Goal: Task Accomplishment & Management: Manage account settings

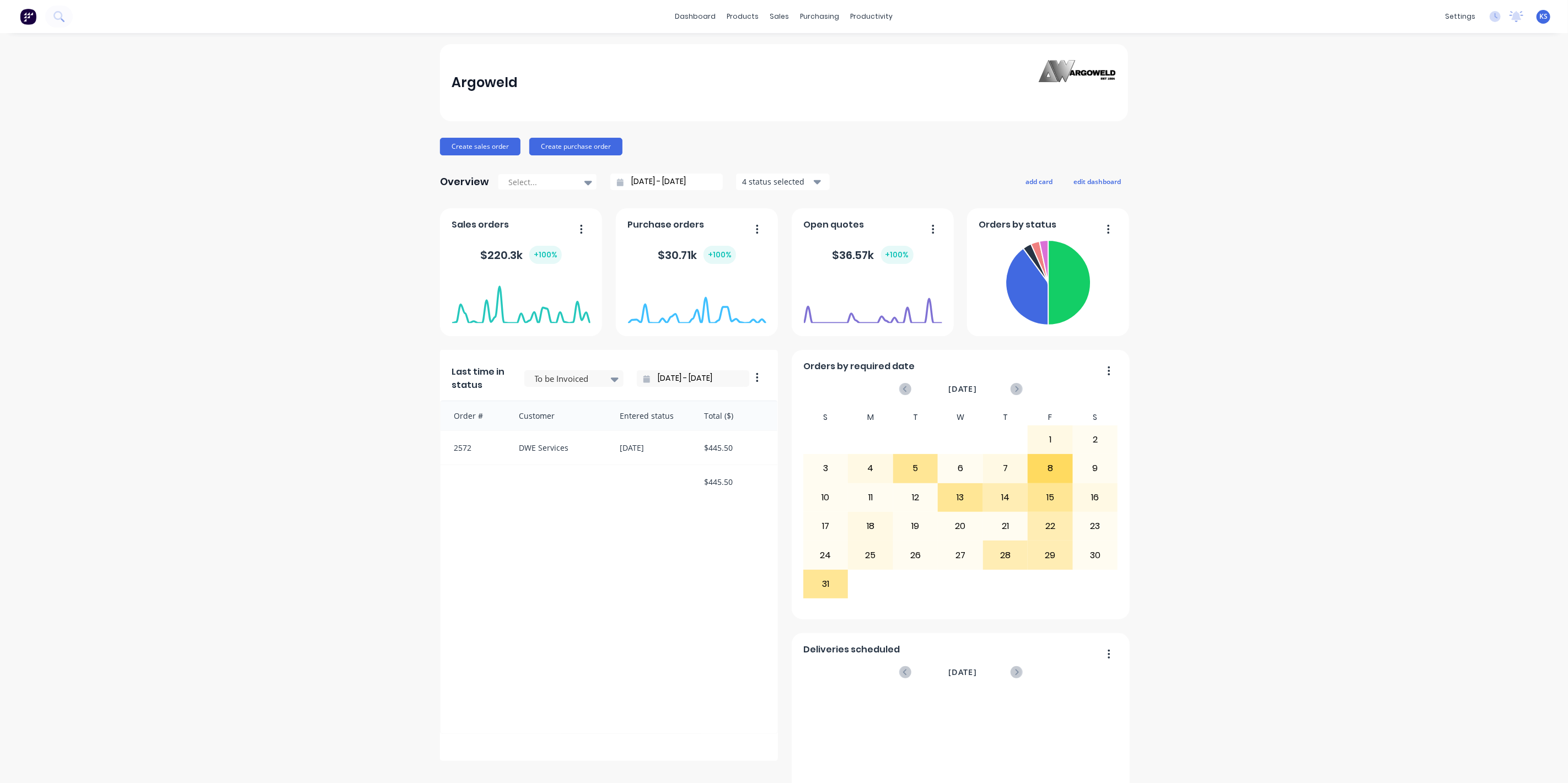
click at [58, 24] on button at bounding box center [59, 16] width 28 height 22
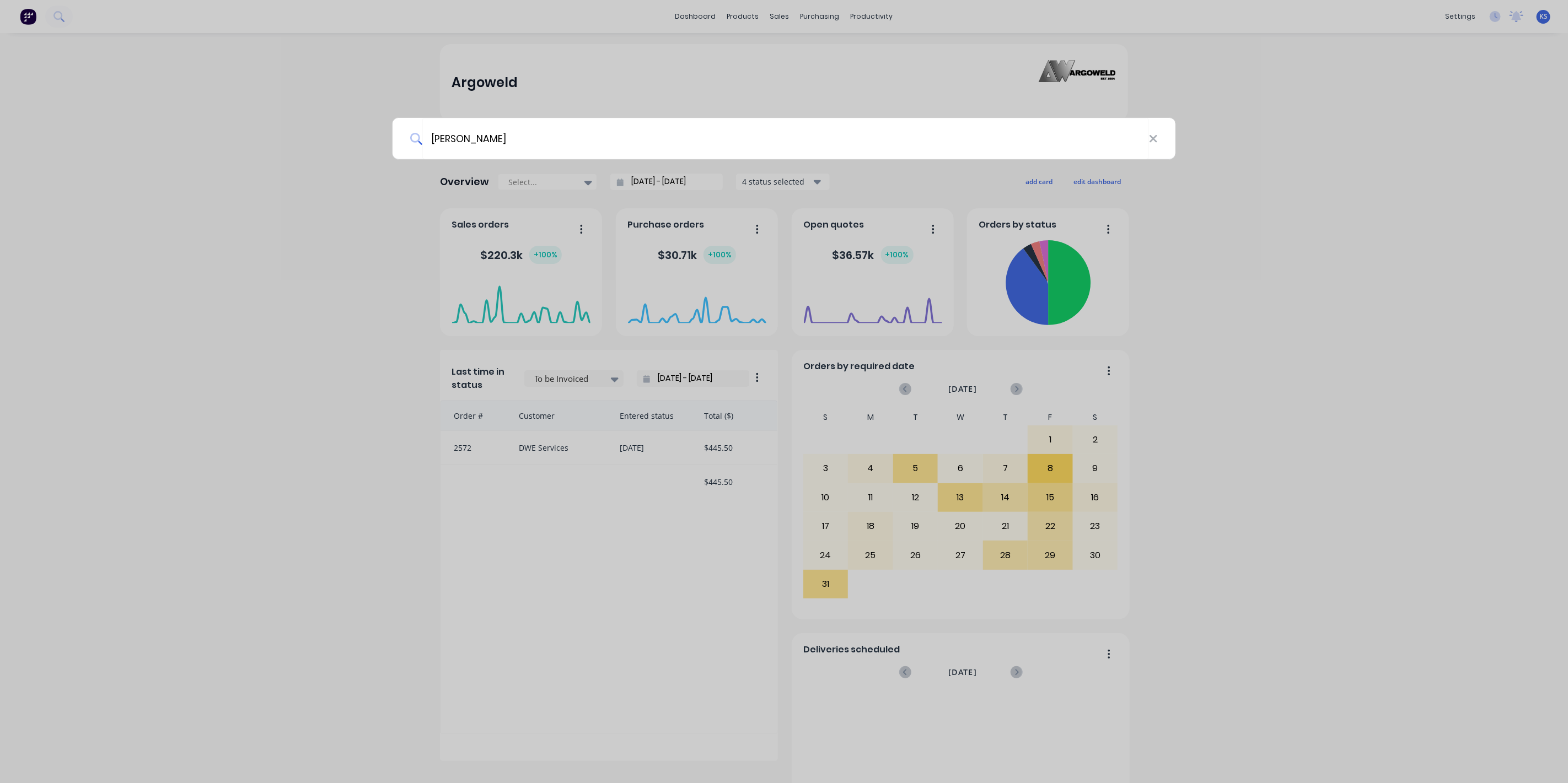
type input "connor"
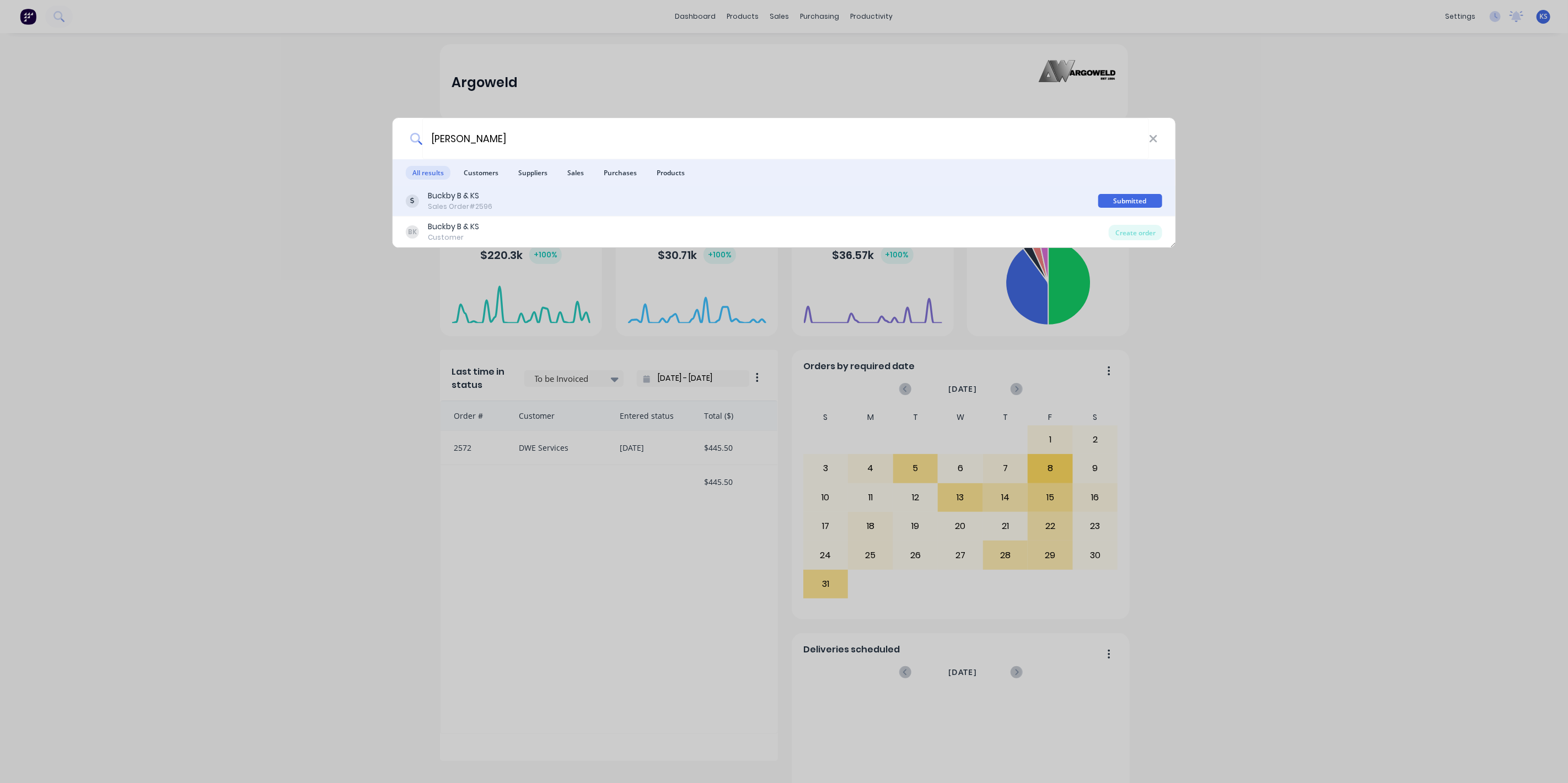
click at [454, 208] on div "Sales Order #2596" at bounding box center [460, 206] width 65 height 10
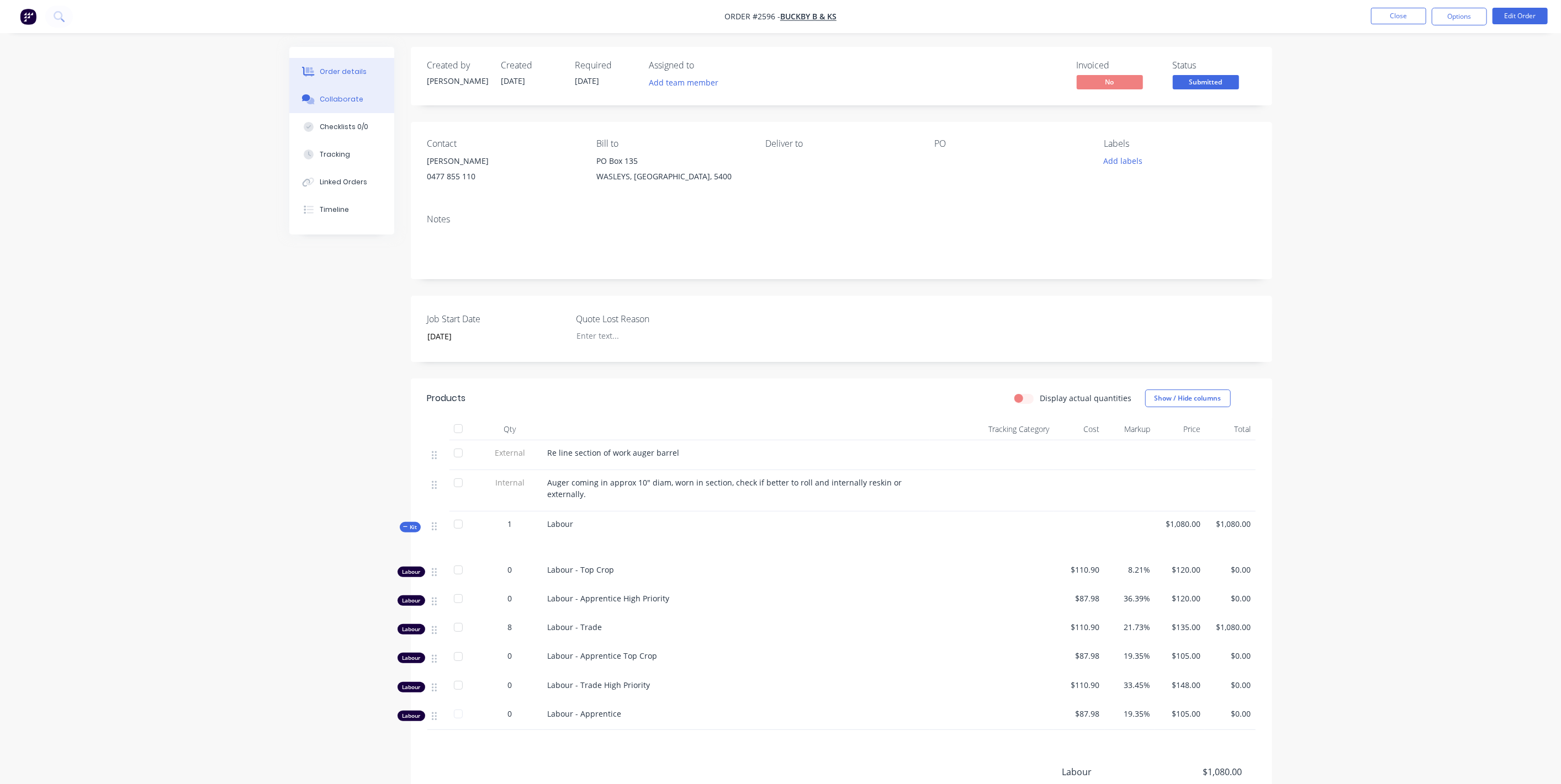
click at [348, 101] on div "Collaborate" at bounding box center [341, 99] width 44 height 10
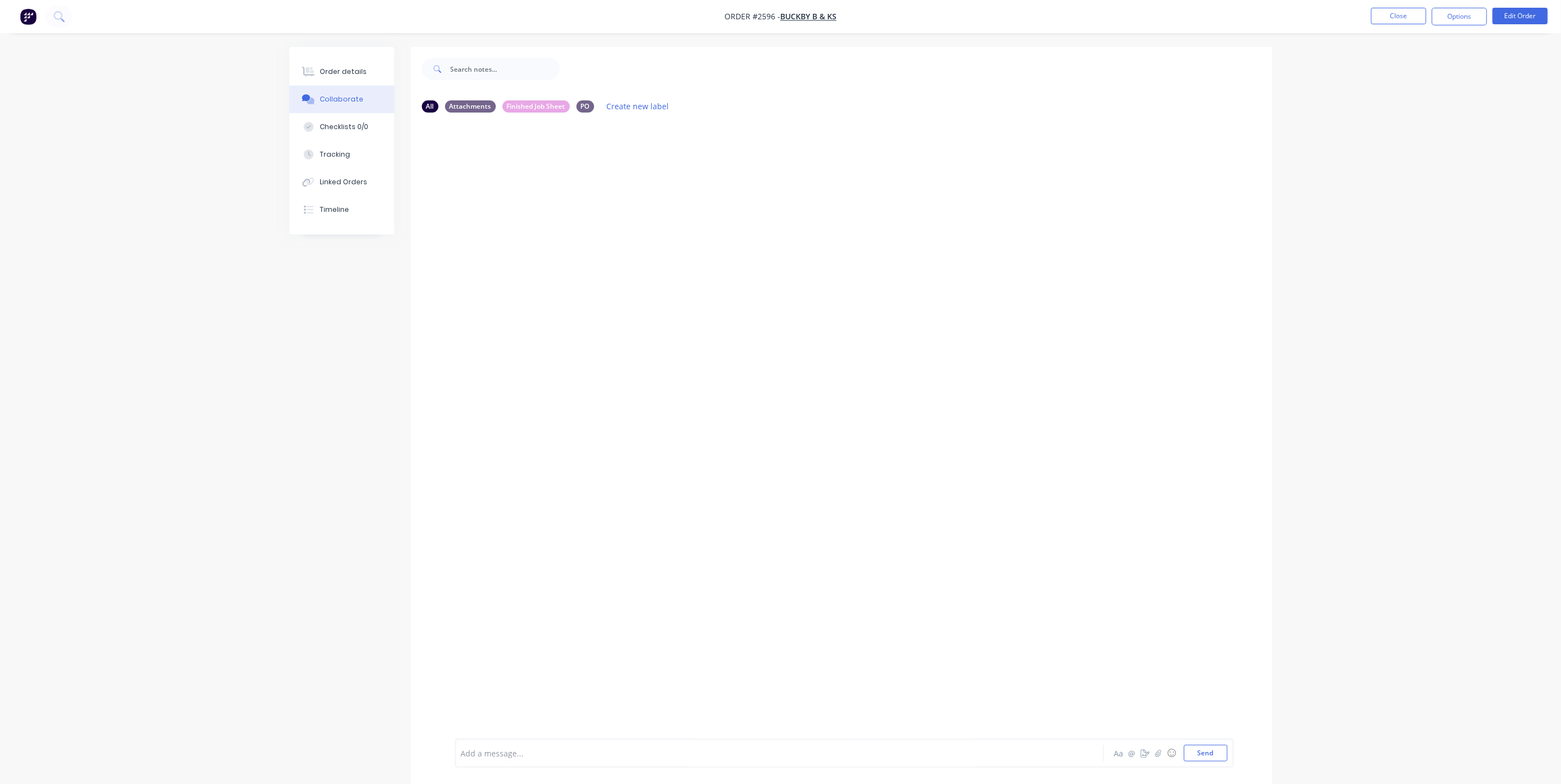
click at [490, 147] on div at bounding box center [841, 431] width 861 height 618
click at [500, 765] on div "Add a message... Aa @ ☺ Send" at bounding box center [844, 753] width 778 height 29
click at [524, 766] on div "Add a message... Aa @ ☺ Send" at bounding box center [844, 753] width 778 height 29
click at [518, 759] on div at bounding box center [749, 753] width 574 height 11
click at [1206, 759] on button "Send" at bounding box center [1205, 753] width 44 height 17
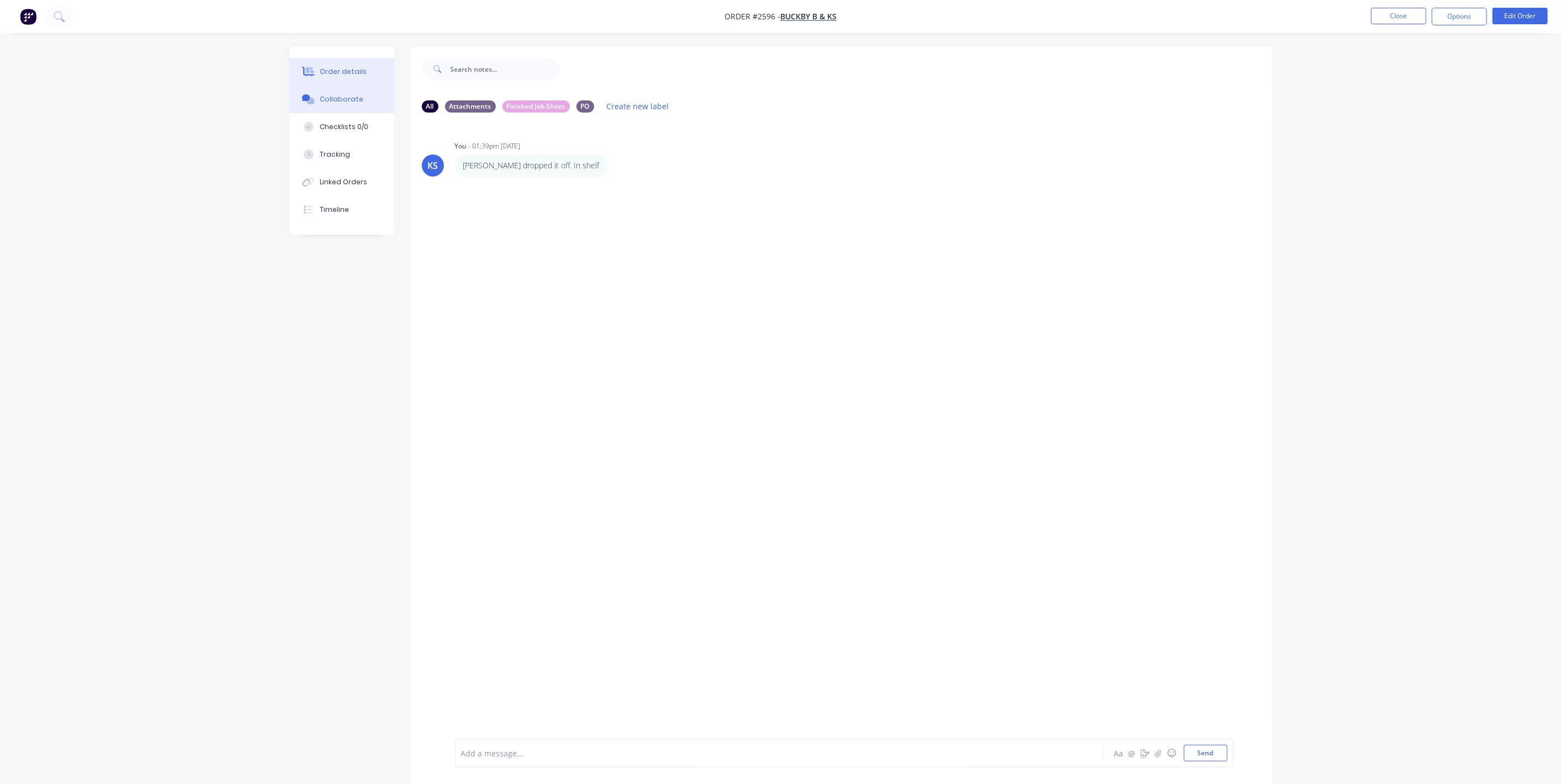
click at [334, 68] on div "Order details" at bounding box center [343, 71] width 47 height 10
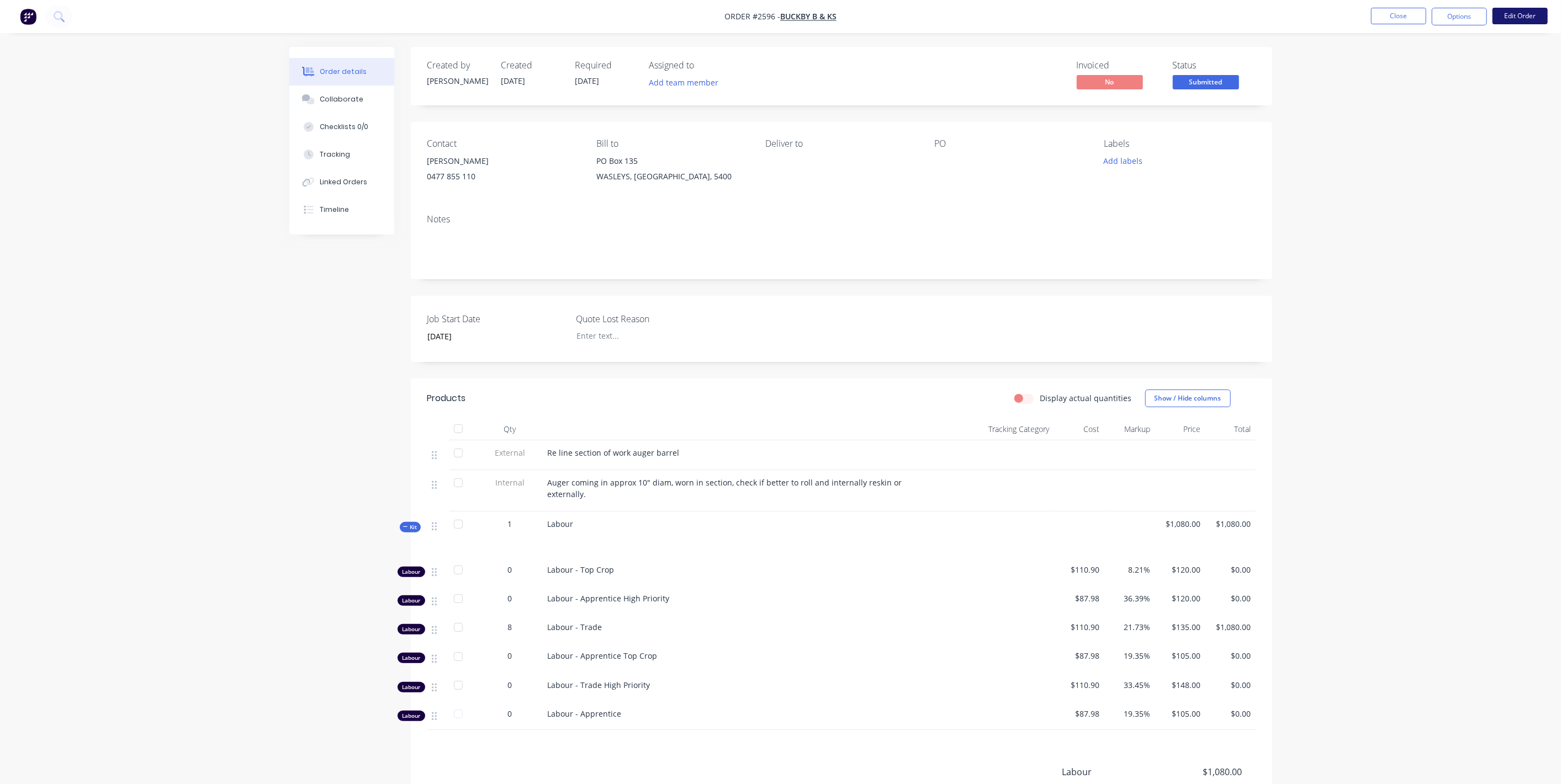
click at [1516, 20] on button "Edit Order" at bounding box center [1520, 16] width 55 height 17
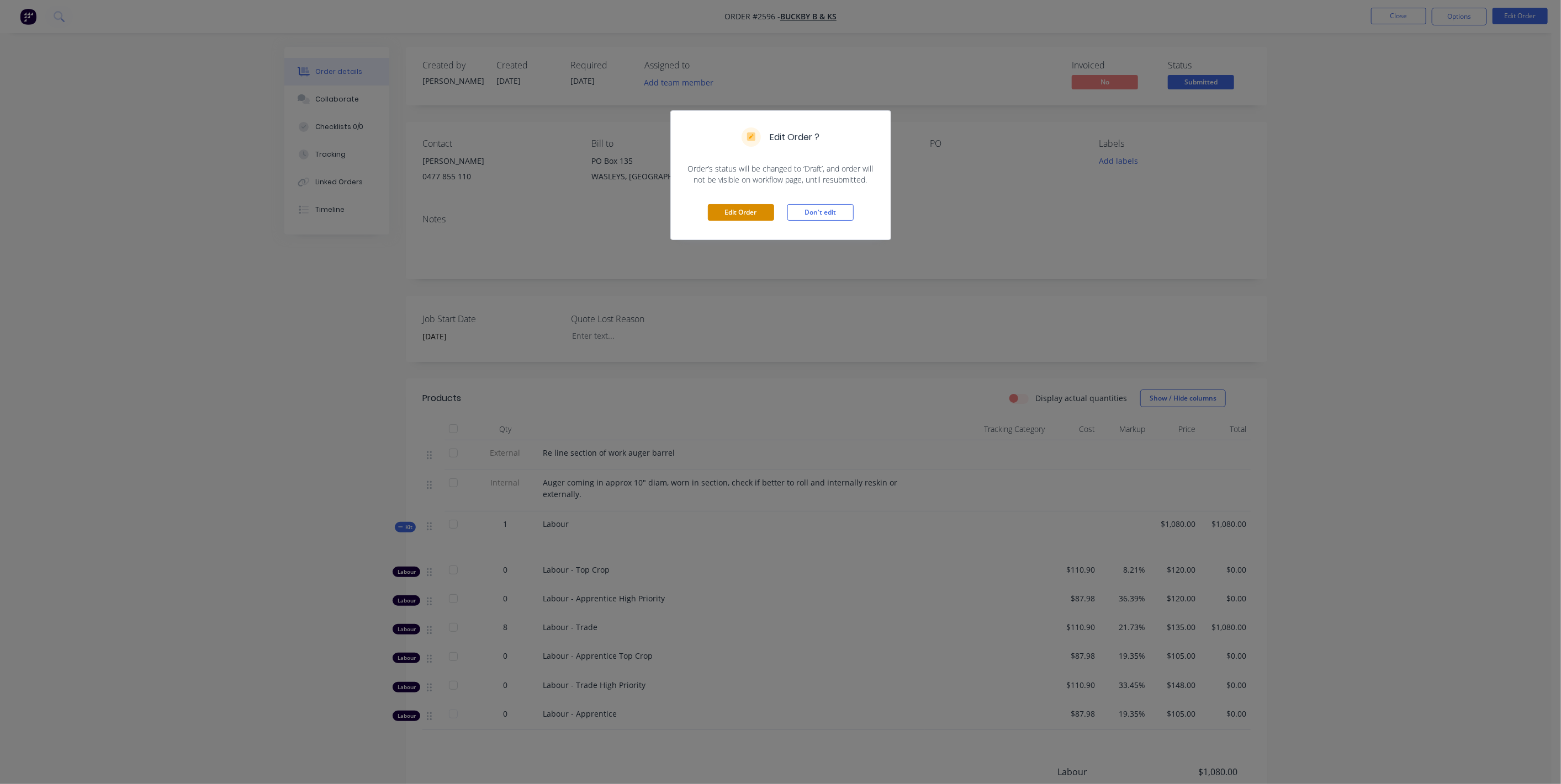
click at [738, 208] on button "Edit Order" at bounding box center [741, 213] width 66 height 17
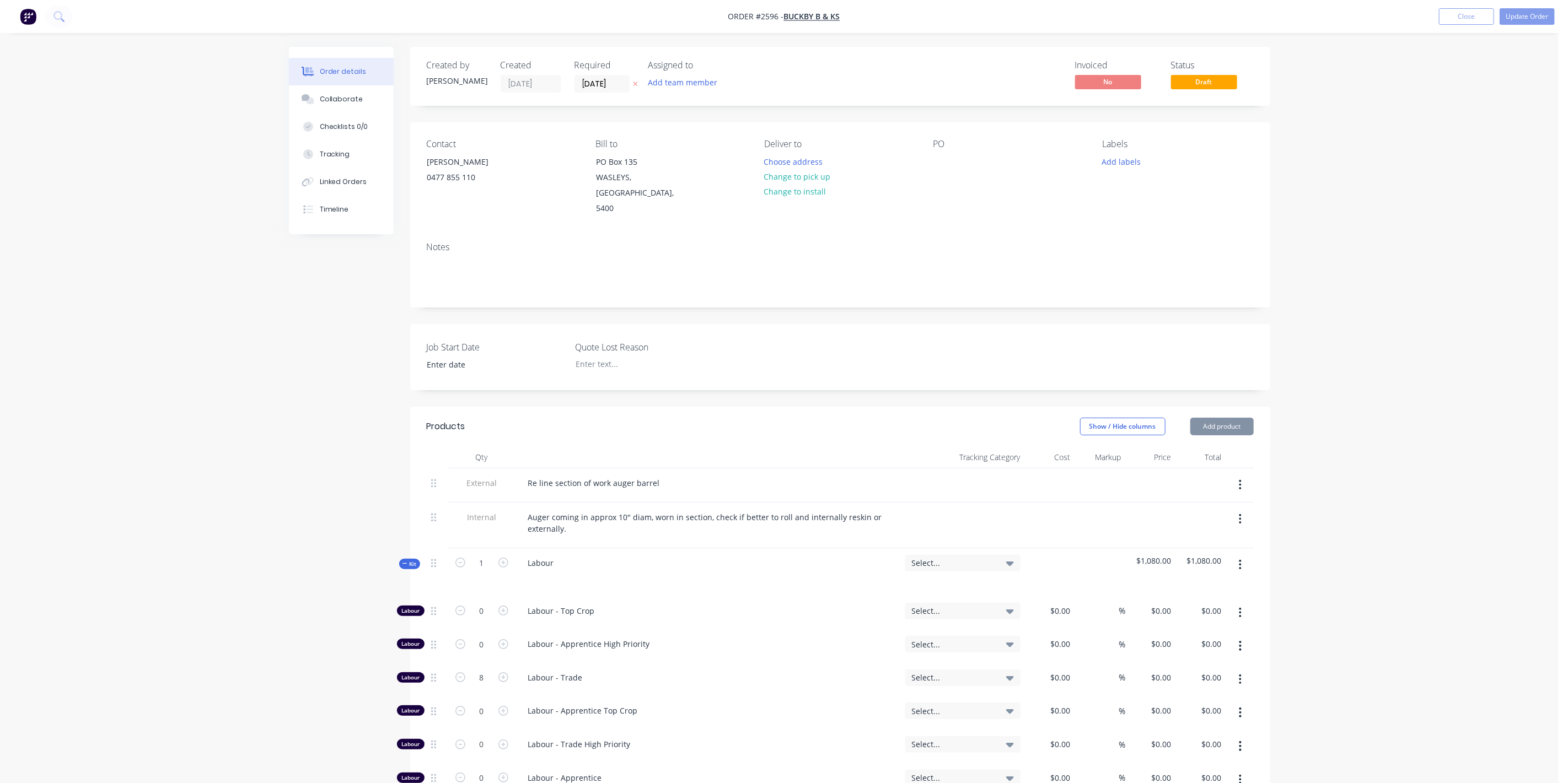
type input "21/08/2025"
type input "$110.90"
type input "8.21"
type input "$120.00"
type input "$87.98"
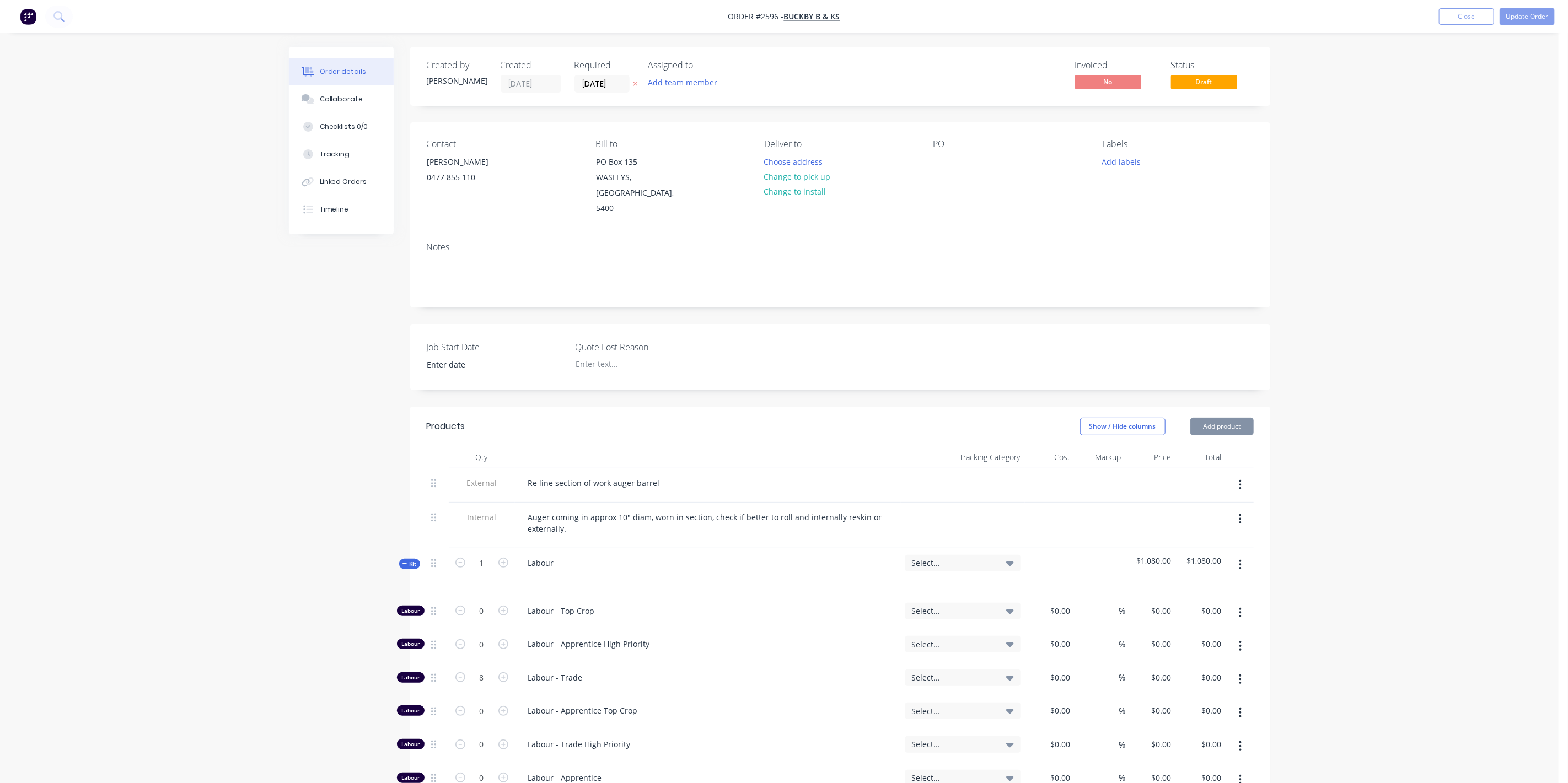
type input "36.39"
type input "$120.00"
type input "$110.90"
type input "21.73"
type input "$135.00"
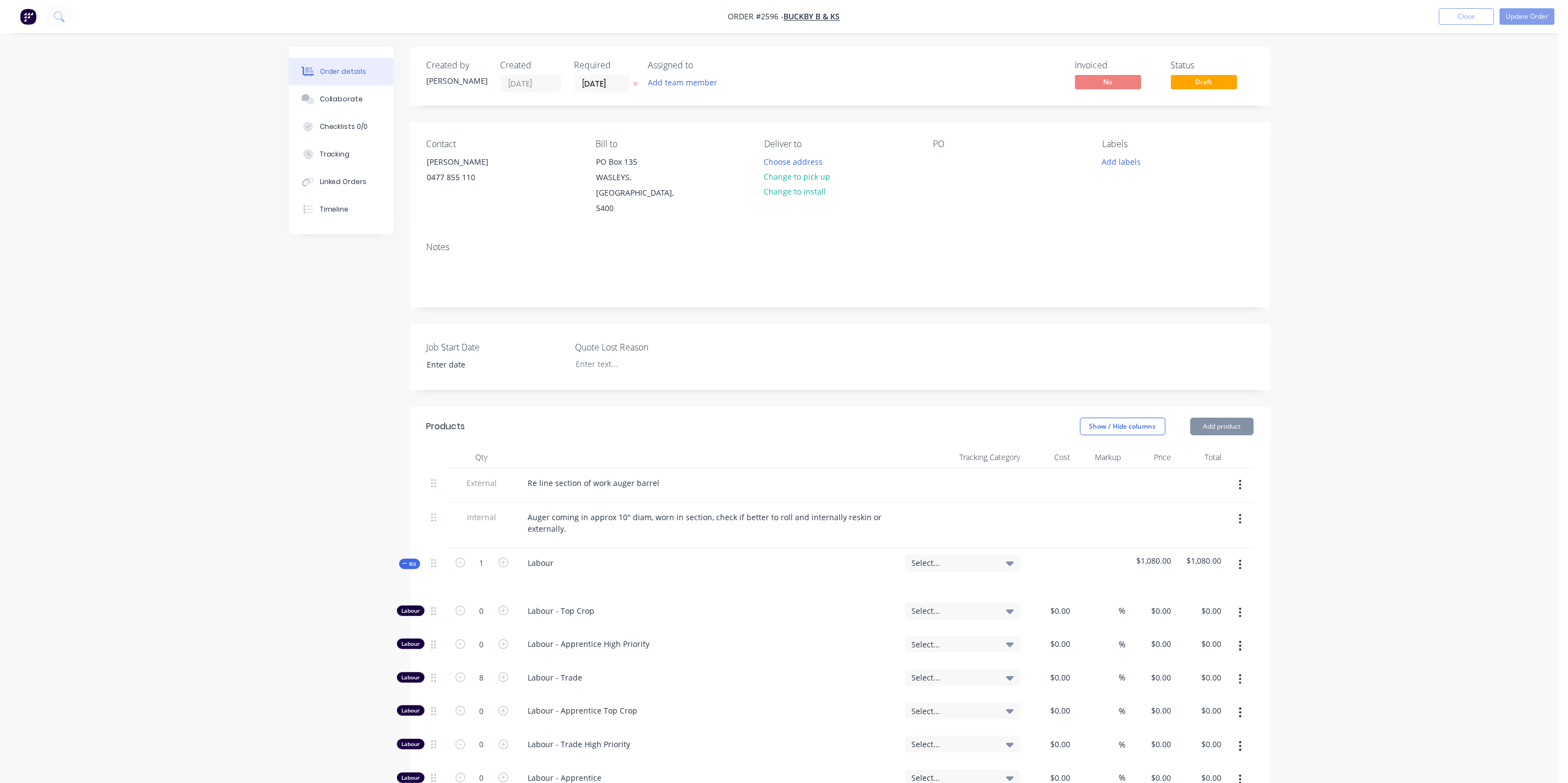
type input "$1,080.00"
type input "$87.98"
type input "19.35"
type input "$105.00"
type input "$110.90"
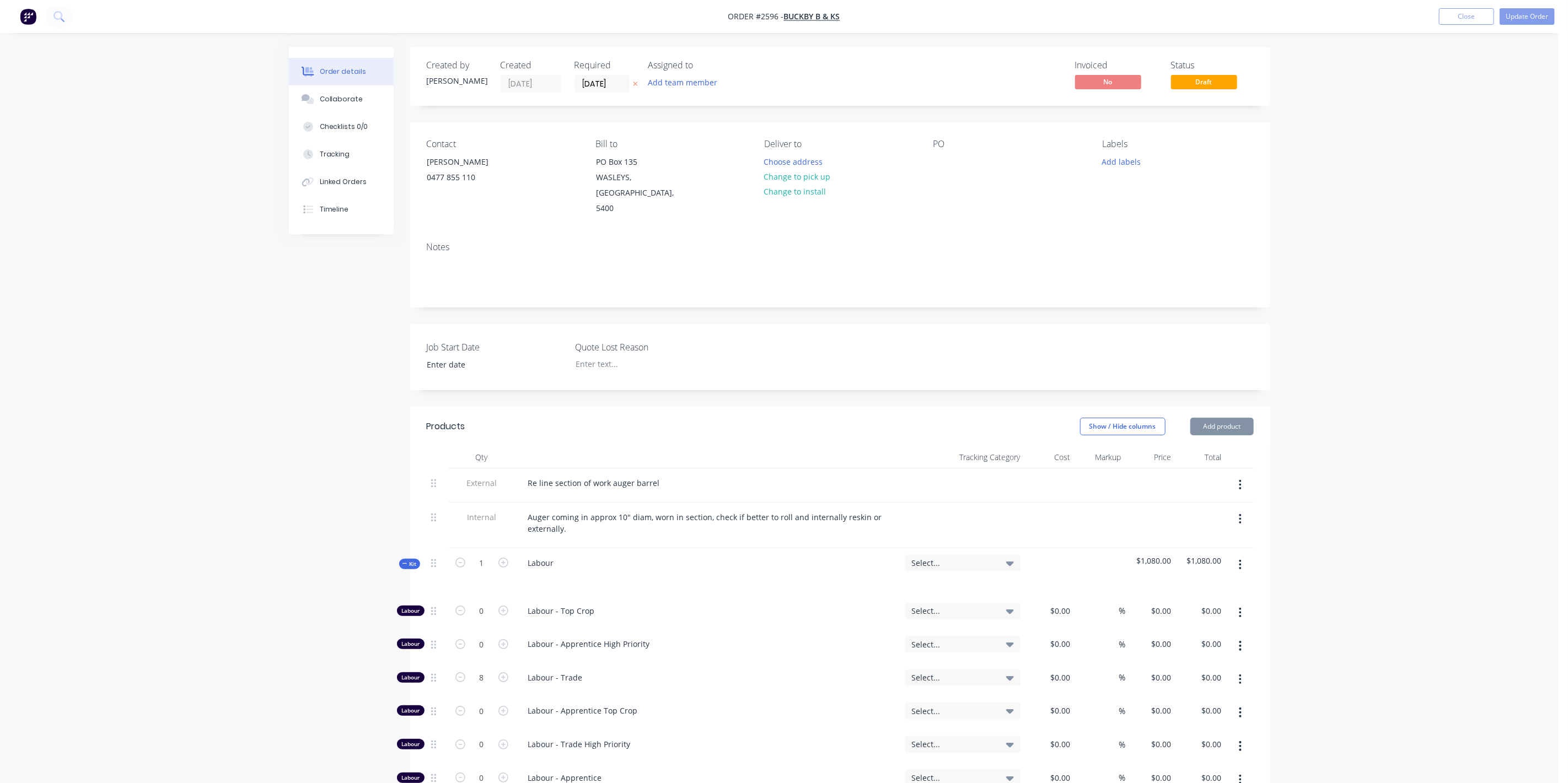
type input "33.45"
type input "$148.00"
type input "$87.98"
type input "19.35"
type input "$105.00"
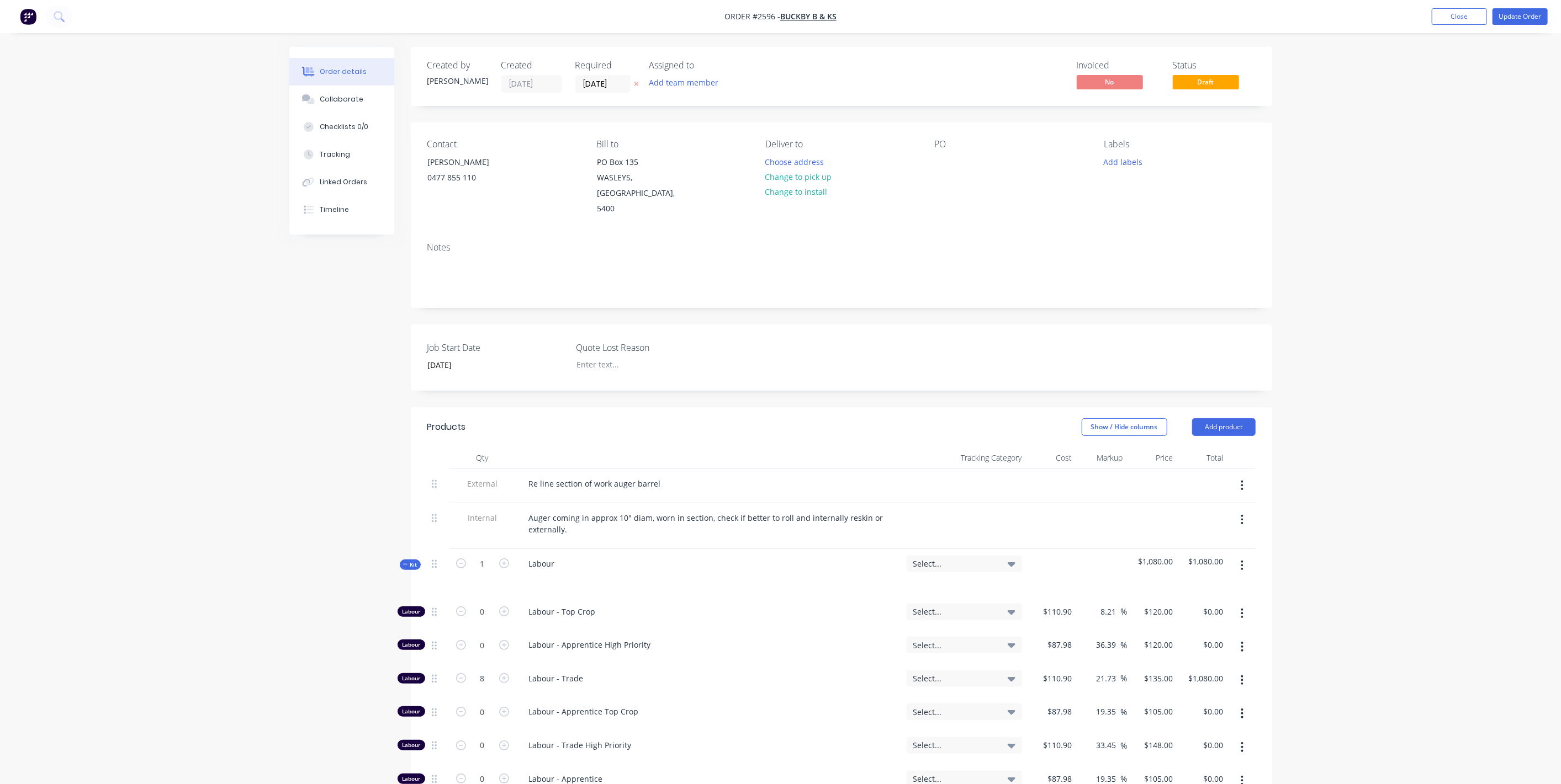
click at [1244, 604] on button "button" at bounding box center [1241, 613] width 26 height 20
click at [1167, 679] on div "Delete" at bounding box center [1202, 686] width 85 height 16
click at [1240, 604] on button "button" at bounding box center [1241, 613] width 26 height 20
click at [1190, 679] on div "Delete" at bounding box center [1202, 686] width 85 height 16
click at [1239, 637] on button "button" at bounding box center [1241, 646] width 26 height 20
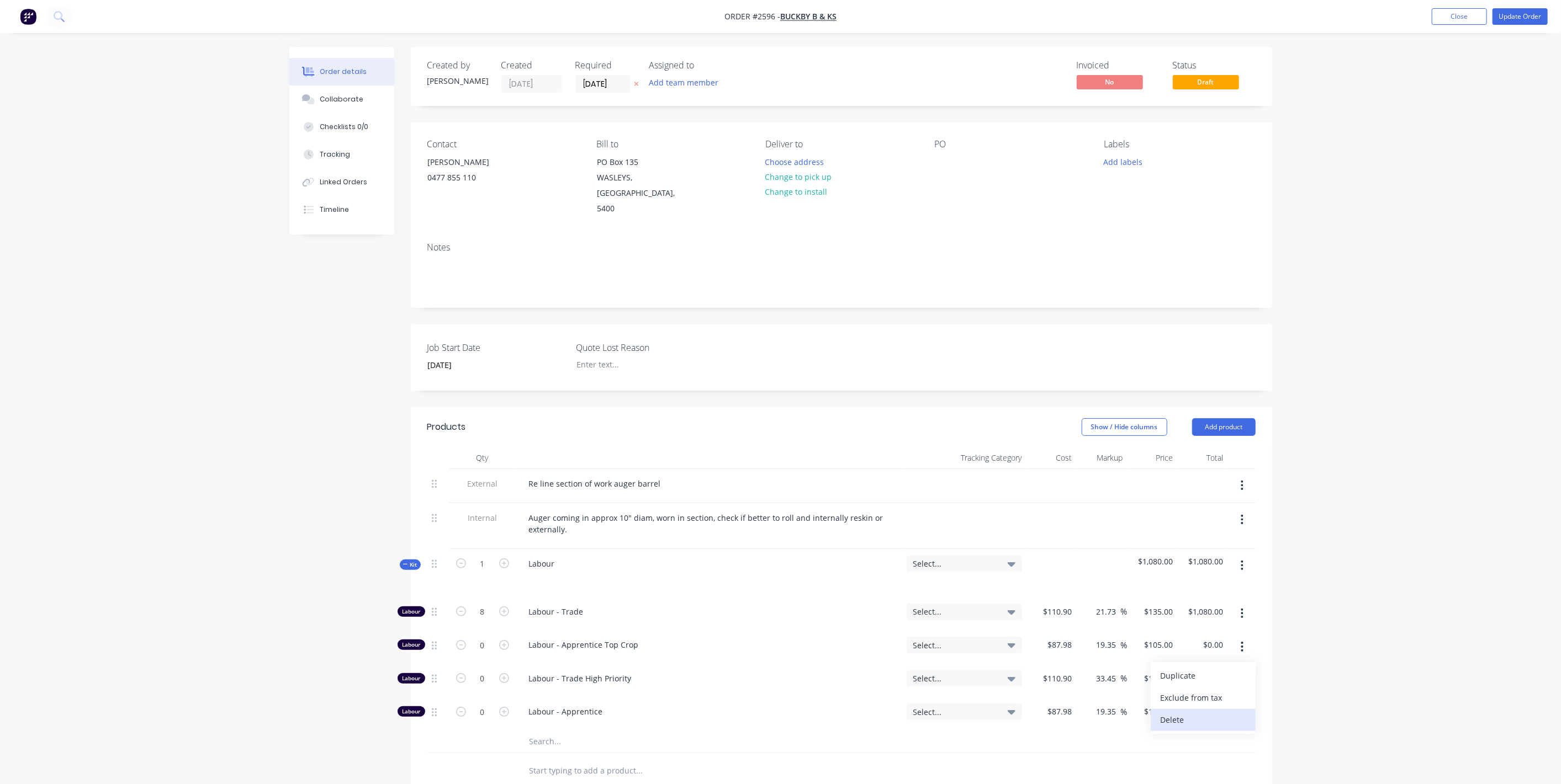
click at [1172, 712] on div "Delete" at bounding box center [1202, 719] width 85 height 16
click at [1241, 640] on icon "button" at bounding box center [1242, 646] width 3 height 12
click at [1193, 712] on div "Delete" at bounding box center [1202, 719] width 85 height 16
click at [1516, 22] on button "Update Order" at bounding box center [1520, 17] width 55 height 17
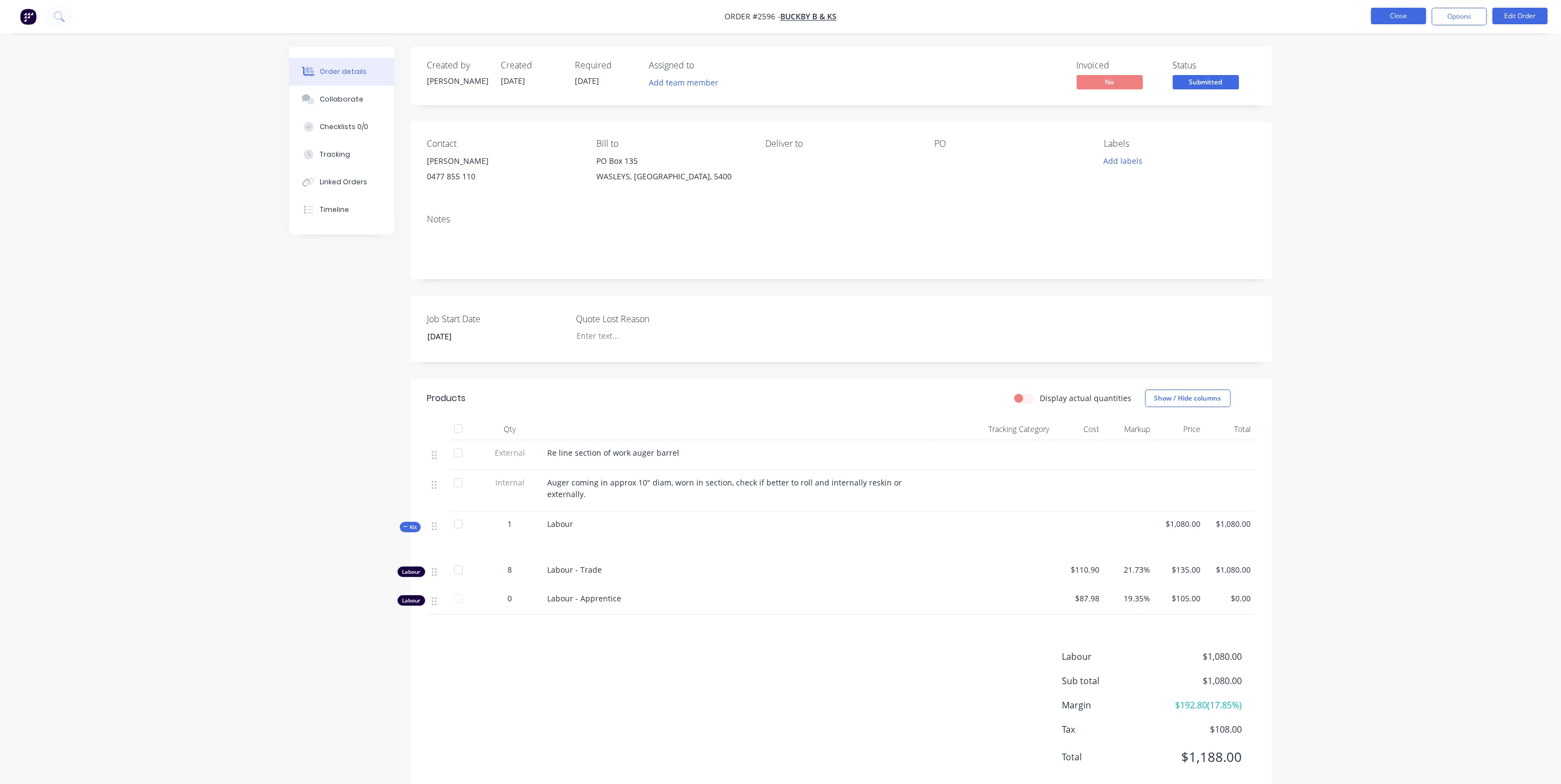
click at [1400, 17] on button "Close" at bounding box center [1398, 16] width 55 height 17
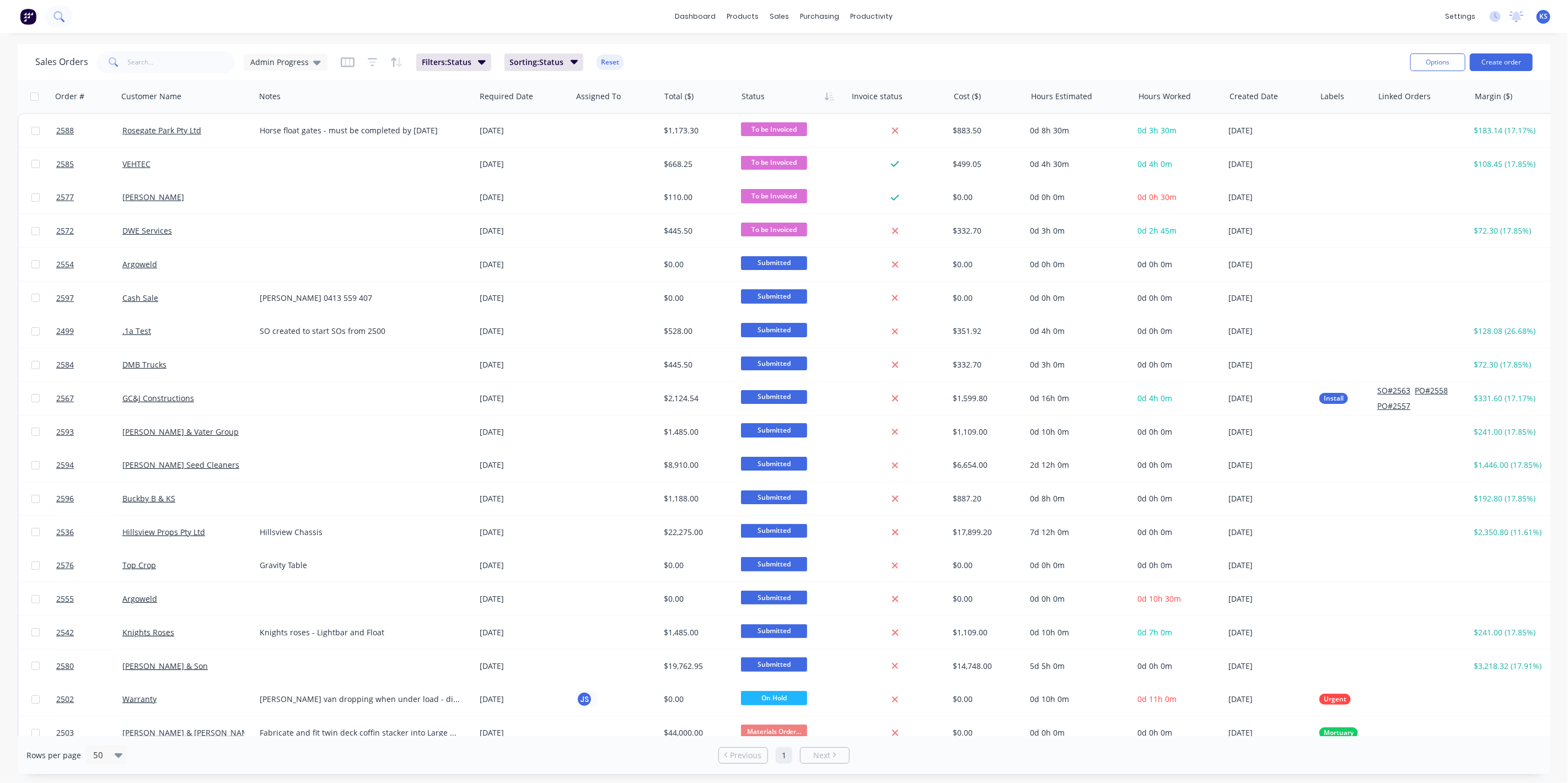
click at [64, 14] on icon at bounding box center [59, 17] width 11 height 11
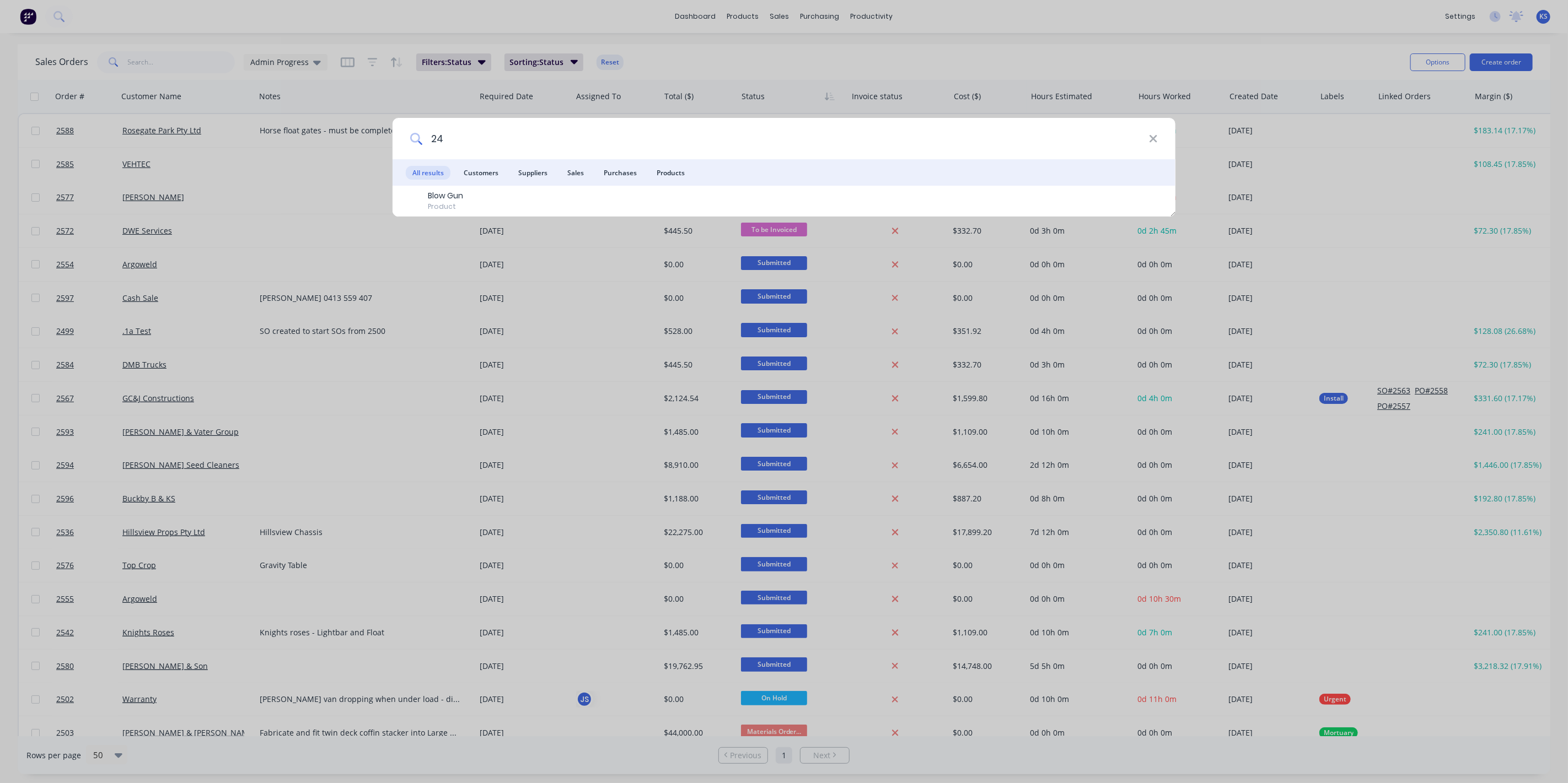
type input "2"
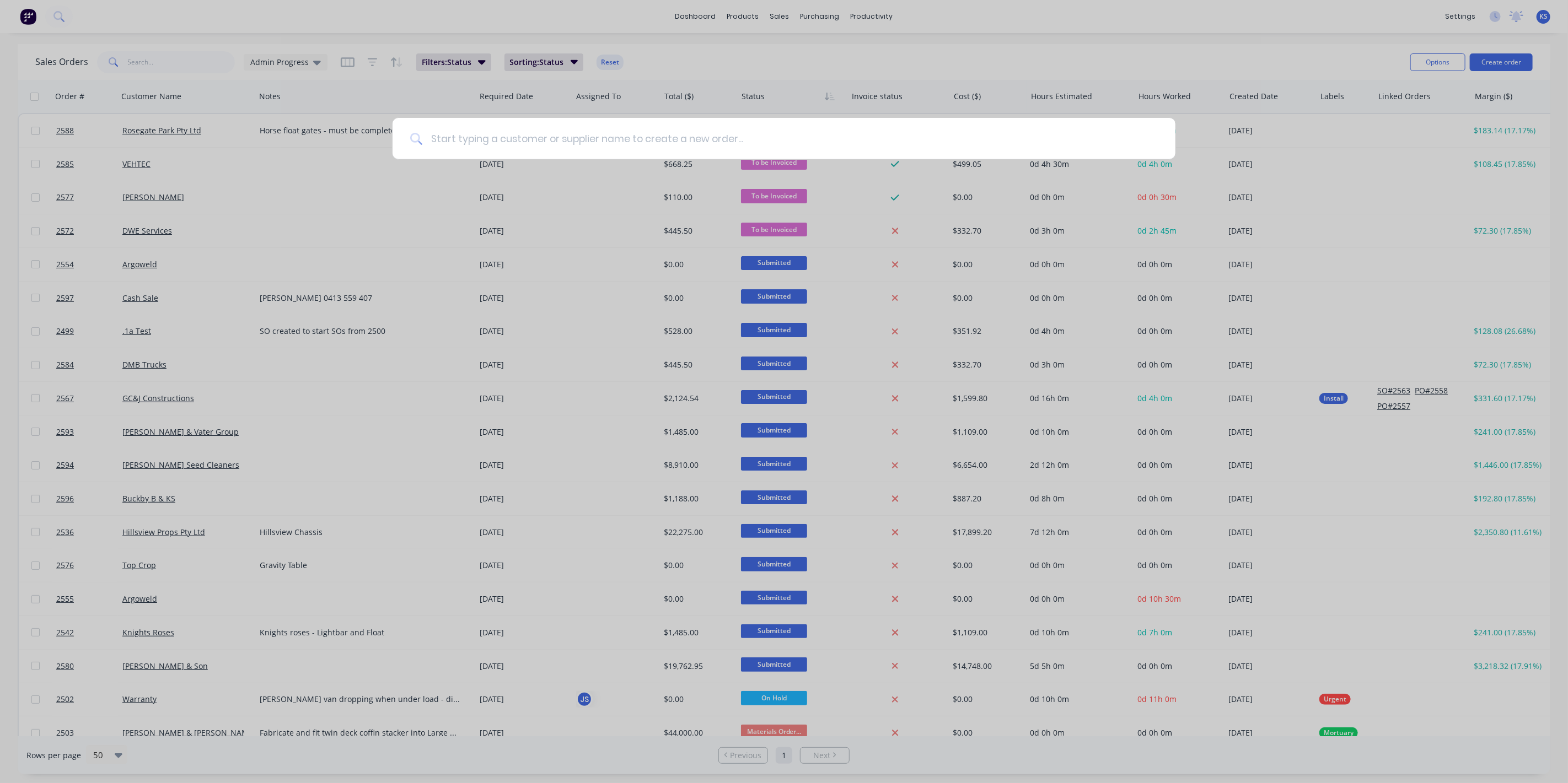
type input "5"
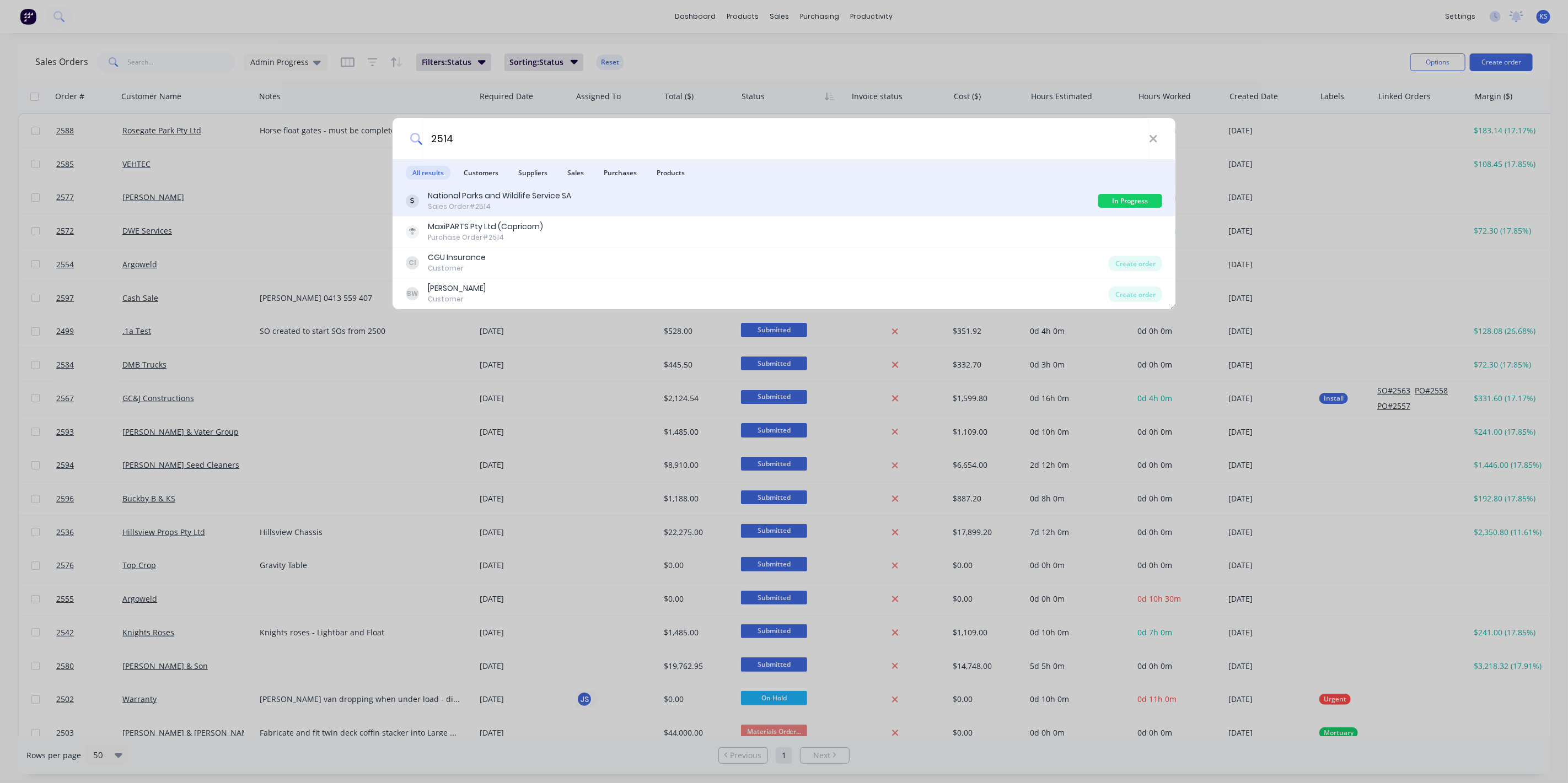
type input "2514"
click at [478, 200] on div "National Parks and Wildlife Service SA" at bounding box center [499, 195] width 143 height 11
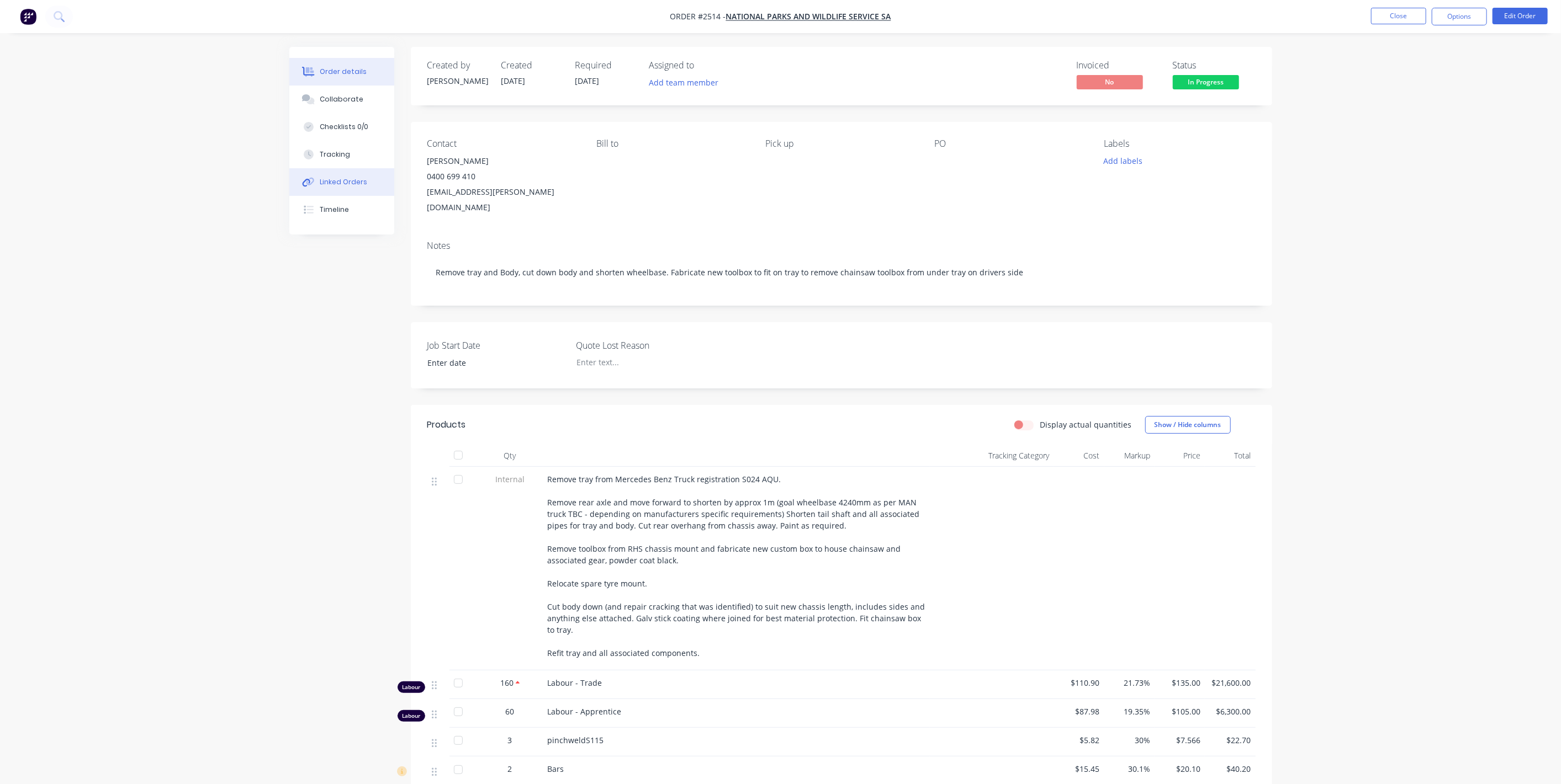
click at [346, 180] on div "Linked Orders" at bounding box center [343, 182] width 47 height 10
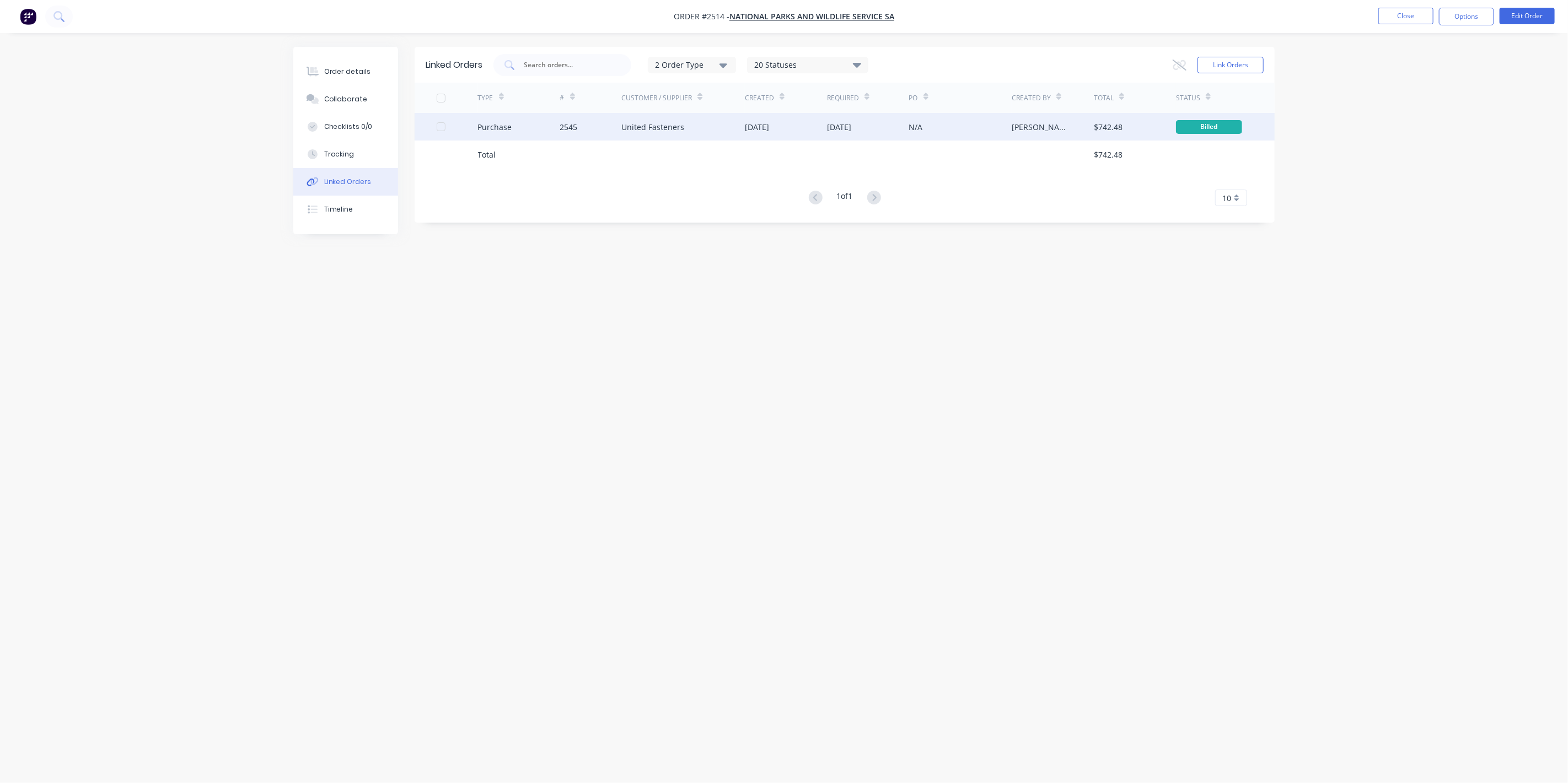
click at [640, 125] on div "United Fasteners" at bounding box center [653, 127] width 63 height 11
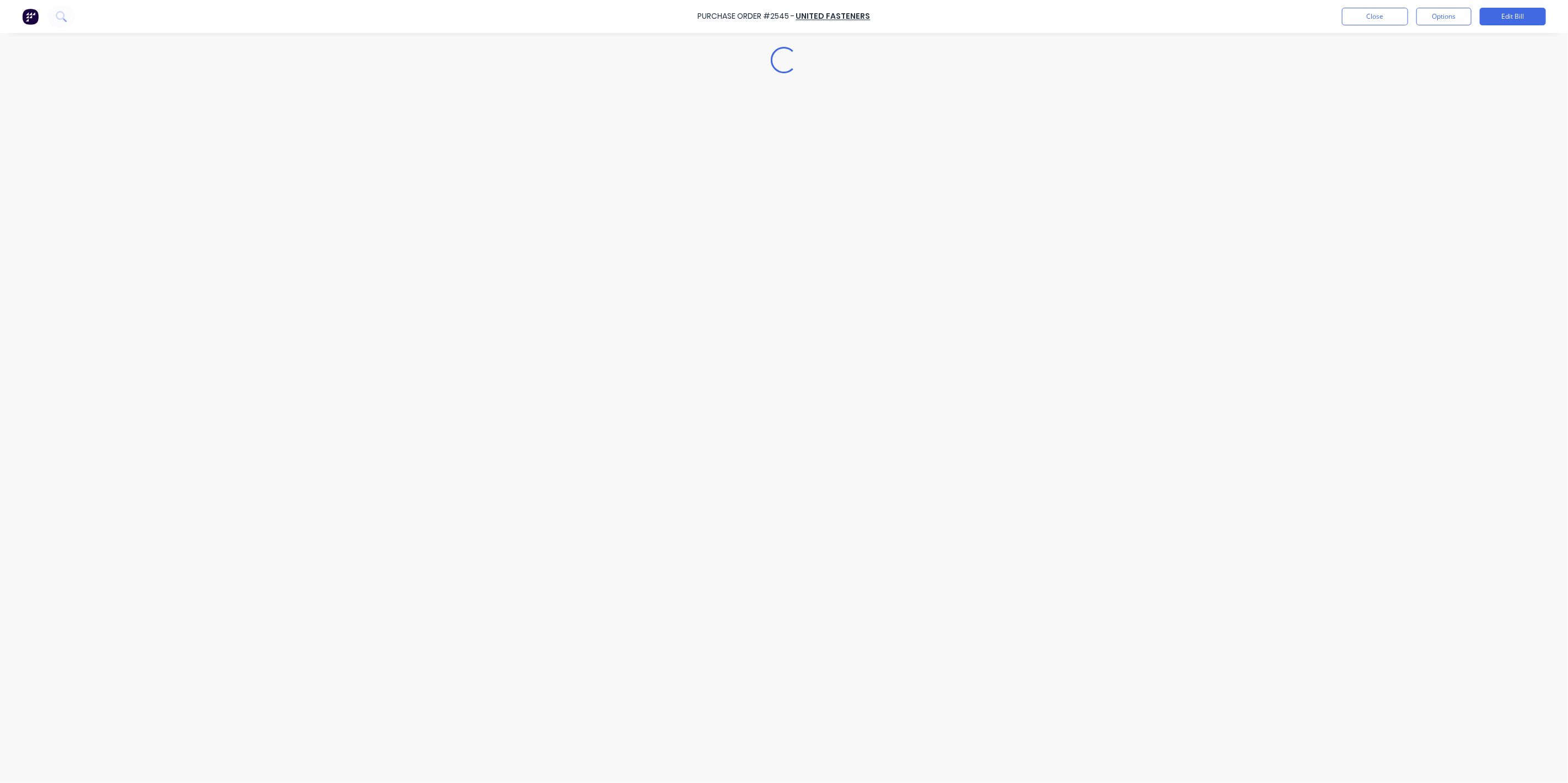
type textarea "x"
click at [345, 158] on div "Tracking" at bounding box center [339, 154] width 30 height 10
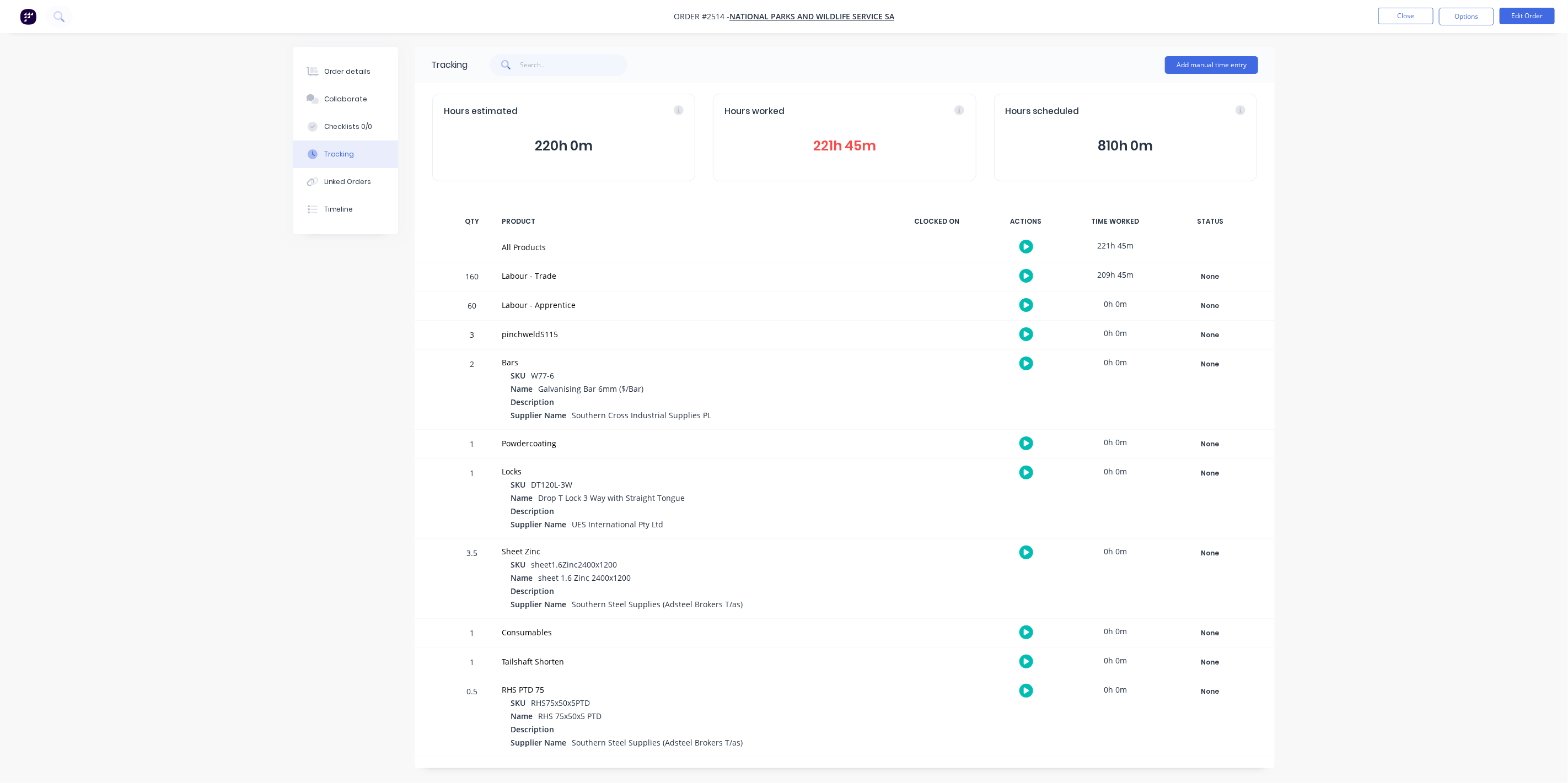
click at [837, 144] on button "221h 45m" at bounding box center [844, 146] width 240 height 21
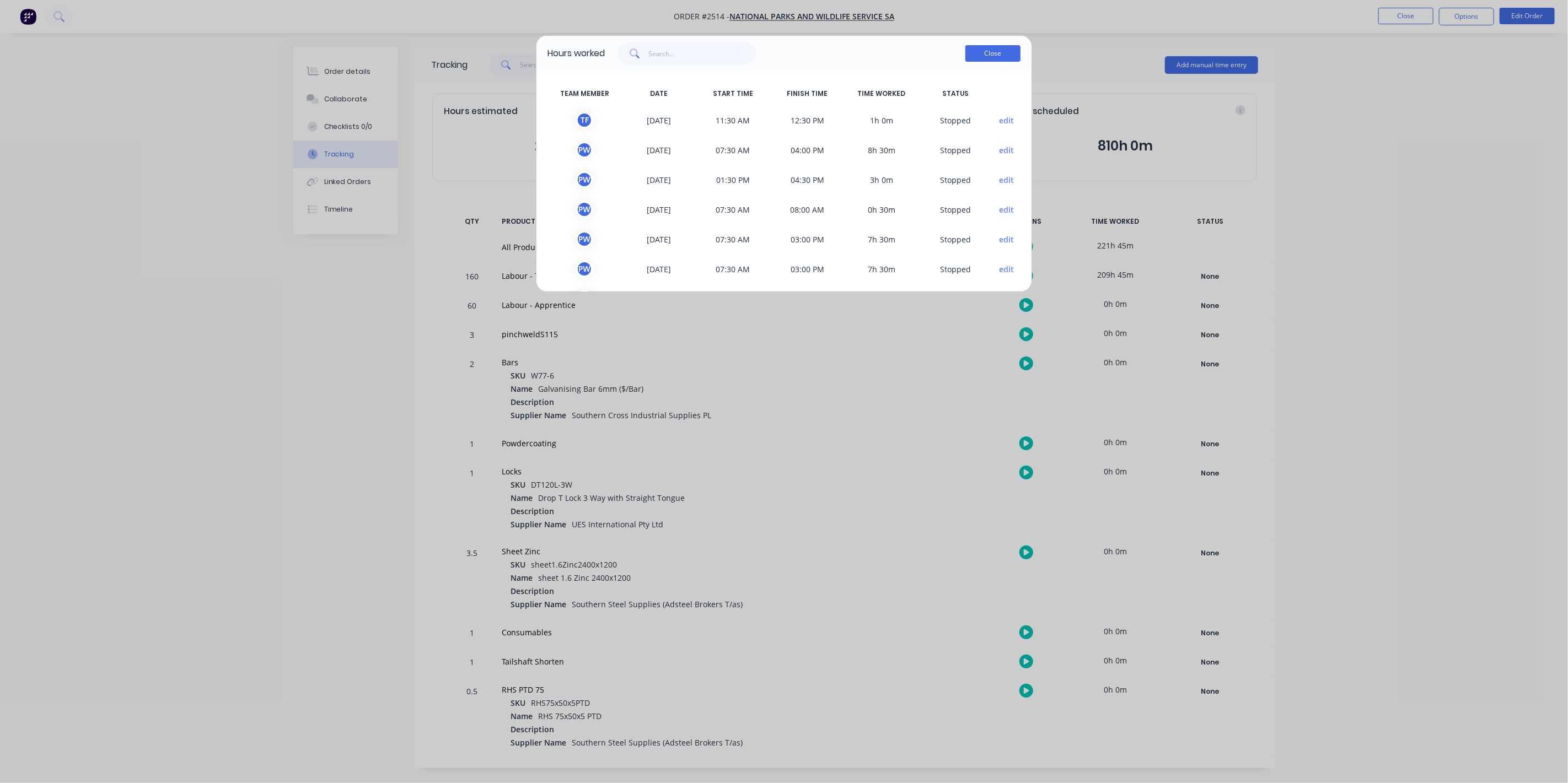
click at [985, 50] on button "Close" at bounding box center [993, 53] width 55 height 17
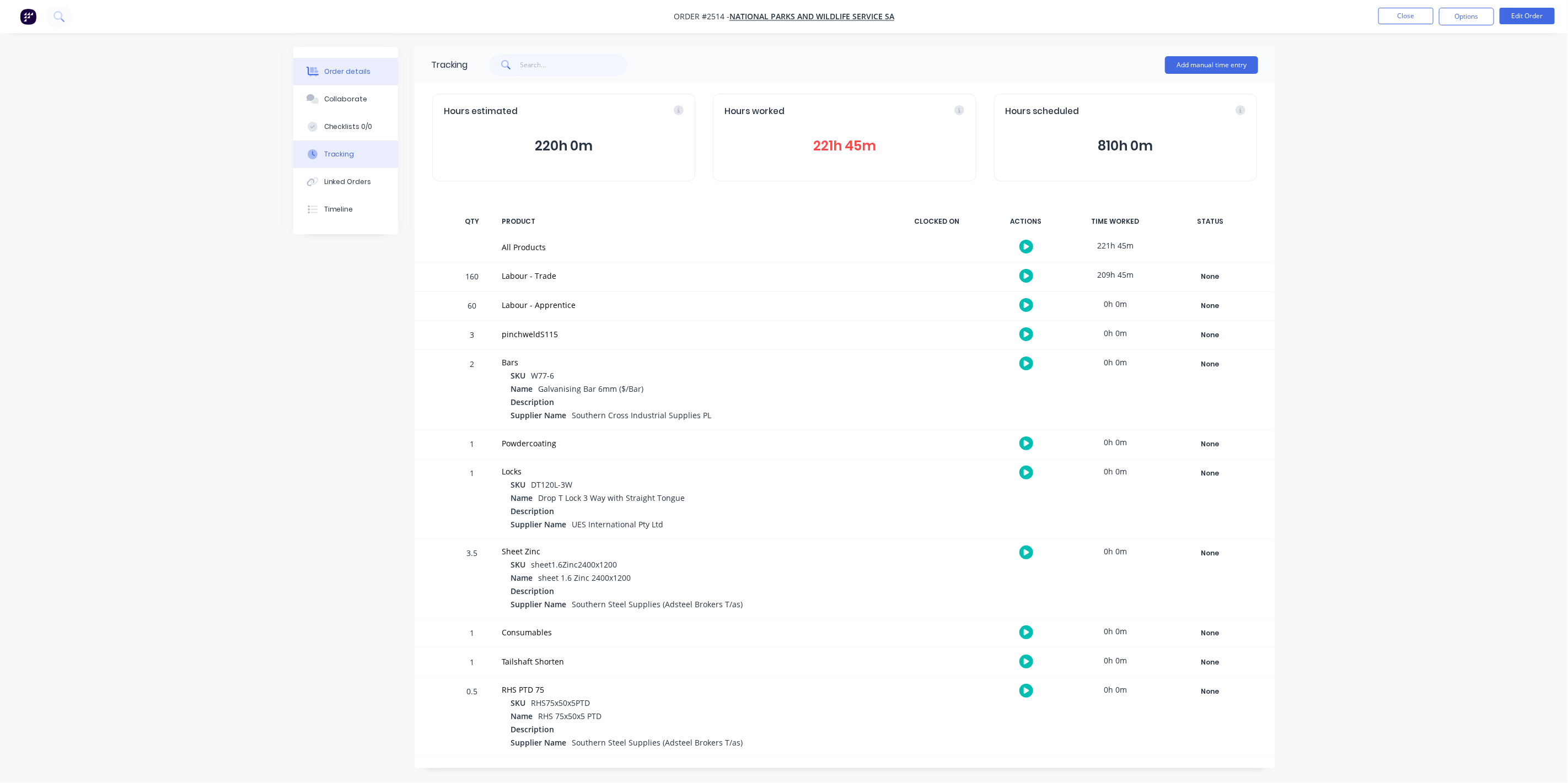
click at [329, 76] on div "Order details" at bounding box center [348, 71] width 47 height 10
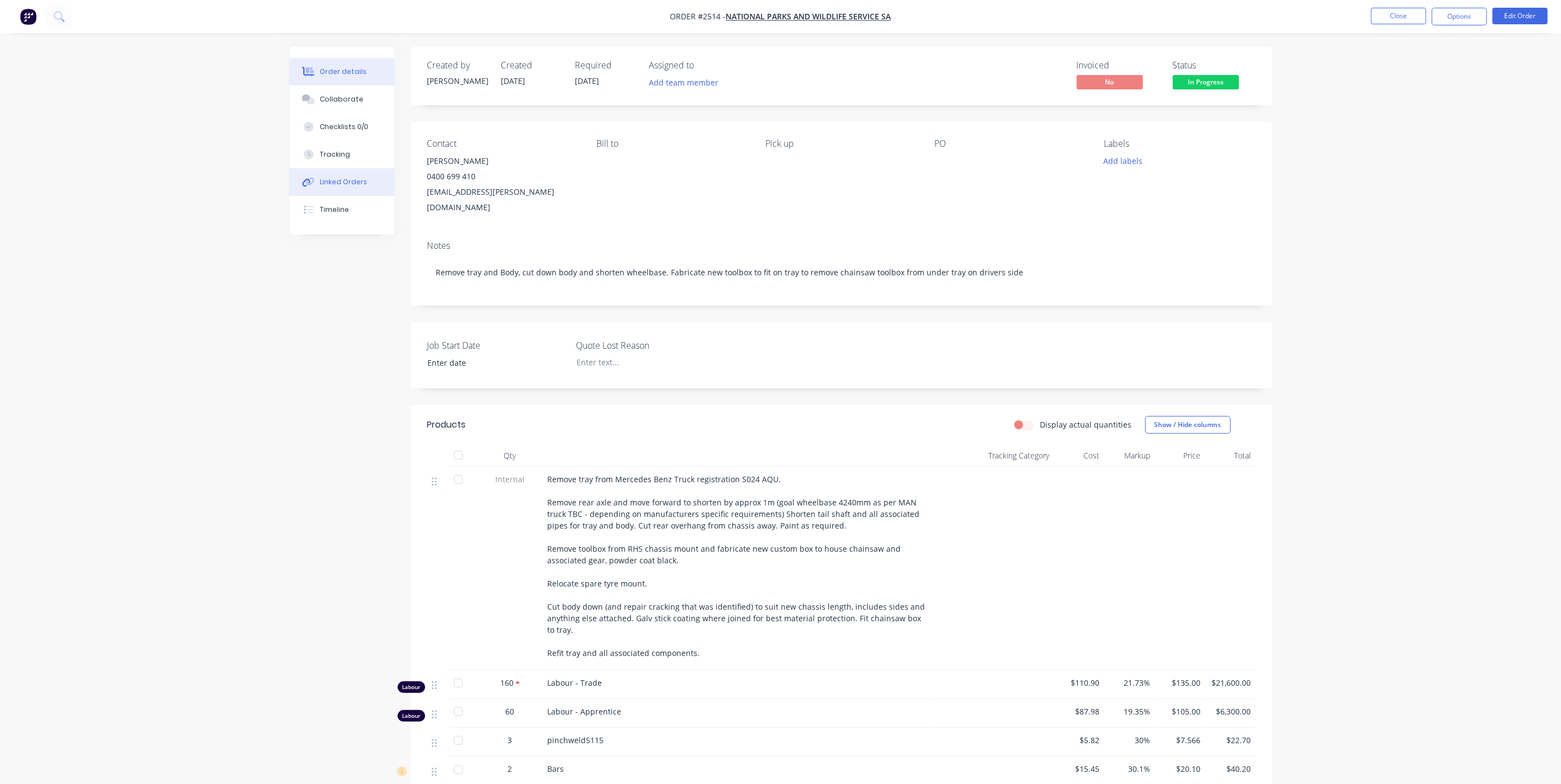
click at [332, 177] on div "Linked Orders" at bounding box center [343, 182] width 47 height 10
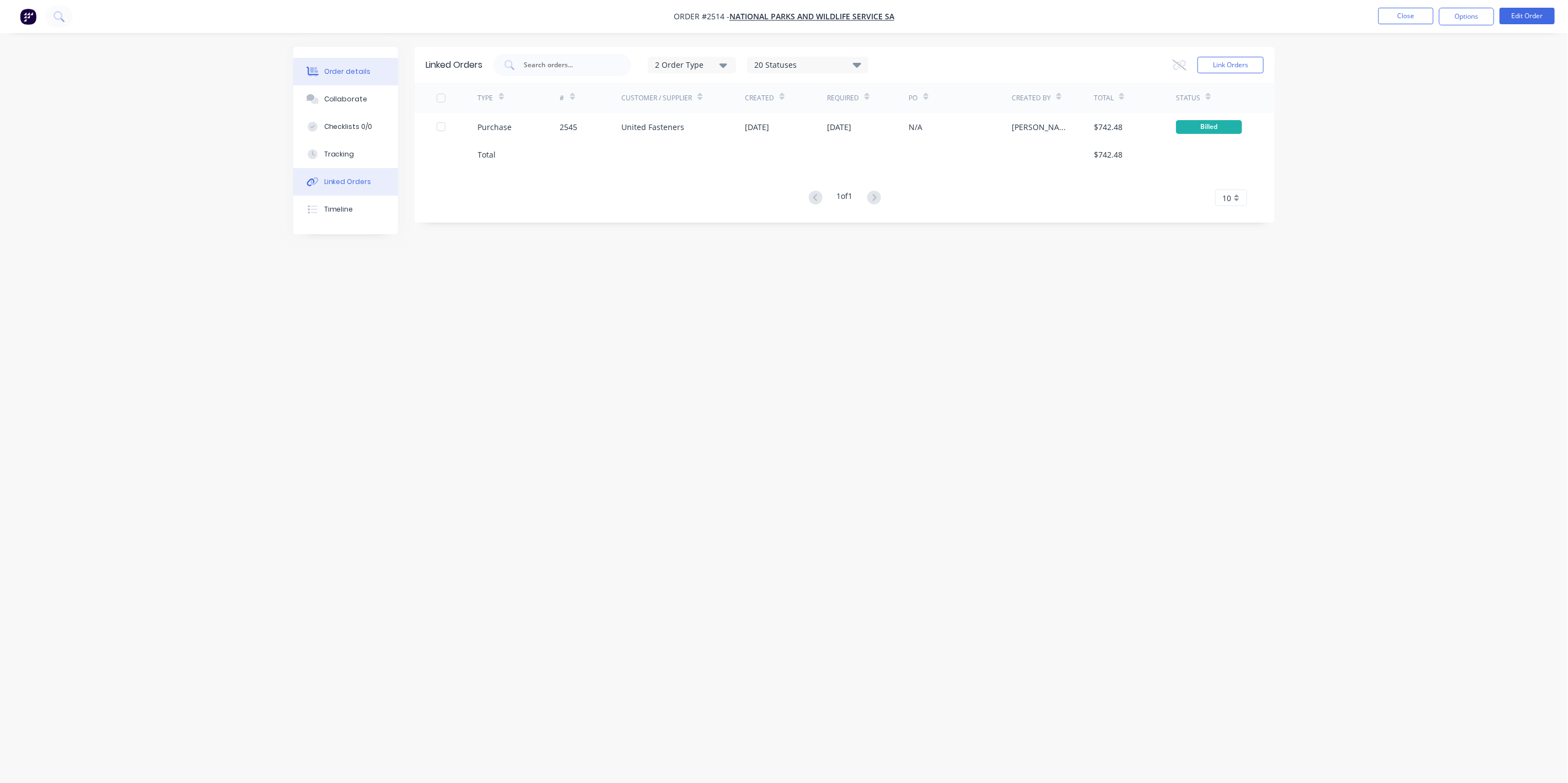
click at [339, 63] on button "Order details" at bounding box center [346, 71] width 105 height 28
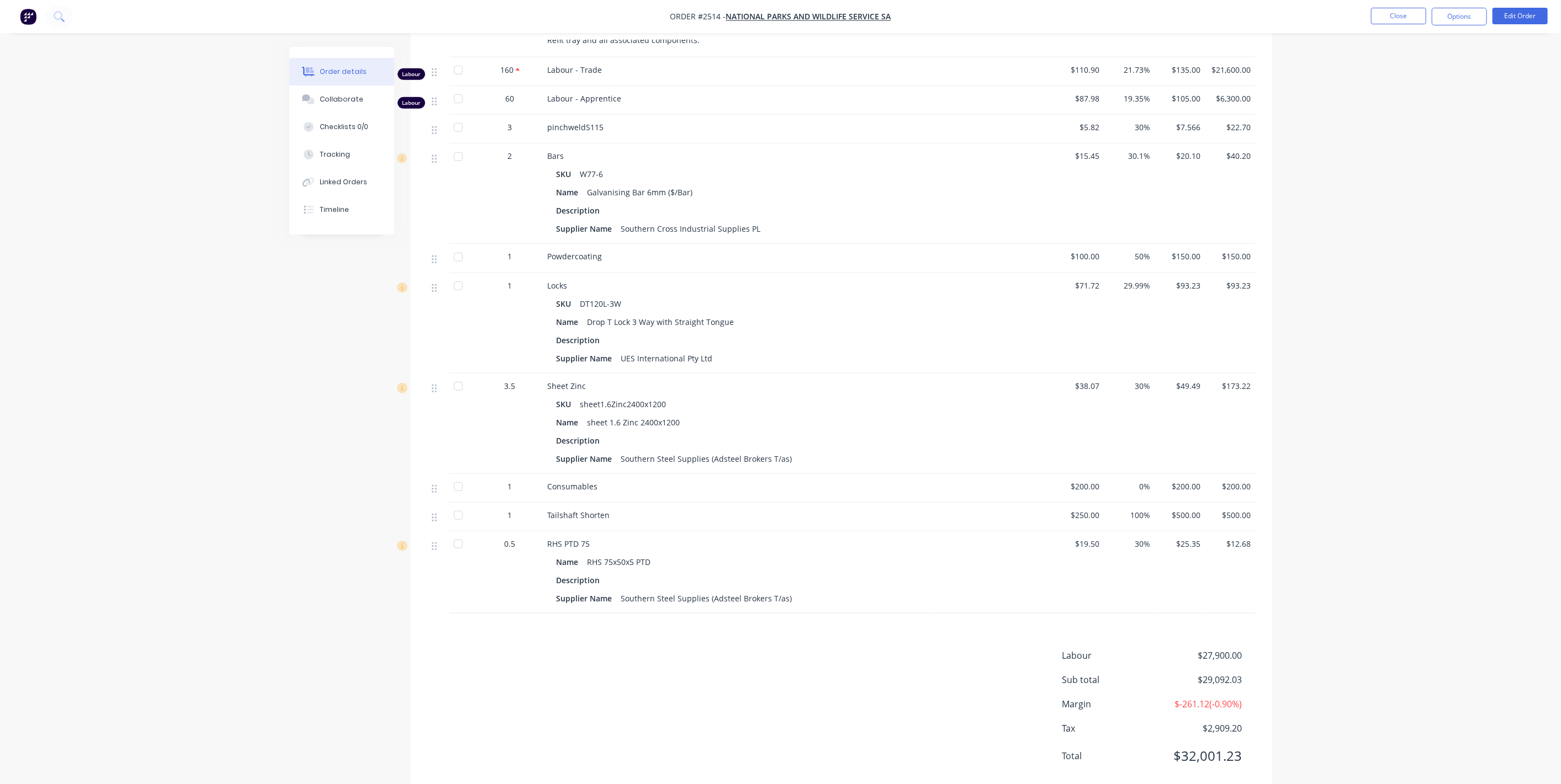
scroll to position [552, 0]
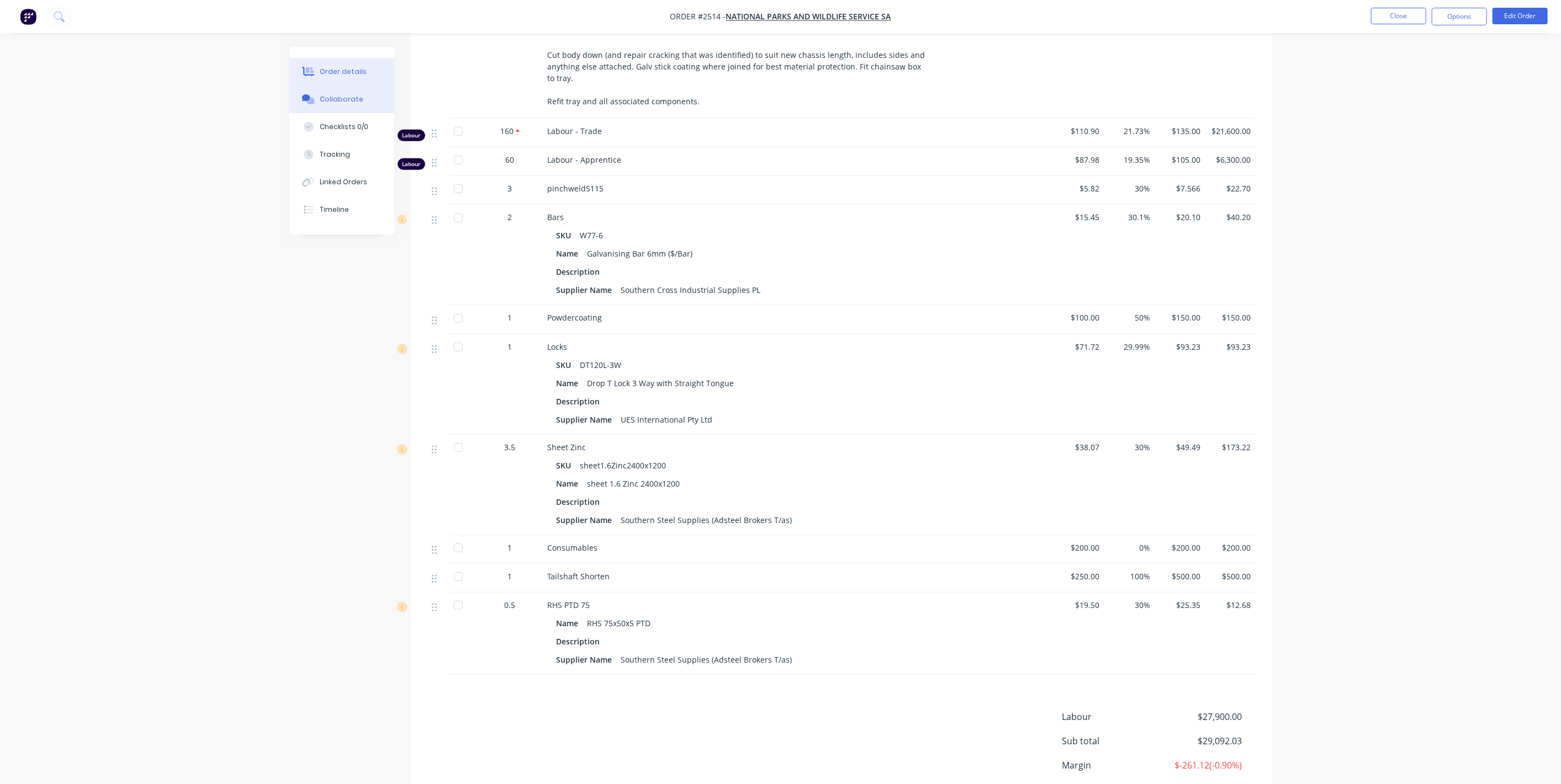
click at [332, 98] on div "Collaborate" at bounding box center [341, 99] width 44 height 10
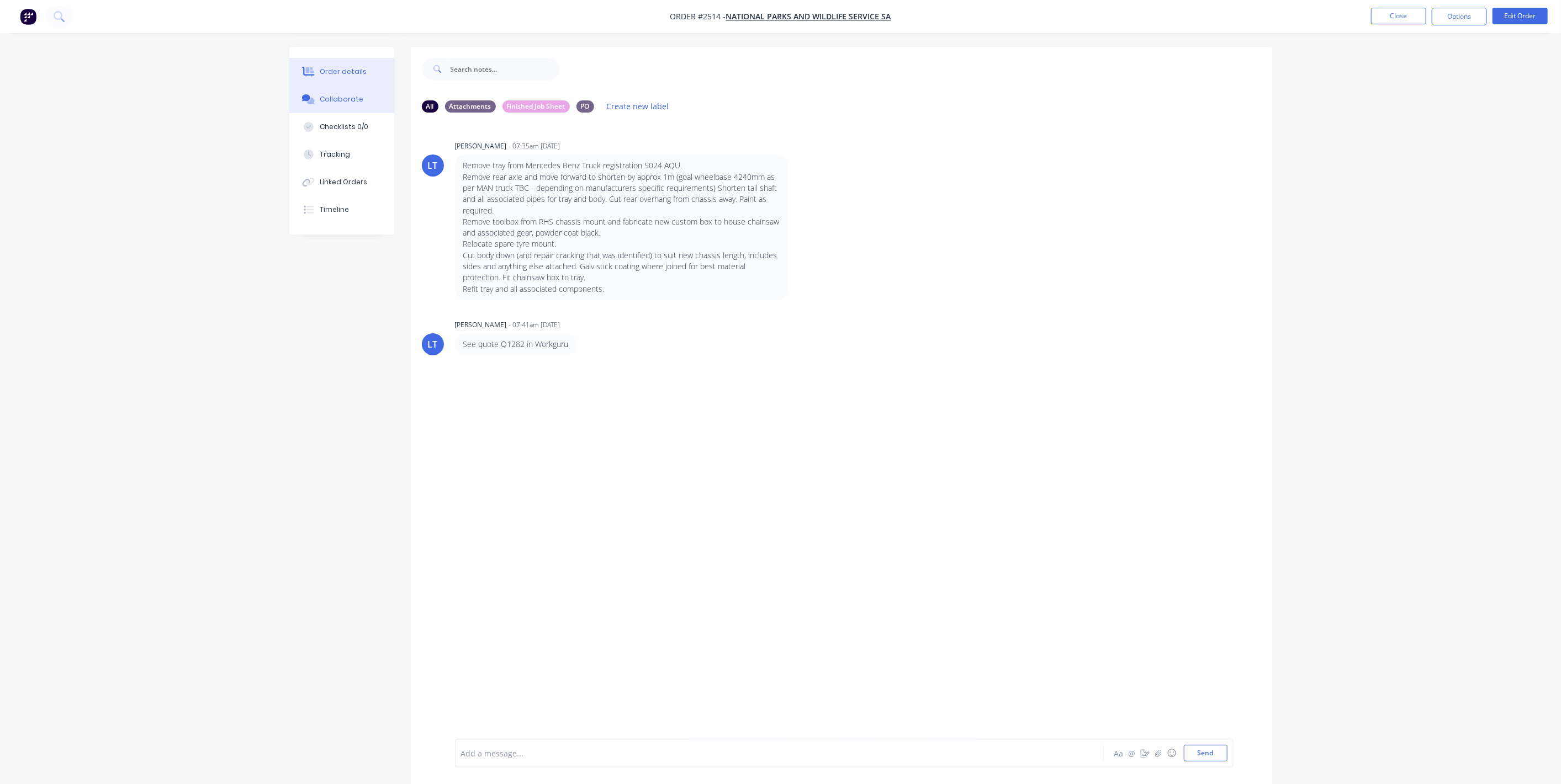
click at [313, 65] on button "Order details" at bounding box center [342, 71] width 105 height 28
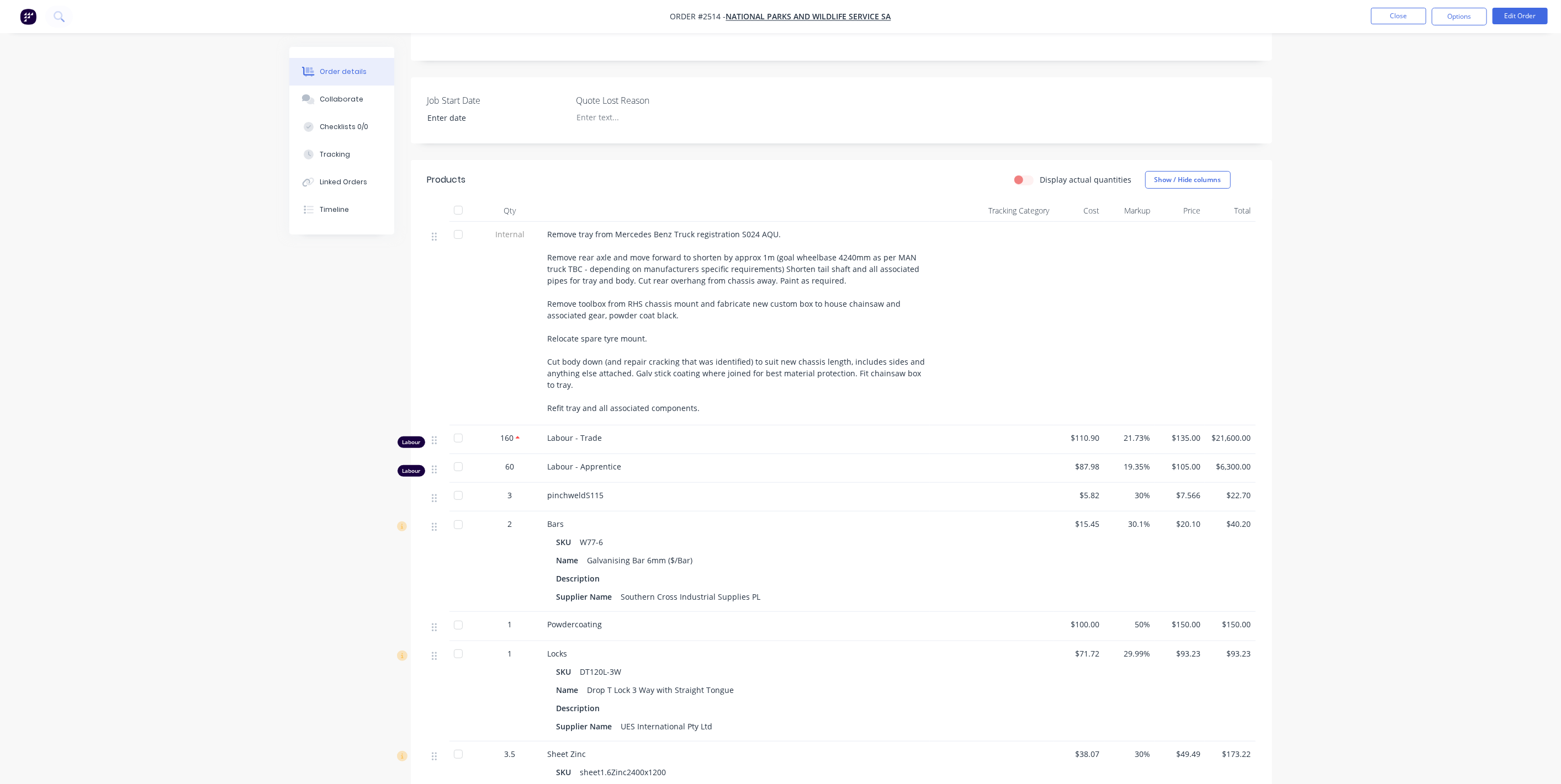
scroll to position [490, 0]
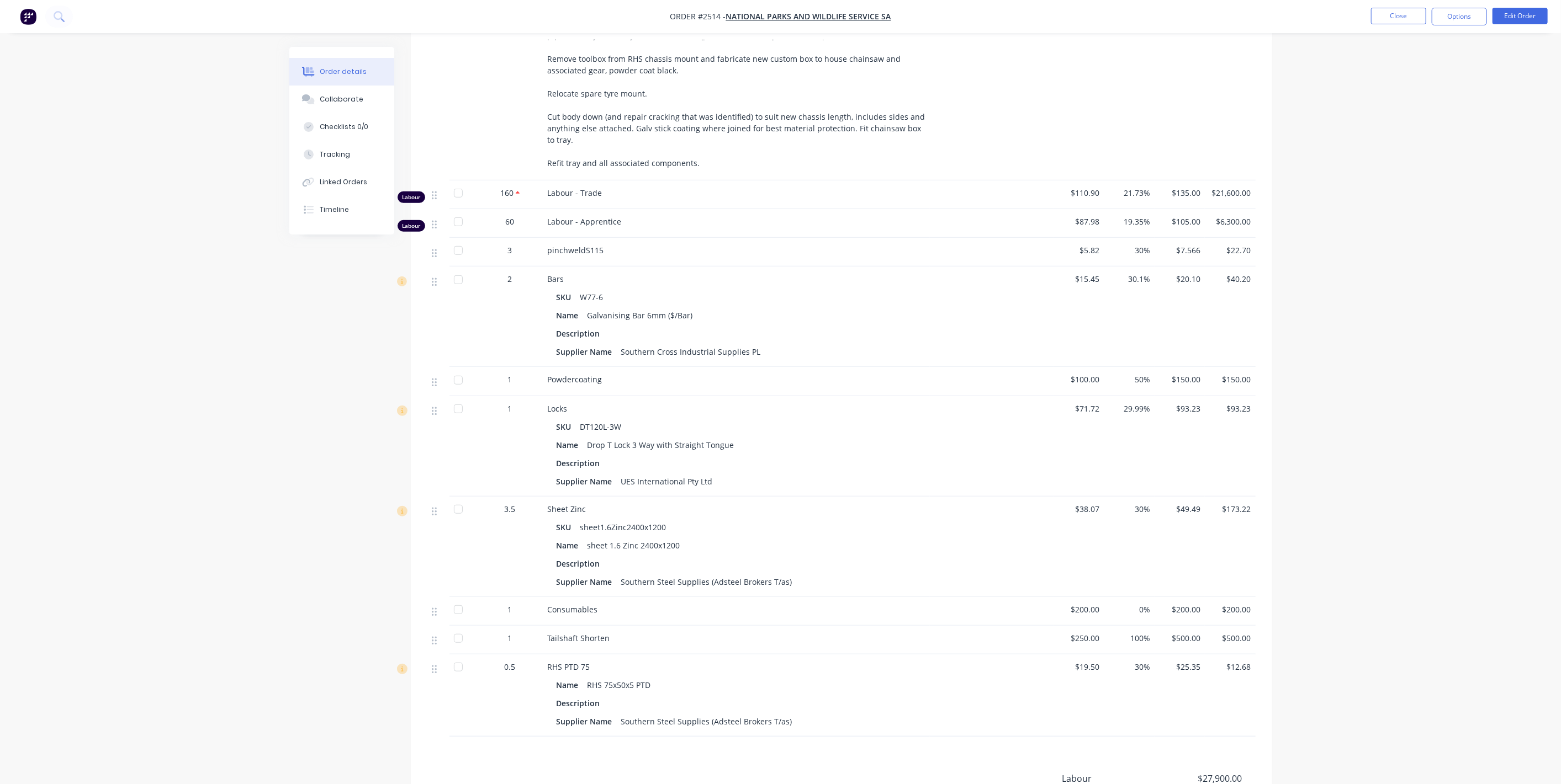
click at [1402, 28] on nav "Order #2514 - National Parks and Wildlife Service SA Close Options Edit Order" at bounding box center [780, 17] width 1561 height 33
click at [1401, 25] on li "Close" at bounding box center [1398, 16] width 55 height 17
click at [1401, 14] on button "Close" at bounding box center [1398, 16] width 55 height 17
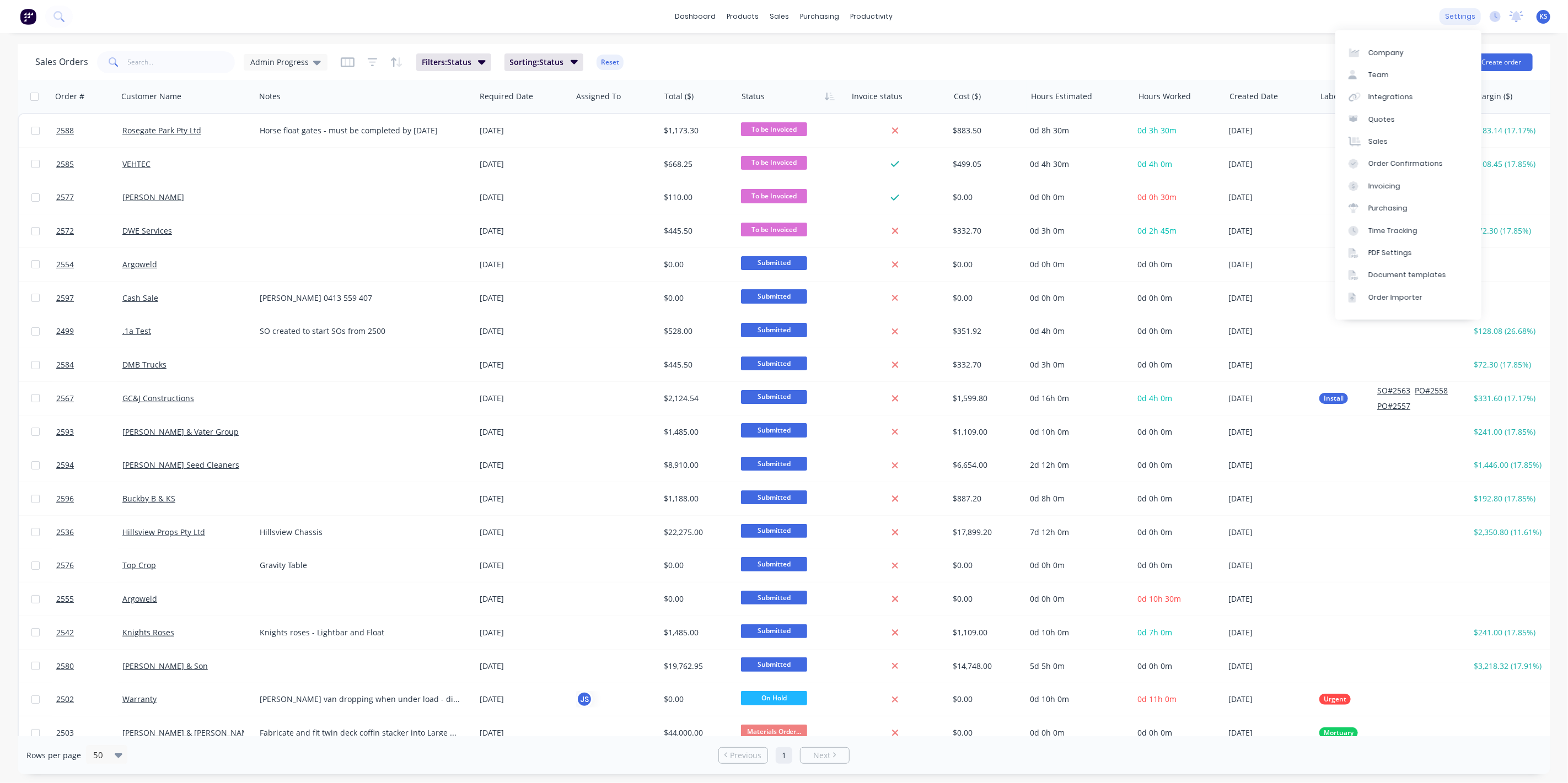
click at [1467, 12] on div "settings" at bounding box center [1460, 17] width 41 height 17
click at [1401, 230] on div "Time Tracking" at bounding box center [1392, 230] width 49 height 10
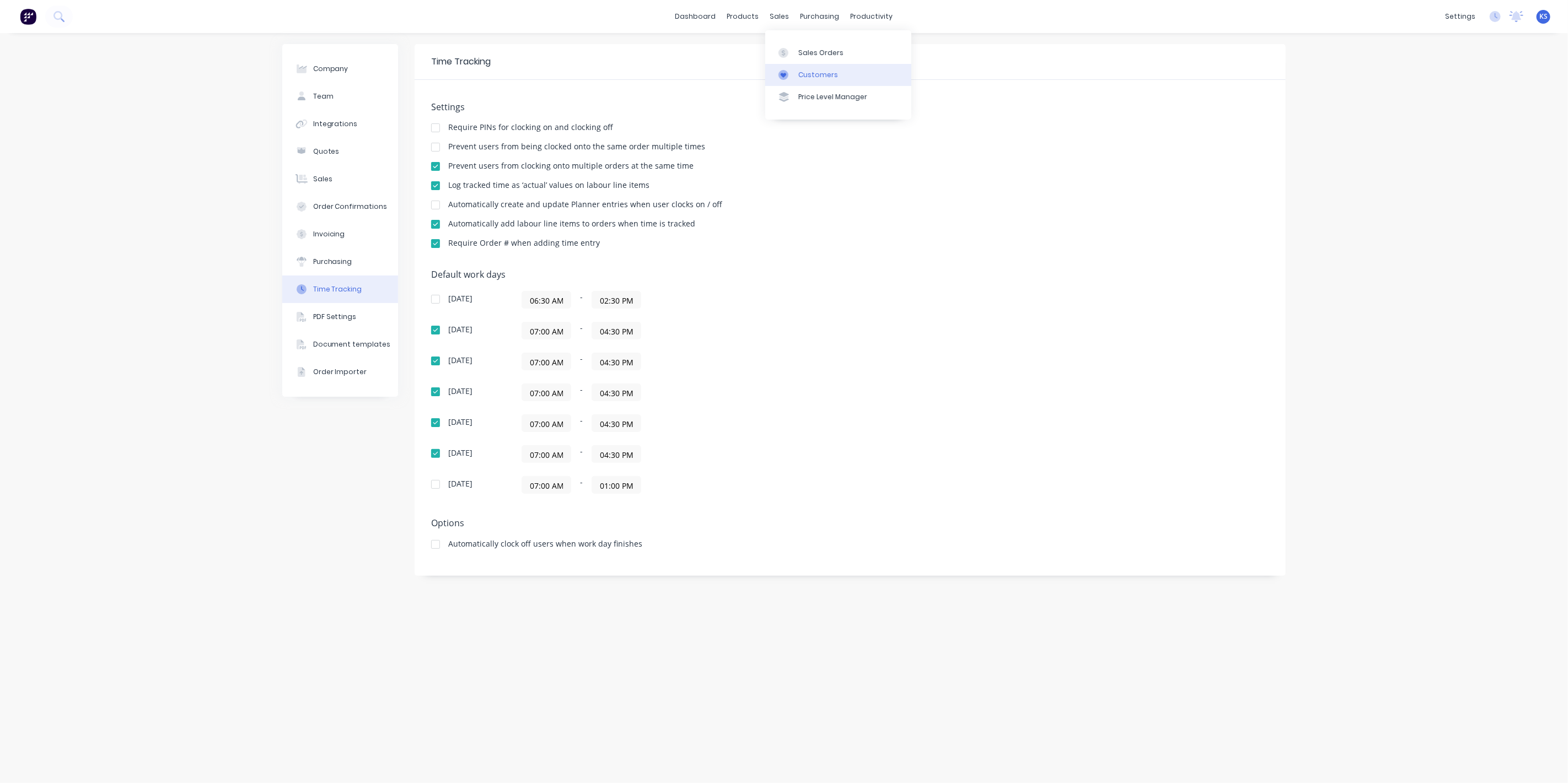
click at [821, 76] on div "Customers" at bounding box center [818, 74] width 40 height 10
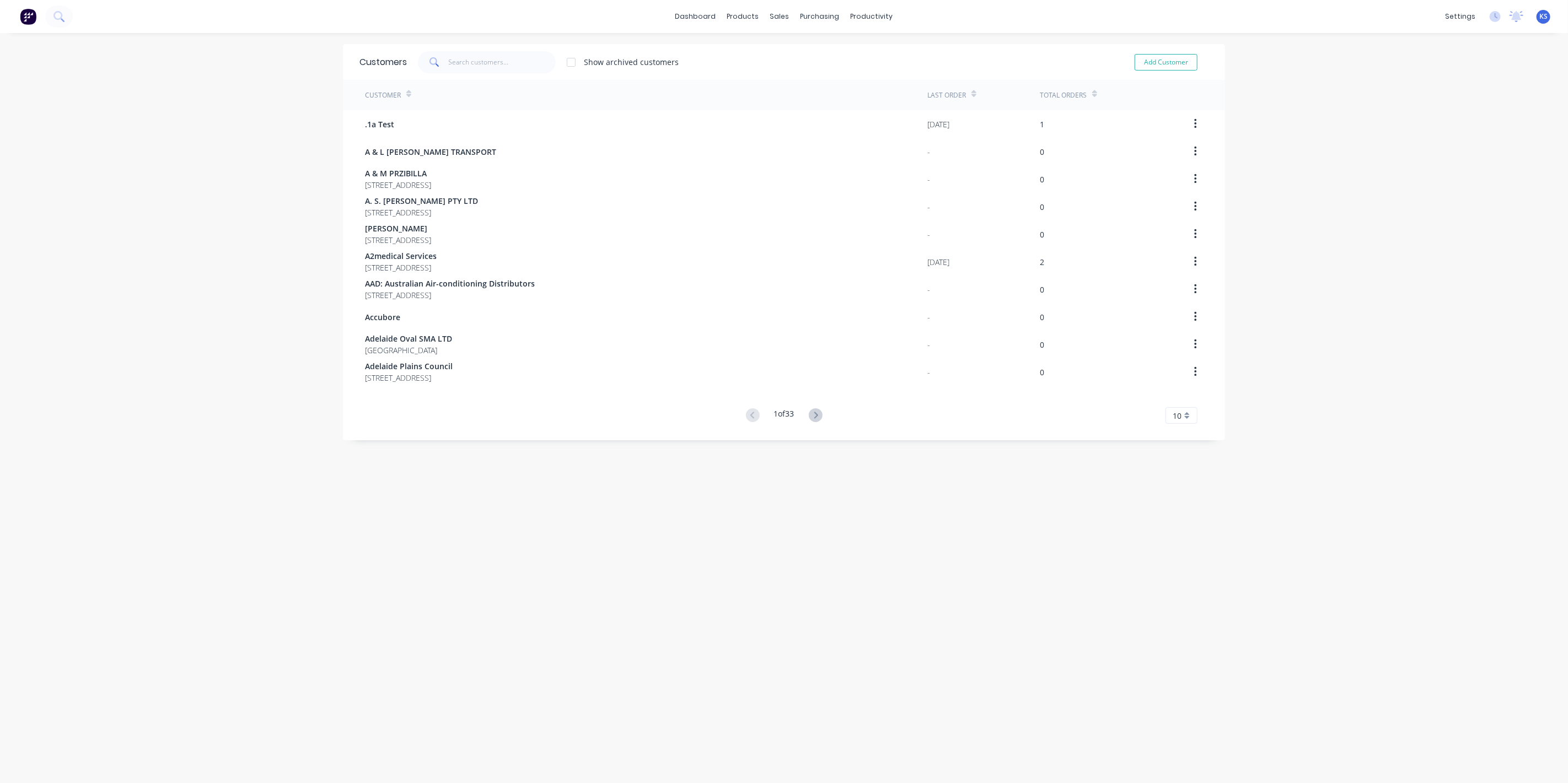
click at [1178, 420] on div "10" at bounding box center [1181, 416] width 32 height 17
click at [1184, 553] on div "35" at bounding box center [1181, 553] width 31 height 20
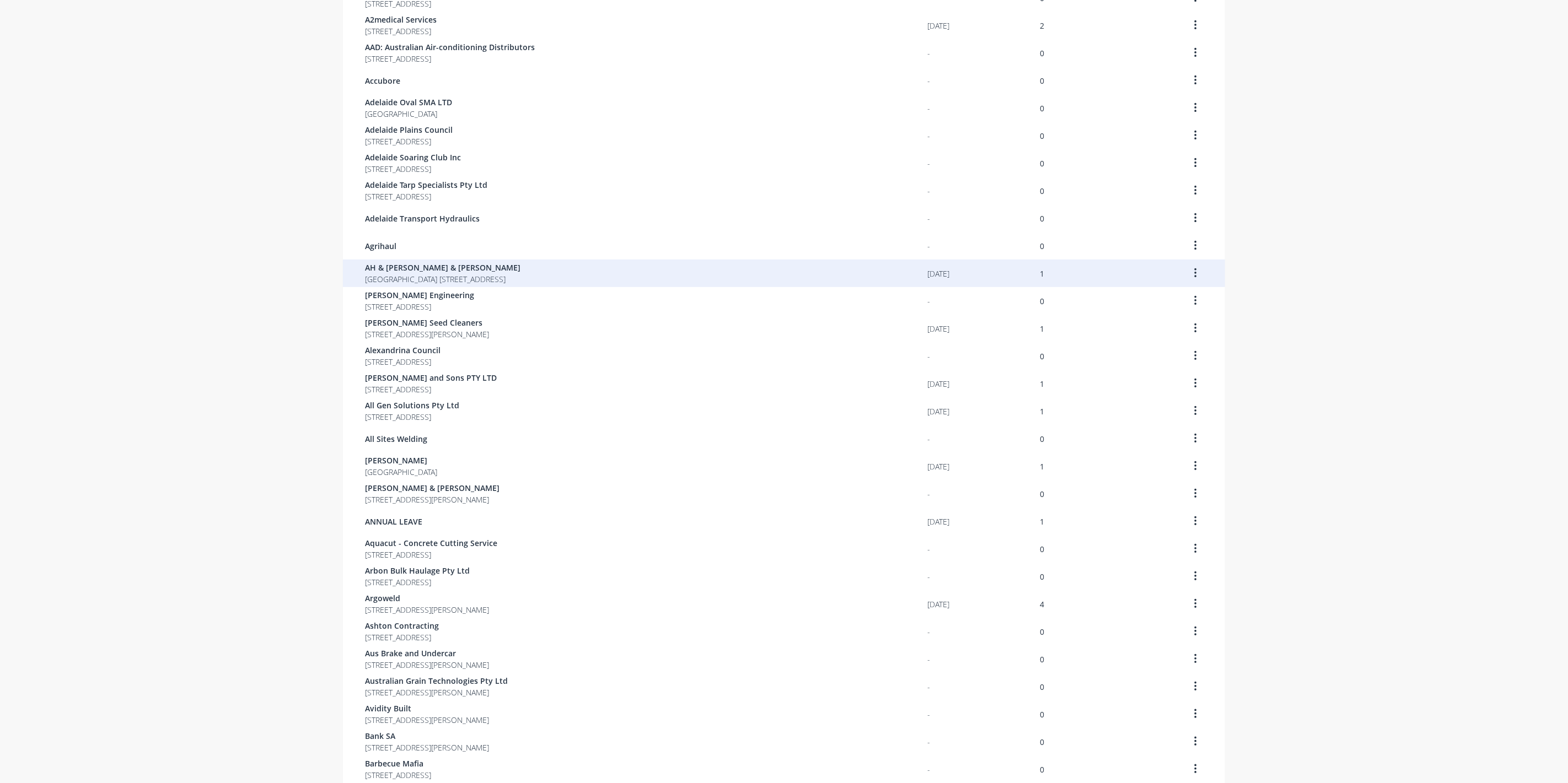
scroll to position [384, 0]
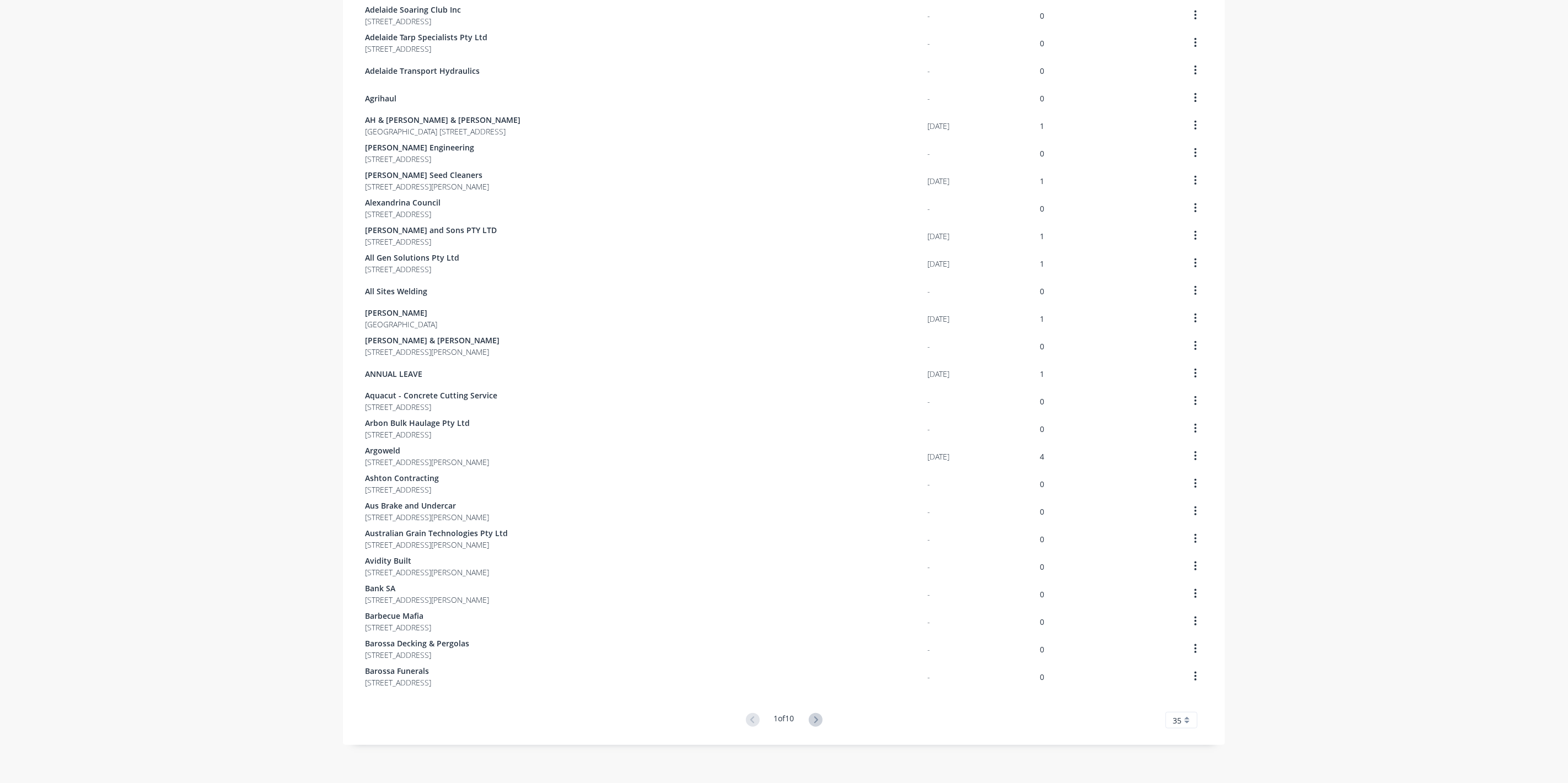
click at [821, 718] on button at bounding box center [816, 720] width 20 height 16
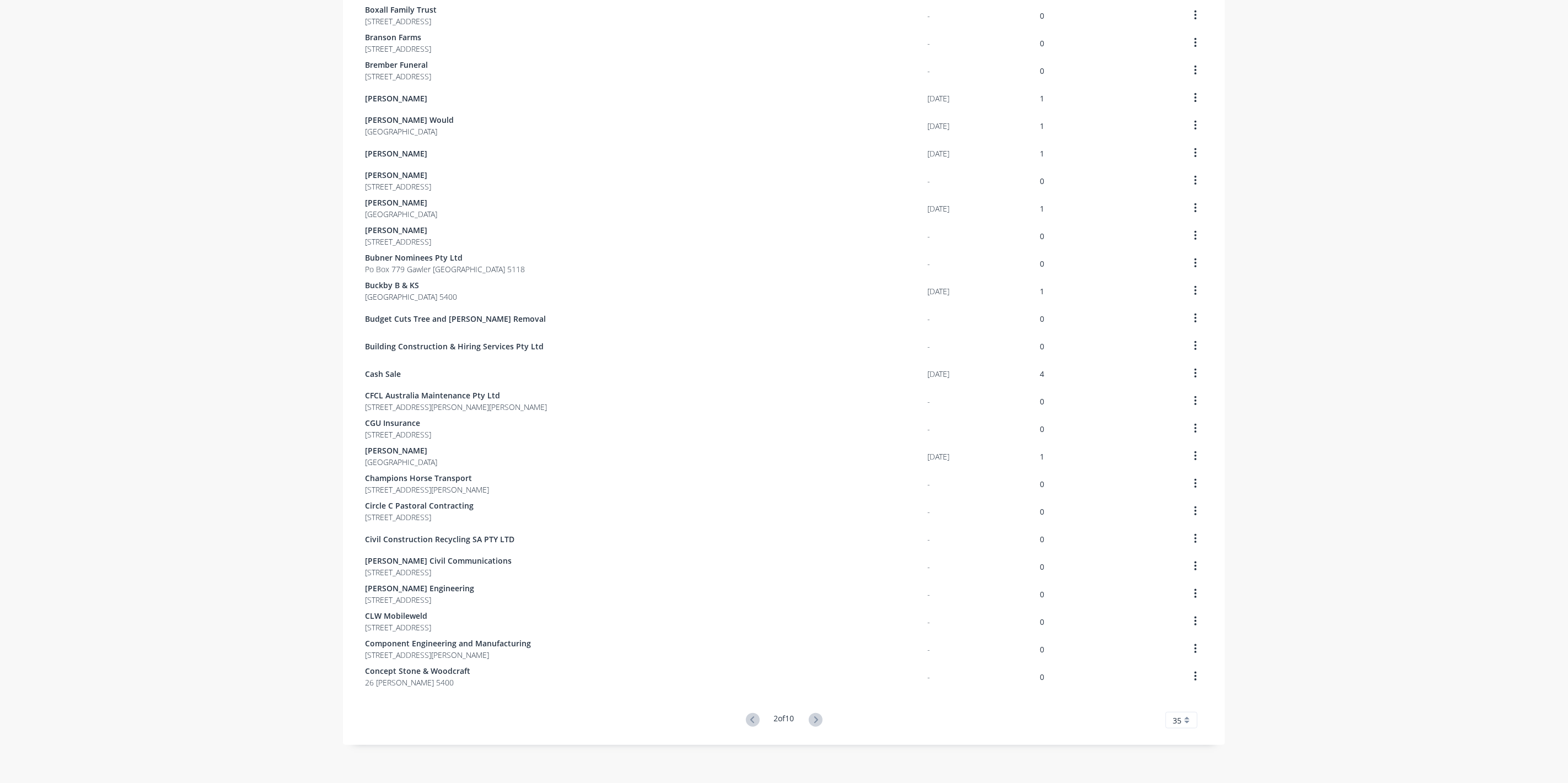
click at [821, 718] on button at bounding box center [816, 720] width 20 height 16
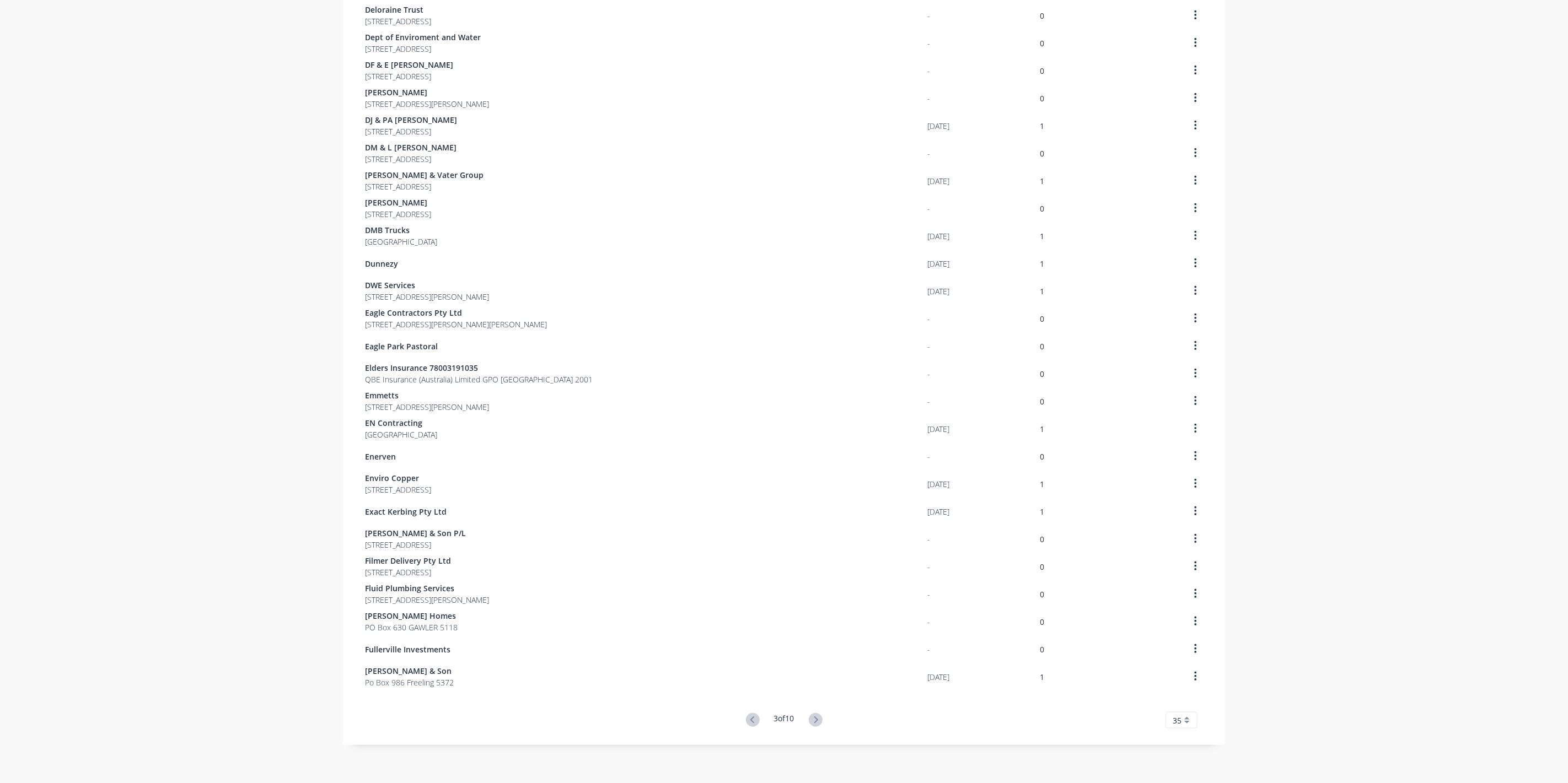
click at [821, 718] on button at bounding box center [816, 720] width 20 height 16
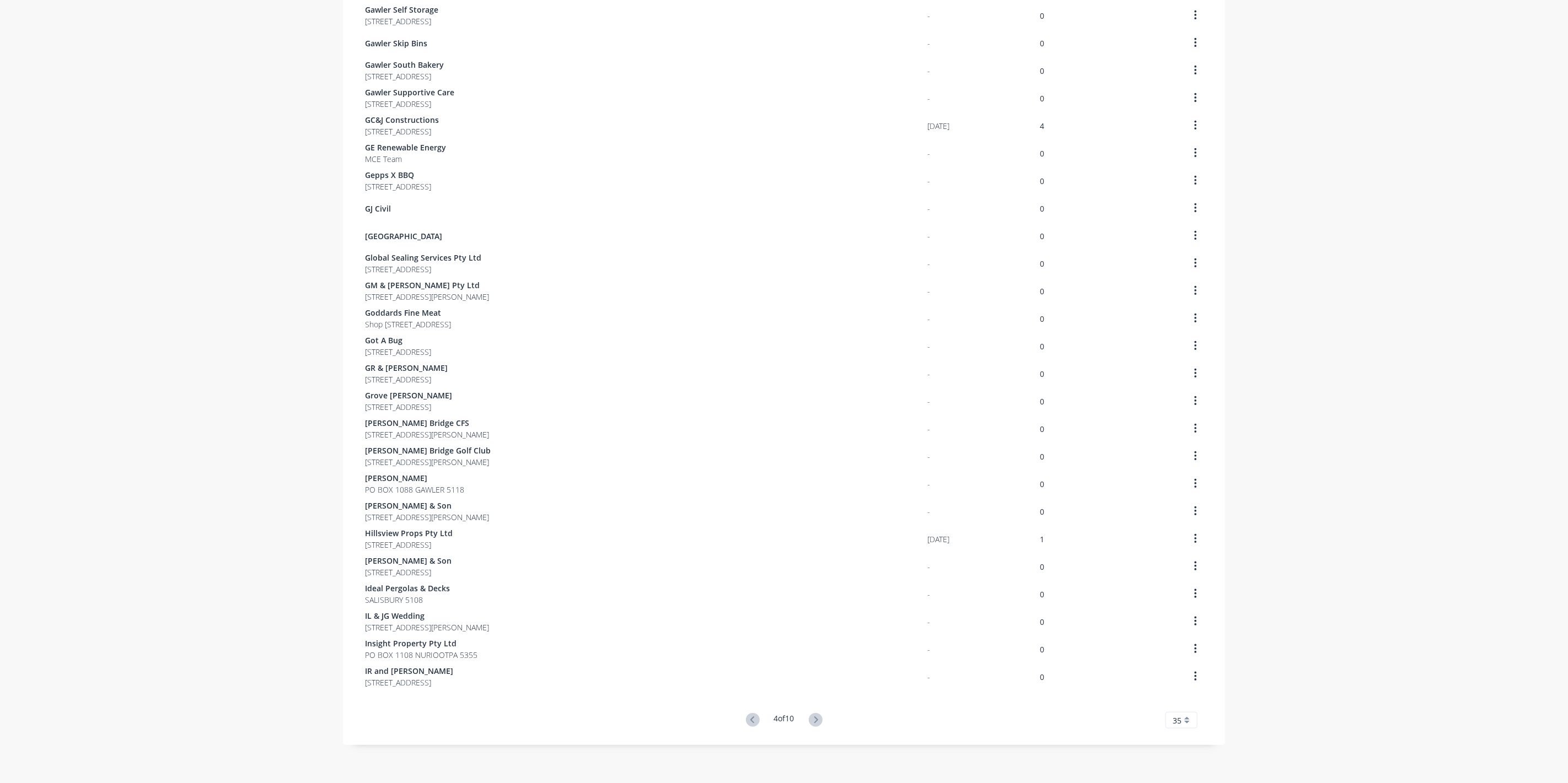
click at [821, 717] on button at bounding box center [816, 720] width 20 height 16
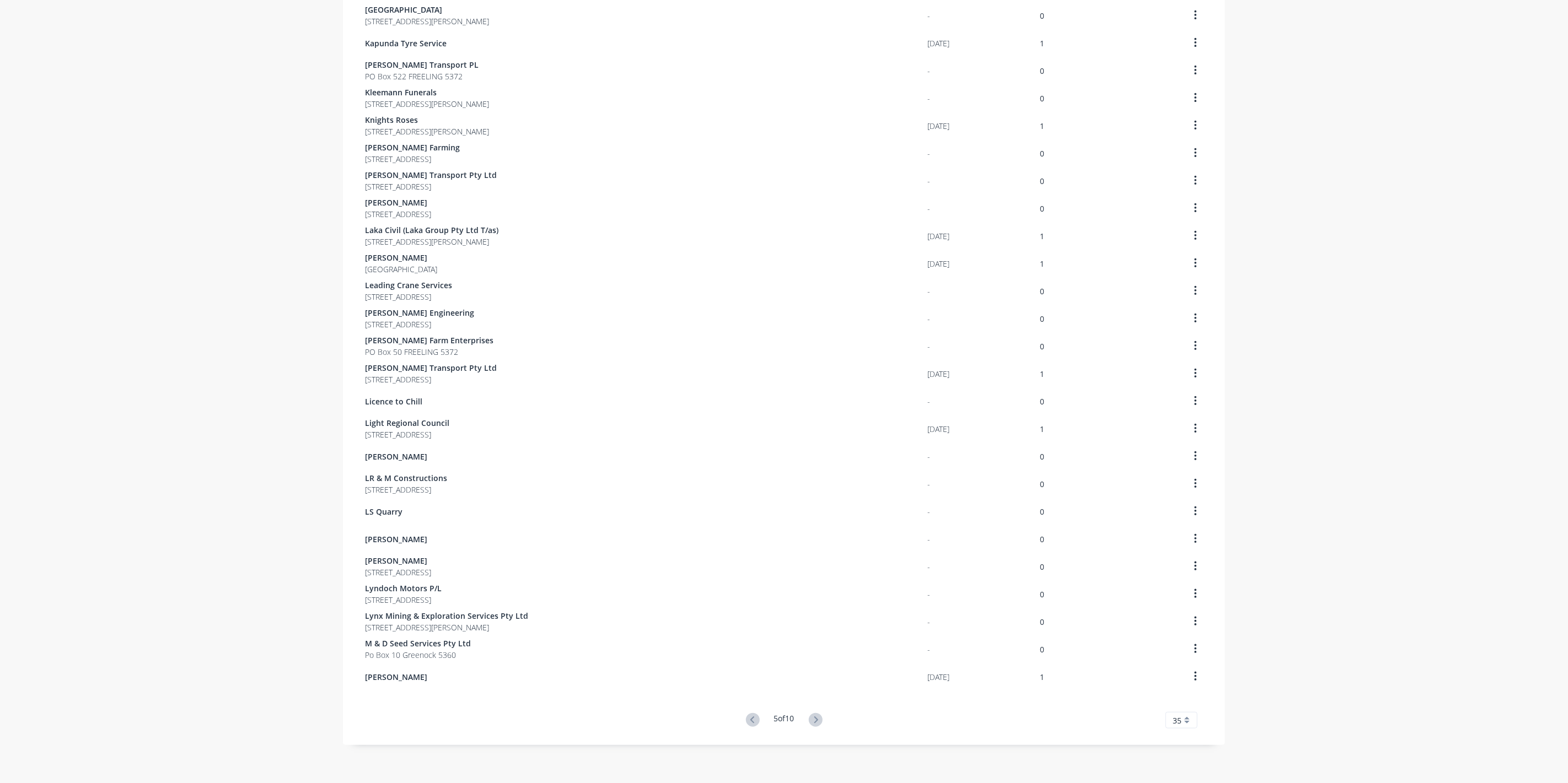
click at [821, 721] on button at bounding box center [816, 720] width 20 height 16
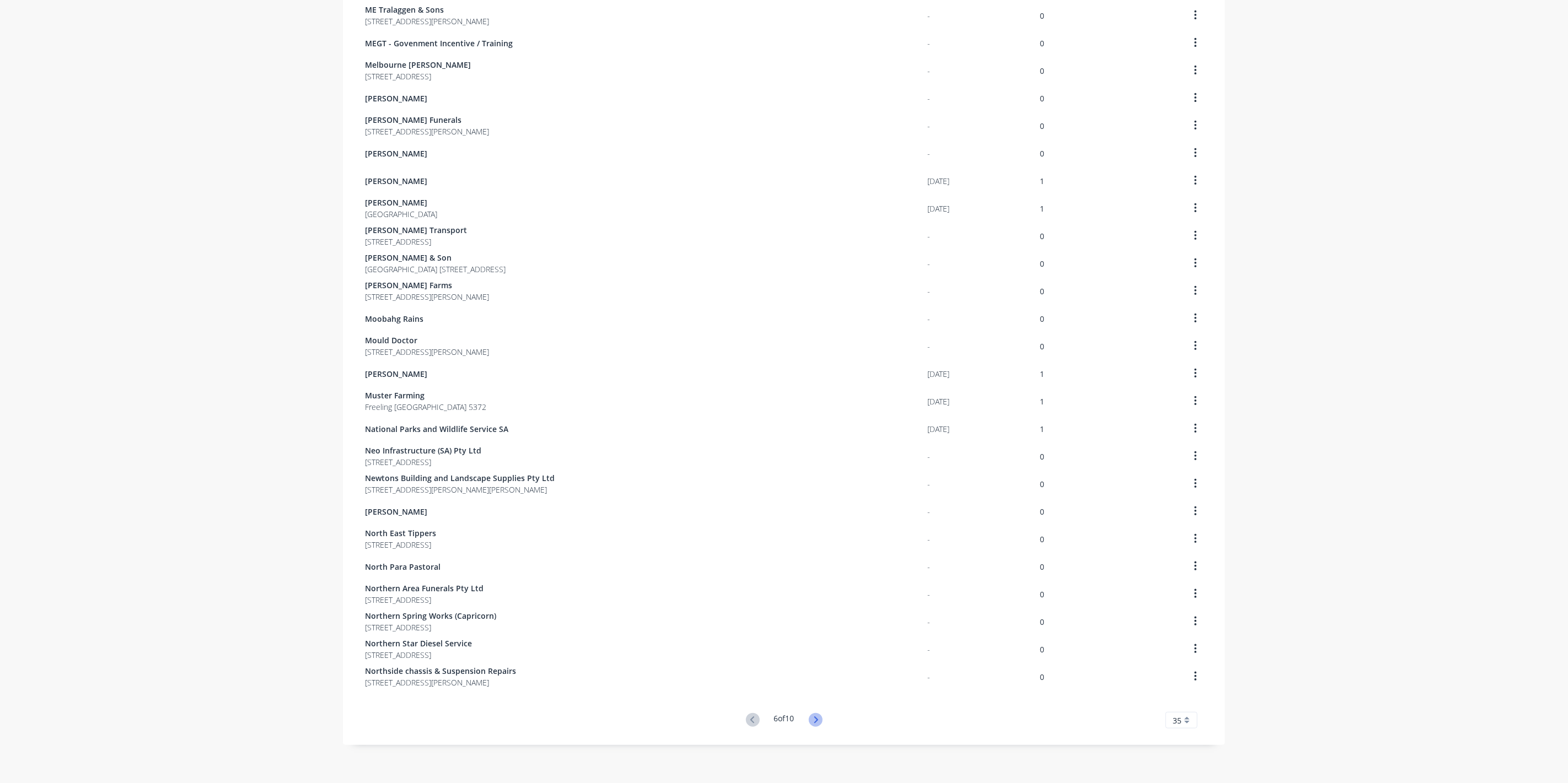
click at [813, 723] on icon at bounding box center [816, 720] width 14 height 14
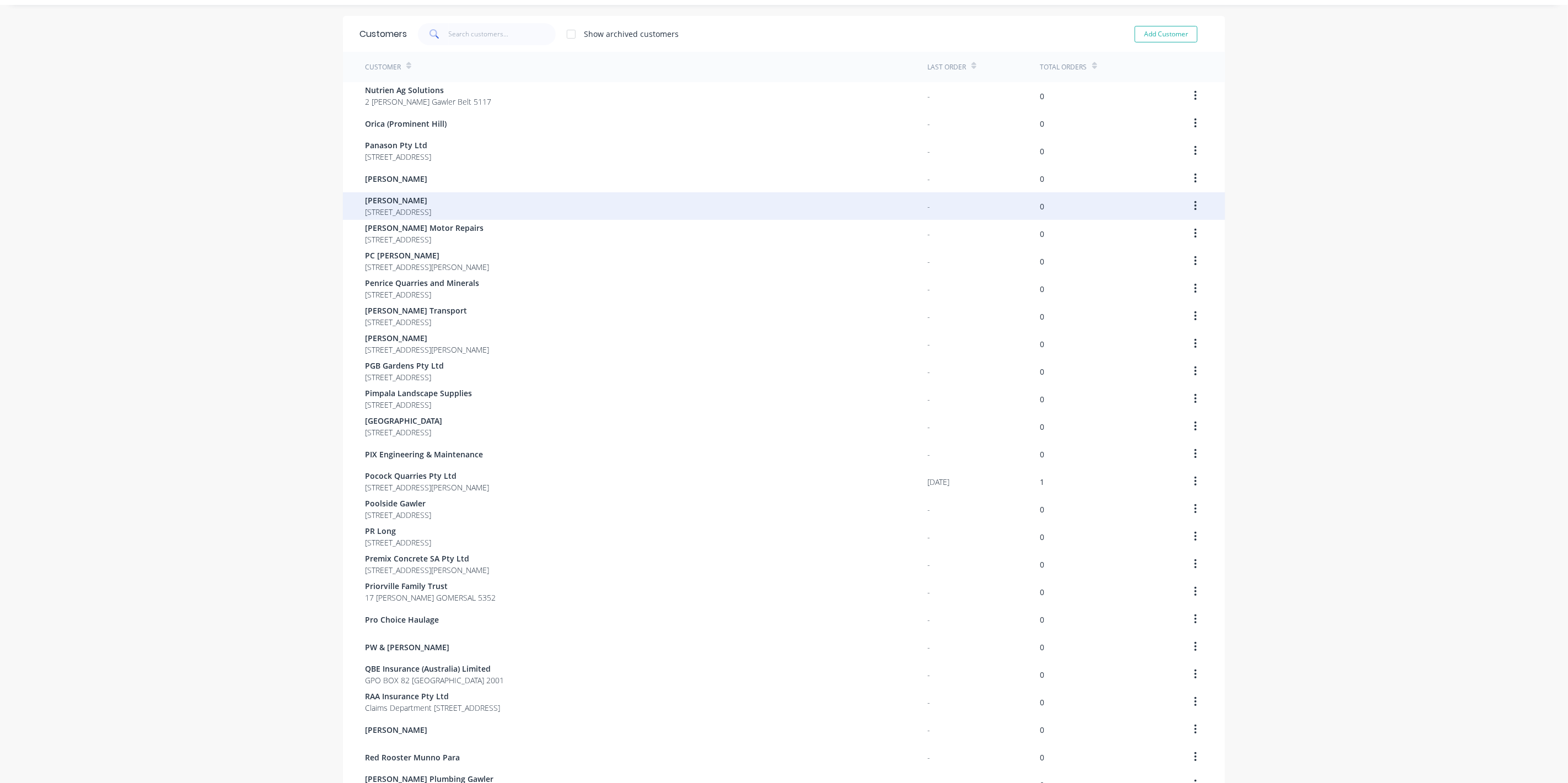
scroll to position [0, 0]
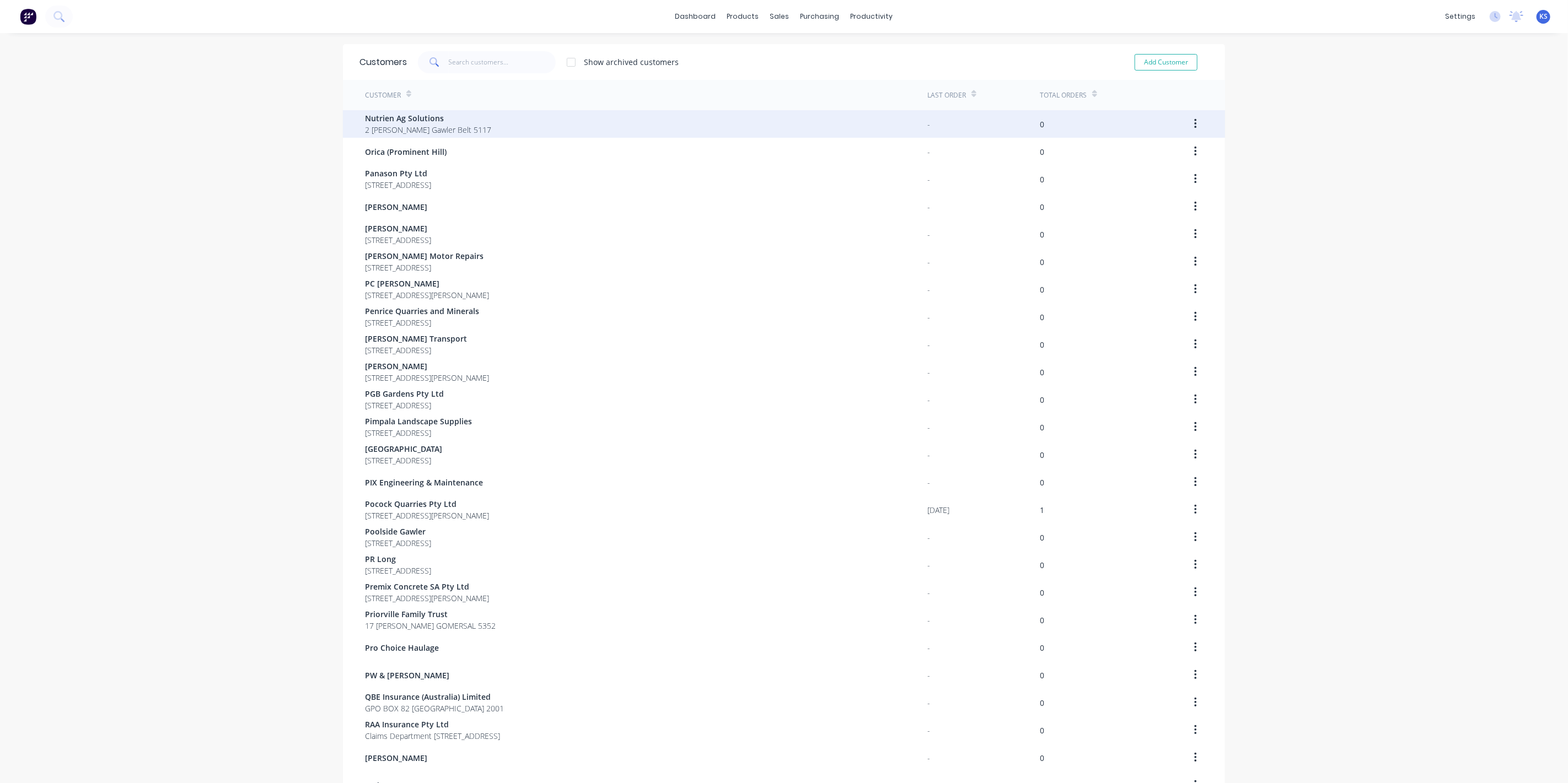
click at [402, 128] on span "2 [PERSON_NAME] Gawler Belt 5117" at bounding box center [428, 129] width 126 height 11
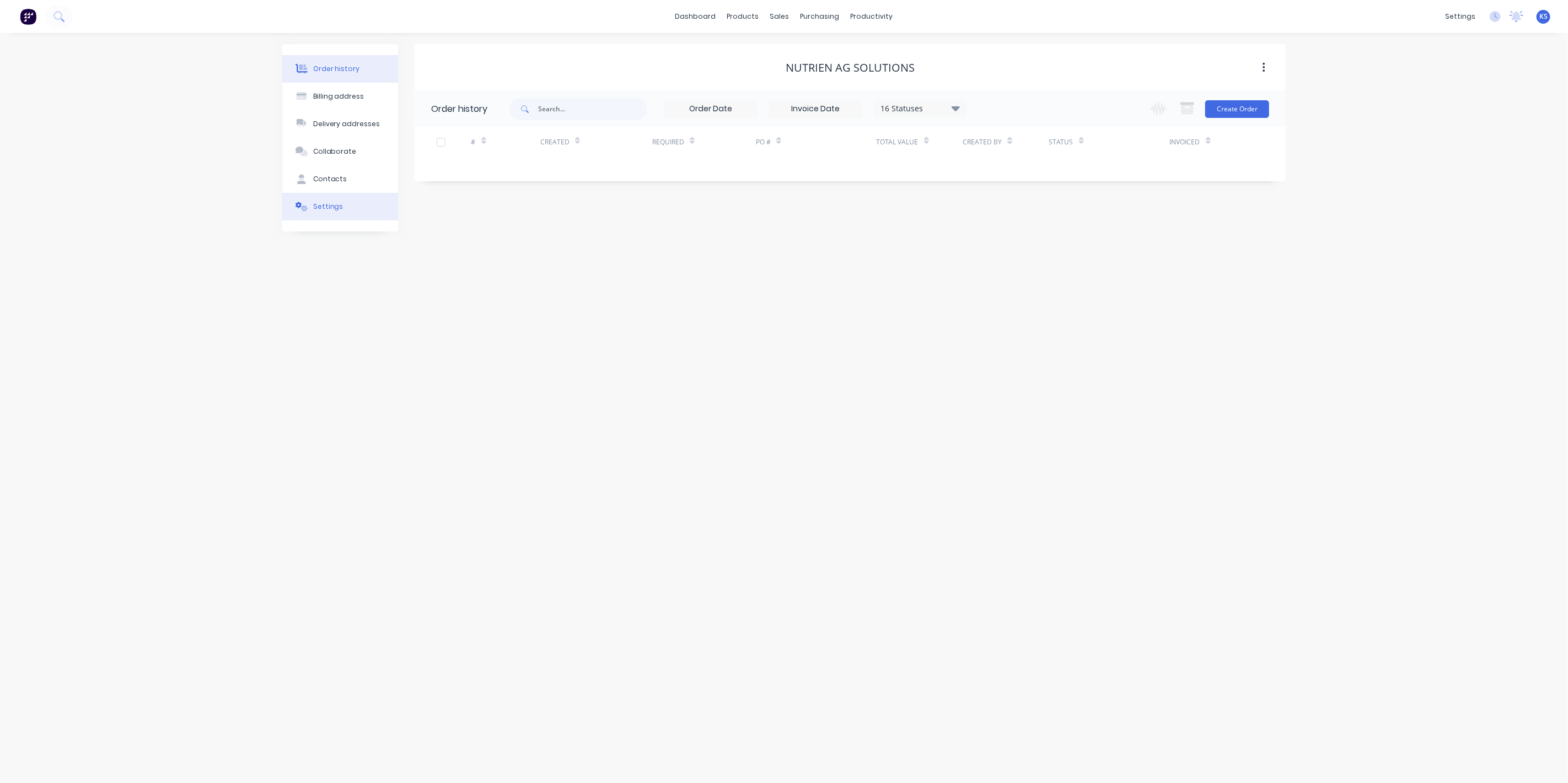
click at [336, 202] on div "Settings" at bounding box center [328, 206] width 30 height 10
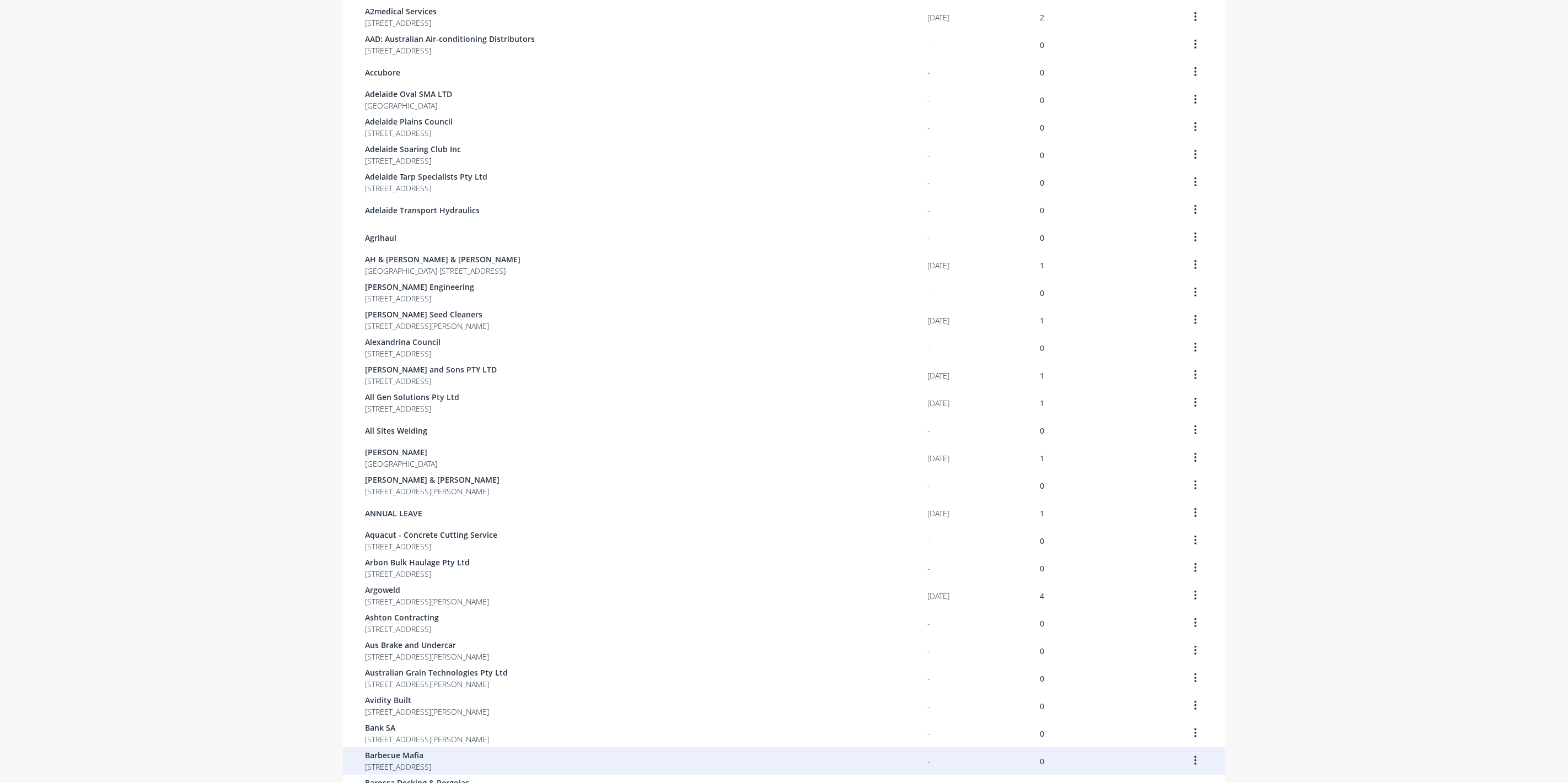
scroll to position [384, 0]
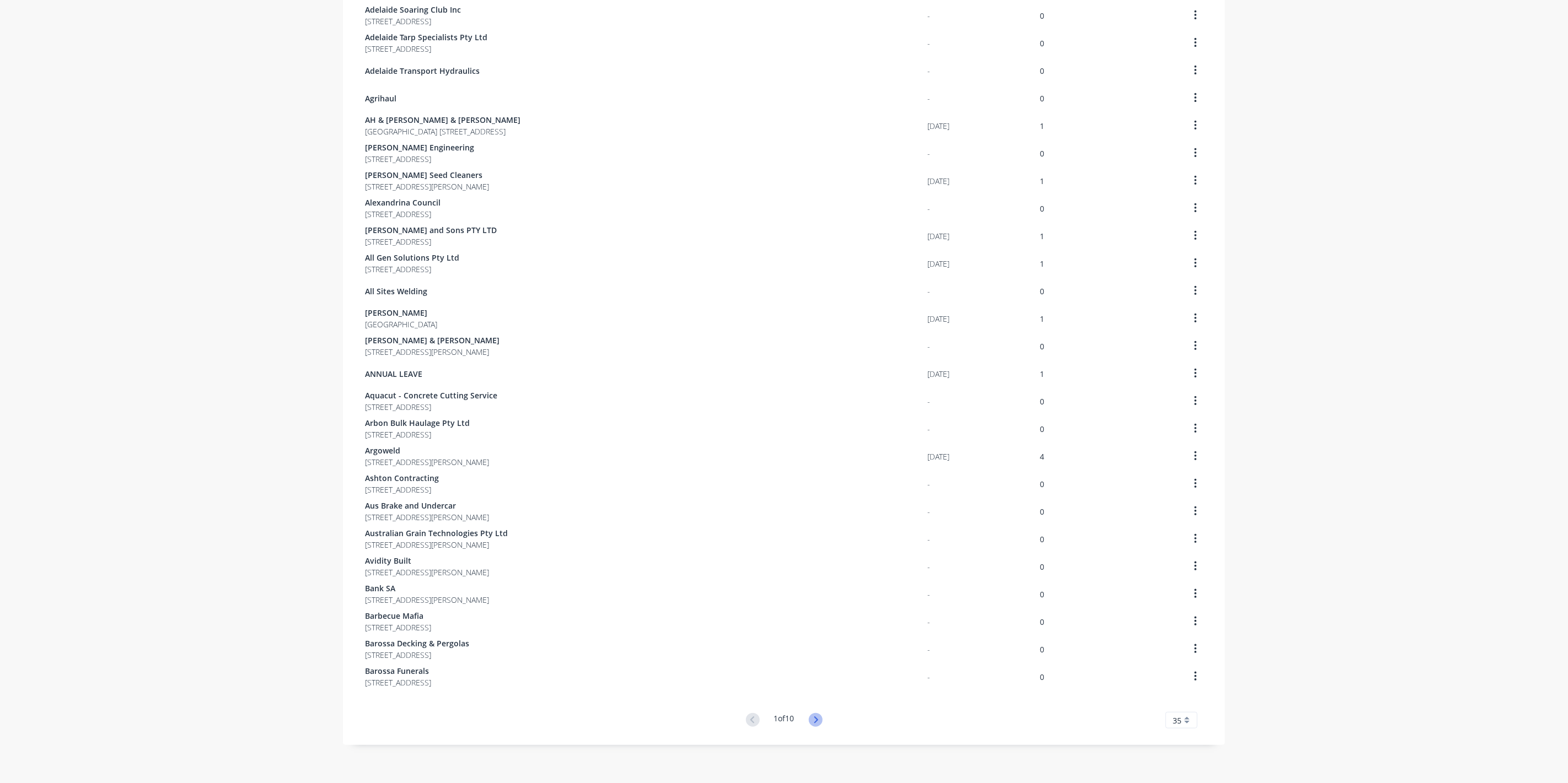
click at [810, 717] on icon at bounding box center [816, 720] width 14 height 14
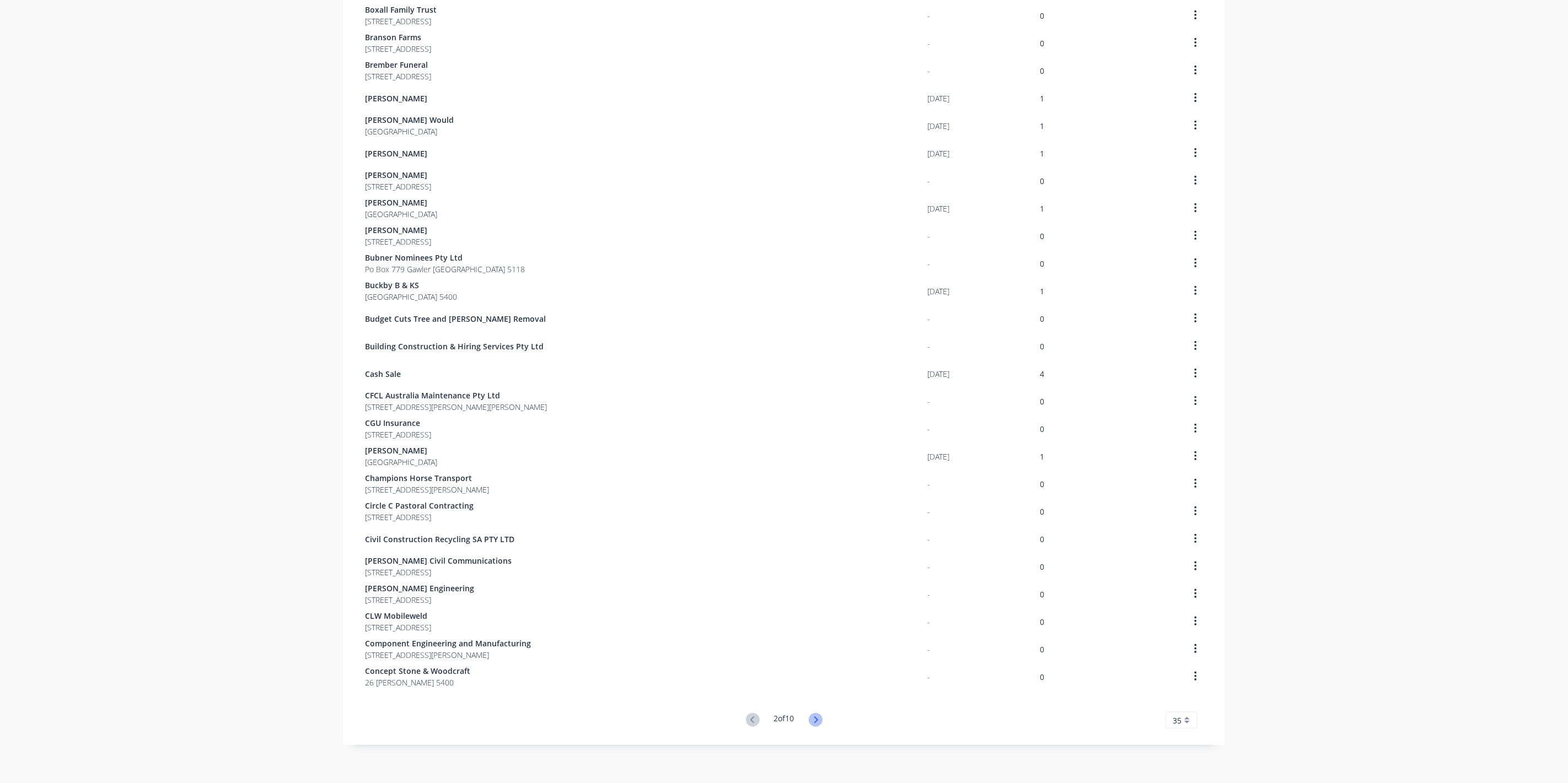
click at [815, 725] on icon at bounding box center [816, 720] width 14 height 14
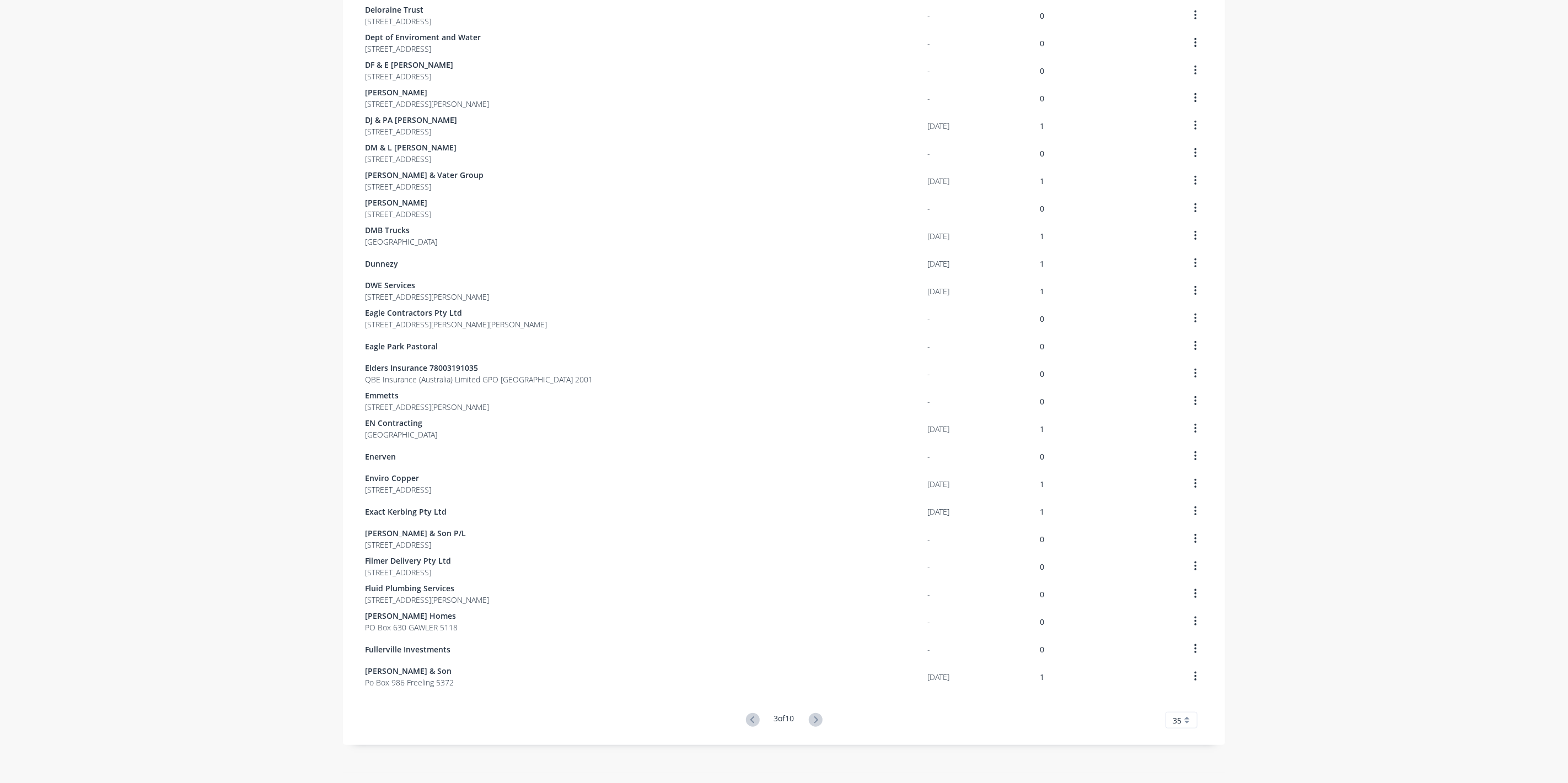
click at [815, 725] on icon at bounding box center [816, 720] width 14 height 14
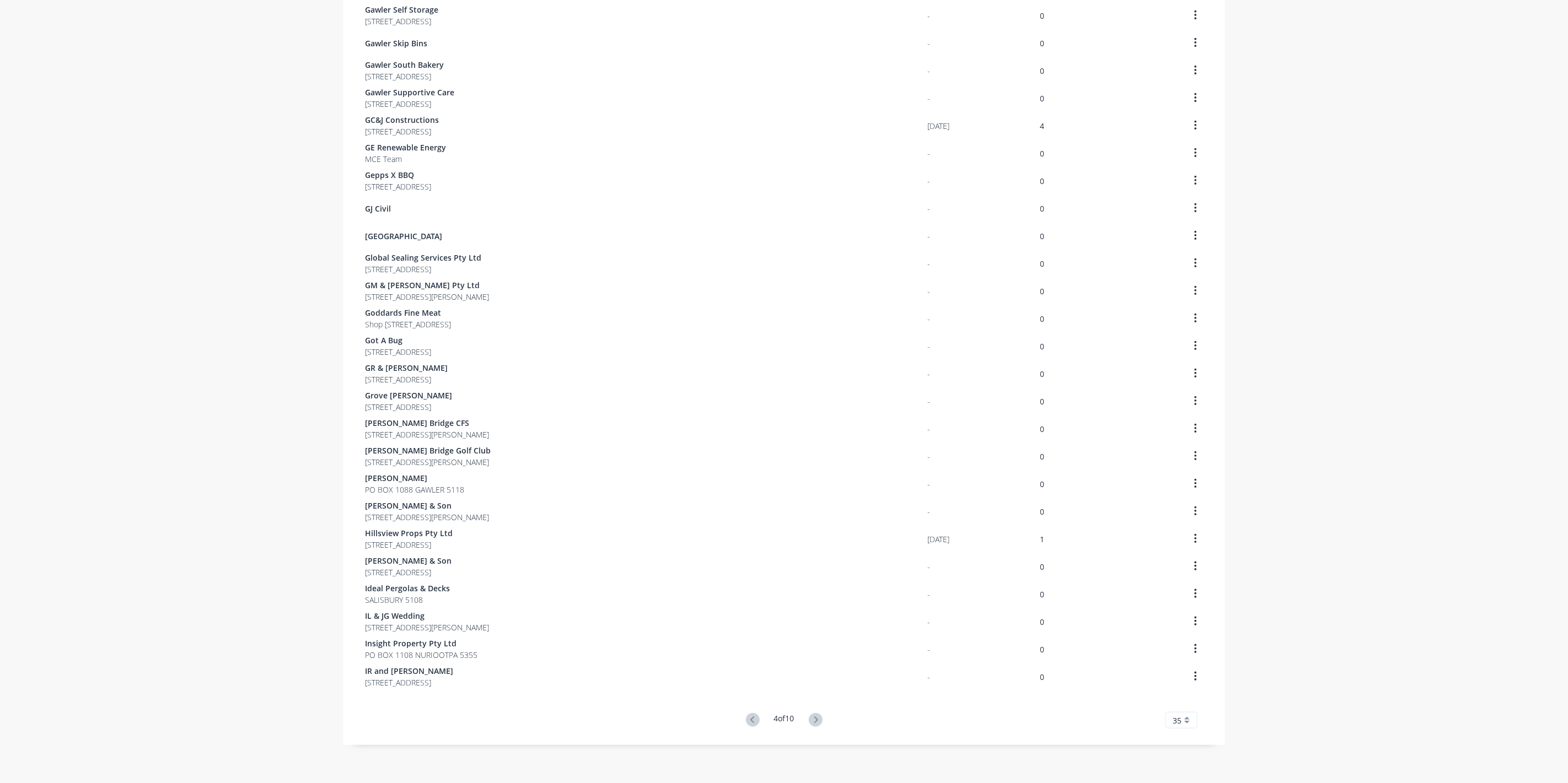
click at [815, 725] on icon at bounding box center [816, 720] width 14 height 14
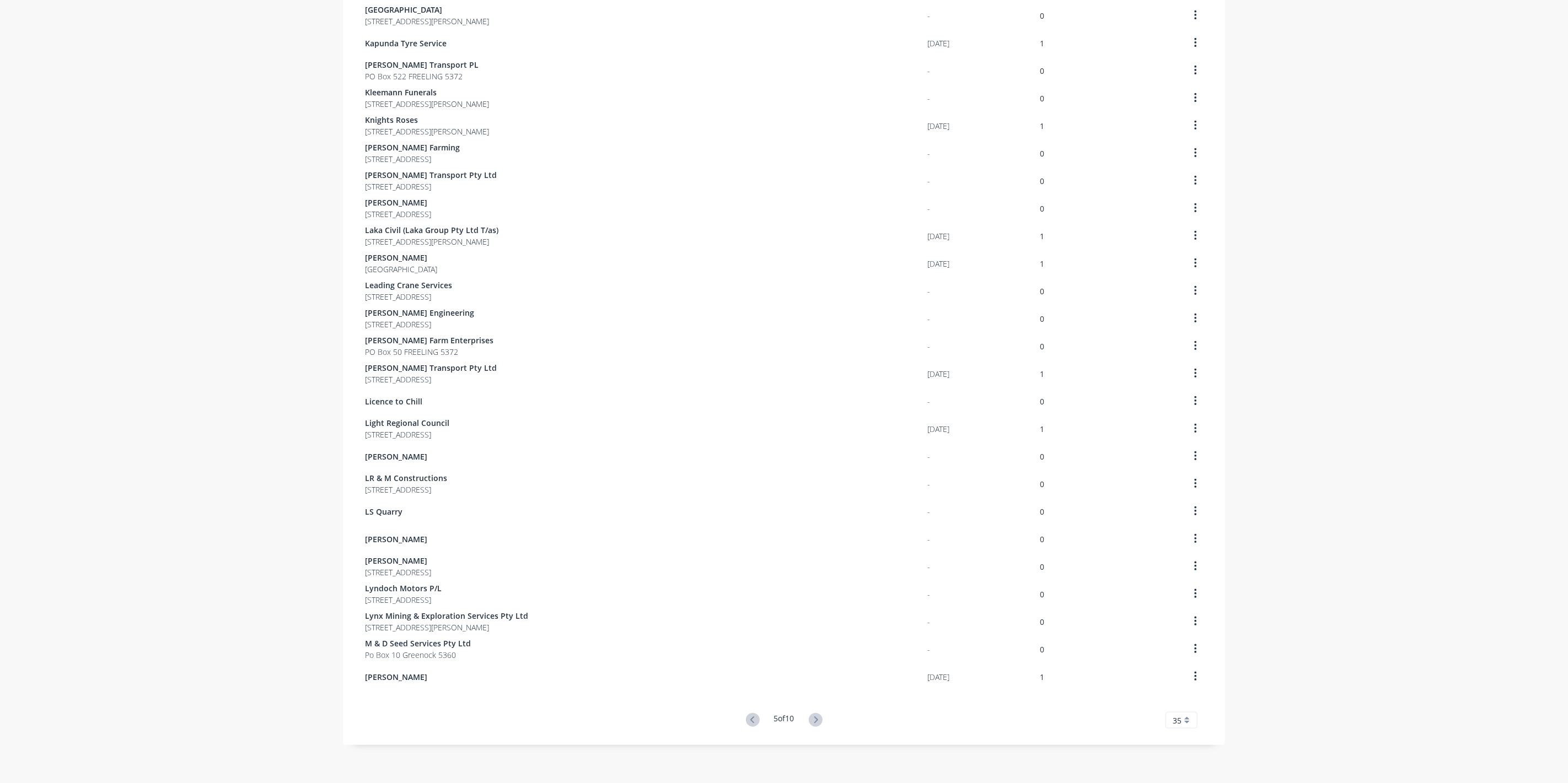
click at [815, 725] on icon at bounding box center [816, 720] width 14 height 14
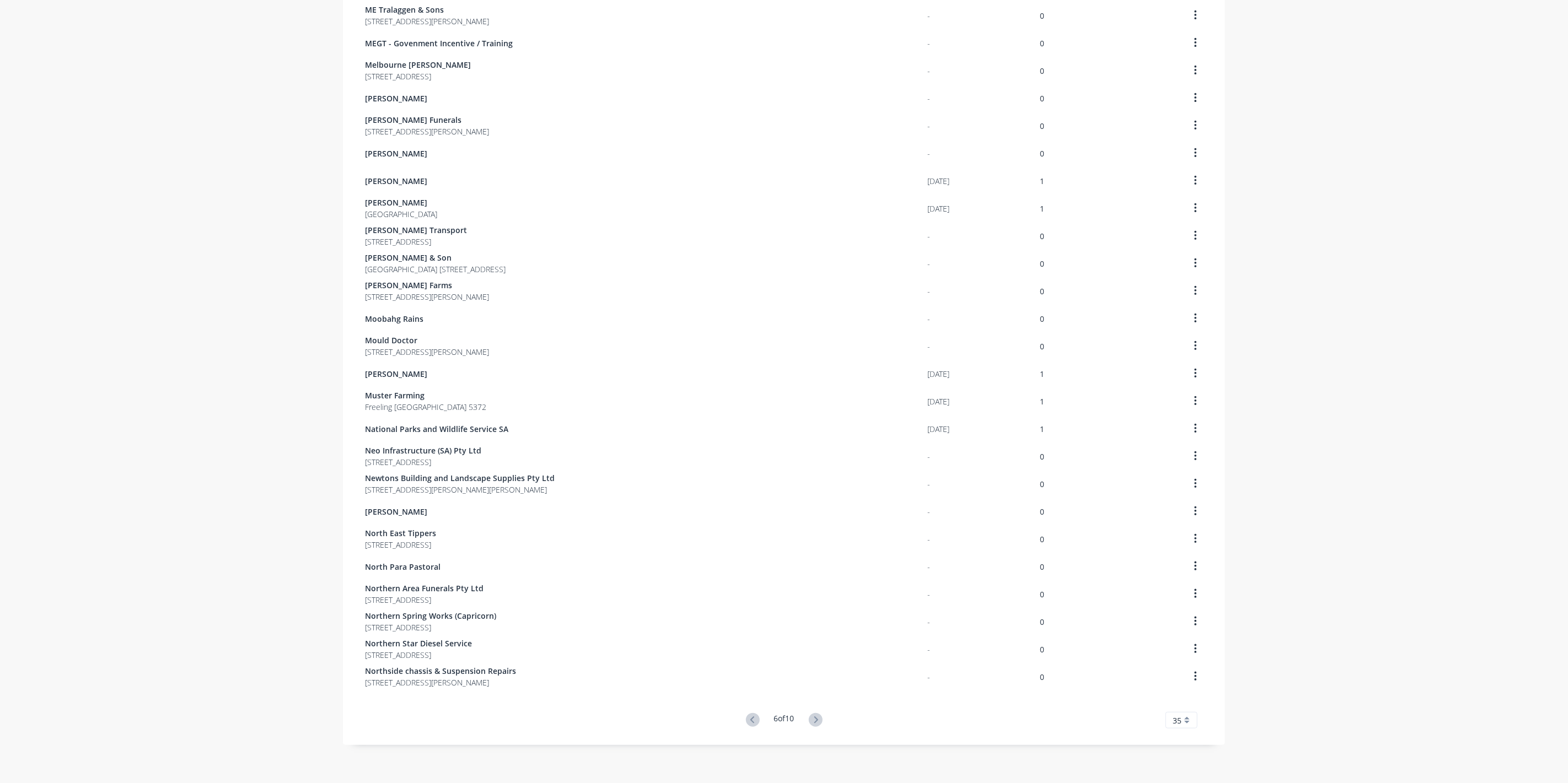
click at [815, 725] on icon at bounding box center [816, 720] width 14 height 14
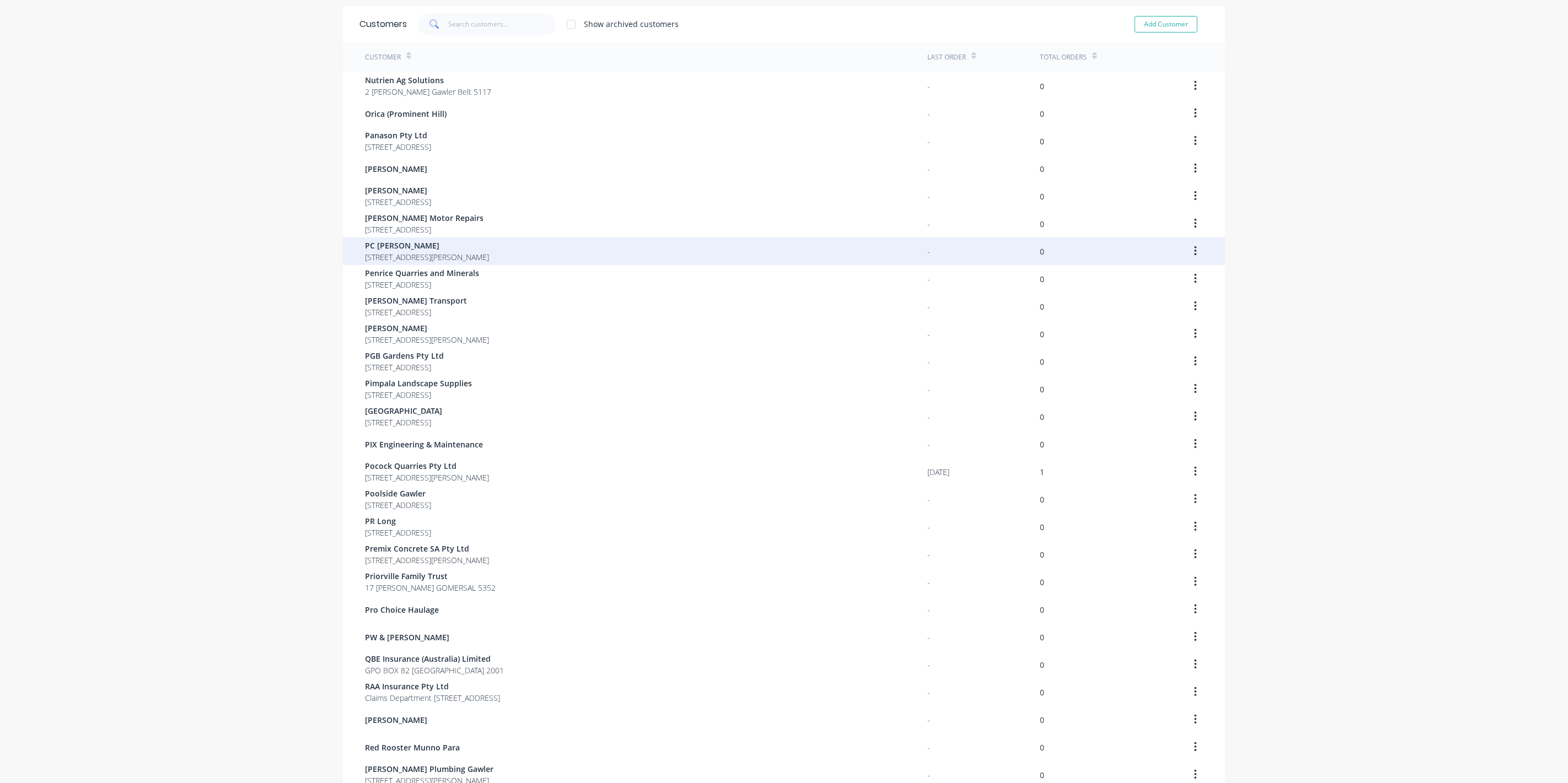
scroll to position [0, 0]
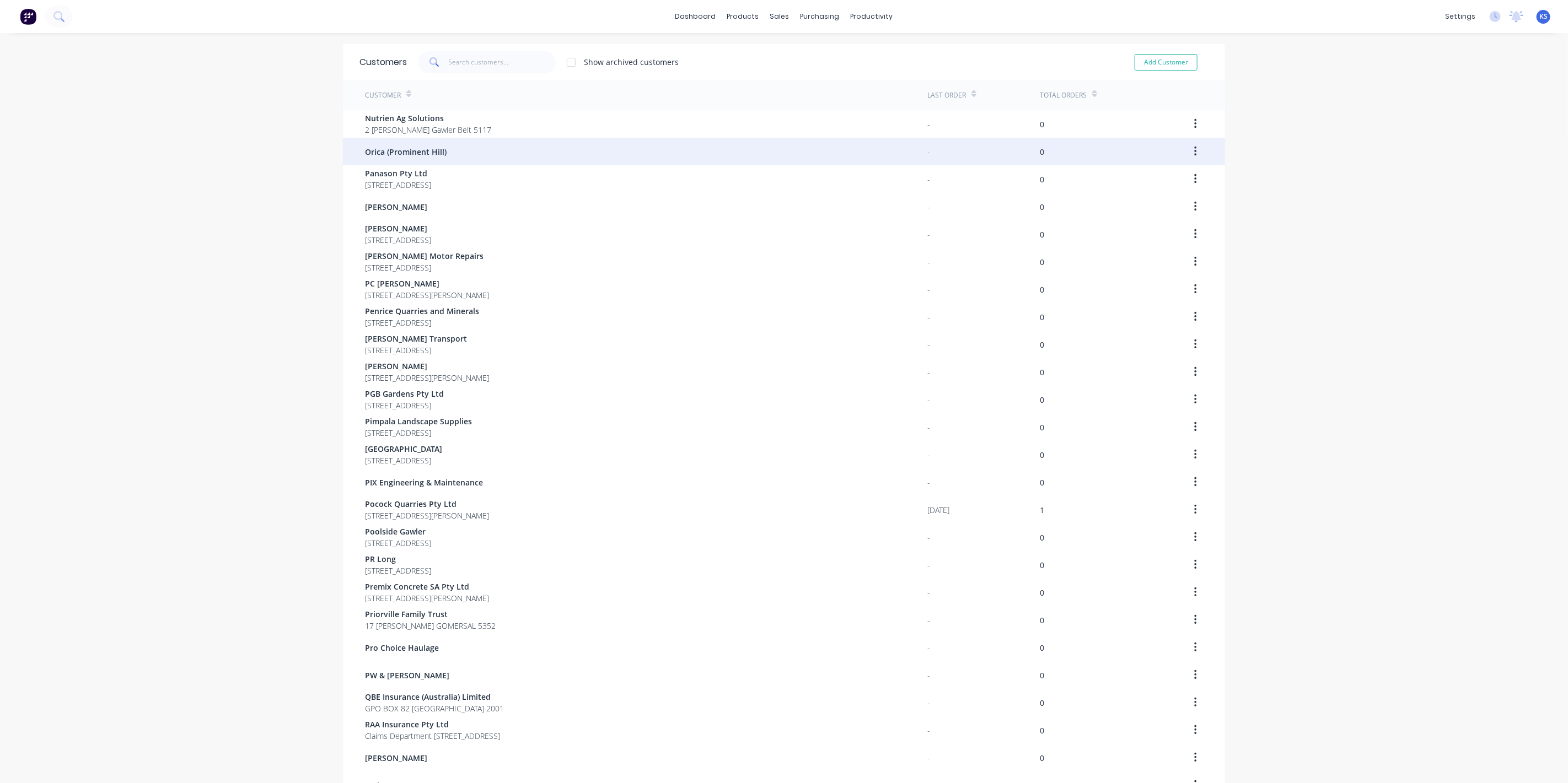
click at [406, 147] on span "Orica (Prominent Hill)" at bounding box center [406, 152] width 82 height 11
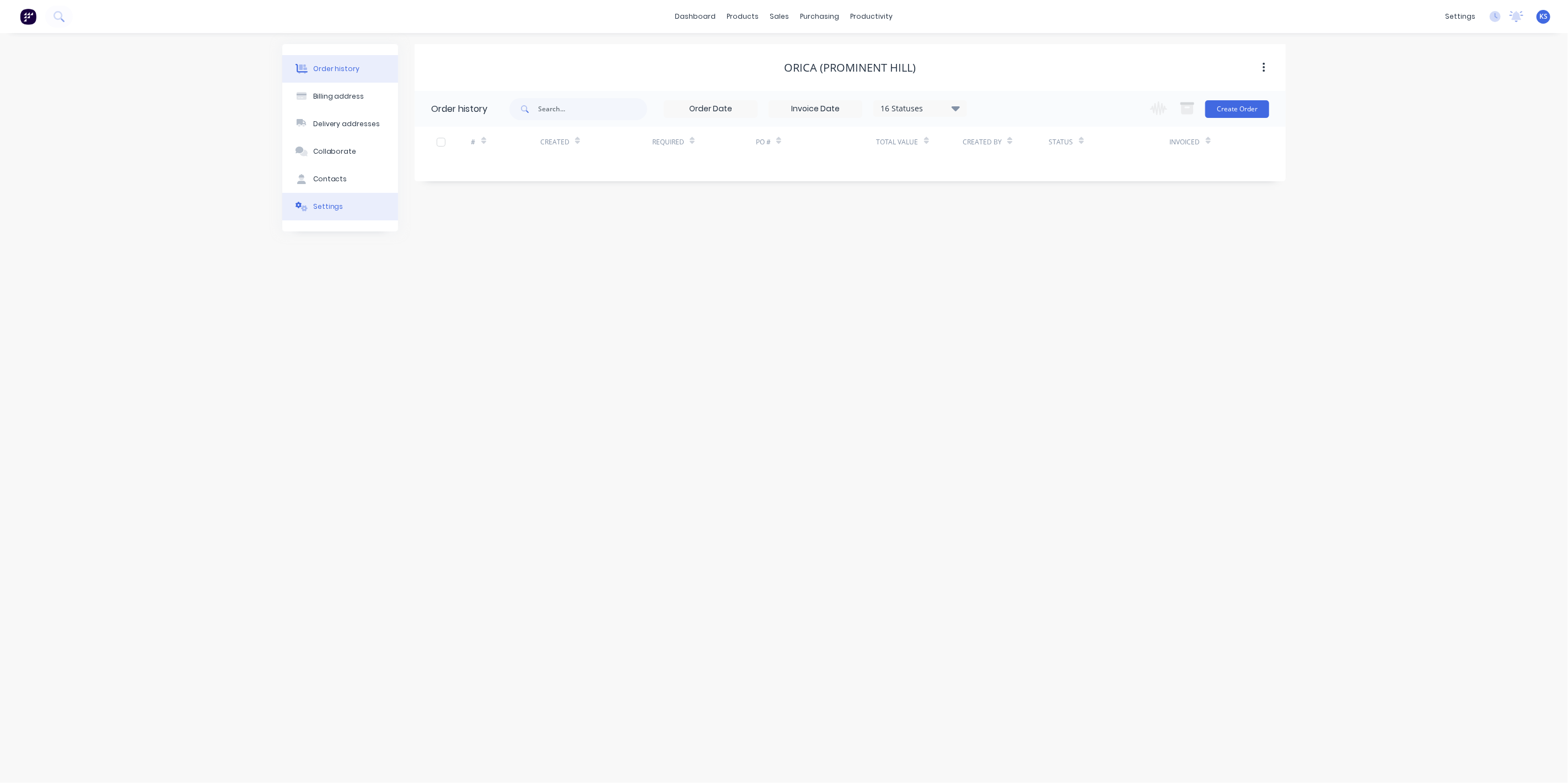
click at [318, 213] on button "Settings" at bounding box center [340, 206] width 116 height 28
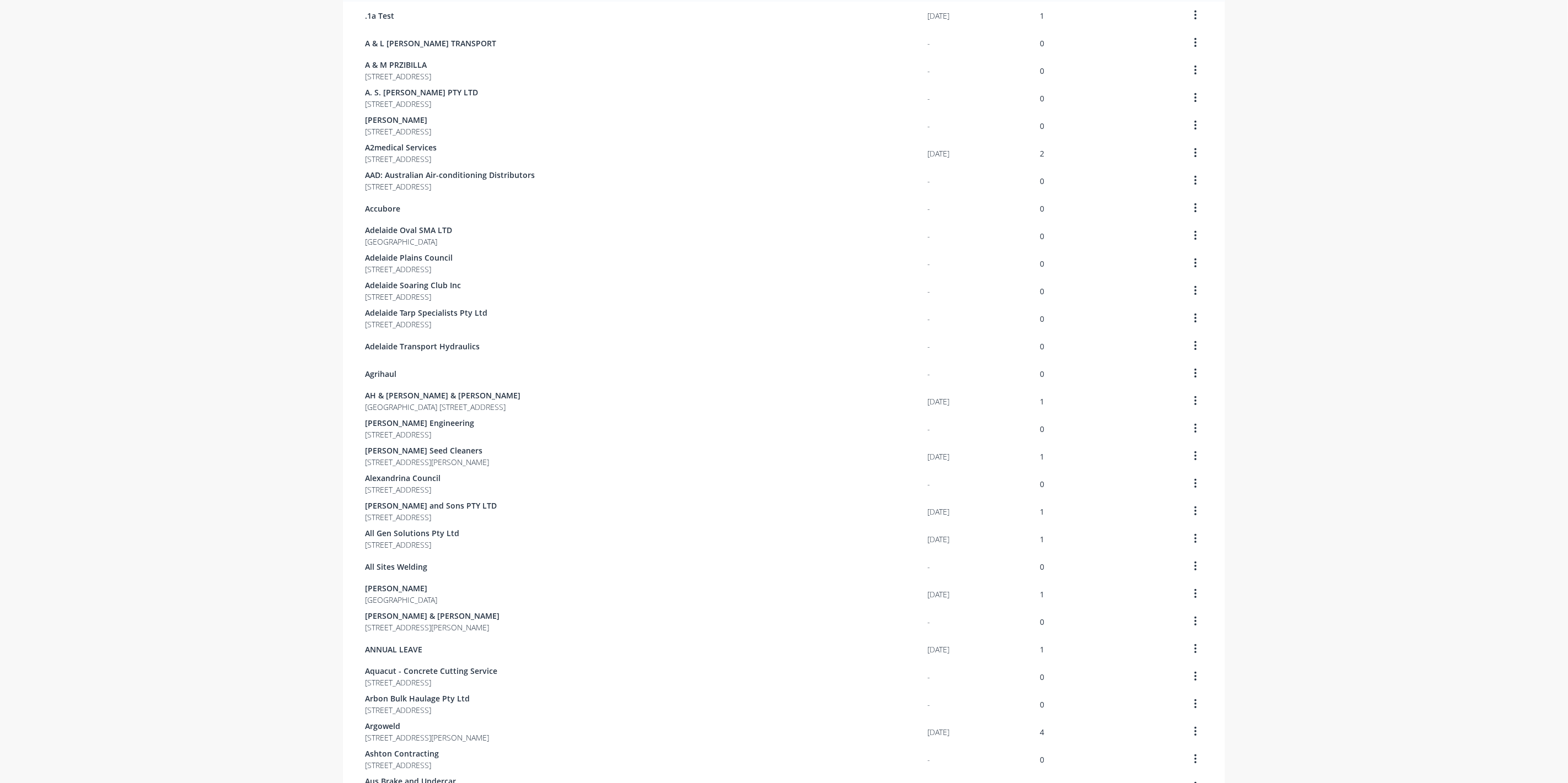
scroll to position [384, 0]
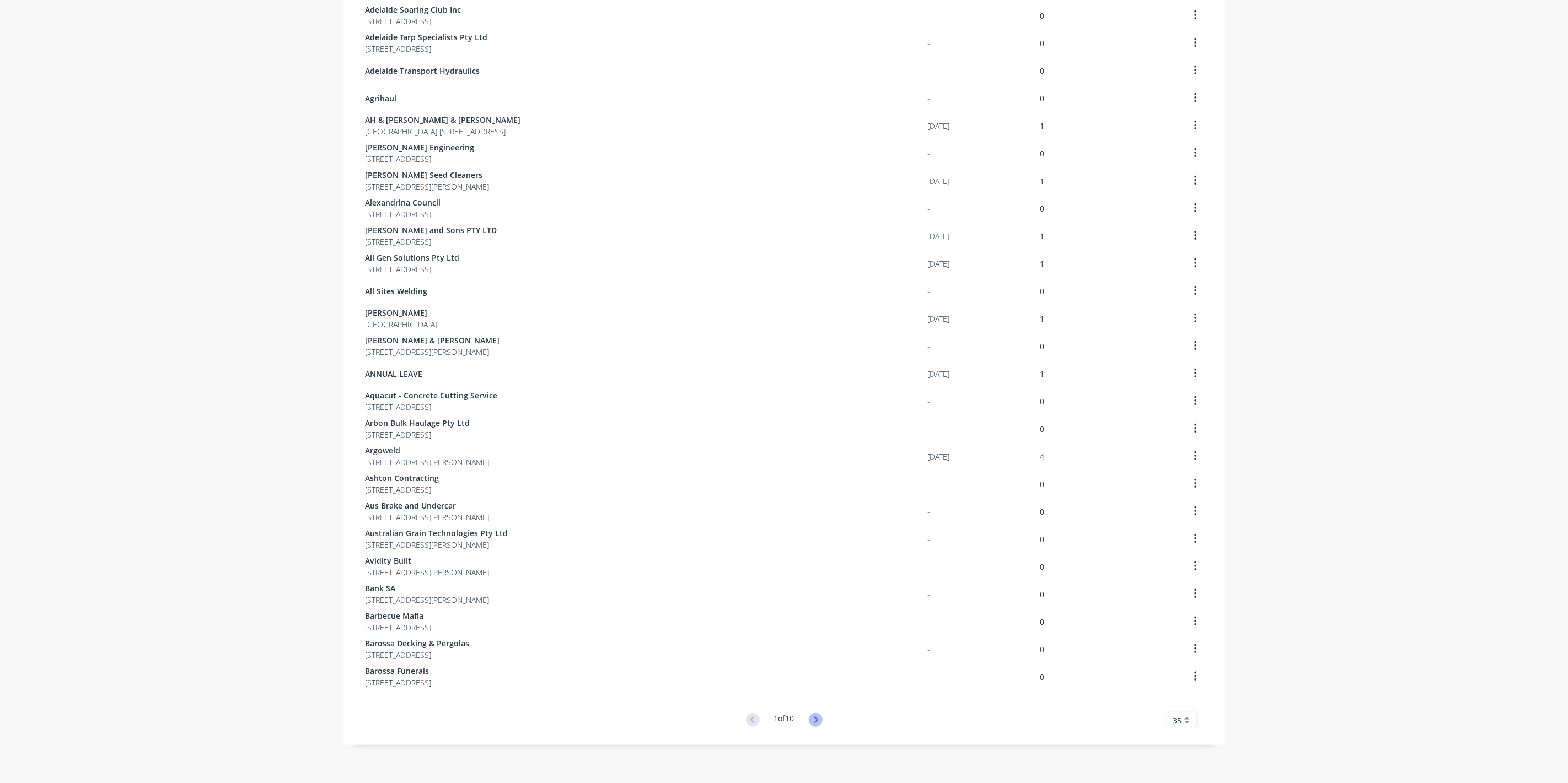
click at [816, 717] on icon at bounding box center [816, 720] width 14 height 14
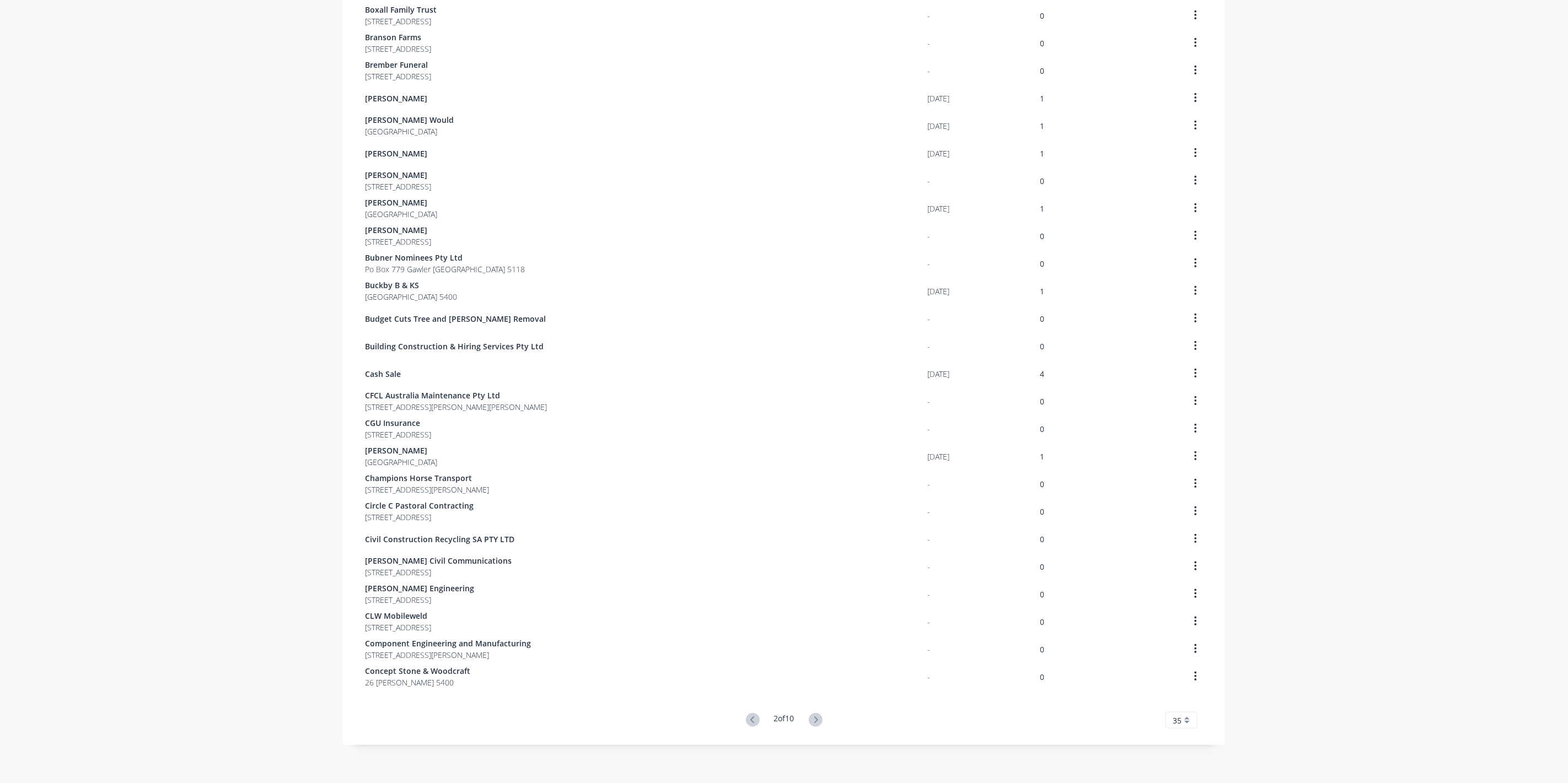
click at [816, 717] on icon at bounding box center [816, 720] width 14 height 14
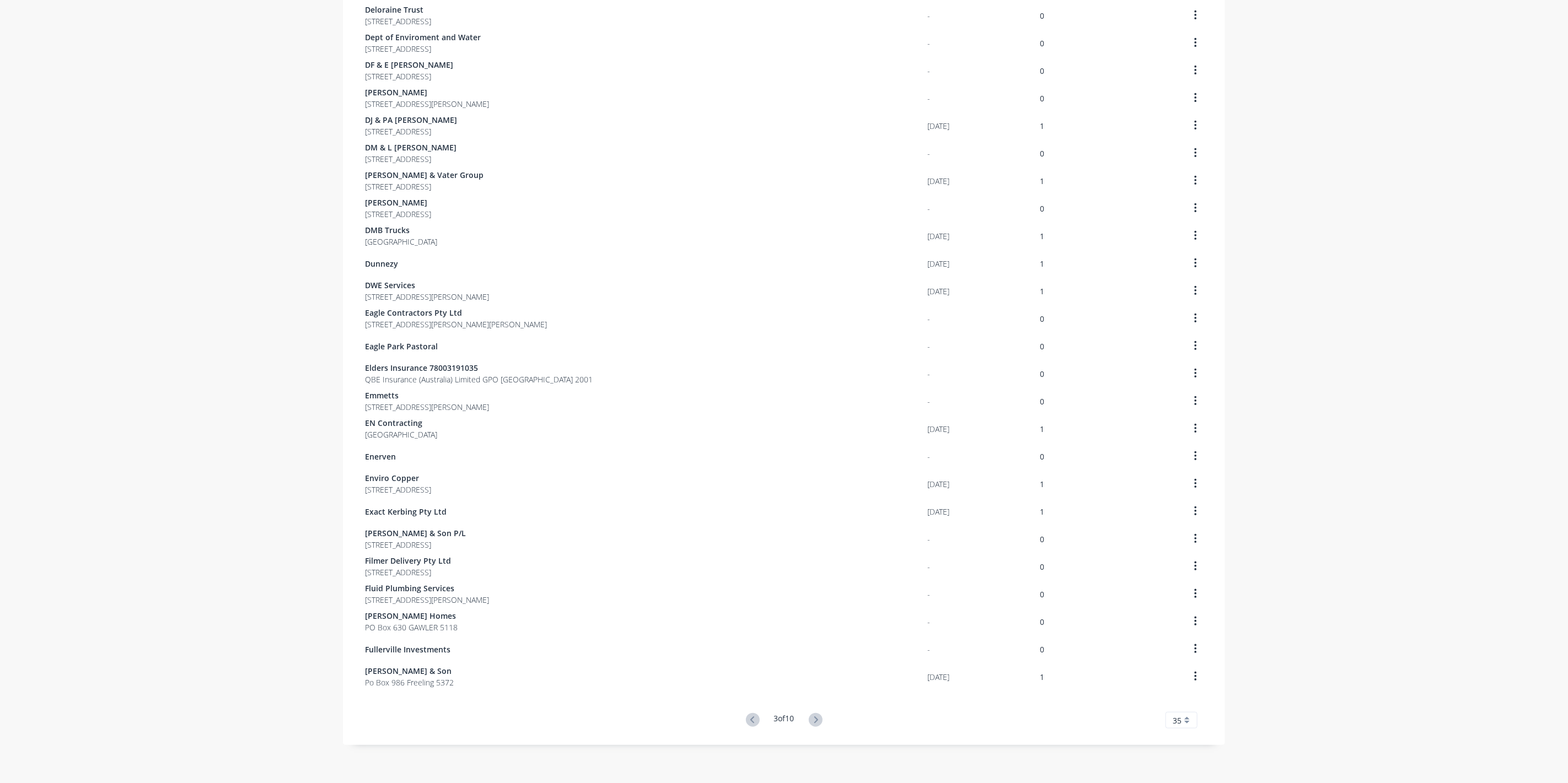
click at [816, 717] on icon at bounding box center [816, 720] width 14 height 14
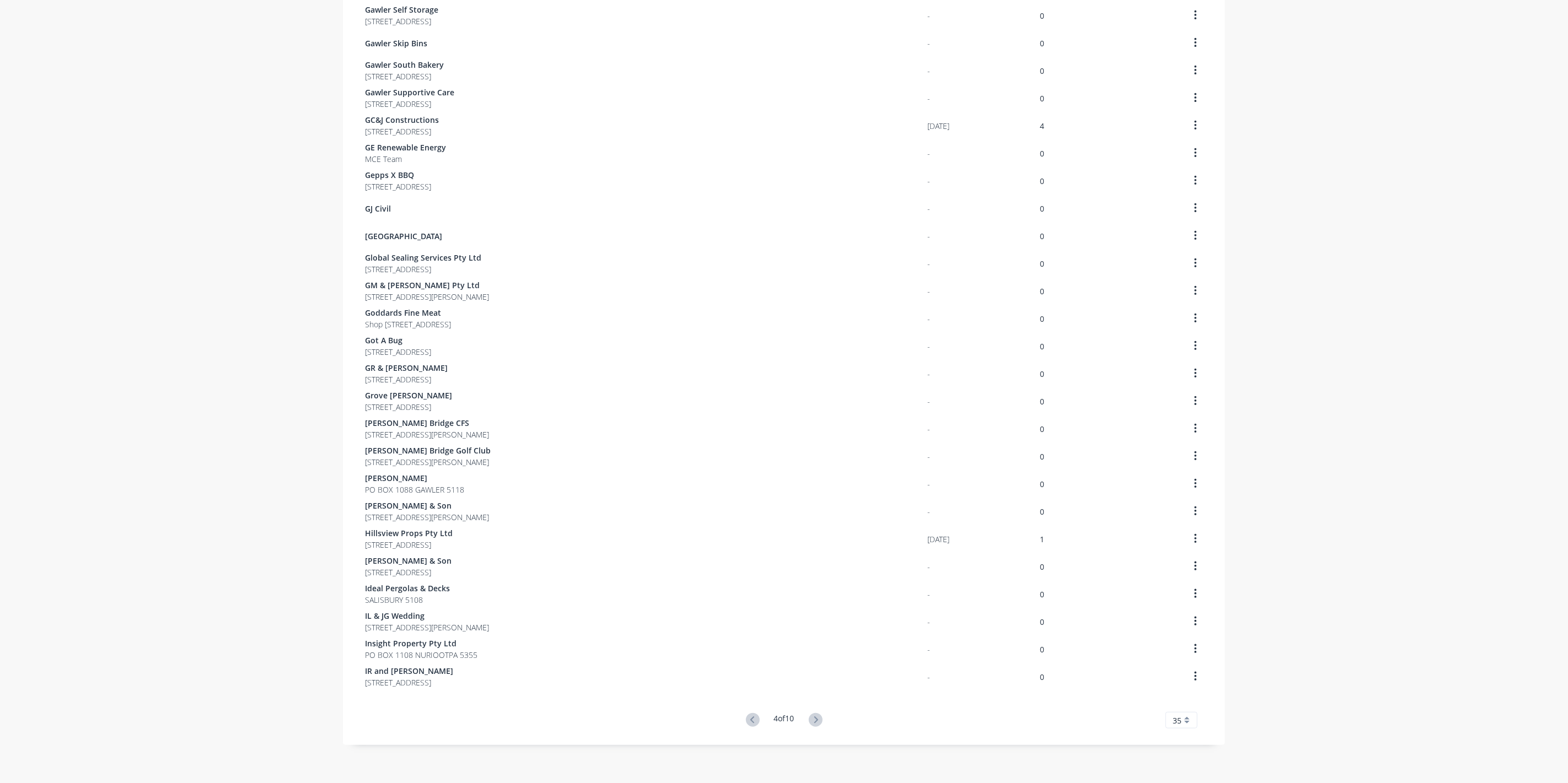
click at [816, 717] on icon at bounding box center [816, 720] width 14 height 14
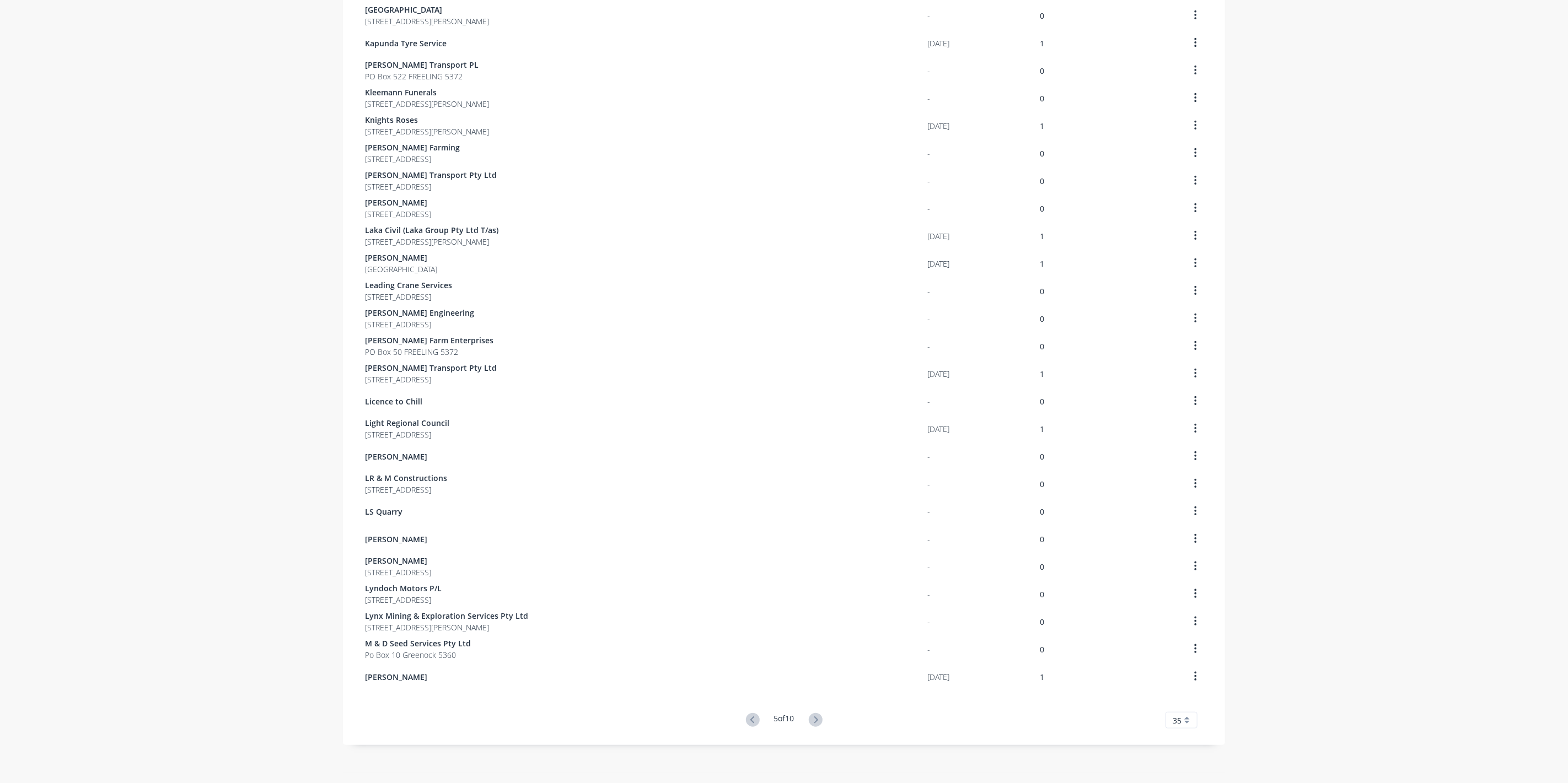
click at [816, 717] on icon at bounding box center [816, 720] width 14 height 14
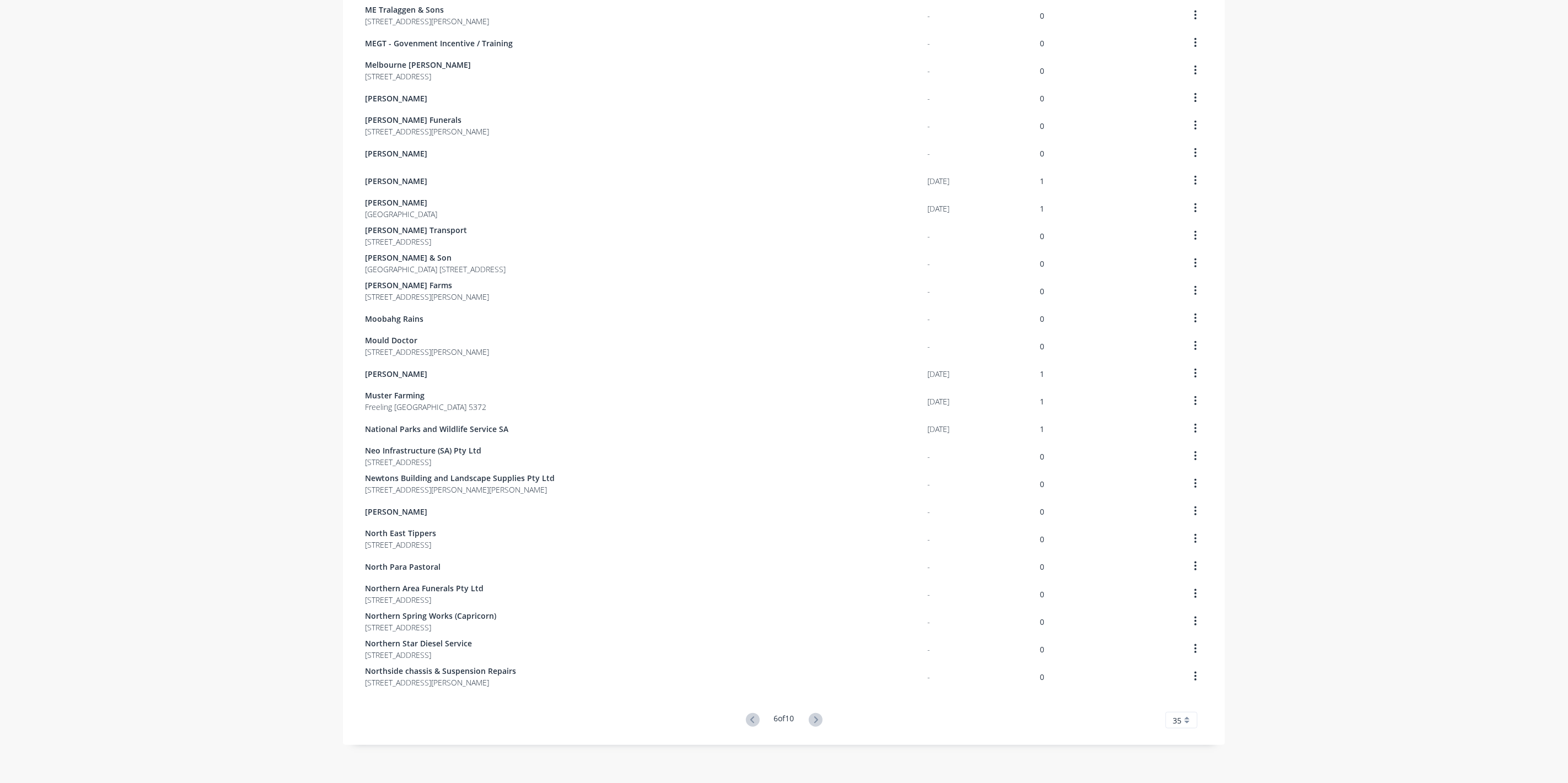
click at [816, 717] on icon at bounding box center [816, 720] width 14 height 14
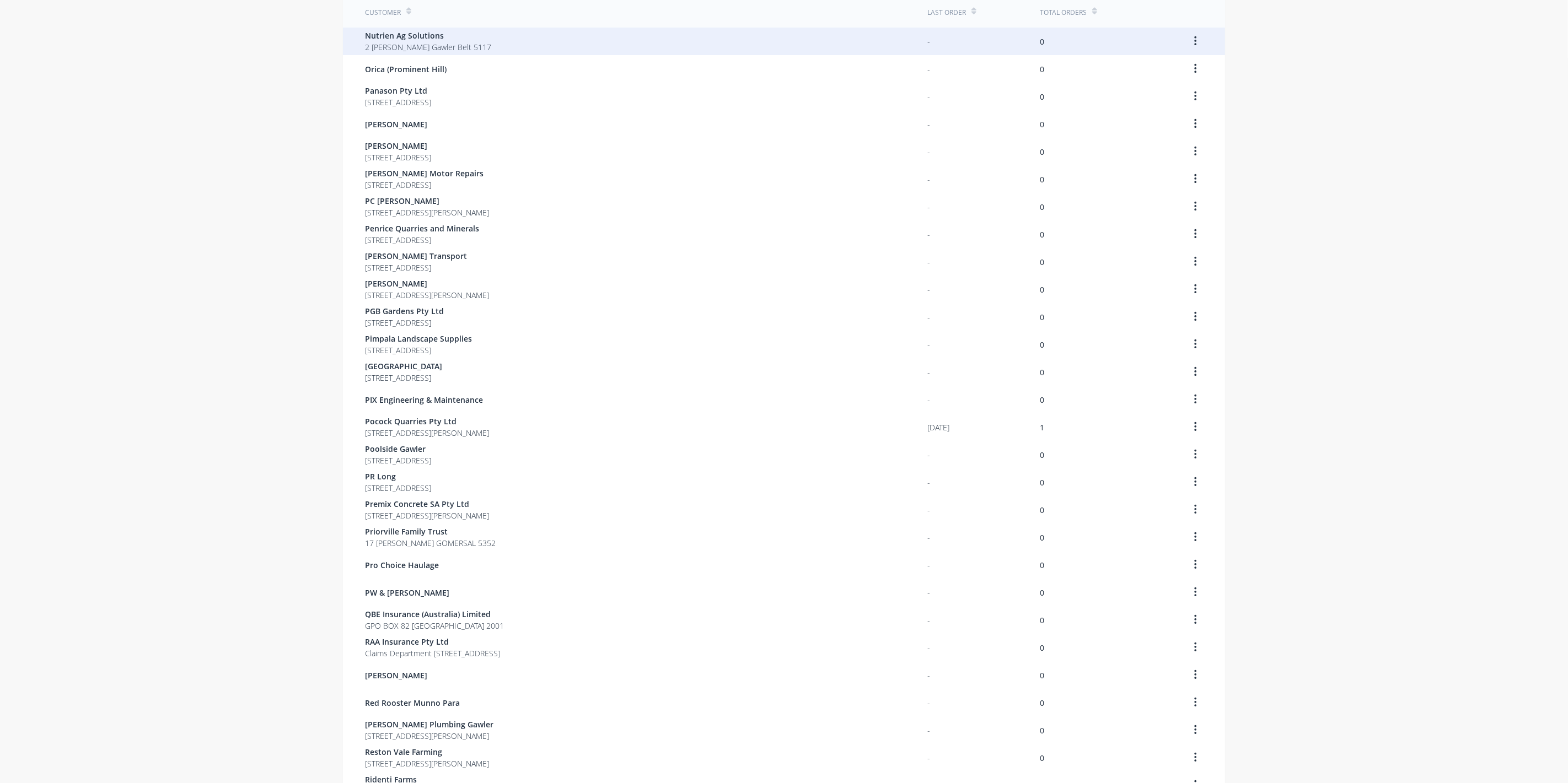
scroll to position [78, 0]
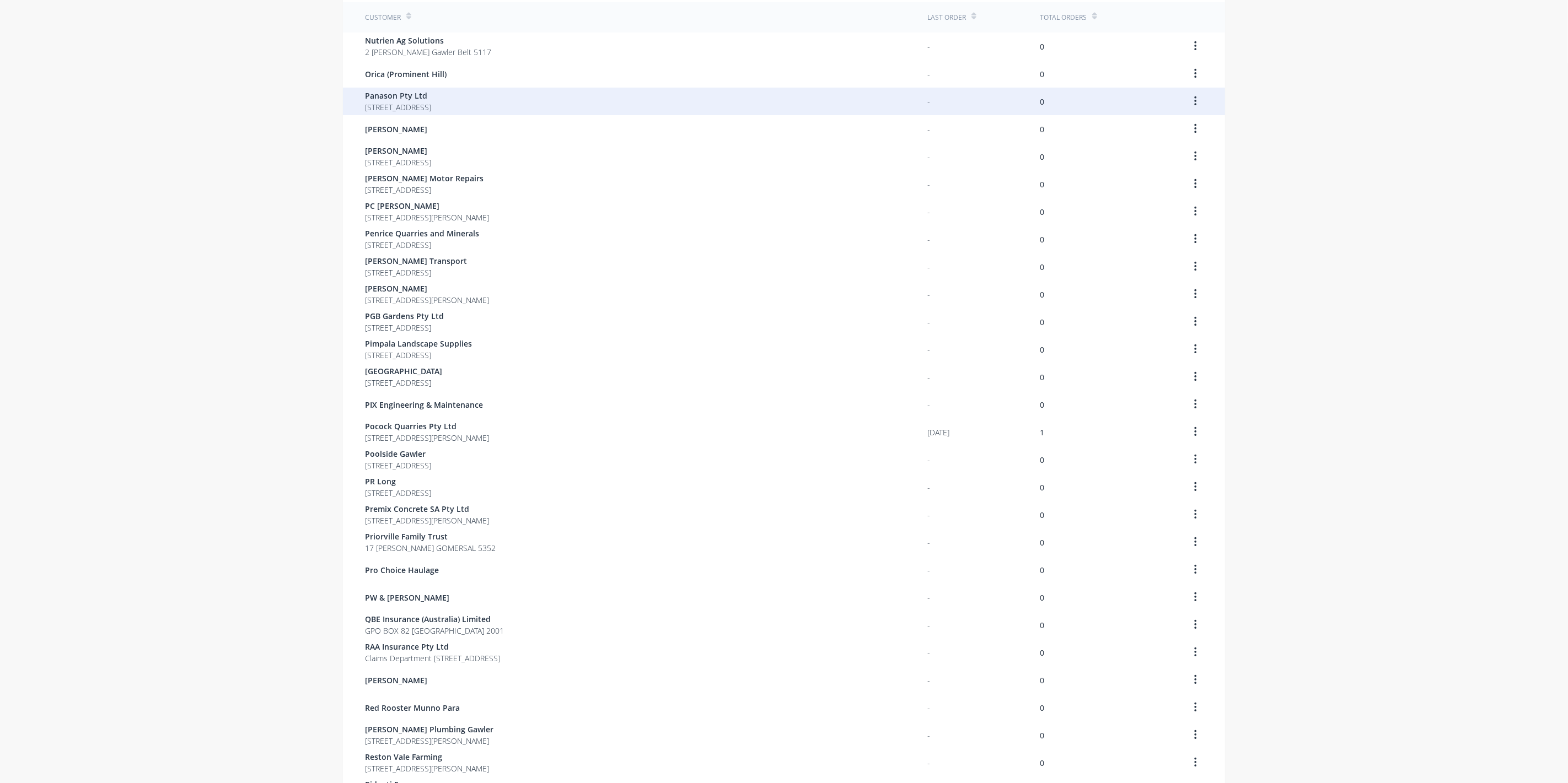
click at [404, 105] on span "[STREET_ADDRESS]" at bounding box center [398, 107] width 66 height 11
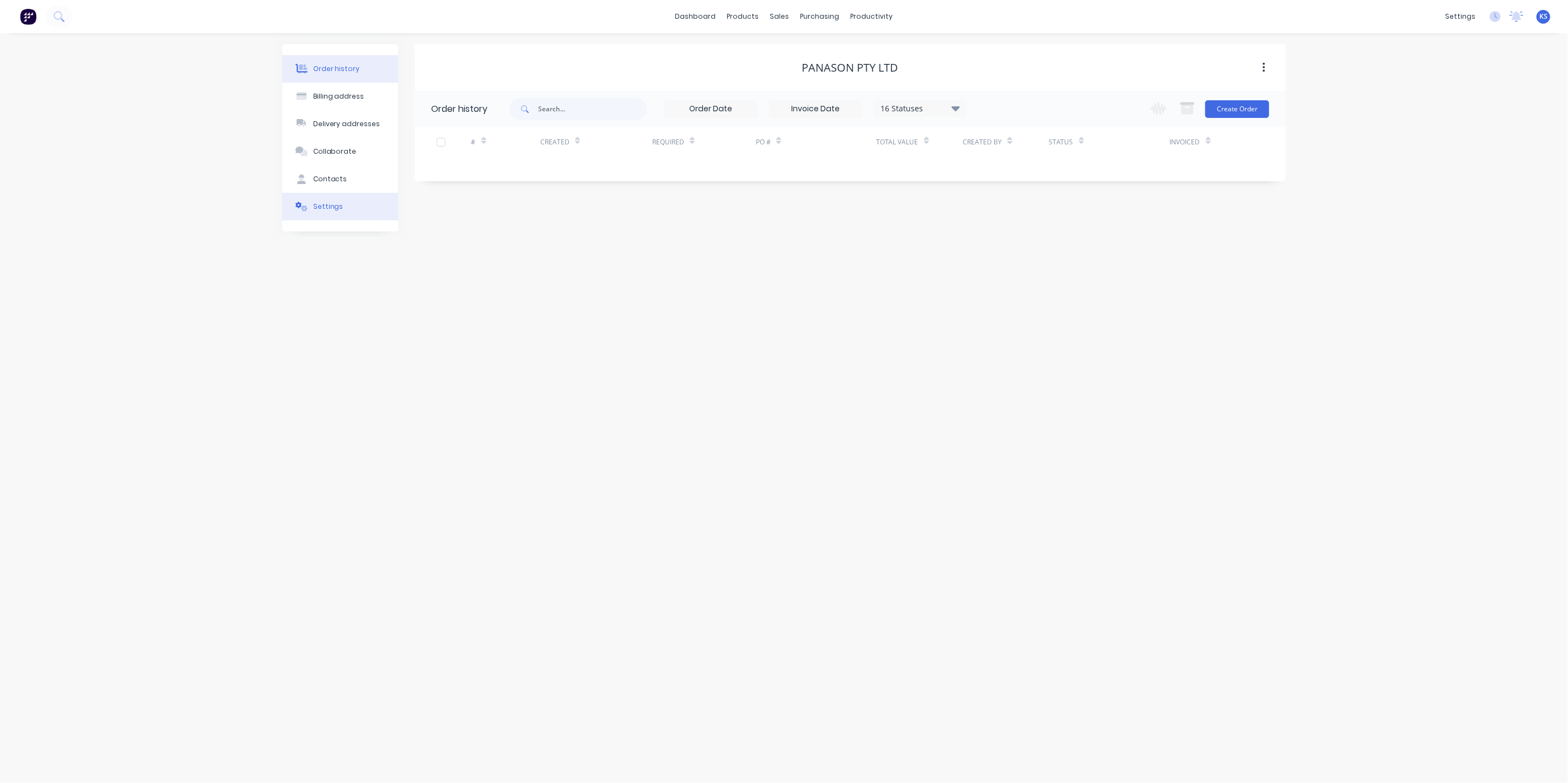
click at [312, 206] on button "Settings" at bounding box center [340, 206] width 116 height 28
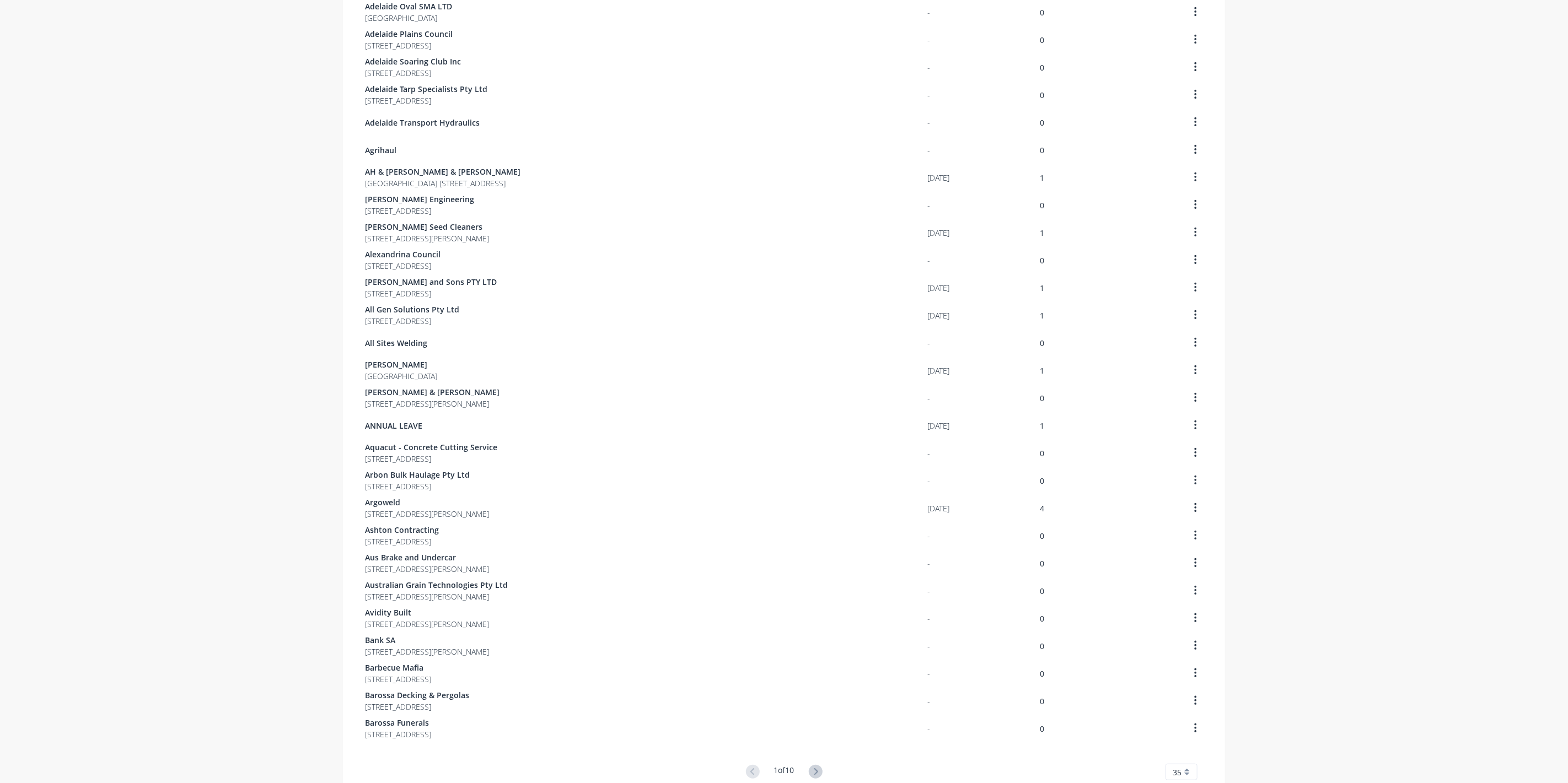
scroll to position [384, 0]
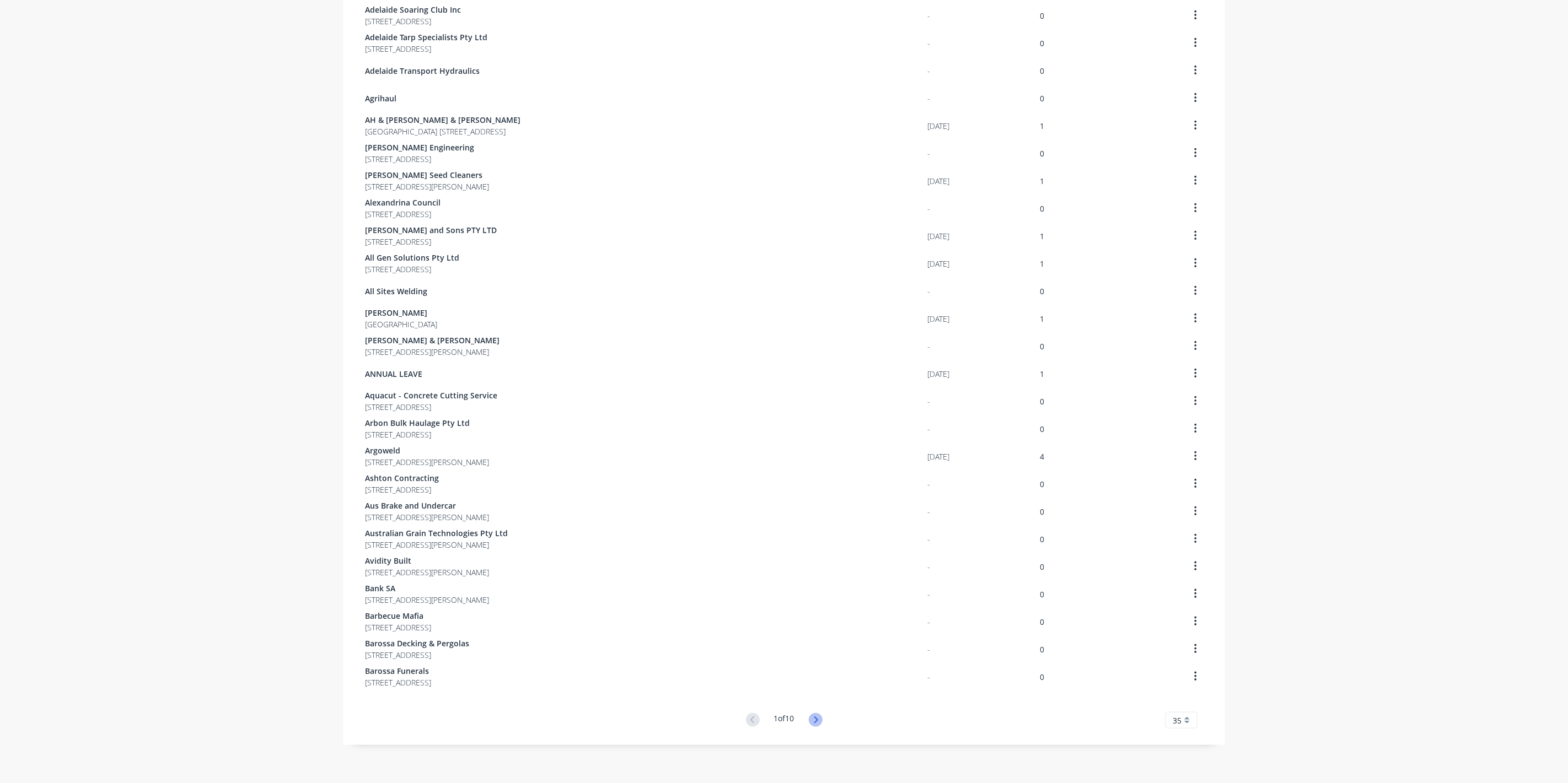
click at [817, 719] on icon at bounding box center [816, 720] width 14 height 14
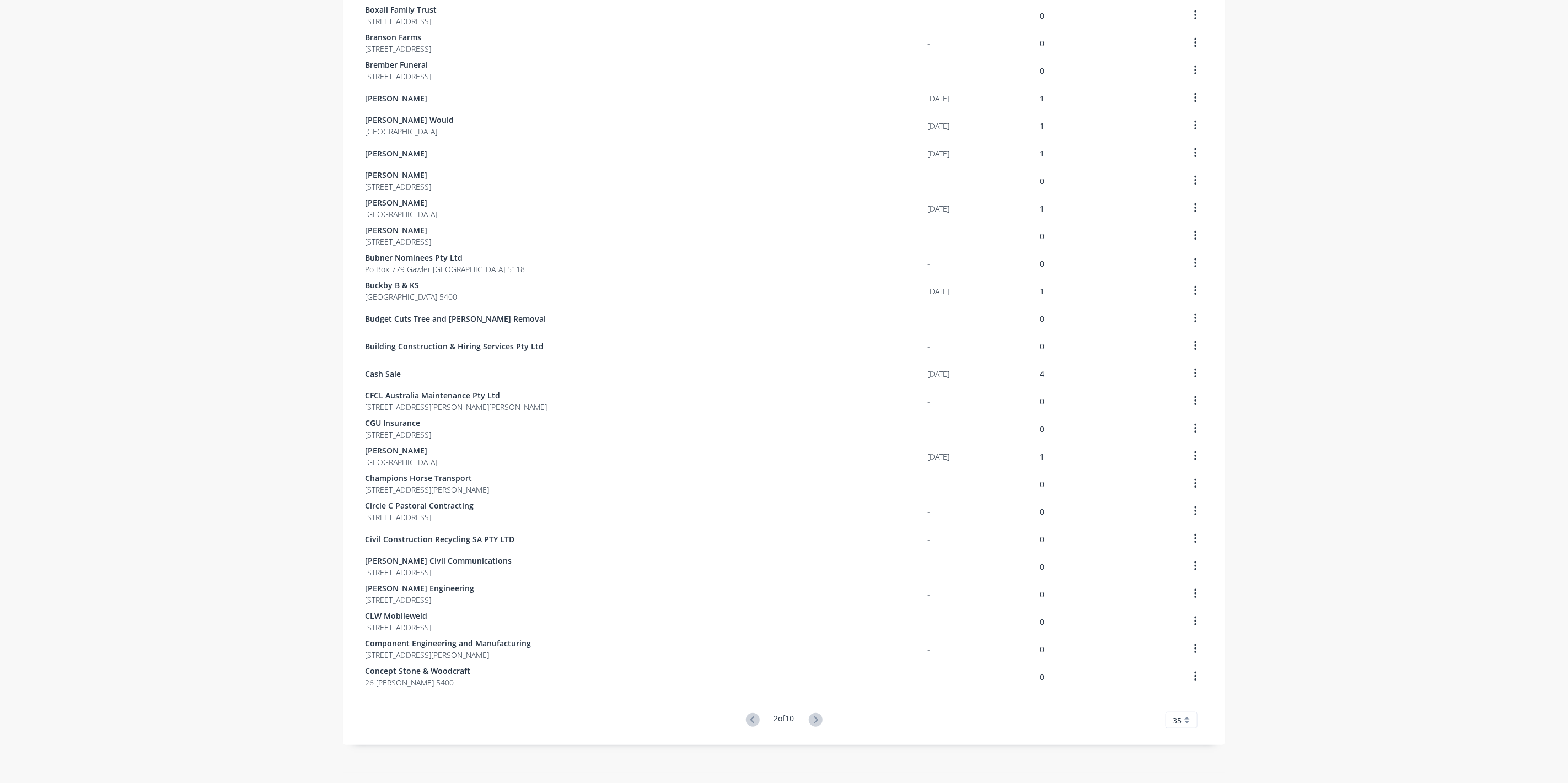
click at [817, 719] on icon at bounding box center [816, 720] width 14 height 14
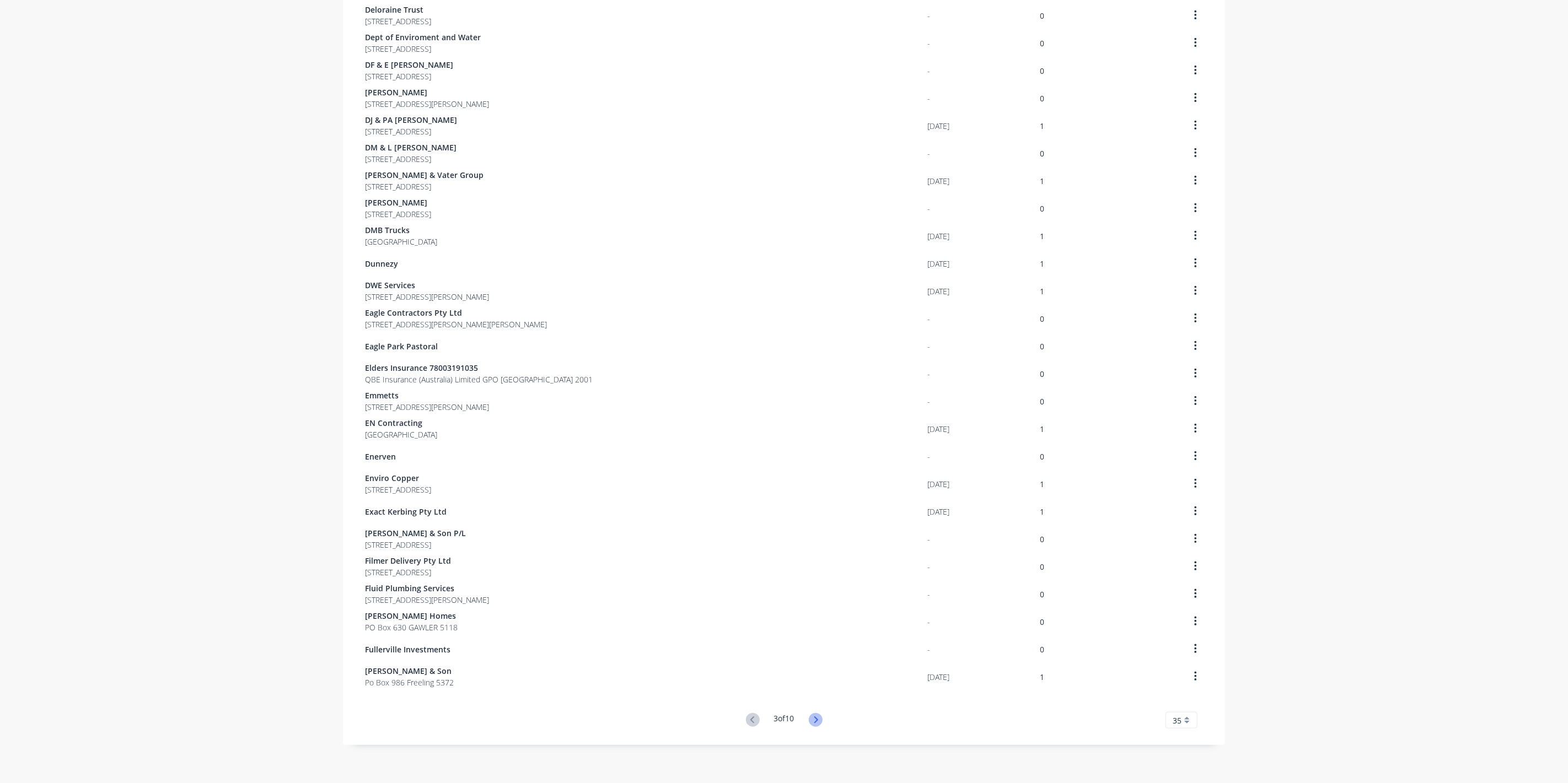
click at [816, 719] on icon at bounding box center [816, 720] width 14 height 14
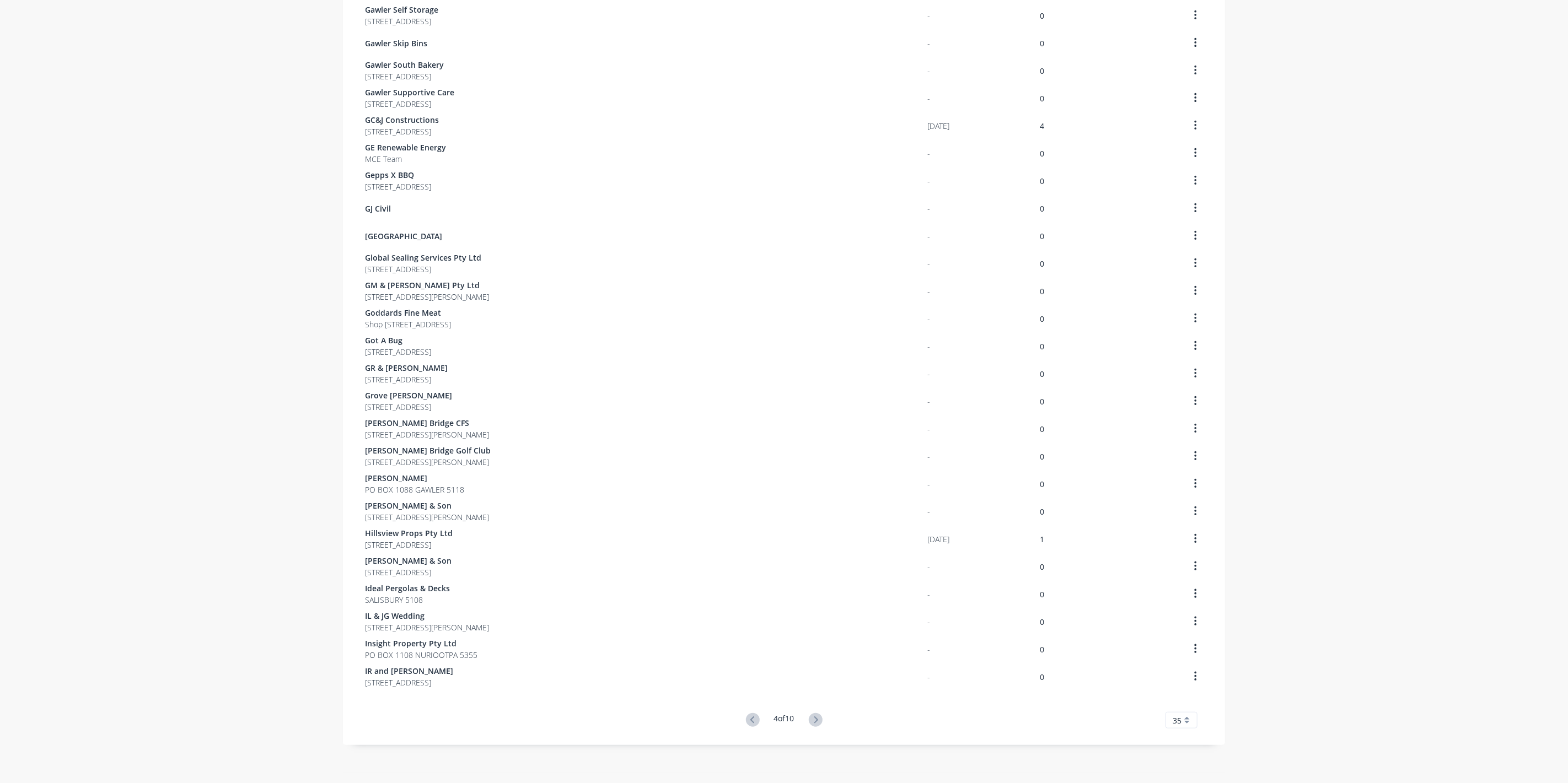
click at [816, 719] on icon at bounding box center [816, 720] width 14 height 14
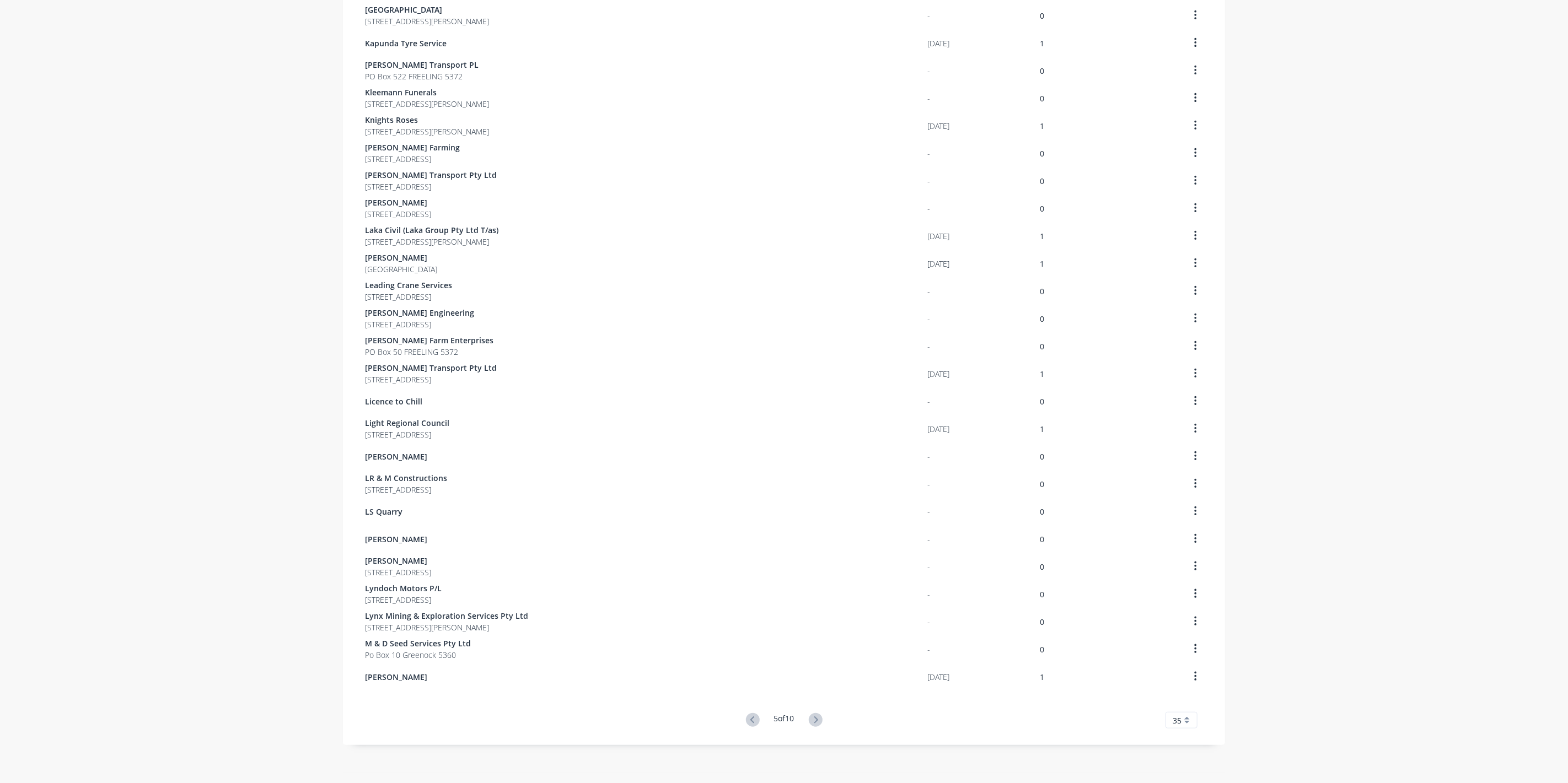
click at [816, 719] on icon at bounding box center [816, 720] width 14 height 14
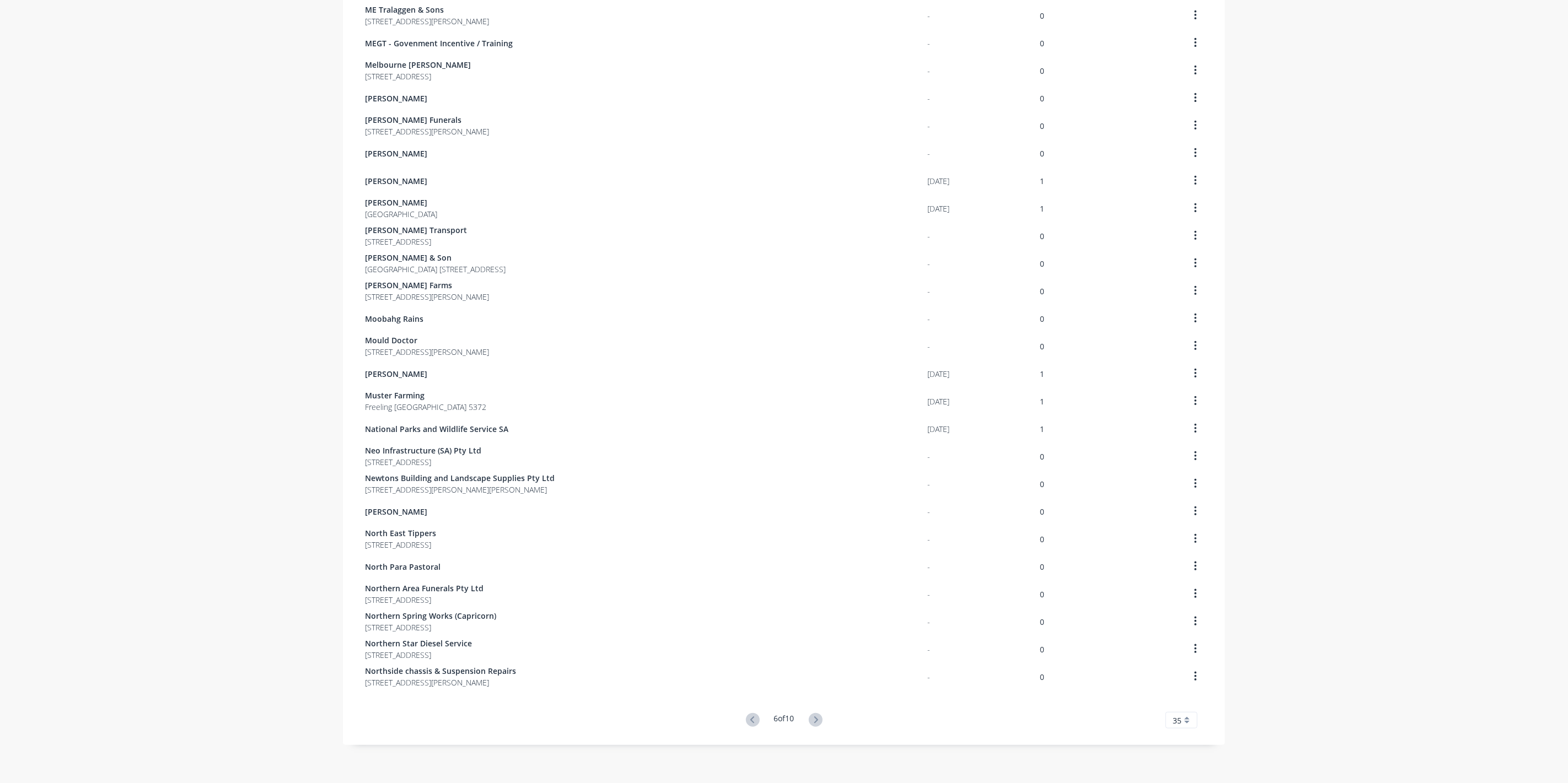
click at [816, 719] on icon at bounding box center [816, 720] width 14 height 14
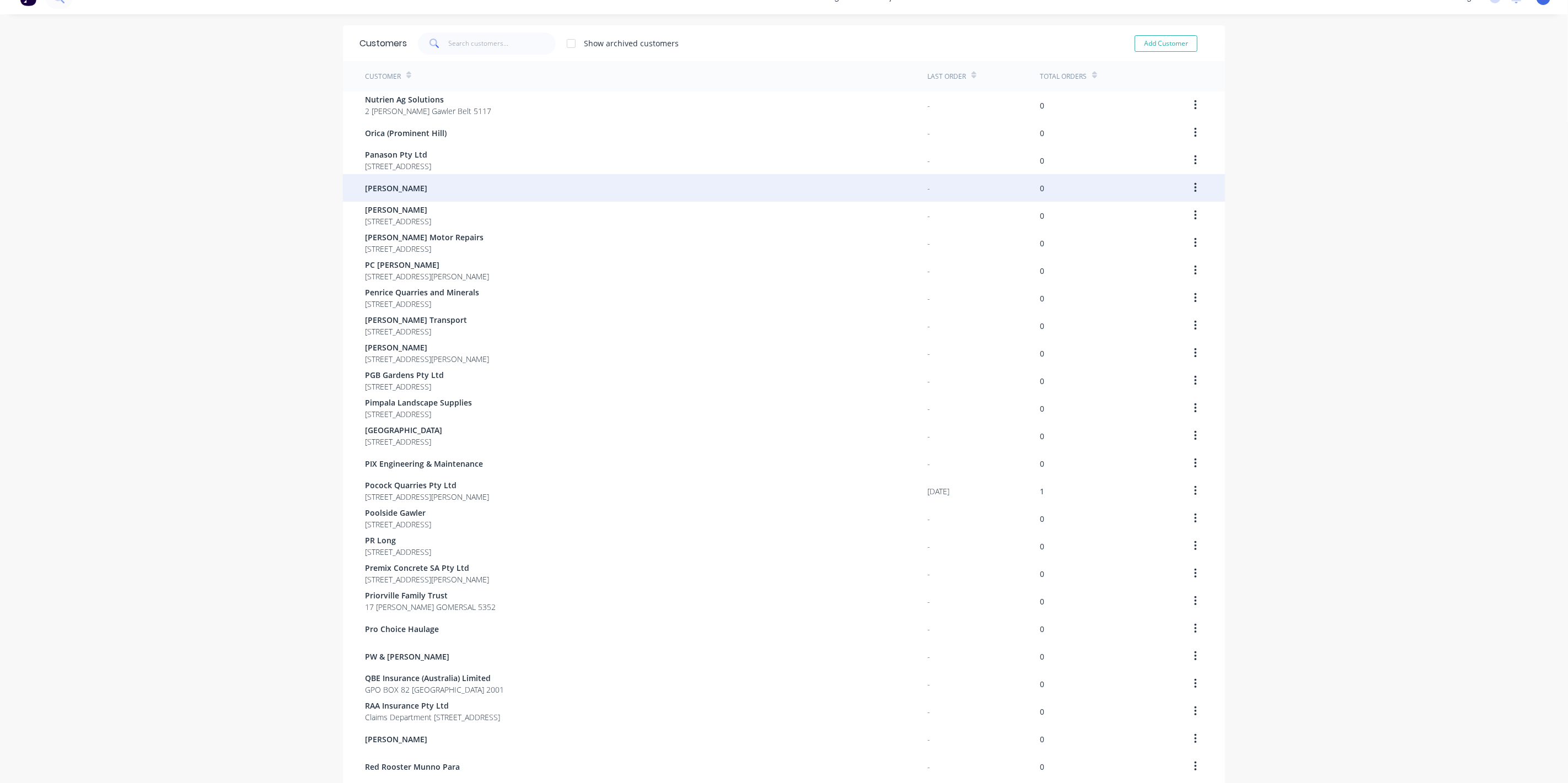
scroll to position [0, 0]
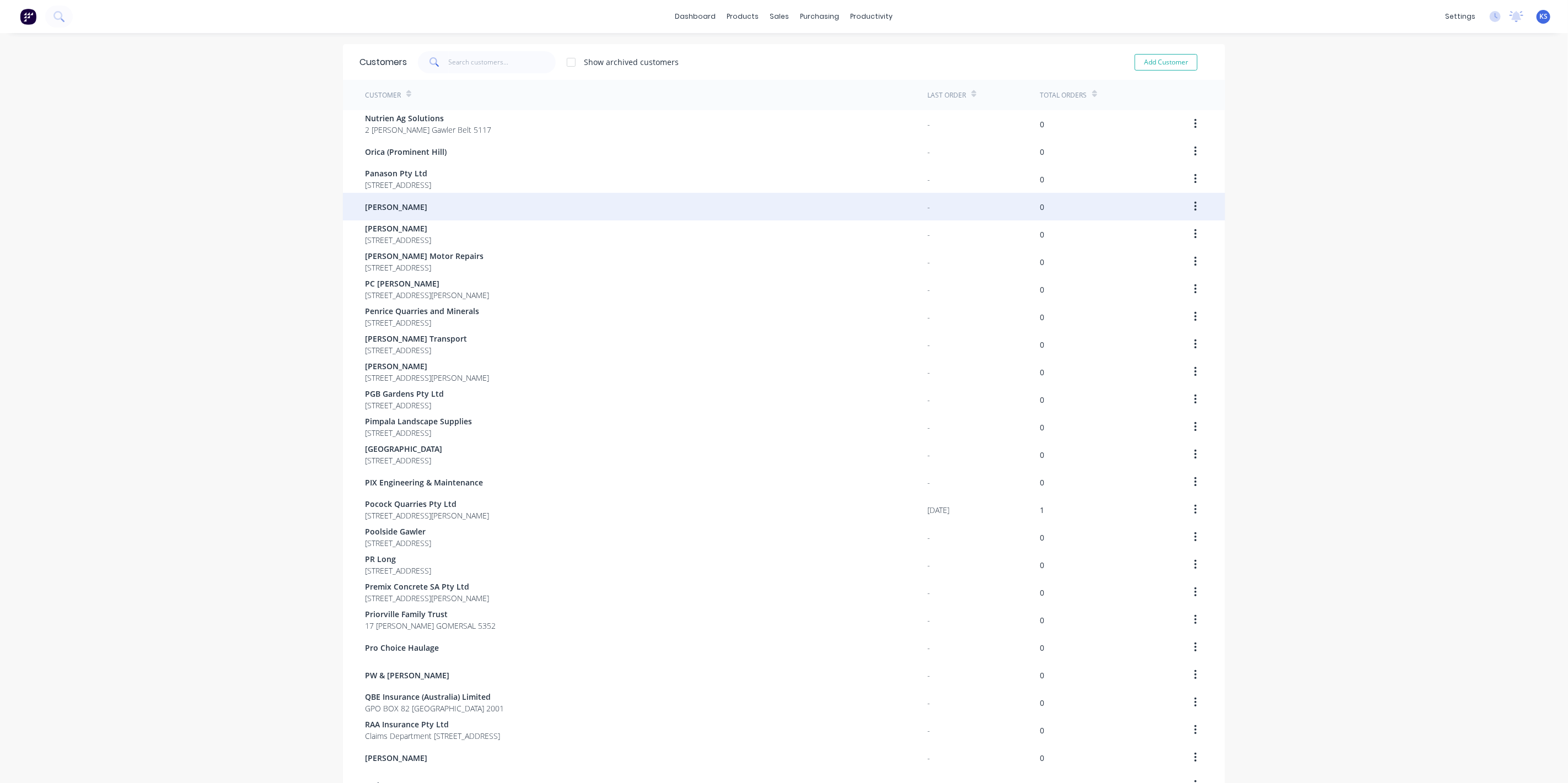
click at [403, 204] on span "[PERSON_NAME]" at bounding box center [396, 206] width 62 height 11
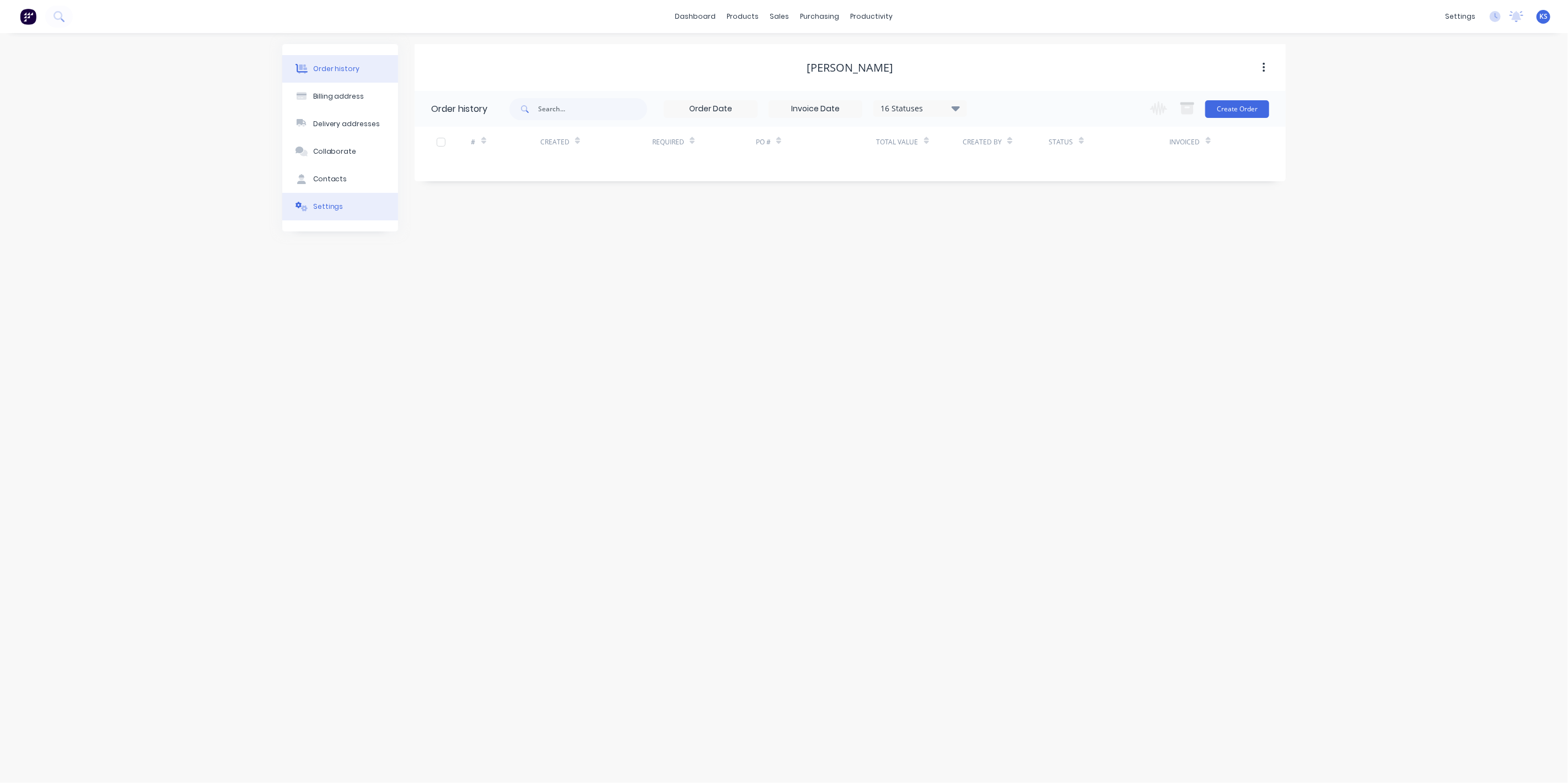
click at [339, 206] on div "Settings" at bounding box center [328, 206] width 30 height 10
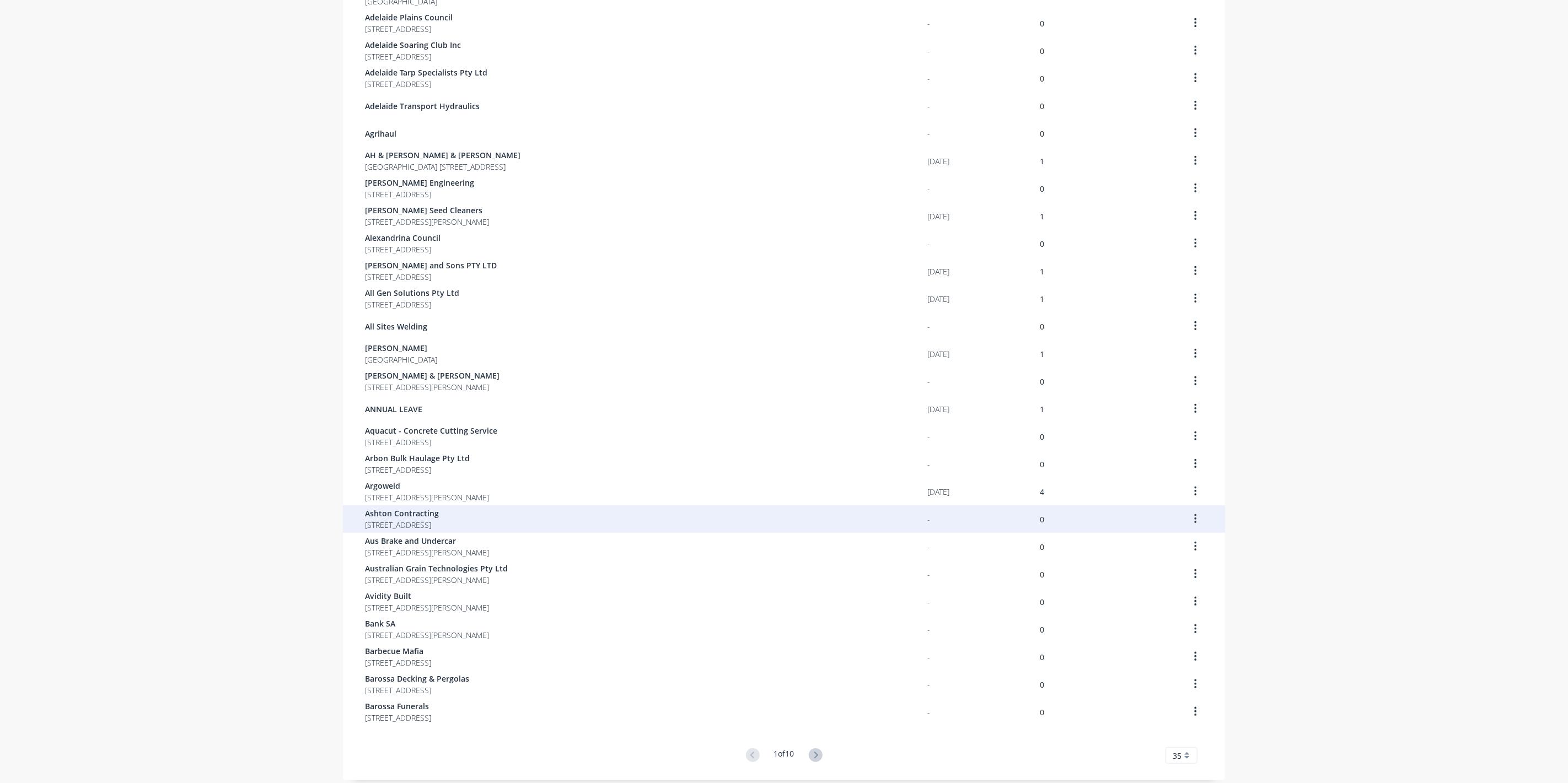
scroll to position [384, 0]
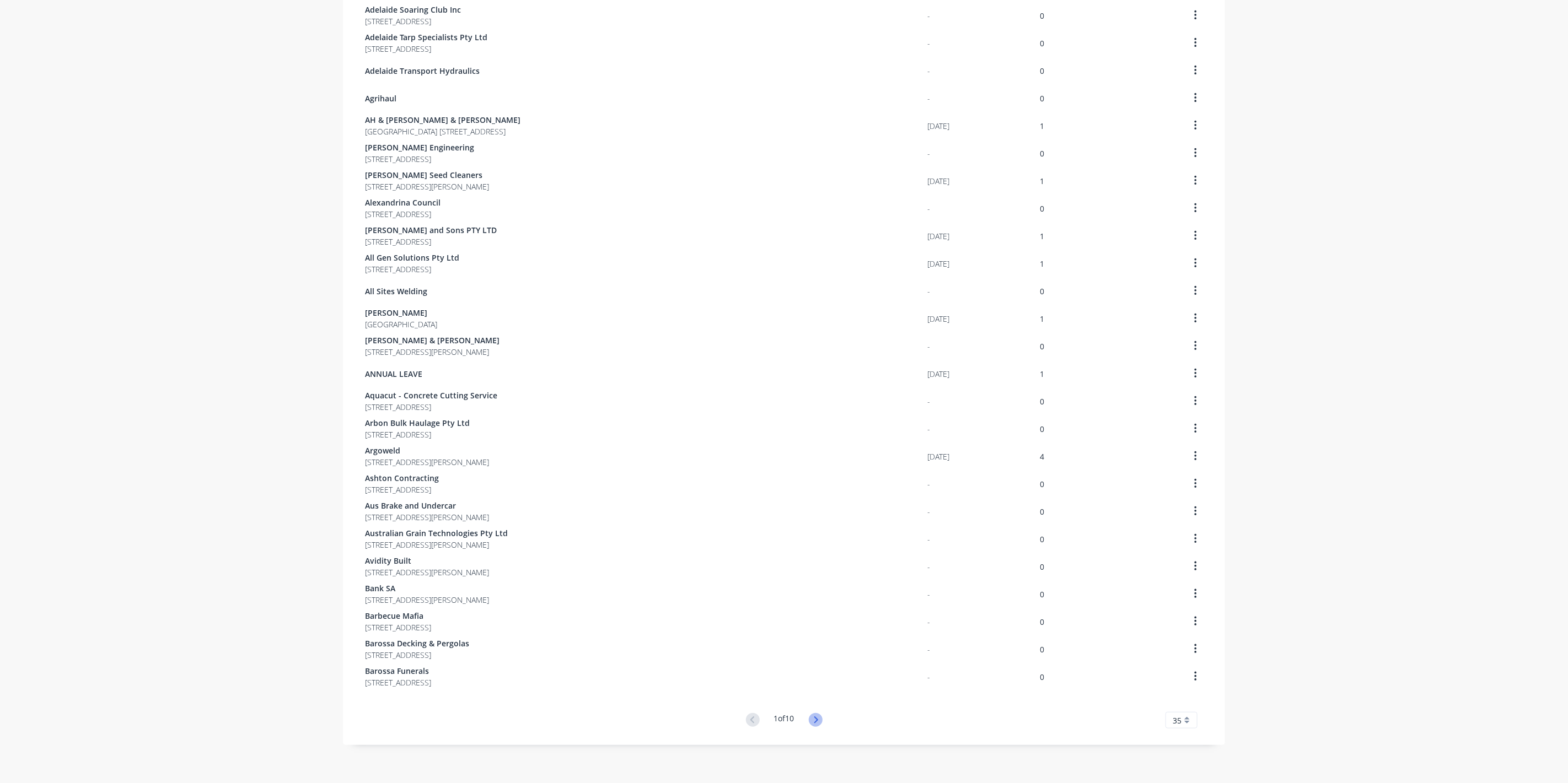
click at [814, 718] on icon at bounding box center [816, 720] width 4 height 7
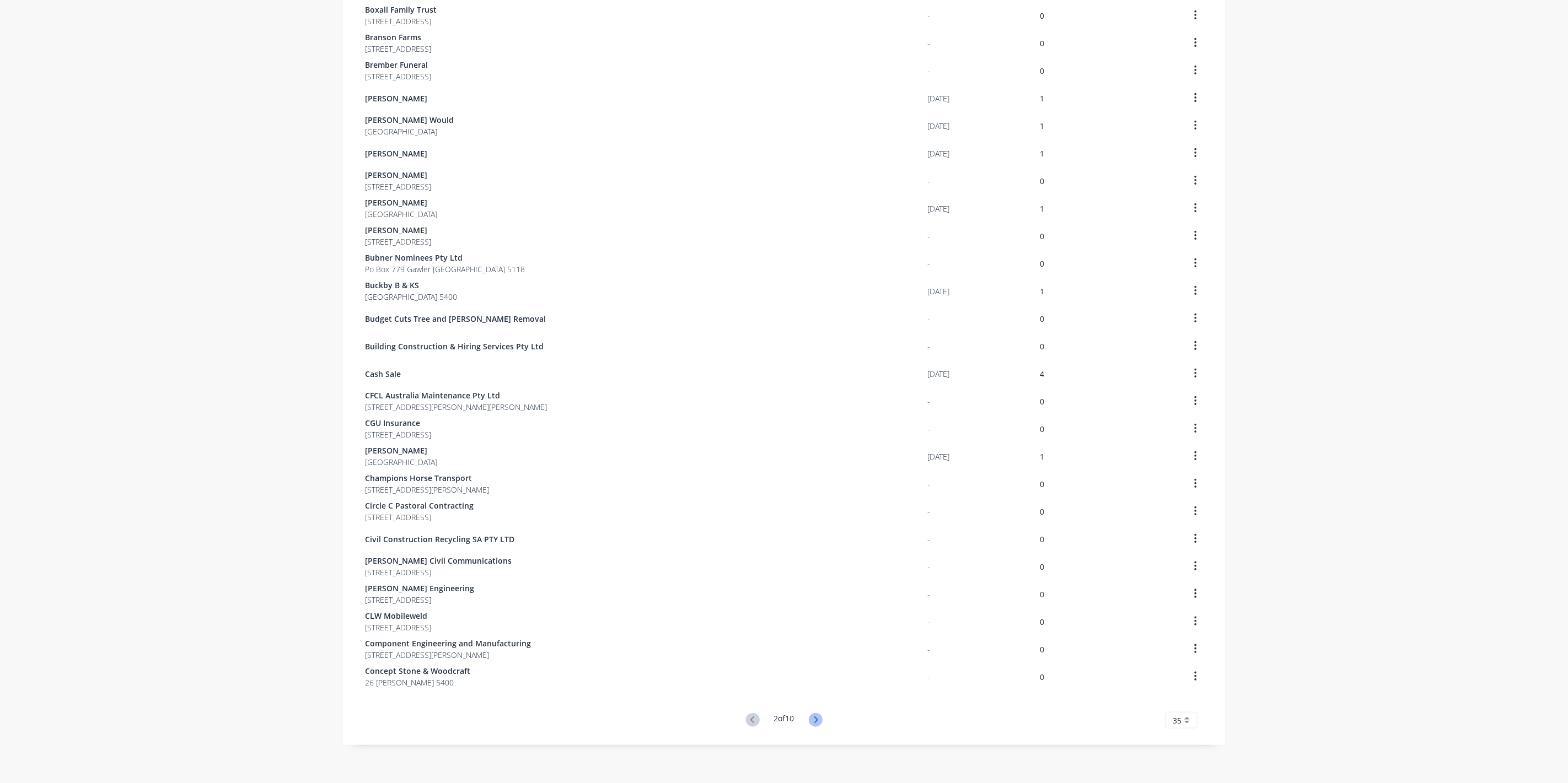
click at [814, 720] on icon at bounding box center [816, 720] width 4 height 7
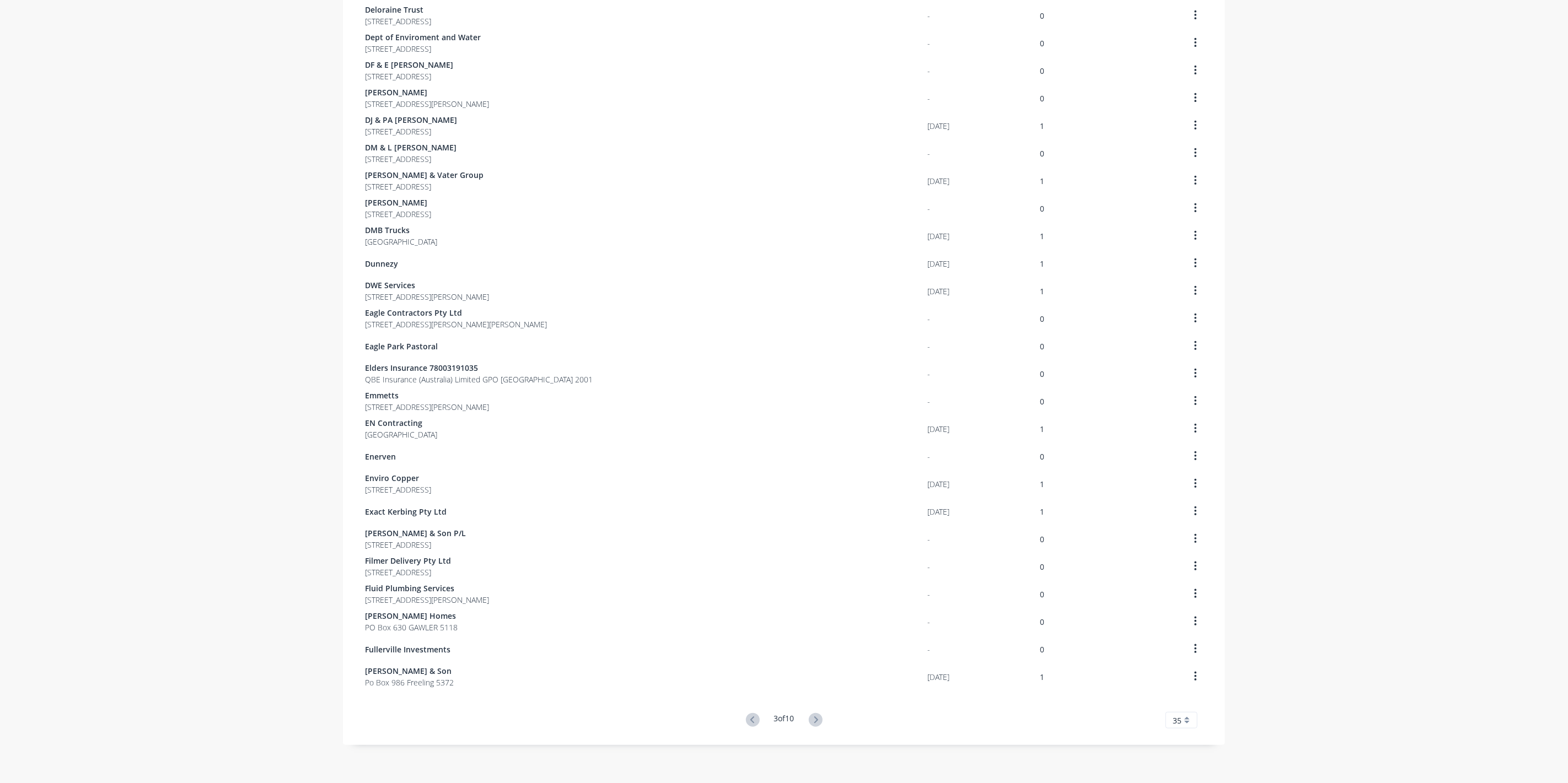
click at [814, 720] on icon at bounding box center [816, 720] width 4 height 7
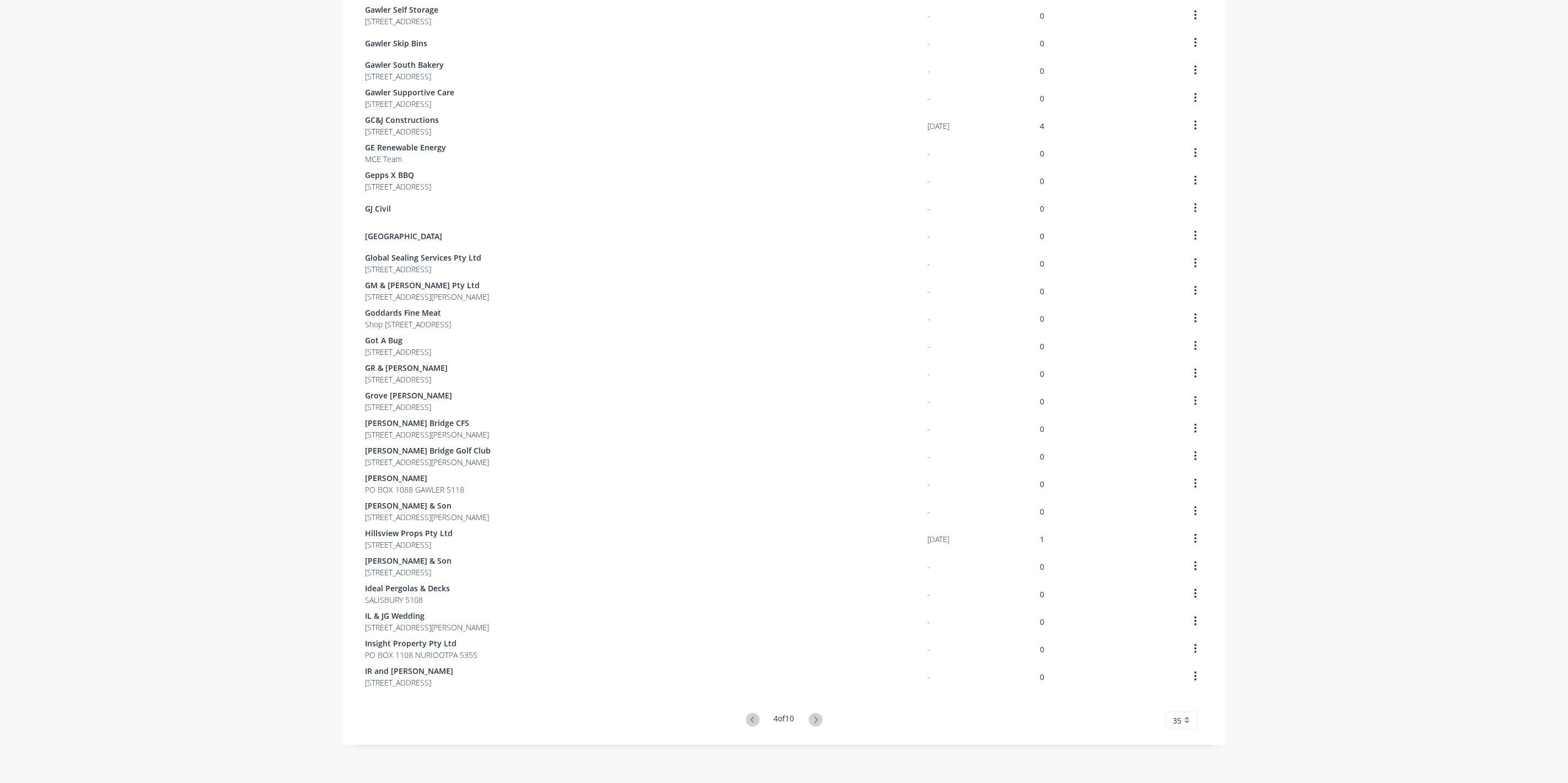
click at [814, 720] on icon at bounding box center [816, 720] width 4 height 7
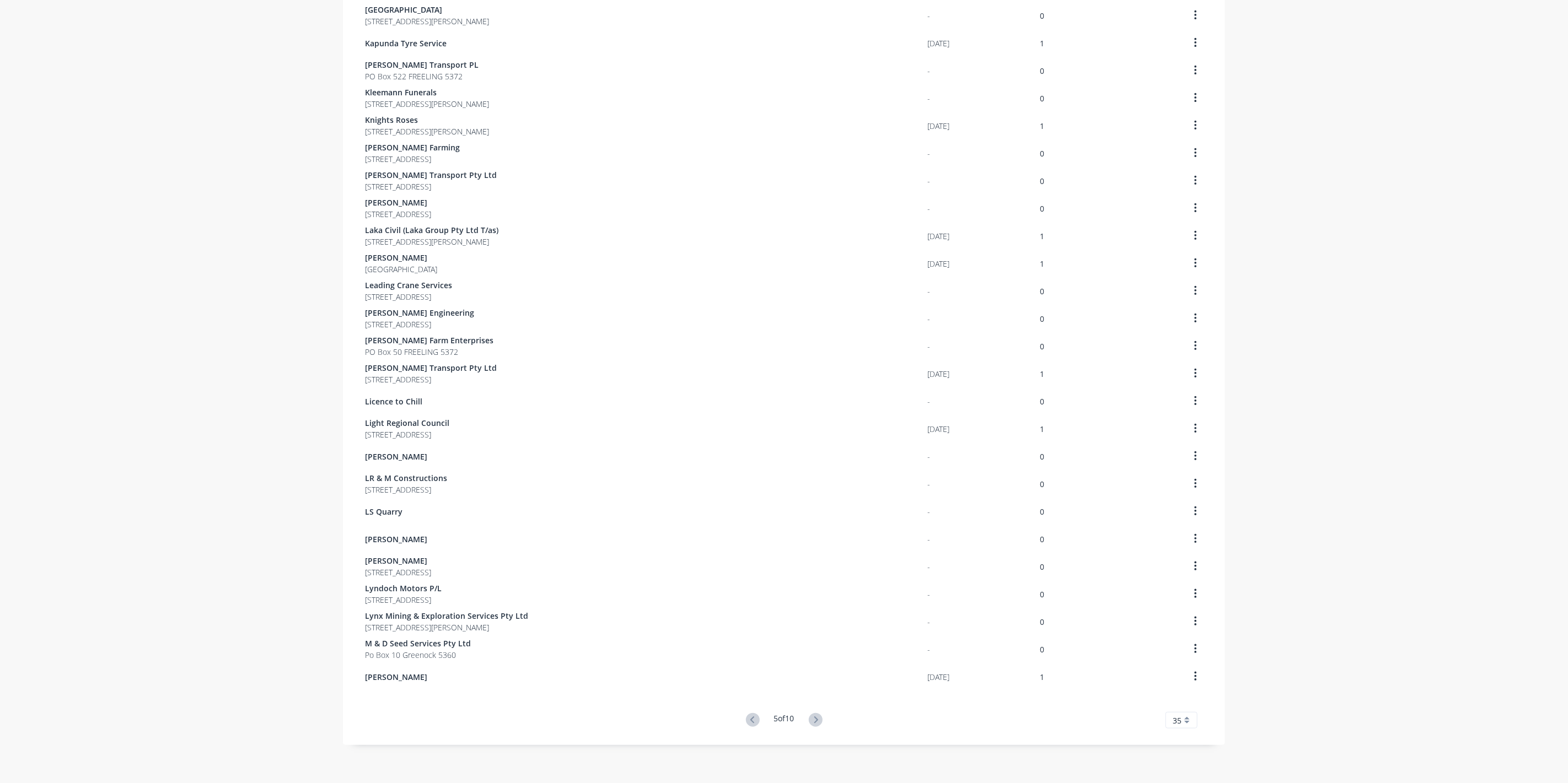
click at [814, 720] on icon at bounding box center [816, 720] width 4 height 7
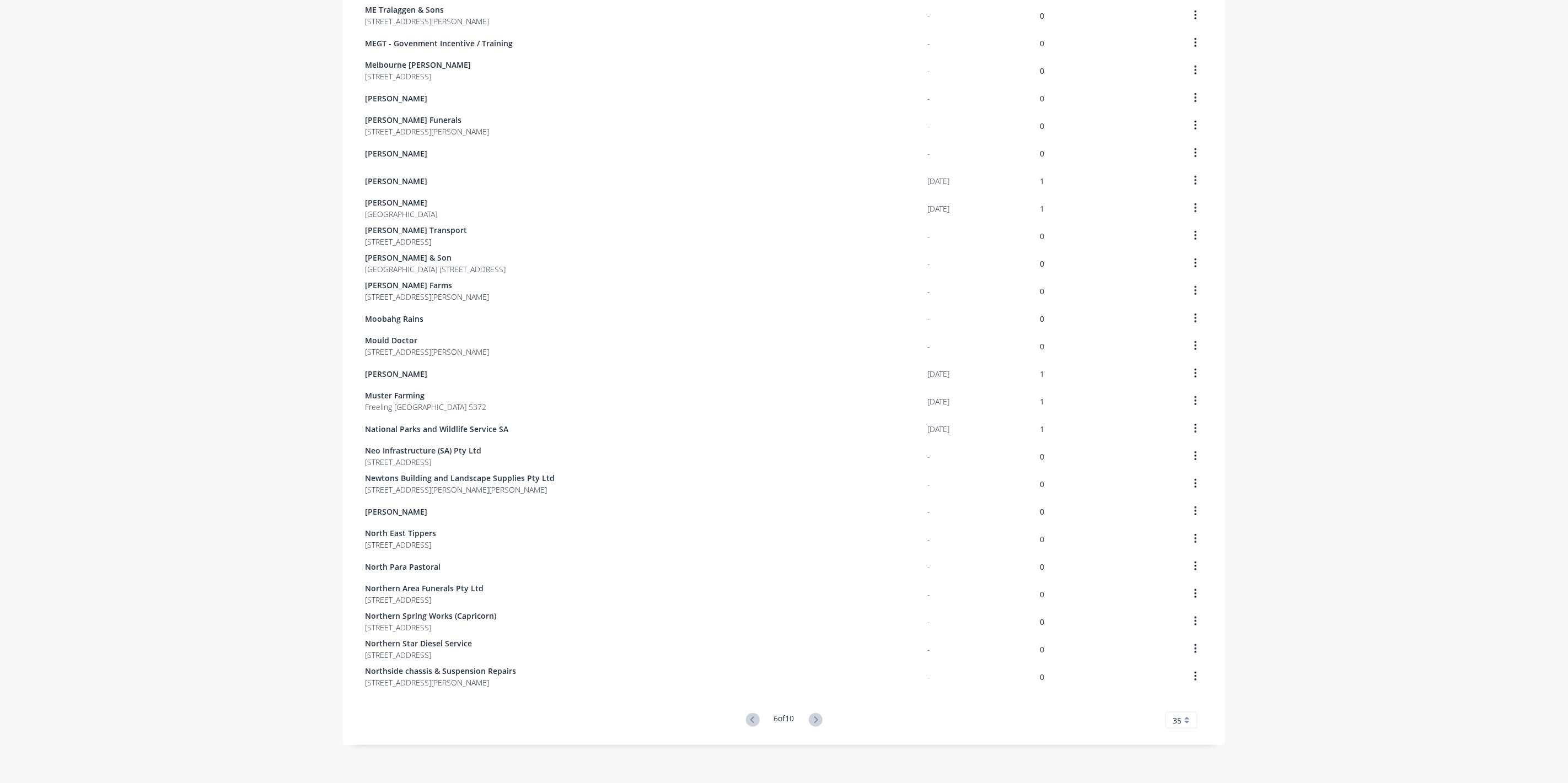
click at [814, 720] on icon at bounding box center [816, 720] width 4 height 7
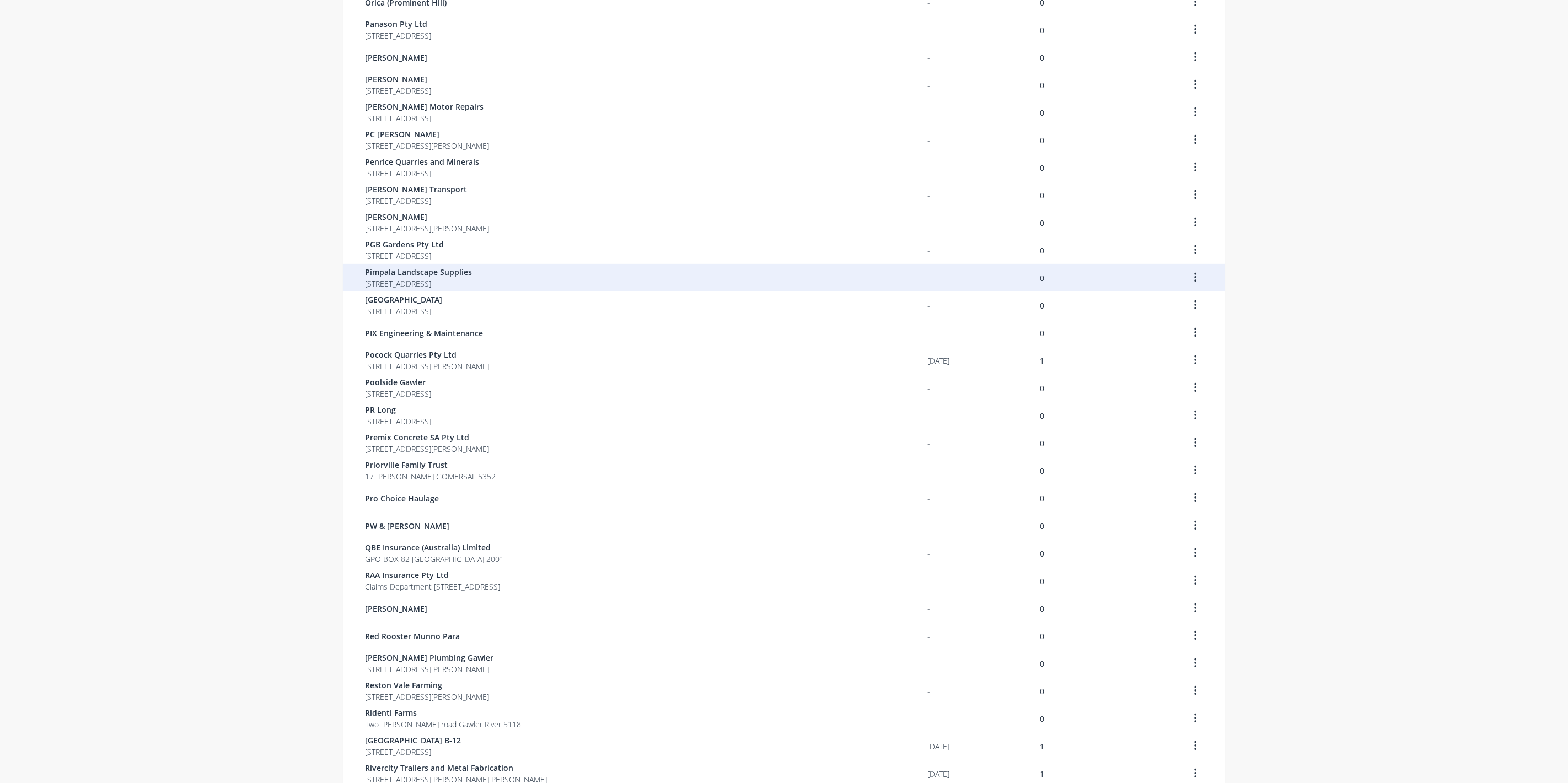
scroll to position [17, 0]
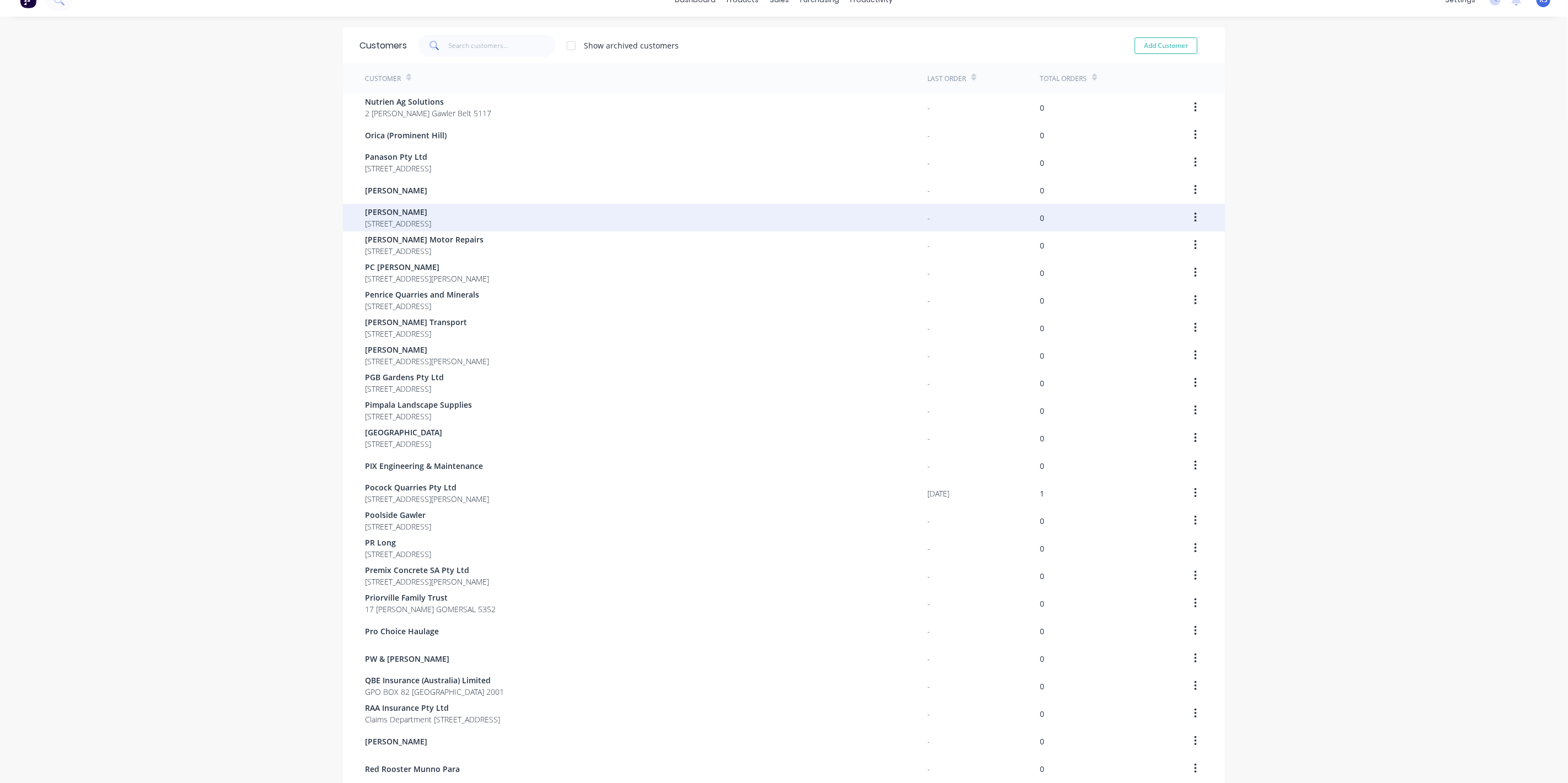
click at [387, 218] on span "[STREET_ADDRESS]" at bounding box center [398, 223] width 66 height 11
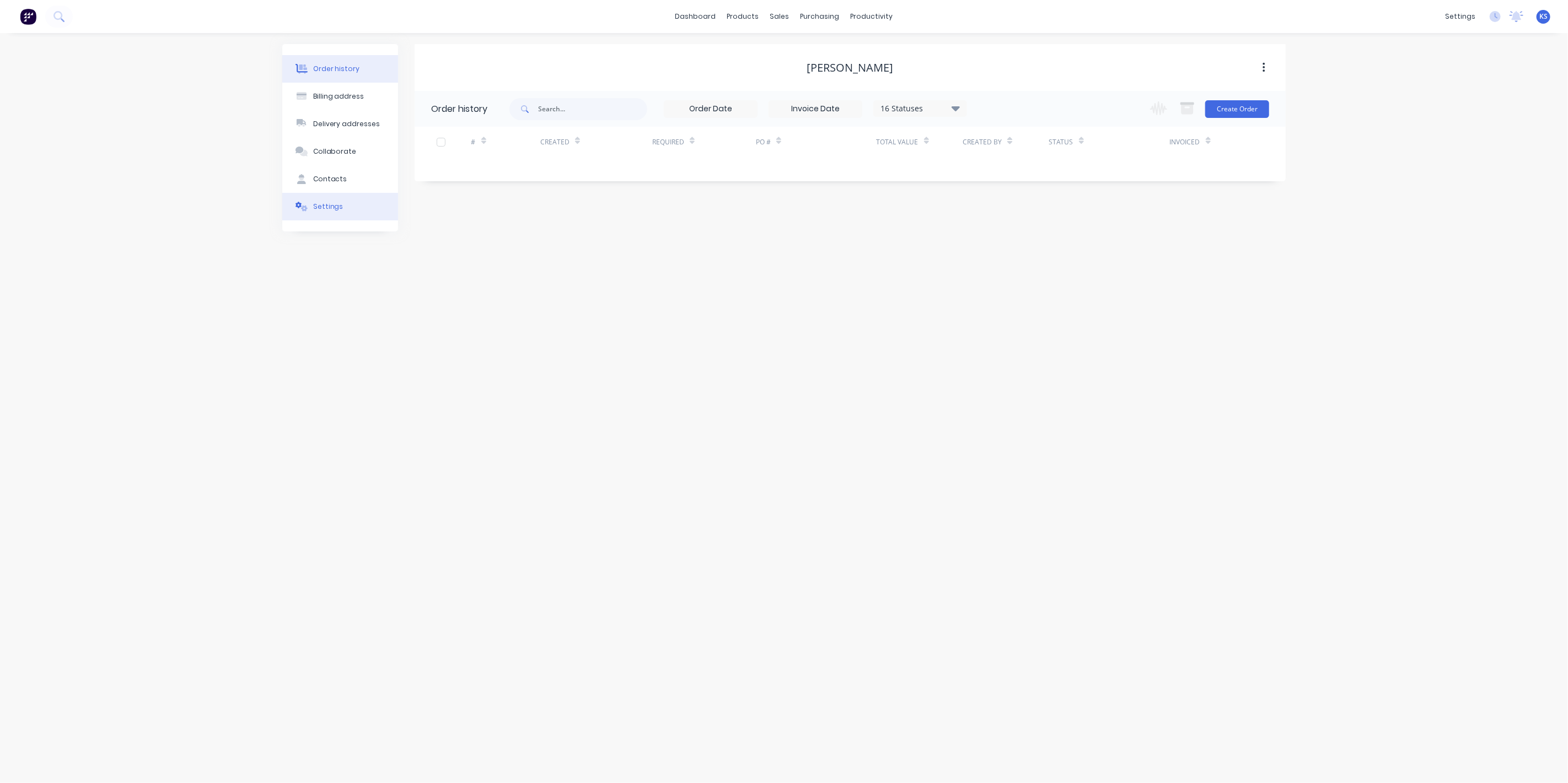
click at [333, 207] on div "Settings" at bounding box center [328, 206] width 30 height 10
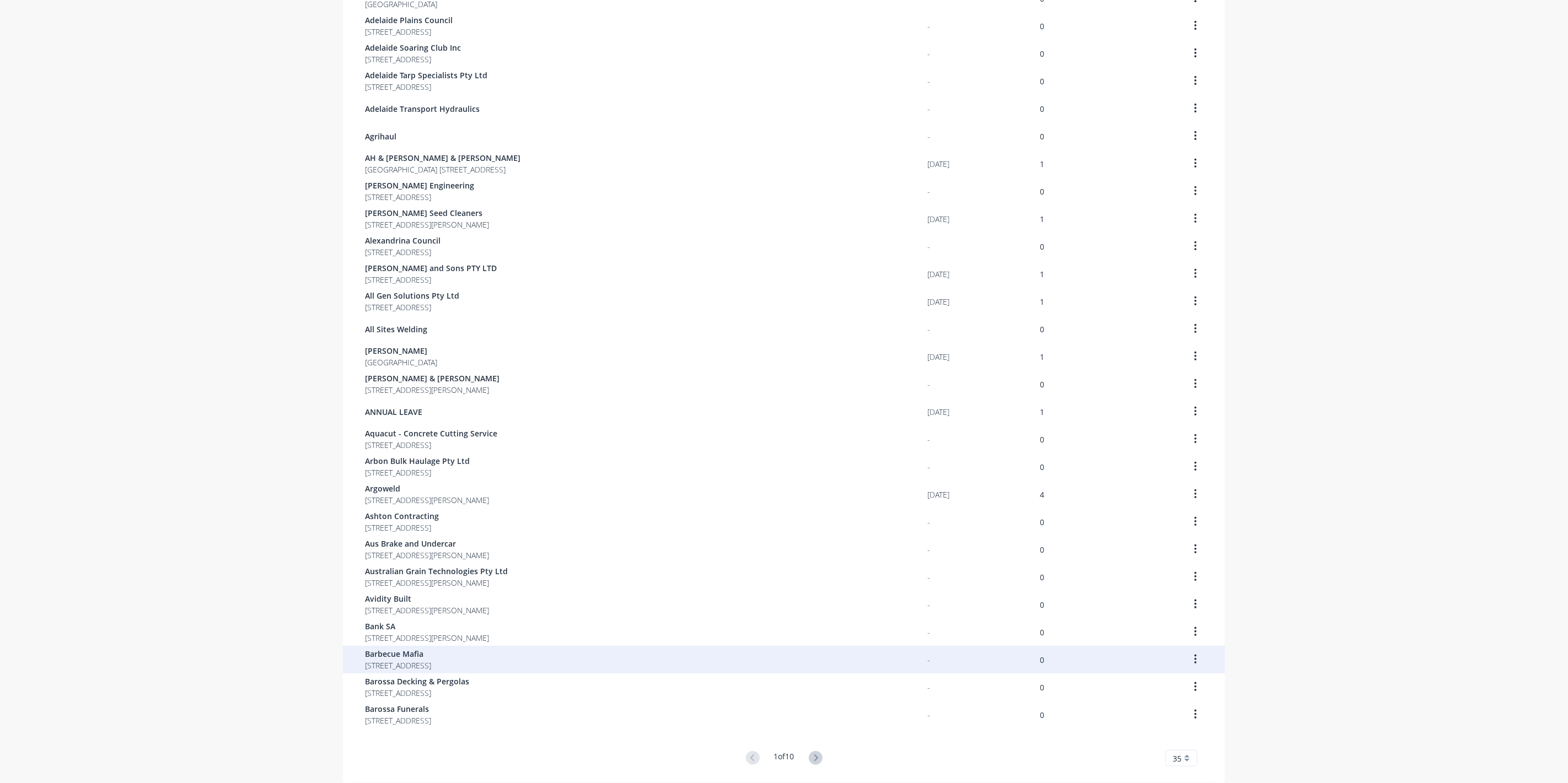
scroll to position [384, 0]
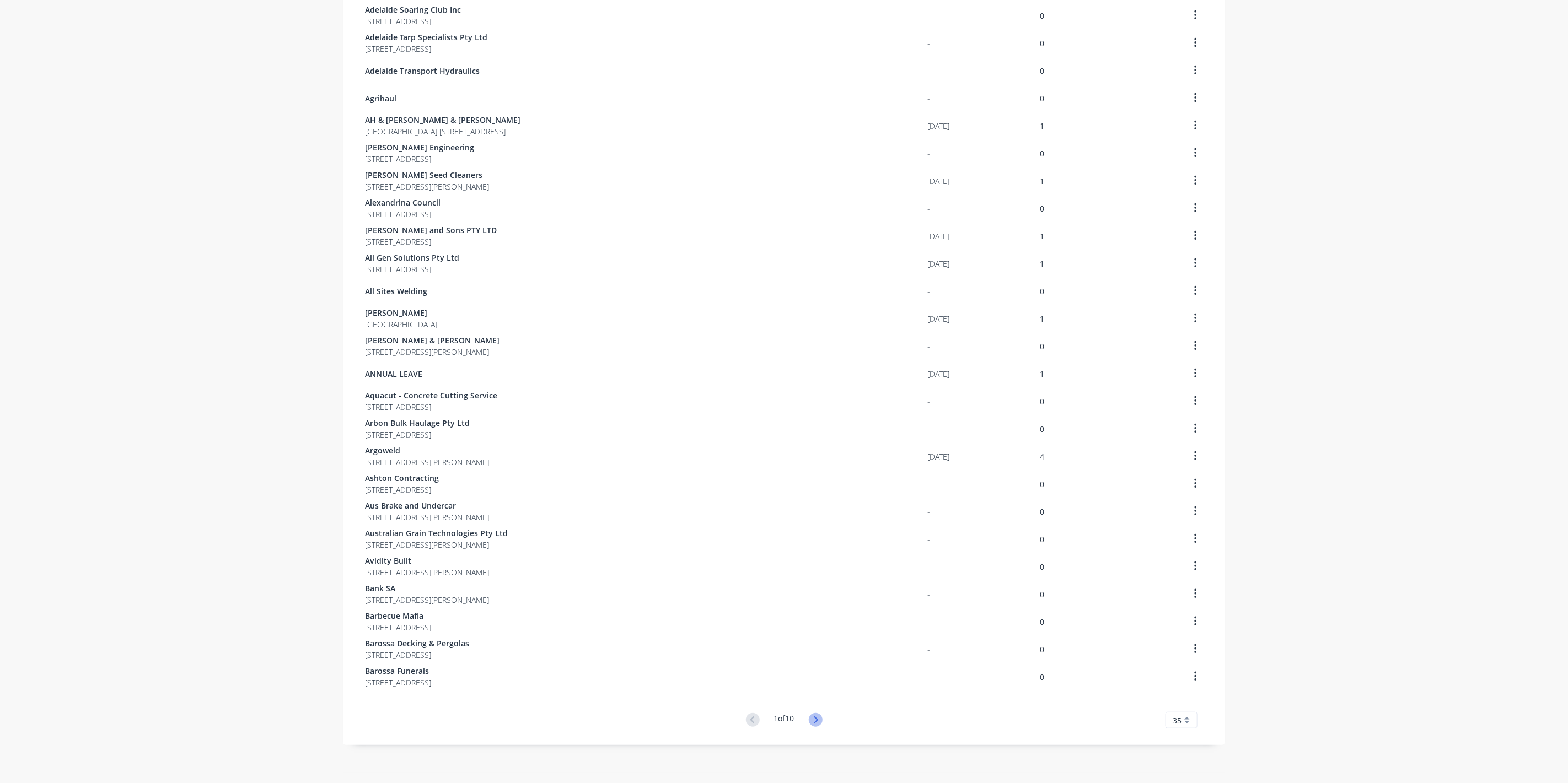
click at [810, 717] on icon at bounding box center [816, 720] width 14 height 14
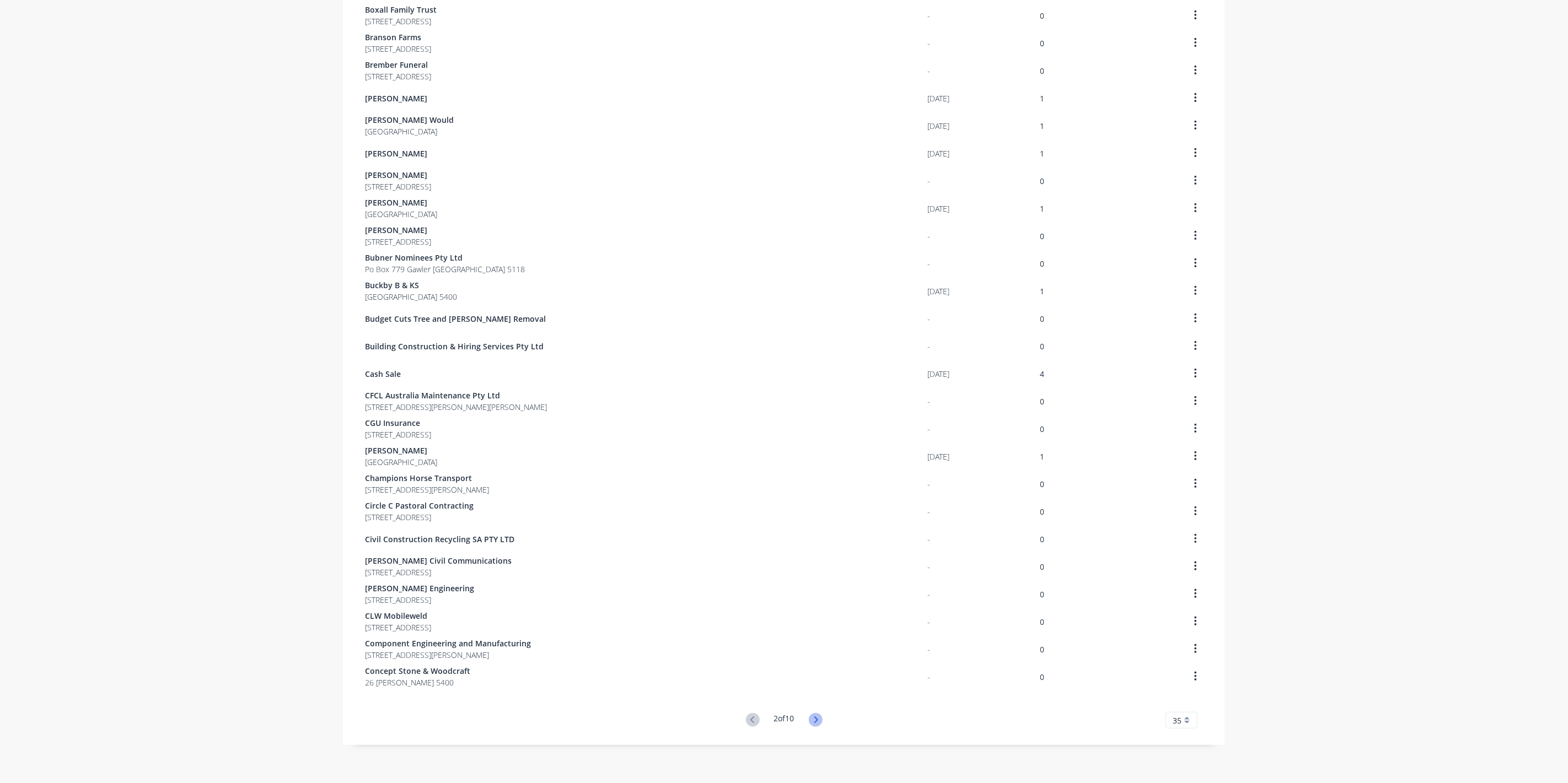
click at [809, 717] on icon at bounding box center [816, 720] width 14 height 14
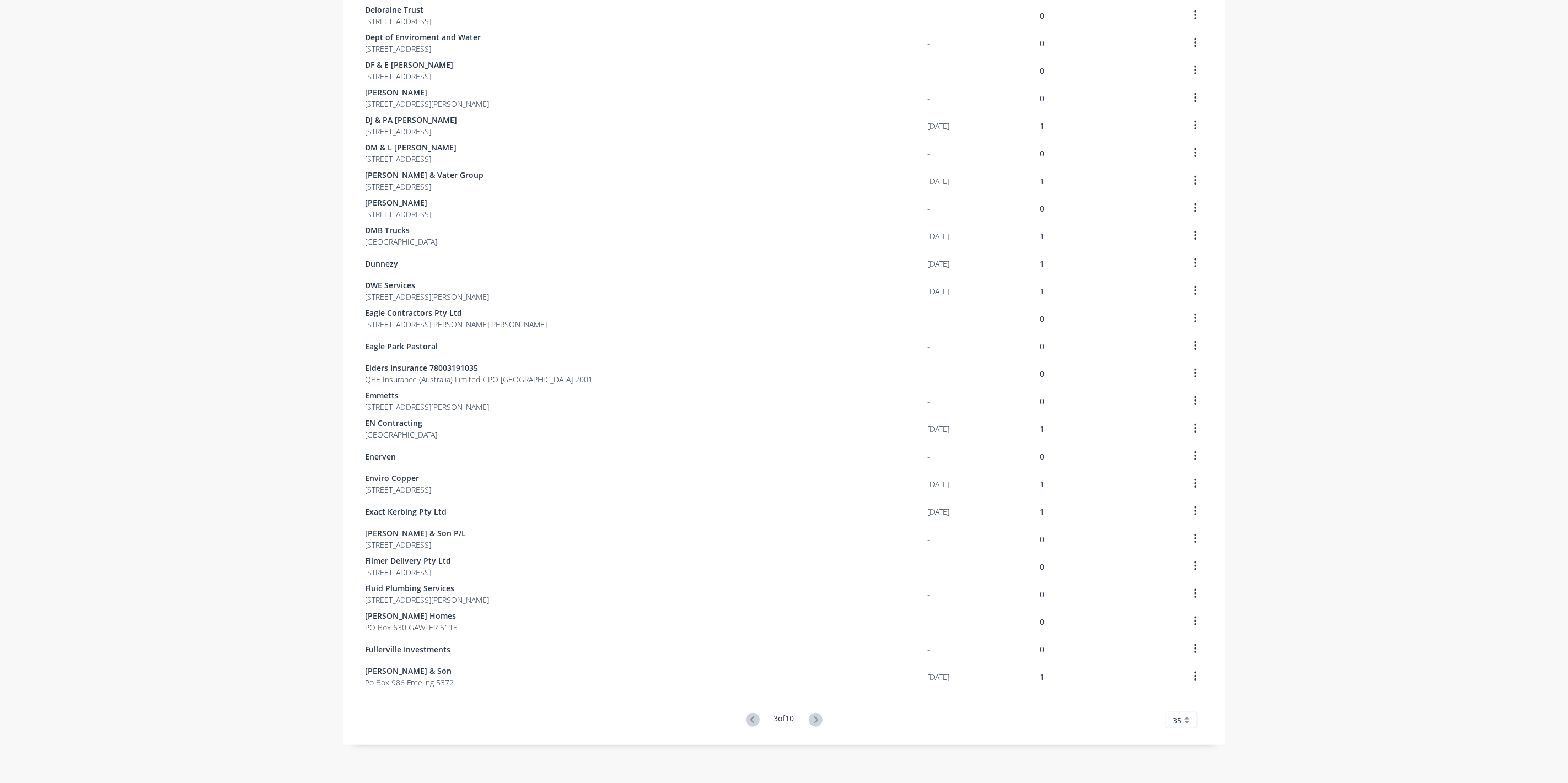
click at [809, 717] on icon at bounding box center [816, 720] width 14 height 14
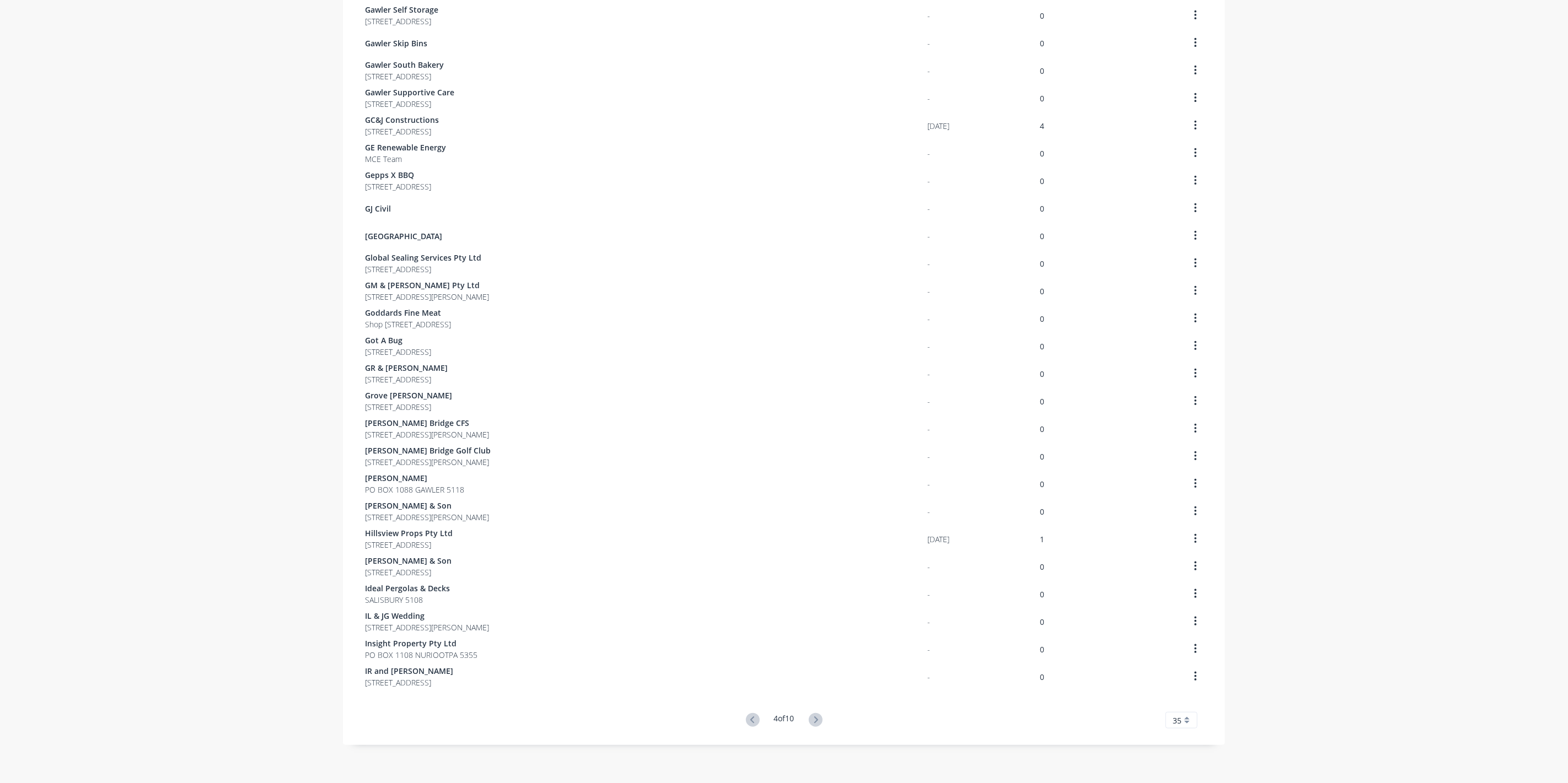
click at [809, 717] on icon at bounding box center [816, 720] width 14 height 14
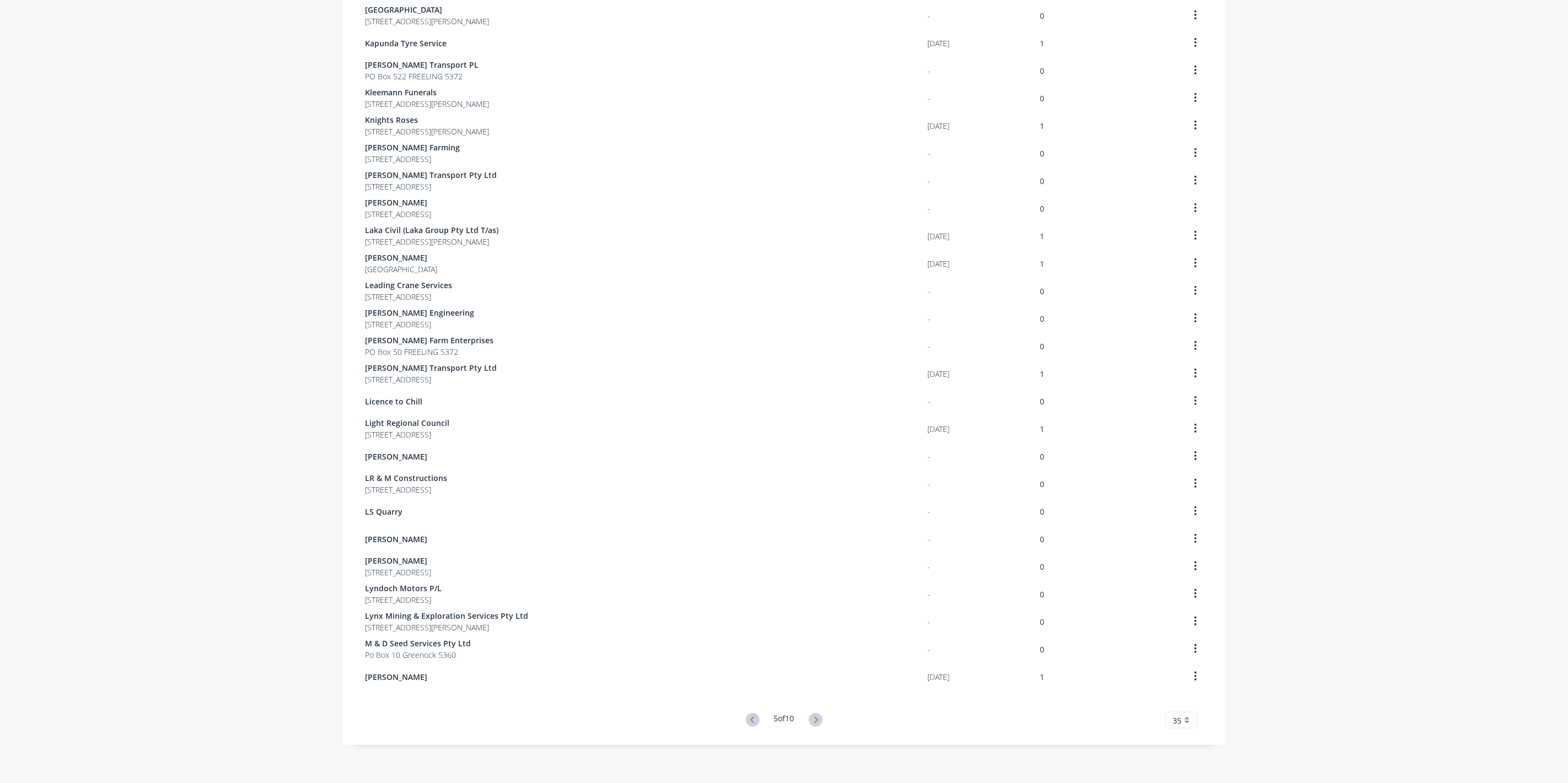
click at [809, 717] on icon at bounding box center [816, 720] width 14 height 14
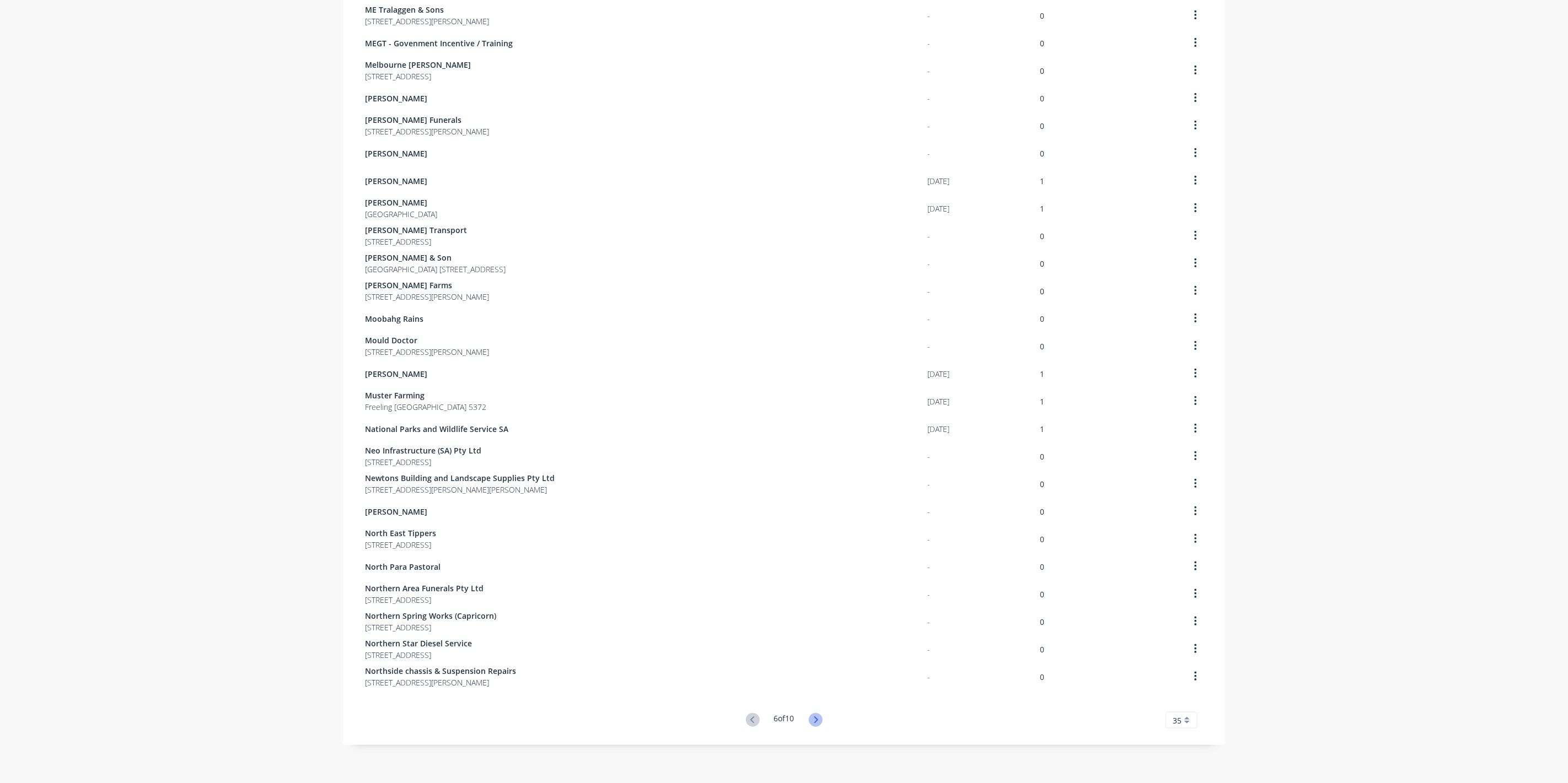
click at [815, 721] on icon at bounding box center [816, 720] width 4 height 7
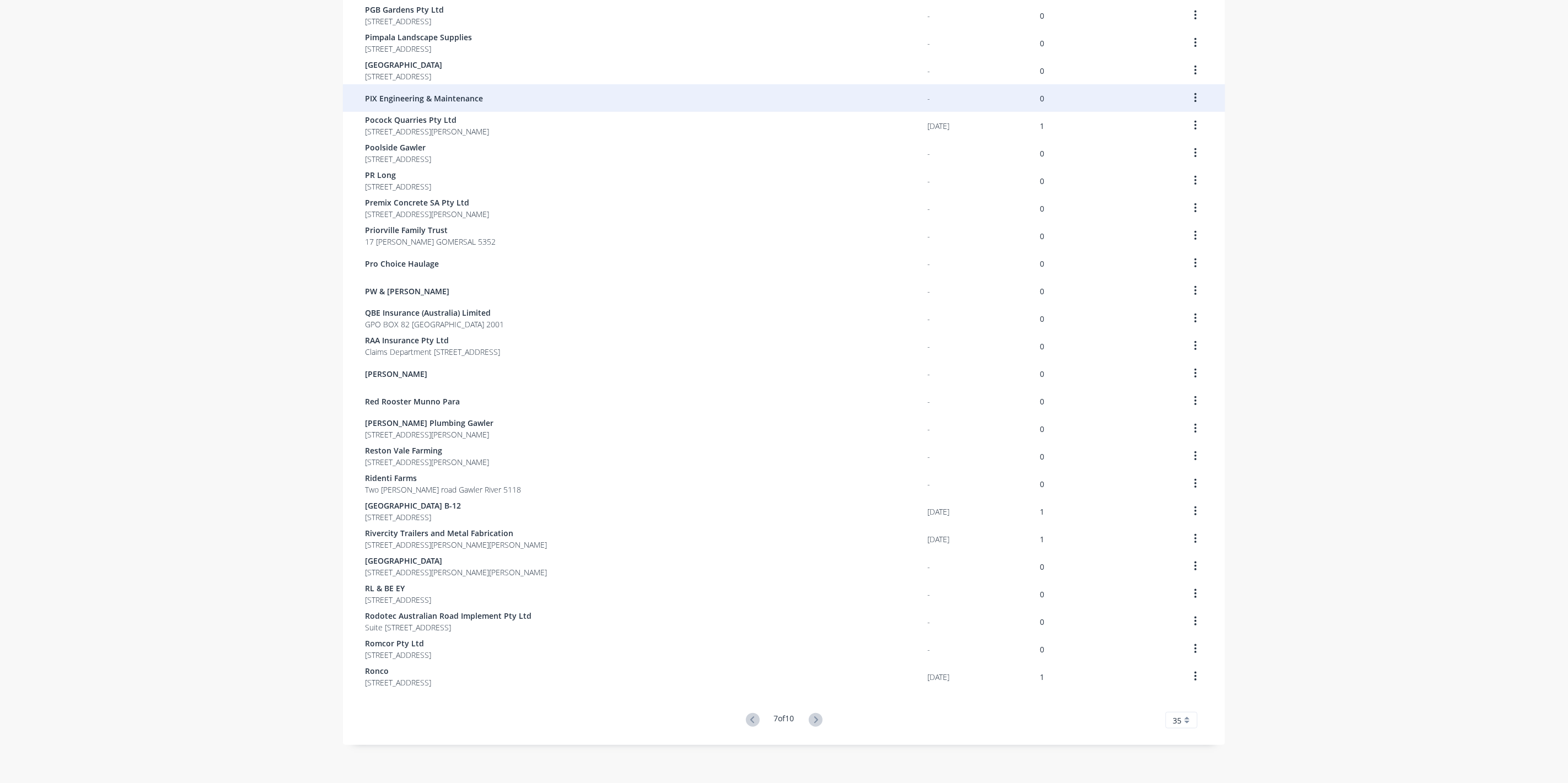
click at [383, 103] on span "PIX Engineering & Maintenance" at bounding box center [424, 98] width 118 height 11
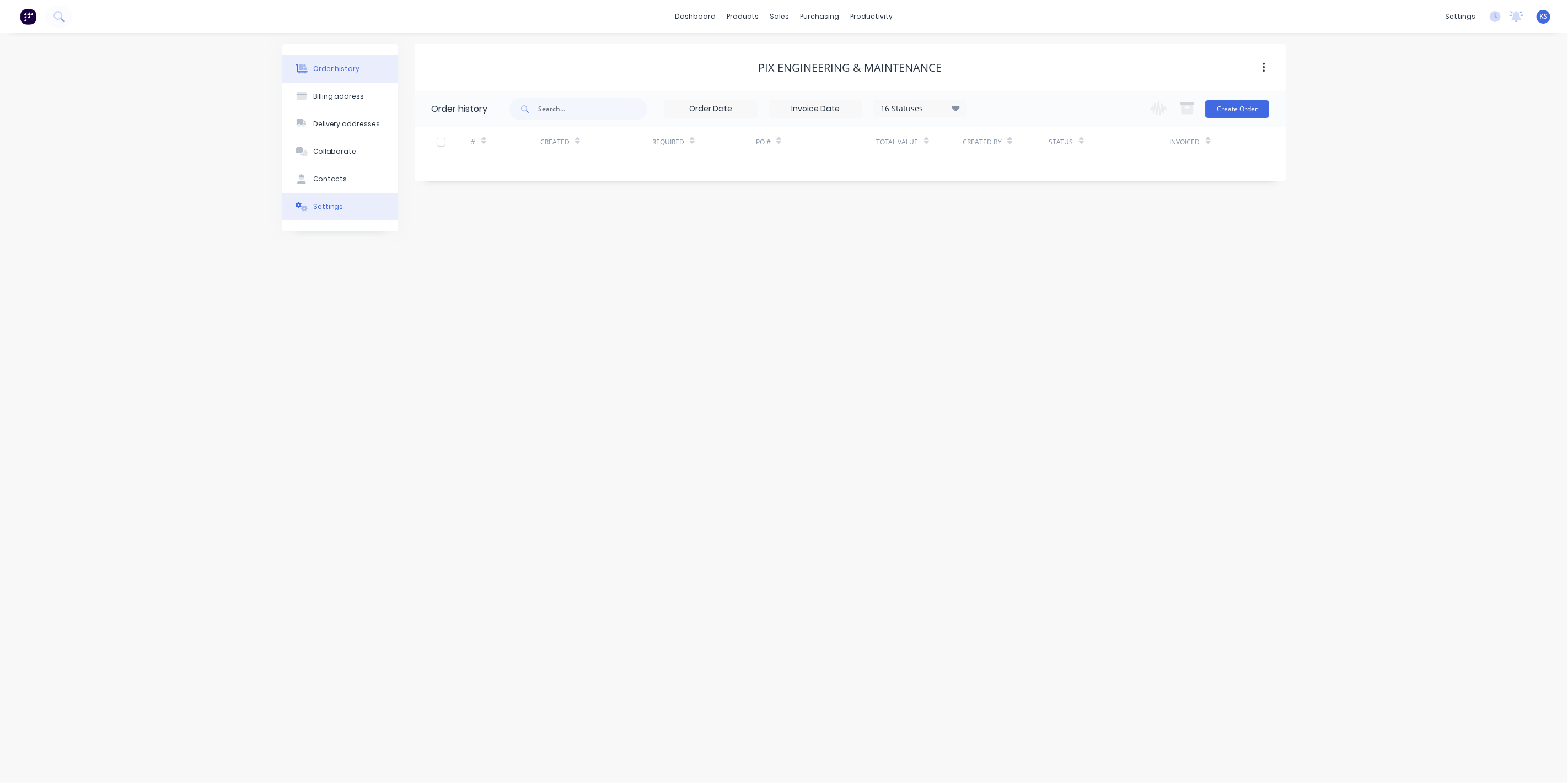
click at [331, 215] on button "Settings" at bounding box center [340, 206] width 116 height 28
click at [439, 348] on div at bounding box center [435, 358] width 22 height 22
drag, startPoint x: 457, startPoint y: 362, endPoint x: 484, endPoint y: 361, distance: 27.0
click at [484, 373] on input "1" at bounding box center [458, 381] width 55 height 17
type input "0"
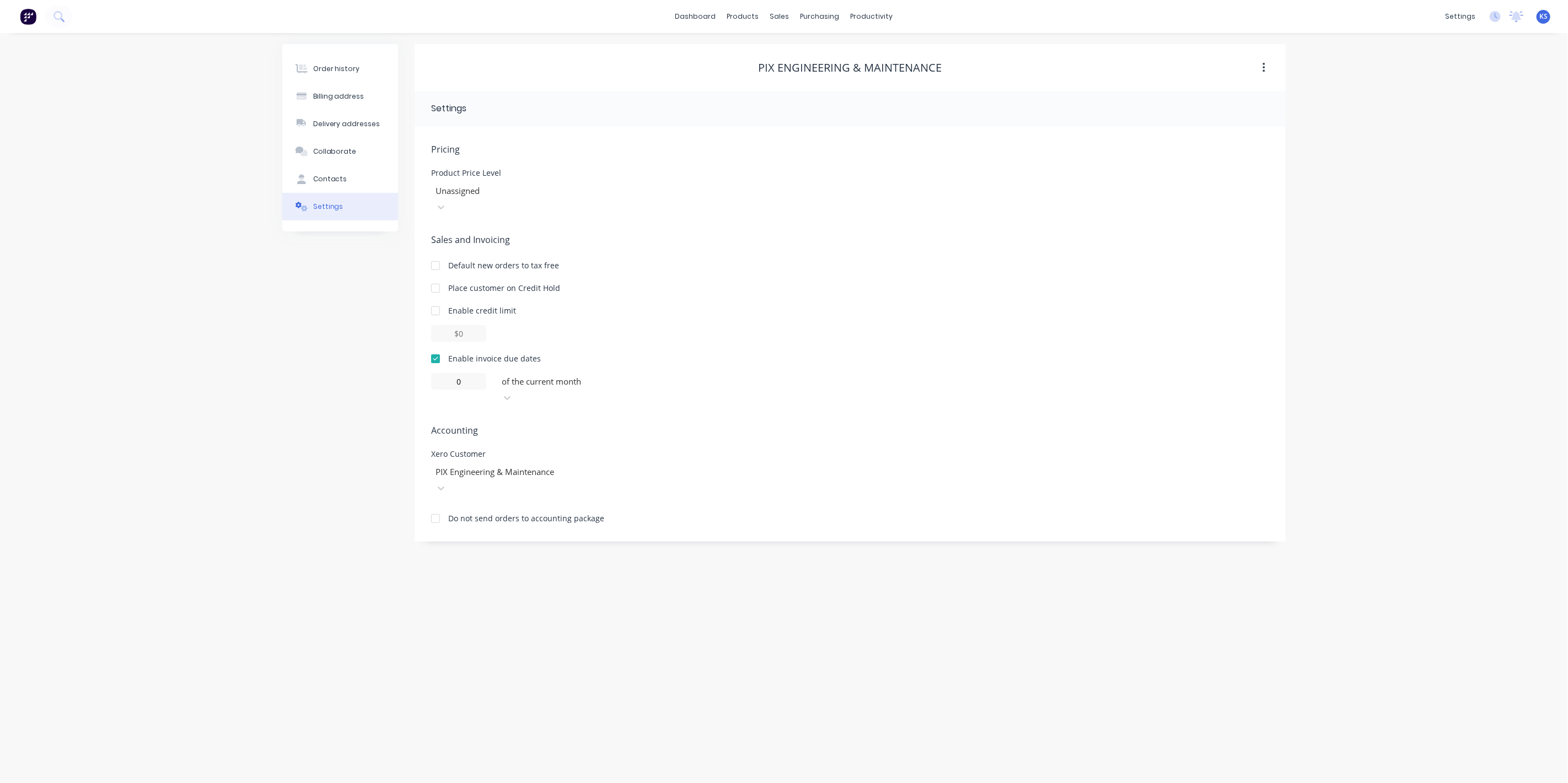
click at [521, 375] on div at bounding box center [580, 381] width 158 height 14
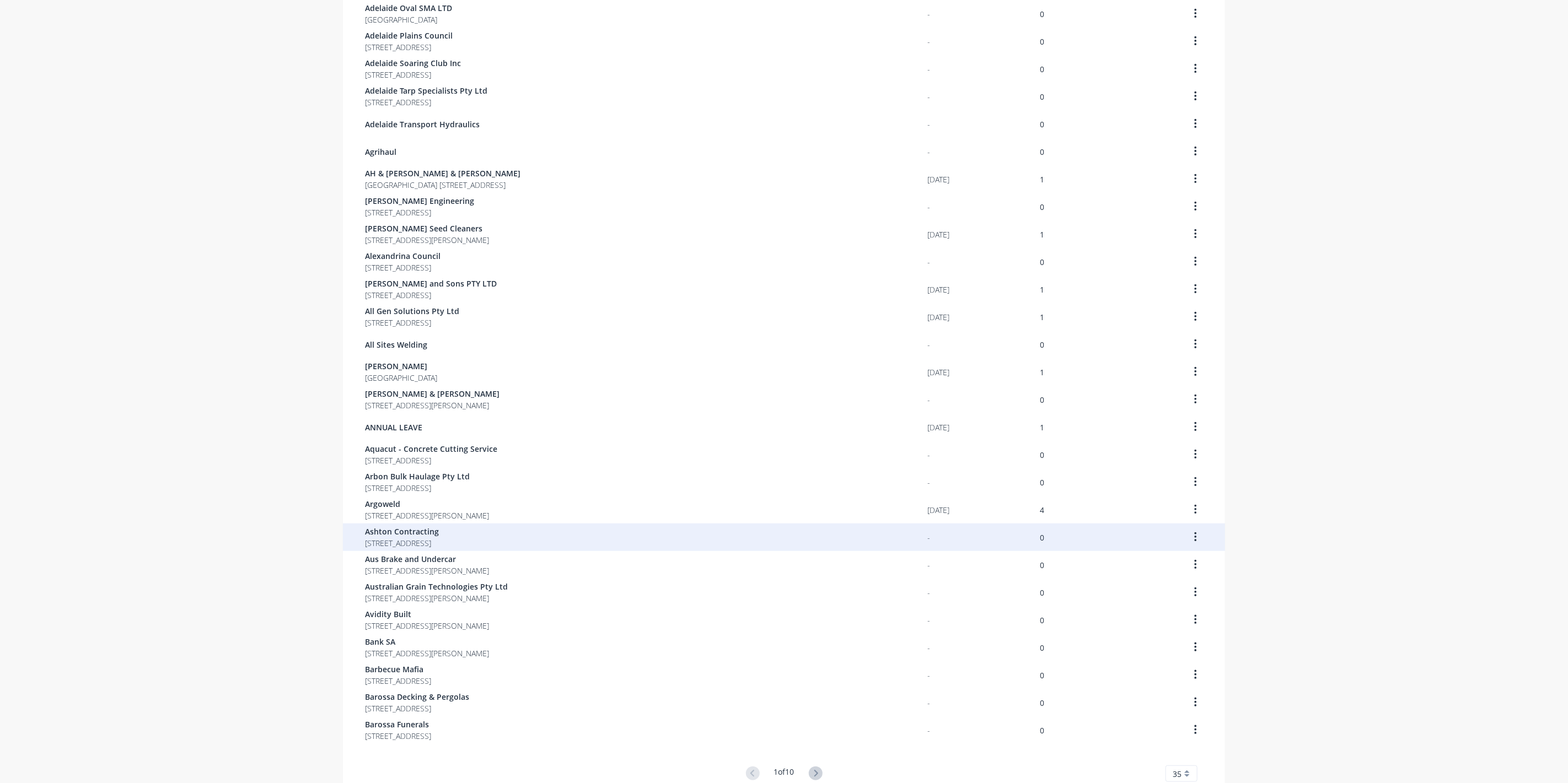
scroll to position [384, 0]
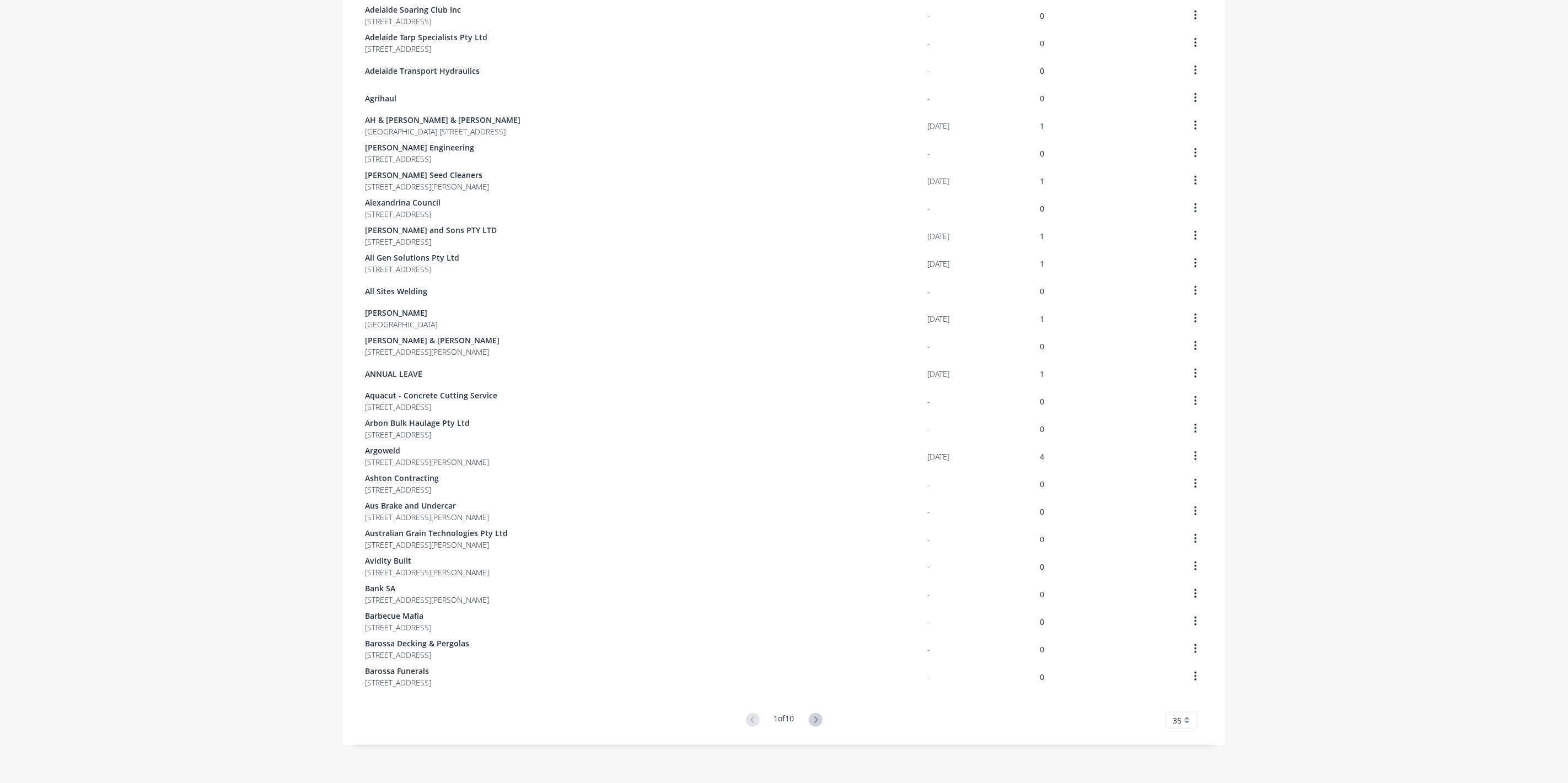
click at [819, 725] on button at bounding box center [816, 720] width 20 height 16
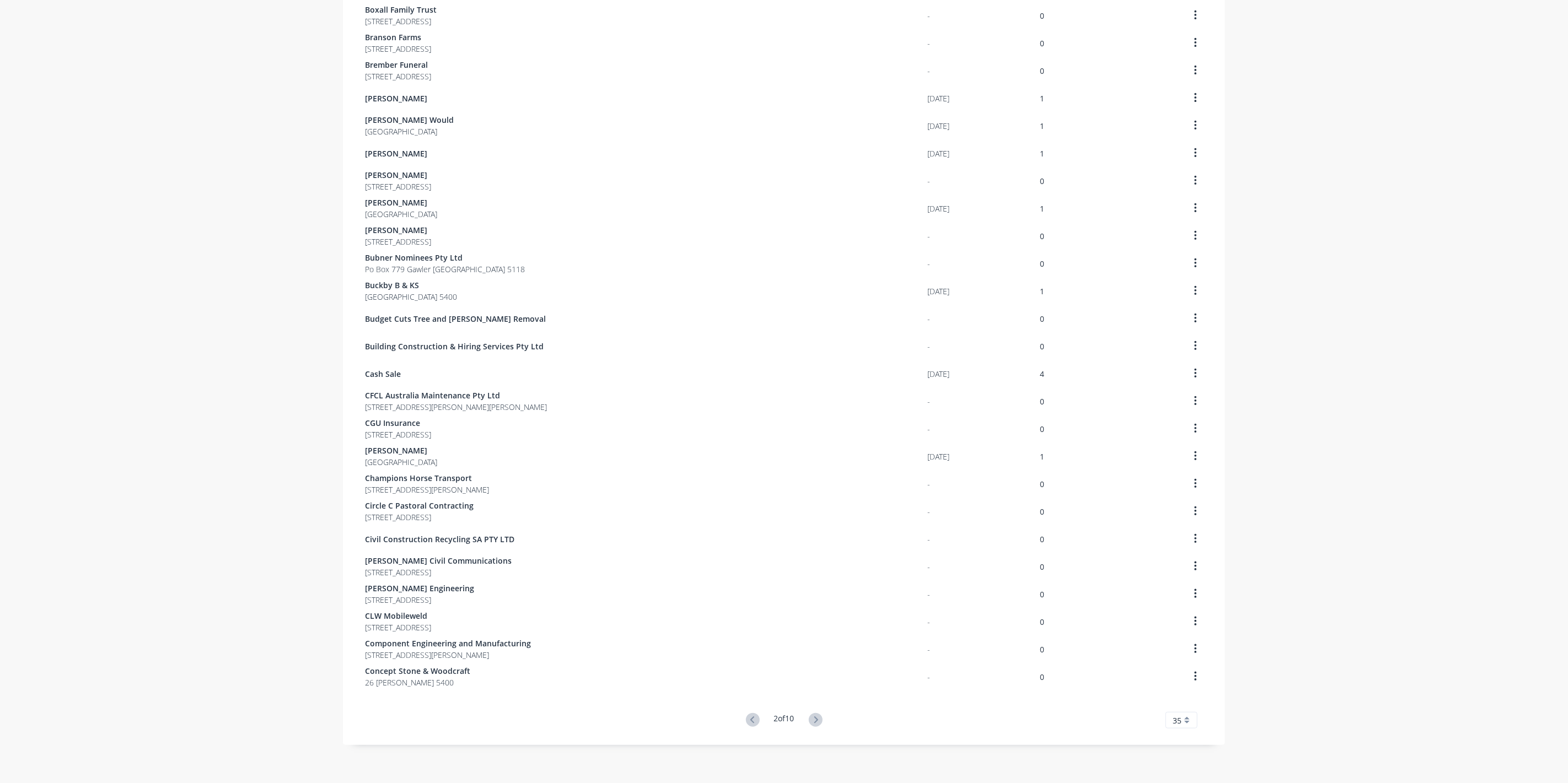
click at [819, 725] on button at bounding box center [816, 720] width 20 height 16
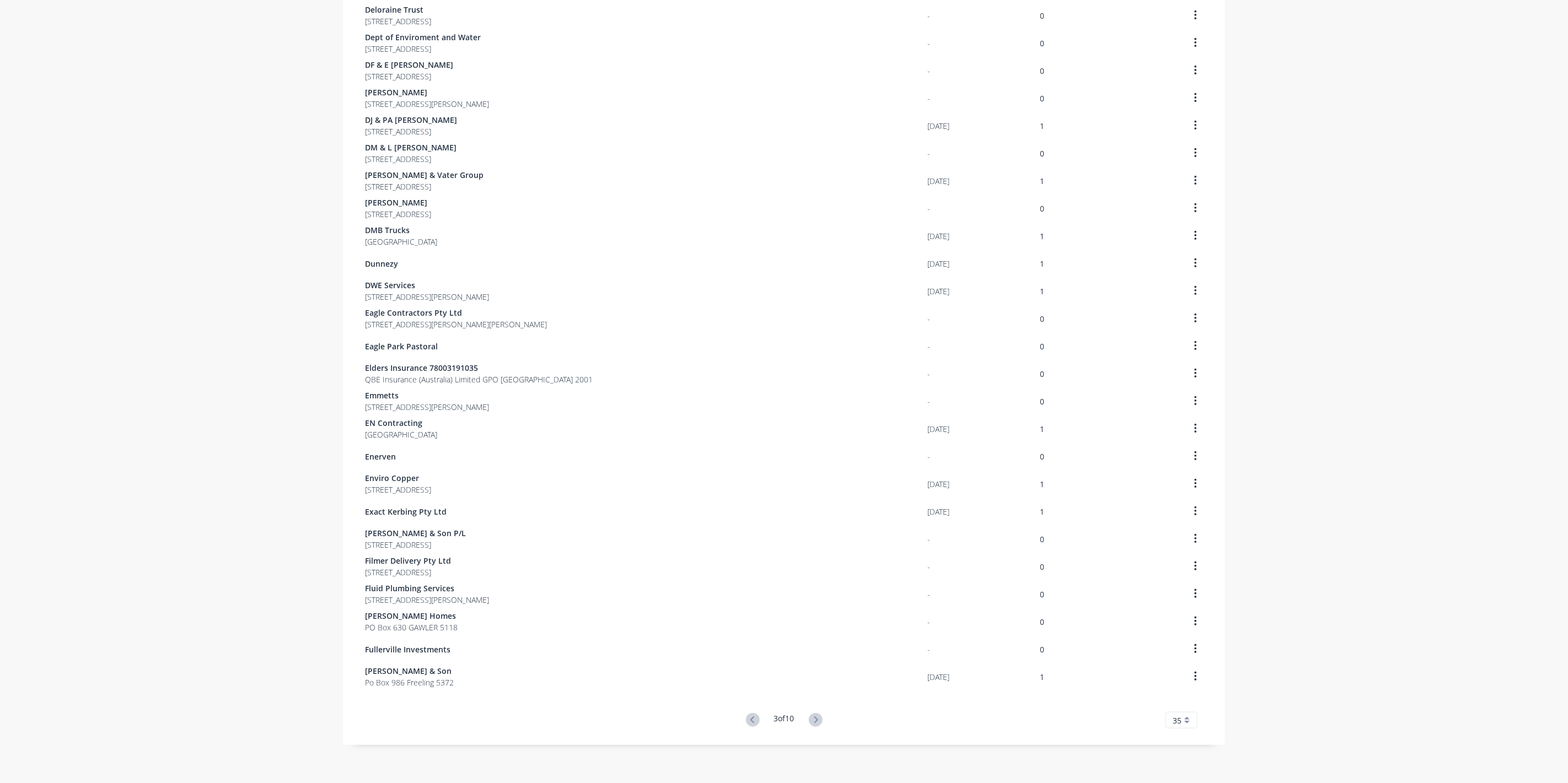
click at [819, 725] on button at bounding box center [816, 720] width 20 height 16
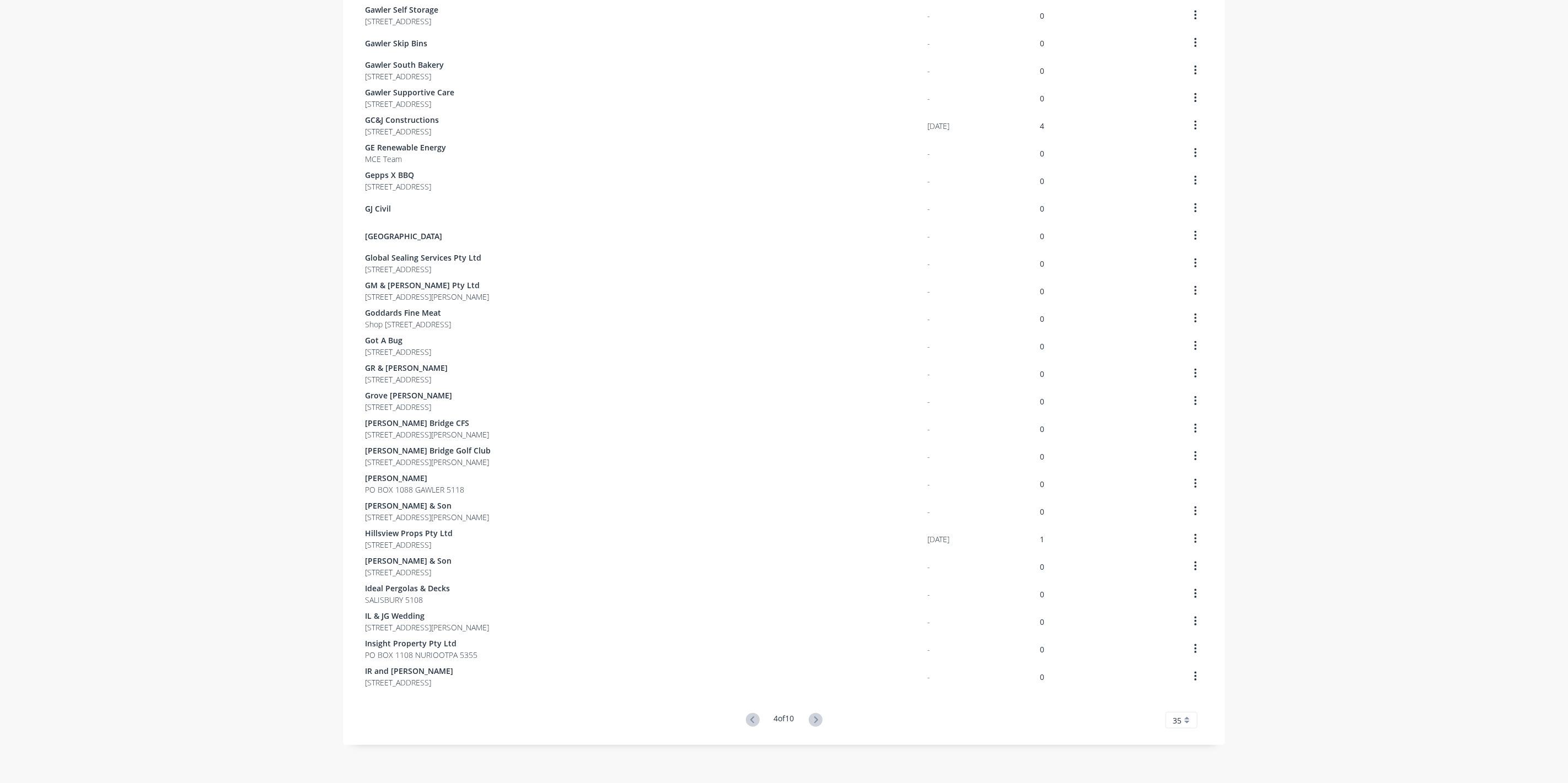
click at [819, 725] on button at bounding box center [816, 720] width 20 height 16
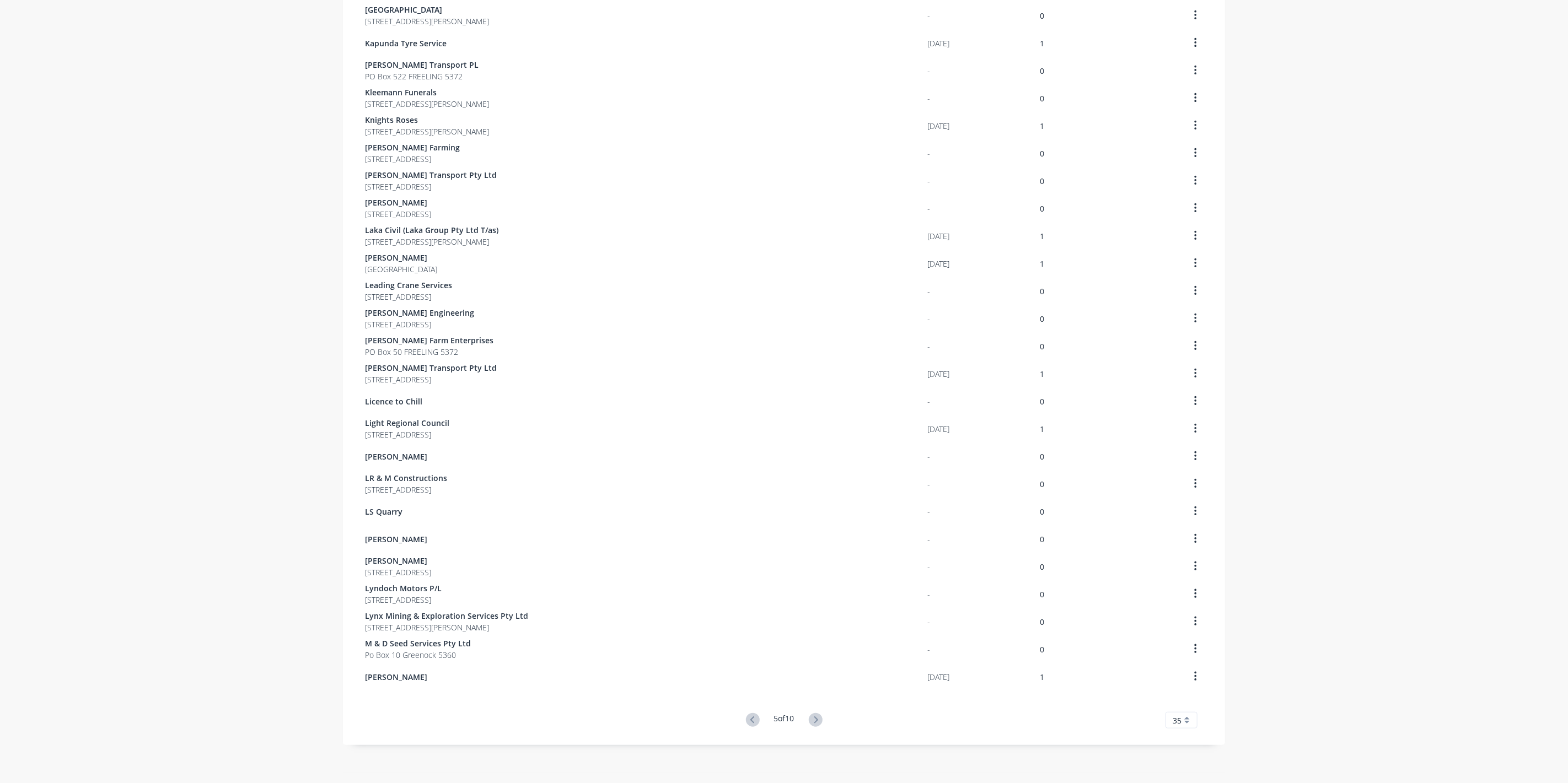
click at [819, 725] on button at bounding box center [816, 720] width 20 height 16
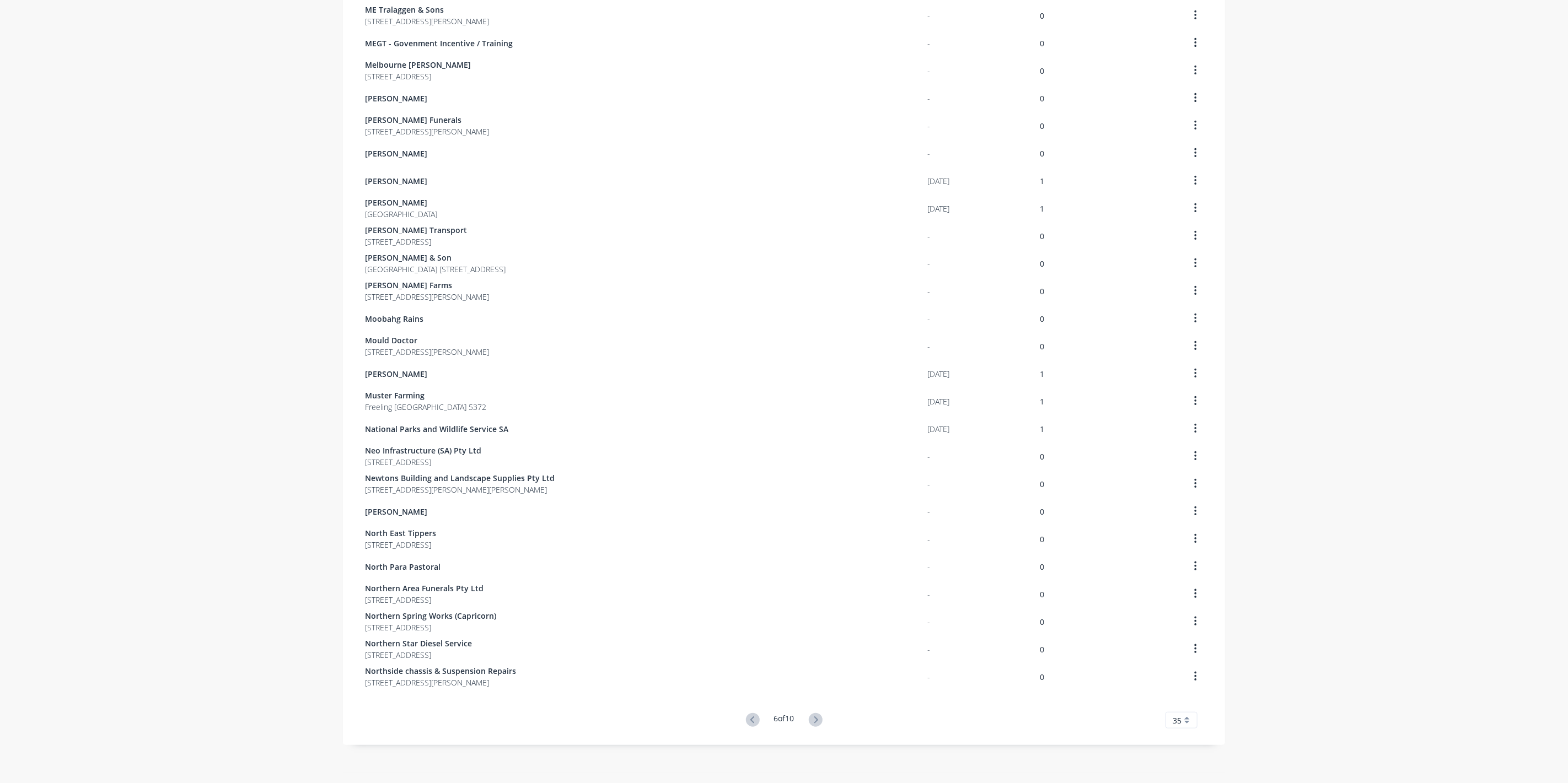
click at [819, 725] on button at bounding box center [816, 720] width 20 height 16
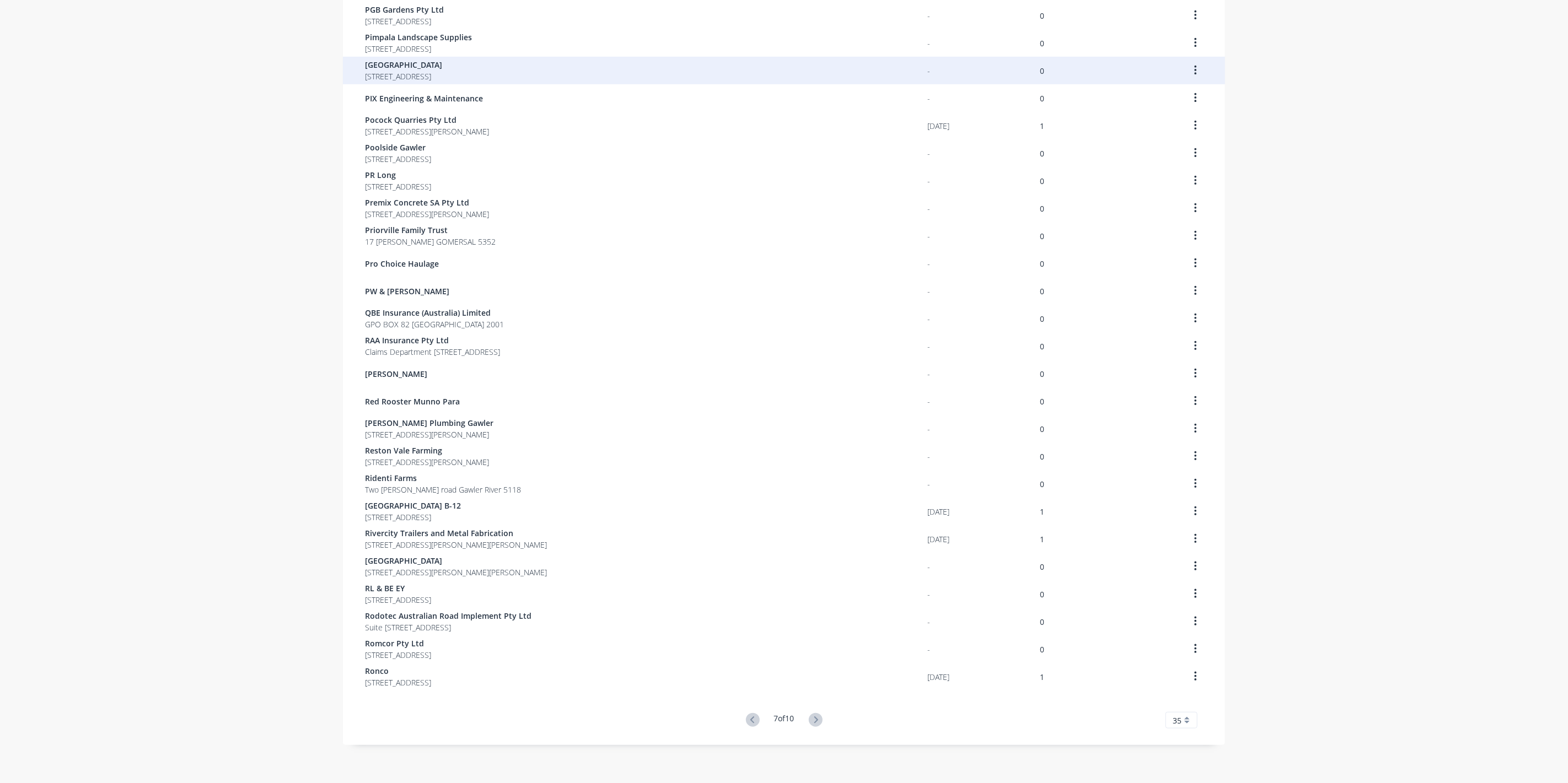
click at [376, 71] on span "[STREET_ADDRESS]" at bounding box center [403, 76] width 77 height 11
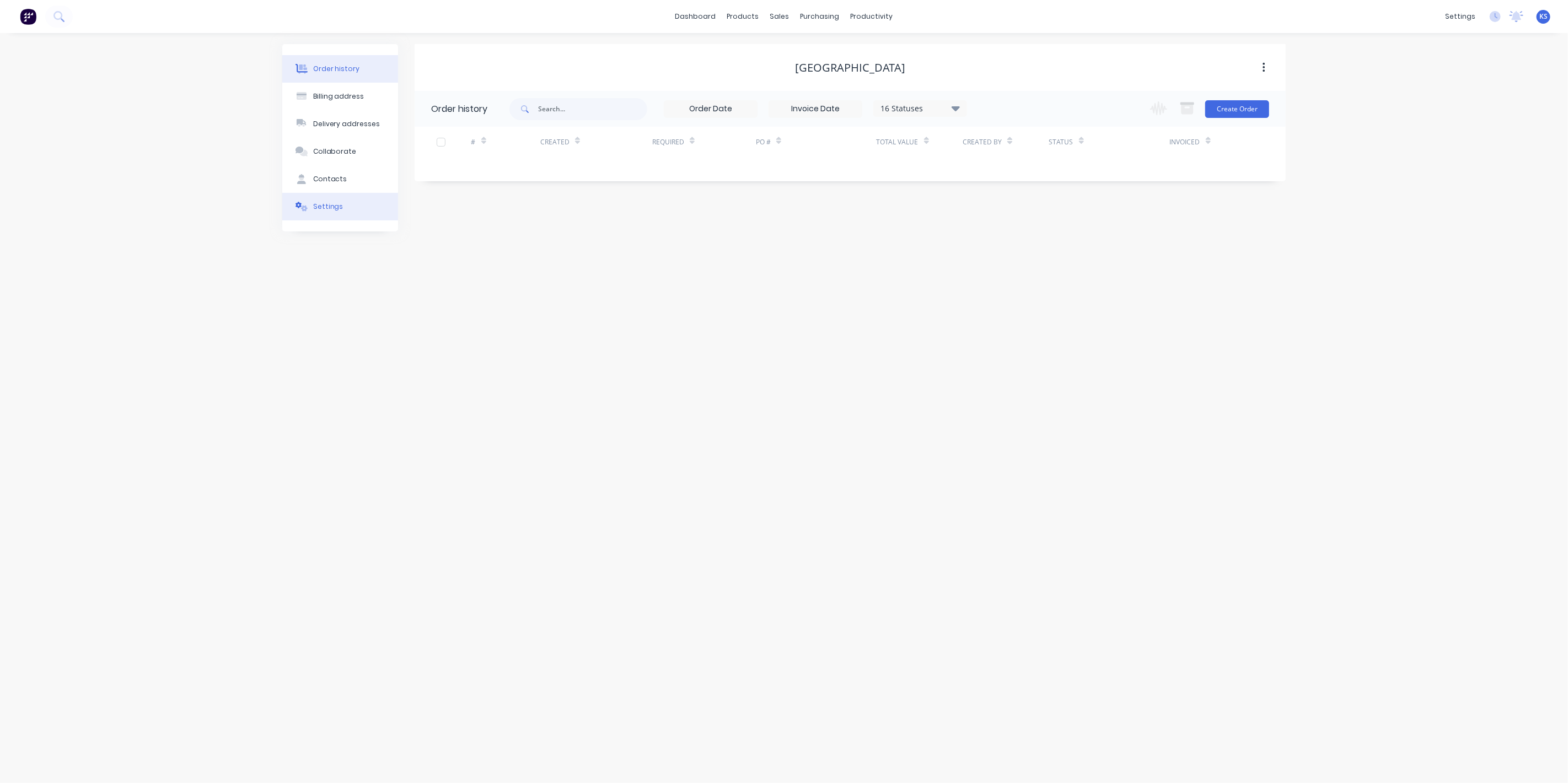
click at [341, 206] on button "Settings" at bounding box center [340, 206] width 116 height 28
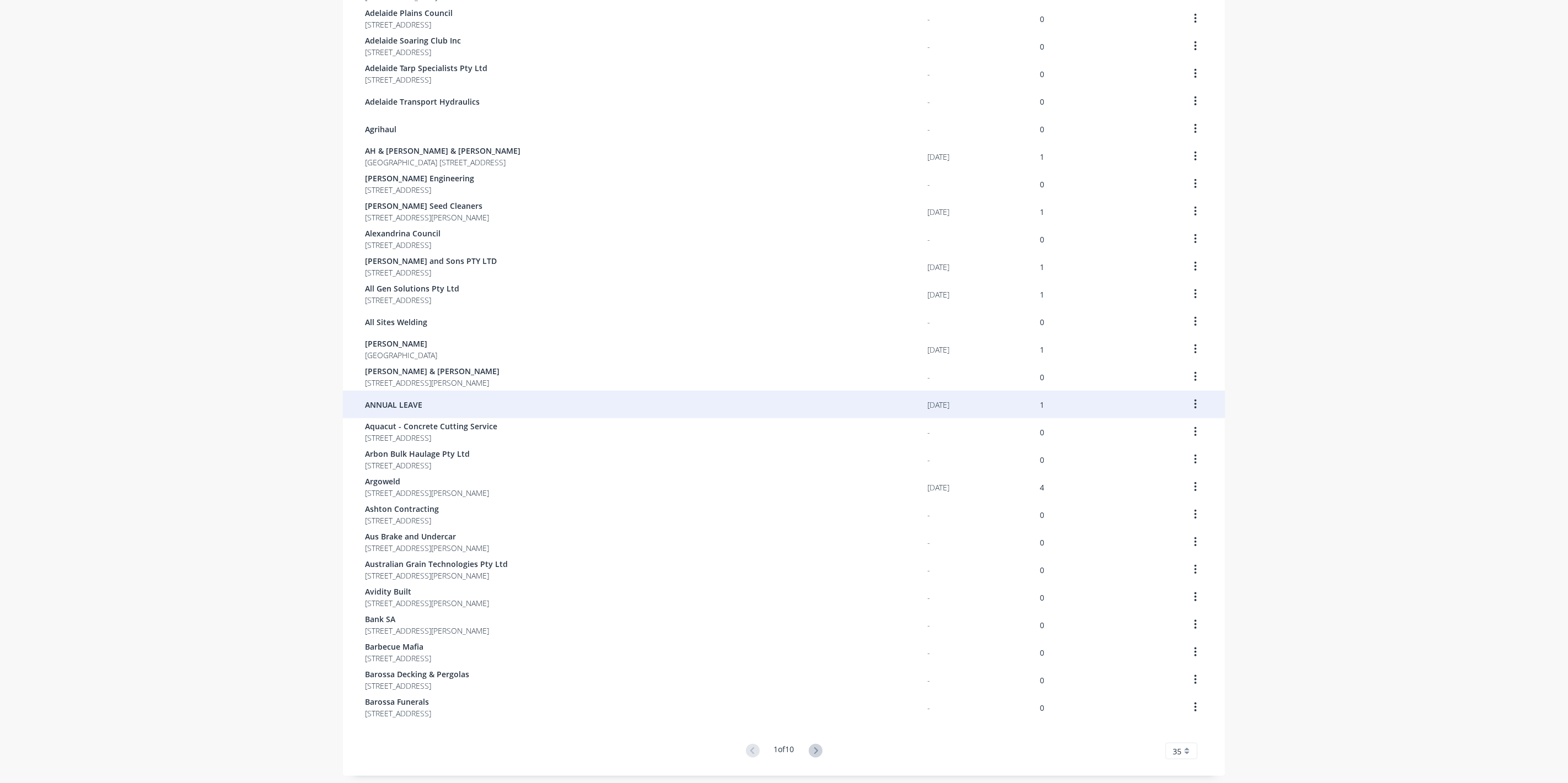
scroll to position [384, 0]
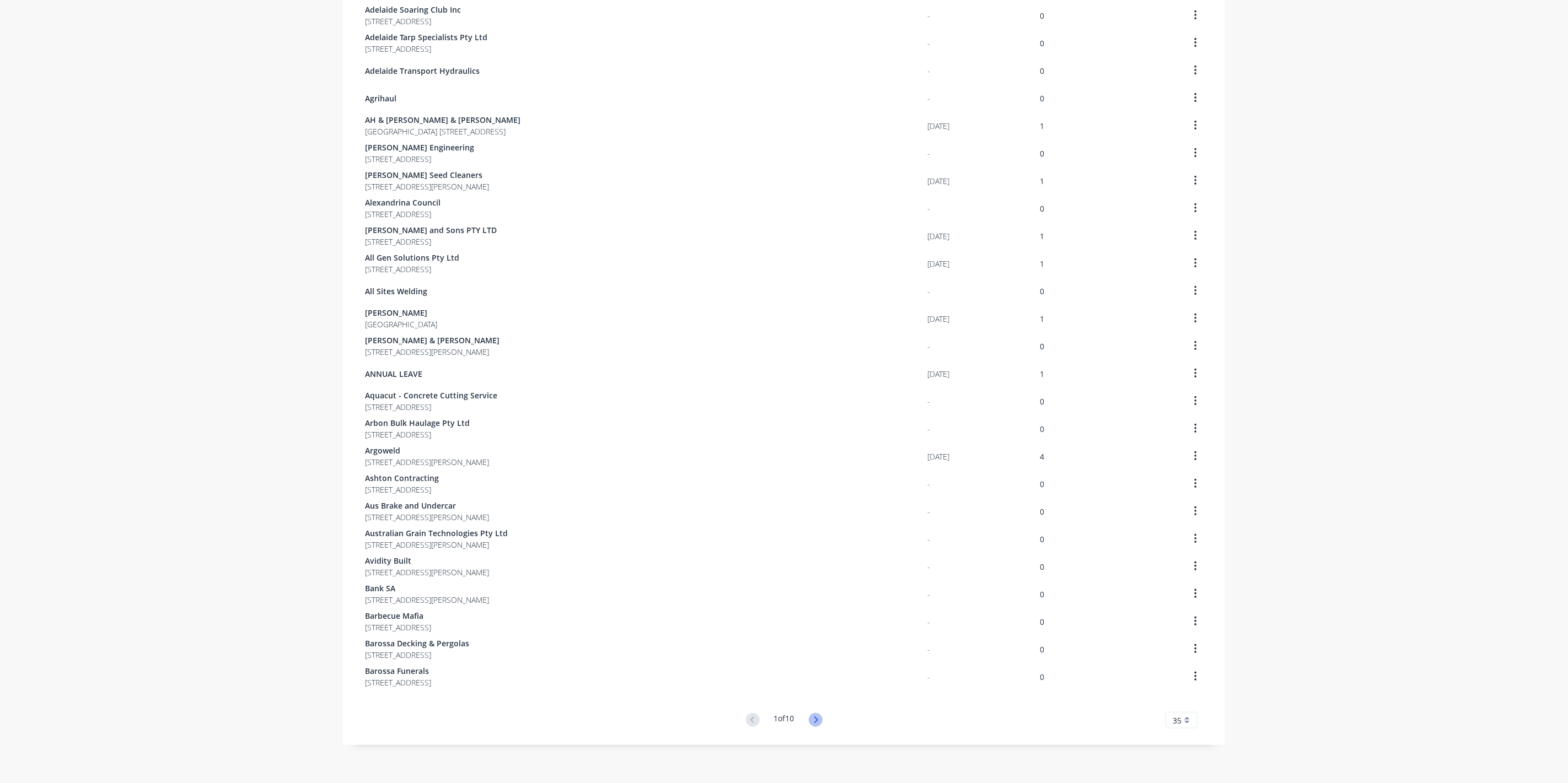
click at [819, 720] on icon at bounding box center [816, 720] width 14 height 14
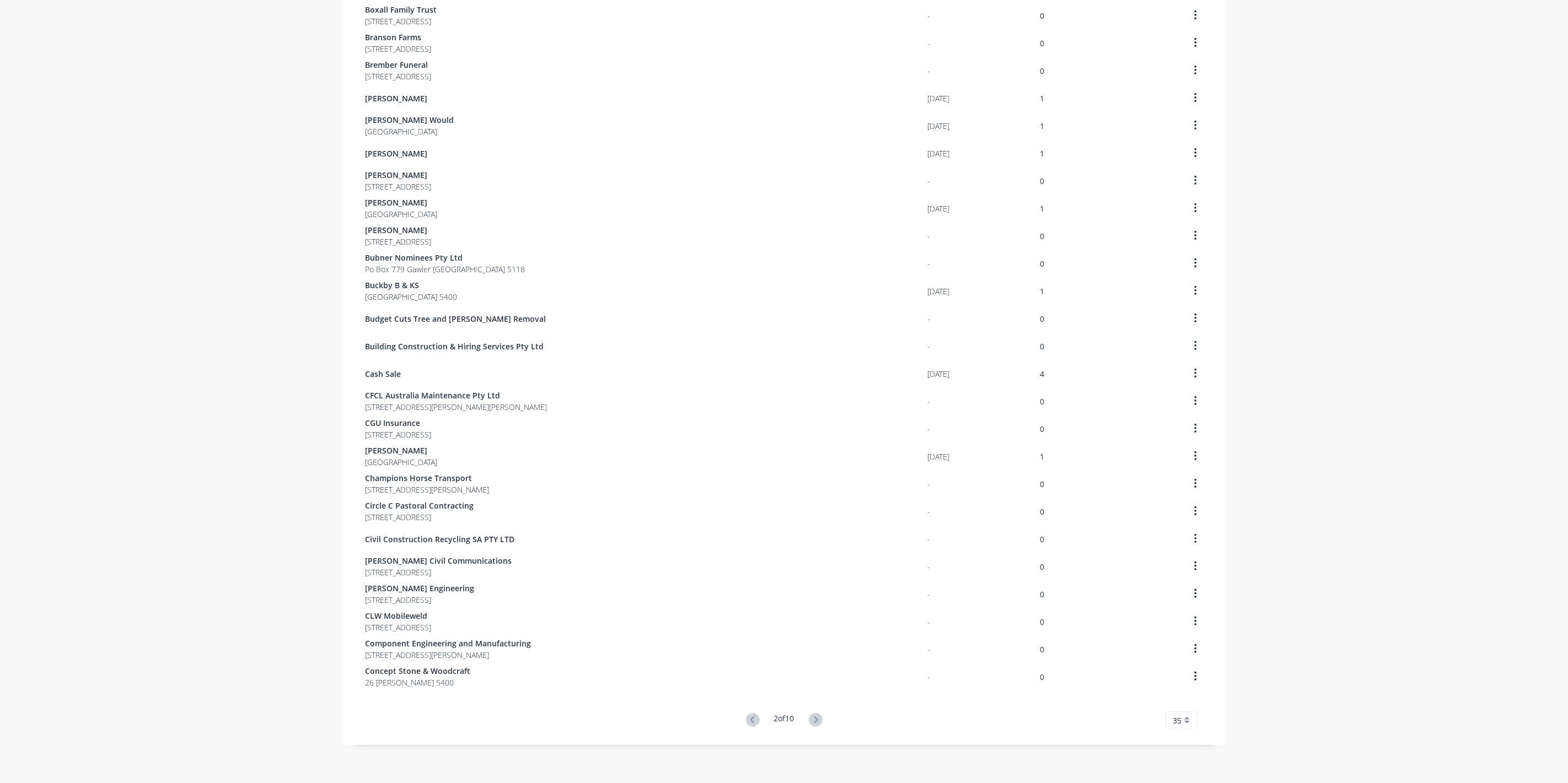
click at [819, 720] on icon at bounding box center [816, 720] width 14 height 14
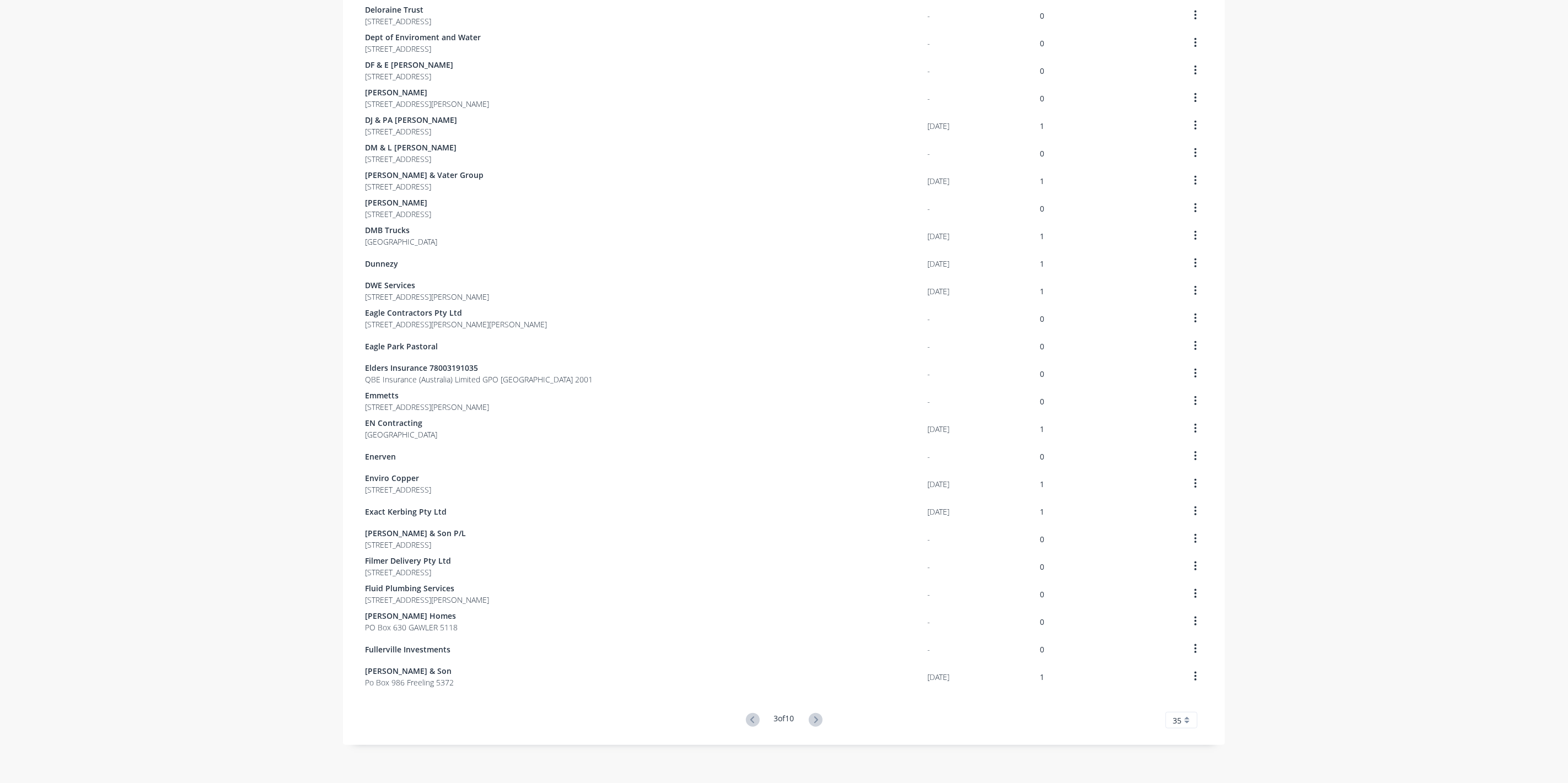
click at [819, 720] on icon at bounding box center [816, 720] width 14 height 14
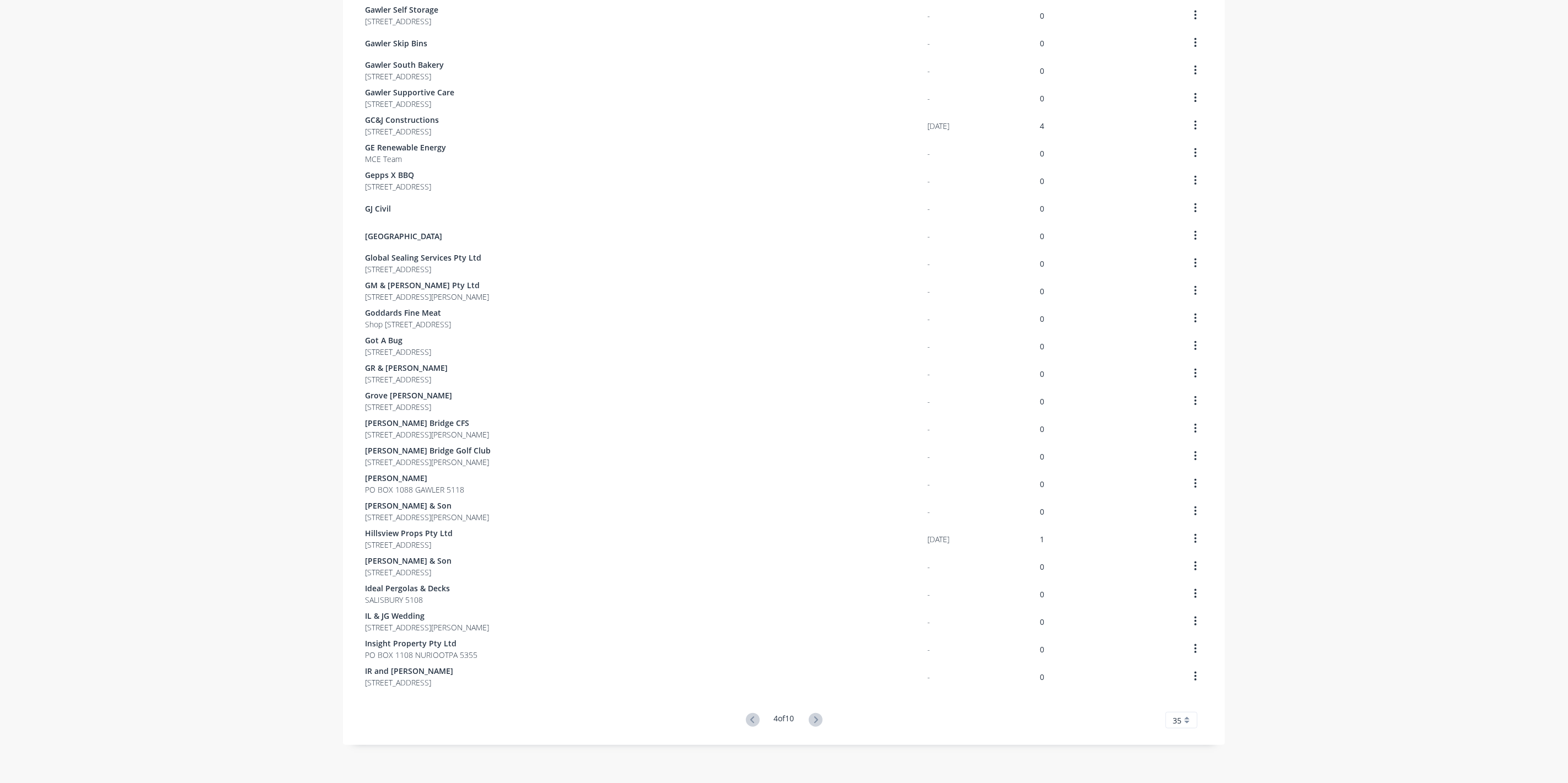
click at [819, 720] on icon at bounding box center [816, 720] width 14 height 14
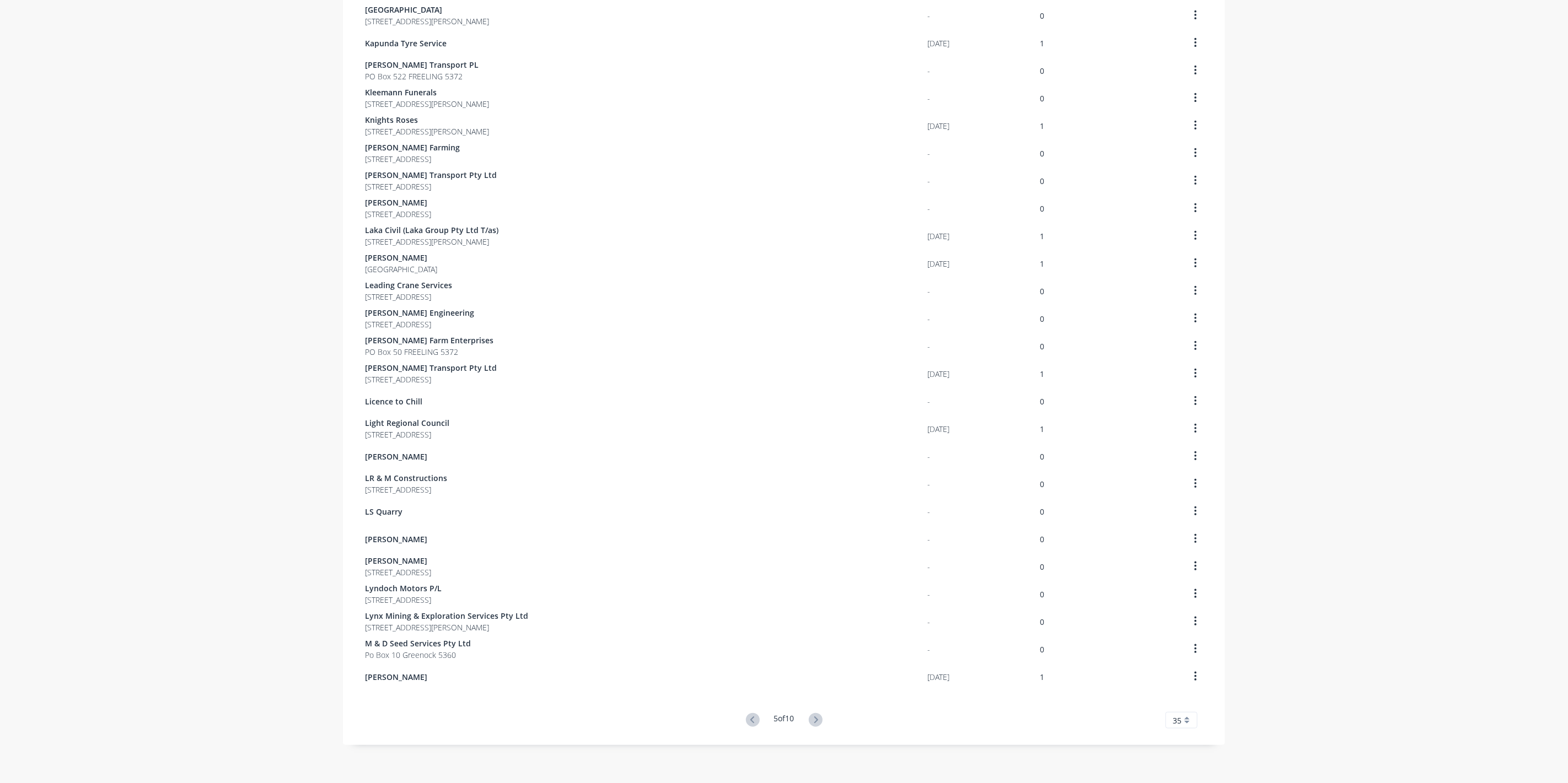
click at [819, 720] on icon at bounding box center [816, 720] width 14 height 14
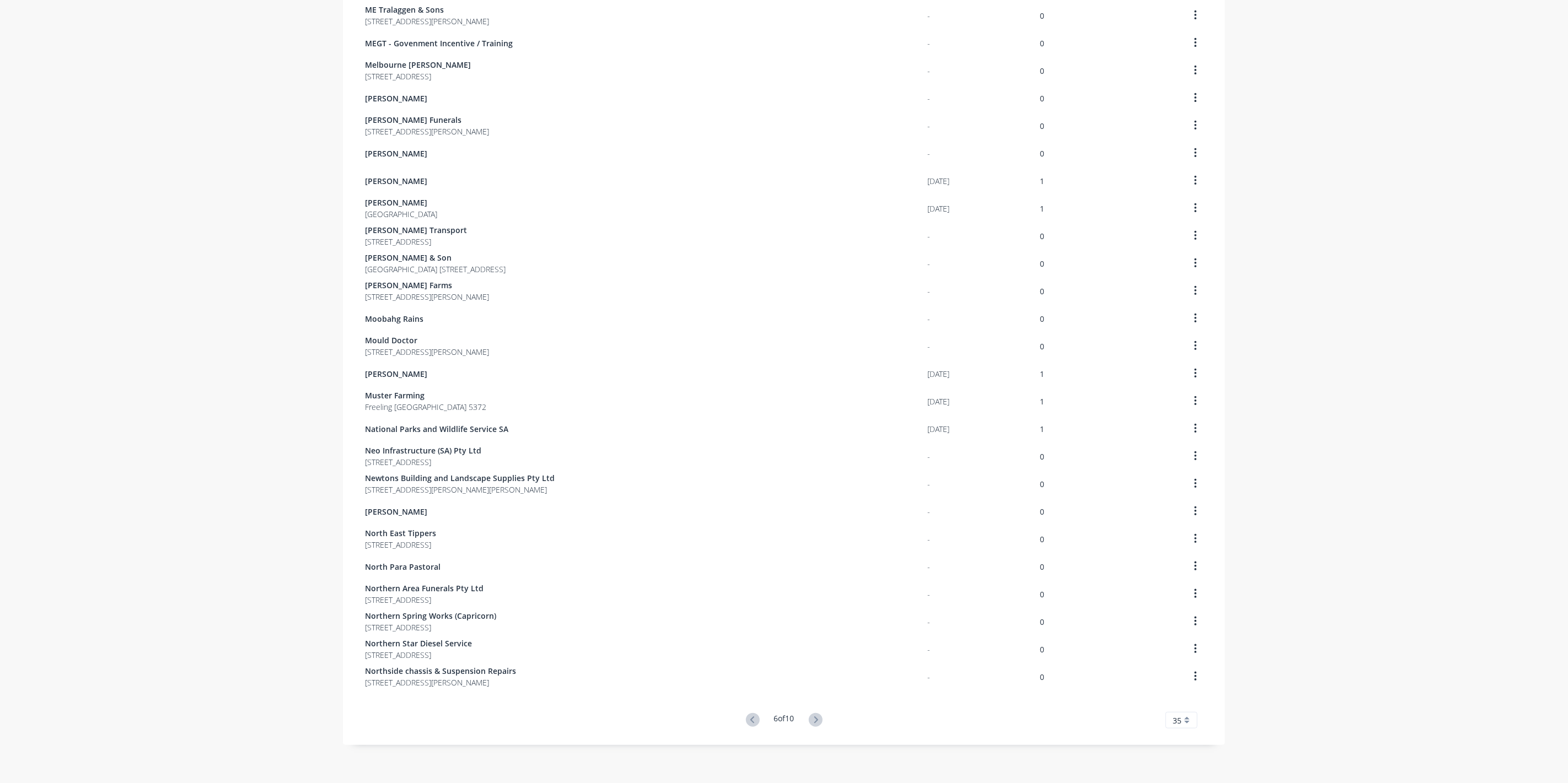
click at [819, 720] on icon at bounding box center [816, 720] width 14 height 14
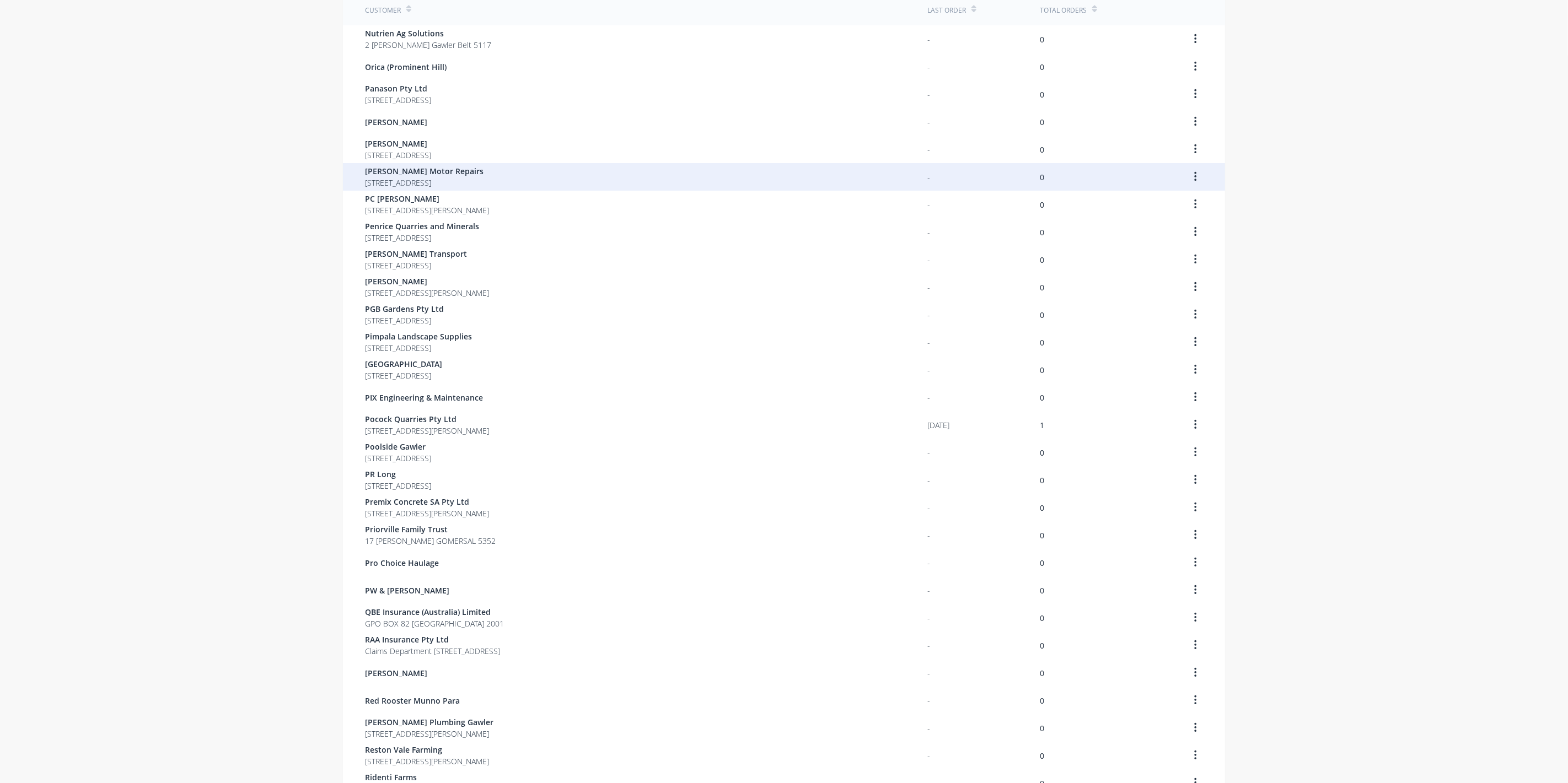
scroll to position [78, 0]
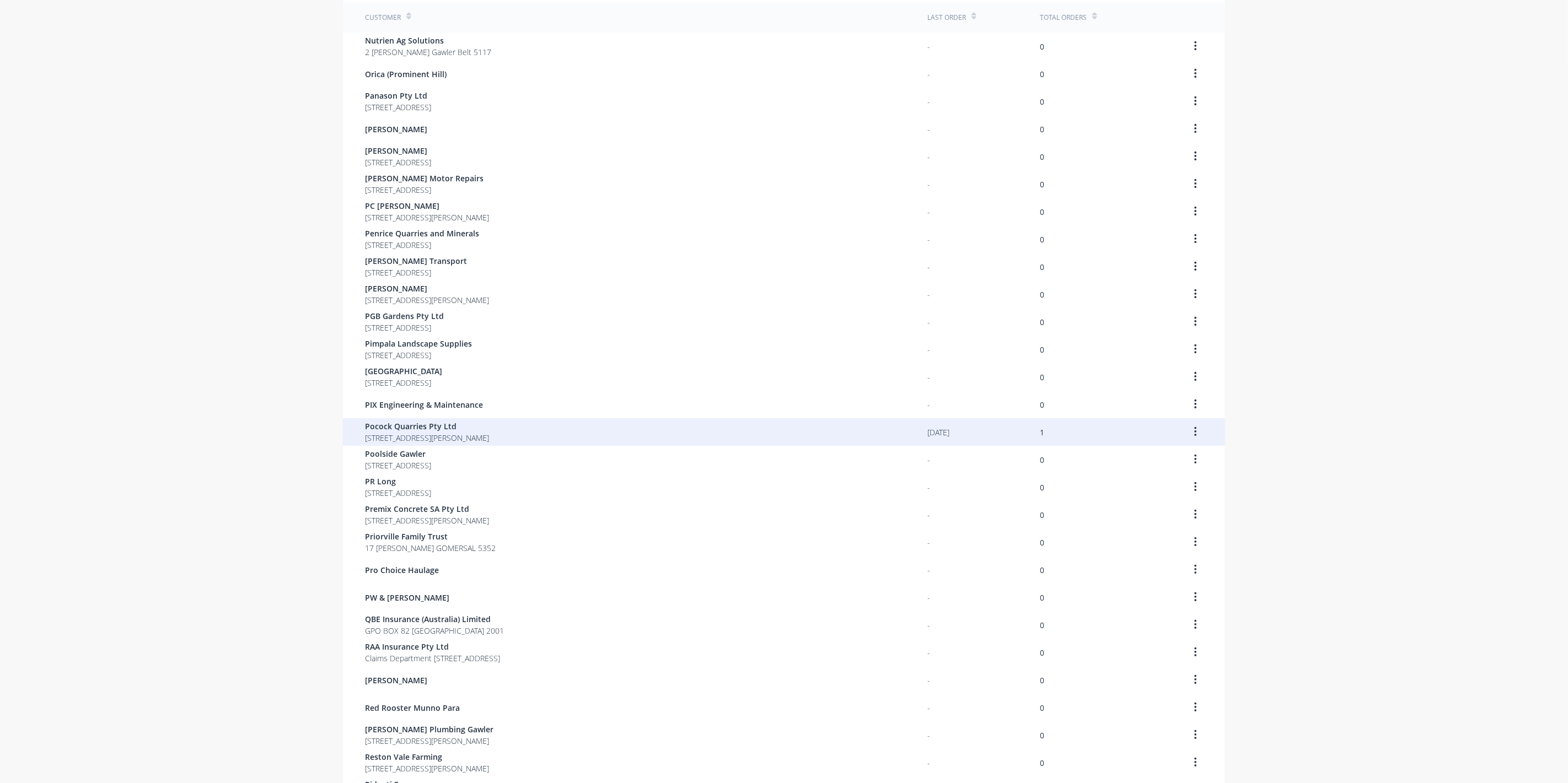
click at [400, 426] on span "Pocock Quarries Pty Ltd" at bounding box center [427, 426] width 124 height 11
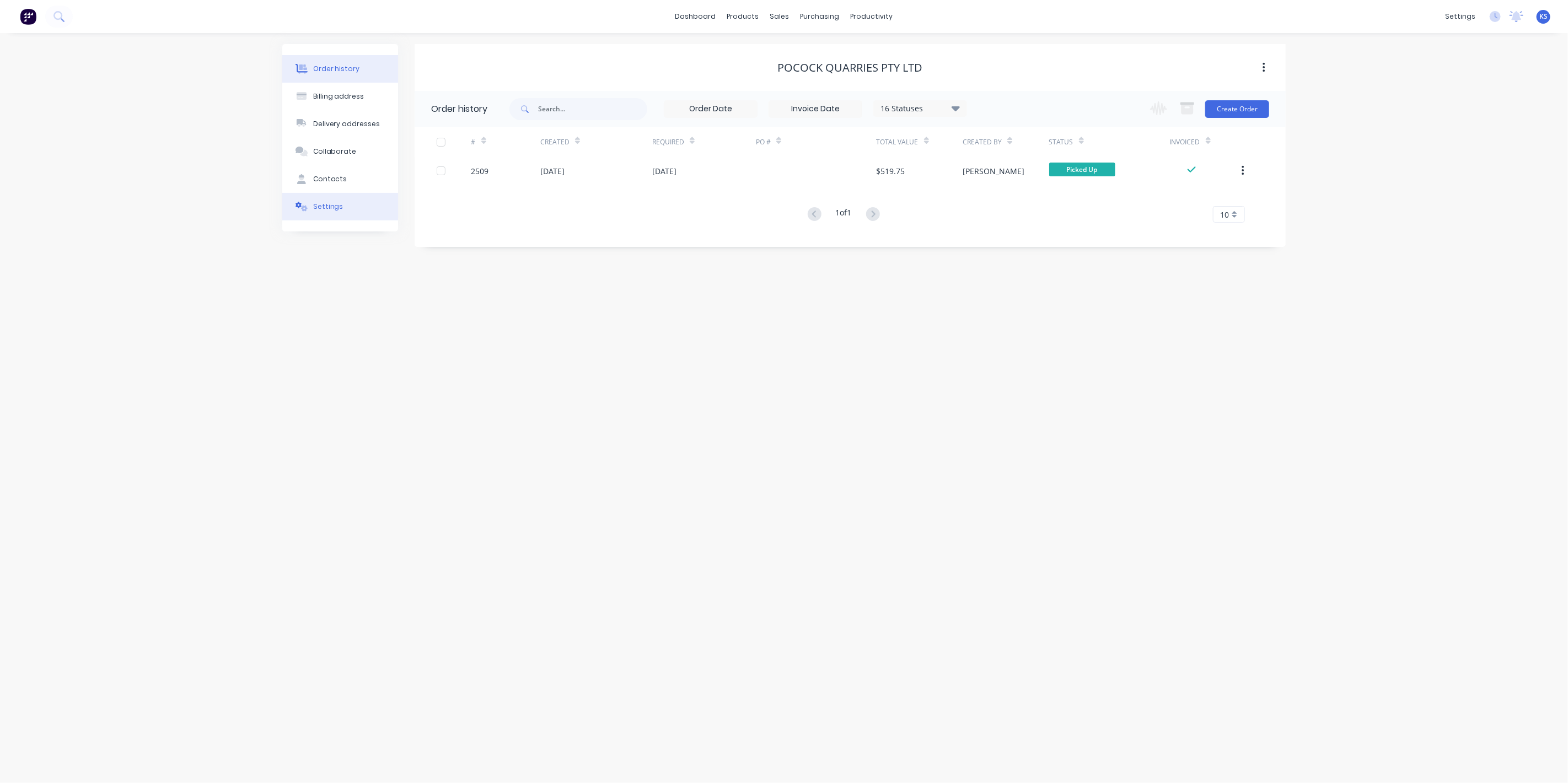
click at [318, 210] on div "Settings" at bounding box center [328, 206] width 30 height 10
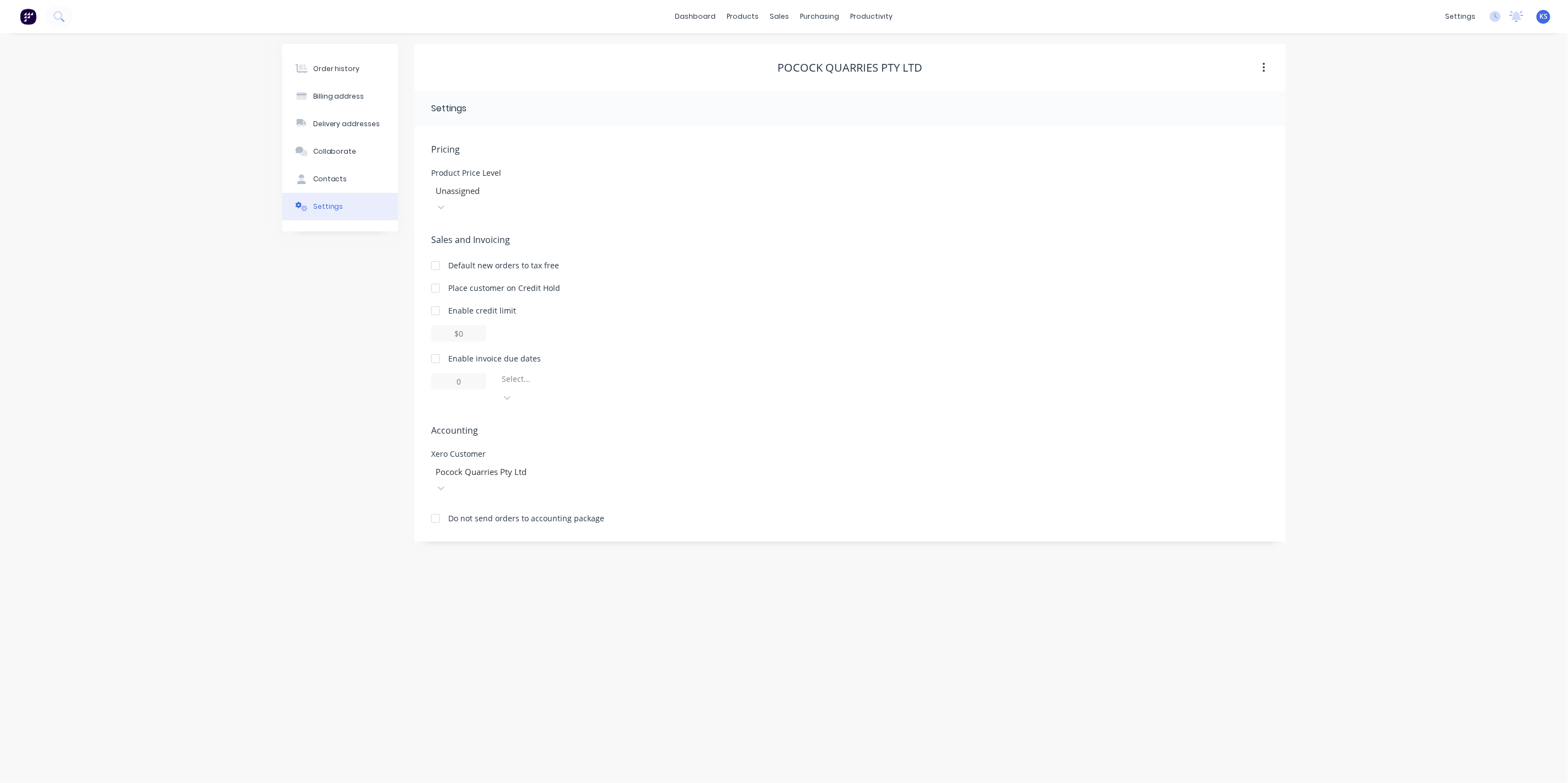
click at [439, 348] on div at bounding box center [435, 358] width 22 height 22
click at [459, 373] on input "1" at bounding box center [458, 381] width 55 height 17
drag, startPoint x: 466, startPoint y: 361, endPoint x: 436, endPoint y: 366, distance: 30.4
click at [436, 373] on input "1" at bounding box center [458, 381] width 55 height 17
type input "14"
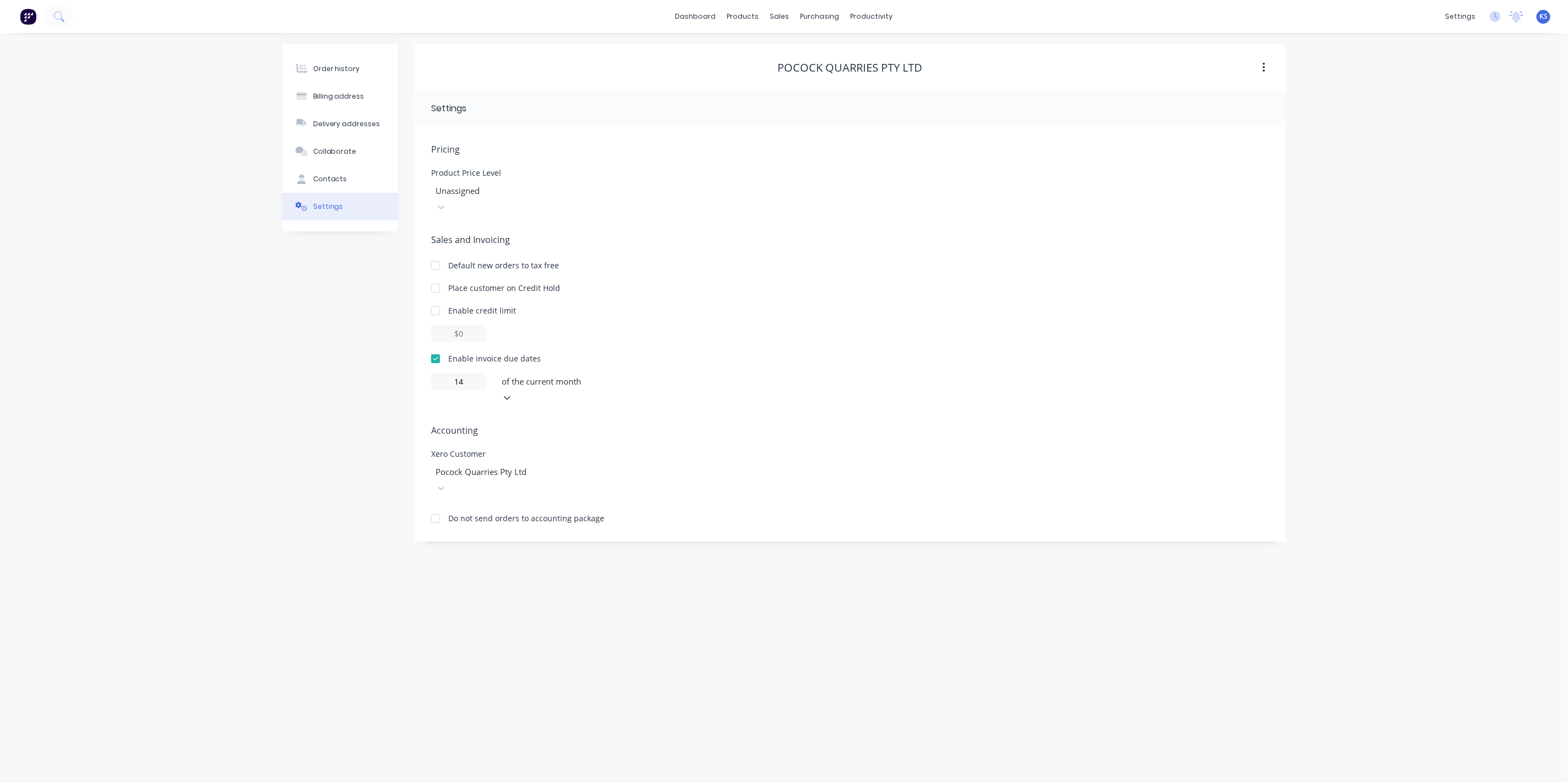
click at [580, 375] on div at bounding box center [580, 381] width 158 height 14
click at [561, 375] on div at bounding box center [580, 381] width 158 height 14
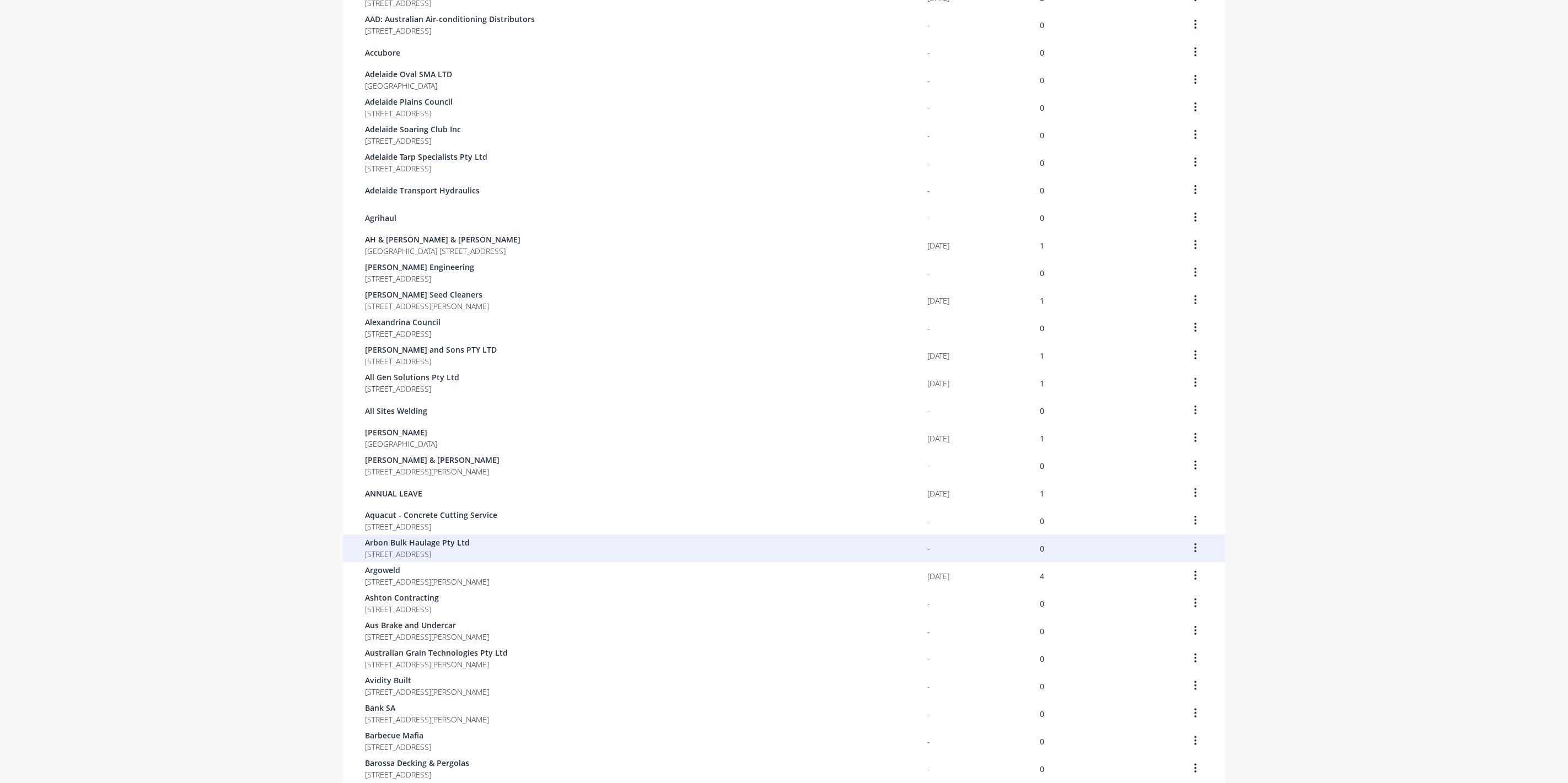
scroll to position [384, 0]
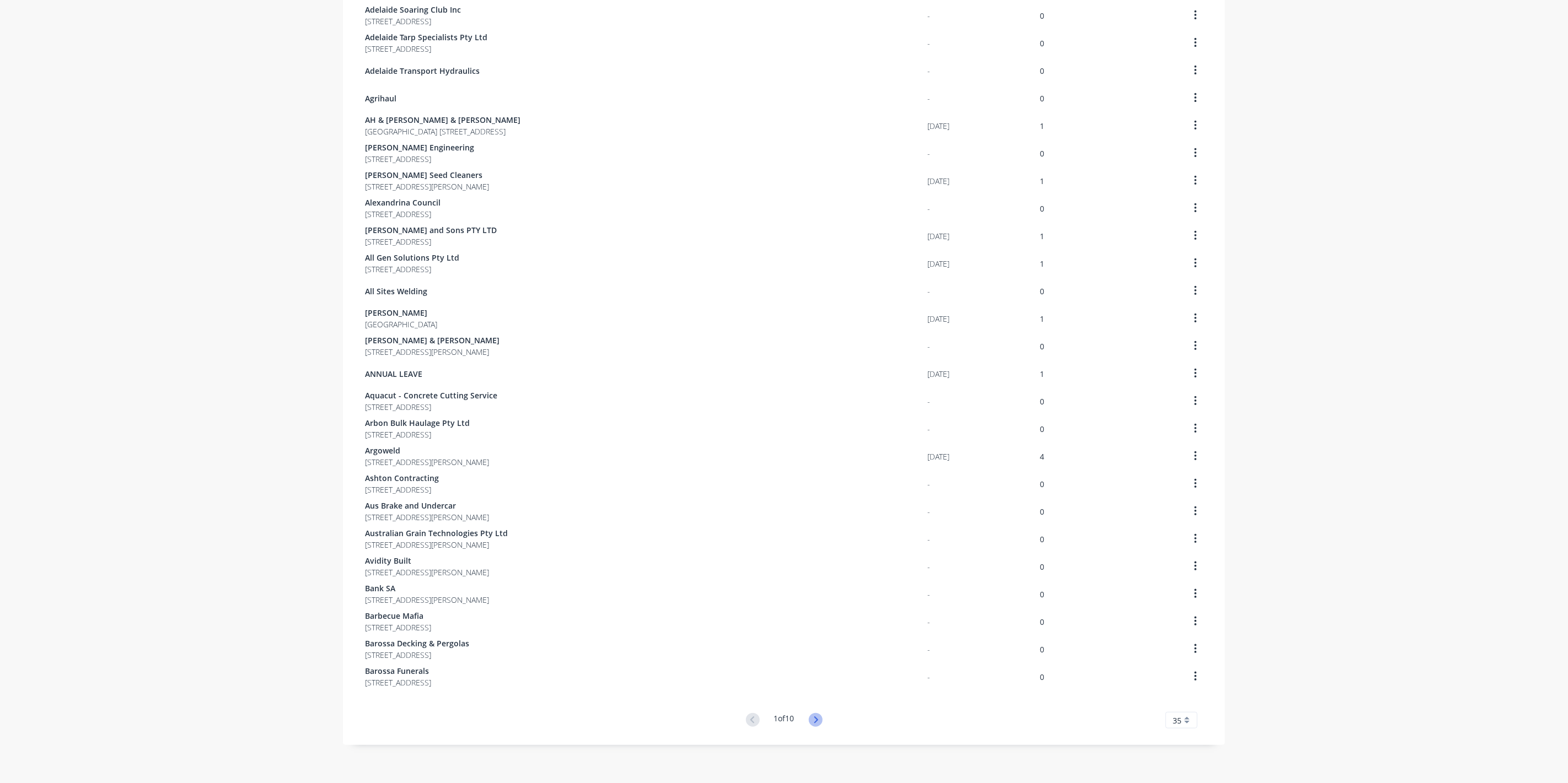
click at [810, 718] on icon at bounding box center [816, 720] width 14 height 14
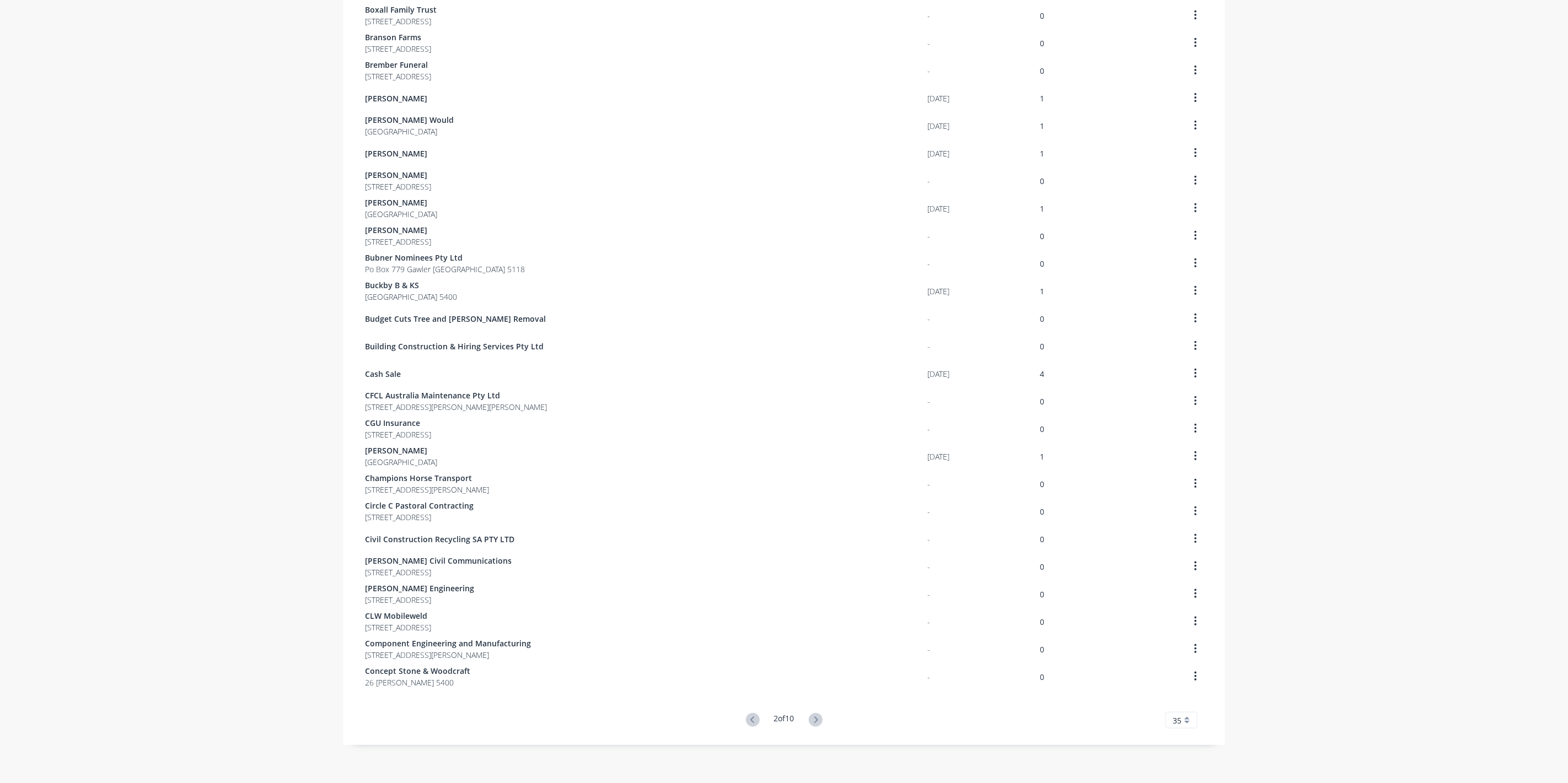
click at [810, 718] on icon at bounding box center [816, 720] width 14 height 14
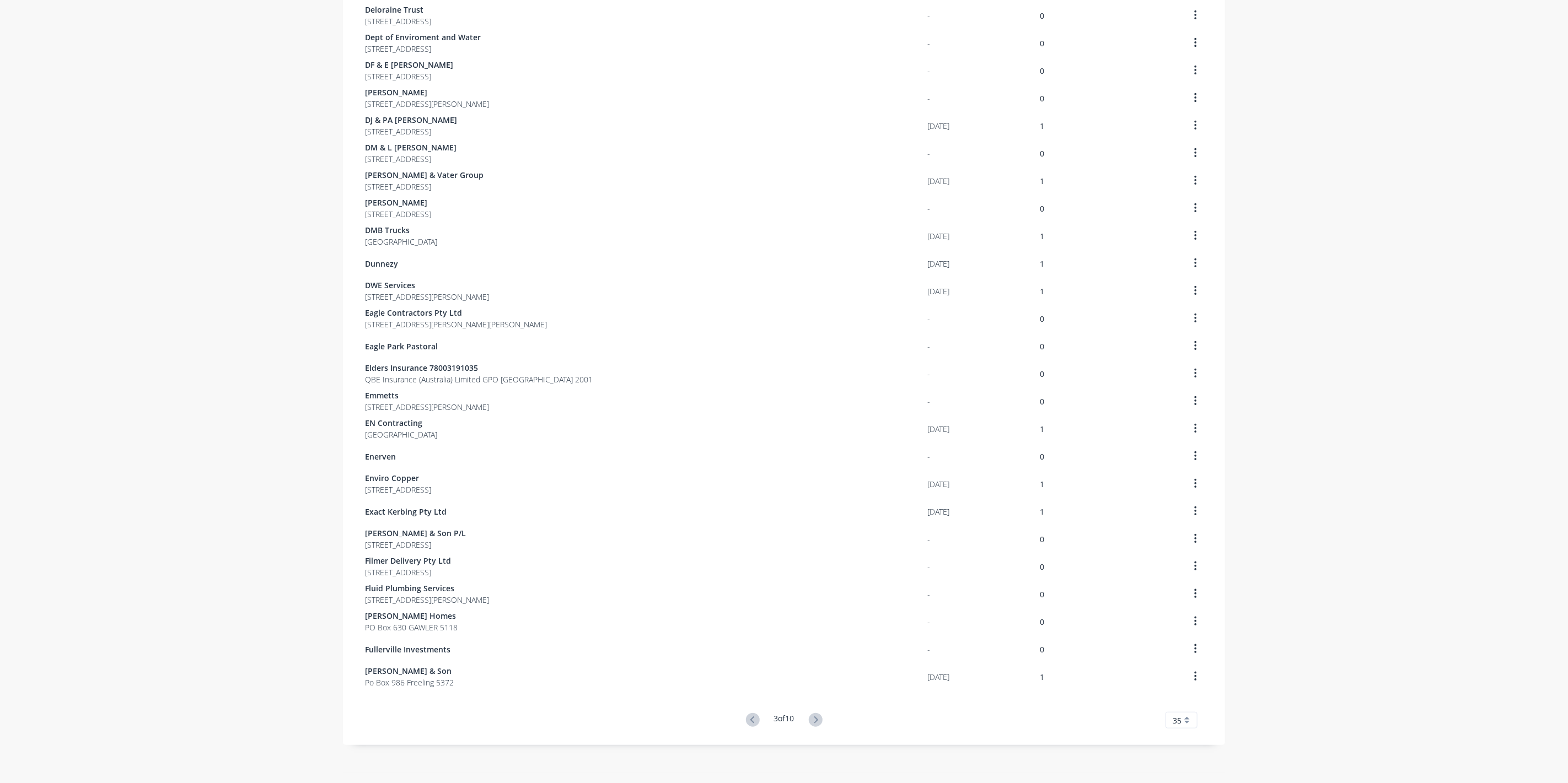
click at [810, 718] on icon at bounding box center [816, 720] width 14 height 14
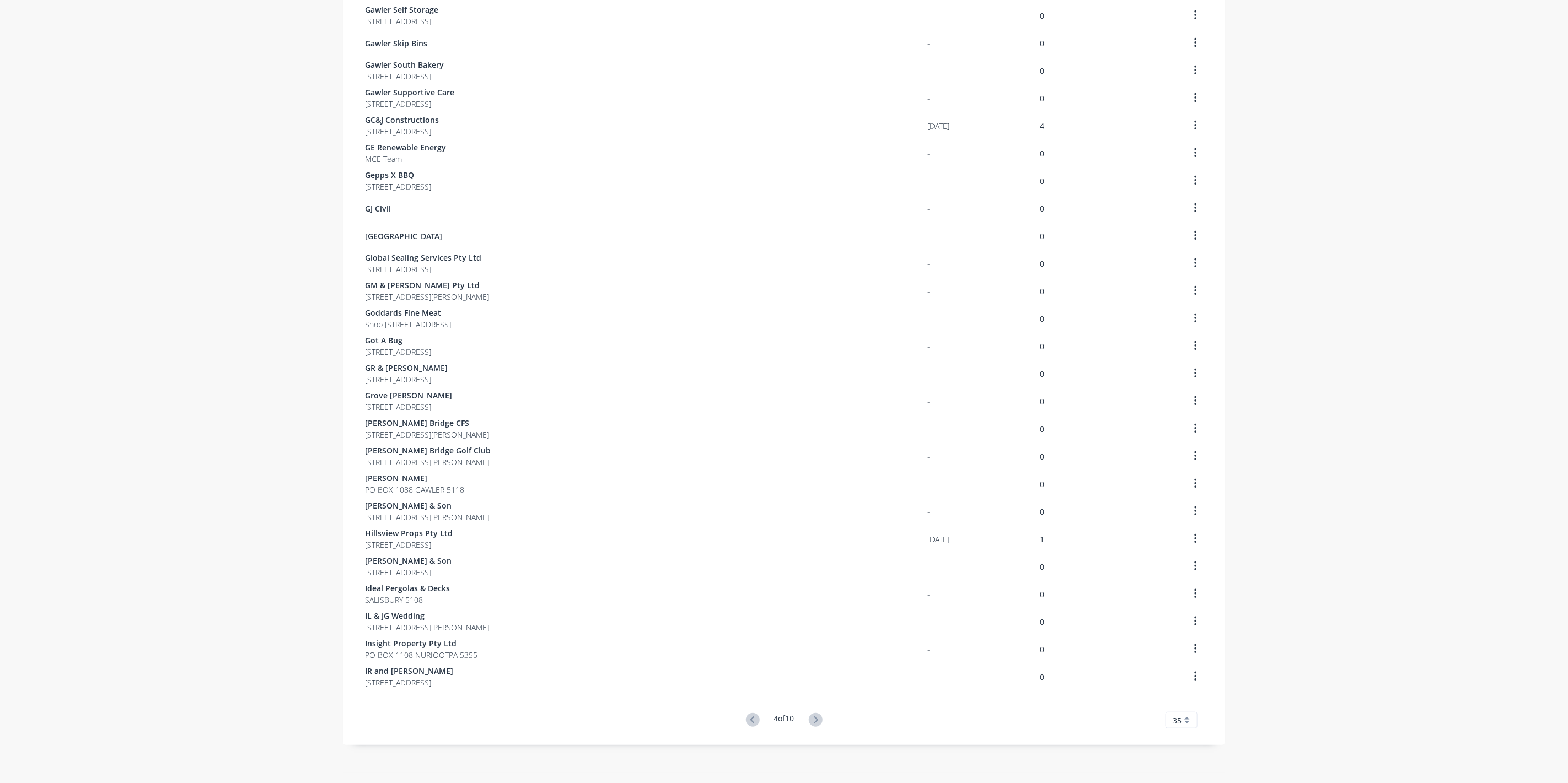
click at [810, 718] on icon at bounding box center [816, 720] width 14 height 14
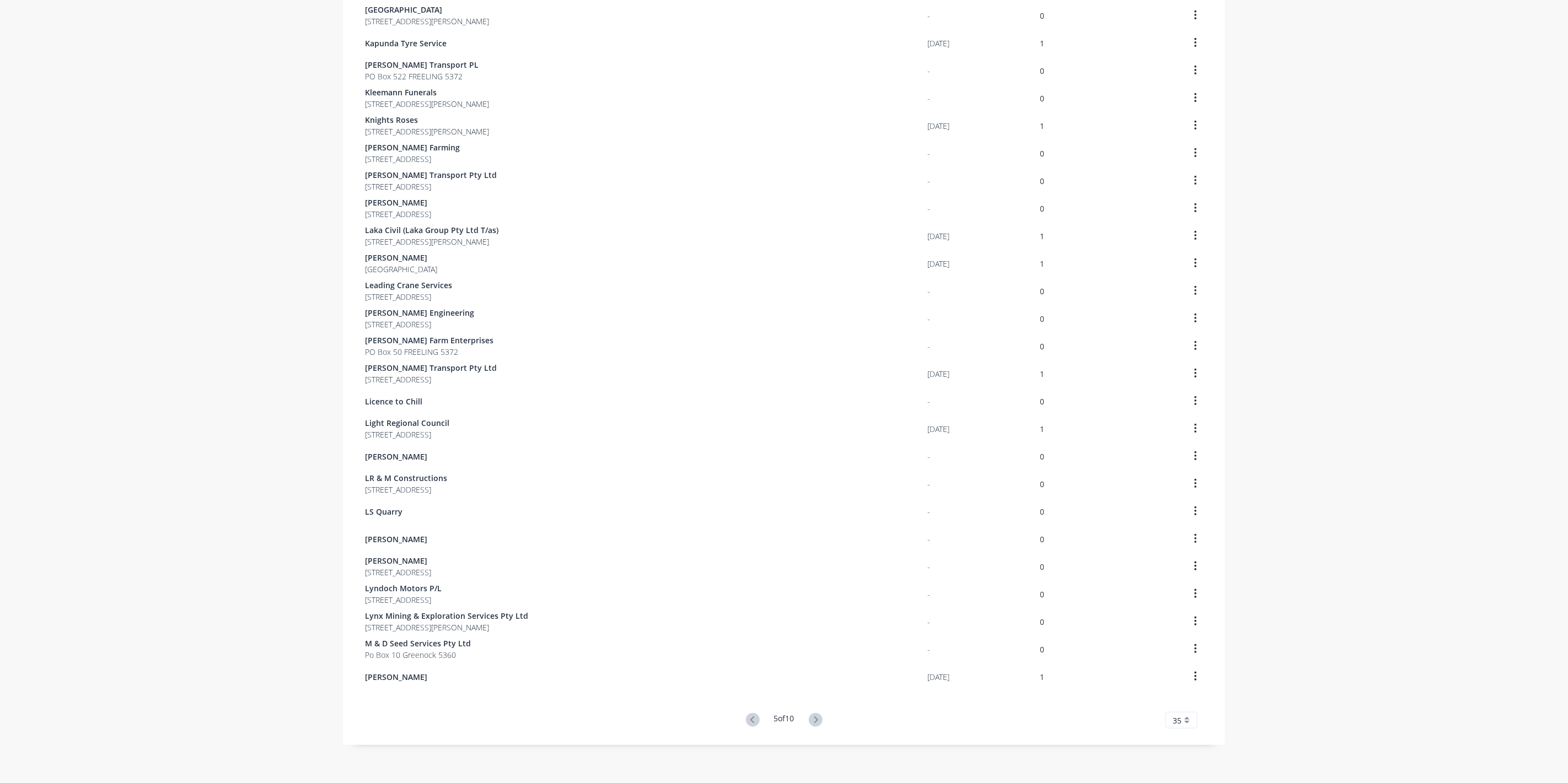
click at [810, 718] on icon at bounding box center [816, 720] width 14 height 14
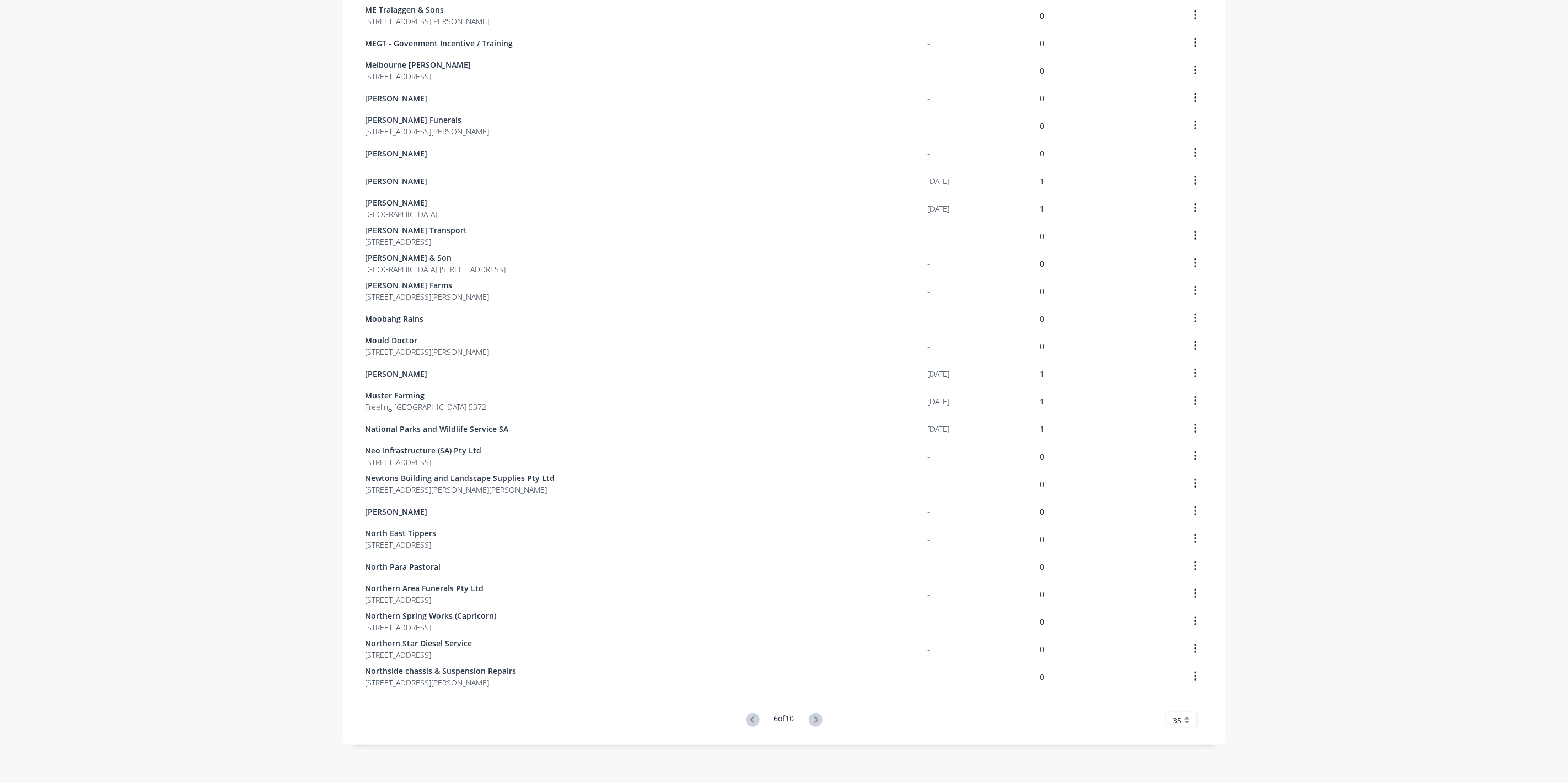
click at [810, 718] on icon at bounding box center [816, 720] width 14 height 14
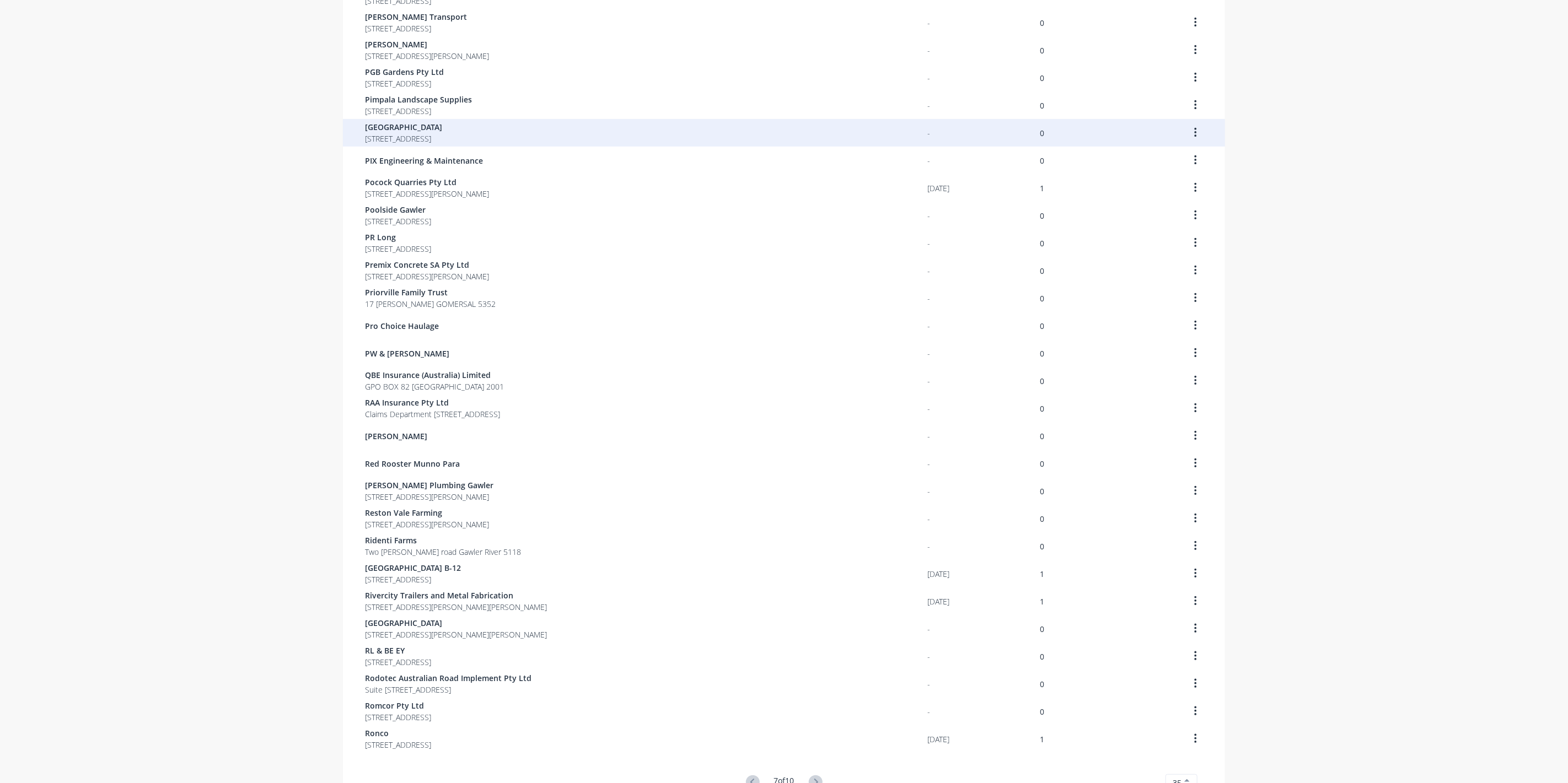
scroll to position [261, 0]
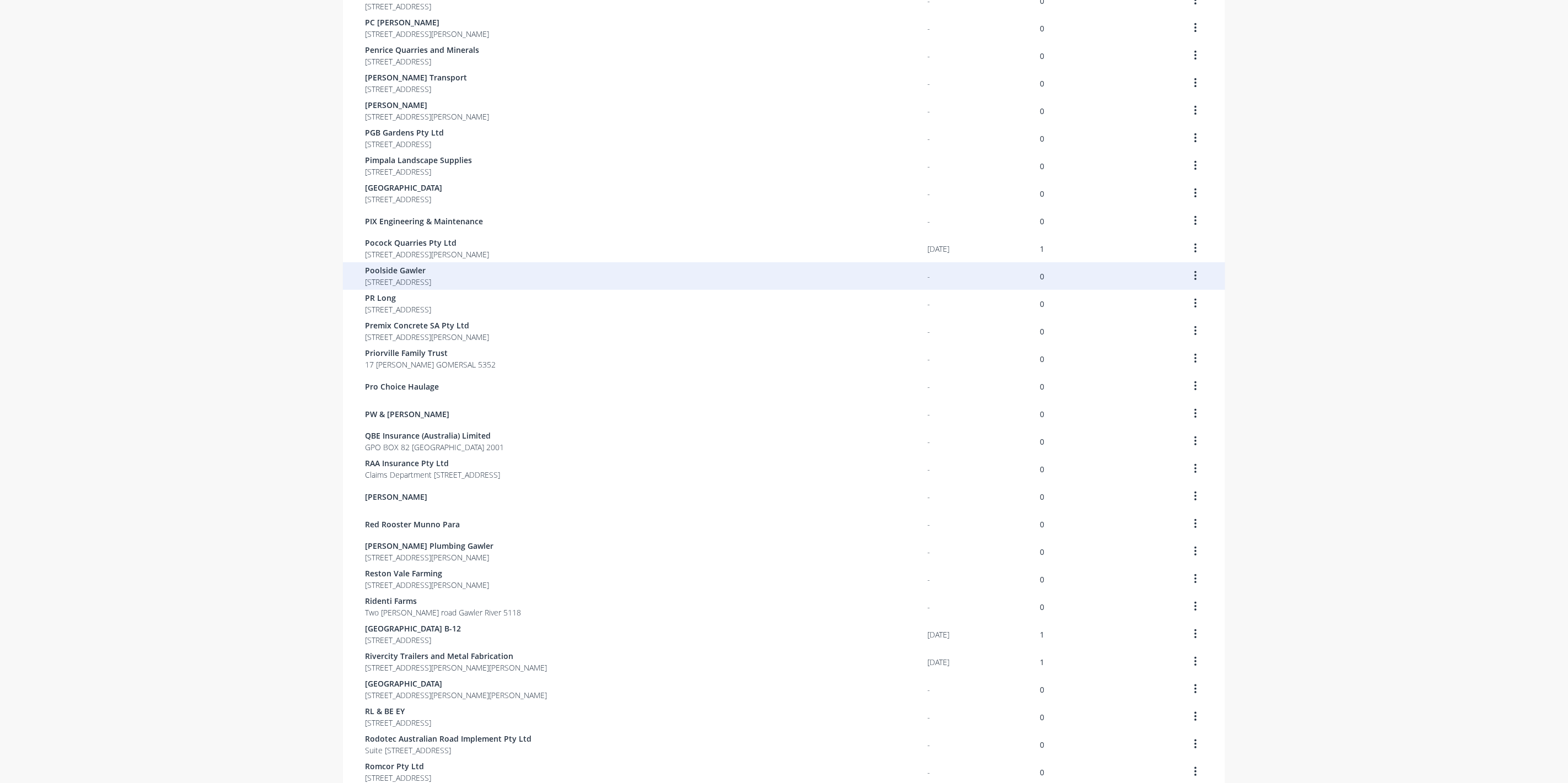
click at [394, 275] on span "Poolside Gawler" at bounding box center [398, 270] width 66 height 11
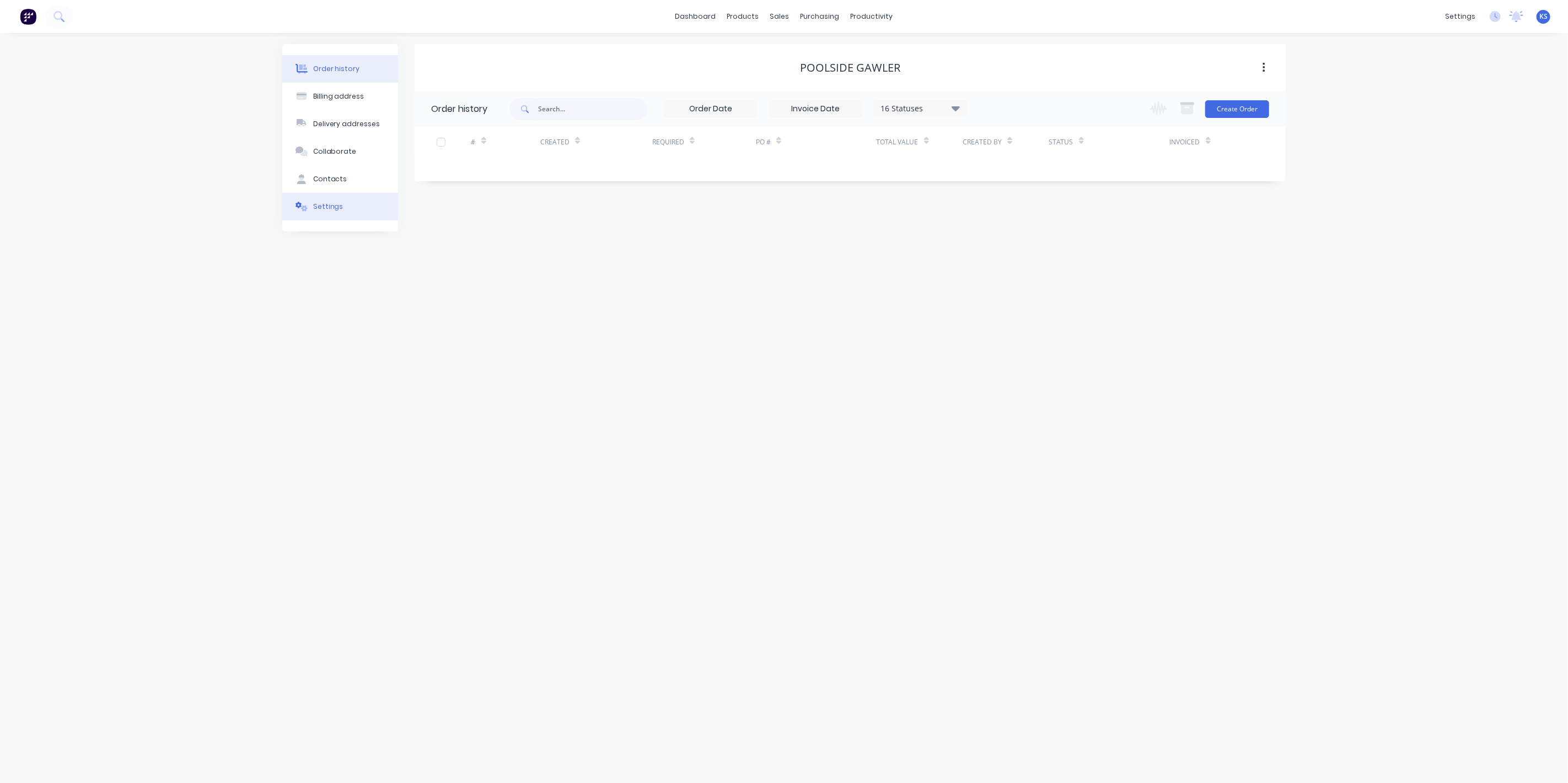
click at [332, 213] on button "Settings" at bounding box center [340, 206] width 116 height 28
click at [445, 348] on div at bounding box center [435, 358] width 22 height 22
click at [511, 375] on div at bounding box center [580, 381] width 158 height 14
type input "0"
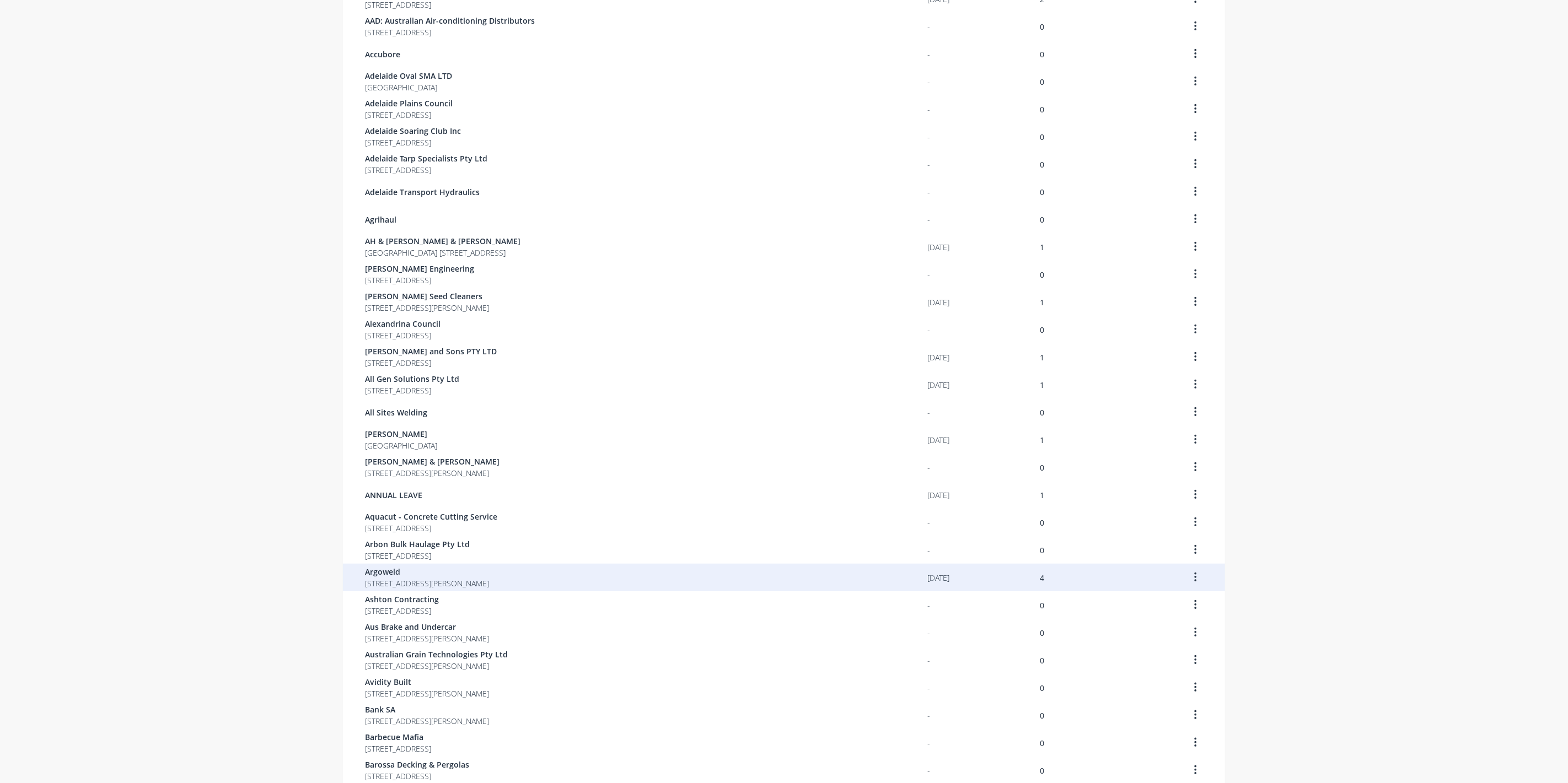
scroll to position [384, 0]
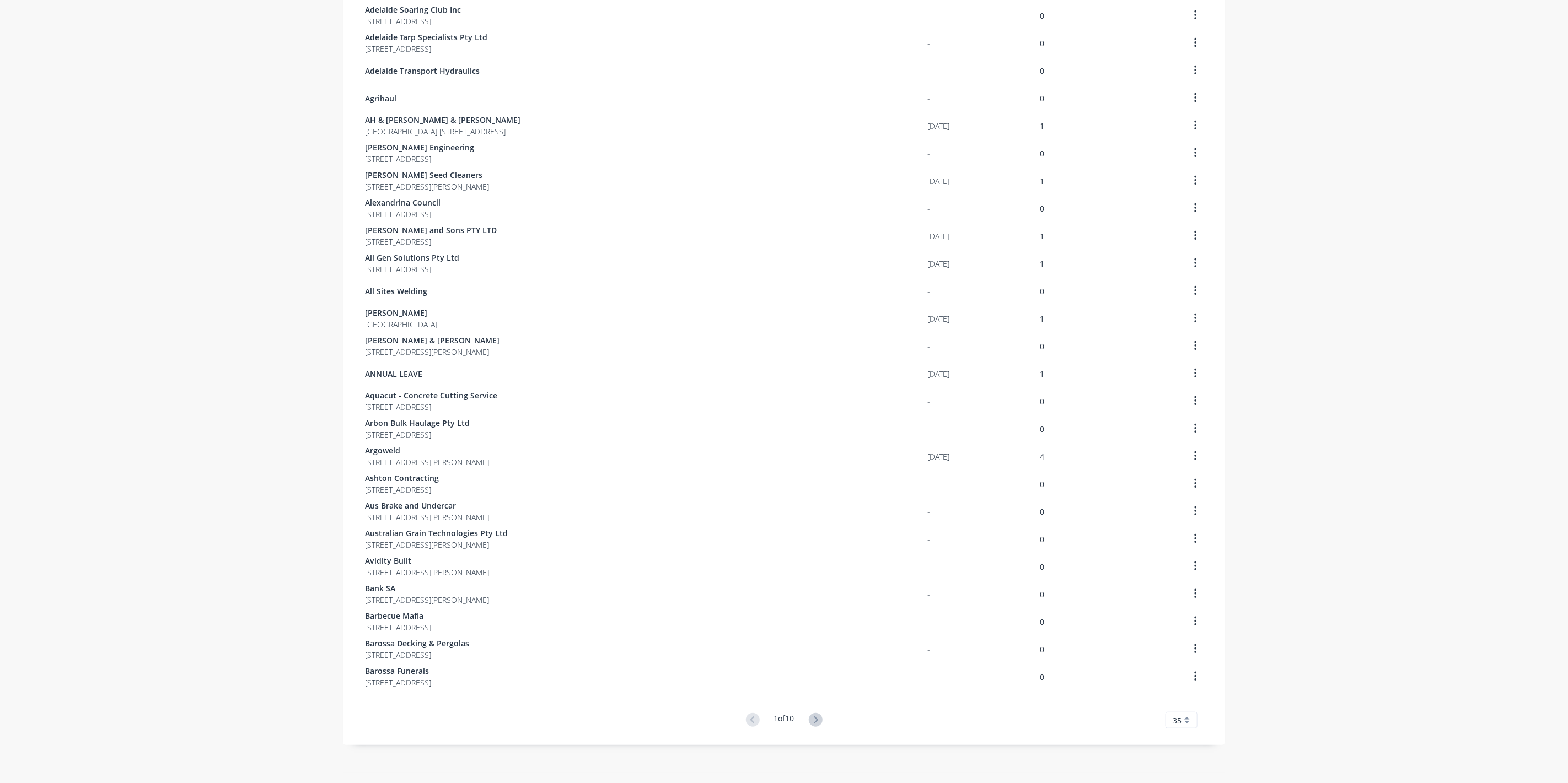
click at [811, 723] on icon at bounding box center [816, 720] width 14 height 14
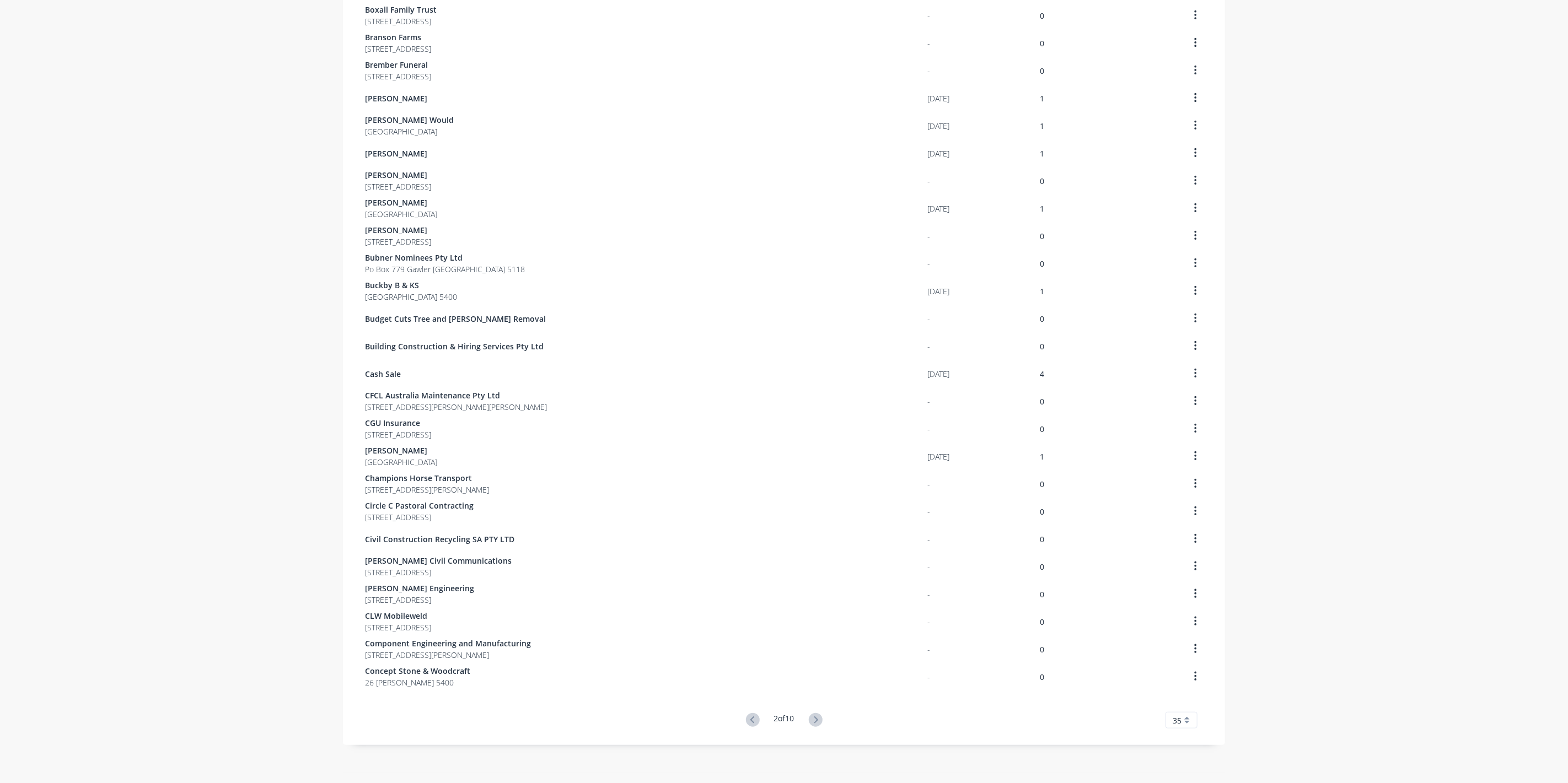
click at [811, 723] on icon at bounding box center [816, 720] width 14 height 14
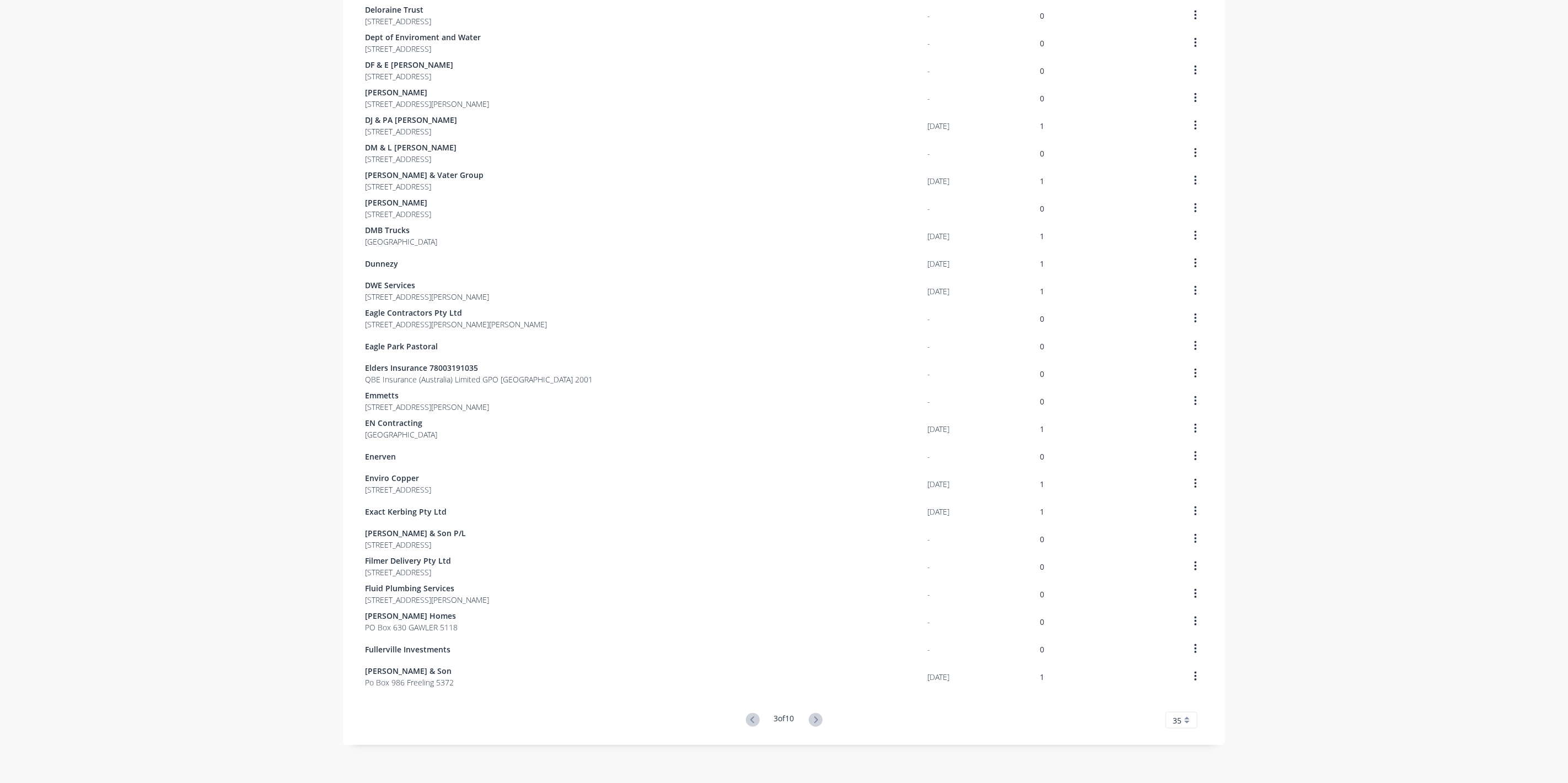
click at [811, 723] on icon at bounding box center [816, 720] width 14 height 14
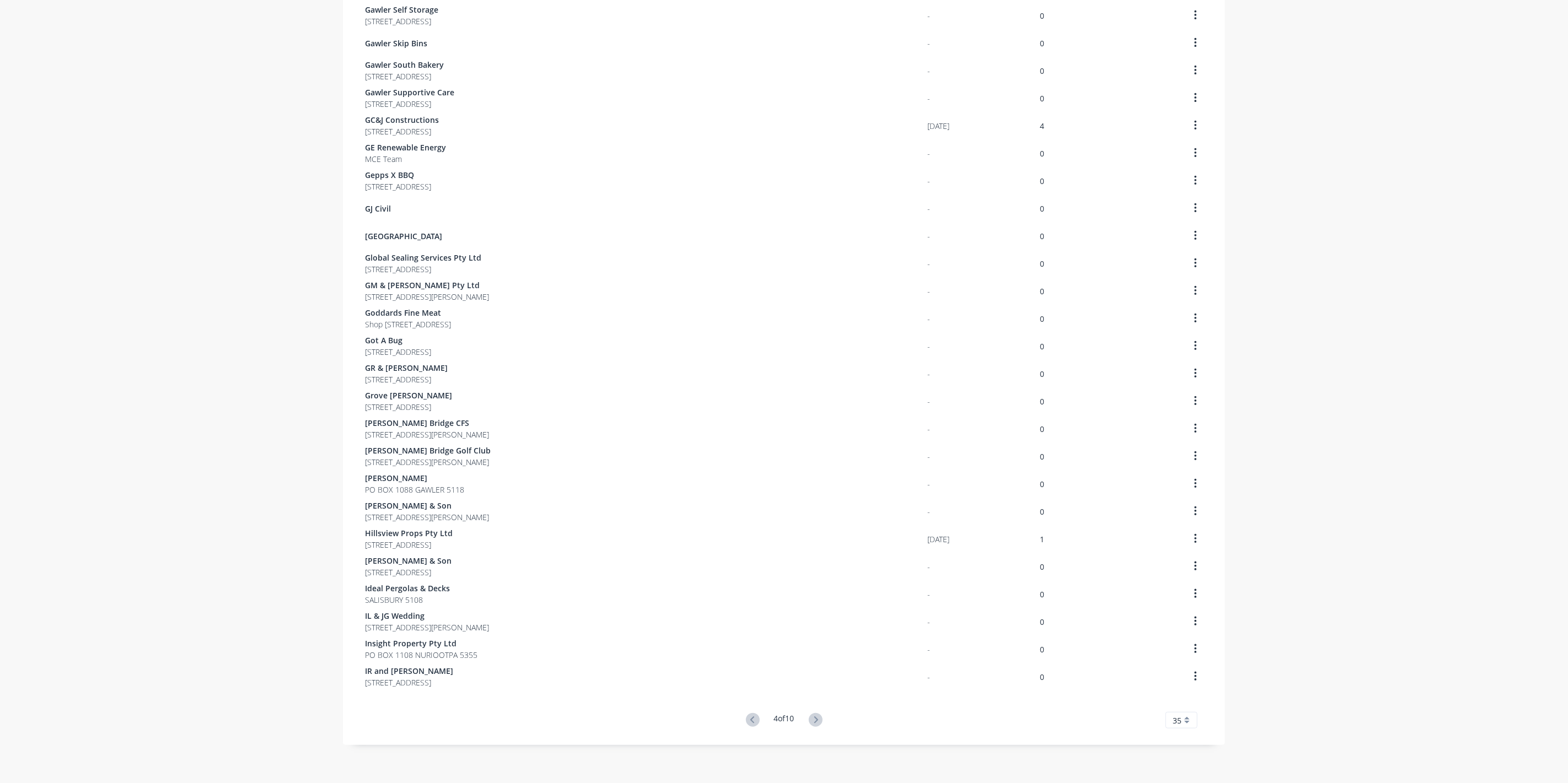
click at [811, 723] on icon at bounding box center [816, 720] width 14 height 14
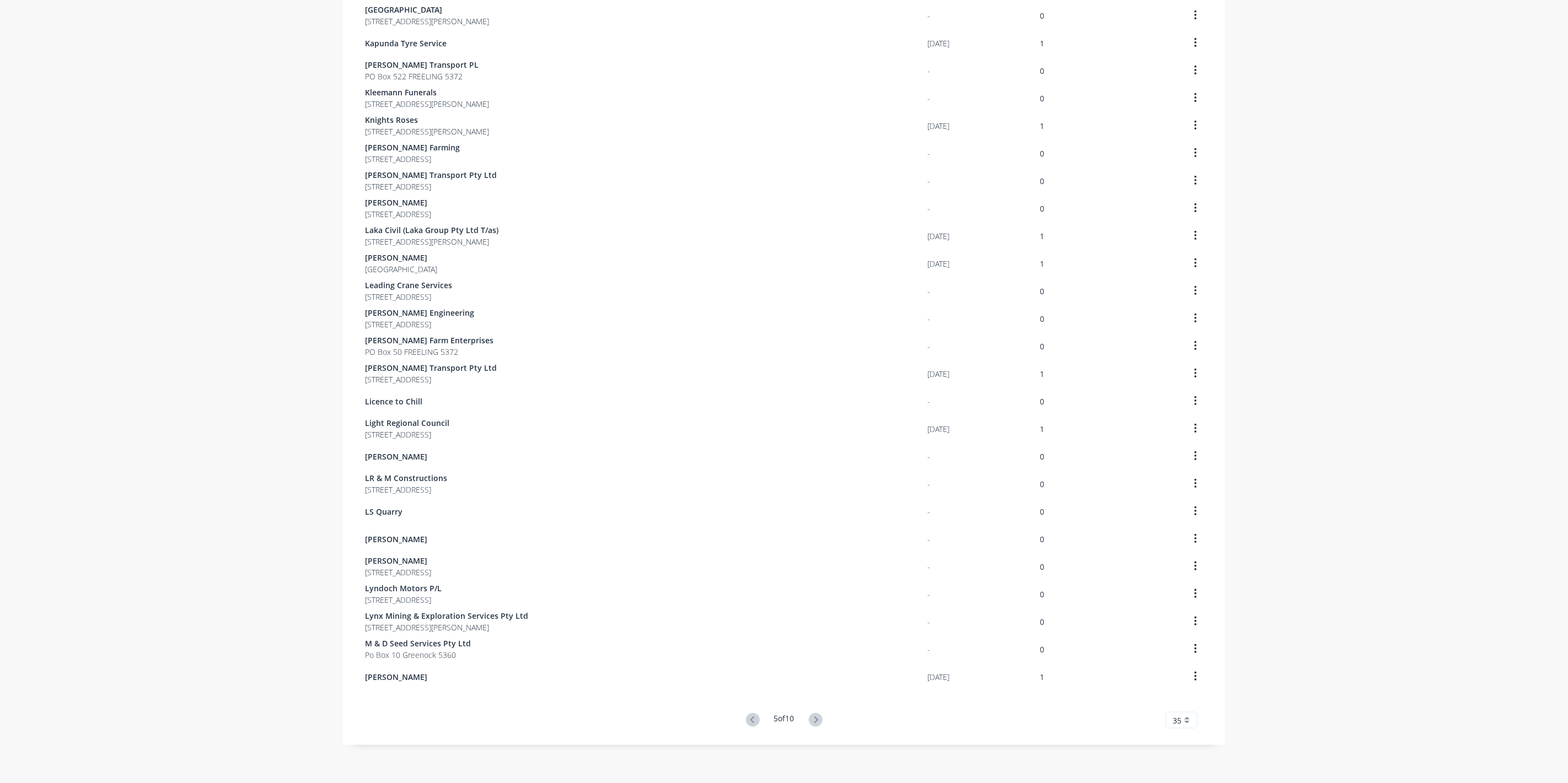
click at [811, 723] on icon at bounding box center [816, 720] width 14 height 14
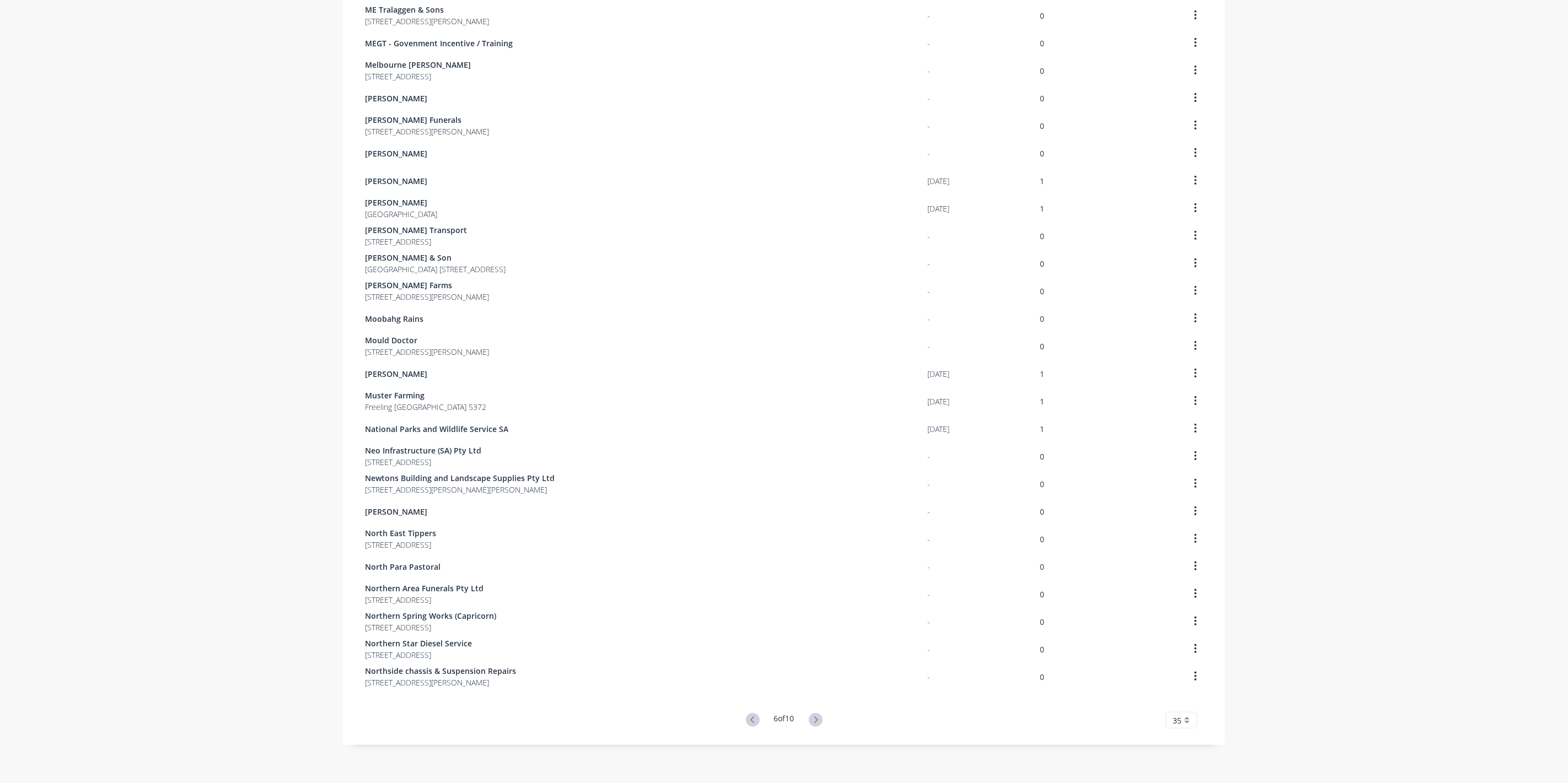
click at [811, 724] on icon at bounding box center [816, 720] width 14 height 14
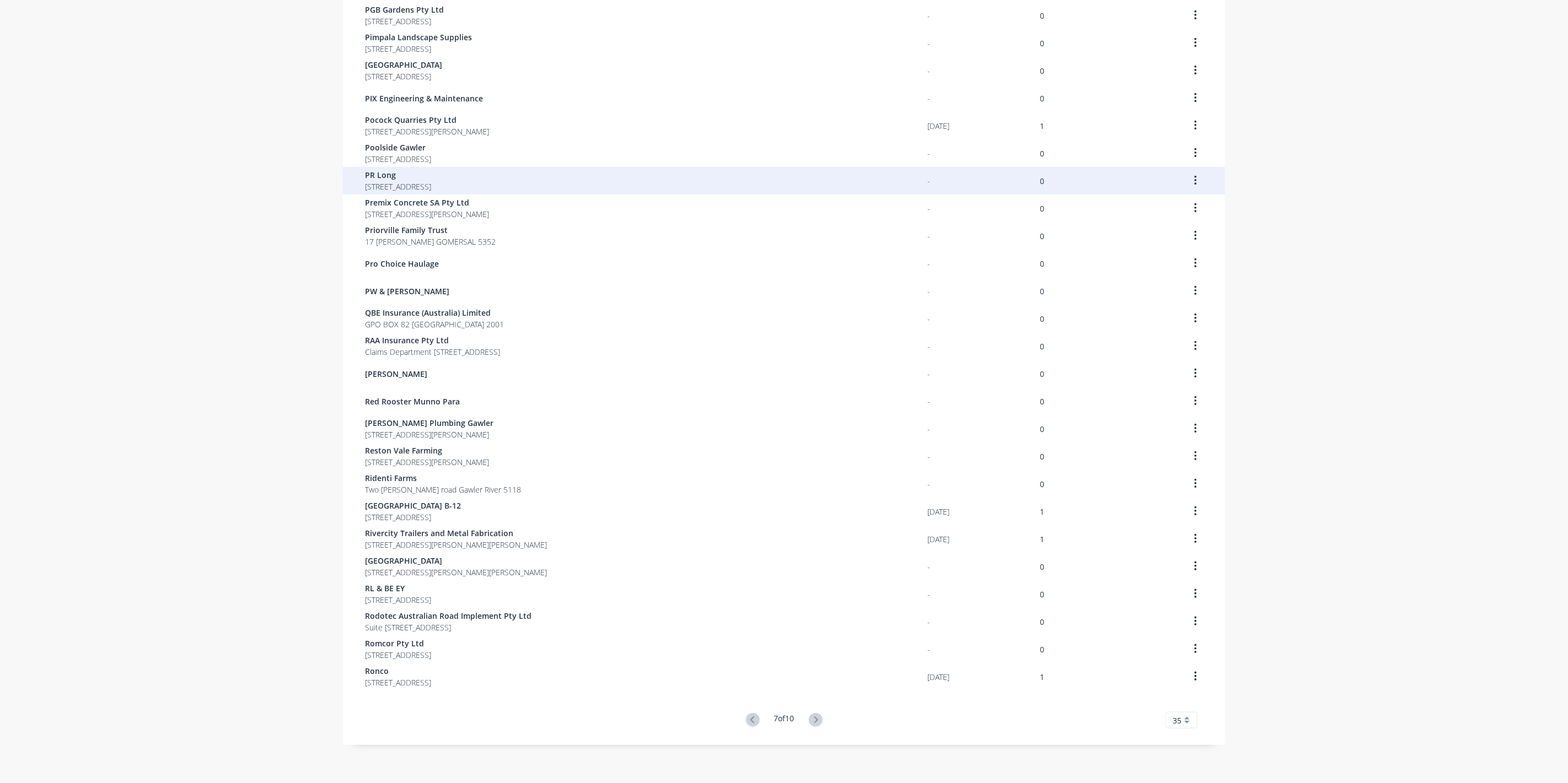
click at [396, 177] on span "PR Long" at bounding box center [398, 174] width 66 height 11
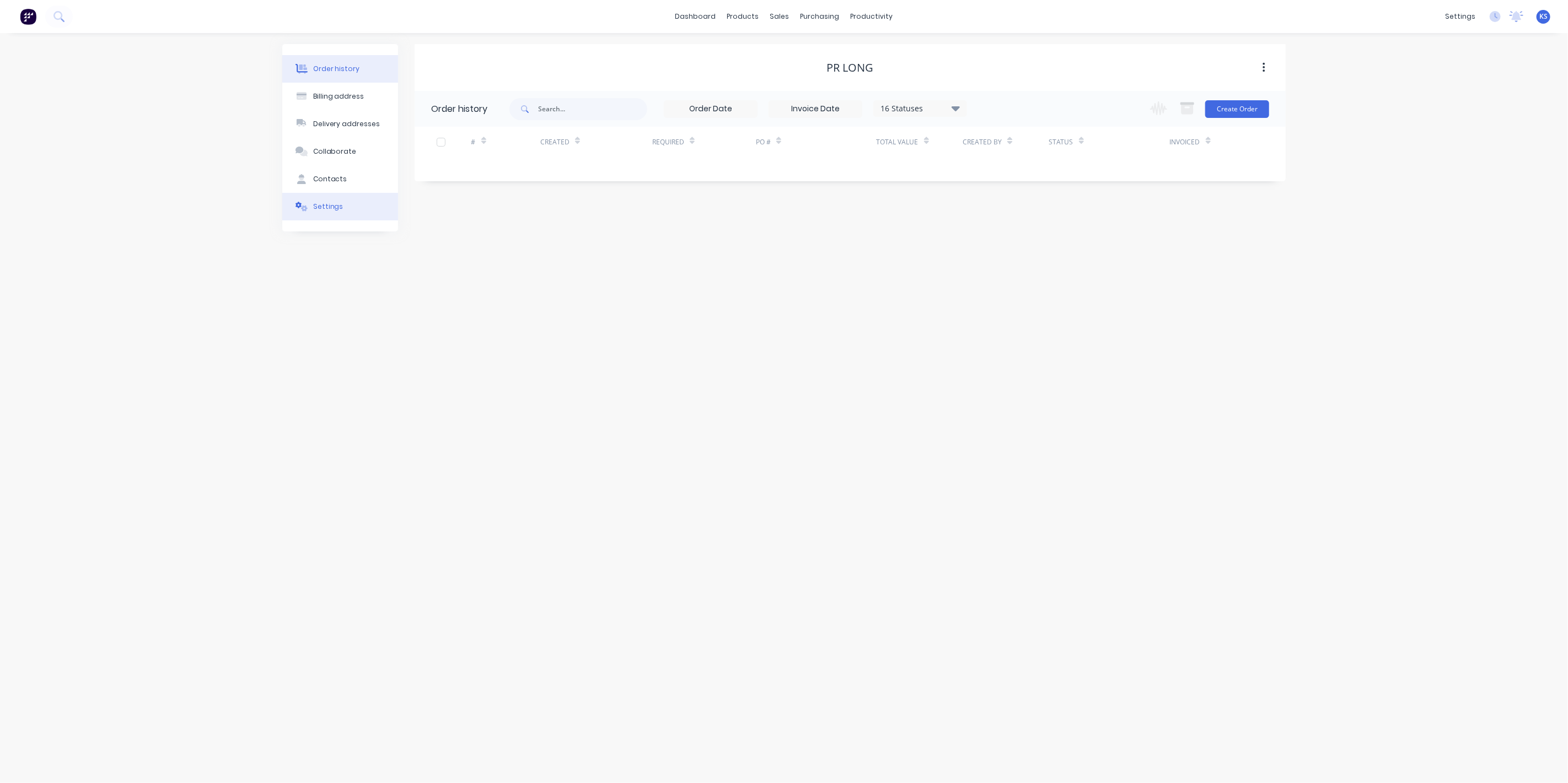
click at [347, 202] on button "Settings" at bounding box center [340, 206] width 116 height 28
click at [444, 348] on div at bounding box center [435, 358] width 22 height 22
click at [523, 375] on div at bounding box center [580, 381] width 158 height 14
type input "0"
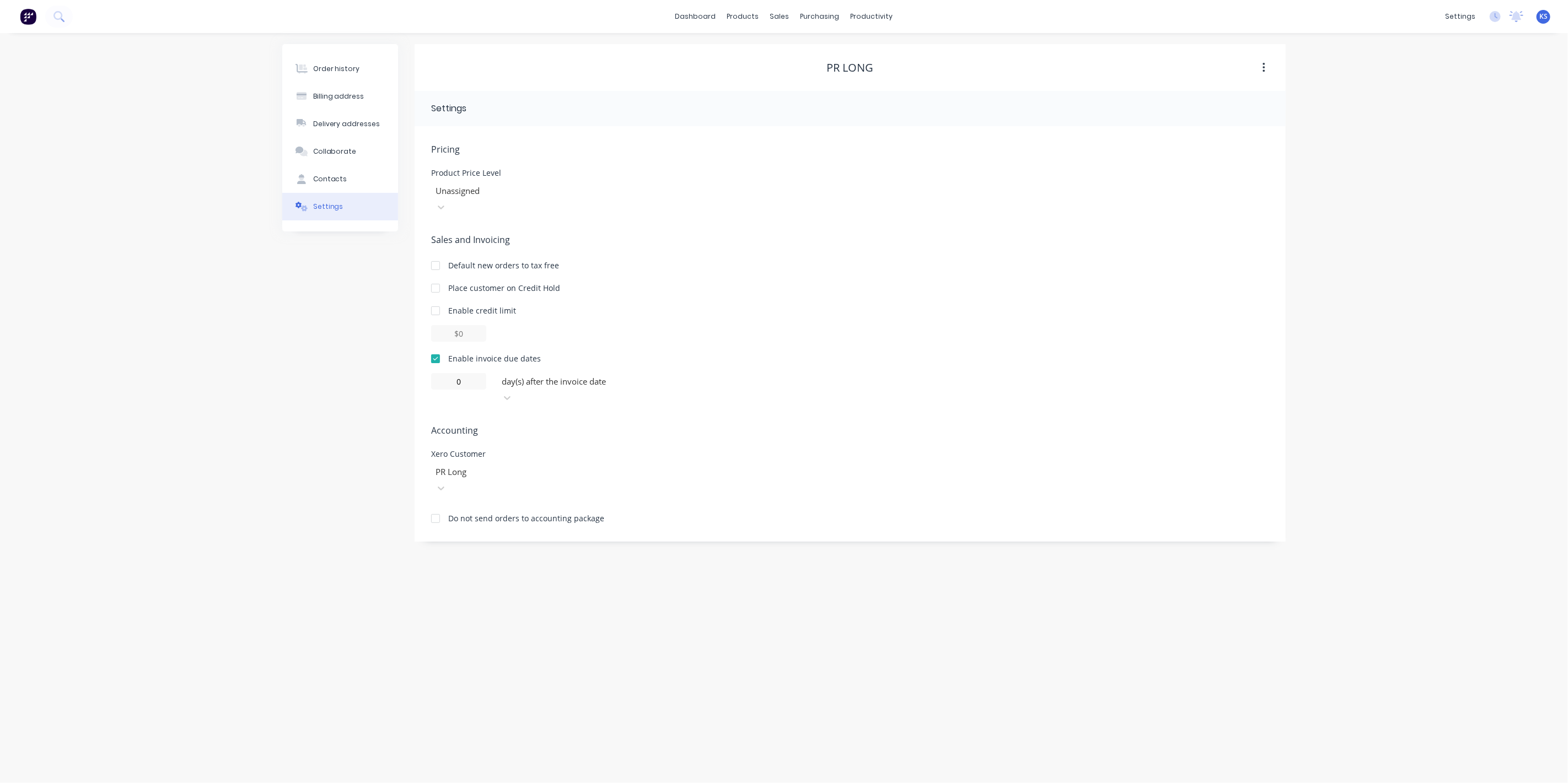
click at [264, 283] on div "Order history Billing address Delivery addresses Collaborate Contacts Settings …" at bounding box center [784, 408] width 1568 height 750
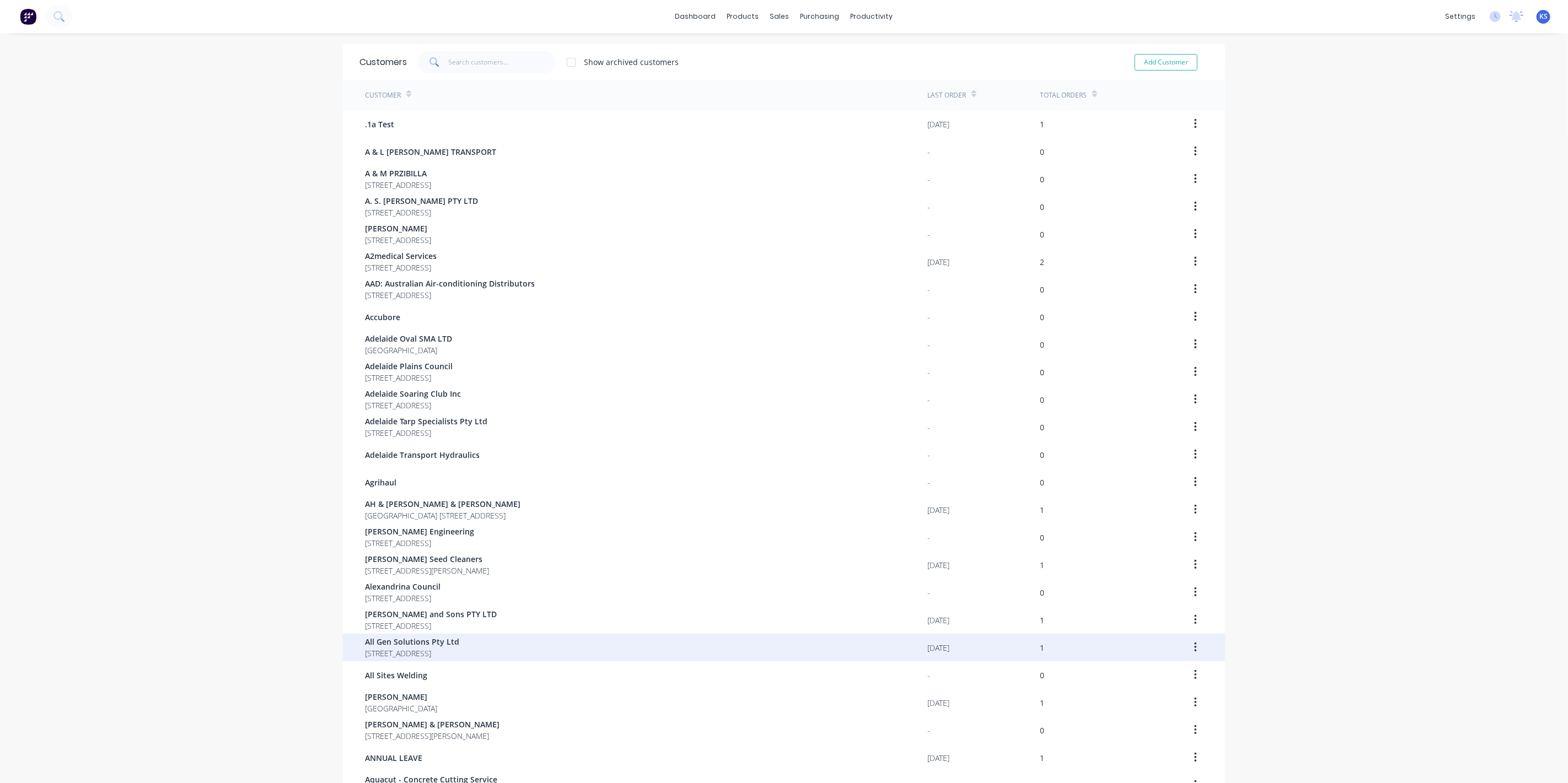
scroll to position [384, 0]
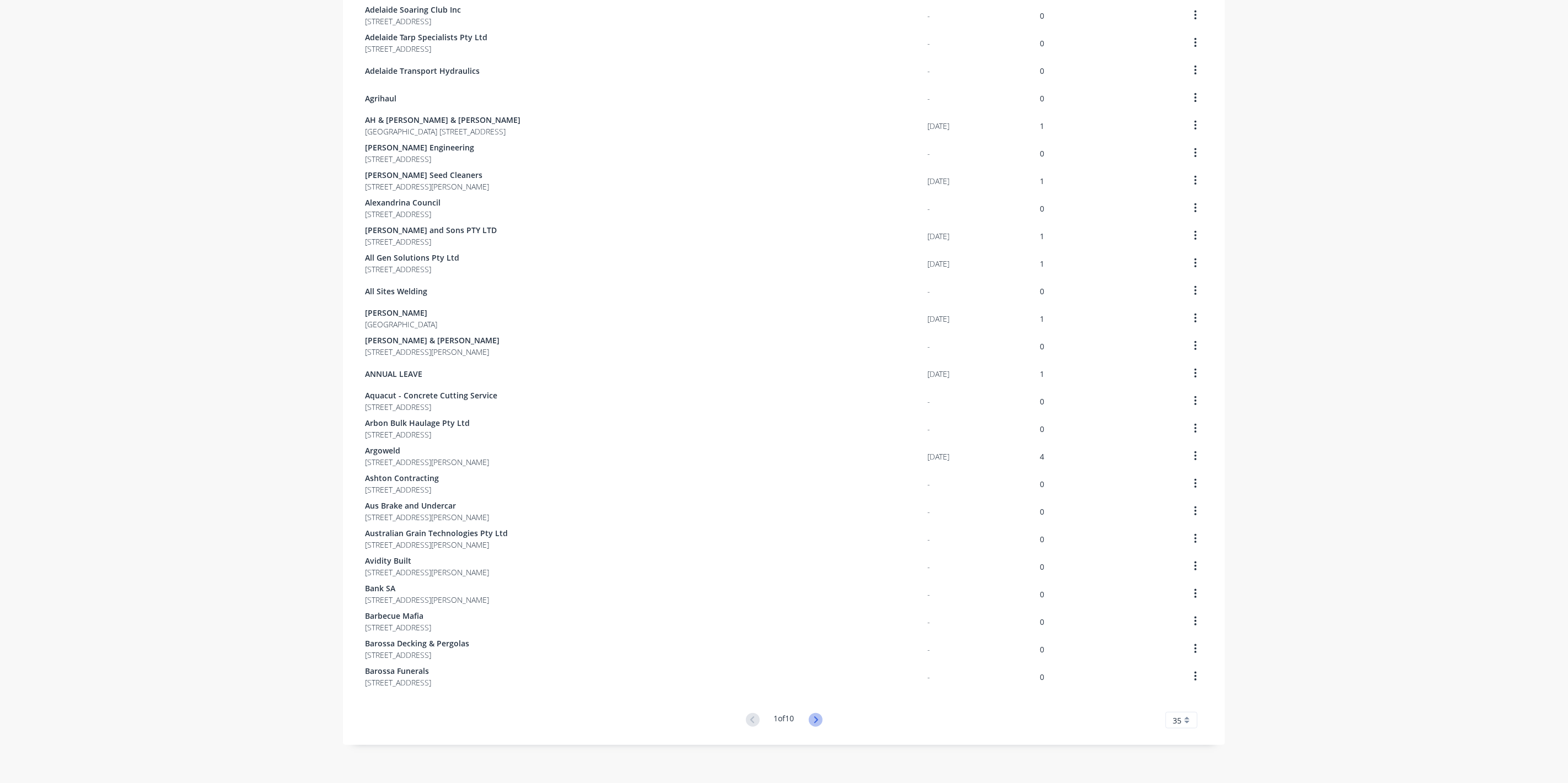
click at [810, 721] on icon at bounding box center [816, 720] width 14 height 14
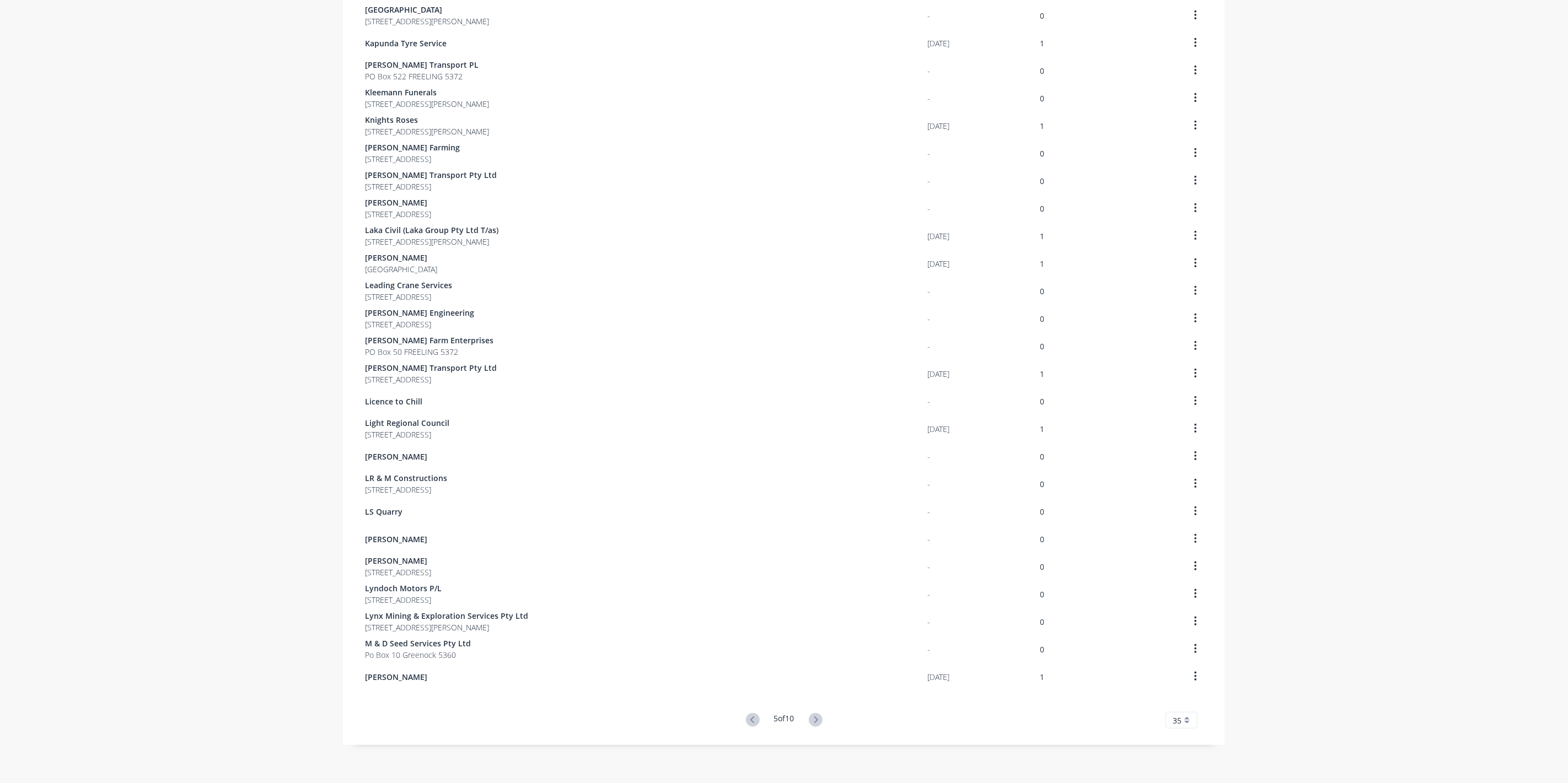
click at [810, 723] on icon at bounding box center [816, 720] width 14 height 14
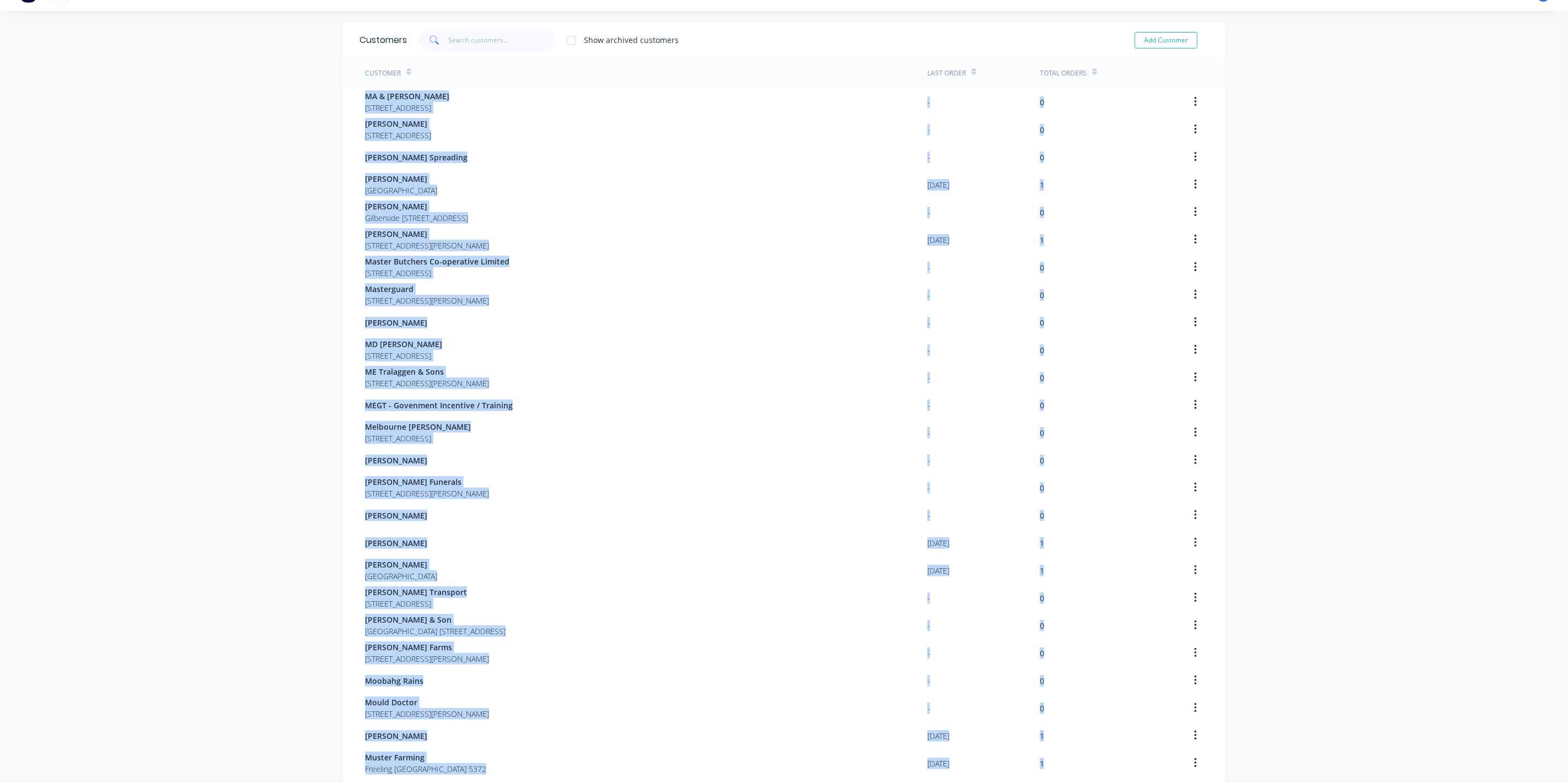
click at [812, 725] on div "Customers Show archived customers Add Customer Customer Last Order Total Orders…" at bounding box center [784, 578] width 882 height 1113
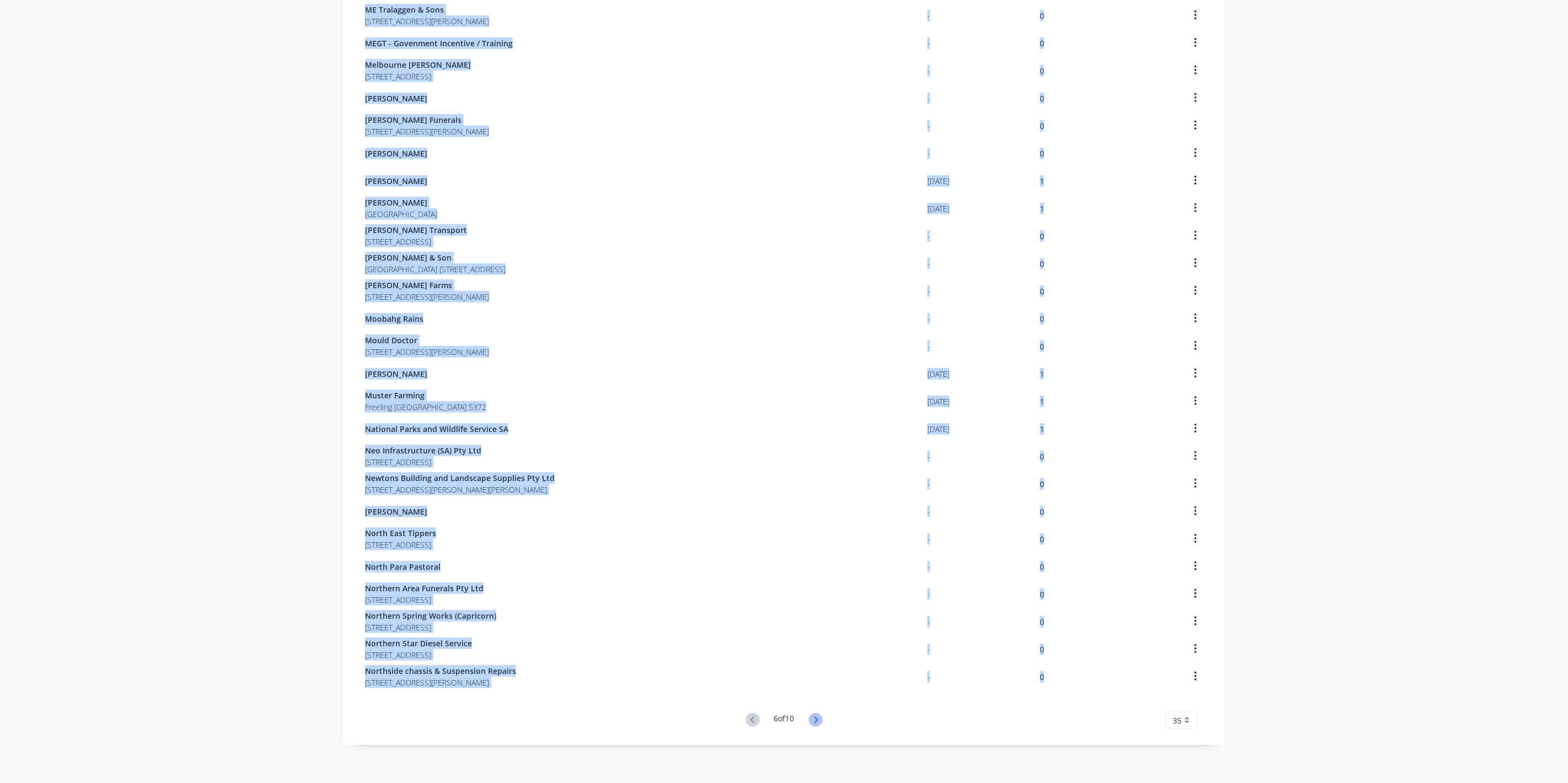
click at [813, 718] on g at bounding box center [816, 720] width 14 height 14
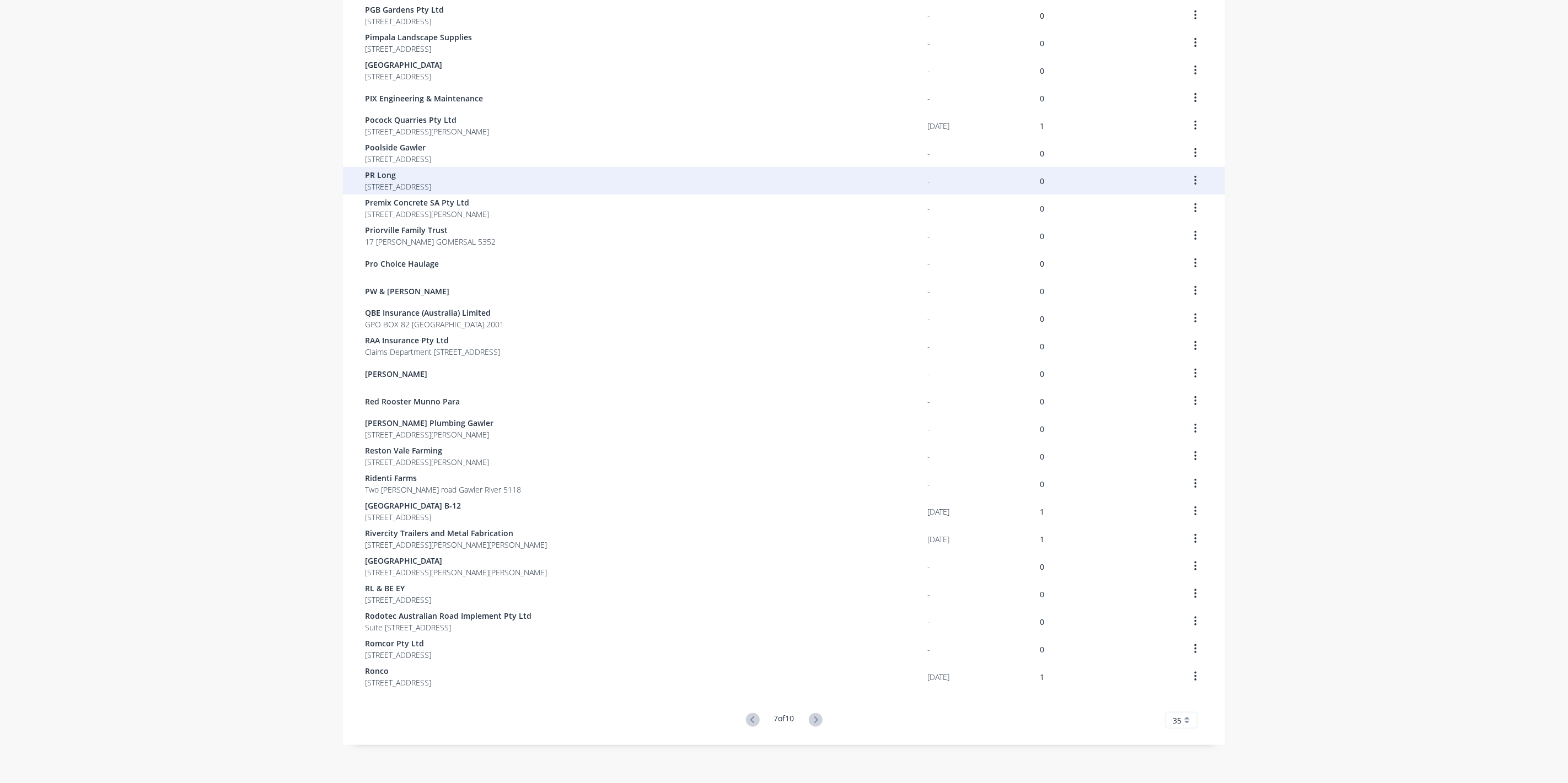
click at [386, 171] on span "PR Long" at bounding box center [398, 174] width 66 height 11
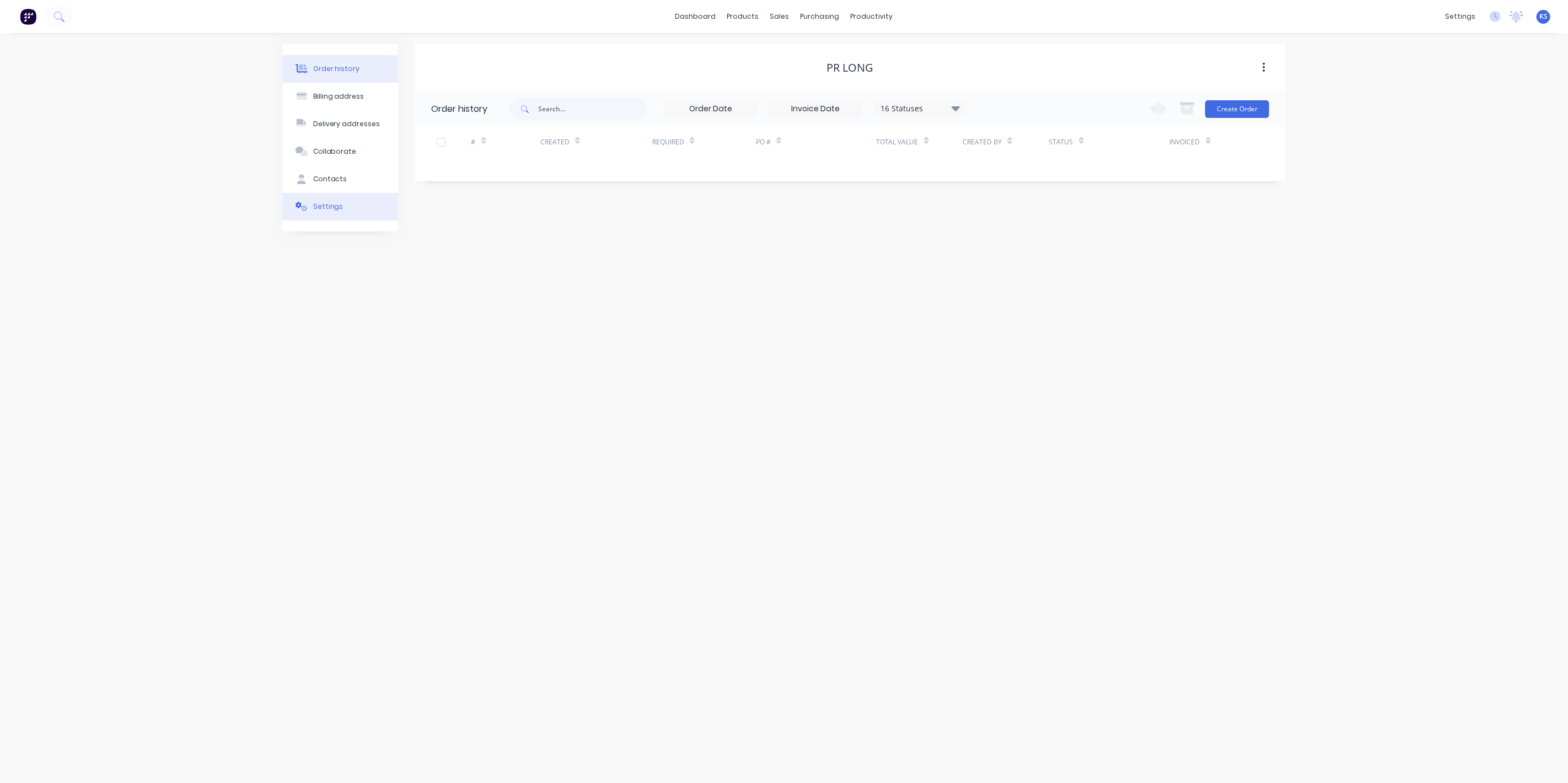
click at [348, 209] on button "Settings" at bounding box center [340, 206] width 116 height 28
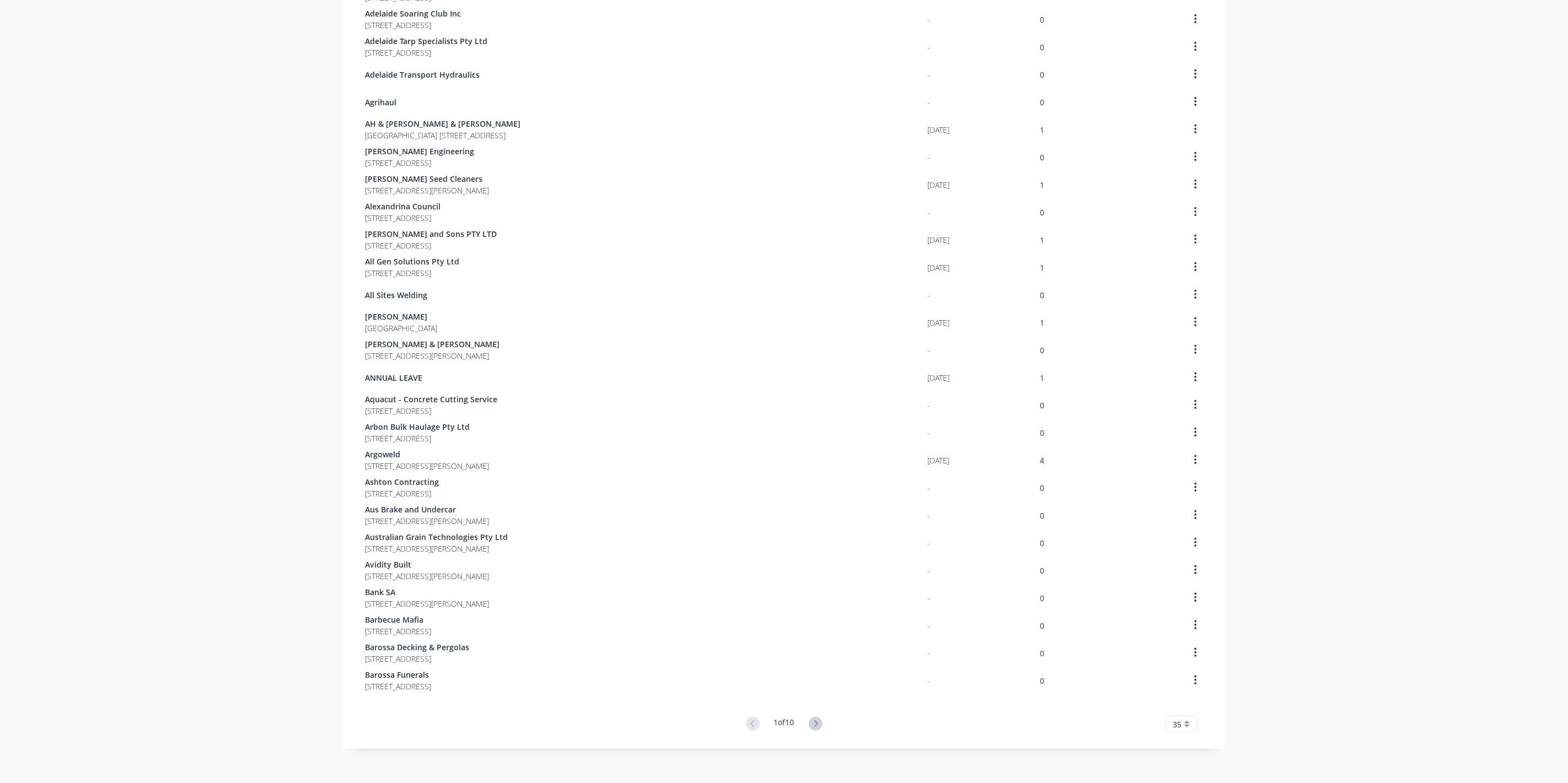
scroll to position [384, 0]
click at [813, 725] on icon at bounding box center [816, 720] width 14 height 14
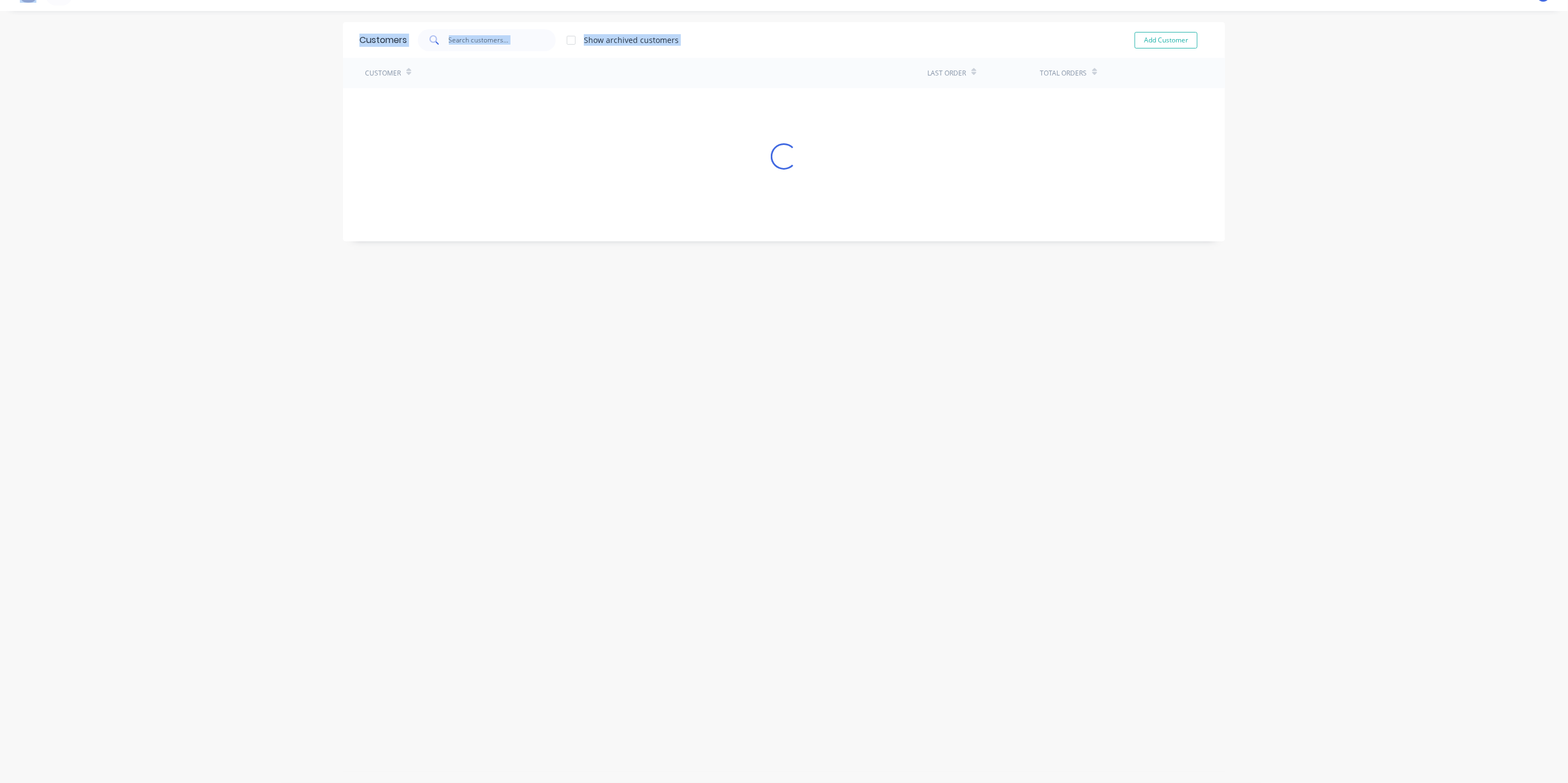
click at [813, 725] on div "Customers Show archived customers Add Customer Customer Last Order Total Orders…" at bounding box center [784, 396] width 882 height 750
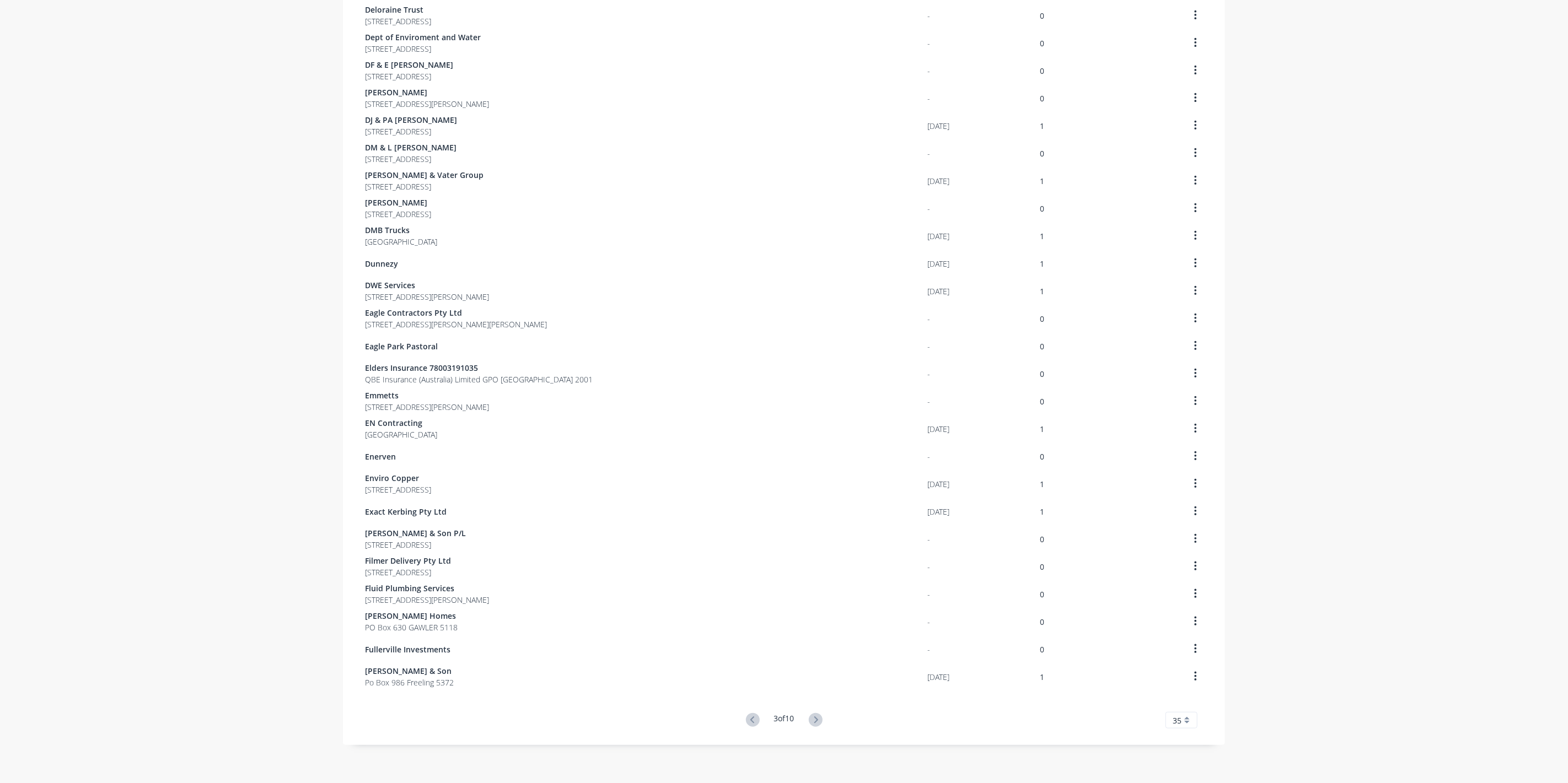
click at [813, 725] on icon at bounding box center [816, 720] width 14 height 14
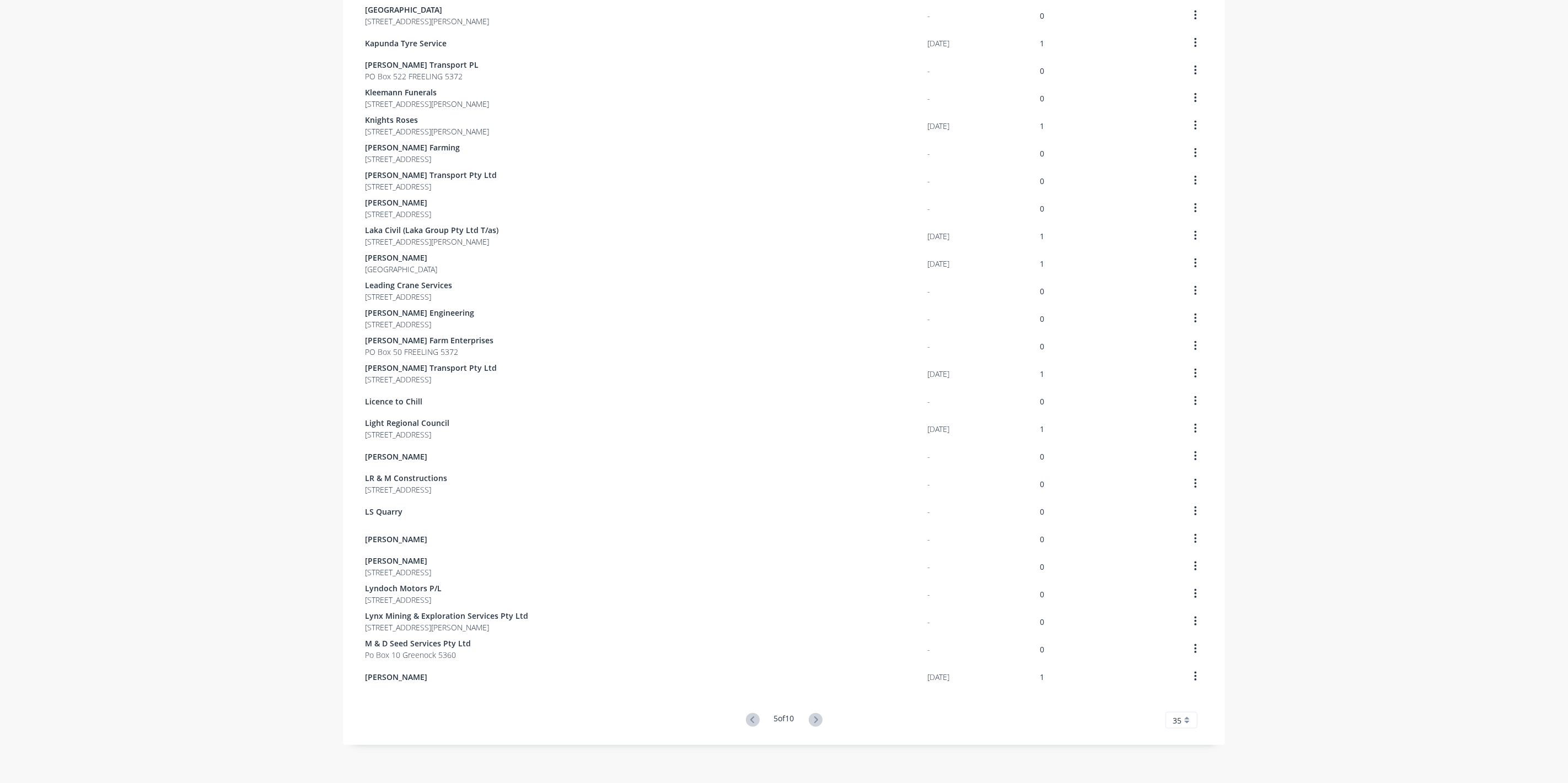
click at [816, 727] on button at bounding box center [816, 720] width 20 height 16
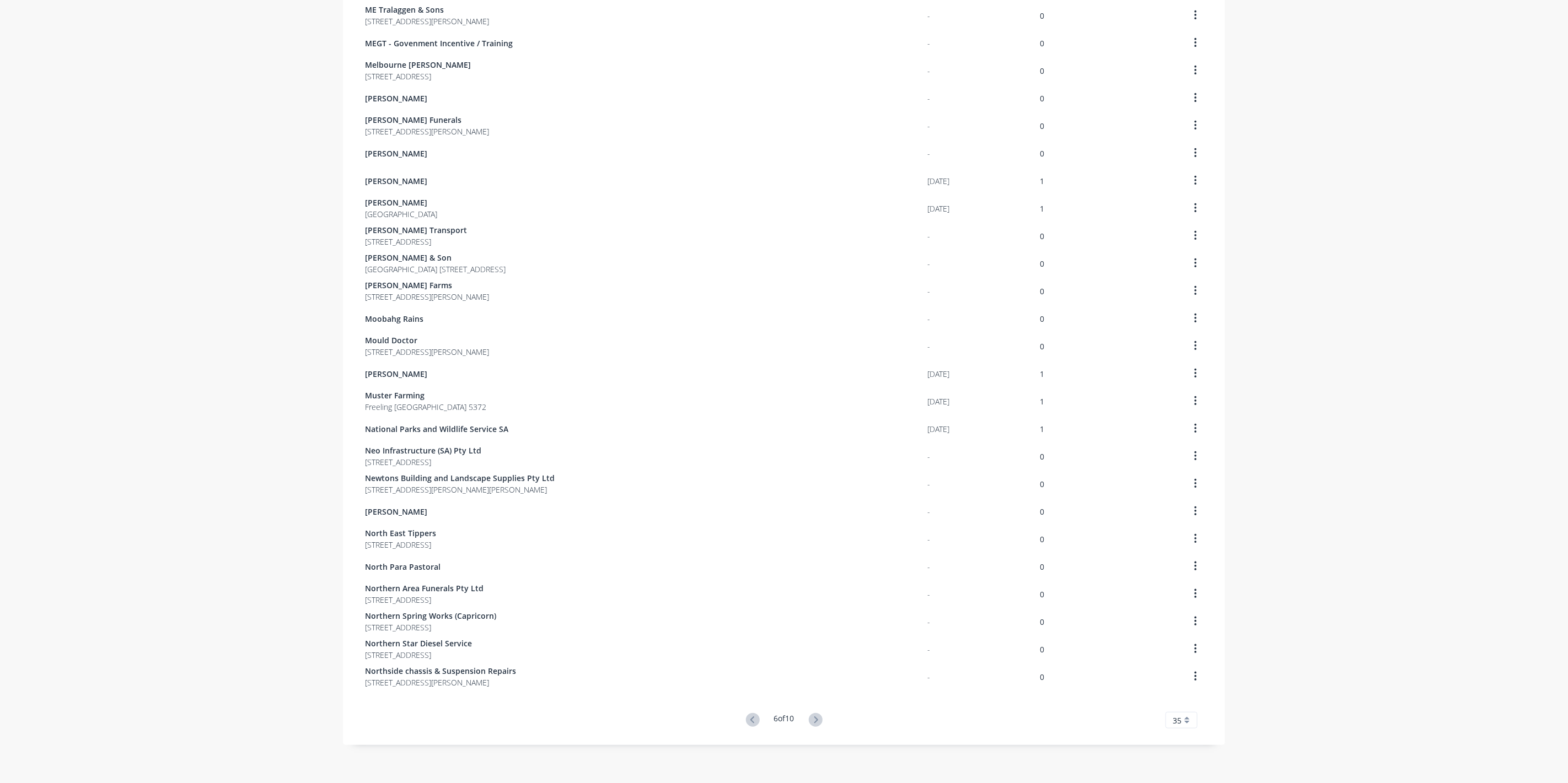
click at [816, 727] on button at bounding box center [816, 720] width 20 height 16
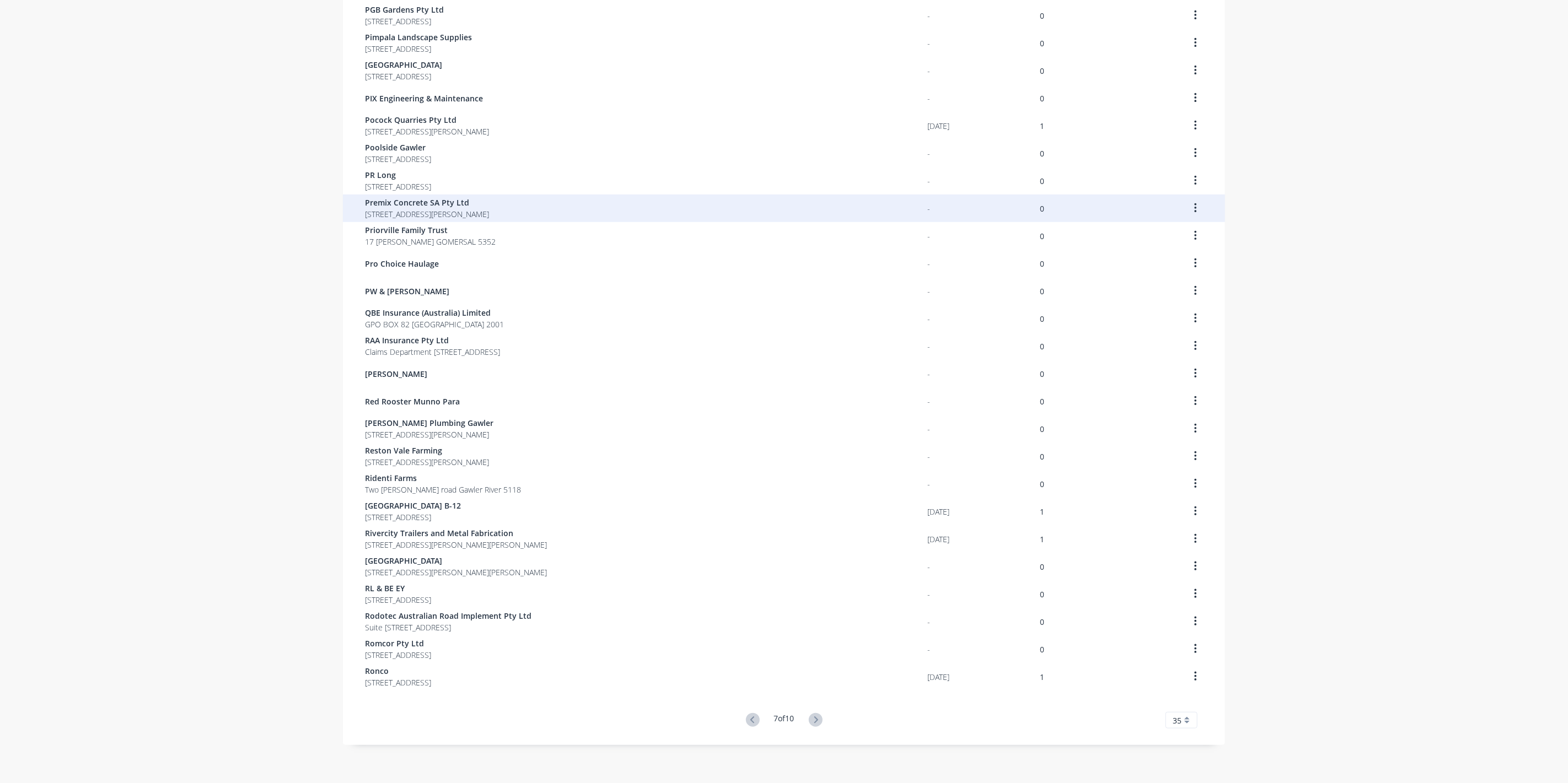
click at [414, 206] on span "Premix Concrete SA Pty Ltd" at bounding box center [427, 202] width 124 height 11
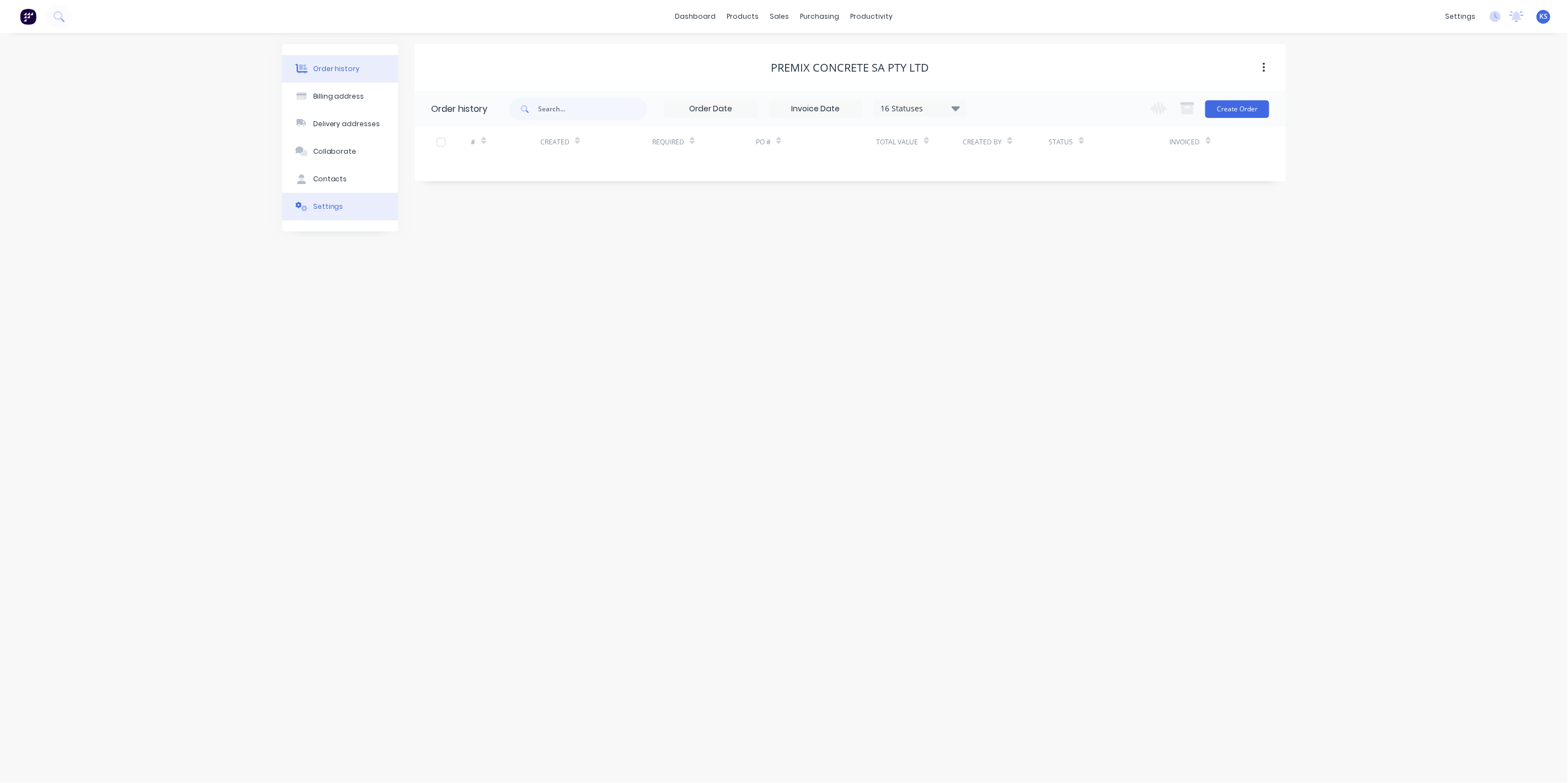
click at [356, 207] on button "Settings" at bounding box center [340, 206] width 116 height 28
click at [437, 348] on div at bounding box center [435, 358] width 22 height 22
click at [458, 373] on input "1" at bounding box center [458, 381] width 55 height 17
type input "14"
click at [555, 375] on div at bounding box center [580, 381] width 158 height 14
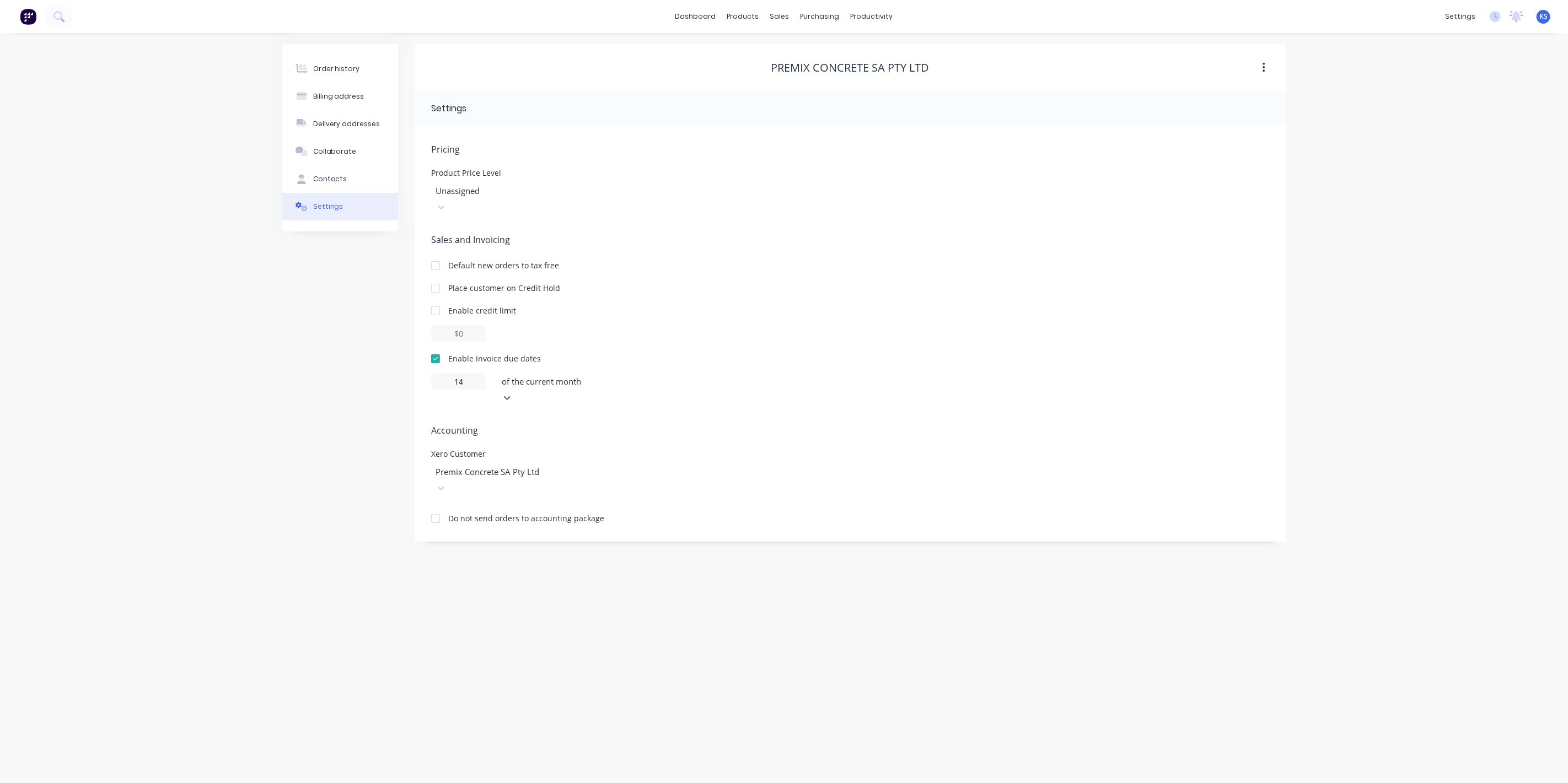
click at [235, 294] on div "Order history Billing address Delivery addresses Collaborate Contacts Settings …" at bounding box center [784, 408] width 1568 height 750
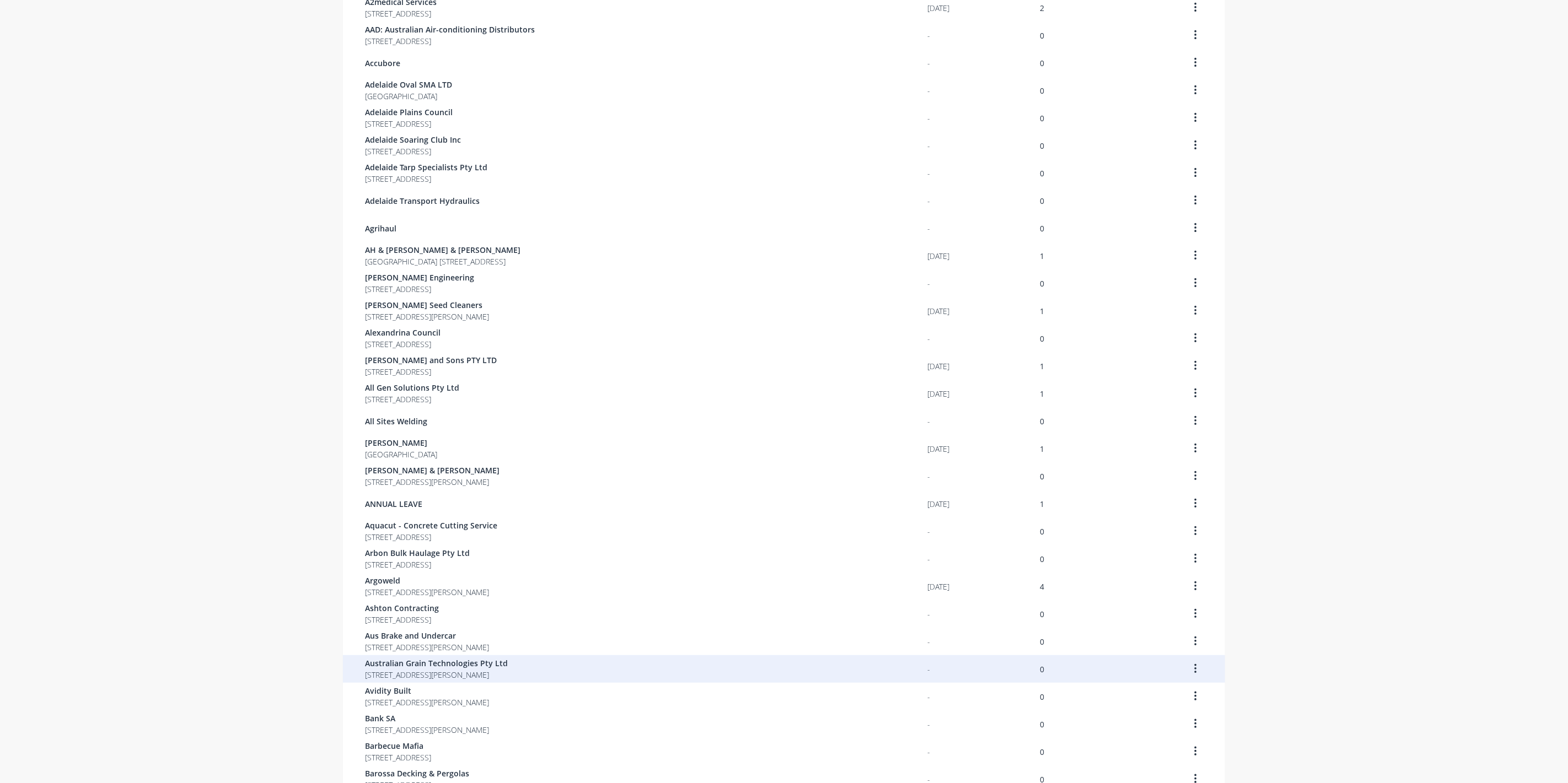
scroll to position [384, 0]
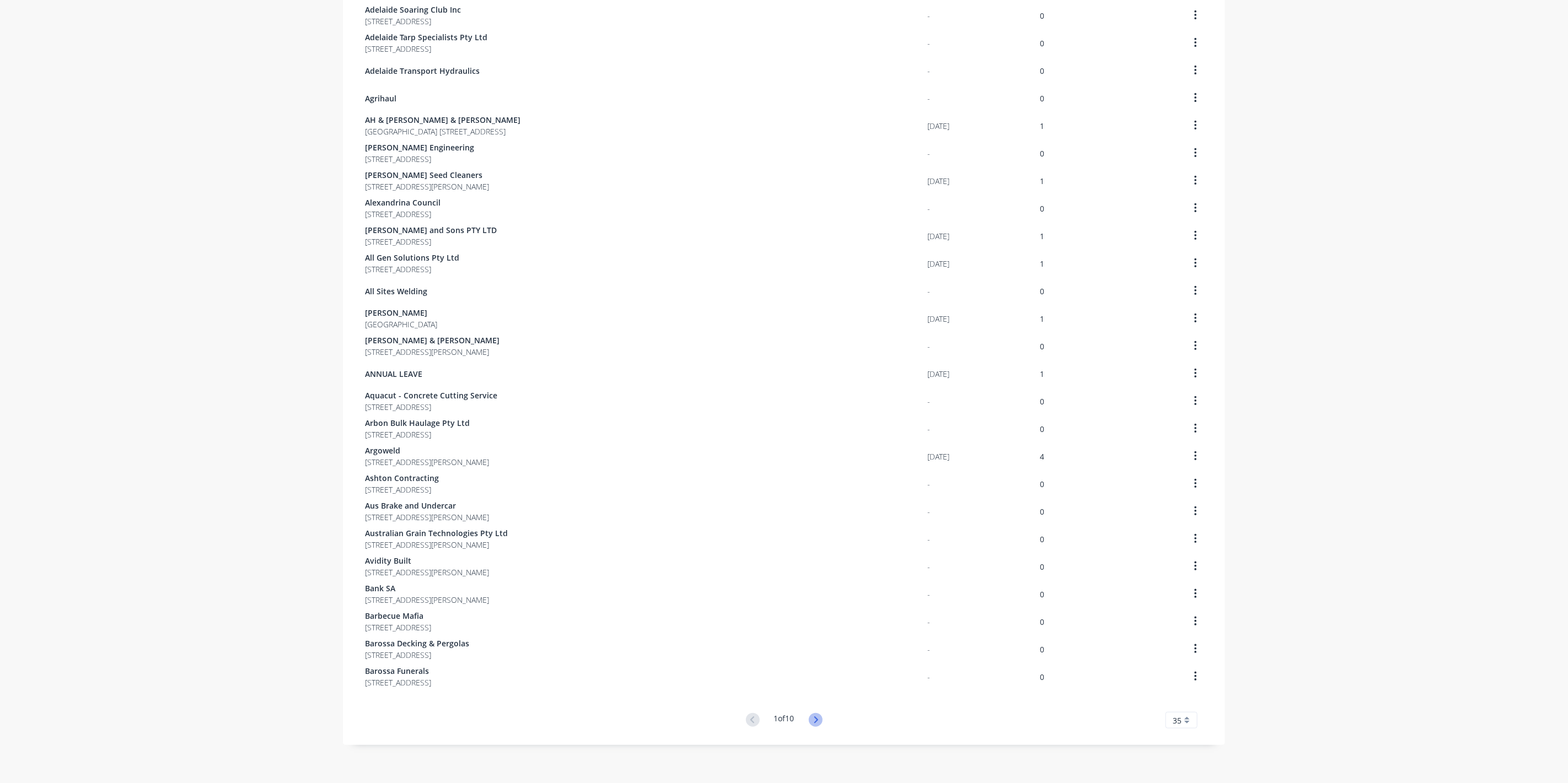
click at [809, 715] on icon at bounding box center [816, 720] width 14 height 14
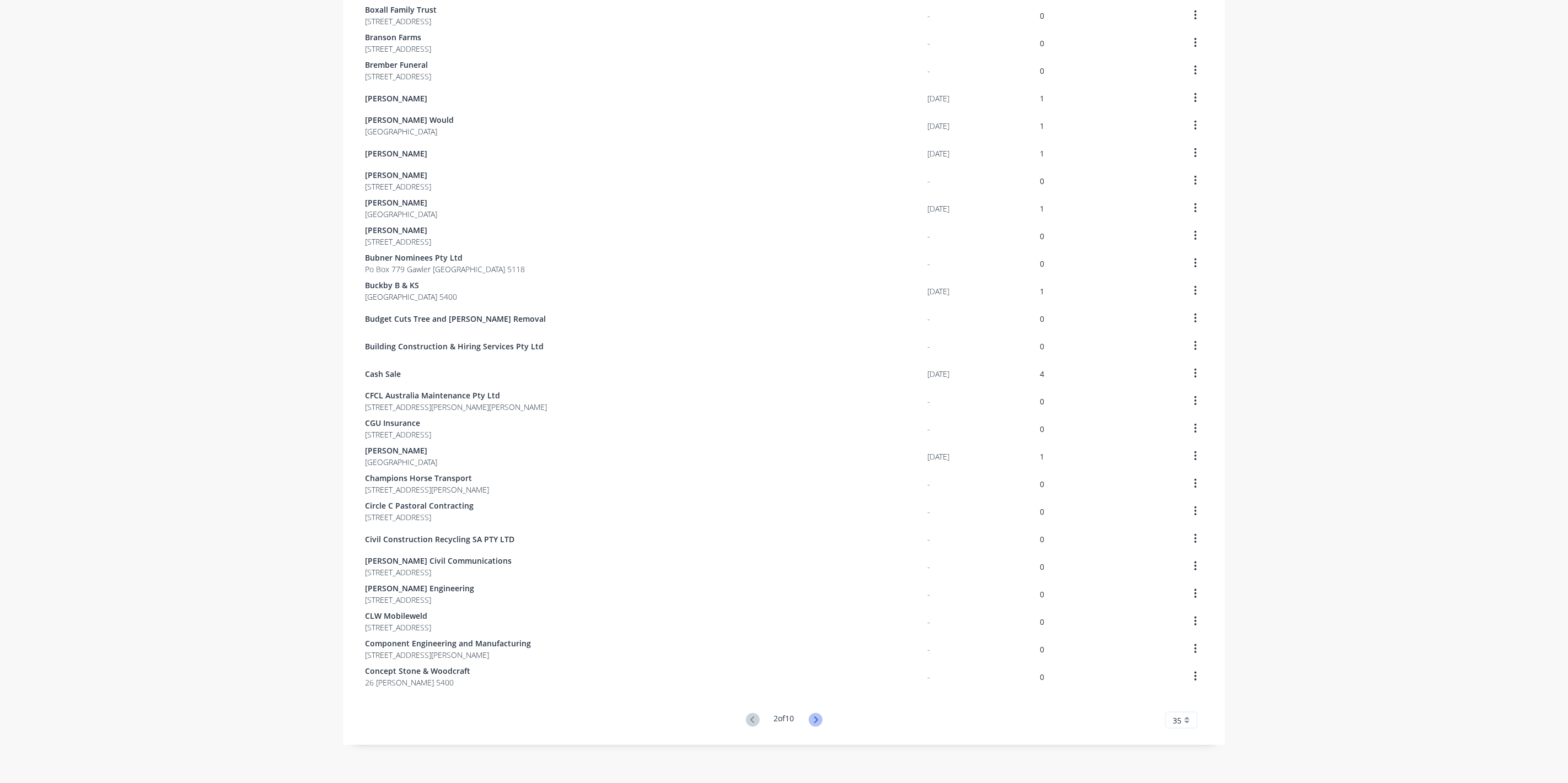
click at [814, 717] on icon at bounding box center [816, 720] width 4 height 7
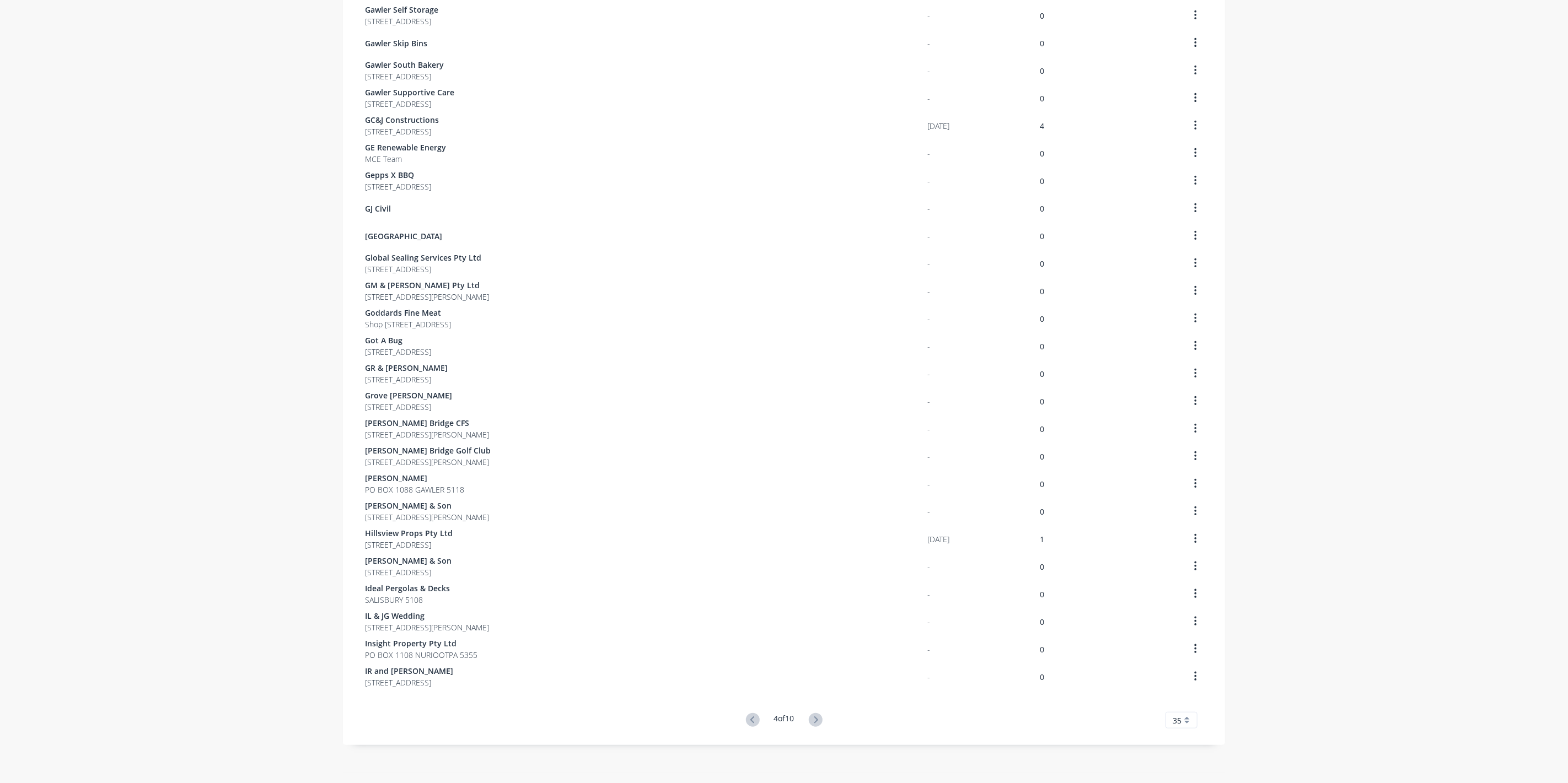
click at [813, 717] on icon at bounding box center [816, 720] width 14 height 14
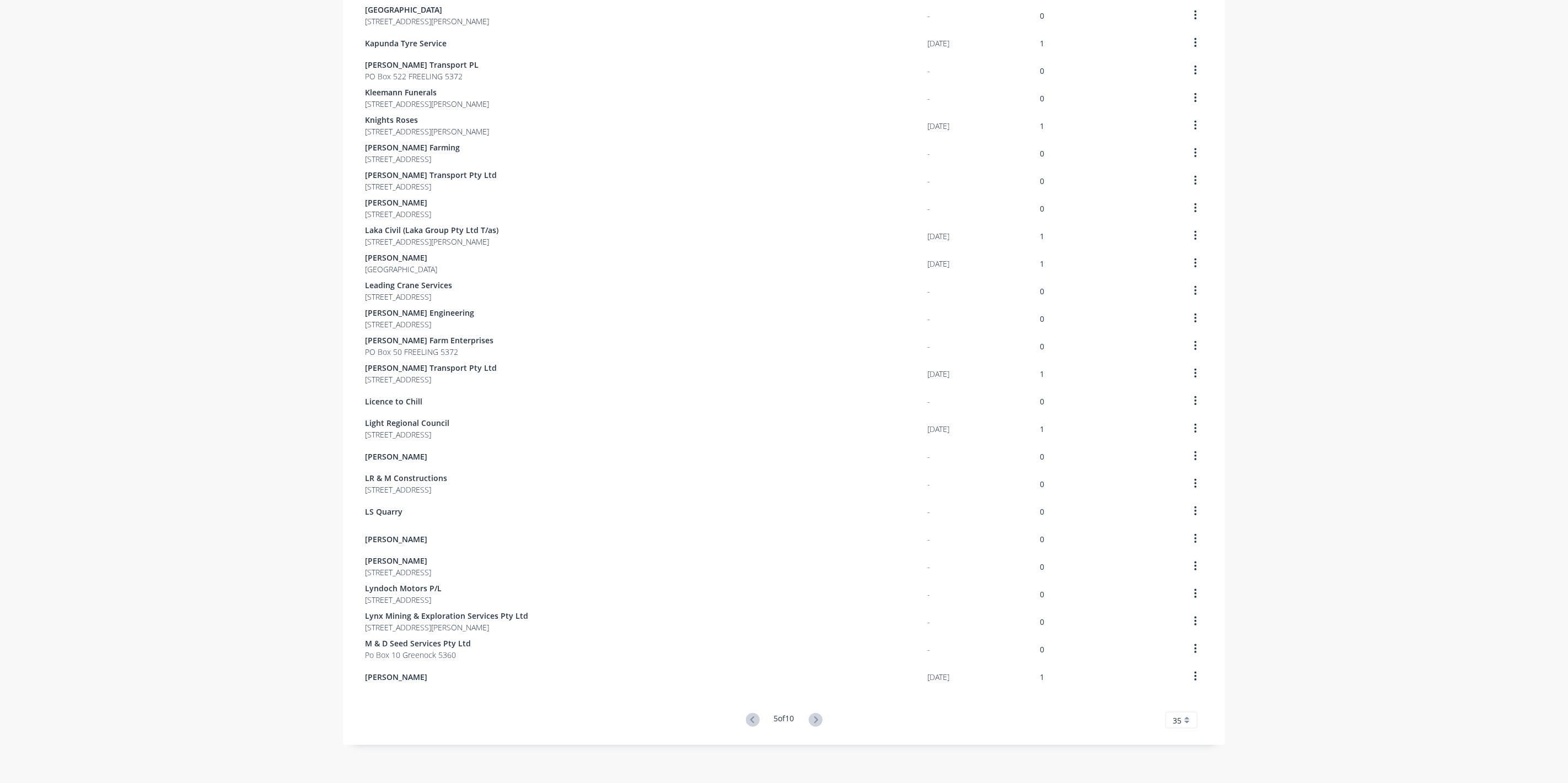
click at [813, 717] on icon at bounding box center [816, 720] width 14 height 14
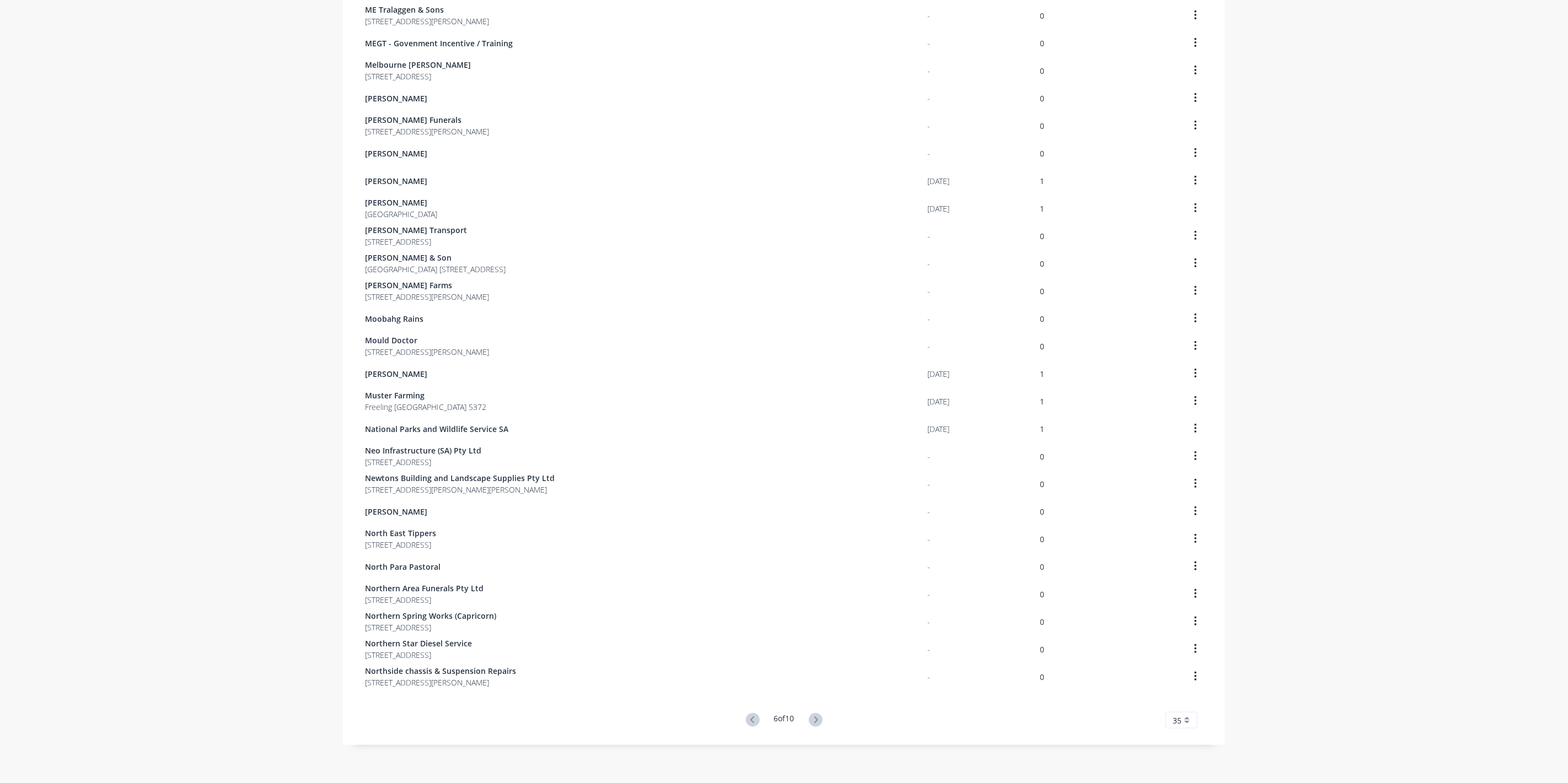
click at [814, 717] on icon at bounding box center [816, 720] width 14 height 14
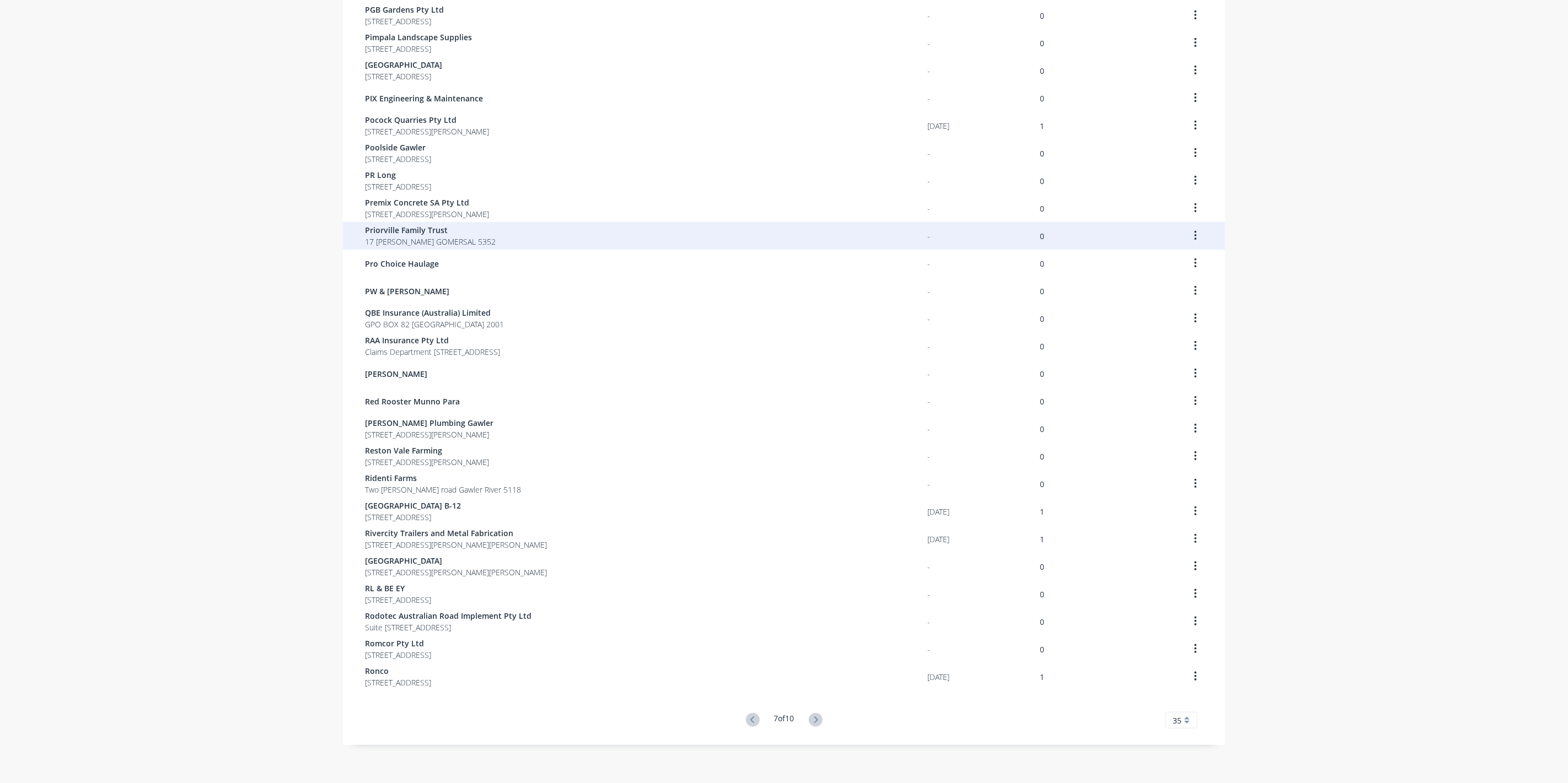
click at [408, 233] on span "Priorville Family Trust" at bounding box center [430, 230] width 131 height 11
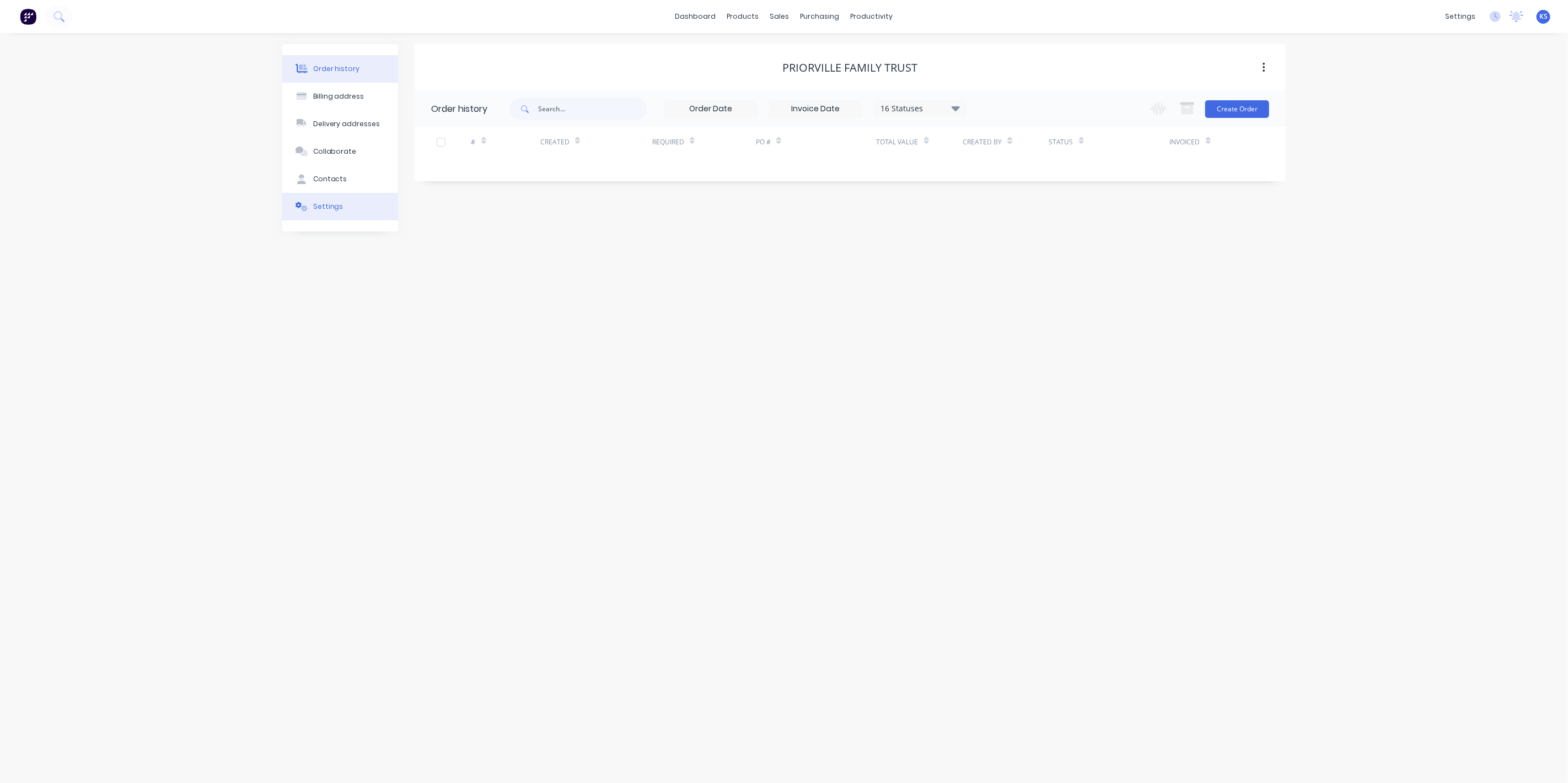
click at [329, 204] on div "Settings" at bounding box center [328, 206] width 30 height 10
click at [435, 348] on div at bounding box center [435, 358] width 22 height 22
click at [541, 375] on div at bounding box center [580, 381] width 158 height 14
type input "0"
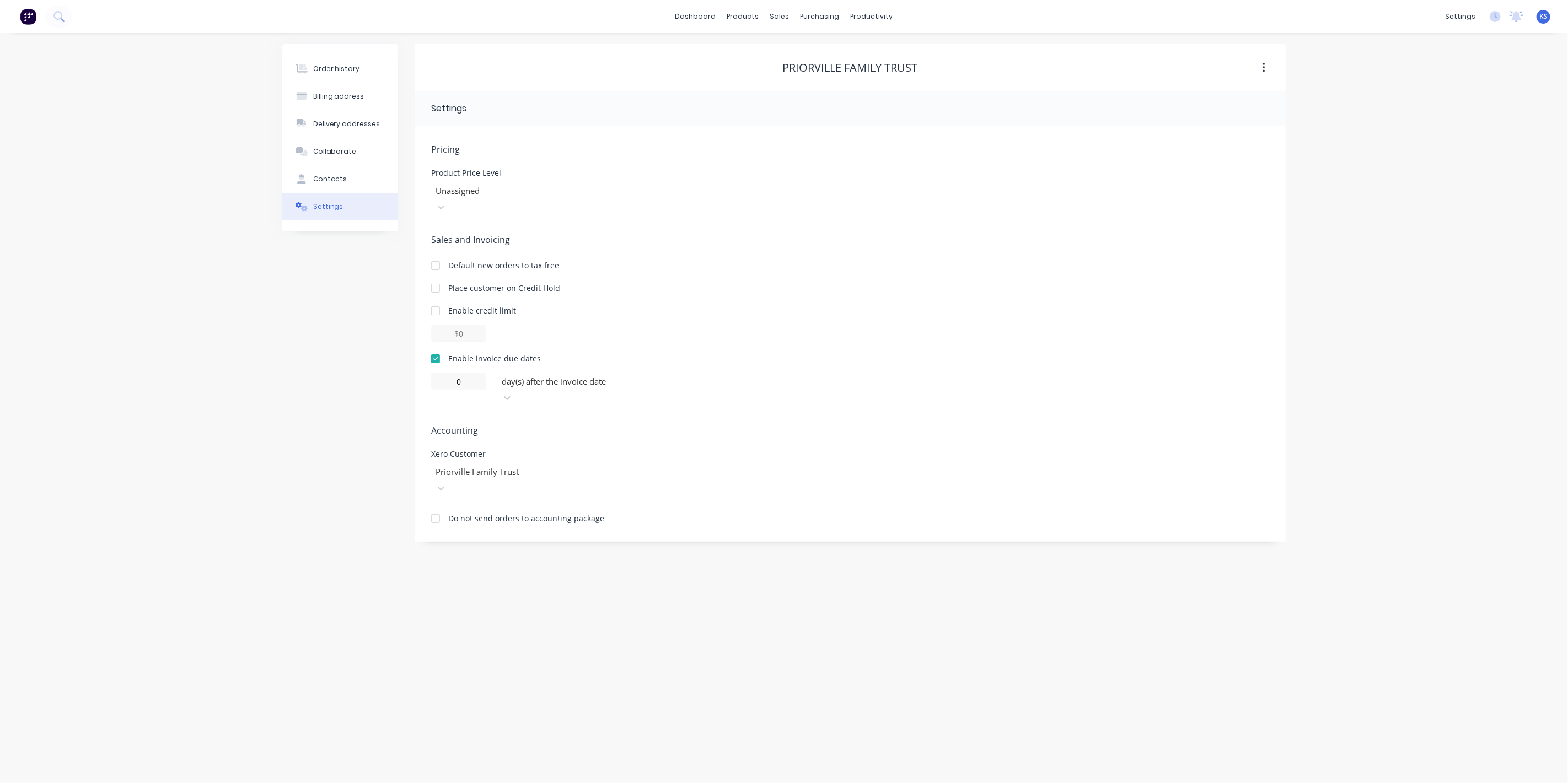
click at [304, 354] on div "Order history Billing address Delivery addresses Collaborate Contacts Settings" at bounding box center [340, 293] width 116 height 498
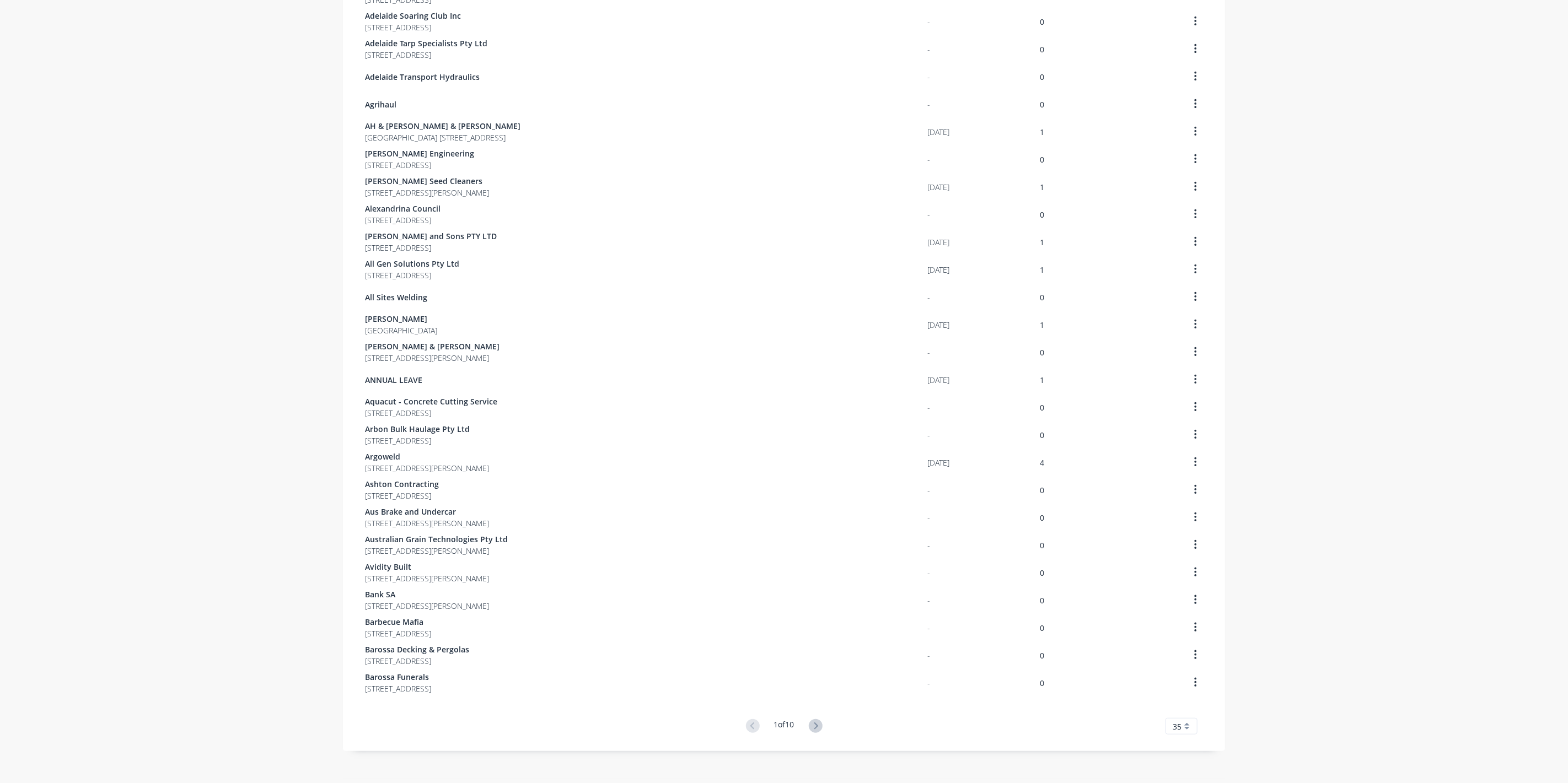
scroll to position [384, 0]
click at [818, 718] on icon at bounding box center [816, 720] width 14 height 14
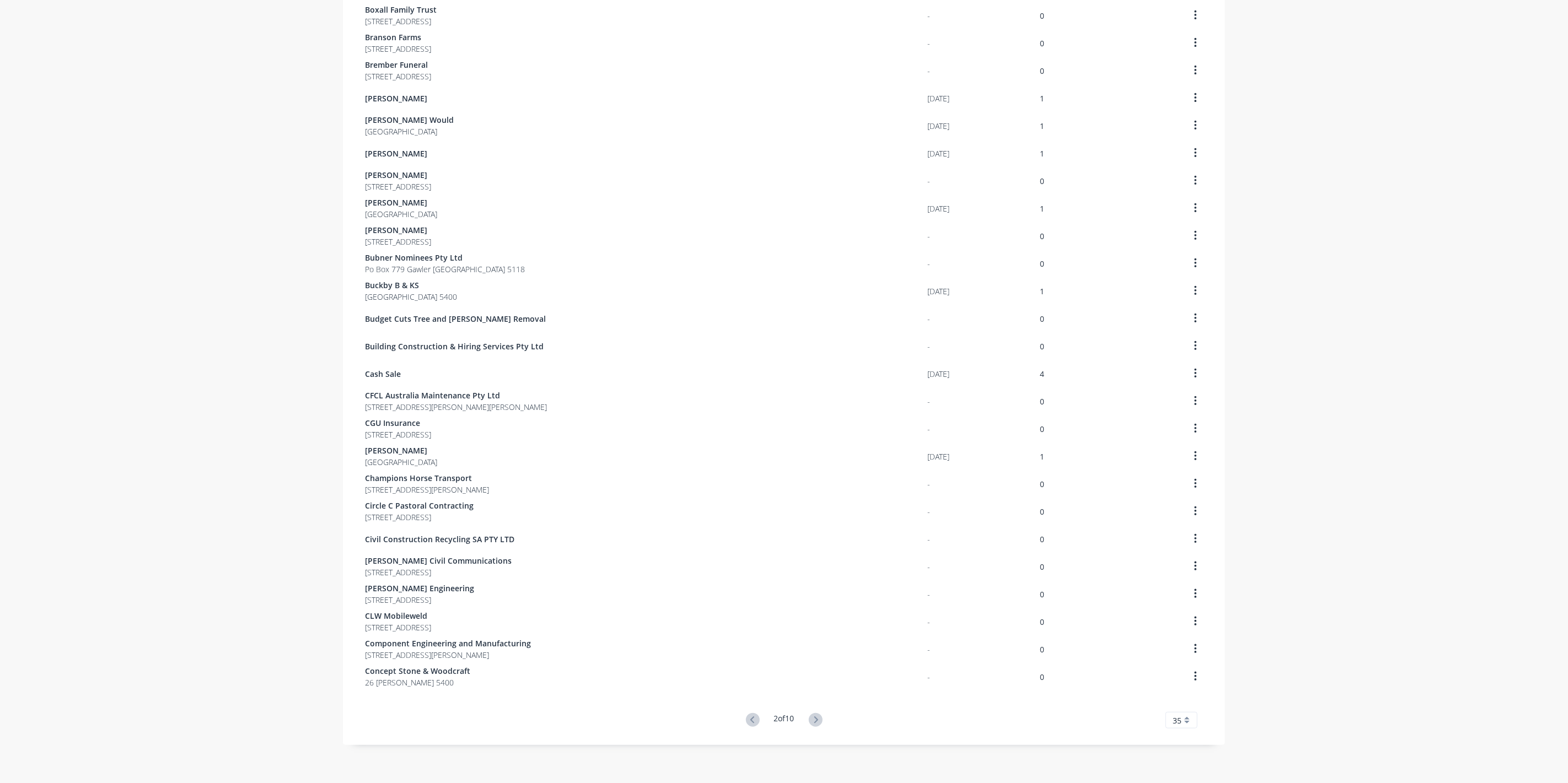
click at [818, 718] on icon at bounding box center [816, 720] width 14 height 14
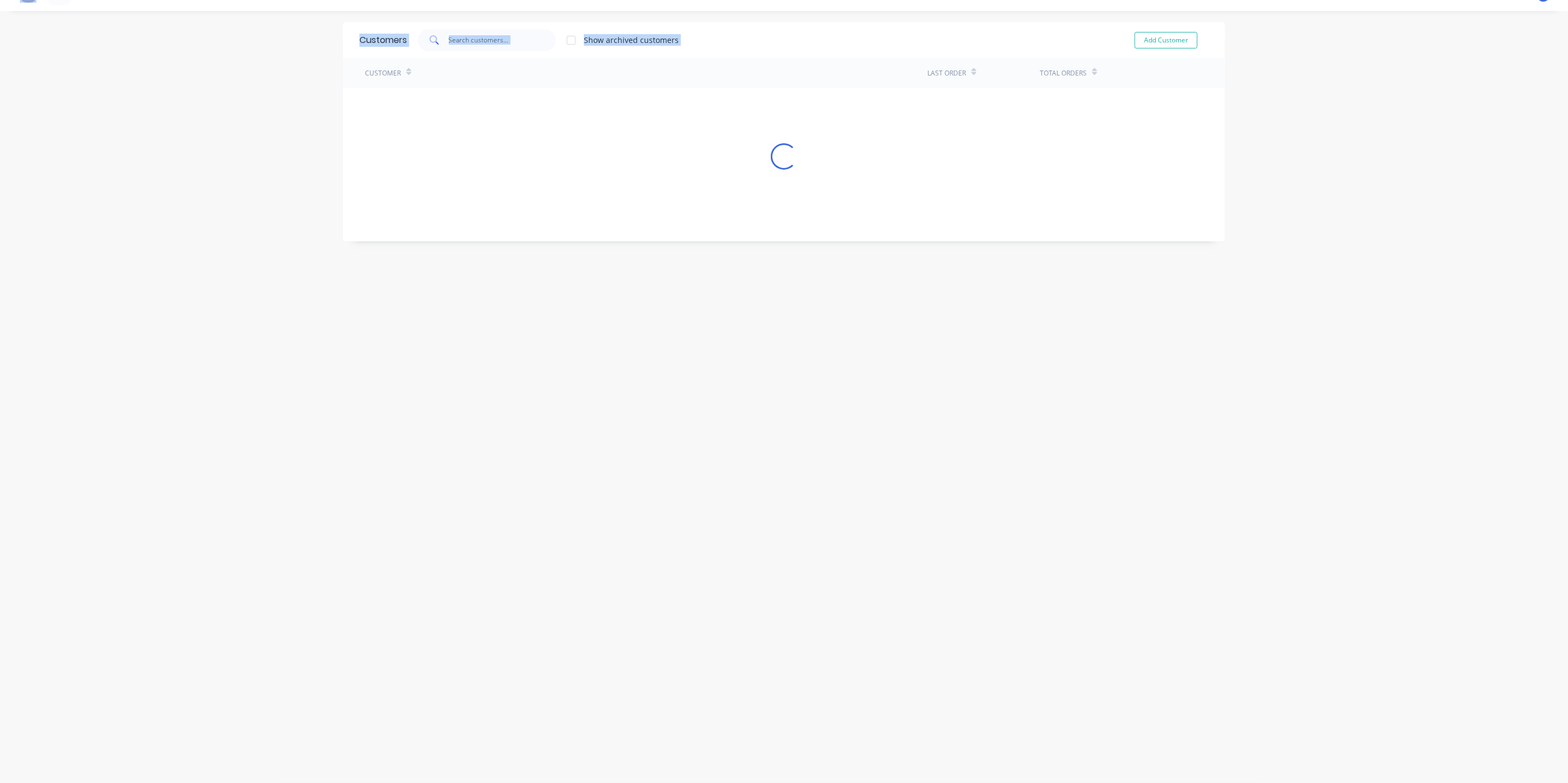
click at [818, 718] on div "Customers Show archived customers Add Customer Customer Last Order Total Orders…" at bounding box center [784, 396] width 882 height 750
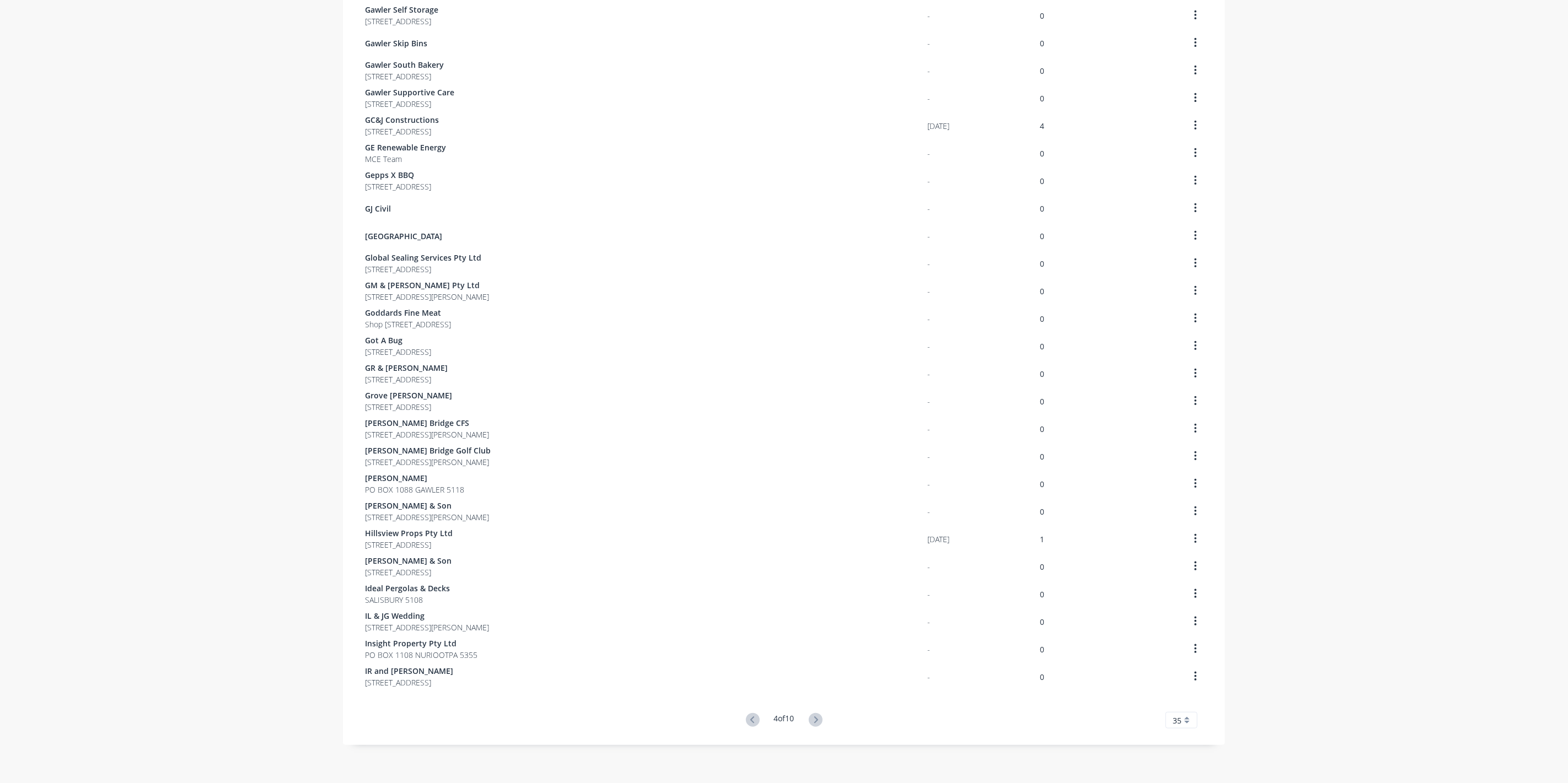
click at [818, 718] on icon at bounding box center [816, 720] width 14 height 14
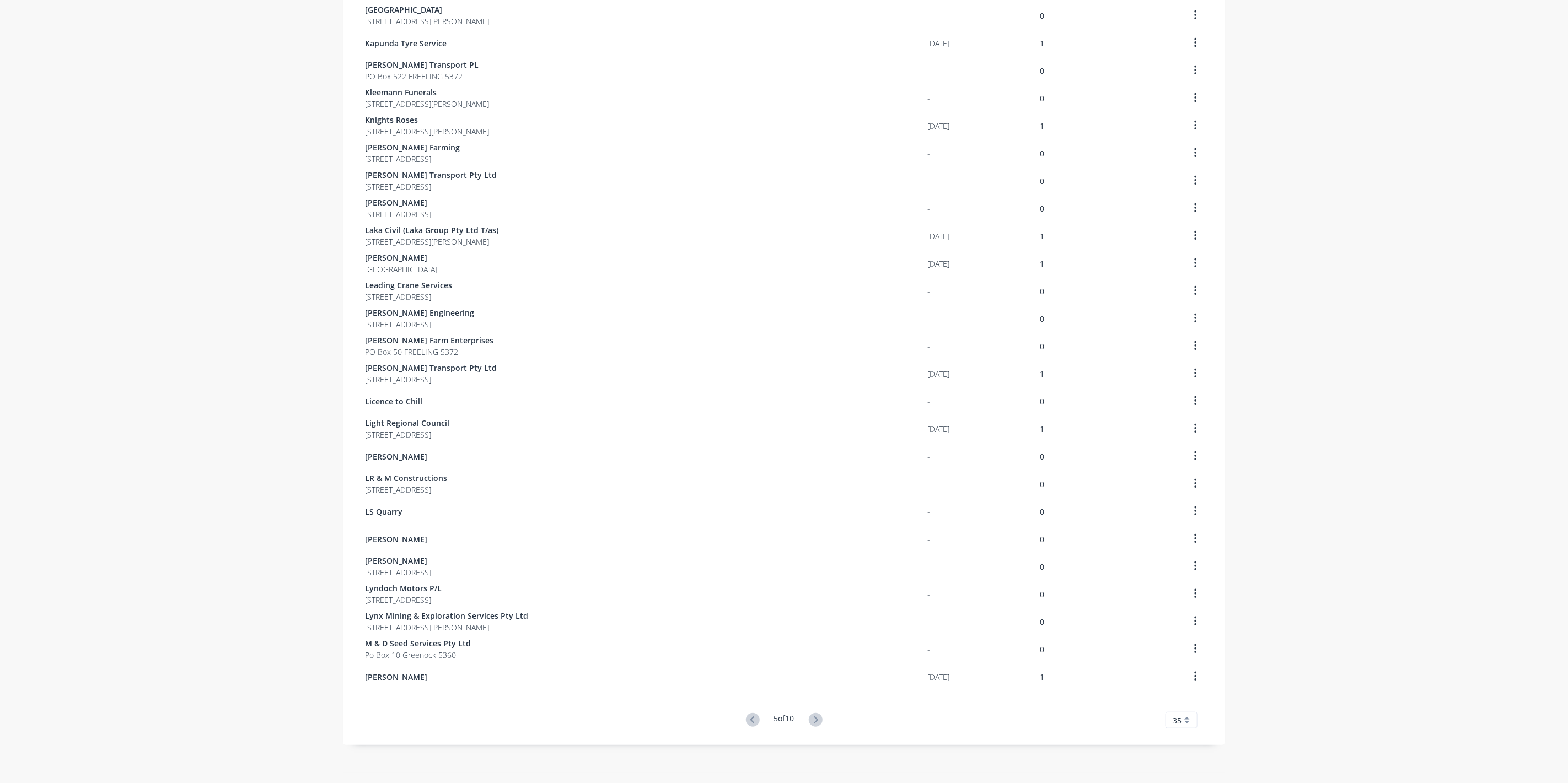
click at [818, 718] on div "Customers Show archived customers Add Customer Customer Last Order Total Orders…" at bounding box center [784, 216] width 882 height 1113
click at [818, 718] on icon at bounding box center [816, 720] width 14 height 14
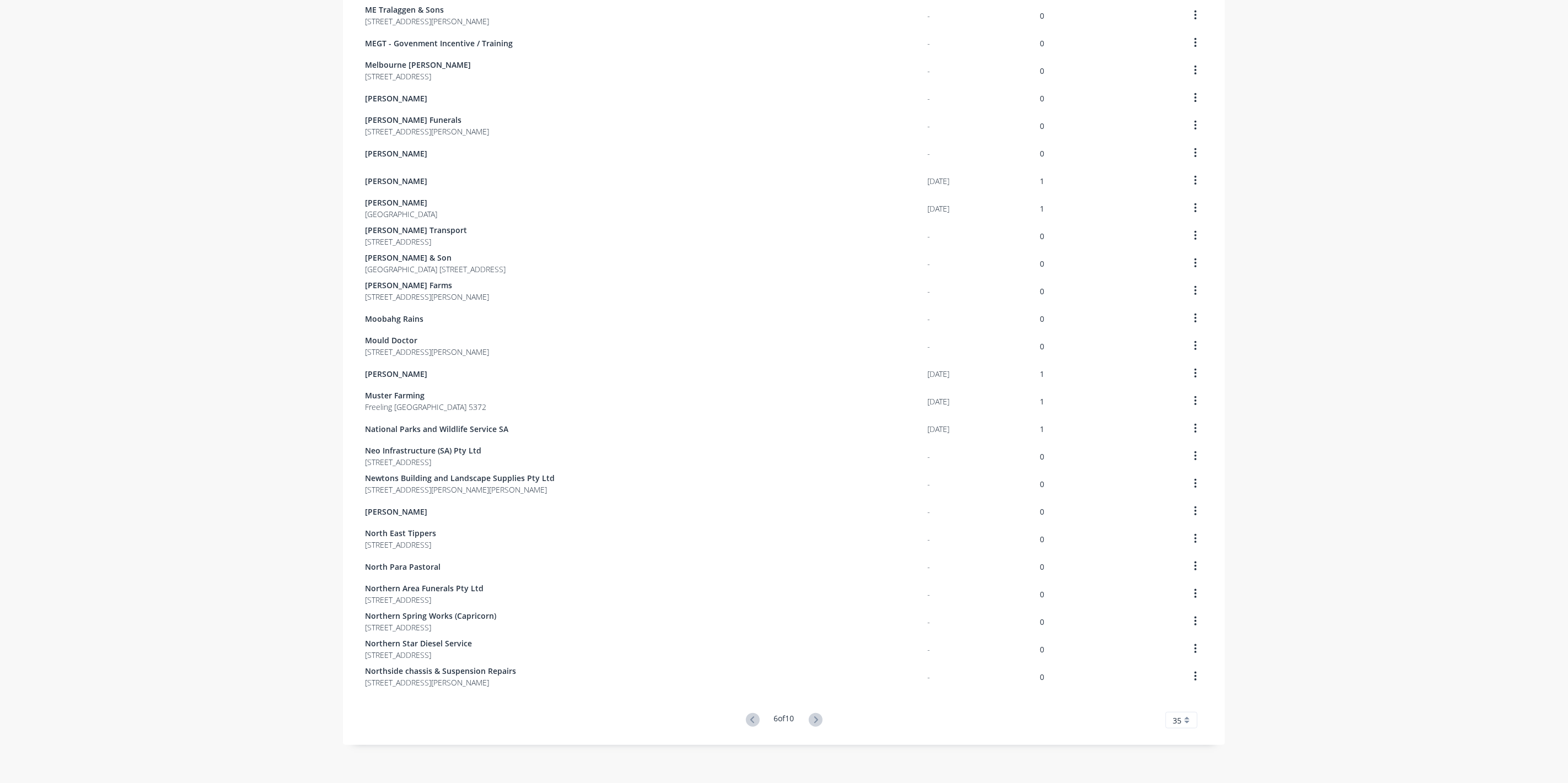
click at [818, 718] on icon at bounding box center [816, 720] width 14 height 14
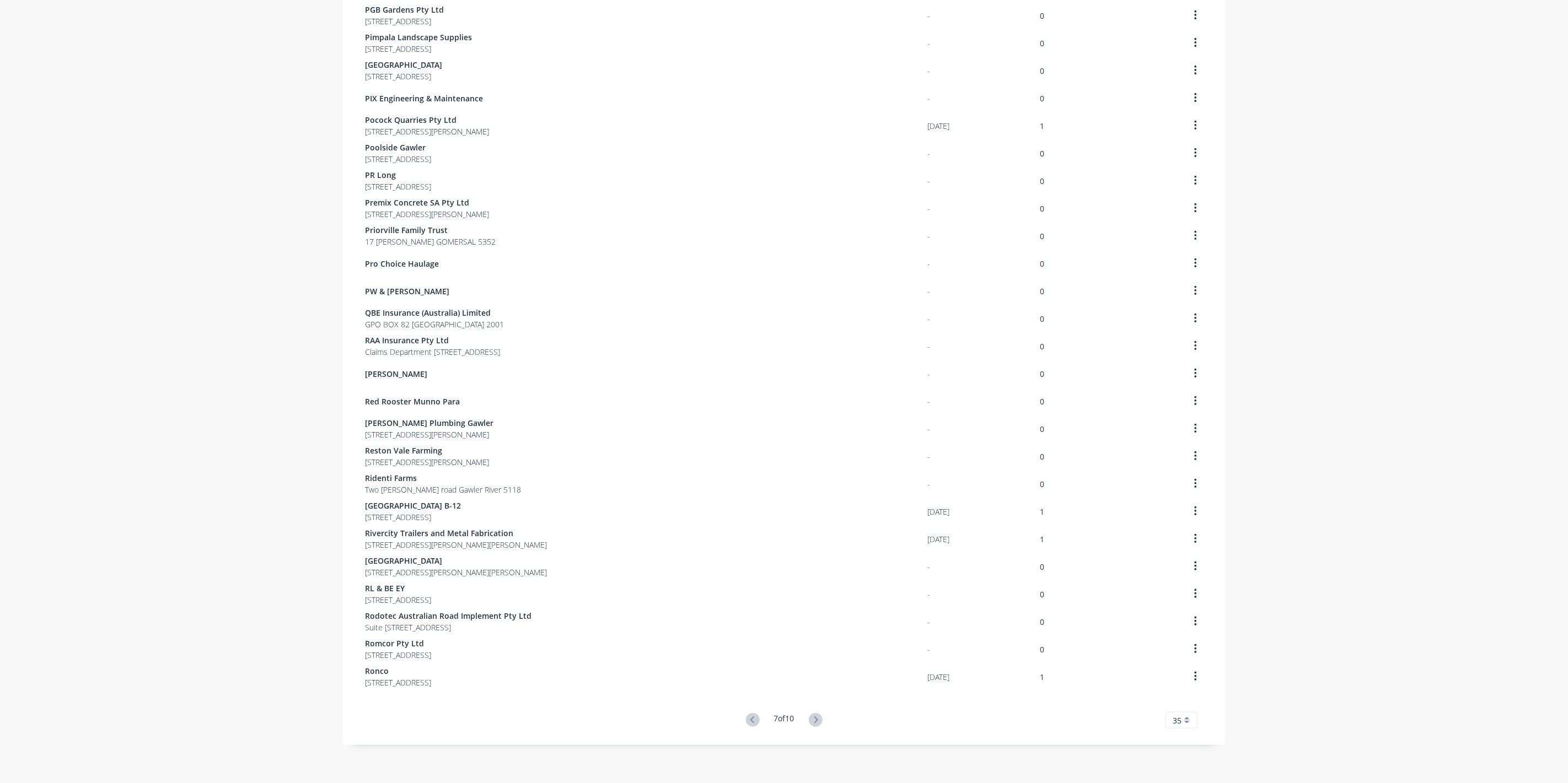
click at [273, 218] on div "dashboard products sales purchasing productivity dashboard products Product Cat…" at bounding box center [784, 391] width 1568 height 783
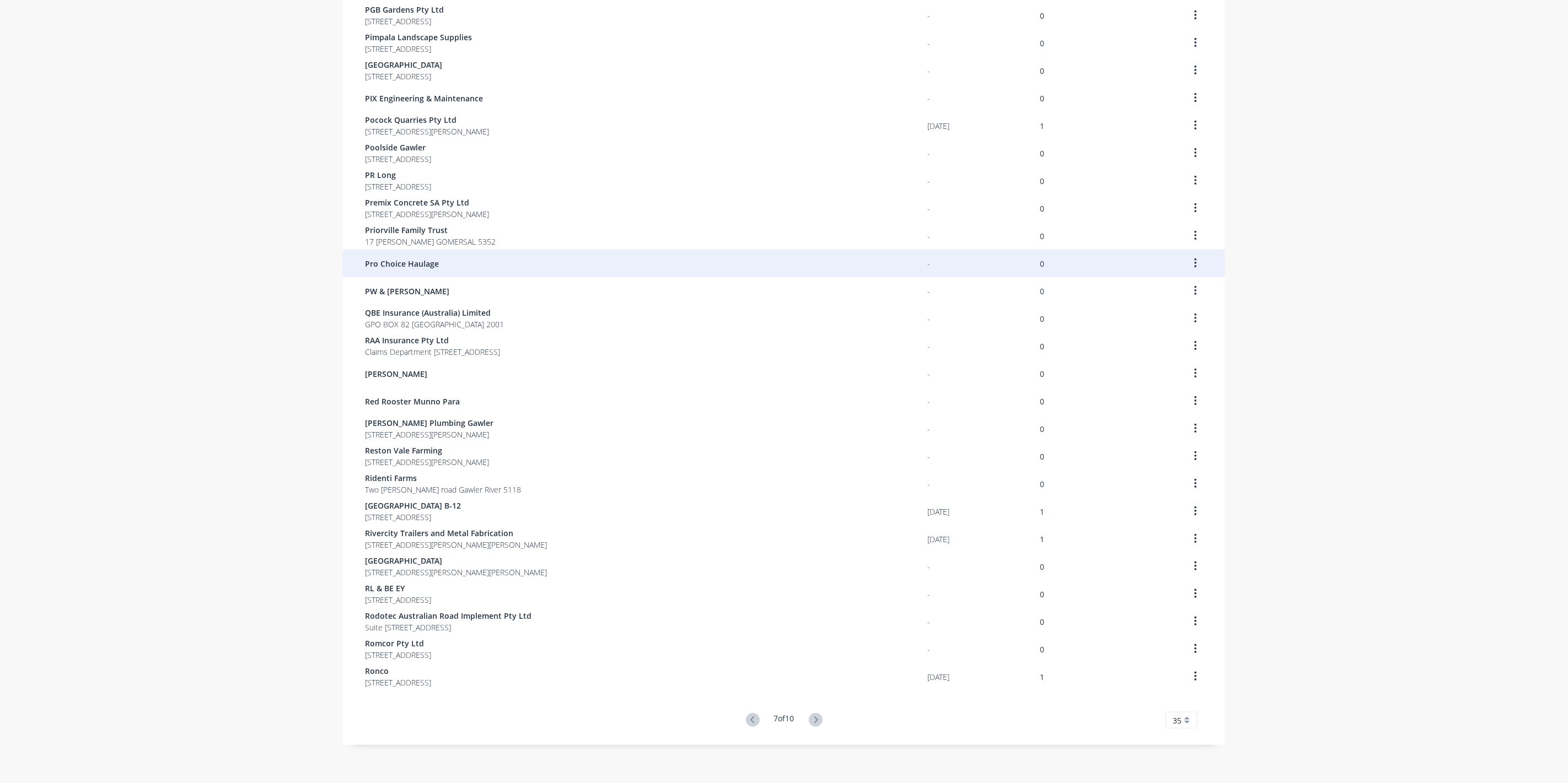
click at [386, 270] on div "Pro Choice Haulage" at bounding box center [646, 264] width 562 height 28
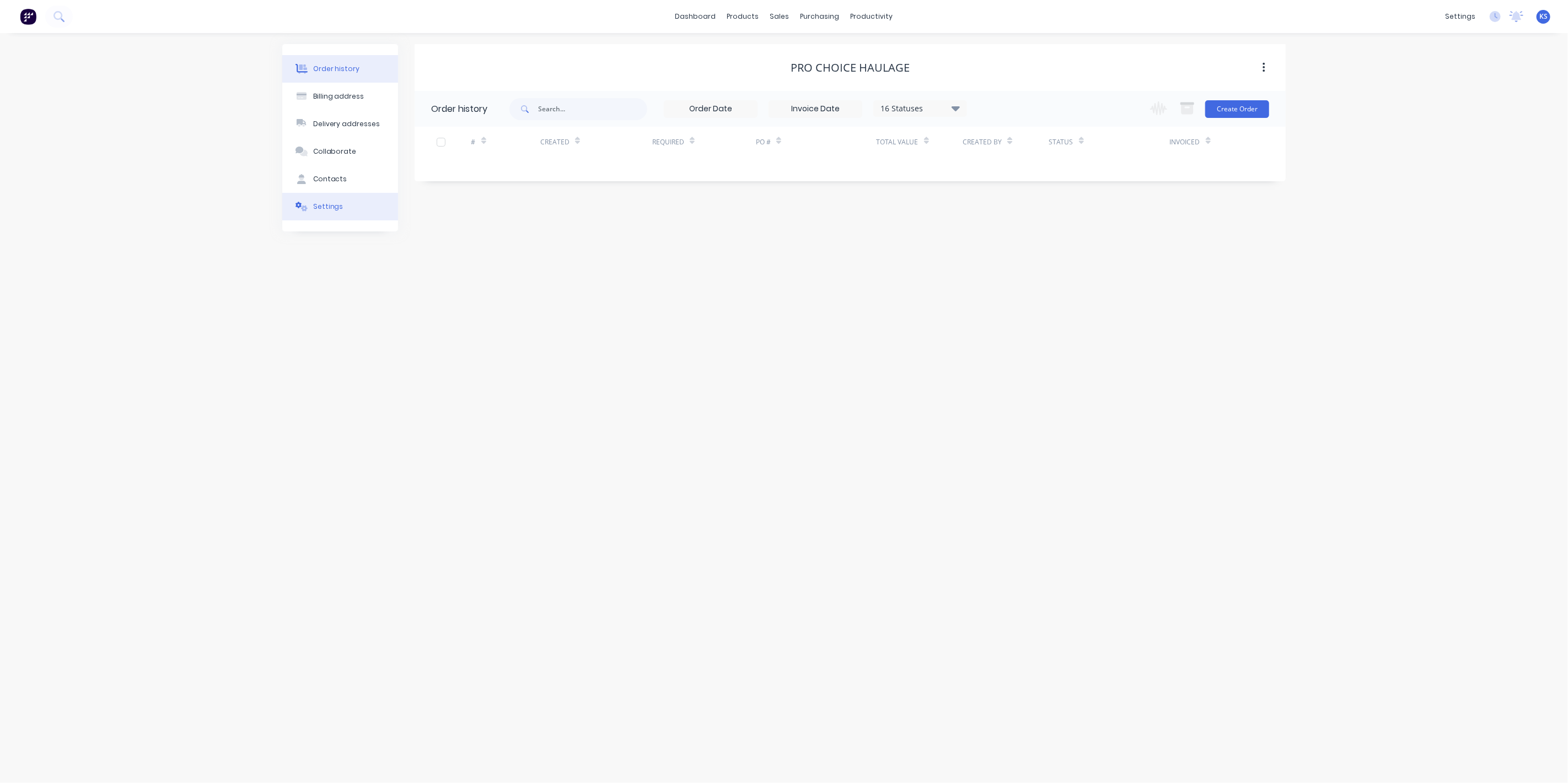
click at [343, 211] on button "Settings" at bounding box center [340, 206] width 116 height 28
click at [430, 348] on div at bounding box center [435, 358] width 22 height 22
click at [561, 375] on div at bounding box center [580, 381] width 158 height 14
type input "0"
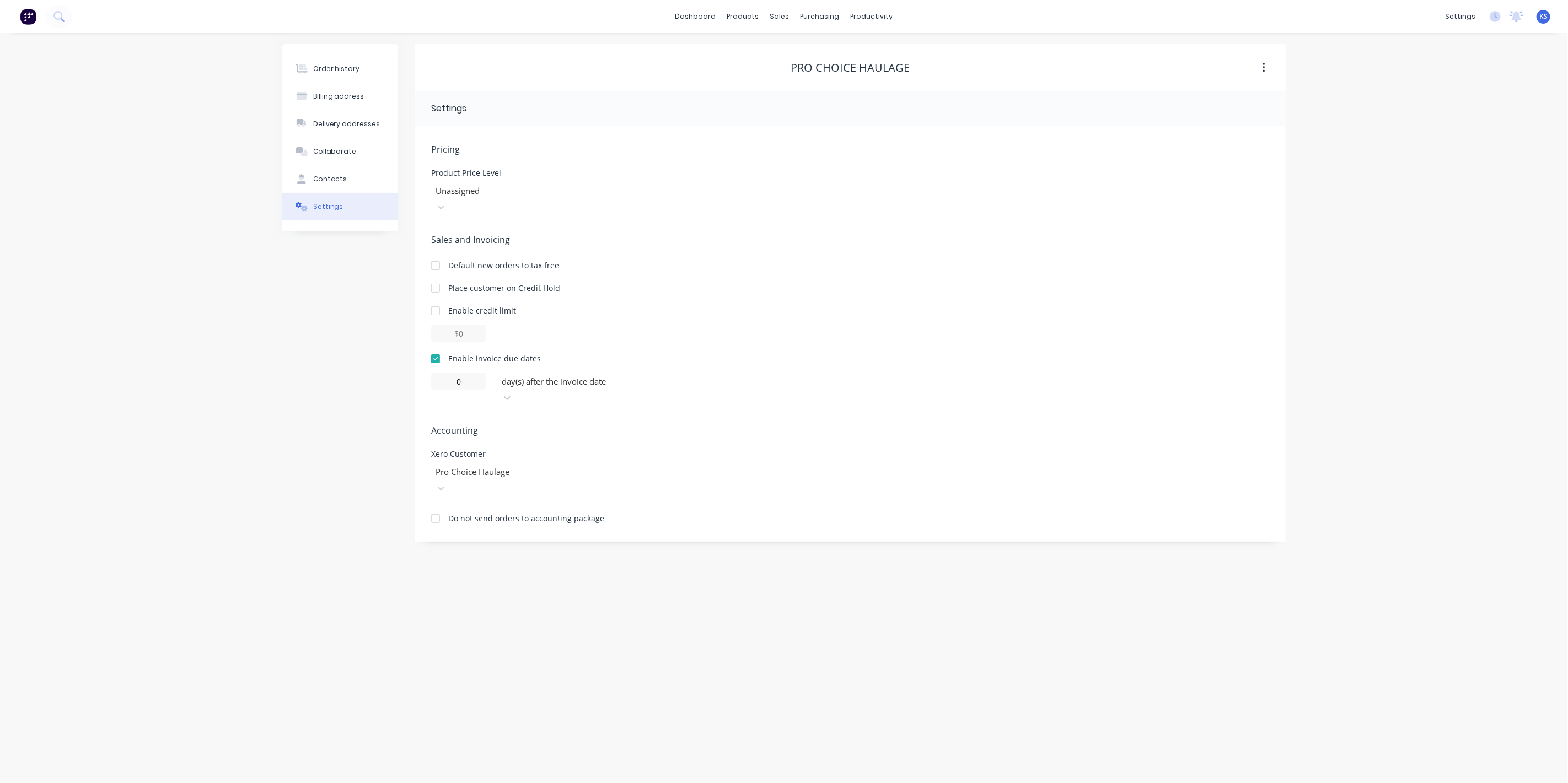
click at [264, 410] on div "Order history Billing address Delivery addresses Collaborate Contacts Settings …" at bounding box center [784, 408] width 1568 height 750
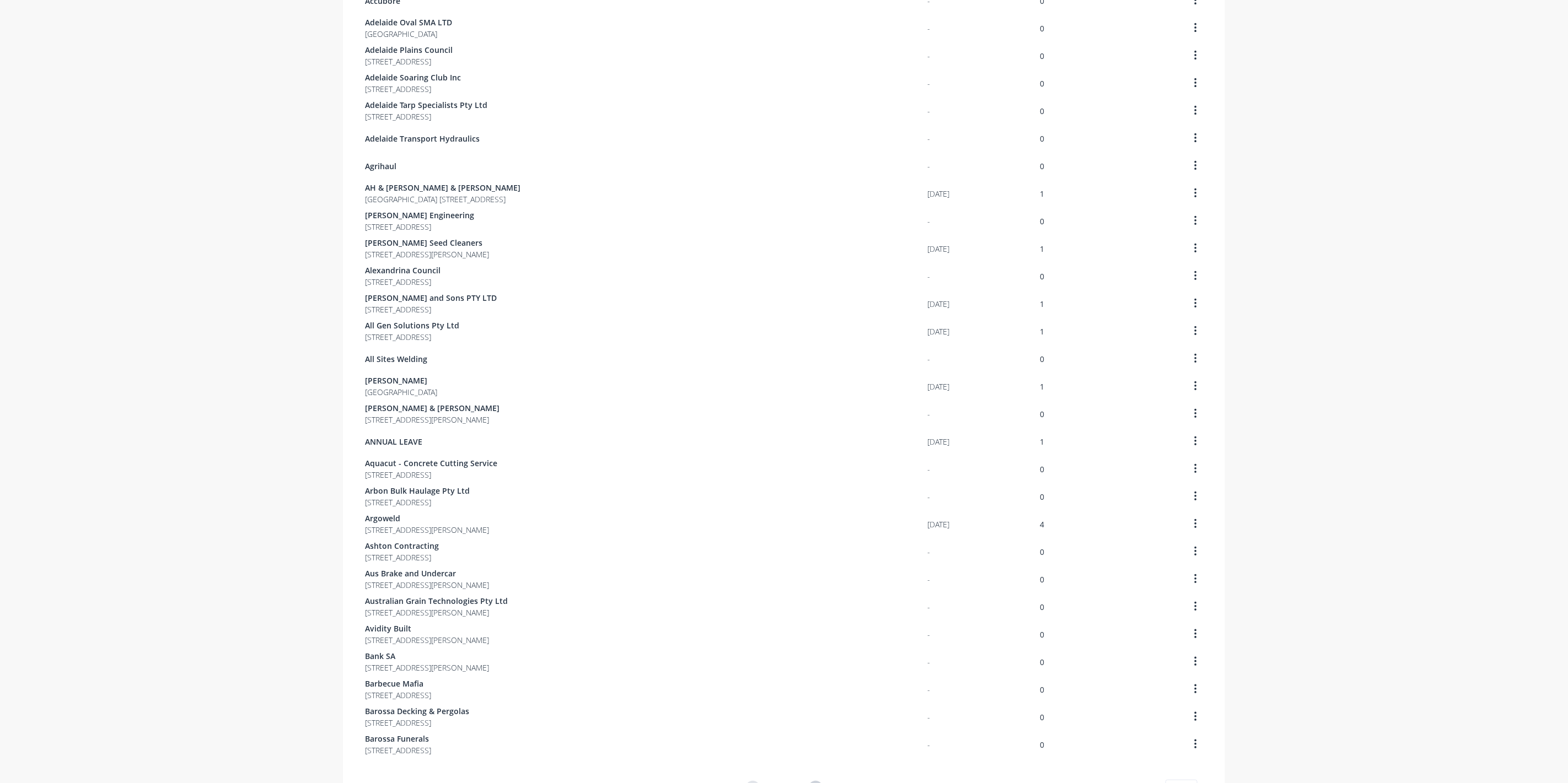
scroll to position [384, 0]
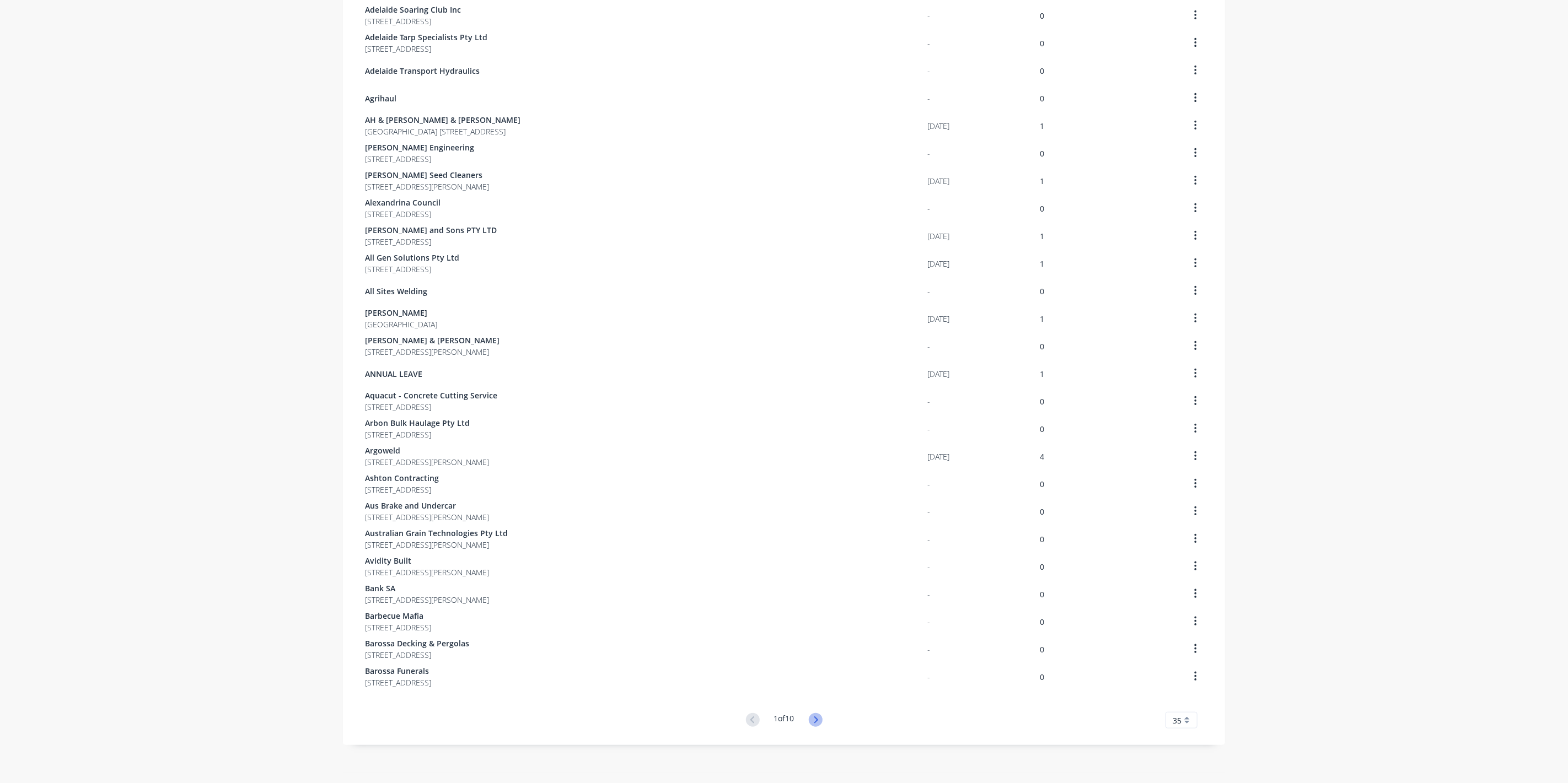
click at [819, 723] on icon at bounding box center [816, 720] width 14 height 14
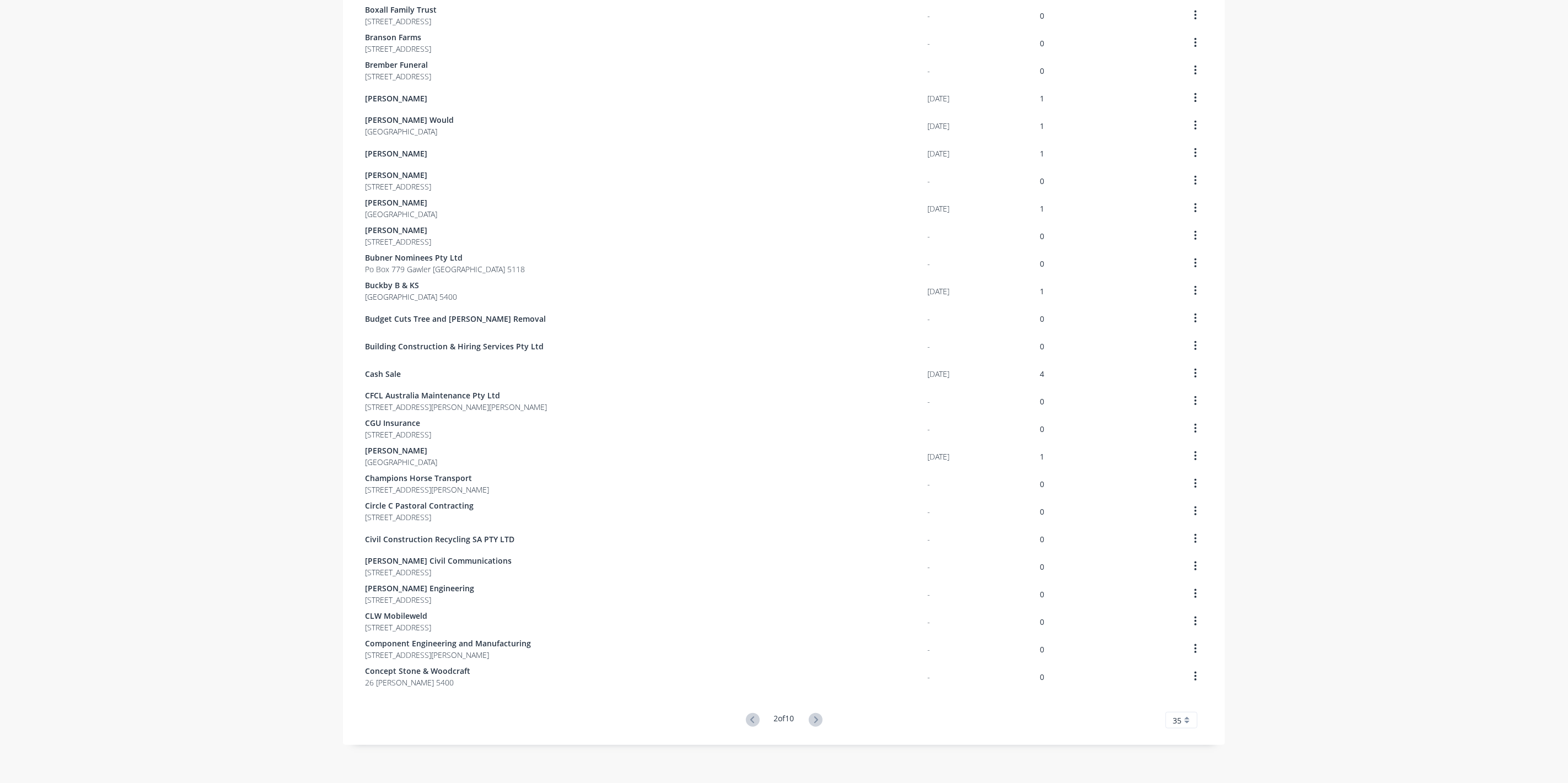
click at [819, 723] on icon at bounding box center [816, 720] width 14 height 14
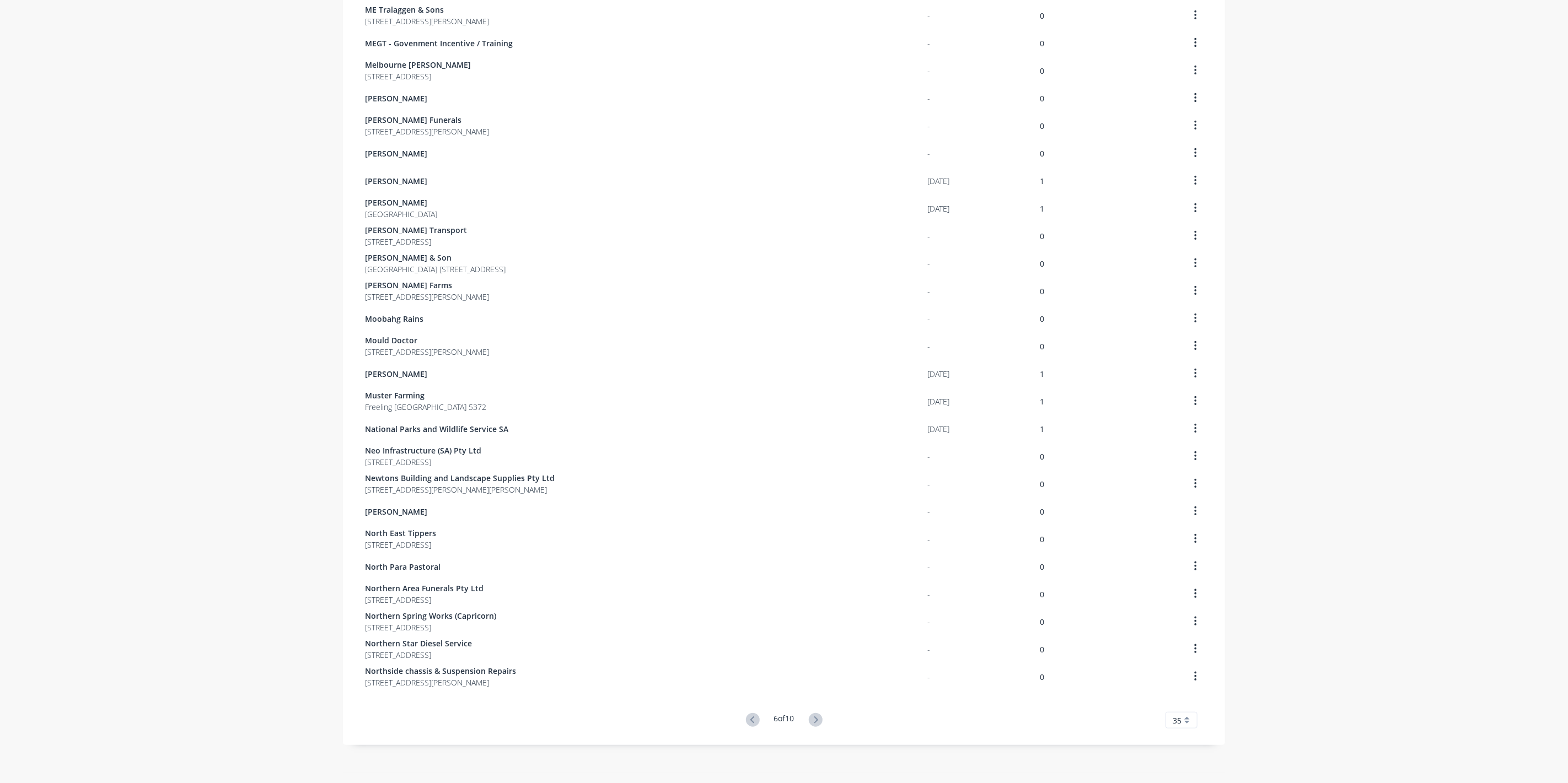
click at [819, 723] on icon at bounding box center [816, 720] width 14 height 14
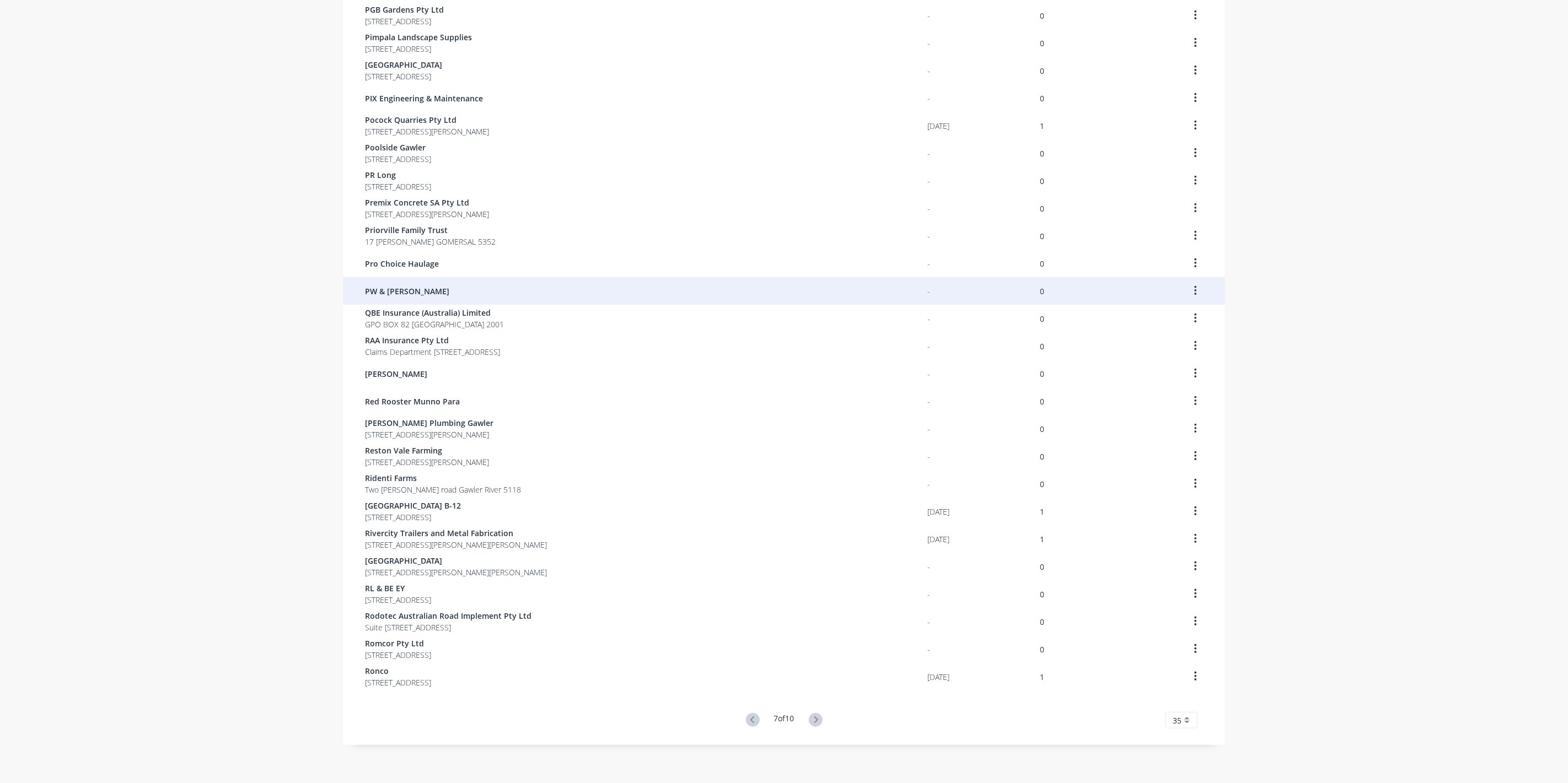
click at [387, 284] on div "PW & [PERSON_NAME]" at bounding box center [646, 291] width 562 height 28
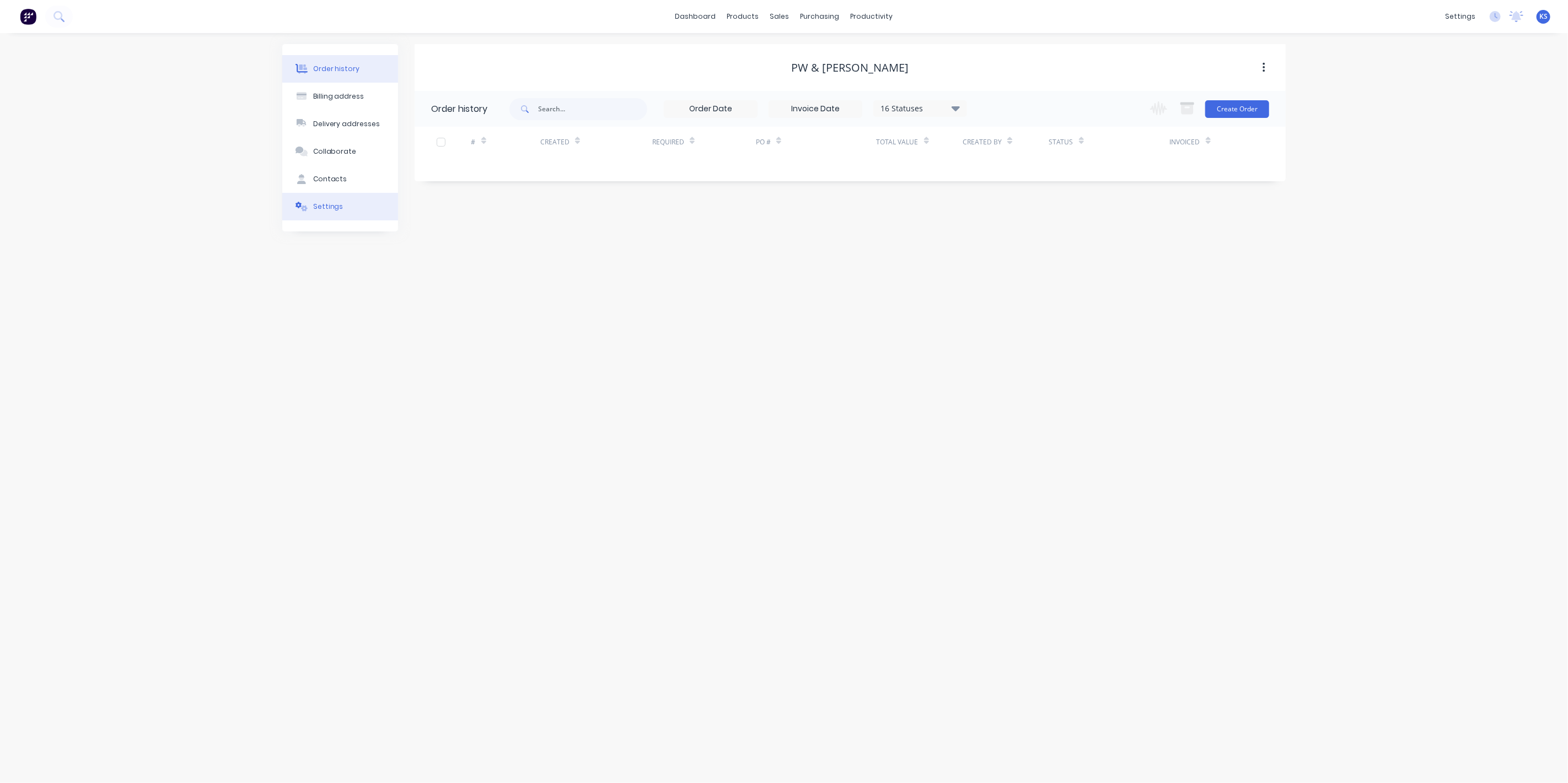
click at [324, 209] on div "Settings" at bounding box center [328, 206] width 30 height 10
click at [442, 348] on div at bounding box center [435, 358] width 22 height 22
click at [554, 375] on div at bounding box center [580, 381] width 158 height 14
type input "0"
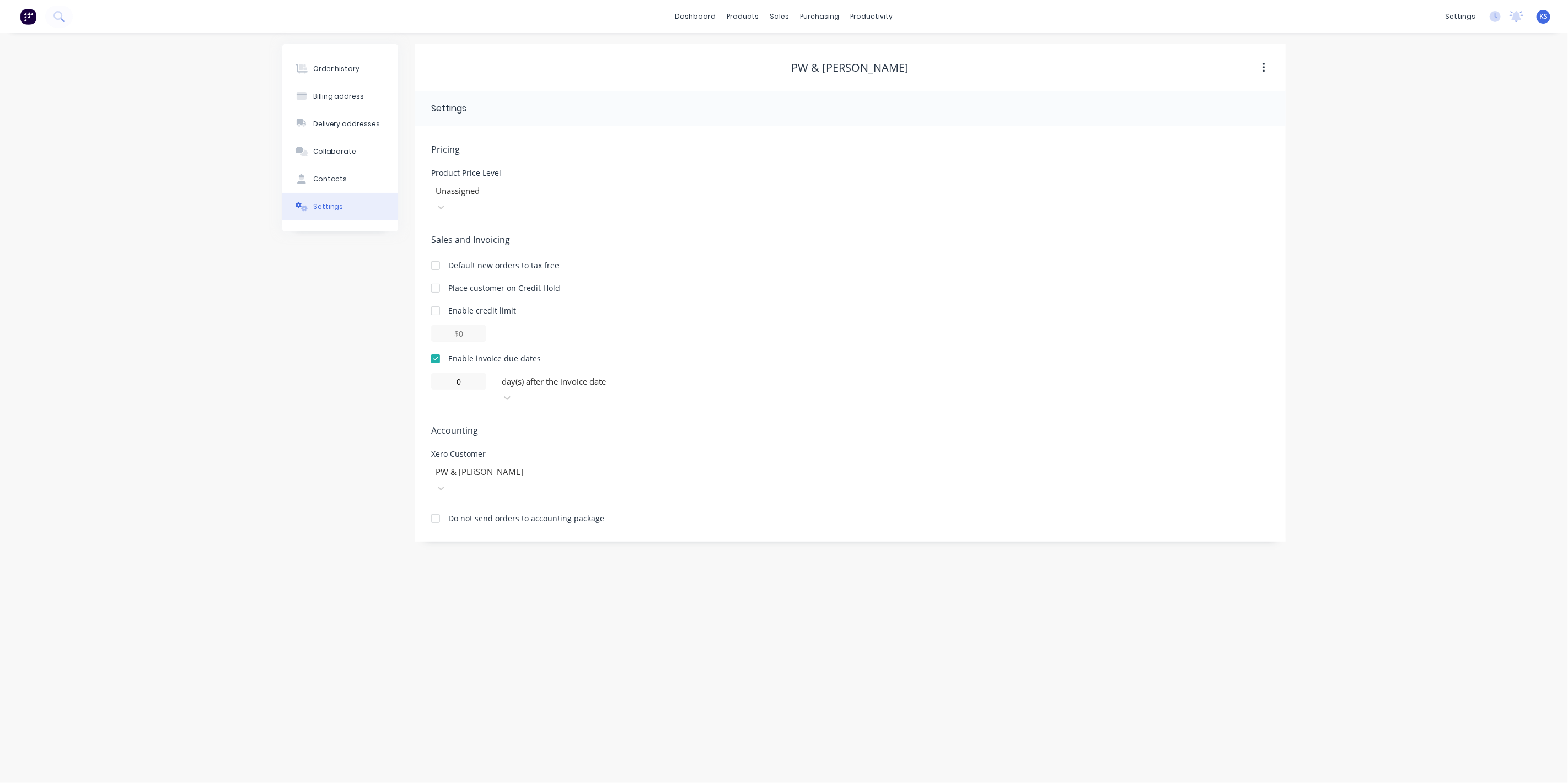
click at [292, 385] on div "Order history Billing address Delivery addresses Collaborate Contacts Settings" at bounding box center [340, 293] width 116 height 498
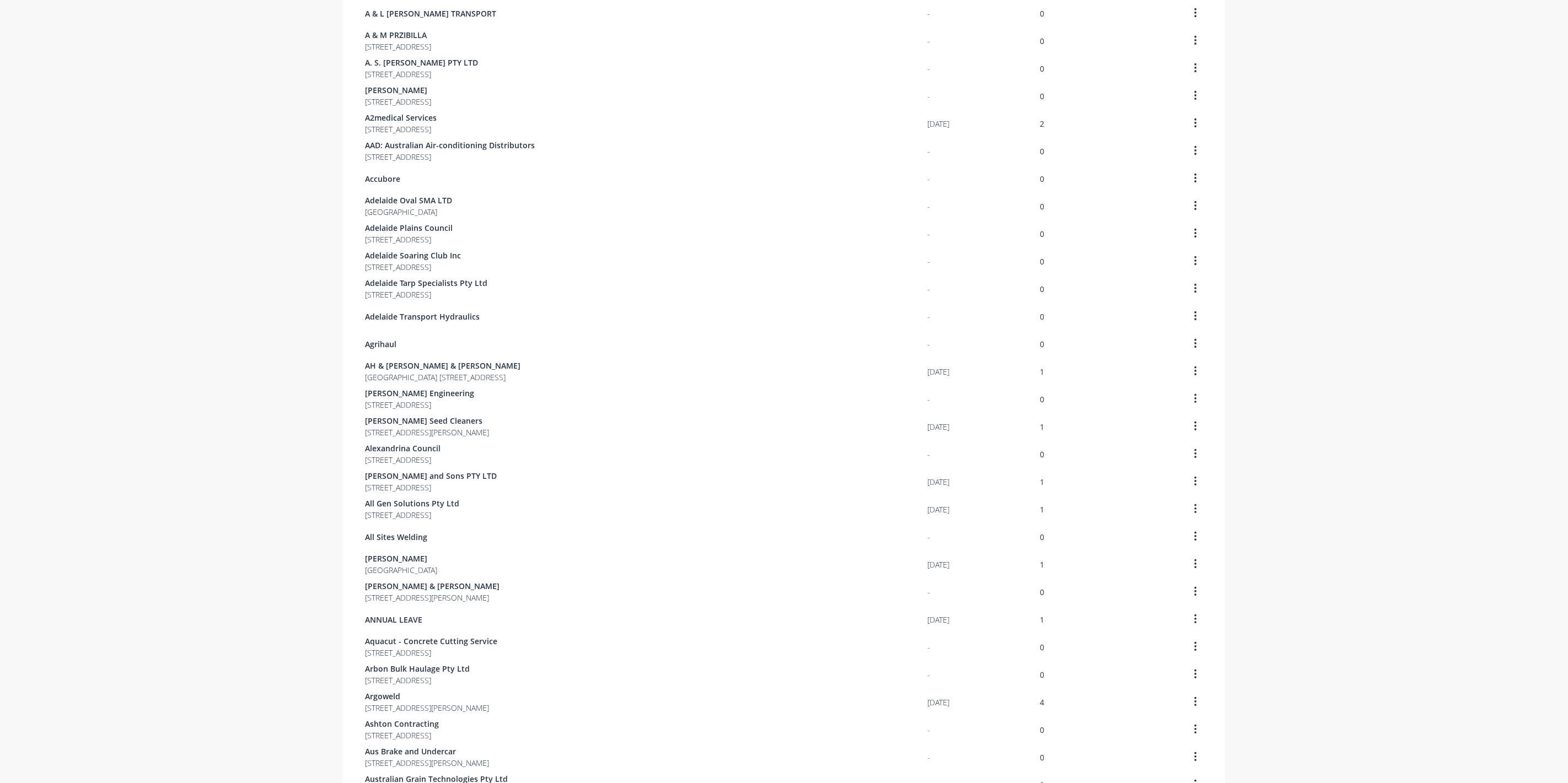
scroll to position [384, 0]
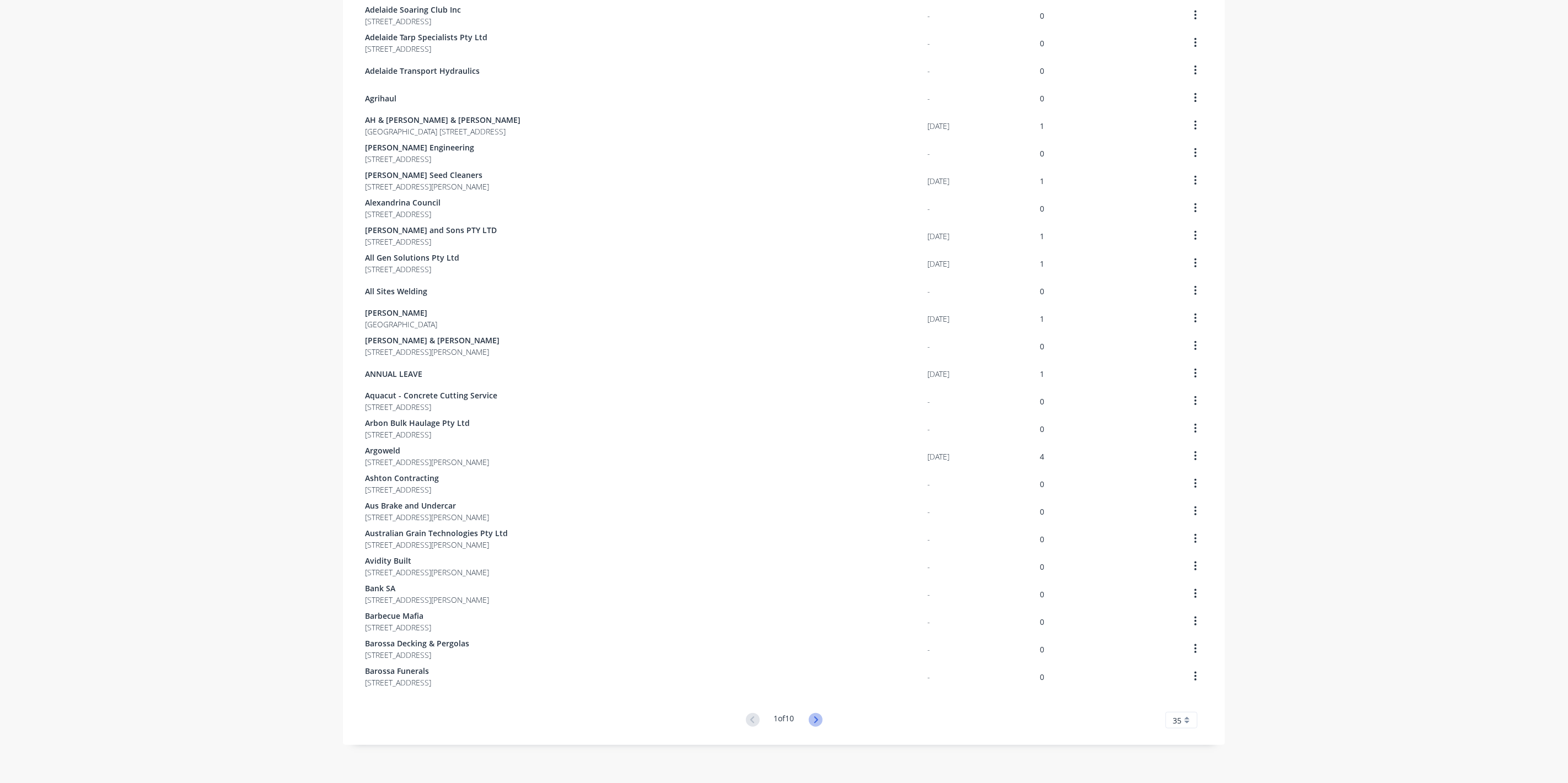
click at [815, 715] on icon at bounding box center [816, 720] width 14 height 14
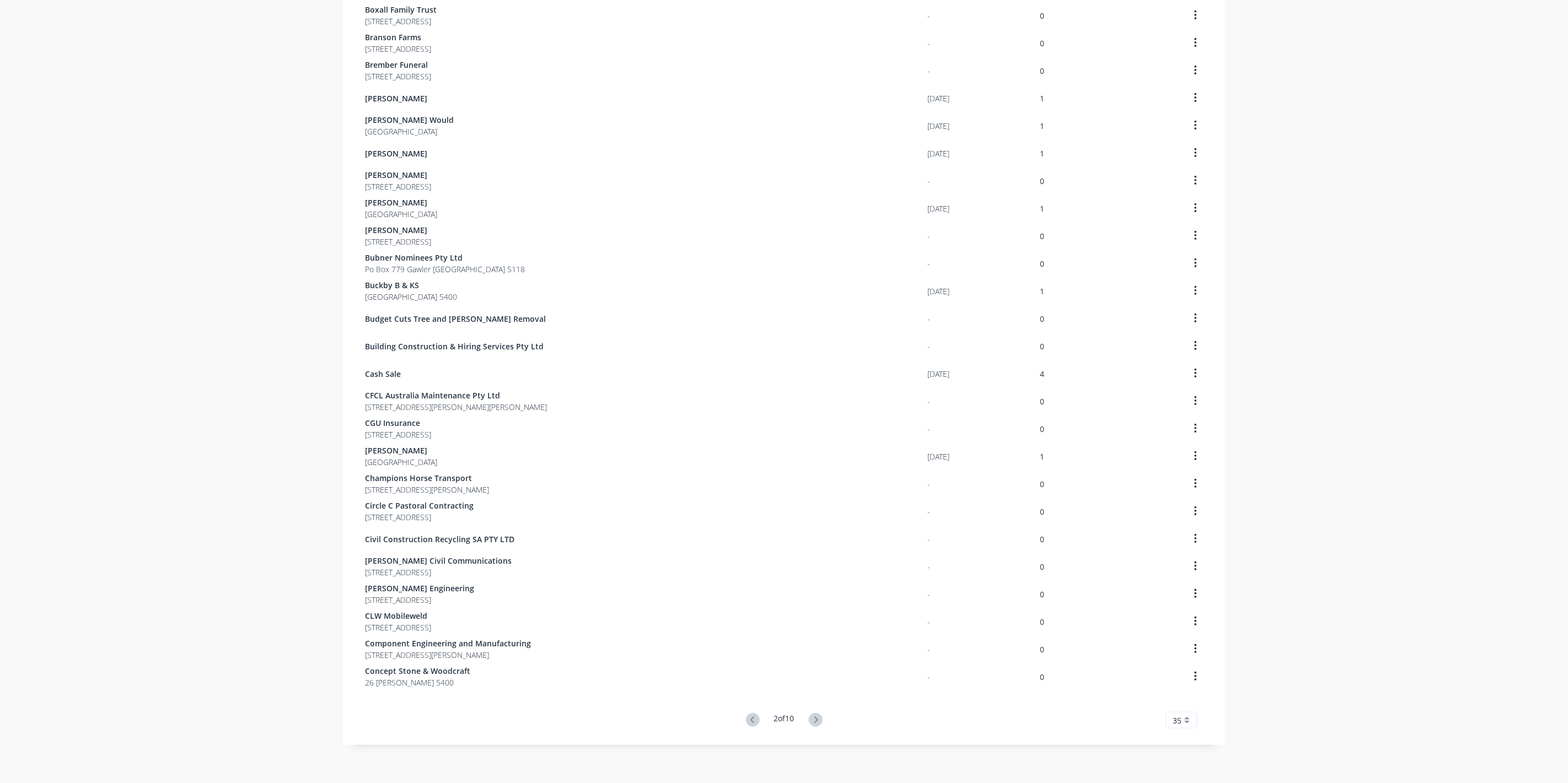
click at [815, 715] on icon at bounding box center [816, 720] width 14 height 14
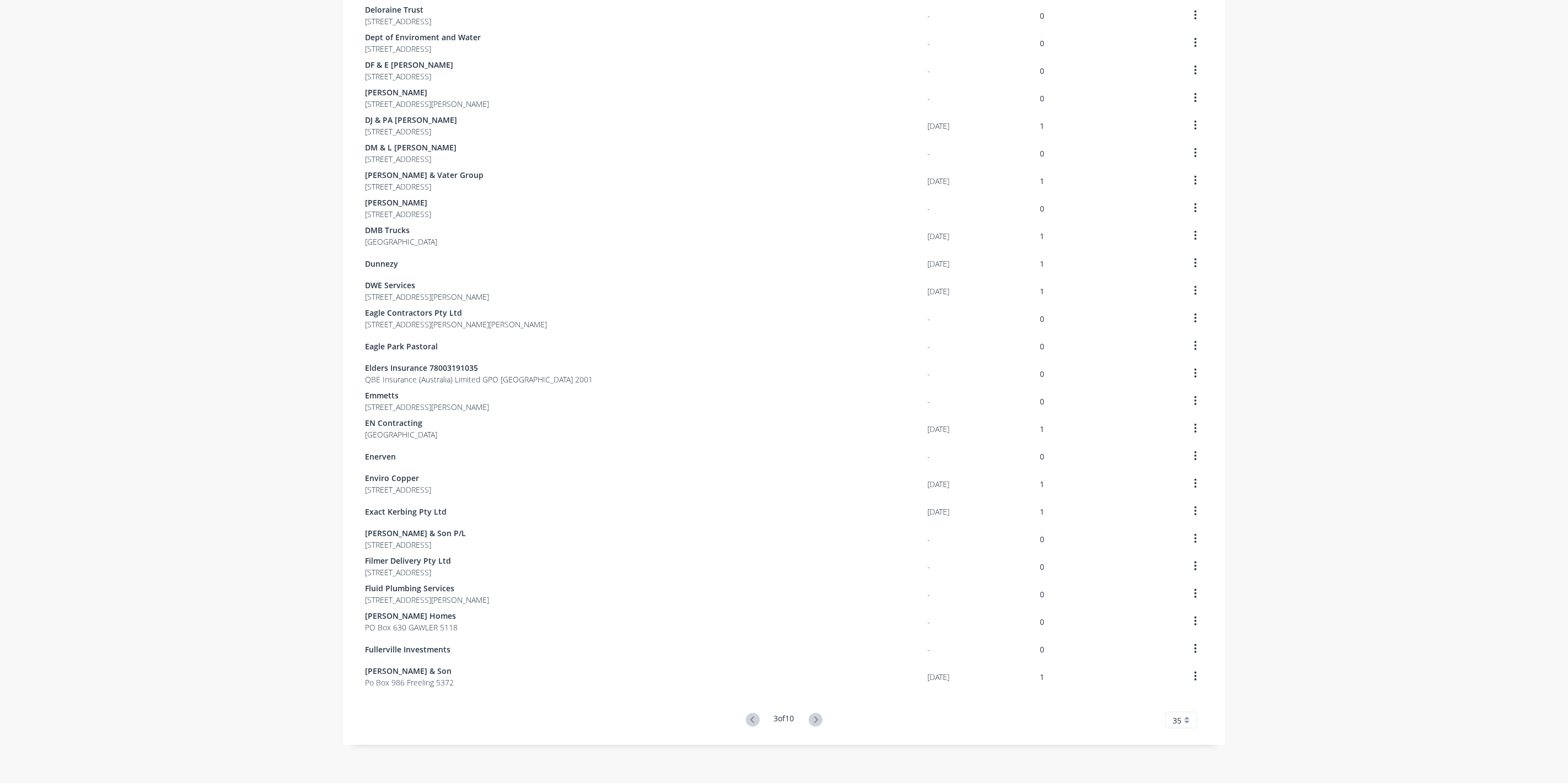
click at [815, 715] on icon at bounding box center [816, 720] width 14 height 14
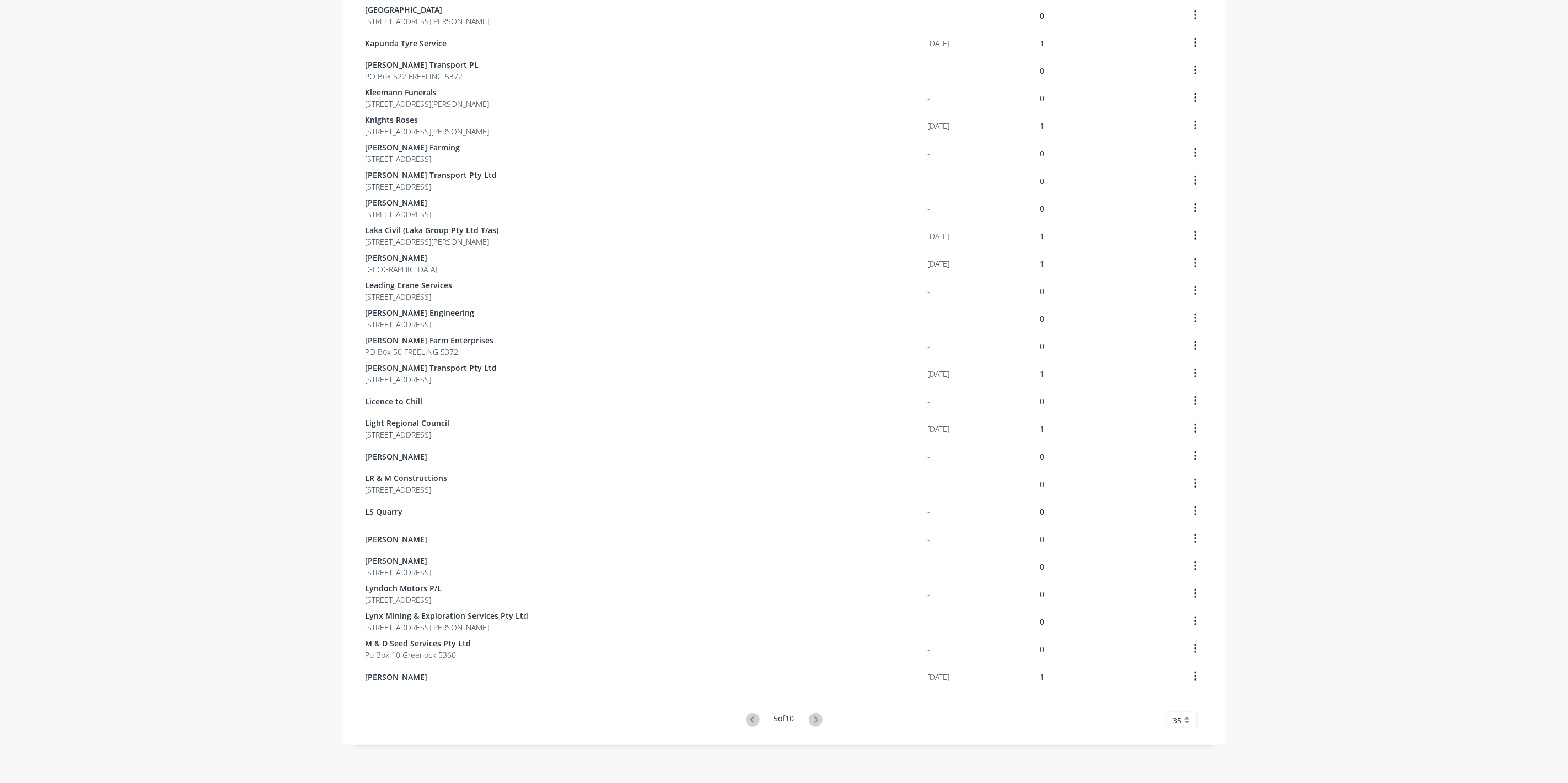
click at [815, 715] on icon at bounding box center [816, 720] width 14 height 14
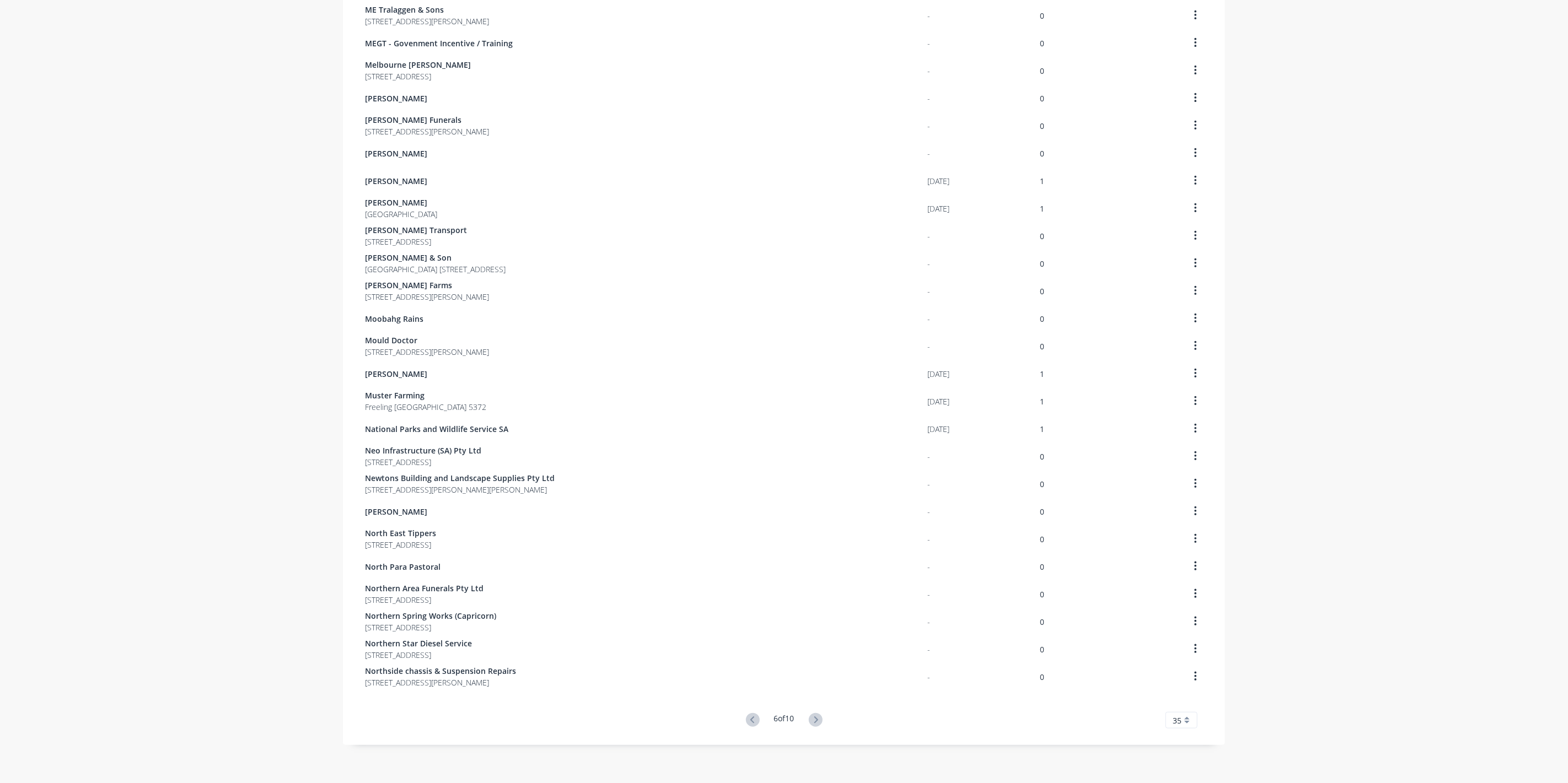
click at [815, 715] on icon at bounding box center [816, 720] width 14 height 14
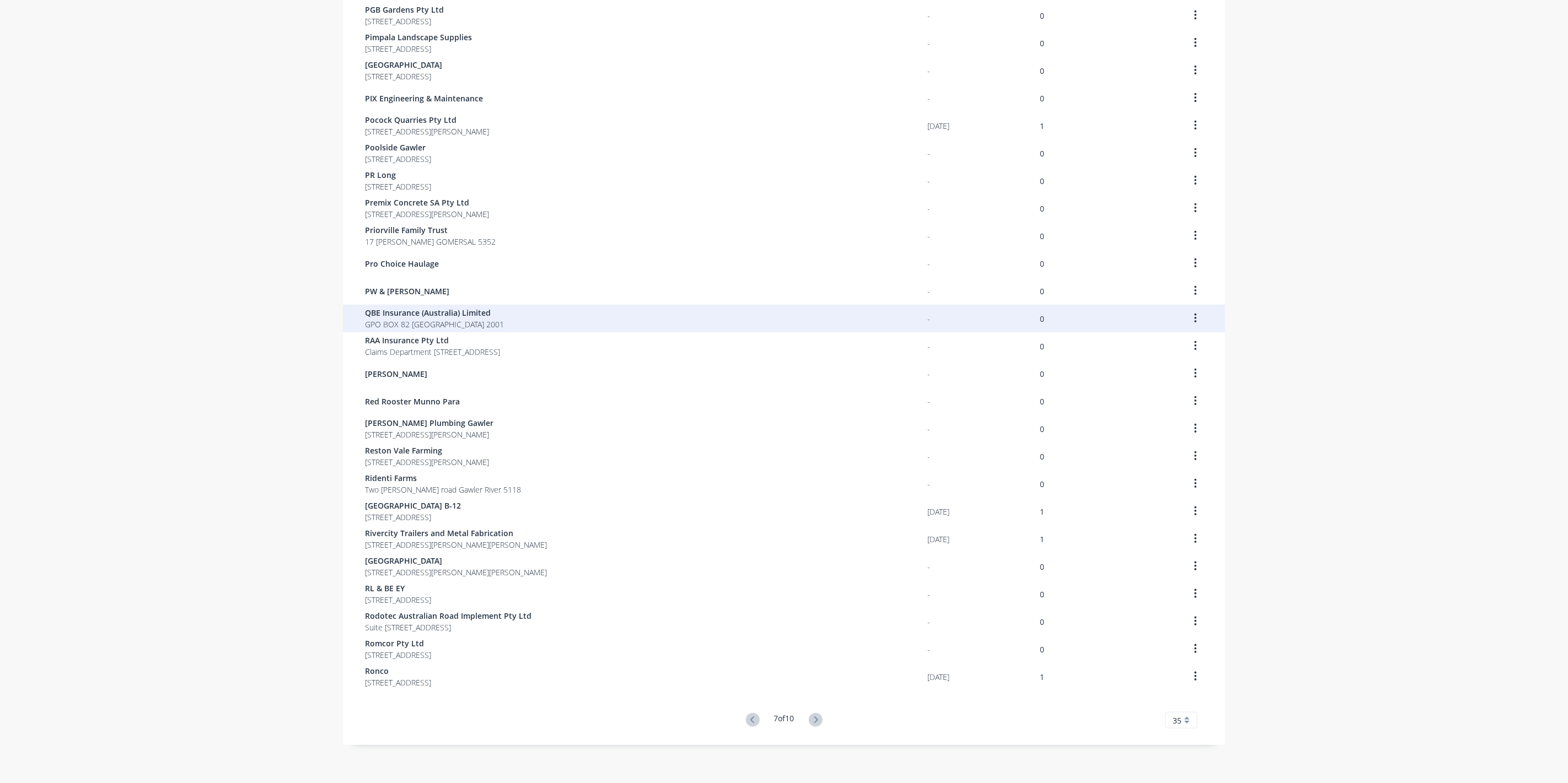
click at [397, 312] on span "QBE Insurance (Australia) Limited" at bounding box center [434, 312] width 139 height 11
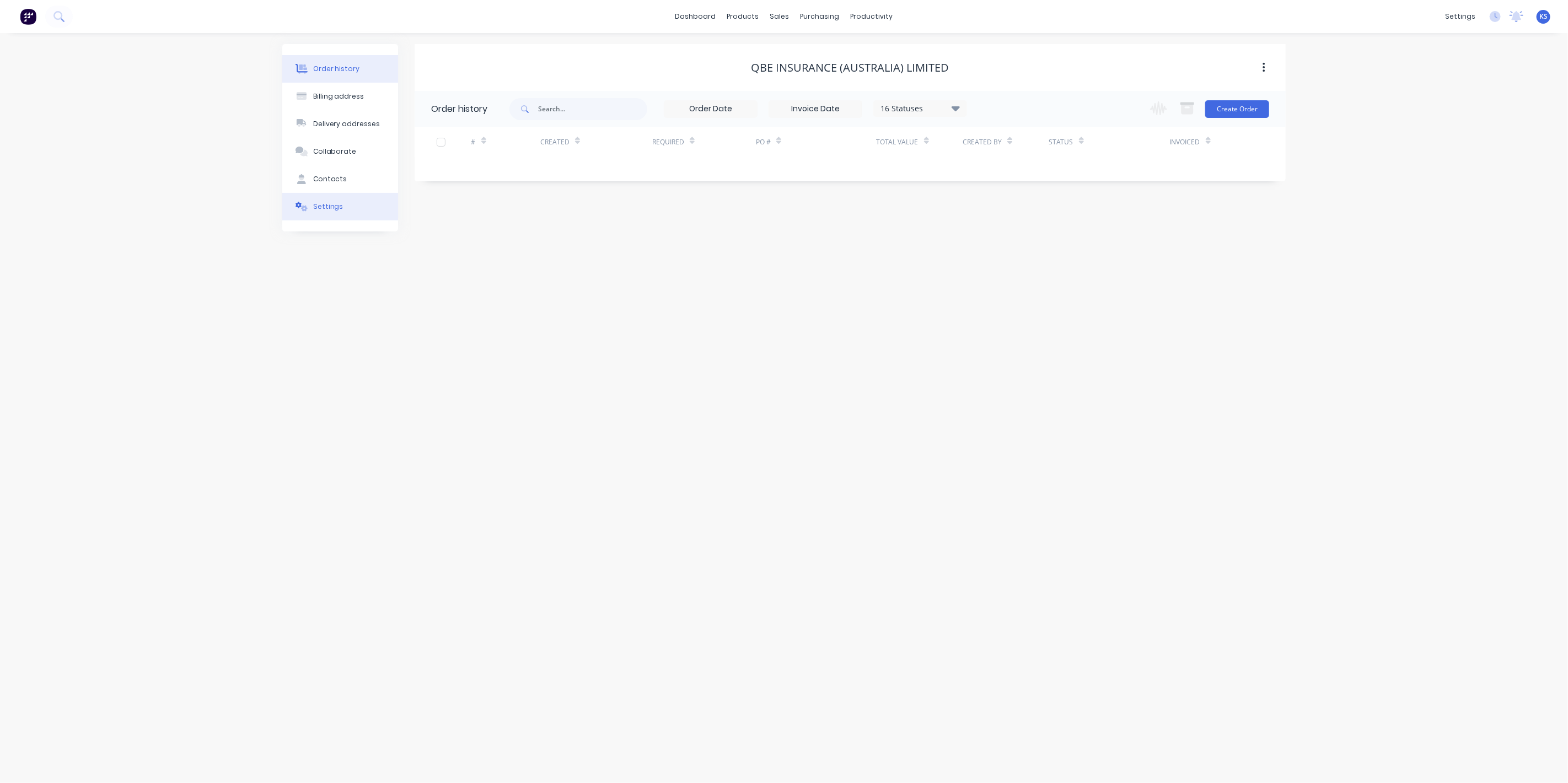
click at [347, 210] on button "Settings" at bounding box center [340, 206] width 116 height 28
click at [432, 348] on div at bounding box center [435, 358] width 22 height 22
click at [524, 375] on div at bounding box center [580, 381] width 158 height 14
type input "0"
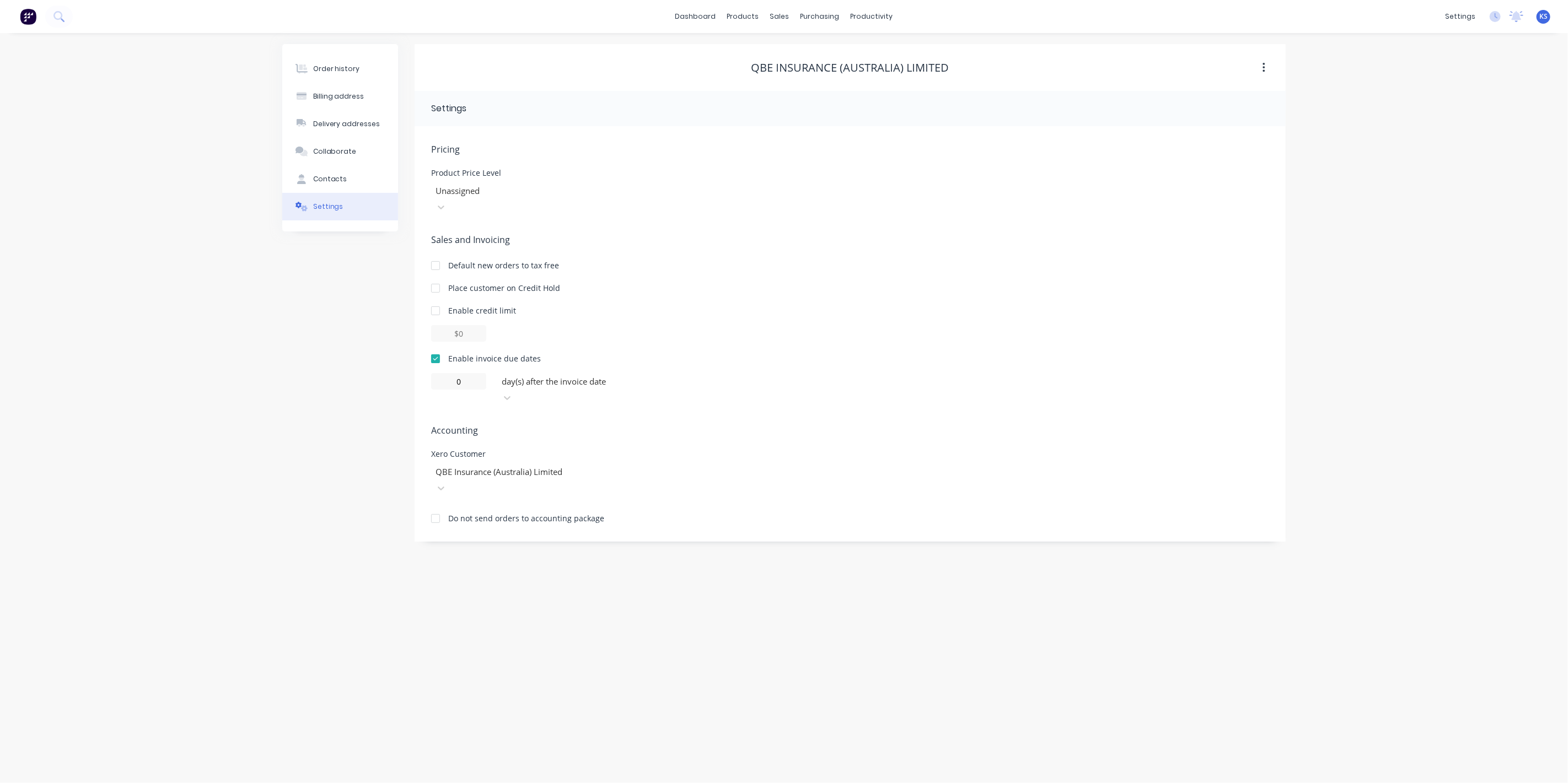
click at [261, 374] on div "Order history Billing address Delivery addresses Collaborate Contacts Settings …" at bounding box center [784, 408] width 1568 height 750
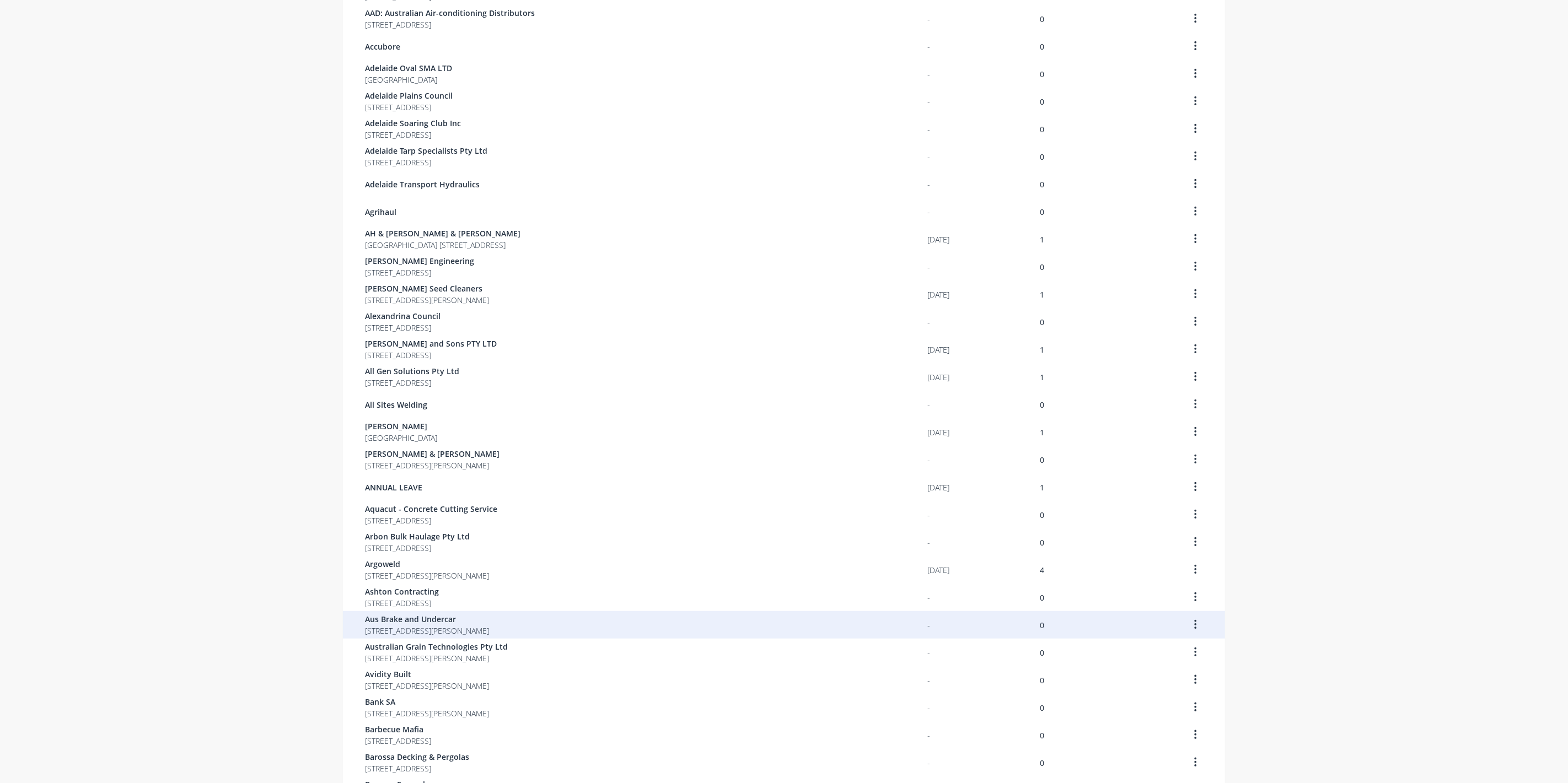
scroll to position [384, 0]
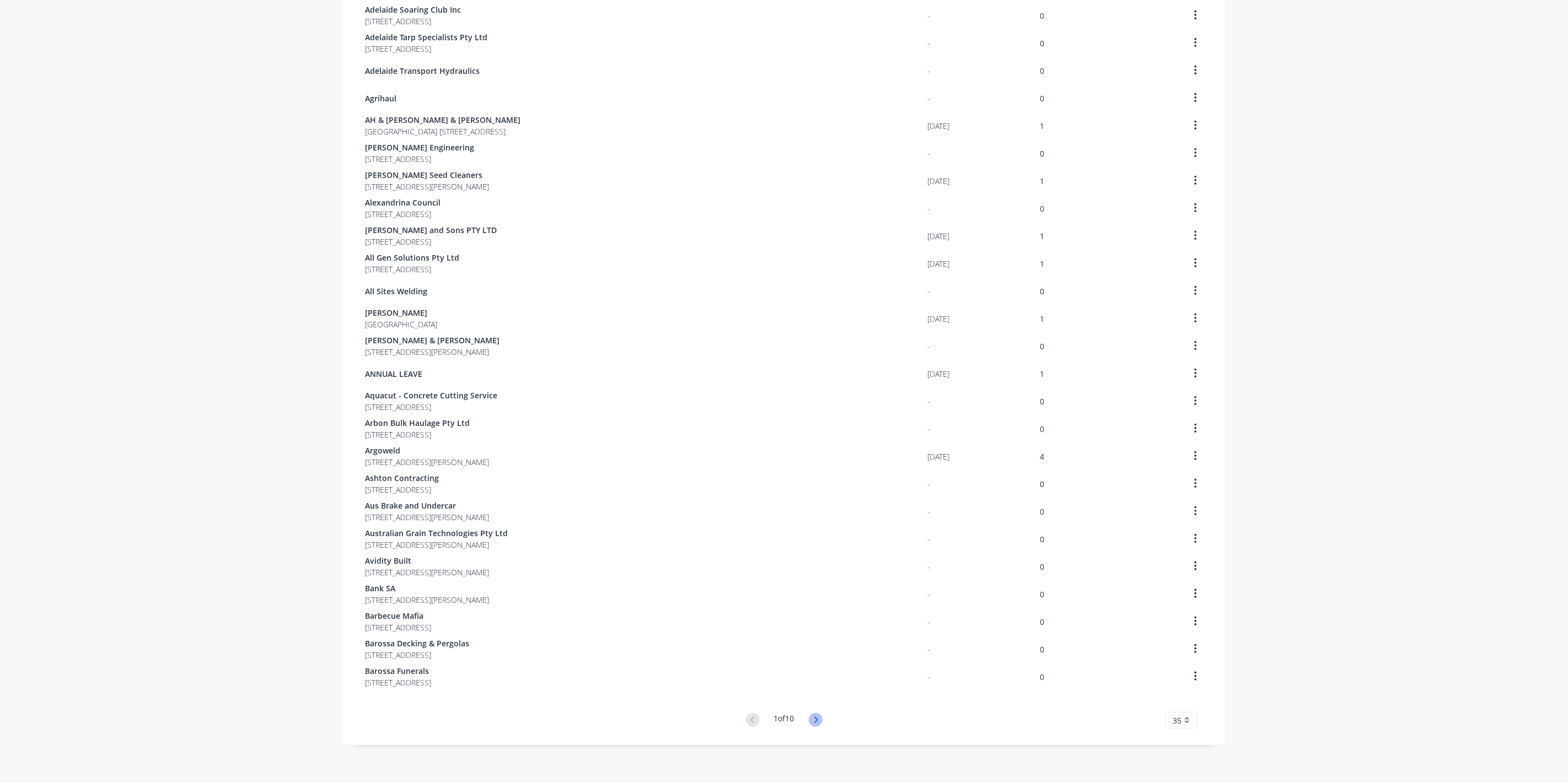
click at [816, 721] on icon at bounding box center [816, 720] width 14 height 14
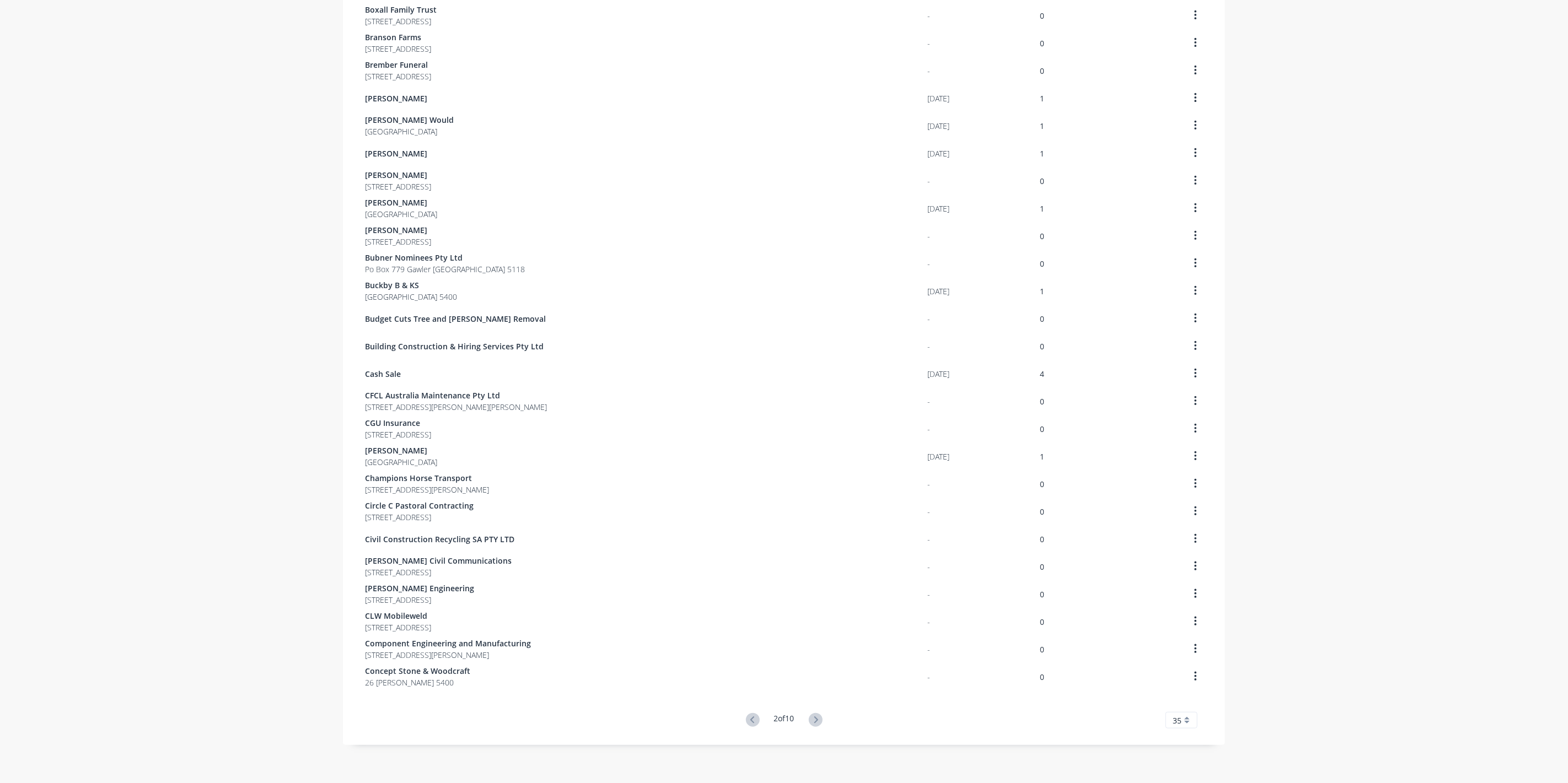
click at [815, 721] on icon at bounding box center [816, 720] width 14 height 14
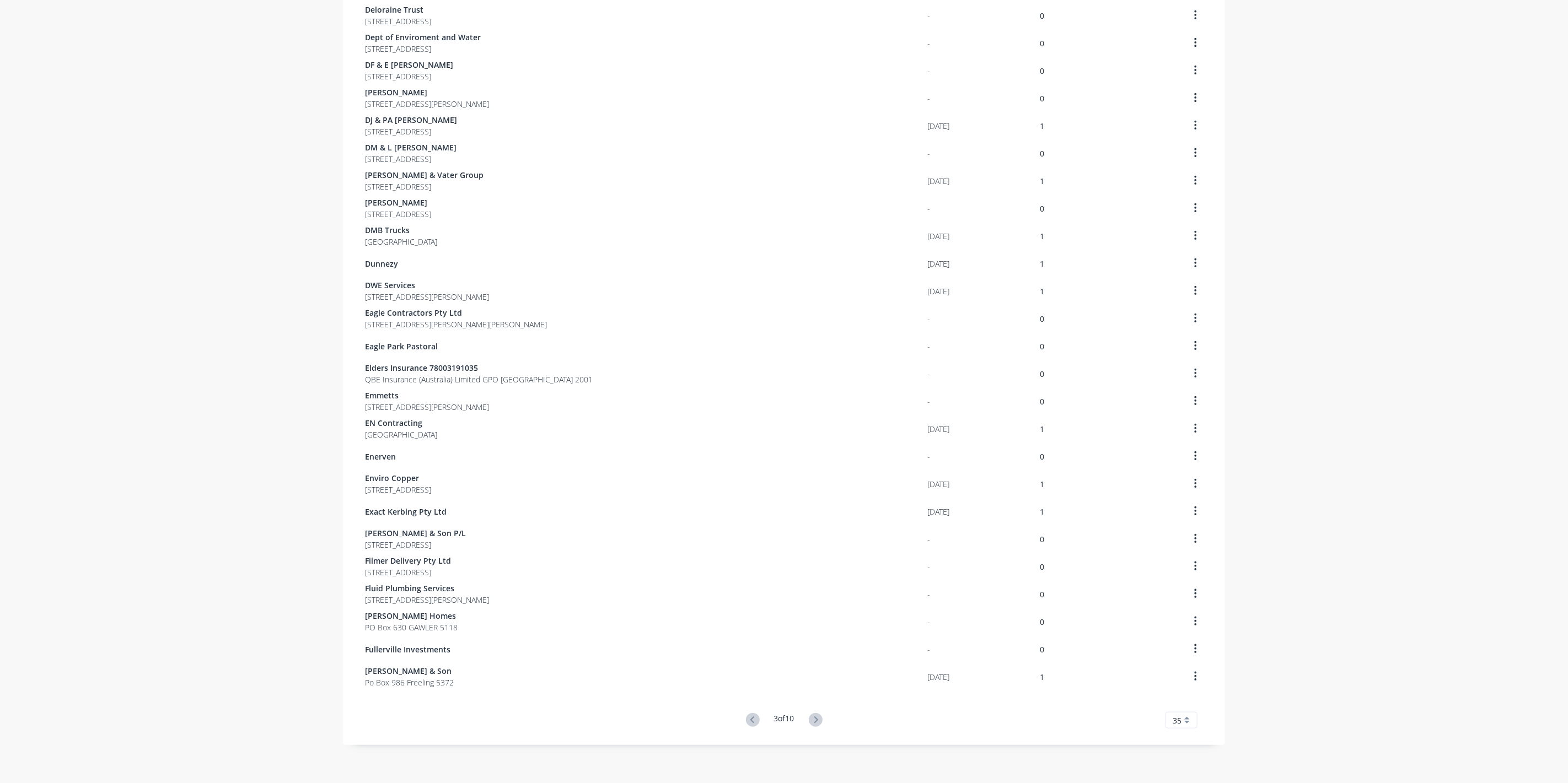
click at [815, 721] on icon at bounding box center [816, 720] width 14 height 14
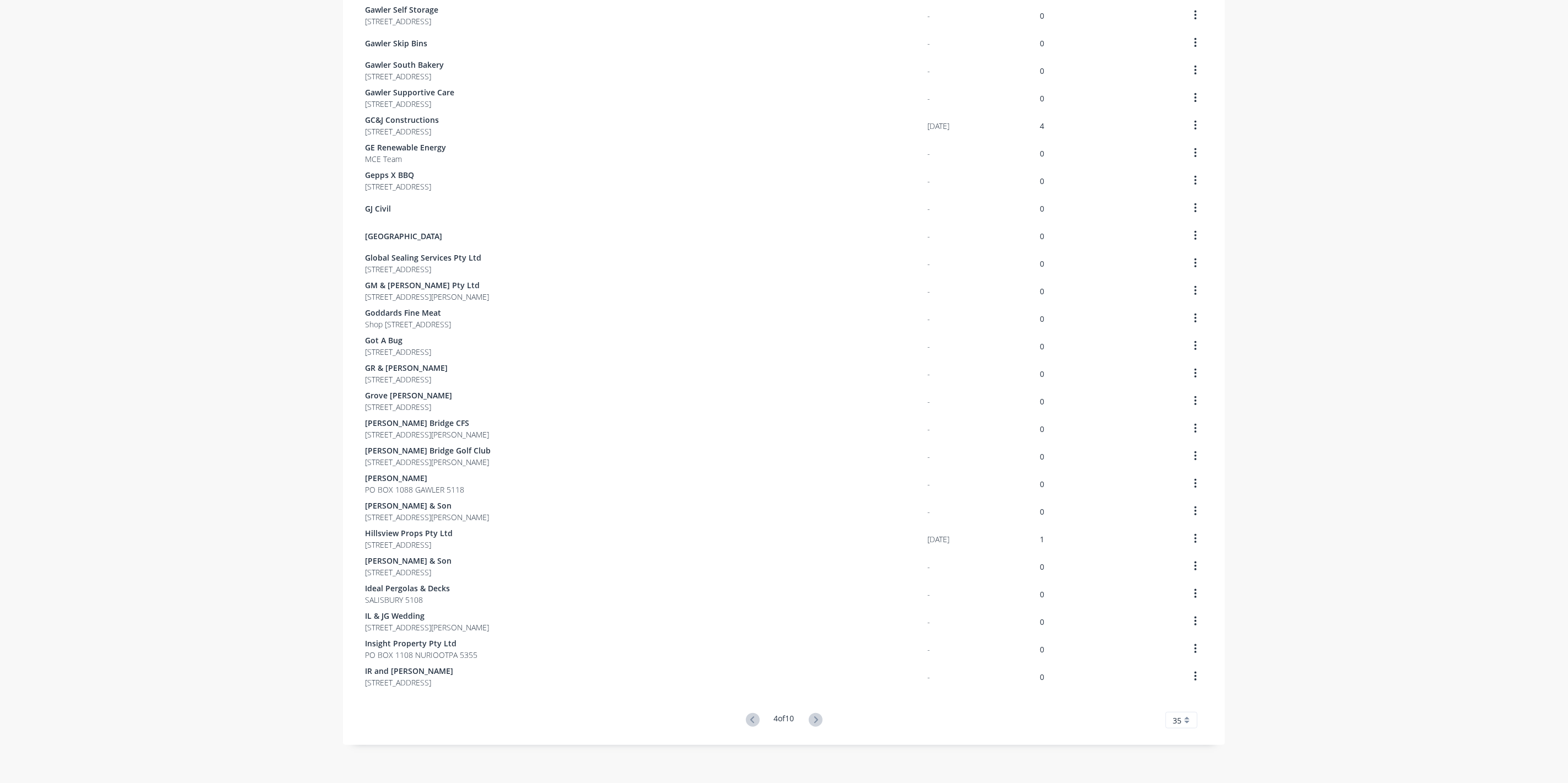
click at [815, 721] on icon at bounding box center [816, 720] width 14 height 14
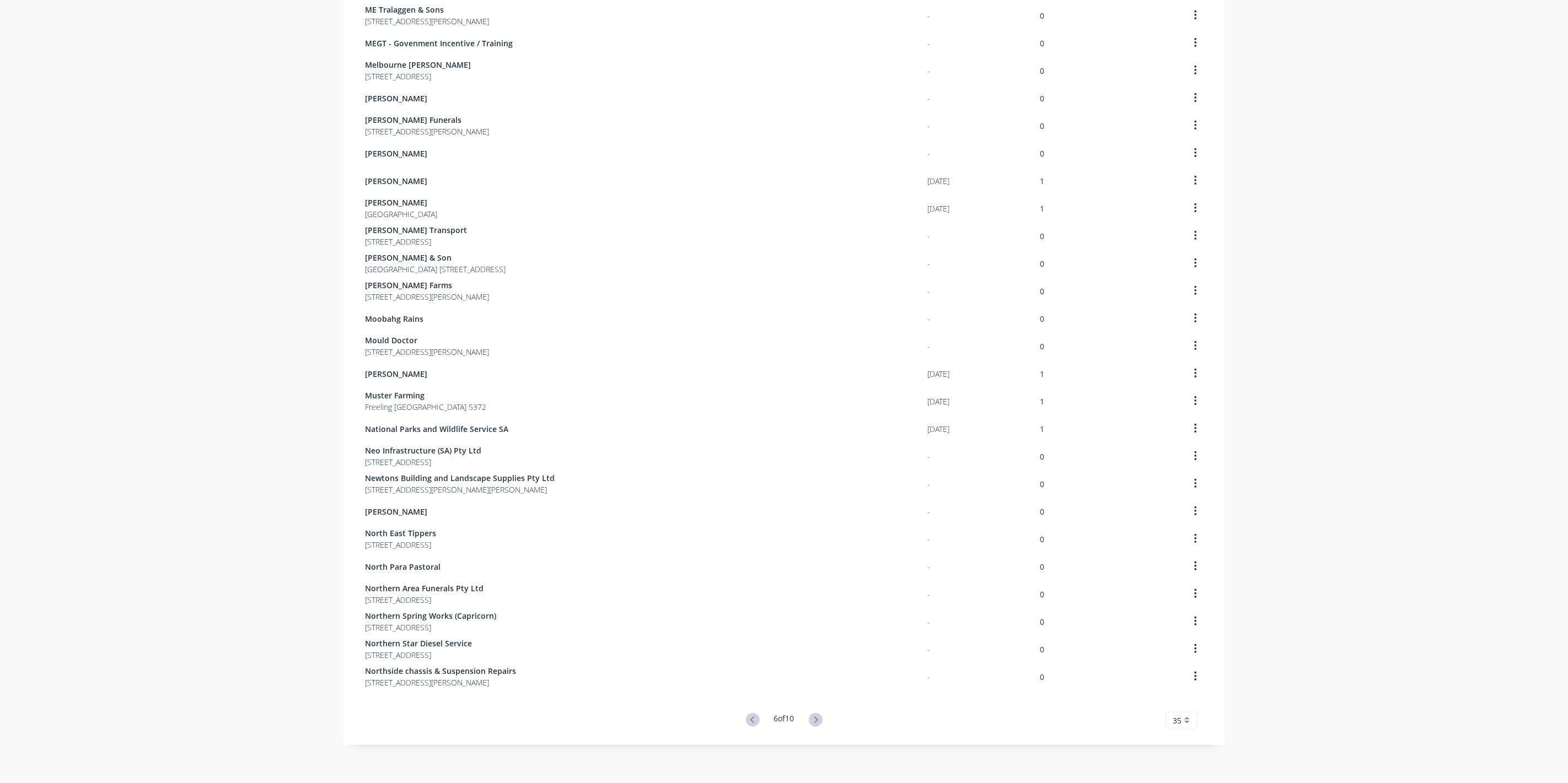
click at [815, 721] on icon at bounding box center [816, 720] width 14 height 14
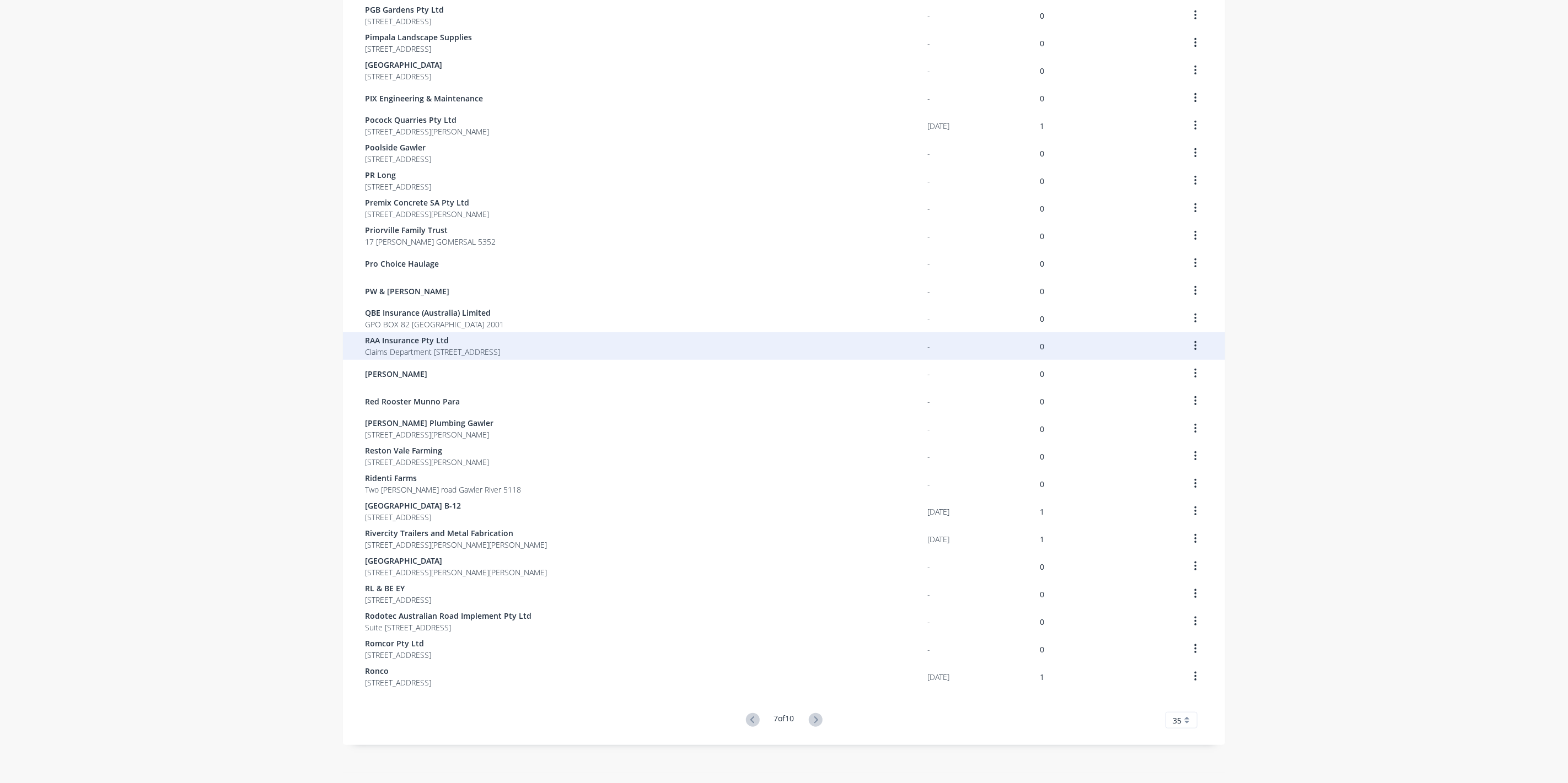
click at [414, 336] on span "RAA Insurance Pty Ltd" at bounding box center [433, 340] width 135 height 11
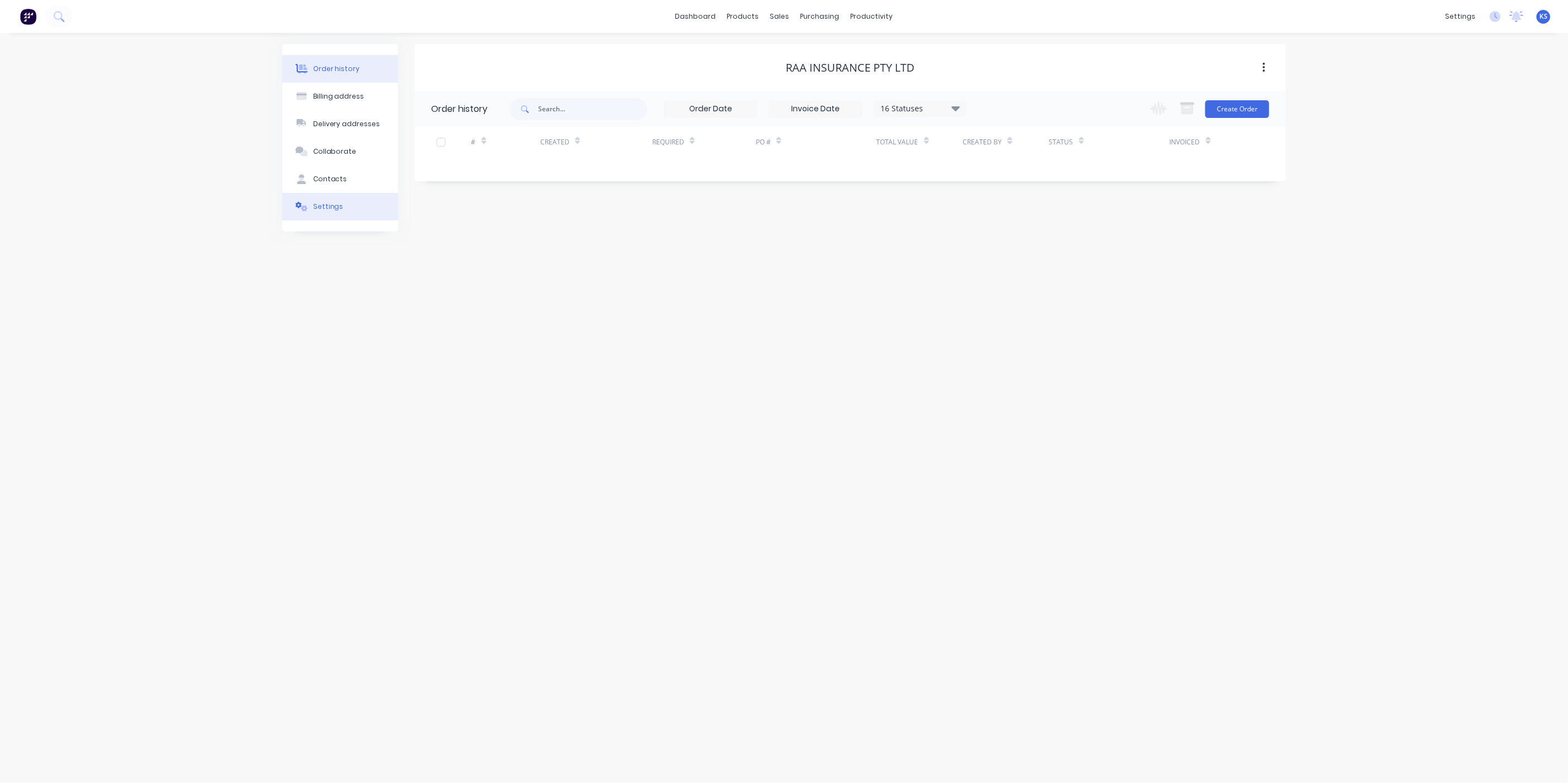
click at [316, 199] on button "Settings" at bounding box center [340, 206] width 116 height 28
click at [441, 348] on div at bounding box center [435, 358] width 22 height 22
click at [539, 375] on div at bounding box center [580, 381] width 158 height 14
type input "0"
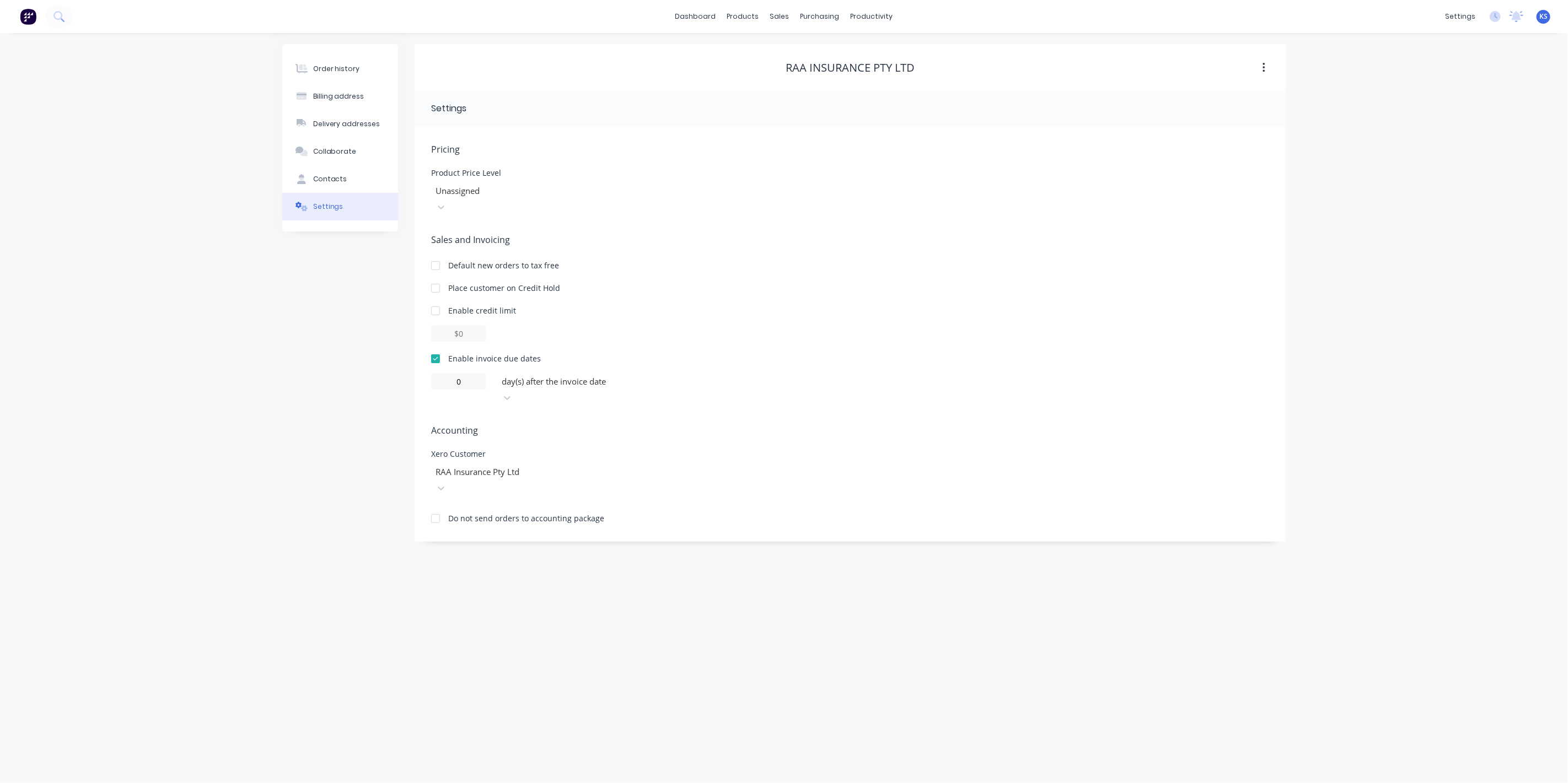
click at [294, 375] on div "Order history Billing address Delivery addresses Collaborate Contacts Settings" at bounding box center [340, 293] width 116 height 498
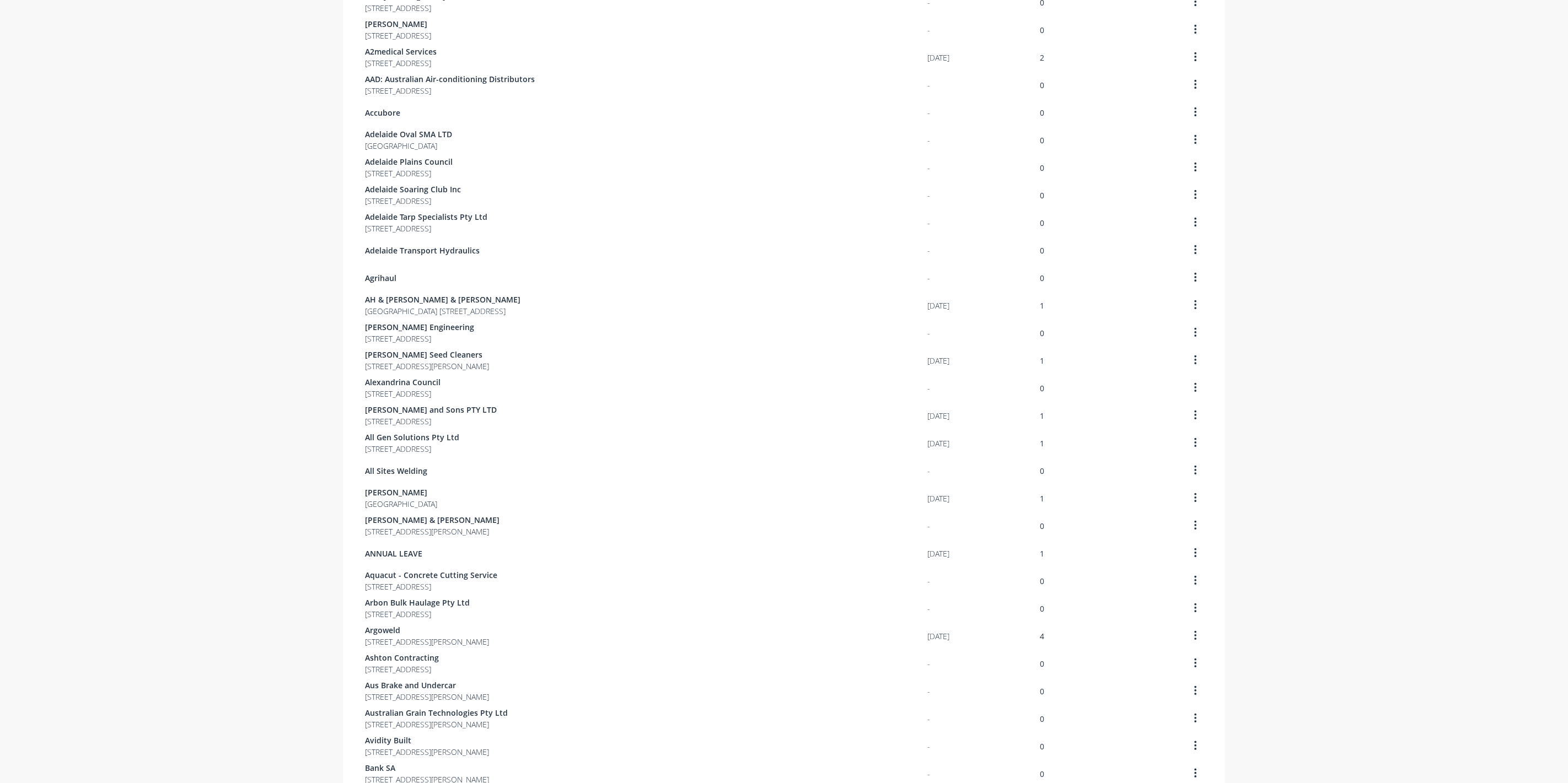
scroll to position [384, 0]
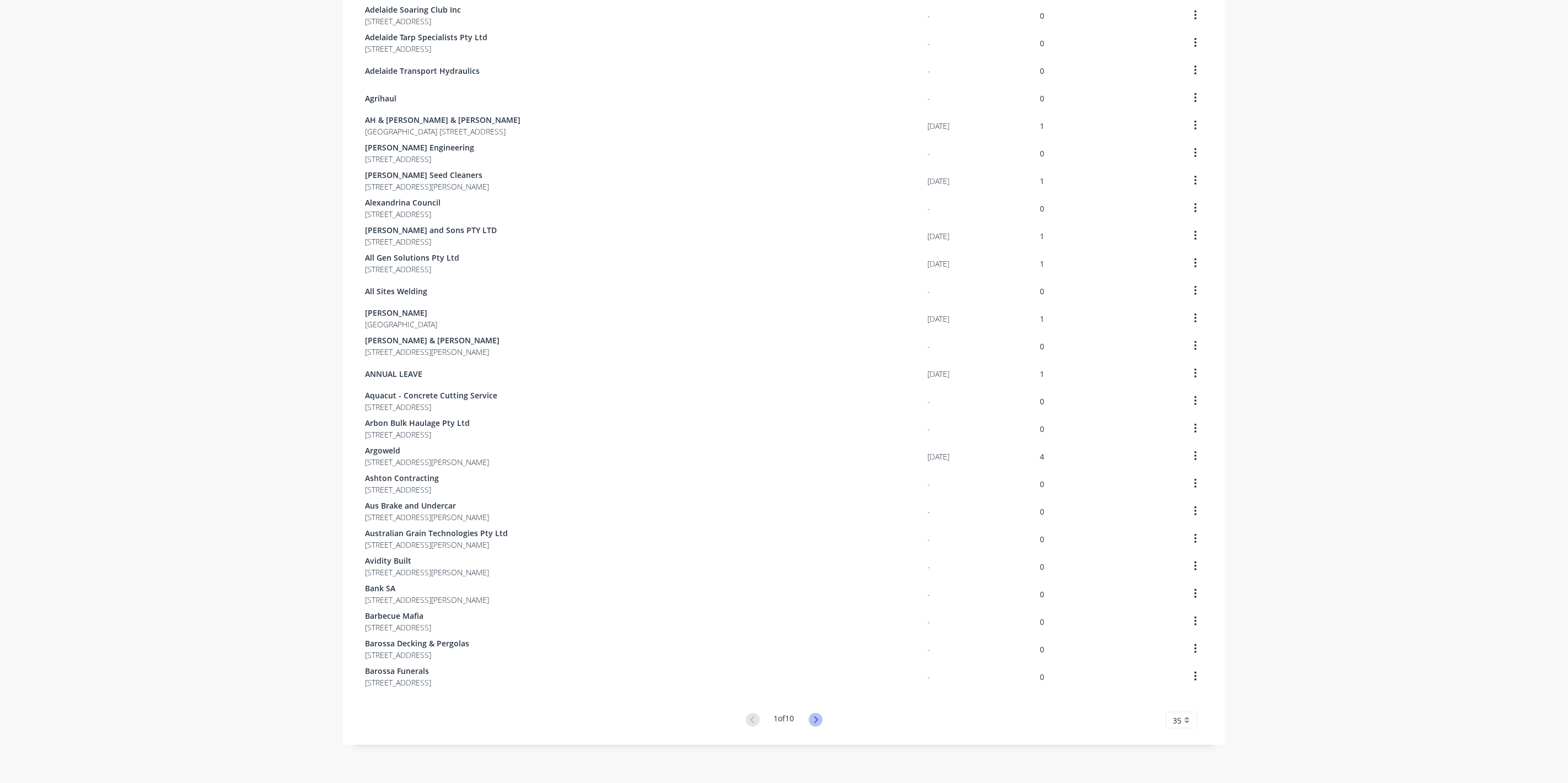
click at [817, 717] on icon at bounding box center [816, 720] width 14 height 14
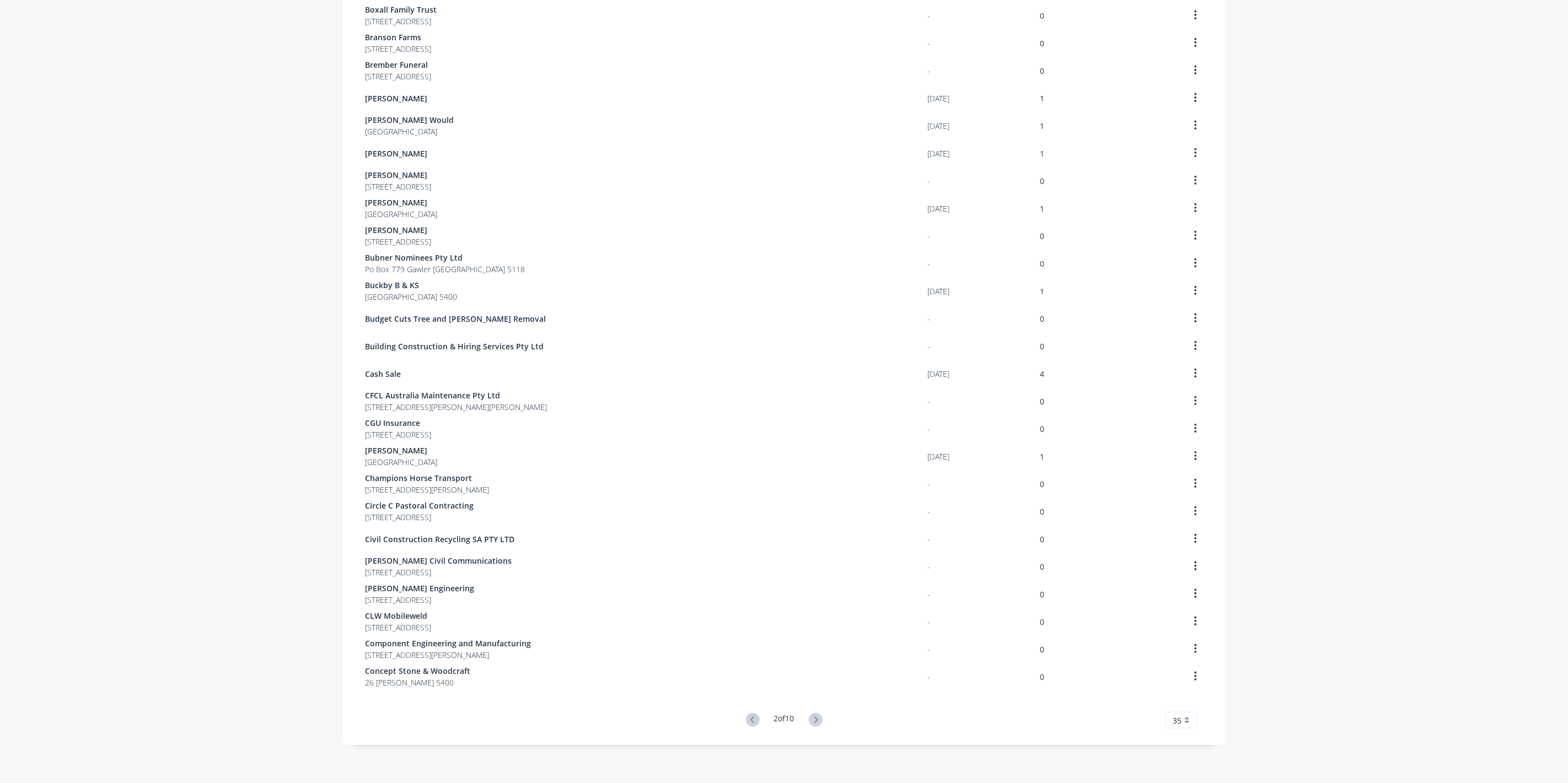
click at [817, 717] on icon at bounding box center [816, 720] width 14 height 14
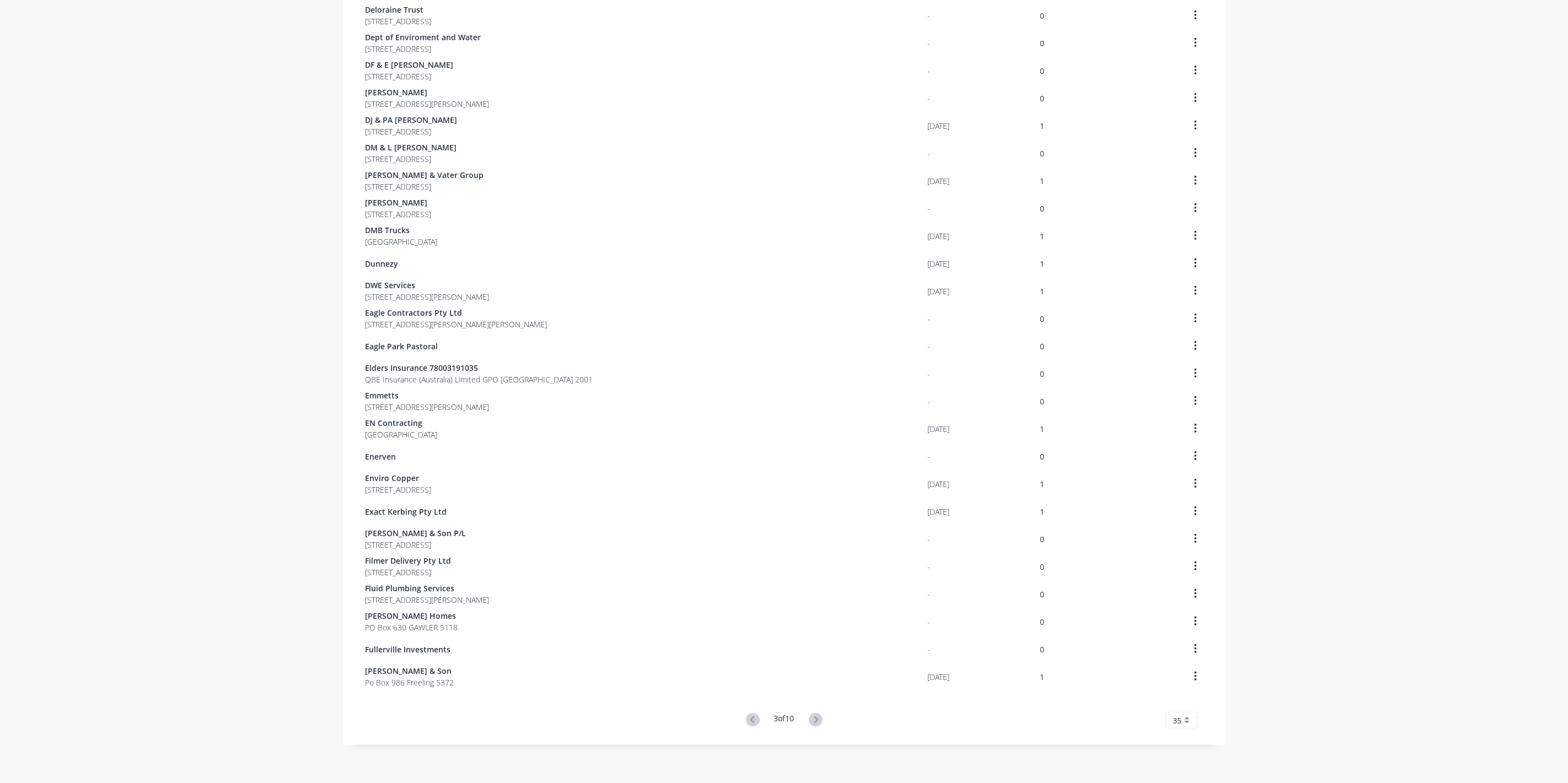
click at [817, 717] on icon at bounding box center [816, 720] width 14 height 14
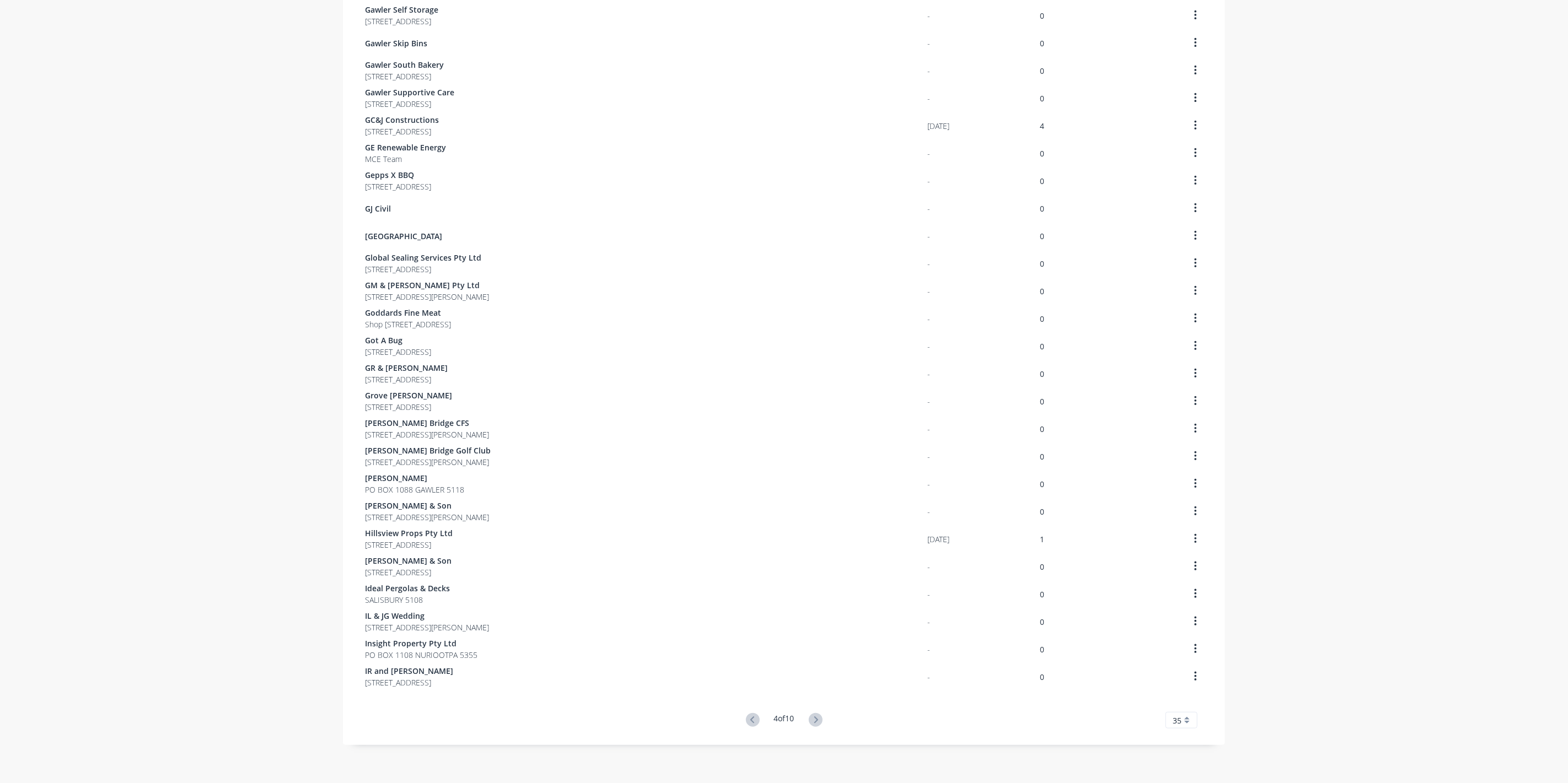
click at [817, 717] on icon at bounding box center [816, 720] width 14 height 14
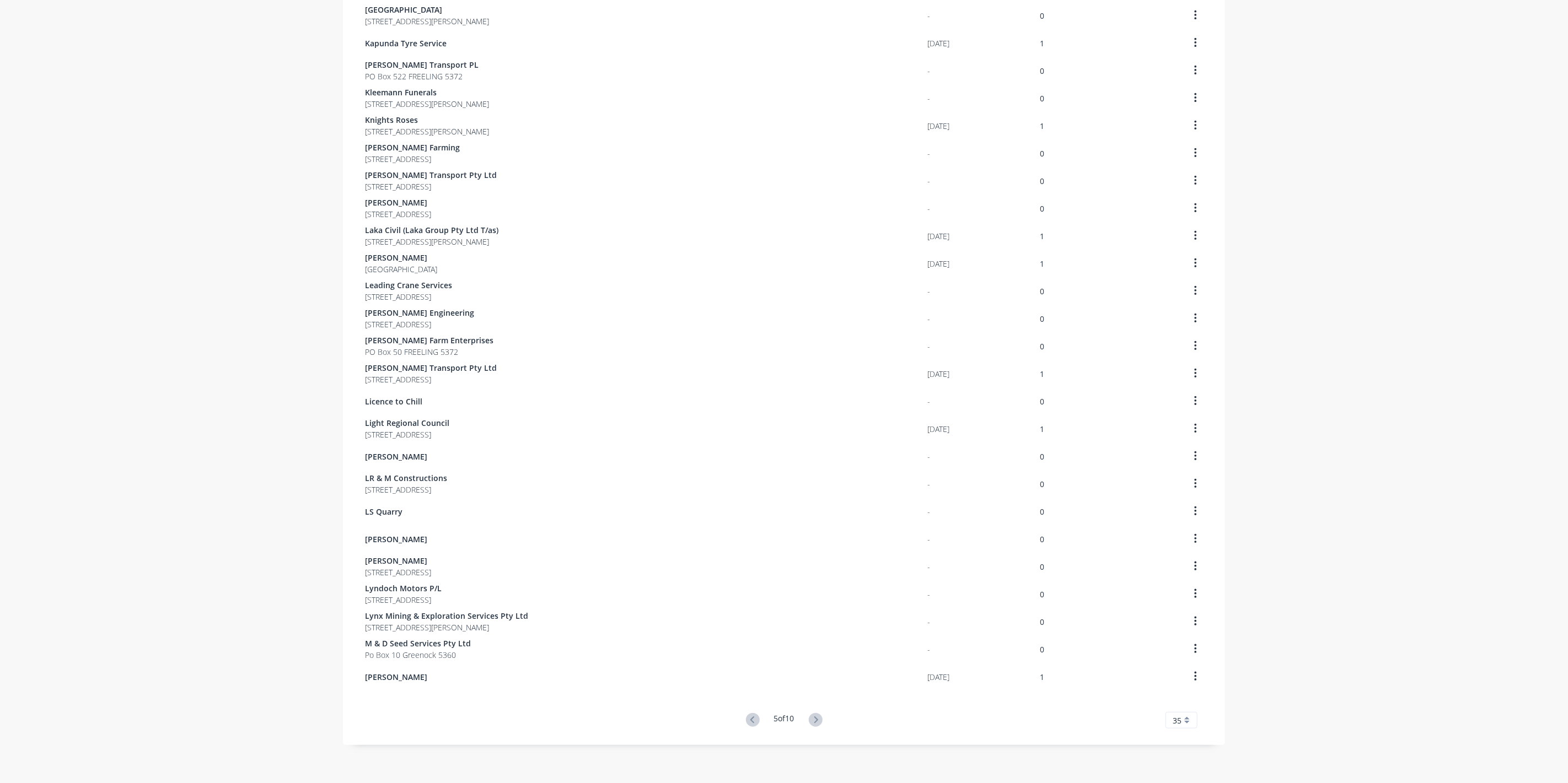
click at [817, 717] on icon at bounding box center [816, 720] width 14 height 14
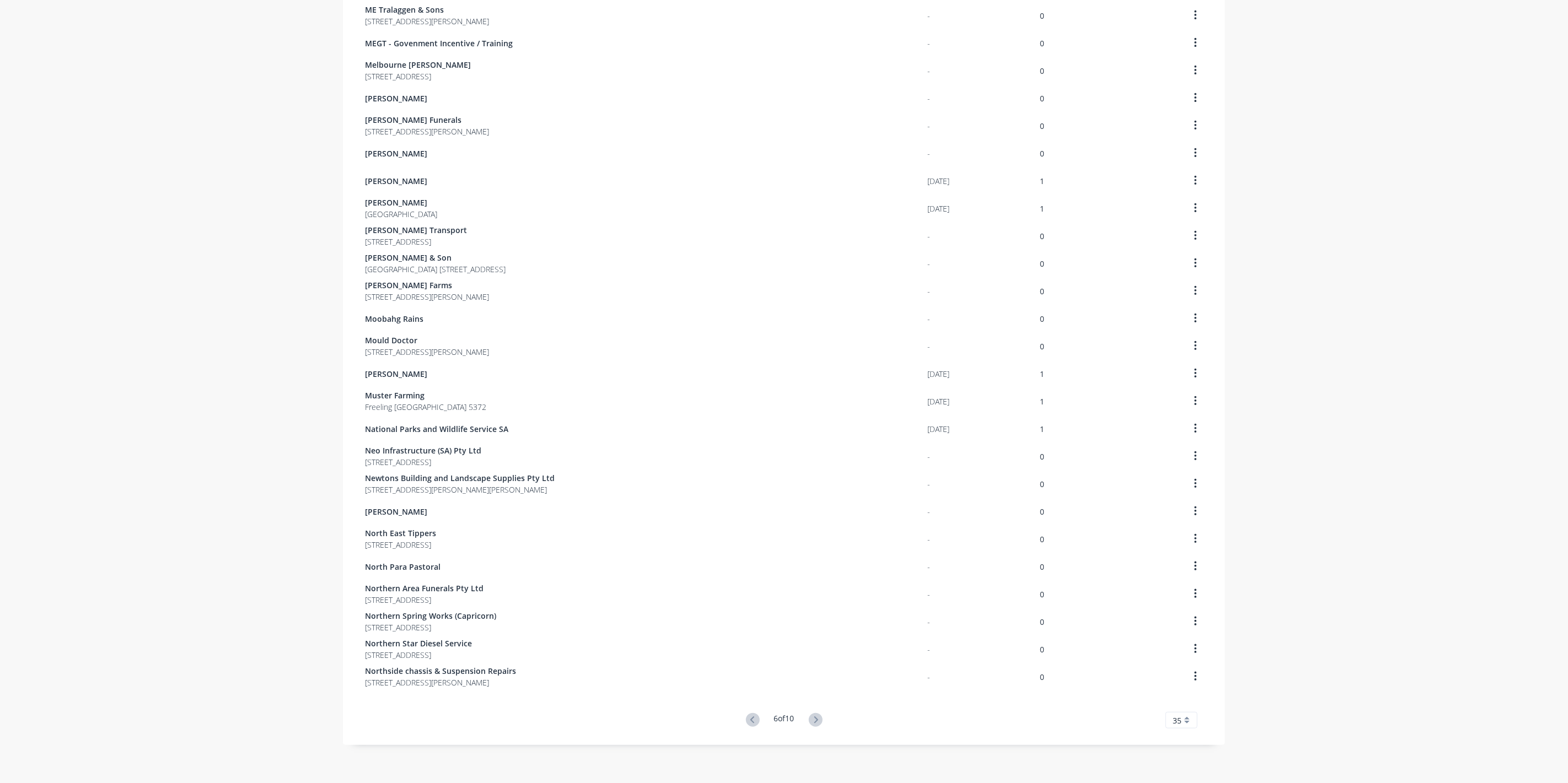
click at [817, 718] on icon at bounding box center [816, 720] width 14 height 14
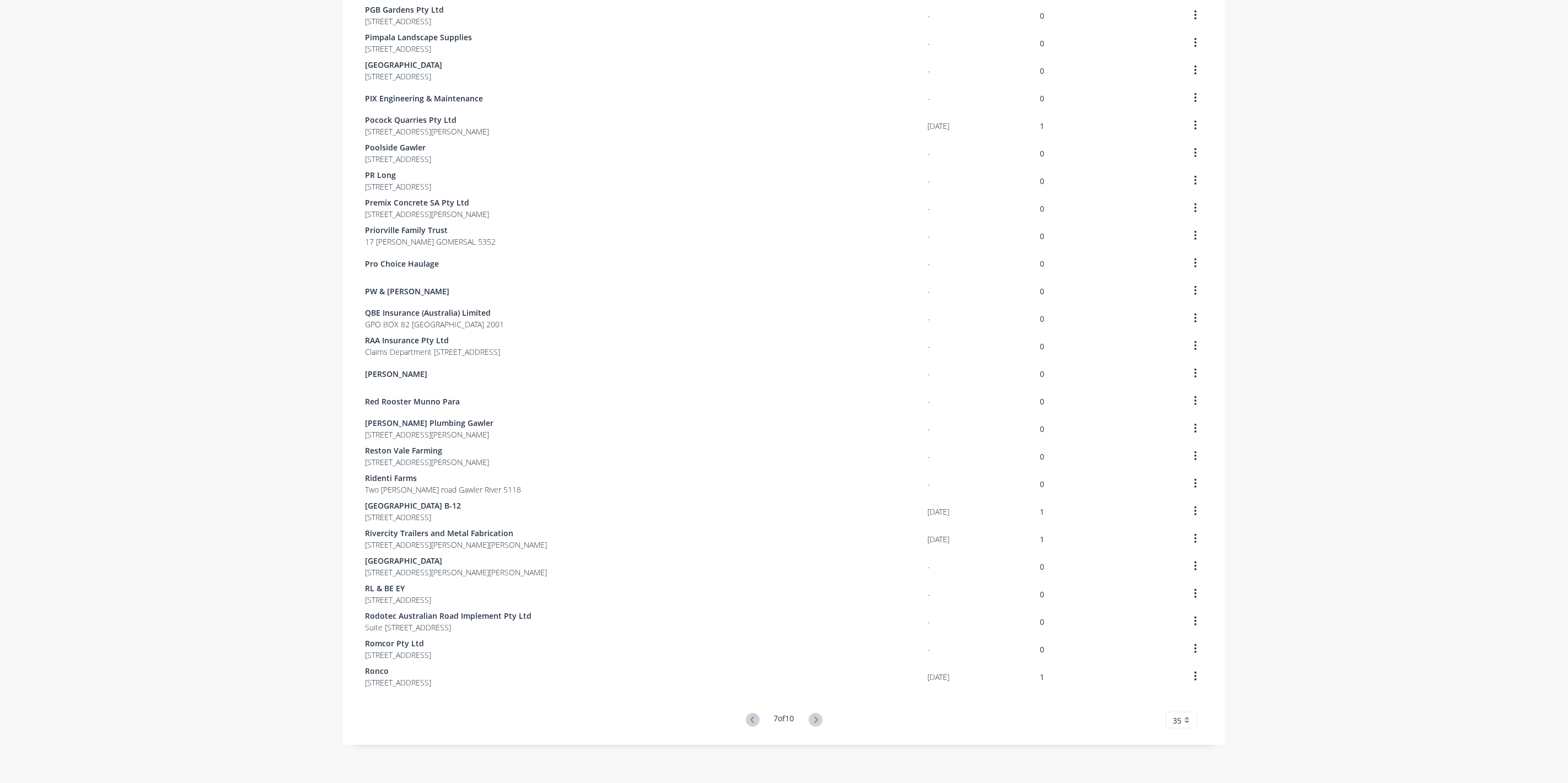
click at [817, 718] on icon at bounding box center [816, 720] width 14 height 14
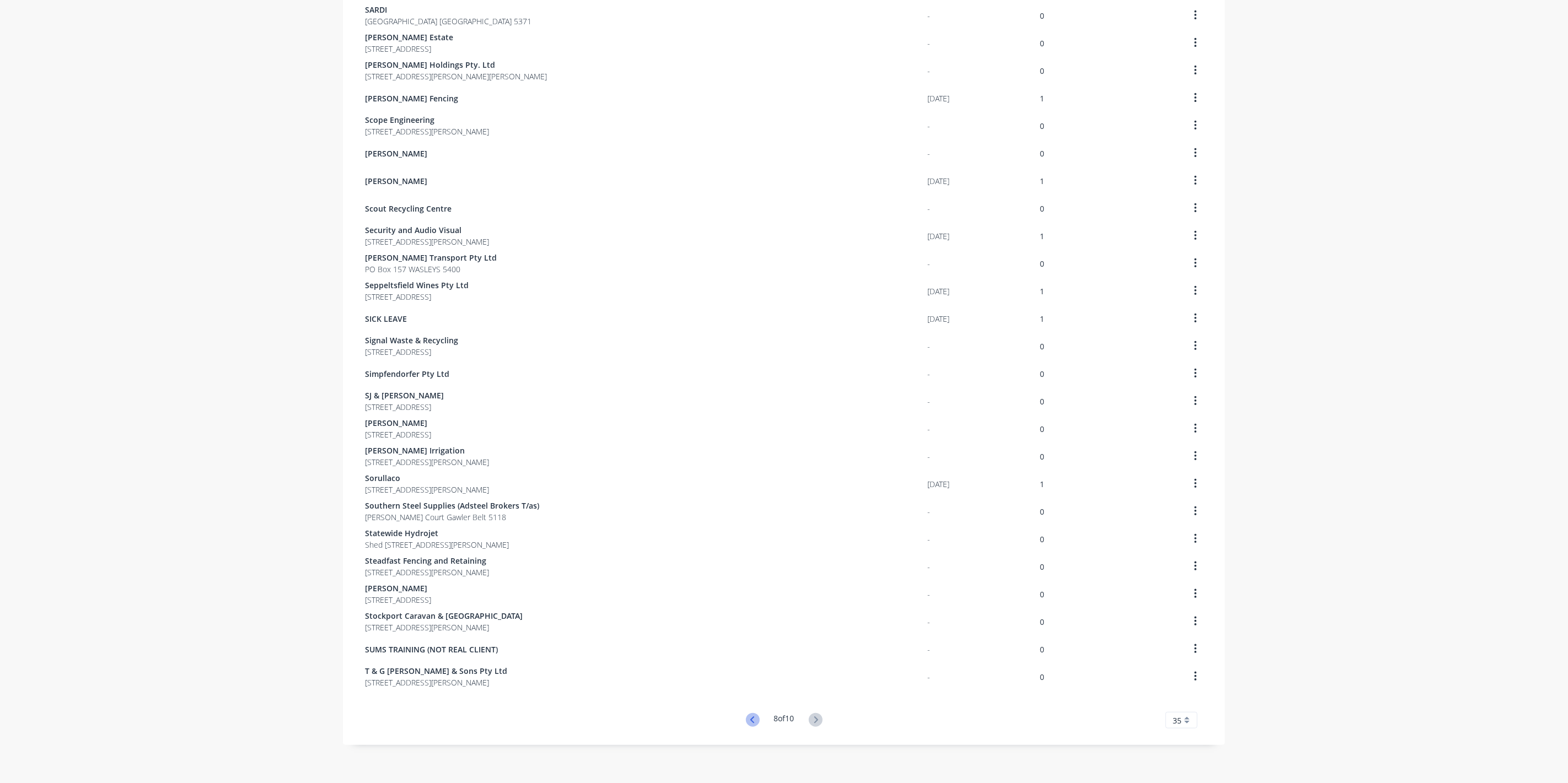
click at [749, 723] on icon at bounding box center [752, 720] width 14 height 14
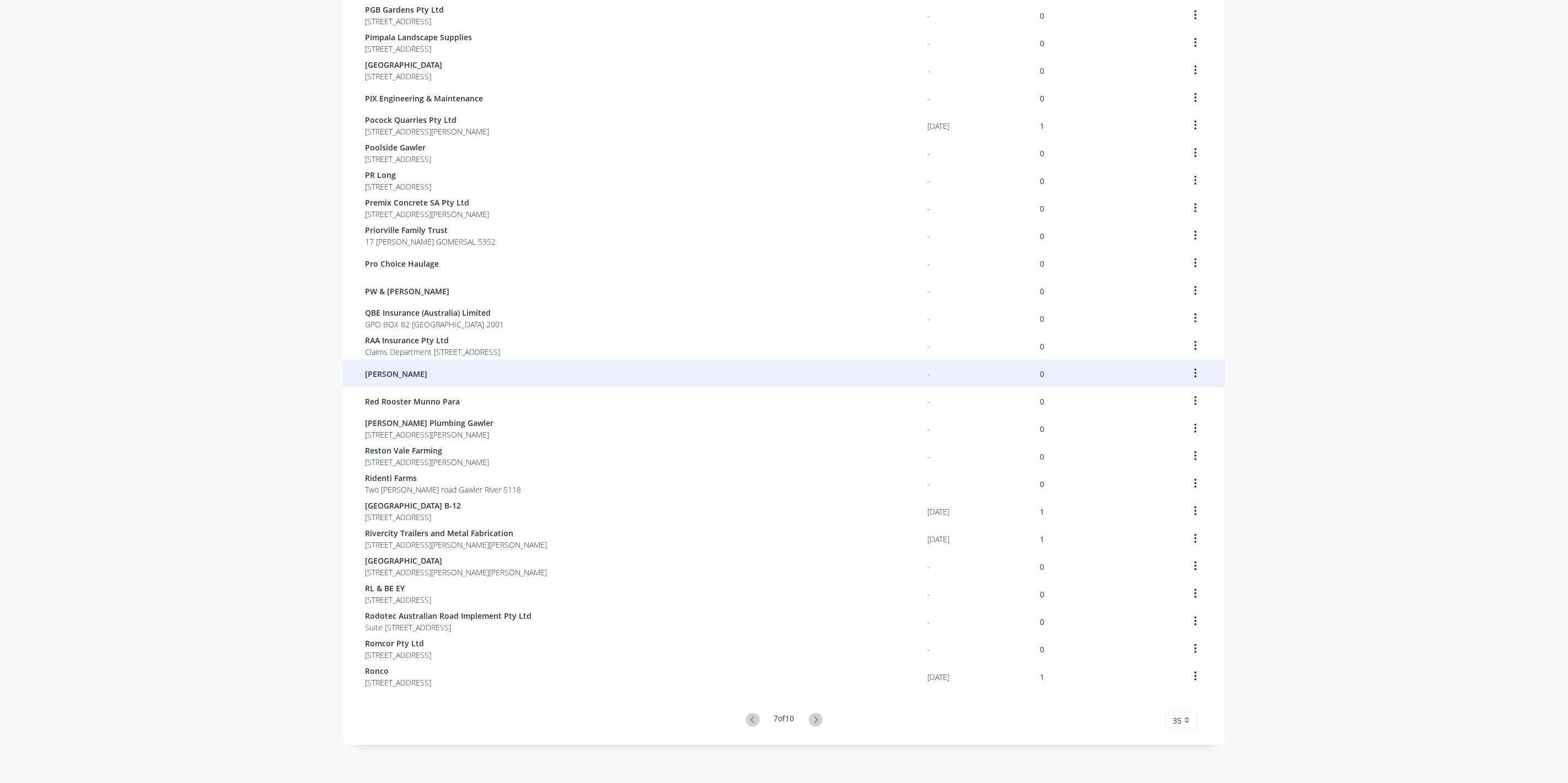
click at [1194, 372] on icon "button" at bounding box center [1195, 373] width 2 height 10
click at [1156, 397] on div "Archive" at bounding box center [1156, 402] width 85 height 16
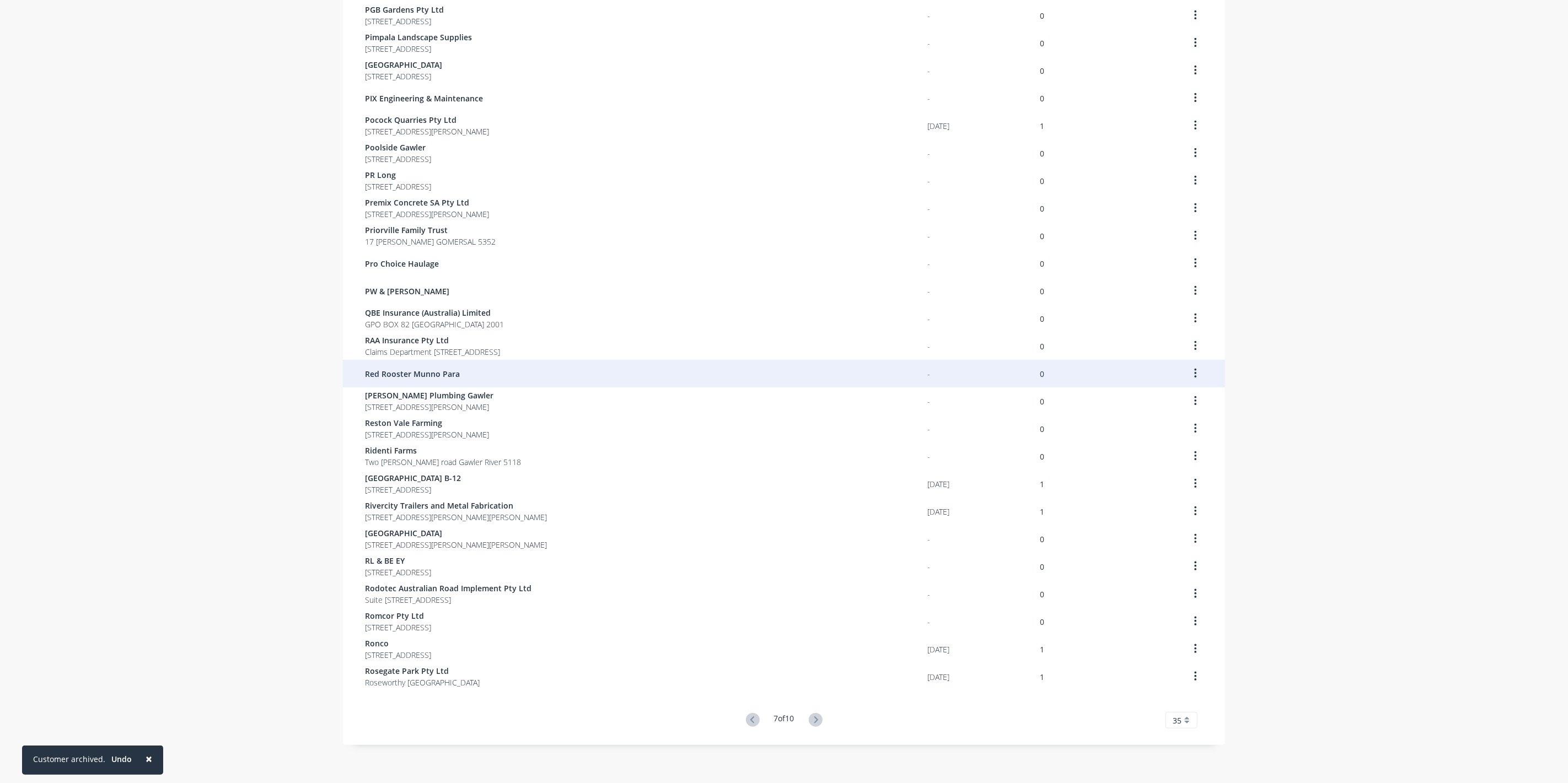
click at [403, 381] on div "Red Rooster Munno Para" at bounding box center [646, 373] width 562 height 28
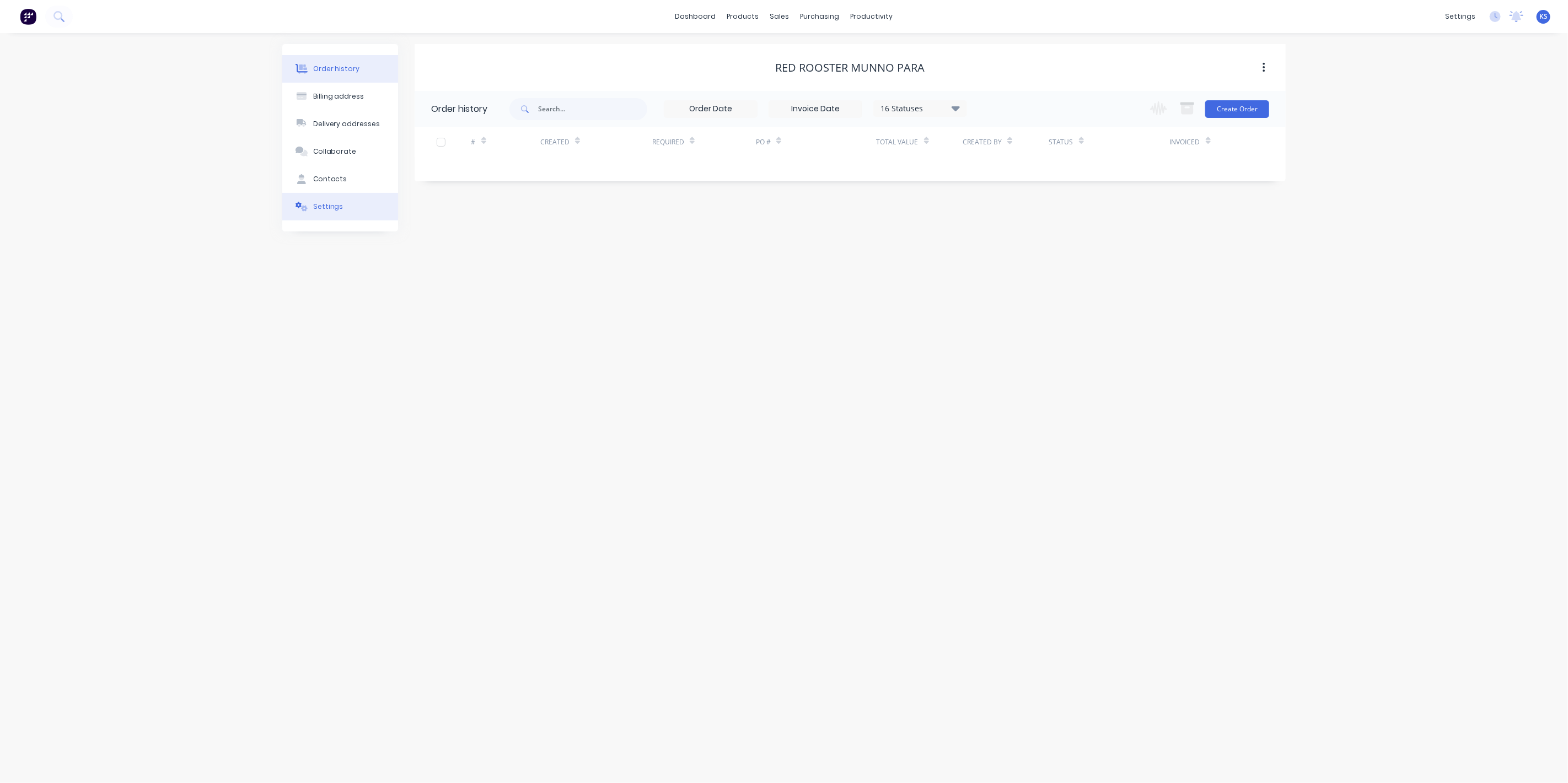
click at [312, 196] on button "Settings" at bounding box center [340, 206] width 116 height 28
click at [438, 348] on div at bounding box center [435, 358] width 22 height 22
click at [562, 373] on div "of the current month" at bounding box center [580, 381] width 165 height 17
type input "0"
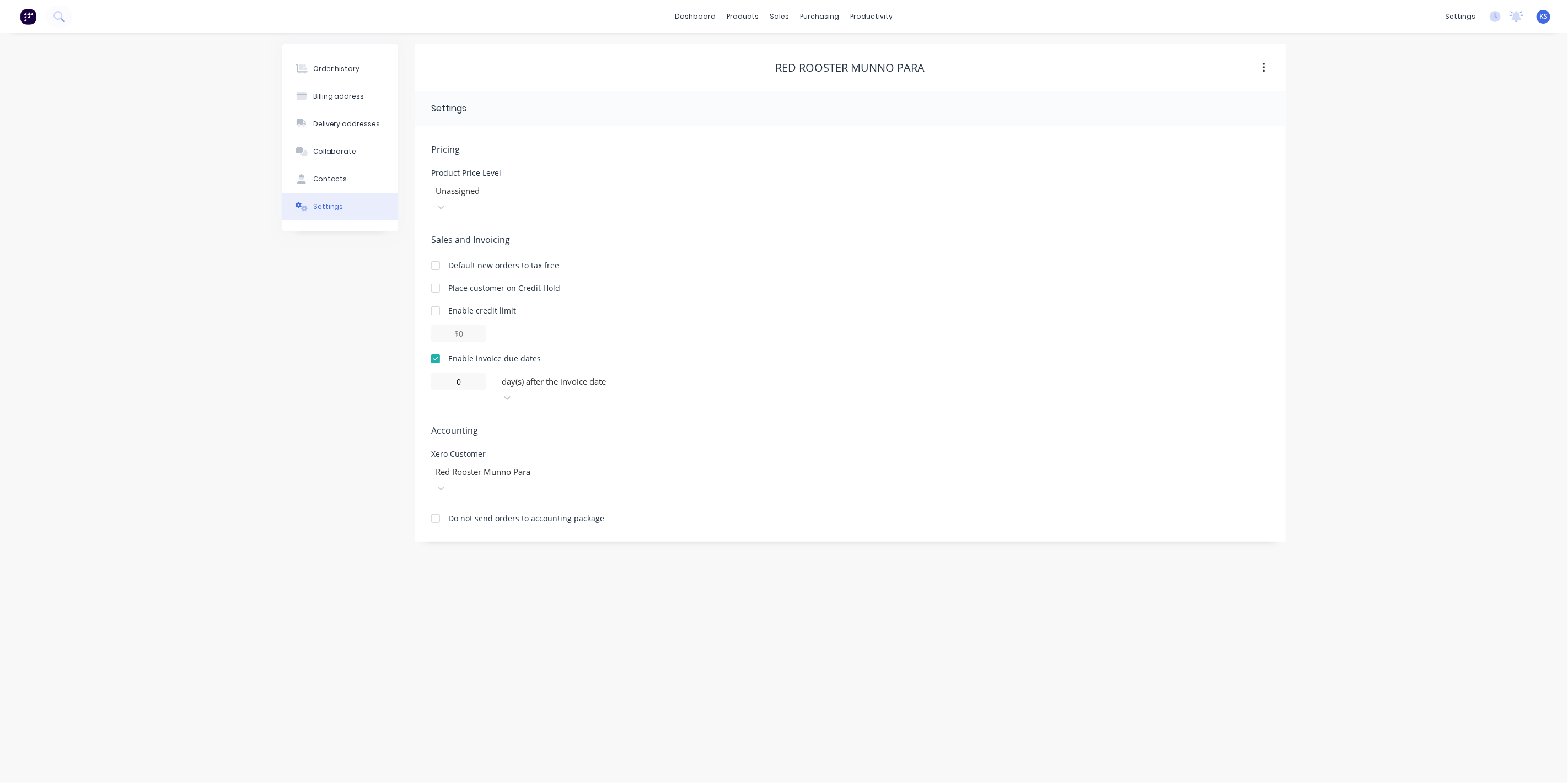
click at [194, 357] on div "Order history Billing address Delivery addresses Collaborate Contacts Settings …" at bounding box center [784, 408] width 1568 height 750
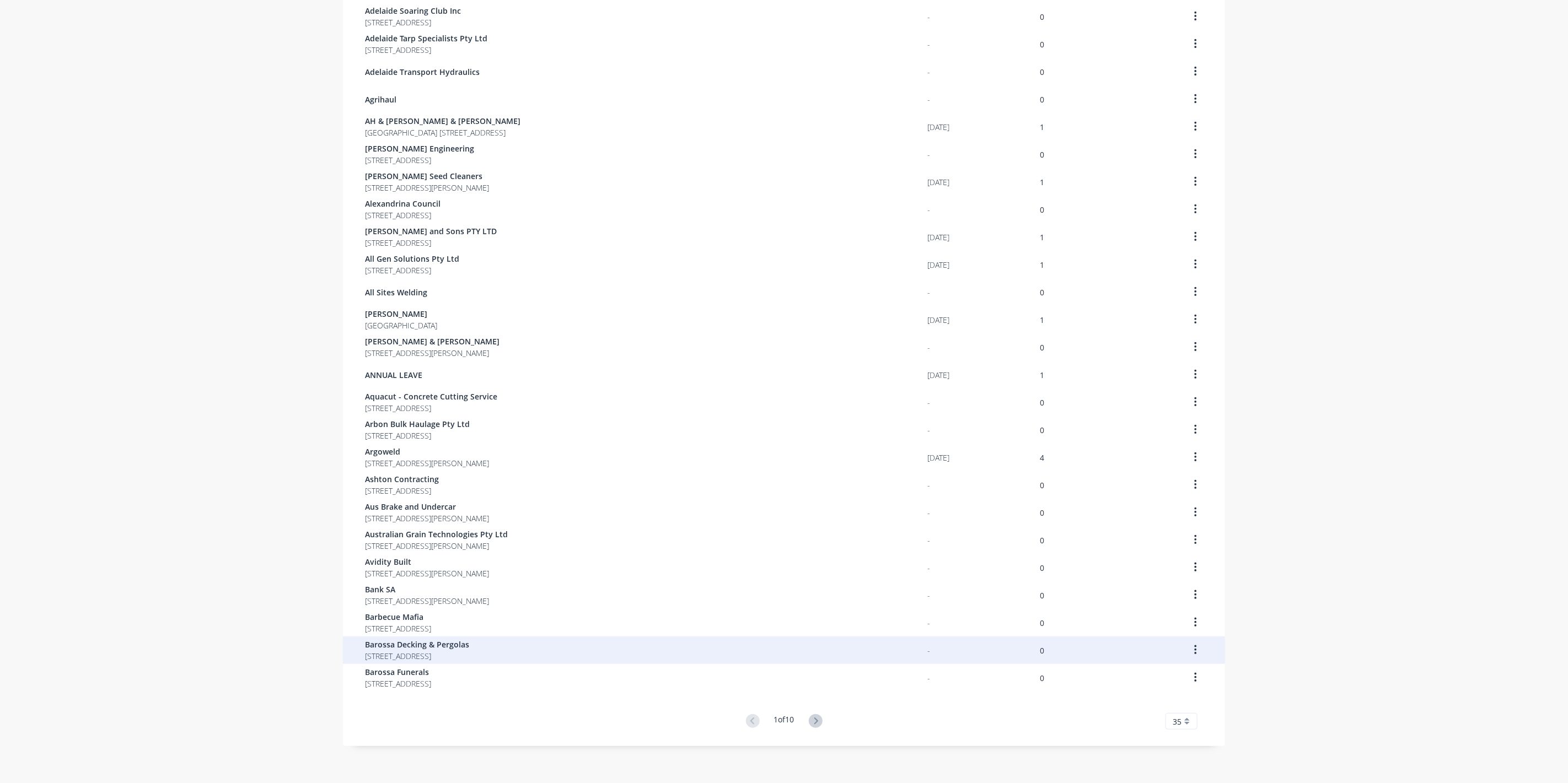
scroll to position [384, 0]
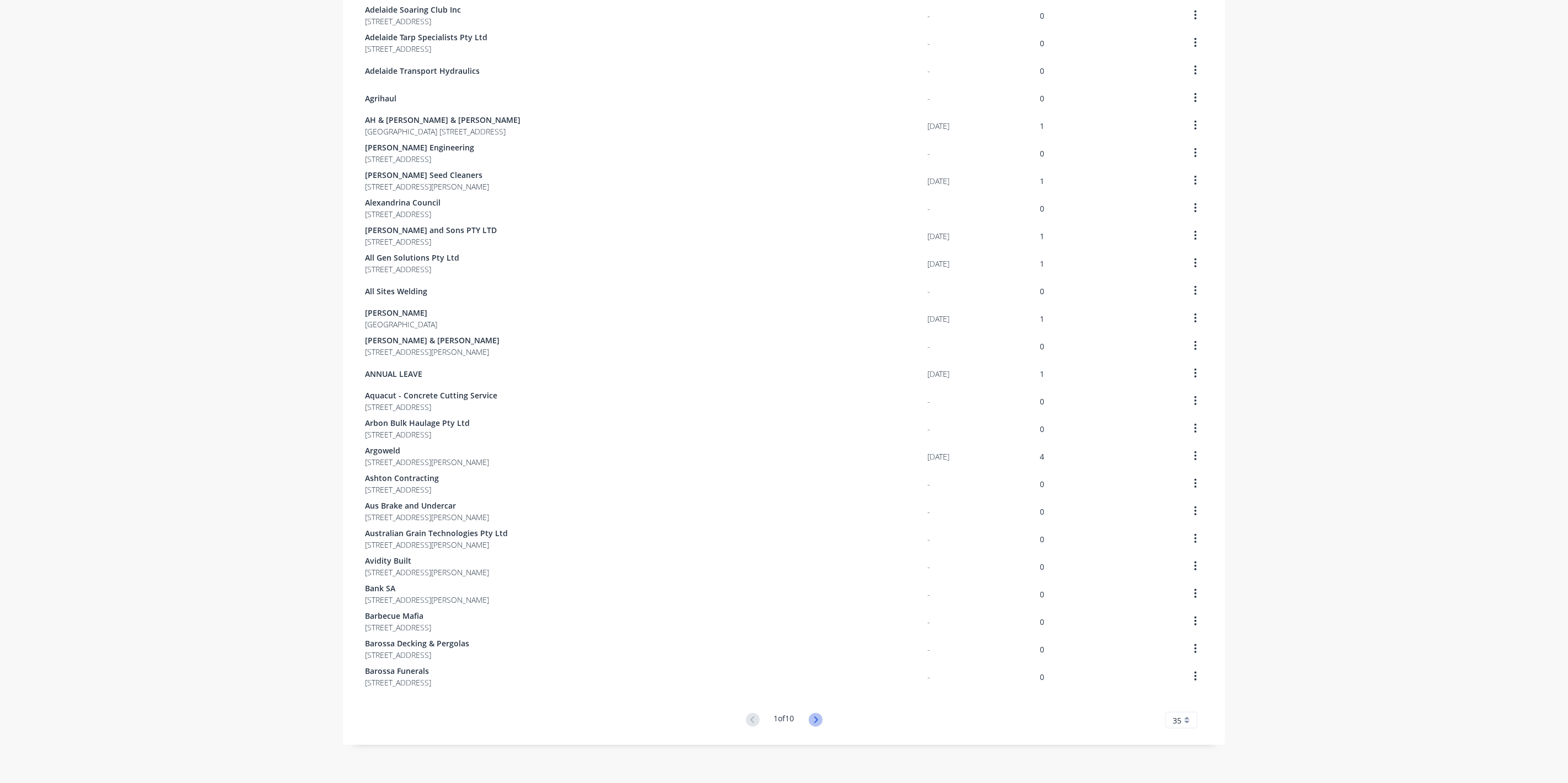
click at [814, 718] on icon at bounding box center [816, 720] width 4 height 7
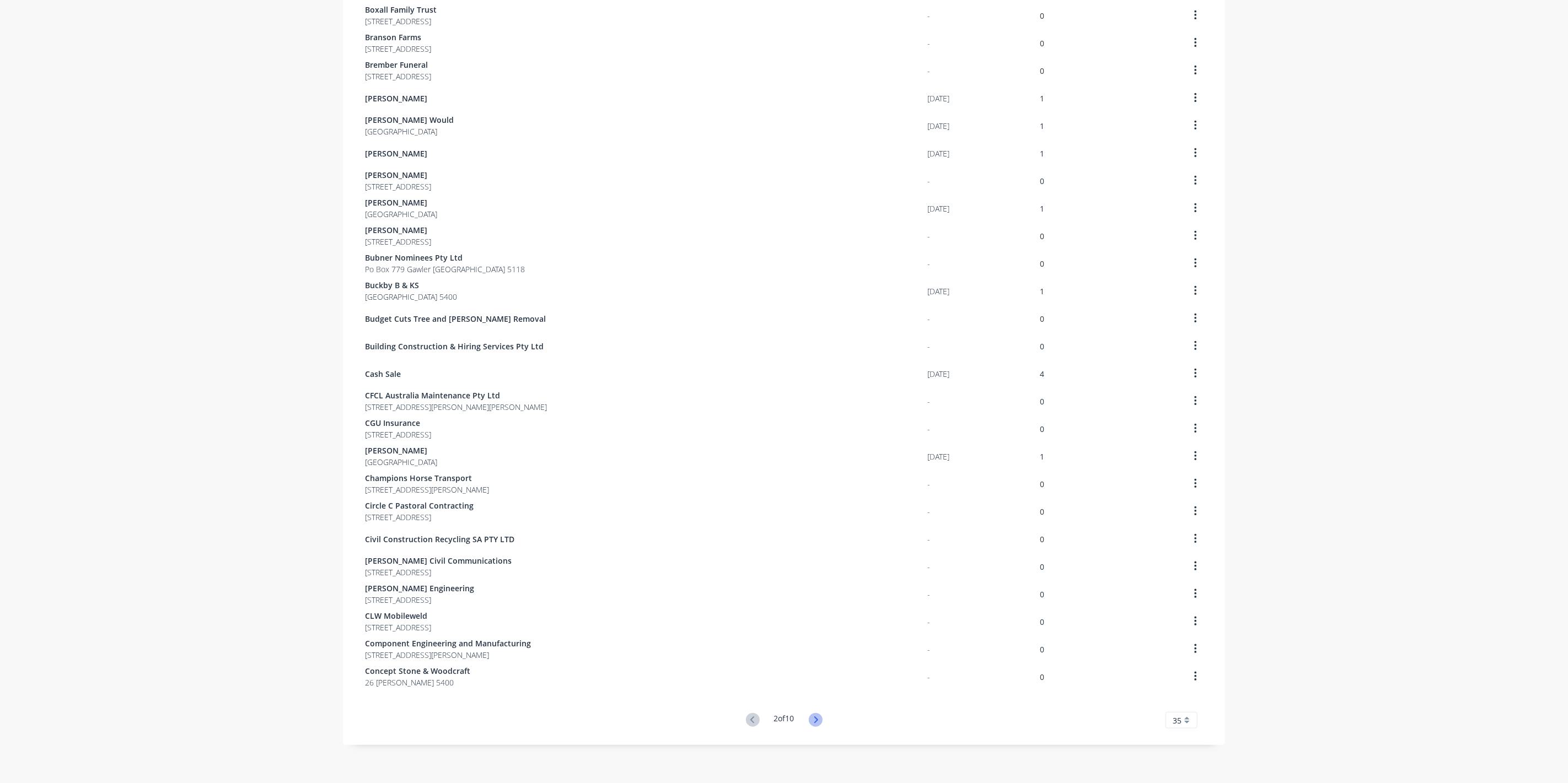
click at [814, 718] on g at bounding box center [816, 720] width 14 height 14
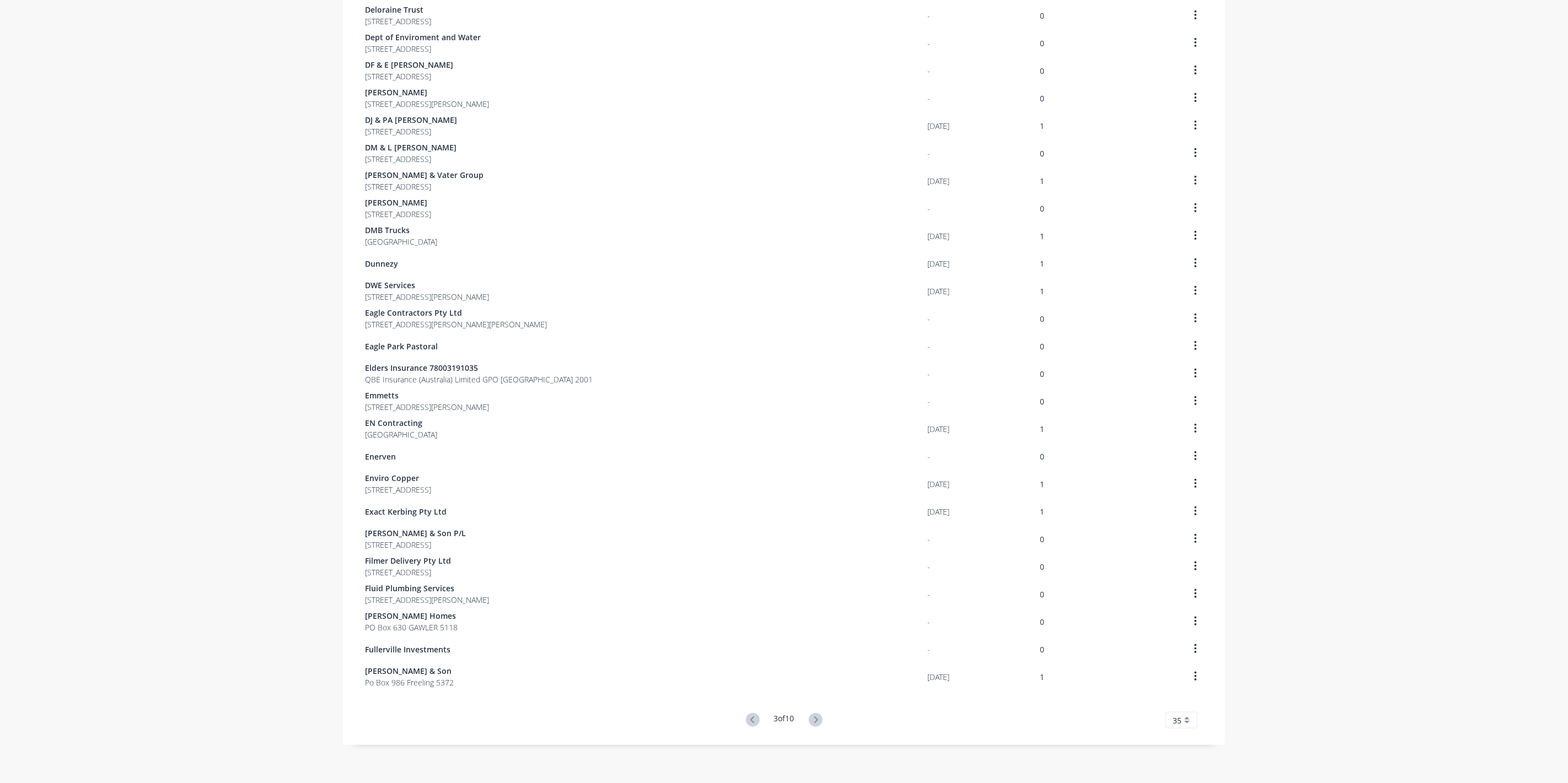
click at [814, 718] on icon at bounding box center [816, 720] width 14 height 14
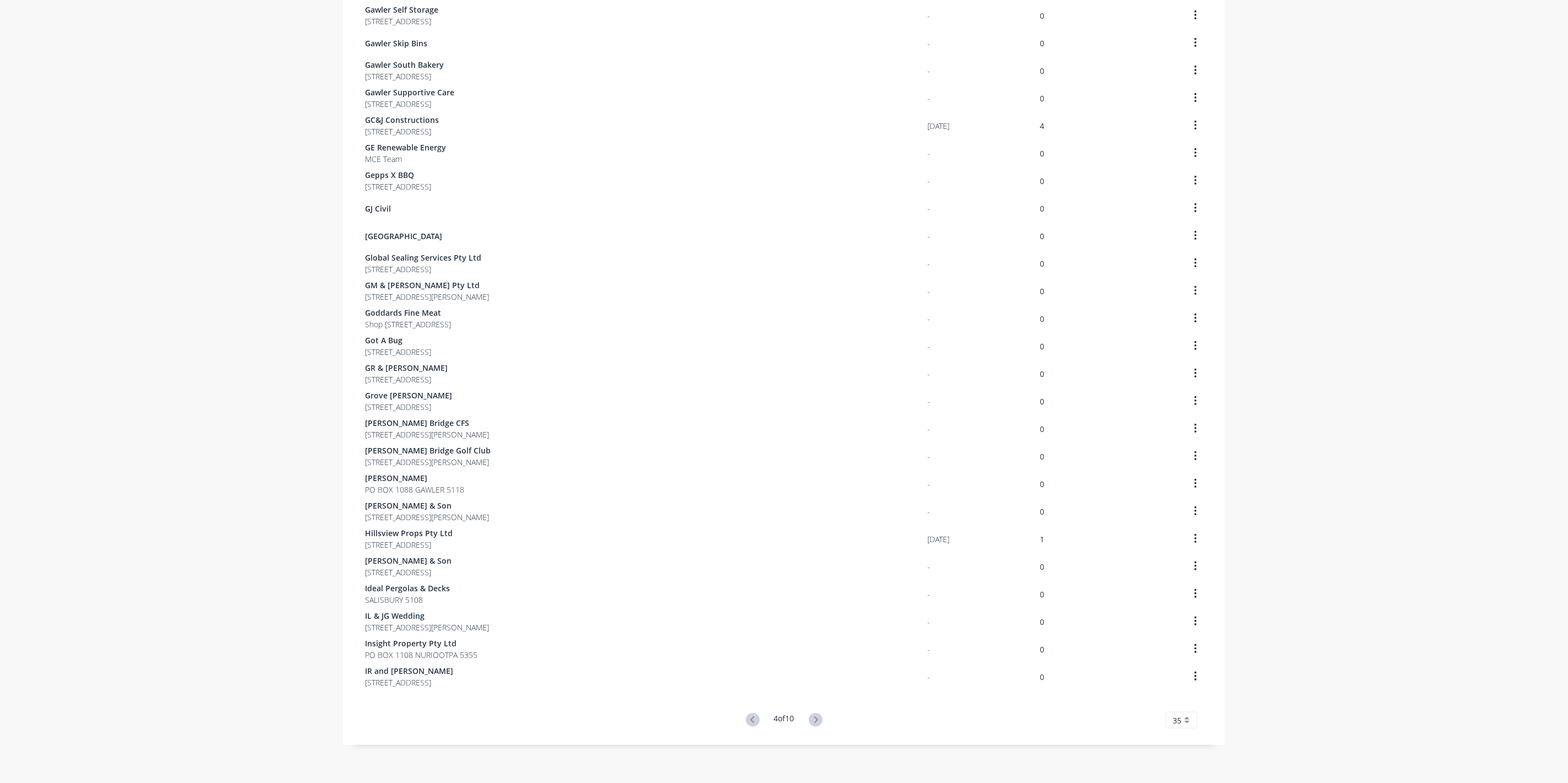
click at [815, 718] on icon at bounding box center [816, 720] width 14 height 14
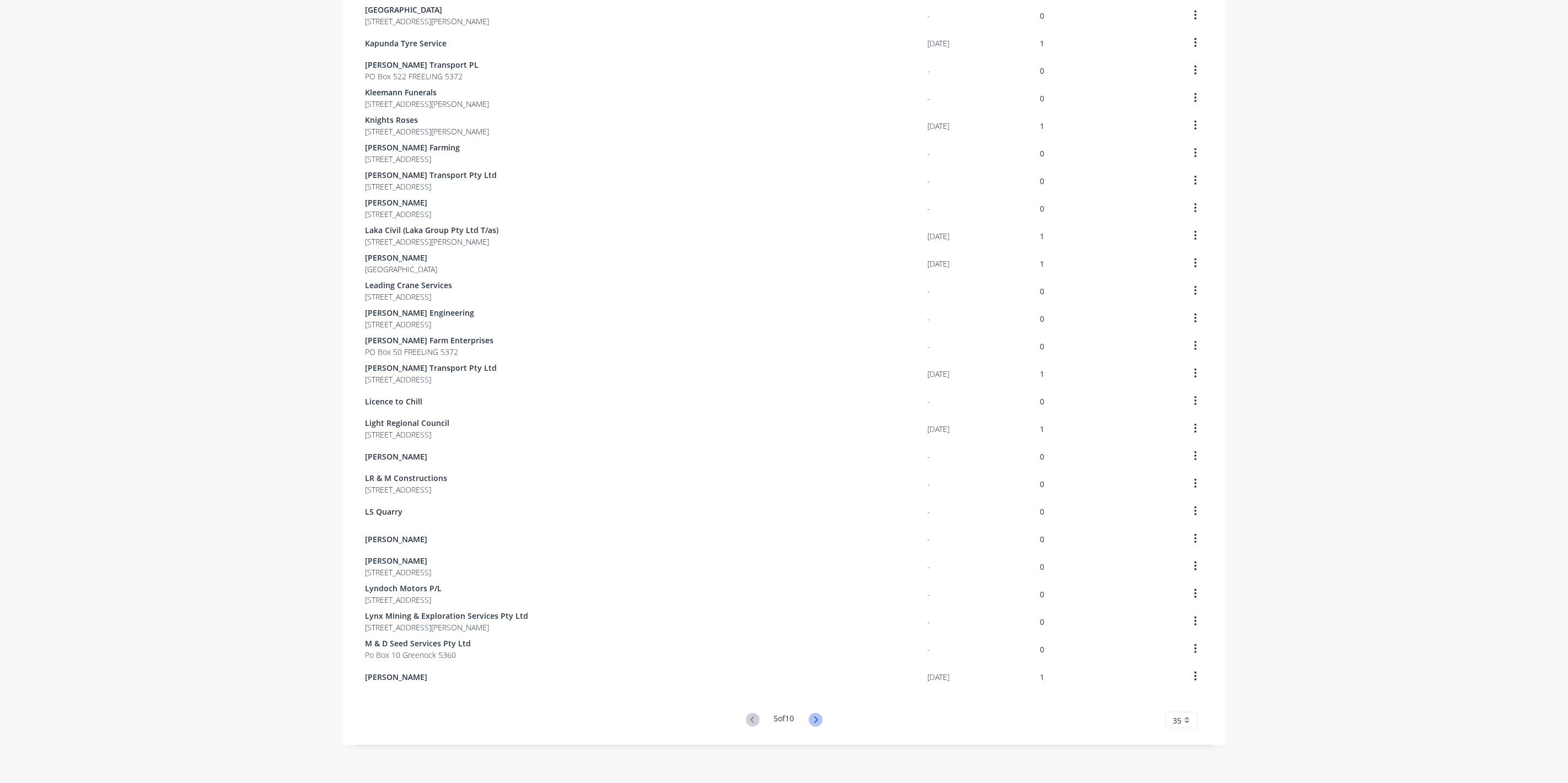
click at [816, 718] on icon at bounding box center [816, 720] width 14 height 14
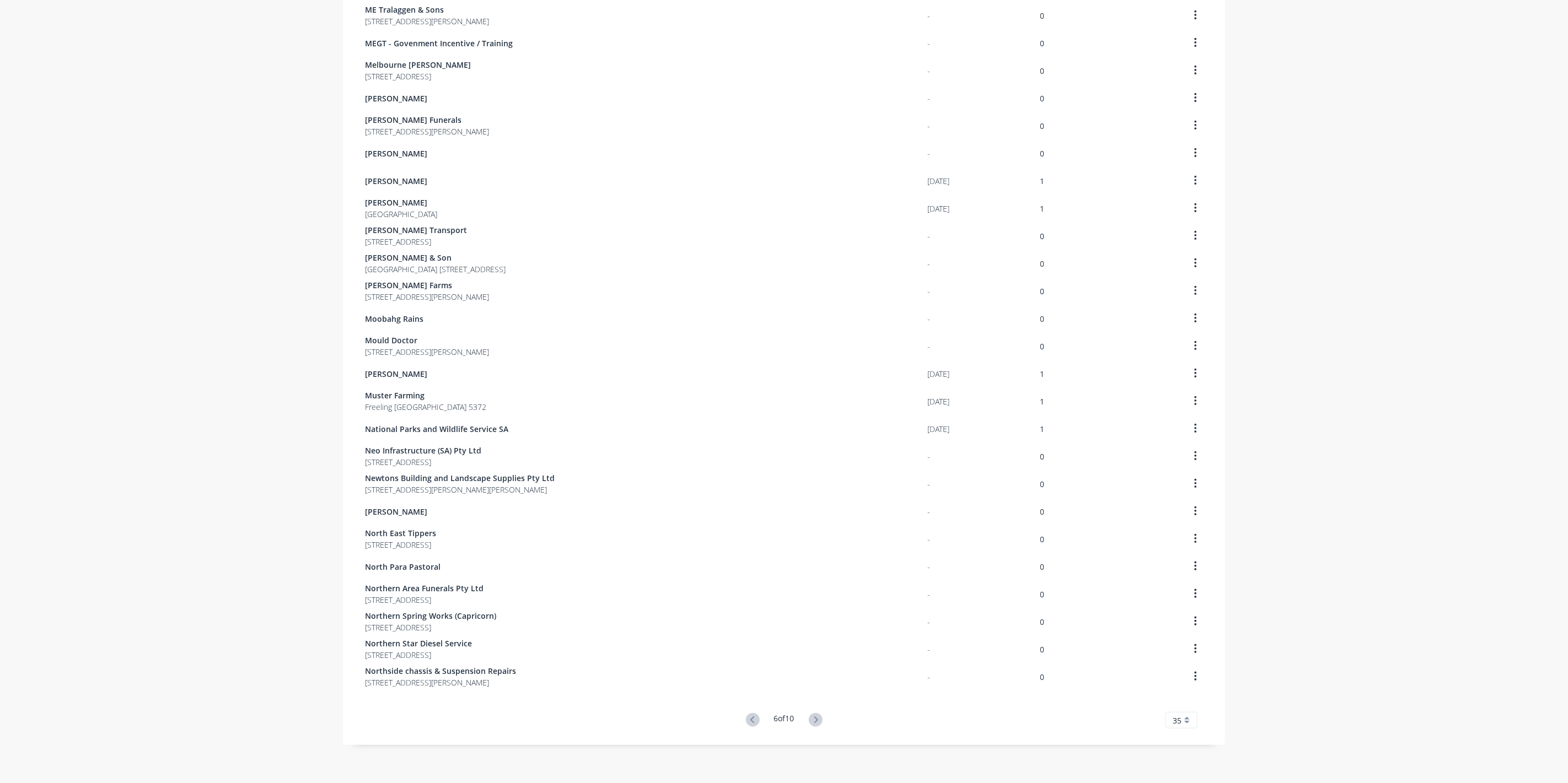
click at [816, 718] on icon at bounding box center [816, 720] width 14 height 14
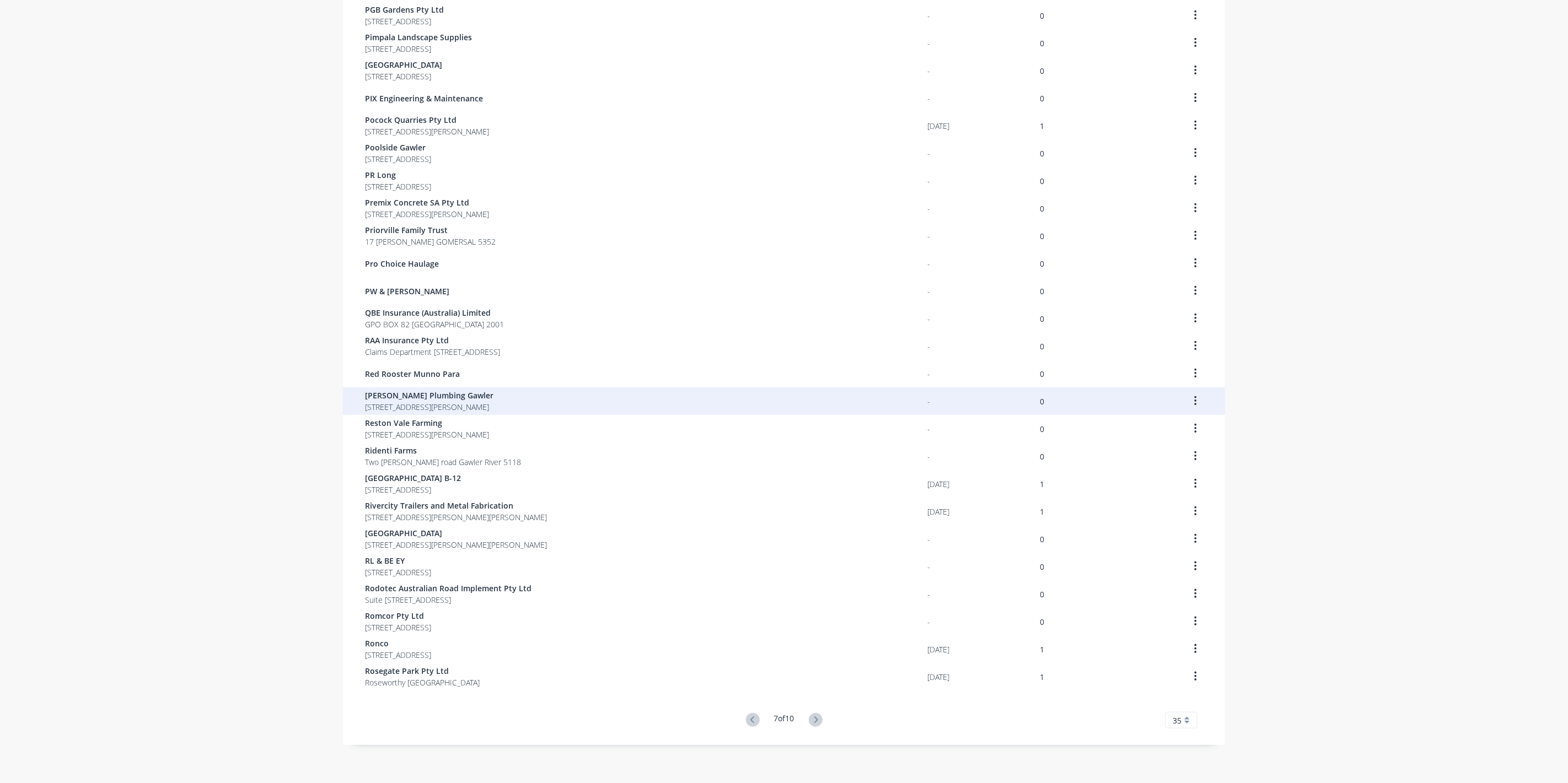
click at [387, 400] on span "[PERSON_NAME] Plumbing Gawler" at bounding box center [429, 395] width 128 height 11
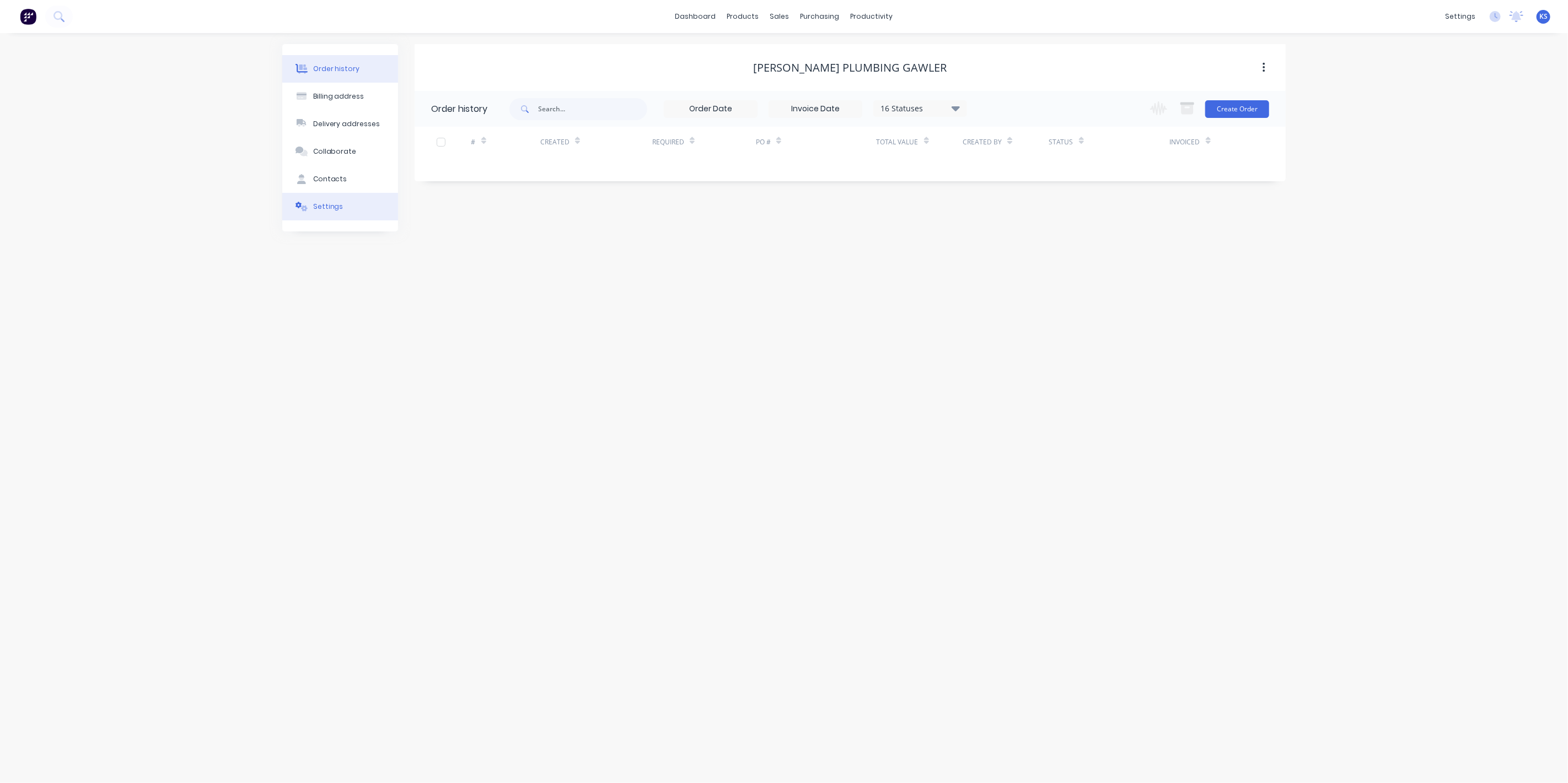
click at [337, 202] on div "Settings" at bounding box center [328, 206] width 30 height 10
click at [438, 348] on div at bounding box center [435, 358] width 22 height 22
click at [536, 375] on div at bounding box center [580, 381] width 158 height 14
type input "0"
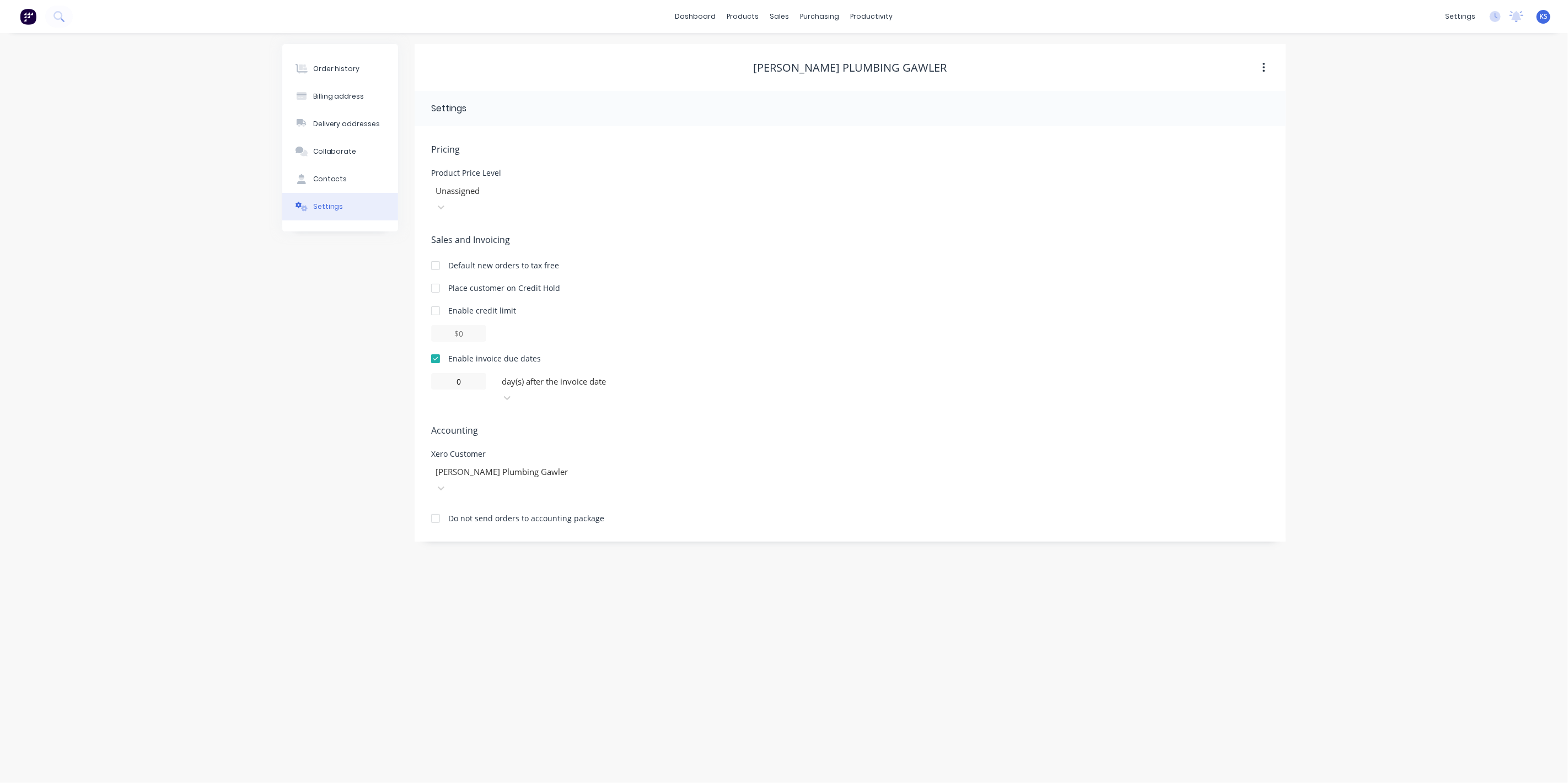
click at [221, 362] on div "Order history Billing address Delivery addresses Collaborate Contacts Settings …" at bounding box center [784, 408] width 1568 height 750
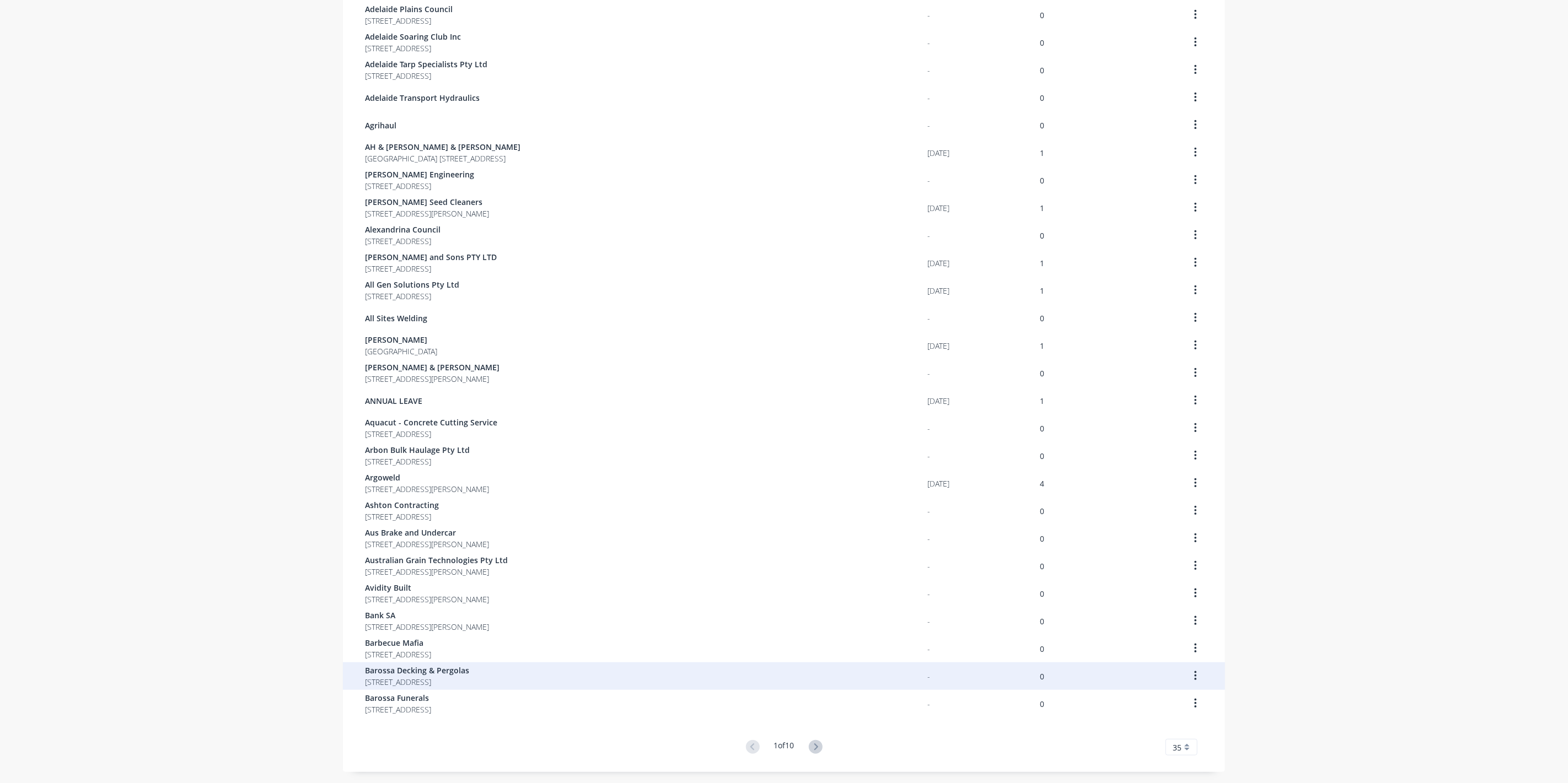
scroll to position [384, 0]
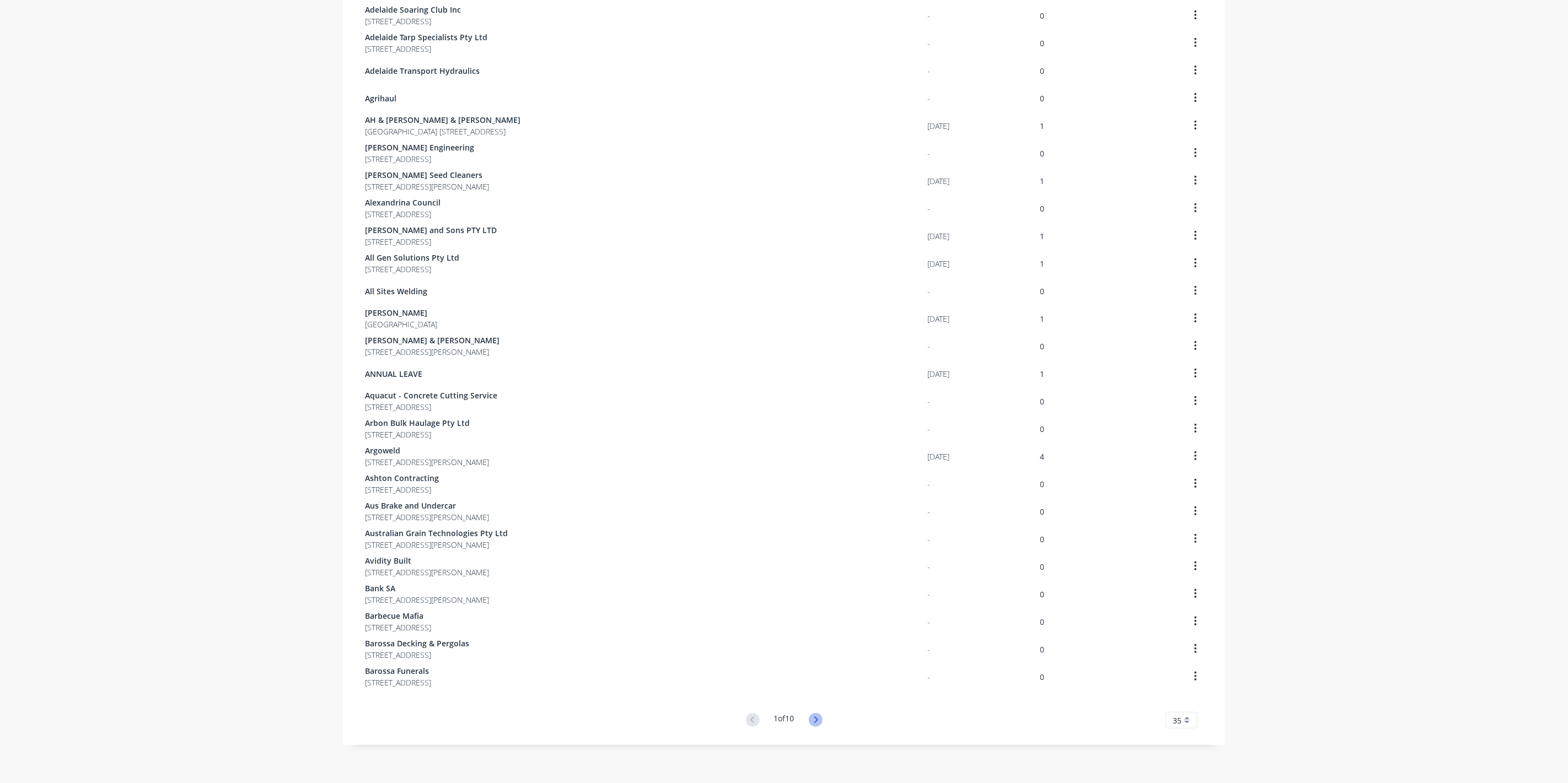
click at [816, 718] on icon at bounding box center [816, 720] width 14 height 14
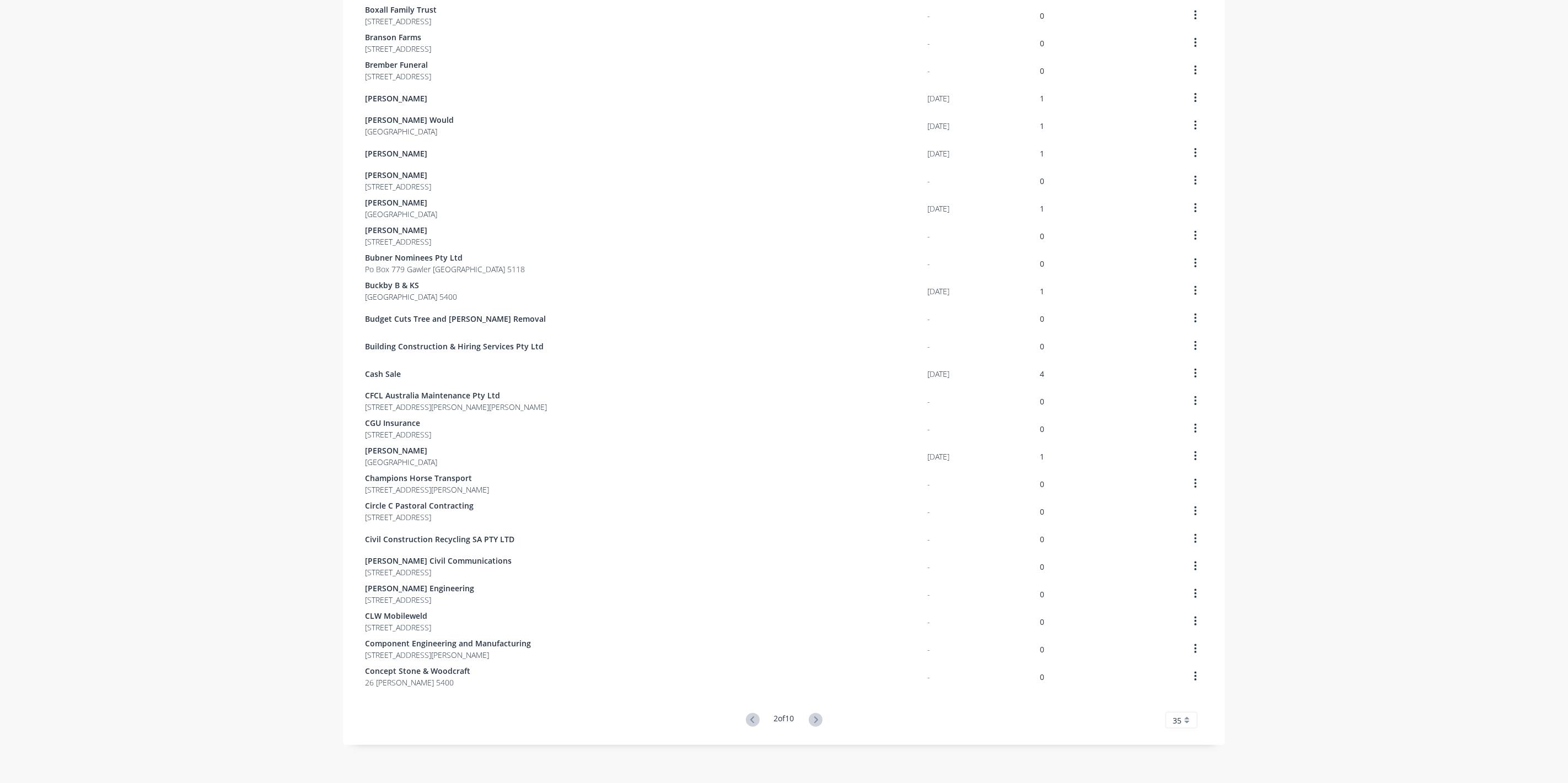
click at [815, 718] on icon at bounding box center [816, 720] width 14 height 14
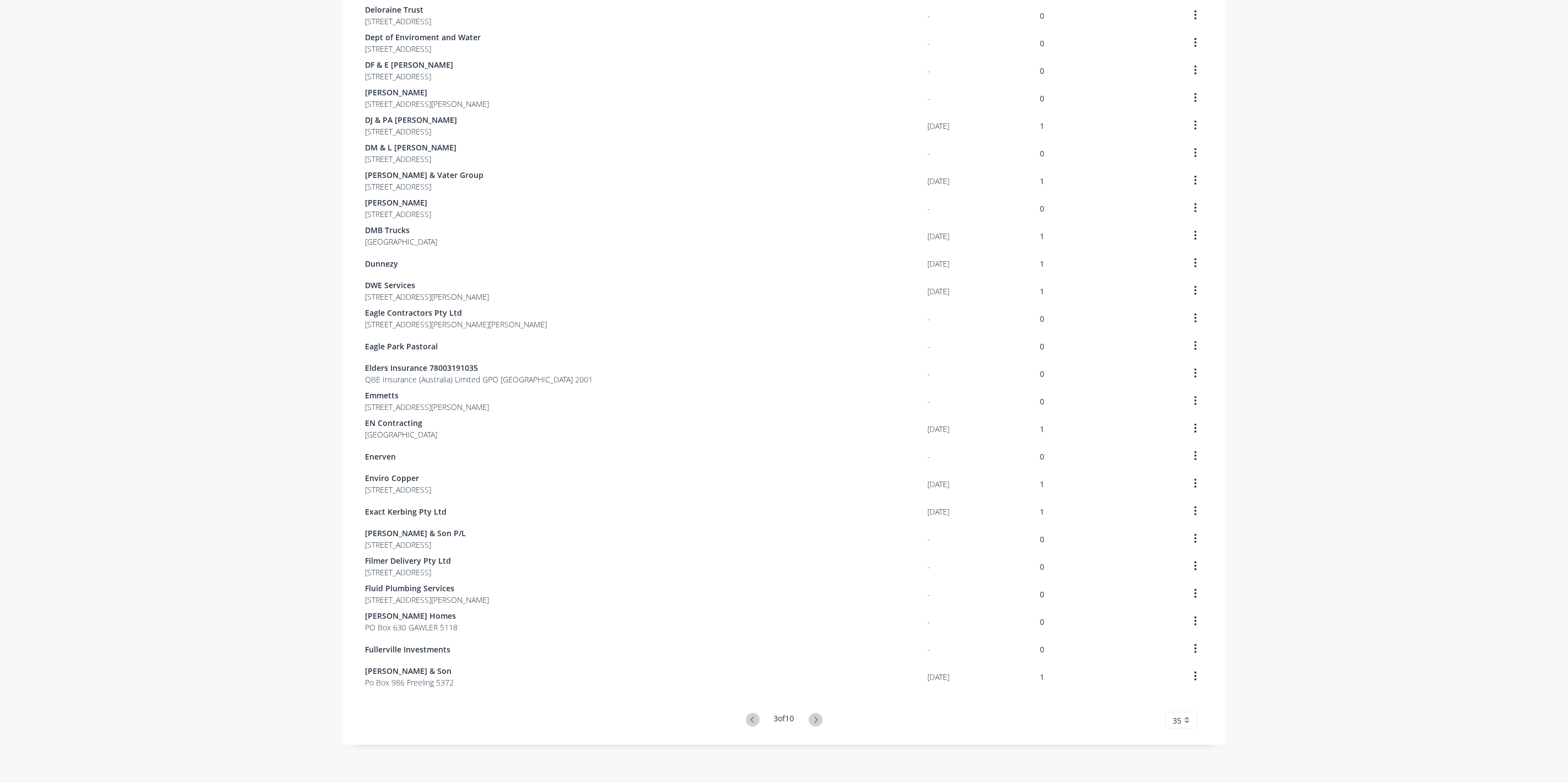
click at [815, 718] on icon at bounding box center [816, 720] width 14 height 14
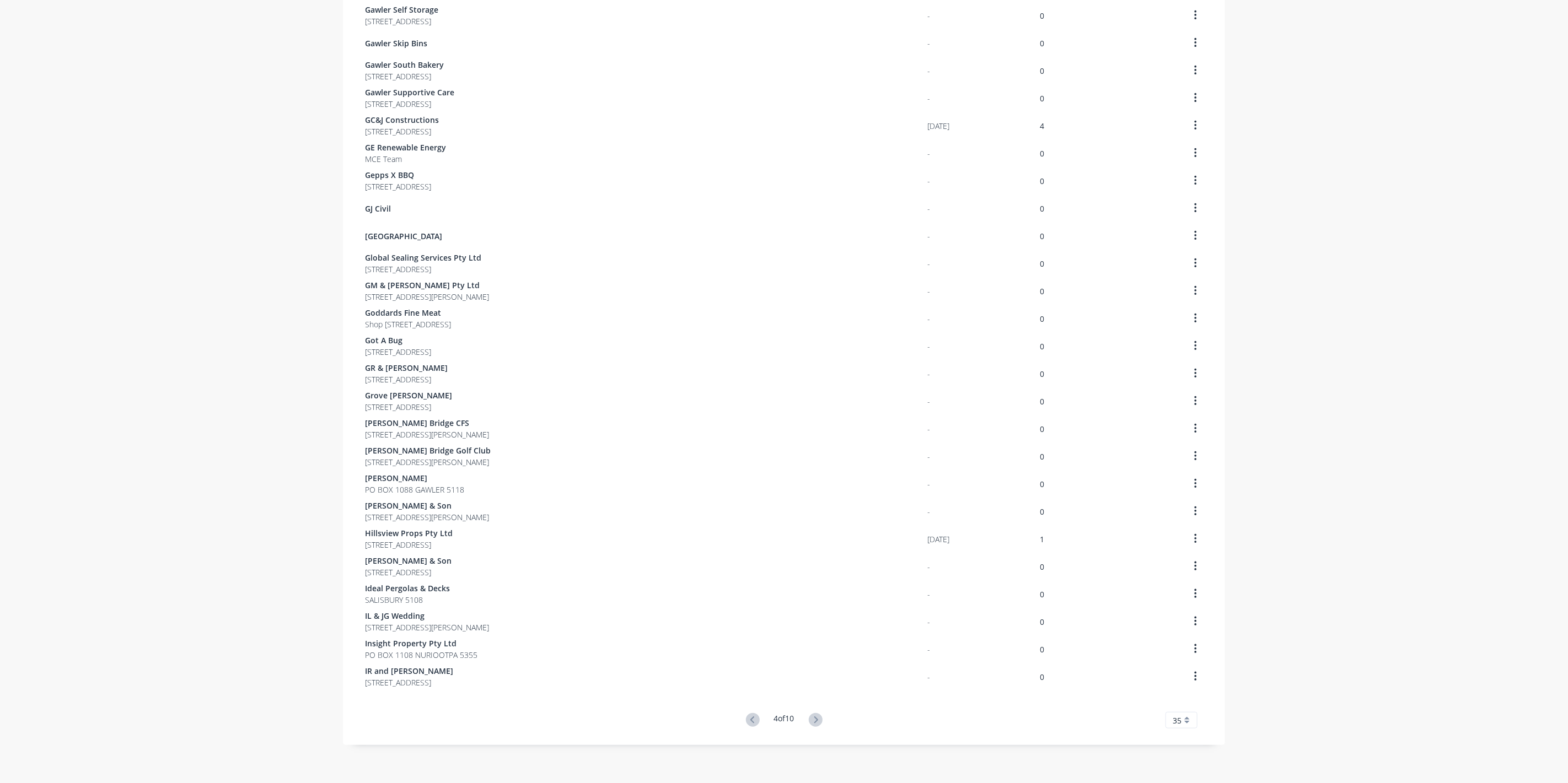
click at [815, 718] on div "Customers Show archived customers Add Customer Customer Last Order Total Orders…" at bounding box center [784, 216] width 882 height 1113
click at [815, 718] on icon at bounding box center [816, 720] width 14 height 14
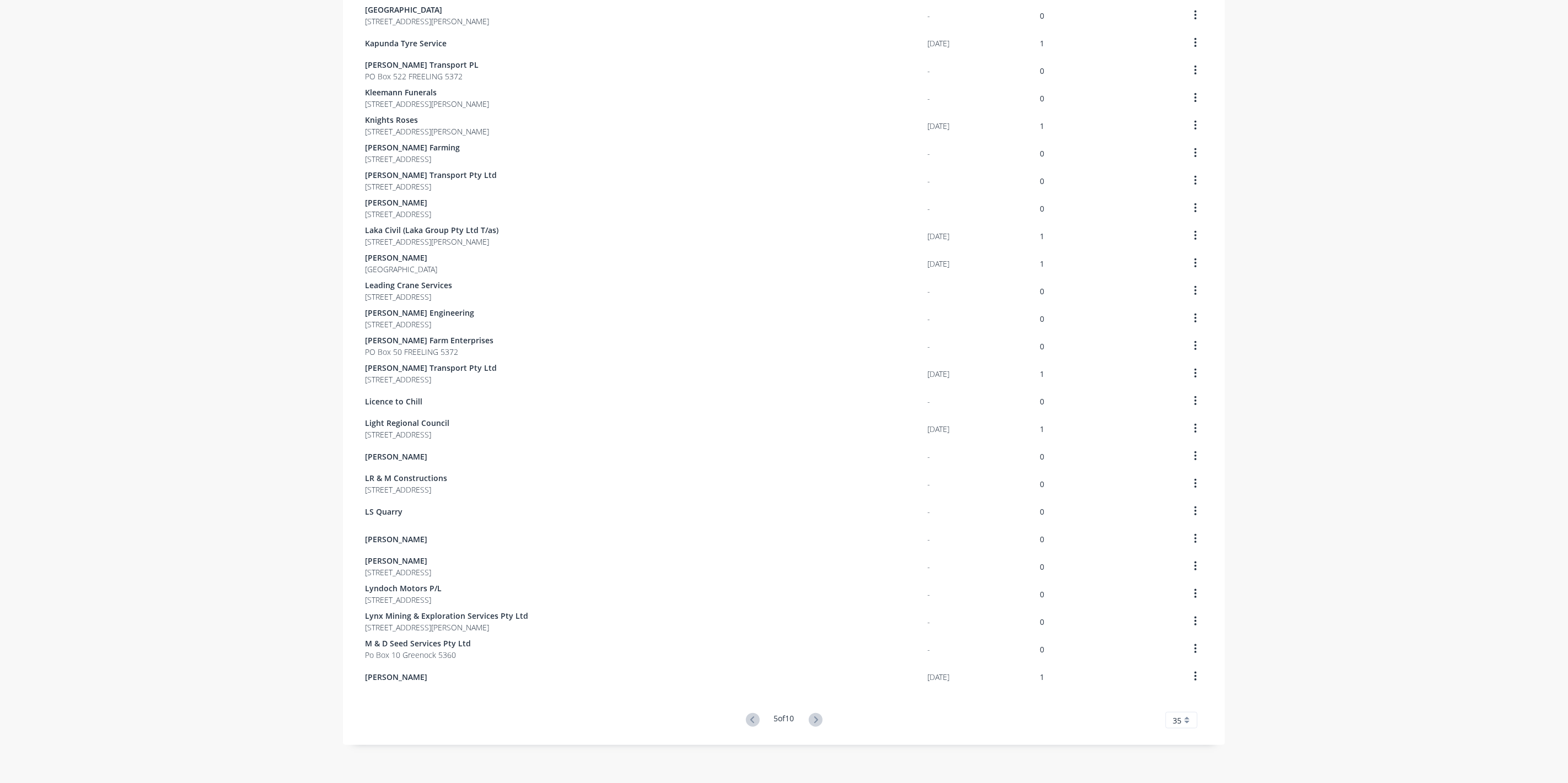
click at [815, 718] on icon at bounding box center [816, 720] width 14 height 14
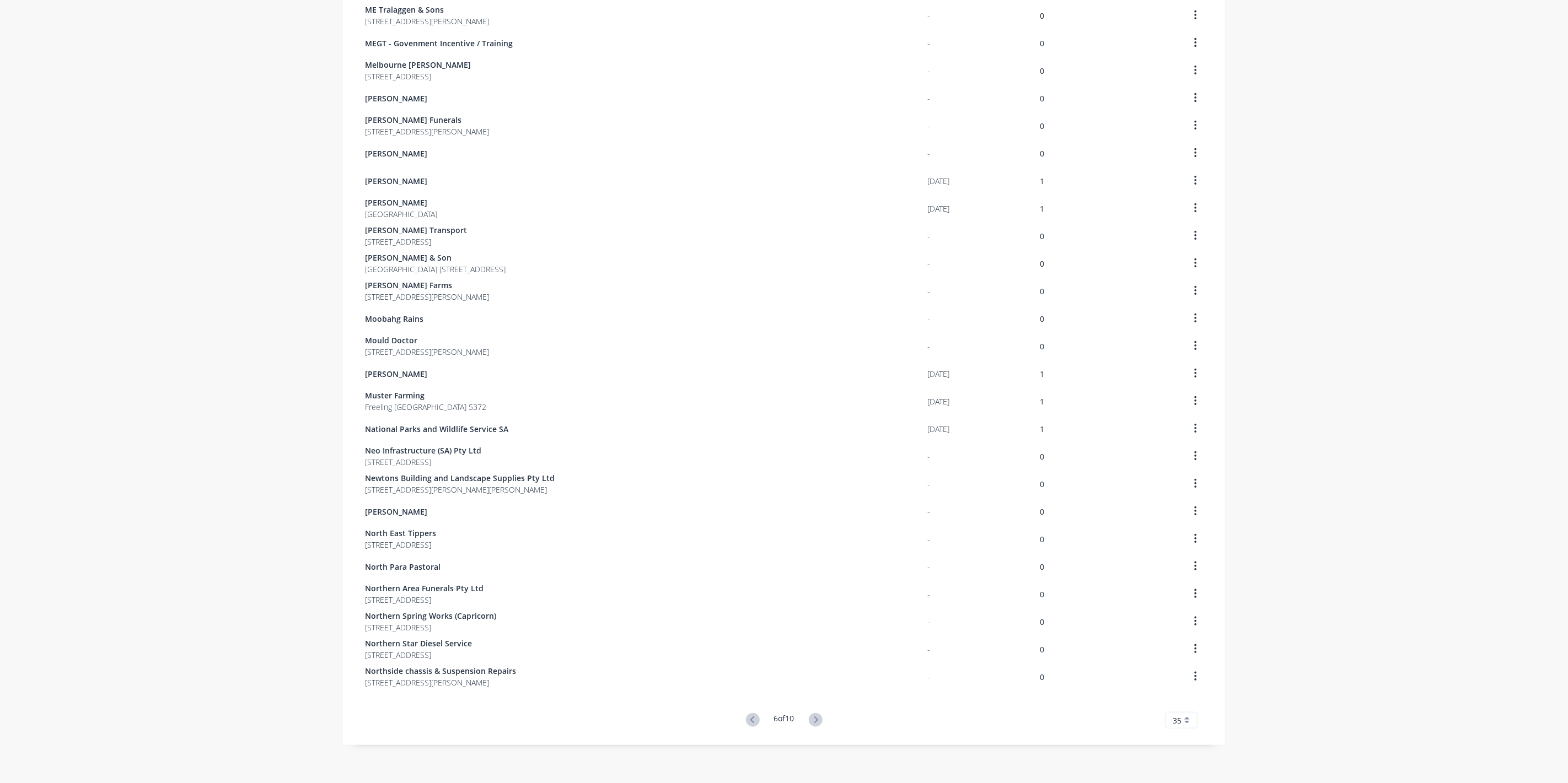
click at [814, 718] on icon at bounding box center [816, 720] width 4 height 7
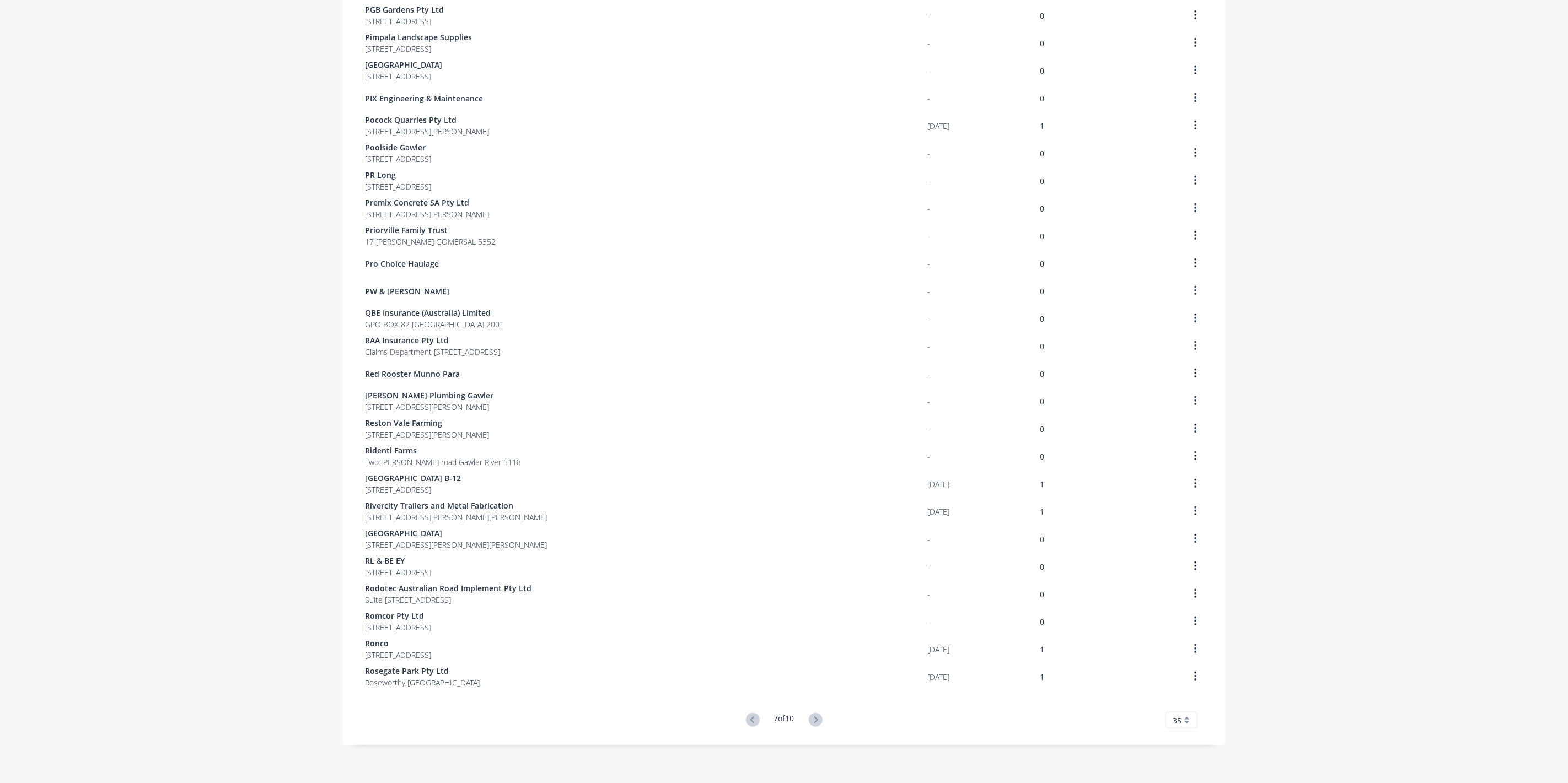
click at [276, 426] on div "dashboard products sales purchasing productivity dashboard products Product Cat…" at bounding box center [784, 391] width 1568 height 783
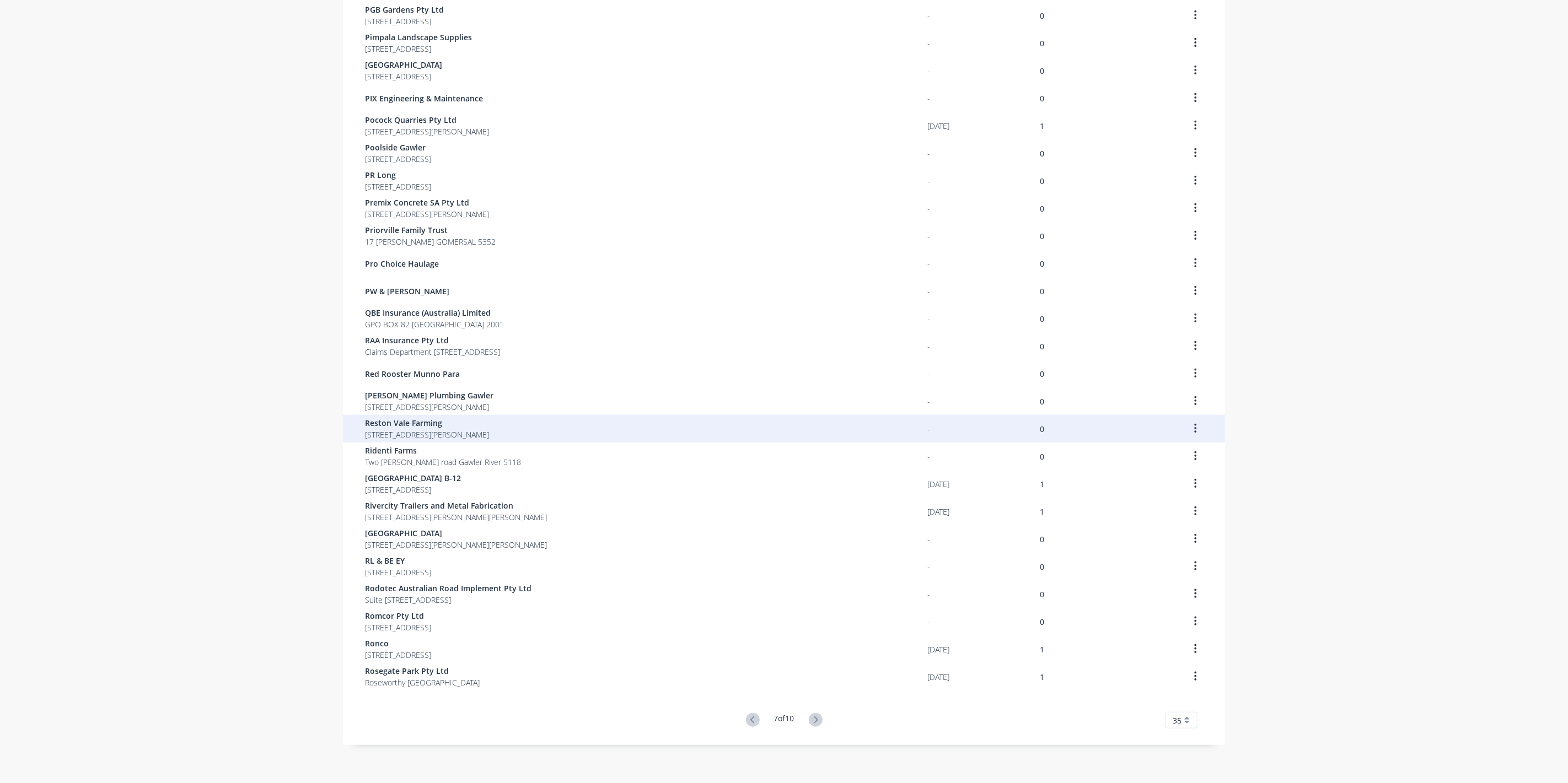
click at [405, 418] on span "Reston Vale Farming" at bounding box center [427, 423] width 124 height 11
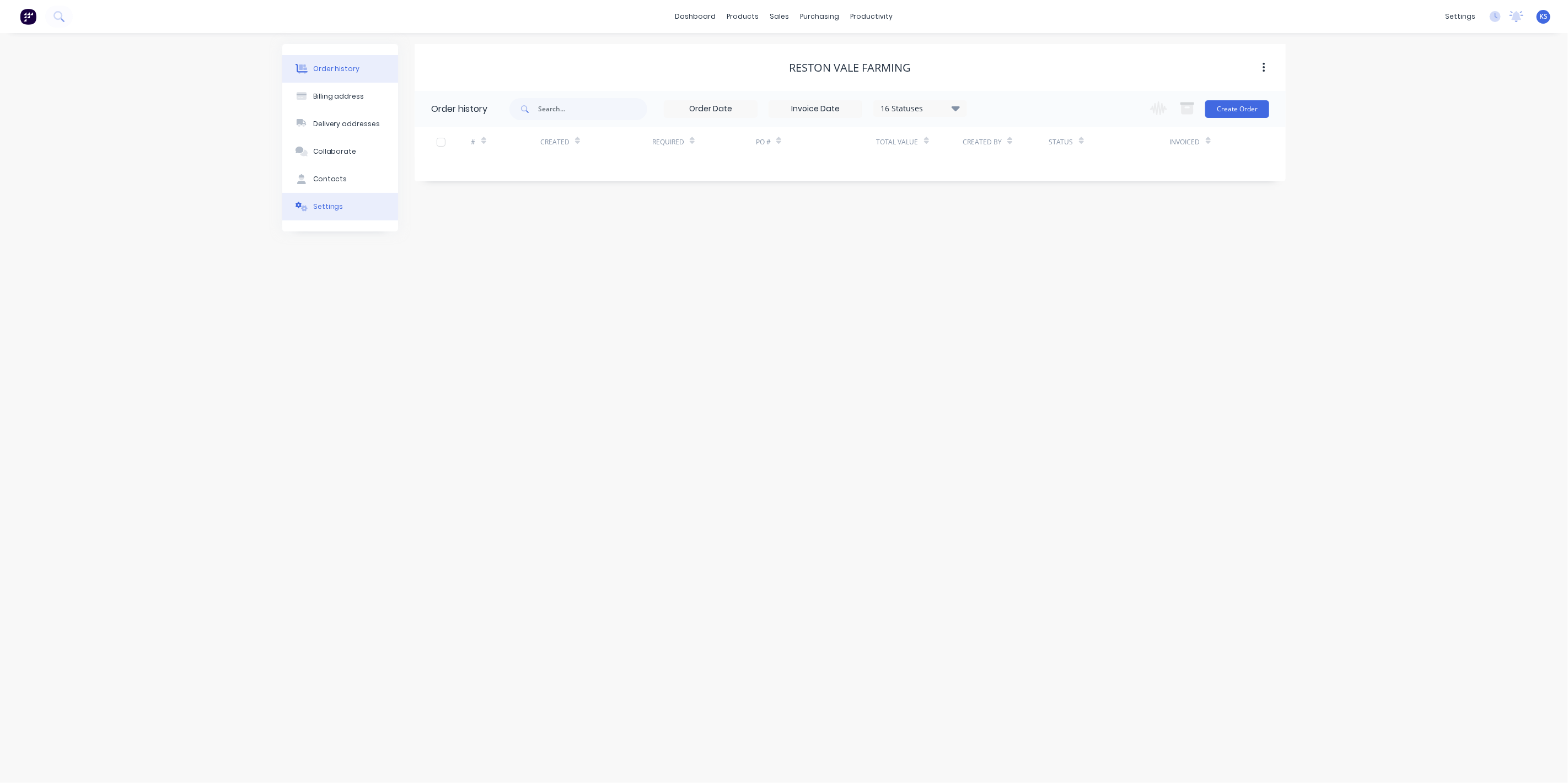
click at [354, 204] on button "Settings" at bounding box center [340, 206] width 116 height 28
click at [439, 348] on div at bounding box center [435, 358] width 22 height 22
click at [541, 375] on div at bounding box center [580, 381] width 158 height 14
type input "0"
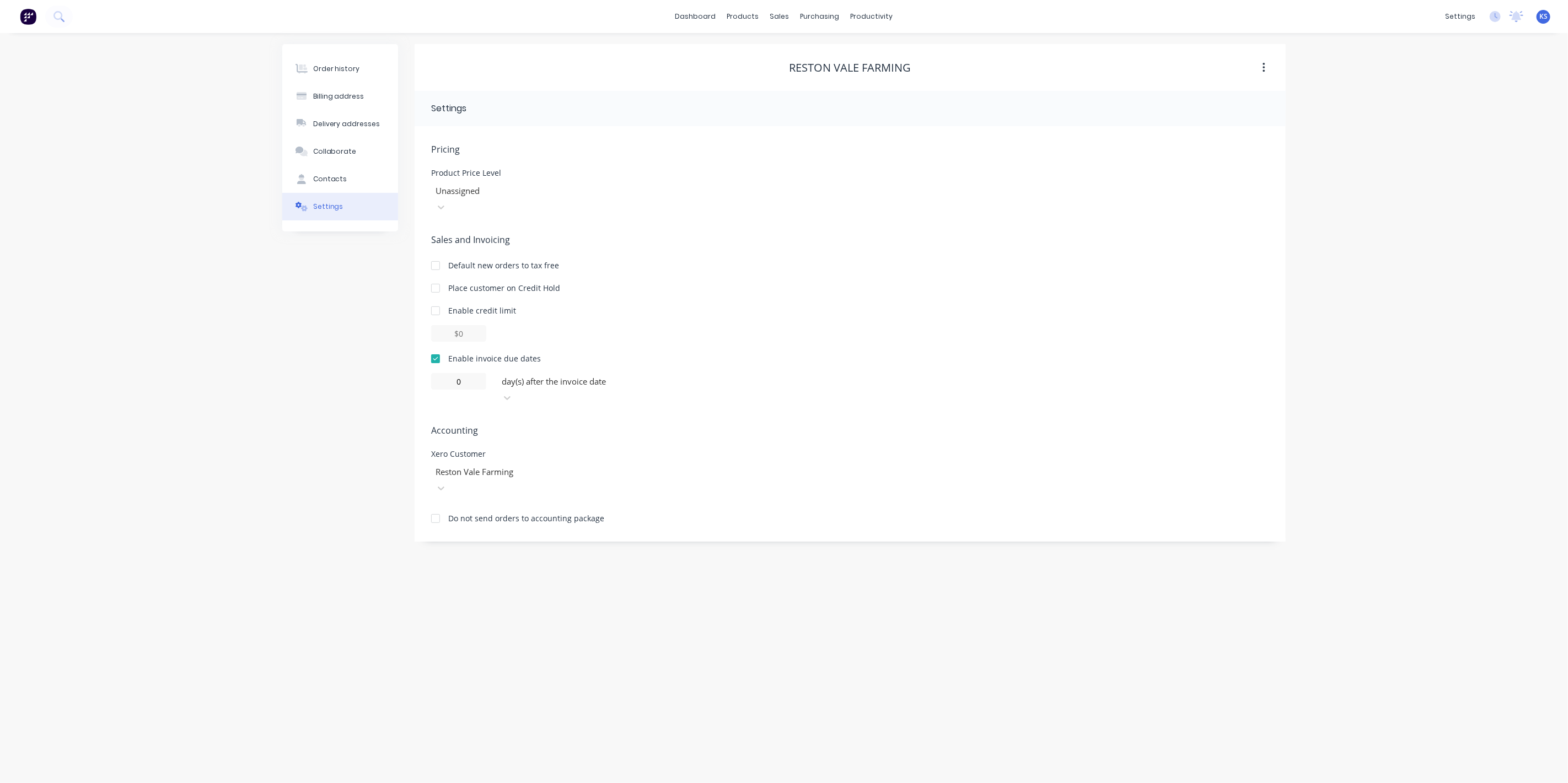
click at [333, 360] on div "Order history Billing address Delivery addresses Collaborate Contacts Settings" at bounding box center [340, 293] width 116 height 498
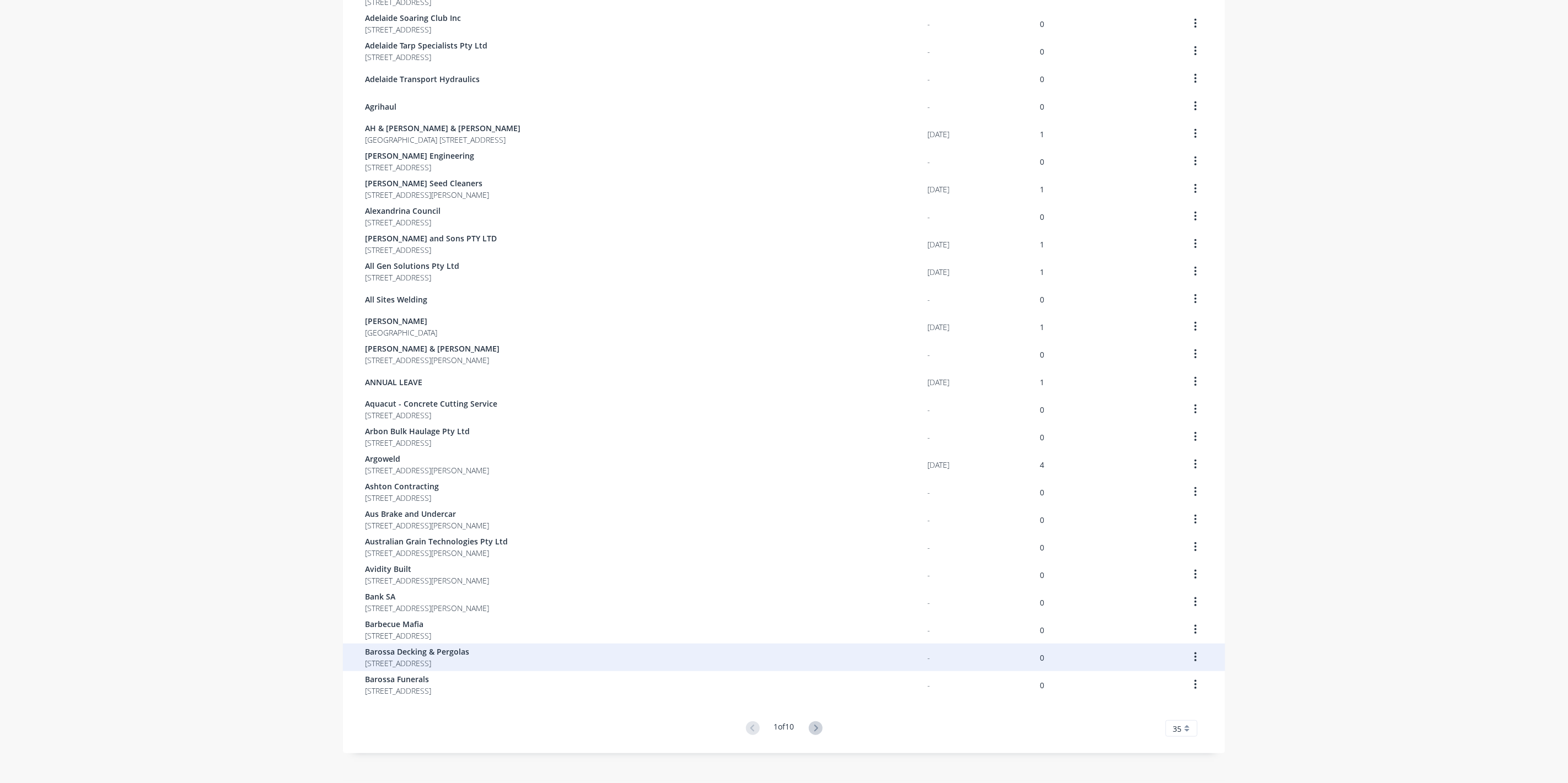
scroll to position [384, 0]
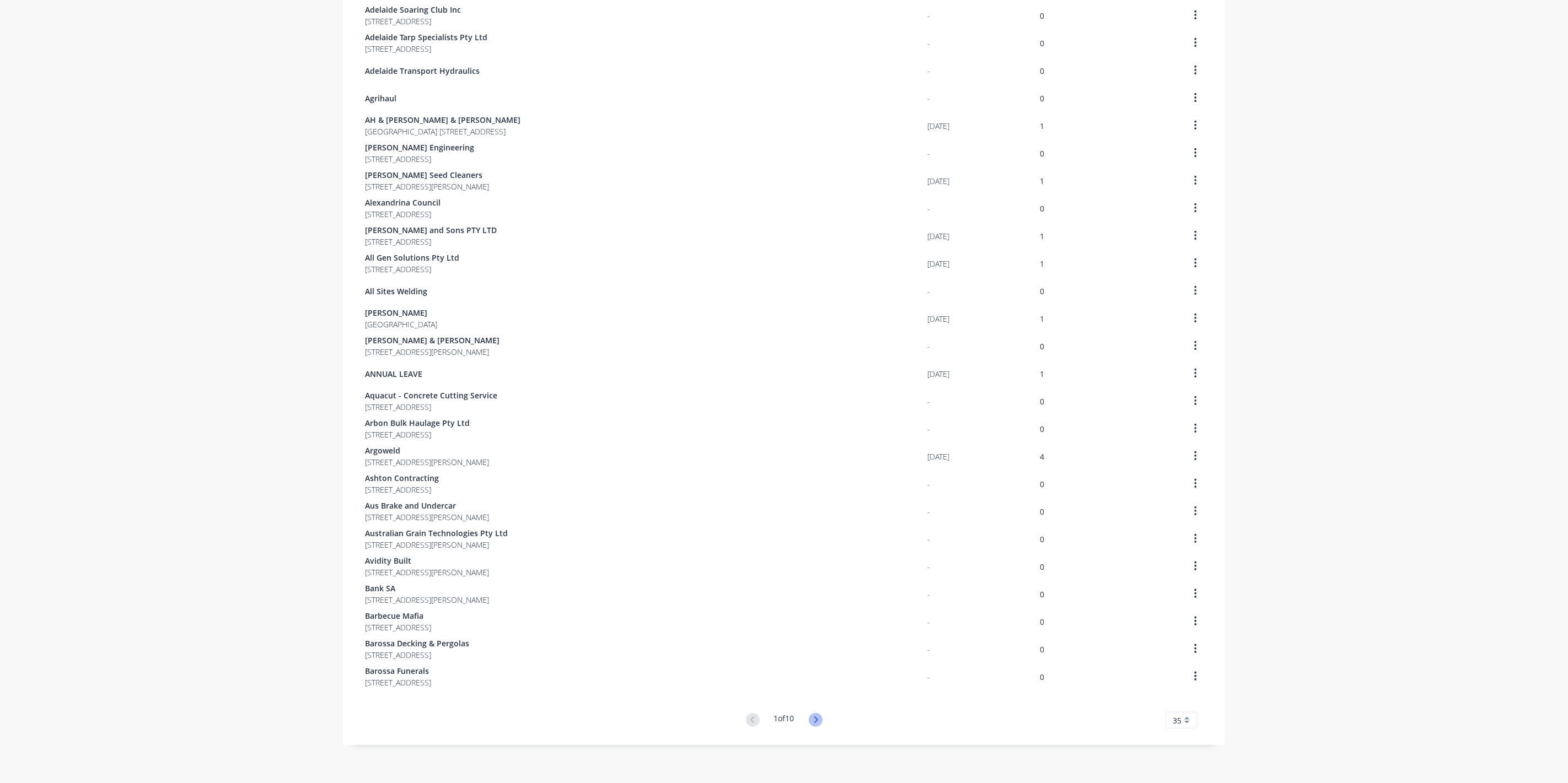
click at [809, 720] on icon at bounding box center [816, 720] width 14 height 14
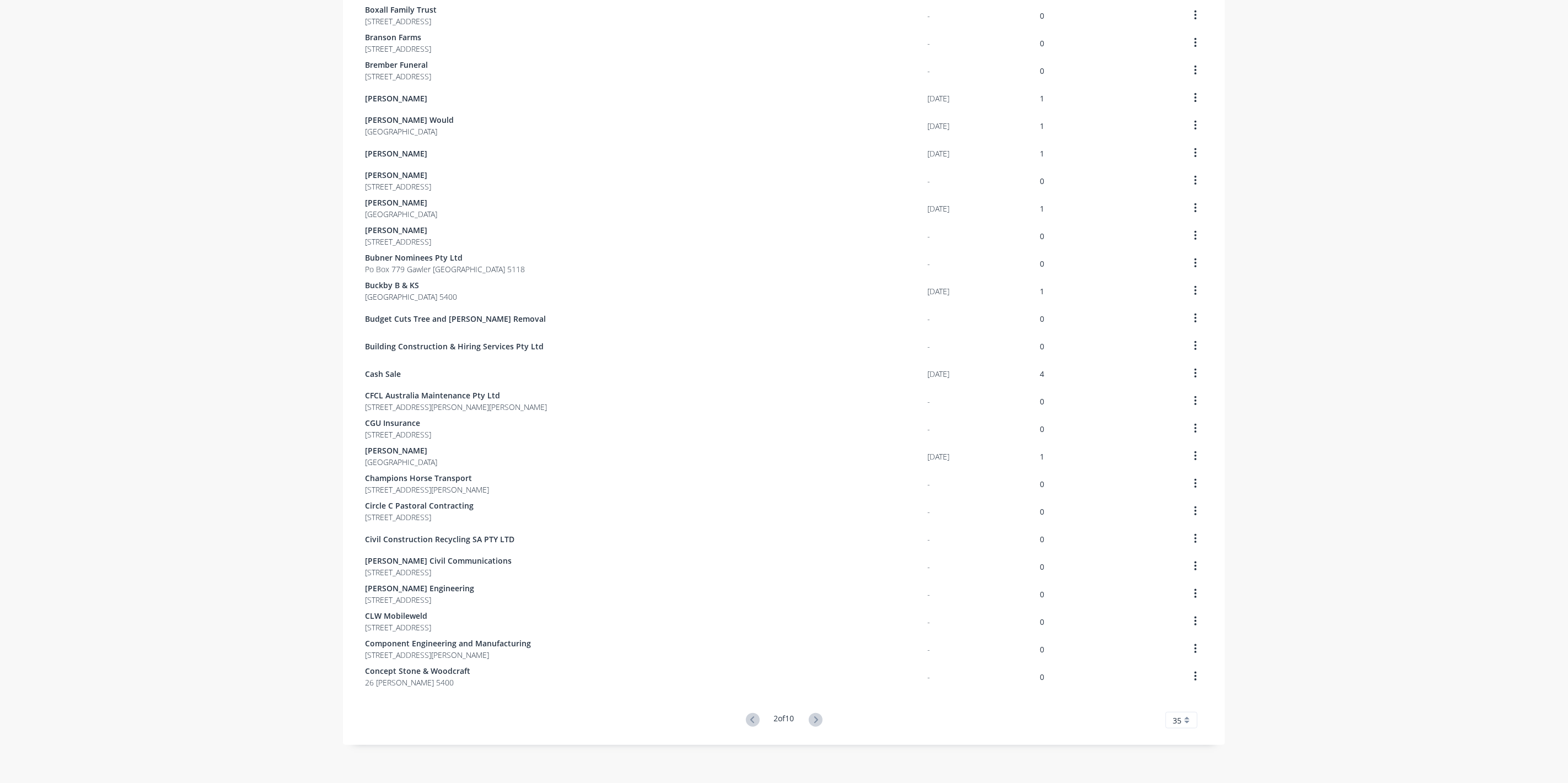
click at [809, 720] on icon at bounding box center [816, 720] width 14 height 14
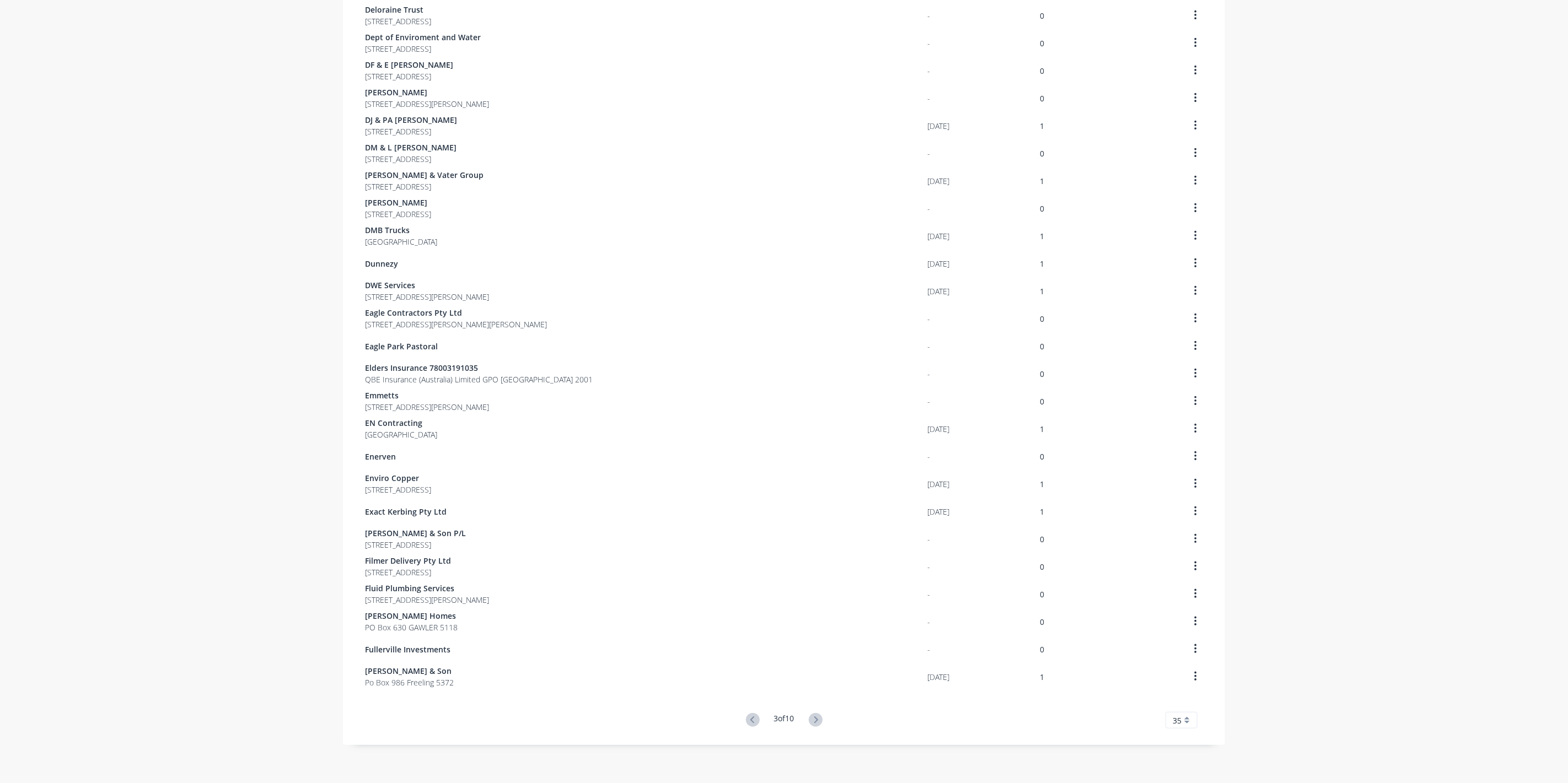
click at [809, 720] on icon at bounding box center [816, 720] width 14 height 14
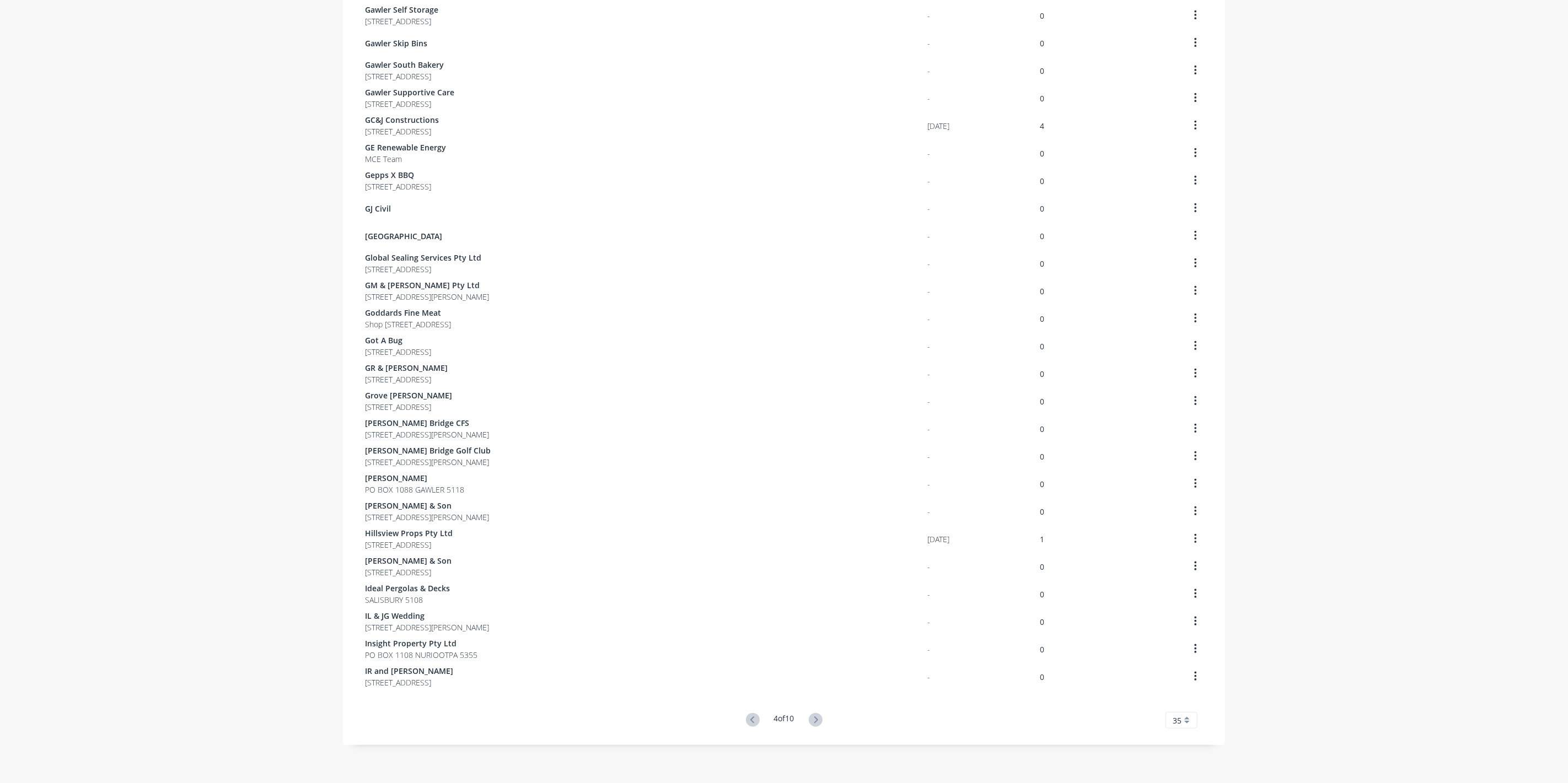
click at [809, 720] on icon at bounding box center [816, 720] width 14 height 14
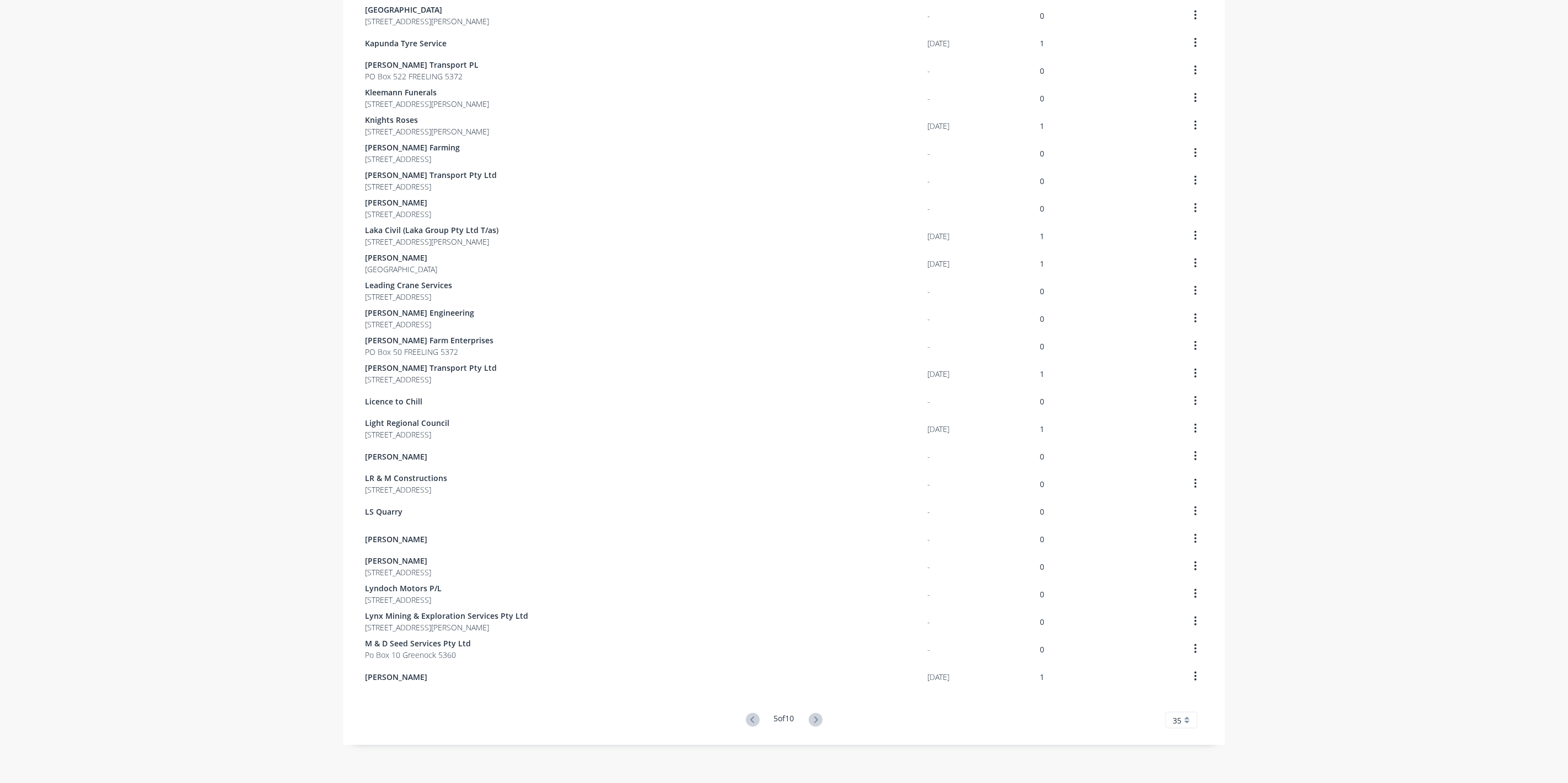
click at [809, 720] on icon at bounding box center [816, 720] width 14 height 14
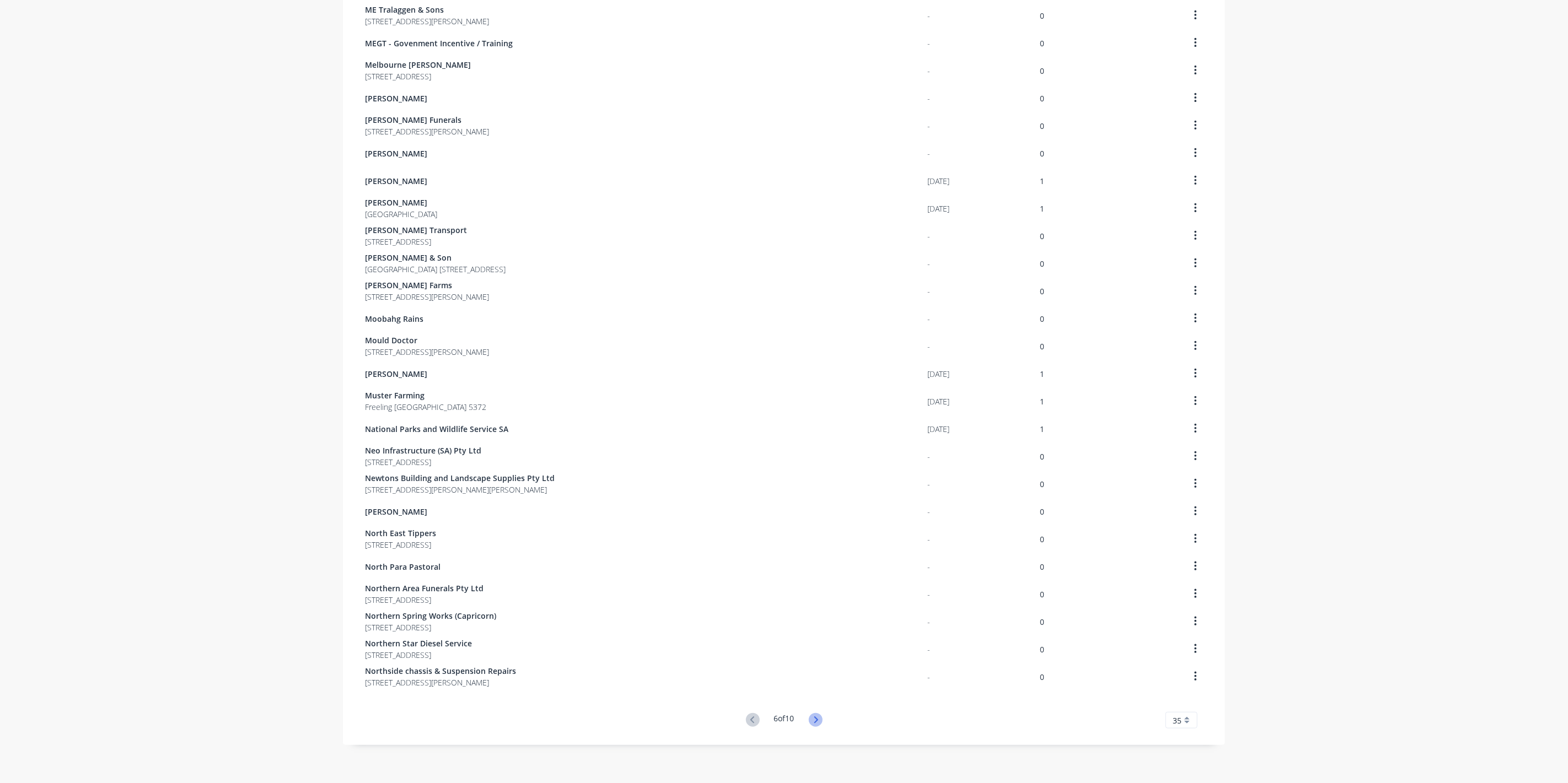
click at [813, 719] on icon at bounding box center [816, 720] width 14 height 14
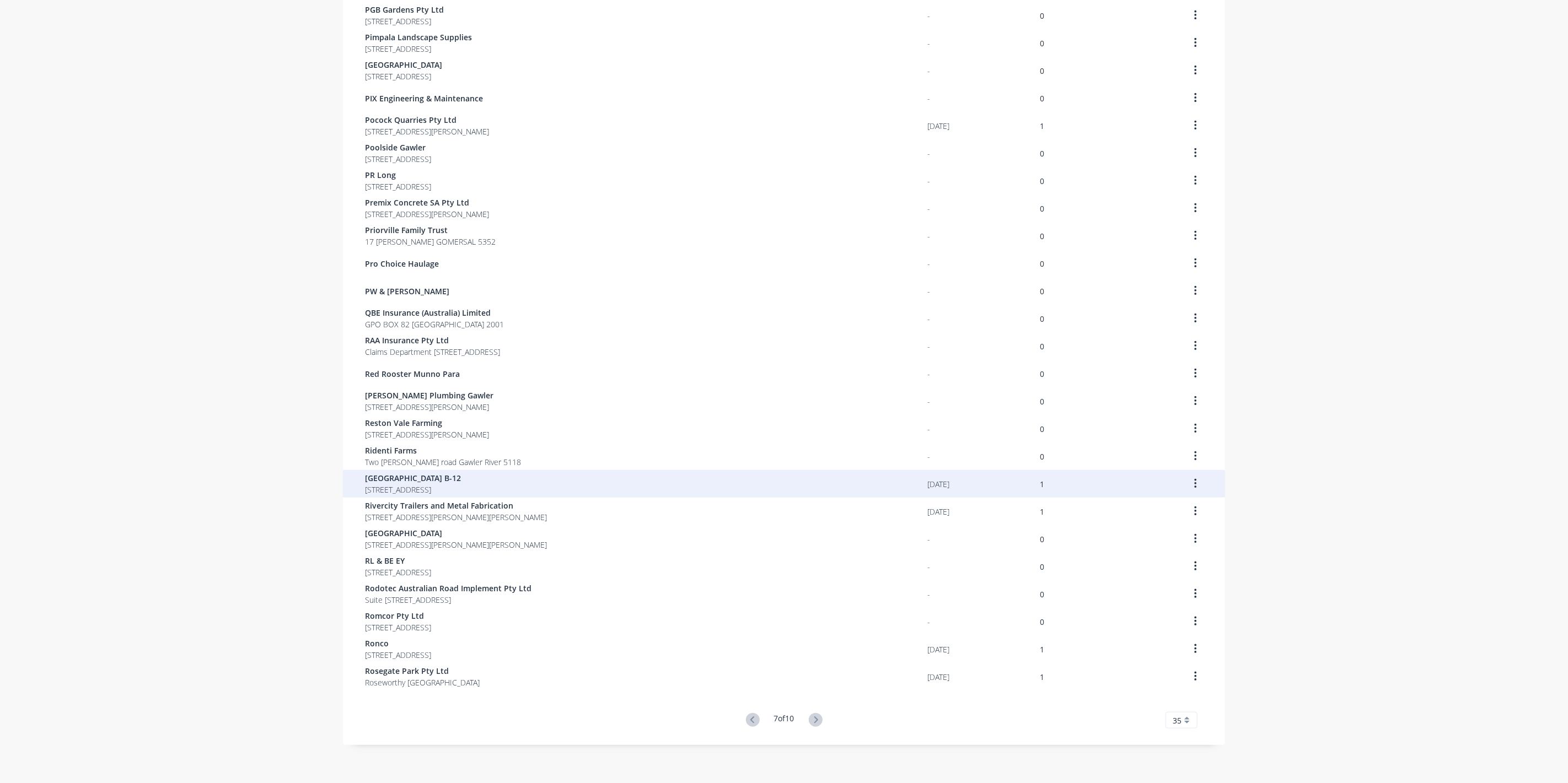
click at [400, 474] on span "[GEOGRAPHIC_DATA] B-12" at bounding box center [413, 477] width 96 height 11
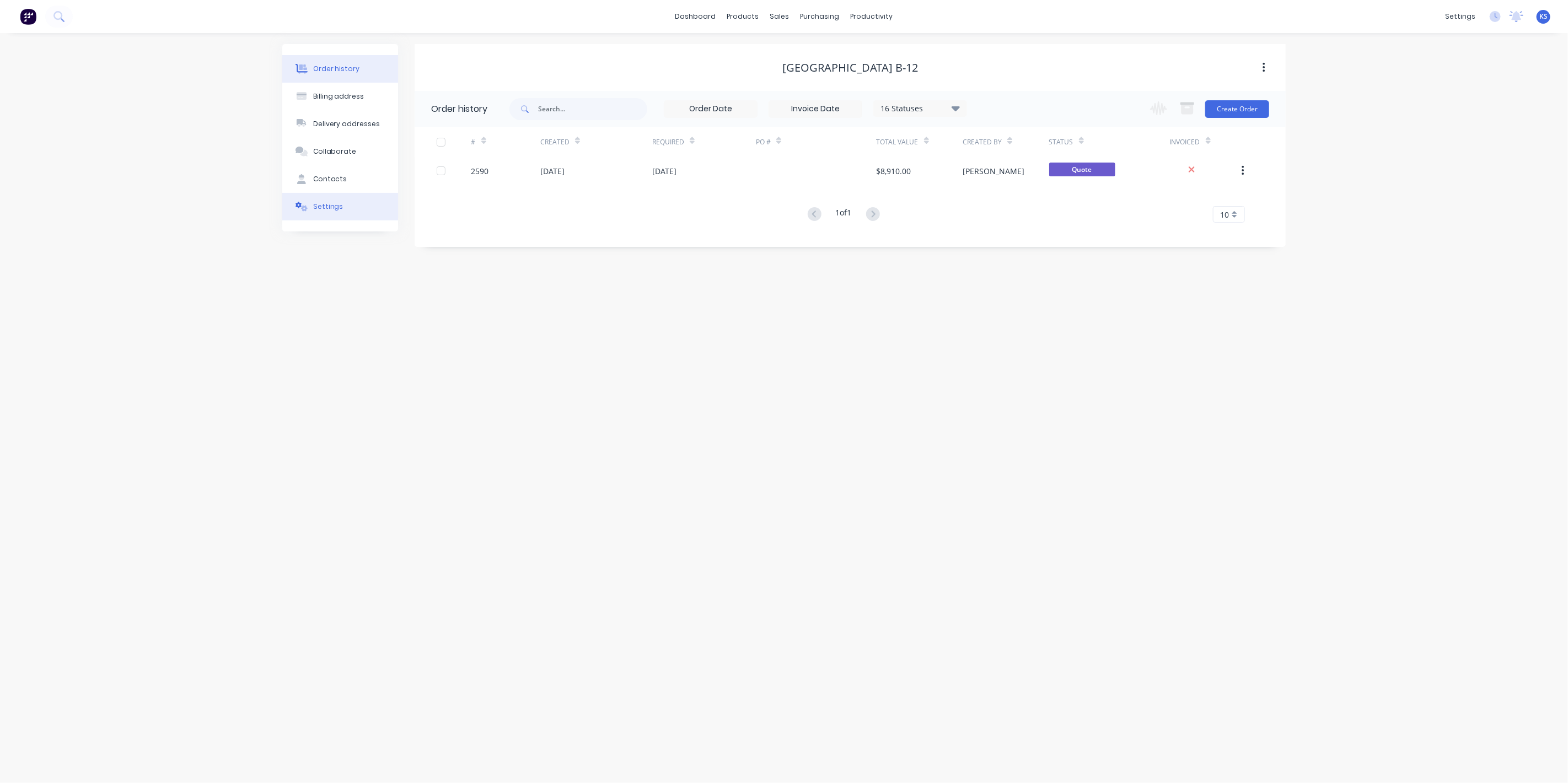
click at [336, 210] on div "Settings" at bounding box center [328, 206] width 30 height 10
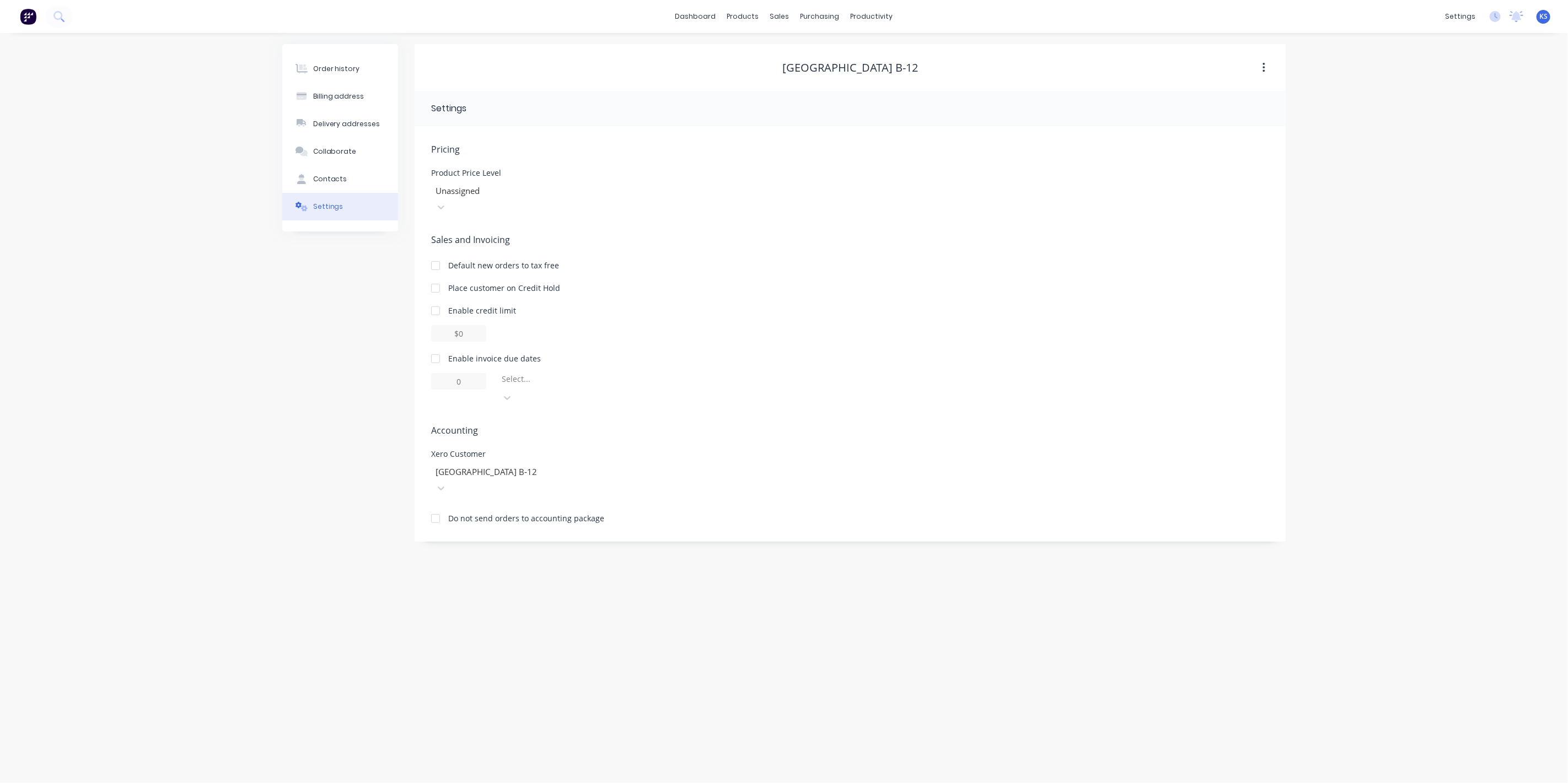
click at [434, 348] on div at bounding box center [435, 358] width 22 height 22
click at [544, 375] on div at bounding box center [580, 381] width 158 height 14
drag, startPoint x: 560, startPoint y: 428, endPoint x: 550, endPoint y: 414, distance: 17.2
drag, startPoint x: 483, startPoint y: 366, endPoint x: 438, endPoint y: 368, distance: 45.0
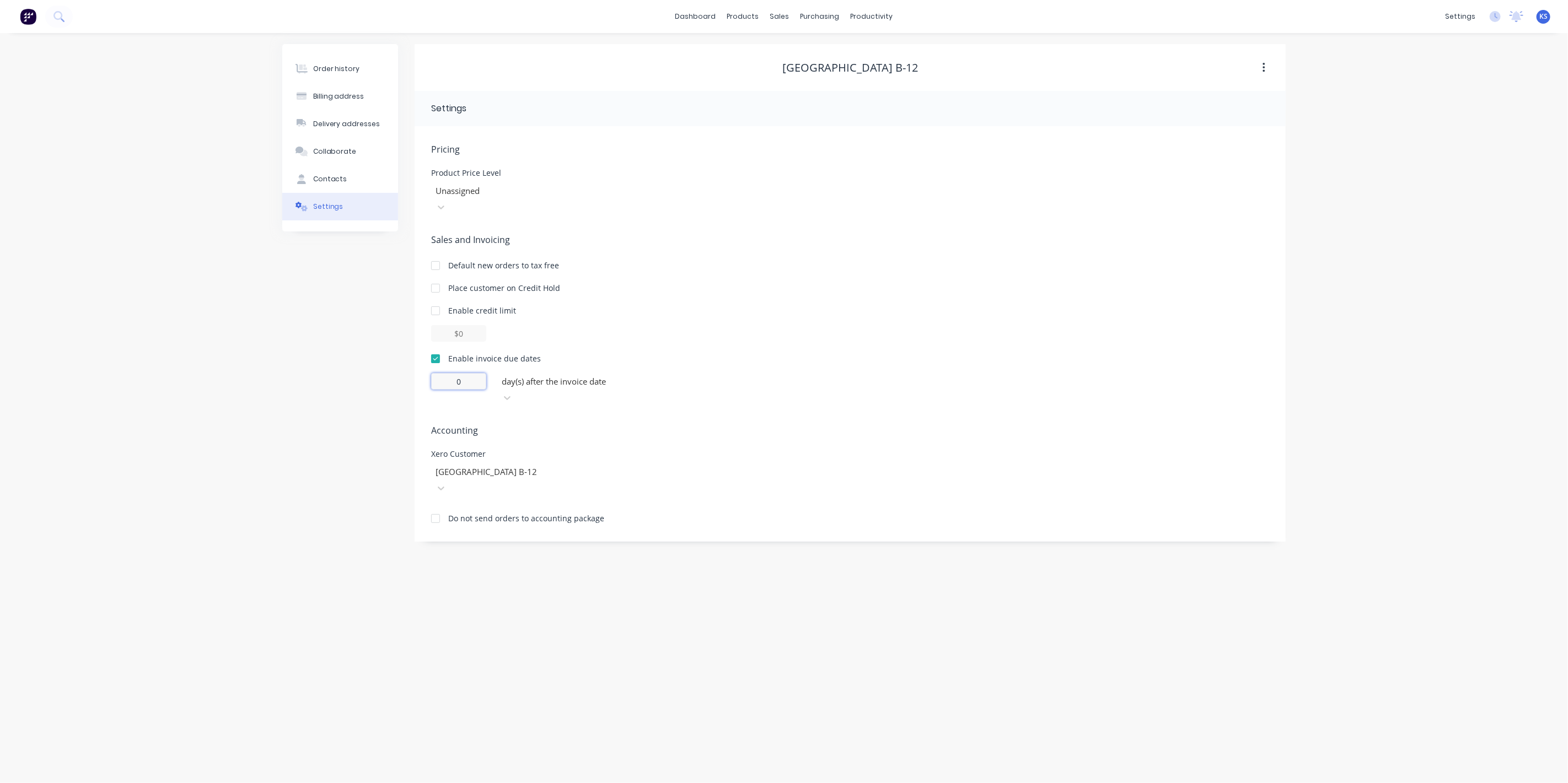
click at [438, 373] on input "0" at bounding box center [458, 381] width 55 height 17
type input "14"
click at [306, 299] on div "Order history Billing address Delivery addresses Collaborate Contacts Settings" at bounding box center [340, 293] width 116 height 498
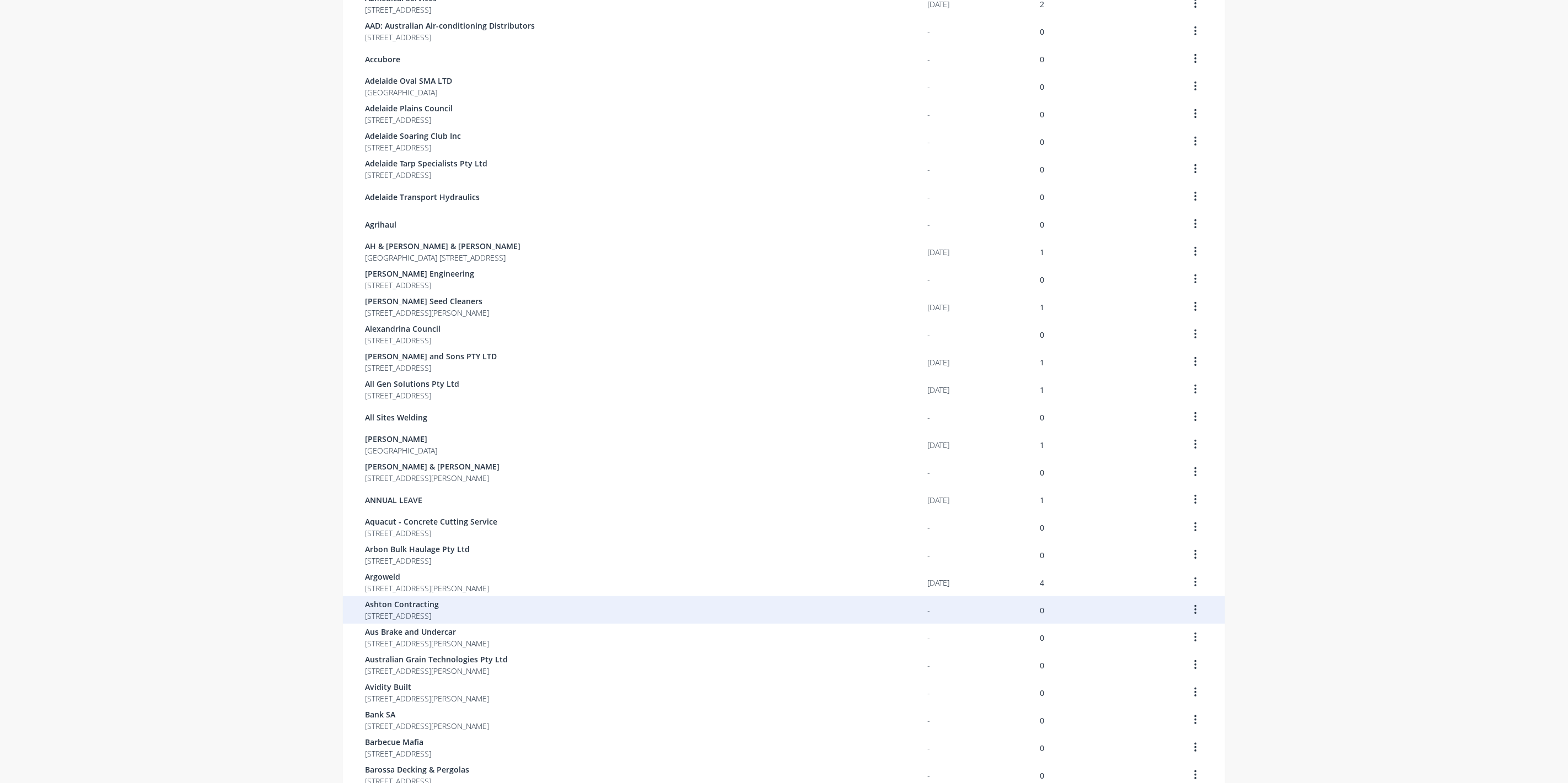
scroll to position [384, 0]
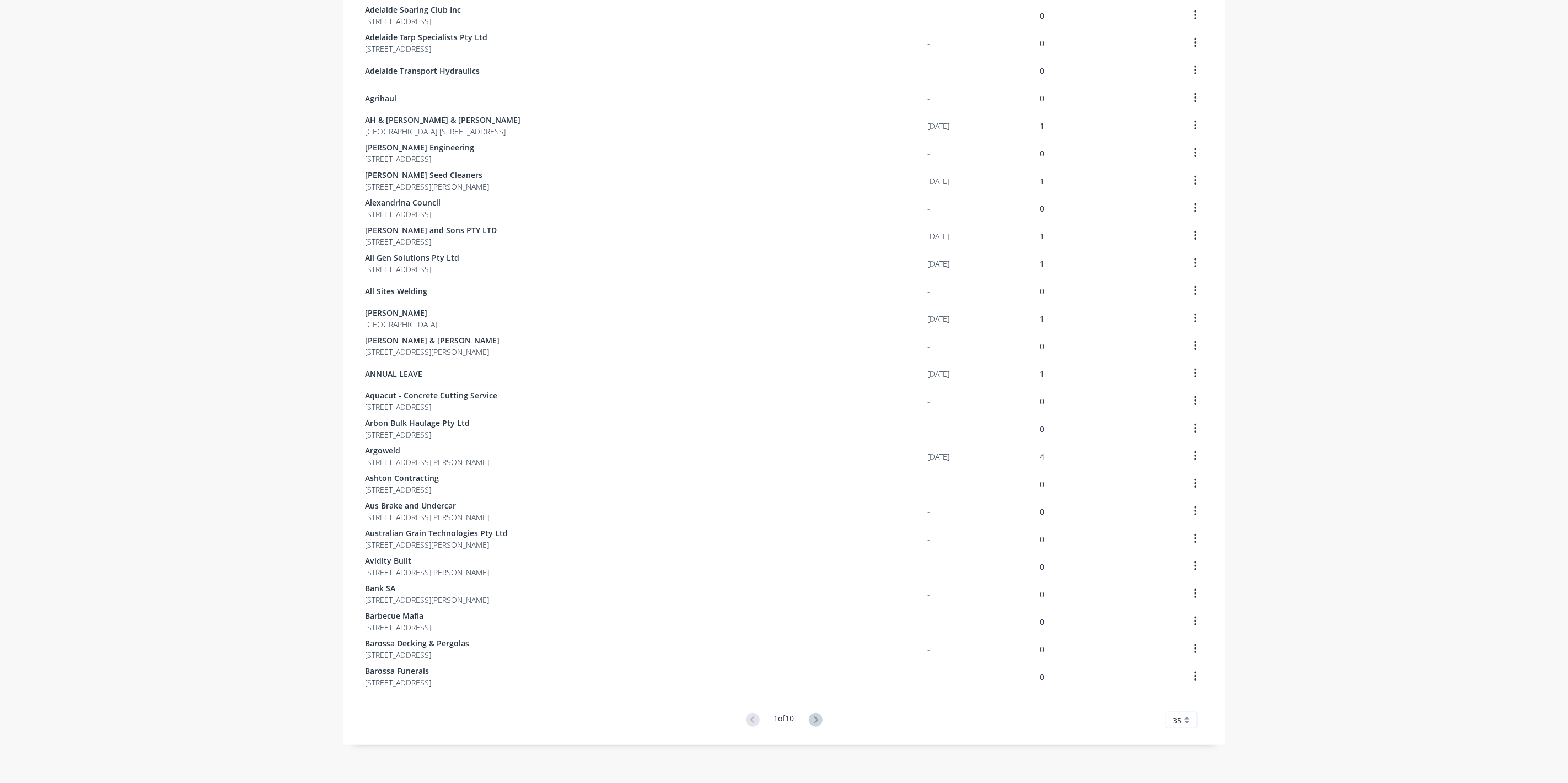
click at [819, 715] on button at bounding box center [816, 720] width 20 height 16
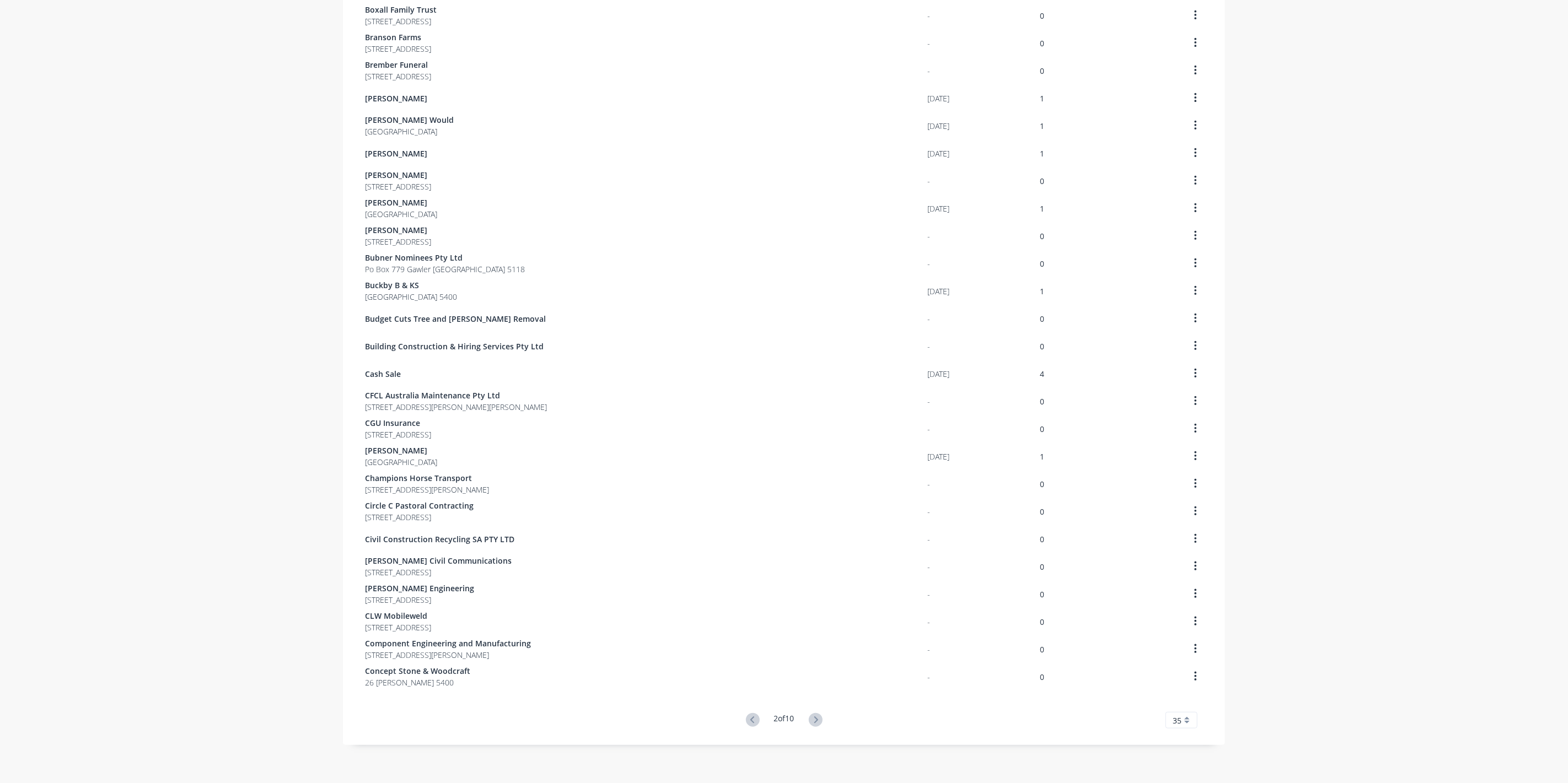
click at [819, 715] on button at bounding box center [816, 720] width 20 height 16
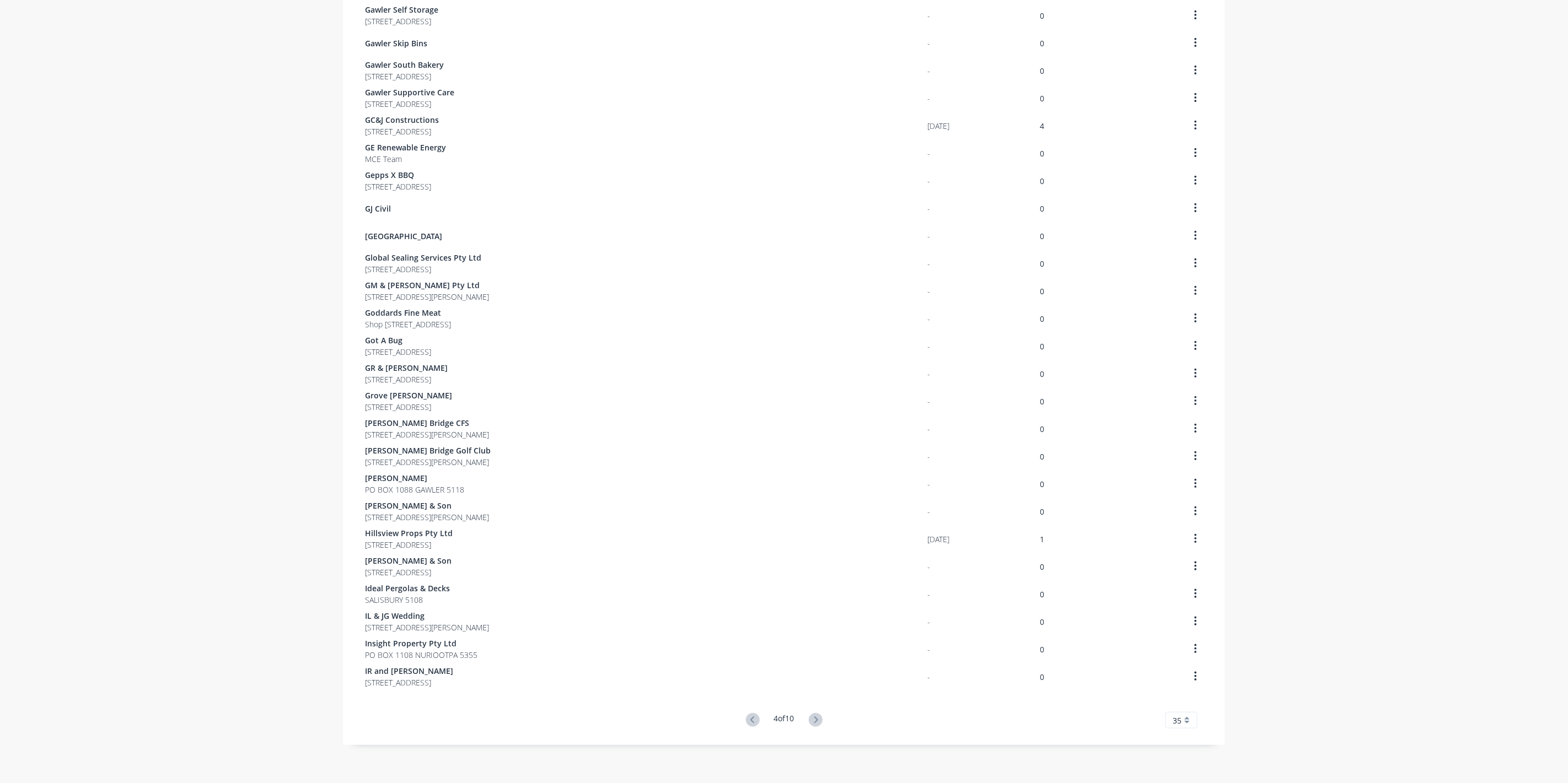
click at [820, 715] on button at bounding box center [816, 720] width 20 height 16
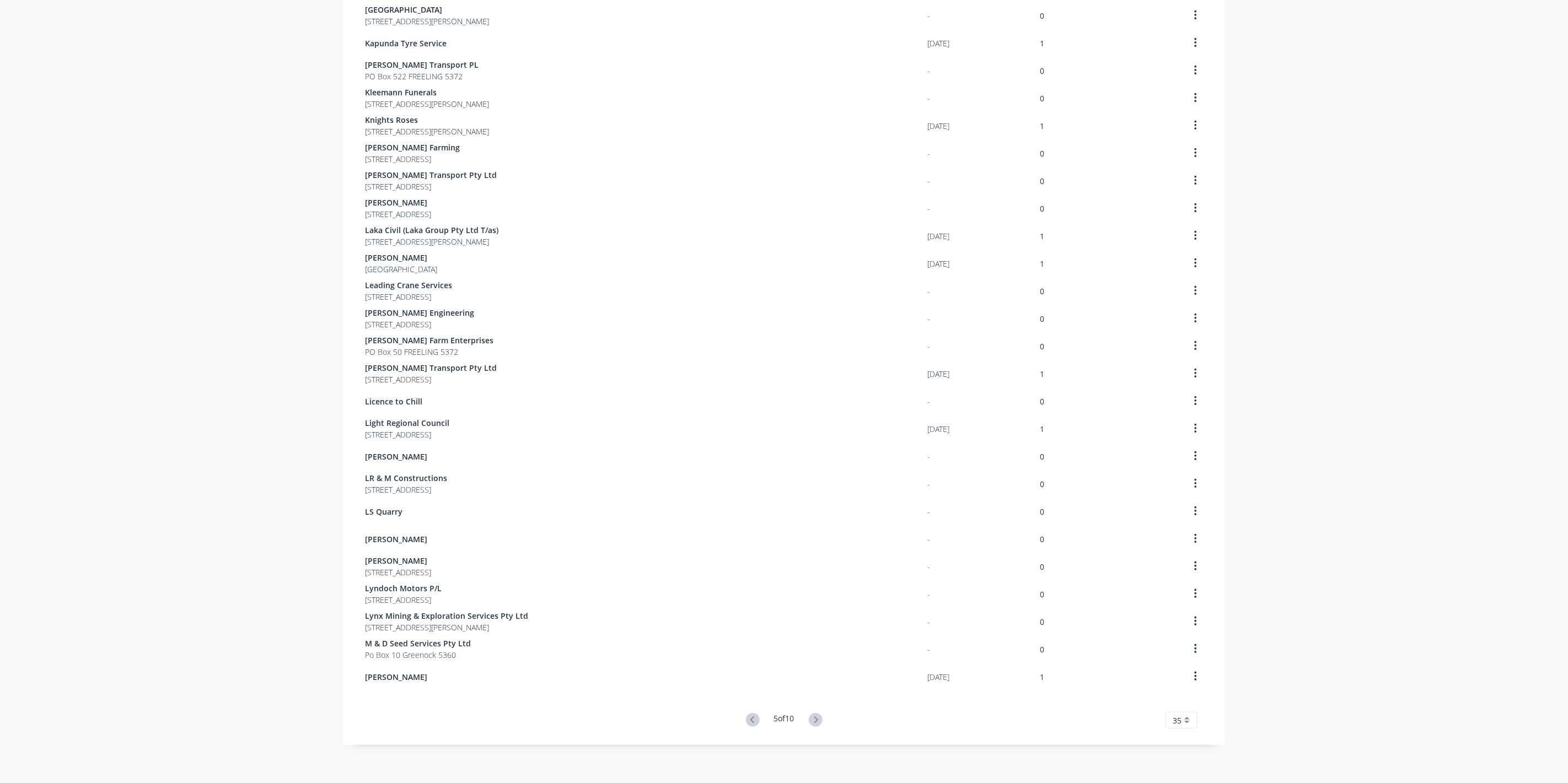
click at [820, 715] on div "Customers Show archived customers Add Customer Customer Last Order Total Orders…" at bounding box center [784, 216] width 882 height 1113
click at [821, 715] on button at bounding box center [816, 720] width 20 height 16
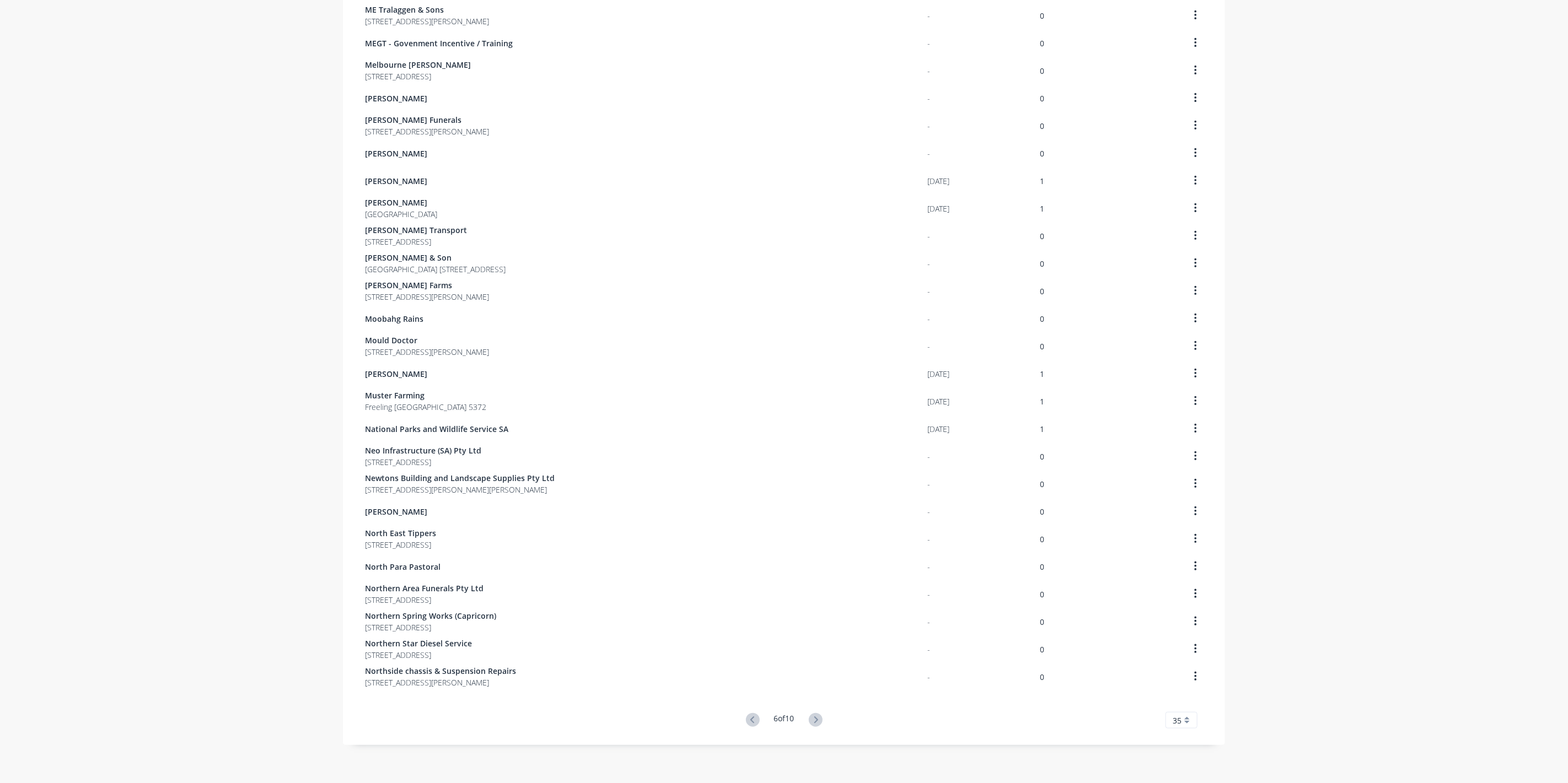
click at [821, 715] on button at bounding box center [816, 720] width 20 height 16
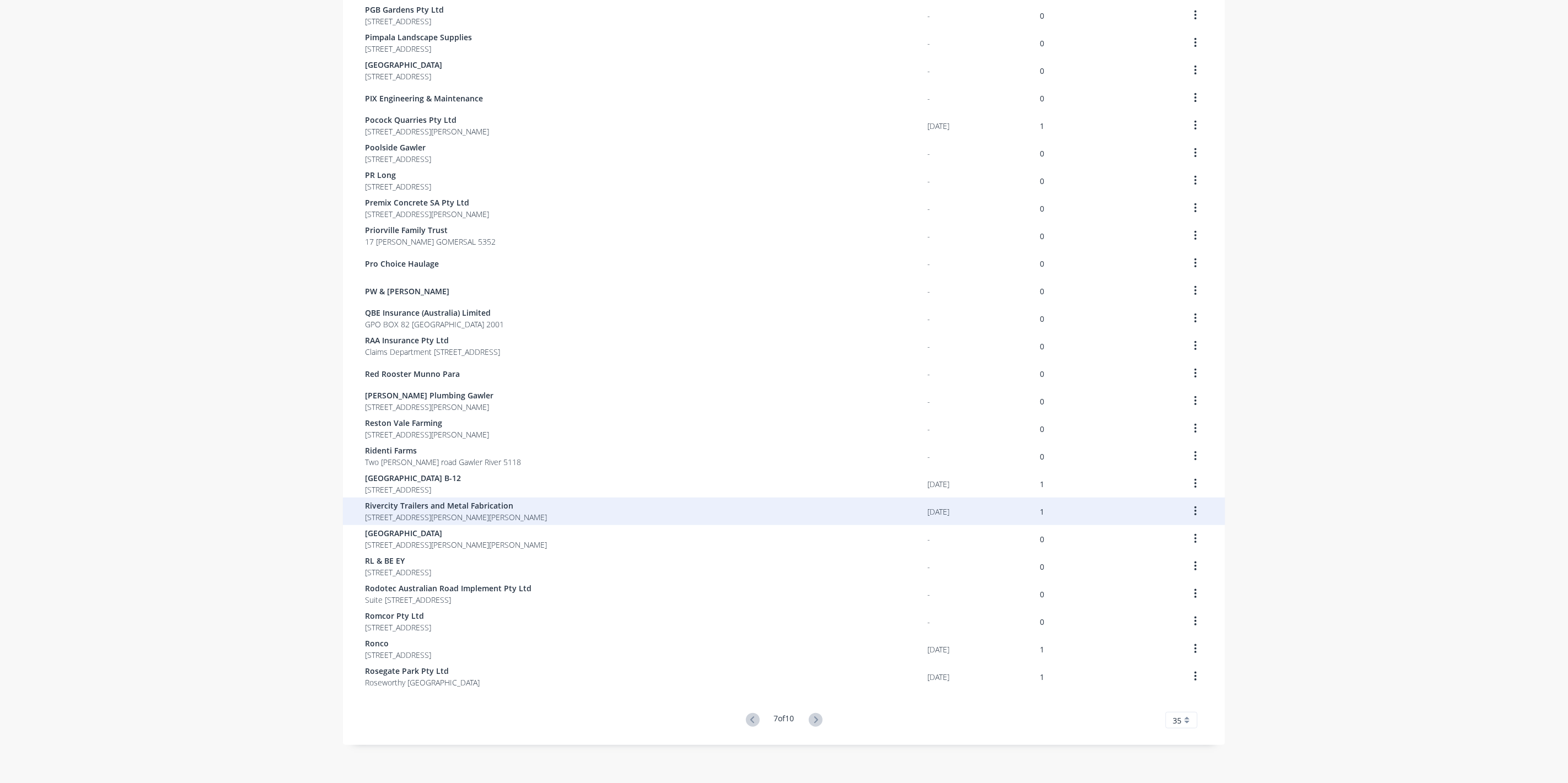
click at [403, 510] on span "Rivercity Trailers and Metal Fabrication" at bounding box center [456, 505] width 182 height 11
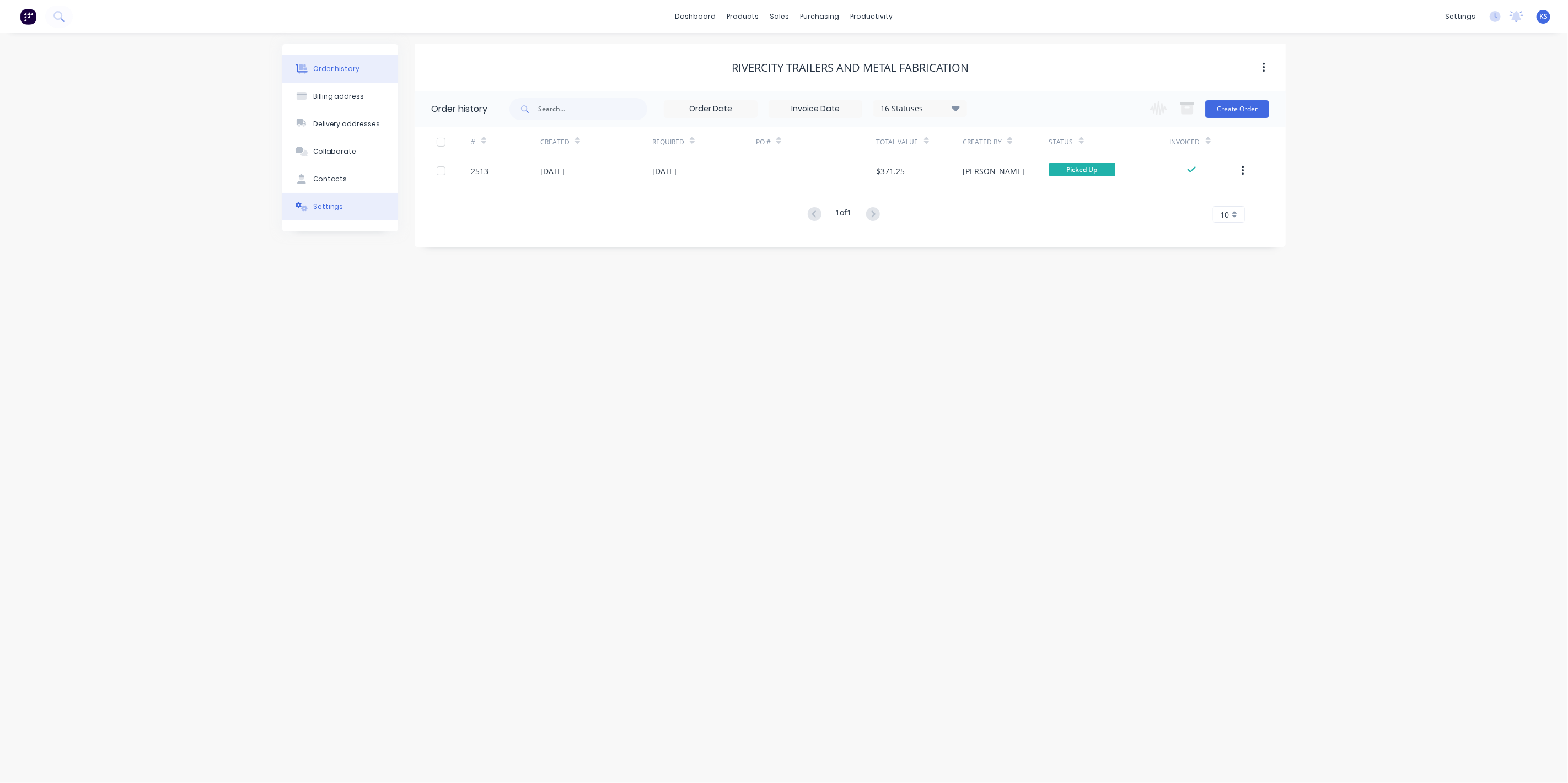
click at [345, 210] on button "Settings" at bounding box center [340, 206] width 116 height 28
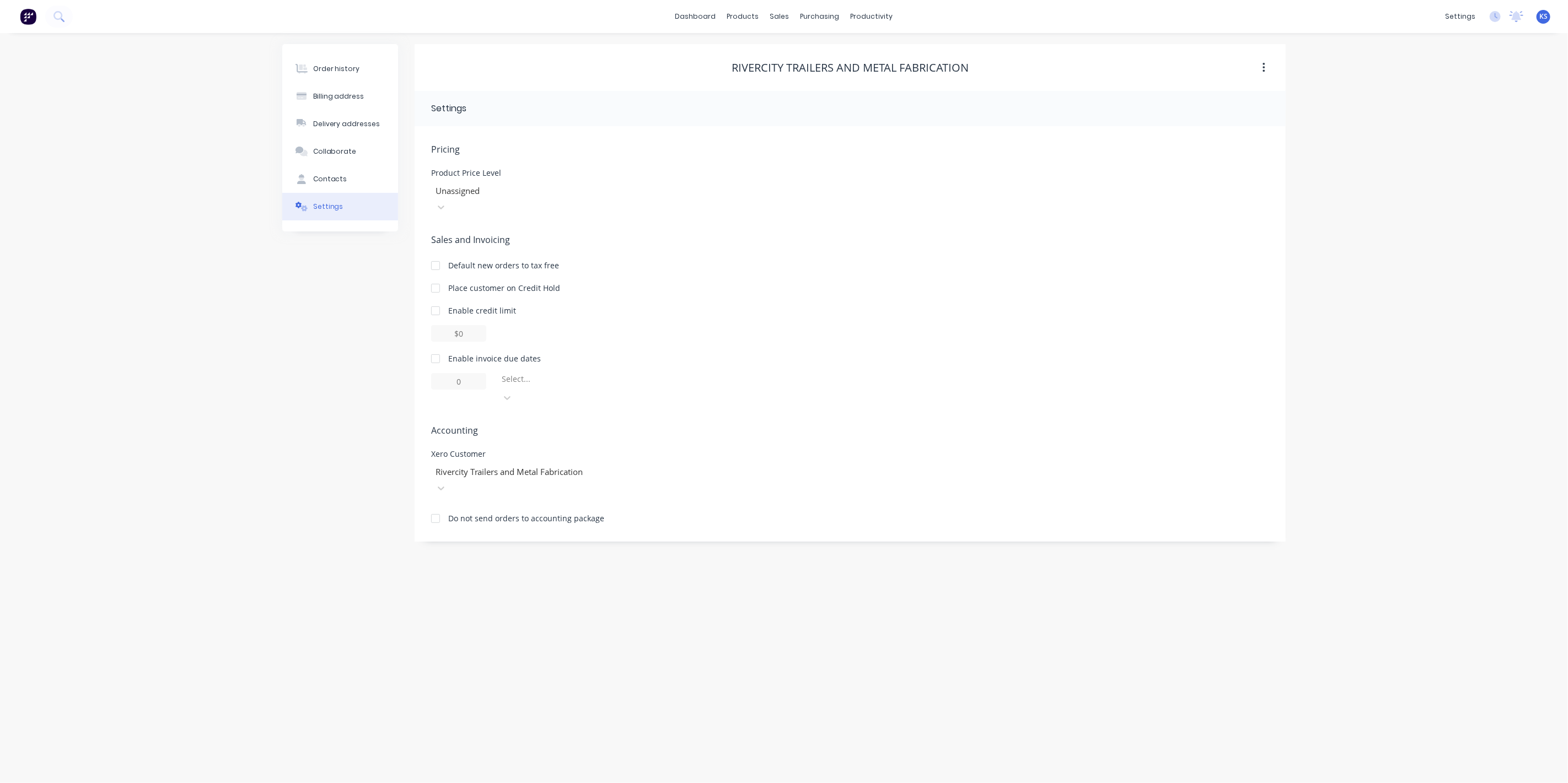
click at [437, 348] on div at bounding box center [435, 358] width 22 height 22
drag, startPoint x: 548, startPoint y: 365, endPoint x: 550, endPoint y: 372, distance: 7.3
click at [550, 375] on div at bounding box center [580, 381] width 158 height 14
type input "0"
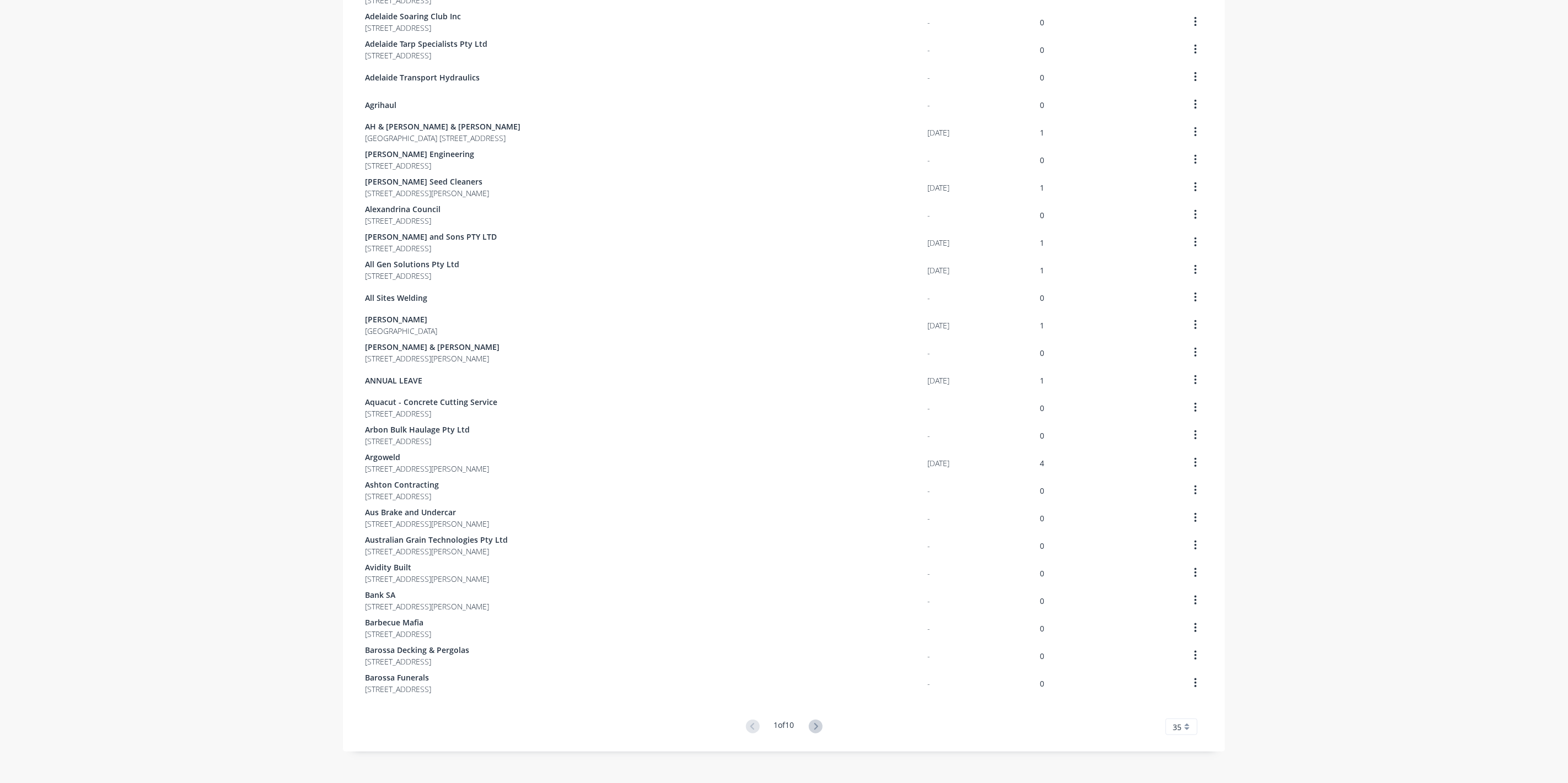
scroll to position [384, 0]
click at [813, 720] on icon at bounding box center [816, 720] width 14 height 14
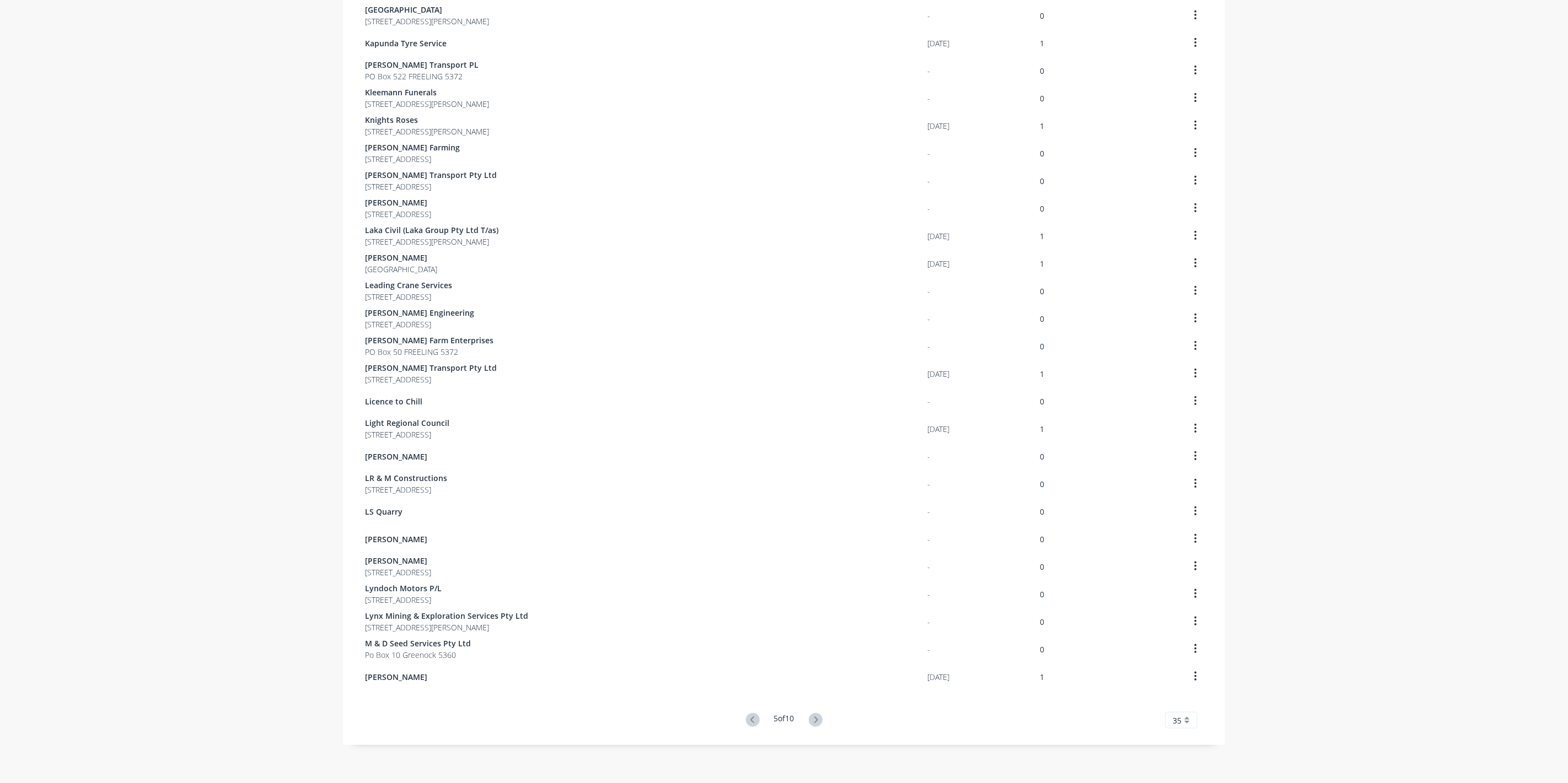
click at [813, 720] on icon at bounding box center [816, 720] width 14 height 14
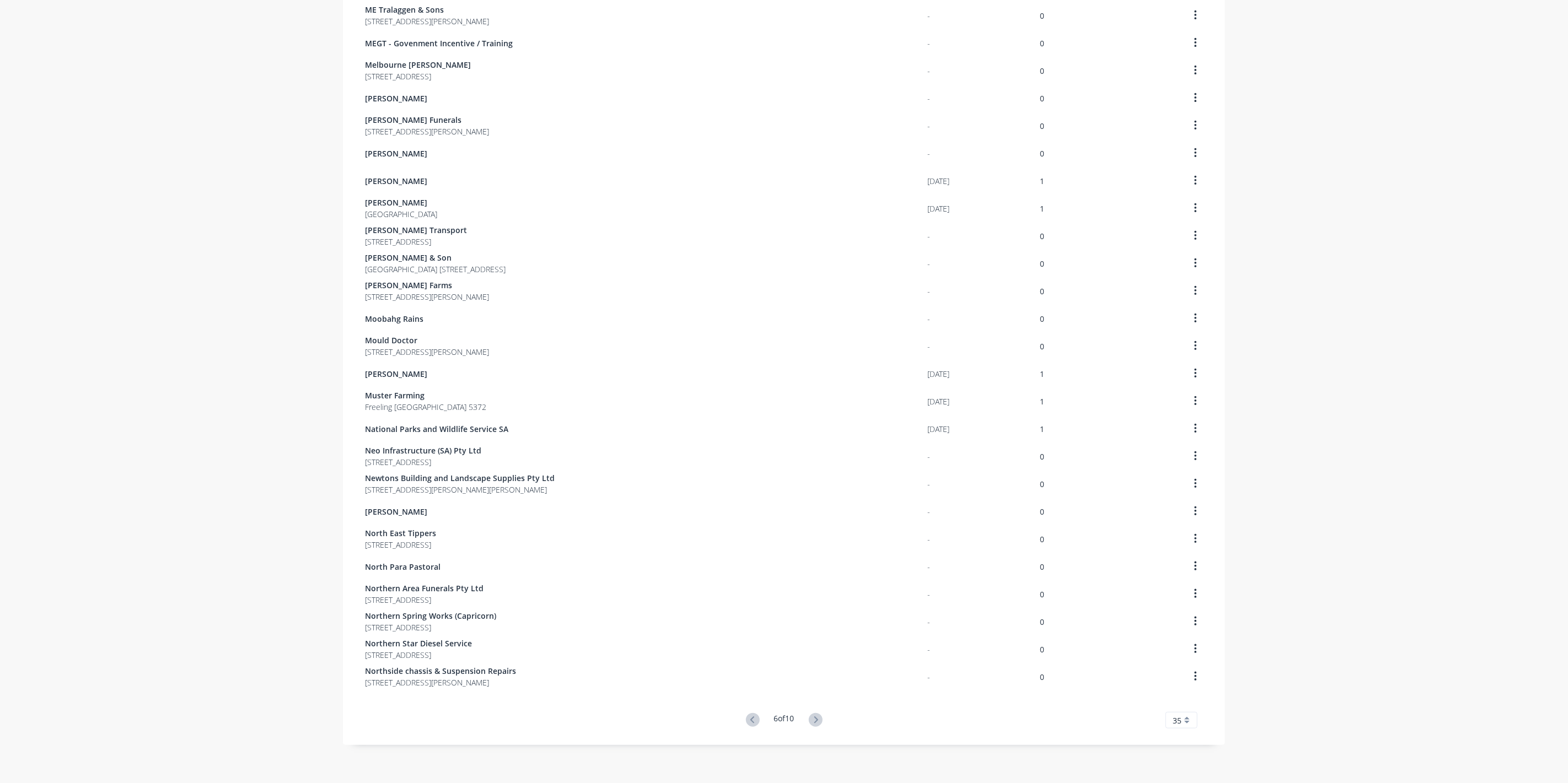
click at [813, 720] on icon at bounding box center [816, 720] width 14 height 14
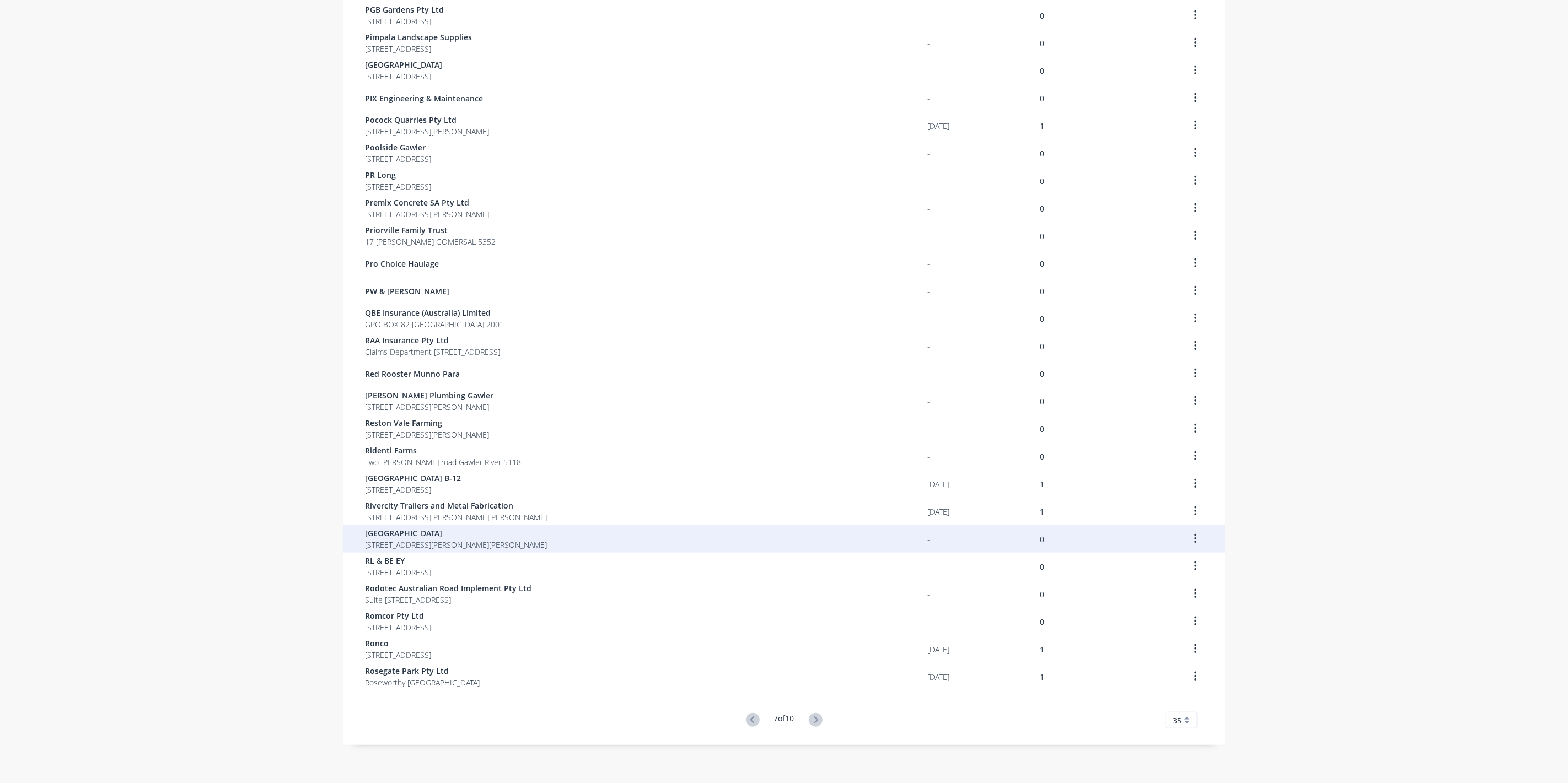
click at [404, 537] on span "[GEOGRAPHIC_DATA]" at bounding box center [456, 533] width 182 height 11
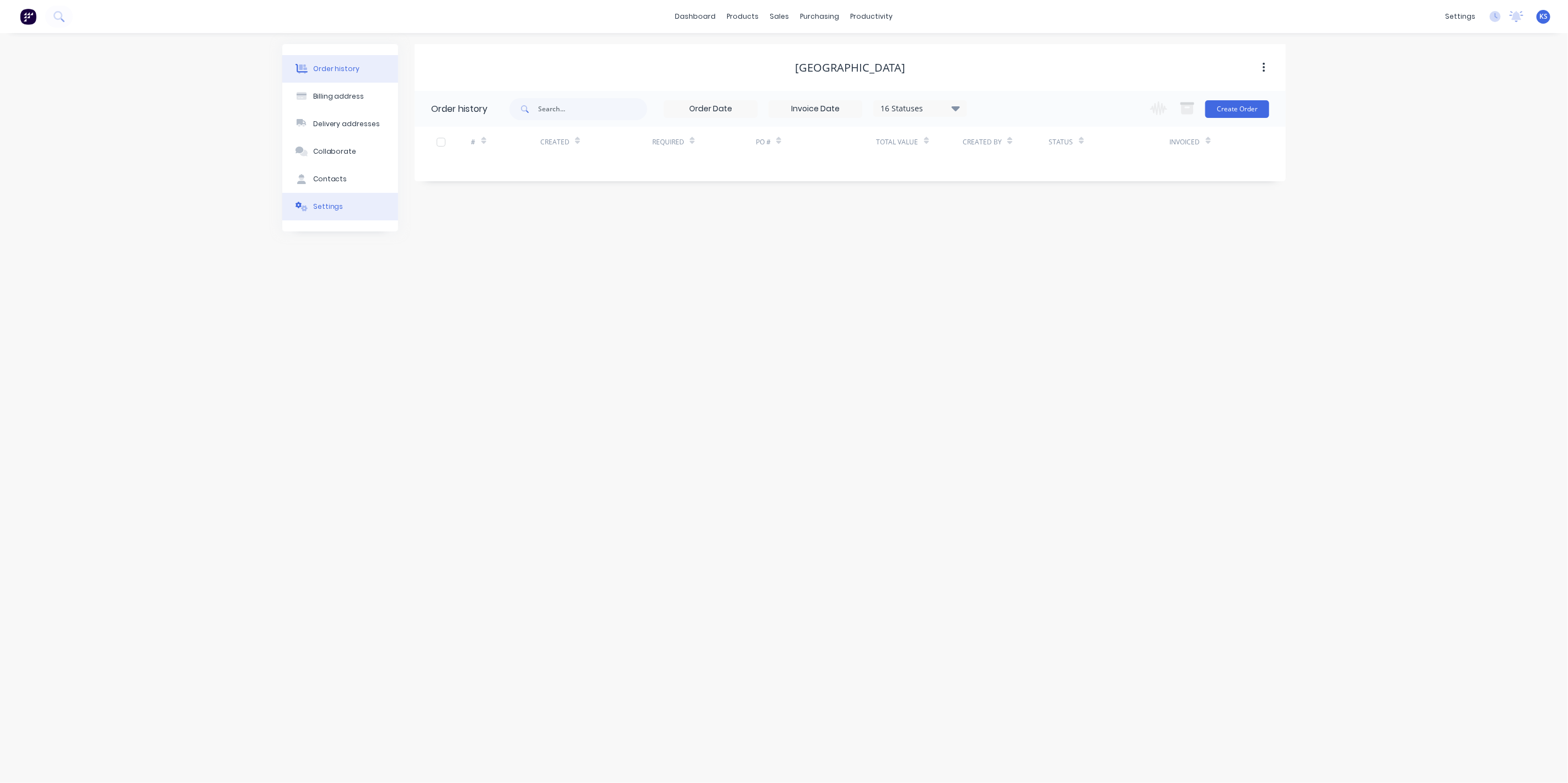
click at [377, 210] on button "Settings" at bounding box center [340, 206] width 116 height 28
click at [438, 300] on div at bounding box center [435, 310] width 22 height 22
type input "$0.00"
click at [582, 373] on div "Select..." at bounding box center [580, 381] width 165 height 17
click at [596, 373] on div "Select..." at bounding box center [580, 378] width 157 height 11
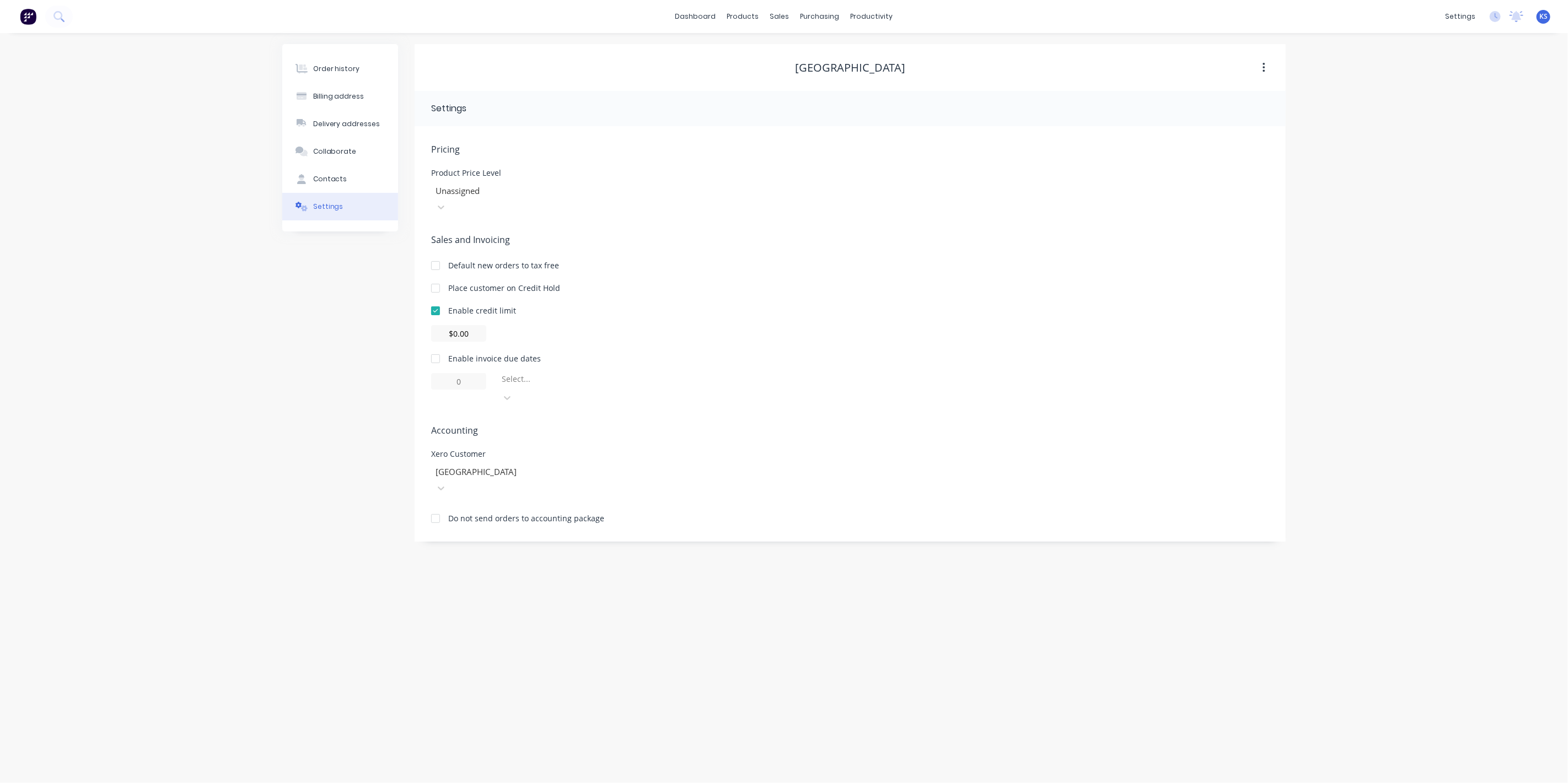
click at [439, 300] on div at bounding box center [435, 310] width 22 height 22
click at [435, 348] on div at bounding box center [435, 358] width 22 height 22
click at [584, 375] on div "Pricing Product Price Level Unassigned Sales and Invoicing Default new orders t…" at bounding box center [850, 342] width 838 height 399
click at [586, 375] on div at bounding box center [580, 381] width 158 height 14
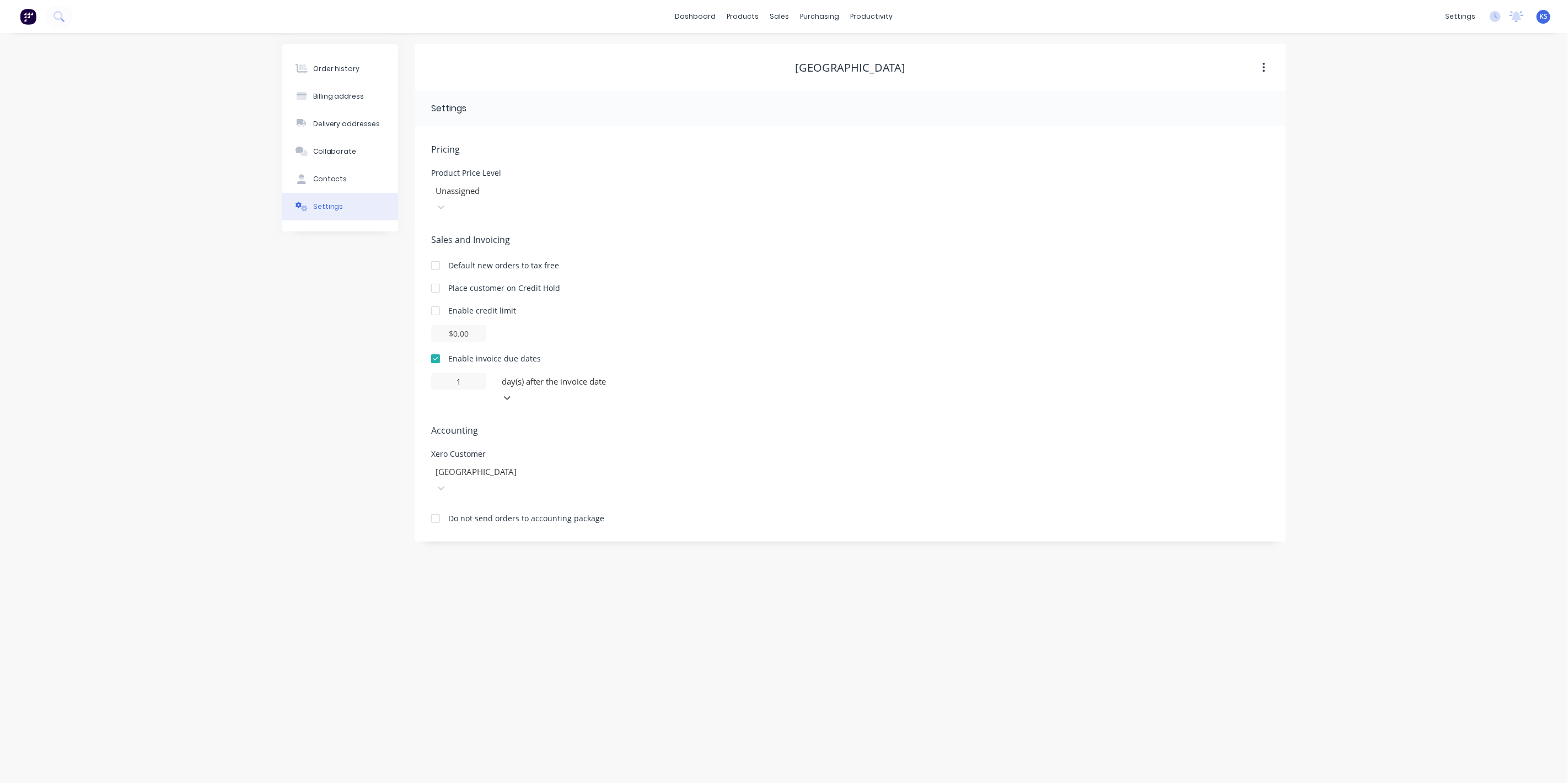
type input "0"
click at [291, 300] on div "Order history Billing address Delivery addresses Collaborate Contacts Settings" at bounding box center [340, 293] width 116 height 498
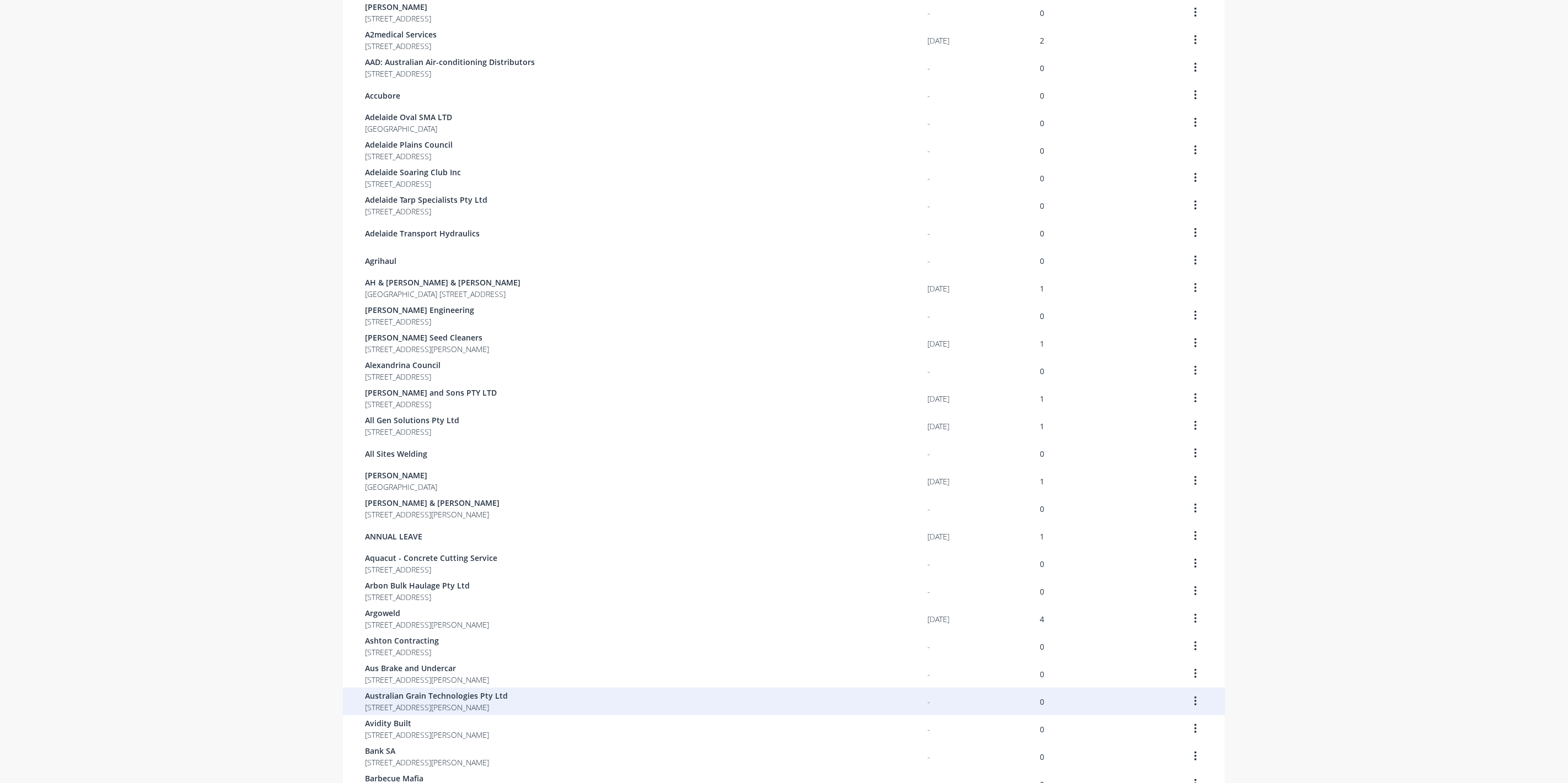
scroll to position [367, 0]
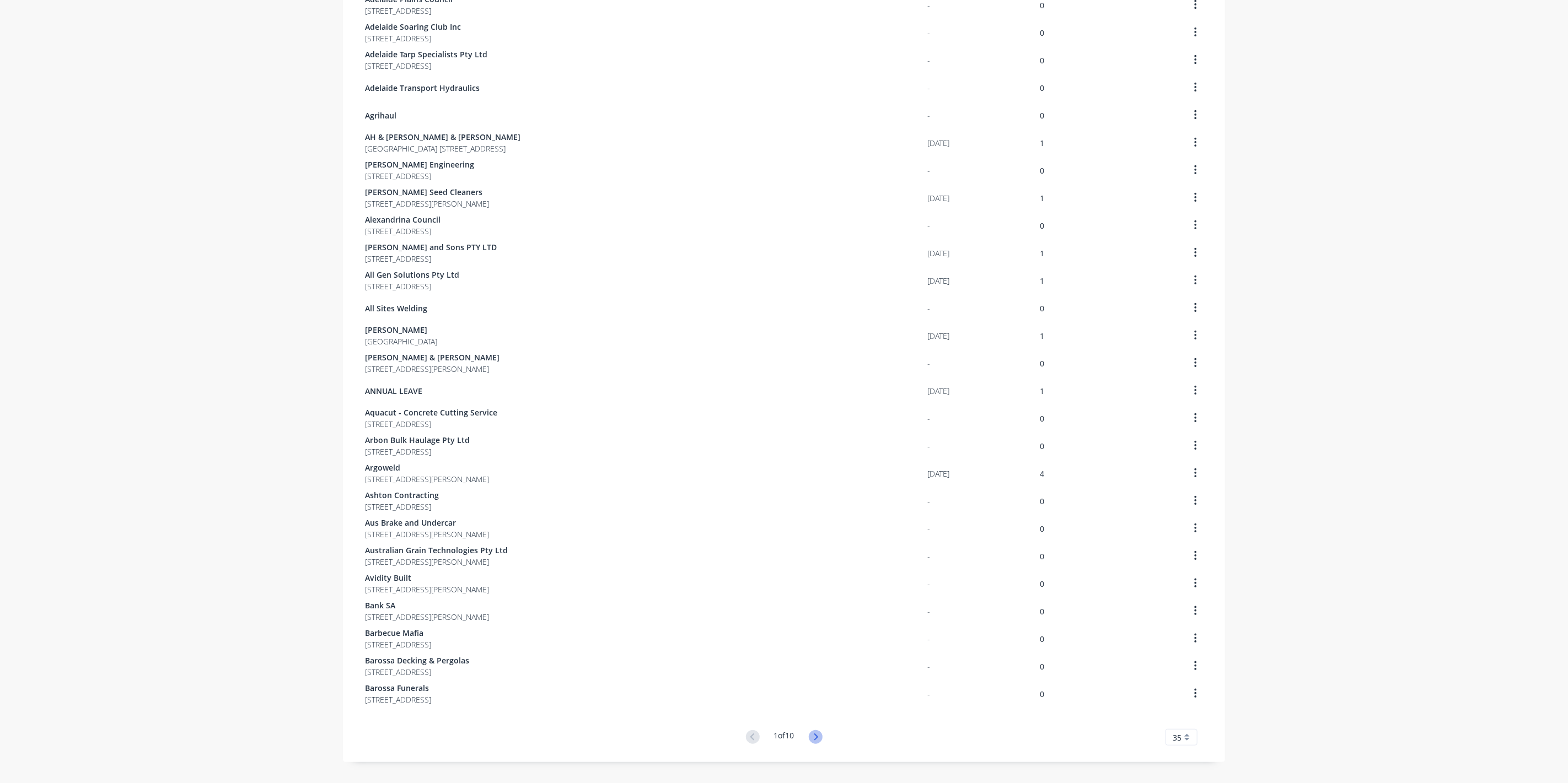
click at [810, 737] on icon at bounding box center [816, 737] width 14 height 14
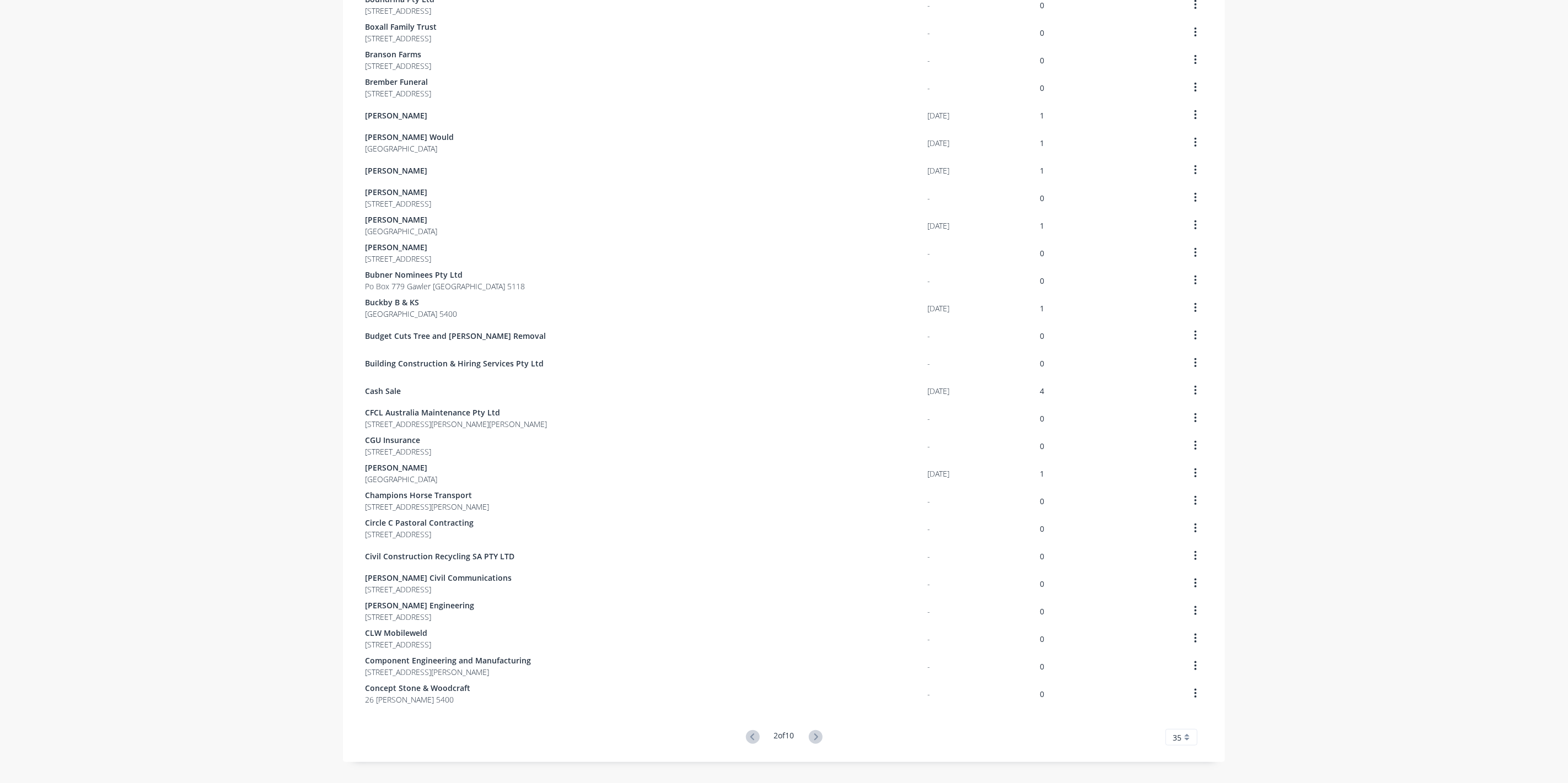
click at [810, 737] on icon at bounding box center [816, 737] width 14 height 14
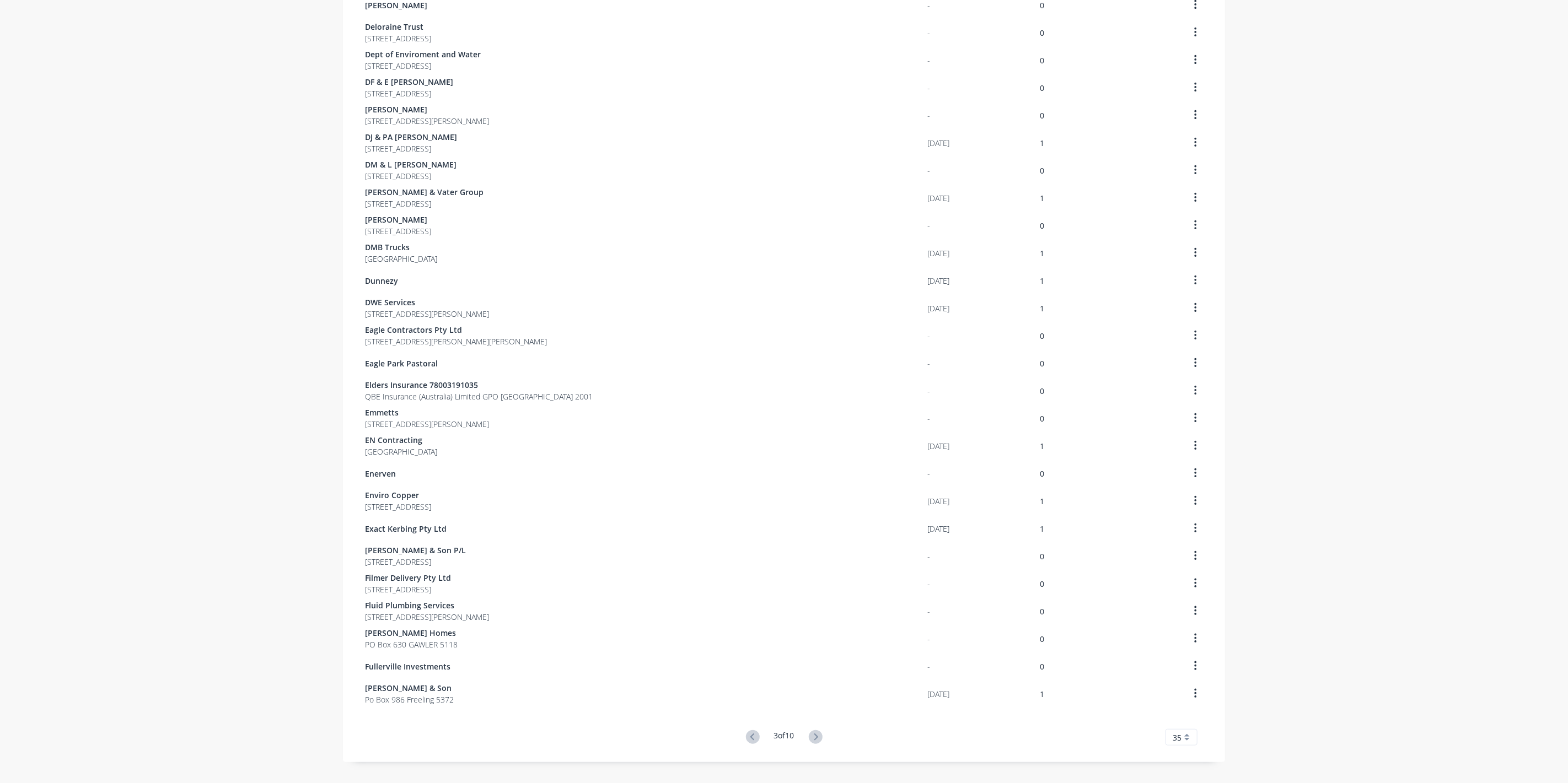
click at [810, 737] on icon at bounding box center [816, 737] width 14 height 14
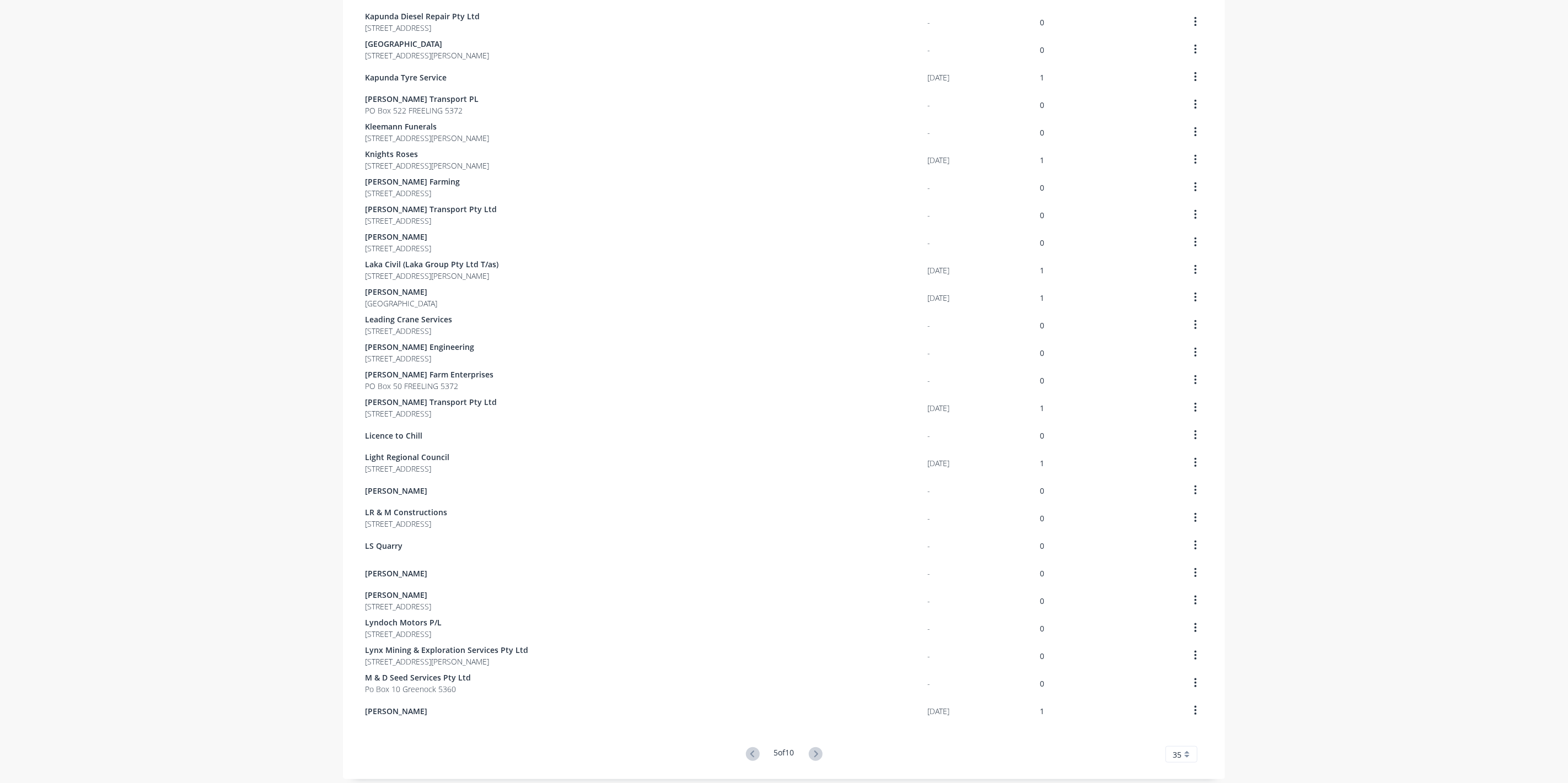
click at [810, 748] on icon at bounding box center [816, 754] width 14 height 14
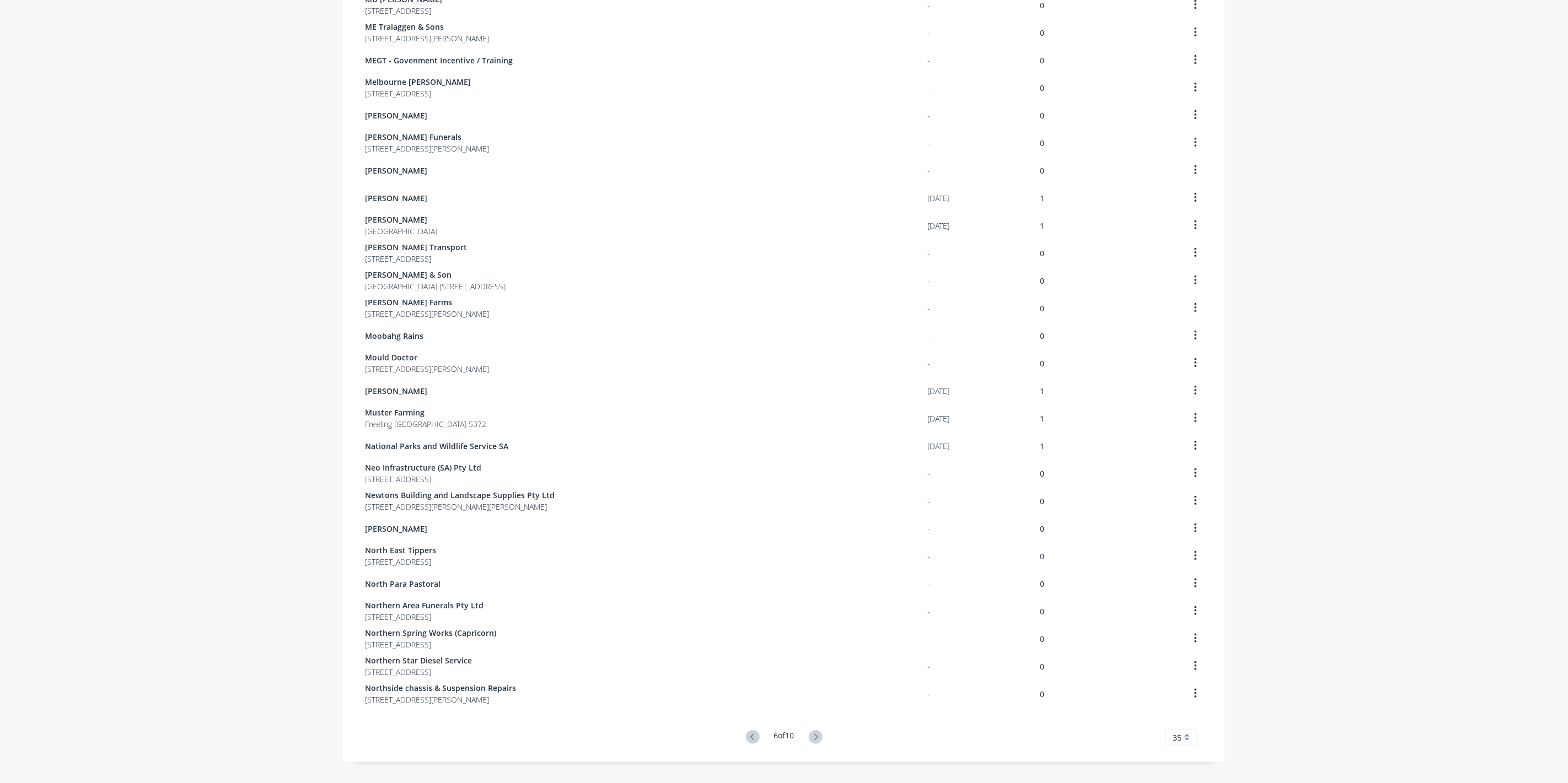
click at [810, 737] on icon at bounding box center [816, 737] width 14 height 14
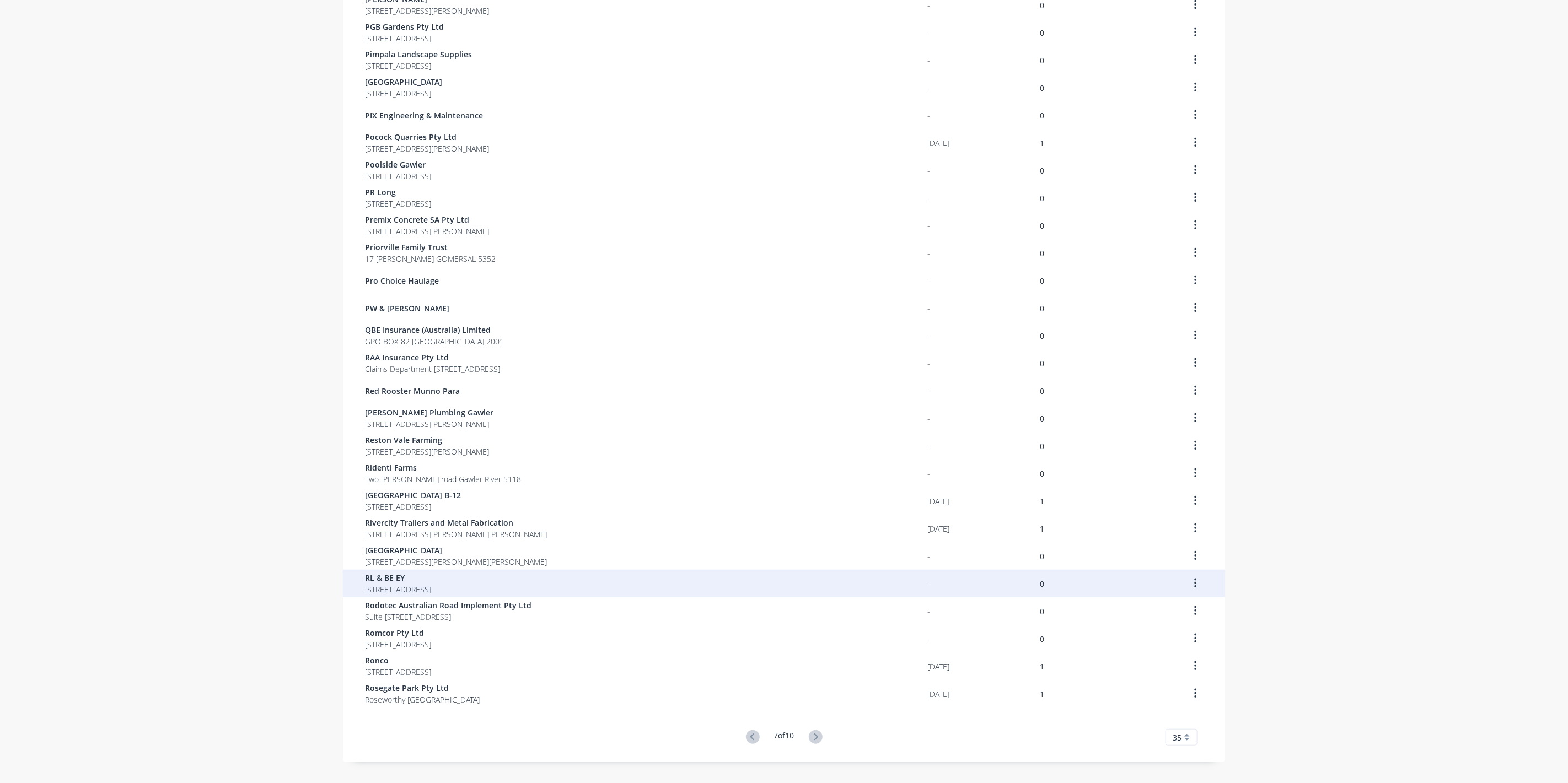
click at [389, 580] on span "RL & BE EY" at bounding box center [398, 577] width 66 height 11
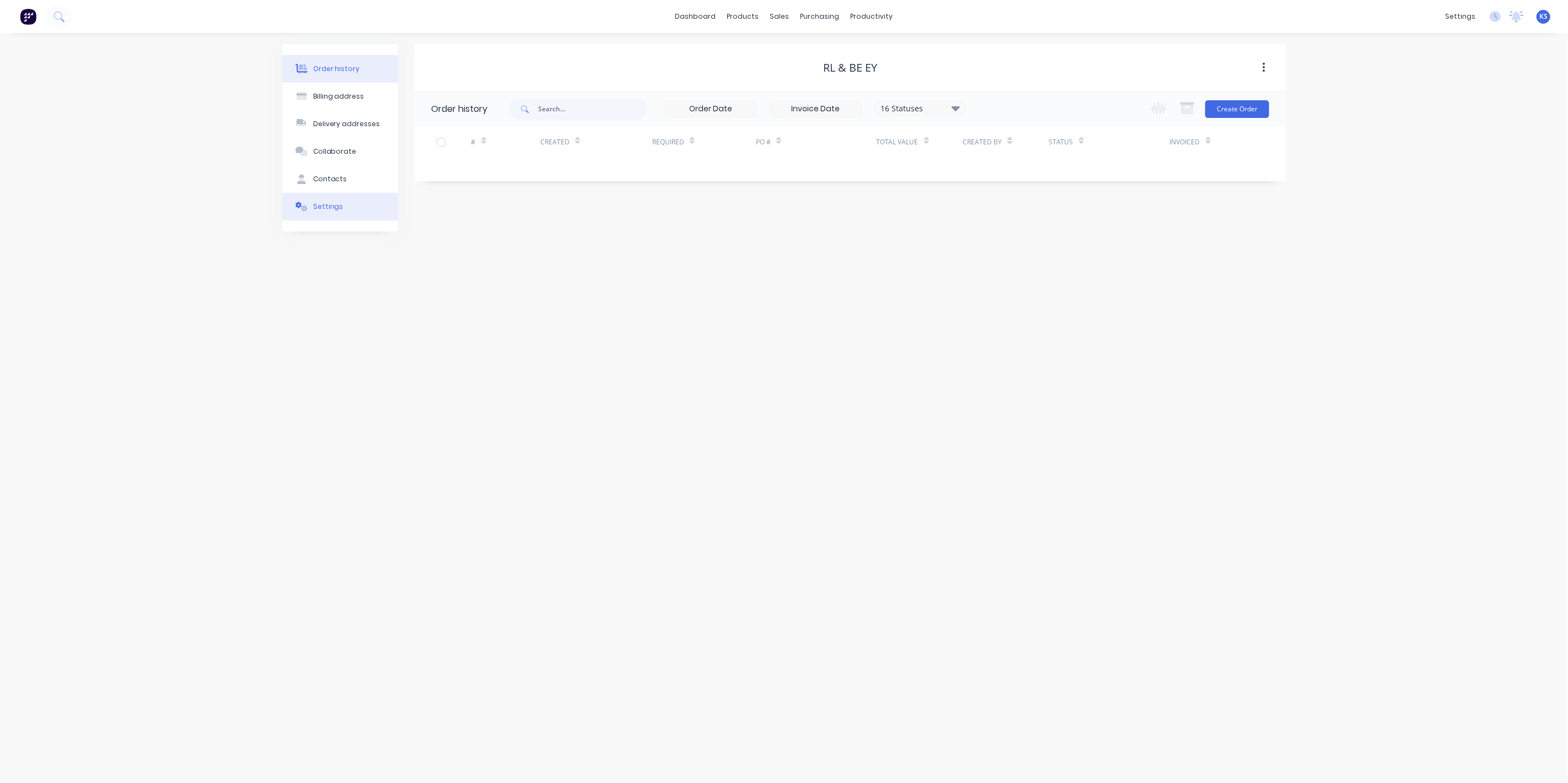
click at [325, 204] on div "Settings" at bounding box center [328, 206] width 30 height 10
click at [435, 348] on div at bounding box center [435, 358] width 22 height 22
click at [528, 375] on div at bounding box center [580, 381] width 158 height 14
type input "0"
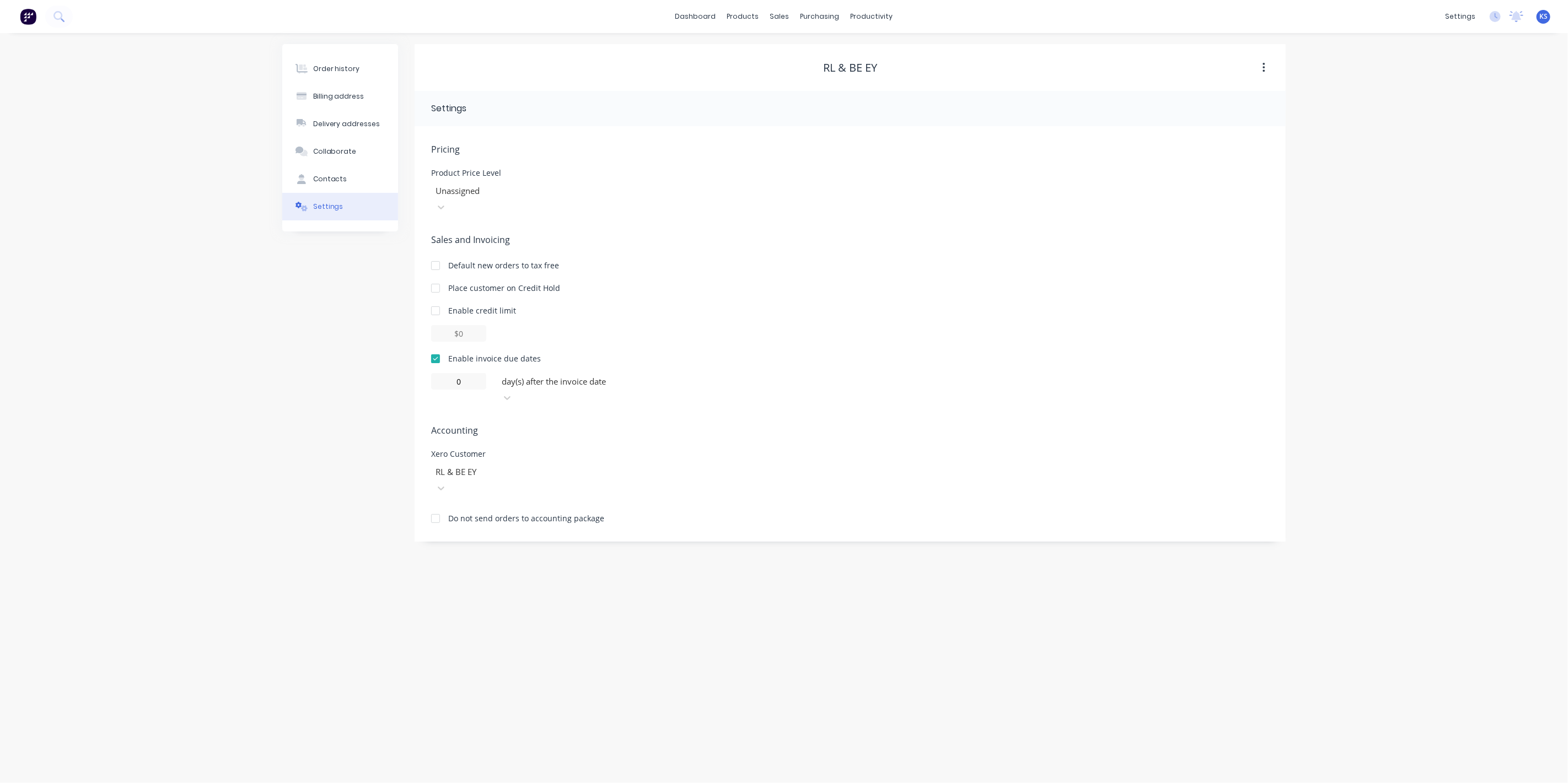
click at [321, 381] on div "Order history Billing address Delivery addresses Collaborate Contacts Settings" at bounding box center [340, 293] width 116 height 498
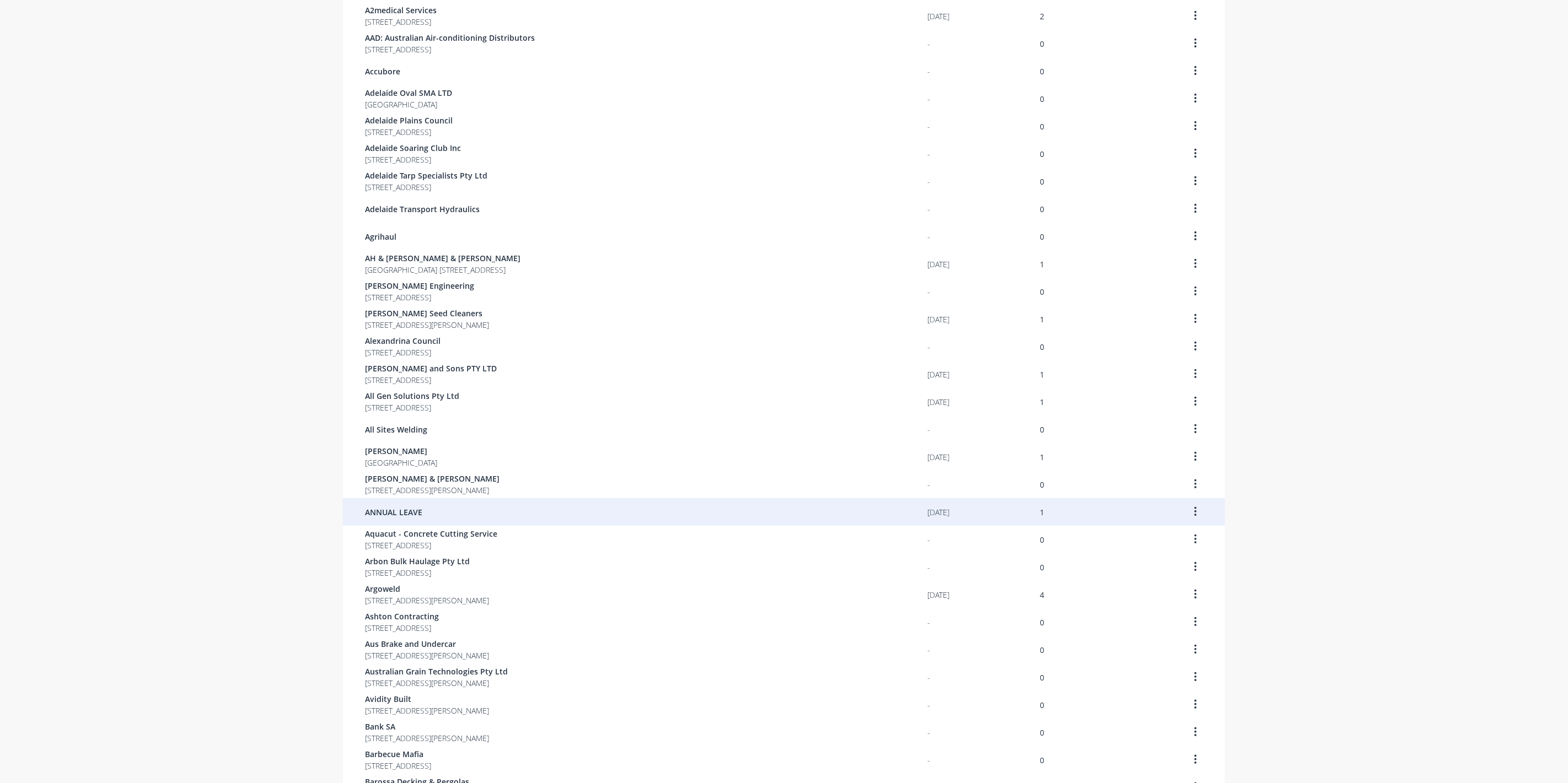
scroll to position [384, 0]
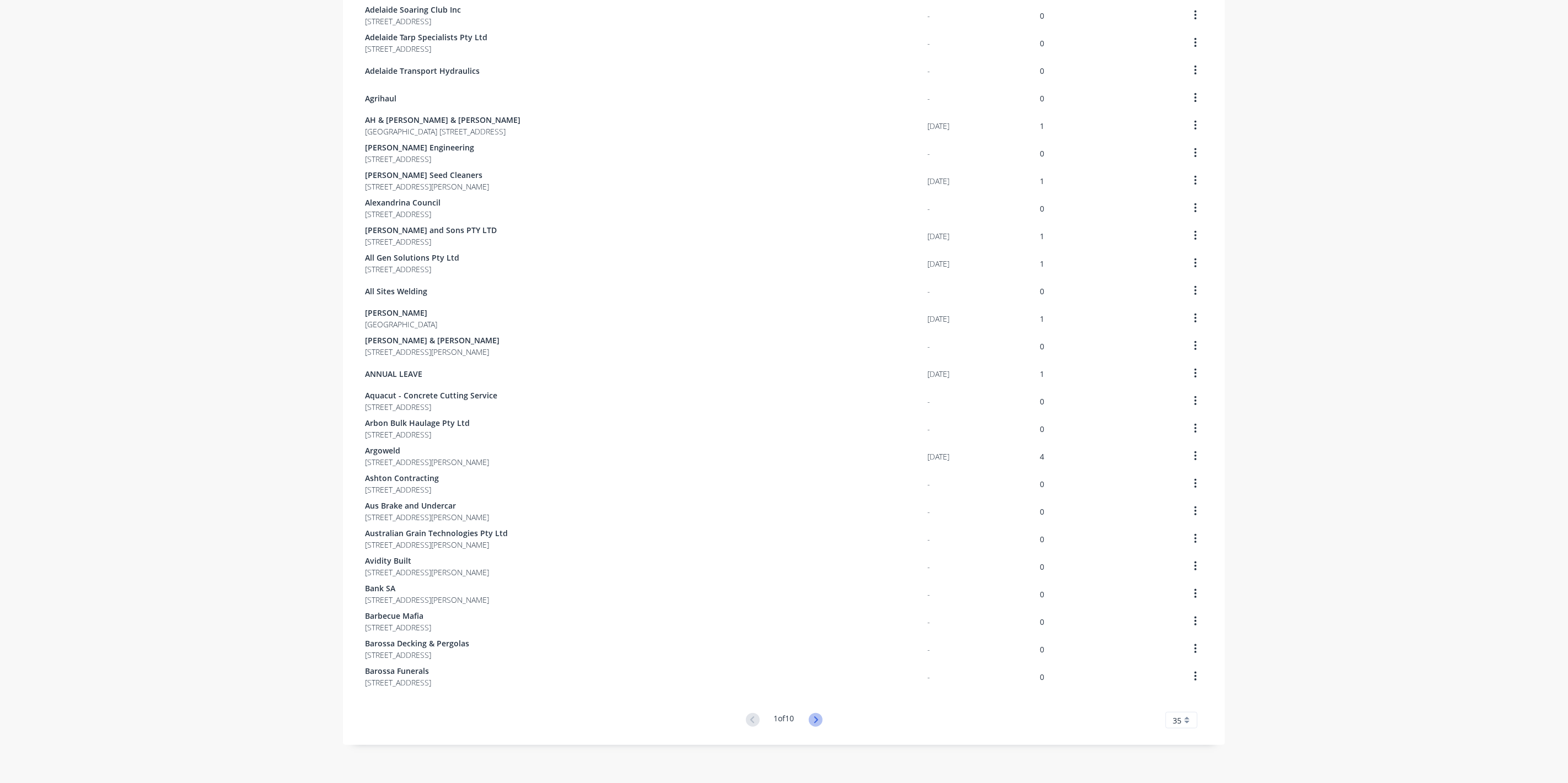
click at [811, 721] on icon at bounding box center [816, 720] width 14 height 14
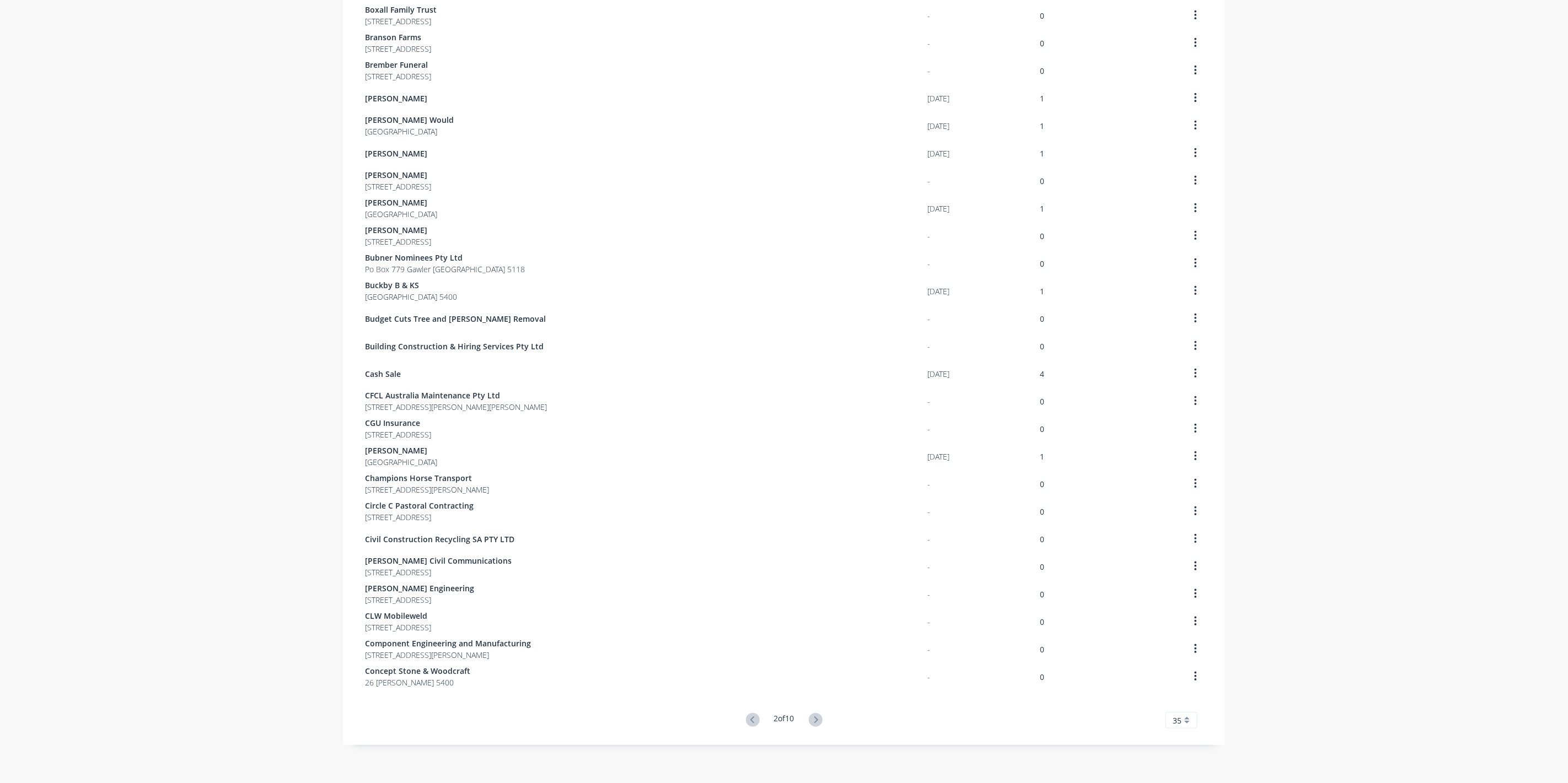
click at [811, 721] on icon at bounding box center [816, 720] width 14 height 14
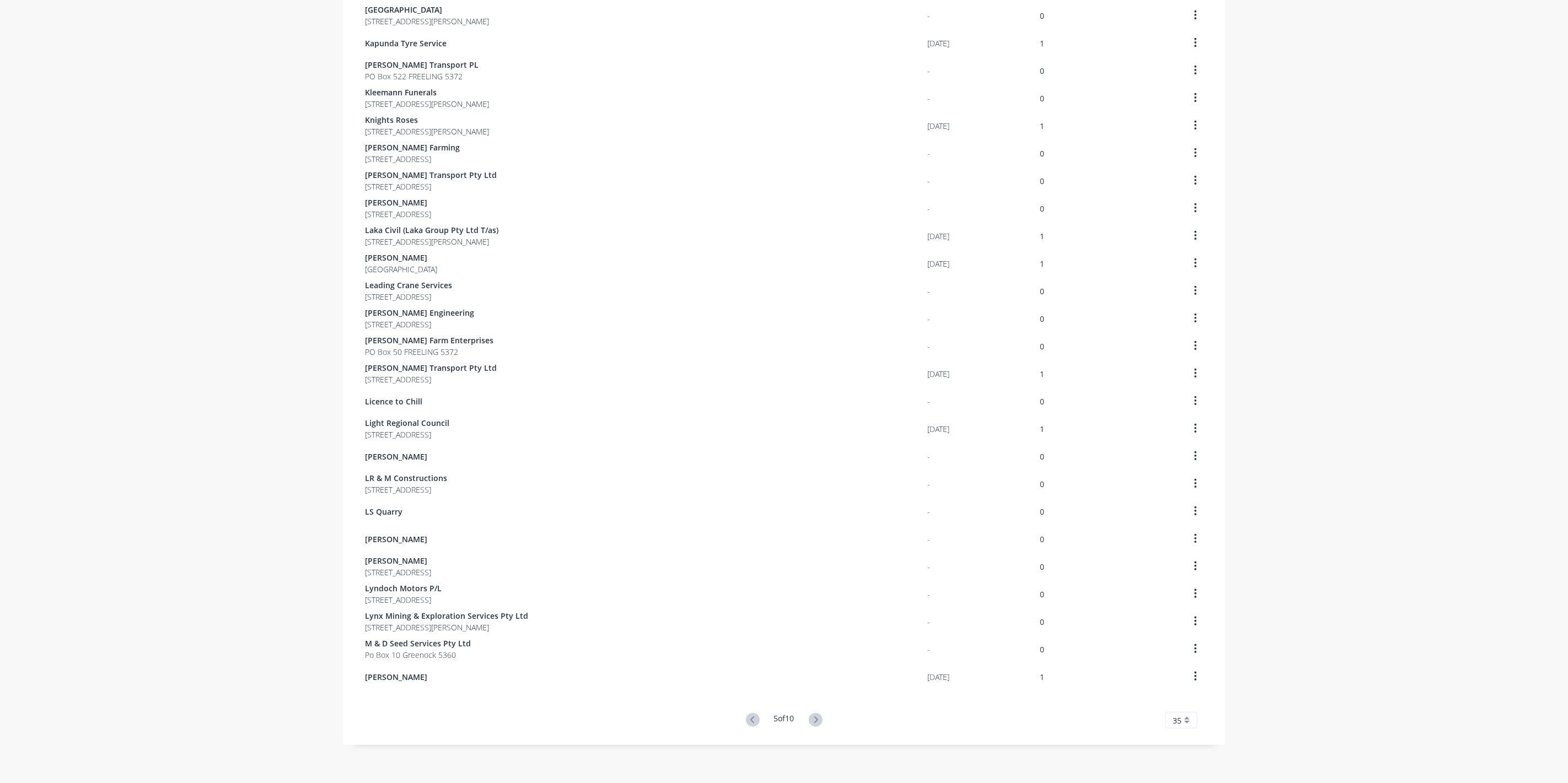
click at [811, 721] on icon at bounding box center [816, 720] width 14 height 14
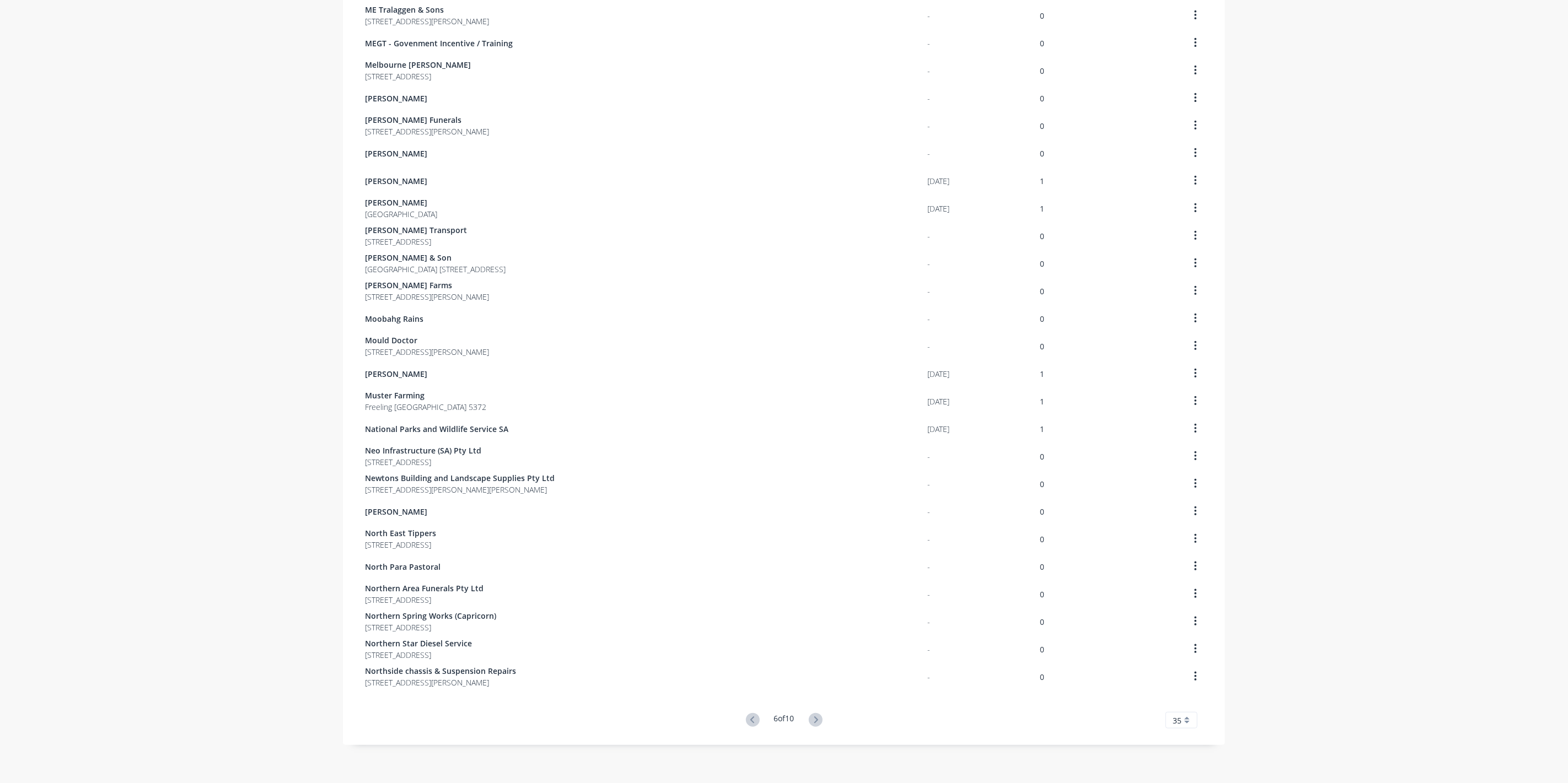
click at [811, 721] on icon at bounding box center [816, 720] width 14 height 14
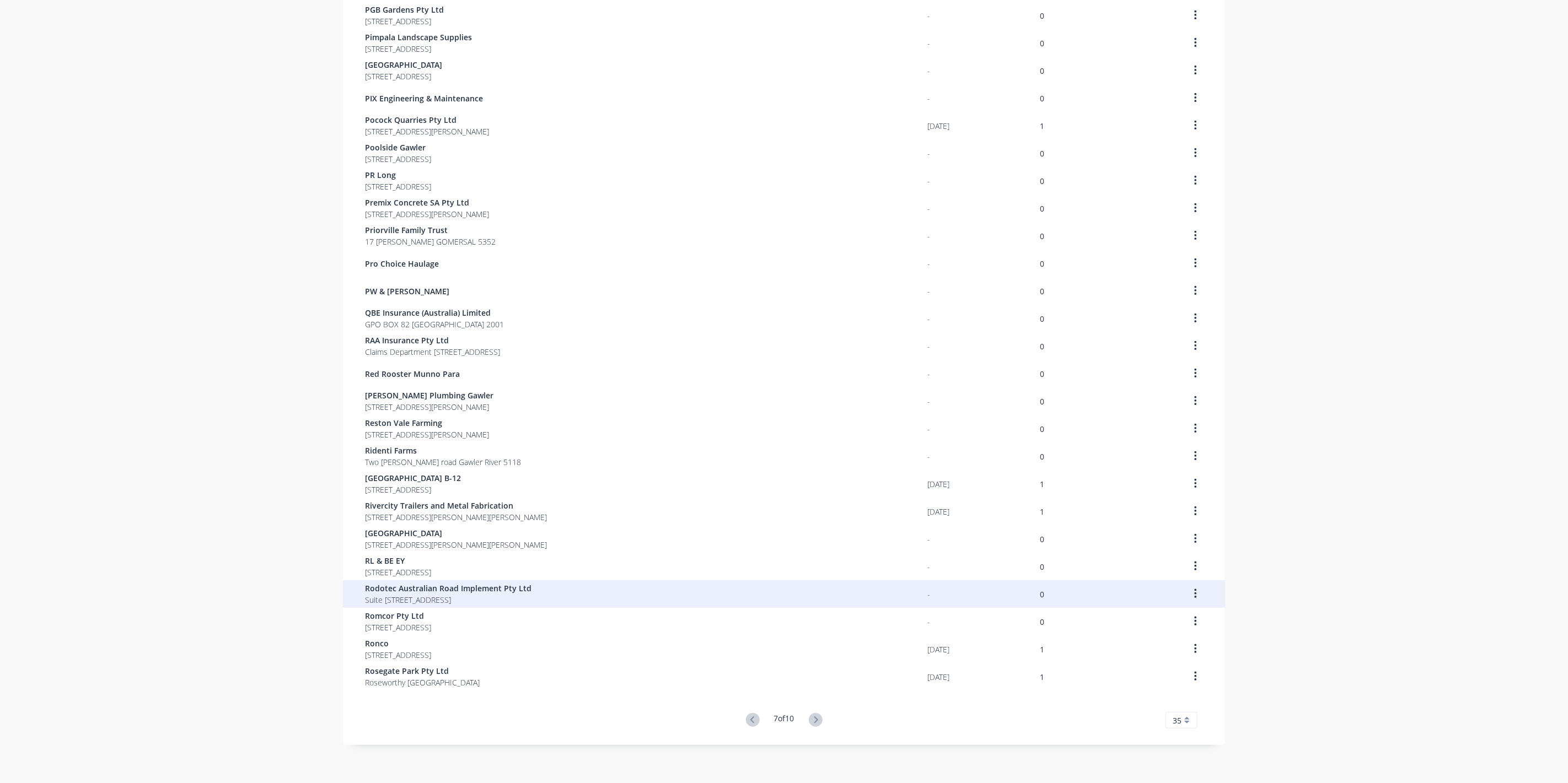
click at [415, 590] on span "Rodotec Australian Road Implement Pty Ltd" at bounding box center [448, 588] width 167 height 11
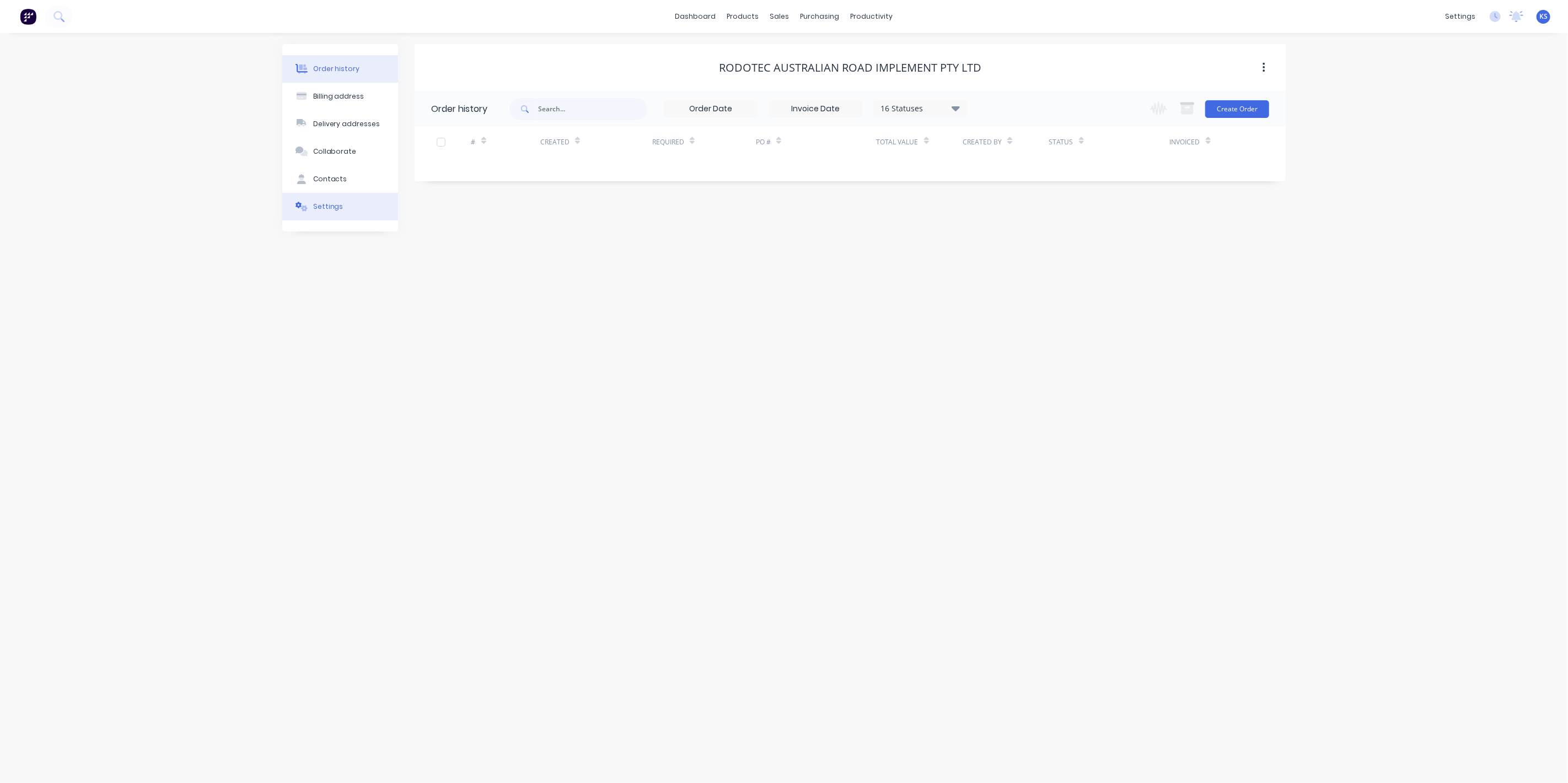
click at [331, 209] on div "Settings" at bounding box center [328, 206] width 30 height 10
click at [436, 348] on div at bounding box center [435, 358] width 22 height 22
click at [569, 373] on div "of the current month" at bounding box center [580, 381] width 165 height 17
type input "0"
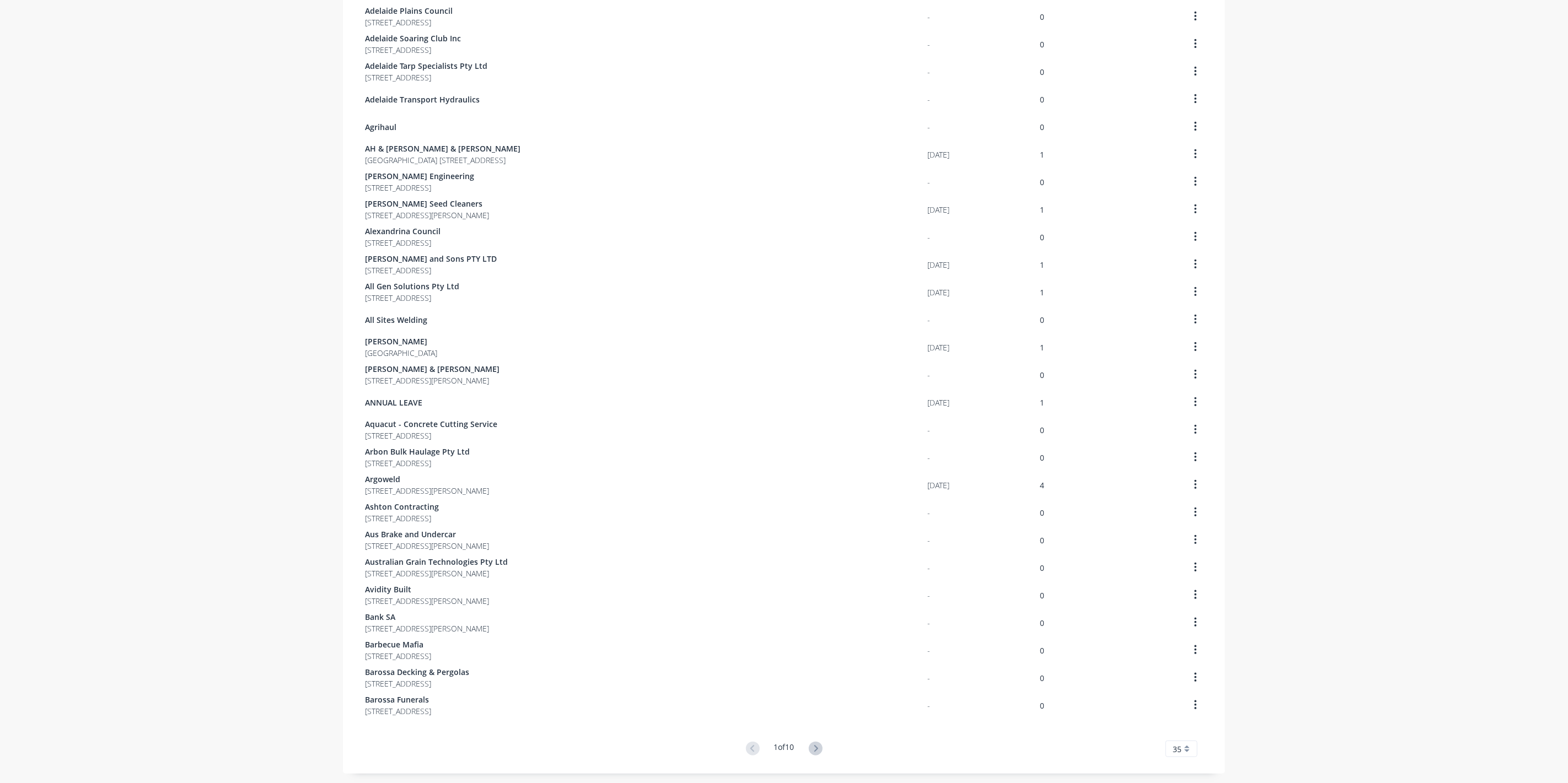
scroll to position [384, 0]
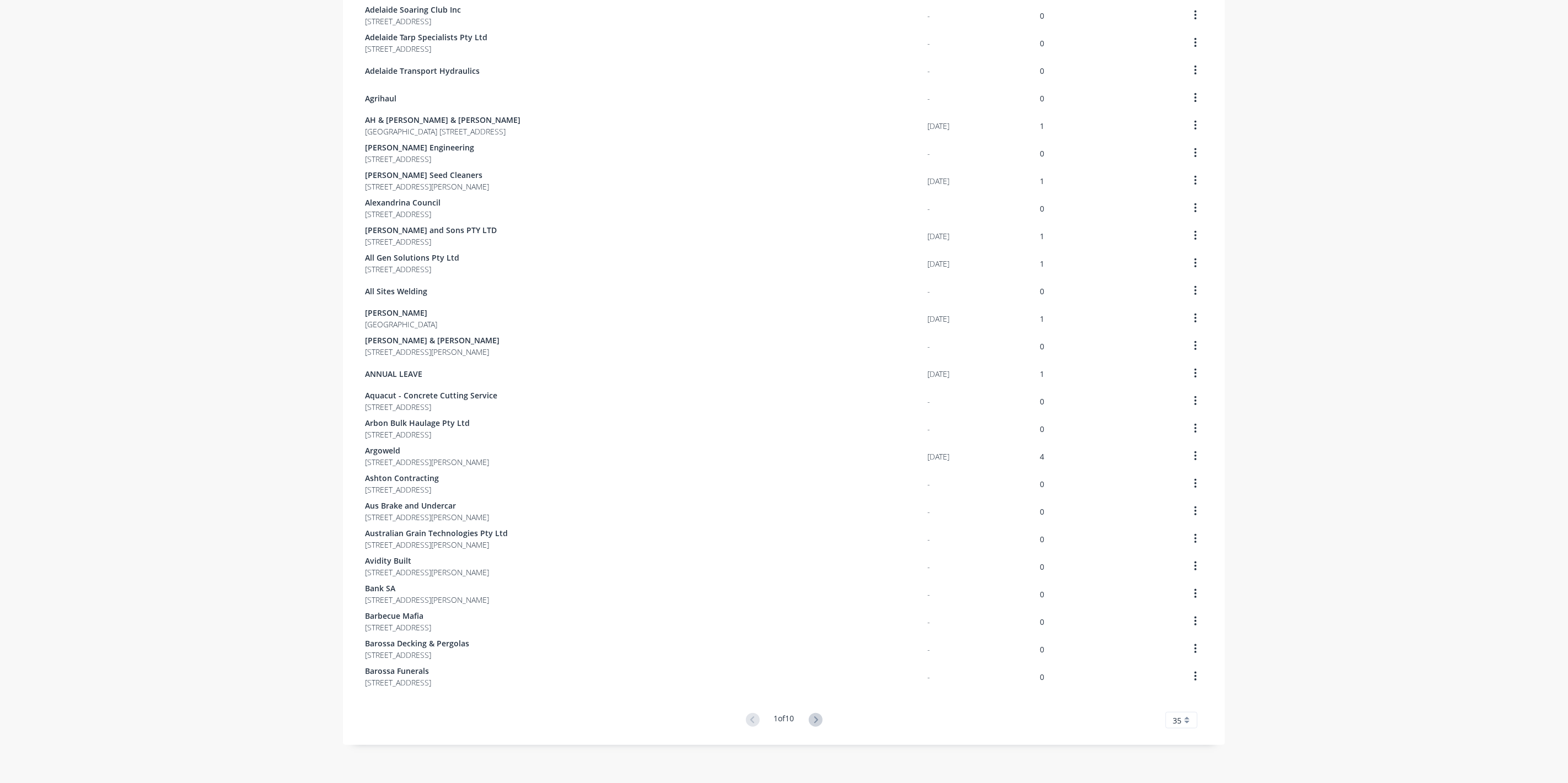
click at [815, 719] on icon at bounding box center [816, 720] width 4 height 7
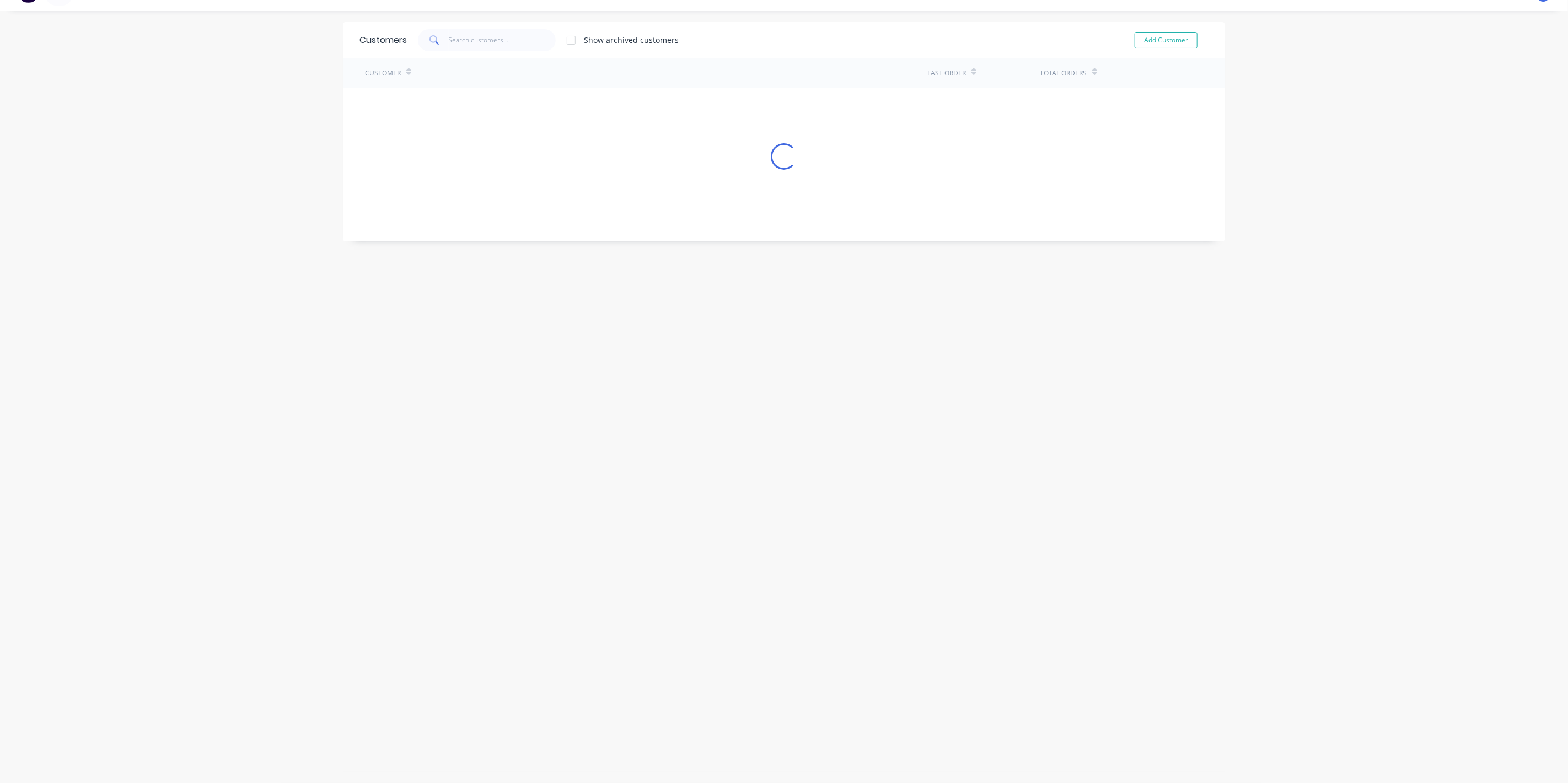
click at [815, 719] on div "Customers Show archived customers Add Customer Customer Last Order Total Orders…" at bounding box center [784, 396] width 882 height 750
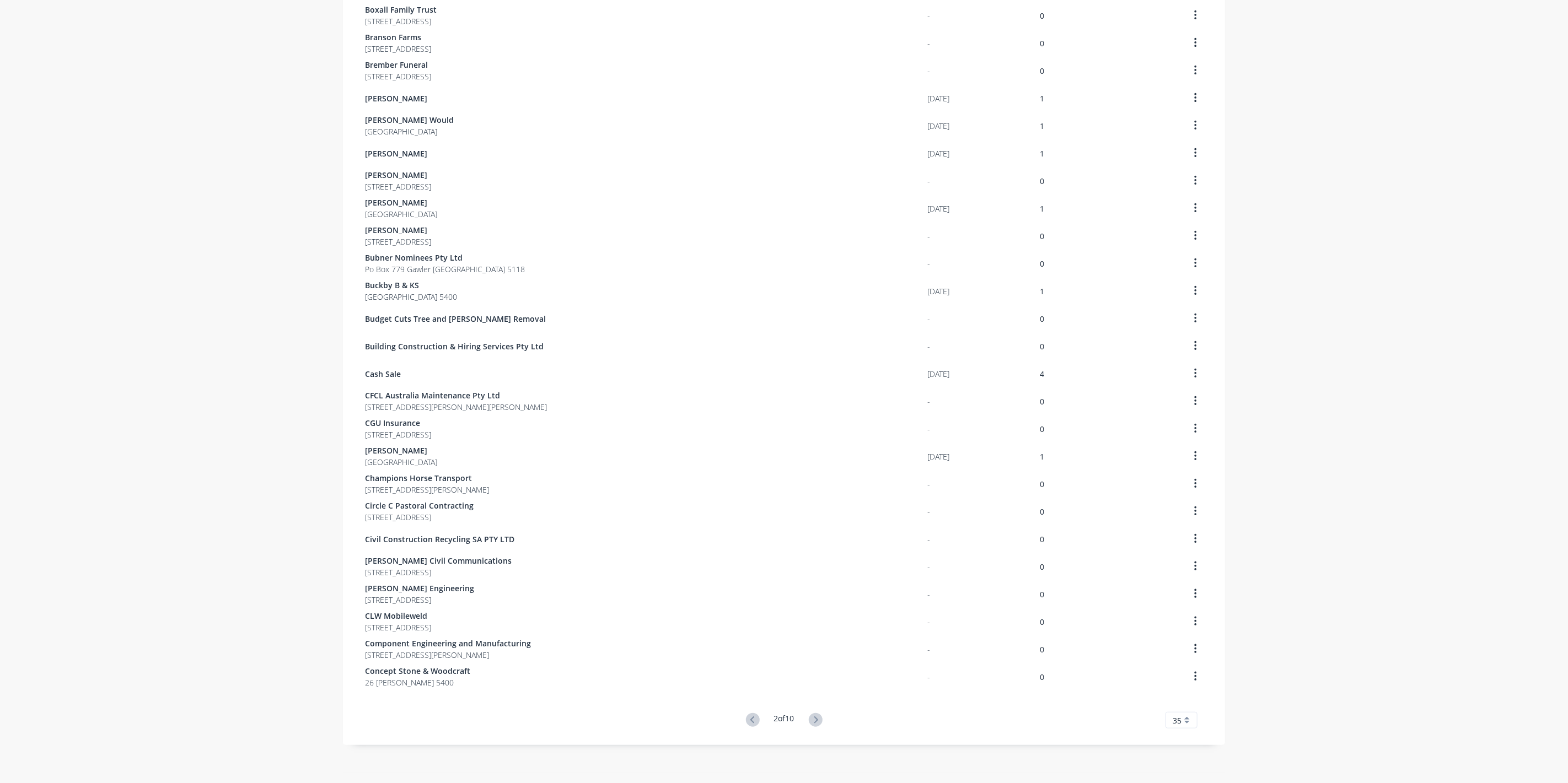
click at [815, 719] on icon at bounding box center [816, 720] width 4 height 7
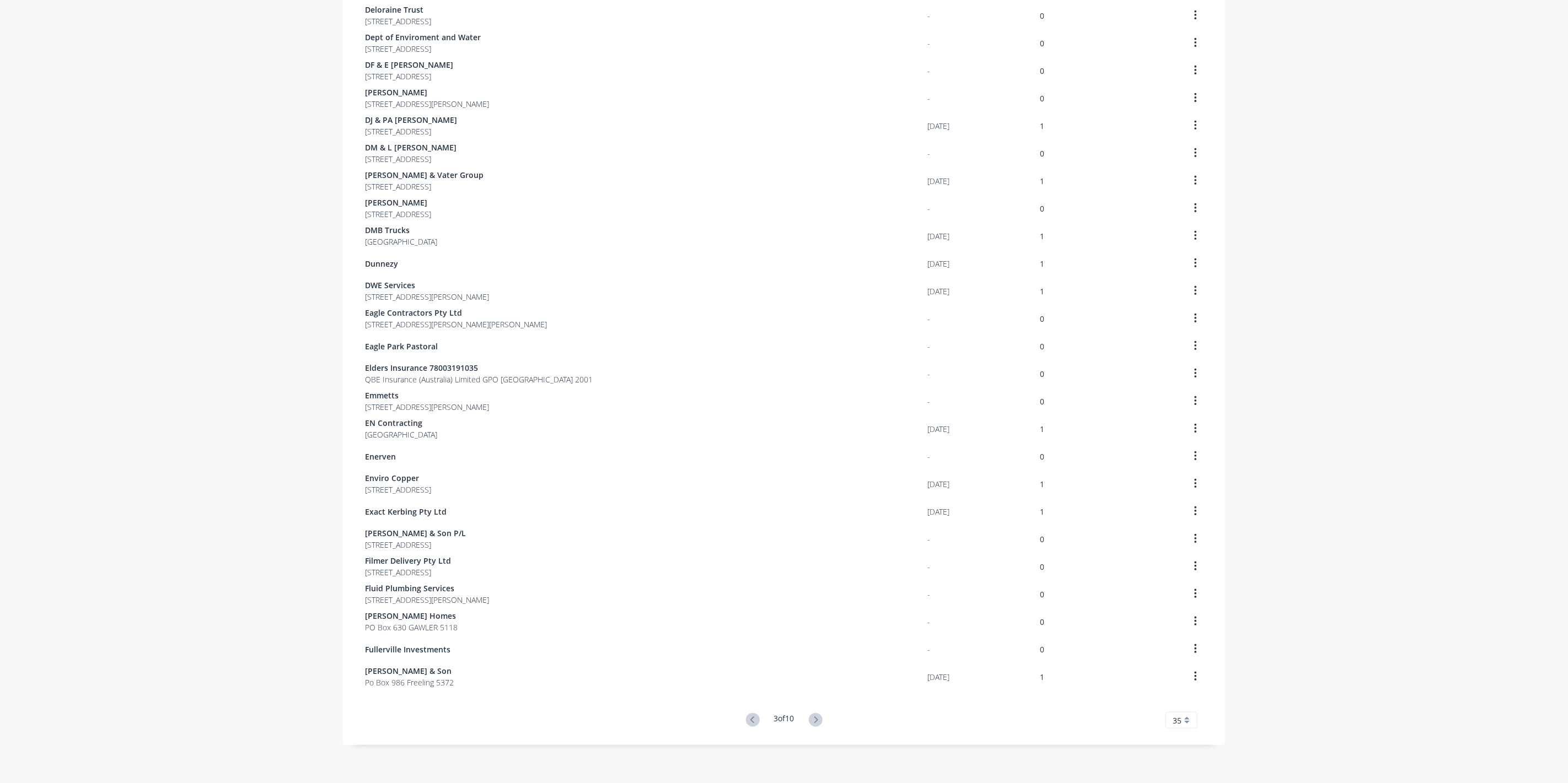
click at [815, 719] on icon at bounding box center [816, 720] width 4 height 7
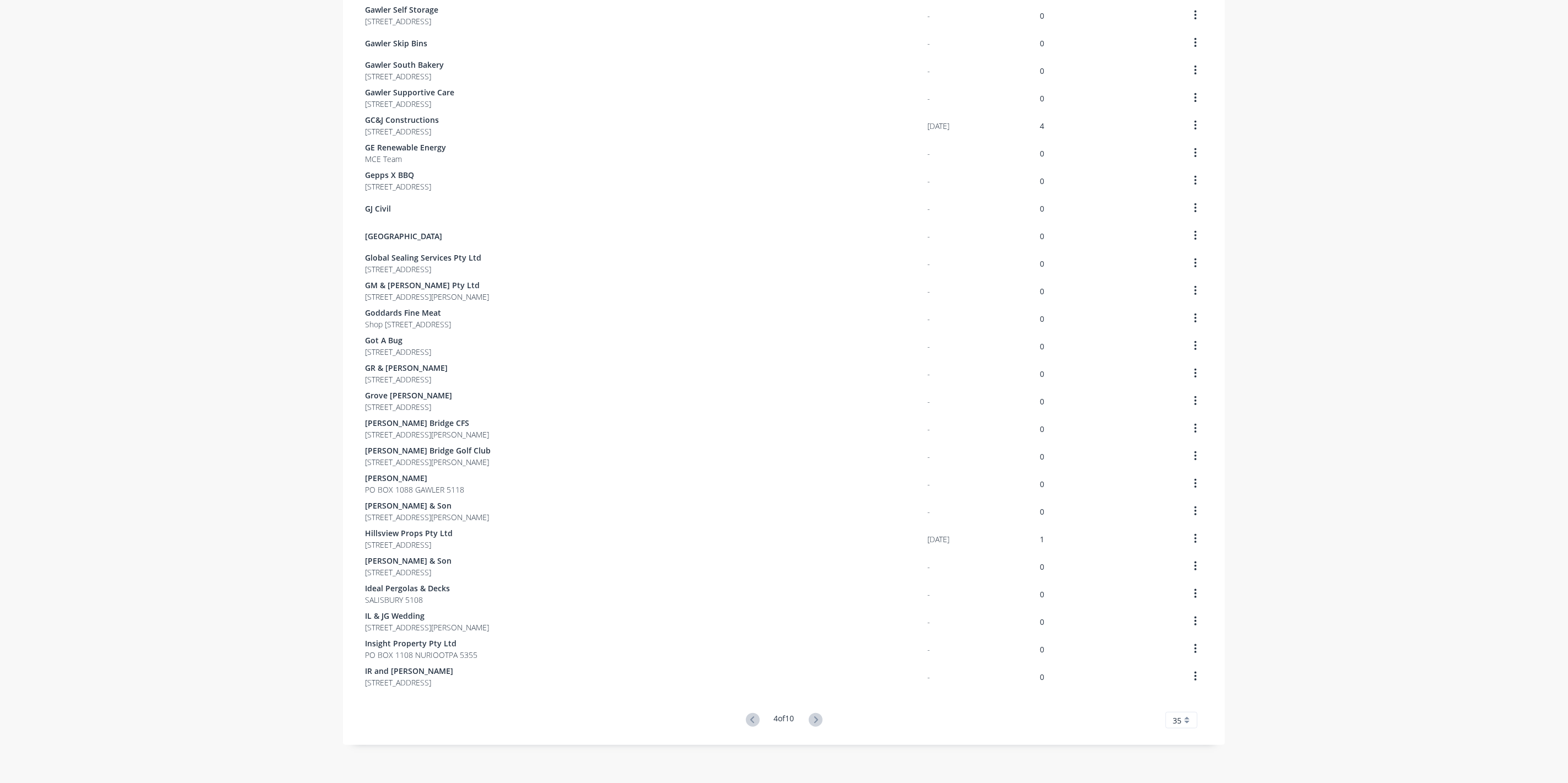
click at [815, 719] on icon at bounding box center [816, 720] width 4 height 7
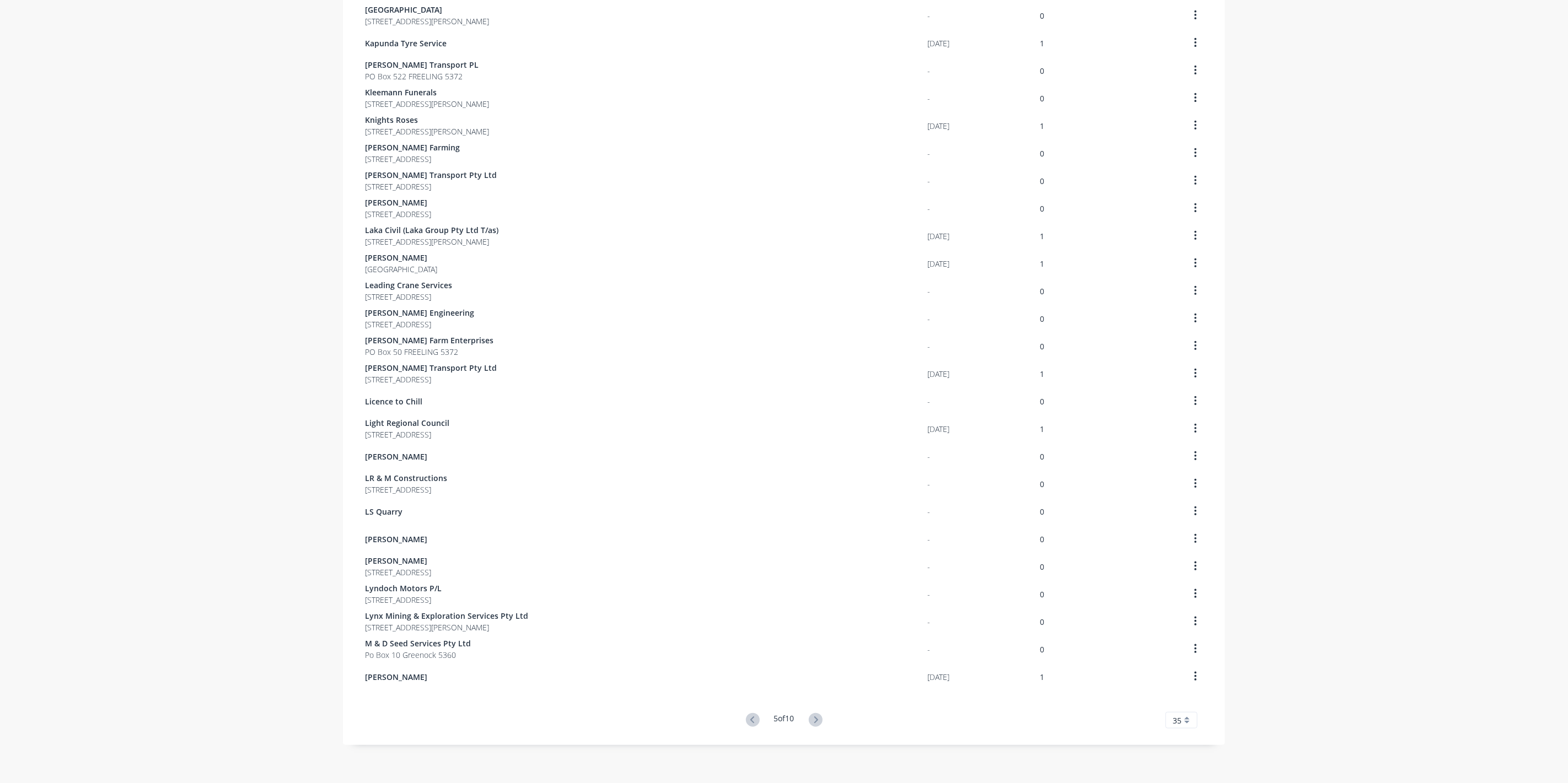
click at [815, 719] on icon at bounding box center [816, 720] width 4 height 7
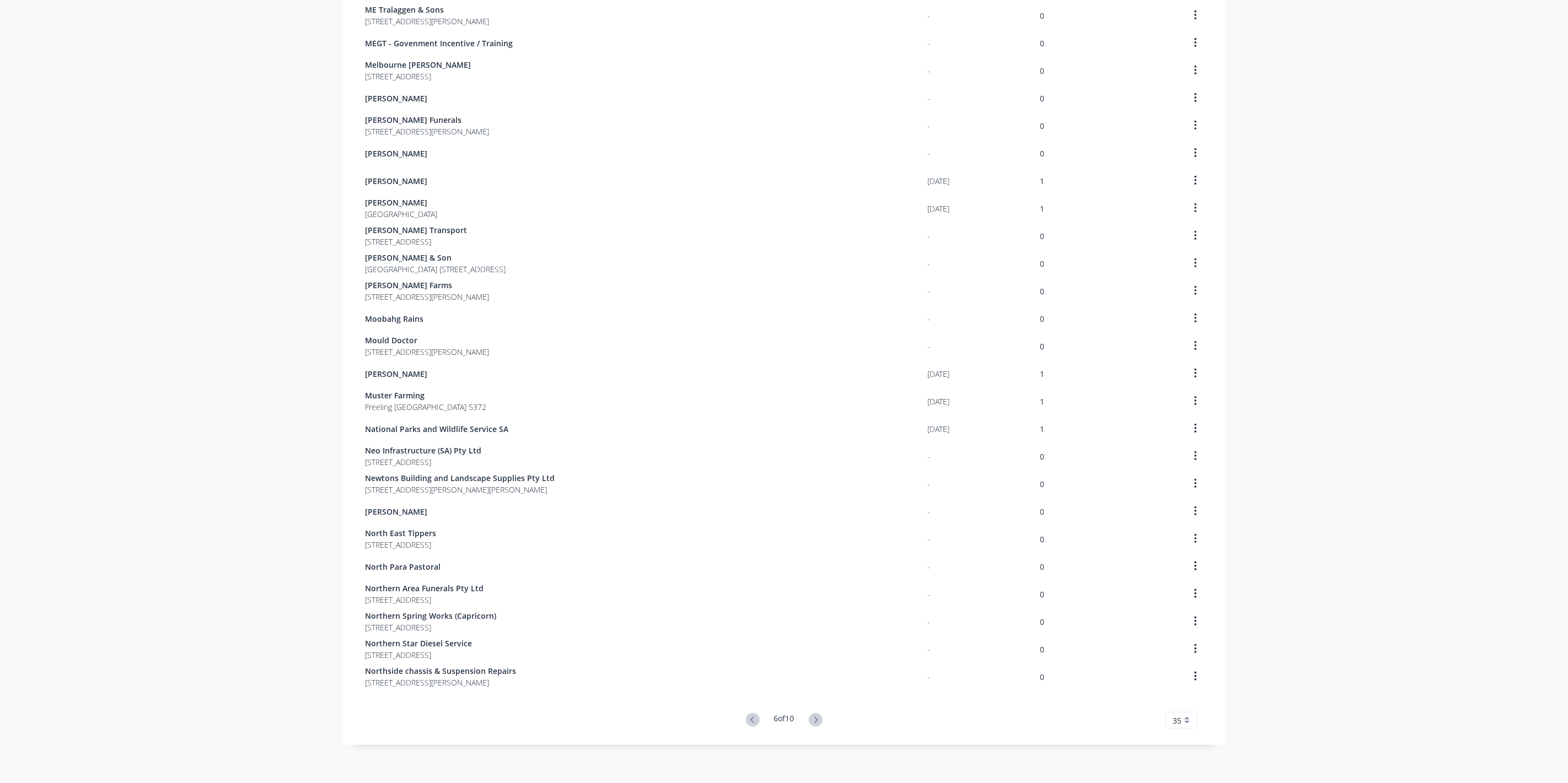
click at [815, 719] on icon at bounding box center [816, 720] width 4 height 7
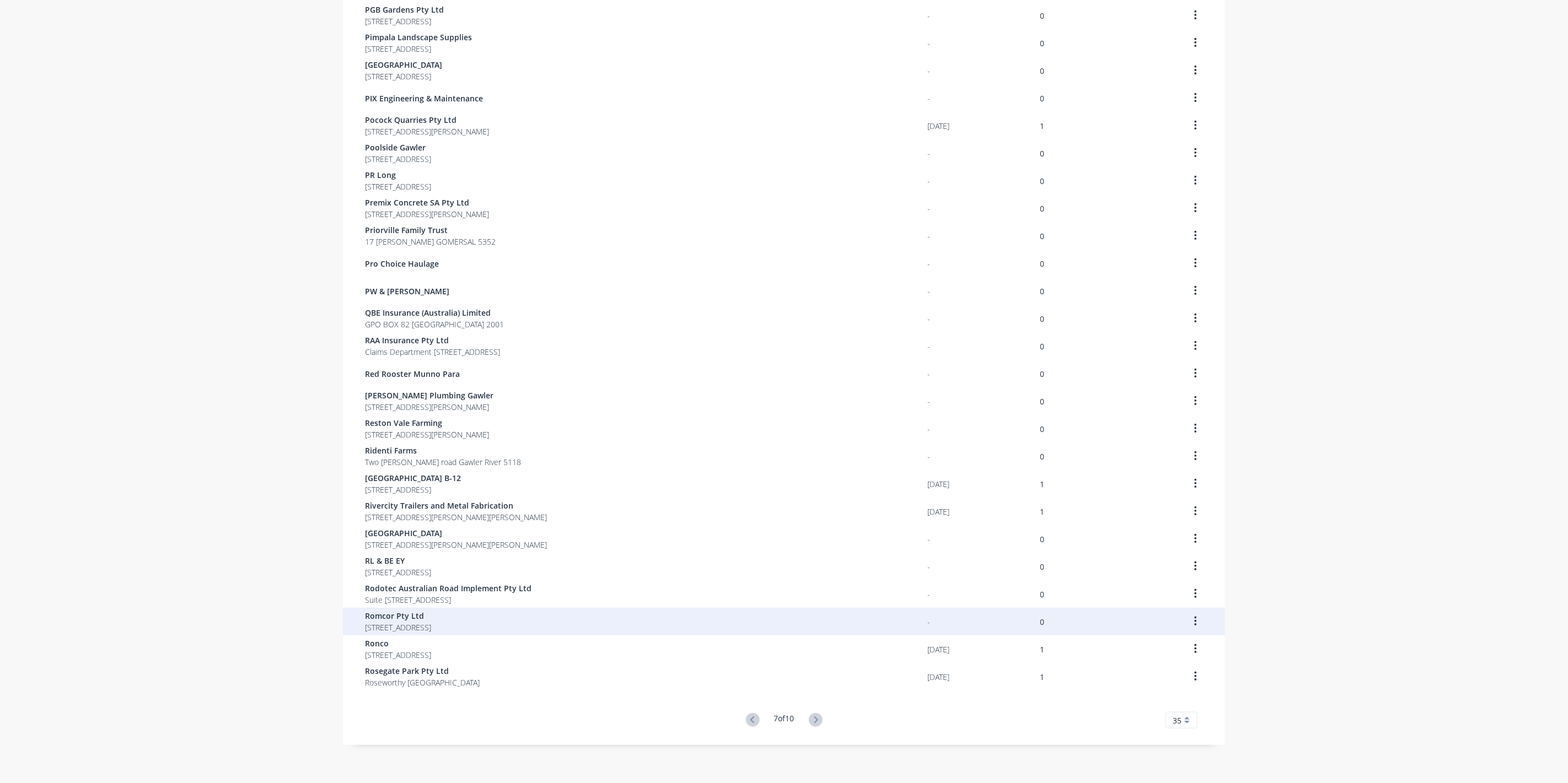
click at [400, 619] on span "Romcor Pty Ltd" at bounding box center [398, 616] width 66 height 11
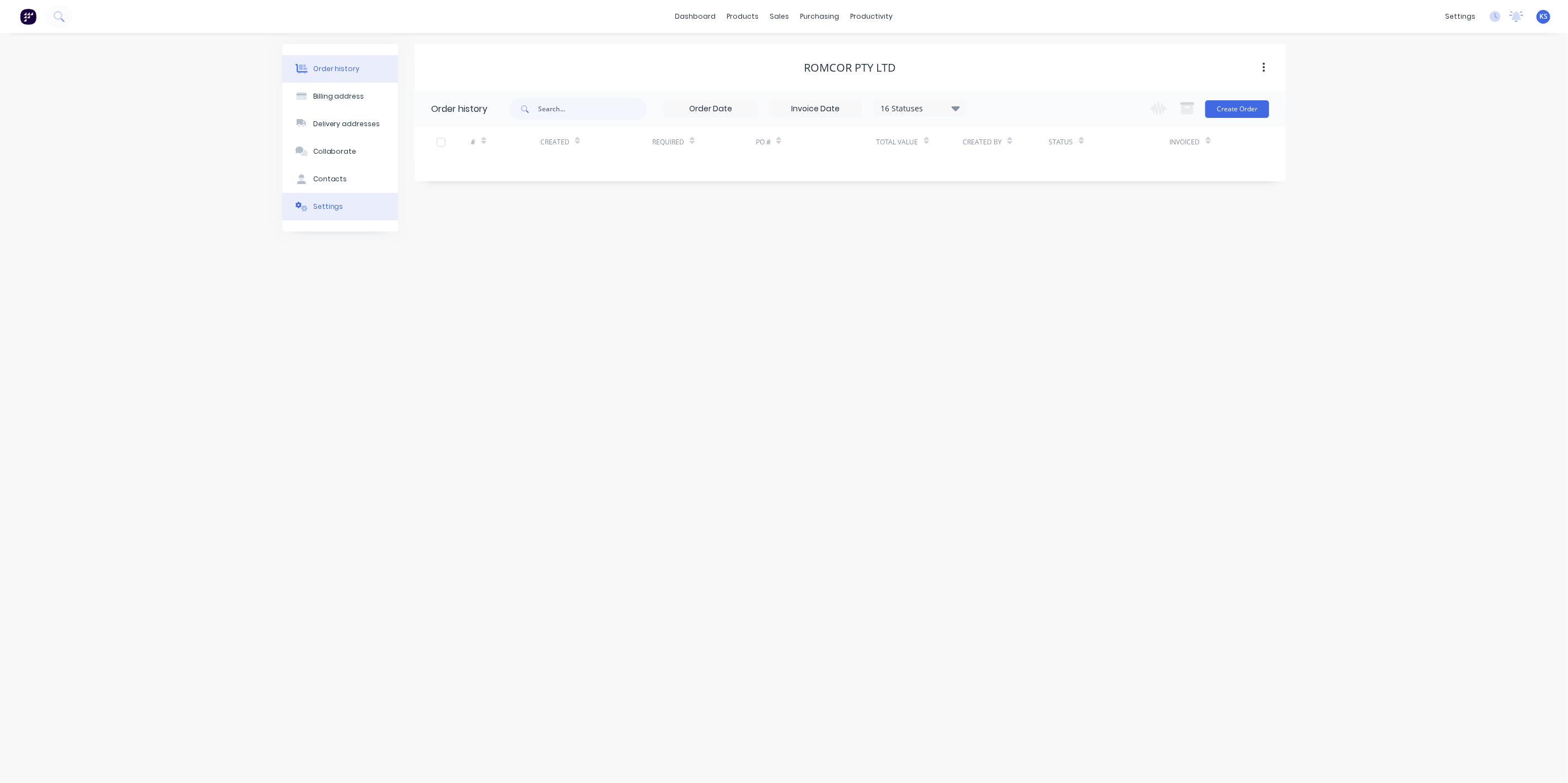
click at [354, 196] on button "Settings" at bounding box center [340, 206] width 116 height 28
click at [434, 348] on div at bounding box center [435, 358] width 22 height 22
click at [547, 375] on div at bounding box center [580, 381] width 158 height 14
type input "0"
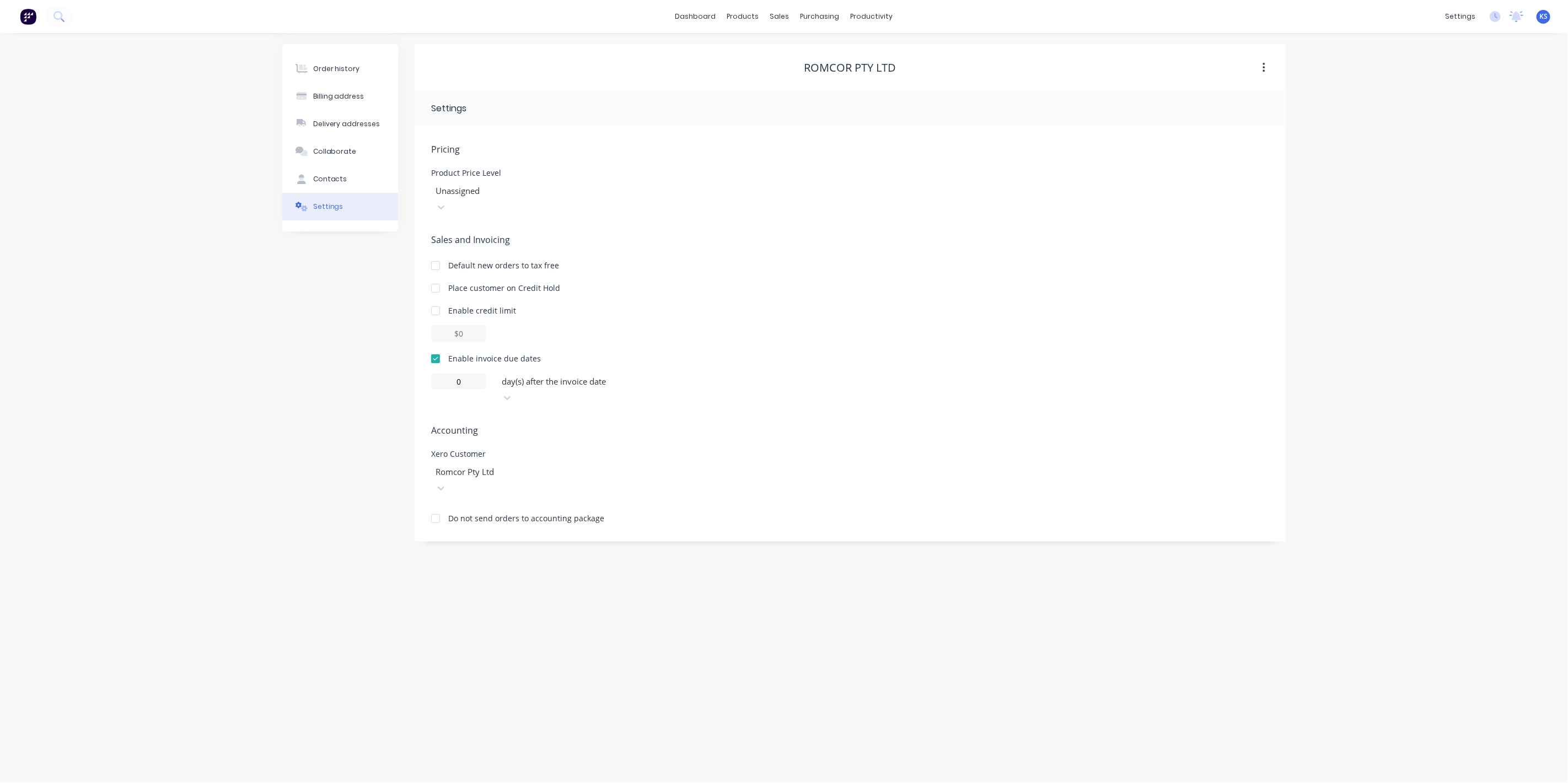
click at [233, 357] on div "Order history Billing address Delivery addresses Collaborate Contacts Settings …" at bounding box center [784, 408] width 1568 height 750
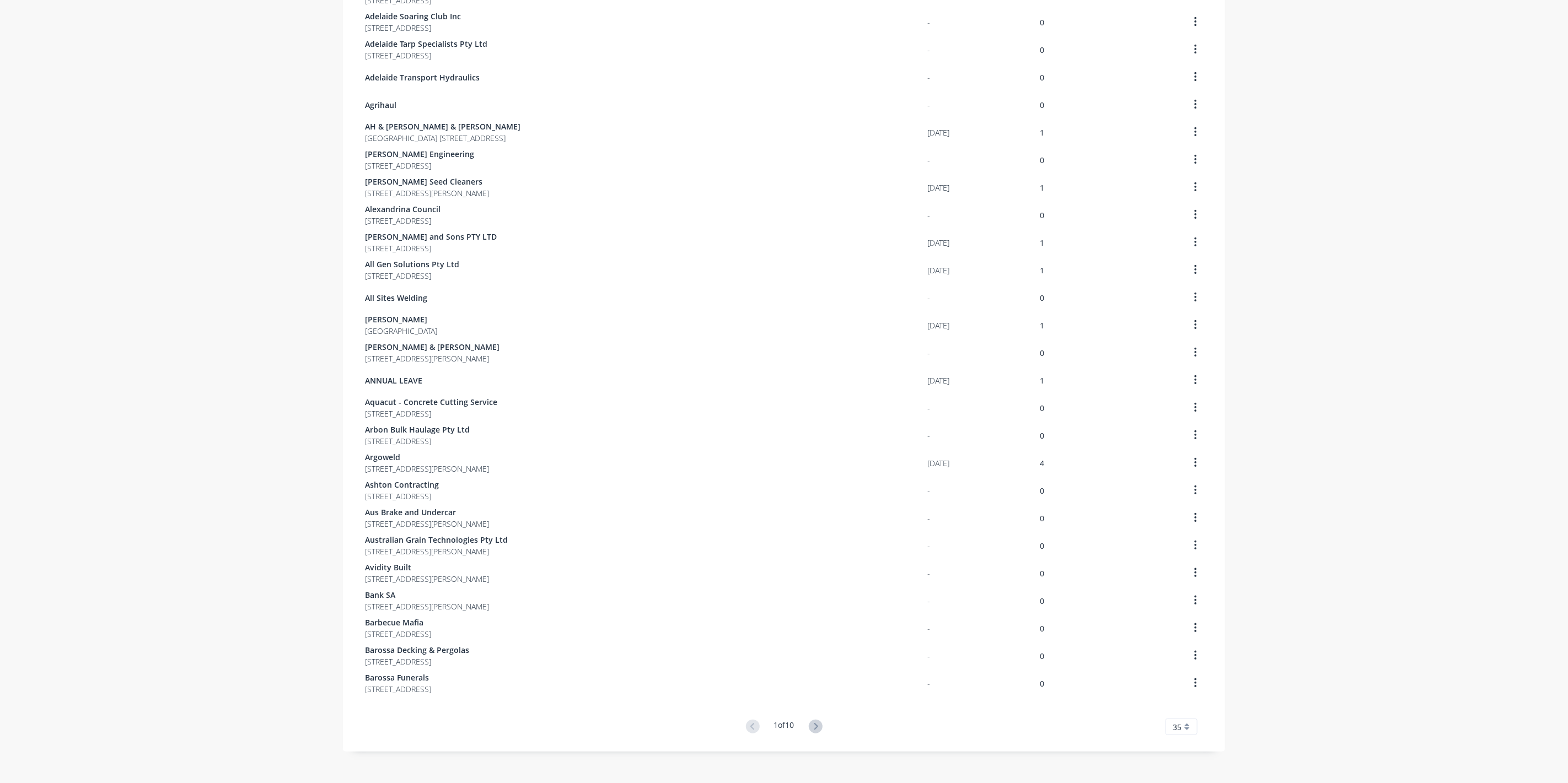
scroll to position [384, 0]
click at [821, 721] on button at bounding box center [816, 720] width 20 height 16
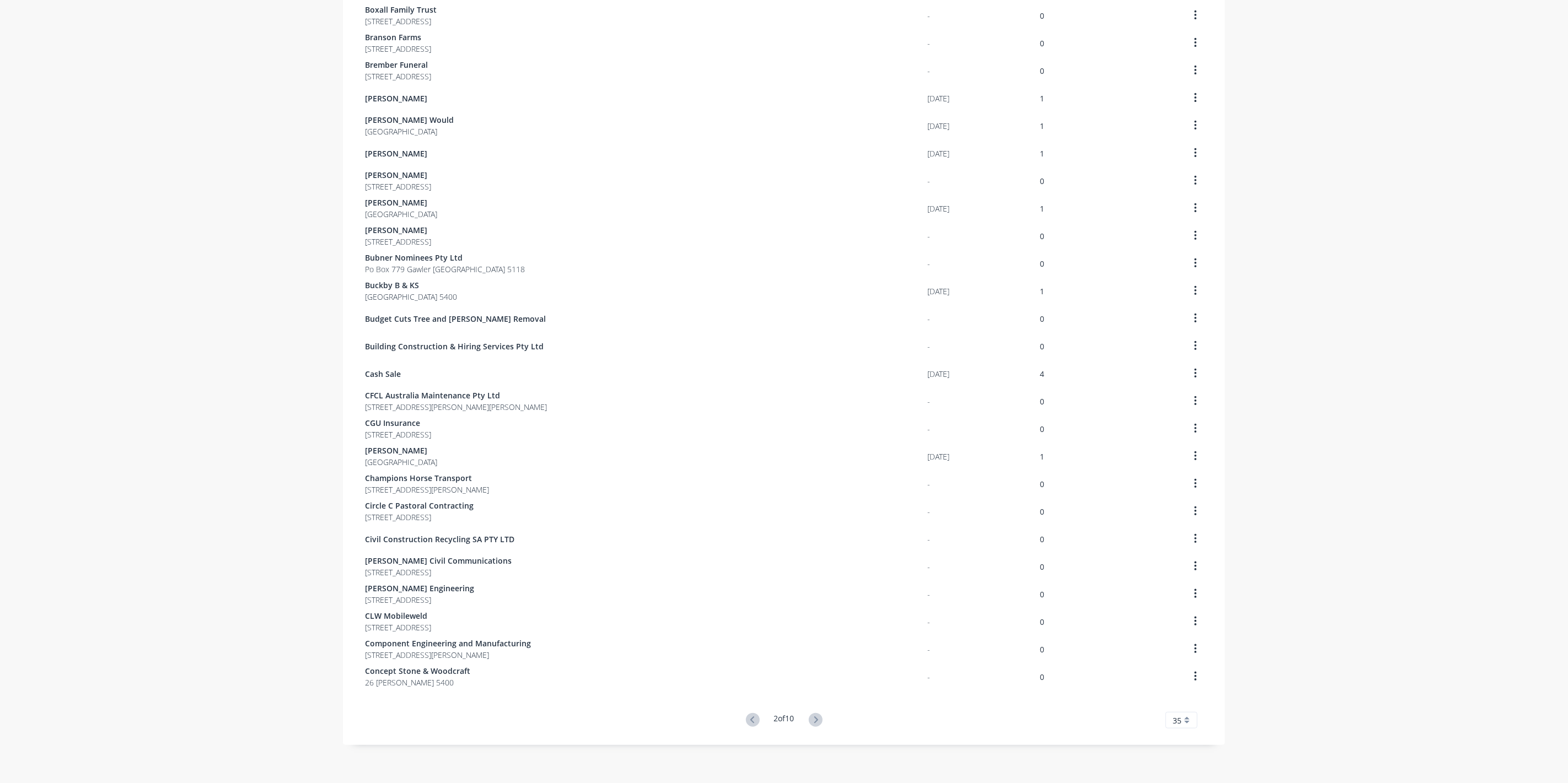
click at [821, 721] on button at bounding box center [816, 720] width 20 height 16
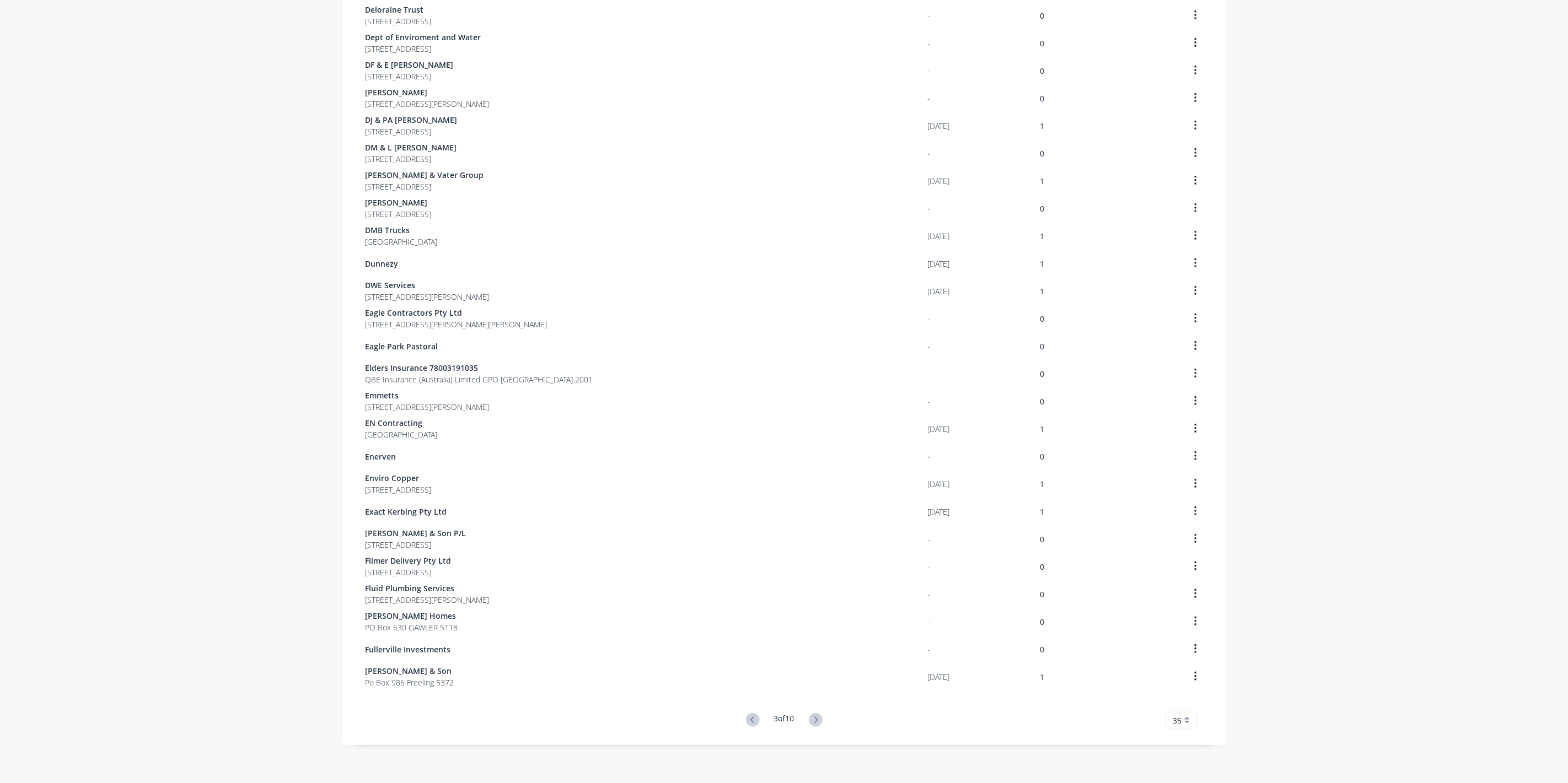
click at [821, 721] on button at bounding box center [816, 720] width 20 height 16
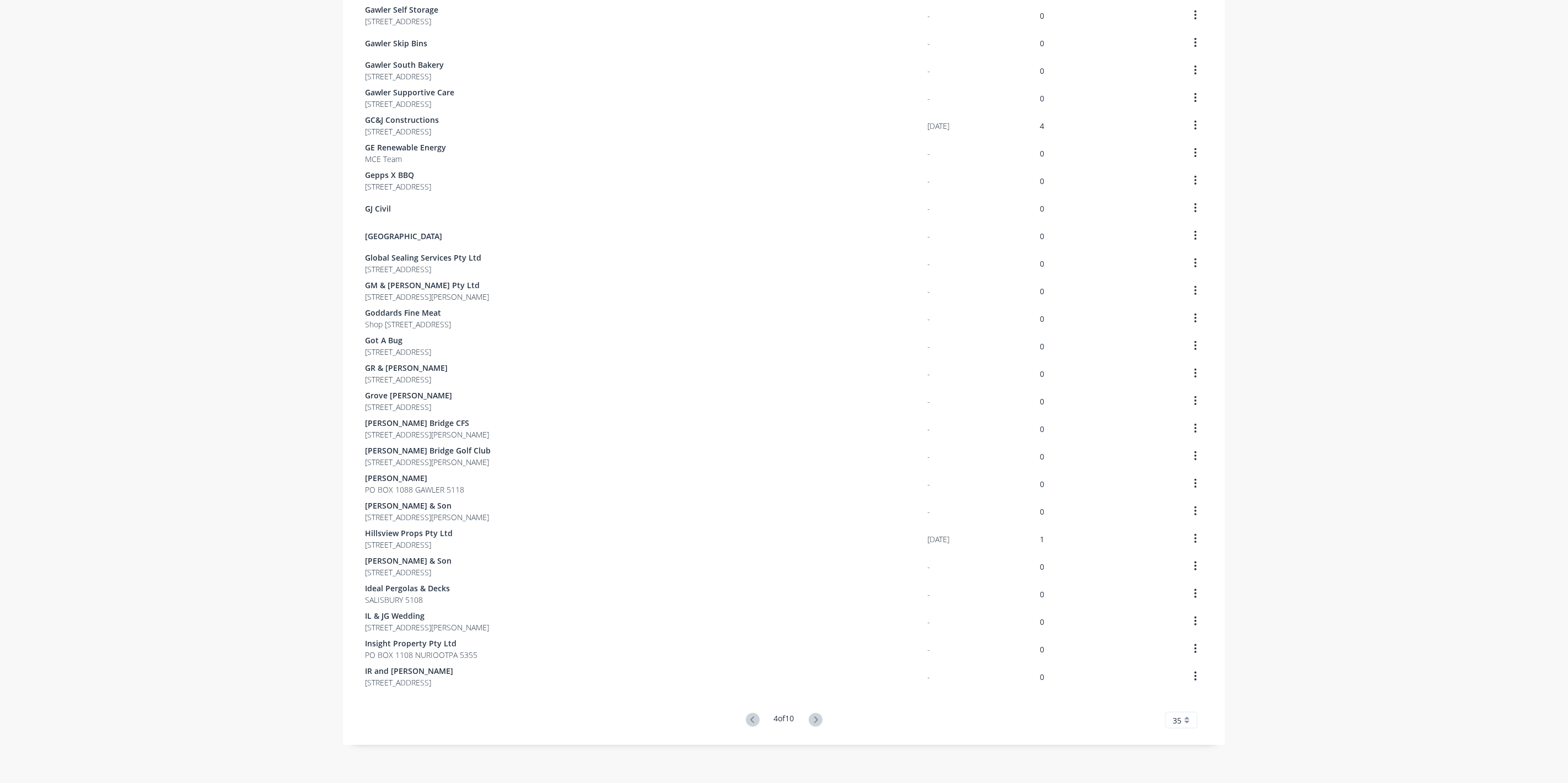
click at [821, 721] on button at bounding box center [816, 720] width 20 height 16
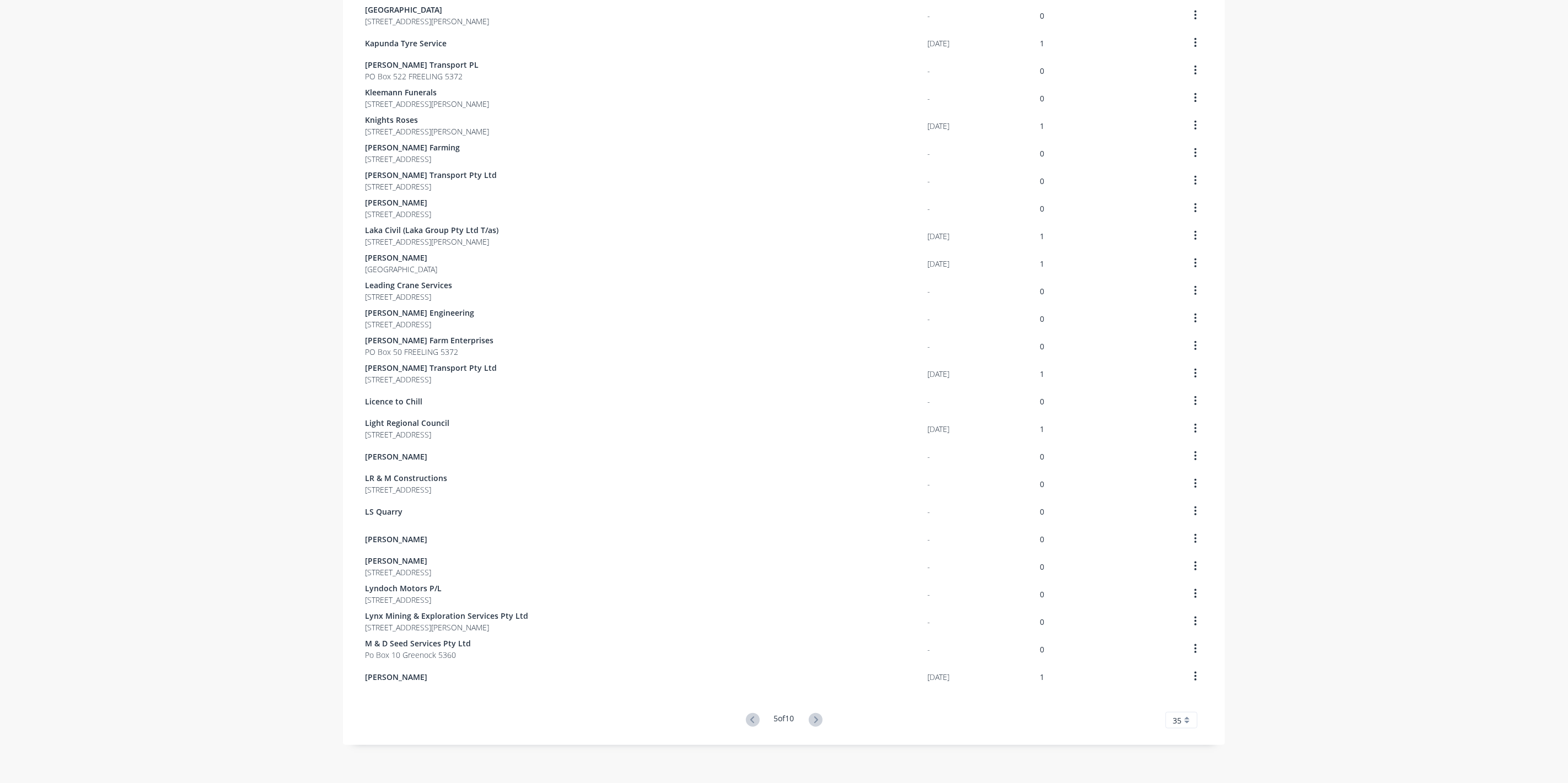
click at [821, 721] on button at bounding box center [816, 720] width 20 height 16
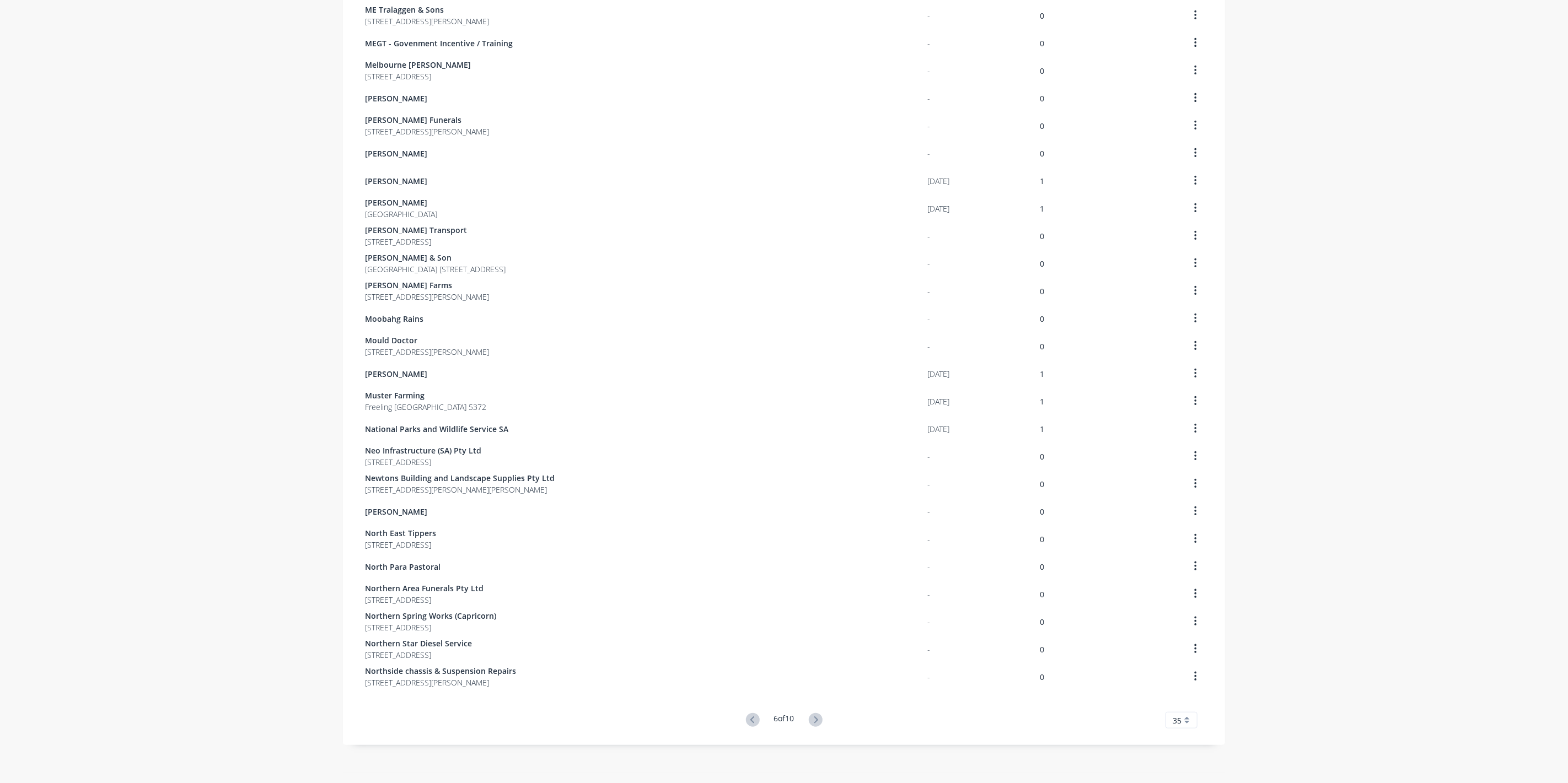
click at [821, 721] on button at bounding box center [816, 720] width 20 height 16
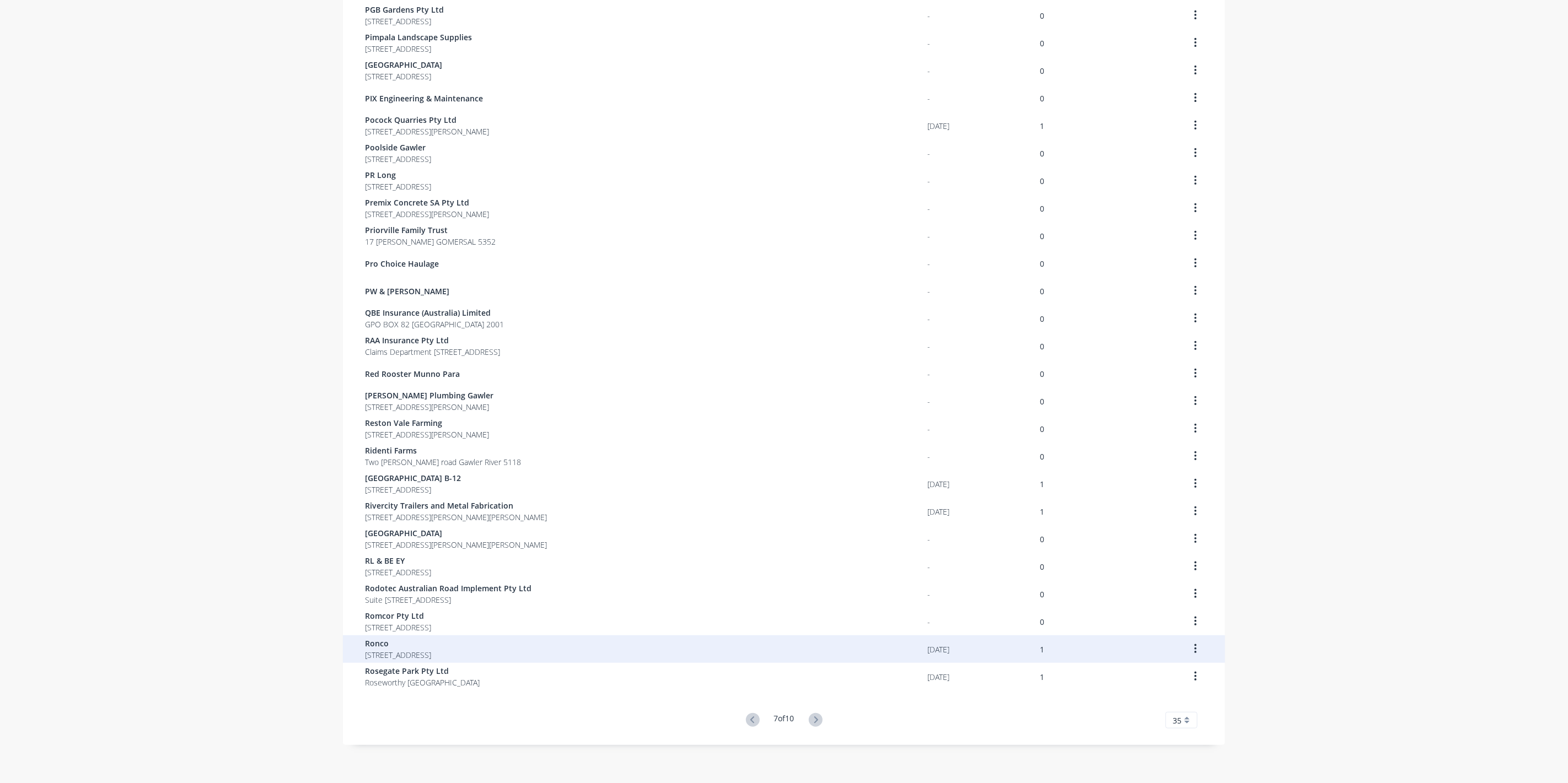
click at [413, 643] on span "Ronco" at bounding box center [398, 643] width 66 height 11
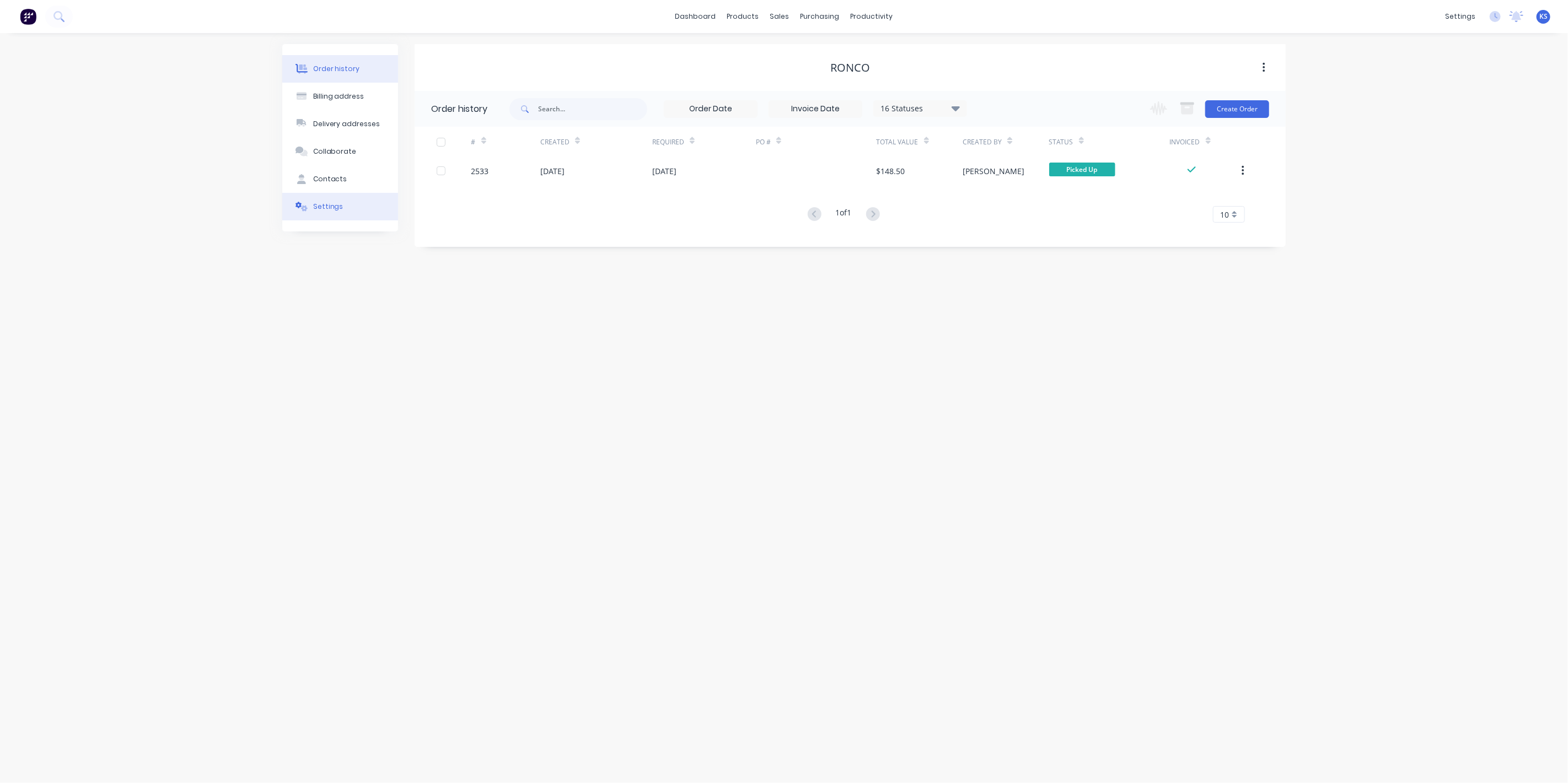
click at [323, 204] on div "Settings" at bounding box center [328, 206] width 30 height 10
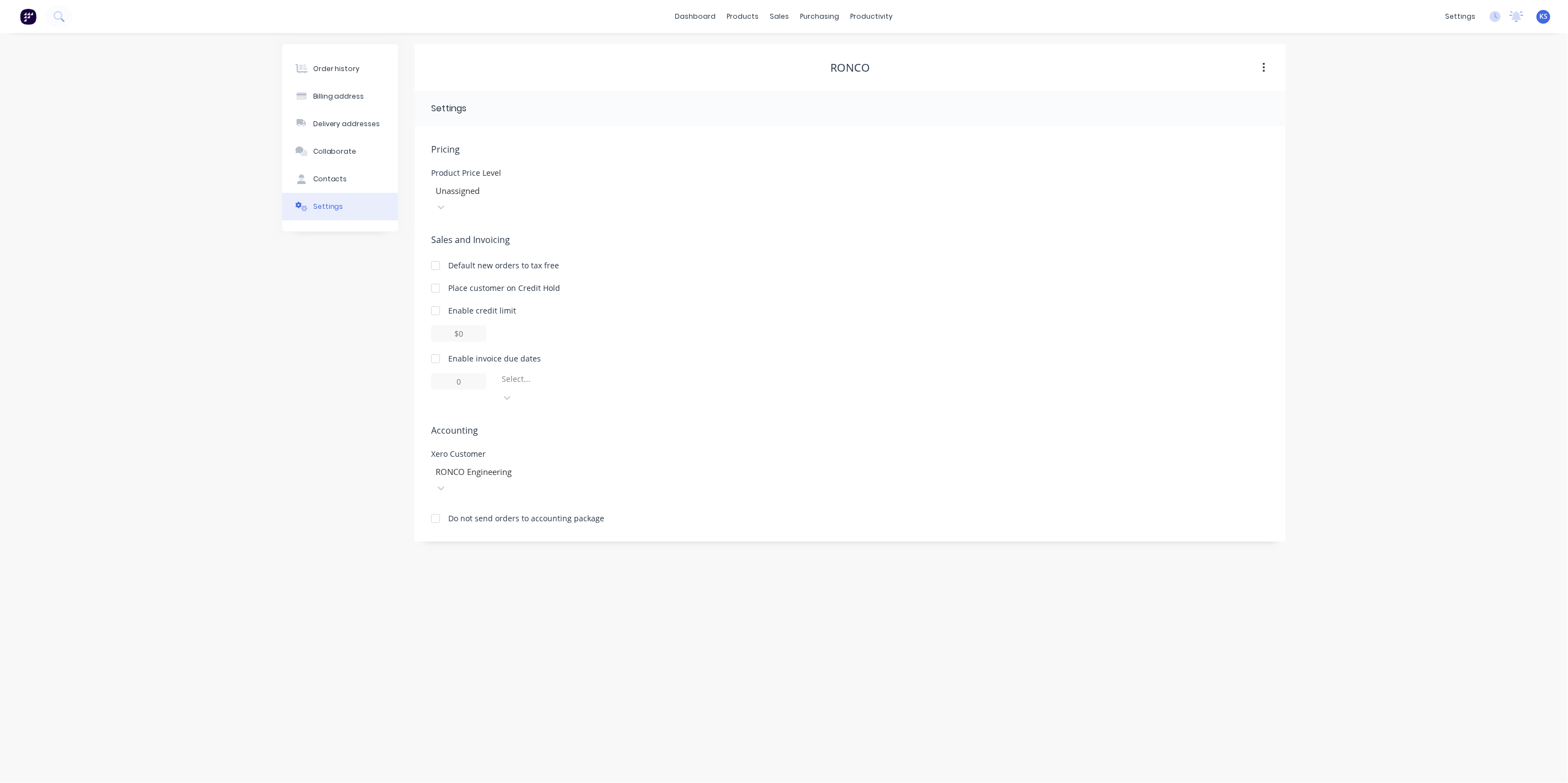
click at [436, 348] on div at bounding box center [435, 358] width 22 height 22
drag, startPoint x: 472, startPoint y: 363, endPoint x: 433, endPoint y: 366, distance: 39.1
click at [433, 373] on input "1" at bounding box center [458, 381] width 55 height 17
click at [568, 375] on div at bounding box center [580, 381] width 158 height 14
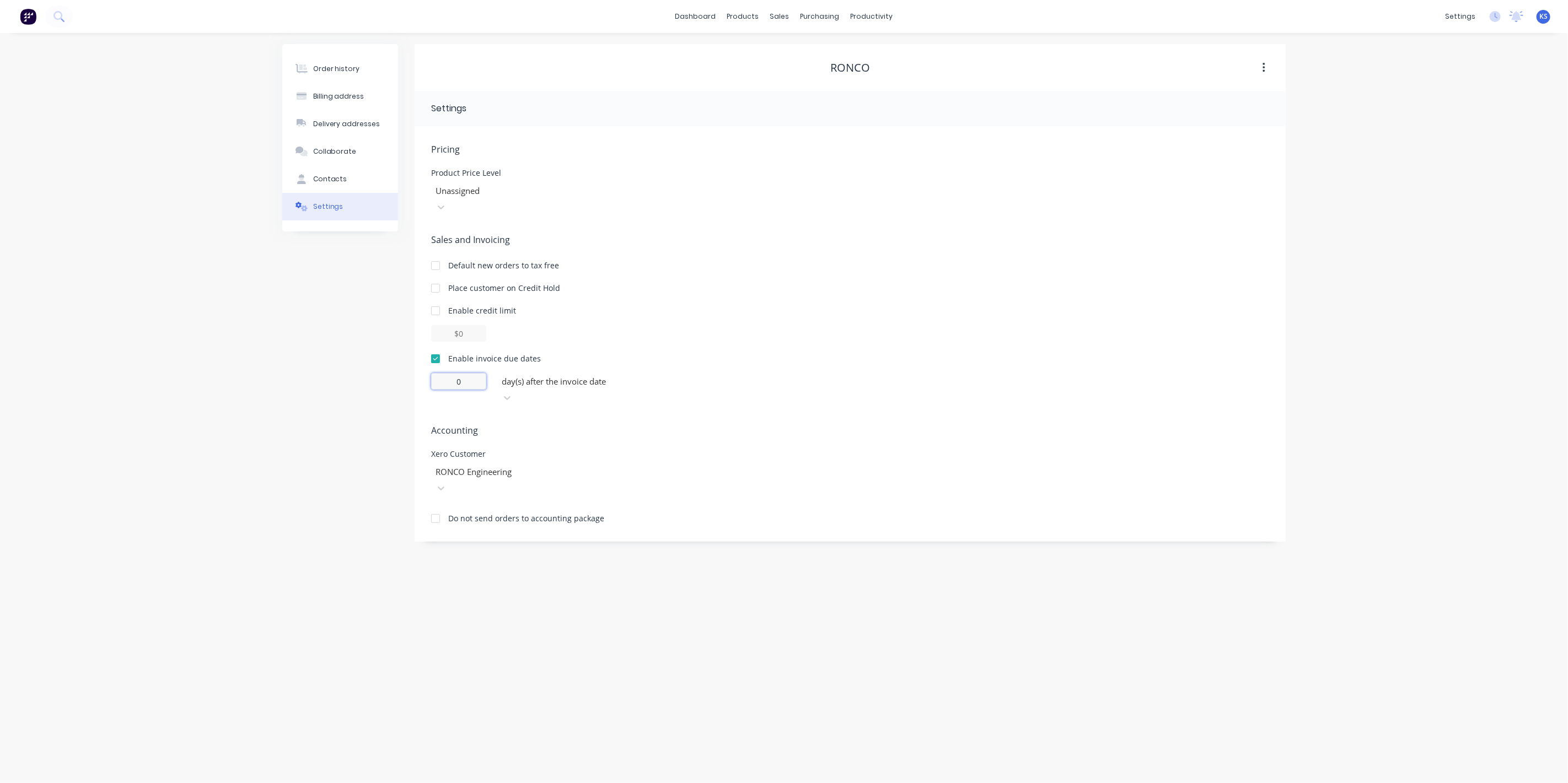
drag, startPoint x: 464, startPoint y: 361, endPoint x: 416, endPoint y: 363, distance: 48.0
click at [416, 363] on div "Pricing Product Price Level Unassigned Sales and Invoicing Default new orders t…" at bounding box center [850, 334] width 871 height 416
type input "7"
click at [283, 384] on div "Order history Billing address Delivery addresses Collaborate Contacts Settings" at bounding box center [340, 293] width 116 height 498
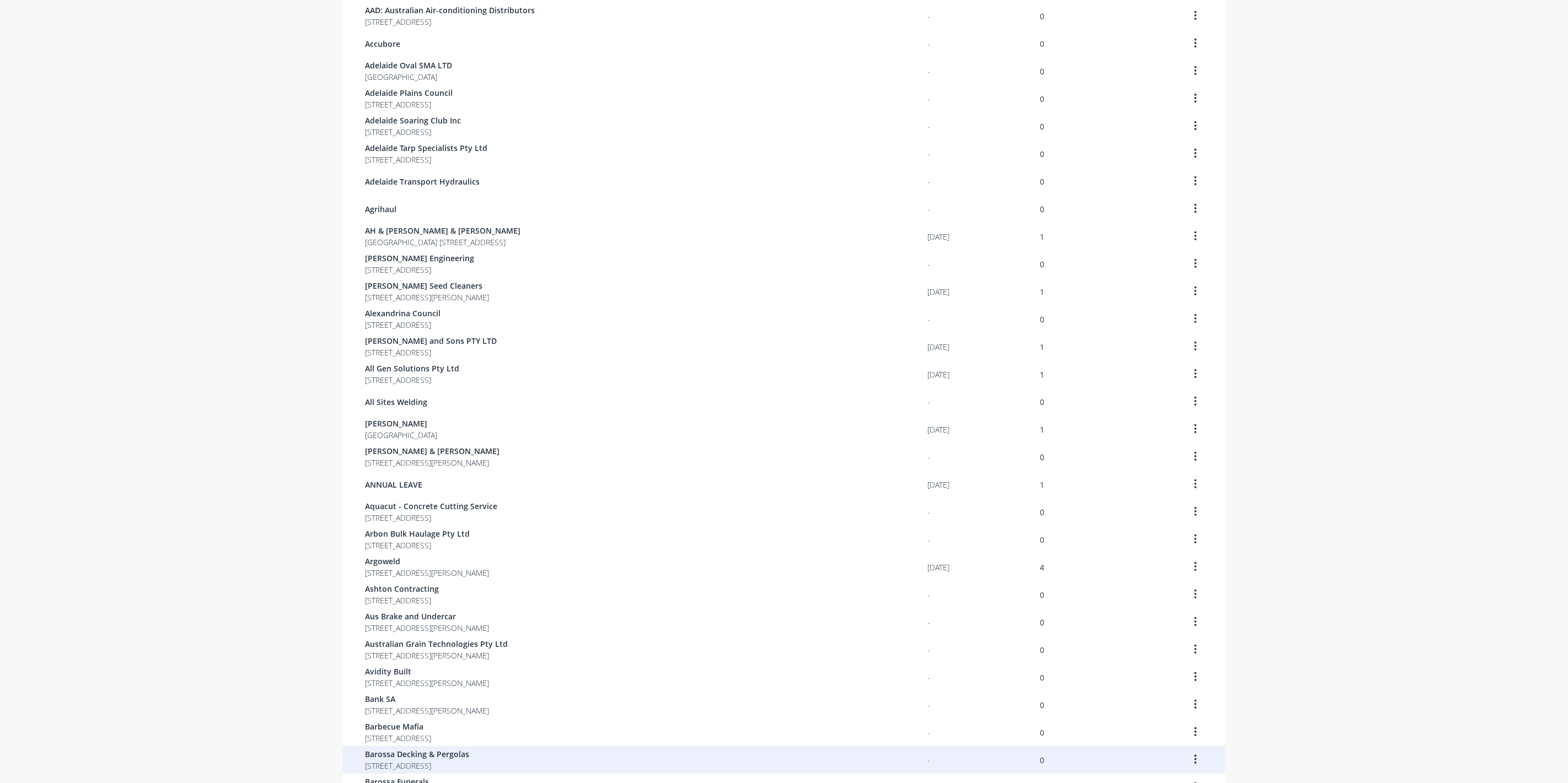
scroll to position [384, 0]
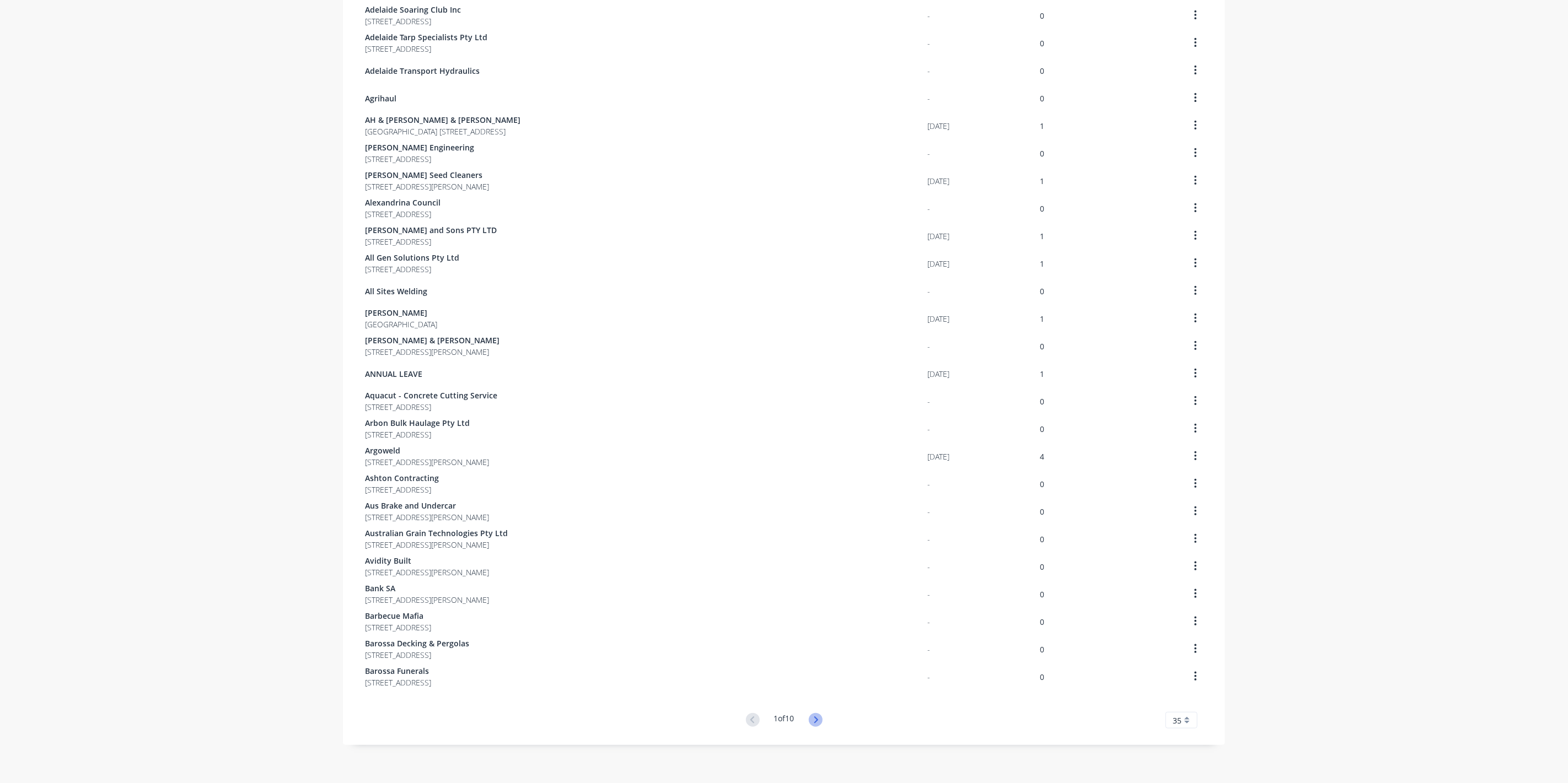
click at [810, 718] on icon at bounding box center [816, 720] width 14 height 14
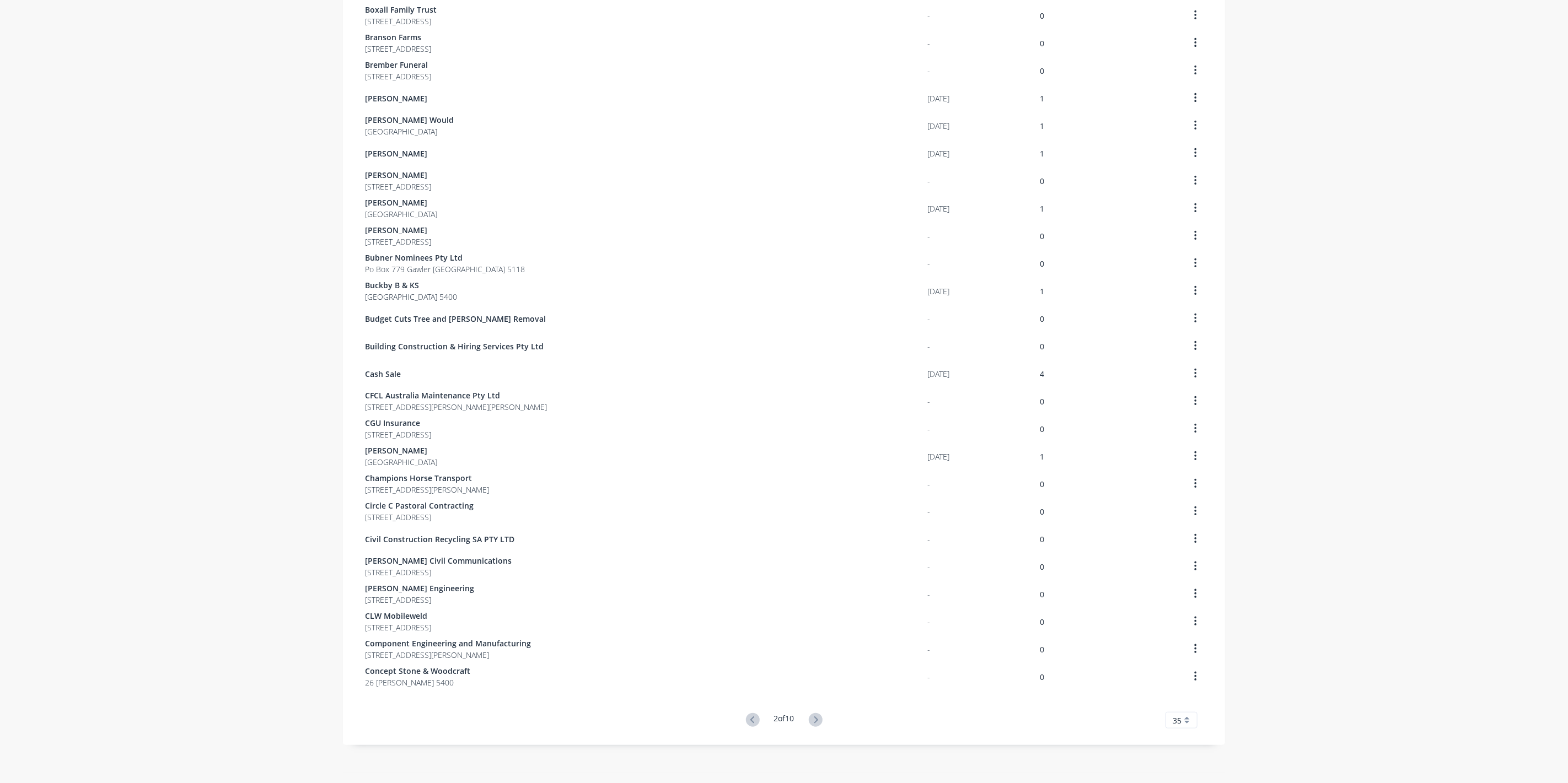
click at [810, 718] on icon at bounding box center [816, 720] width 14 height 14
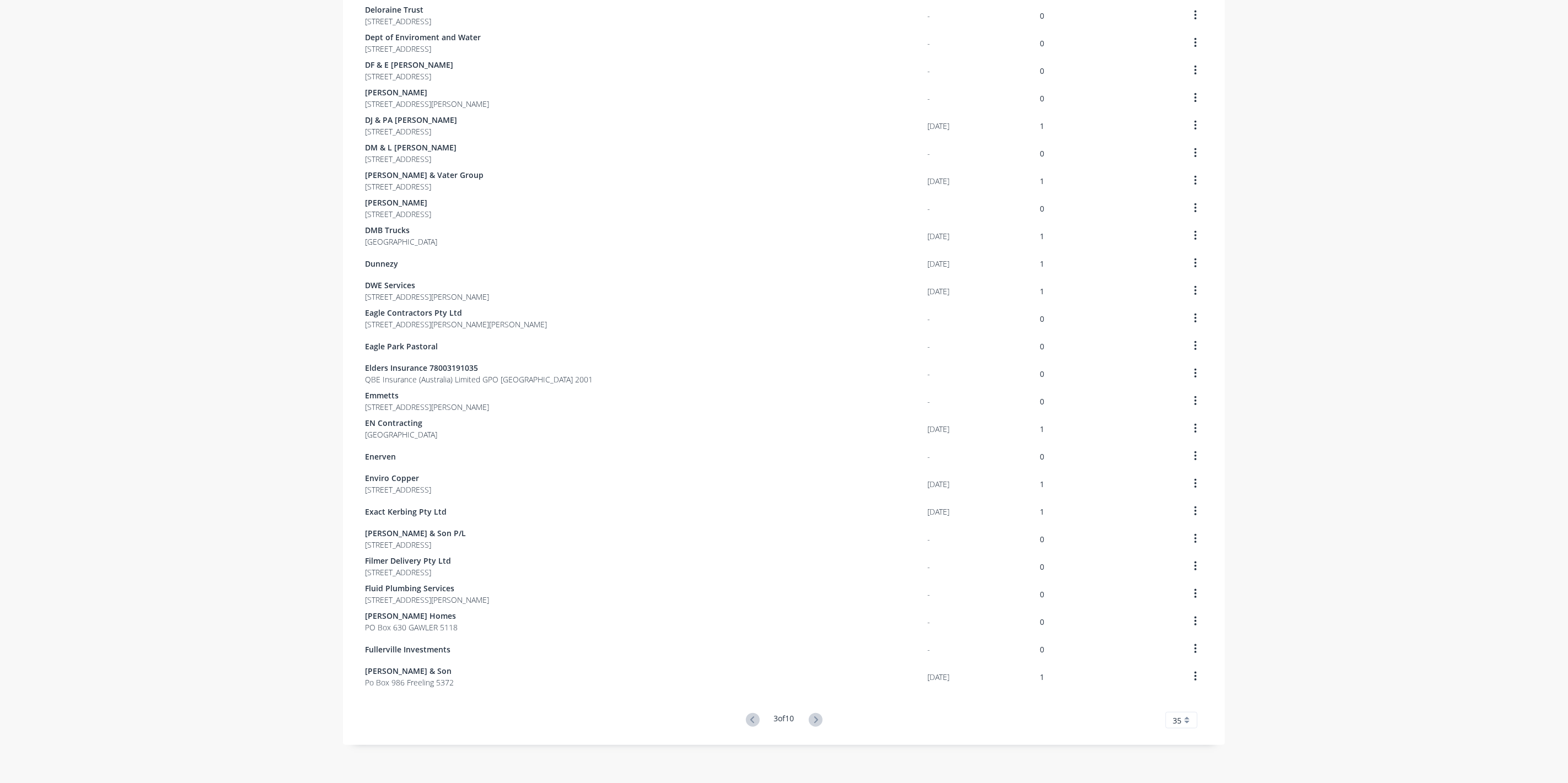
click at [810, 718] on icon at bounding box center [816, 720] width 14 height 14
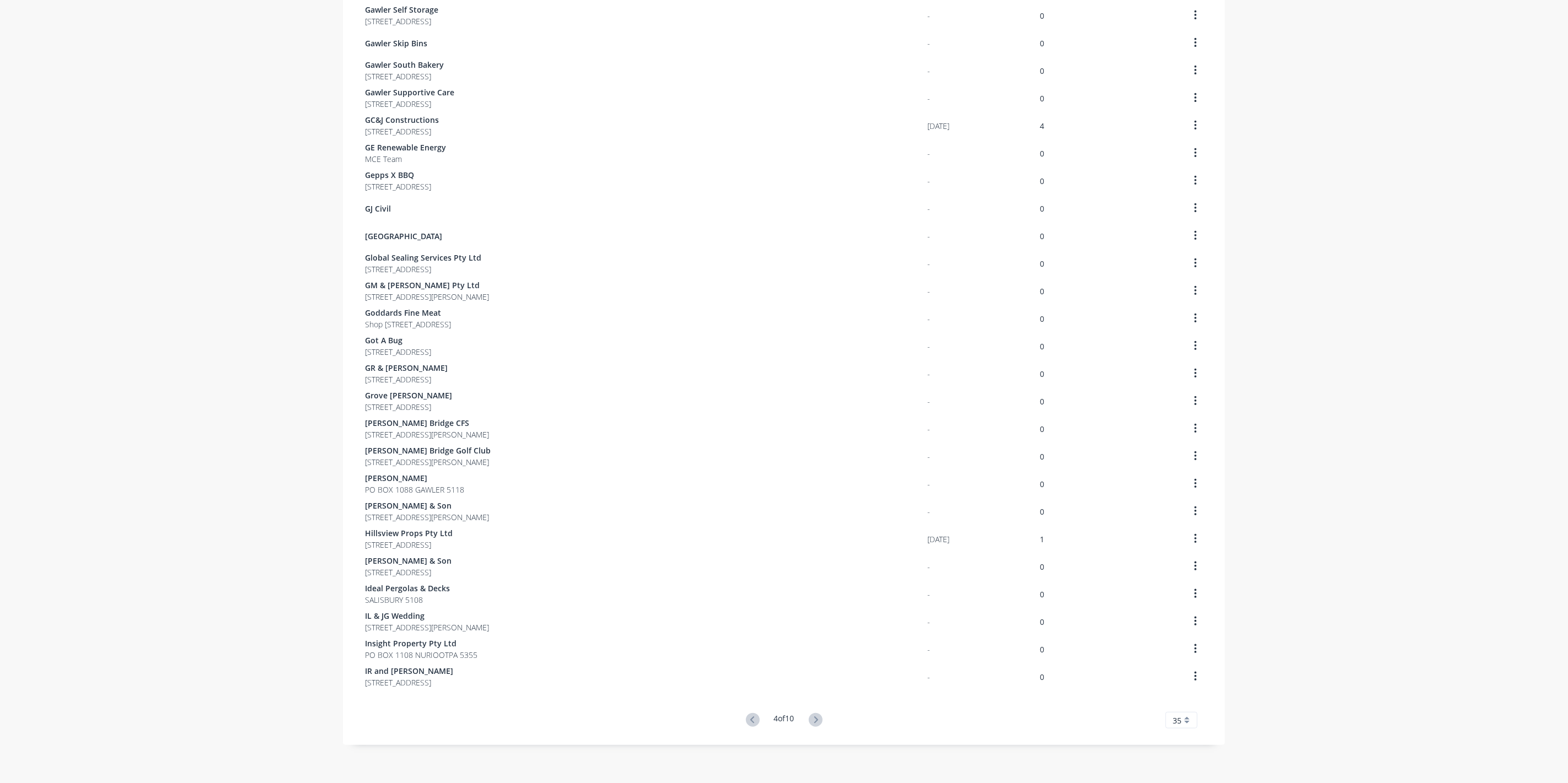
click at [810, 718] on icon at bounding box center [816, 720] width 14 height 14
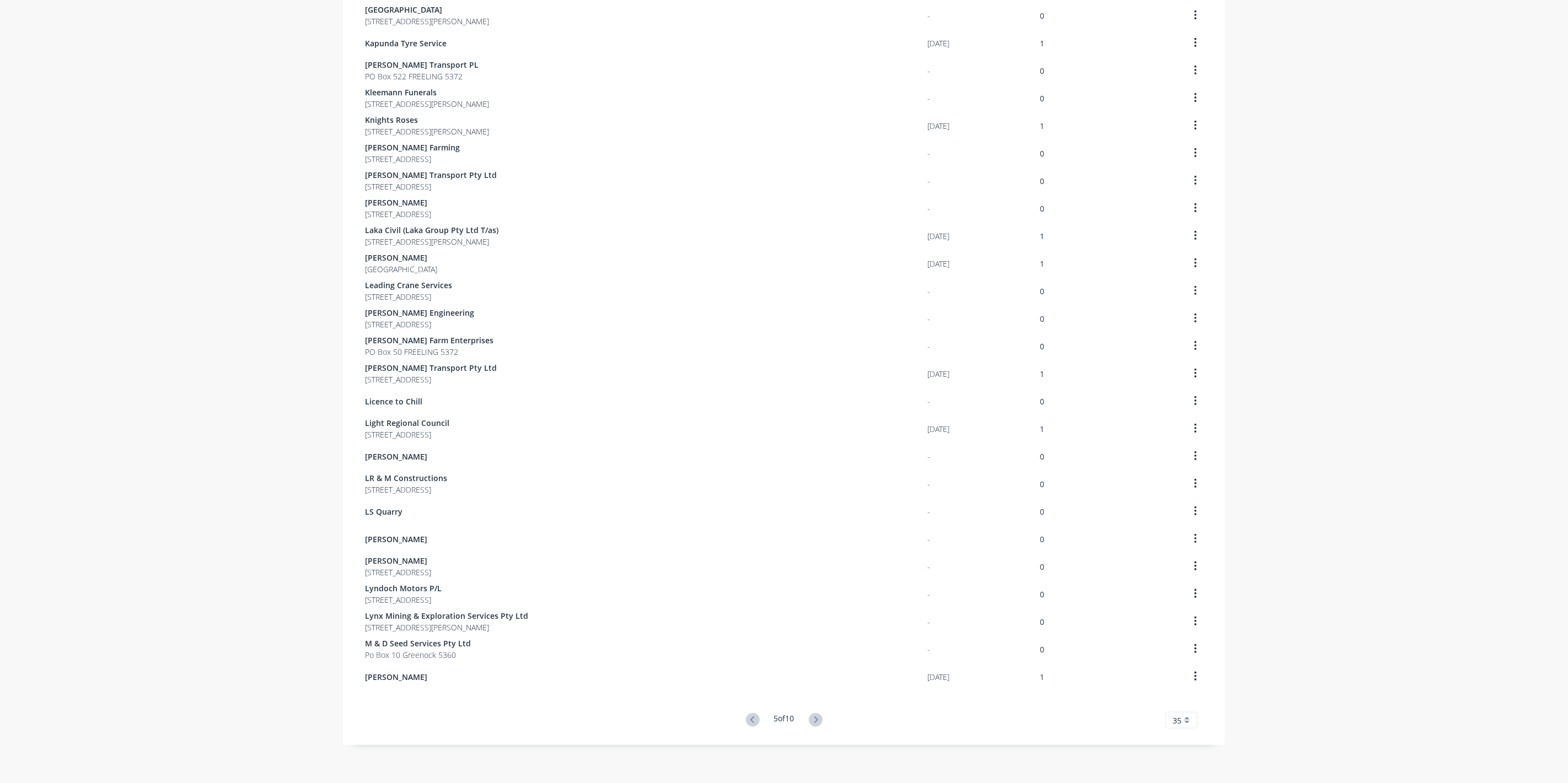
click at [810, 718] on icon at bounding box center [816, 720] width 14 height 14
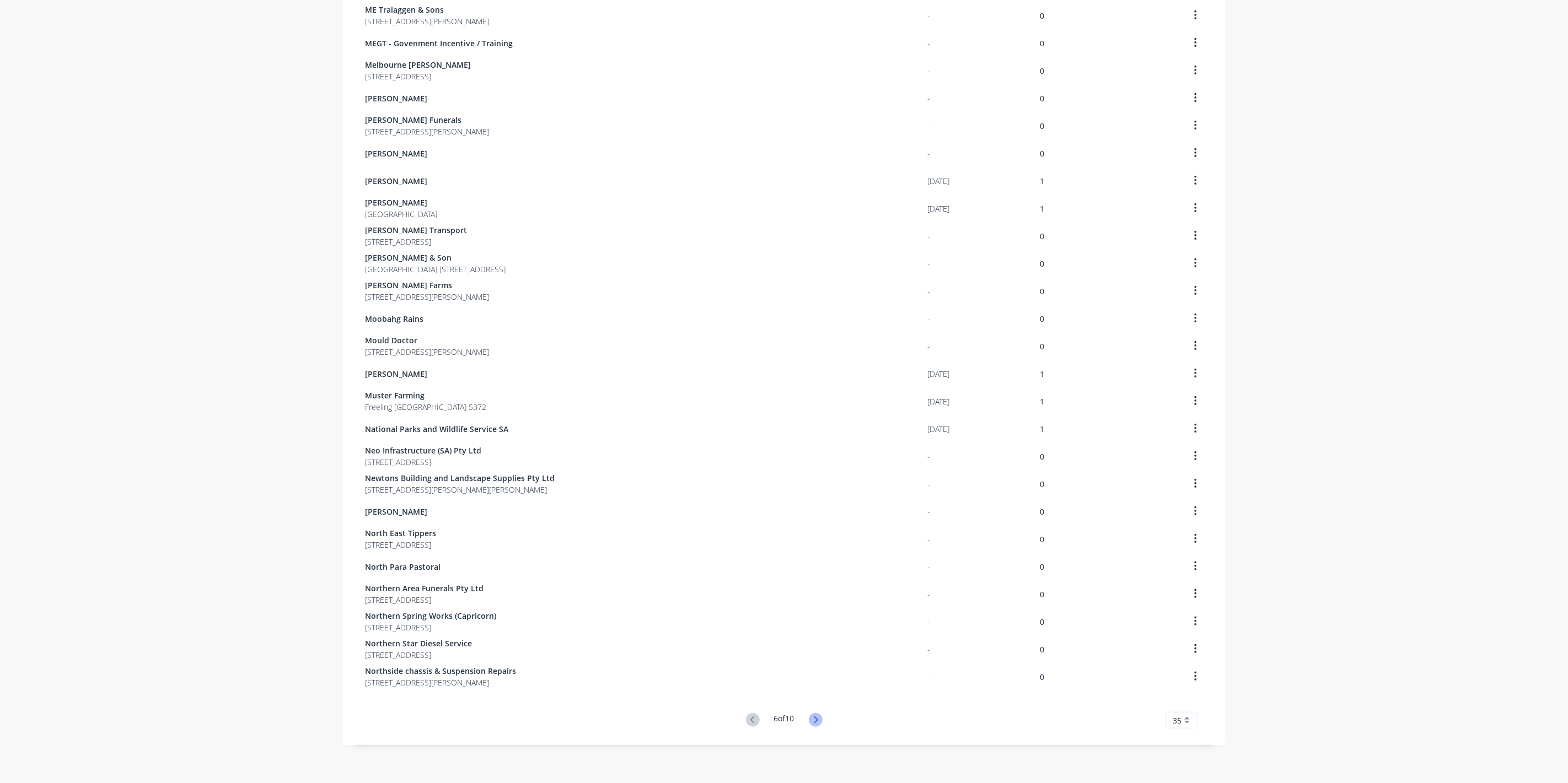
click at [814, 718] on icon at bounding box center [816, 720] width 4 height 7
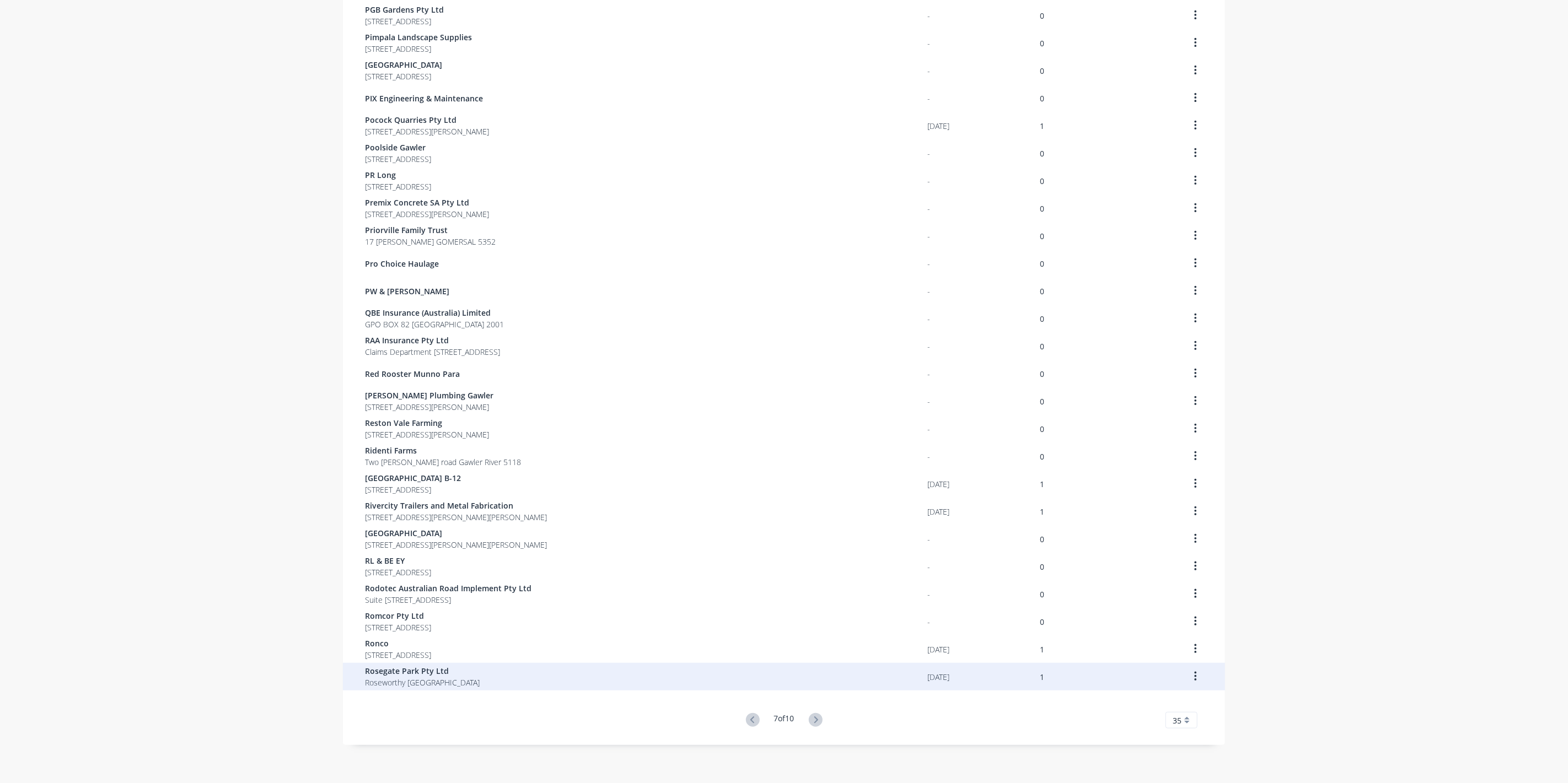
click at [430, 678] on span "Roseworthy [GEOGRAPHIC_DATA]" at bounding box center [422, 682] width 115 height 11
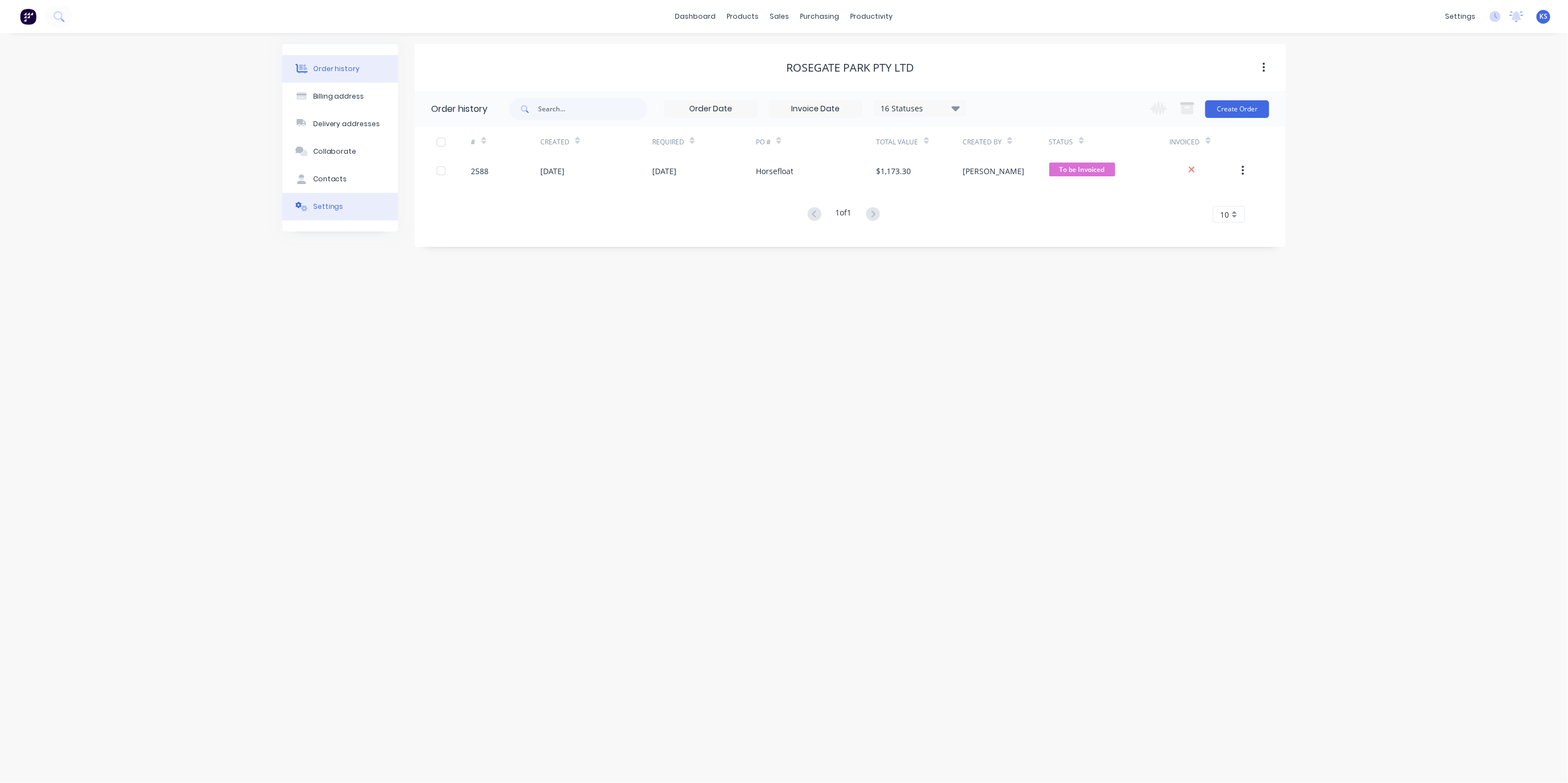
click at [327, 203] on div "Settings" at bounding box center [328, 206] width 30 height 10
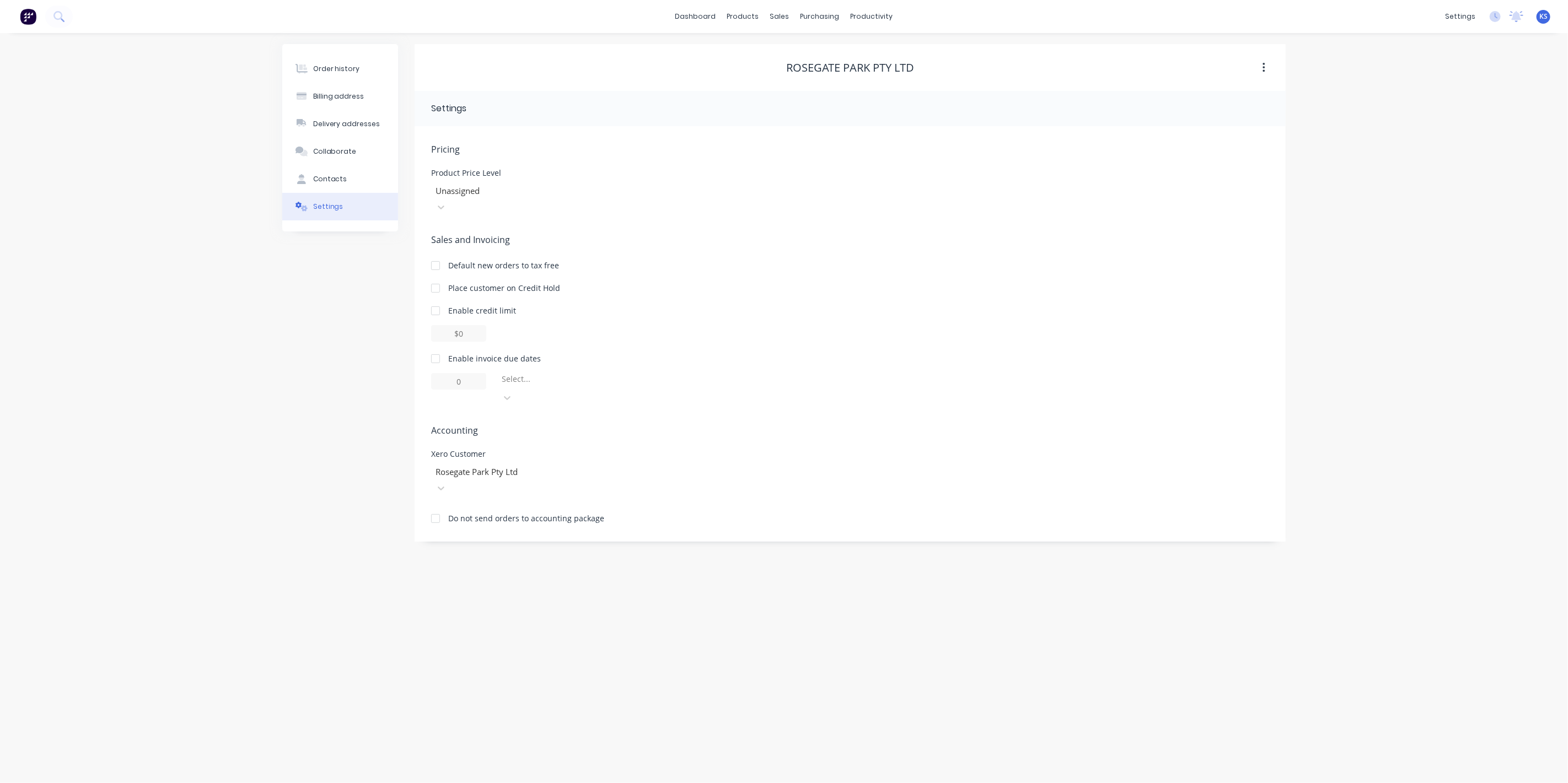
click at [431, 348] on div at bounding box center [435, 358] width 22 height 22
click at [596, 375] on div at bounding box center [580, 381] width 158 height 14
type input "0"
click at [333, 405] on div "Order history Billing address Delivery addresses Collaborate Contacts Settings" at bounding box center [340, 293] width 116 height 498
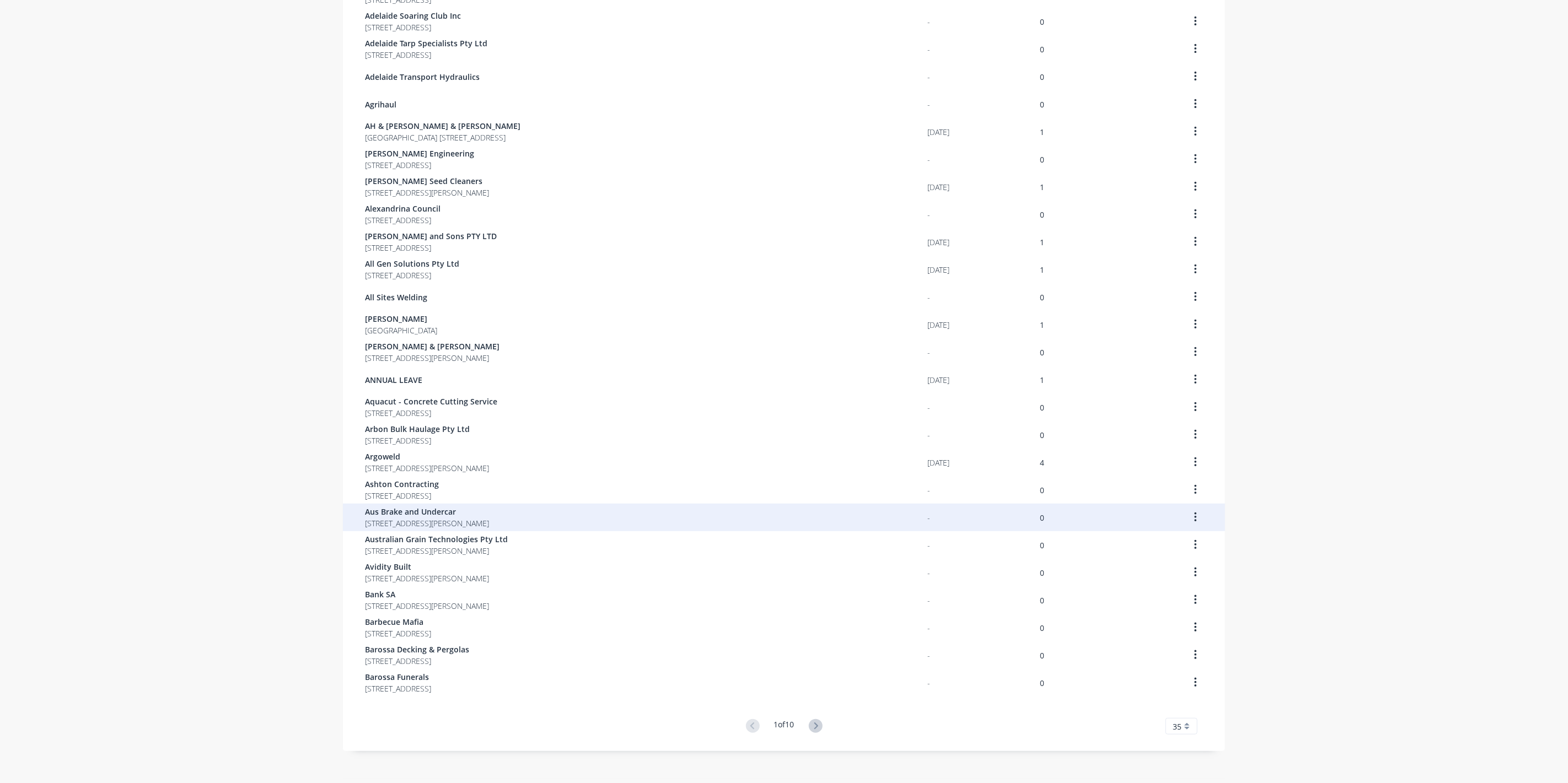
scroll to position [384, 0]
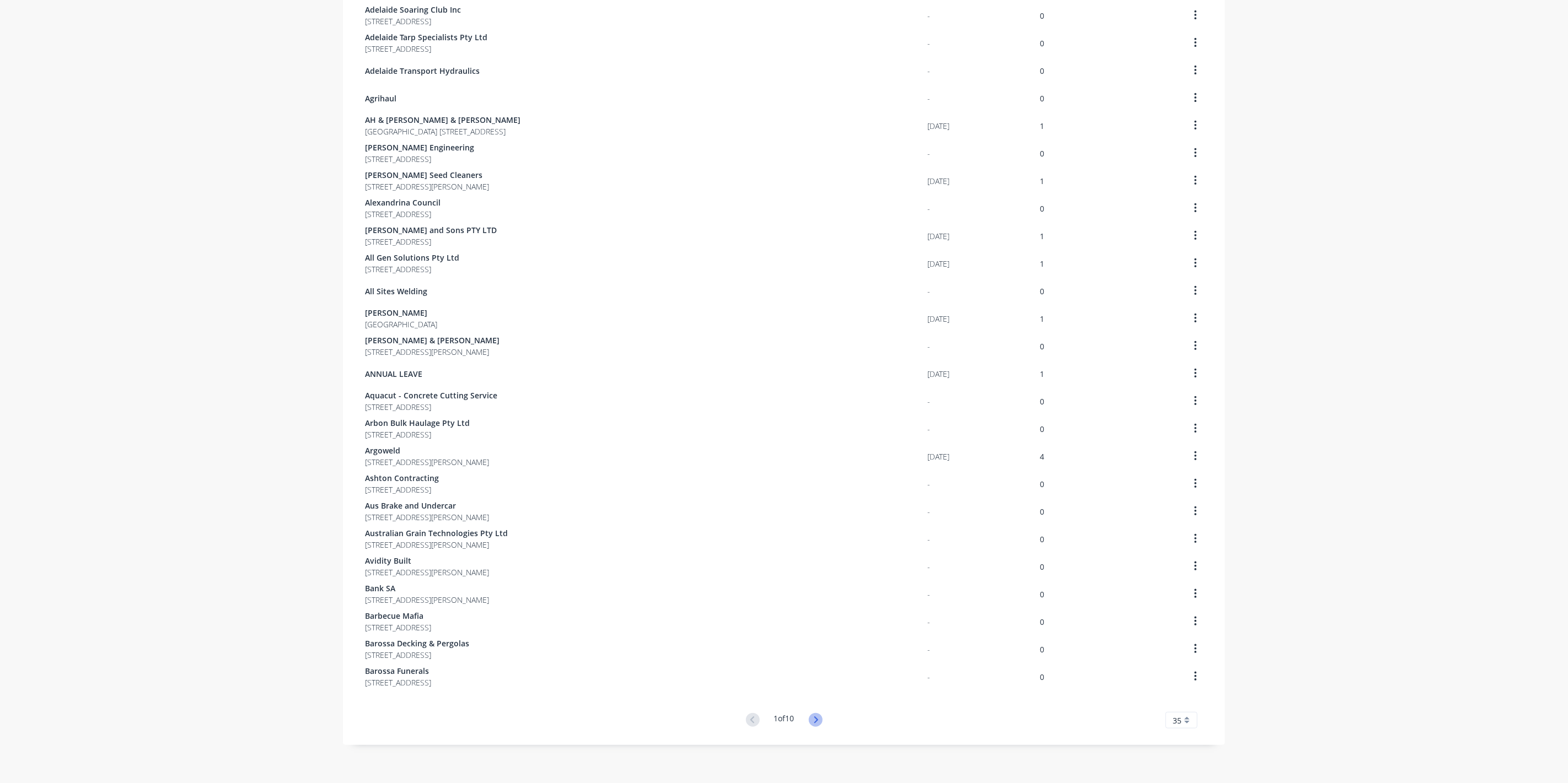
click at [815, 720] on icon at bounding box center [816, 720] width 4 height 7
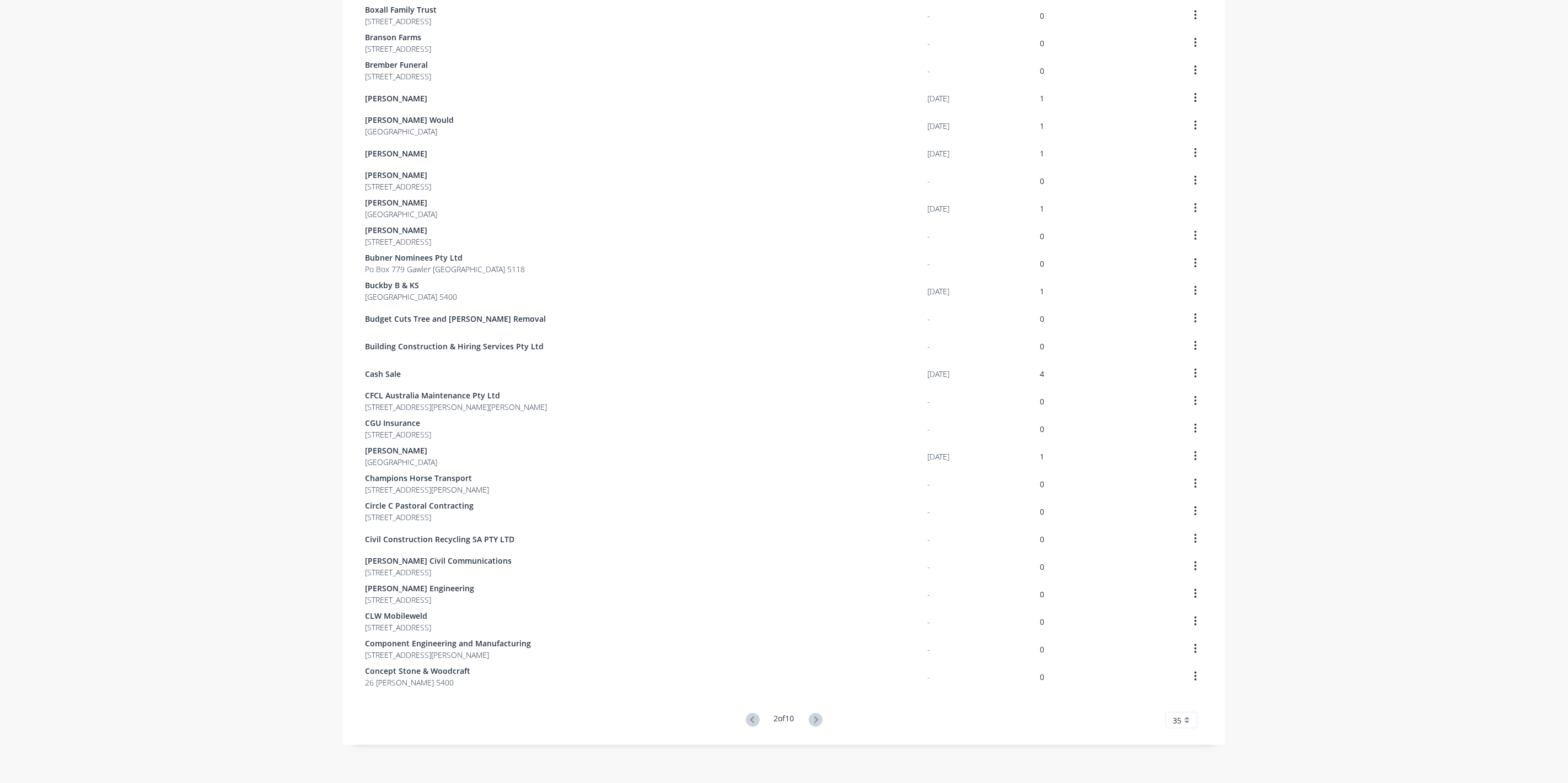
click at [815, 719] on icon at bounding box center [816, 720] width 4 height 7
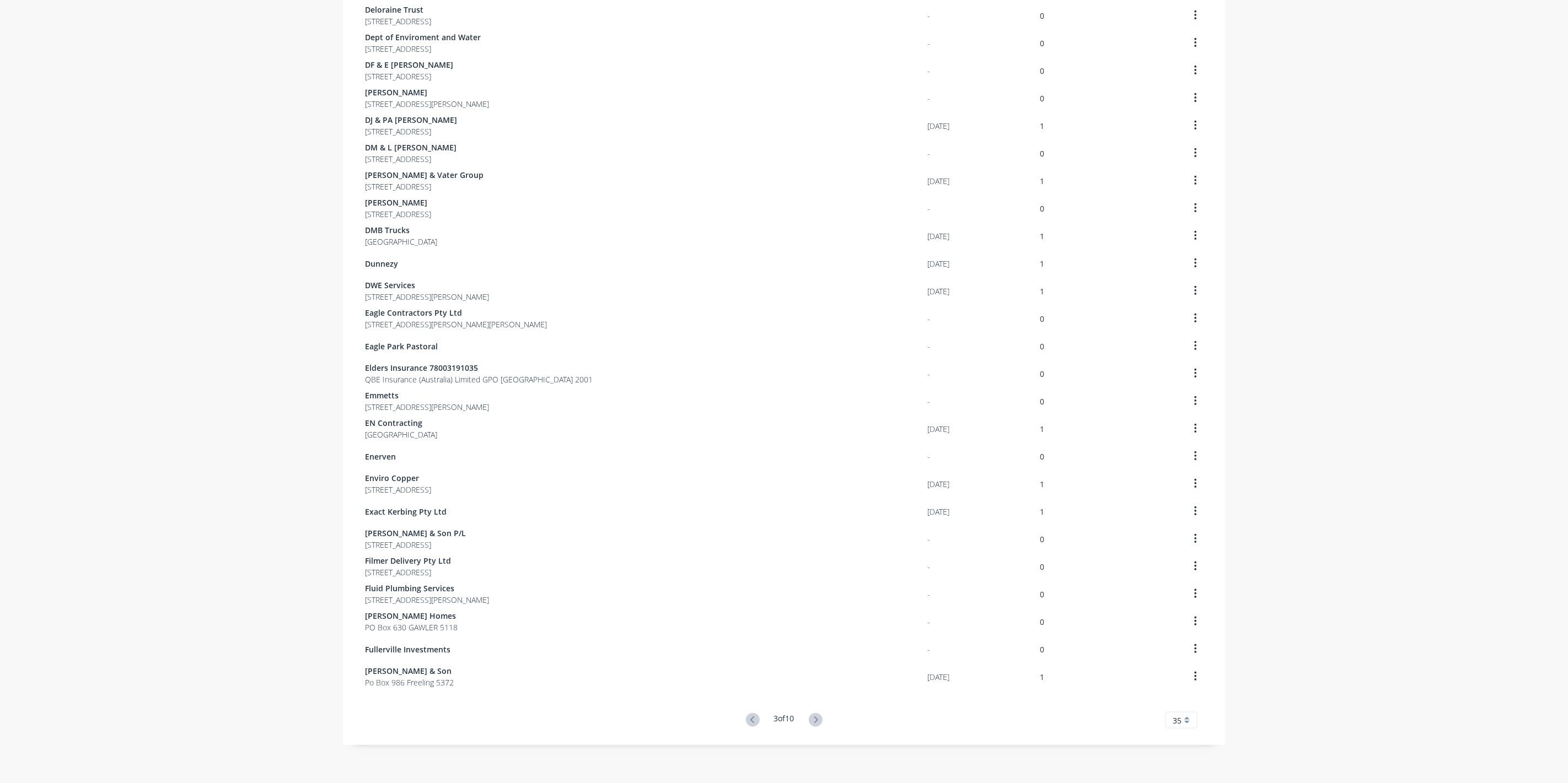
click at [815, 719] on icon at bounding box center [816, 720] width 4 height 7
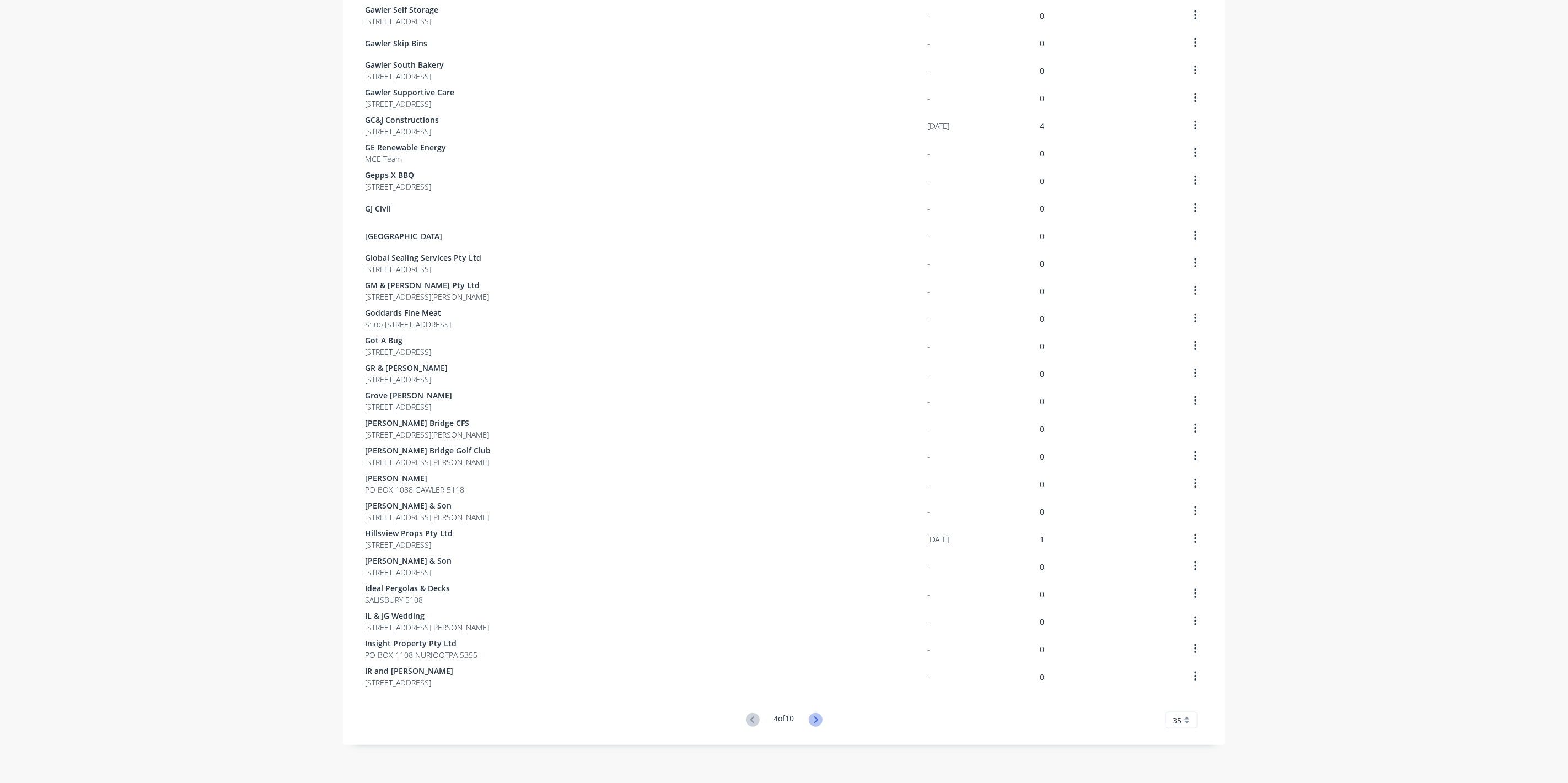
click at [815, 718] on icon at bounding box center [816, 720] width 14 height 14
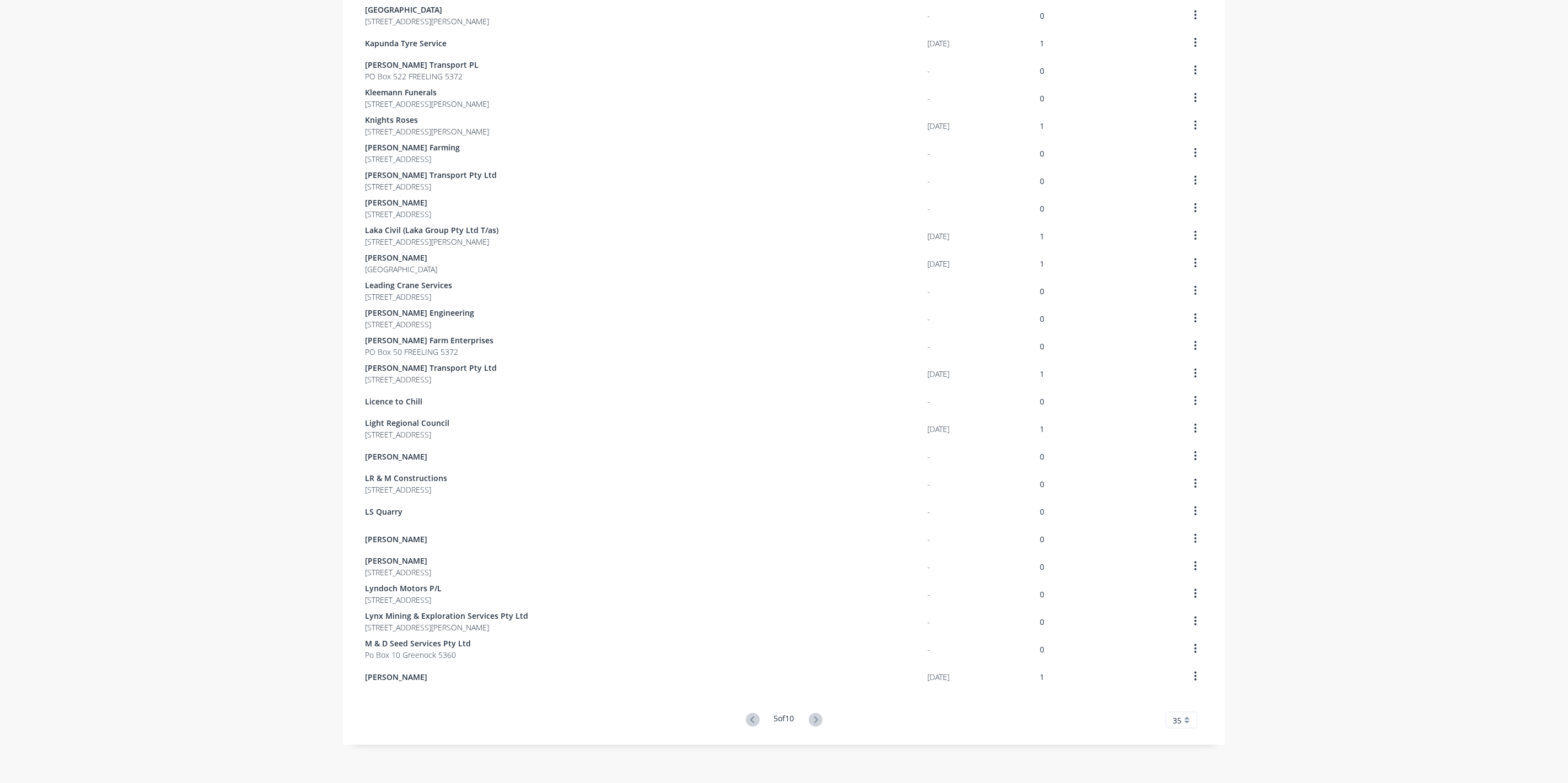
click at [815, 718] on icon at bounding box center [816, 720] width 14 height 14
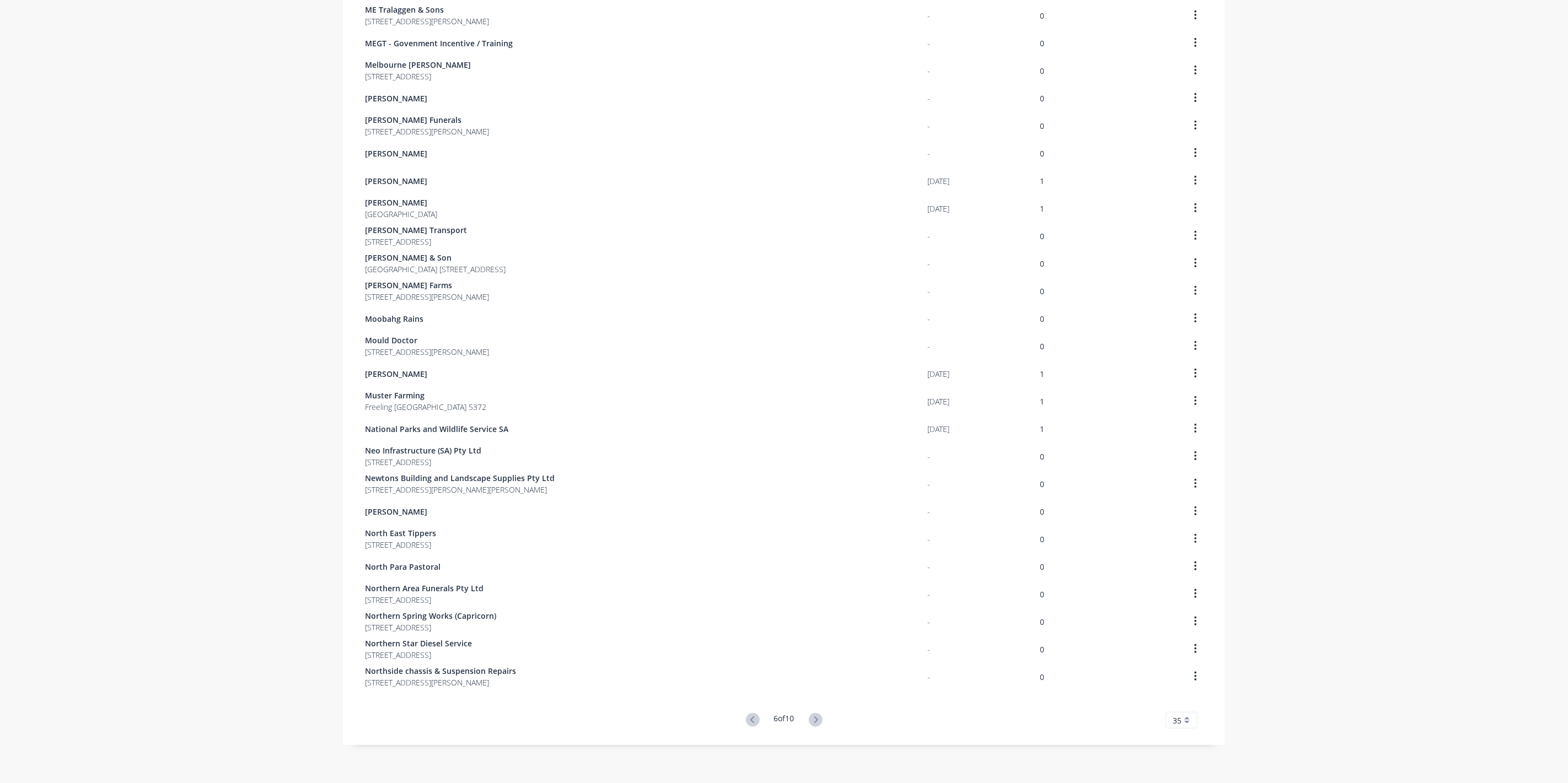
click at [815, 718] on icon at bounding box center [816, 720] width 14 height 14
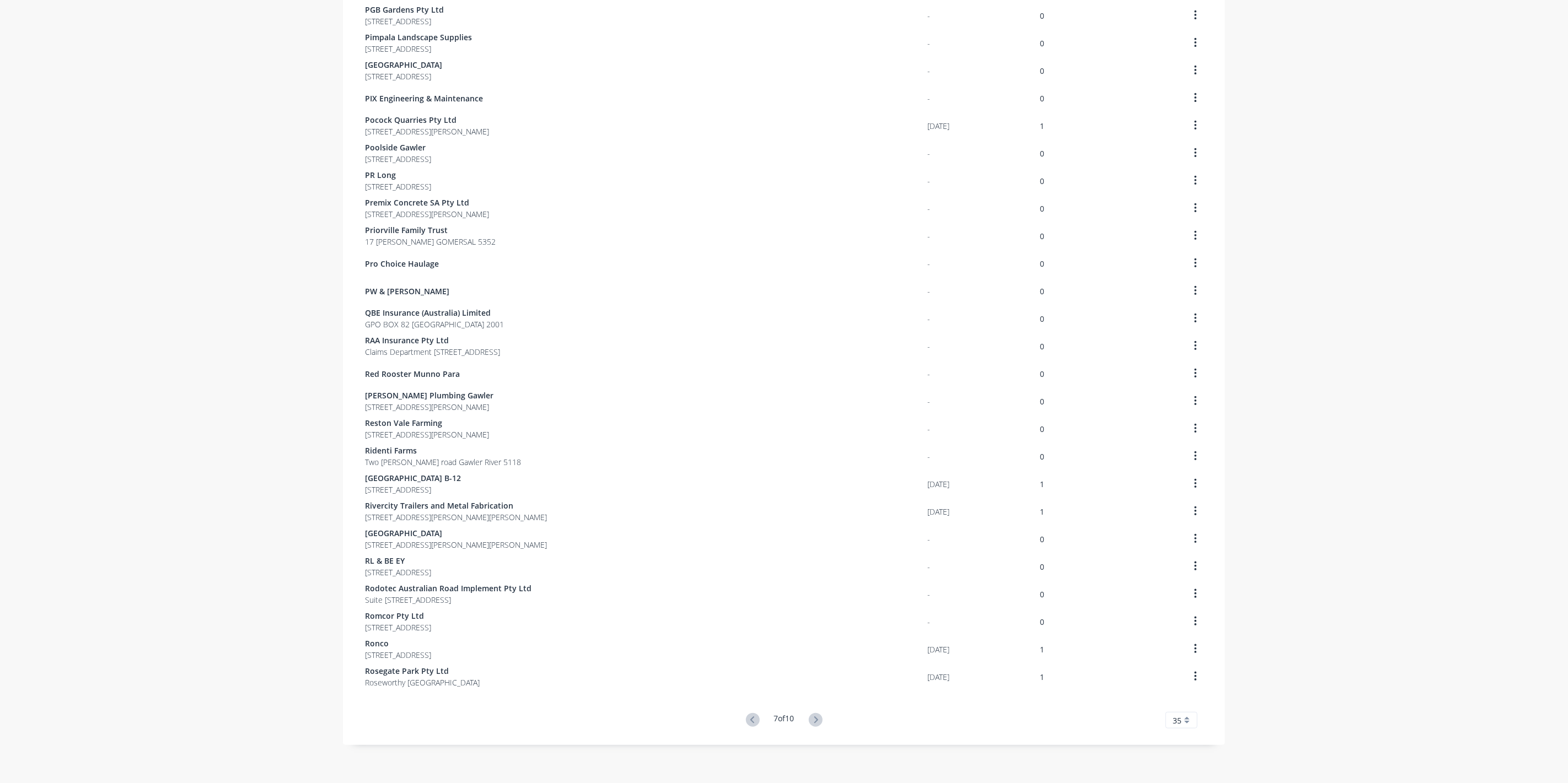
click at [815, 718] on icon at bounding box center [816, 720] width 14 height 14
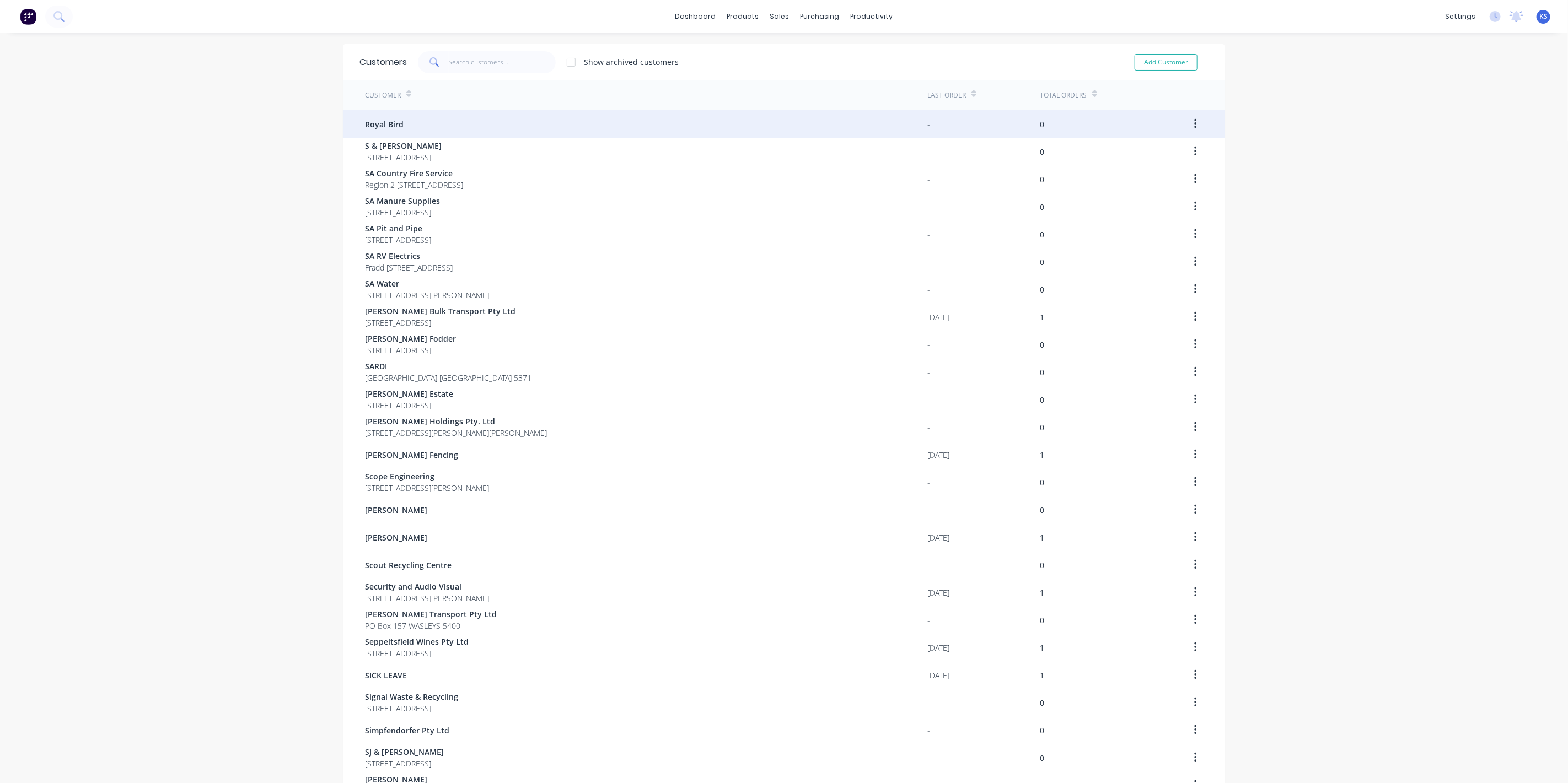
click at [387, 123] on span "Royal Bird" at bounding box center [384, 124] width 38 height 11
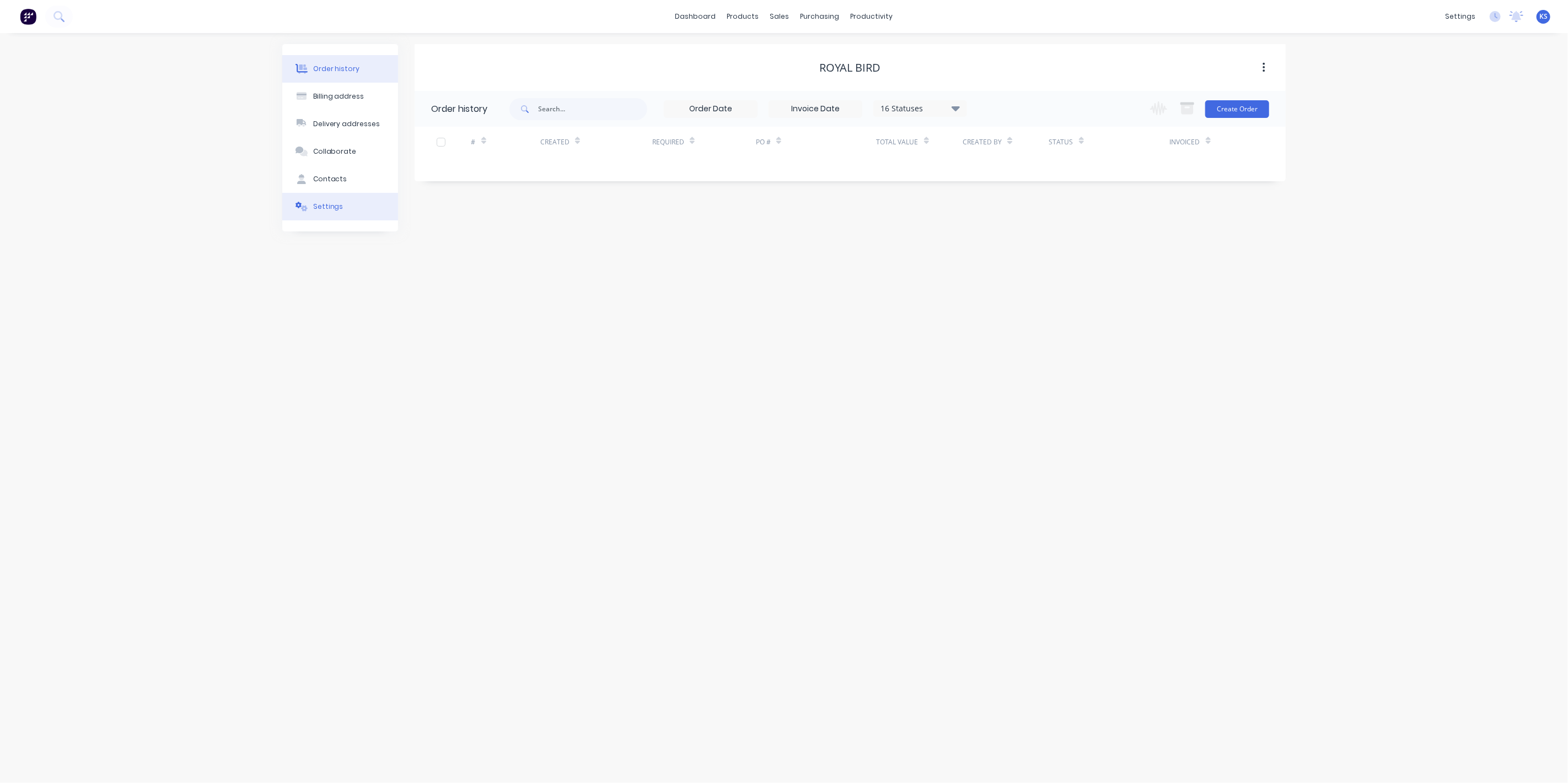
click at [342, 204] on button "Settings" at bounding box center [340, 206] width 116 height 28
click at [439, 339] on div at bounding box center [435, 342] width 22 height 22
click at [551, 366] on div at bounding box center [568, 366] width 122 height 14
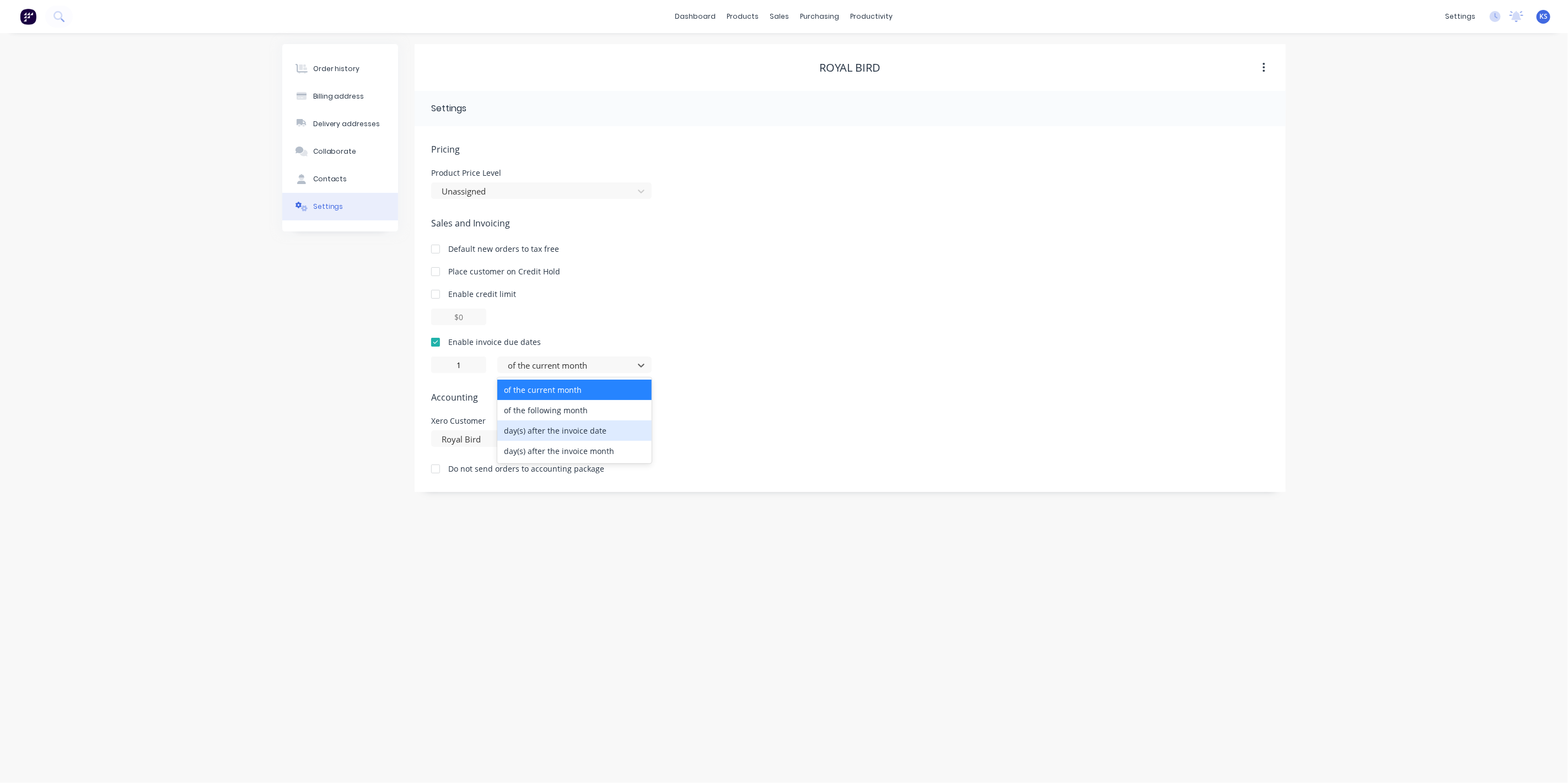
click at [552, 426] on div "day(s) after the invoice date" at bounding box center [574, 430] width 155 height 20
type input "0"
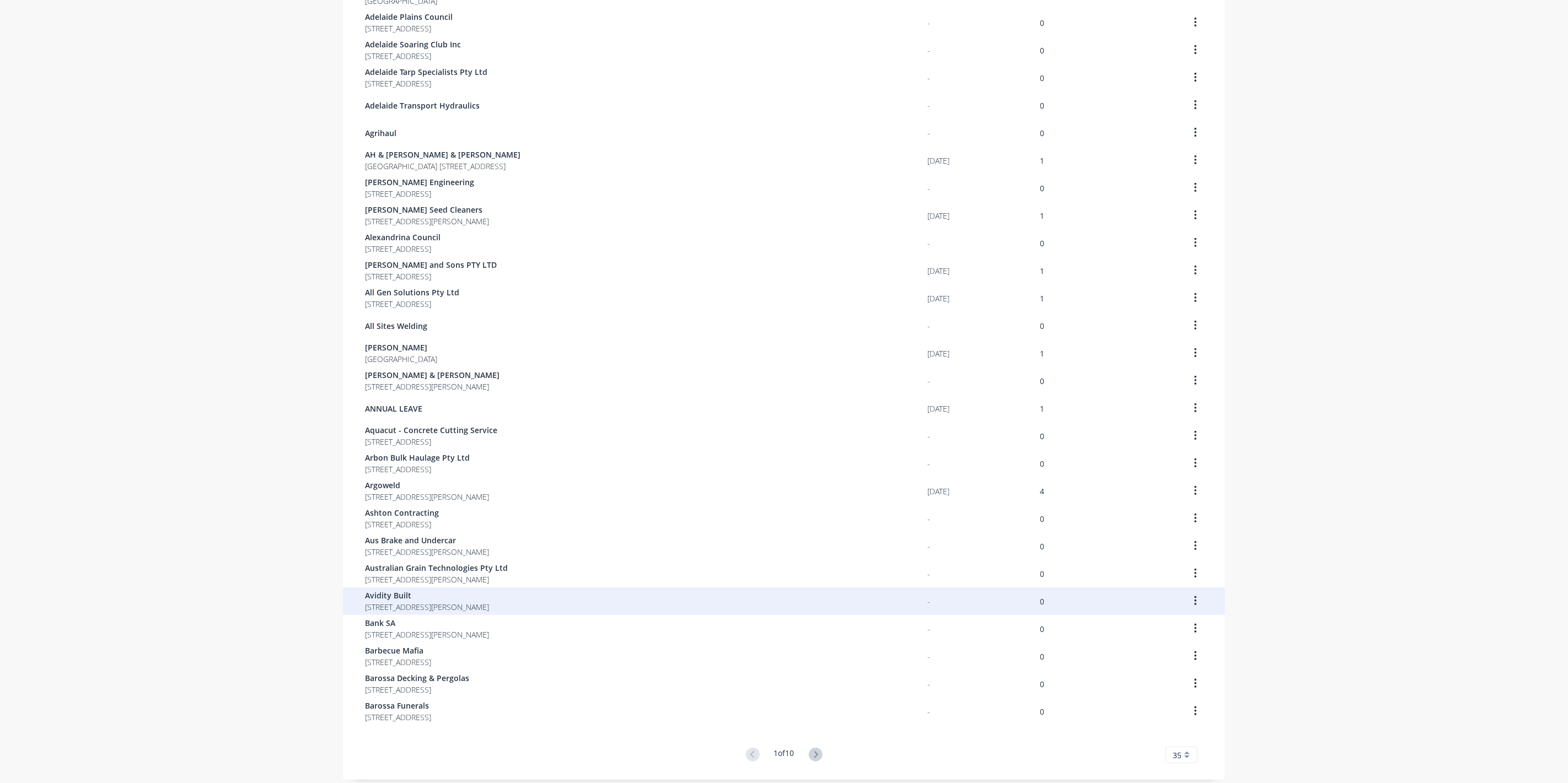
scroll to position [384, 0]
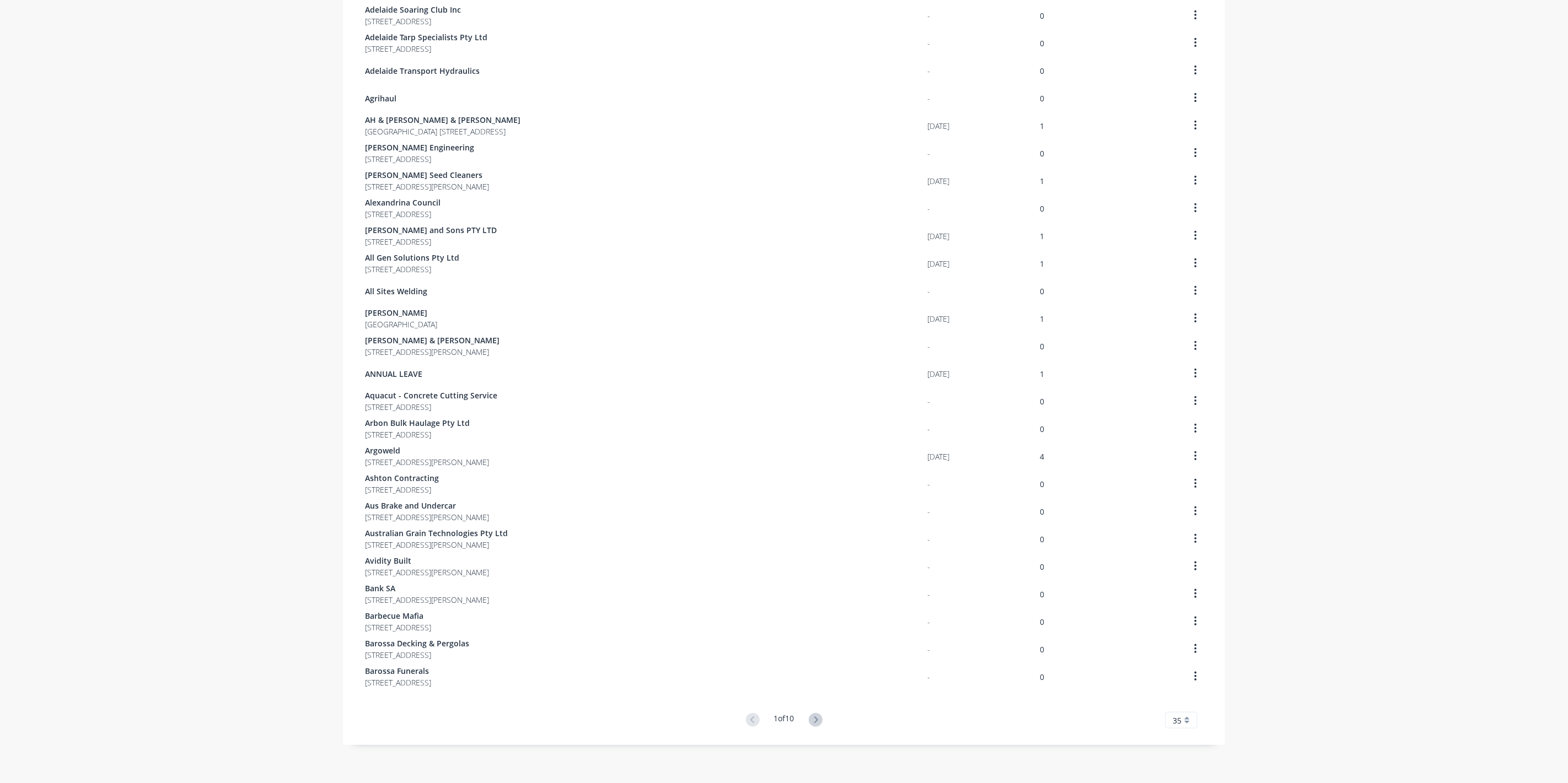
click at [819, 717] on button at bounding box center [816, 720] width 20 height 16
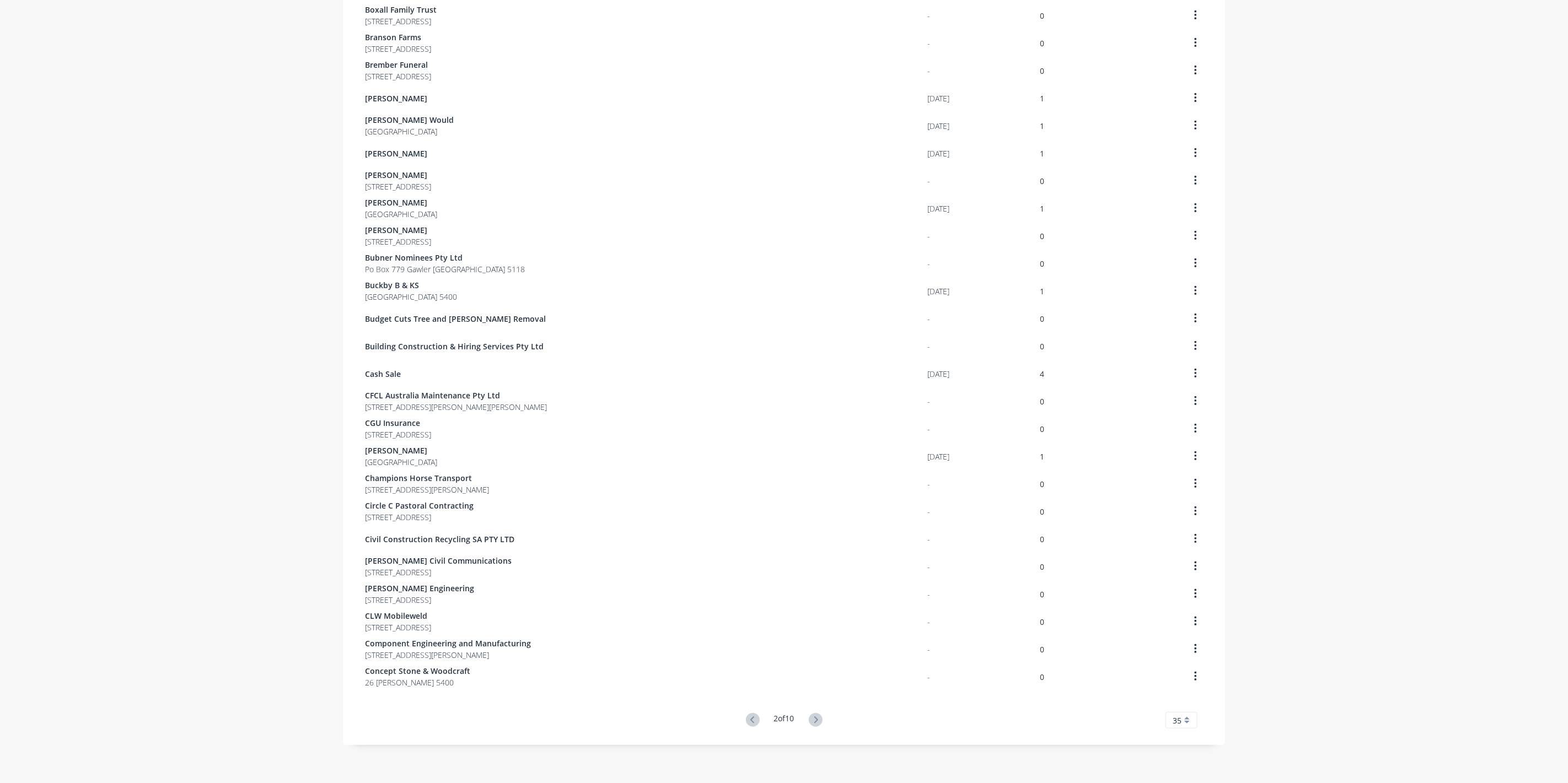
click at [819, 717] on button at bounding box center [816, 720] width 20 height 16
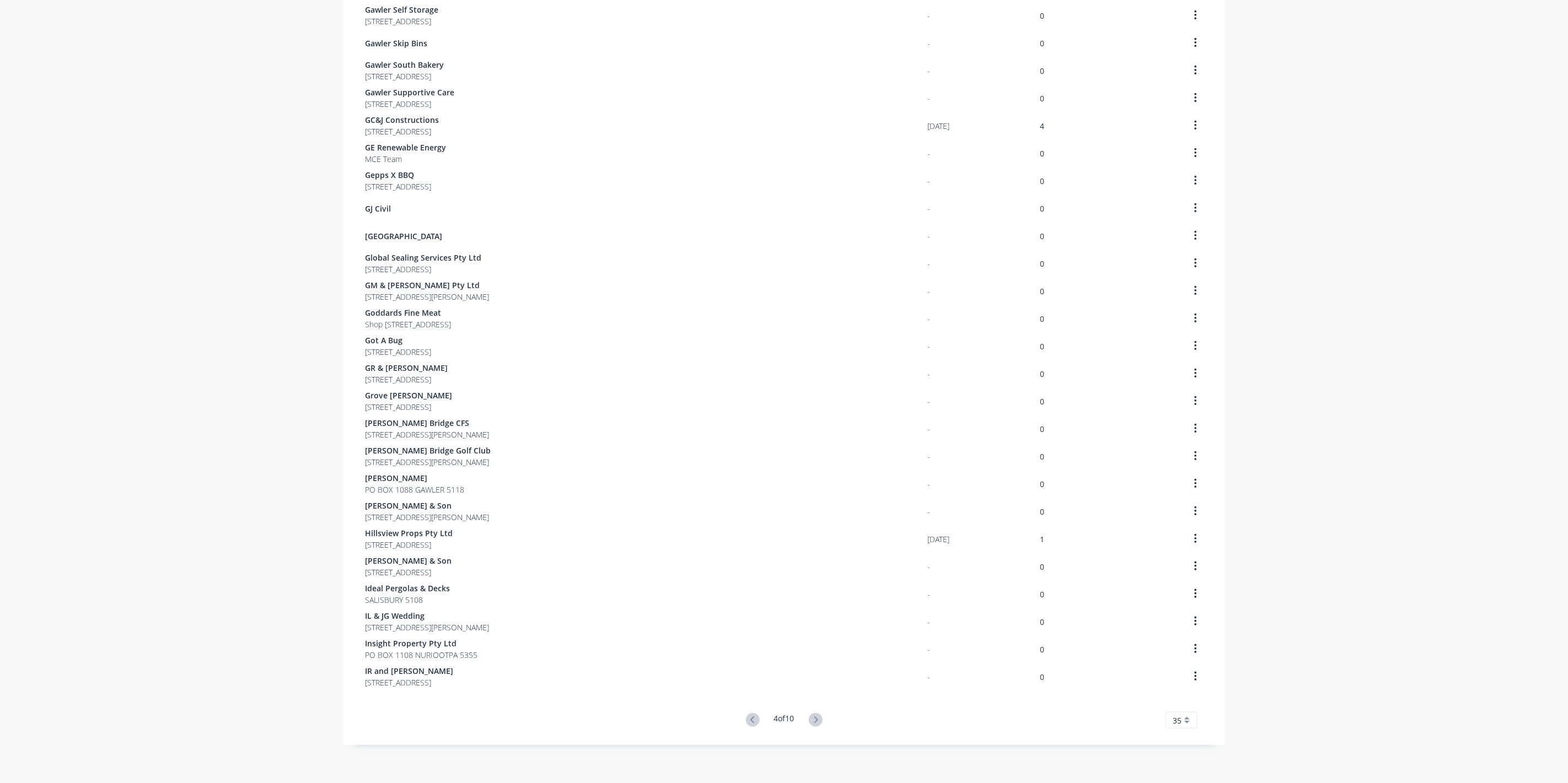
click at [819, 717] on button at bounding box center [816, 720] width 20 height 16
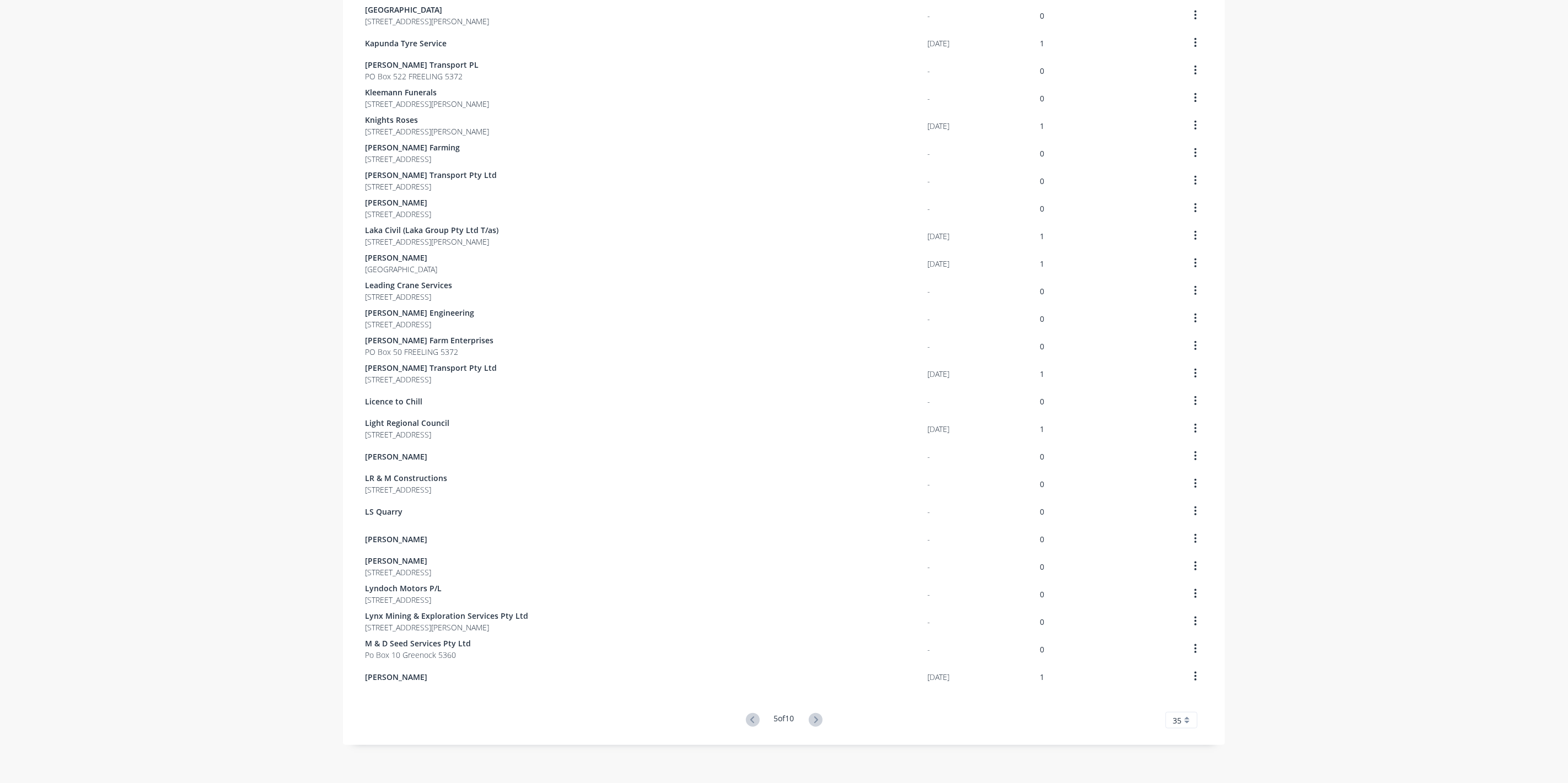
click at [819, 717] on button at bounding box center [816, 720] width 20 height 16
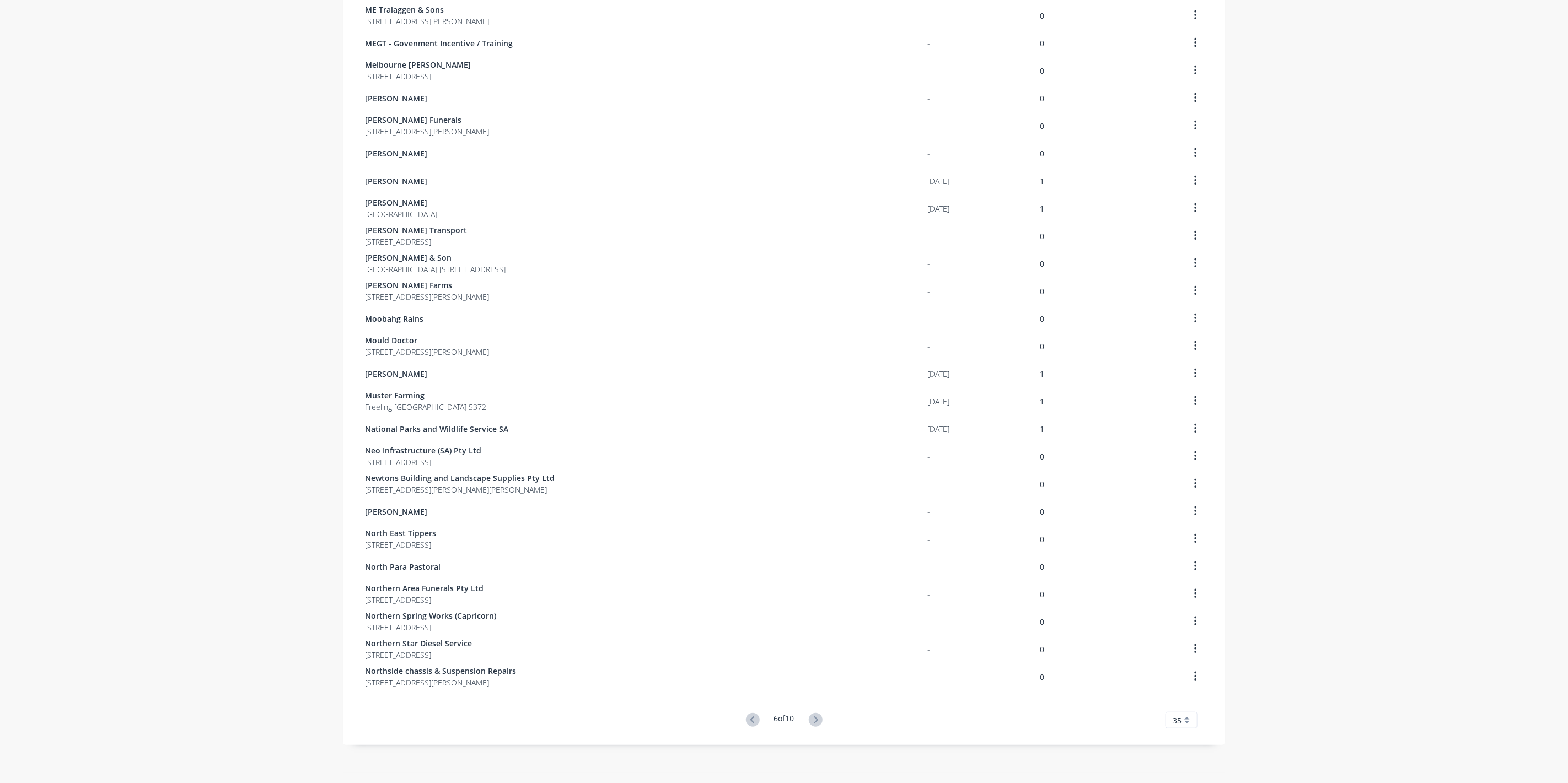
click at [819, 717] on button at bounding box center [816, 720] width 20 height 16
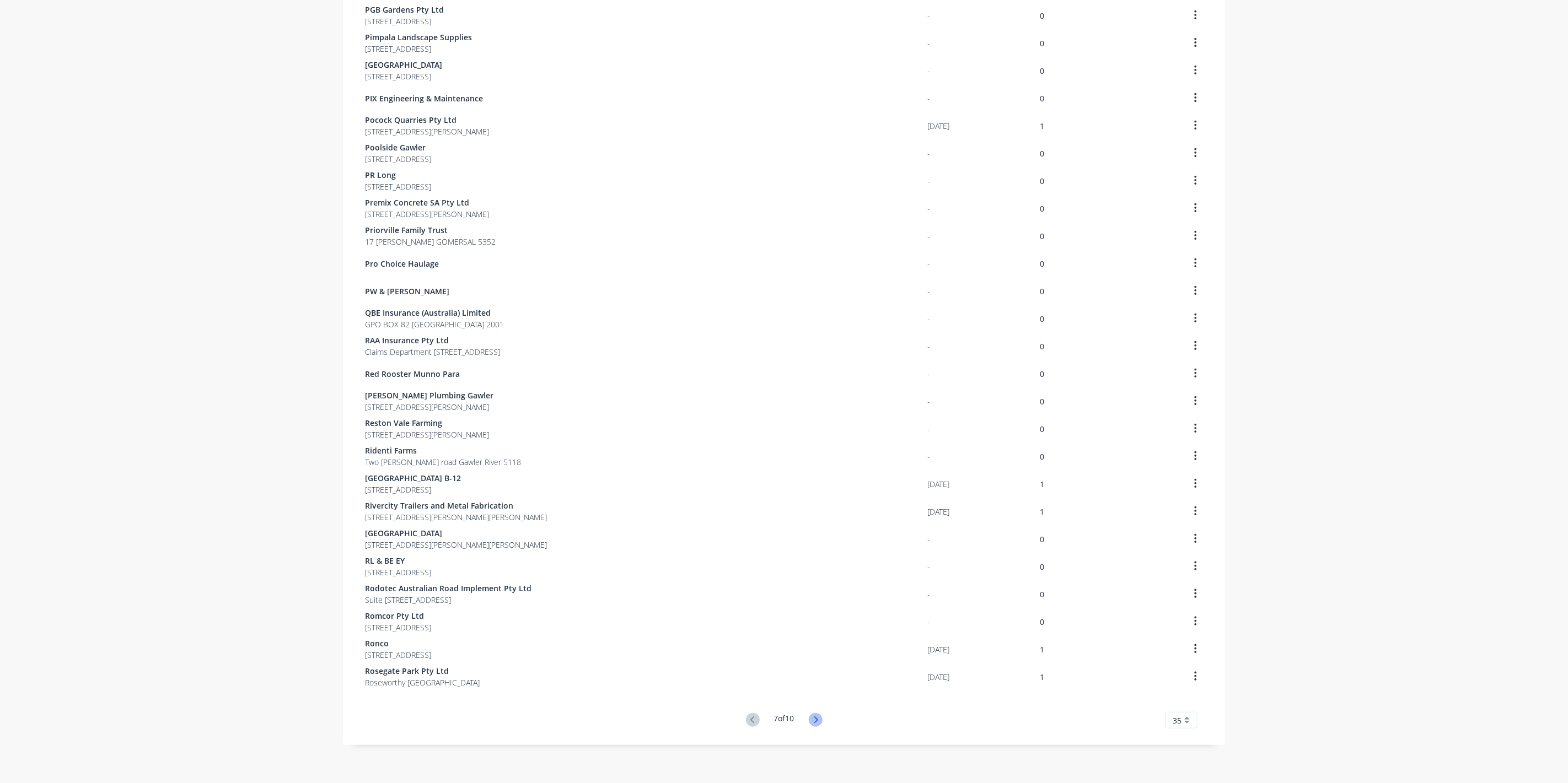
click at [819, 717] on button at bounding box center [816, 720] width 20 height 16
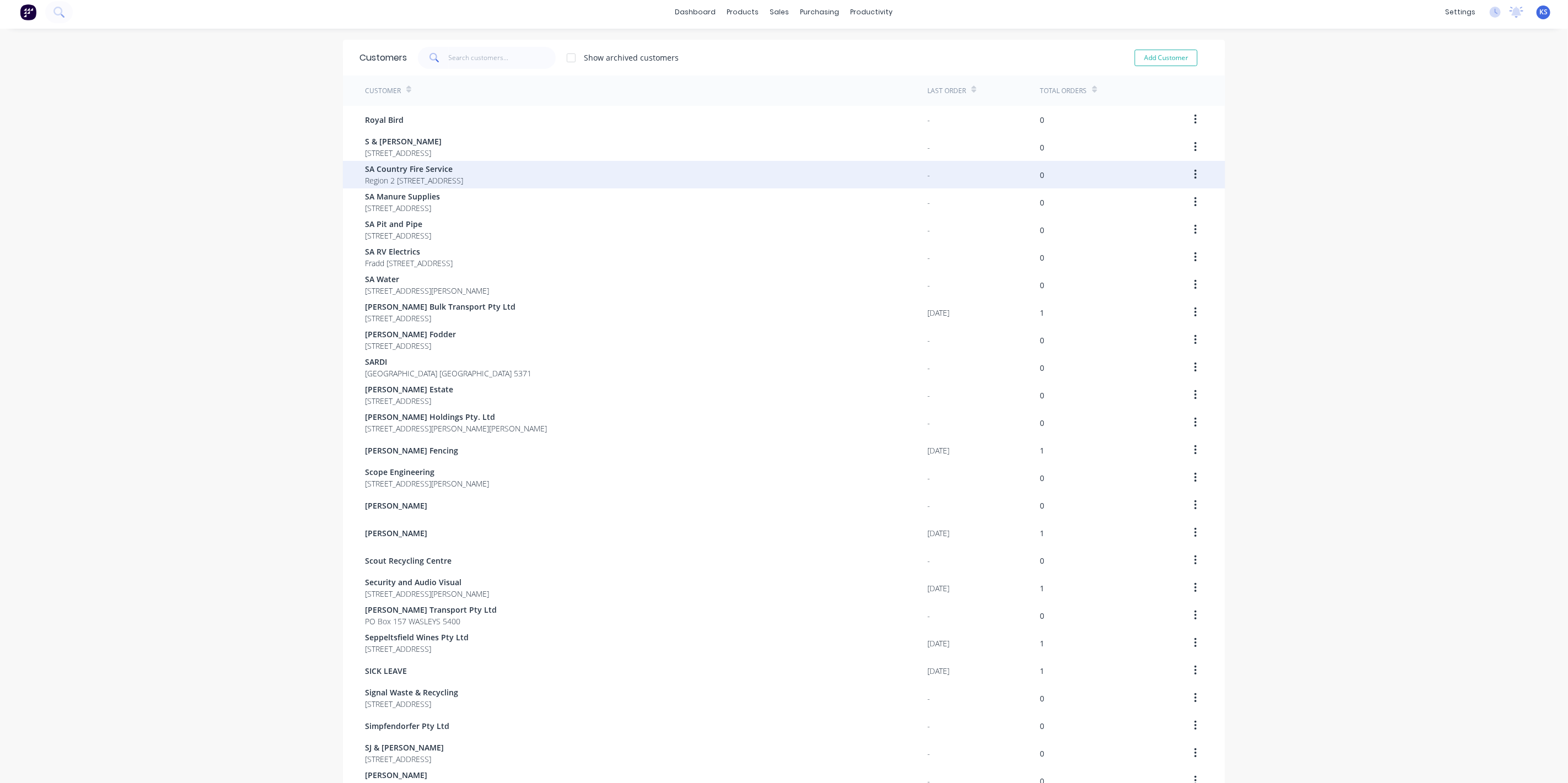
scroll to position [0, 0]
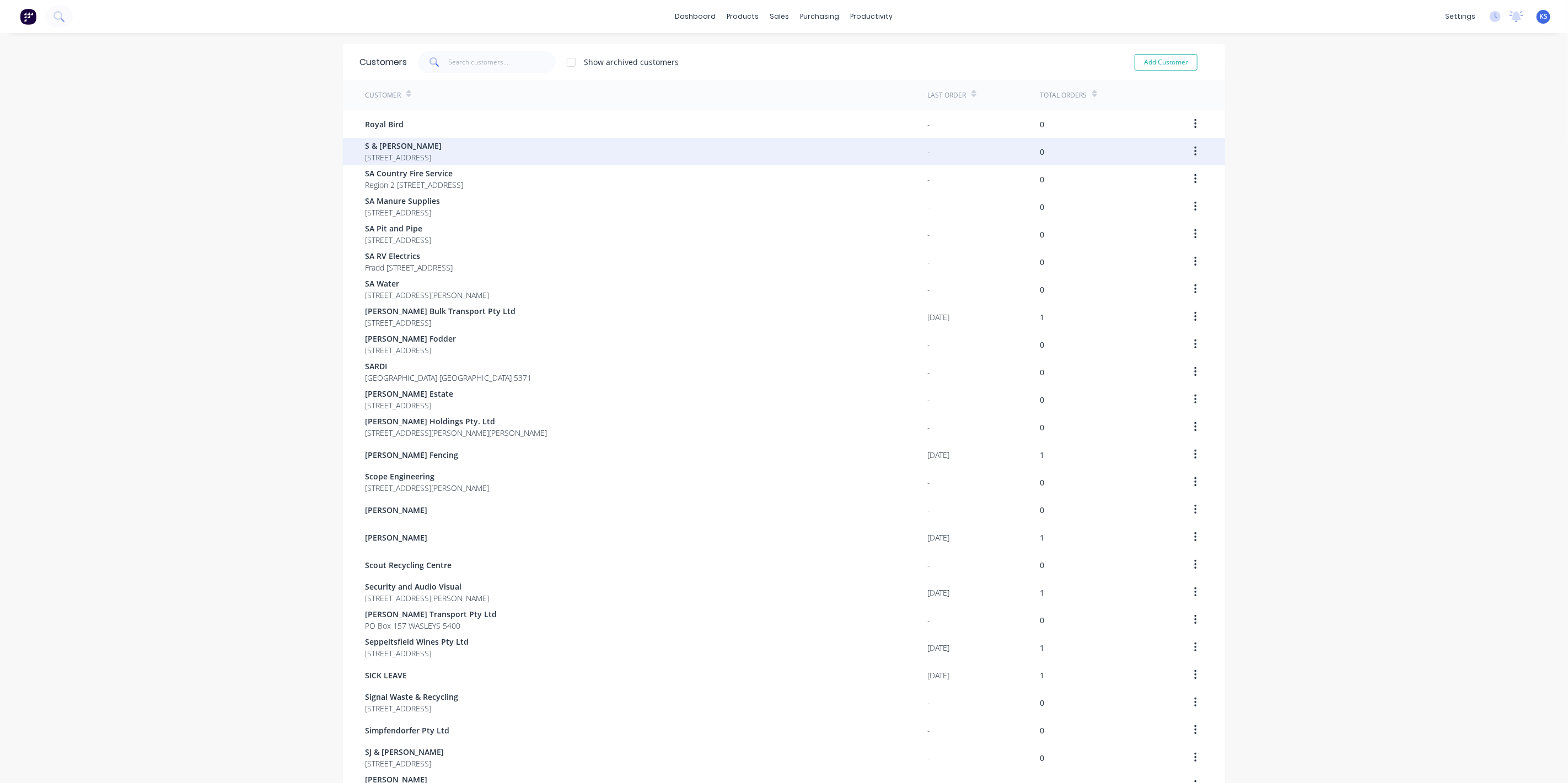
click at [394, 146] on span "S & [PERSON_NAME]" at bounding box center [403, 146] width 77 height 11
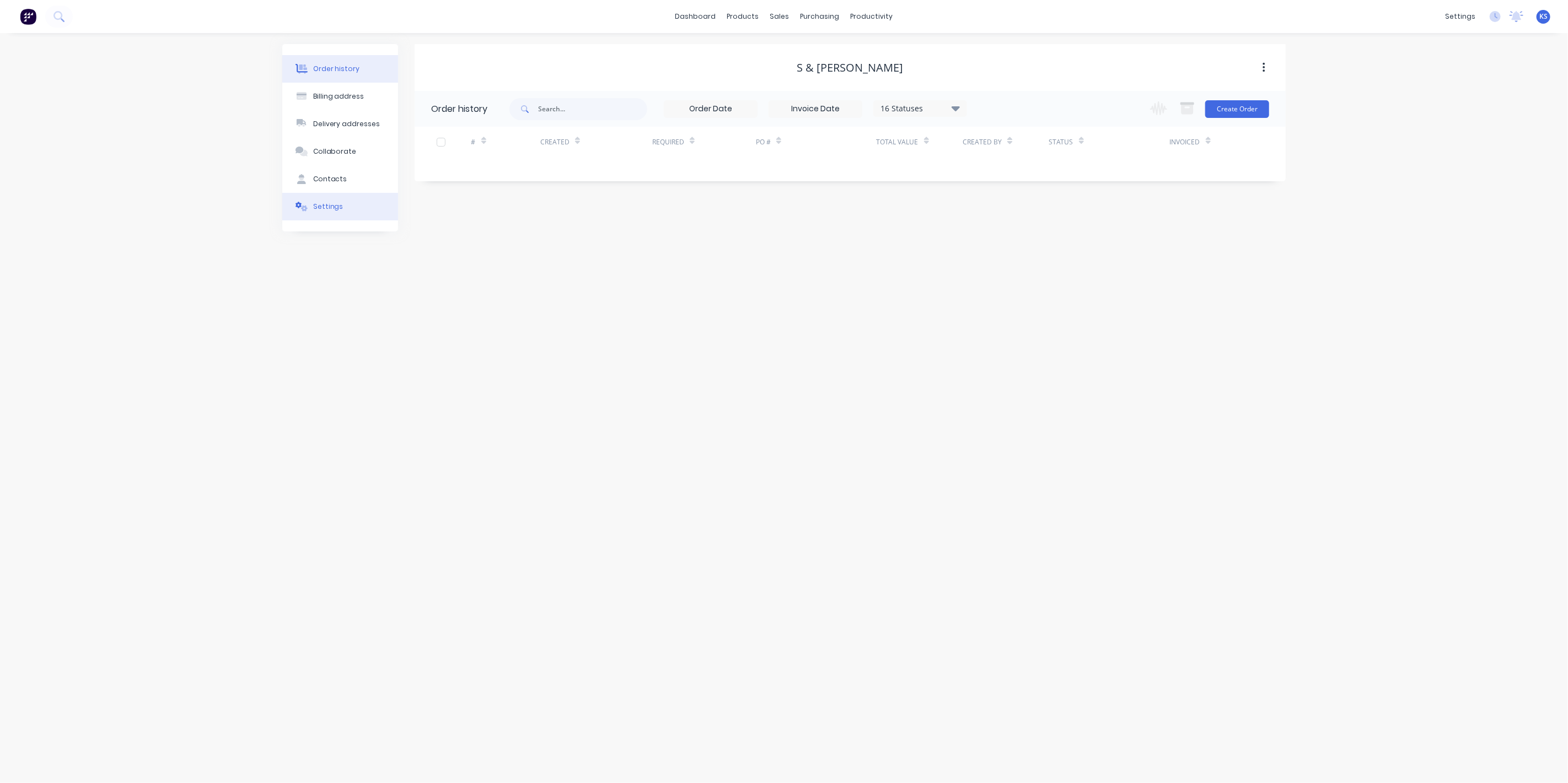
click at [328, 211] on div "Settings" at bounding box center [328, 206] width 30 height 10
click at [443, 342] on div at bounding box center [435, 342] width 22 height 22
click at [532, 353] on div "Enable invoice due dates 1 of the current month" at bounding box center [850, 354] width 838 height 37
click at [538, 367] on div at bounding box center [568, 366] width 122 height 14
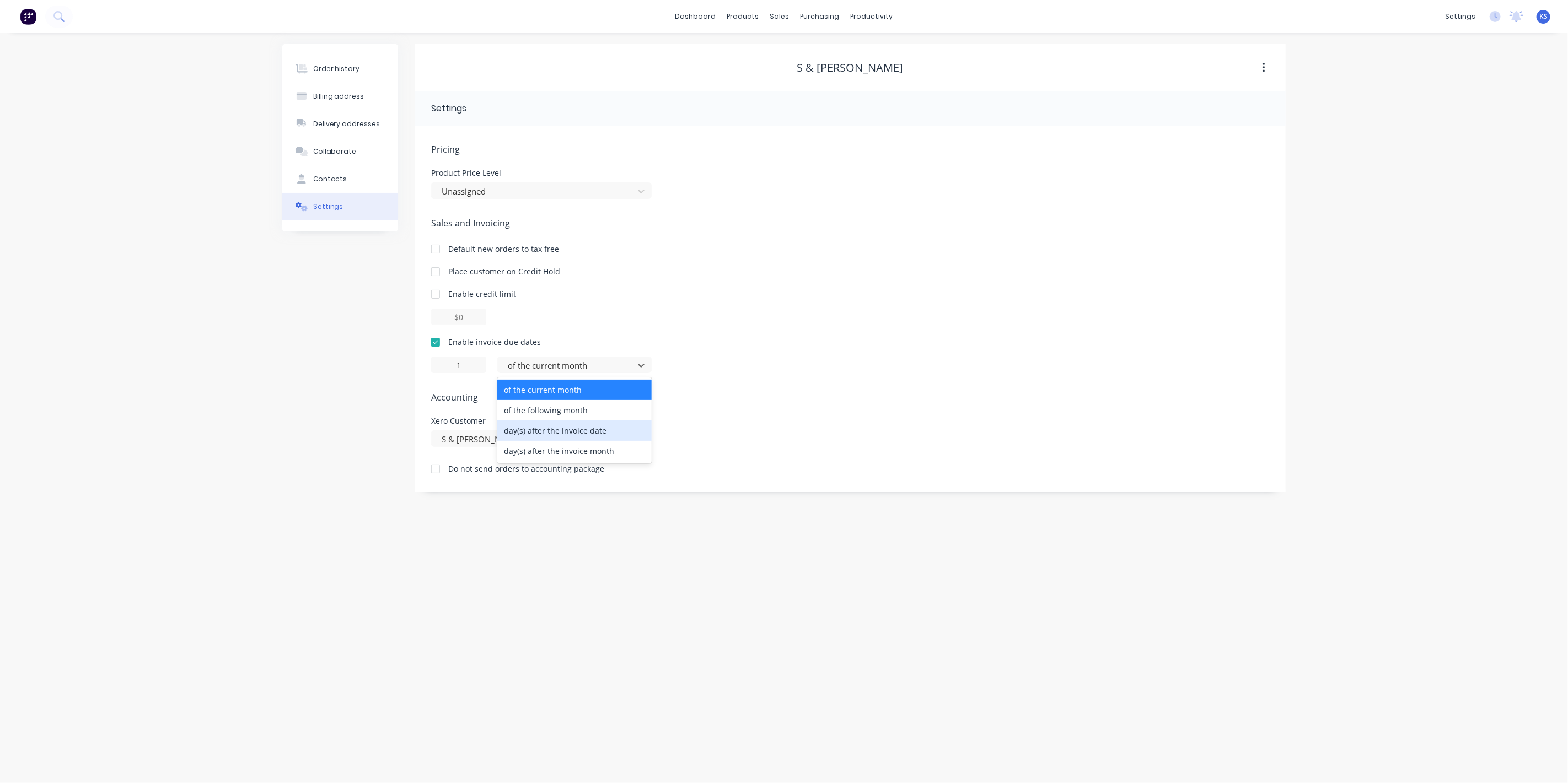
click at [547, 423] on div "day(s) after the invoice date" at bounding box center [574, 430] width 155 height 20
type input "0"
click at [394, 377] on div "Order history Billing address Delivery addresses Collaborate Contacts Settings" at bounding box center [340, 268] width 116 height 448
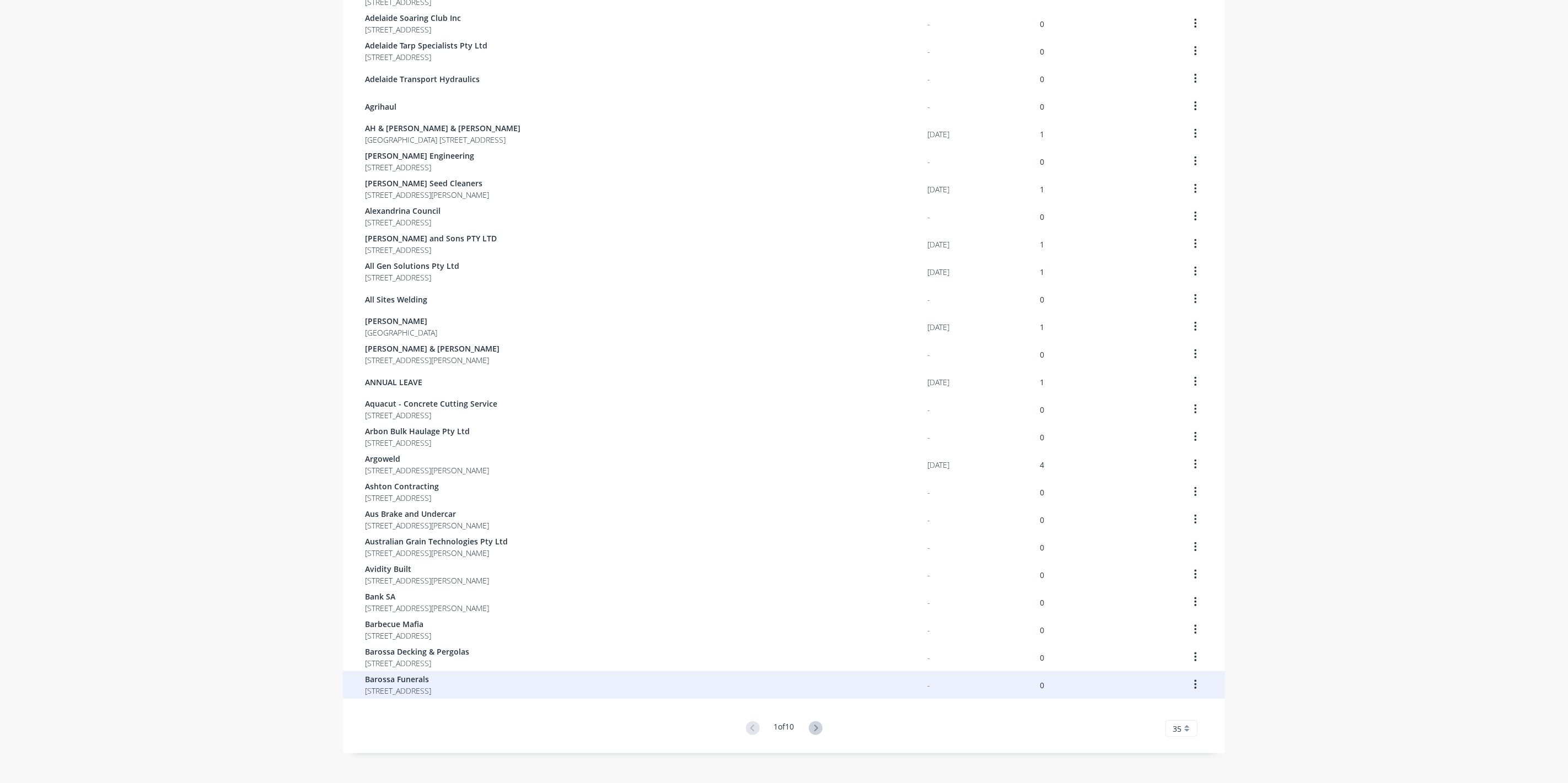
scroll to position [384, 0]
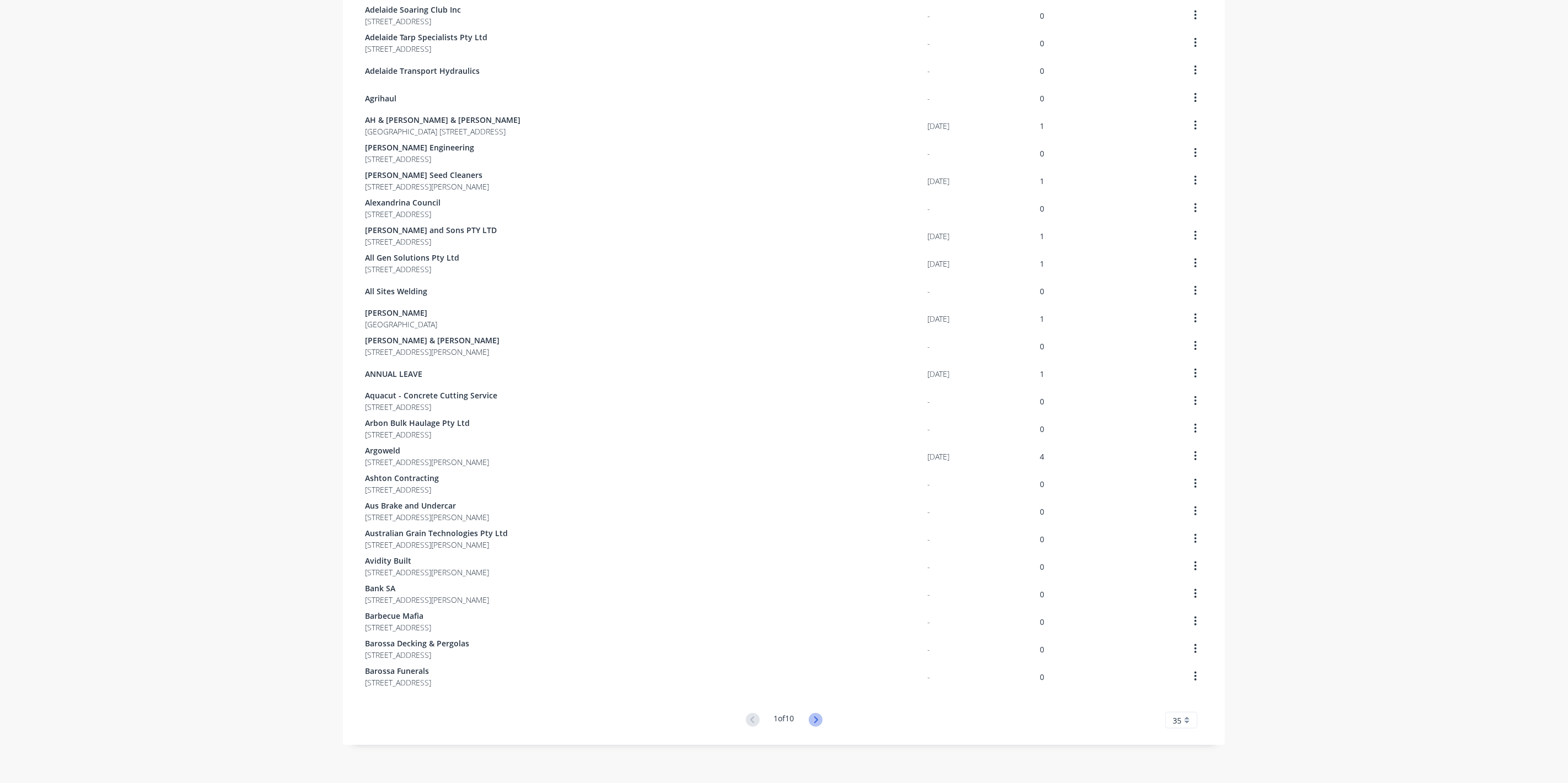
click at [817, 718] on icon at bounding box center [816, 720] width 14 height 14
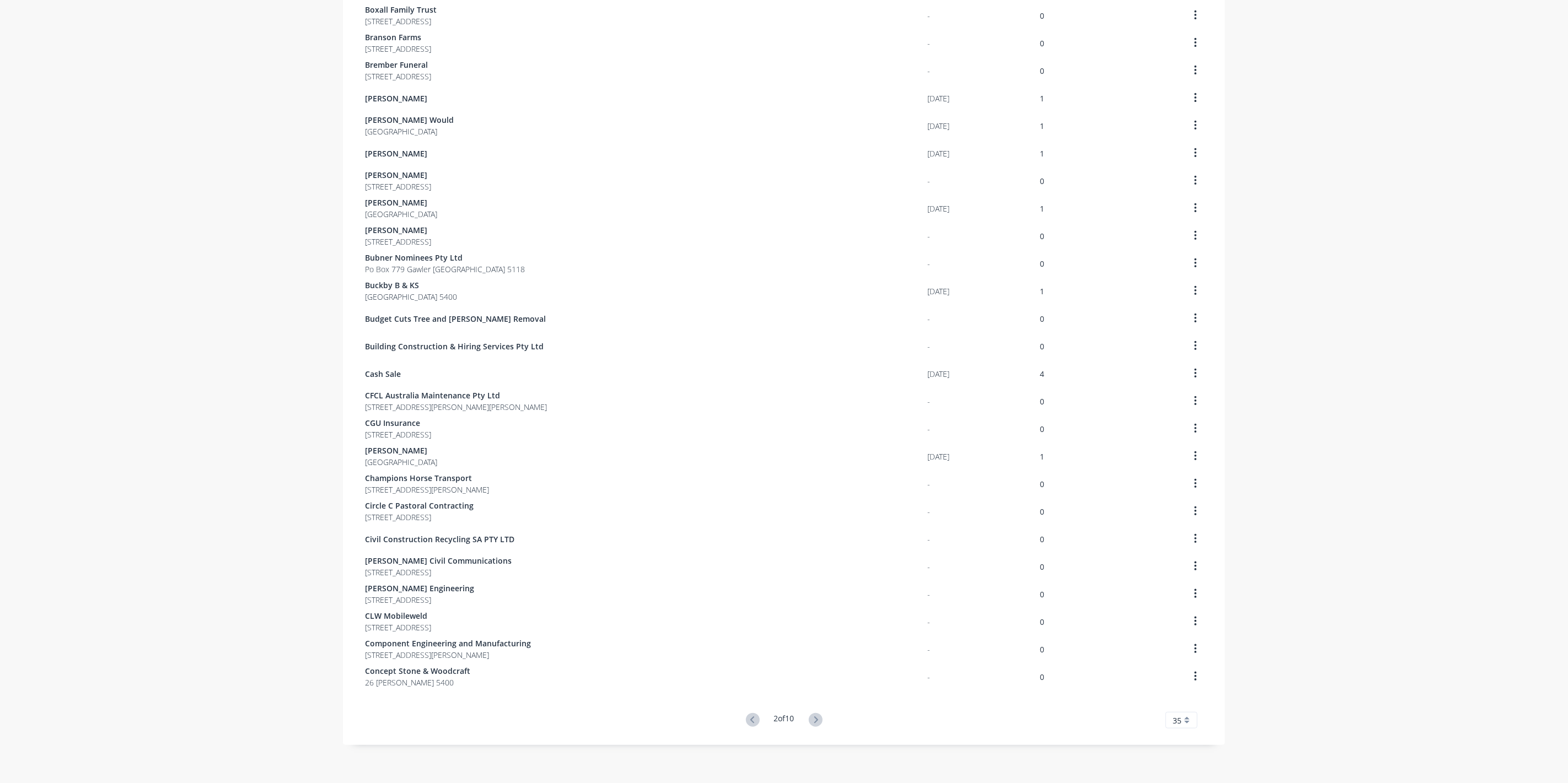
click at [817, 718] on icon at bounding box center [816, 720] width 14 height 14
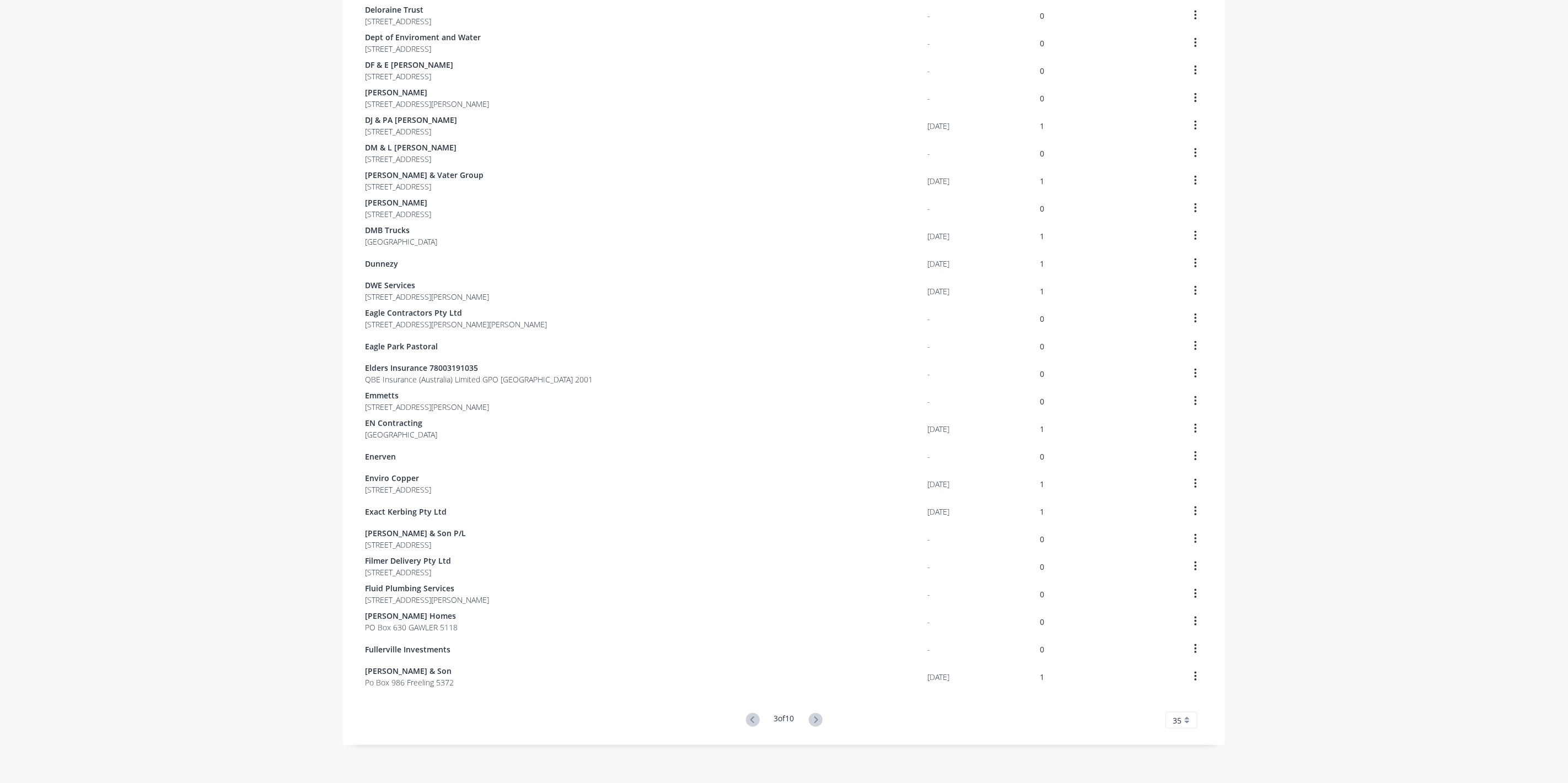
click at [816, 717] on icon at bounding box center [816, 720] width 14 height 14
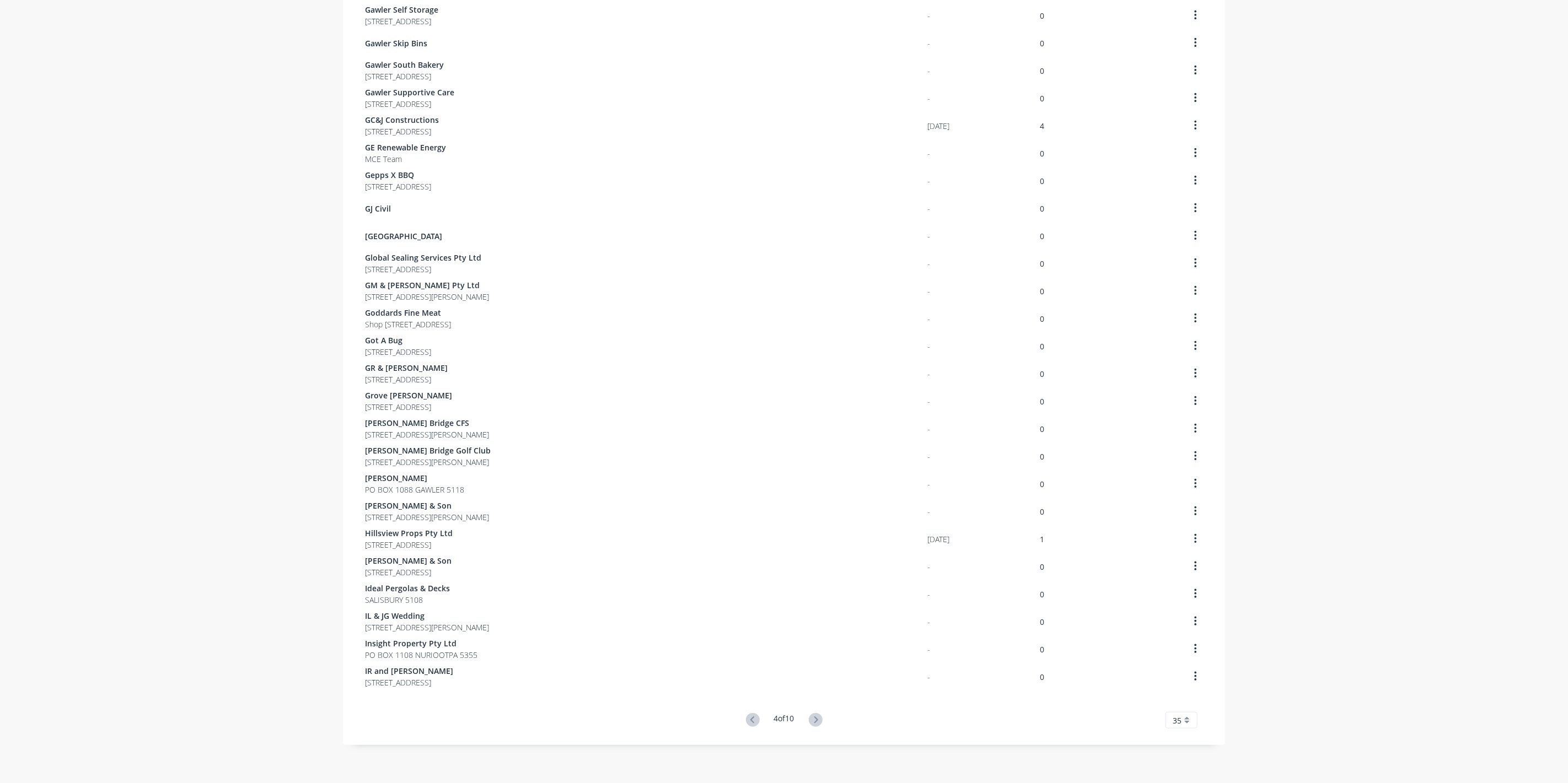
click at [816, 717] on icon at bounding box center [816, 720] width 14 height 14
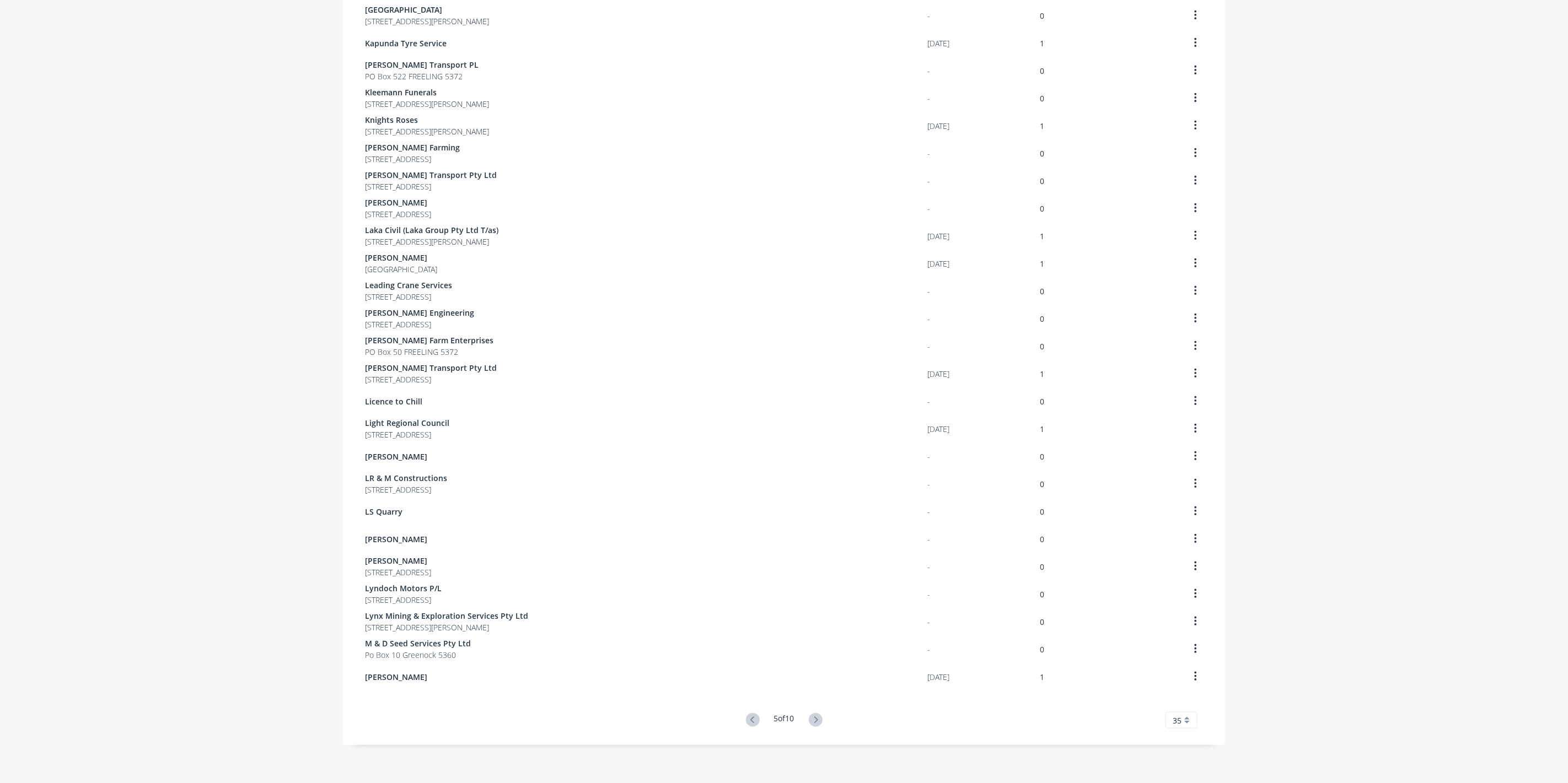
click at [816, 717] on icon at bounding box center [816, 720] width 14 height 14
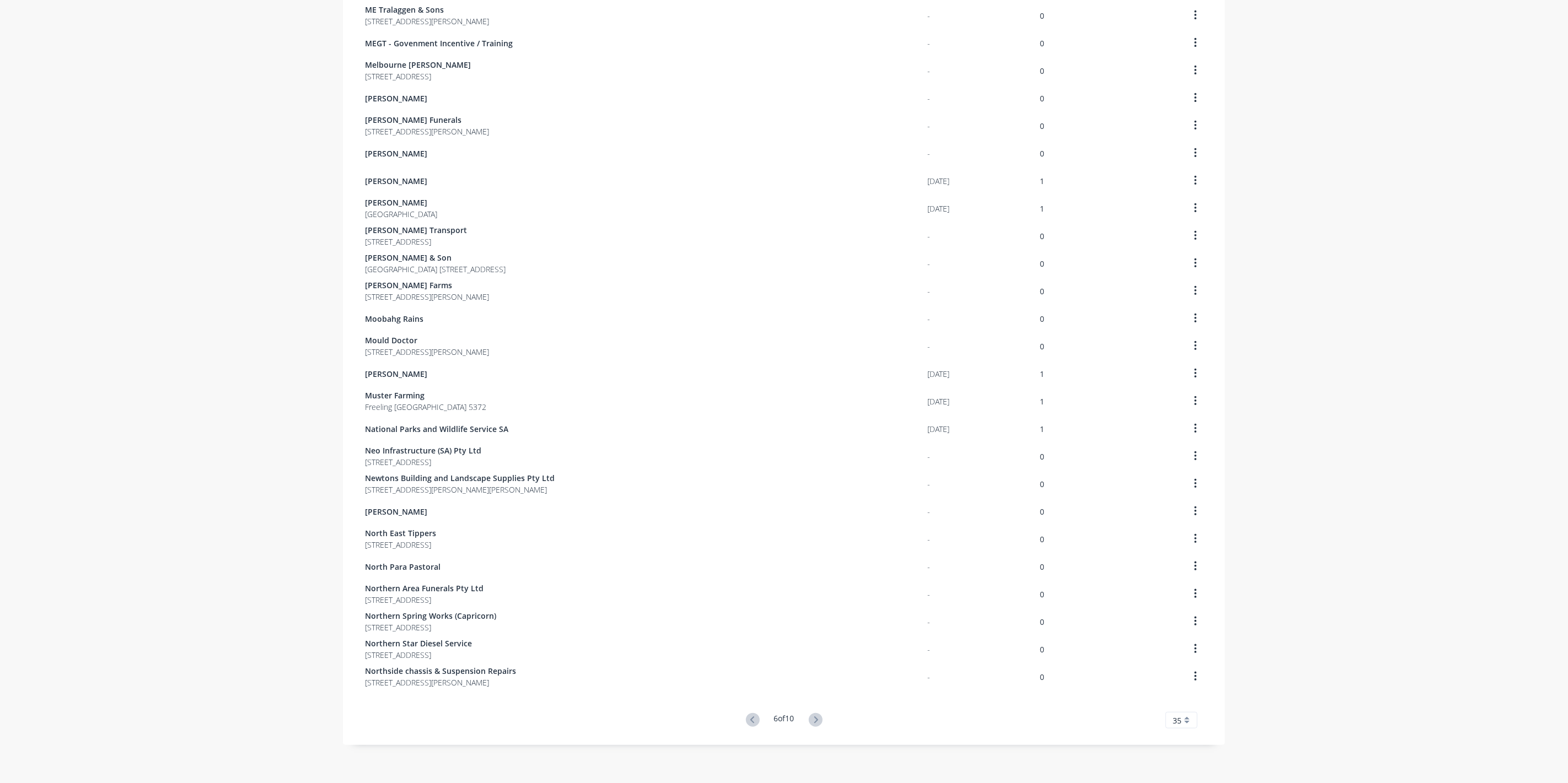
click at [816, 717] on icon at bounding box center [816, 720] width 14 height 14
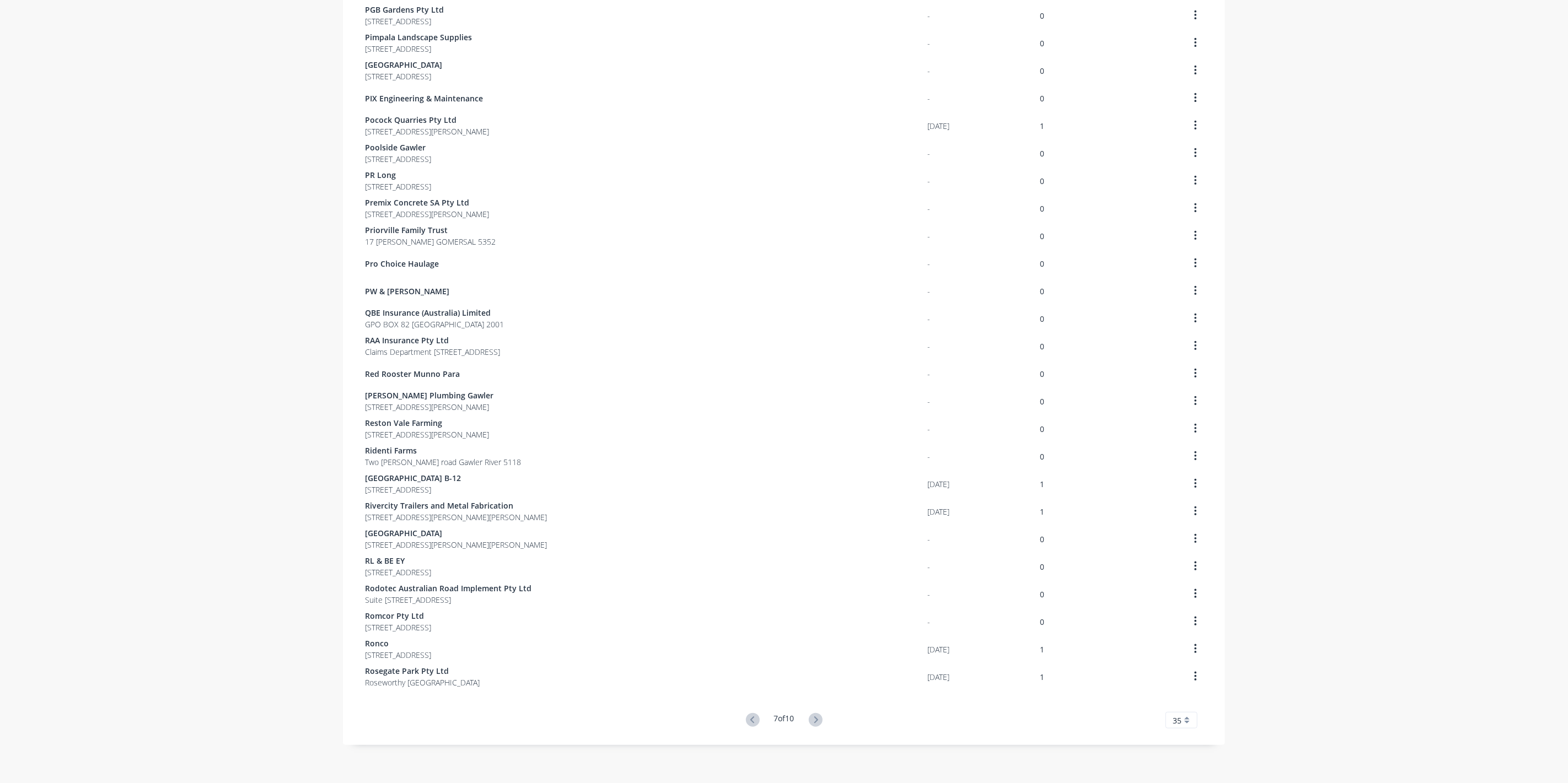
click at [816, 717] on icon at bounding box center [816, 720] width 14 height 14
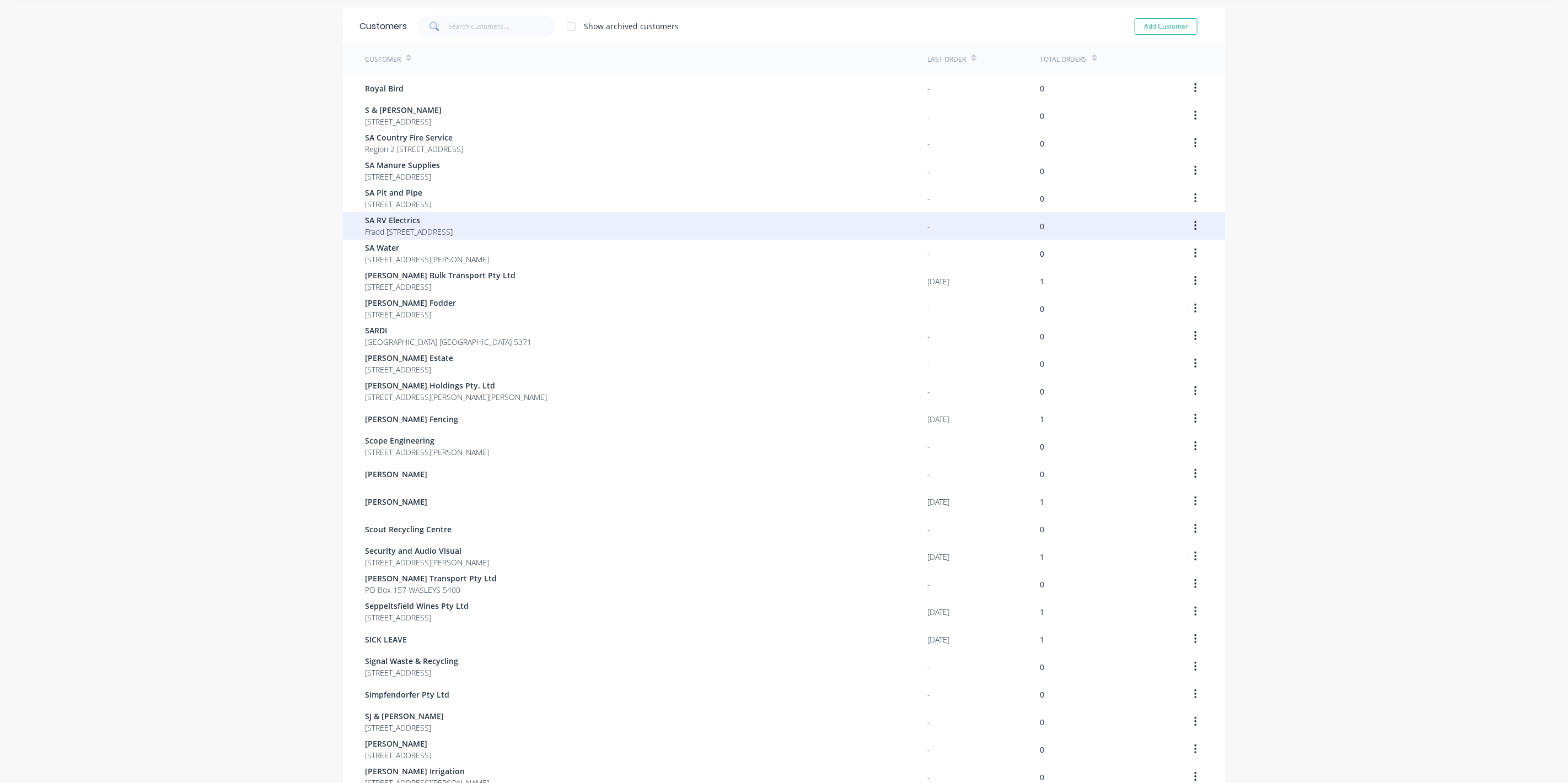
scroll to position [0, 0]
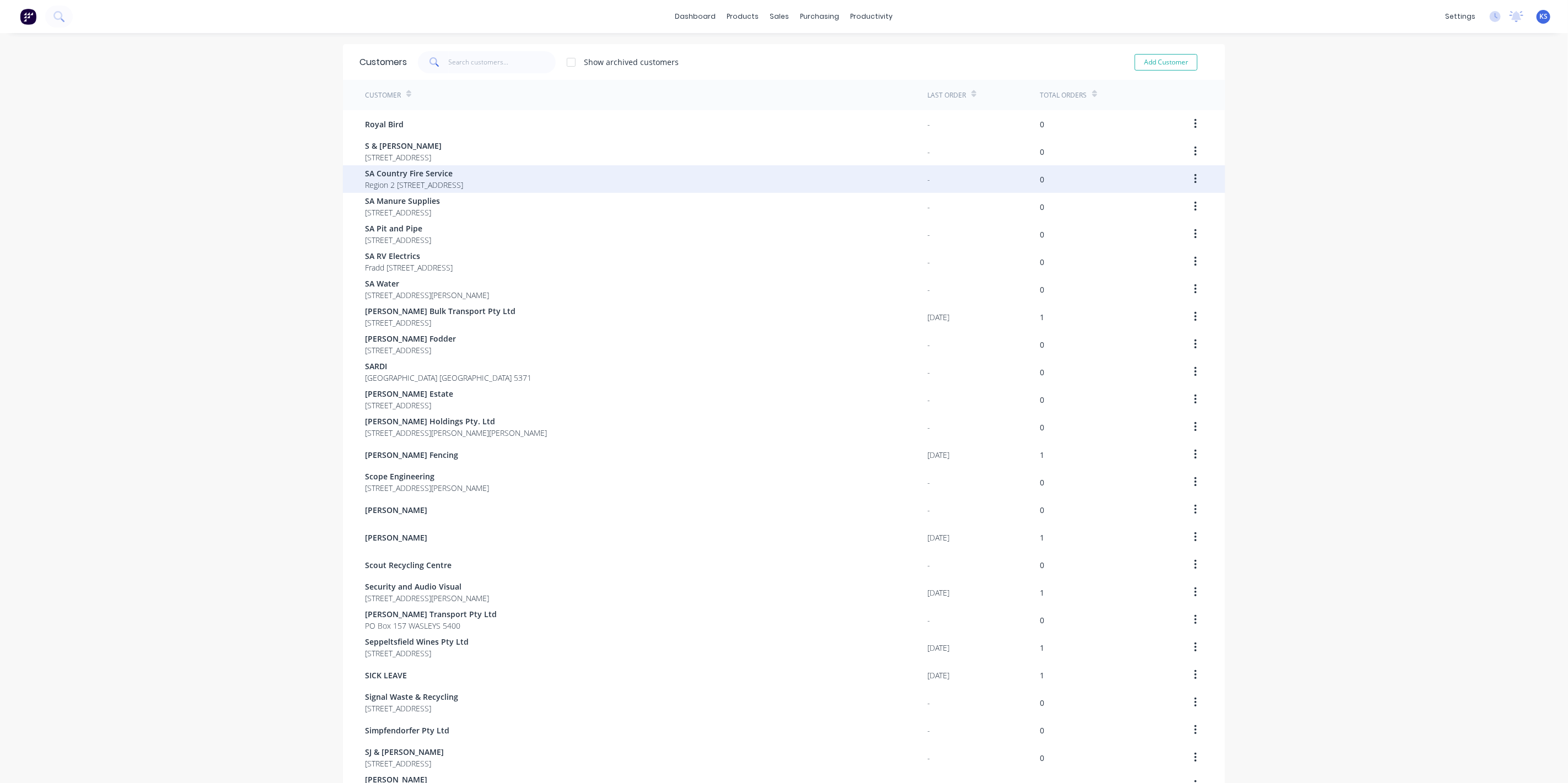
click at [383, 182] on span "Region 2 [STREET_ADDRESS]" at bounding box center [414, 185] width 98 height 11
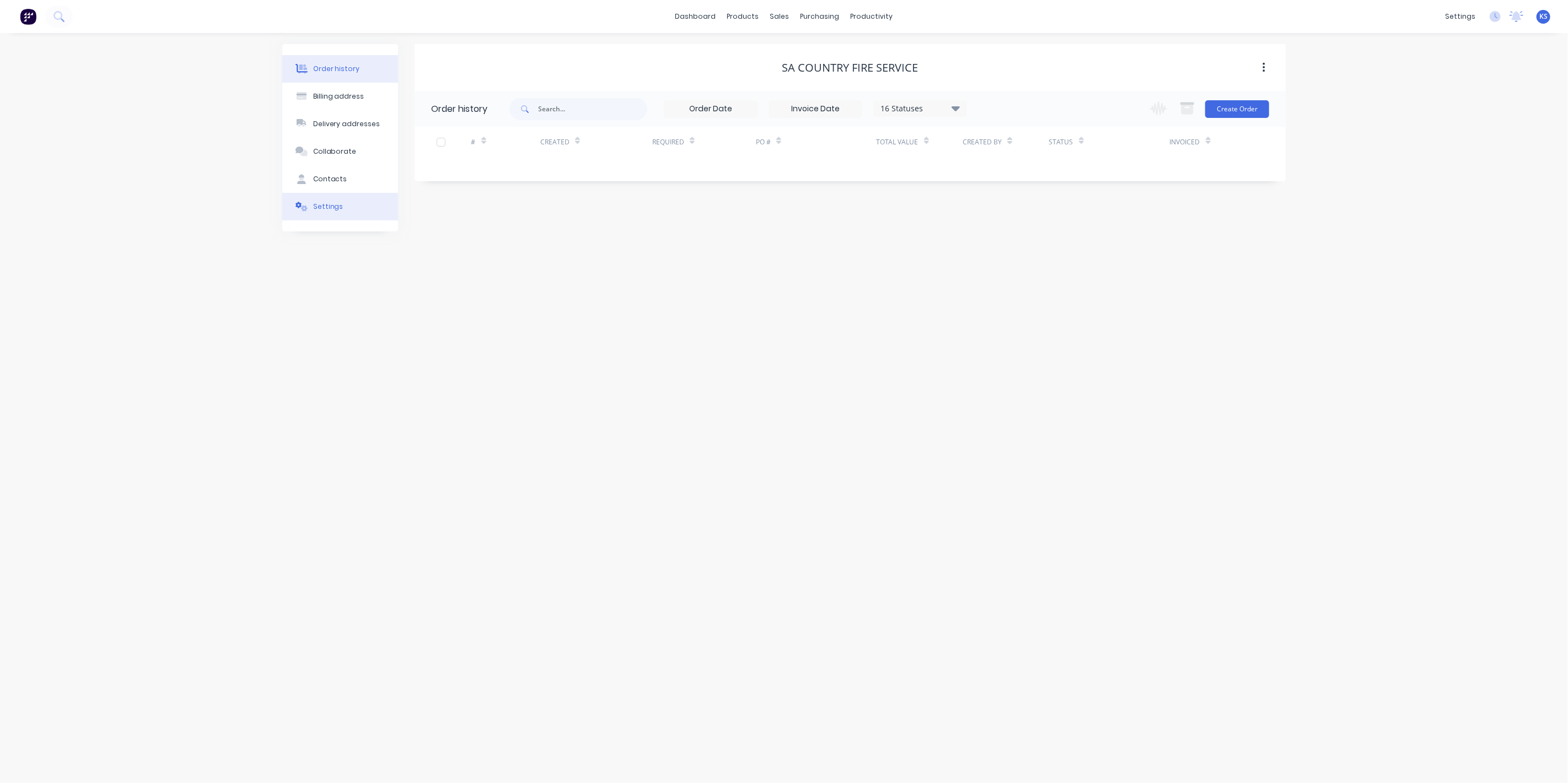
click at [340, 210] on button "Settings" at bounding box center [340, 206] width 116 height 28
click at [435, 337] on div at bounding box center [435, 342] width 22 height 22
click at [531, 360] on div at bounding box center [568, 366] width 122 height 14
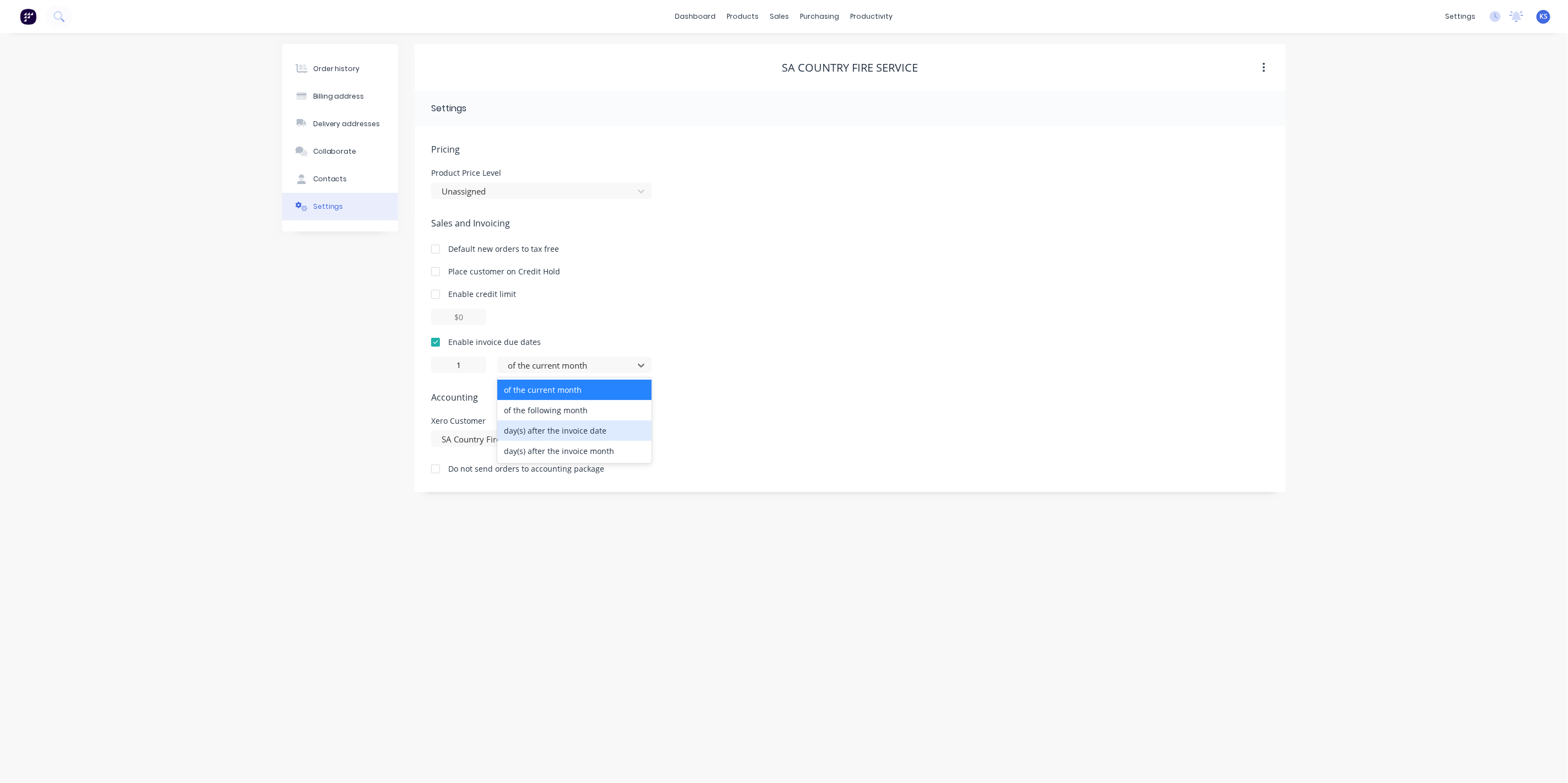
click at [548, 434] on div "day(s) after the invoice date" at bounding box center [574, 430] width 155 height 20
type input "0"
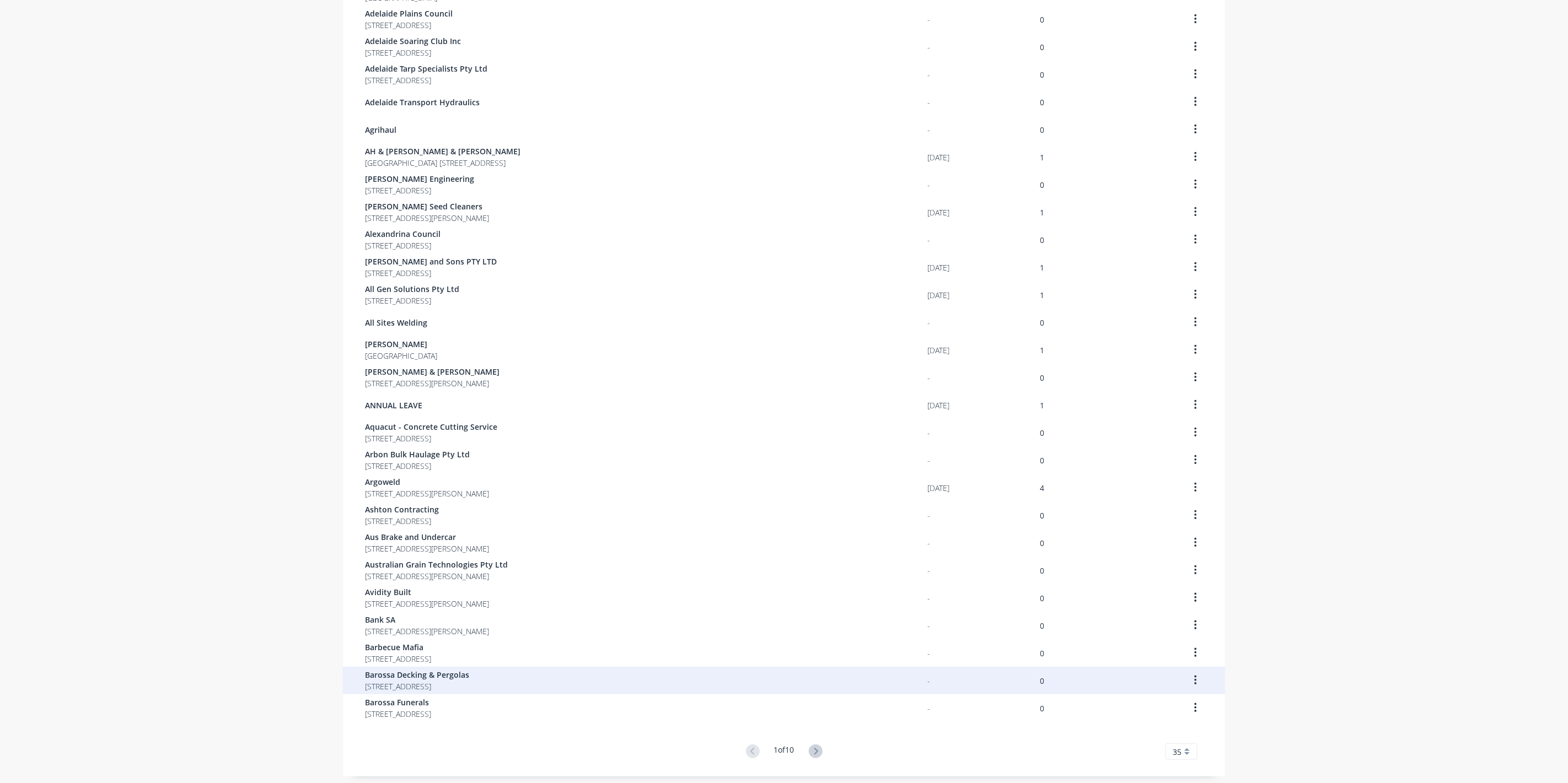
scroll to position [384, 0]
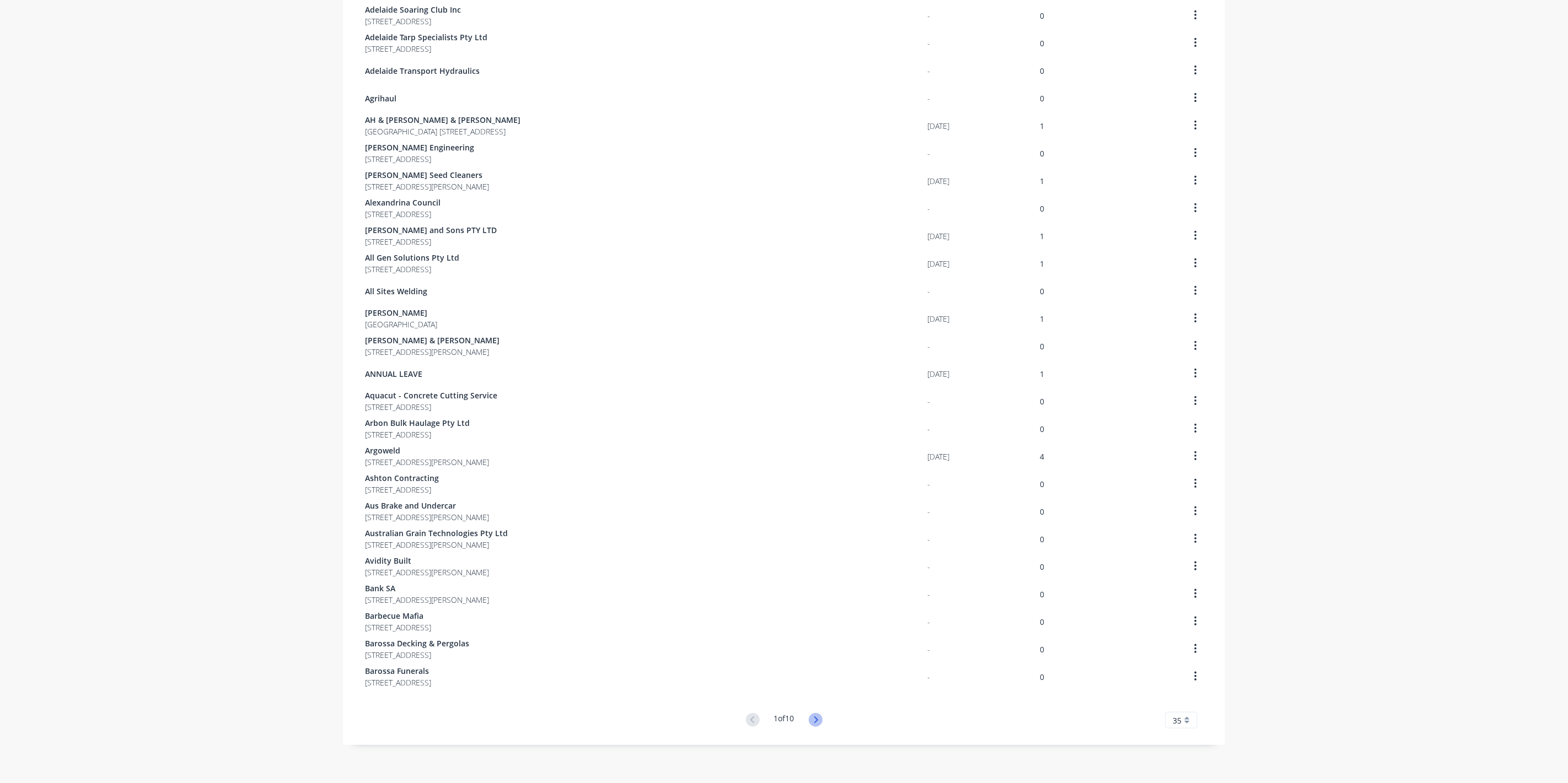
click at [813, 720] on icon at bounding box center [816, 720] width 14 height 14
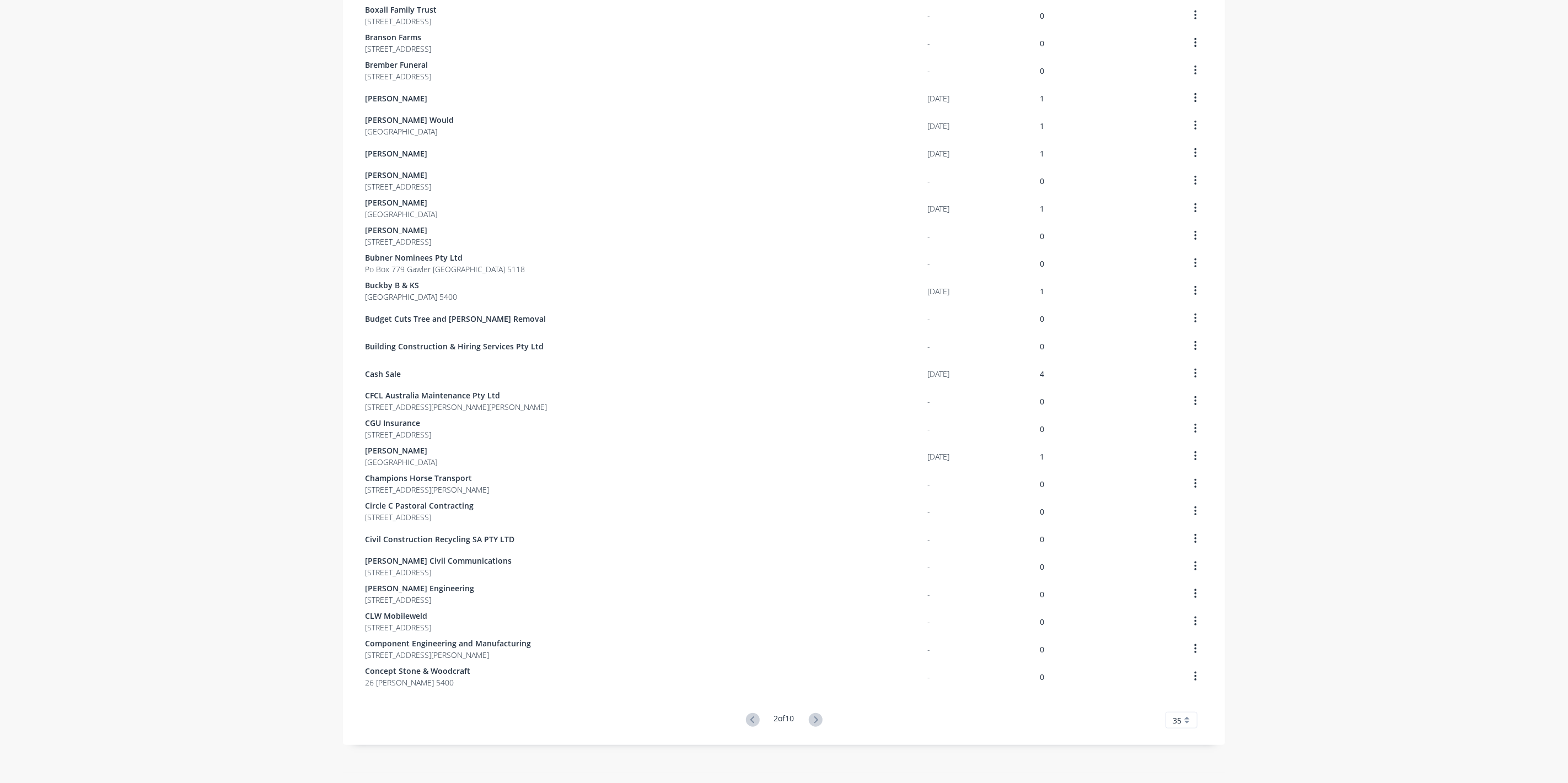
click at [813, 720] on icon at bounding box center [816, 720] width 14 height 14
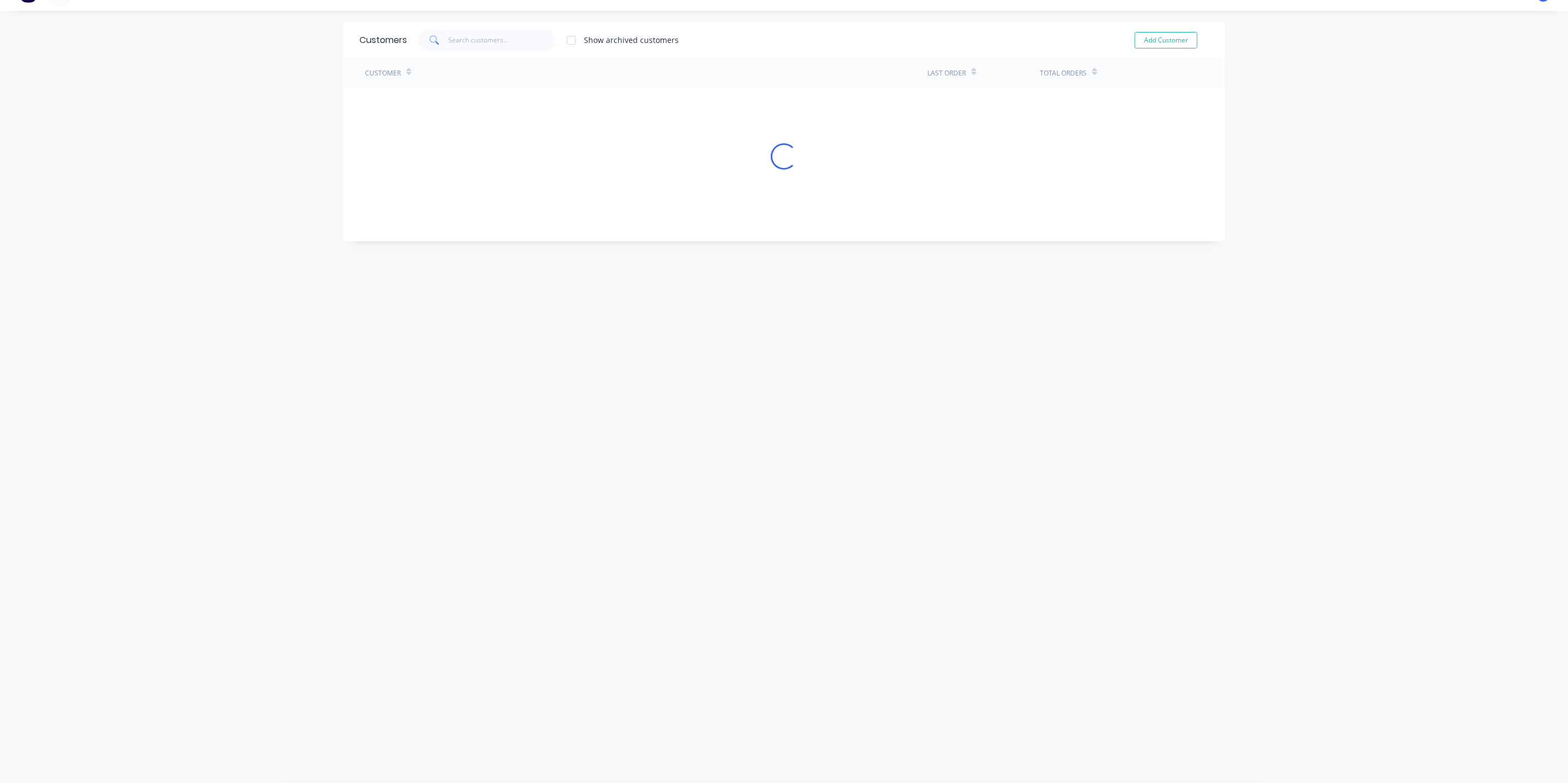
click at [813, 720] on div "Customers Show archived customers Add Customer Customer Last Order Total Orders…" at bounding box center [784, 396] width 882 height 750
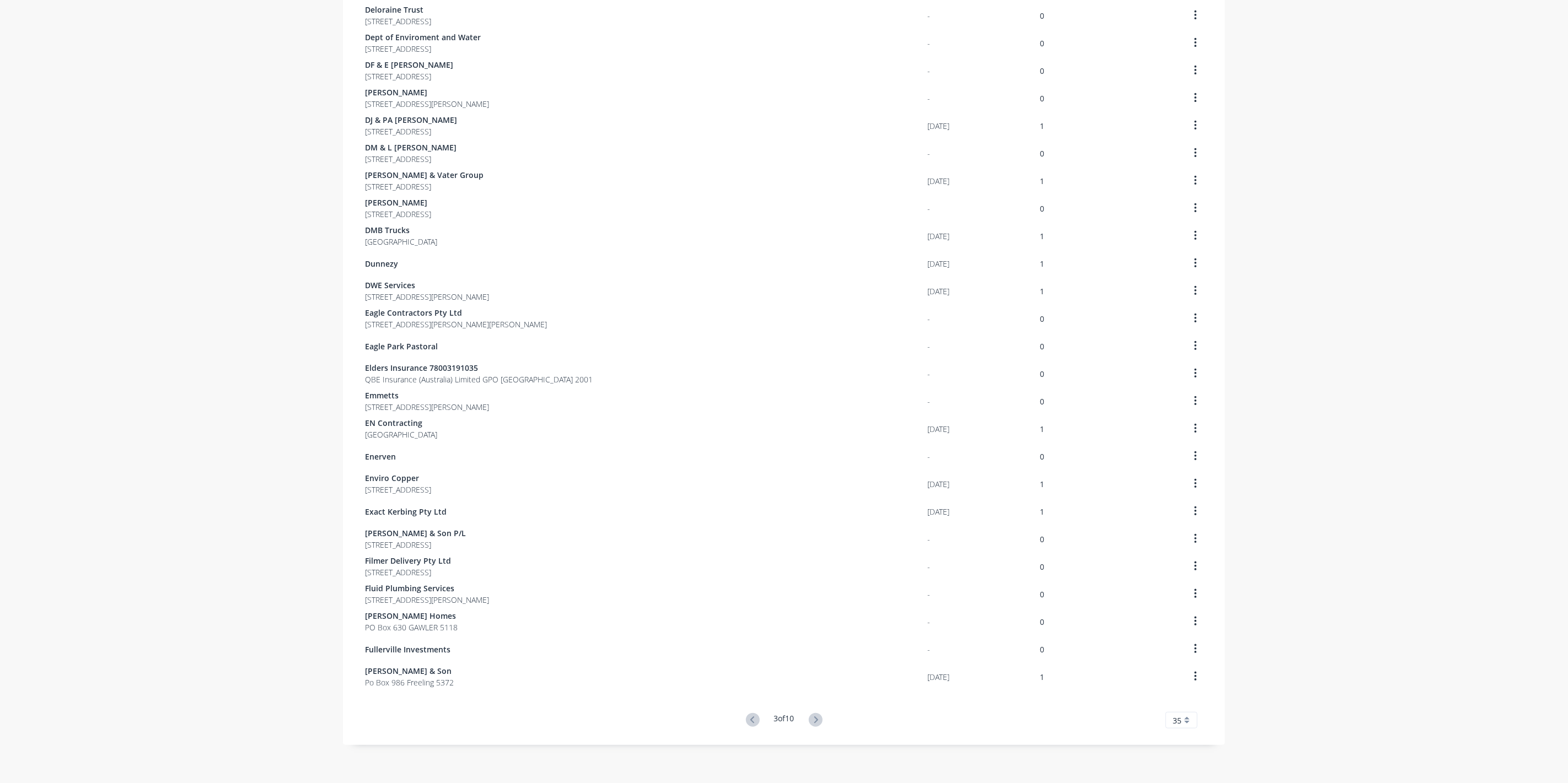
click at [813, 720] on icon at bounding box center [816, 720] width 14 height 14
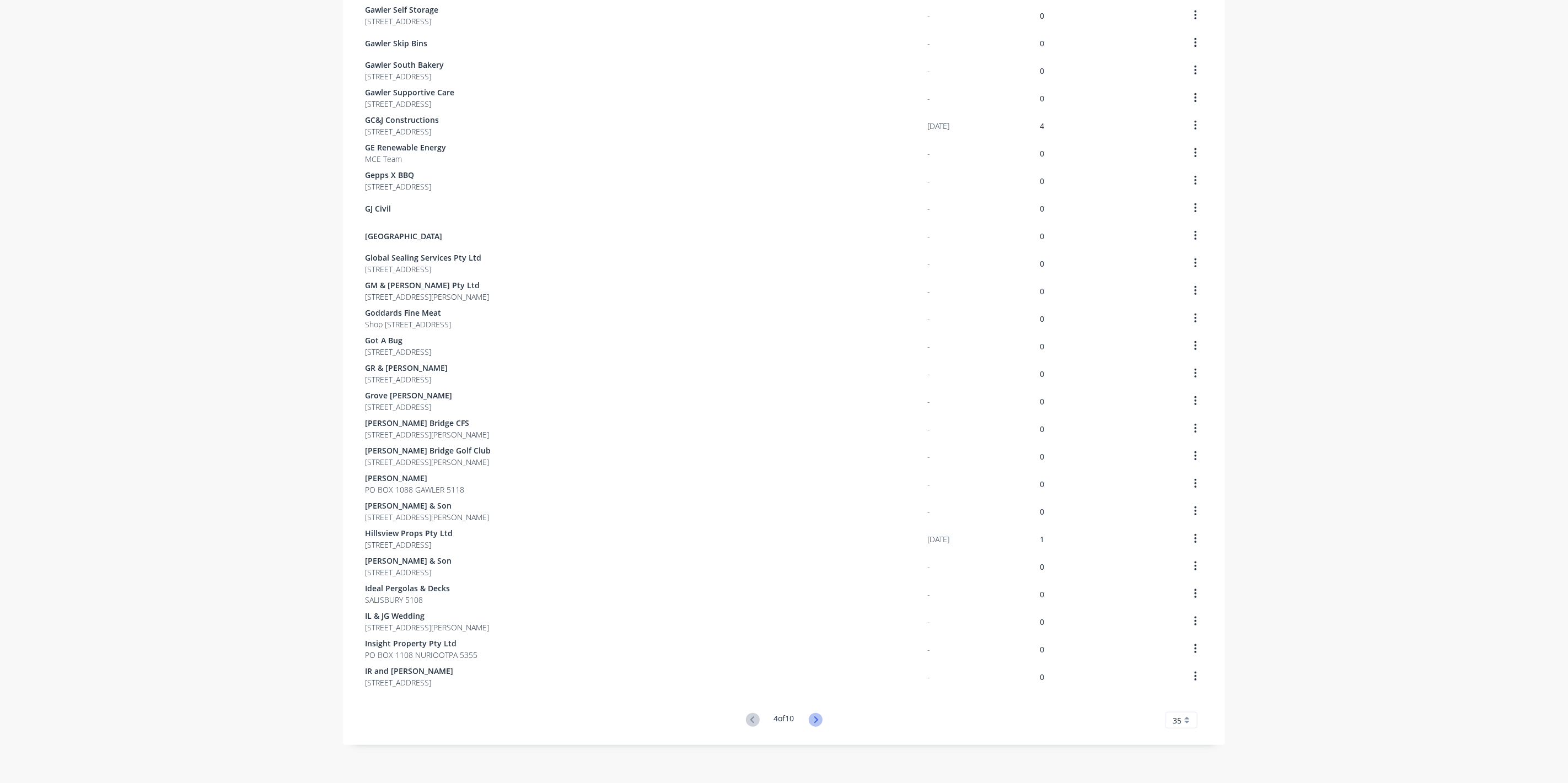
click at [813, 720] on icon at bounding box center [816, 720] width 14 height 14
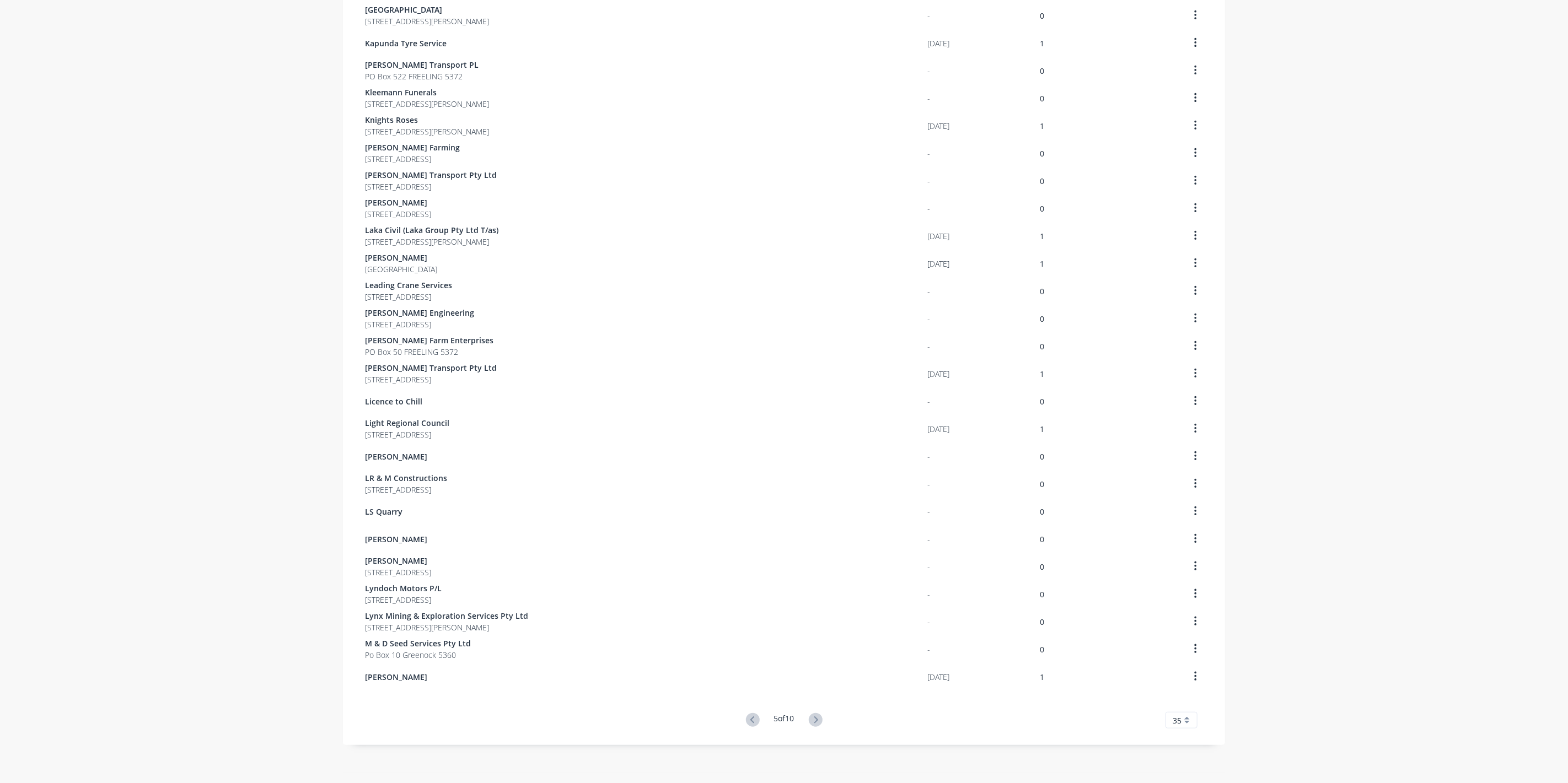
click at [813, 720] on icon at bounding box center [816, 720] width 14 height 14
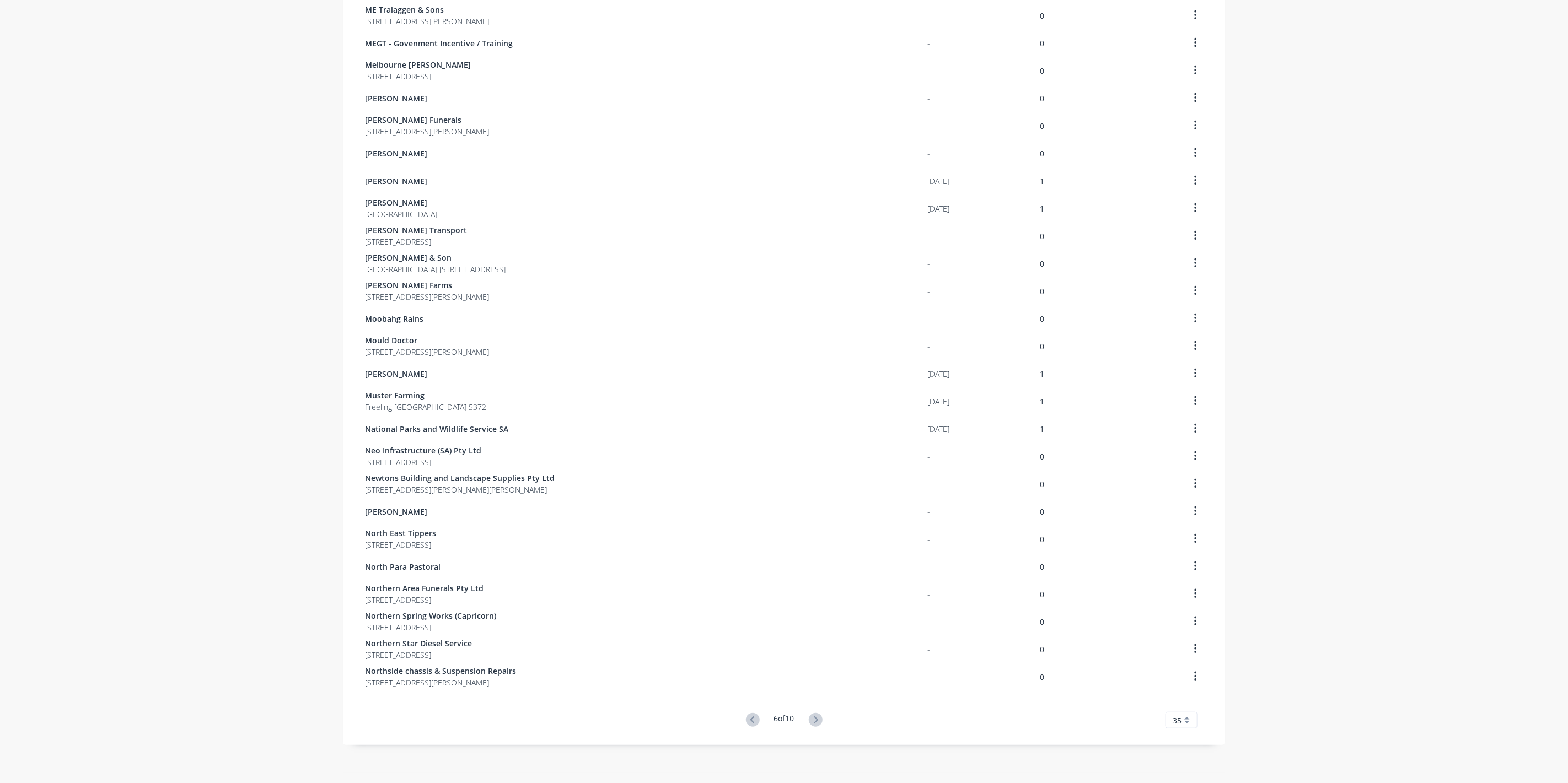
click at [813, 720] on icon at bounding box center [816, 720] width 14 height 14
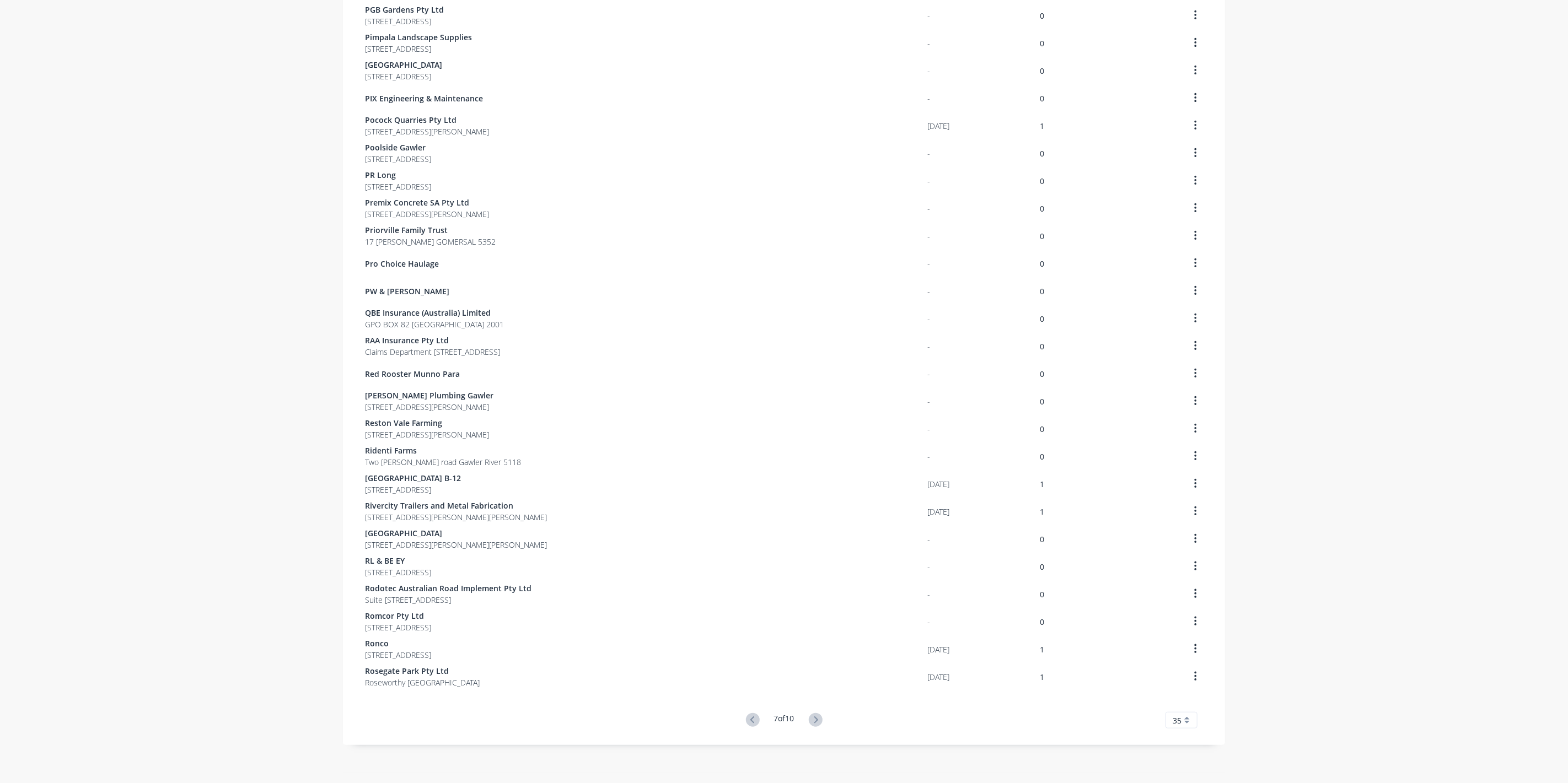
click at [813, 720] on icon at bounding box center [816, 720] width 14 height 14
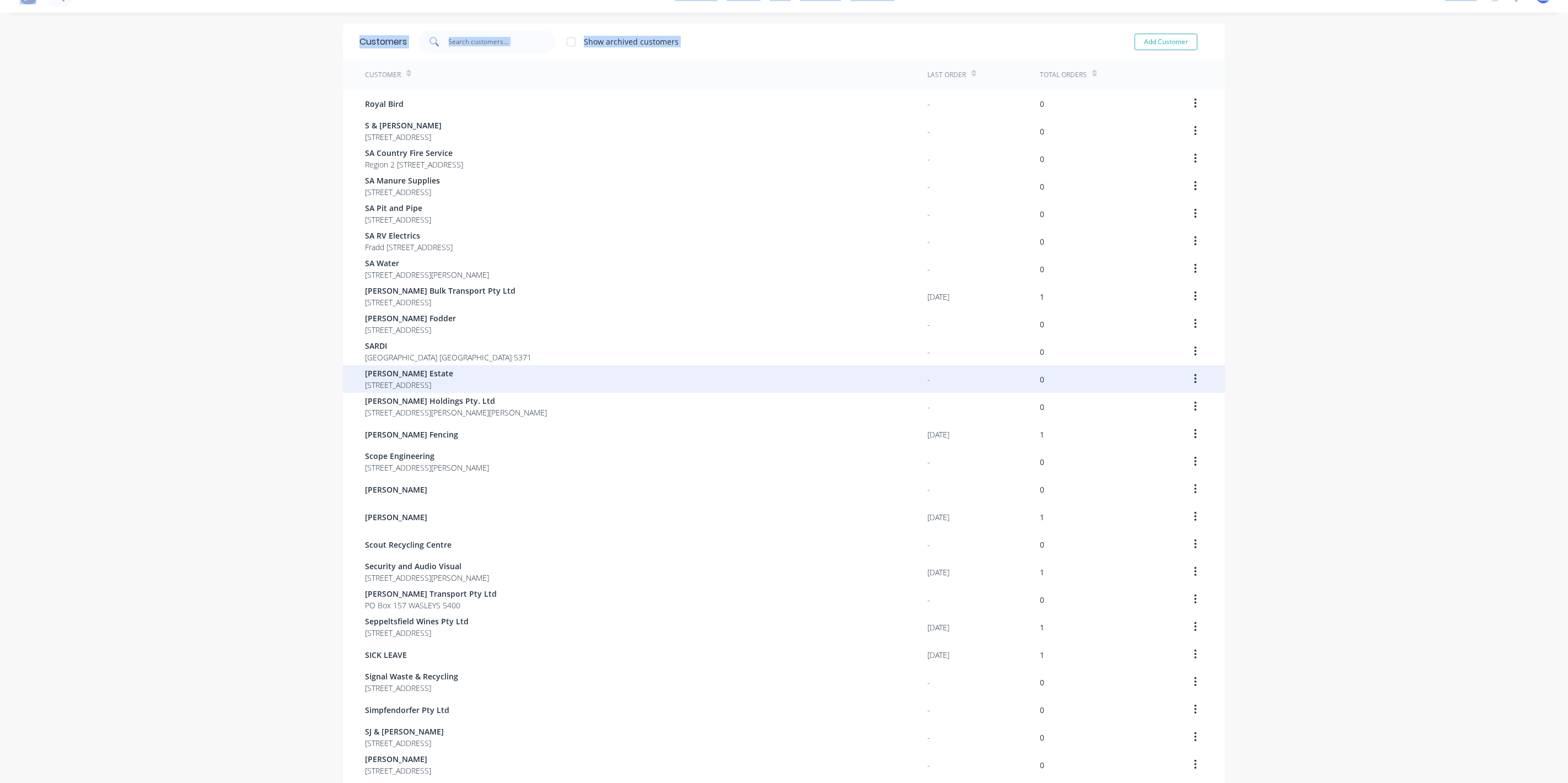
scroll to position [0, 0]
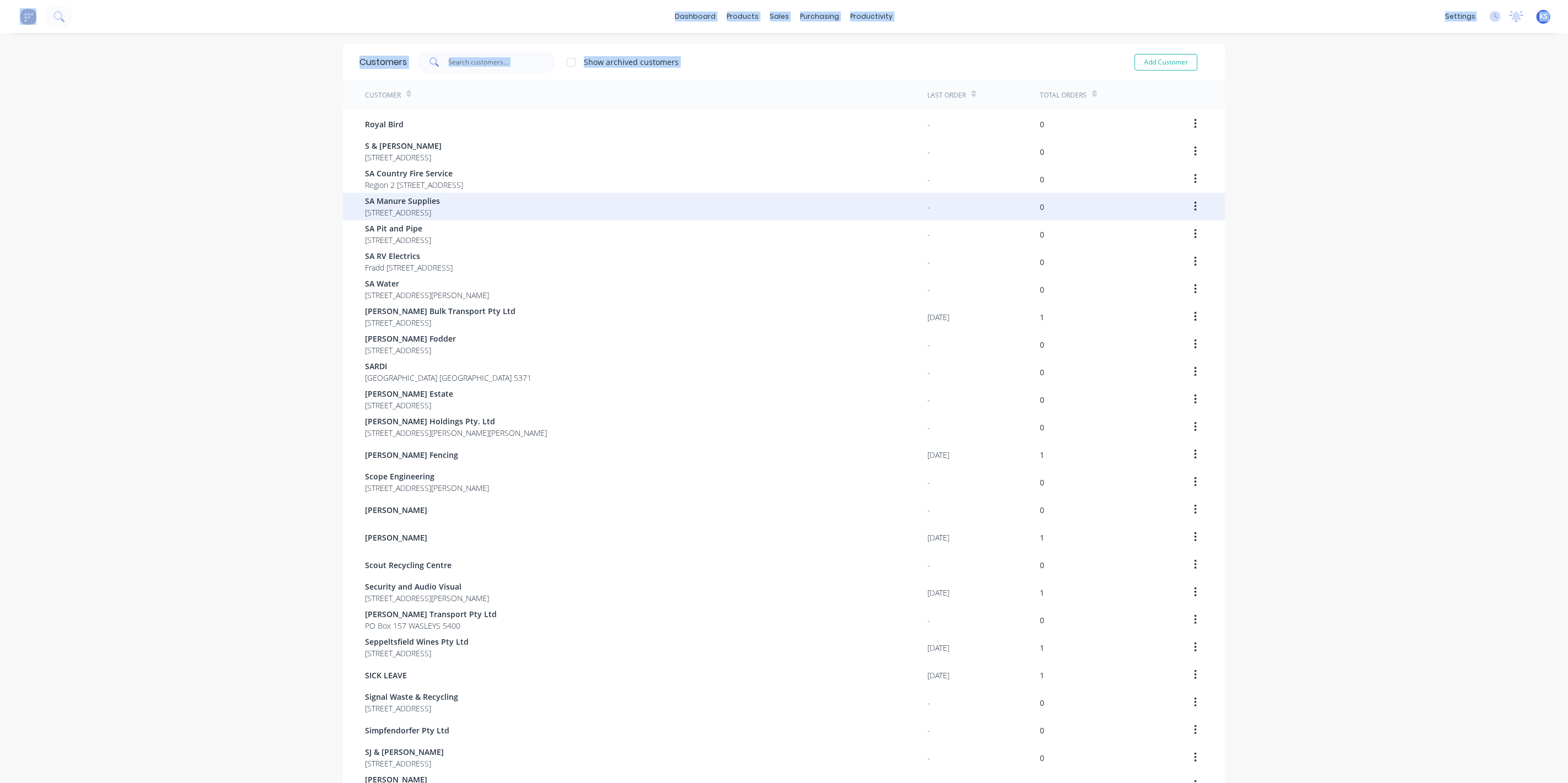
click at [389, 200] on span "SA Manure Supplies" at bounding box center [403, 200] width 75 height 11
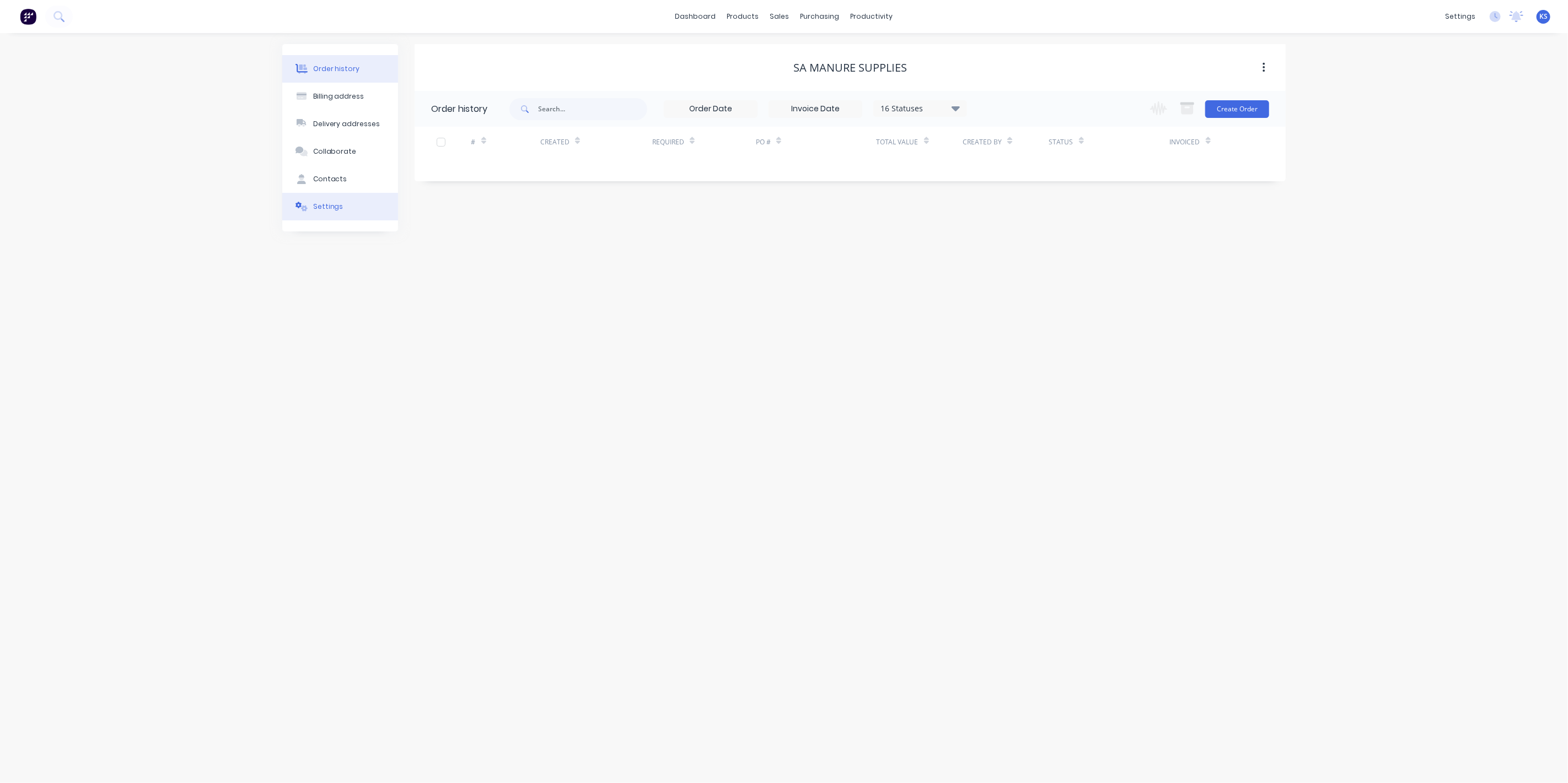
click at [354, 213] on button "Settings" at bounding box center [340, 206] width 116 height 28
click at [438, 345] on div at bounding box center [435, 342] width 22 height 22
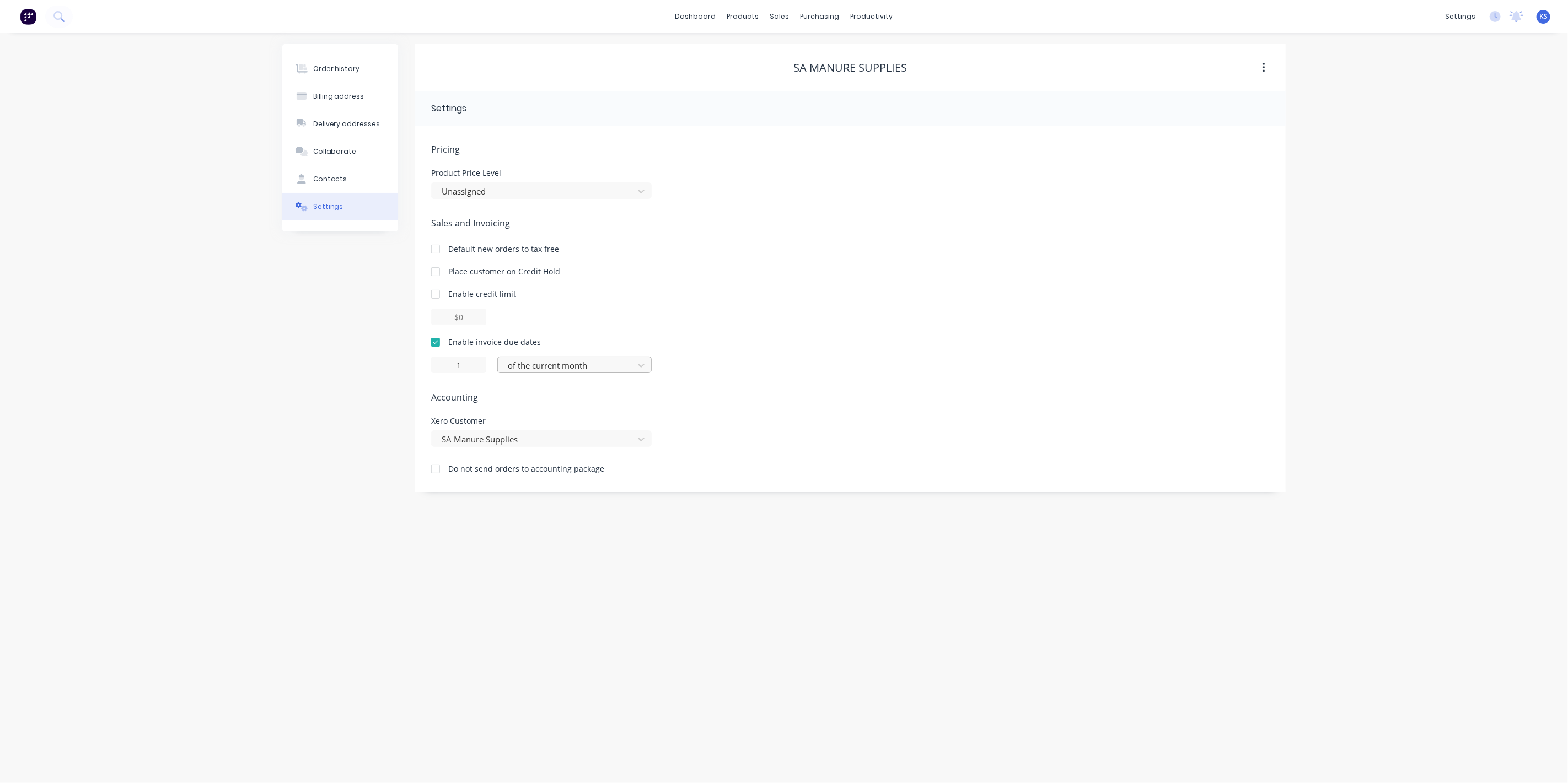
click at [540, 363] on div at bounding box center [568, 366] width 122 height 14
click at [550, 427] on div "day(s) after the invoice date" at bounding box center [574, 430] width 155 height 20
type input "0"
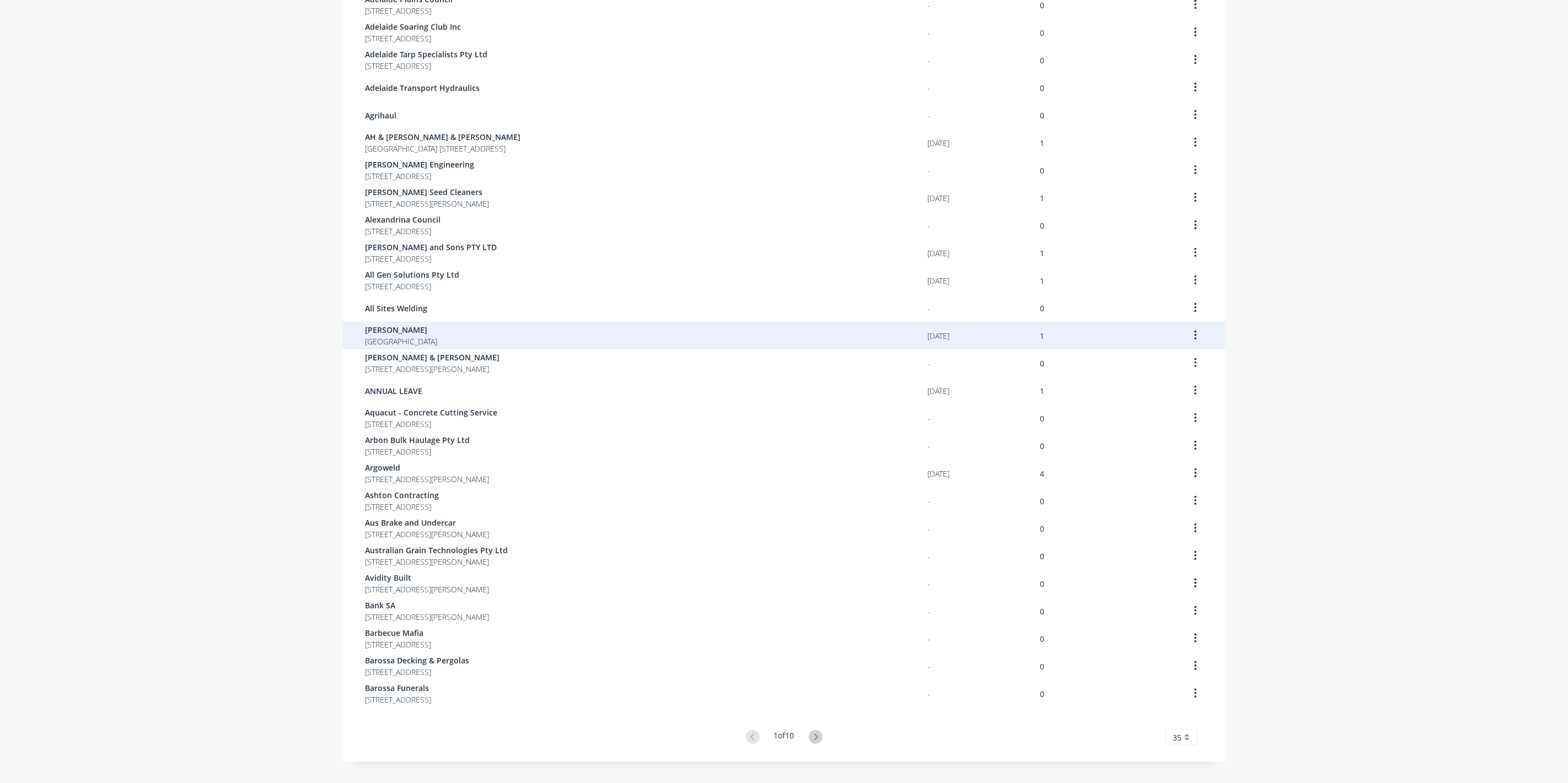
scroll to position [384, 0]
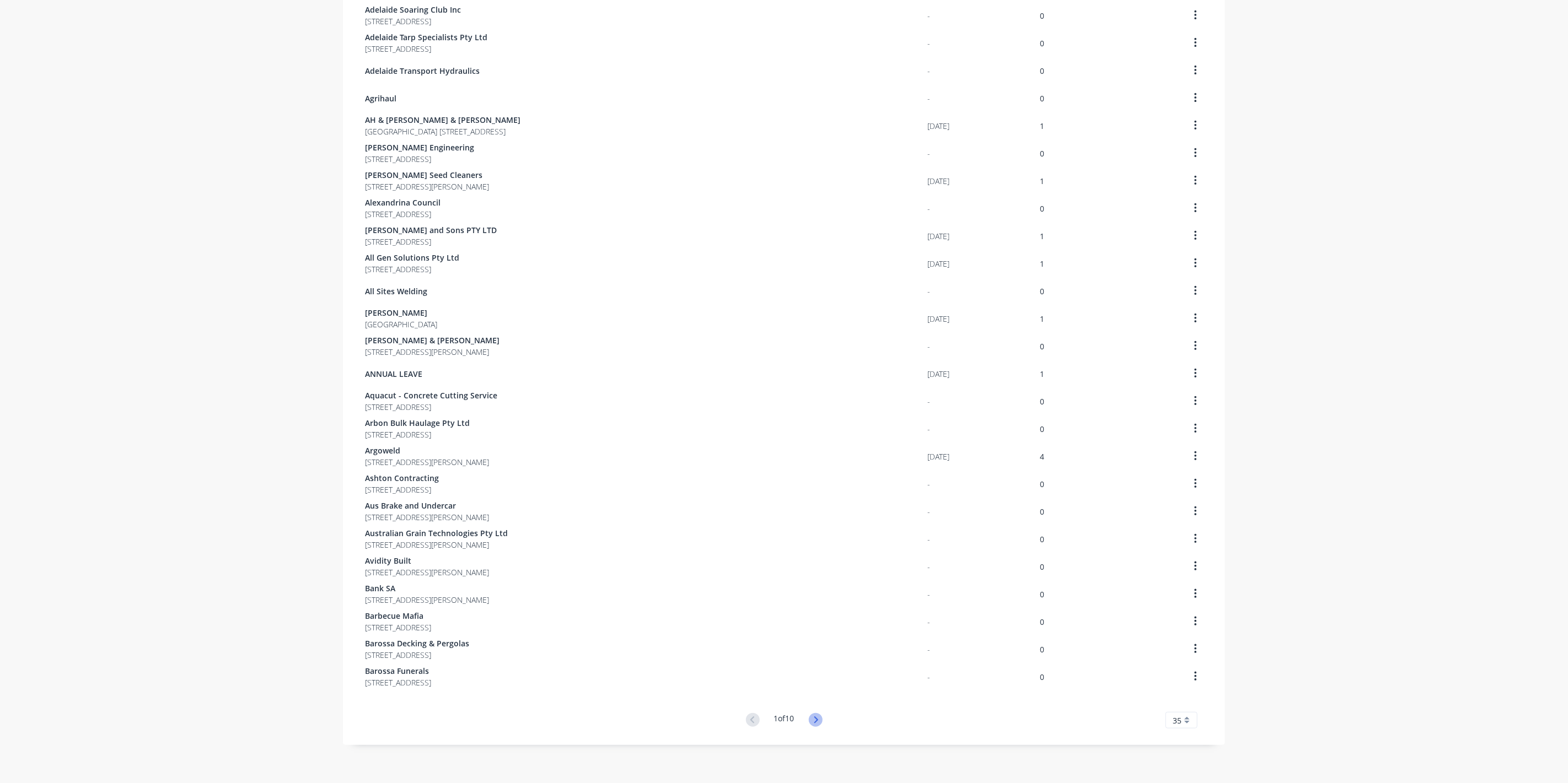
click at [811, 715] on icon at bounding box center [816, 720] width 14 height 14
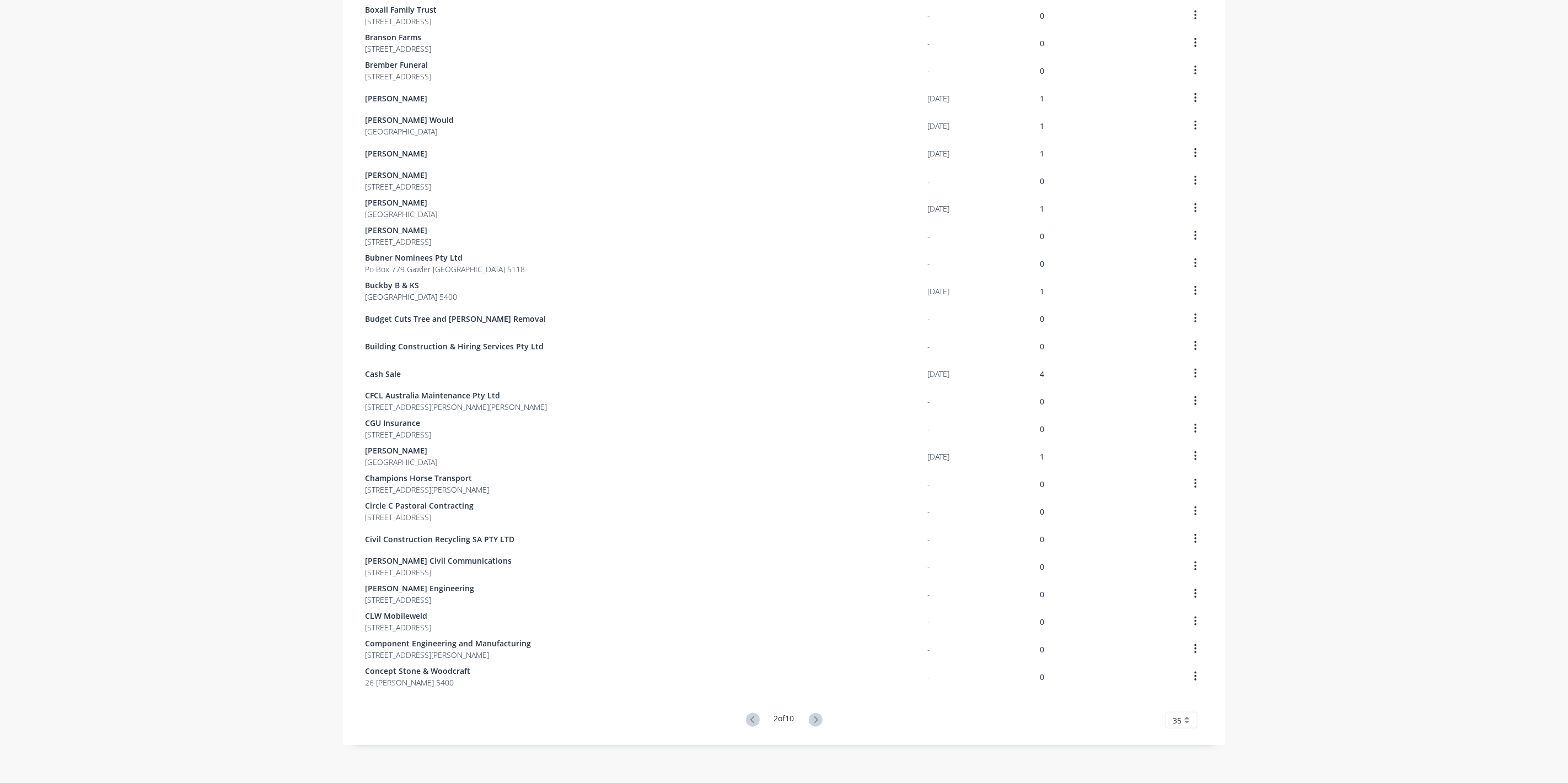
click at [811, 715] on icon at bounding box center [816, 720] width 14 height 14
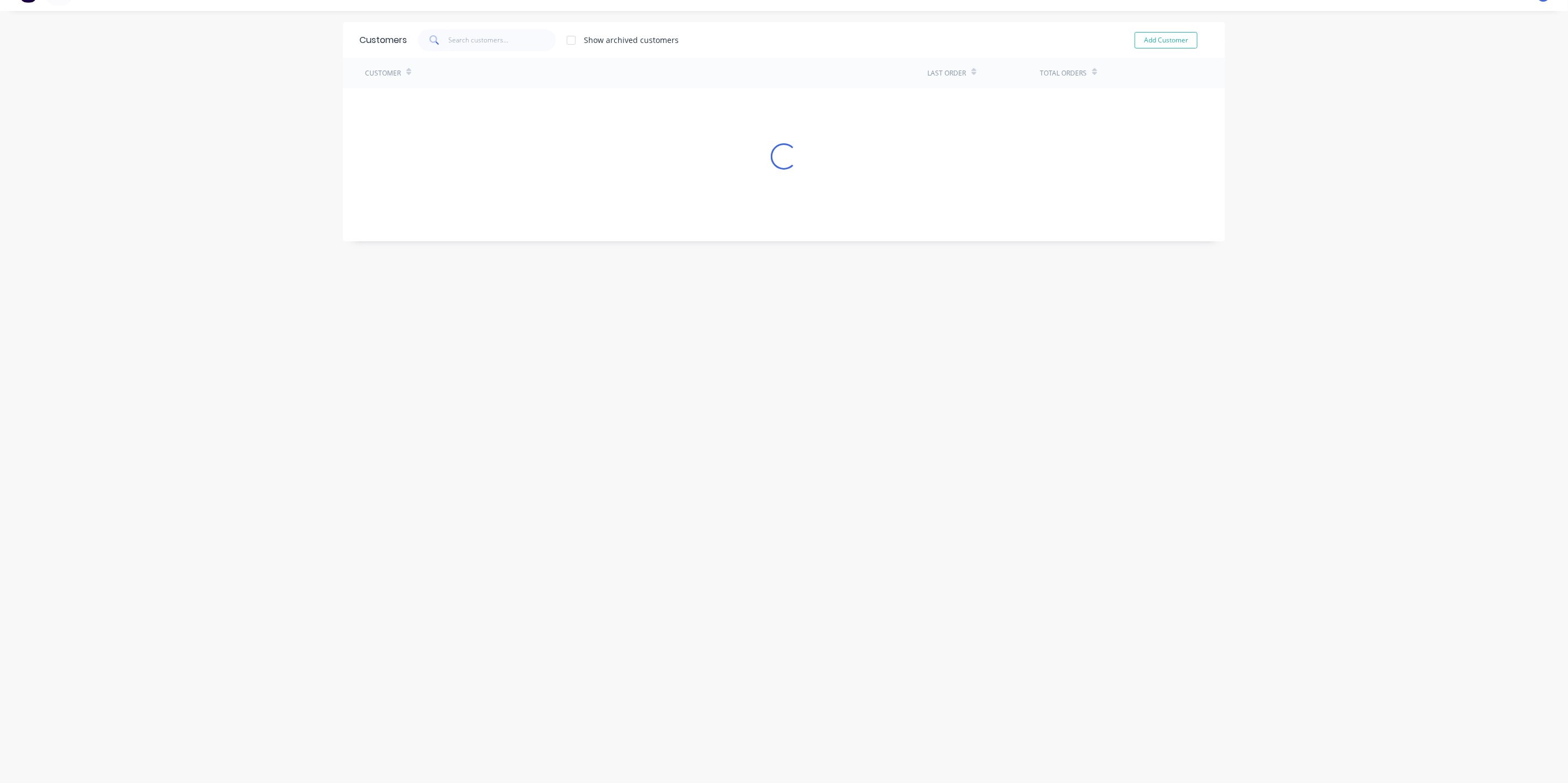
click at [811, 715] on div "Customers Show archived customers Add Customer Customer Last Order Total Orders…" at bounding box center [784, 396] width 882 height 750
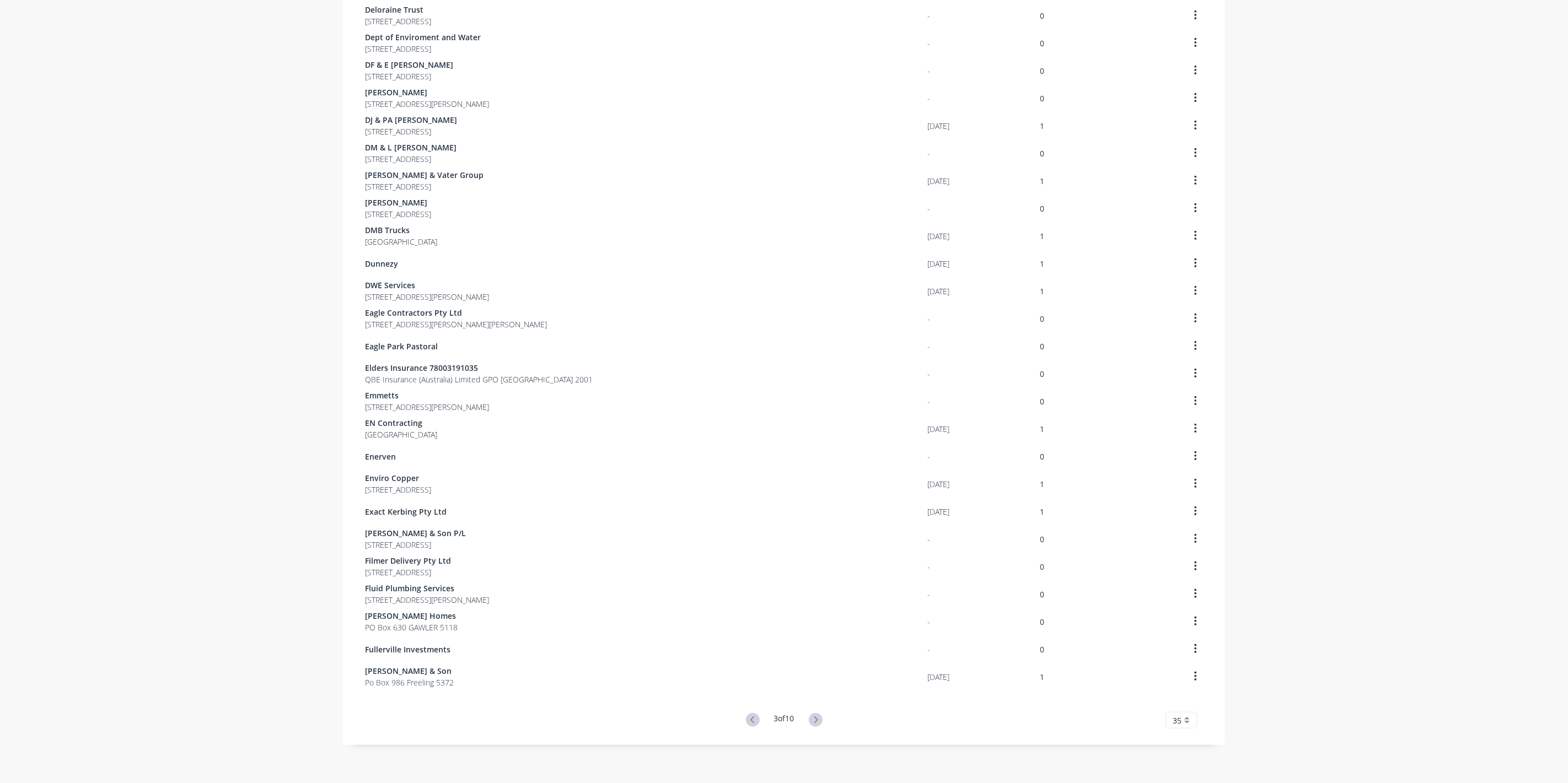
click at [811, 715] on icon at bounding box center [816, 720] width 14 height 14
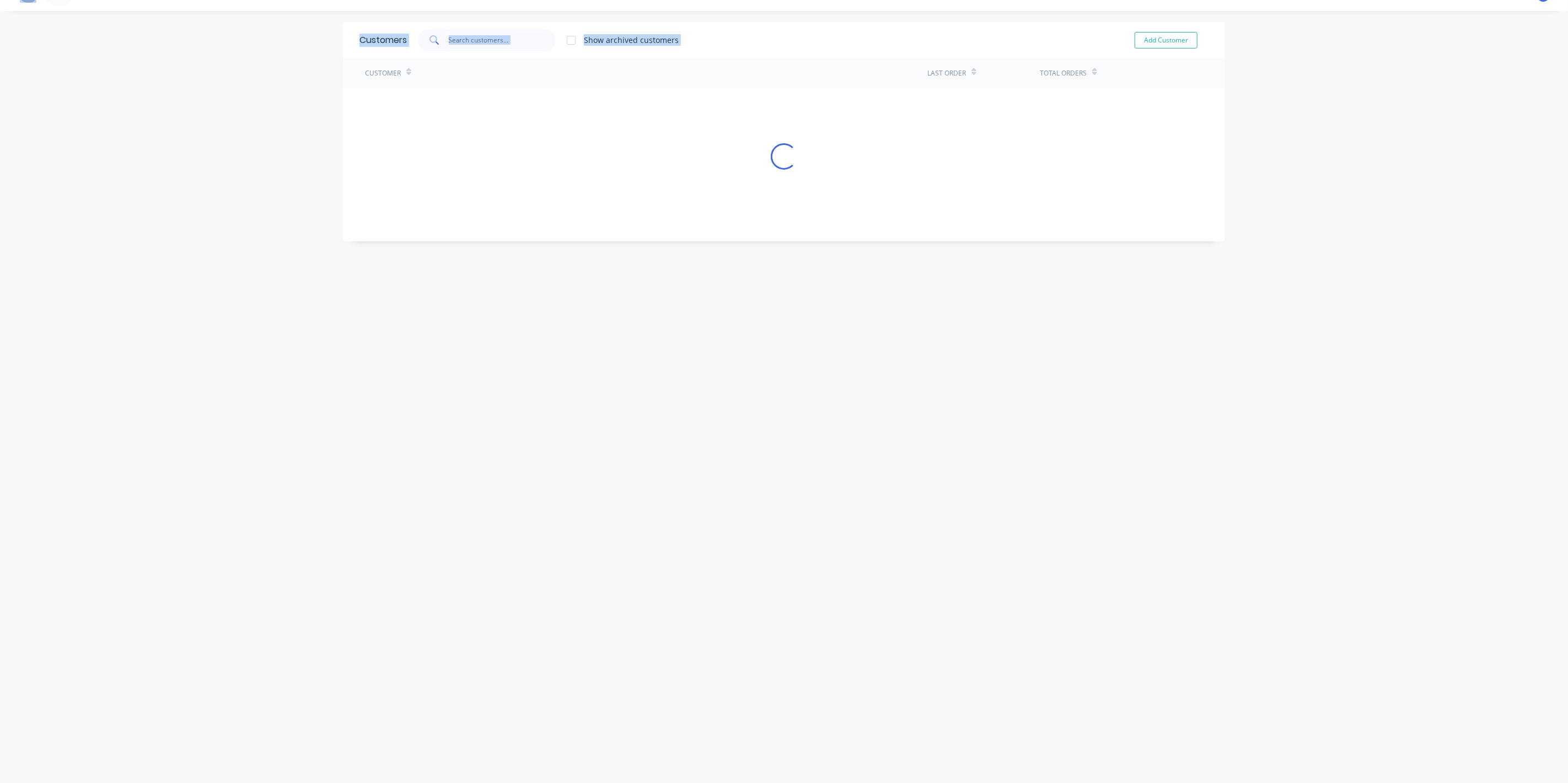
click at [811, 715] on div "Customers Show archived customers Add Customer Customer Last Order Total Orders…" at bounding box center [784, 396] width 882 height 750
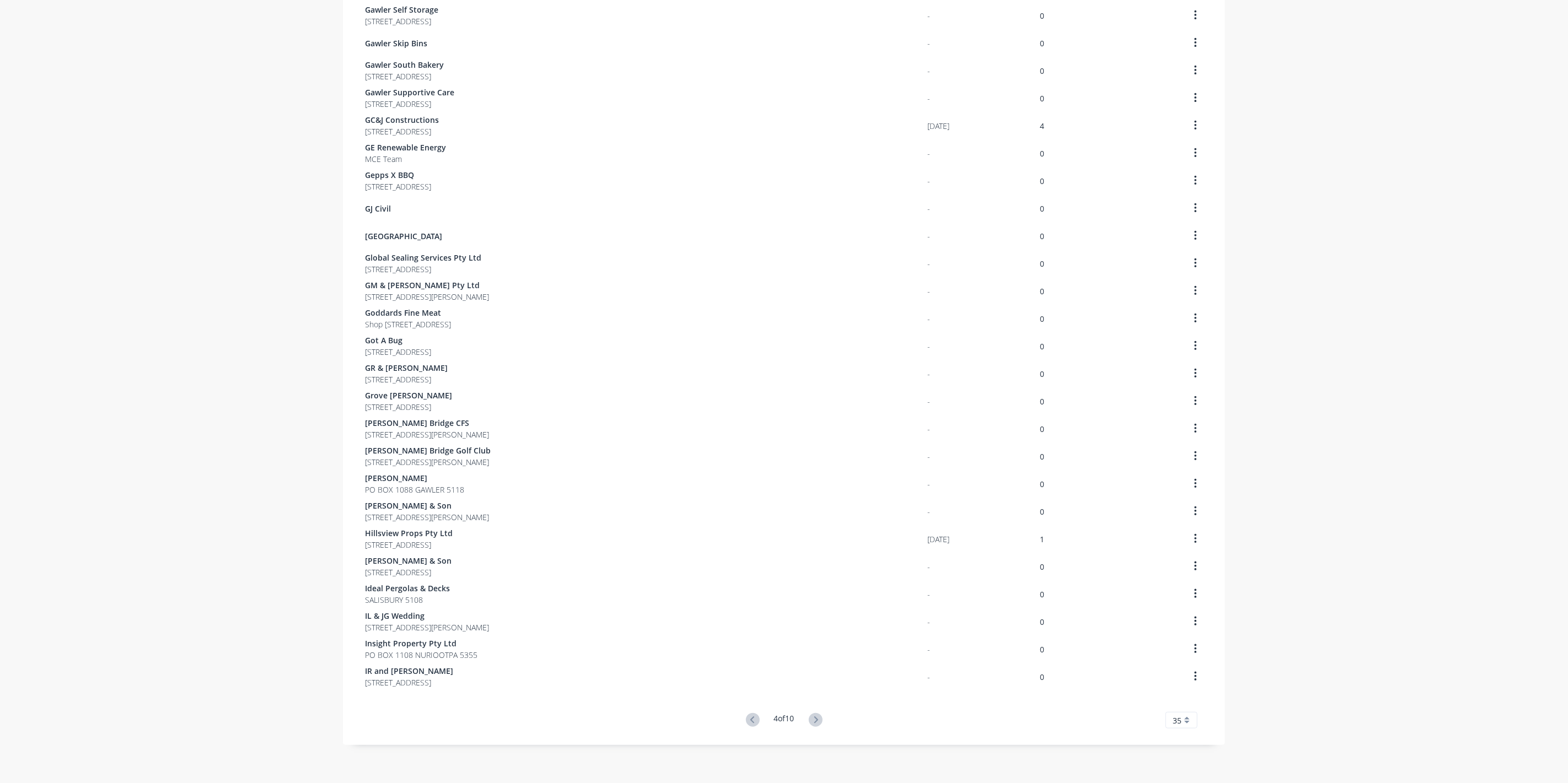
click at [811, 715] on icon at bounding box center [816, 720] width 14 height 14
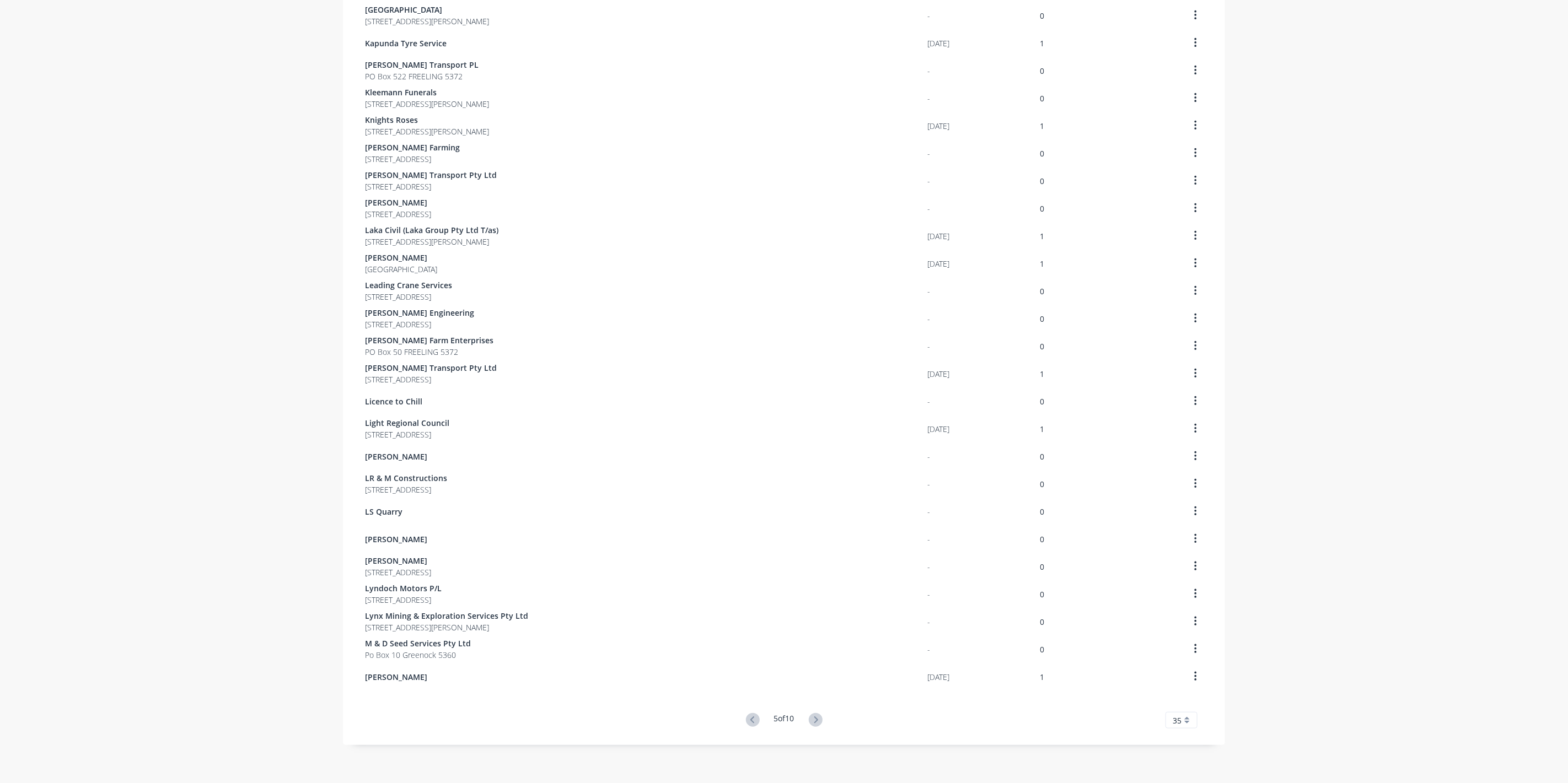
click at [811, 715] on icon at bounding box center [816, 720] width 14 height 14
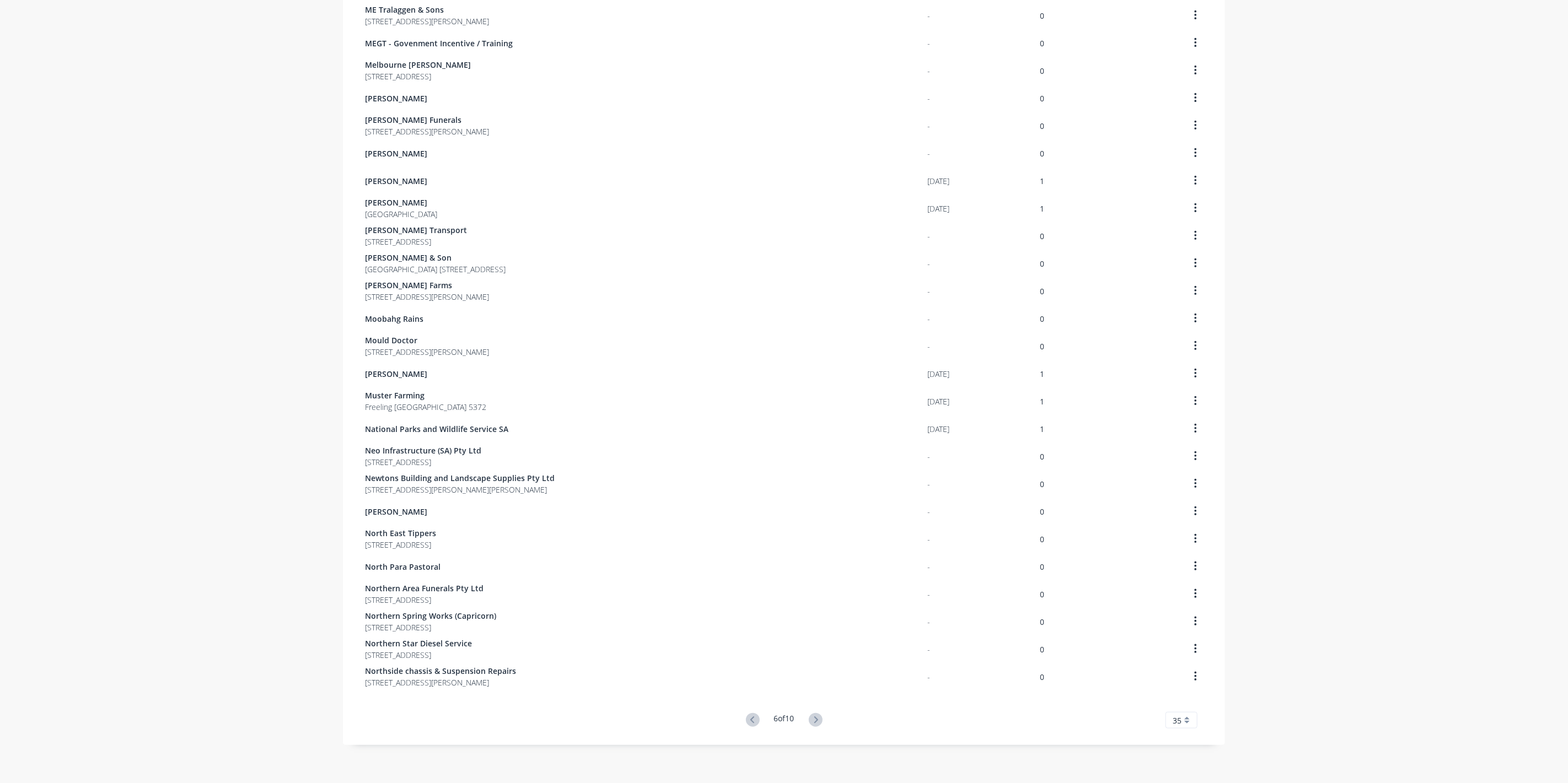
click at [811, 715] on icon at bounding box center [816, 720] width 14 height 14
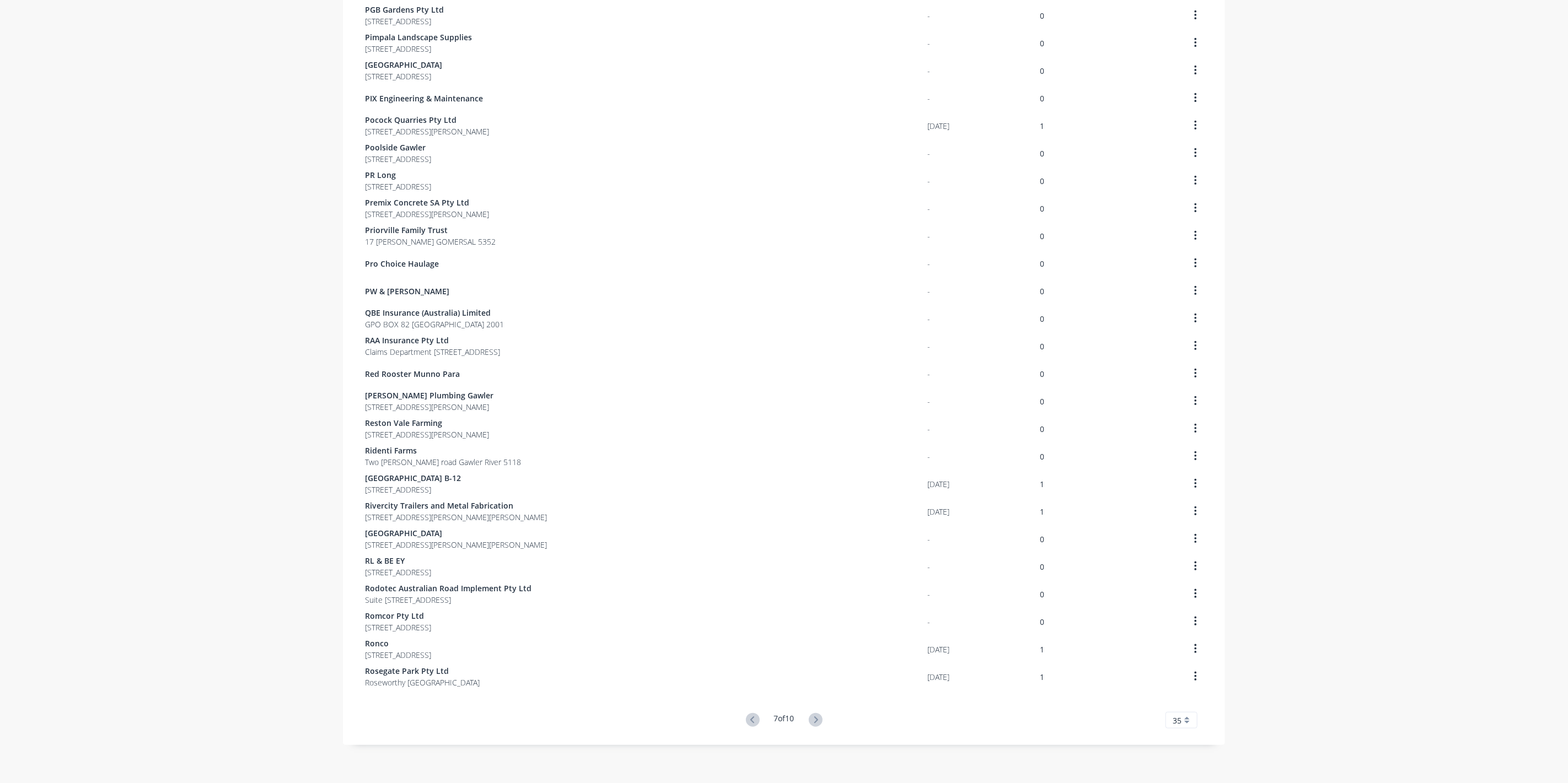
click at [811, 715] on icon at bounding box center [816, 720] width 14 height 14
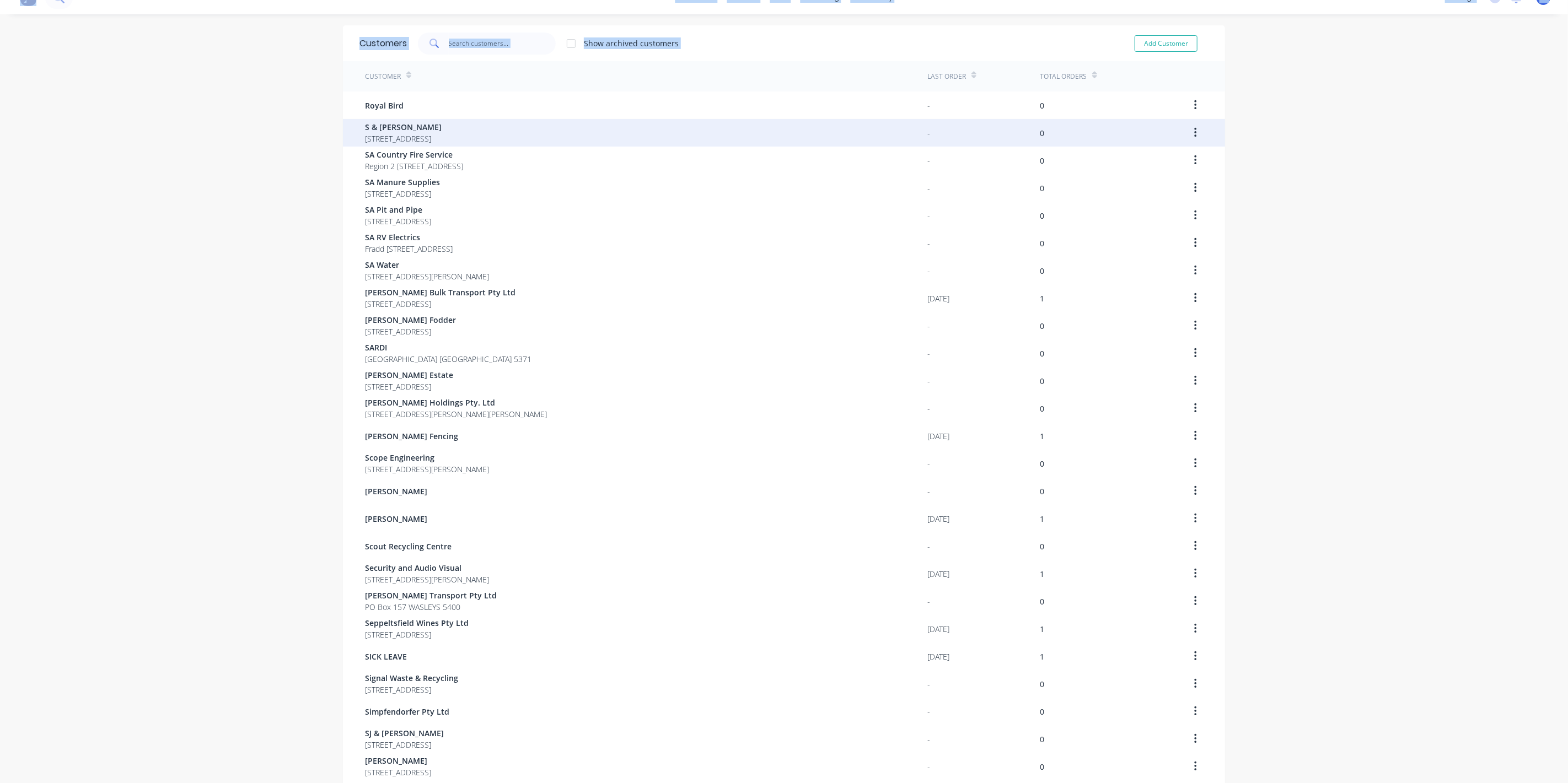
scroll to position [0, 0]
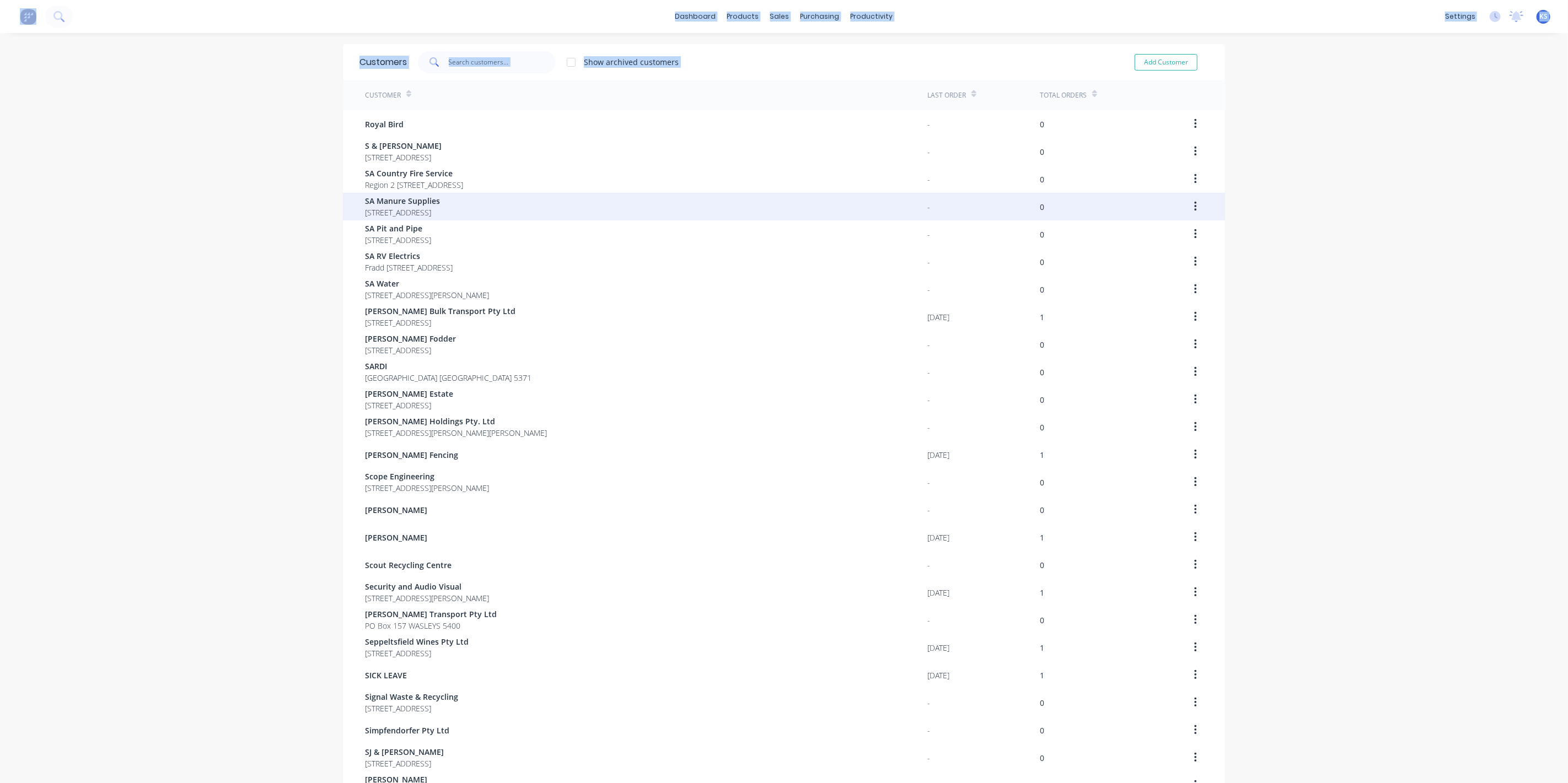
click at [405, 204] on span "SA Manure Supplies" at bounding box center [403, 200] width 75 height 11
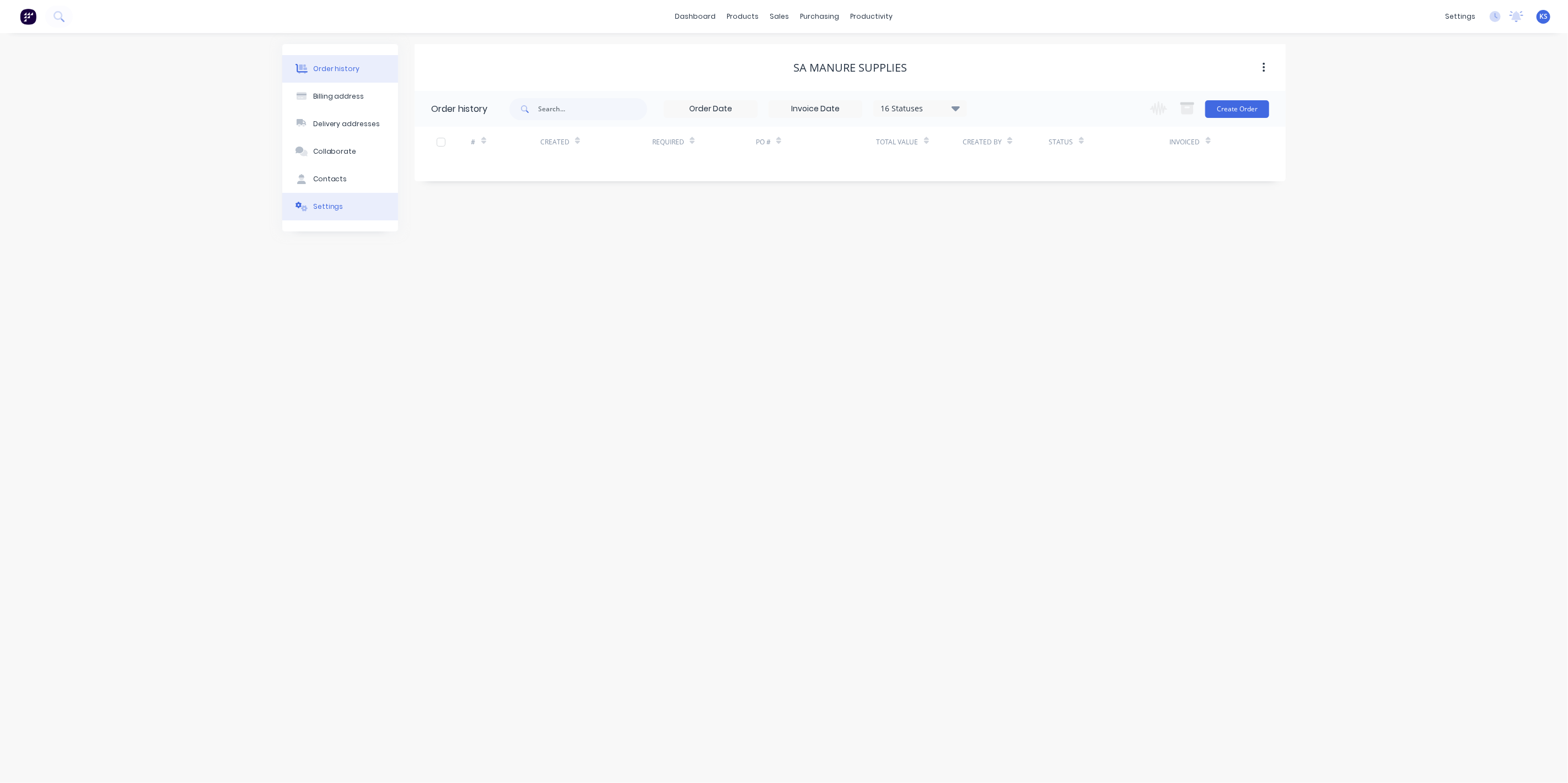
click at [322, 206] on div "Settings" at bounding box center [328, 206] width 30 height 10
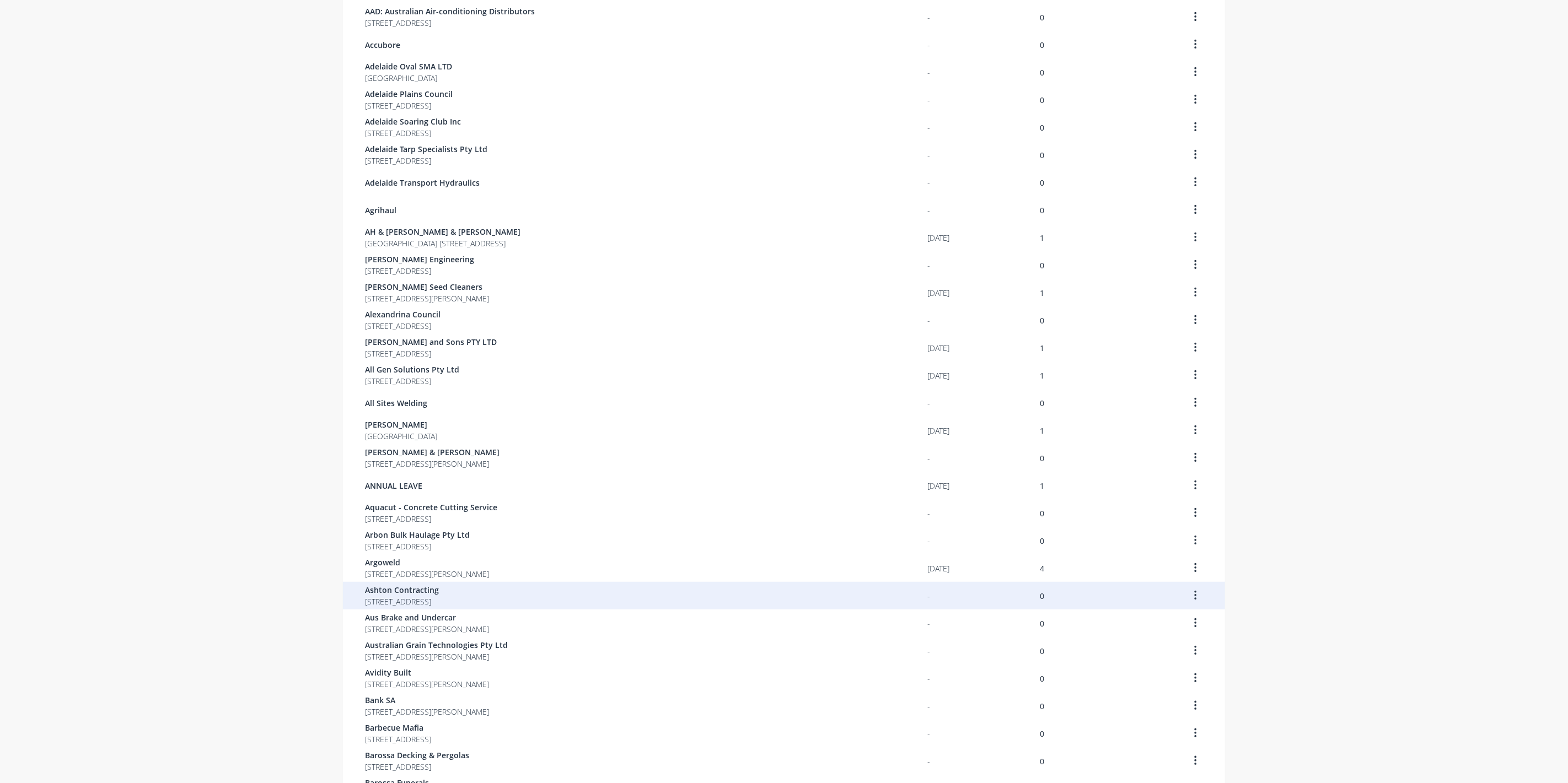
scroll to position [384, 0]
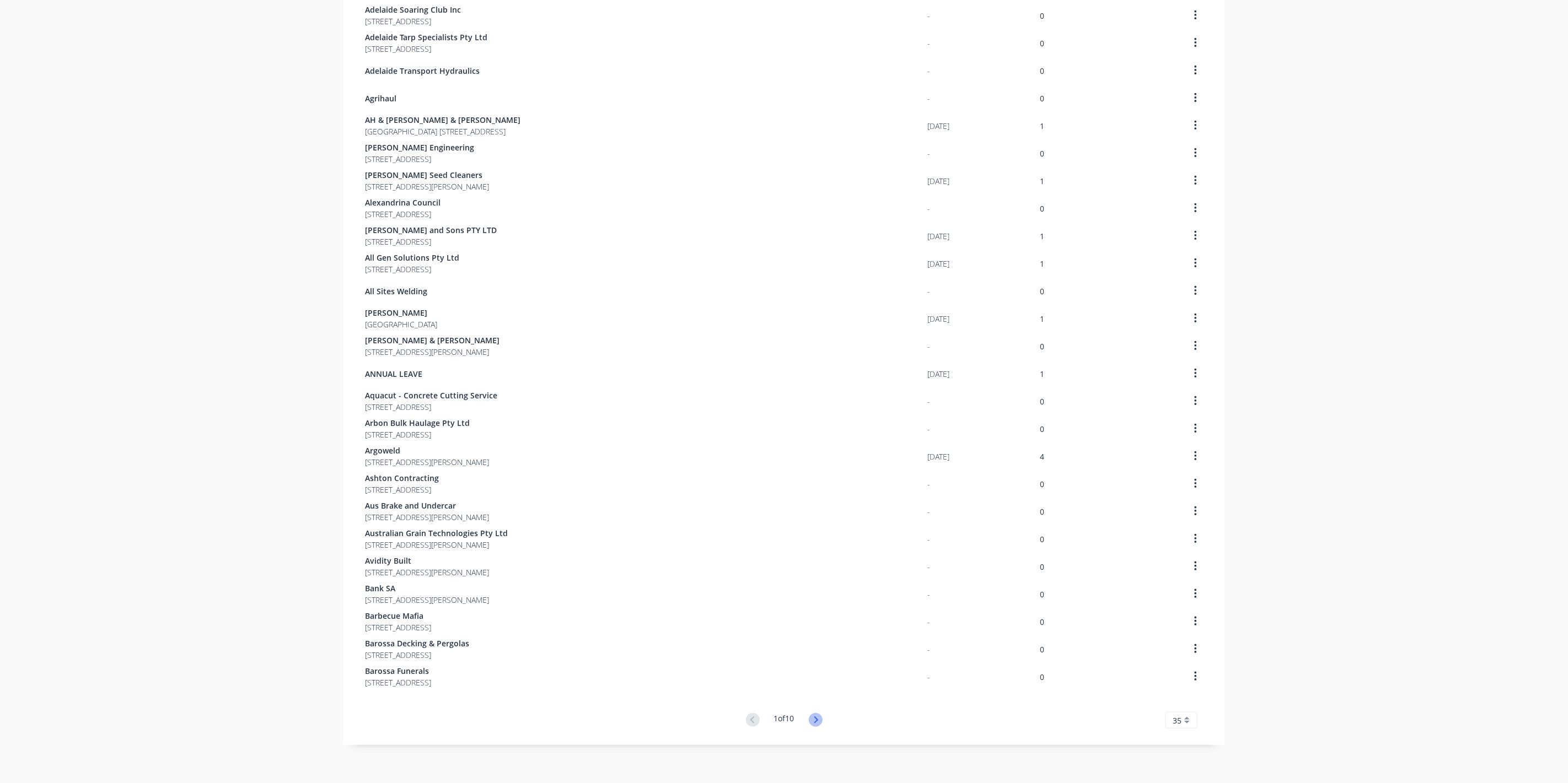
click at [816, 718] on icon at bounding box center [816, 720] width 14 height 14
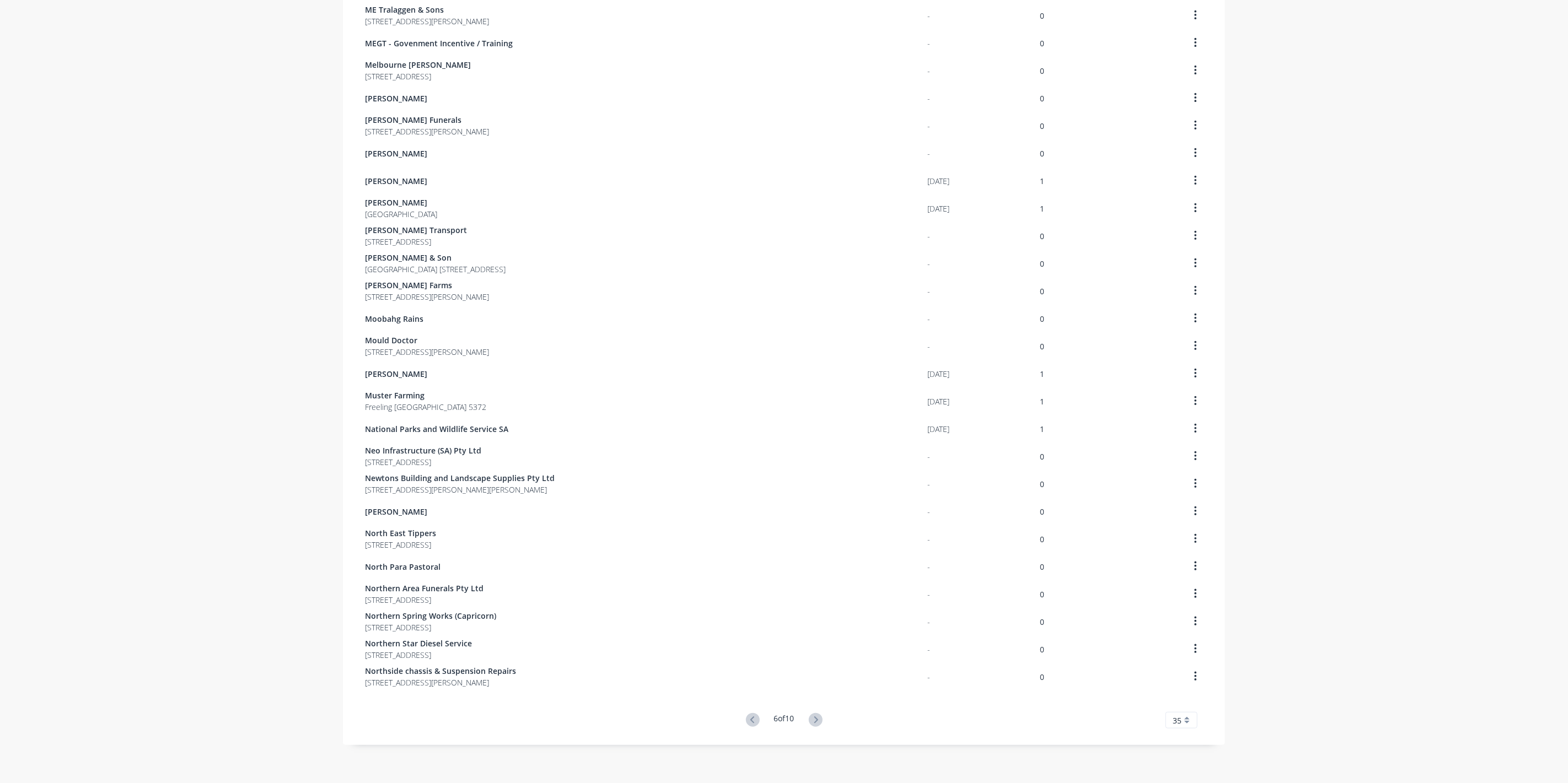
click at [816, 718] on icon at bounding box center [816, 720] width 14 height 14
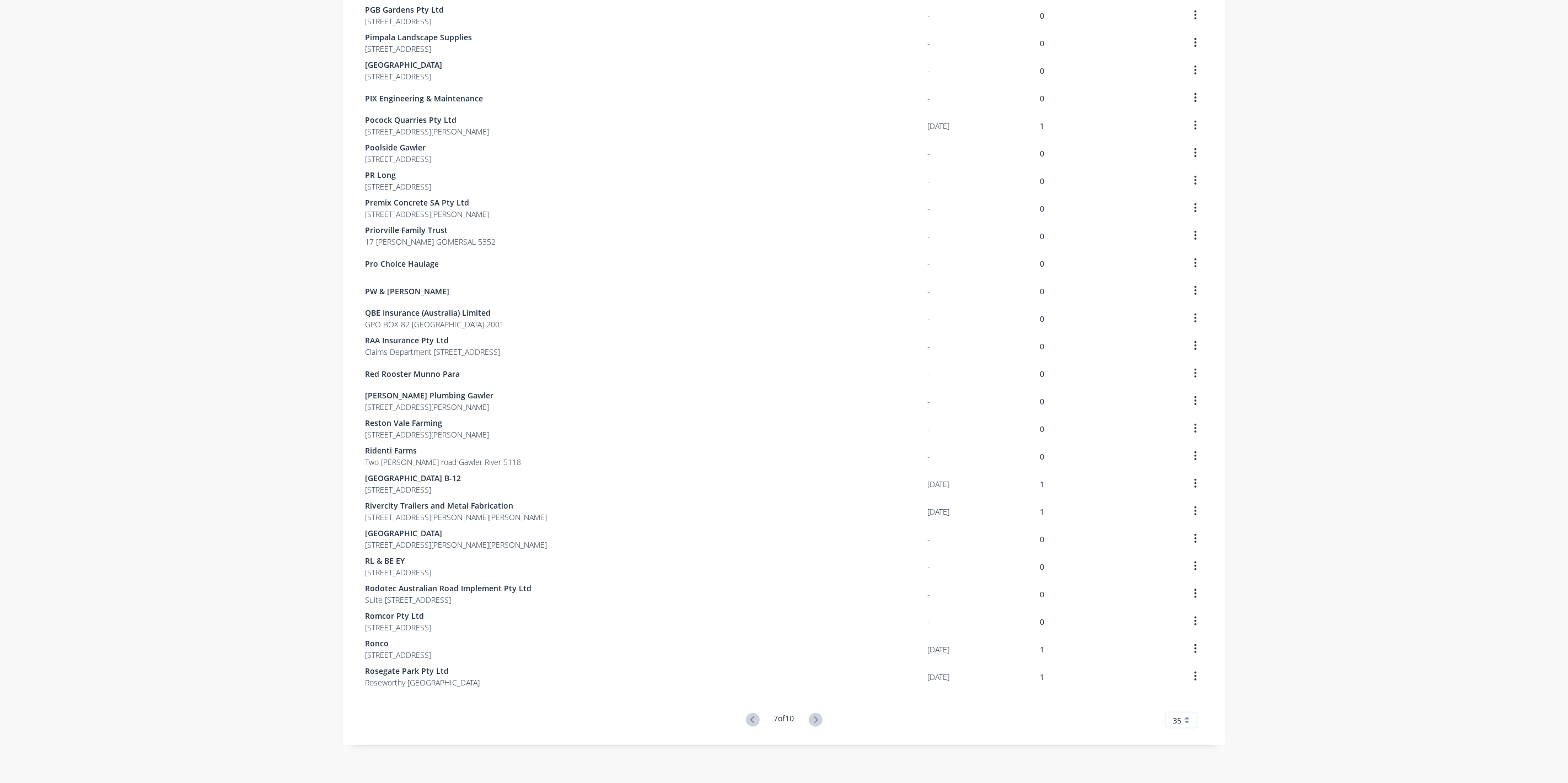
click at [816, 718] on icon at bounding box center [816, 720] width 14 height 14
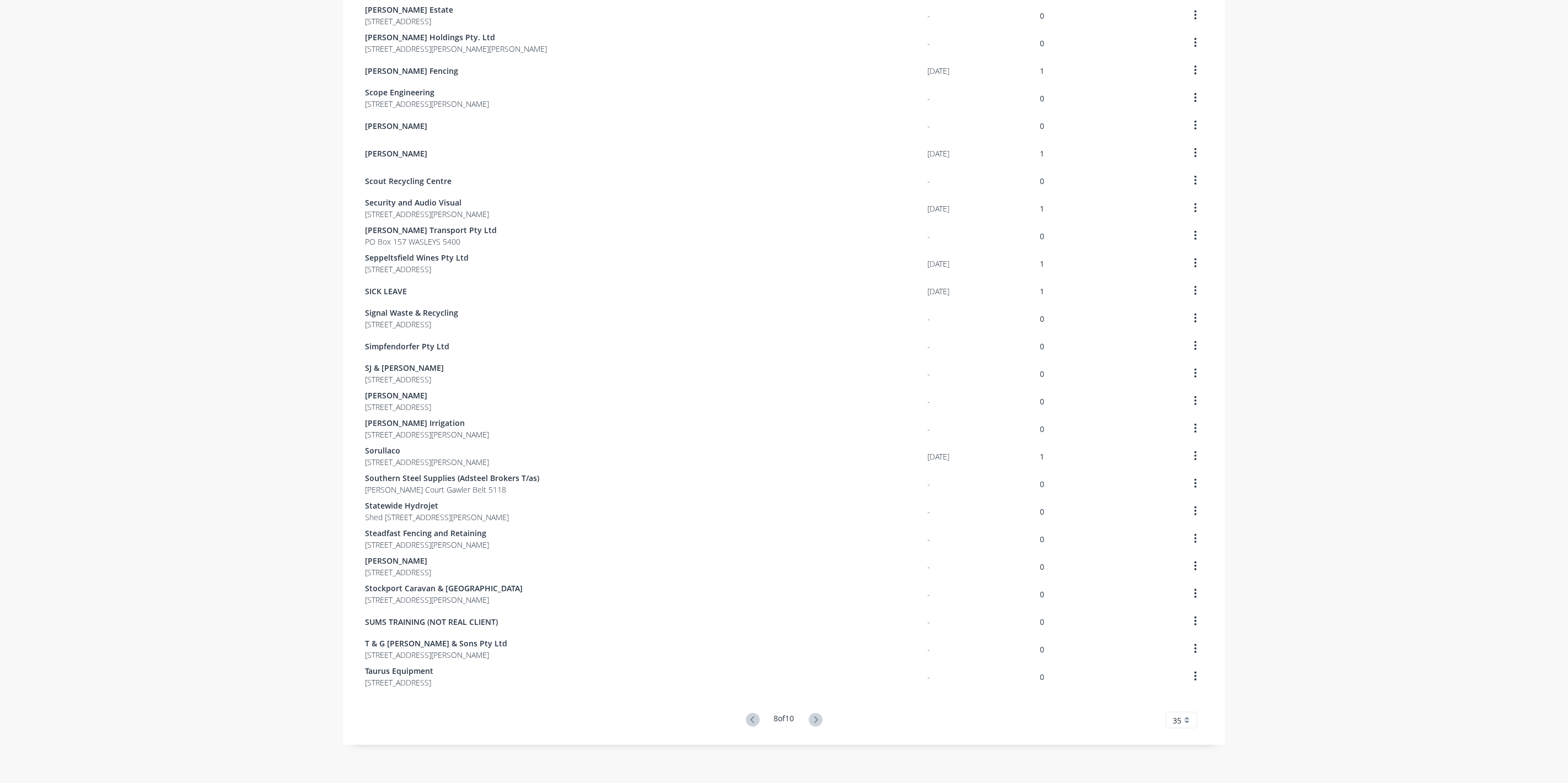
click at [816, 718] on icon at bounding box center [816, 720] width 14 height 14
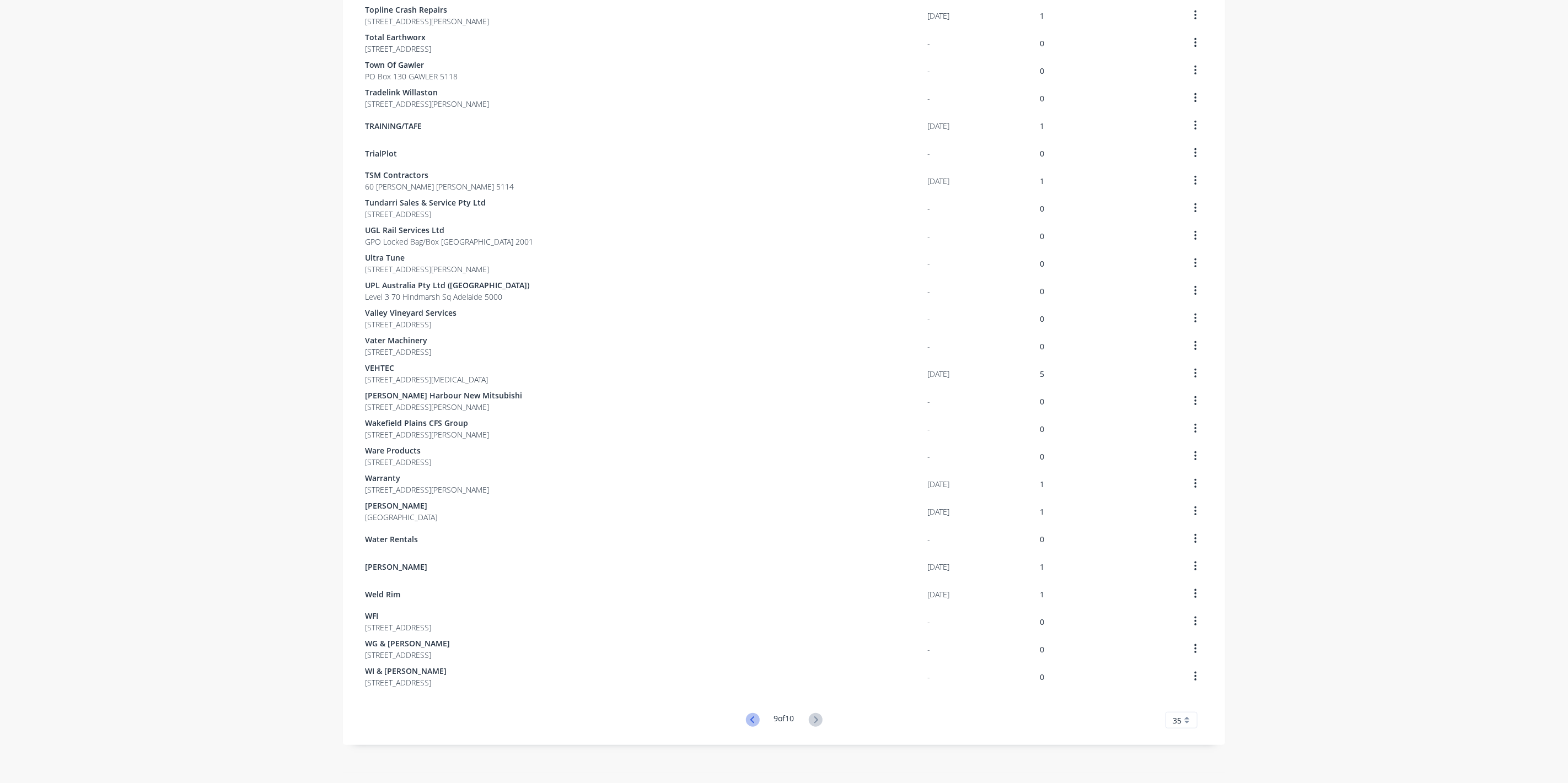
click at [750, 718] on icon at bounding box center [752, 720] width 14 height 14
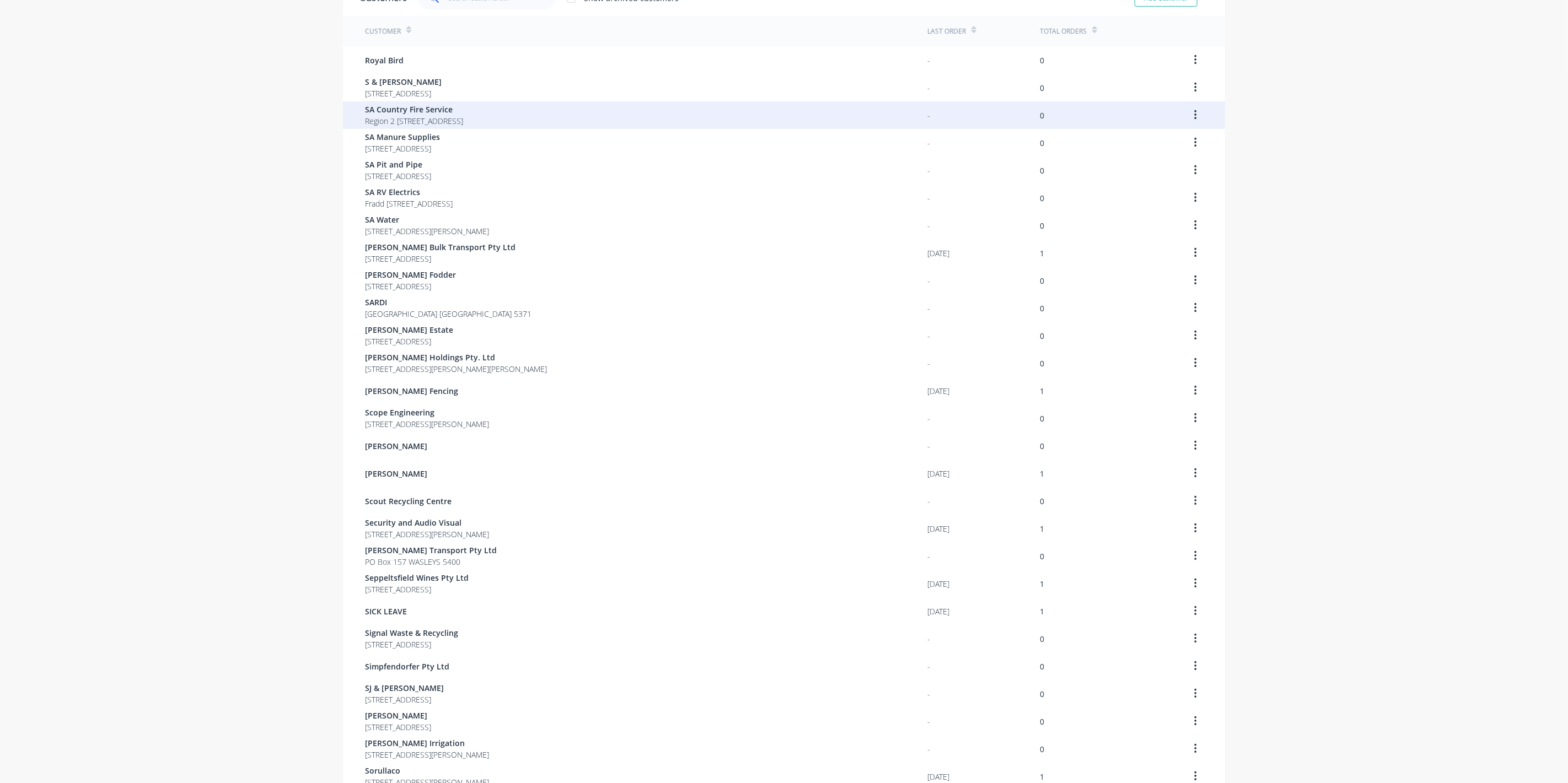
scroll to position [0, 0]
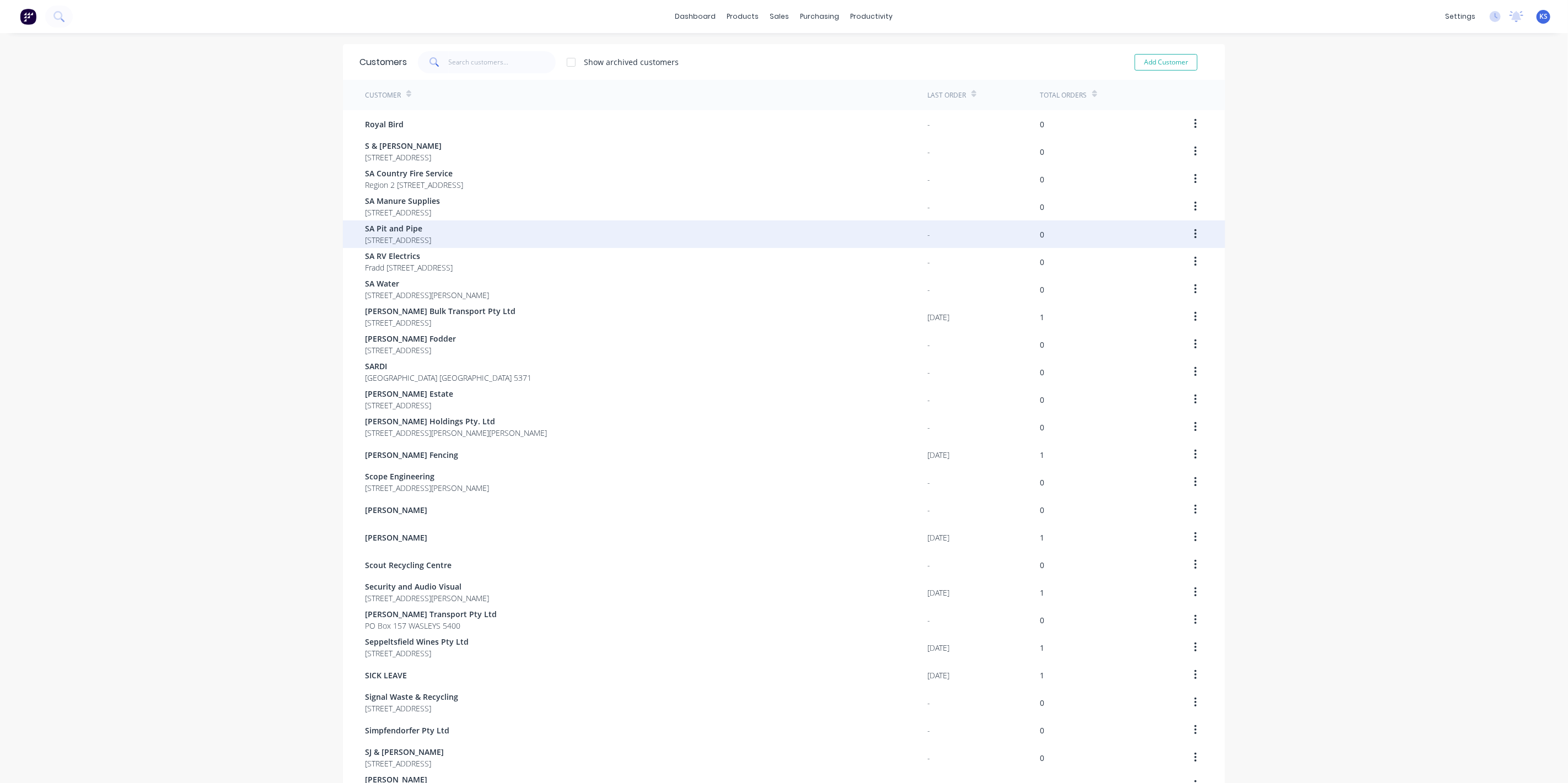
click at [397, 237] on span "[STREET_ADDRESS]" at bounding box center [398, 239] width 66 height 11
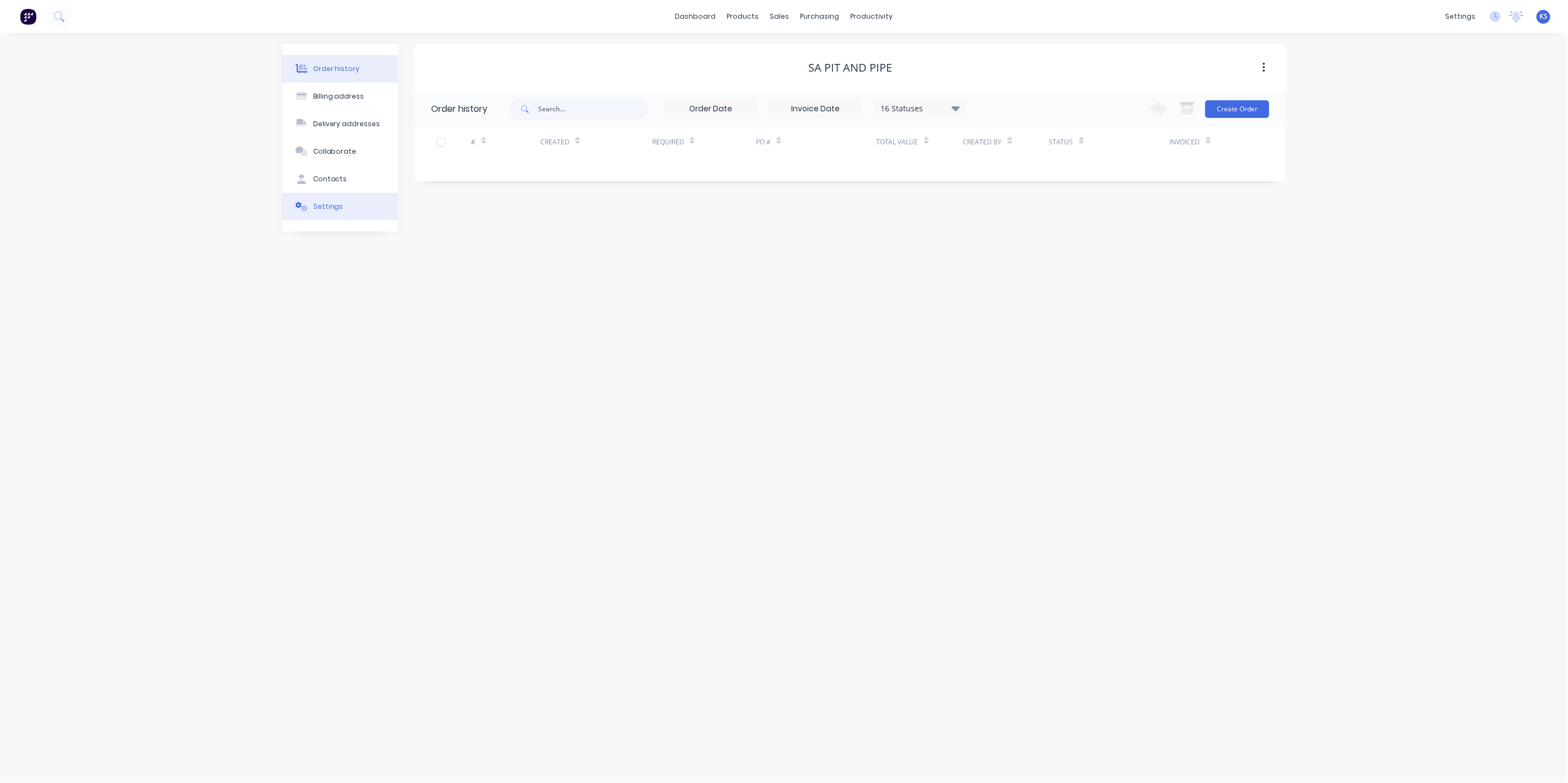
click at [349, 209] on button "Settings" at bounding box center [340, 206] width 116 height 28
click at [440, 342] on div at bounding box center [435, 342] width 22 height 22
click at [517, 362] on div at bounding box center [568, 366] width 122 height 14
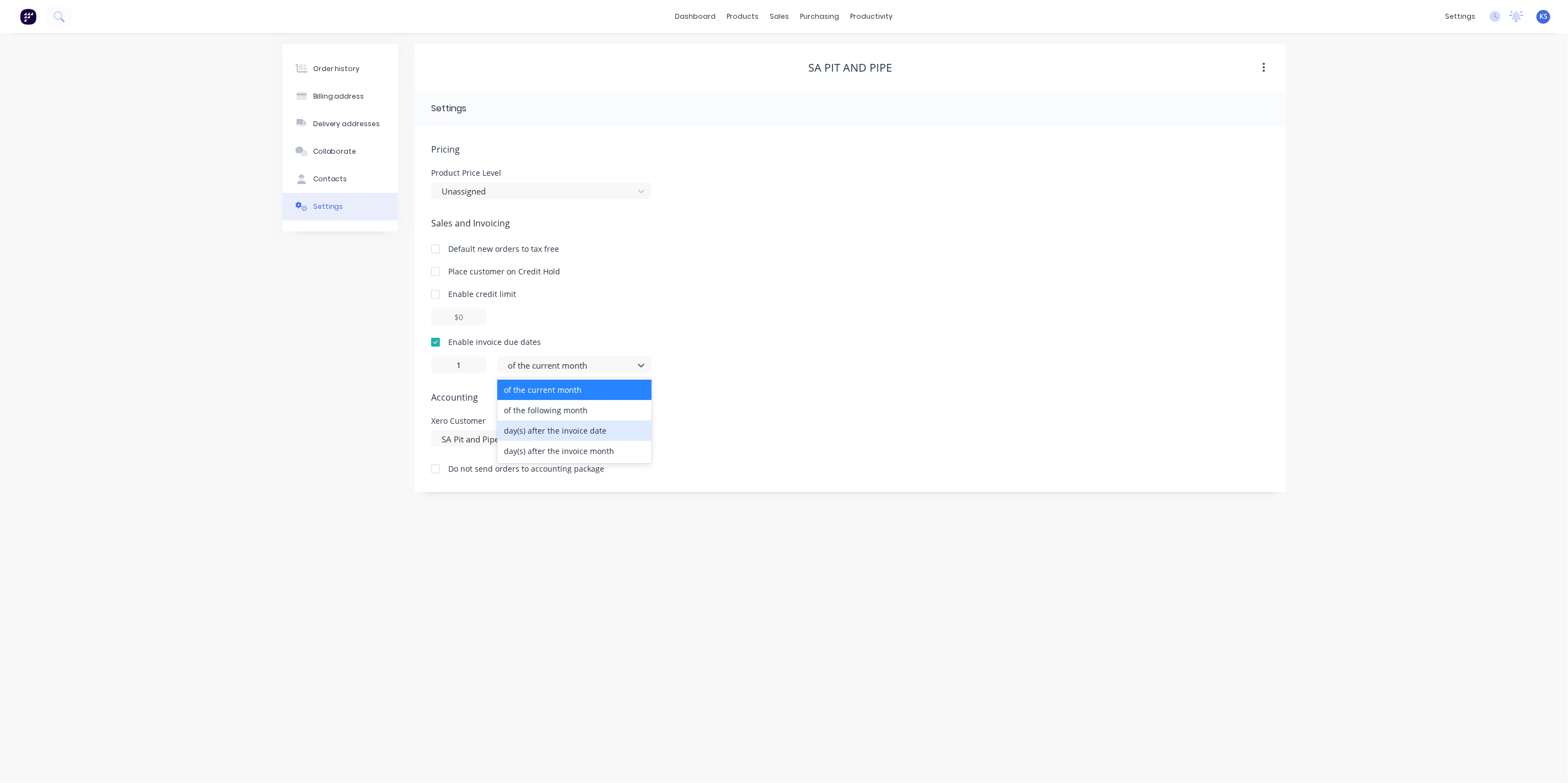
click at [535, 423] on div "day(s) after the invoice date" at bounding box center [574, 430] width 155 height 20
type input "0"
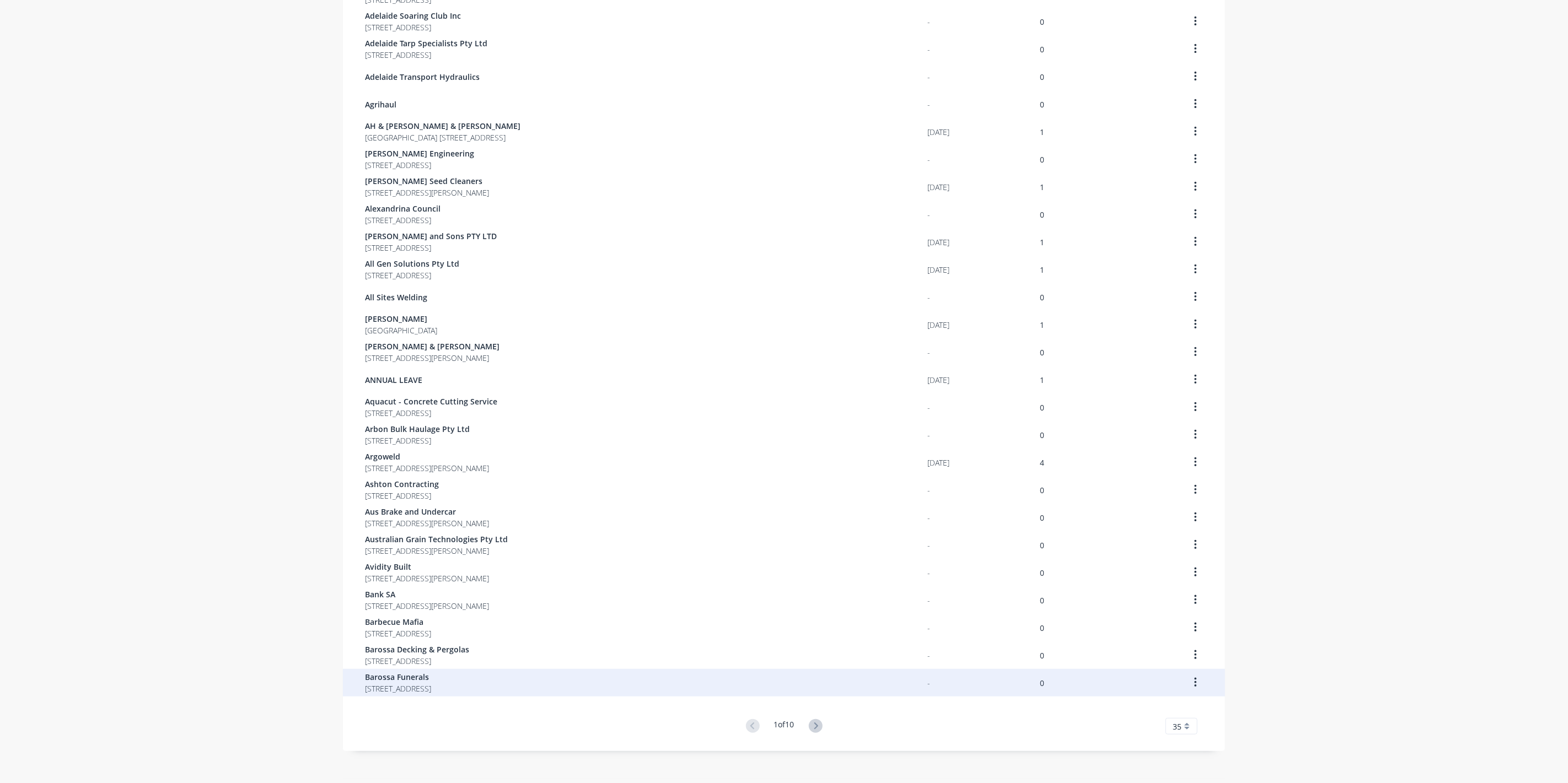
scroll to position [384, 0]
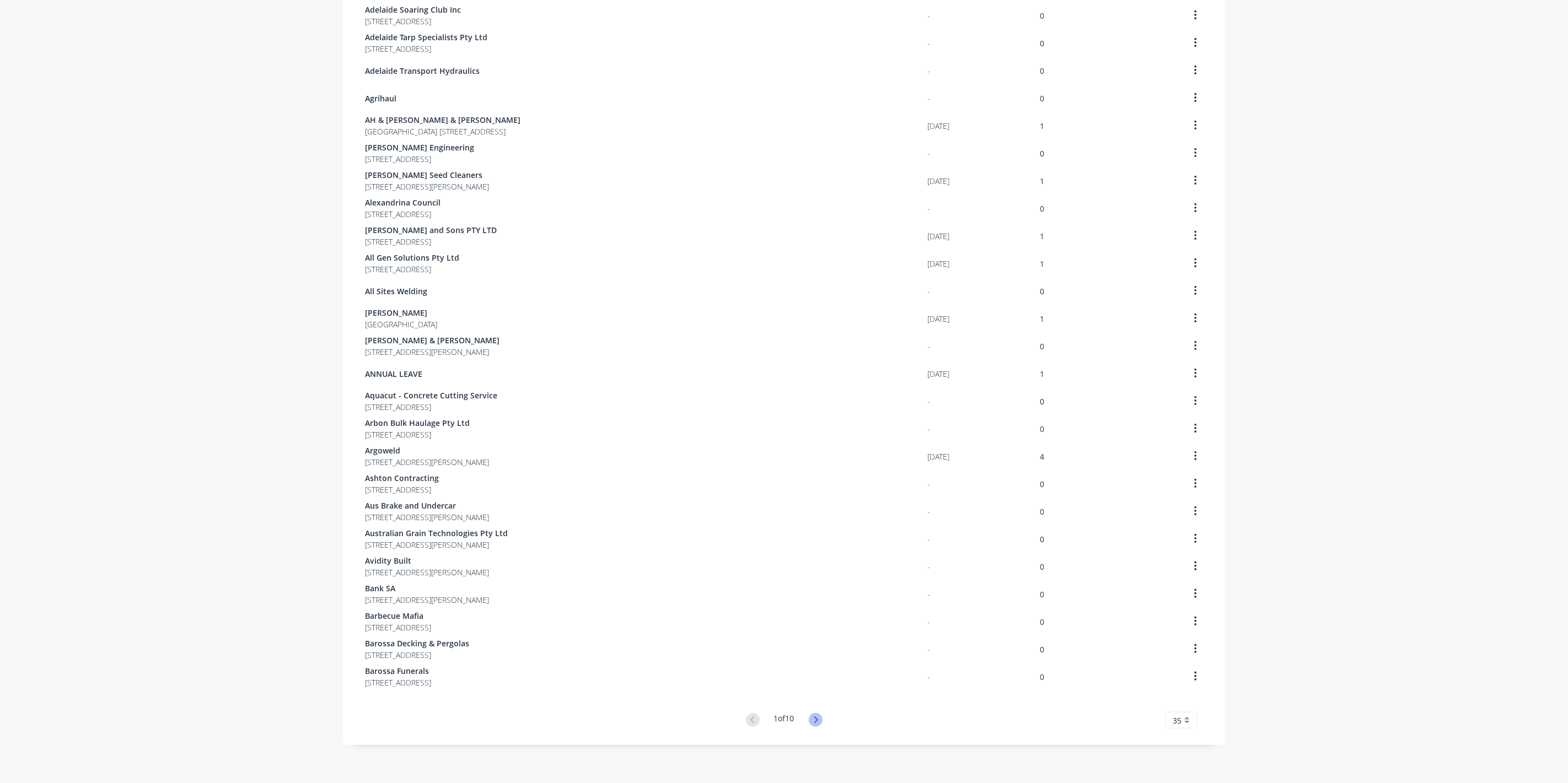
click at [809, 718] on icon at bounding box center [816, 720] width 14 height 14
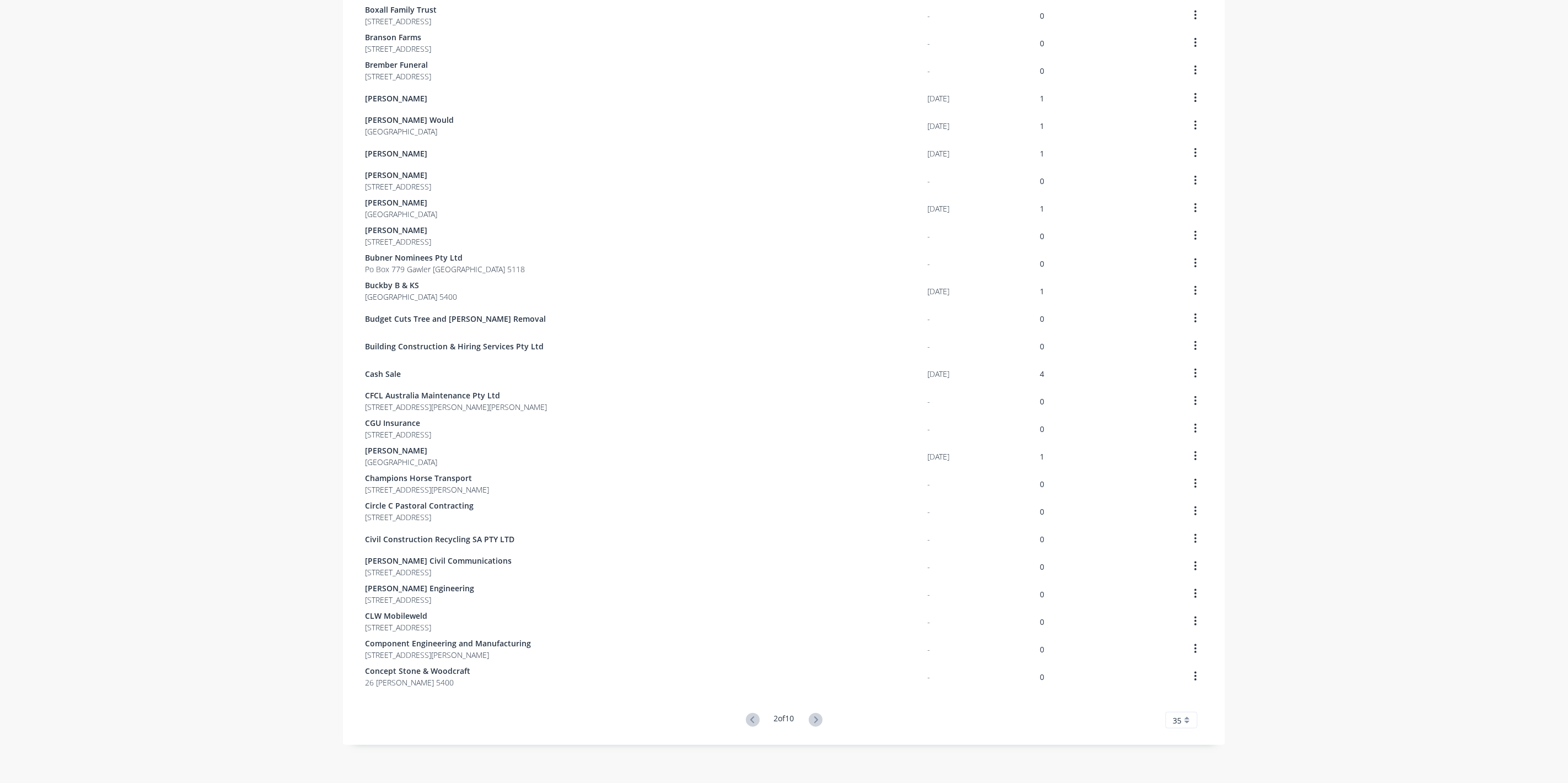
click at [809, 718] on icon at bounding box center [816, 720] width 14 height 14
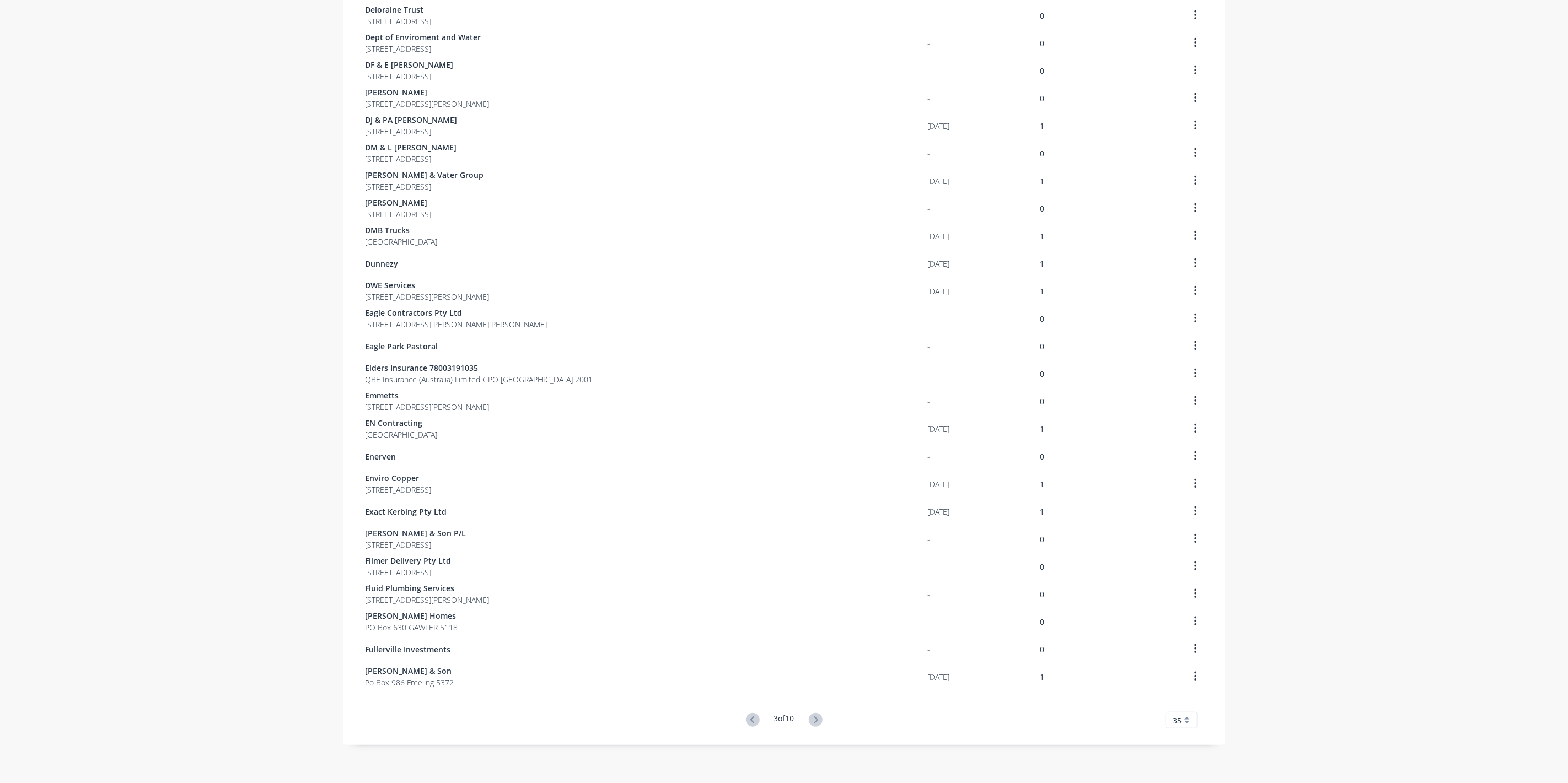
click at [809, 718] on icon at bounding box center [816, 720] width 14 height 14
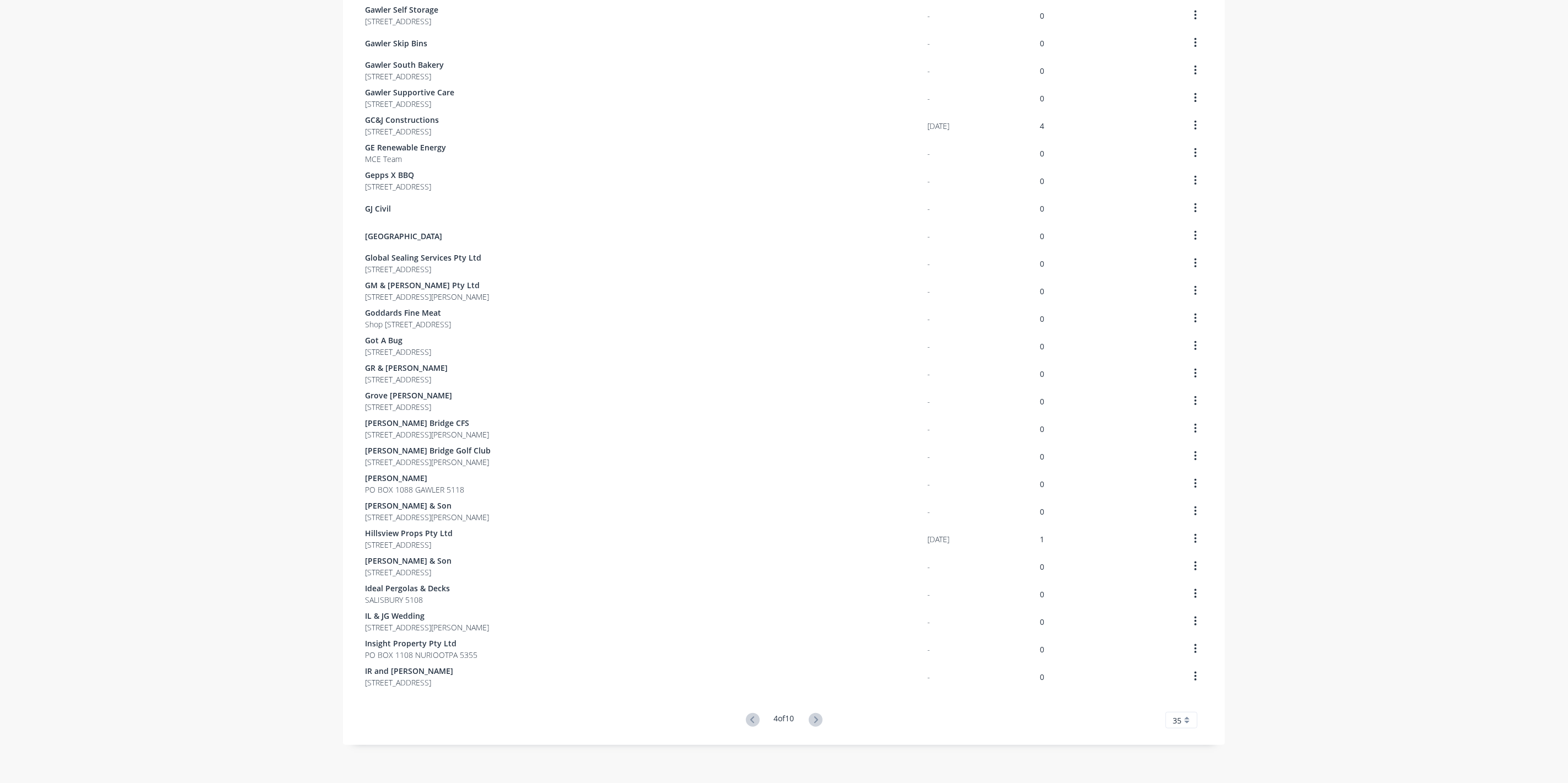
click at [809, 718] on icon at bounding box center [816, 720] width 14 height 14
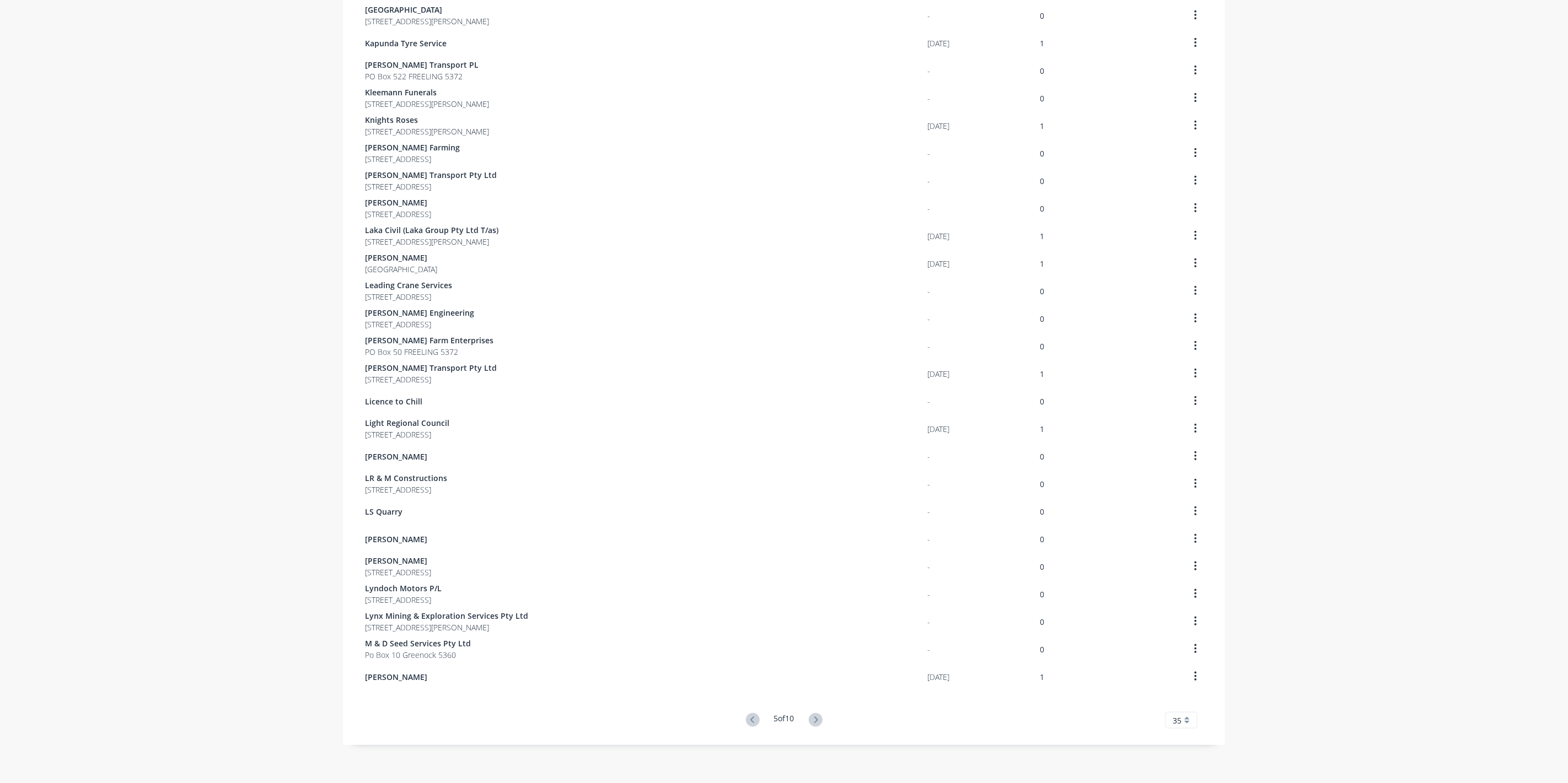
click at [809, 718] on icon at bounding box center [816, 720] width 14 height 14
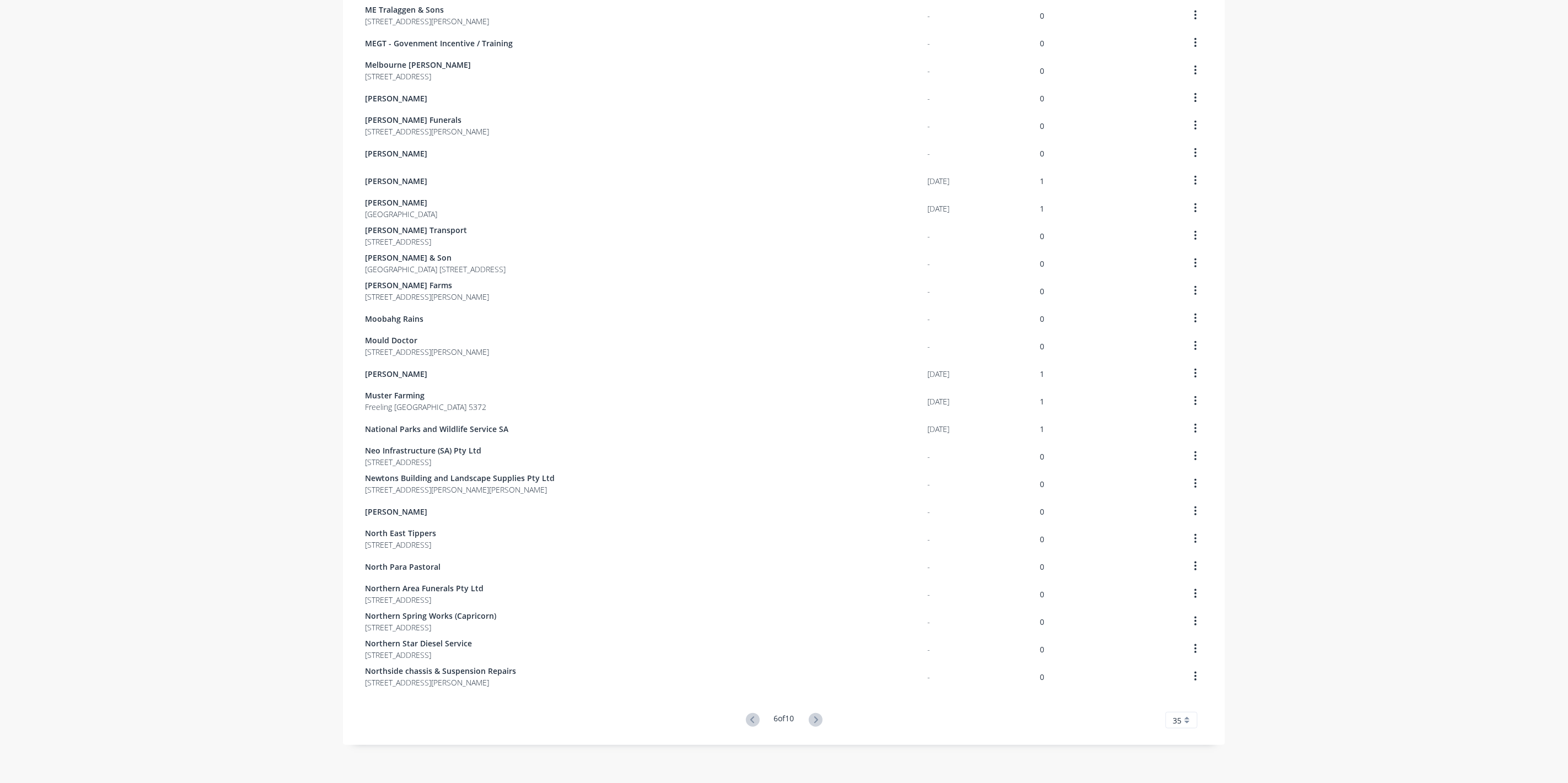
click at [809, 718] on icon at bounding box center [816, 720] width 14 height 14
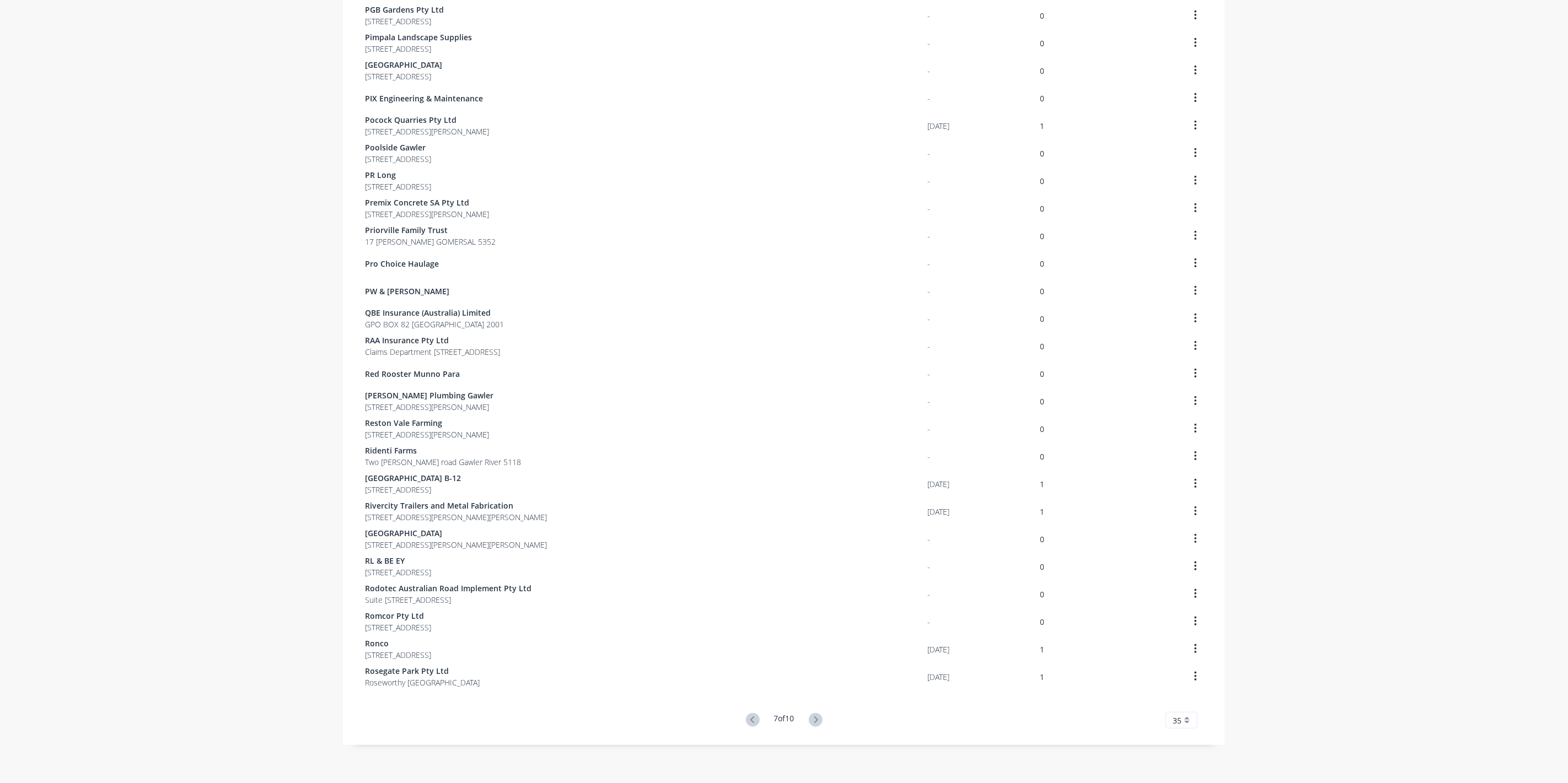
click at [809, 718] on icon at bounding box center [816, 720] width 14 height 14
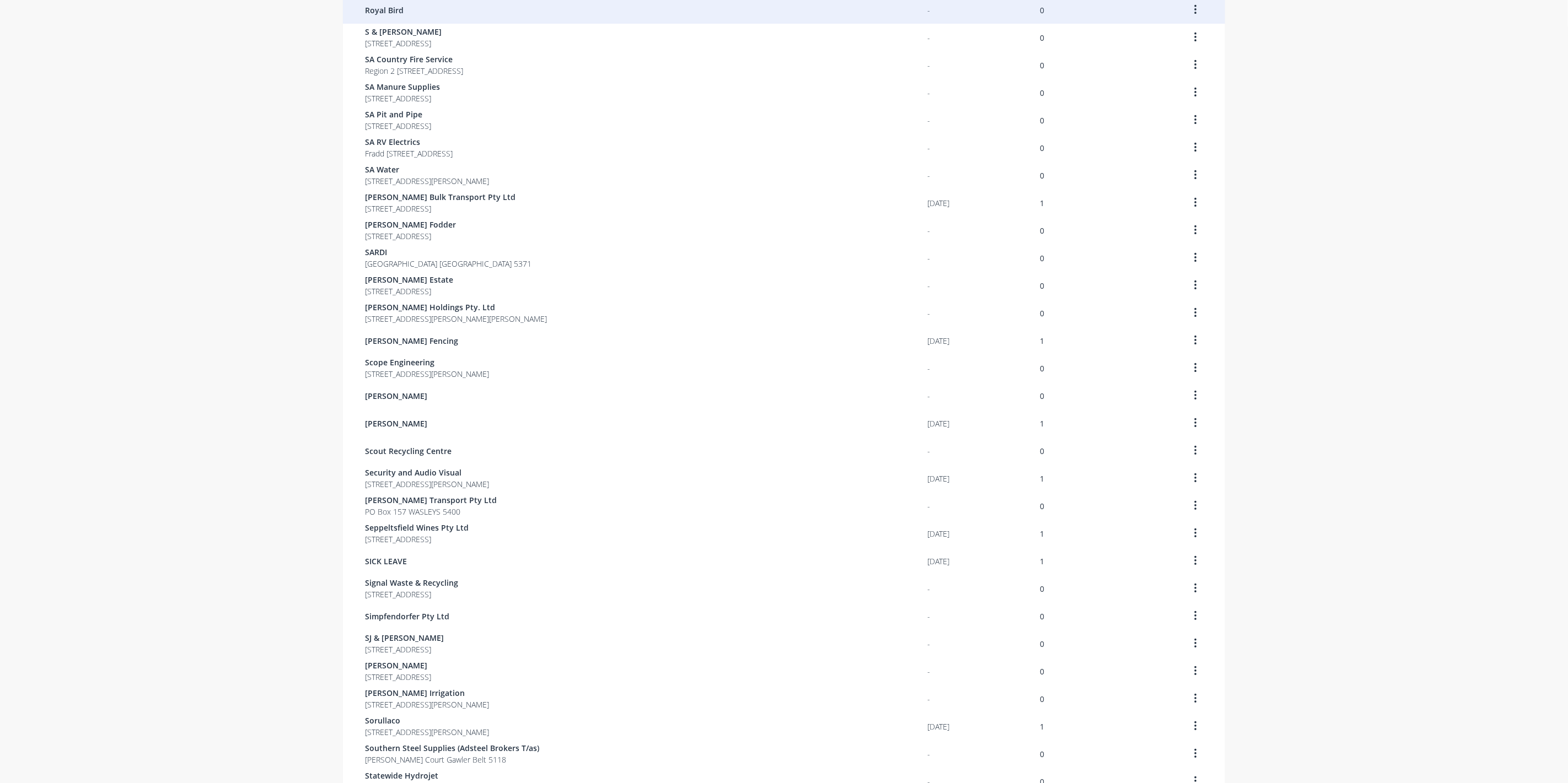
scroll to position [17, 0]
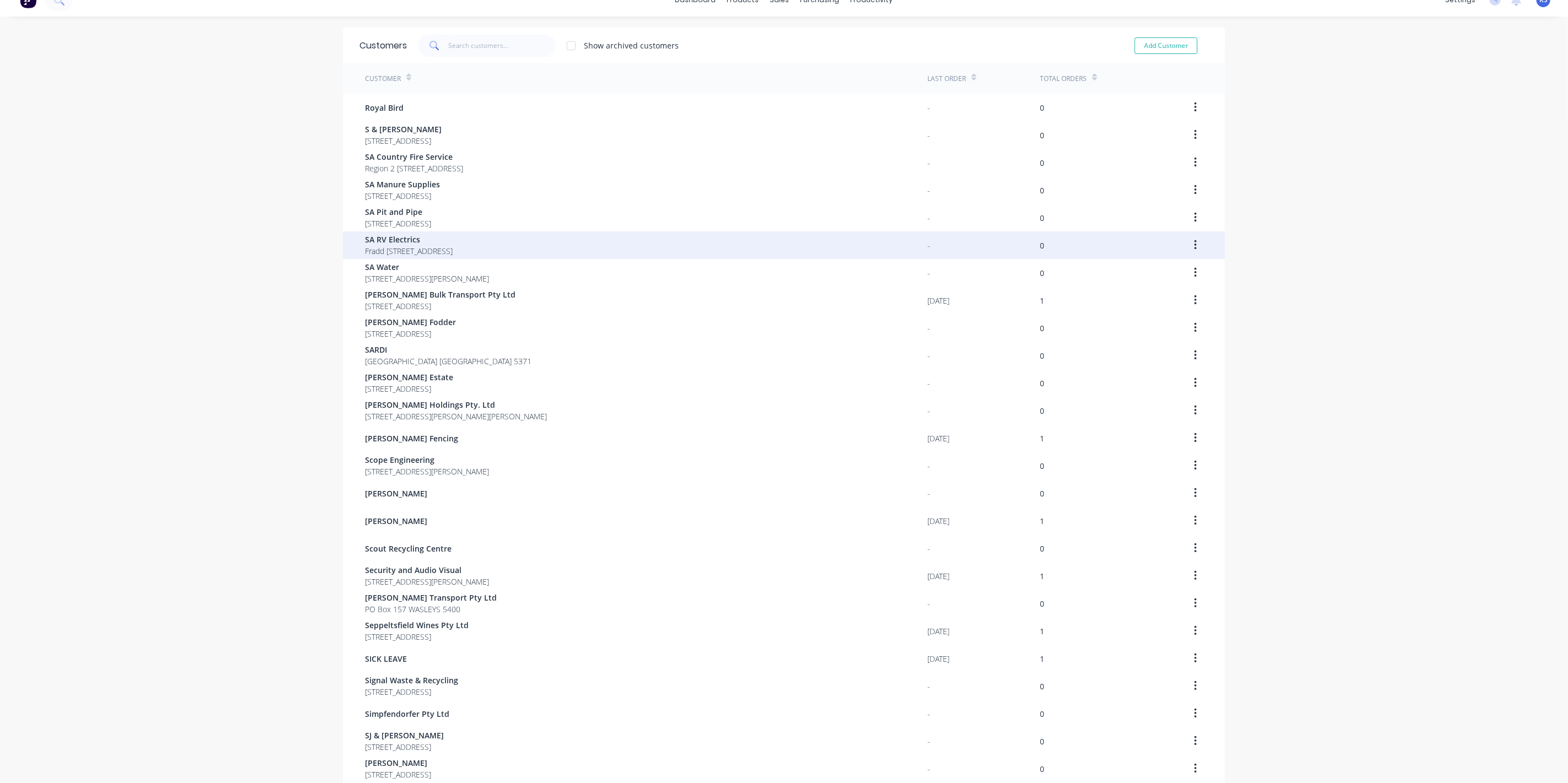
click at [390, 240] on span "SA RV Electrics" at bounding box center [409, 239] width 88 height 11
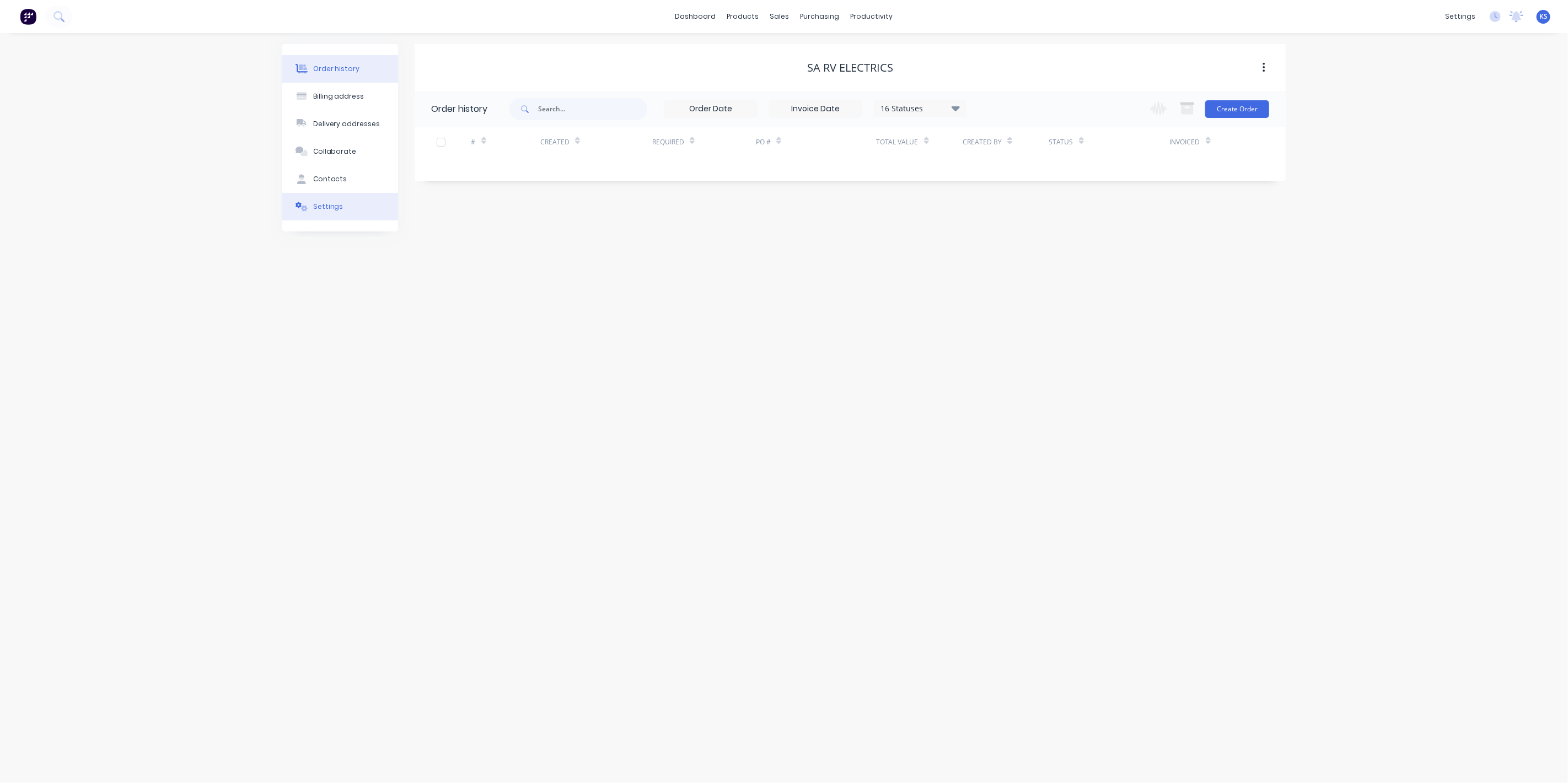
click at [337, 212] on button "Settings" at bounding box center [340, 206] width 116 height 28
click at [442, 341] on div at bounding box center [435, 342] width 22 height 22
click at [529, 357] on div "of the current month" at bounding box center [567, 366] width 128 height 17
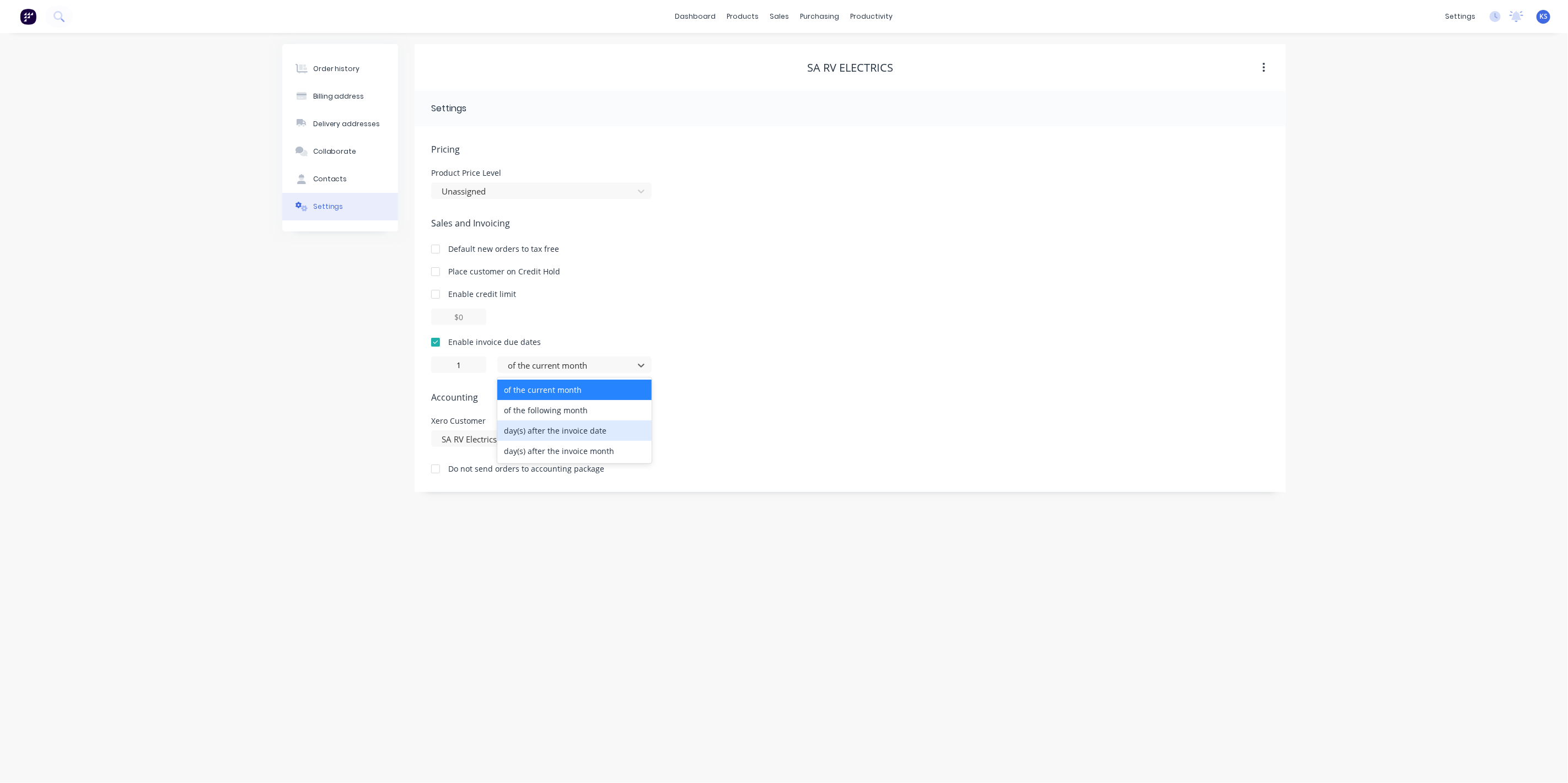
click at [552, 422] on div "day(s) after the invoice date" at bounding box center [574, 430] width 155 height 20
type input "0"
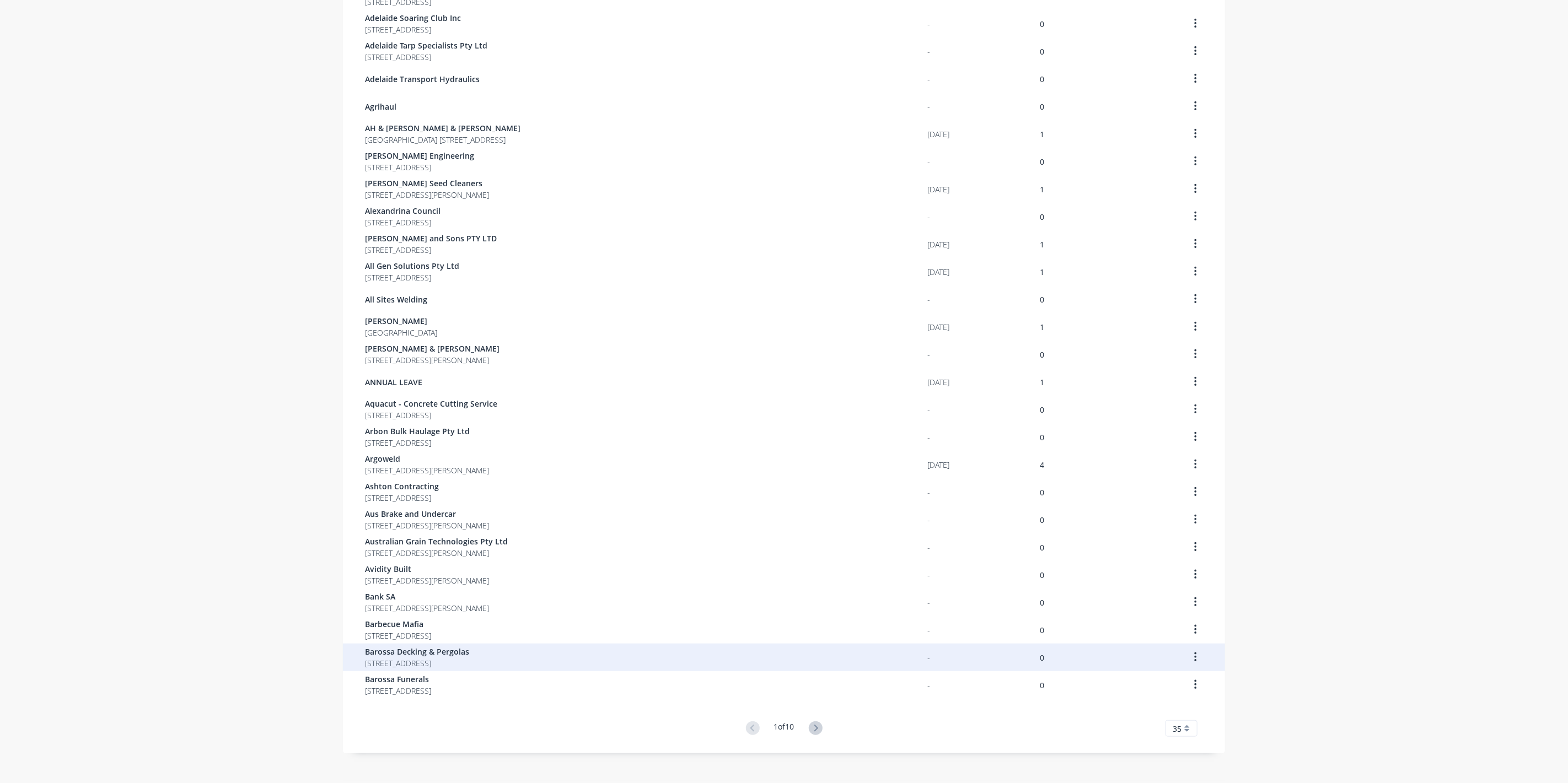
scroll to position [384, 0]
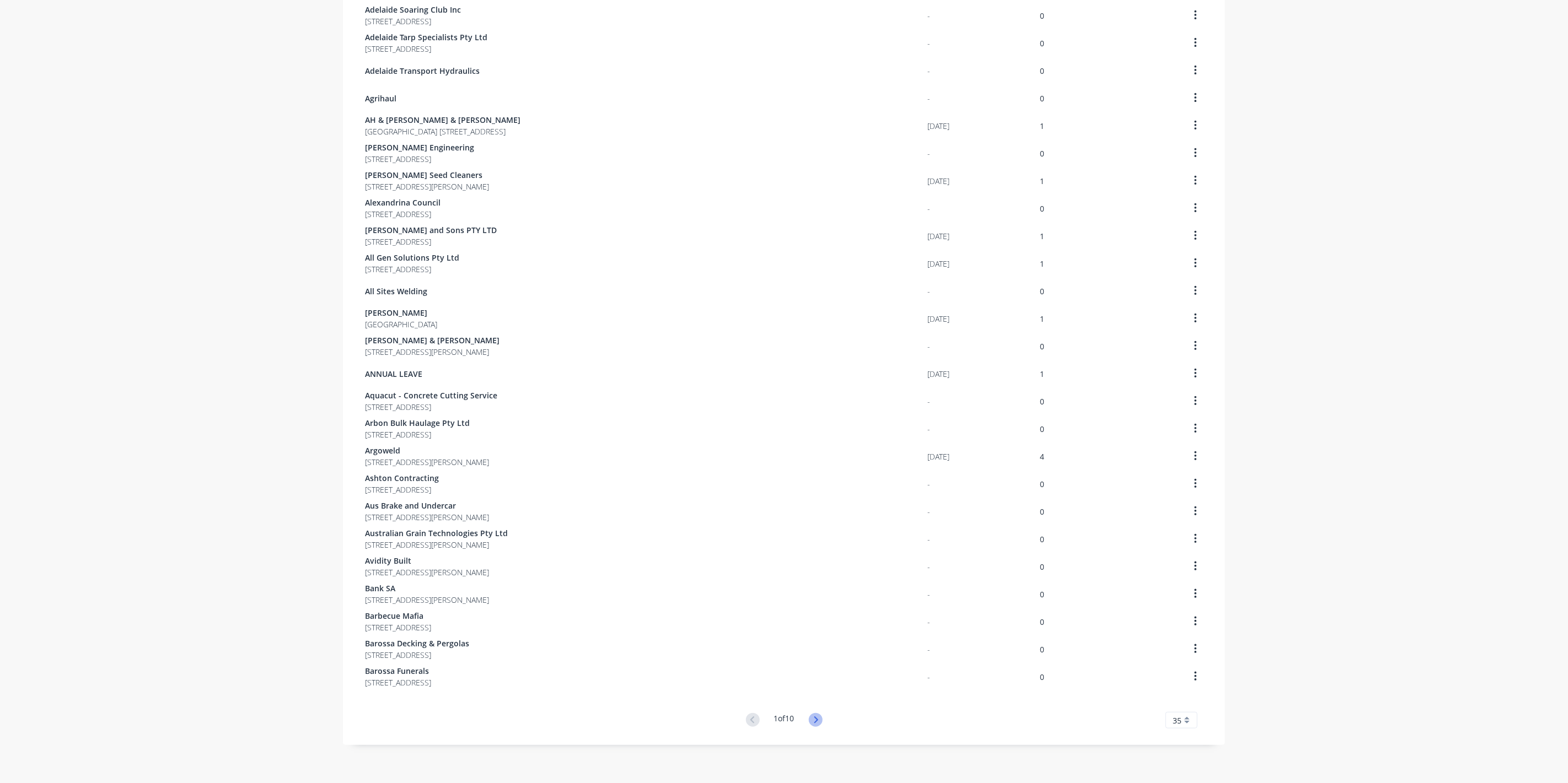
click at [815, 721] on icon at bounding box center [816, 720] width 4 height 7
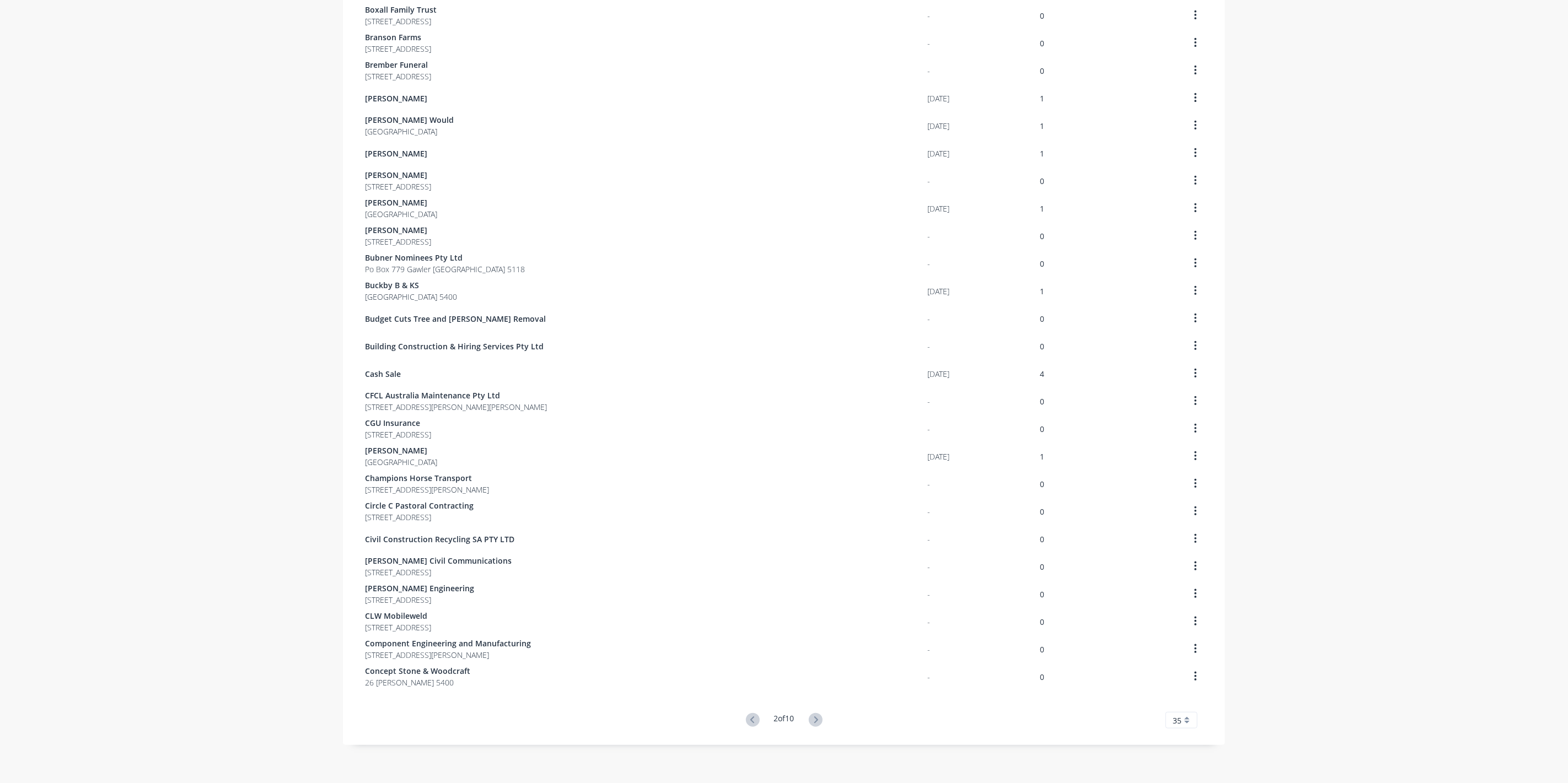
click at [815, 721] on icon at bounding box center [816, 720] width 4 height 7
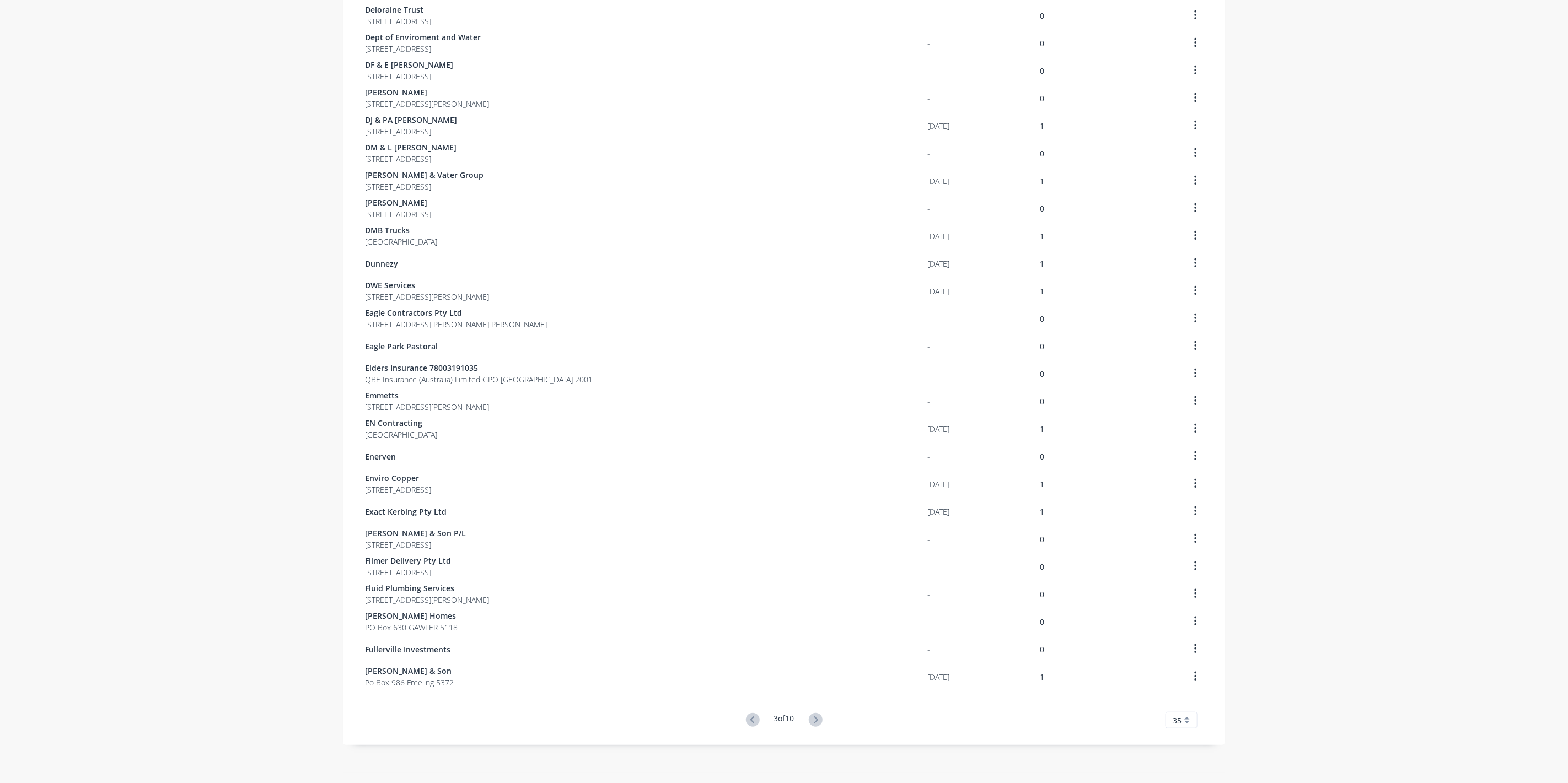
click at [815, 721] on icon at bounding box center [816, 720] width 4 height 7
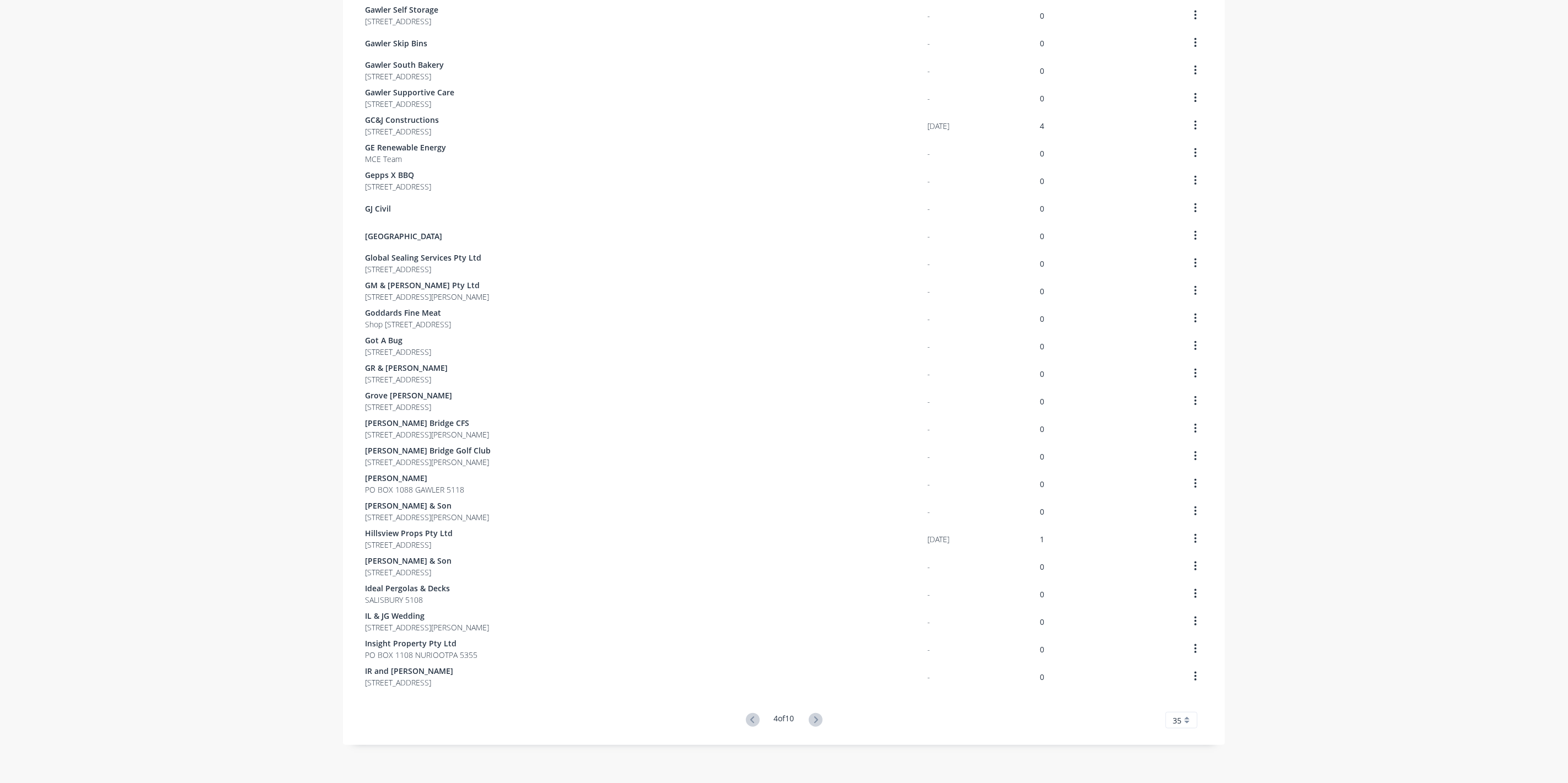
click at [815, 721] on icon at bounding box center [816, 720] width 4 height 7
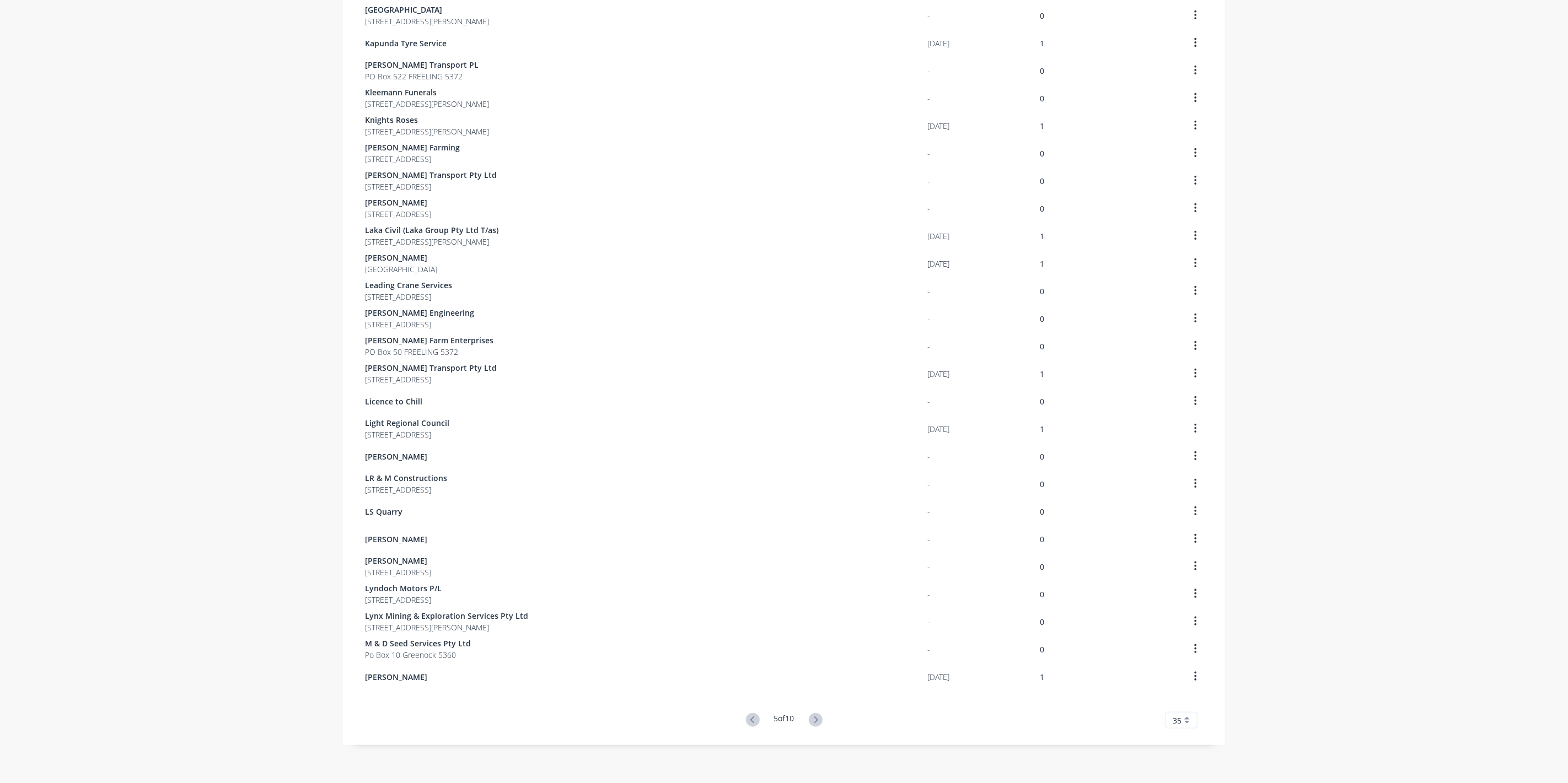
click at [815, 721] on icon at bounding box center [816, 720] width 4 height 7
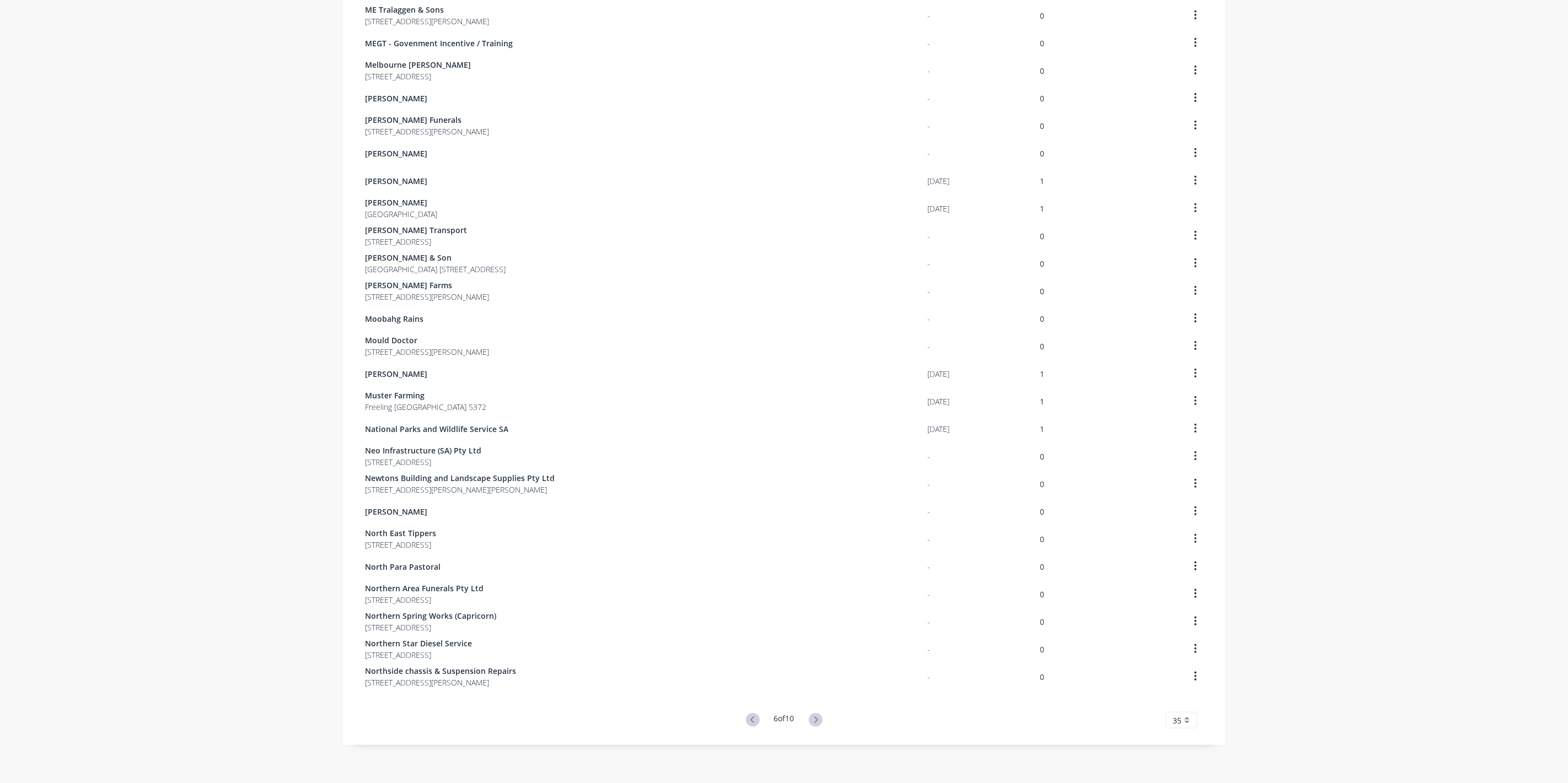
click at [815, 721] on icon at bounding box center [816, 720] width 4 height 7
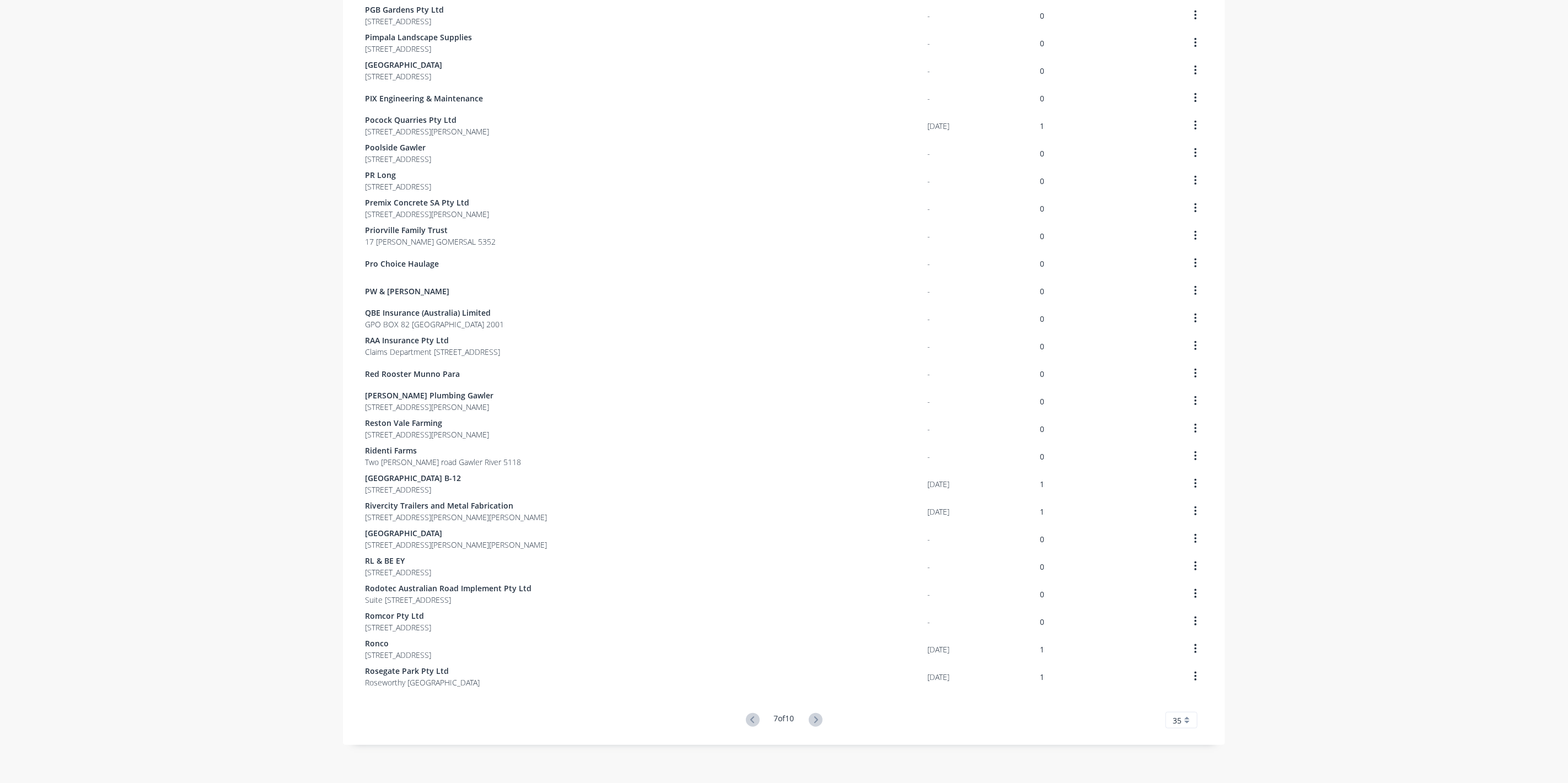
click at [815, 721] on icon at bounding box center [816, 720] width 4 height 7
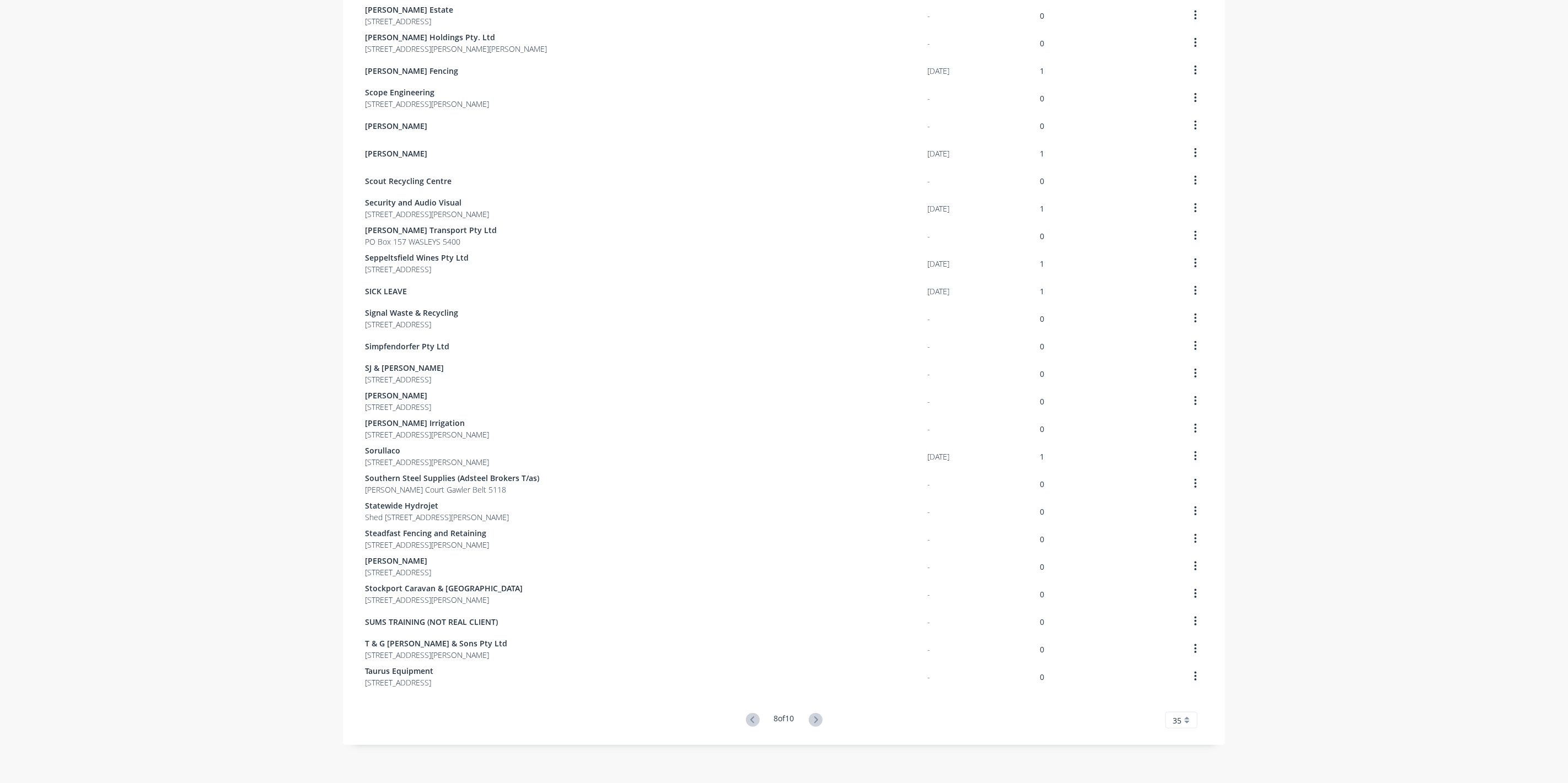
click at [815, 721] on icon at bounding box center [816, 720] width 4 height 7
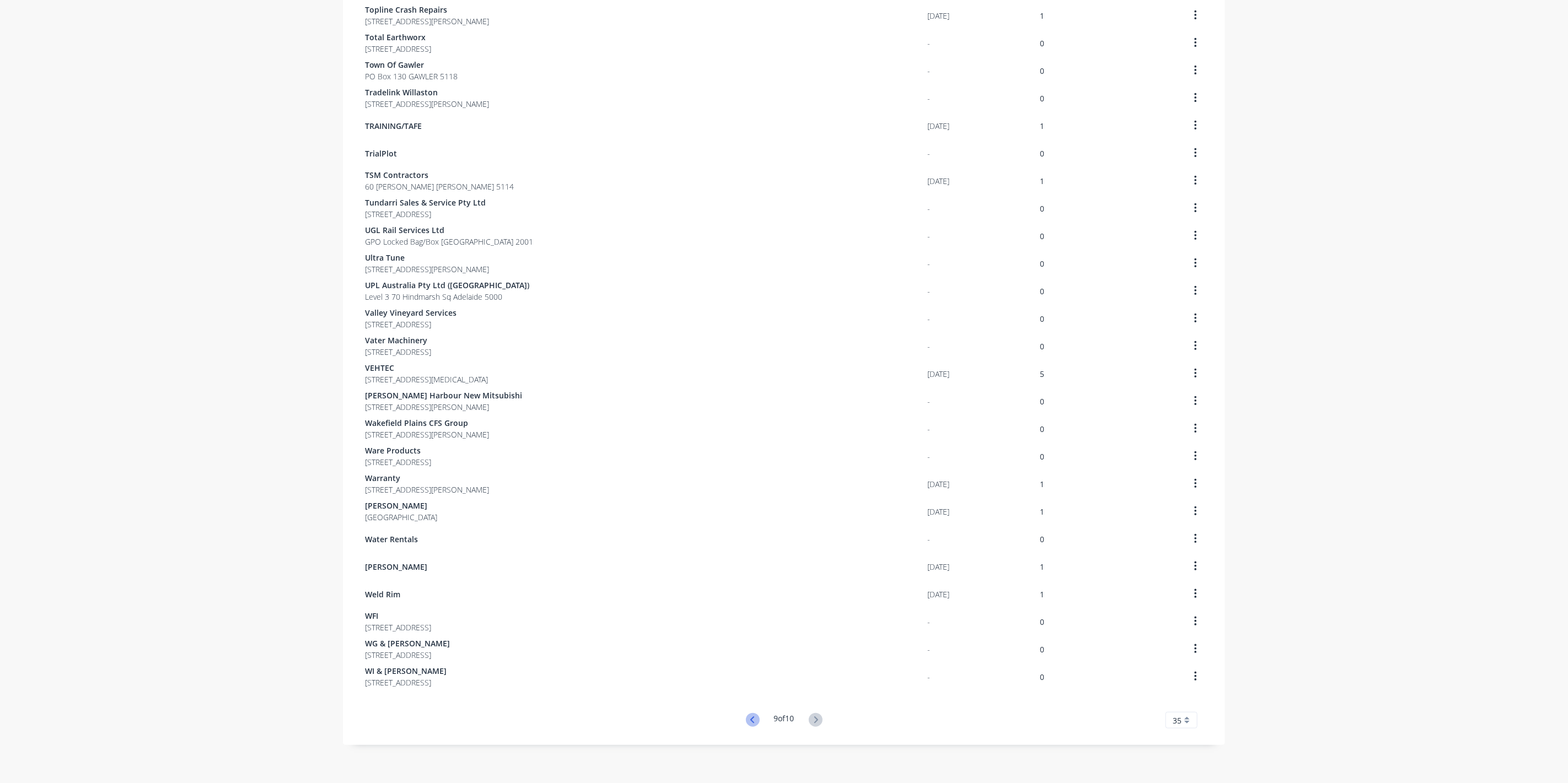
click at [749, 723] on icon at bounding box center [752, 720] width 14 height 14
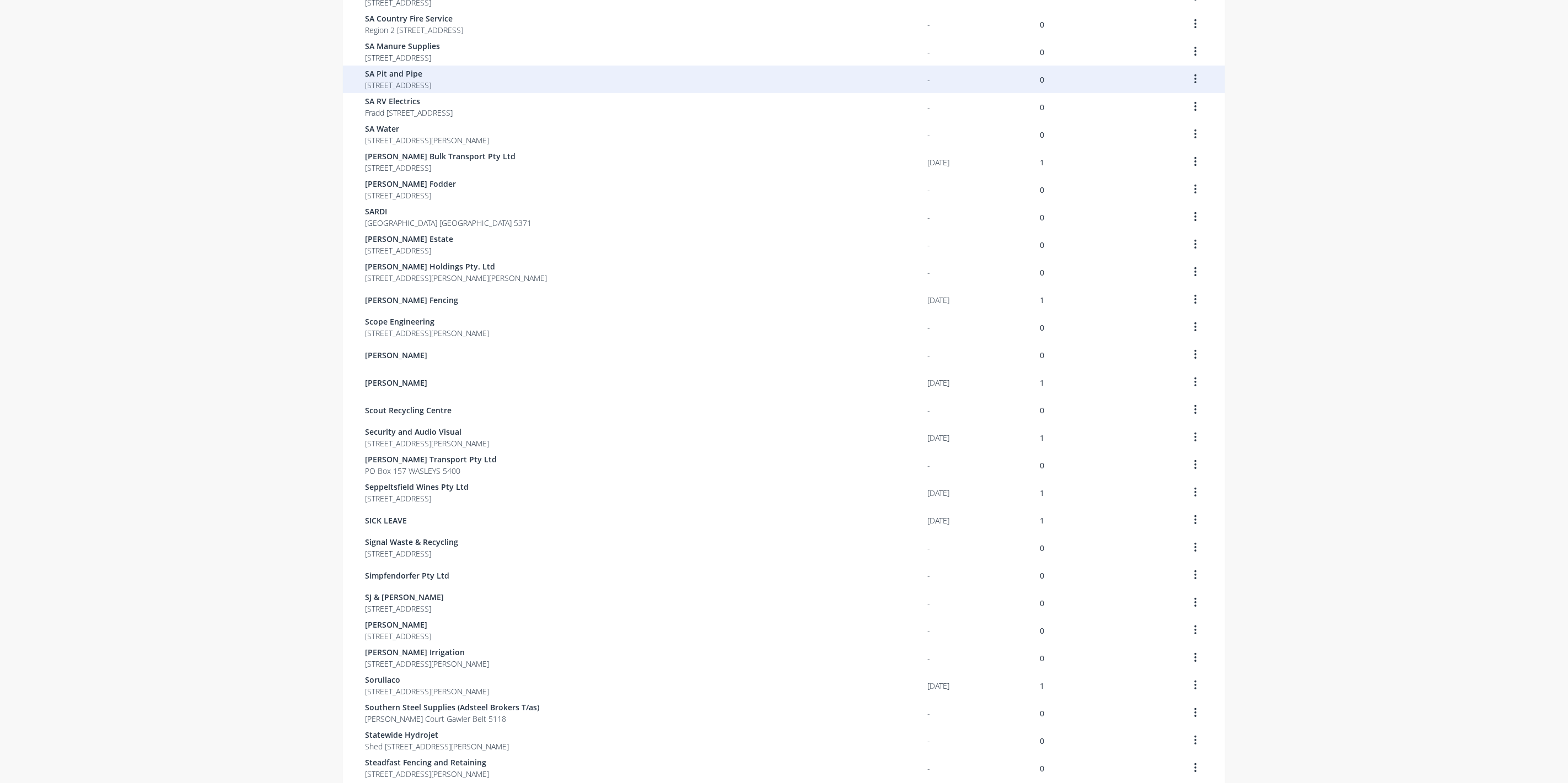
scroll to position [139, 0]
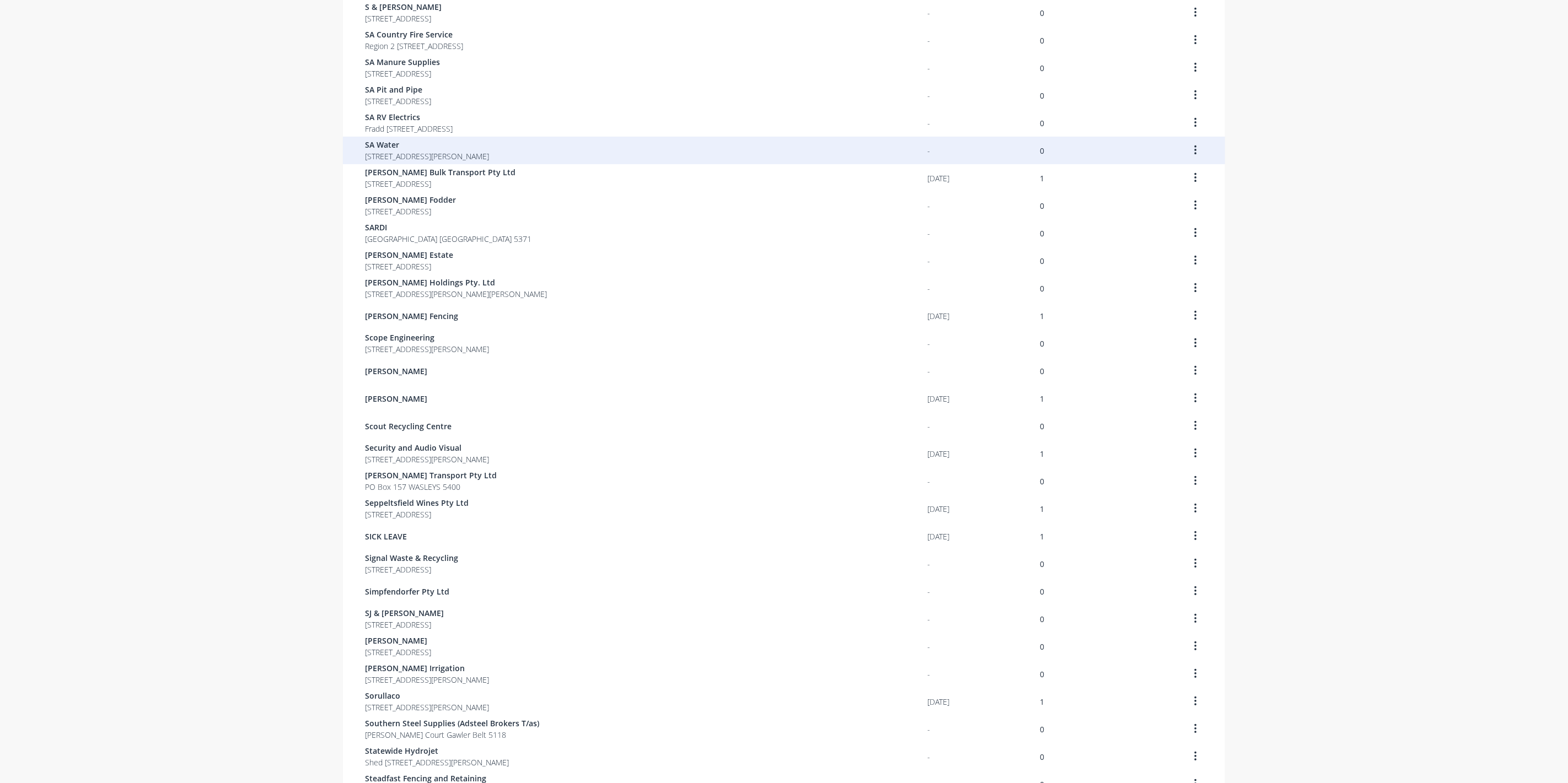
click at [406, 147] on span "SA Water" at bounding box center [427, 144] width 124 height 11
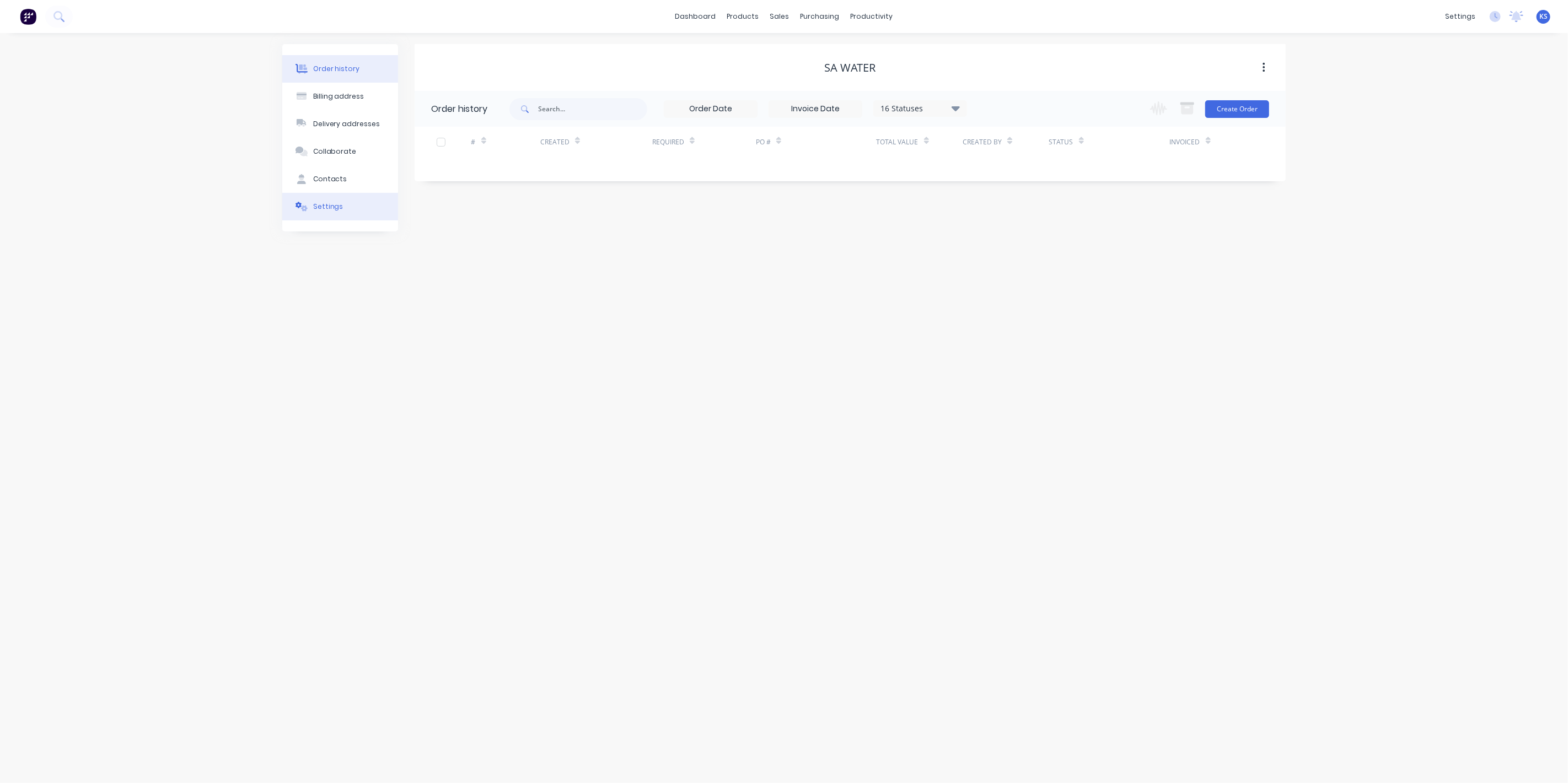
click at [333, 205] on div "Settings" at bounding box center [328, 206] width 30 height 10
click at [438, 336] on div at bounding box center [435, 342] width 22 height 22
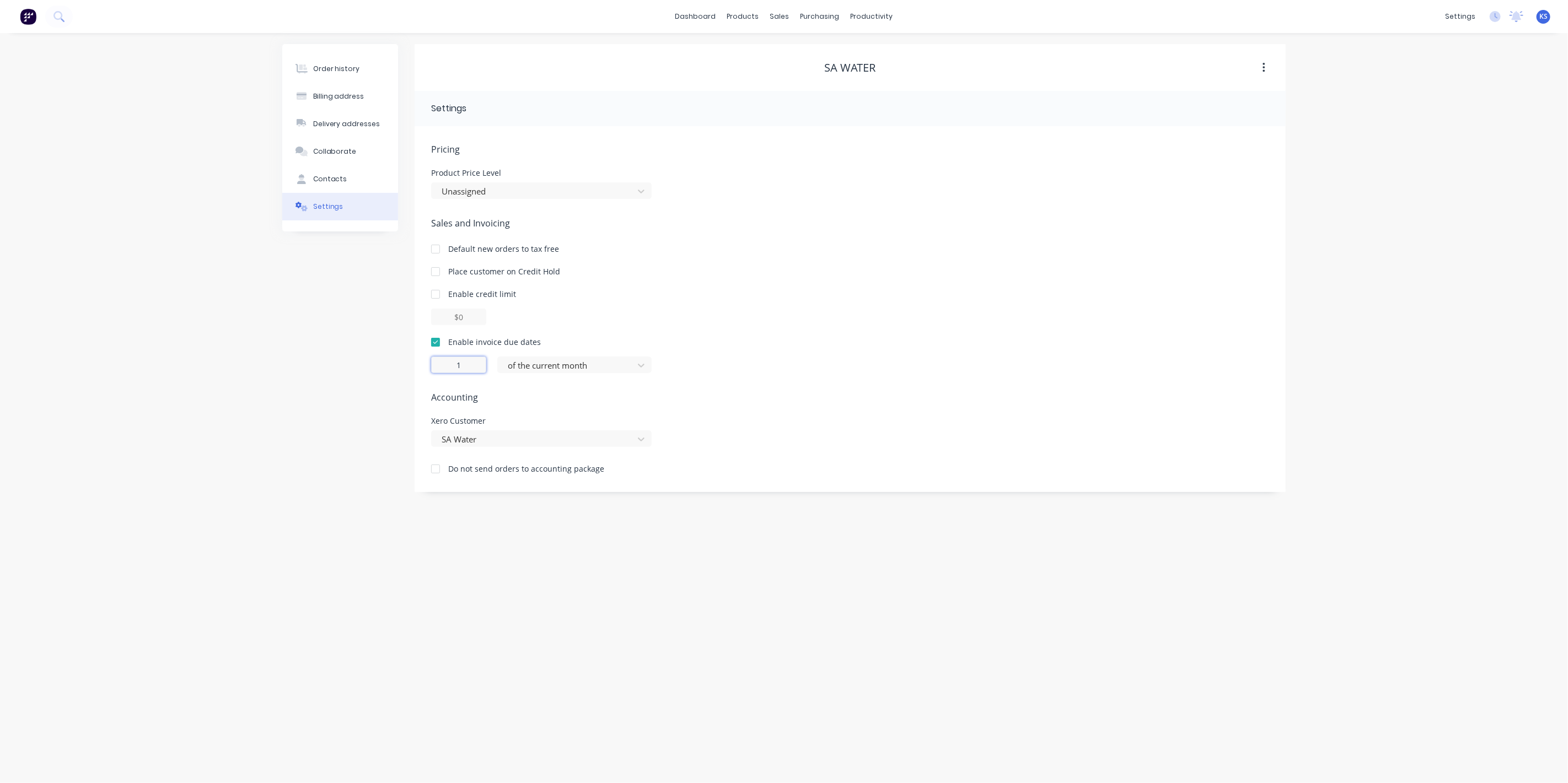
click at [475, 366] on input "1" at bounding box center [458, 365] width 55 height 17
type input "1"
type input "7"
click at [535, 371] on div at bounding box center [568, 366] width 122 height 14
click at [563, 429] on div "day(s) after the invoice date" at bounding box center [574, 430] width 155 height 20
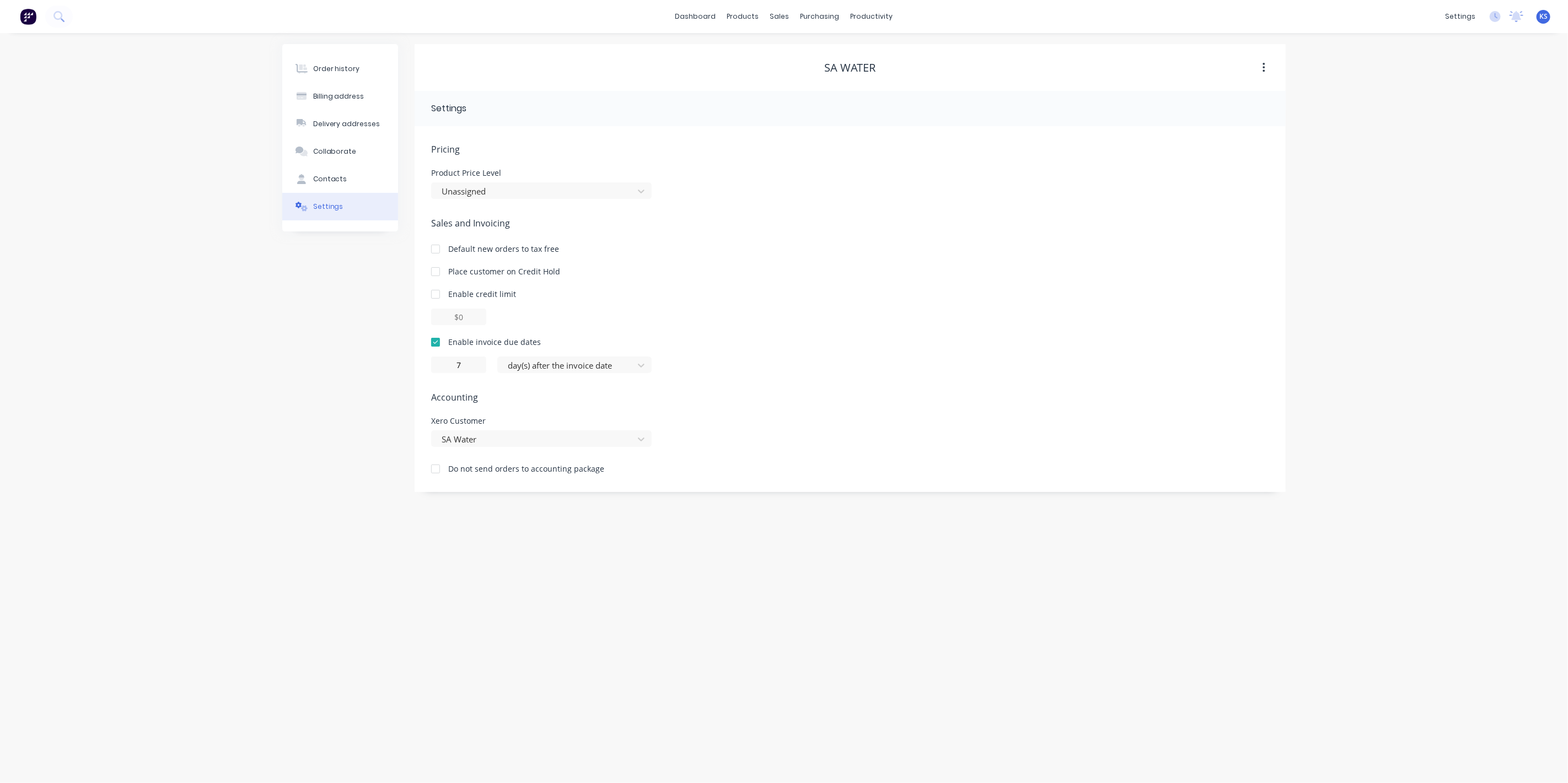
click at [330, 372] on div "Order history Billing address Delivery addresses Collaborate Contacts Settings" at bounding box center [340, 268] width 116 height 448
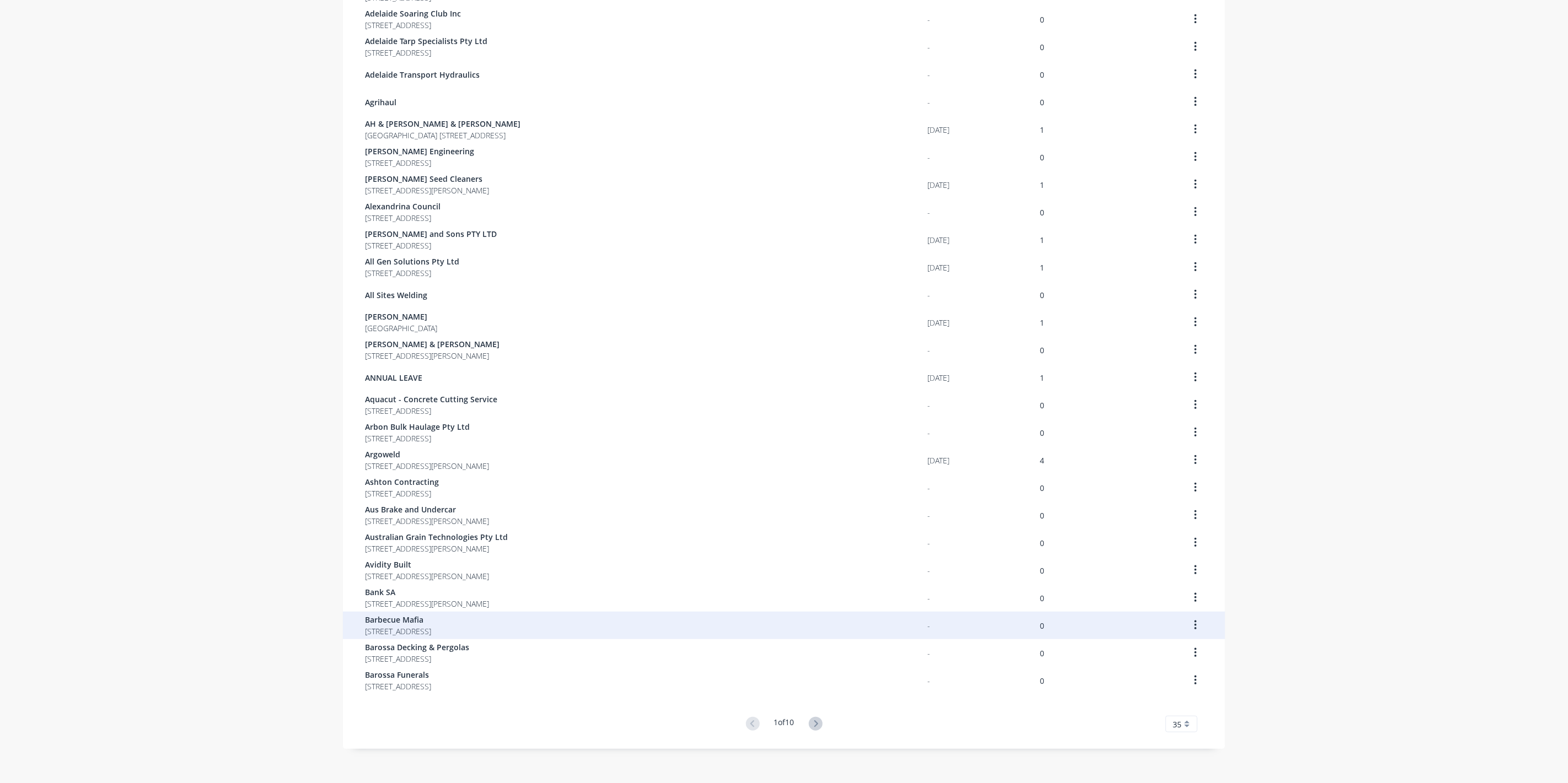
scroll to position [384, 0]
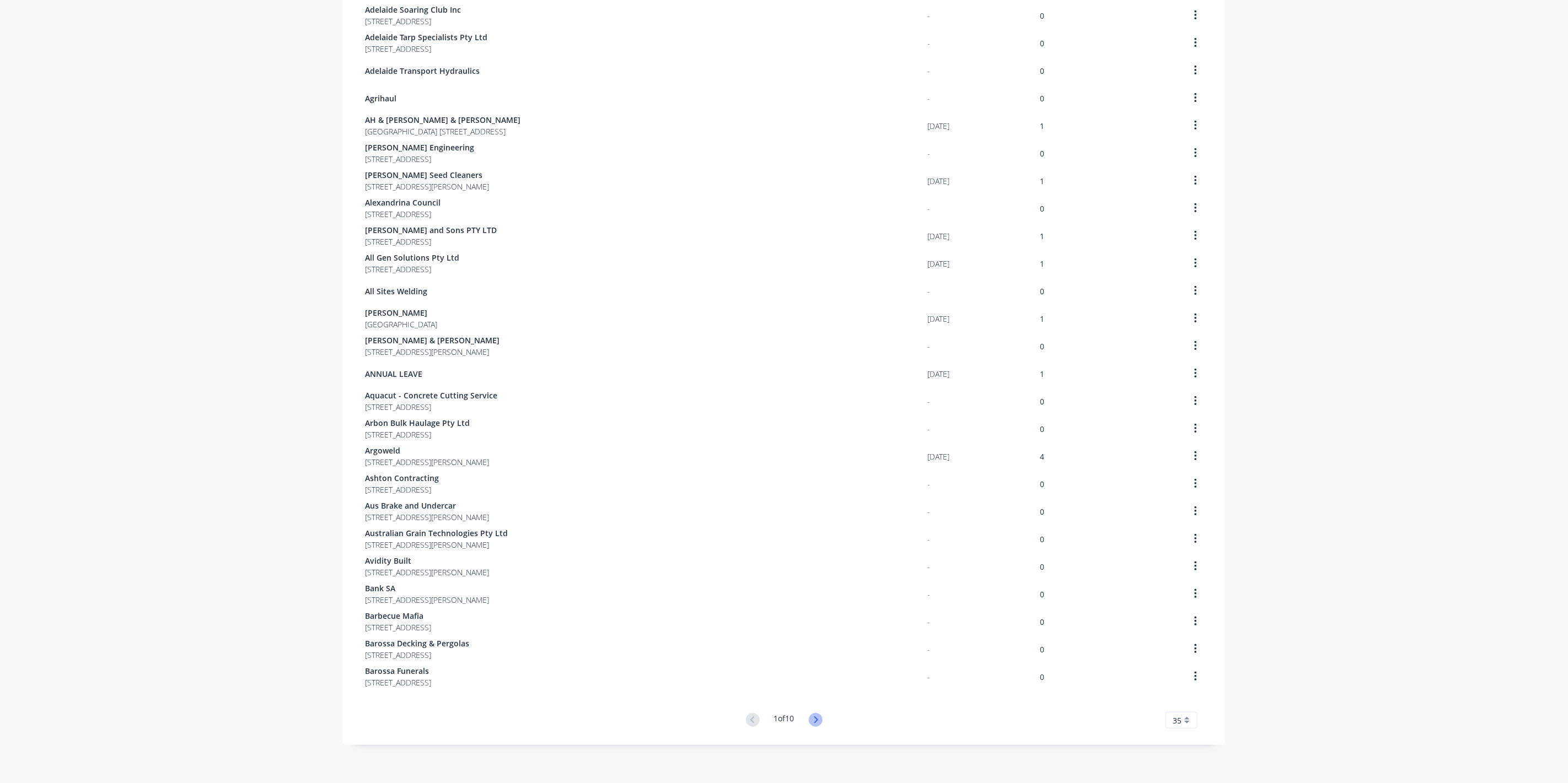
click at [811, 721] on icon at bounding box center [816, 720] width 14 height 14
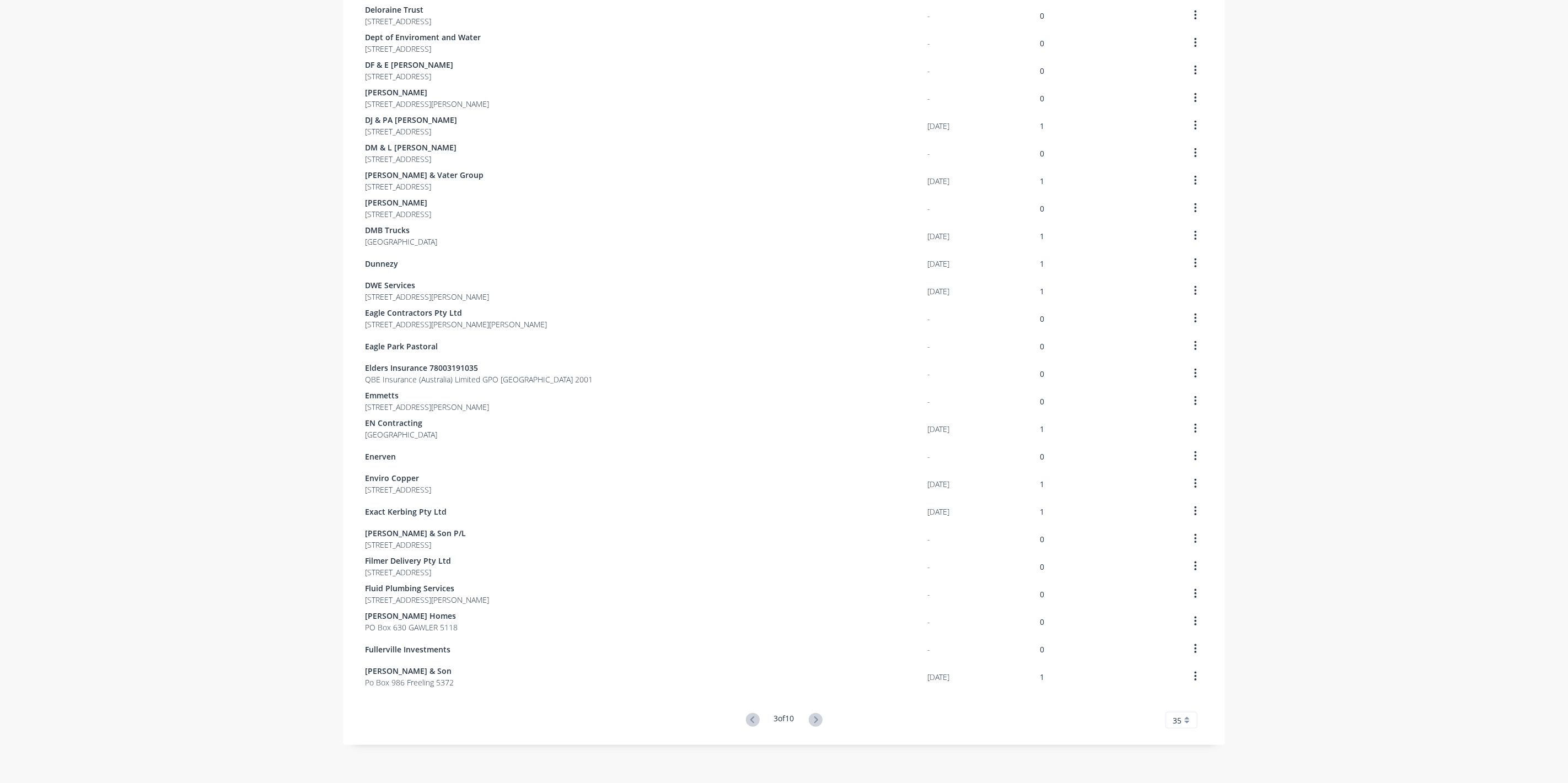
click at [811, 721] on icon at bounding box center [816, 720] width 14 height 14
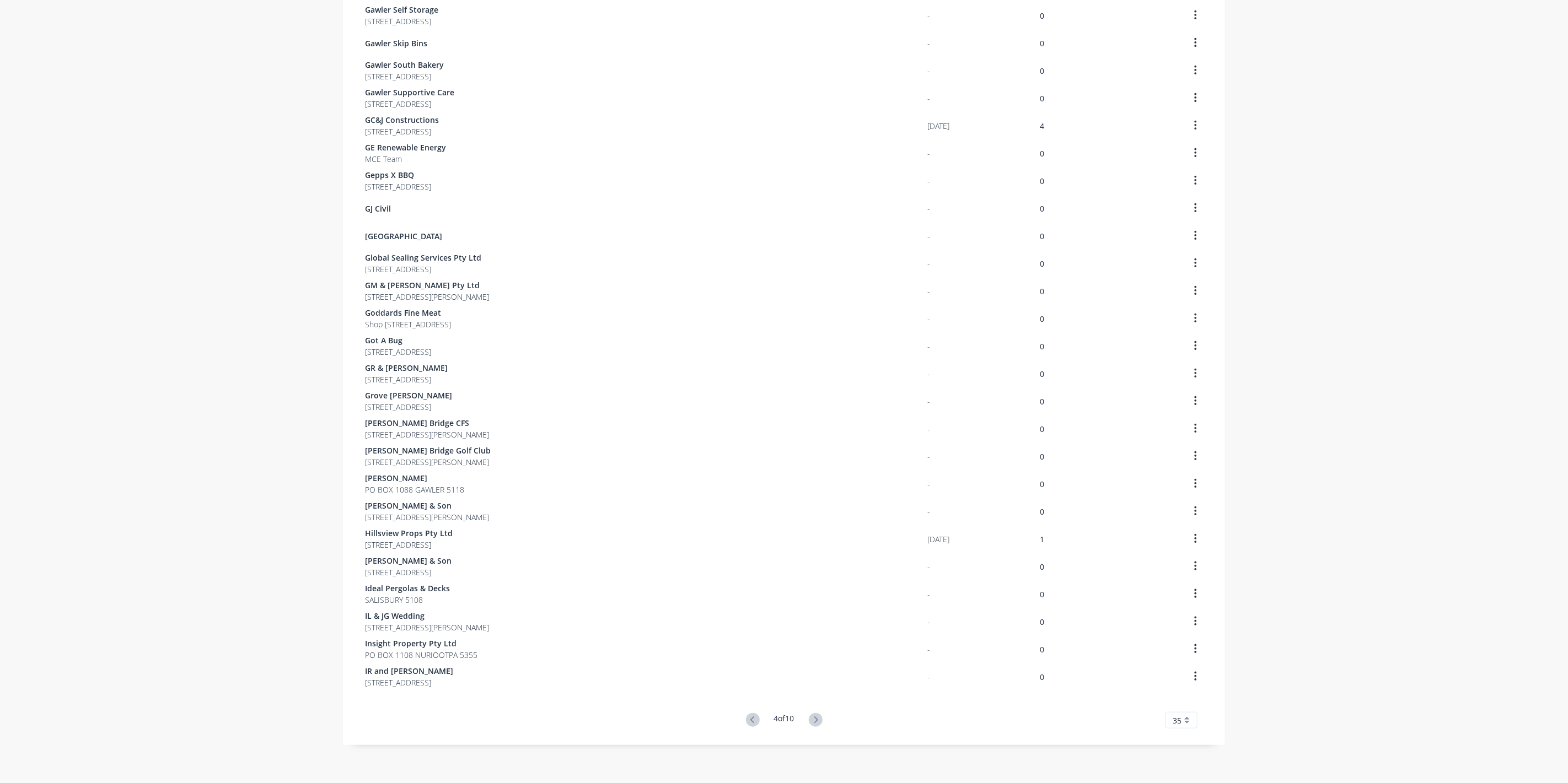
click at [811, 721] on icon at bounding box center [816, 720] width 14 height 14
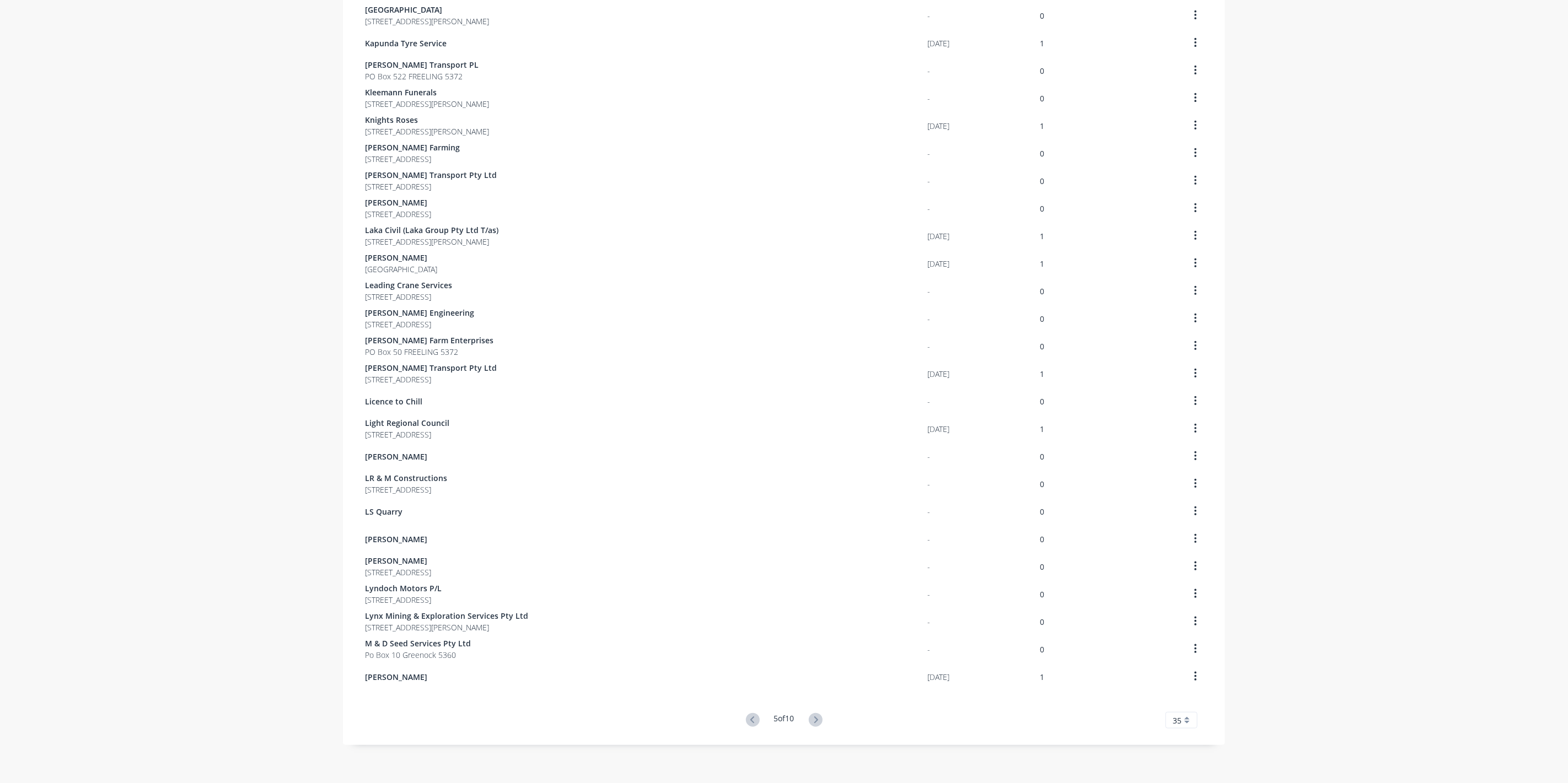
click at [811, 721] on icon at bounding box center [816, 720] width 14 height 14
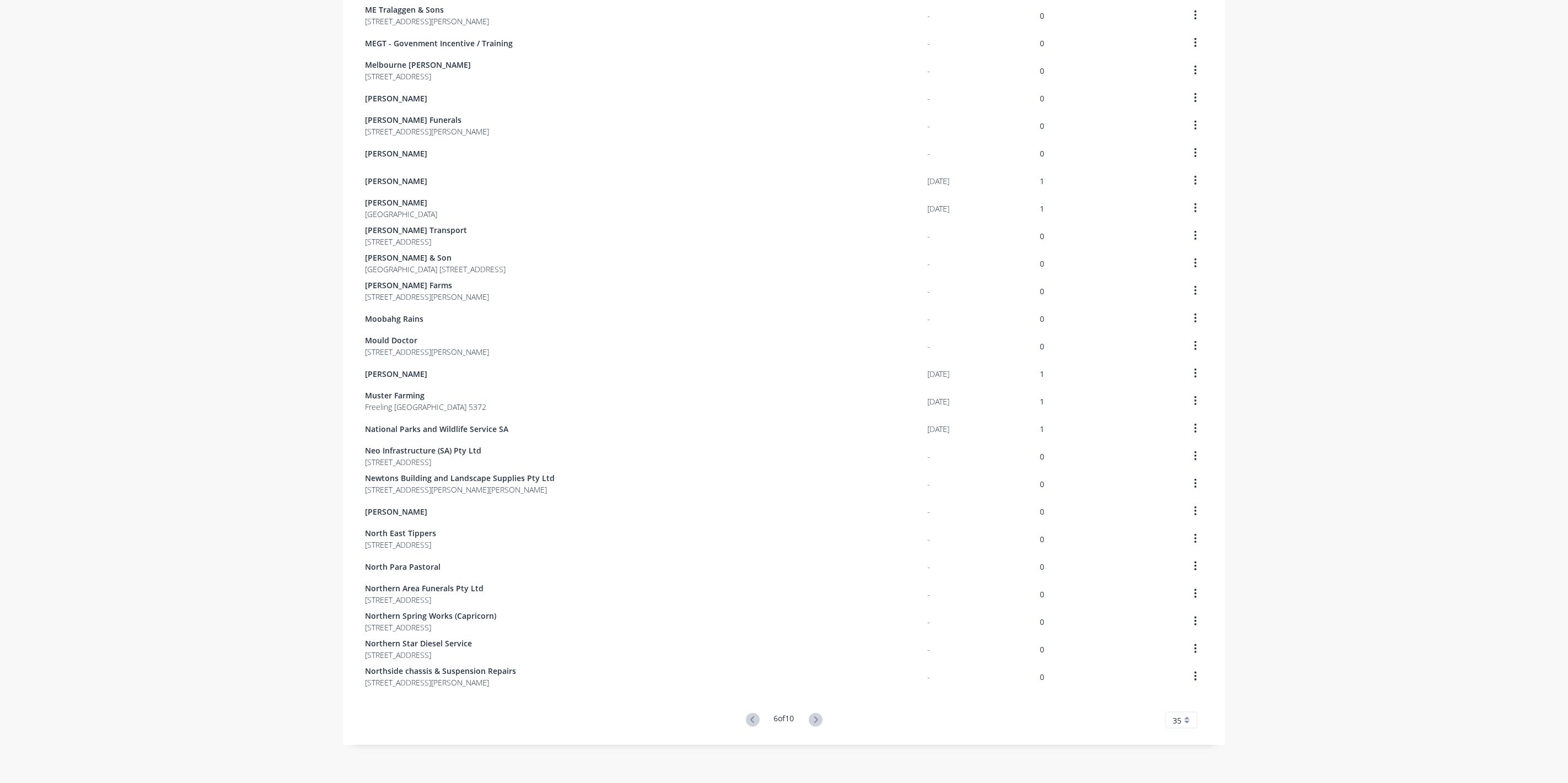
click at [811, 721] on icon at bounding box center [816, 720] width 14 height 14
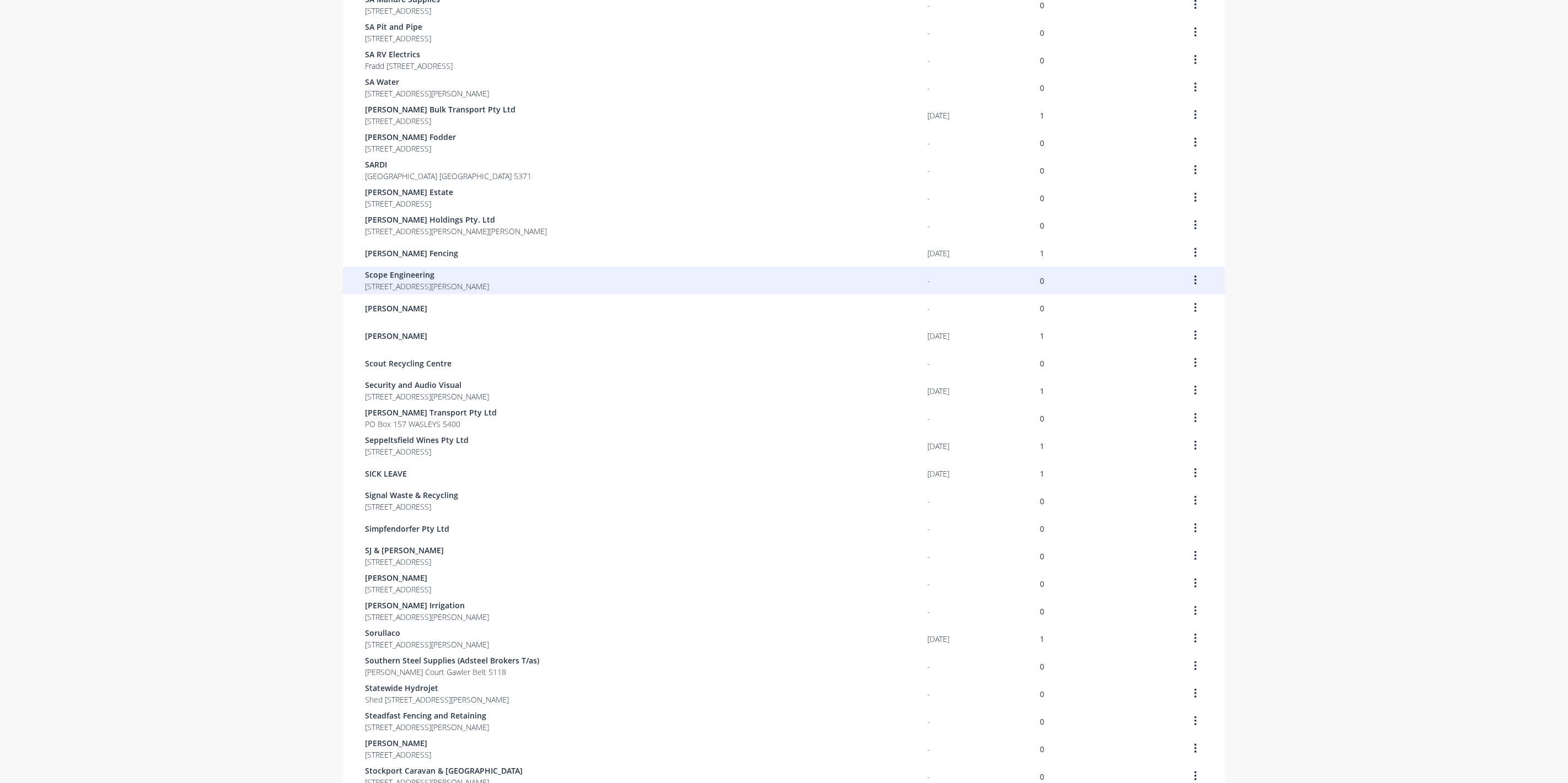
scroll to position [200, 0]
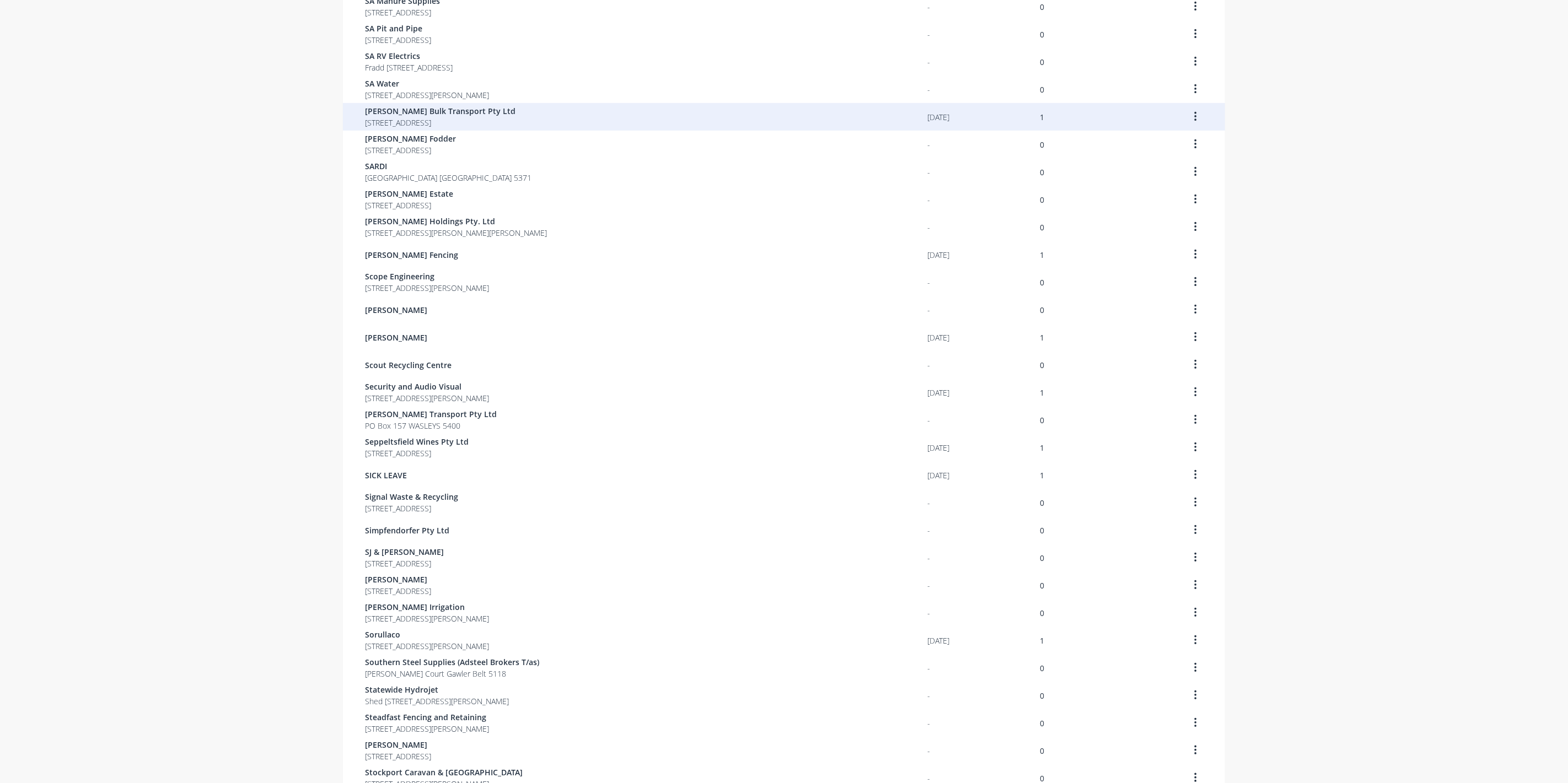
click at [388, 111] on span "[PERSON_NAME] Bulk Transport Pty Ltd" at bounding box center [440, 110] width 150 height 11
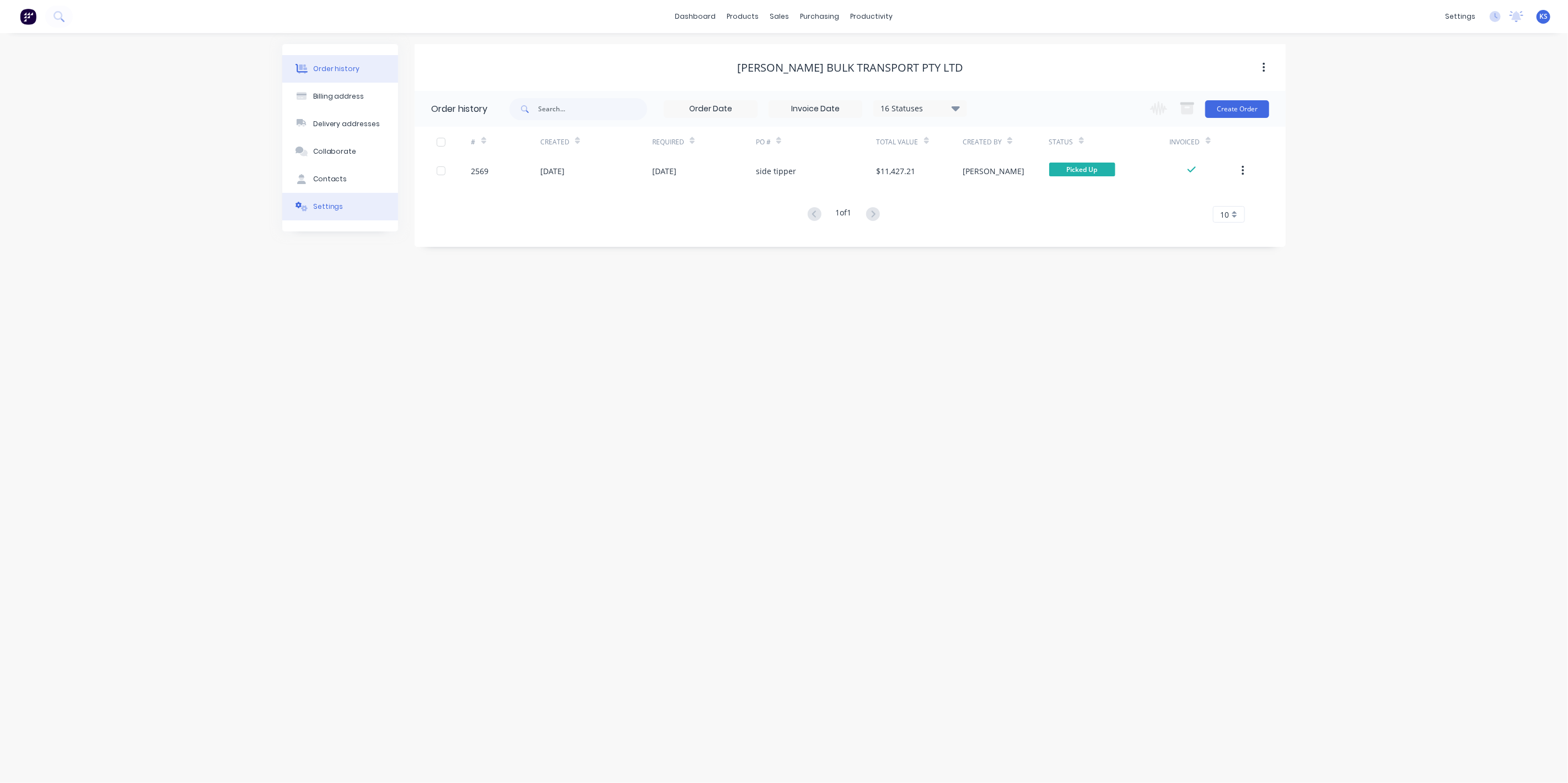
click at [333, 200] on button "Settings" at bounding box center [340, 206] width 116 height 28
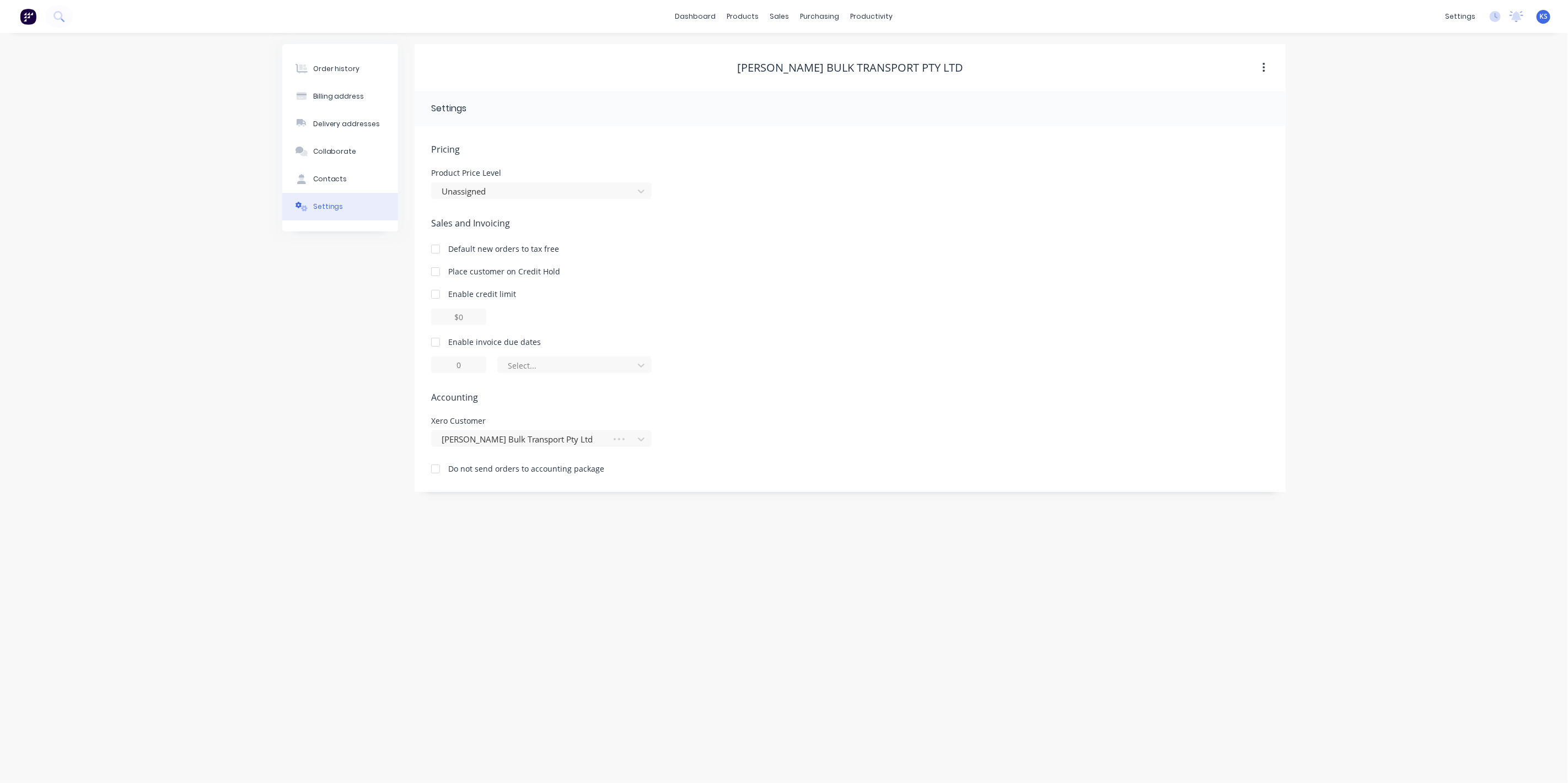
click at [435, 345] on div at bounding box center [435, 342] width 22 height 22
click at [547, 369] on div at bounding box center [568, 366] width 122 height 14
click at [544, 429] on div "day(s) after the invoice date" at bounding box center [574, 430] width 155 height 20
type input "0"
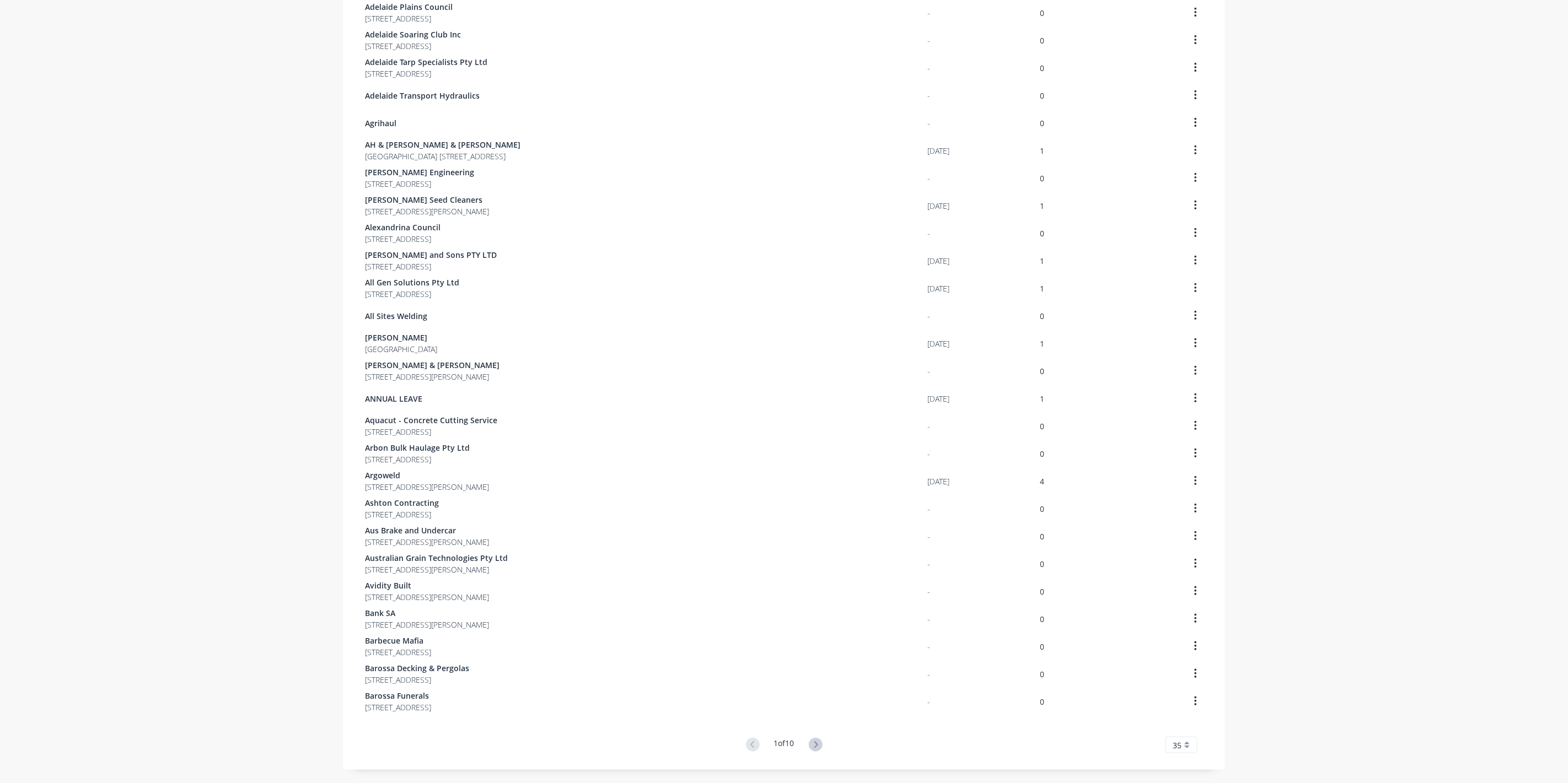
scroll to position [384, 0]
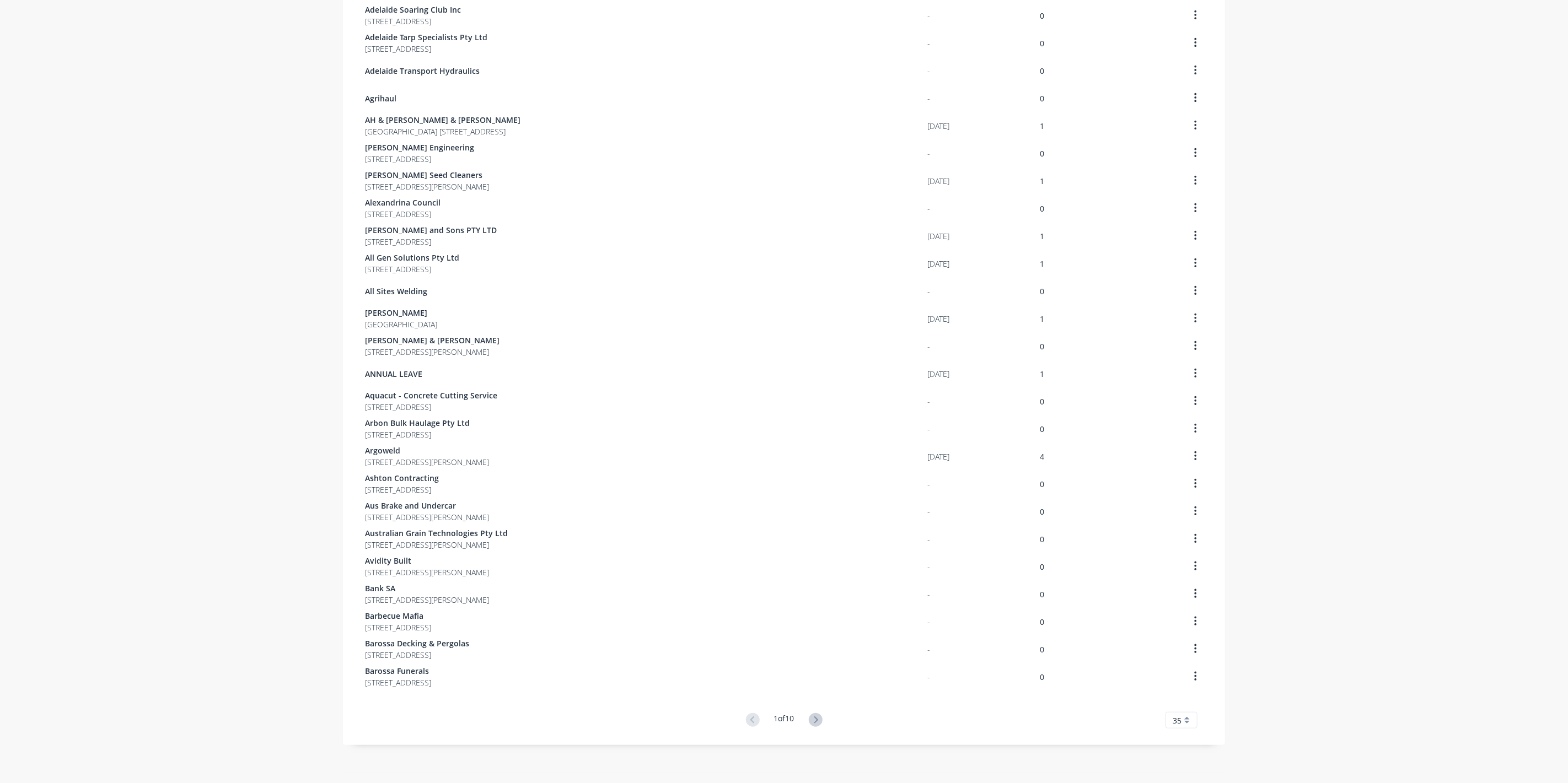
click at [819, 723] on button at bounding box center [816, 720] width 20 height 16
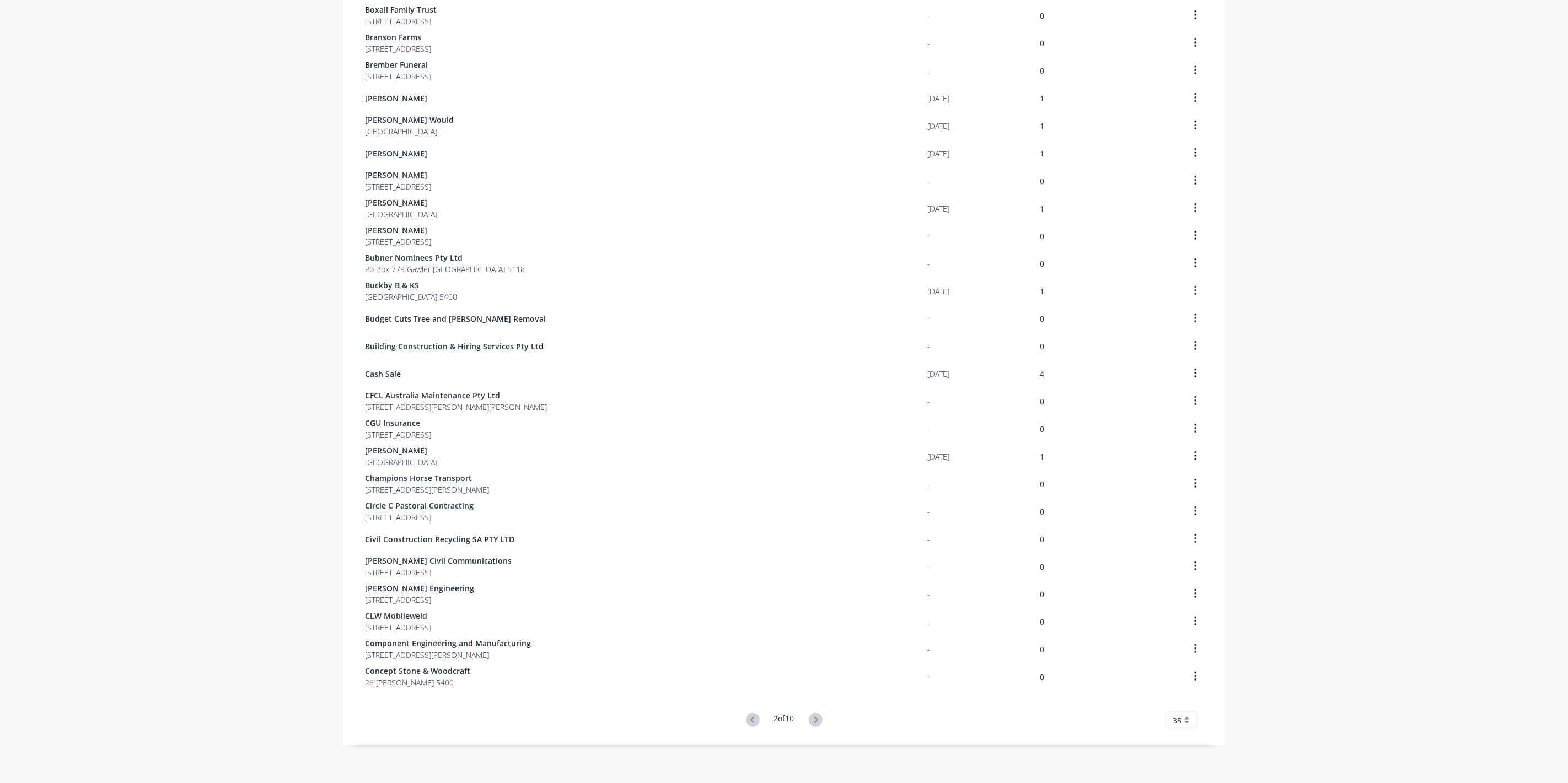
click at [819, 723] on button at bounding box center [816, 720] width 20 height 16
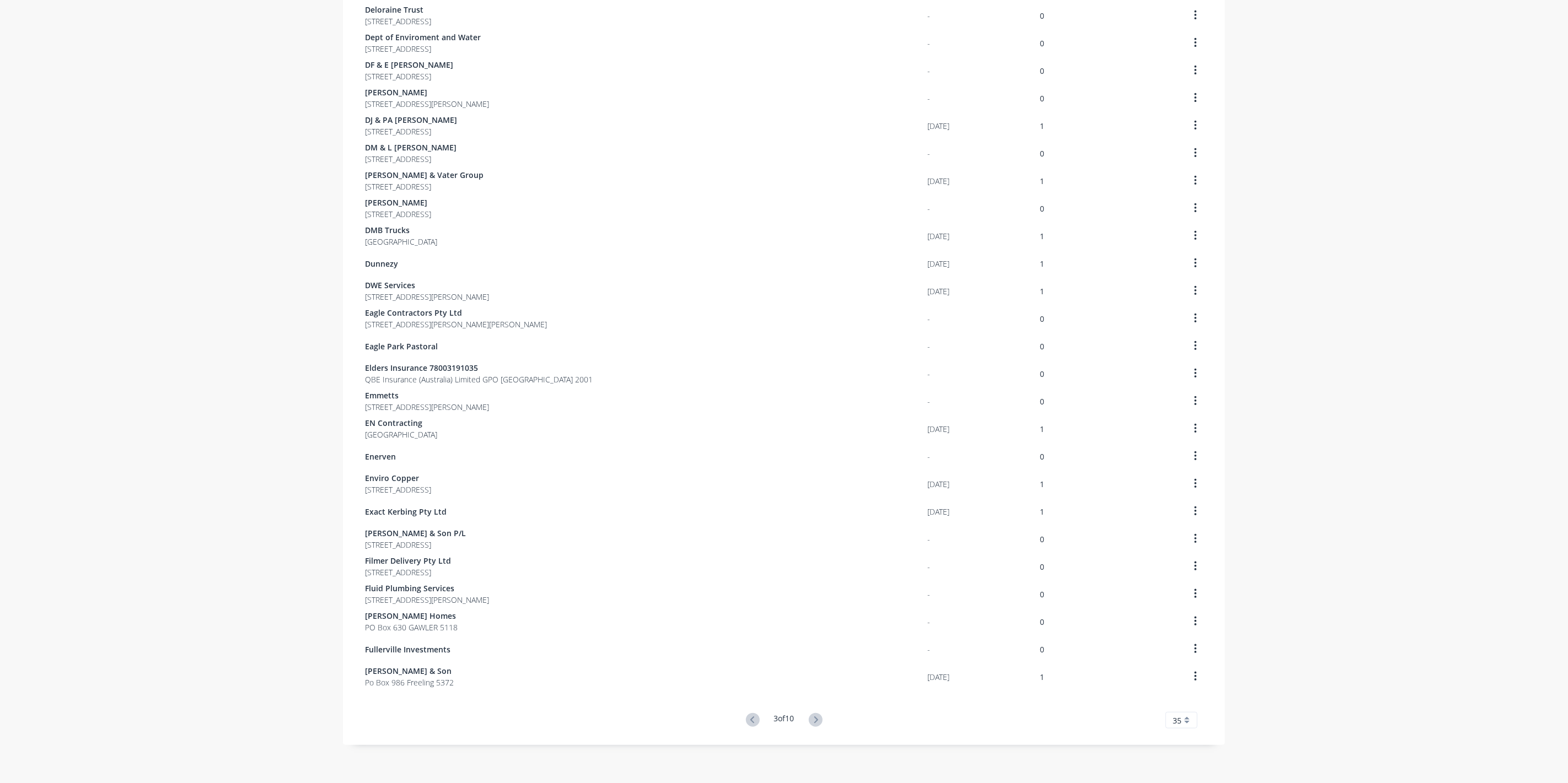
click at [819, 723] on button at bounding box center [816, 720] width 20 height 16
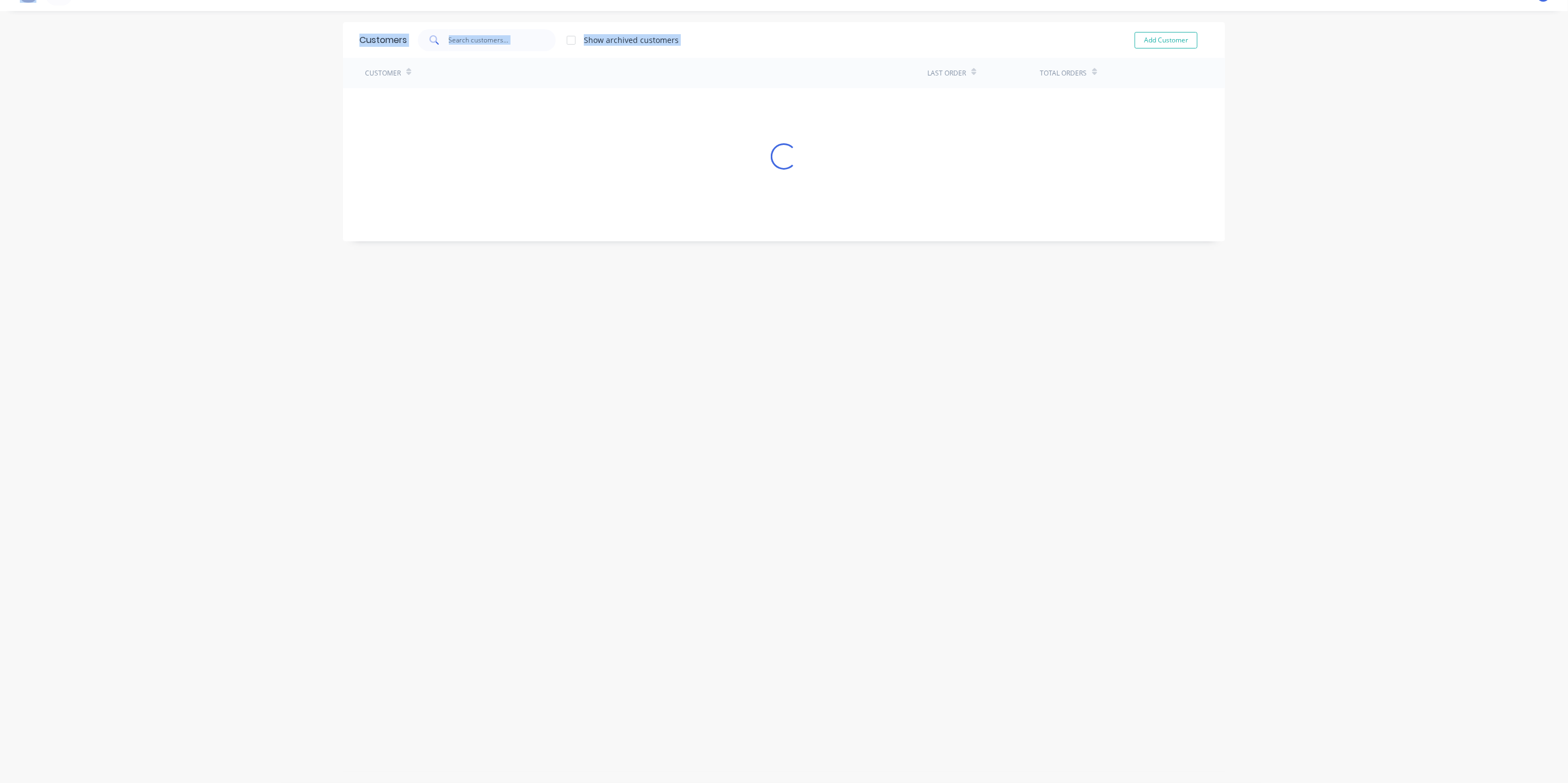
click at [821, 723] on div "Customers Show archived customers Add Customer Customer Last Order Total Orders…" at bounding box center [784, 396] width 882 height 750
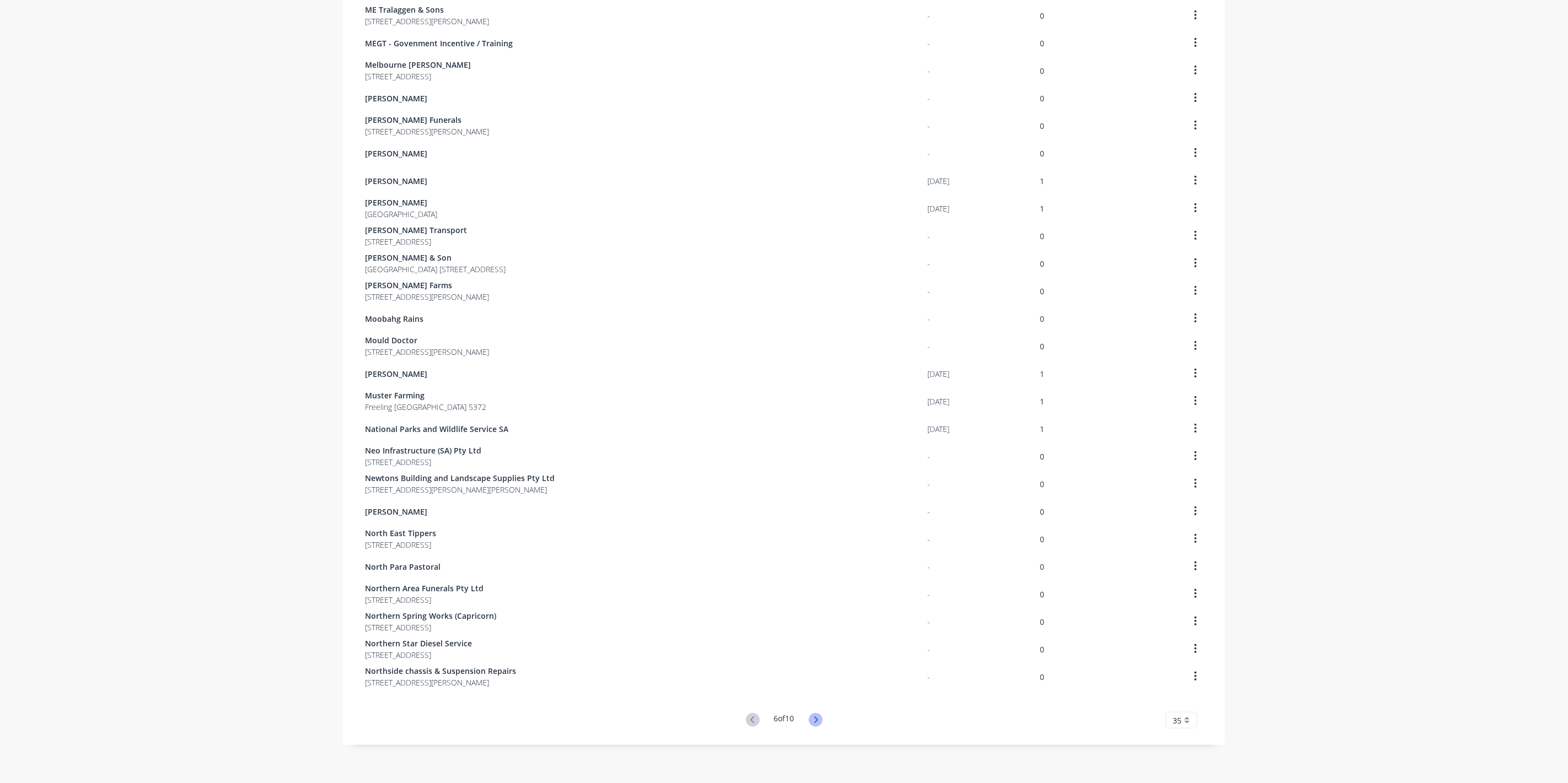
click at [810, 723] on icon at bounding box center [816, 720] width 14 height 14
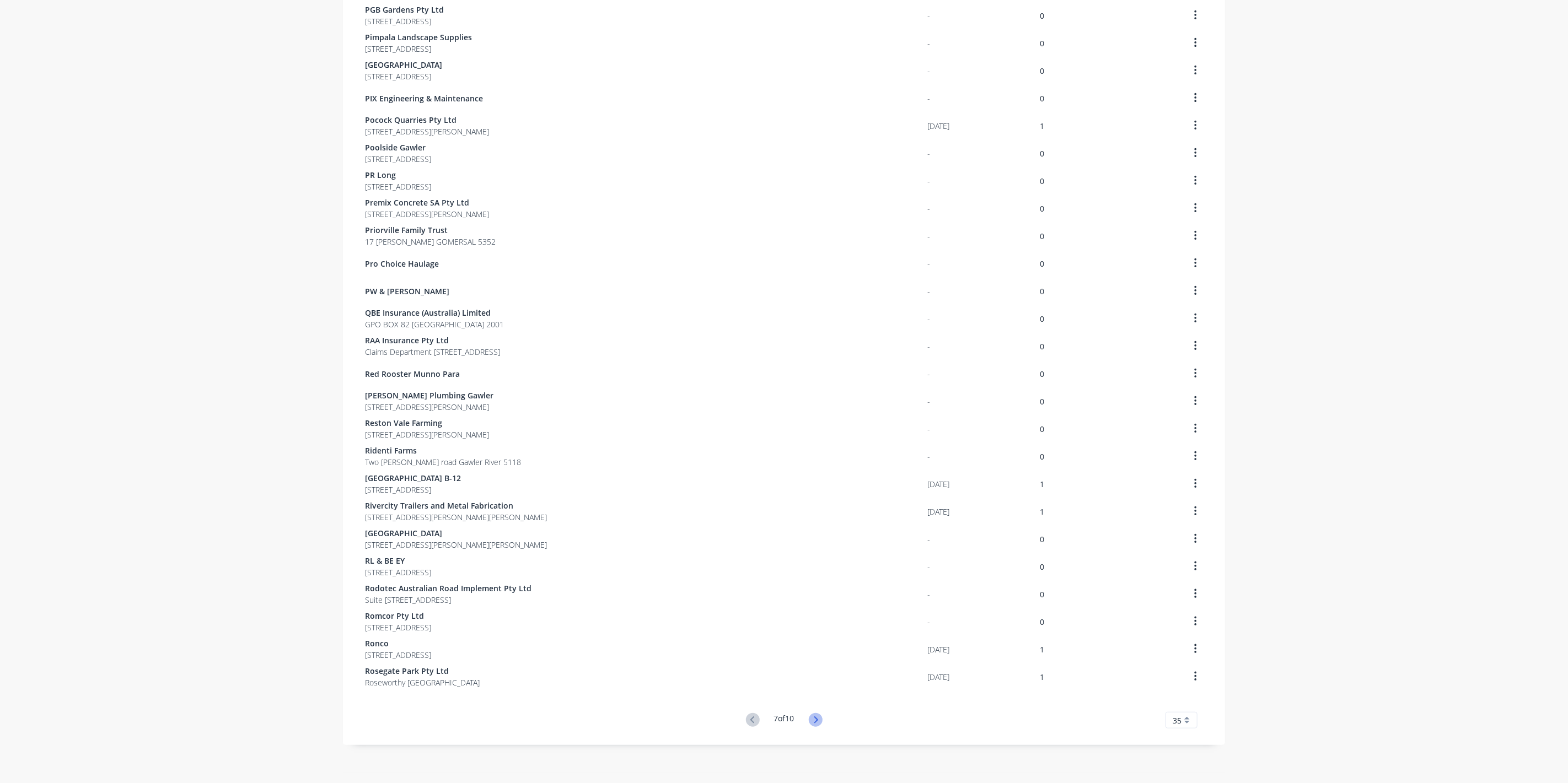
click at [814, 722] on icon at bounding box center [816, 720] width 4 height 7
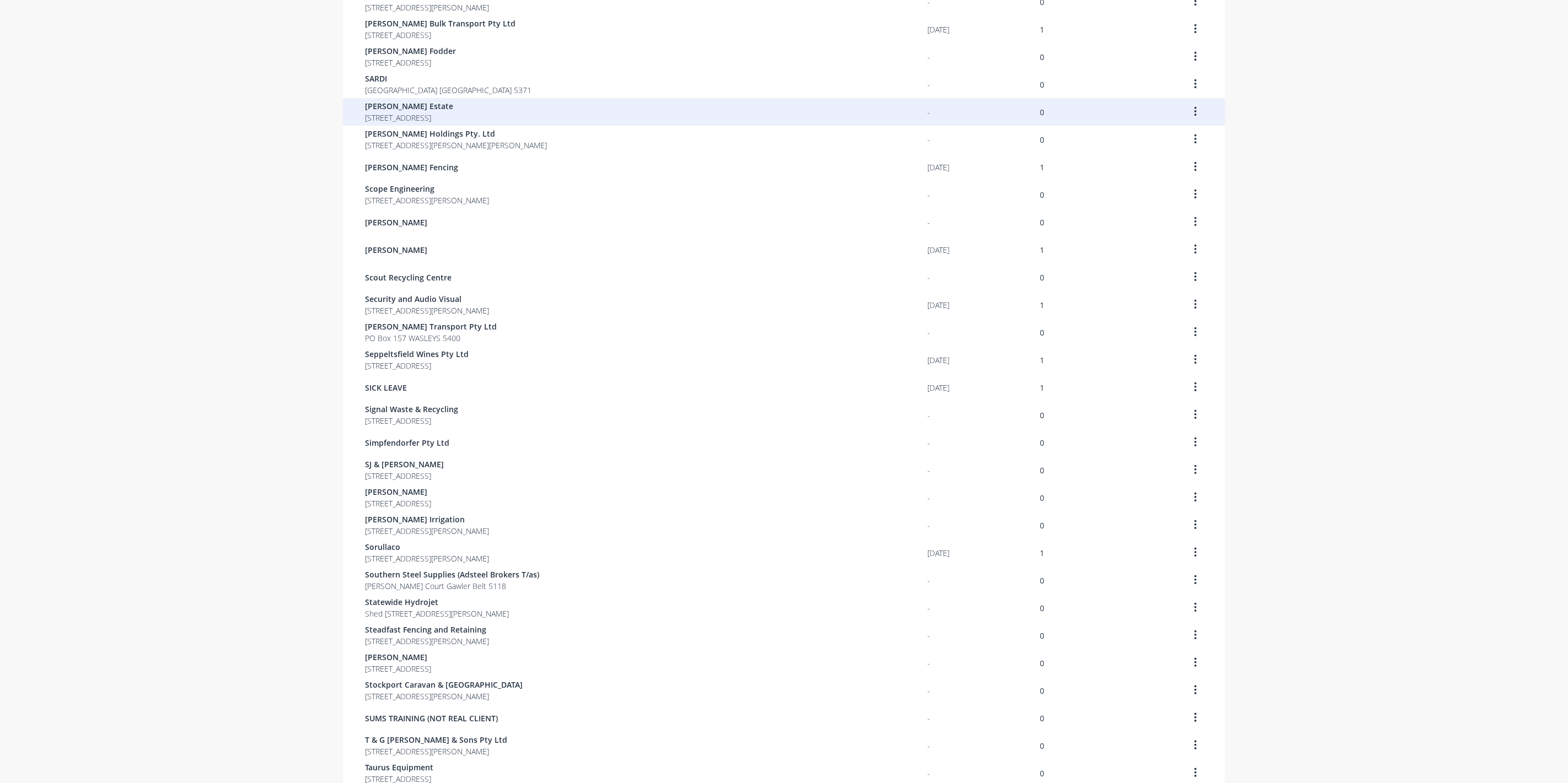
scroll to position [261, 0]
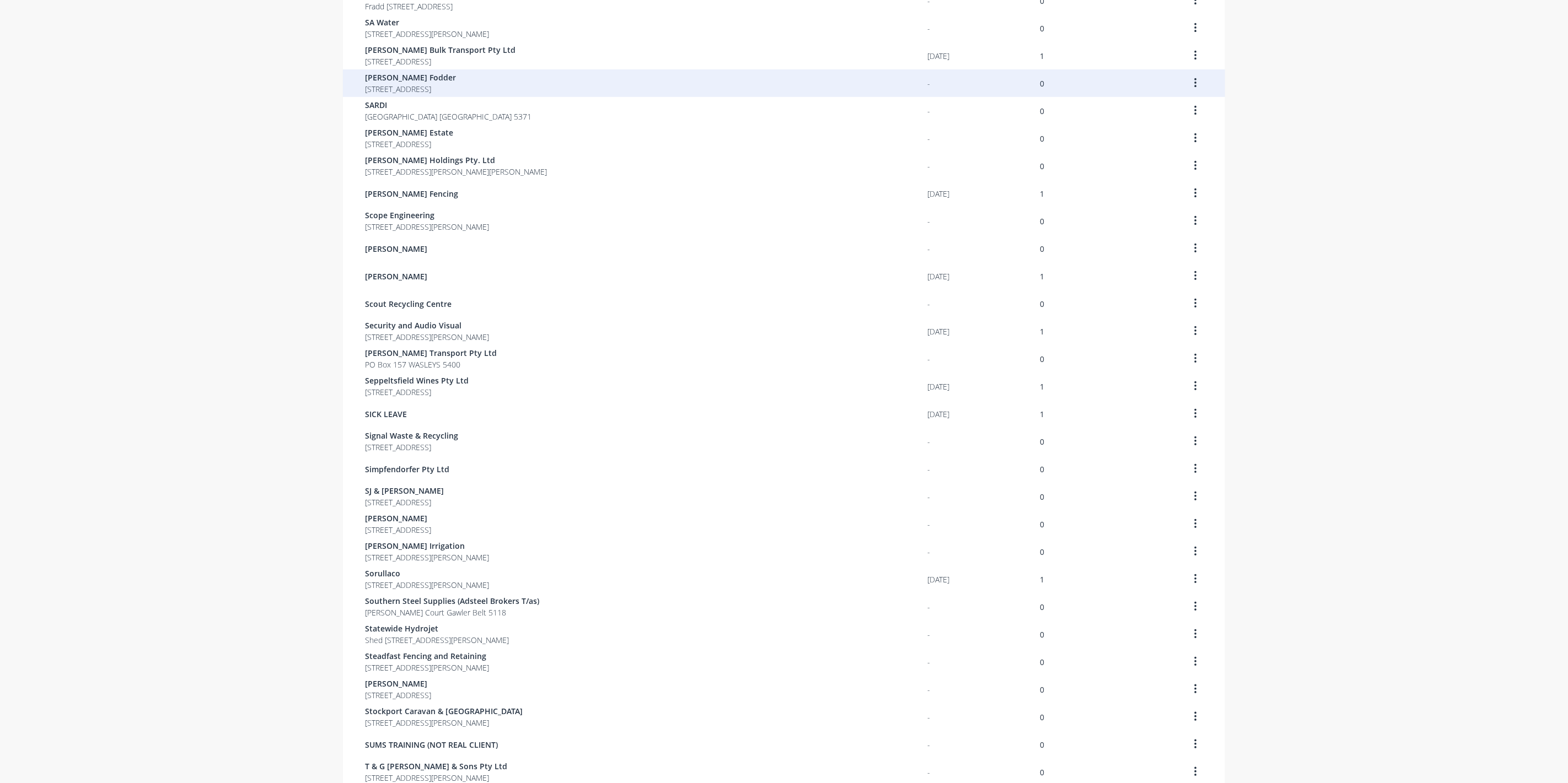
click at [400, 79] on span "[PERSON_NAME] Fodder" at bounding box center [410, 77] width 91 height 11
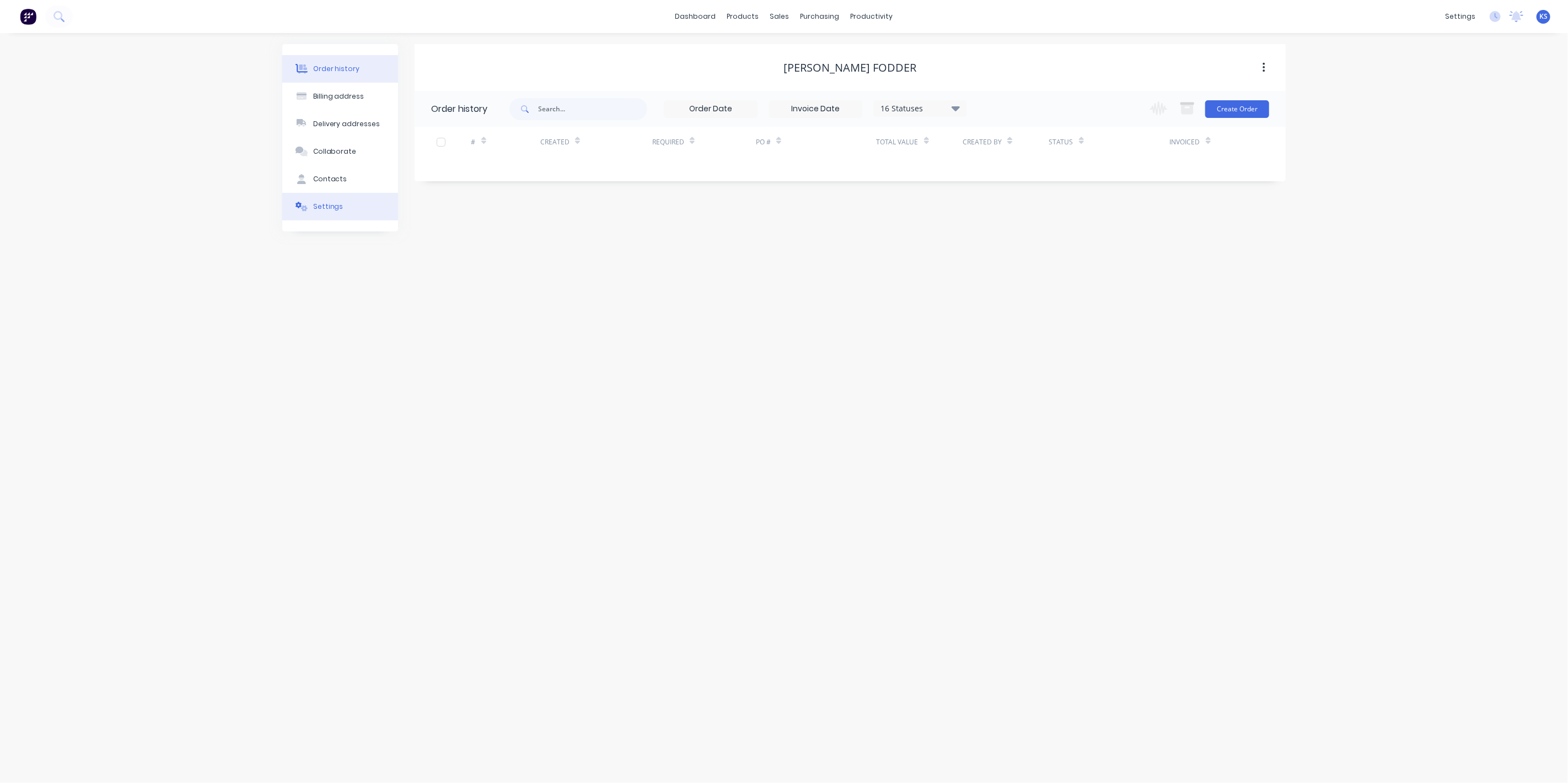
click at [366, 217] on button "Settings" at bounding box center [340, 206] width 116 height 28
click at [437, 345] on div at bounding box center [435, 342] width 22 height 22
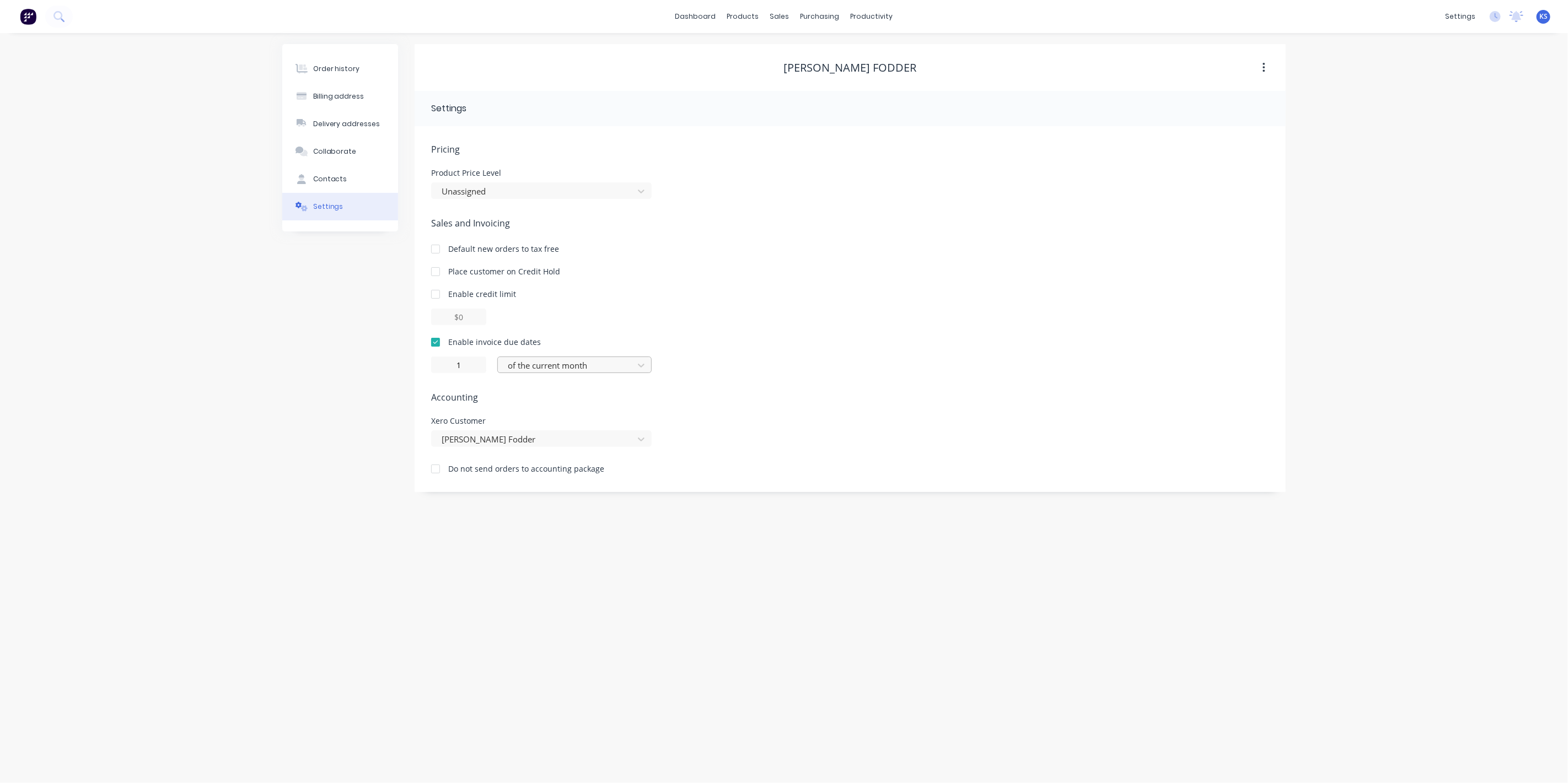
click at [518, 361] on div at bounding box center [568, 366] width 122 height 14
click at [532, 425] on div "day(s) after the invoice date" at bounding box center [574, 430] width 155 height 20
type input "0"
click at [288, 394] on div "Order history Billing address Delivery addresses Collaborate Contacts Settings" at bounding box center [340, 268] width 116 height 448
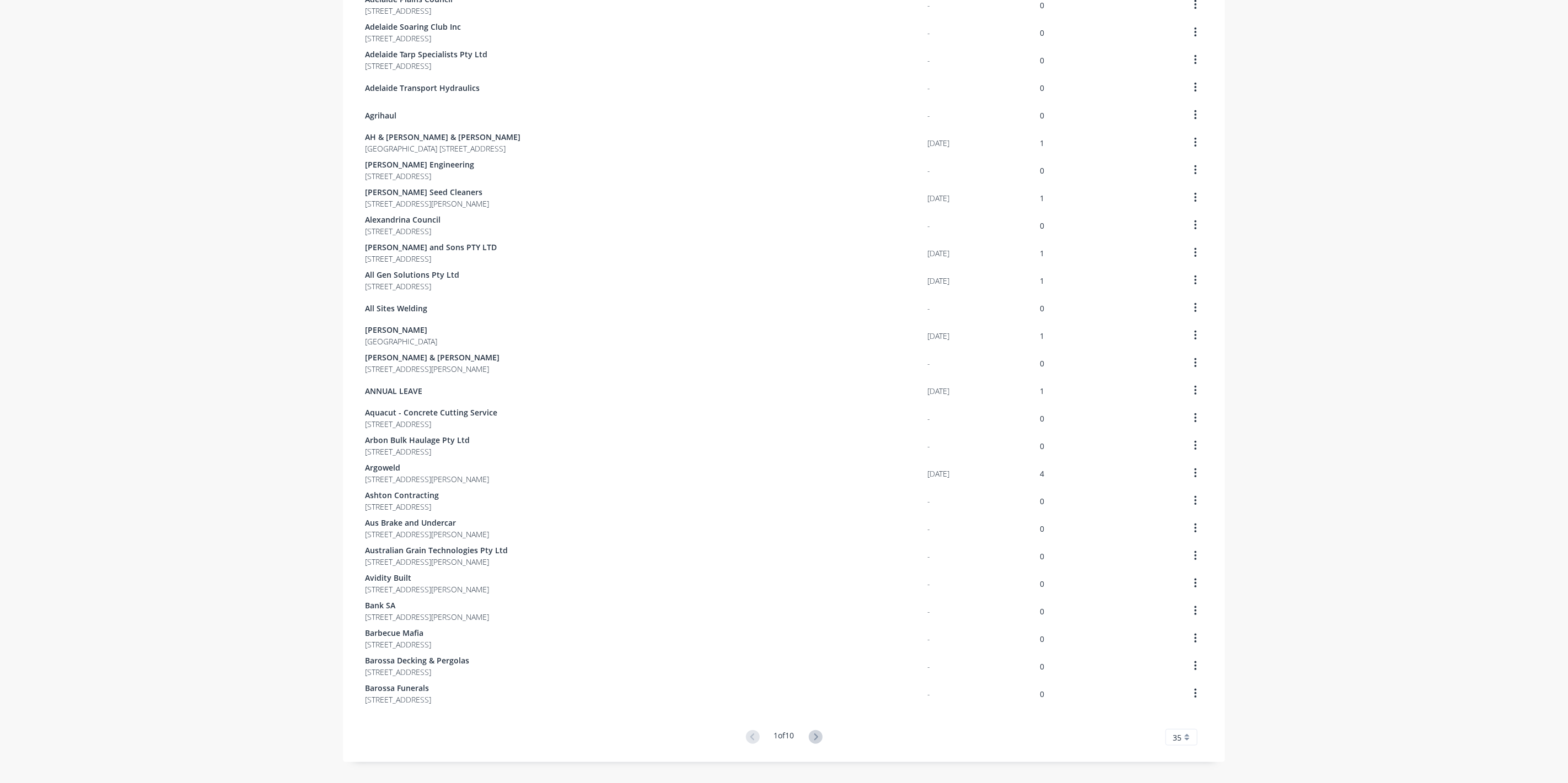
scroll to position [384, 0]
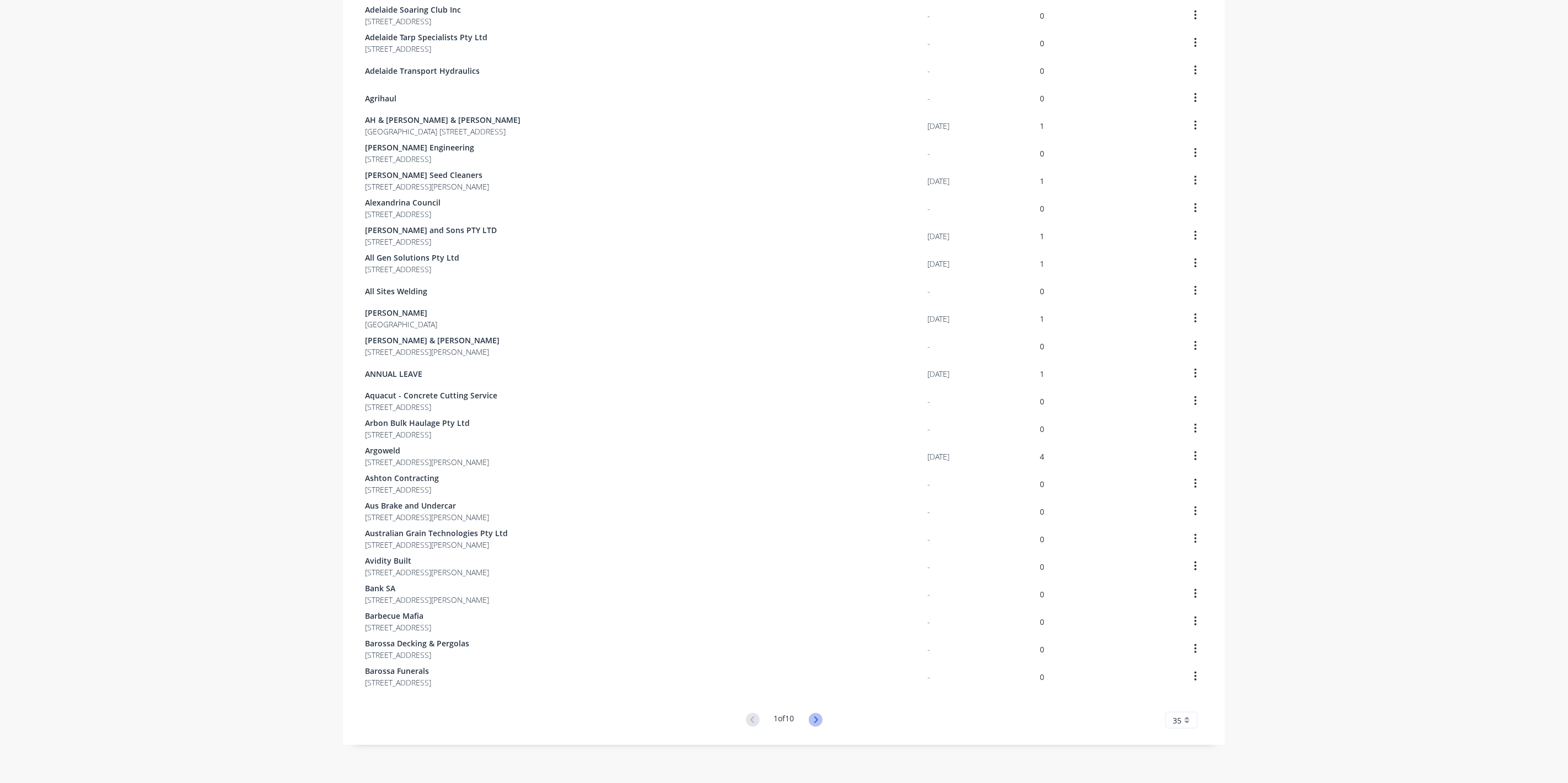
click at [809, 715] on icon at bounding box center [816, 720] width 14 height 14
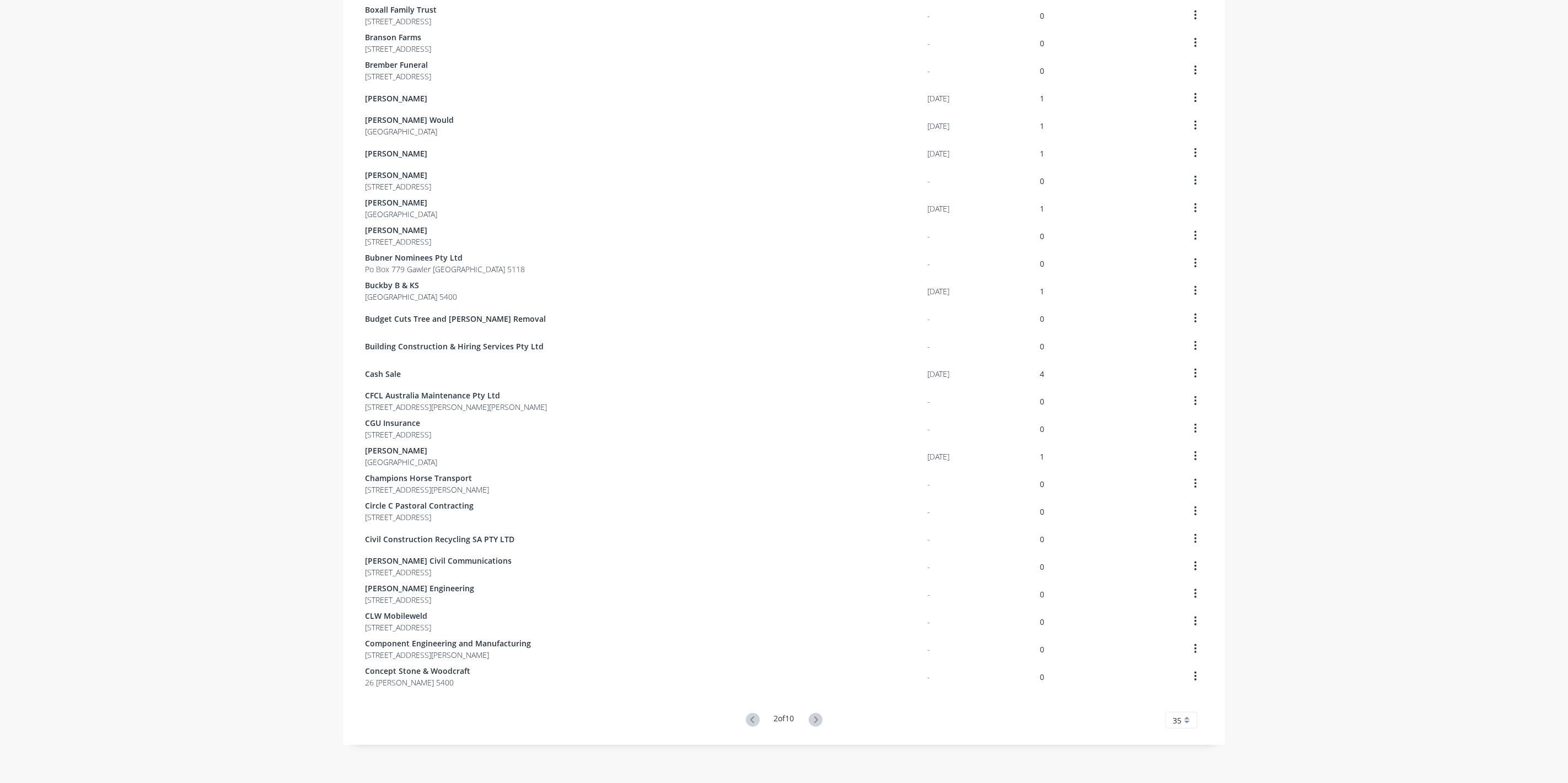
click at [809, 716] on icon at bounding box center [816, 720] width 14 height 14
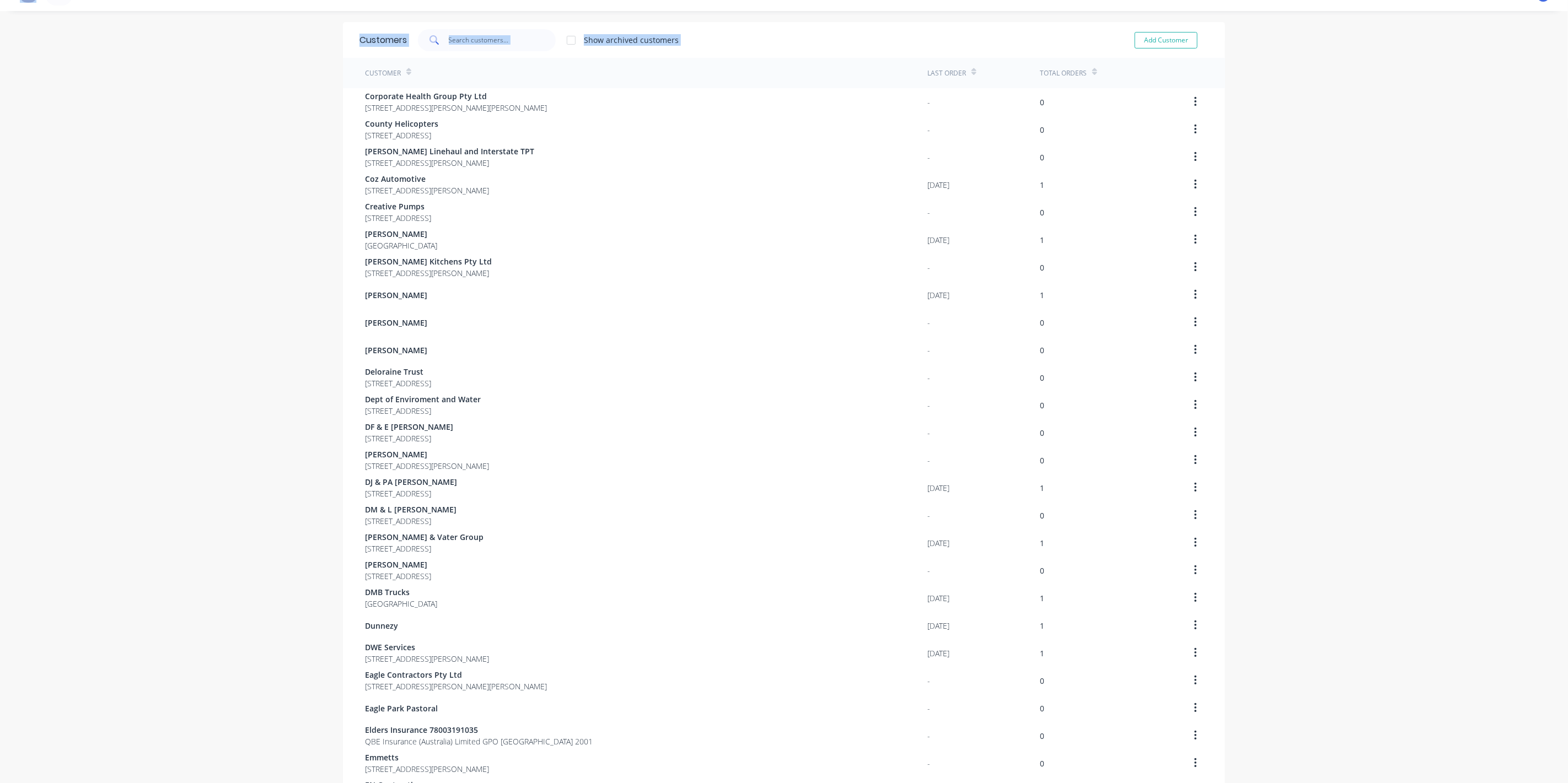
click at [809, 716] on div "Customers Show archived customers Add Customer Customer Last Order Total Orders…" at bounding box center [784, 578] width 882 height 1113
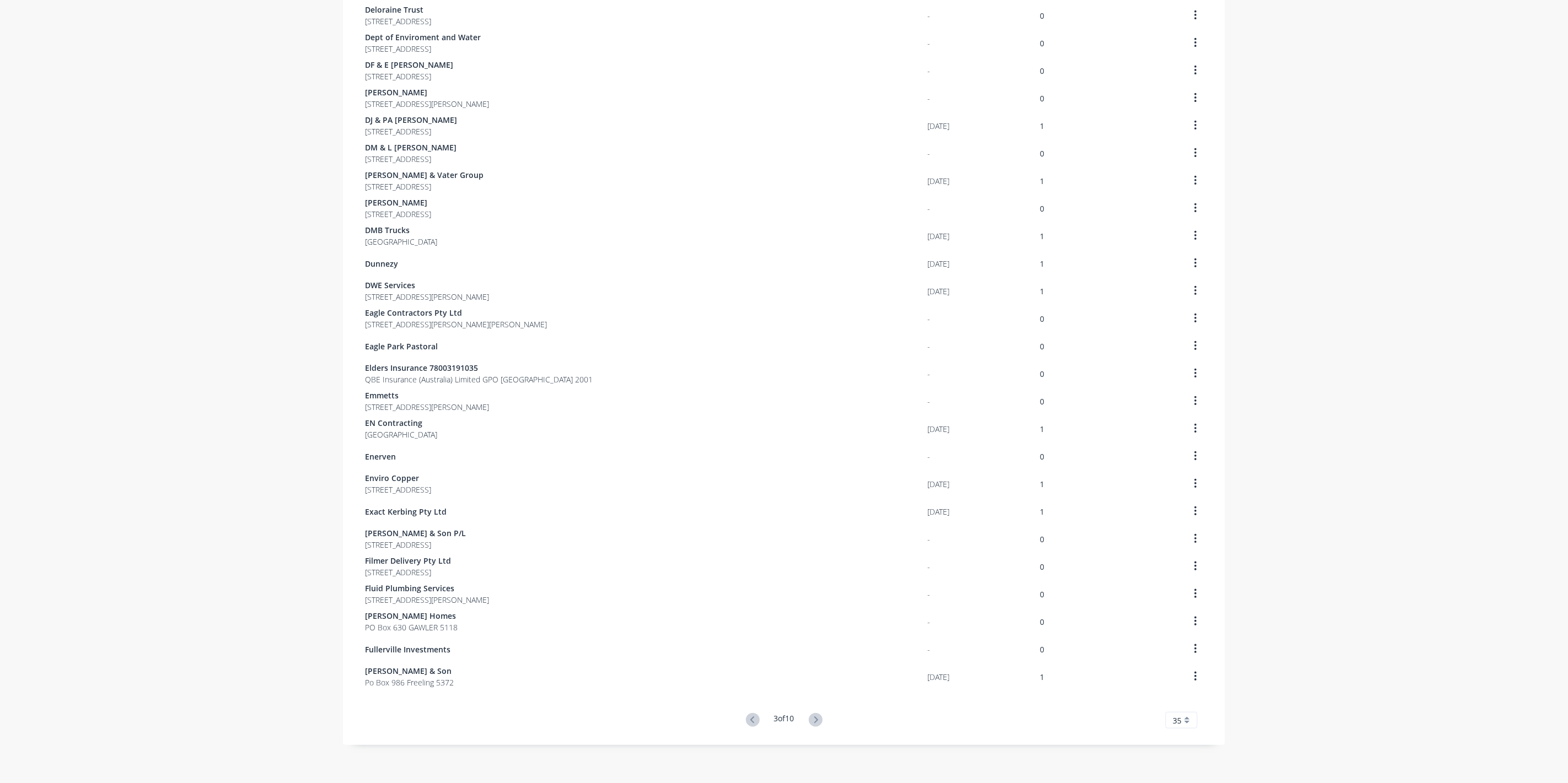
click at [809, 716] on icon at bounding box center [816, 720] width 14 height 14
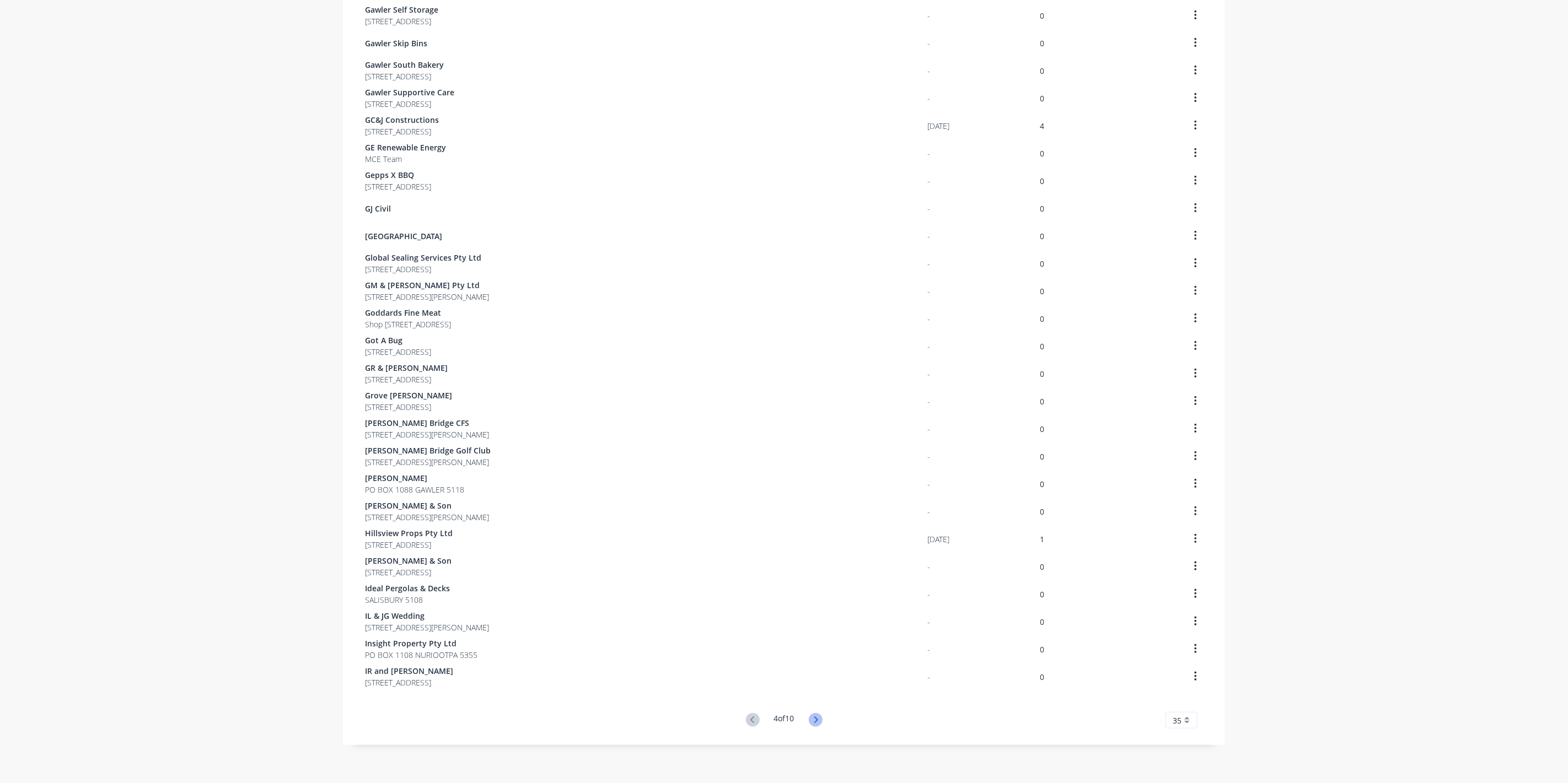
click at [813, 720] on icon at bounding box center [816, 720] width 14 height 14
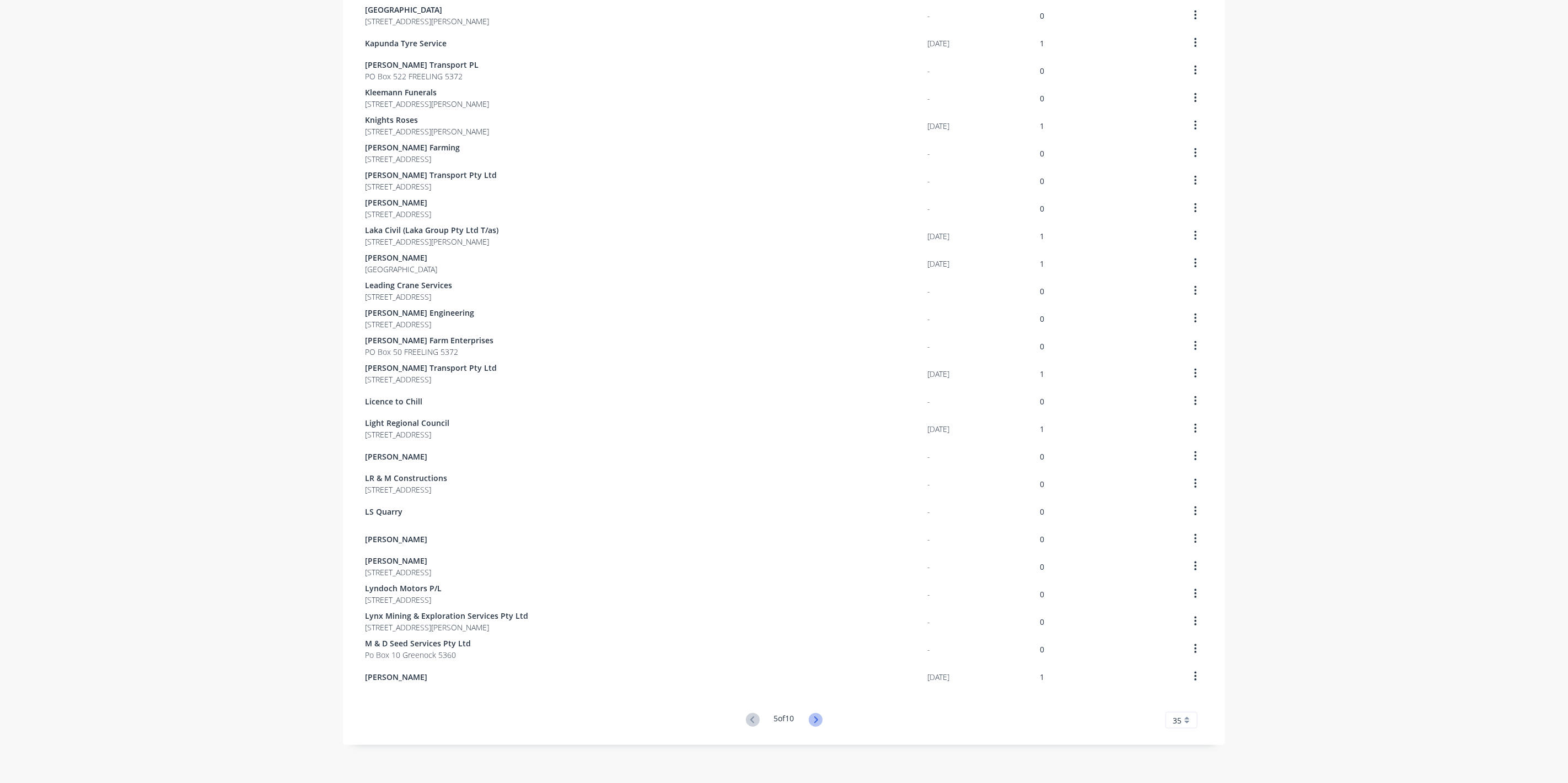
click at [815, 713] on icon at bounding box center [816, 720] width 14 height 14
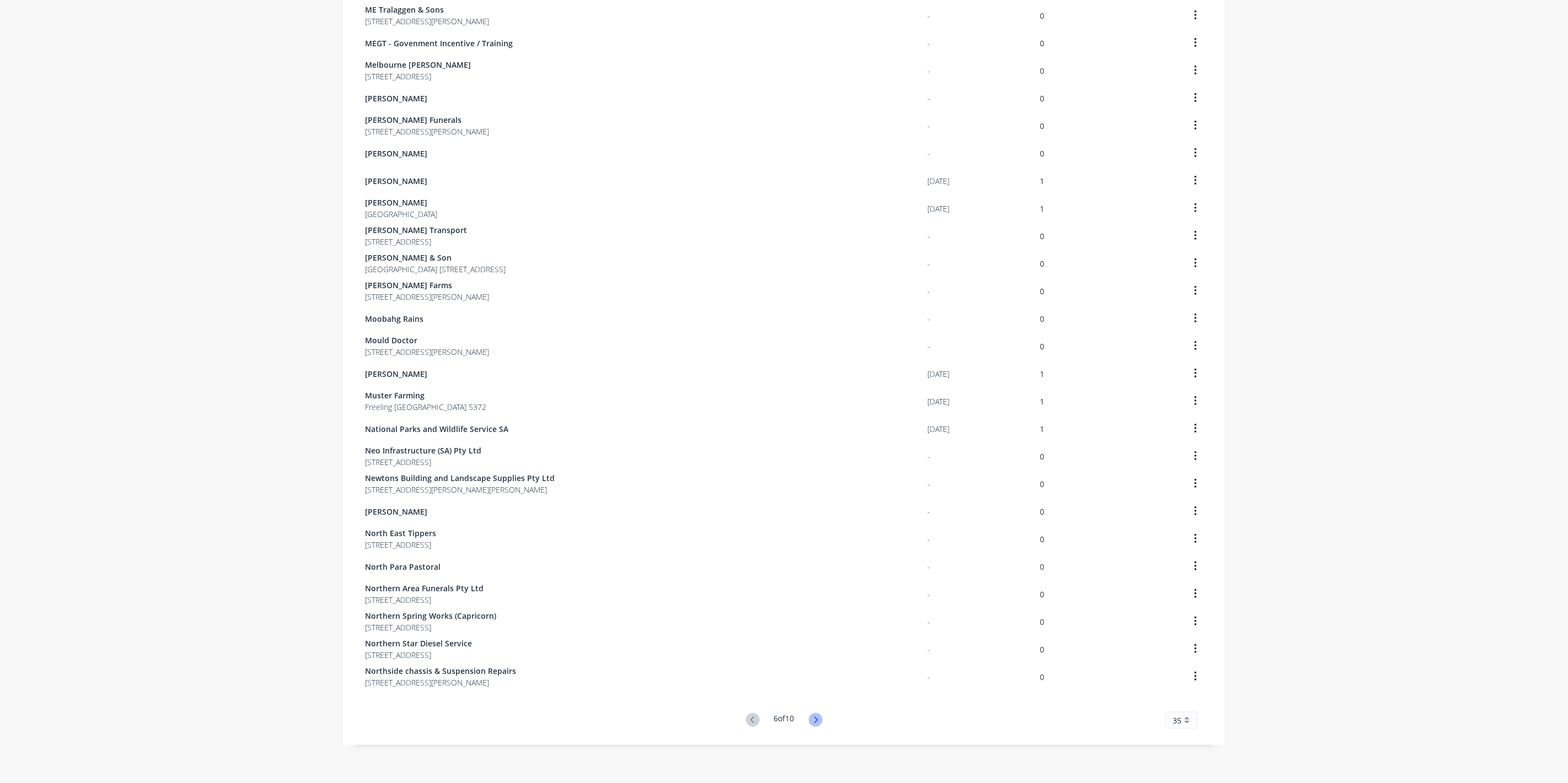
click at [815, 715] on icon at bounding box center [816, 720] width 14 height 14
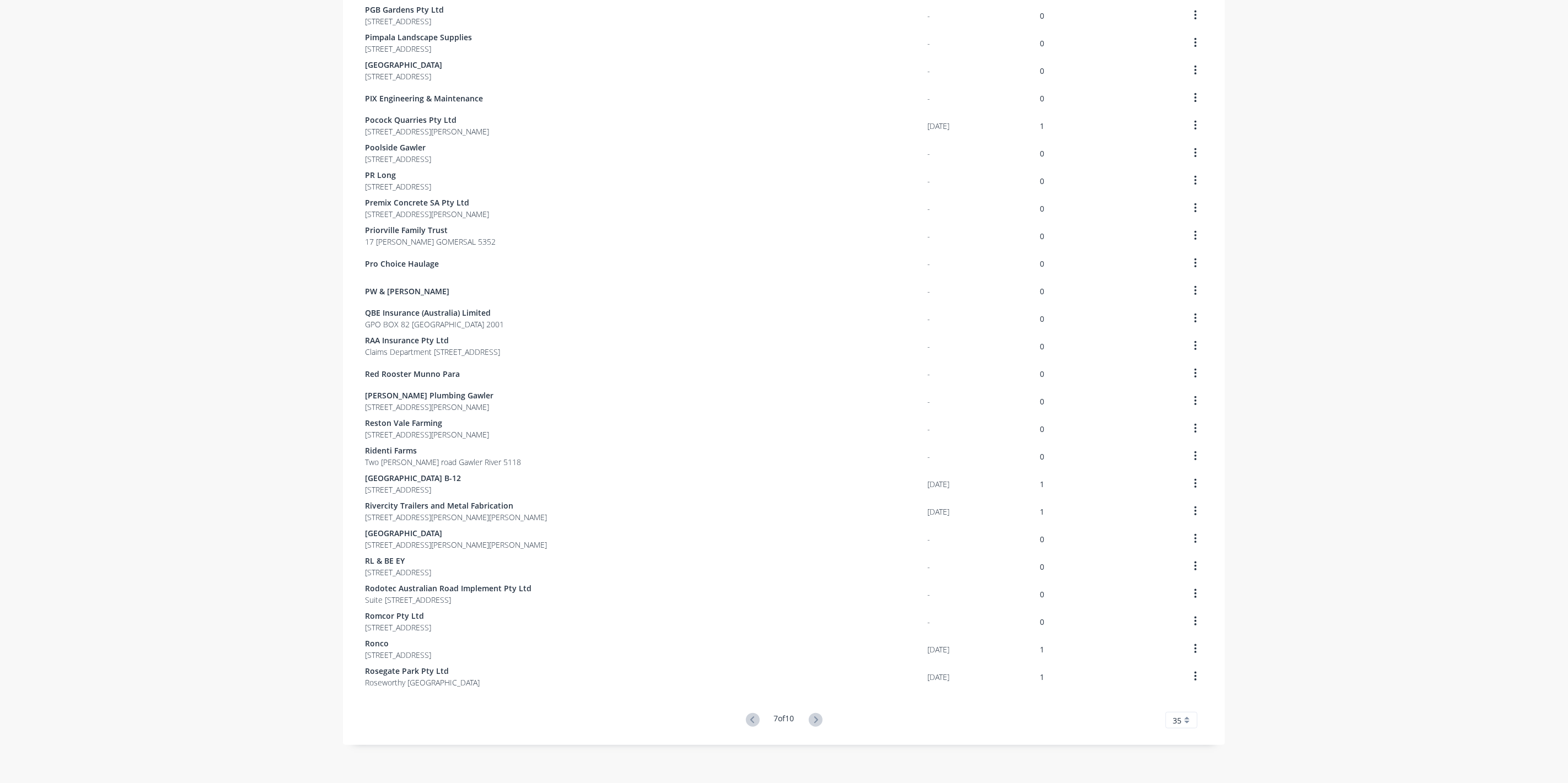
click at [816, 721] on icon at bounding box center [816, 720] width 14 height 14
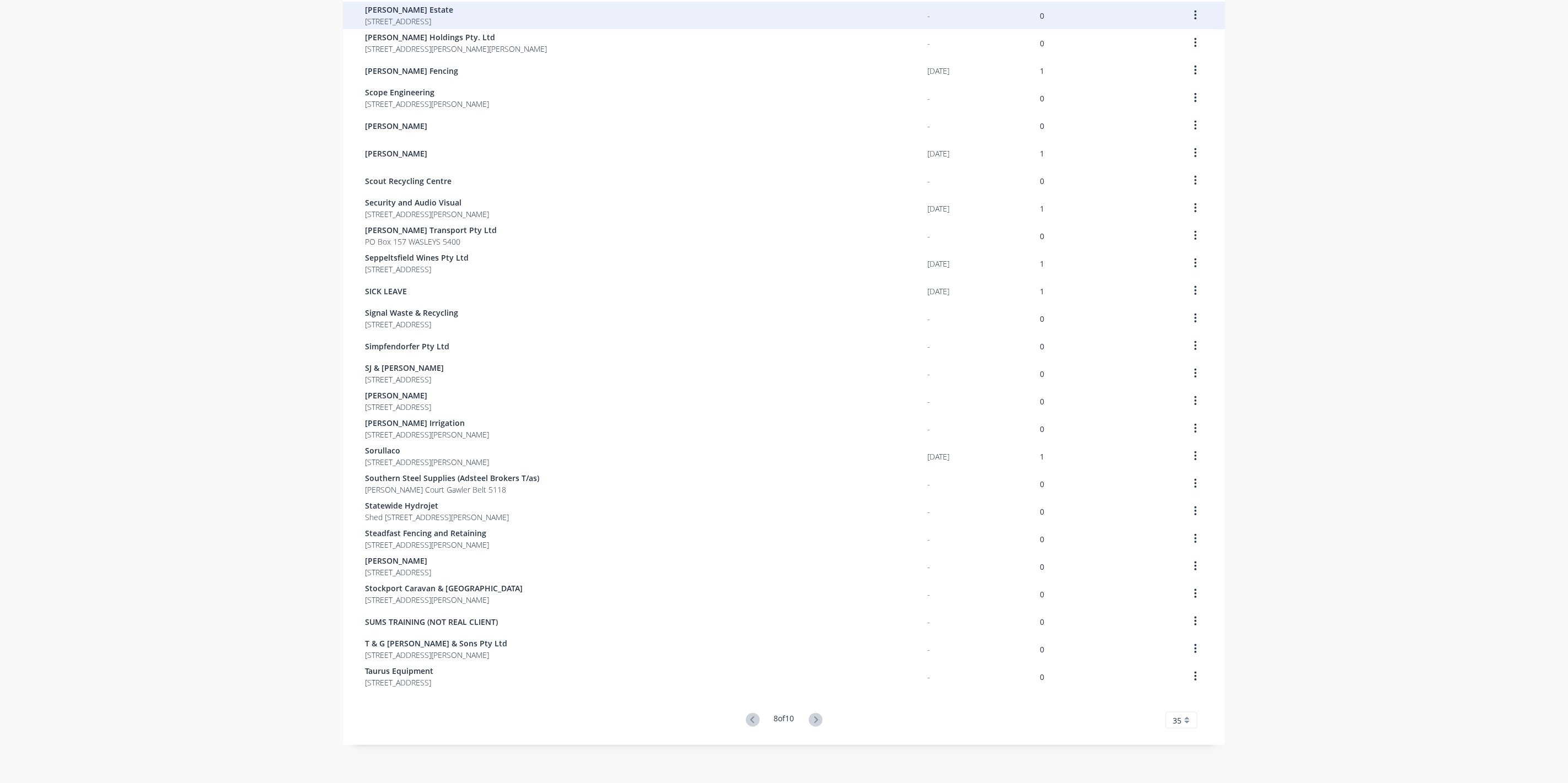
scroll to position [323, 0]
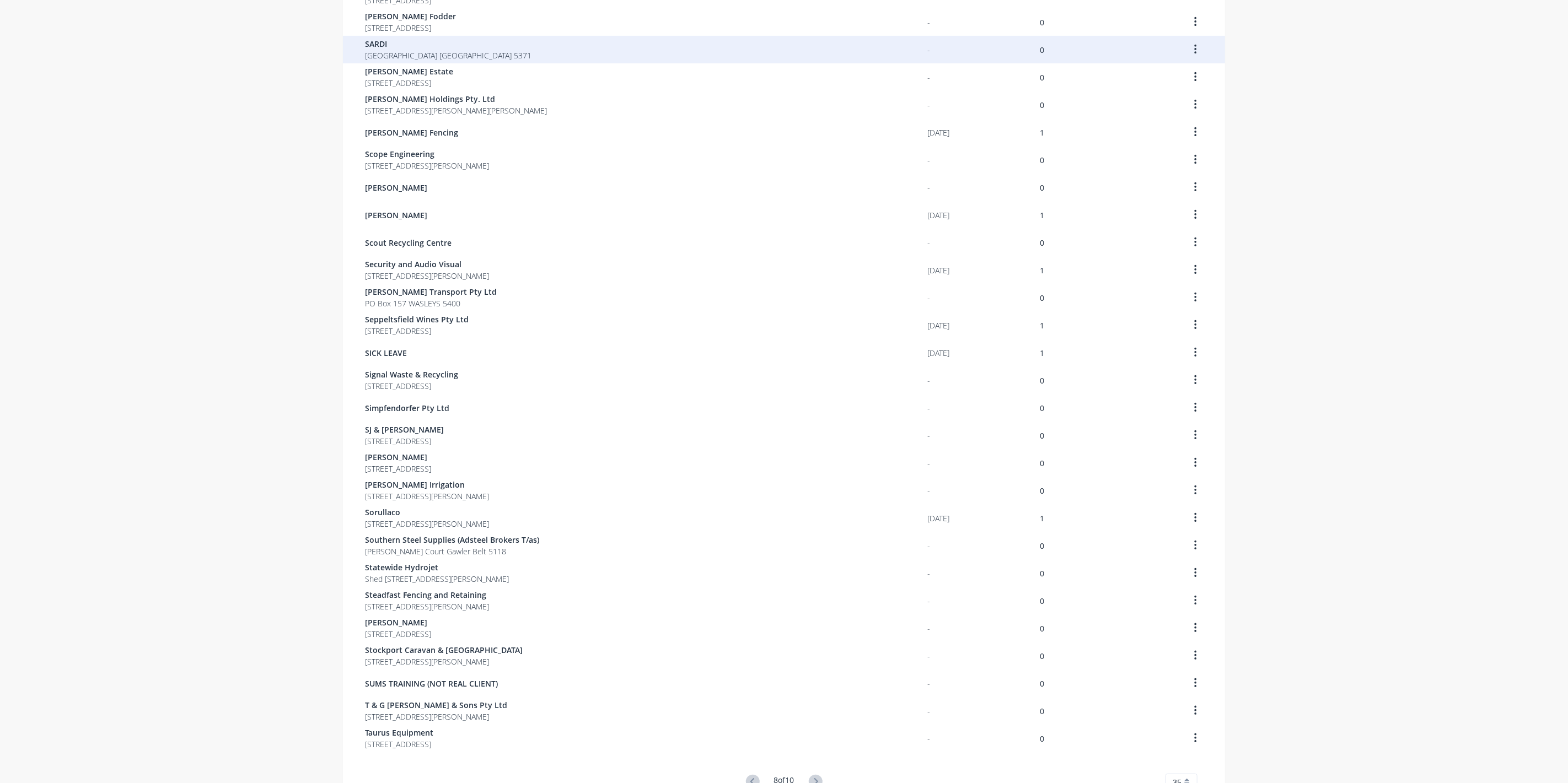
click at [385, 42] on span "SARDI" at bounding box center [448, 44] width 167 height 11
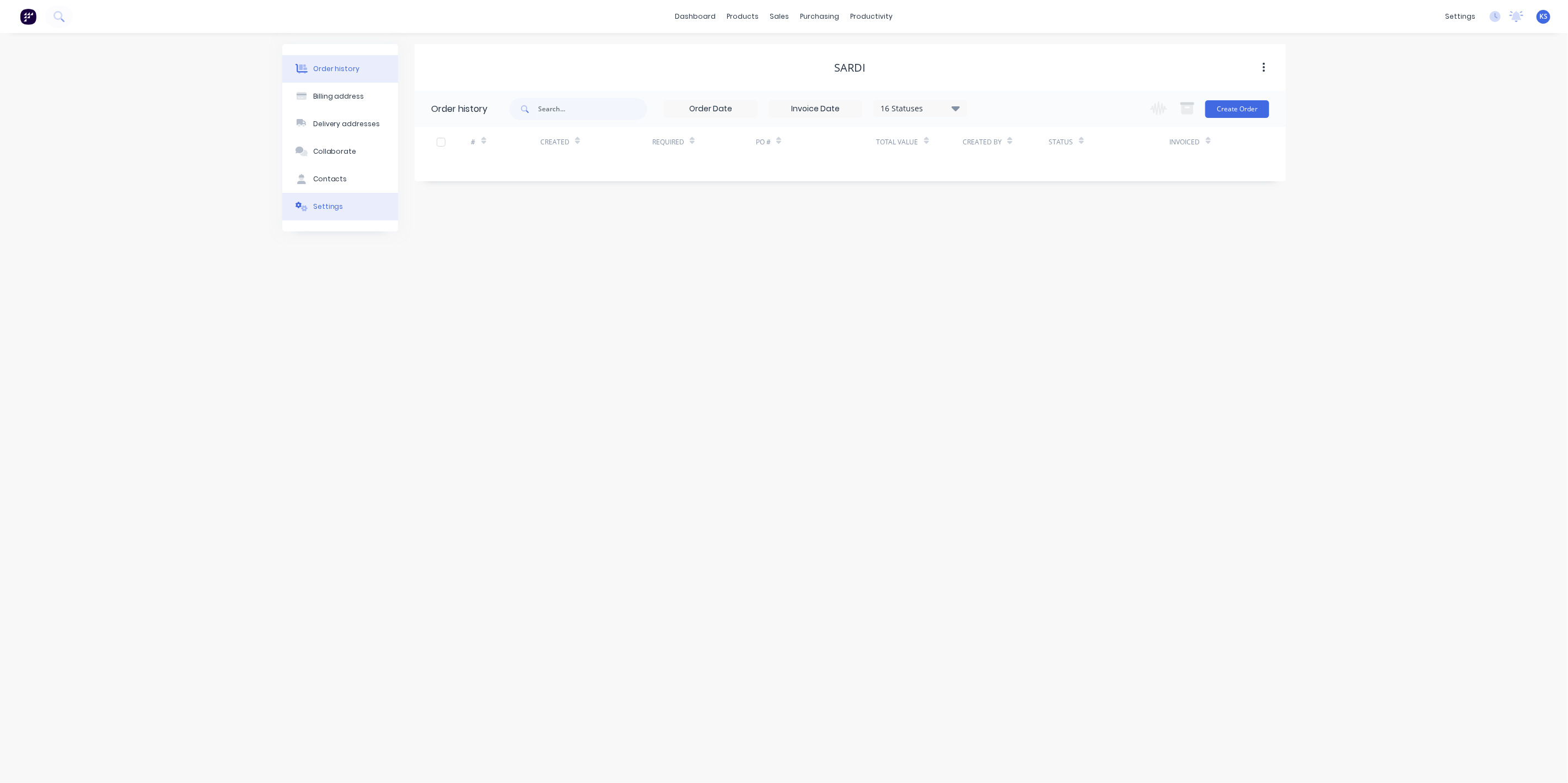
click at [350, 212] on button "Settings" at bounding box center [340, 206] width 116 height 28
click at [438, 336] on div at bounding box center [435, 342] width 22 height 22
click at [528, 359] on div at bounding box center [568, 366] width 122 height 14
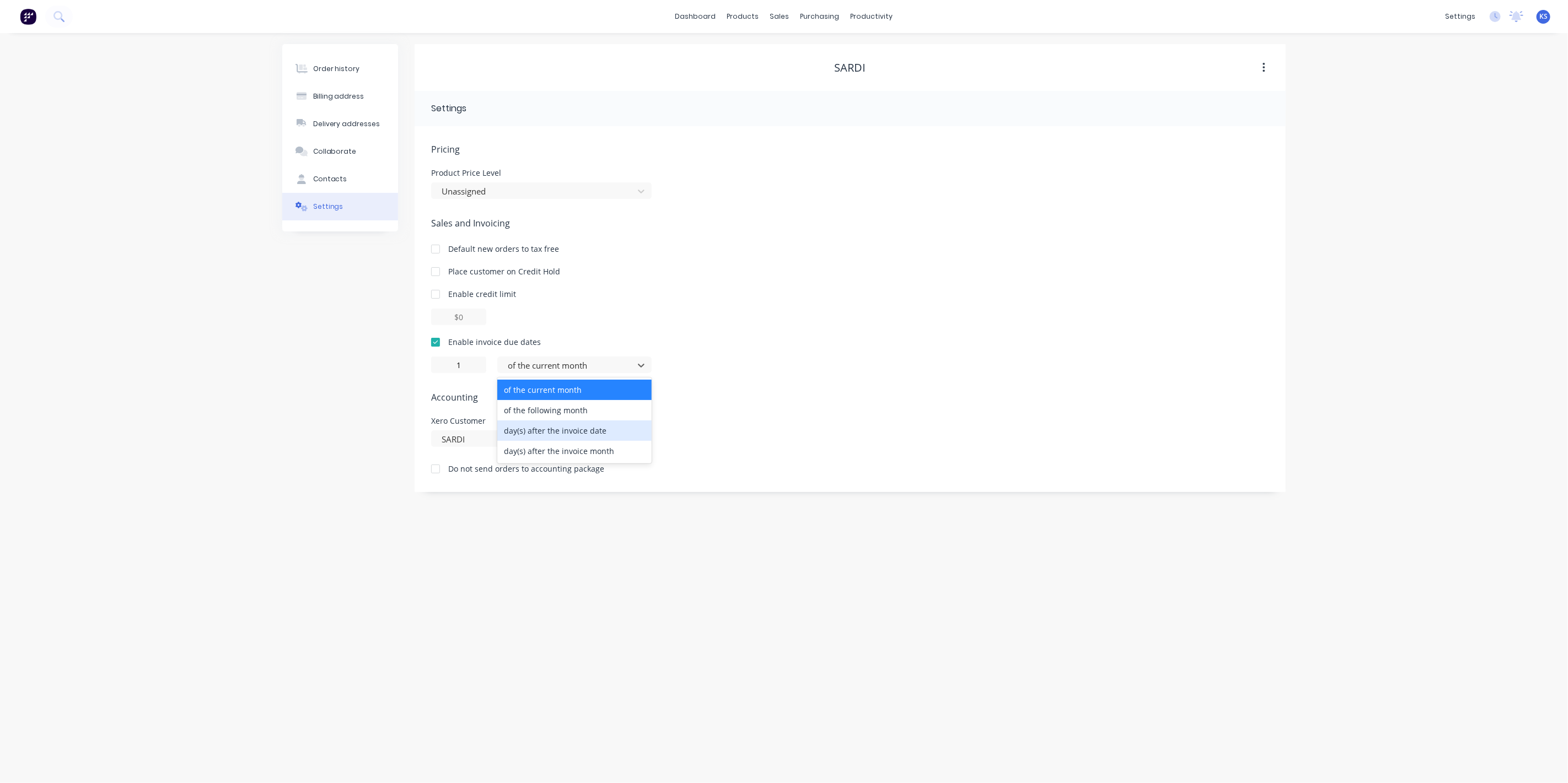
click at [541, 421] on div "day(s) after the invoice date" at bounding box center [574, 430] width 155 height 20
type input "0"
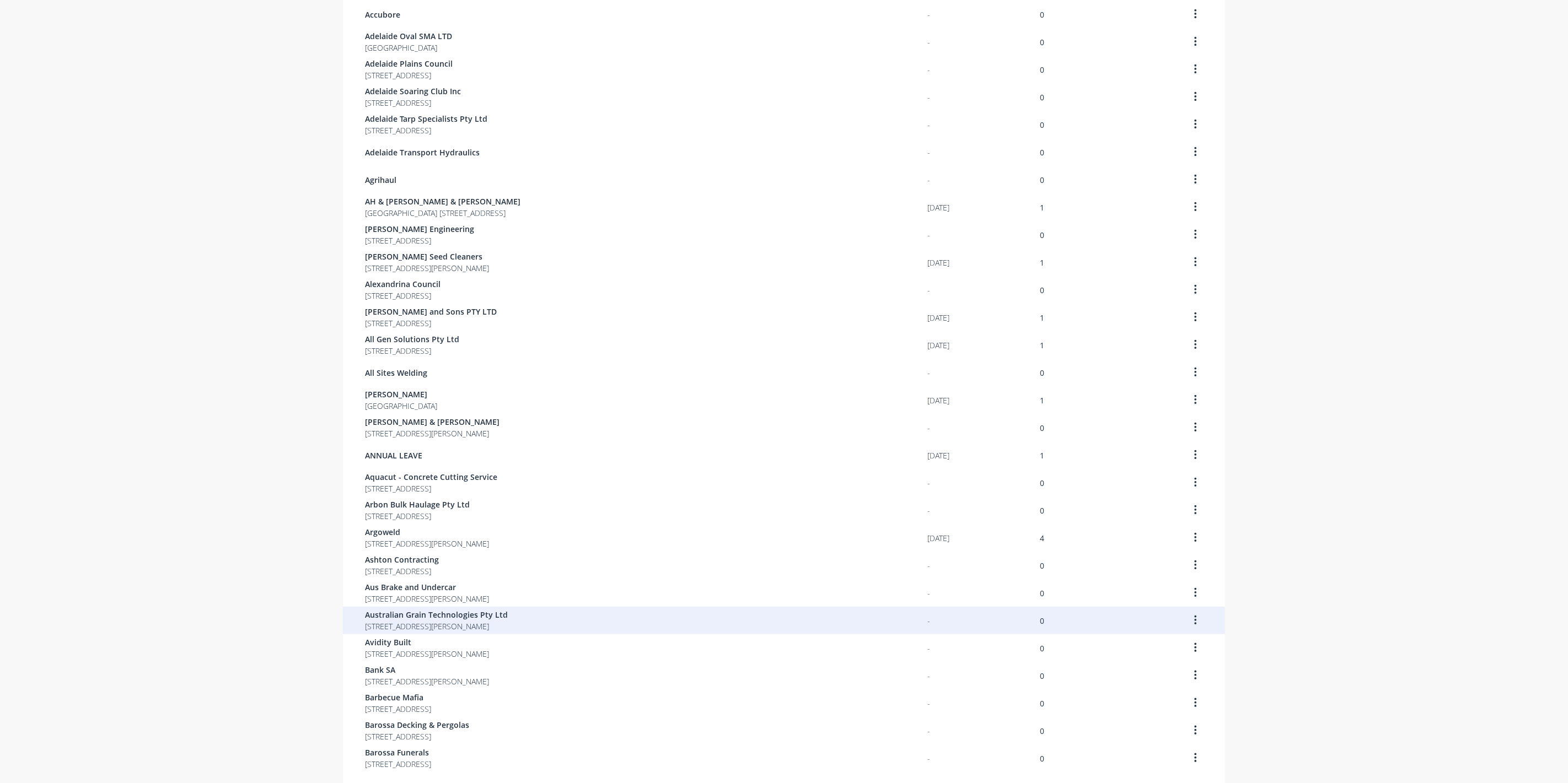
scroll to position [384, 0]
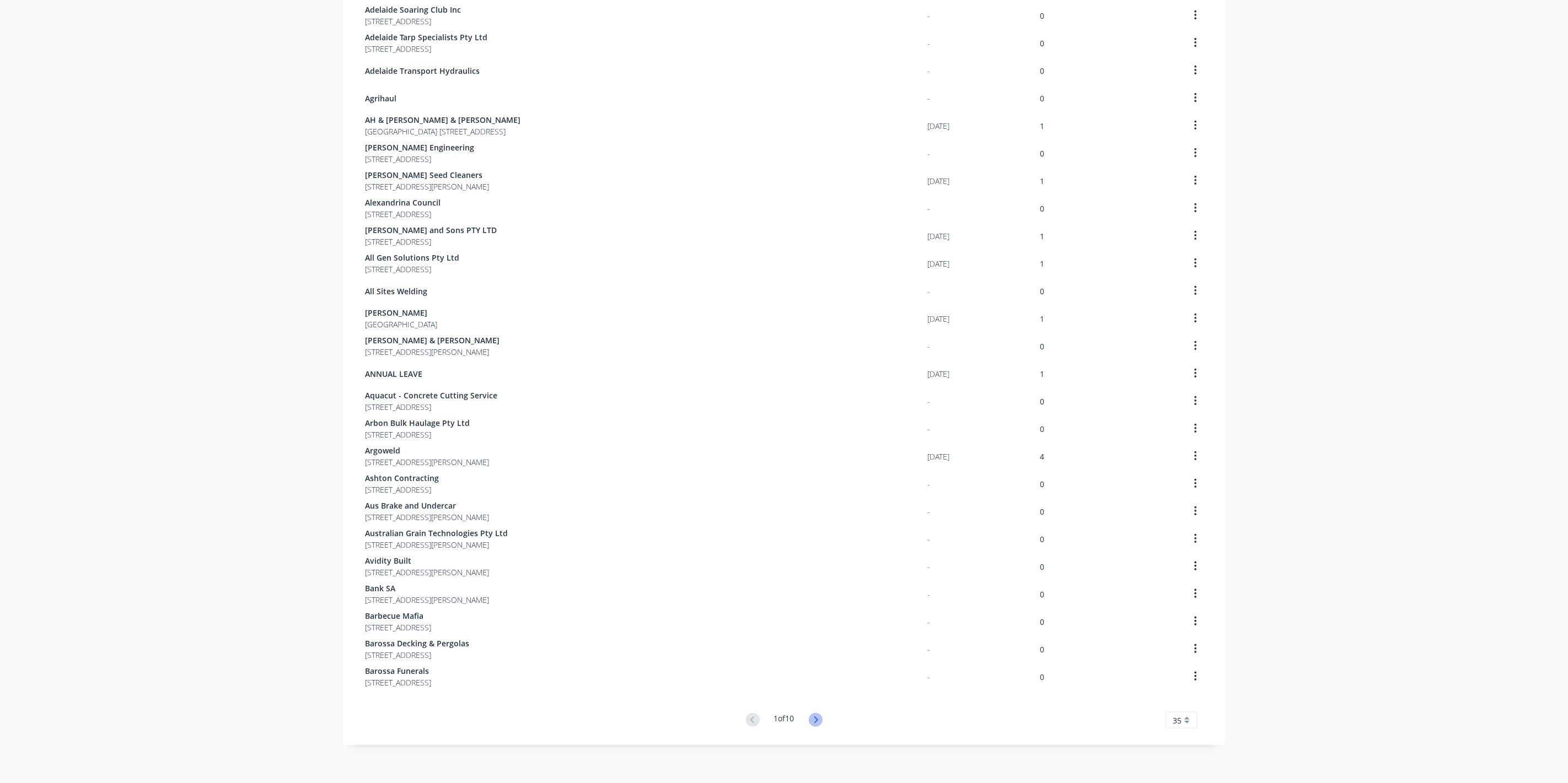
click at [810, 715] on icon at bounding box center [816, 720] width 14 height 14
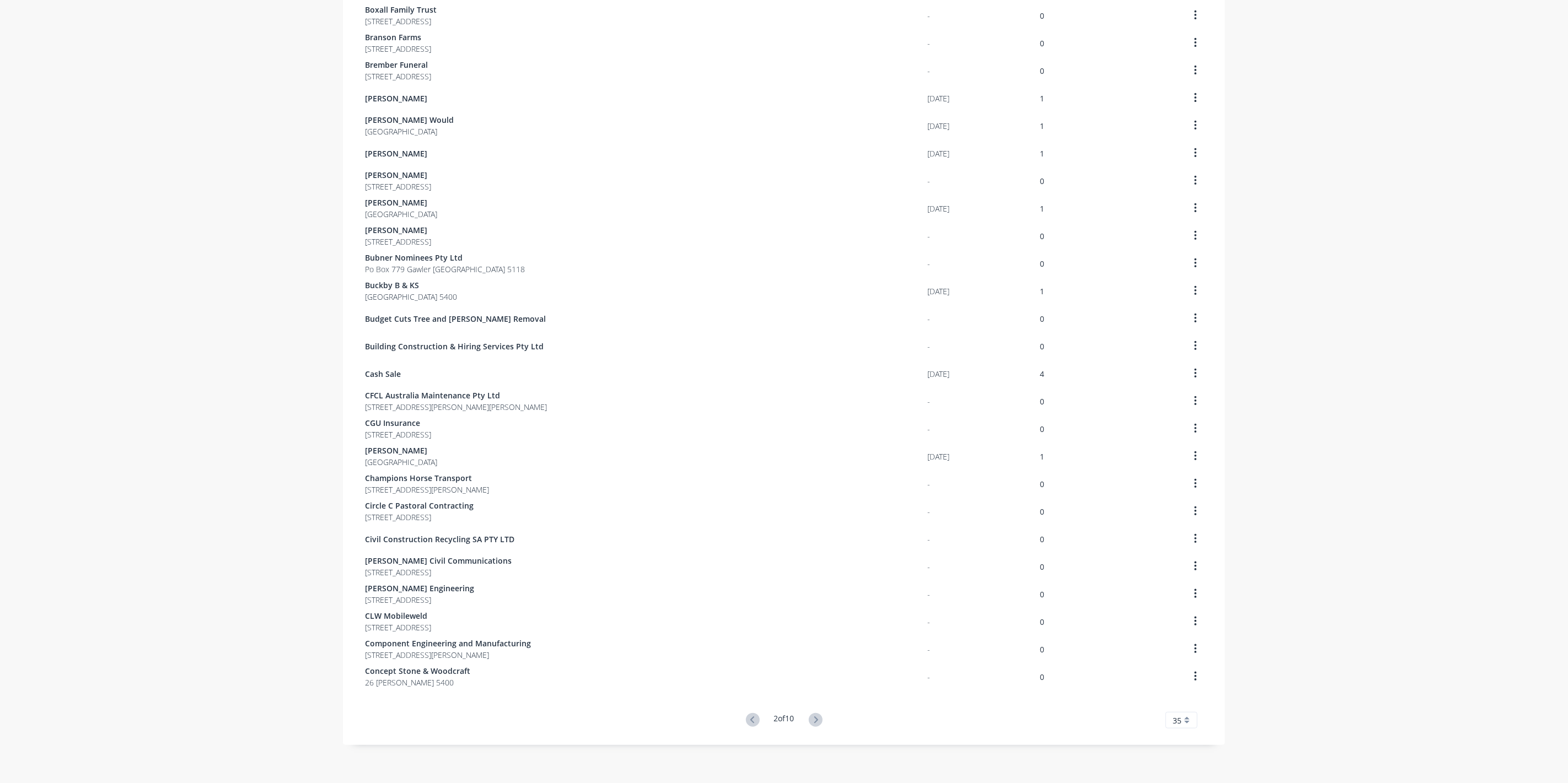
click at [810, 715] on icon at bounding box center [816, 720] width 14 height 14
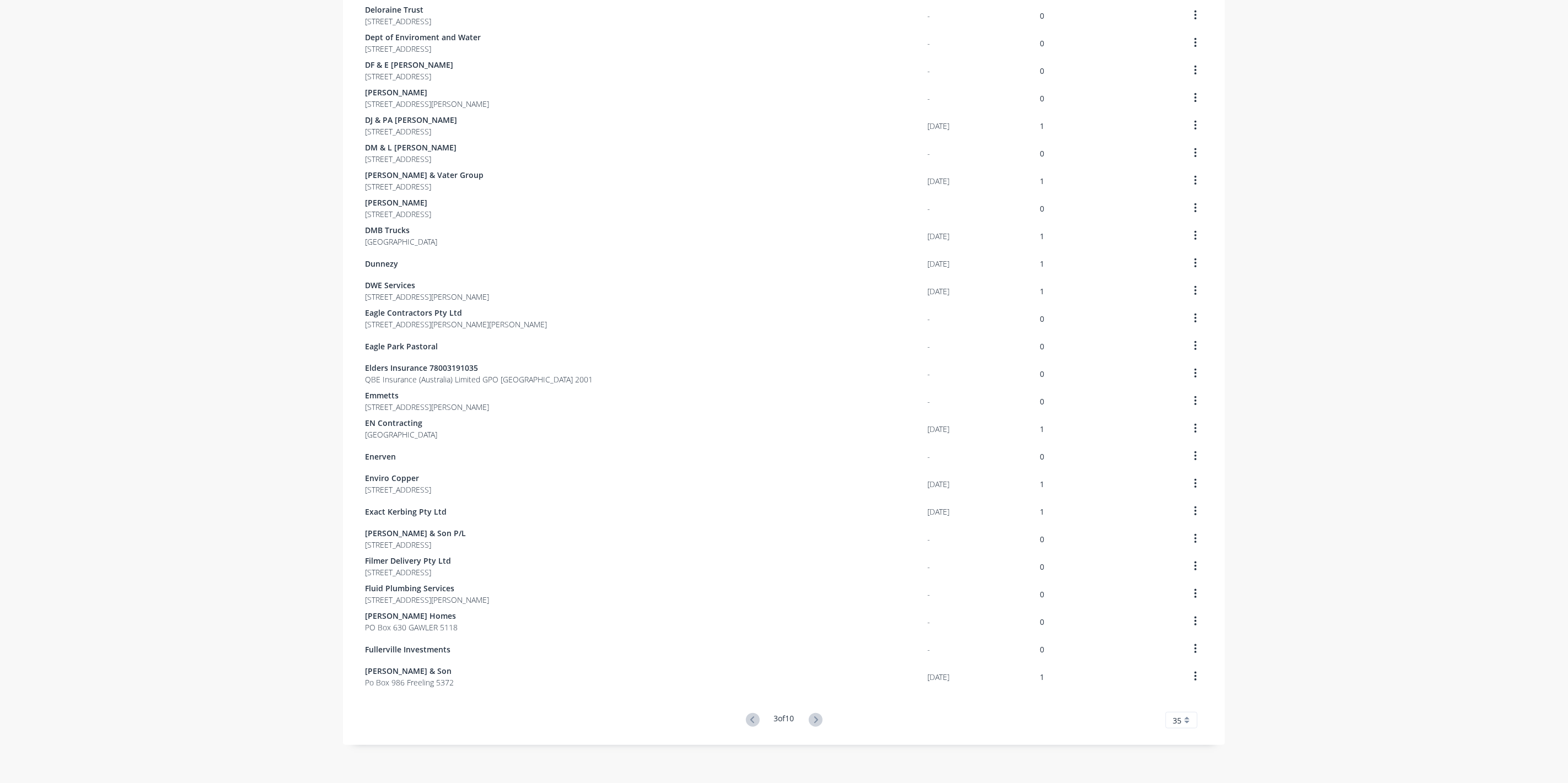
click at [810, 715] on icon at bounding box center [816, 720] width 14 height 14
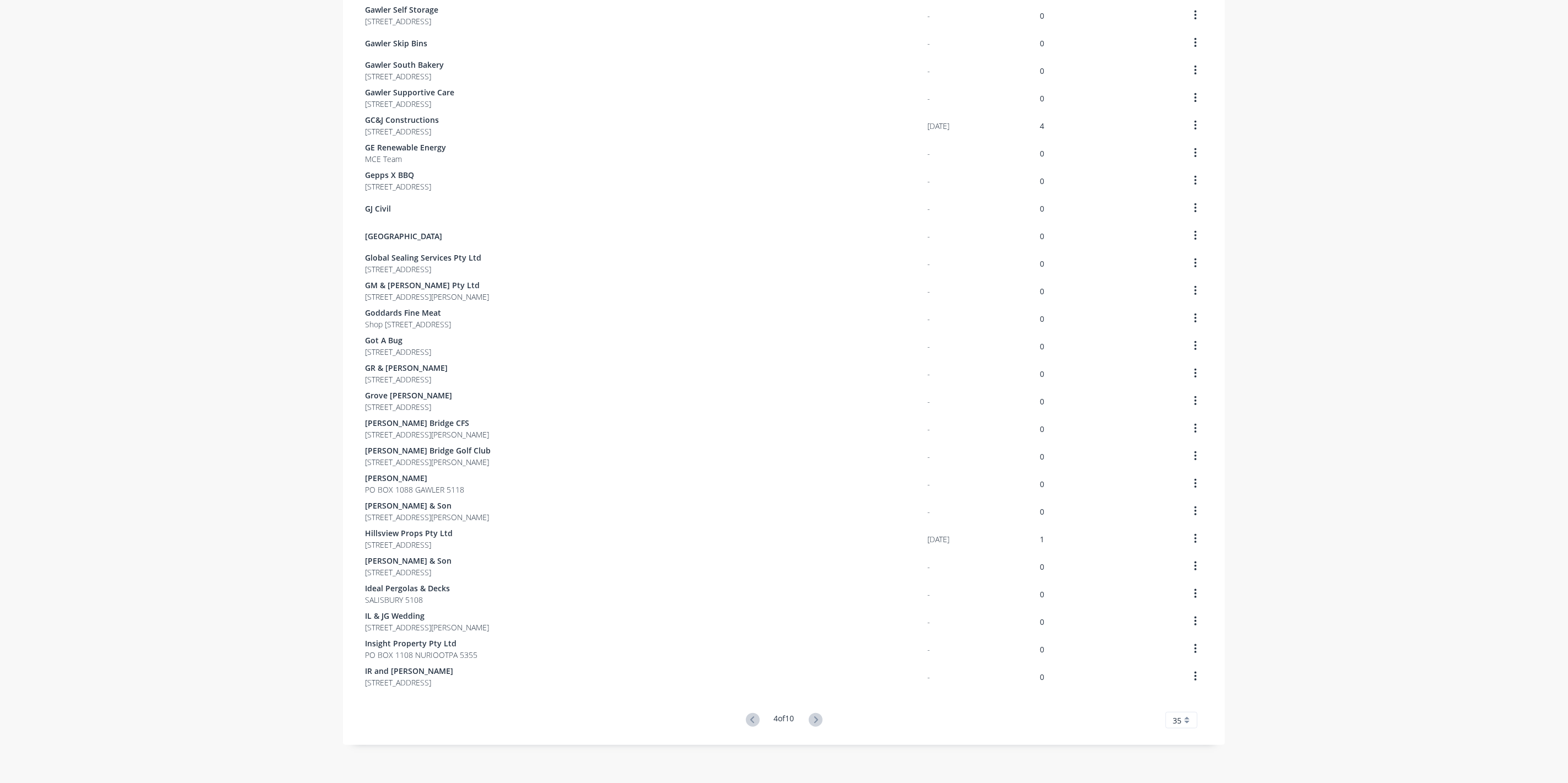
click at [810, 715] on icon at bounding box center [816, 720] width 14 height 14
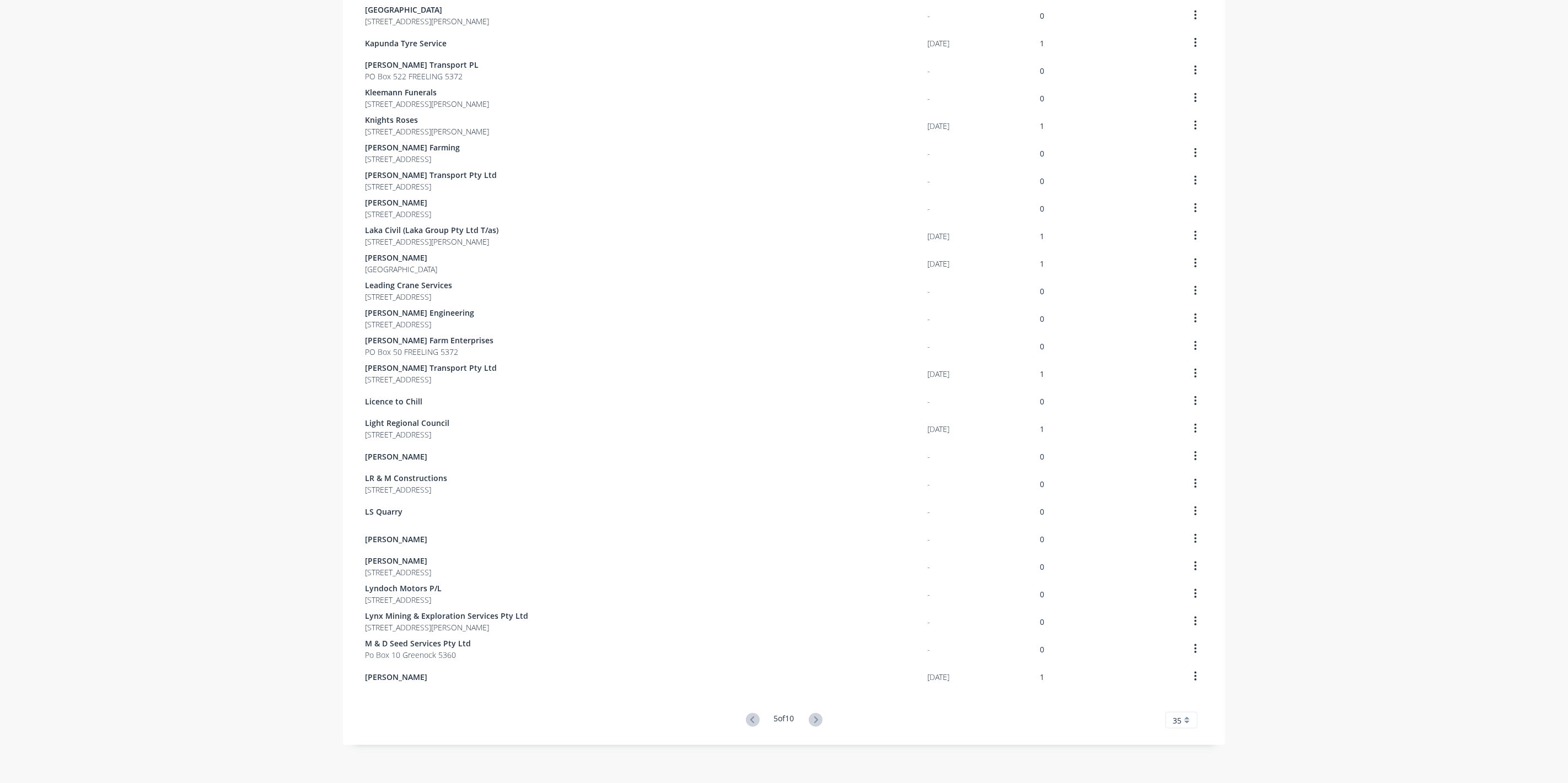
click at [810, 715] on icon at bounding box center [816, 720] width 14 height 14
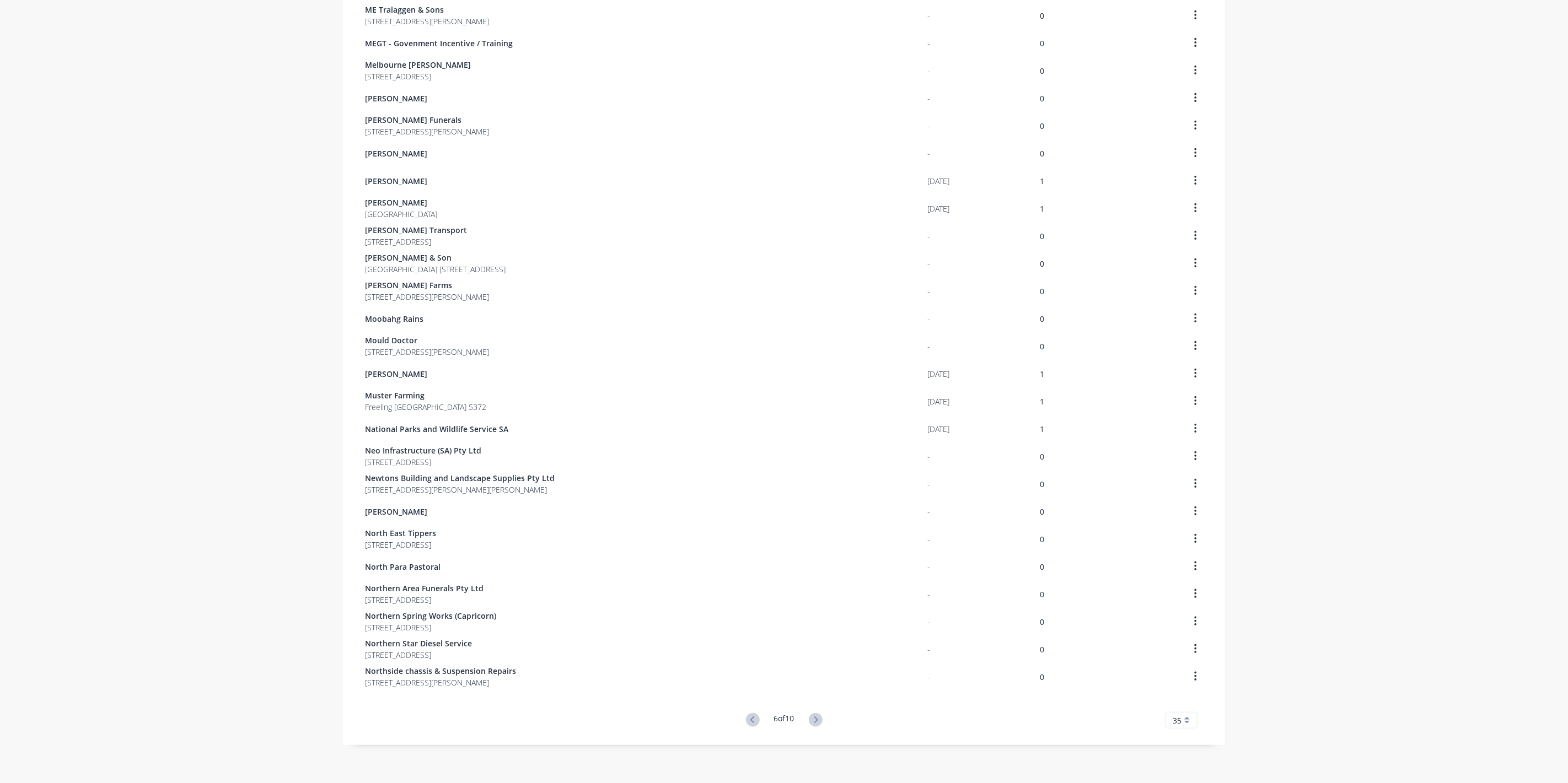
click at [810, 715] on icon at bounding box center [816, 720] width 14 height 14
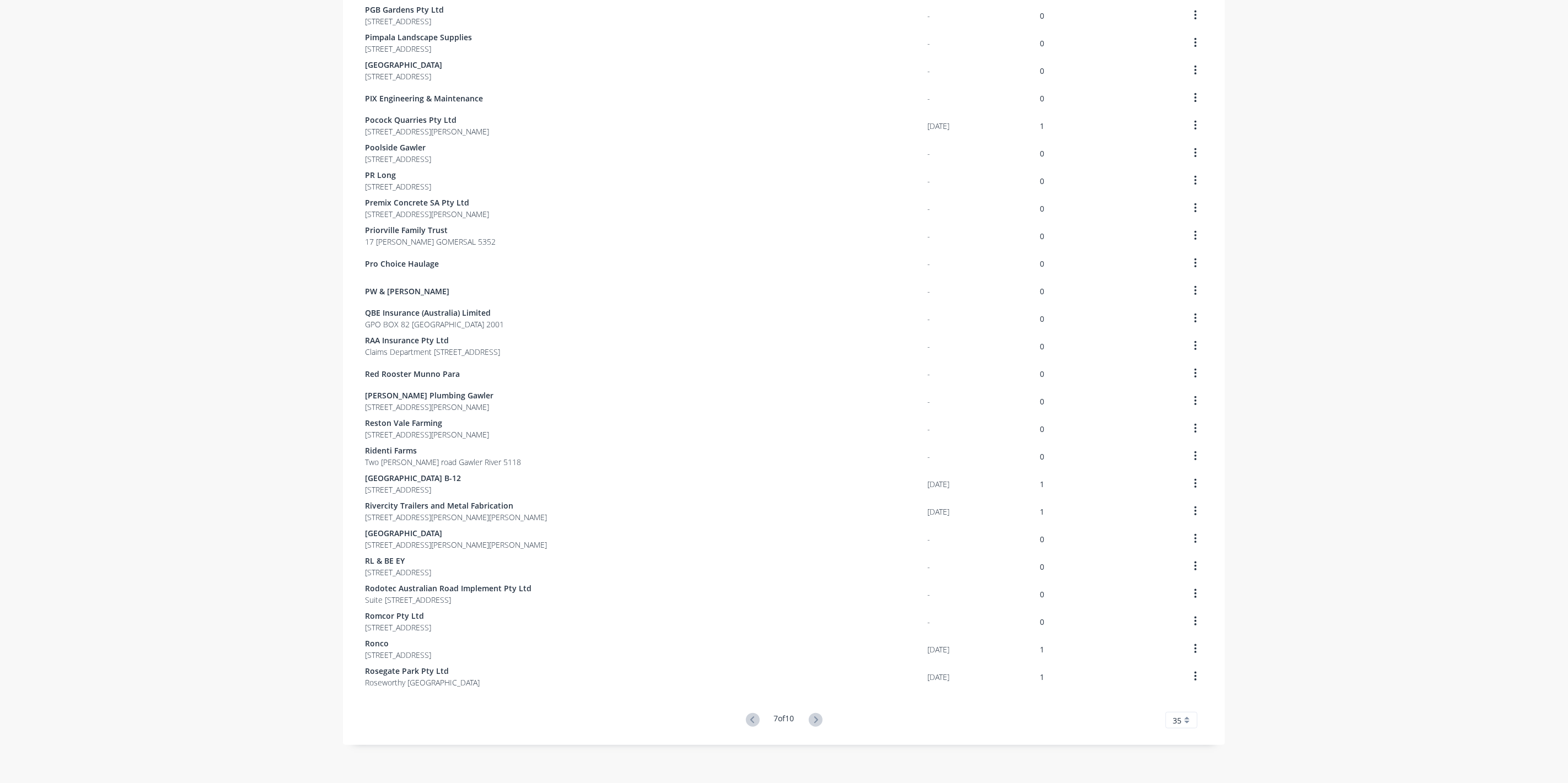
click at [810, 715] on icon at bounding box center [816, 720] width 14 height 14
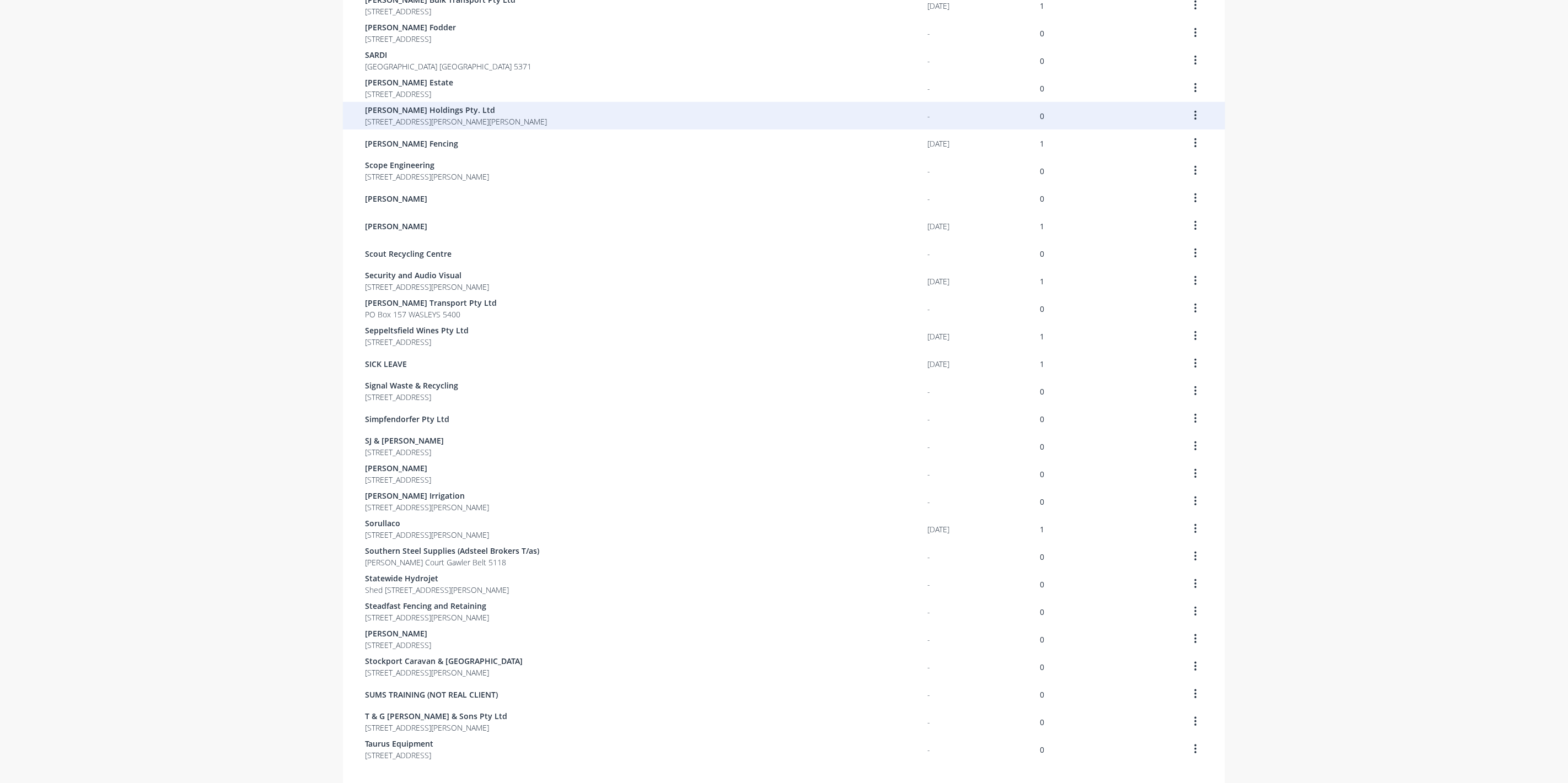
scroll to position [261, 0]
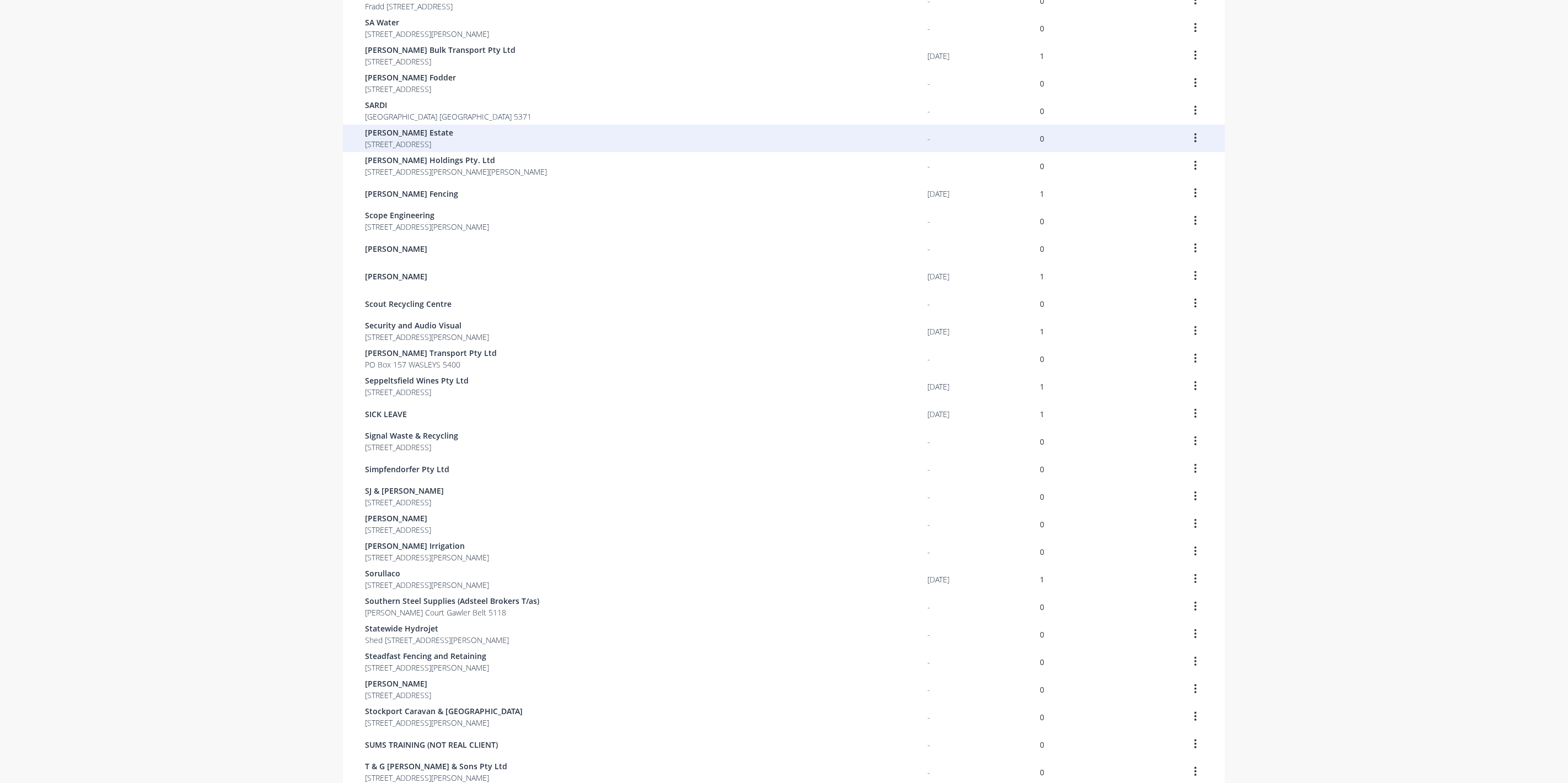
click at [378, 135] on span "[PERSON_NAME] Estate" at bounding box center [409, 132] width 88 height 11
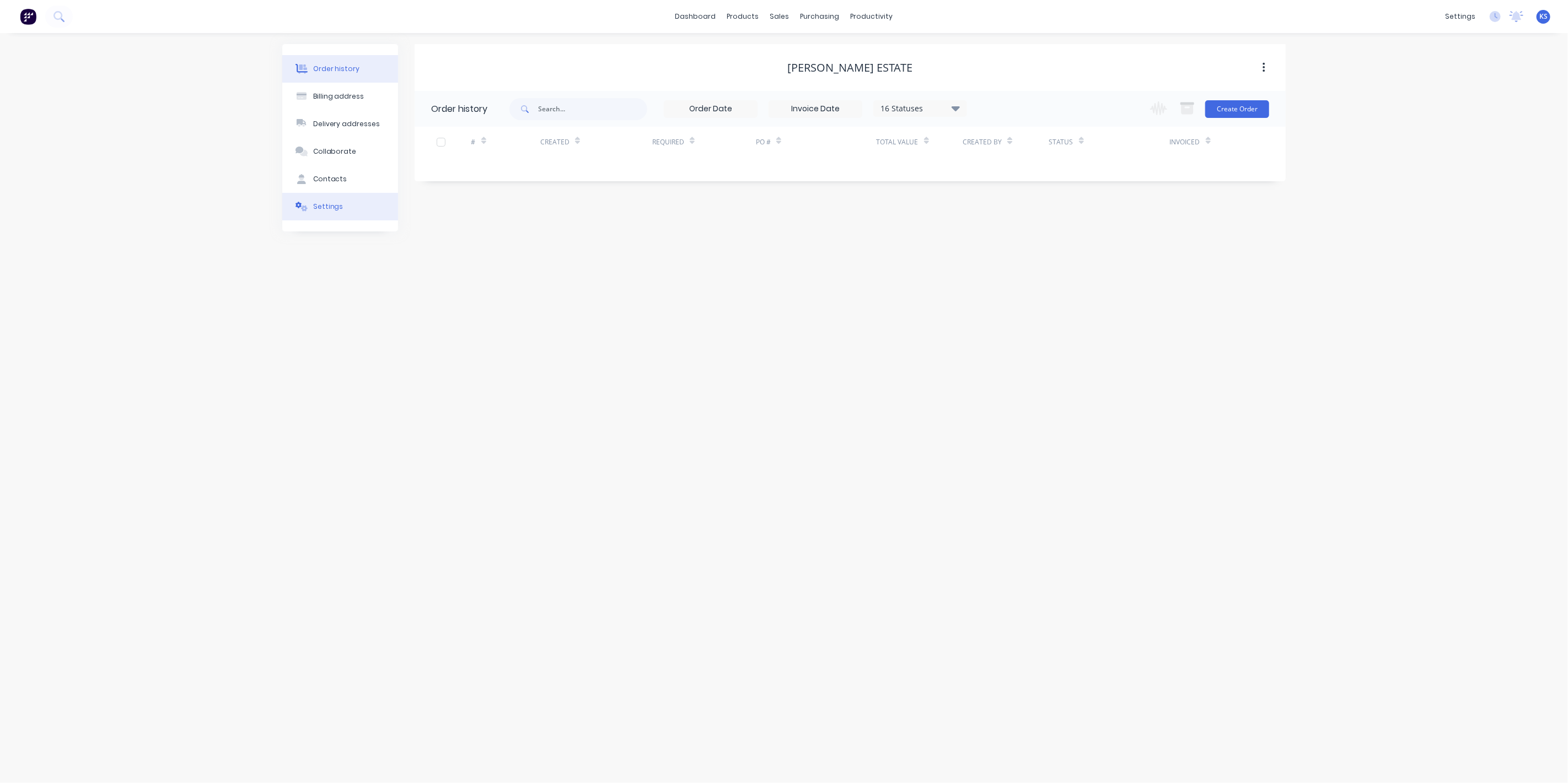
click at [355, 208] on button "Settings" at bounding box center [340, 206] width 116 height 28
click at [466, 343] on div "Enable invoice due dates" at bounding box center [494, 342] width 92 height 11
click at [432, 338] on div at bounding box center [435, 342] width 22 height 22
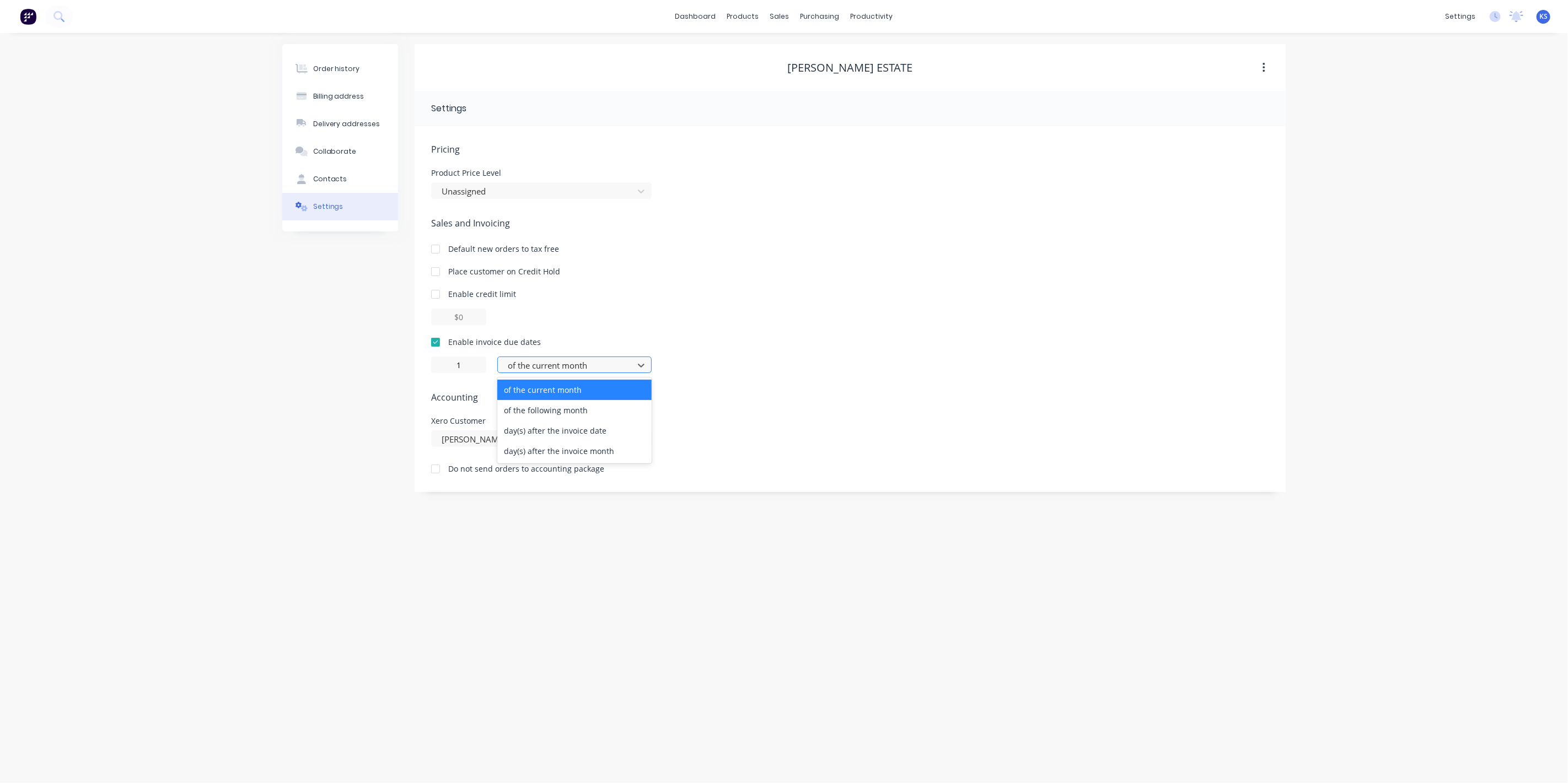
click at [561, 362] on div at bounding box center [568, 366] width 122 height 14
click at [563, 433] on div "day(s) after the invoice date" at bounding box center [574, 430] width 155 height 20
type input "0"
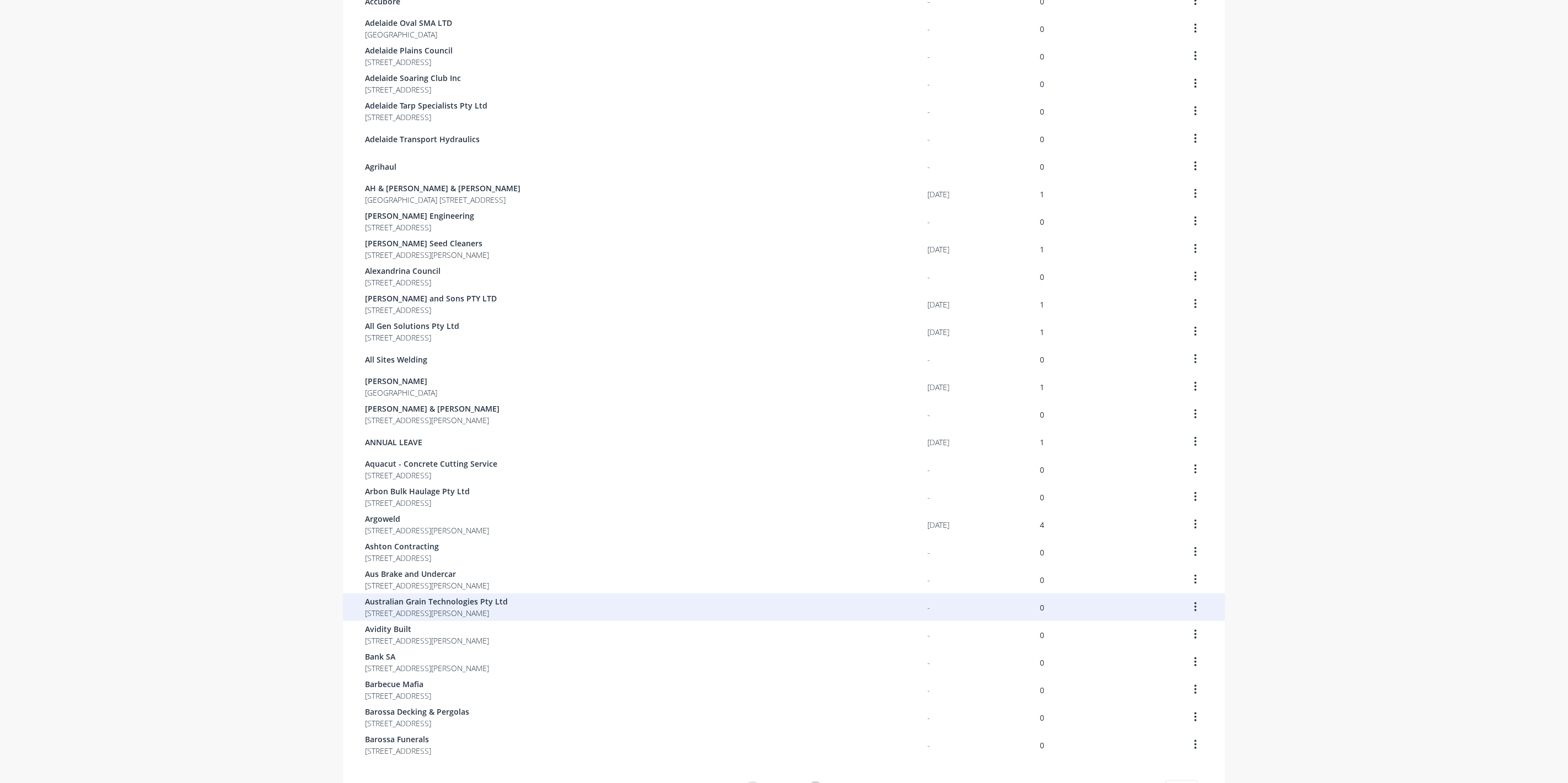
scroll to position [384, 0]
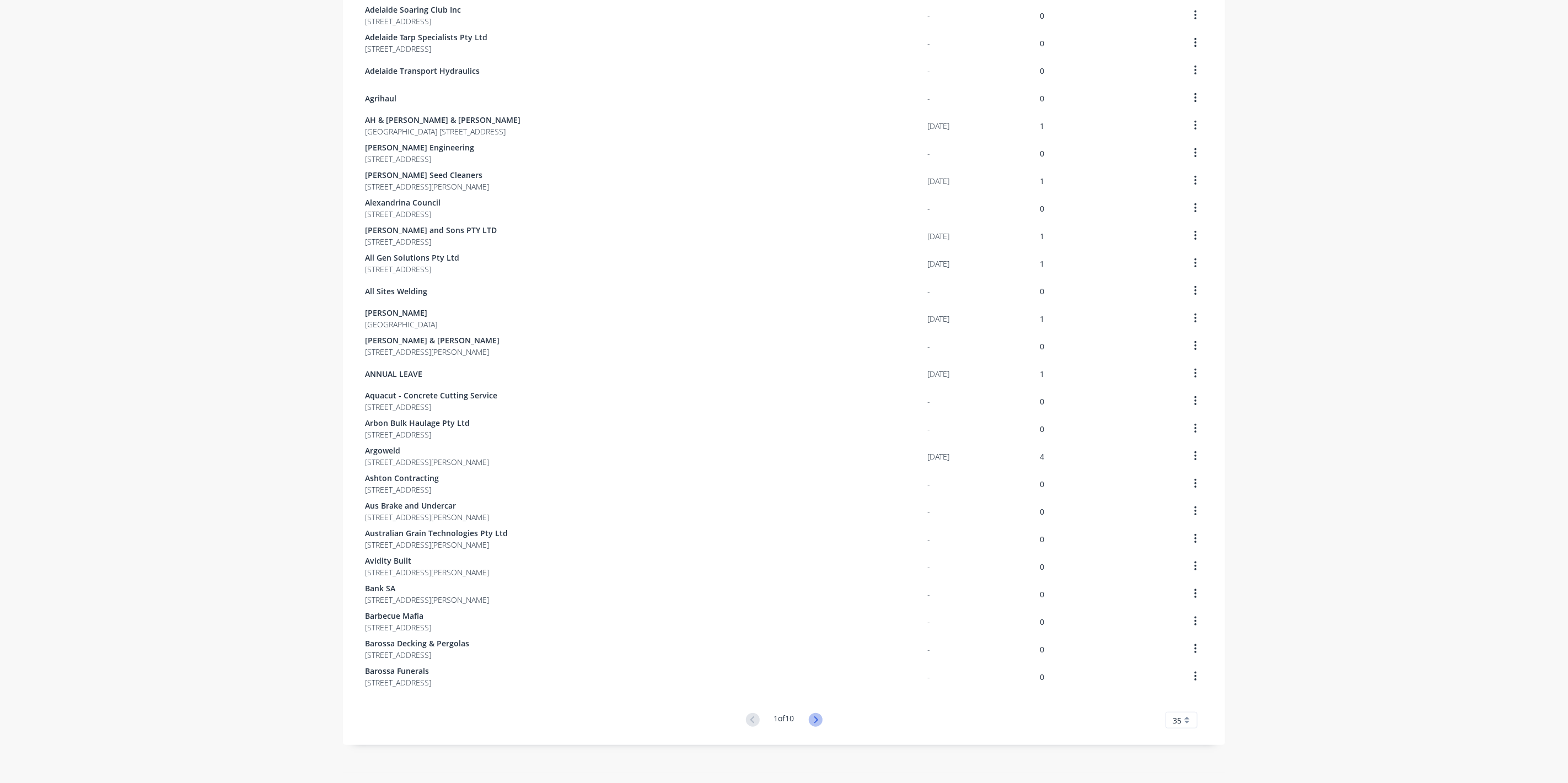
click at [814, 718] on icon at bounding box center [816, 720] width 4 height 7
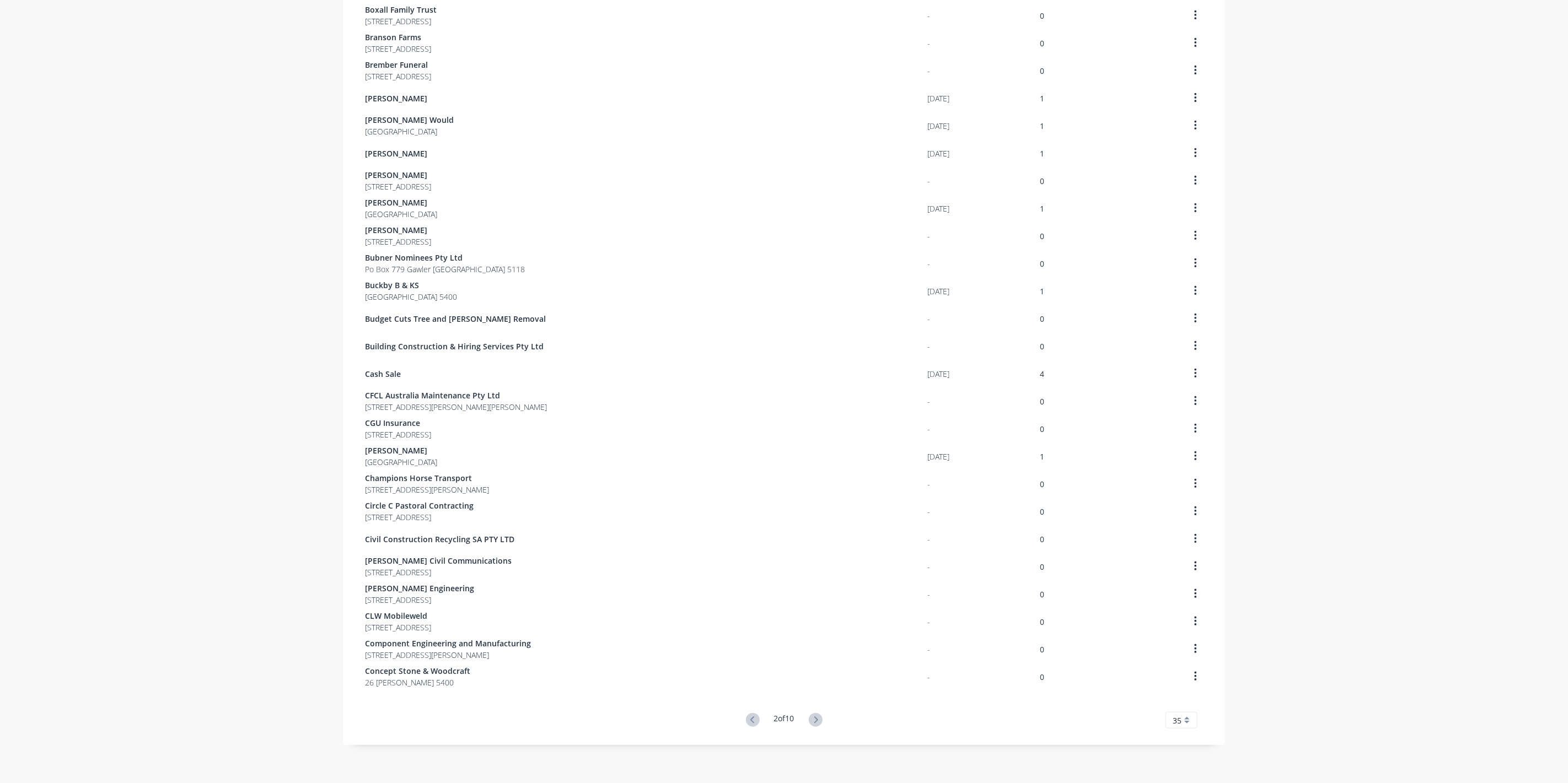
click at [814, 718] on icon at bounding box center [816, 720] width 4 height 7
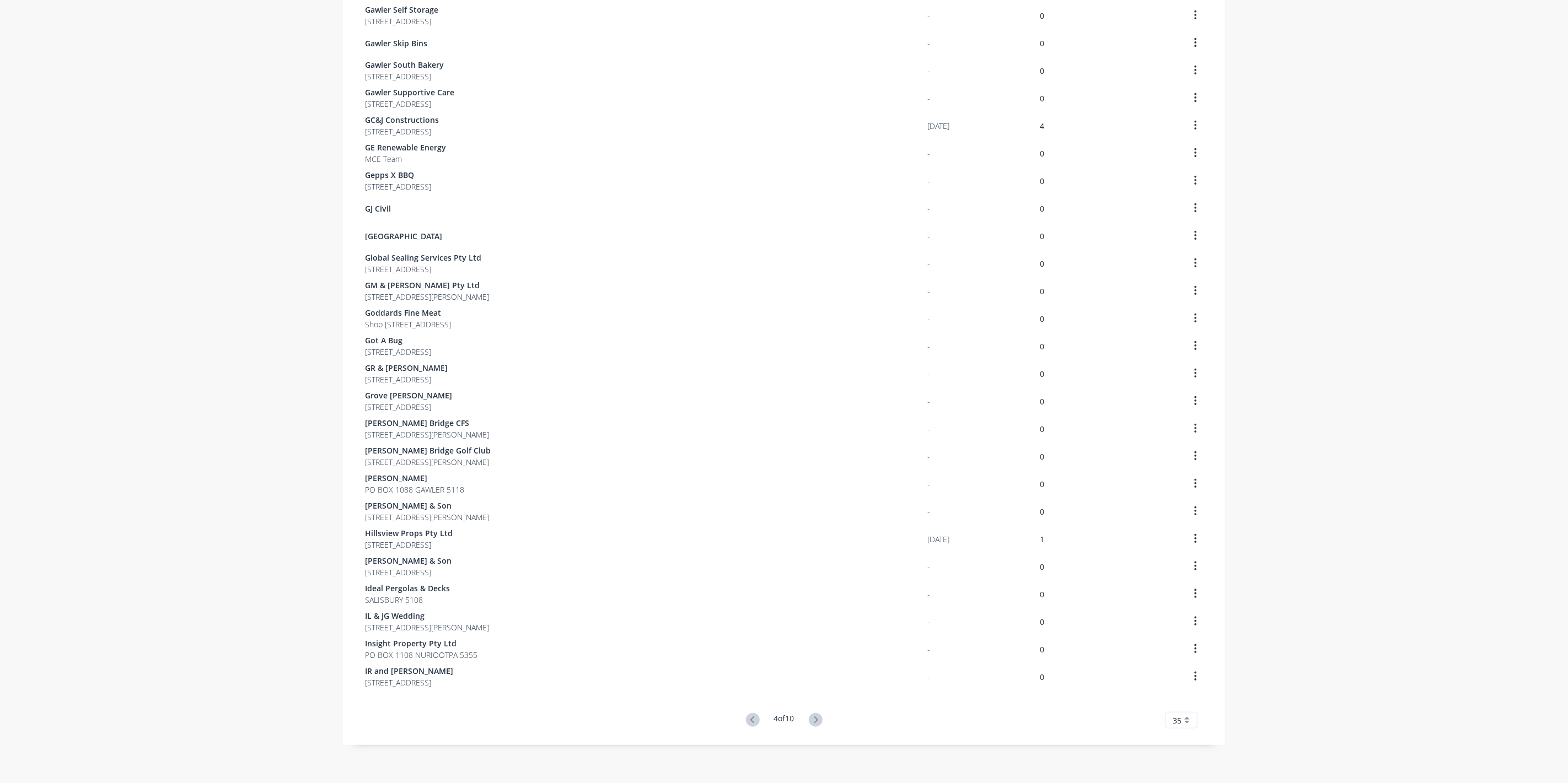
click at [814, 718] on icon at bounding box center [816, 720] width 4 height 7
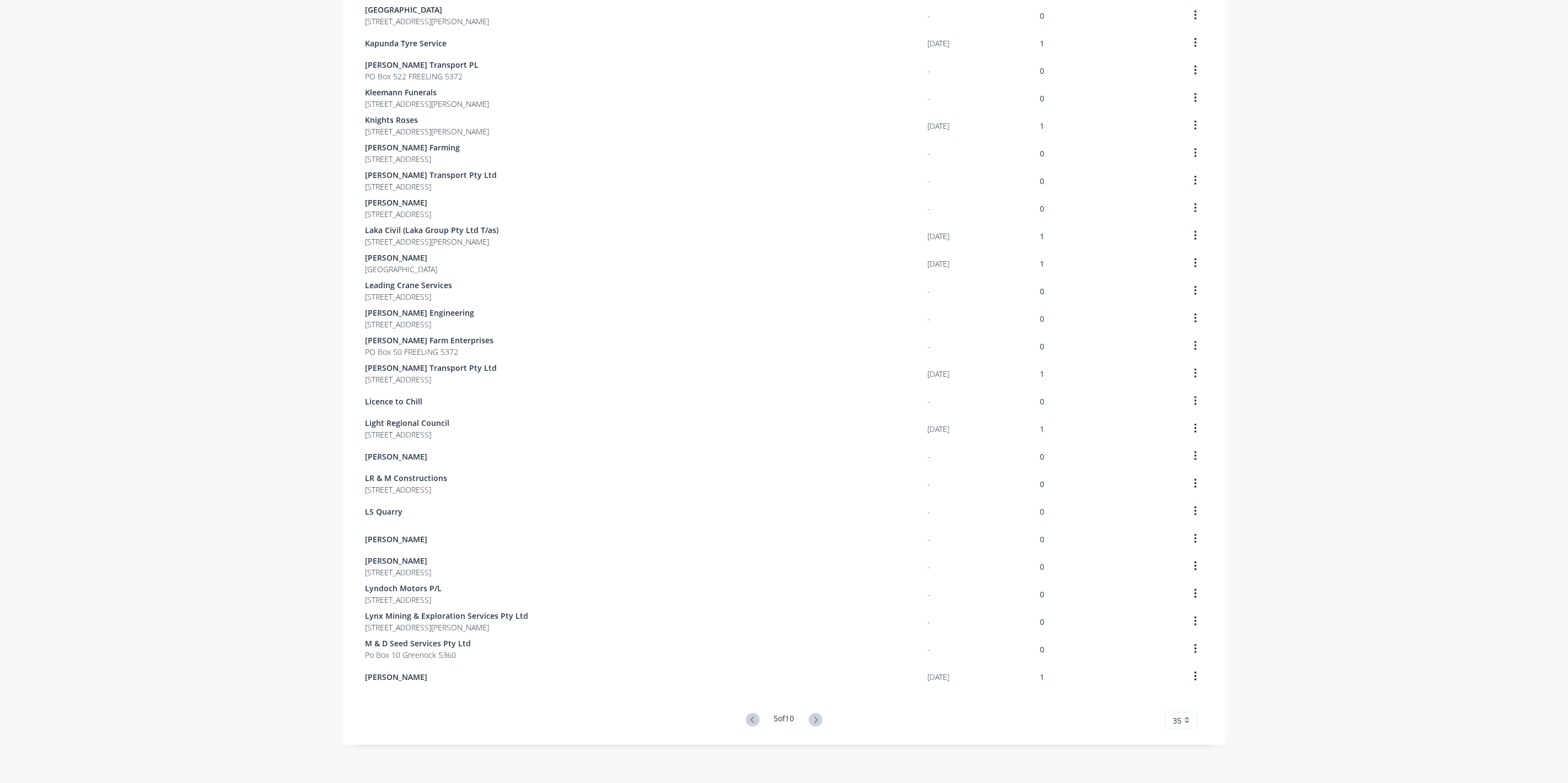
click at [814, 718] on icon at bounding box center [816, 720] width 4 height 7
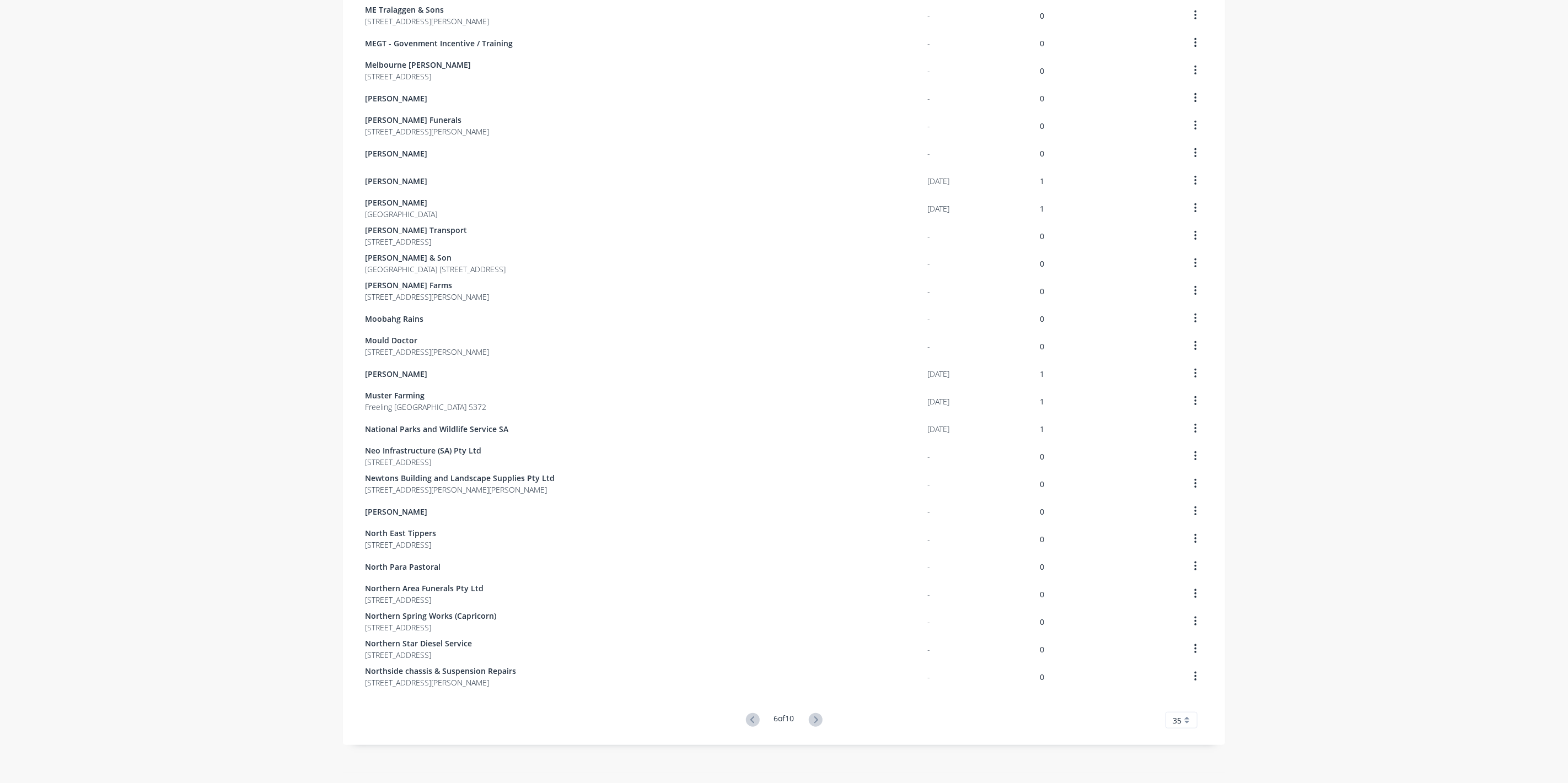
click at [814, 718] on icon at bounding box center [816, 720] width 4 height 7
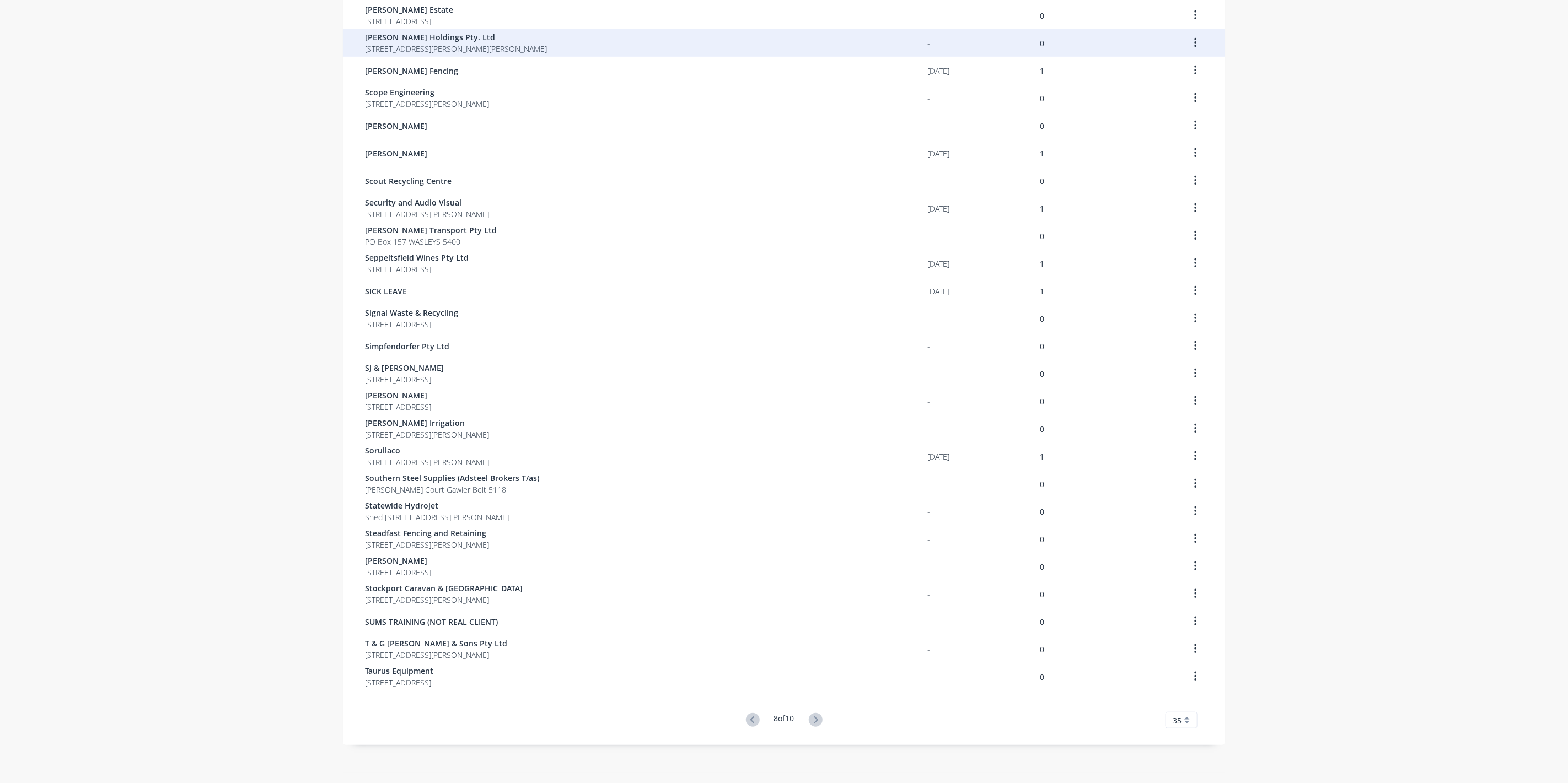
click at [394, 50] on span "[STREET_ADDRESS][PERSON_NAME][PERSON_NAME]" at bounding box center [456, 48] width 182 height 11
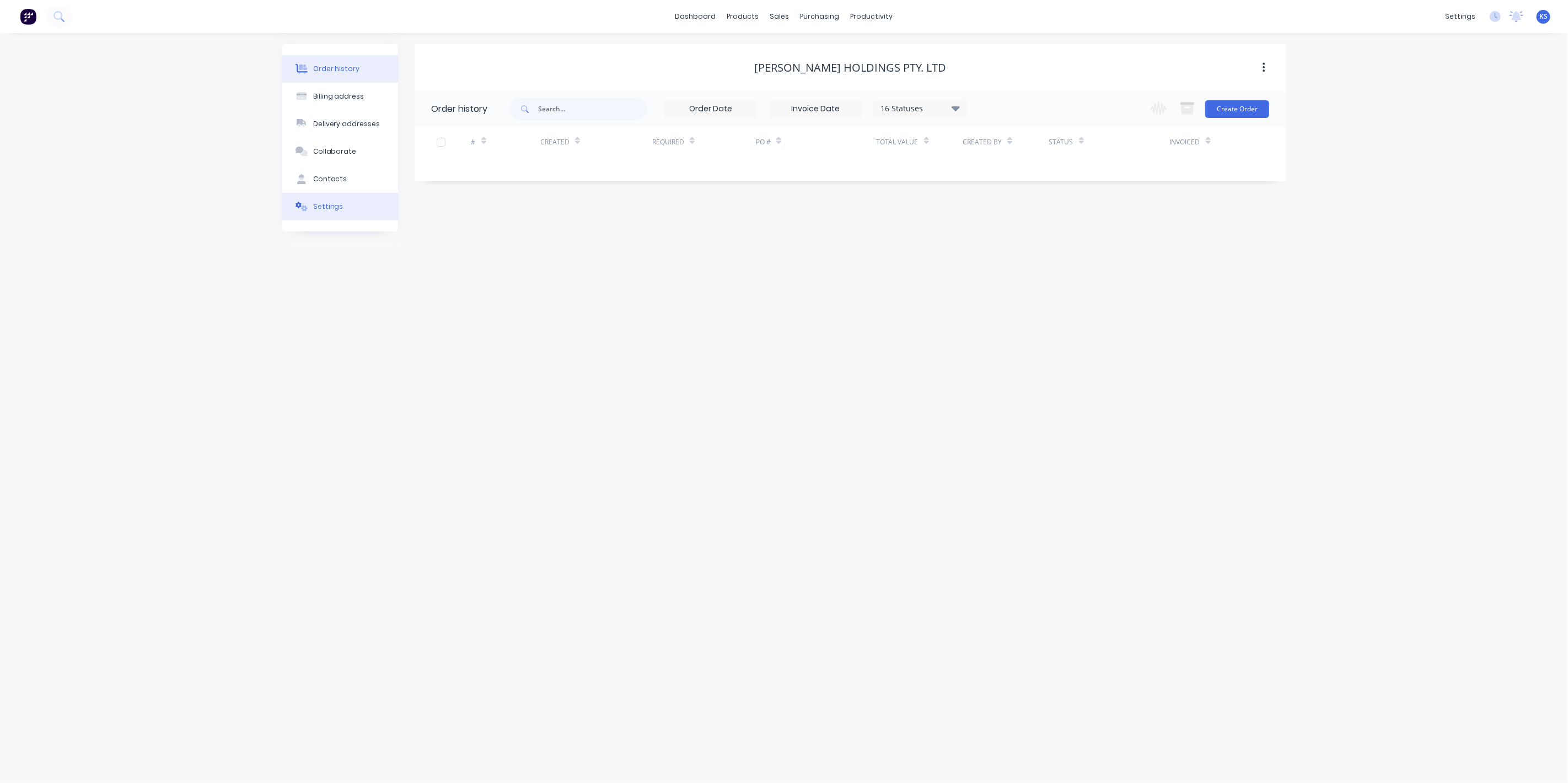
click at [336, 205] on div "Settings" at bounding box center [328, 206] width 30 height 10
click at [433, 342] on div at bounding box center [435, 342] width 22 height 22
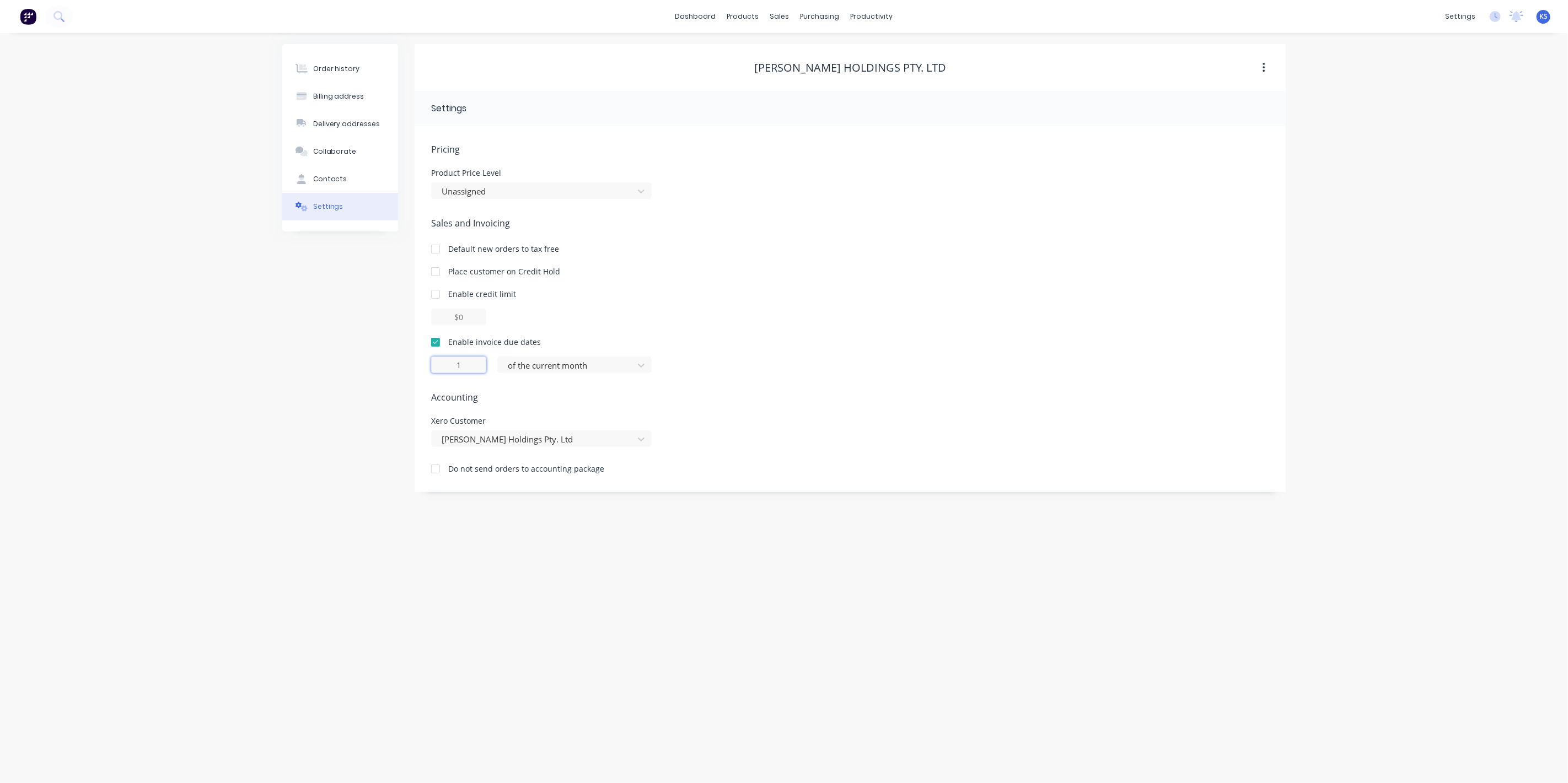
drag, startPoint x: 466, startPoint y: 360, endPoint x: 441, endPoint y: 360, distance: 25.0
click at [443, 360] on input "1" at bounding box center [458, 365] width 55 height 17
click at [441, 360] on input "1" at bounding box center [458, 365] width 55 height 17
click at [557, 364] on div at bounding box center [568, 366] width 122 height 14
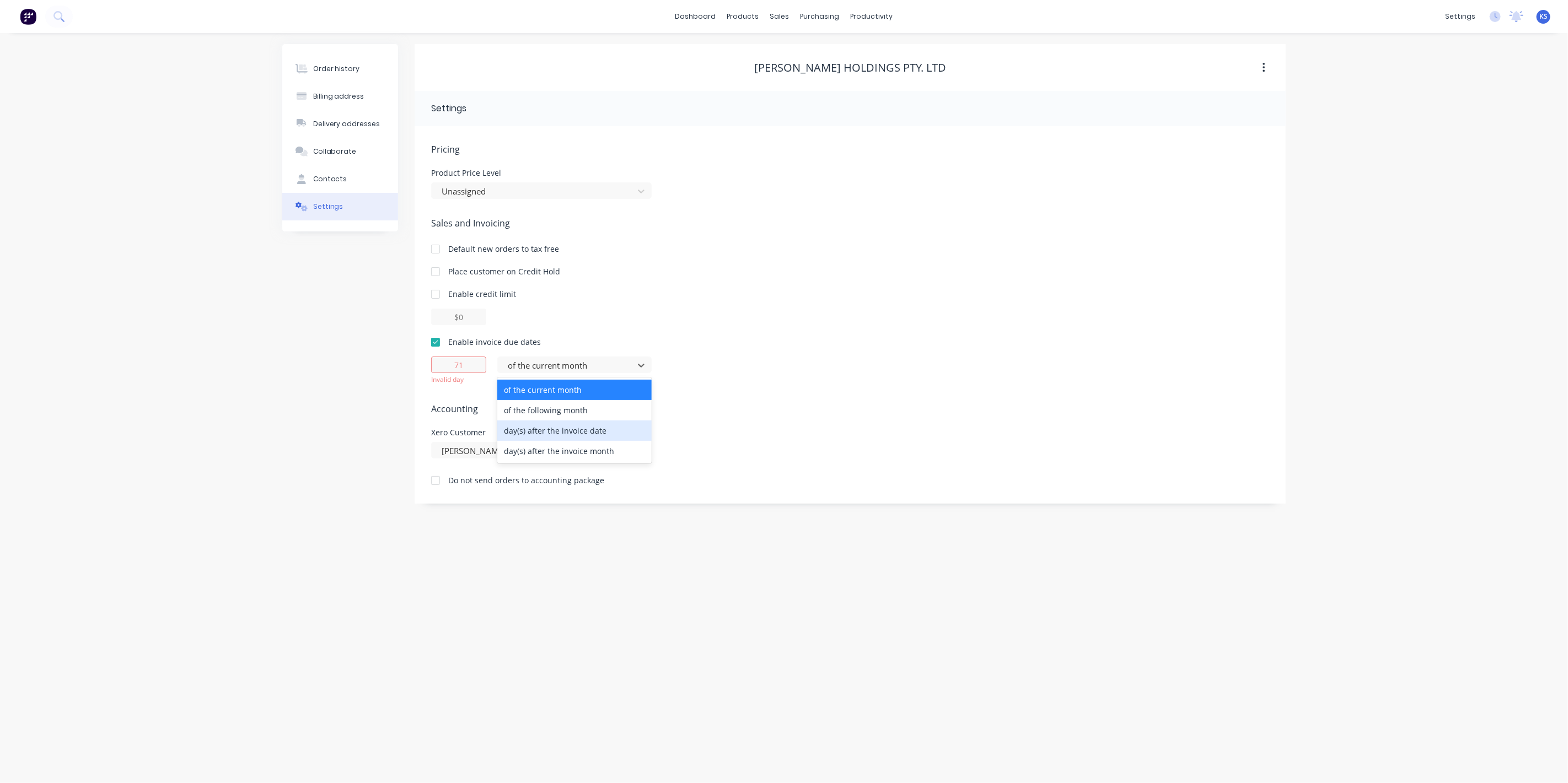
click at [559, 426] on div "day(s) after the invoice date" at bounding box center [574, 430] width 155 height 20
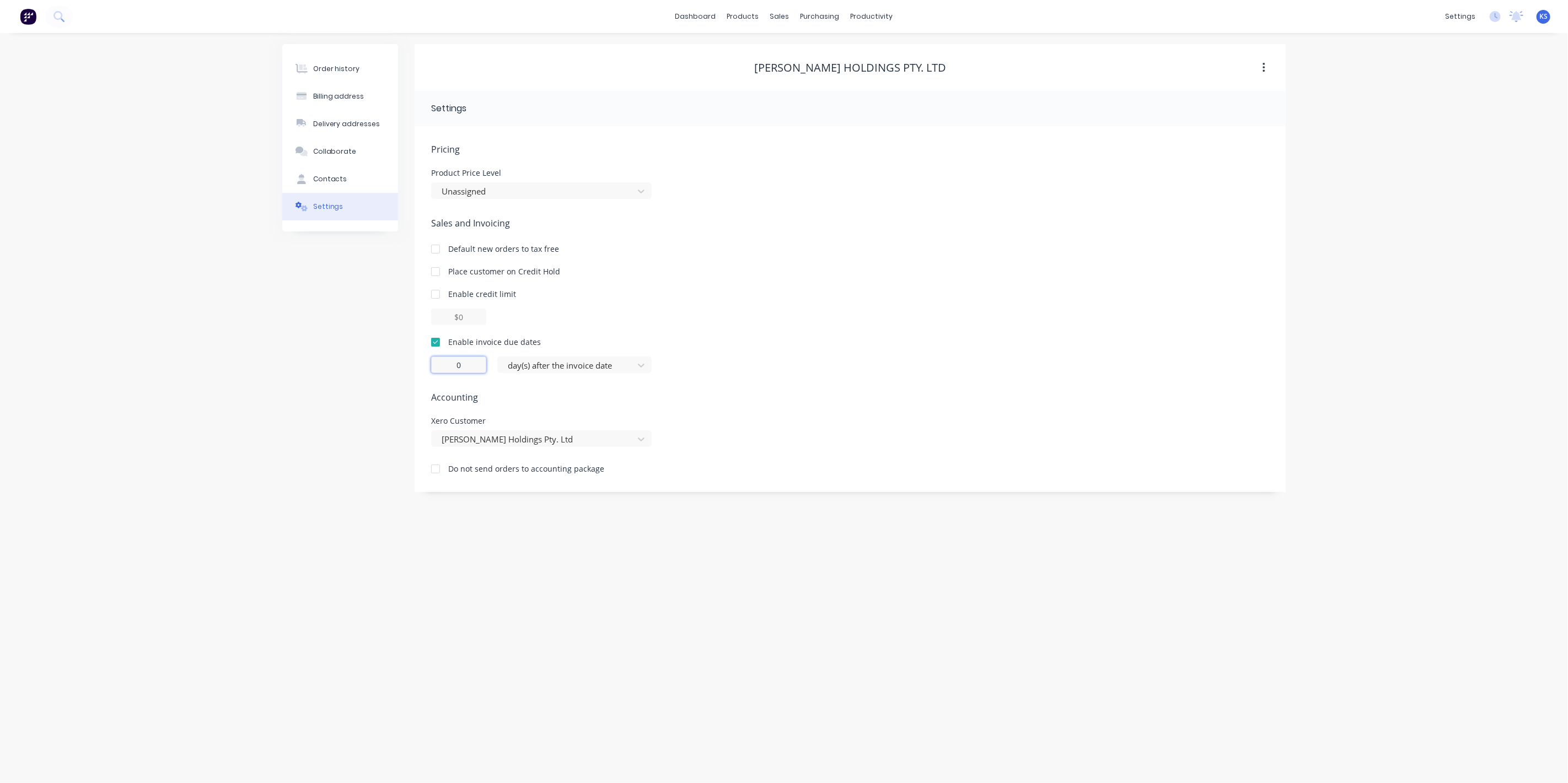
drag, startPoint x: 460, startPoint y: 372, endPoint x: 430, endPoint y: 364, distance: 31.0
click at [430, 364] on div "Pricing Product Price Level Unassigned Sales and Invoicing Default new orders t…" at bounding box center [850, 309] width 871 height 366
type input "7"
click at [366, 375] on div "Order history Billing address Delivery addresses Collaborate Contacts Settings" at bounding box center [340, 268] width 116 height 448
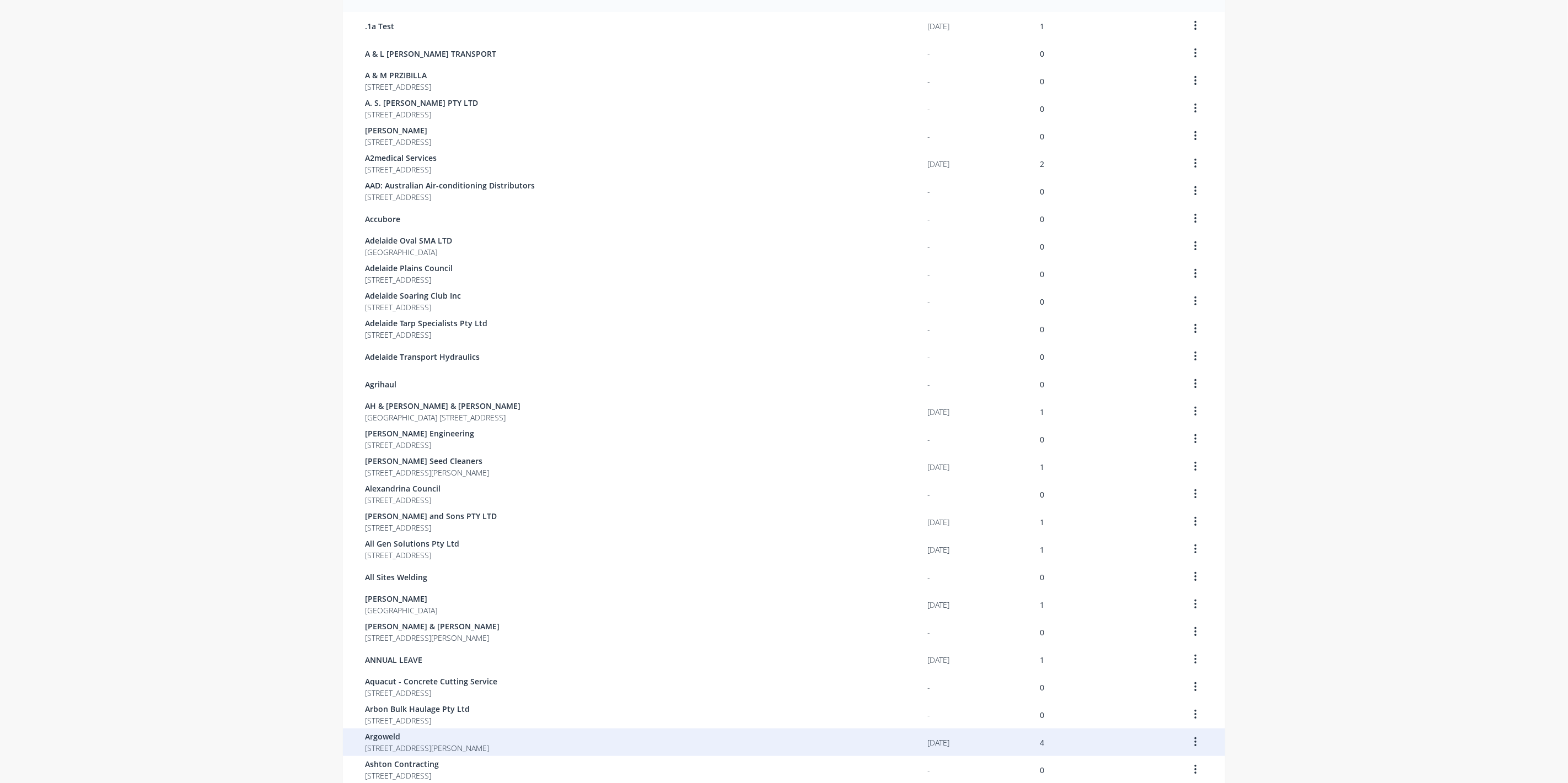
scroll to position [384, 0]
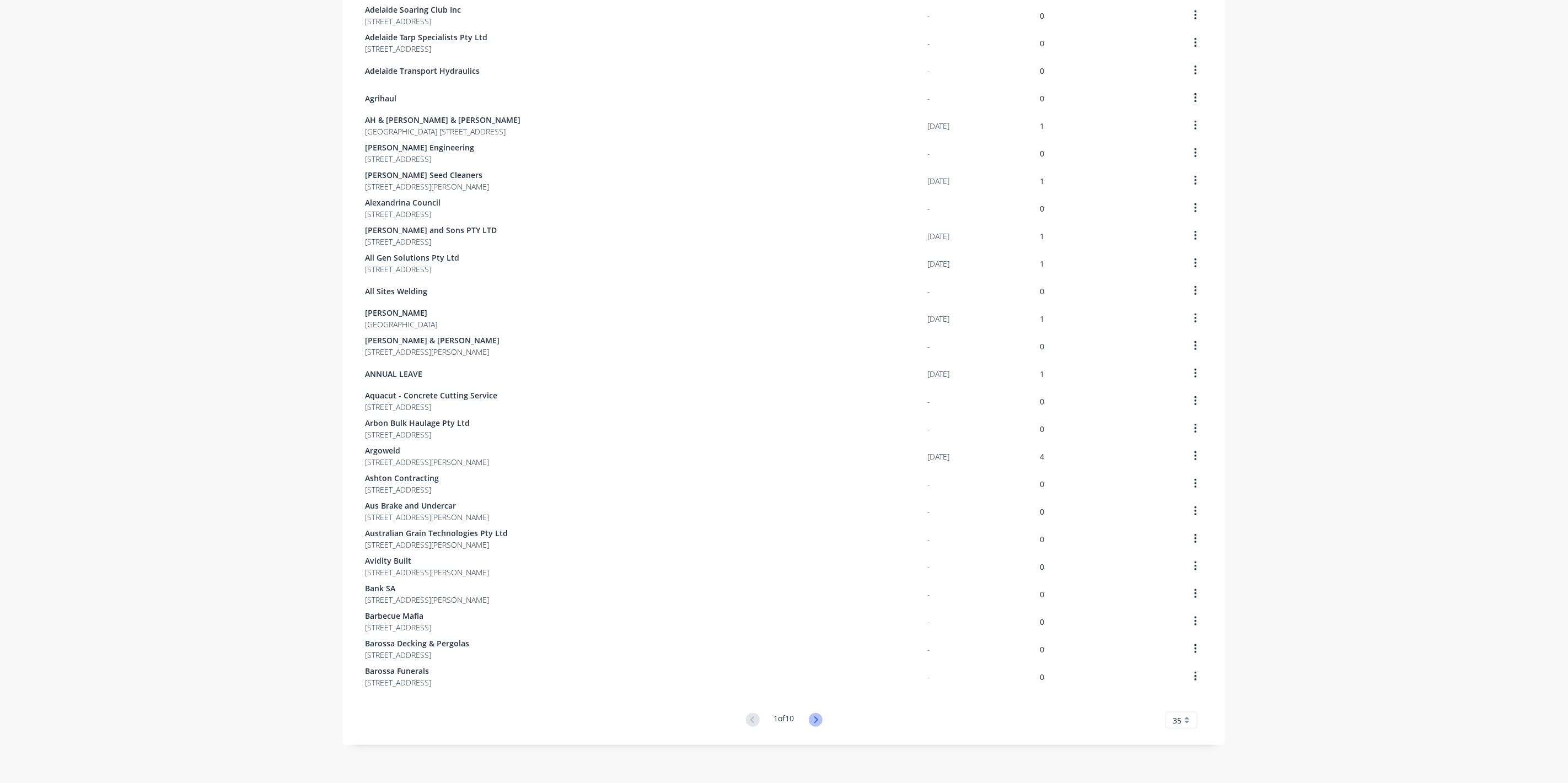
click at [815, 717] on icon at bounding box center [816, 720] width 14 height 14
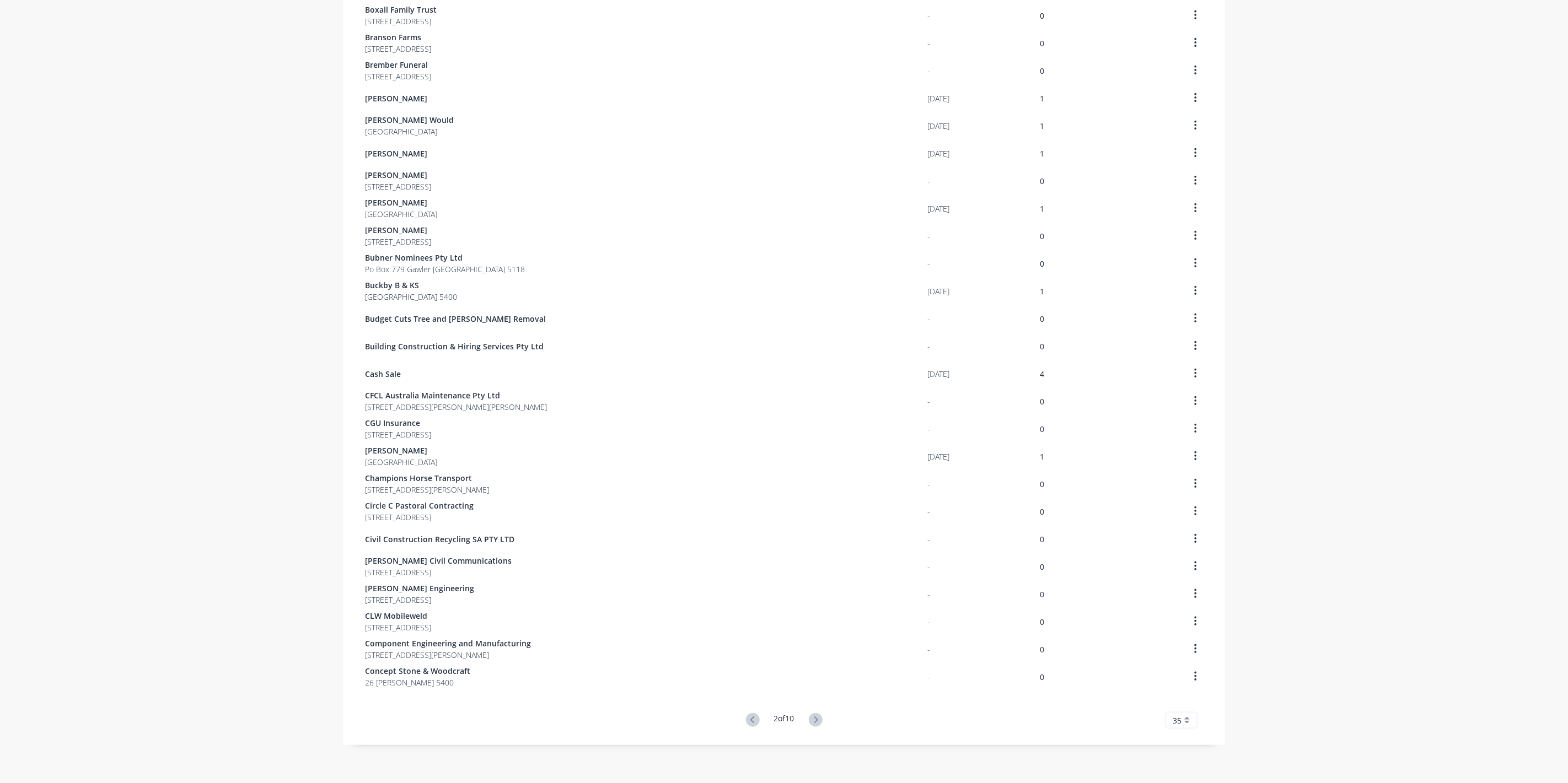
click at [815, 717] on icon at bounding box center [816, 720] width 14 height 14
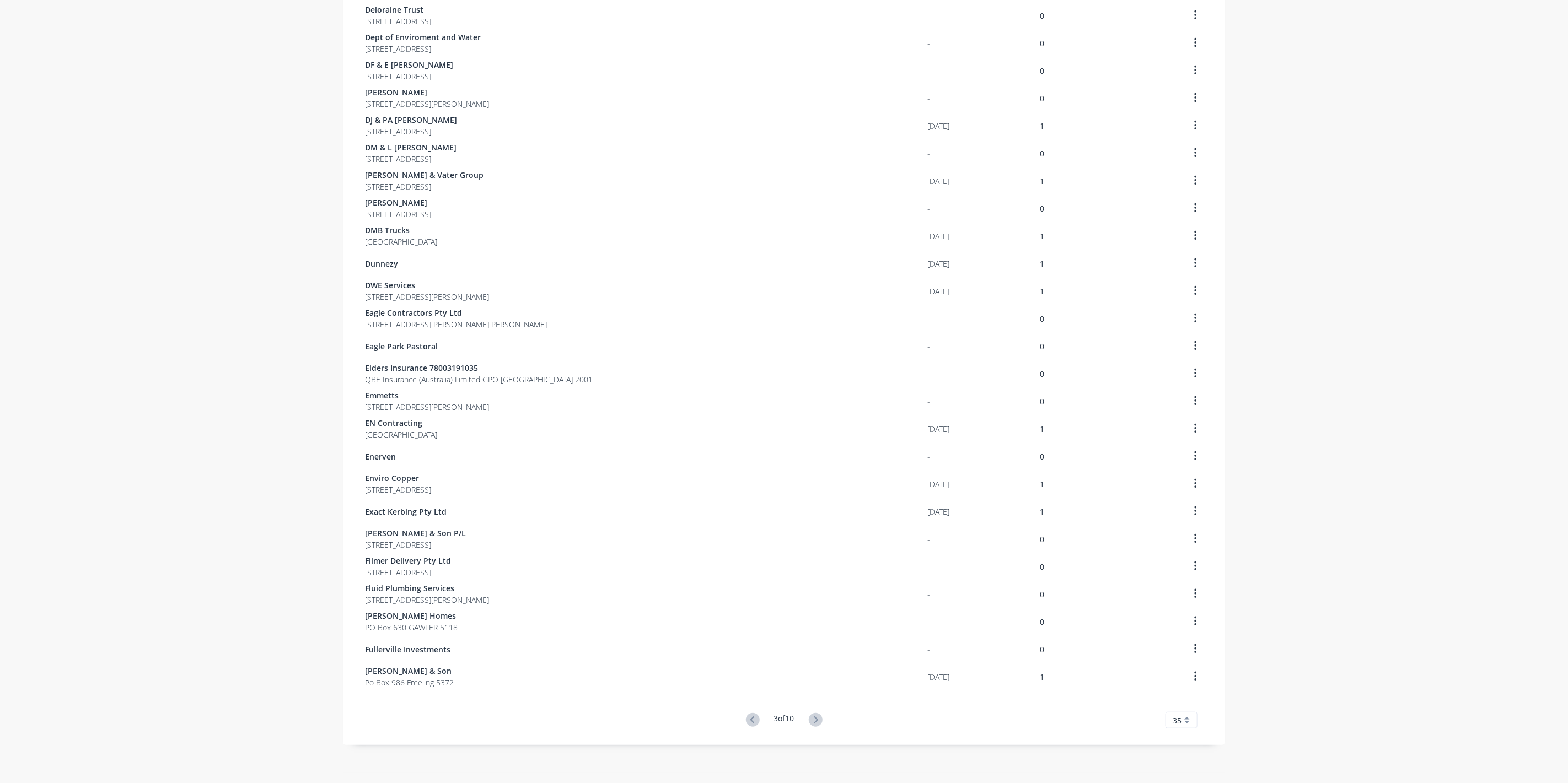
click at [815, 717] on icon at bounding box center [816, 720] width 14 height 14
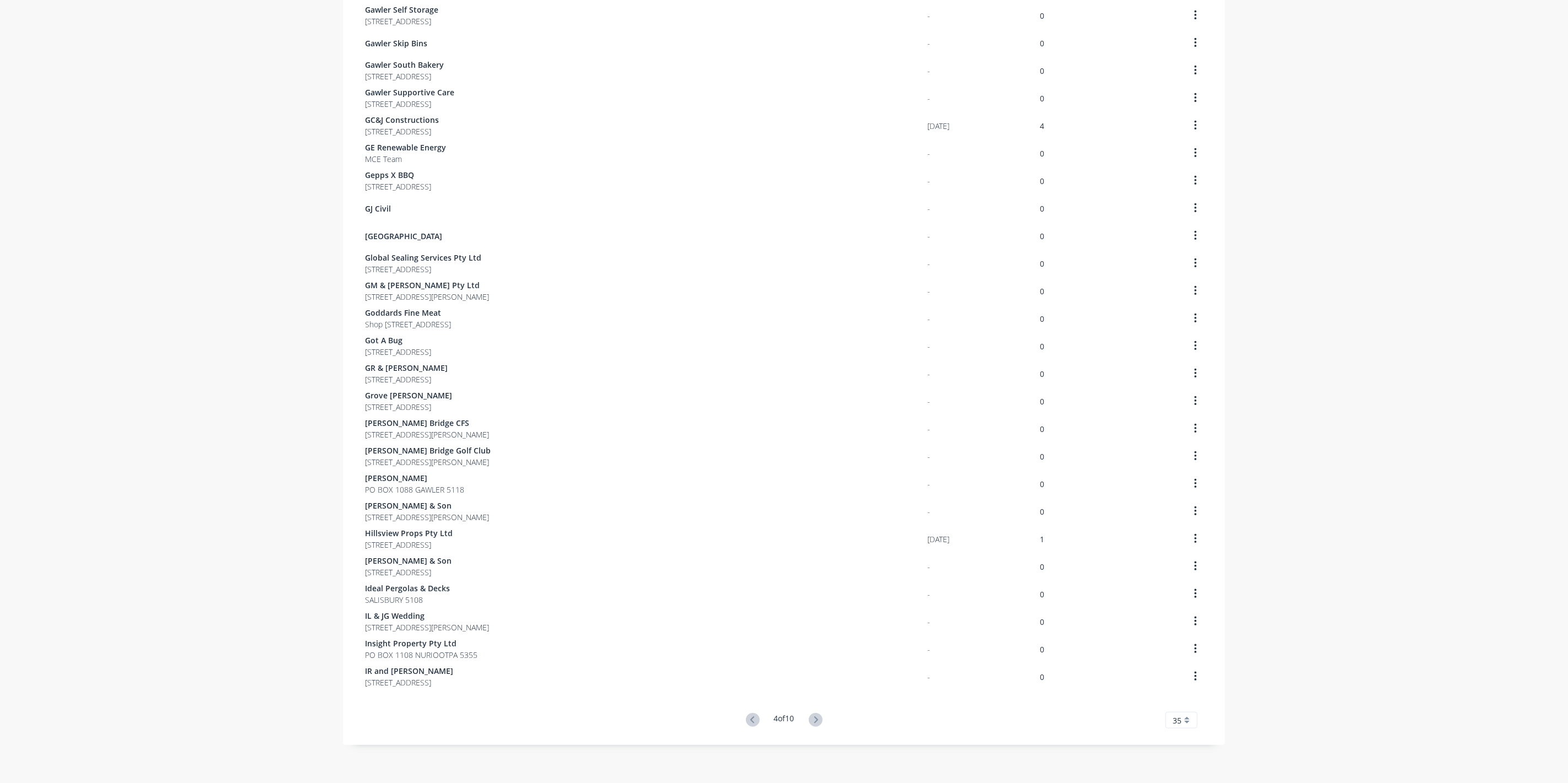
click at [815, 717] on icon at bounding box center [816, 720] width 14 height 14
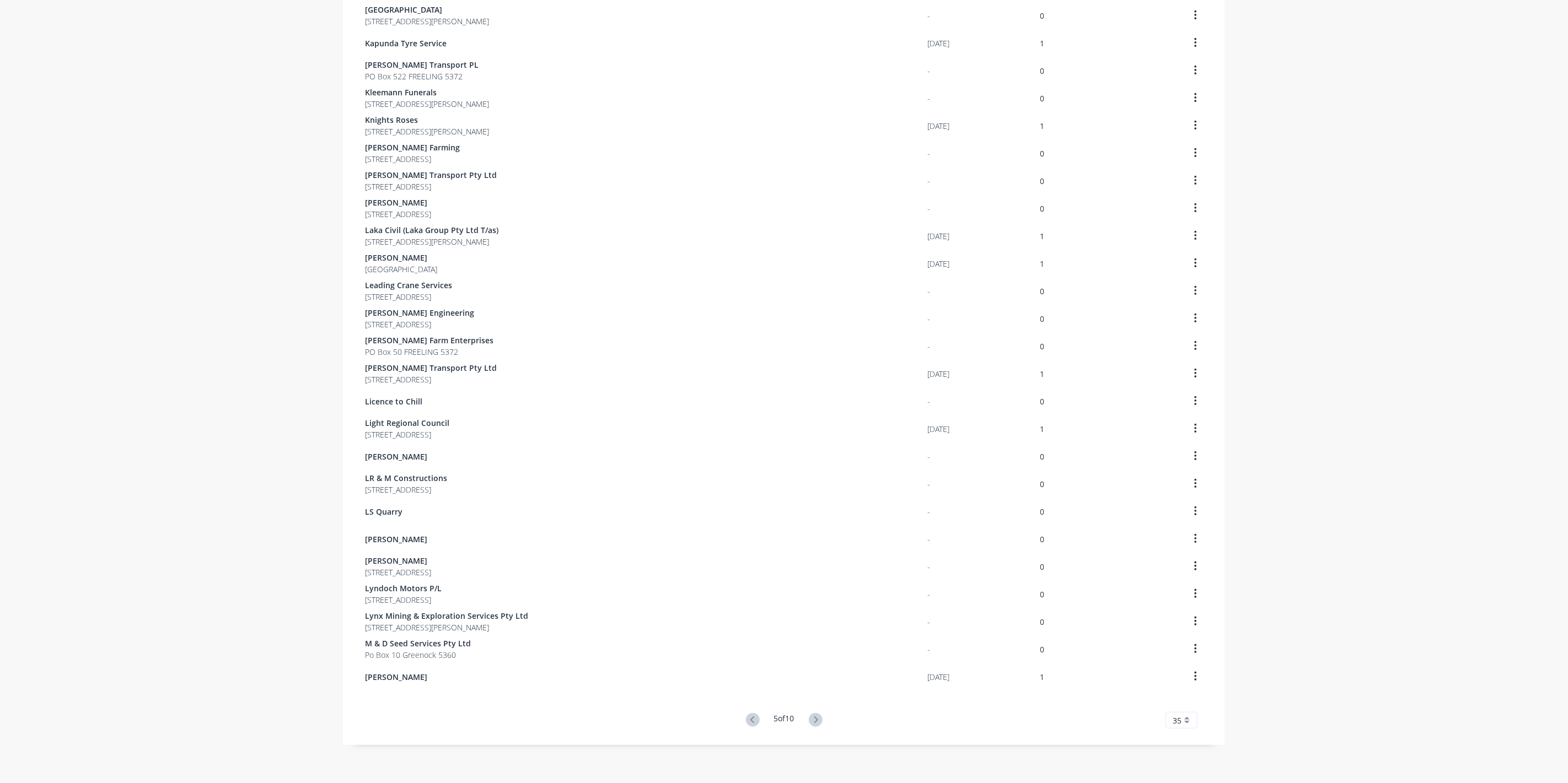
click at [815, 717] on icon at bounding box center [816, 720] width 14 height 14
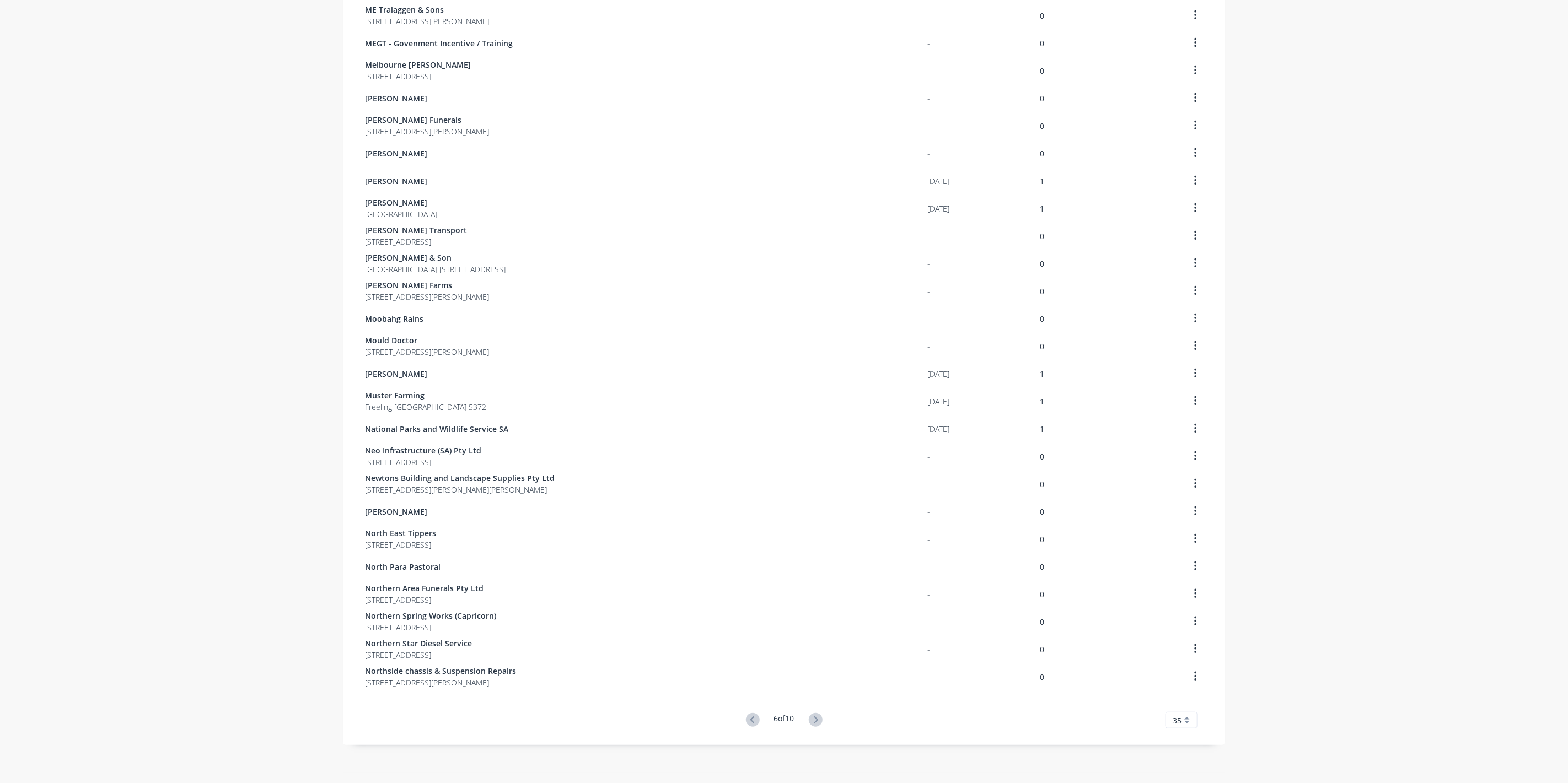
click at [815, 717] on icon at bounding box center [816, 720] width 14 height 14
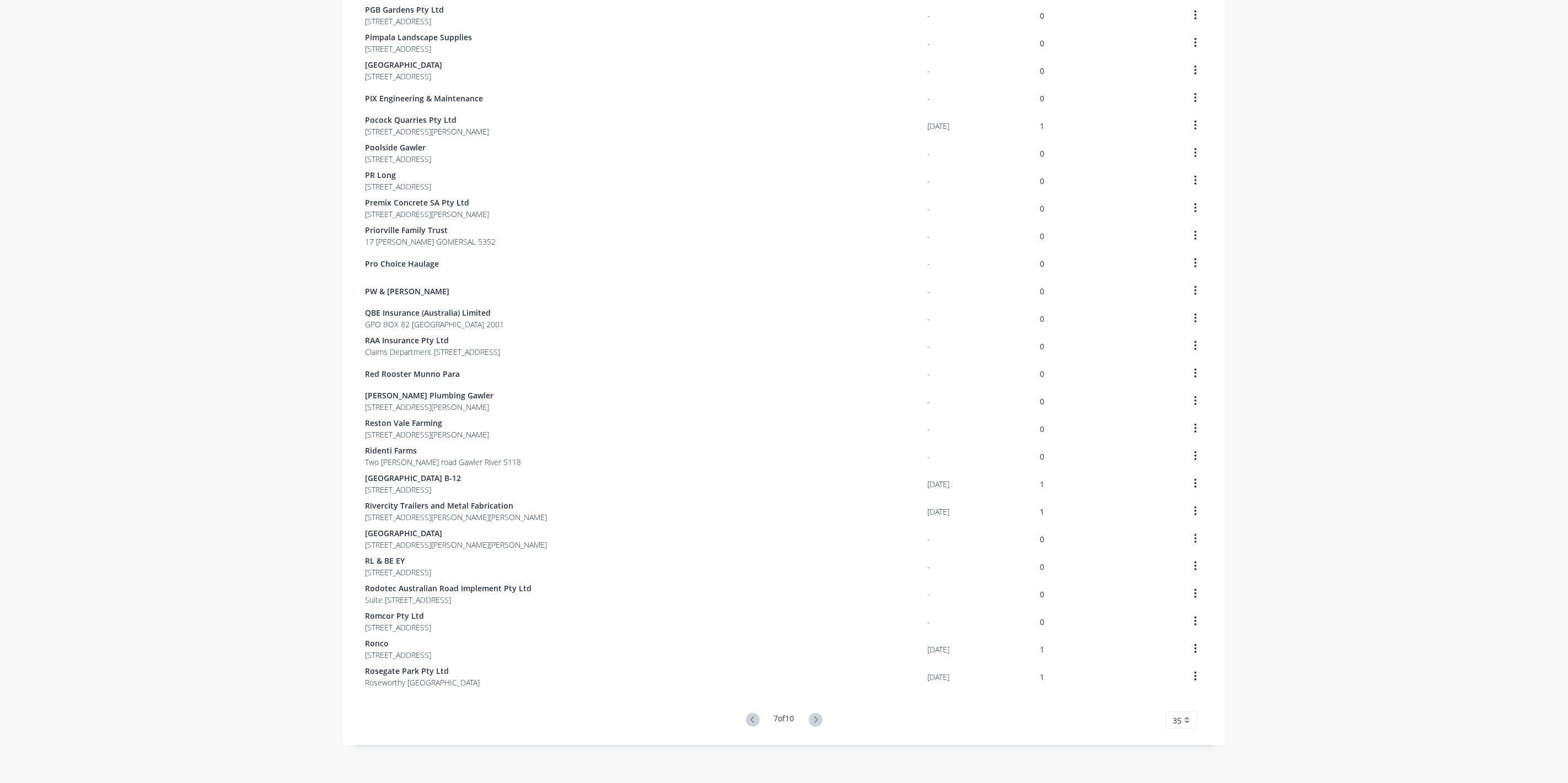
click at [815, 717] on icon at bounding box center [816, 720] width 14 height 14
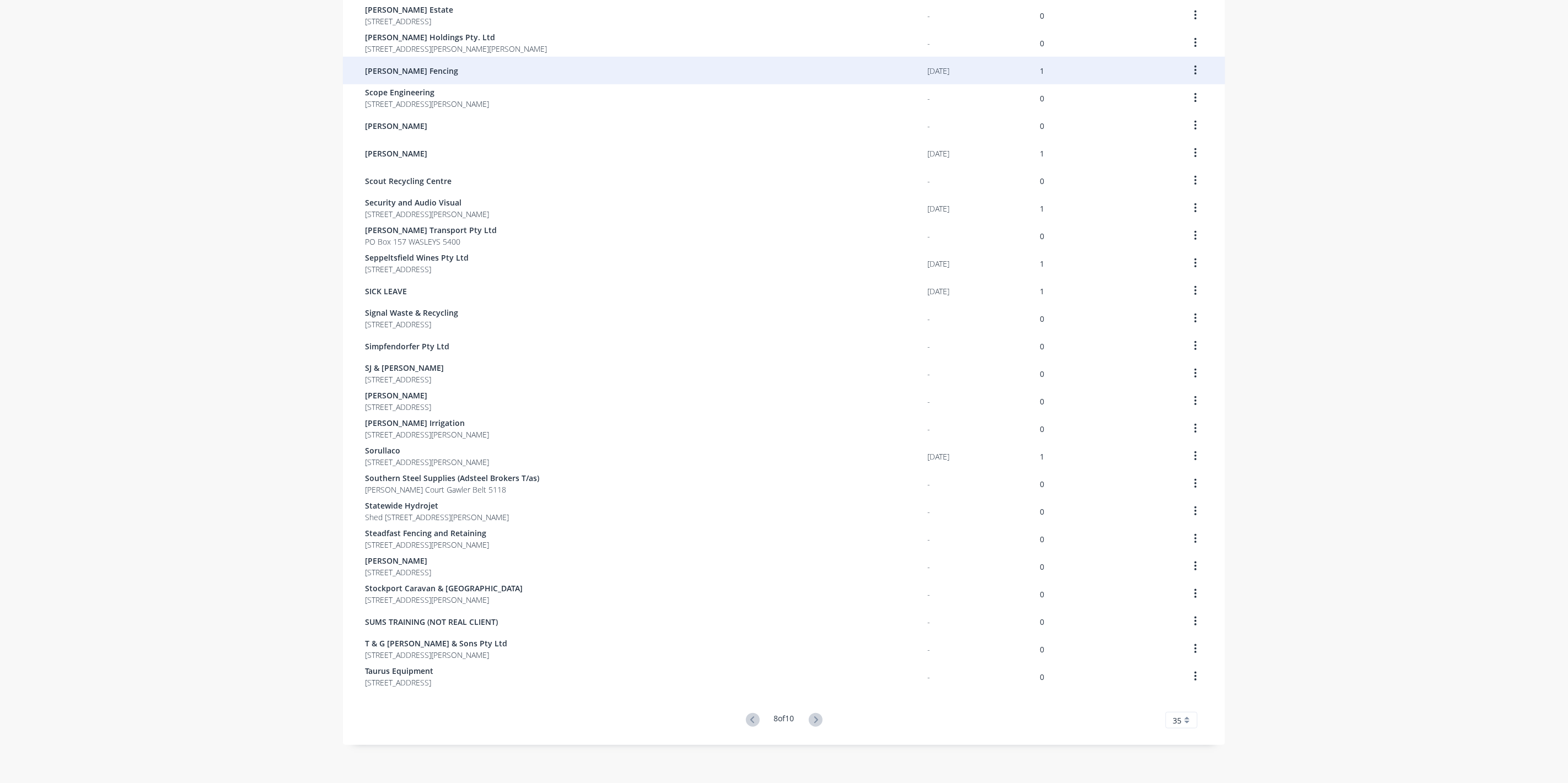
click at [377, 65] on span "[PERSON_NAME] Fencing" at bounding box center [412, 71] width 93 height 11
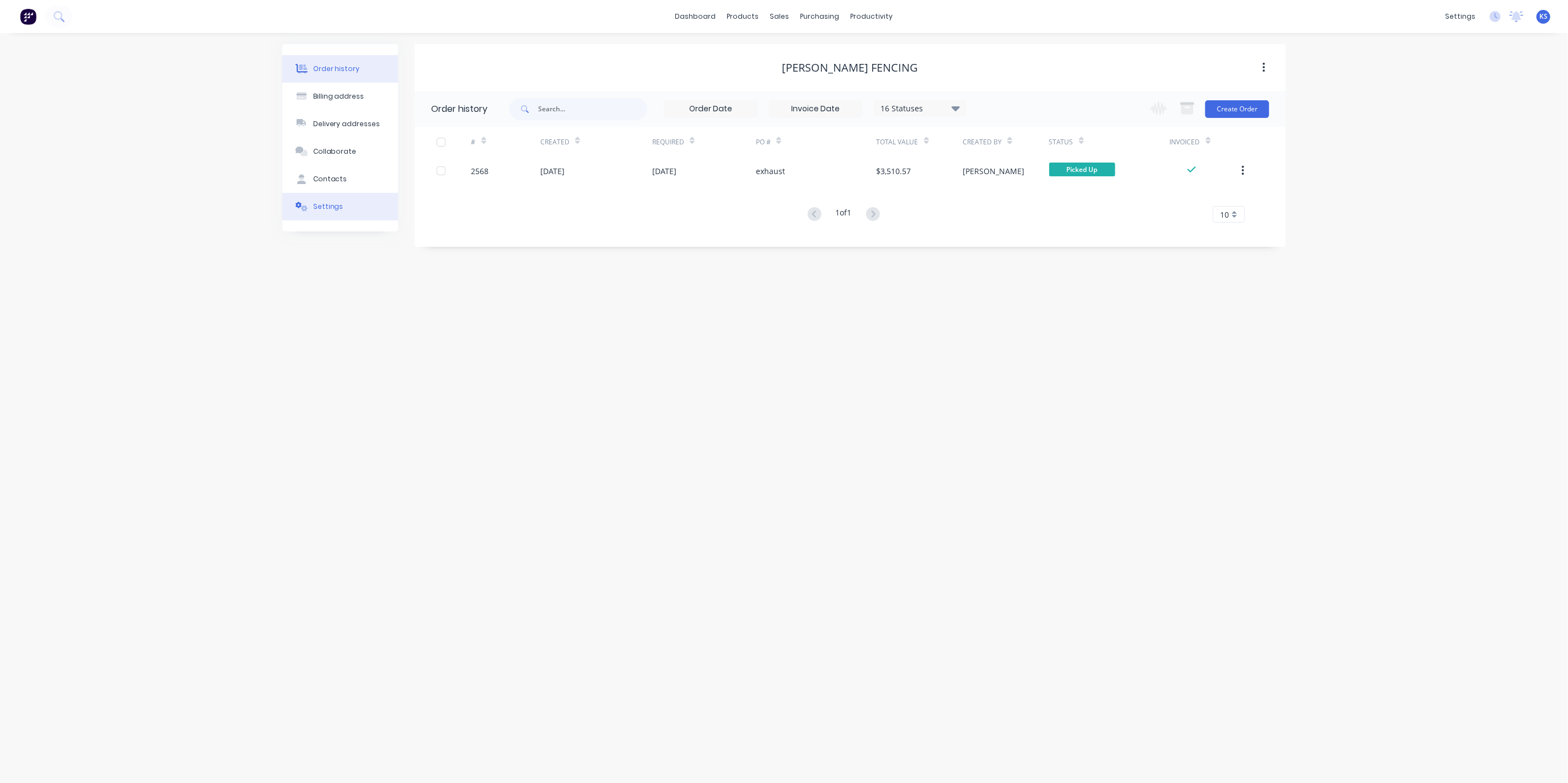
click at [332, 206] on div "Settings" at bounding box center [328, 206] width 30 height 10
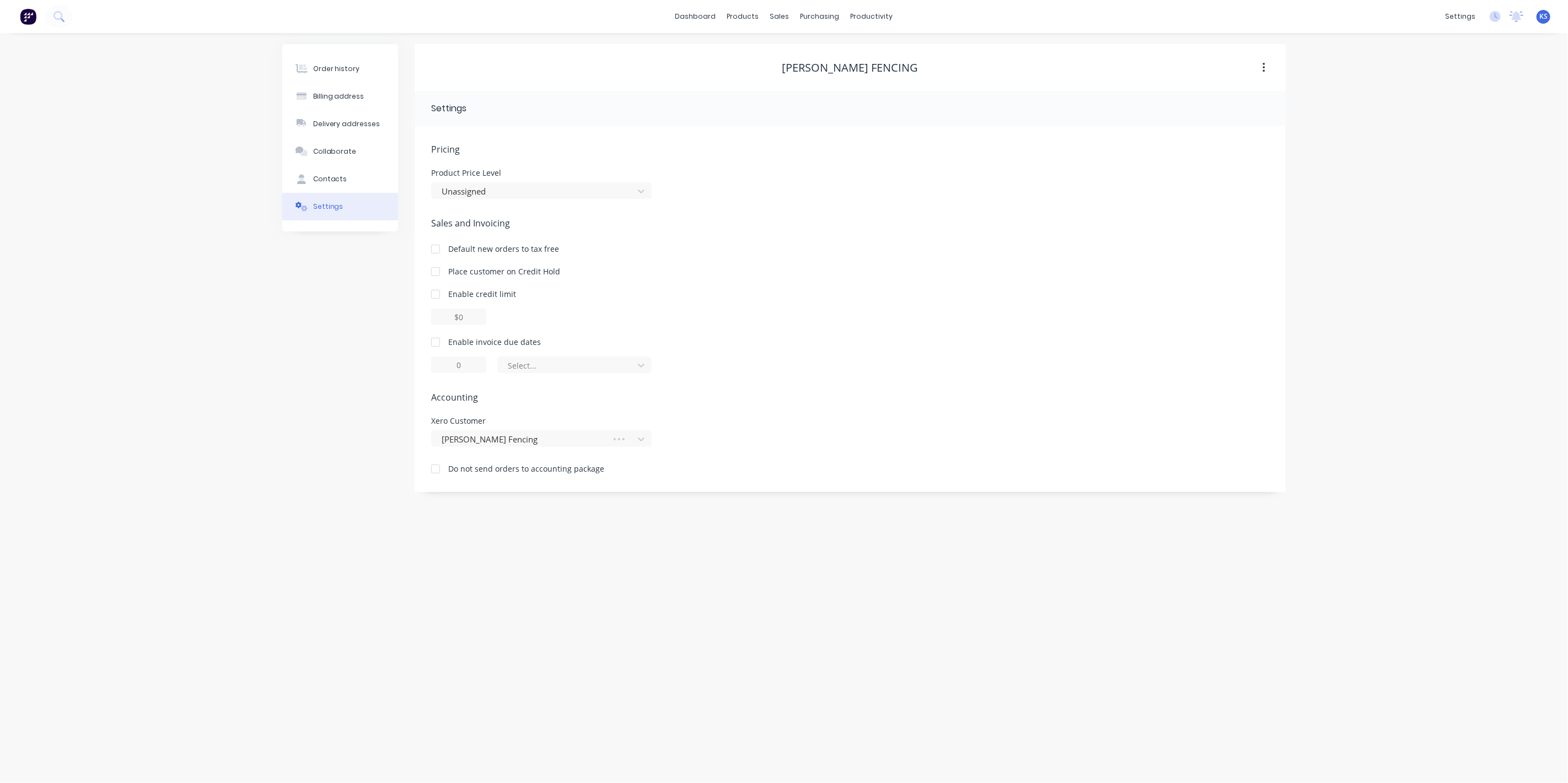
click at [438, 345] on div at bounding box center [435, 342] width 22 height 22
click at [544, 363] on div at bounding box center [568, 366] width 122 height 14
click at [563, 430] on div "day(s) after the invoice date" at bounding box center [574, 430] width 155 height 20
type input "0"
click at [310, 342] on div "Order history Billing address Delivery addresses Collaborate Contacts Settings" at bounding box center [340, 268] width 116 height 448
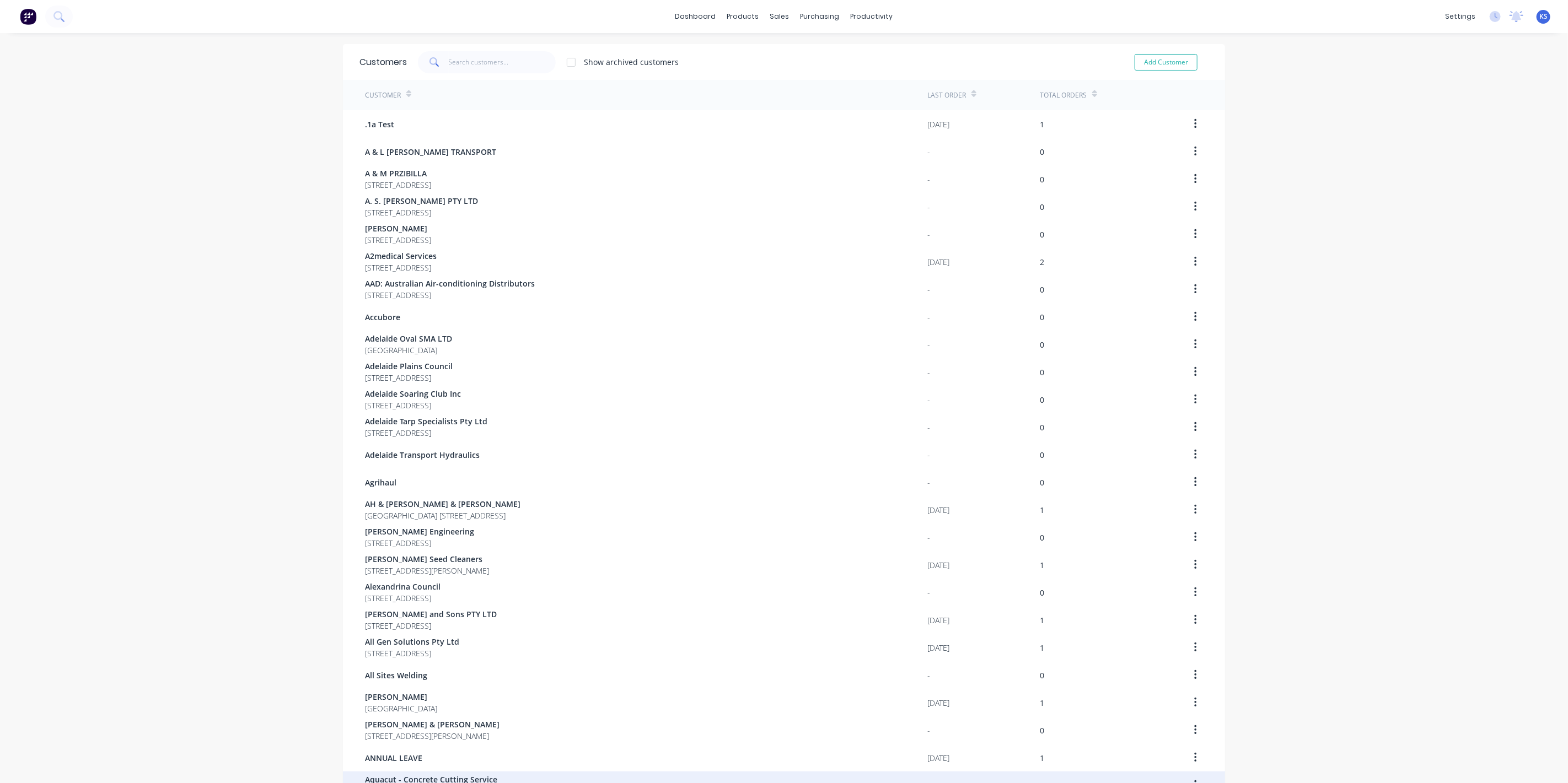
scroll to position [384, 0]
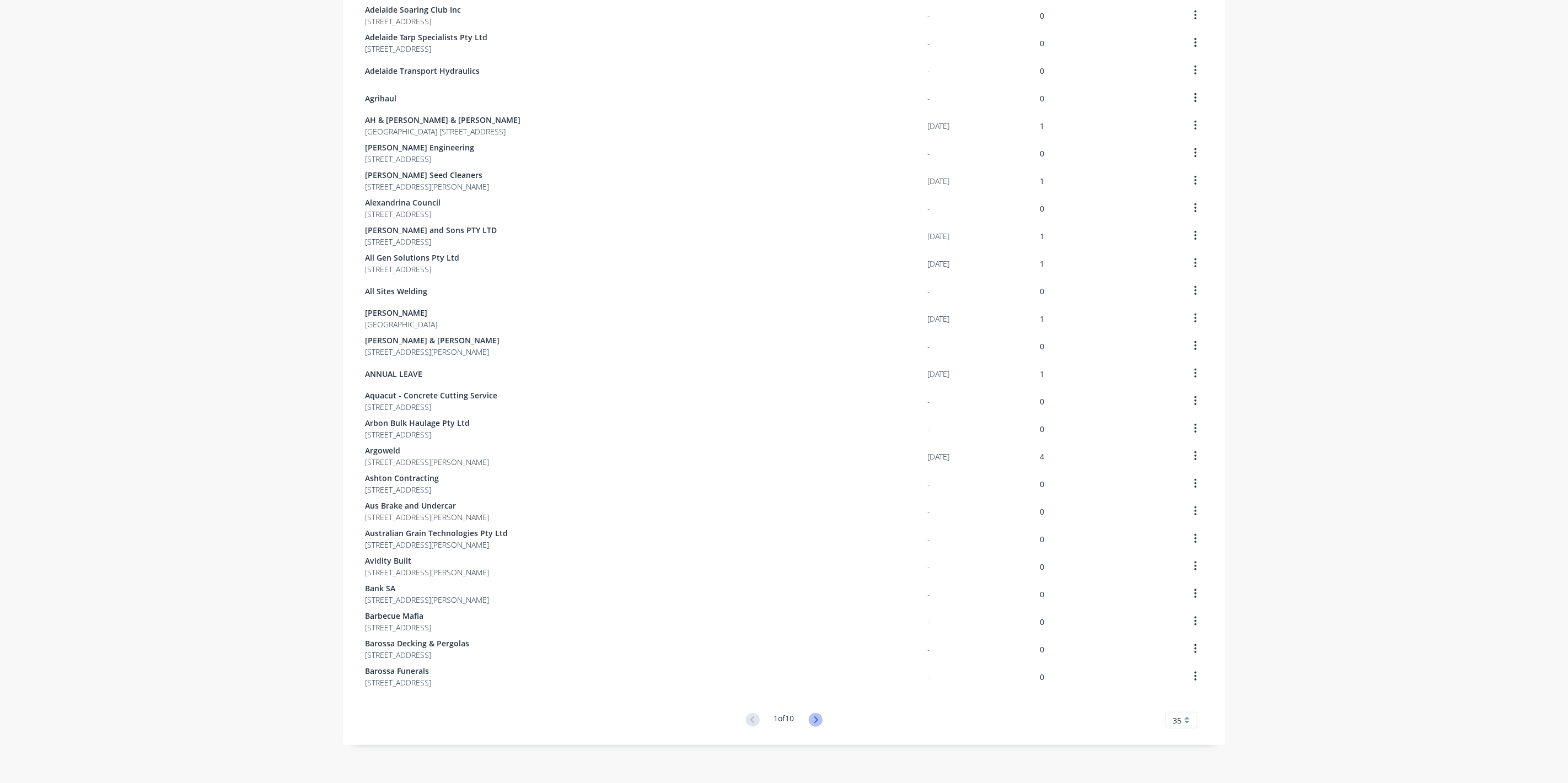
click at [810, 723] on icon at bounding box center [816, 720] width 14 height 14
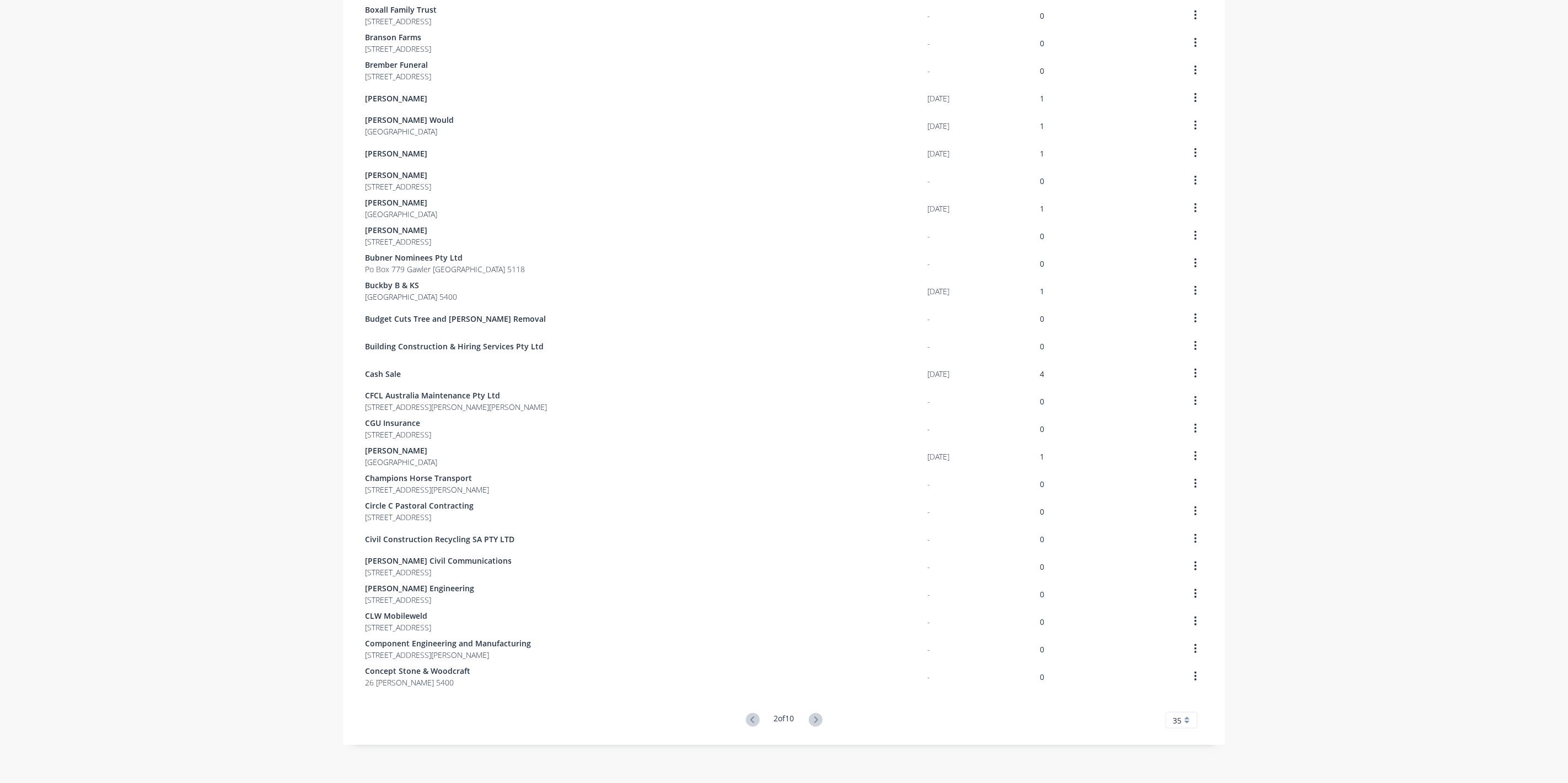
click at [810, 723] on icon at bounding box center [816, 720] width 14 height 14
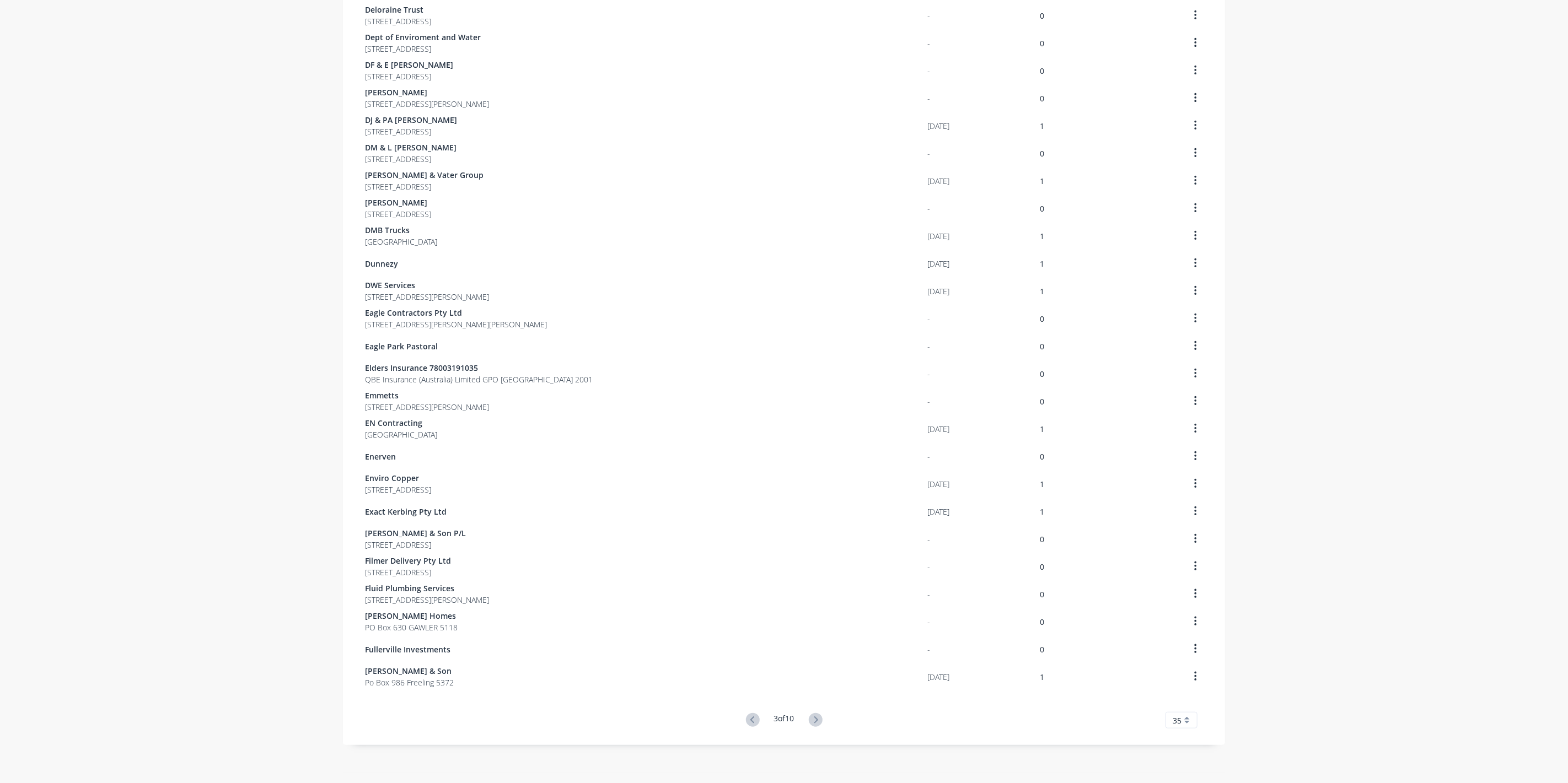
click at [810, 723] on icon at bounding box center [816, 720] width 14 height 14
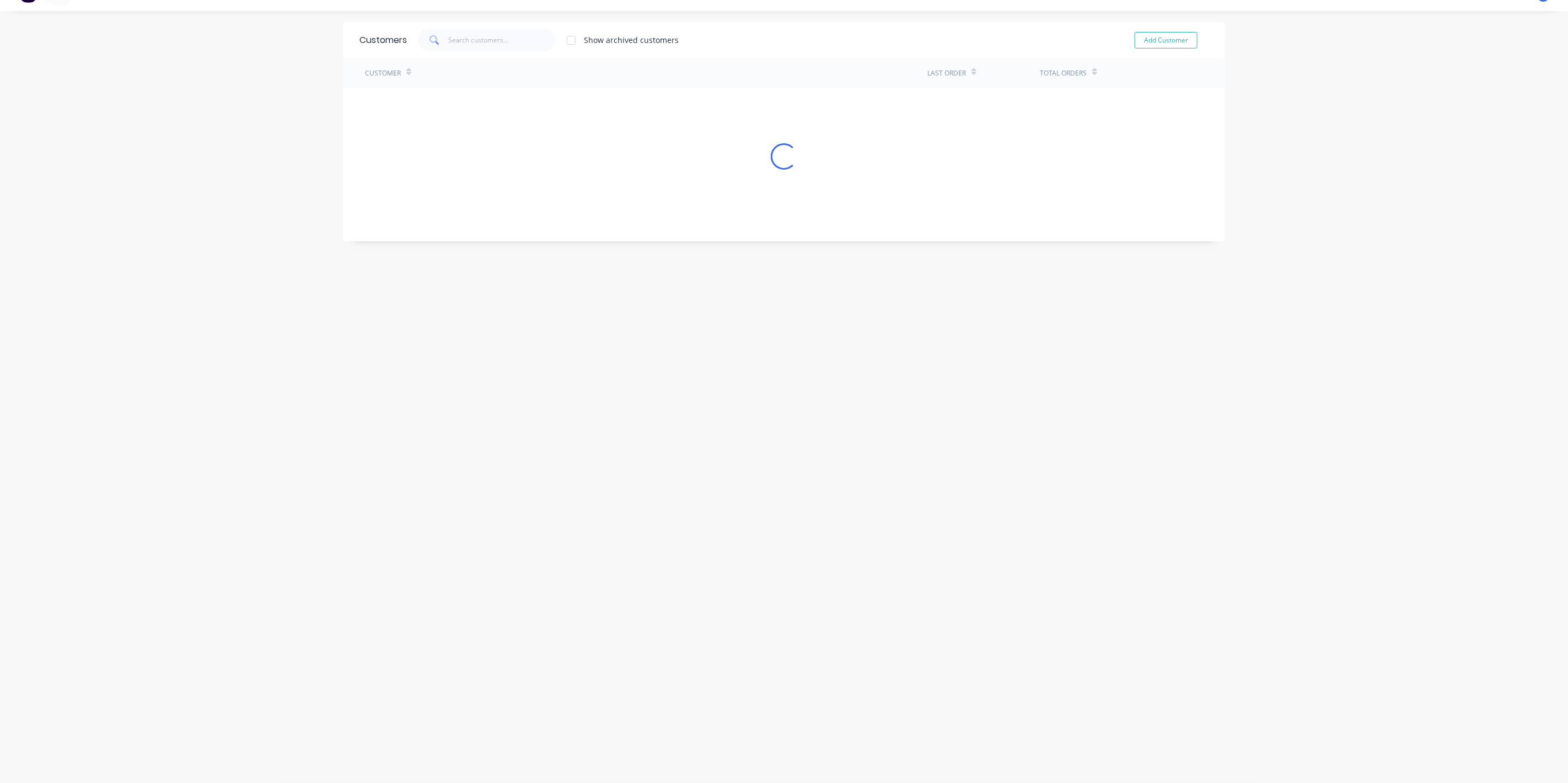
click at [813, 723] on div "Customers Show archived customers Add Customer Customer Last Order Total Orders…" at bounding box center [784, 396] width 882 height 750
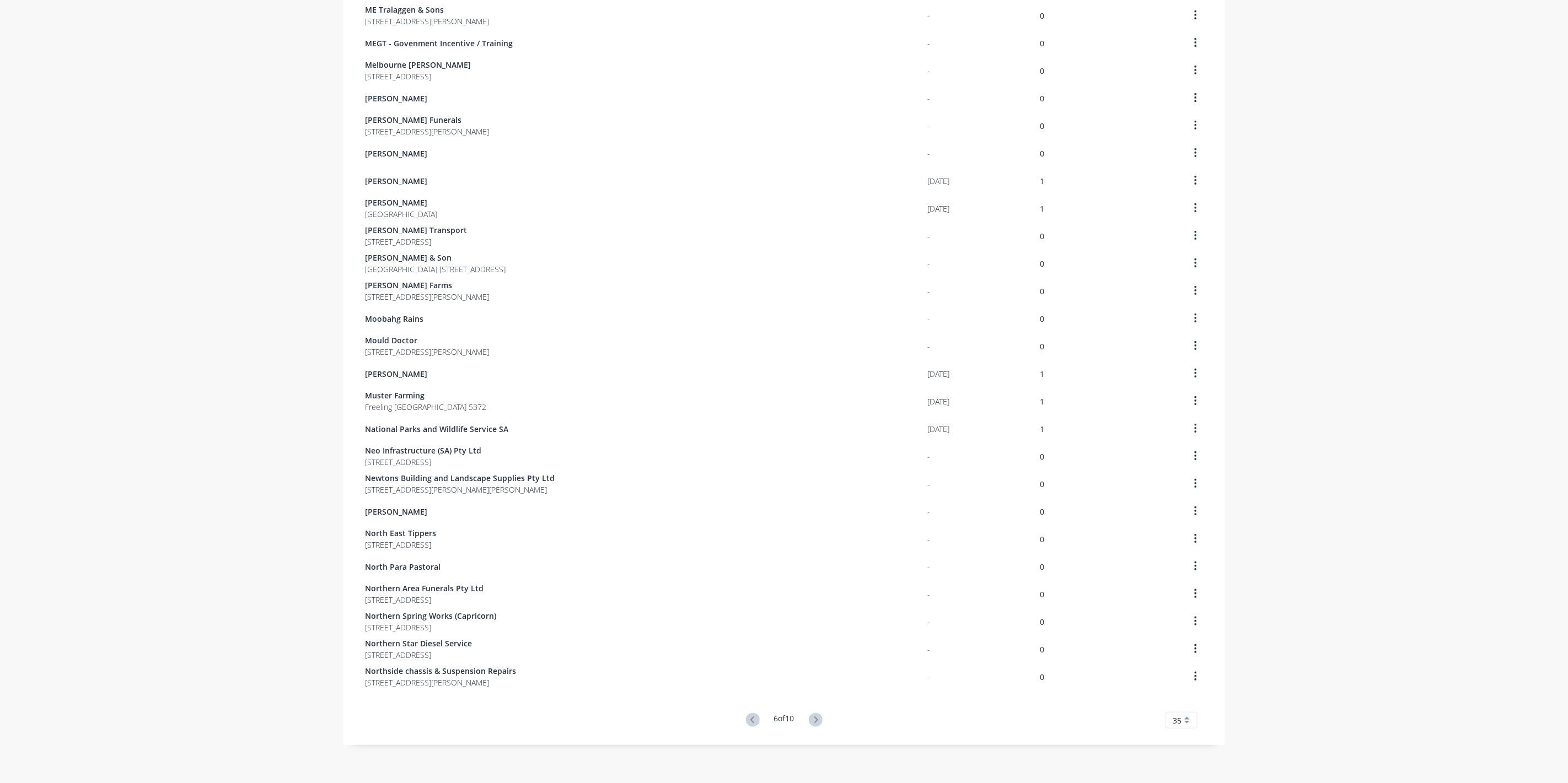
click at [813, 723] on icon at bounding box center [816, 720] width 14 height 14
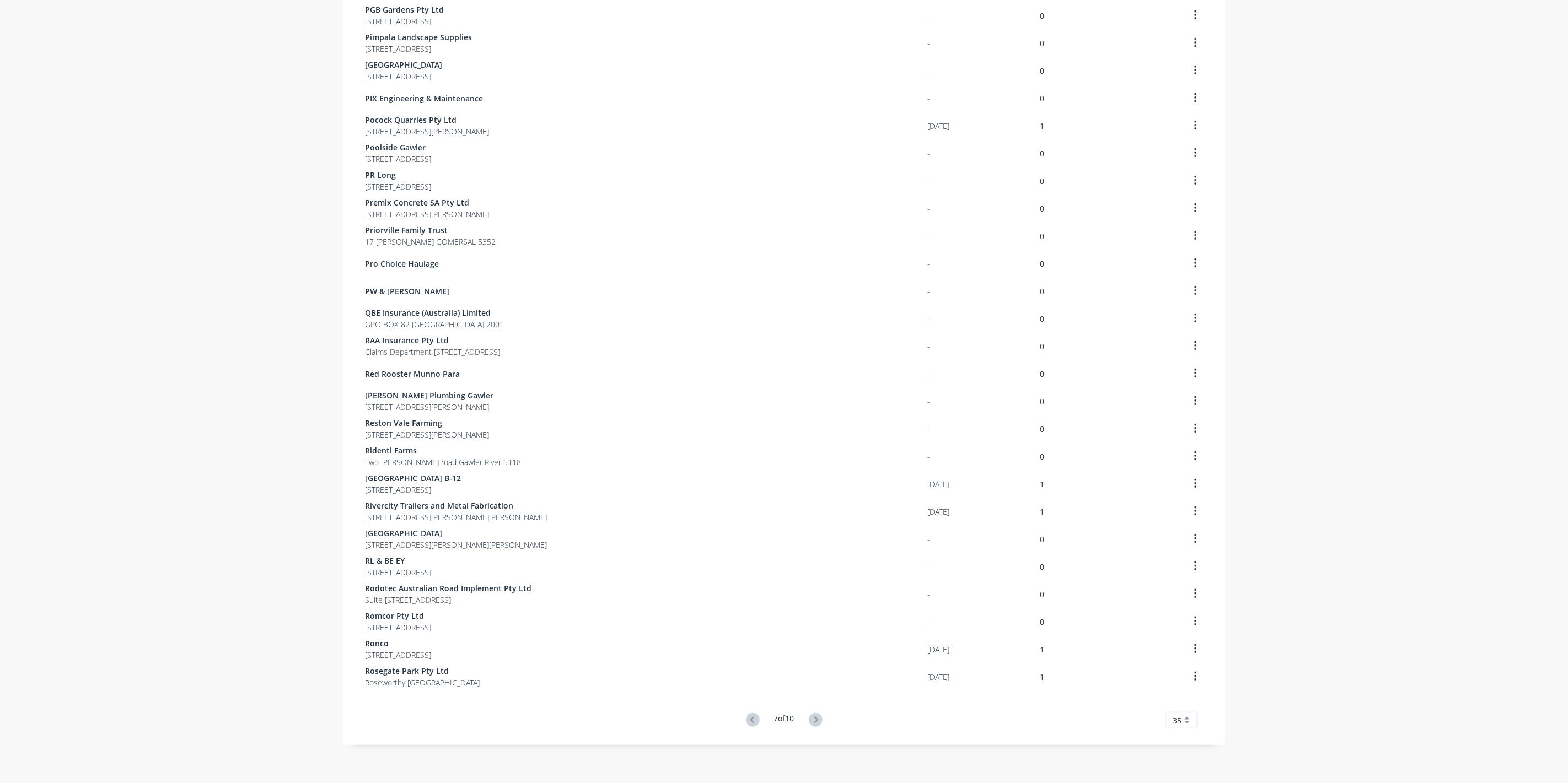
click at [813, 723] on icon at bounding box center [816, 720] width 14 height 14
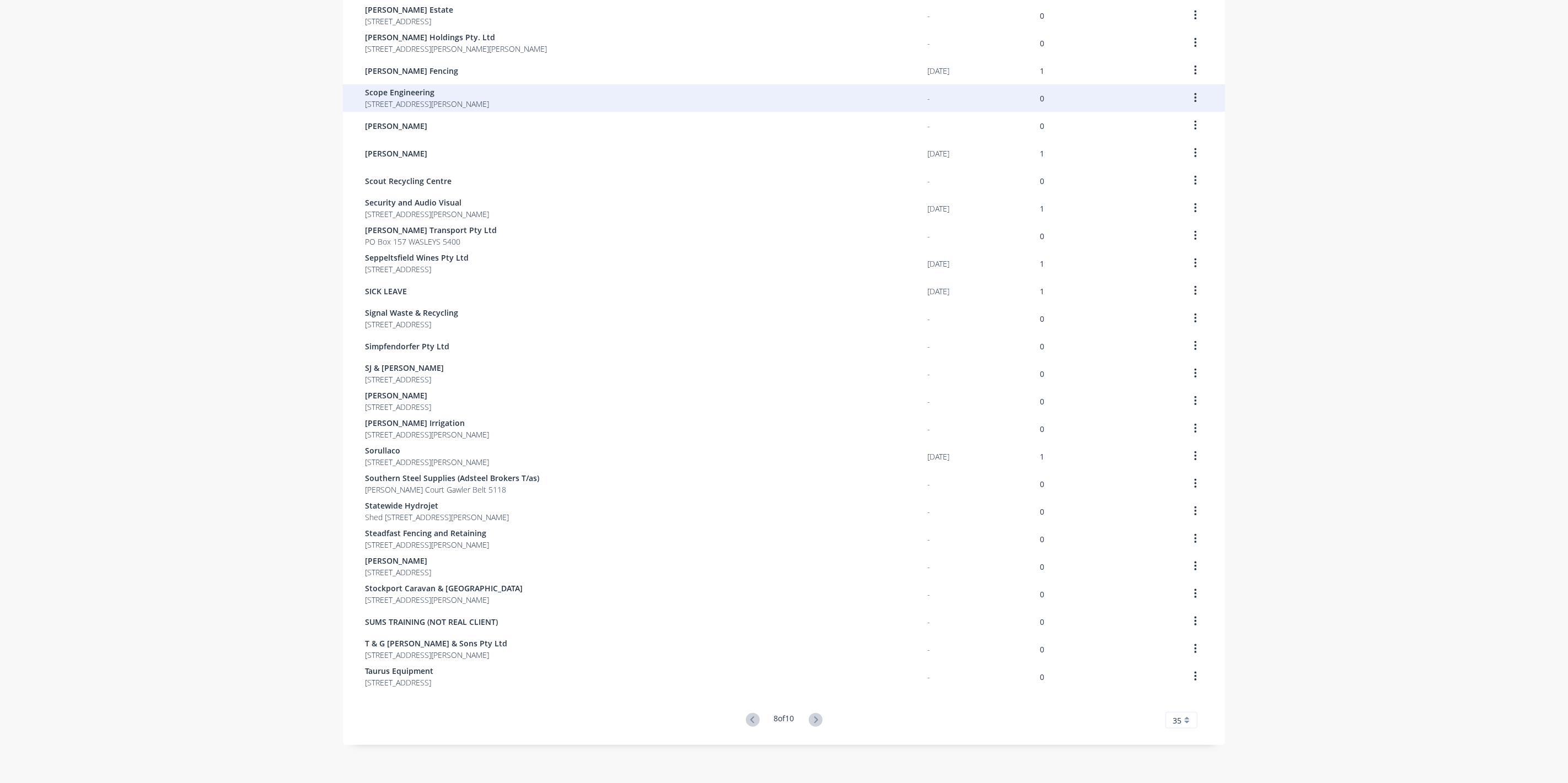
click at [445, 90] on span "Scope Engineering" at bounding box center [427, 92] width 124 height 11
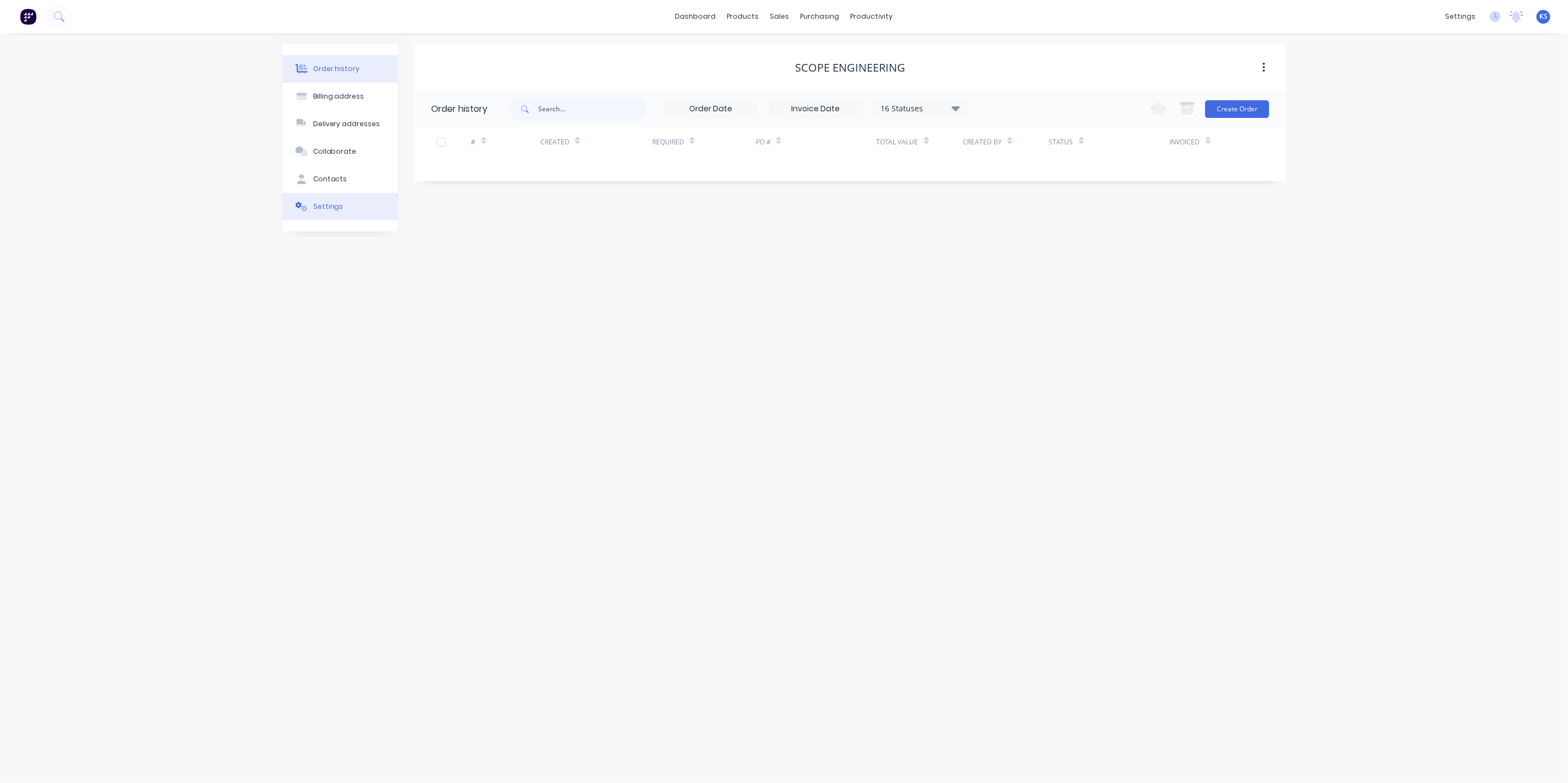
click at [339, 212] on button "Settings" at bounding box center [340, 206] width 116 height 28
click at [434, 341] on div at bounding box center [435, 342] width 22 height 22
click at [555, 369] on div at bounding box center [568, 366] width 122 height 14
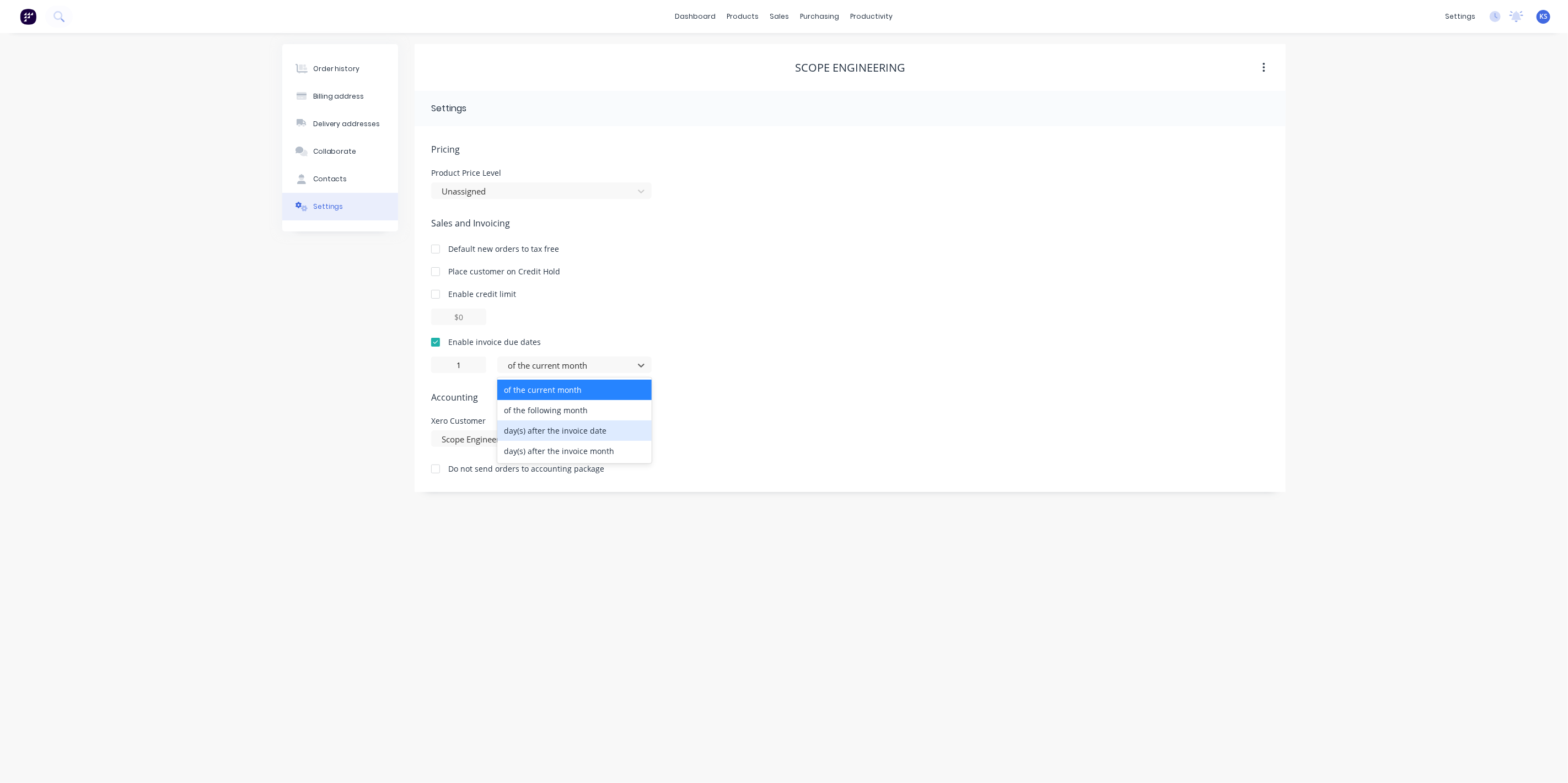
click at [565, 423] on div "day(s) after the invoice date" at bounding box center [574, 430] width 155 height 20
type input "0"
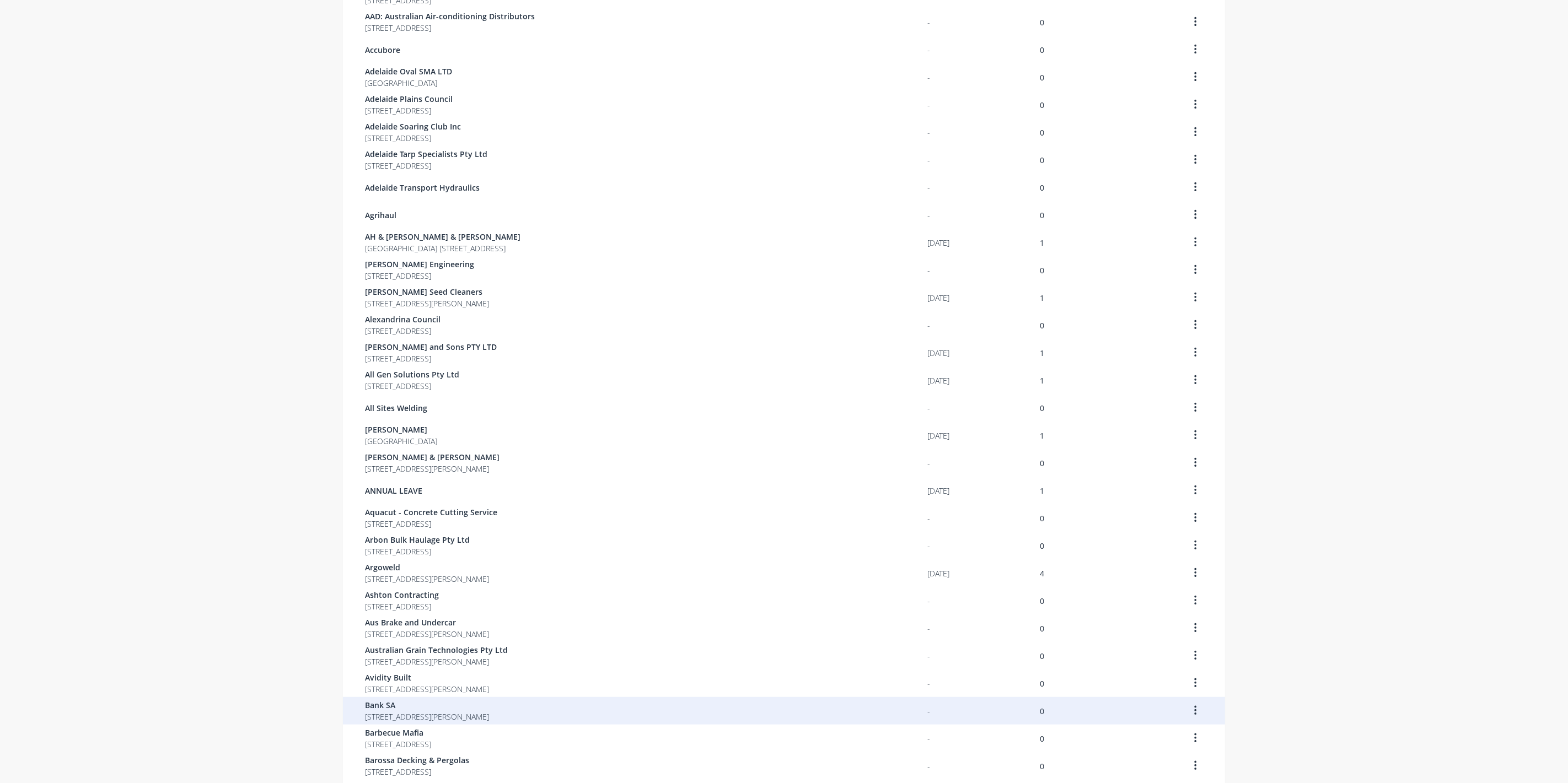
scroll to position [384, 0]
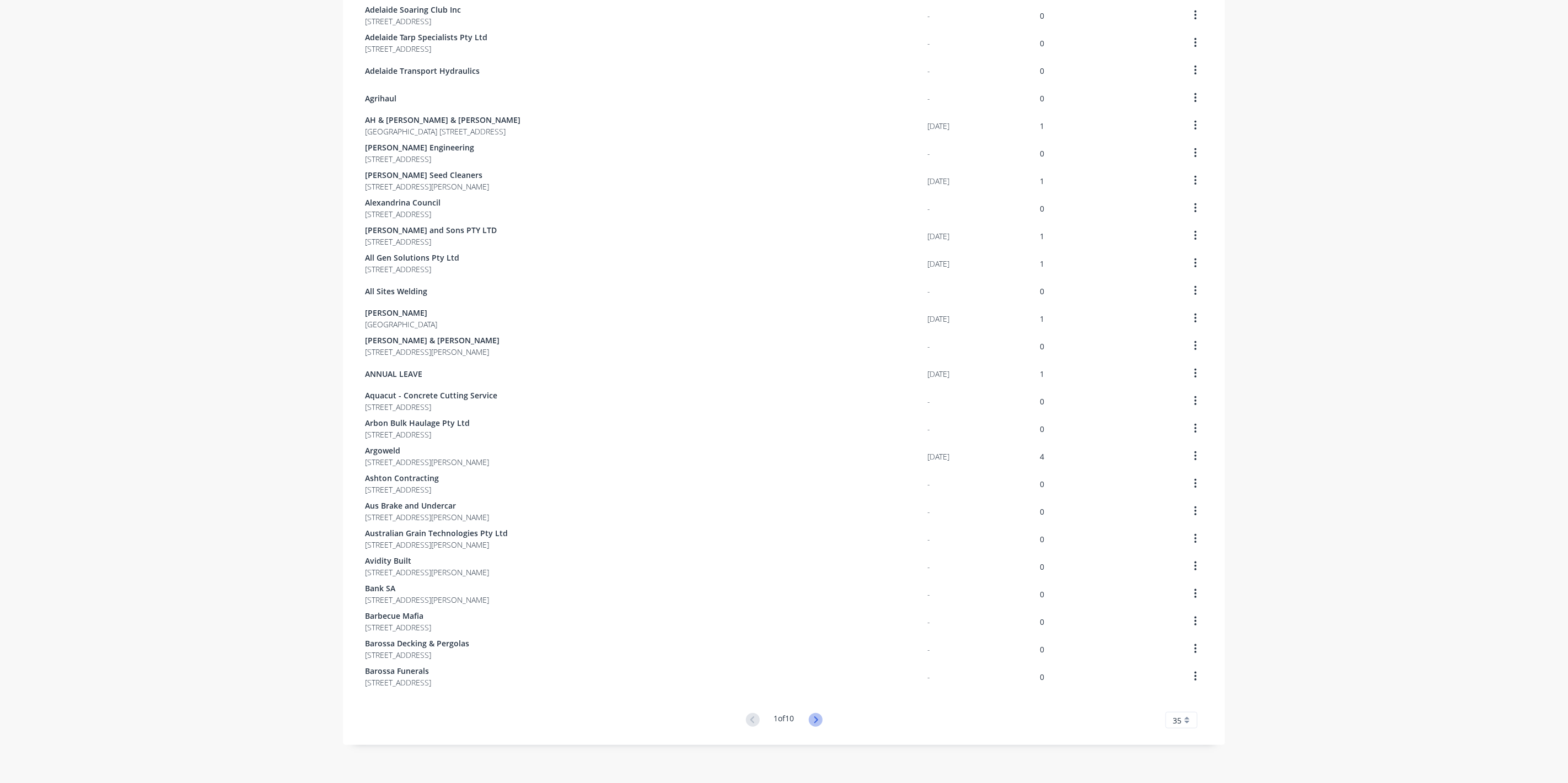
click at [816, 718] on icon at bounding box center [816, 720] width 14 height 14
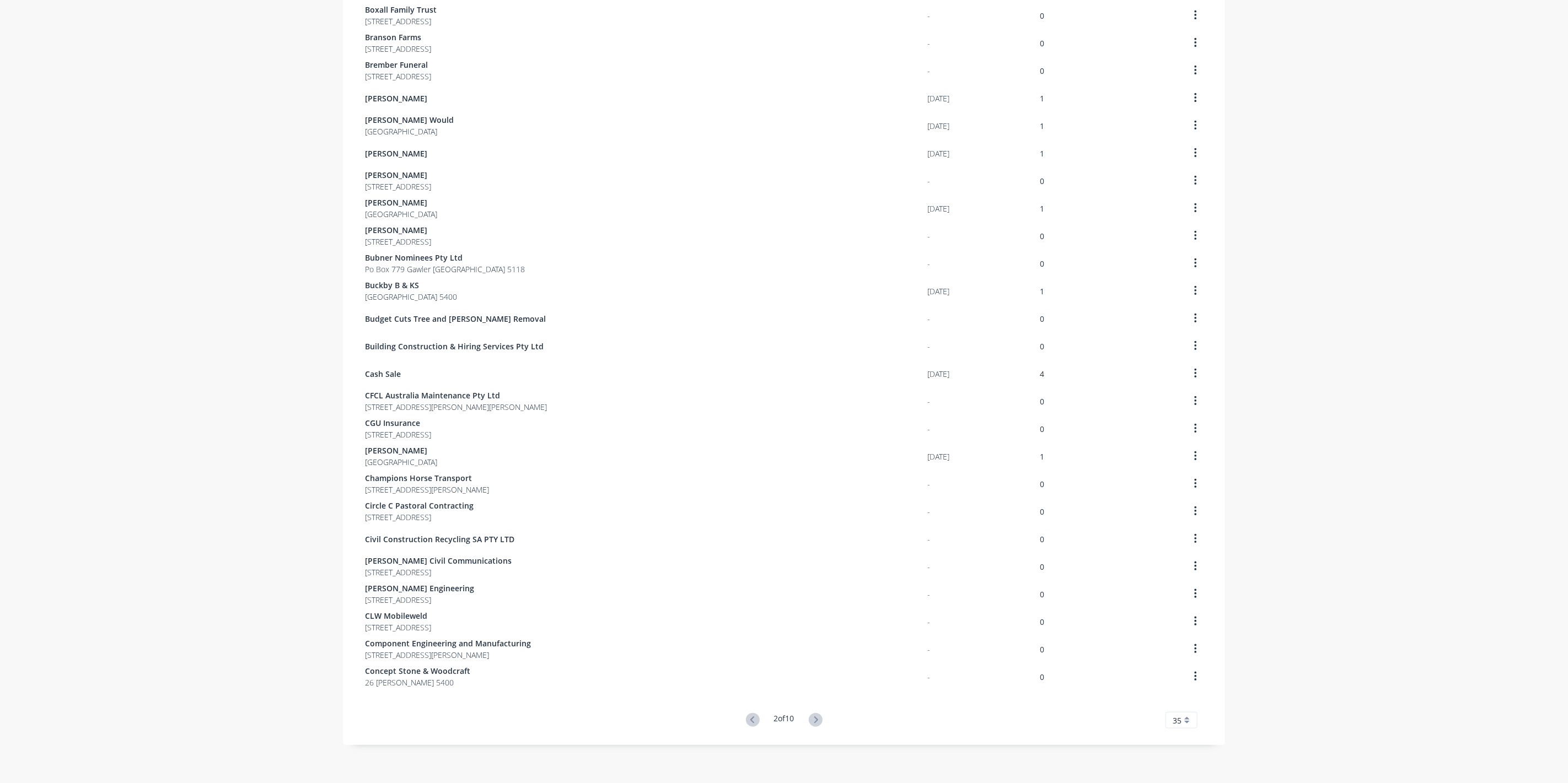
click at [816, 718] on icon at bounding box center [816, 720] width 14 height 14
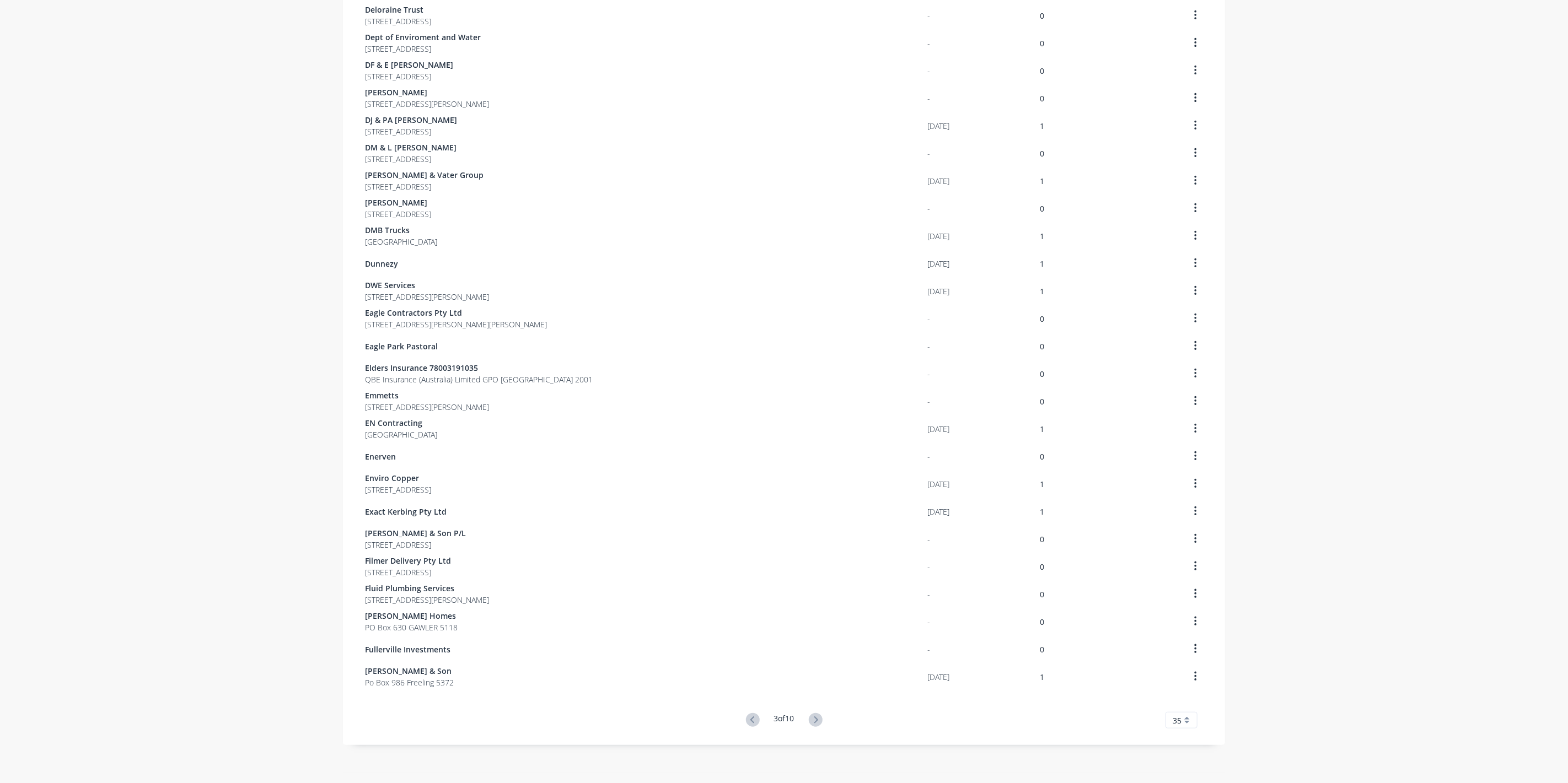
click at [816, 718] on icon at bounding box center [816, 720] width 14 height 14
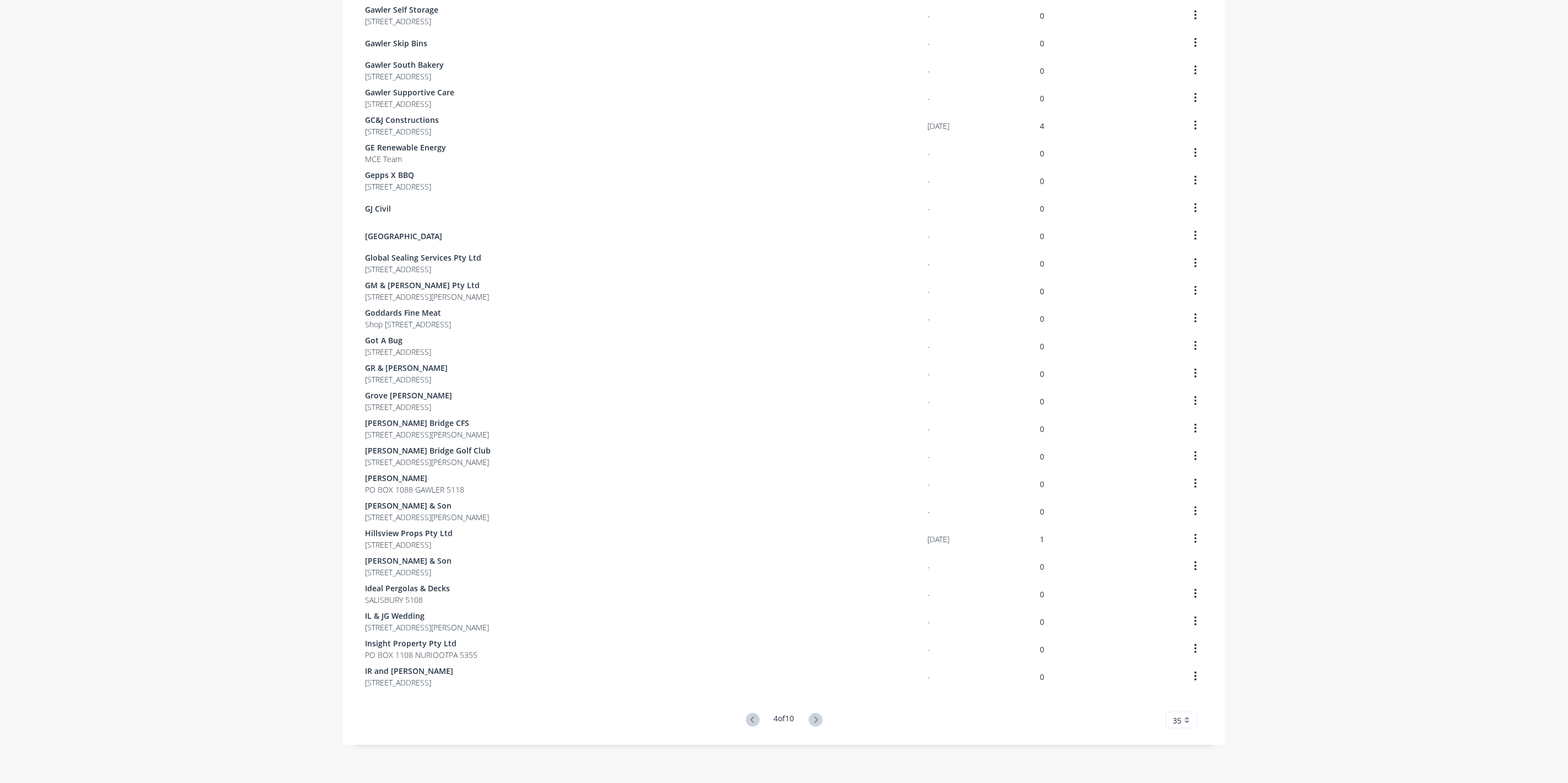
click at [816, 718] on icon at bounding box center [816, 720] width 14 height 14
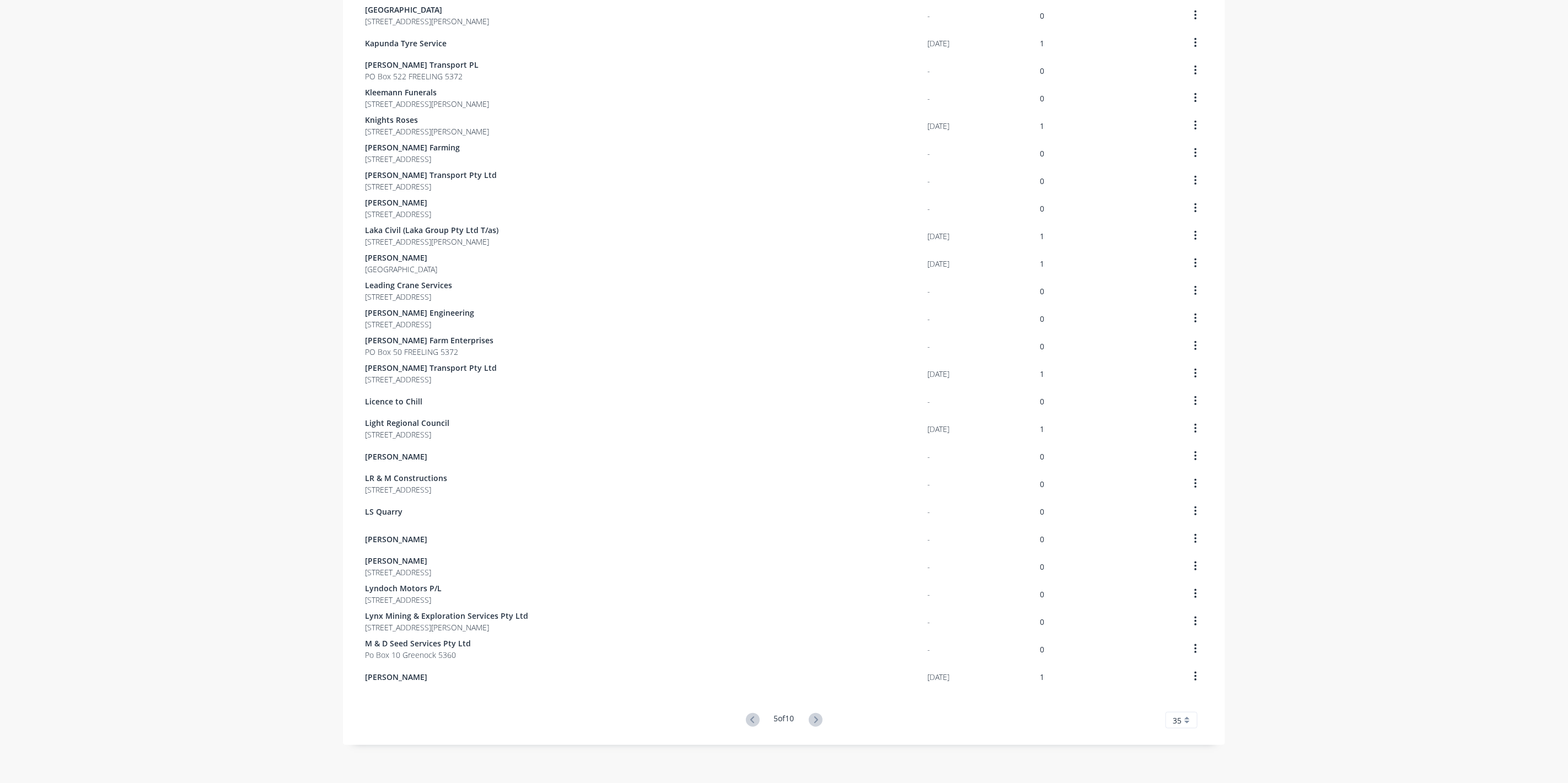
click at [816, 718] on icon at bounding box center [816, 720] width 14 height 14
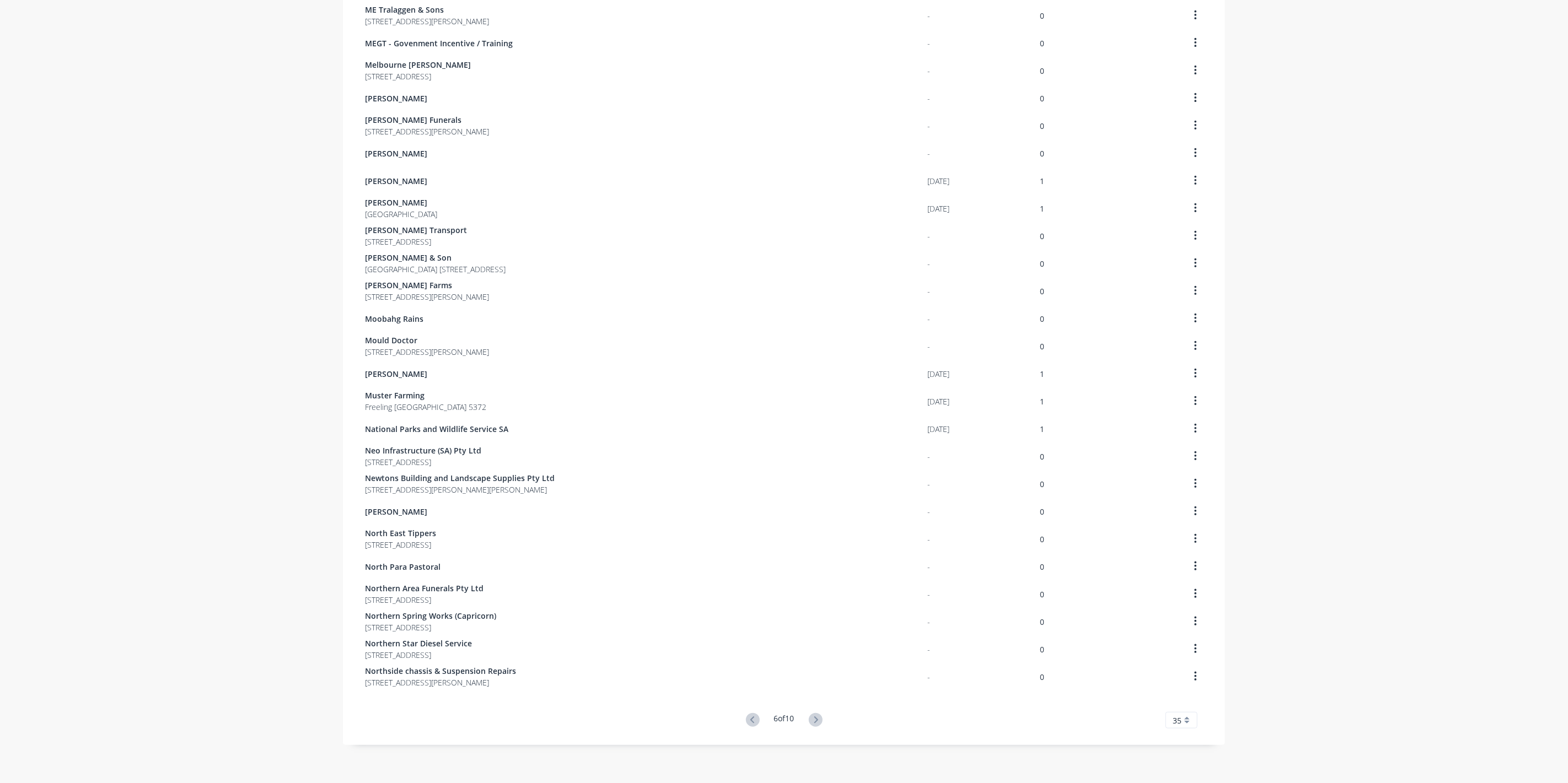
click at [816, 718] on icon at bounding box center [816, 720] width 14 height 14
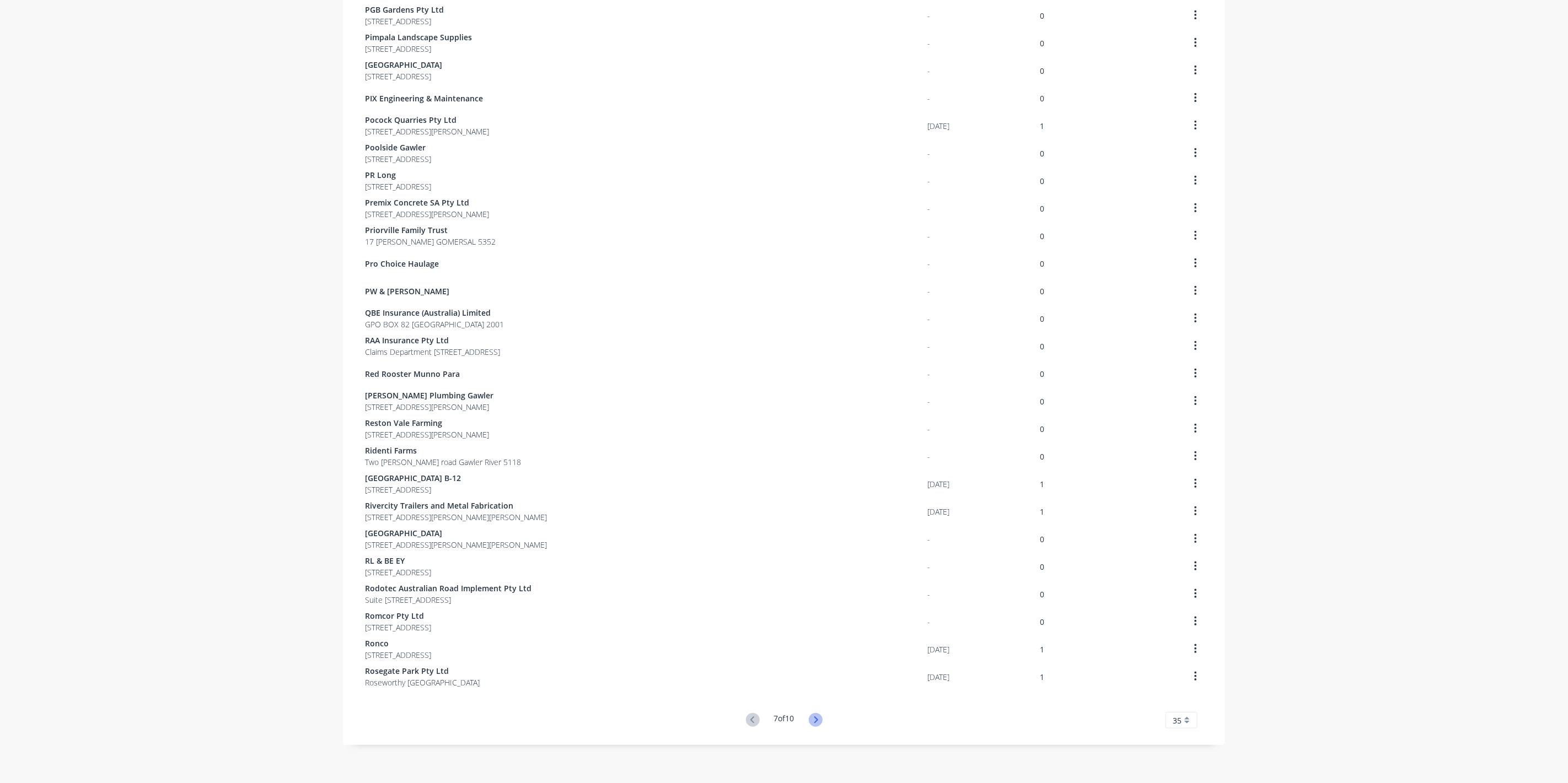
click at [816, 718] on icon at bounding box center [816, 720] width 14 height 14
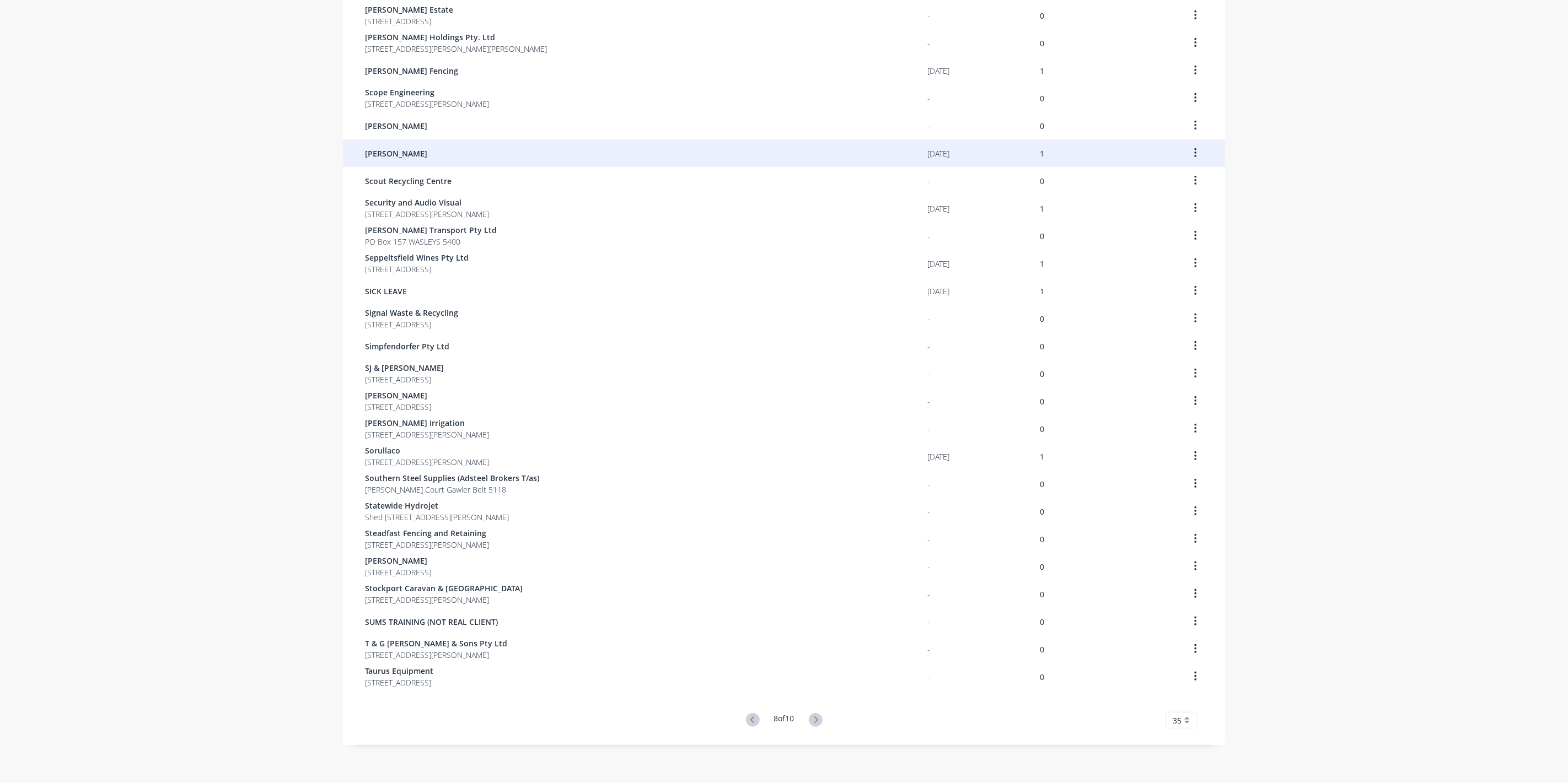
click at [389, 145] on div "[PERSON_NAME]" at bounding box center [646, 153] width 562 height 28
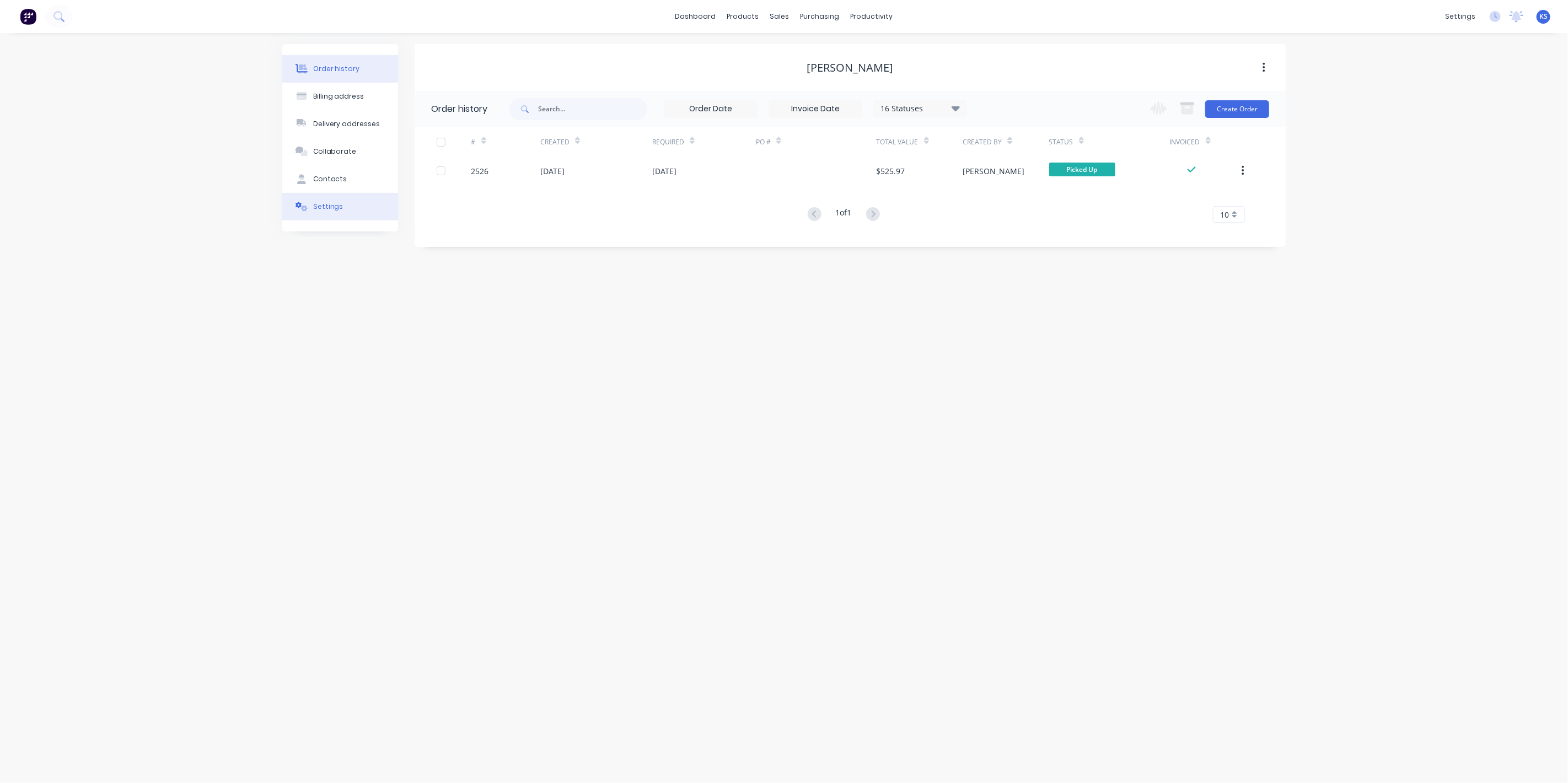
click at [343, 203] on button "Settings" at bounding box center [340, 206] width 116 height 28
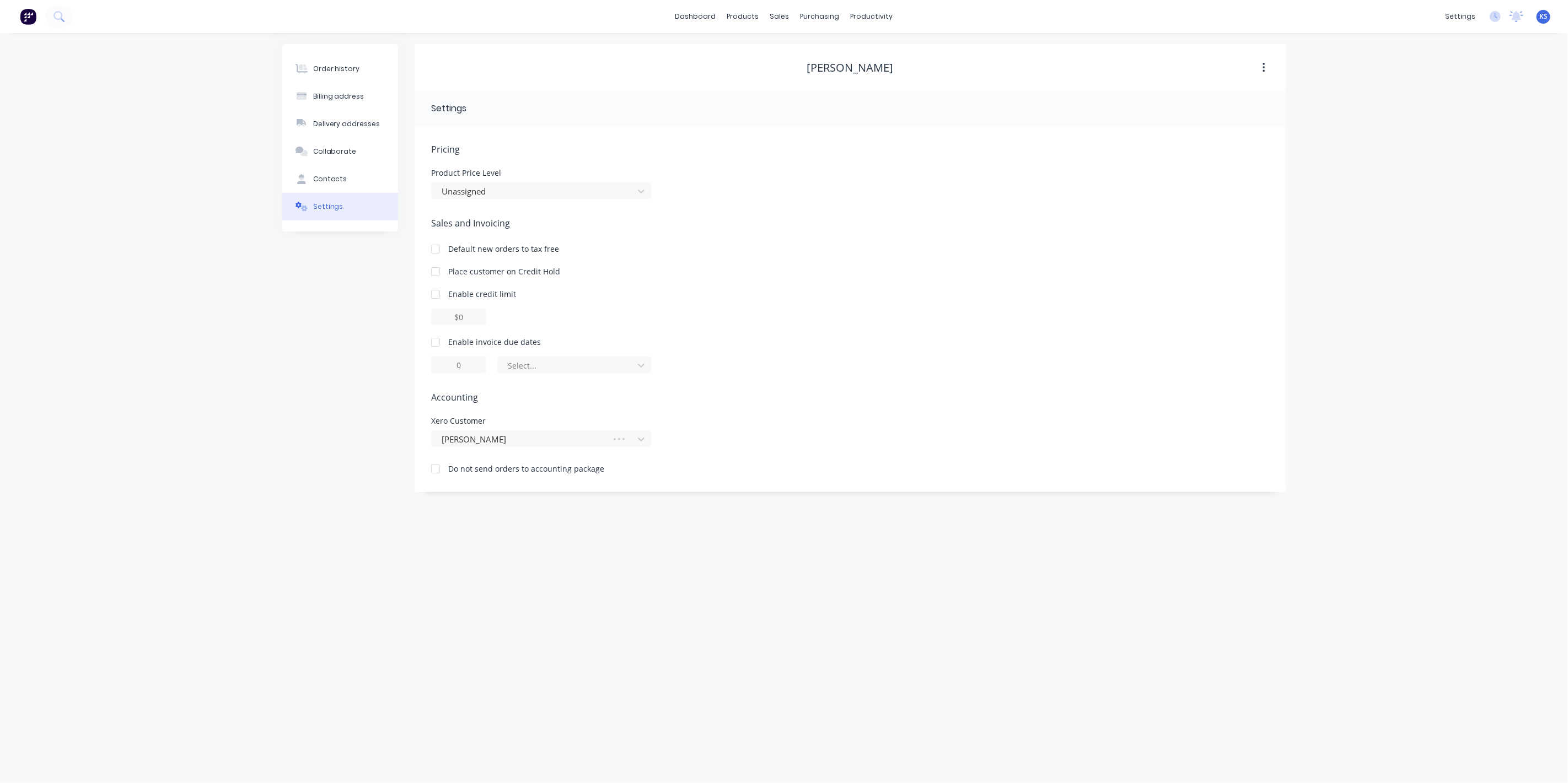
click at [436, 341] on div at bounding box center [435, 342] width 22 height 22
click at [557, 366] on div at bounding box center [568, 366] width 122 height 14
click at [561, 426] on div "day(s) after the invoice date" at bounding box center [574, 430] width 155 height 20
type input "0"
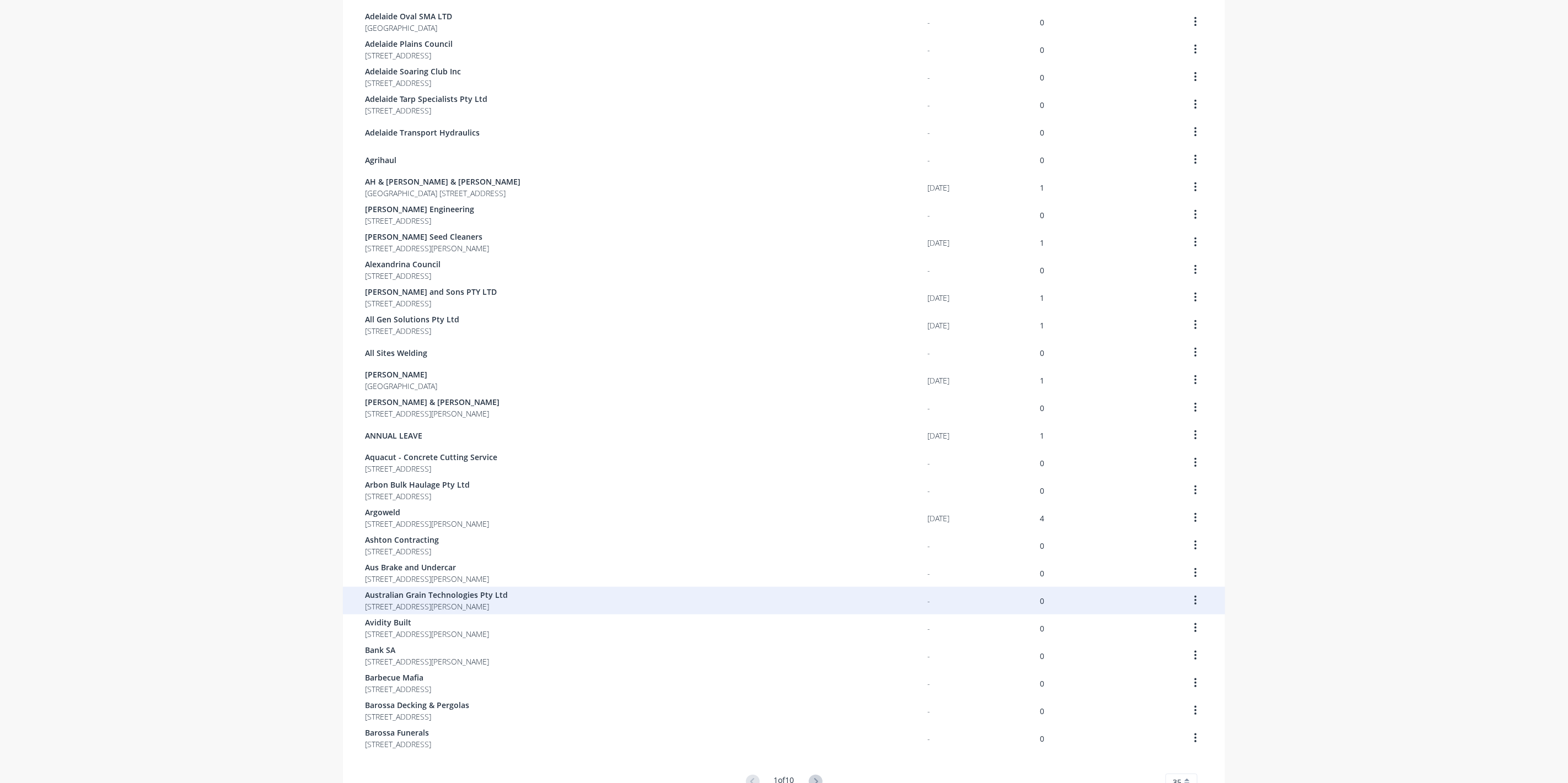
scroll to position [384, 0]
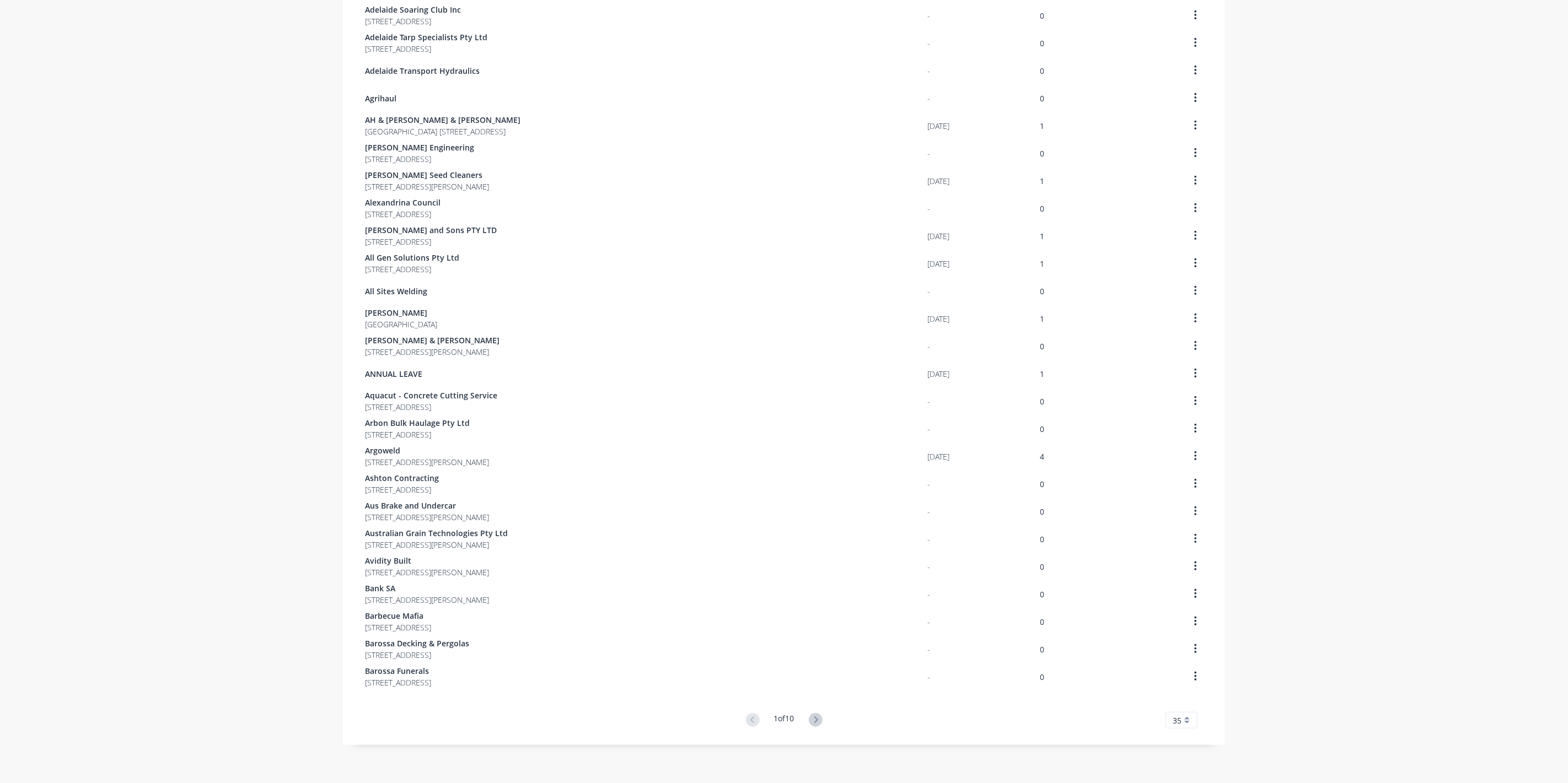
click at [806, 723] on button at bounding box center [816, 720] width 20 height 16
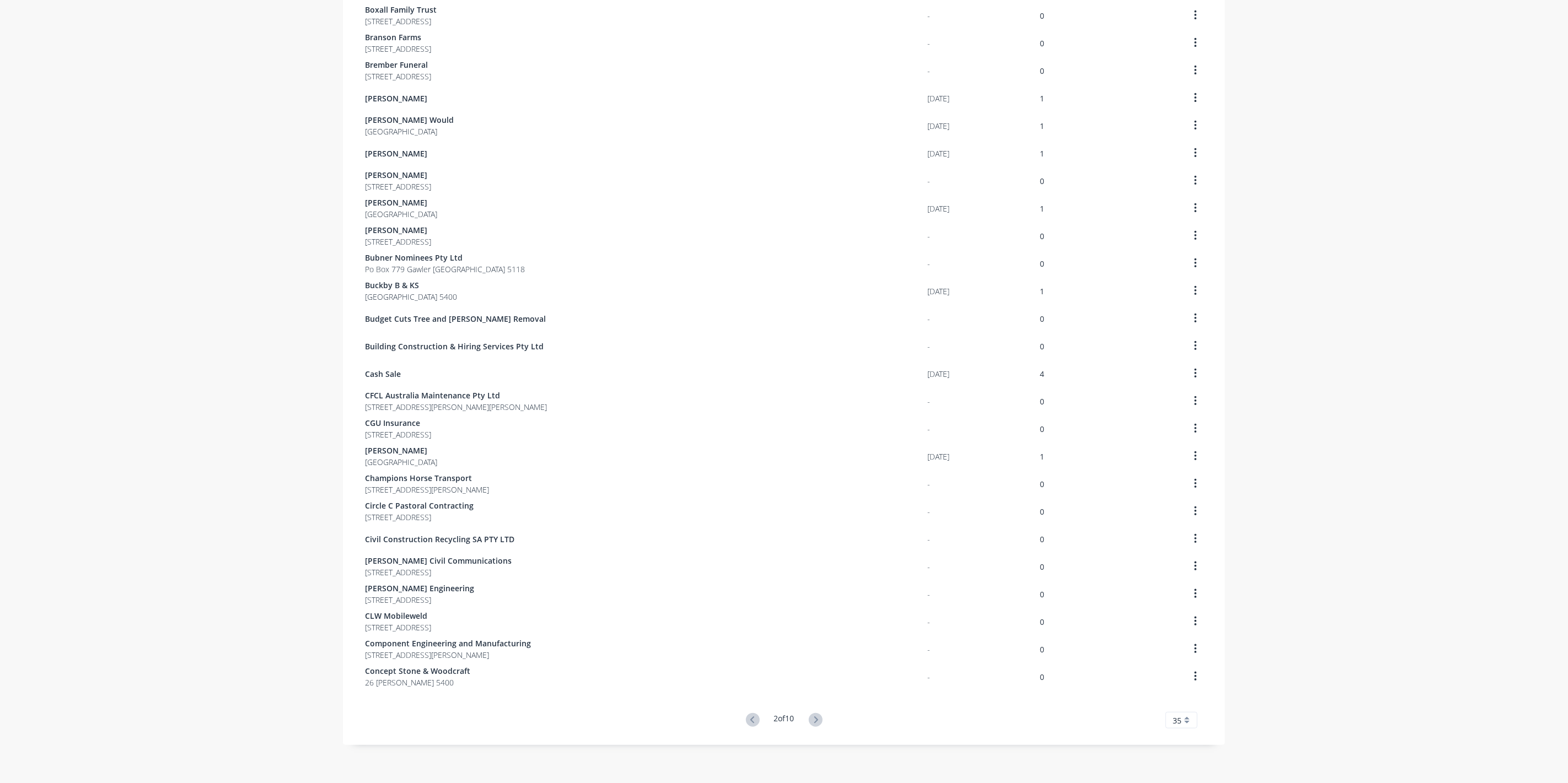
click at [806, 723] on button at bounding box center [816, 720] width 20 height 16
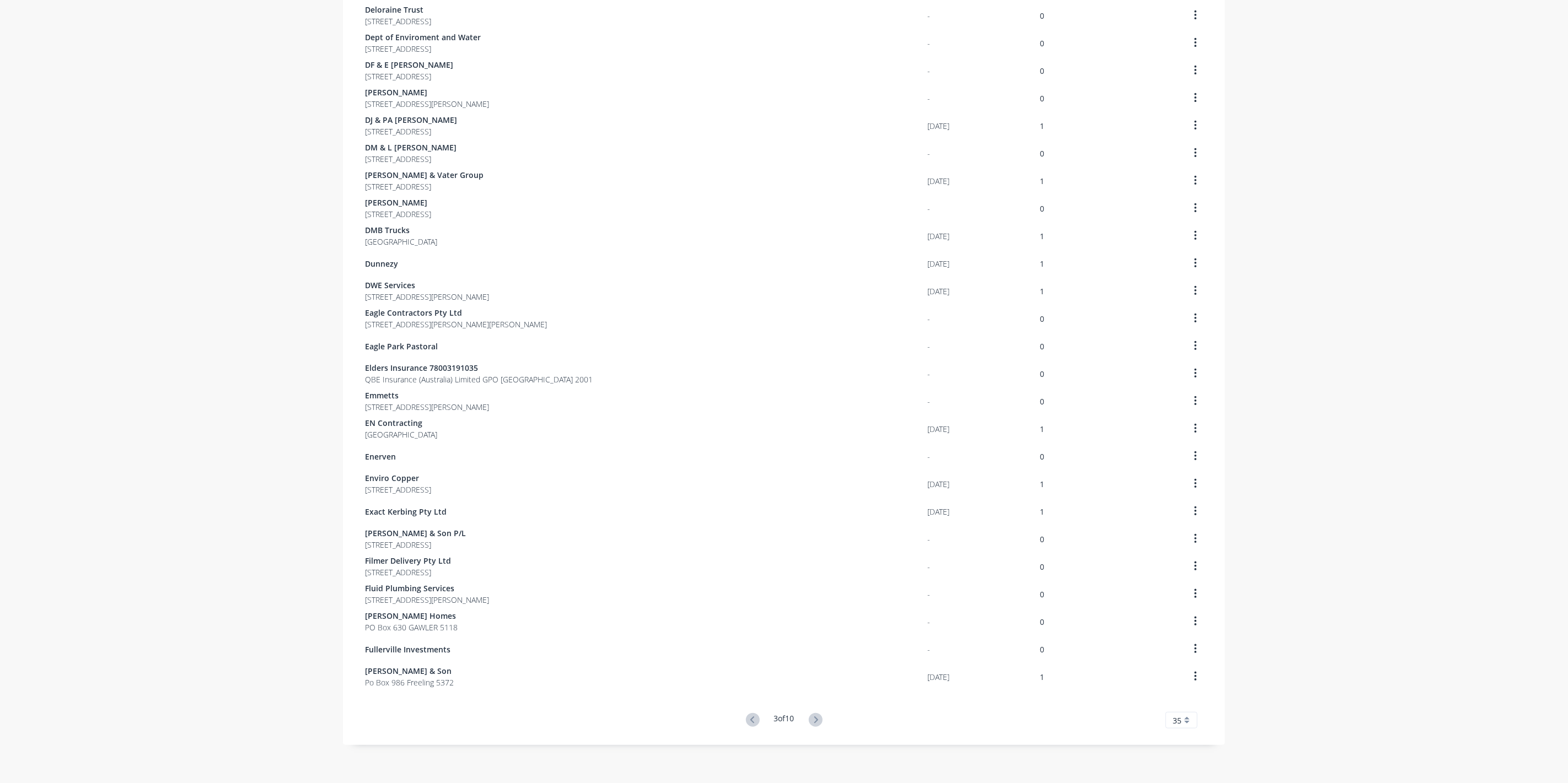
click at [806, 723] on button at bounding box center [816, 720] width 20 height 16
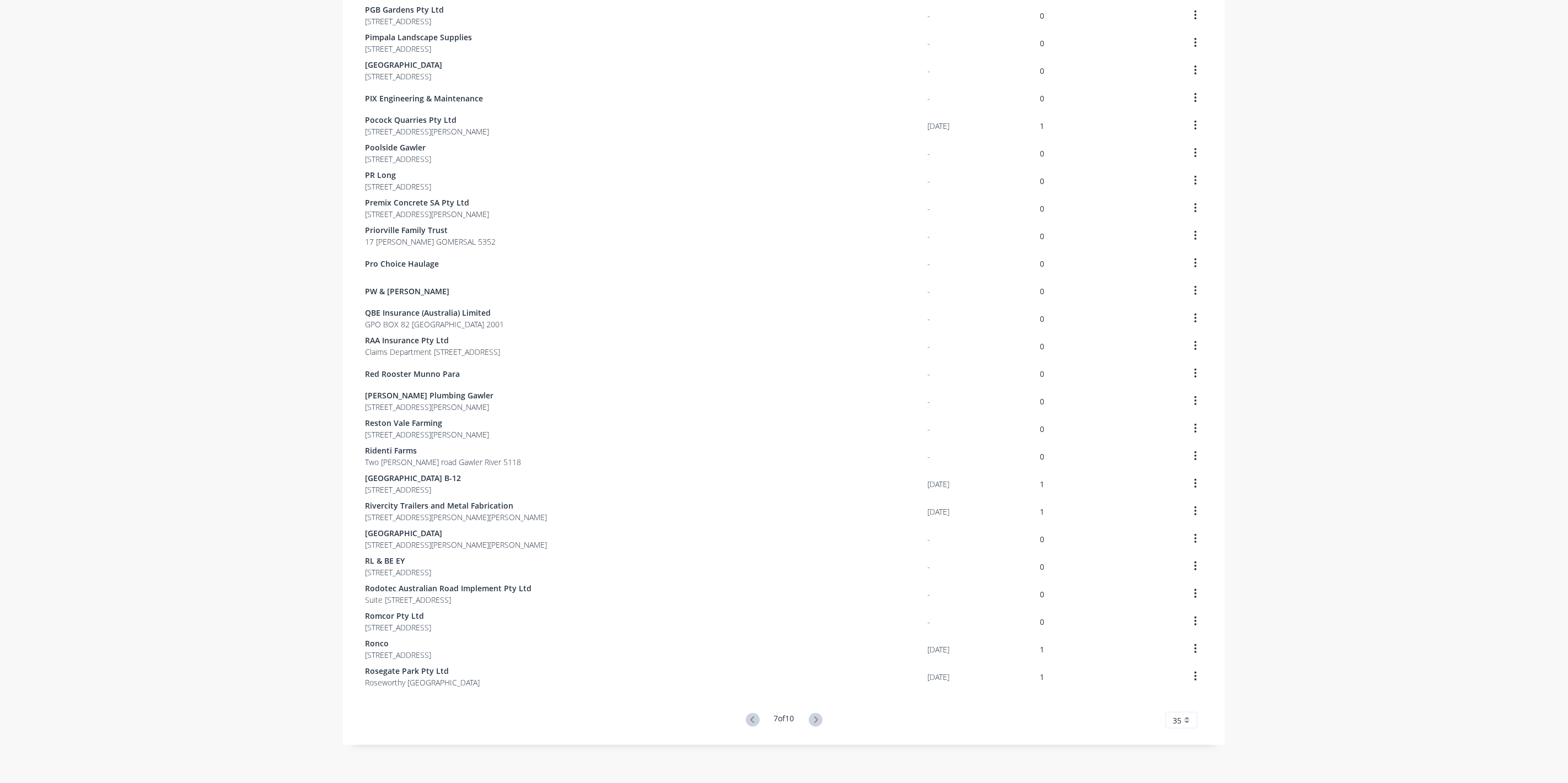
click at [810, 723] on icon at bounding box center [816, 720] width 14 height 14
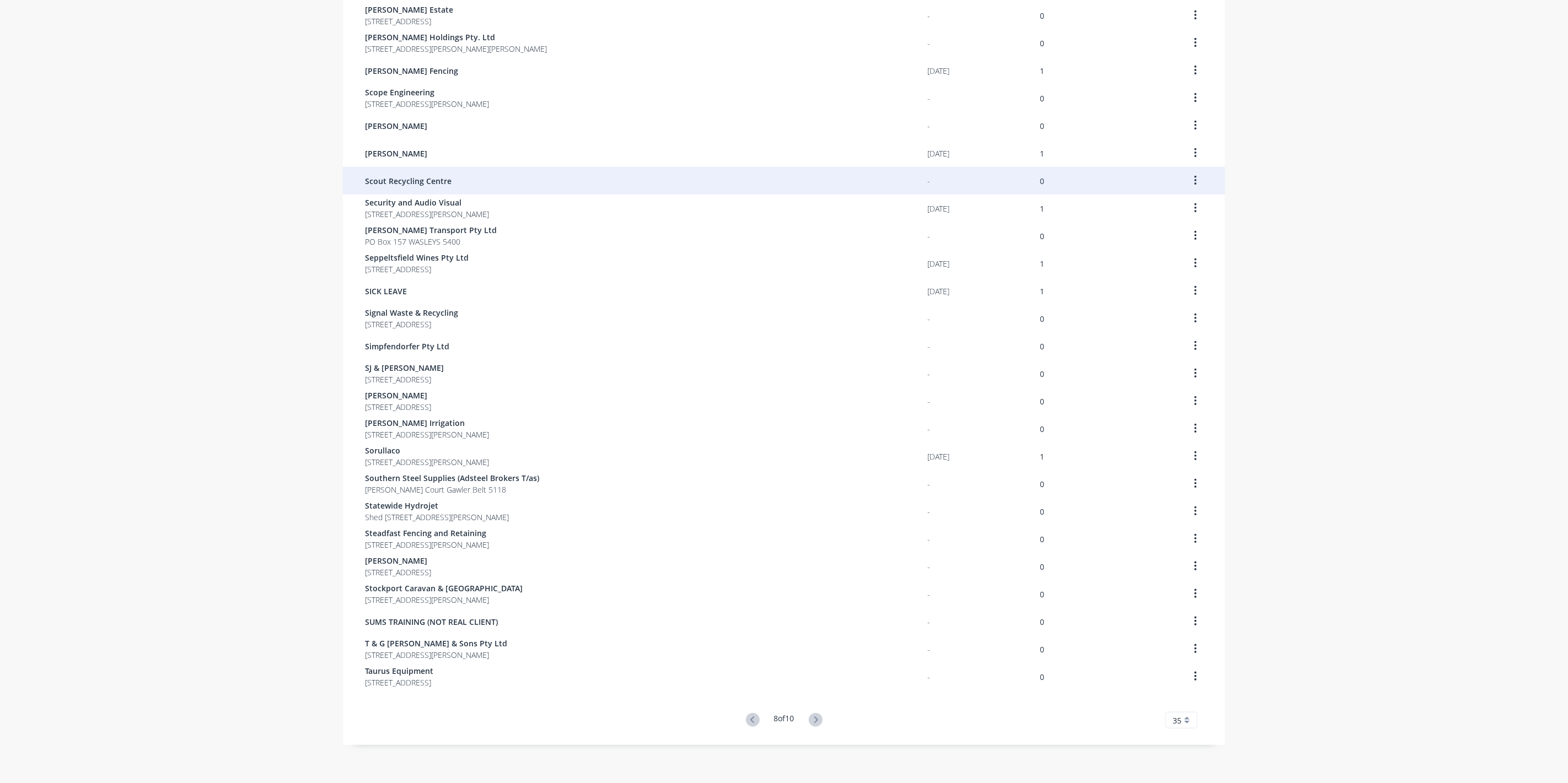
click at [397, 182] on span "Scout Recycling Centre" at bounding box center [408, 180] width 86 height 11
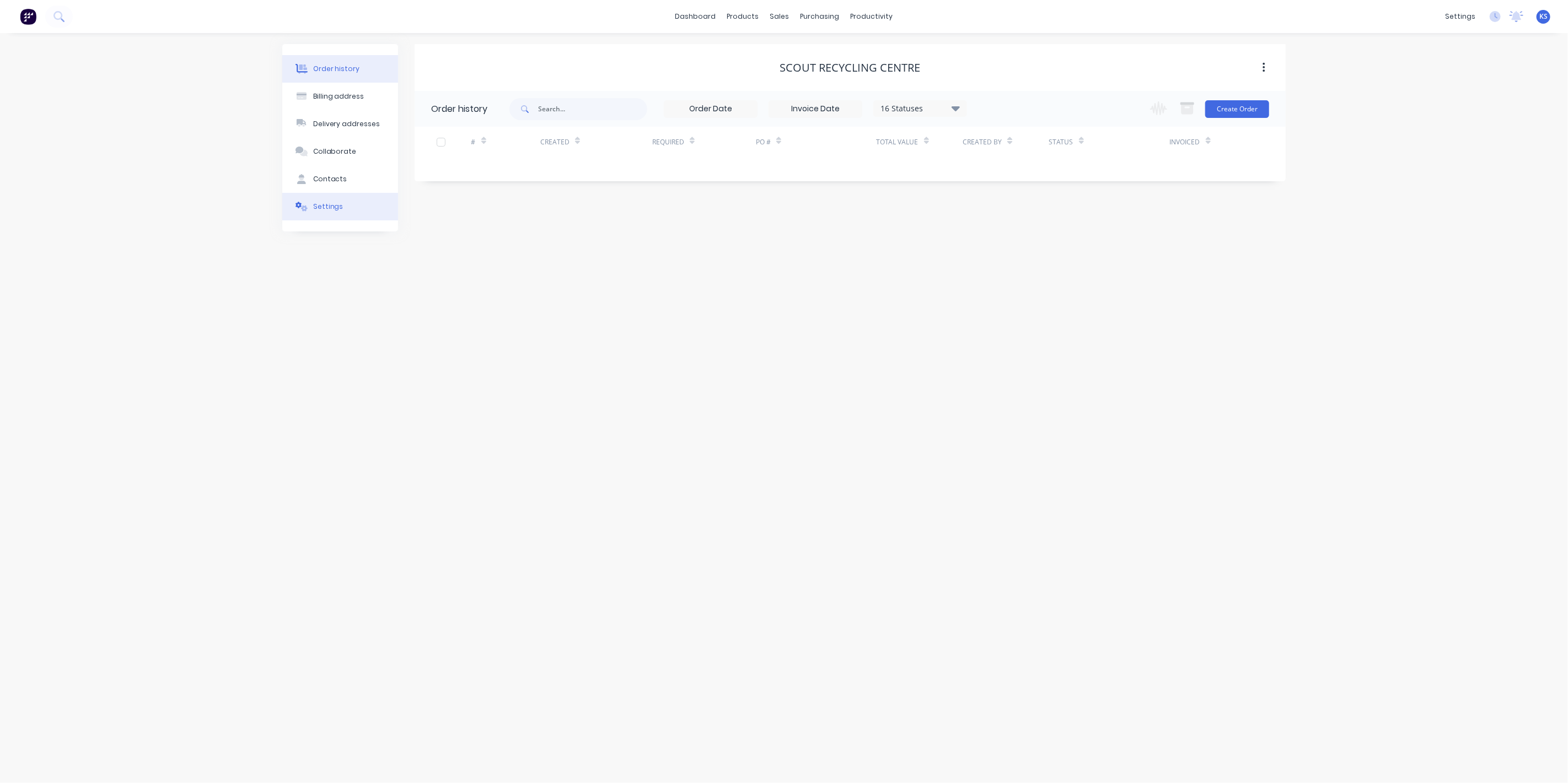
click at [378, 205] on button "Settings" at bounding box center [340, 206] width 116 height 28
click at [441, 341] on div at bounding box center [435, 342] width 22 height 22
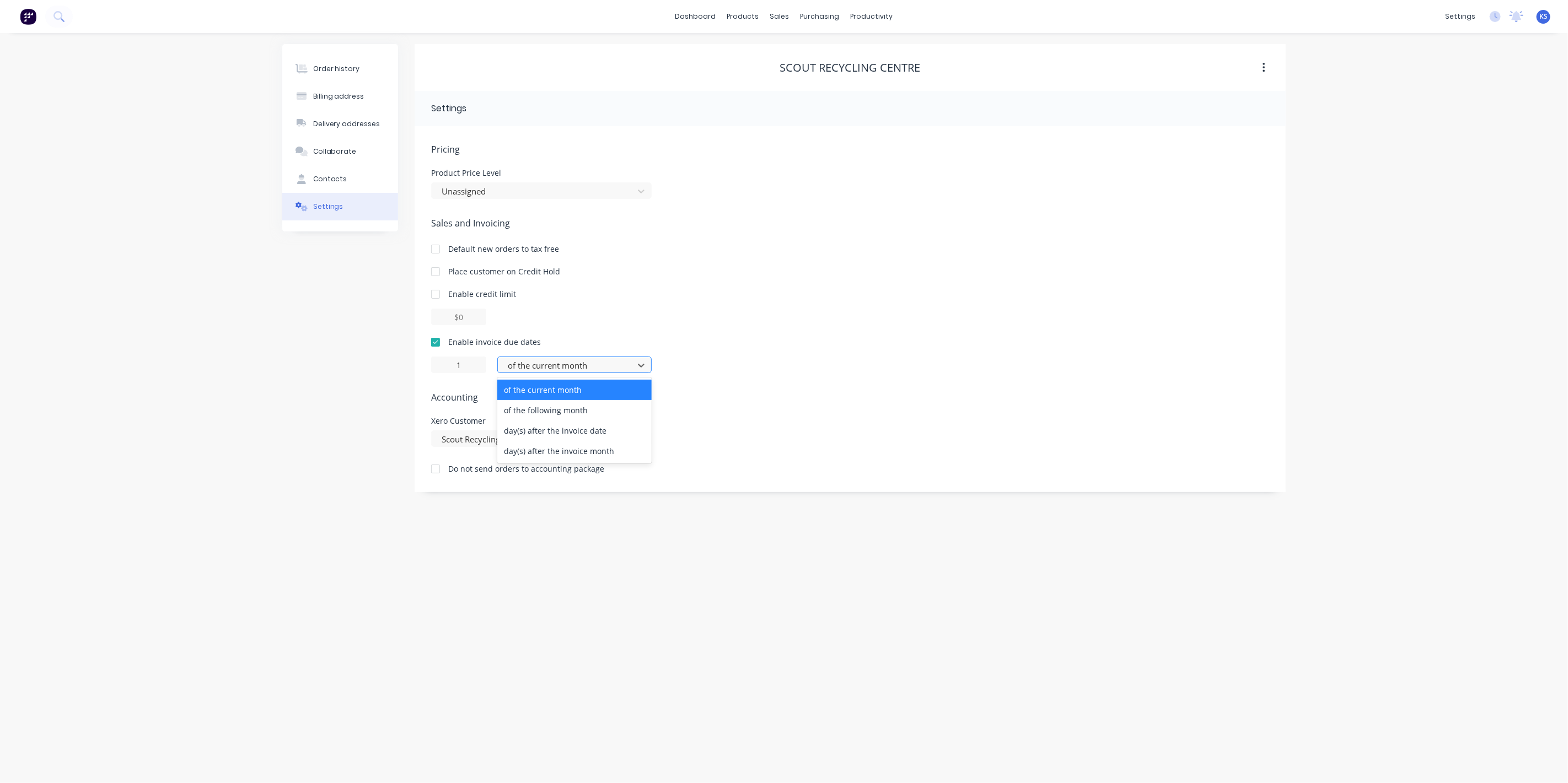
click at [551, 365] on div at bounding box center [568, 366] width 122 height 14
click at [568, 429] on div "day(s) after the invoice date" at bounding box center [574, 430] width 155 height 20
type input "0"
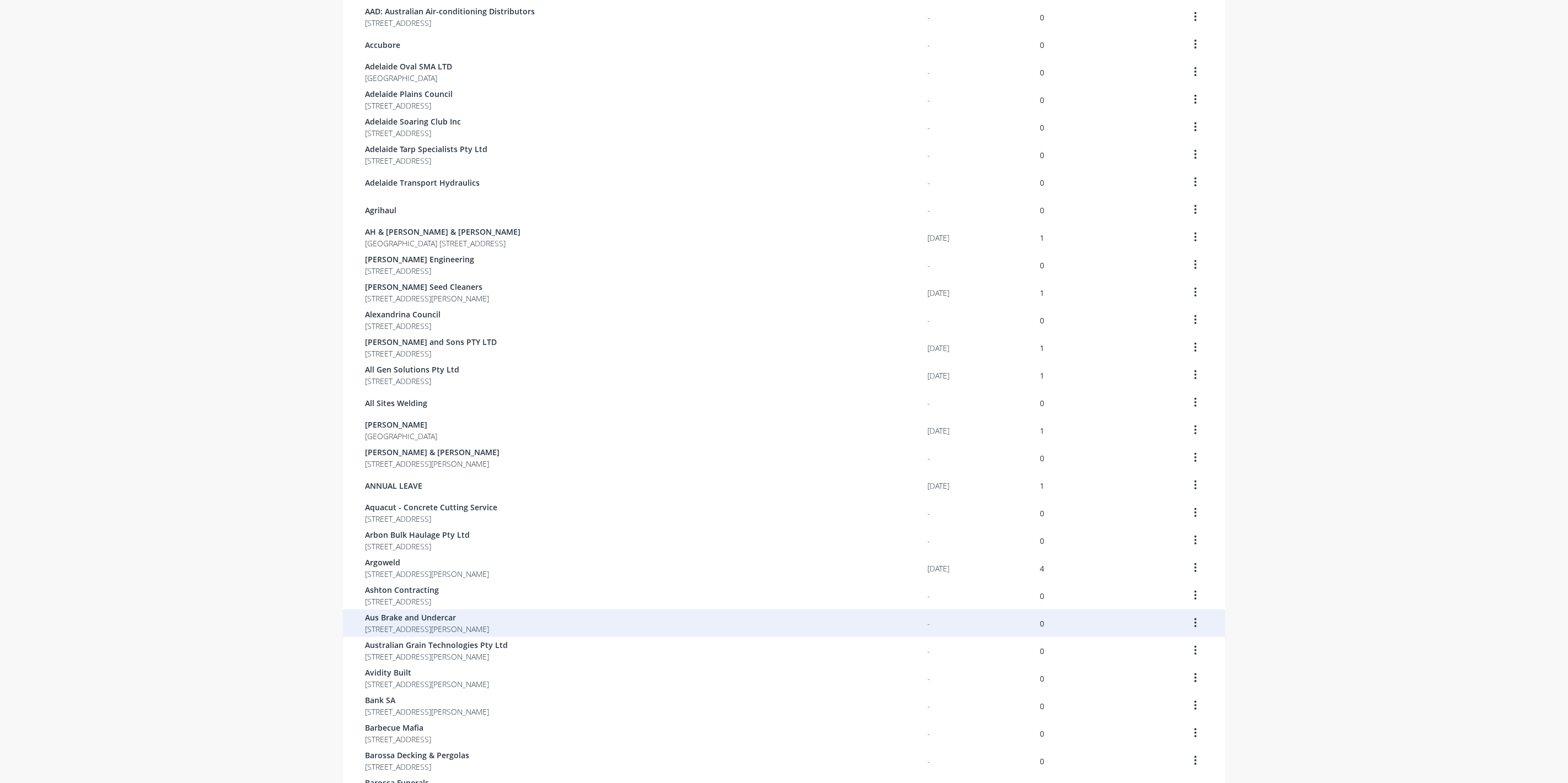
scroll to position [384, 0]
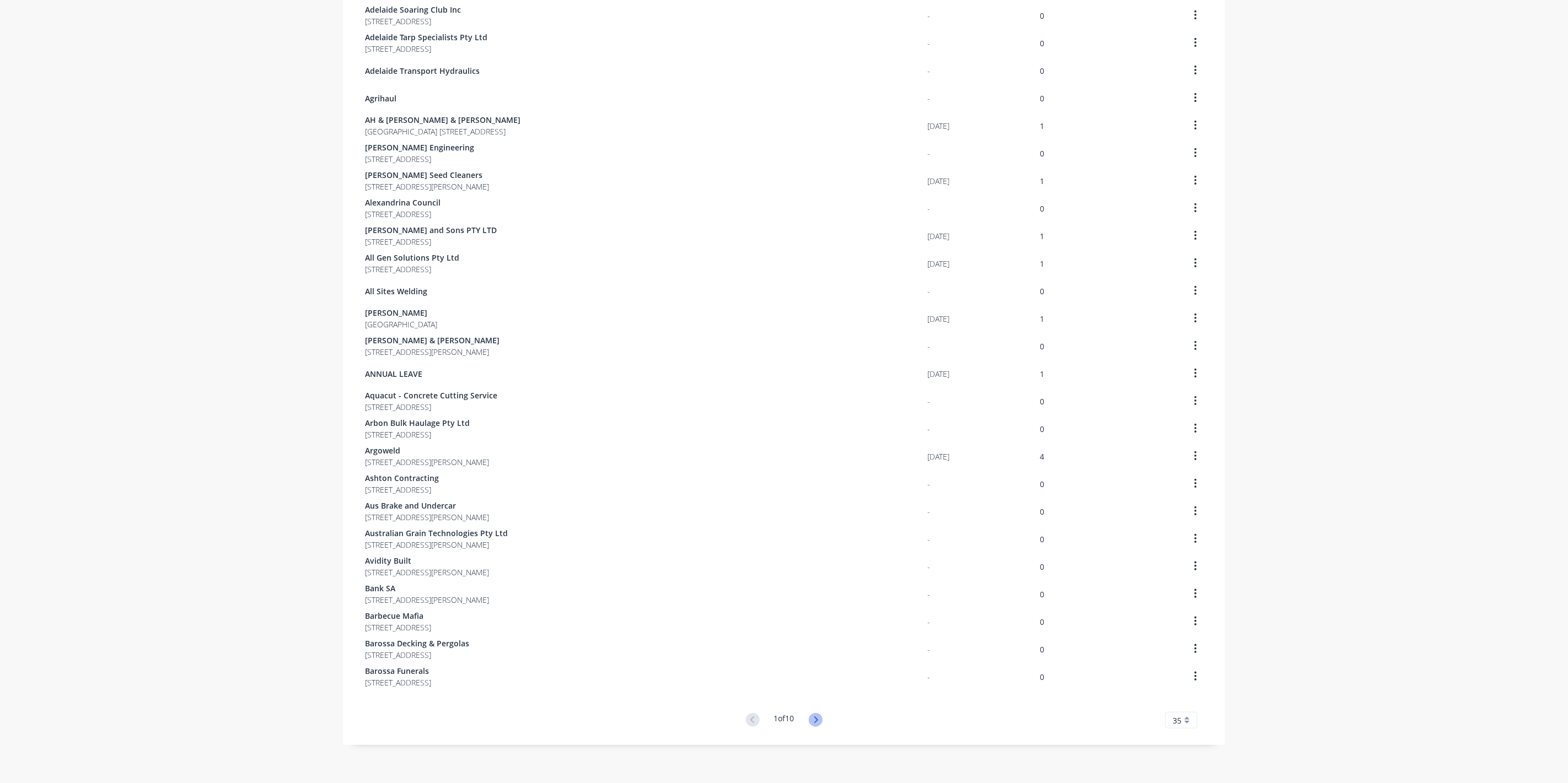
click at [815, 722] on icon at bounding box center [816, 720] width 14 height 14
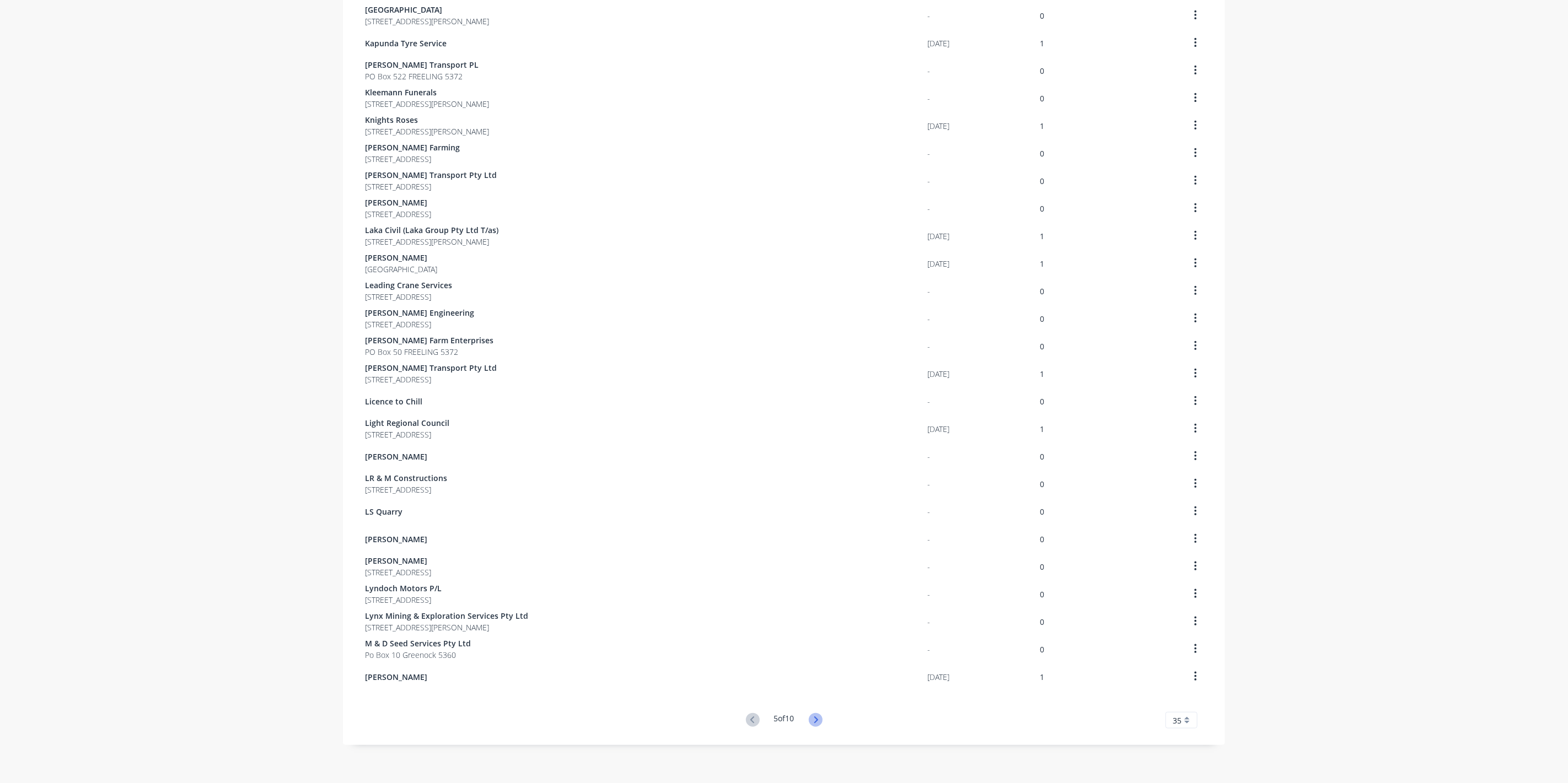
click at [818, 722] on icon at bounding box center [816, 720] width 14 height 14
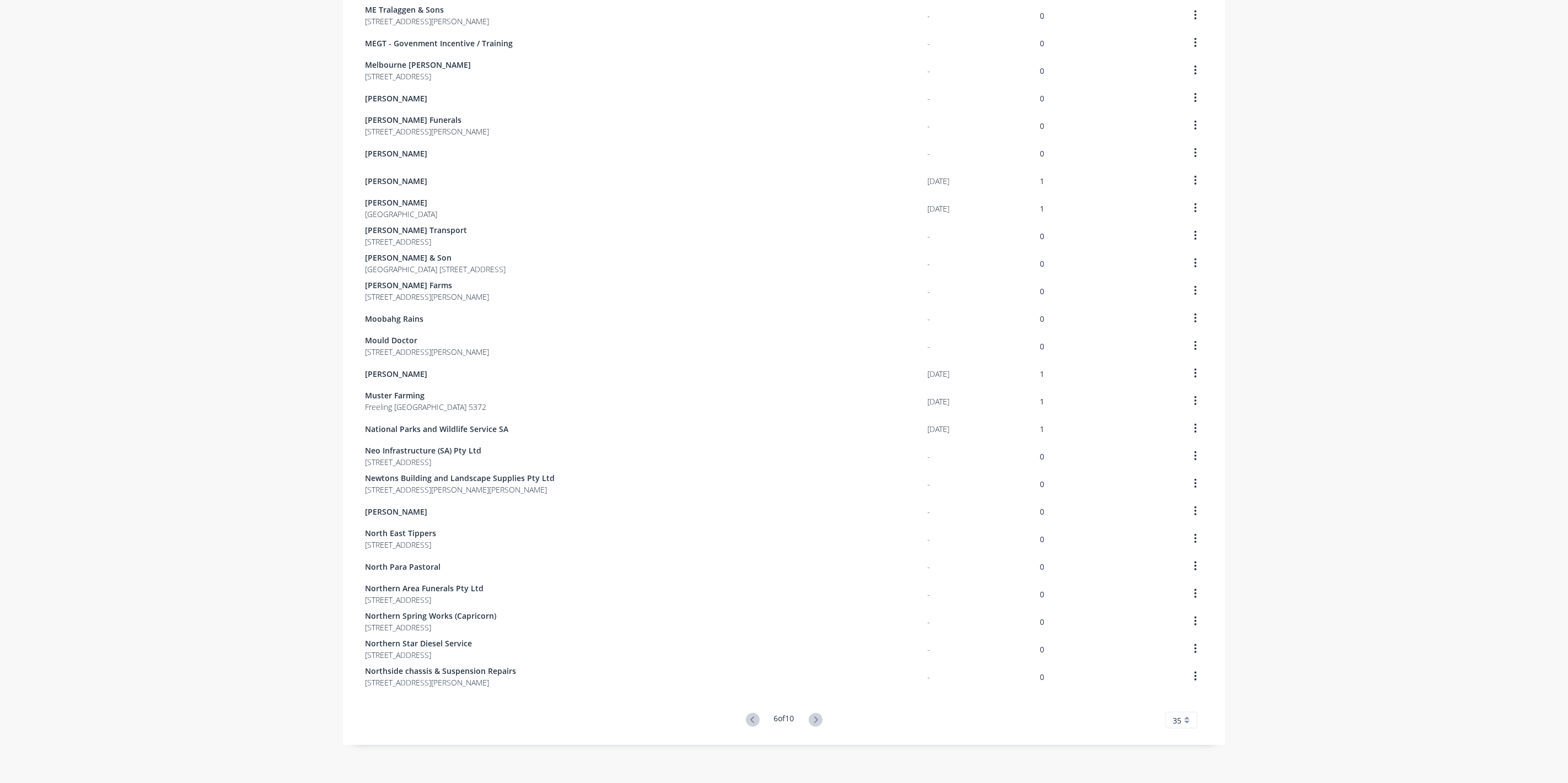
click at [818, 722] on icon at bounding box center [816, 720] width 14 height 14
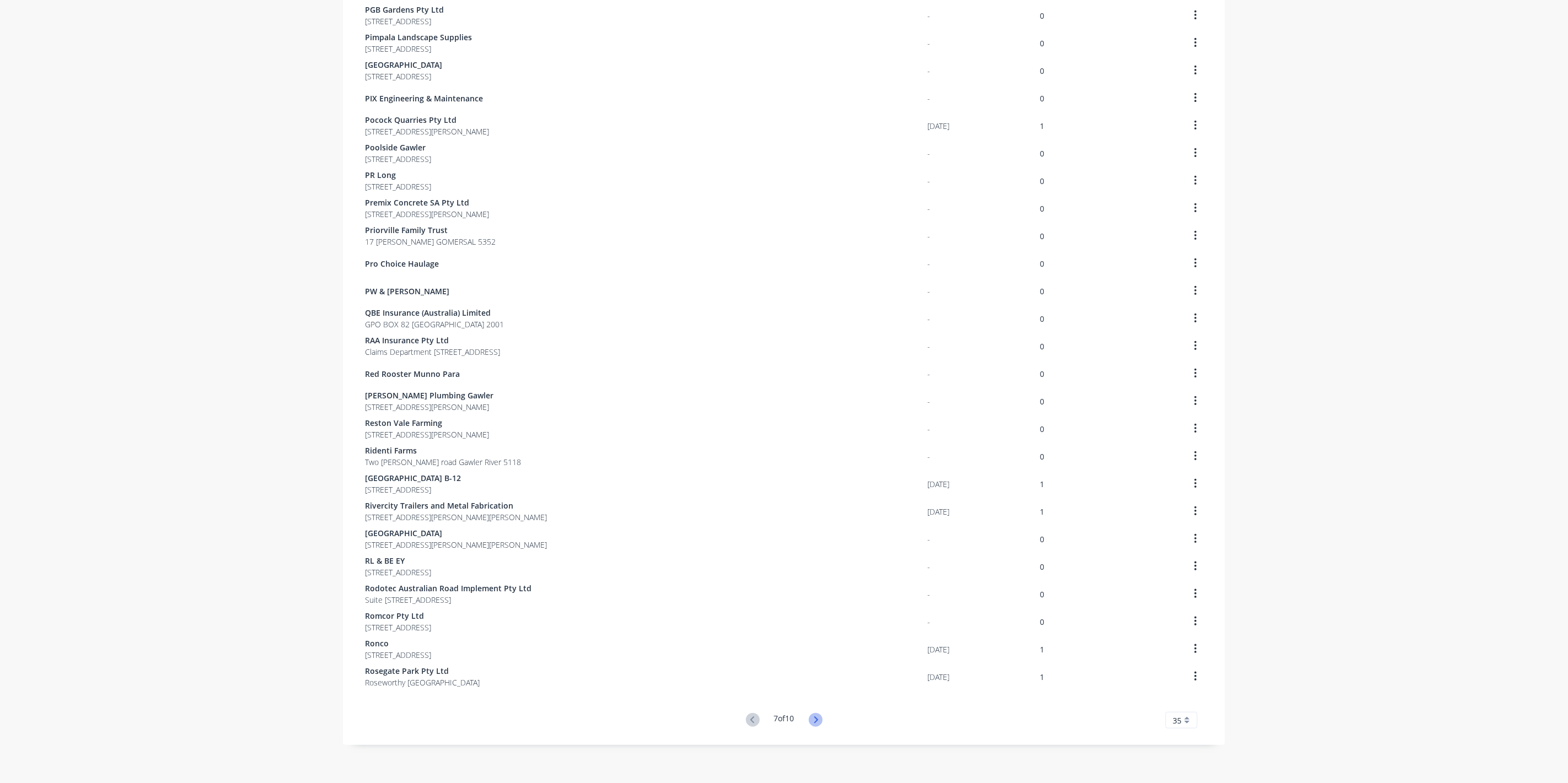
click at [817, 724] on icon at bounding box center [816, 720] width 14 height 14
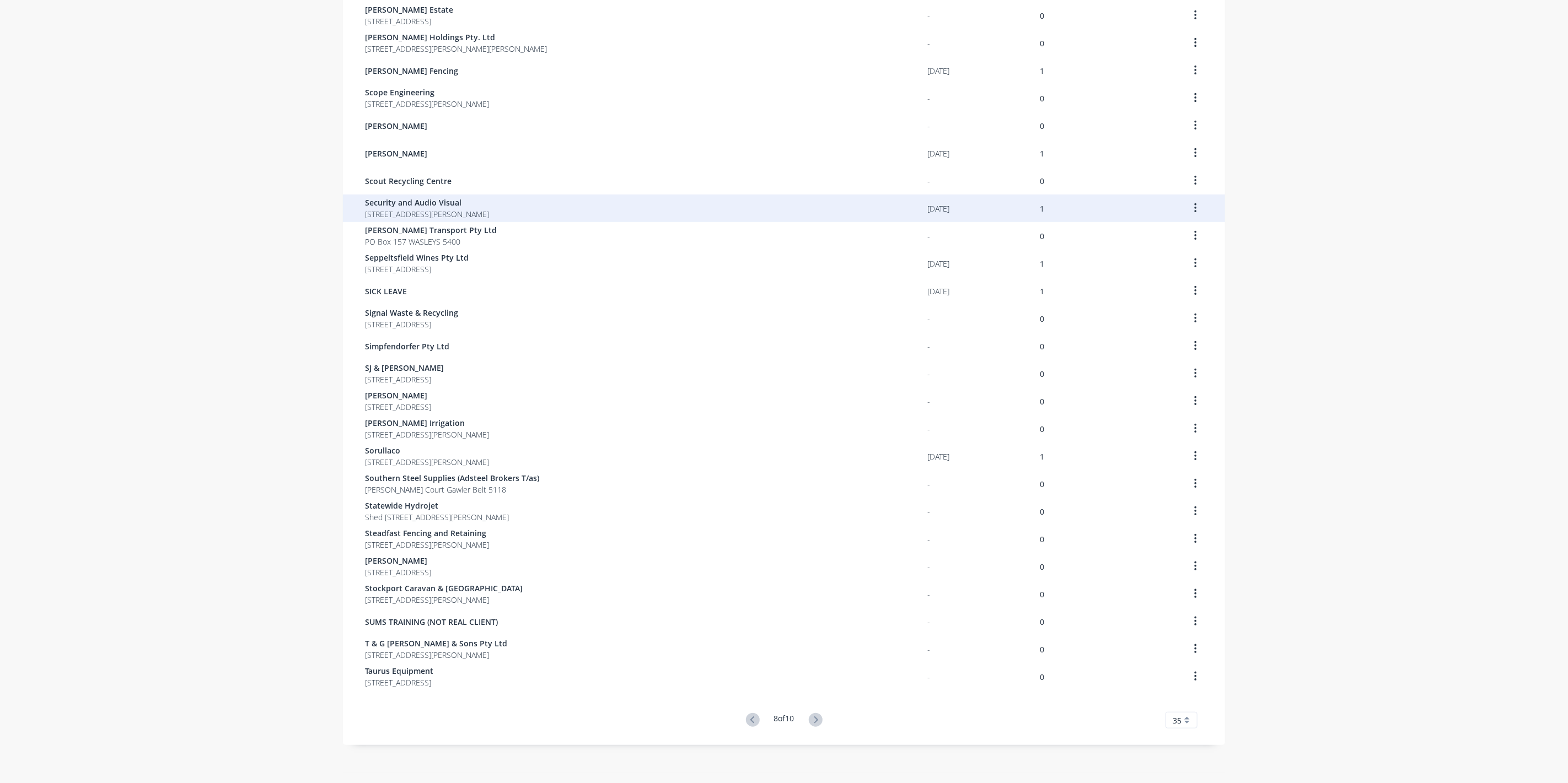
click at [390, 202] on span "Security and Audio Visual" at bounding box center [427, 202] width 124 height 11
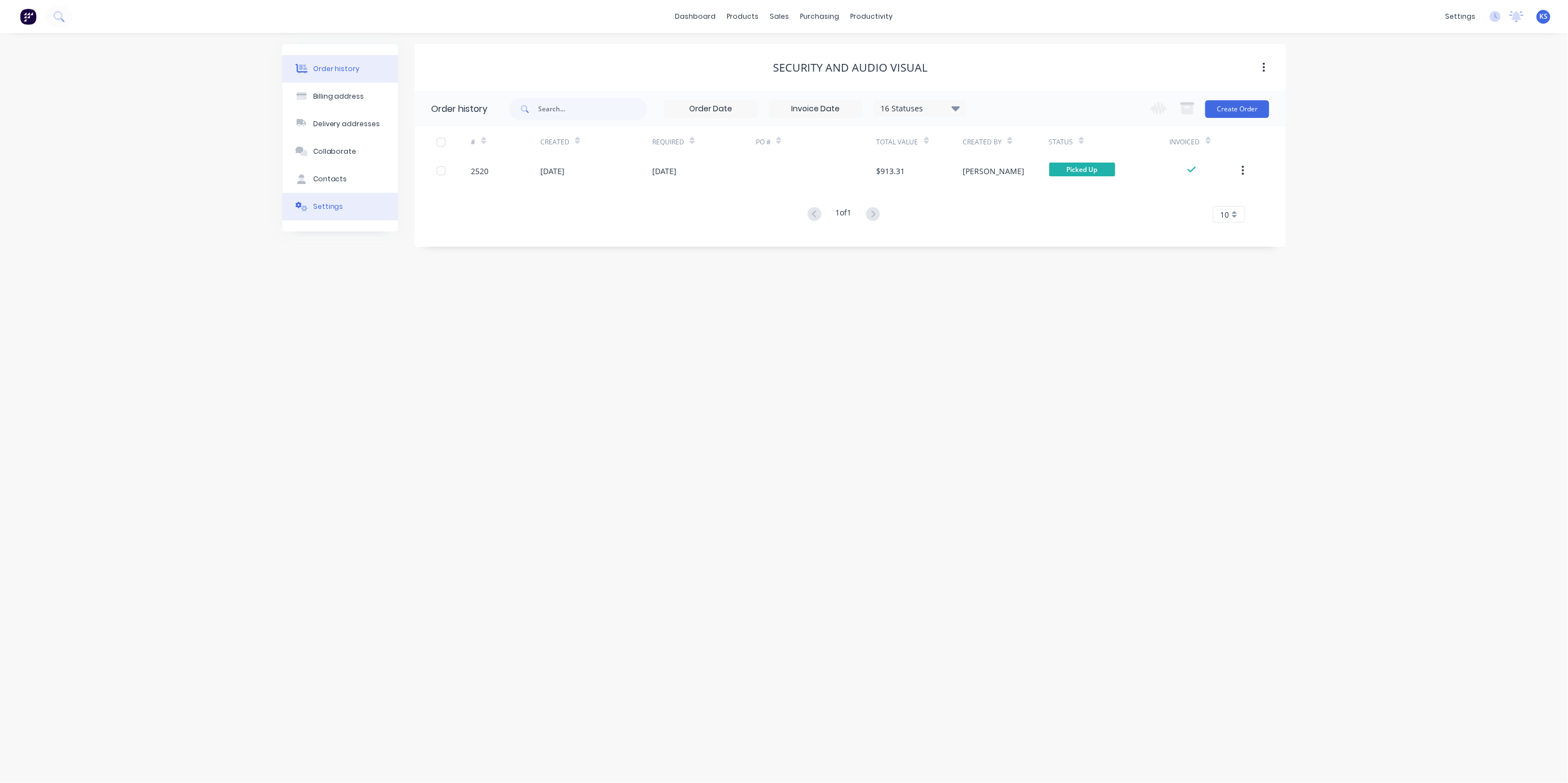
click at [348, 205] on button "Settings" at bounding box center [340, 206] width 116 height 28
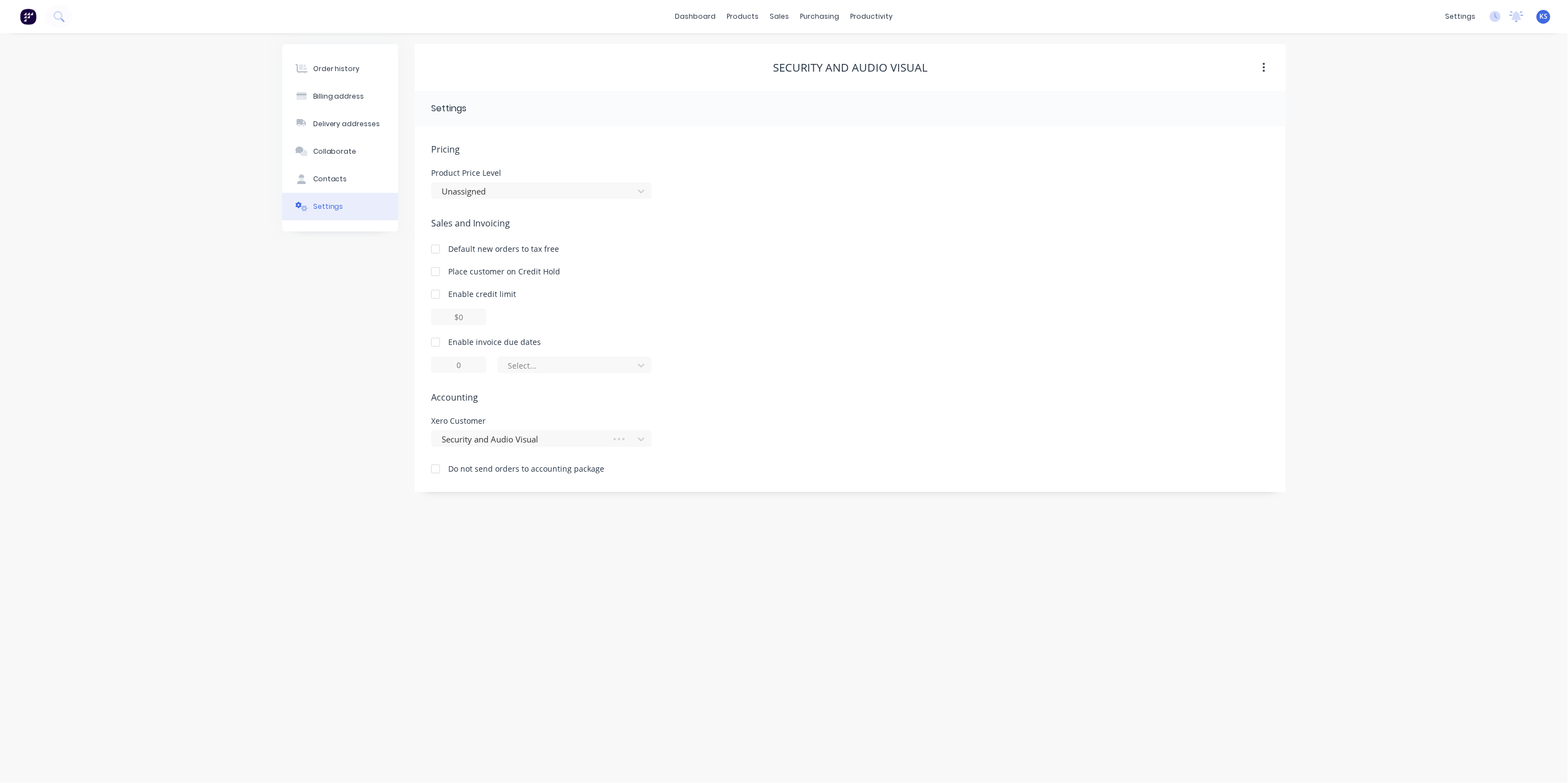
click at [435, 341] on div at bounding box center [435, 342] width 22 height 22
click at [530, 368] on div at bounding box center [568, 366] width 122 height 14
click at [540, 433] on div "day(s) after the invoice date" at bounding box center [574, 430] width 155 height 20
type input "0"
click at [281, 275] on div "Order history Billing address Delivery addresses Collaborate Contacts Settings …" at bounding box center [784, 408] width 1568 height 750
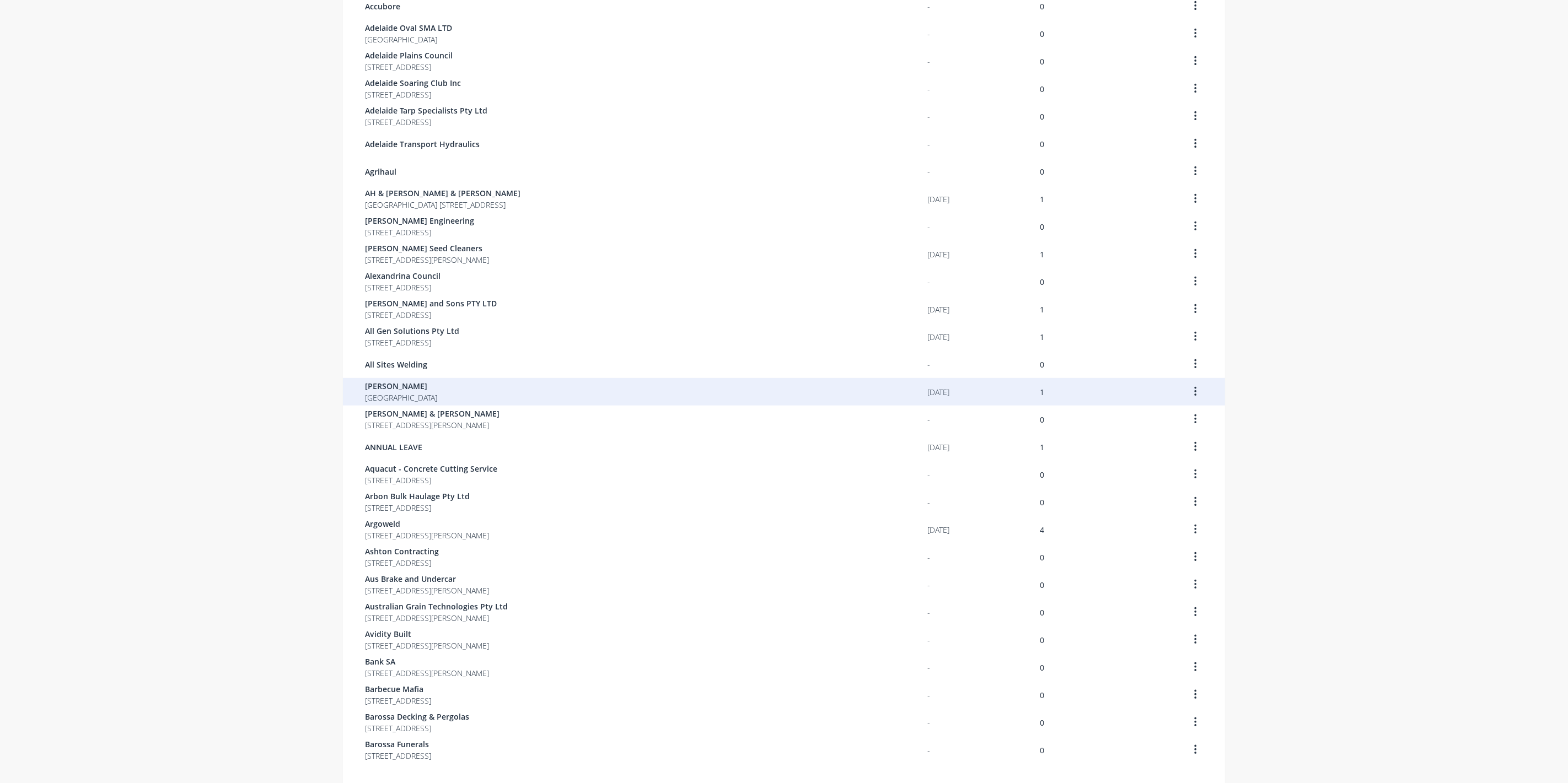
scroll to position [384, 0]
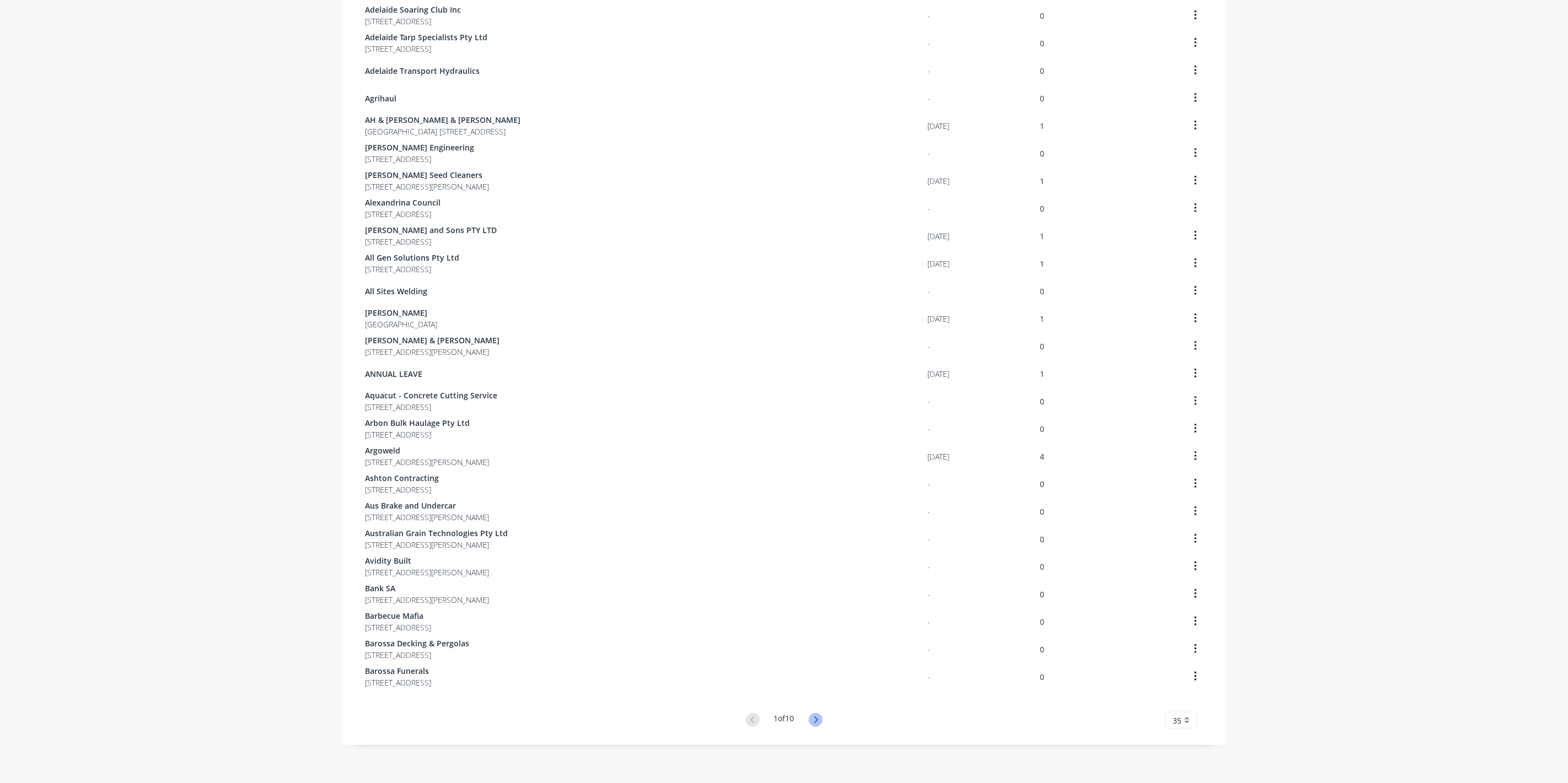
click at [819, 721] on icon at bounding box center [816, 720] width 14 height 14
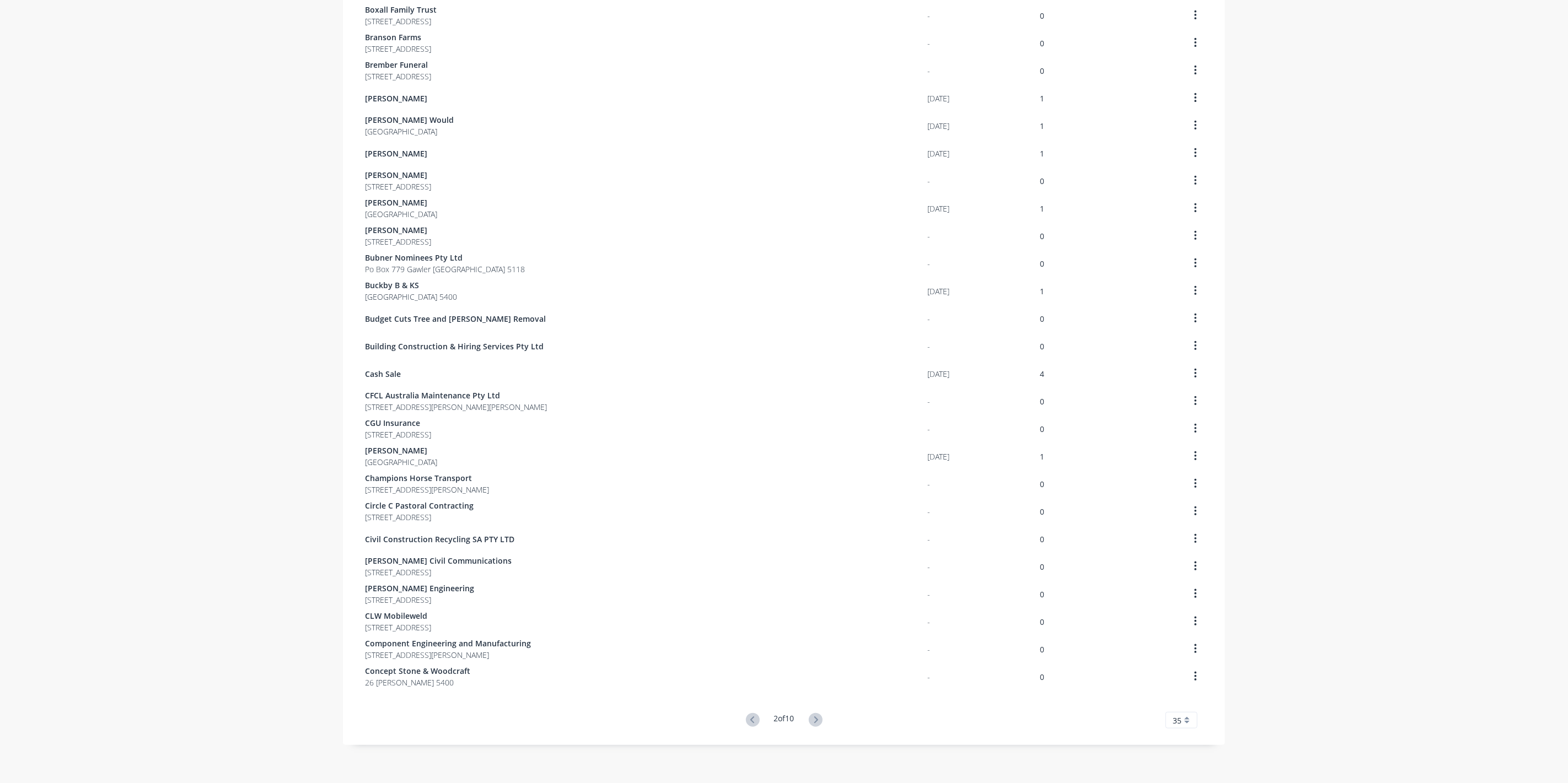
click at [819, 721] on icon at bounding box center [816, 720] width 14 height 14
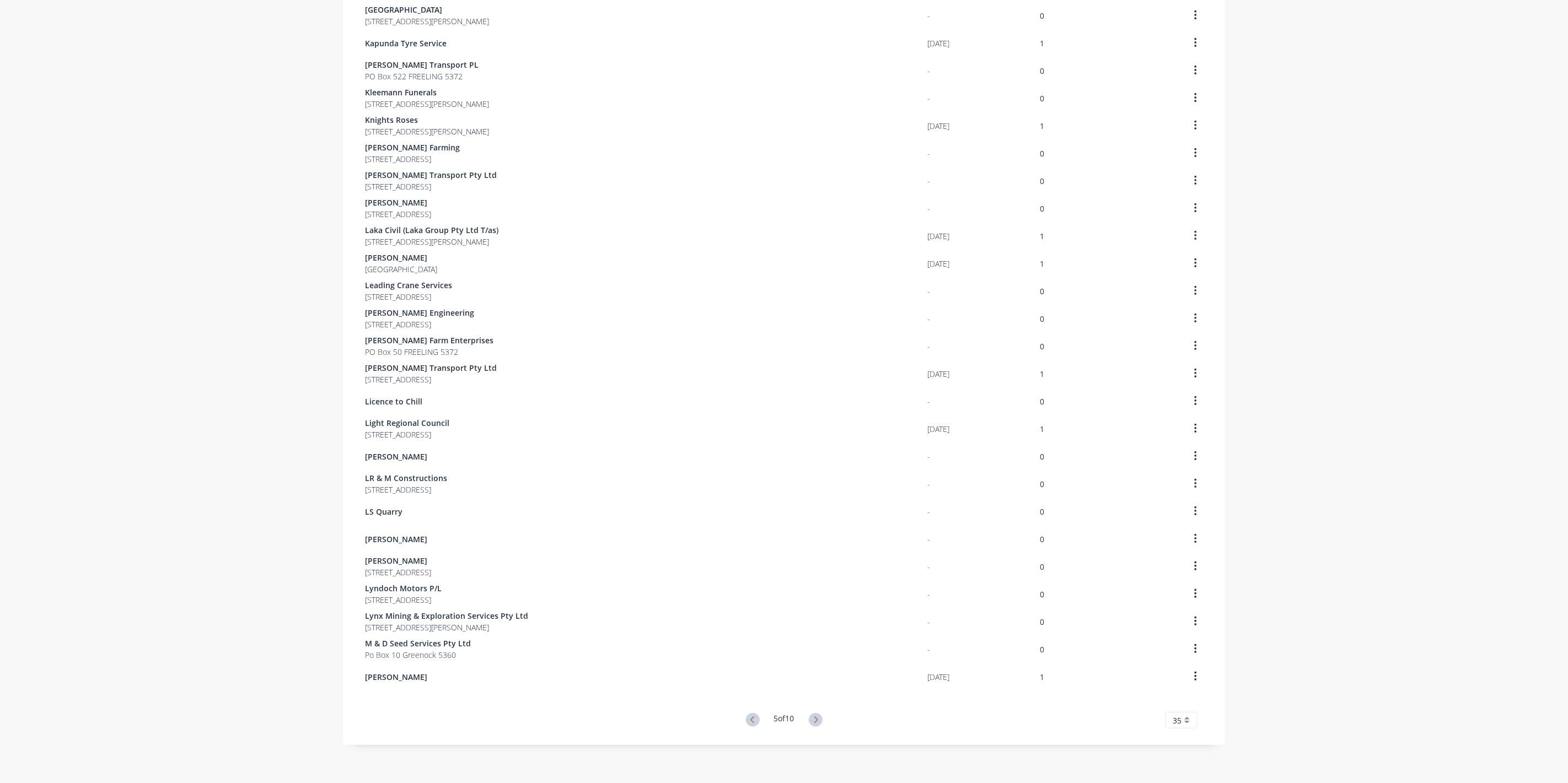
click at [819, 721] on icon at bounding box center [816, 720] width 14 height 14
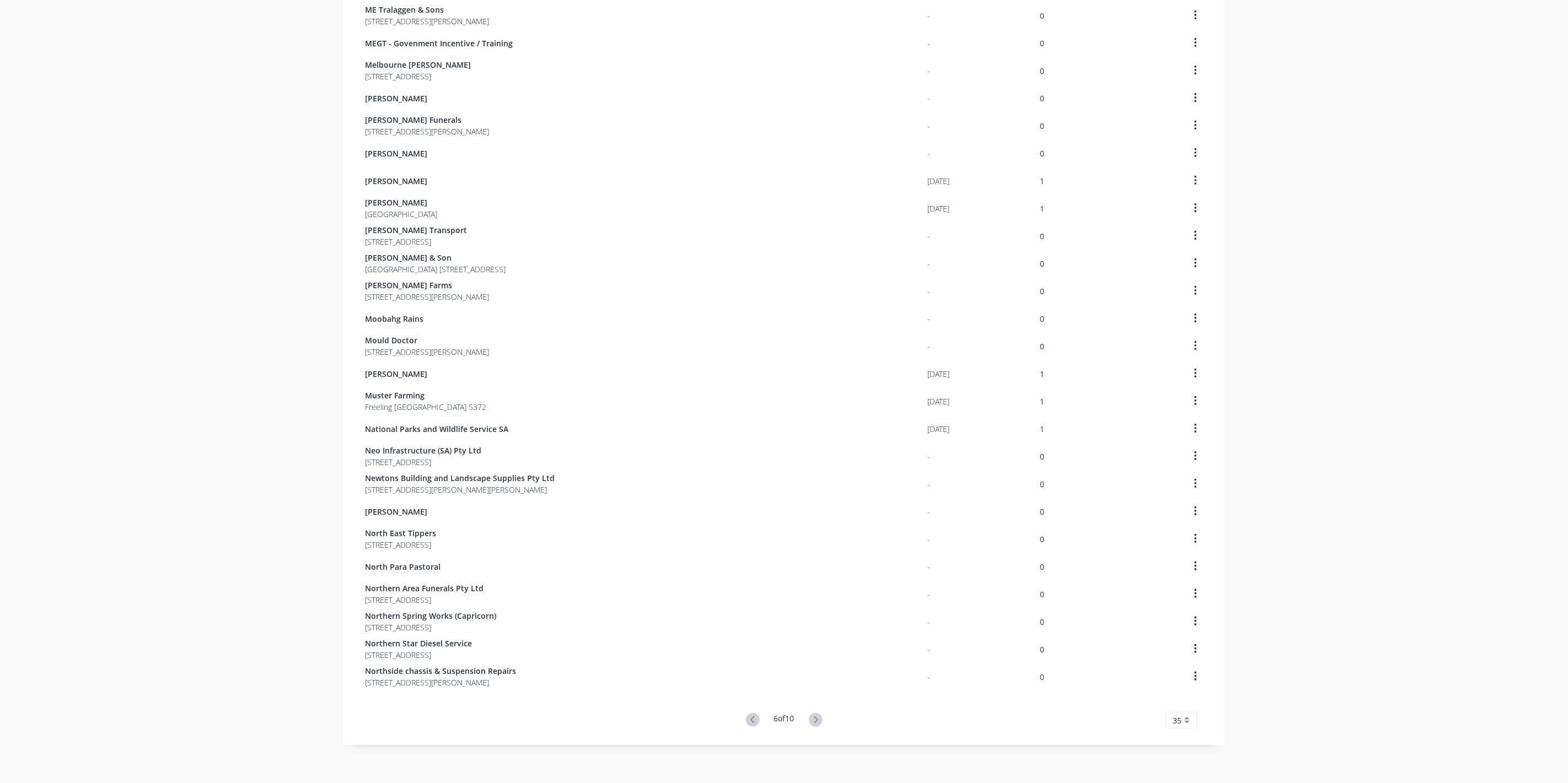
click at [819, 721] on icon at bounding box center [816, 720] width 14 height 14
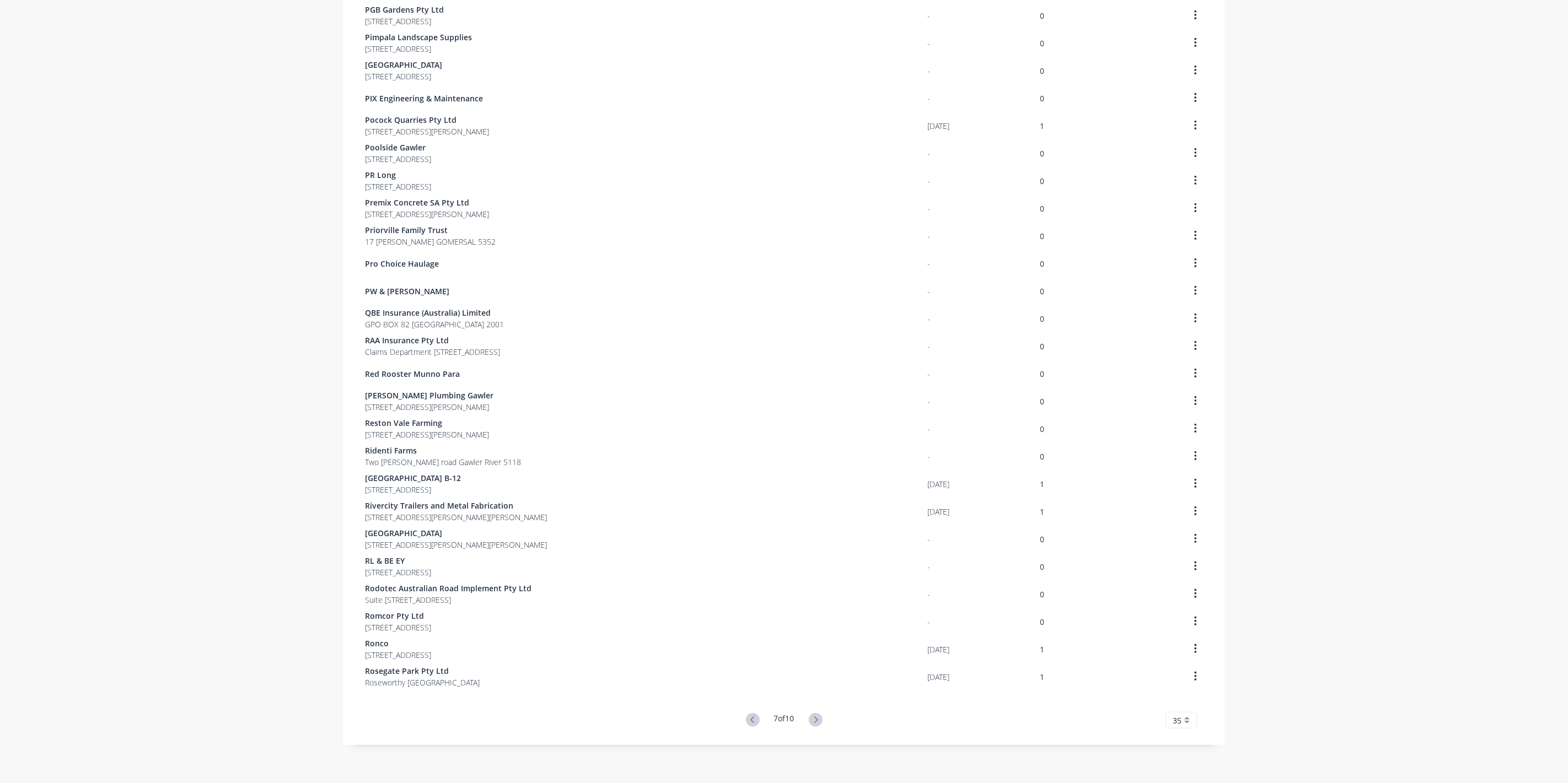
click at [819, 721] on icon at bounding box center [816, 720] width 14 height 14
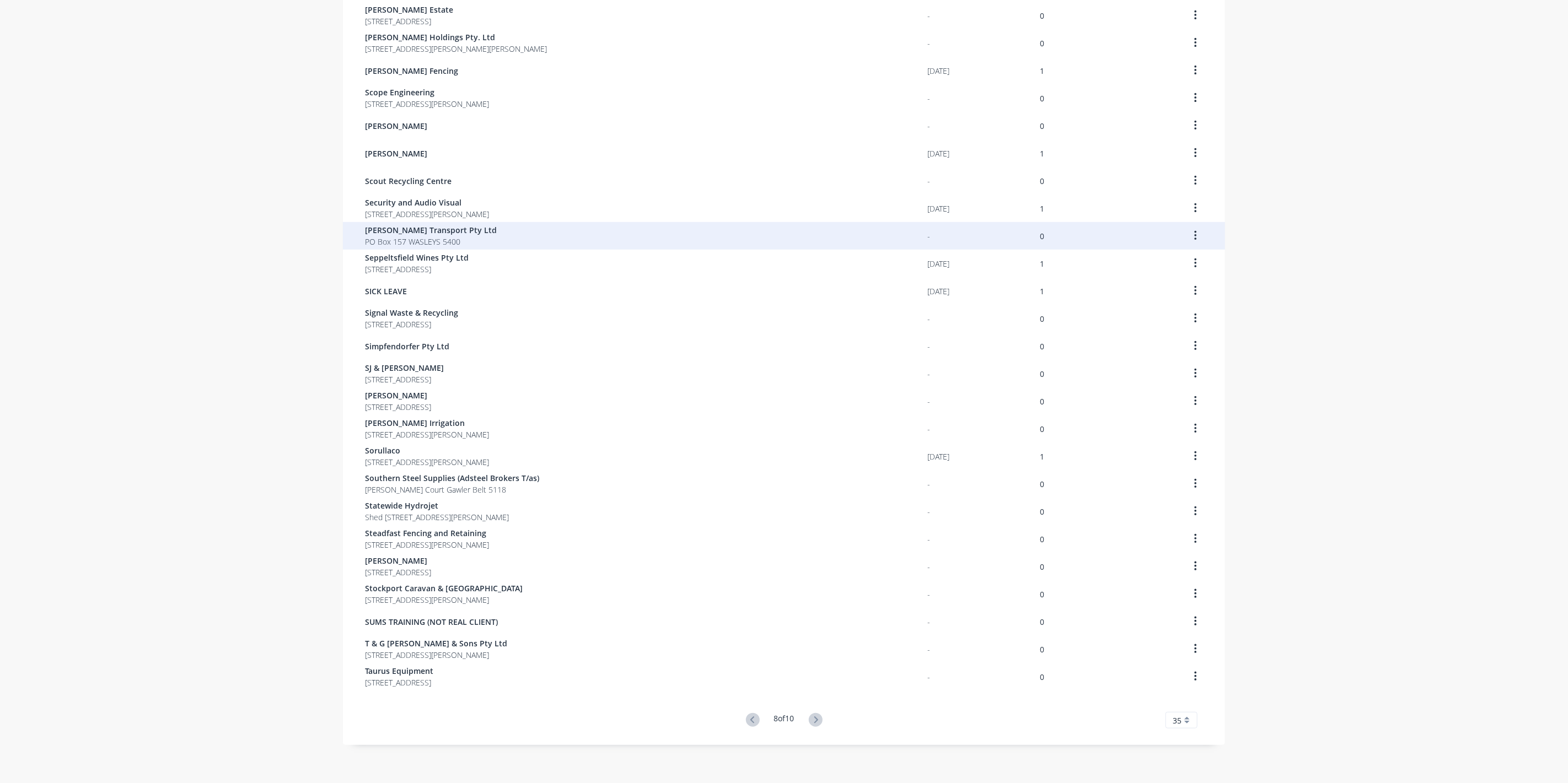
click at [401, 237] on span "PO Box 157 WASLEYS 5400" at bounding box center [430, 241] width 131 height 11
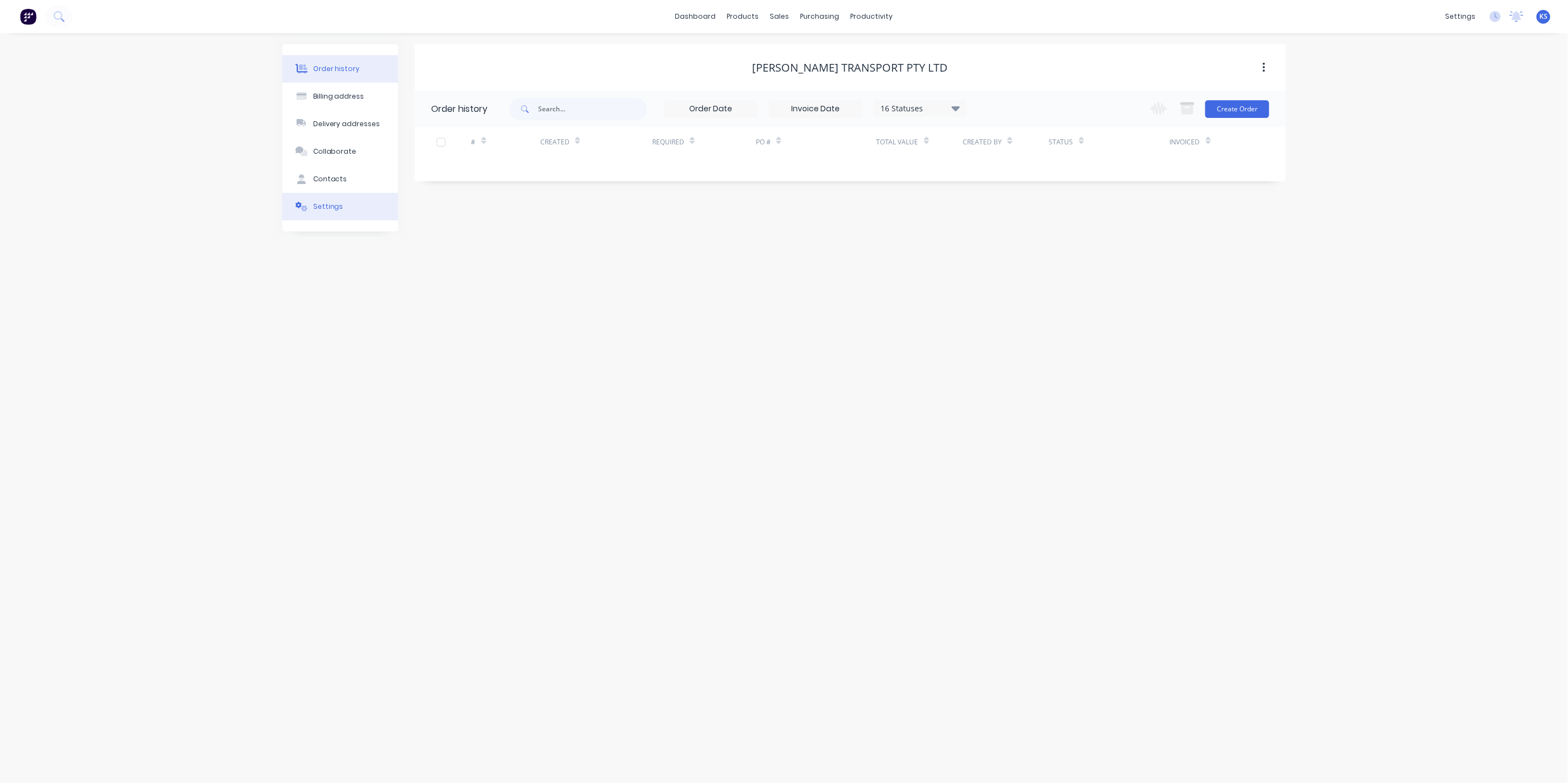
click at [360, 198] on button "Settings" at bounding box center [340, 206] width 116 height 28
click at [447, 344] on div "Enable invoice due dates" at bounding box center [850, 342] width 838 height 11
click at [429, 339] on div at bounding box center [435, 342] width 22 height 22
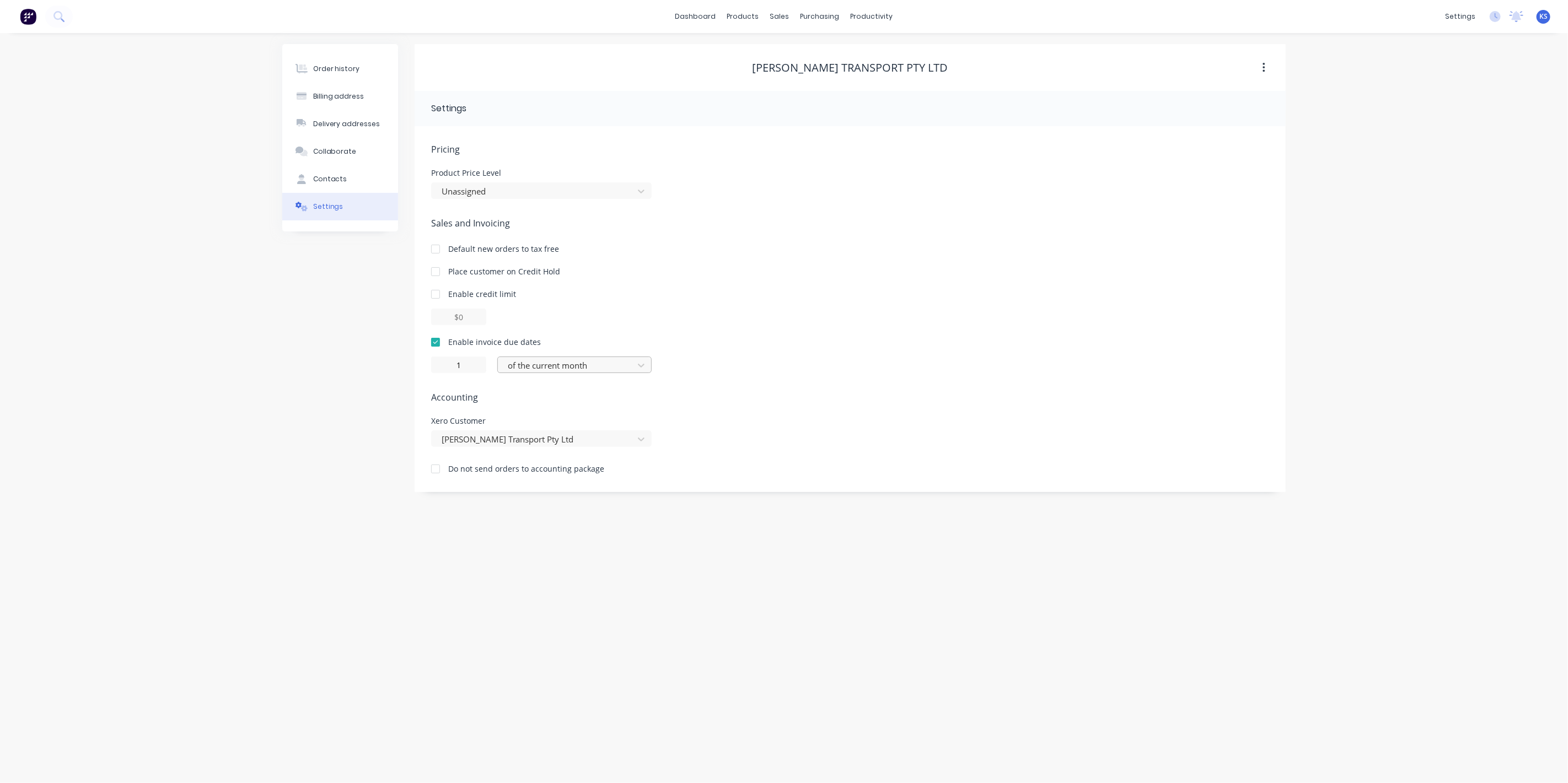
click at [544, 366] on div at bounding box center [568, 366] width 122 height 14
click at [563, 441] on div "day(s) after the invoice month" at bounding box center [574, 450] width 155 height 20
type input "0"
click at [563, 441] on div at bounding box center [514, 439] width 158 height 14
click at [580, 360] on div at bounding box center [568, 366] width 122 height 14
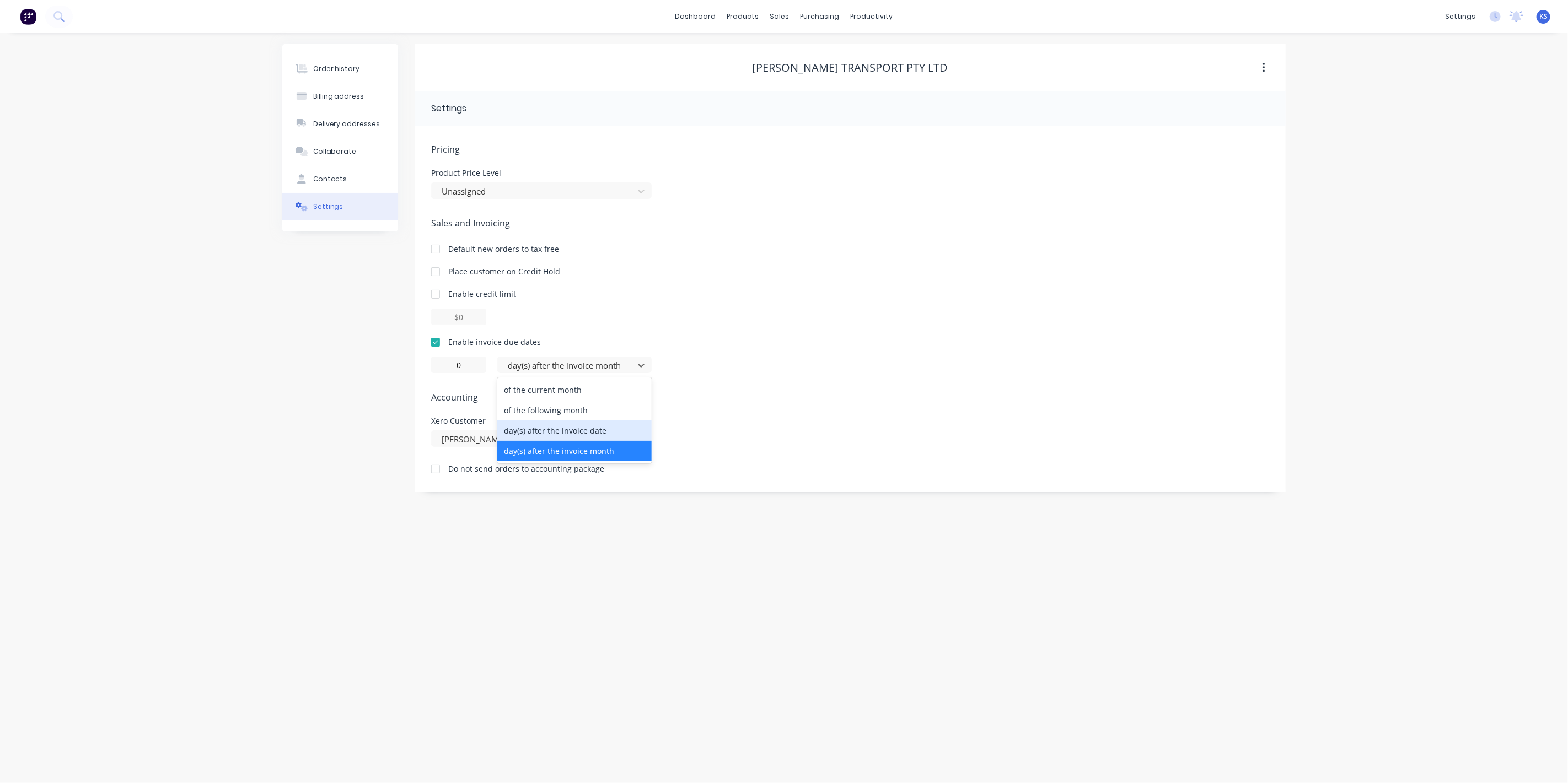
click at [584, 426] on div "day(s) after the invoice date" at bounding box center [574, 430] width 155 height 20
click at [267, 363] on div "Order history Billing address Delivery addresses Collaborate Contacts Settings …" at bounding box center [784, 408] width 1568 height 750
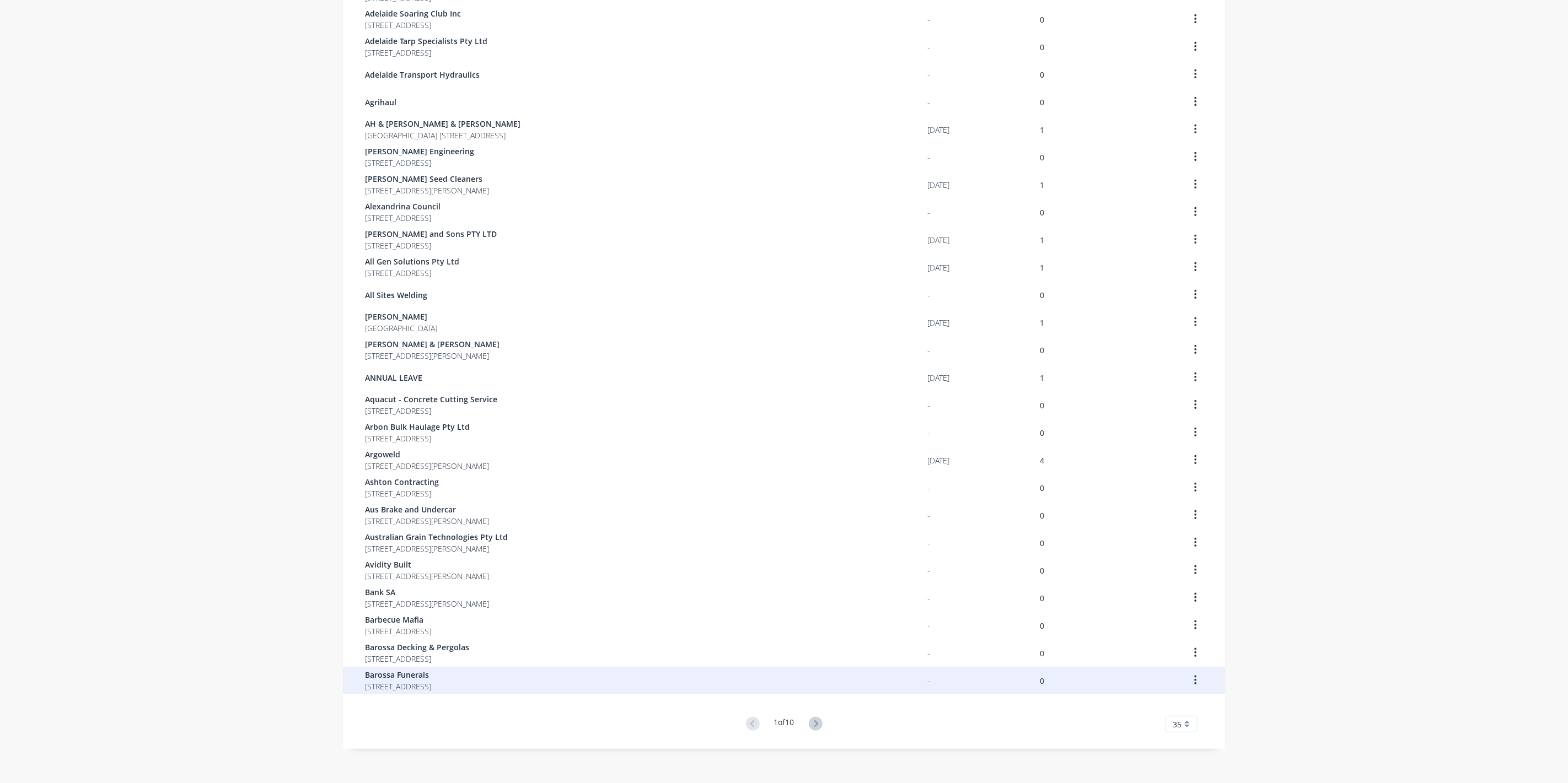
scroll to position [384, 0]
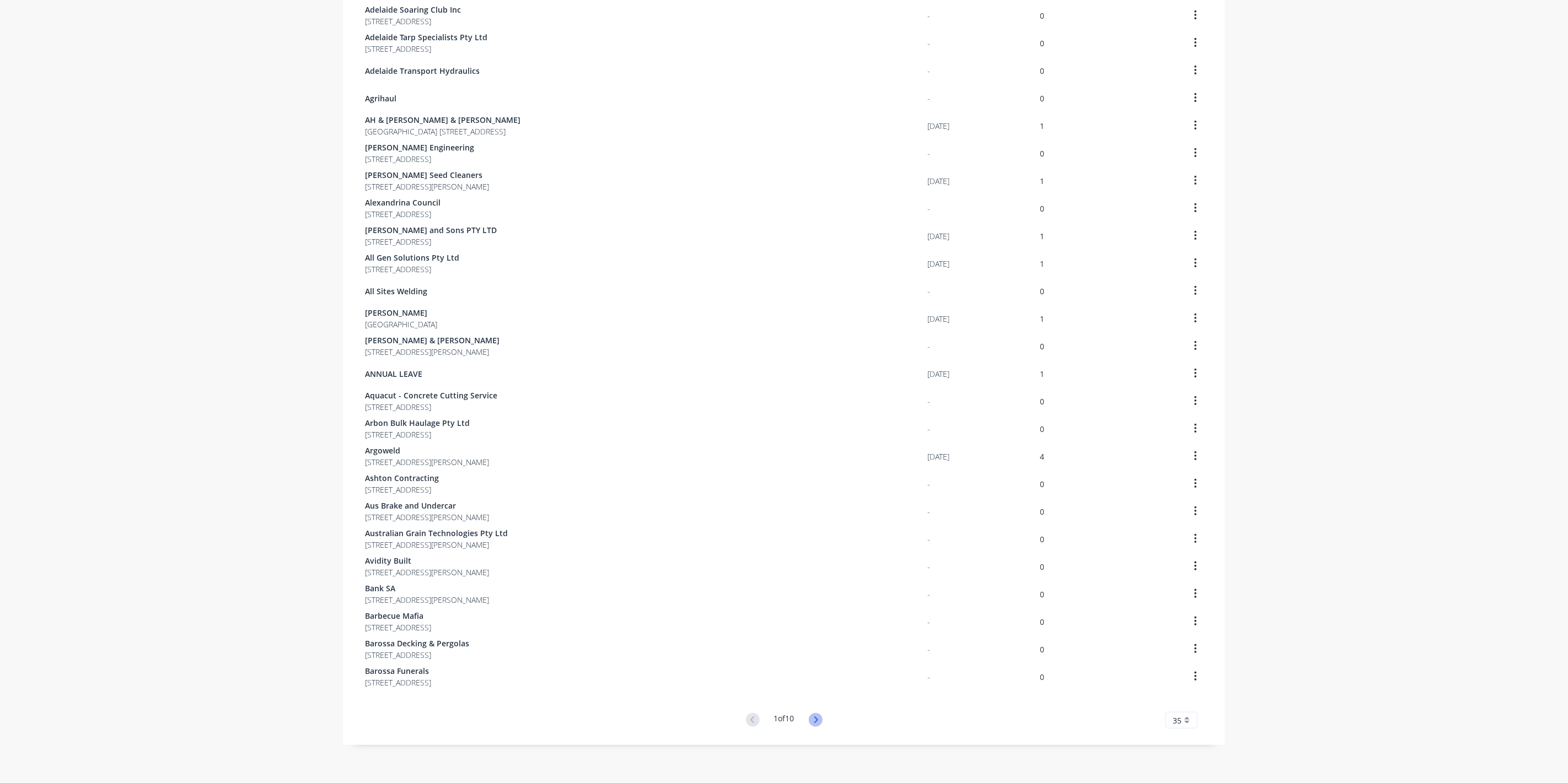
click at [819, 718] on icon at bounding box center [816, 720] width 14 height 14
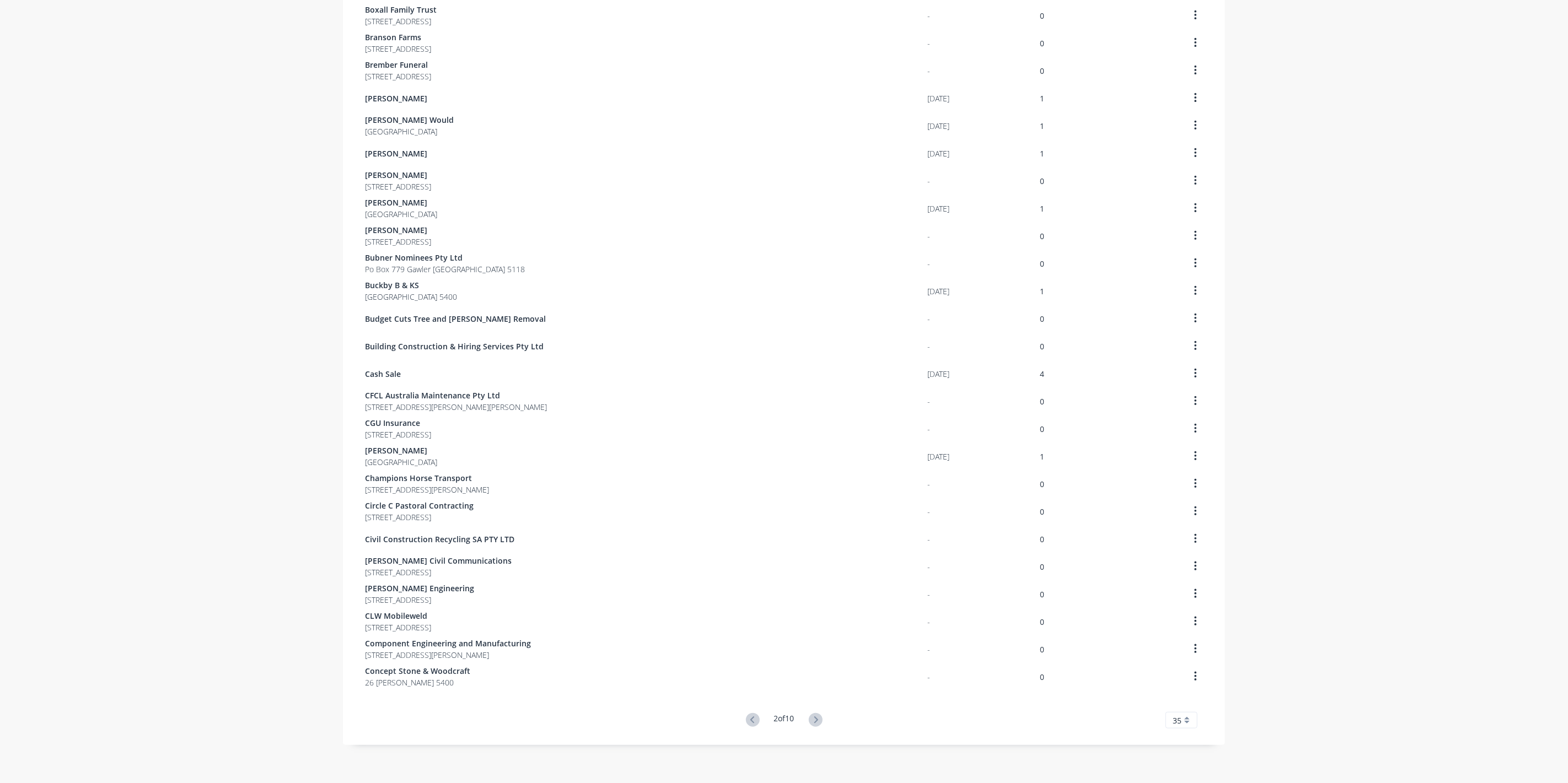
click at [819, 718] on icon at bounding box center [816, 720] width 14 height 14
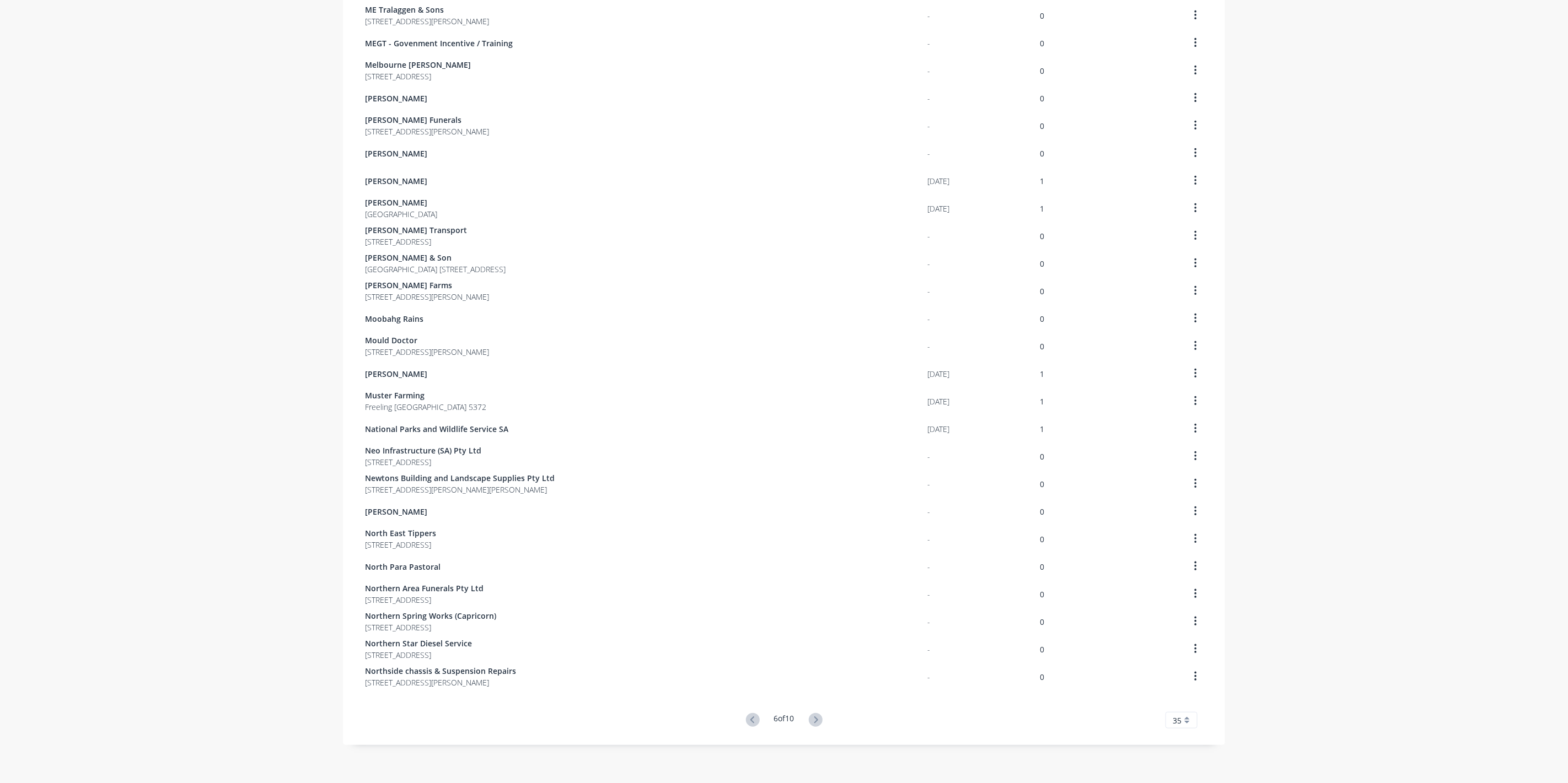
click at [819, 718] on icon at bounding box center [816, 720] width 14 height 14
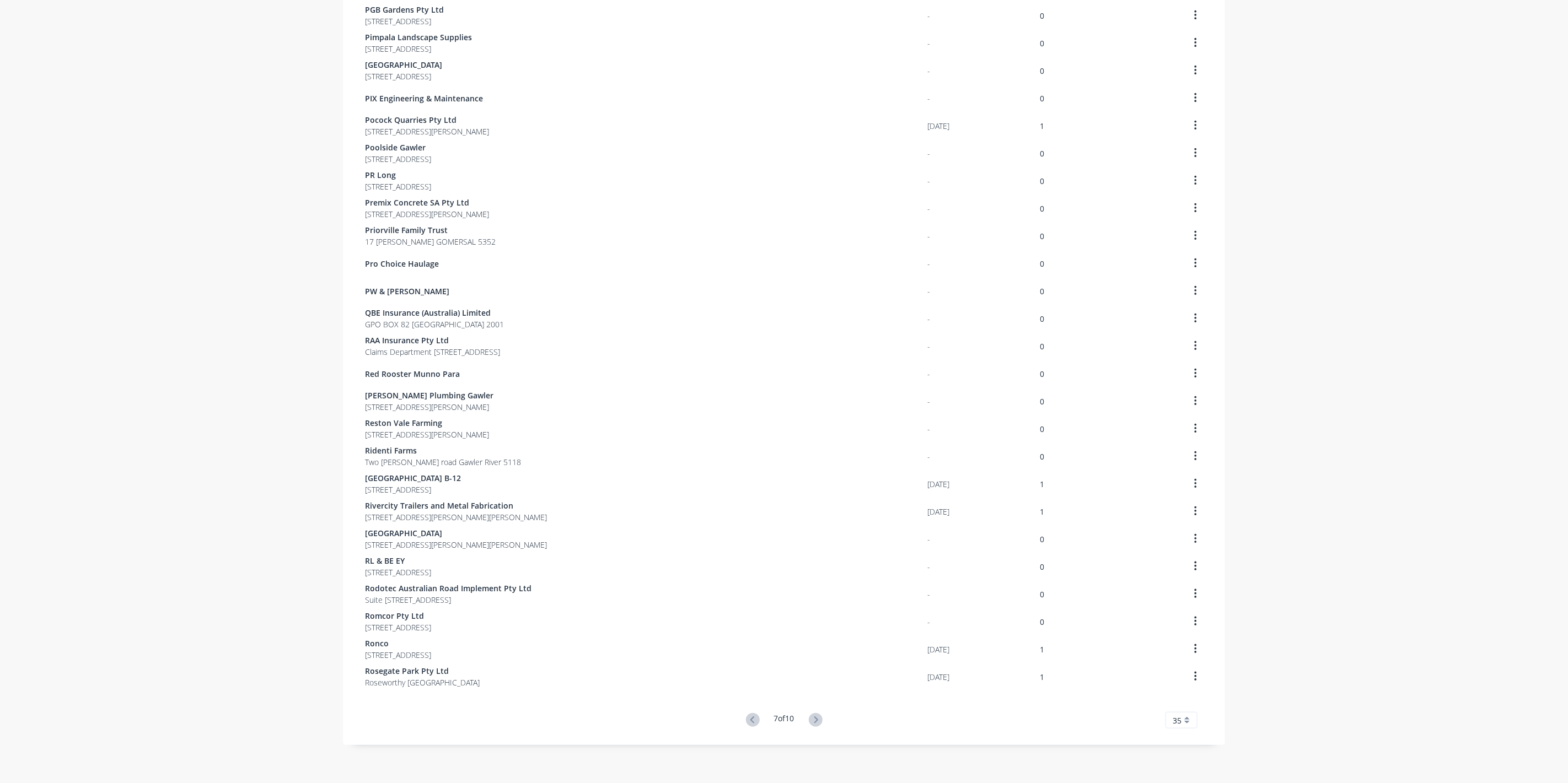
click at [819, 718] on icon at bounding box center [816, 720] width 14 height 14
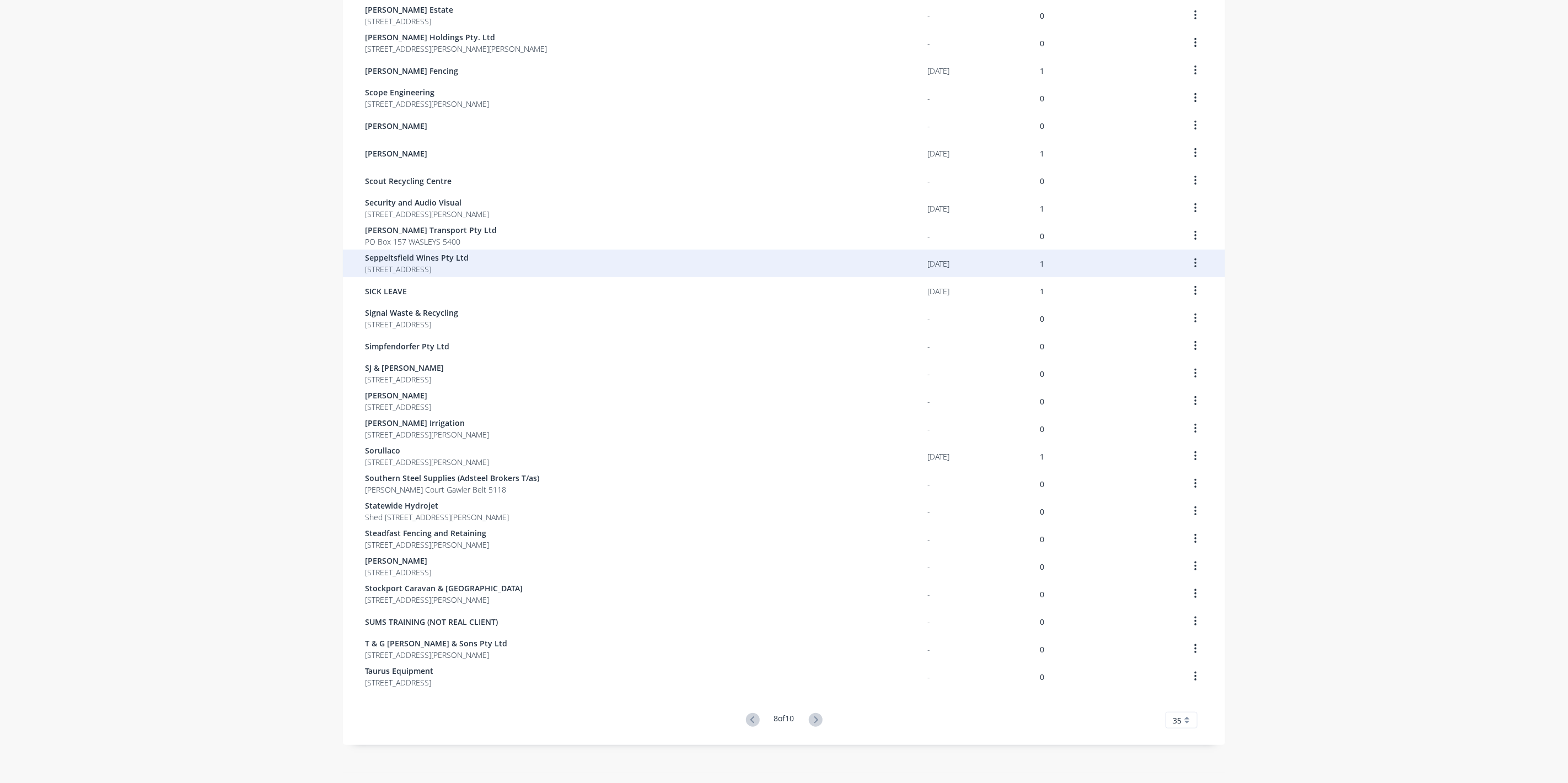
click at [403, 256] on span "Seppeltsfield Wines Pty Ltd" at bounding box center [417, 257] width 104 height 11
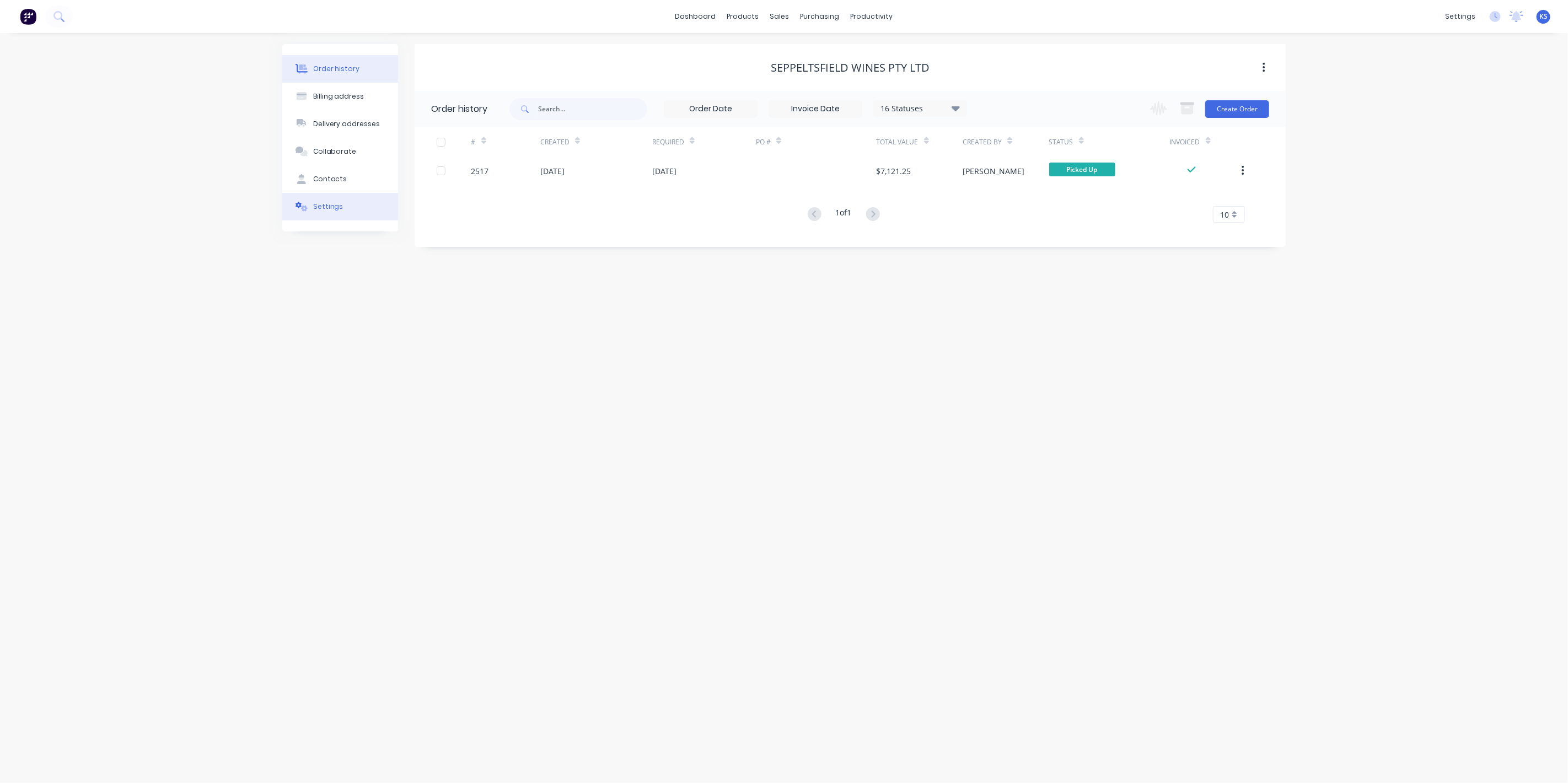
click at [340, 198] on button "Settings" at bounding box center [340, 206] width 116 height 28
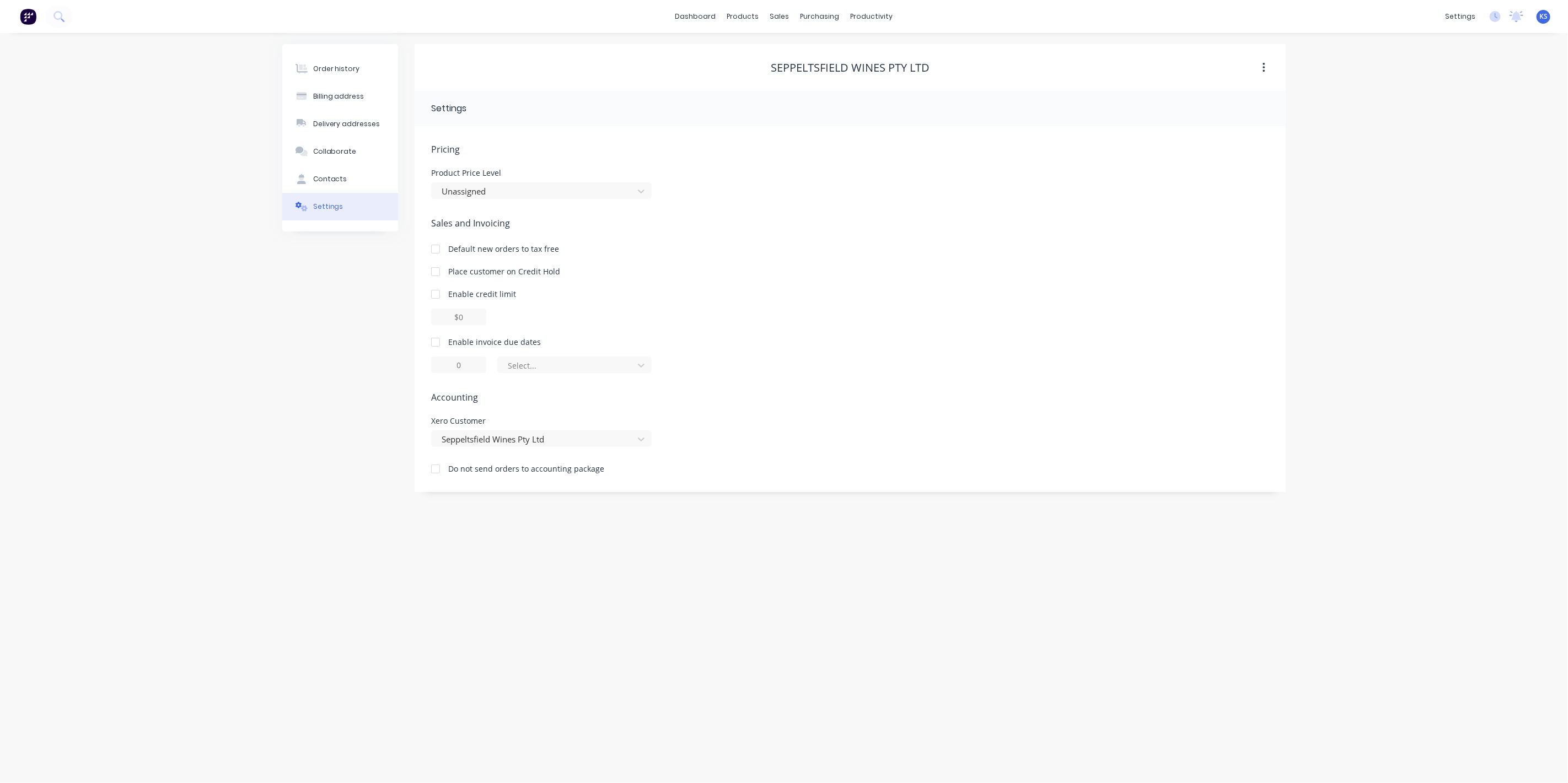
click at [439, 338] on div at bounding box center [435, 342] width 22 height 22
click at [596, 366] on div at bounding box center [568, 366] width 122 height 14
click at [605, 429] on div "day(s) after the invoice date" at bounding box center [574, 430] width 155 height 20
click at [554, 378] on div "Pricing Product Price Level Unassigned Sales and Invoicing Default new orders t…" at bounding box center [850, 318] width 838 height 350
click at [555, 370] on div at bounding box center [568, 366] width 122 height 14
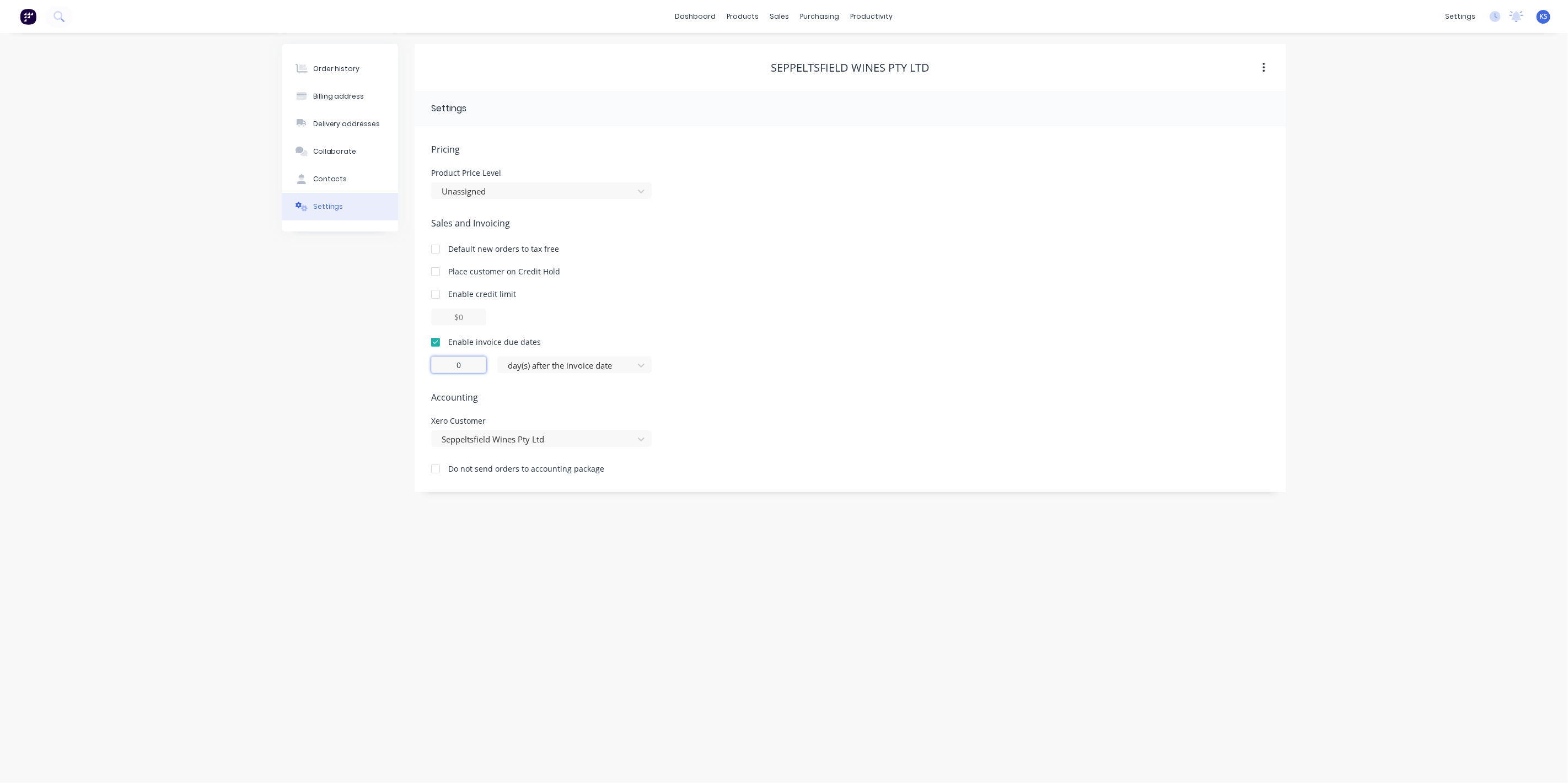
click at [462, 363] on input "0" at bounding box center [458, 365] width 55 height 17
drag, startPoint x: 460, startPoint y: 363, endPoint x: 402, endPoint y: 363, distance: 58.0
click at [402, 363] on div "Order history Billing address Delivery addresses Collaborate Contacts Settings …" at bounding box center [784, 268] width 1003 height 448
type input "14"
click at [234, 344] on div "Order history Billing address Delivery addresses Collaborate Contacts Settings …" at bounding box center [784, 408] width 1568 height 750
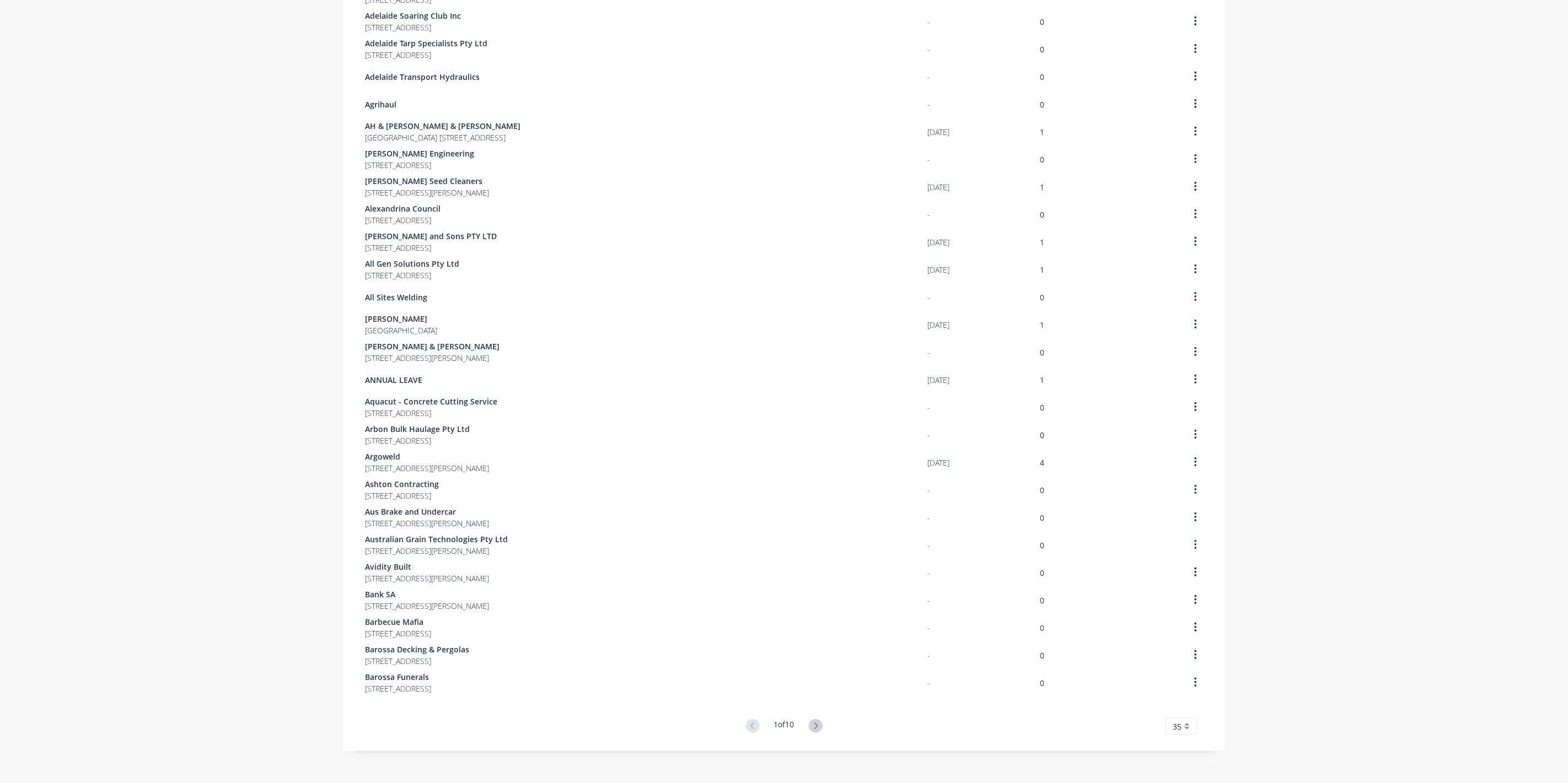
scroll to position [384, 0]
click at [811, 718] on icon at bounding box center [816, 720] width 14 height 14
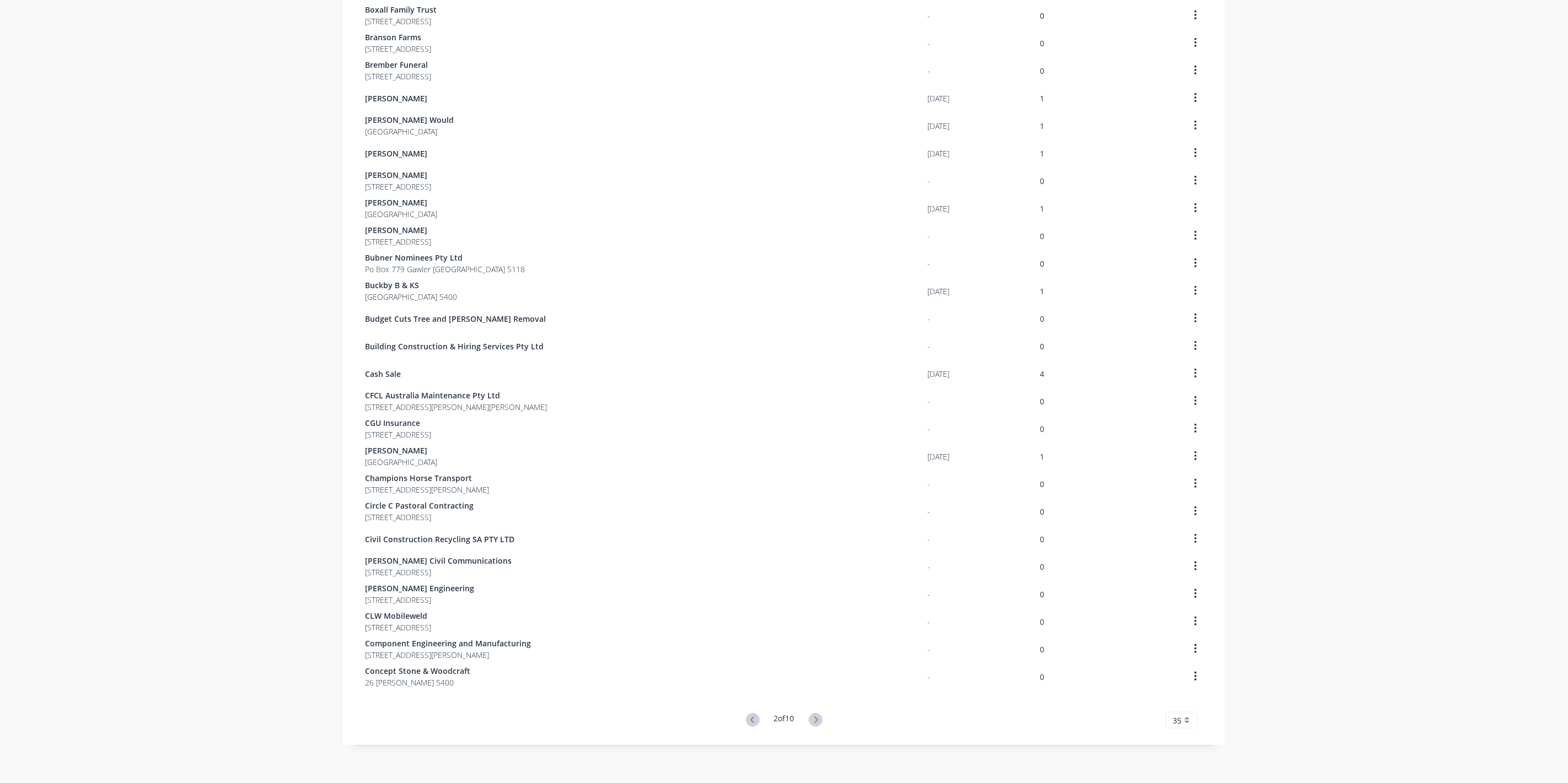
click at [811, 718] on icon at bounding box center [816, 720] width 14 height 14
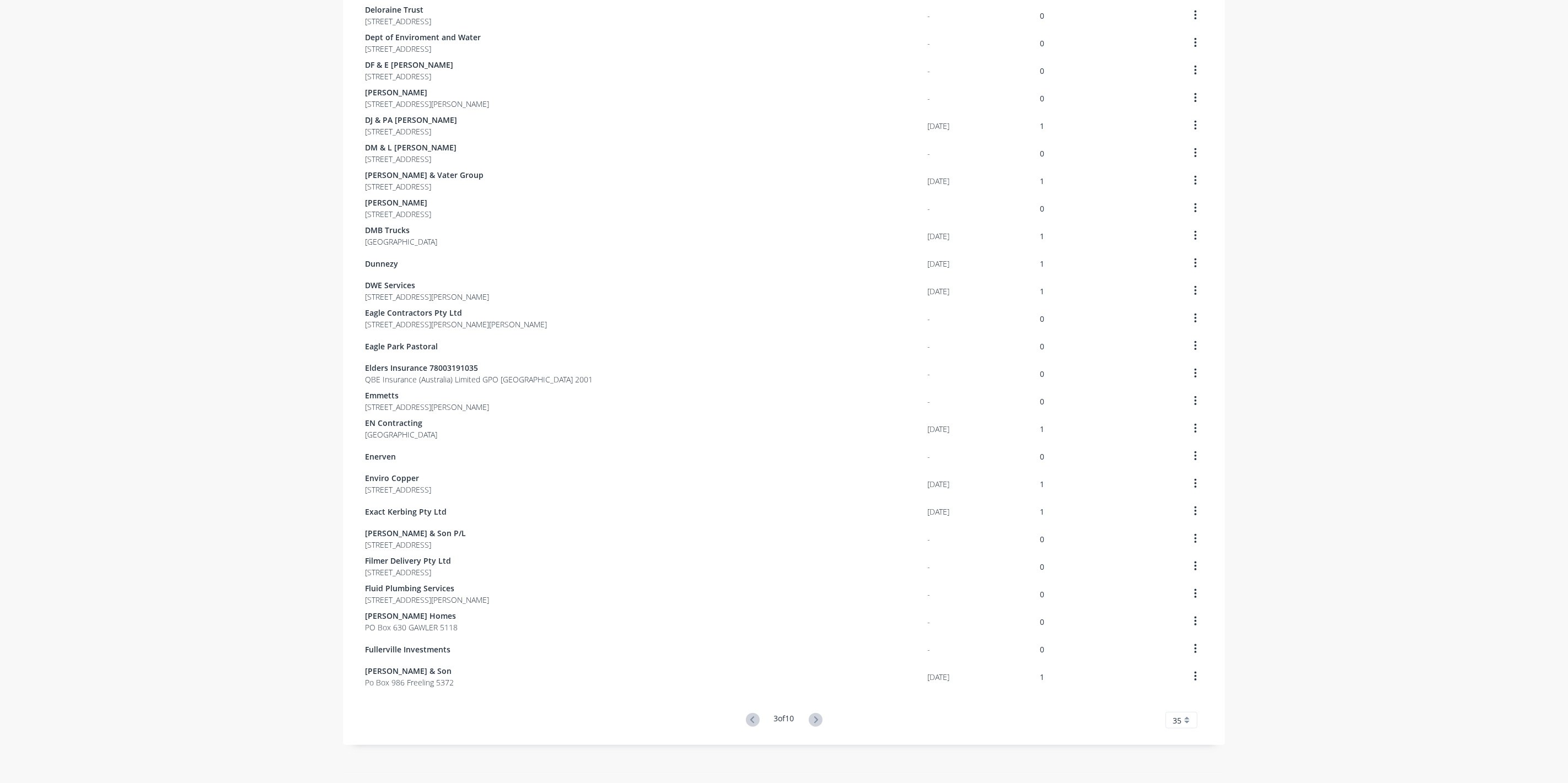
click at [811, 718] on icon at bounding box center [816, 720] width 14 height 14
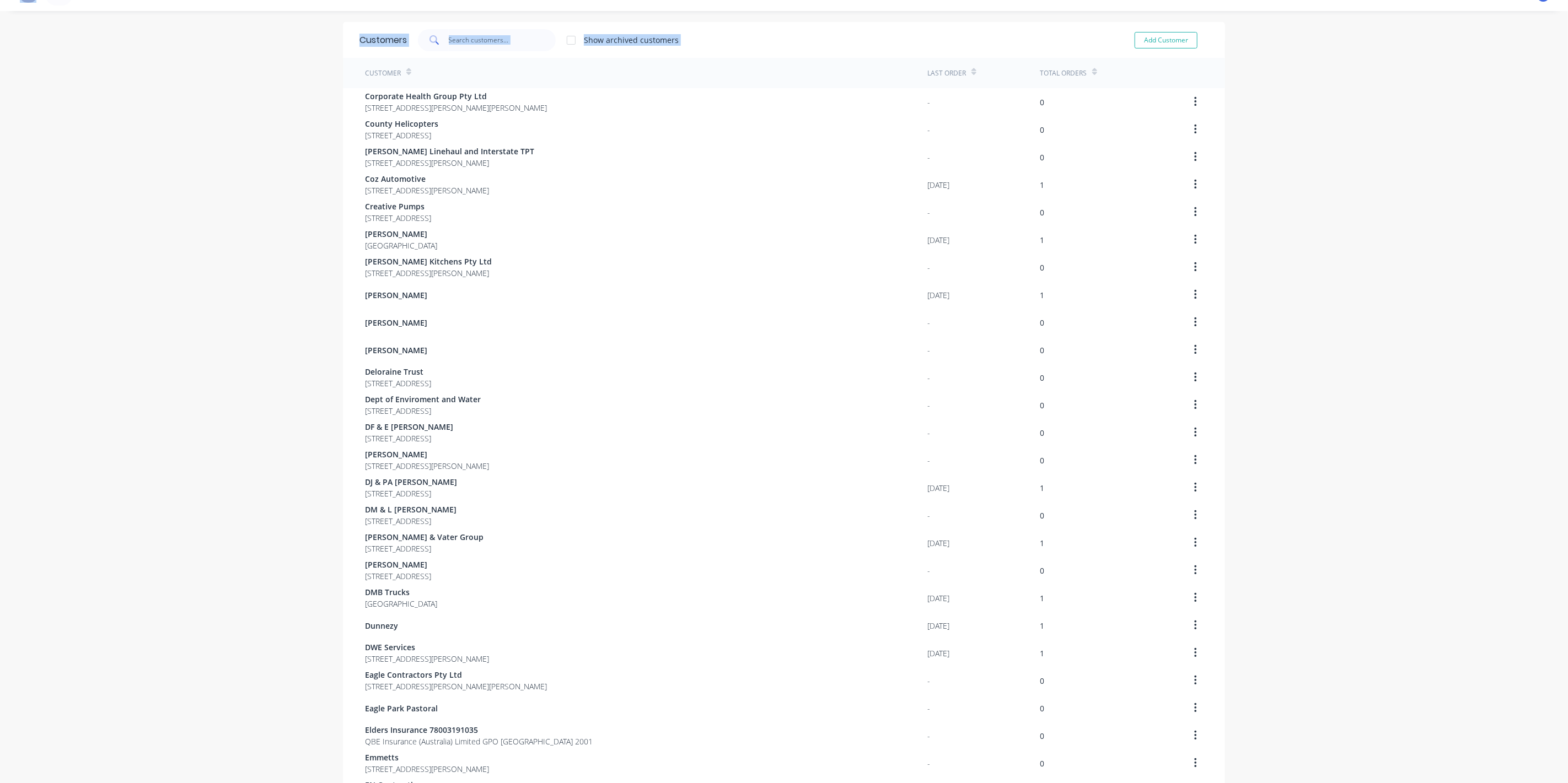
click at [811, 718] on div "Customers Show archived customers Add Customer Customer Last Order Total Orders…" at bounding box center [784, 578] width 882 height 1113
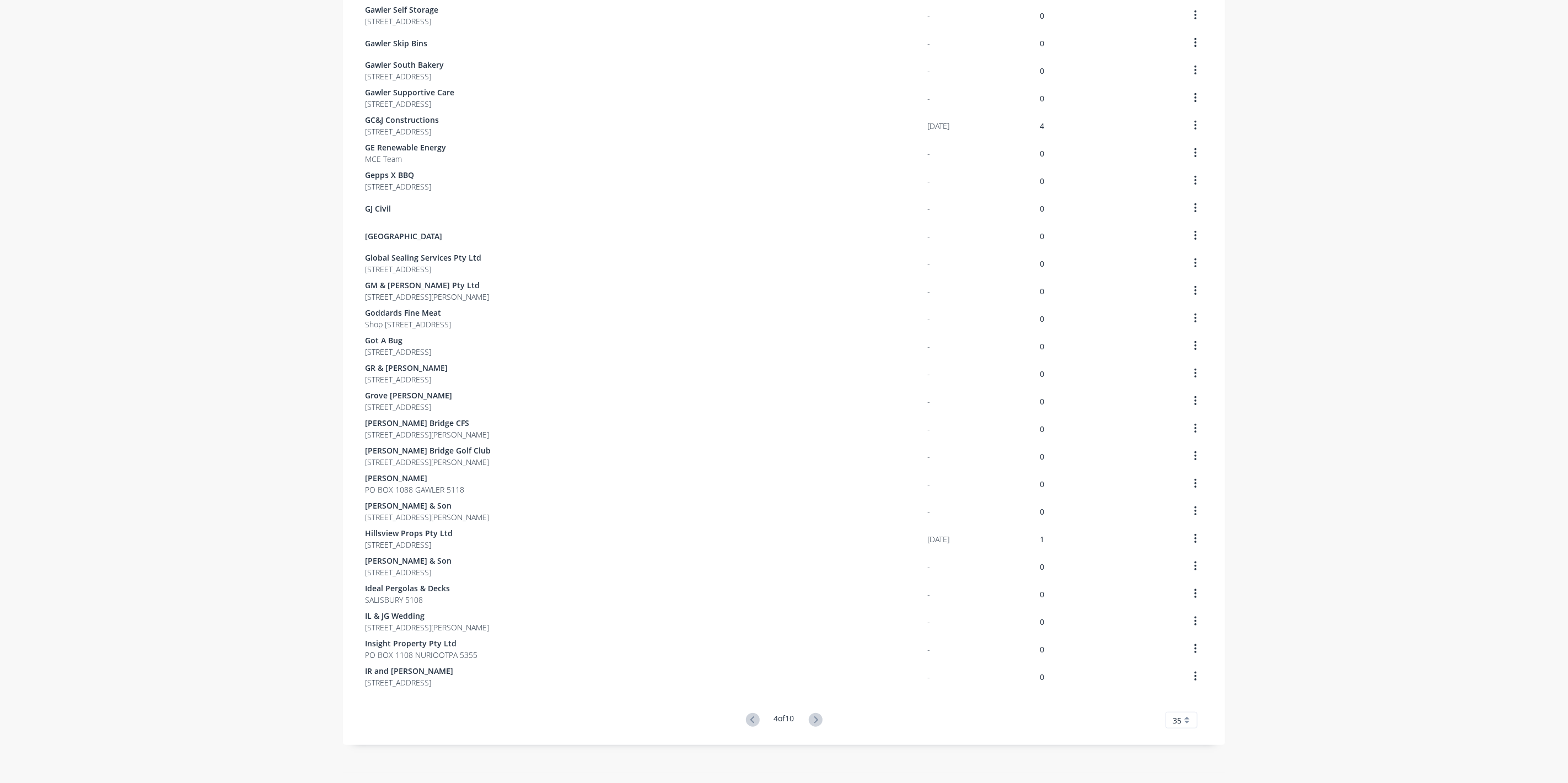
click at [811, 718] on icon at bounding box center [816, 720] width 14 height 14
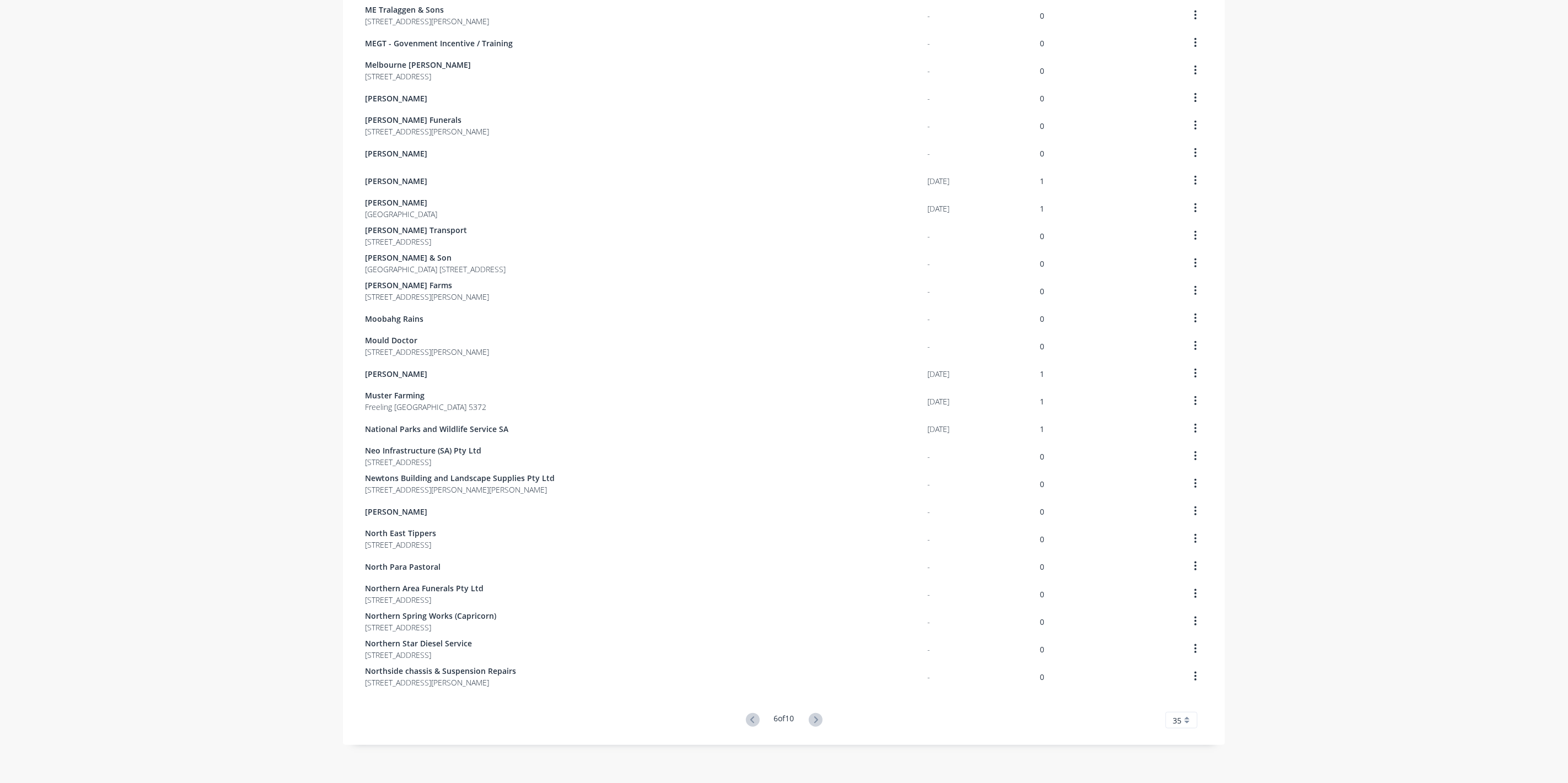
click at [811, 718] on icon at bounding box center [816, 720] width 14 height 14
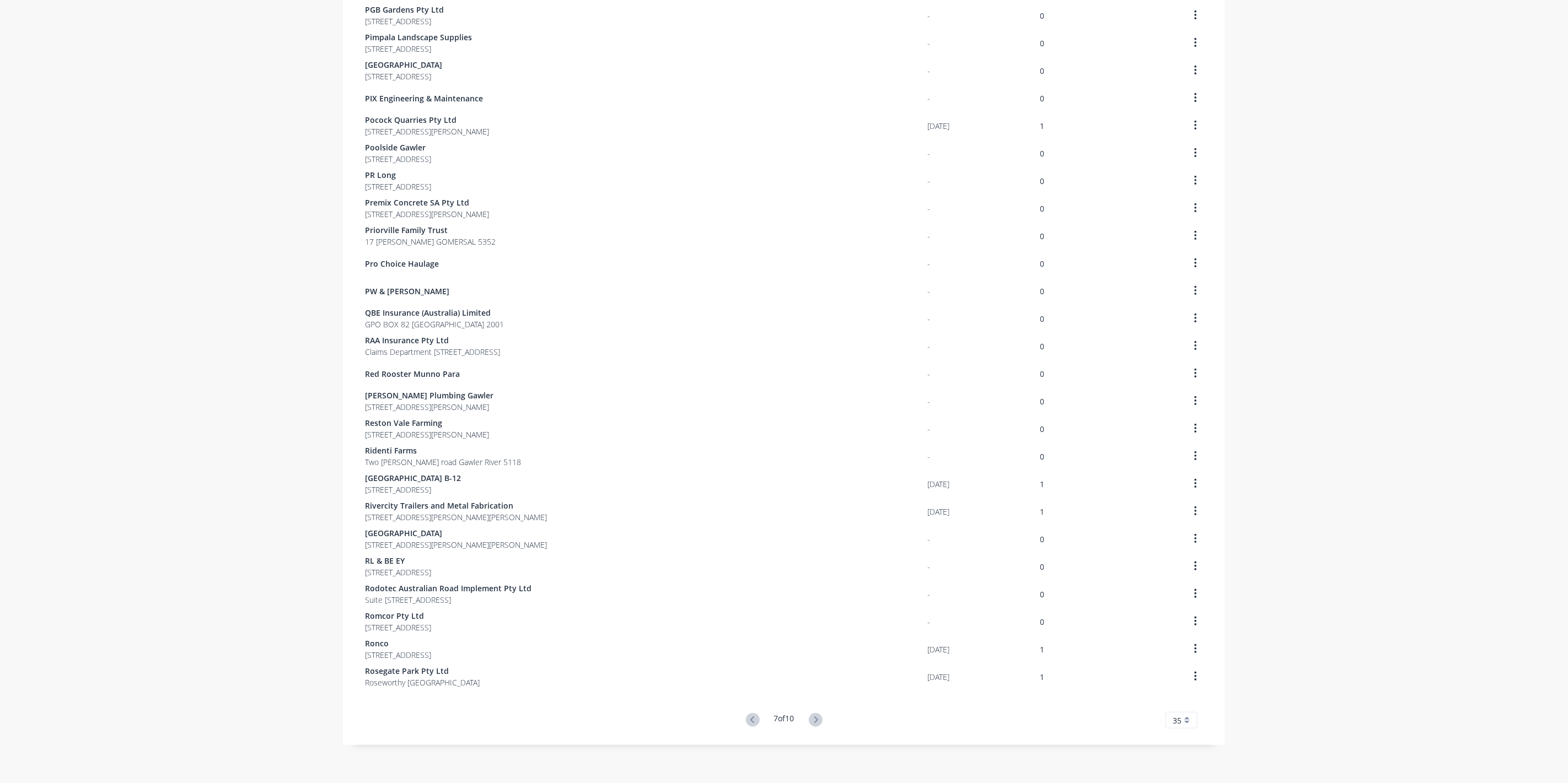
click at [811, 718] on icon at bounding box center [816, 720] width 14 height 14
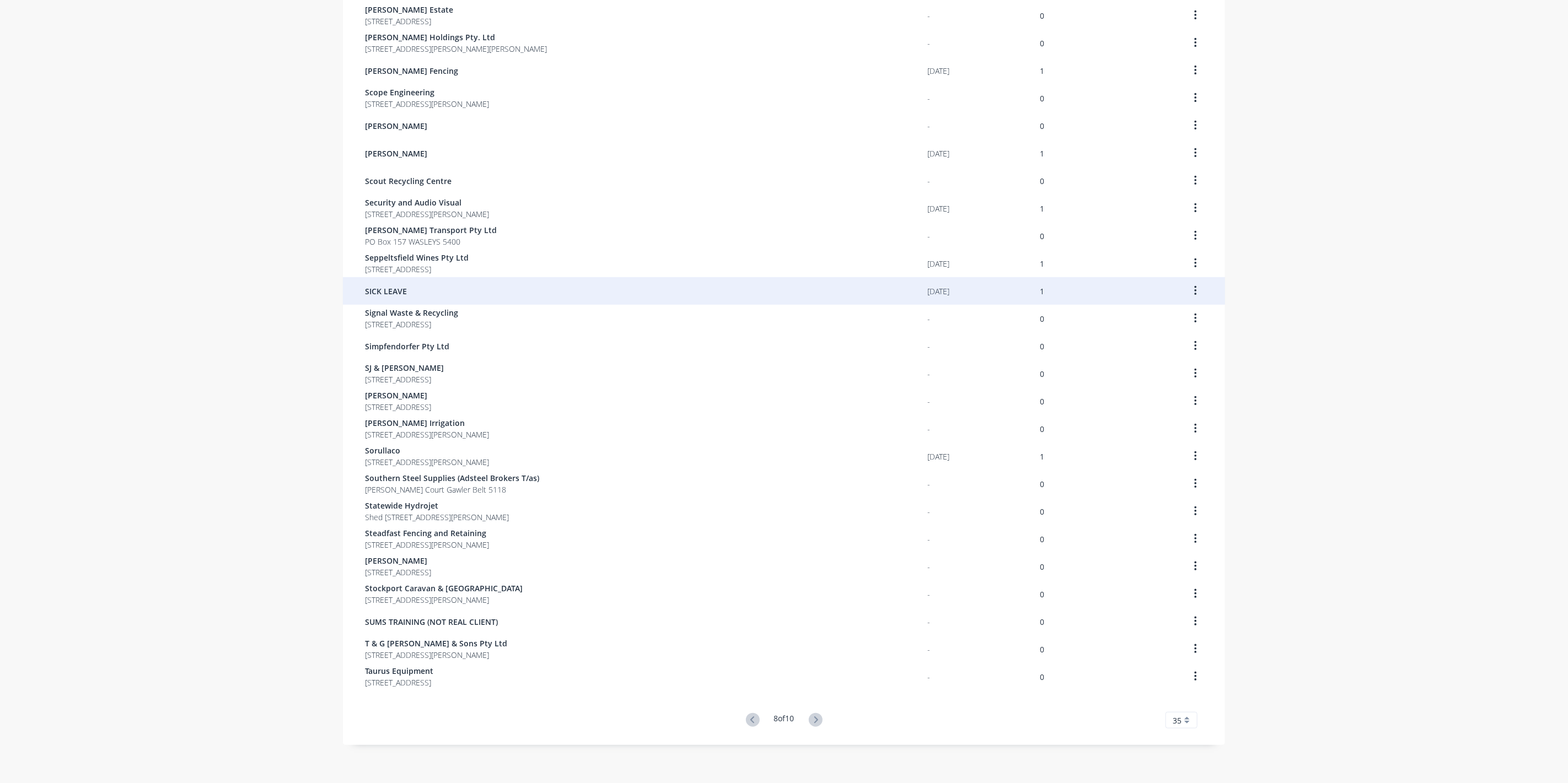
click at [385, 289] on span "SICK LEAVE" at bounding box center [386, 291] width 42 height 11
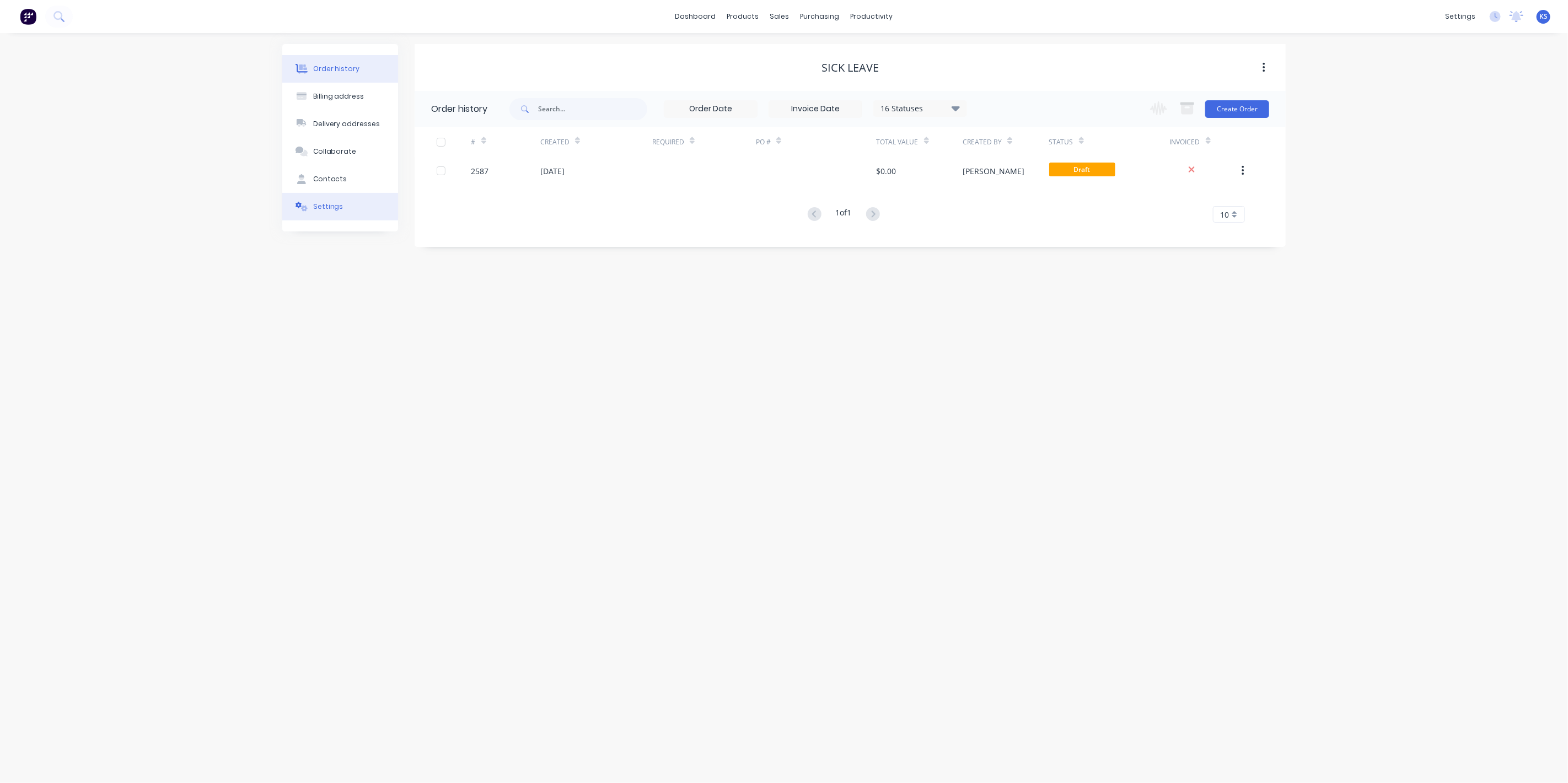
click at [354, 198] on button "Settings" at bounding box center [340, 206] width 116 height 28
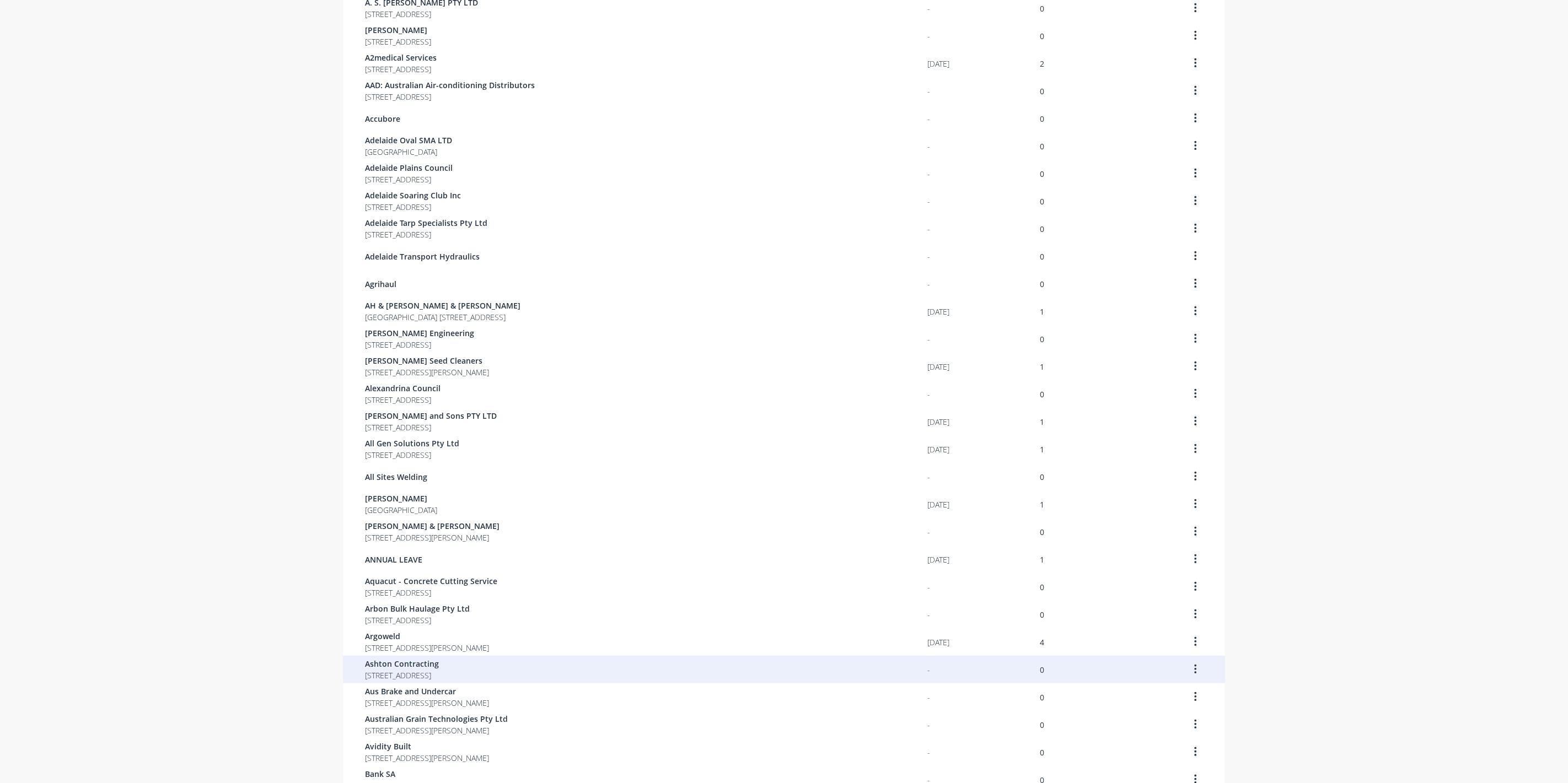
scroll to position [384, 0]
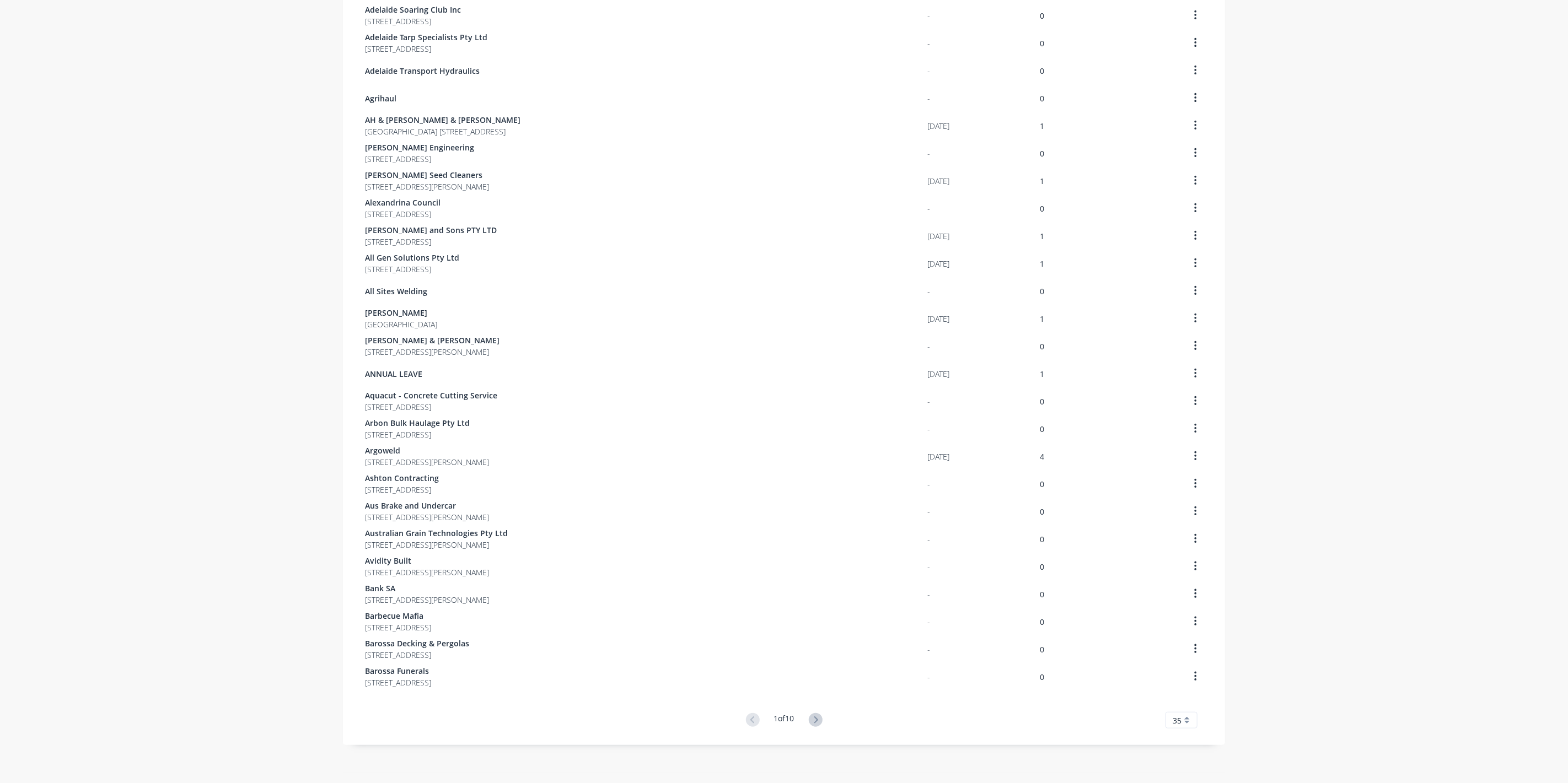
click at [816, 712] on div "Customer Last Order Total Orders .1a Test [DATE] 1 A & L [PERSON_NAME] TRANSPOR…" at bounding box center [784, 212] width 882 height 1033
click at [816, 712] on button at bounding box center [816, 720] width 20 height 16
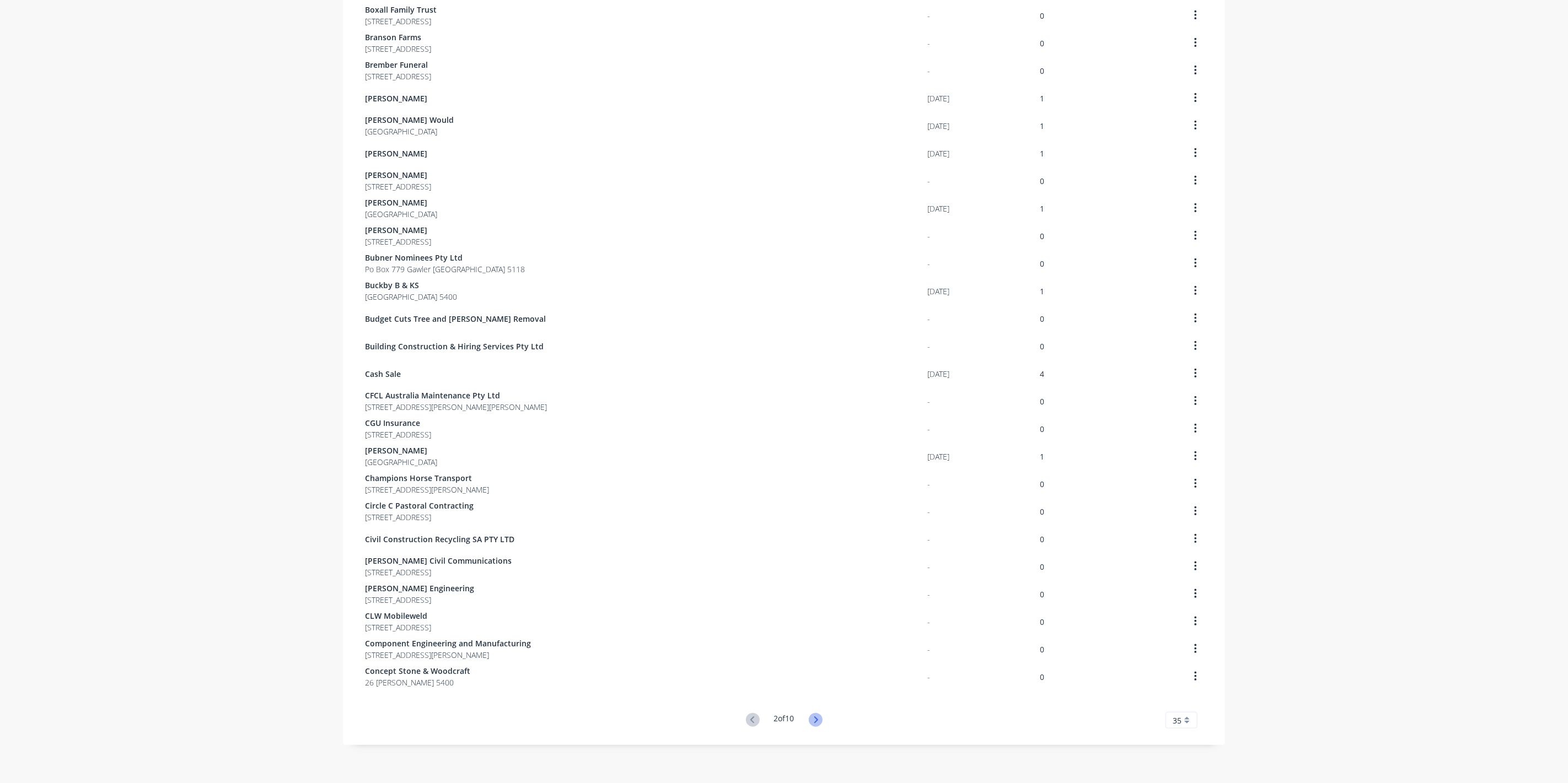
click at [817, 715] on icon at bounding box center [816, 720] width 14 height 14
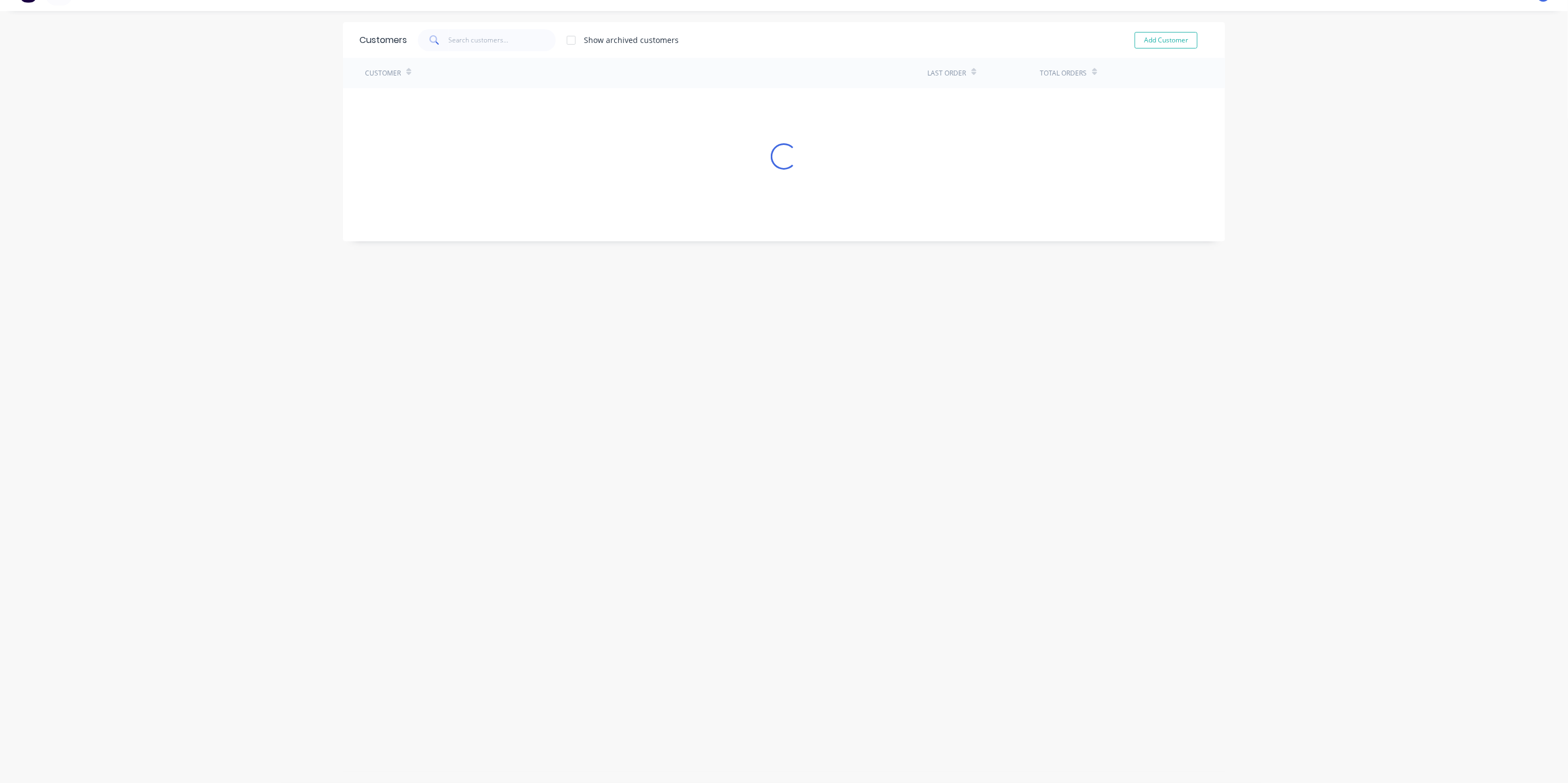
click at [819, 716] on div "Customers Show archived customers Add Customer Customer Last Order Total Orders…" at bounding box center [784, 396] width 882 height 750
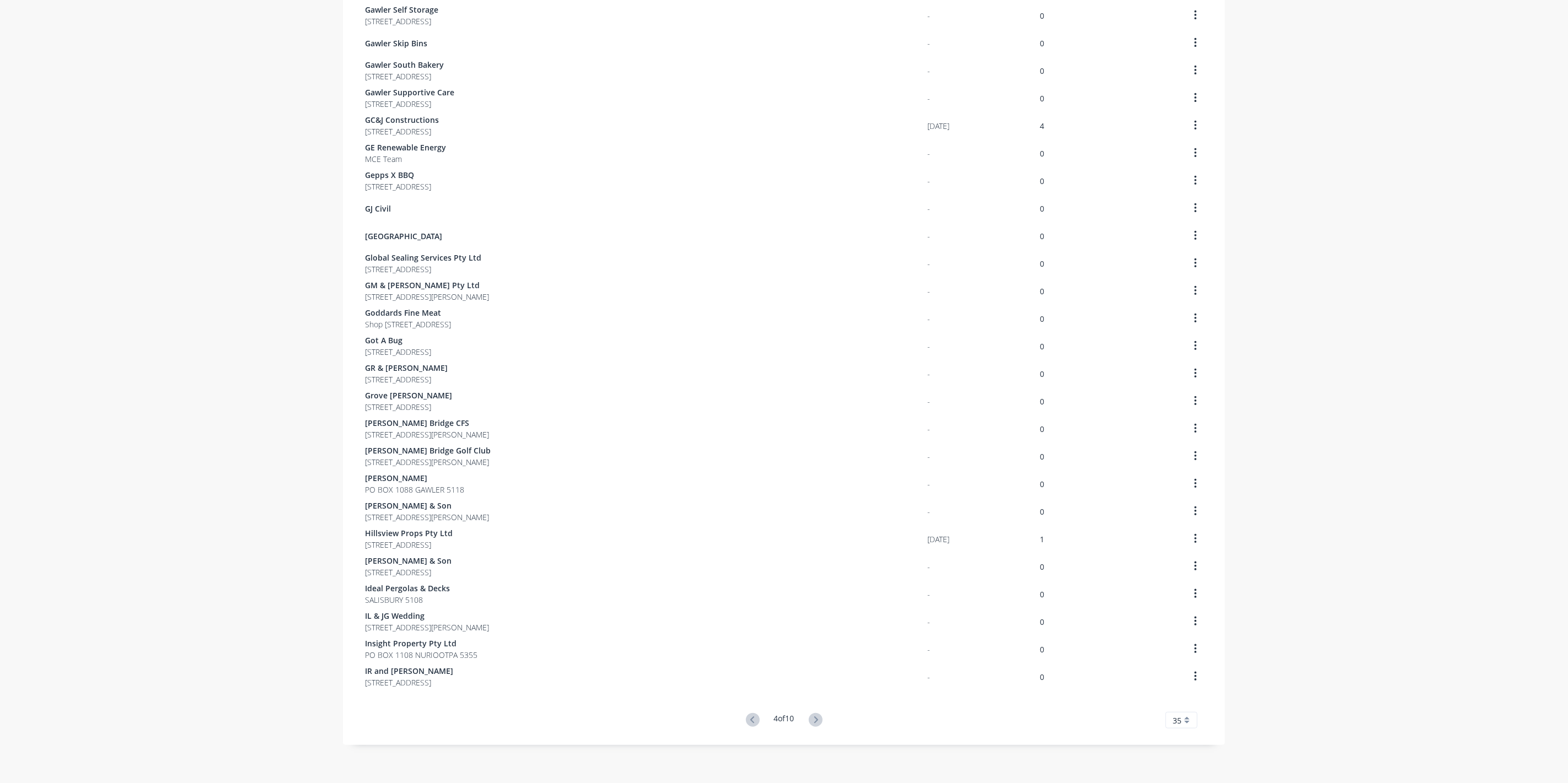
click at [819, 716] on icon at bounding box center [816, 720] width 14 height 14
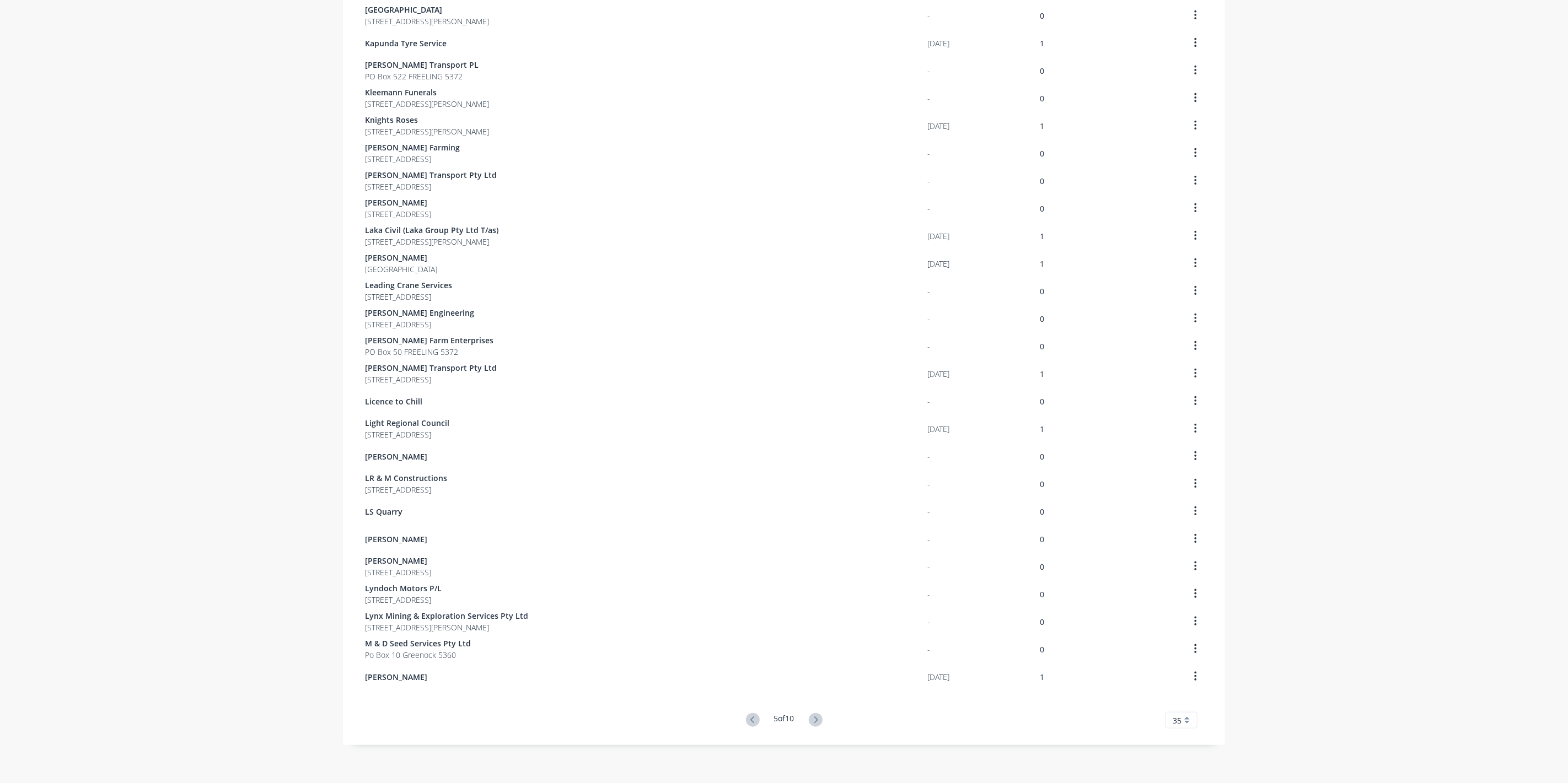
click at [819, 716] on div "Customers Show archived customers Add Customer Customer Last Order Total Orders…" at bounding box center [784, 216] width 882 height 1113
click at [819, 716] on icon at bounding box center [816, 720] width 14 height 14
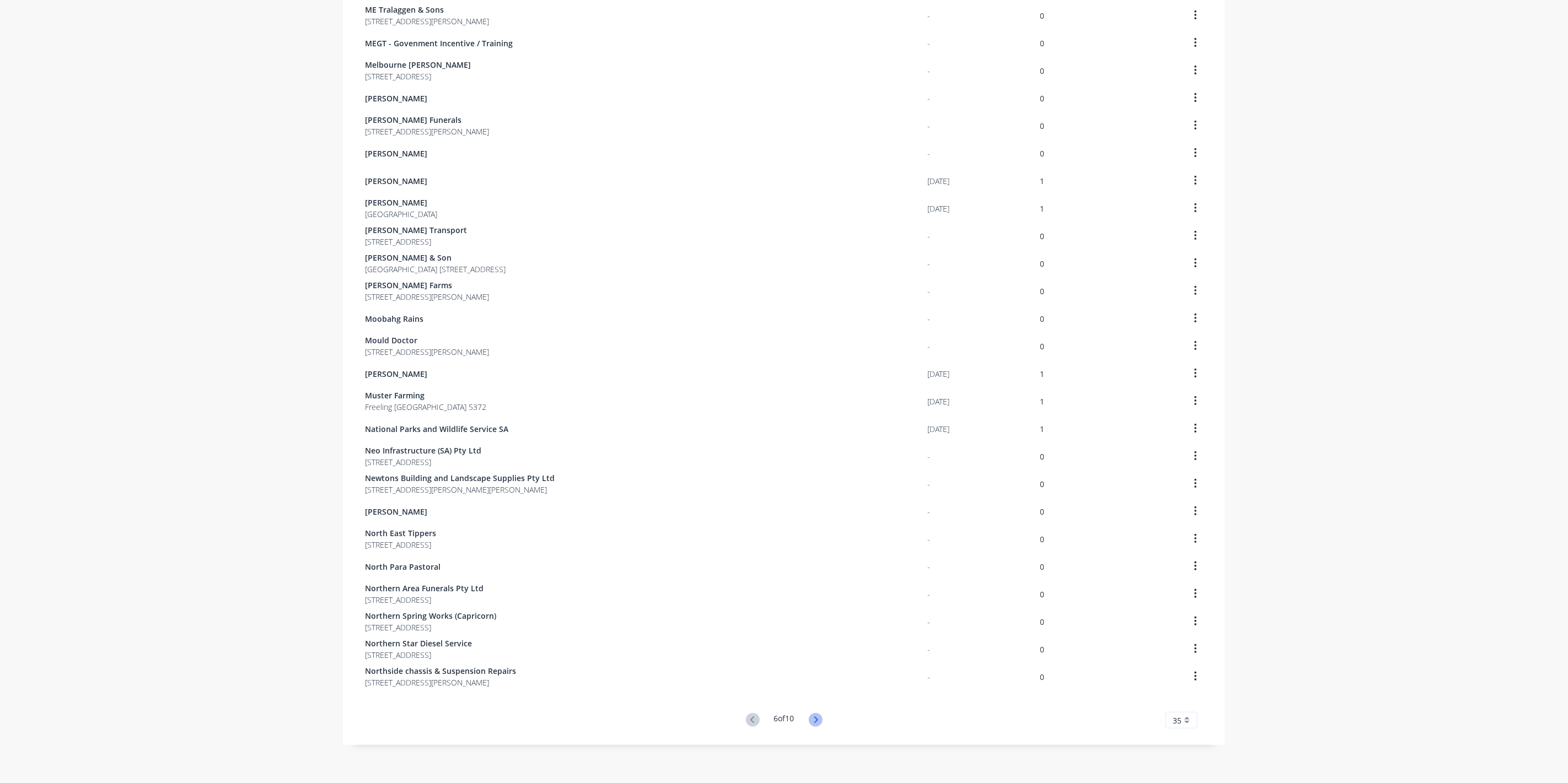
click at [819, 722] on icon at bounding box center [816, 720] width 14 height 14
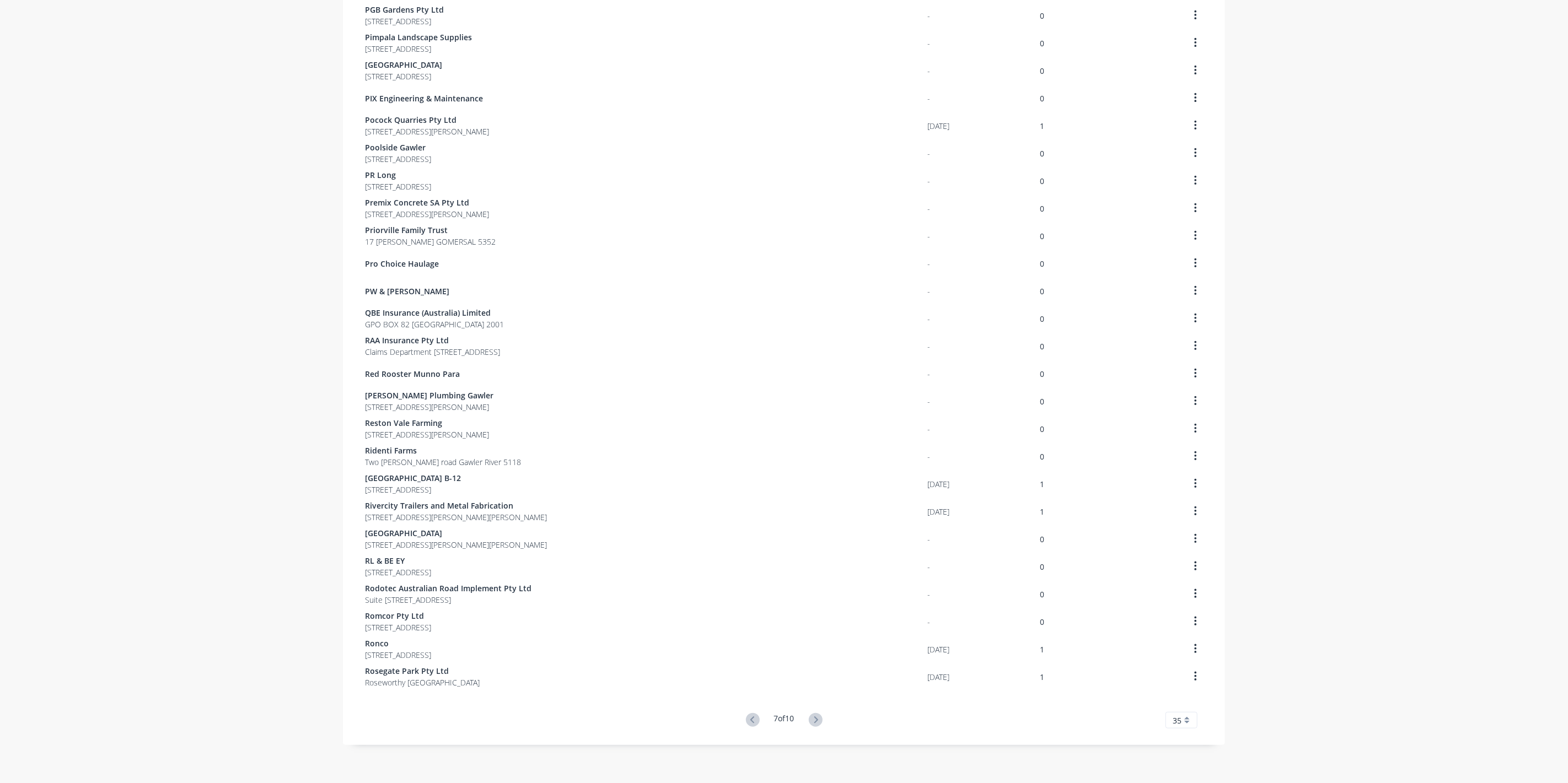
click at [819, 722] on icon at bounding box center [816, 720] width 14 height 14
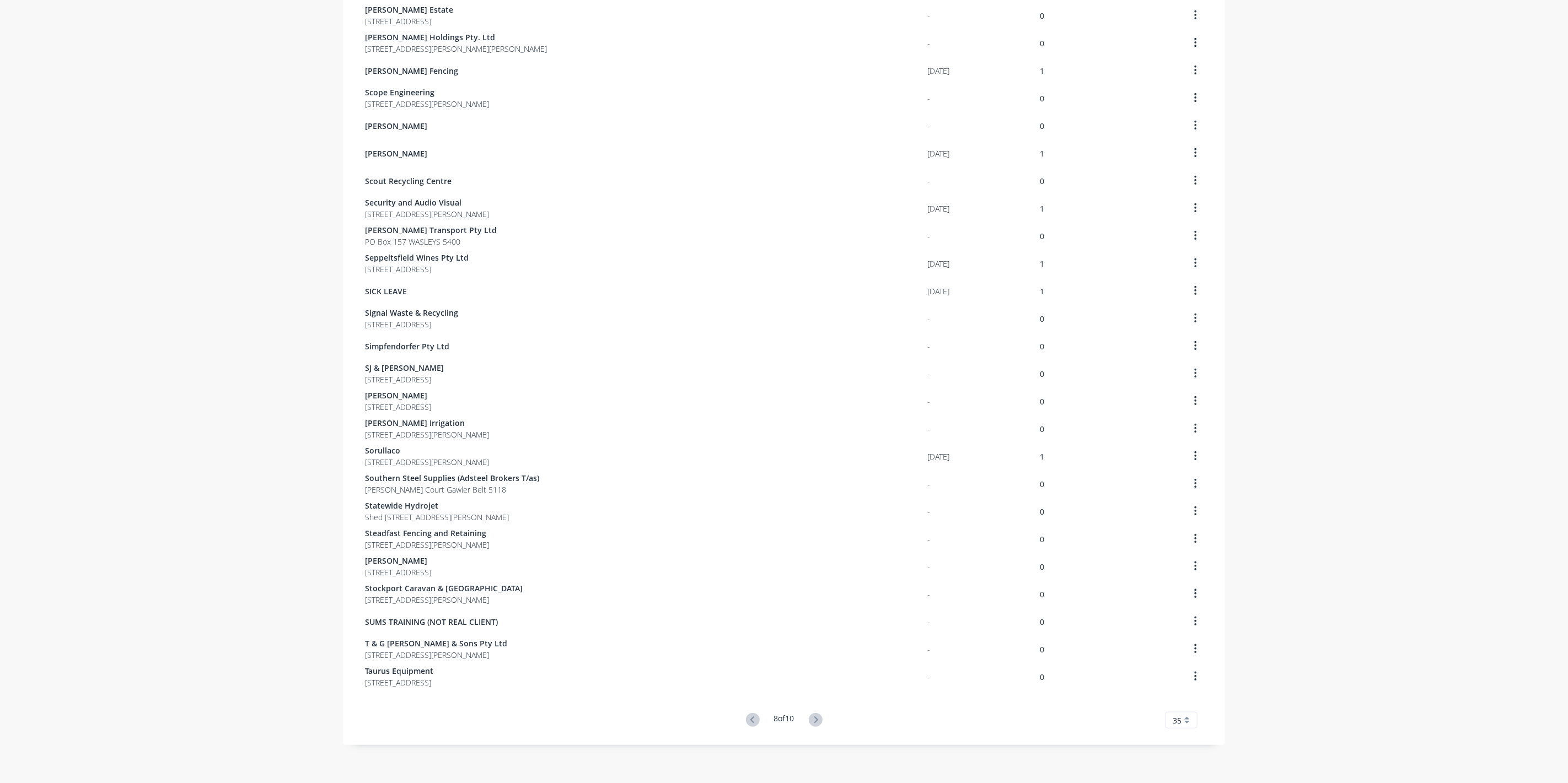
click at [185, 396] on div "dashboard products sales purchasing productivity dashboard products Product Cat…" at bounding box center [784, 391] width 1568 height 783
click at [431, 309] on span "Signal Waste & Recycling" at bounding box center [412, 312] width 93 height 11
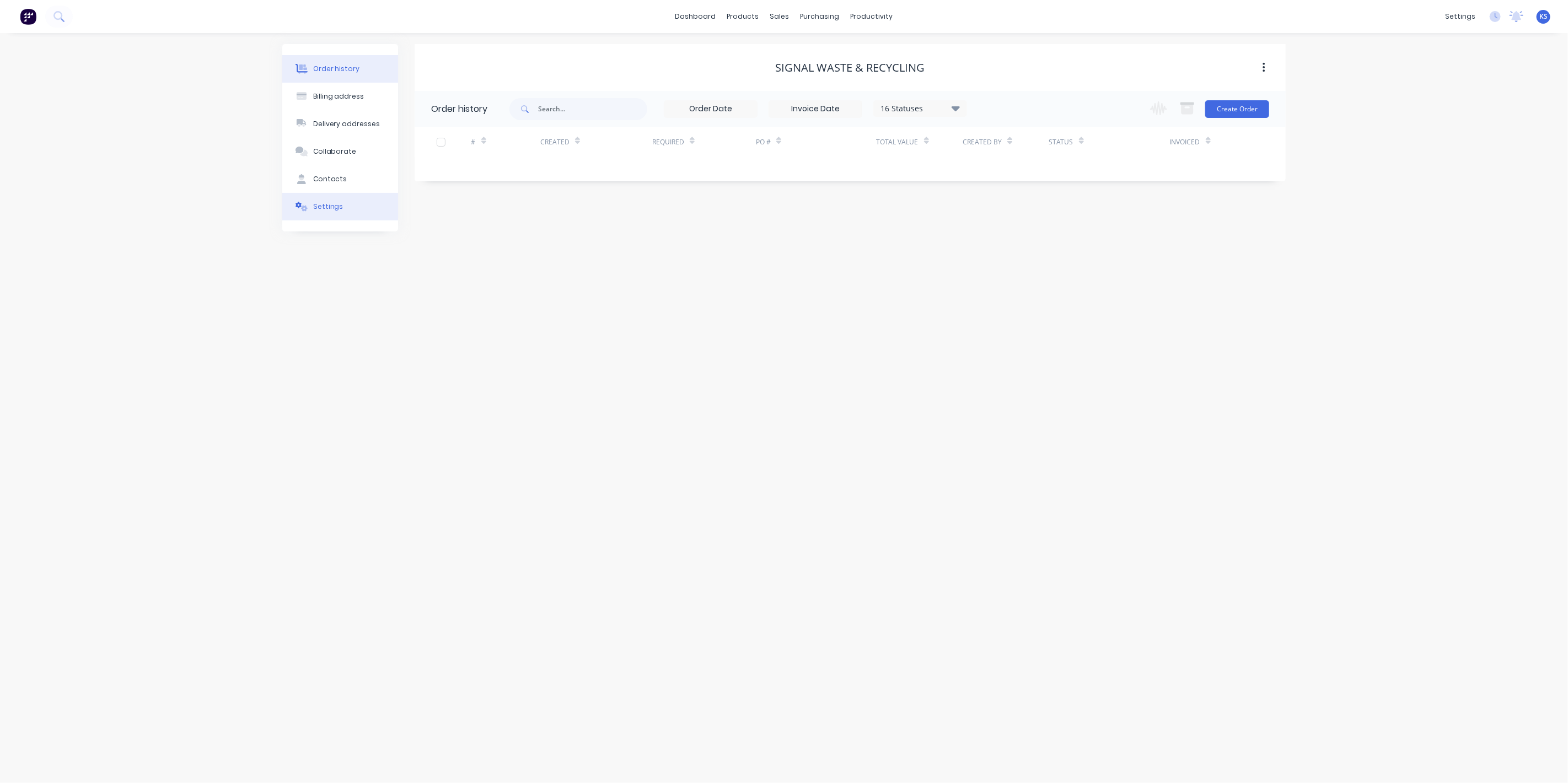
click at [342, 199] on button "Settings" at bounding box center [340, 206] width 116 height 28
click at [437, 339] on div at bounding box center [435, 342] width 22 height 22
click at [548, 358] on div "of the current month" at bounding box center [567, 366] width 128 height 17
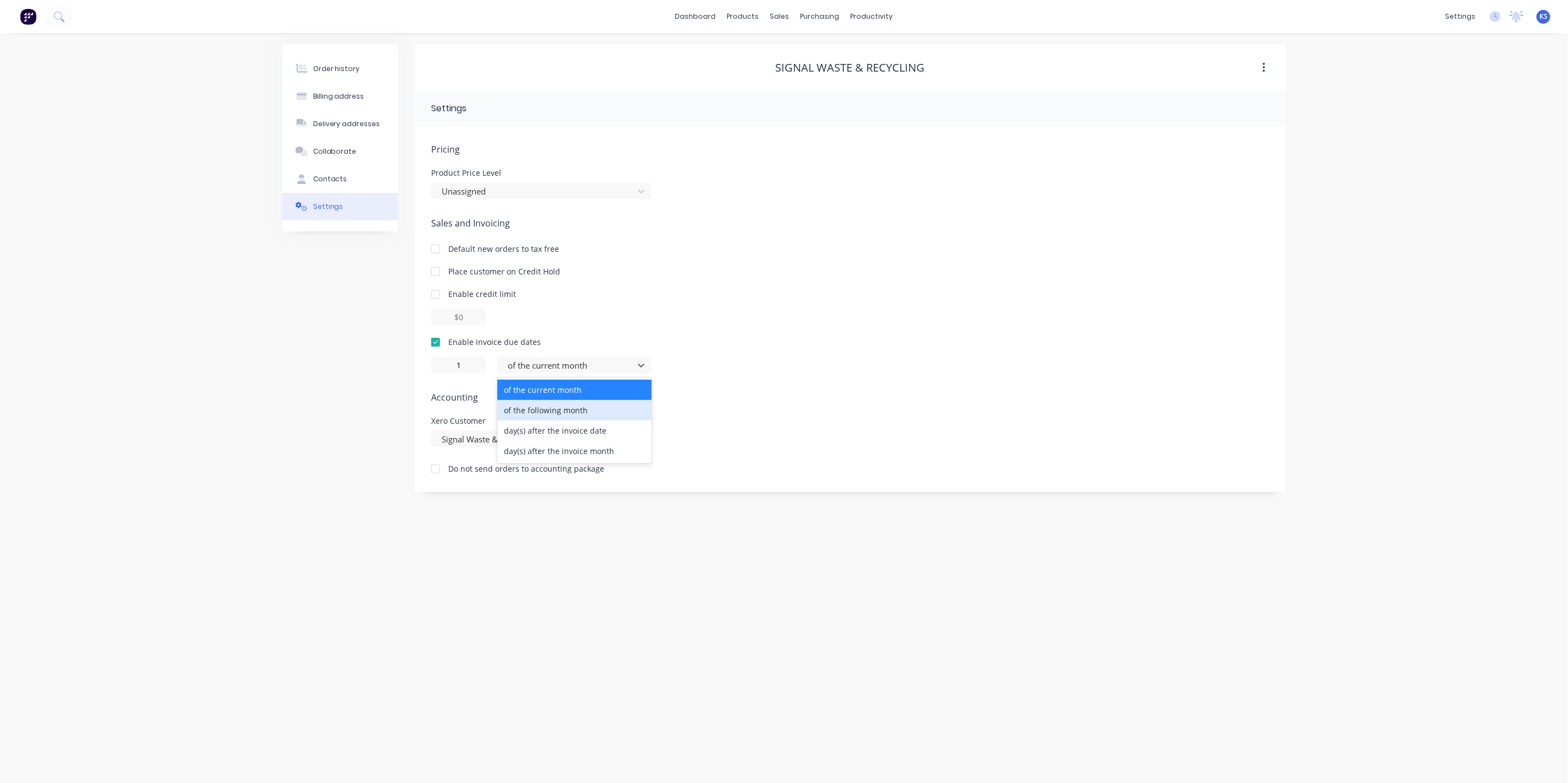
click at [541, 420] on div "of the following month" at bounding box center [574, 410] width 155 height 20
click at [568, 365] on div at bounding box center [568, 366] width 122 height 14
click at [562, 434] on div "day(s) after the invoice date" at bounding box center [574, 430] width 155 height 20
click at [314, 385] on div "Order history Billing address Delivery addresses Collaborate Contacts Settings" at bounding box center [340, 268] width 116 height 448
drag, startPoint x: 478, startPoint y: 371, endPoint x: 384, endPoint y: 362, distance: 94.4
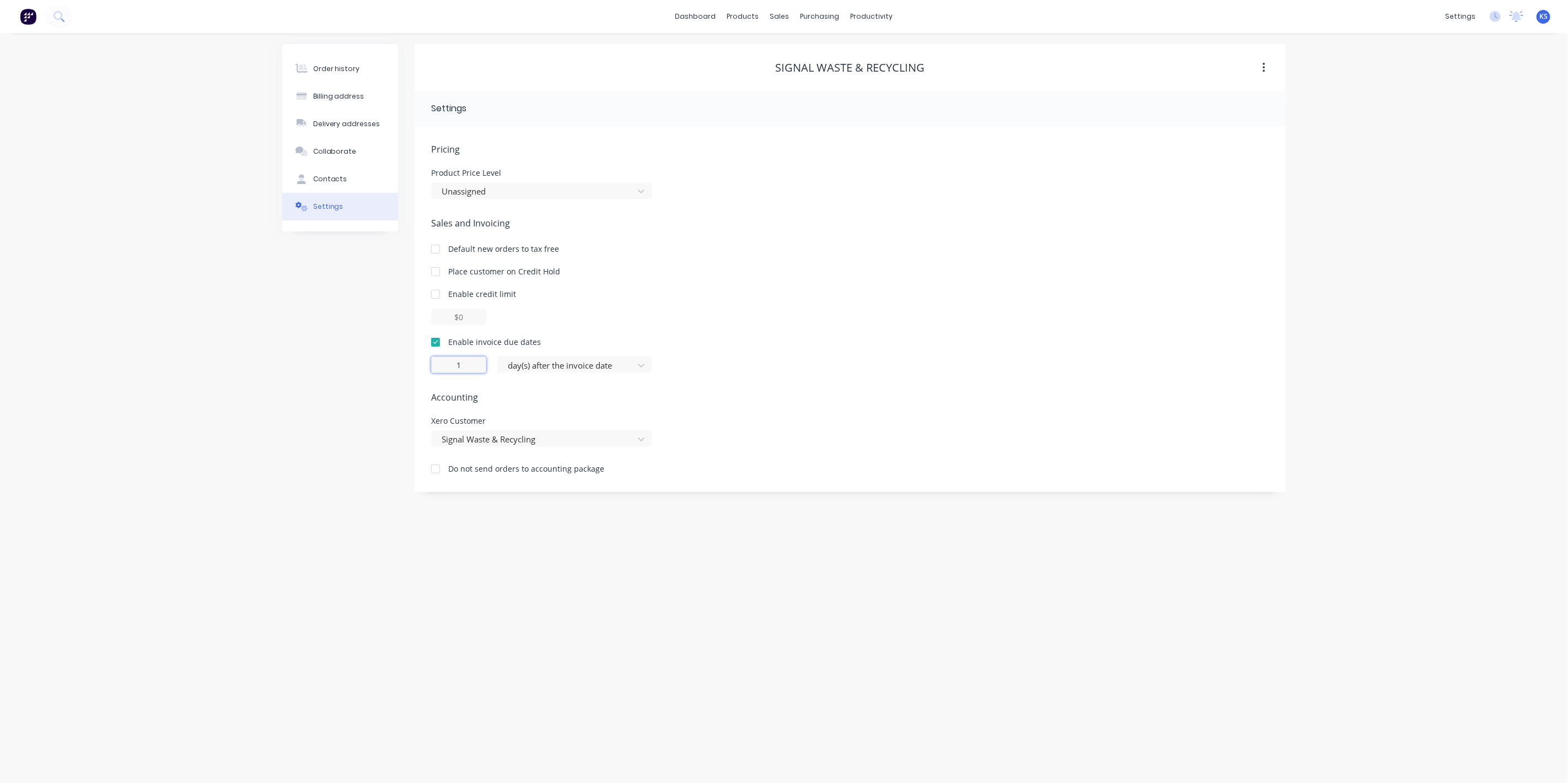
click at [384, 362] on div "Order history Billing address Delivery addresses Collaborate Contacts Settings …" at bounding box center [784, 268] width 1003 height 448
type input "0"
click at [323, 351] on div "Order history Billing address Delivery addresses Collaborate Contacts Settings" at bounding box center [340, 268] width 116 height 448
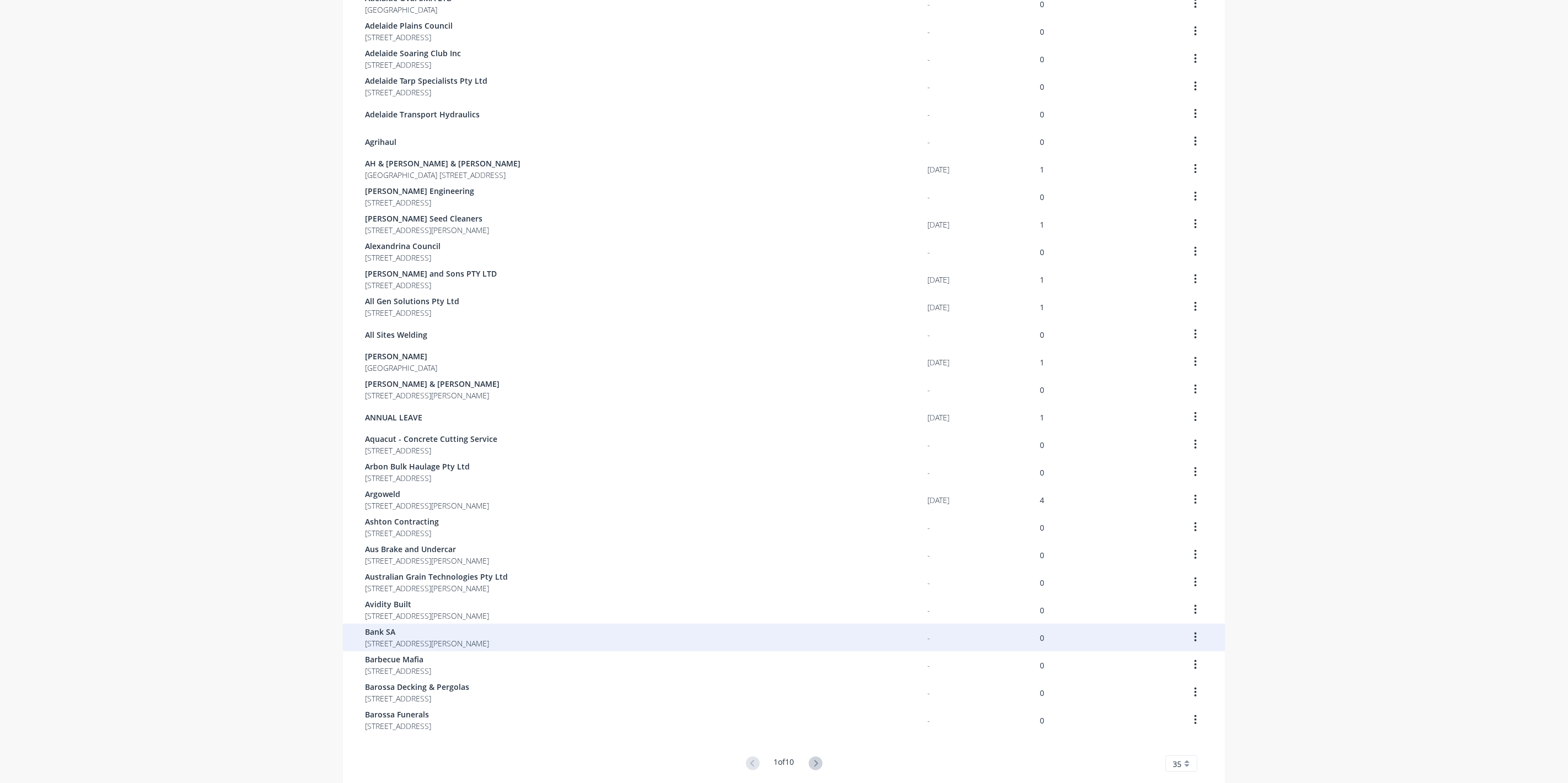
scroll to position [384, 0]
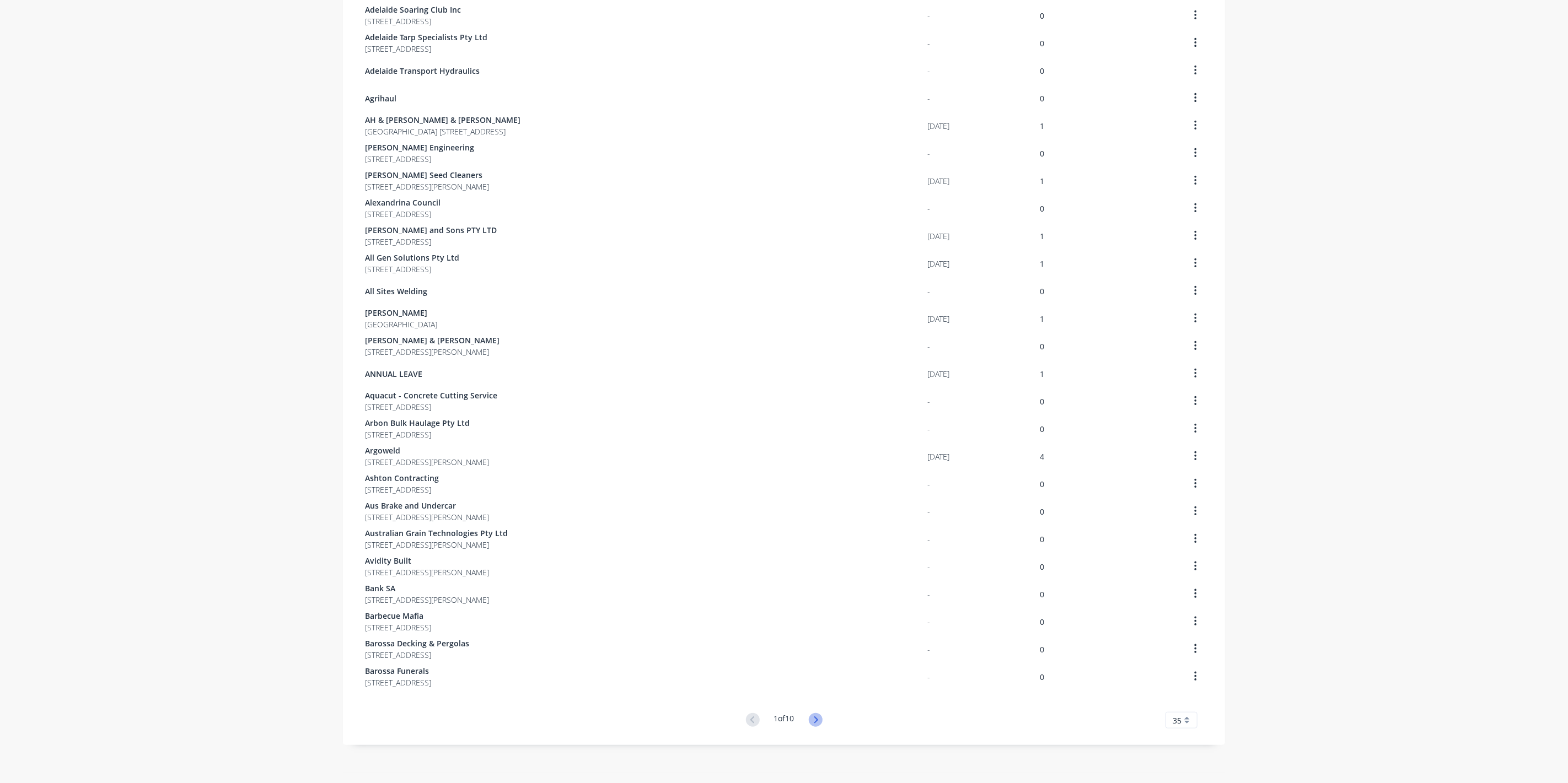
click at [816, 717] on icon at bounding box center [816, 720] width 14 height 14
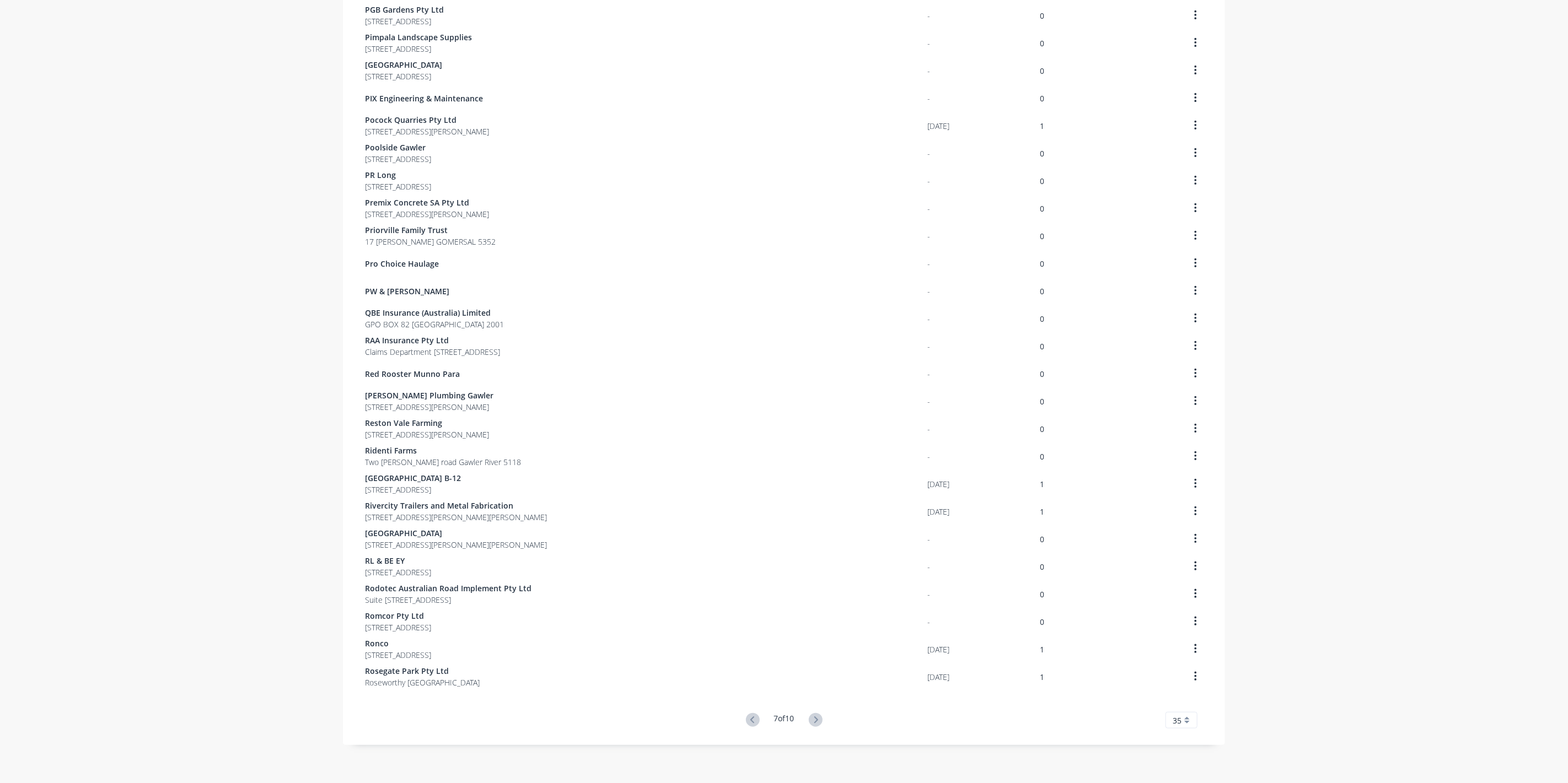
click at [816, 717] on icon at bounding box center [816, 720] width 14 height 14
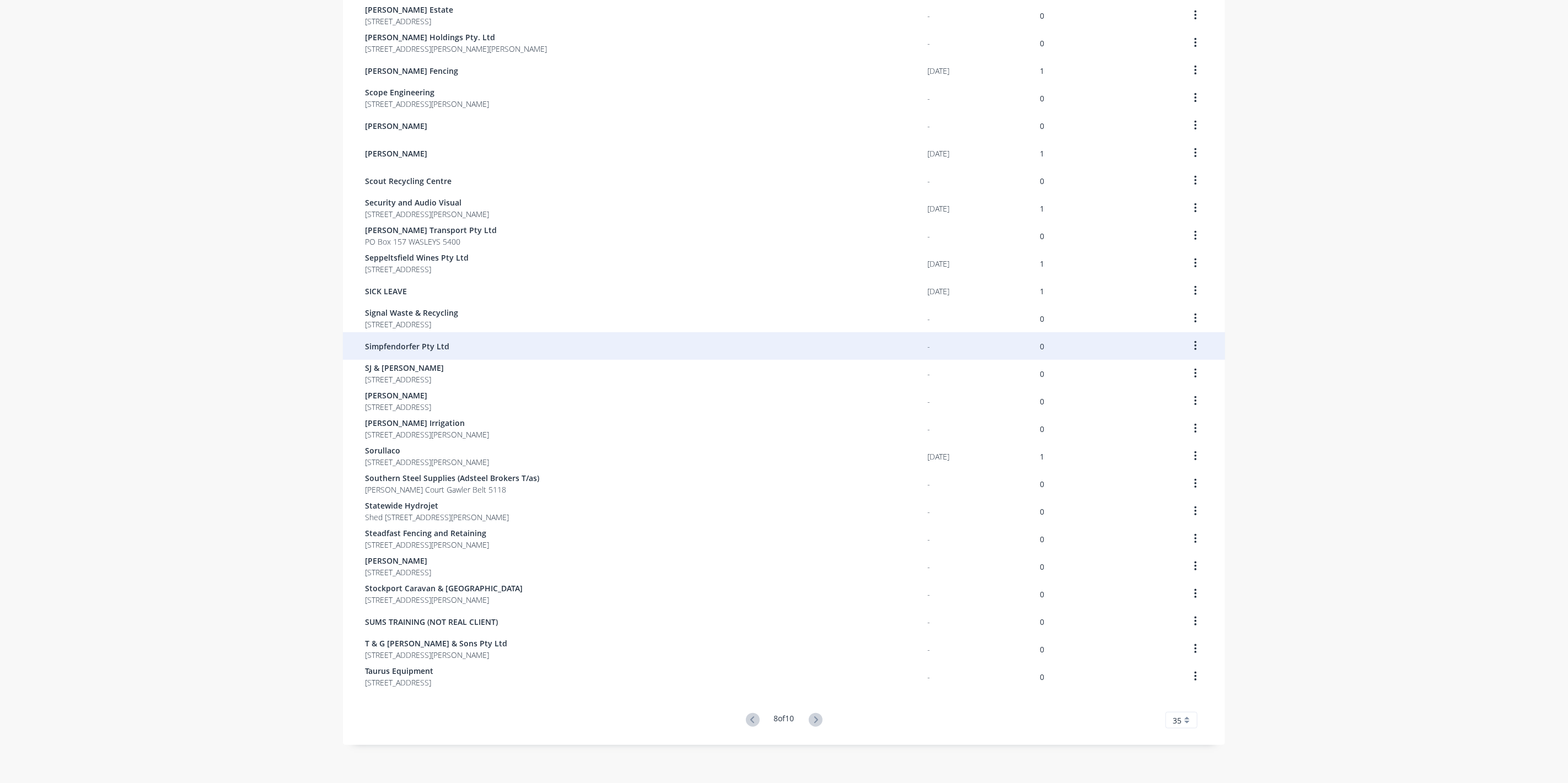
click at [366, 342] on span "Simpfendorfer Pty Ltd" at bounding box center [407, 346] width 84 height 11
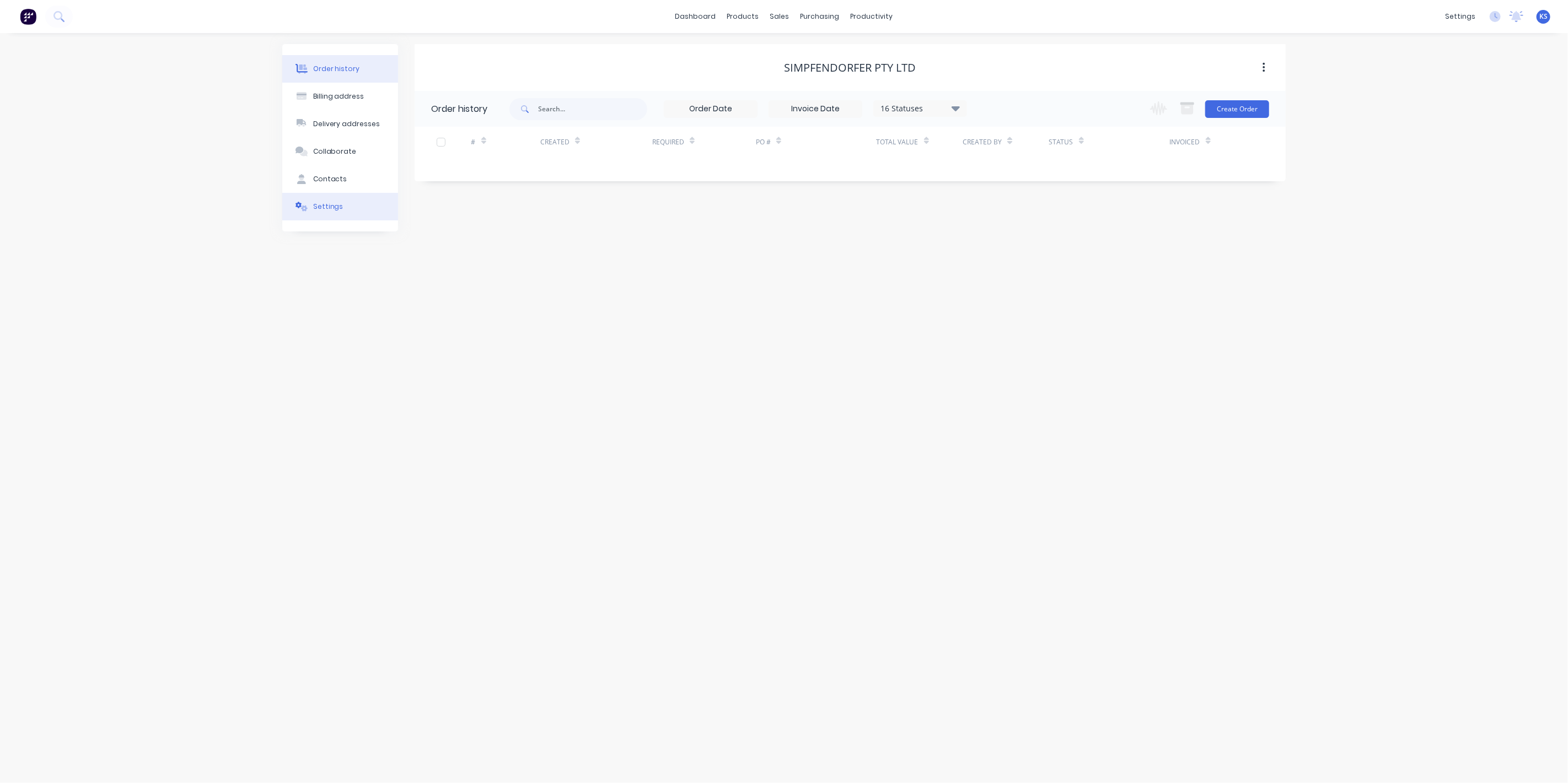
click at [353, 209] on button "Settings" at bounding box center [340, 206] width 116 height 28
click at [442, 344] on div at bounding box center [435, 342] width 22 height 22
click at [513, 363] on div at bounding box center [568, 366] width 122 height 14
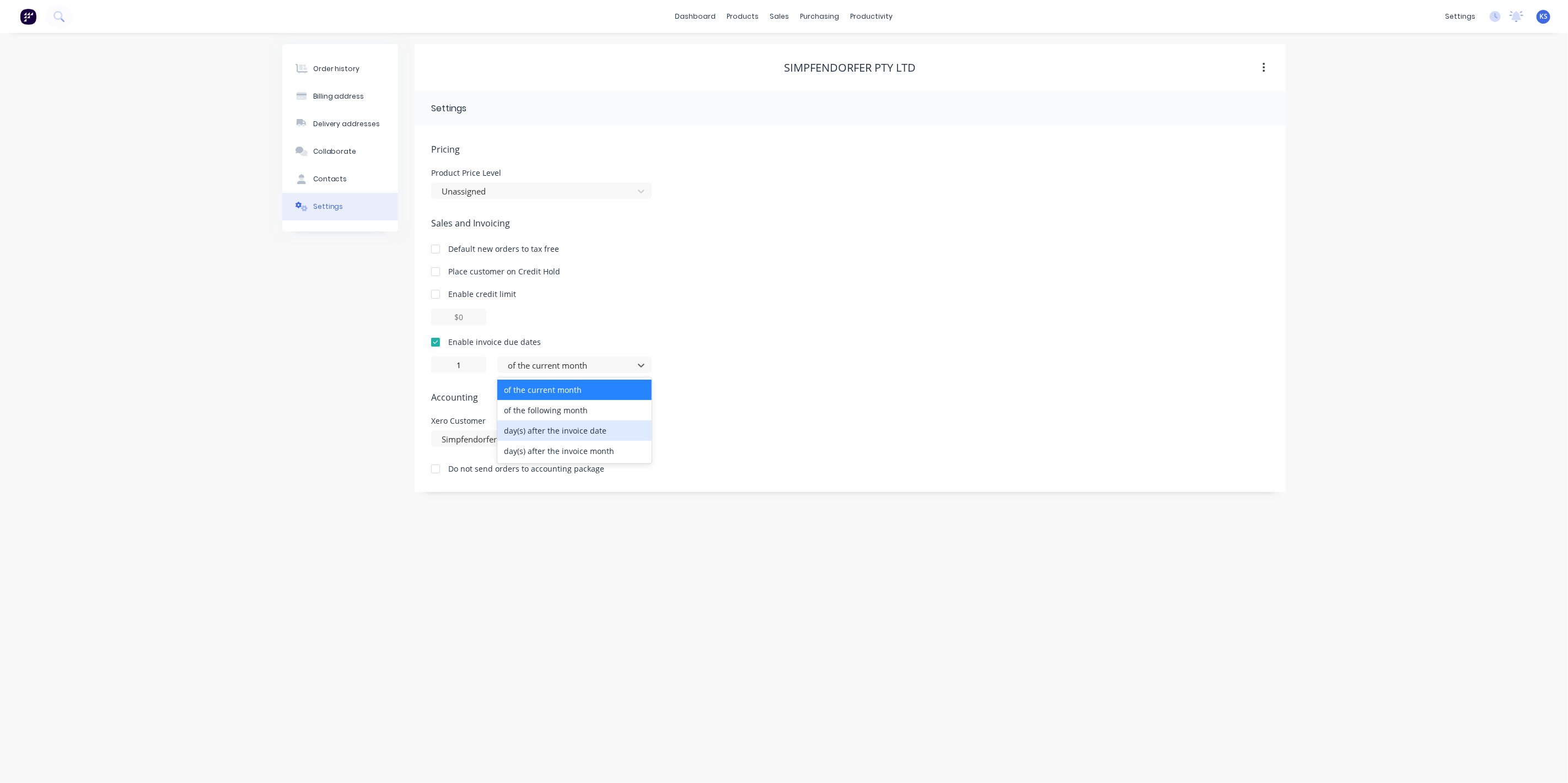
click at [528, 435] on div "day(s) after the invoice date" at bounding box center [574, 430] width 155 height 20
drag, startPoint x: 468, startPoint y: 367, endPoint x: 421, endPoint y: 366, distance: 47.0
click at [421, 366] on div "Pricing Product Price Level Unassigned Sales and Invoicing Default new orders t…" at bounding box center [850, 309] width 871 height 366
type input "14"
click at [333, 363] on div "Order history Billing address Delivery addresses Collaborate Contacts Settings" at bounding box center [340, 268] width 116 height 448
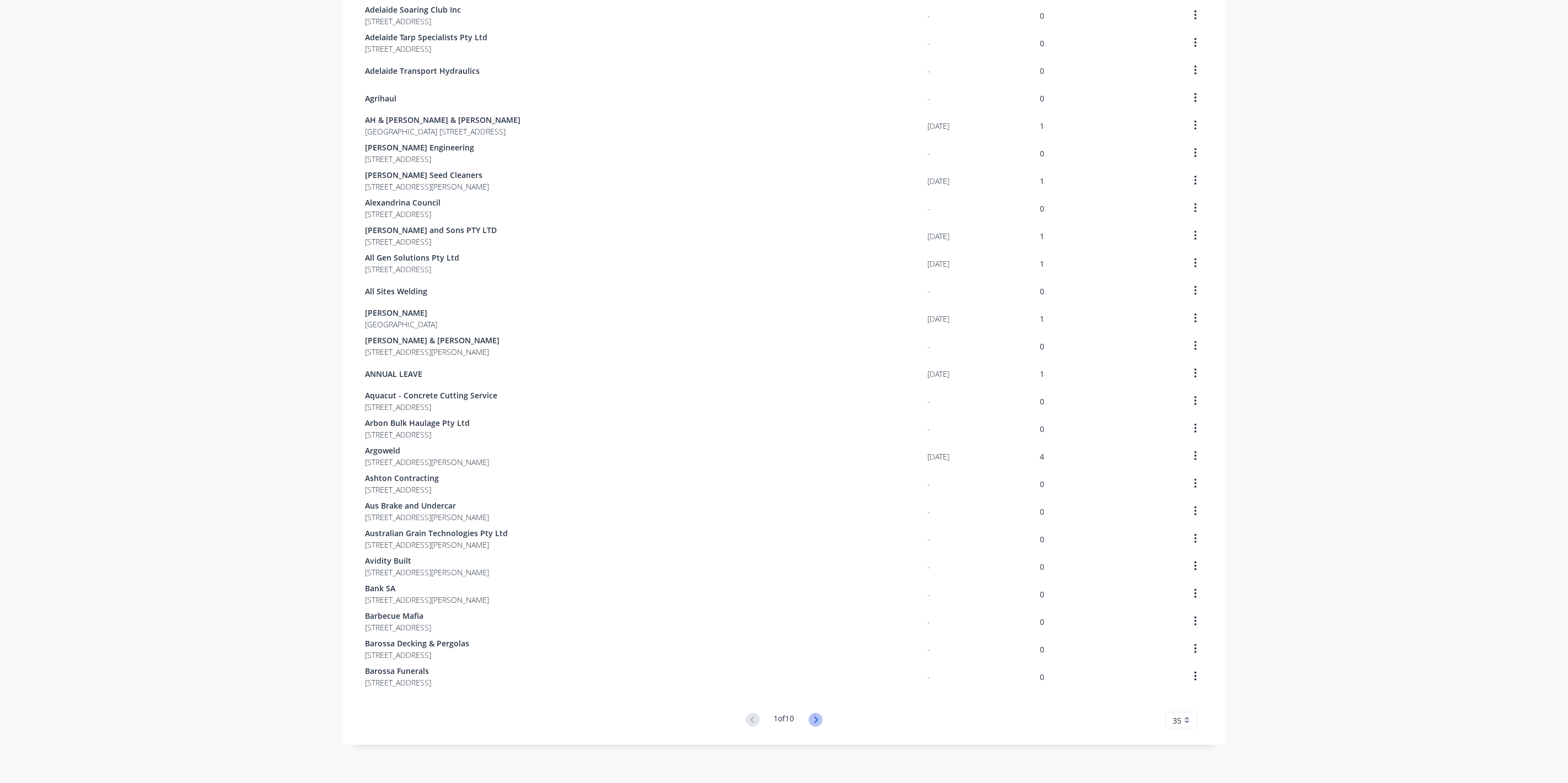
click at [809, 721] on icon at bounding box center [816, 720] width 14 height 14
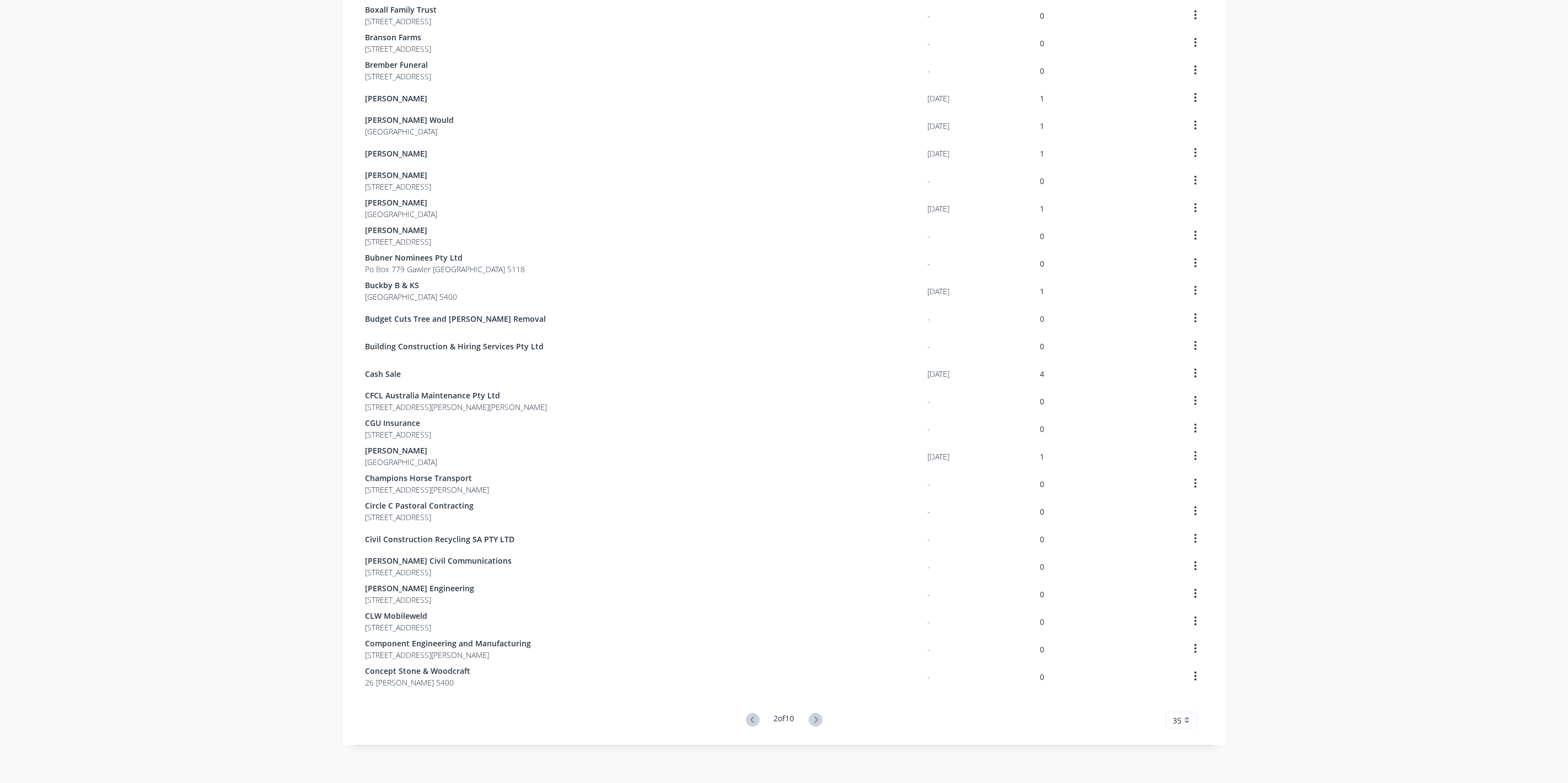
click at [809, 721] on icon at bounding box center [816, 720] width 14 height 14
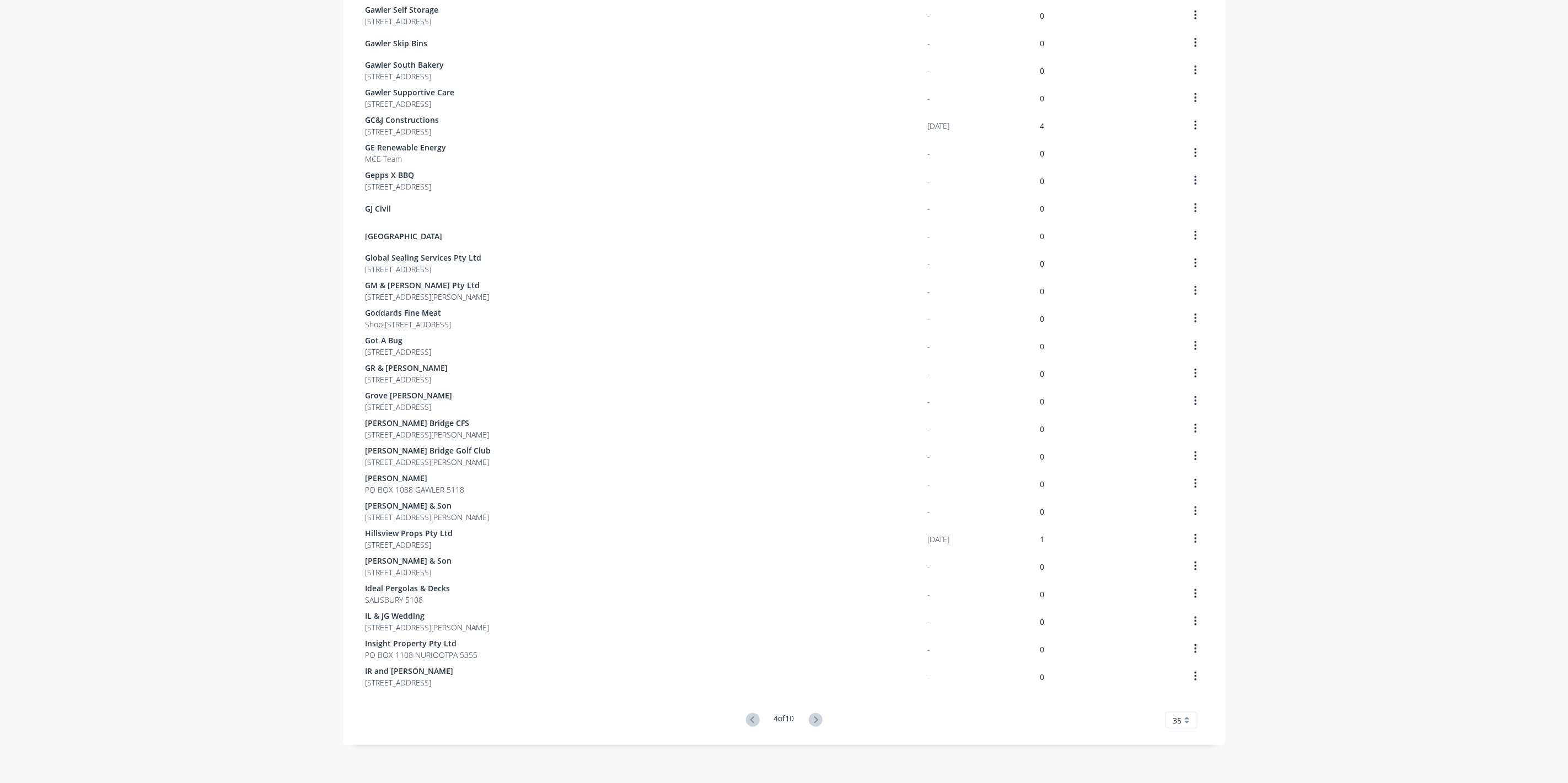
click at [809, 721] on icon at bounding box center [816, 720] width 14 height 14
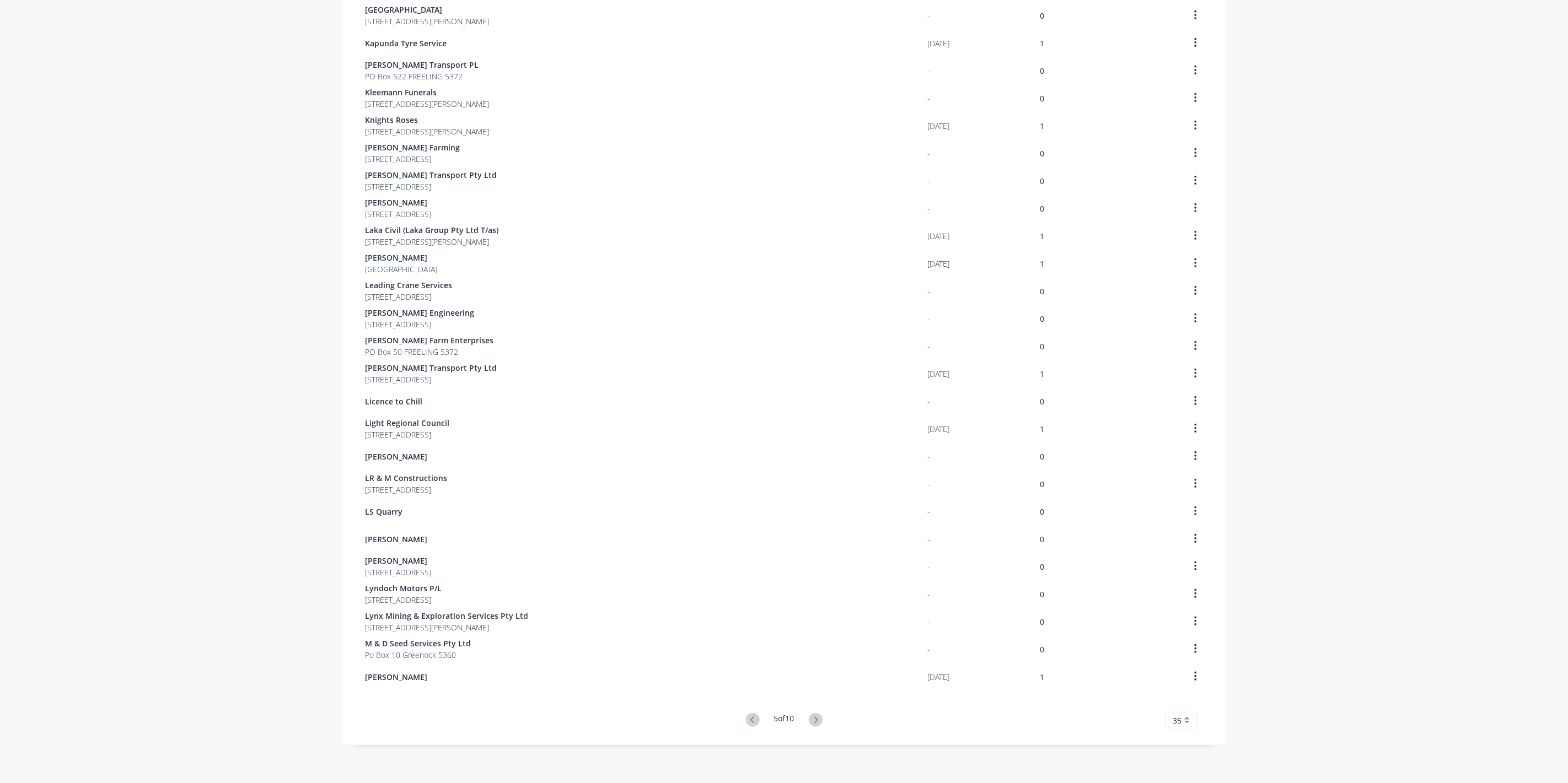
click at [809, 721] on icon at bounding box center [816, 720] width 14 height 14
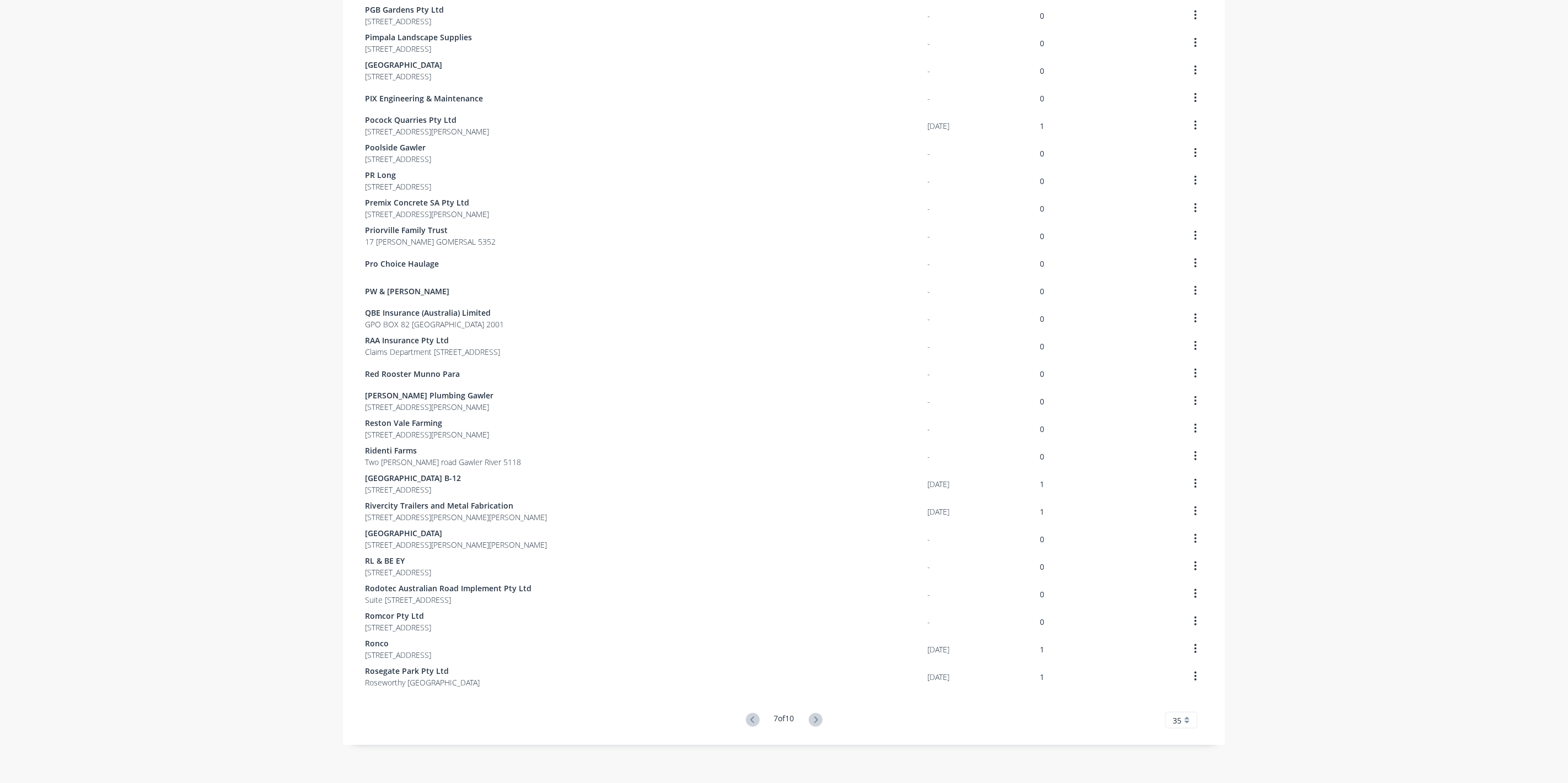
click at [809, 721] on icon at bounding box center [816, 720] width 14 height 14
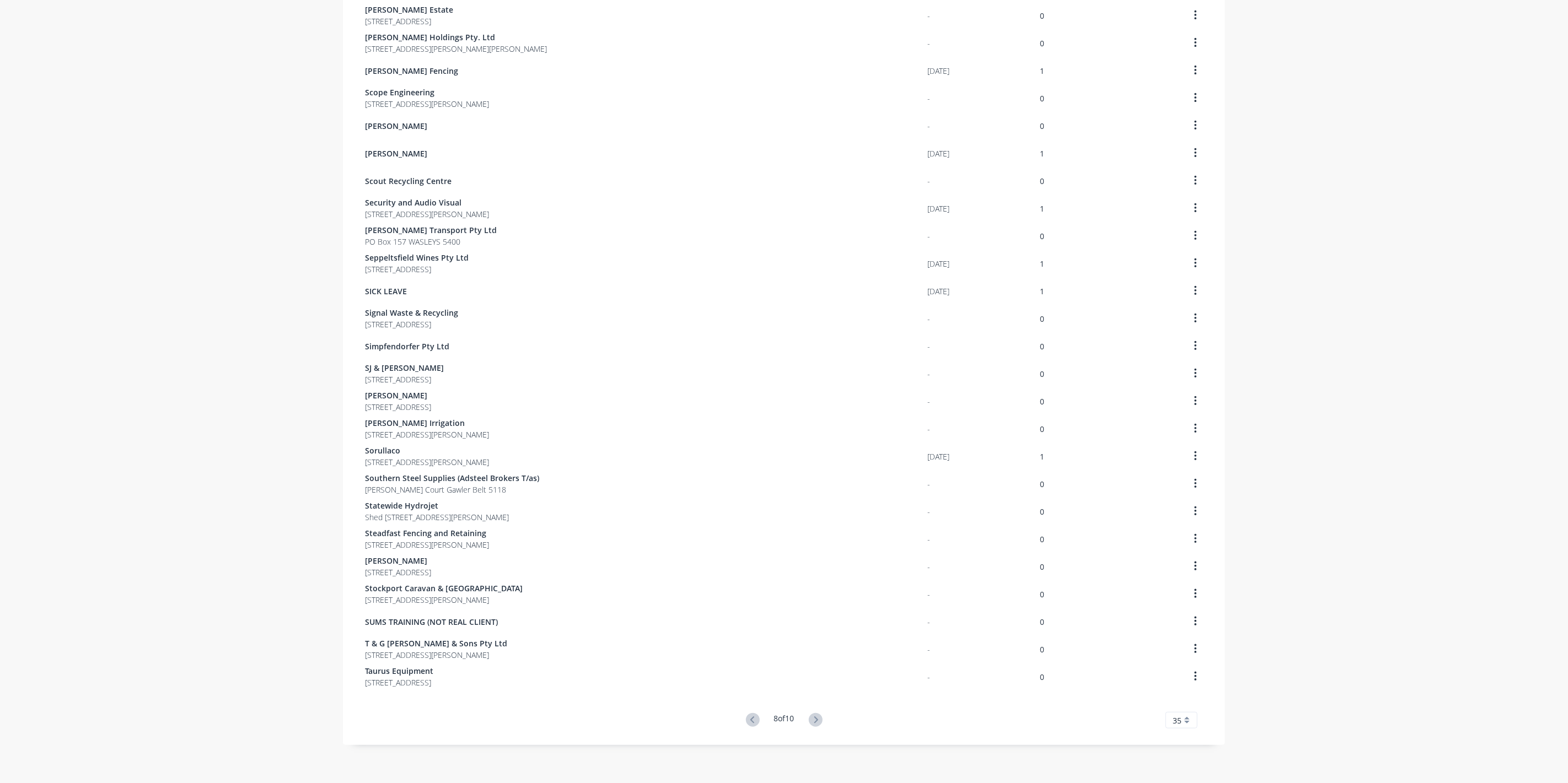
click at [809, 721] on icon at bounding box center [816, 720] width 14 height 14
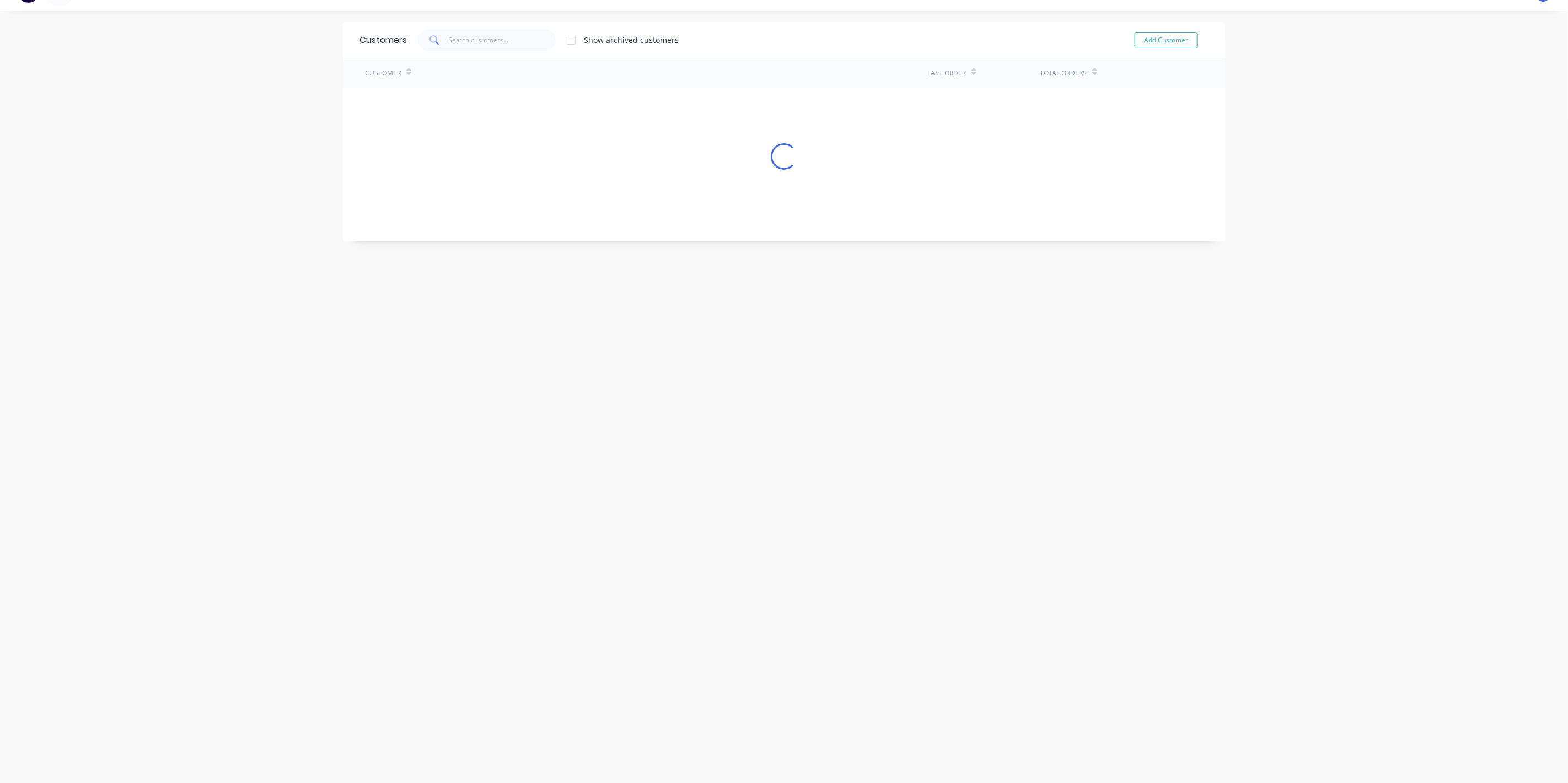
scroll to position [384, 0]
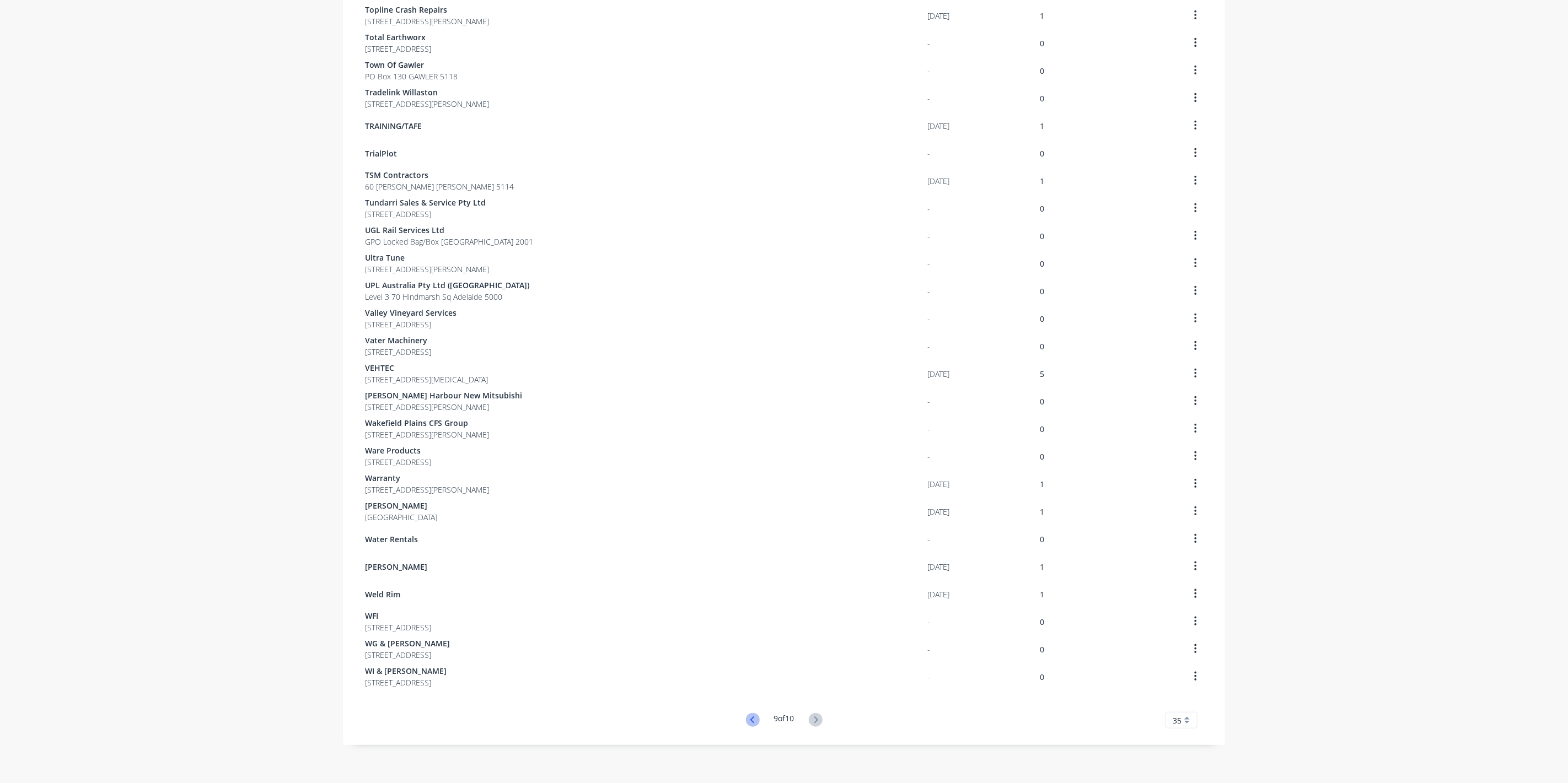
click at [746, 721] on icon at bounding box center [752, 720] width 14 height 14
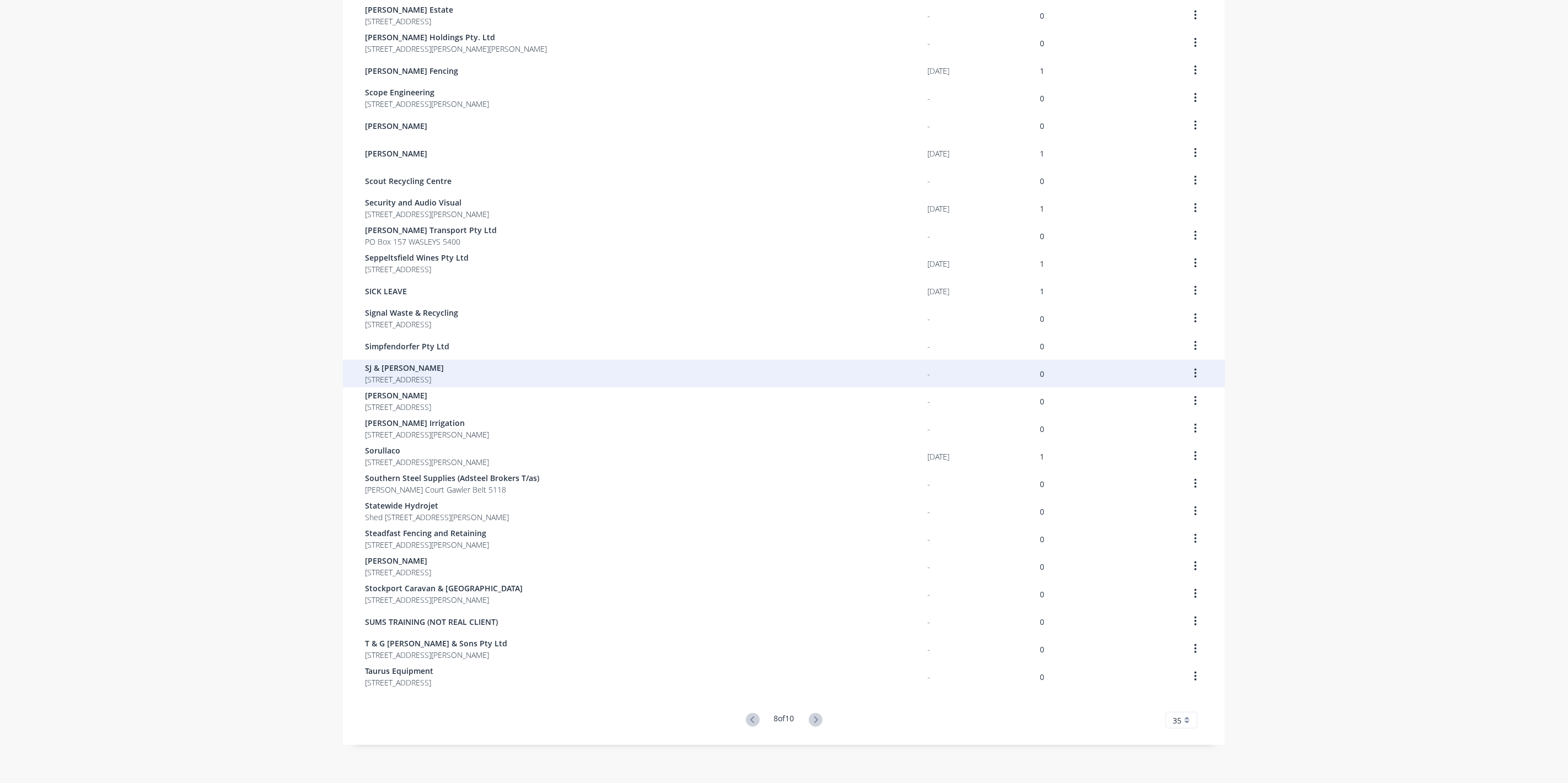
click at [388, 372] on span "SJ & [PERSON_NAME]" at bounding box center [404, 367] width 79 height 11
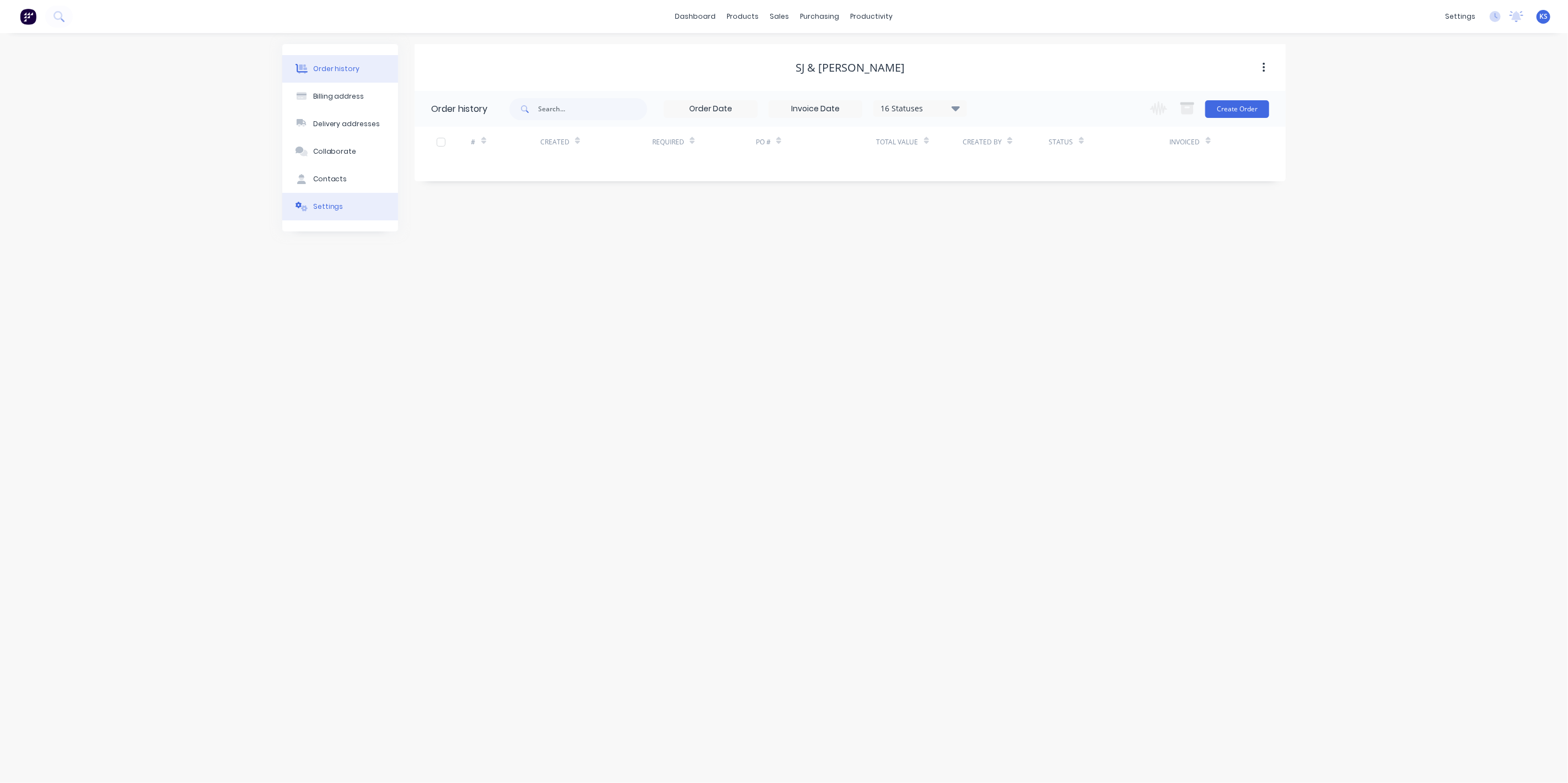
click at [341, 204] on button "Settings" at bounding box center [340, 206] width 116 height 28
click at [432, 334] on div at bounding box center [435, 342] width 22 height 22
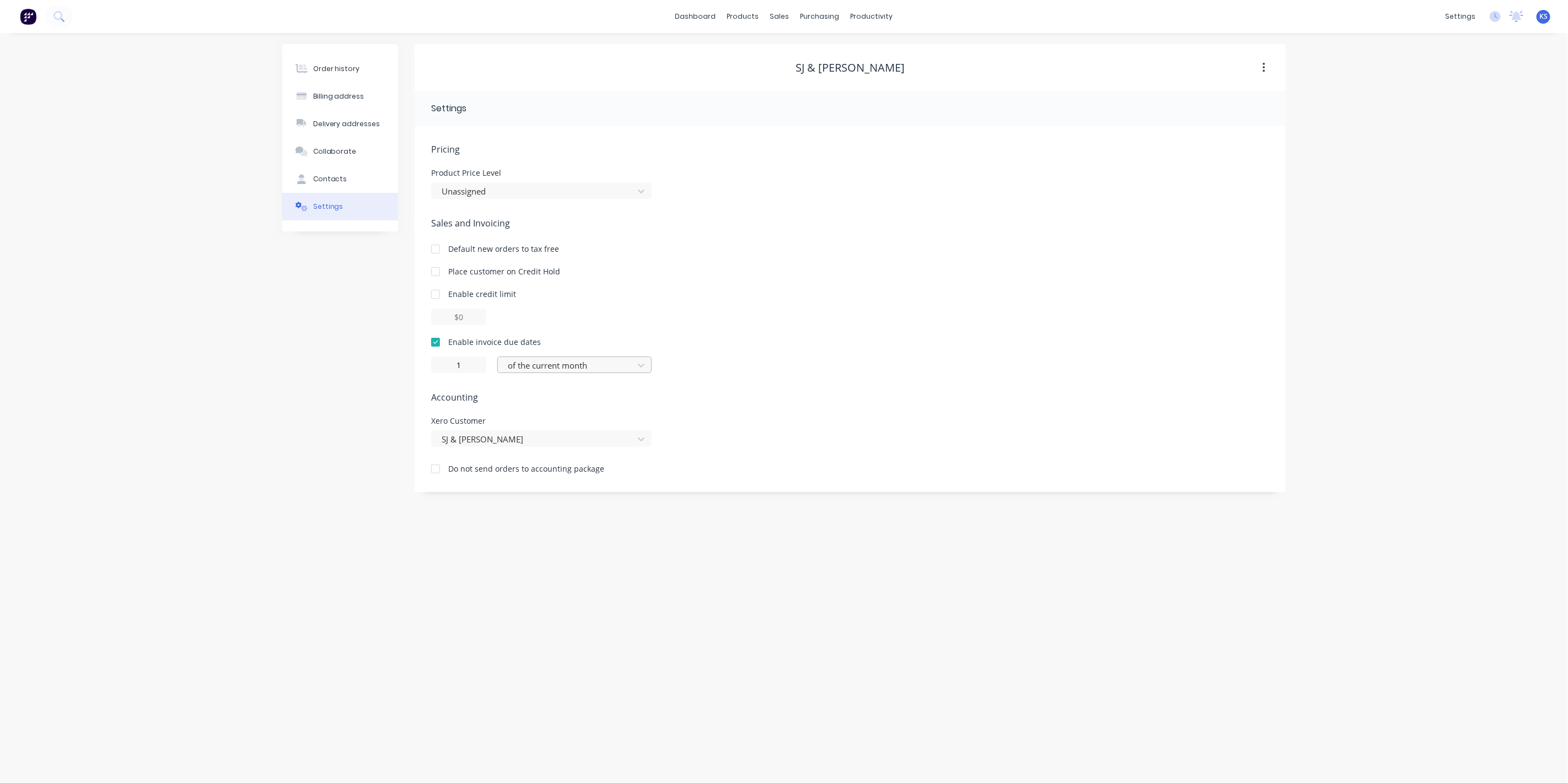
click at [554, 369] on div at bounding box center [568, 366] width 122 height 14
click at [559, 425] on div "day(s) after the invoice date" at bounding box center [574, 430] width 155 height 20
type input "0"
drag, startPoint x: 269, startPoint y: 366, endPoint x: 262, endPoint y: 289, distance: 77.3
click at [268, 366] on div "Order history Billing address Delivery addresses Collaborate Contacts Settings …" at bounding box center [784, 408] width 1568 height 750
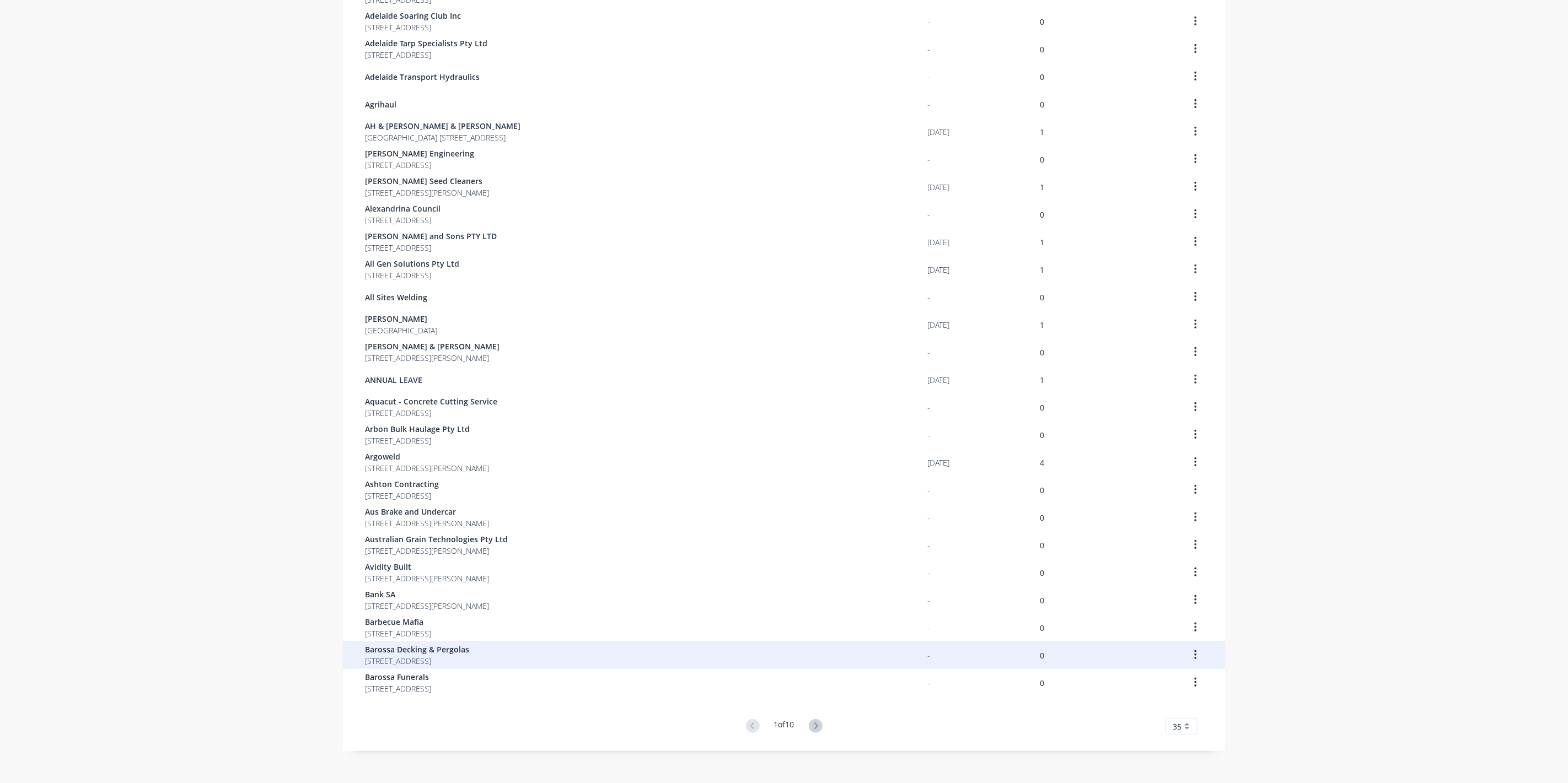
scroll to position [384, 0]
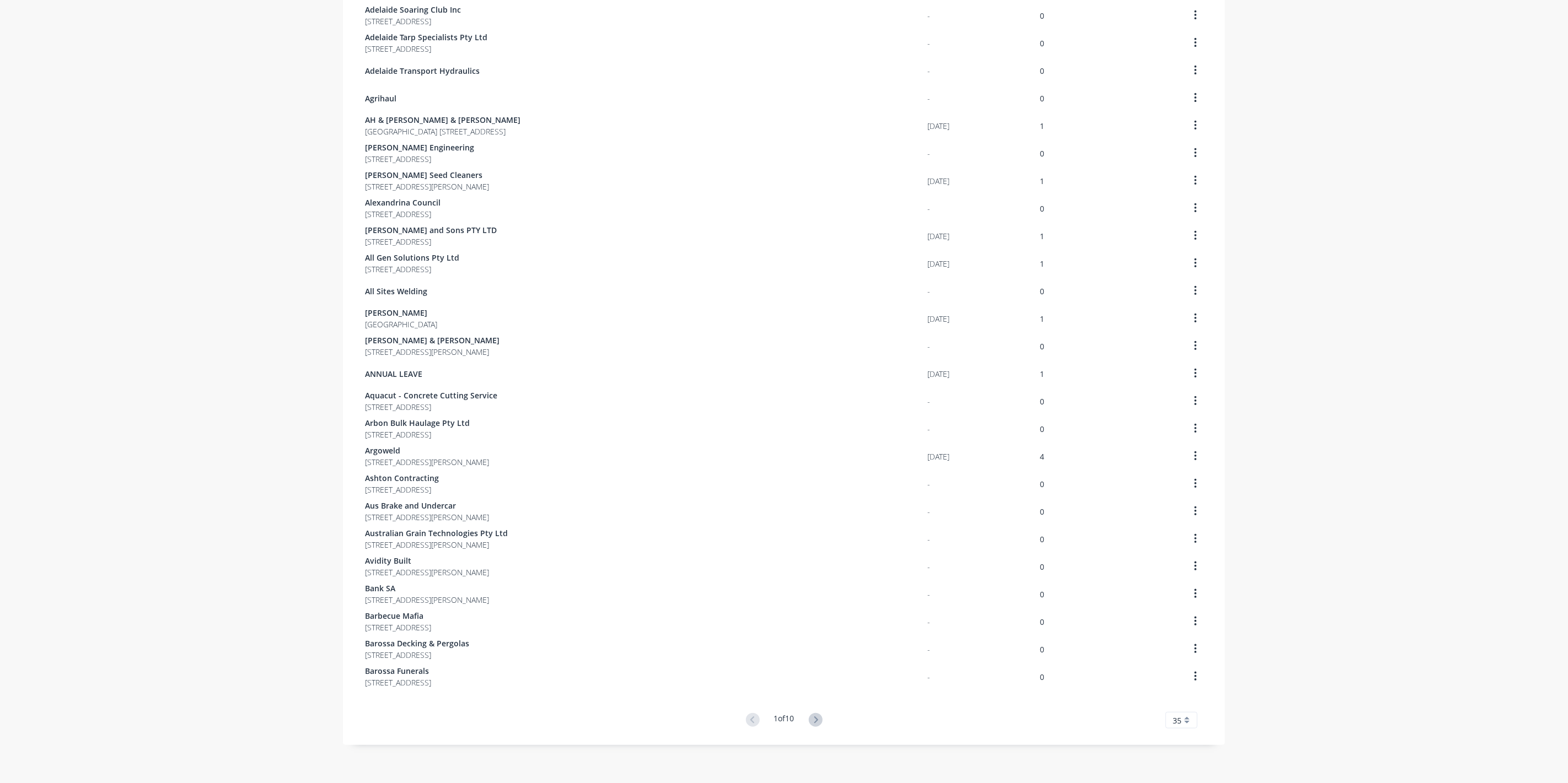
click at [806, 715] on button at bounding box center [816, 720] width 20 height 16
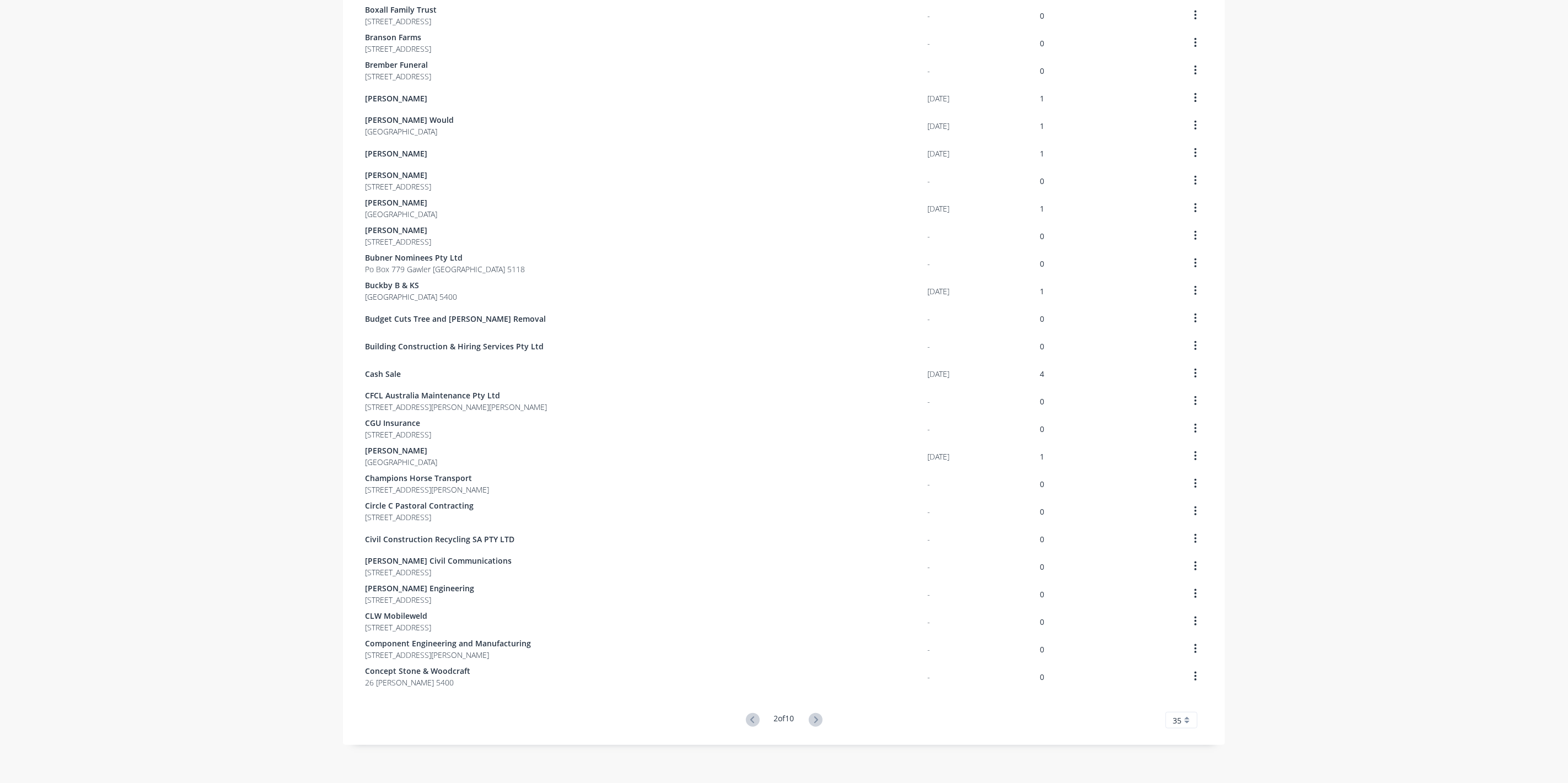
click at [809, 717] on icon at bounding box center [816, 720] width 14 height 14
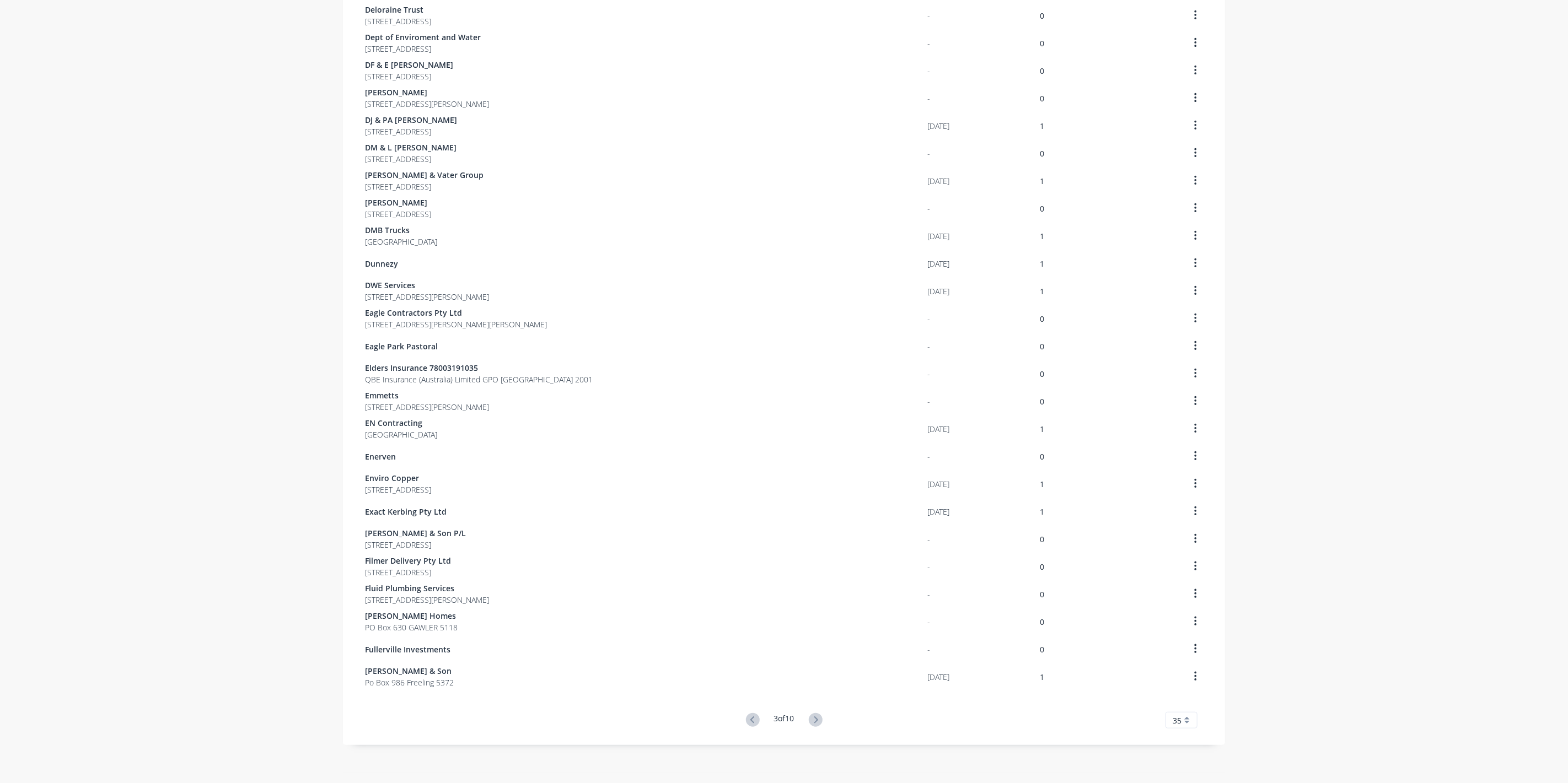
click at [809, 717] on icon at bounding box center [816, 720] width 14 height 14
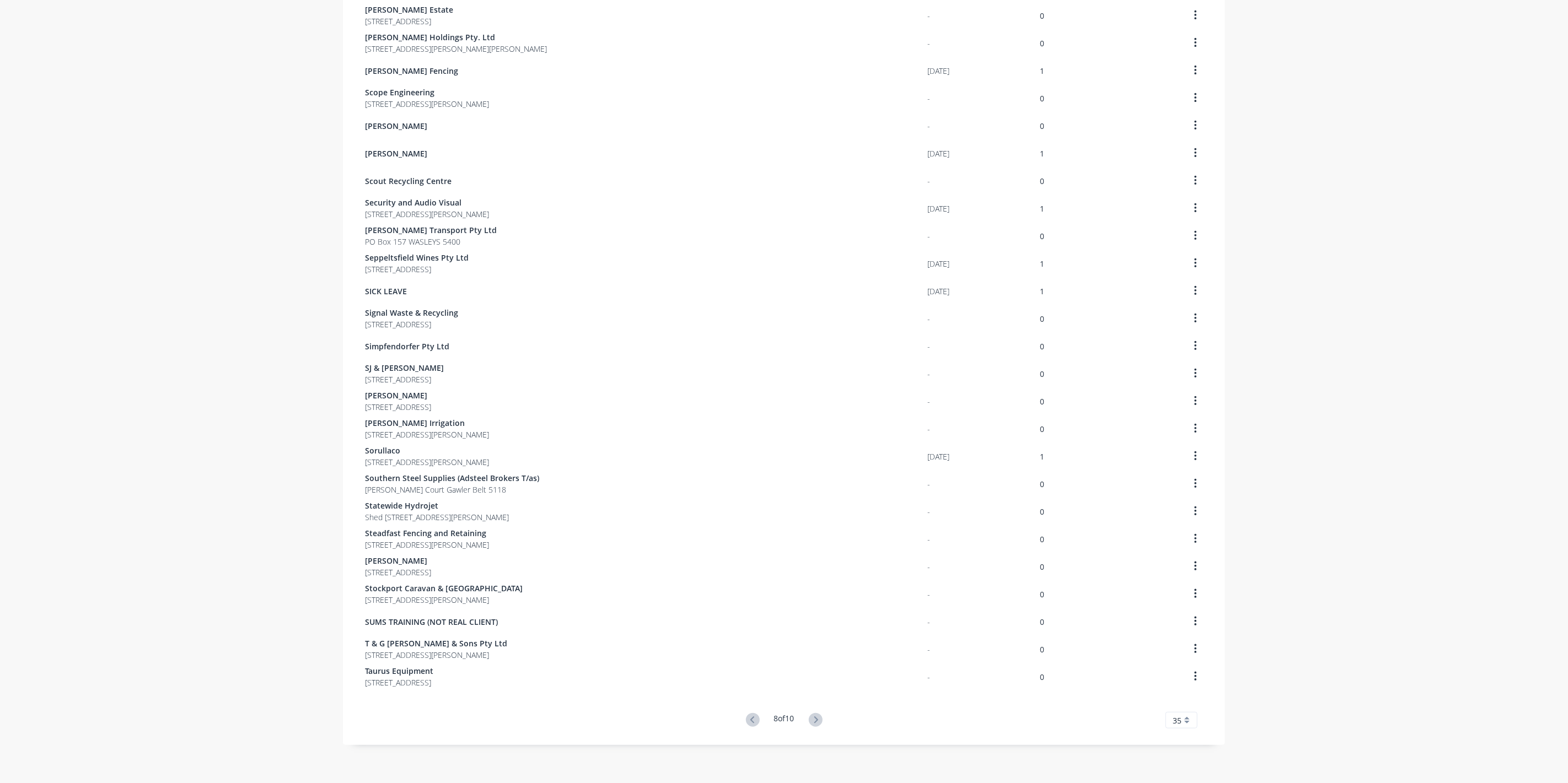
click at [810, 720] on icon at bounding box center [816, 720] width 14 height 14
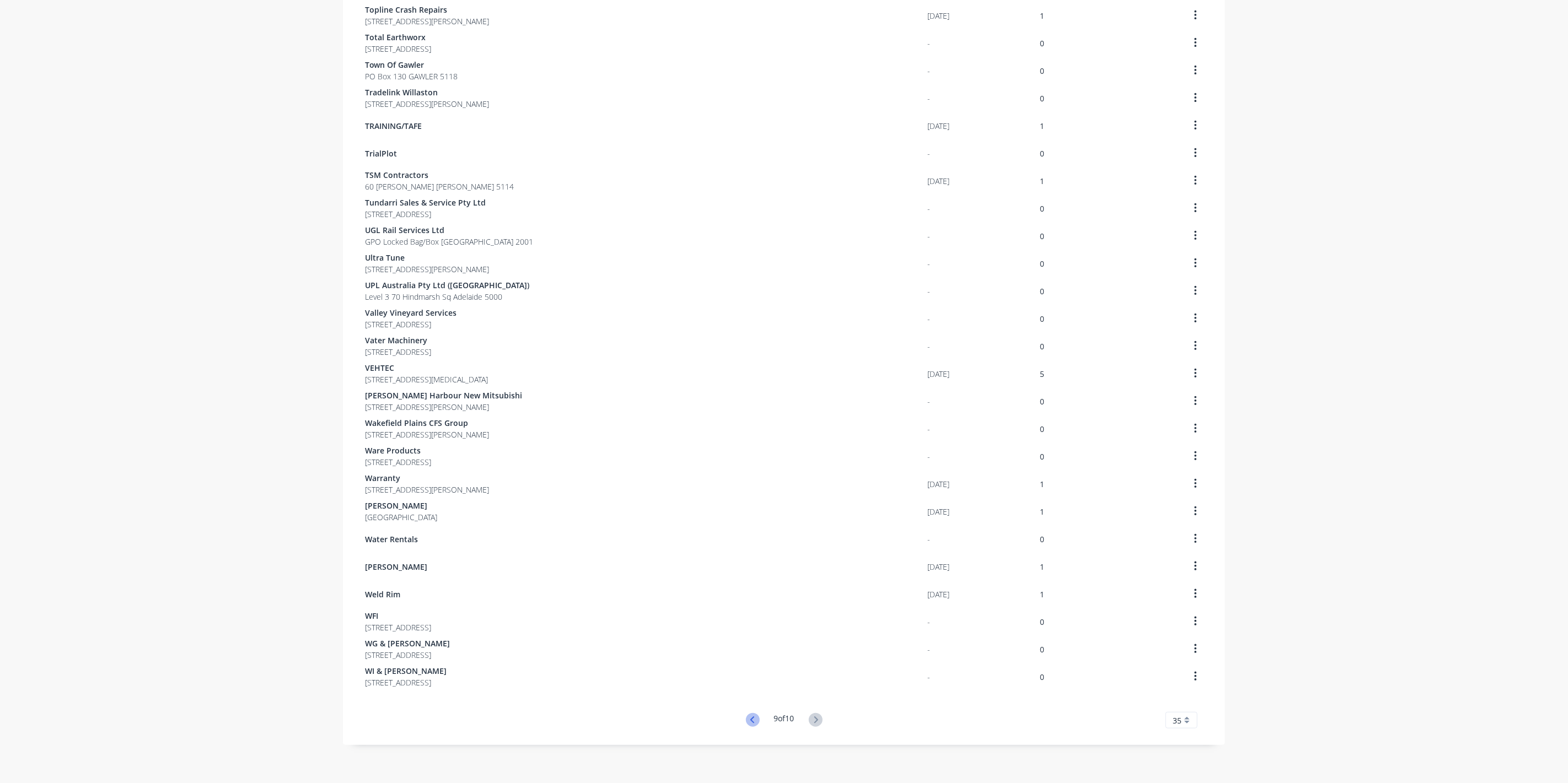
click at [746, 716] on icon at bounding box center [752, 720] width 14 height 14
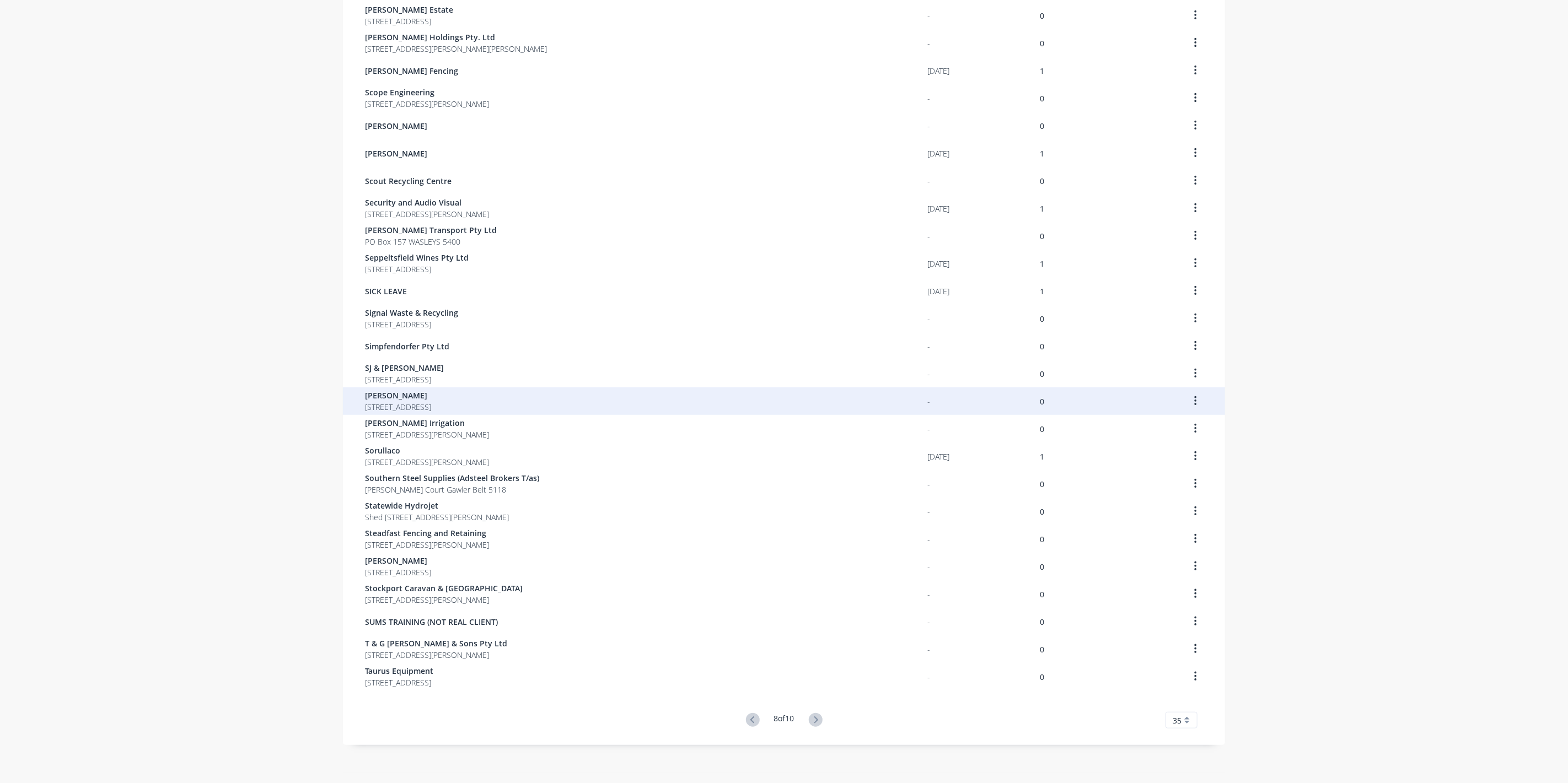
click at [384, 399] on span "[PERSON_NAME]" at bounding box center [398, 395] width 66 height 11
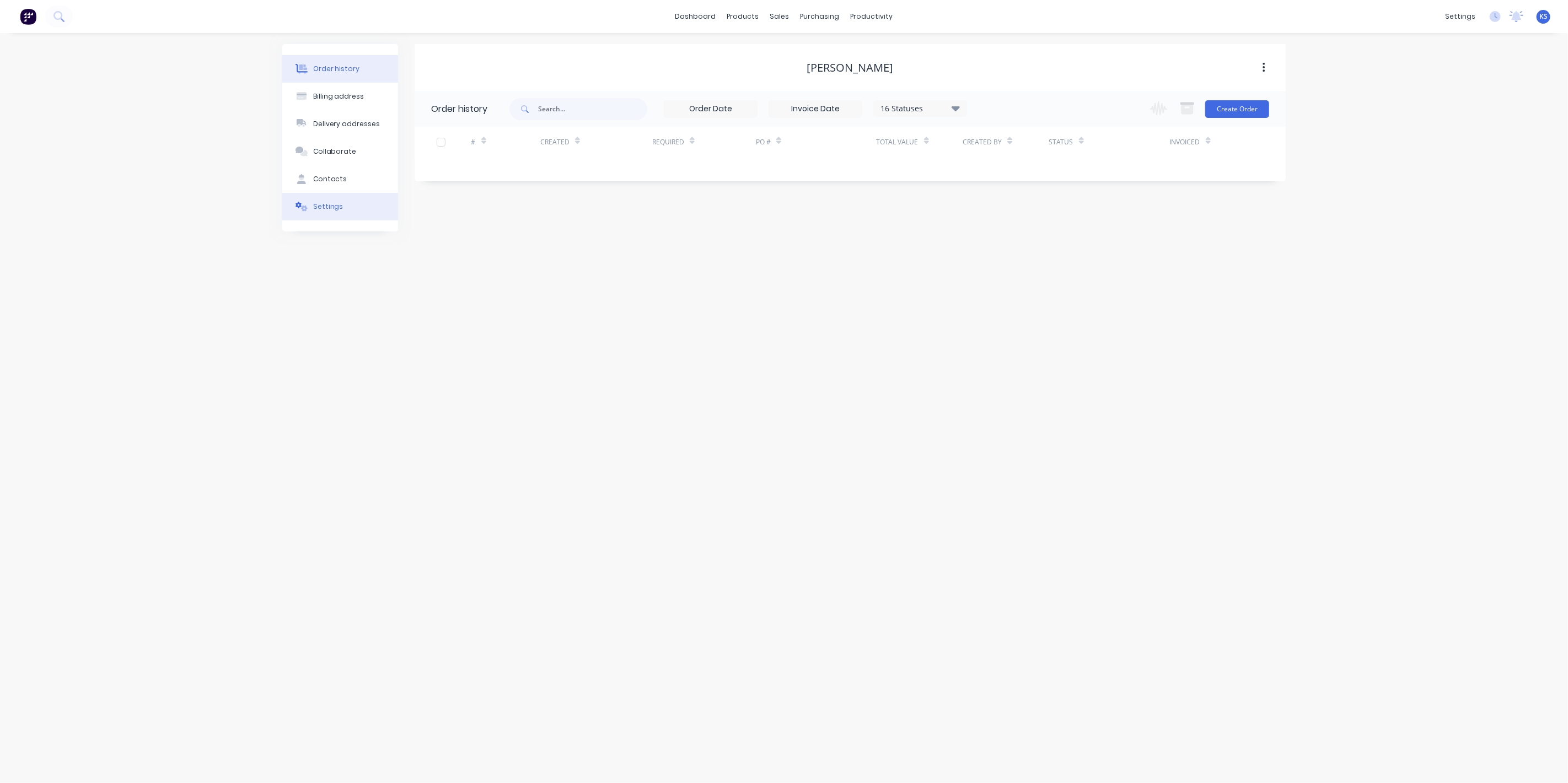
click at [352, 212] on button "Settings" at bounding box center [340, 206] width 116 height 28
click at [435, 339] on div at bounding box center [435, 342] width 22 height 22
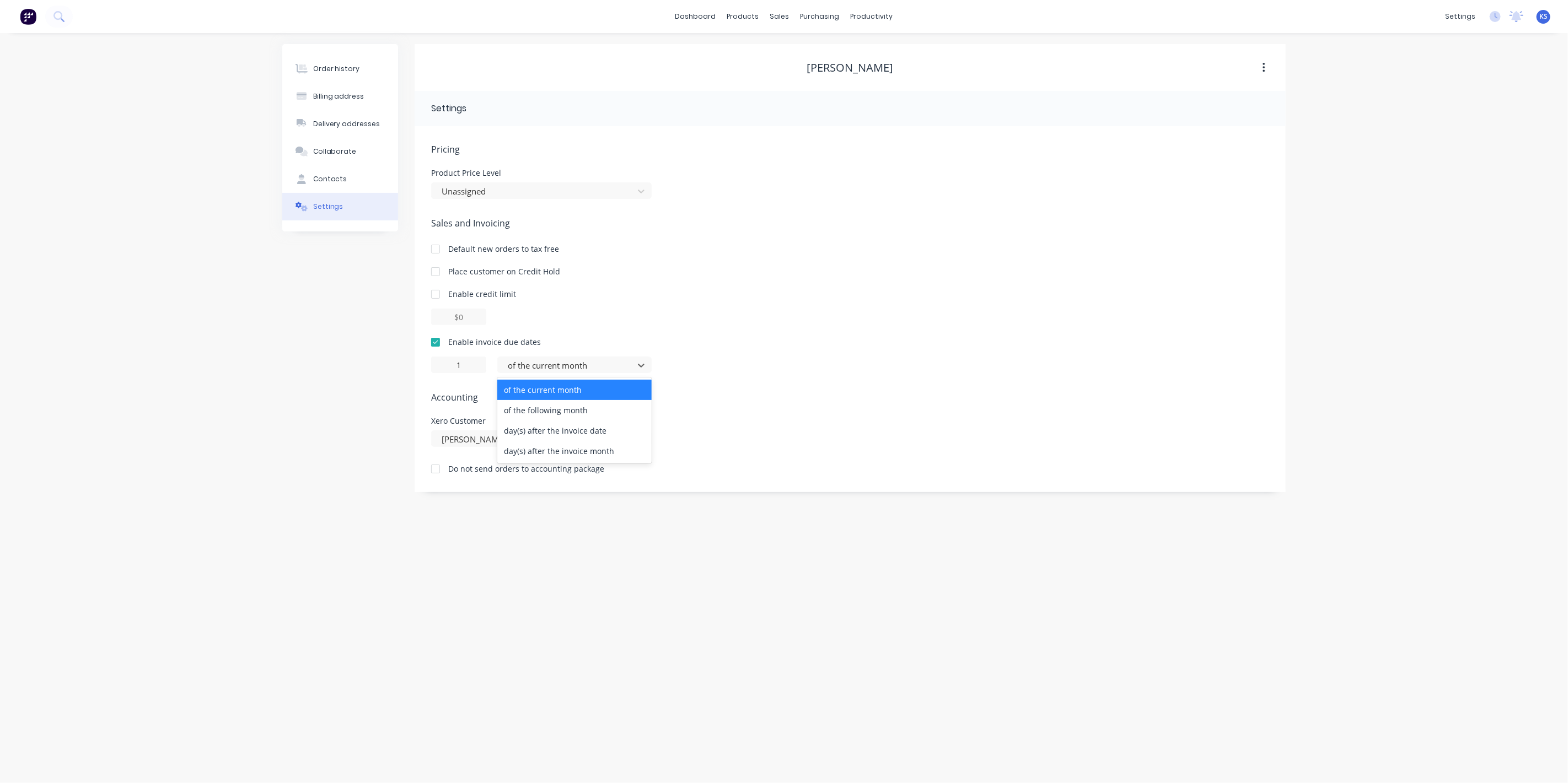
drag, startPoint x: 549, startPoint y: 366, endPoint x: 544, endPoint y: 405, distance: 39.3
click at [550, 366] on div at bounding box center [568, 366] width 122 height 14
click at [547, 432] on div "day(s) after the invoice date" at bounding box center [574, 430] width 155 height 20
type input "0"
click at [226, 320] on div "Order history Billing address Delivery addresses Collaborate Contacts Settings …" at bounding box center [784, 408] width 1568 height 750
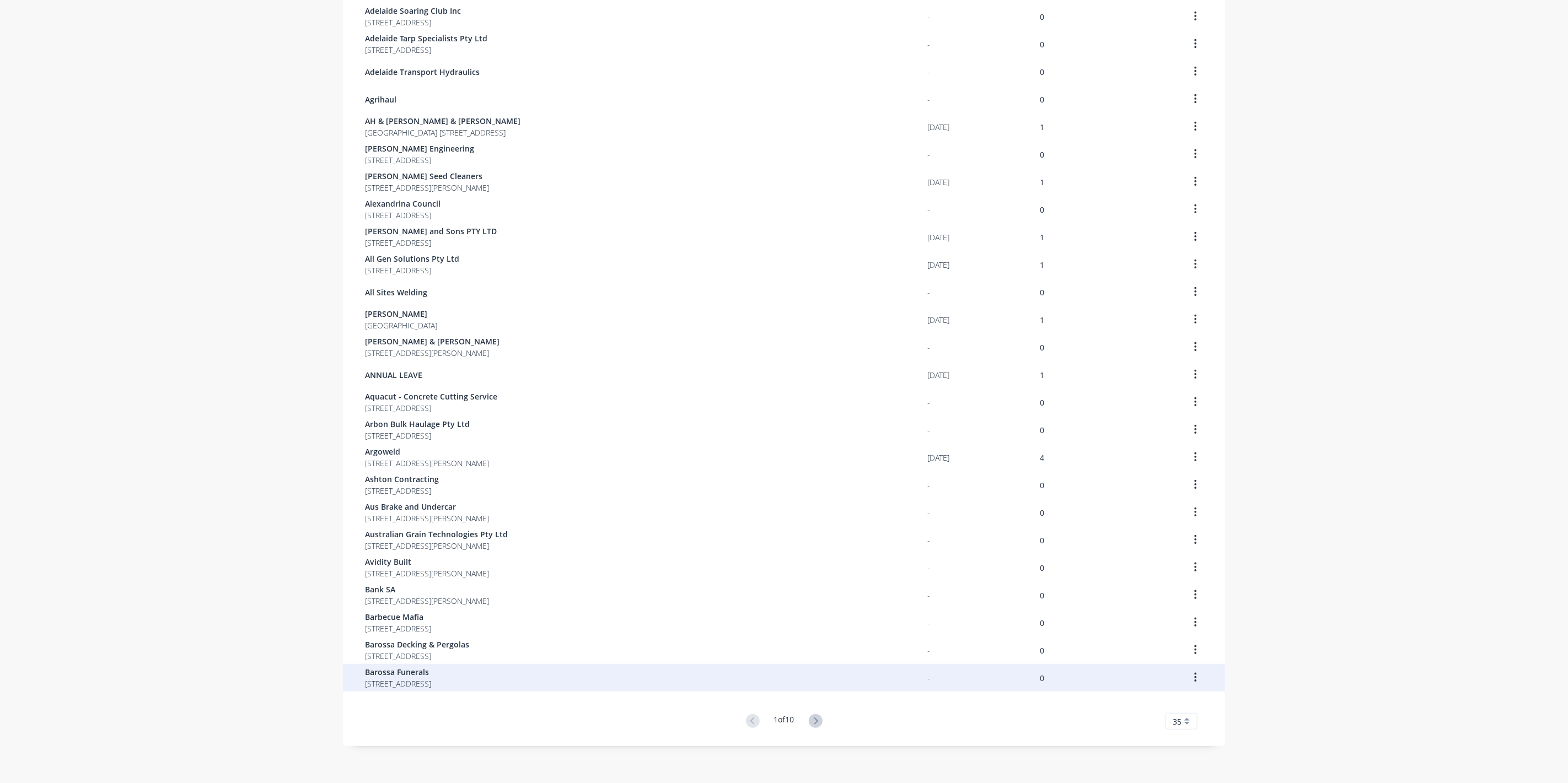
scroll to position [384, 0]
click at [812, 718] on icon at bounding box center [816, 720] width 14 height 14
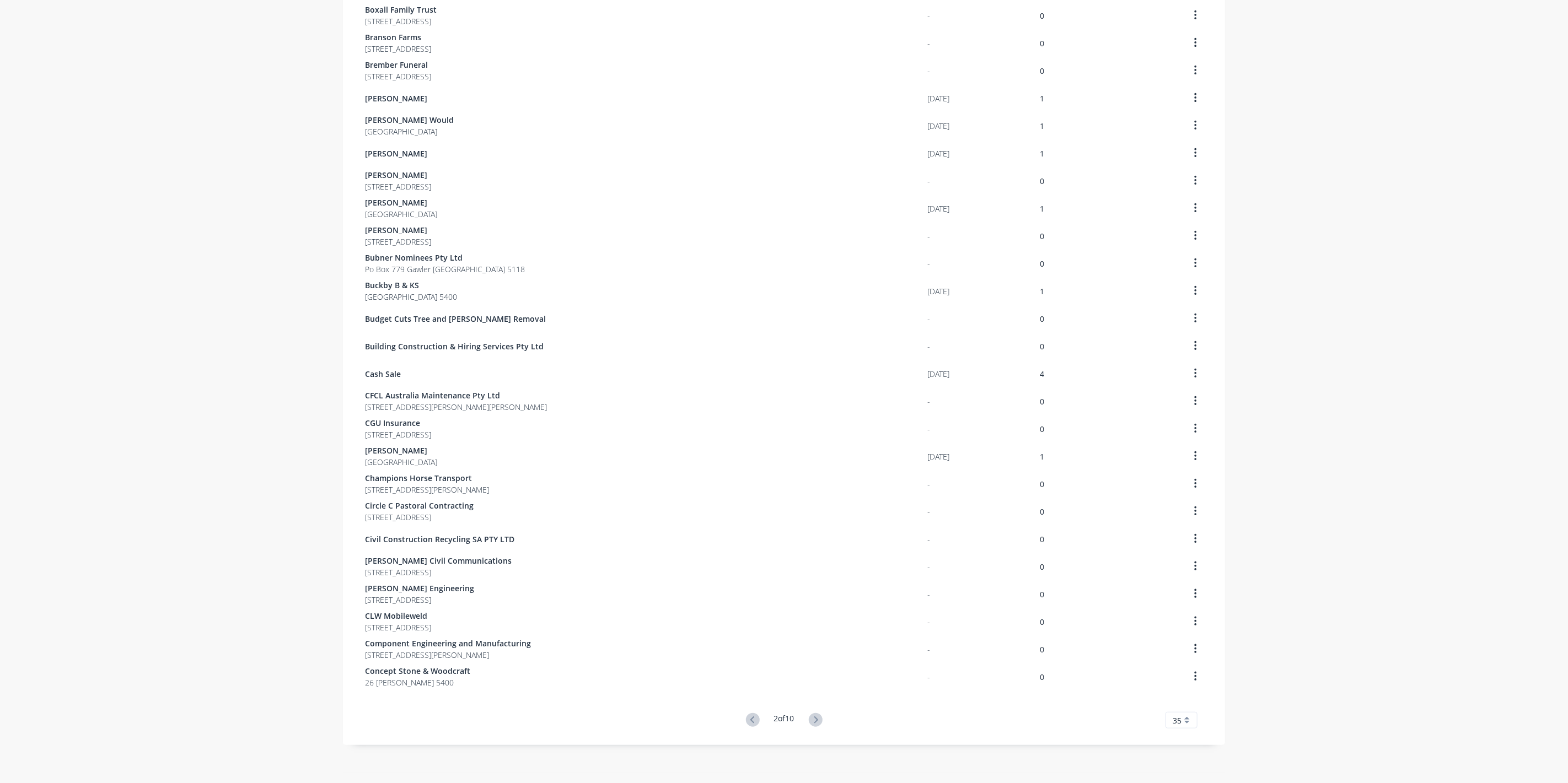
click at [813, 718] on icon at bounding box center [816, 720] width 14 height 14
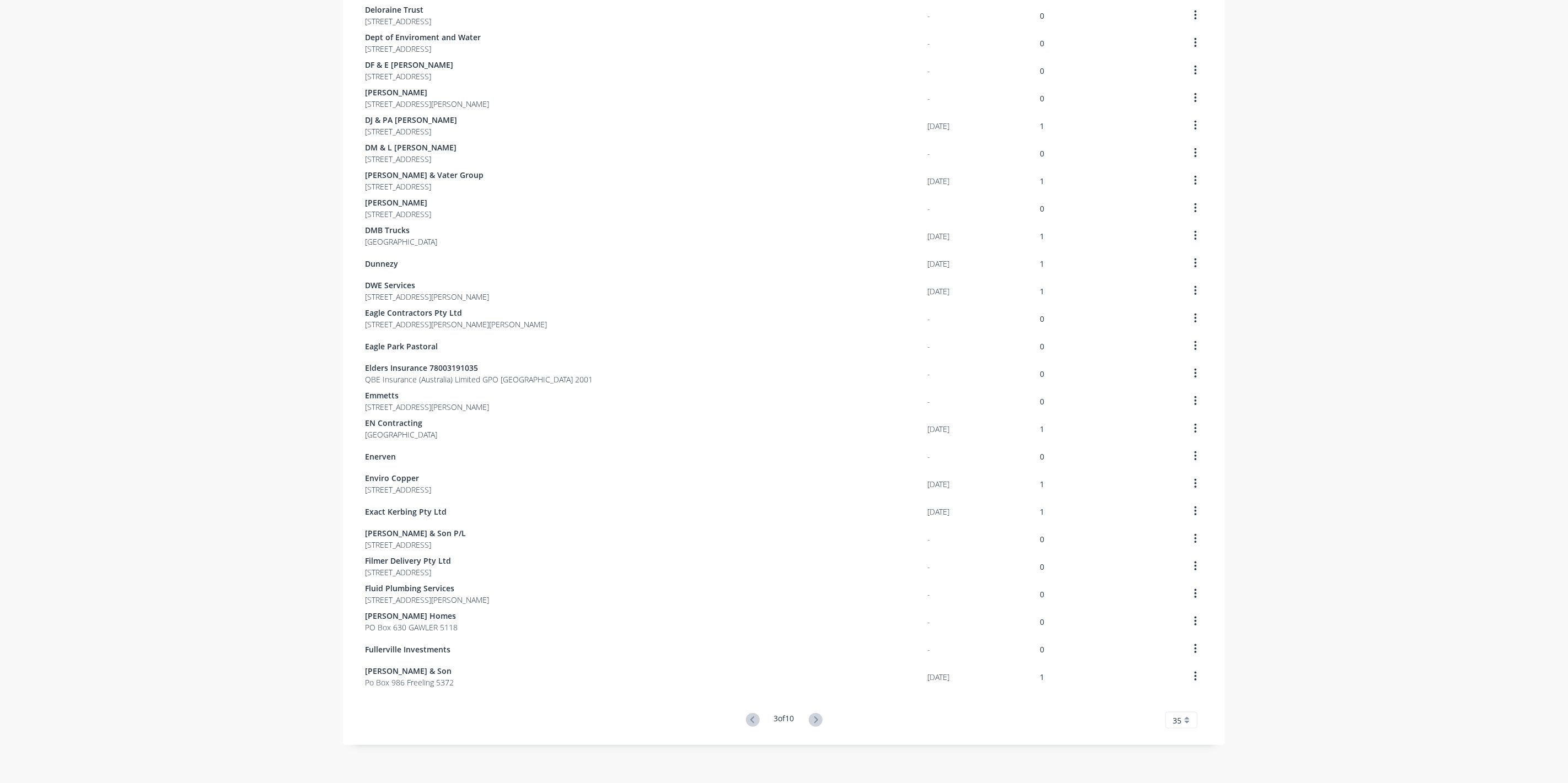
click at [813, 718] on icon at bounding box center [816, 720] width 14 height 14
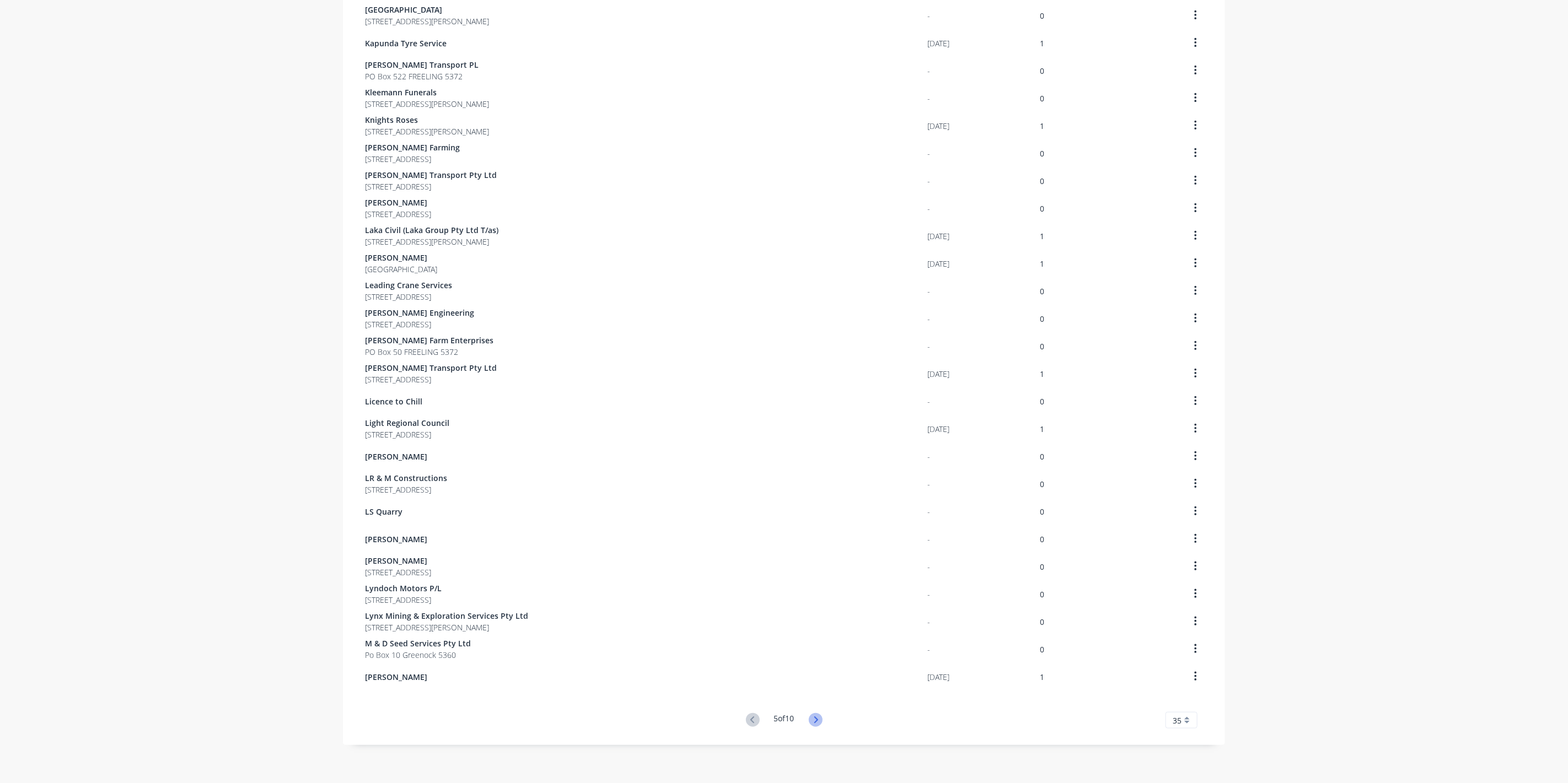
click at [813, 718] on g at bounding box center [816, 720] width 14 height 14
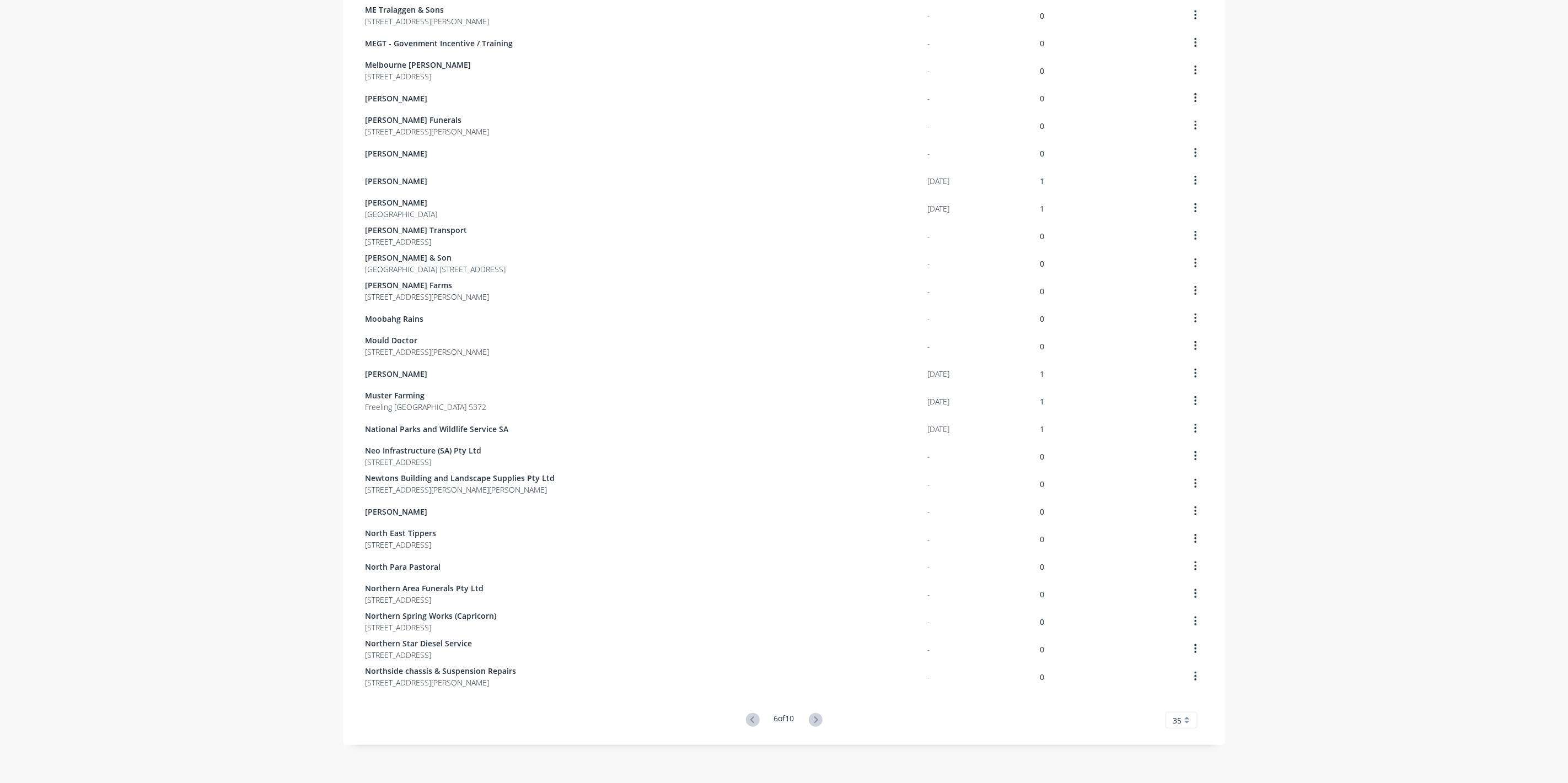
click at [814, 718] on icon at bounding box center [816, 720] width 4 height 7
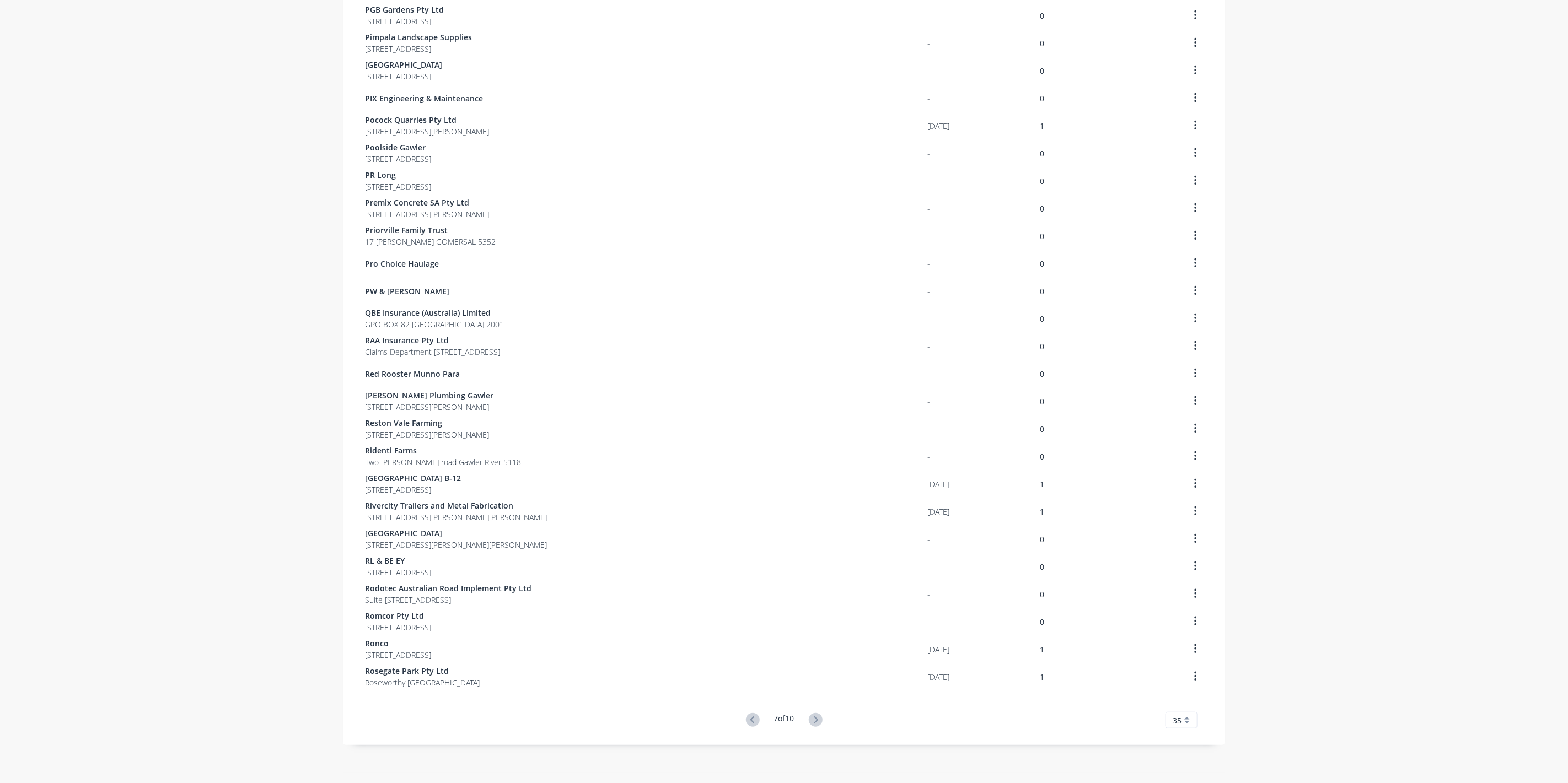
click at [814, 718] on icon at bounding box center [816, 720] width 4 height 7
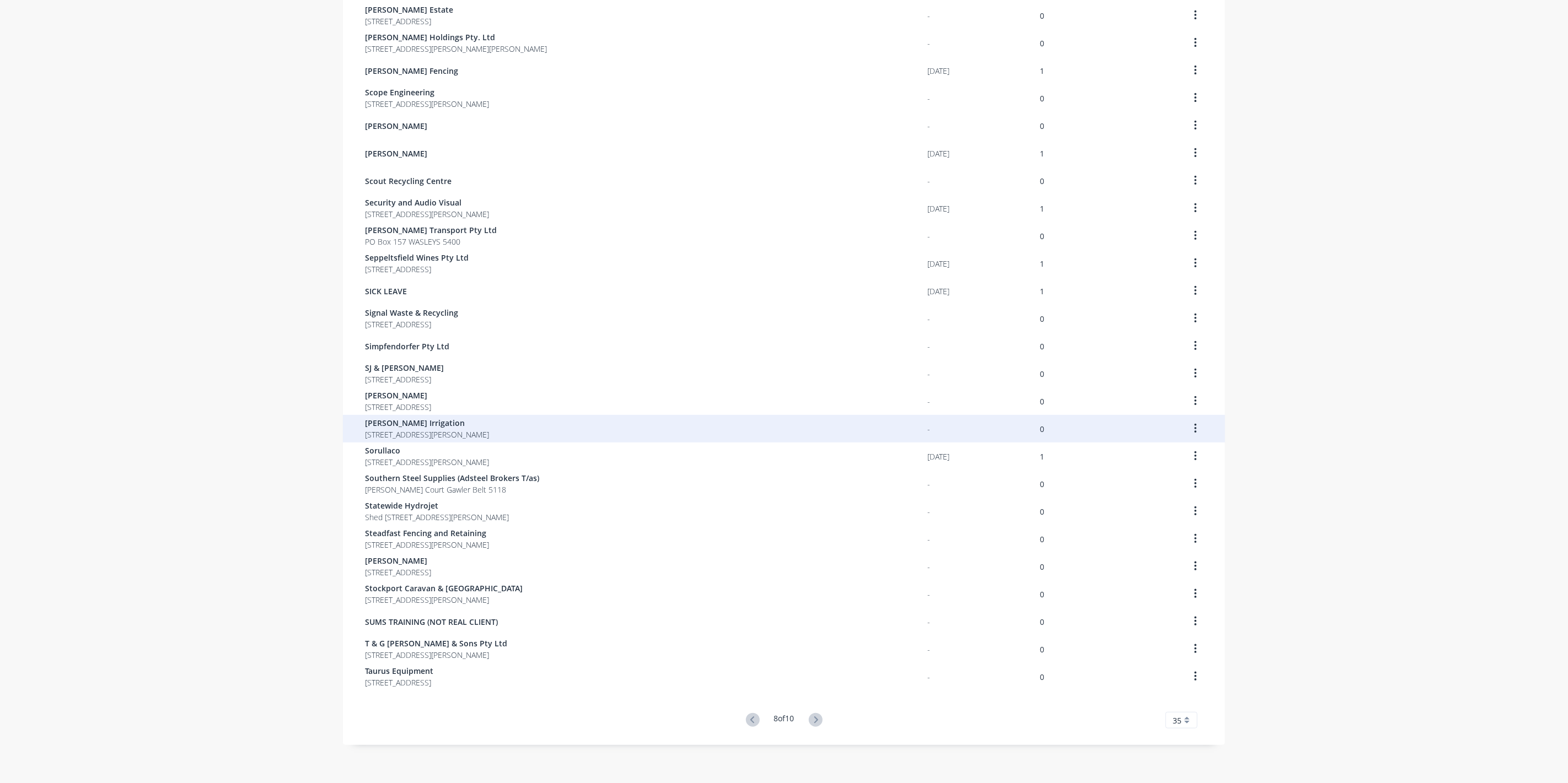
click at [381, 432] on span "[STREET_ADDRESS][PERSON_NAME]" at bounding box center [427, 434] width 124 height 11
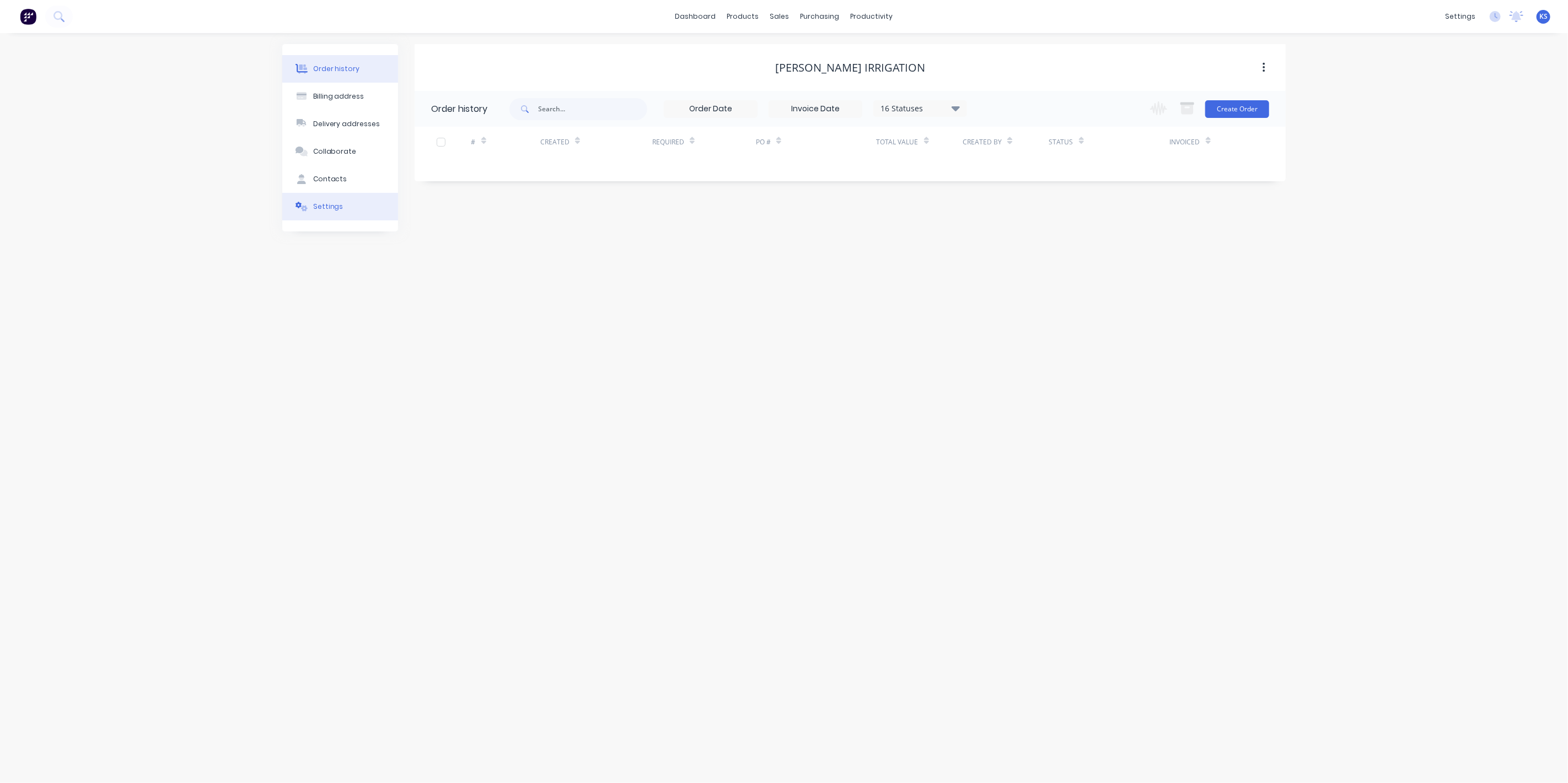
click at [324, 209] on div "Settings" at bounding box center [328, 206] width 30 height 10
click at [439, 341] on div at bounding box center [435, 342] width 22 height 22
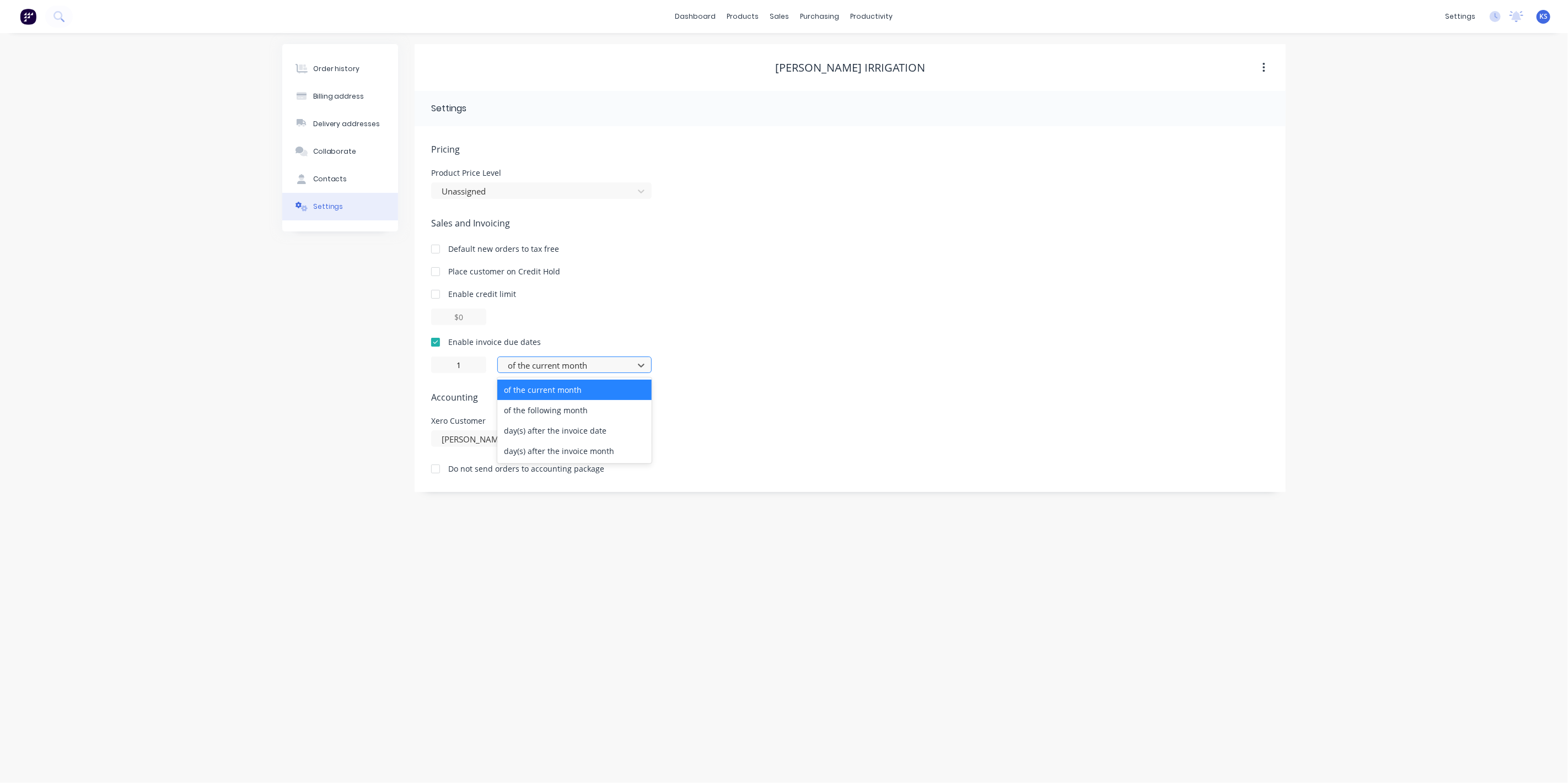
click at [551, 361] on div at bounding box center [568, 366] width 122 height 14
click at [553, 433] on div "day(s) after the invoice date" at bounding box center [574, 430] width 155 height 20
type input "0"
click at [276, 358] on div "Order history Billing address Delivery addresses Collaborate Contacts Settings …" at bounding box center [784, 408] width 1568 height 750
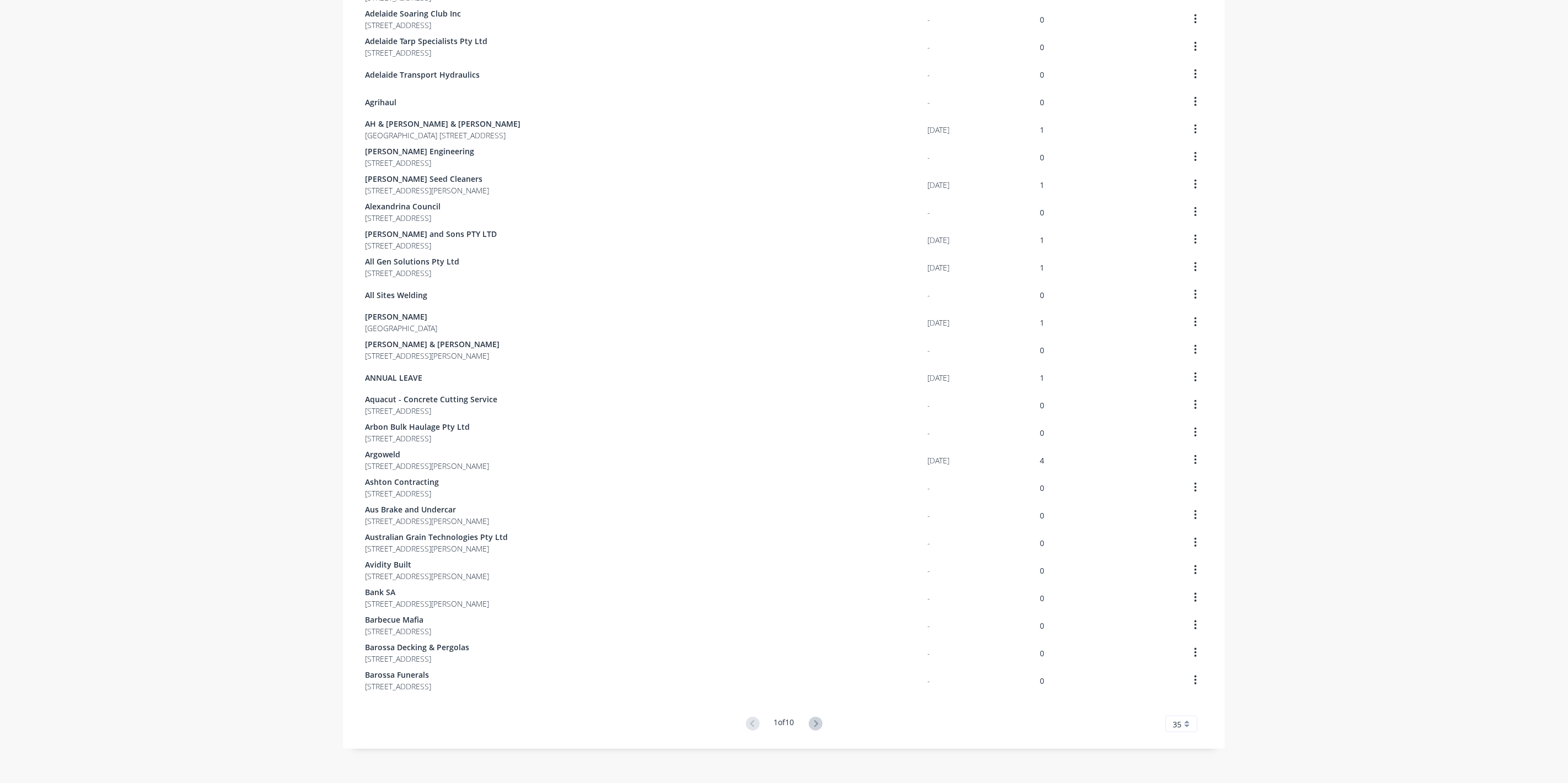
scroll to position [384, 0]
click at [816, 718] on icon at bounding box center [816, 720] width 14 height 14
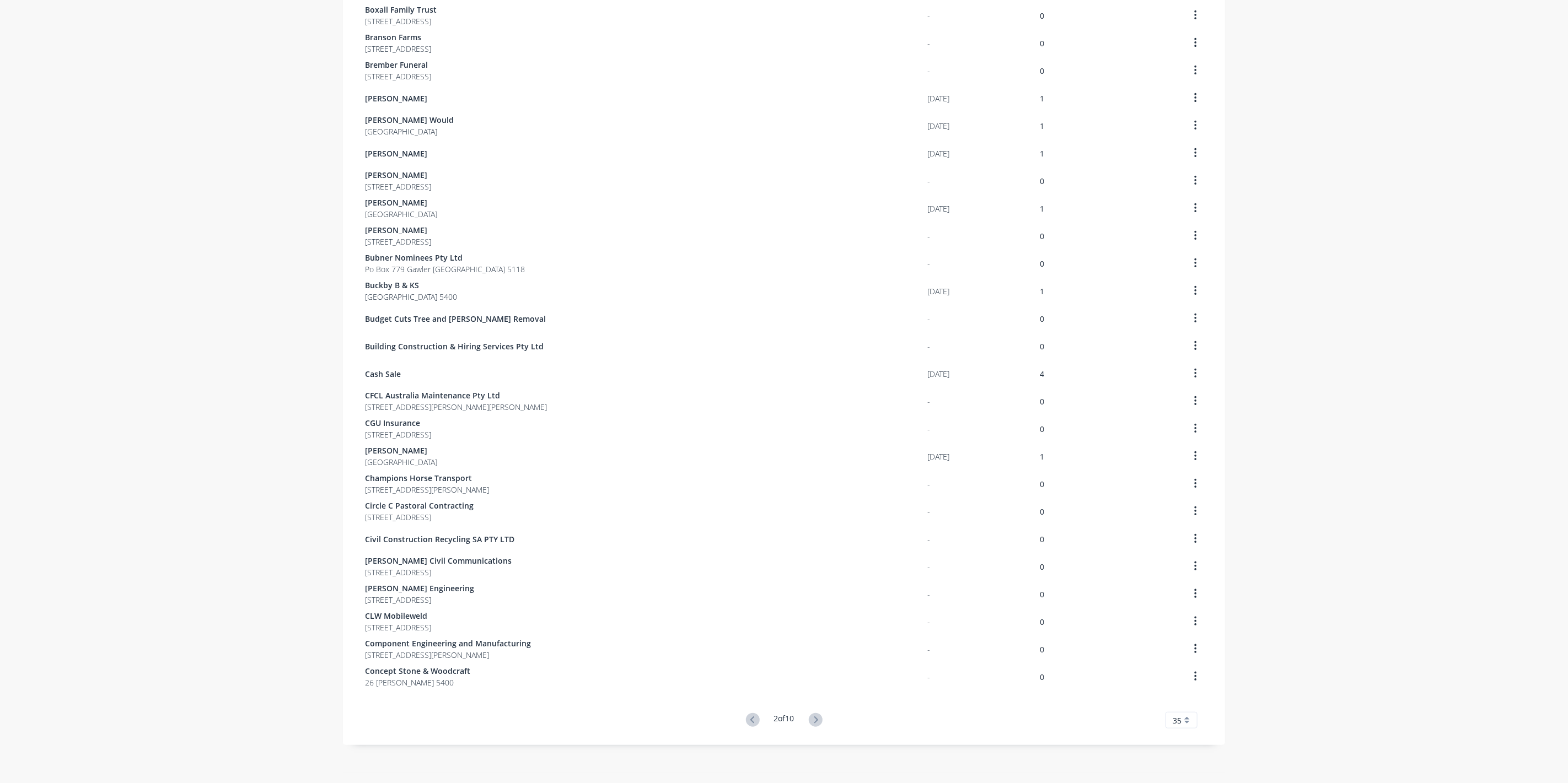
click at [816, 718] on icon at bounding box center [816, 720] width 14 height 14
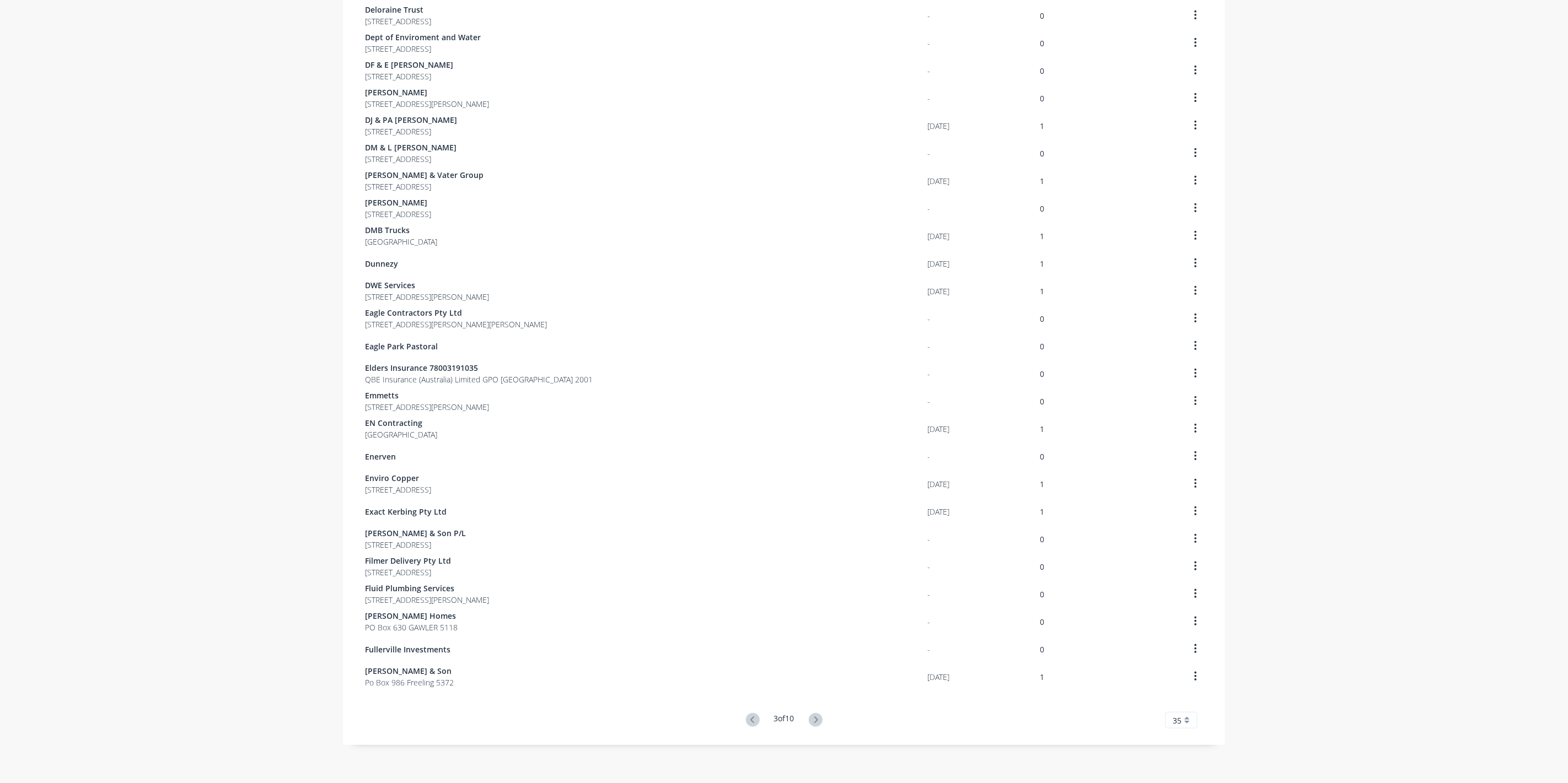
click at [816, 718] on icon at bounding box center [816, 720] width 14 height 14
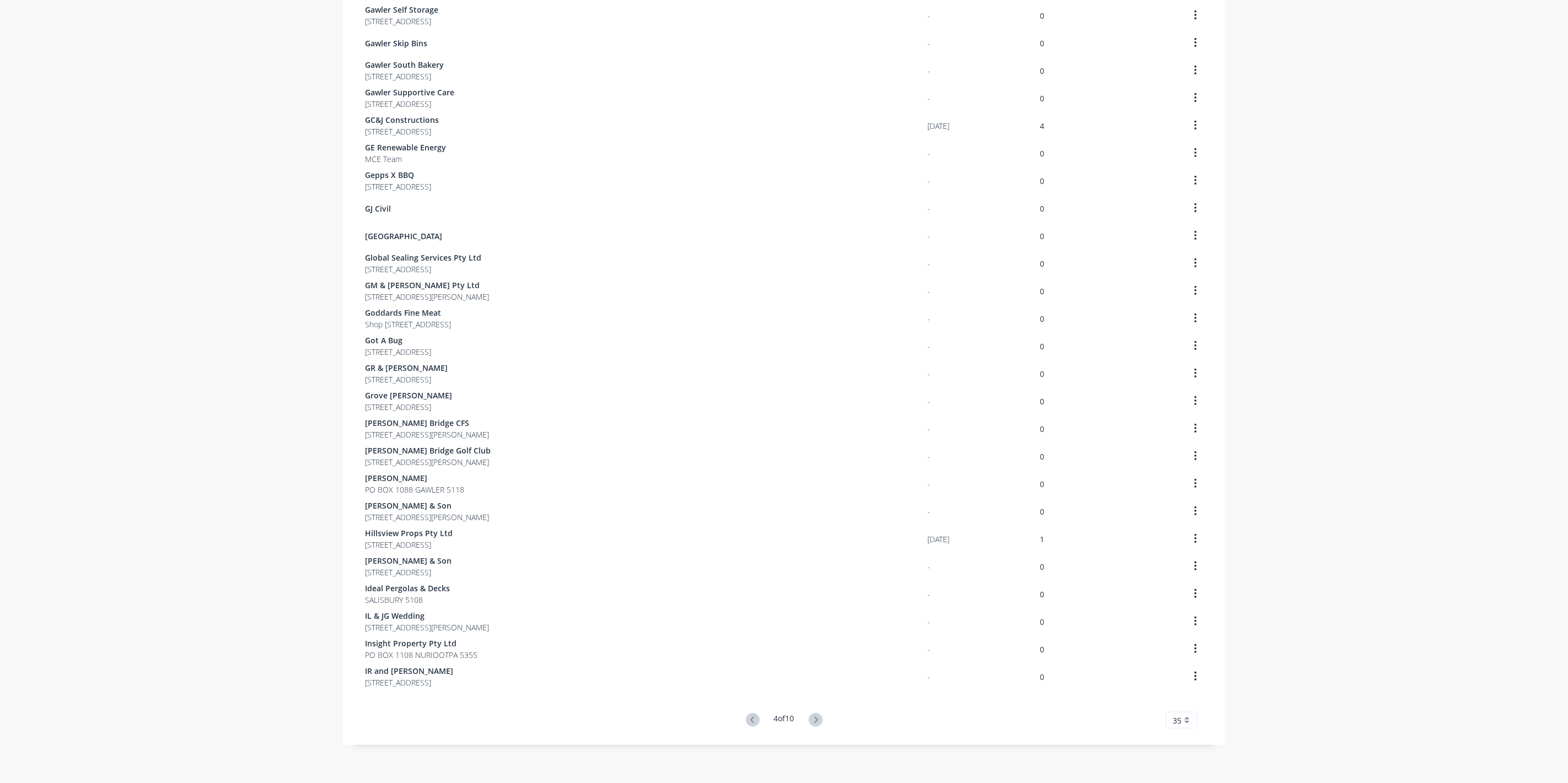
click at [816, 718] on icon at bounding box center [816, 720] width 14 height 14
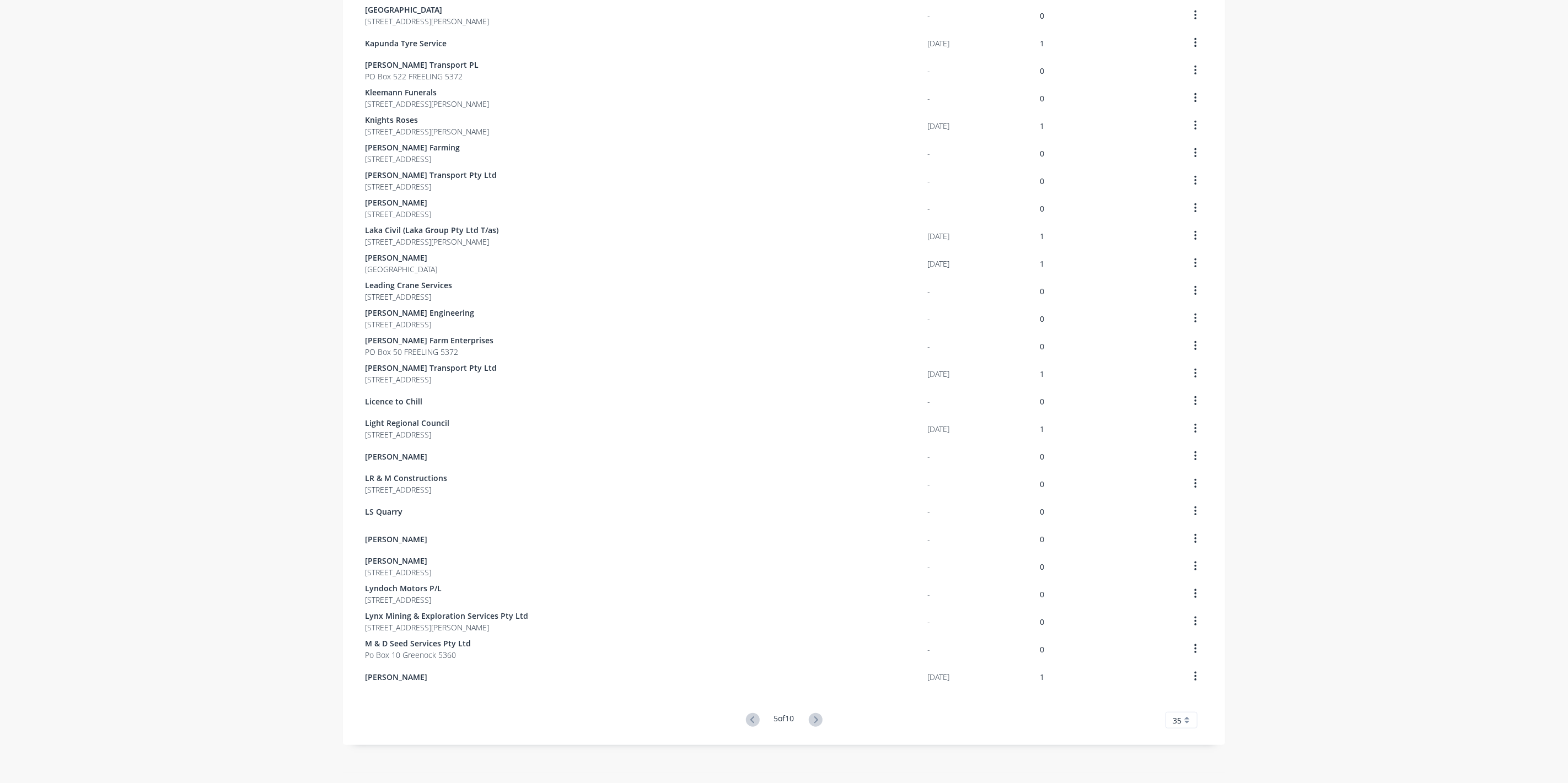
click at [816, 718] on icon at bounding box center [816, 720] width 14 height 14
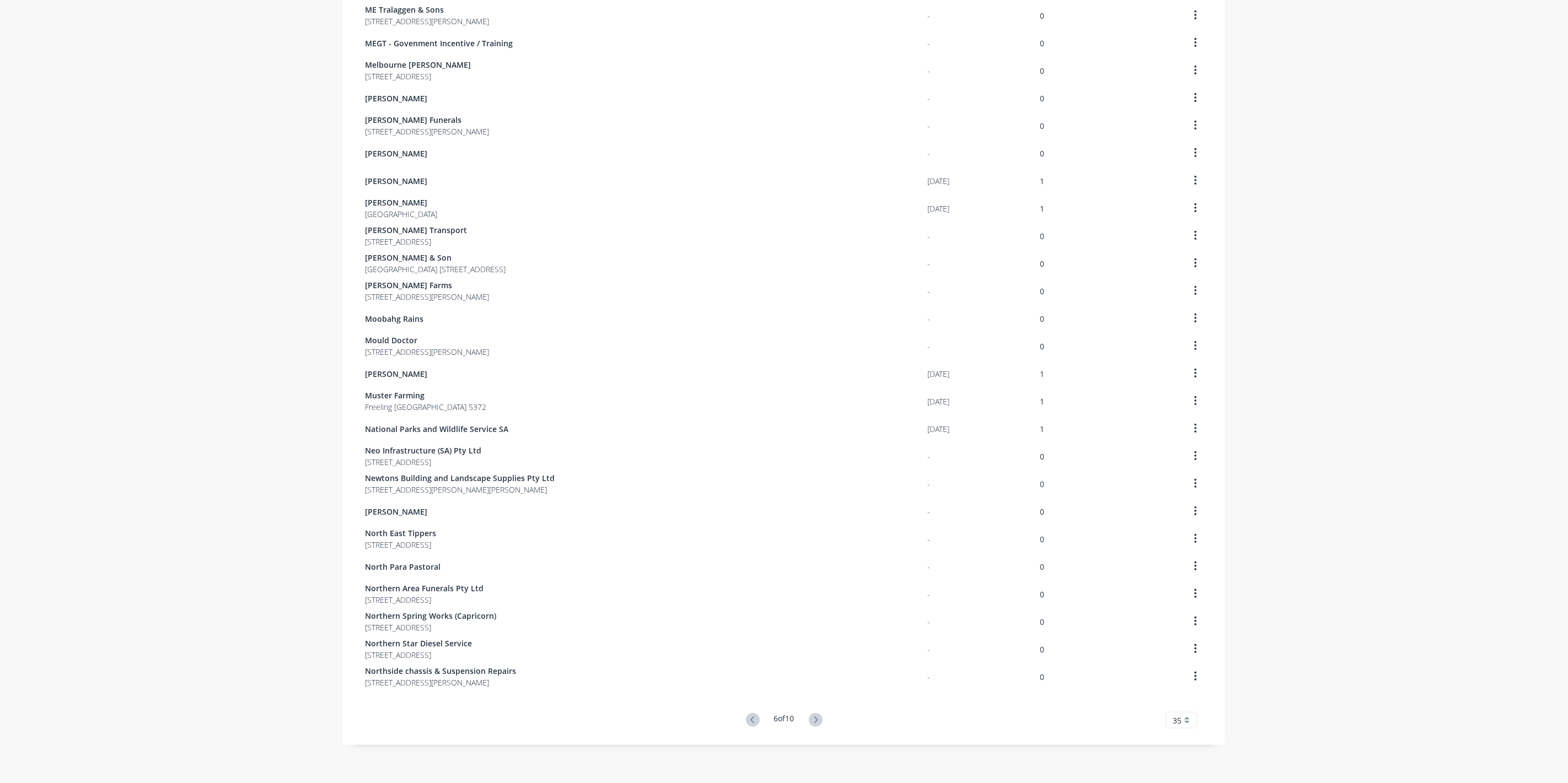
click at [816, 718] on icon at bounding box center [816, 720] width 14 height 14
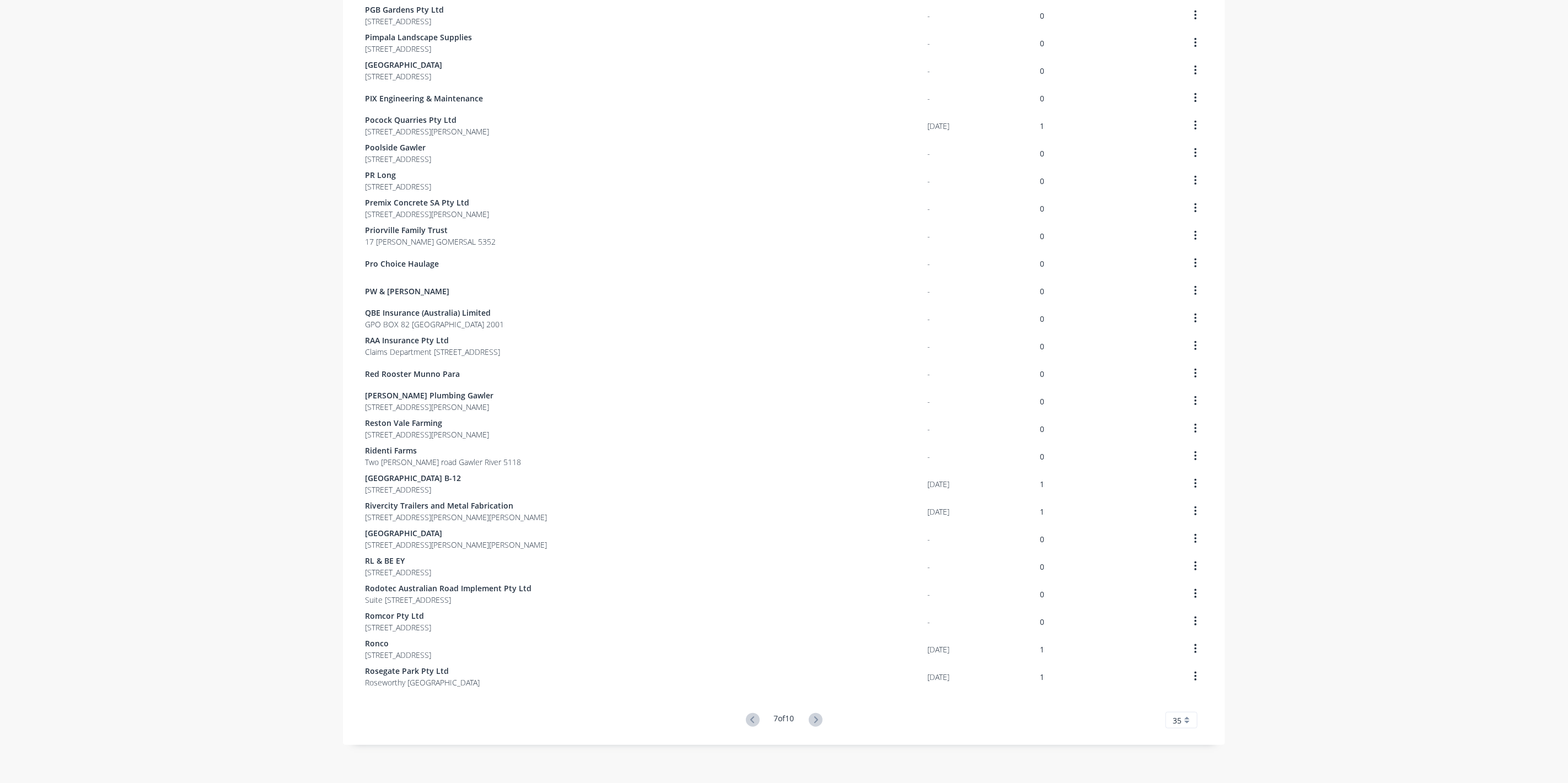
click at [816, 718] on icon at bounding box center [816, 720] width 14 height 14
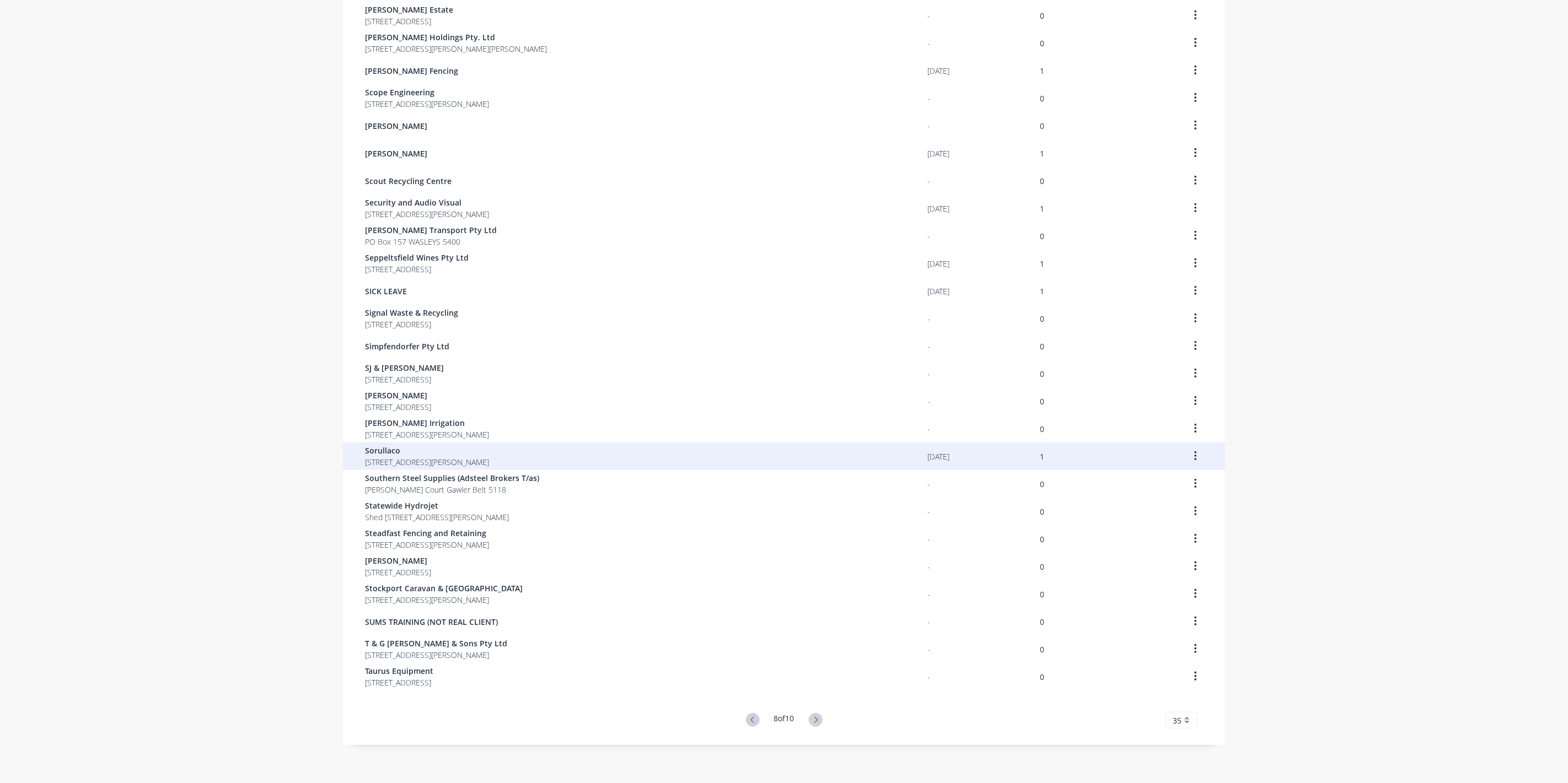
click at [384, 447] on span "Sorullaco" at bounding box center [427, 450] width 124 height 11
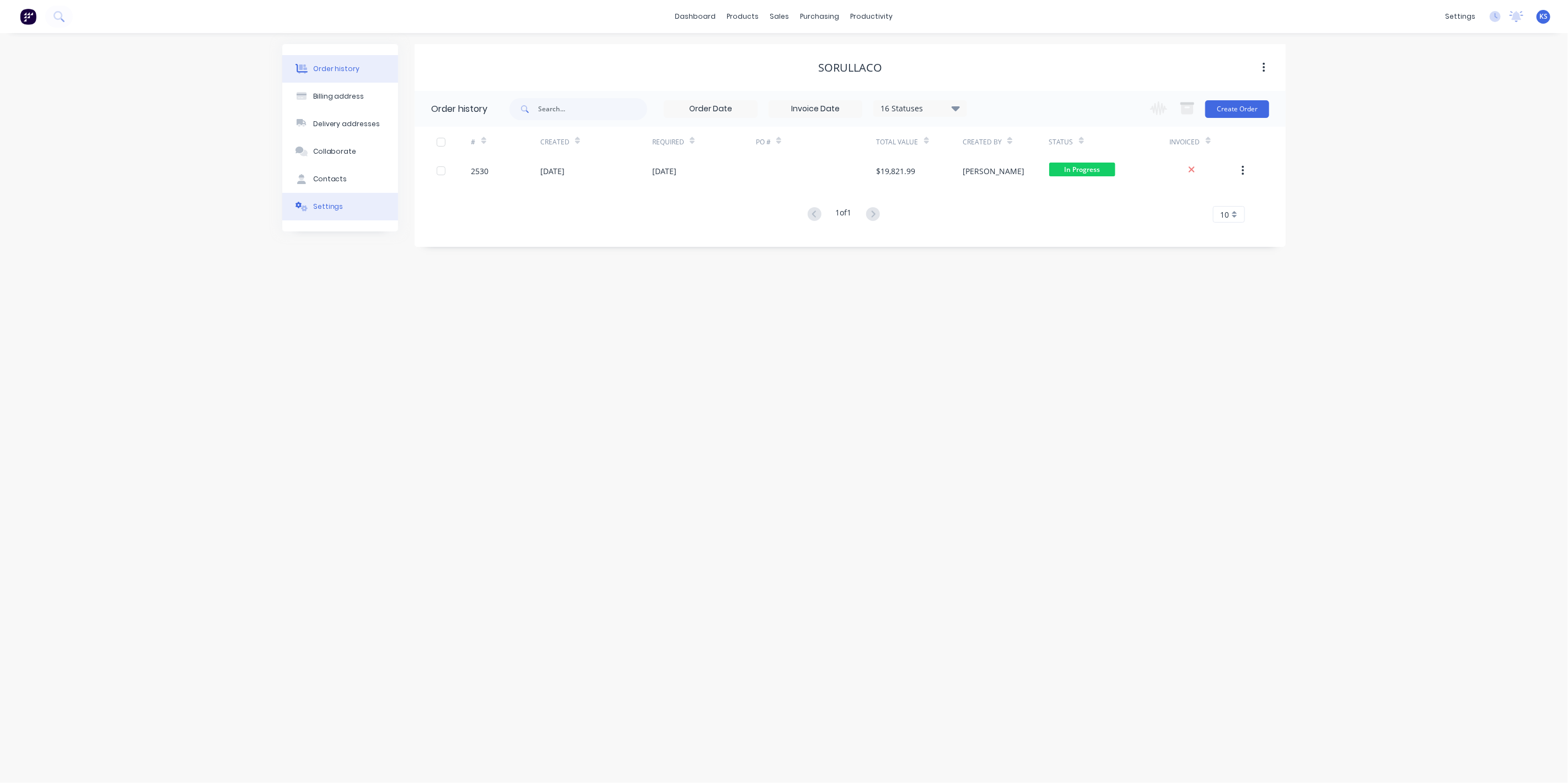
click at [343, 206] on button "Settings" at bounding box center [340, 206] width 116 height 28
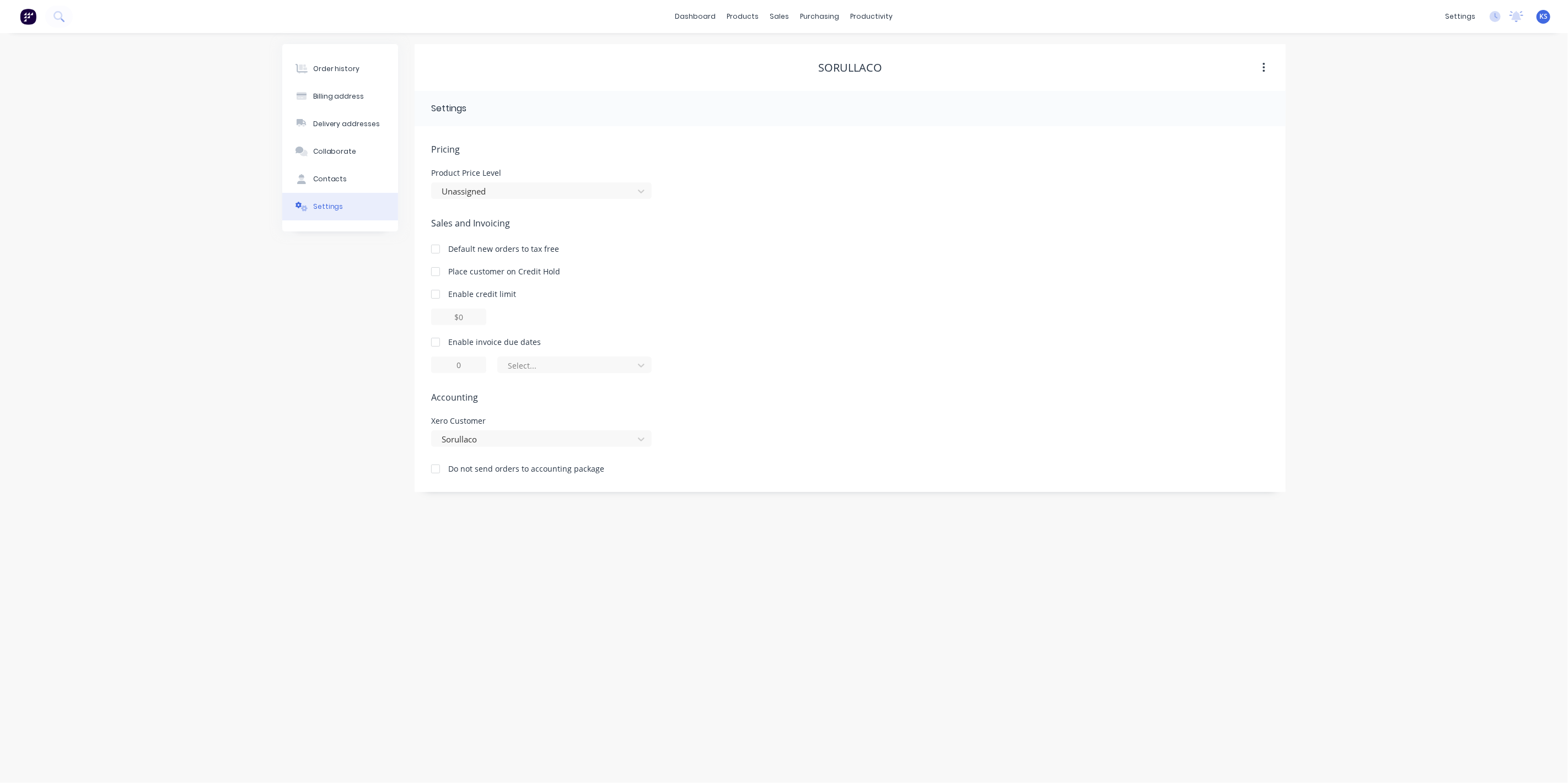
click at [433, 335] on div at bounding box center [435, 342] width 22 height 22
type input "1"
click at [436, 344] on div at bounding box center [435, 342] width 22 height 22
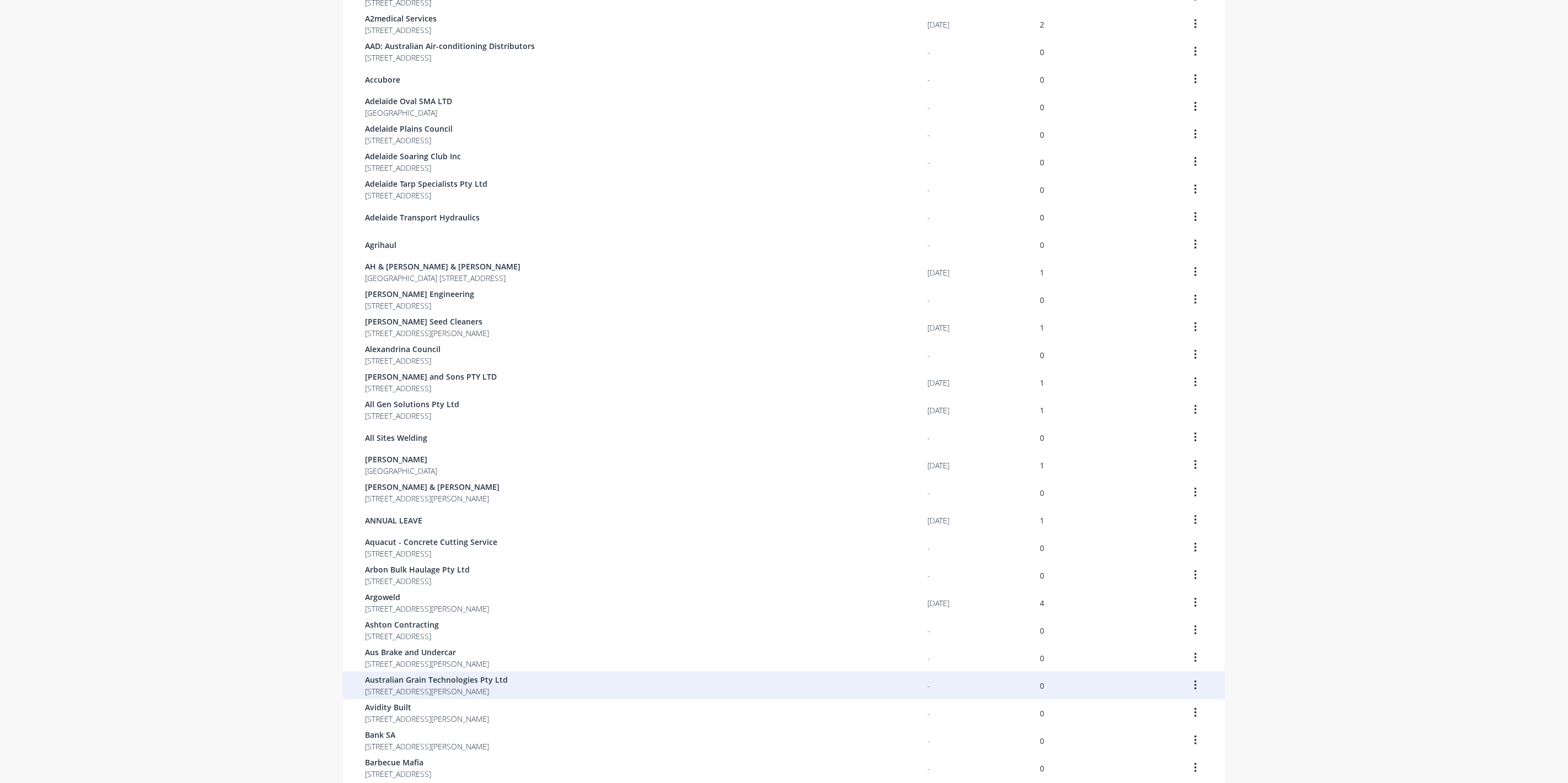
scroll to position [384, 0]
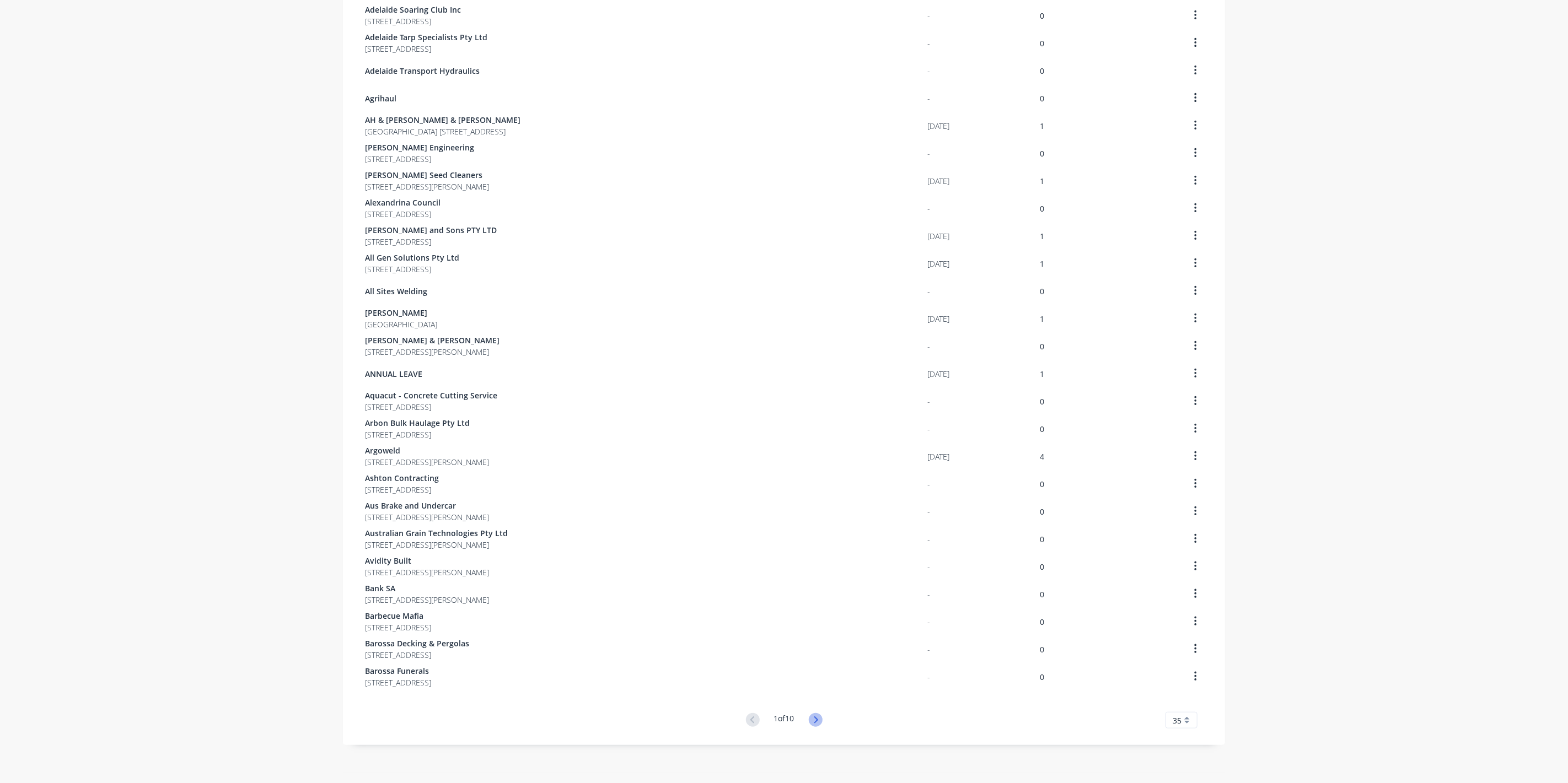
click at [813, 717] on icon at bounding box center [816, 720] width 14 height 14
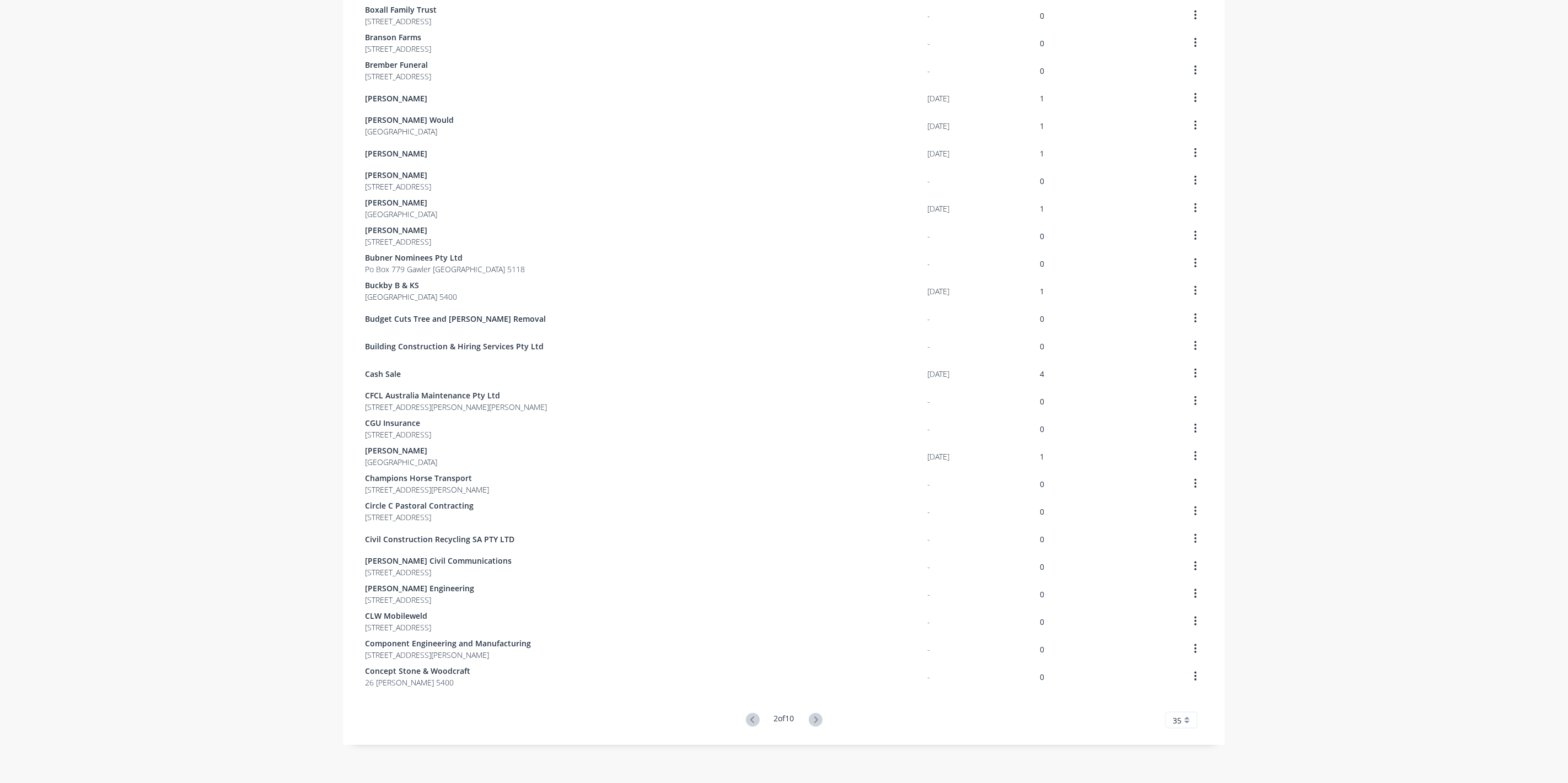
click at [813, 717] on icon at bounding box center [816, 720] width 14 height 14
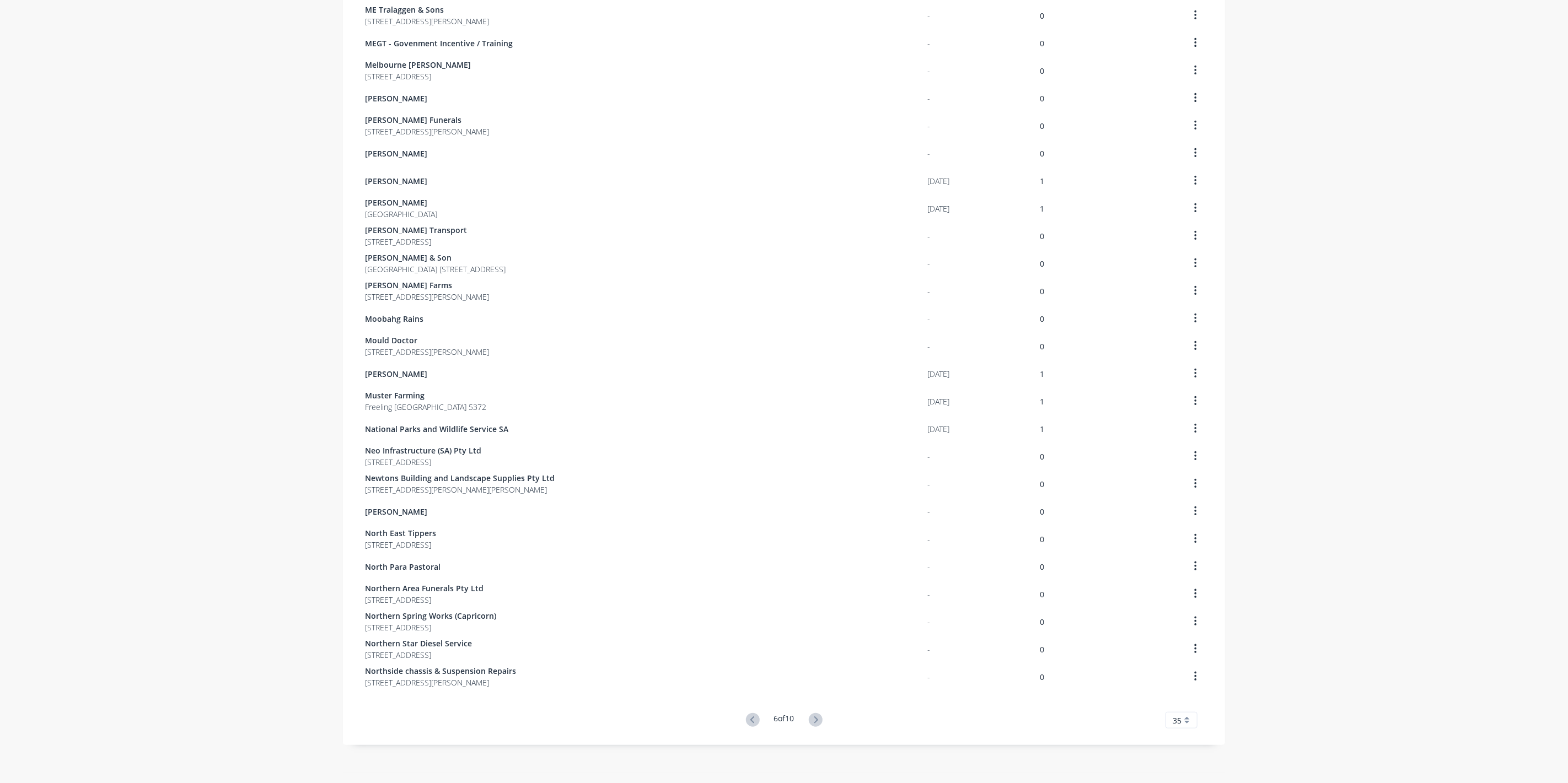
click at [813, 717] on icon at bounding box center [816, 720] width 14 height 14
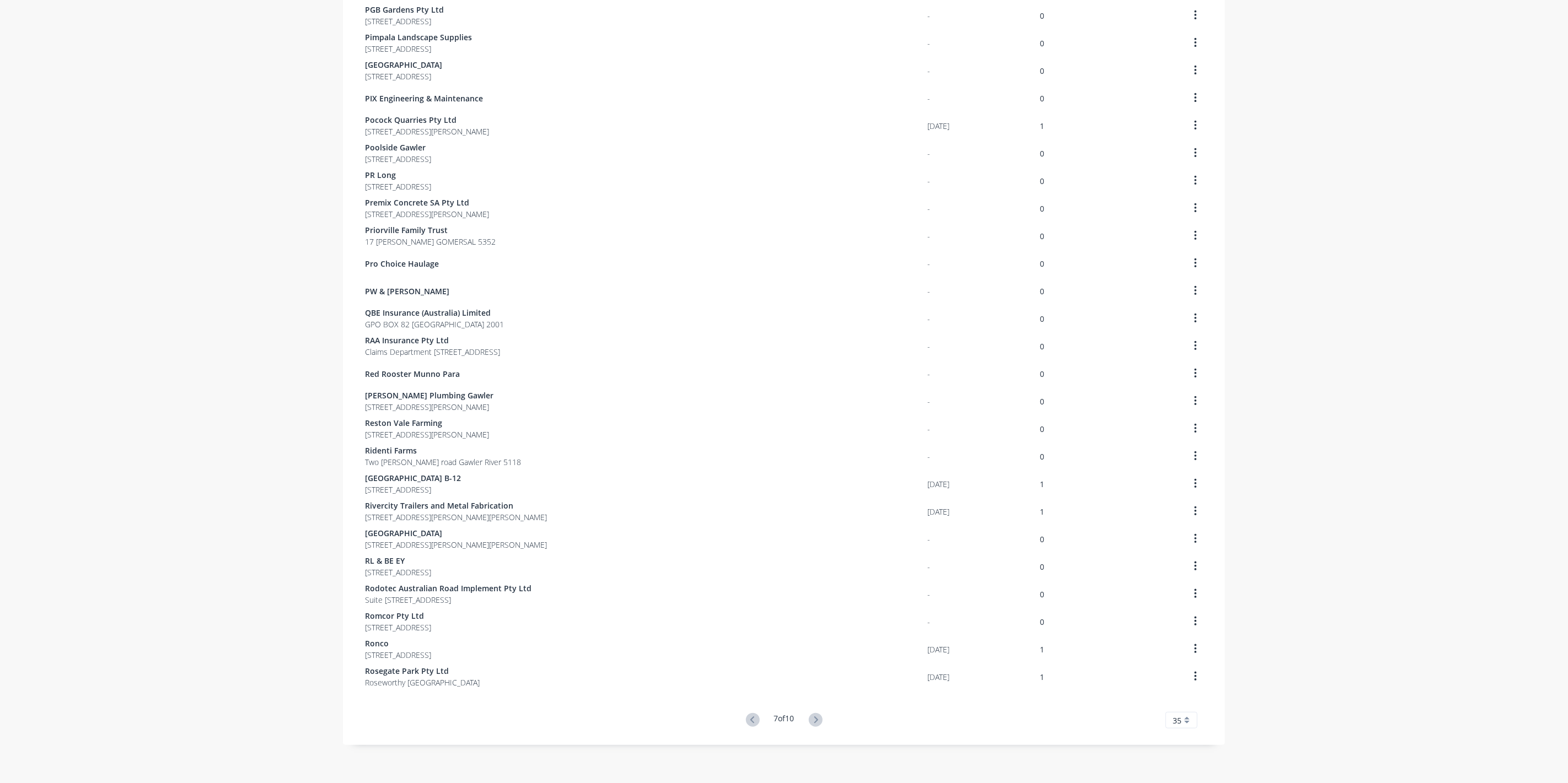
click at [813, 717] on icon at bounding box center [816, 720] width 14 height 14
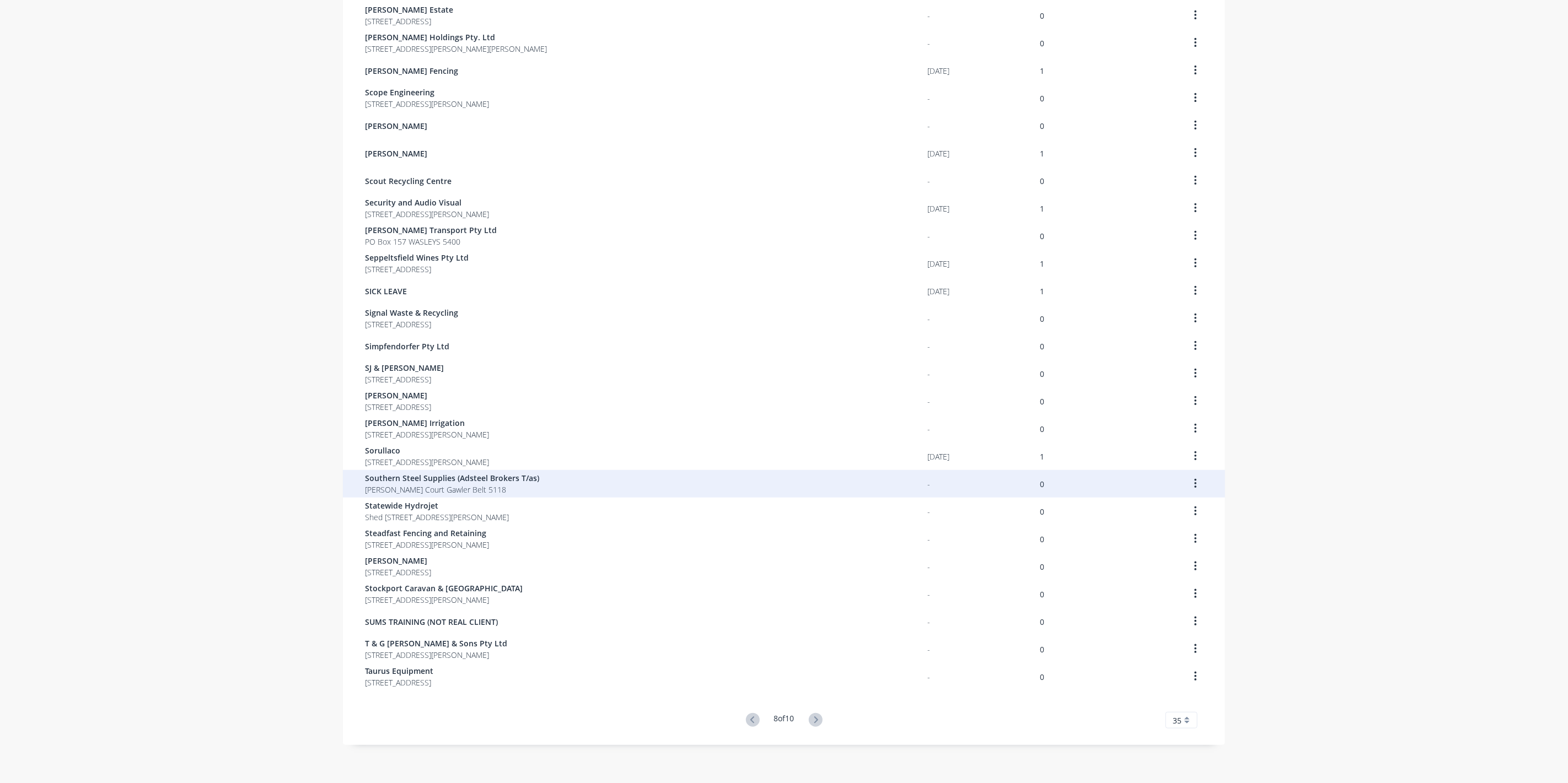
click at [431, 478] on span "Southern Steel Supplies (Adsteel Brokers T/as)" at bounding box center [452, 477] width 174 height 11
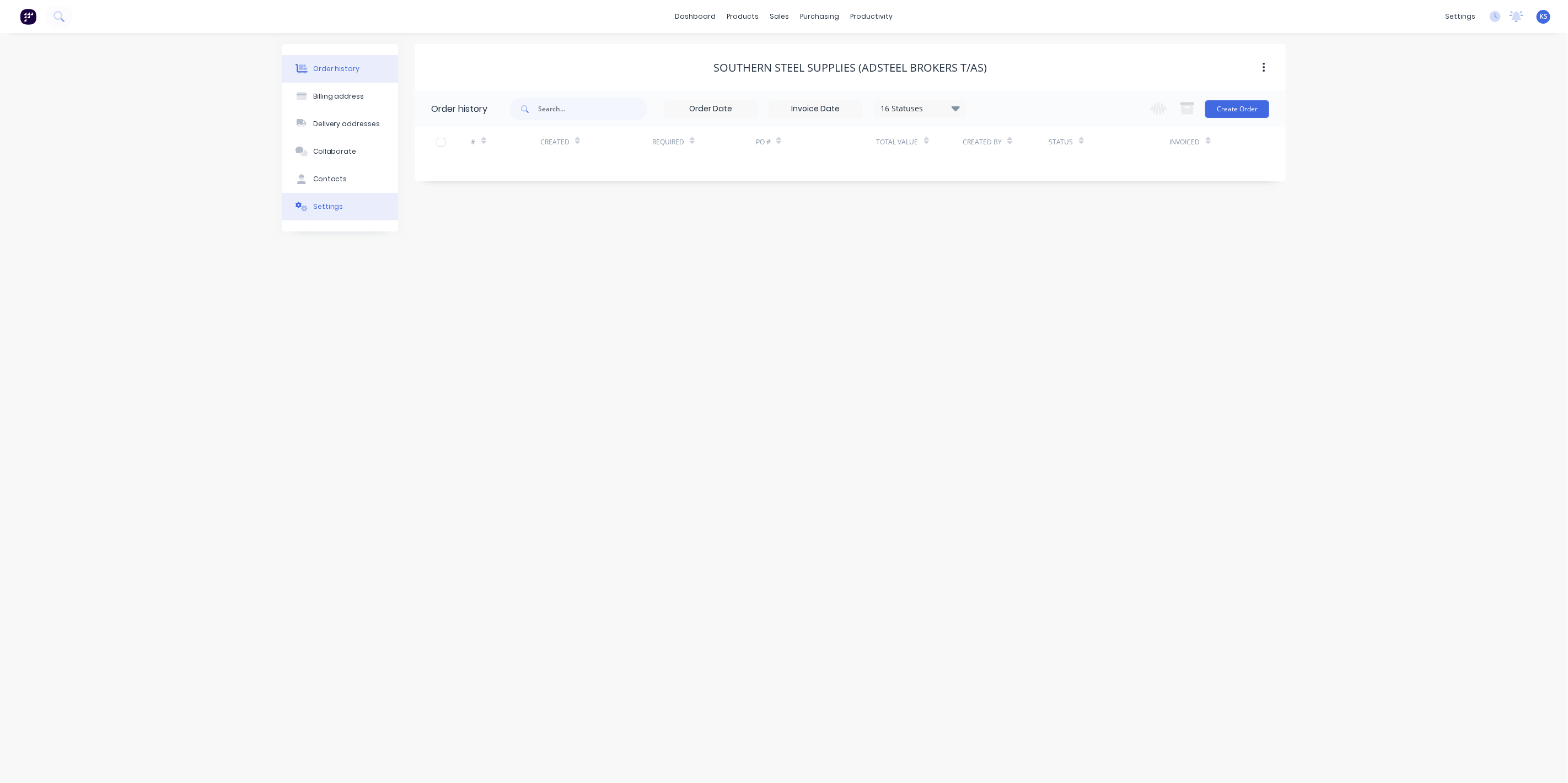
click at [356, 209] on button "Settings" at bounding box center [340, 206] width 116 height 28
click at [437, 339] on div at bounding box center [435, 342] width 22 height 22
click at [526, 364] on div at bounding box center [568, 366] width 122 height 14
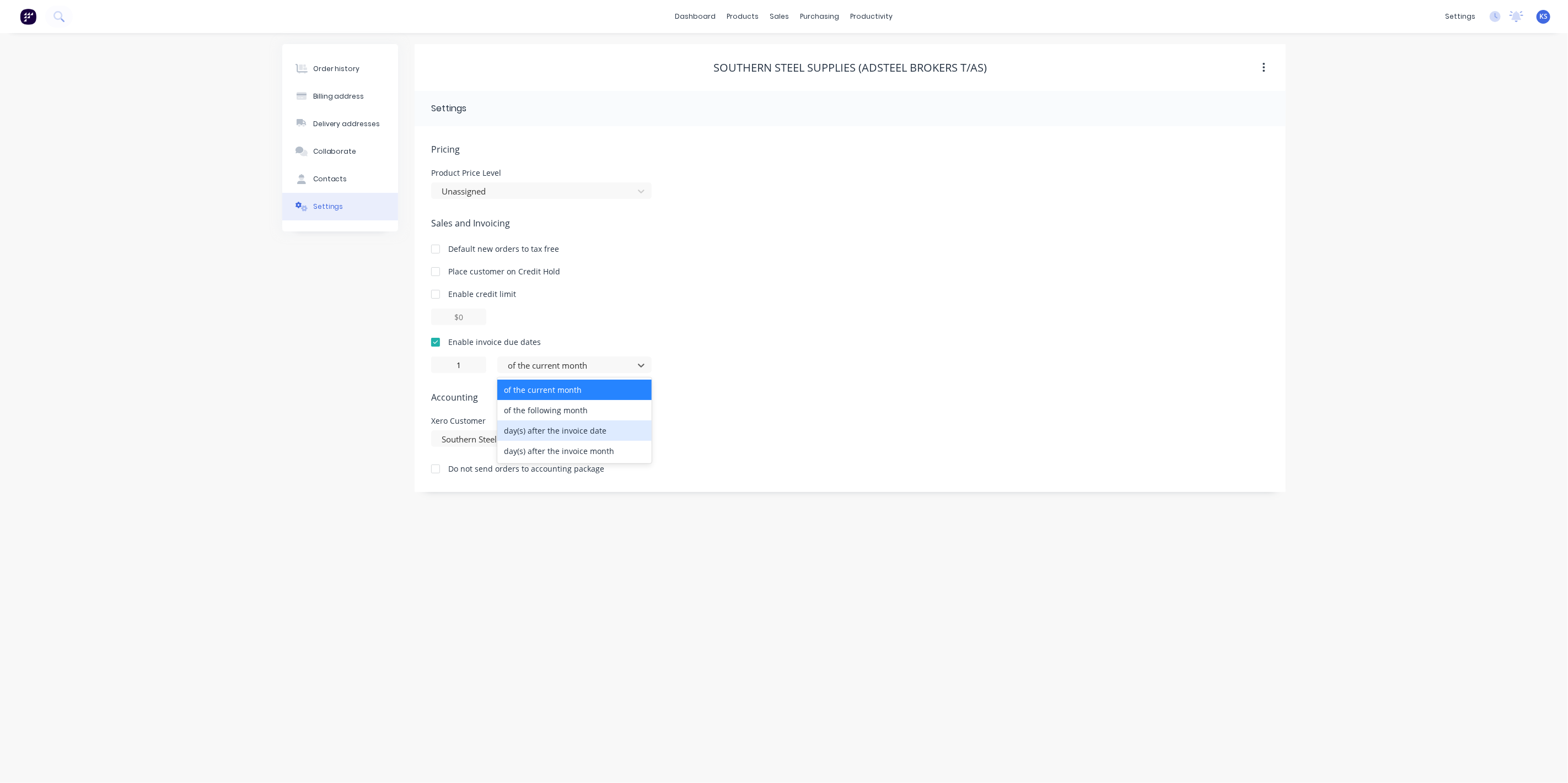
click at [541, 431] on div "day(s) after the invoice date" at bounding box center [574, 430] width 155 height 20
drag, startPoint x: 466, startPoint y: 369, endPoint x: 327, endPoint y: 367, distance: 139.0
click at [327, 367] on div "Order history Billing address Delivery addresses Collaborate Contacts Settings …" at bounding box center [784, 268] width 1003 height 448
type input "7"
click at [200, 336] on div "Order history Billing address Delivery addresses Collaborate Contacts Settings …" at bounding box center [784, 408] width 1568 height 750
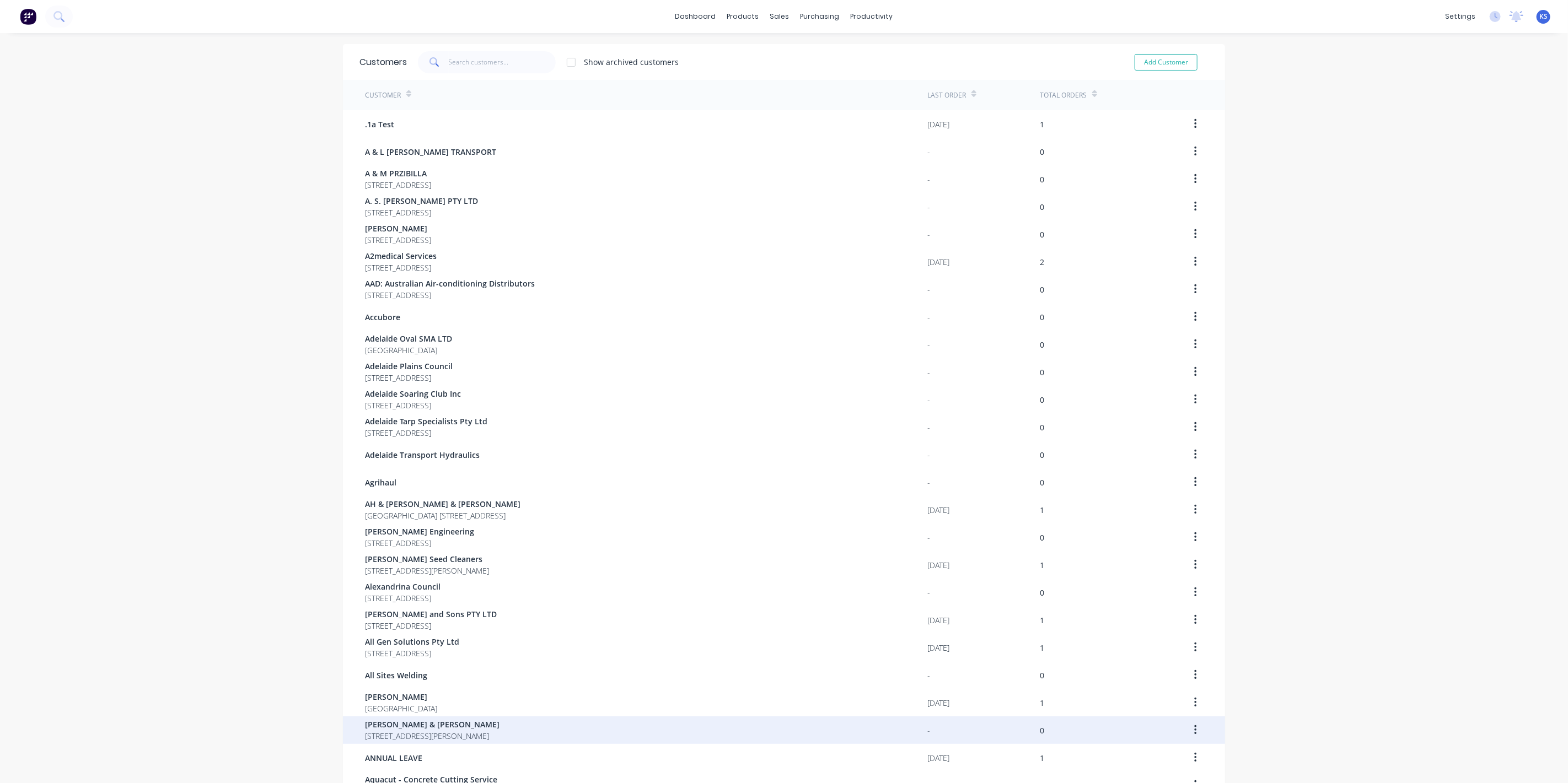
scroll to position [384, 0]
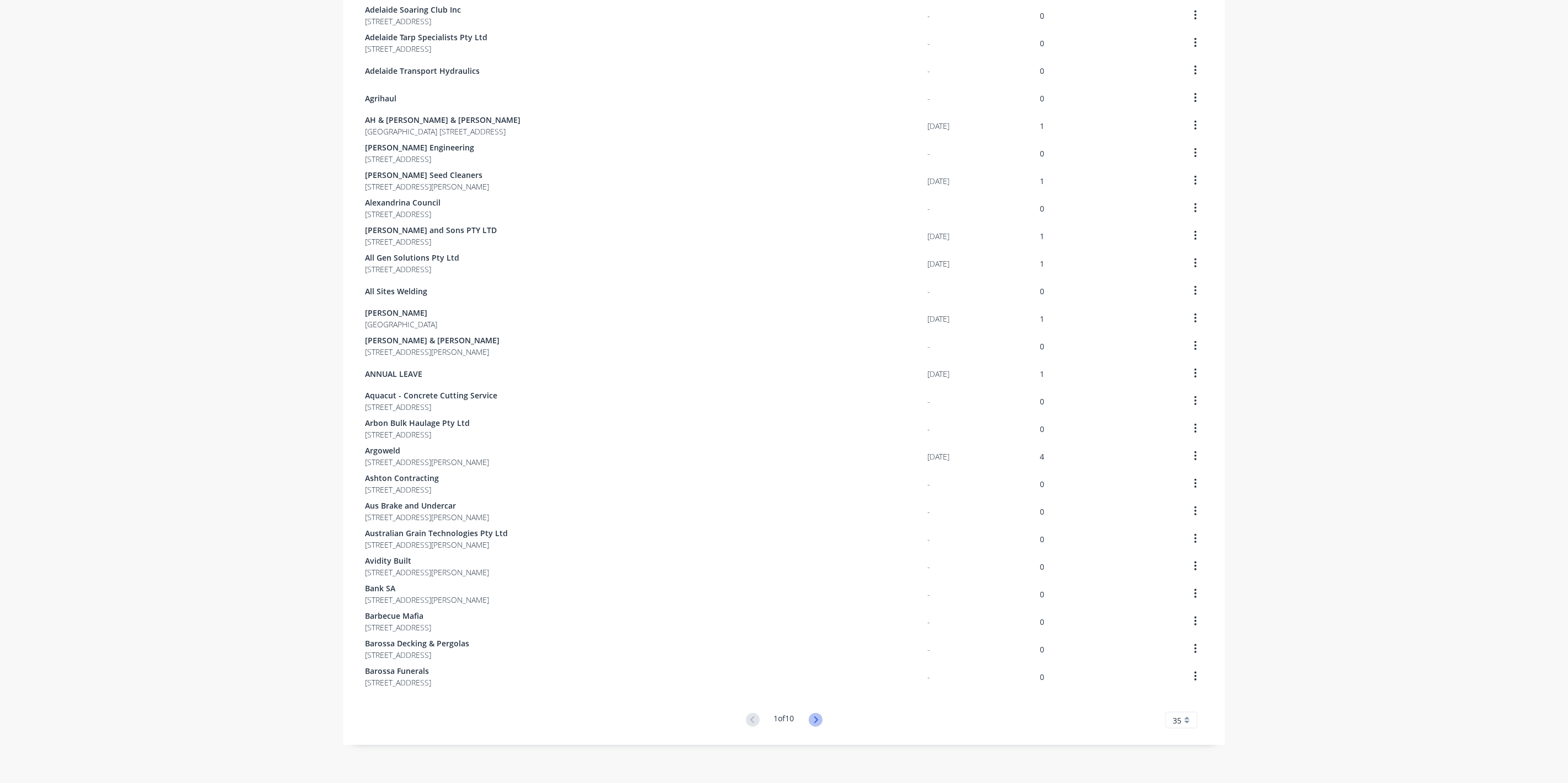
click at [810, 718] on icon at bounding box center [816, 720] width 14 height 14
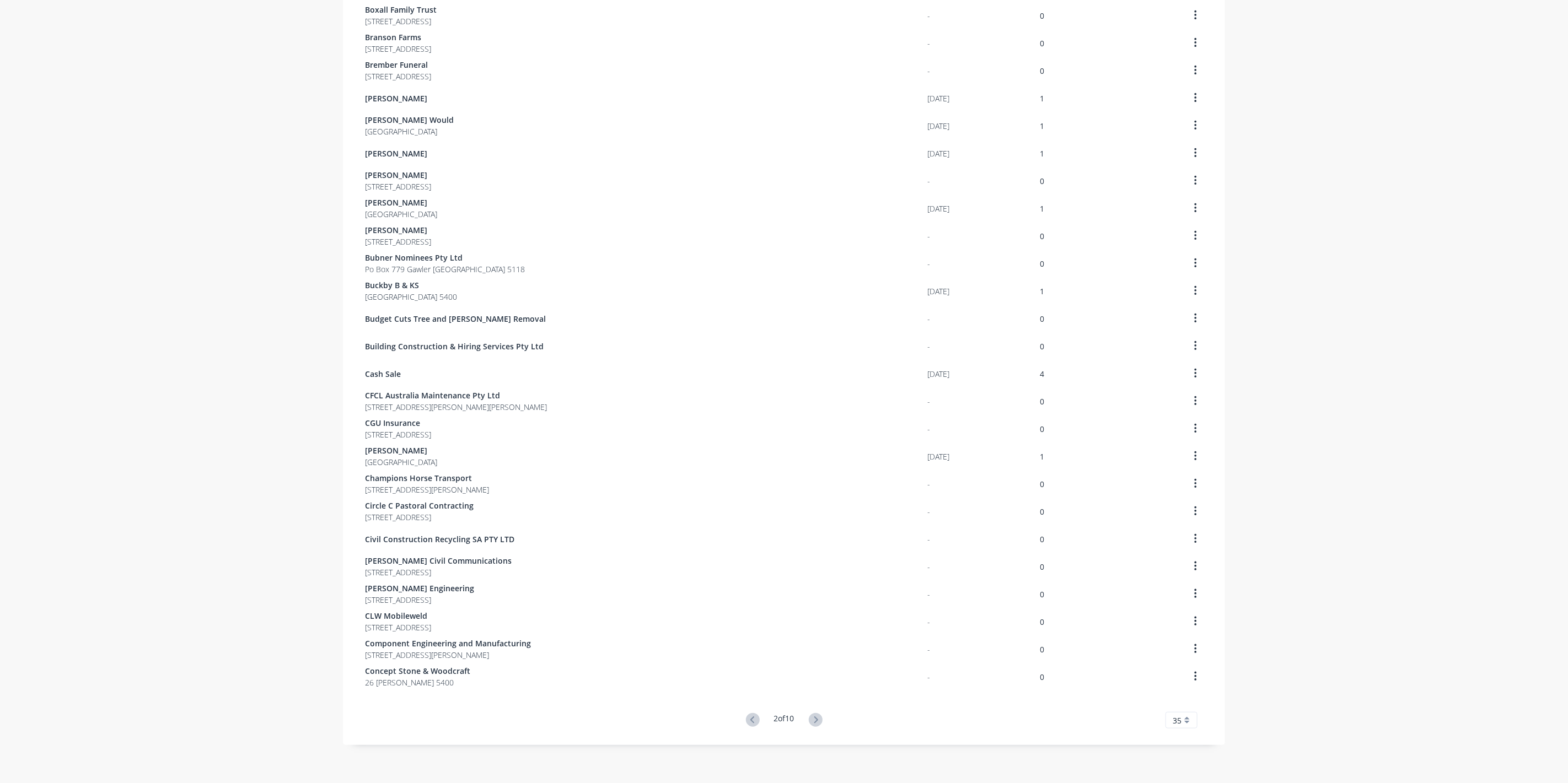
click at [811, 718] on icon at bounding box center [816, 720] width 14 height 14
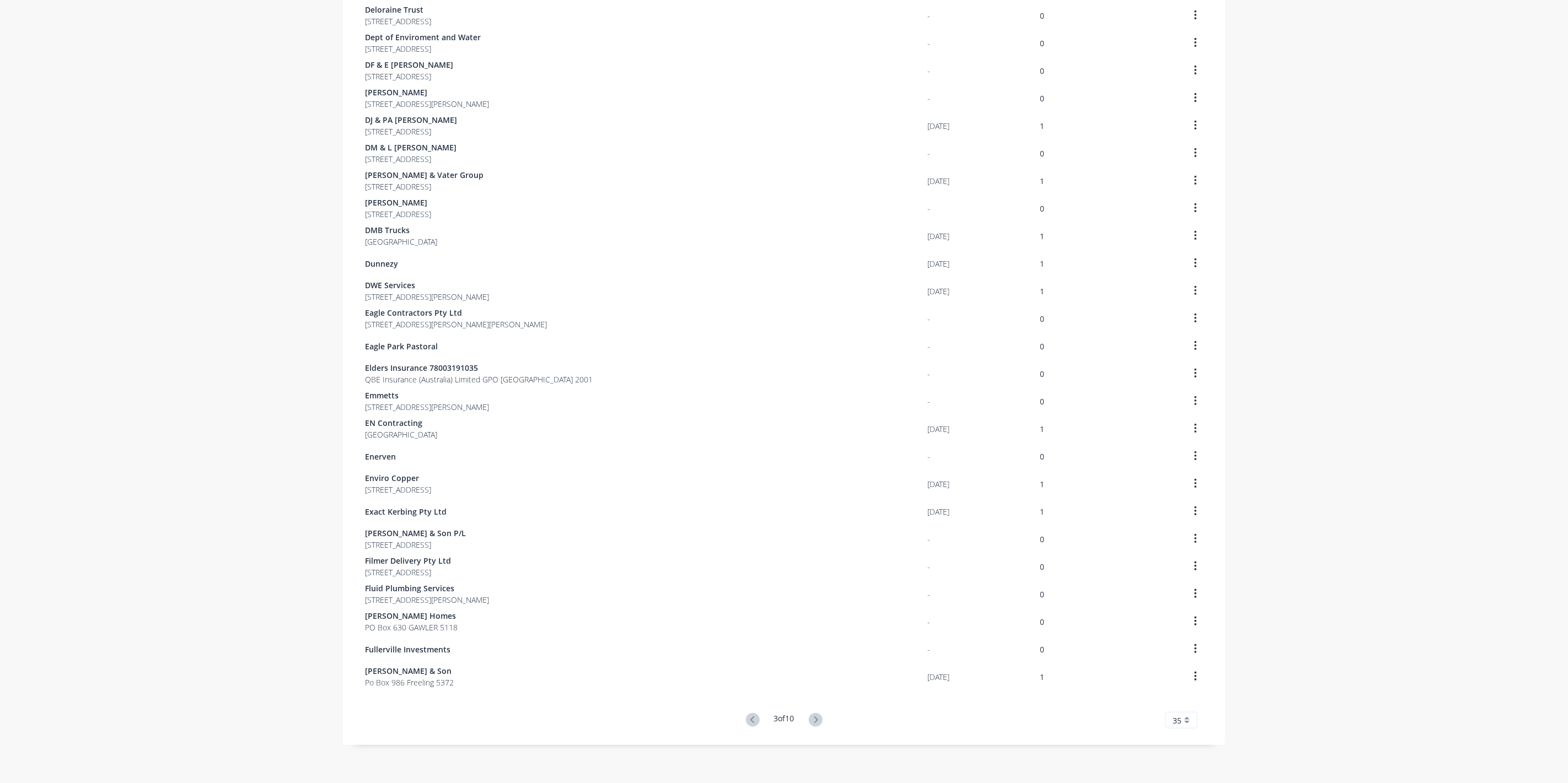
click at [811, 718] on icon at bounding box center [816, 720] width 14 height 14
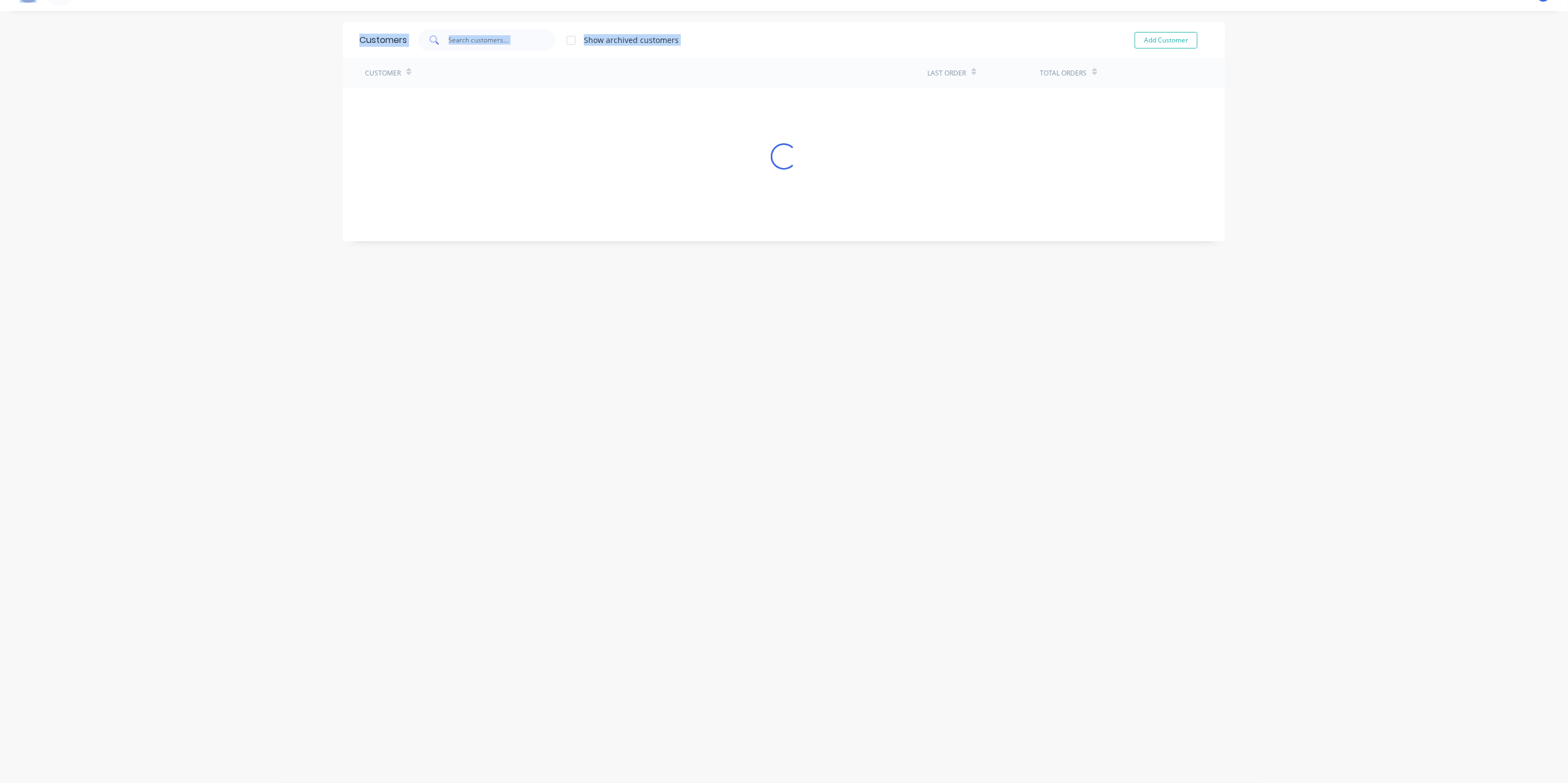
click at [811, 718] on div "Customers Show archived customers Add Customer Customer Last Order Total Orders…" at bounding box center [784, 396] width 882 height 750
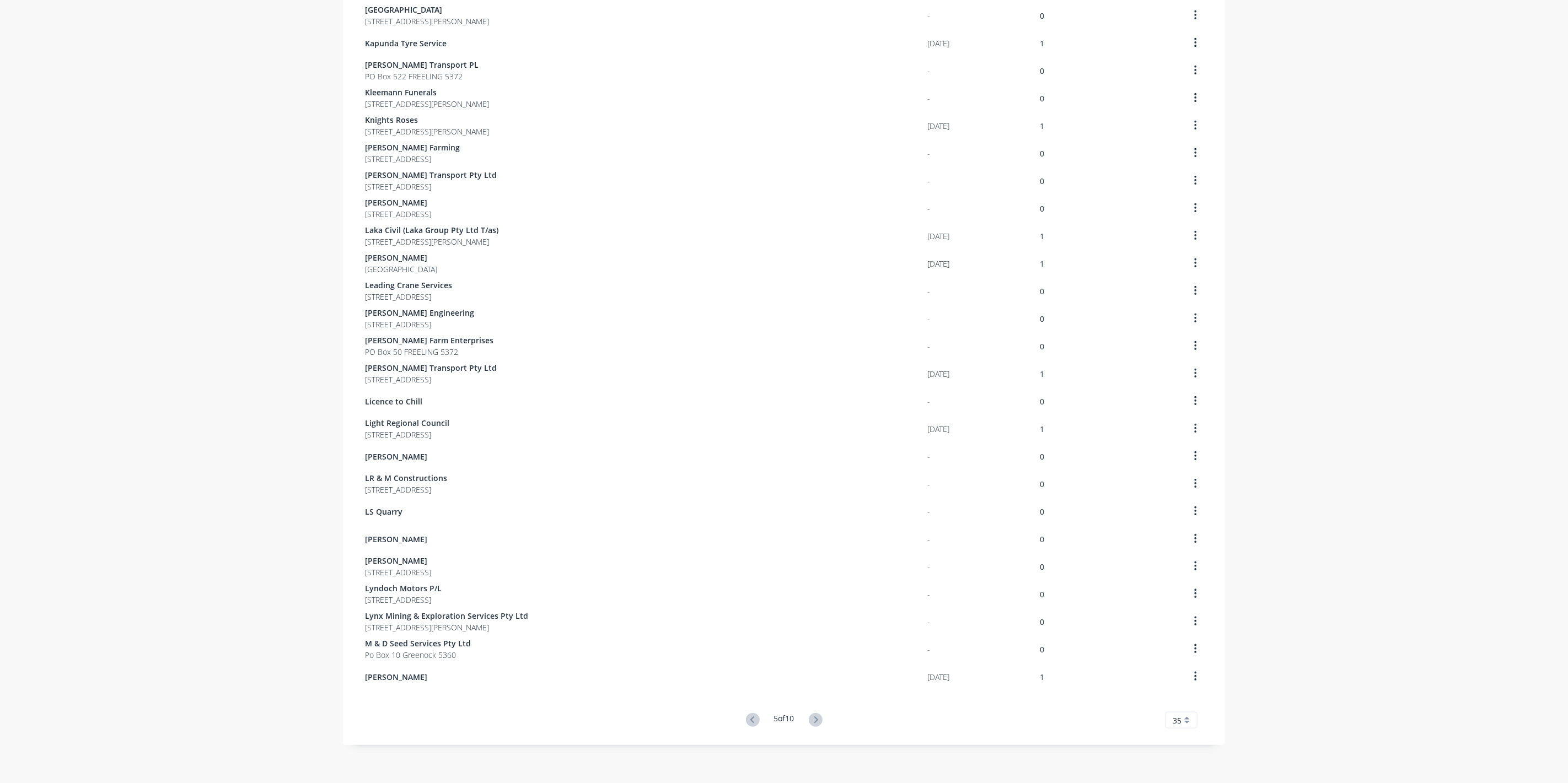
click at [811, 718] on icon at bounding box center [816, 720] width 14 height 14
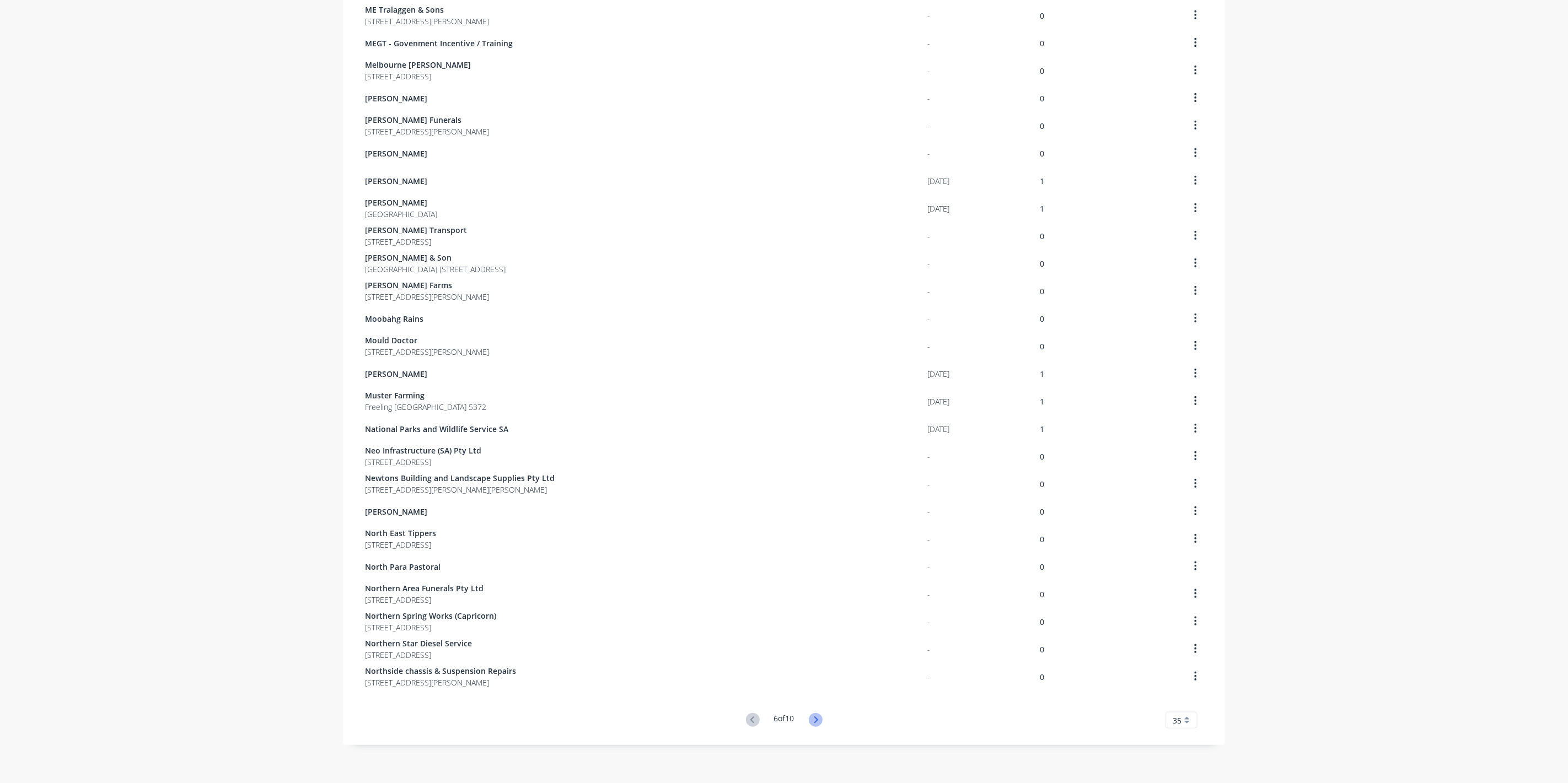
click at [814, 718] on icon at bounding box center [816, 720] width 4 height 7
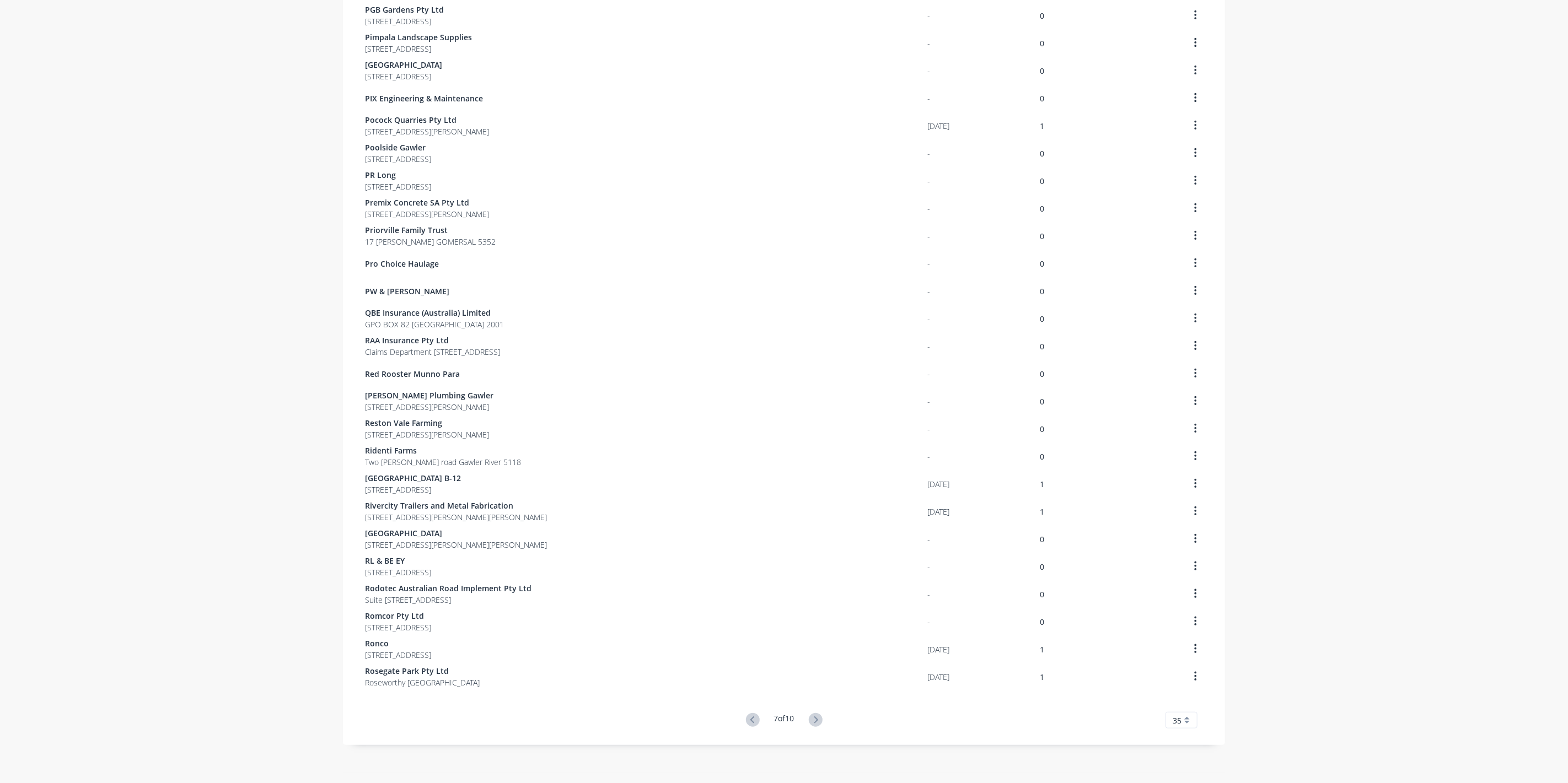
click at [814, 718] on icon at bounding box center [816, 720] width 4 height 7
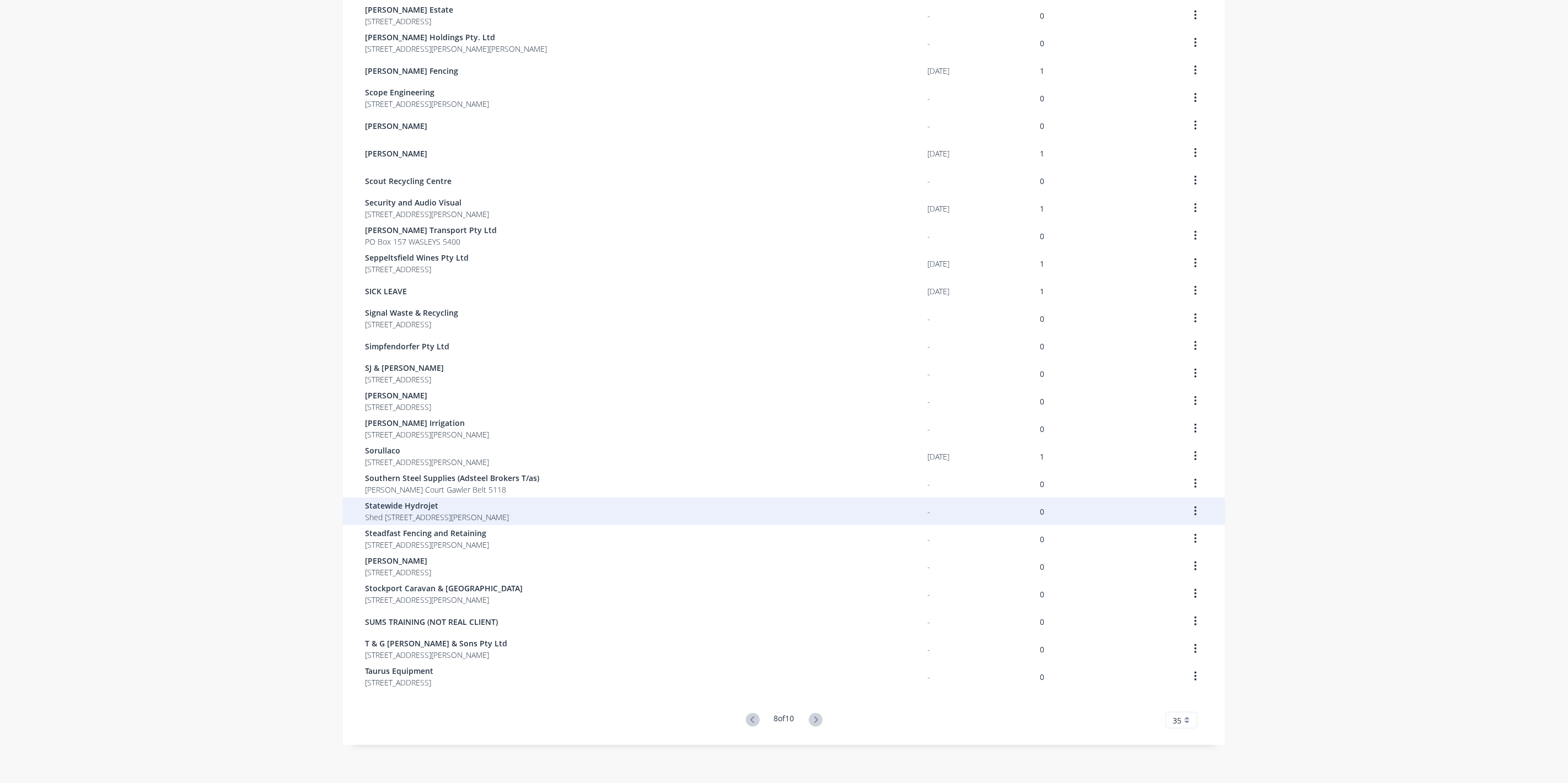
click at [368, 504] on span "Statewide Hydrojet" at bounding box center [437, 505] width 144 height 11
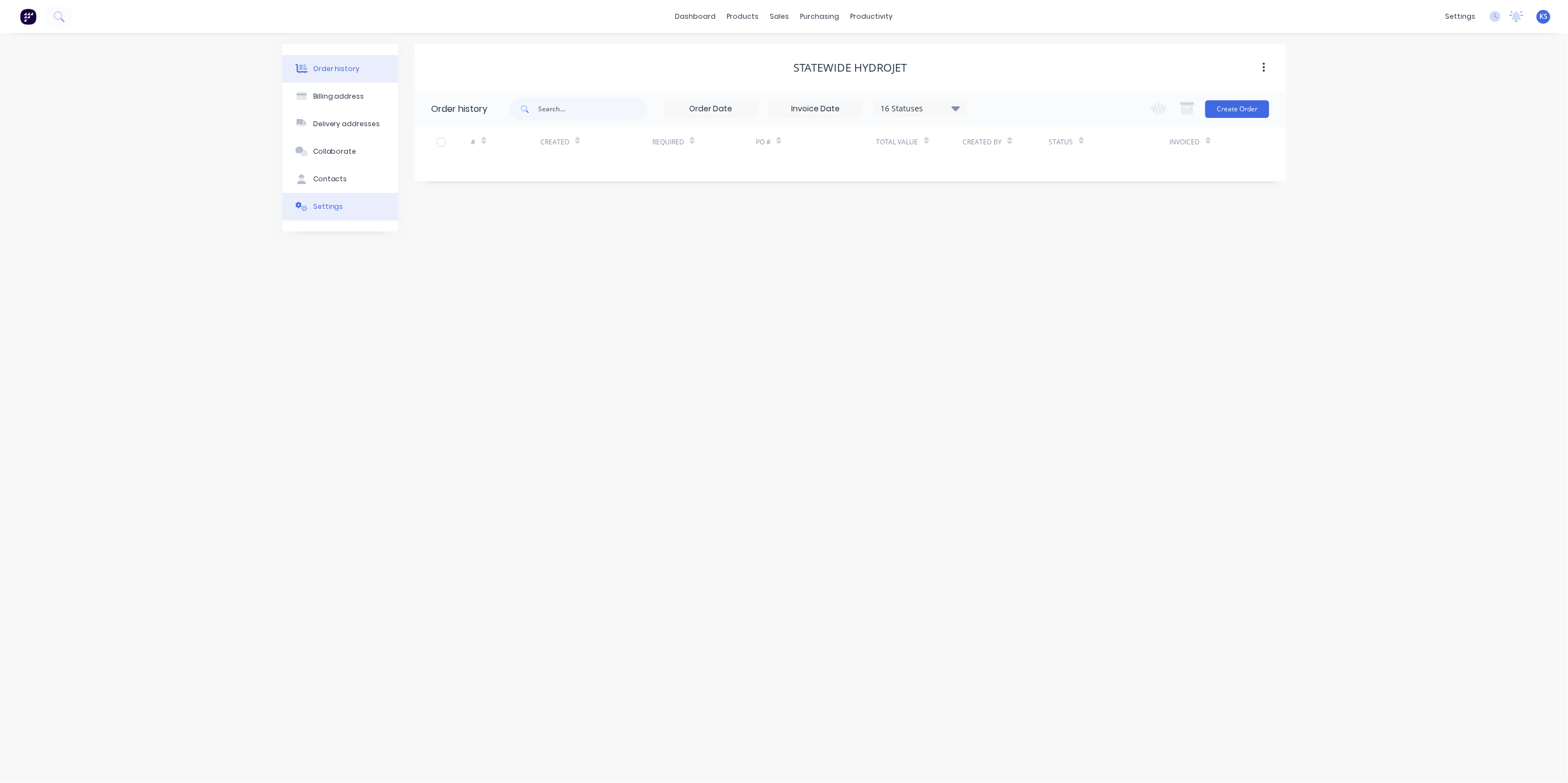
click at [337, 204] on div "Settings" at bounding box center [328, 206] width 30 height 10
click at [436, 336] on div at bounding box center [435, 342] width 22 height 22
click at [533, 364] on div at bounding box center [568, 366] width 122 height 14
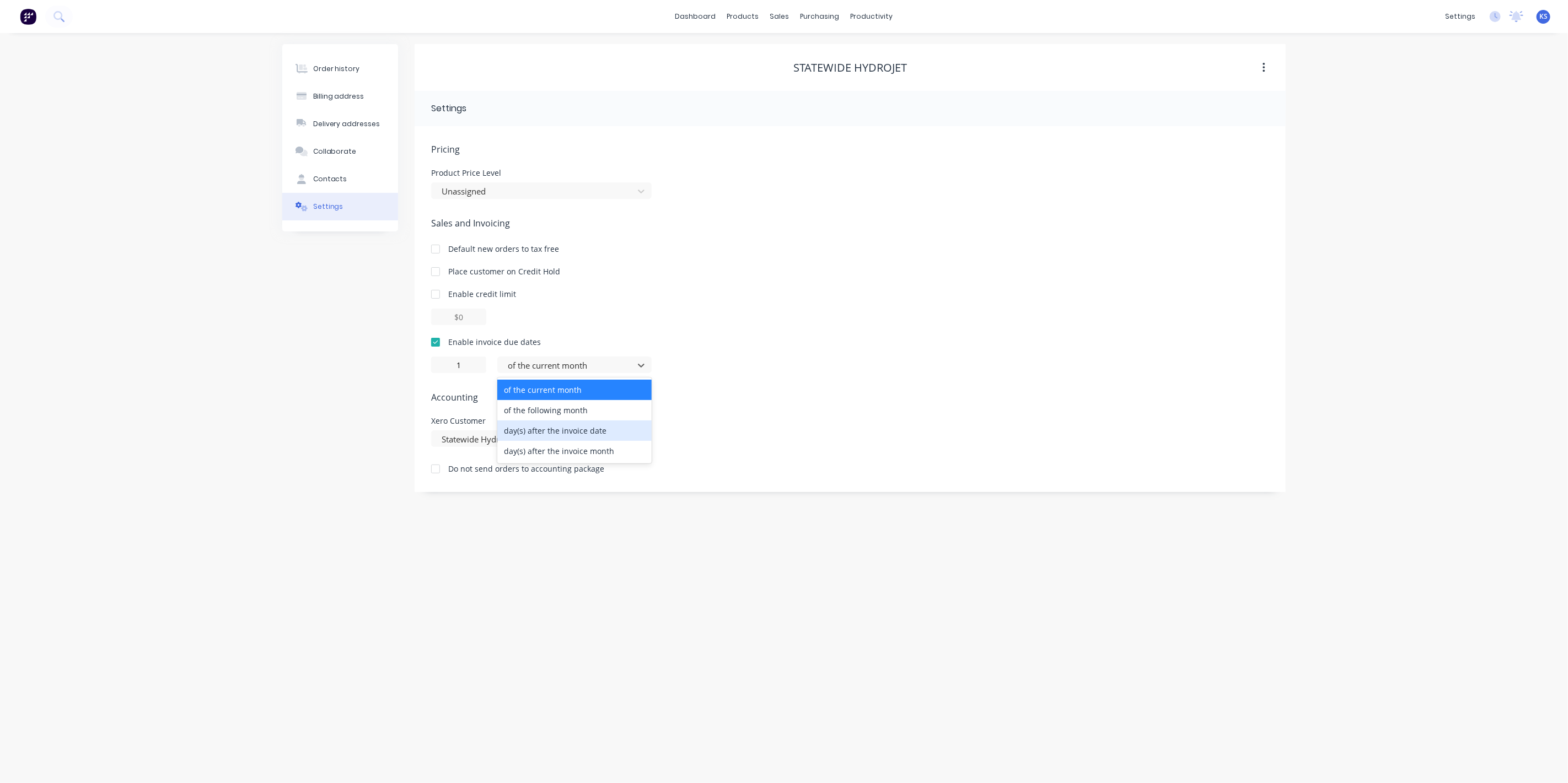
click at [548, 431] on div "day(s) after the invoice date" at bounding box center [574, 430] width 155 height 20
type input "0"
click at [351, 366] on div "Order history Billing address Delivery addresses Collaborate Contacts Settings" at bounding box center [340, 268] width 116 height 448
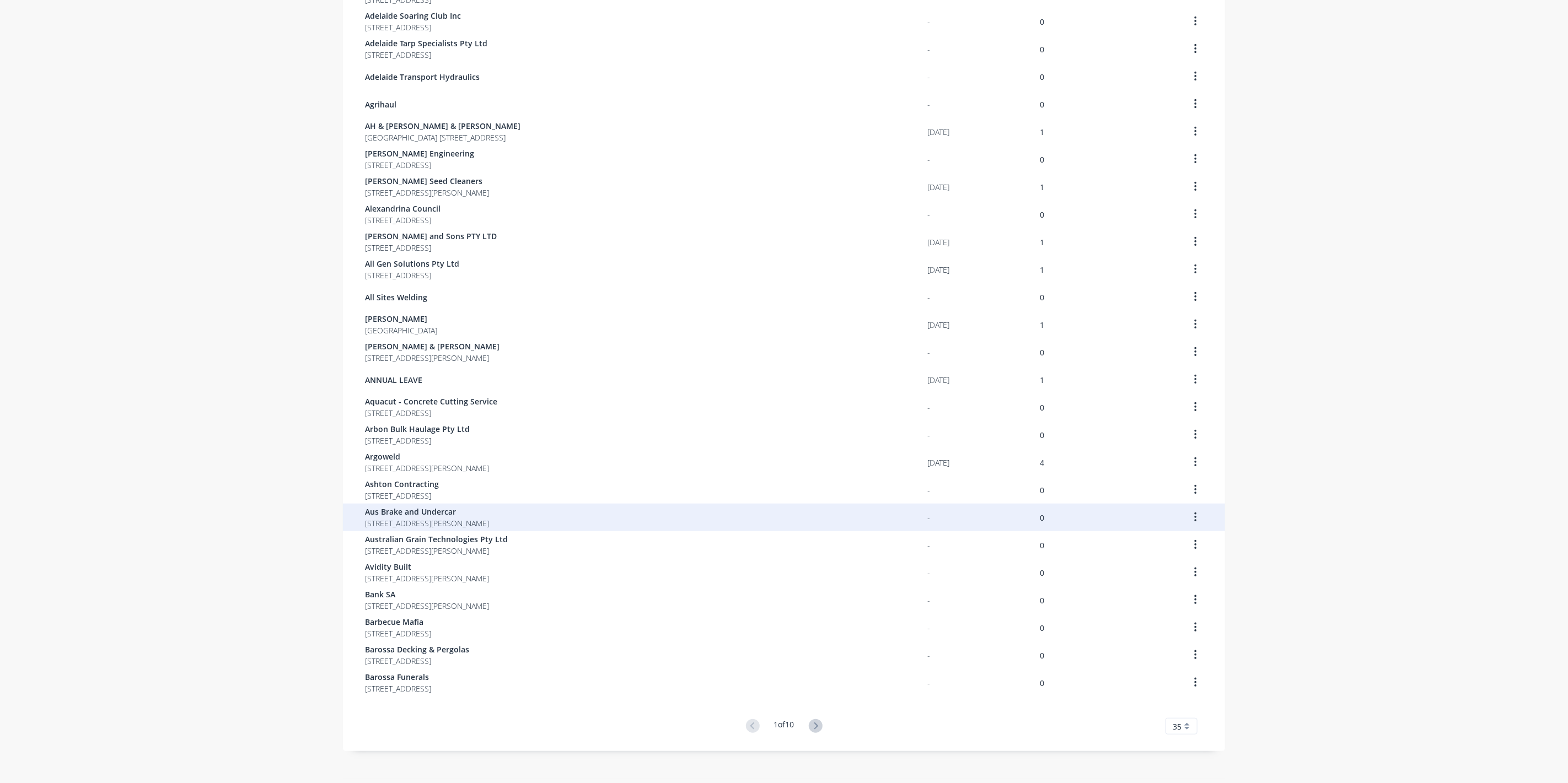
scroll to position [384, 0]
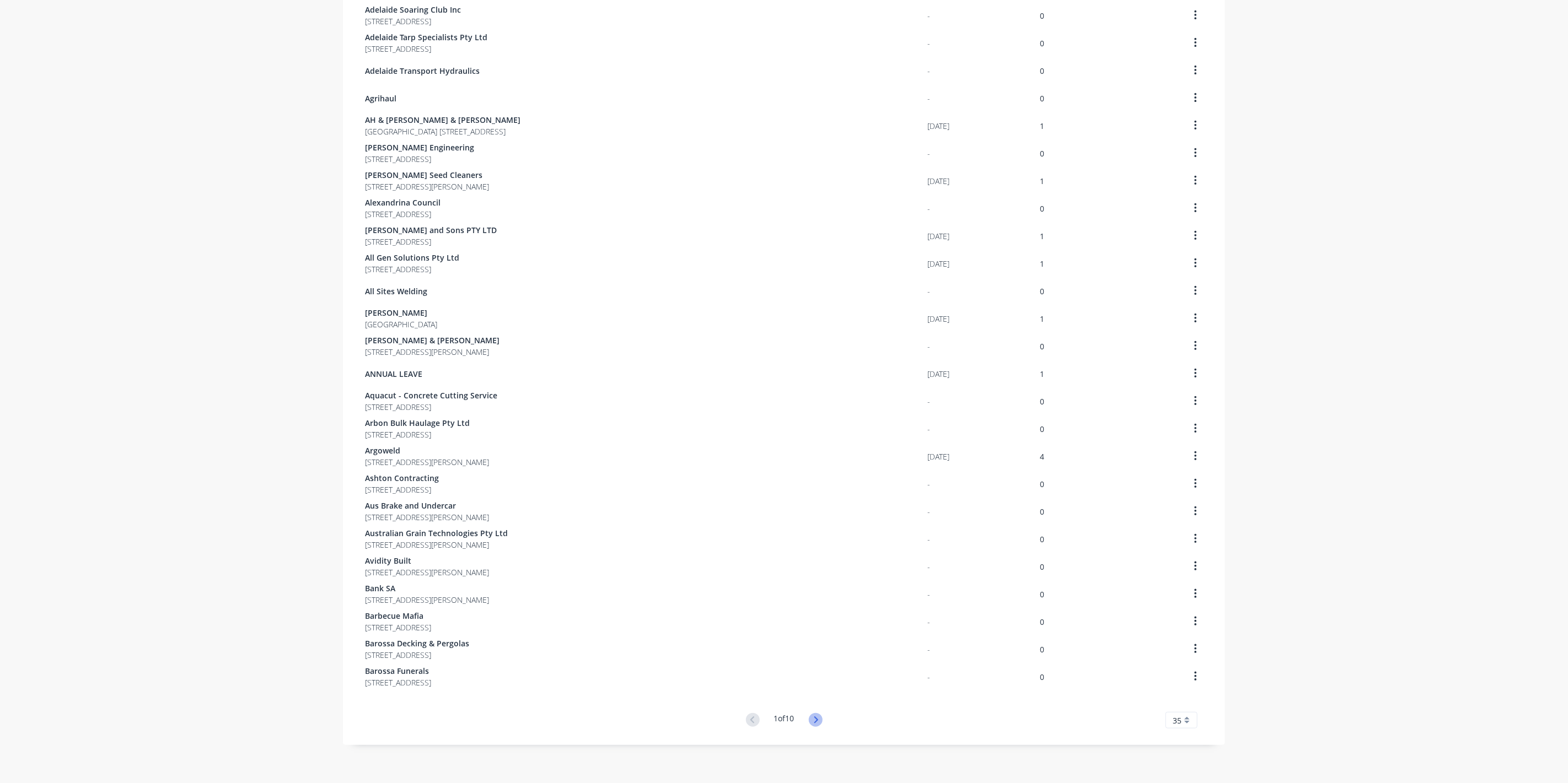
click at [813, 715] on icon at bounding box center [816, 720] width 14 height 14
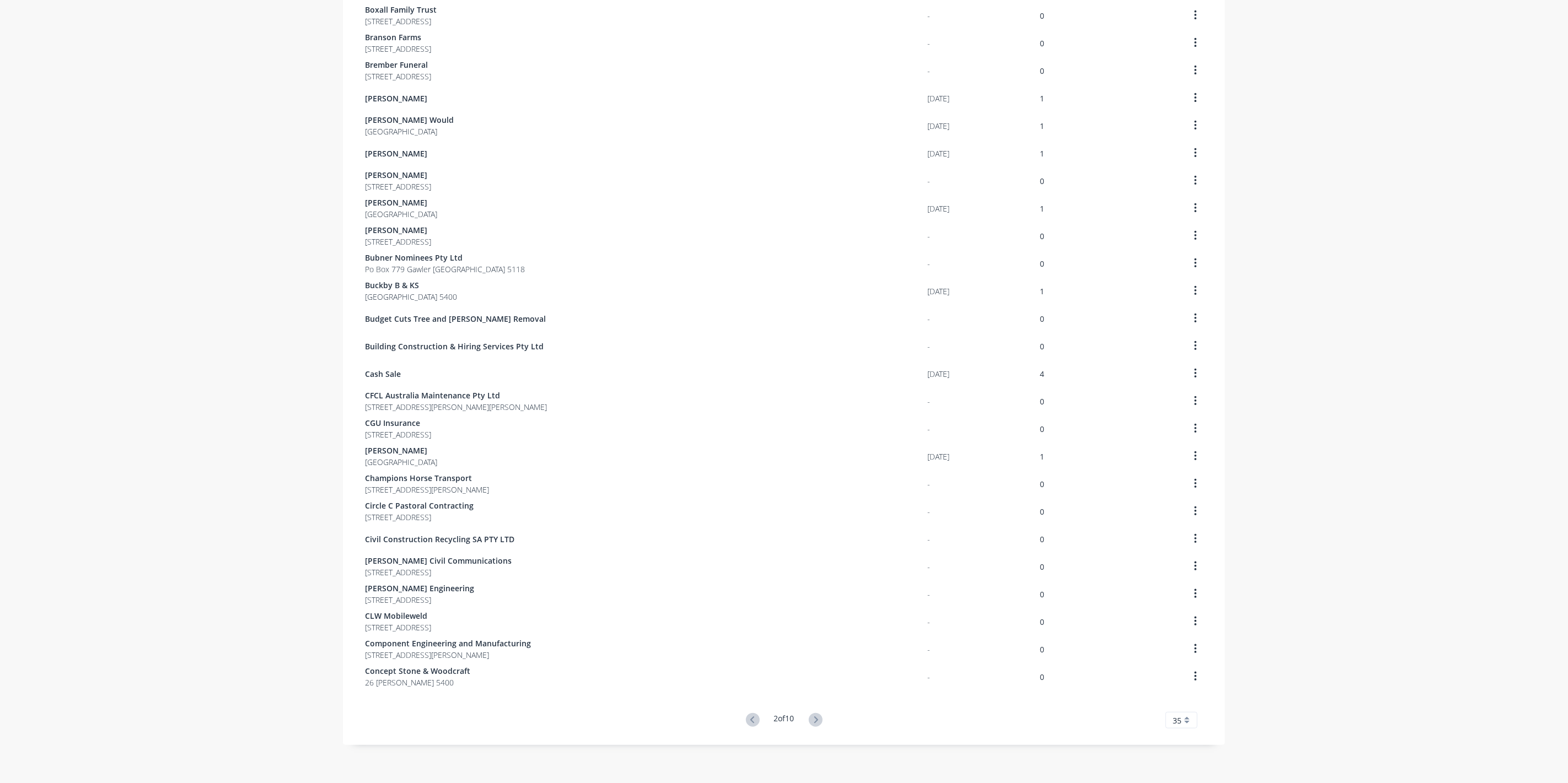
click at [813, 715] on icon at bounding box center [816, 720] width 14 height 14
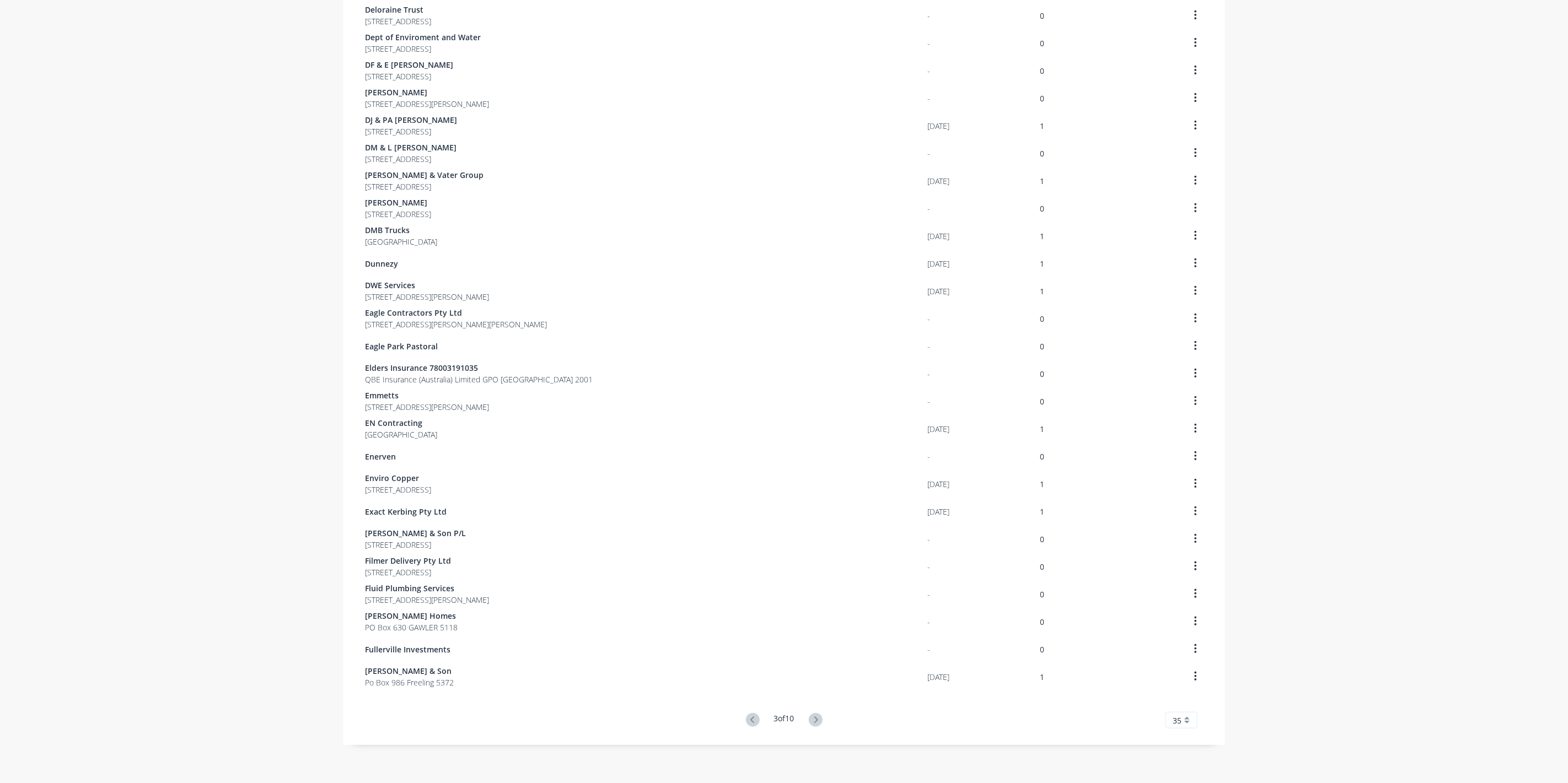
click at [813, 715] on icon at bounding box center [816, 720] width 14 height 14
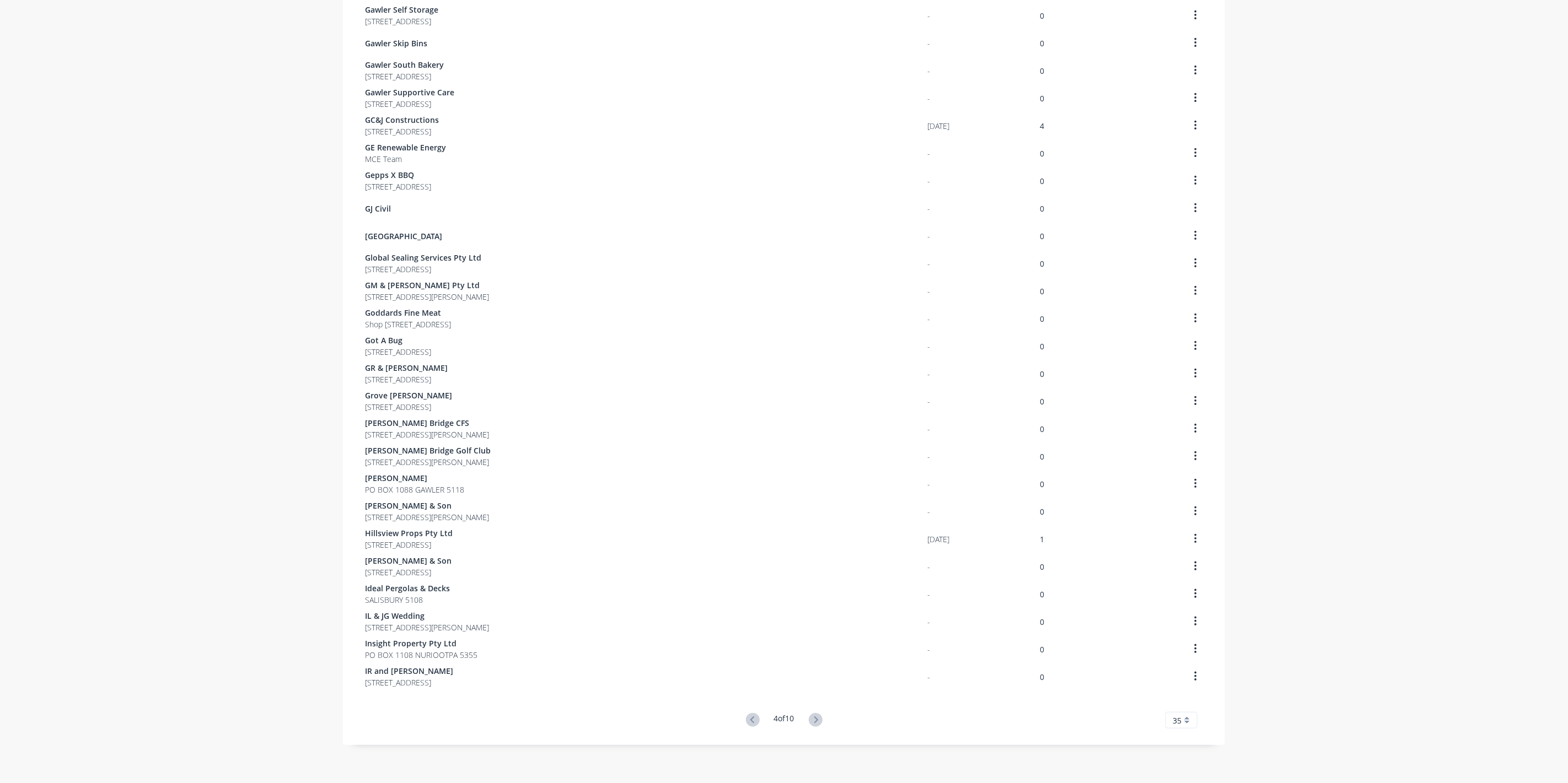
click at [813, 715] on icon at bounding box center [816, 720] width 14 height 14
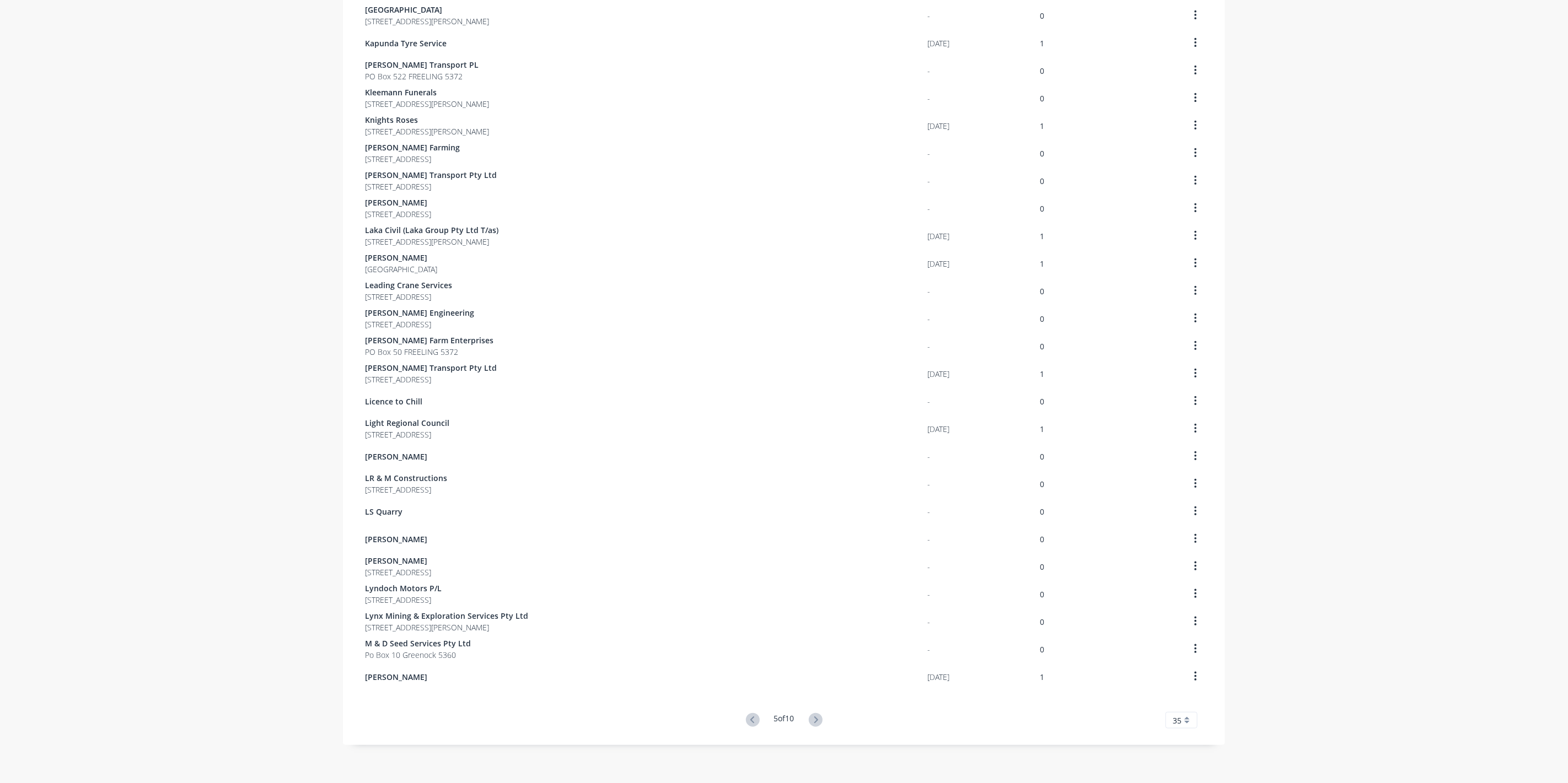
click at [813, 715] on icon at bounding box center [816, 720] width 14 height 14
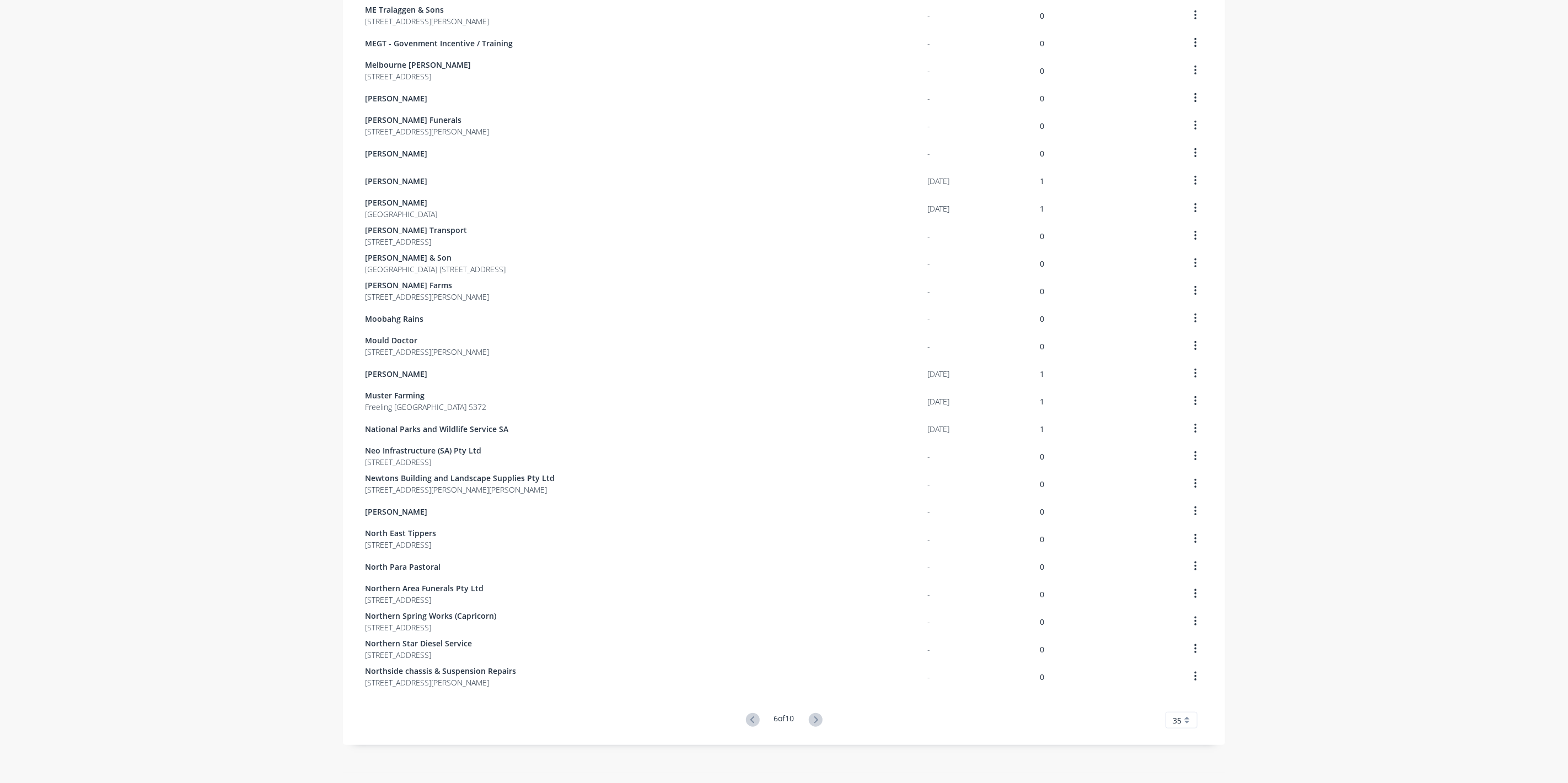
click at [813, 715] on icon at bounding box center [816, 720] width 14 height 14
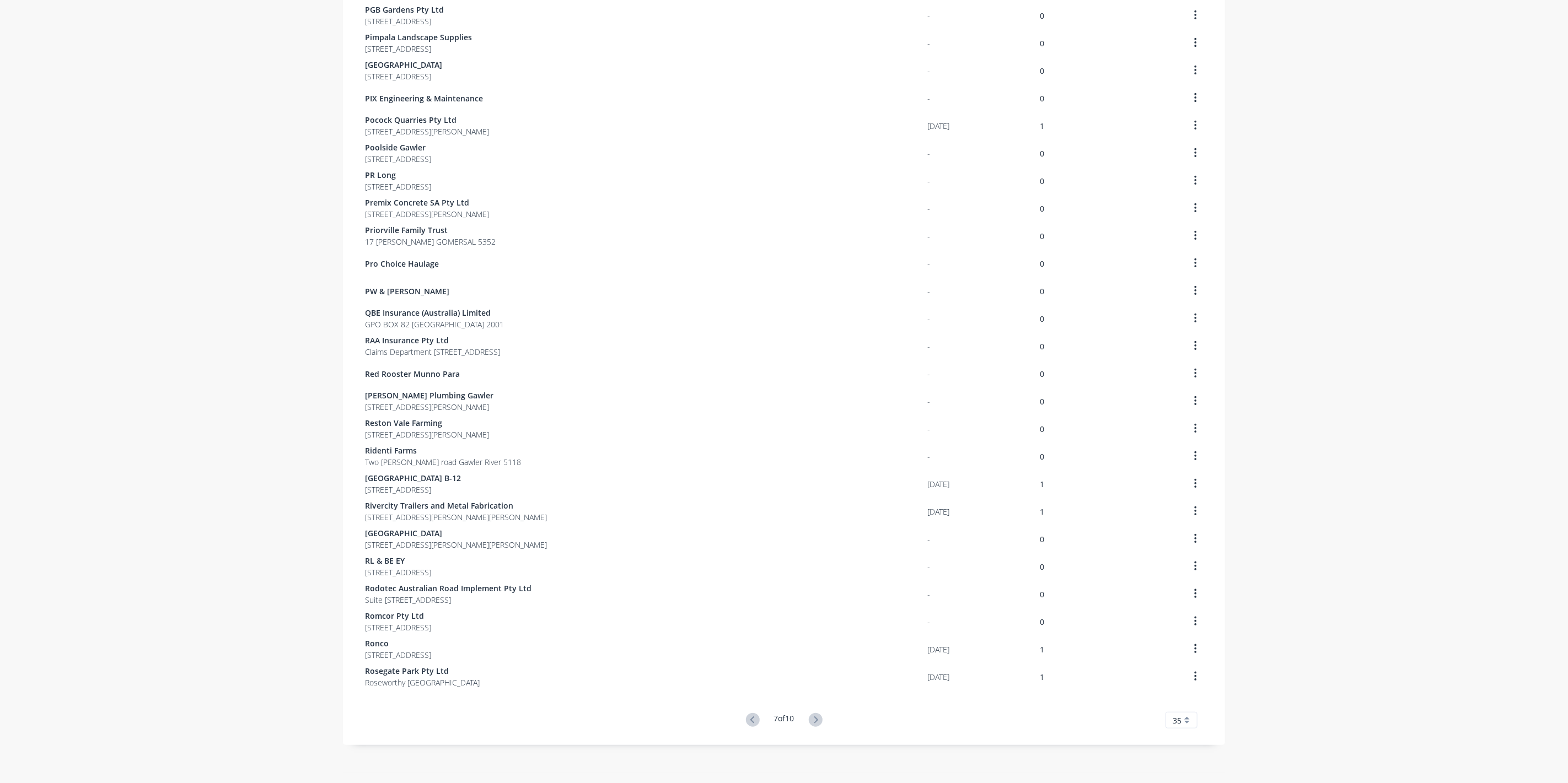
click at [813, 715] on icon at bounding box center [816, 720] width 14 height 14
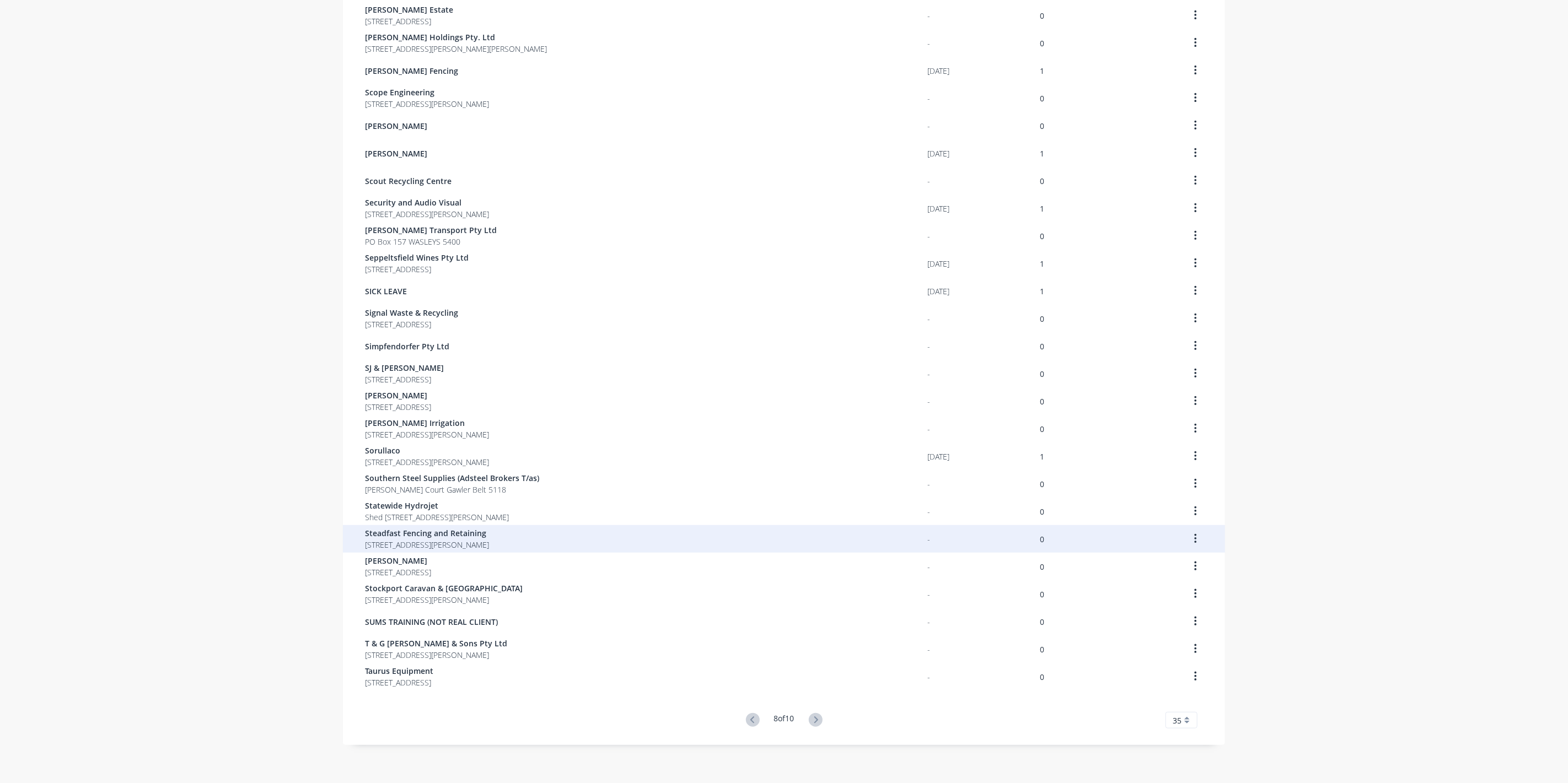
click at [395, 541] on span "[STREET_ADDRESS][PERSON_NAME]" at bounding box center [427, 544] width 124 height 11
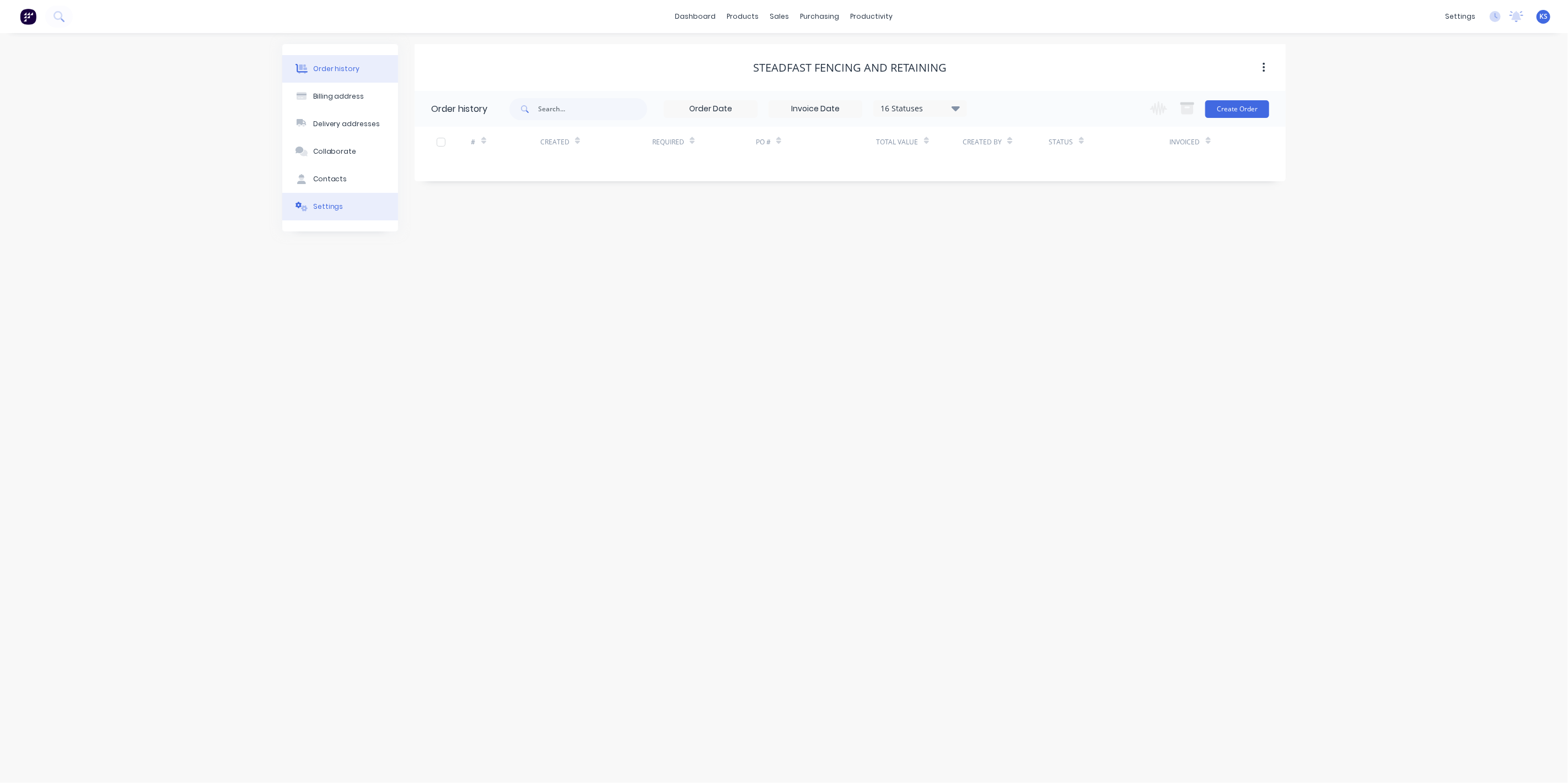
click at [333, 209] on div "Settings" at bounding box center [328, 206] width 30 height 10
click at [439, 343] on div at bounding box center [435, 342] width 22 height 22
click at [544, 369] on div at bounding box center [568, 366] width 122 height 14
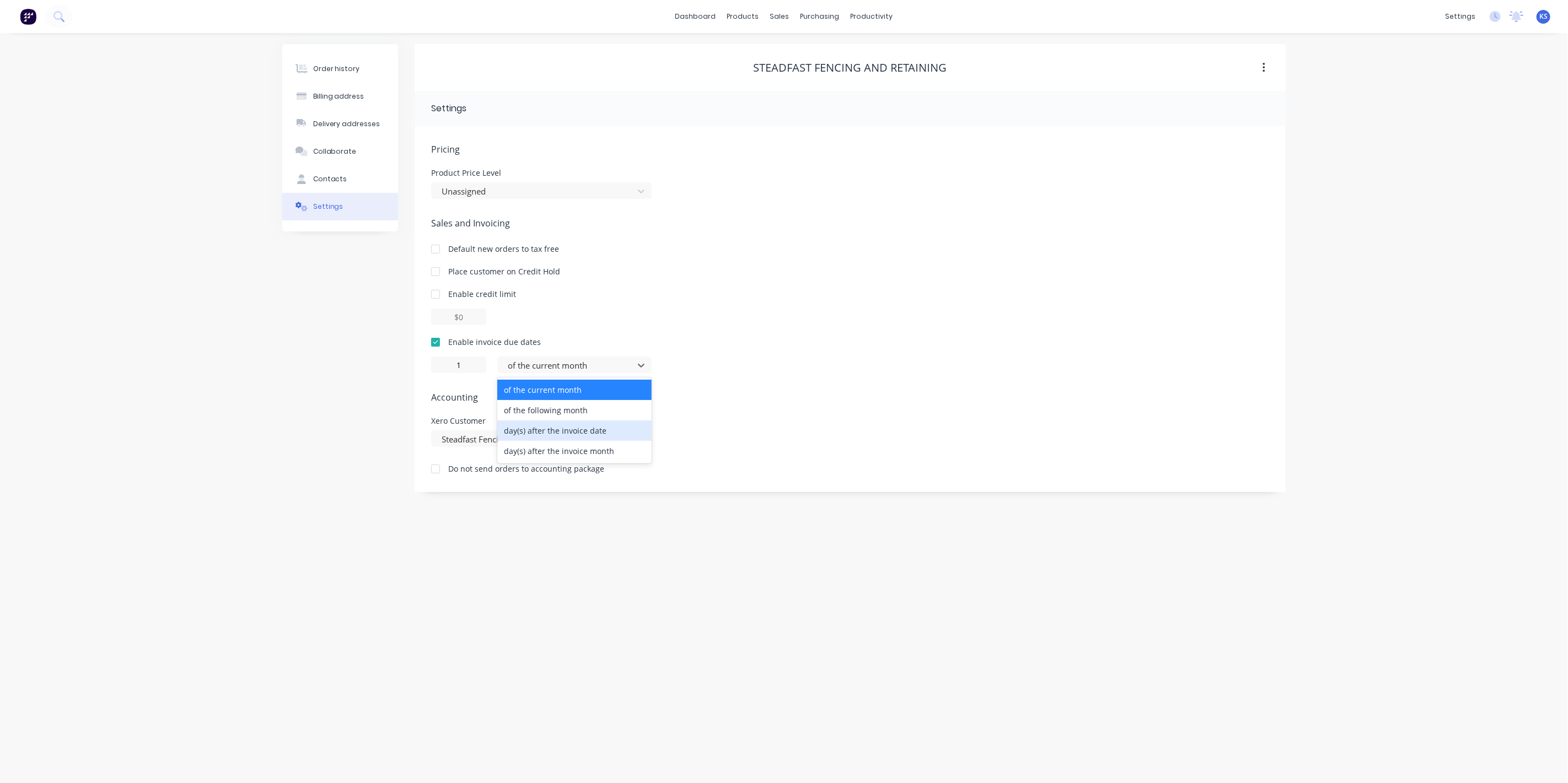
click at [547, 427] on div "day(s) after the invoice date" at bounding box center [574, 430] width 155 height 20
type input "0"
click at [289, 361] on div "Order history Billing address Delivery addresses Collaborate Contacts Settings" at bounding box center [340, 268] width 116 height 448
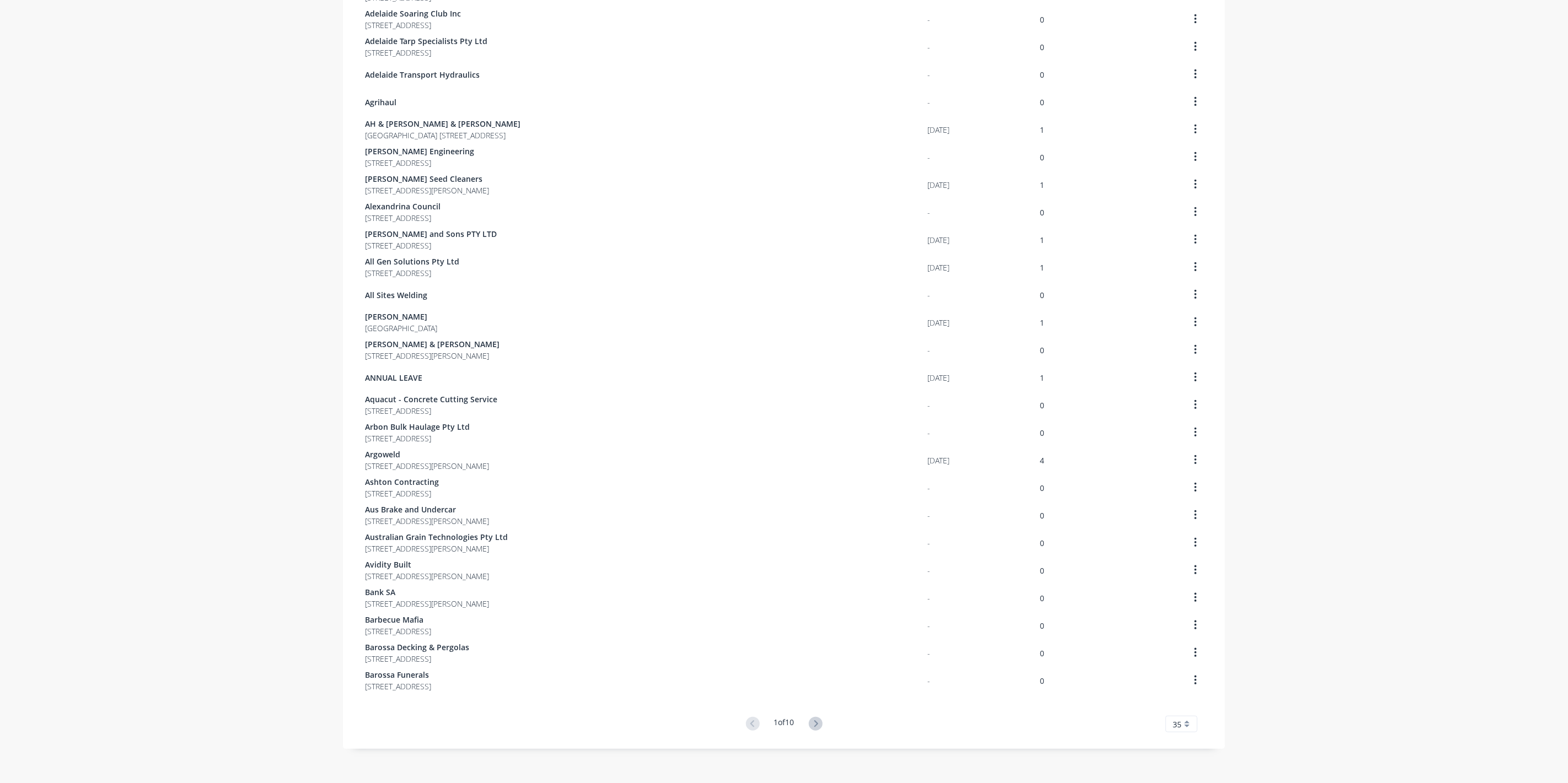
scroll to position [384, 0]
click at [811, 718] on icon at bounding box center [816, 720] width 14 height 14
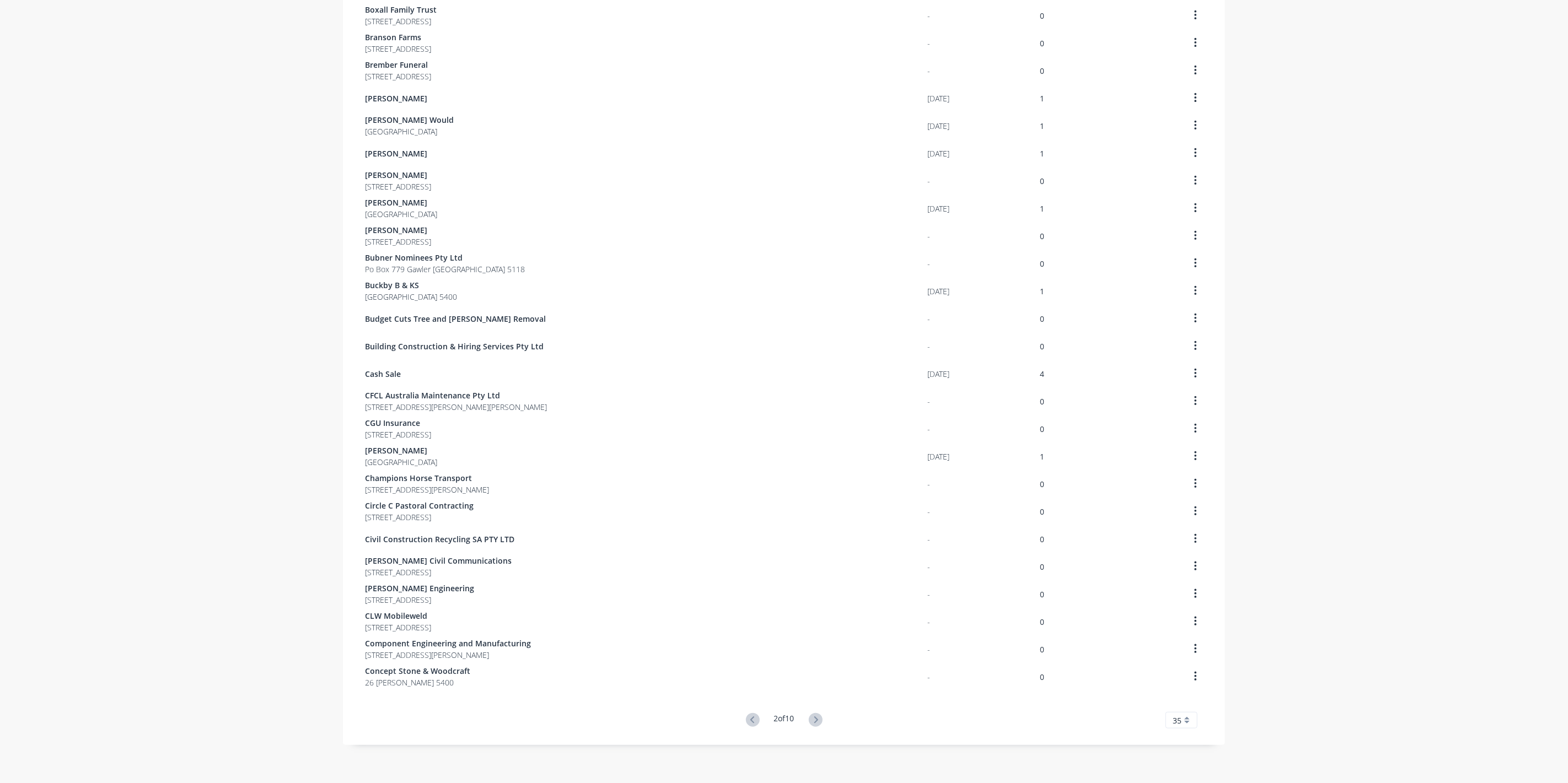
click at [811, 718] on icon at bounding box center [816, 720] width 14 height 14
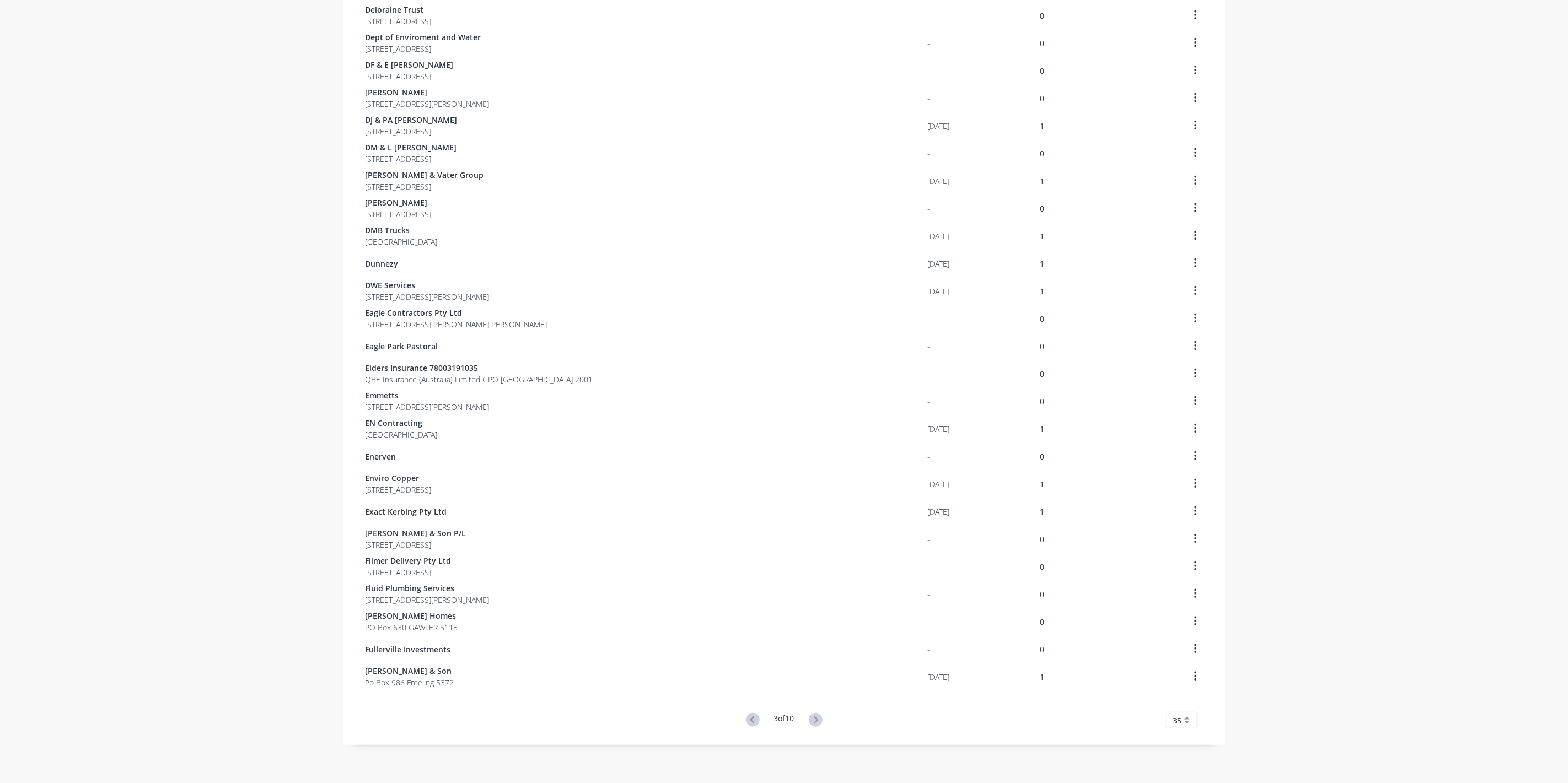
click at [811, 718] on icon at bounding box center [816, 720] width 14 height 14
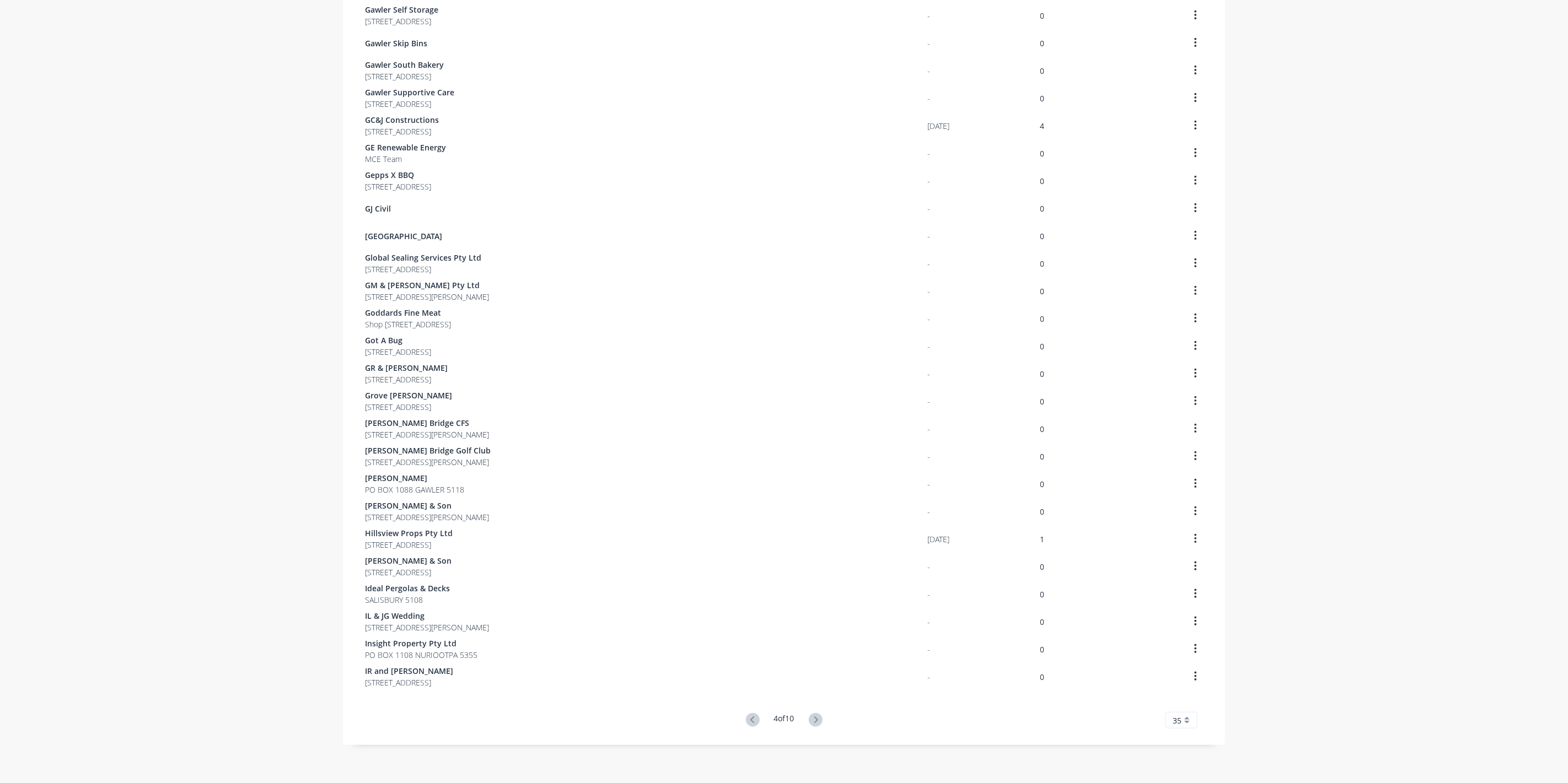
click at [811, 718] on icon at bounding box center [816, 720] width 14 height 14
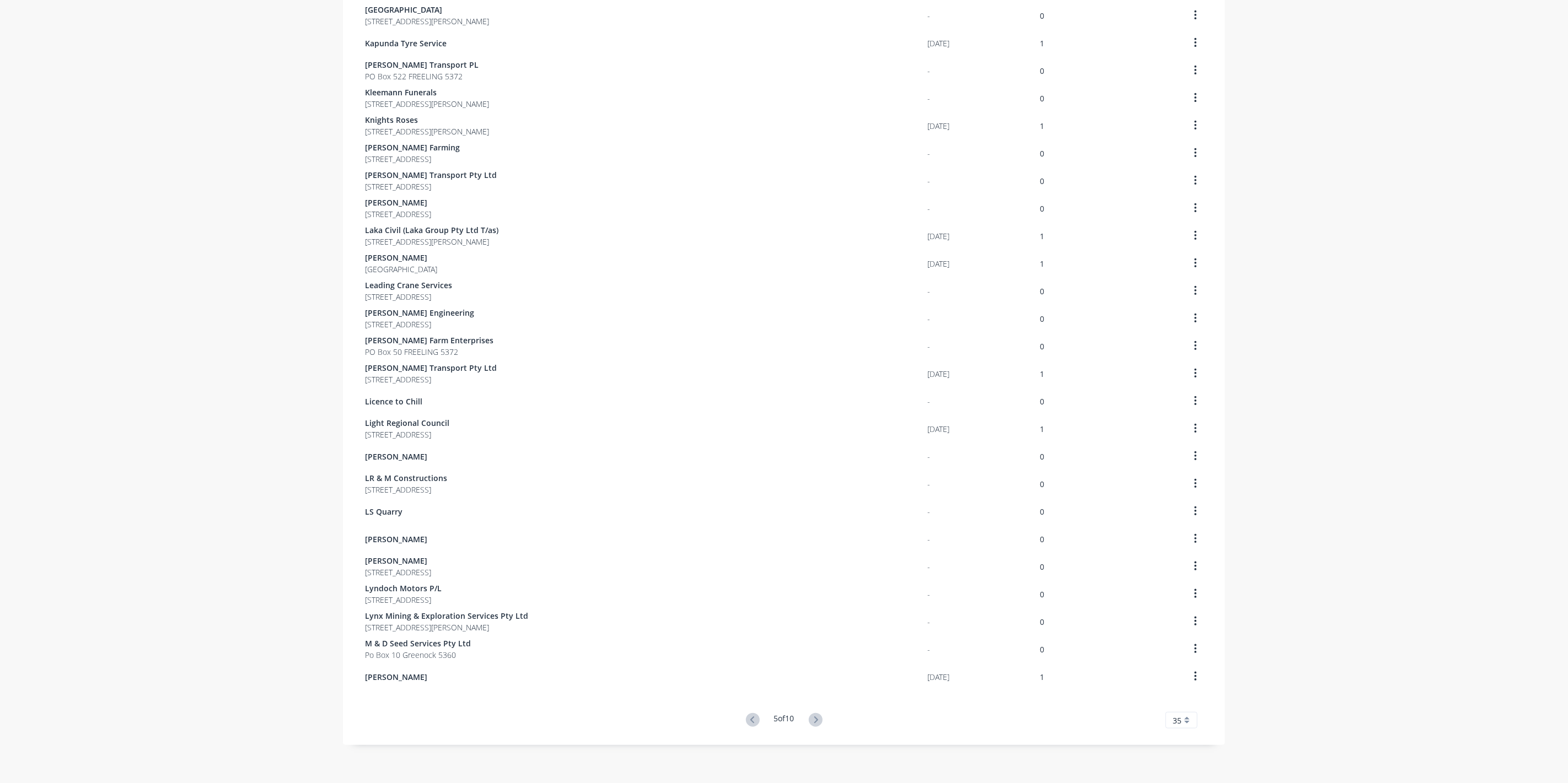
click at [811, 718] on icon at bounding box center [816, 720] width 14 height 14
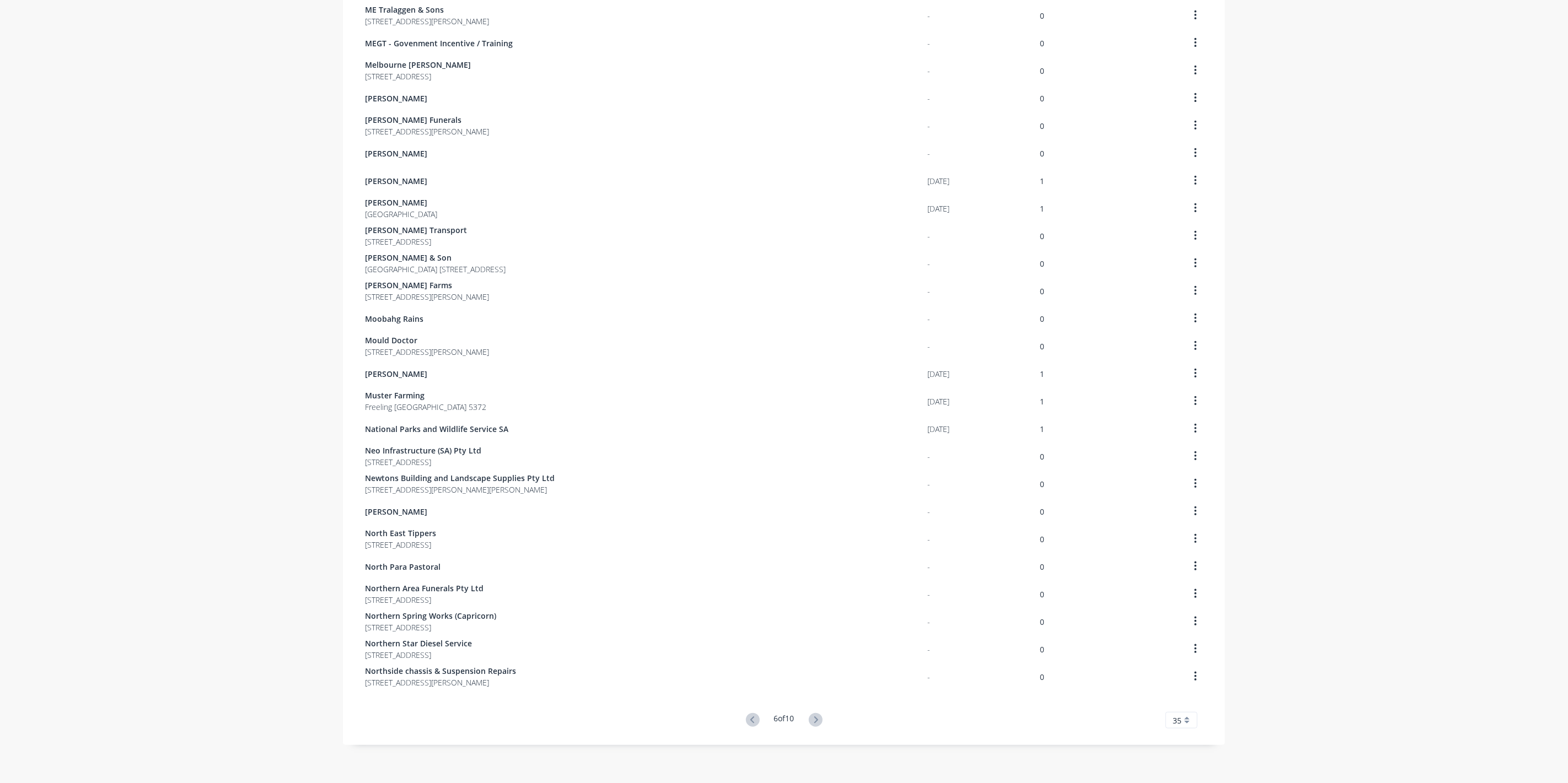
click at [811, 718] on icon at bounding box center [816, 720] width 14 height 14
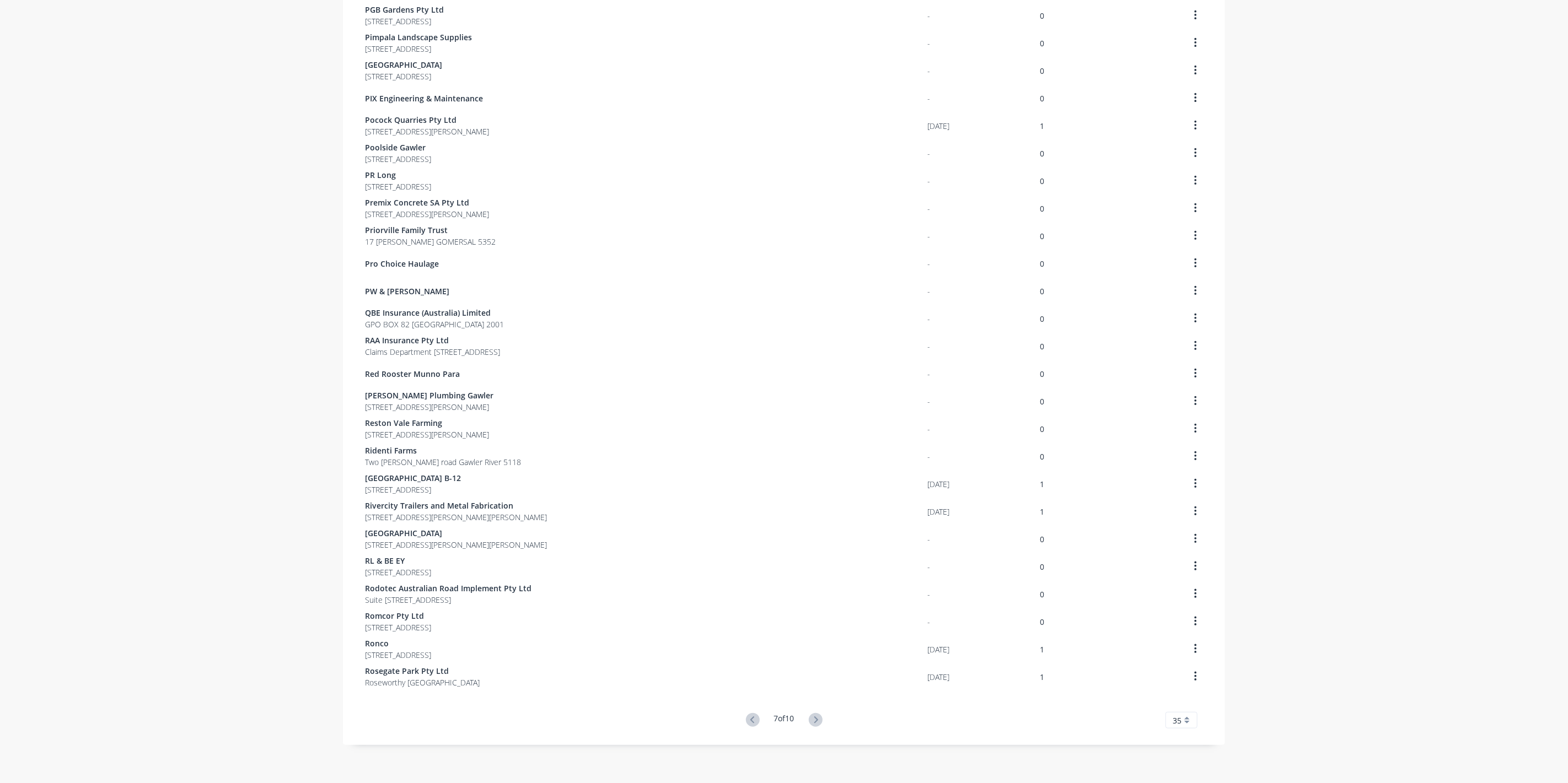
click at [811, 718] on icon at bounding box center [816, 720] width 14 height 14
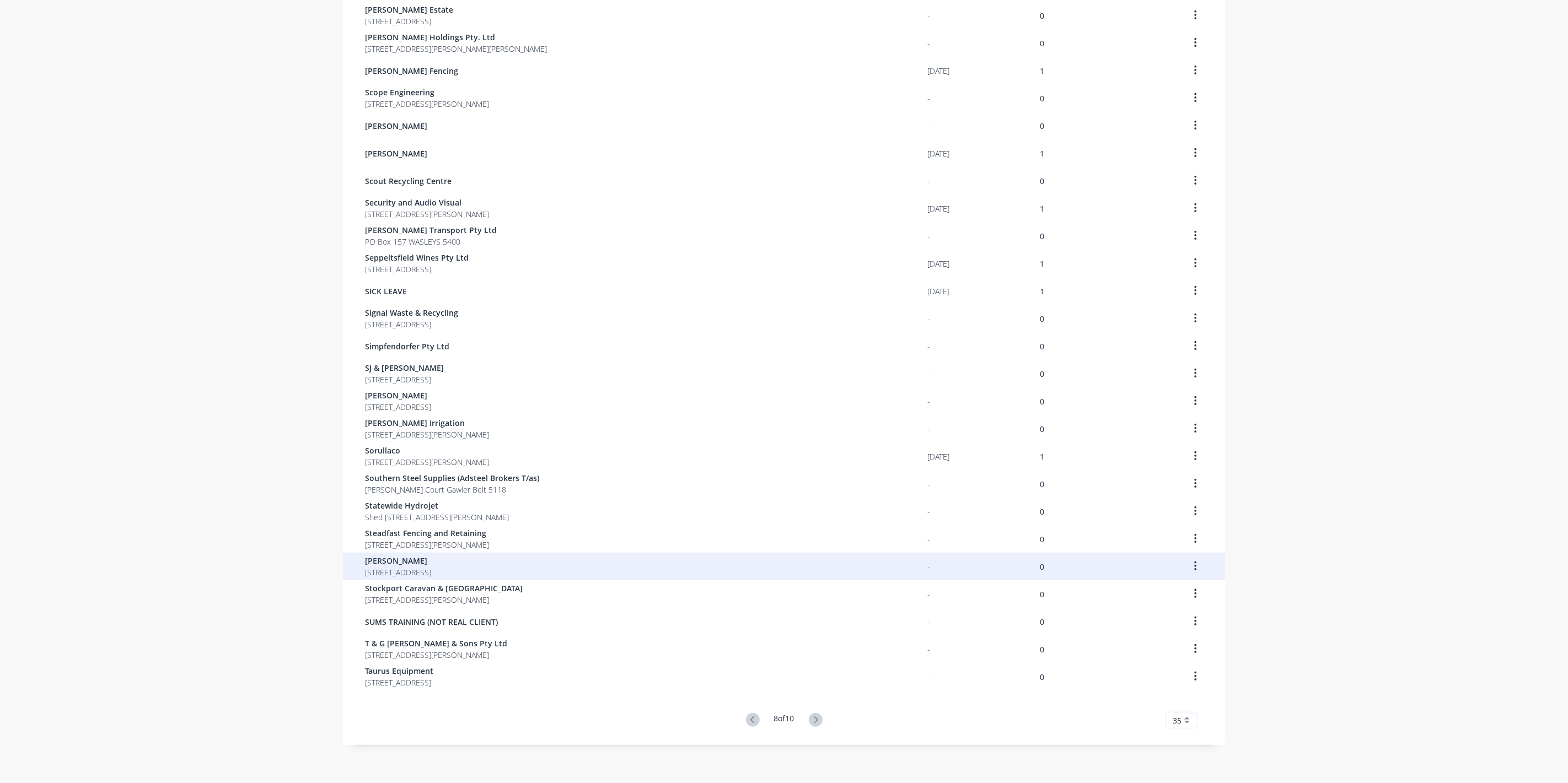
click at [430, 564] on span "[PERSON_NAME]" at bounding box center [398, 560] width 66 height 11
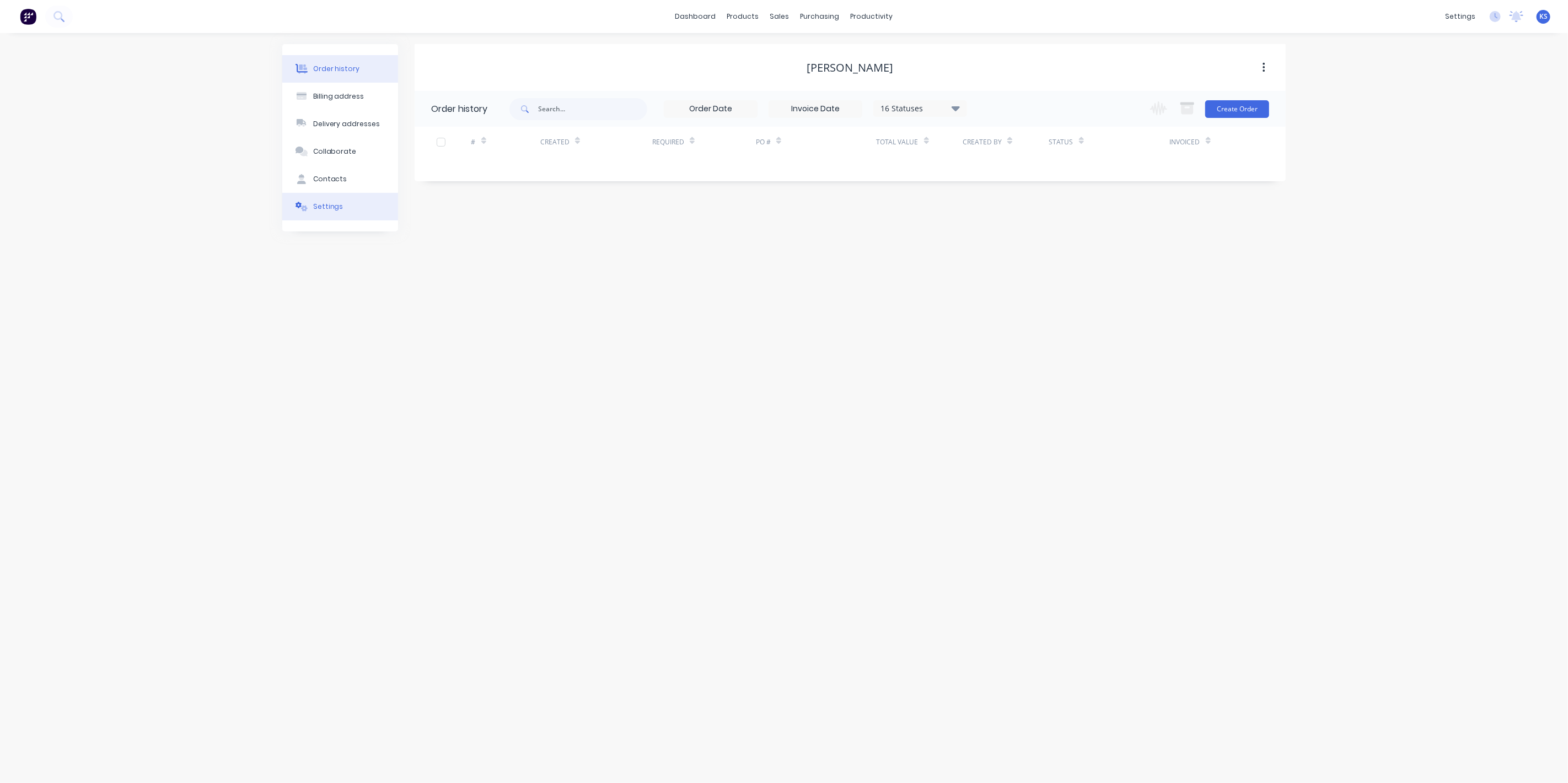
click at [353, 204] on button "Settings" at bounding box center [340, 206] width 116 height 28
click at [435, 337] on div at bounding box center [435, 342] width 22 height 22
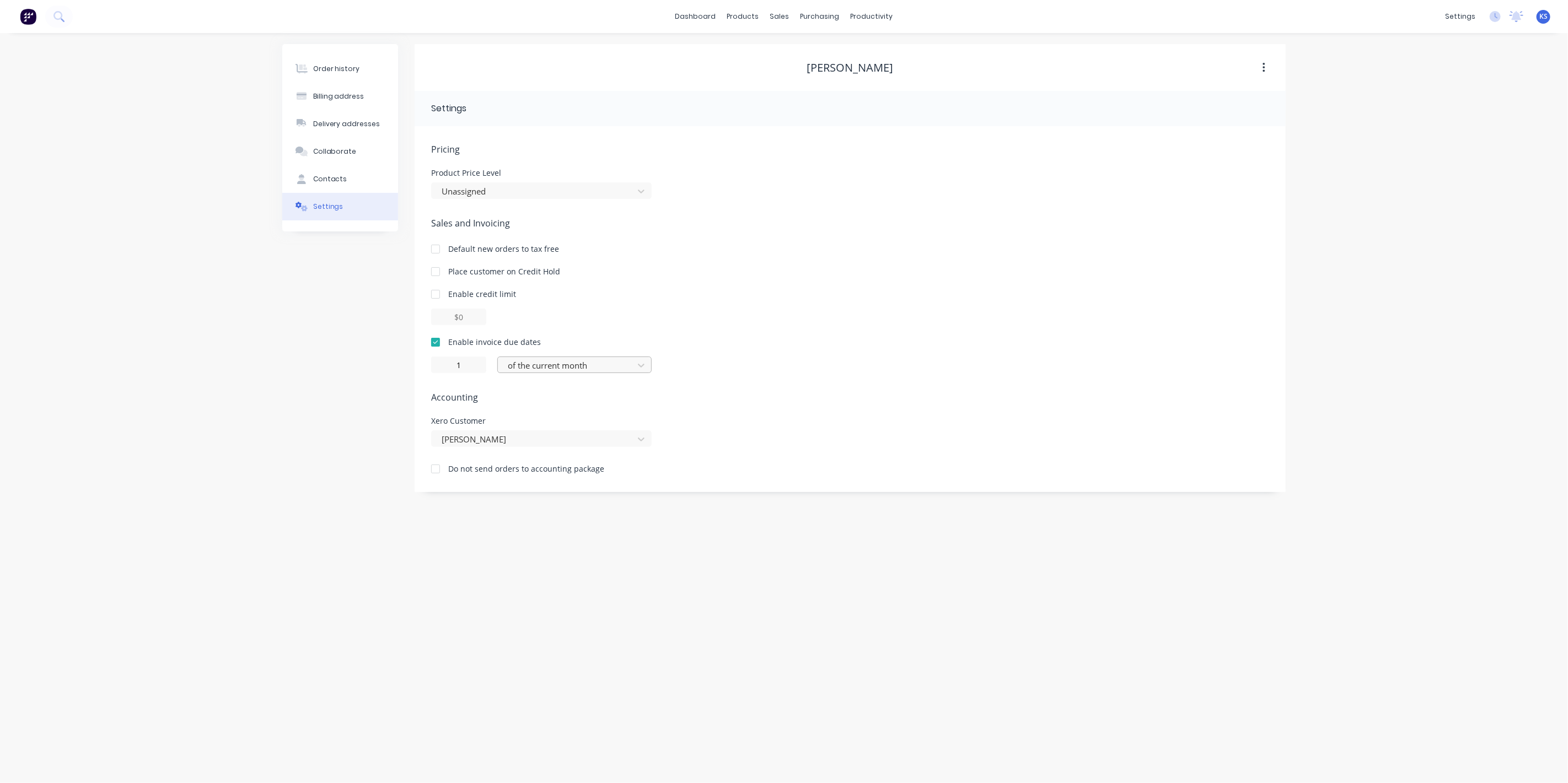
click at [557, 365] on div at bounding box center [568, 366] width 122 height 14
click at [564, 426] on div "day(s) after the invoice date" at bounding box center [574, 430] width 155 height 20
type input "0"
click at [212, 263] on div "Order history Billing address Delivery addresses Collaborate Contacts Settings …" at bounding box center [784, 408] width 1568 height 750
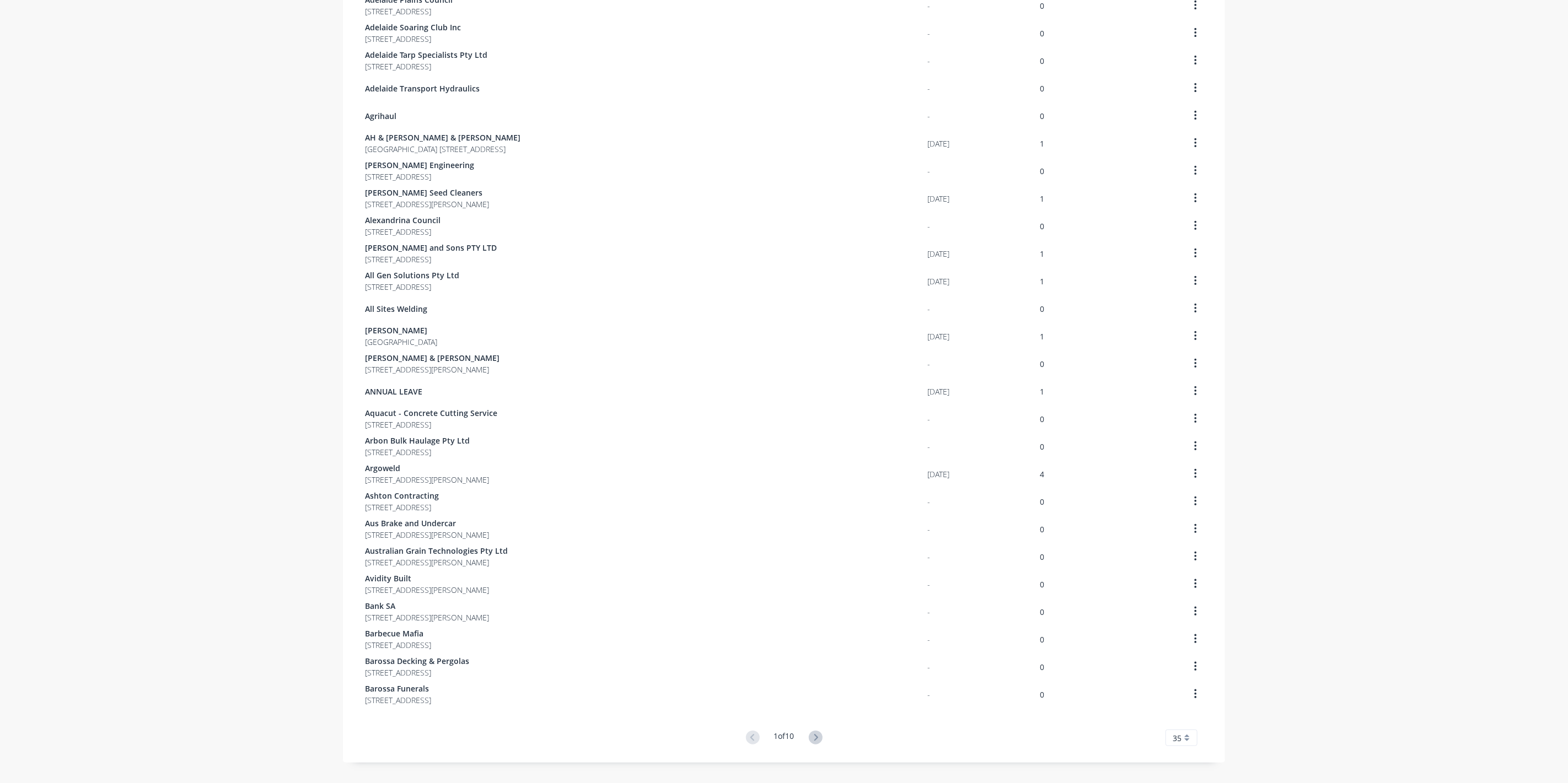
scroll to position [384, 0]
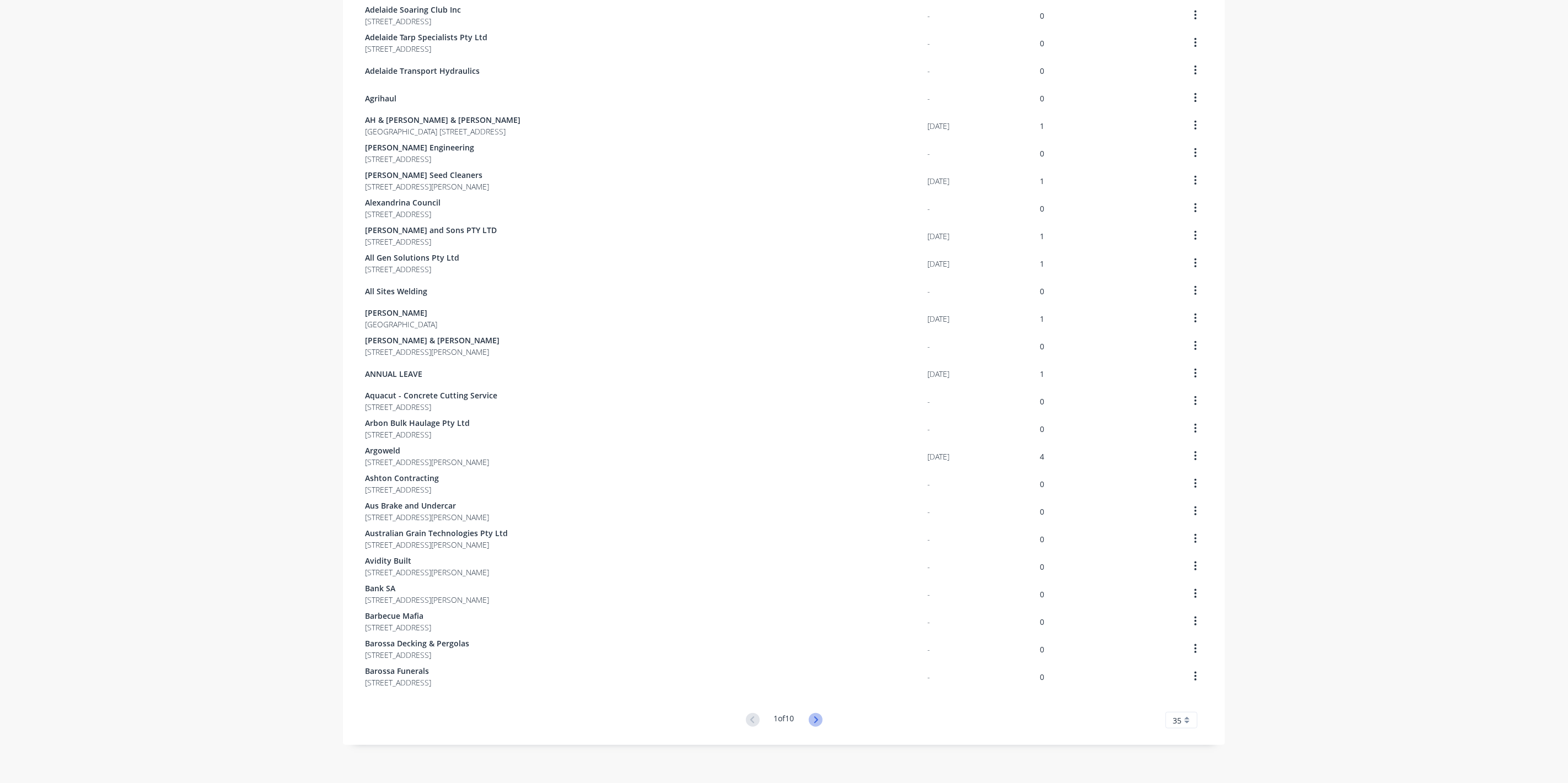
click at [813, 713] on icon at bounding box center [816, 720] width 14 height 14
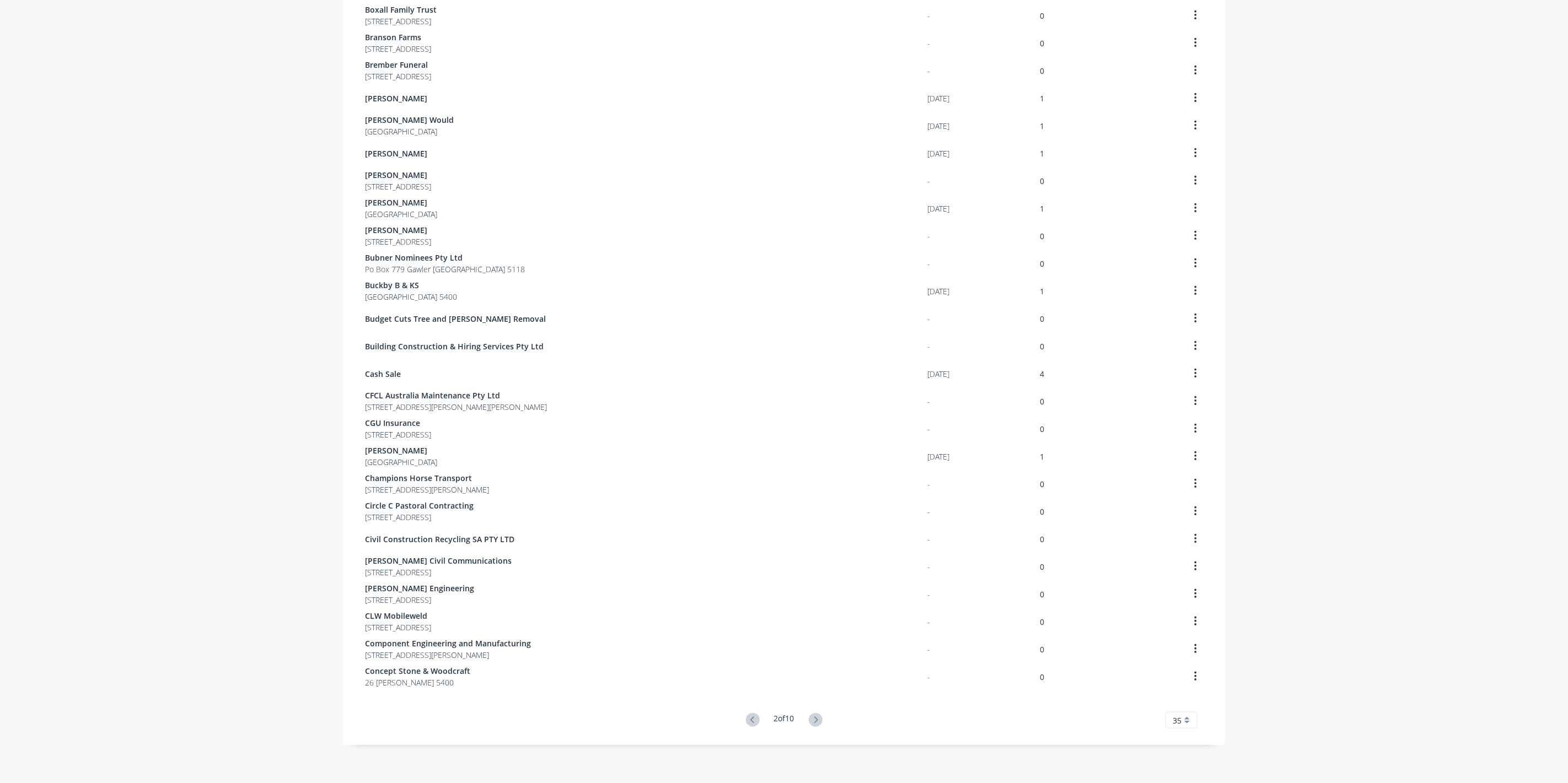
click at [813, 714] on icon at bounding box center [816, 720] width 14 height 14
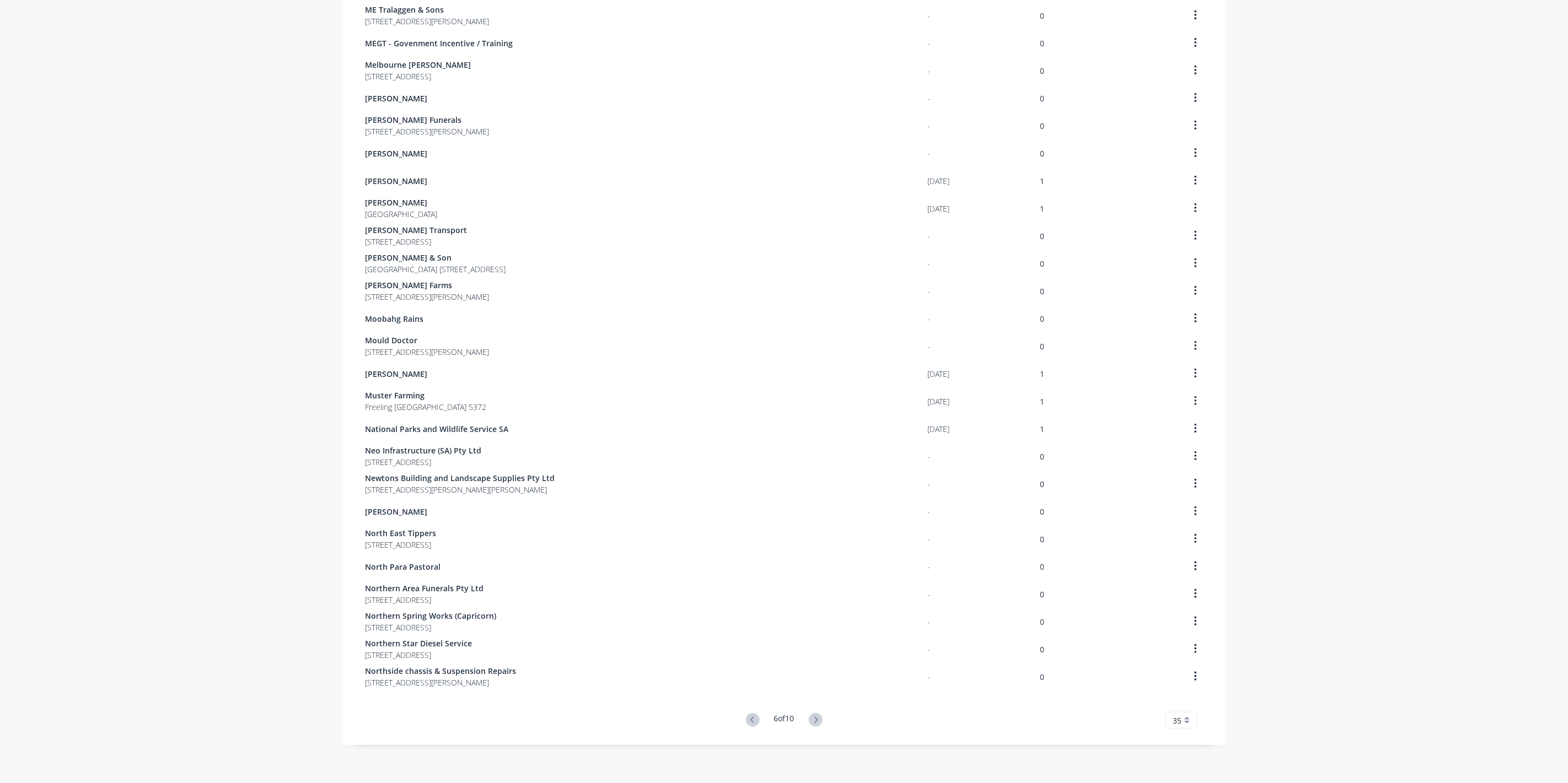
click at [813, 714] on icon at bounding box center [816, 720] width 14 height 14
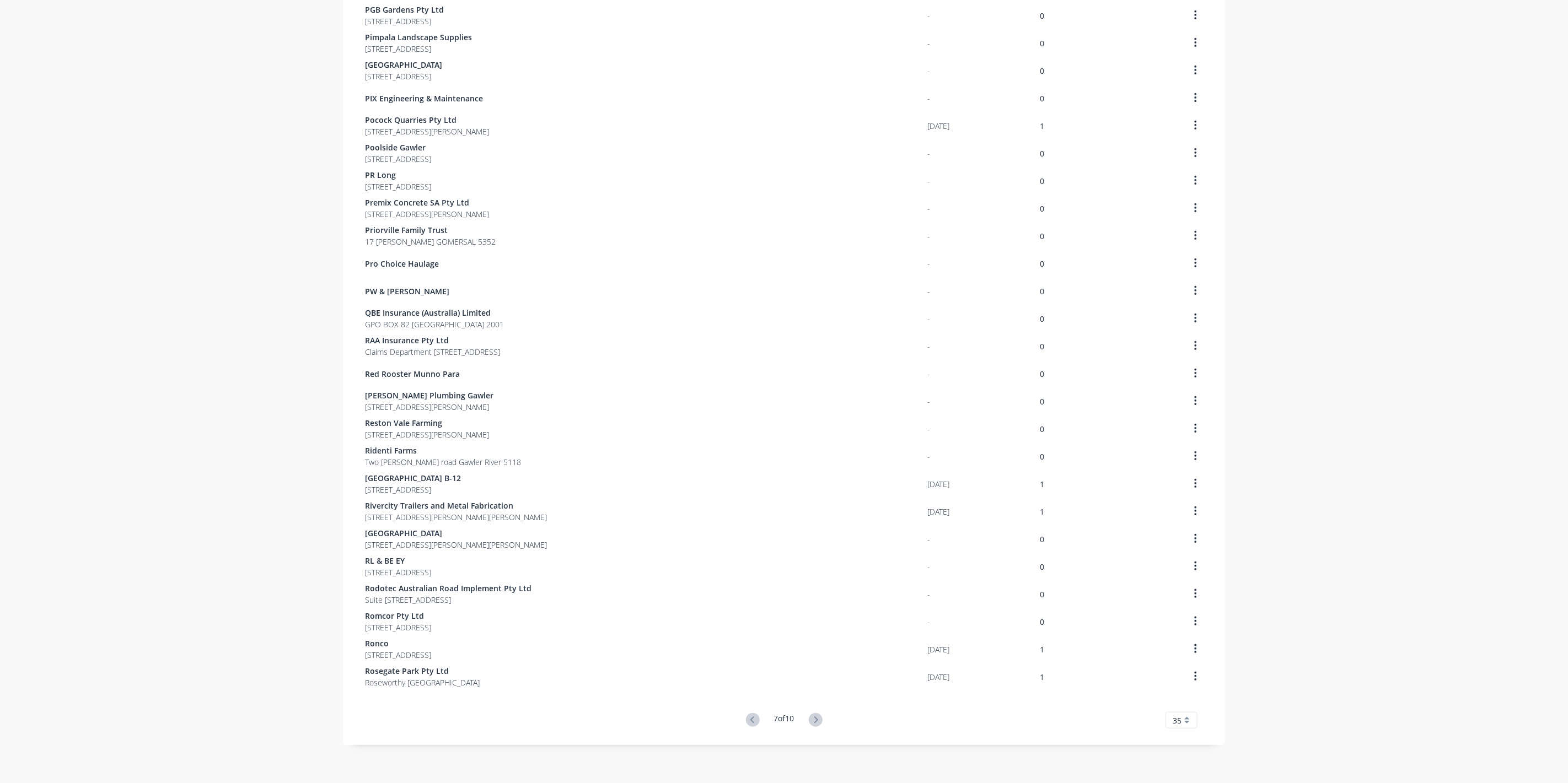
click at [813, 714] on icon at bounding box center [816, 720] width 14 height 14
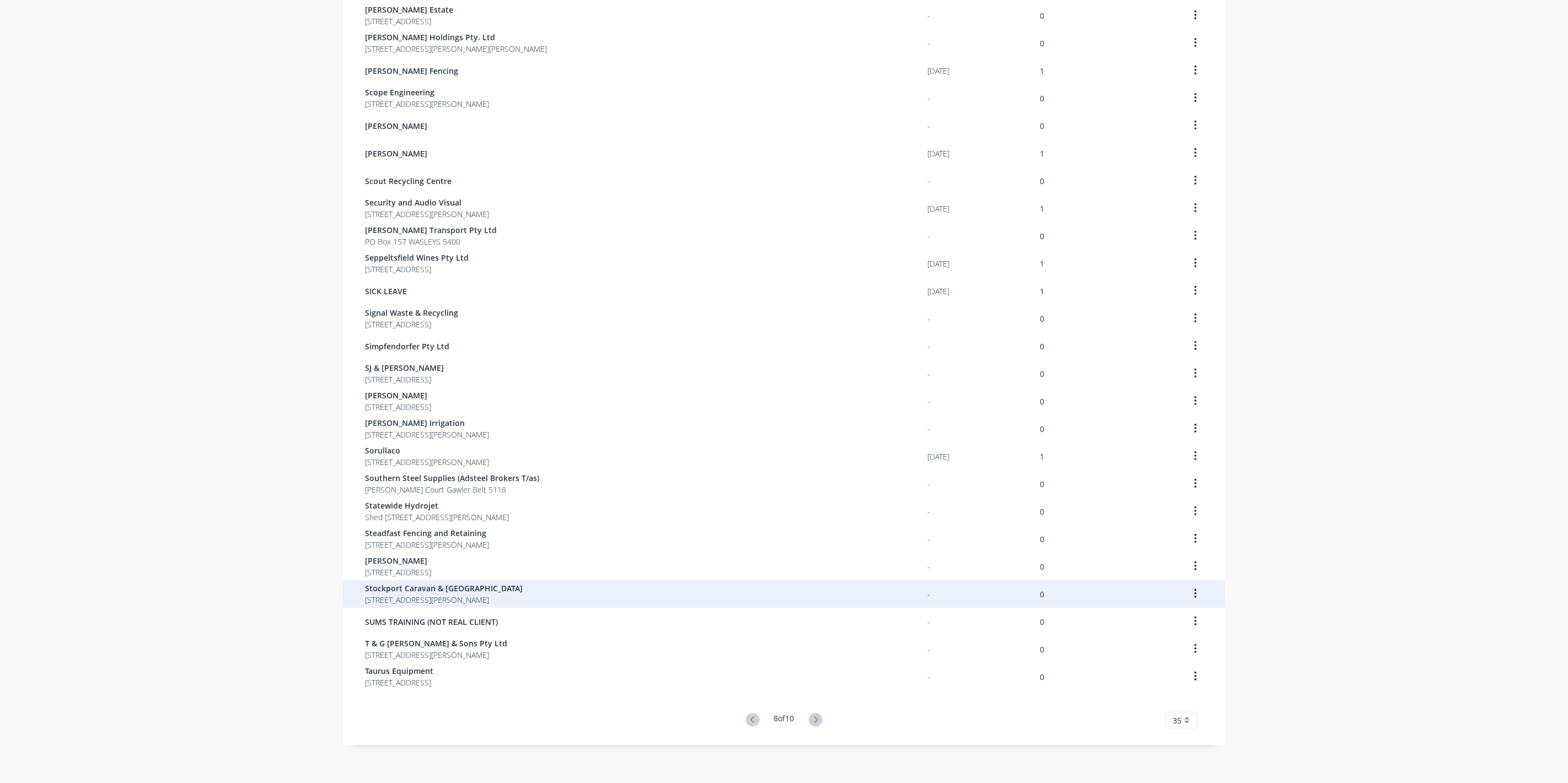
click at [447, 588] on span "Stockport Caravan & [GEOGRAPHIC_DATA]" at bounding box center [444, 588] width 158 height 11
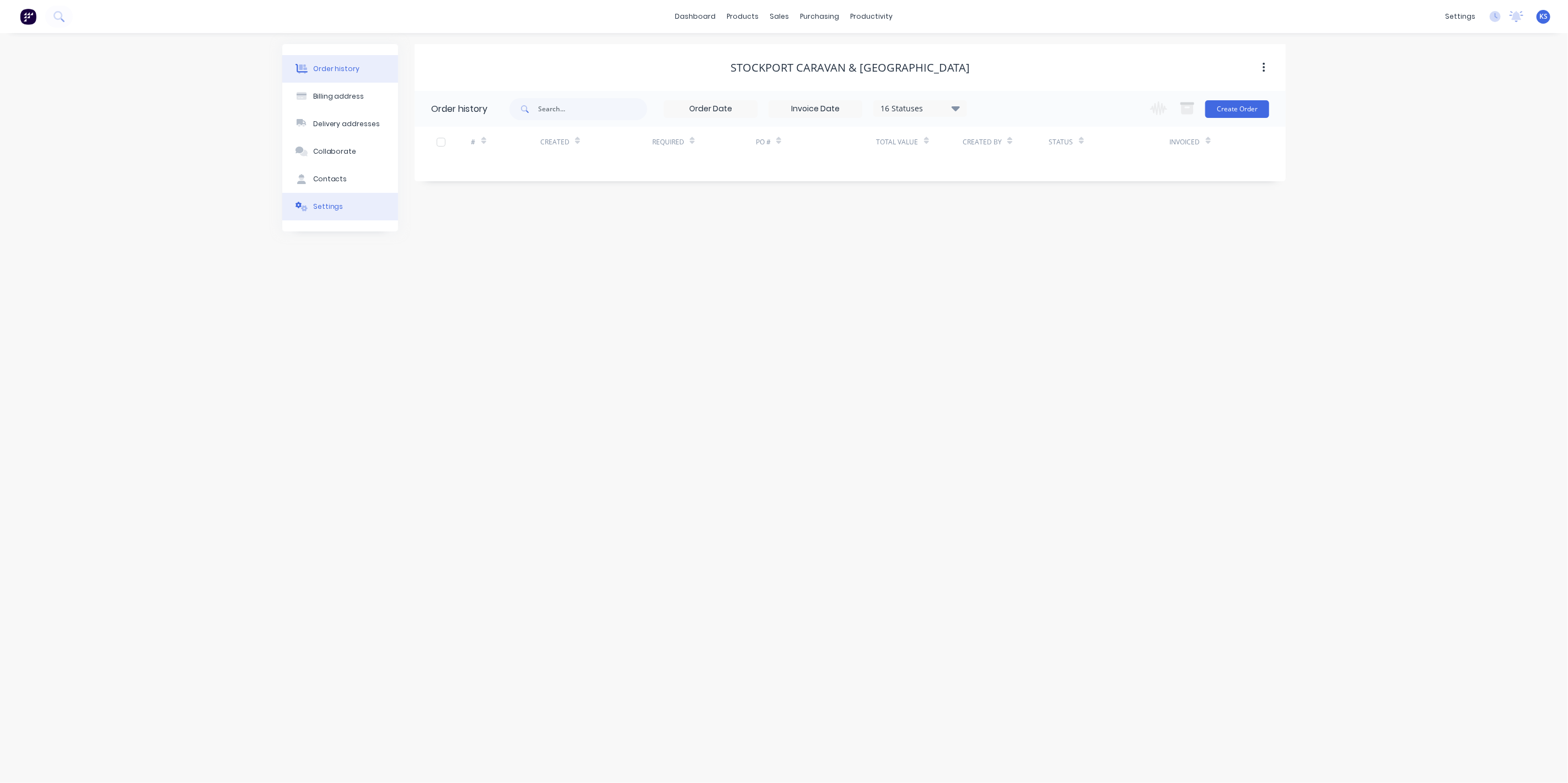
click at [326, 215] on button "Settings" at bounding box center [340, 206] width 116 height 28
click at [433, 337] on div at bounding box center [435, 342] width 22 height 22
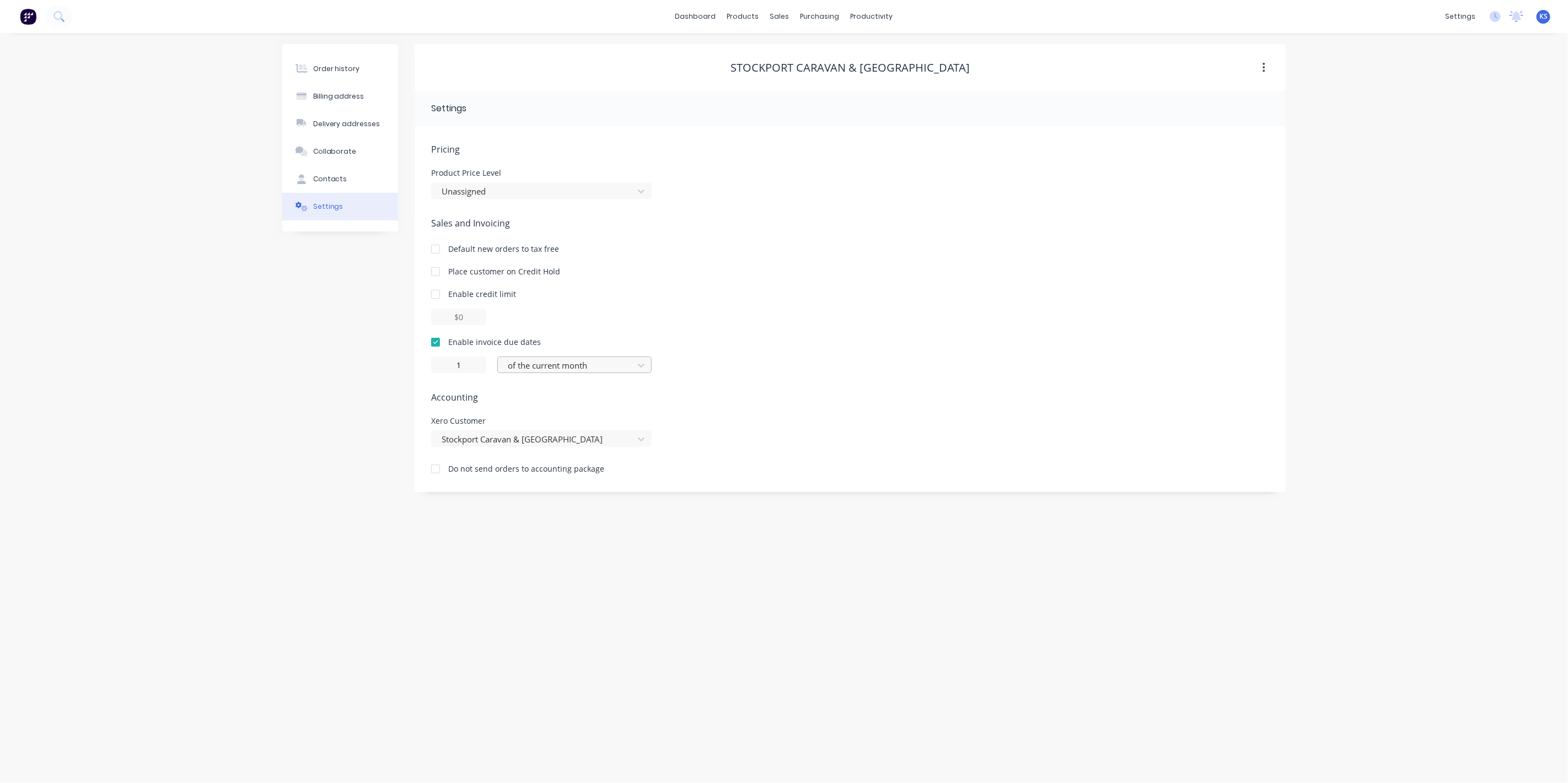
click at [549, 366] on div at bounding box center [568, 366] width 122 height 14
click at [553, 432] on div "day(s) after the invoice date" at bounding box center [574, 430] width 155 height 20
type input "0"
click at [293, 364] on div "Order history Billing address Delivery addresses Collaborate Contacts Settings" at bounding box center [340, 268] width 116 height 448
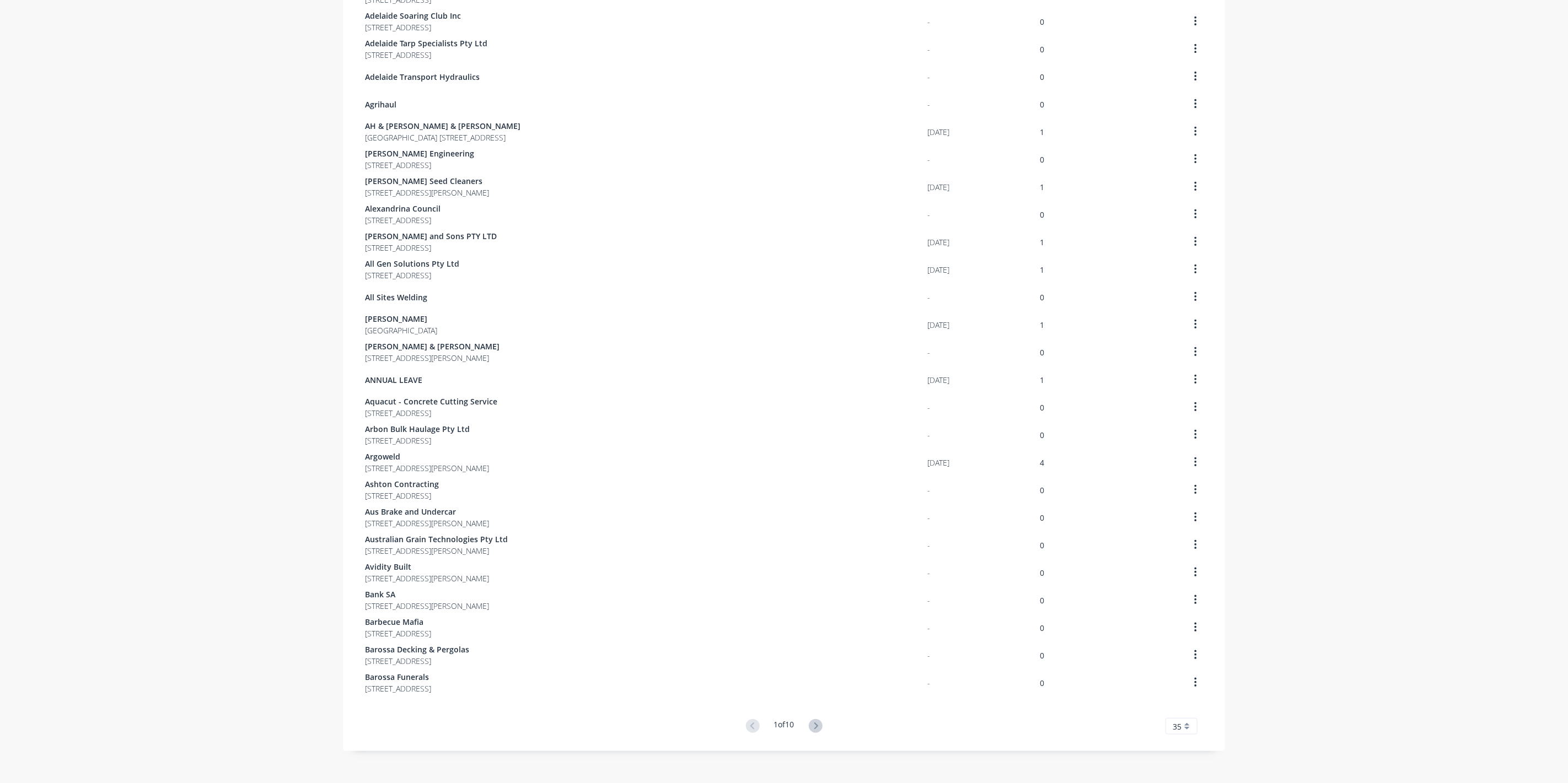
scroll to position [384, 0]
click at [813, 717] on icon at bounding box center [816, 720] width 14 height 14
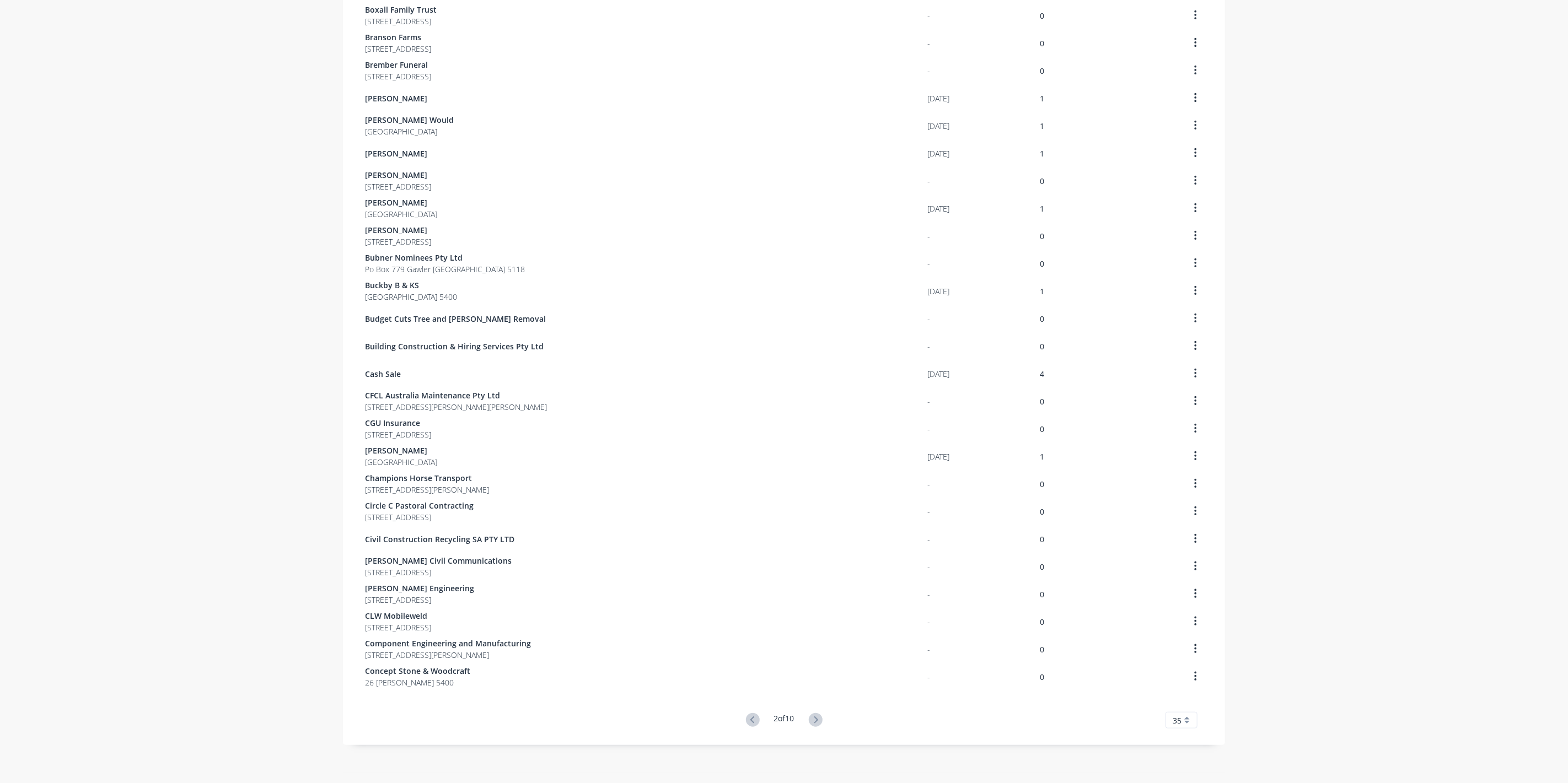
click at [813, 717] on icon at bounding box center [816, 720] width 14 height 14
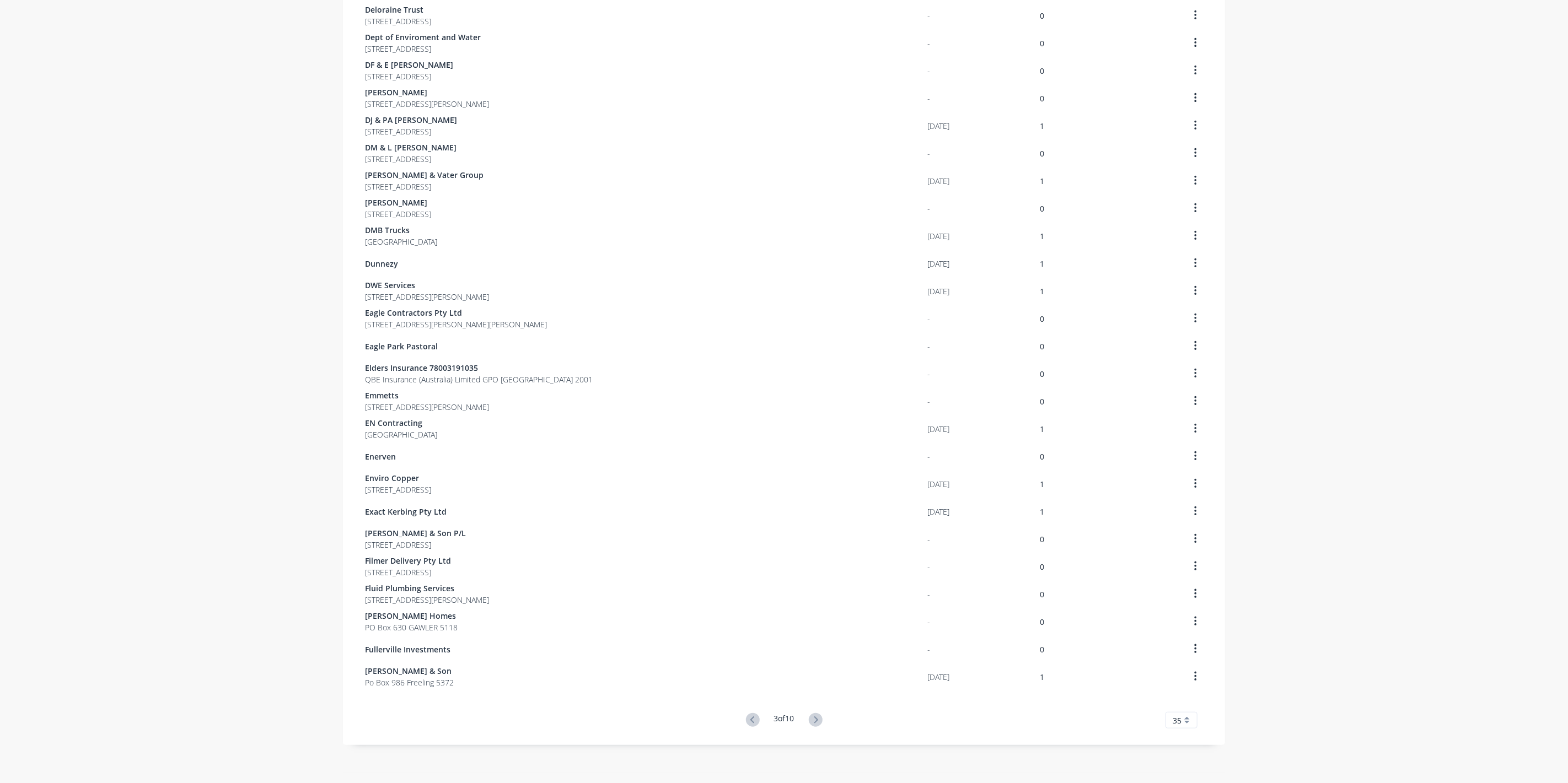
click at [813, 717] on icon at bounding box center [816, 720] width 14 height 14
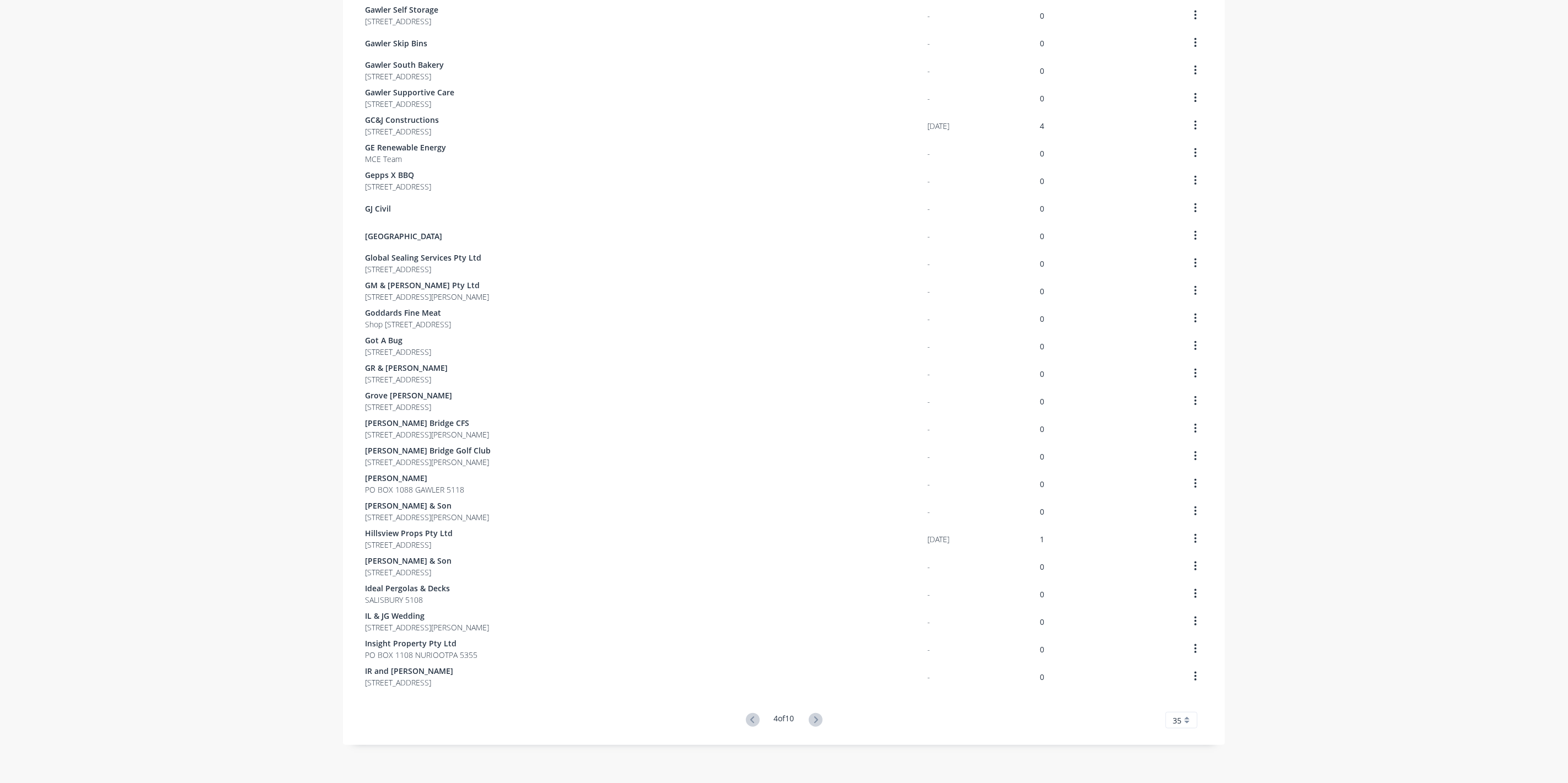
click at [813, 717] on icon at bounding box center [816, 720] width 14 height 14
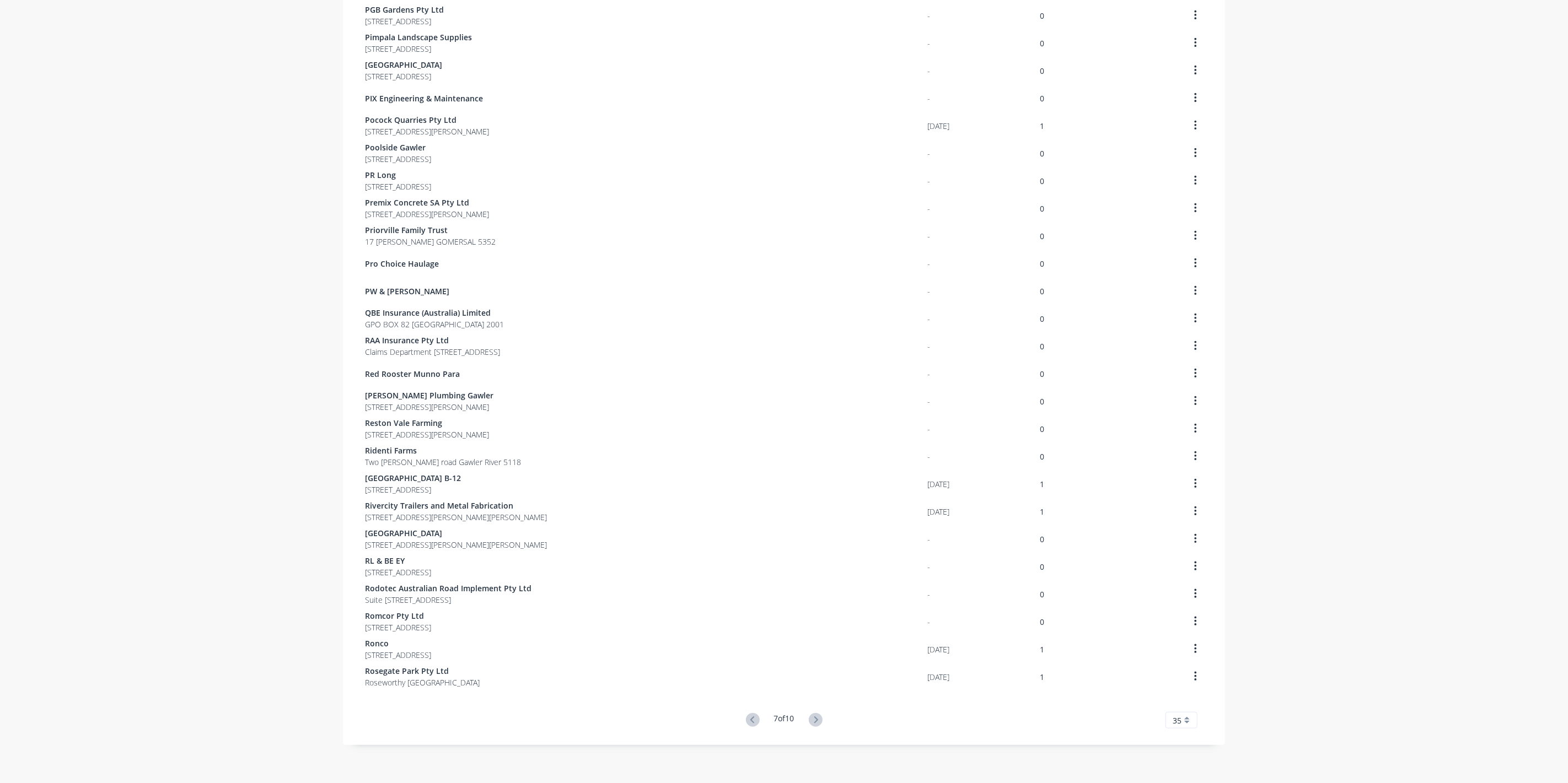
click at [813, 717] on g at bounding box center [816, 720] width 14 height 14
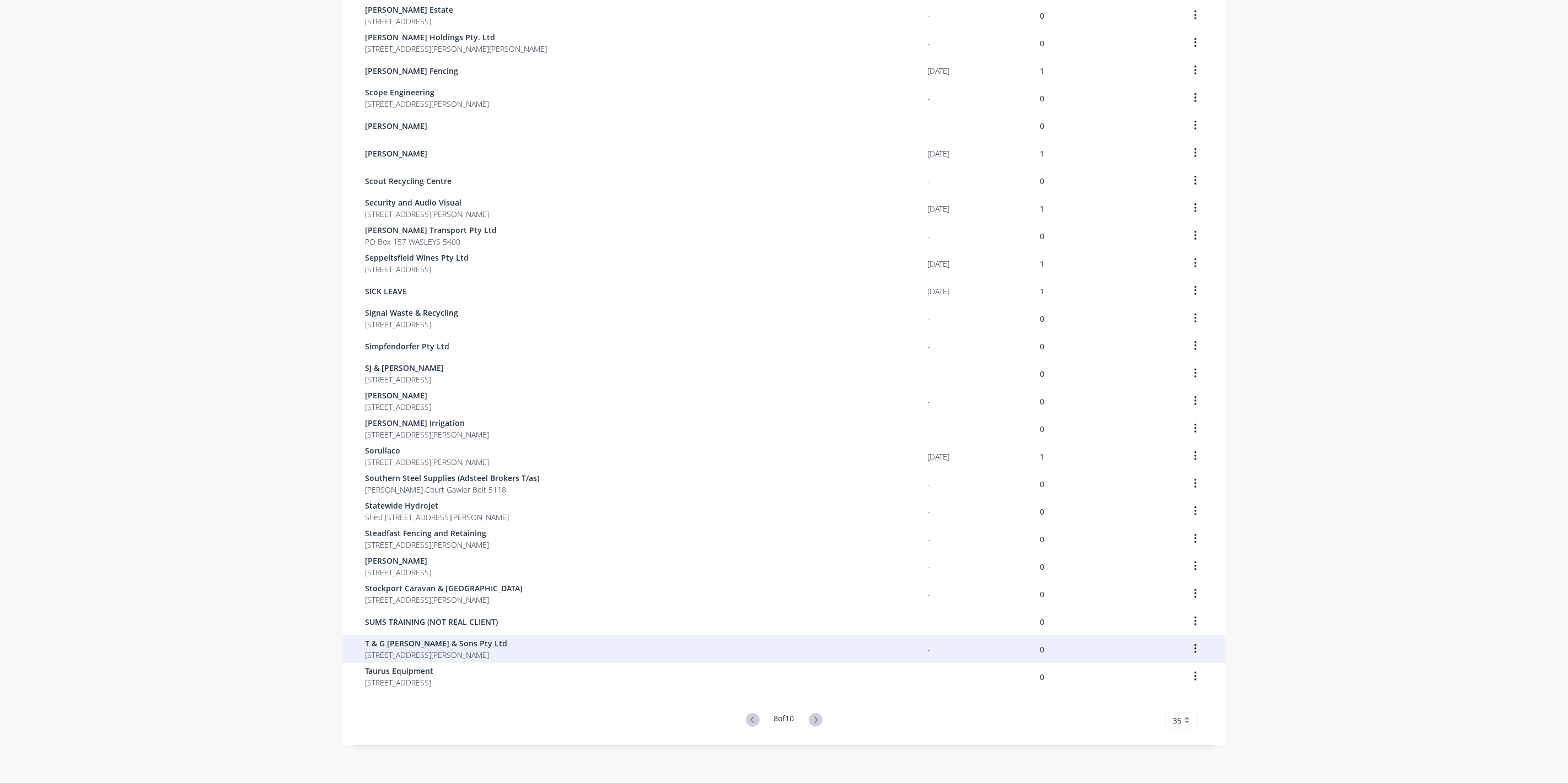
click at [405, 644] on span "T & G [PERSON_NAME] & Sons Pty Ltd" at bounding box center [436, 643] width 142 height 11
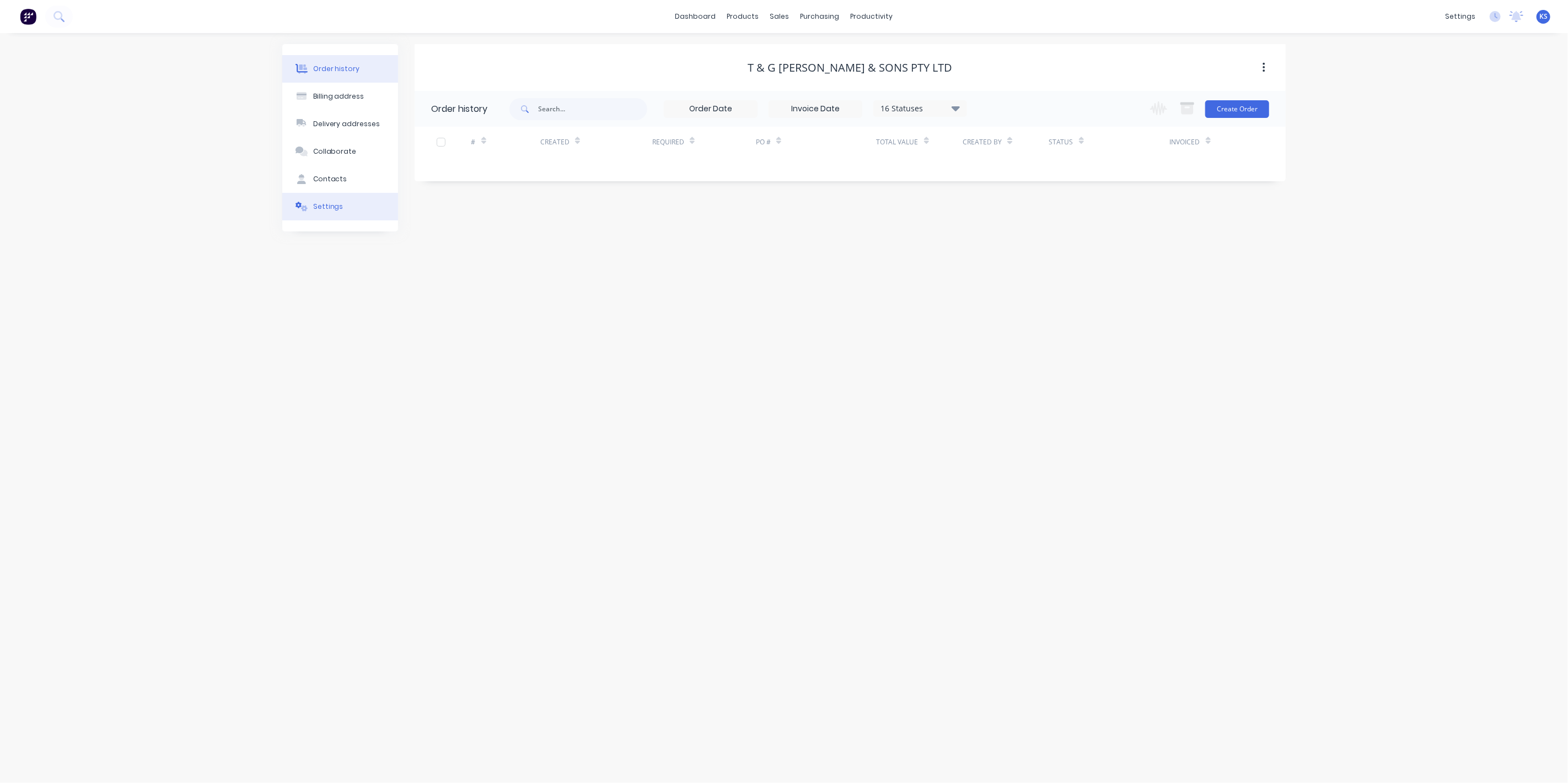
click at [336, 206] on div "Settings" at bounding box center [328, 206] width 30 height 10
click at [433, 336] on div at bounding box center [435, 342] width 22 height 22
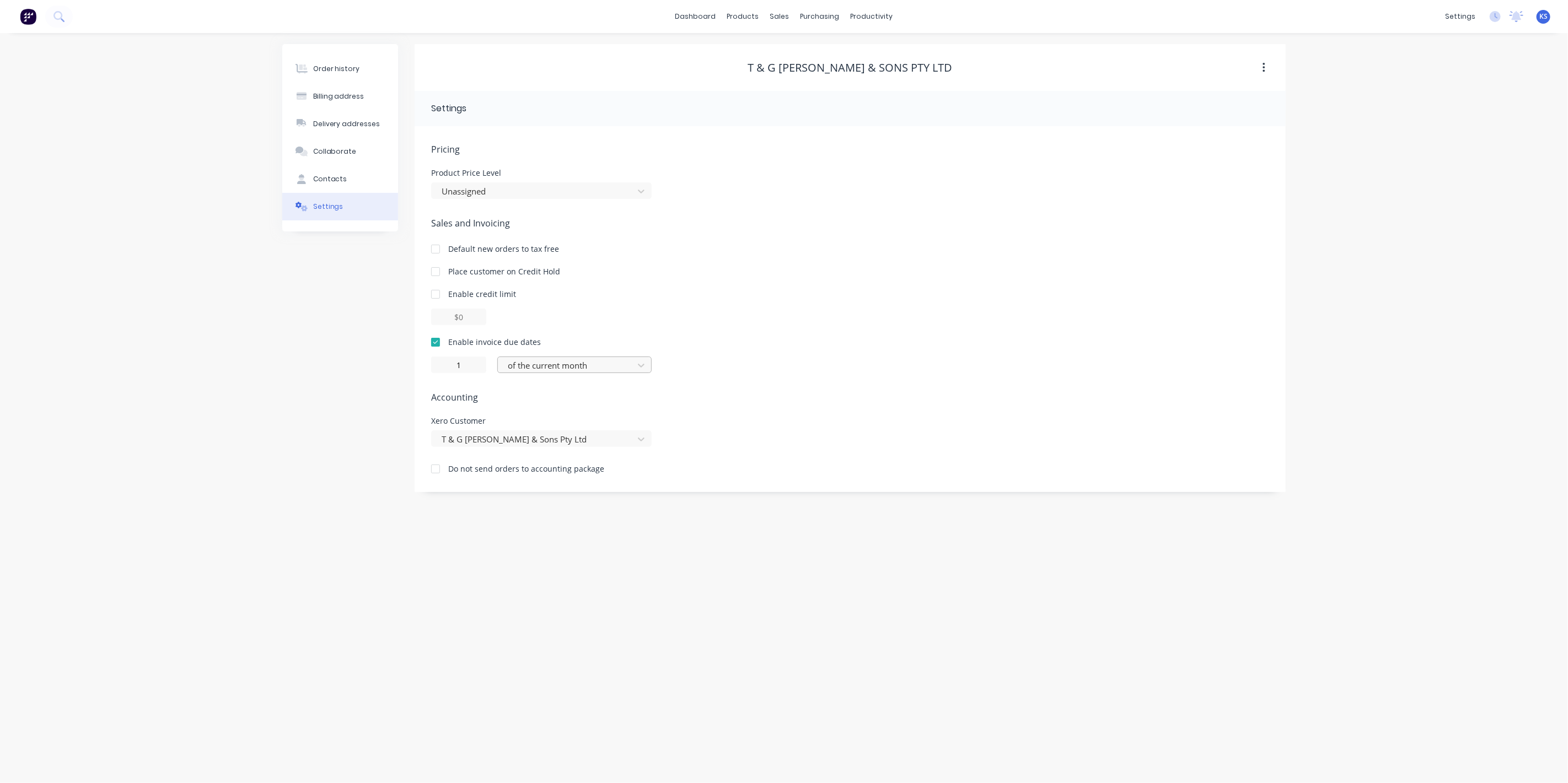
click at [576, 371] on div at bounding box center [568, 366] width 122 height 14
click at [537, 426] on div "day(s) after the invoice date" at bounding box center [574, 430] width 155 height 20
type input "0"
click at [271, 350] on div "Order history Billing address Delivery addresses Collaborate Contacts Settings …" at bounding box center [784, 408] width 1568 height 750
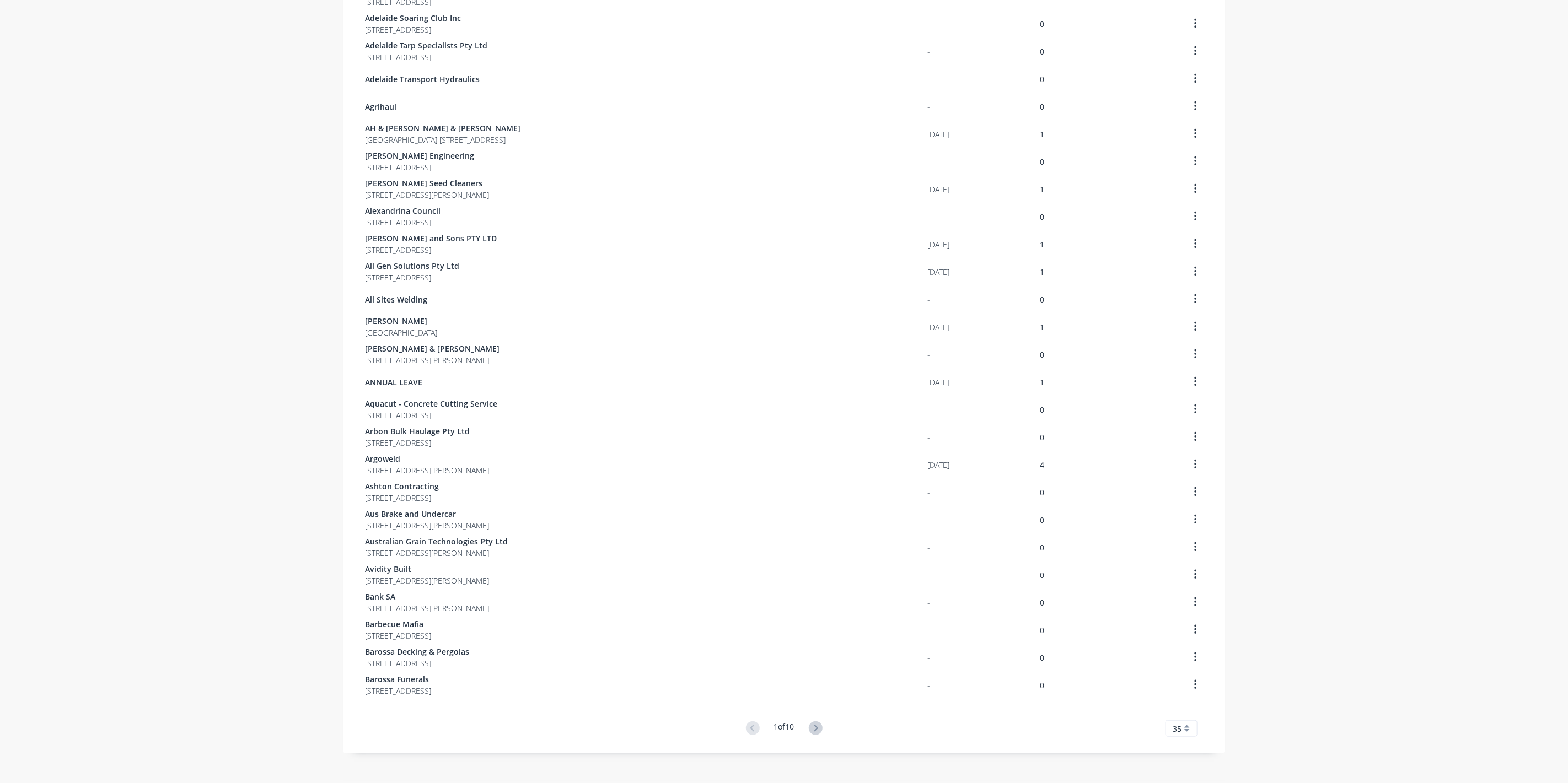
scroll to position [384, 0]
click at [811, 718] on icon at bounding box center [816, 720] width 14 height 14
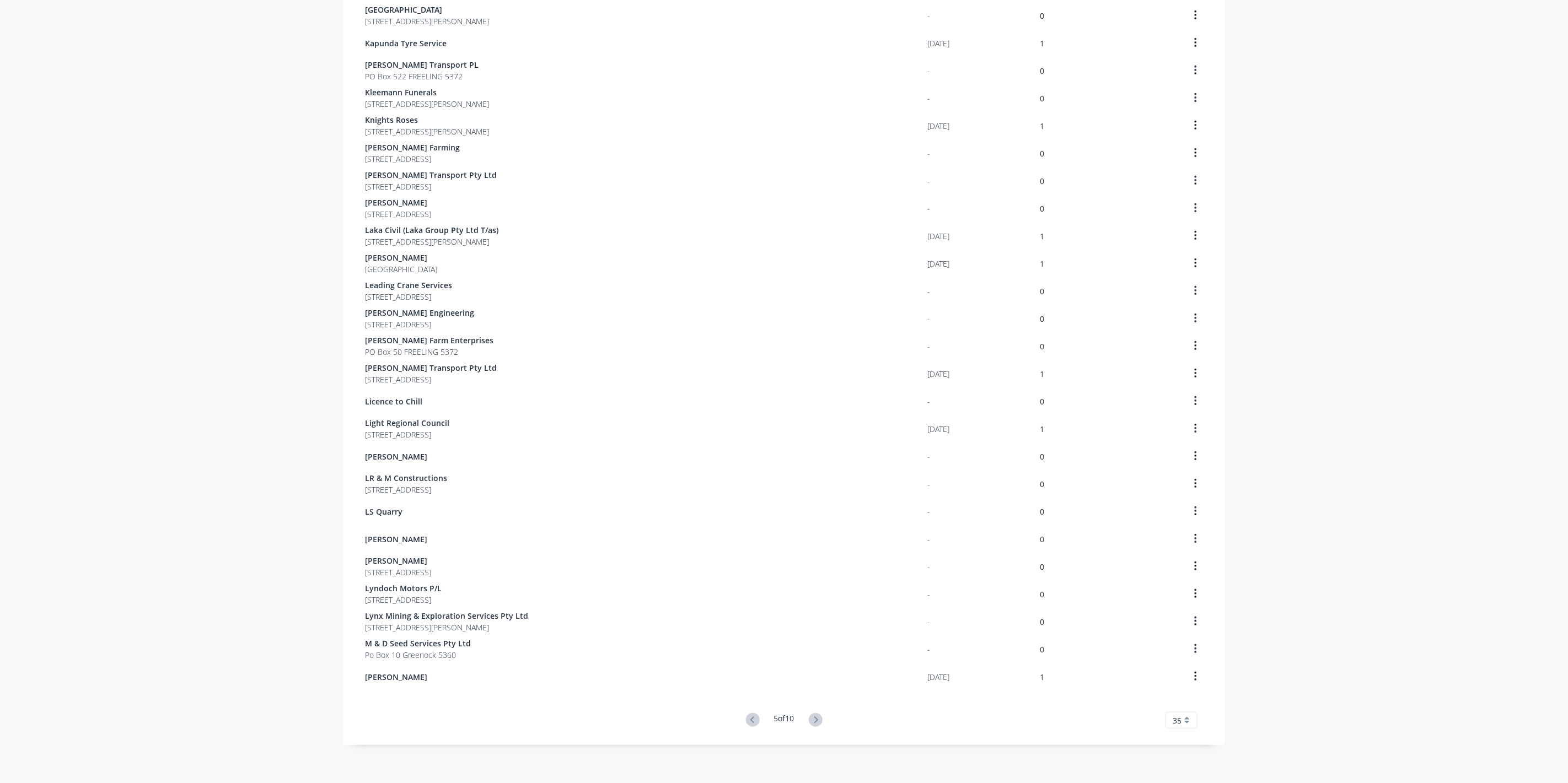
click at [811, 718] on icon at bounding box center [816, 720] width 14 height 14
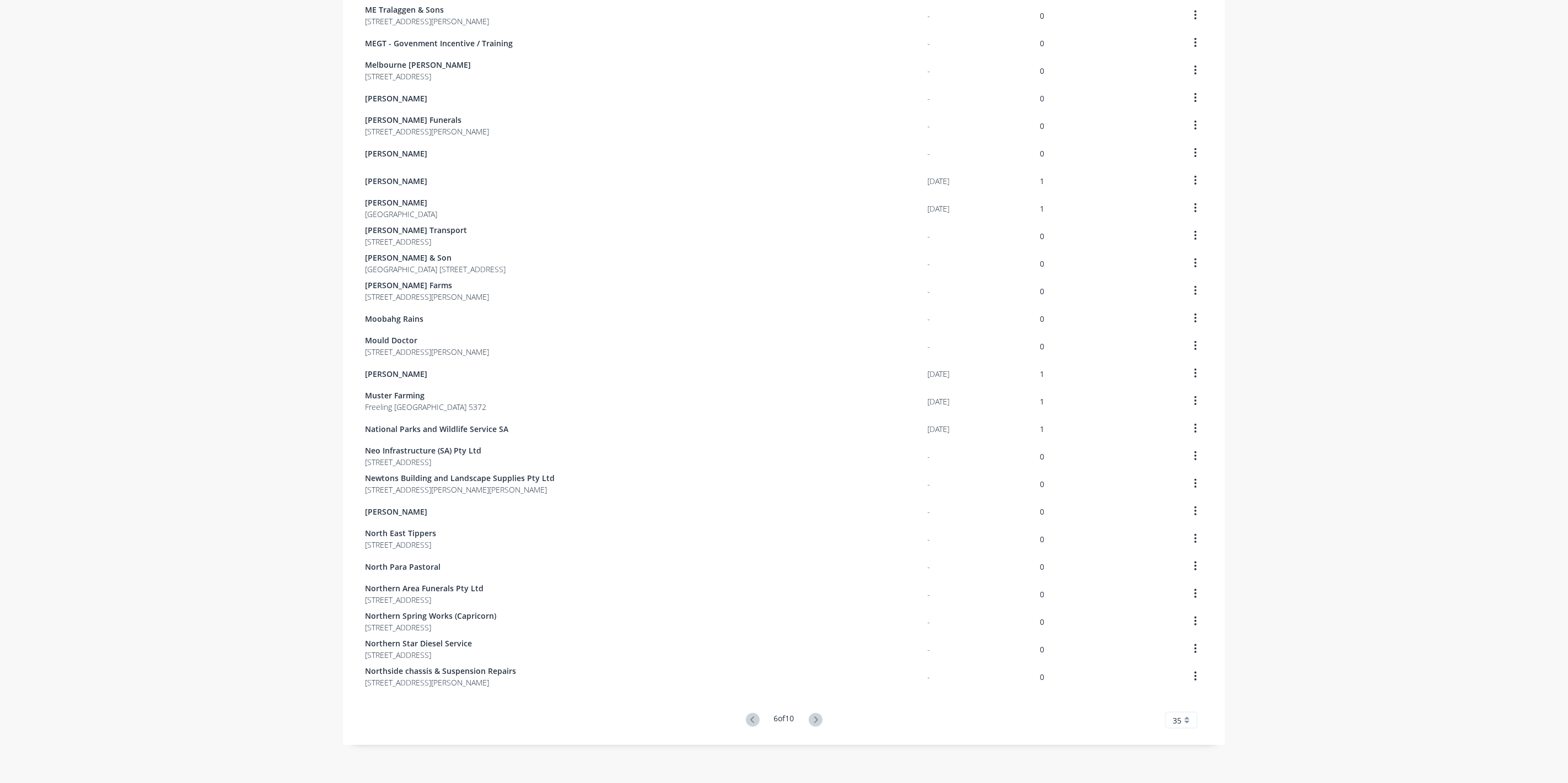
click at [811, 718] on icon at bounding box center [816, 720] width 14 height 14
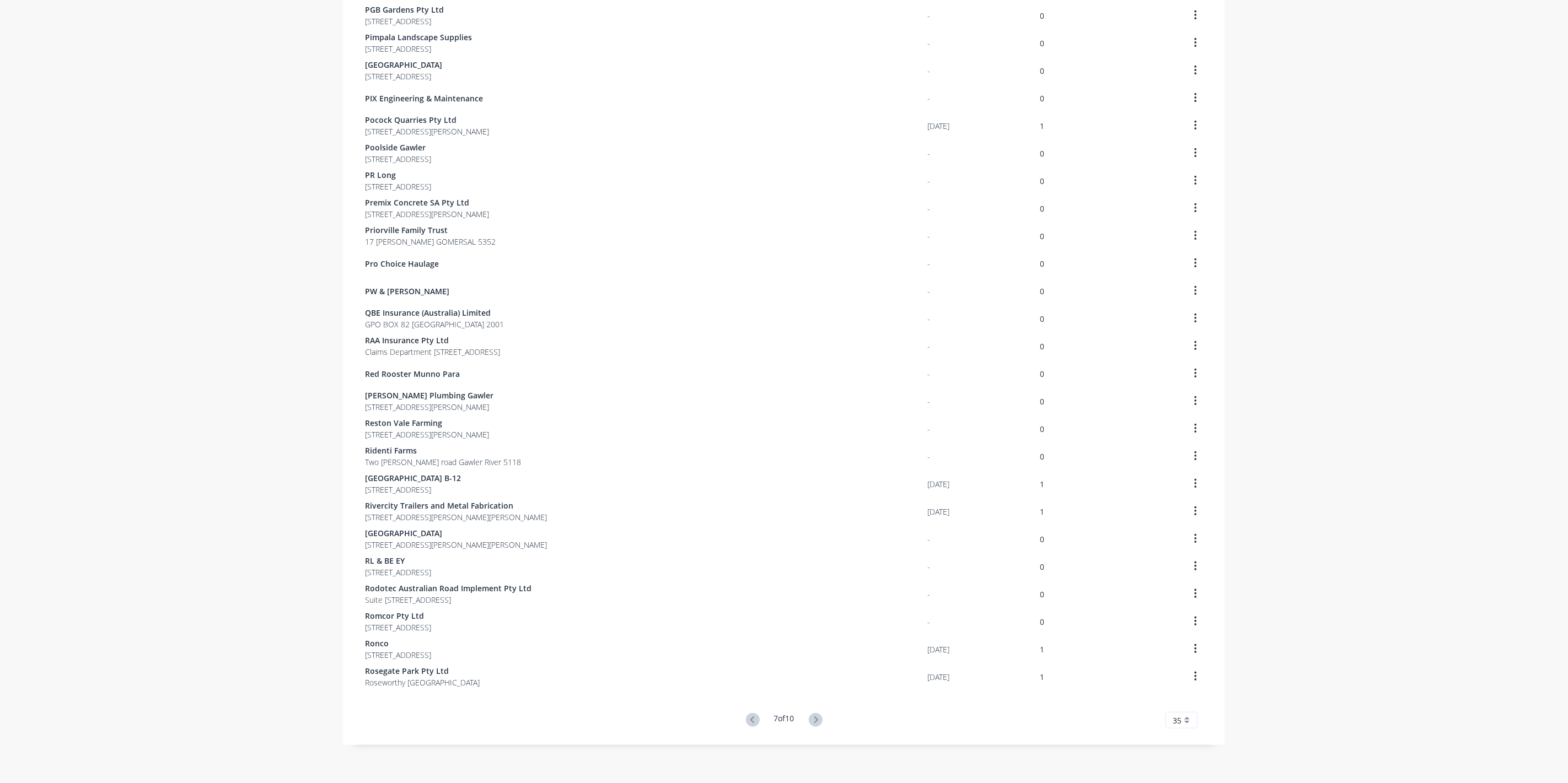
click at [811, 717] on icon at bounding box center [816, 720] width 14 height 14
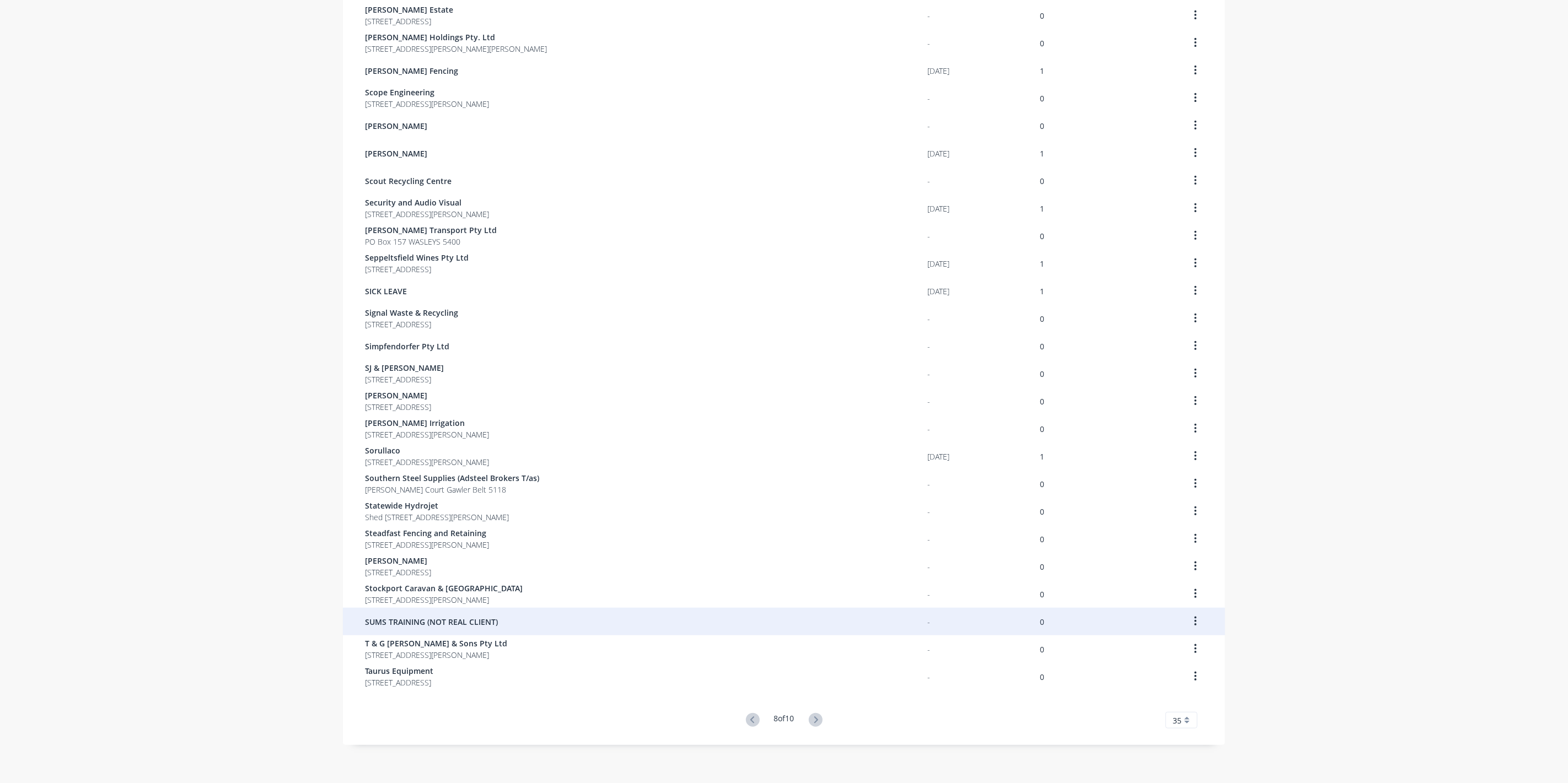
click at [1197, 622] on button "button" at bounding box center [1196, 622] width 26 height 20
click at [1145, 648] on div "Archive" at bounding box center [1156, 650] width 85 height 16
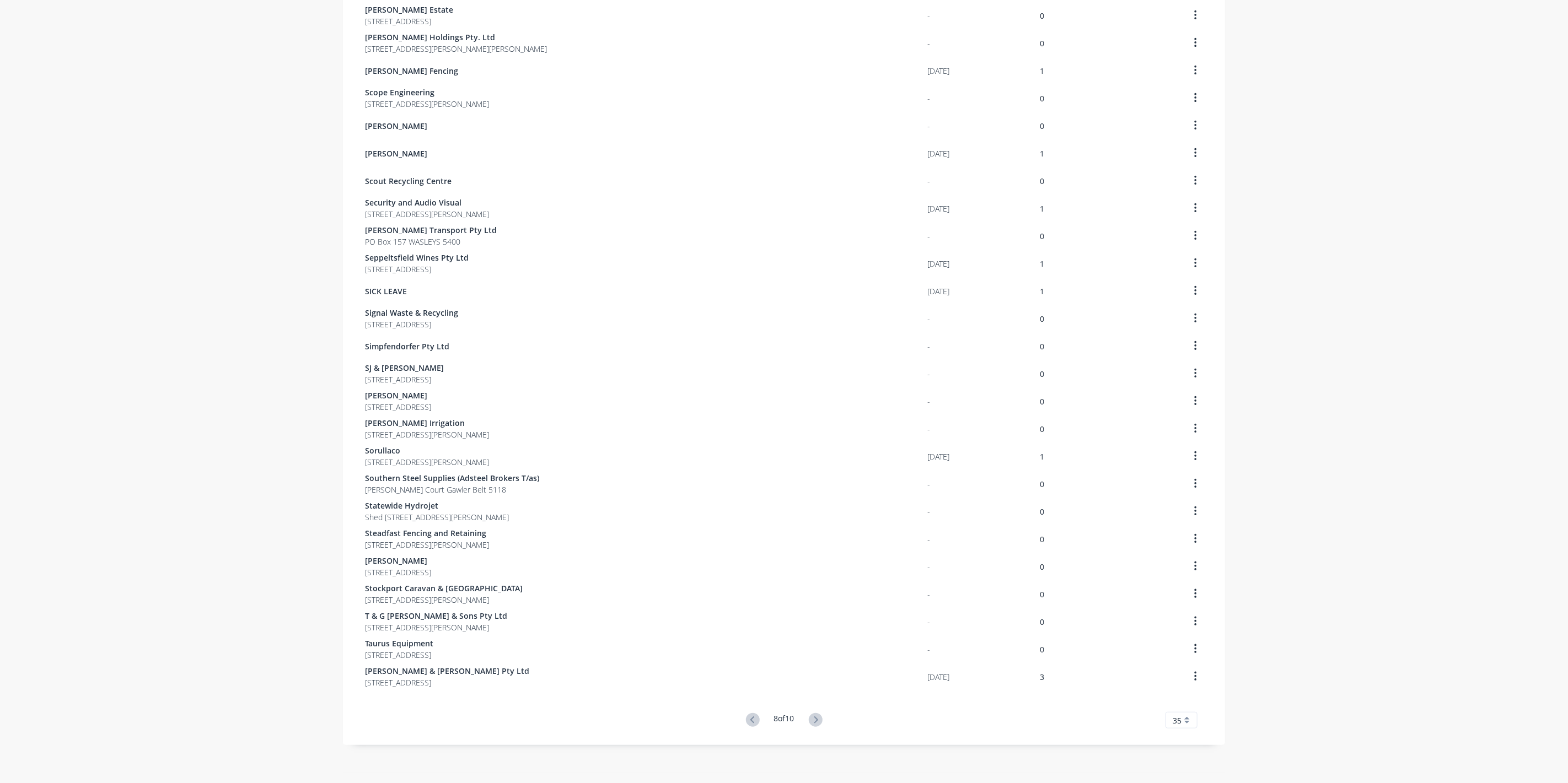
click at [441, 614] on span "T & G [PERSON_NAME] & Sons Pty Ltd" at bounding box center [436, 616] width 142 height 11
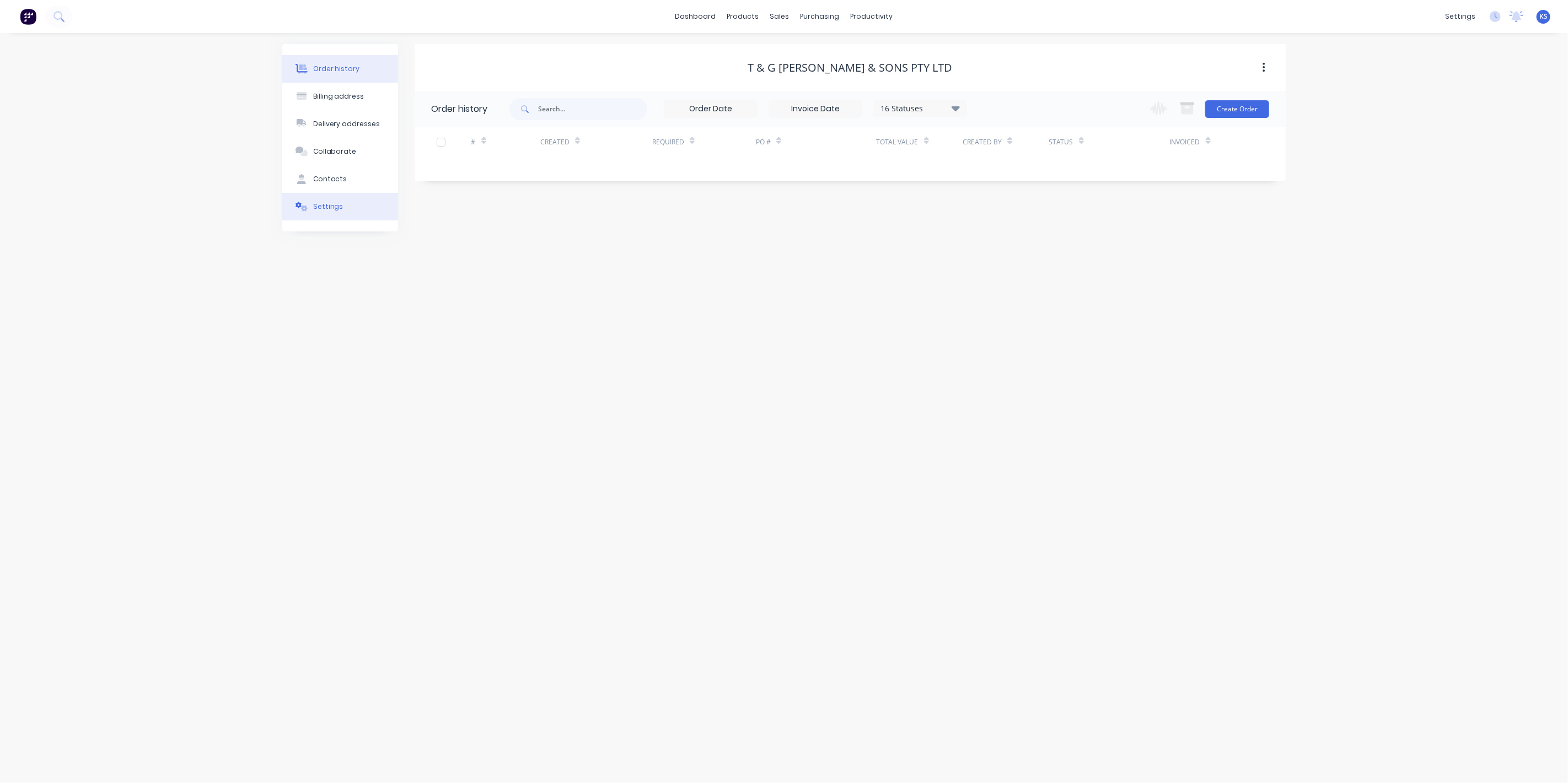
click at [350, 206] on button "Settings" at bounding box center [340, 206] width 116 height 28
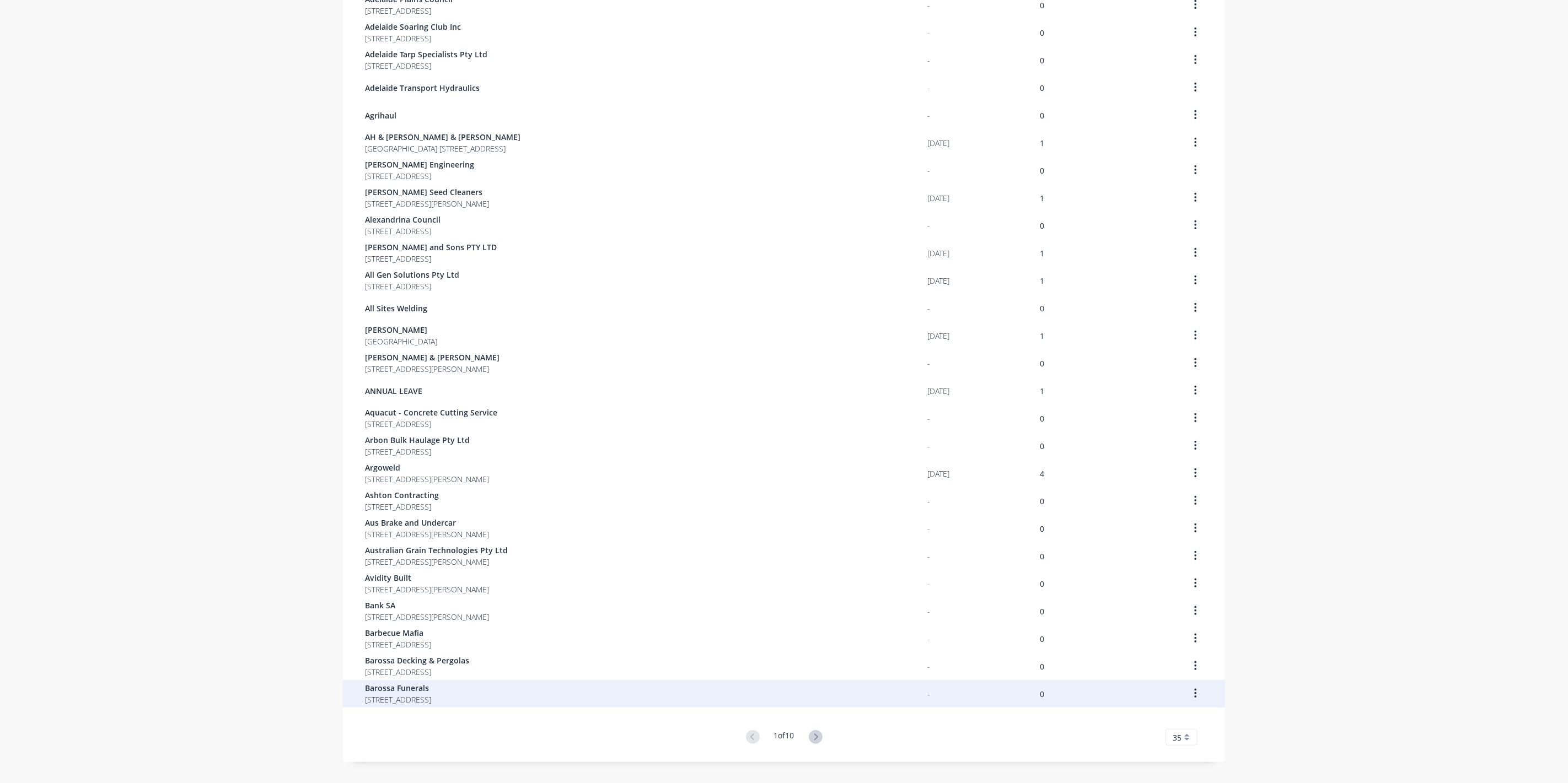
scroll to position [384, 0]
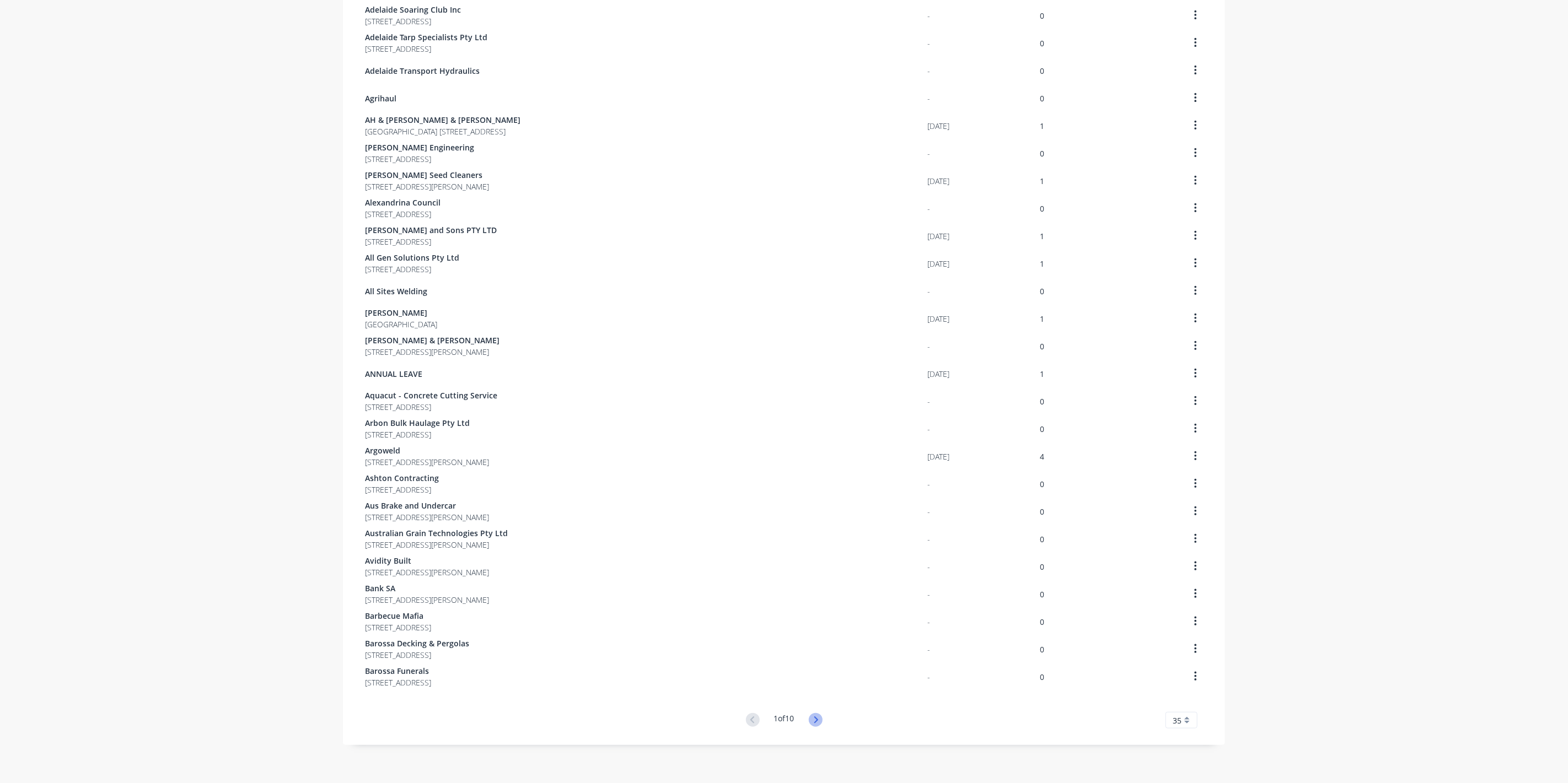
click at [813, 714] on icon at bounding box center [816, 720] width 14 height 14
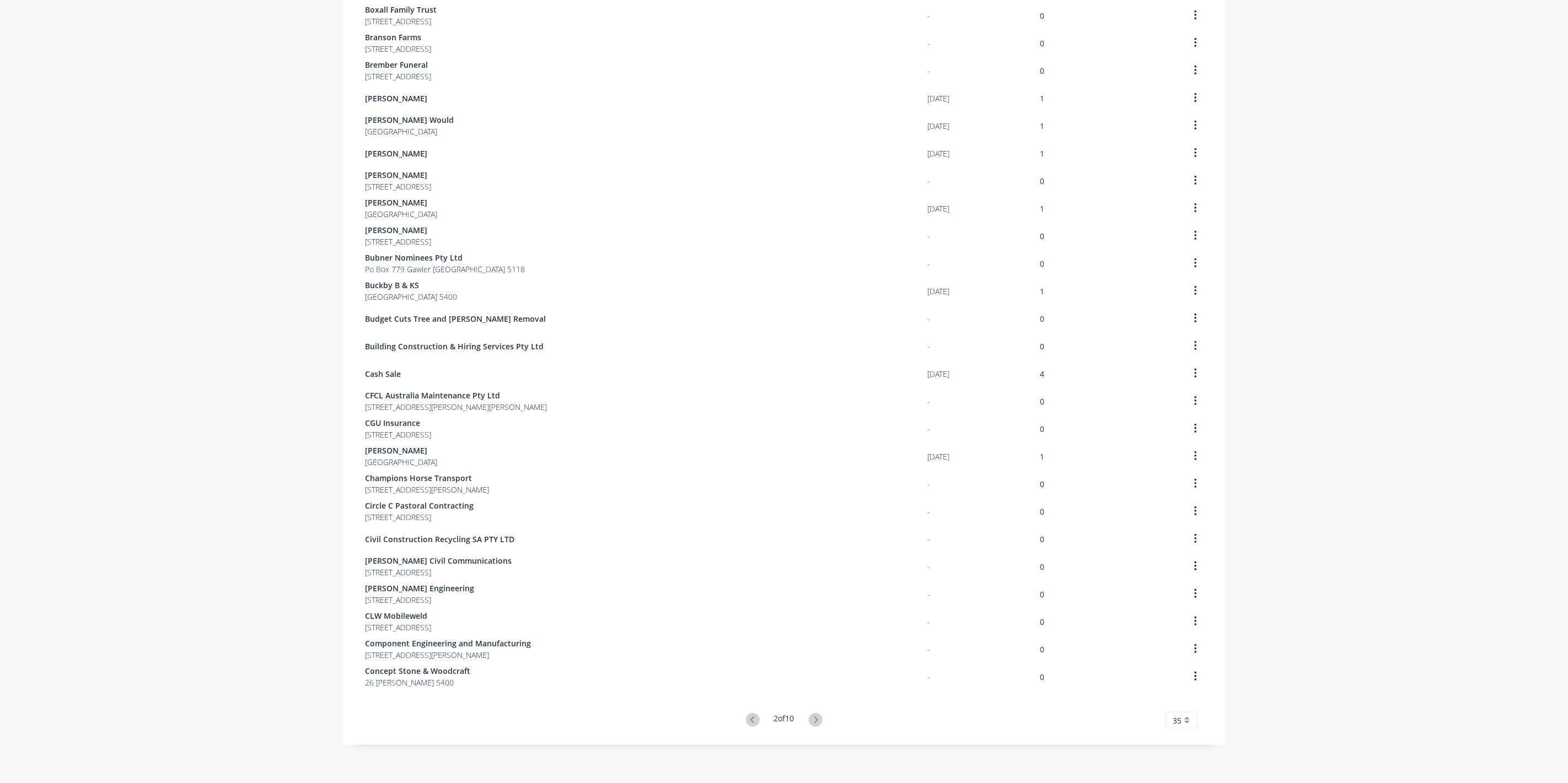
click at [813, 714] on icon at bounding box center [816, 720] width 14 height 14
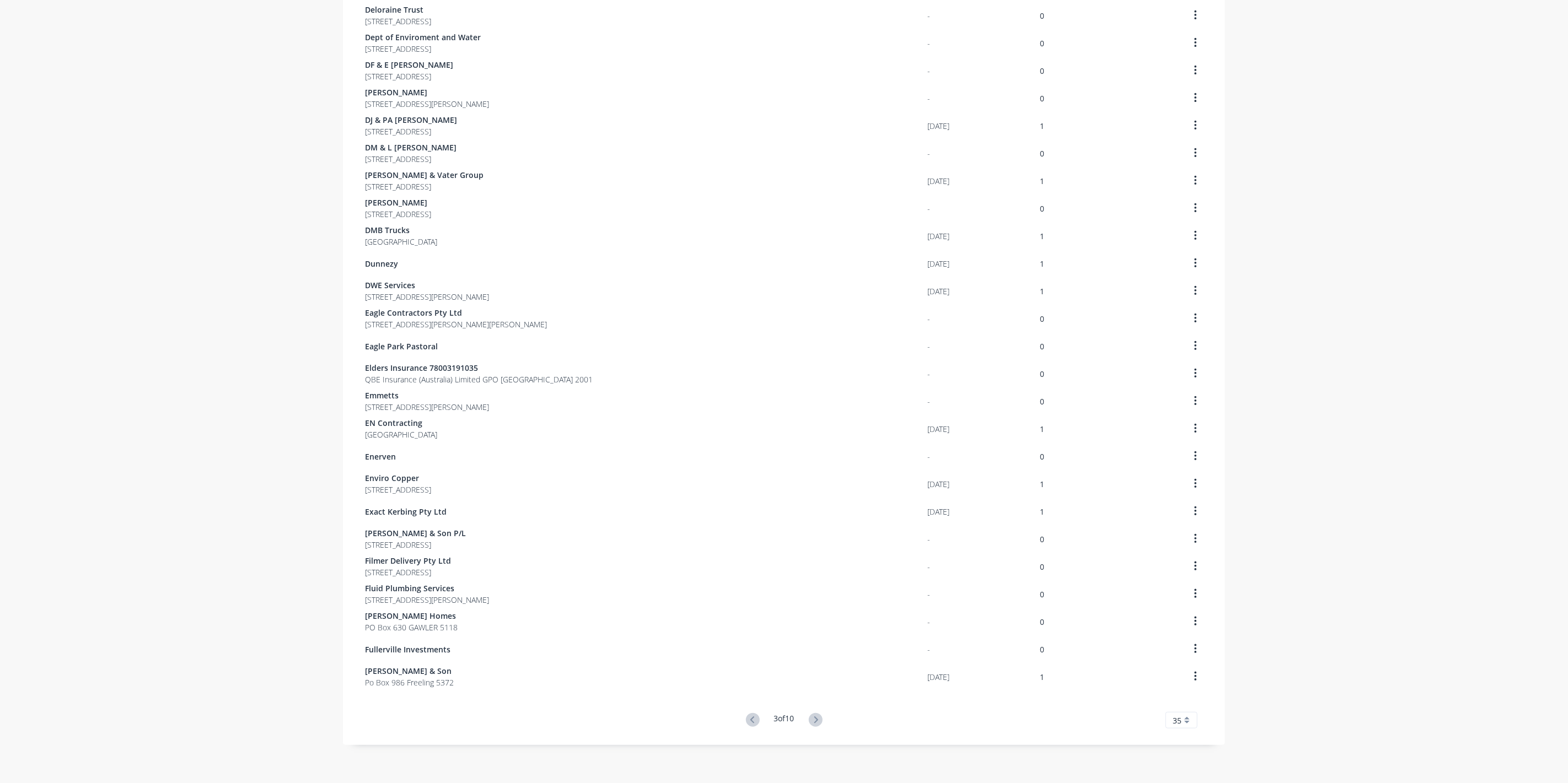
click at [813, 714] on icon at bounding box center [816, 720] width 14 height 14
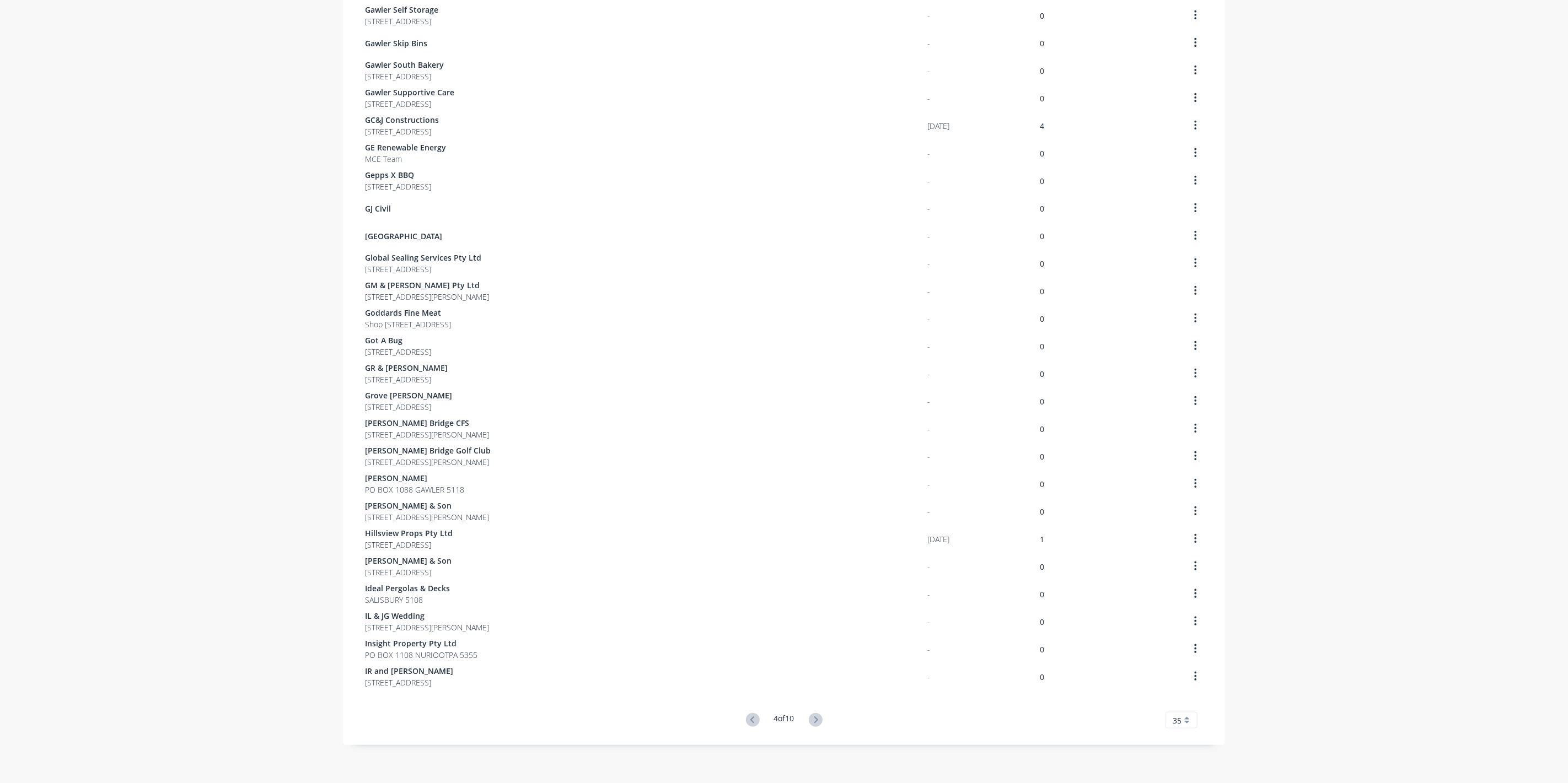
click at [813, 714] on icon at bounding box center [816, 720] width 14 height 14
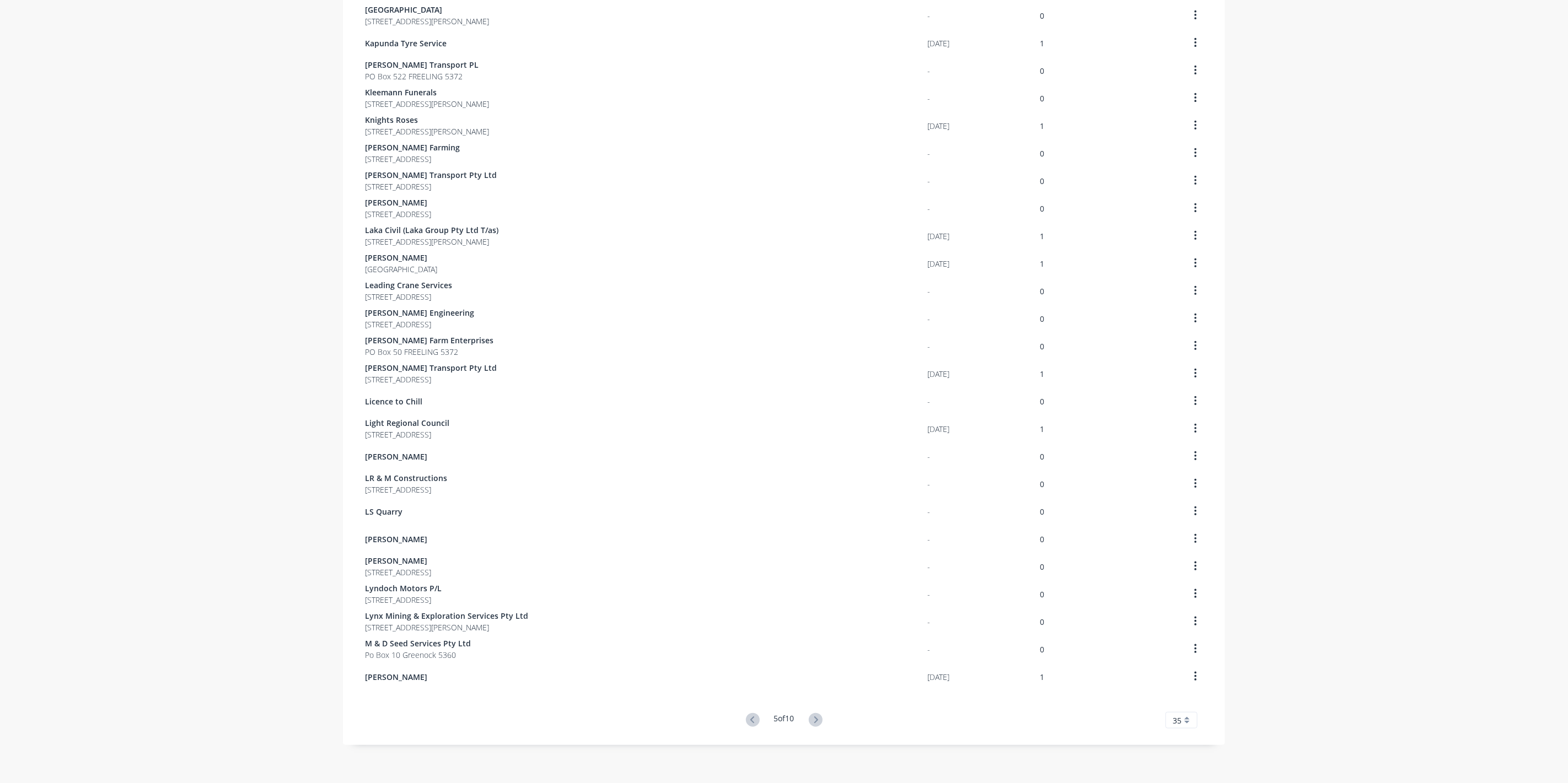
click at [813, 714] on div "Customers Show archived customers Add Customer Customer Last Order Total Orders…" at bounding box center [784, 216] width 882 height 1113
click at [813, 714] on icon at bounding box center [816, 720] width 14 height 14
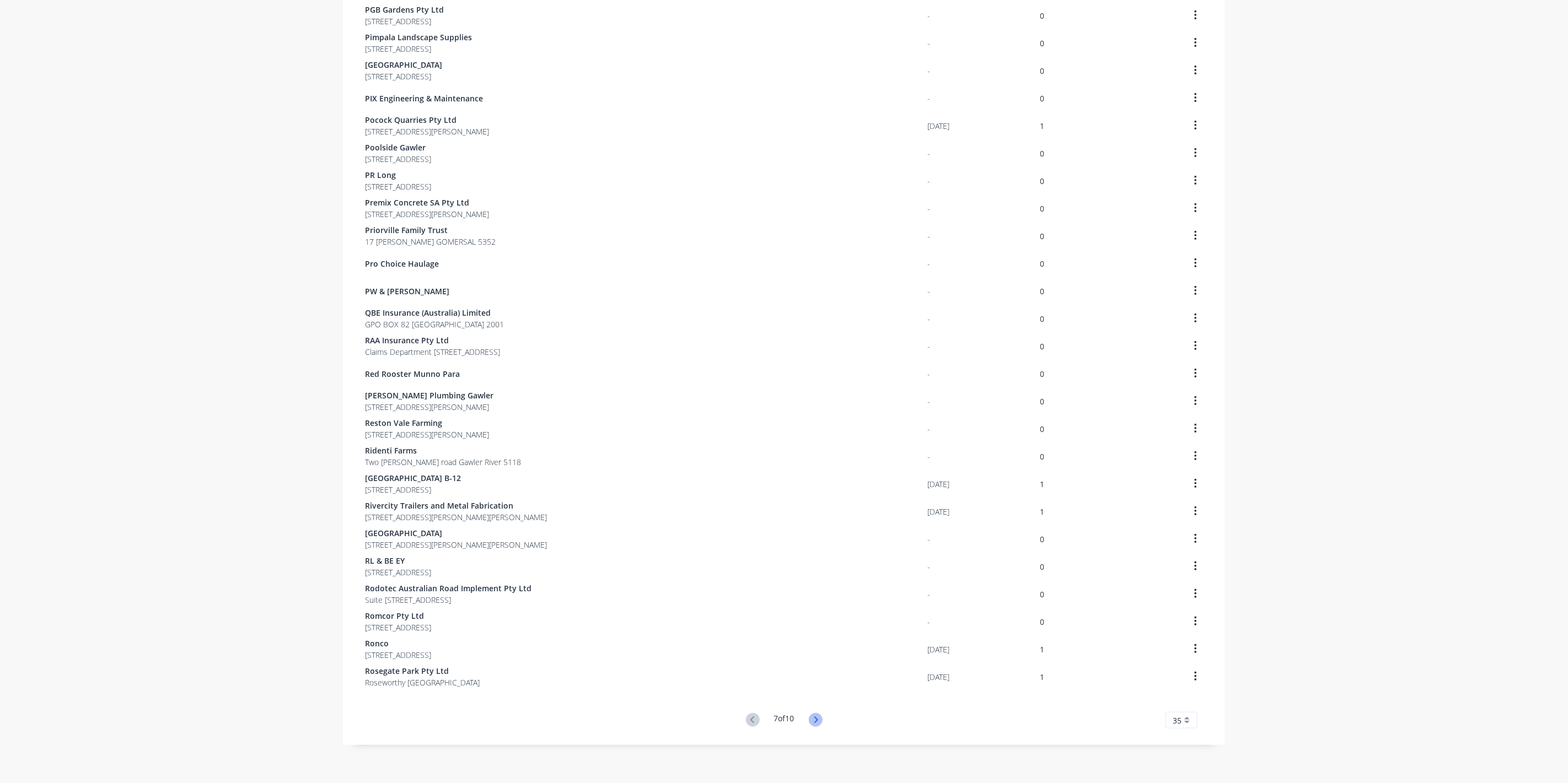
click at [813, 714] on icon at bounding box center [816, 720] width 14 height 14
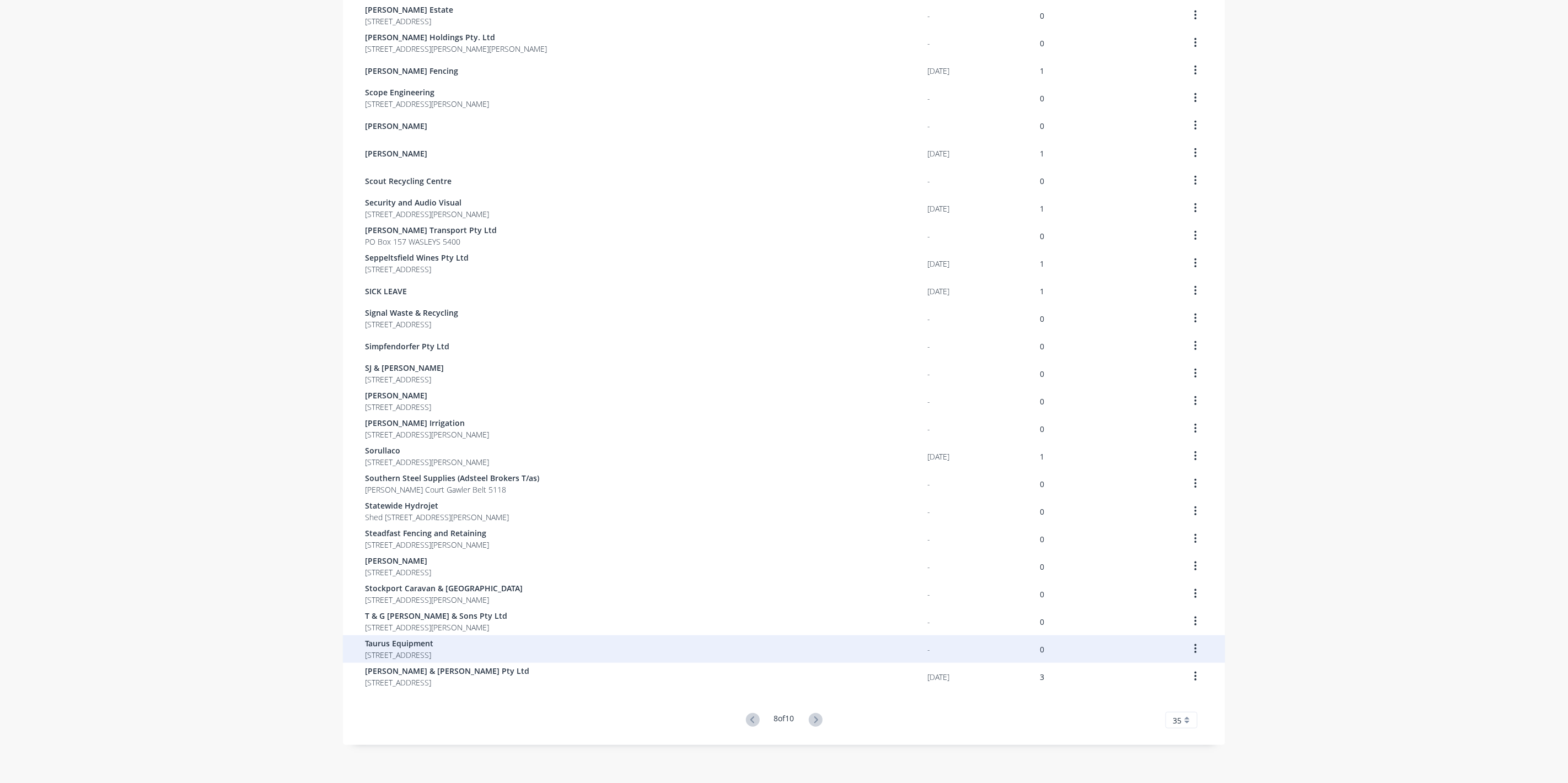
click at [373, 642] on span "Taurus Equipment" at bounding box center [399, 643] width 68 height 11
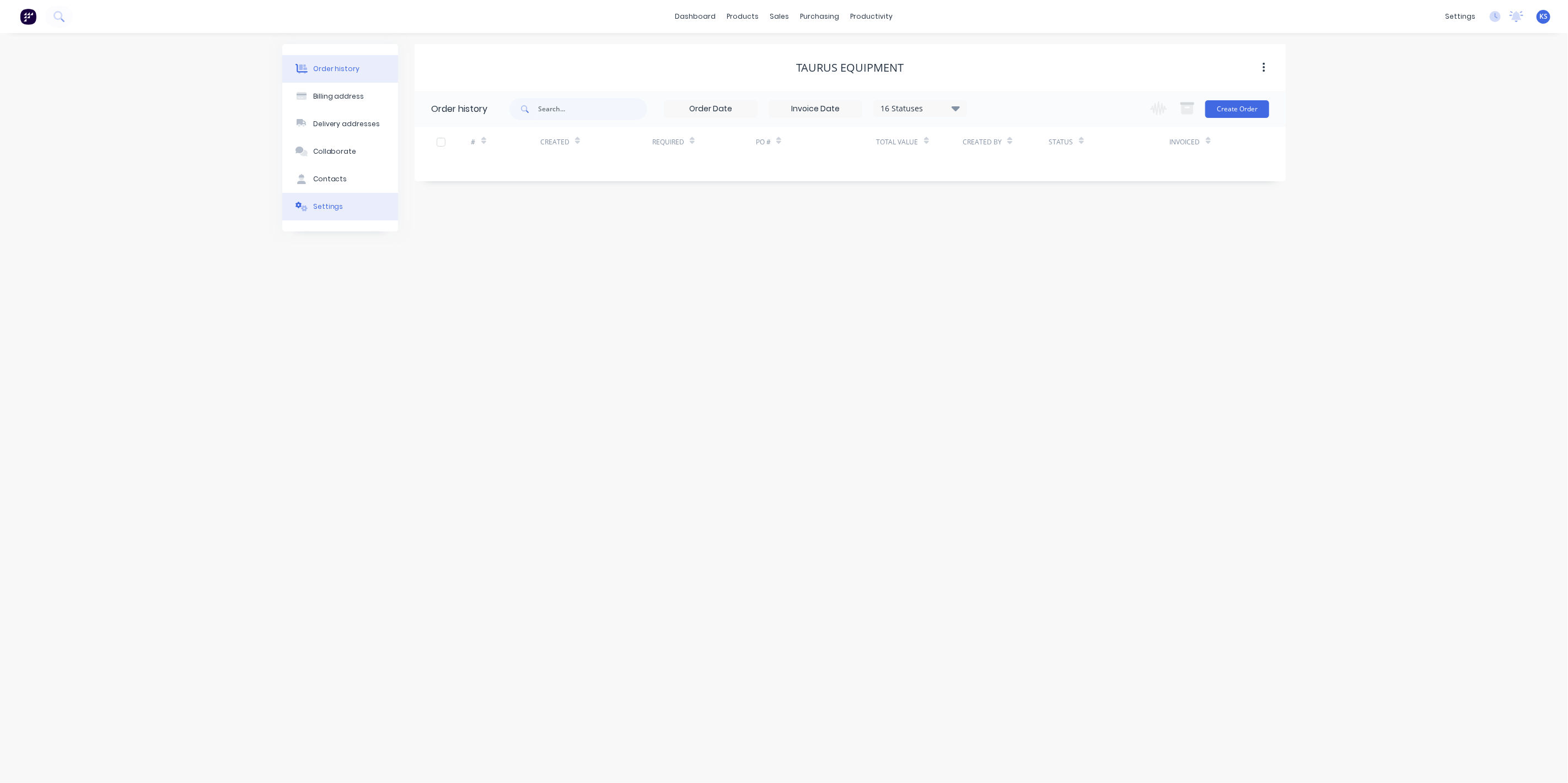
click at [327, 207] on div "Settings" at bounding box center [328, 206] width 30 height 10
click at [438, 339] on div at bounding box center [435, 342] width 22 height 22
drag, startPoint x: 538, startPoint y: 360, endPoint x: 540, endPoint y: 373, distance: 13.2
click at [538, 360] on div at bounding box center [568, 366] width 122 height 14
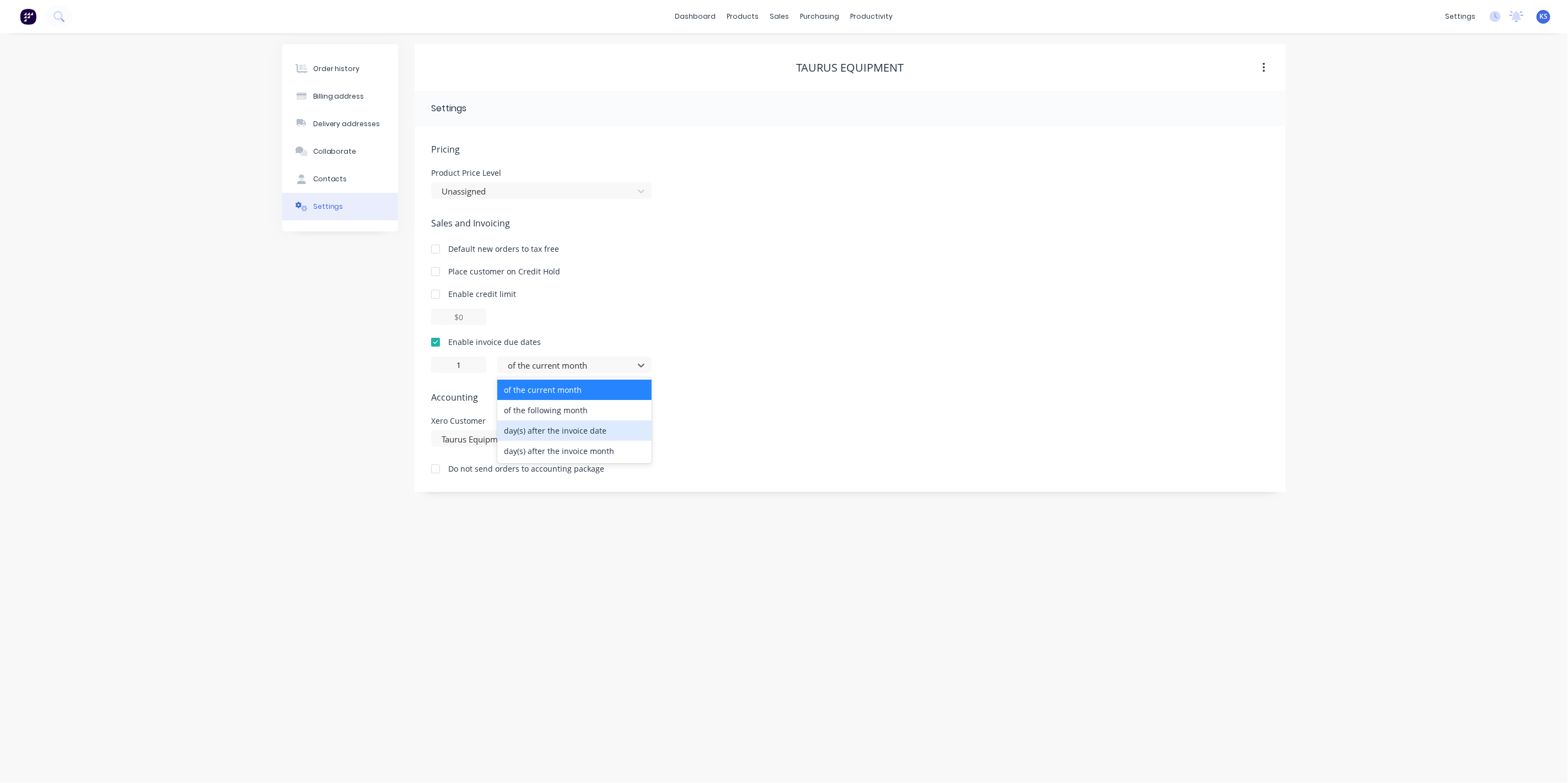
click at [557, 434] on div "day(s) after the invoice date" at bounding box center [574, 430] width 155 height 20
type input "0"
click at [342, 381] on div "Order history Billing address Delivery addresses Collaborate Contacts Settings" at bounding box center [340, 268] width 116 height 448
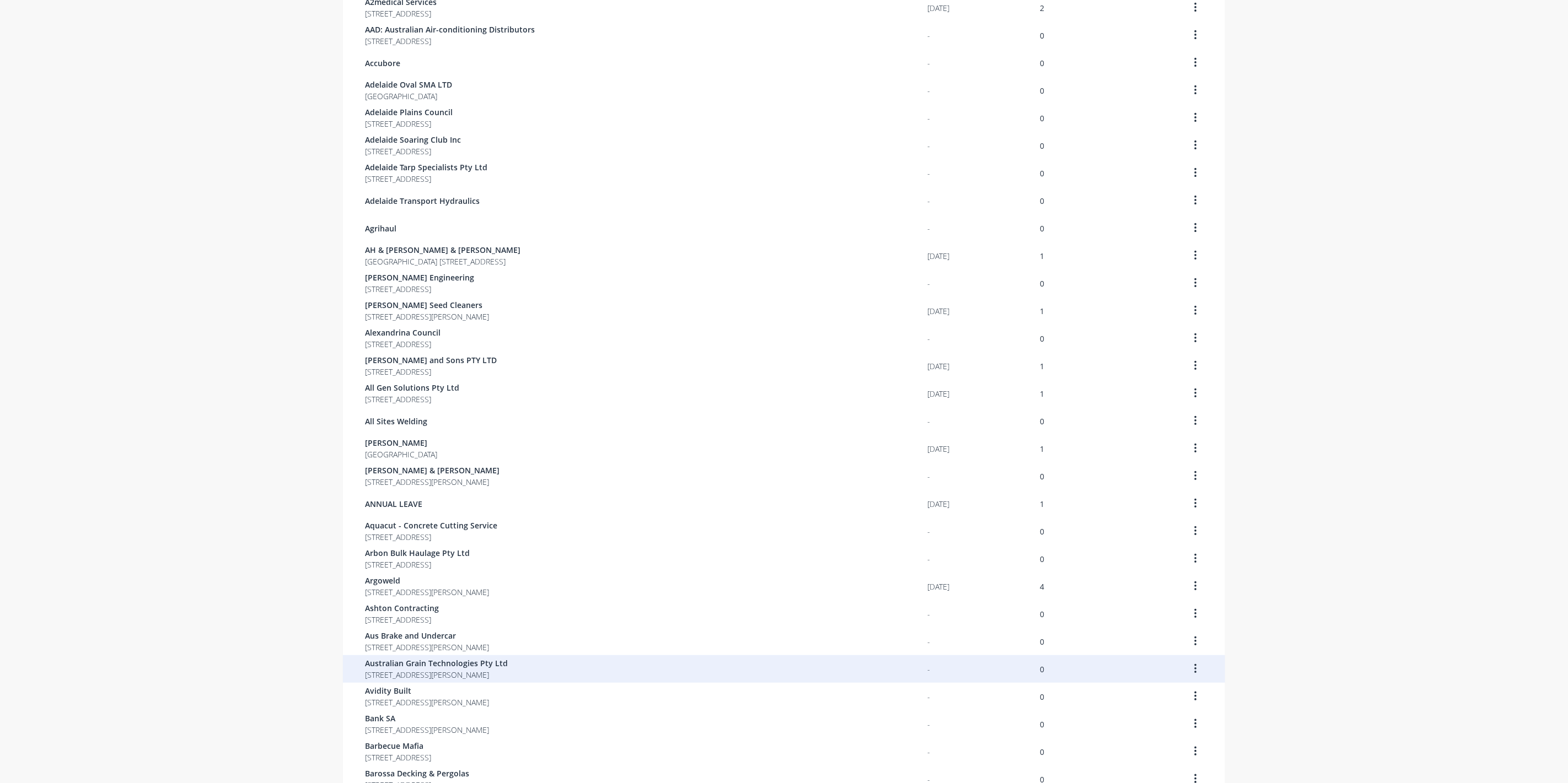
scroll to position [384, 0]
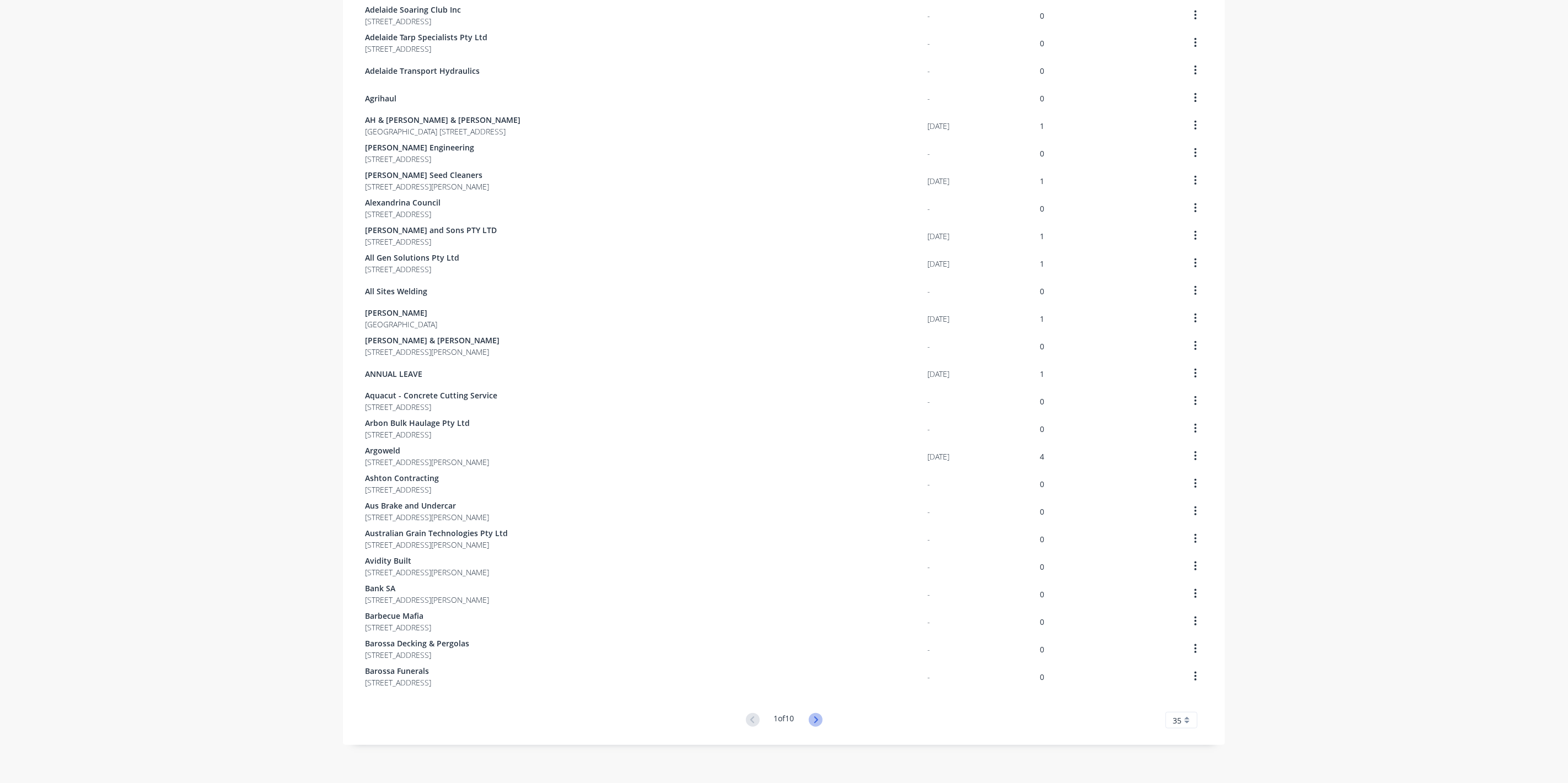
click at [815, 721] on icon at bounding box center [816, 720] width 14 height 14
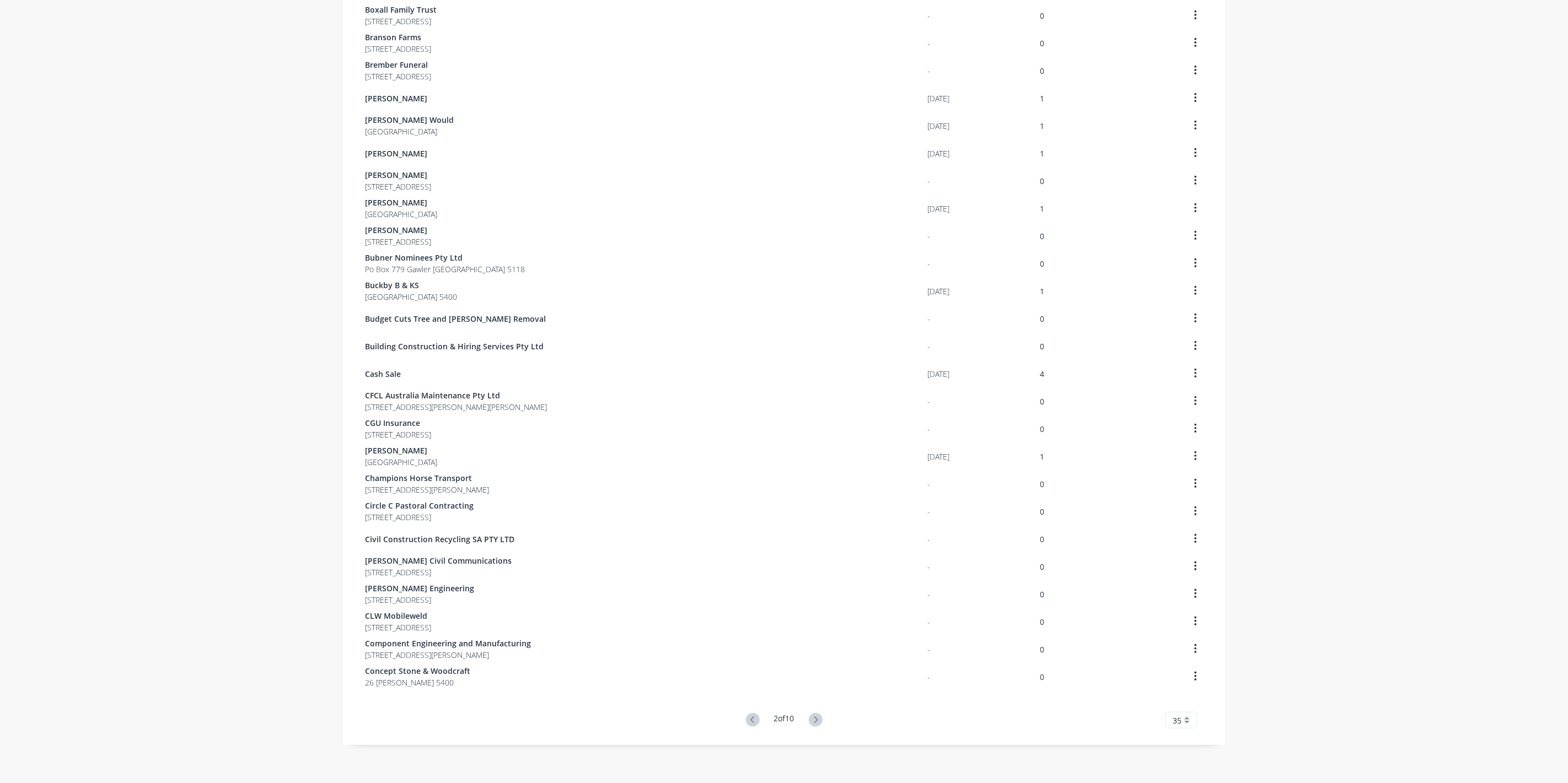
click at [815, 721] on icon at bounding box center [816, 720] width 14 height 14
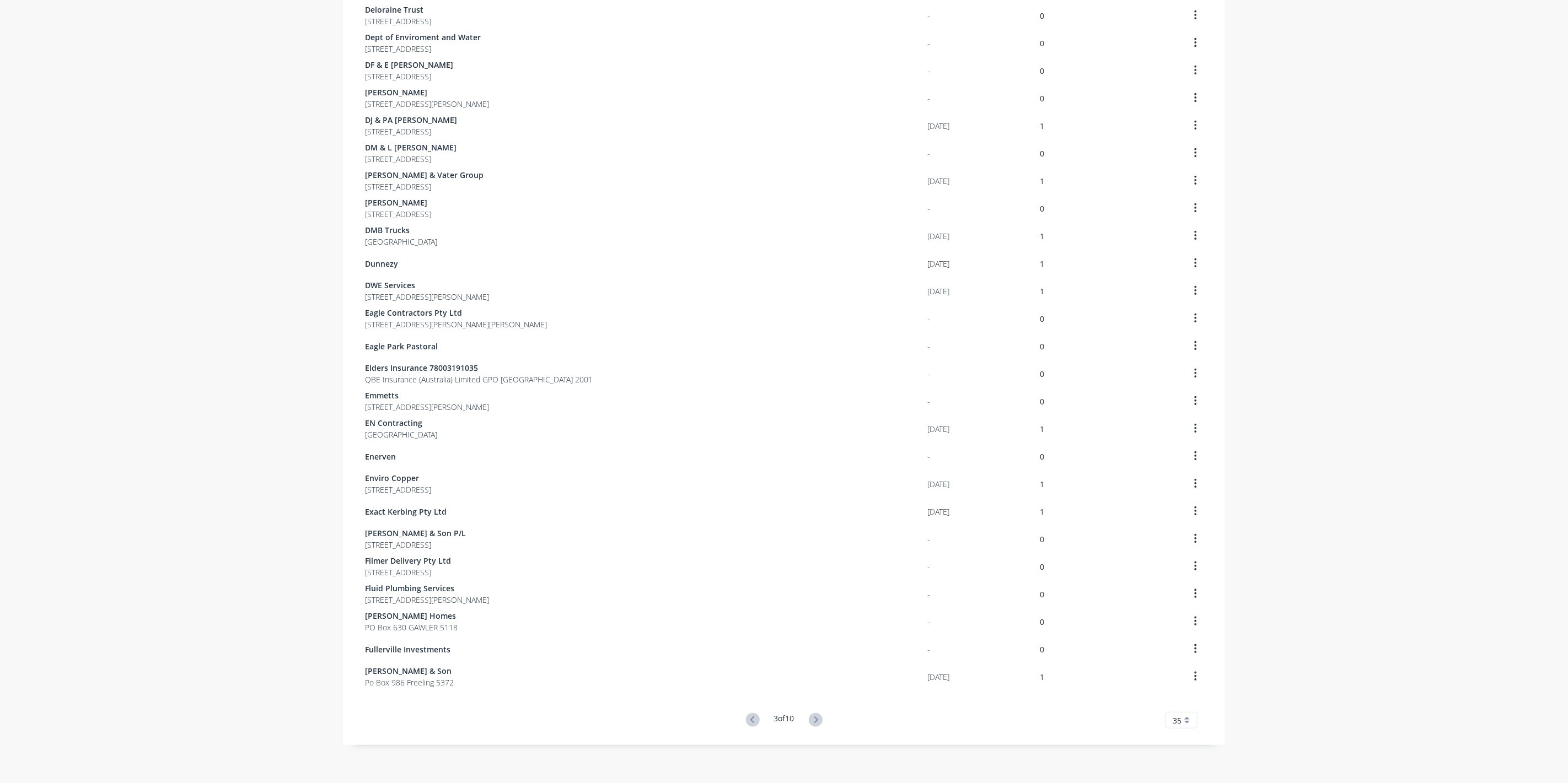
click at [815, 721] on icon at bounding box center [816, 720] width 14 height 14
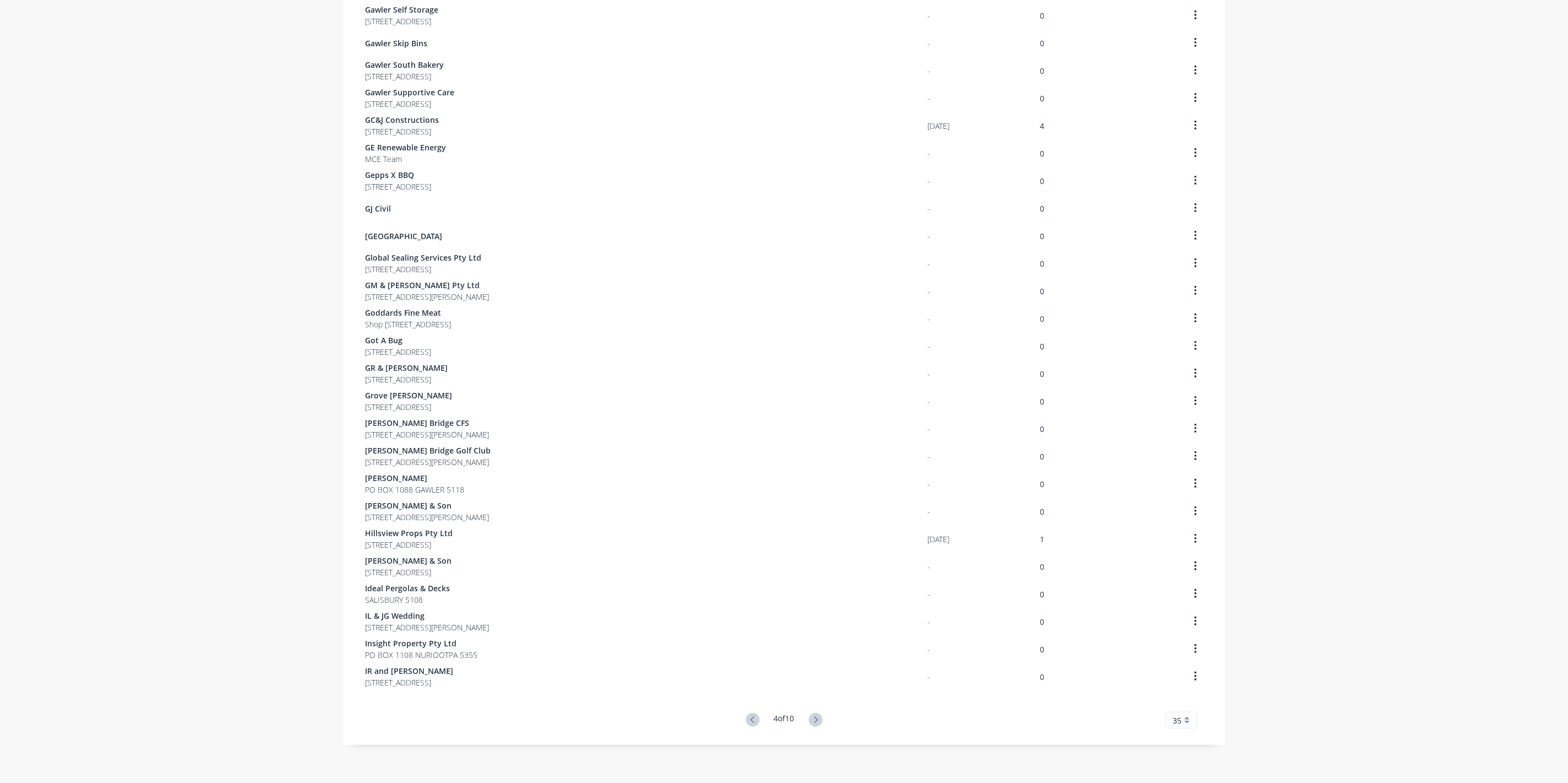
click at [815, 721] on icon at bounding box center [816, 720] width 14 height 14
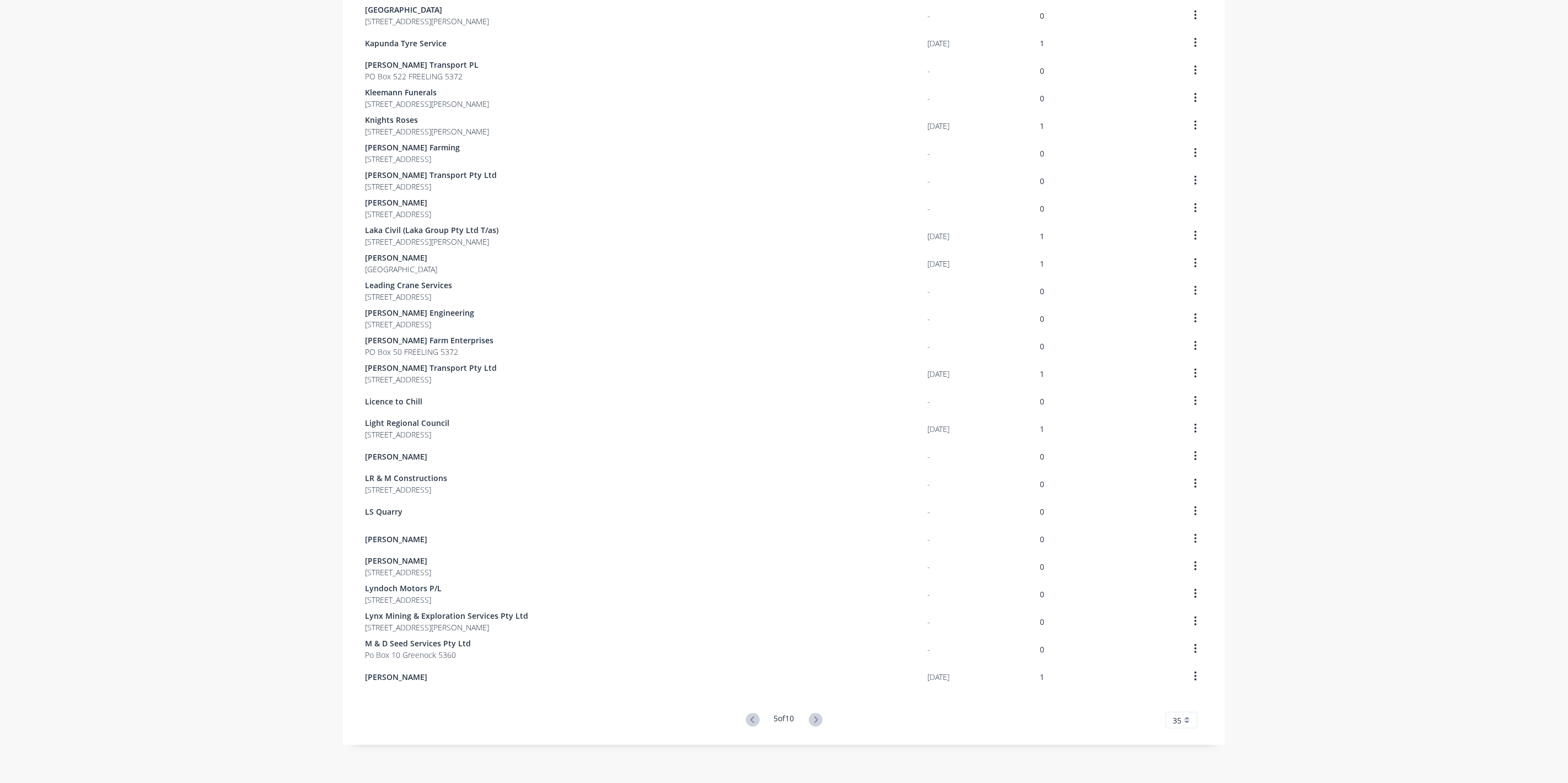
click at [815, 721] on icon at bounding box center [816, 720] width 14 height 14
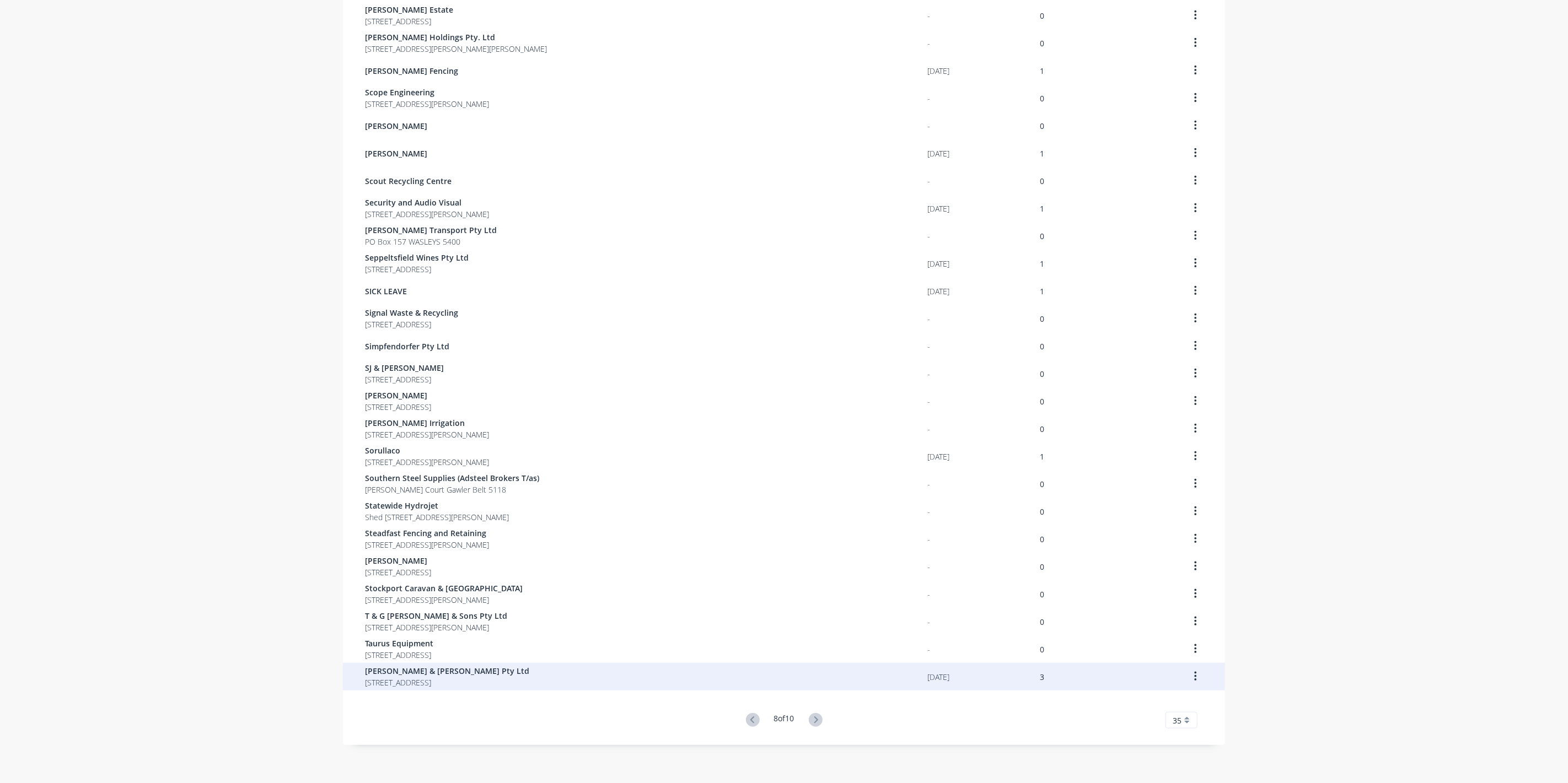
click at [400, 670] on span "[PERSON_NAME] & [PERSON_NAME] Pty Ltd" at bounding box center [447, 670] width 164 height 11
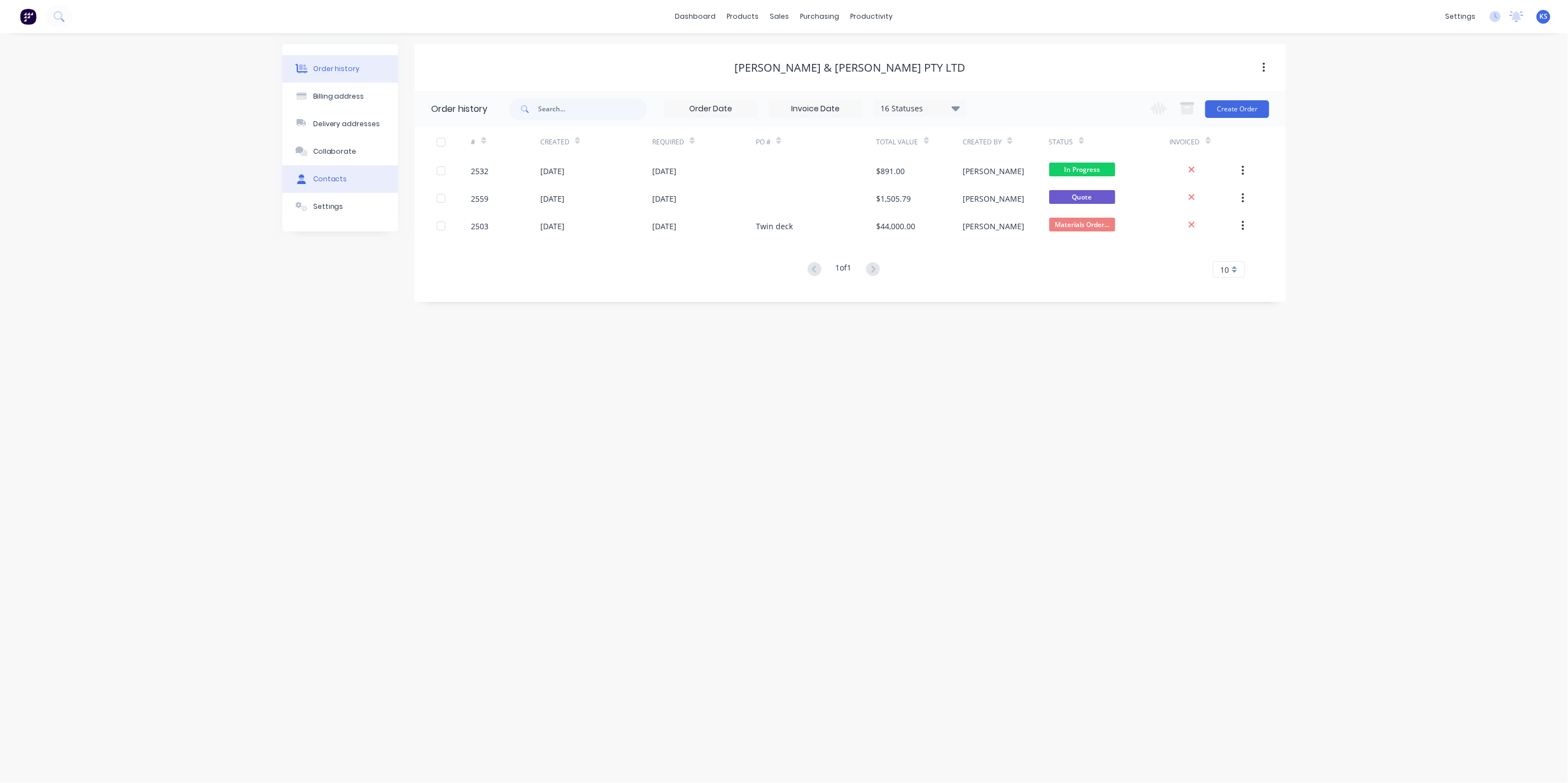
click at [336, 169] on button "Contacts" at bounding box center [340, 179] width 116 height 28
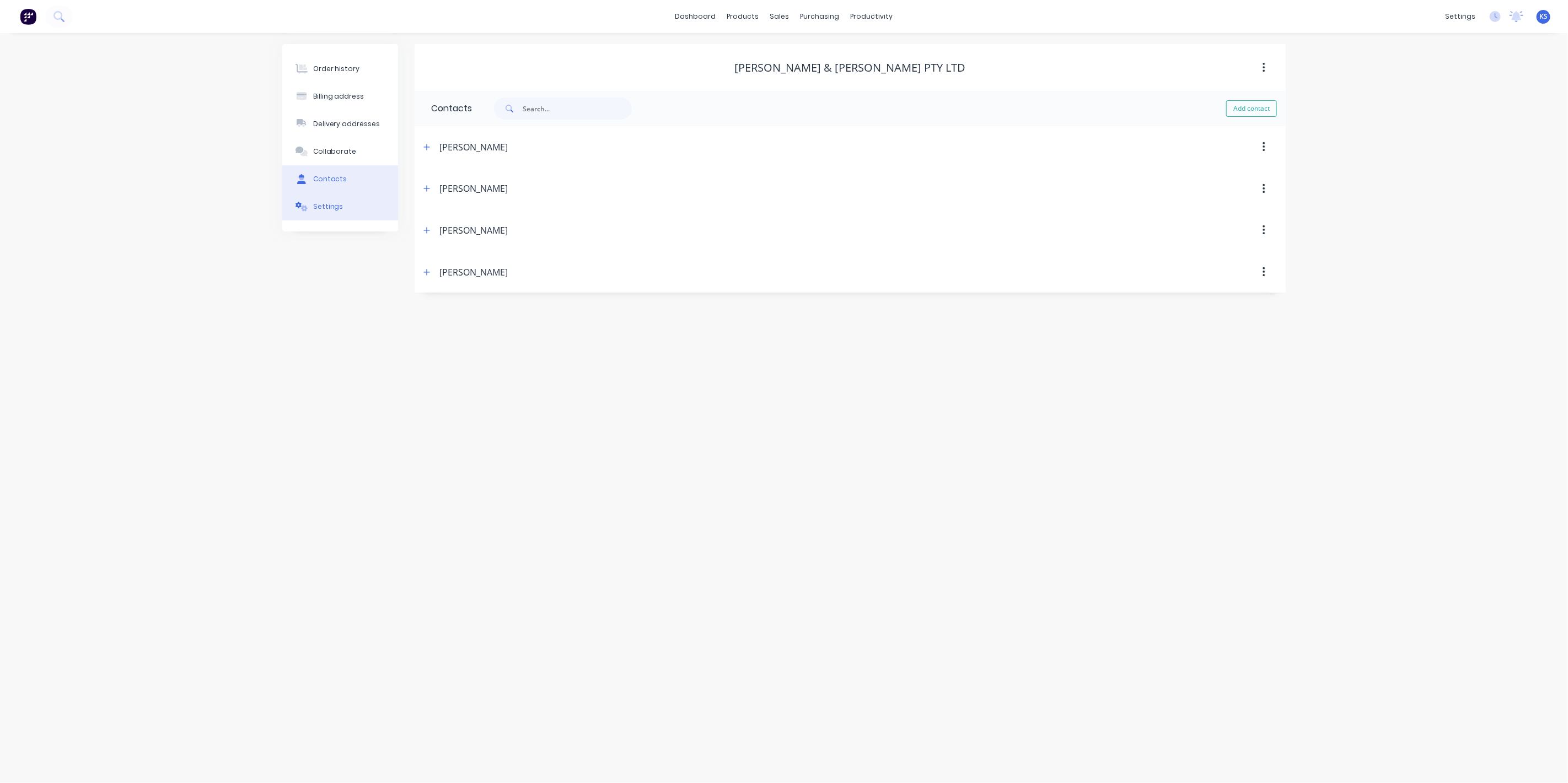
click at [339, 202] on div "Settings" at bounding box center [328, 206] width 30 height 10
click at [434, 340] on div at bounding box center [435, 342] width 22 height 22
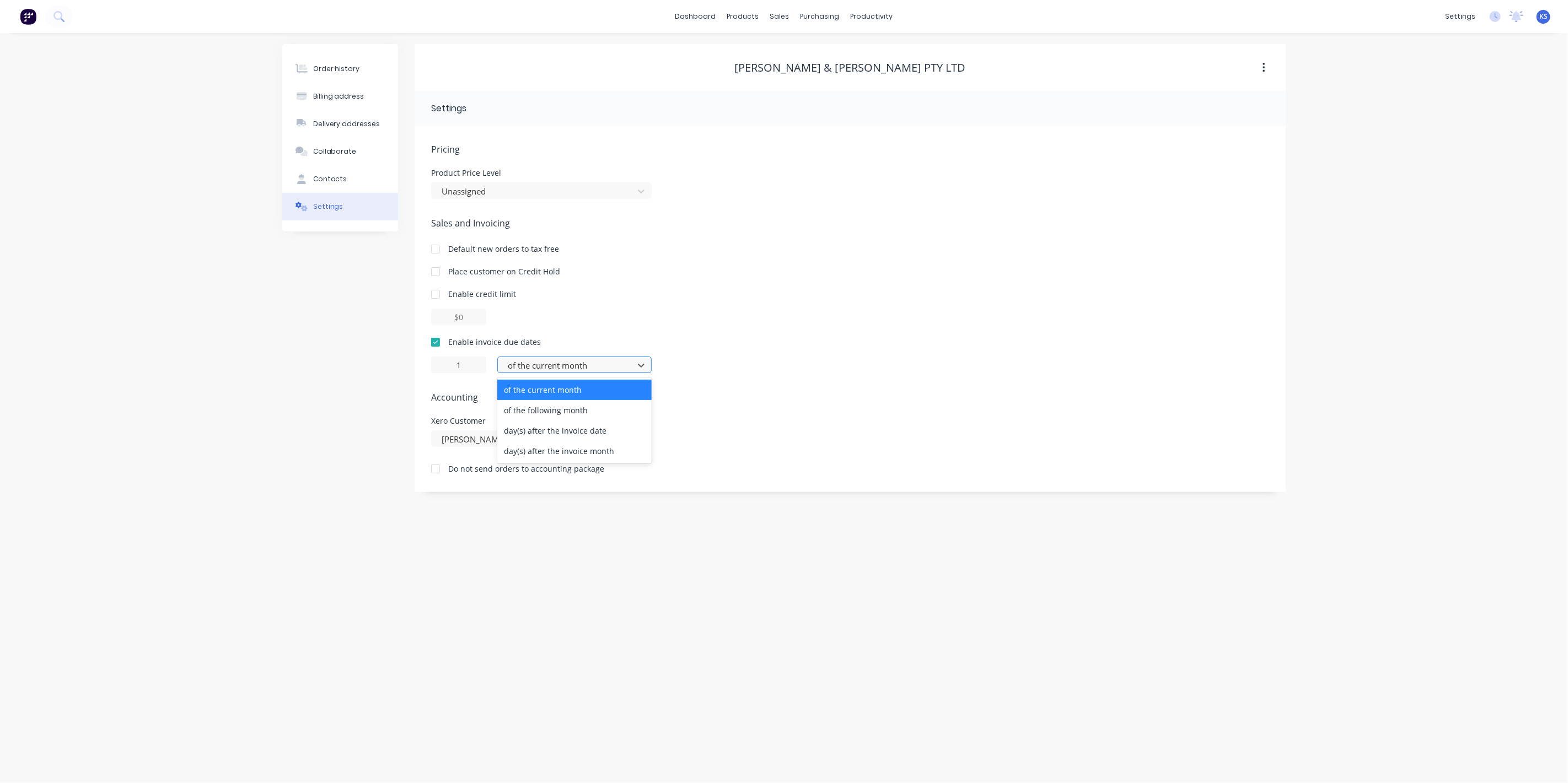
drag, startPoint x: 559, startPoint y: 362, endPoint x: 559, endPoint y: 371, distance: 9.0
click at [559, 361] on div at bounding box center [568, 366] width 122 height 14
click at [561, 429] on div "day(s) after the invoice date" at bounding box center [574, 430] width 155 height 20
click at [470, 364] on input "0" at bounding box center [458, 365] width 55 height 17
click at [526, 365] on div at bounding box center [568, 366] width 122 height 14
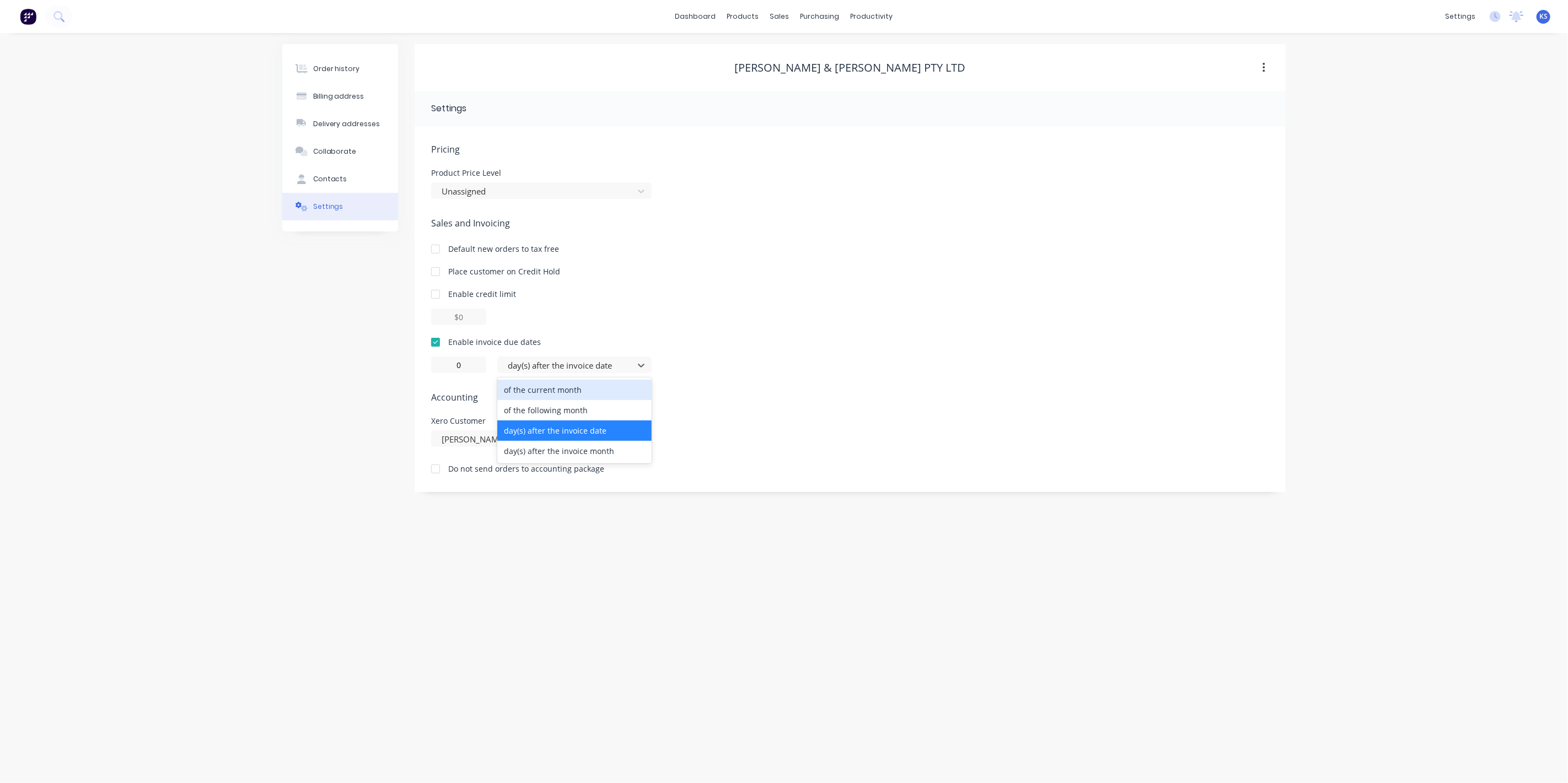
click at [529, 391] on div "of the current month" at bounding box center [574, 390] width 155 height 20
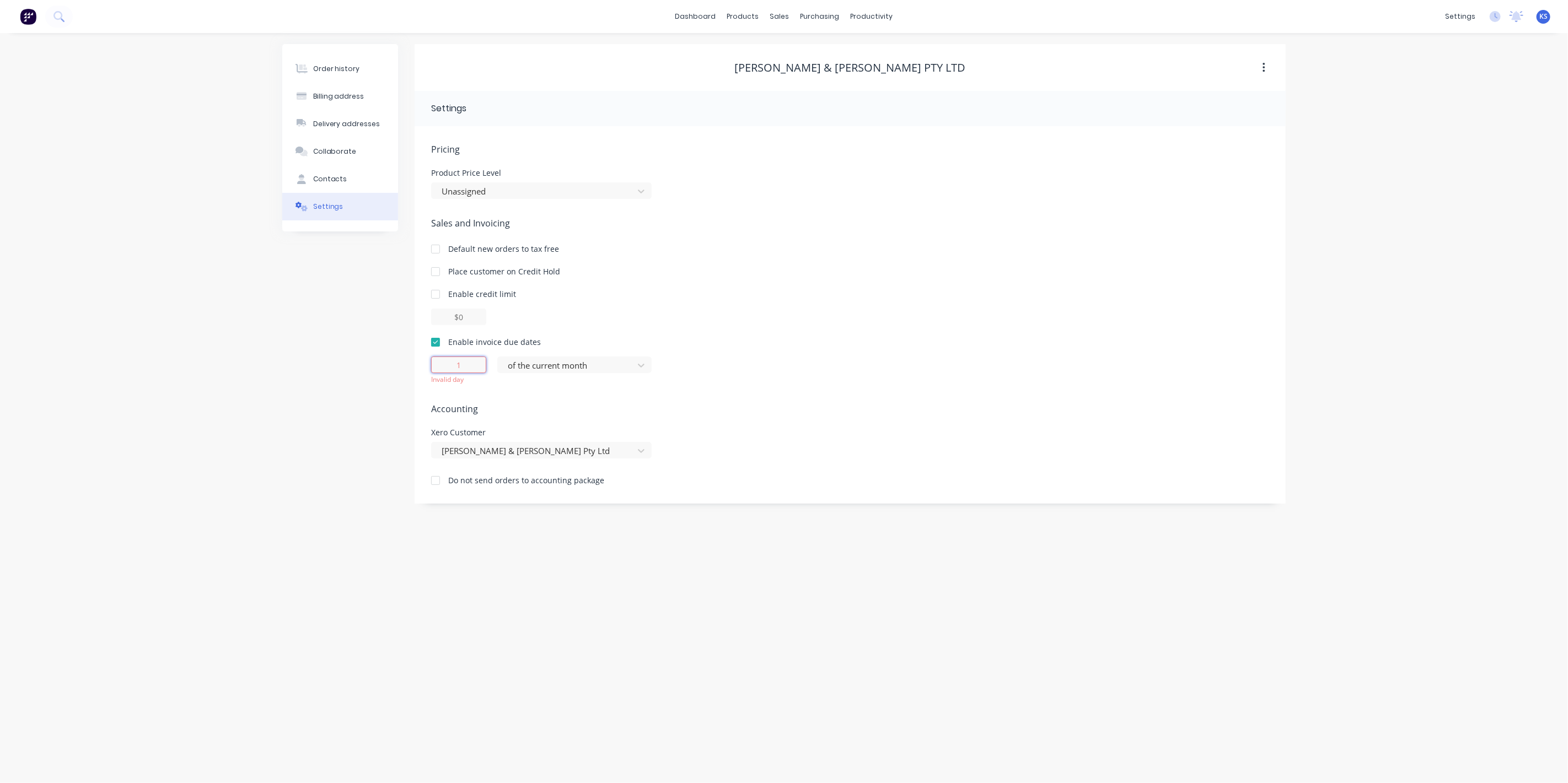
drag, startPoint x: 466, startPoint y: 357, endPoint x: 427, endPoint y: 362, distance: 39.3
click at [427, 362] on div "Pricing Product Price Level Unassigned Sales and Invoicing Default new orders t…" at bounding box center [850, 315] width 871 height 378
type input "30"
click at [282, 387] on div "Order history Billing address Delivery addresses Collaborate Contacts Settings …" at bounding box center [784, 408] width 1568 height 750
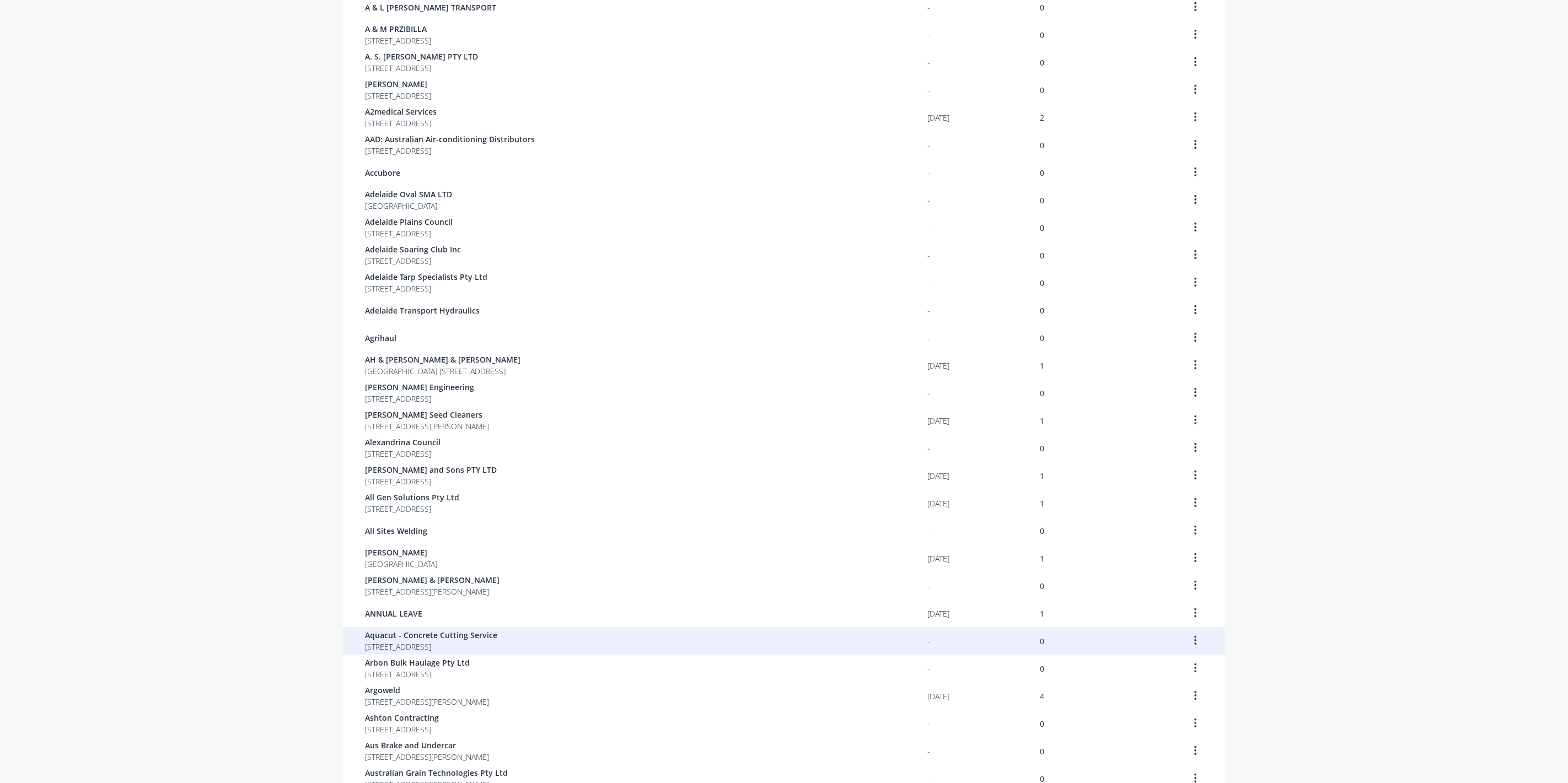
scroll to position [384, 0]
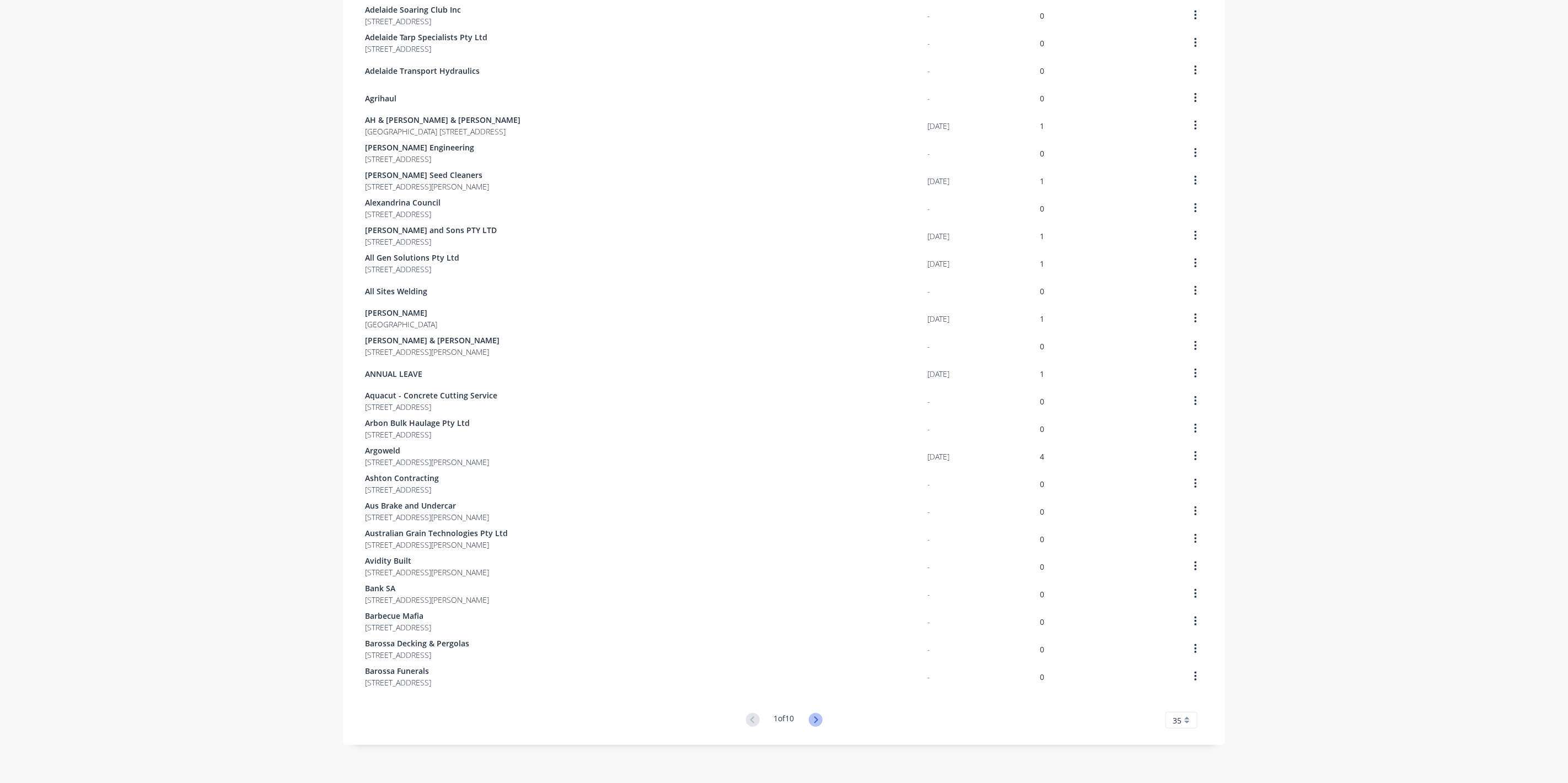
click at [817, 723] on icon at bounding box center [816, 720] width 14 height 14
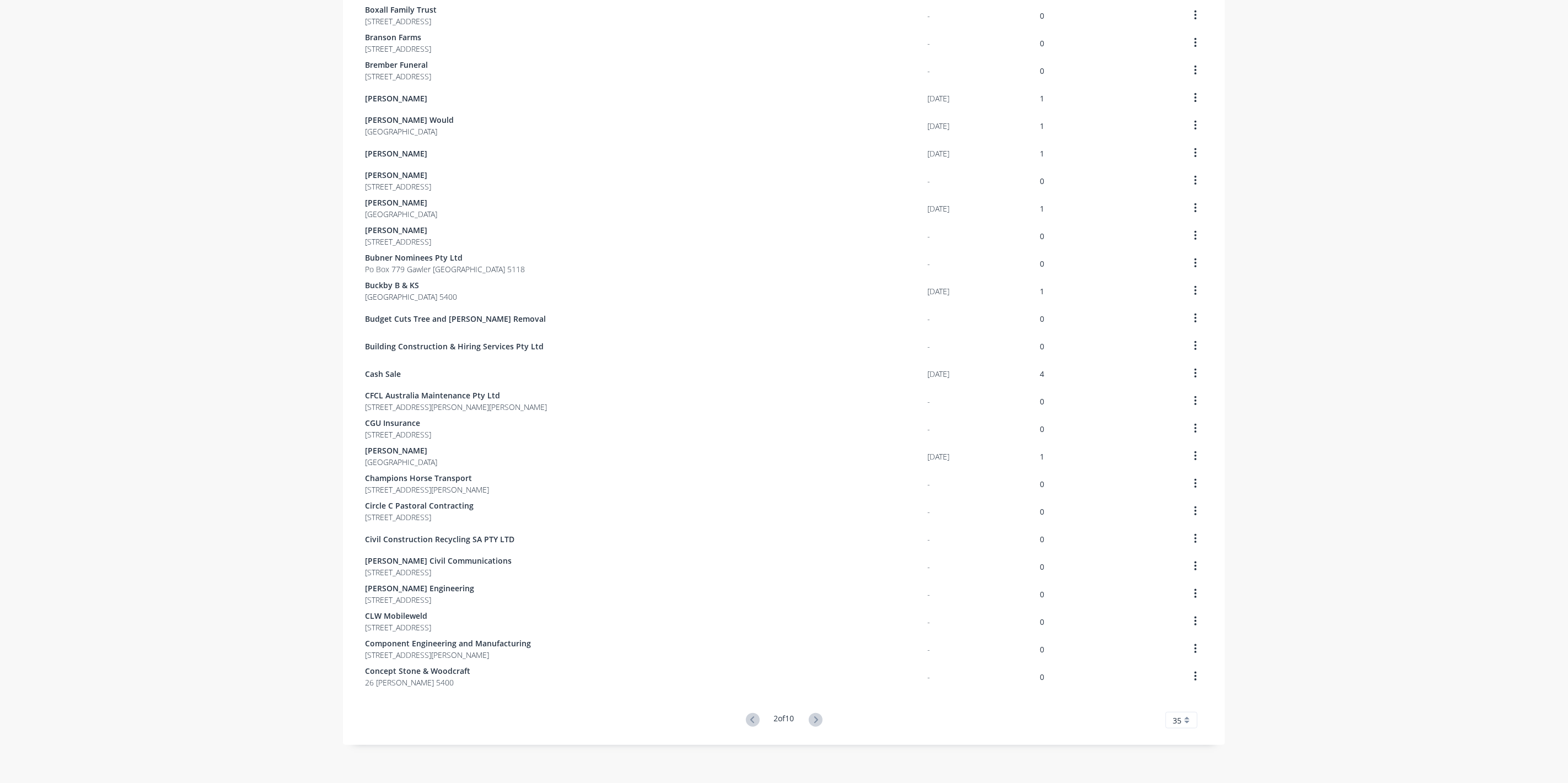
click at [817, 723] on icon at bounding box center [816, 720] width 14 height 14
click at [817, 723] on div "Customers Show archived customers Add Customer Customer Last Order Total Orders…" at bounding box center [784, 216] width 882 height 1113
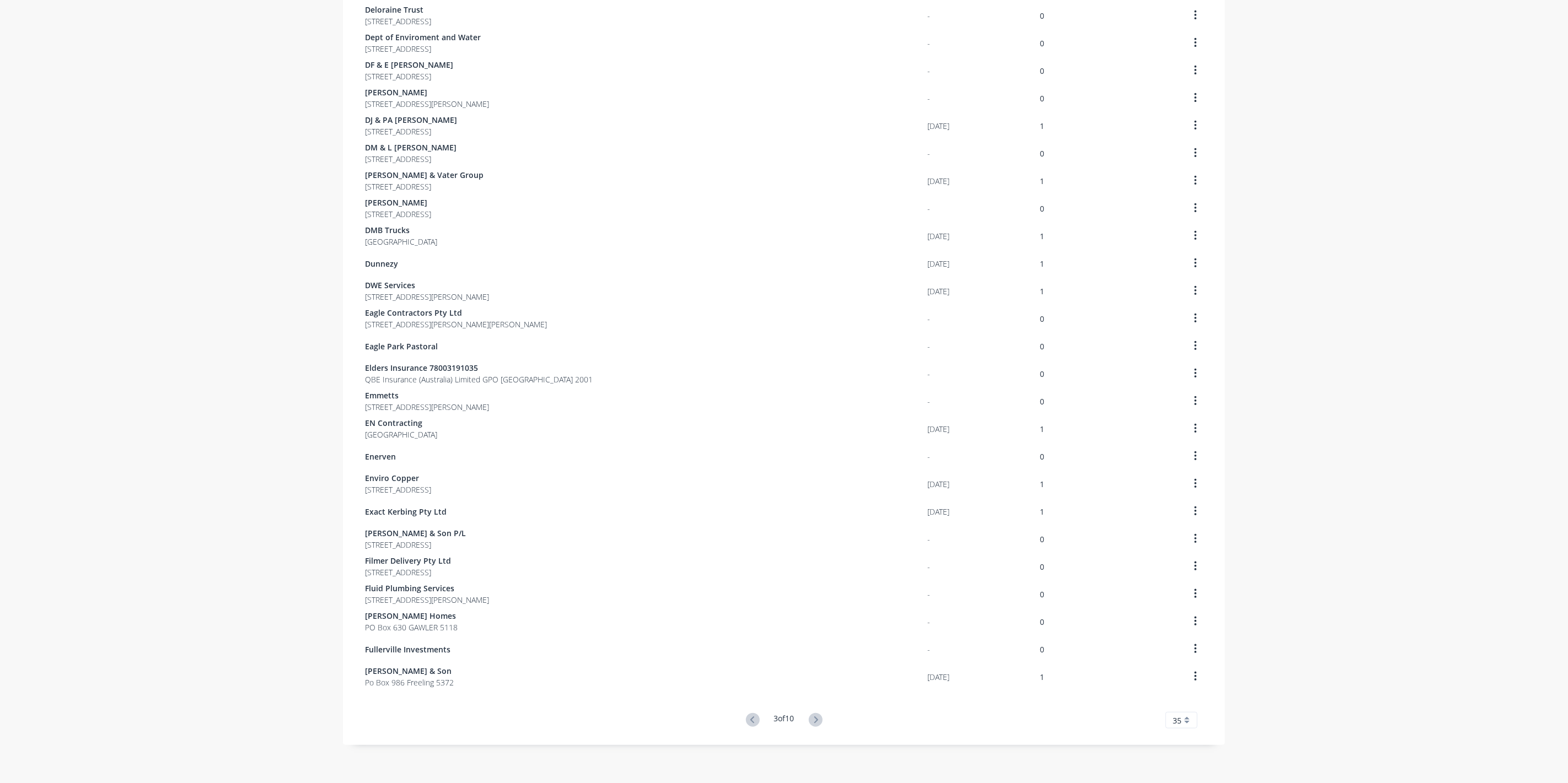
click at [817, 723] on icon at bounding box center [816, 720] width 14 height 14
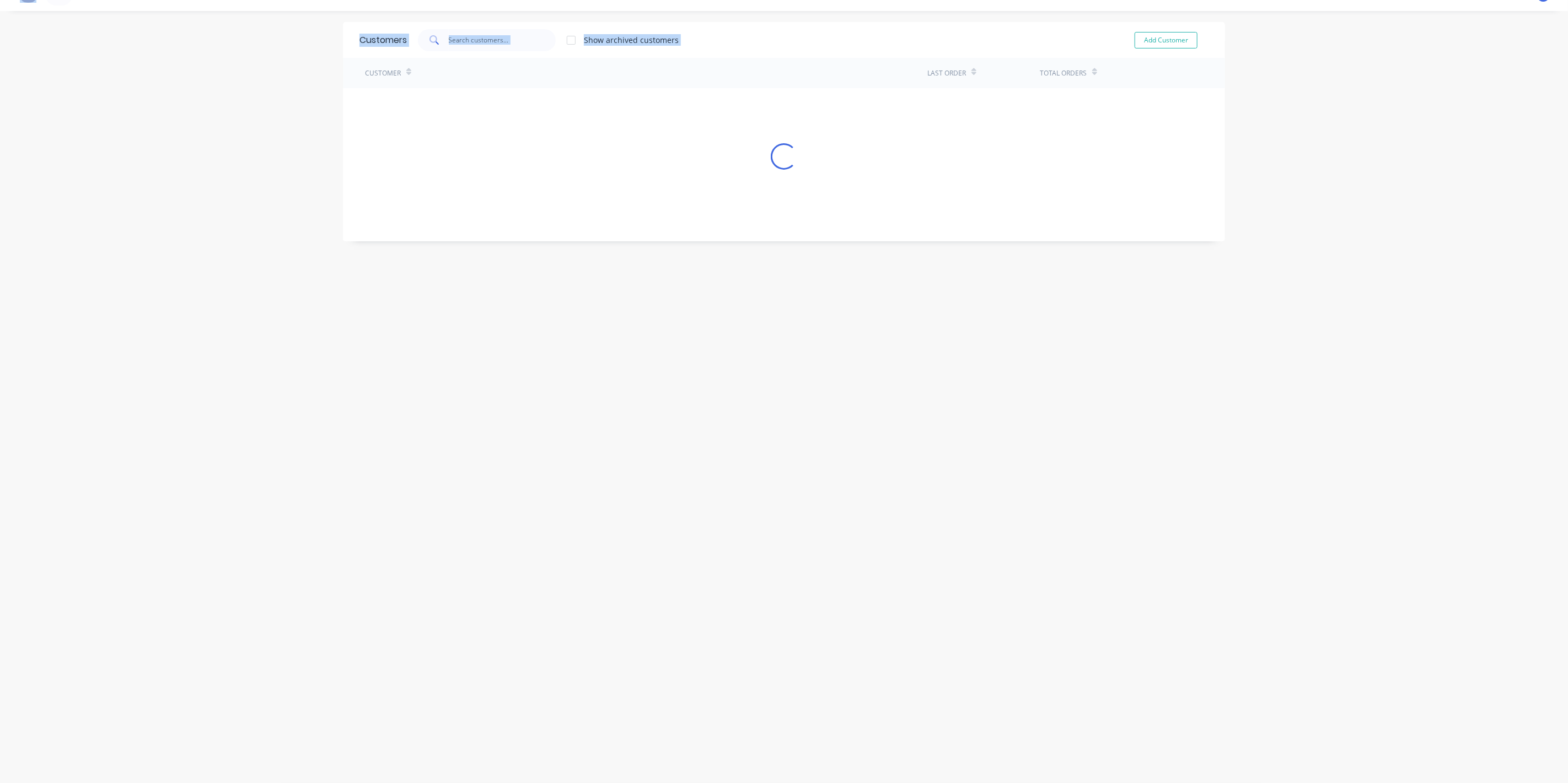
click at [817, 723] on div "Customers Show archived customers Add Customer Customer Last Order Total Orders…" at bounding box center [784, 396] width 882 height 750
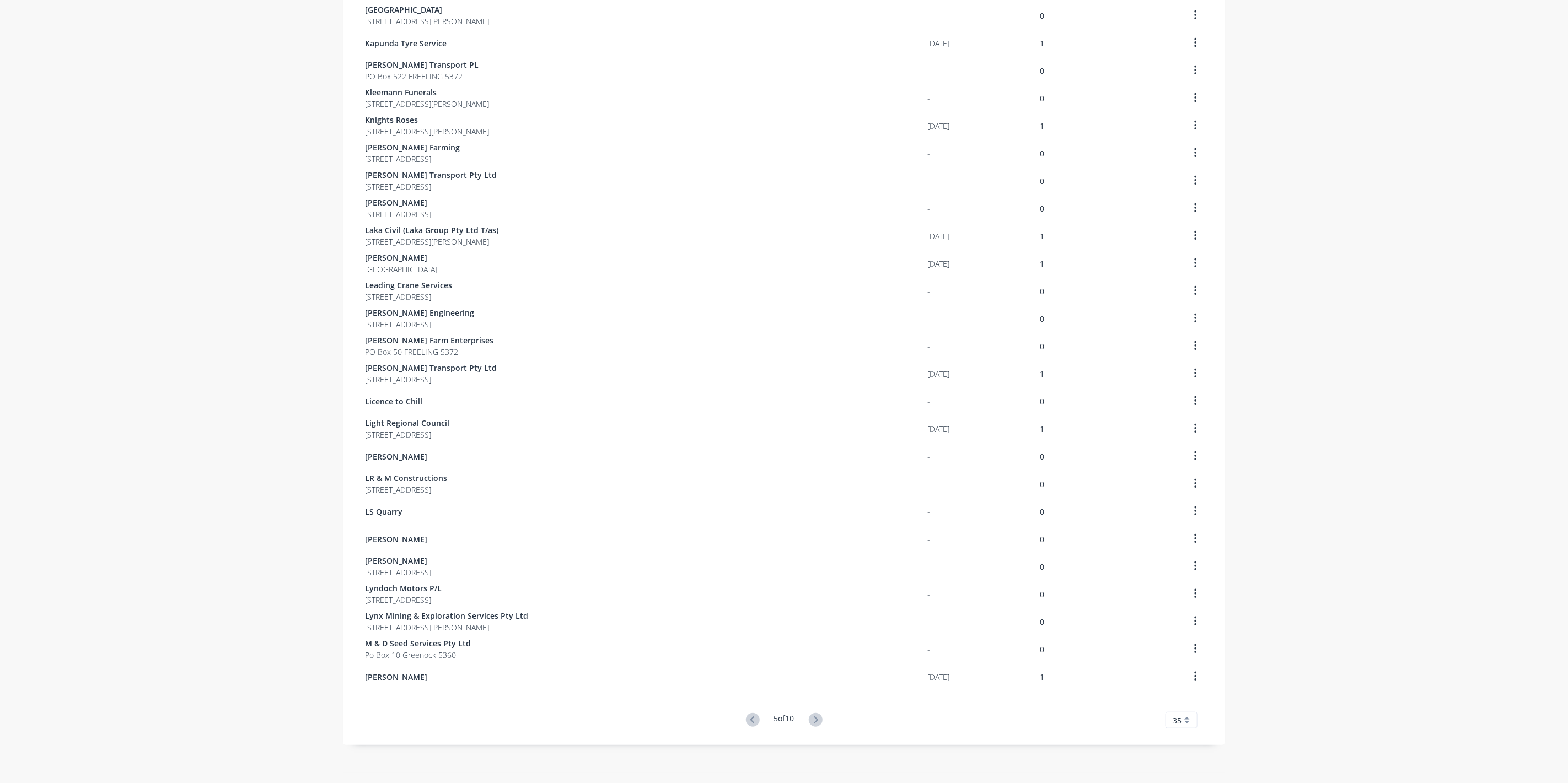
click at [817, 723] on icon at bounding box center [816, 720] width 14 height 14
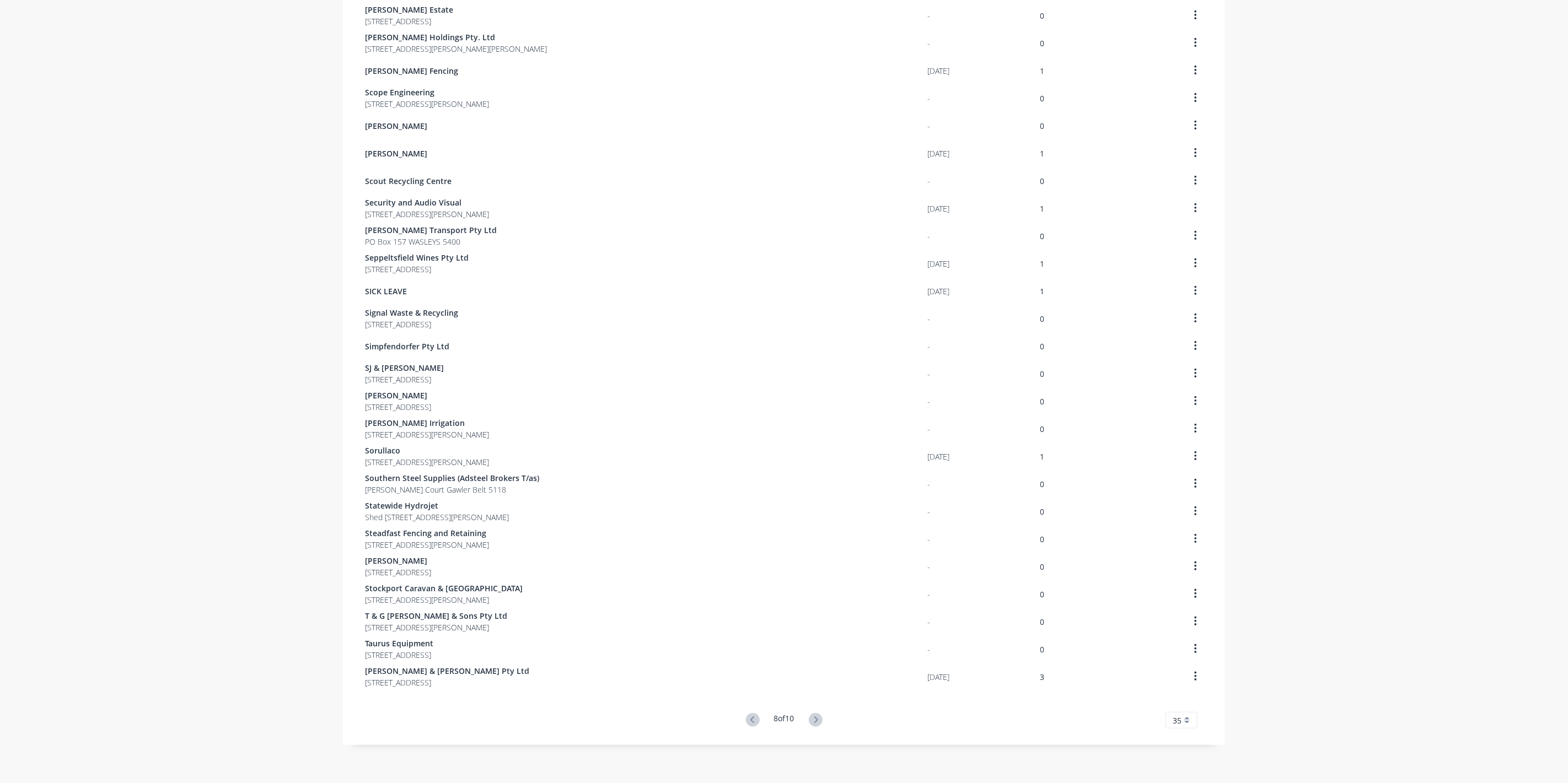
click at [817, 723] on icon at bounding box center [816, 720] width 14 height 14
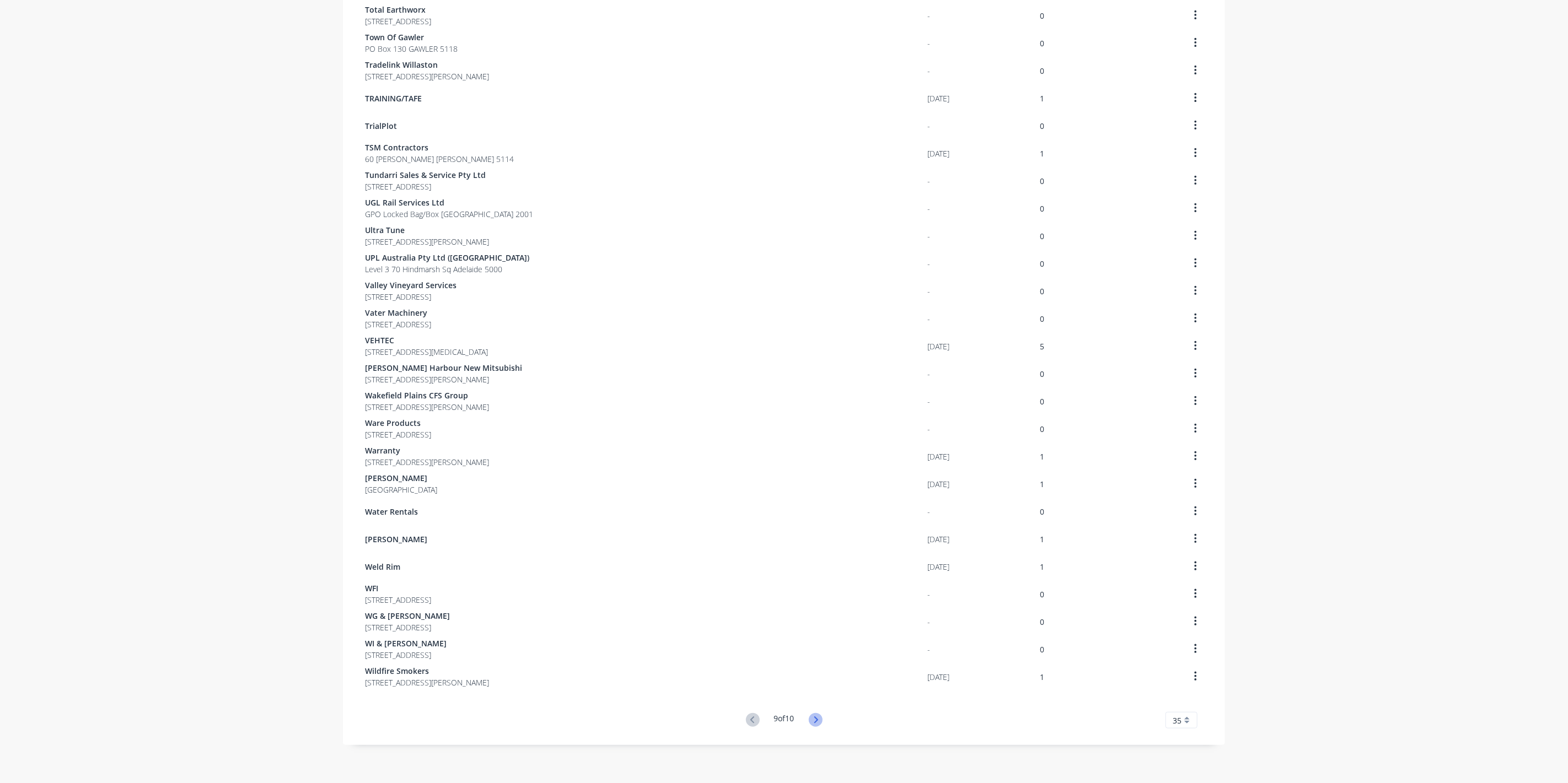
click at [813, 724] on icon at bounding box center [816, 720] width 14 height 14
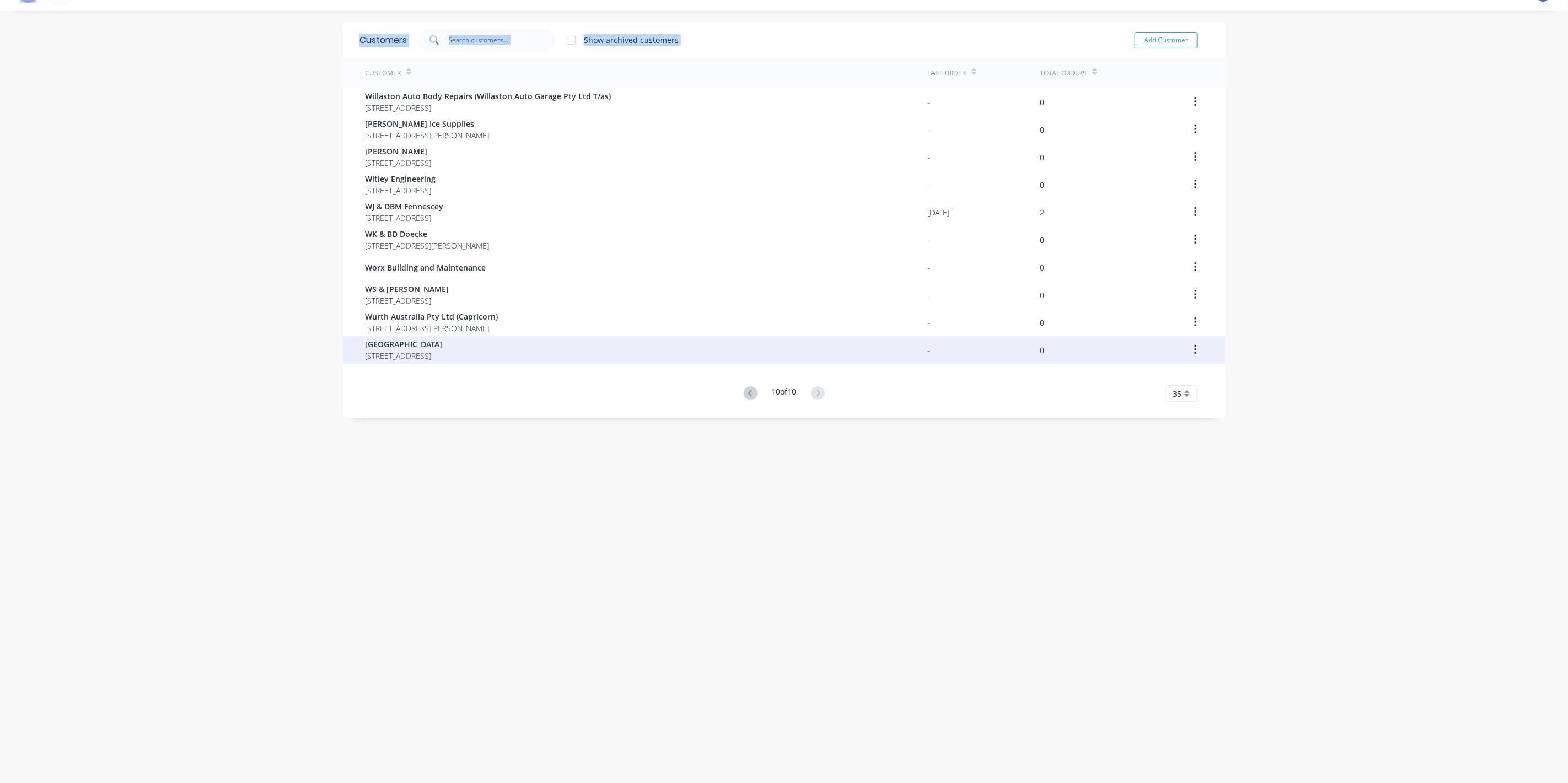
click at [369, 348] on span "[GEOGRAPHIC_DATA]" at bounding box center [403, 344] width 77 height 11
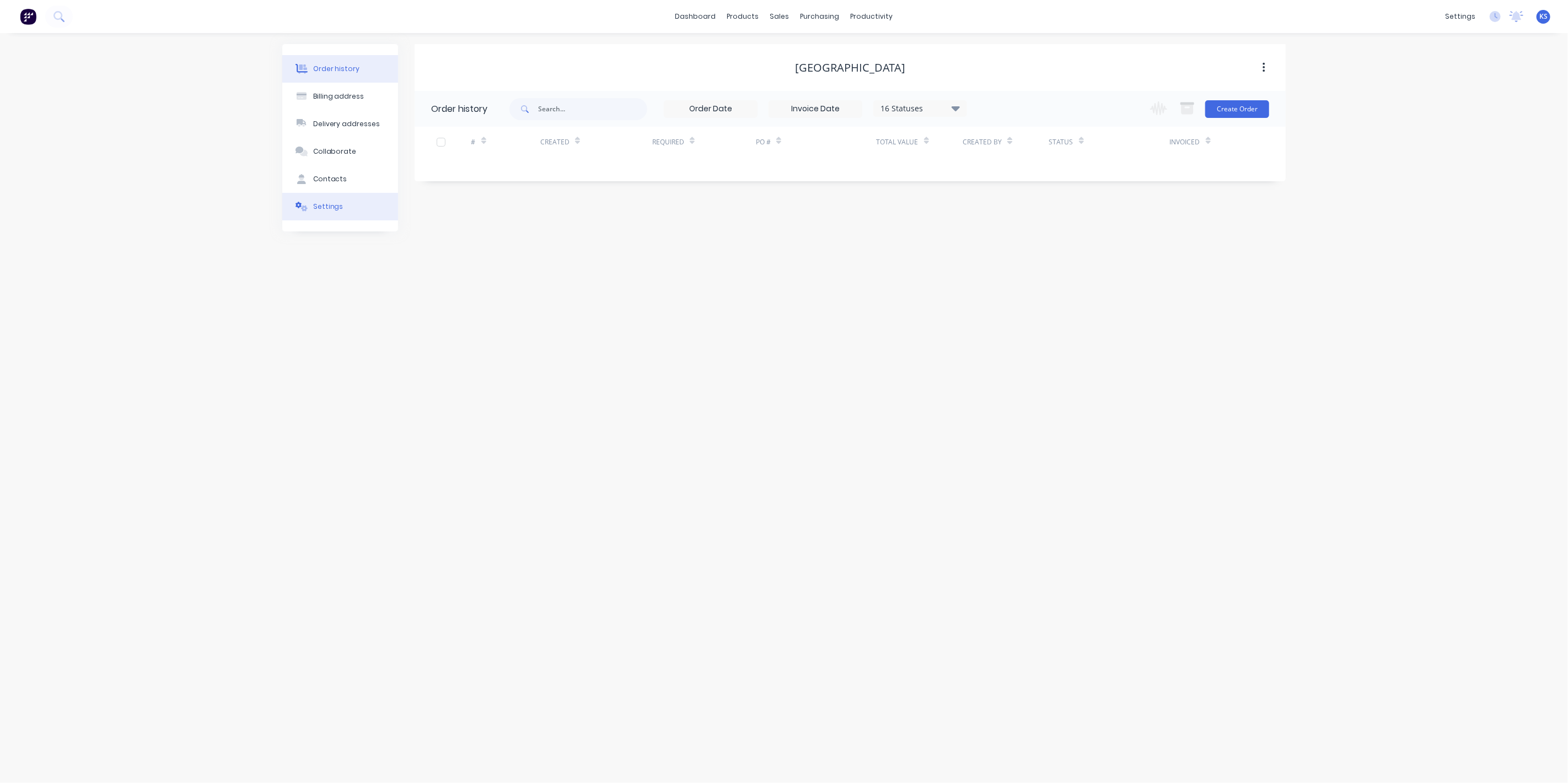
click at [332, 200] on button "Settings" at bounding box center [340, 206] width 116 height 28
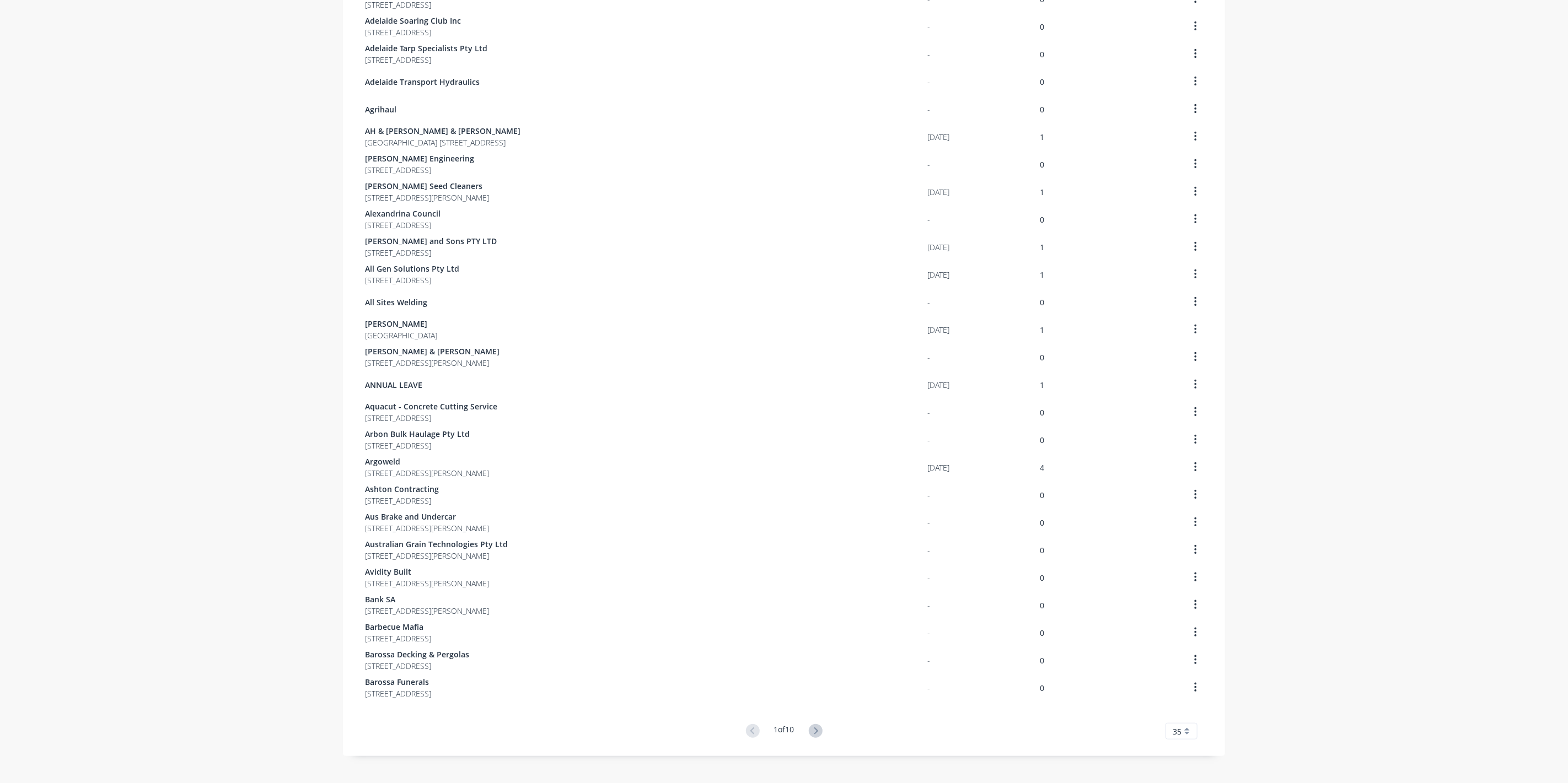
scroll to position [384, 0]
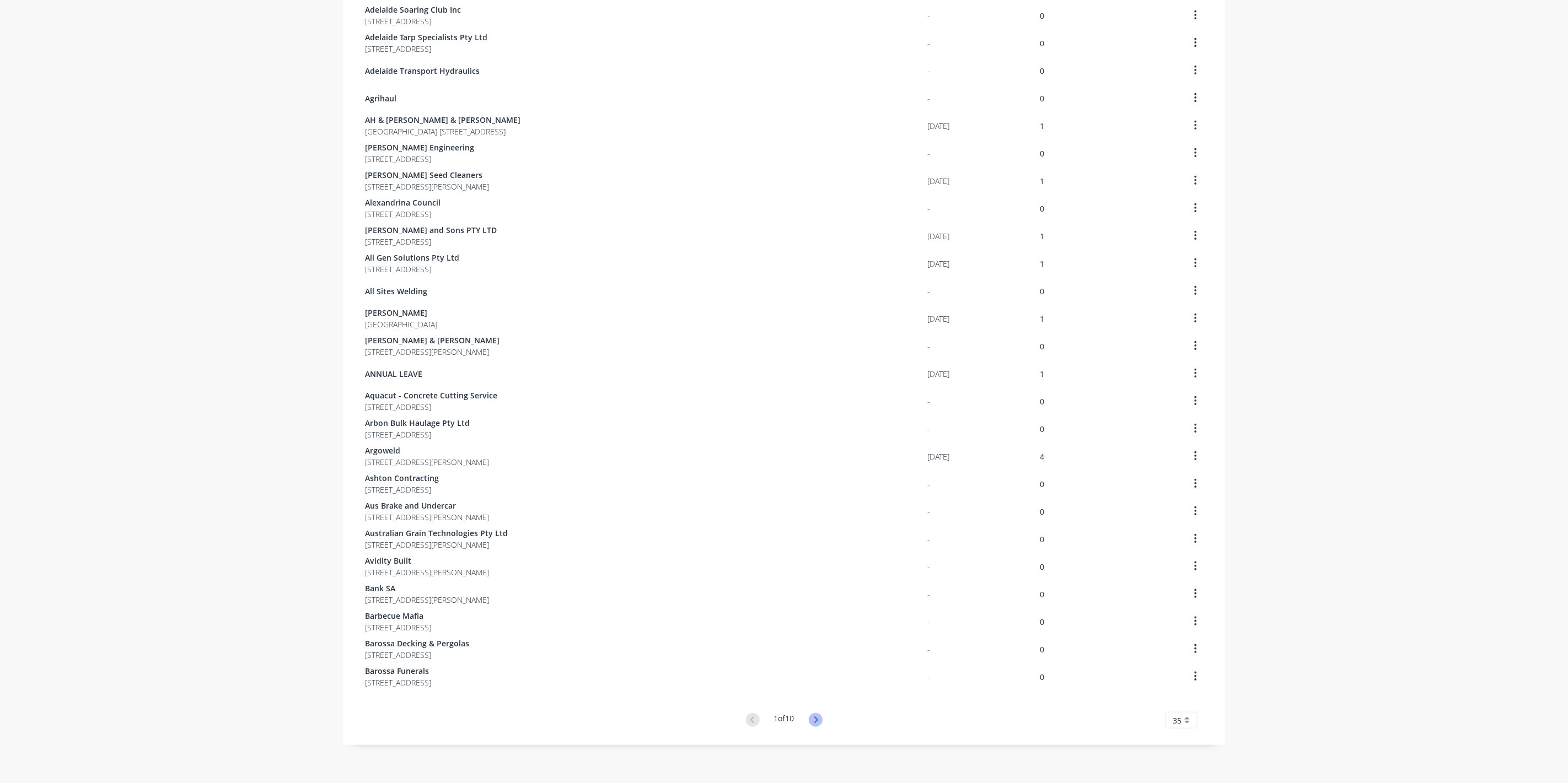
click at [809, 721] on icon at bounding box center [816, 720] width 14 height 14
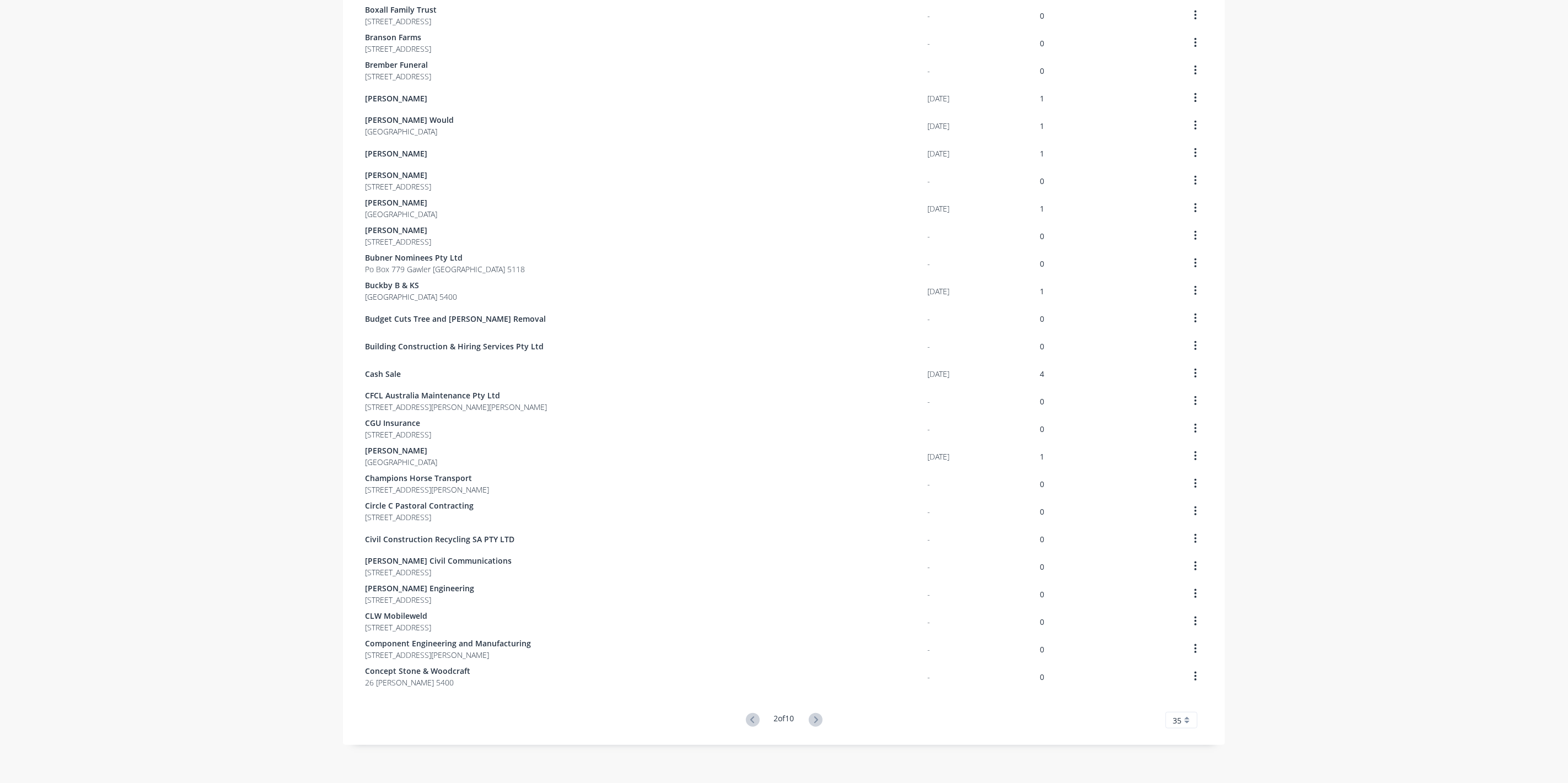
click at [809, 721] on icon at bounding box center [816, 720] width 14 height 14
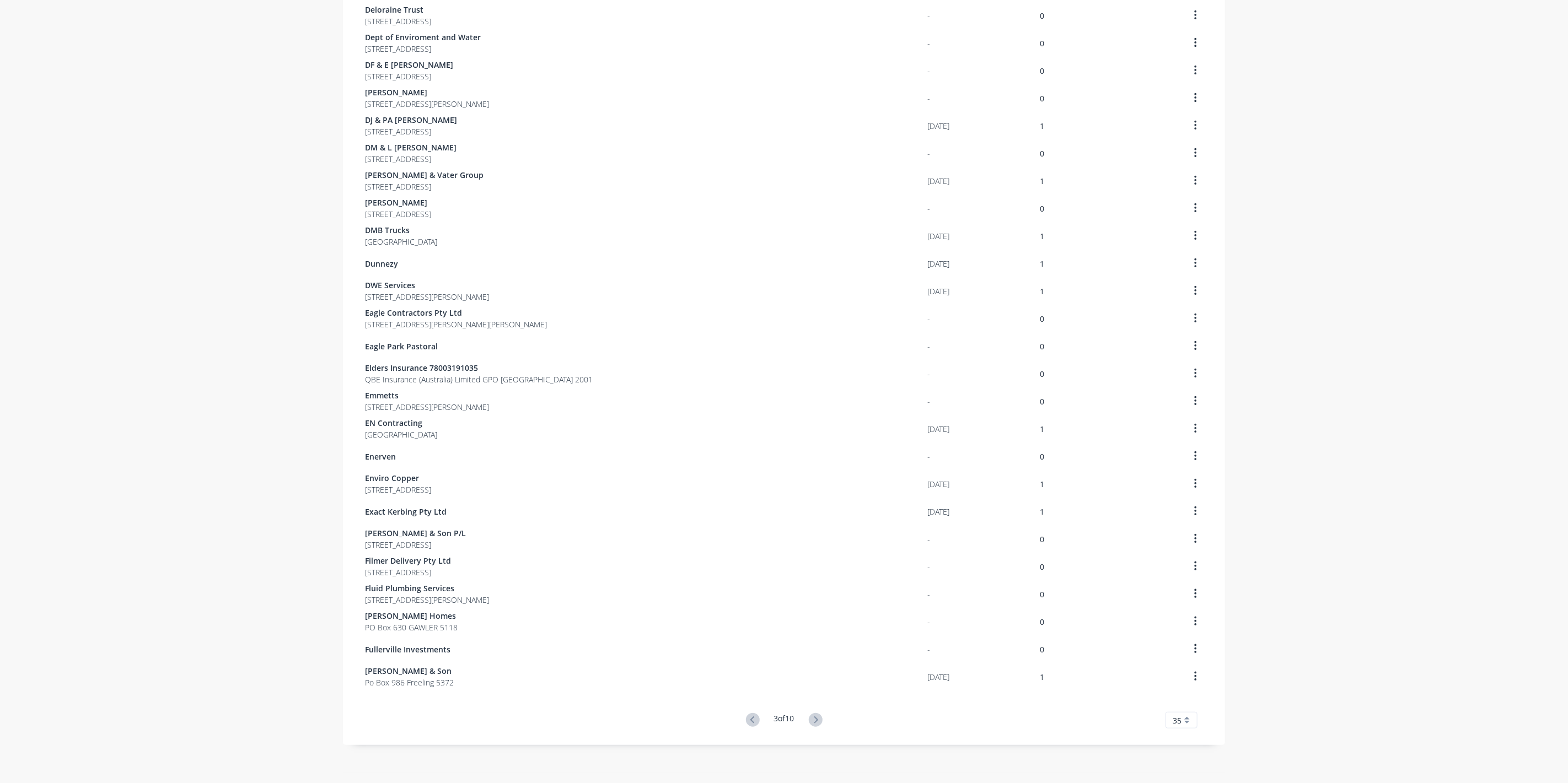
click at [809, 721] on icon at bounding box center [816, 720] width 14 height 14
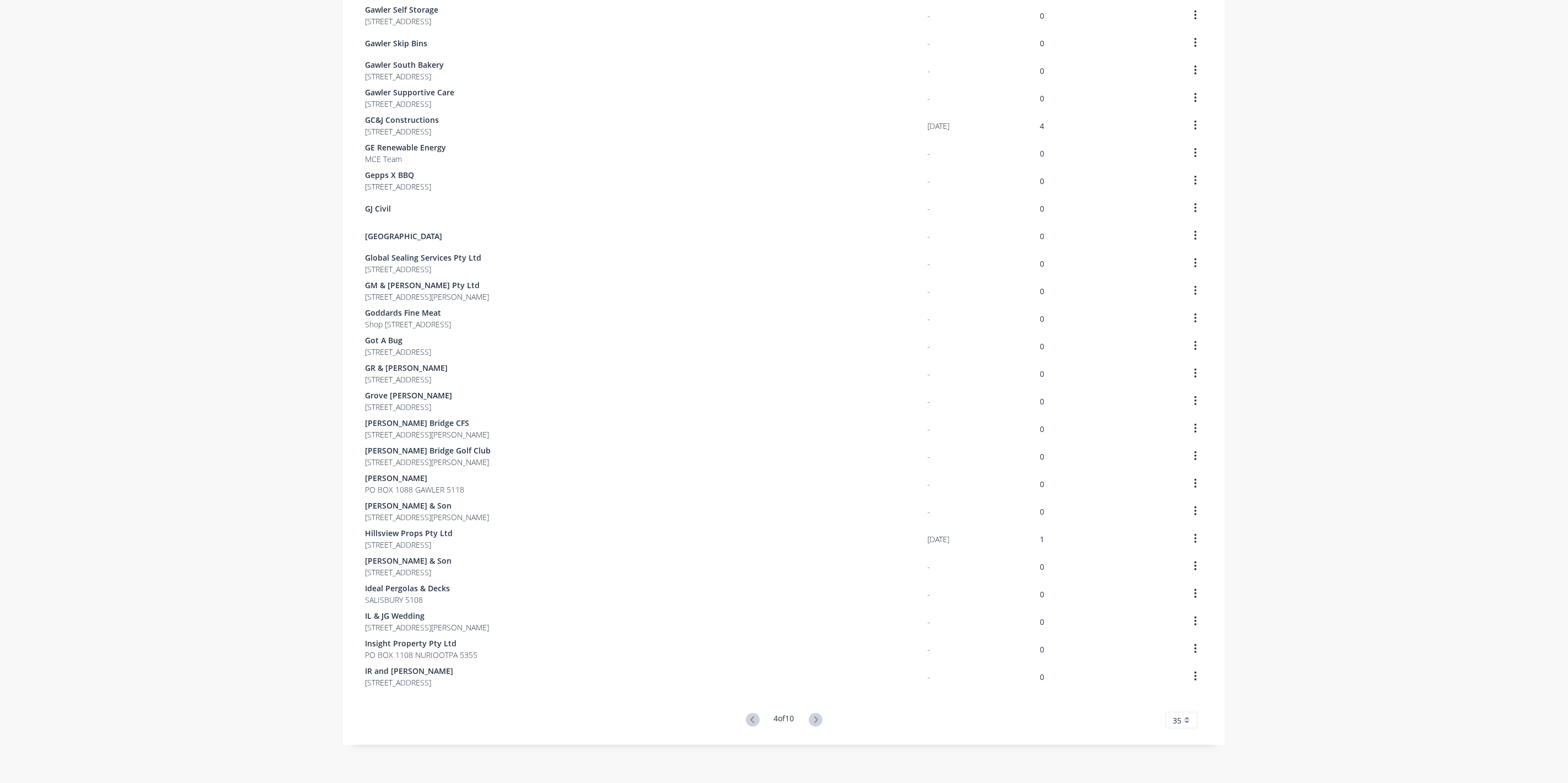
click at [809, 721] on icon at bounding box center [816, 720] width 14 height 14
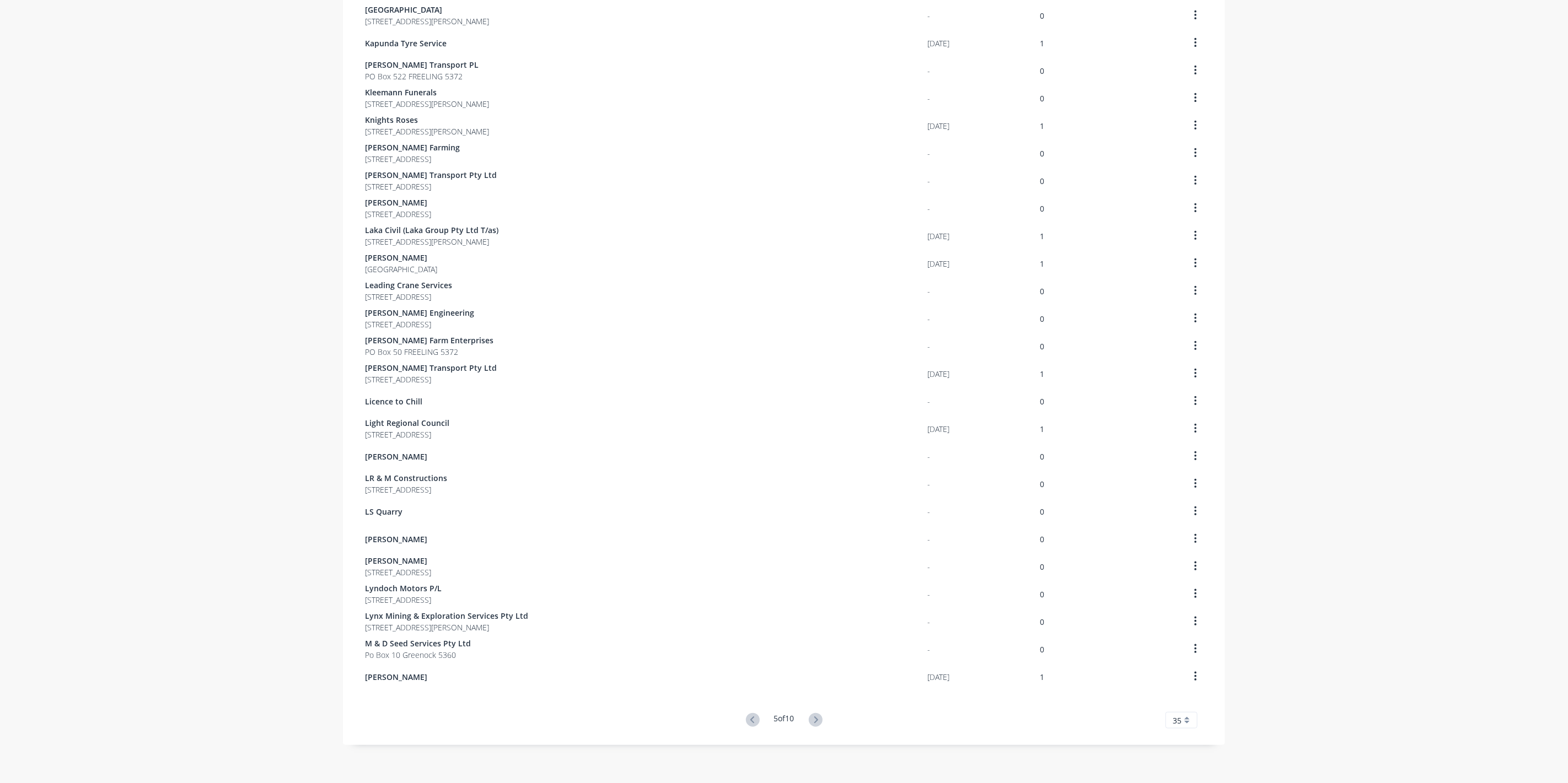
click at [809, 721] on icon at bounding box center [816, 720] width 14 height 14
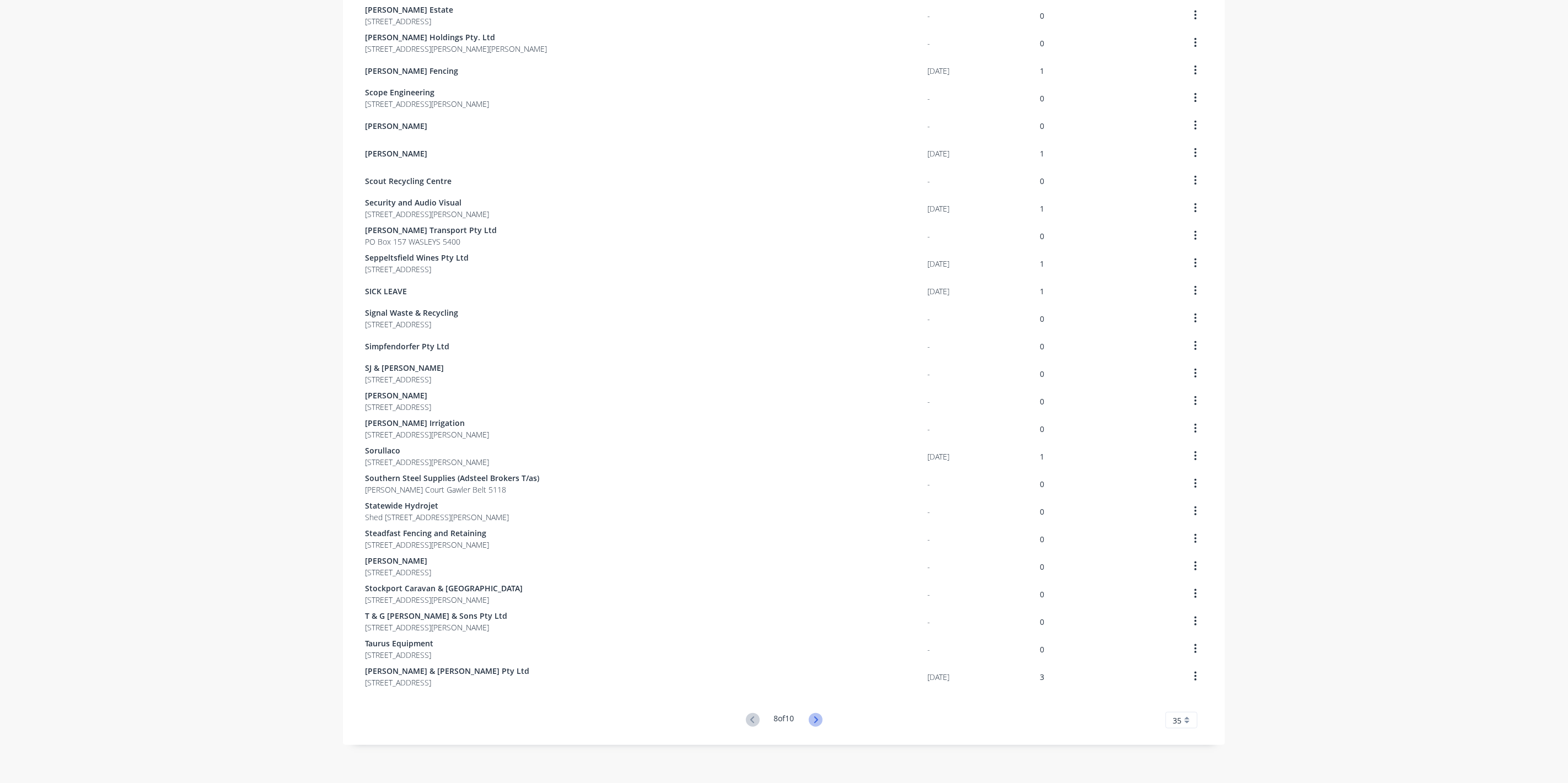
click at [809, 721] on icon at bounding box center [816, 720] width 14 height 14
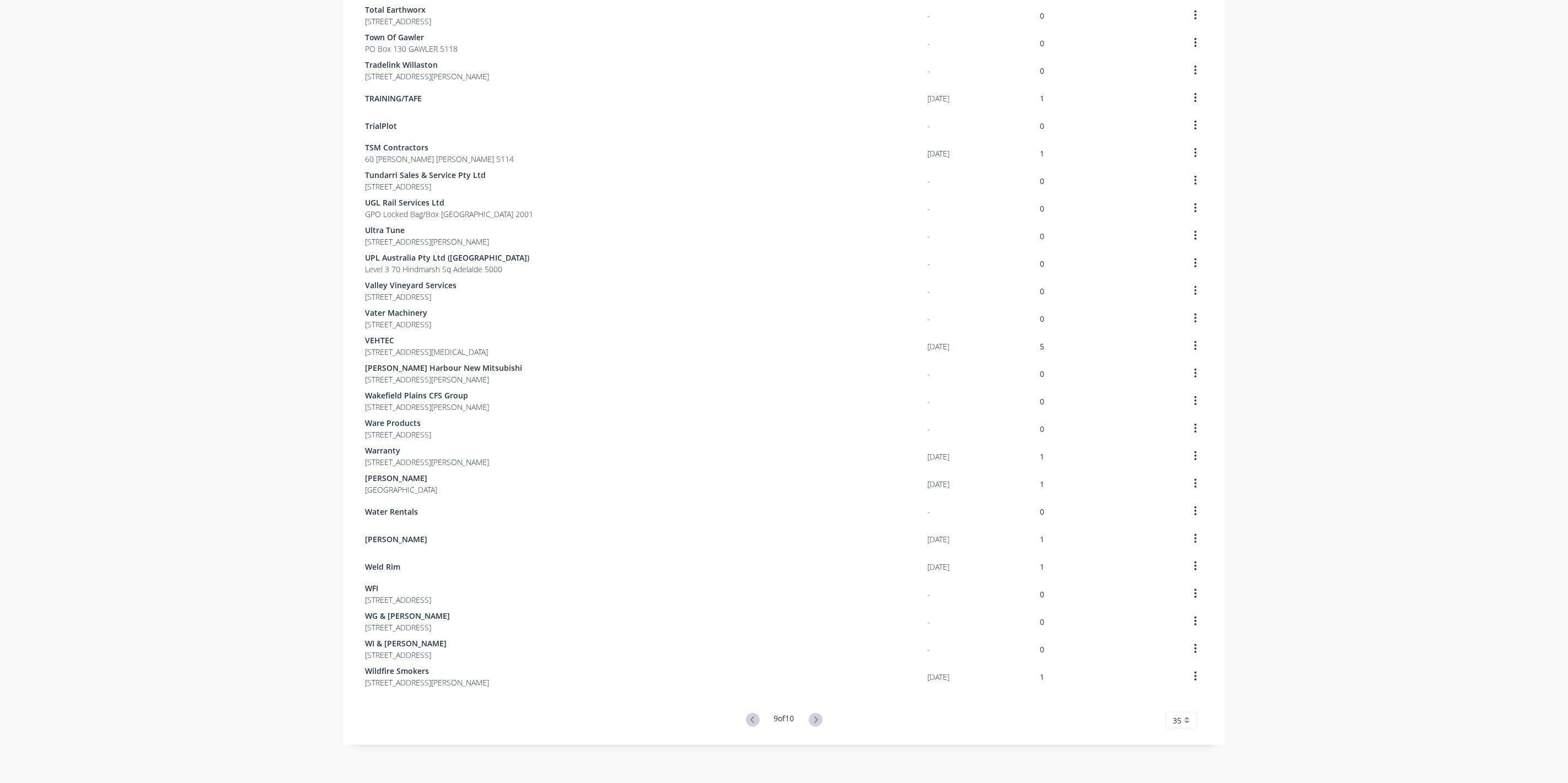
click at [809, 721] on icon at bounding box center [816, 720] width 14 height 14
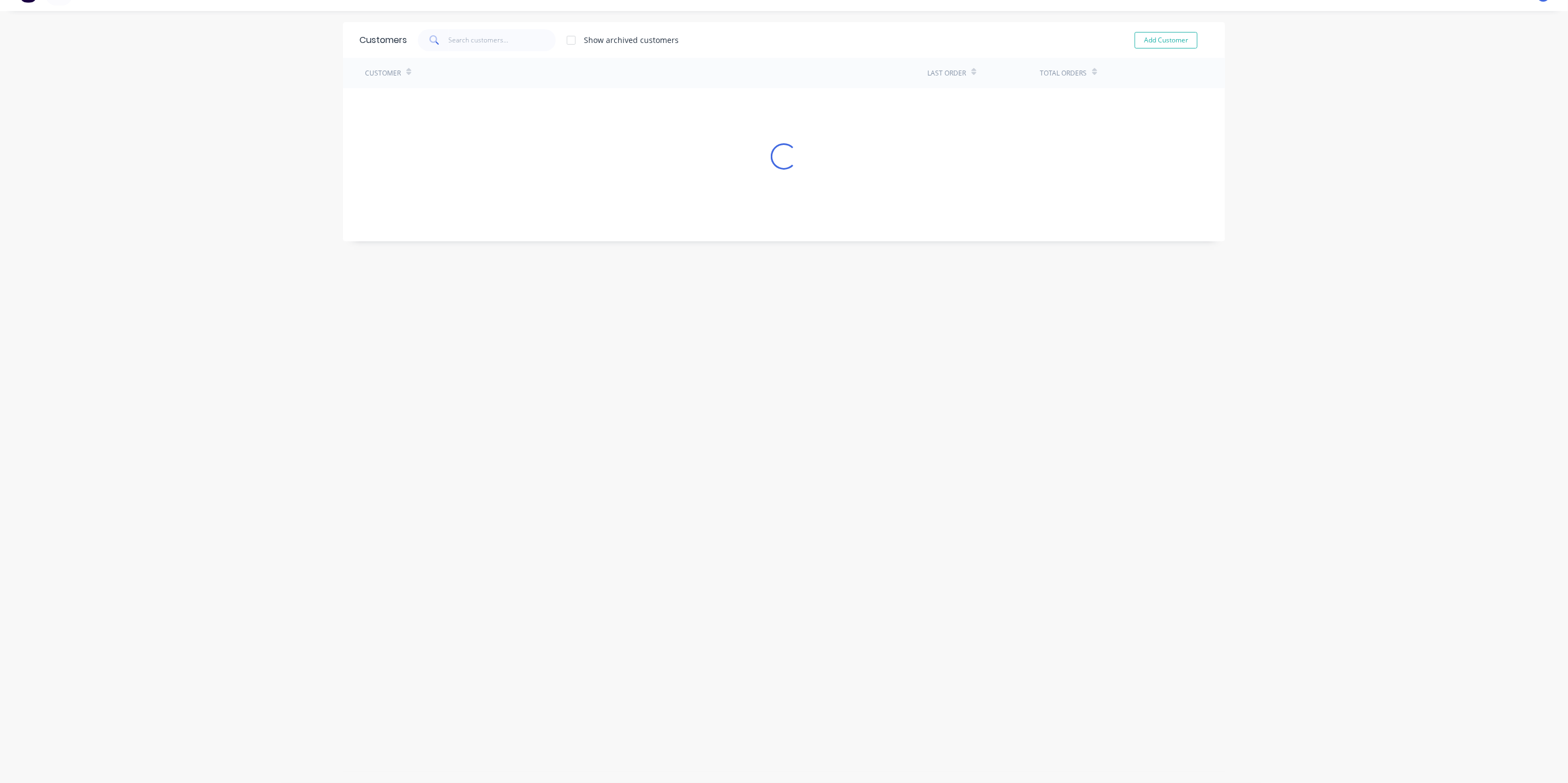
scroll to position [22, 0]
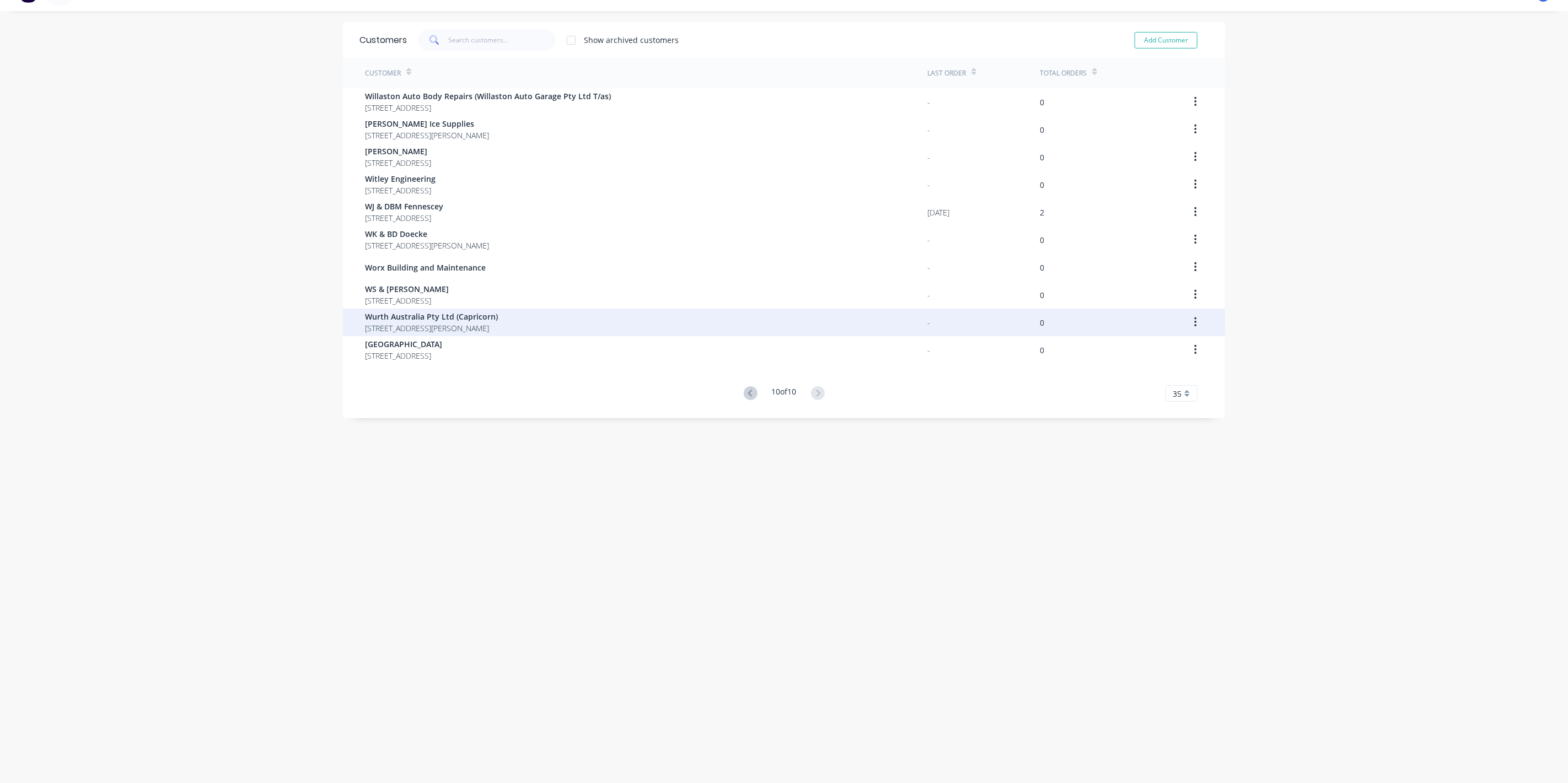
click at [423, 318] on span "Wurth Australia Pty Ltd (Capricorn)" at bounding box center [431, 316] width 133 height 11
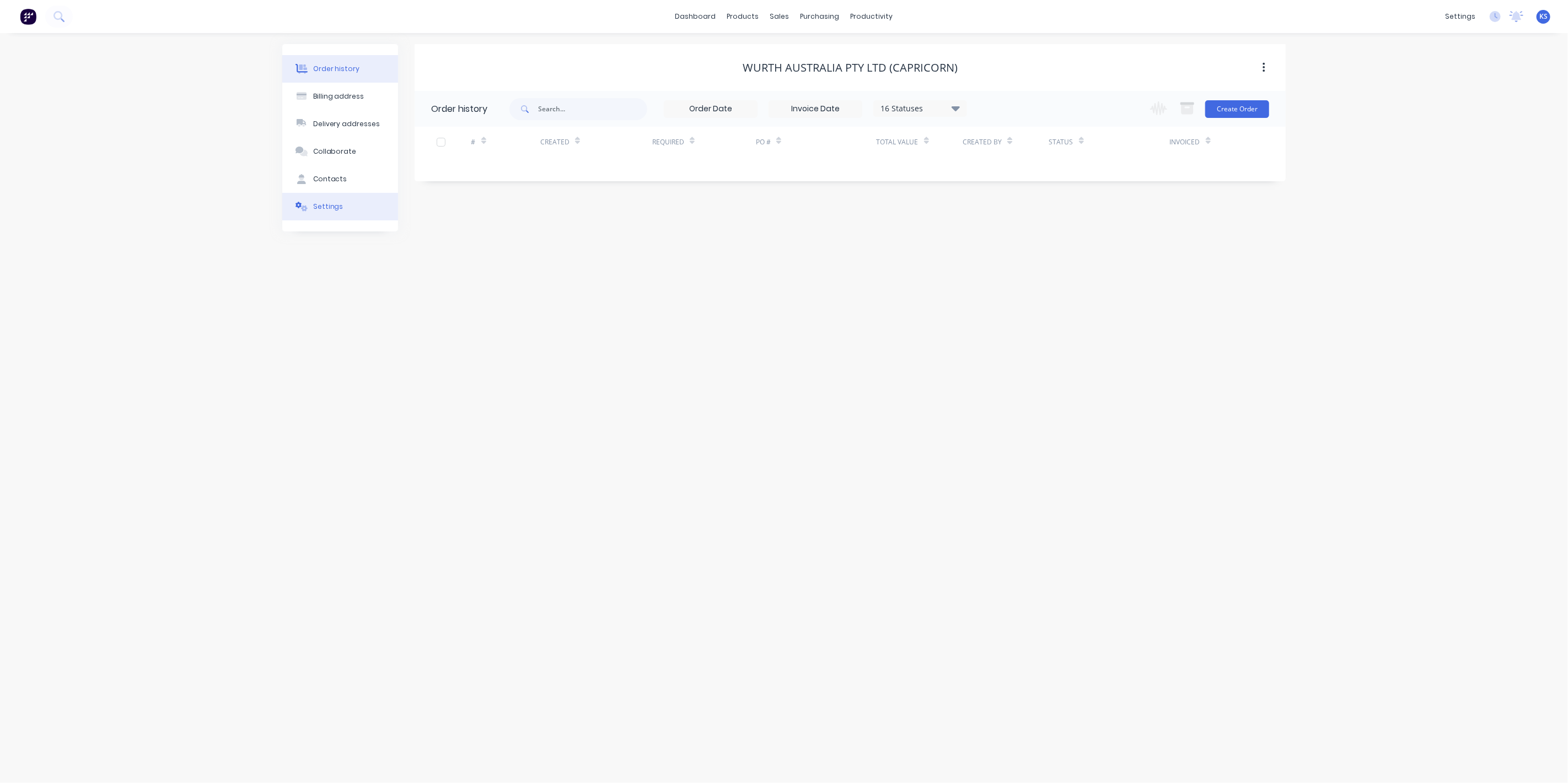
click at [348, 204] on button "Settings" at bounding box center [340, 206] width 116 height 28
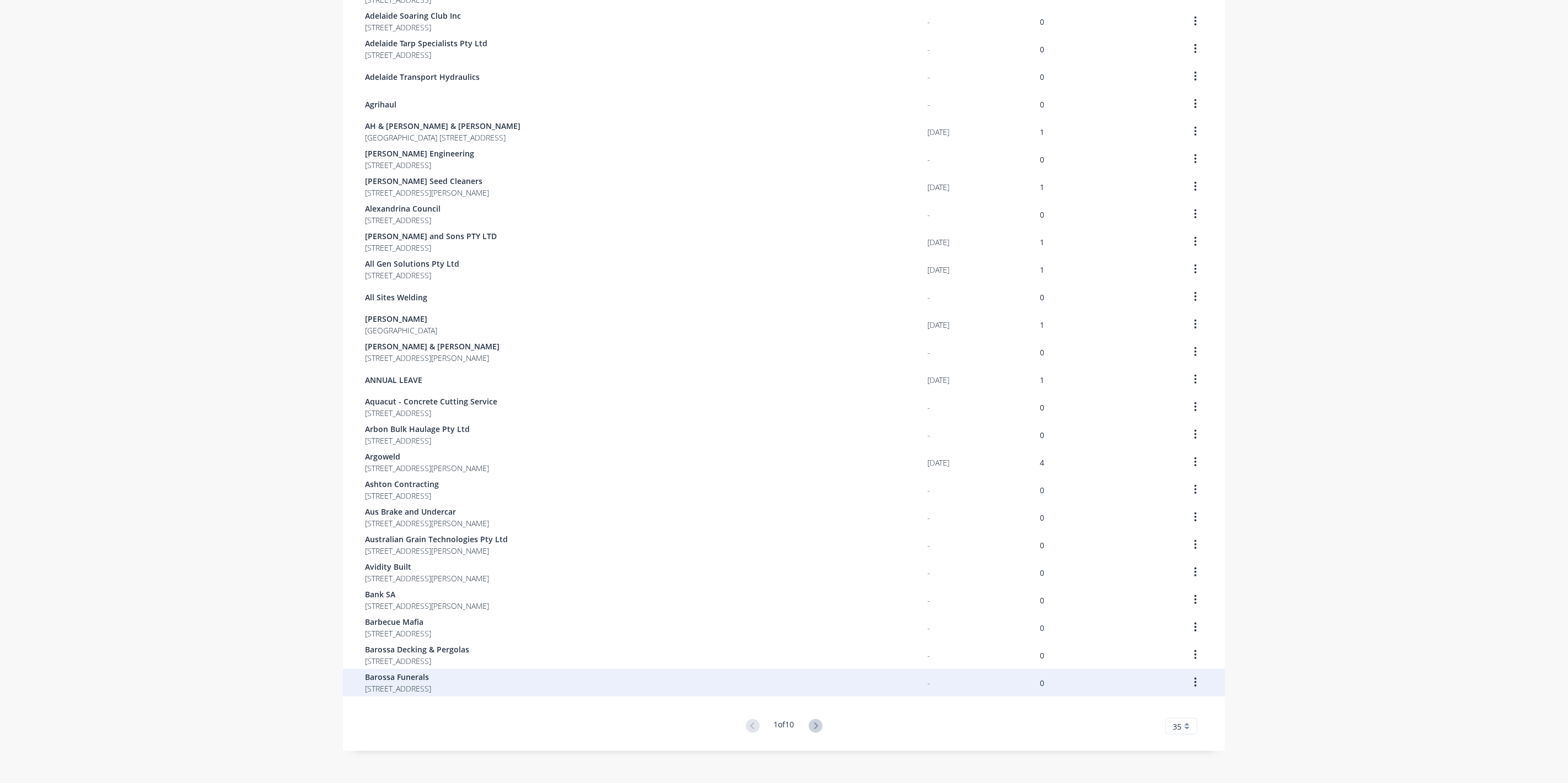
scroll to position [384, 0]
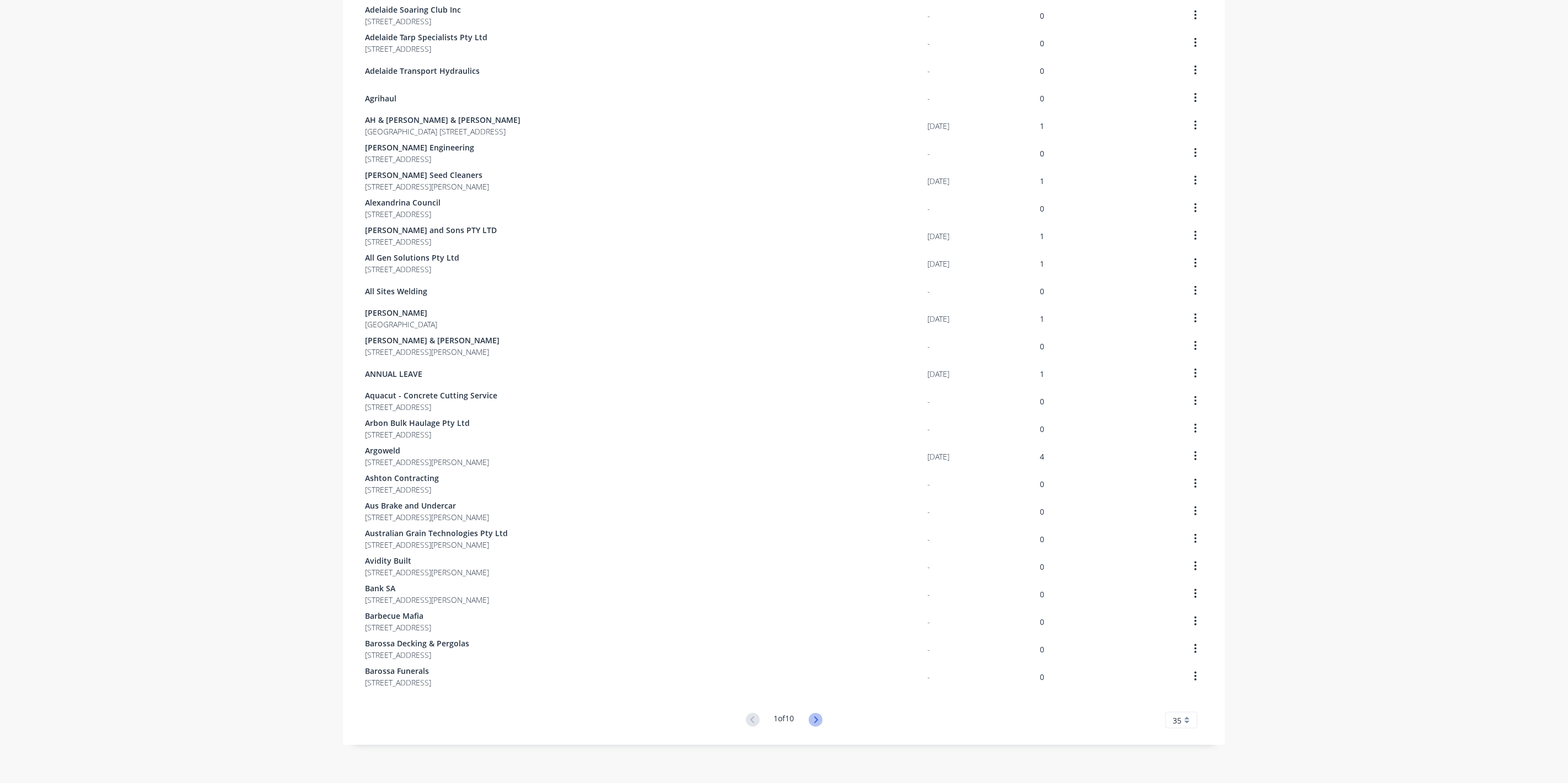
click at [814, 718] on icon at bounding box center [816, 720] width 4 height 7
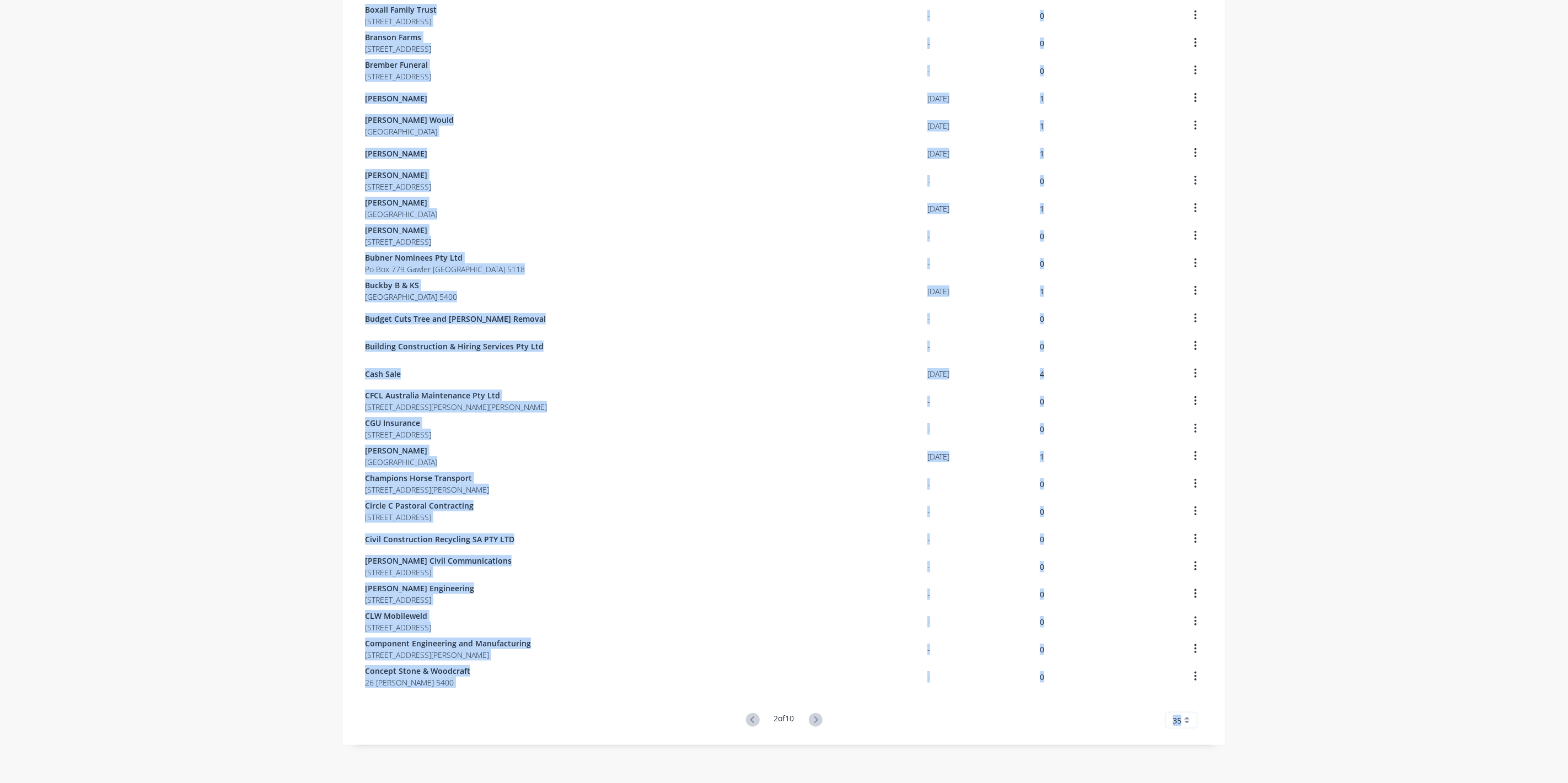
click at [813, 718] on div "Customers Show archived customers Add Customer Customer Last Order Total Orders…" at bounding box center [784, 216] width 882 height 1113
click at [814, 718] on icon at bounding box center [816, 720] width 4 height 7
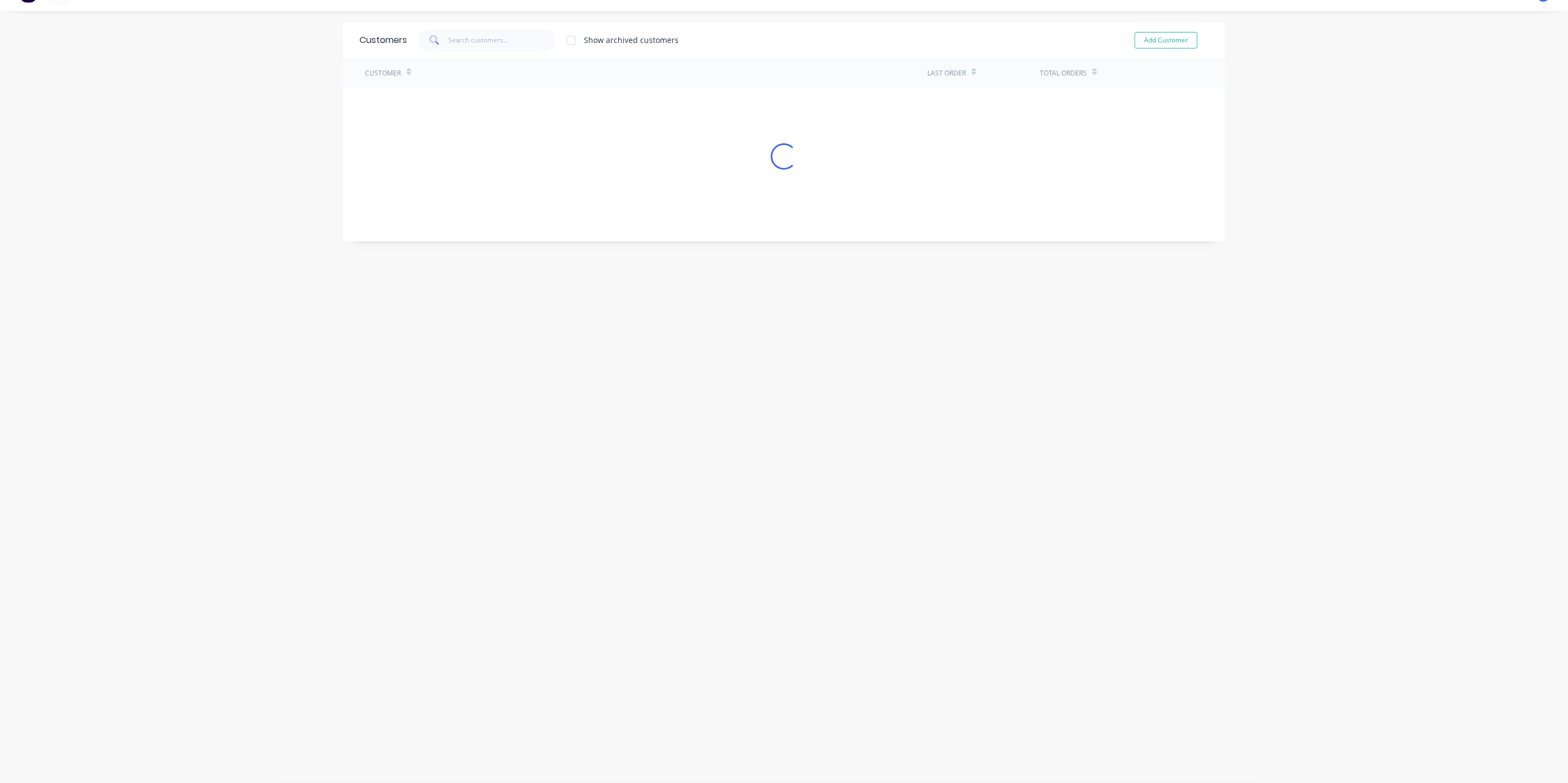
click at [814, 721] on div "Customers Show archived customers Add Customer Customer Last Order Total Orders…" at bounding box center [784, 396] width 882 height 750
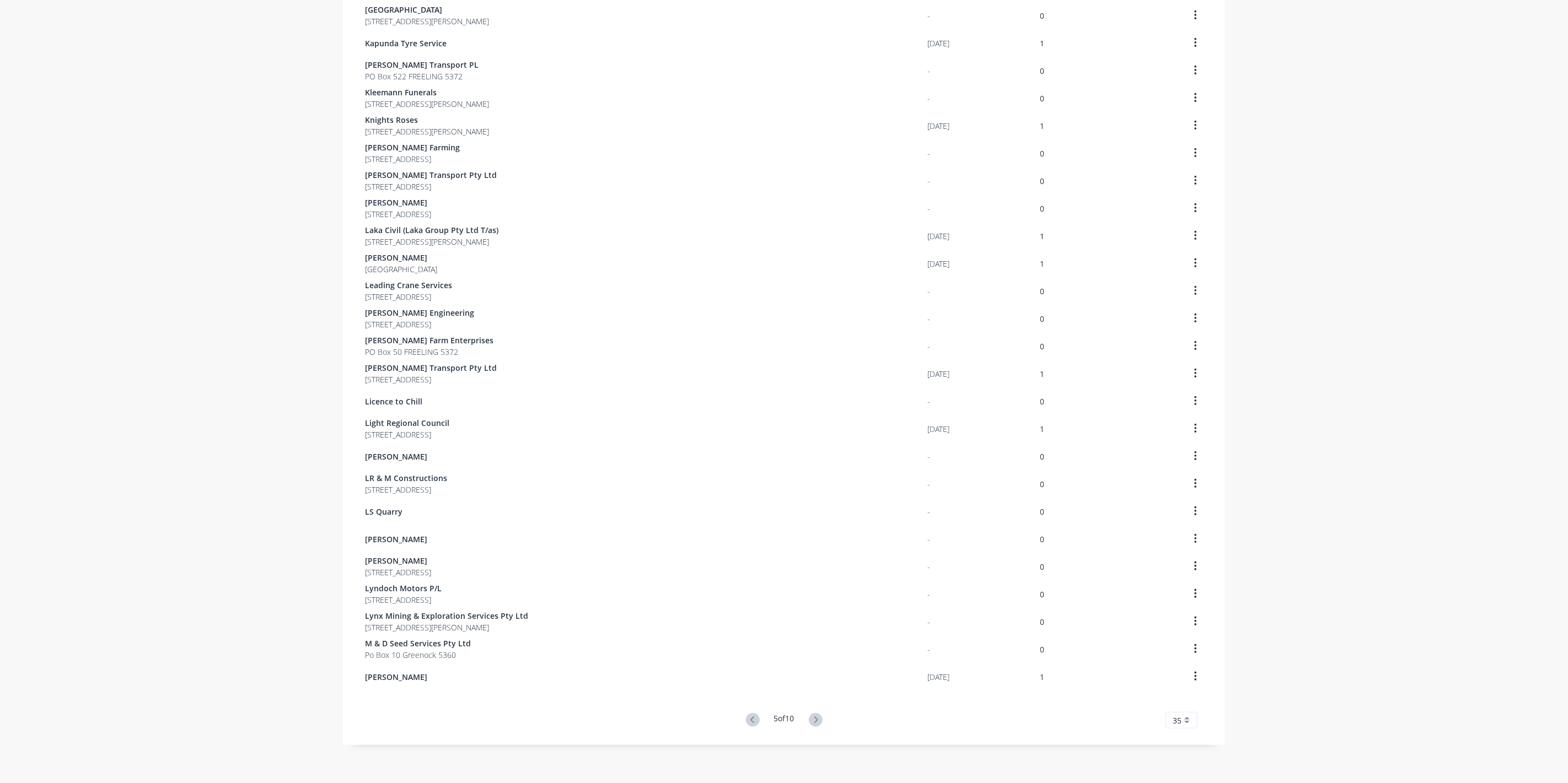
click at [814, 722] on icon at bounding box center [816, 720] width 14 height 14
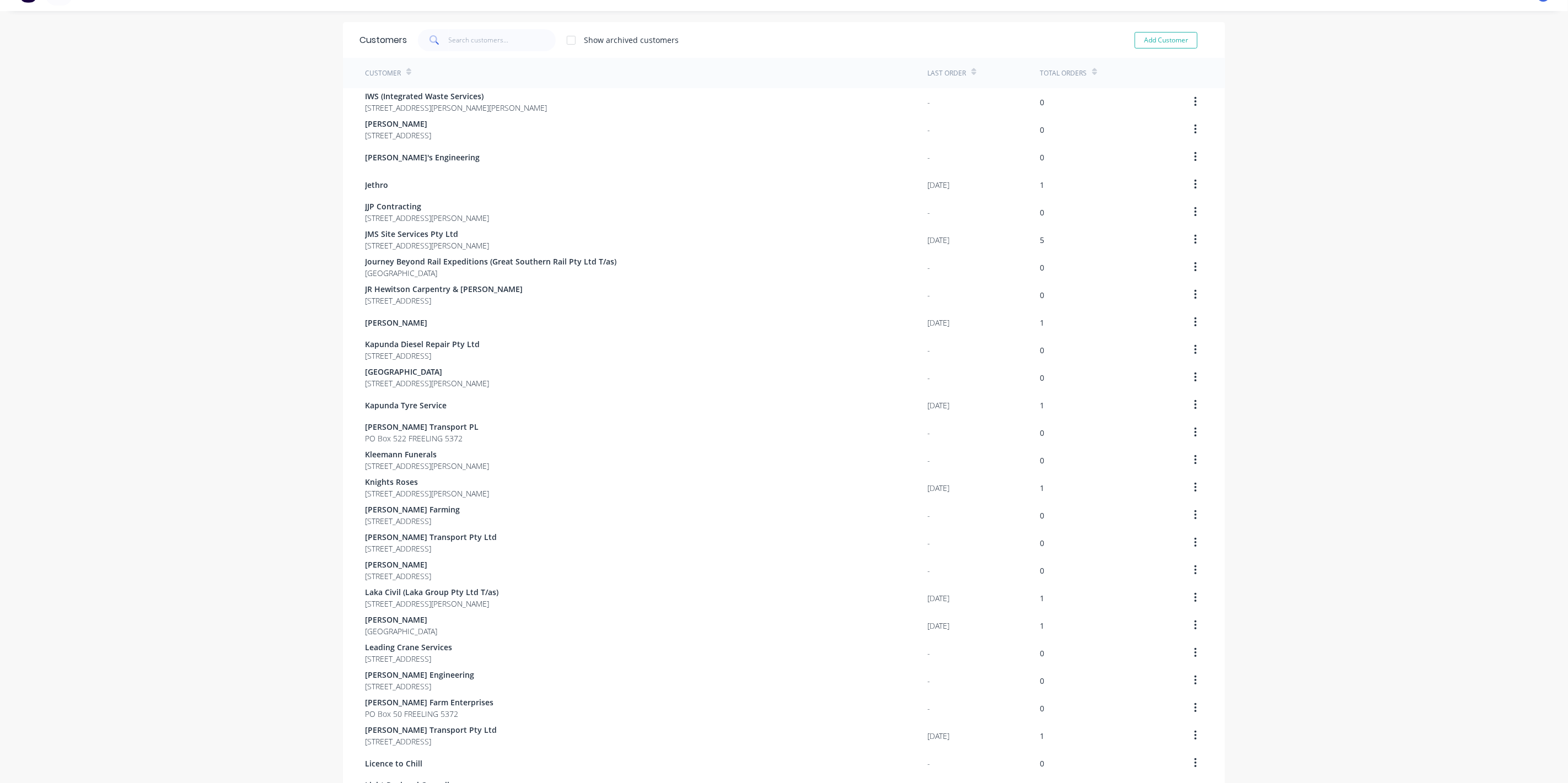
click at [814, 723] on div "Customers Show archived customers Add Customer Customer Last Order Total Orders…" at bounding box center [784, 578] width 882 height 1113
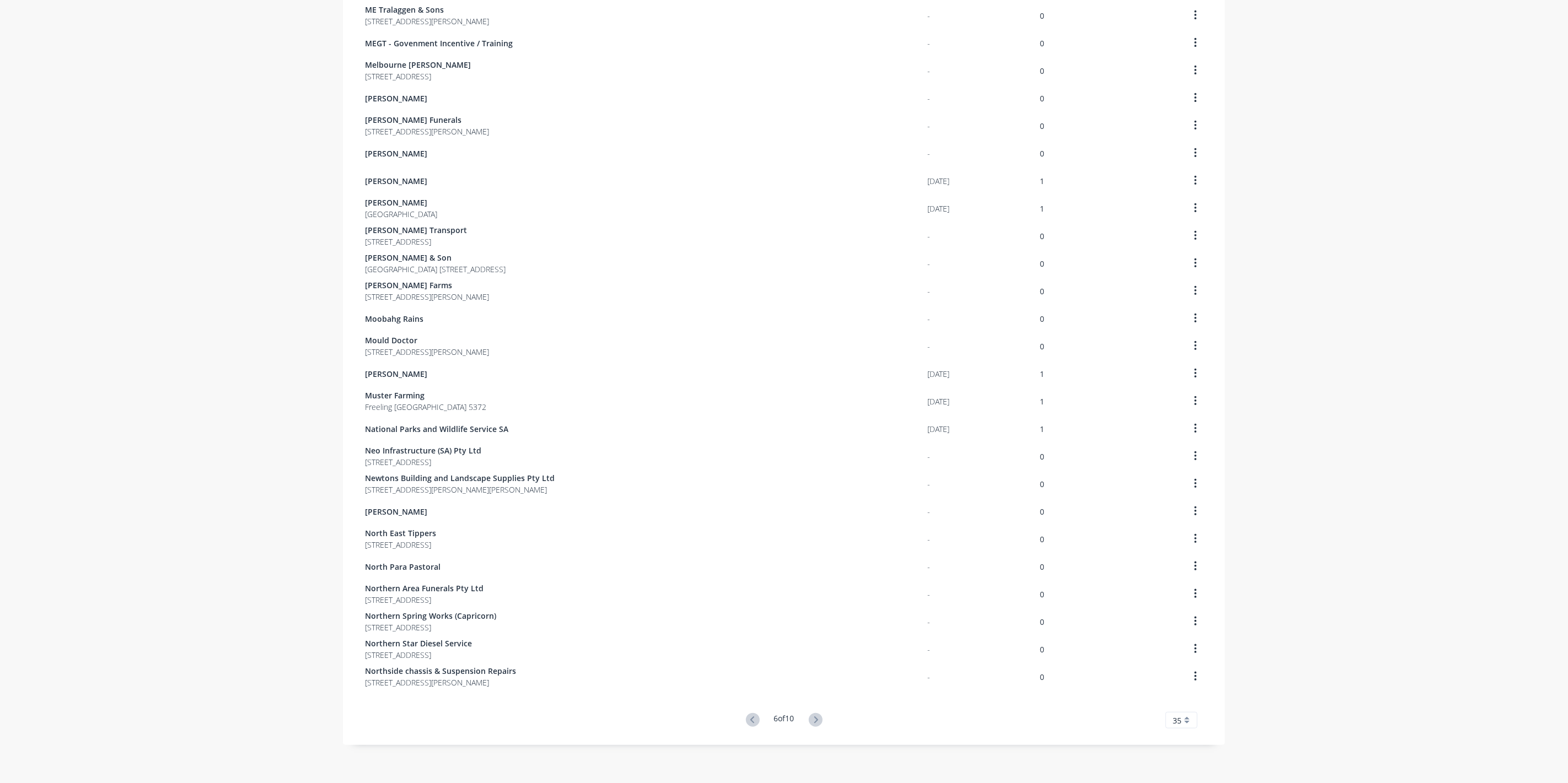
click at [815, 724] on icon at bounding box center [816, 720] width 14 height 14
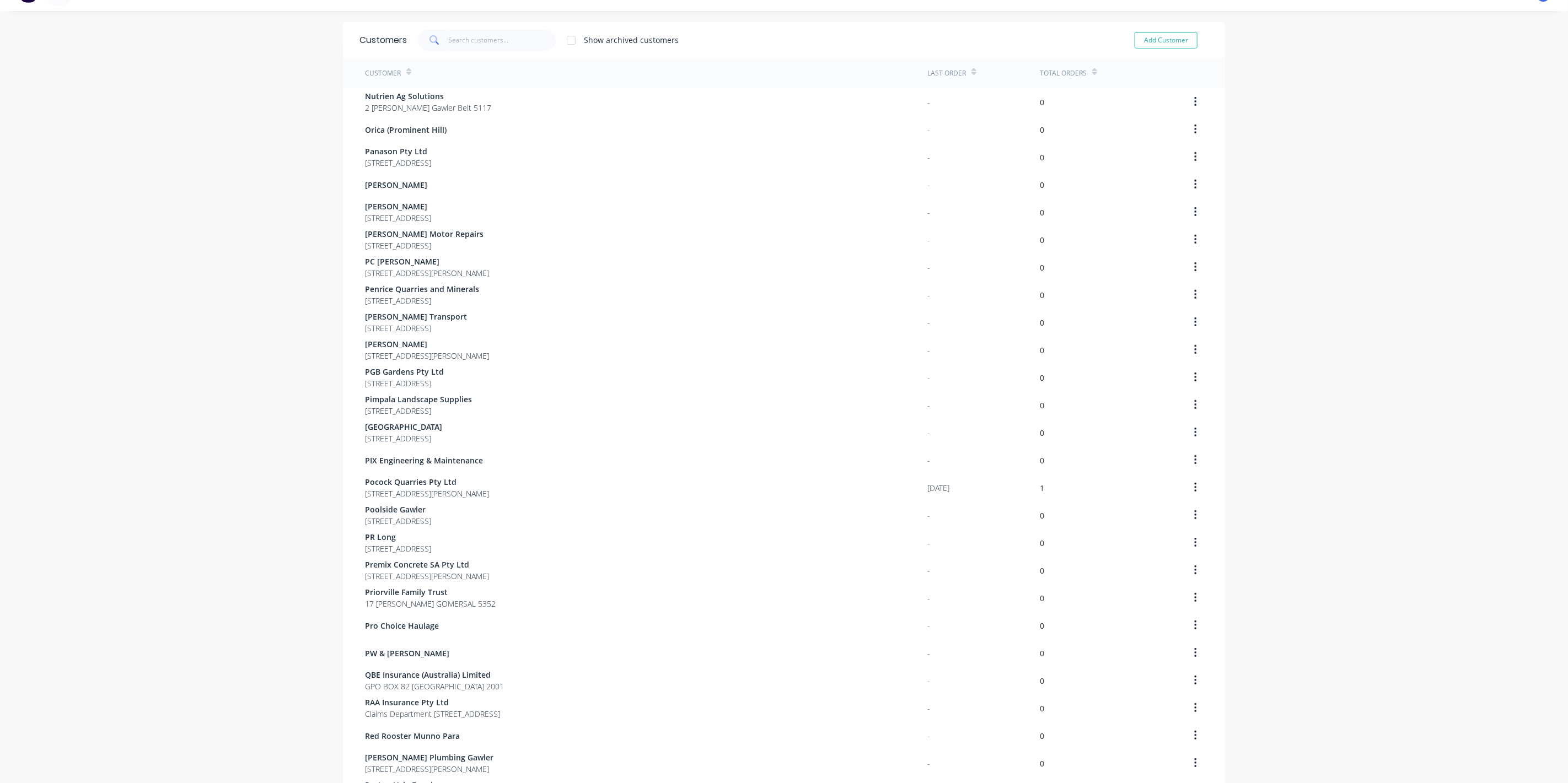
click at [815, 724] on div "Customers Show archived customers Add Customer Customer Last Order Total Orders…" at bounding box center [784, 578] width 882 height 1113
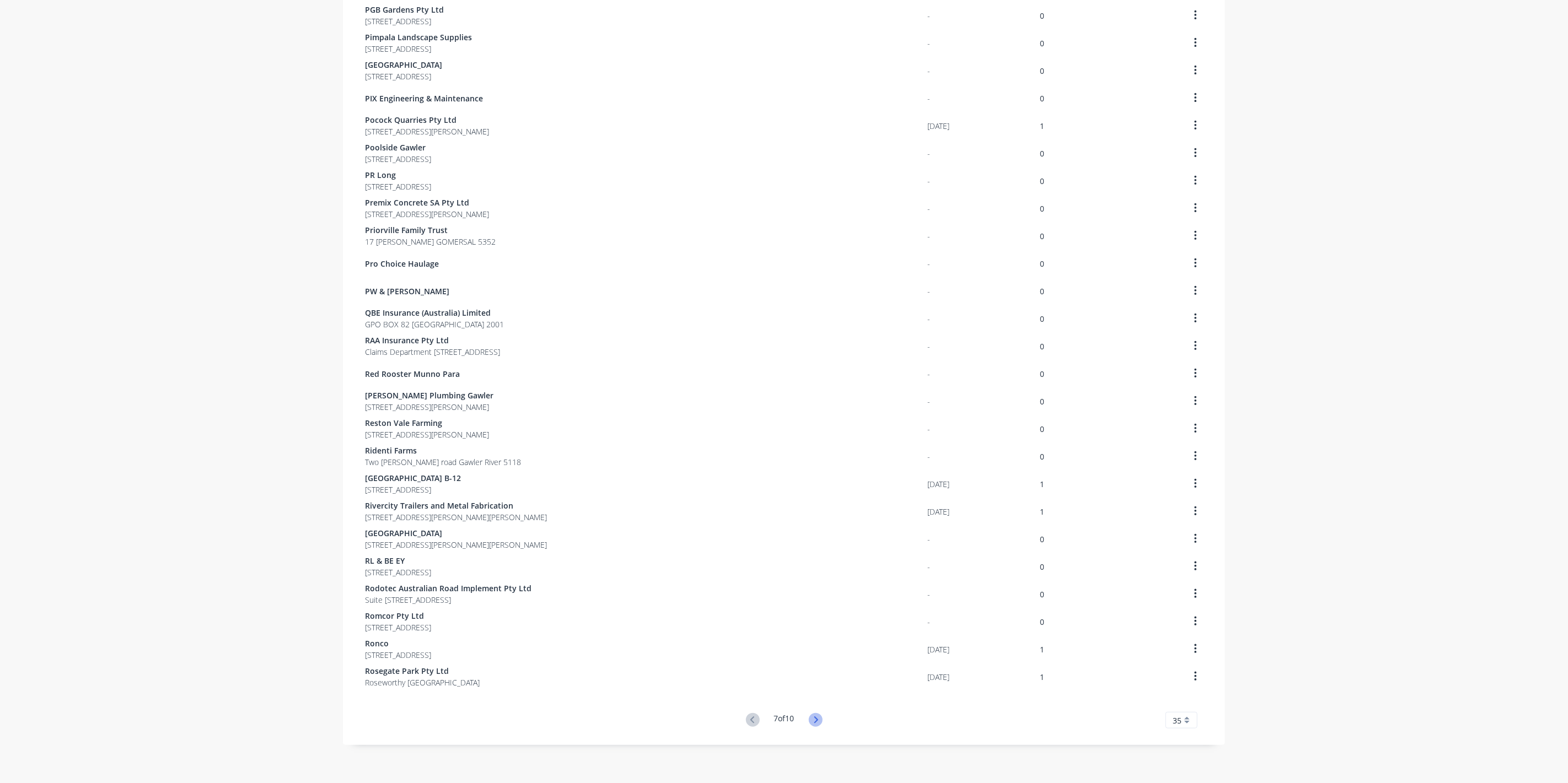
click at [816, 725] on icon at bounding box center [816, 720] width 14 height 14
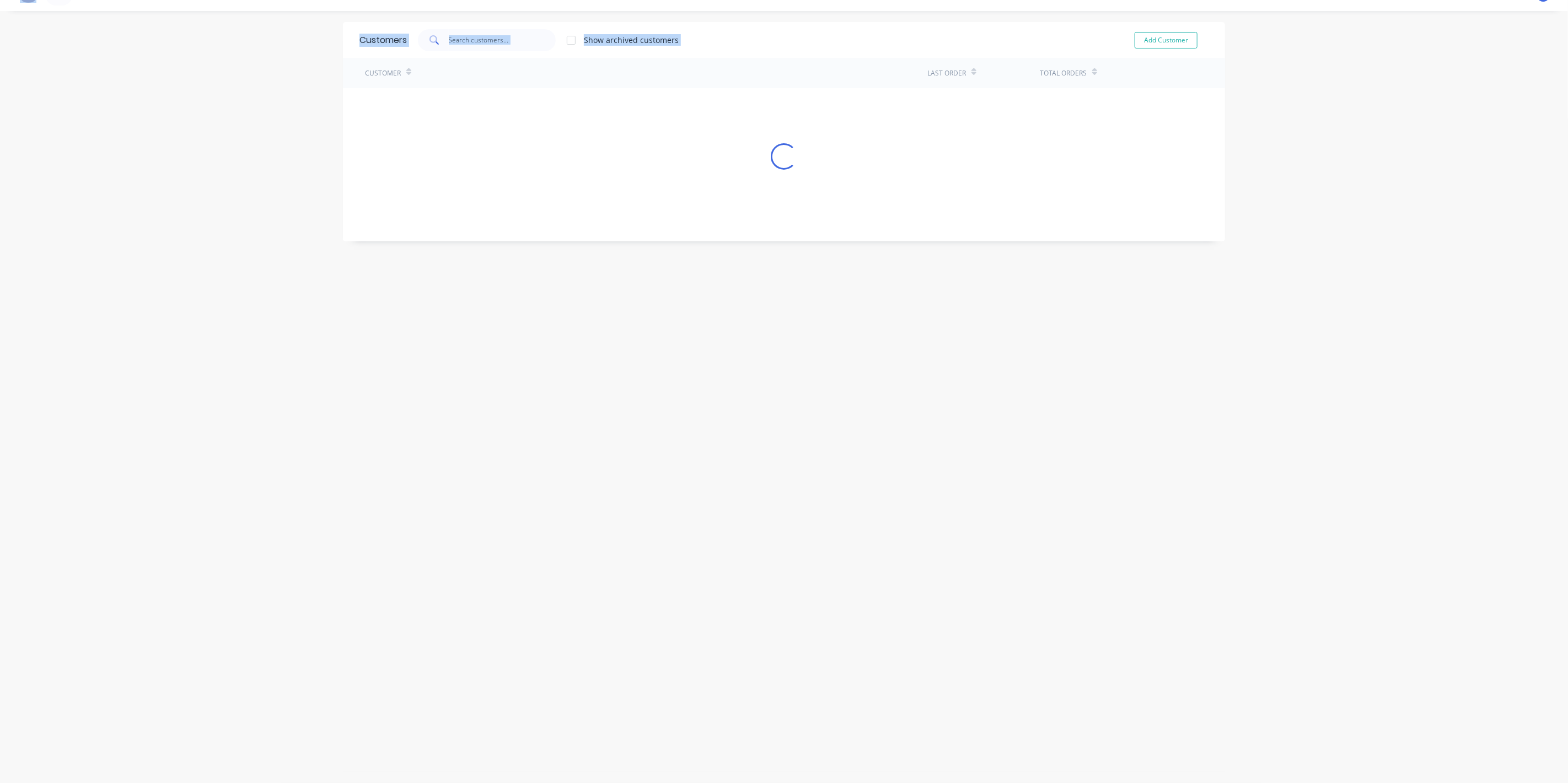
click at [816, 725] on div "Customers Show archived customers Add Customer Customer Last Order Total Orders…" at bounding box center [784, 396] width 882 height 750
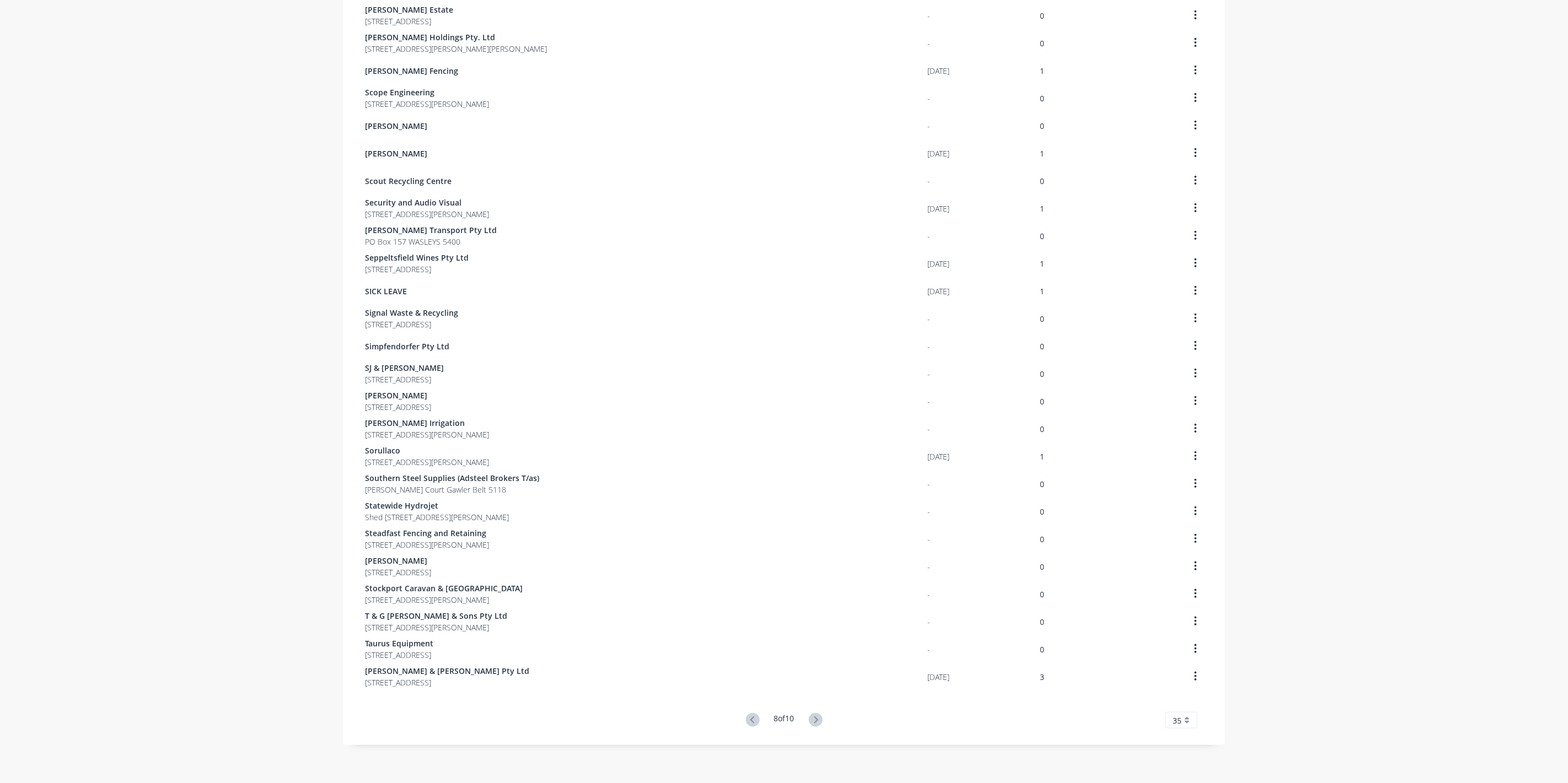
click at [816, 727] on button at bounding box center [816, 720] width 20 height 16
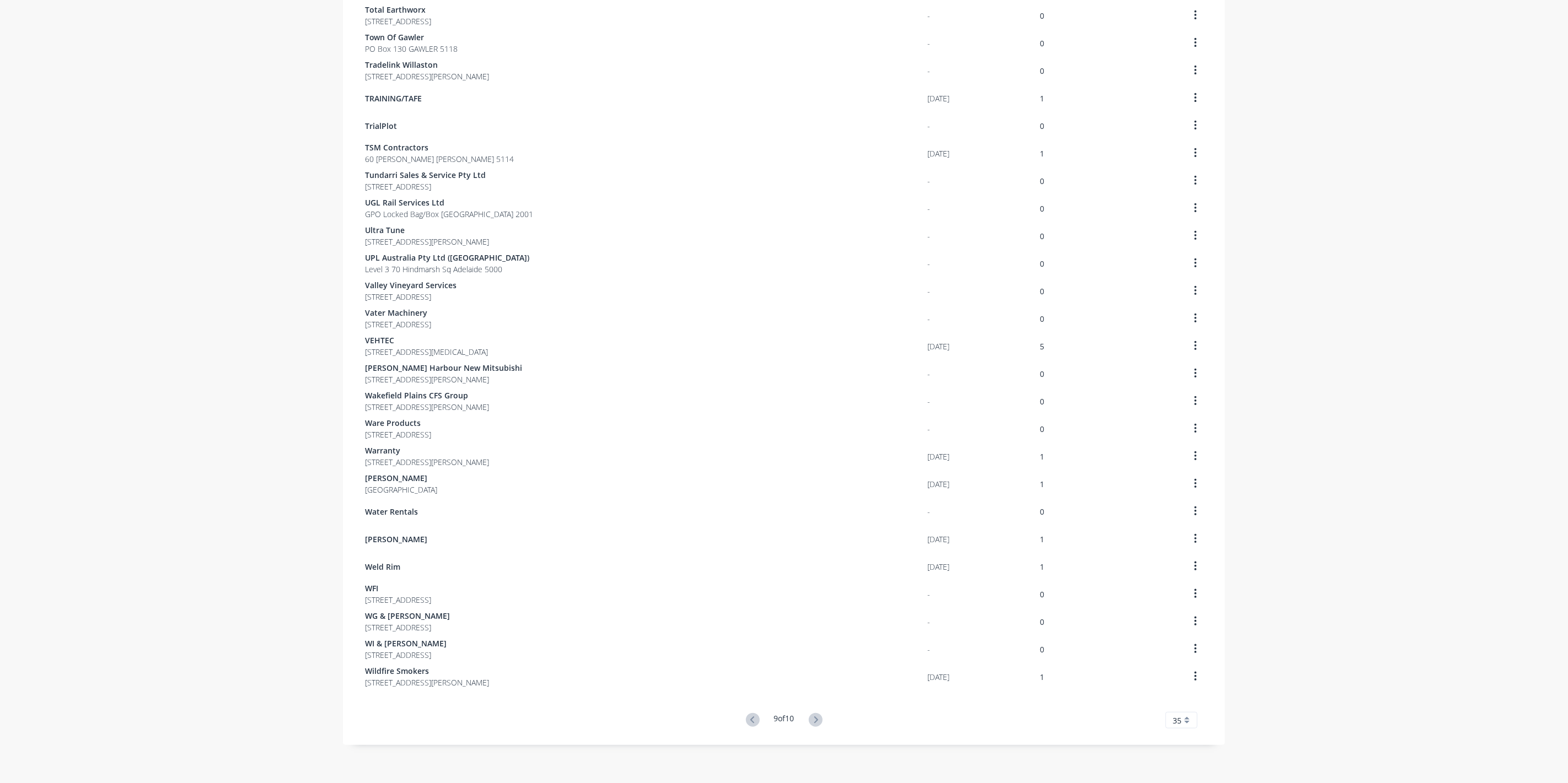
click at [816, 727] on button at bounding box center [816, 720] width 20 height 16
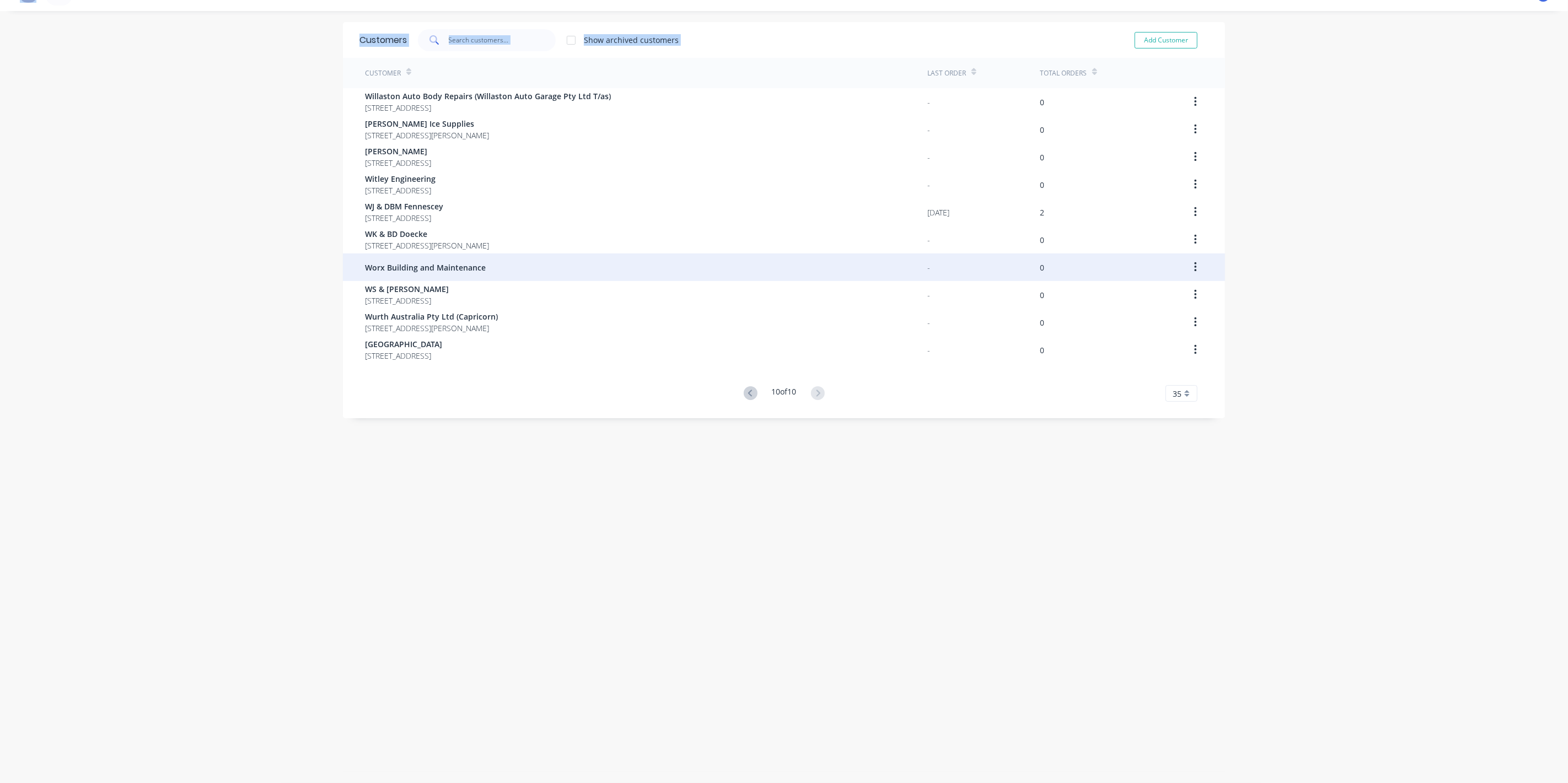
click at [383, 265] on span "Worx Building and Maintenance" at bounding box center [425, 267] width 121 height 11
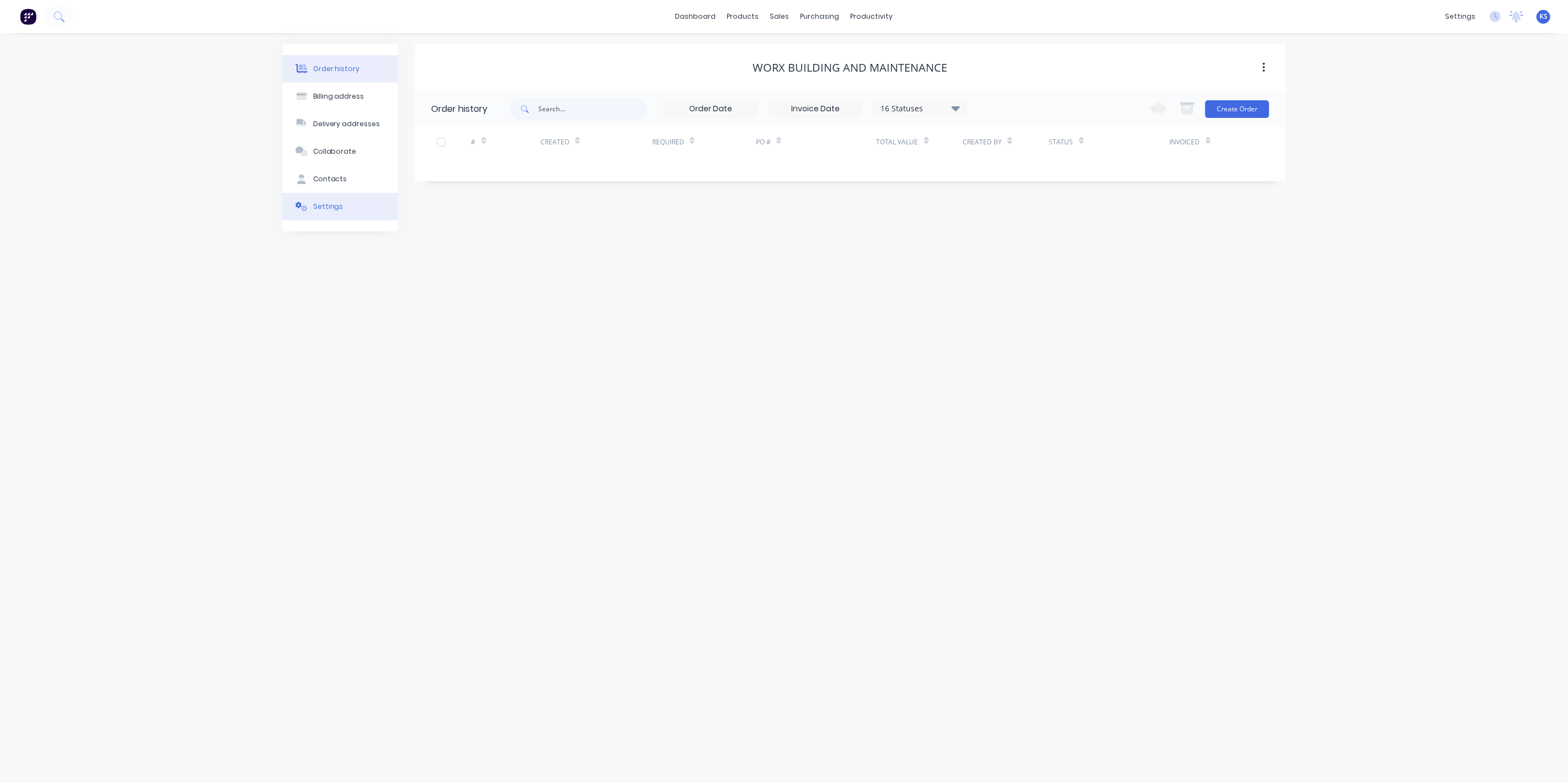
click at [366, 211] on button "Settings" at bounding box center [340, 206] width 116 height 28
click at [439, 343] on div at bounding box center [435, 342] width 22 height 22
click at [549, 364] on div at bounding box center [568, 366] width 122 height 14
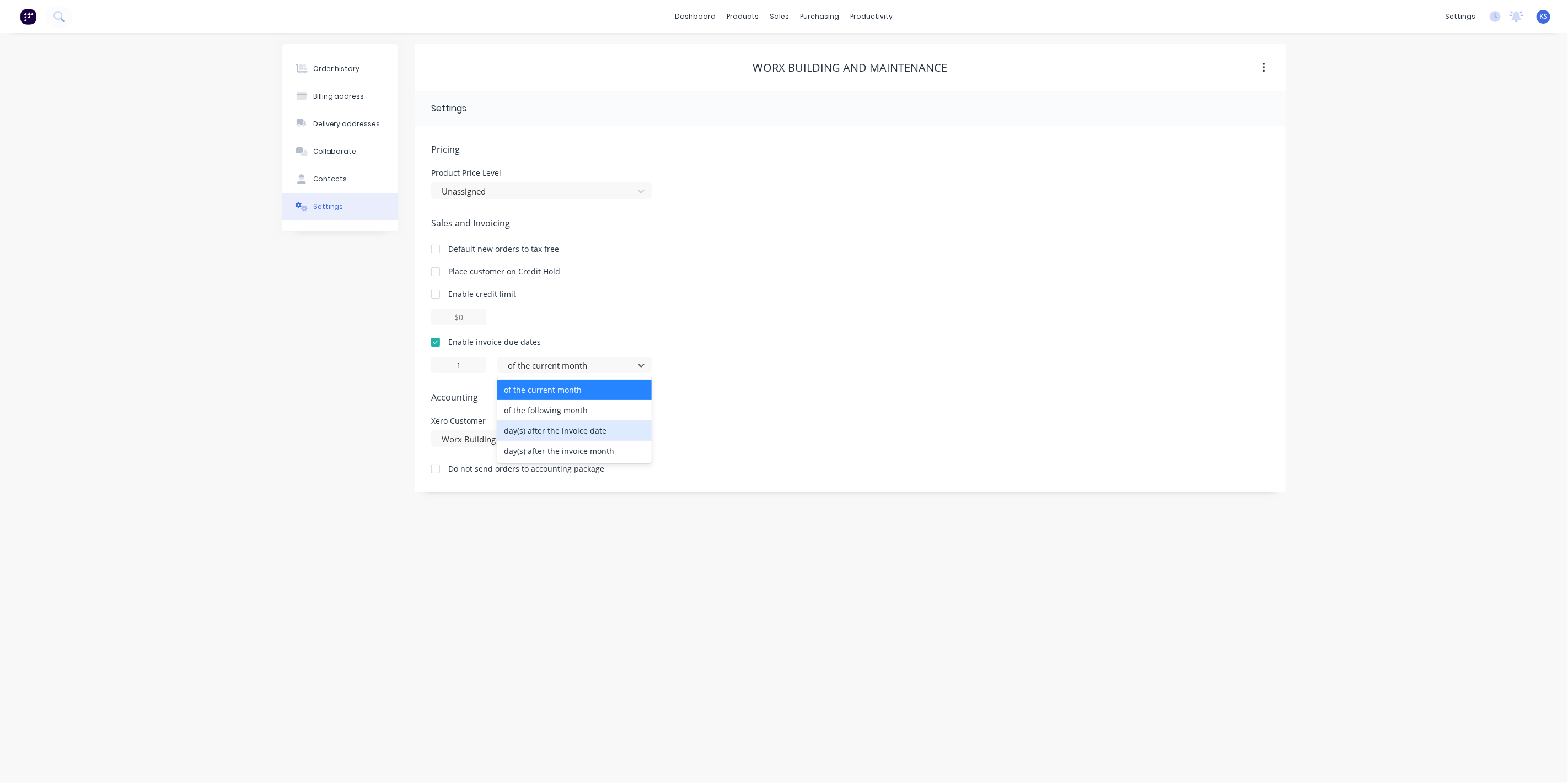
click at [535, 430] on div "day(s) after the invoice date" at bounding box center [574, 430] width 155 height 20
type input "0"
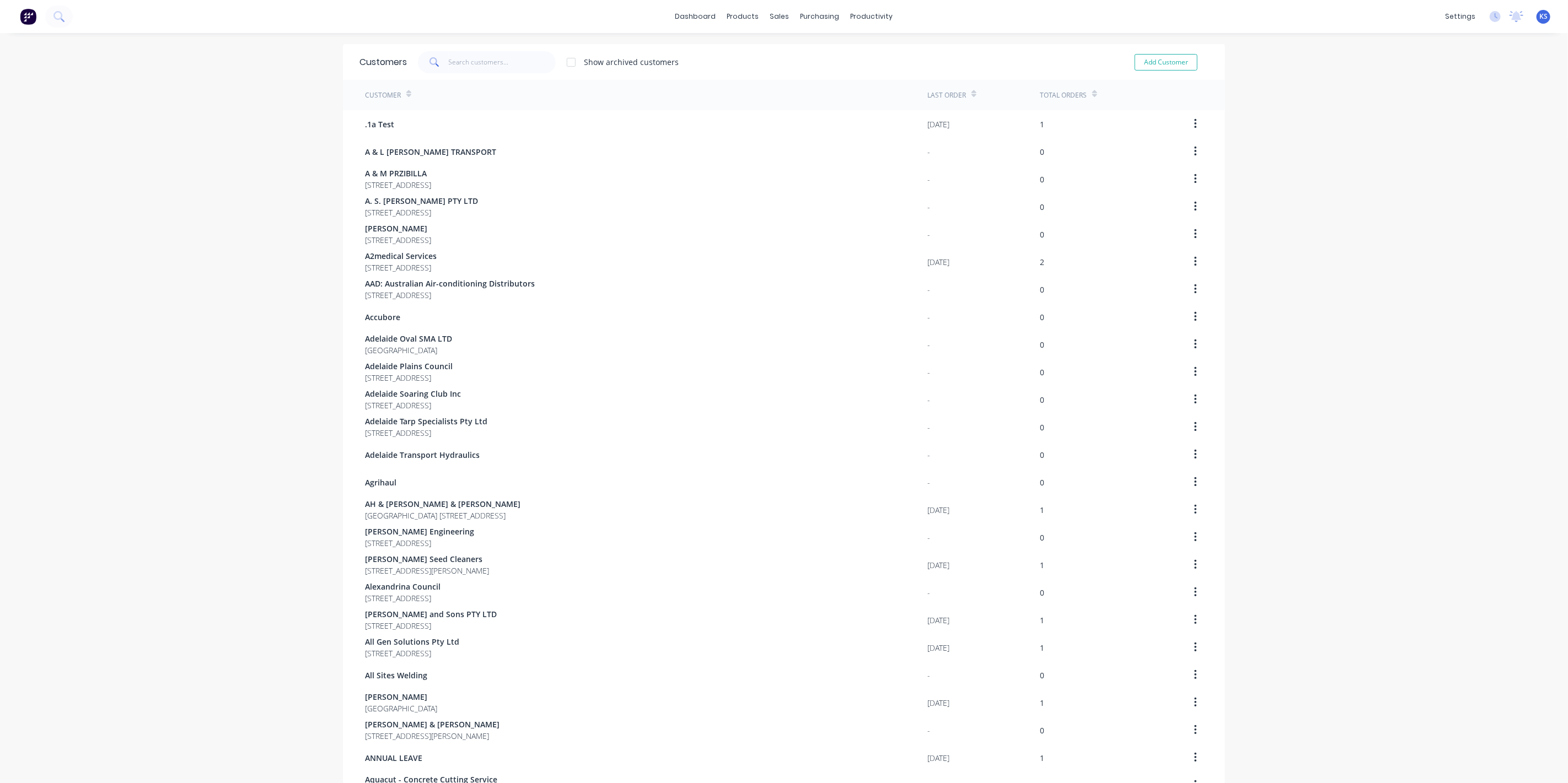
scroll to position [384, 0]
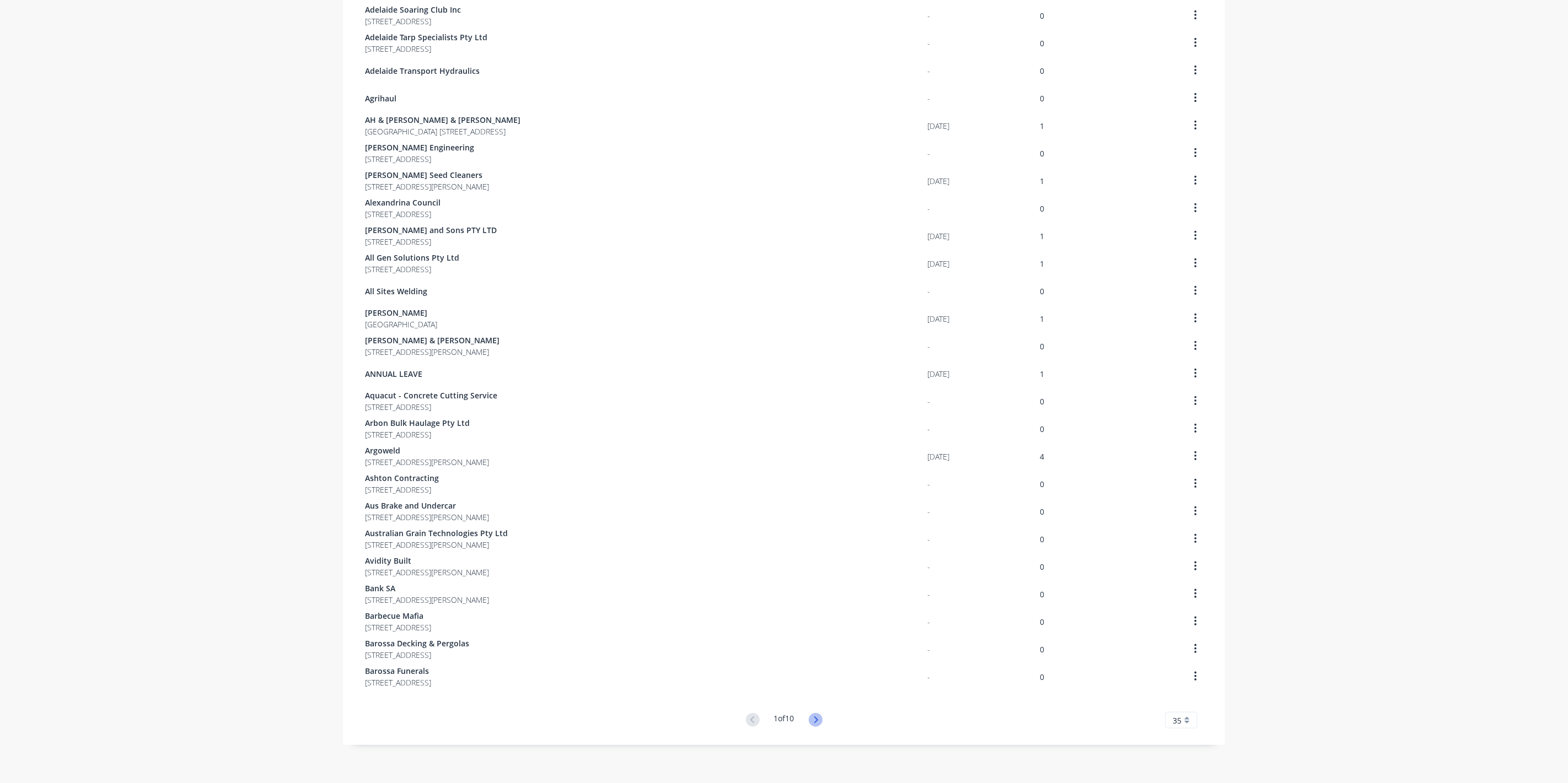
click at [814, 717] on icon at bounding box center [816, 720] width 4 height 7
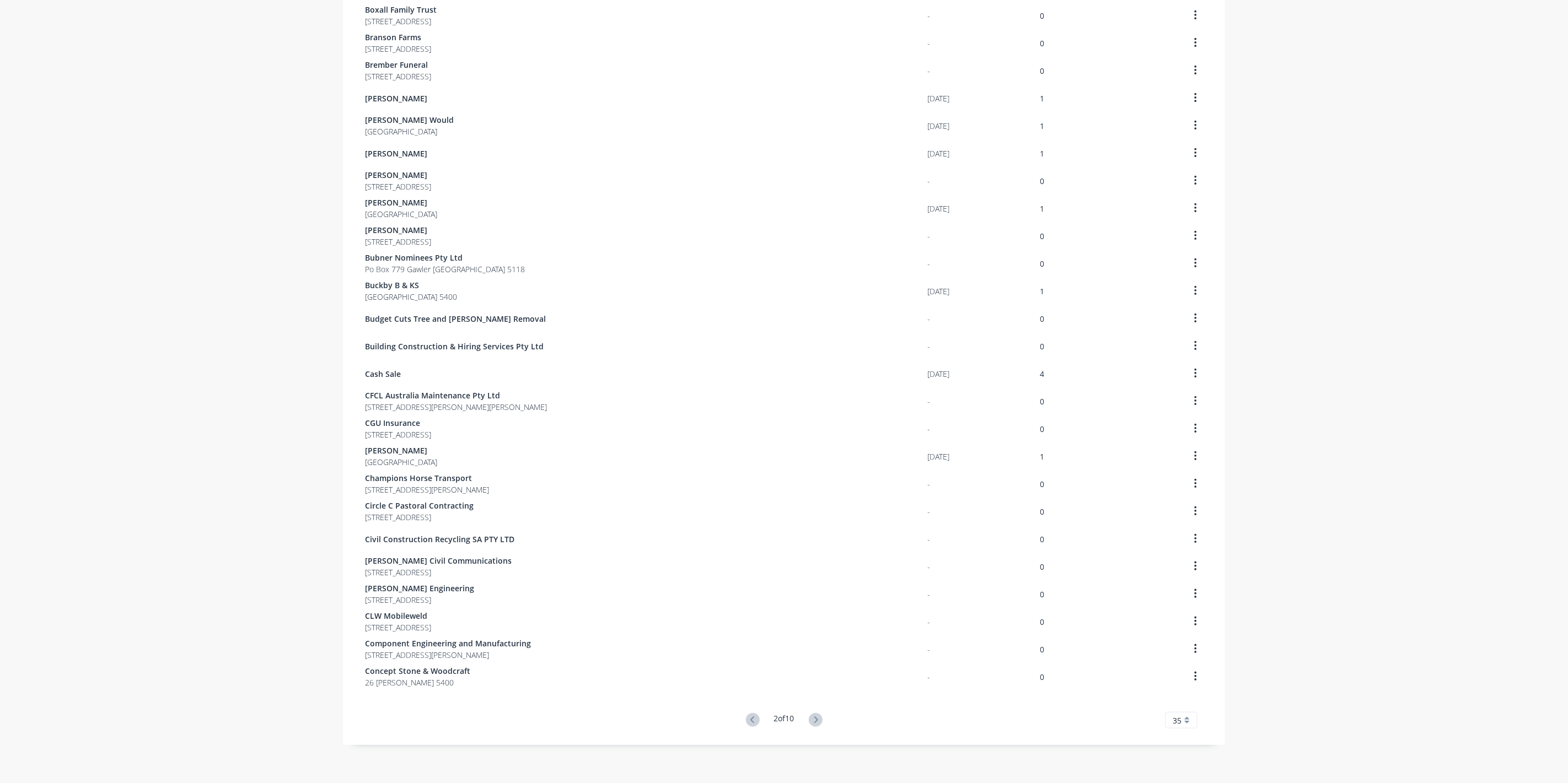
click at [814, 717] on icon at bounding box center [816, 720] width 4 height 7
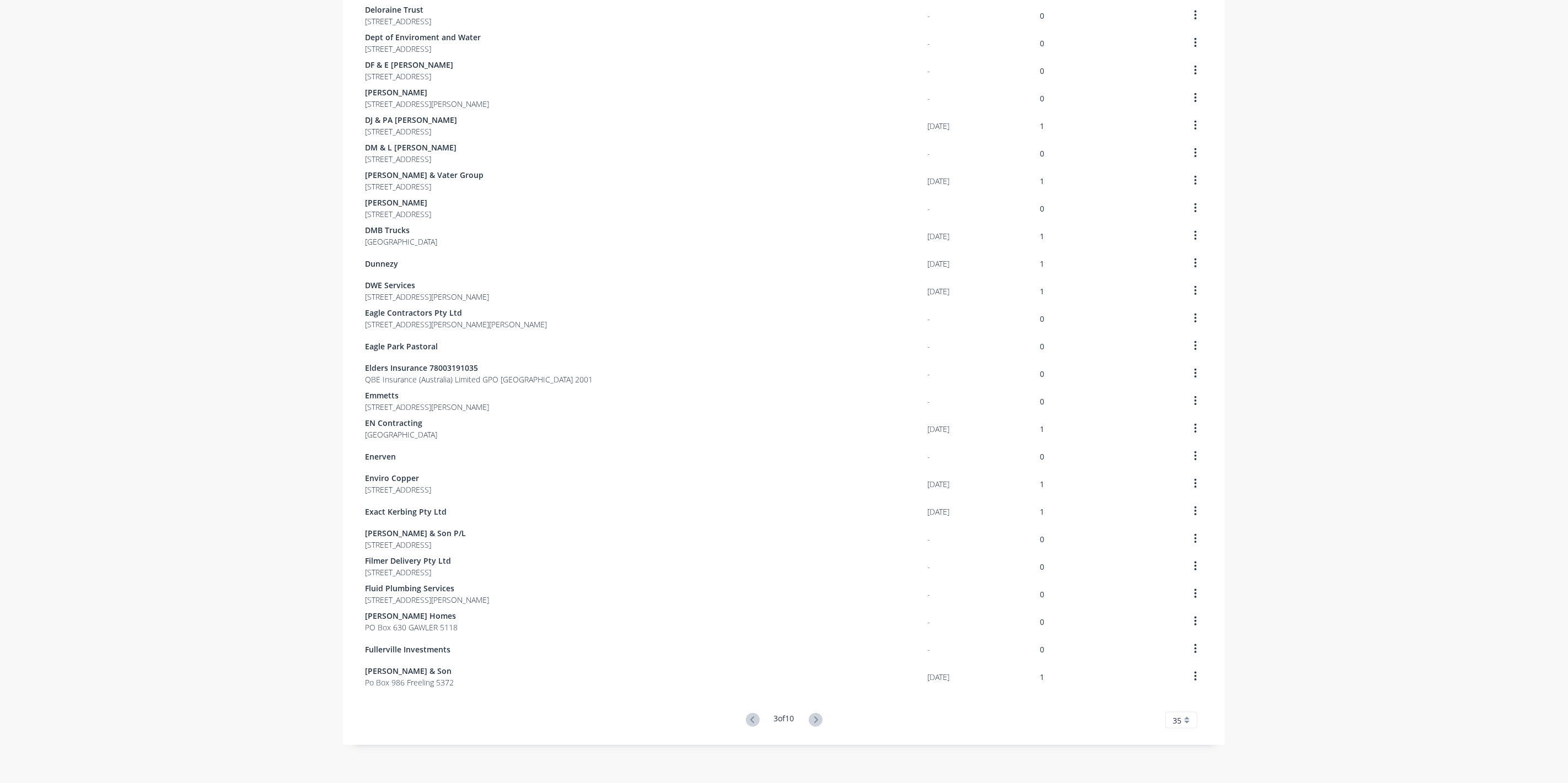
click at [814, 717] on icon at bounding box center [816, 720] width 4 height 7
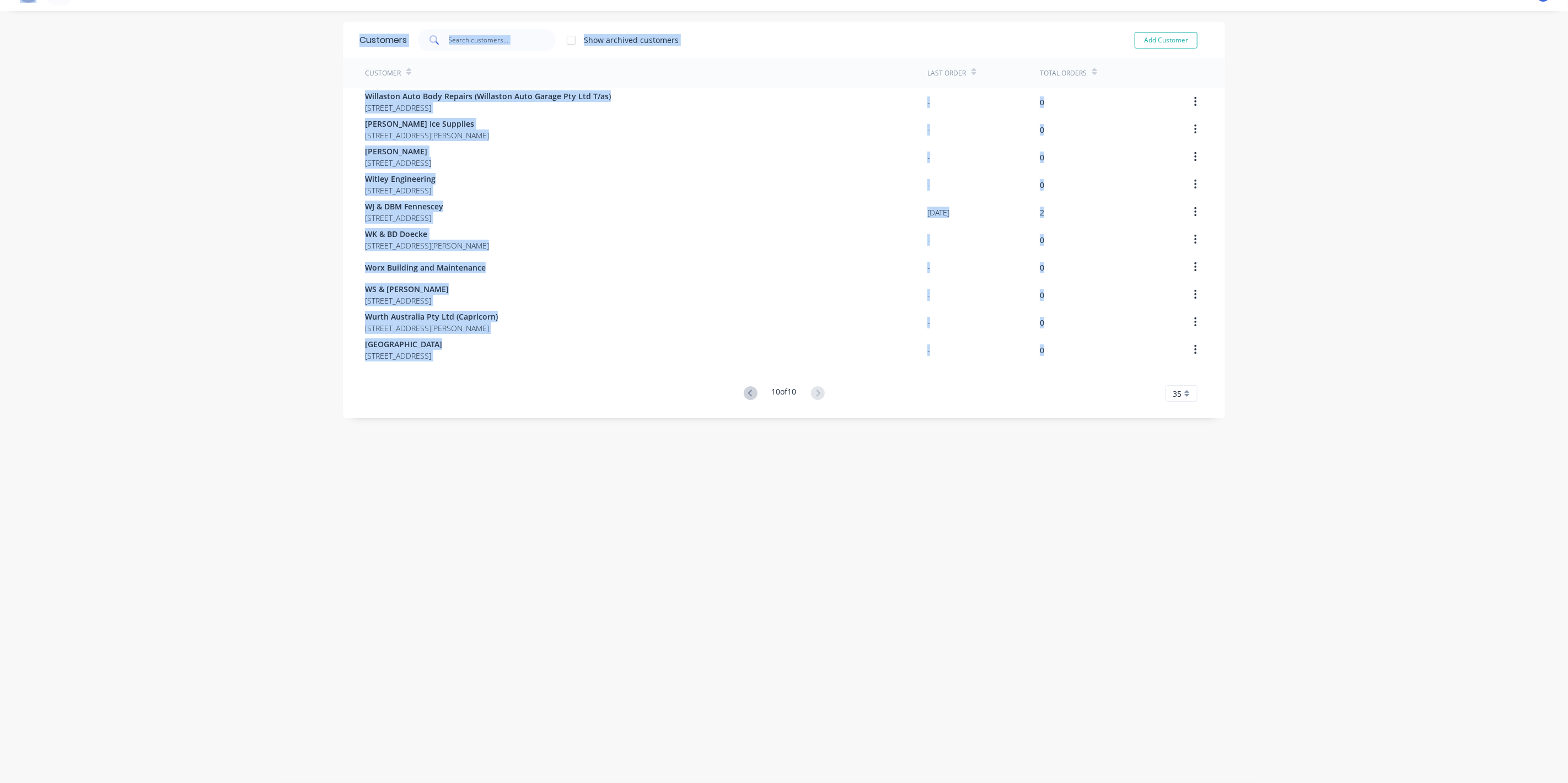
click at [810, 712] on div "Customers Show archived customers Add Customer Customer Last Order Total Orders…" at bounding box center [784, 396] width 882 height 750
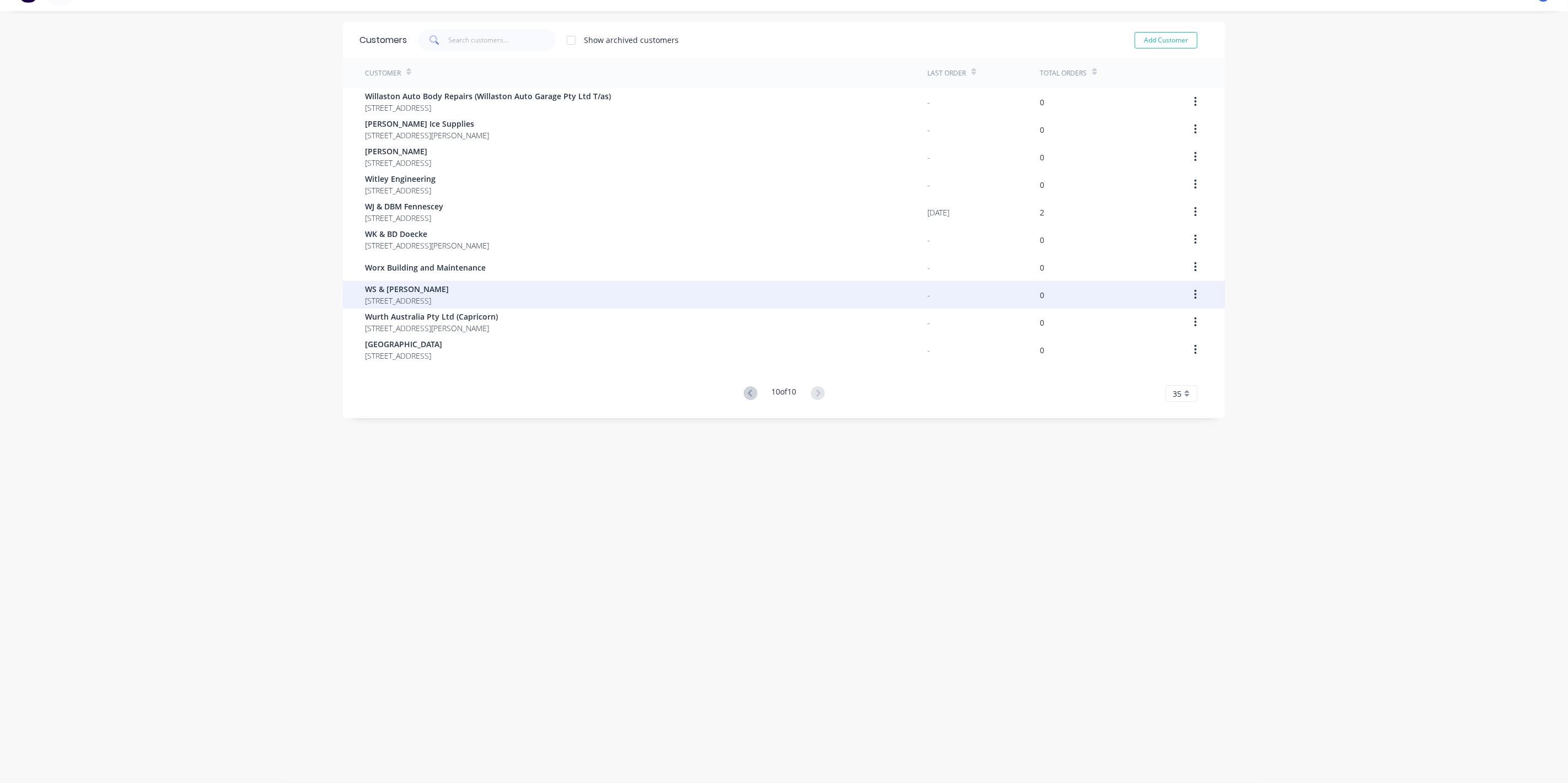
click at [383, 287] on span "WS & [PERSON_NAME]" at bounding box center [407, 288] width 84 height 11
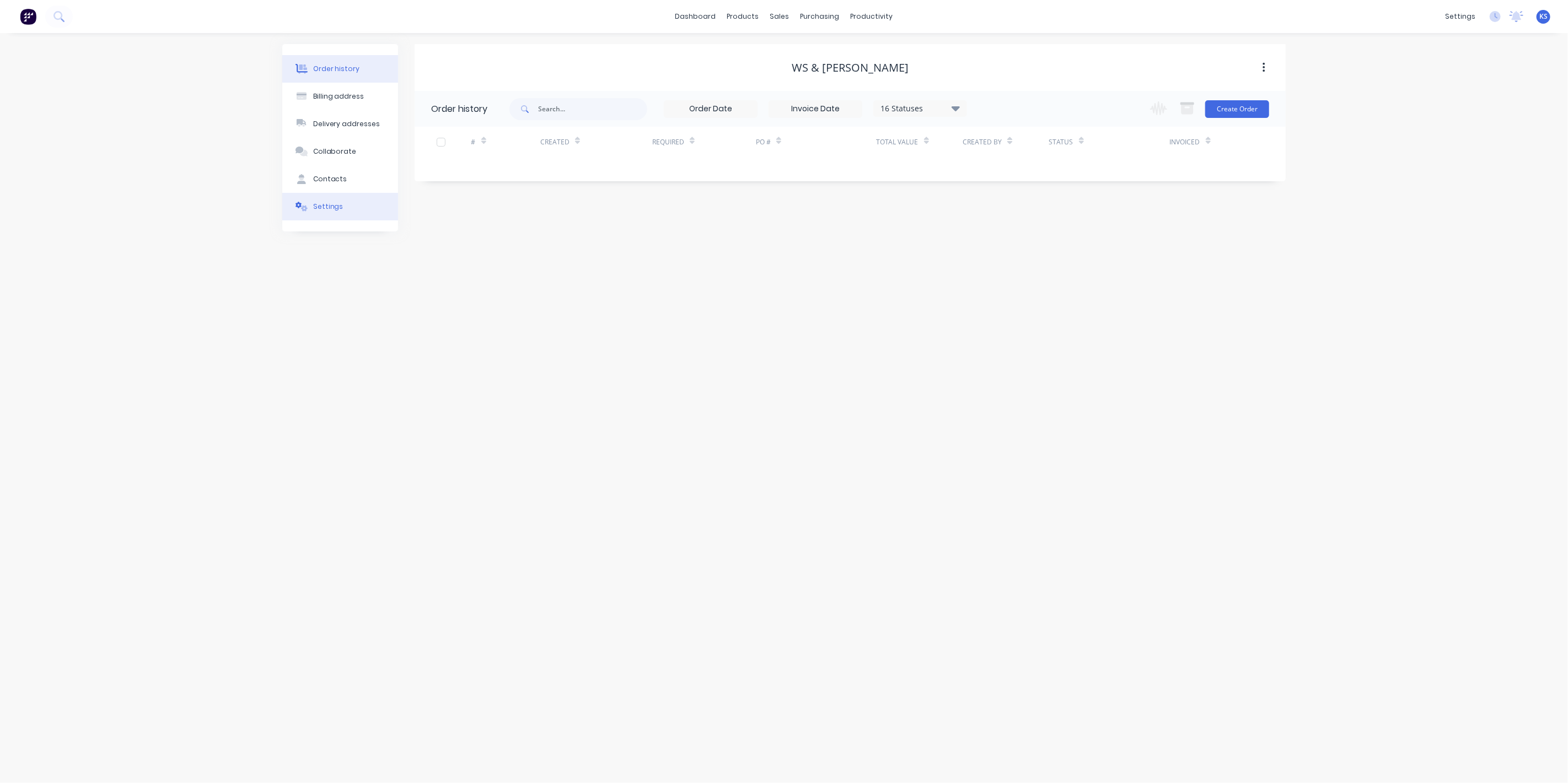
click at [354, 209] on button "Settings" at bounding box center [340, 206] width 116 height 28
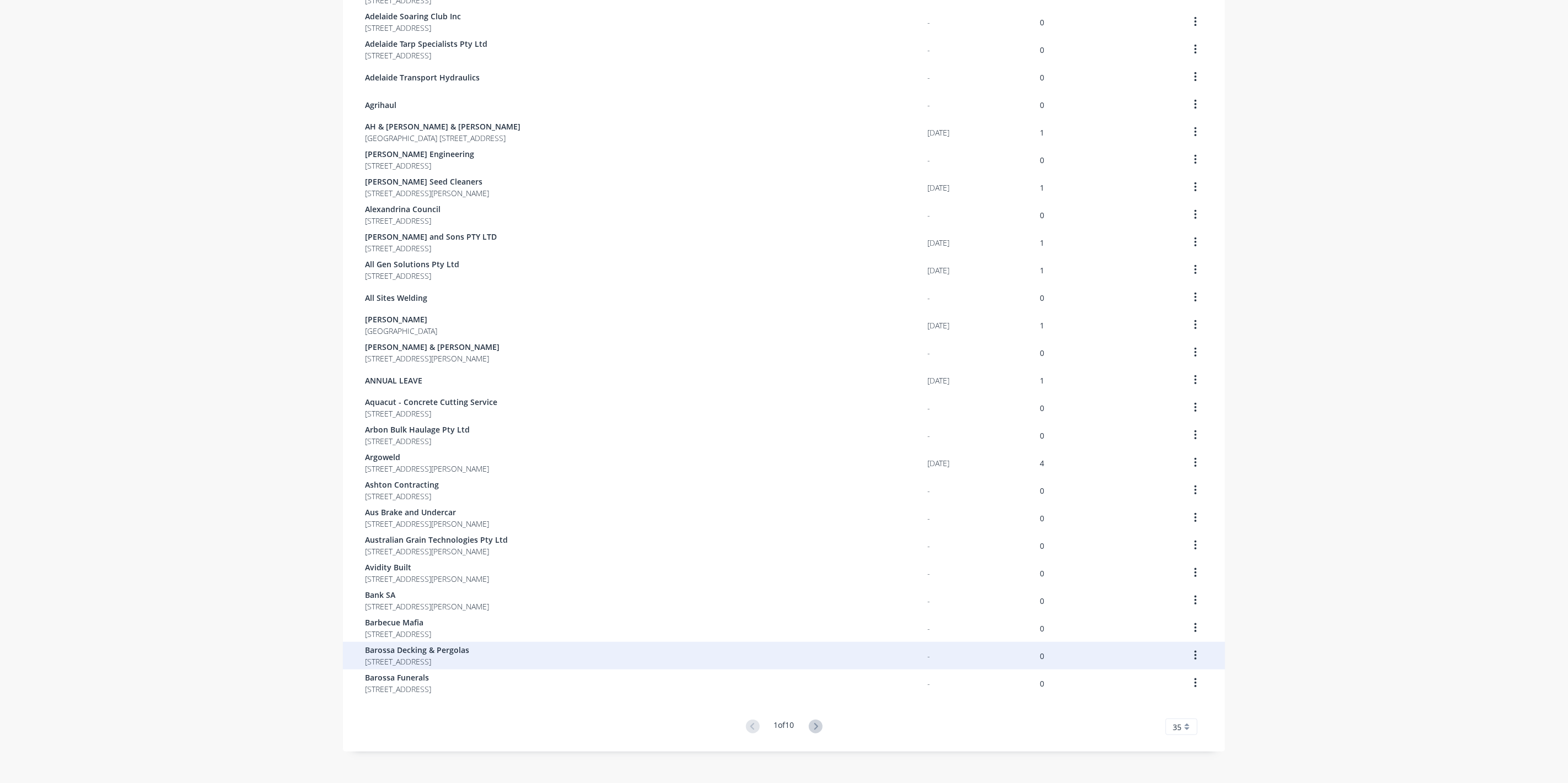
scroll to position [384, 0]
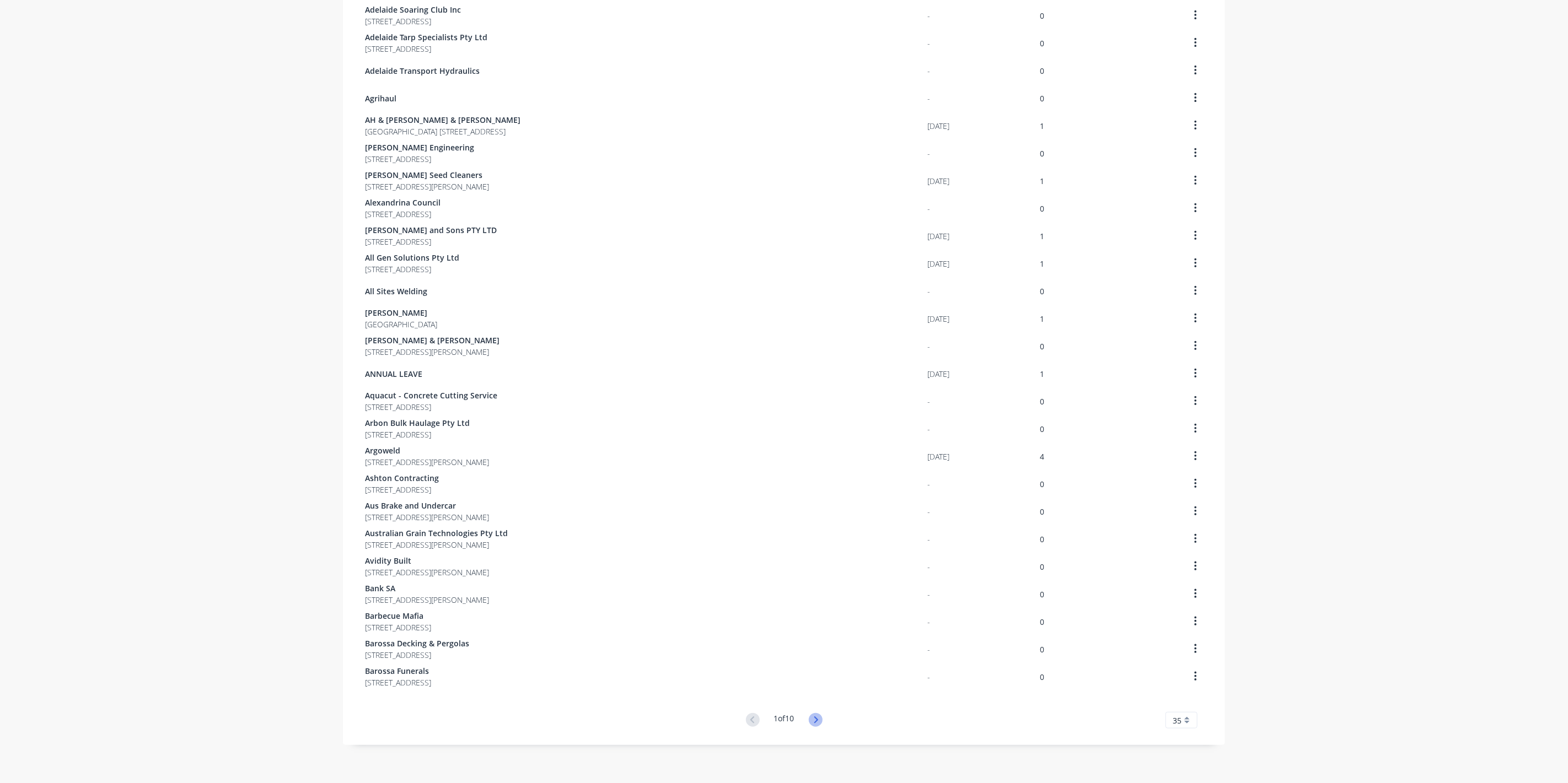
click at [816, 719] on icon at bounding box center [816, 720] width 14 height 14
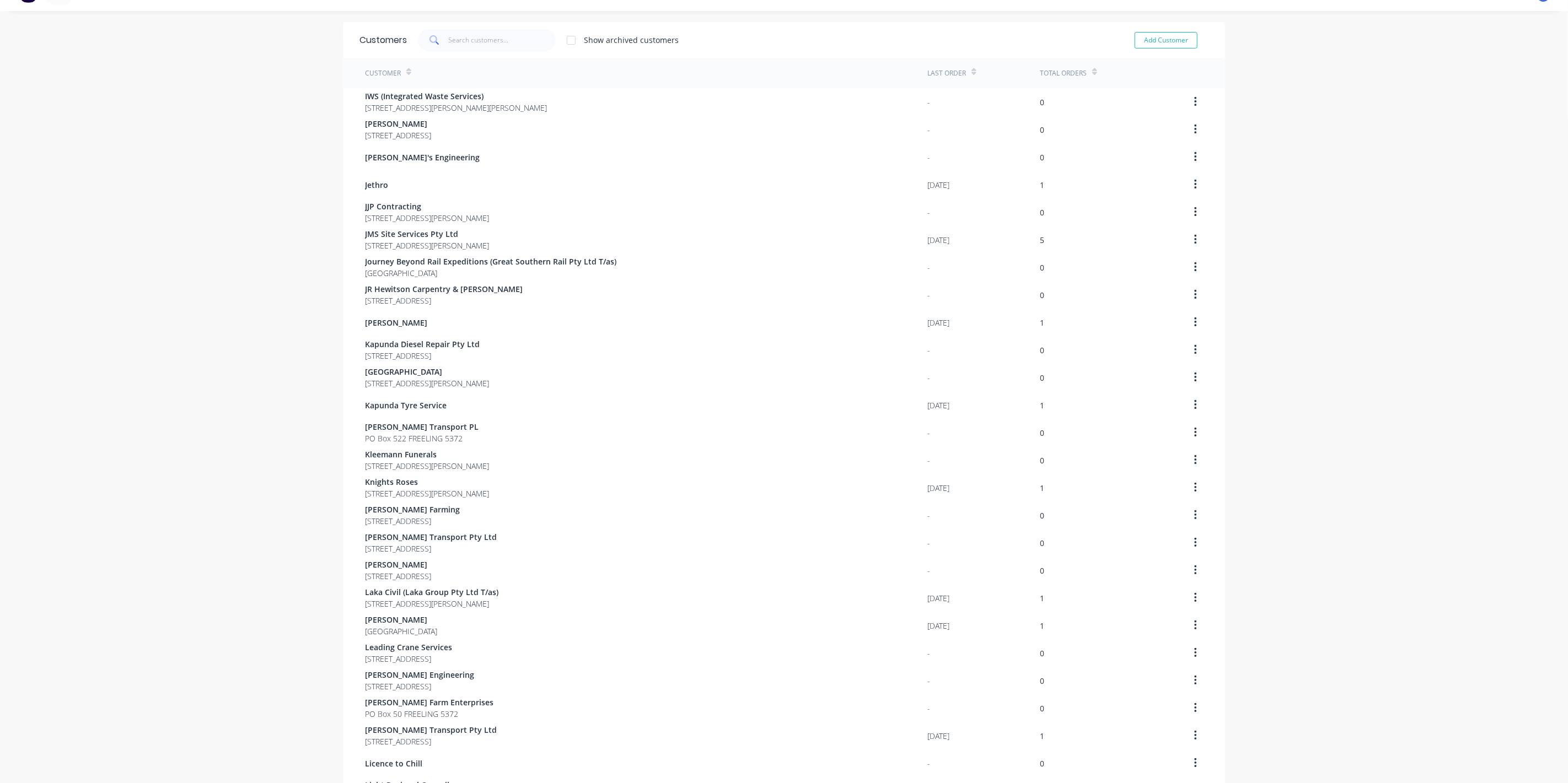
click at [816, 719] on div "Customers Show archived customers Add Customer Customer Last Order Total Orders…" at bounding box center [784, 578] width 882 height 1113
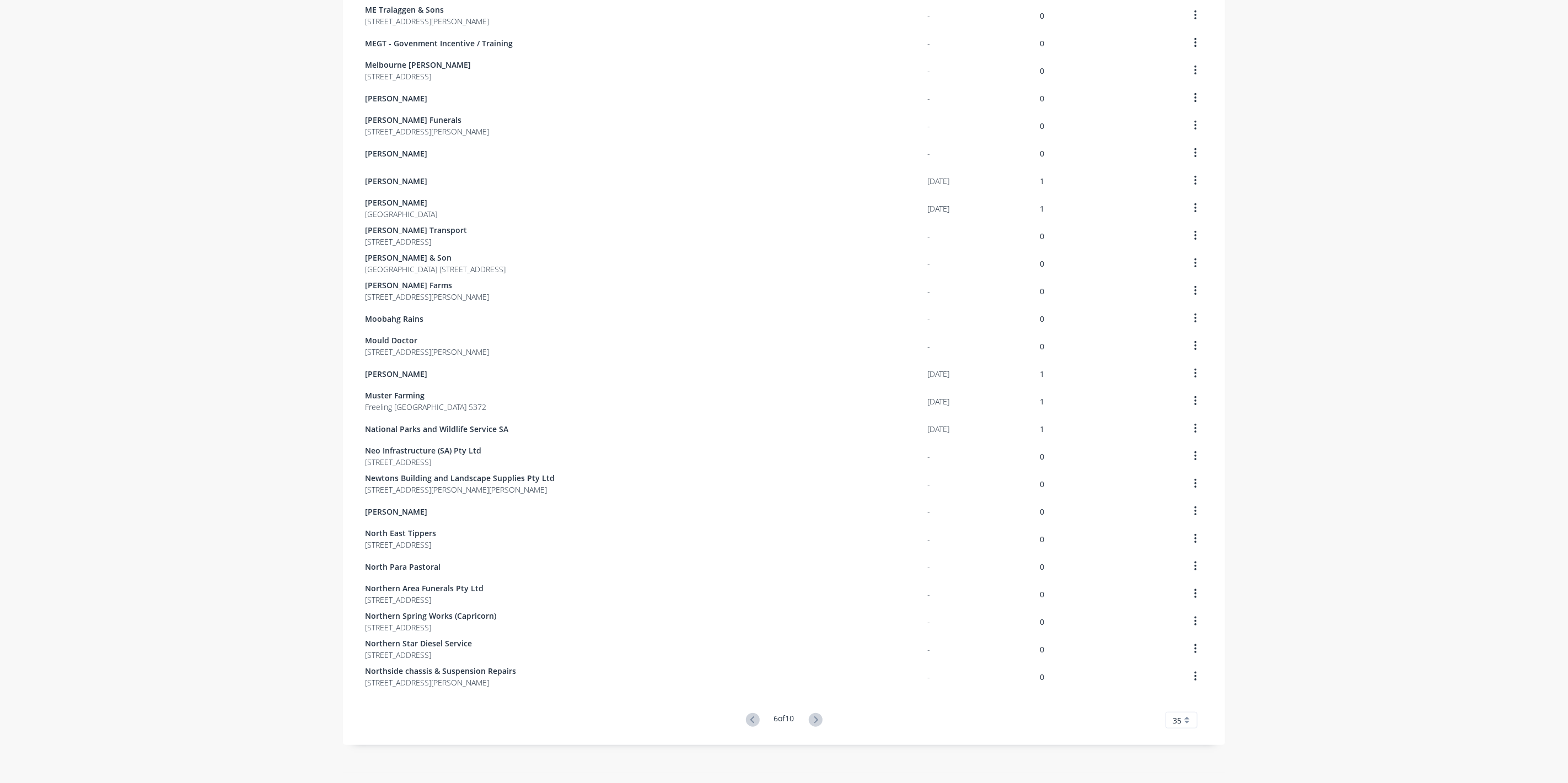
click at [816, 719] on icon at bounding box center [816, 720] width 14 height 14
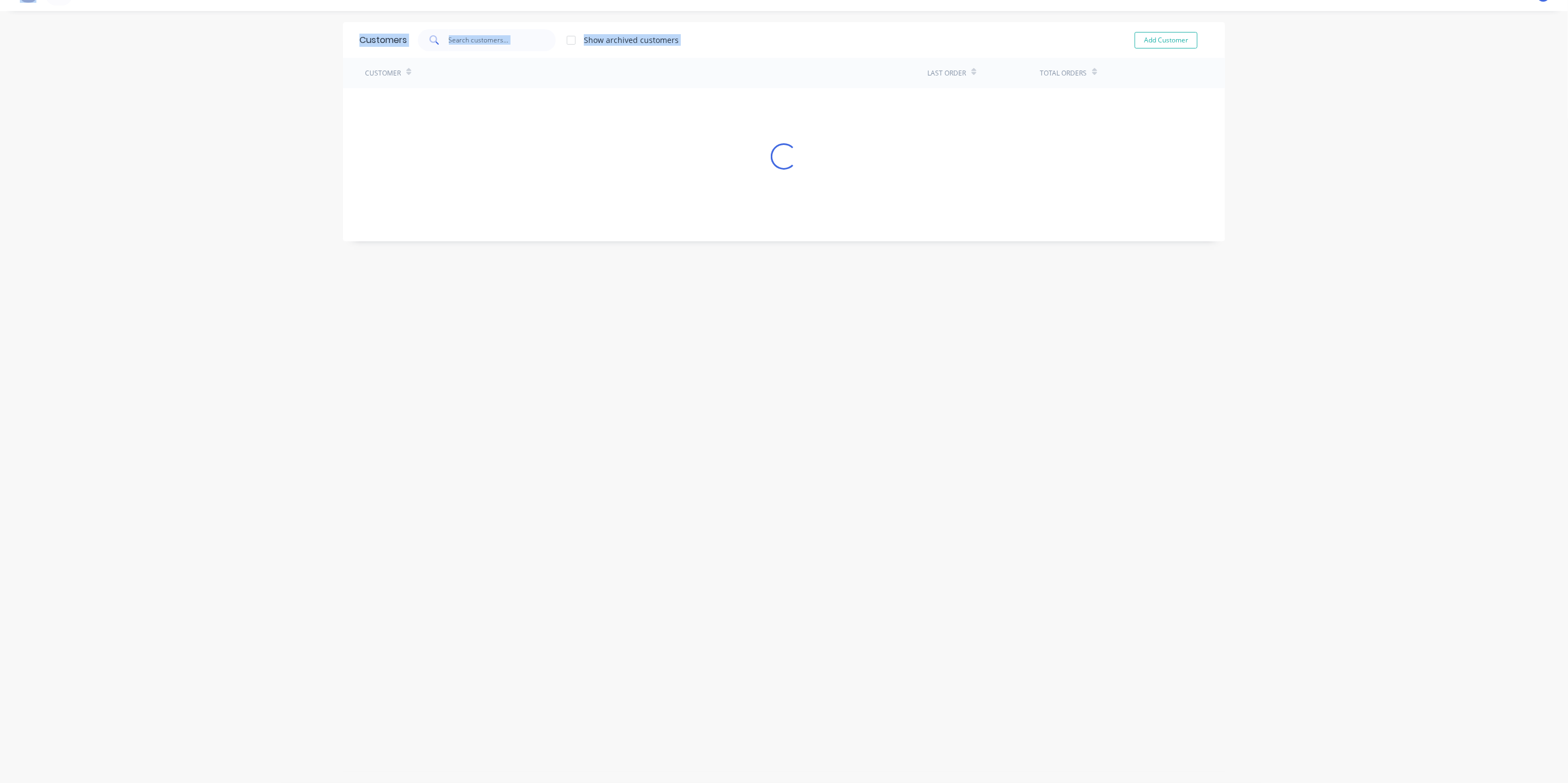
click at [816, 719] on div "Customers Show archived customers Add Customer Customer Last Order Total Orders…" at bounding box center [784, 396] width 882 height 750
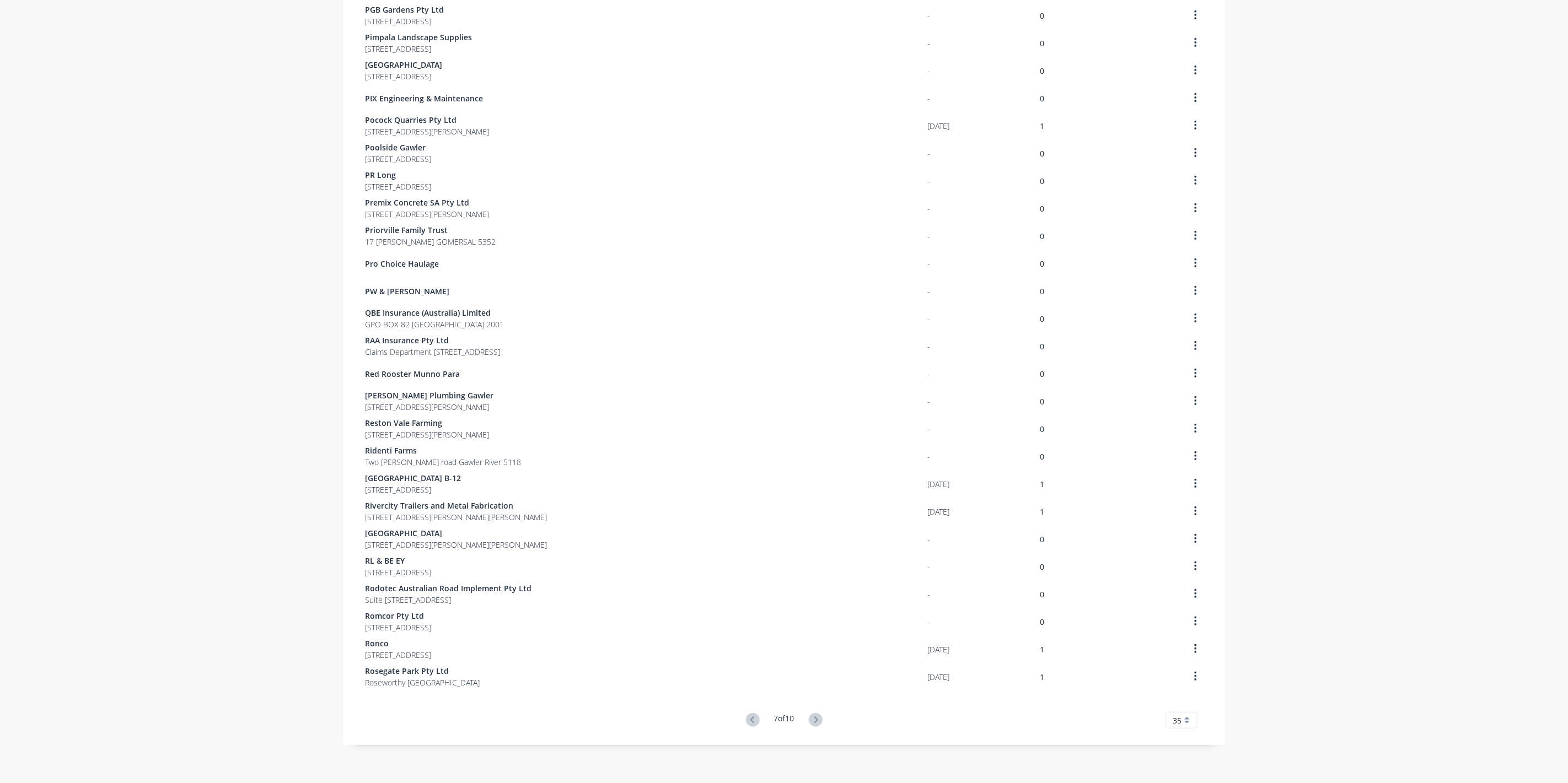
click at [816, 719] on icon at bounding box center [816, 720] width 14 height 14
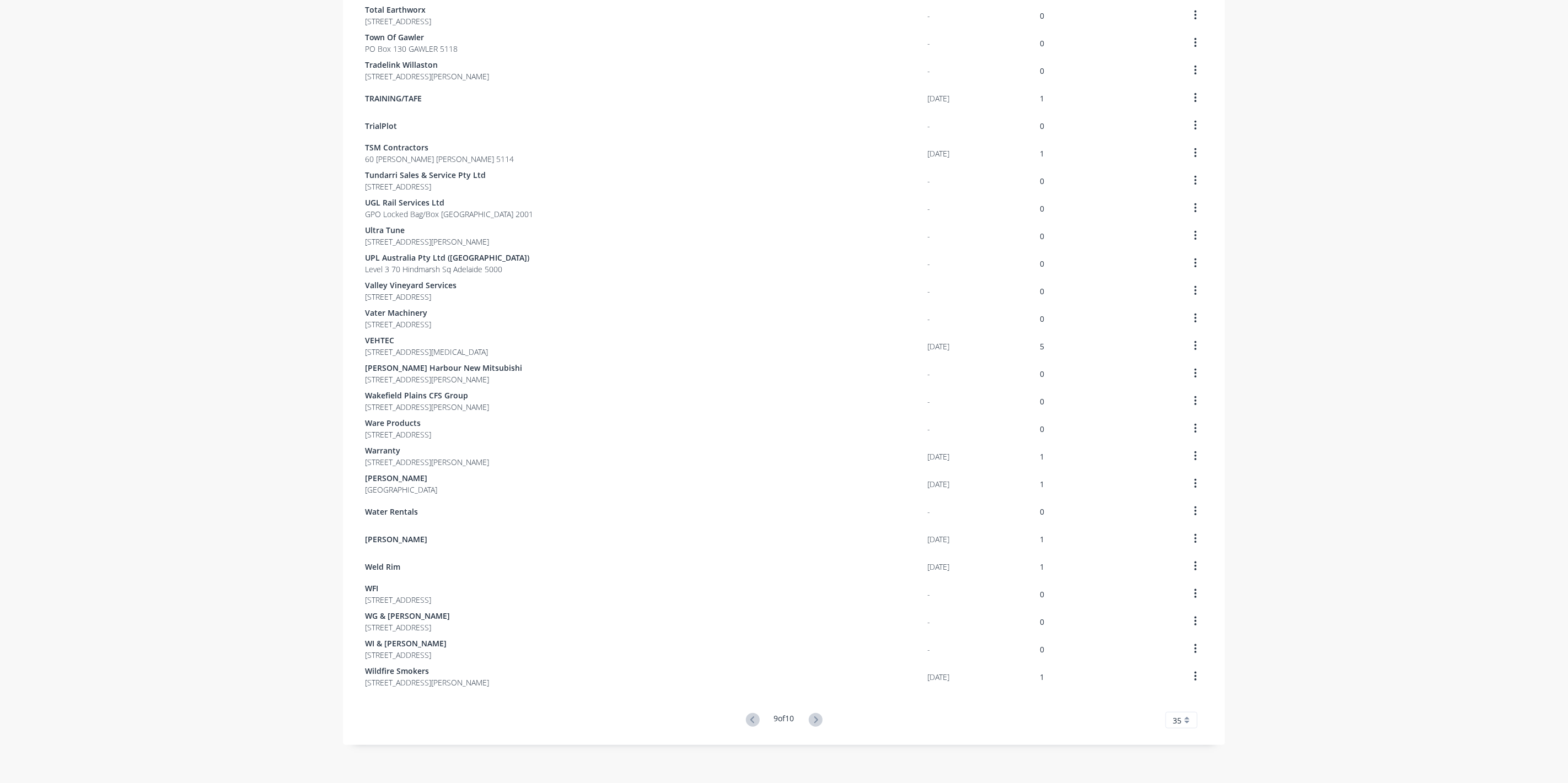
click at [816, 719] on icon at bounding box center [816, 720] width 14 height 14
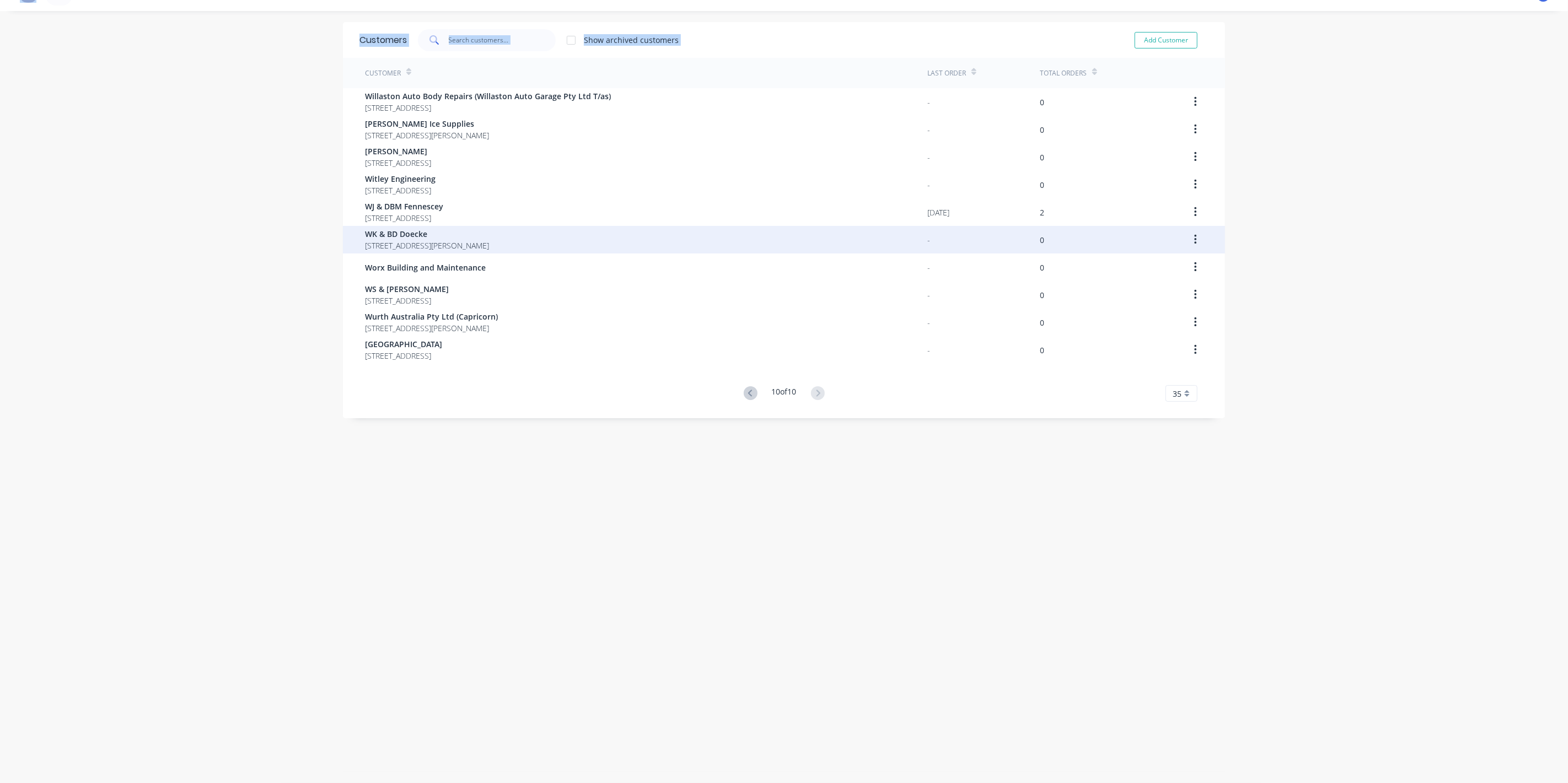
click at [387, 236] on span "WK & BD Doecke" at bounding box center [427, 233] width 124 height 11
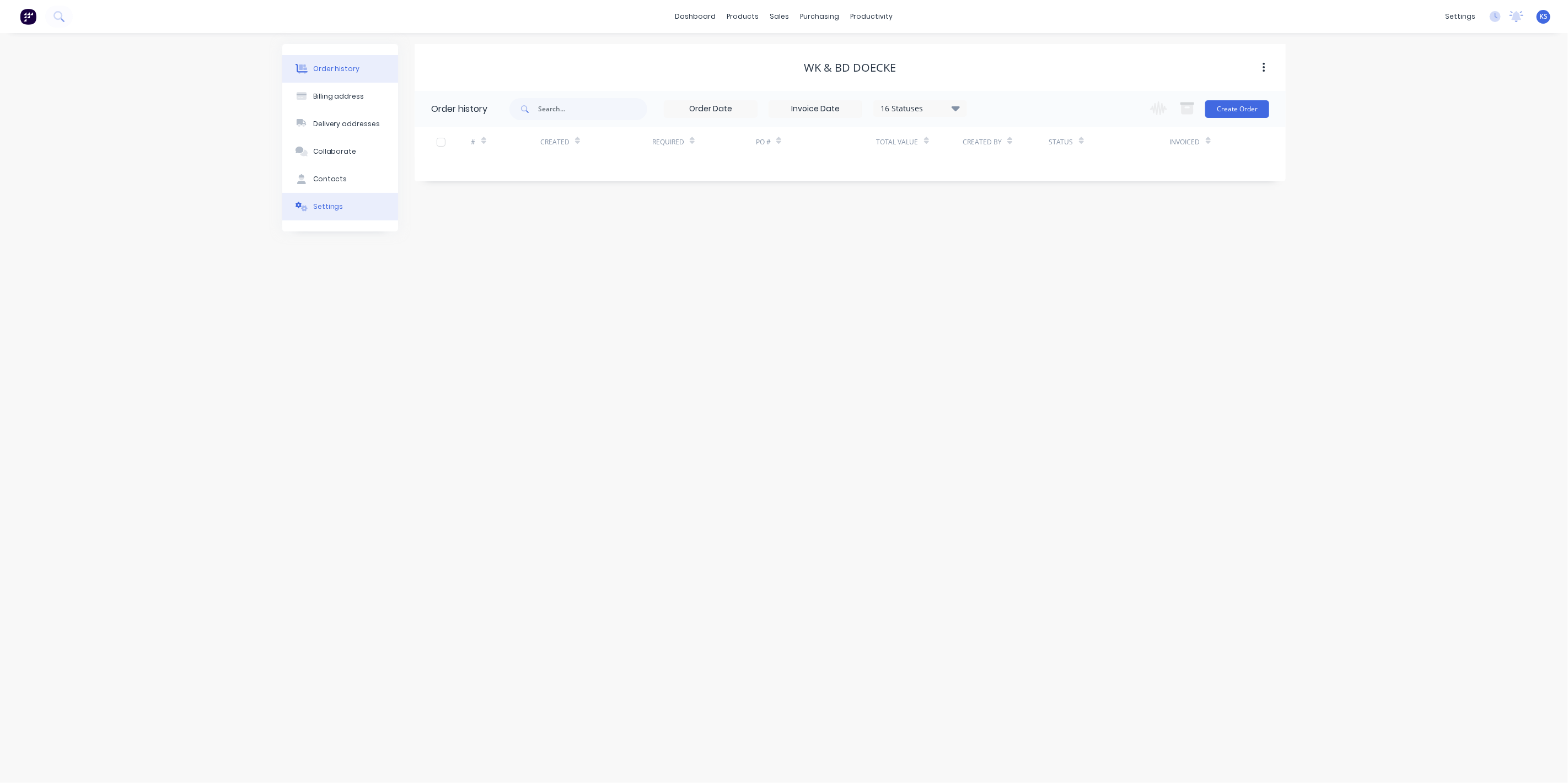
click at [353, 212] on button "Settings" at bounding box center [340, 206] width 116 height 28
click at [433, 342] on div at bounding box center [435, 342] width 22 height 22
click at [555, 361] on div at bounding box center [568, 366] width 122 height 14
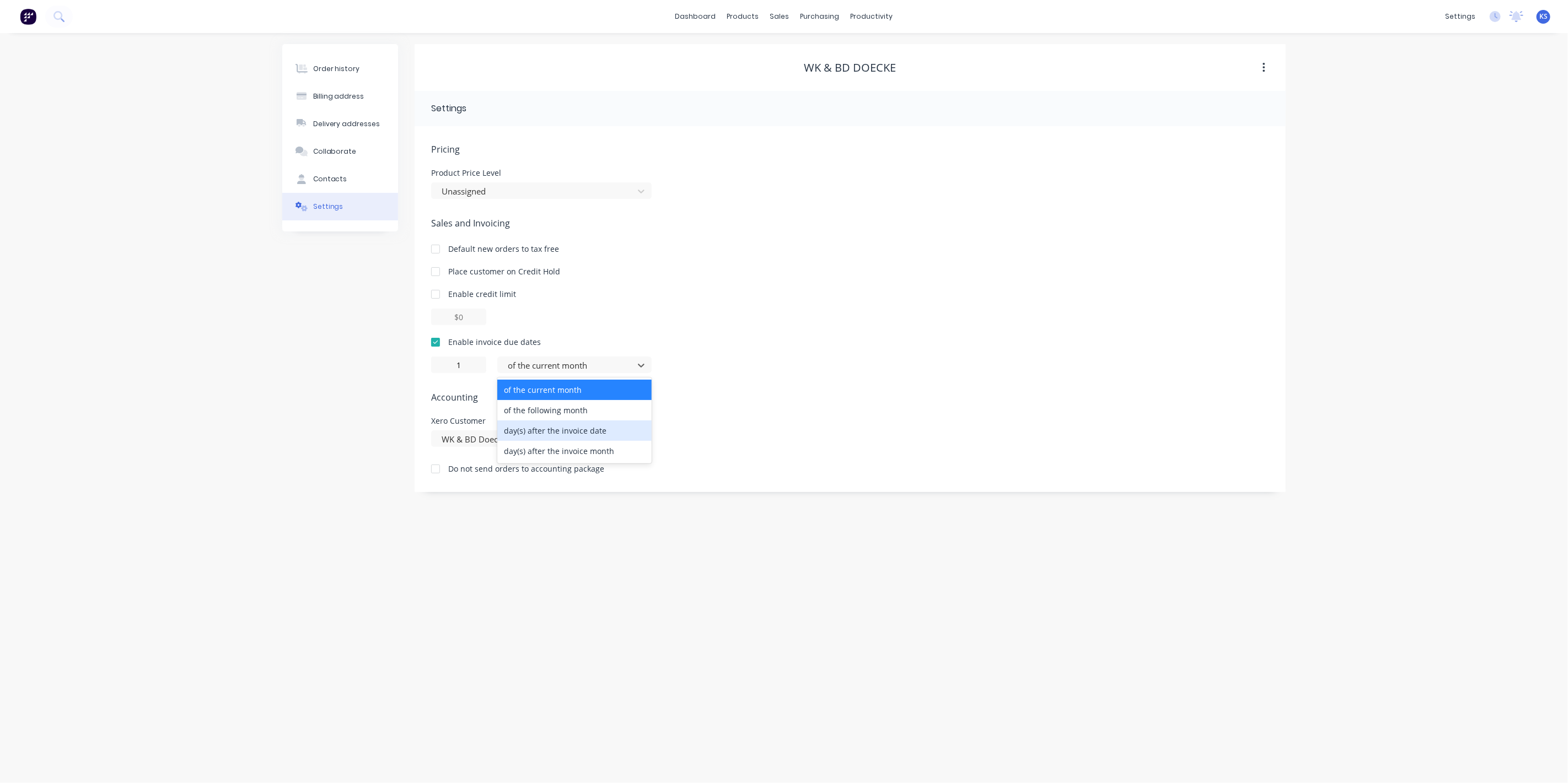
click at [565, 438] on div "day(s) after the invoice date" at bounding box center [574, 430] width 155 height 20
type input "0"
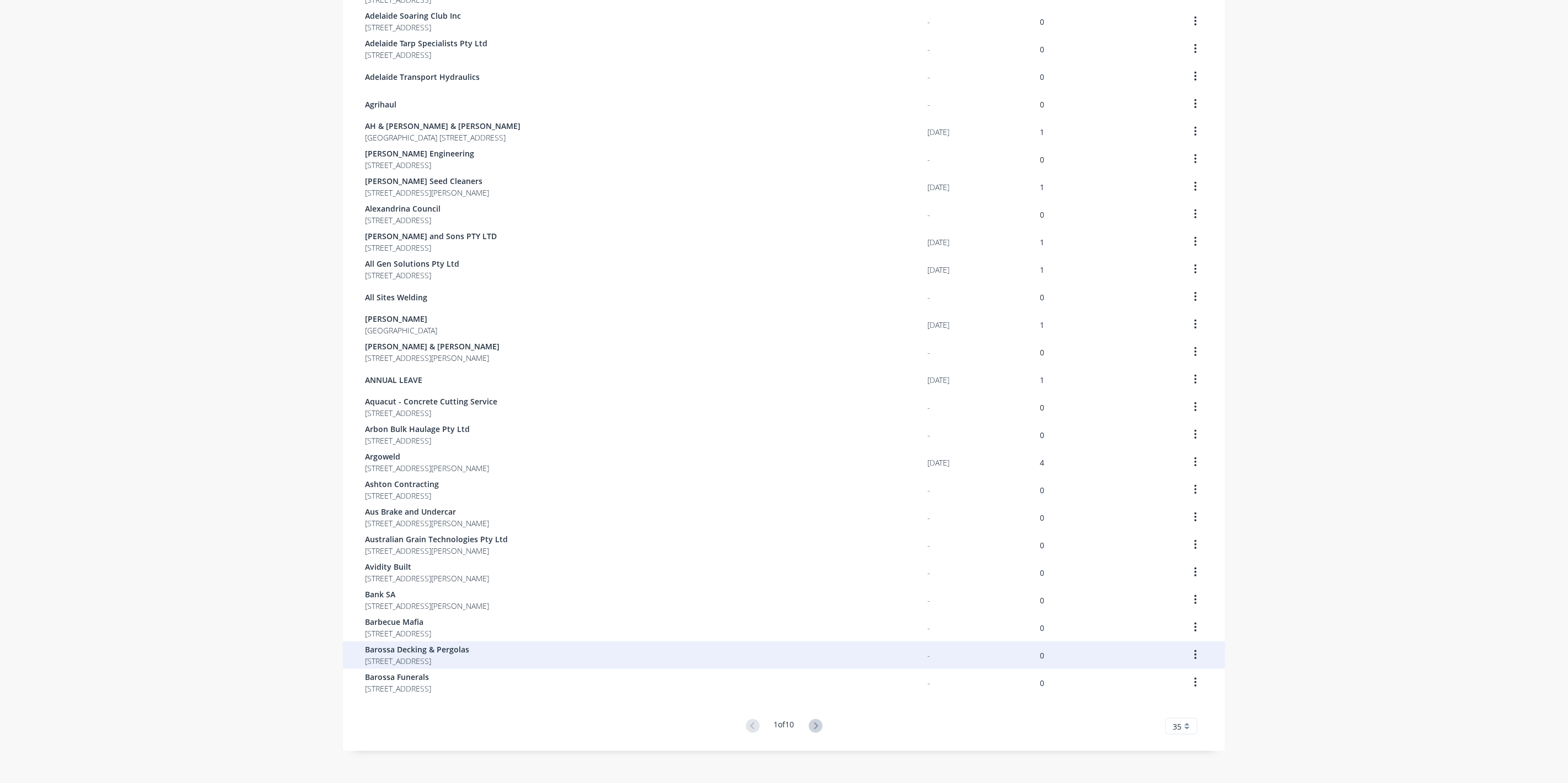
scroll to position [384, 0]
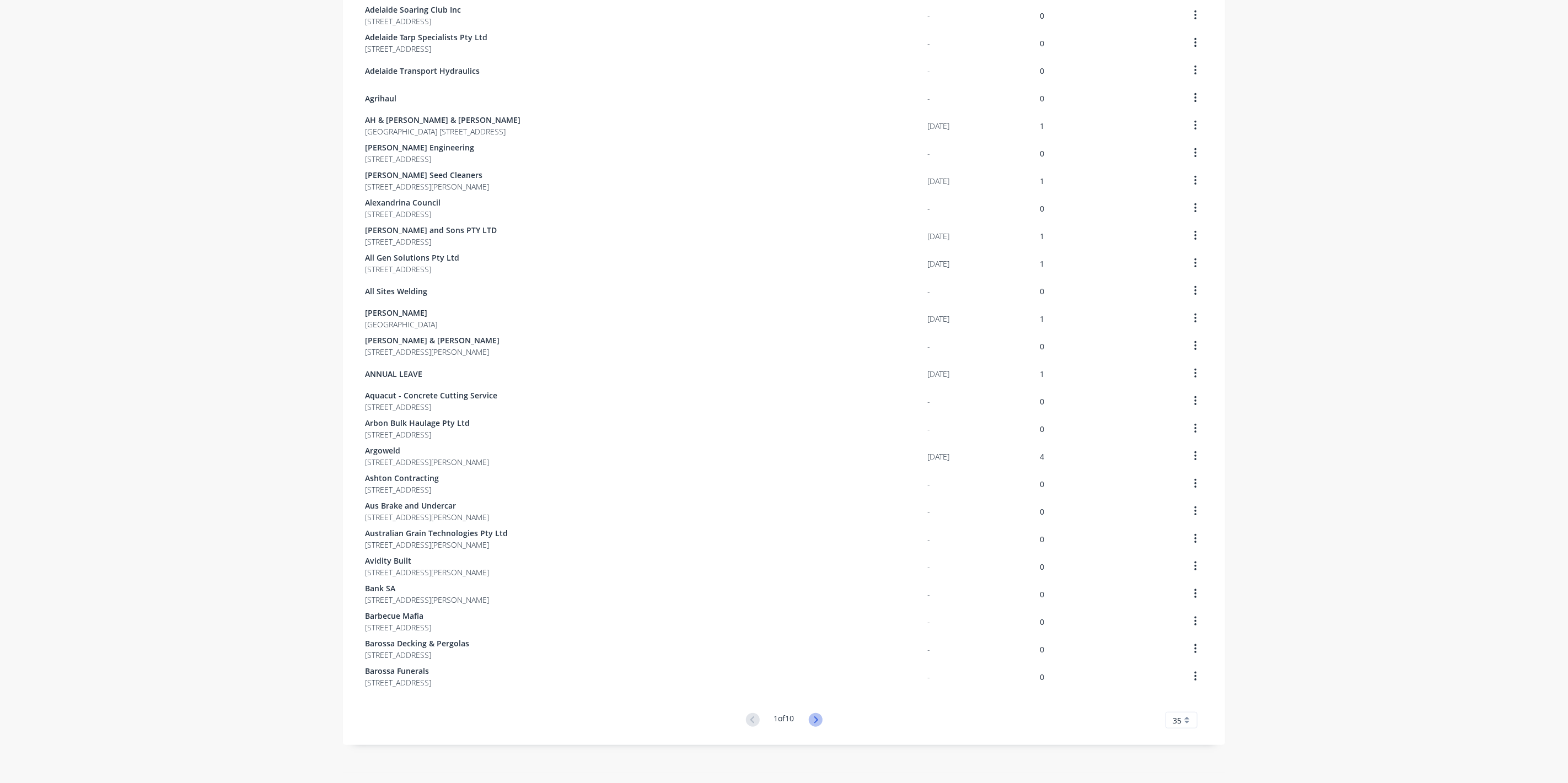
click at [816, 717] on icon at bounding box center [816, 720] width 14 height 14
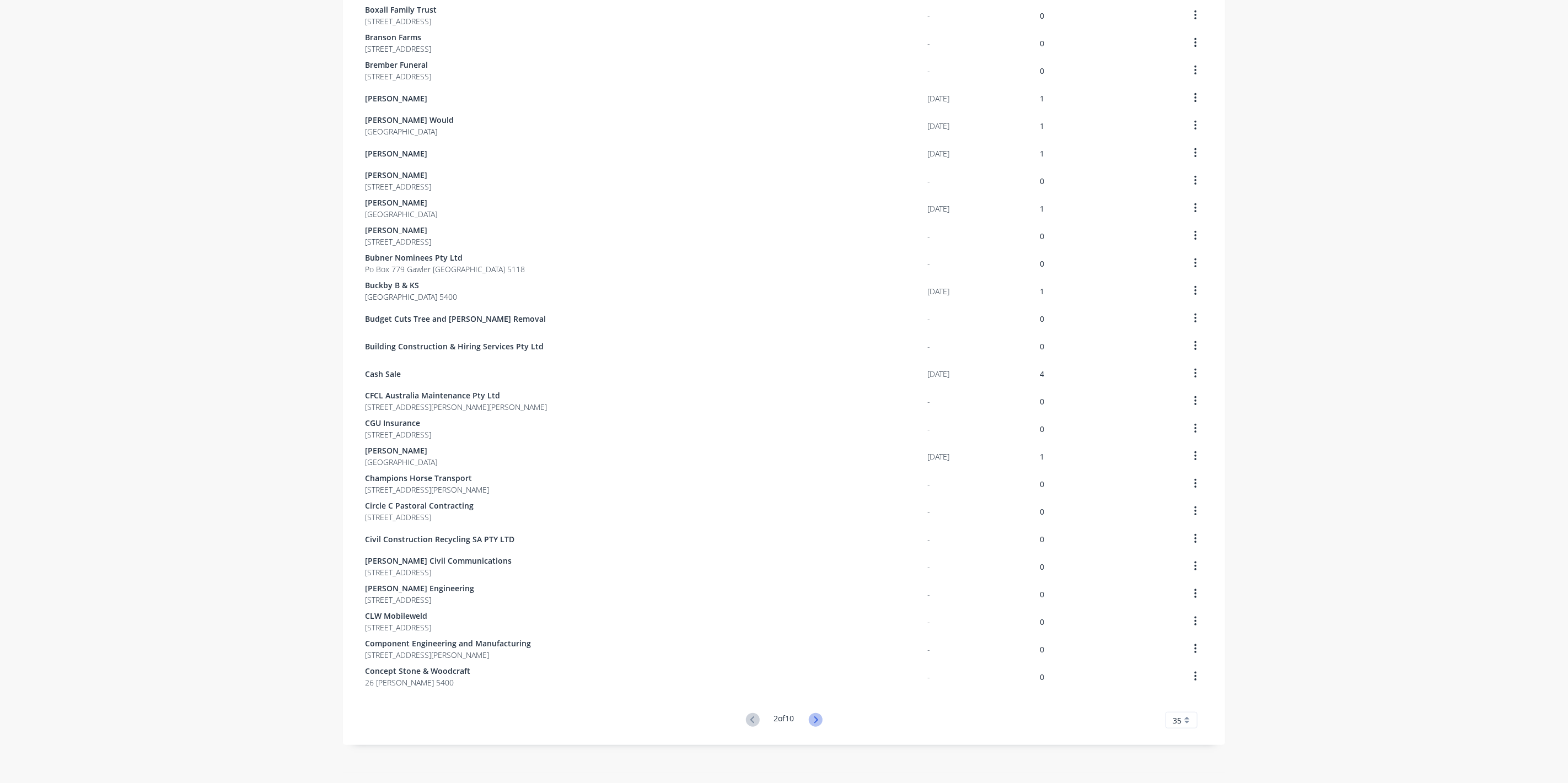
click at [817, 717] on icon at bounding box center [816, 720] width 14 height 14
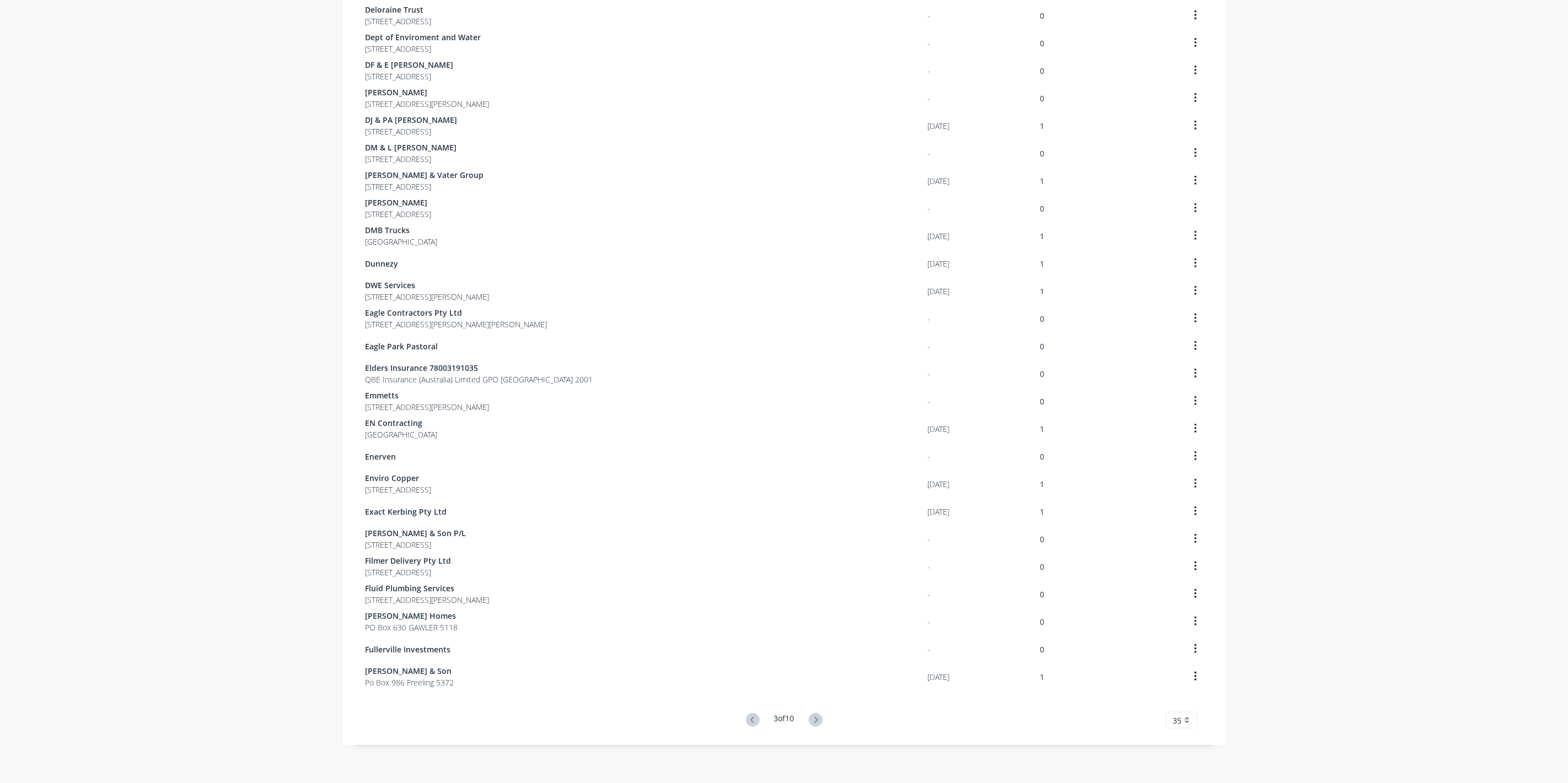
click at [819, 717] on icon at bounding box center [816, 720] width 14 height 14
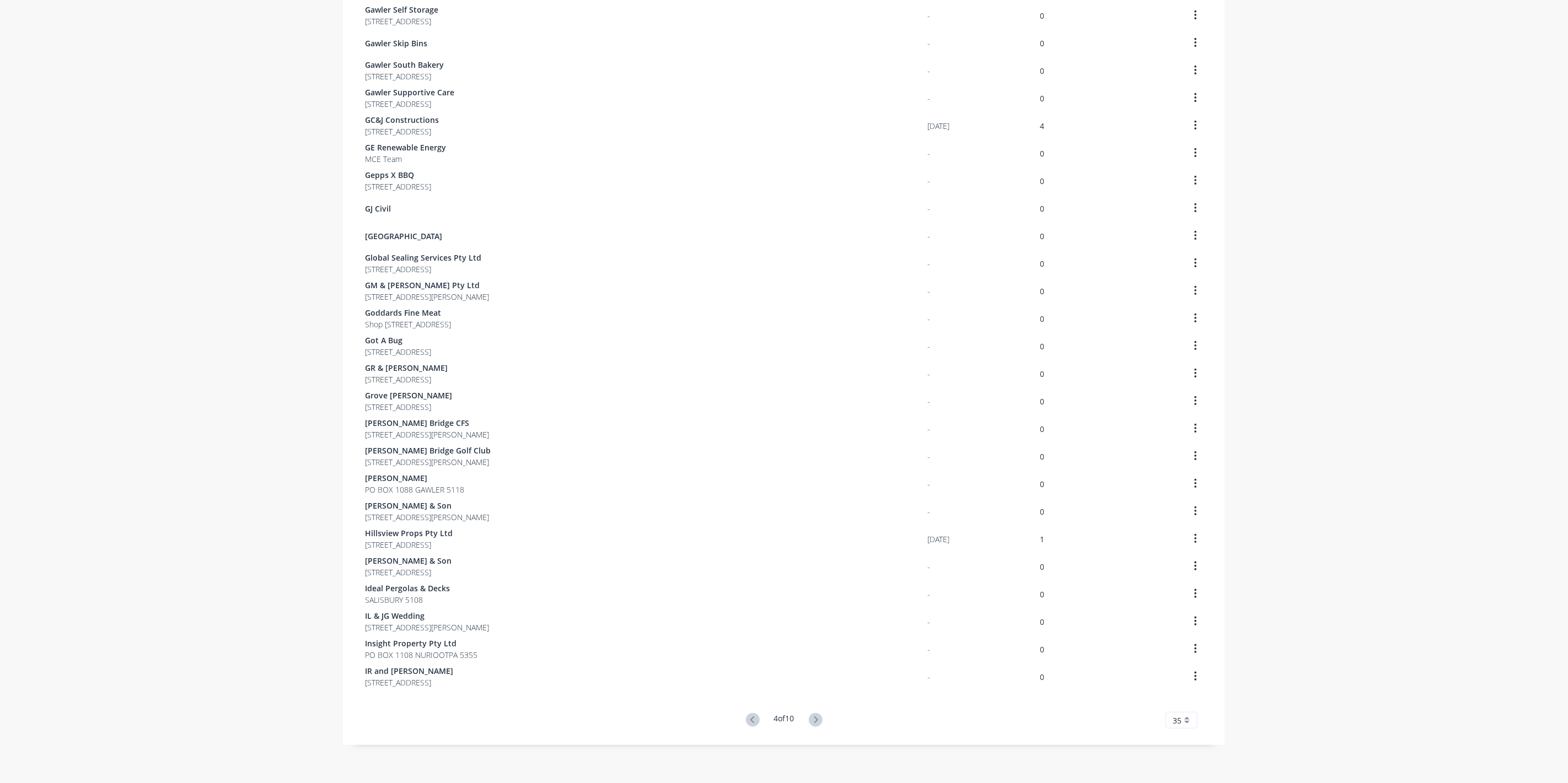
click at [819, 717] on icon at bounding box center [816, 720] width 14 height 14
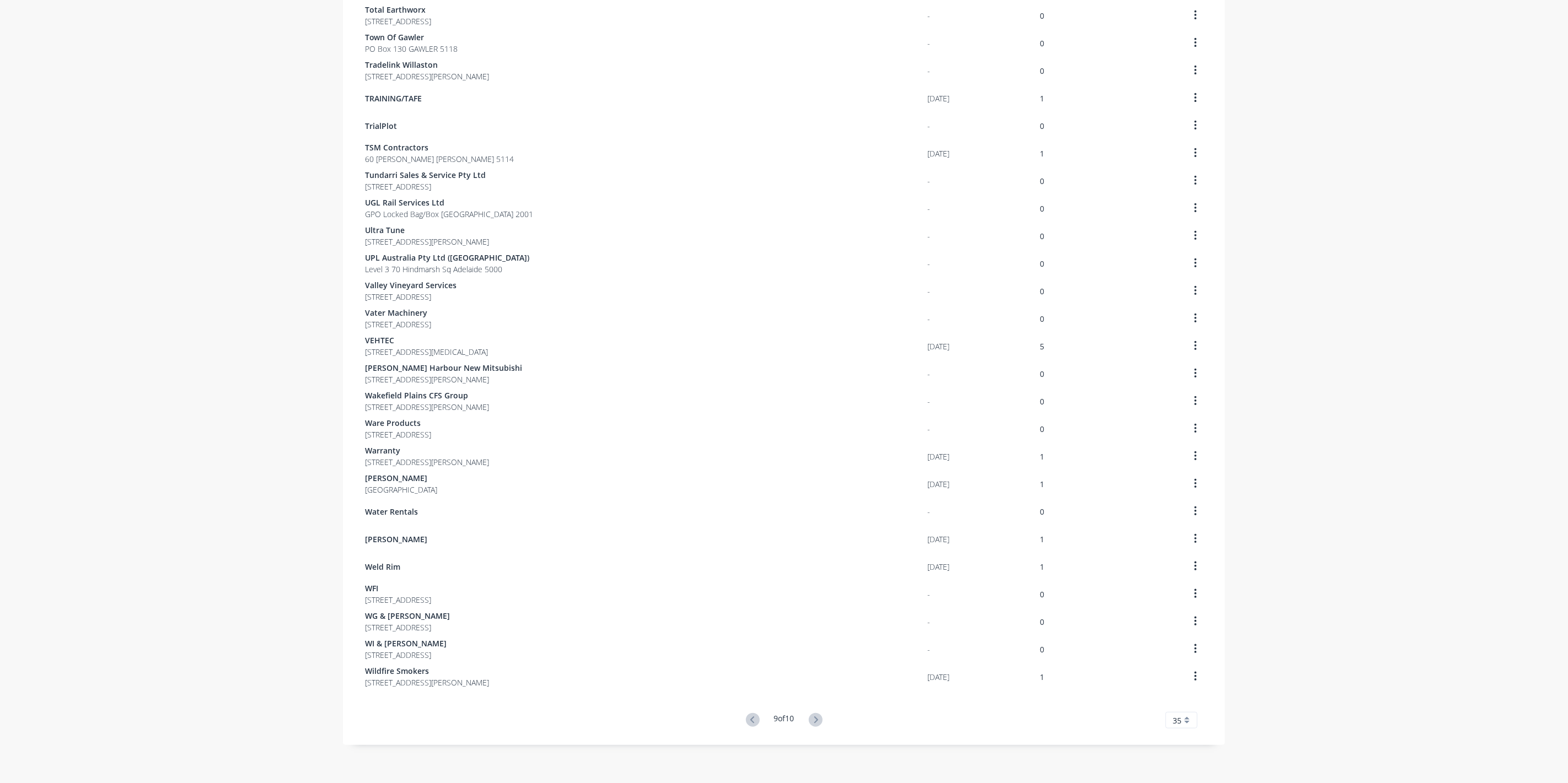
click at [819, 718] on icon at bounding box center [816, 720] width 14 height 14
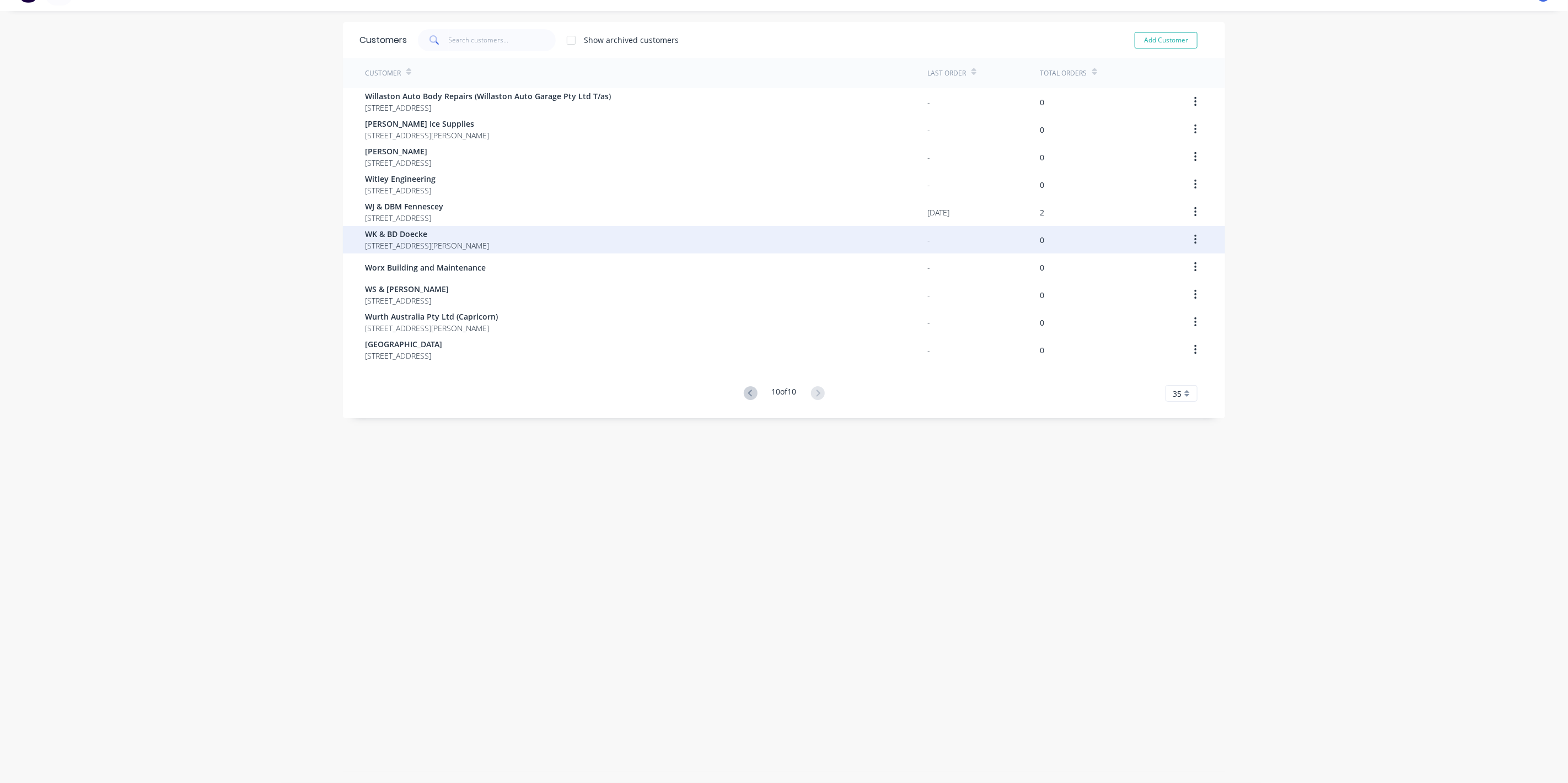
click at [384, 244] on span "[STREET_ADDRESS][PERSON_NAME]" at bounding box center [427, 245] width 124 height 11
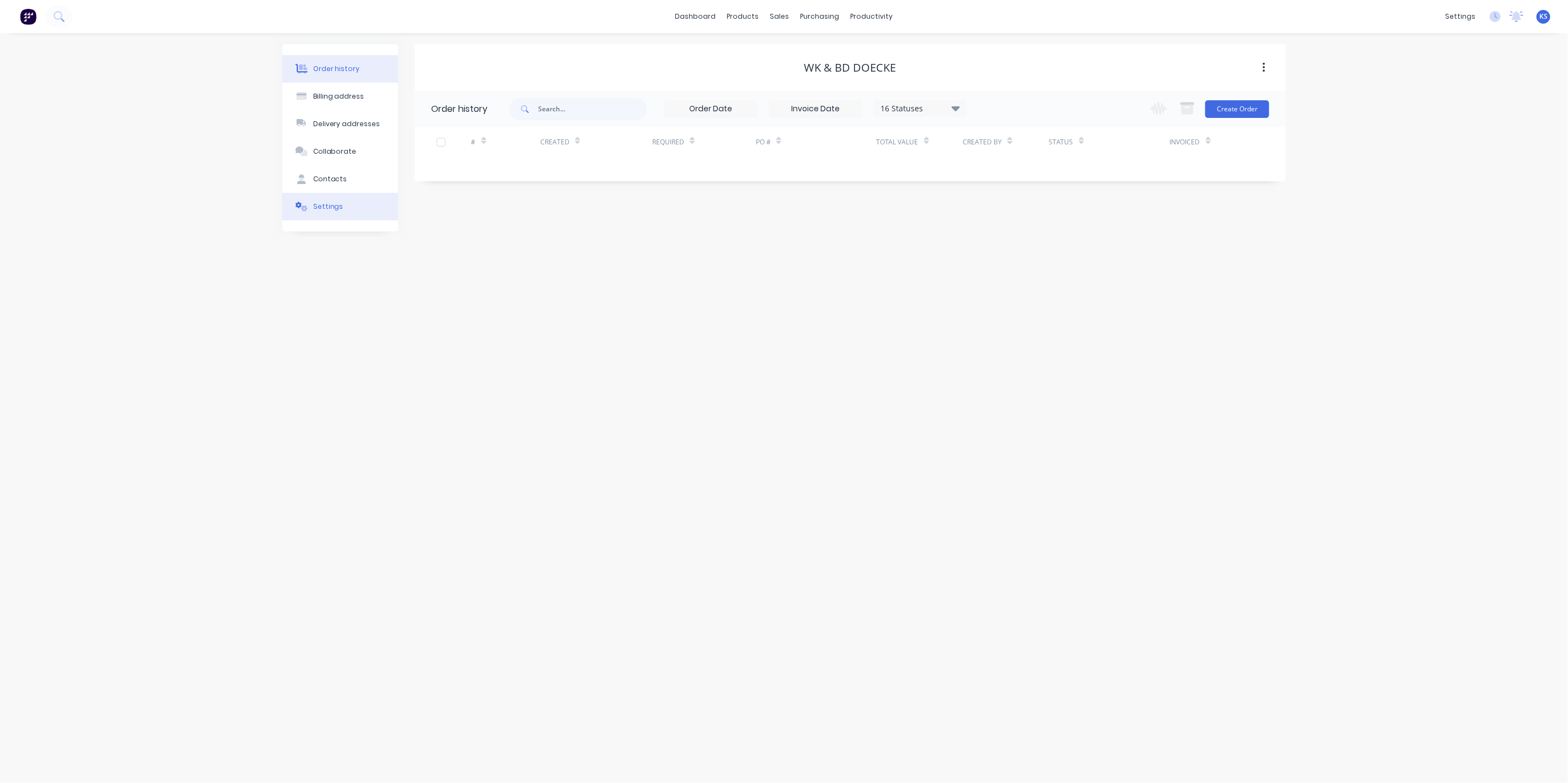
click at [365, 215] on button "Settings" at bounding box center [340, 206] width 116 height 28
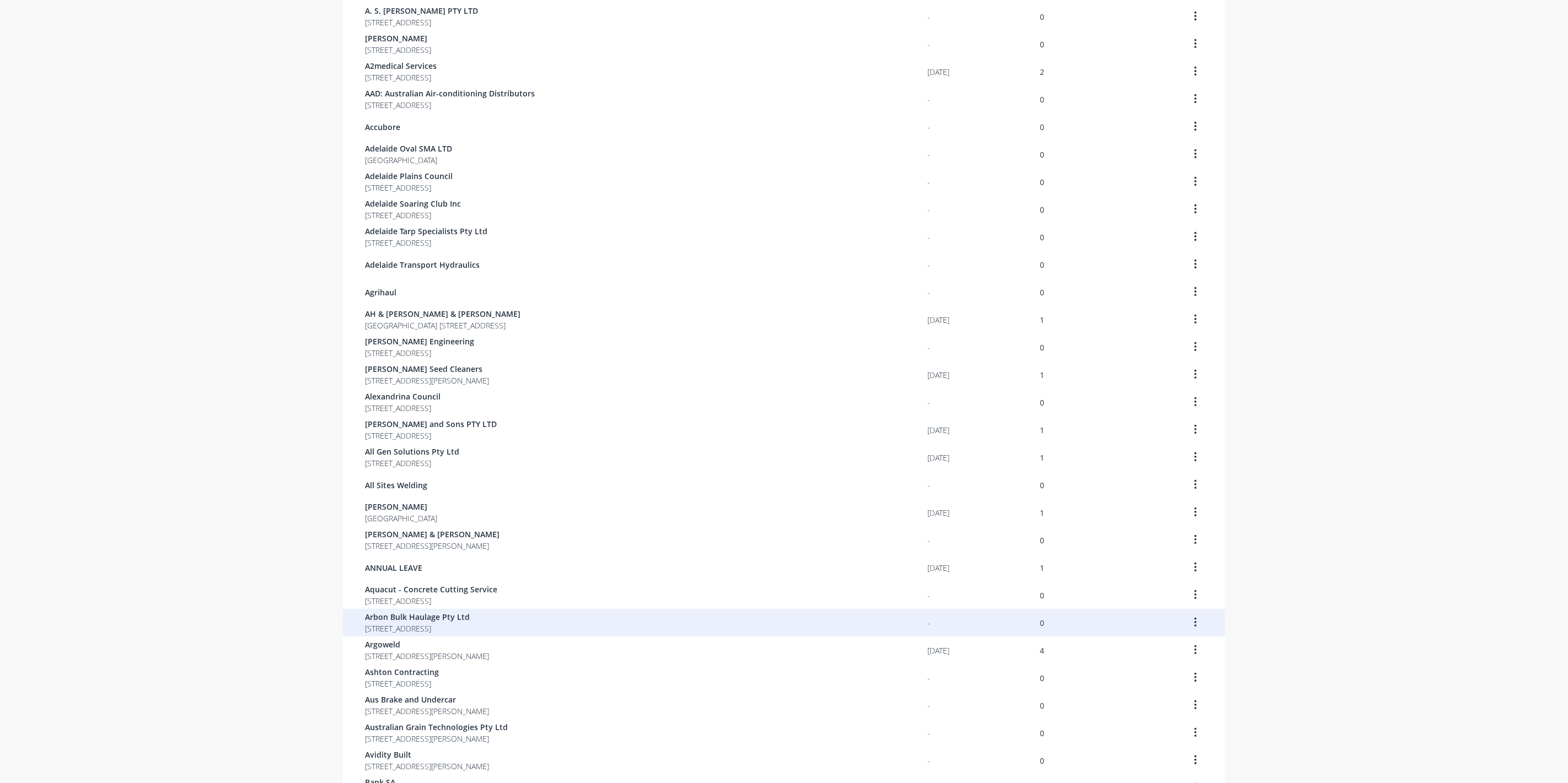
scroll to position [384, 0]
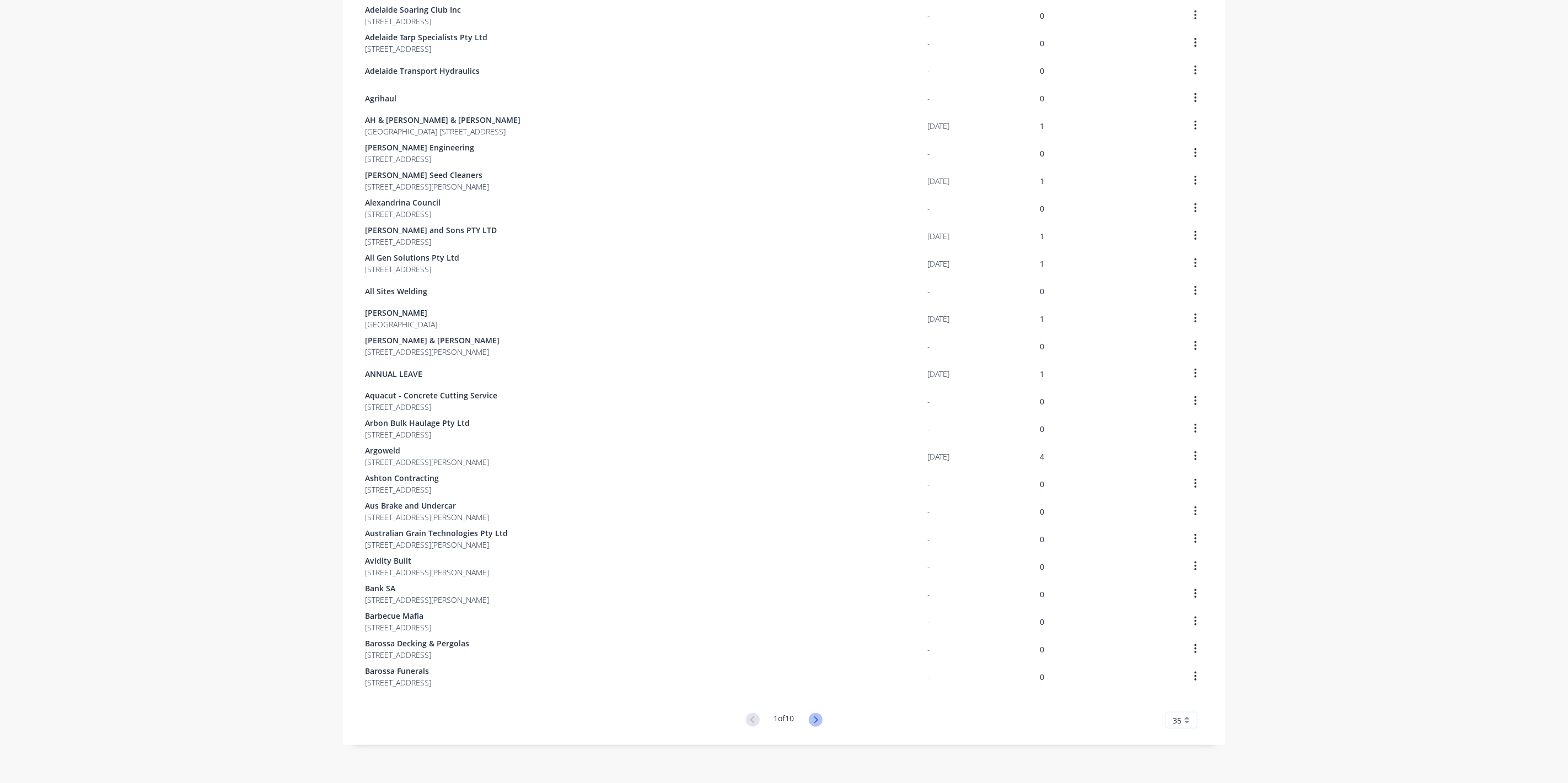
click at [815, 721] on icon at bounding box center [816, 720] width 14 height 14
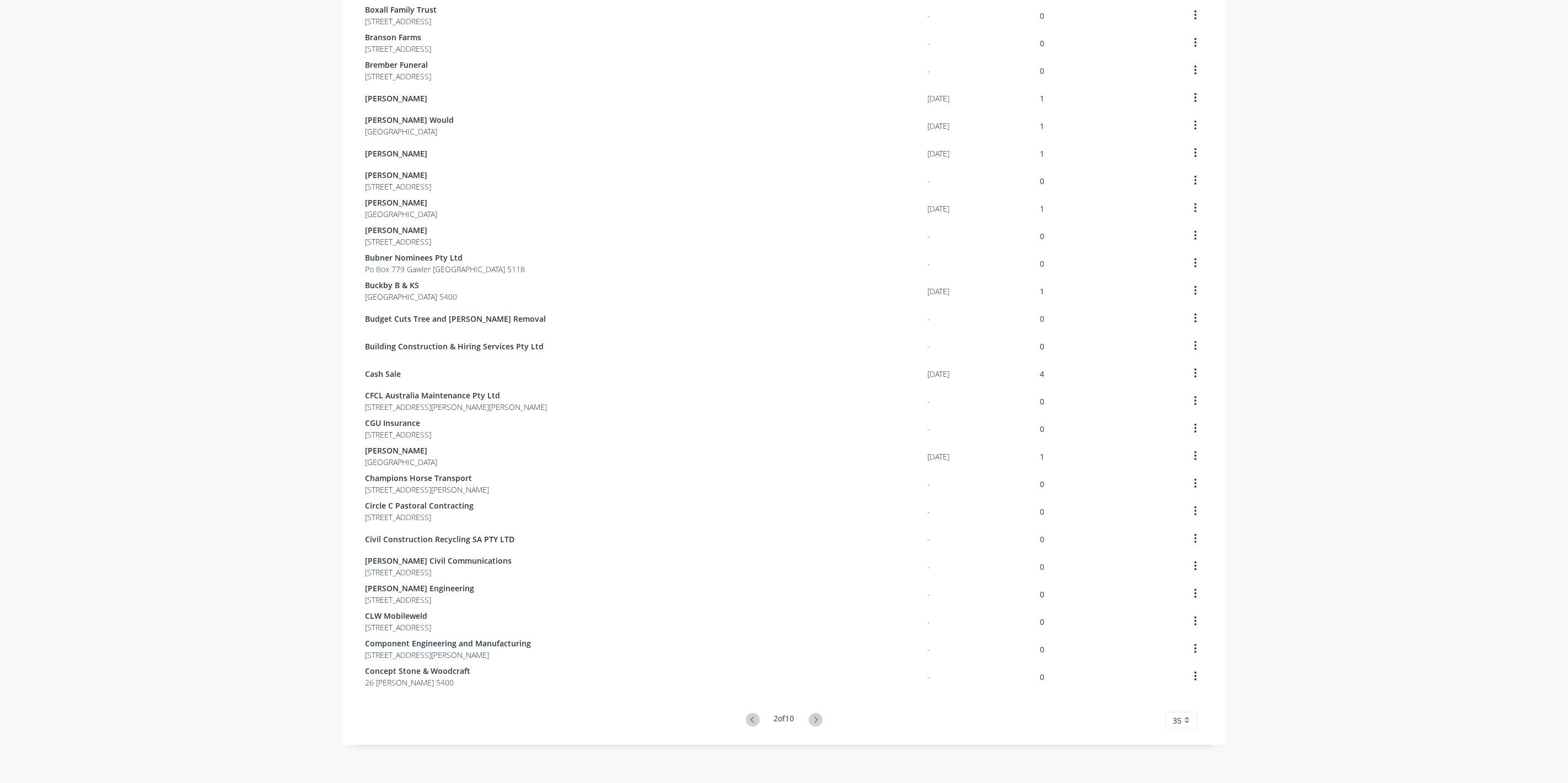
click at [817, 720] on g at bounding box center [816, 720] width 14 height 14
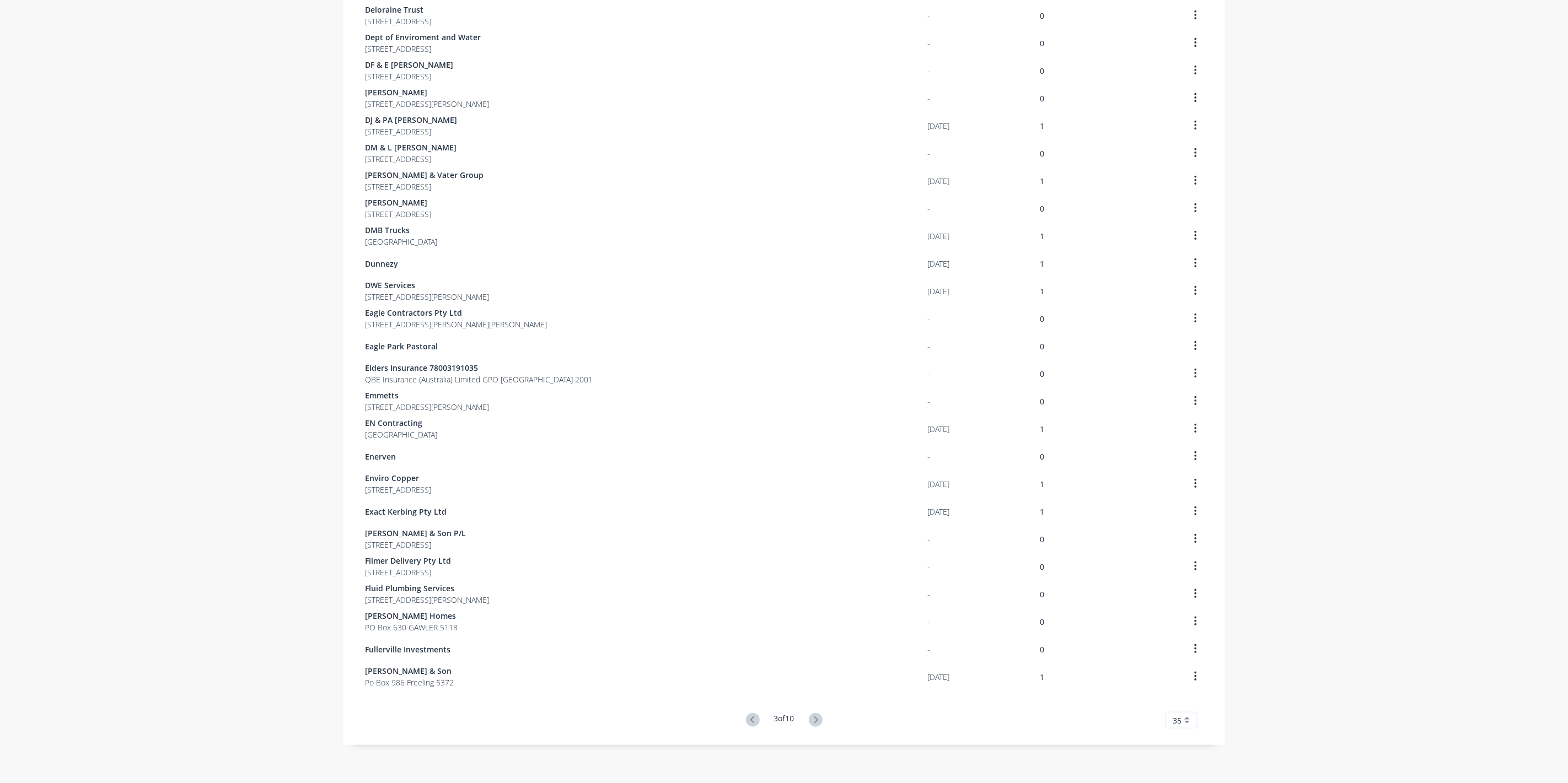
click at [819, 720] on icon at bounding box center [816, 720] width 14 height 14
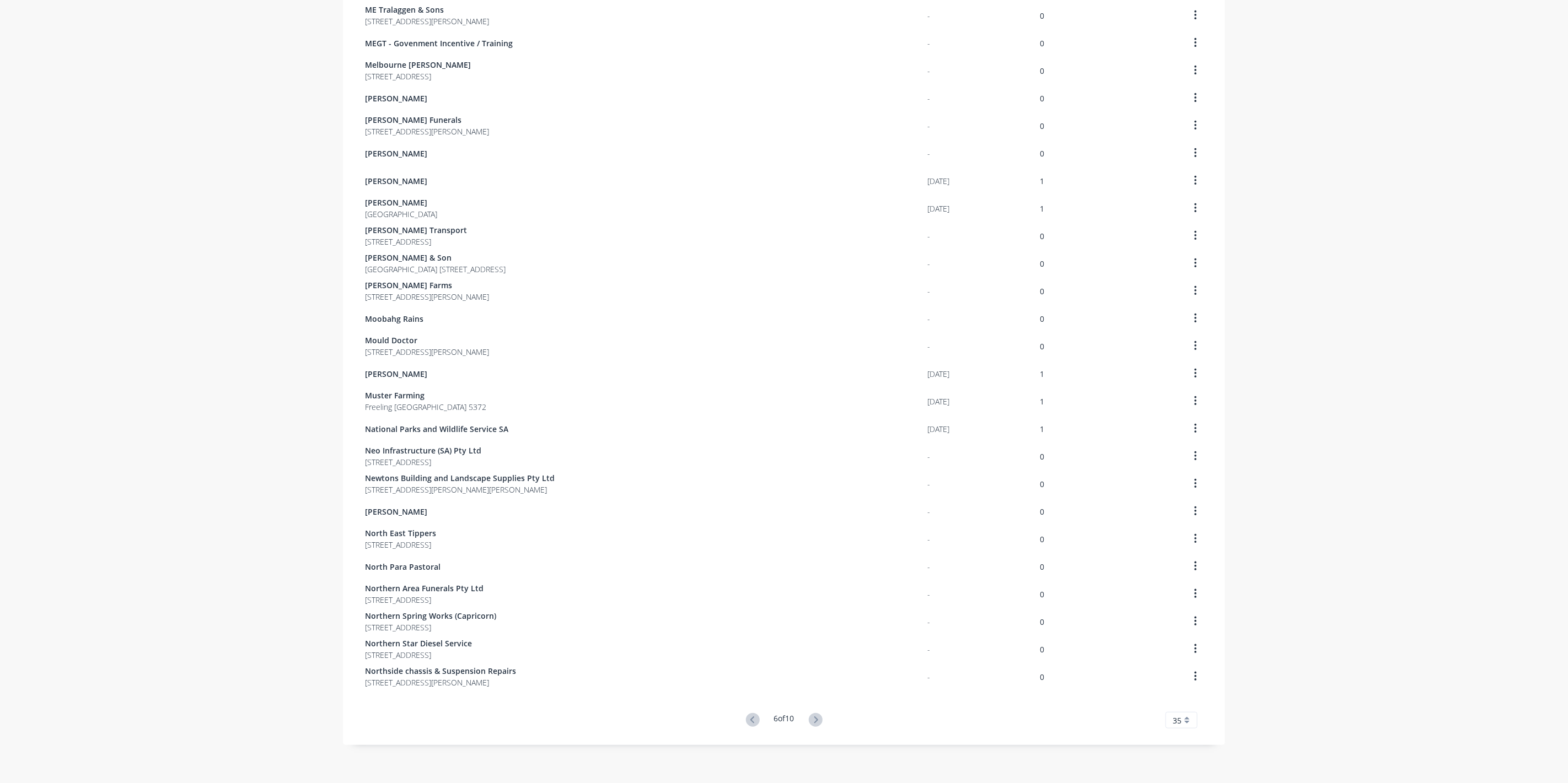
click at [819, 720] on icon at bounding box center [816, 720] width 14 height 14
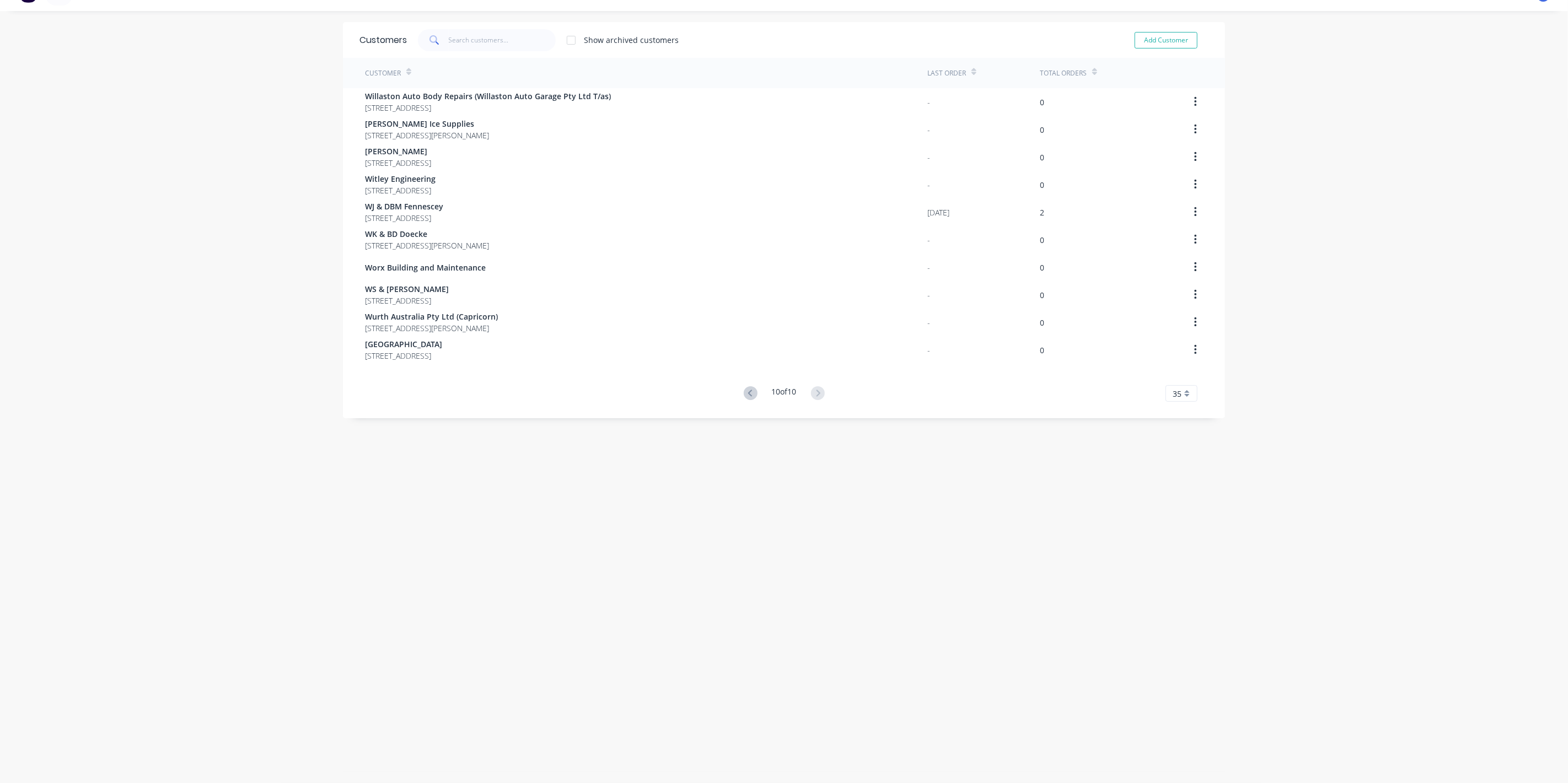
scroll to position [22, 0]
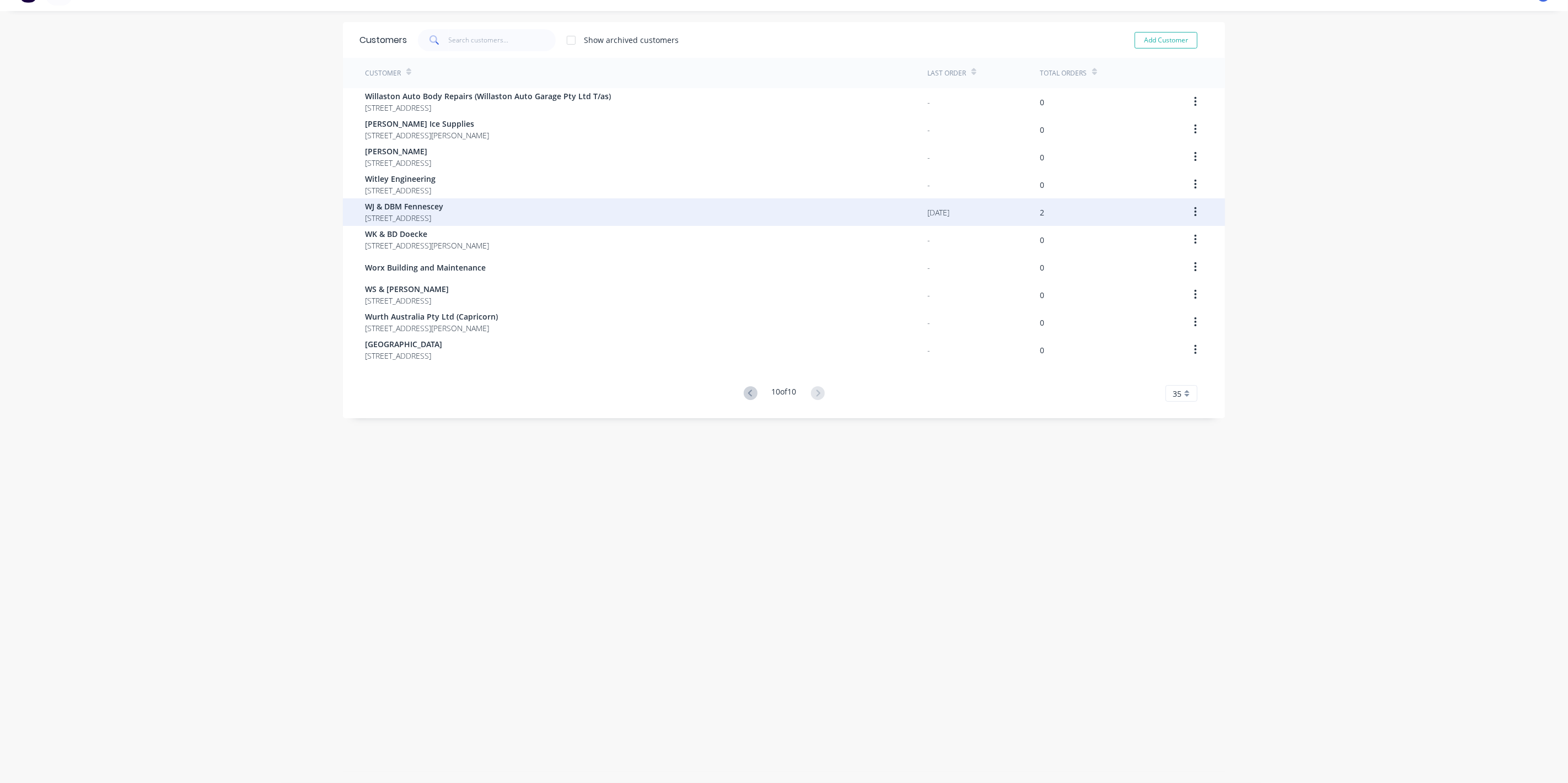
click at [408, 212] on span "[STREET_ADDRESS]" at bounding box center [404, 218] width 78 height 11
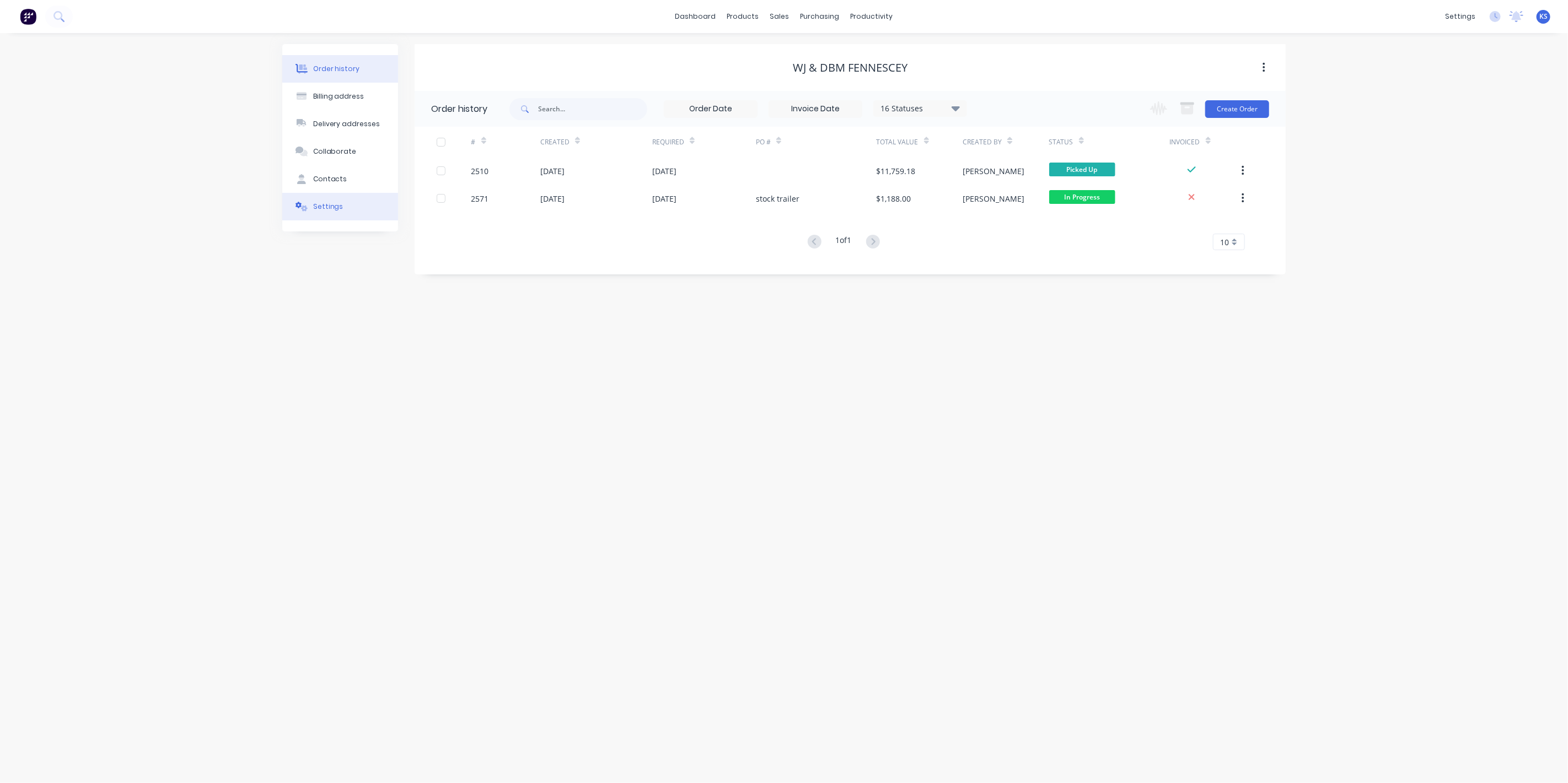
click at [366, 204] on button "Settings" at bounding box center [340, 206] width 116 height 28
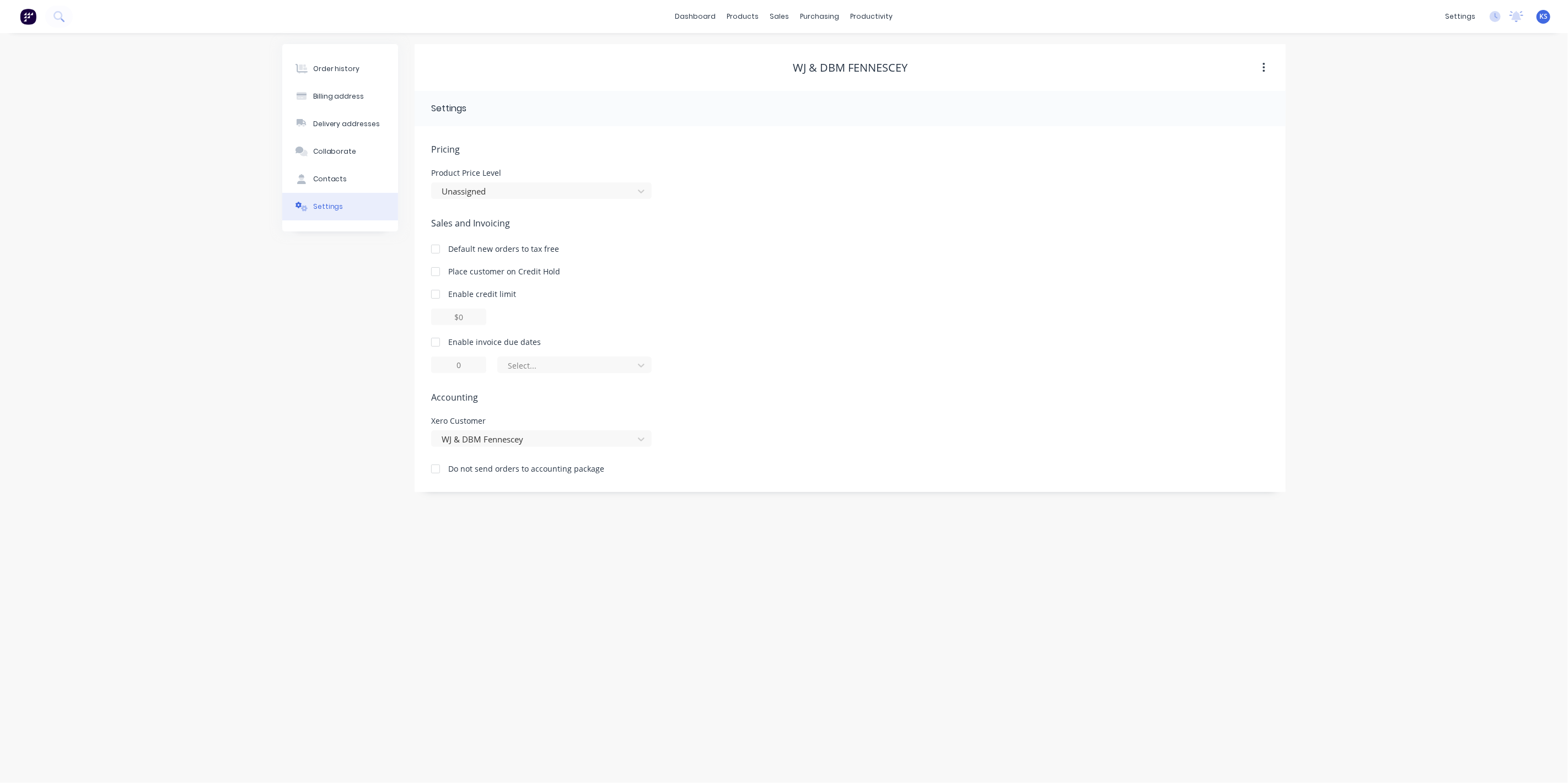
click at [429, 342] on div at bounding box center [435, 342] width 22 height 22
click at [523, 365] on div at bounding box center [568, 366] width 122 height 14
click at [531, 432] on div "day(s) after the invoice date" at bounding box center [574, 430] width 155 height 20
type input "0"
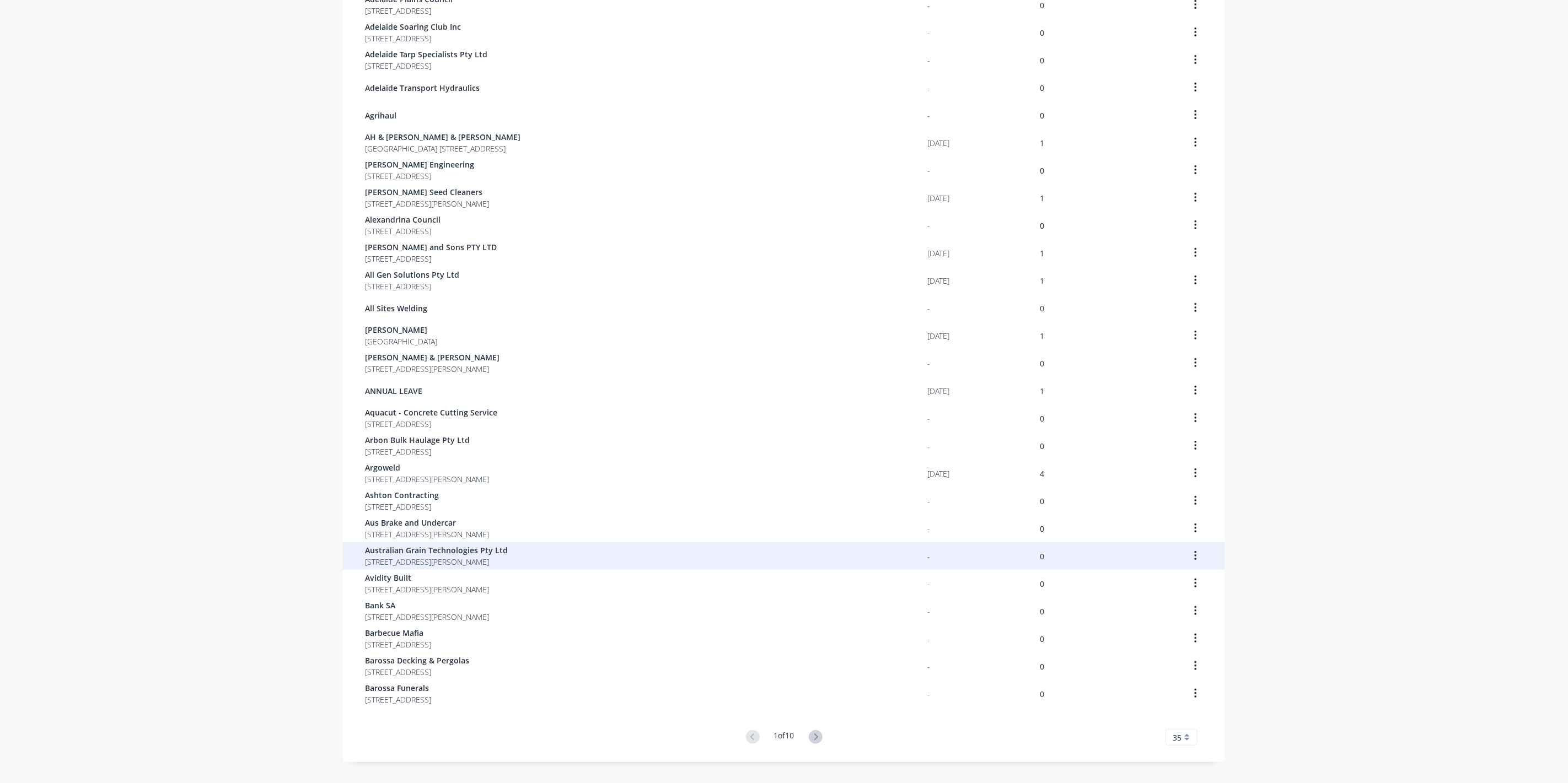
scroll to position [384, 0]
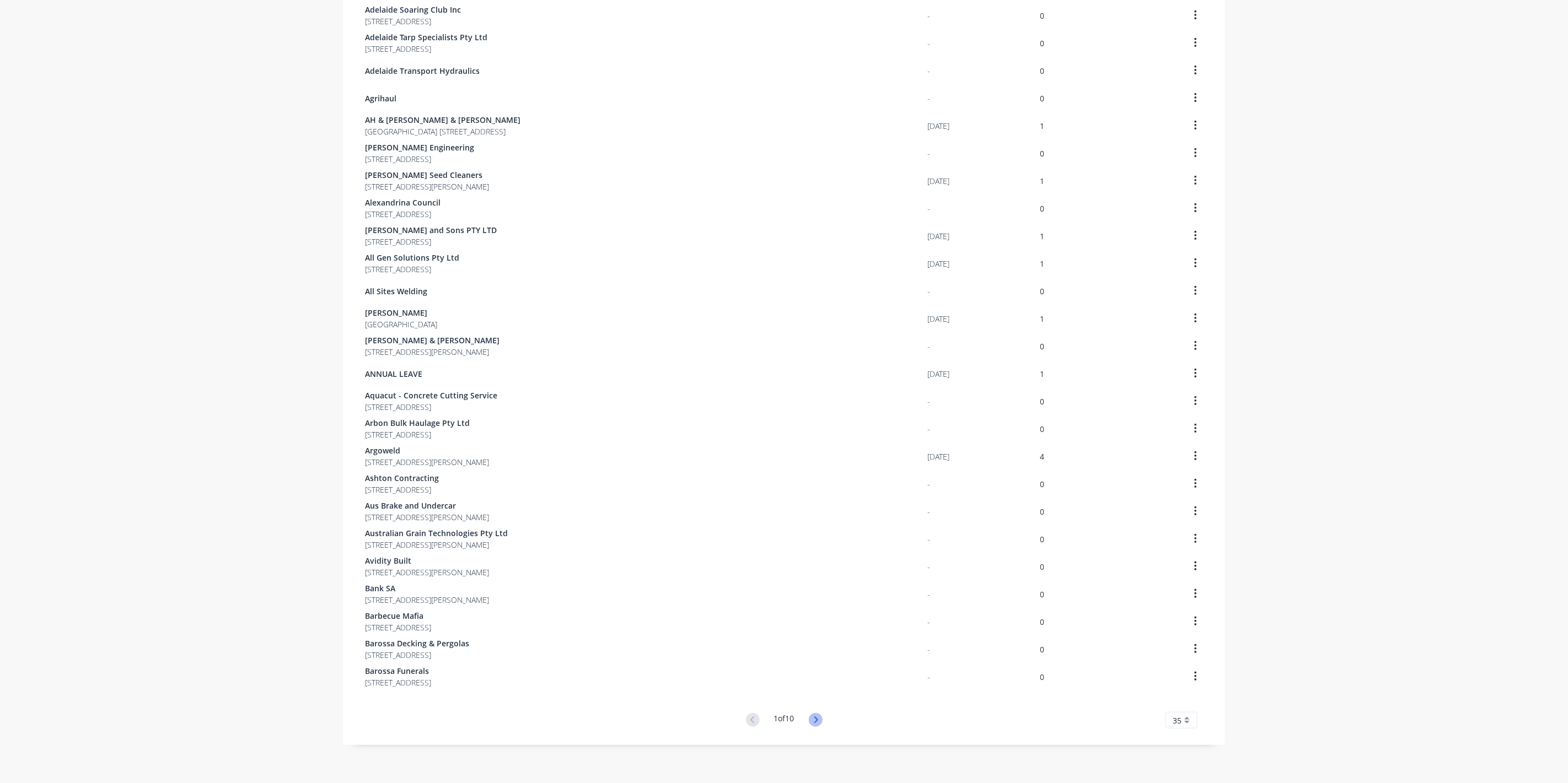
click at [816, 718] on icon at bounding box center [816, 720] width 14 height 14
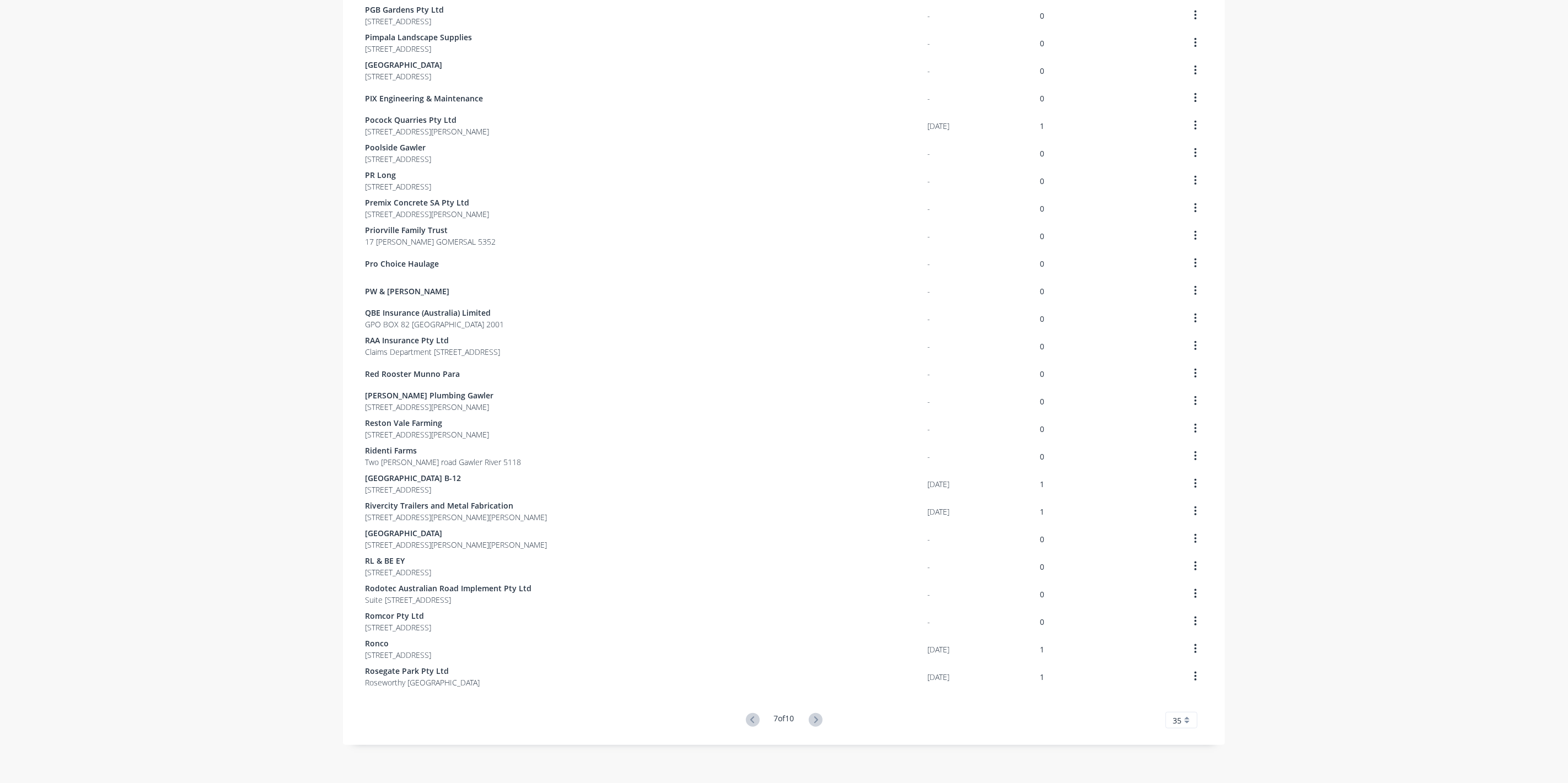
click at [816, 718] on div "Customers Show archived customers Add Customer Customer Last Order Total Orders…" at bounding box center [784, 216] width 882 height 1113
click at [816, 718] on icon at bounding box center [816, 720] width 14 height 14
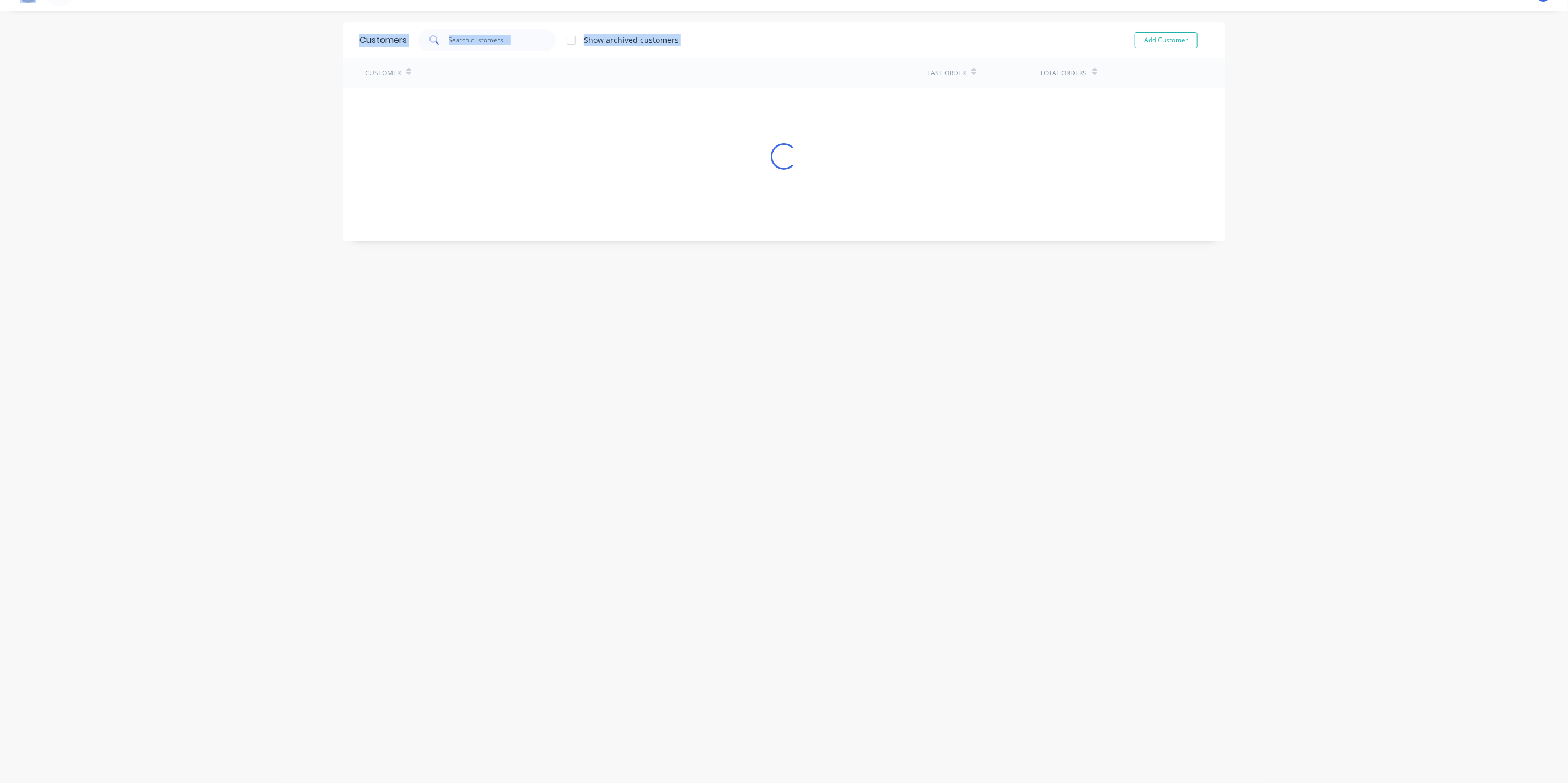
scroll to position [22, 0]
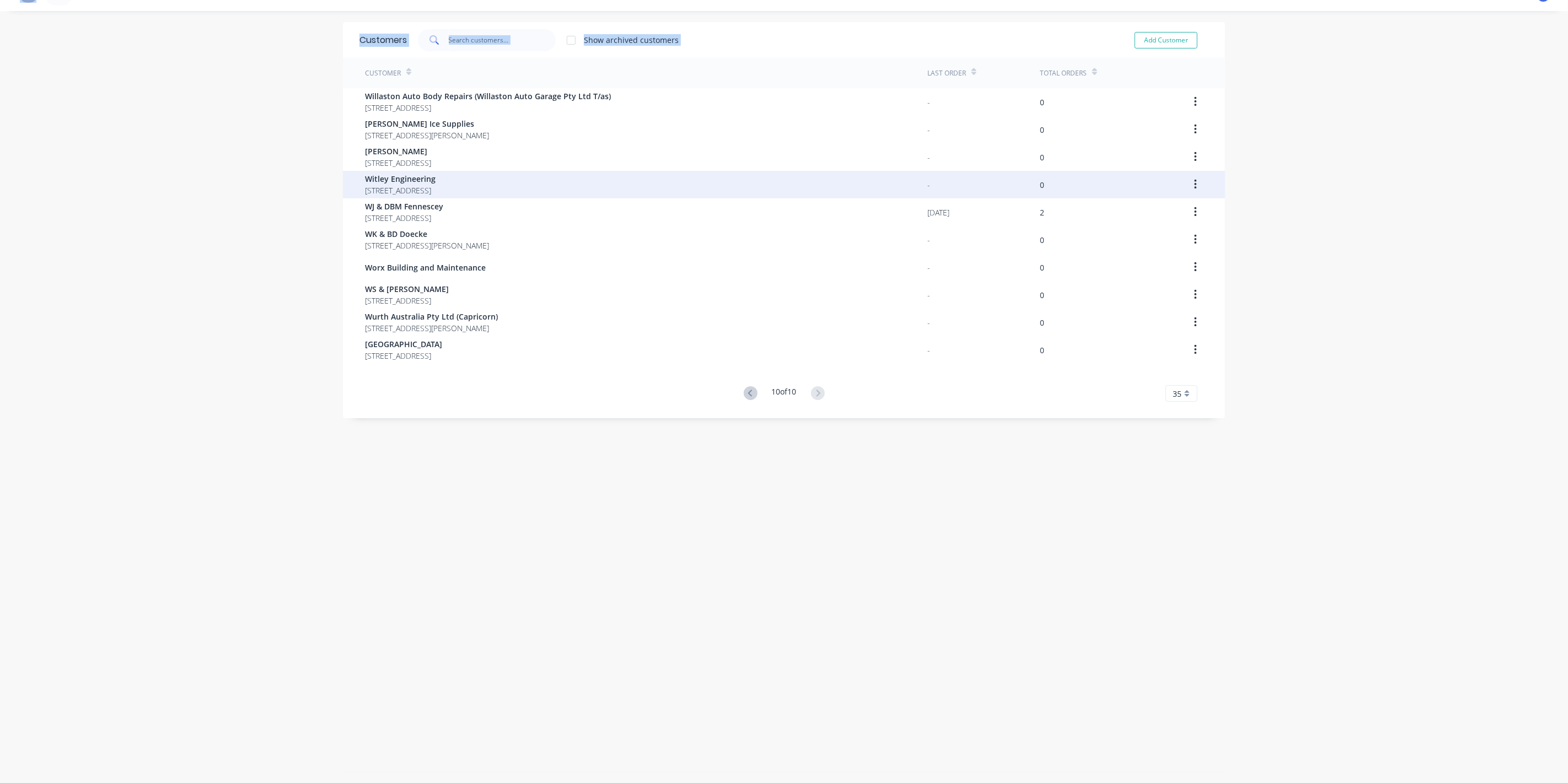
click at [400, 182] on span "Witley Engineering" at bounding box center [400, 179] width 71 height 11
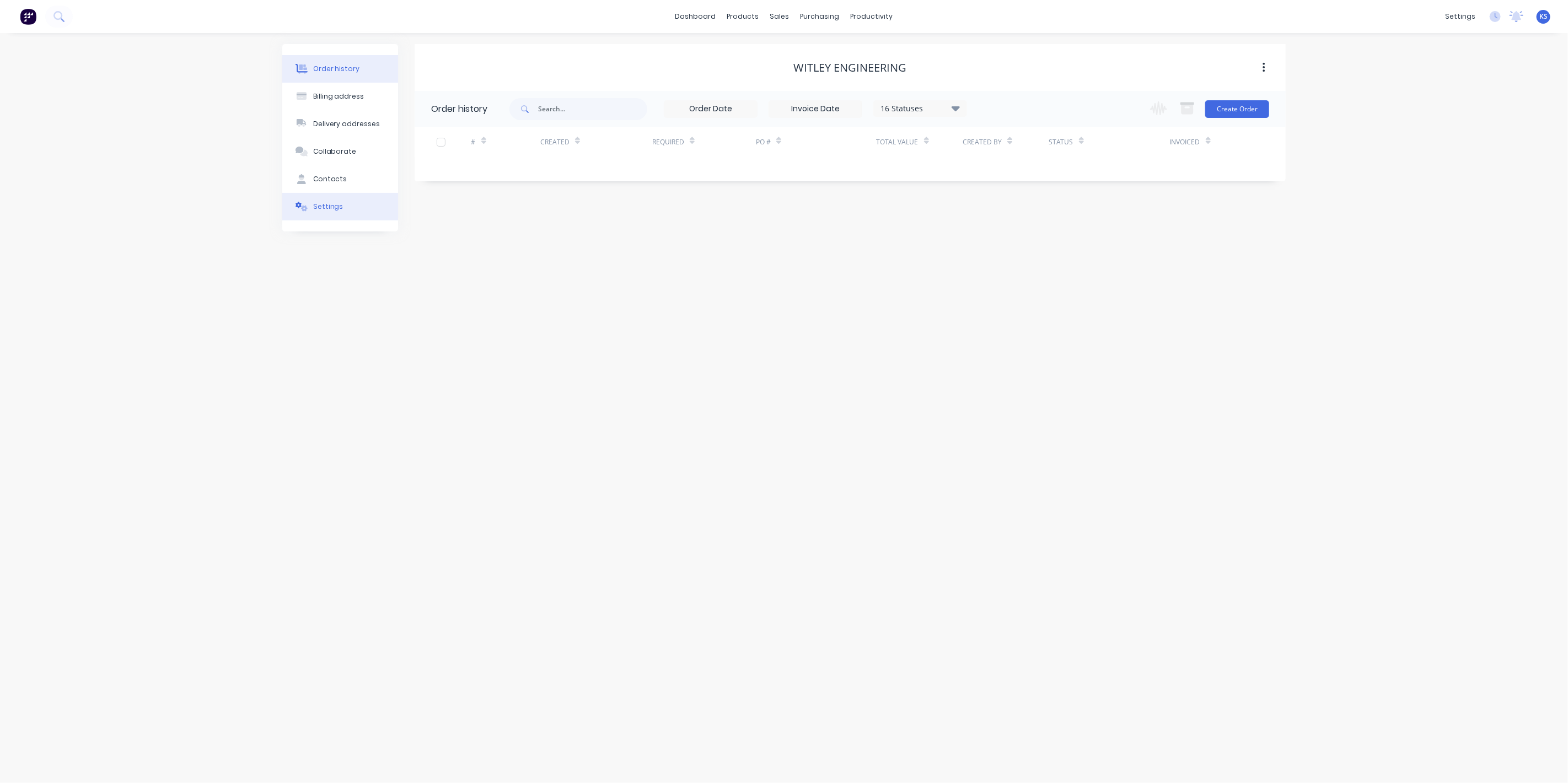
click at [348, 218] on button "Settings" at bounding box center [340, 206] width 116 height 28
click at [444, 341] on div at bounding box center [435, 342] width 22 height 22
click at [544, 359] on div at bounding box center [568, 366] width 122 height 14
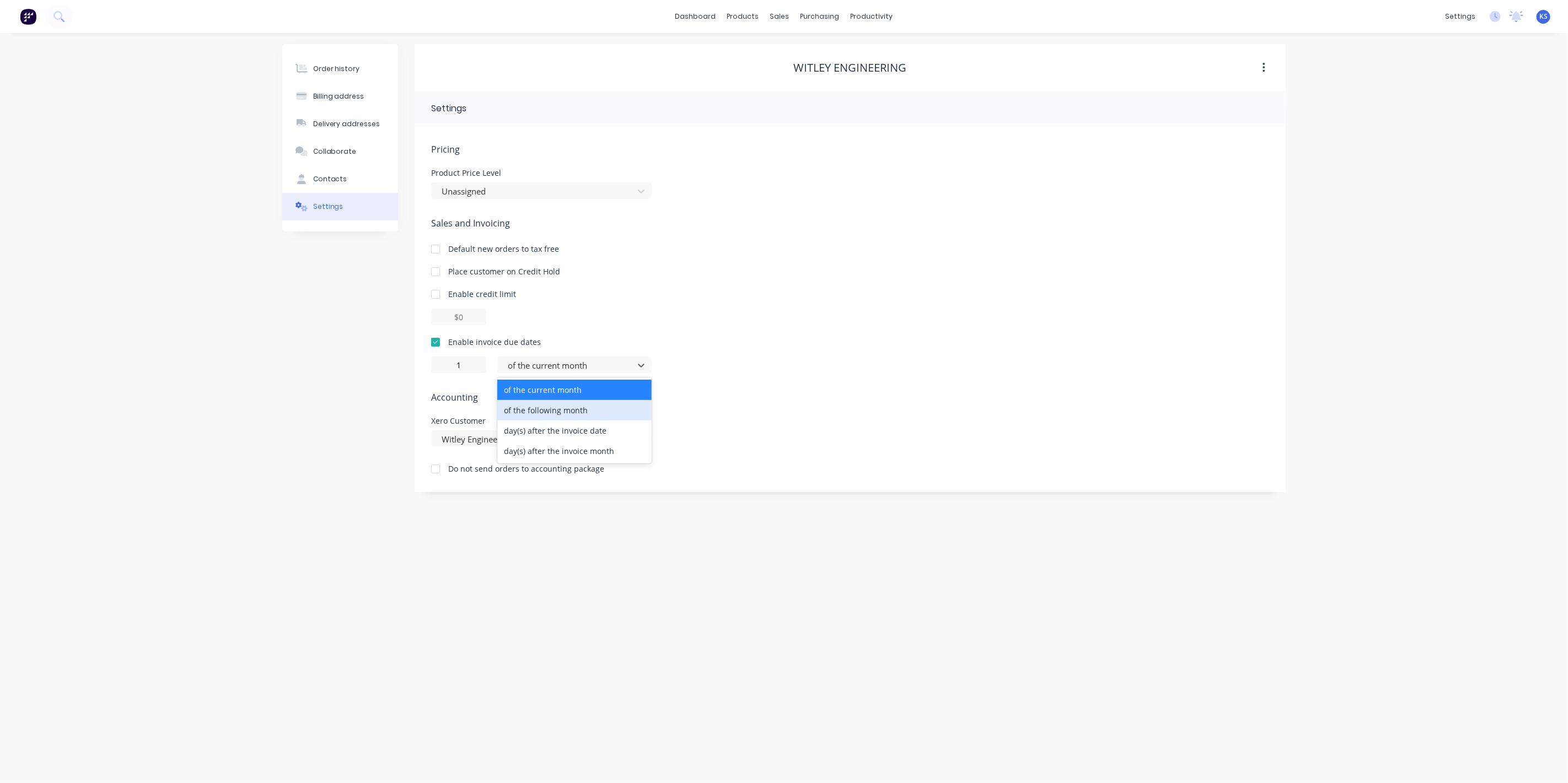
drag, startPoint x: 565, startPoint y: 430, endPoint x: 565, endPoint y: 387, distance: 43.0
click at [568, 391] on div "of the current month of the following month day(s) after the invoice date day(s…" at bounding box center [574, 420] width 155 height 86
click at [477, 364] on input "1" at bounding box center [458, 365] width 55 height 17
drag, startPoint x: 477, startPoint y: 364, endPoint x: 431, endPoint y: 367, distance: 46.1
click at [431, 367] on input "1" at bounding box center [458, 365] width 55 height 17
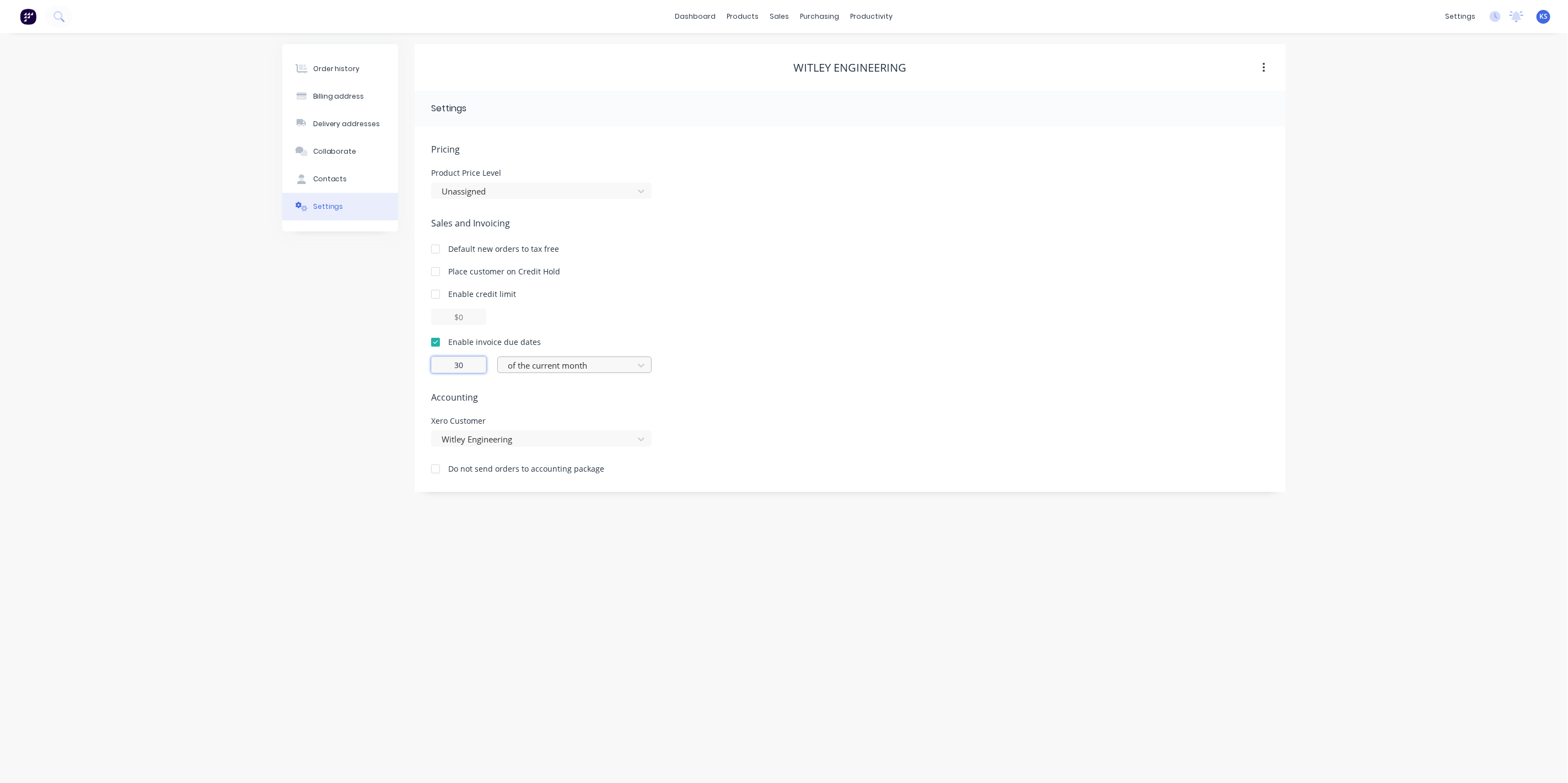
type input "30"
click at [608, 366] on div at bounding box center [568, 366] width 122 height 14
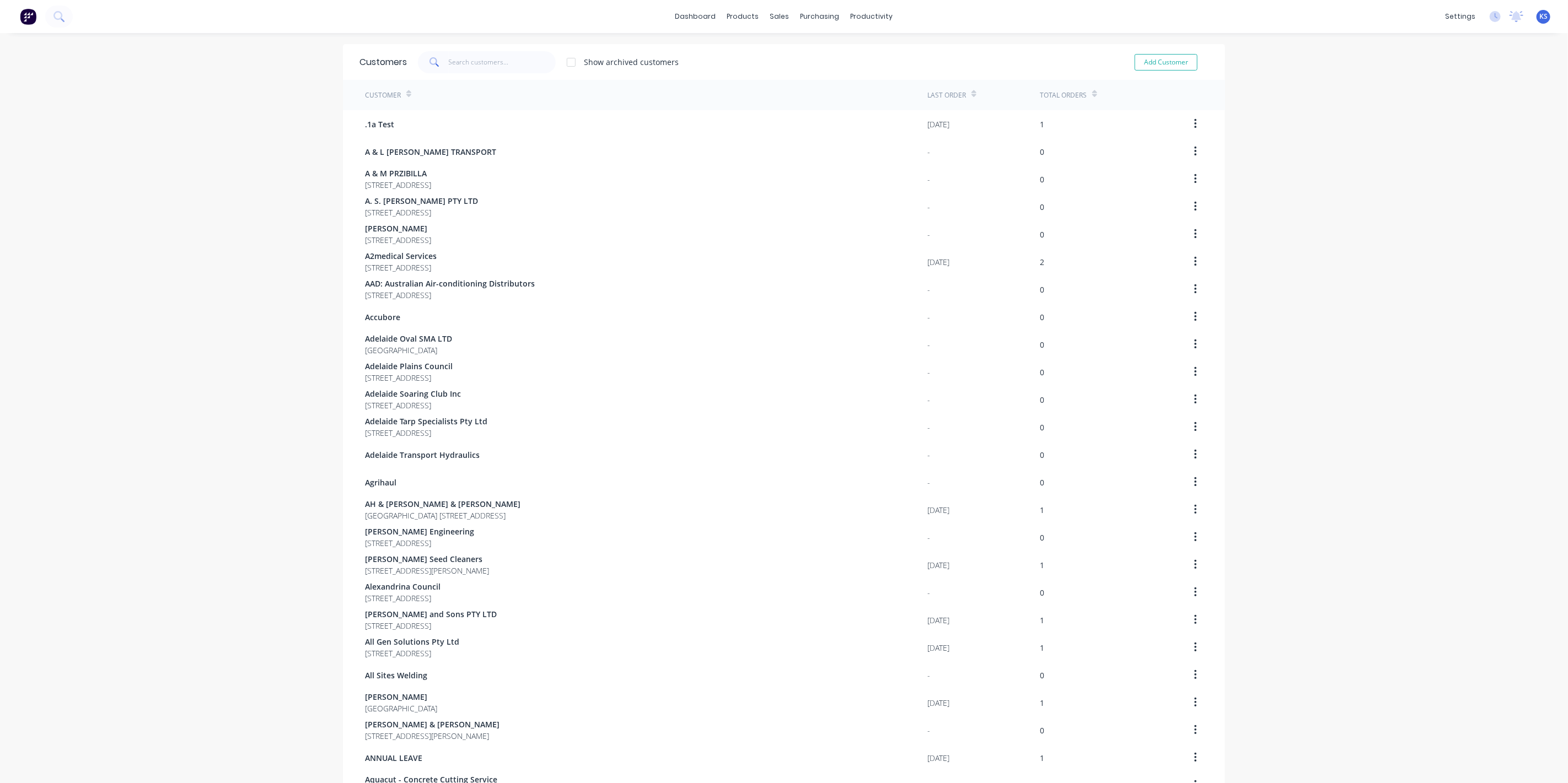
scroll to position [384, 0]
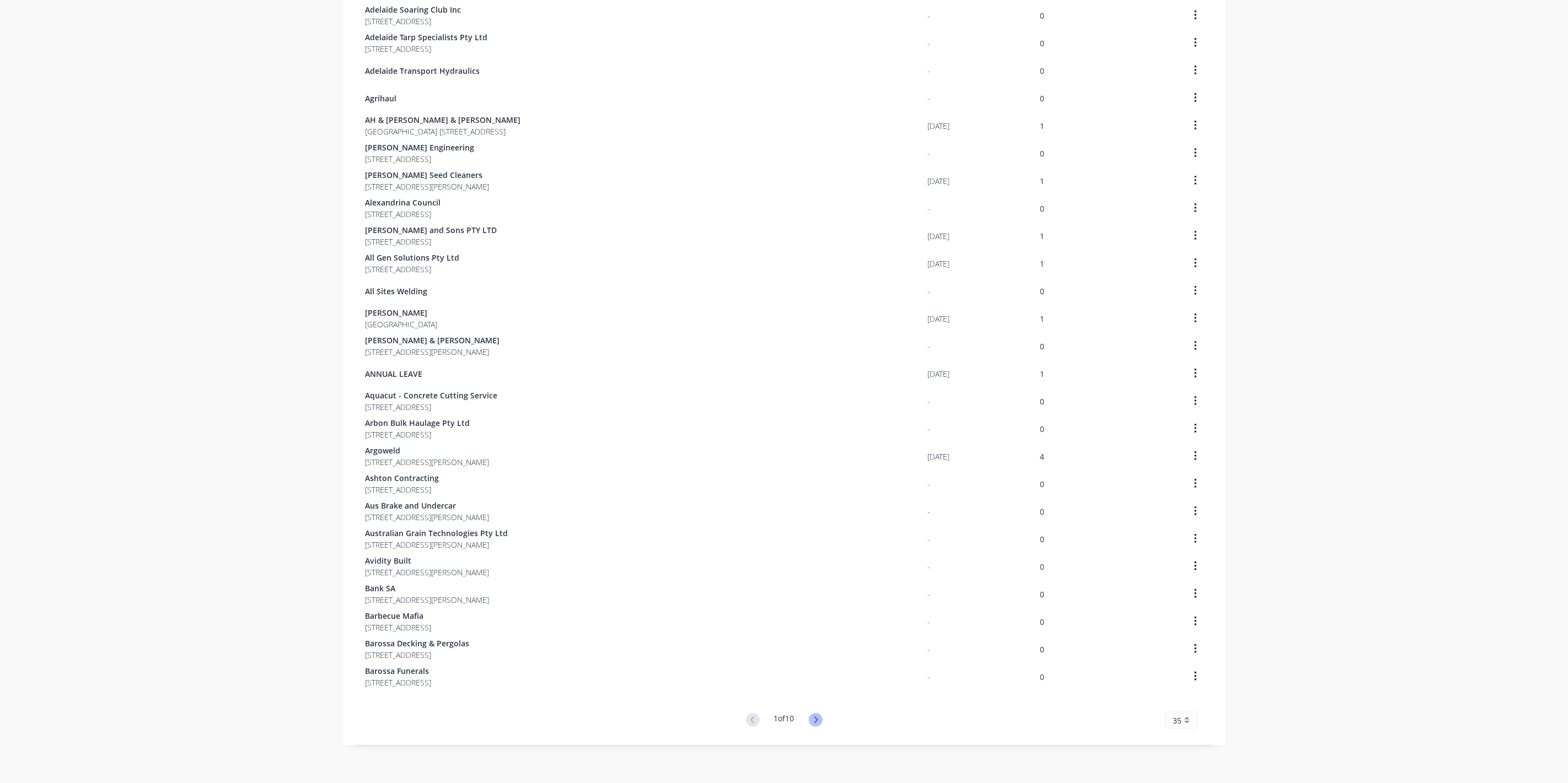
click at [816, 723] on icon at bounding box center [816, 720] width 14 height 14
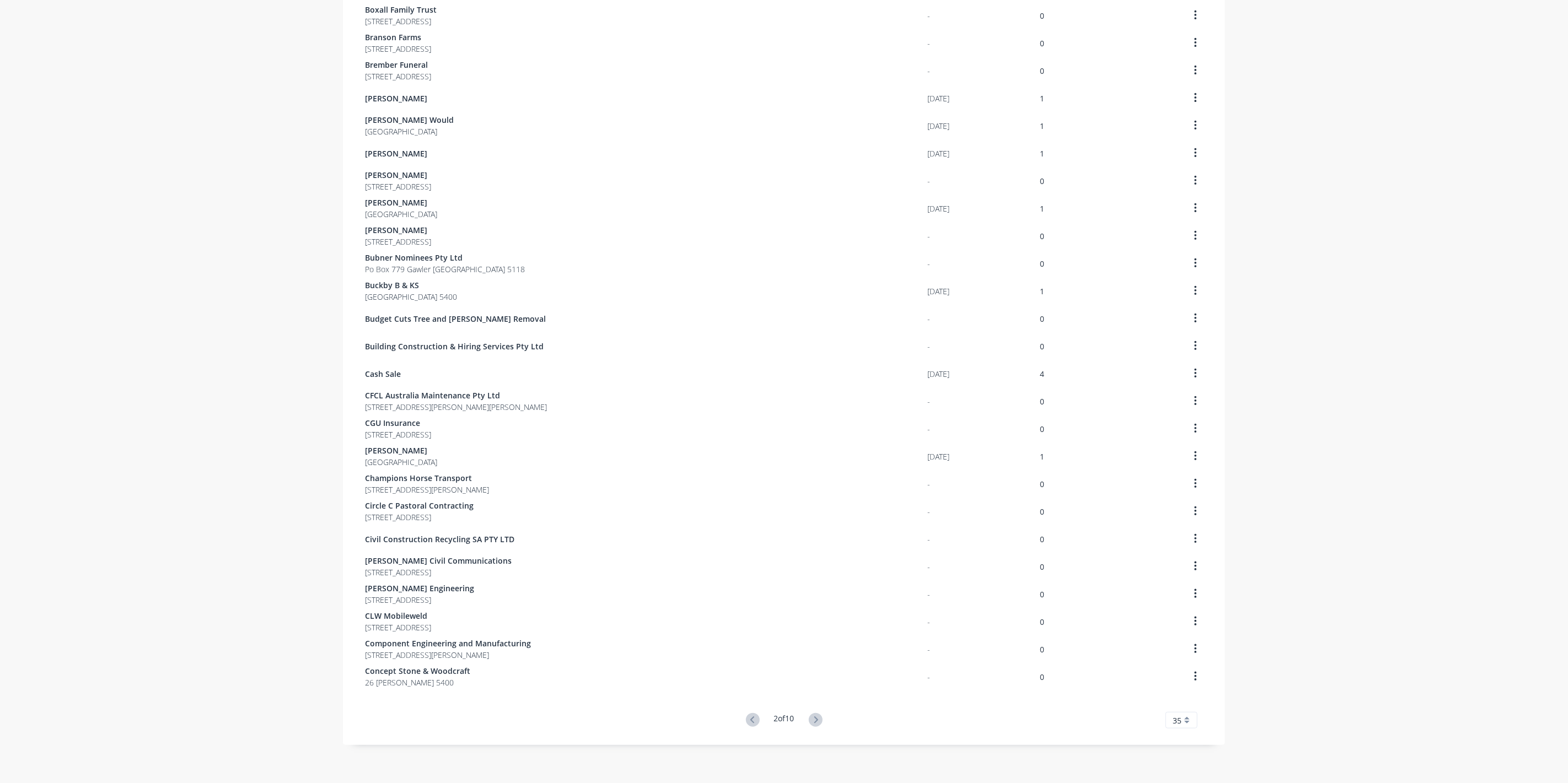
click at [816, 723] on icon at bounding box center [816, 720] width 14 height 14
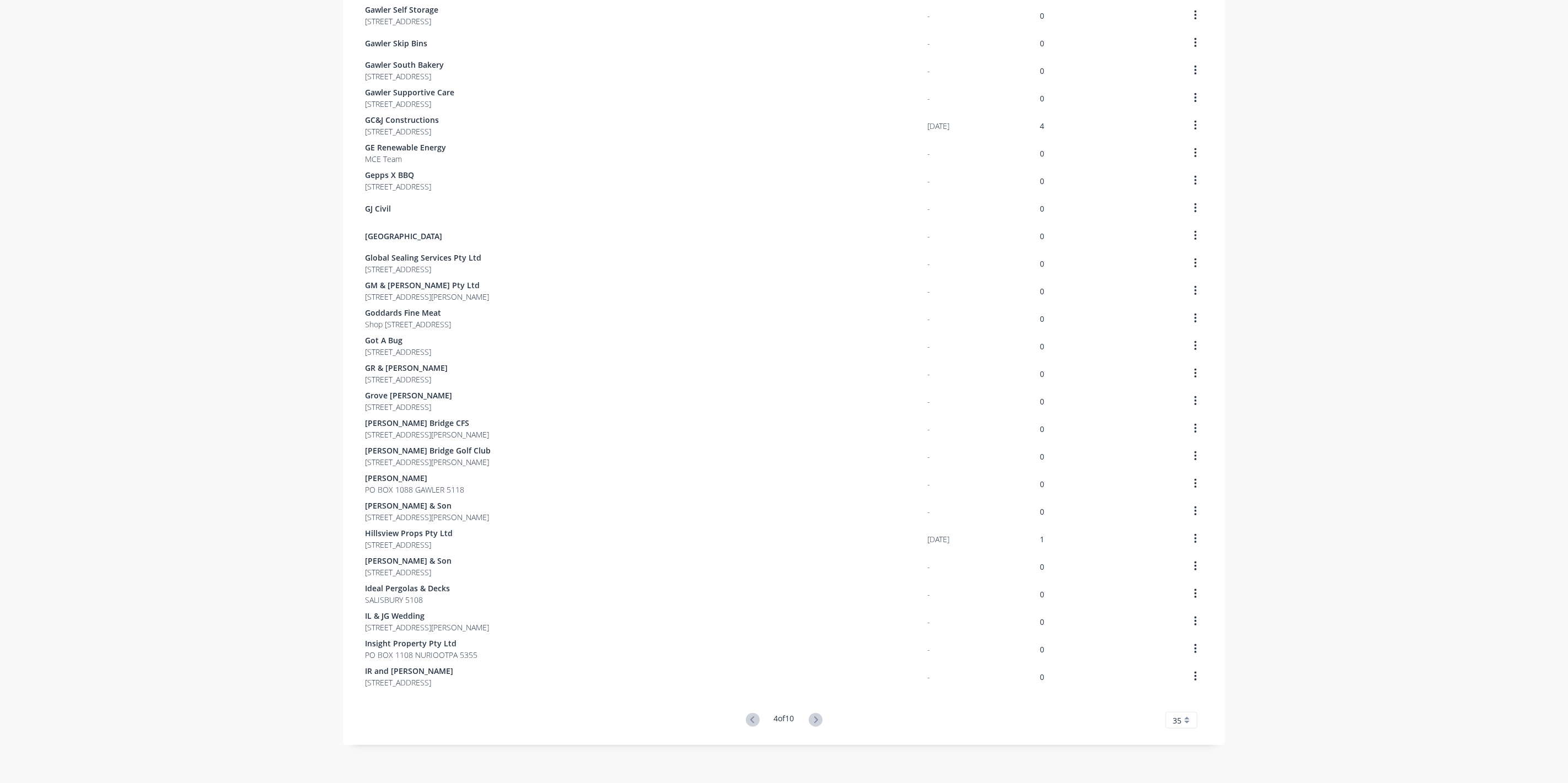
click at [816, 723] on icon at bounding box center [816, 720] width 14 height 14
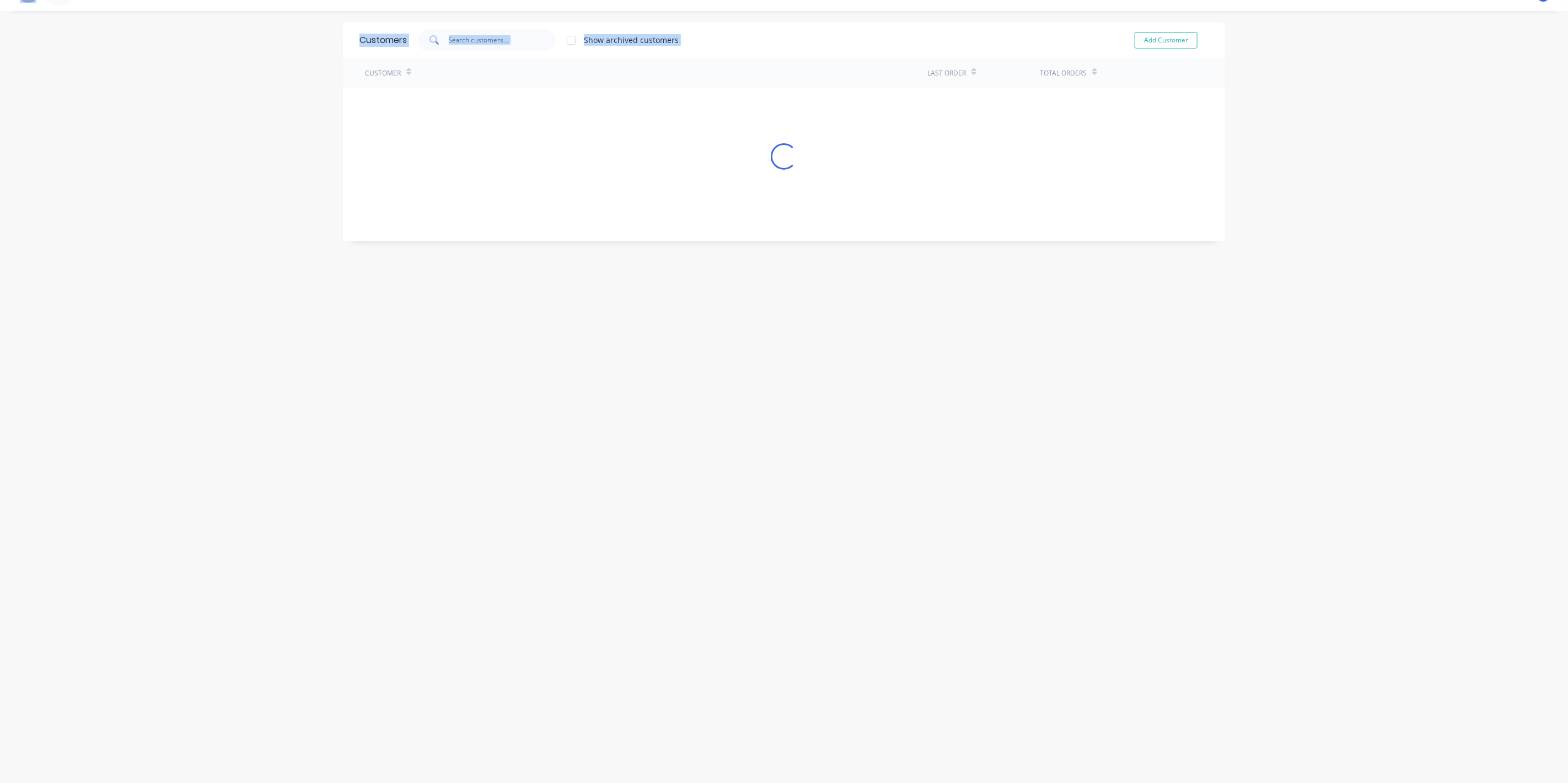
click at [816, 723] on div "Customers Show archived customers Add Customer Customer Last Order Total Orders…" at bounding box center [784, 396] width 882 height 750
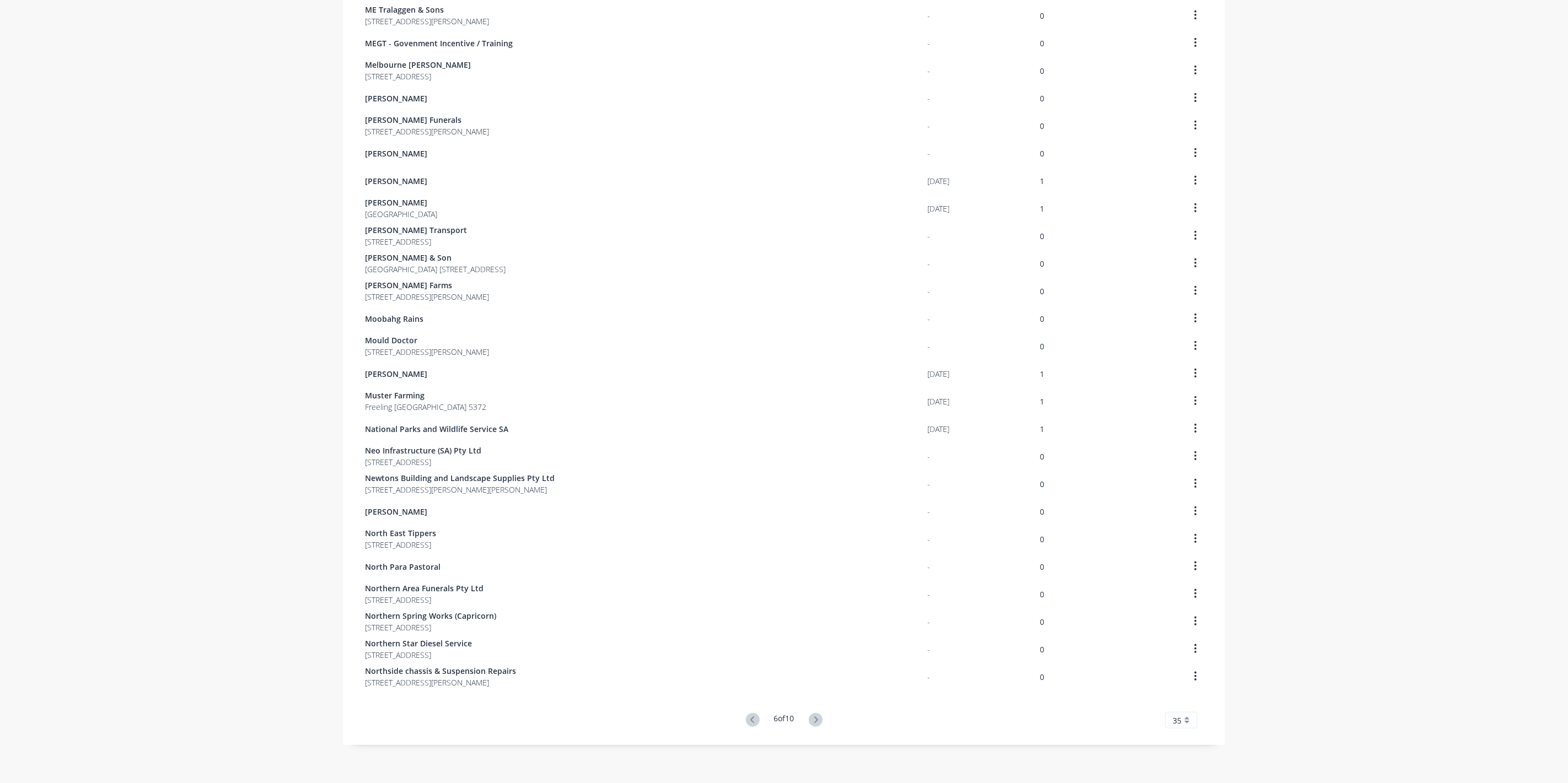
click at [816, 723] on icon at bounding box center [816, 720] width 14 height 14
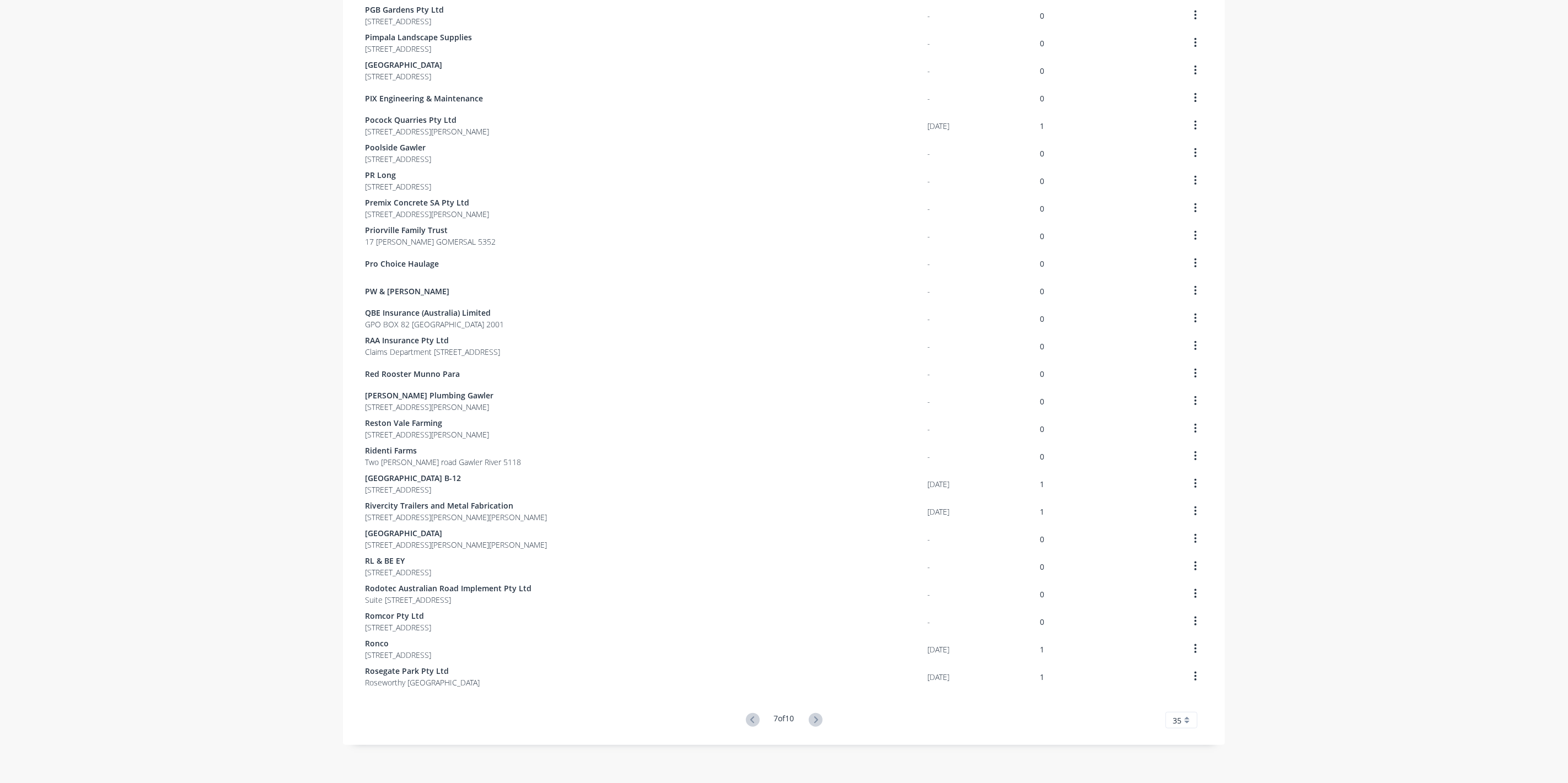
click at [816, 723] on icon at bounding box center [816, 720] width 14 height 14
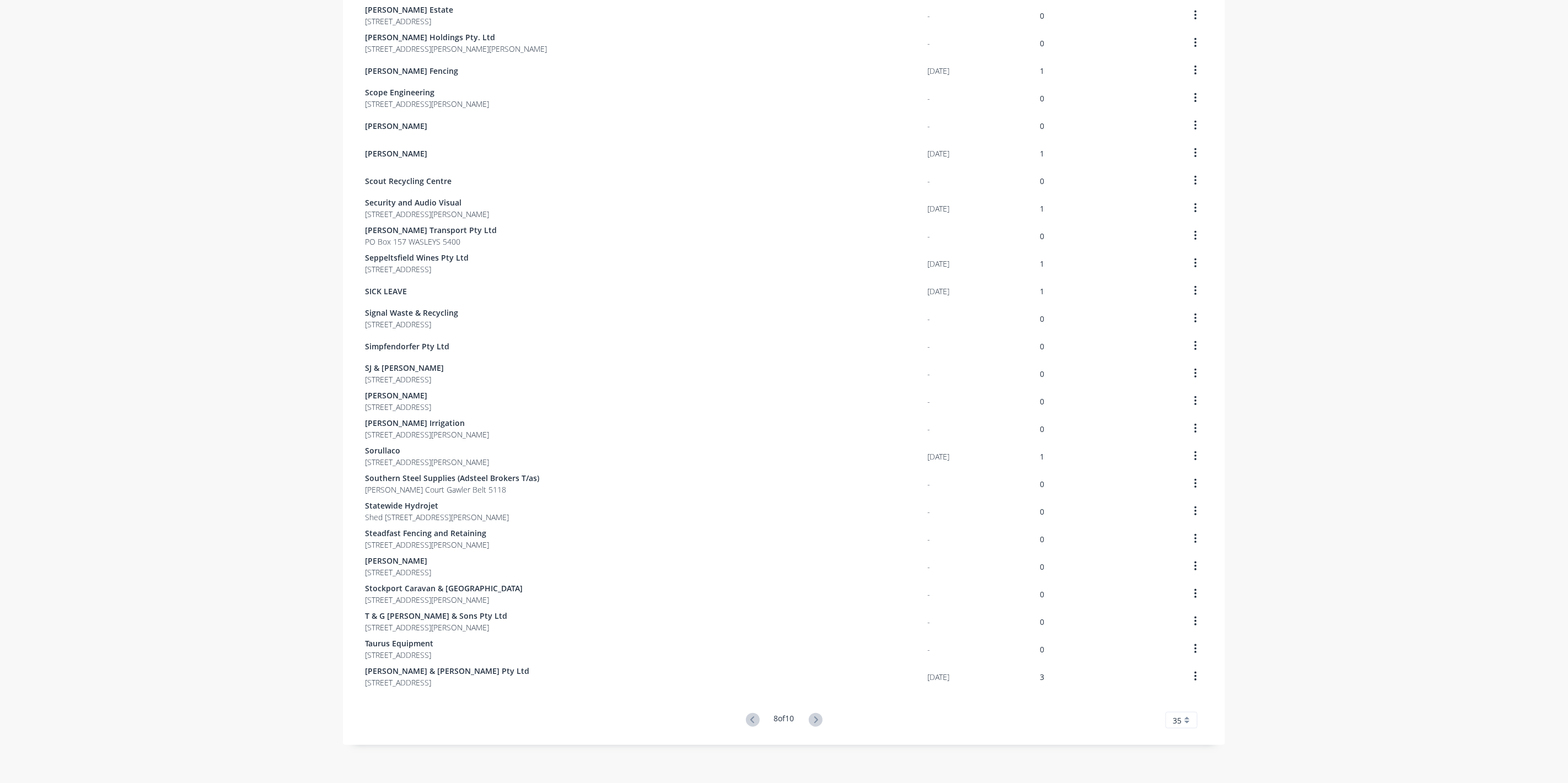
click at [816, 723] on icon at bounding box center [816, 720] width 14 height 14
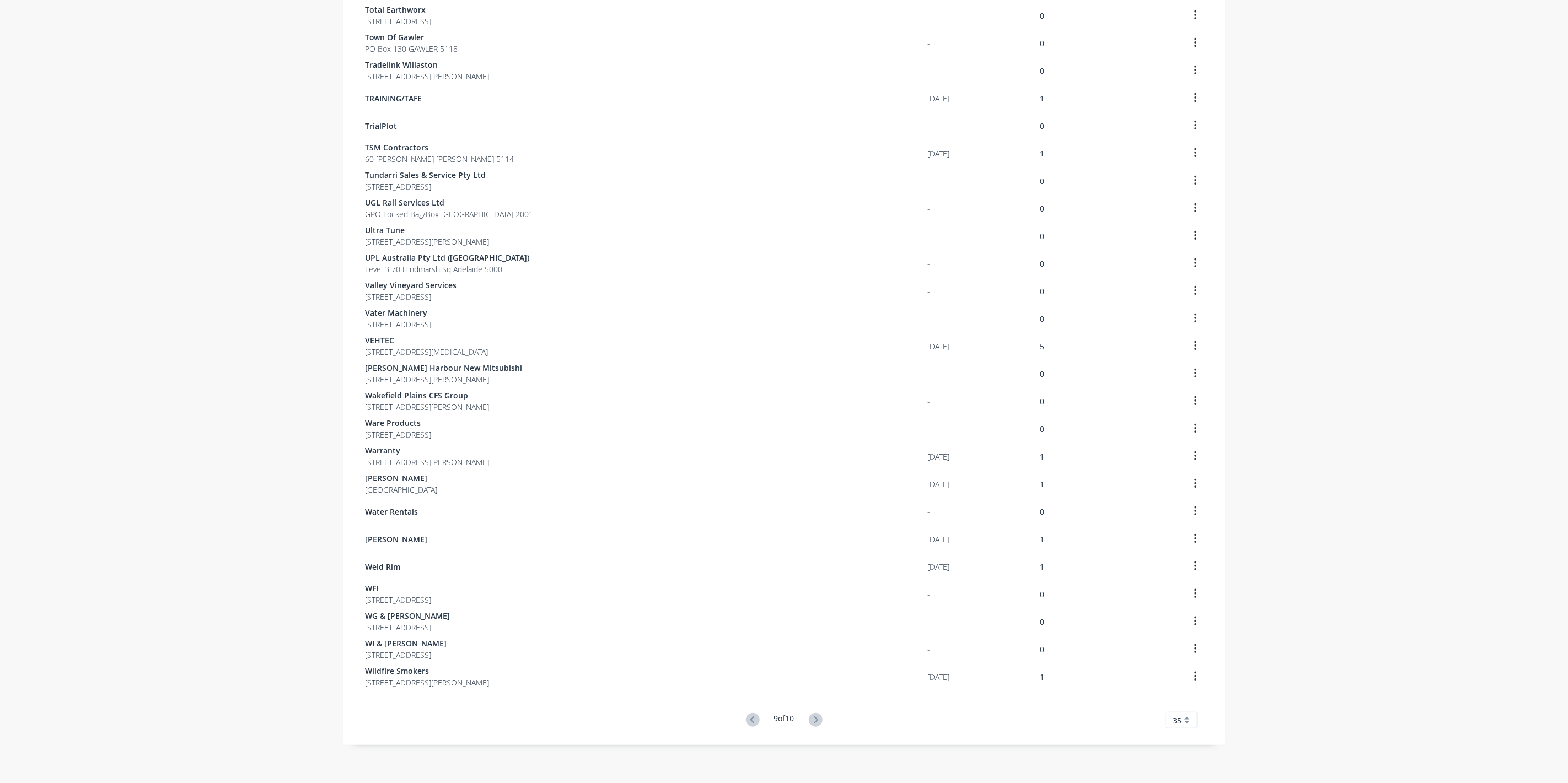
click at [816, 723] on icon at bounding box center [816, 720] width 14 height 14
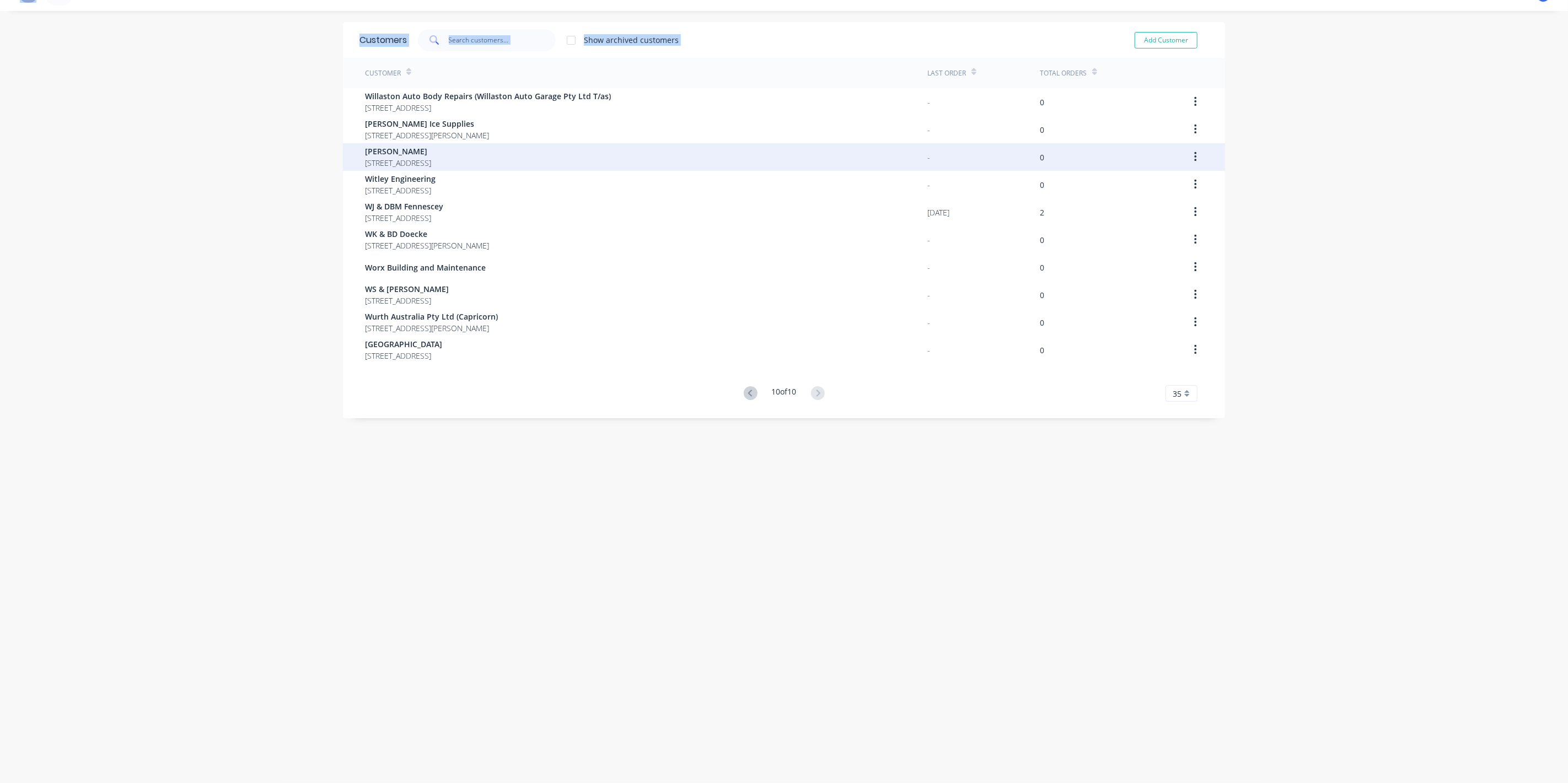
click at [390, 151] on span "[PERSON_NAME]" at bounding box center [398, 151] width 66 height 11
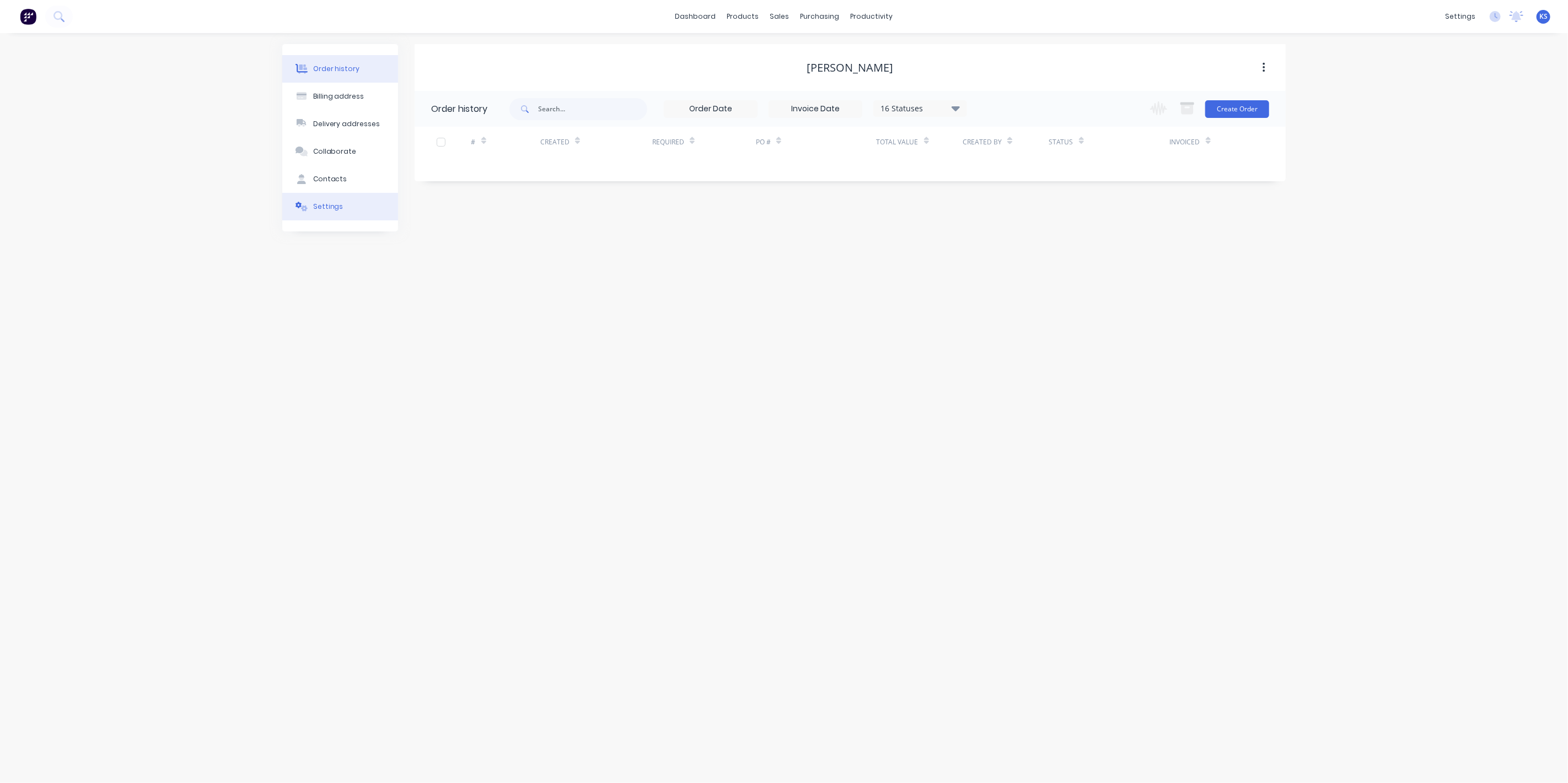
click at [339, 200] on button "Settings" at bounding box center [340, 206] width 116 height 28
click at [438, 340] on div at bounding box center [435, 342] width 22 height 22
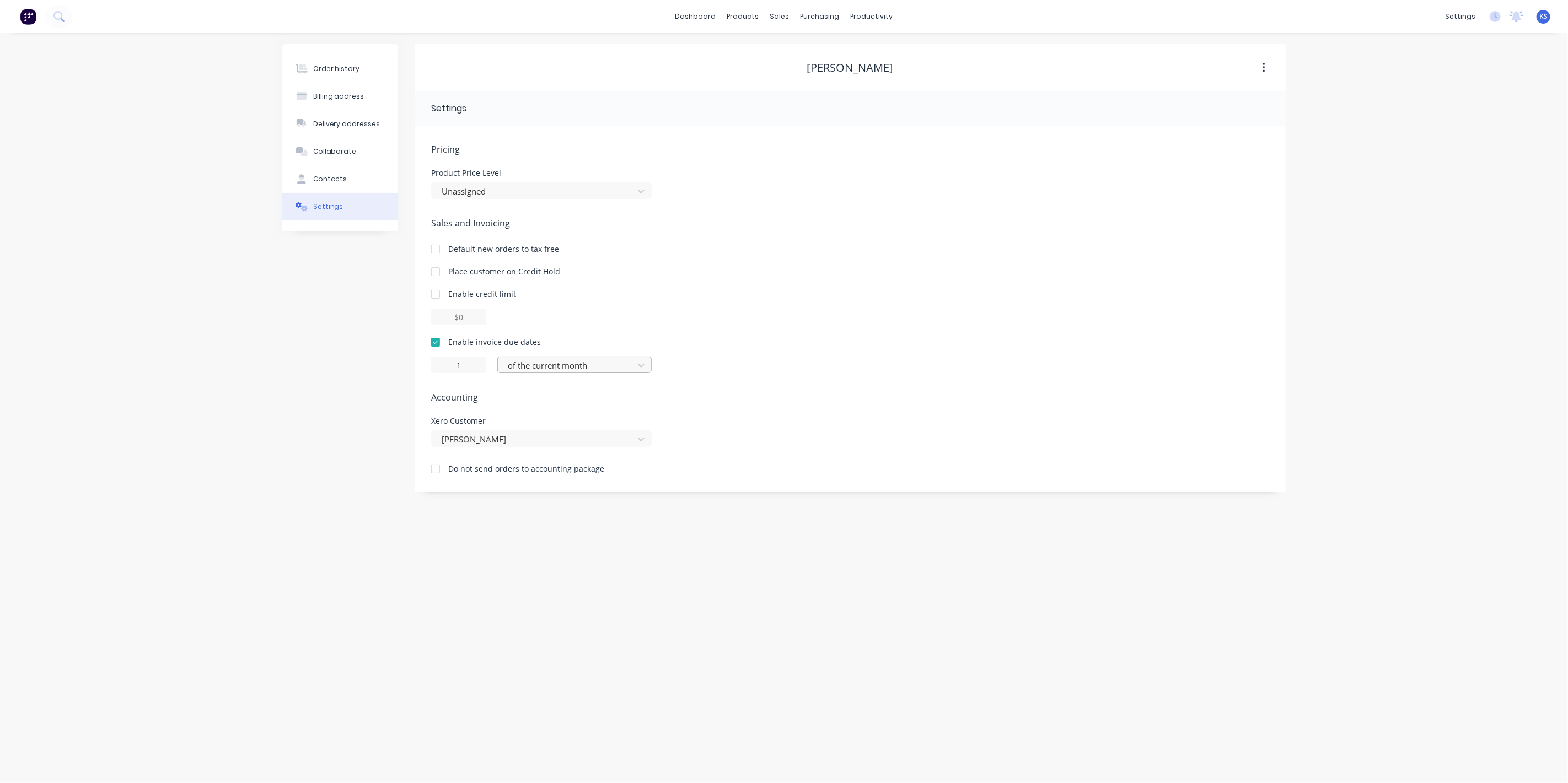
click at [573, 372] on div "of the current month" at bounding box center [567, 366] width 128 height 17
click at [577, 430] on div "day(s) after the invoice date" at bounding box center [574, 430] width 155 height 20
type input "0"
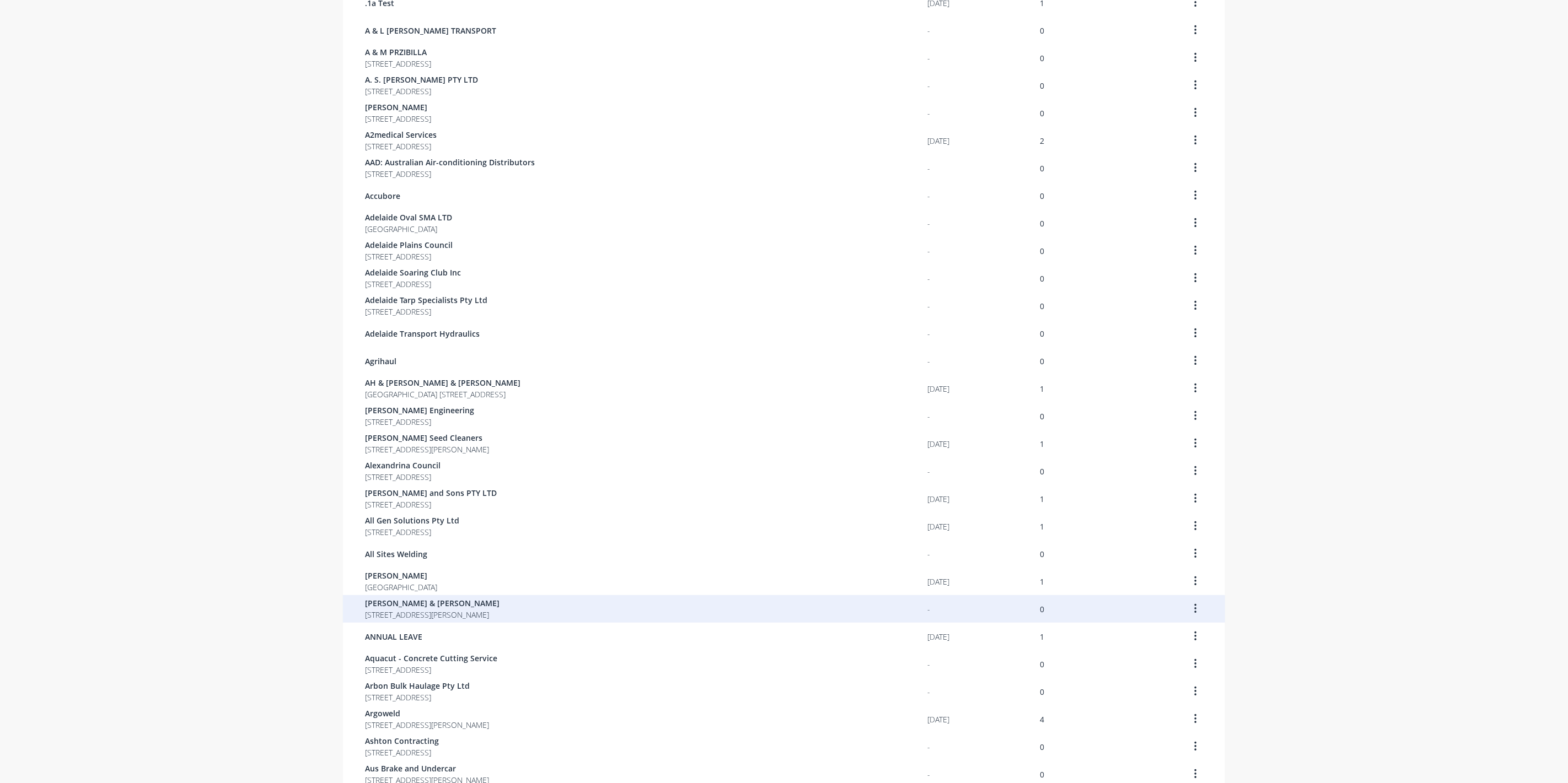
scroll to position [384, 0]
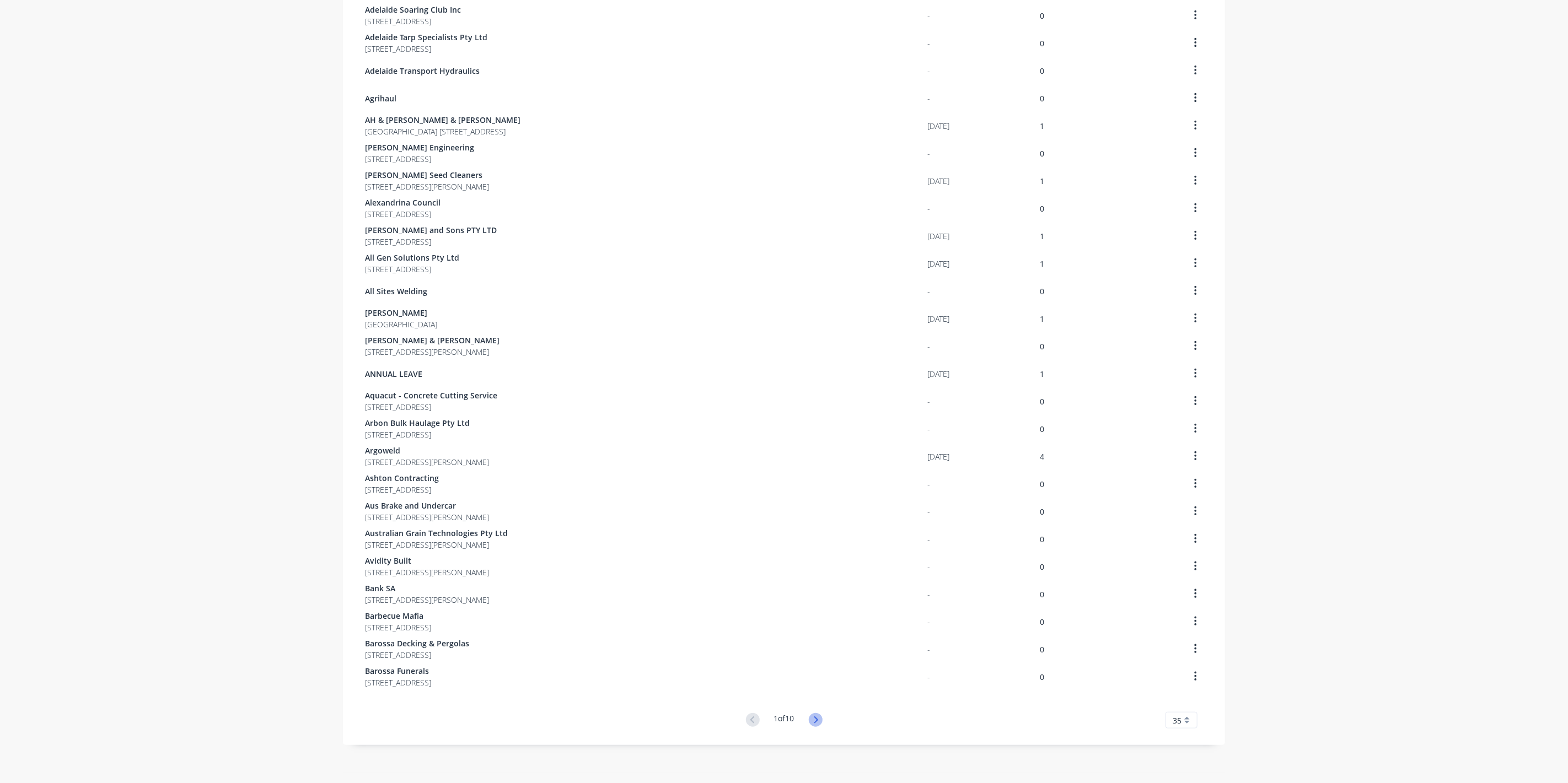
click at [814, 717] on icon at bounding box center [816, 720] width 14 height 14
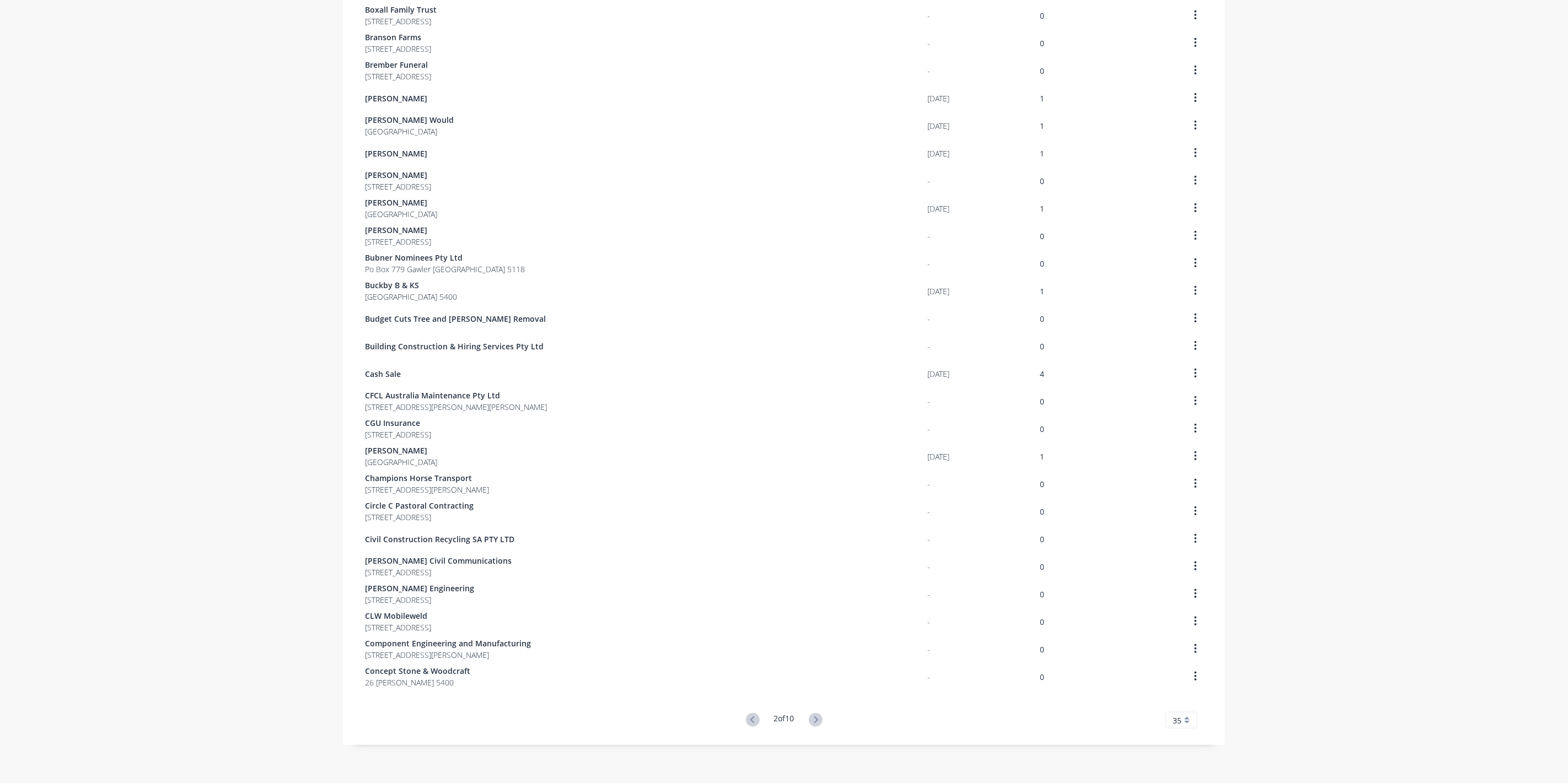
click at [814, 717] on icon at bounding box center [816, 720] width 14 height 14
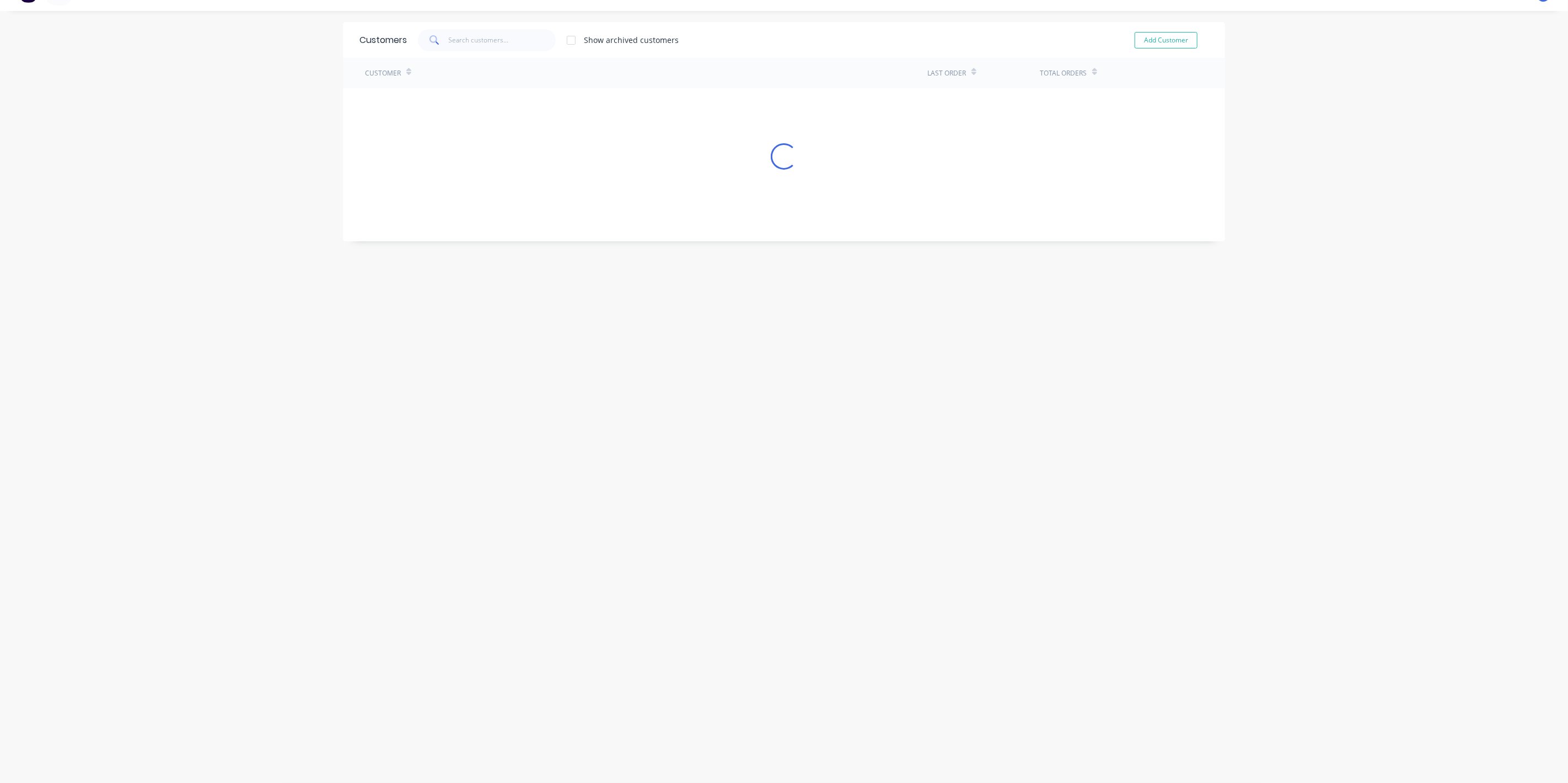
click at [819, 720] on div "Customers Show archived customers Add Customer Customer Last Order Total Orders…" at bounding box center [784, 396] width 882 height 750
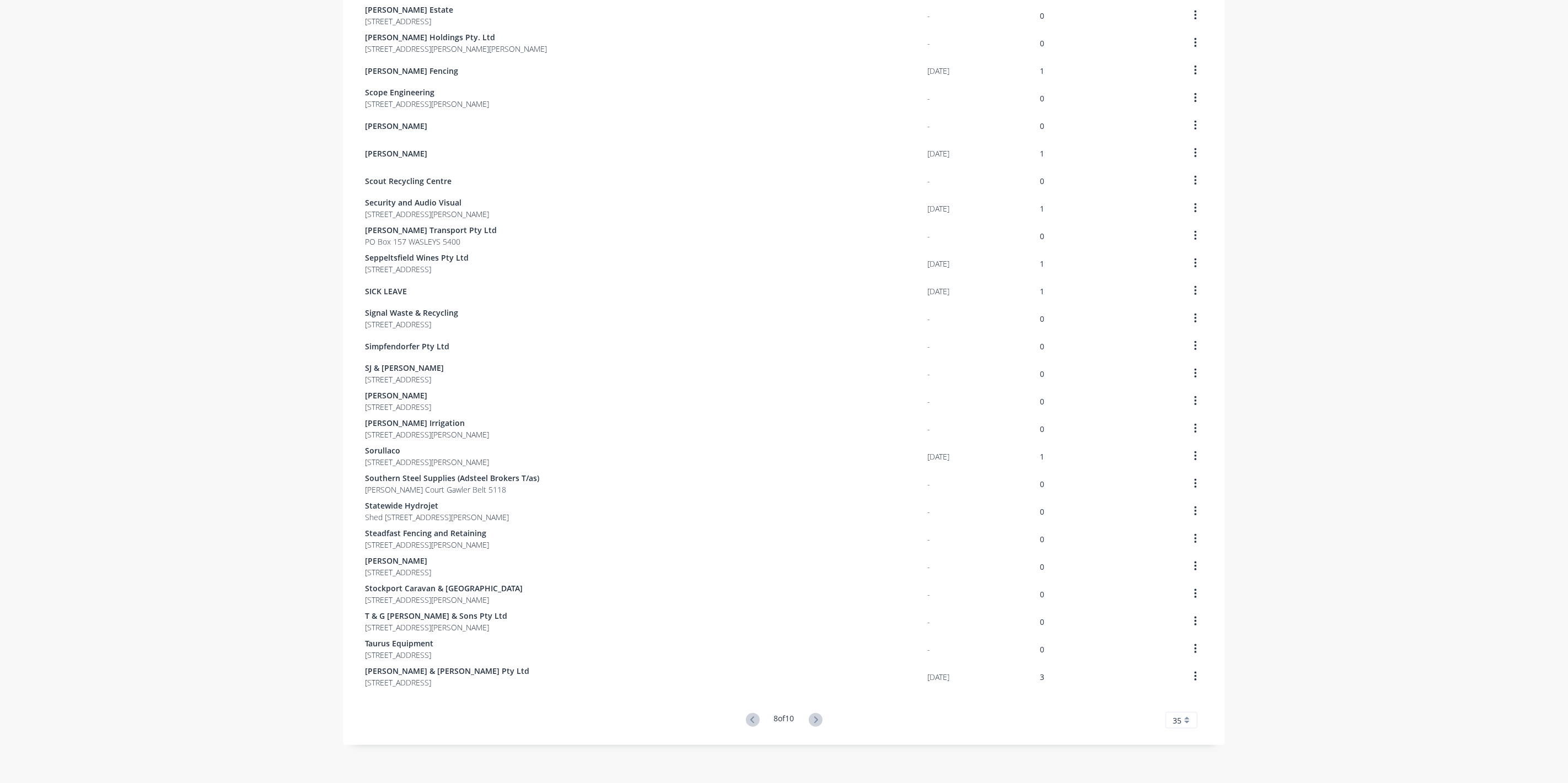
click at [813, 708] on div "Customer Last Order Total Orders Royal Bird - 0 S & T Jungfer PO Box 510 Rosewo…" at bounding box center [784, 212] width 882 height 1033
click at [816, 723] on icon at bounding box center [816, 720] width 14 height 14
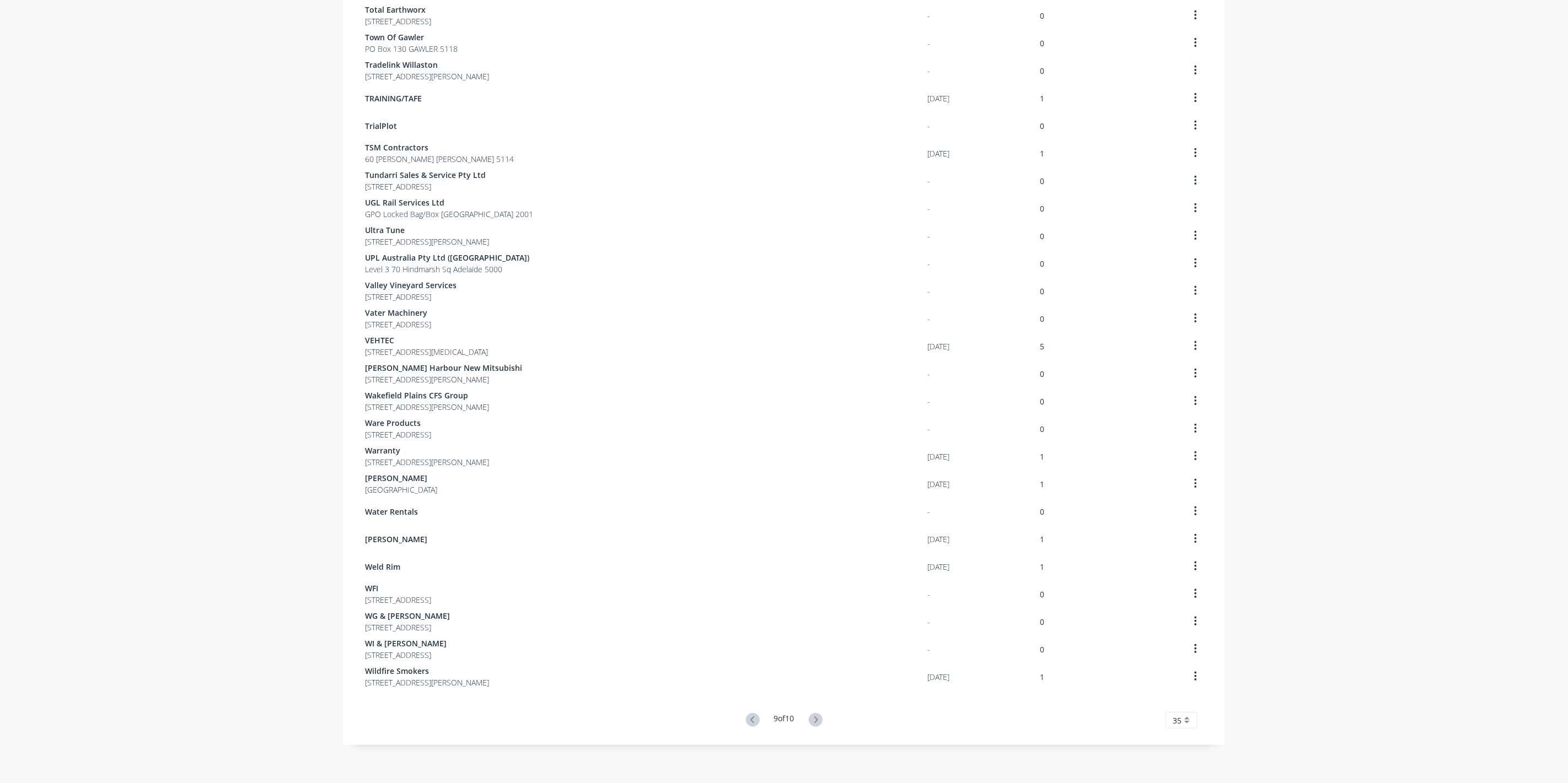
click at [816, 723] on icon at bounding box center [816, 720] width 14 height 14
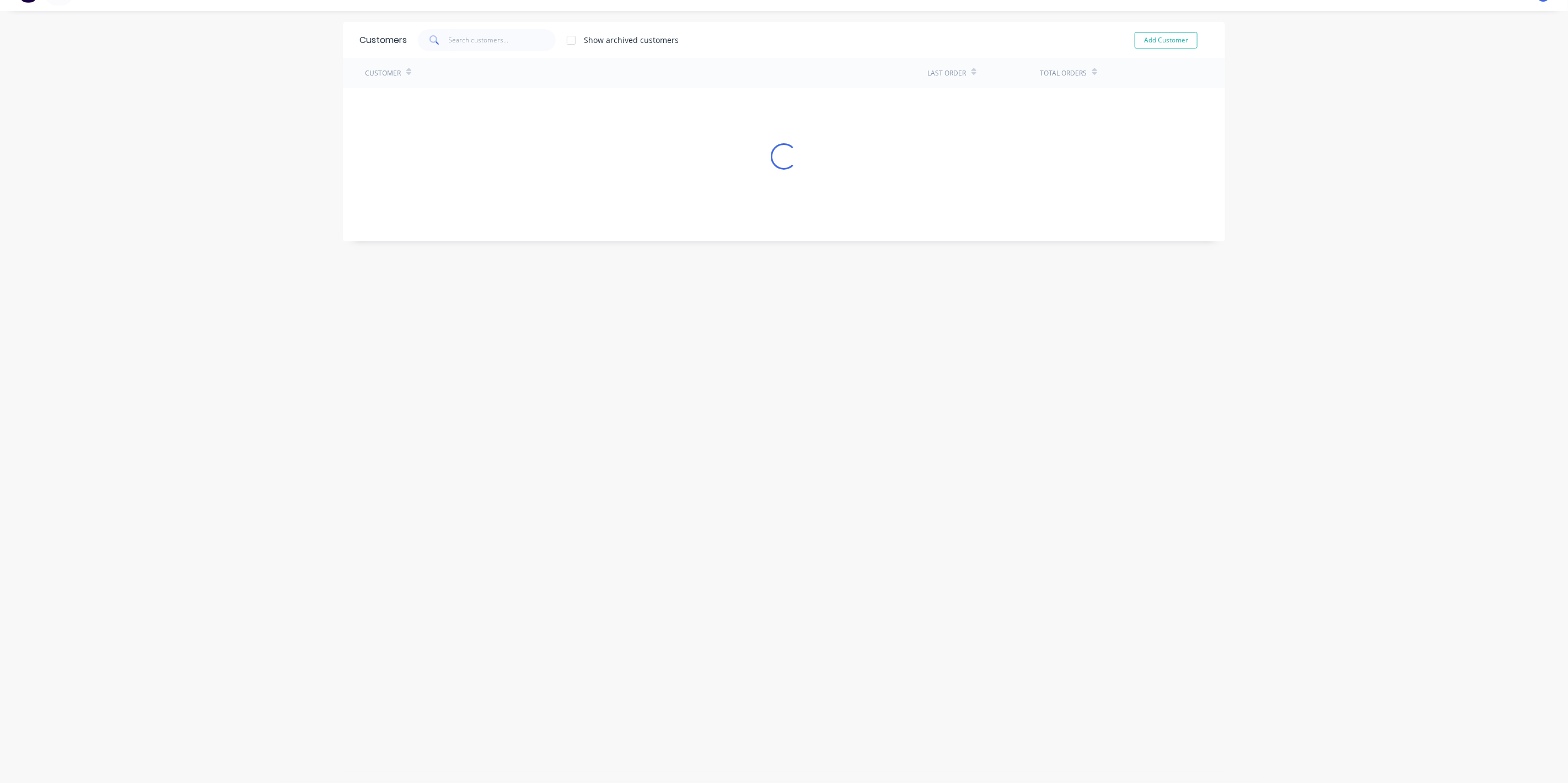
scroll to position [22, 0]
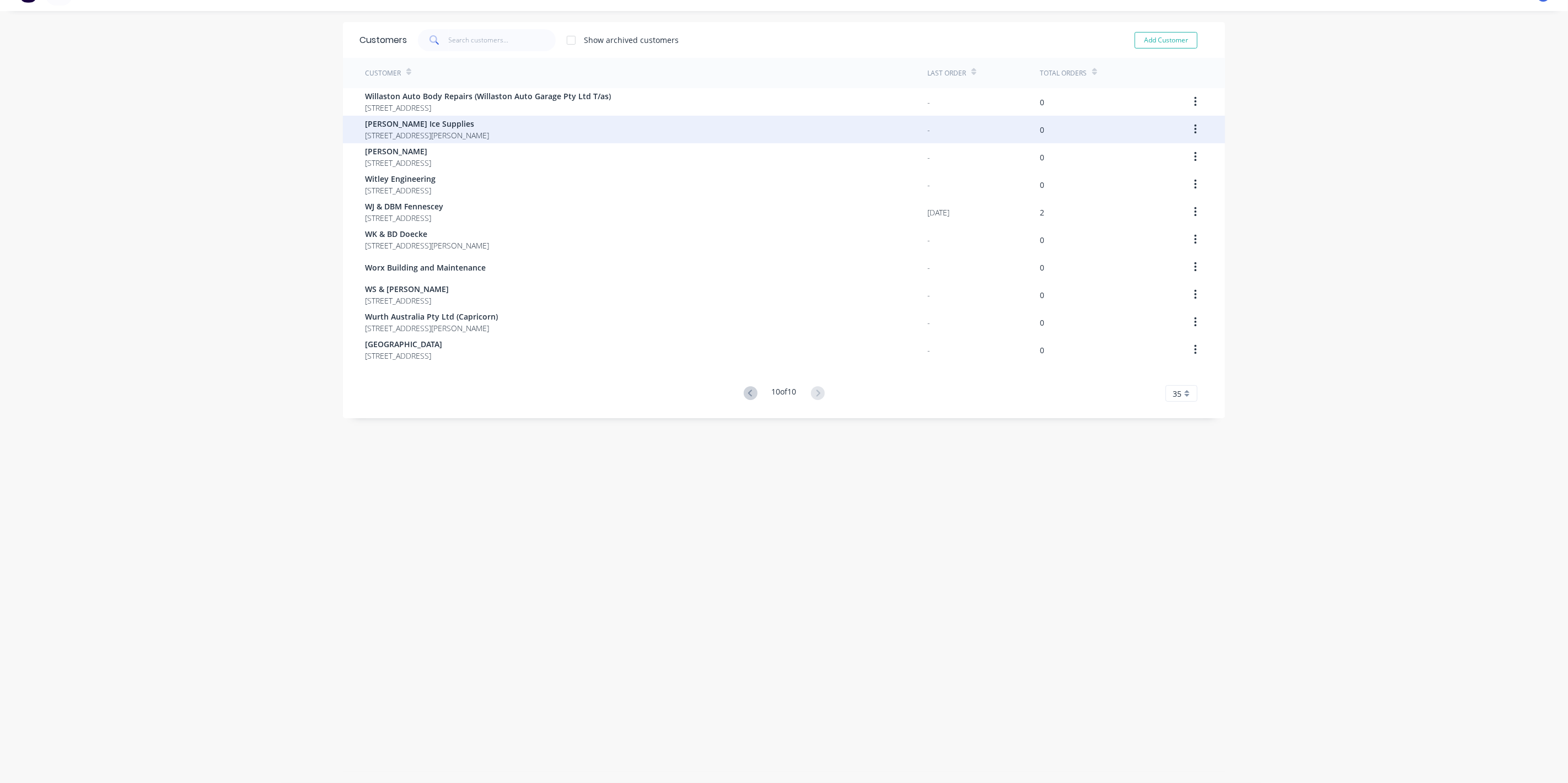
click at [376, 130] on span "[STREET_ADDRESS][PERSON_NAME]" at bounding box center [427, 135] width 124 height 11
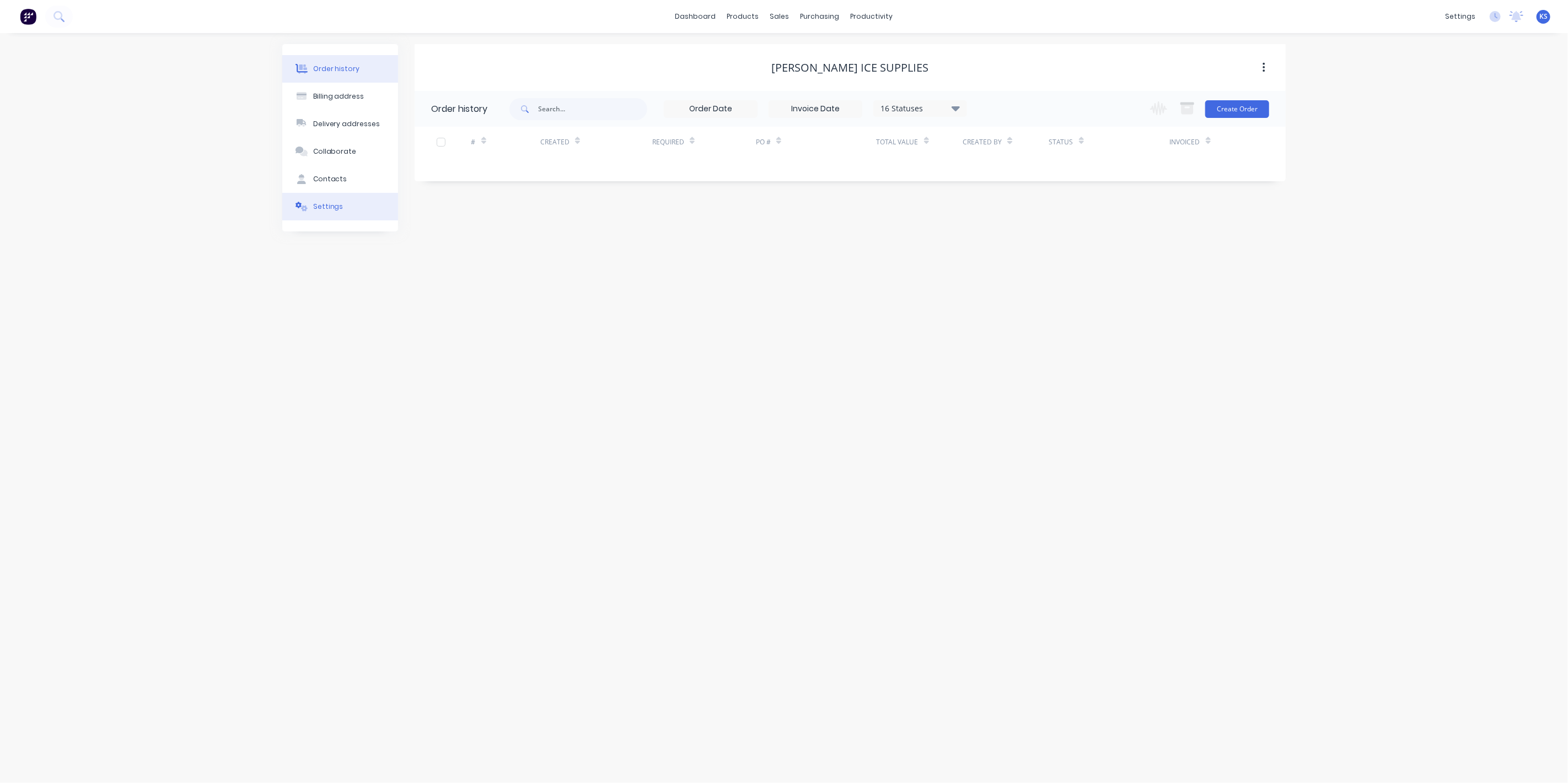
click at [347, 213] on button "Settings" at bounding box center [340, 206] width 116 height 28
click at [431, 341] on div at bounding box center [435, 342] width 22 height 22
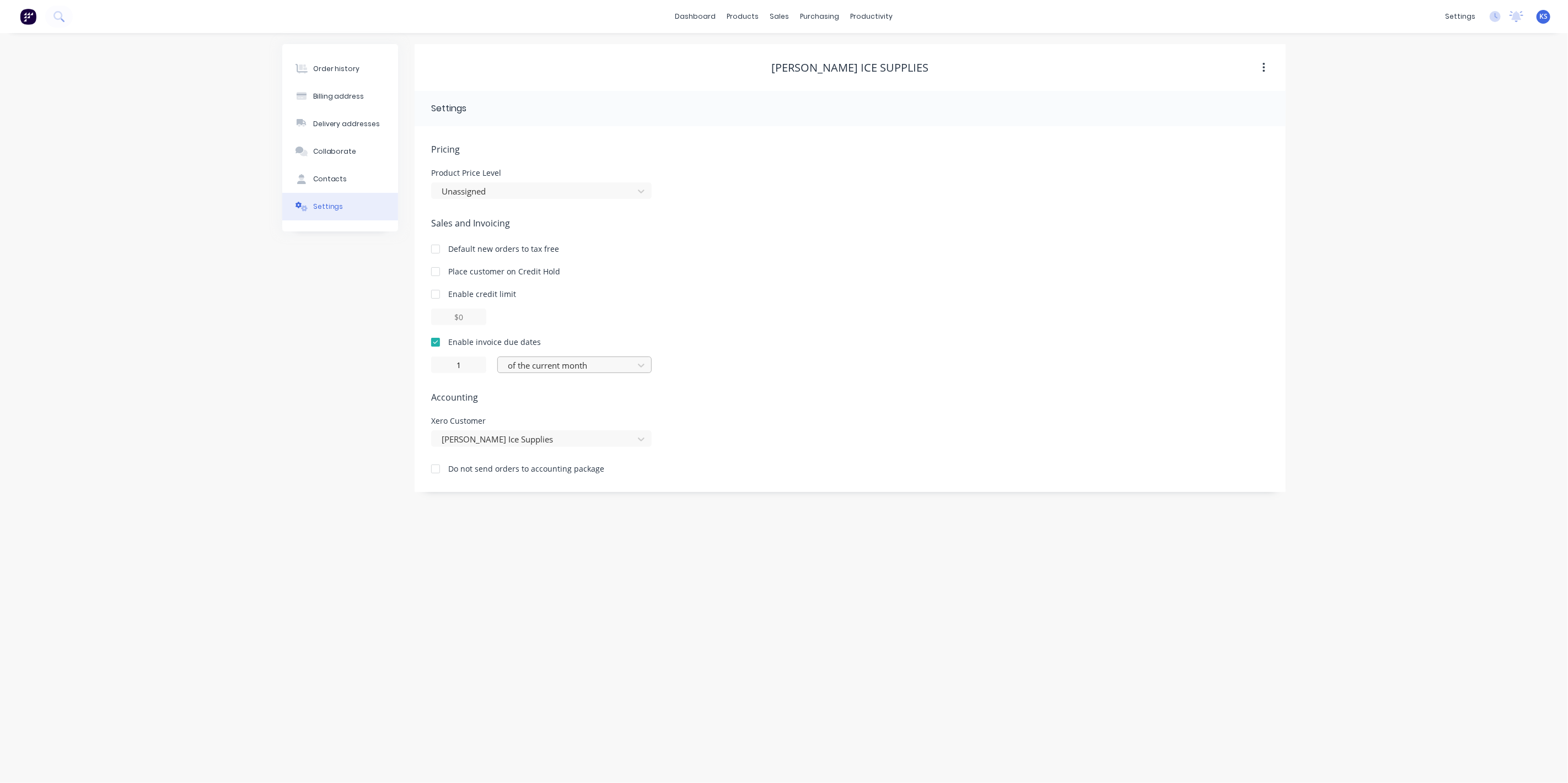
click at [548, 366] on div at bounding box center [568, 366] width 122 height 14
click at [560, 437] on div "day(s) after the invoice date" at bounding box center [574, 430] width 155 height 20
type input "0"
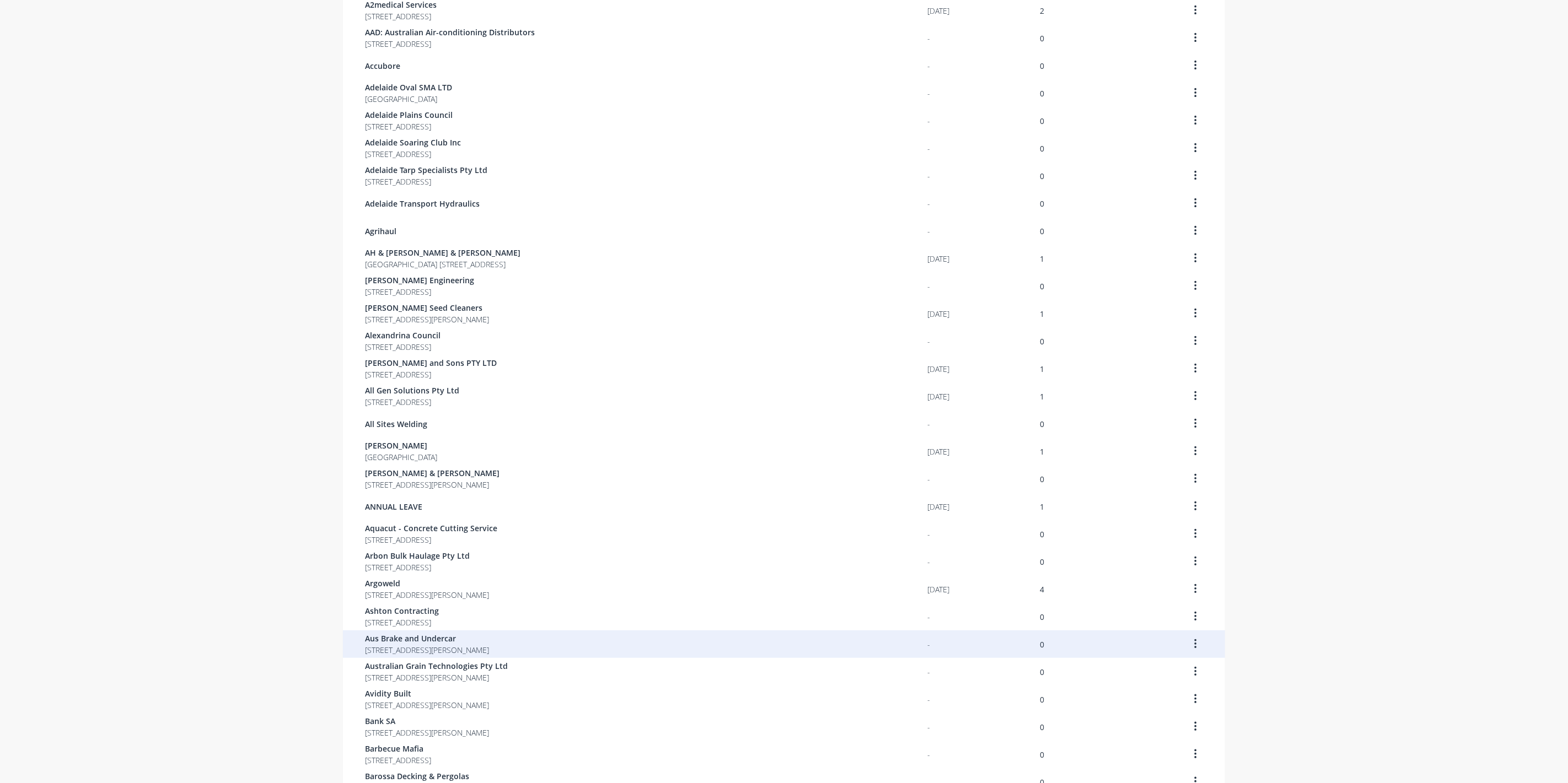
scroll to position [384, 0]
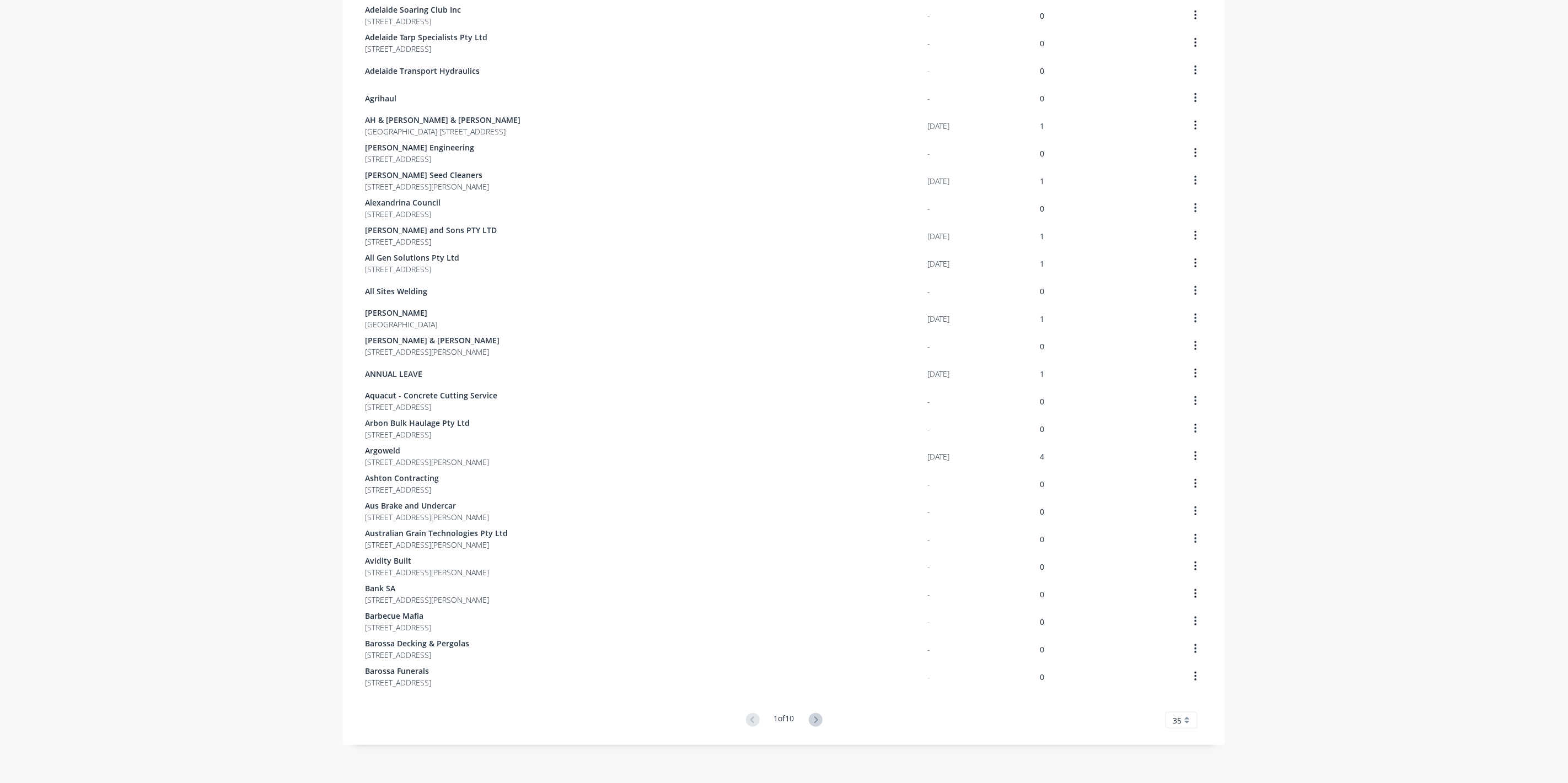
click at [813, 721] on g at bounding box center [816, 720] width 14 height 14
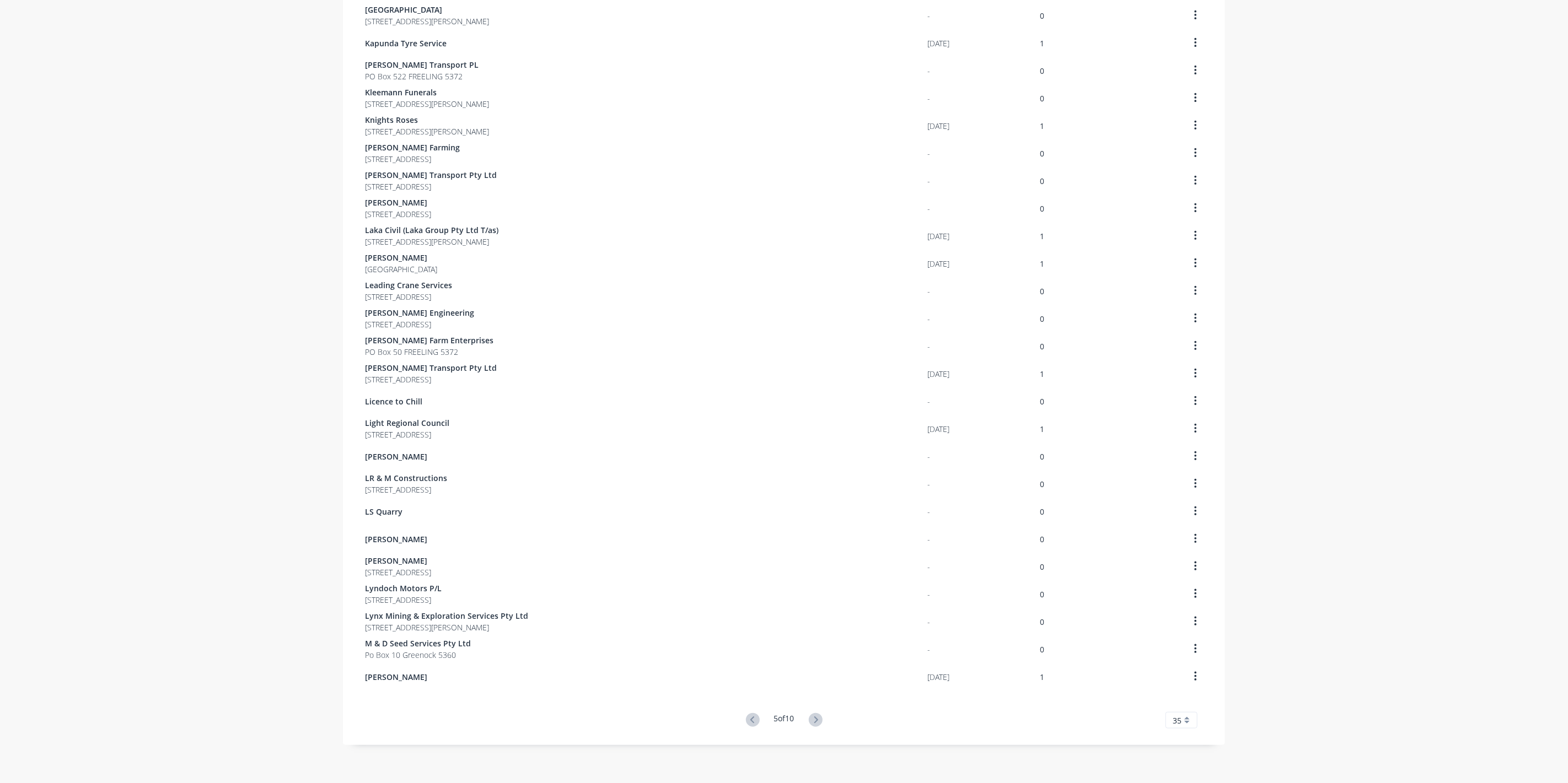
click at [816, 721] on g at bounding box center [816, 720] width 14 height 14
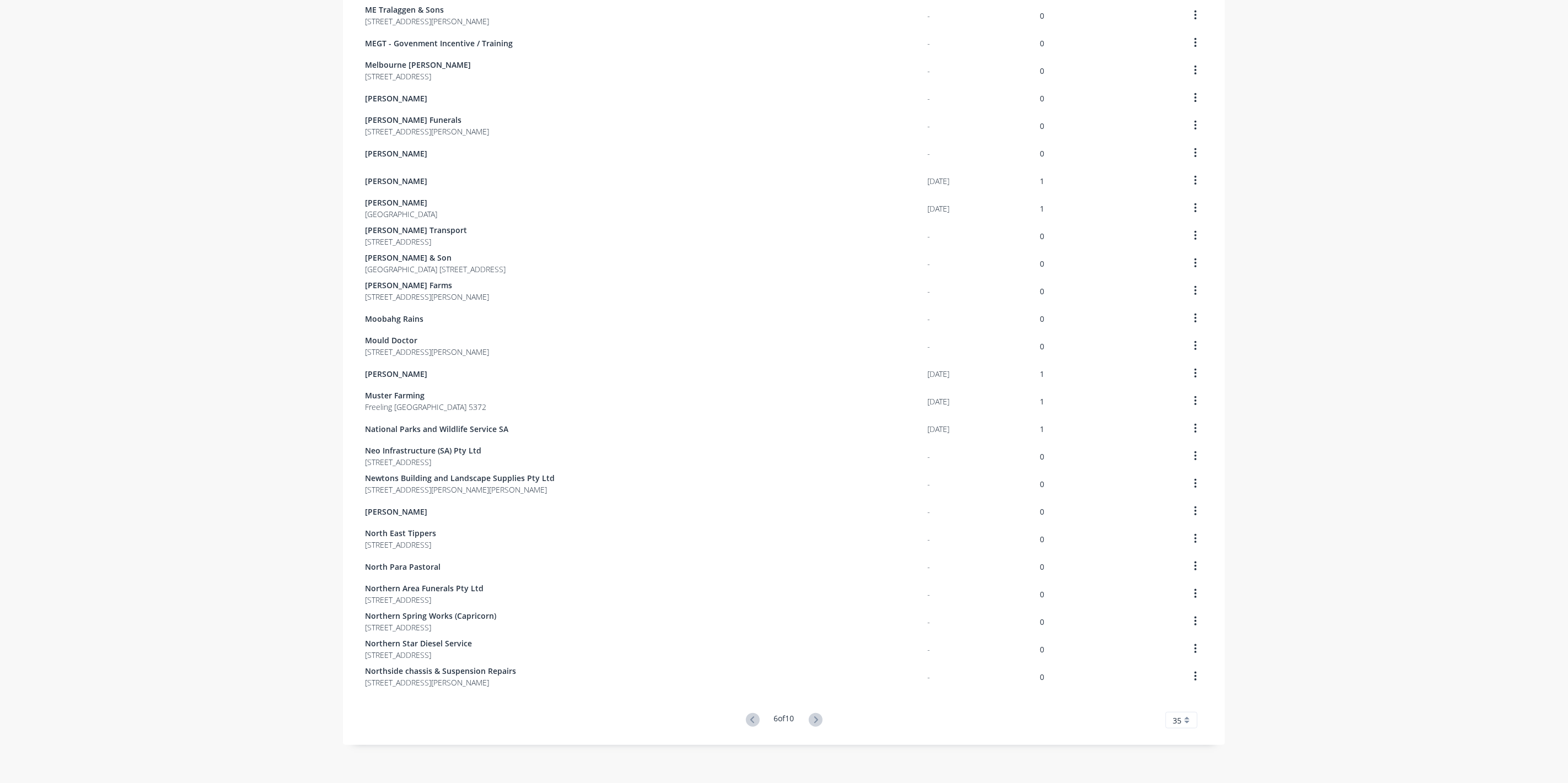
click at [816, 722] on icon at bounding box center [816, 720] width 14 height 14
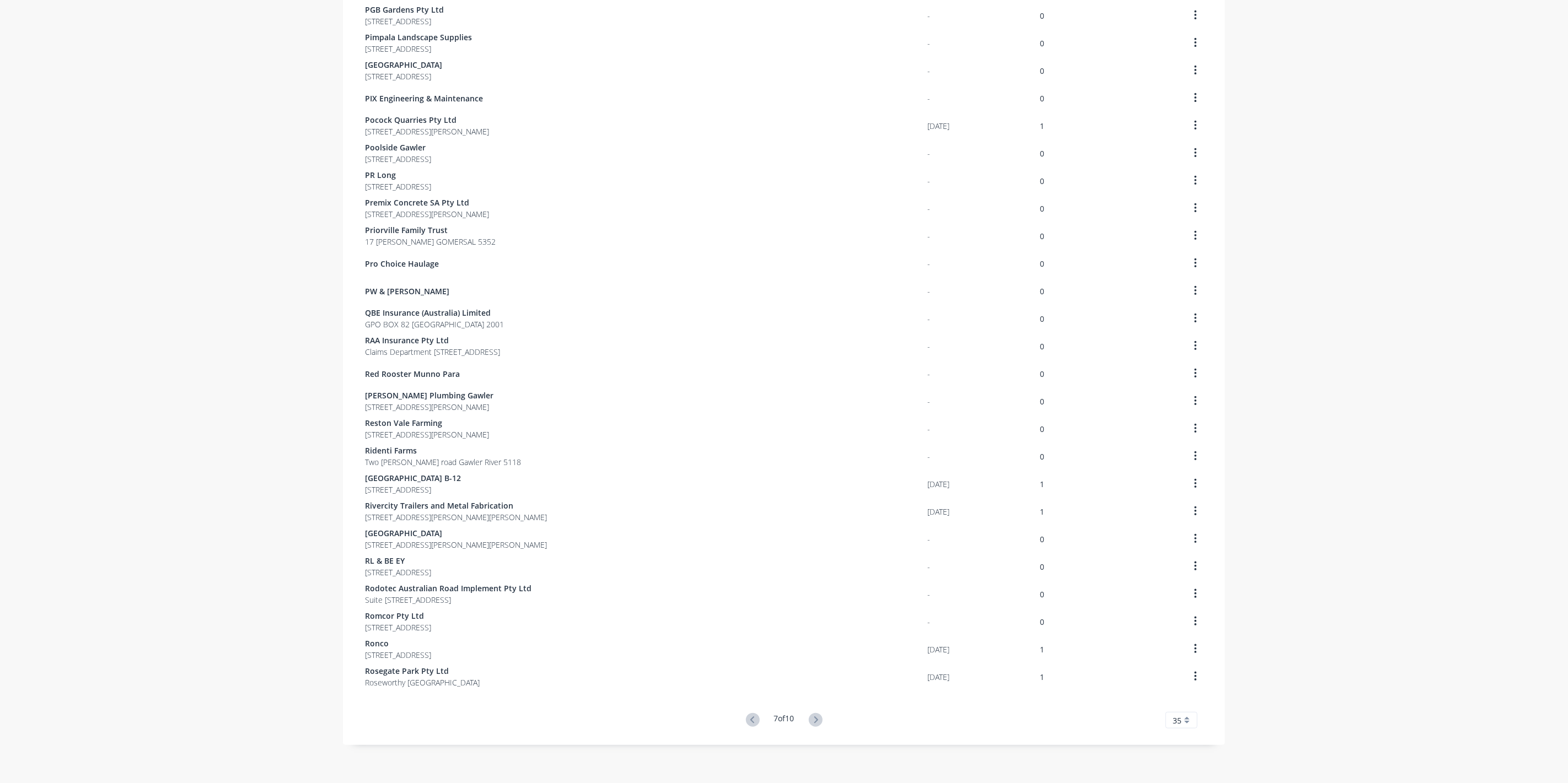
click at [816, 722] on icon at bounding box center [816, 720] width 14 height 14
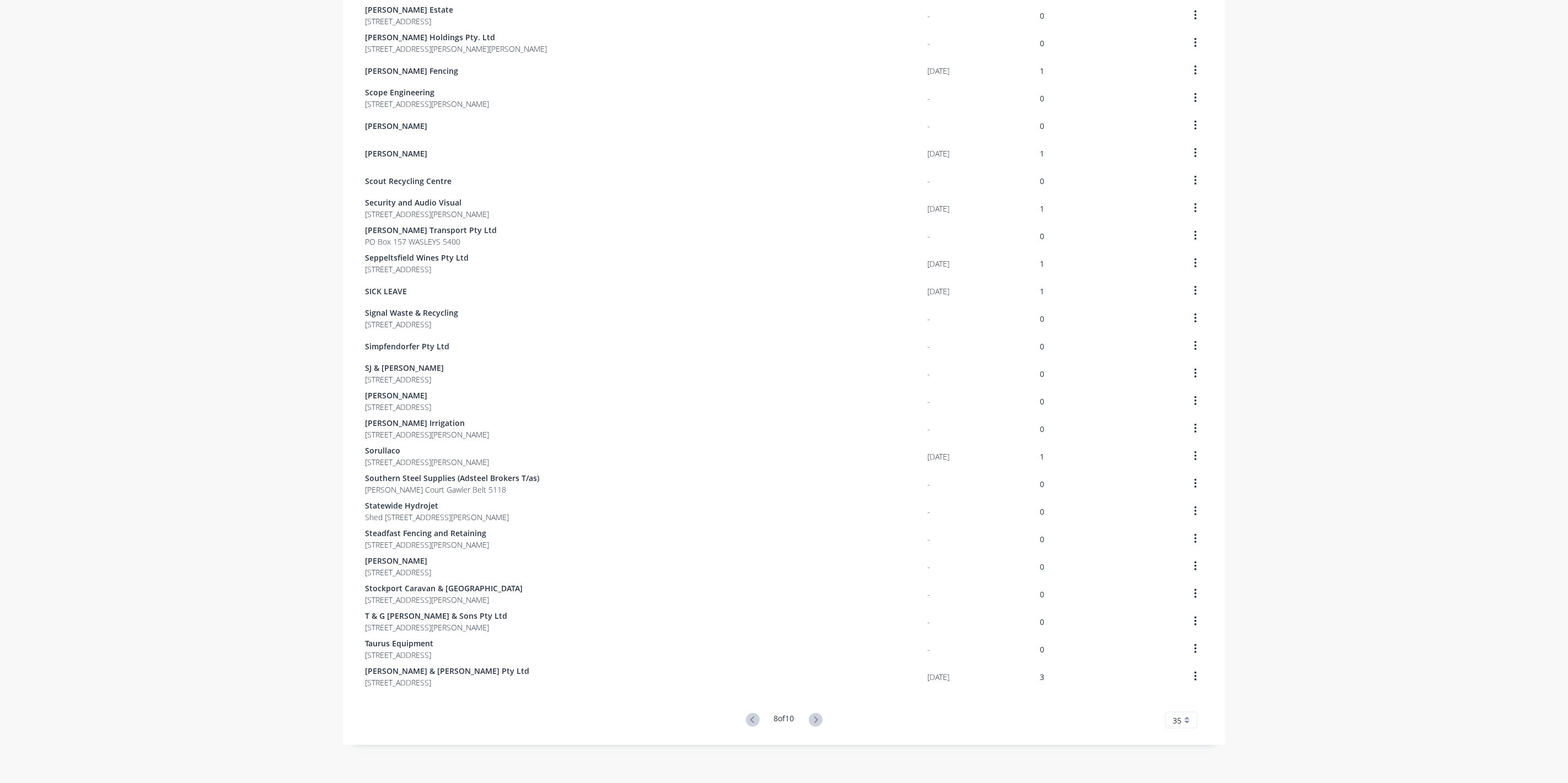
click at [816, 722] on icon at bounding box center [816, 720] width 14 height 14
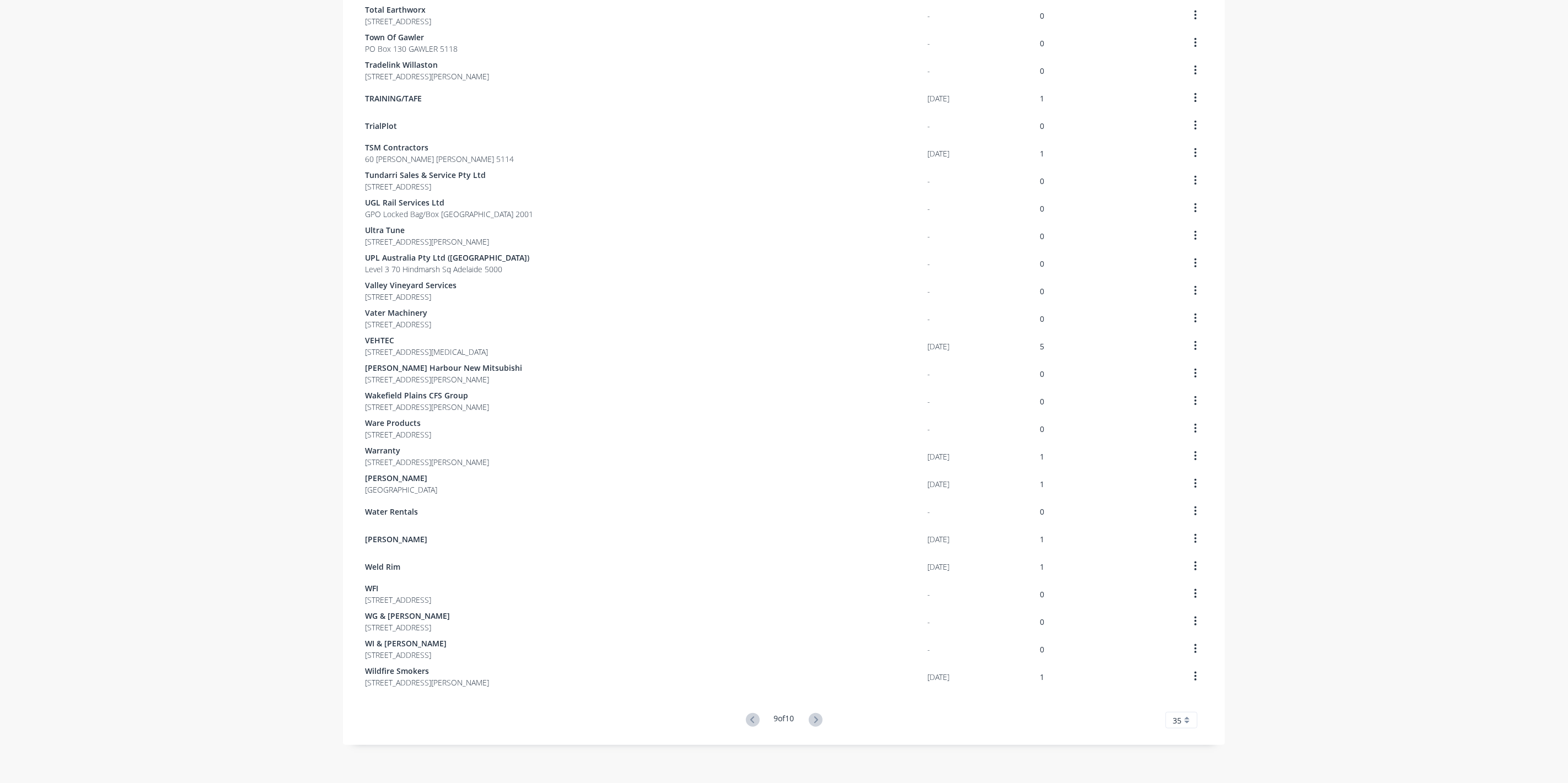
click at [816, 722] on icon at bounding box center [816, 720] width 14 height 14
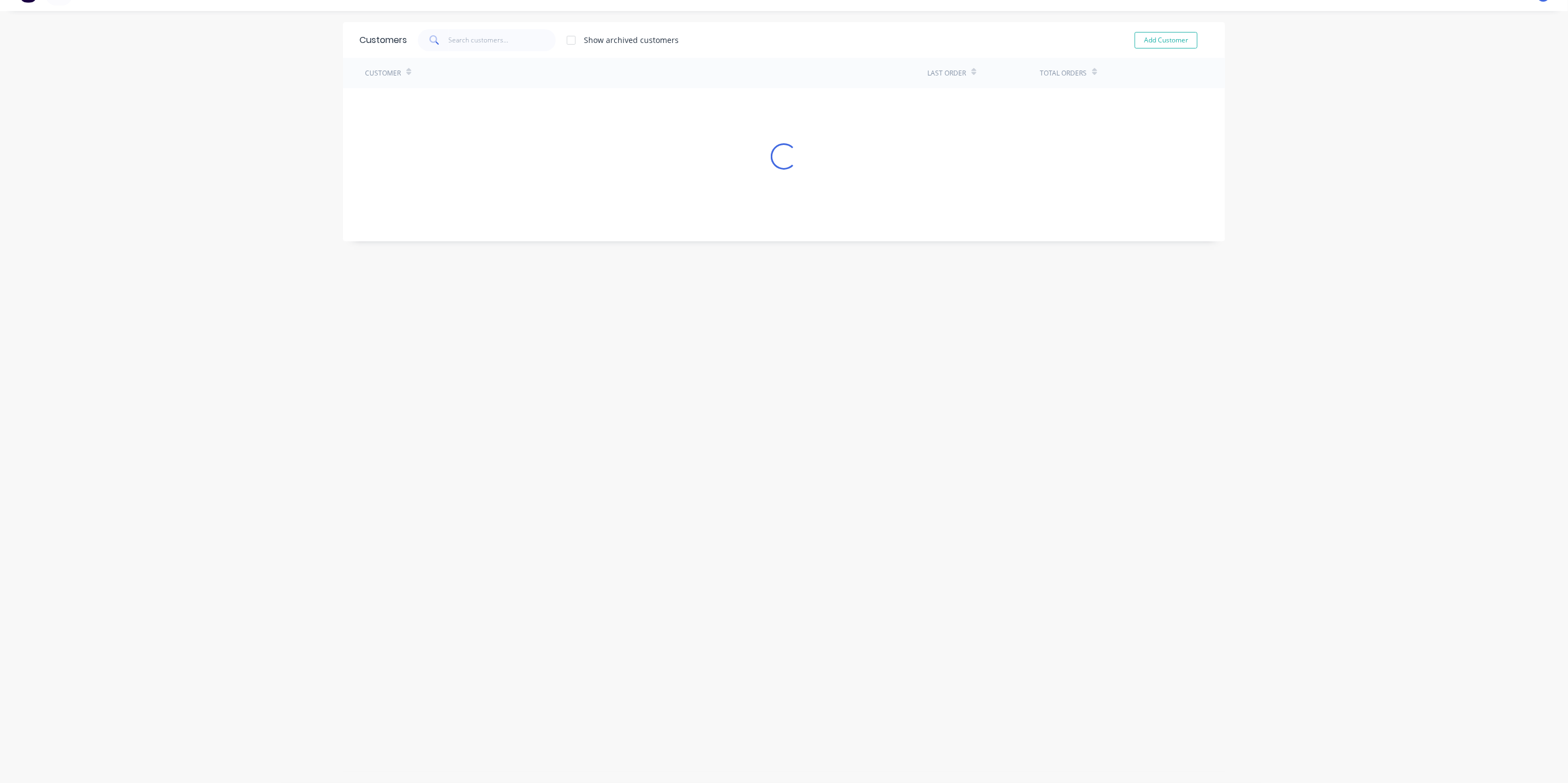
scroll to position [22, 0]
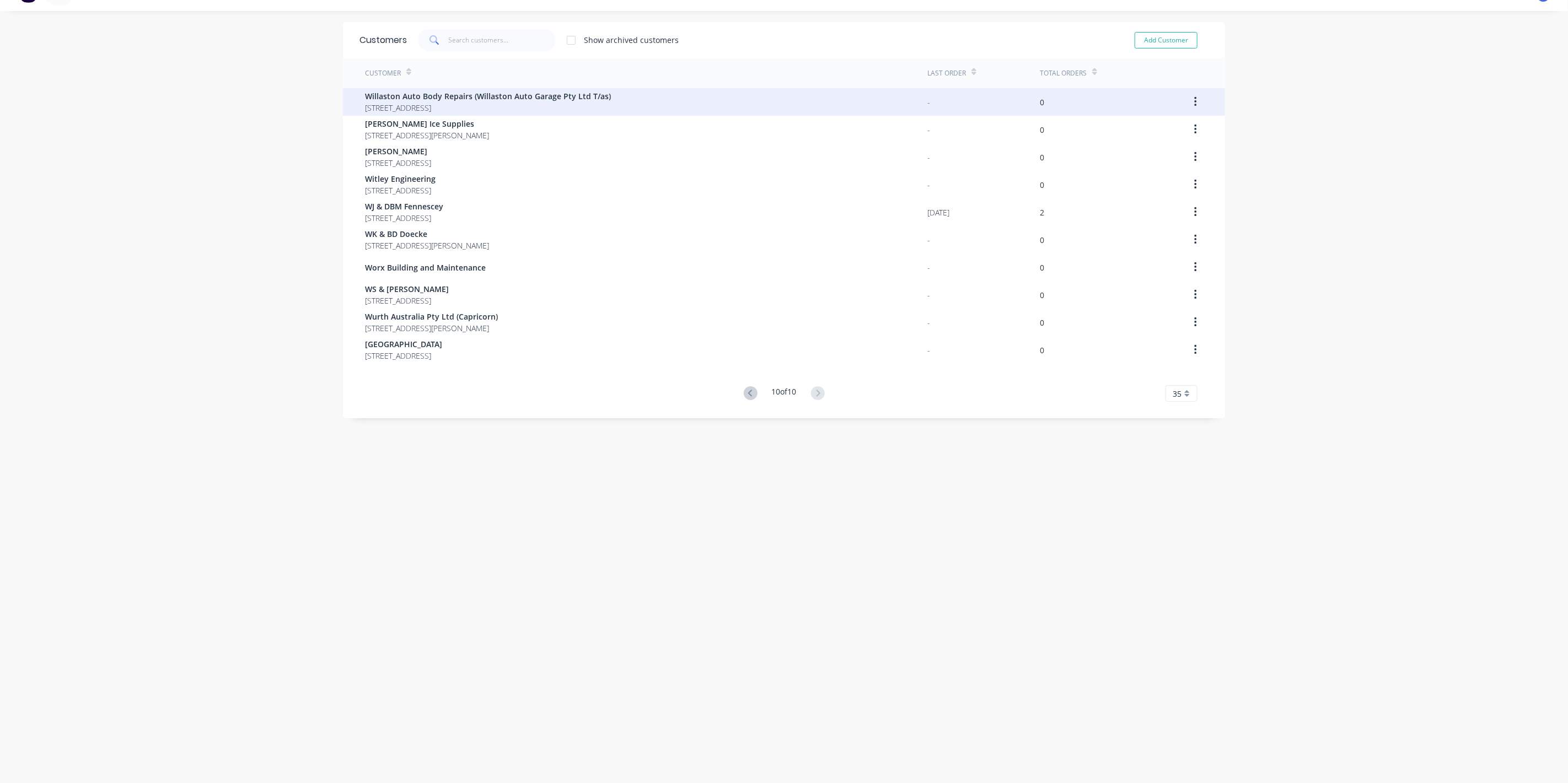
click at [397, 103] on span "[STREET_ADDRESS]" at bounding box center [487, 107] width 246 height 11
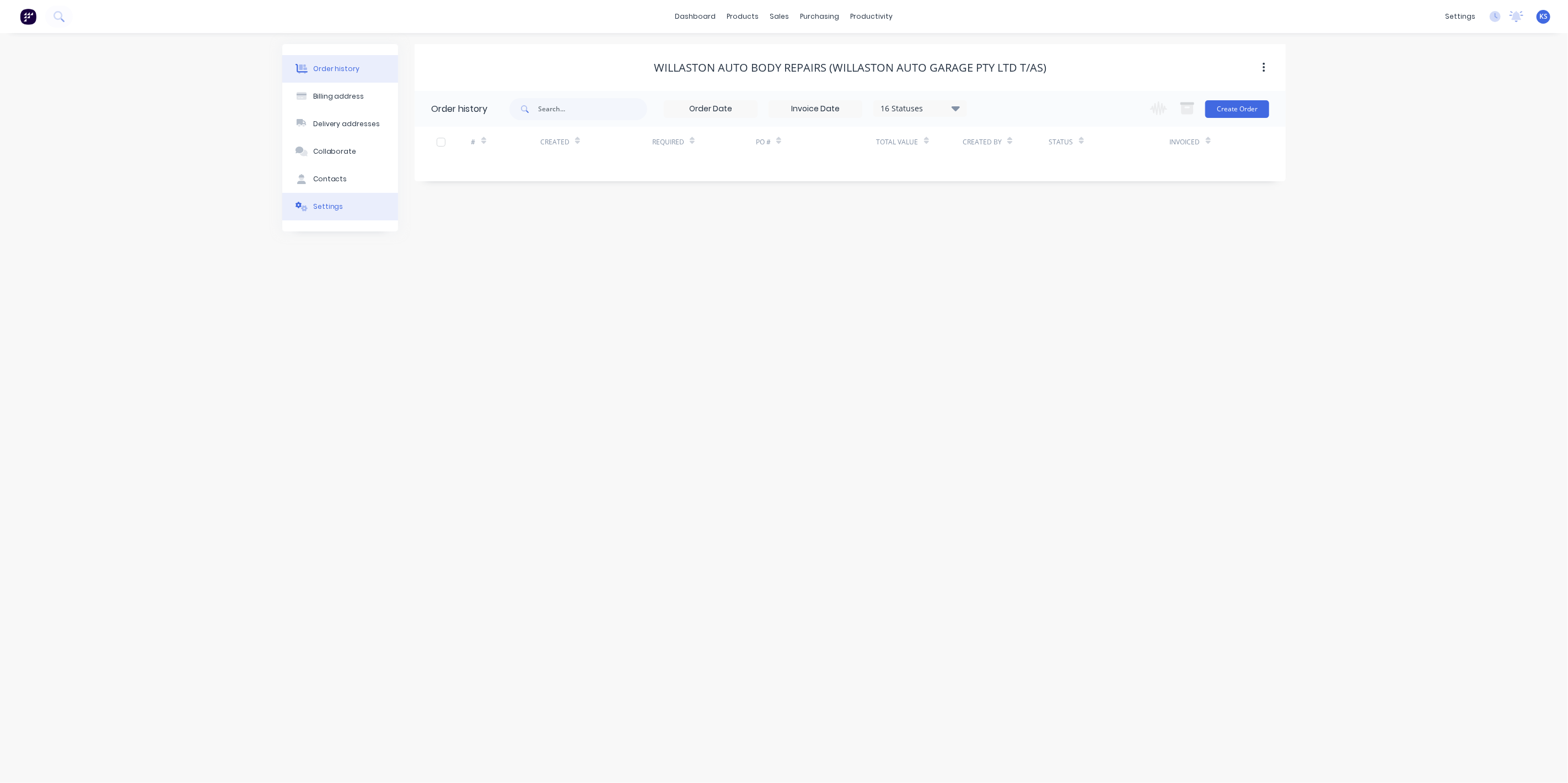
click at [348, 211] on button "Settings" at bounding box center [340, 206] width 116 height 28
click at [439, 340] on div at bounding box center [435, 342] width 22 height 22
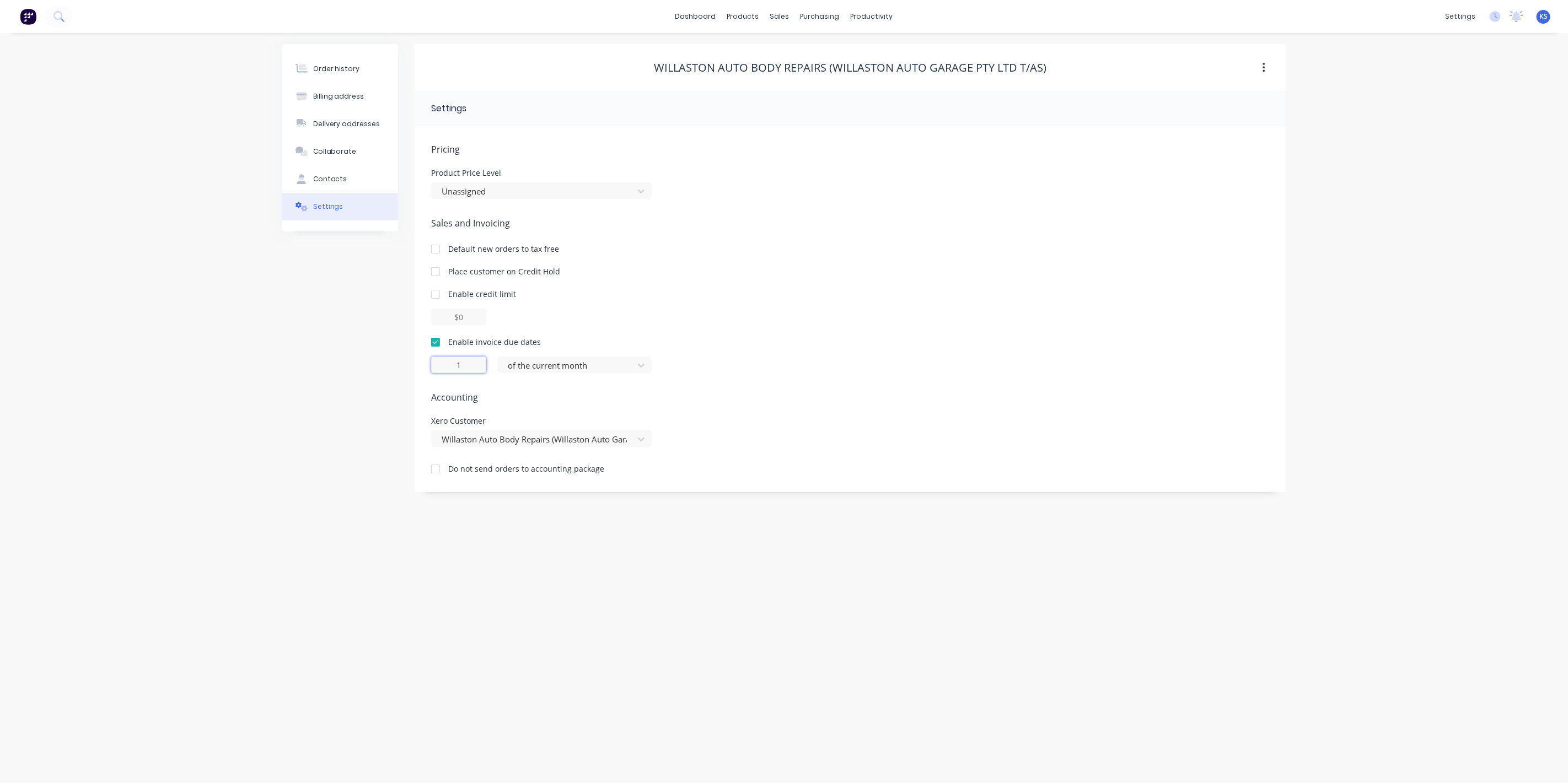
drag, startPoint x: 475, startPoint y: 365, endPoint x: 384, endPoint y: 366, distance: 91.0
click at [384, 366] on div "Order history Billing address Delivery addresses Collaborate Contacts Settings …" at bounding box center [784, 268] width 1003 height 448
type input "30"
click at [568, 370] on div at bounding box center [568, 366] width 122 height 14
click at [573, 414] on div "of the following month" at bounding box center [574, 410] width 155 height 20
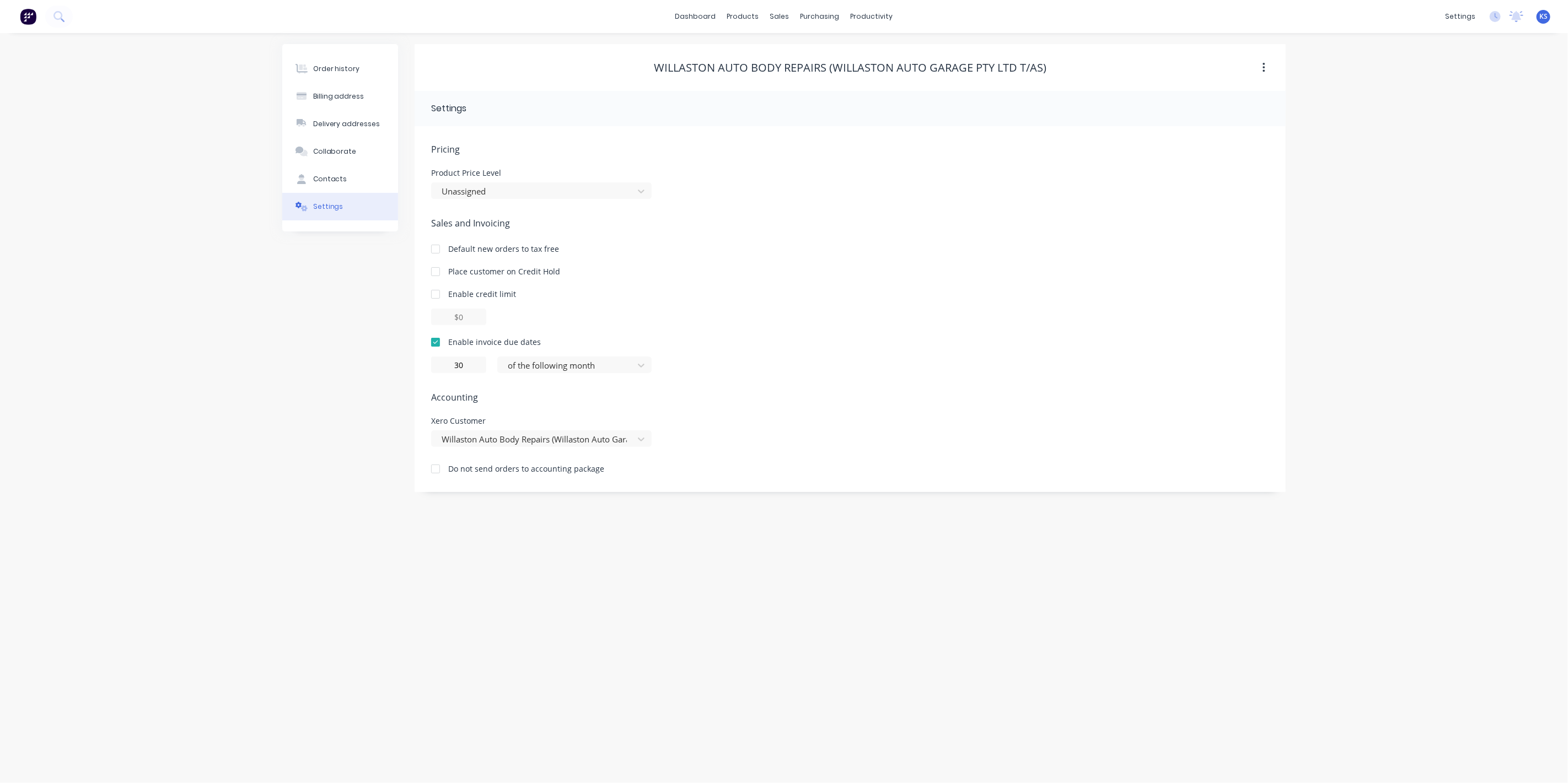
click at [306, 347] on div "Order history Billing address Delivery addresses Collaborate Contacts Settings" at bounding box center [340, 268] width 116 height 448
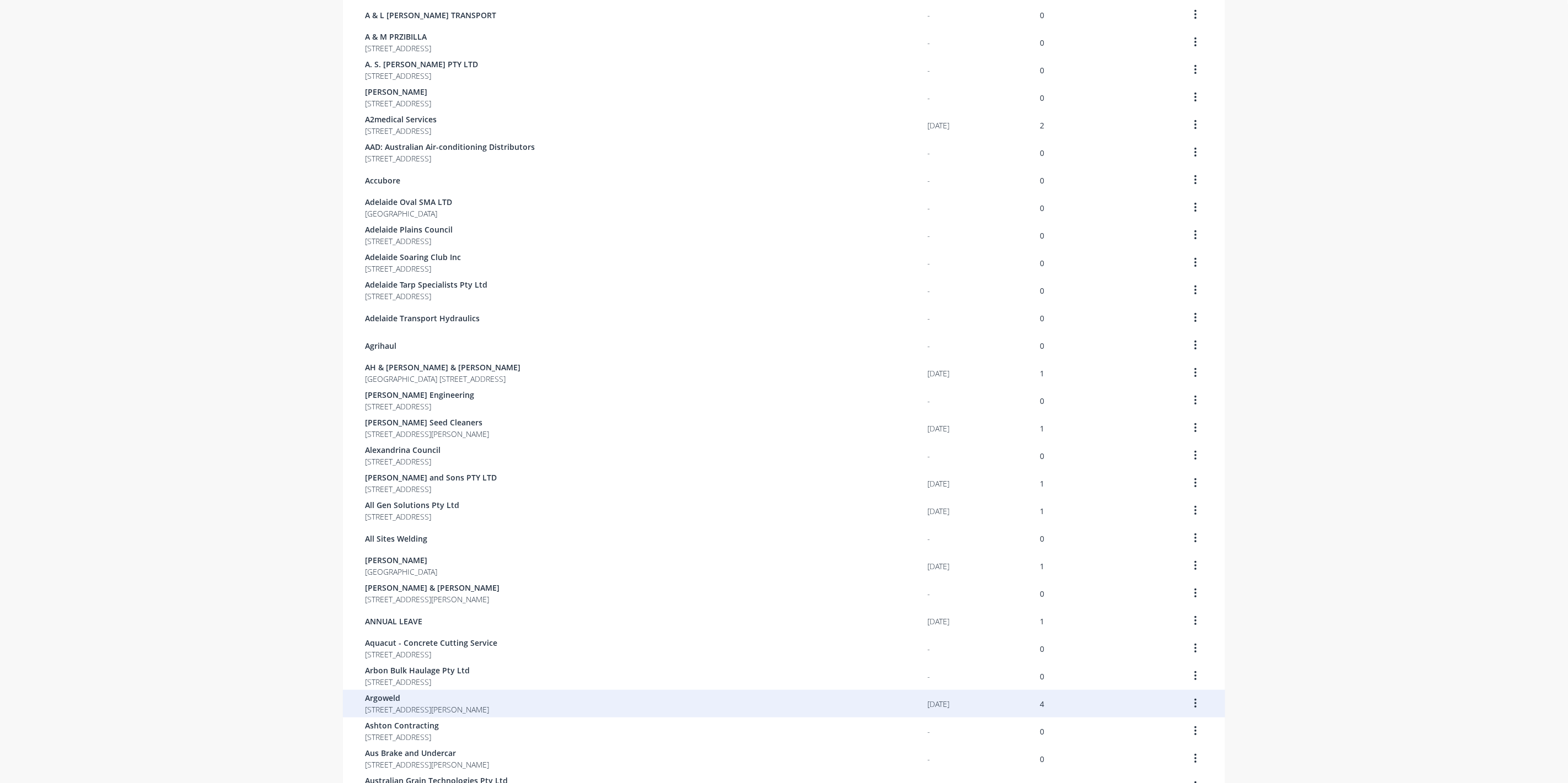
scroll to position [384, 0]
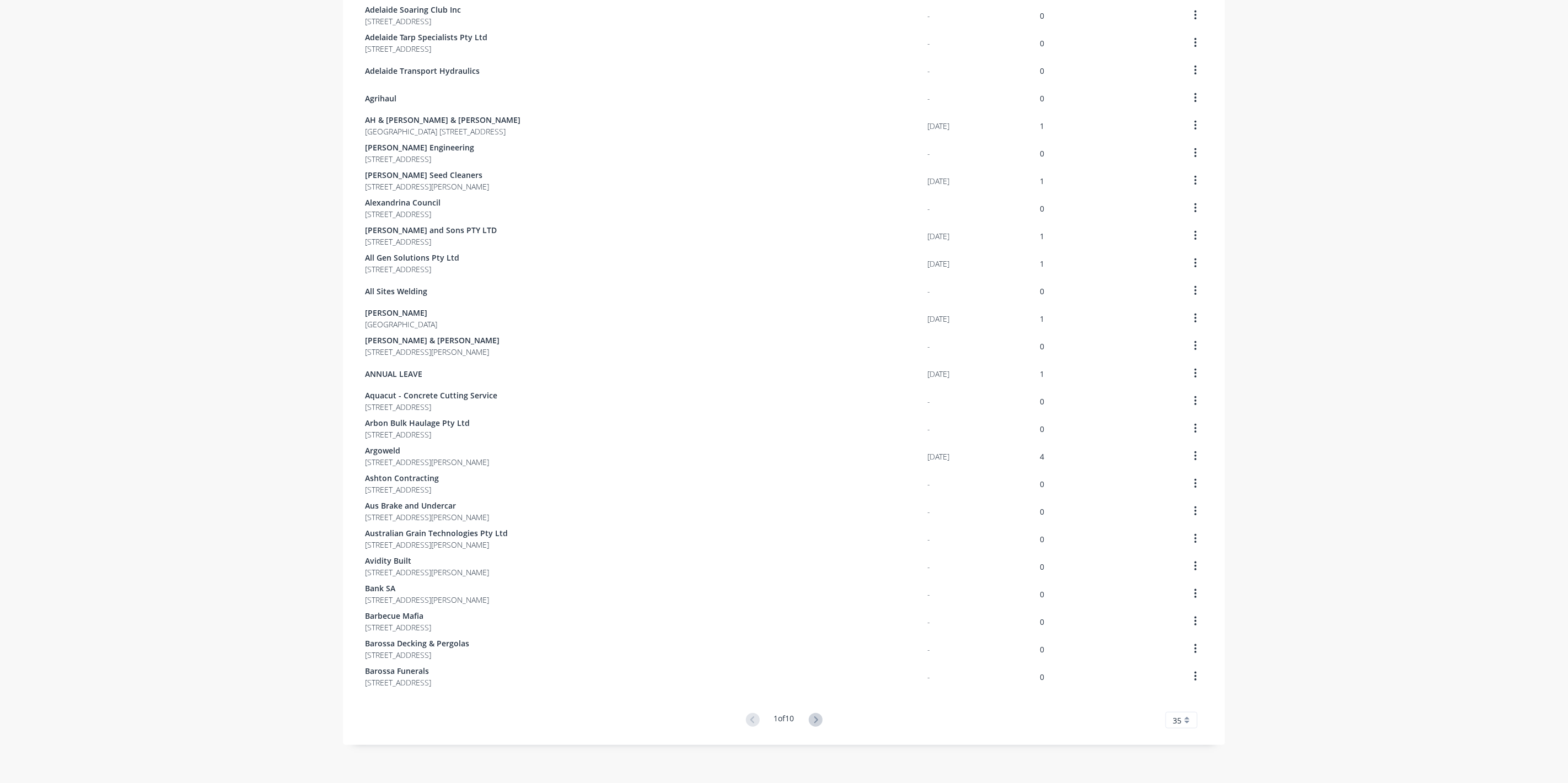
click at [825, 718] on div "1 of 10 35 5 10 15 20 25 30 35" at bounding box center [784, 720] width 882 height 16
click at [827, 718] on div "1 of 10 35 5 10 15 20 25 30 35" at bounding box center [784, 720] width 882 height 16
click at [822, 718] on button at bounding box center [816, 720] width 20 height 16
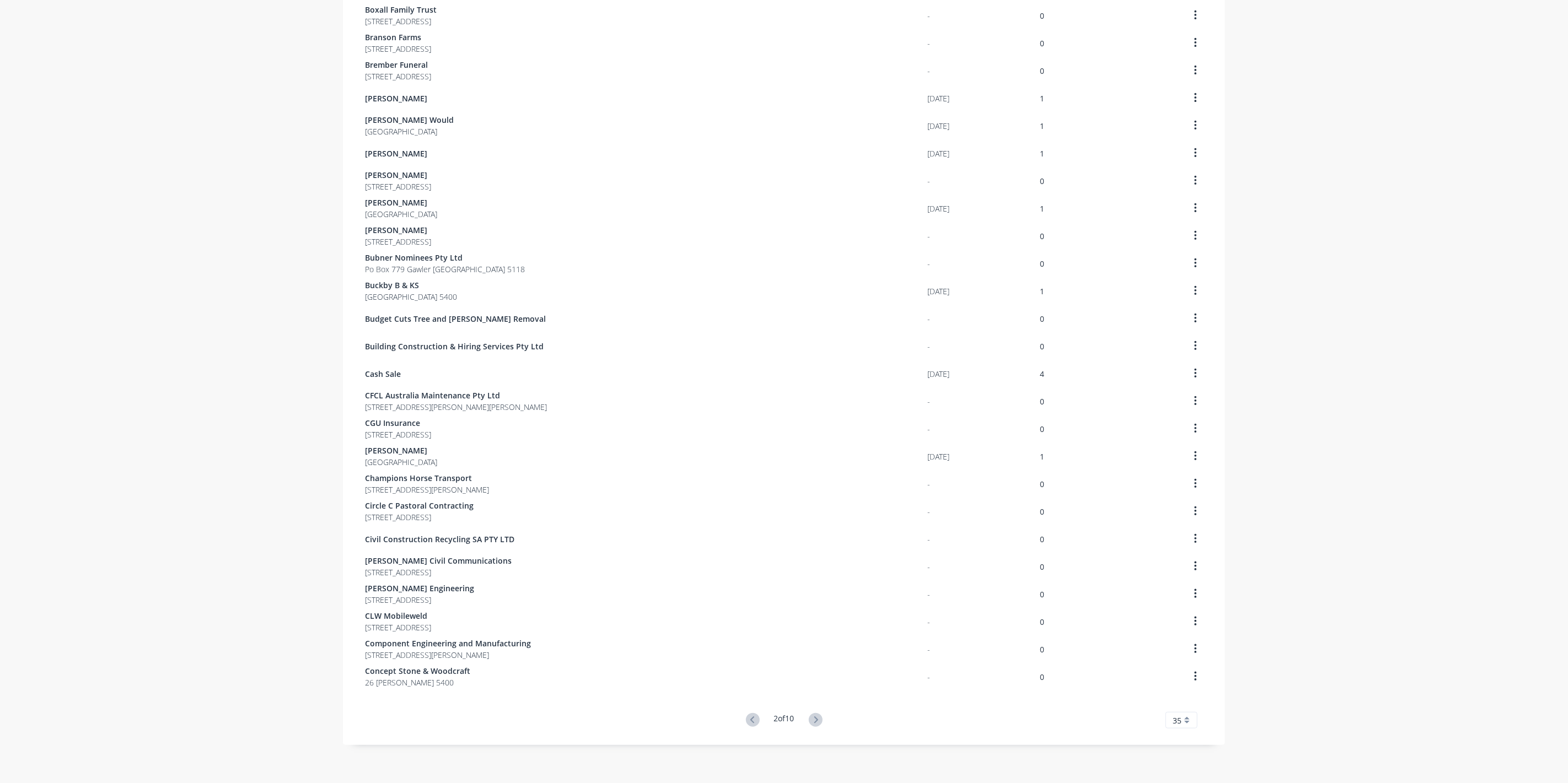
click at [822, 718] on button at bounding box center [816, 720] width 20 height 16
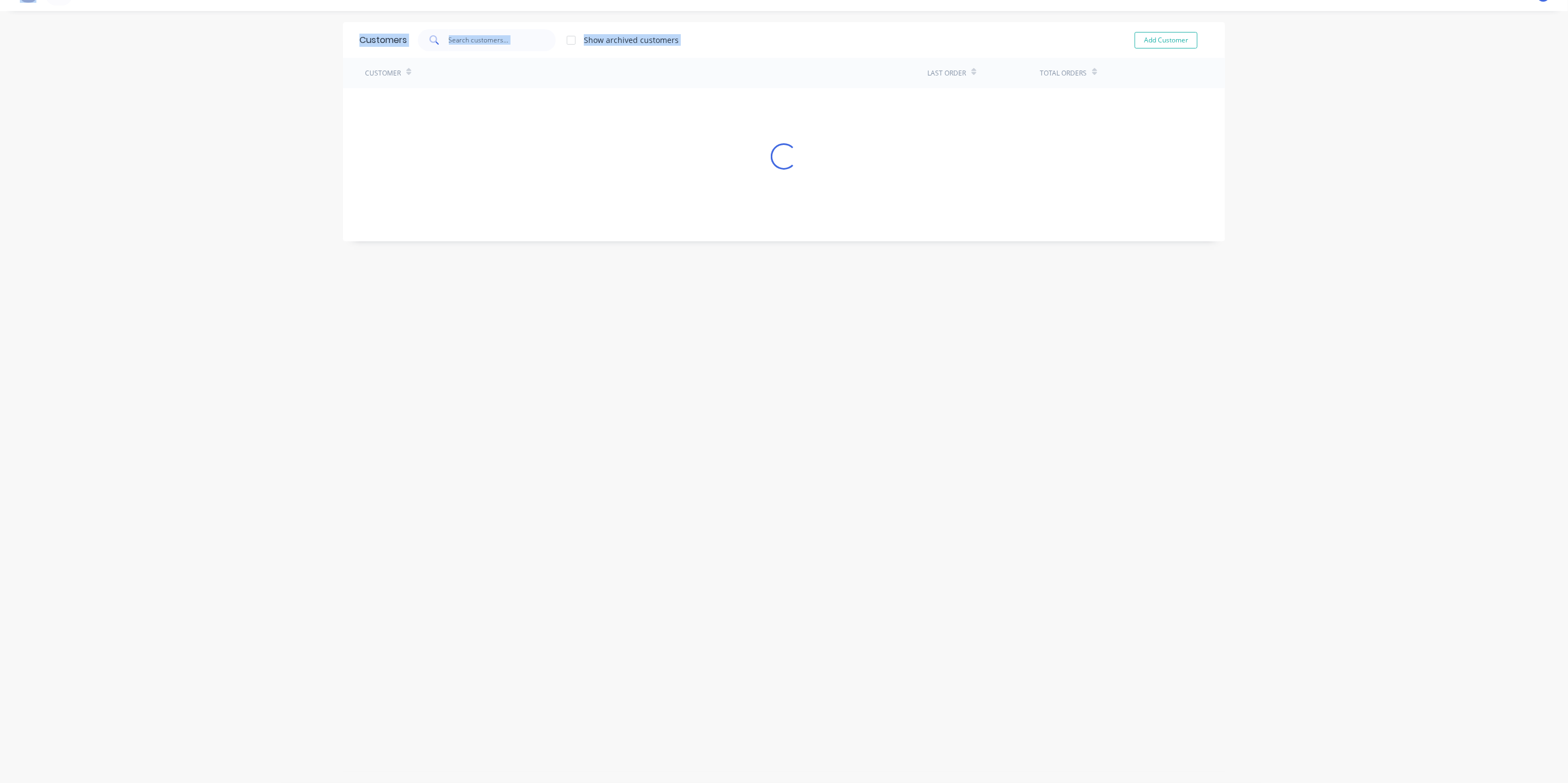
click at [822, 718] on div "Customers Show archived customers Add Customer Customer Last Order Total Orders…" at bounding box center [784, 396] width 882 height 750
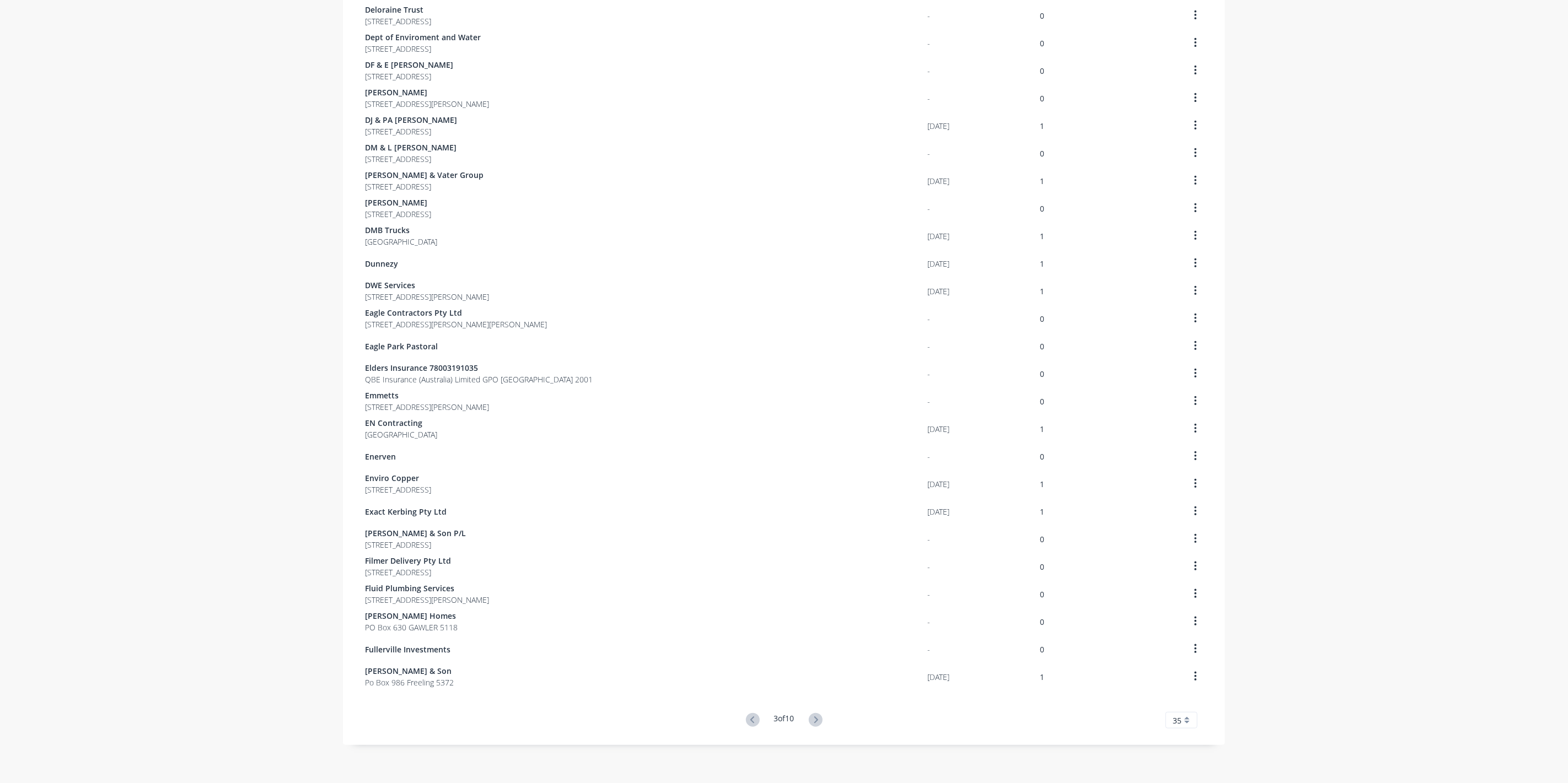
click at [822, 718] on button at bounding box center [816, 720] width 20 height 16
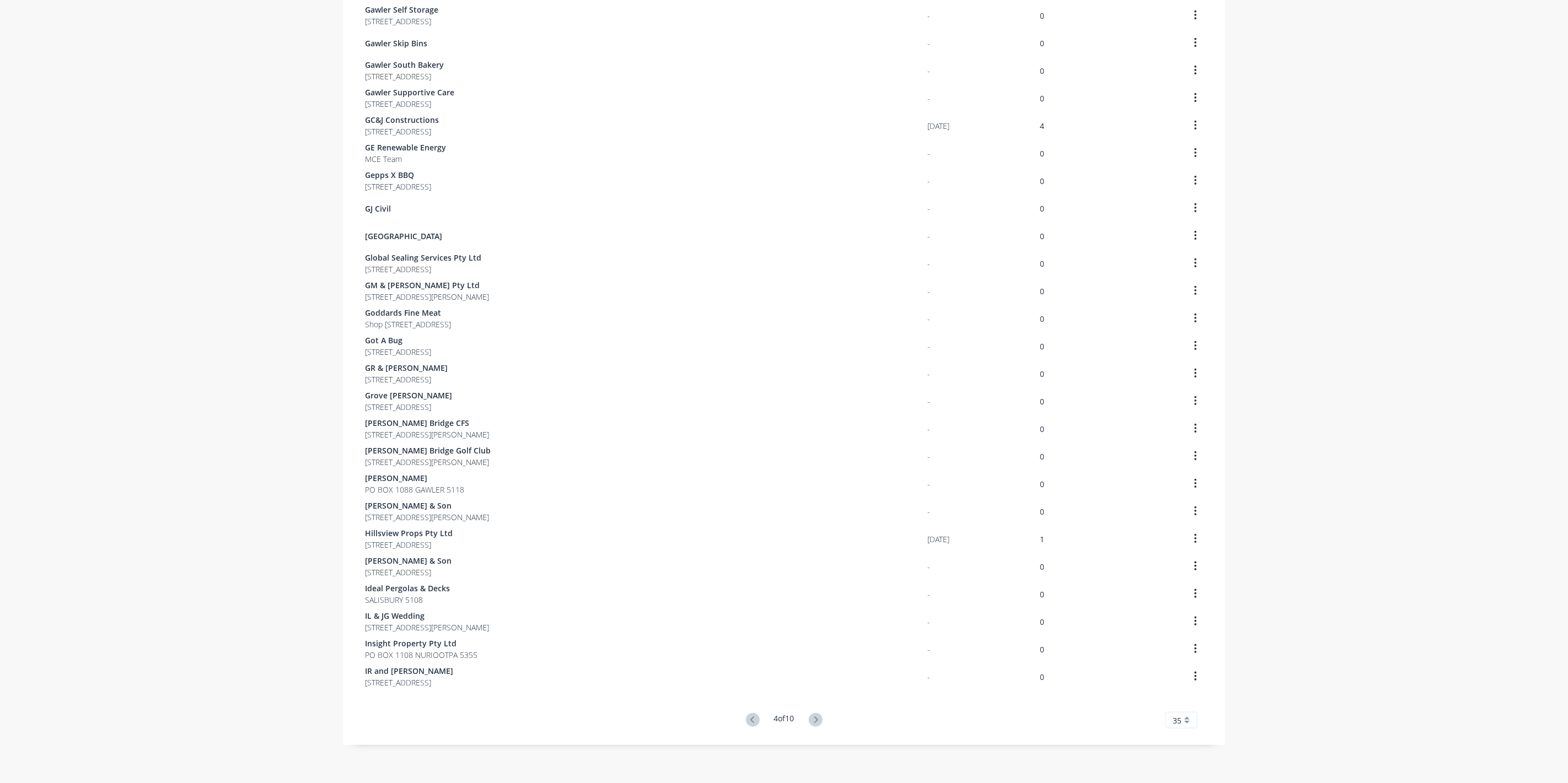
click at [822, 718] on button at bounding box center [816, 720] width 20 height 16
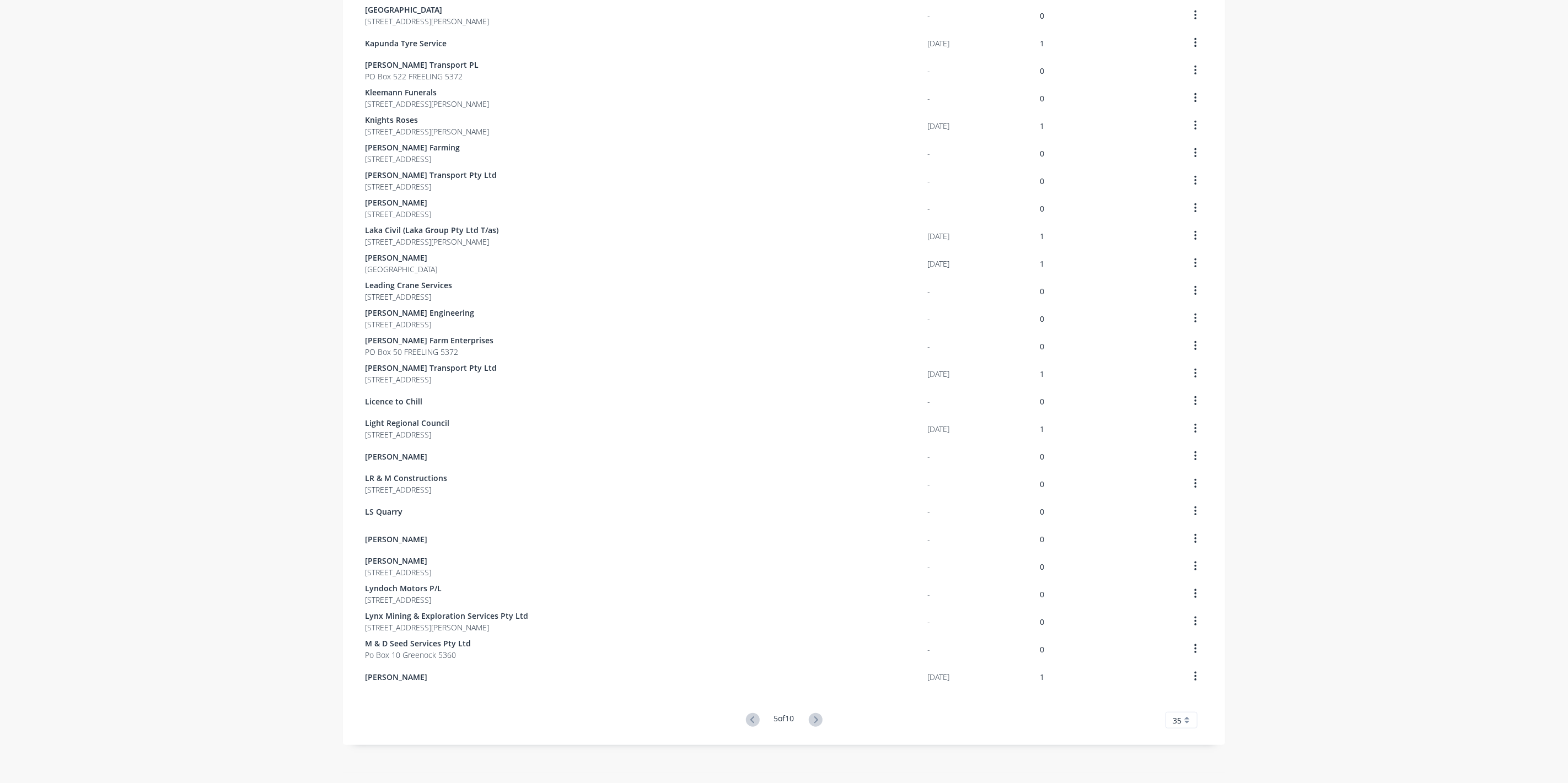
click at [822, 718] on button at bounding box center [816, 720] width 20 height 16
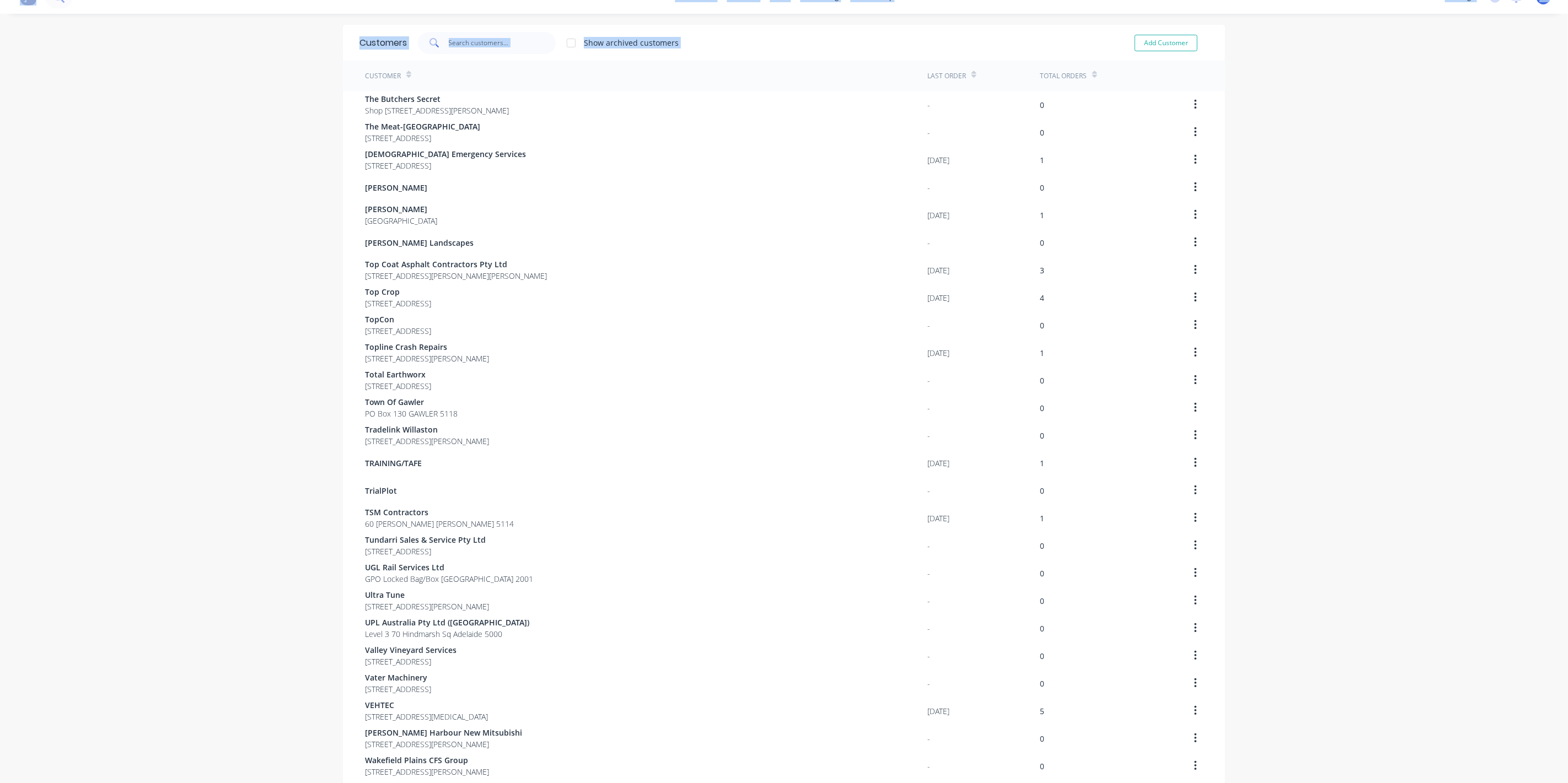
scroll to position [0, 0]
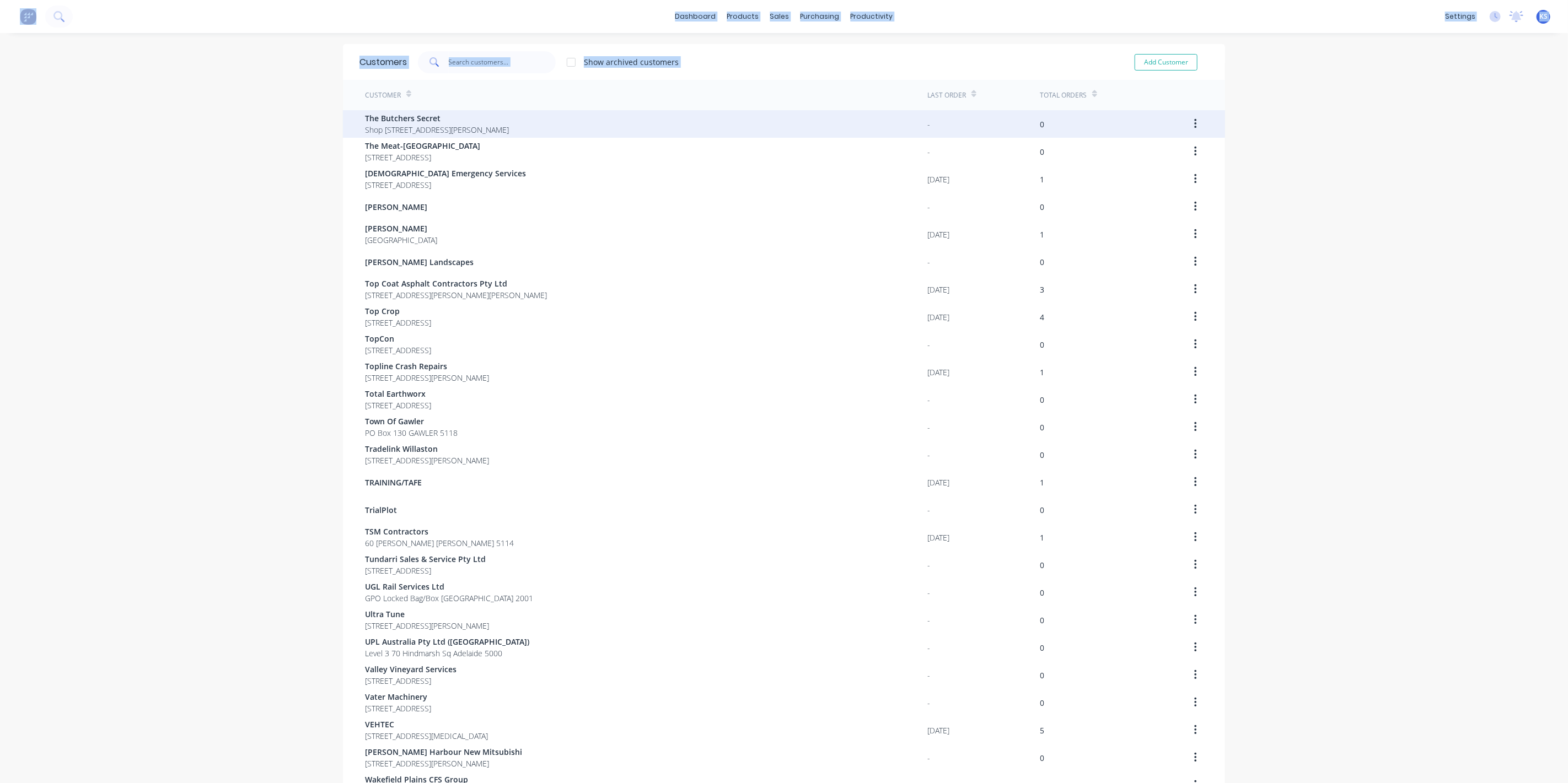
click at [377, 122] on span "The Butchers Secret" at bounding box center [437, 118] width 144 height 11
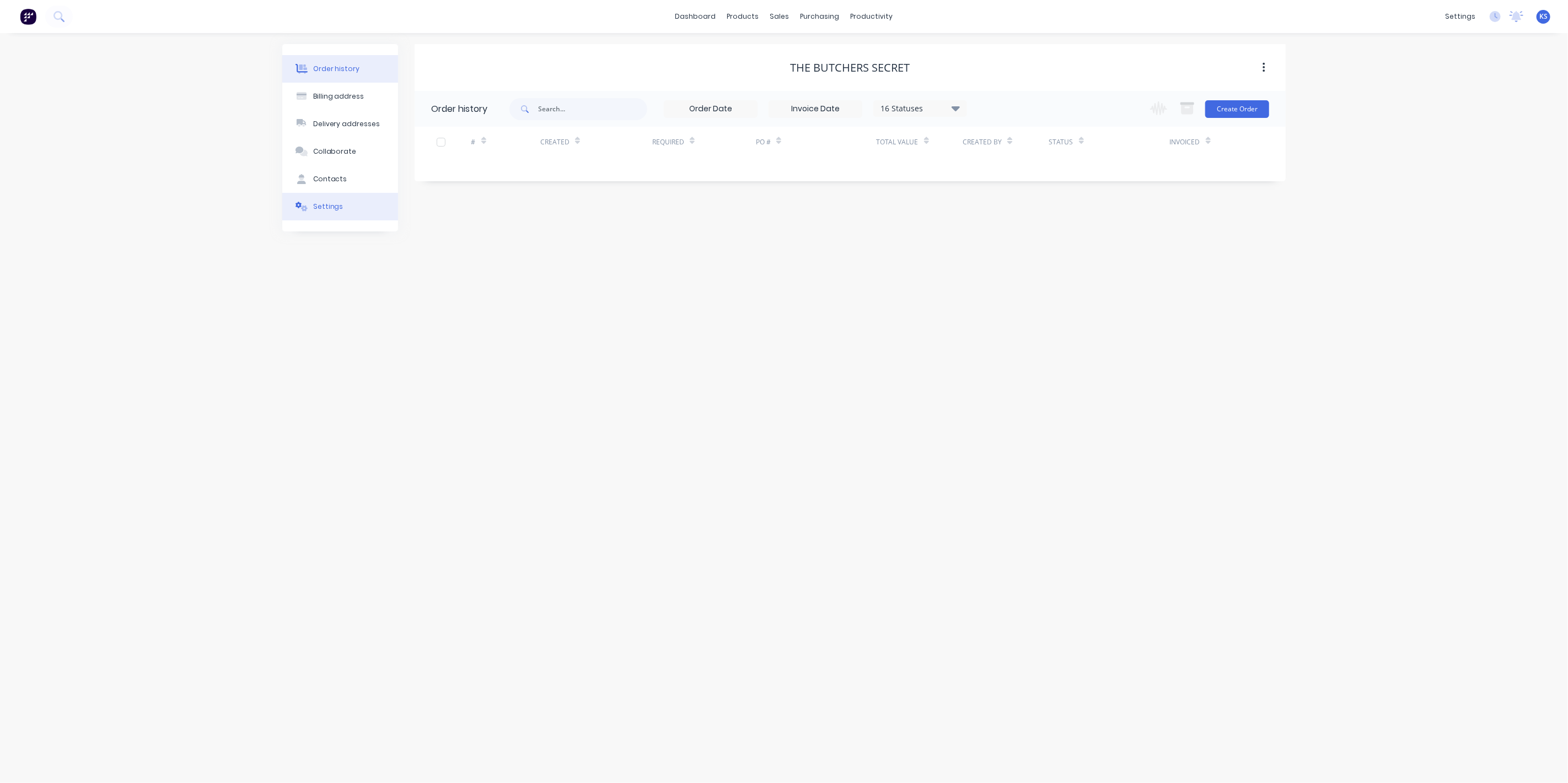
click at [334, 212] on button "Settings" at bounding box center [340, 206] width 116 height 28
click at [435, 342] on div at bounding box center [435, 342] width 22 height 22
click at [559, 366] on div at bounding box center [568, 366] width 122 height 14
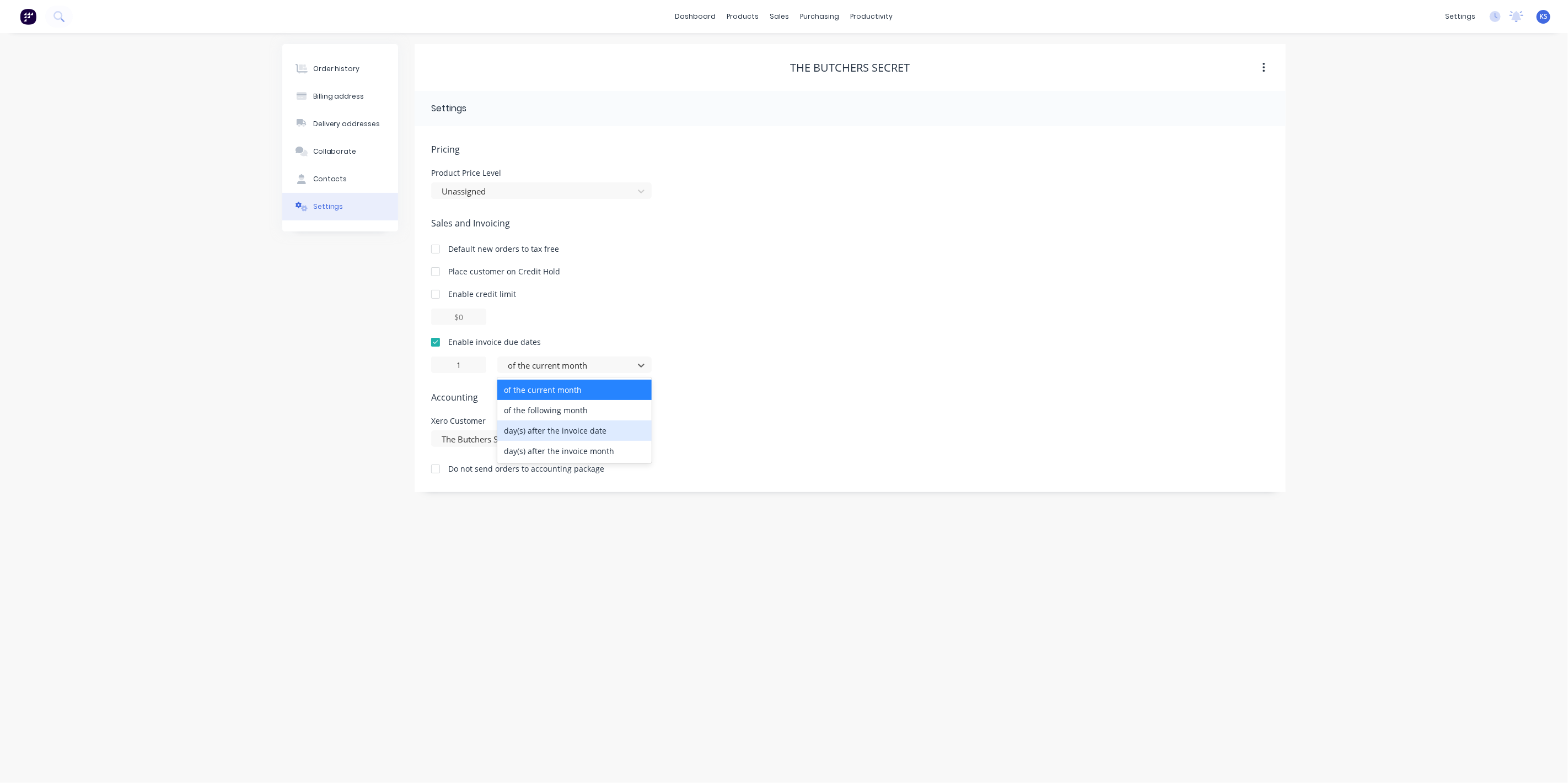
click at [557, 429] on div "day(s) after the invoice date" at bounding box center [574, 430] width 155 height 20
type input "0"
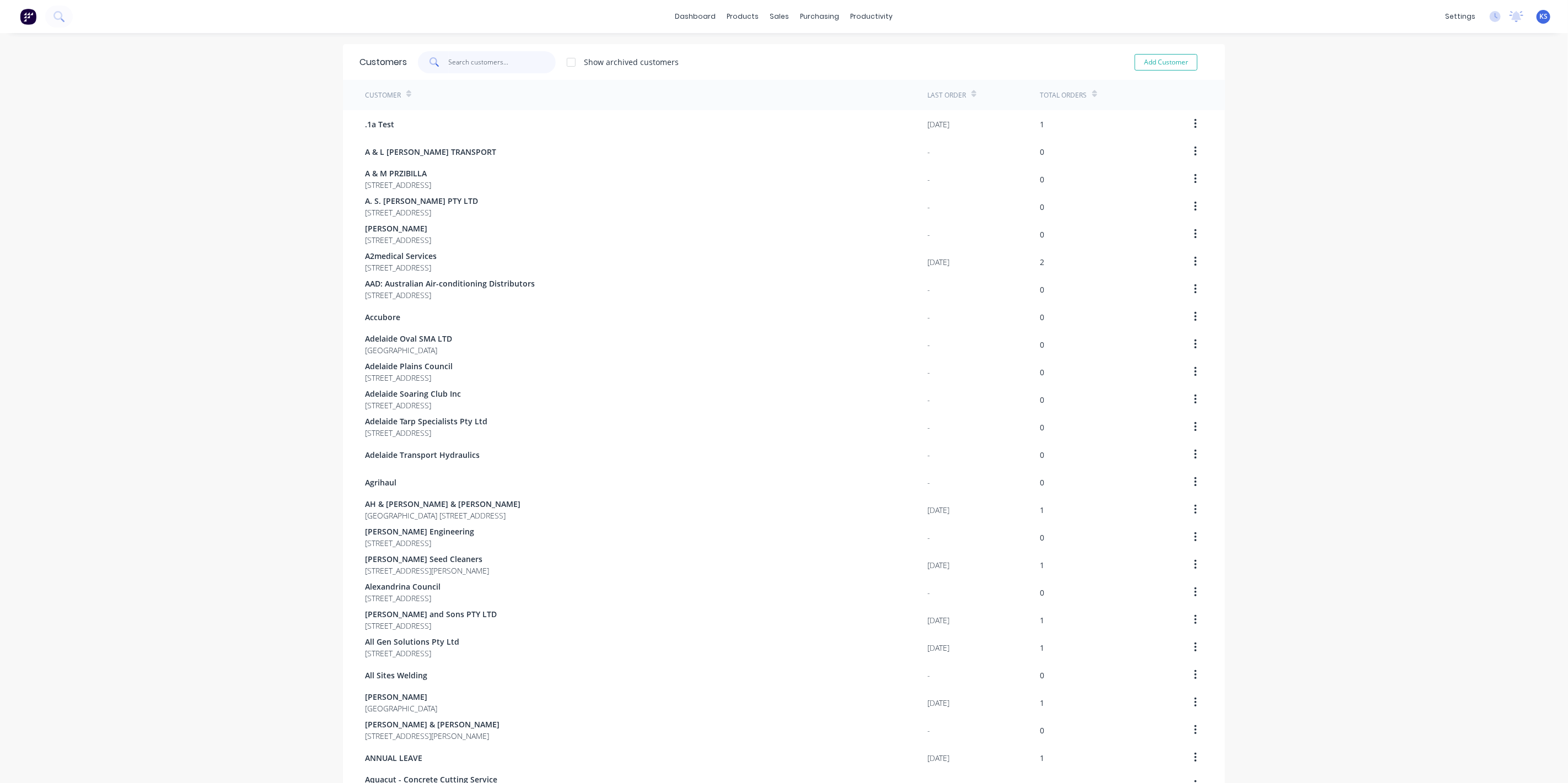
click at [454, 57] on input "text" at bounding box center [502, 62] width 107 height 22
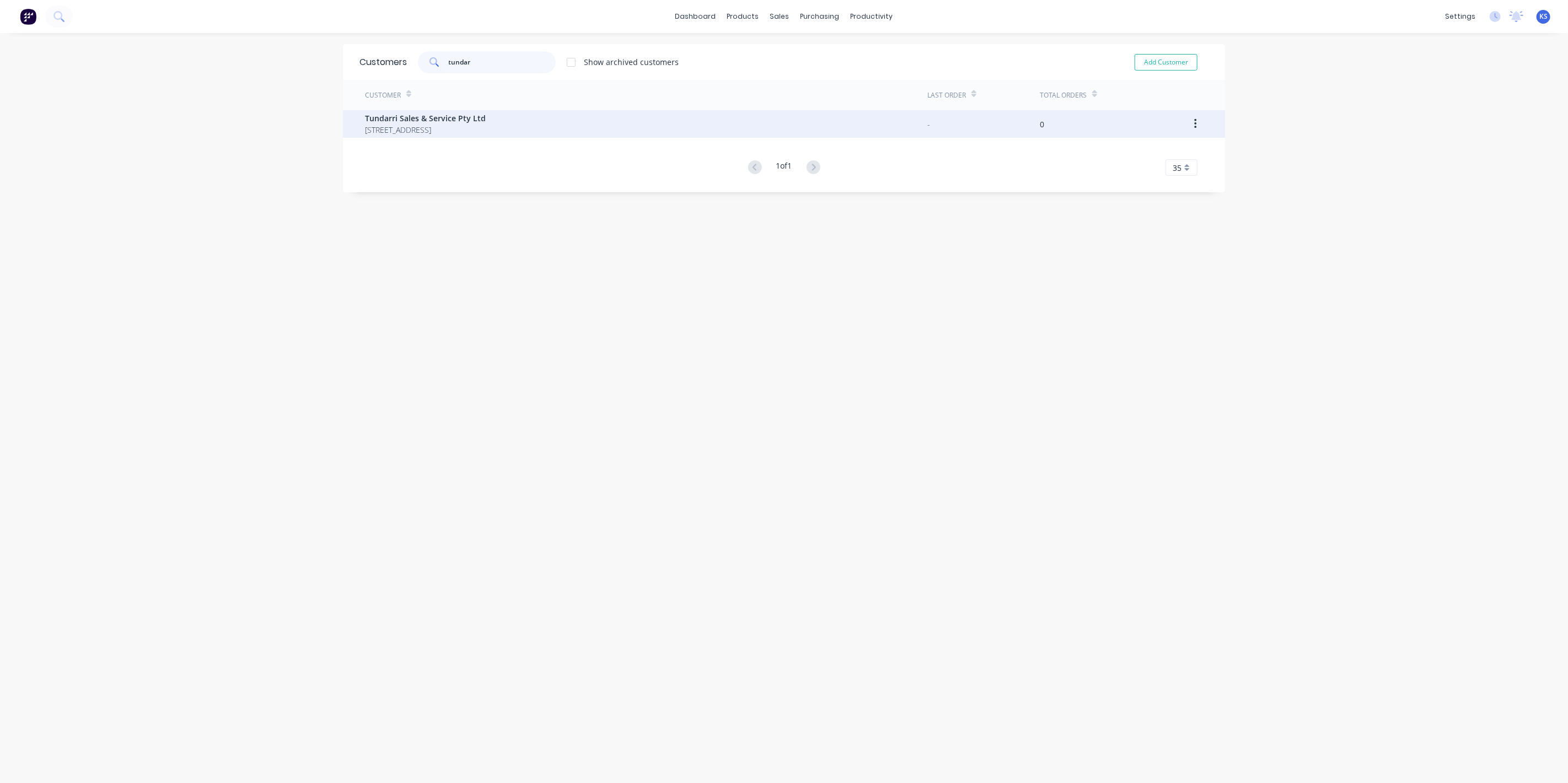
type input "tundar"
click at [435, 119] on span "Tundarri Sales & Service Pty Ltd" at bounding box center [425, 118] width 121 height 11
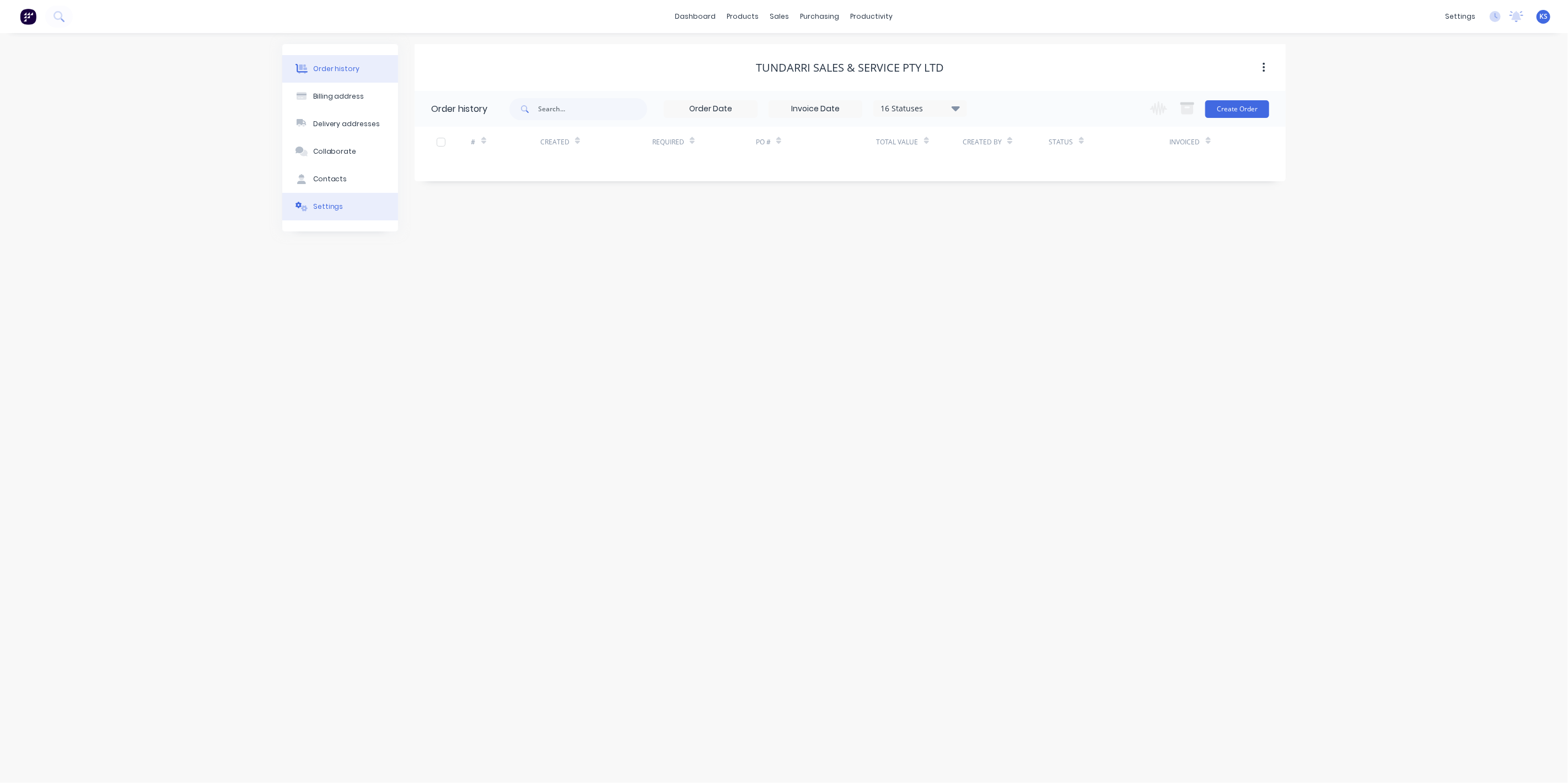
click at [335, 208] on div "Settings" at bounding box center [328, 206] width 30 height 10
click at [434, 341] on div at bounding box center [435, 342] width 22 height 22
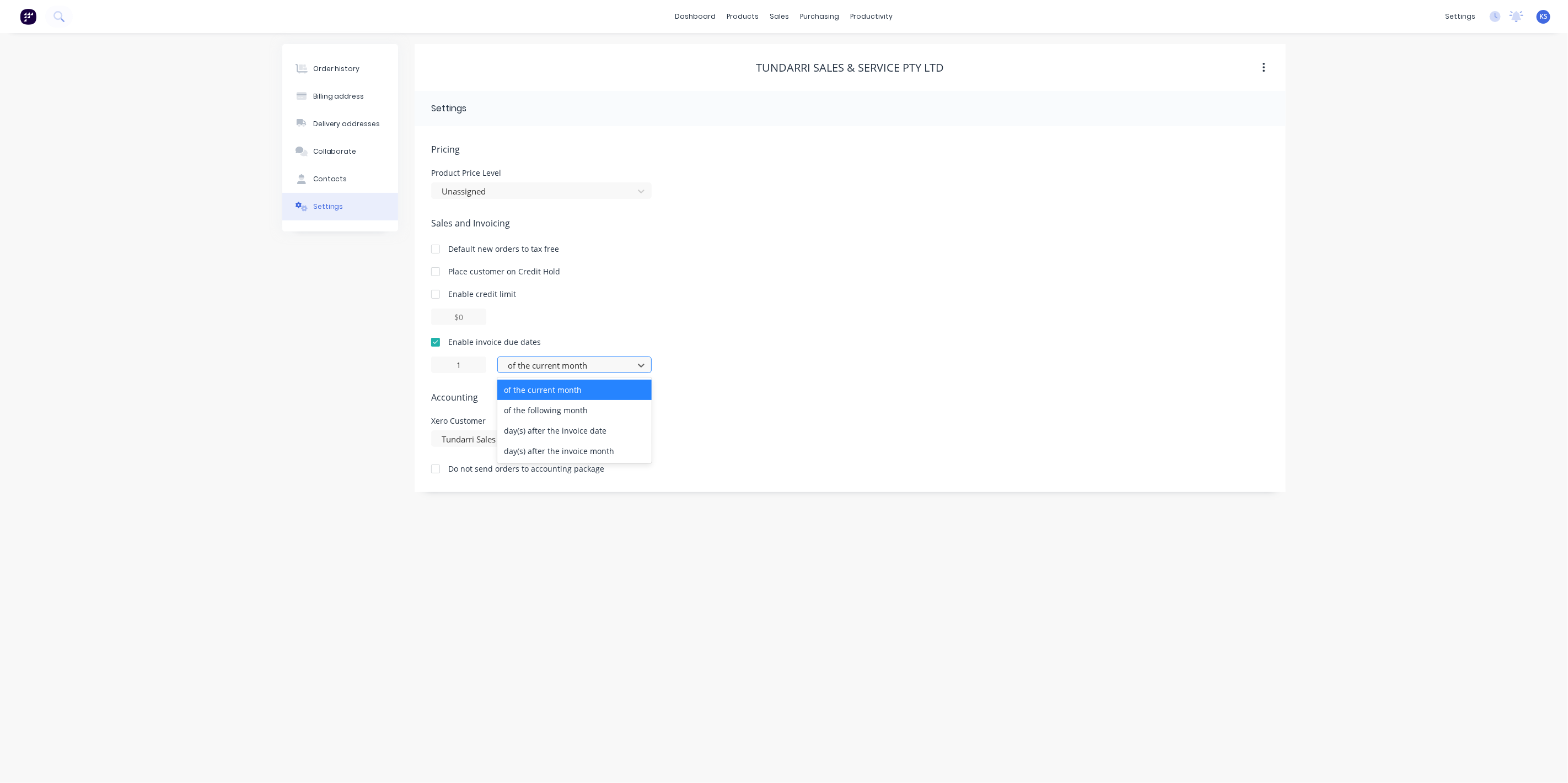
click at [517, 366] on div at bounding box center [568, 366] width 122 height 14
click at [531, 429] on div "day(s) after the invoice date" at bounding box center [574, 430] width 155 height 20
drag, startPoint x: 475, startPoint y: 370, endPoint x: 436, endPoint y: 364, distance: 39.5
click at [436, 364] on input "0" at bounding box center [458, 365] width 55 height 17
type input "14"
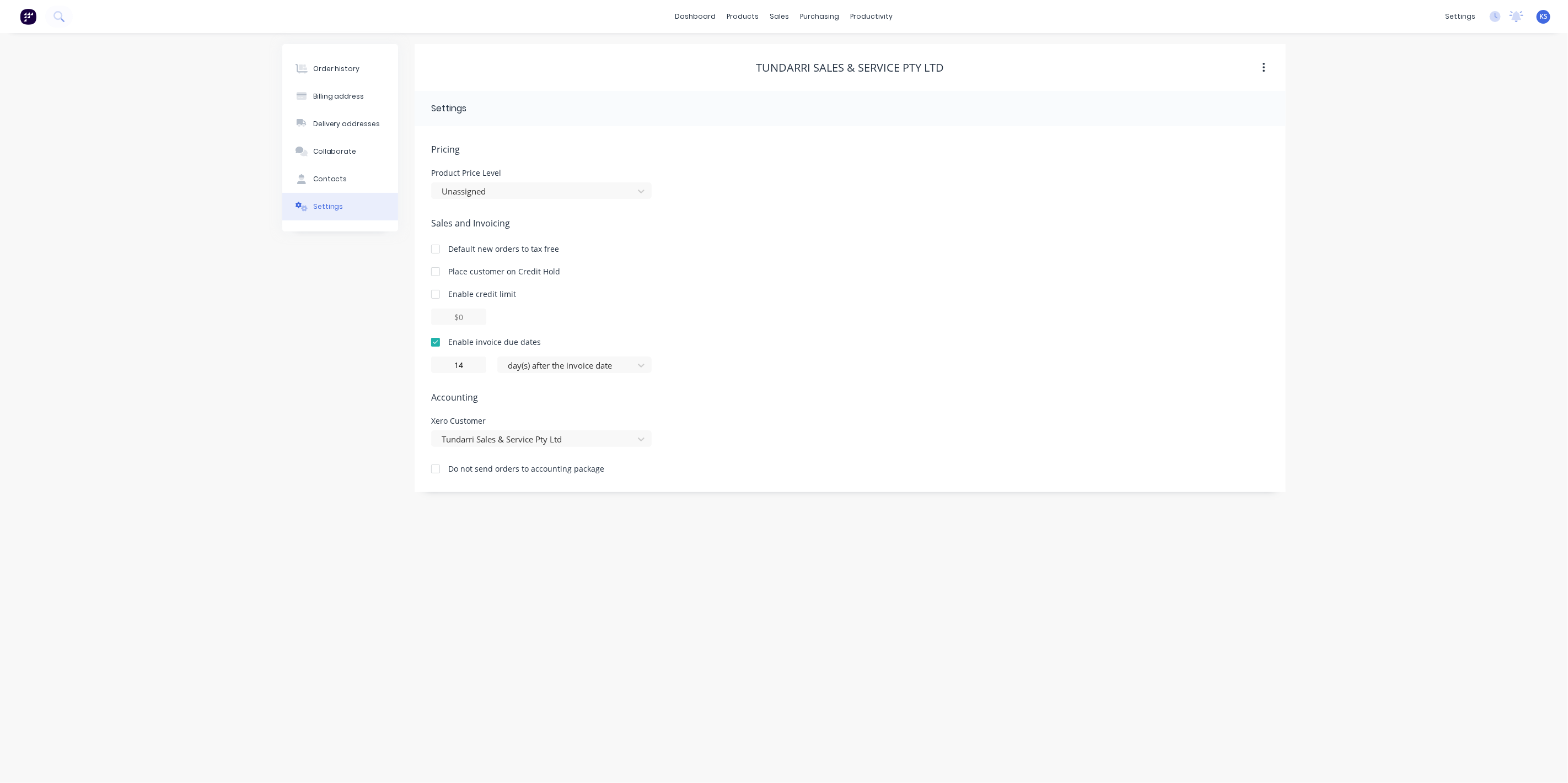
click at [267, 318] on div "Order history Billing address Delivery addresses Collaborate Contacts Settings …" at bounding box center [784, 408] width 1568 height 750
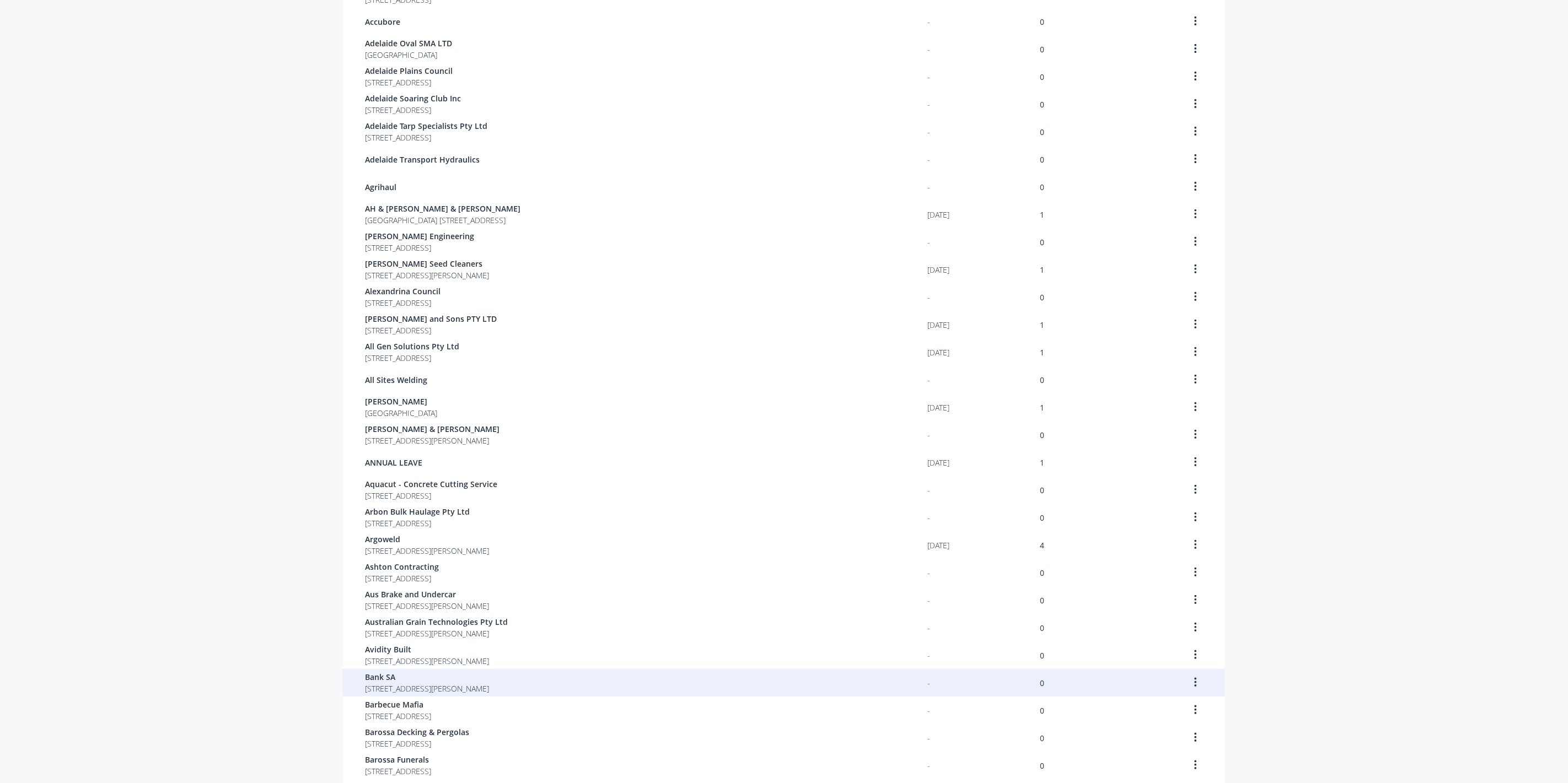
scroll to position [384, 0]
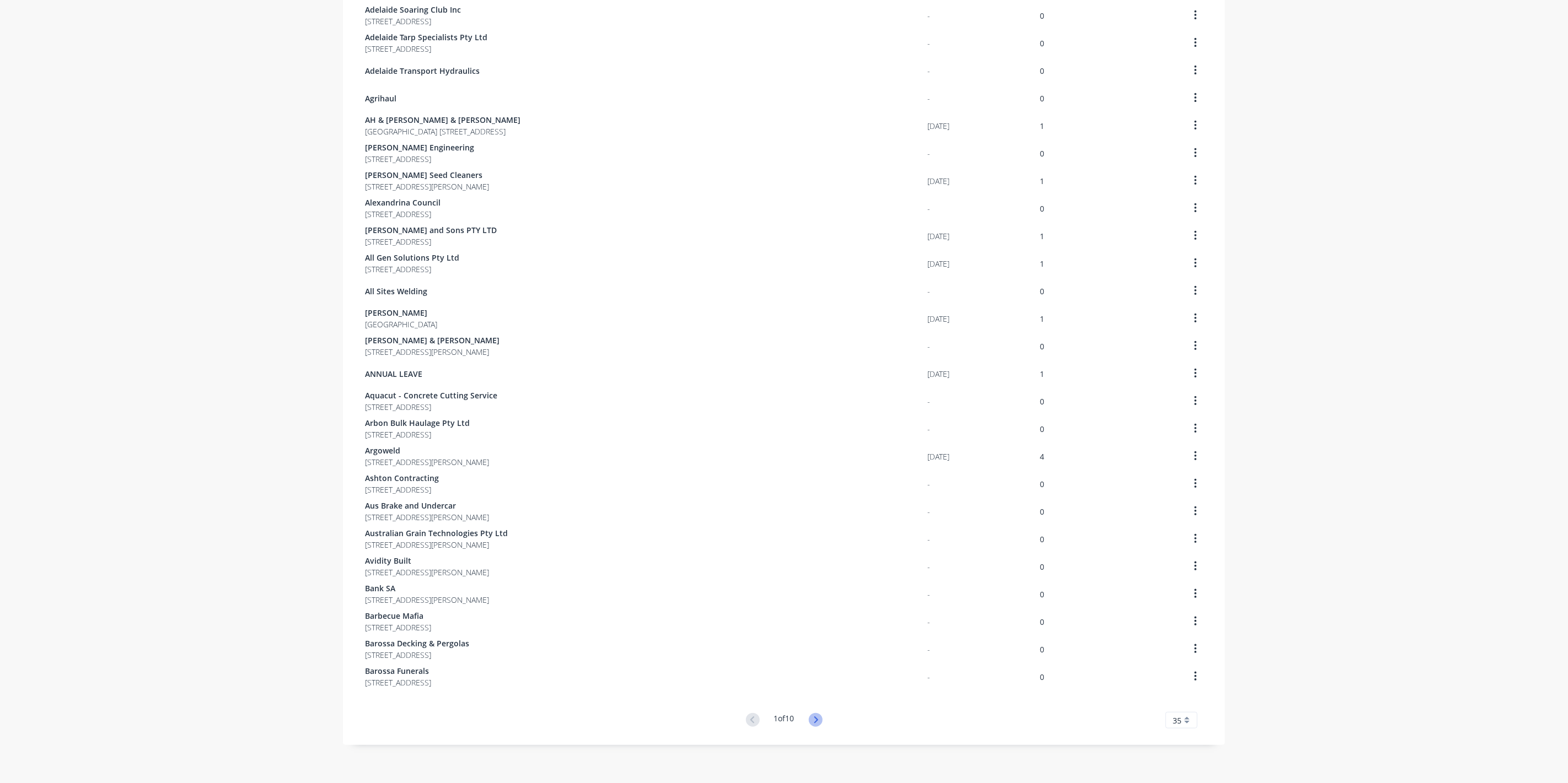
click at [810, 721] on icon at bounding box center [816, 720] width 14 height 14
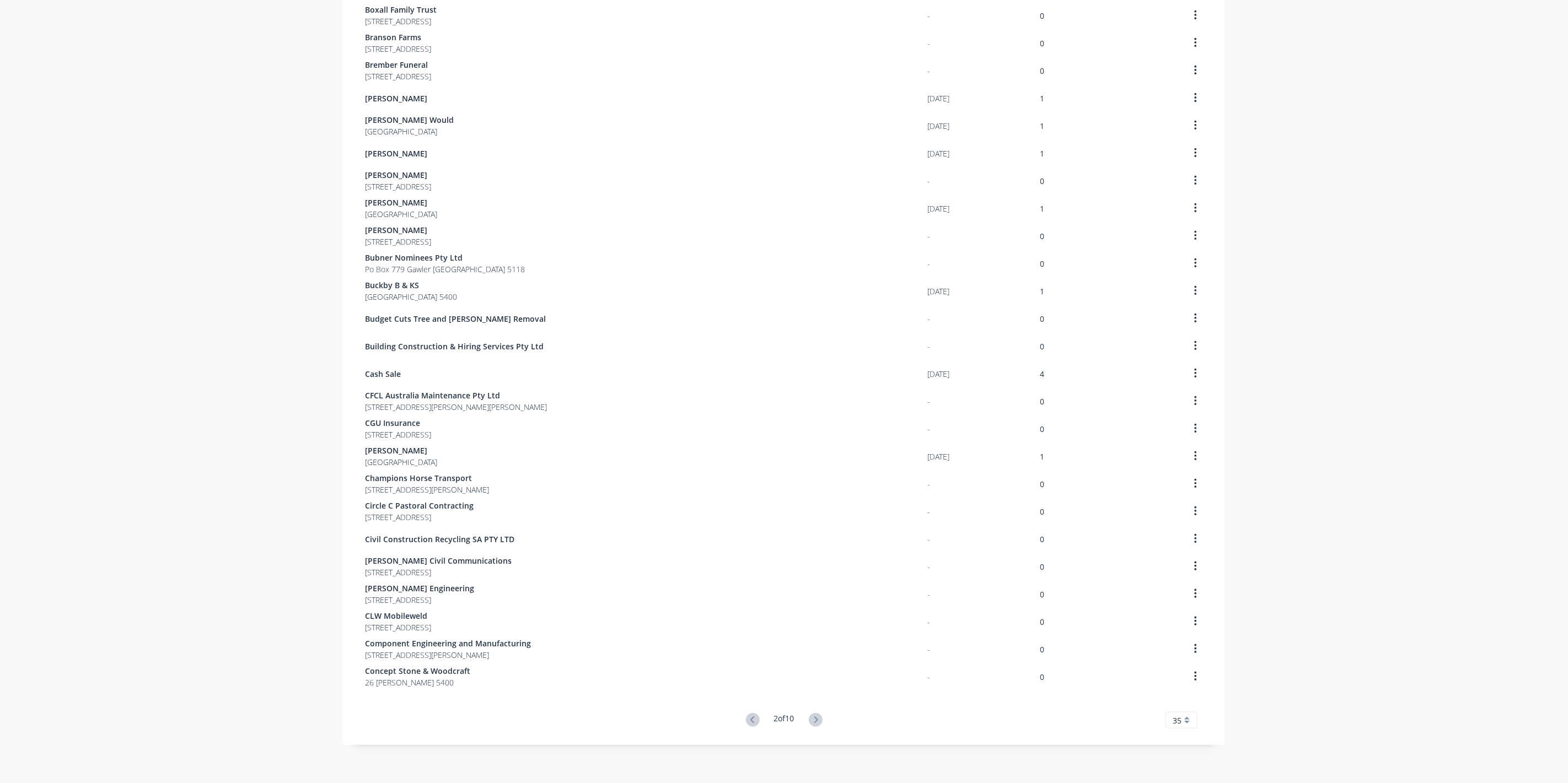
click at [810, 721] on icon at bounding box center [816, 720] width 14 height 14
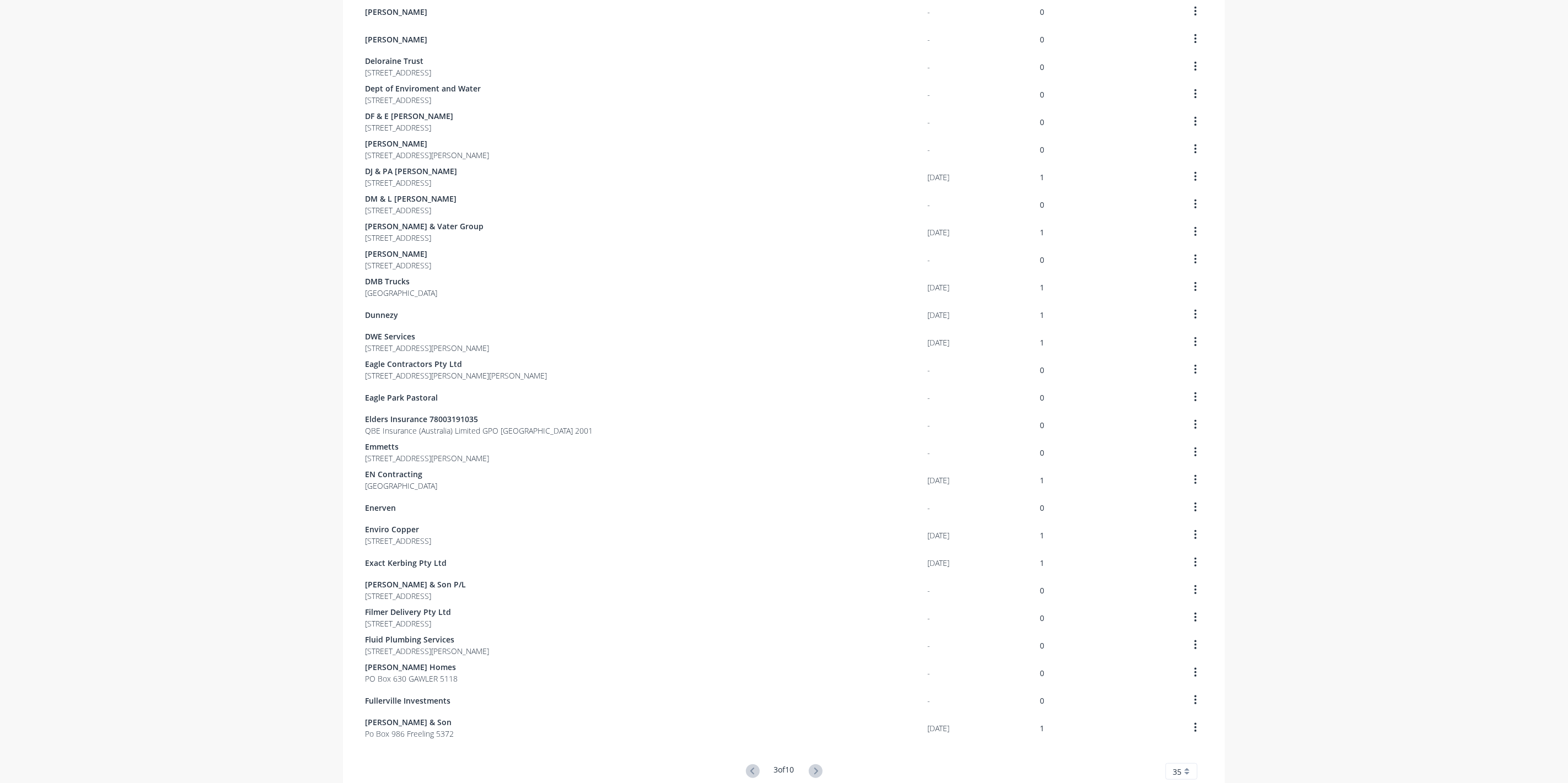
click at [813, 764] on g at bounding box center [816, 771] width 14 height 14
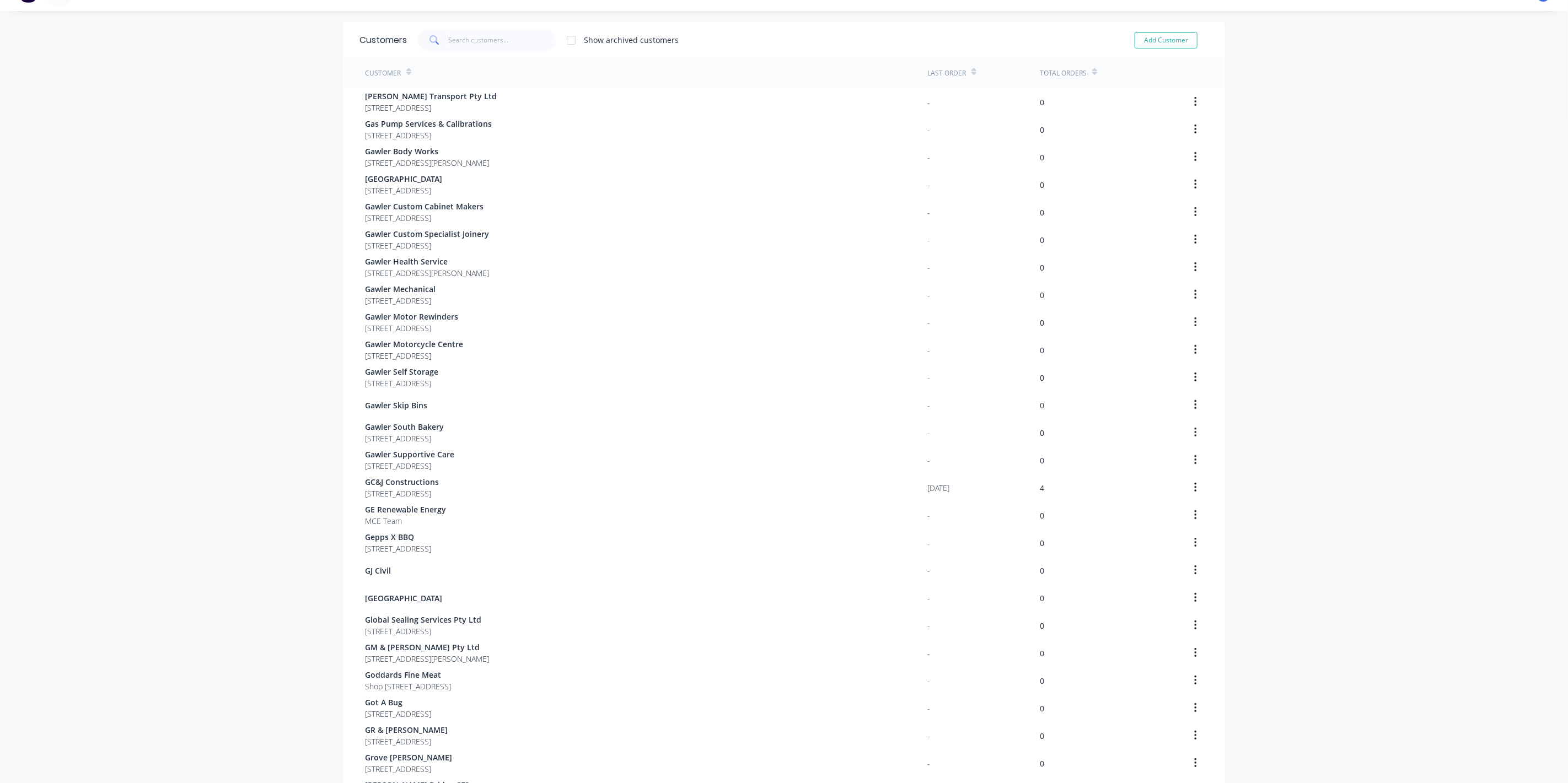
click at [816, 721] on div "Customers Show archived customers Add Customer Customer Last Order Total Orders…" at bounding box center [784, 578] width 882 height 1113
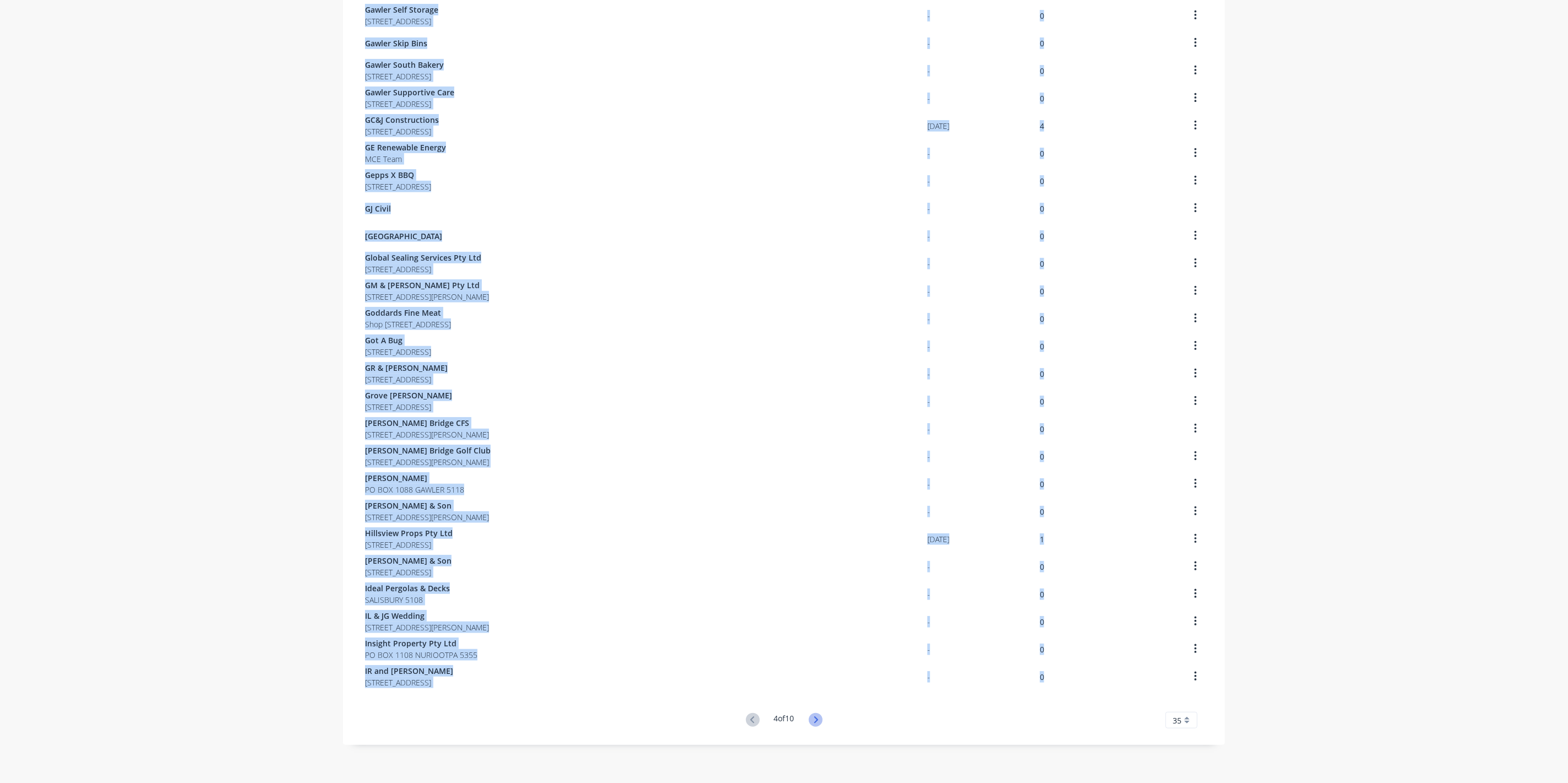
click at [816, 721] on icon at bounding box center [816, 720] width 14 height 14
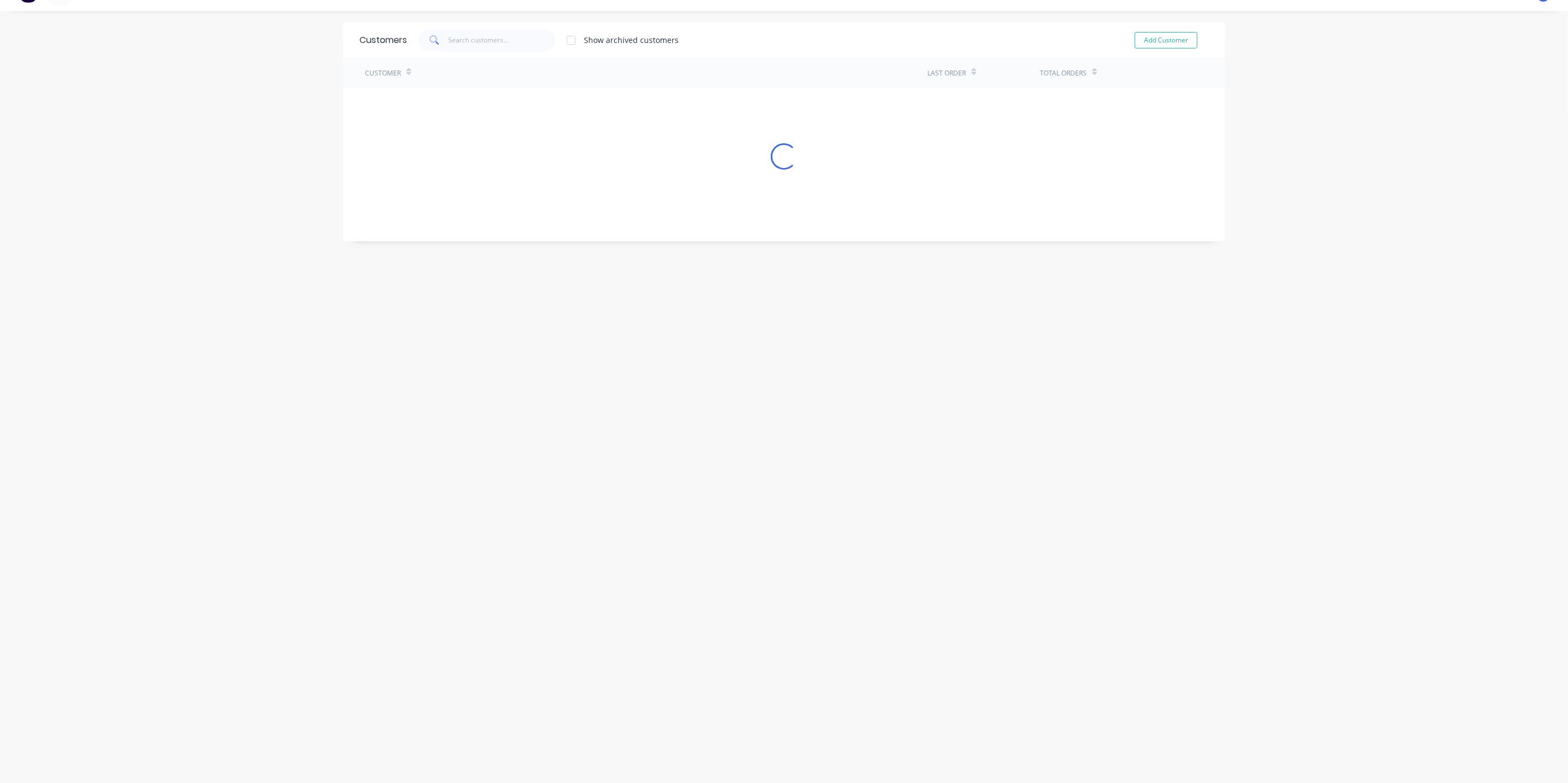
click at [817, 722] on div "Customers Show archived customers Add Customer Customer Last Order Total Orders…" at bounding box center [784, 396] width 882 height 750
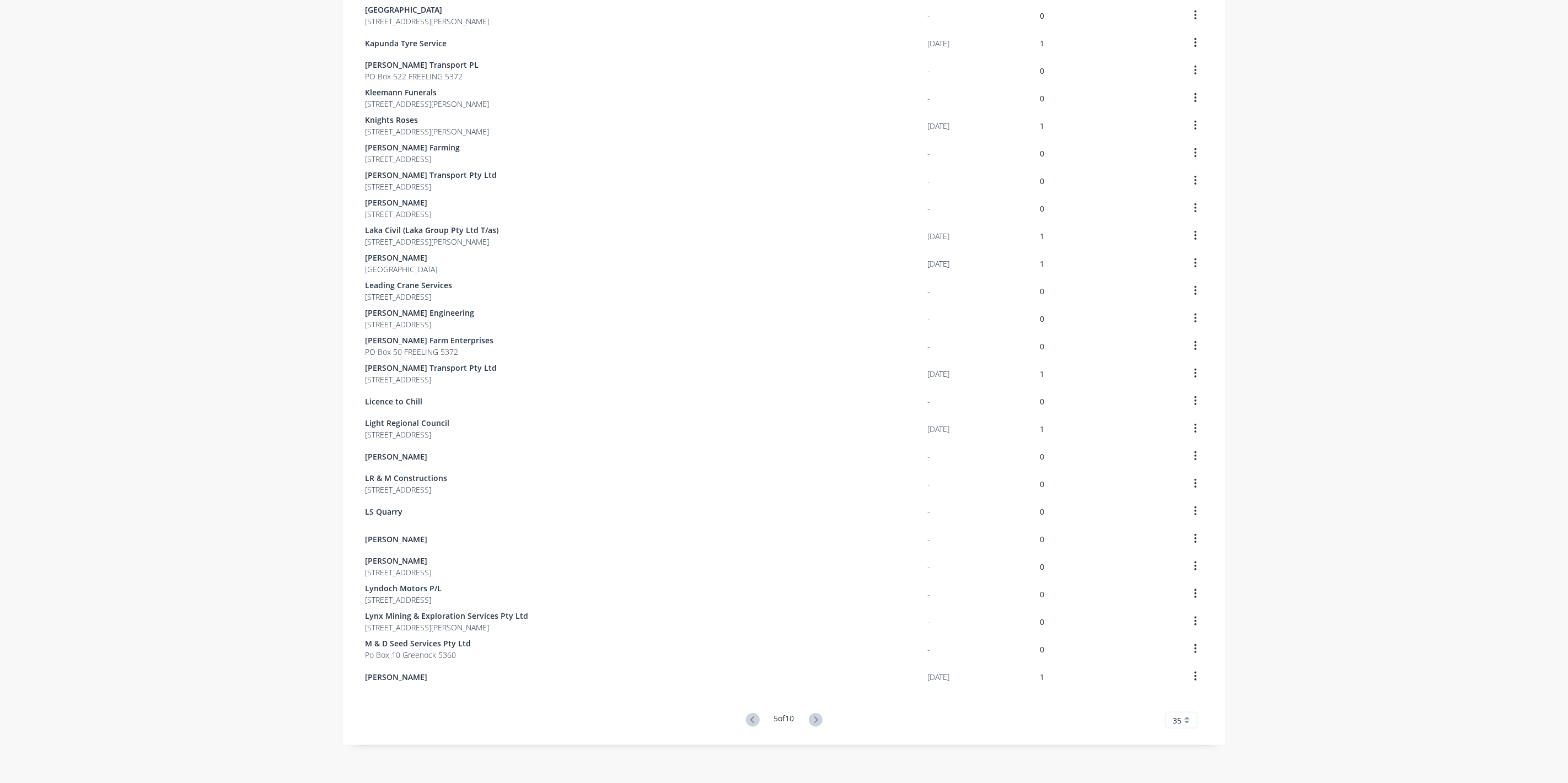
click at [817, 722] on icon at bounding box center [816, 720] width 14 height 14
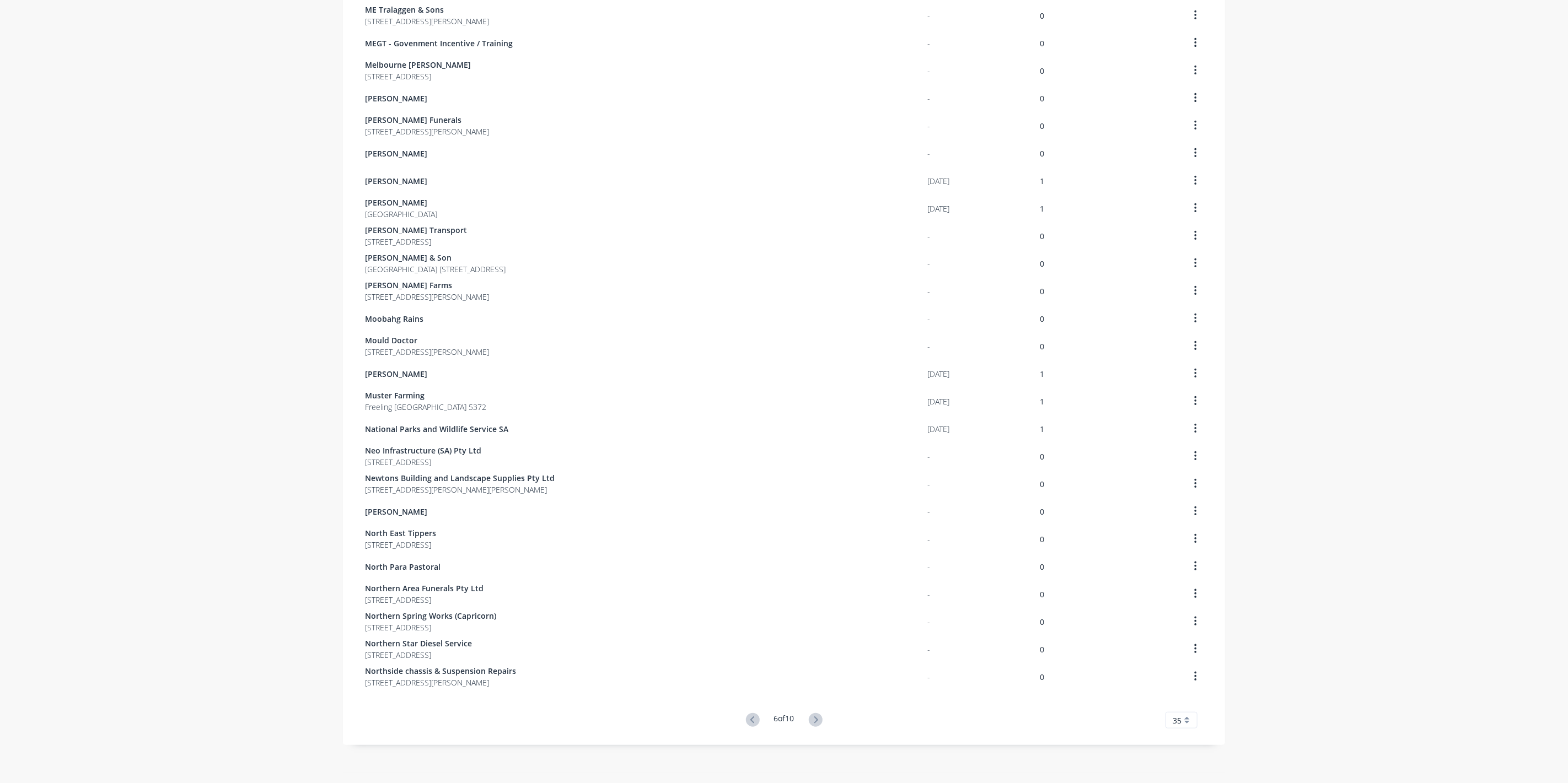
click at [817, 722] on icon at bounding box center [816, 720] width 14 height 14
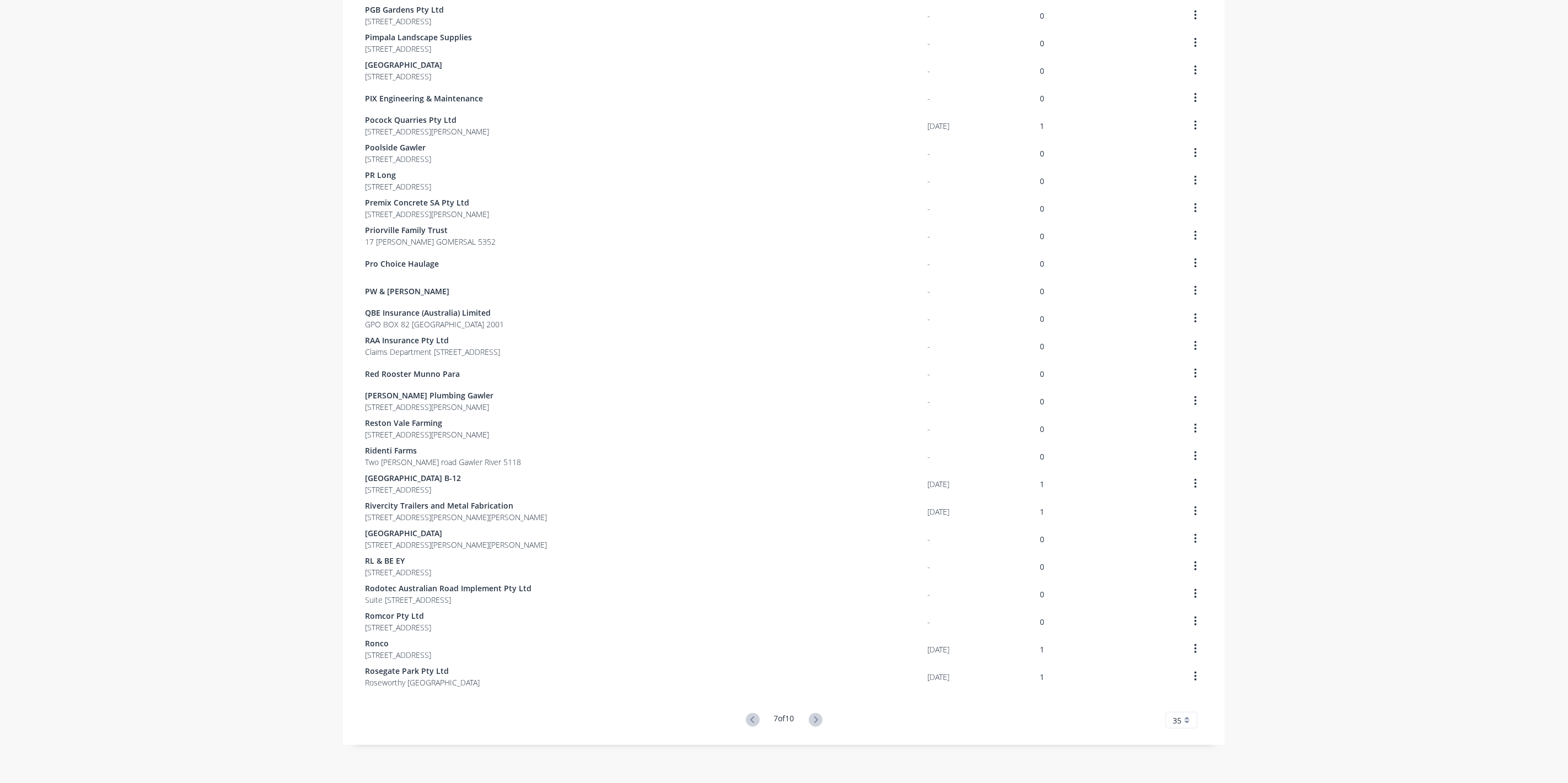
click at [817, 722] on icon at bounding box center [816, 720] width 14 height 14
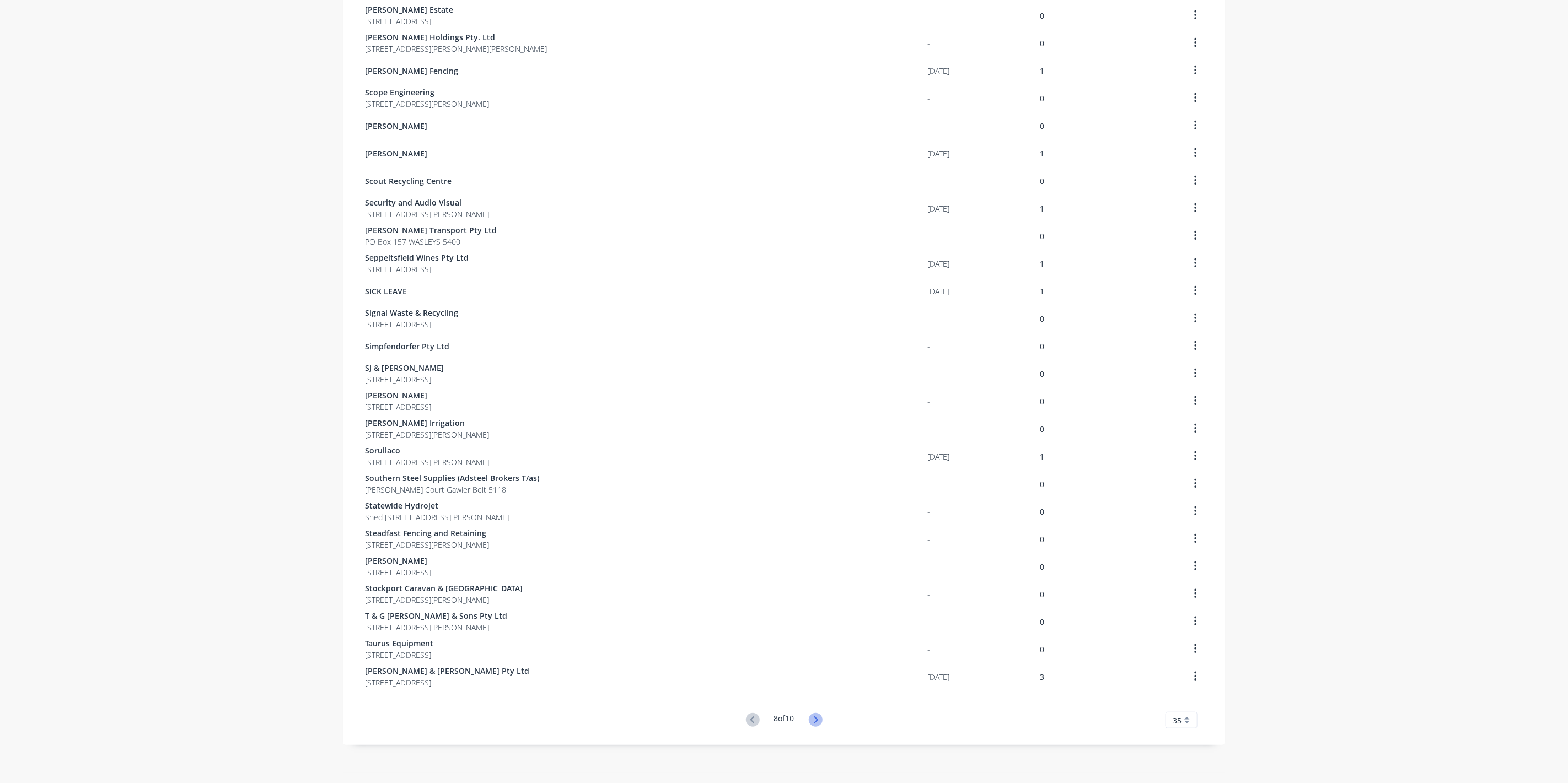
click at [818, 722] on icon at bounding box center [816, 720] width 14 height 14
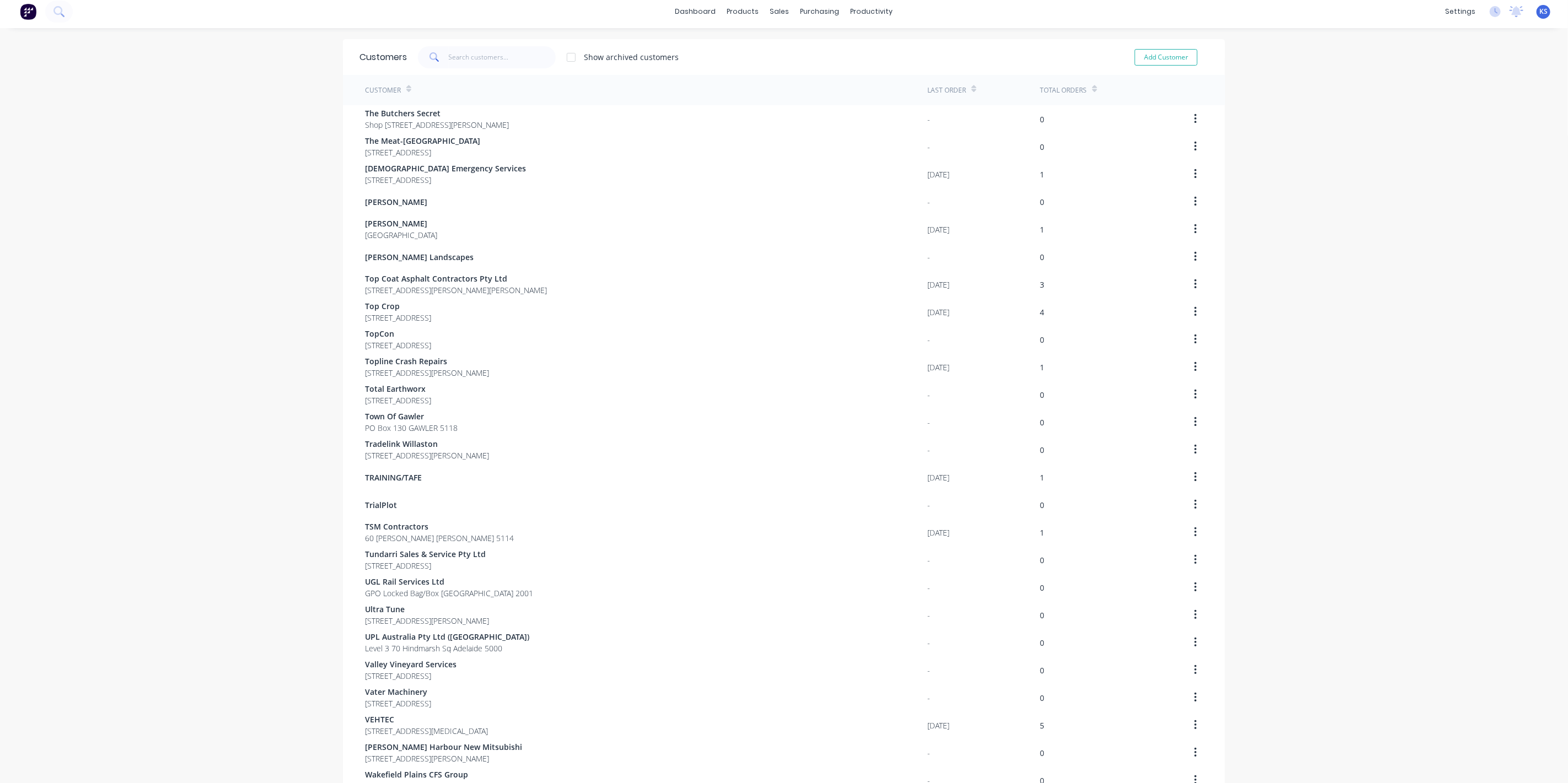
scroll to position [0, 0]
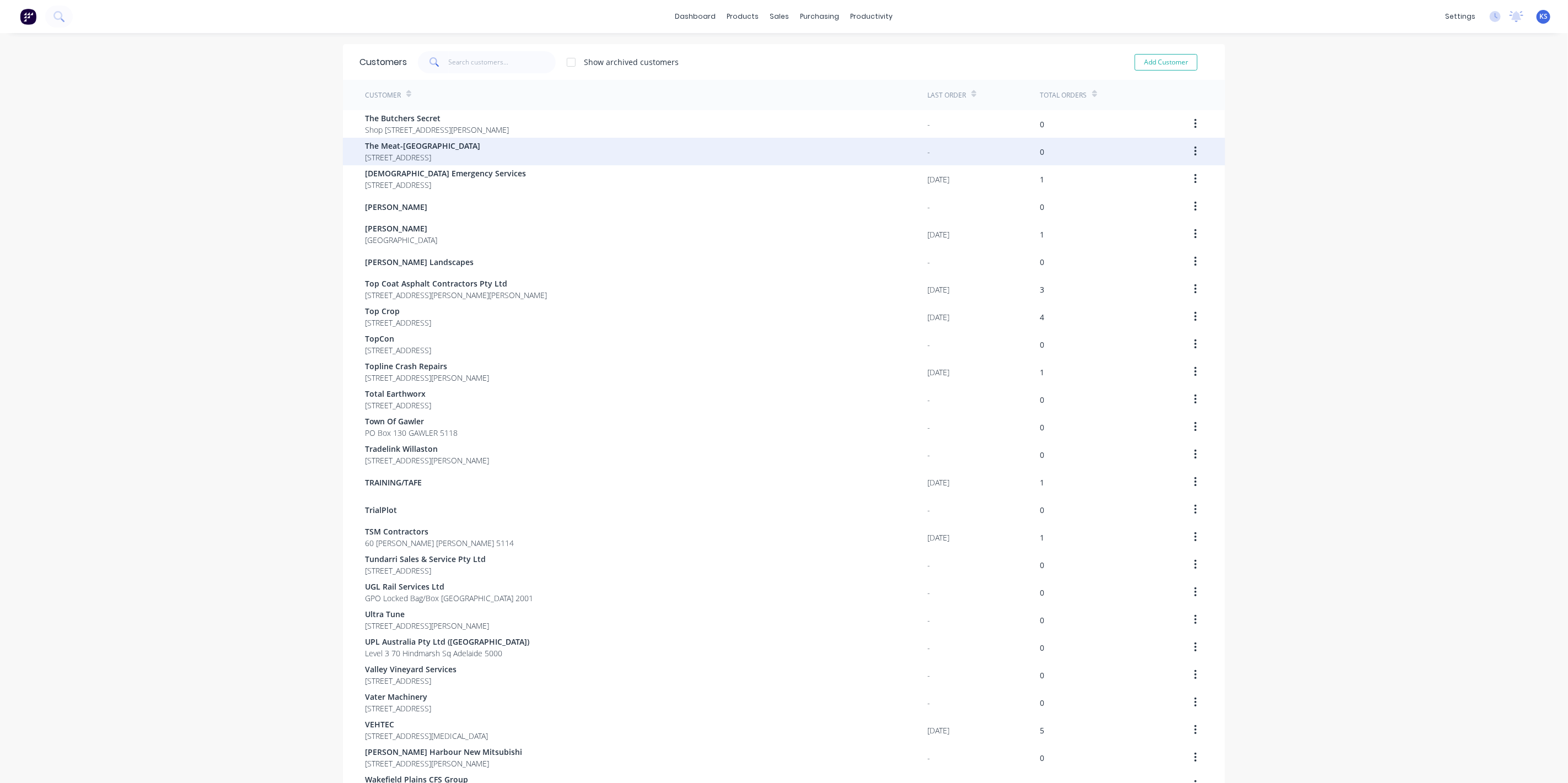
click at [421, 152] on span "[STREET_ADDRESS]" at bounding box center [422, 157] width 115 height 11
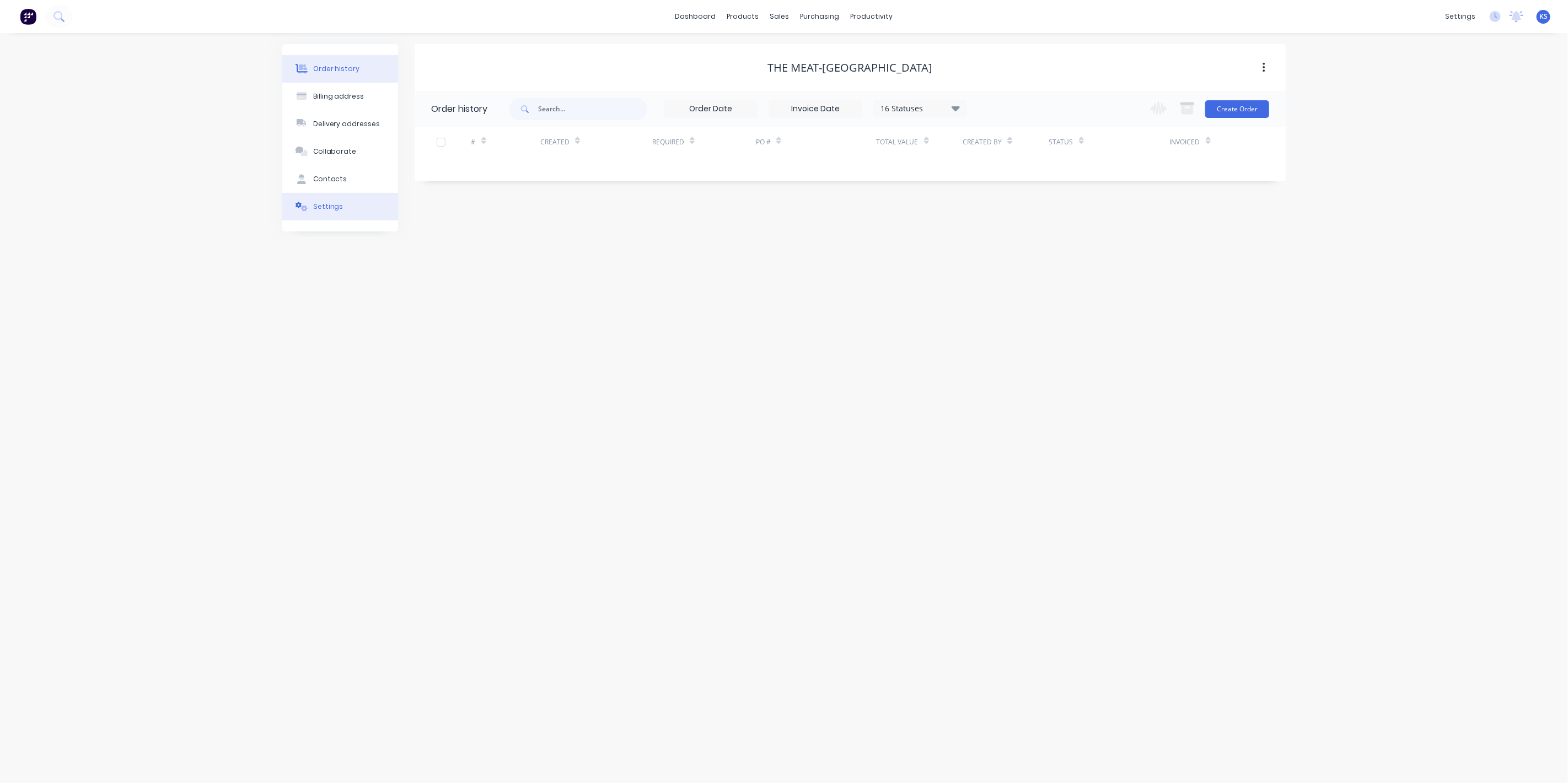
click at [345, 202] on button "Settings" at bounding box center [340, 206] width 116 height 28
click at [432, 343] on div at bounding box center [435, 342] width 22 height 22
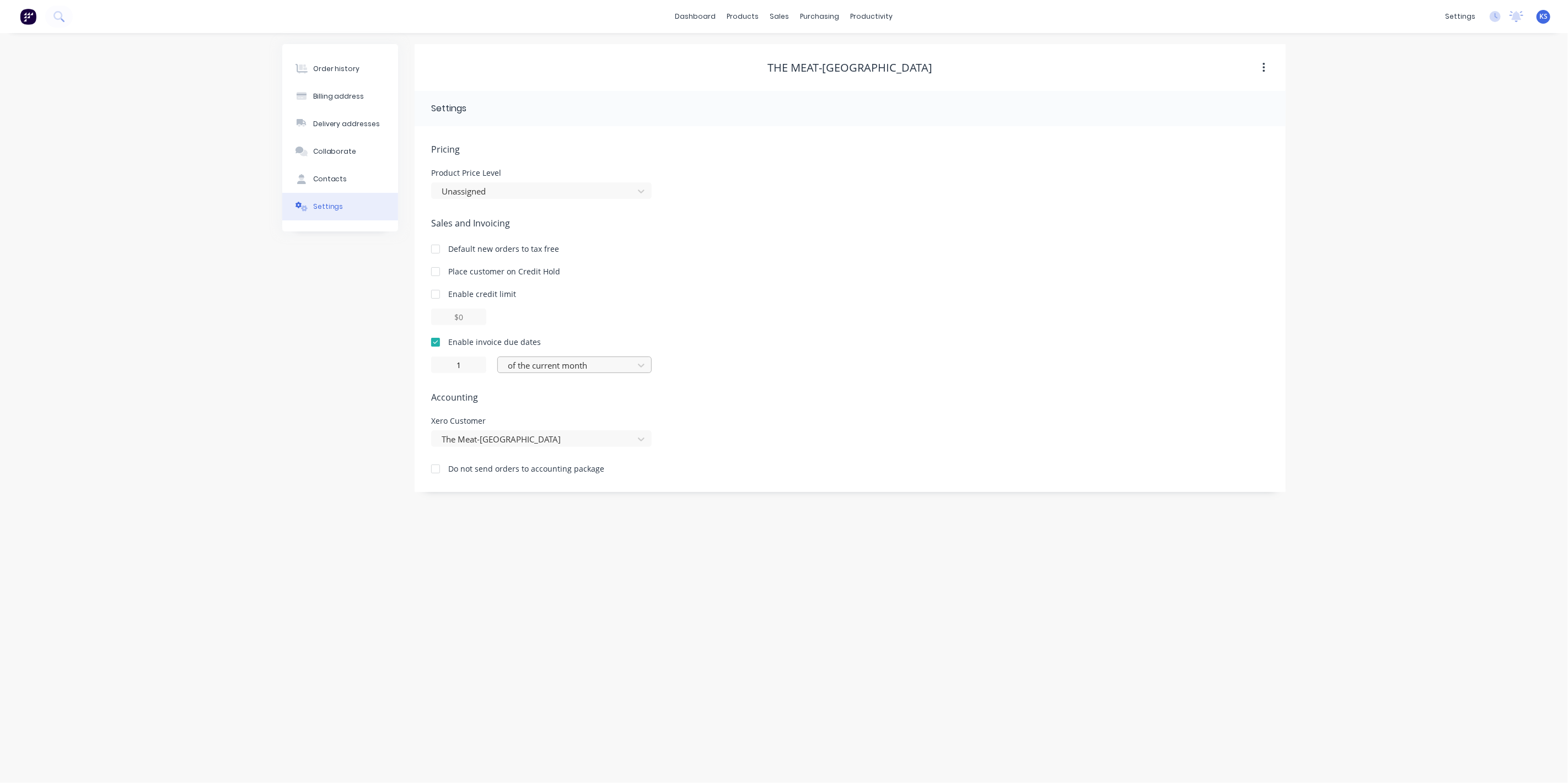
click at [532, 367] on div at bounding box center [568, 366] width 122 height 14
click at [547, 432] on div "day(s) after the invoice date" at bounding box center [574, 430] width 155 height 20
type input "0"
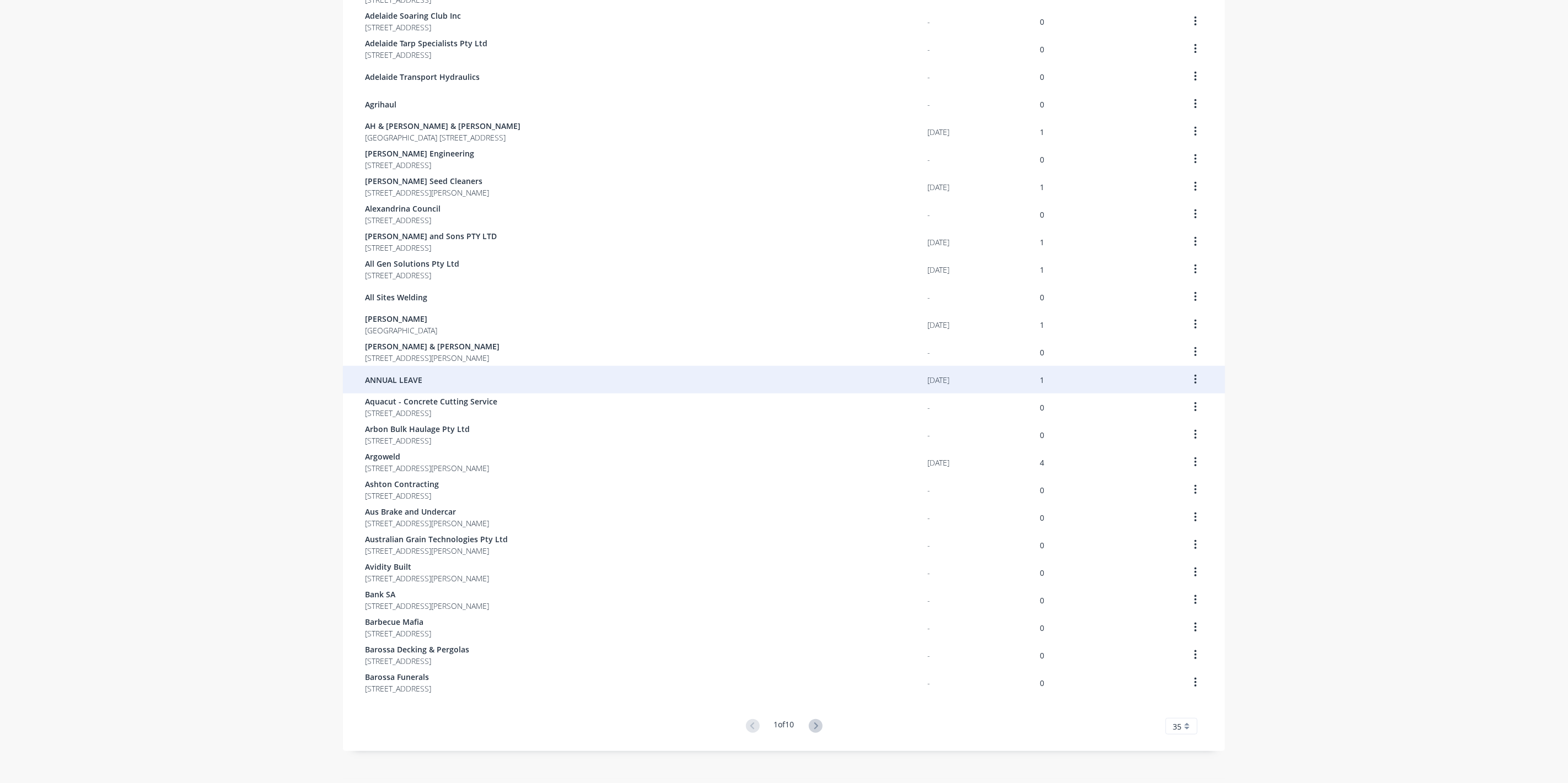
scroll to position [384, 0]
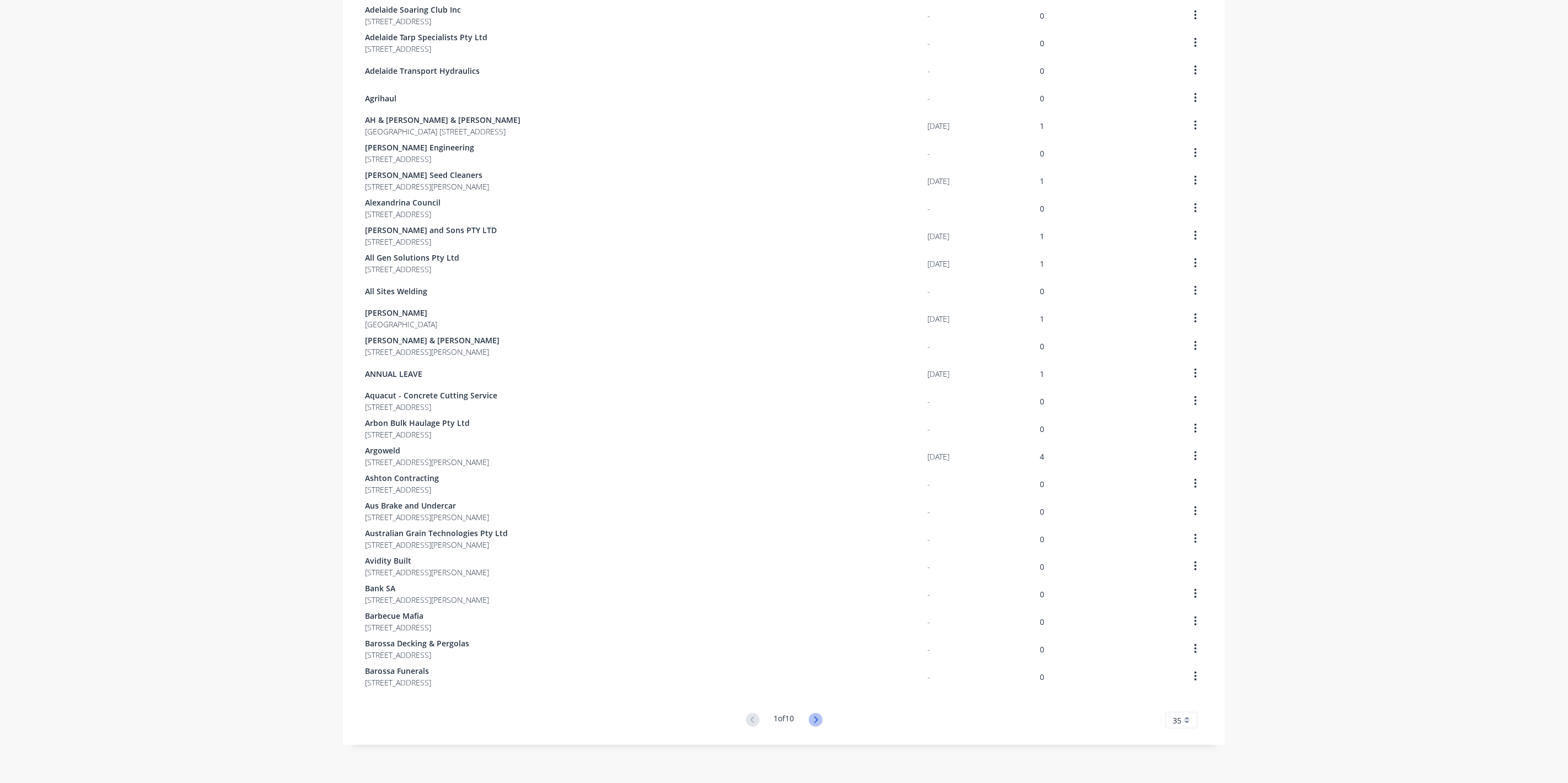
click at [817, 721] on icon at bounding box center [816, 720] width 14 height 14
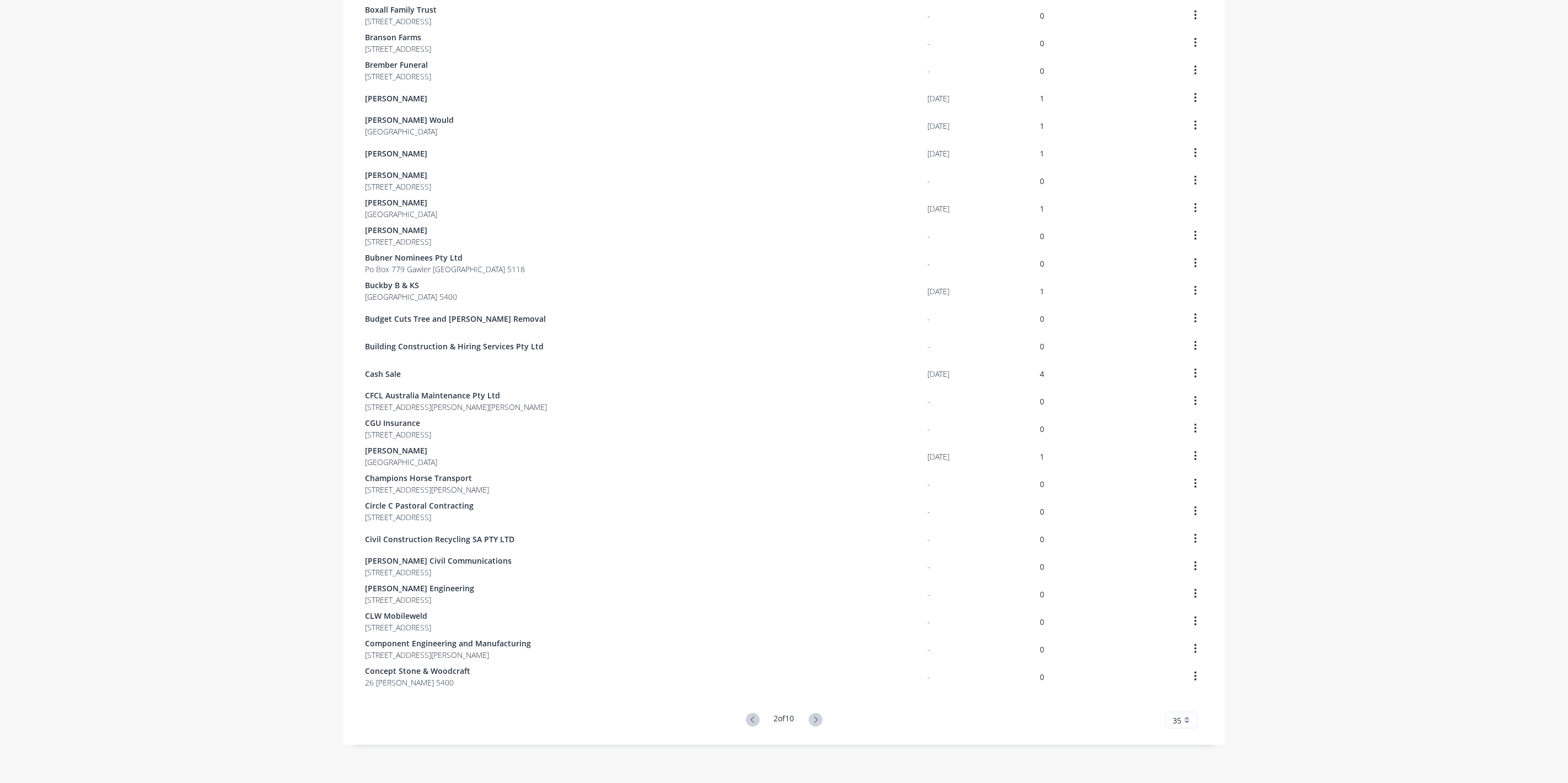
click at [817, 721] on icon at bounding box center [816, 720] width 14 height 14
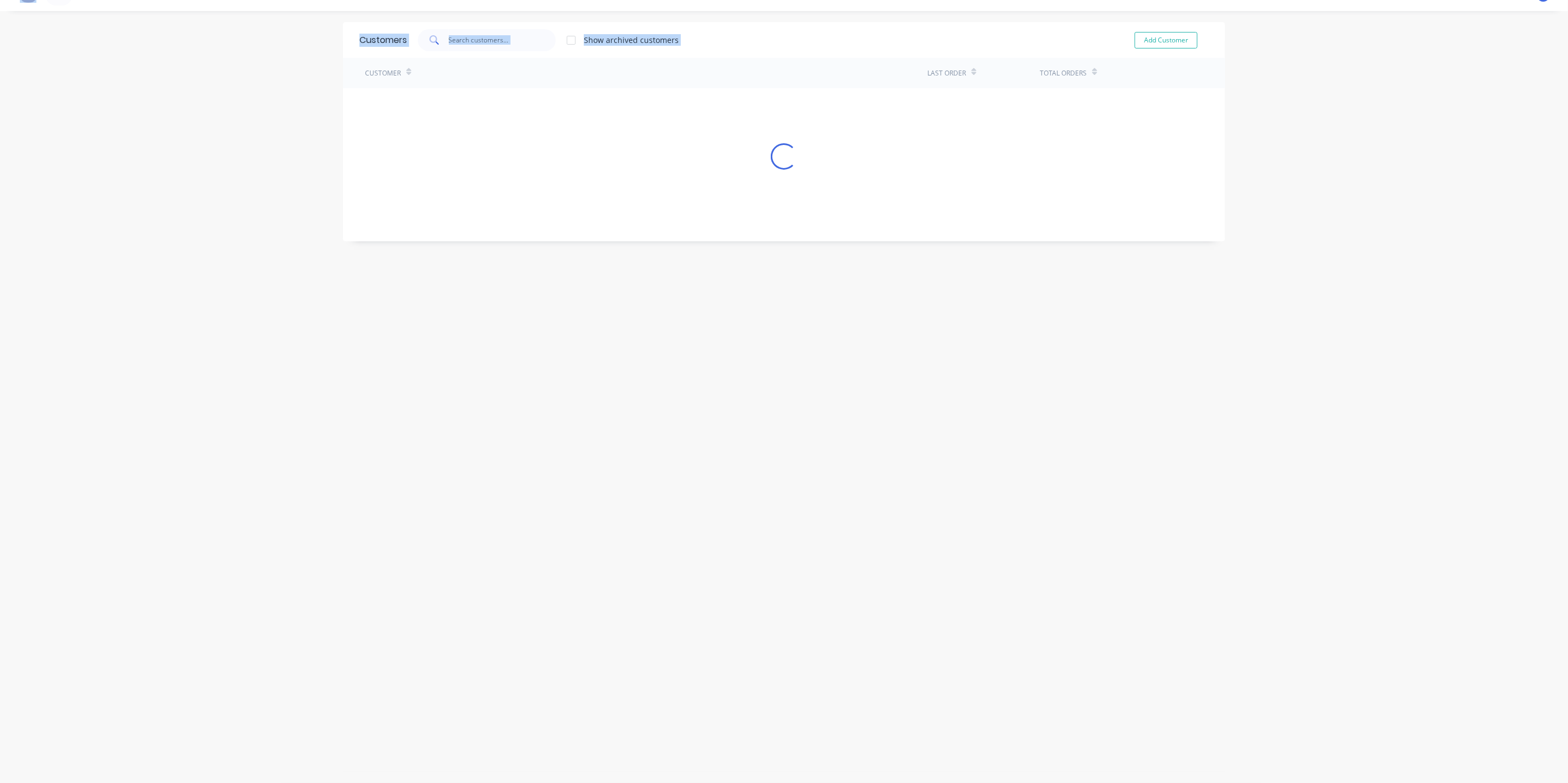
click at [817, 721] on div "Customers Show archived customers Add Customer Customer Last Order Total Orders…" at bounding box center [784, 396] width 882 height 750
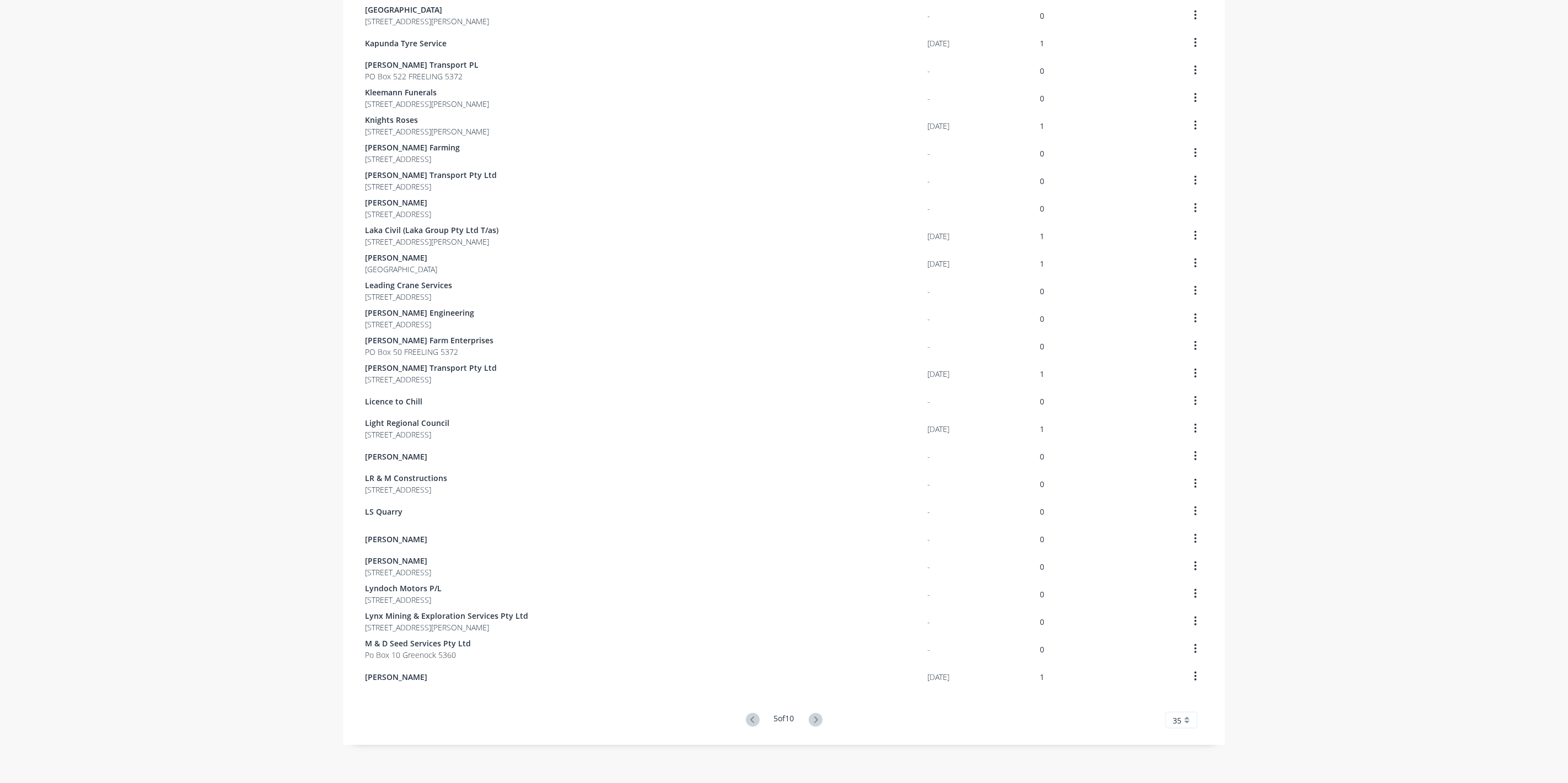
click at [817, 721] on icon at bounding box center [816, 720] width 14 height 14
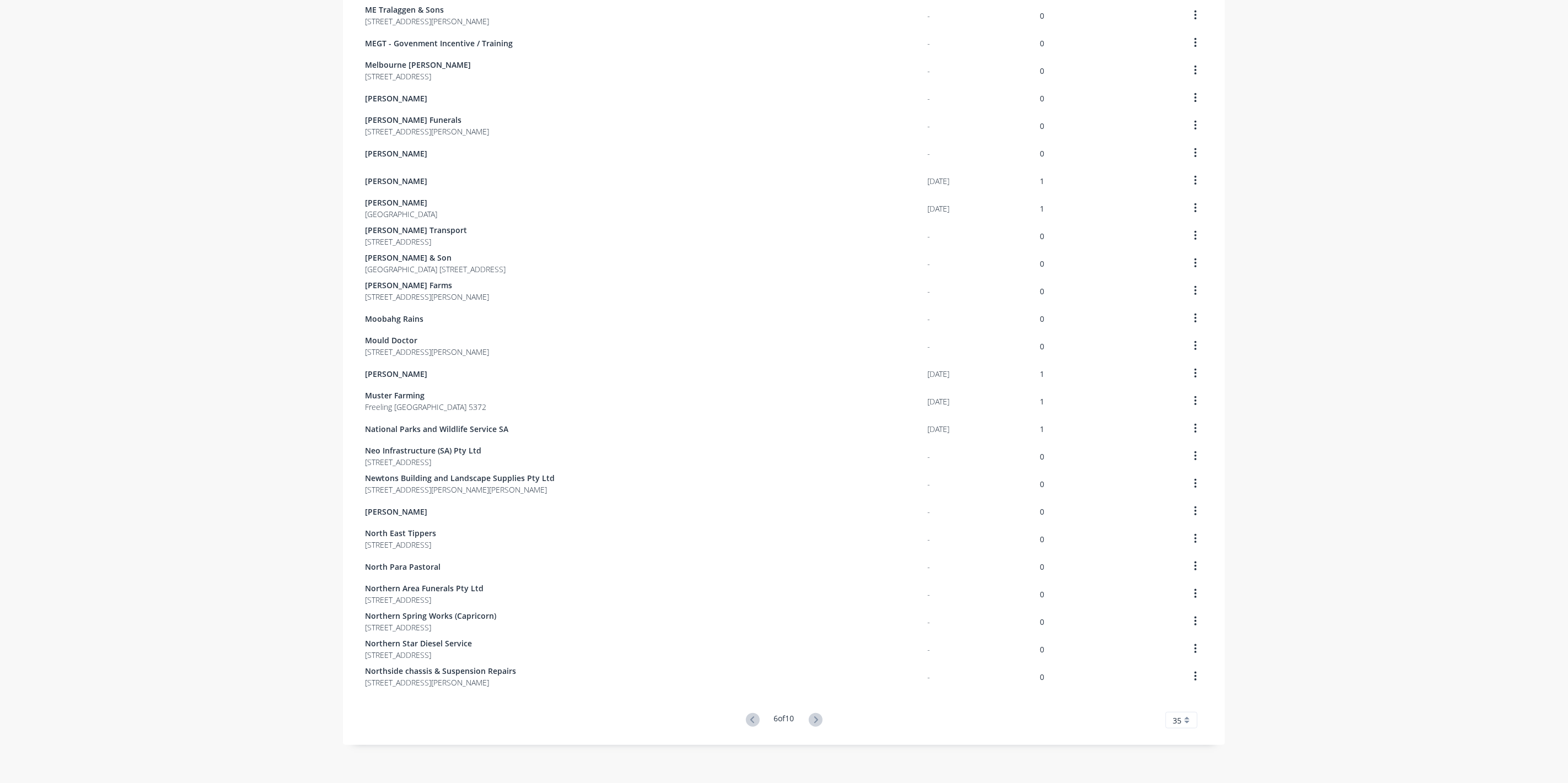
click at [817, 721] on icon at bounding box center [816, 720] width 14 height 14
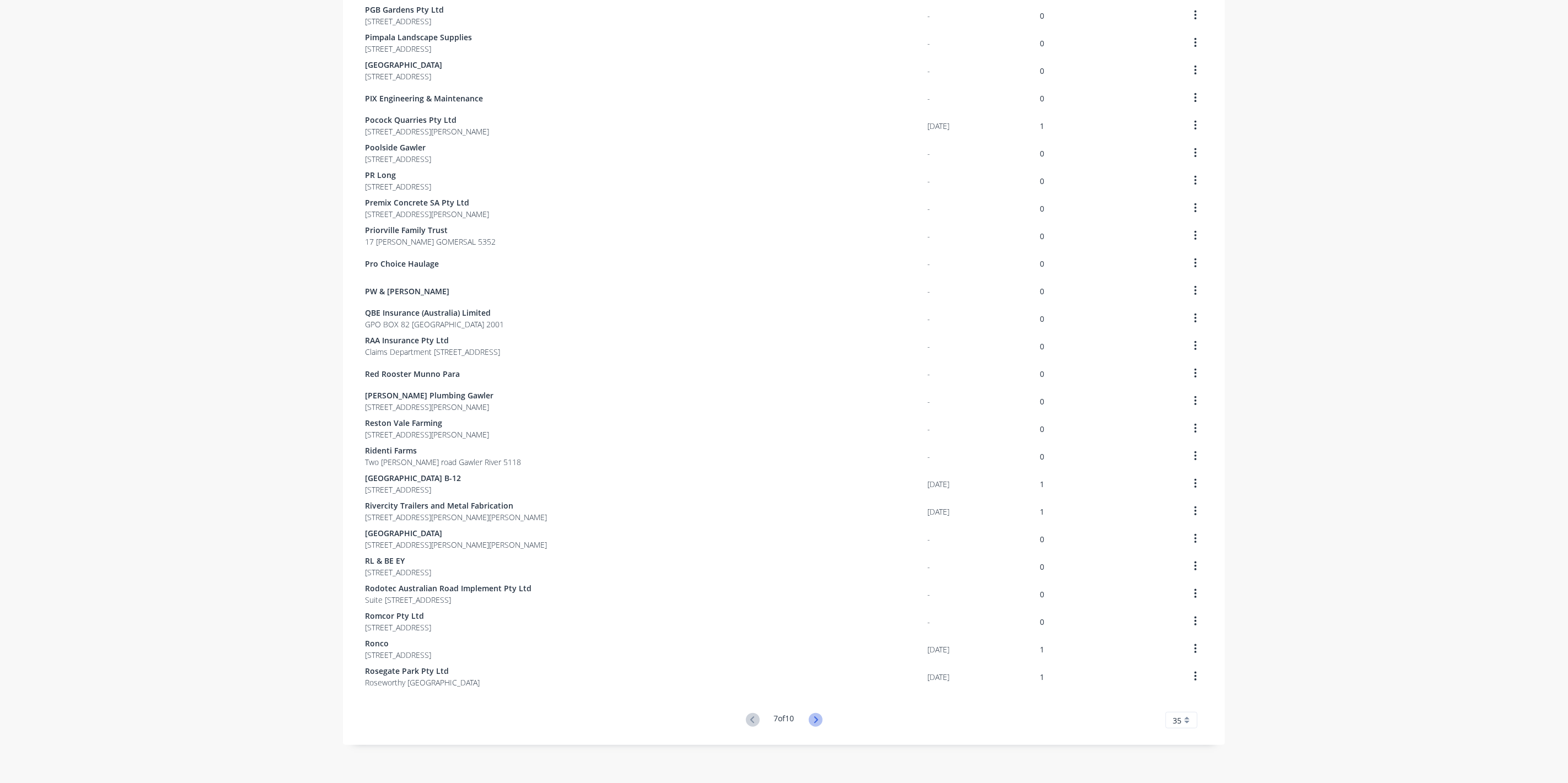
click at [817, 718] on icon at bounding box center [816, 720] width 14 height 14
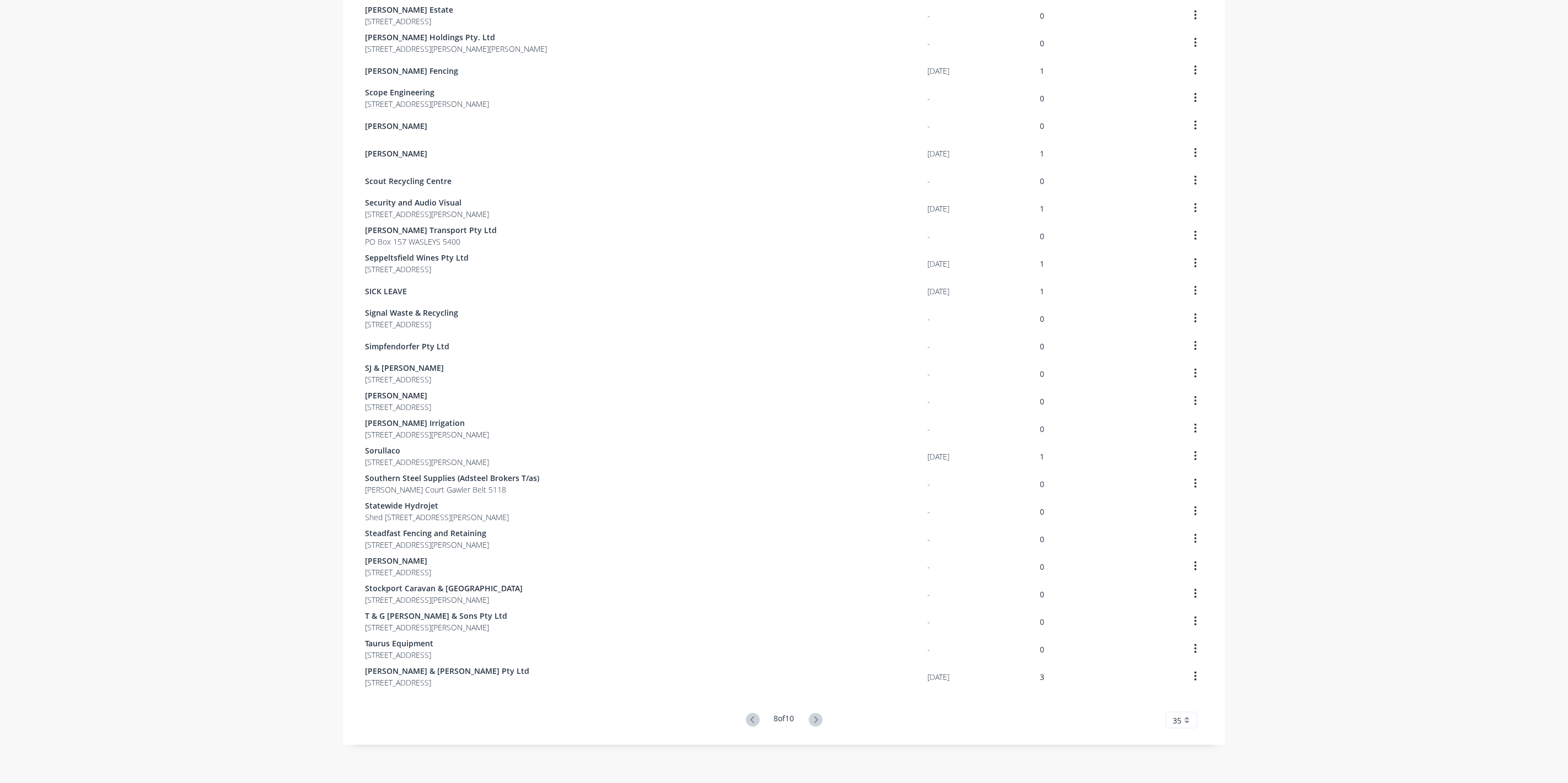
click at [817, 719] on icon at bounding box center [816, 720] width 14 height 14
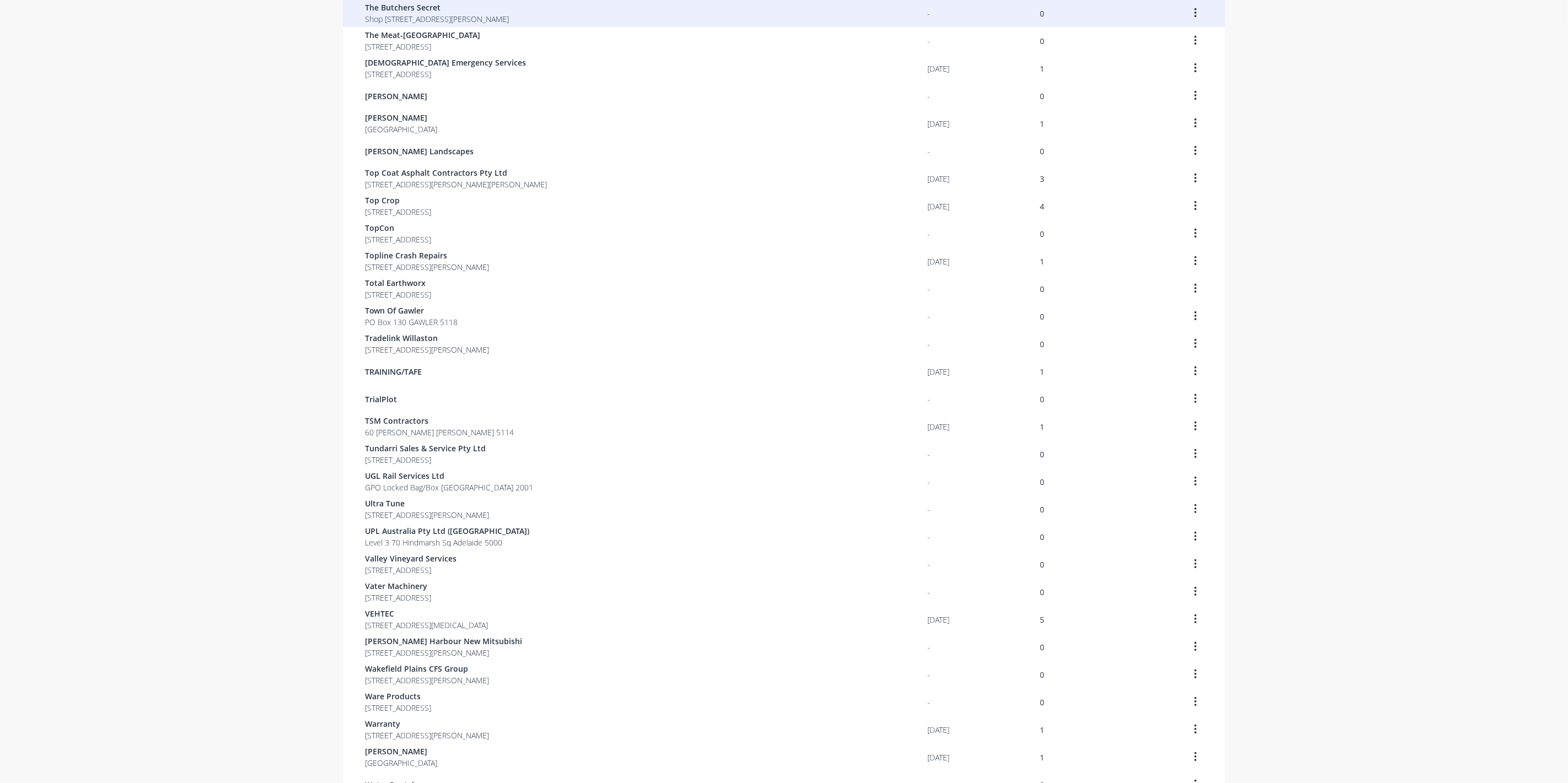
scroll to position [17, 0]
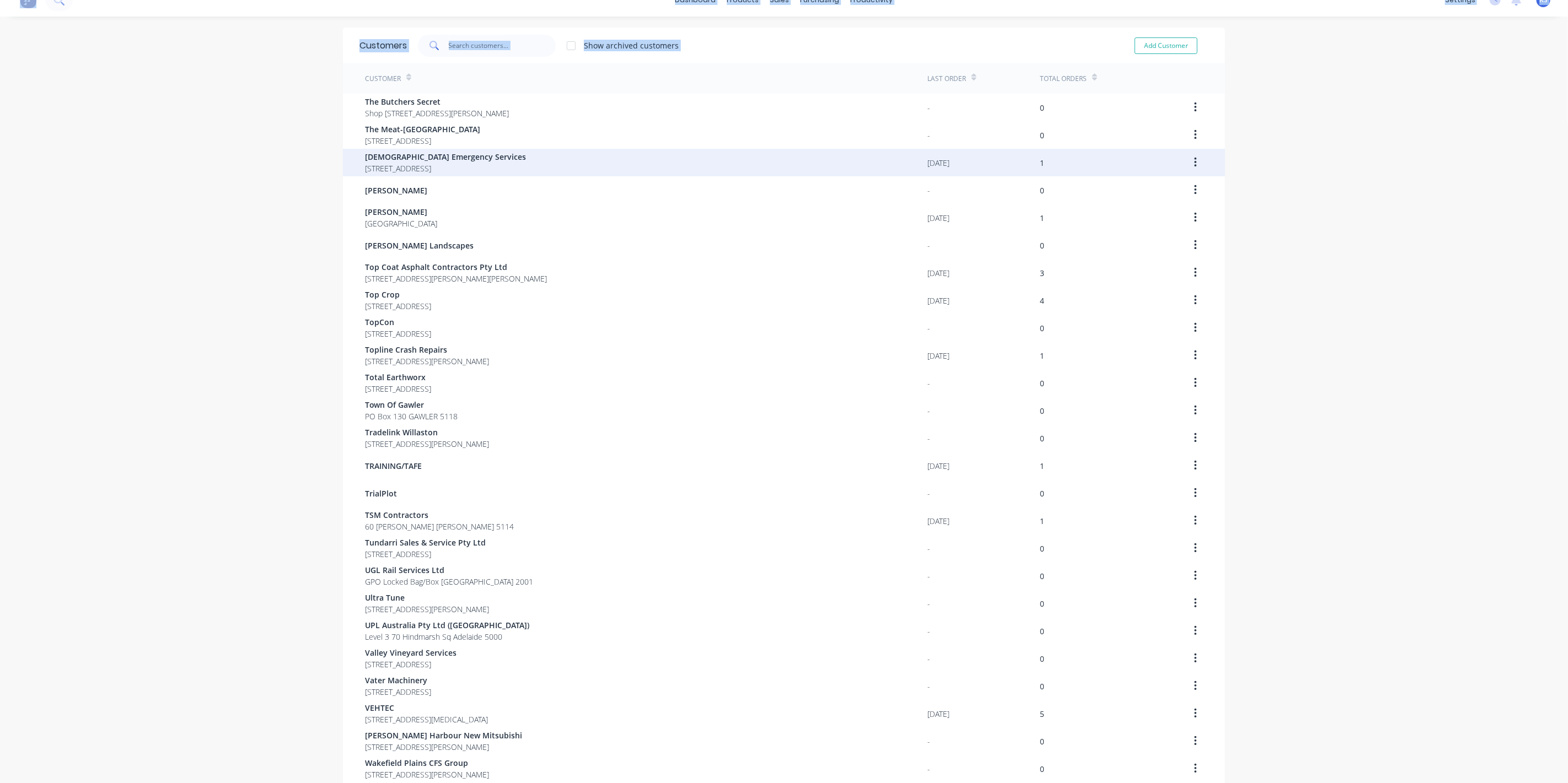
click at [406, 155] on span "[DEMOGRAPHIC_DATA] Emergency Services" at bounding box center [445, 156] width 161 height 11
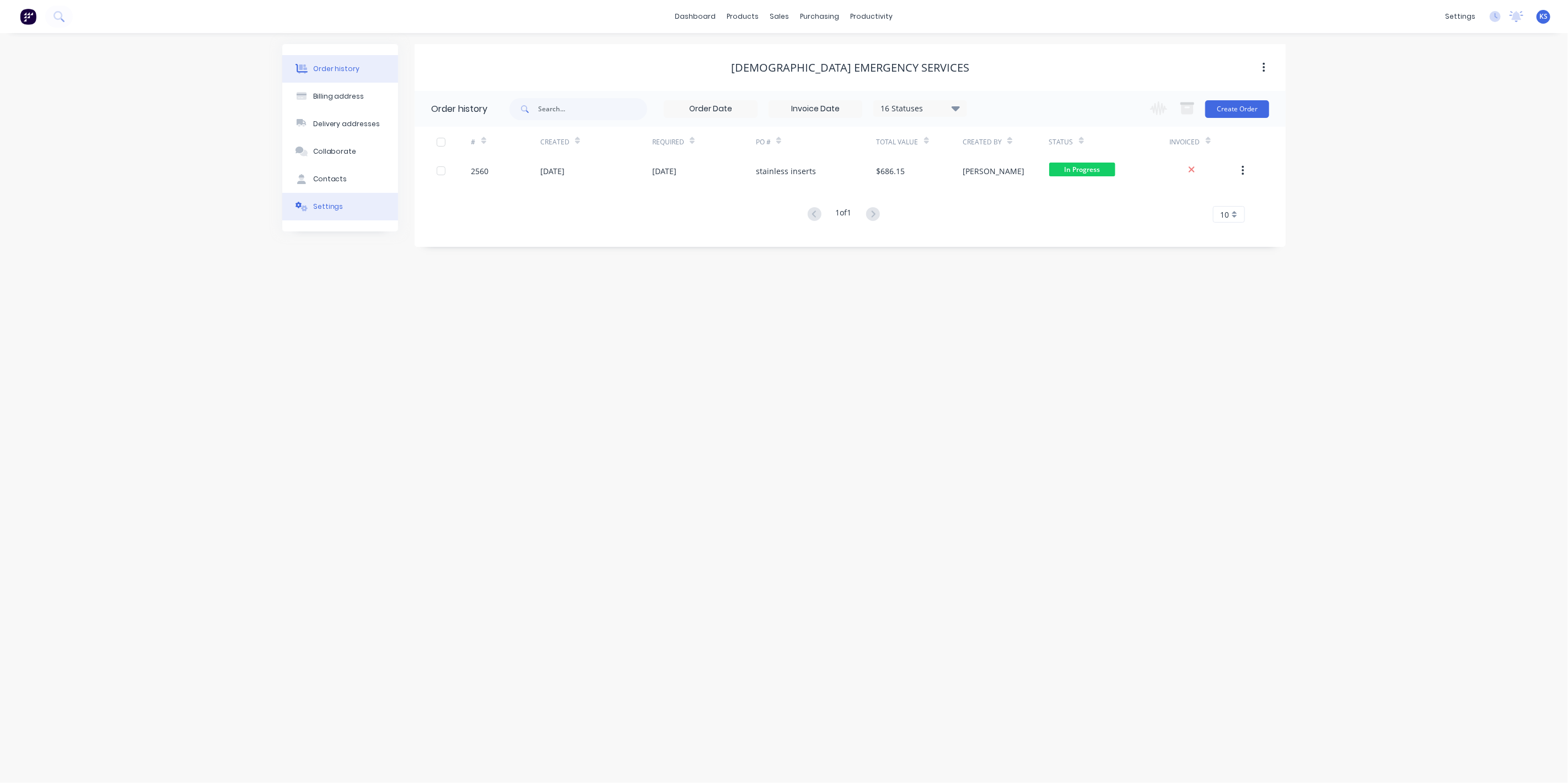
click at [340, 212] on button "Settings" at bounding box center [340, 206] width 116 height 28
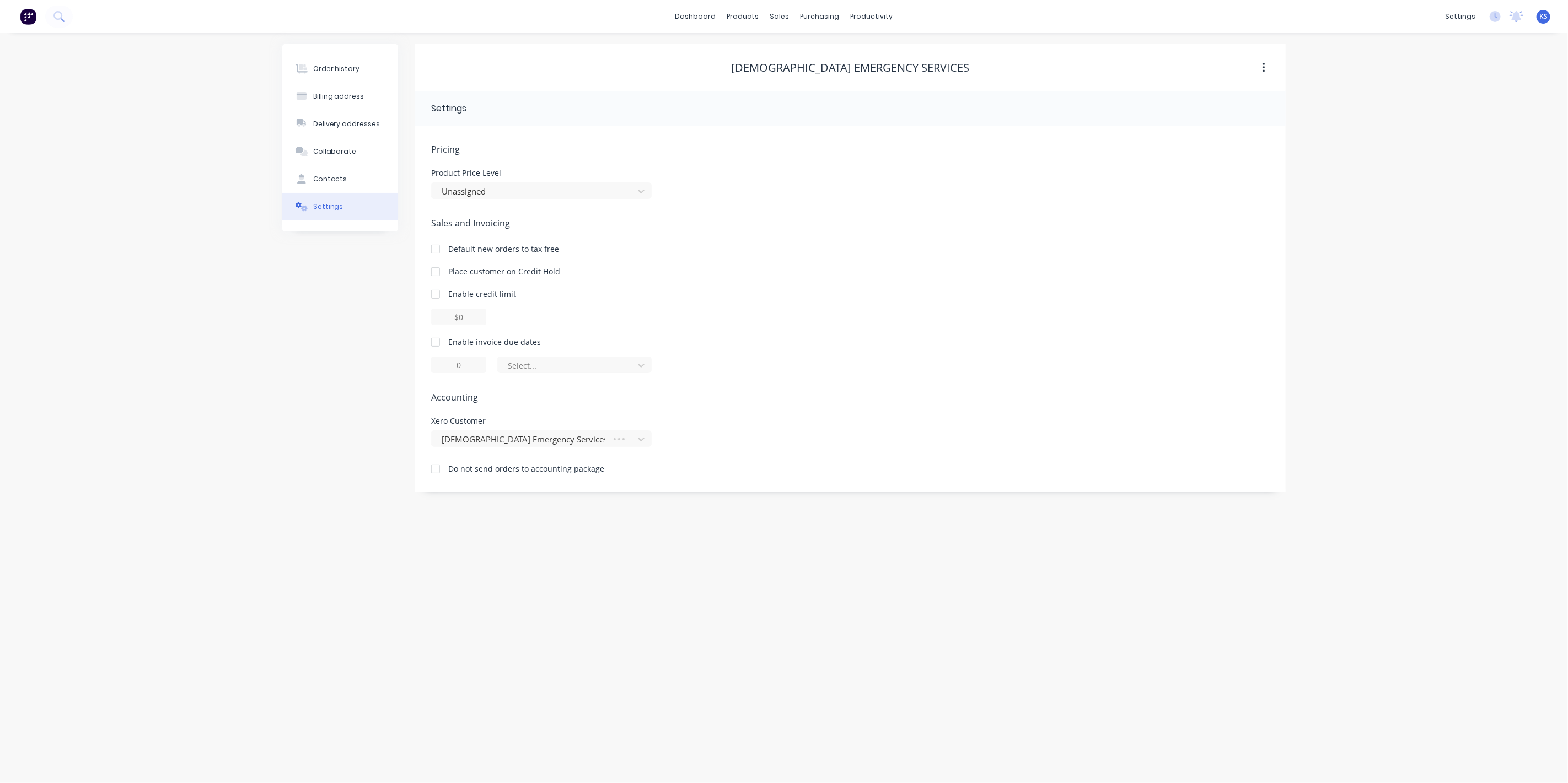
click at [438, 342] on div at bounding box center [435, 342] width 22 height 22
drag, startPoint x: 508, startPoint y: 364, endPoint x: 514, endPoint y: 375, distance: 12.5
click at [510, 364] on div at bounding box center [568, 366] width 122 height 14
click at [536, 437] on div "day(s) after the invoice date" at bounding box center [574, 430] width 155 height 20
type input "0"
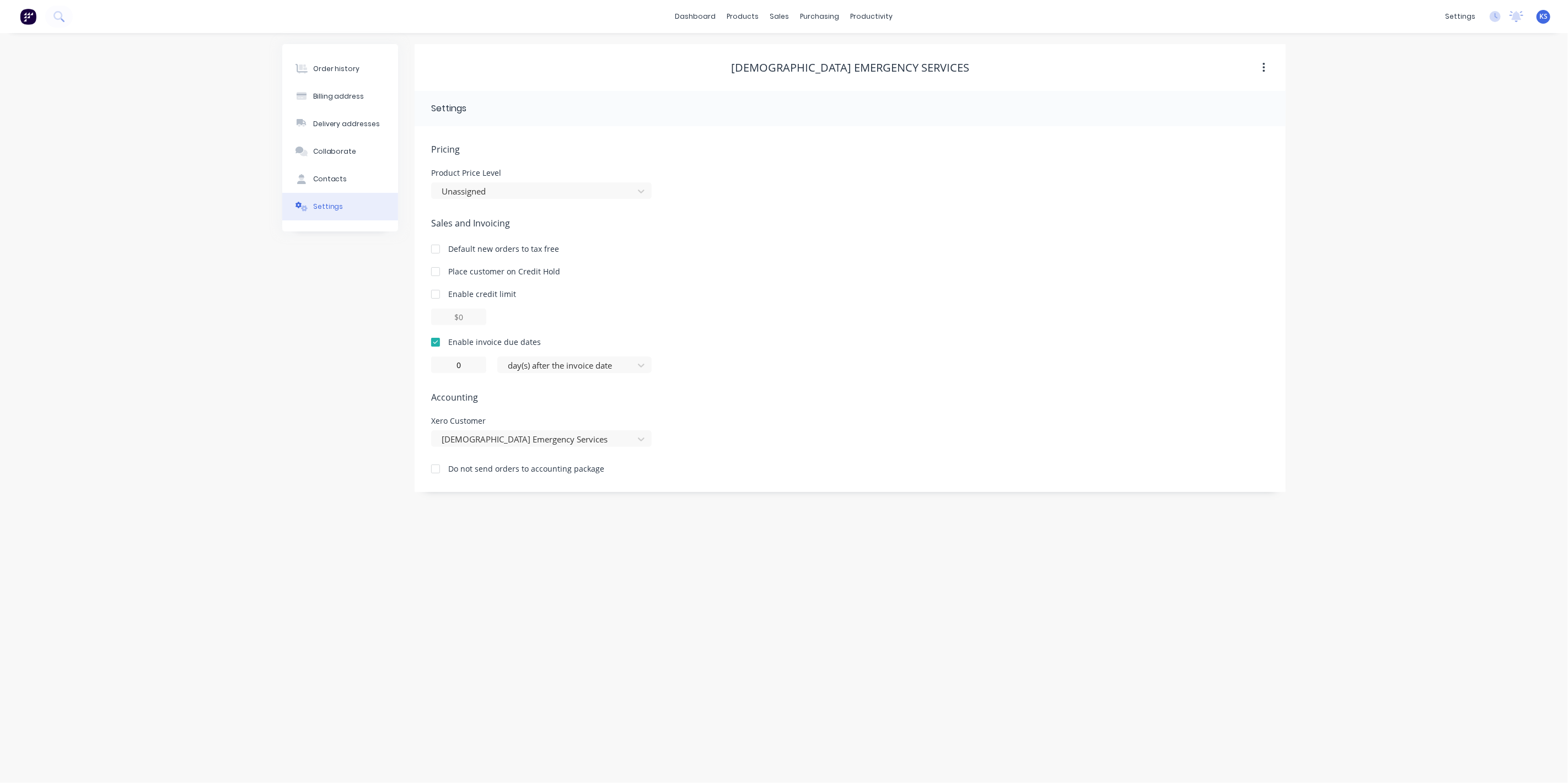
click at [373, 381] on div "Order history Billing address Delivery addresses Collaborate Contacts Settings" at bounding box center [340, 268] width 116 height 448
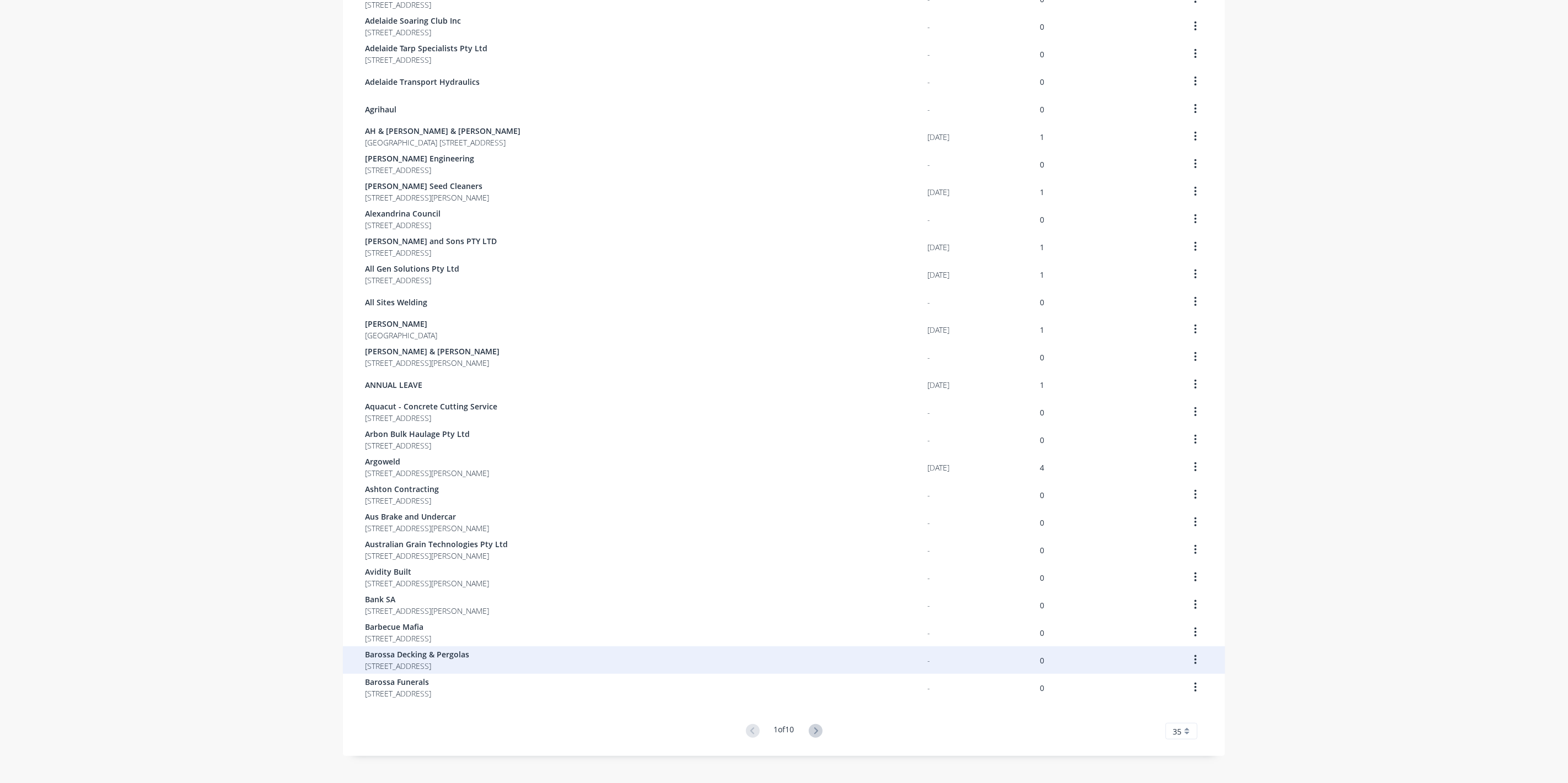
scroll to position [384, 0]
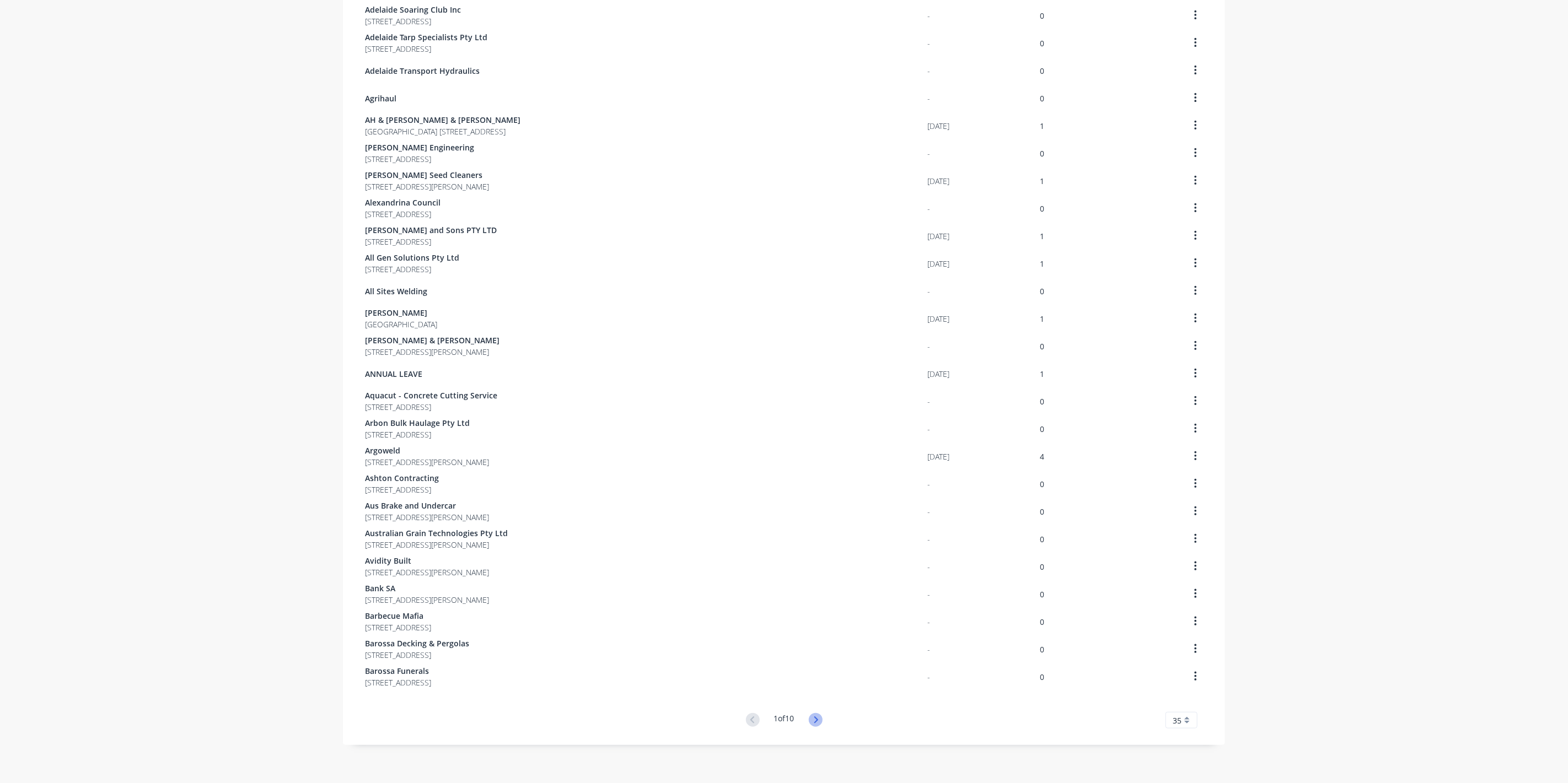
click at [813, 719] on icon at bounding box center [816, 720] width 14 height 14
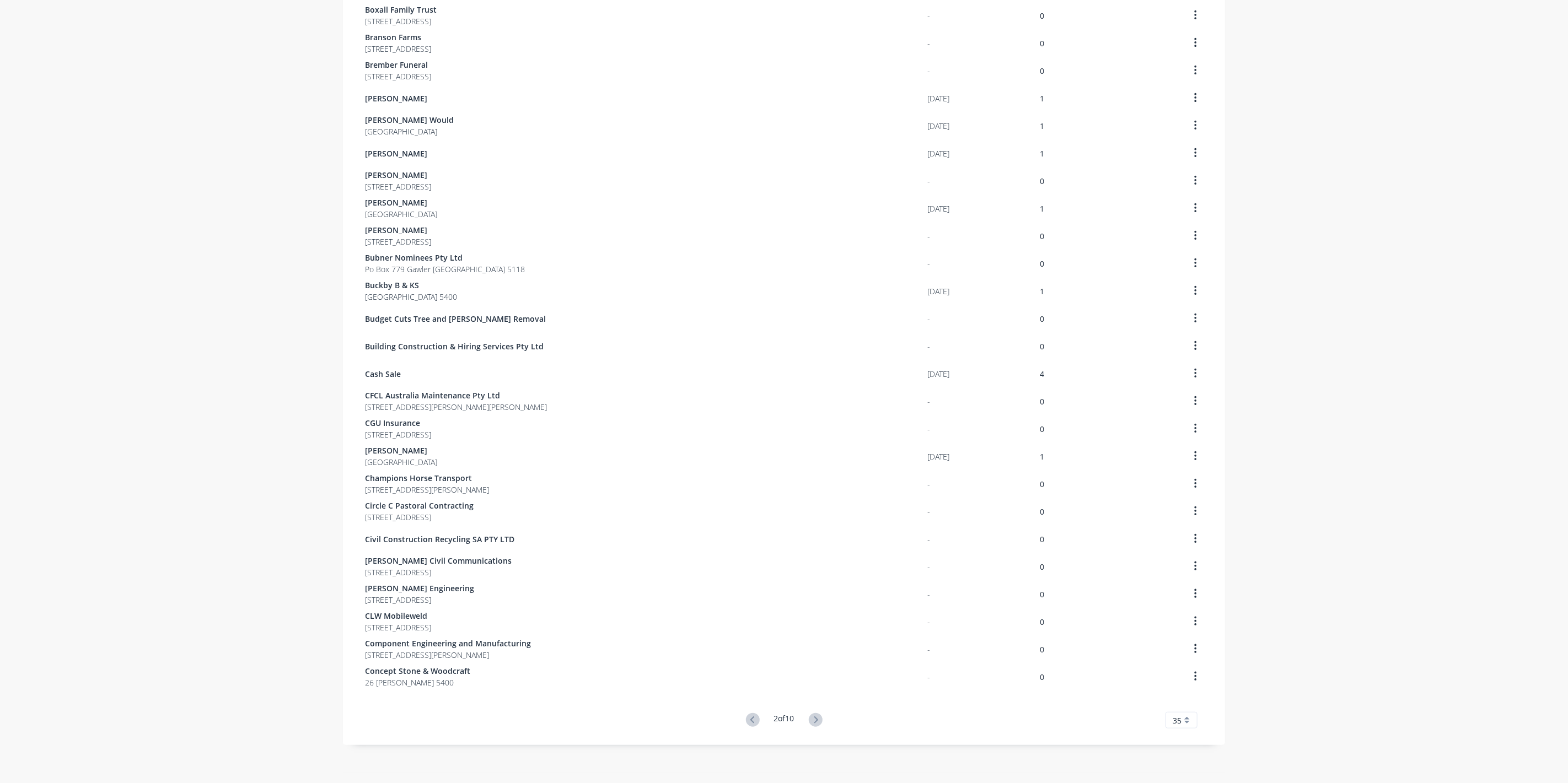
click at [813, 719] on icon at bounding box center [816, 720] width 14 height 14
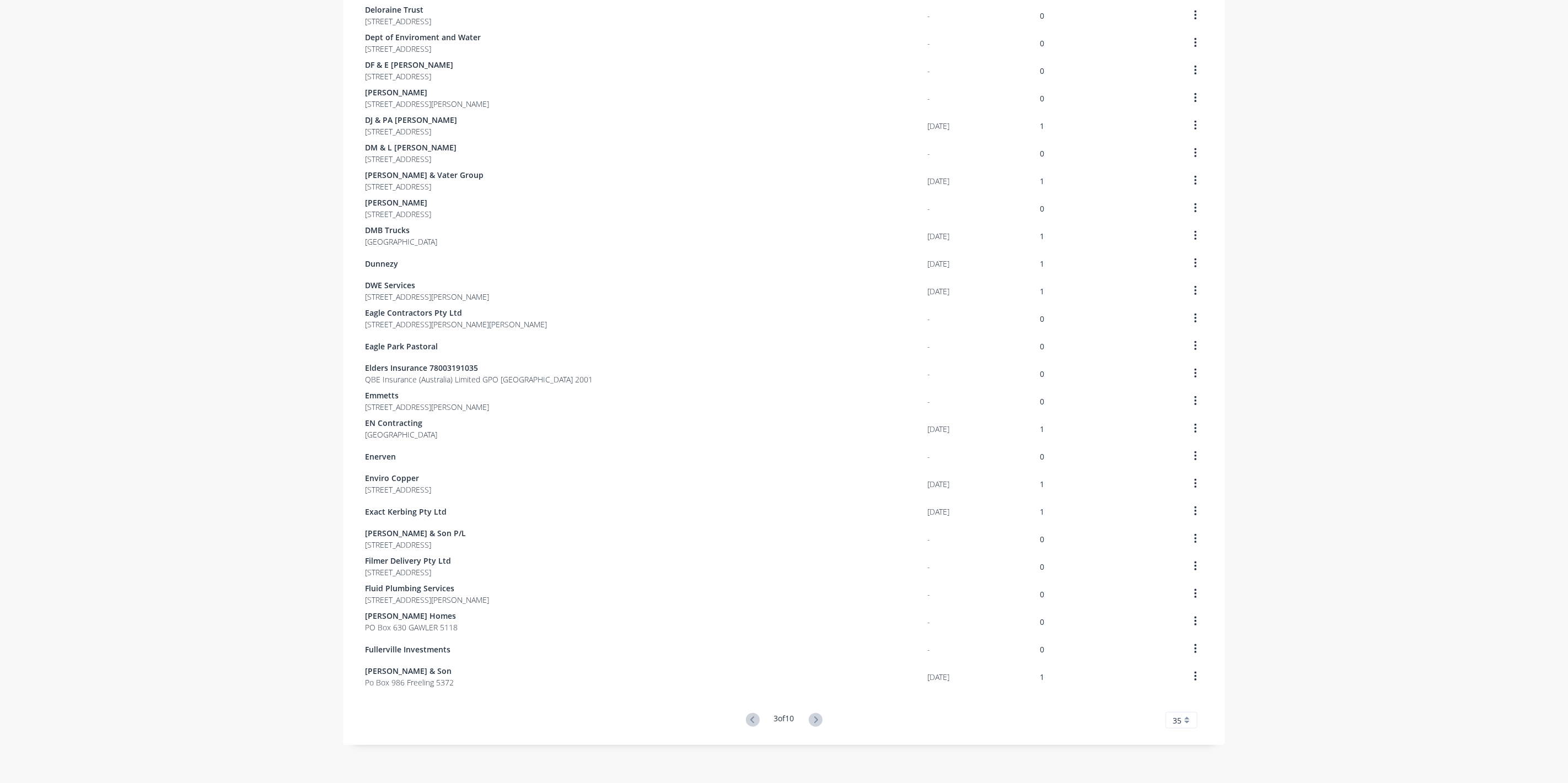
click at [813, 719] on icon at bounding box center [816, 720] width 14 height 14
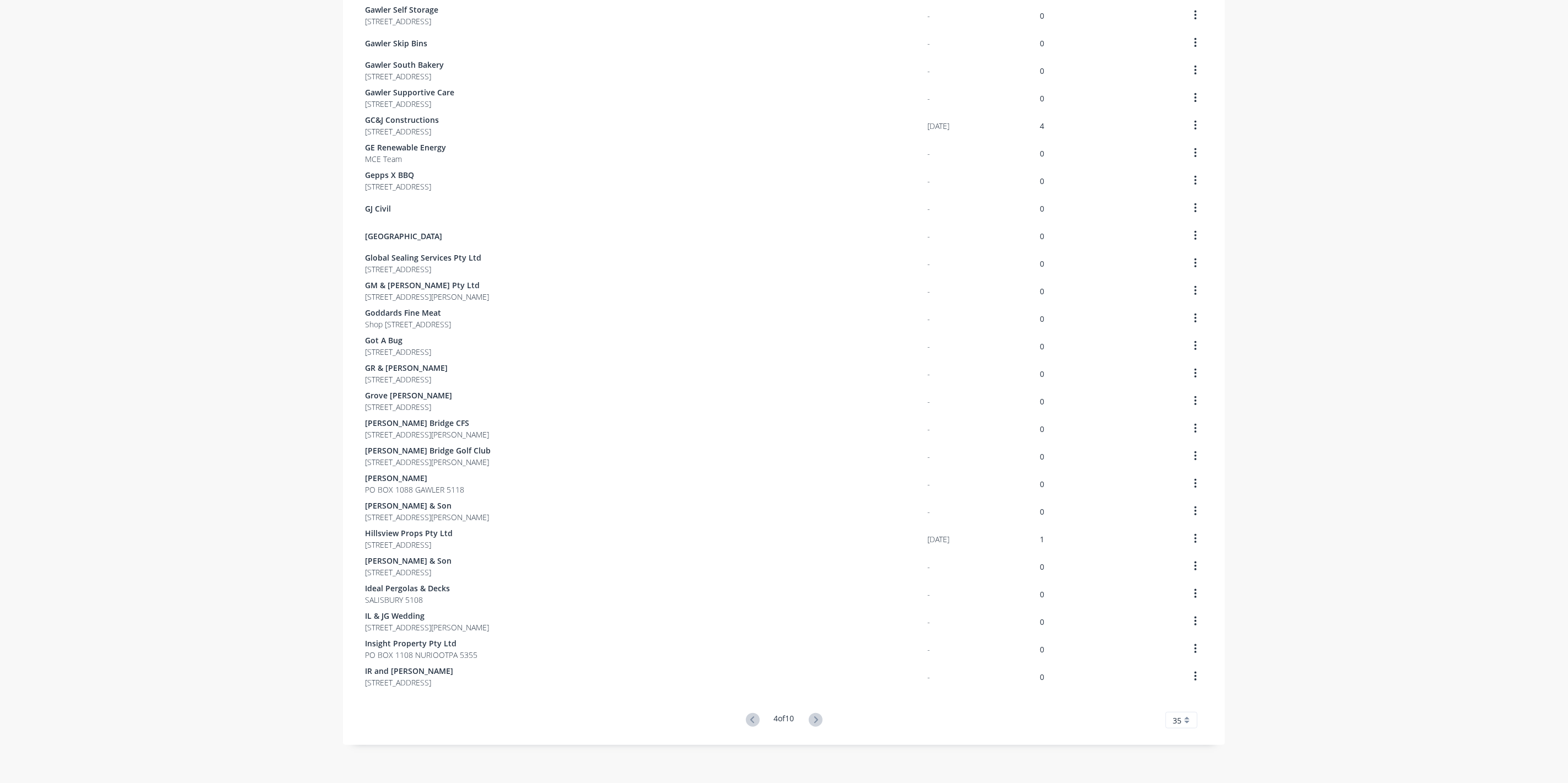
click at [813, 719] on icon at bounding box center [816, 720] width 14 height 14
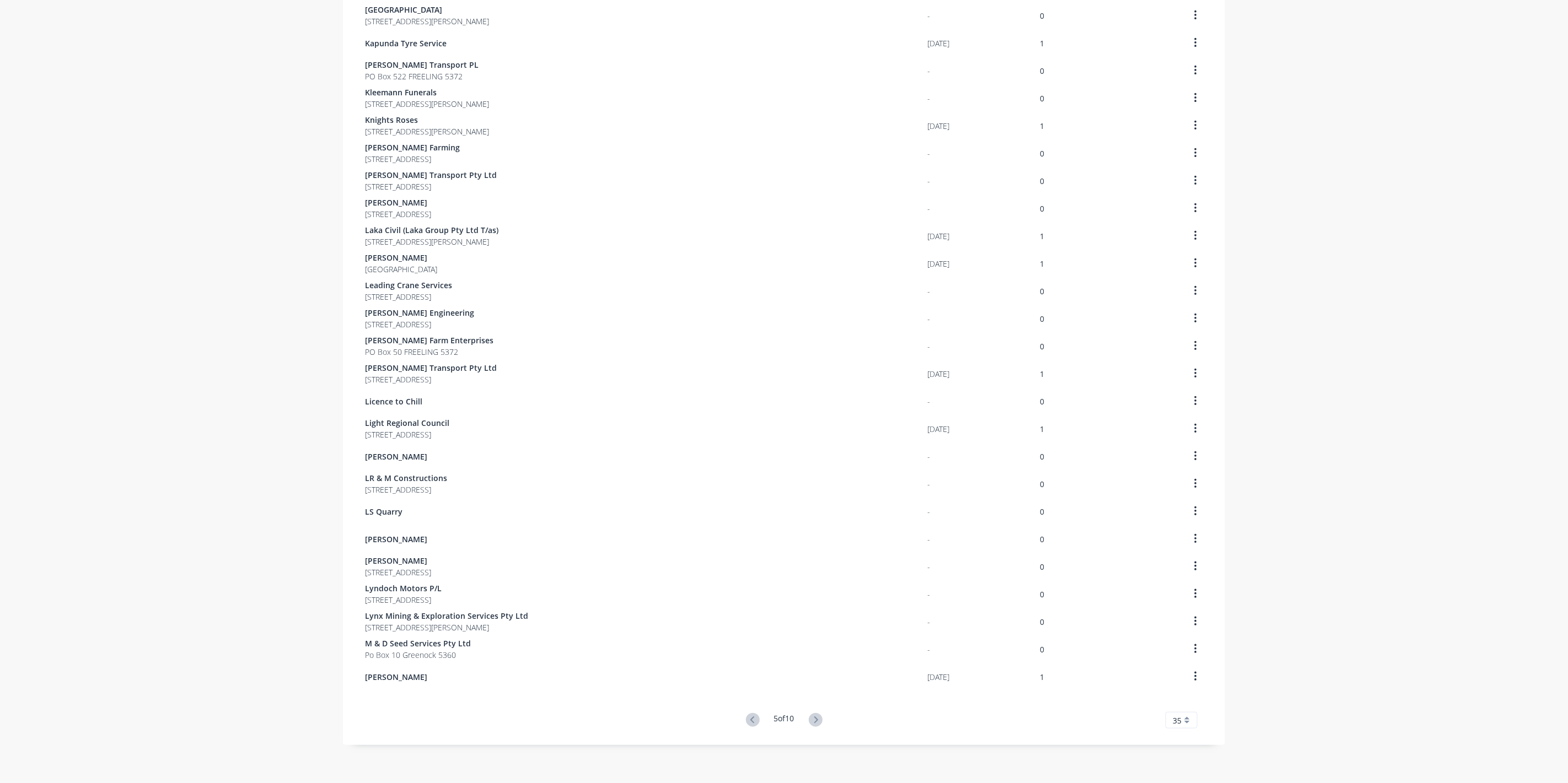
click at [813, 719] on icon at bounding box center [816, 720] width 14 height 14
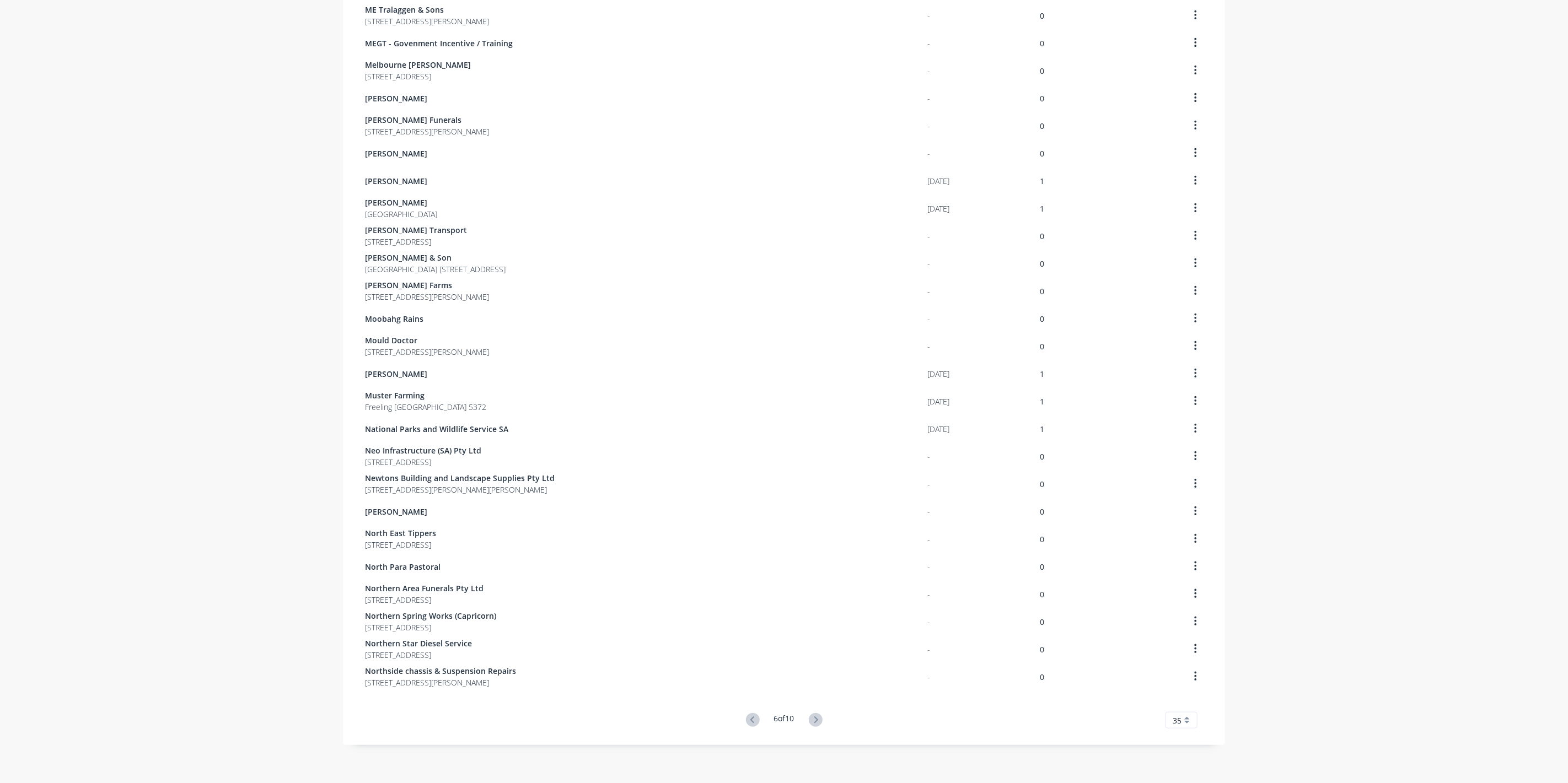
click at [813, 719] on icon at bounding box center [816, 720] width 14 height 14
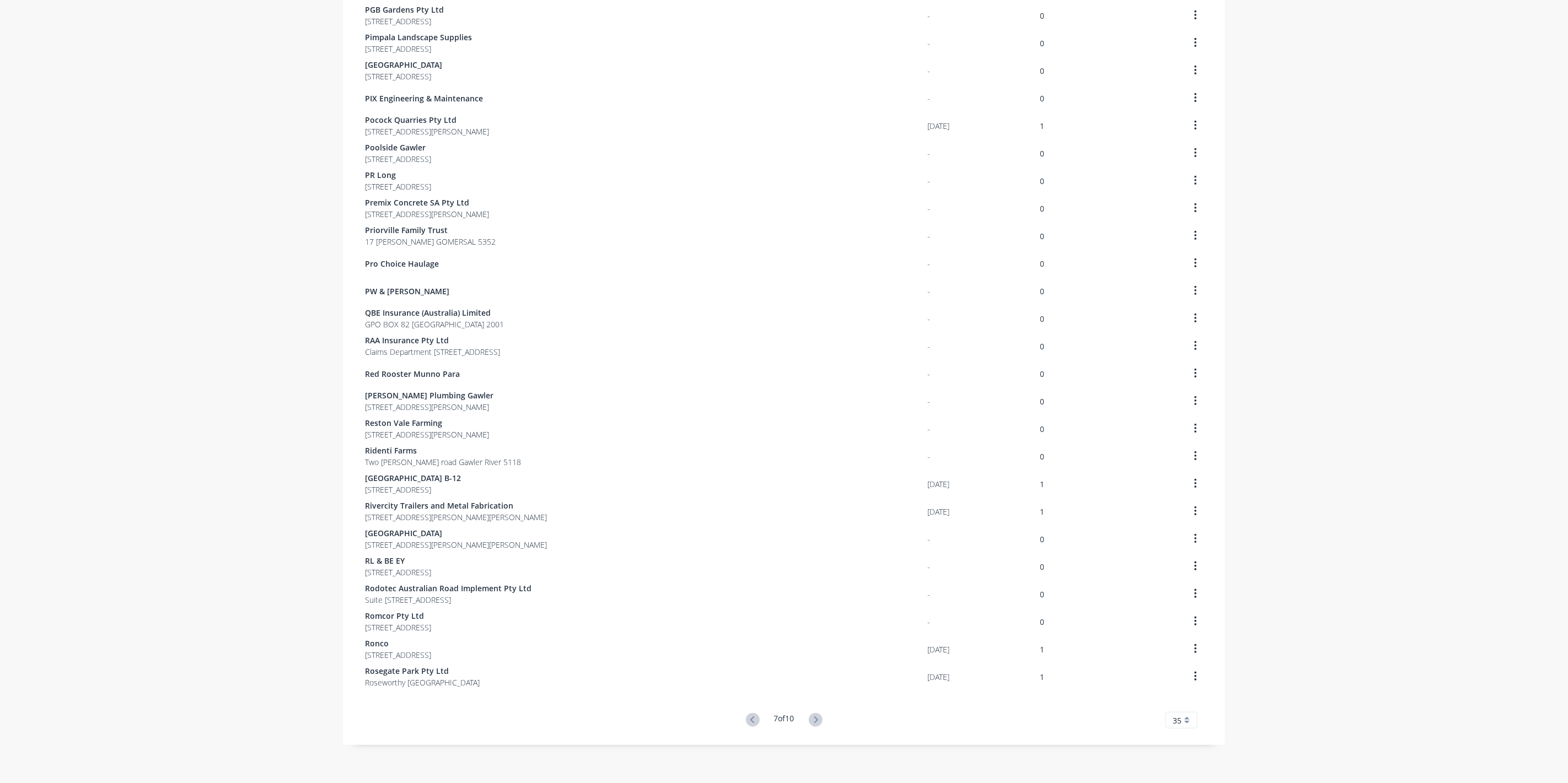
click at [813, 719] on icon at bounding box center [816, 720] width 14 height 14
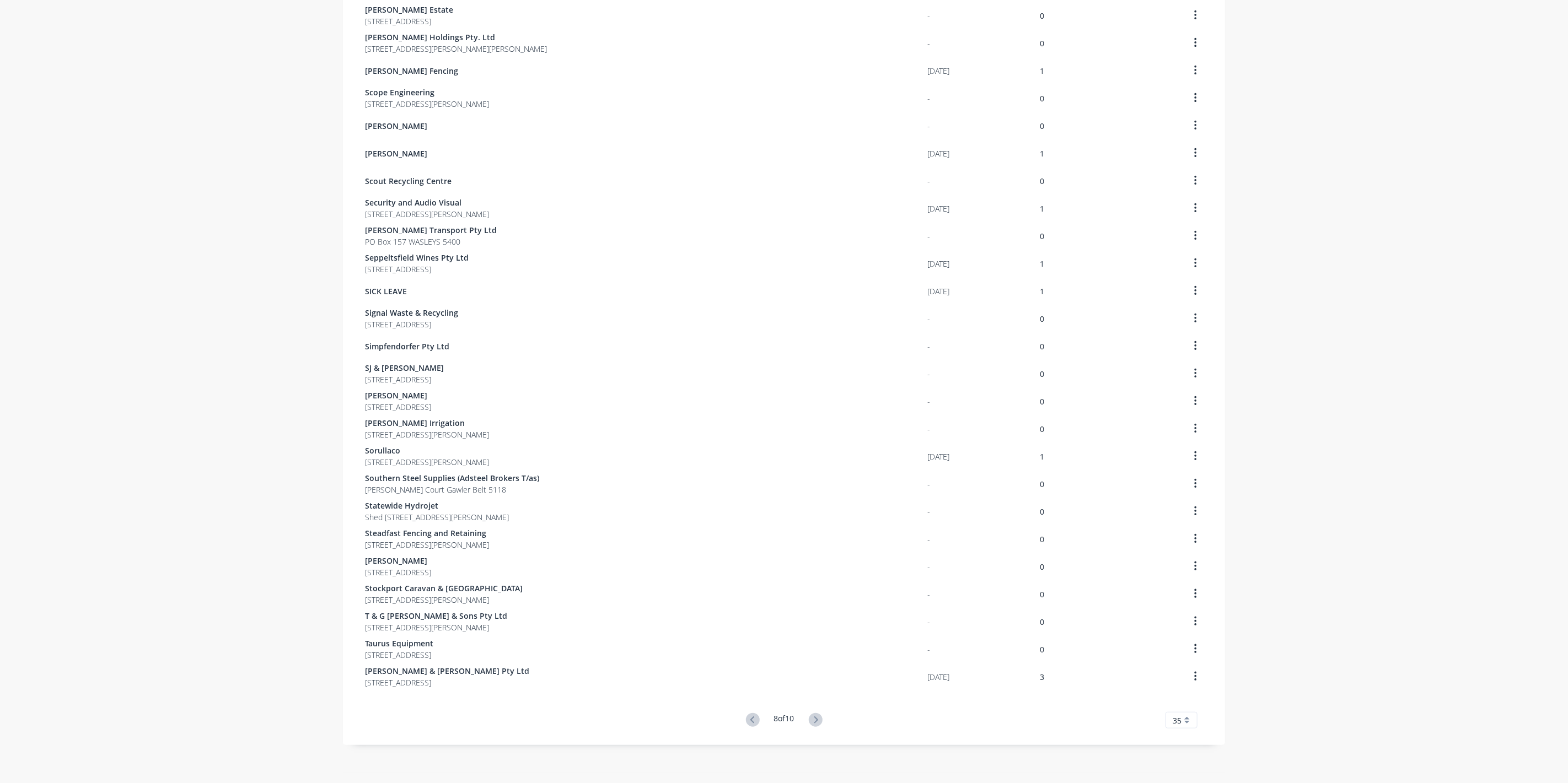
click at [813, 719] on icon at bounding box center [816, 720] width 14 height 14
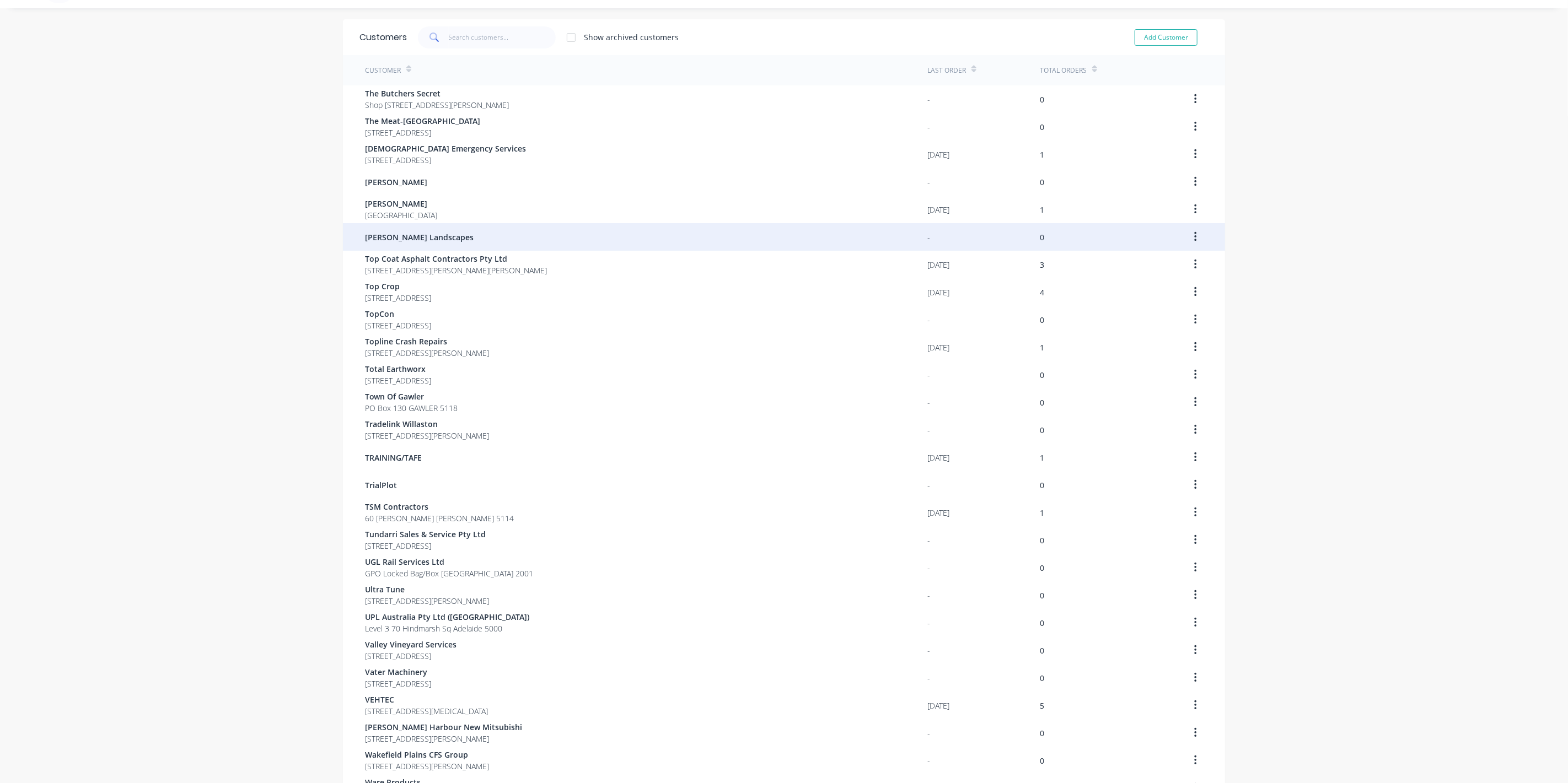
scroll to position [17, 0]
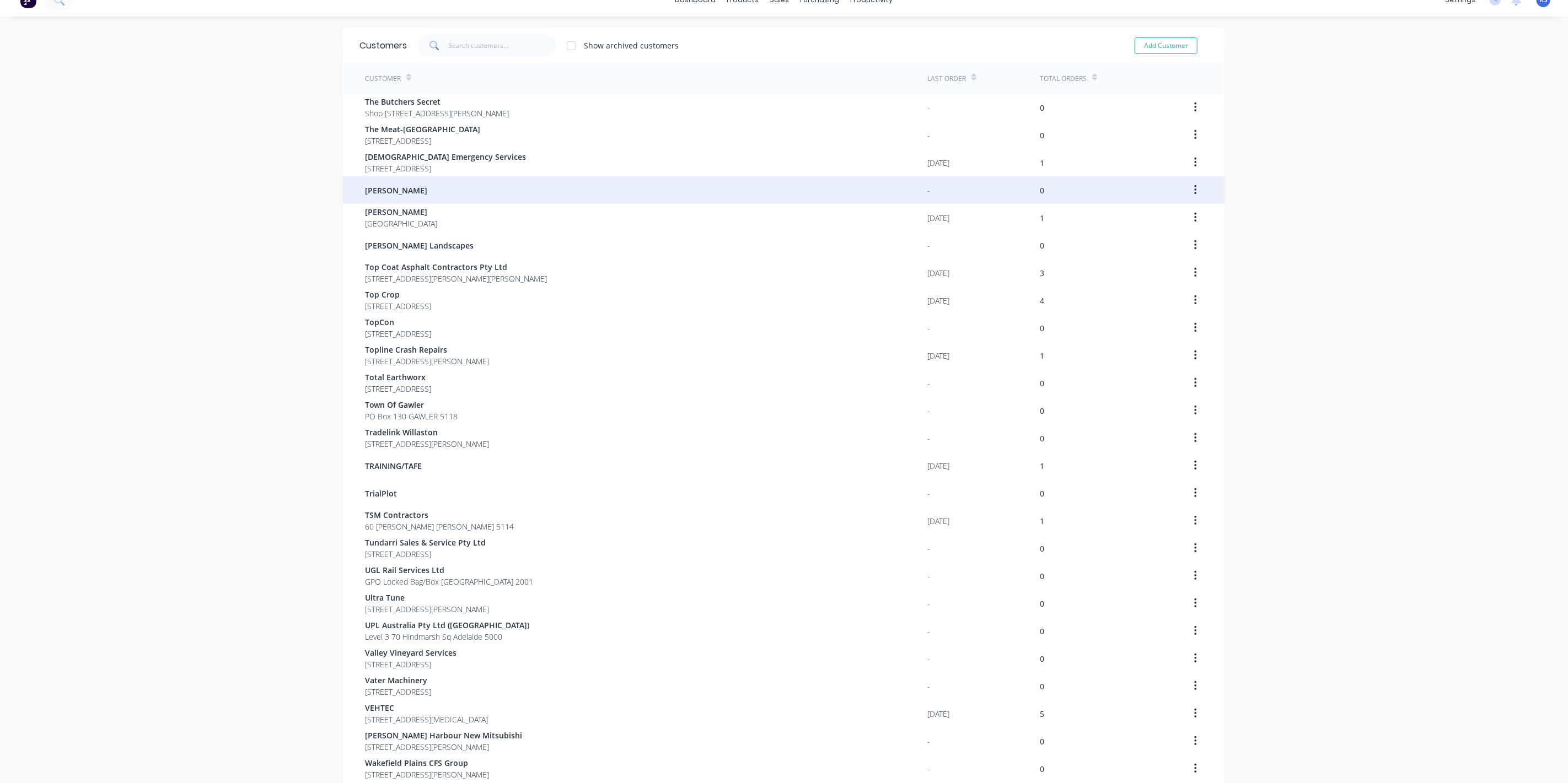
click at [402, 185] on span "[PERSON_NAME]" at bounding box center [396, 190] width 62 height 11
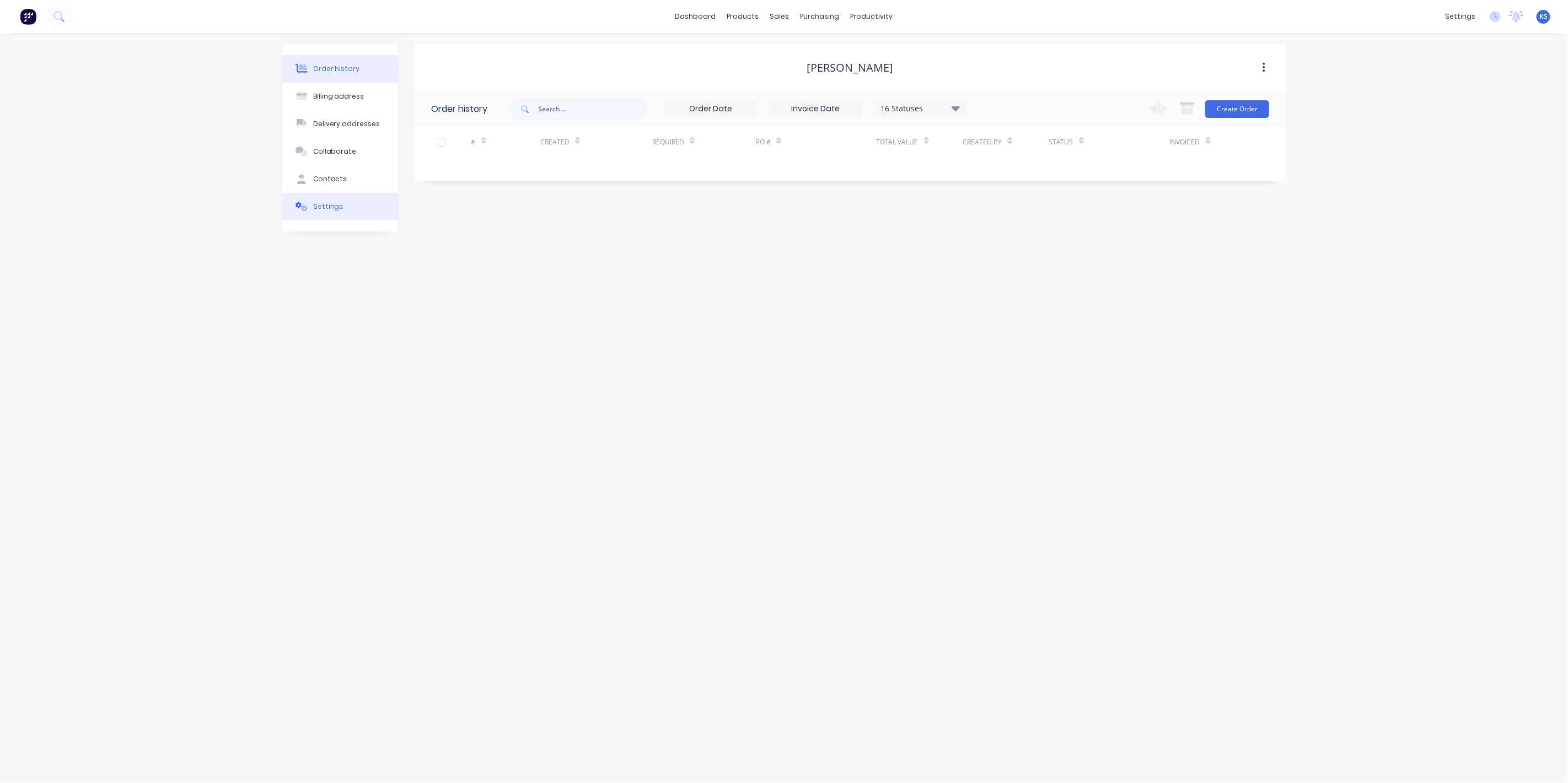
click at [330, 212] on button "Settings" at bounding box center [340, 206] width 116 height 28
click at [429, 339] on div at bounding box center [435, 342] width 22 height 22
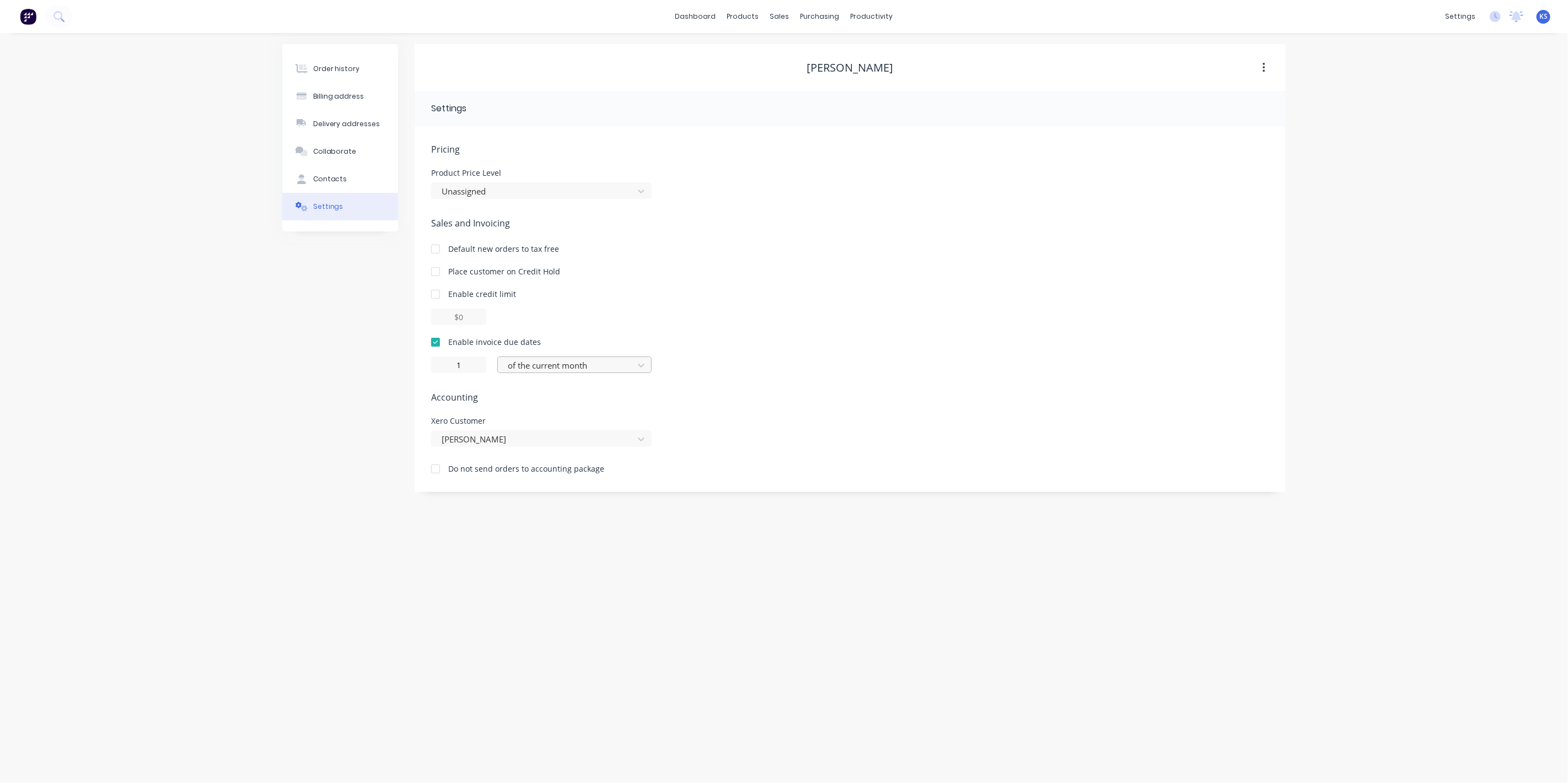
click at [547, 371] on div at bounding box center [568, 366] width 122 height 14
click at [561, 429] on div "day(s) after the invoice date" at bounding box center [574, 430] width 155 height 20
type input "0"
click at [250, 314] on div "Order history Billing address Delivery addresses Collaborate Contacts Settings …" at bounding box center [784, 408] width 1568 height 750
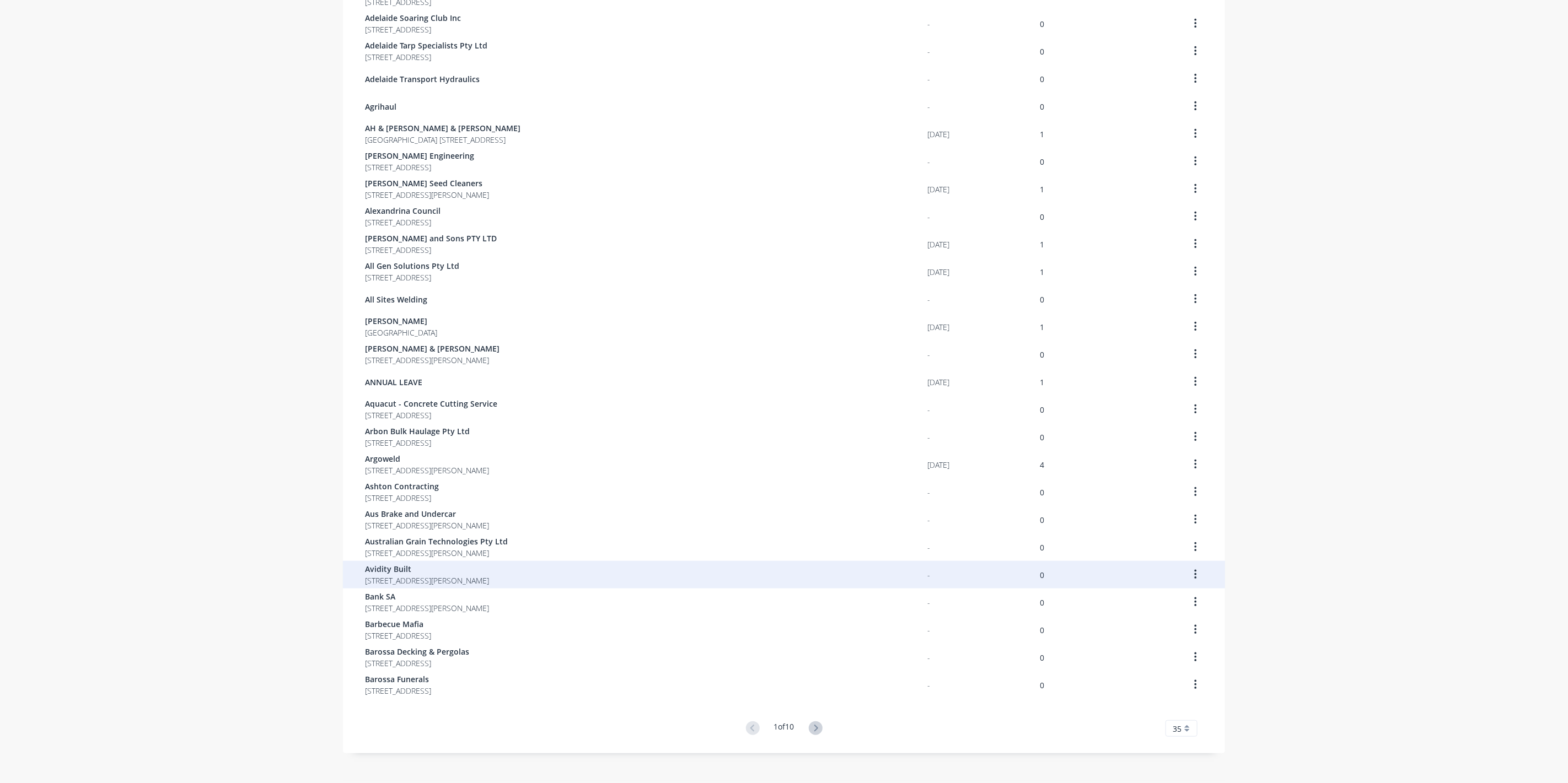
scroll to position [384, 0]
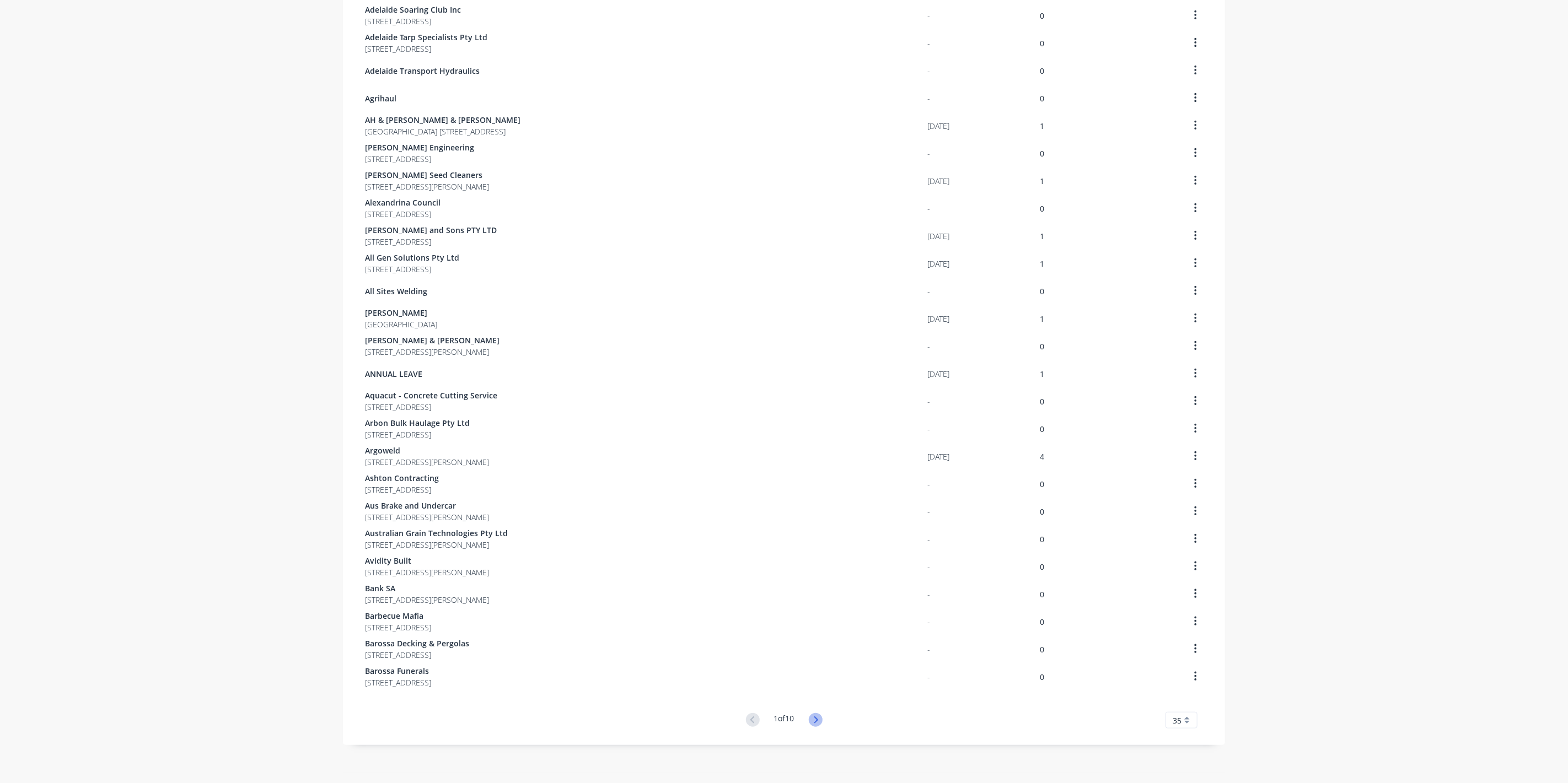
click at [816, 722] on icon at bounding box center [816, 720] width 14 height 14
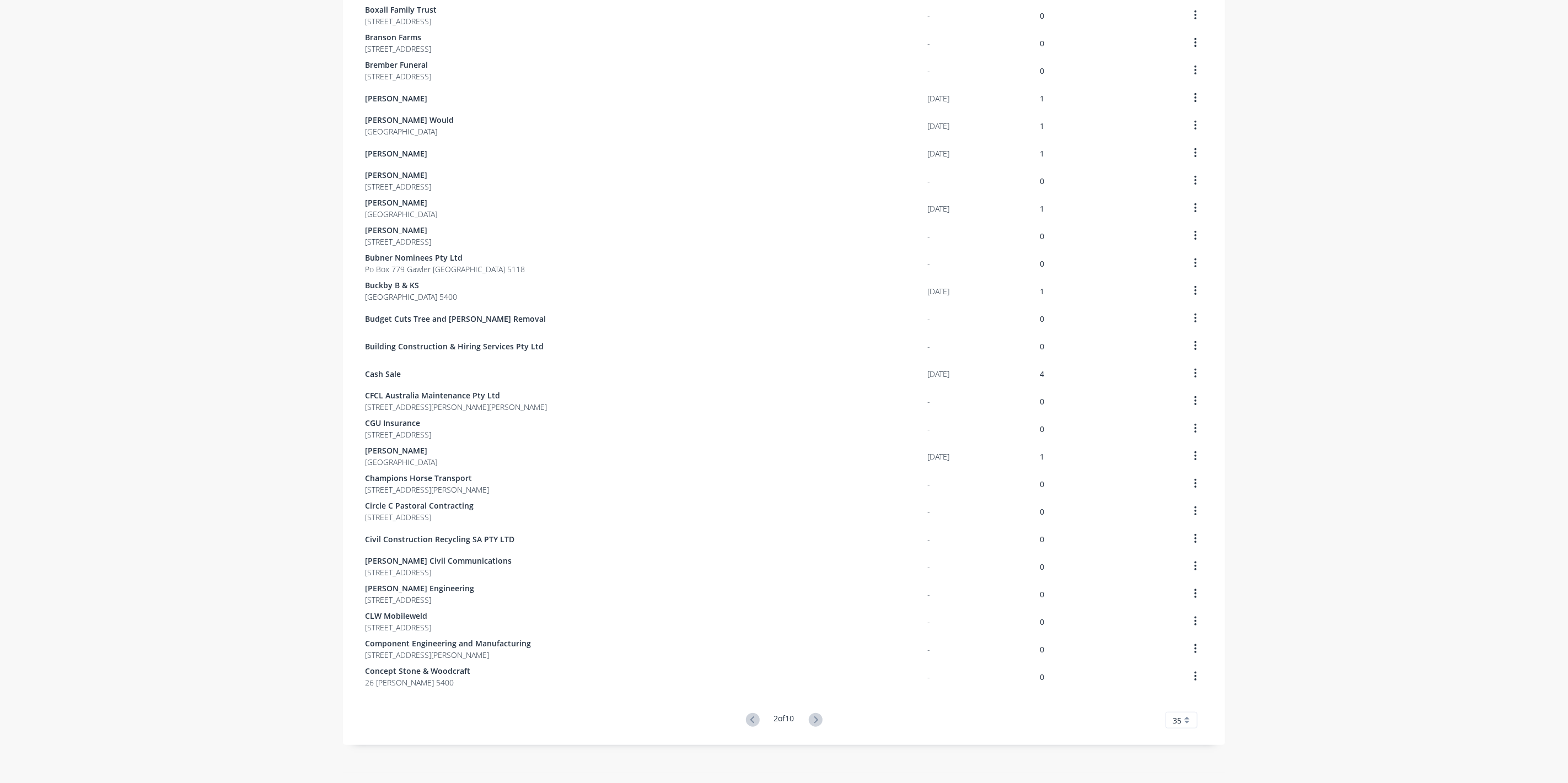
click at [816, 722] on icon at bounding box center [816, 720] width 14 height 14
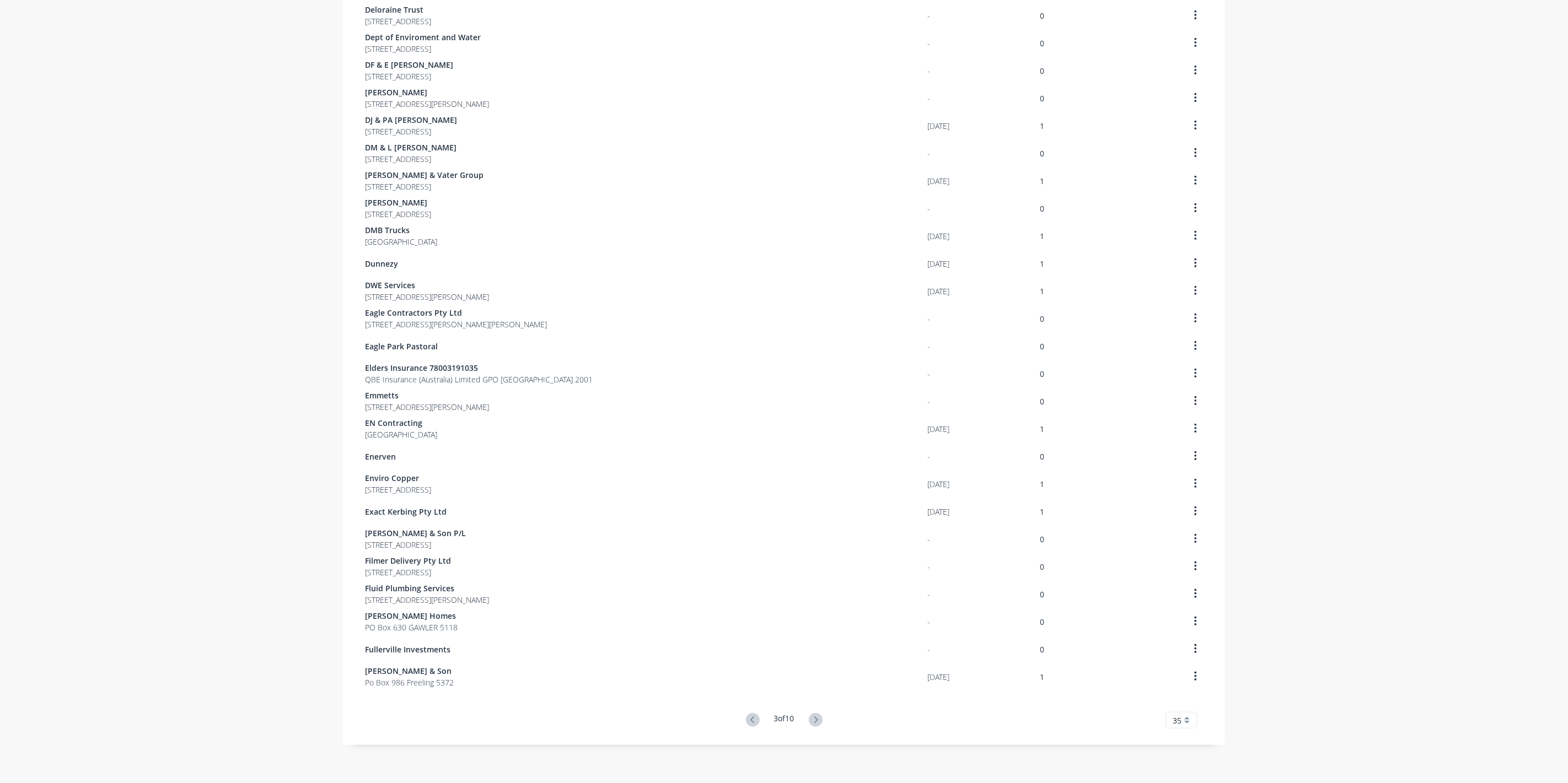
click at [816, 722] on icon at bounding box center [816, 720] width 14 height 14
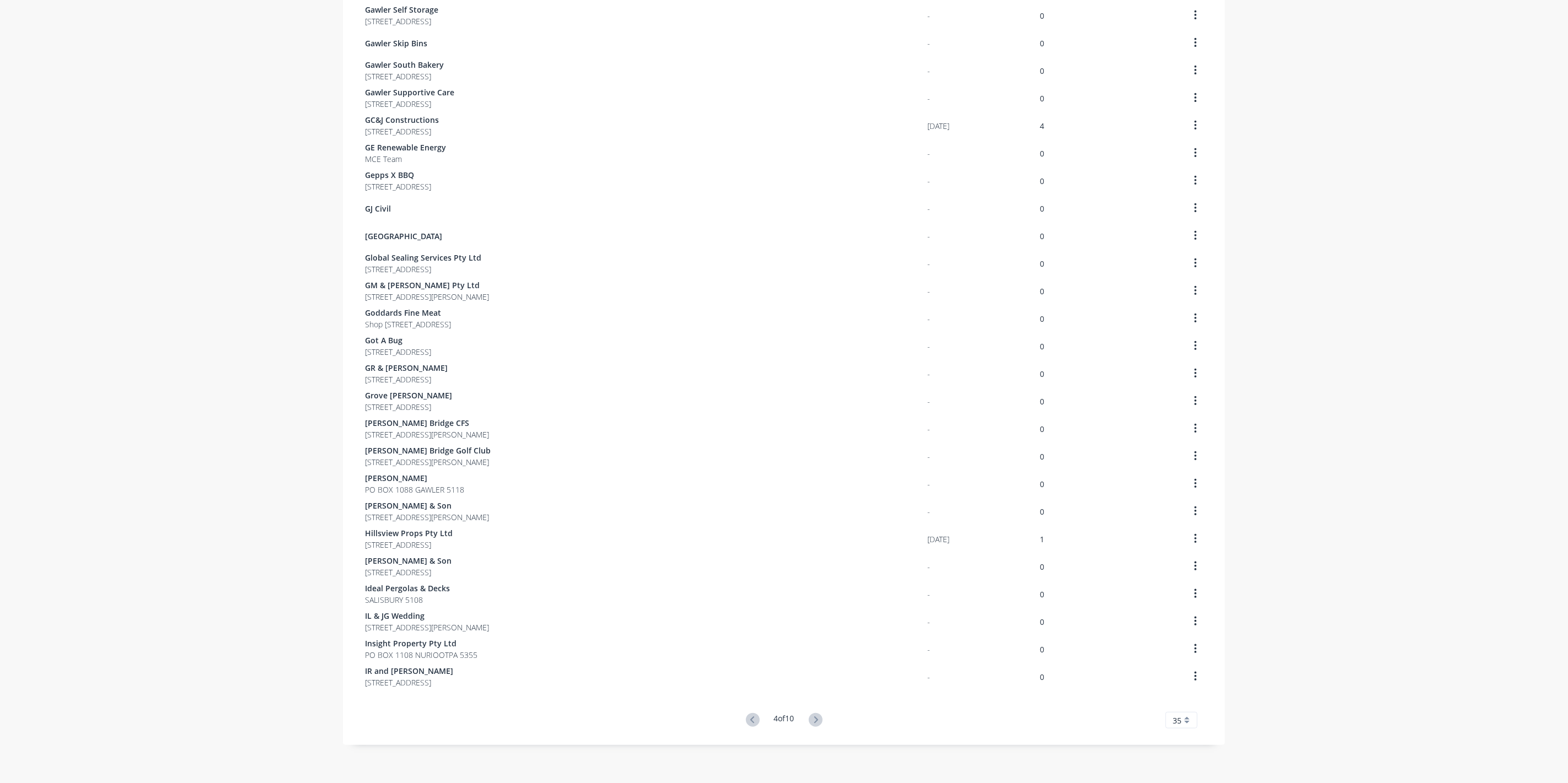
click at [816, 722] on icon at bounding box center [816, 720] width 14 height 14
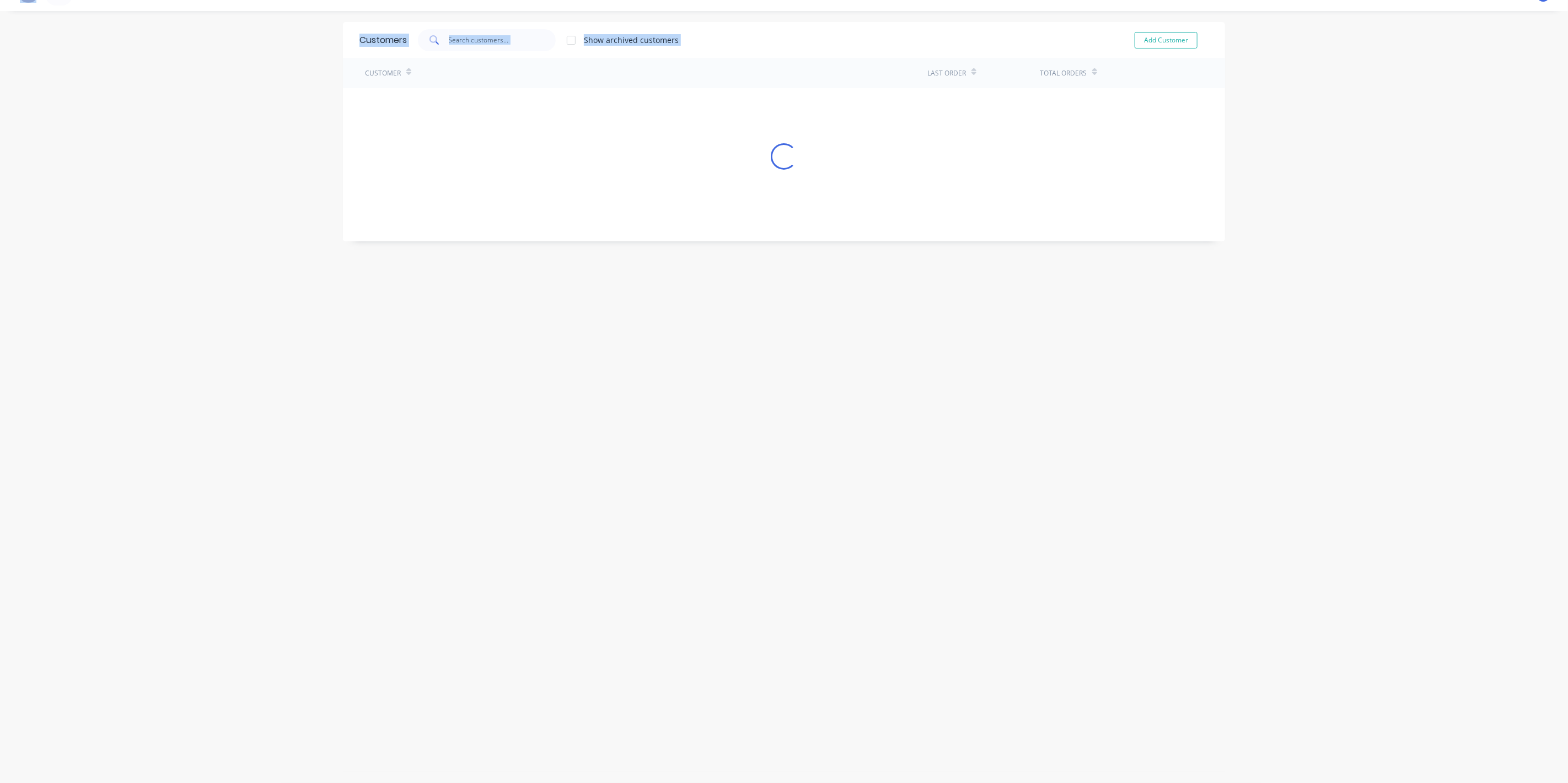
click at [816, 722] on div "Customers Show archived customers Add Customer Customer Last Order Total Orders…" at bounding box center [784, 396] width 882 height 750
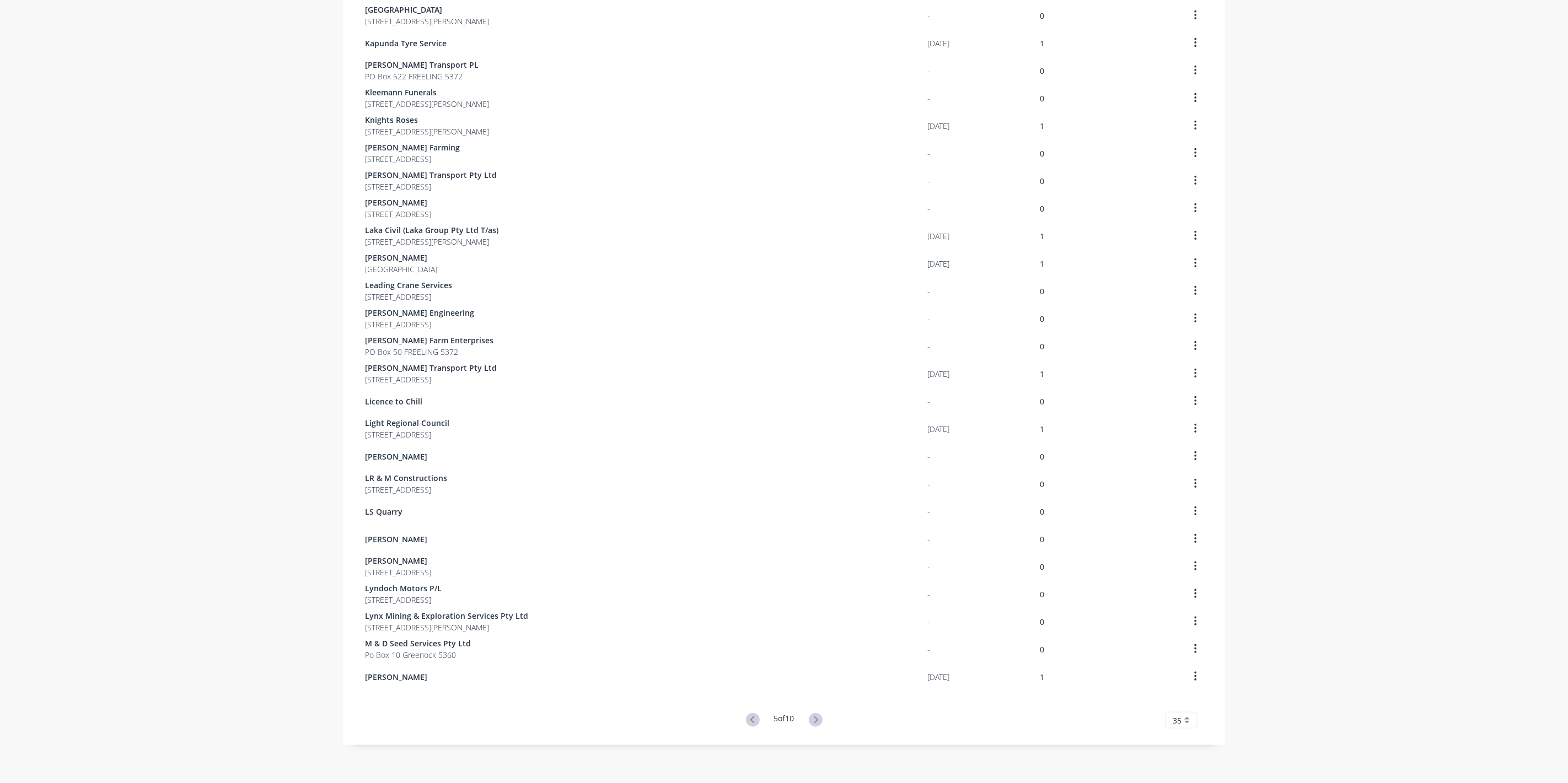
click at [816, 722] on icon at bounding box center [816, 720] width 14 height 14
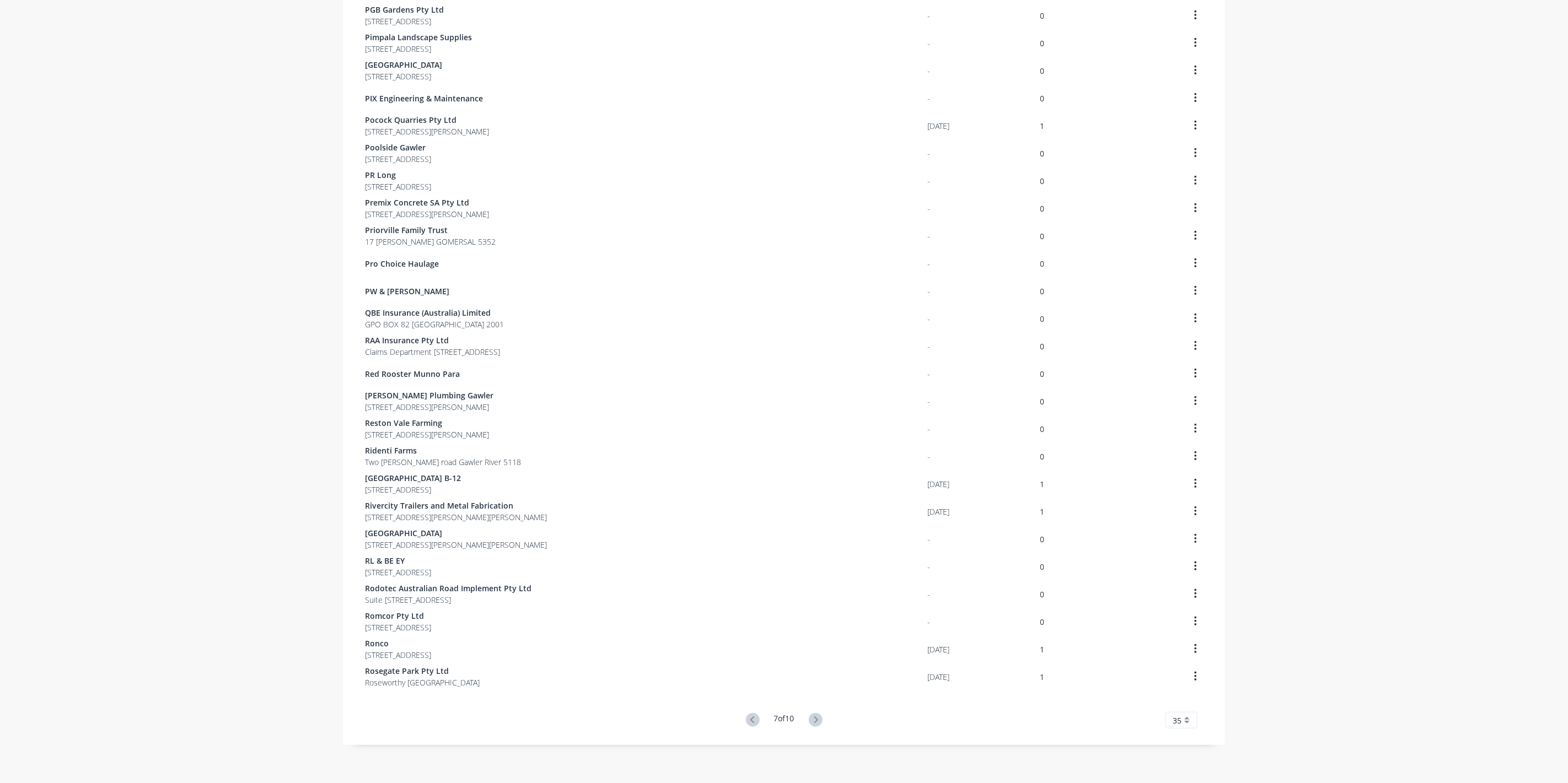
click at [816, 721] on icon at bounding box center [816, 720] width 14 height 14
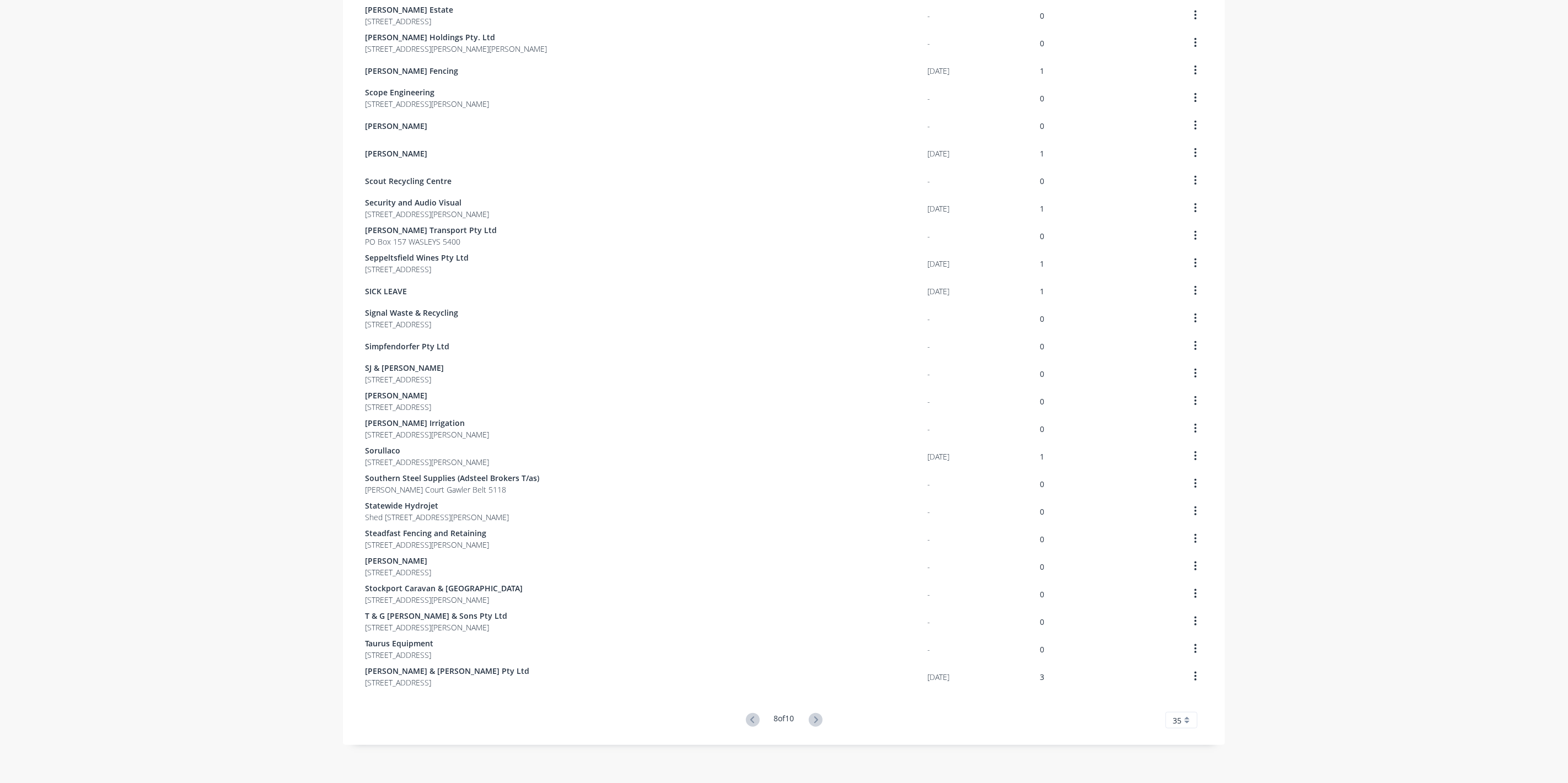
click at [816, 721] on icon at bounding box center [816, 720] width 14 height 14
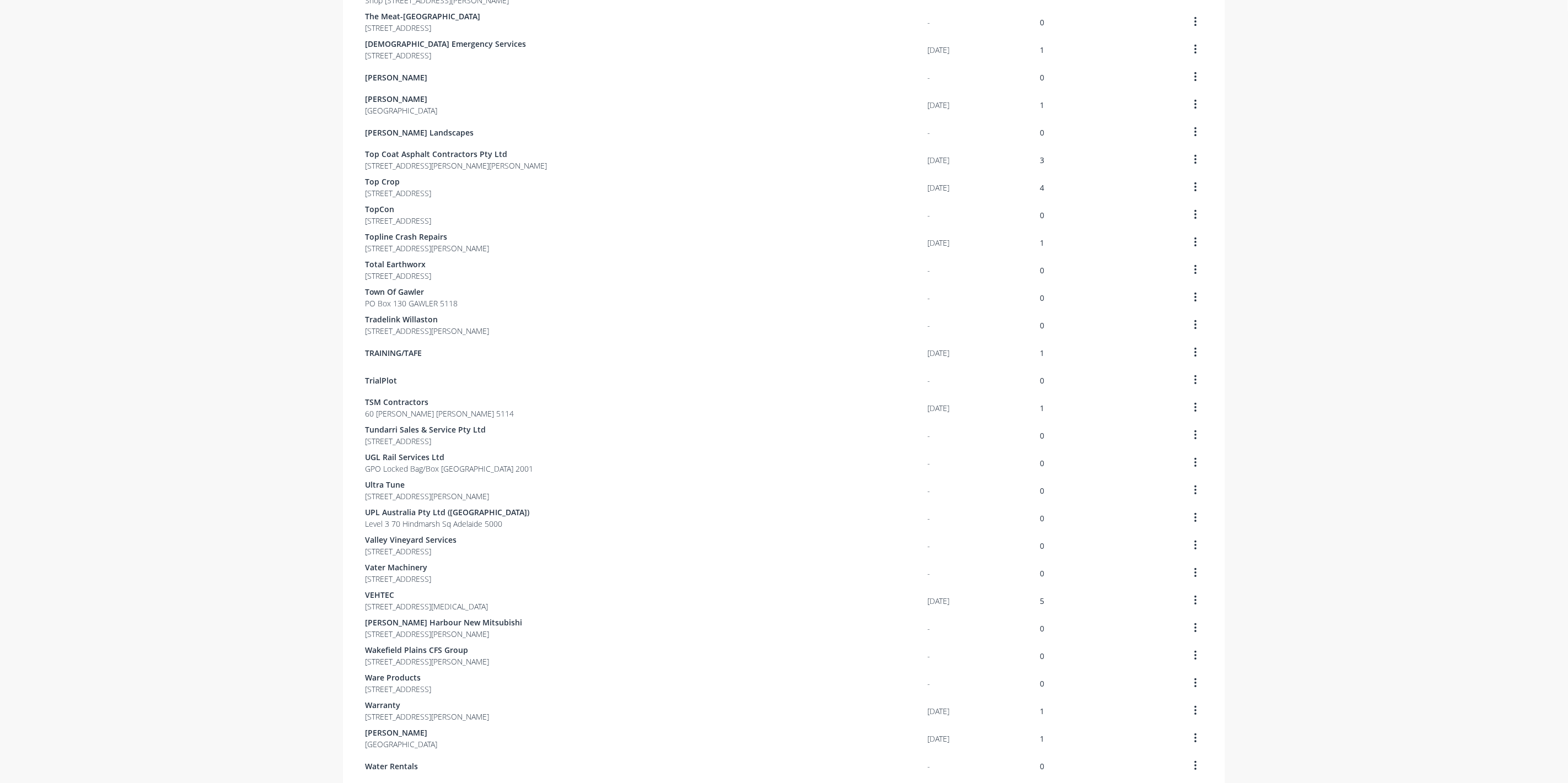
scroll to position [0, 0]
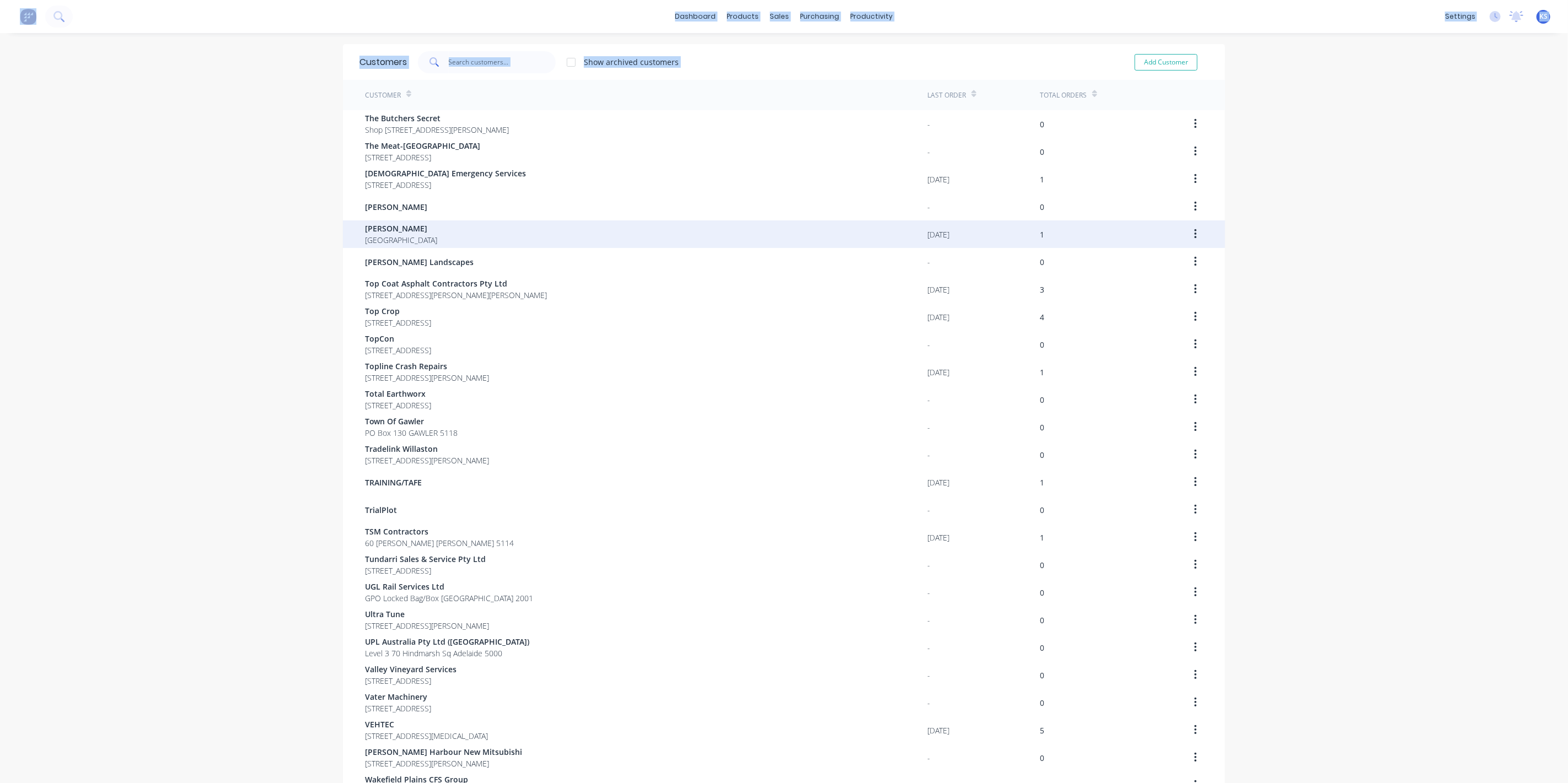
click at [386, 227] on span "[PERSON_NAME]" at bounding box center [401, 228] width 72 height 11
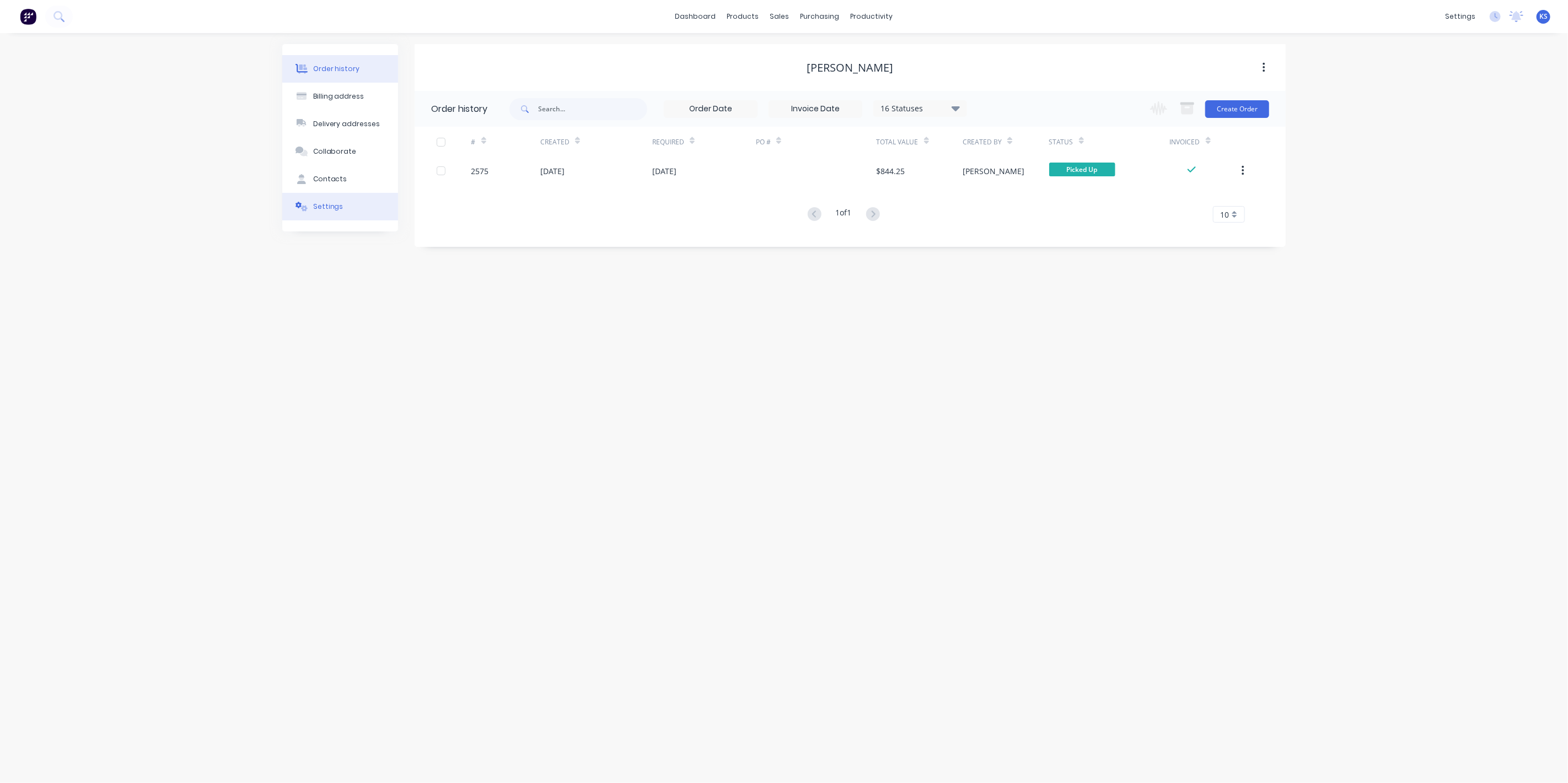
click at [345, 196] on button "Settings" at bounding box center [340, 206] width 116 height 28
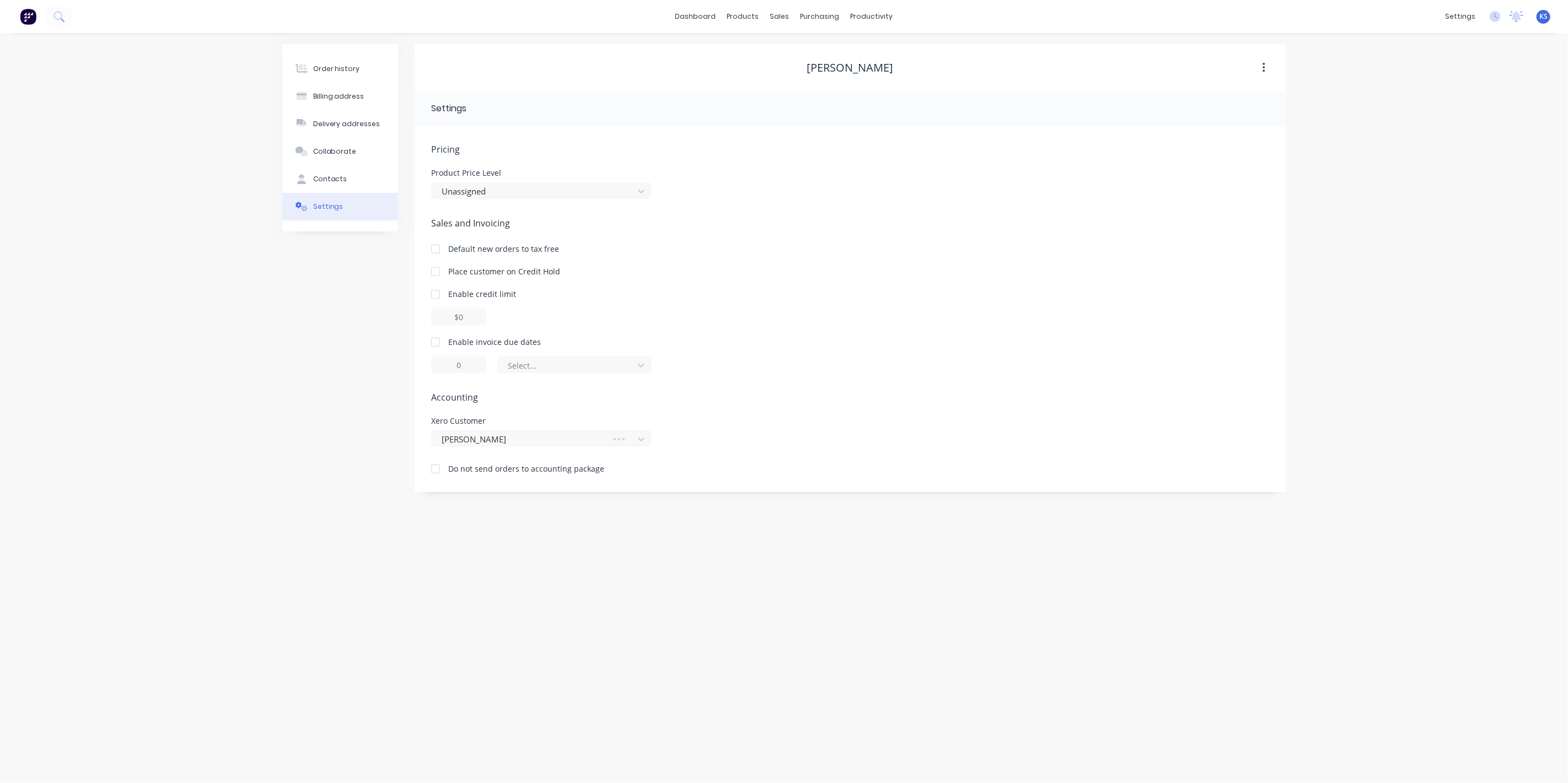
click at [441, 345] on div at bounding box center [435, 342] width 22 height 22
click at [524, 360] on div at bounding box center [568, 366] width 122 height 14
click at [551, 428] on div "day(s) after the invoice date" at bounding box center [574, 430] width 155 height 20
type input "0"
click at [353, 349] on div "Order history Billing address Delivery addresses Collaborate Contacts Settings" at bounding box center [340, 268] width 116 height 448
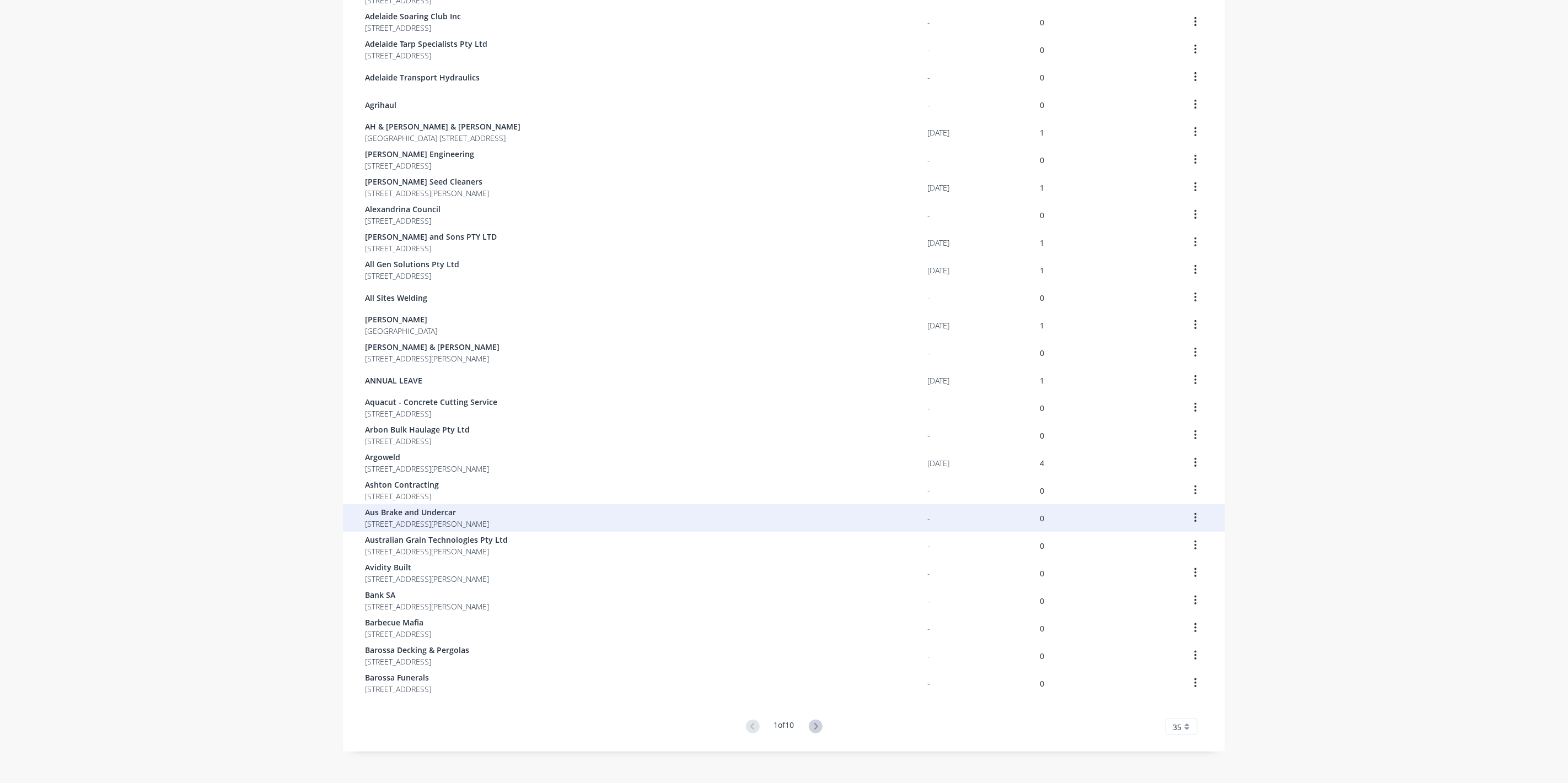
scroll to position [384, 0]
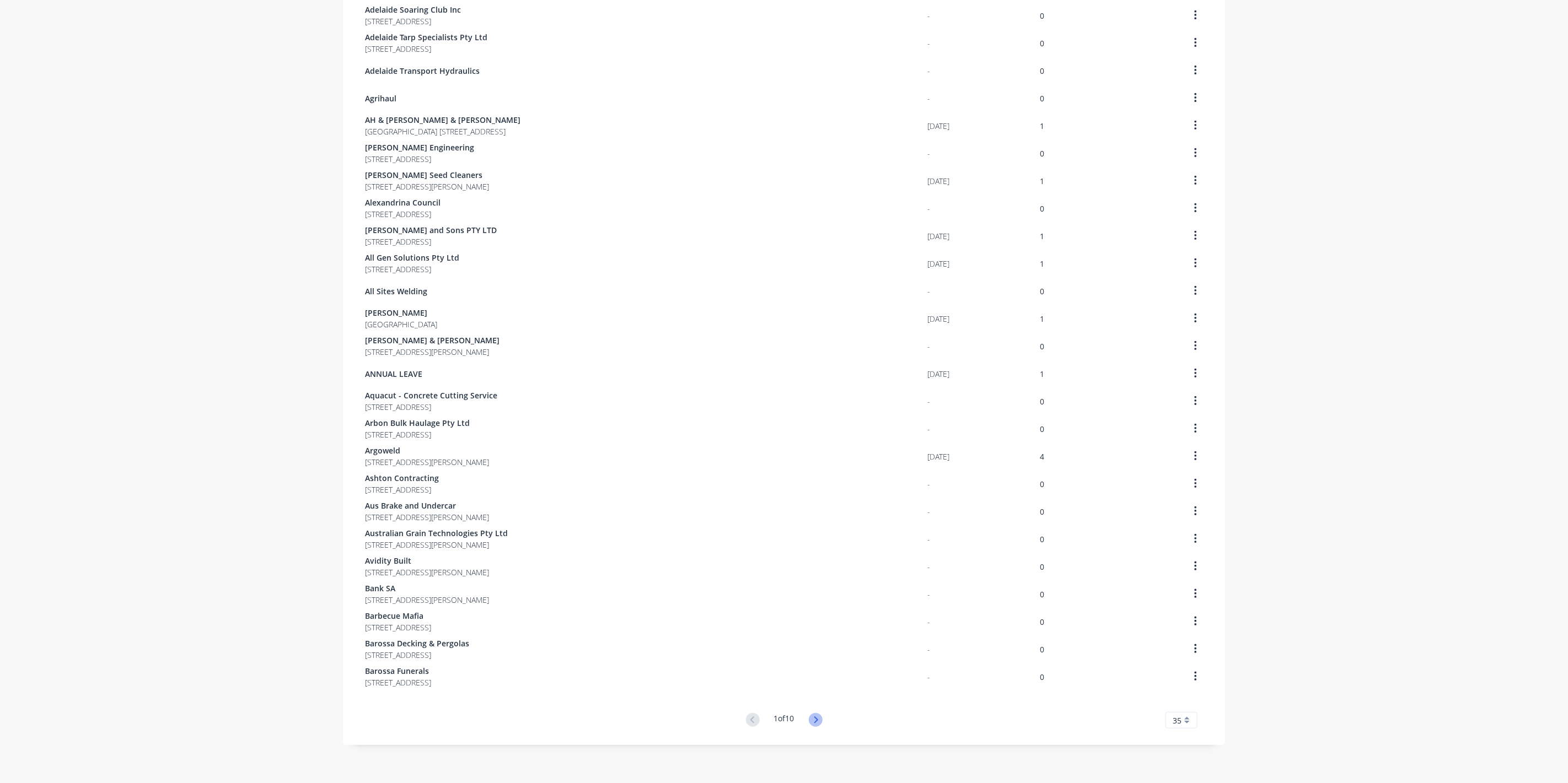
click at [815, 718] on icon at bounding box center [816, 720] width 4 height 7
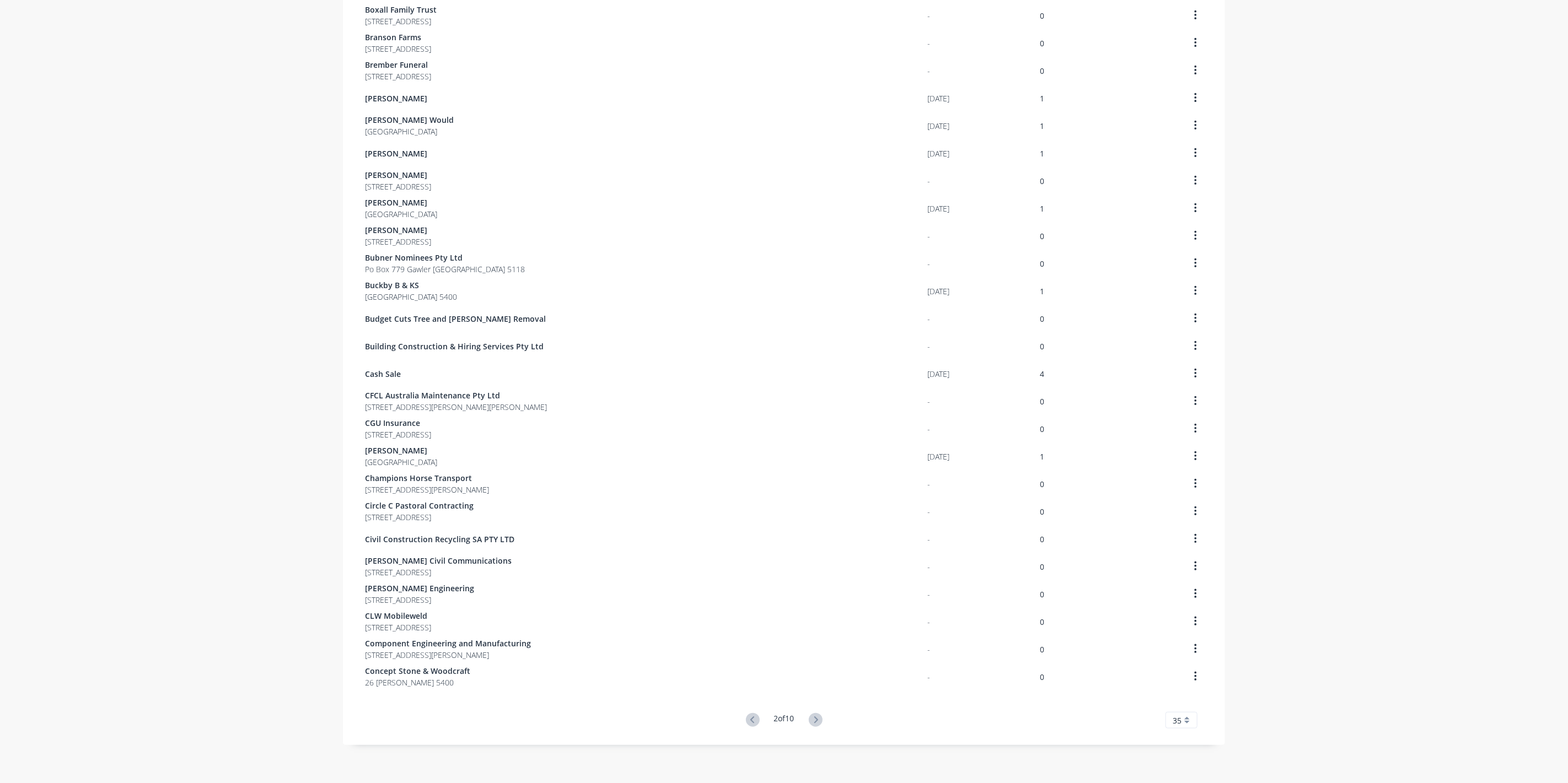
click at [815, 718] on icon at bounding box center [816, 720] width 4 height 7
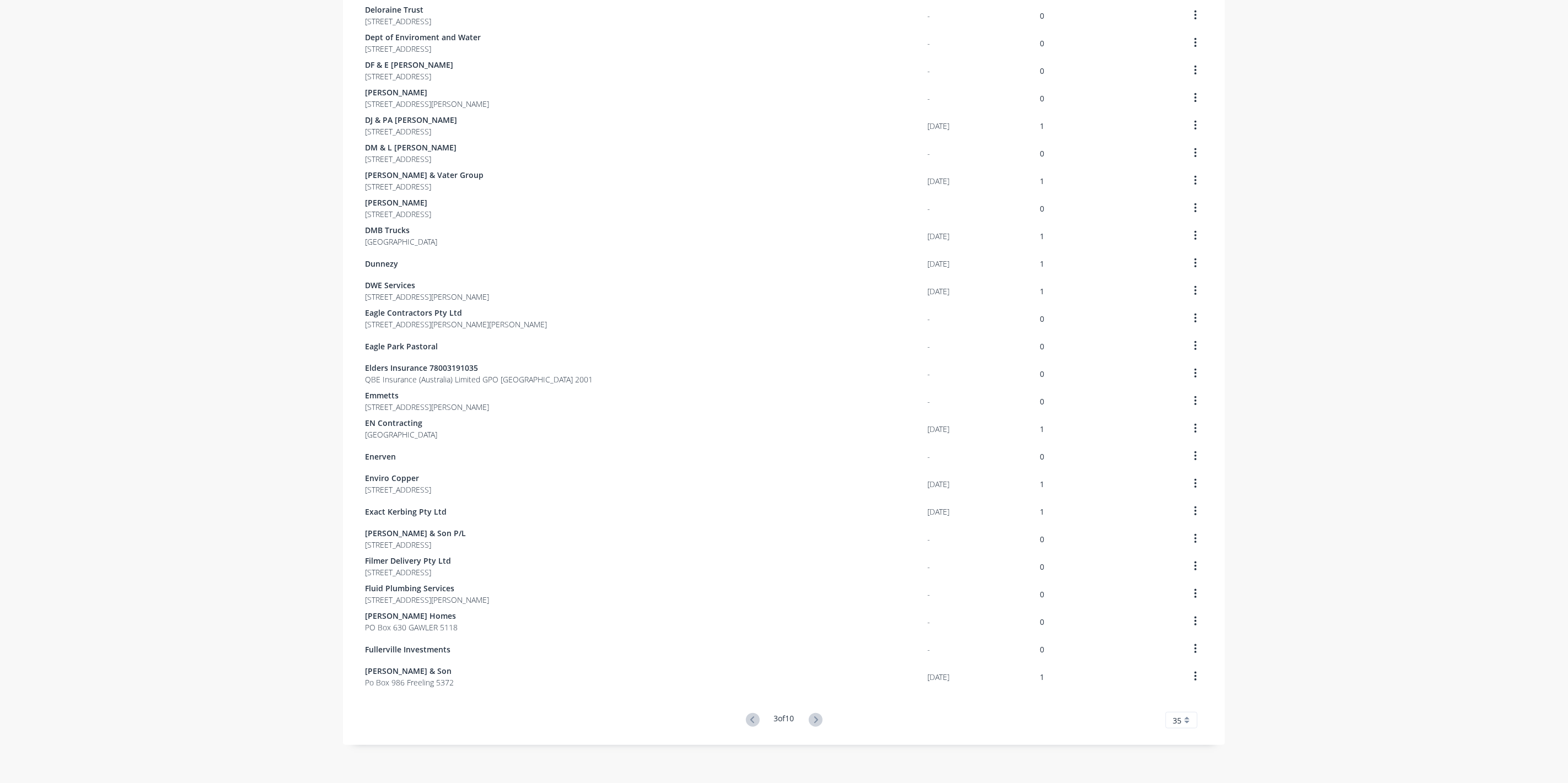
click at [815, 718] on icon at bounding box center [816, 720] width 4 height 7
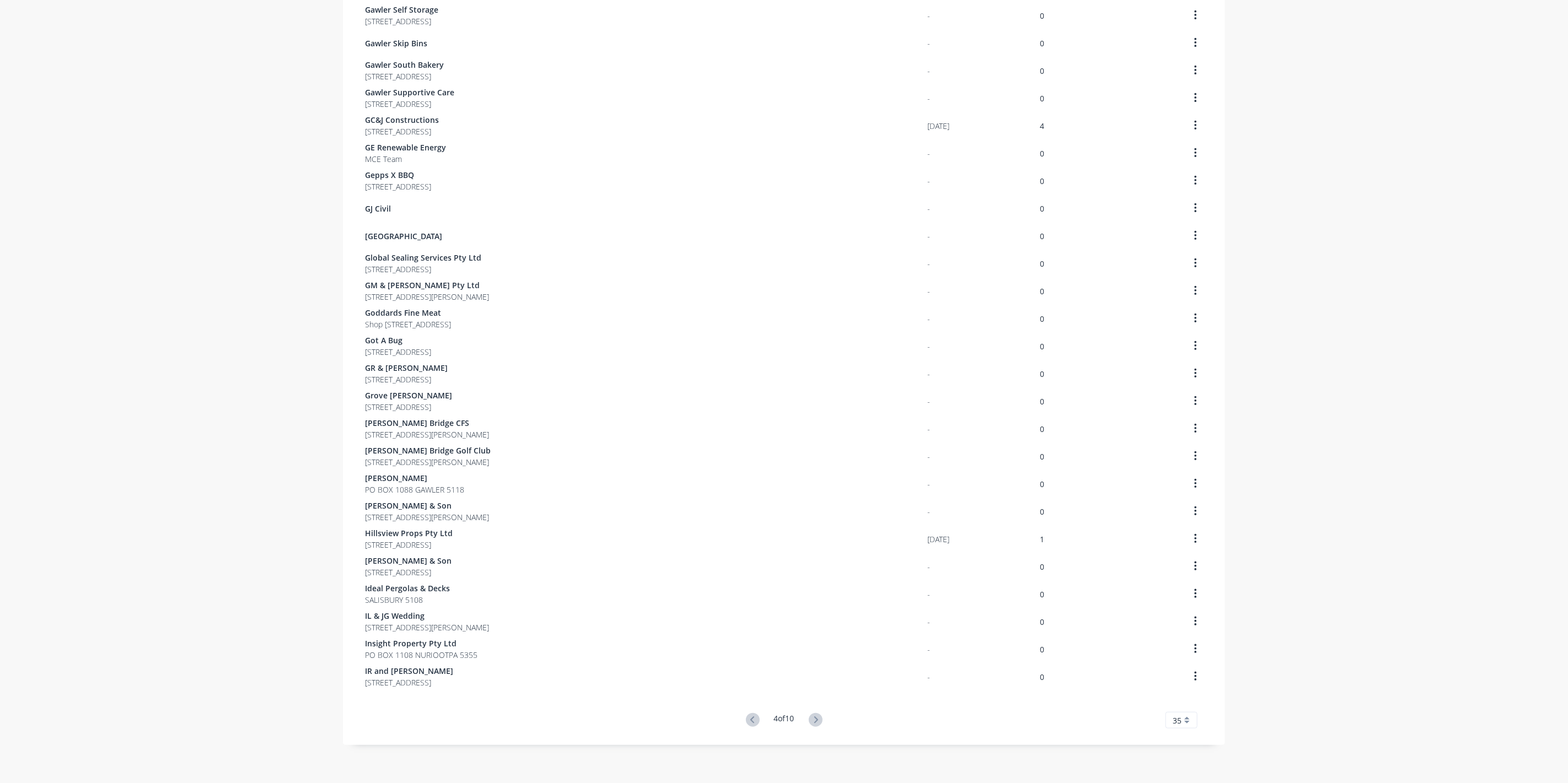
click at [815, 718] on icon at bounding box center [816, 720] width 4 height 7
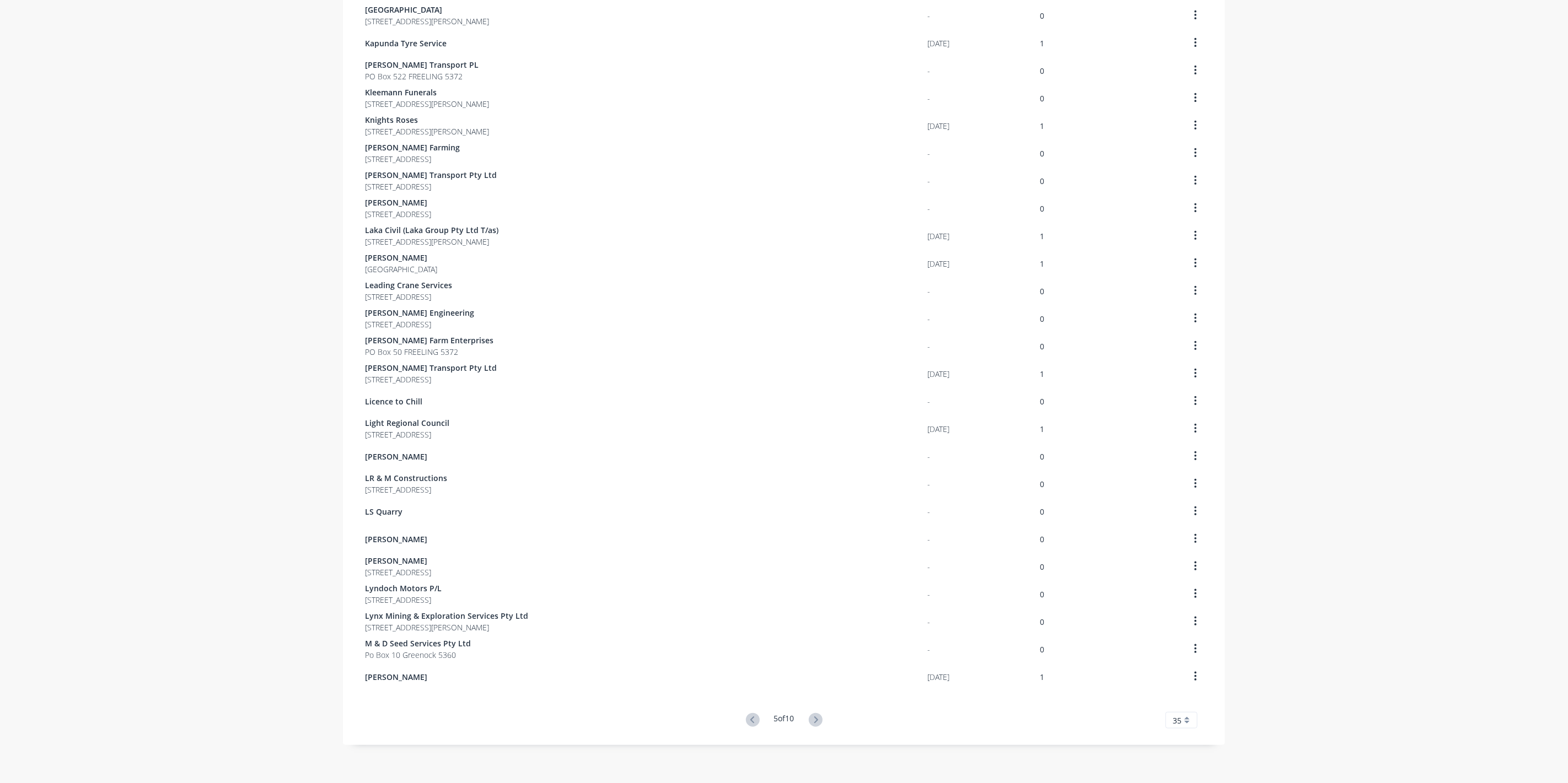
click at [815, 718] on icon at bounding box center [816, 720] width 4 height 7
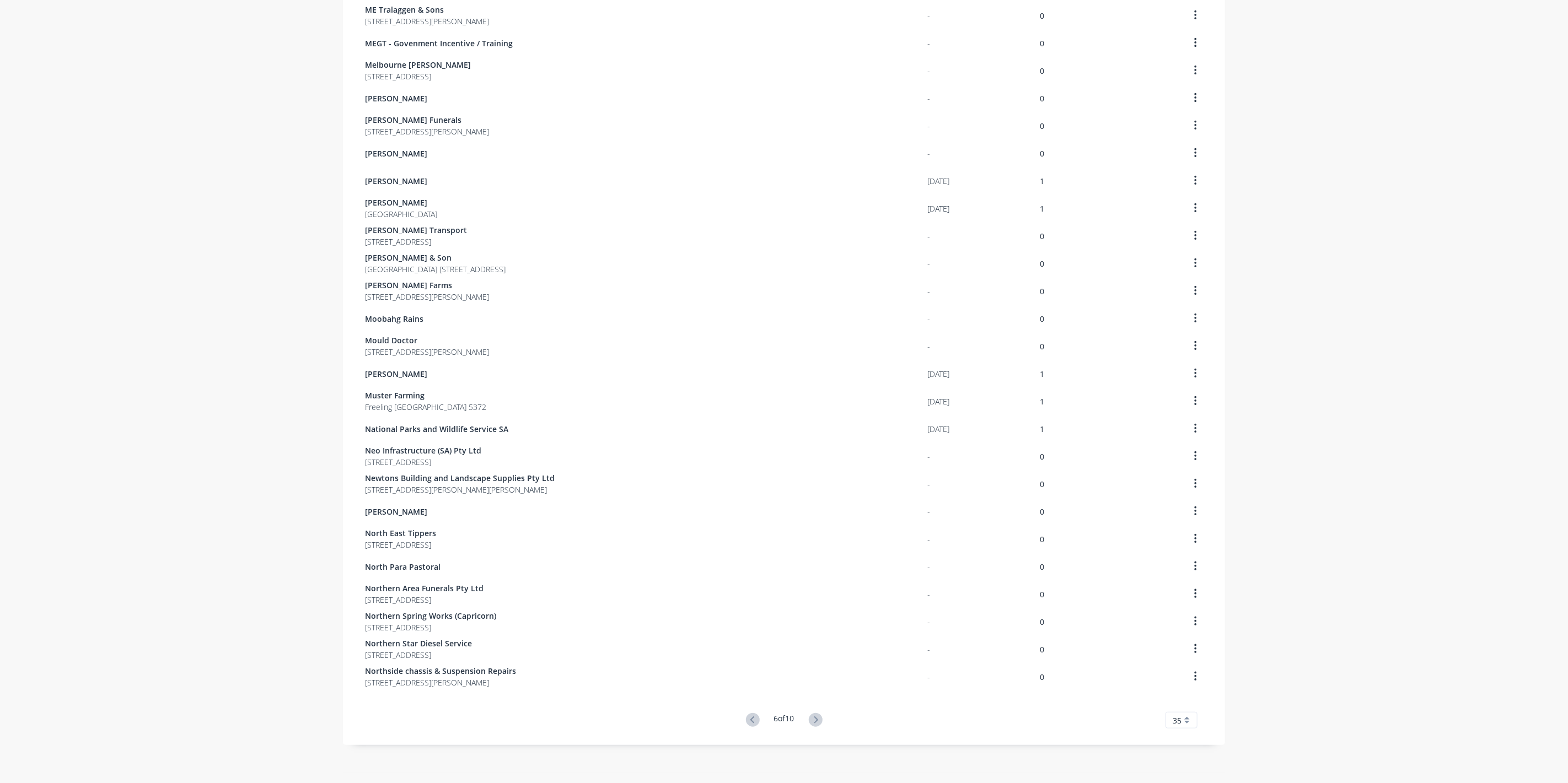
click at [815, 718] on icon at bounding box center [816, 720] width 4 height 7
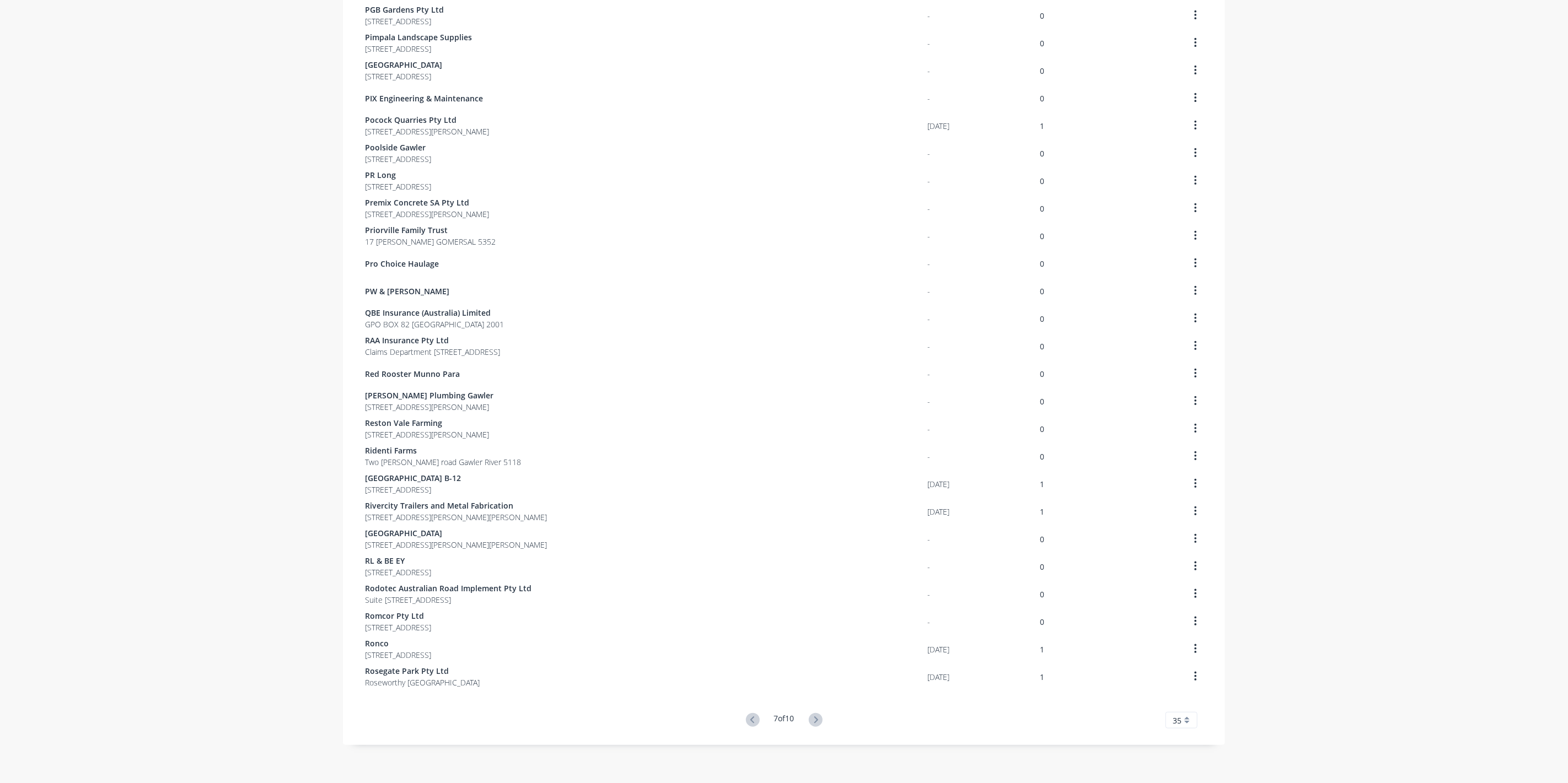
click at [815, 718] on icon at bounding box center [816, 720] width 4 height 7
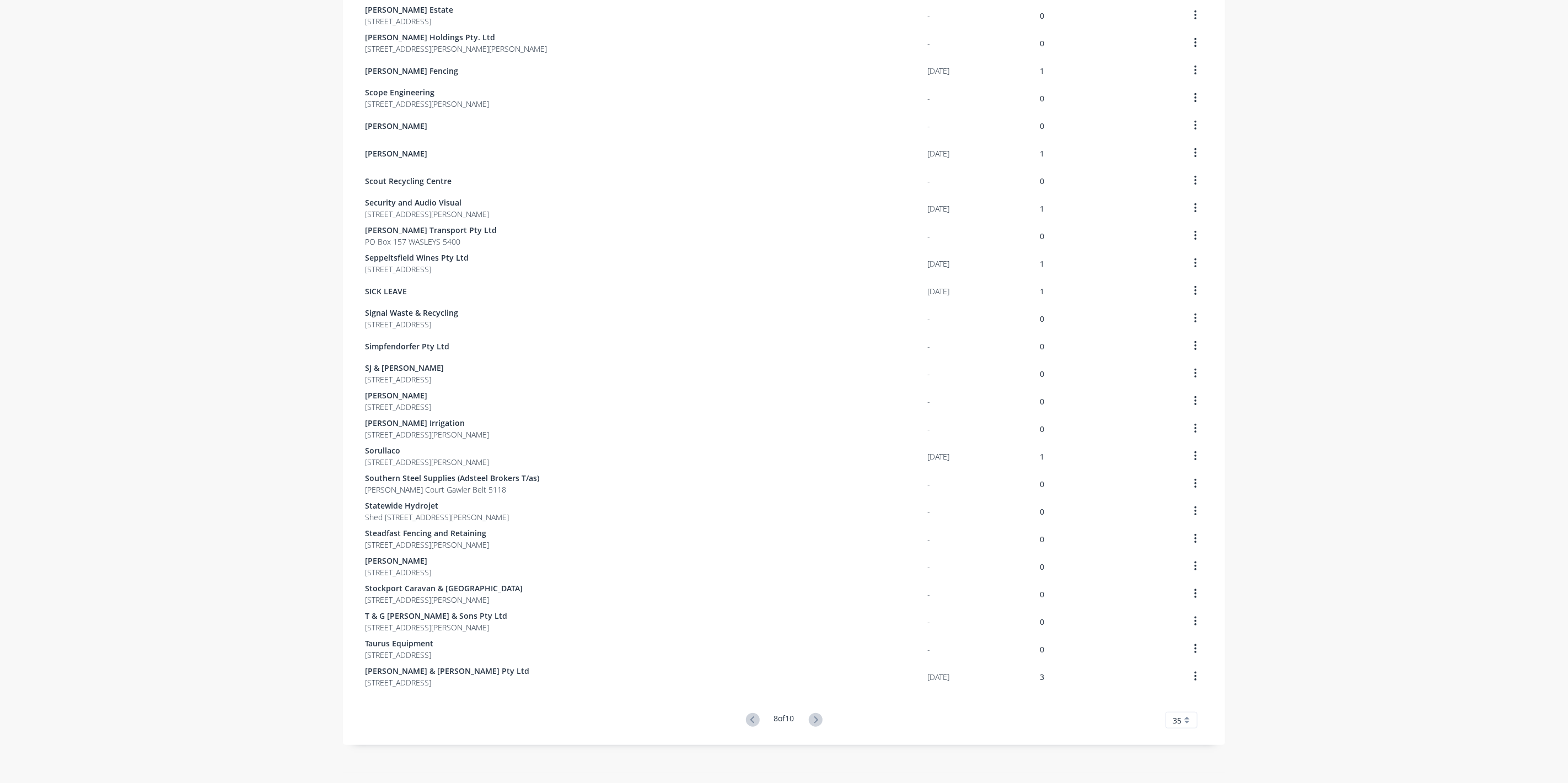
click at [815, 718] on icon at bounding box center [816, 720] width 4 height 7
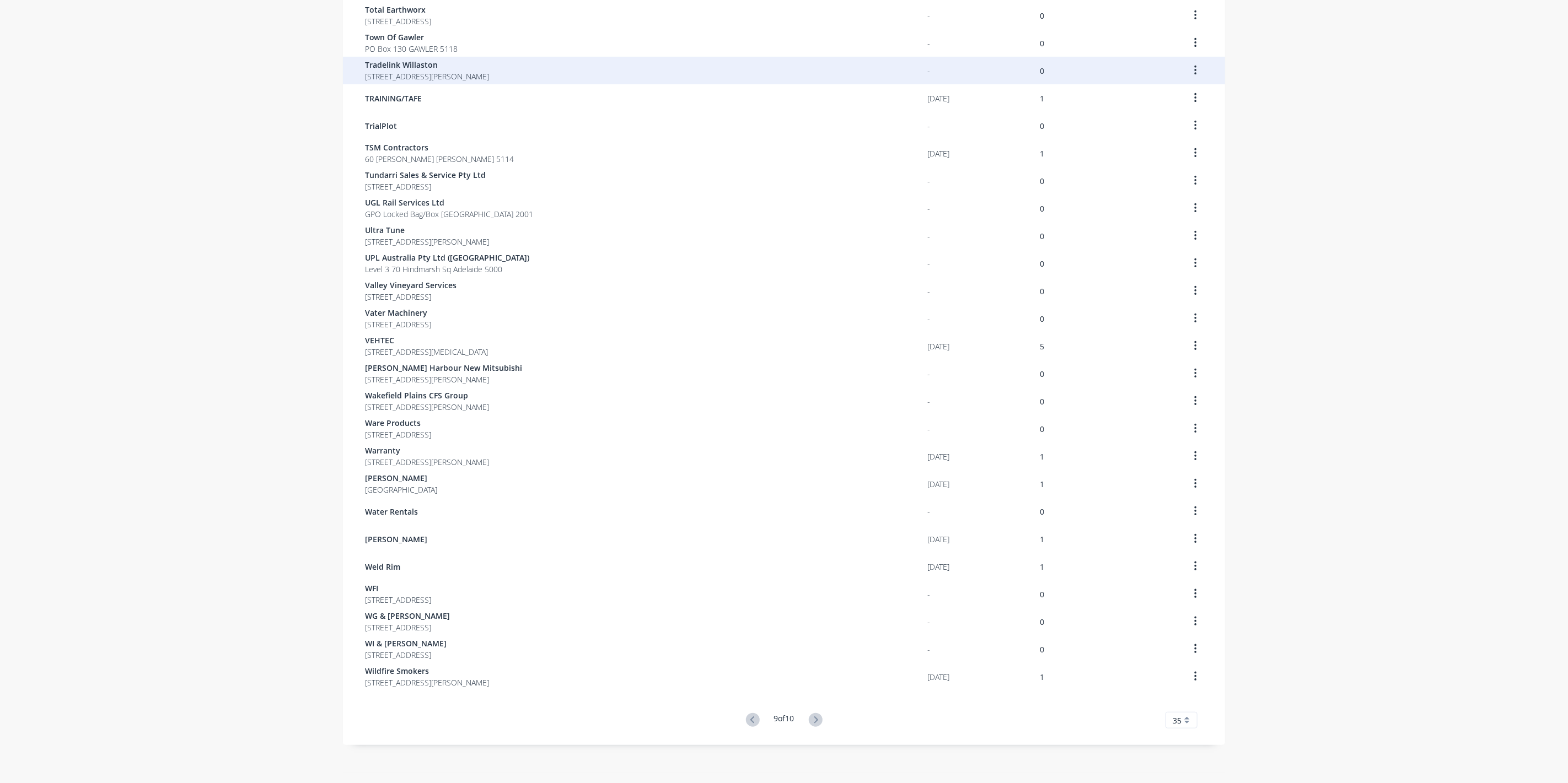
scroll to position [200, 0]
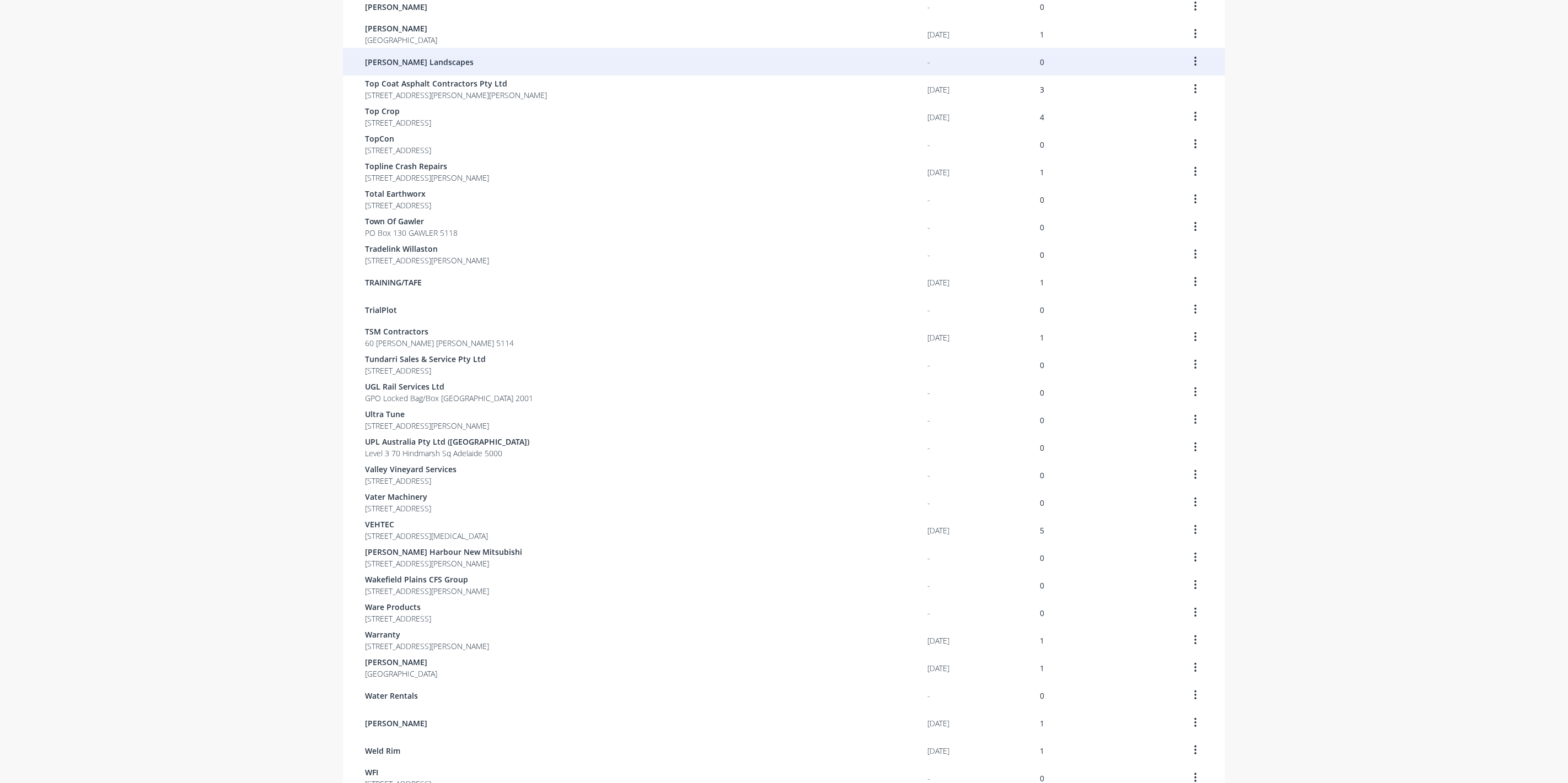
click at [404, 57] on span "[PERSON_NAME] Landscapes" at bounding box center [419, 62] width 109 height 11
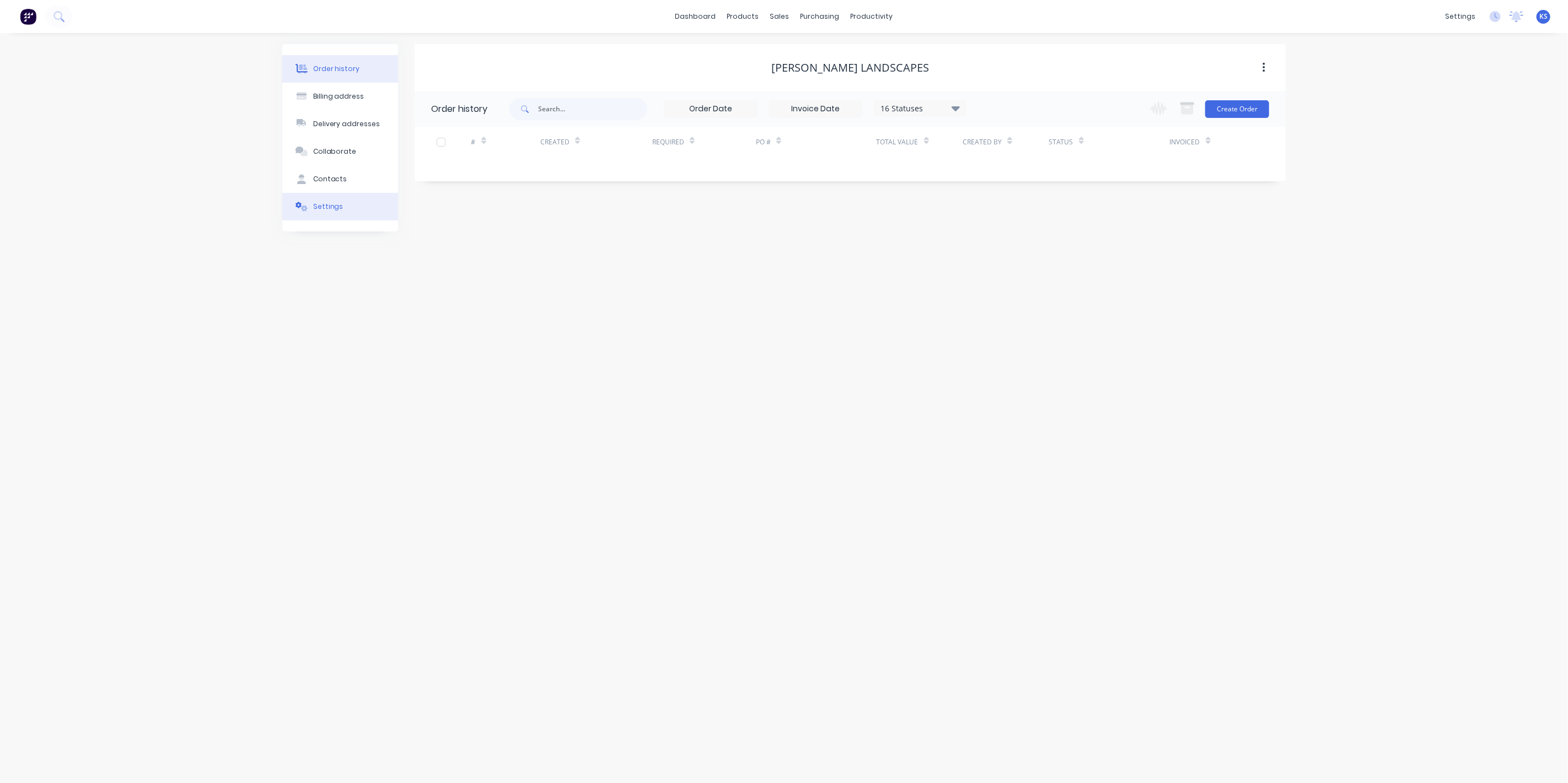
click at [356, 207] on button "Settings" at bounding box center [340, 206] width 116 height 28
click at [434, 343] on div at bounding box center [435, 342] width 22 height 22
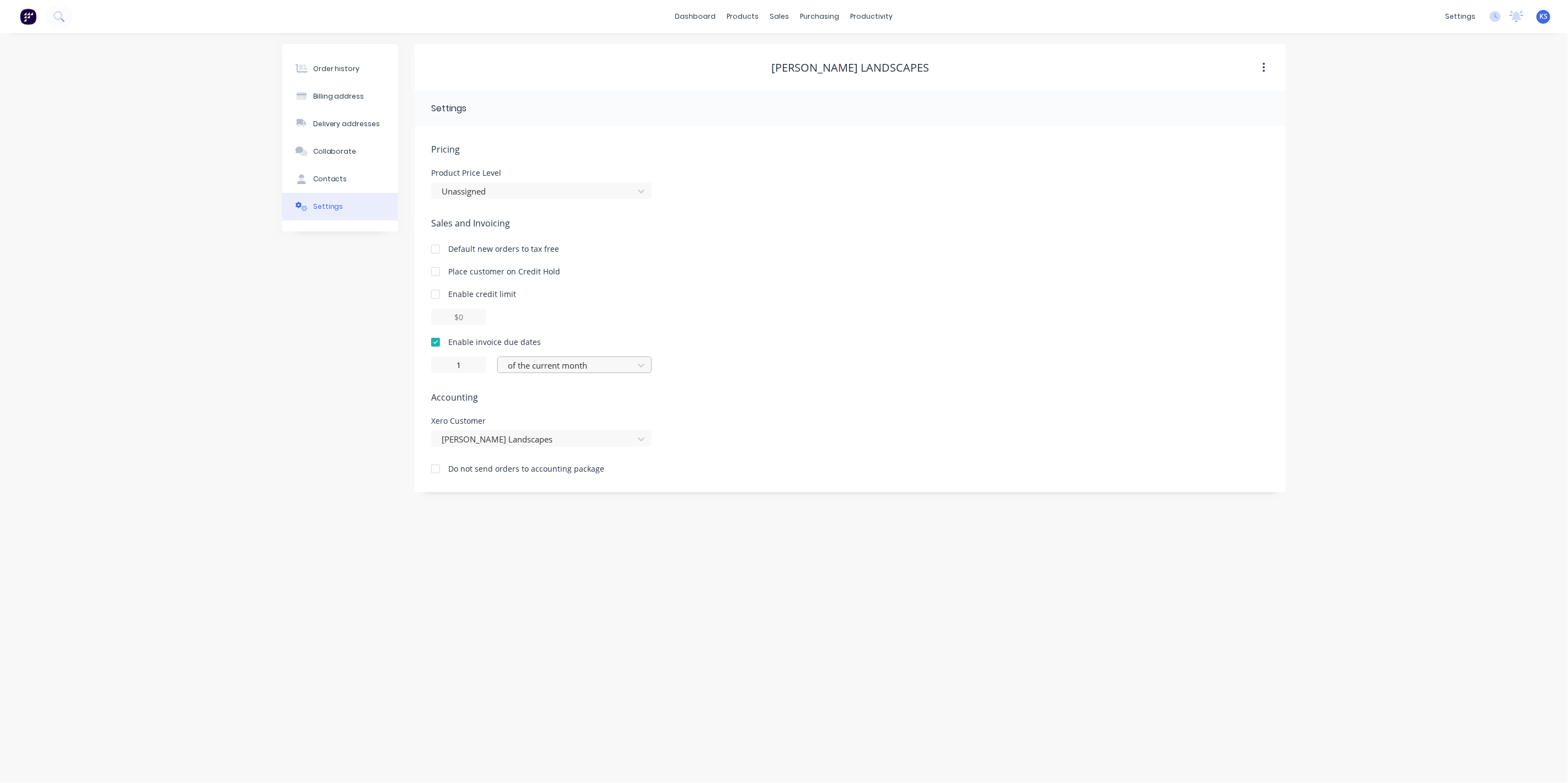
click at [535, 360] on div at bounding box center [568, 366] width 122 height 14
click at [559, 432] on div "day(s) after the invoice date" at bounding box center [574, 430] width 155 height 20
type input "0"
click at [285, 327] on div "Order history Billing address Delivery addresses Collaborate Contacts Settings" at bounding box center [340, 268] width 116 height 448
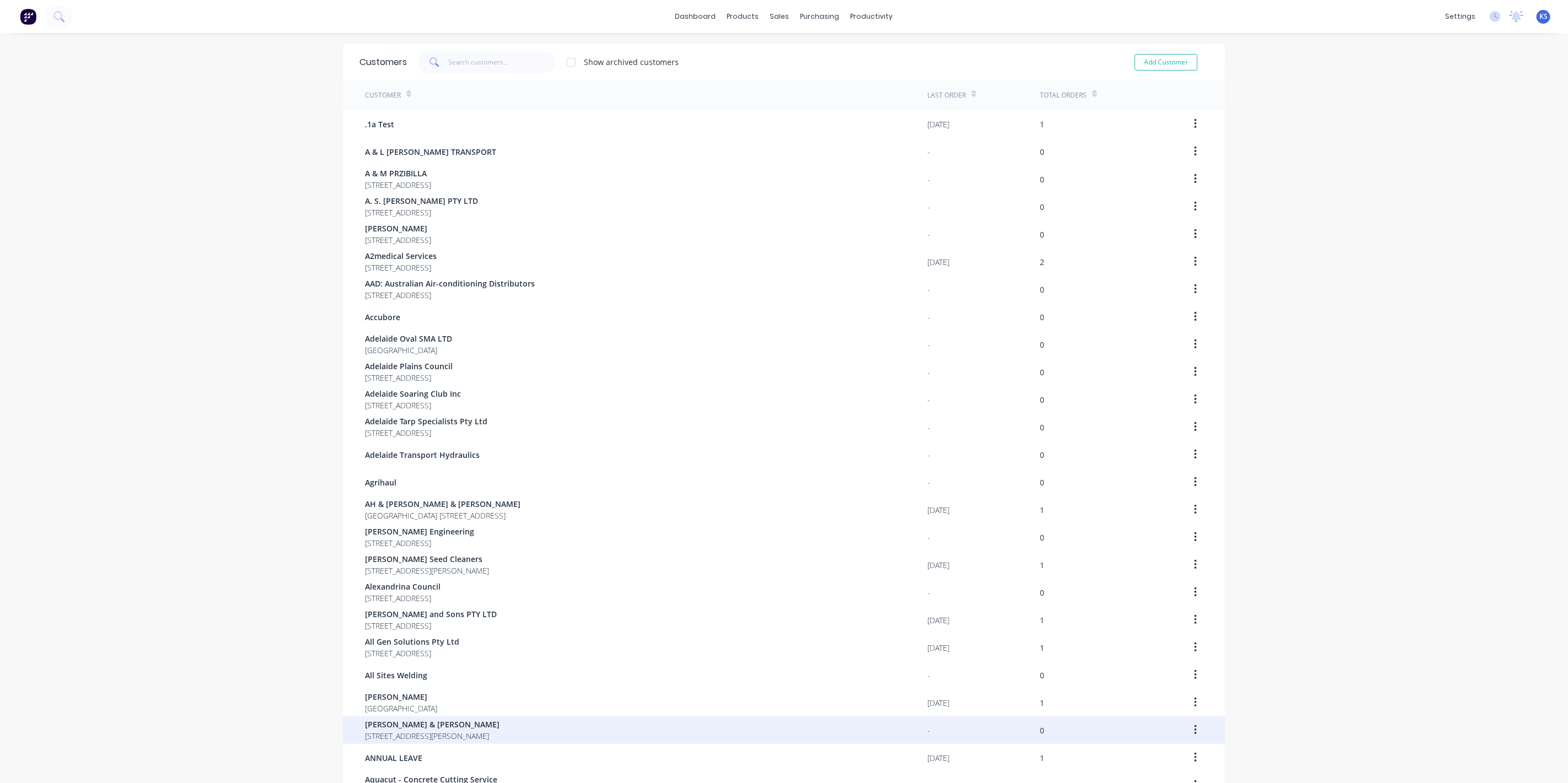
scroll to position [384, 0]
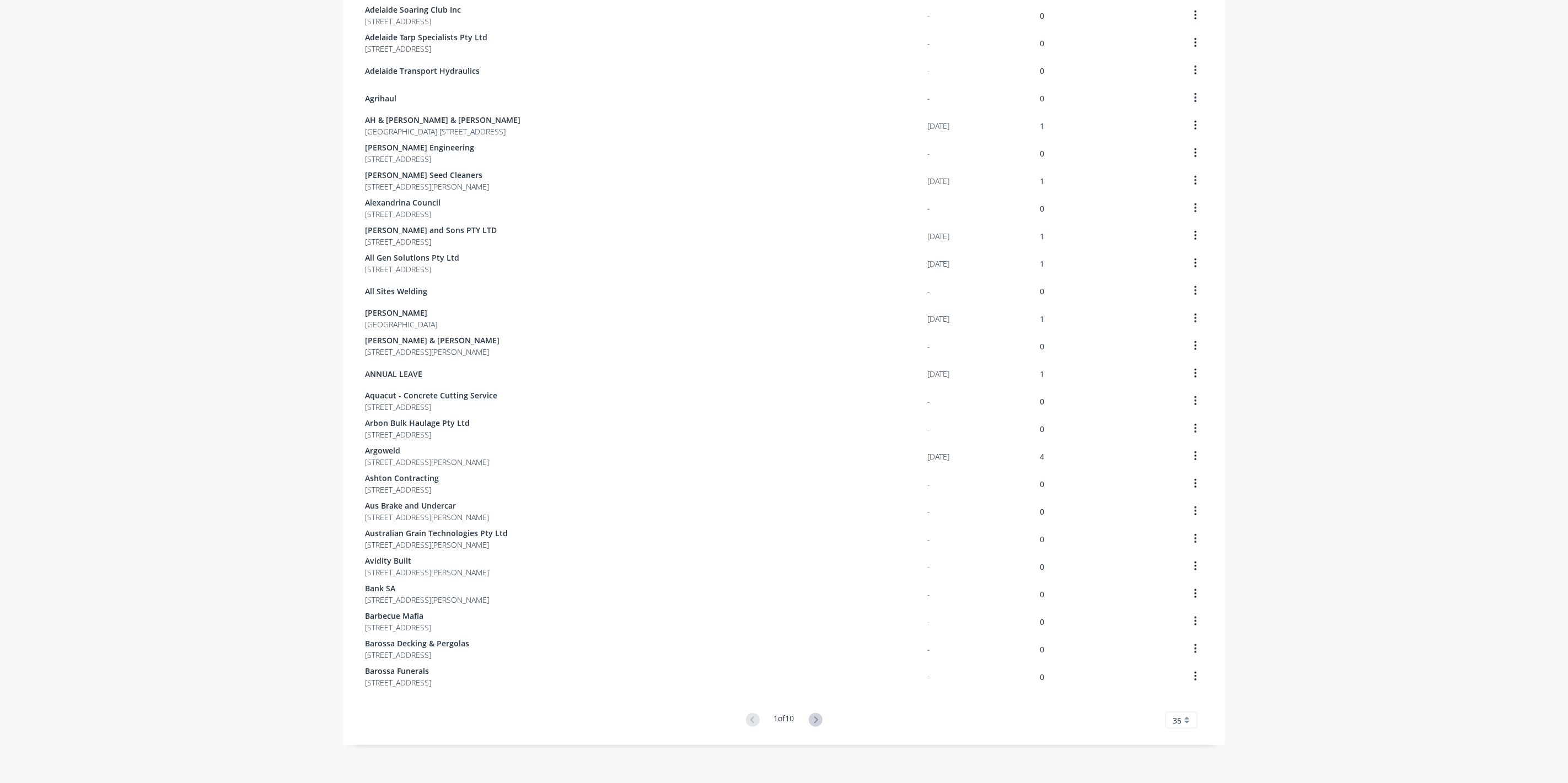
click at [815, 715] on g at bounding box center [816, 720] width 14 height 14
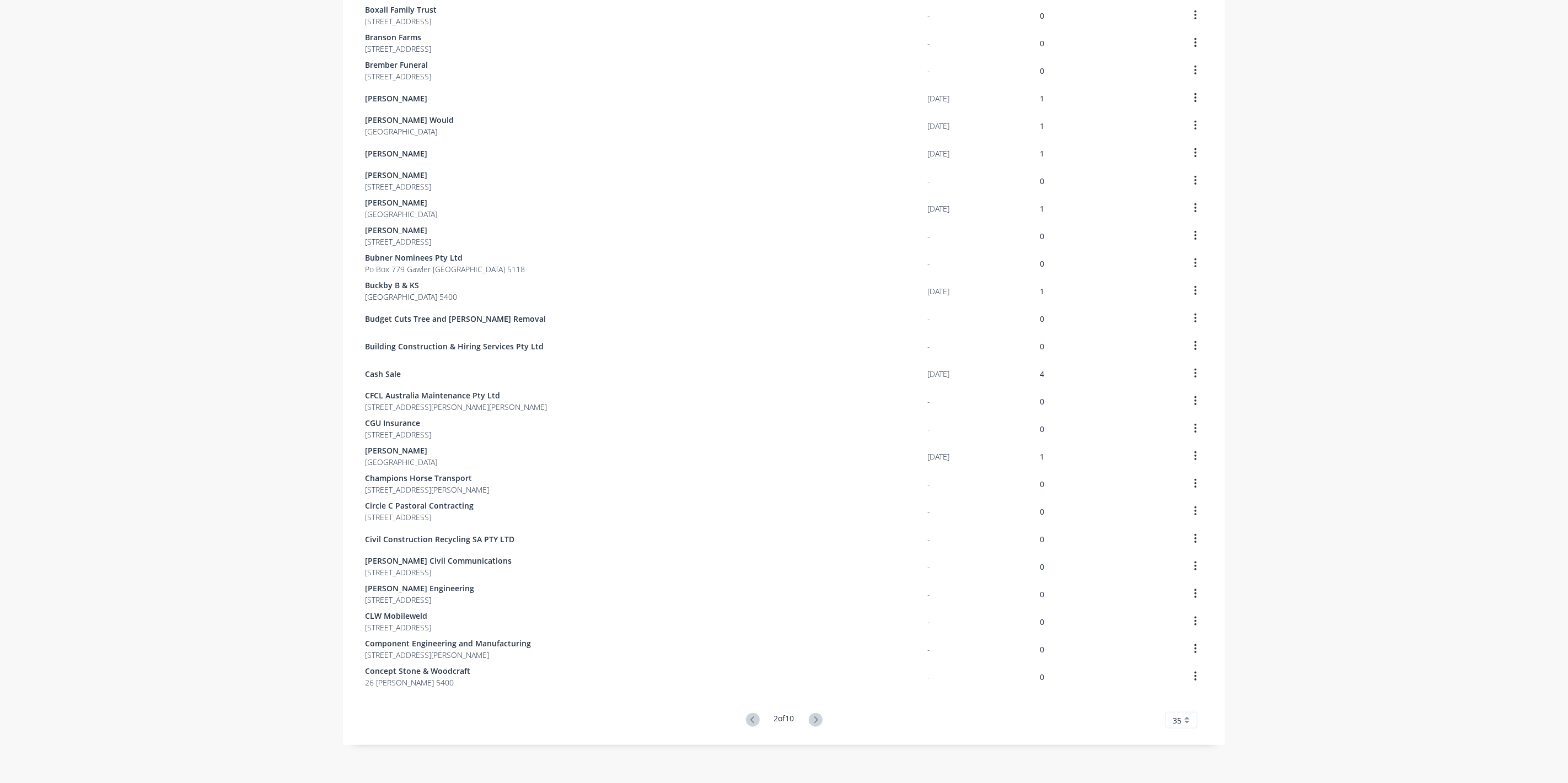
click at [815, 715] on icon at bounding box center [816, 720] width 14 height 14
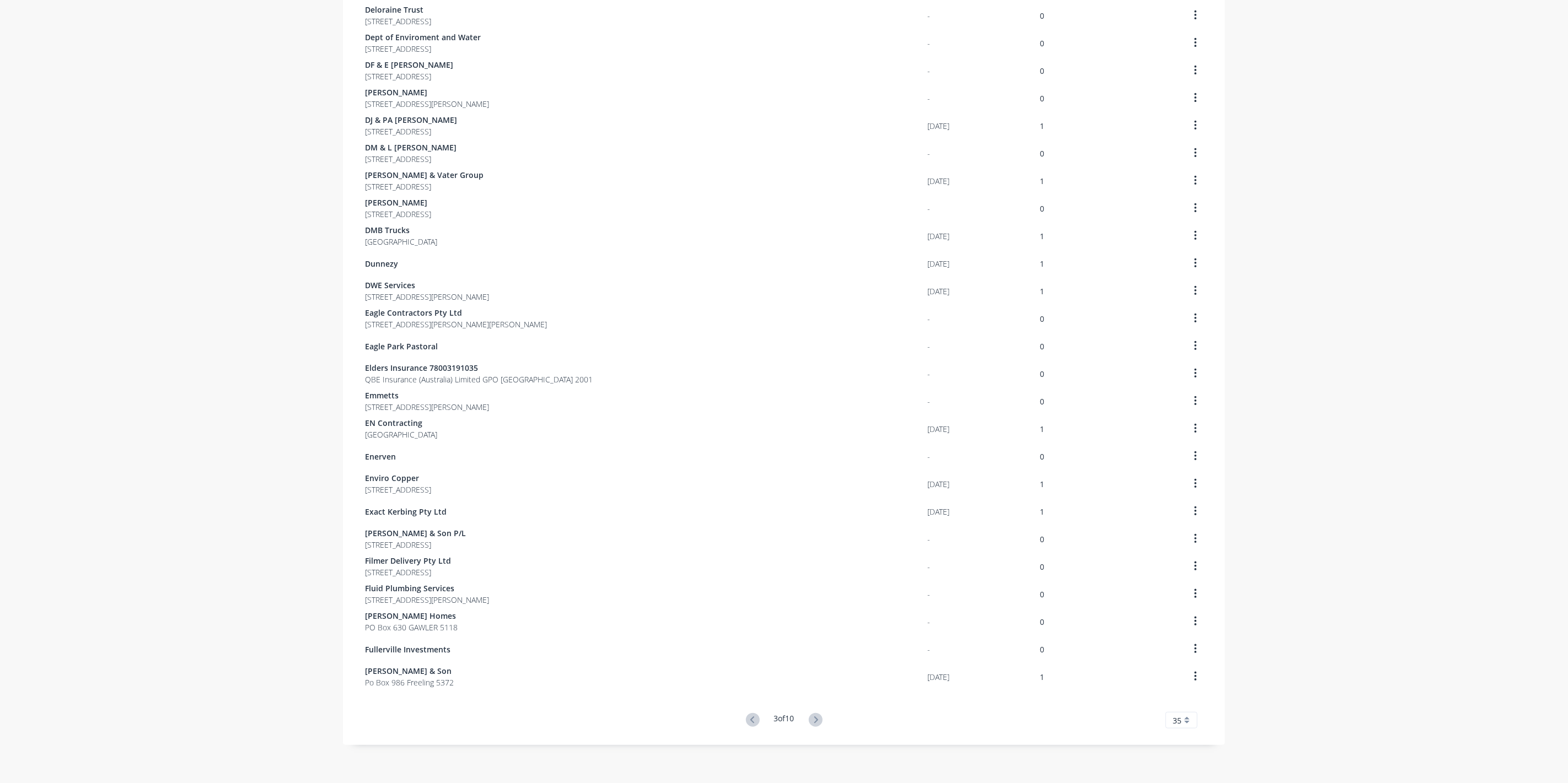
click at [815, 715] on icon at bounding box center [816, 720] width 14 height 14
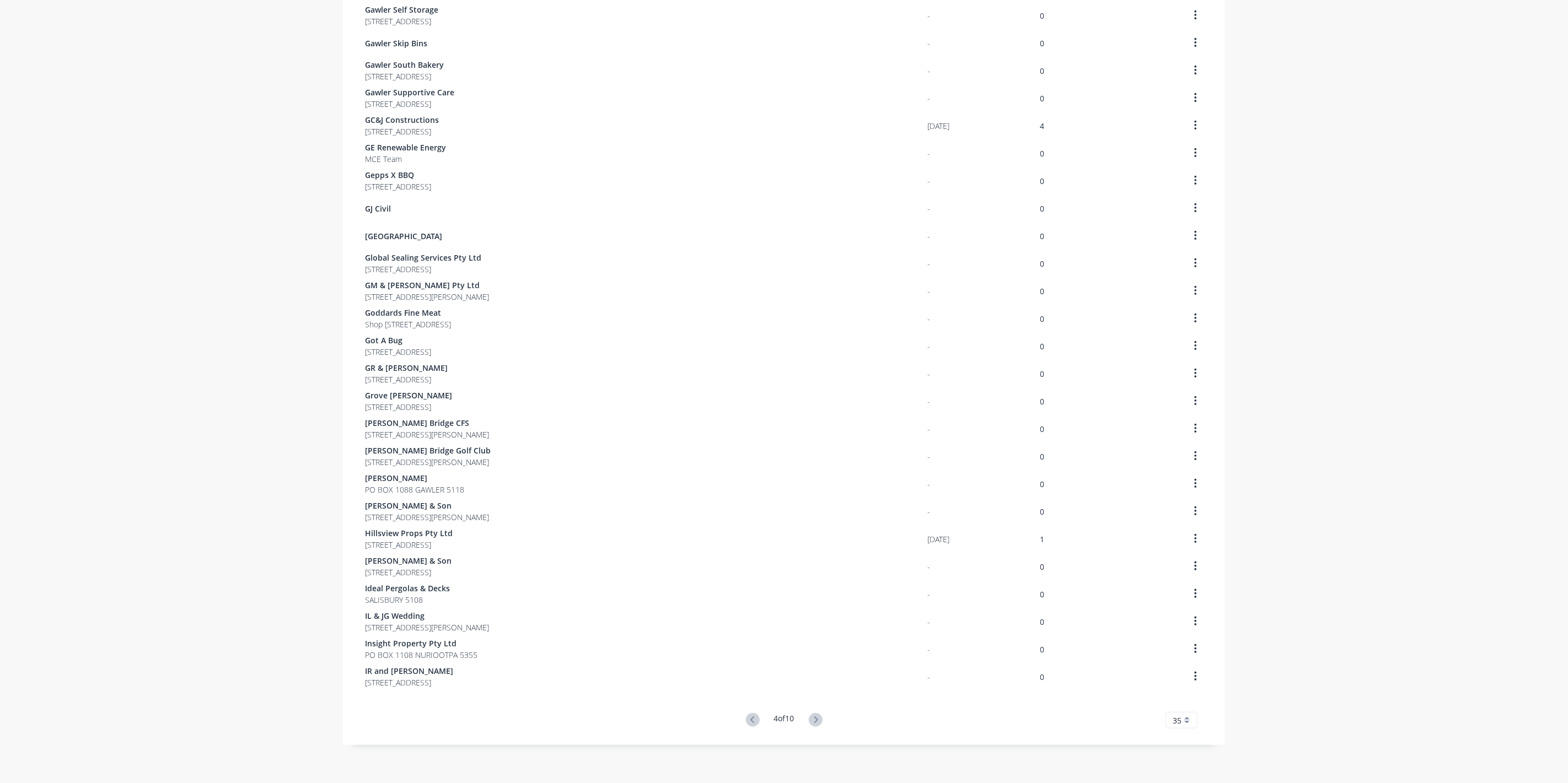
click at [815, 715] on icon at bounding box center [816, 720] width 14 height 14
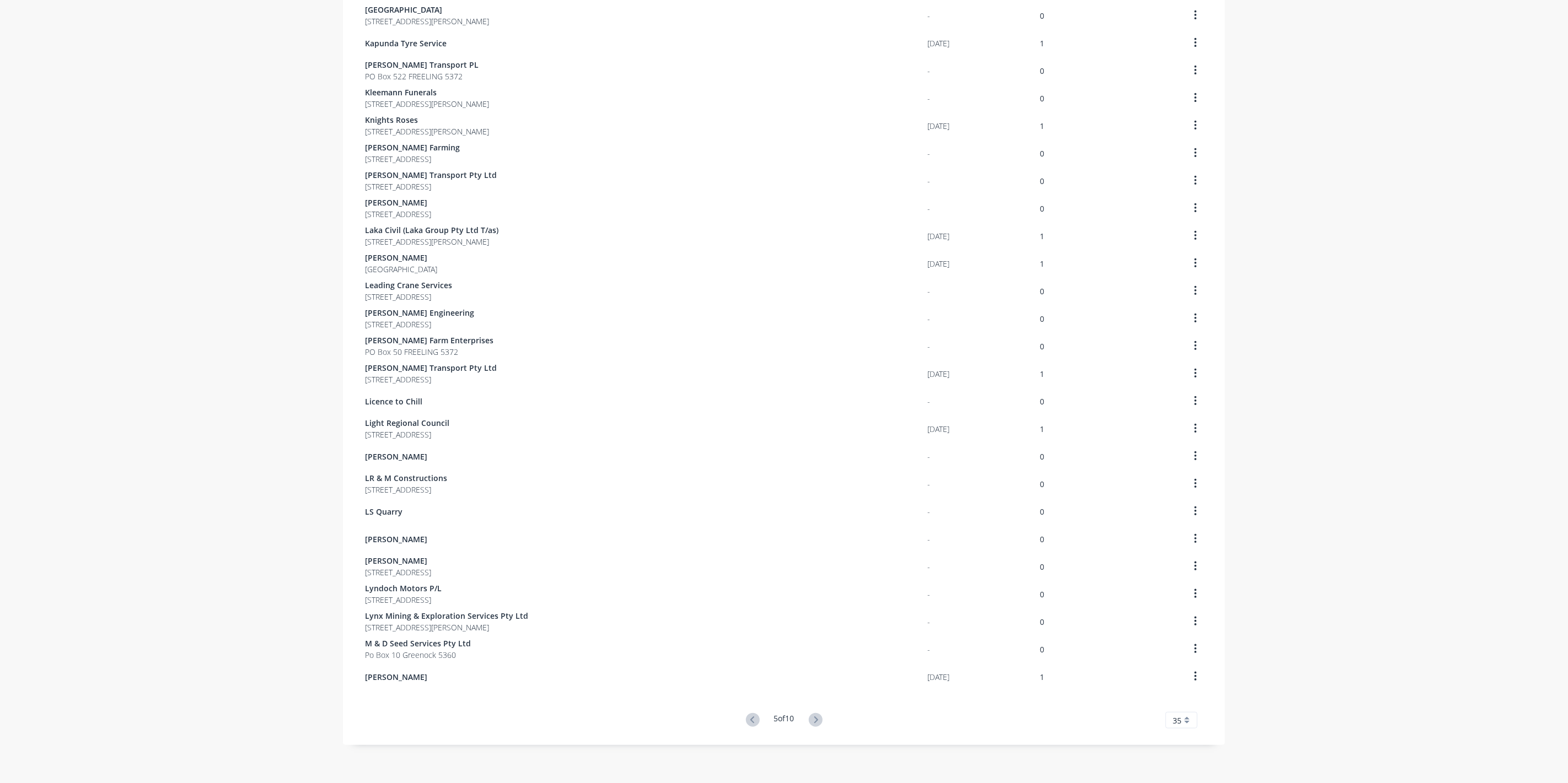
click at [815, 715] on icon at bounding box center [816, 720] width 14 height 14
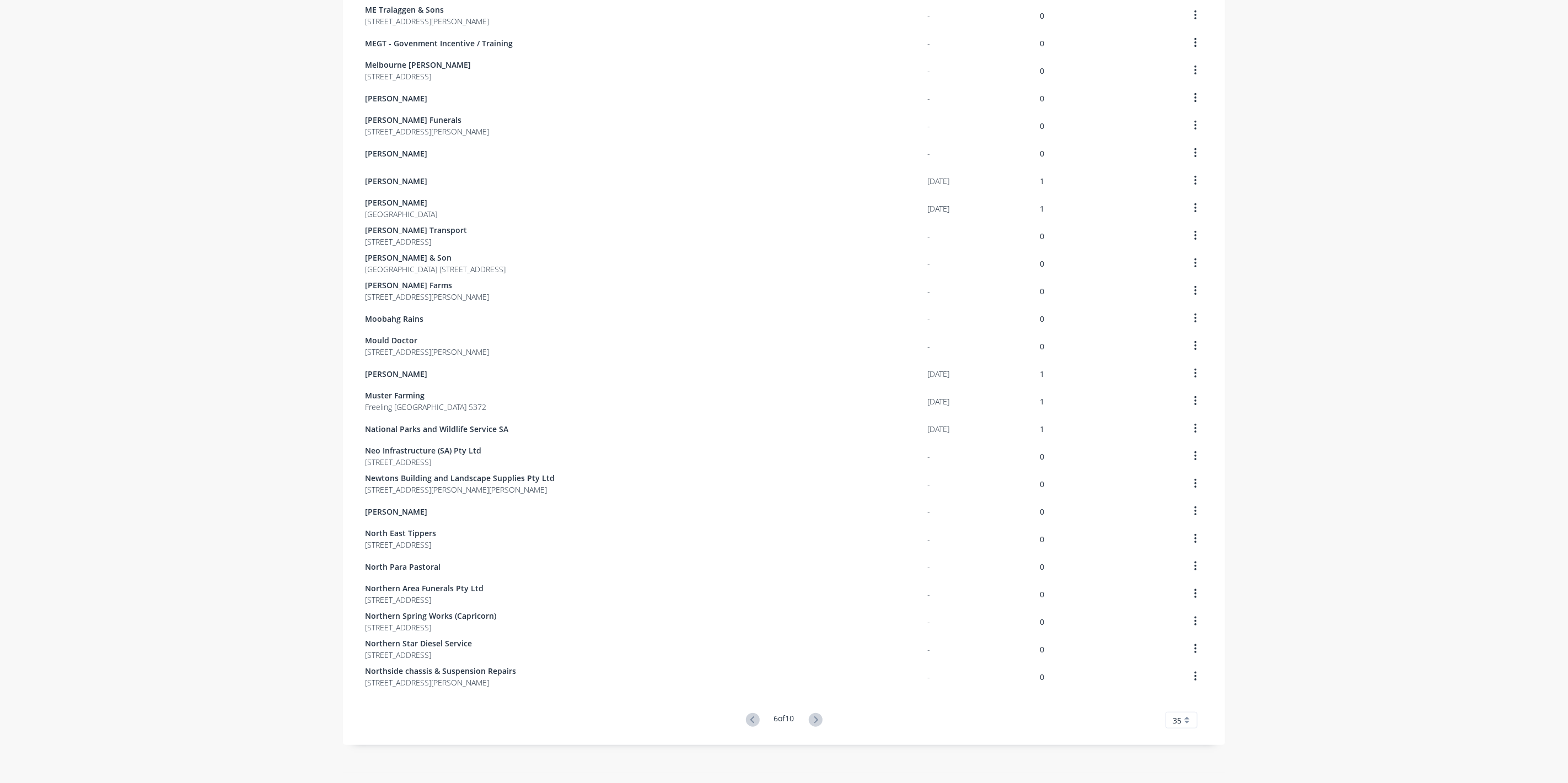
click at [815, 715] on icon at bounding box center [816, 720] width 14 height 14
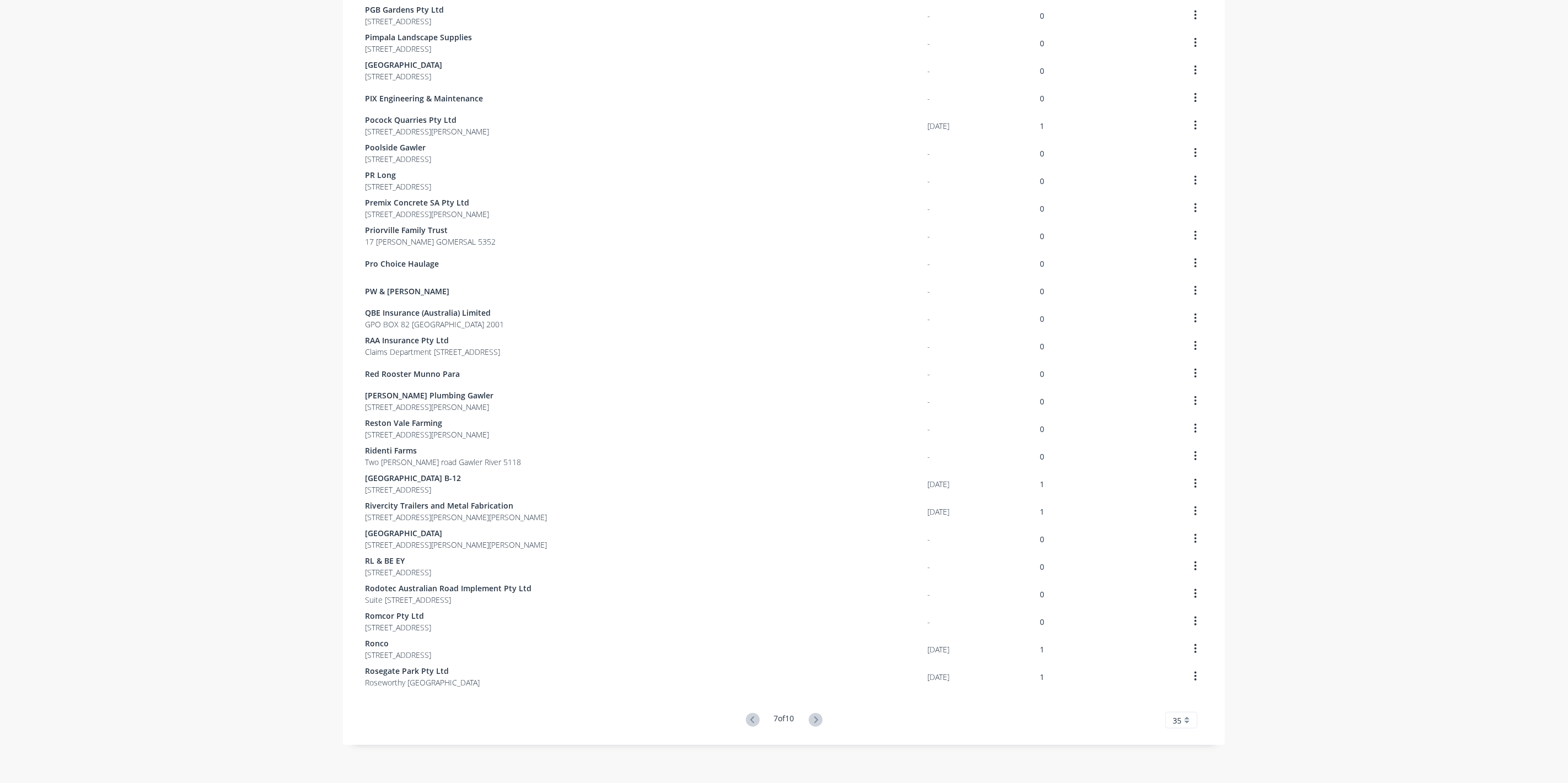
click at [815, 715] on icon at bounding box center [816, 720] width 14 height 14
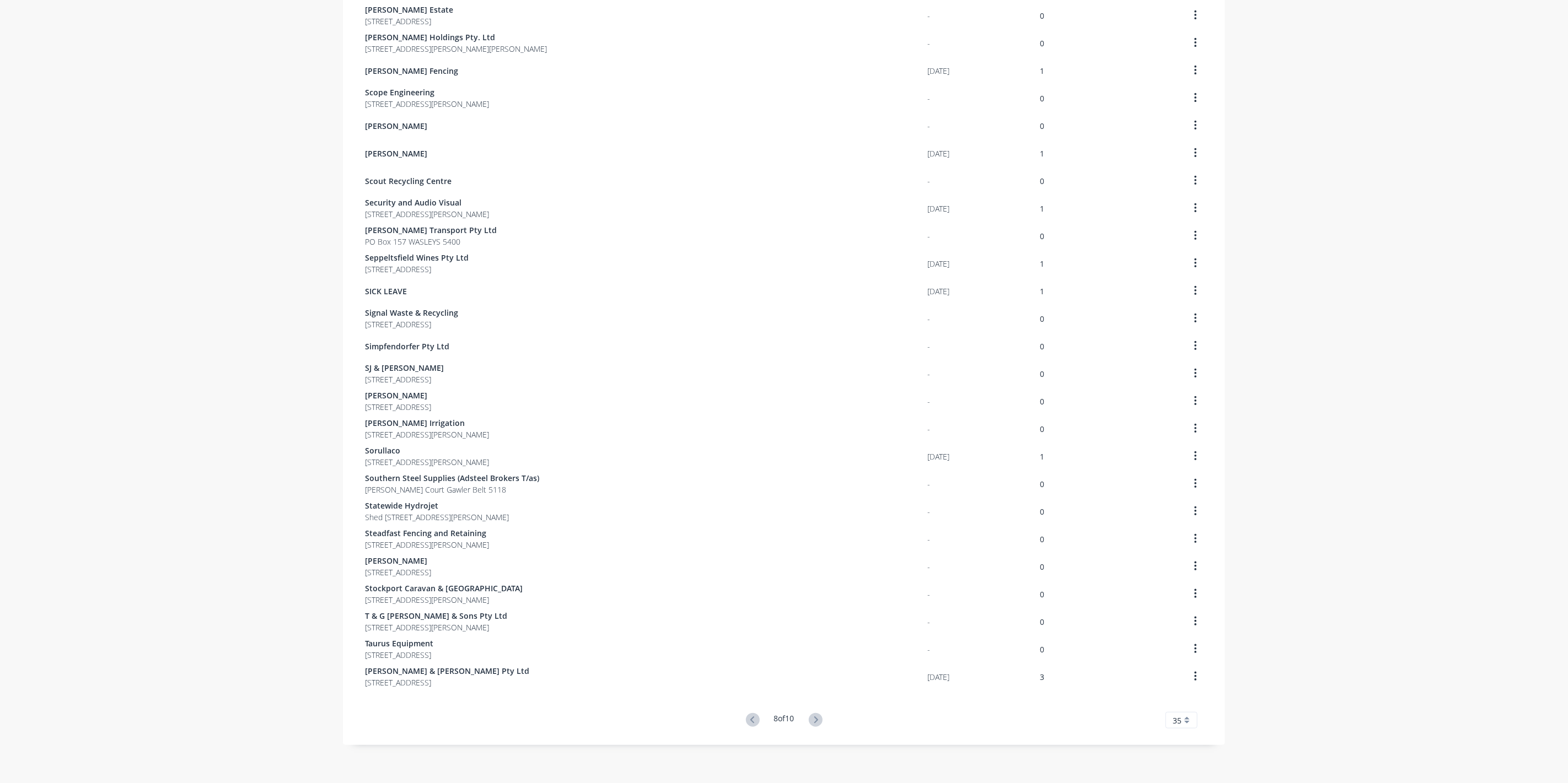
click at [815, 715] on icon at bounding box center [816, 720] width 14 height 14
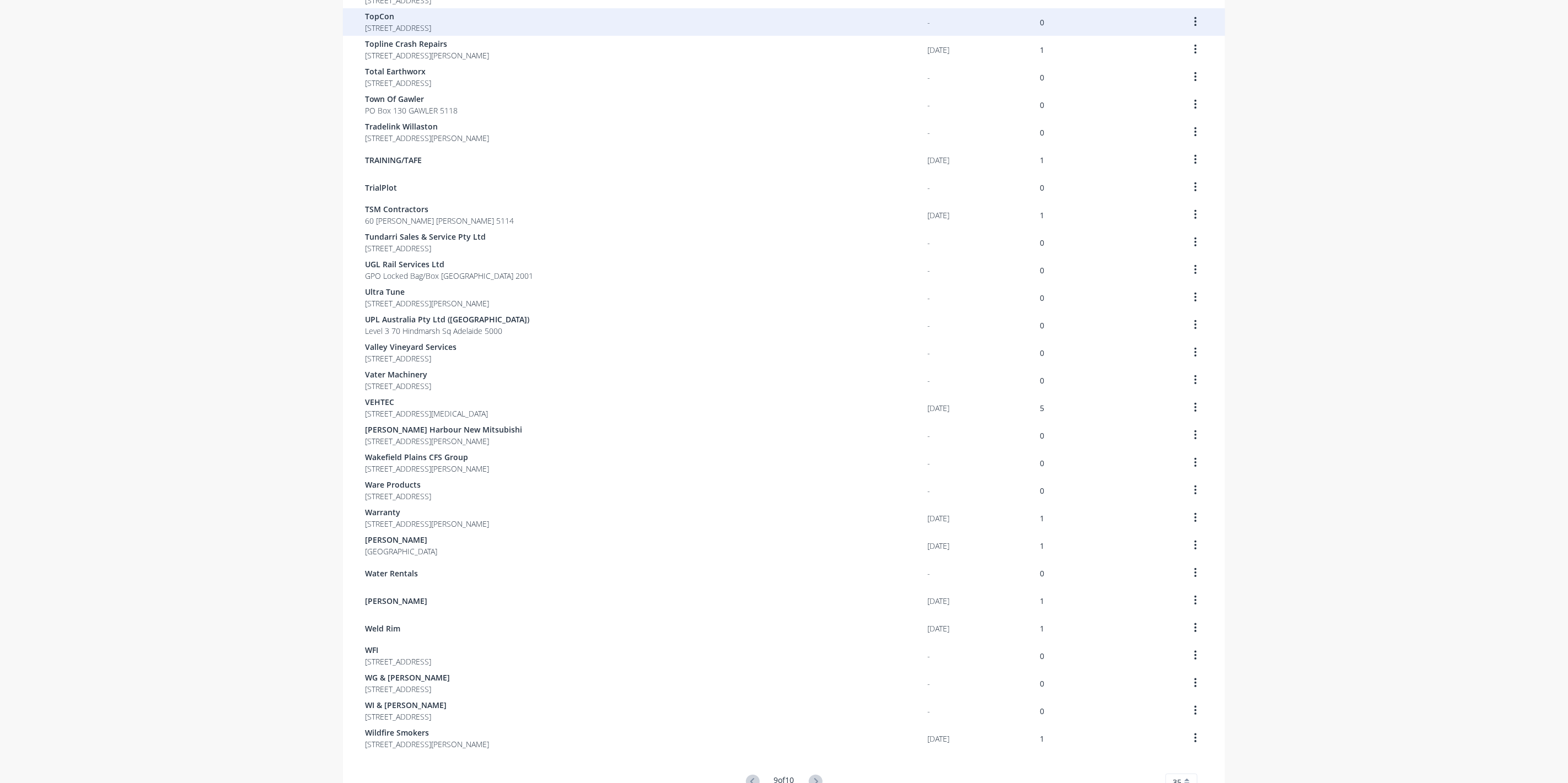
scroll to position [200, 0]
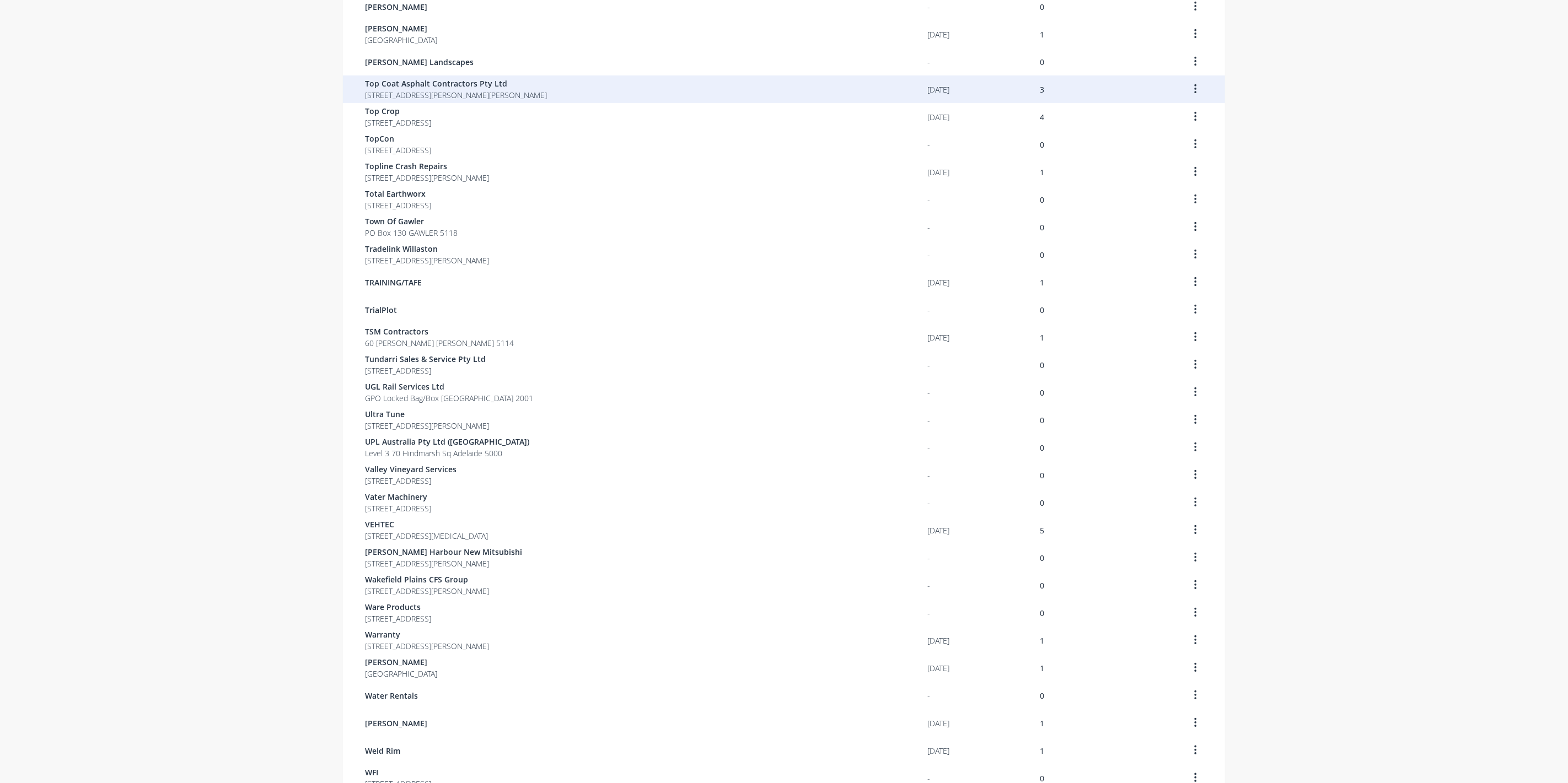
click at [400, 86] on span "Top Coat Asphalt Contractors Pty Ltd" at bounding box center [456, 83] width 182 height 11
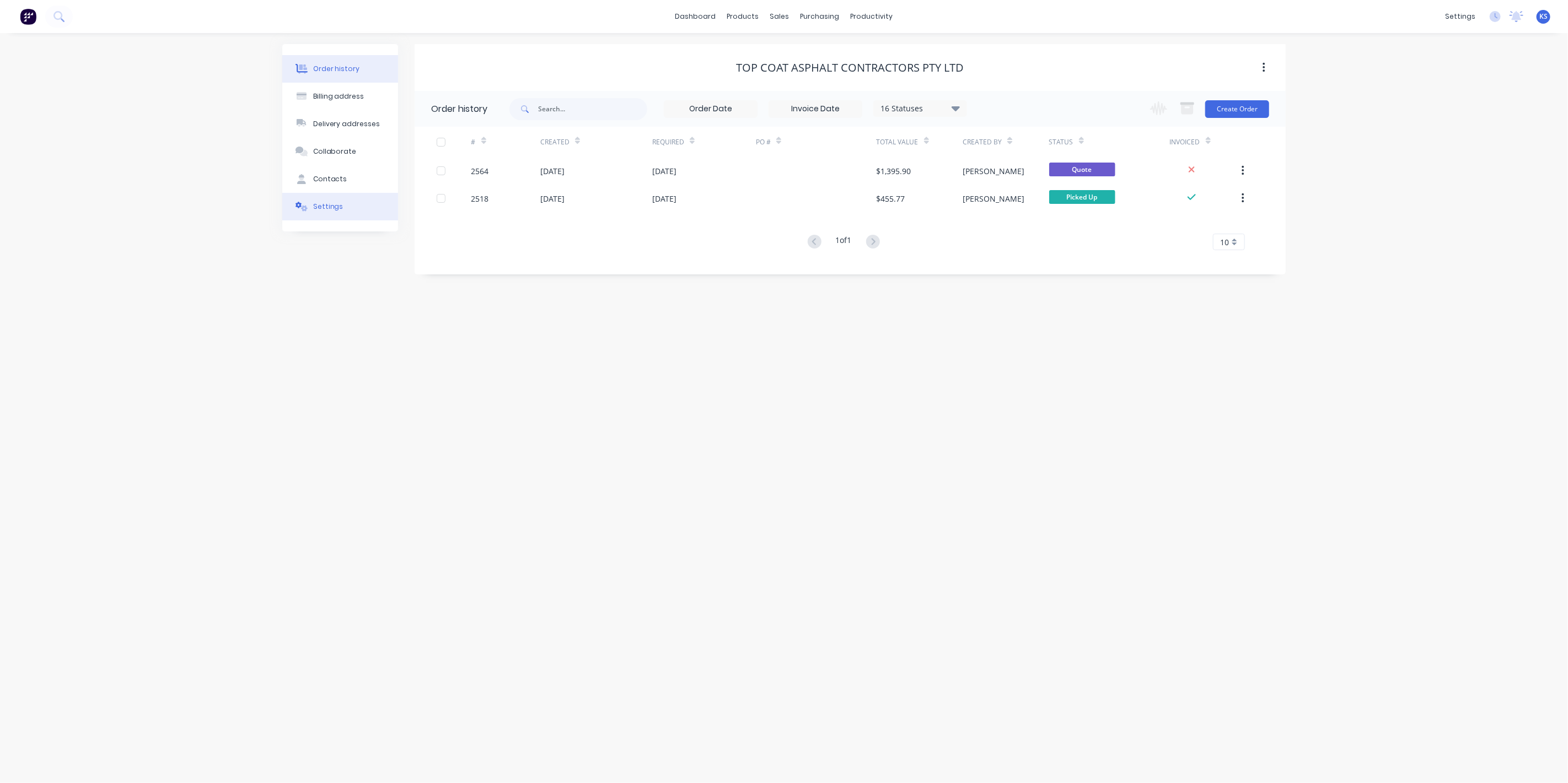
click at [323, 209] on div "Settings" at bounding box center [328, 206] width 30 height 10
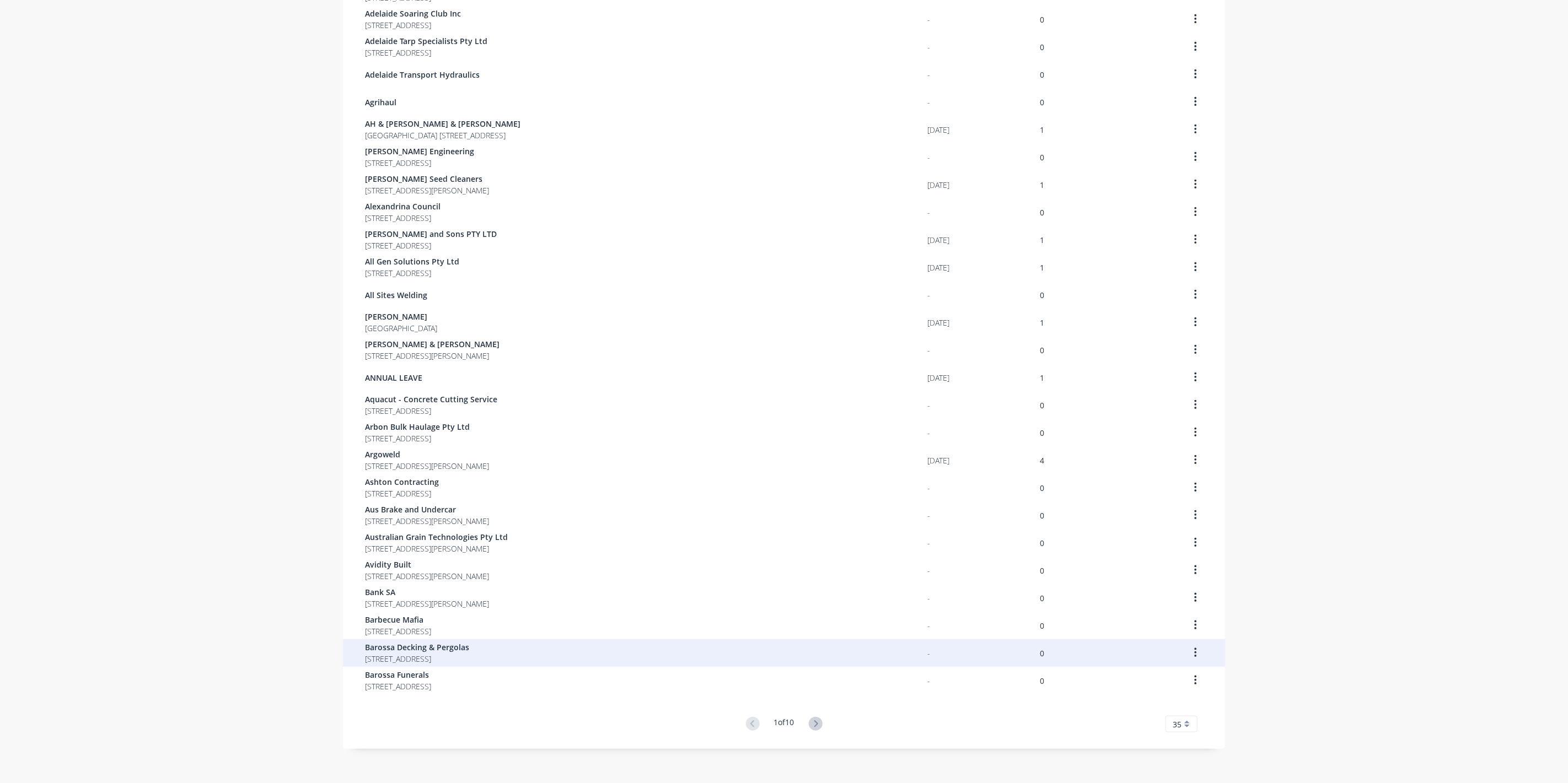
scroll to position [384, 0]
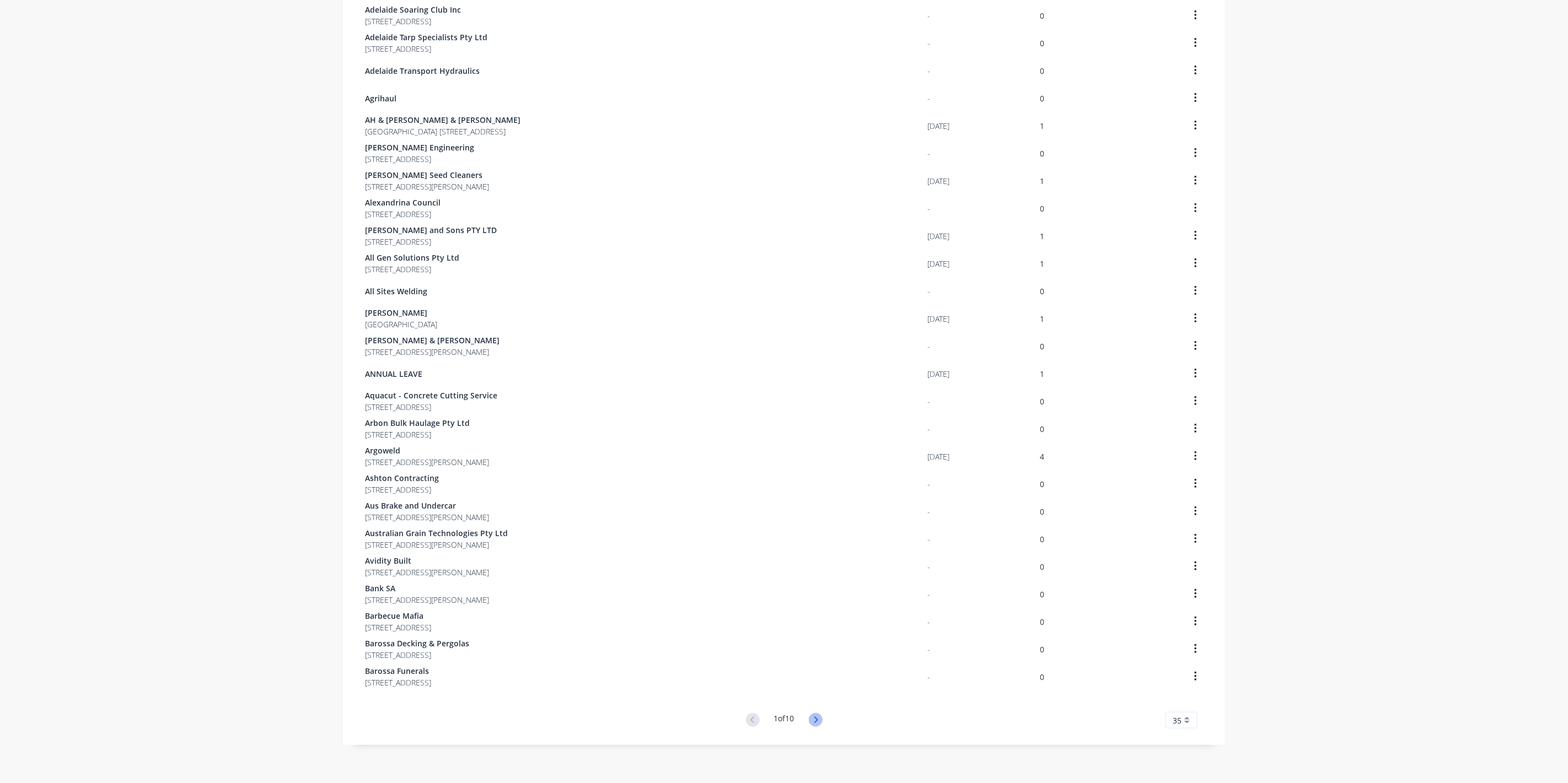
click at [815, 723] on icon at bounding box center [816, 720] width 14 height 14
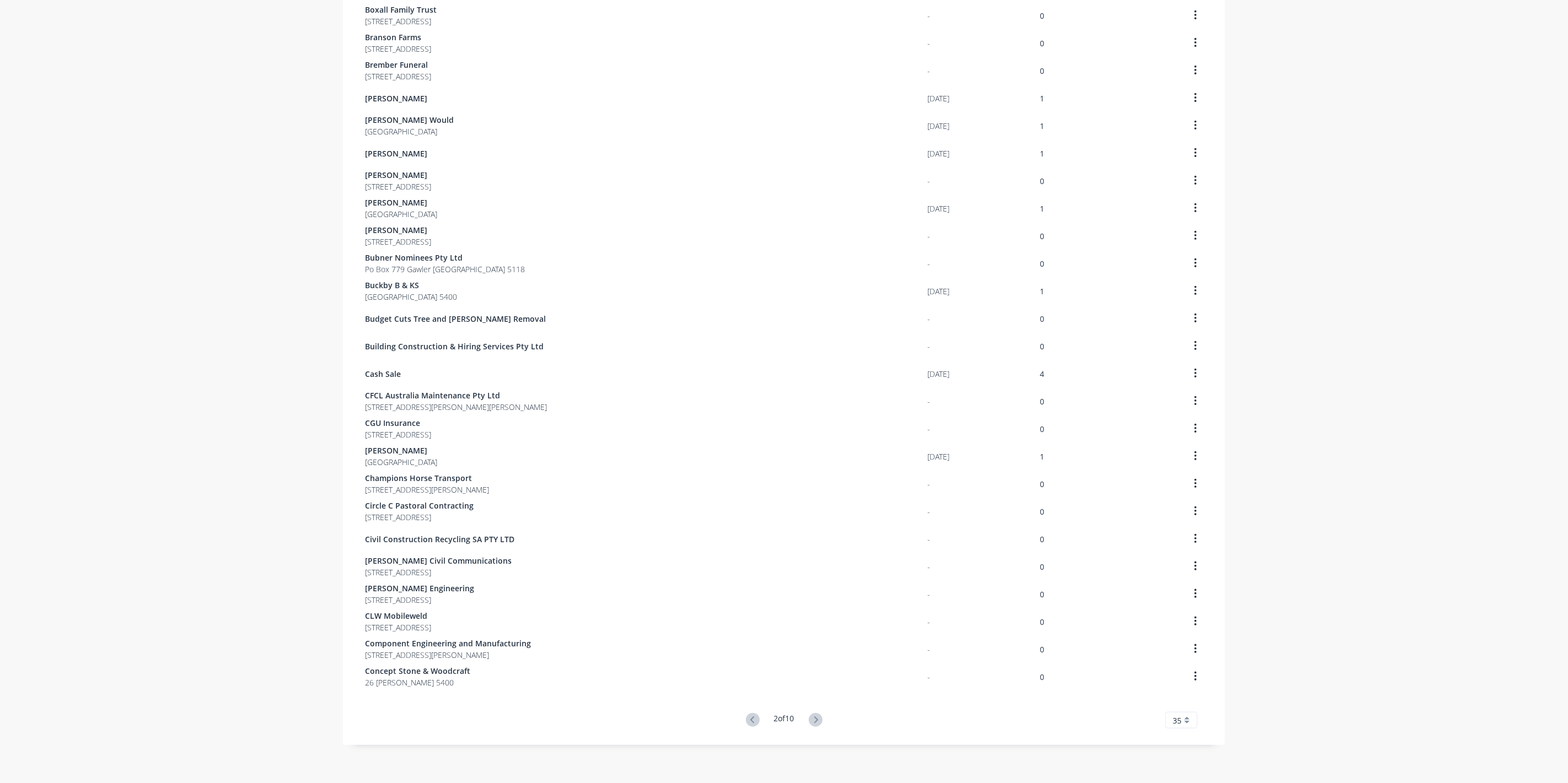
click at [815, 723] on icon at bounding box center [816, 720] width 14 height 14
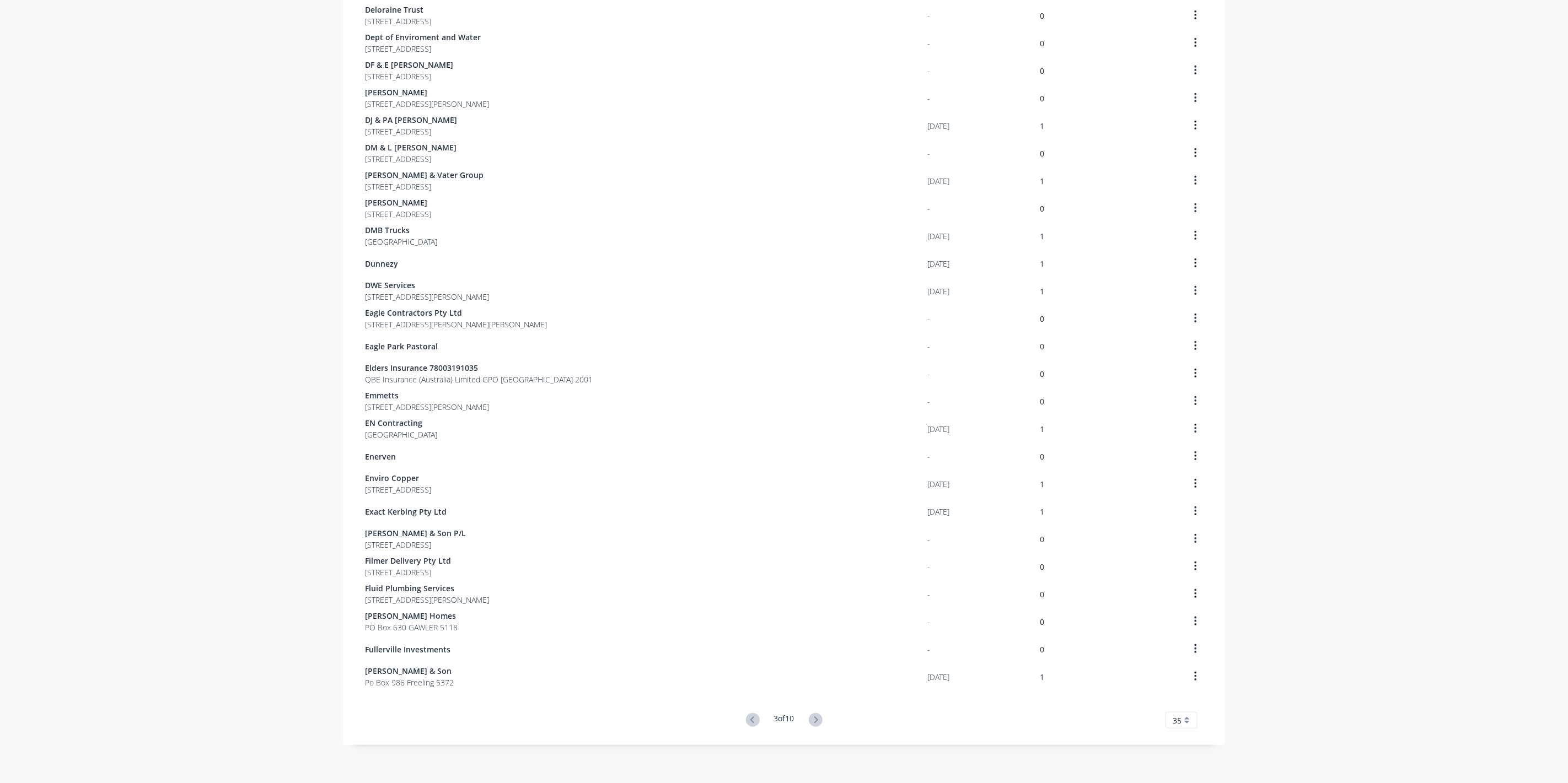
click at [815, 723] on icon at bounding box center [816, 720] width 14 height 14
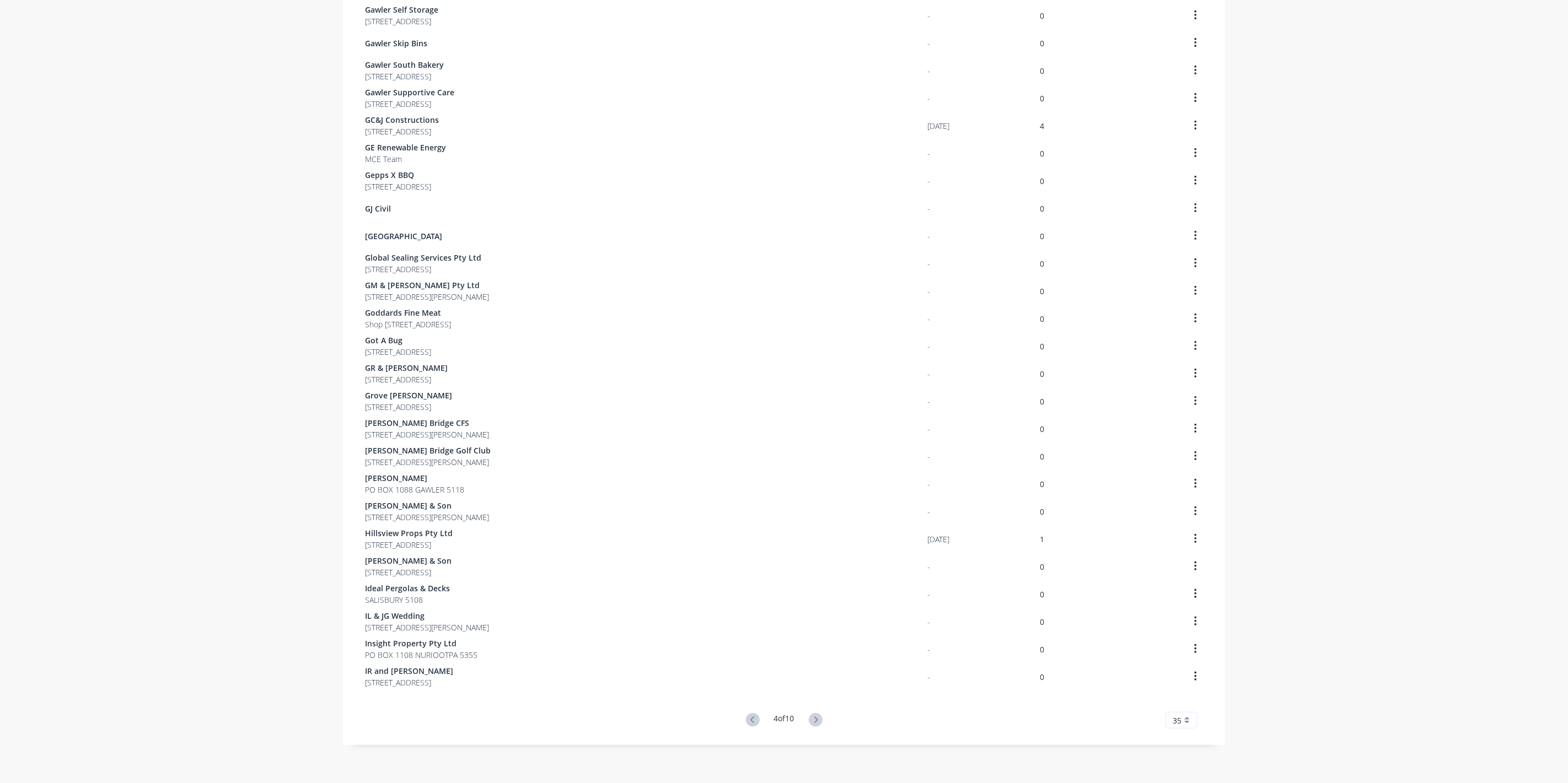
click at [815, 723] on icon at bounding box center [816, 720] width 14 height 14
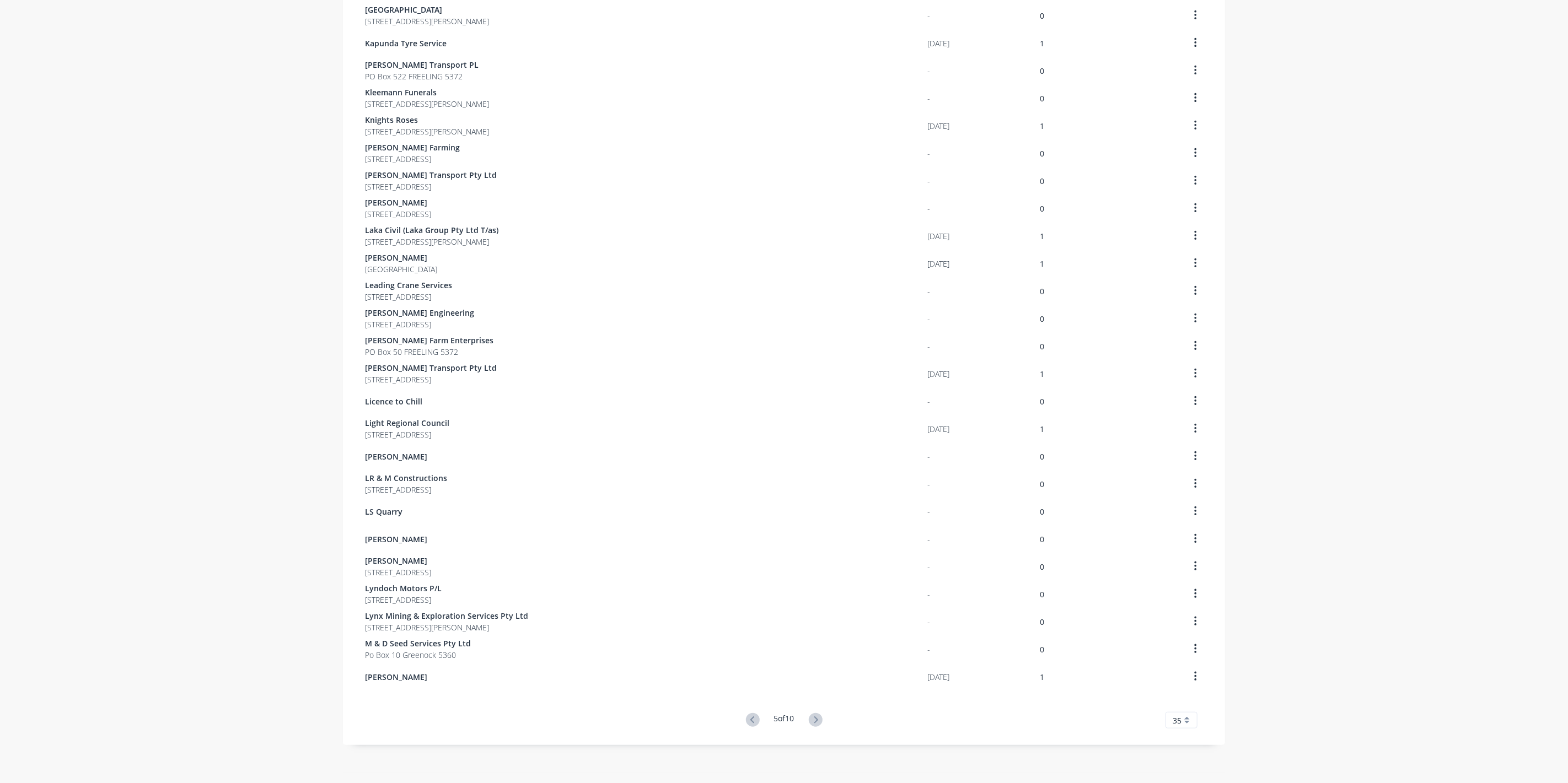
click at [815, 723] on icon at bounding box center [816, 720] width 14 height 14
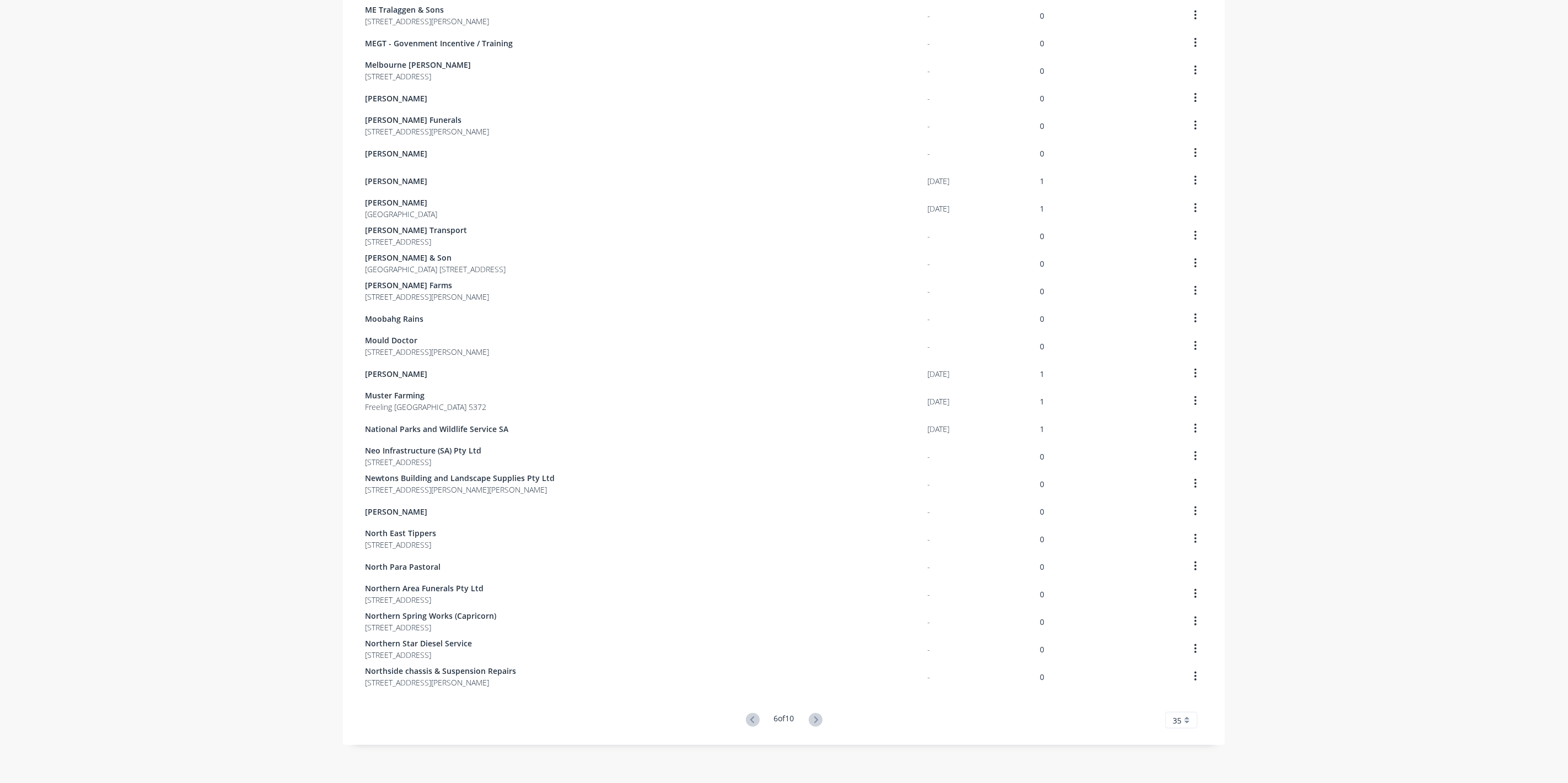
click at [815, 723] on icon at bounding box center [816, 720] width 14 height 14
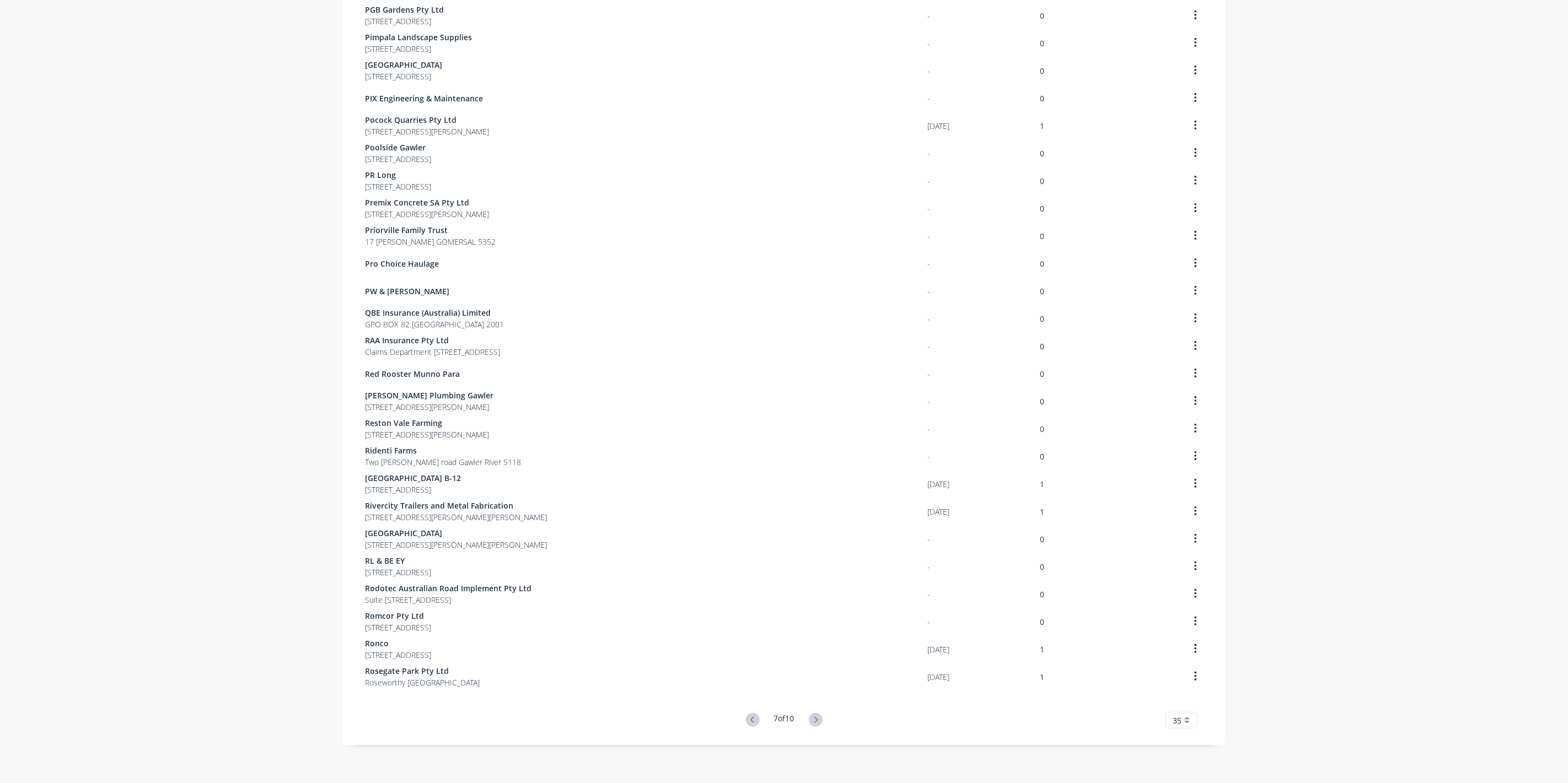
click at [815, 723] on icon at bounding box center [816, 720] width 14 height 14
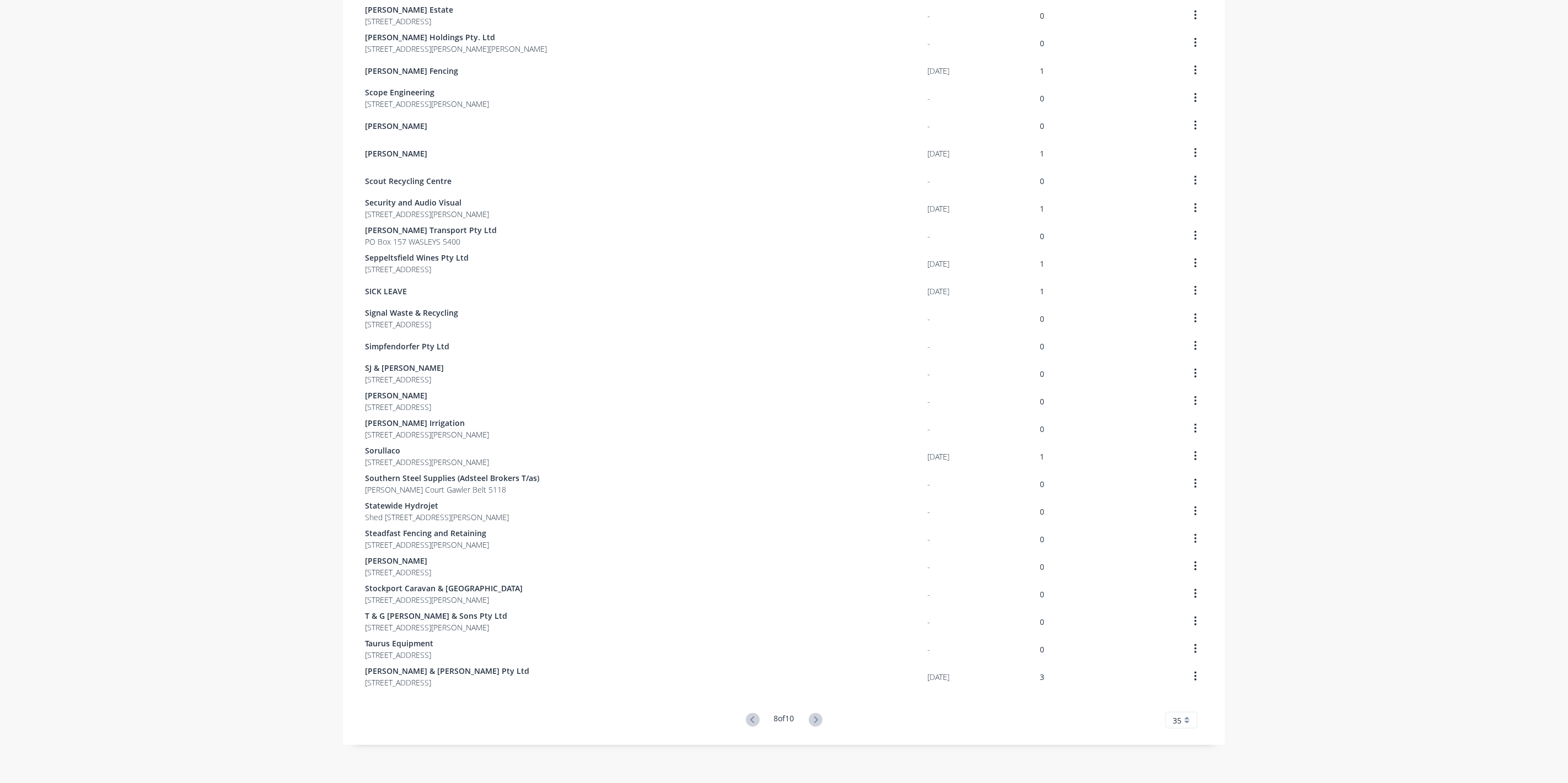
click at [815, 723] on icon at bounding box center [816, 720] width 14 height 14
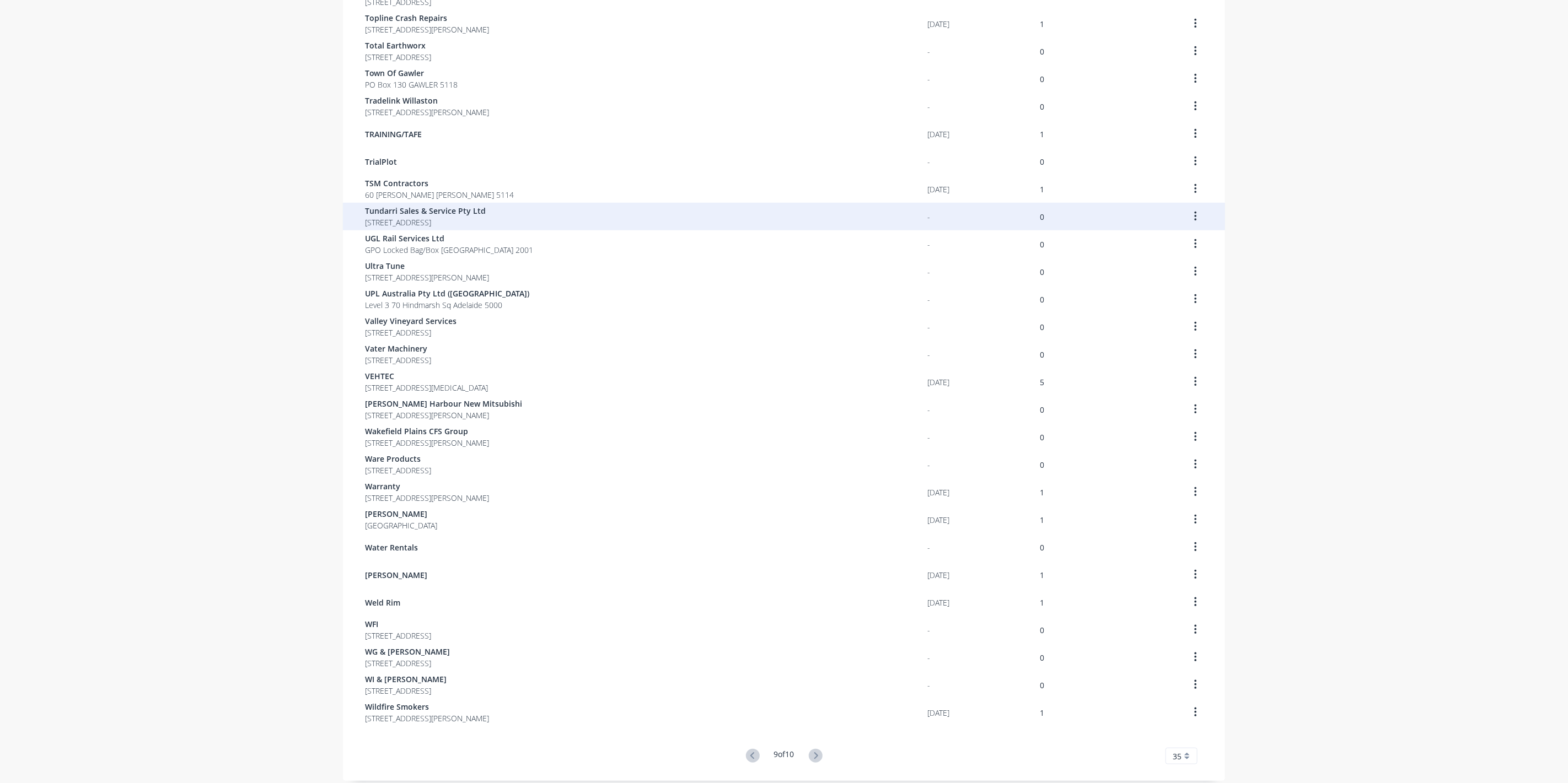
scroll to position [200, 0]
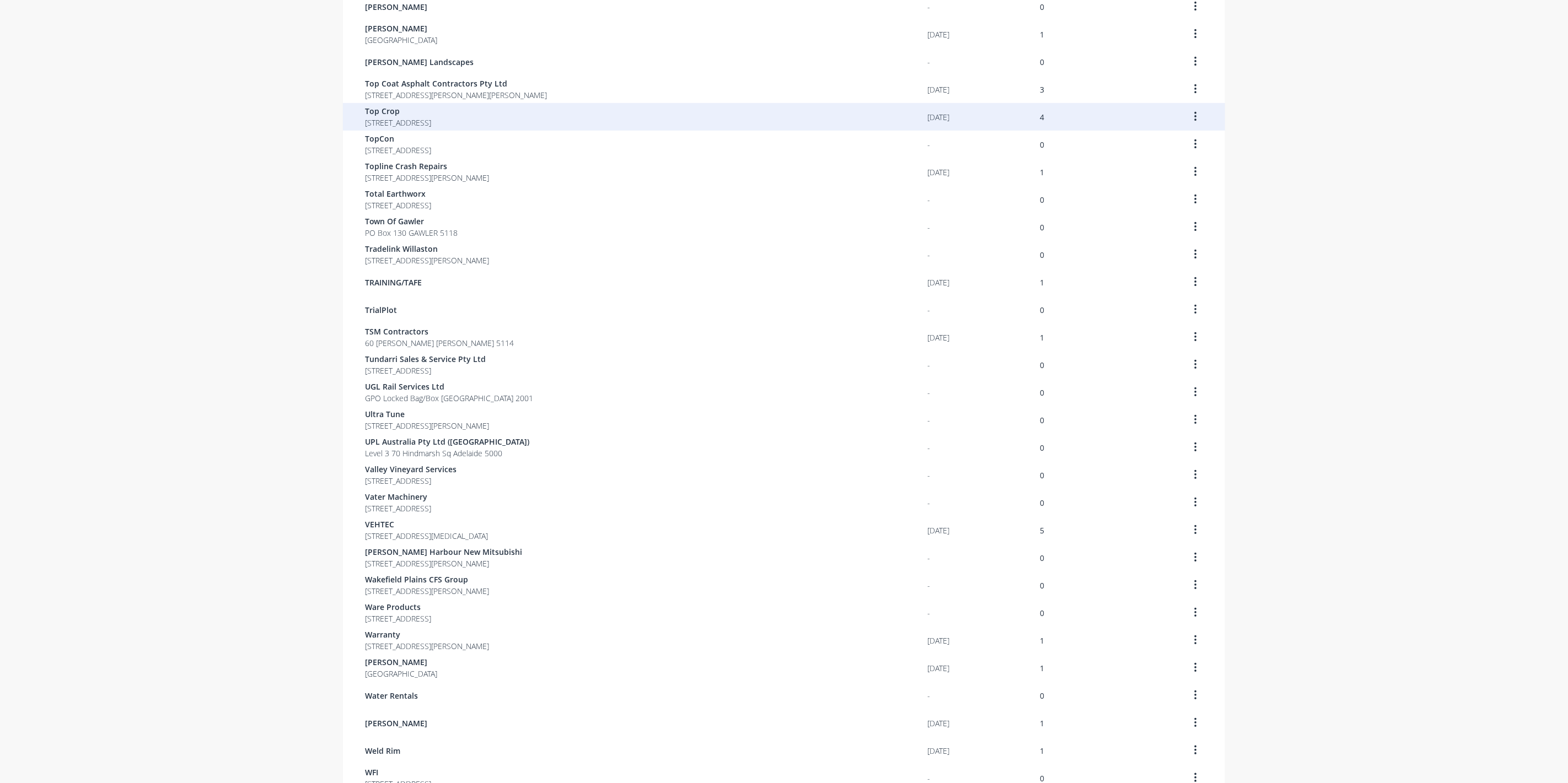
click at [409, 115] on span "Top Crop" at bounding box center [398, 110] width 66 height 11
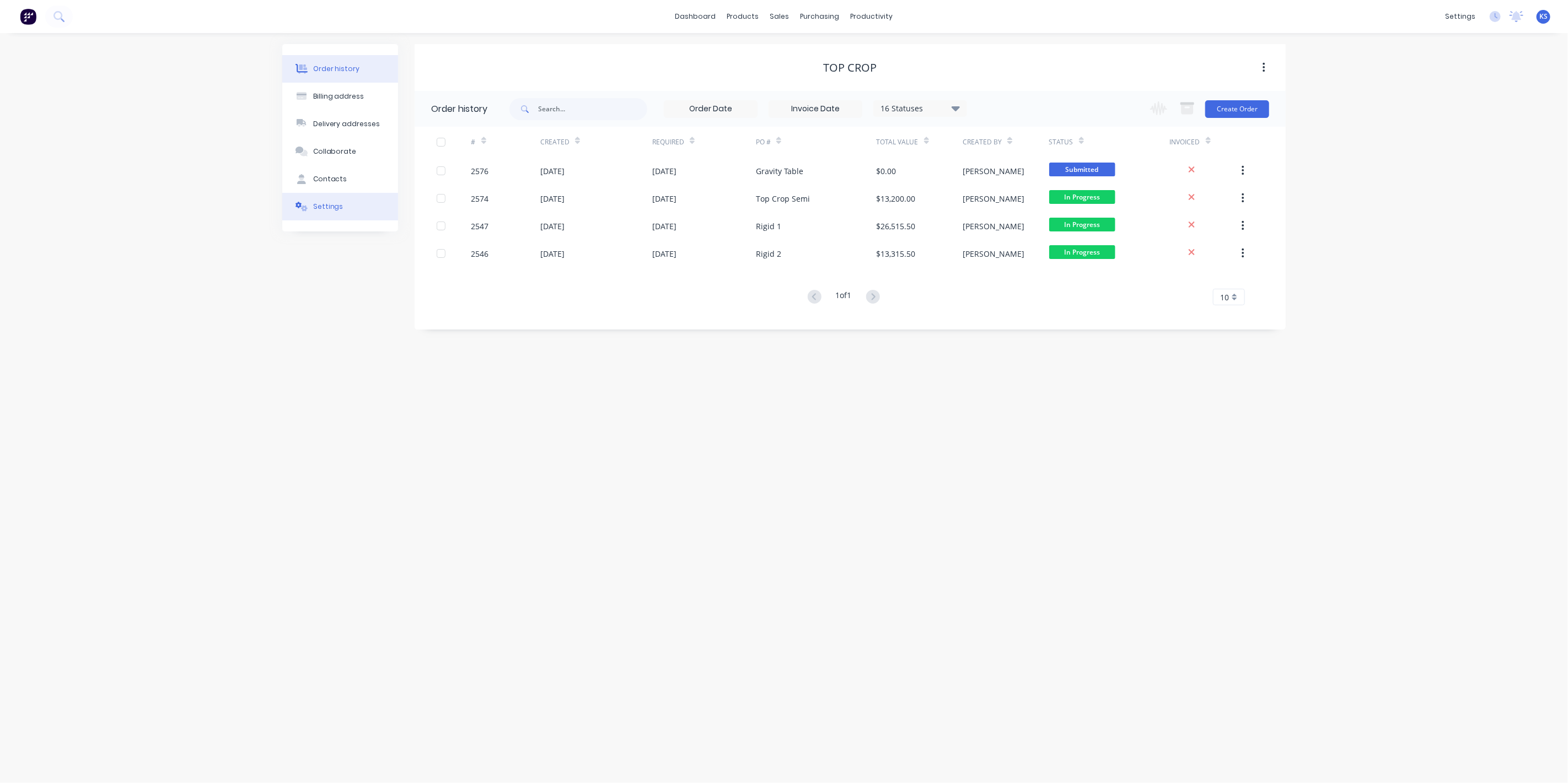
click at [343, 202] on button "Settings" at bounding box center [340, 206] width 116 height 28
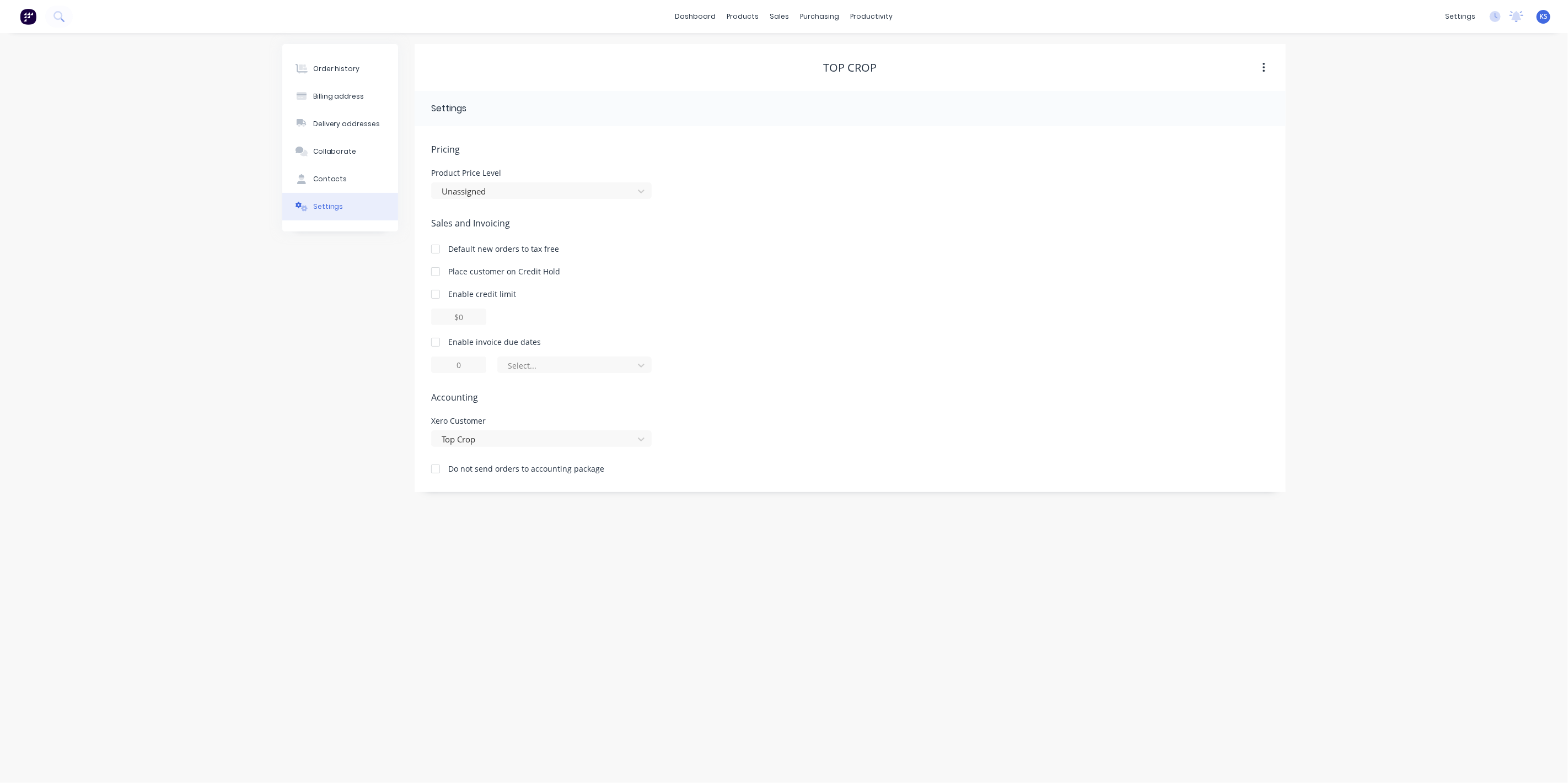
click at [433, 342] on div at bounding box center [435, 342] width 22 height 22
click at [577, 369] on div at bounding box center [568, 366] width 122 height 14
click at [591, 450] on div "day(s) after the invoice month" at bounding box center [574, 450] width 155 height 20
drag, startPoint x: 466, startPoint y: 362, endPoint x: 457, endPoint y: 362, distance: 9.0
click at [457, 362] on input "0" at bounding box center [458, 365] width 55 height 17
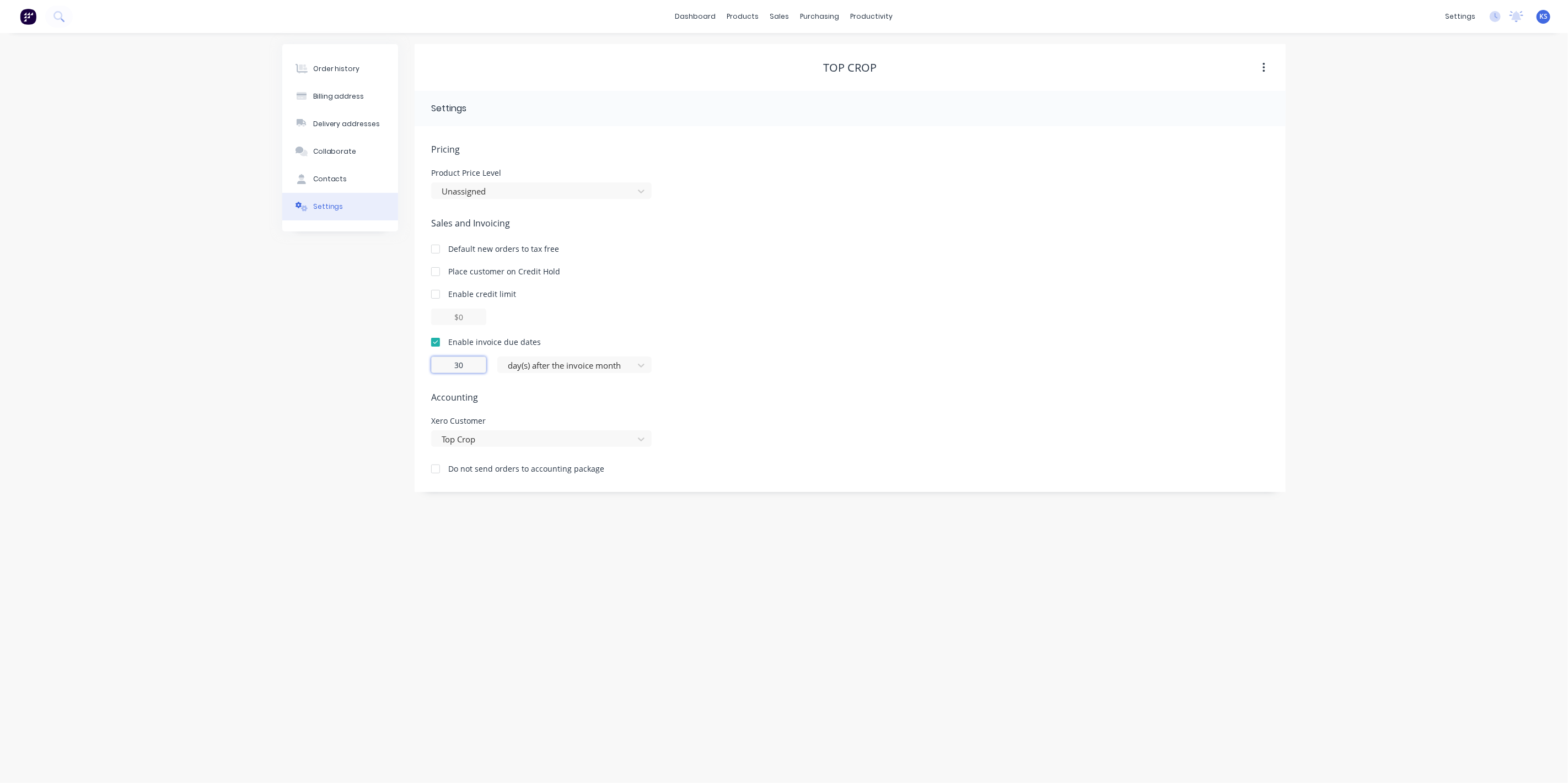
type input "30"
click at [291, 443] on div "Order history Billing address Delivery addresses Collaborate Contacts Settings" at bounding box center [340, 268] width 116 height 448
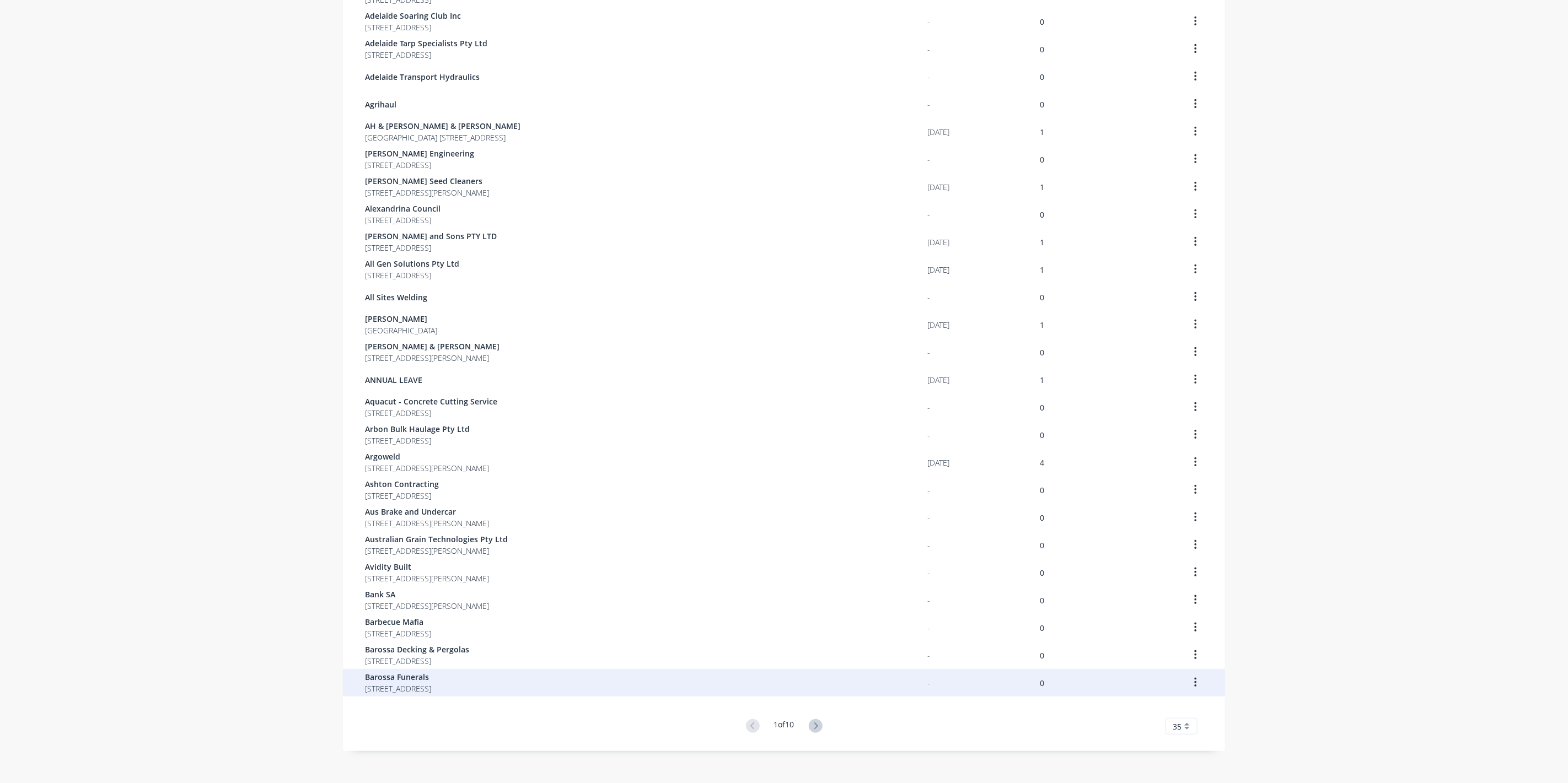
scroll to position [384, 0]
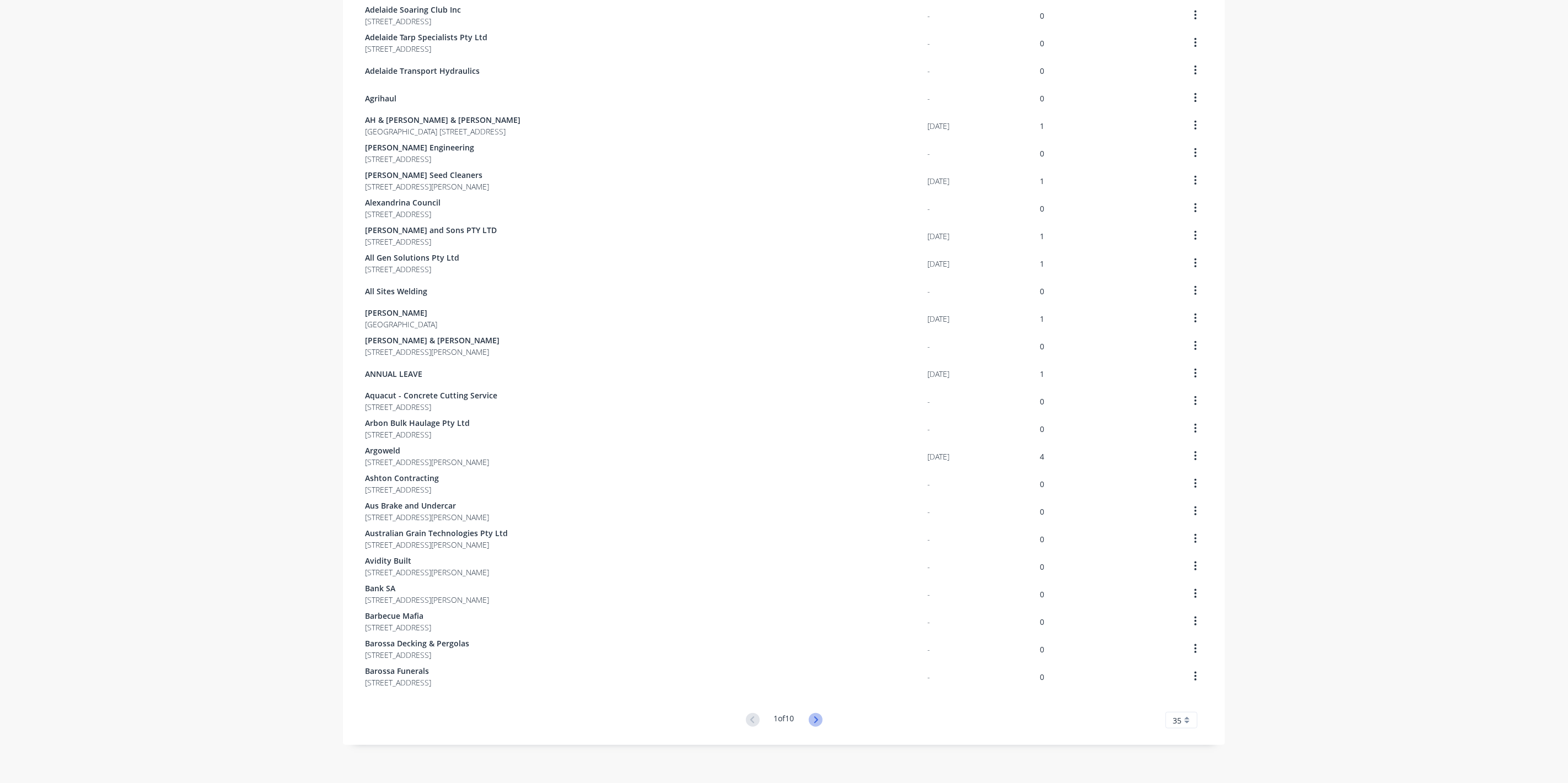
click at [816, 717] on icon at bounding box center [816, 720] width 14 height 14
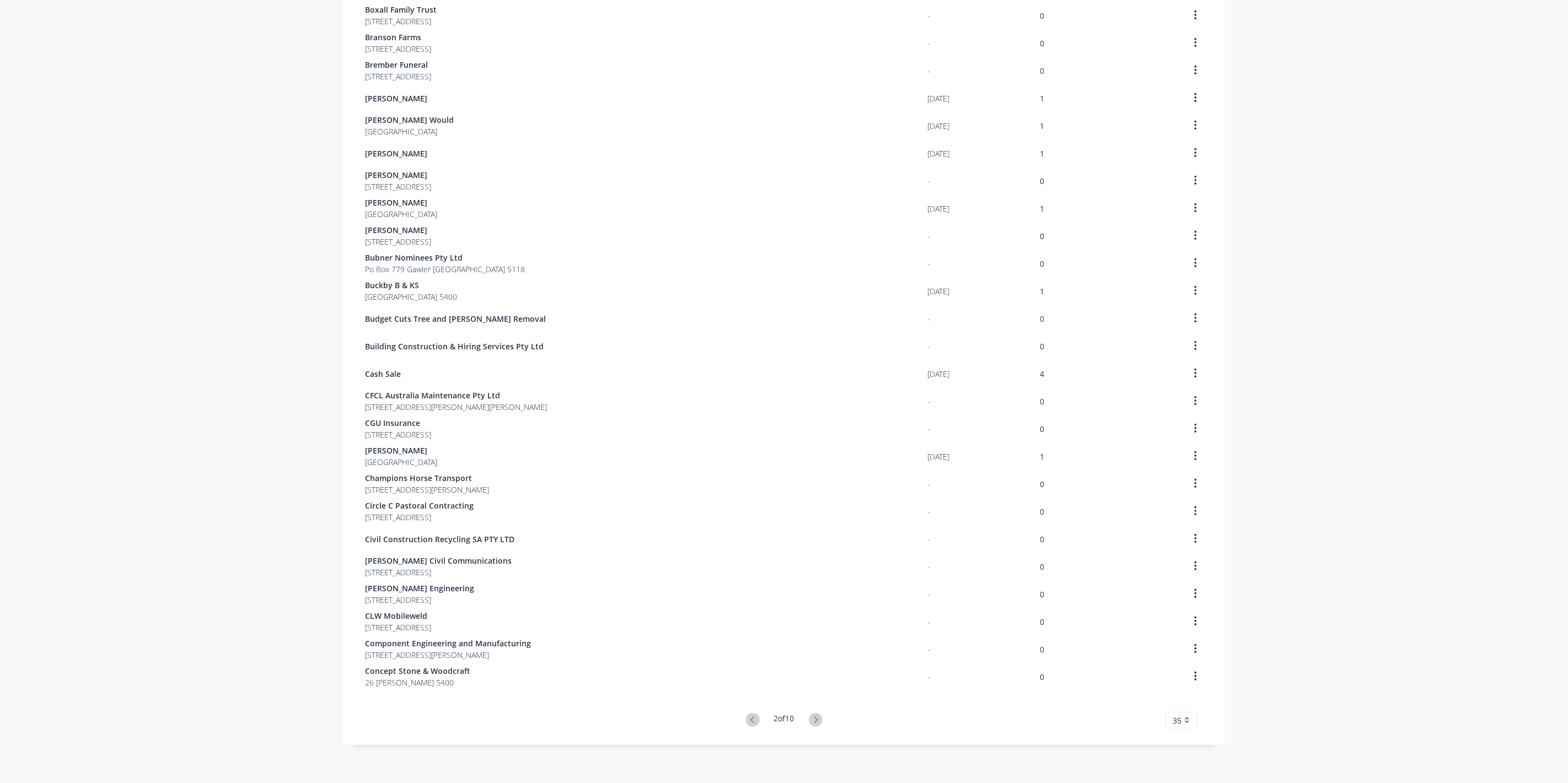
click at [816, 717] on icon at bounding box center [816, 720] width 14 height 14
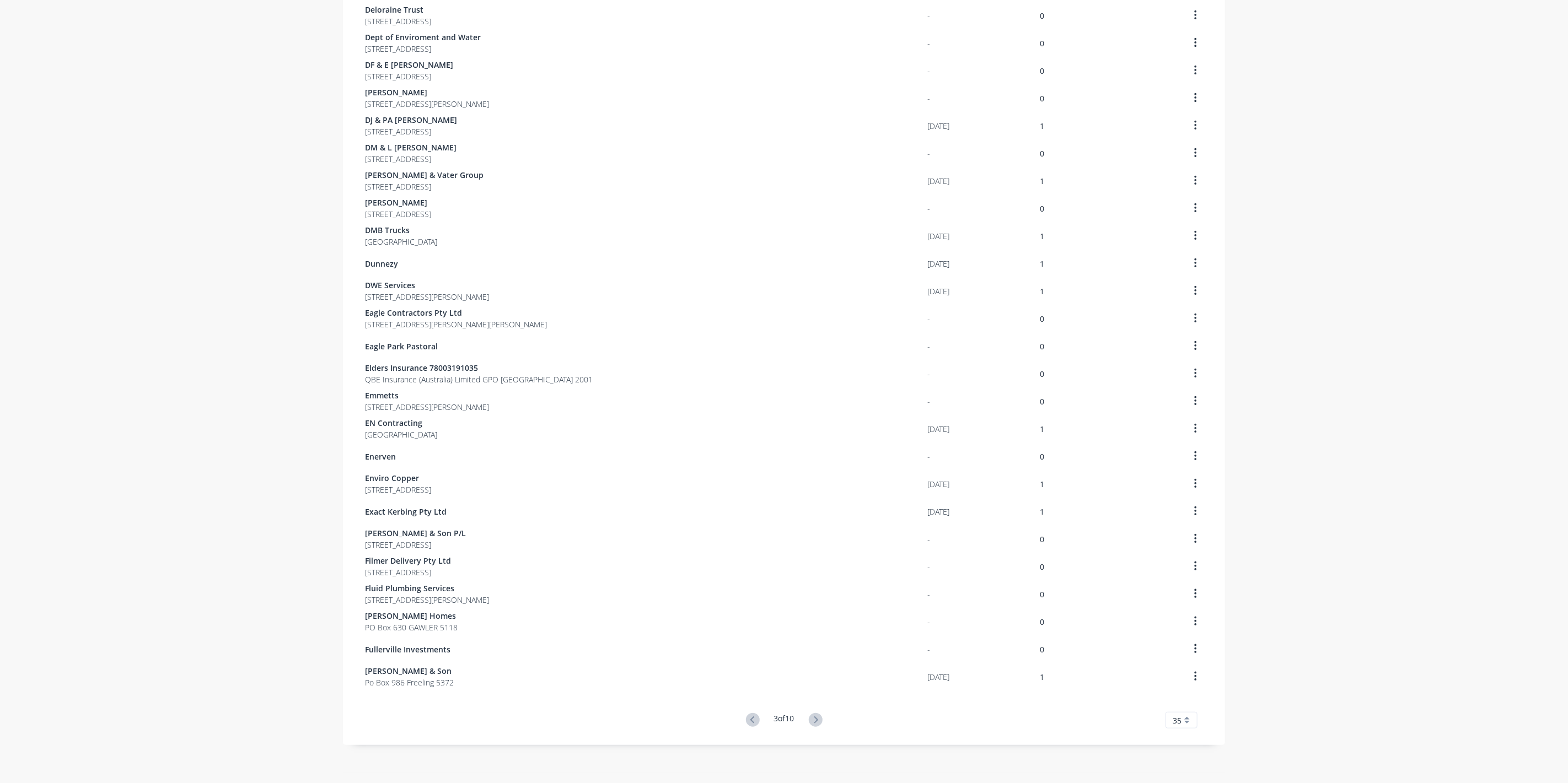
click at [816, 717] on icon at bounding box center [816, 720] width 14 height 14
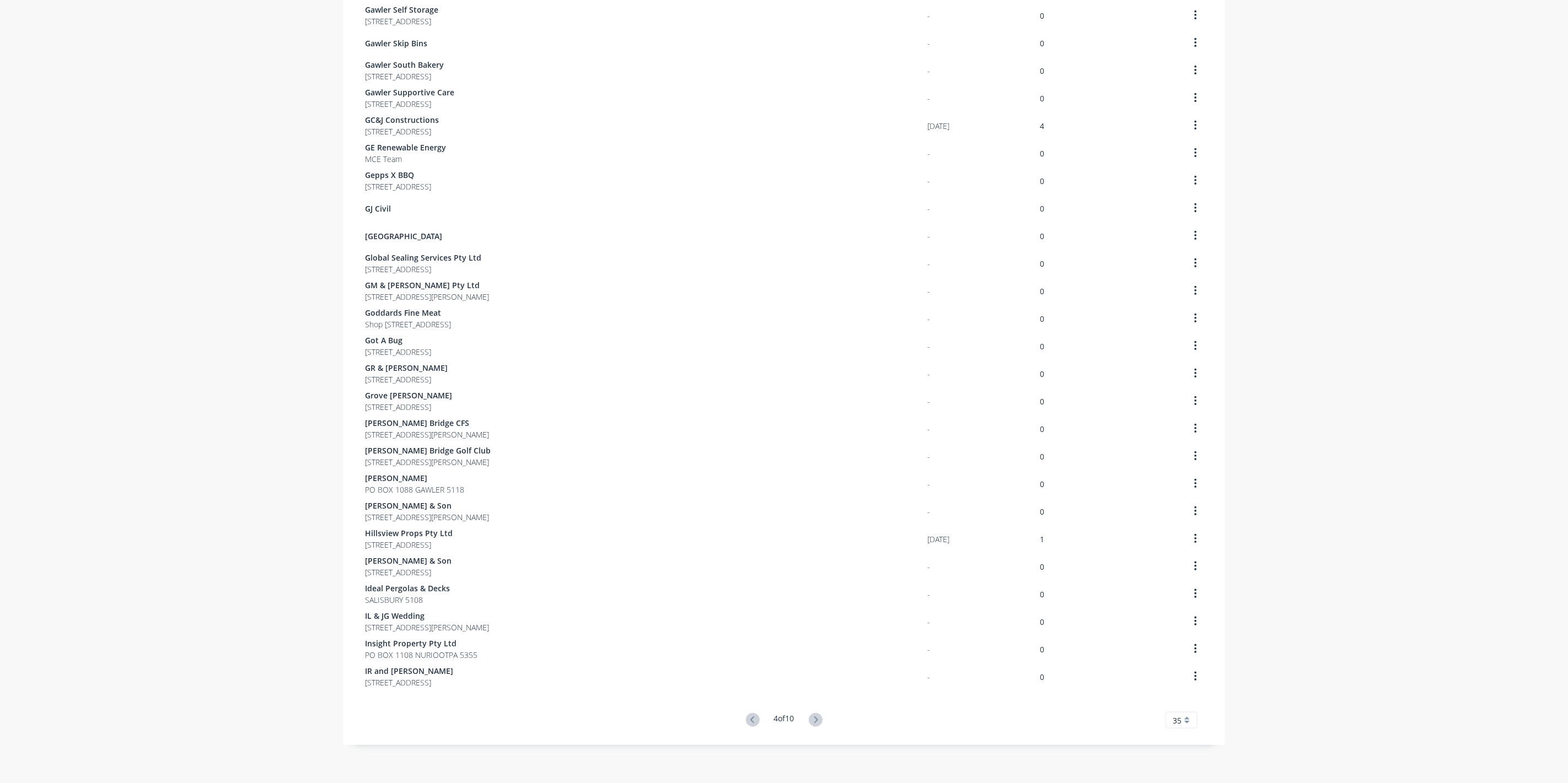
click at [816, 717] on div "Customers Show archived customers Add Customer Customer Last Order Total Orders…" at bounding box center [784, 216] width 882 height 1113
click at [816, 716] on icon at bounding box center [816, 720] width 14 height 14
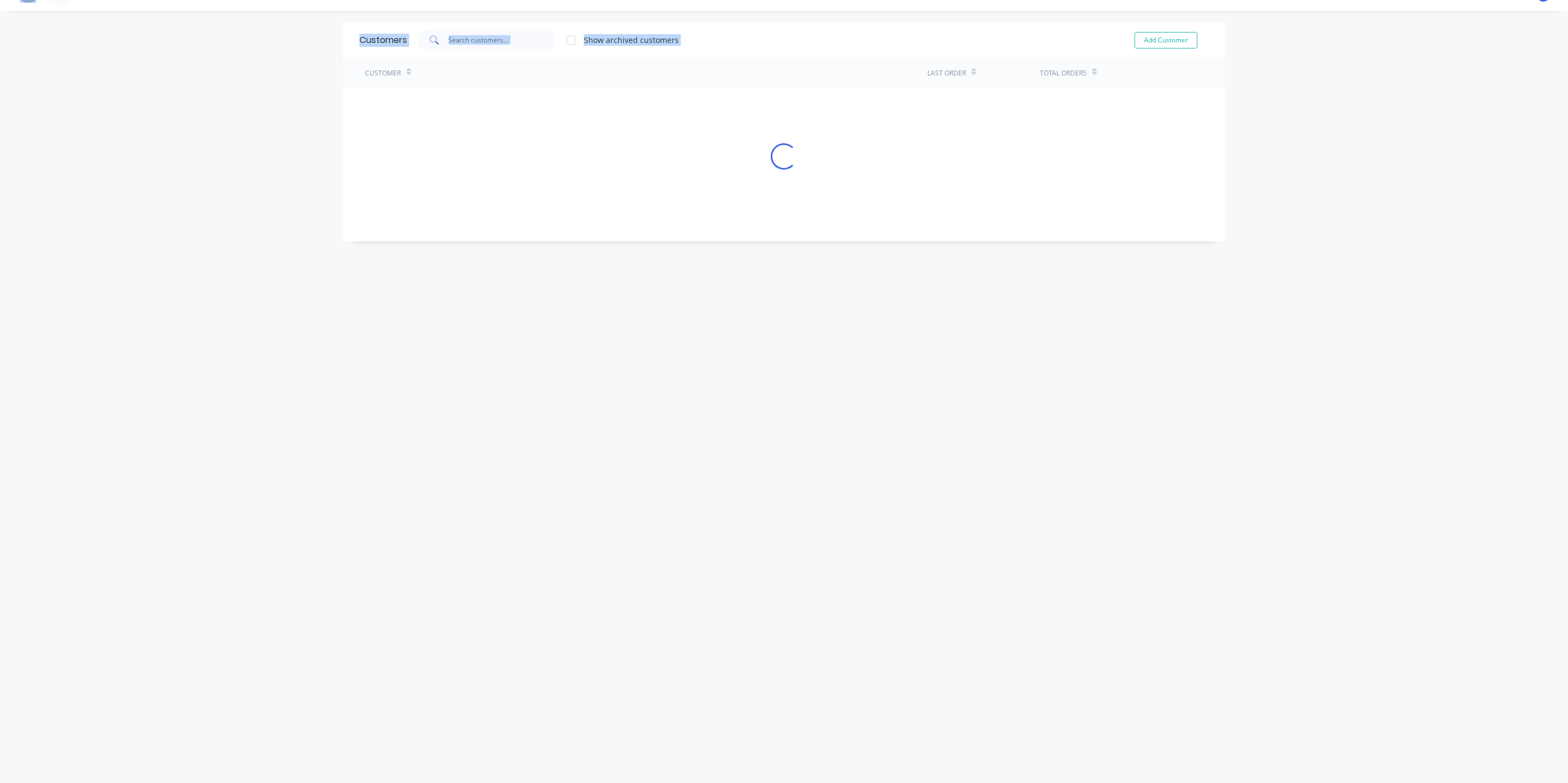
click at [816, 716] on div "Customers Show archived customers Add Customer Customer Last Order Total Orders…" at bounding box center [784, 396] width 882 height 750
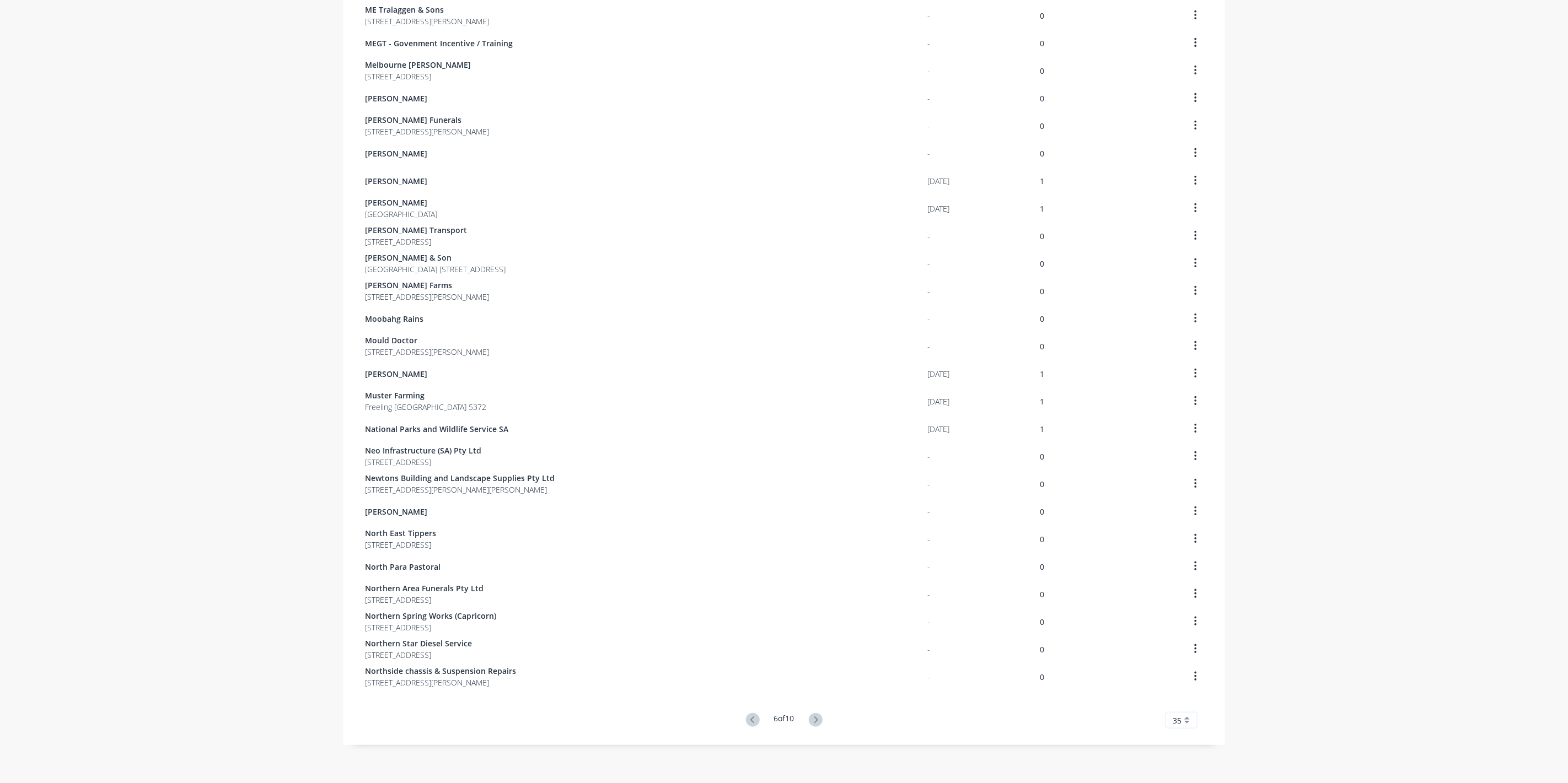
click at [816, 716] on icon at bounding box center [816, 720] width 14 height 14
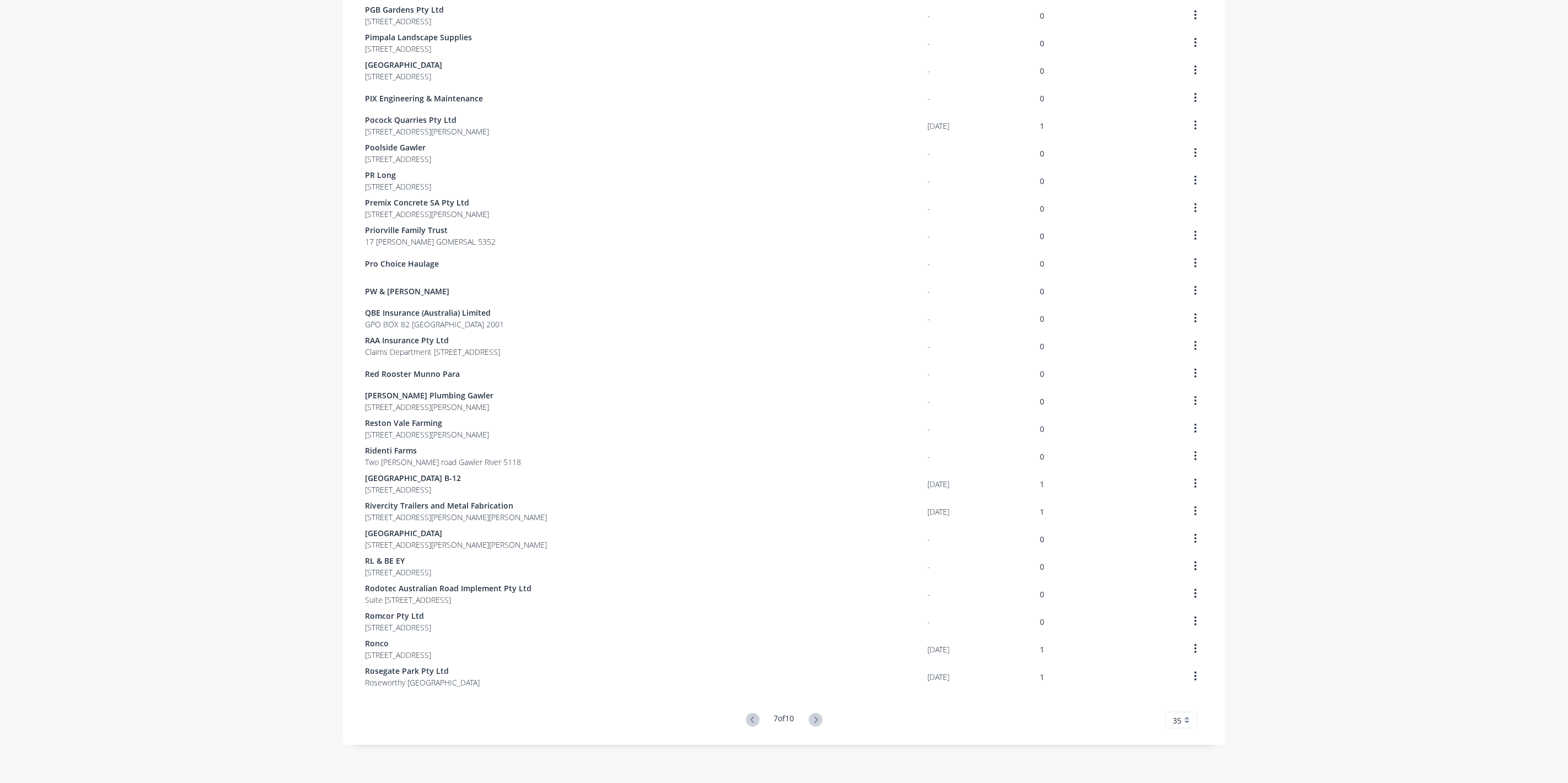
click at [816, 716] on icon at bounding box center [816, 720] width 14 height 14
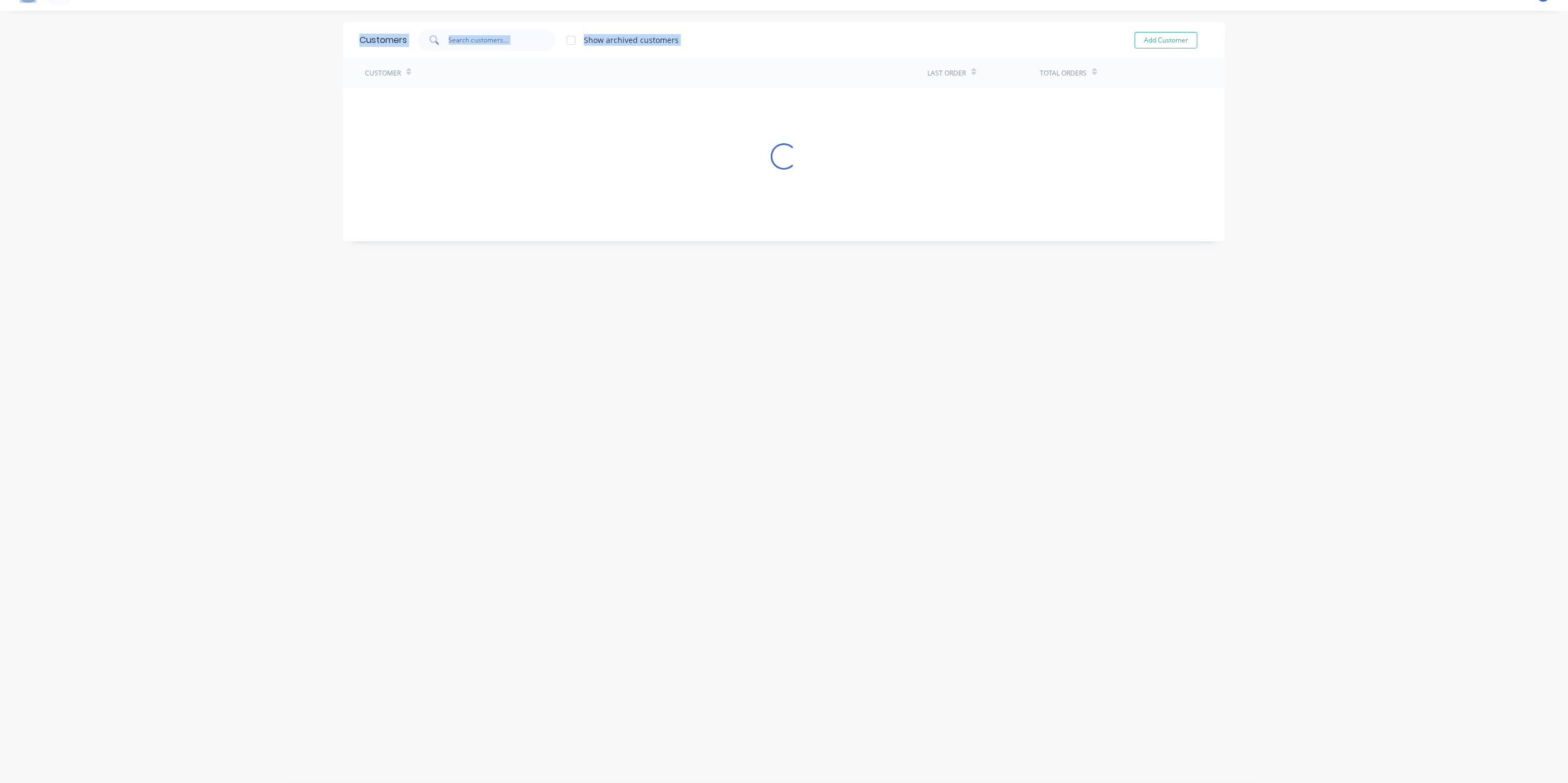
scroll to position [22, 0]
click at [816, 716] on div "Customers Show archived customers Add Customer Customer Last Order Total Orders…" at bounding box center [784, 396] width 882 height 750
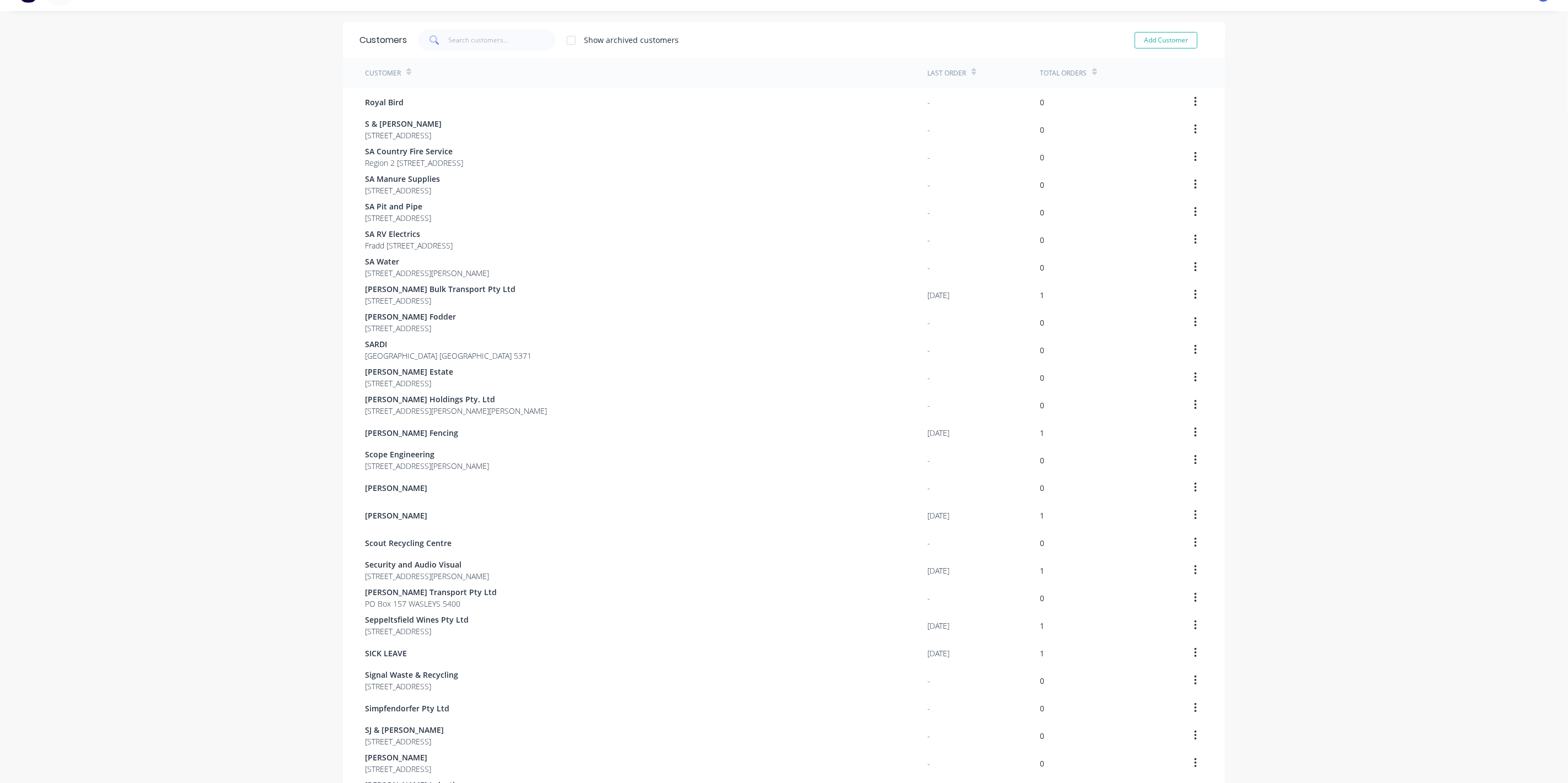
scroll to position [384, 0]
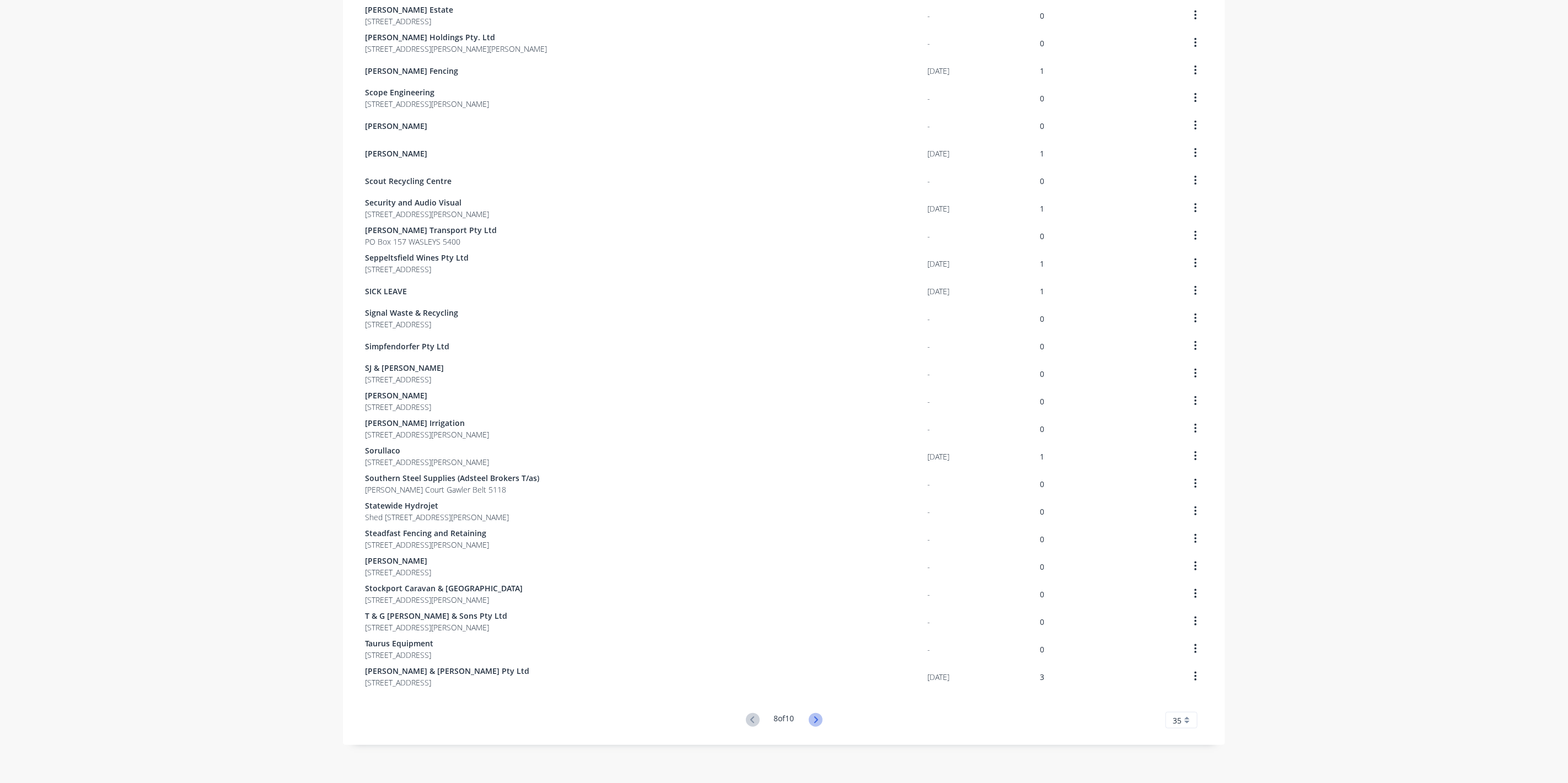
click at [816, 723] on icon at bounding box center [816, 720] width 14 height 14
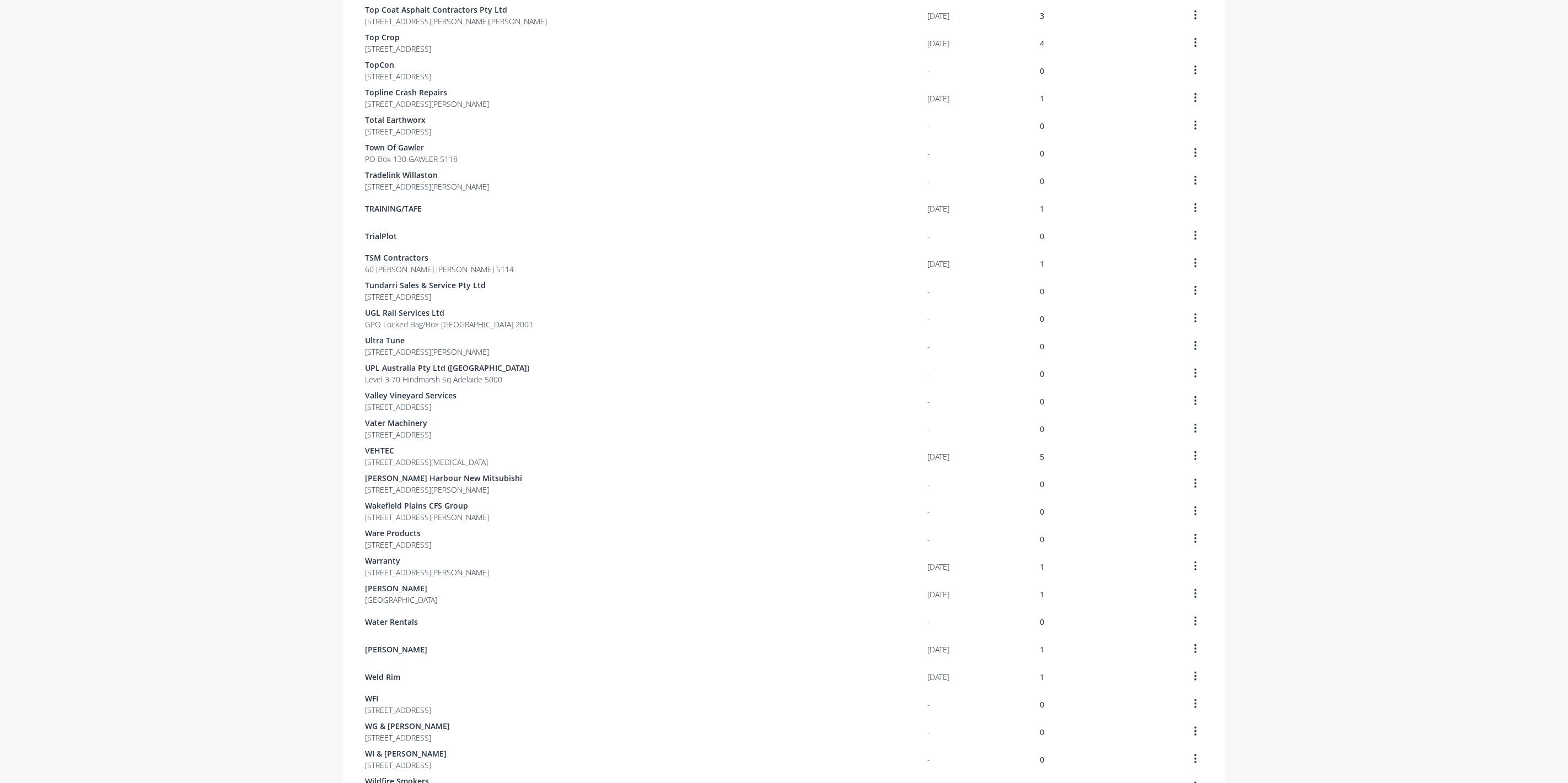
scroll to position [78, 0]
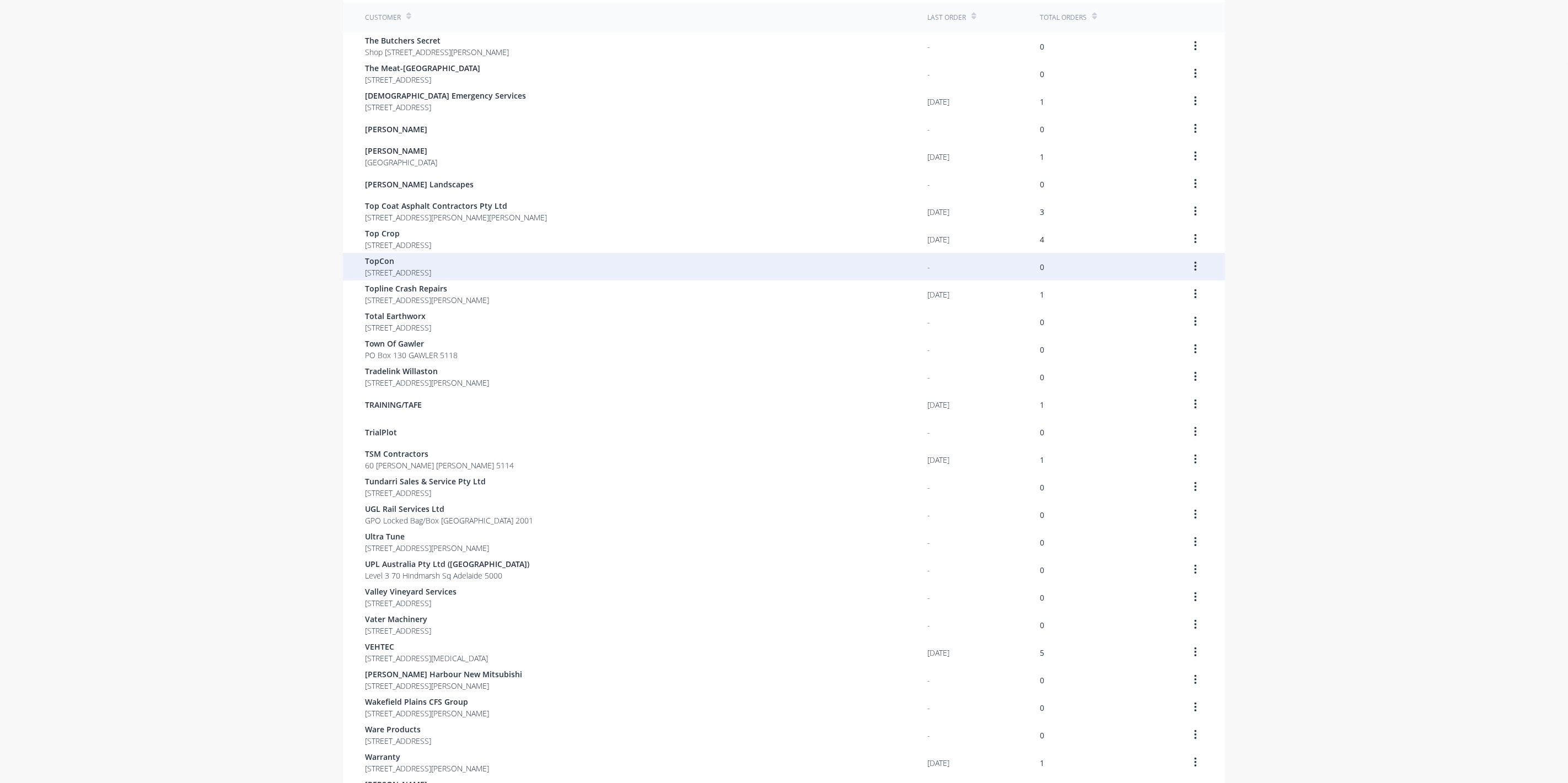
click at [414, 270] on span "[STREET_ADDRESS]" at bounding box center [398, 272] width 66 height 11
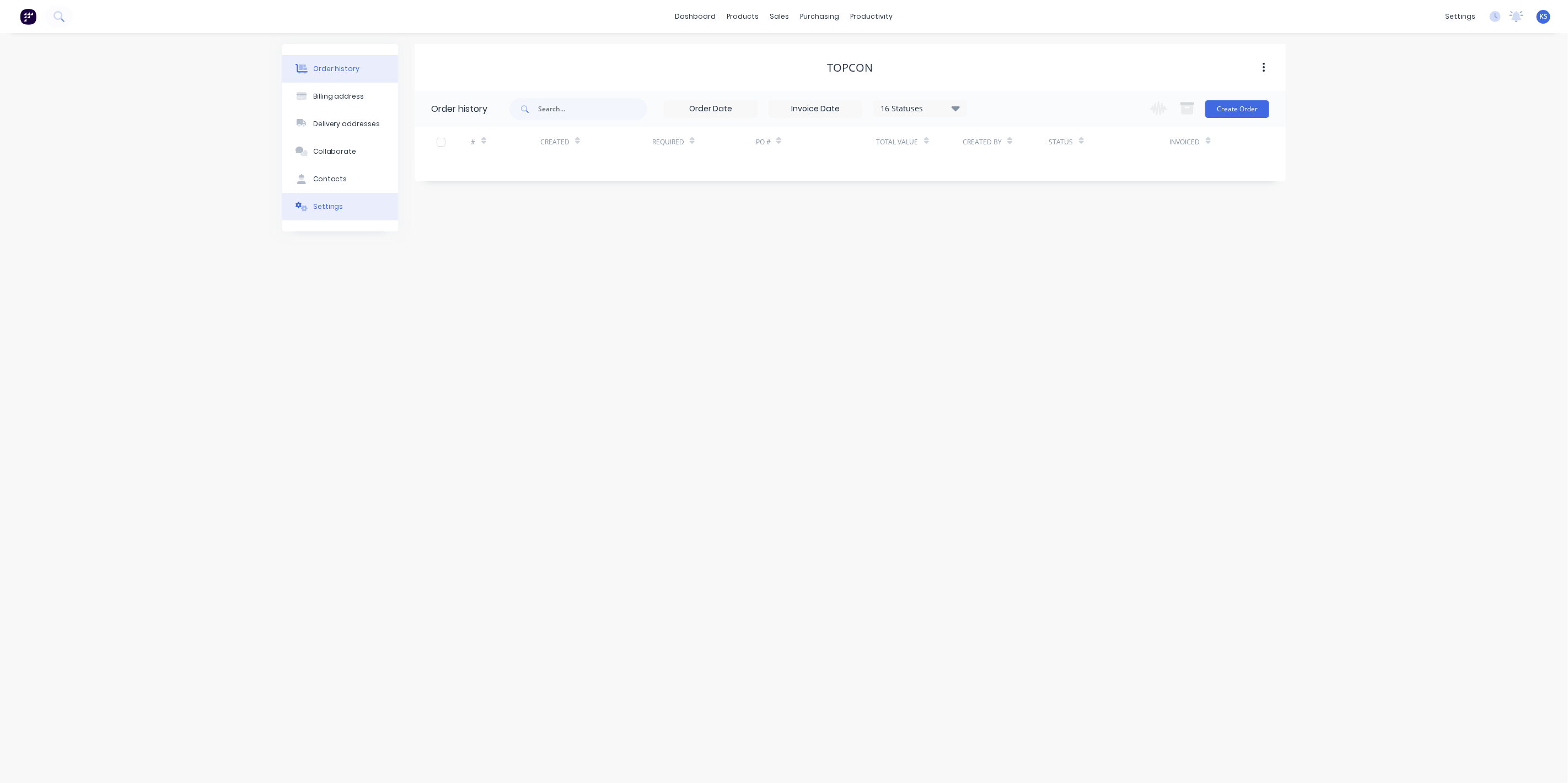
click at [340, 210] on button "Settings" at bounding box center [340, 206] width 116 height 28
click at [442, 341] on div at bounding box center [435, 342] width 22 height 22
click at [526, 366] on div at bounding box center [568, 366] width 122 height 14
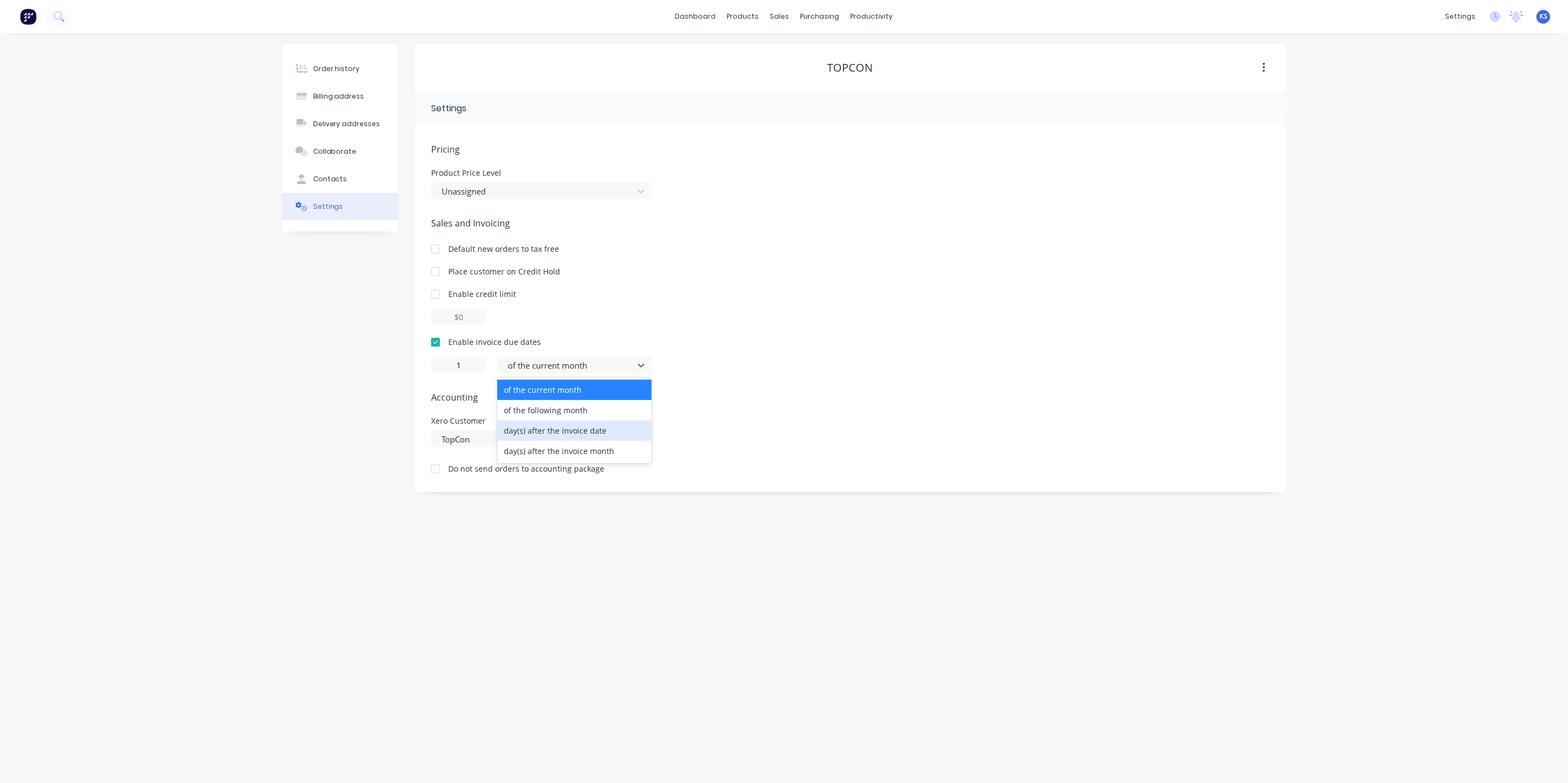
click at [544, 432] on div "day(s) after the invoice date" at bounding box center [574, 430] width 155 height 20
type input "0"
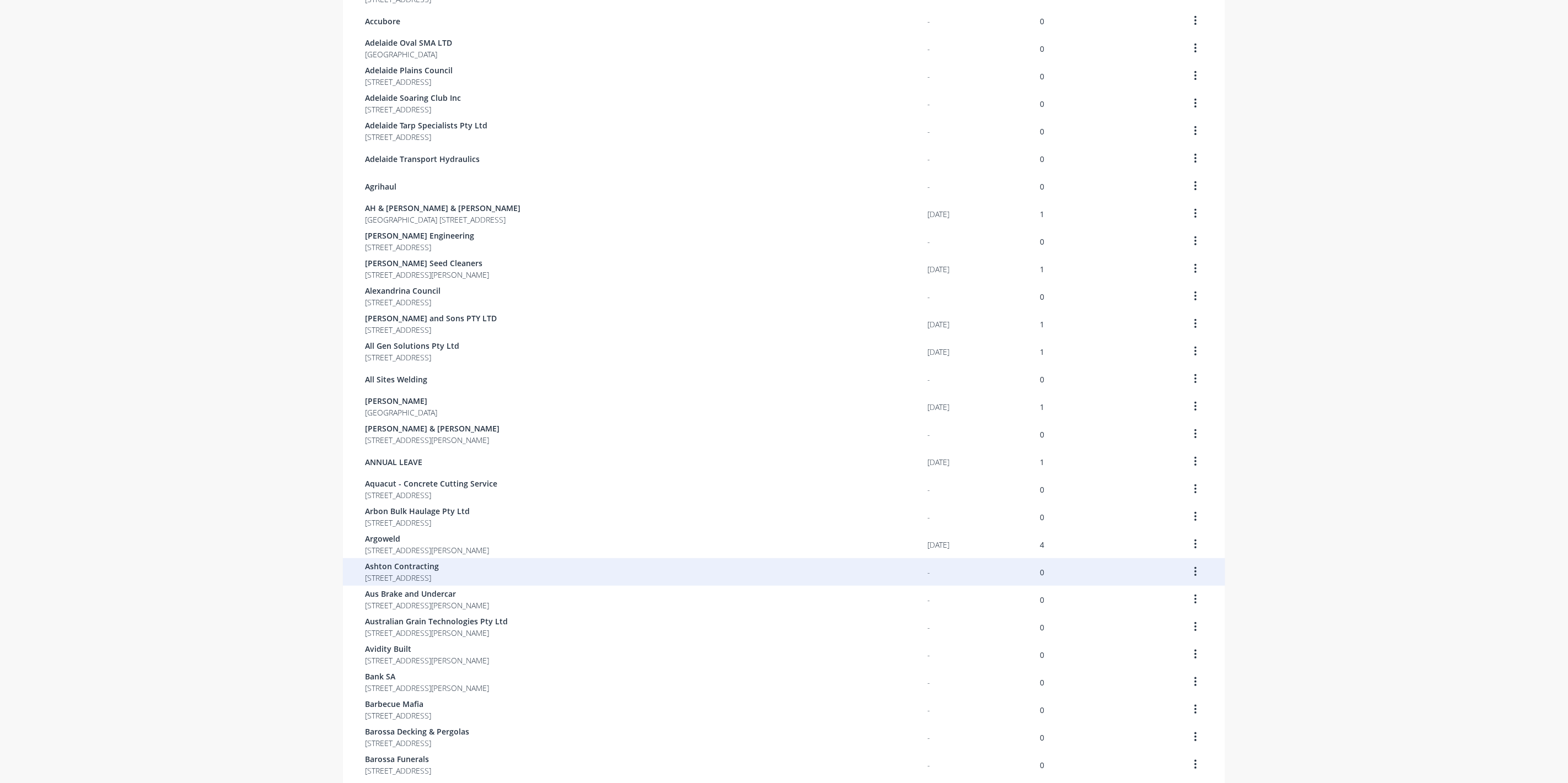
scroll to position [384, 0]
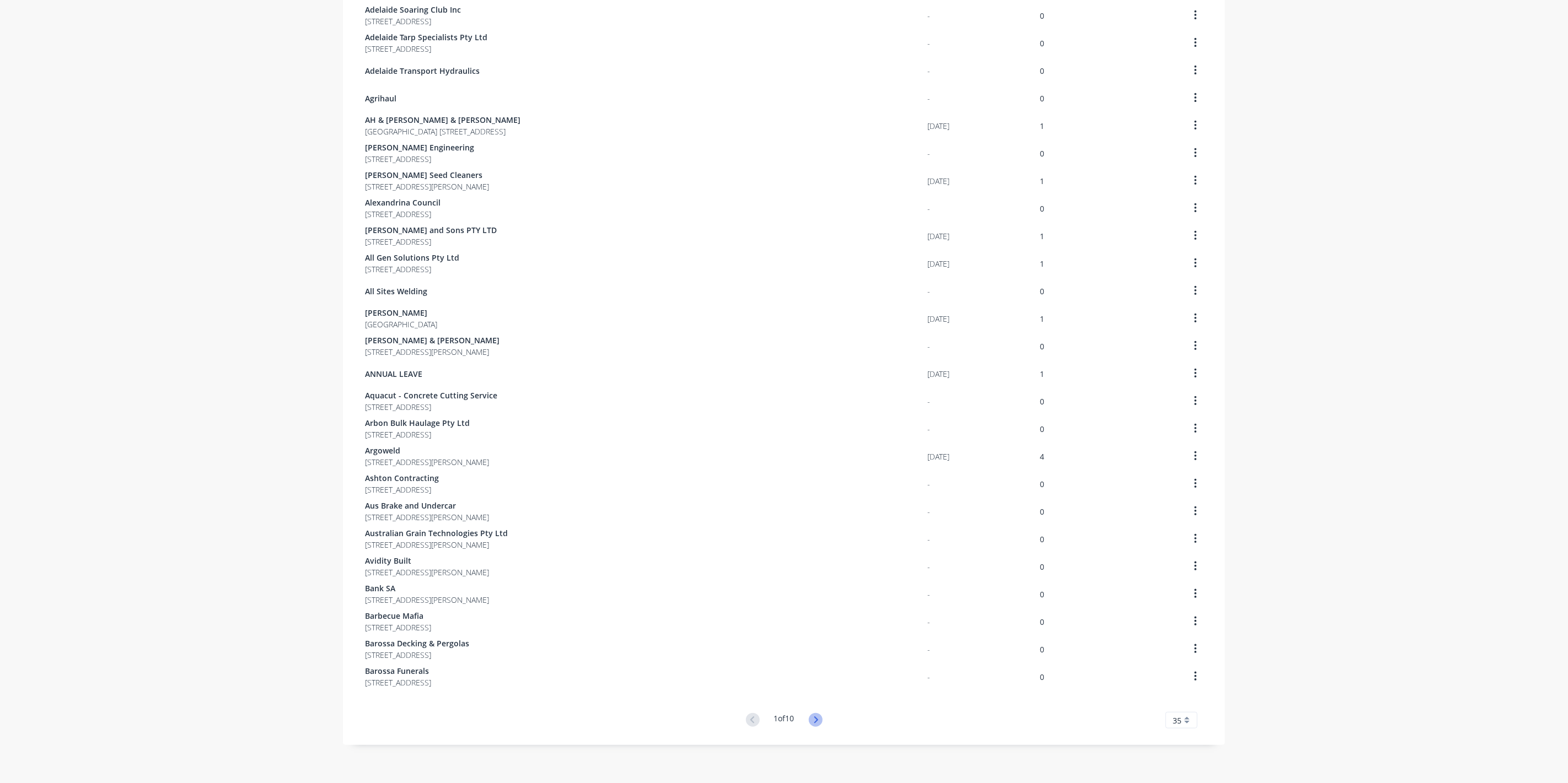
click at [814, 722] on icon at bounding box center [816, 720] width 14 height 14
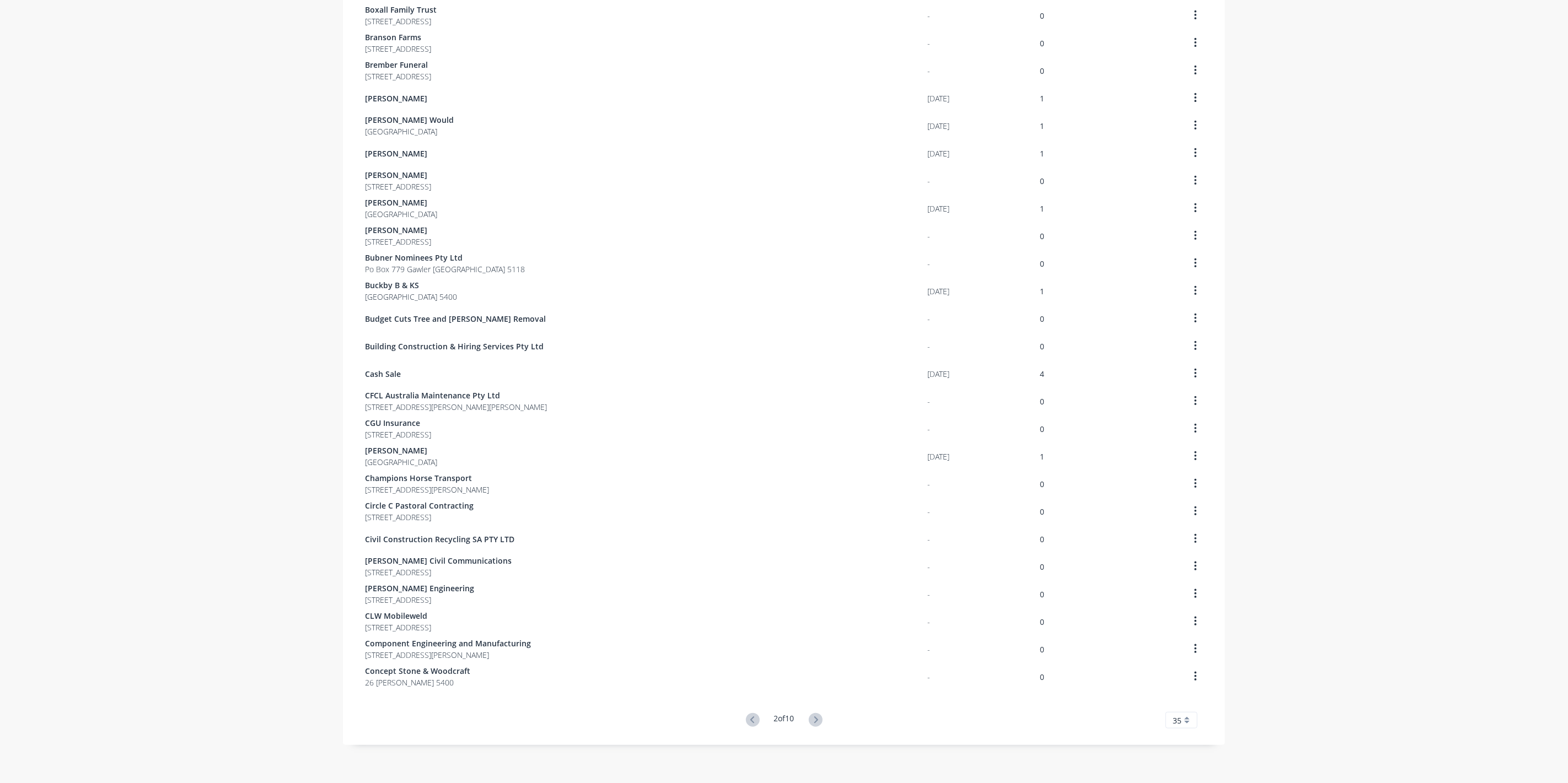
click at [814, 722] on icon at bounding box center [816, 720] width 14 height 14
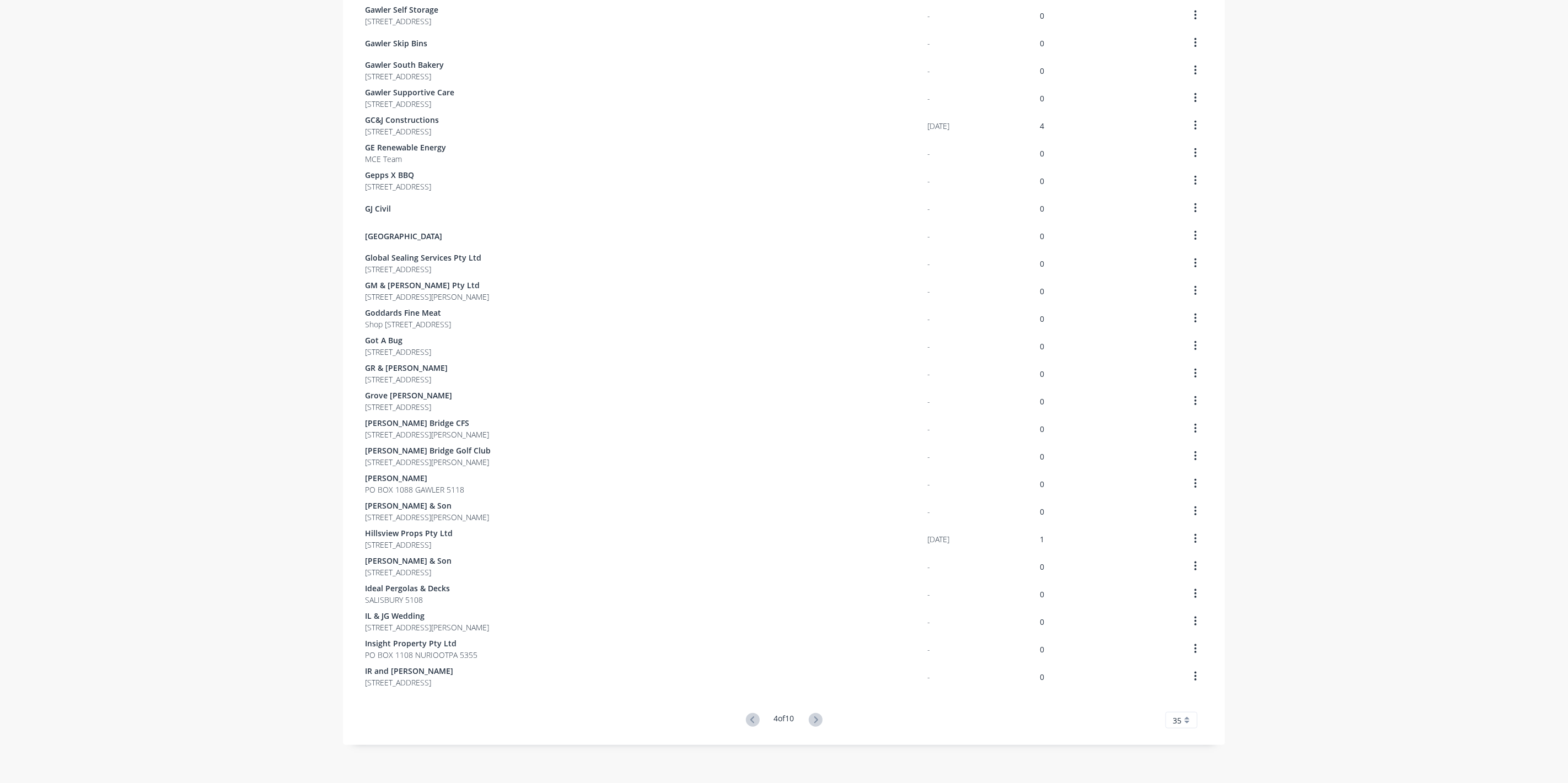
click at [814, 722] on icon at bounding box center [816, 720] width 14 height 14
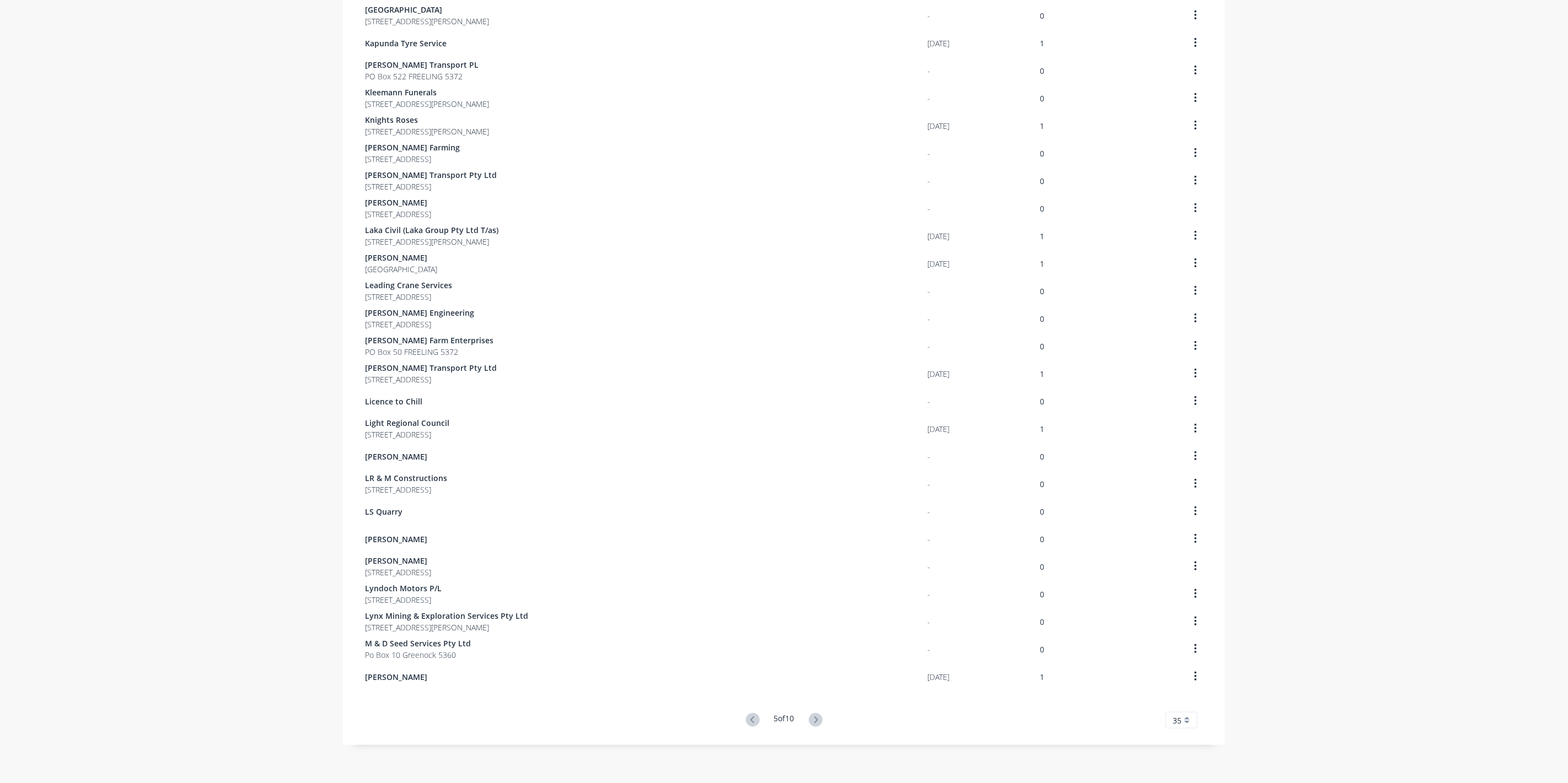
click at [814, 722] on icon at bounding box center [816, 720] width 14 height 14
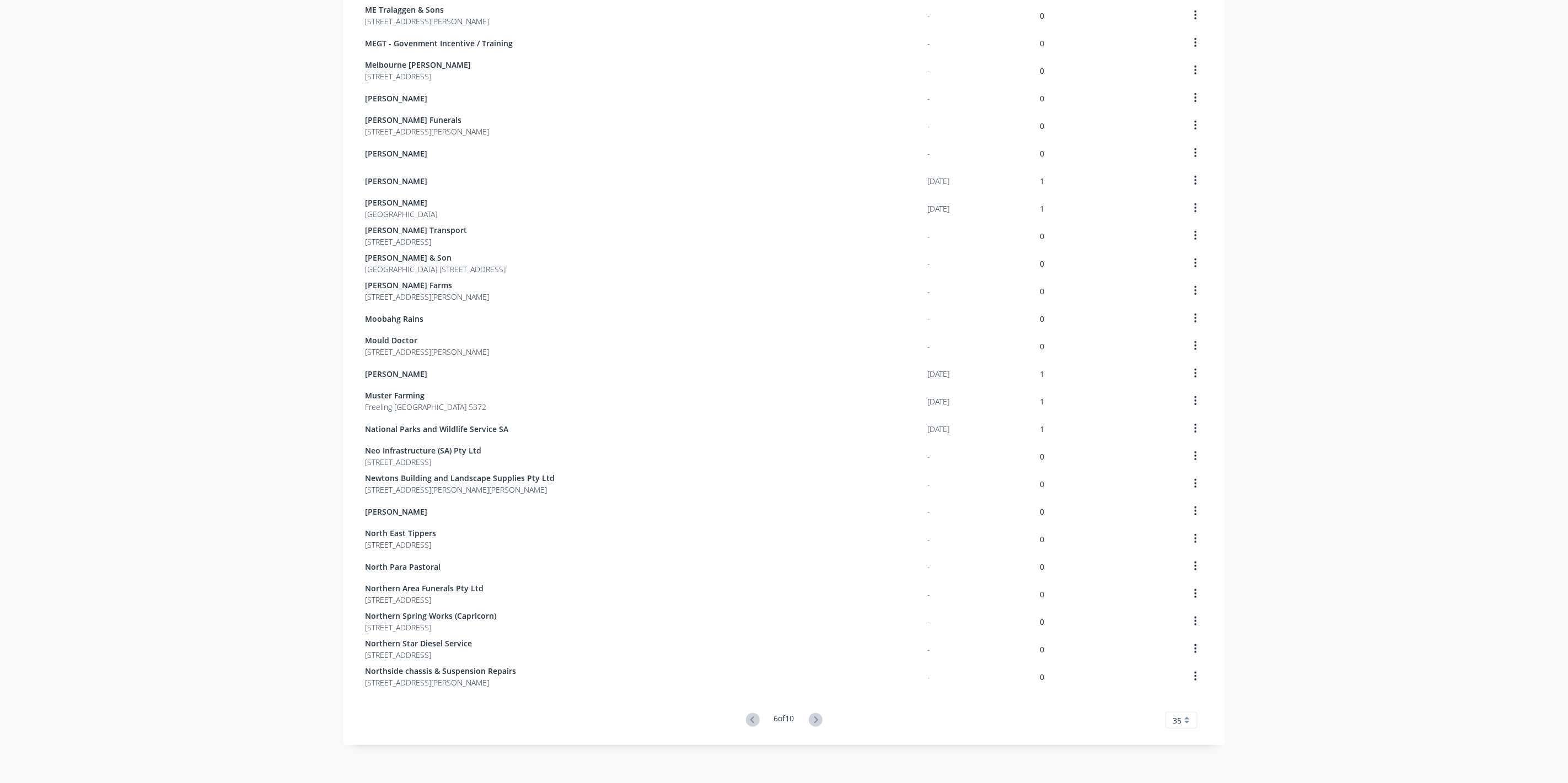
click at [814, 722] on icon at bounding box center [816, 720] width 14 height 14
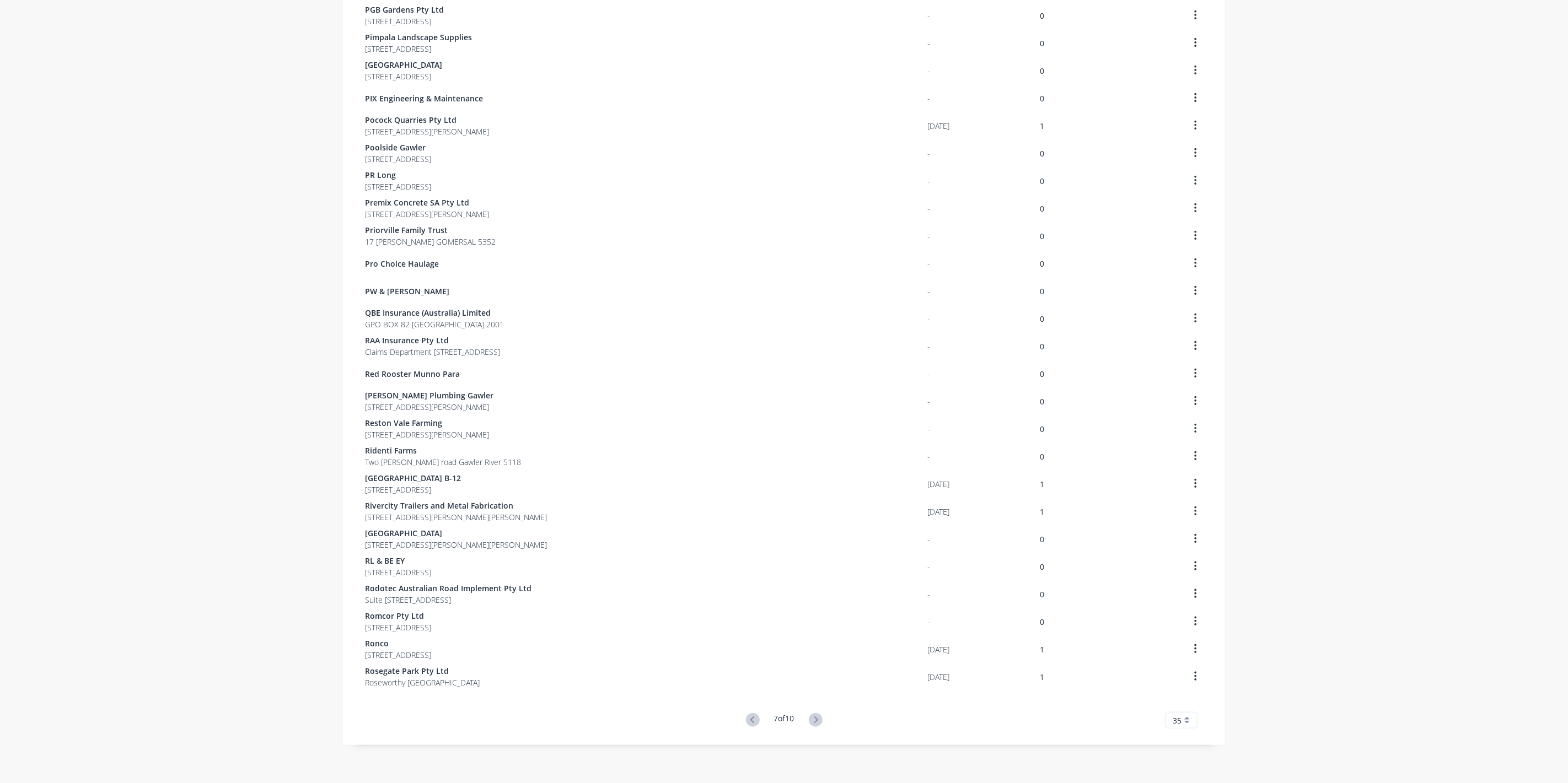
click at [814, 722] on icon at bounding box center [816, 720] width 14 height 14
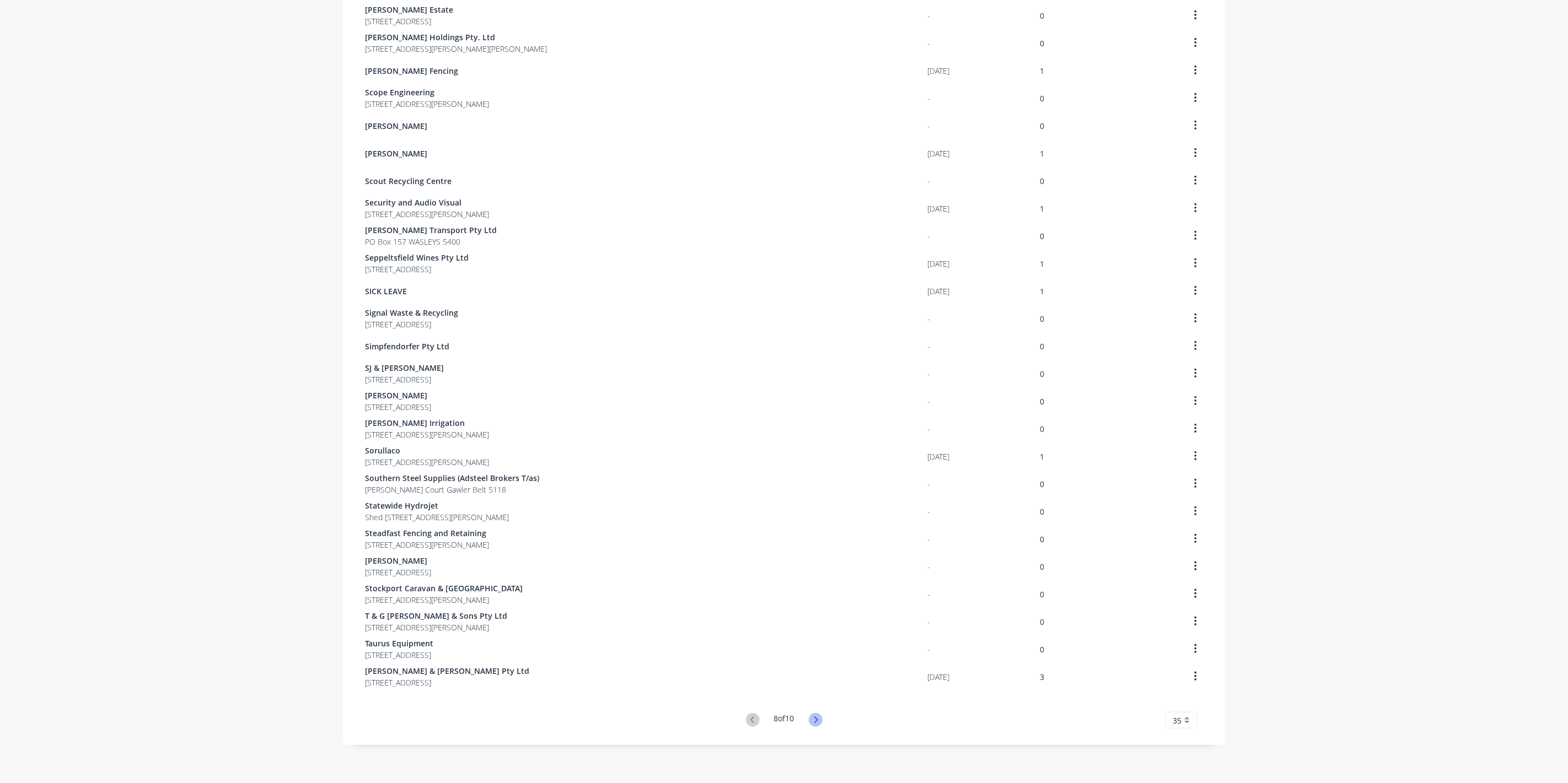
click at [814, 722] on icon at bounding box center [816, 720] width 14 height 14
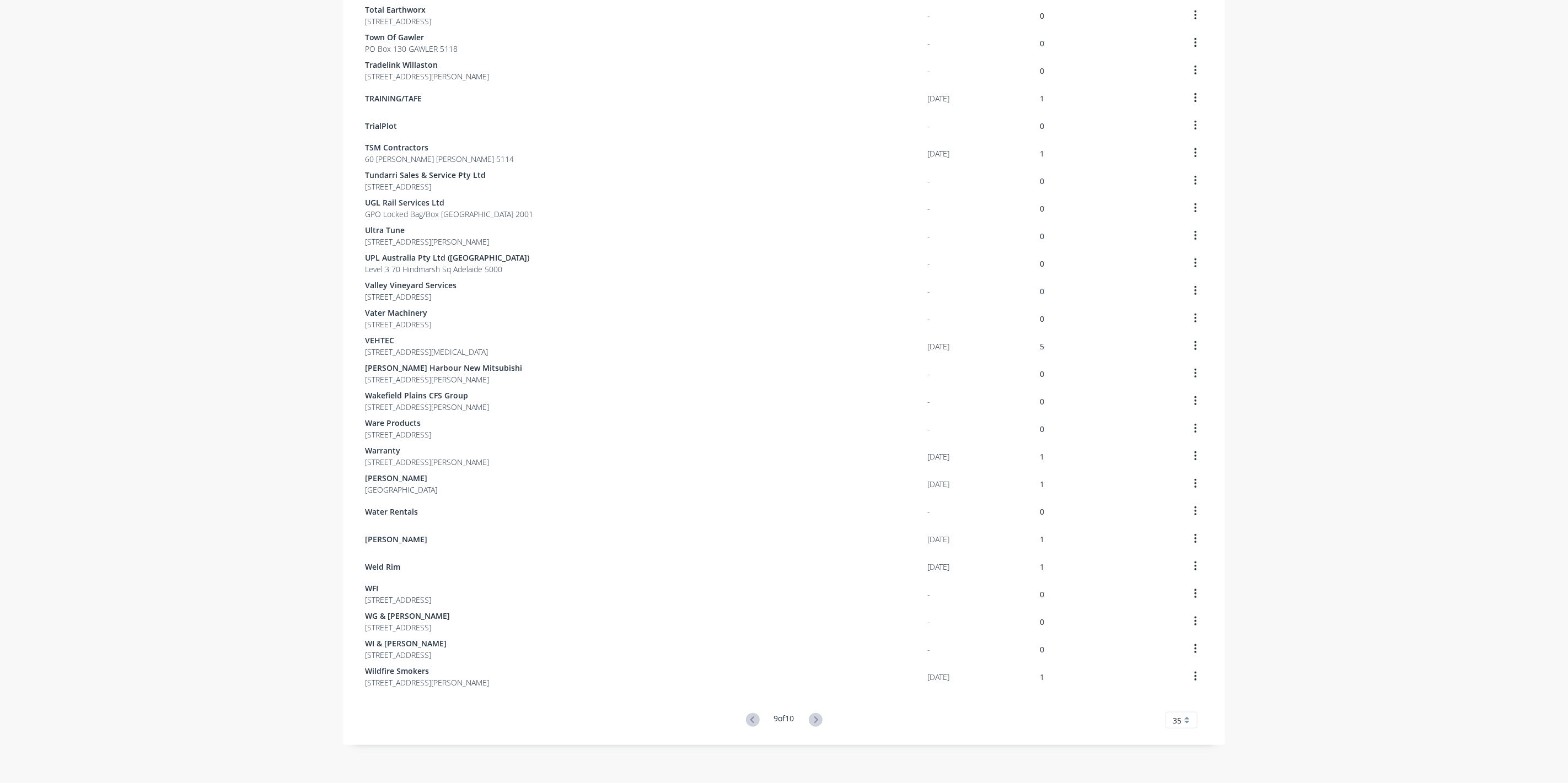
click at [814, 722] on icon at bounding box center [816, 720] width 14 height 14
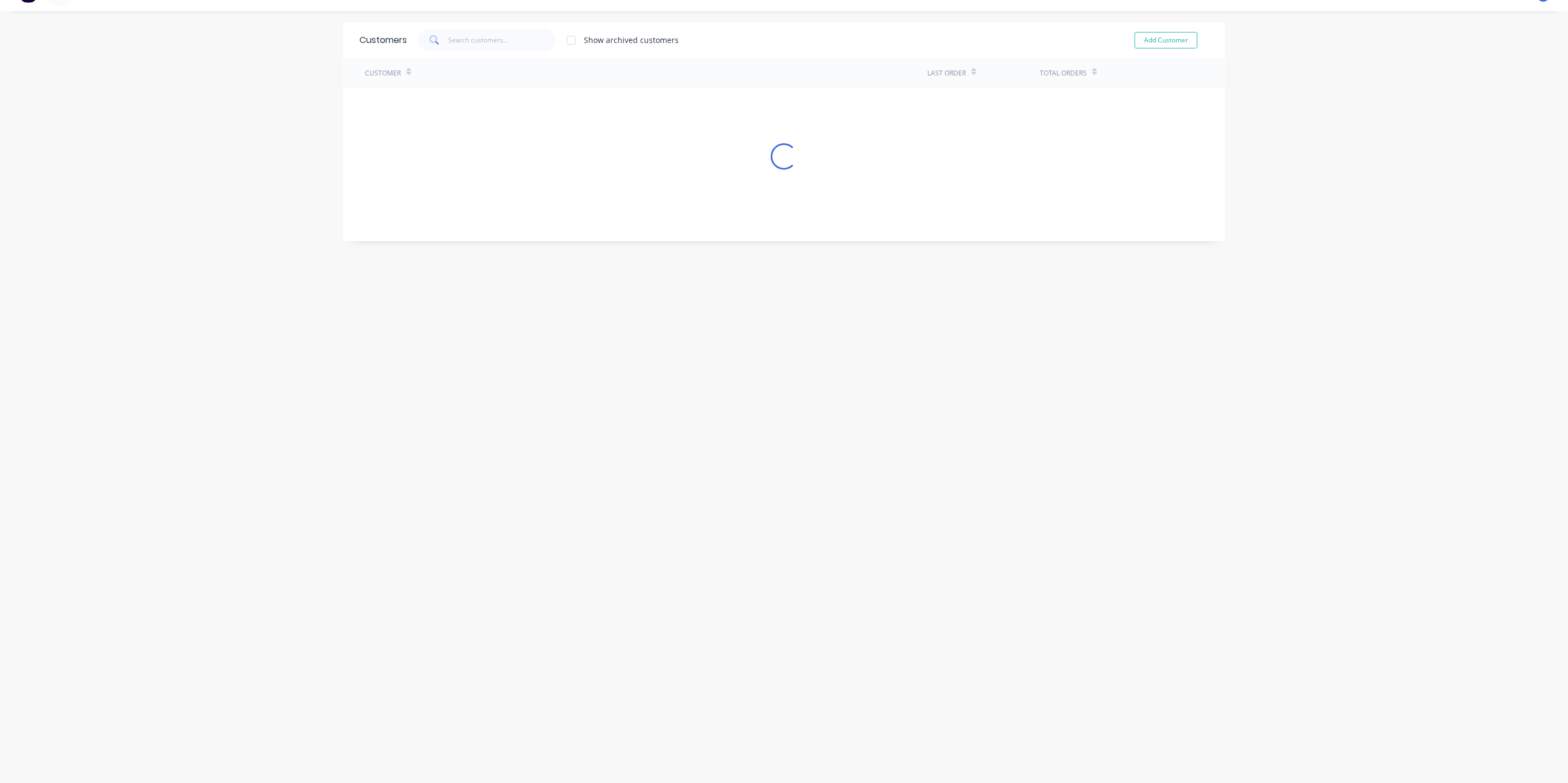
scroll to position [22, 0]
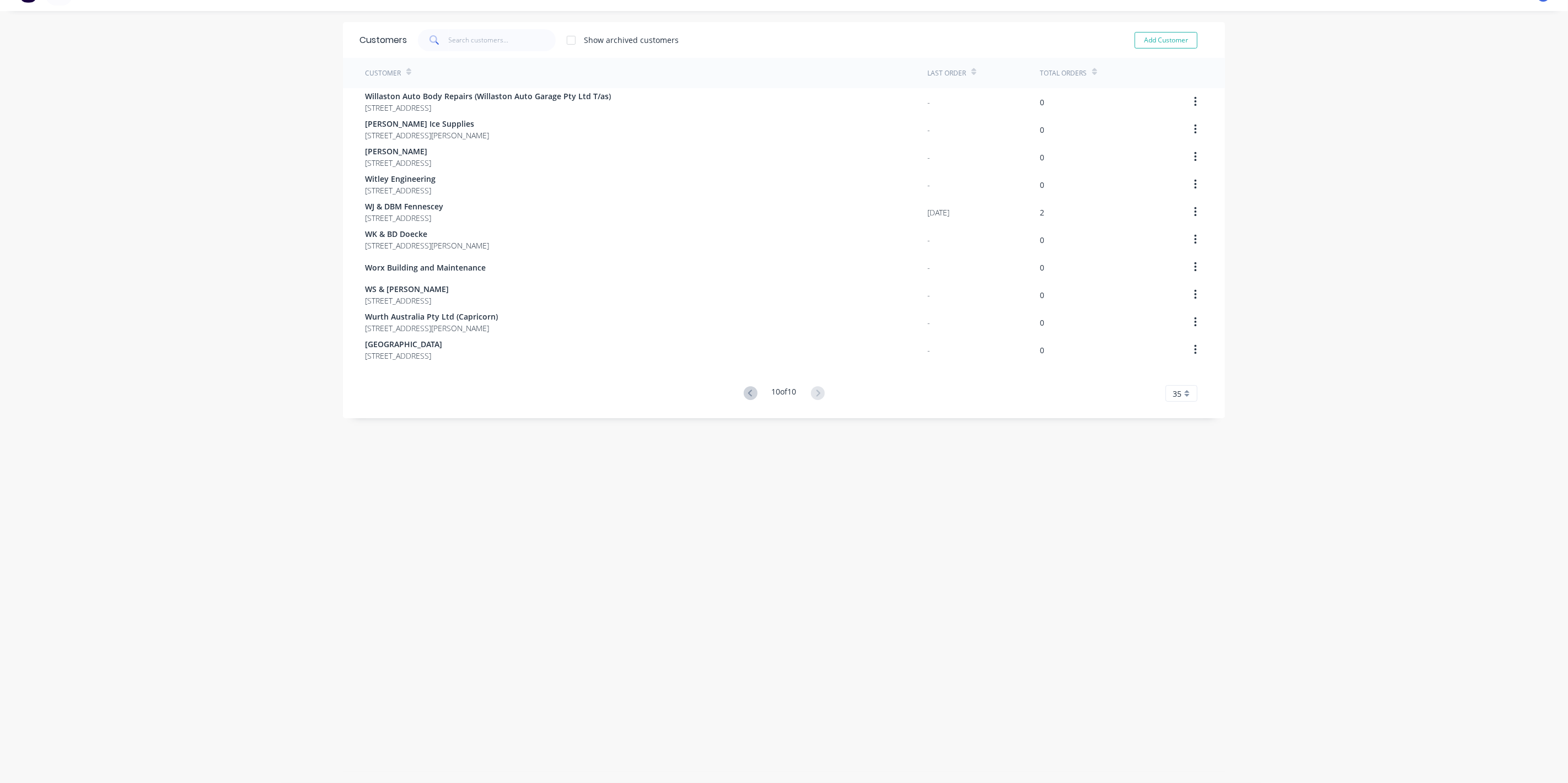
click at [748, 397] on icon at bounding box center [751, 393] width 14 height 14
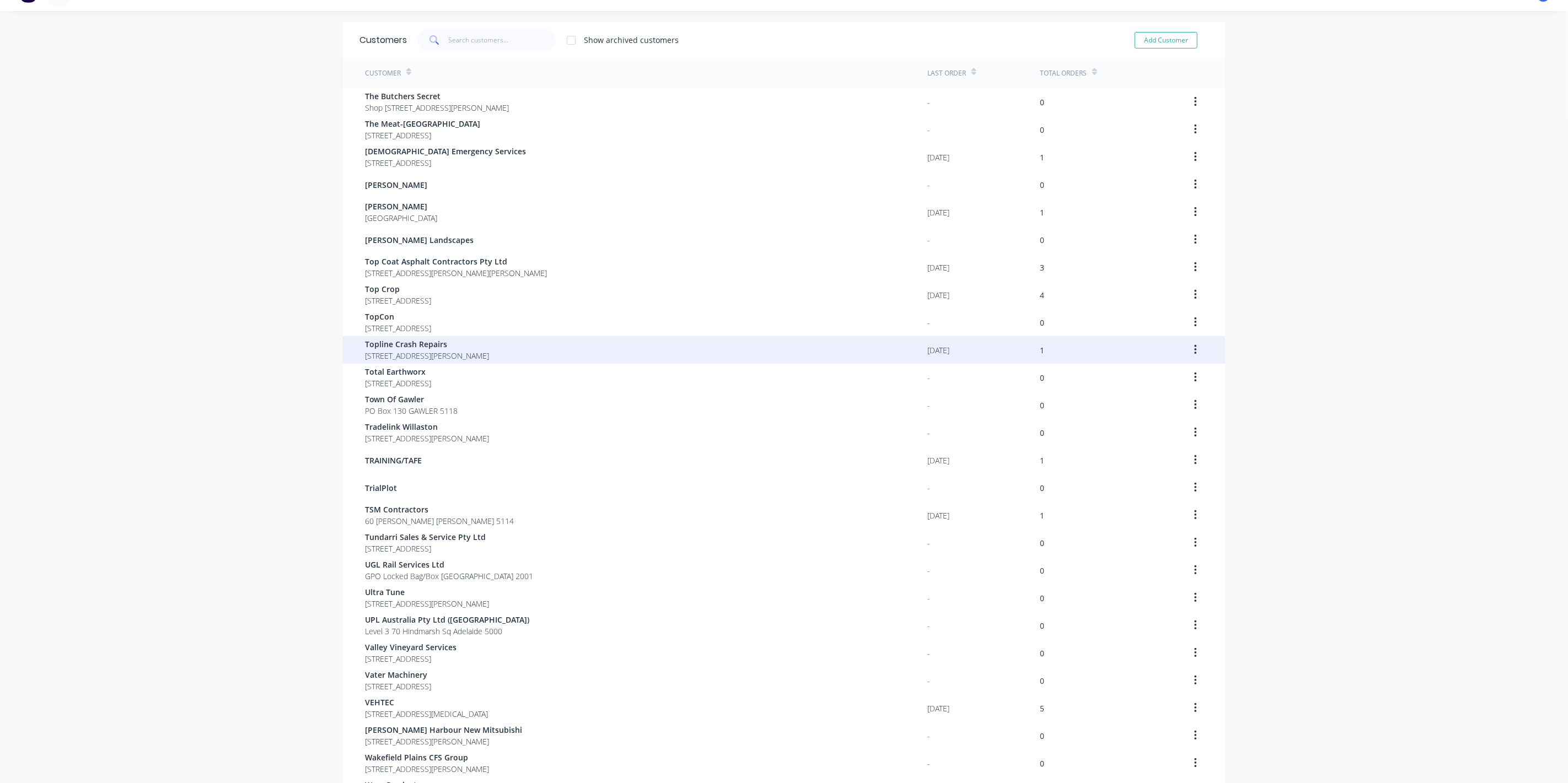
click at [412, 345] on span "Topline Crash Repairs" at bounding box center [427, 344] width 124 height 11
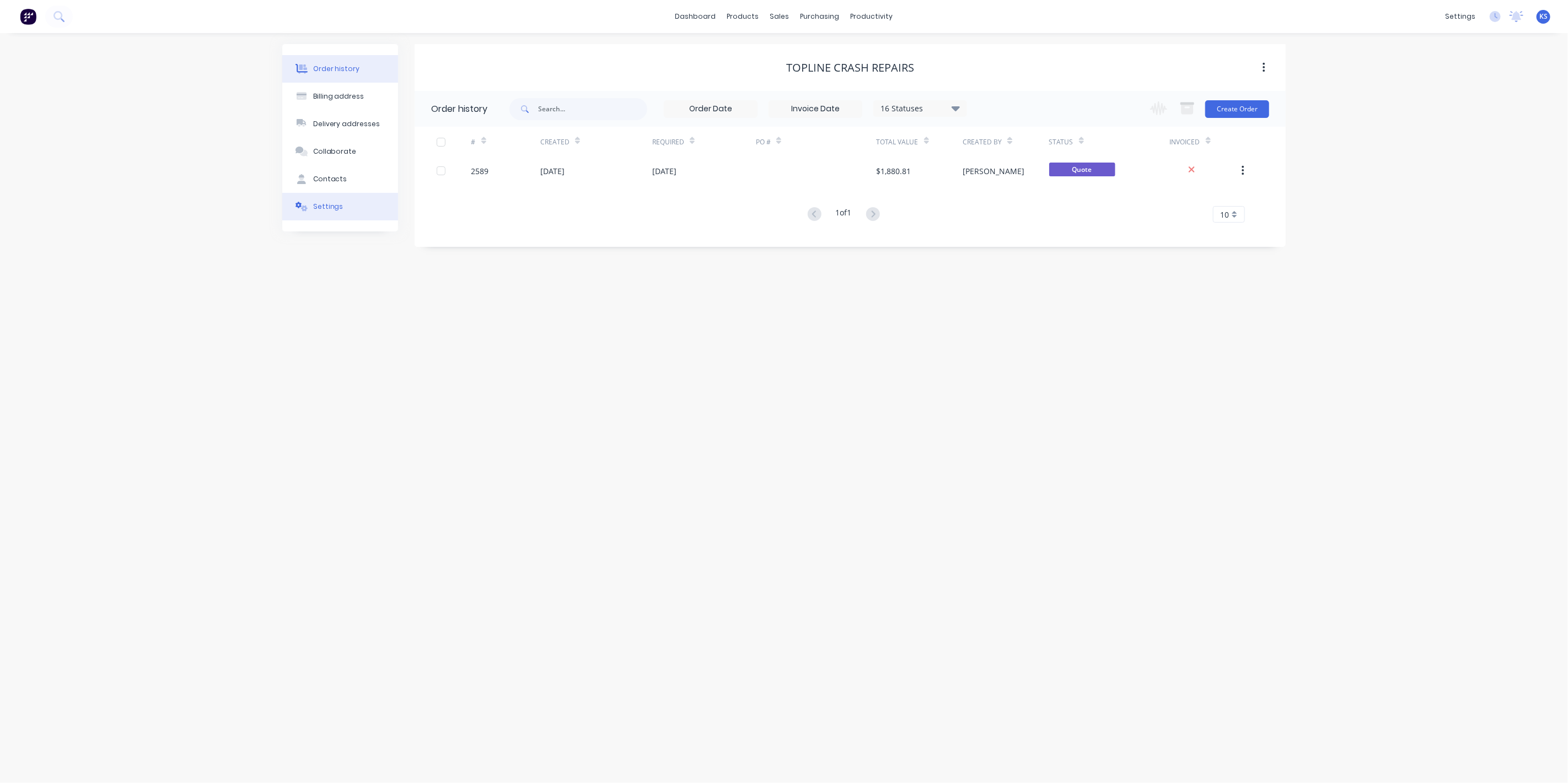
click at [342, 202] on button "Settings" at bounding box center [340, 206] width 116 height 28
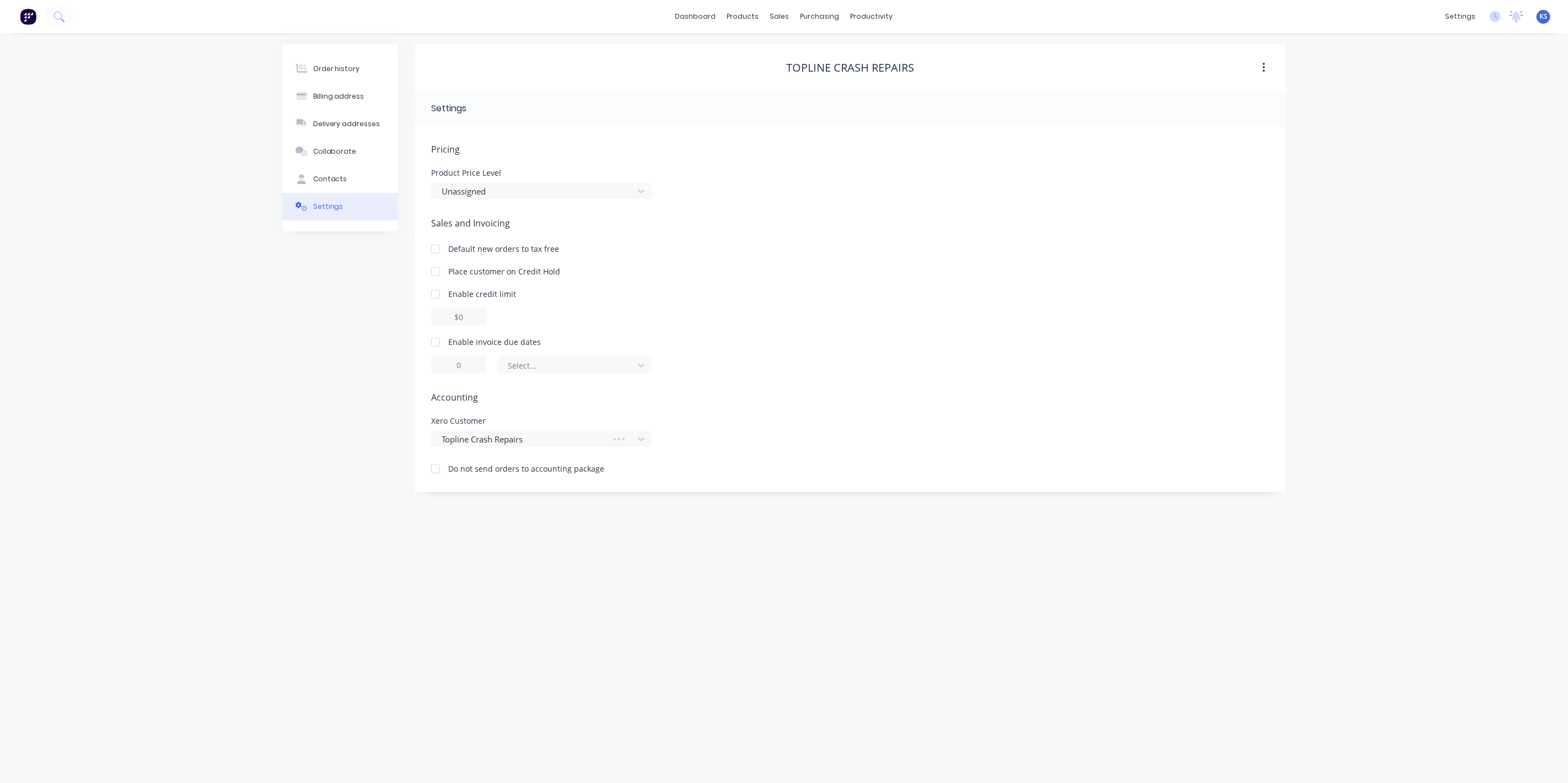
click at [433, 343] on div at bounding box center [435, 342] width 22 height 22
click at [522, 361] on div at bounding box center [568, 366] width 122 height 14
click at [541, 435] on div "day(s) after the invoice date" at bounding box center [574, 430] width 155 height 20
type input "0"
click at [315, 331] on div "Order history Billing address Delivery addresses Collaborate Contacts Settings" at bounding box center [340, 268] width 116 height 448
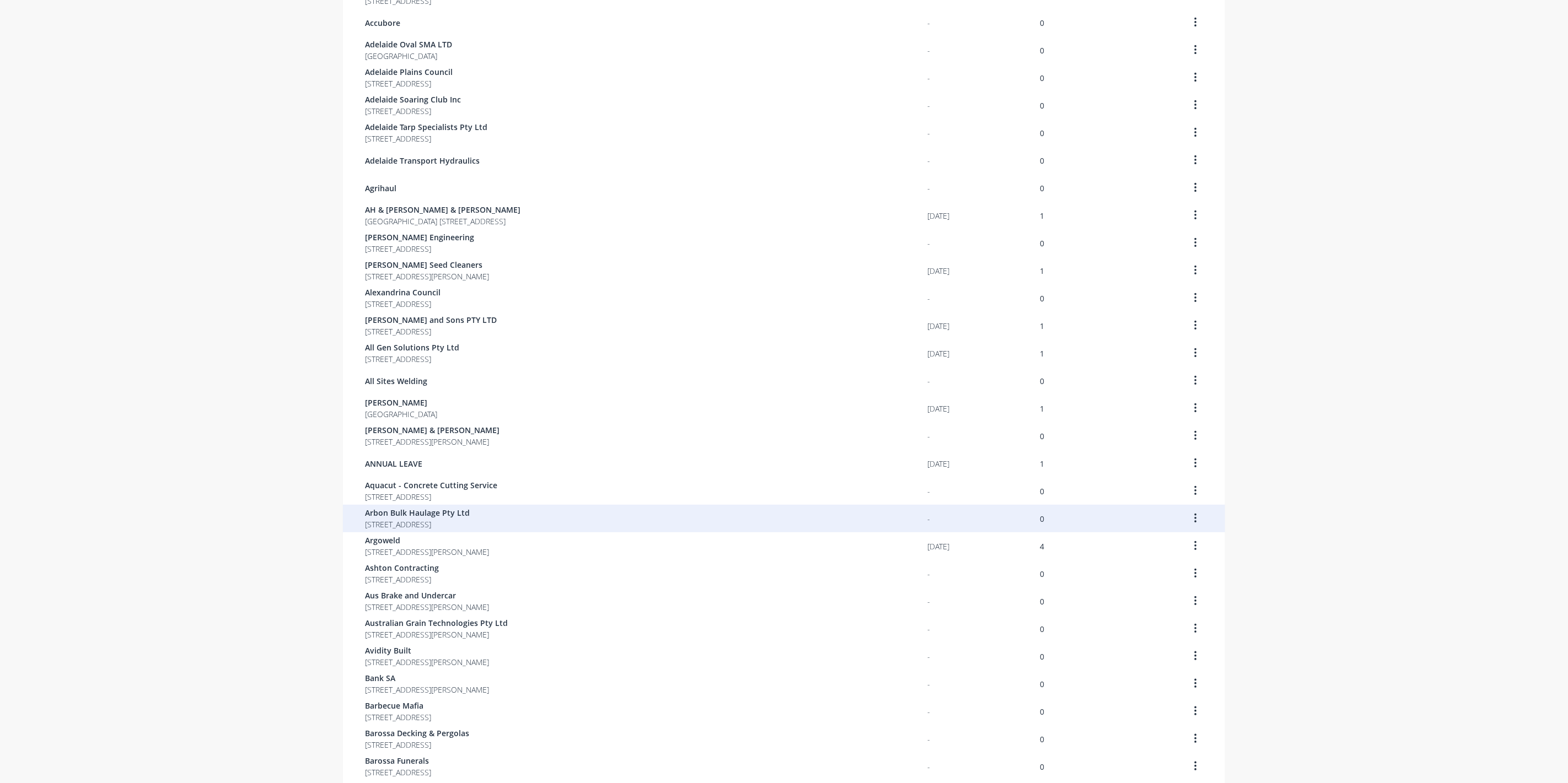
scroll to position [384, 0]
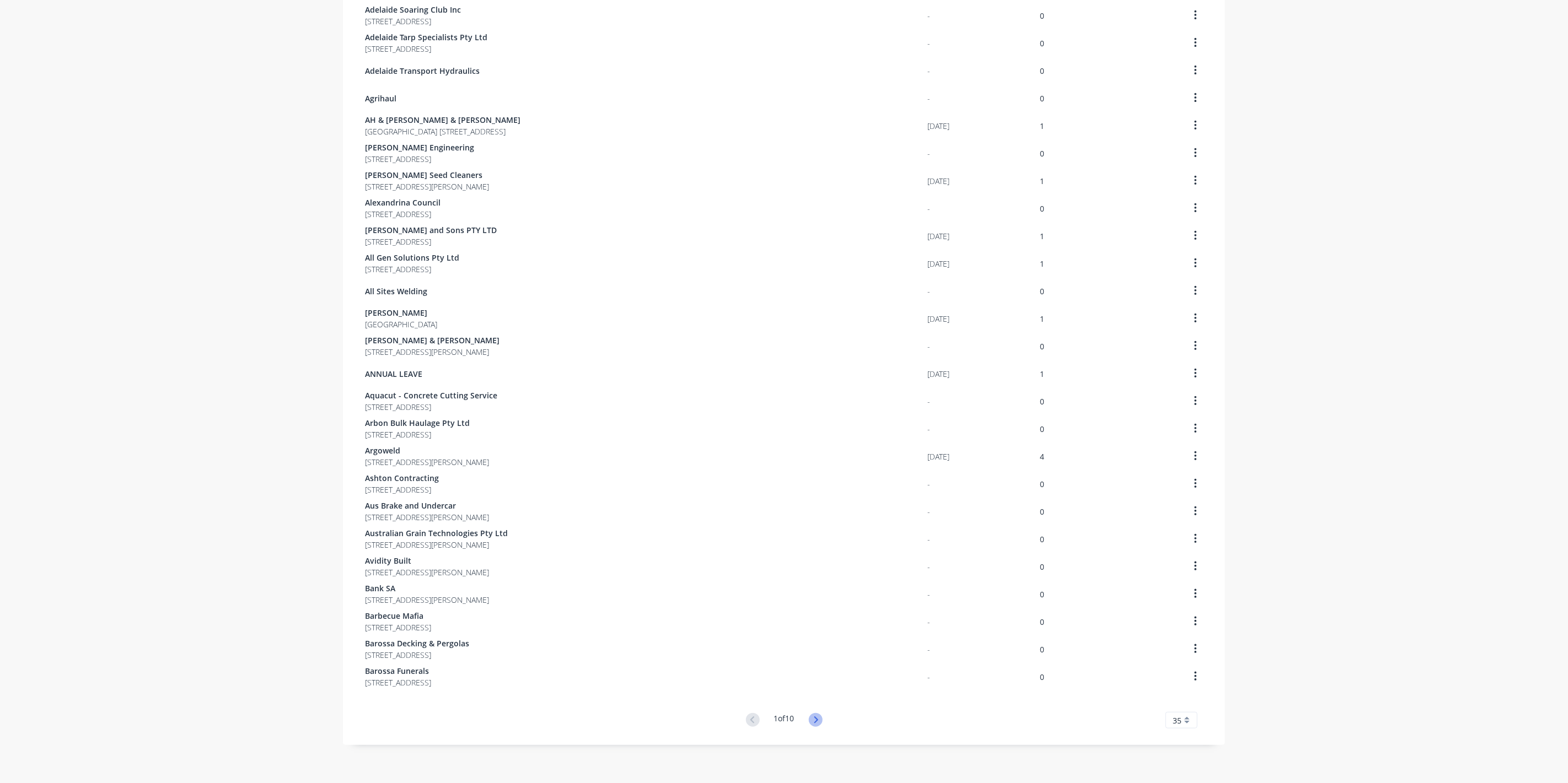
click at [814, 723] on icon at bounding box center [816, 720] width 14 height 14
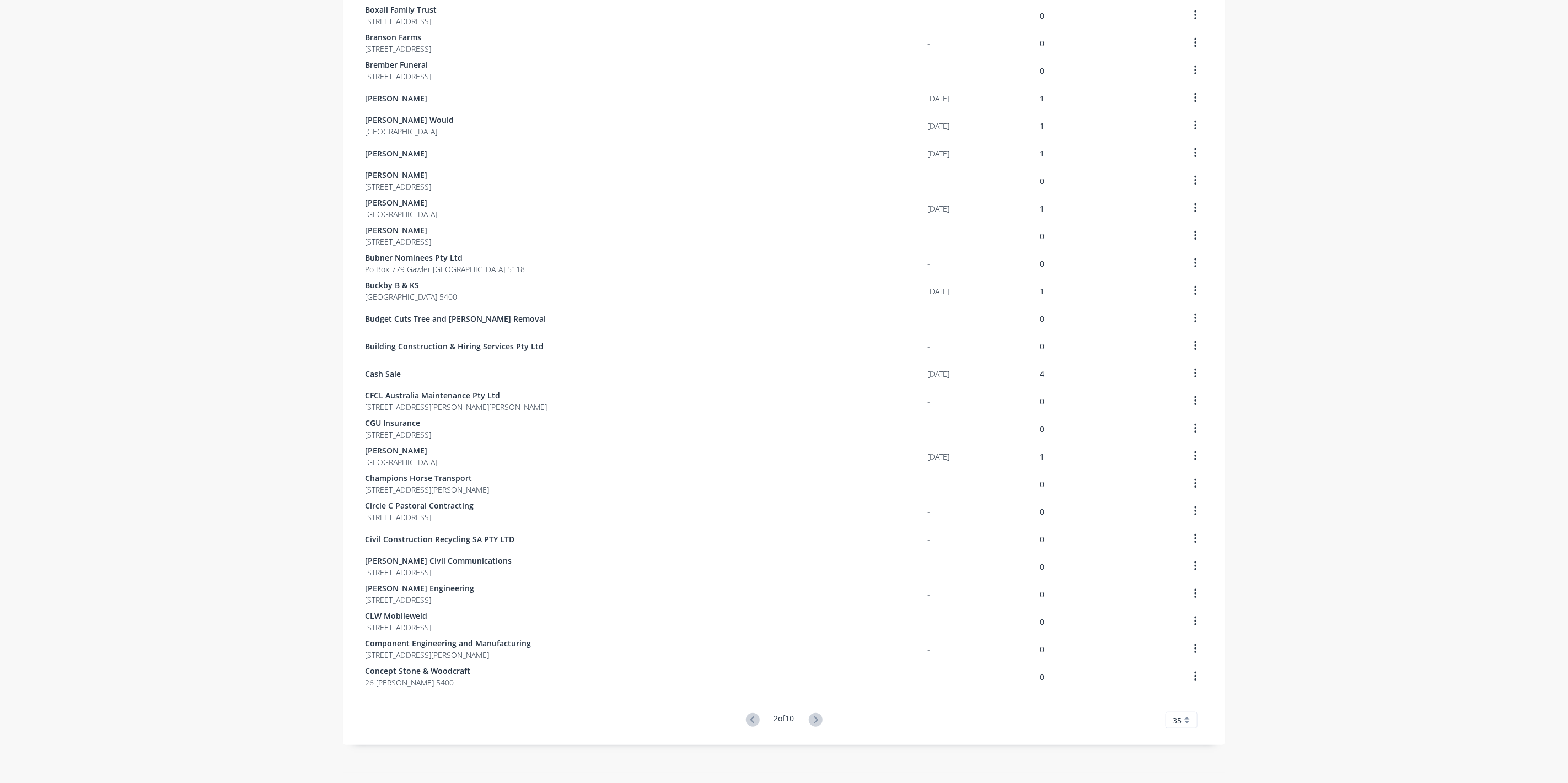
click at [814, 723] on icon at bounding box center [816, 720] width 14 height 14
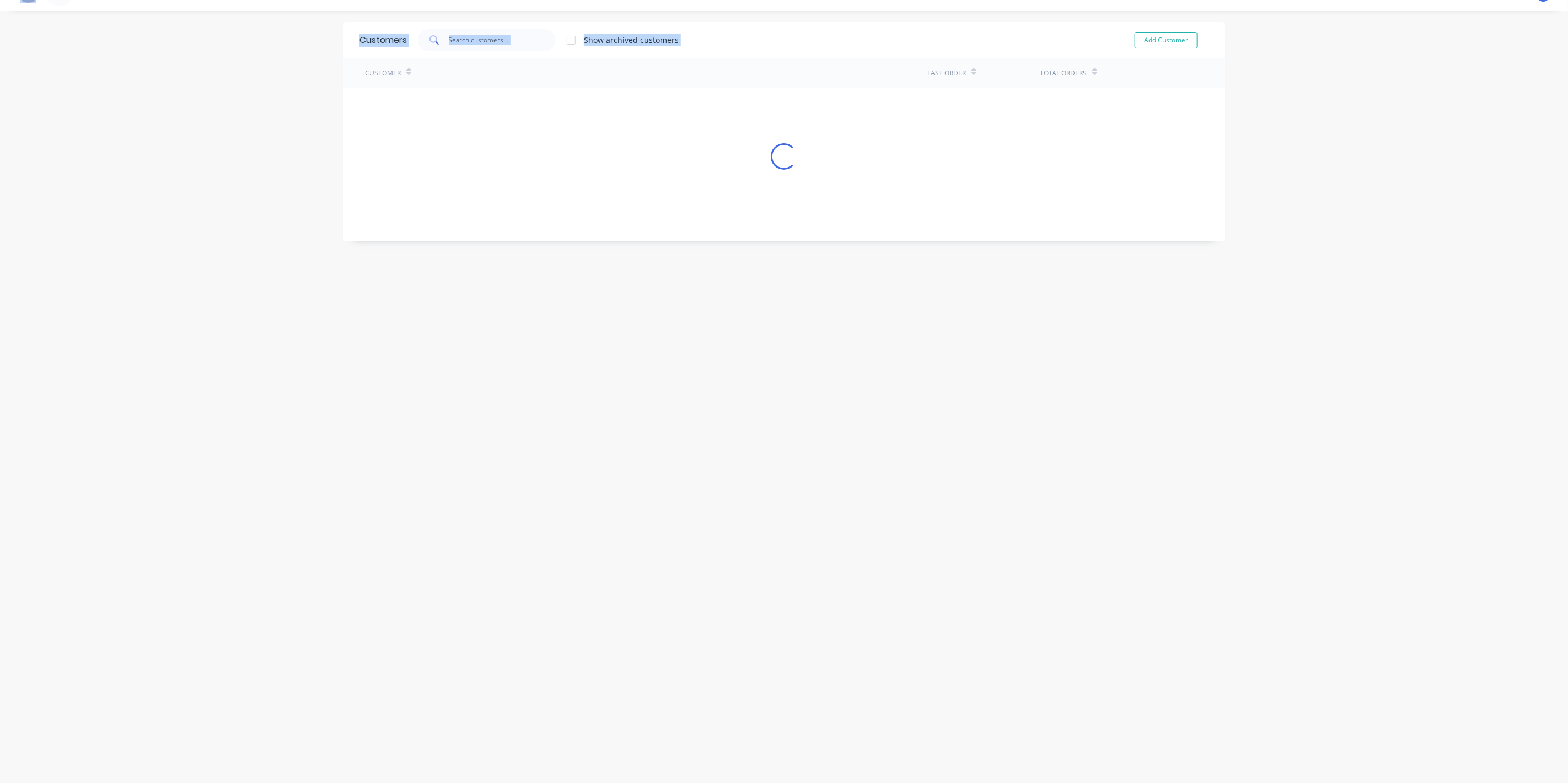
click at [814, 724] on div "Customers Show archived customers Add Customer Customer Last Order Total Orders…" at bounding box center [784, 396] width 882 height 750
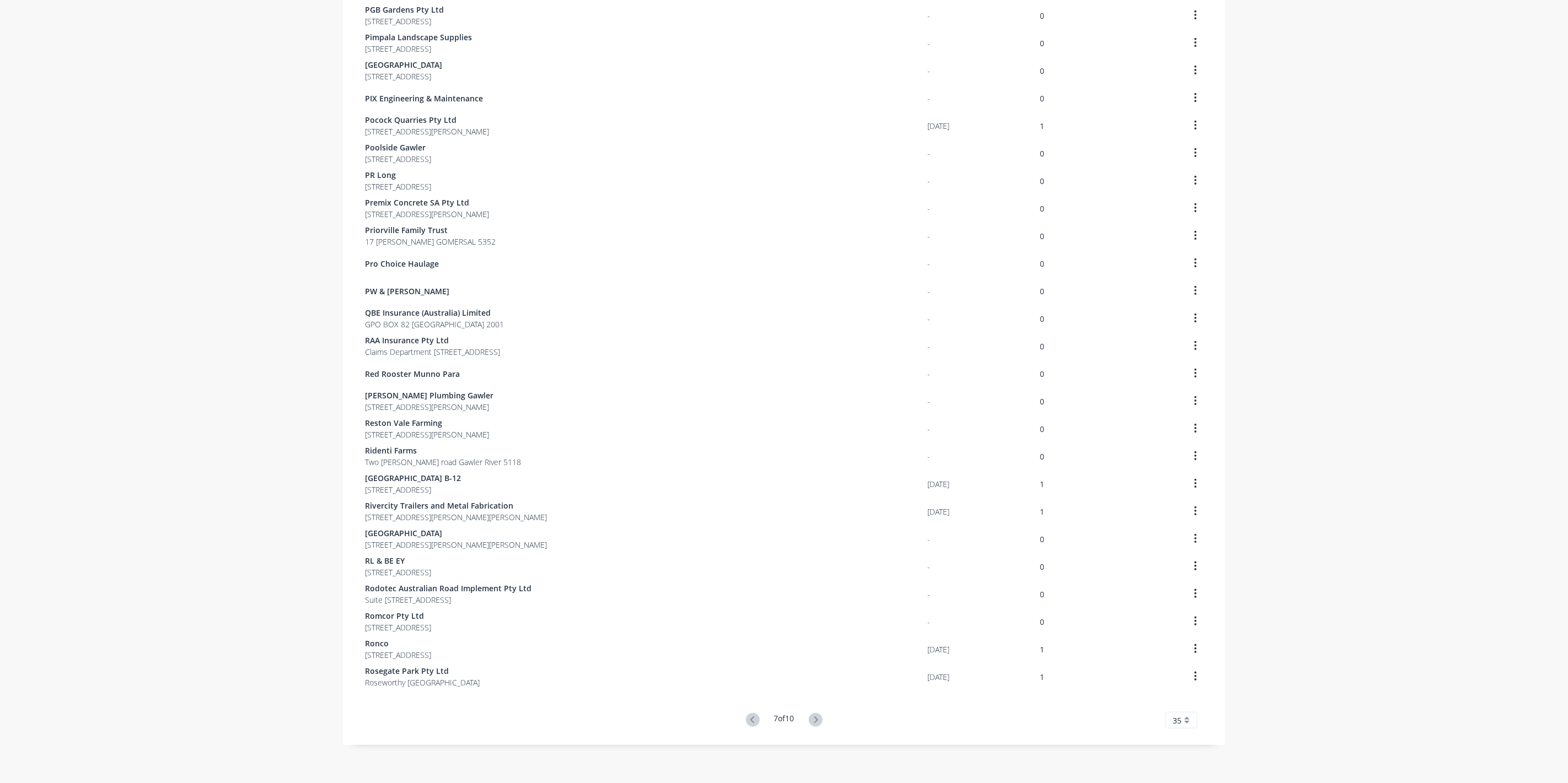
click at [814, 724] on icon at bounding box center [816, 720] width 14 height 14
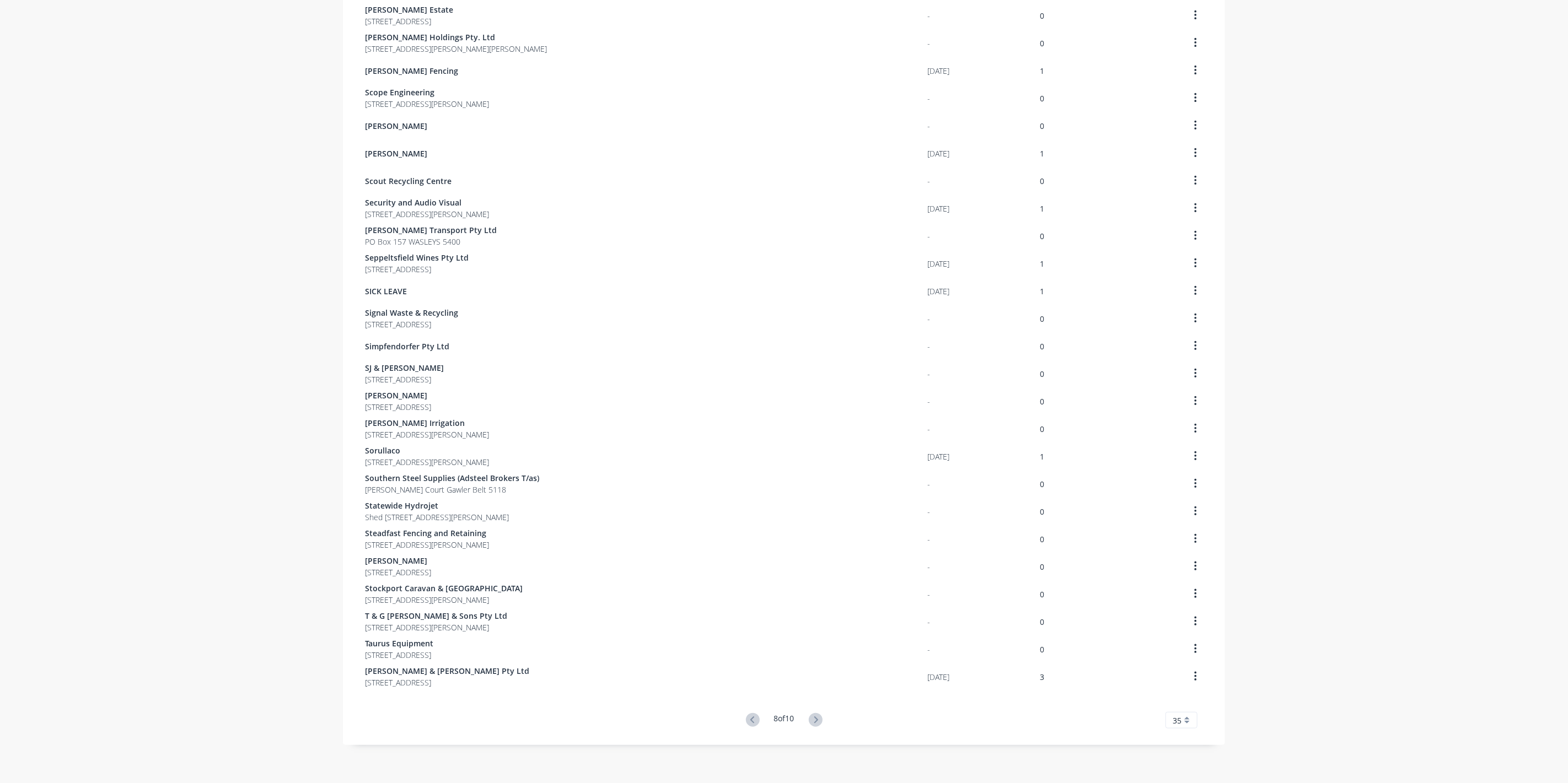
click at [814, 724] on icon at bounding box center [816, 720] width 14 height 14
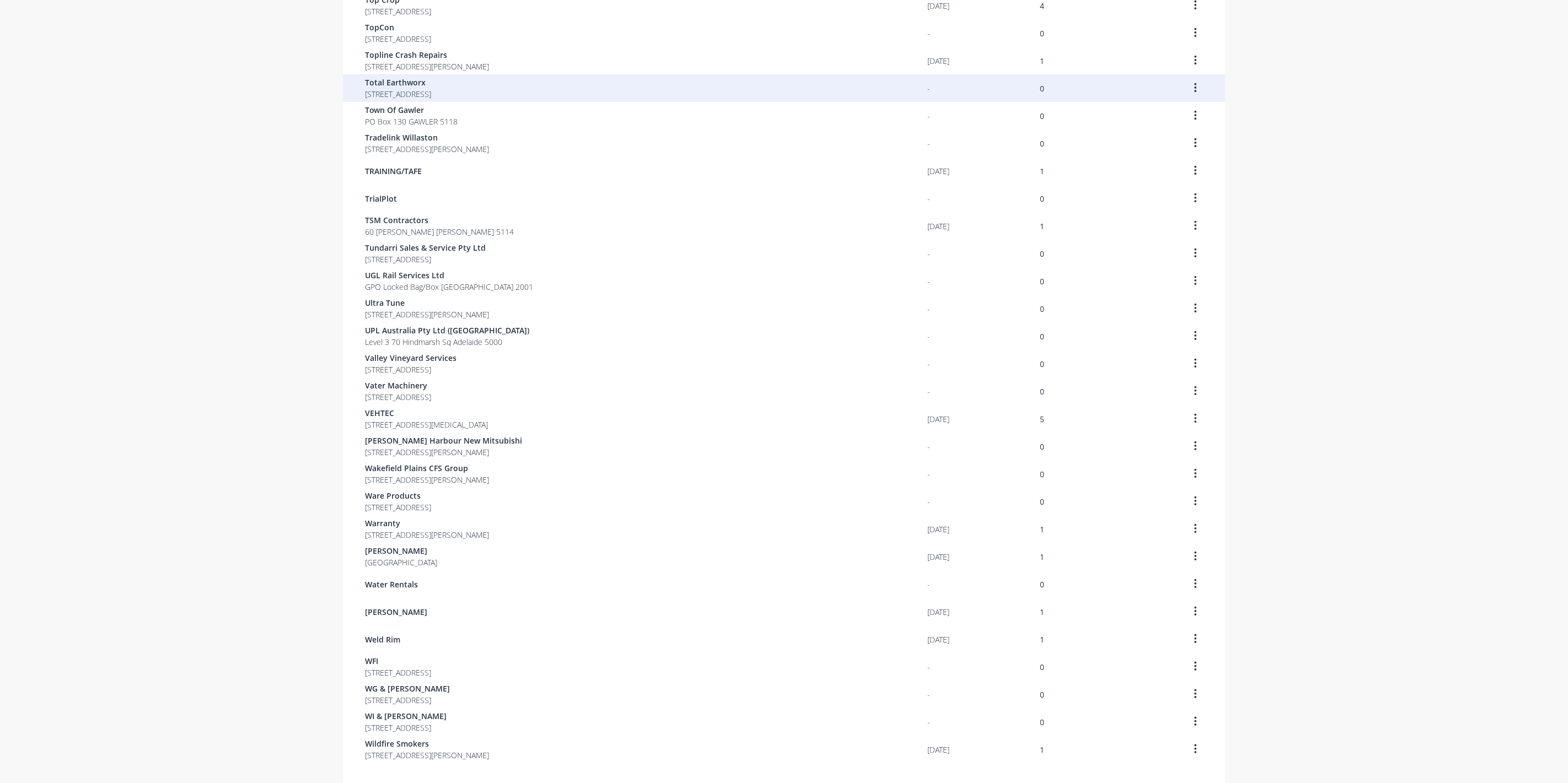
scroll to position [261, 0]
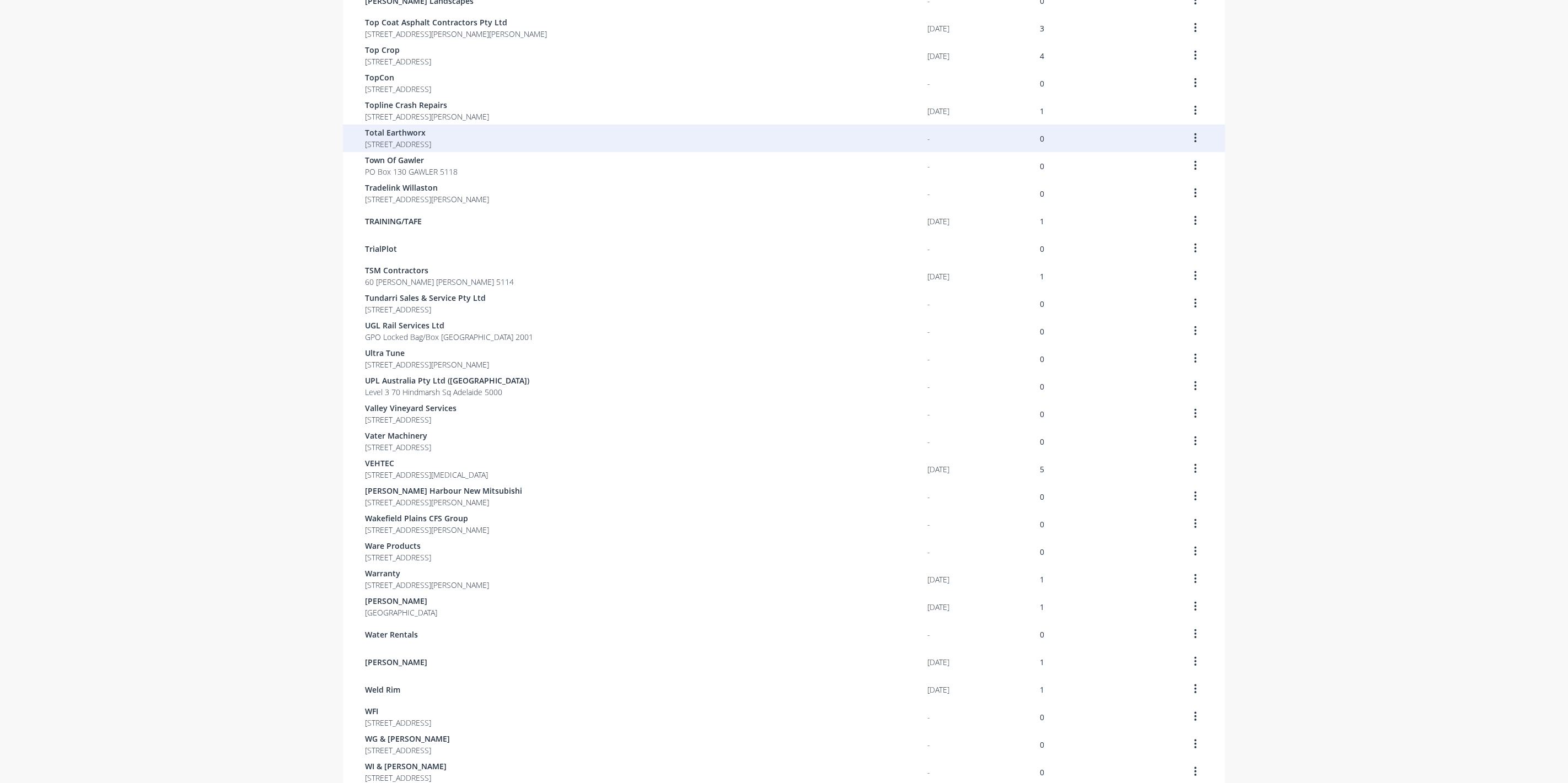
click at [388, 136] on span "Total Earthworx" at bounding box center [398, 132] width 66 height 11
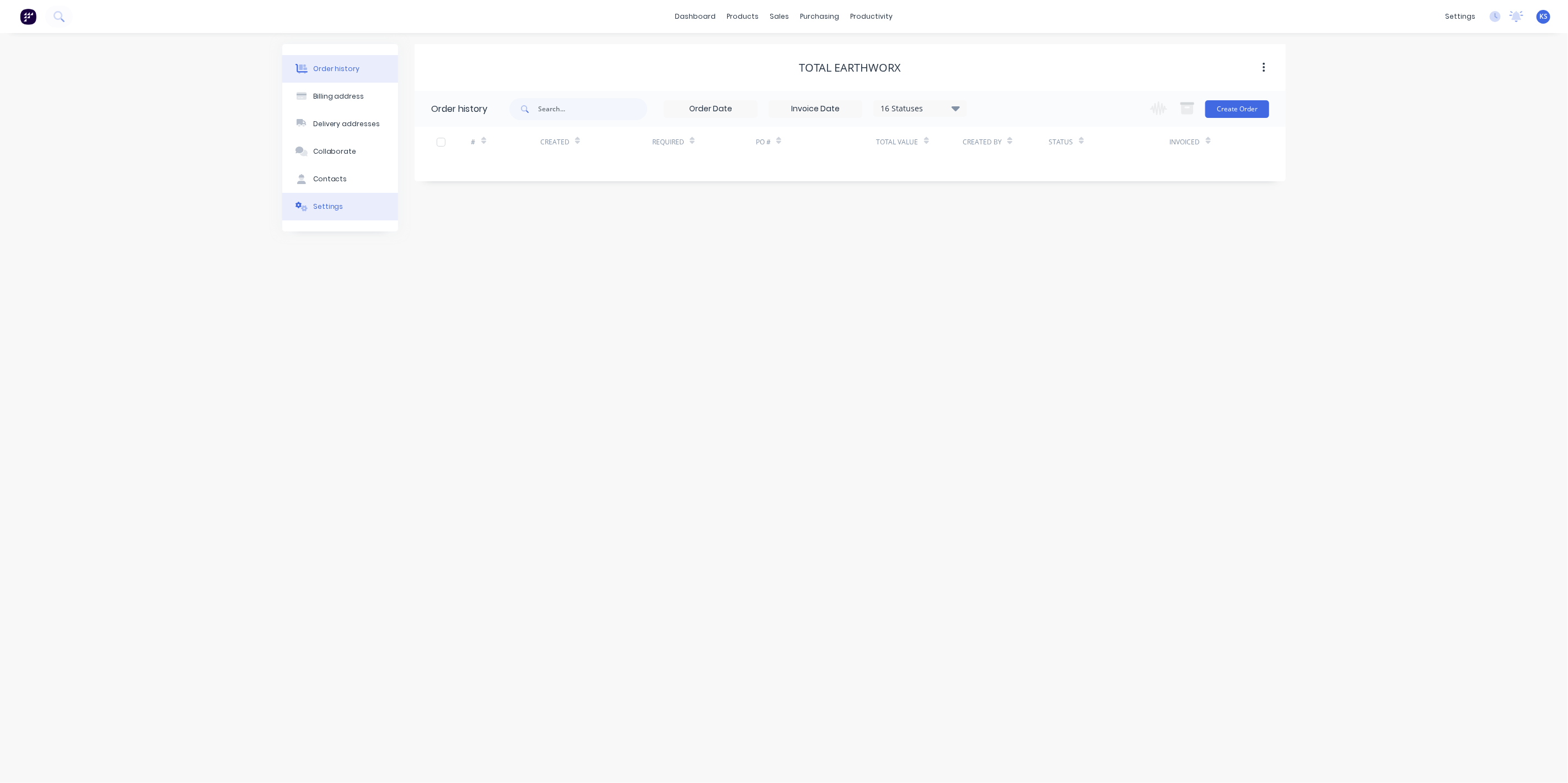
click at [337, 196] on button "Settings" at bounding box center [340, 206] width 116 height 28
click at [439, 337] on div at bounding box center [435, 342] width 22 height 22
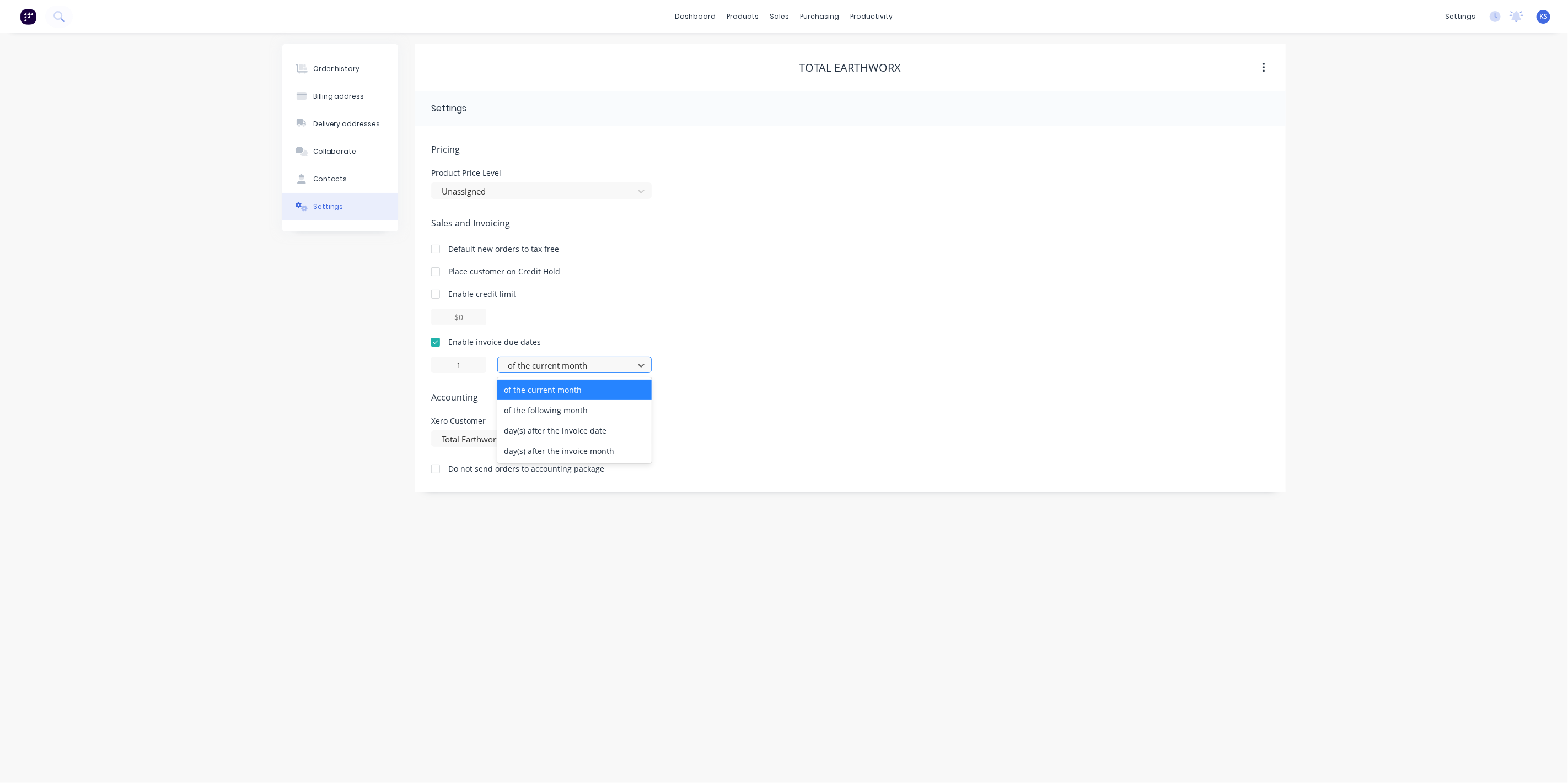
click at [538, 363] on div at bounding box center [568, 366] width 122 height 14
click at [538, 432] on div "day(s) after the invoice date" at bounding box center [574, 430] width 155 height 20
type input "0"
drag, startPoint x: 348, startPoint y: 360, endPoint x: 239, endPoint y: 223, distance: 175.1
click at [340, 345] on div "Order history Billing address Delivery addresses Collaborate Contacts Settings" at bounding box center [340, 268] width 116 height 448
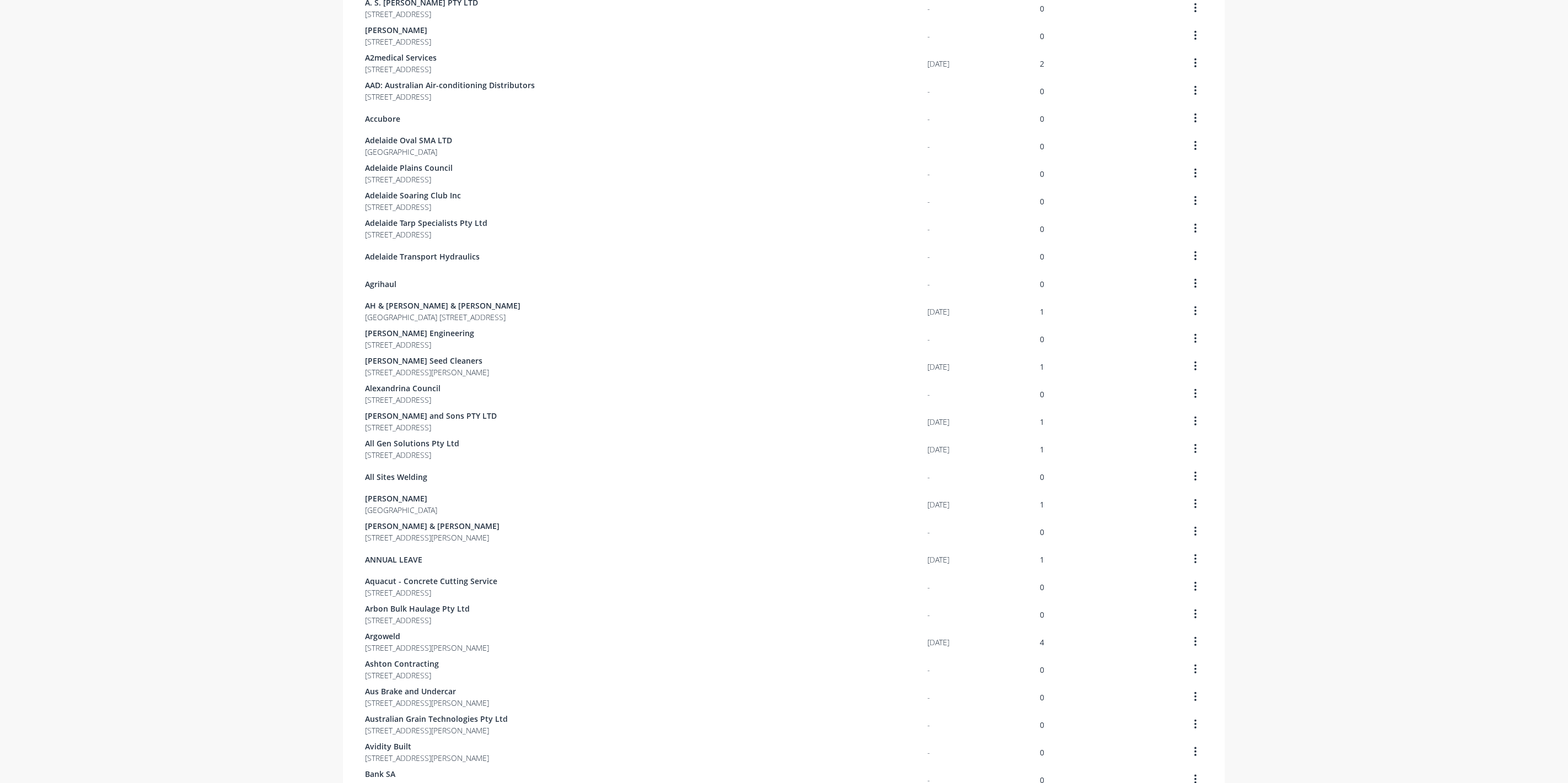
scroll to position [384, 0]
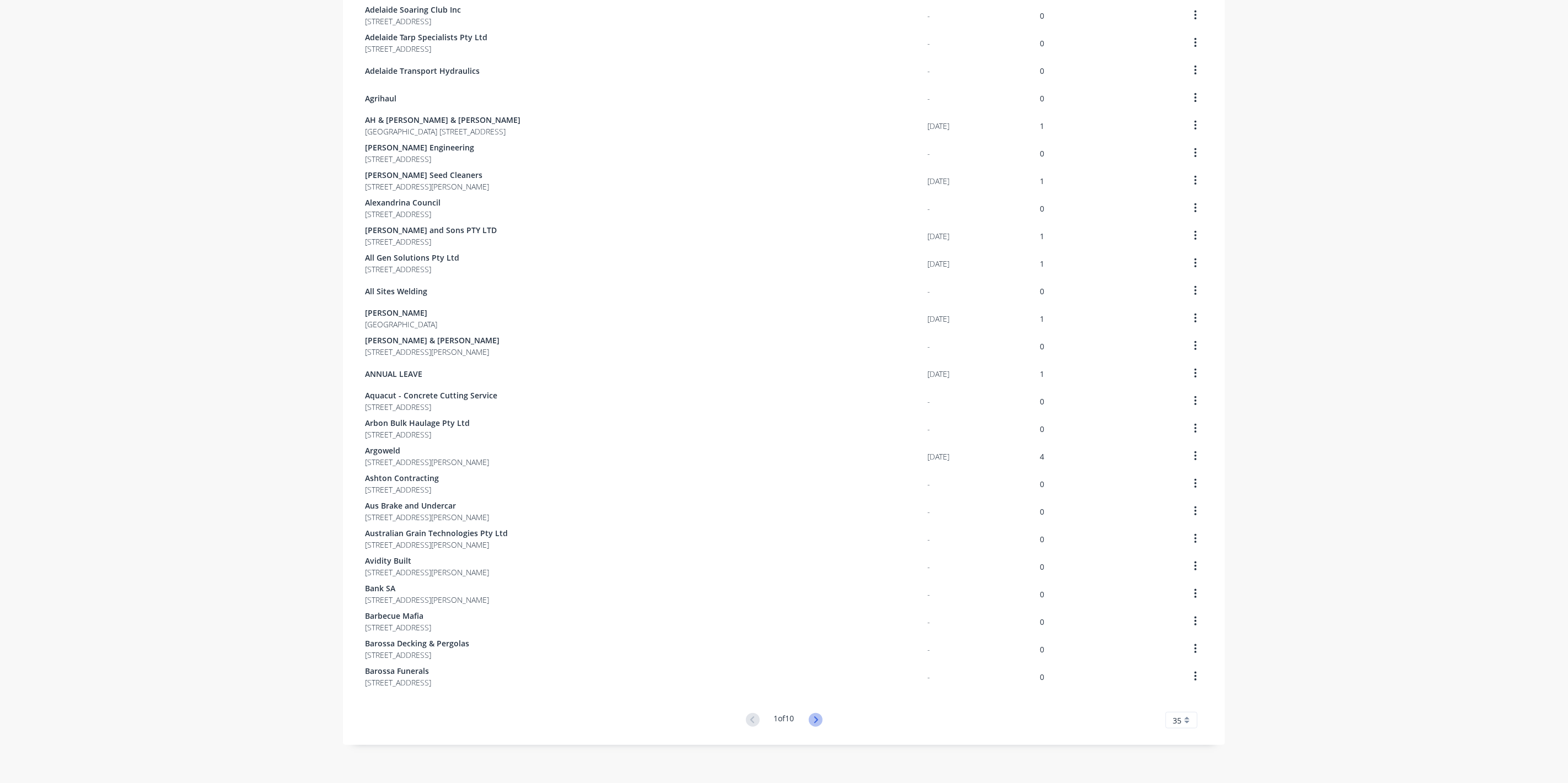
click at [816, 717] on icon at bounding box center [816, 720] width 14 height 14
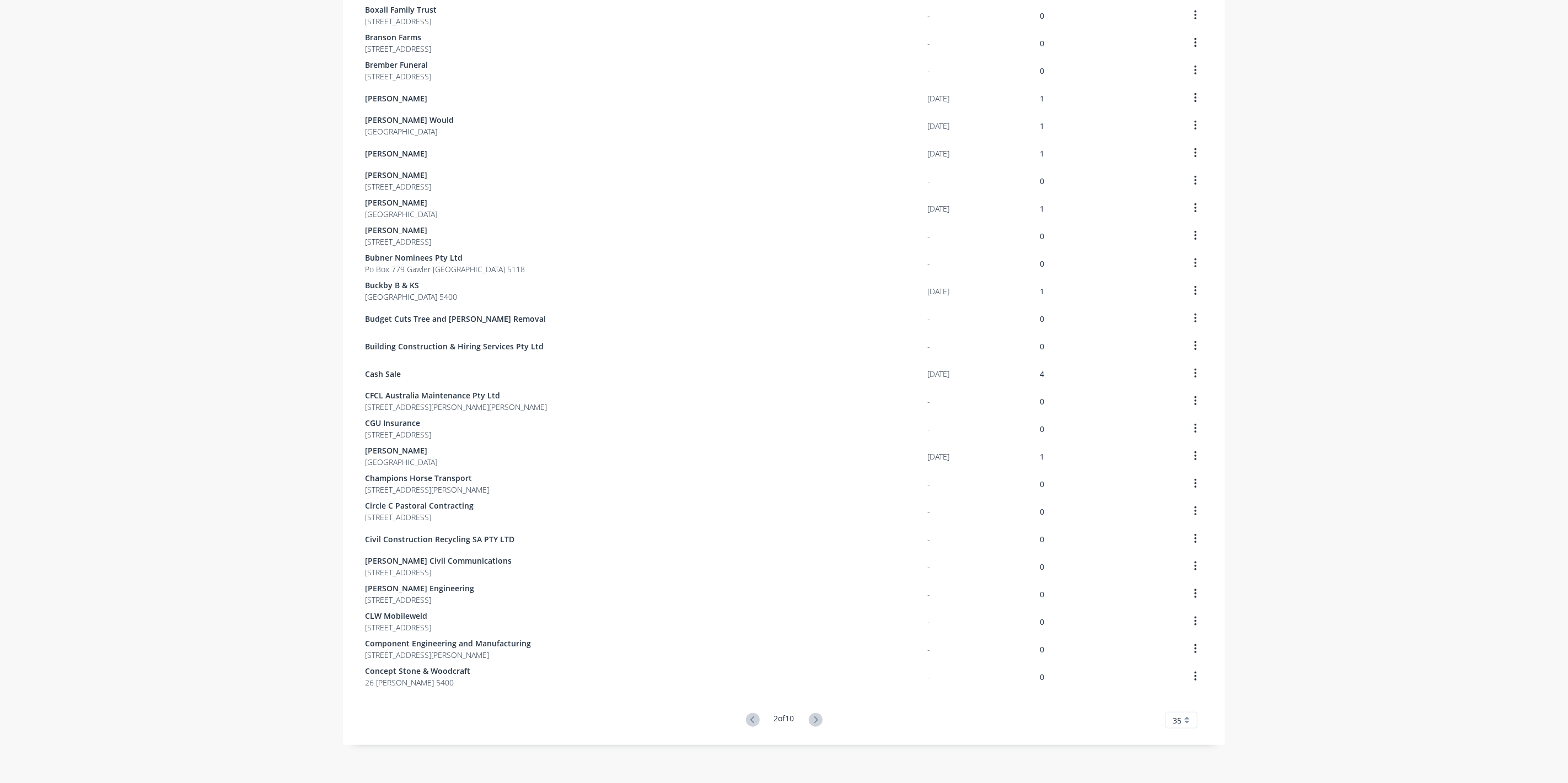
click at [819, 717] on icon at bounding box center [816, 720] width 14 height 14
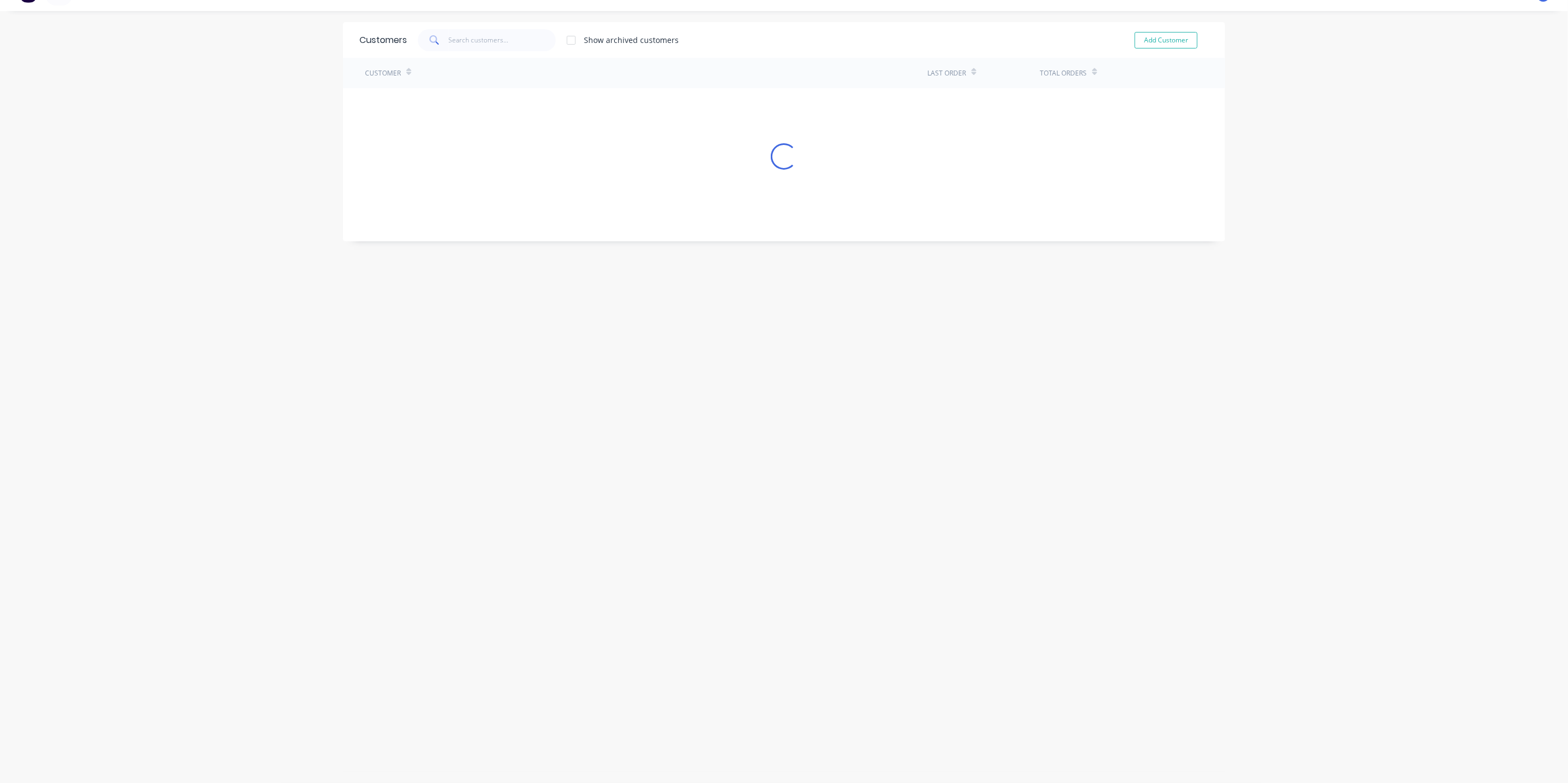
click at [819, 717] on div "Customers Show archived customers Add Customer Customer Last Order Total Orders…" at bounding box center [784, 396] width 882 height 750
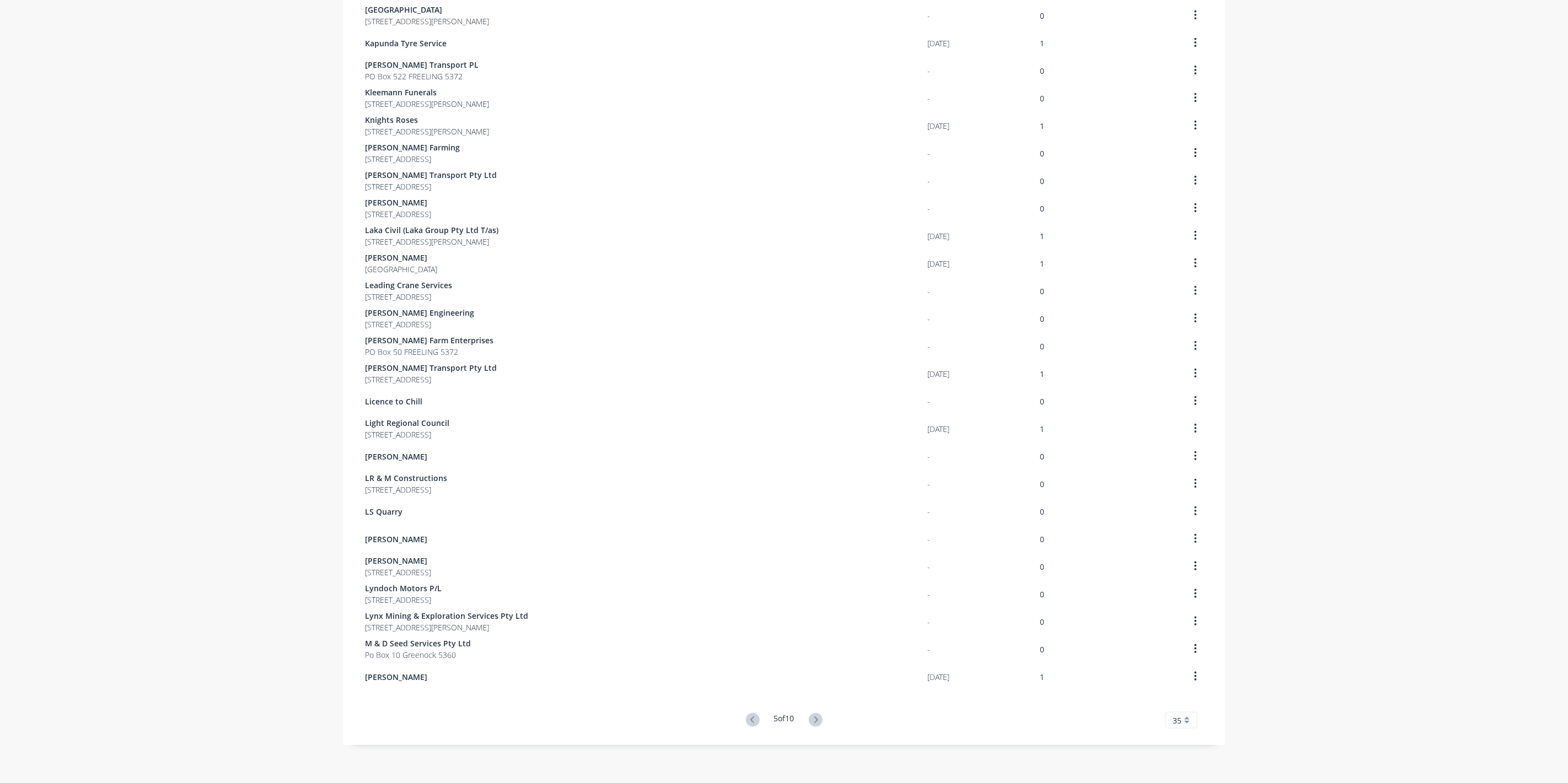
click at [819, 723] on icon at bounding box center [816, 720] width 14 height 14
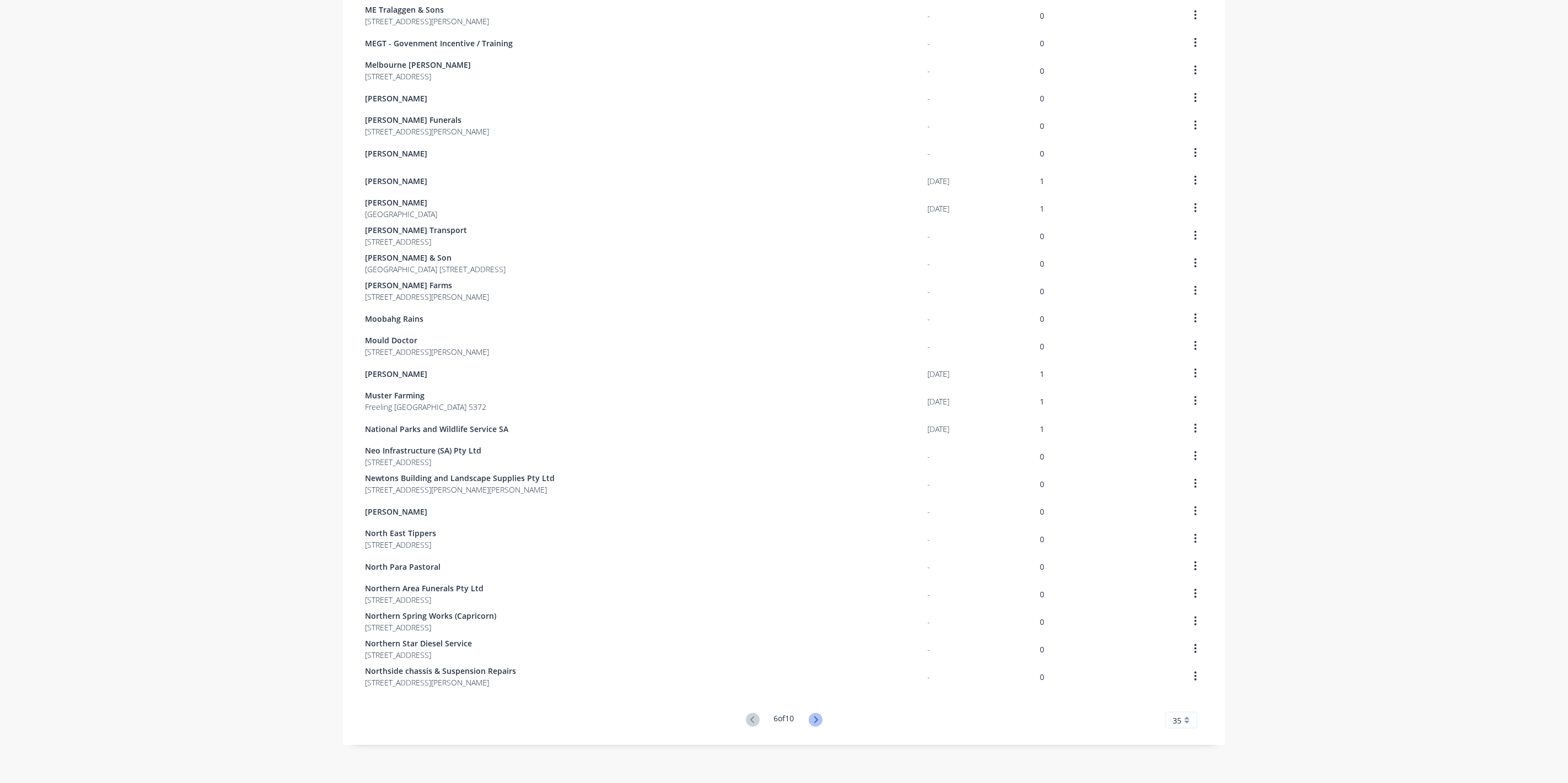
click at [819, 723] on icon at bounding box center [816, 720] width 14 height 14
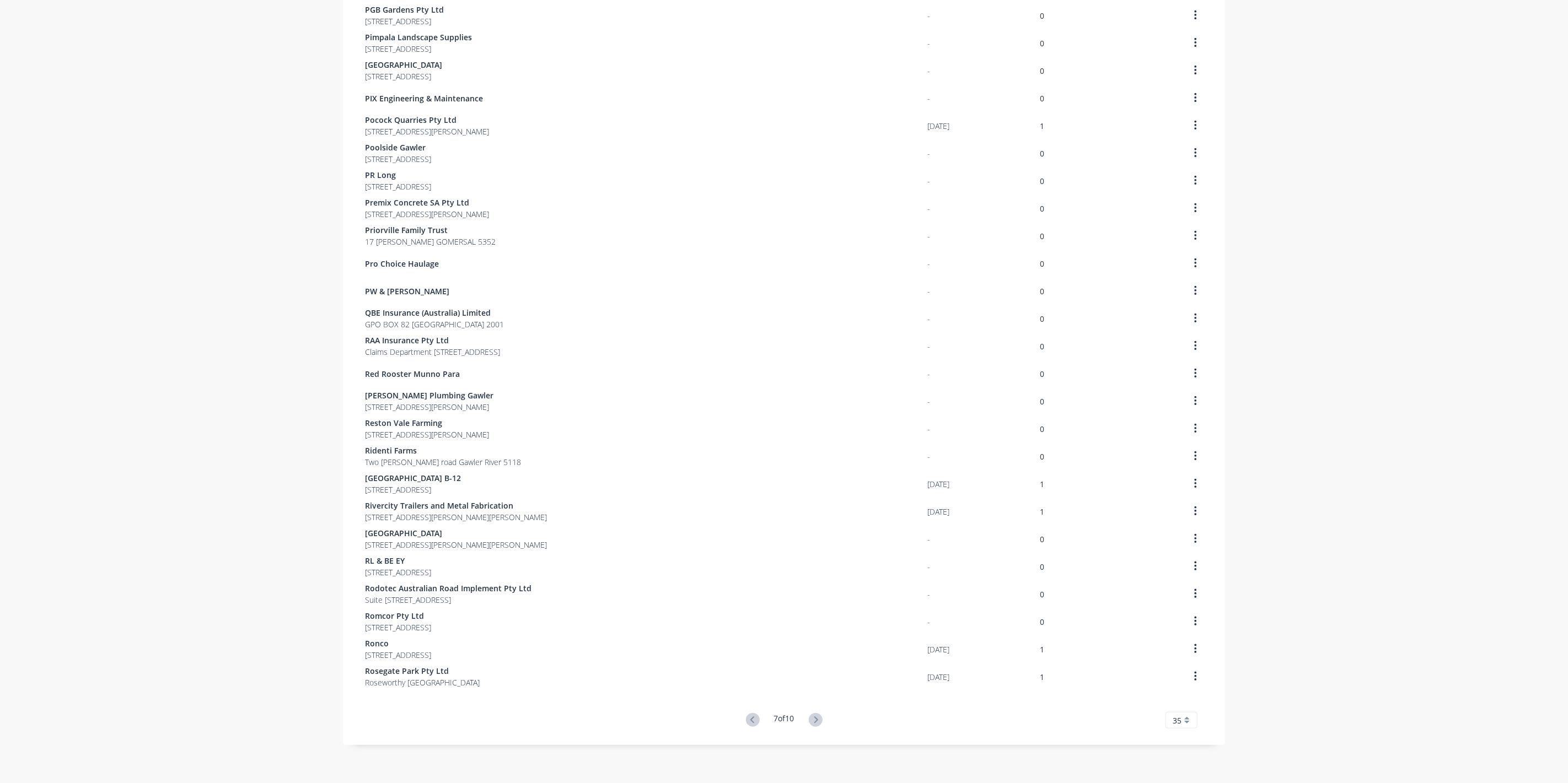
click at [819, 723] on button at bounding box center [816, 720] width 20 height 16
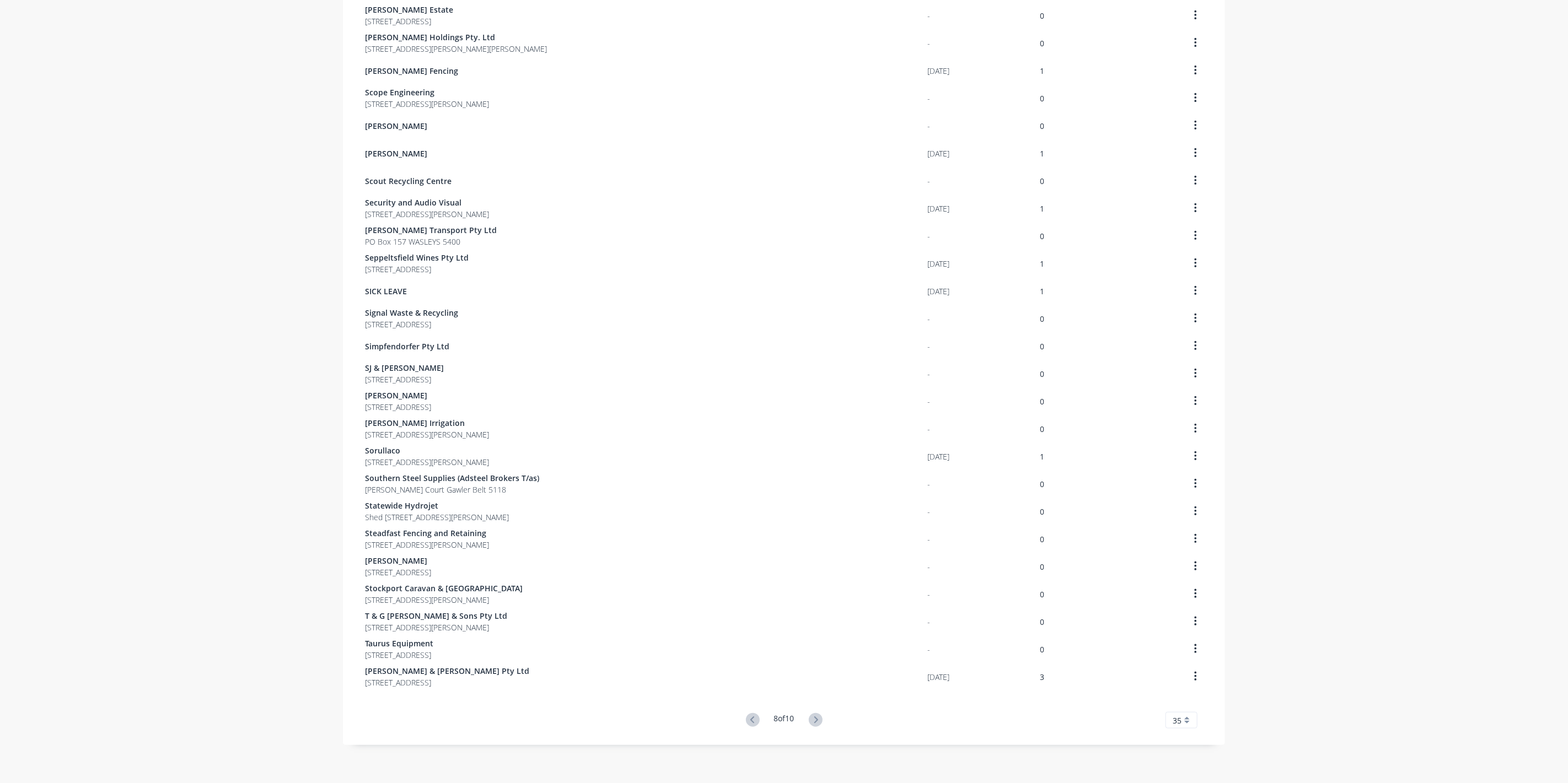
click at [819, 723] on button at bounding box center [816, 720] width 20 height 16
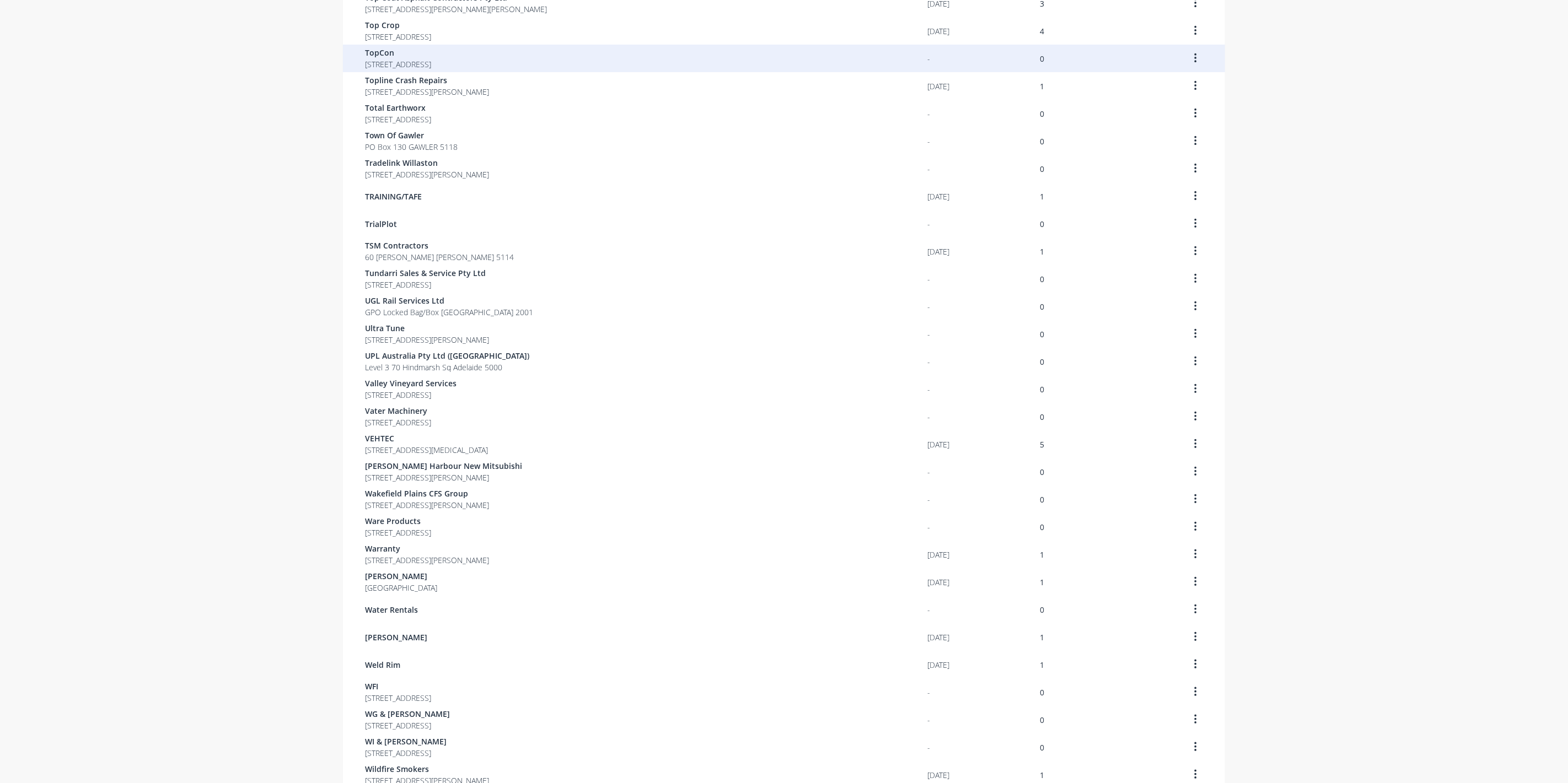
scroll to position [261, 0]
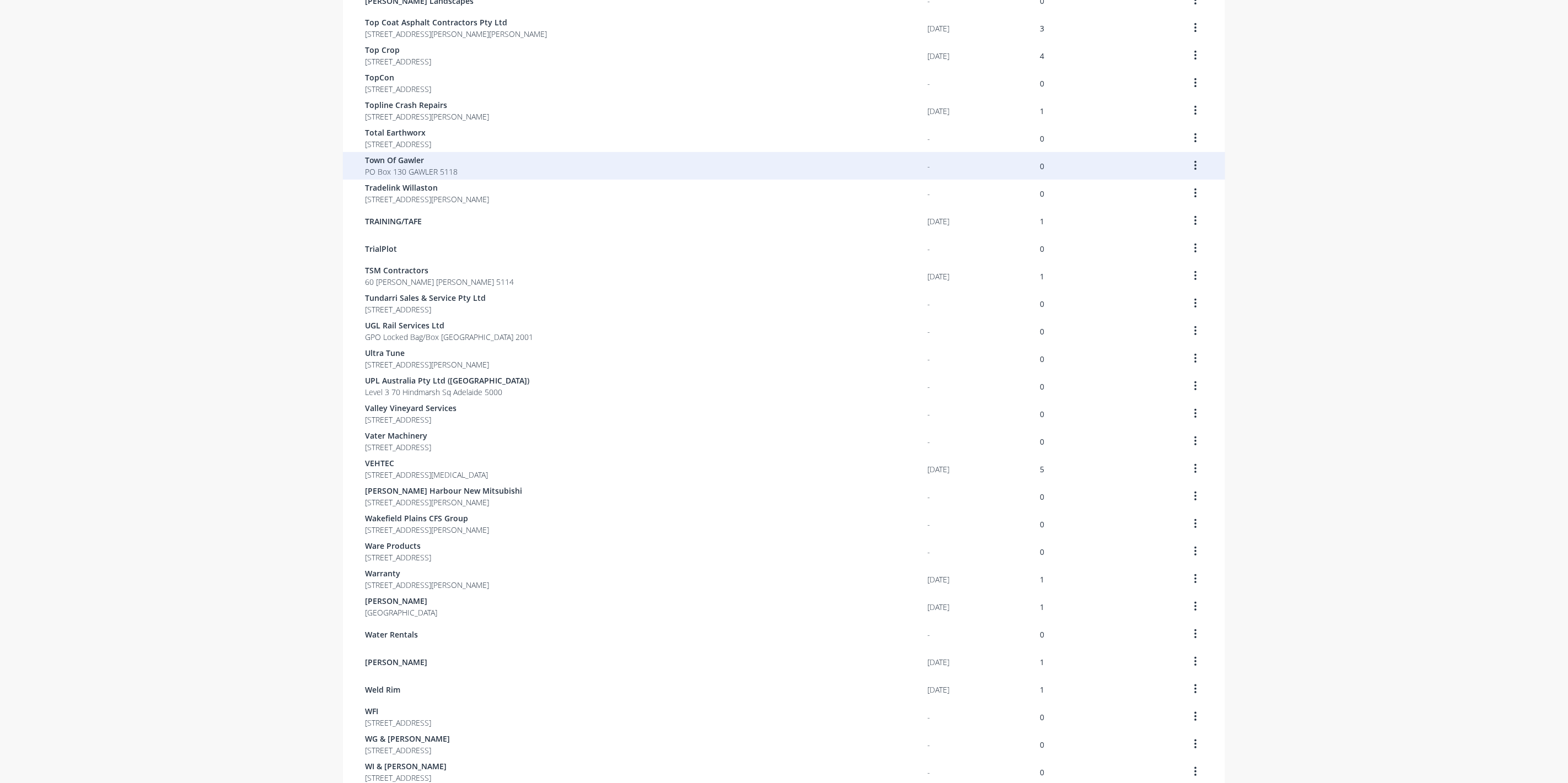
click at [402, 155] on span "Town Of Gawler" at bounding box center [411, 160] width 92 height 11
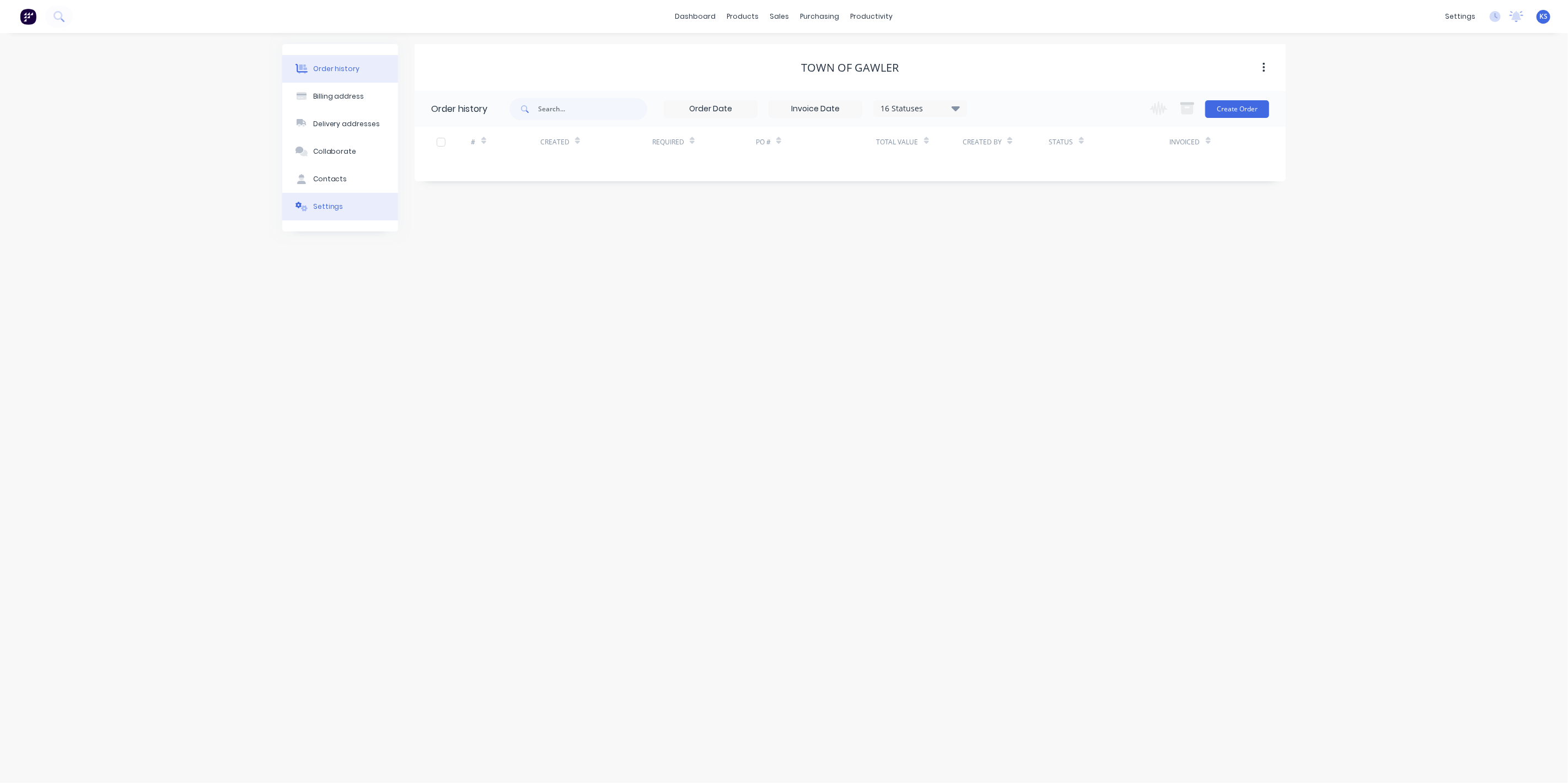
click at [333, 204] on div "Settings" at bounding box center [328, 206] width 30 height 10
click at [437, 345] on div at bounding box center [435, 342] width 22 height 22
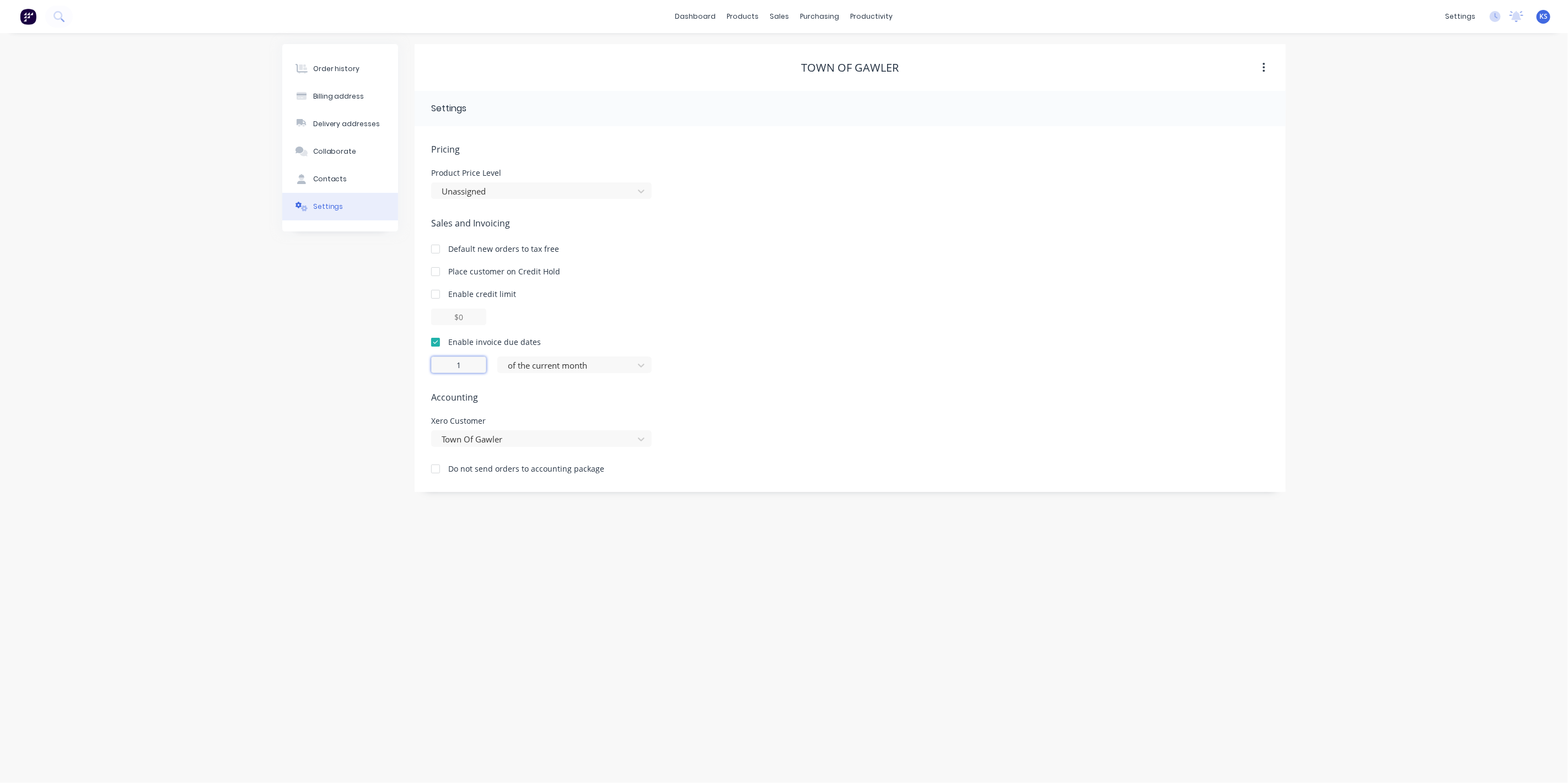
drag, startPoint x: 454, startPoint y: 363, endPoint x: 474, endPoint y: 358, distance: 20.6
click at [474, 358] on input "1" at bounding box center [458, 365] width 55 height 17
type input "14"
click at [568, 362] on div at bounding box center [568, 366] width 122 height 14
click at [544, 424] on div "day(s) after the invoice date" at bounding box center [574, 430] width 155 height 20
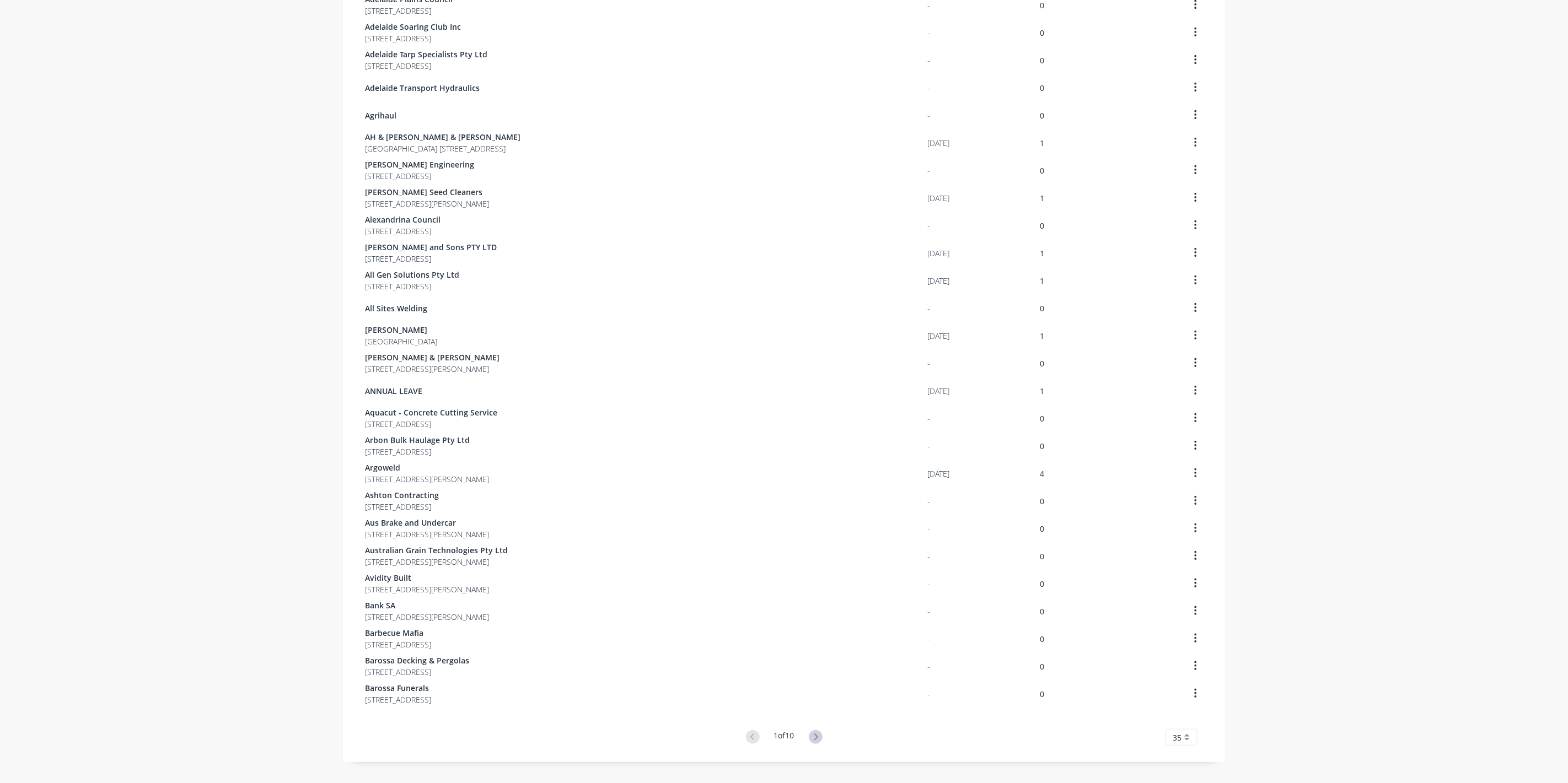
scroll to position [384, 0]
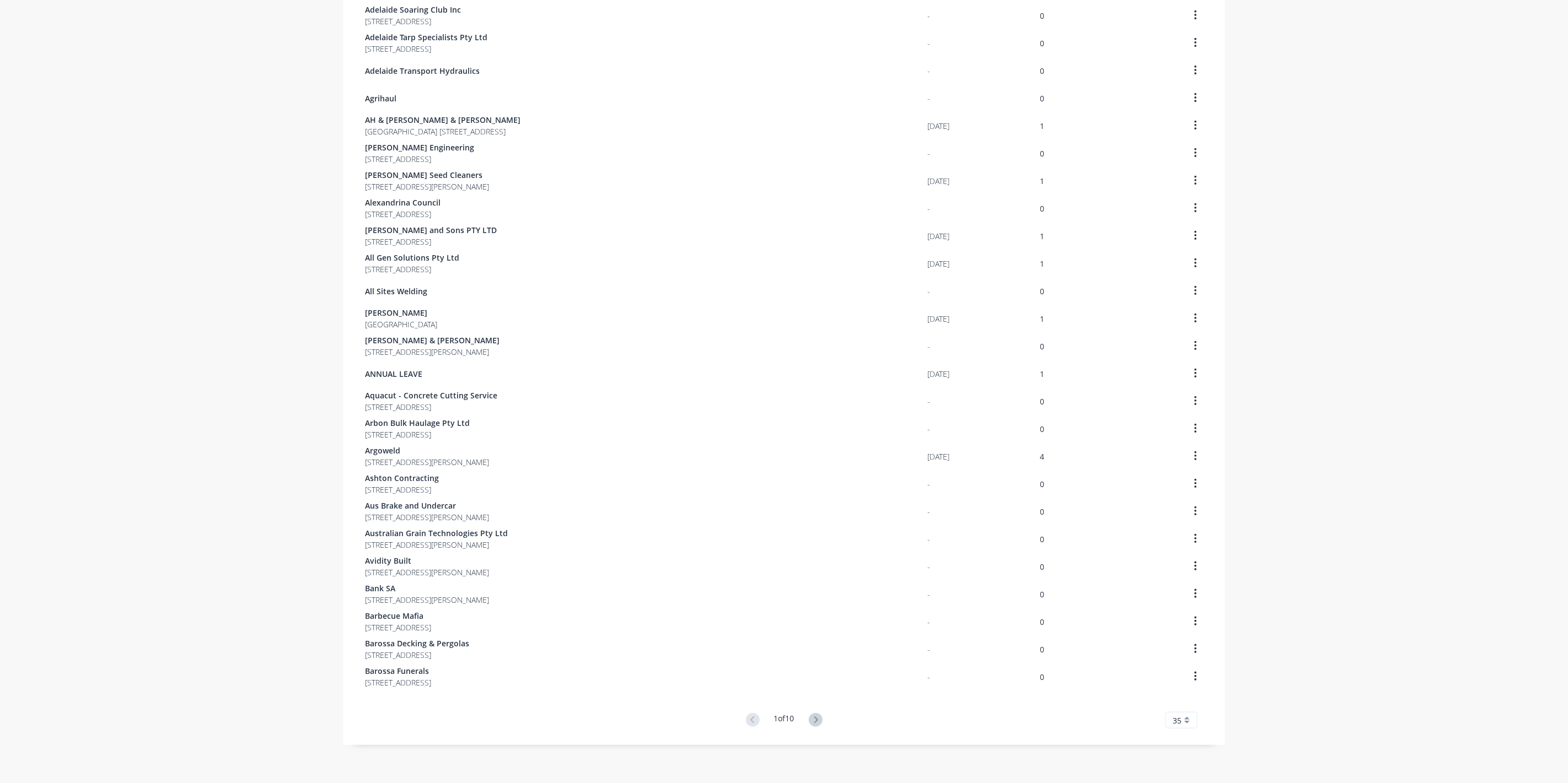
click at [808, 711] on div "Customer Last Order Total Orders .1a Test [DATE] 1 A & L [PERSON_NAME] TRANSPOR…" at bounding box center [784, 212] width 882 height 1033
click at [813, 717] on icon at bounding box center [816, 720] width 14 height 14
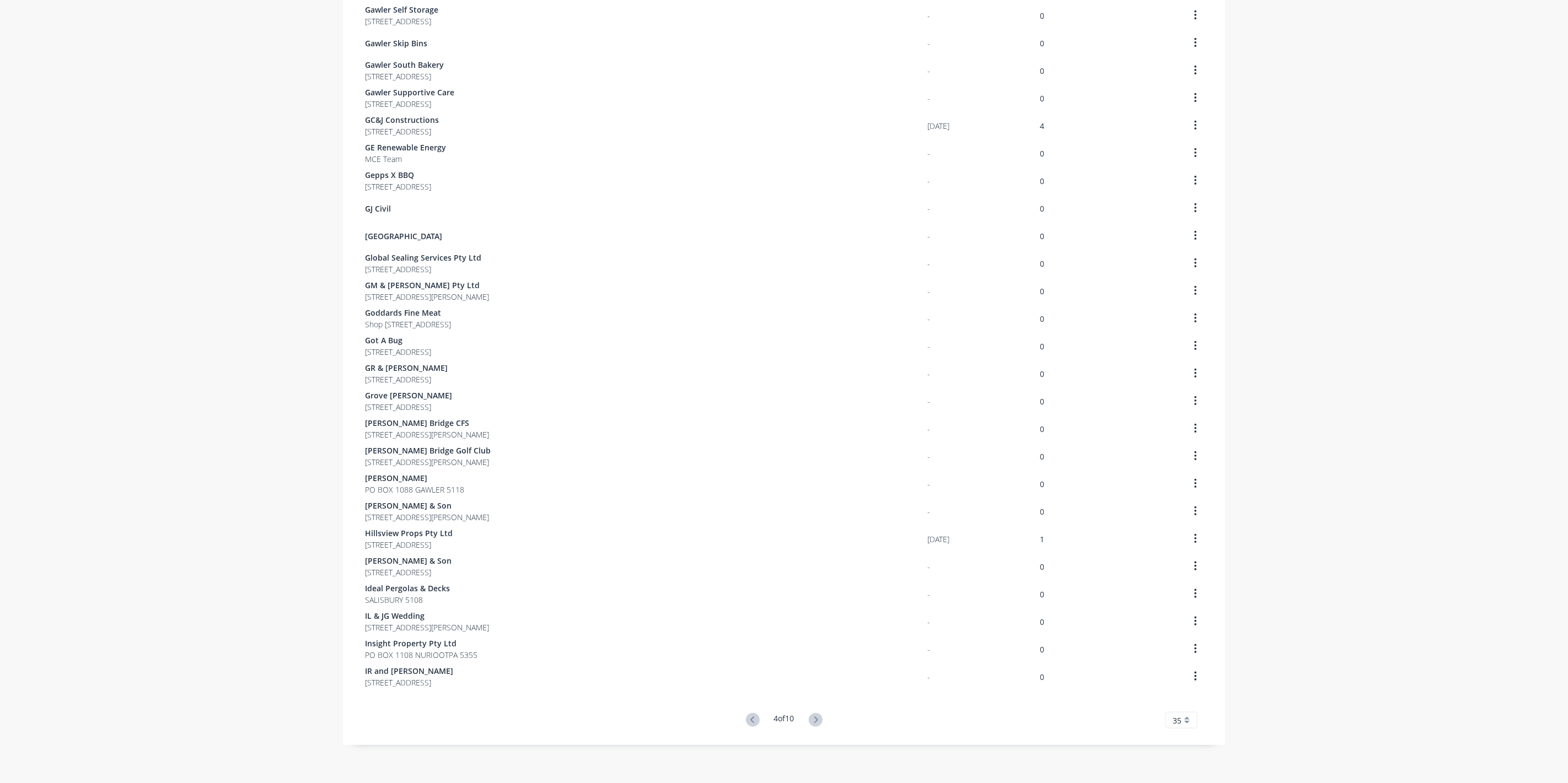
click at [813, 717] on icon at bounding box center [816, 720] width 14 height 14
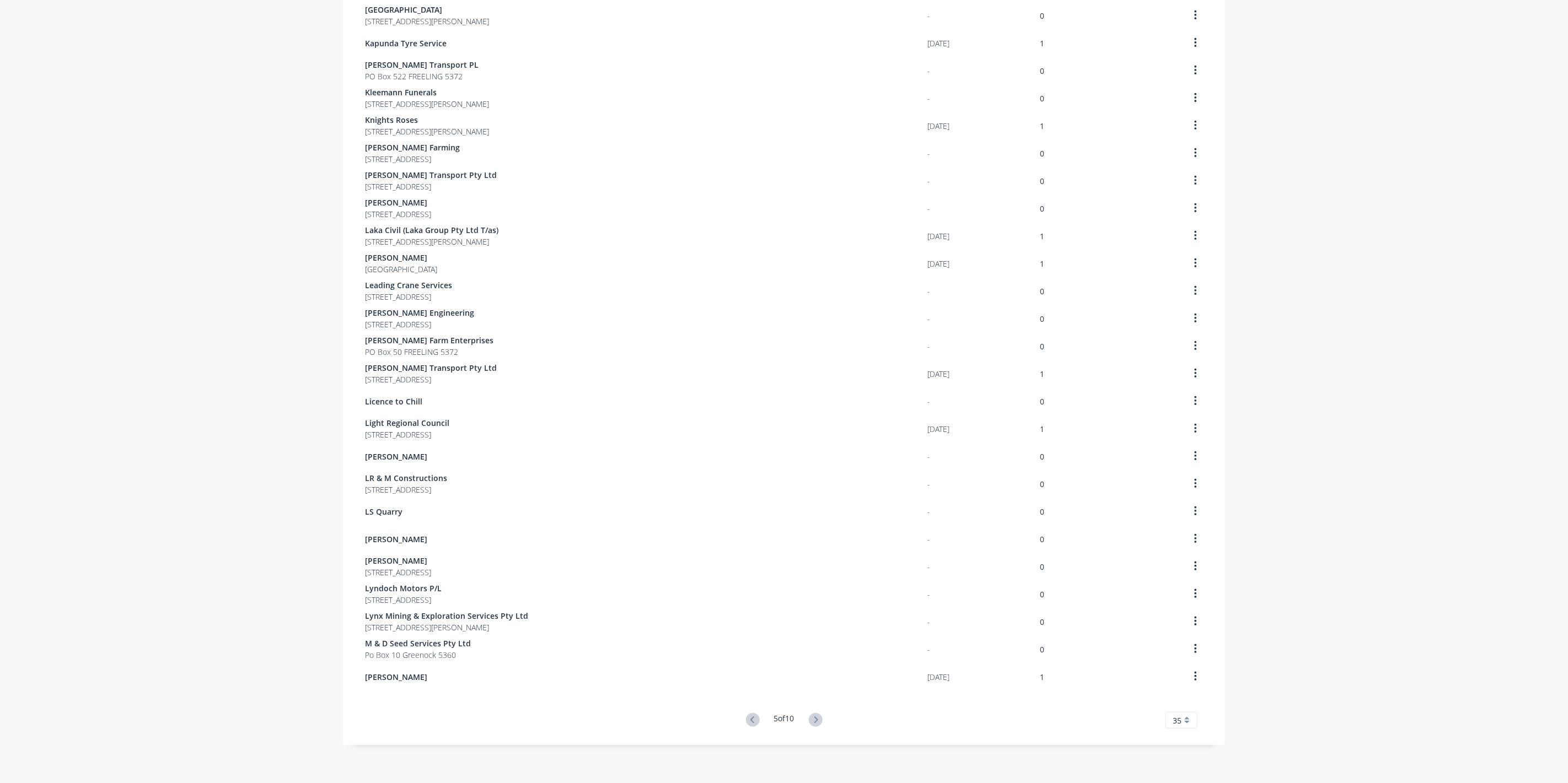
click at [813, 717] on icon at bounding box center [816, 720] width 14 height 14
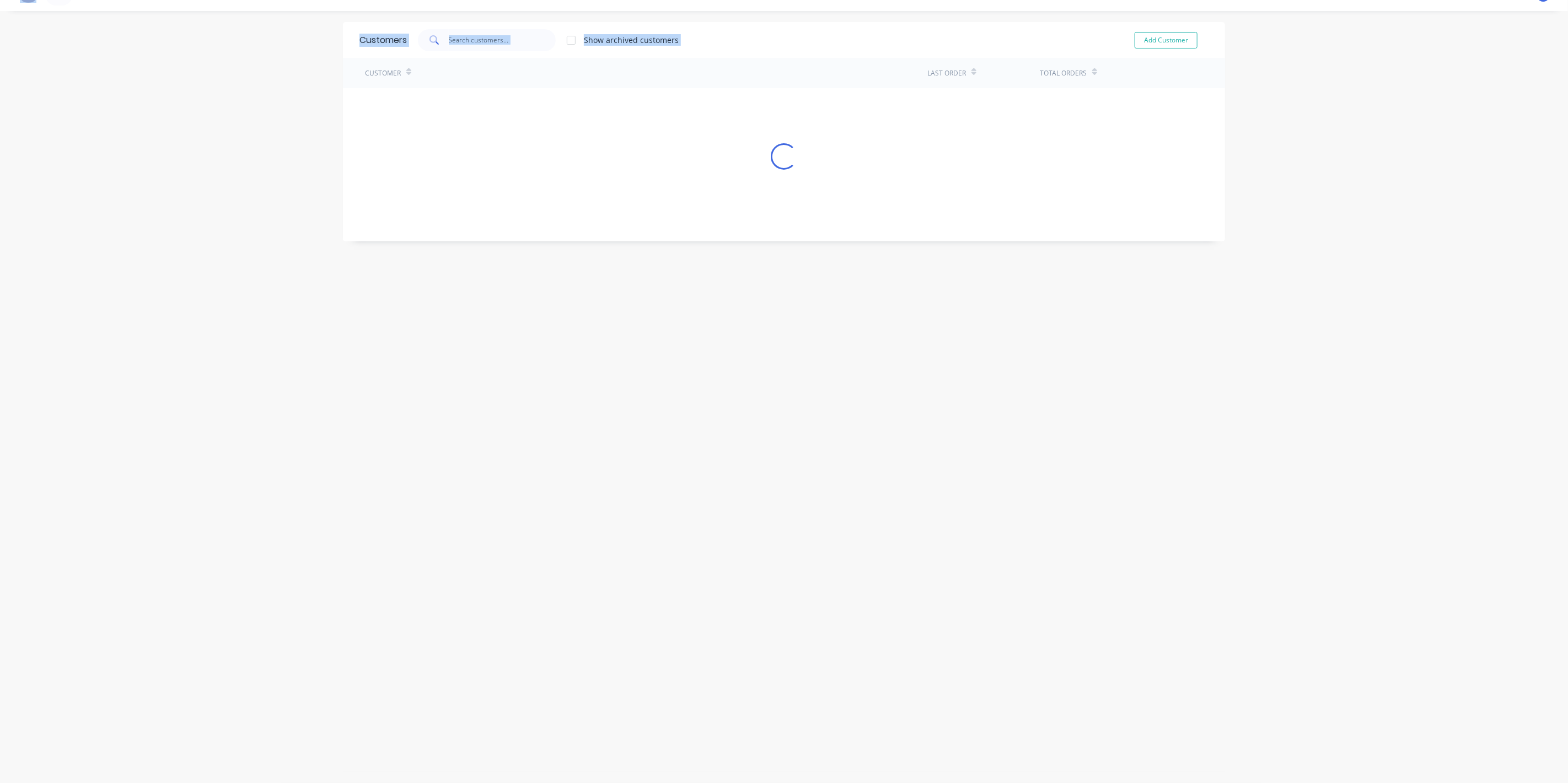
click at [813, 717] on div "Customers Show archived customers Add Customer Customer Last Order Total Orders…" at bounding box center [784, 396] width 882 height 750
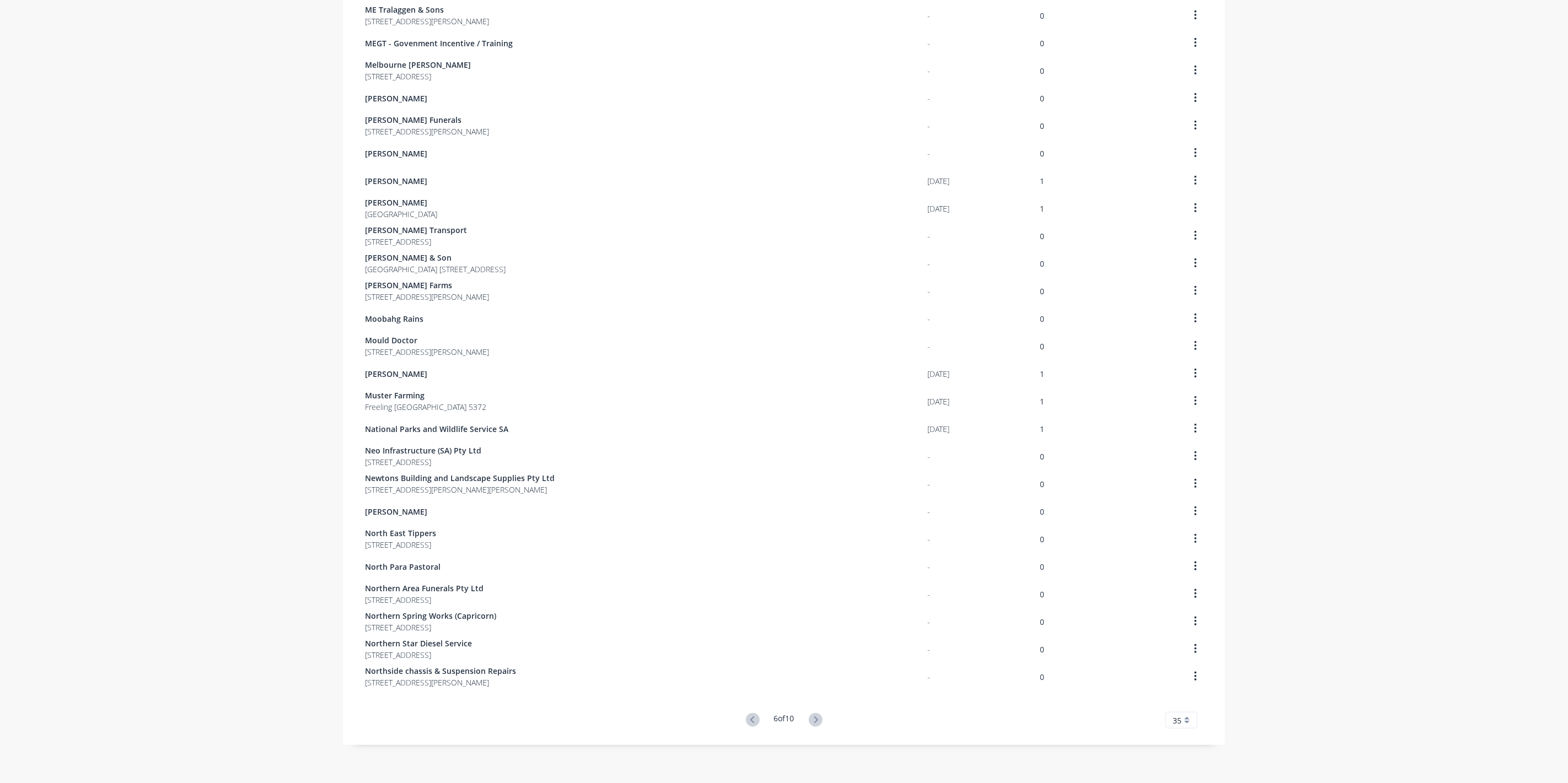
click at [813, 717] on icon at bounding box center [816, 720] width 14 height 14
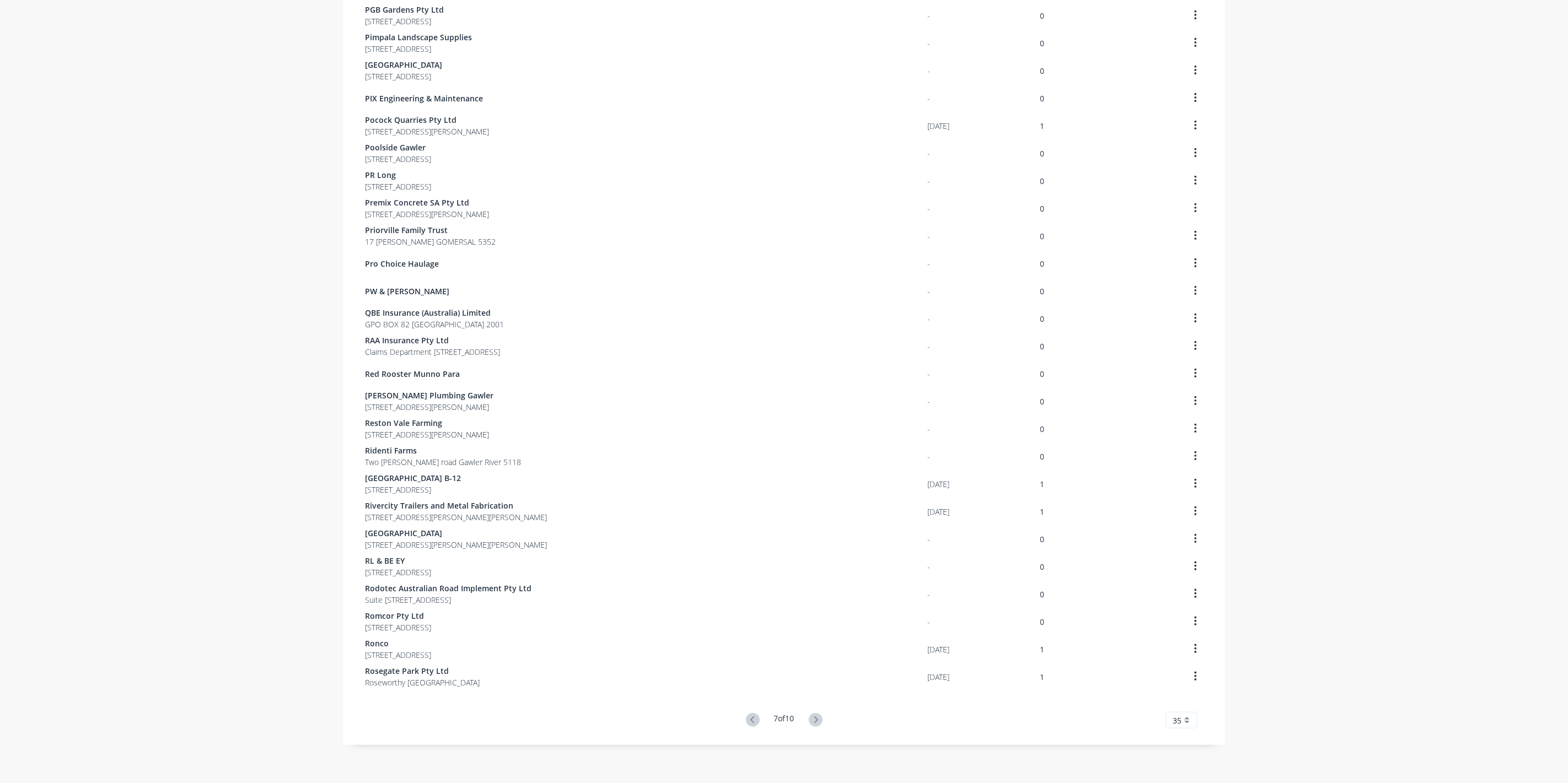
click at [813, 717] on icon at bounding box center [816, 720] width 14 height 14
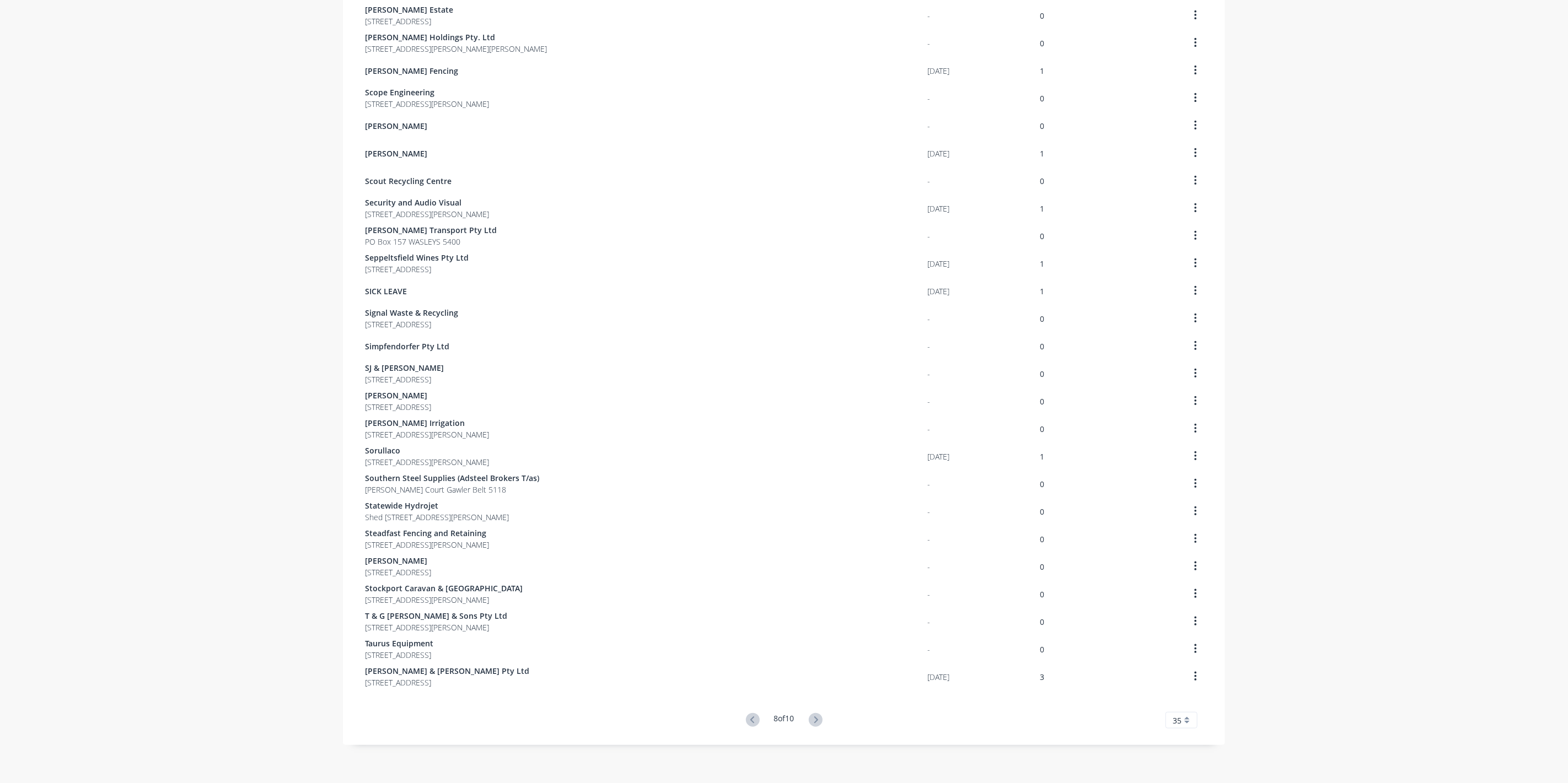
click at [813, 717] on icon at bounding box center [816, 720] width 14 height 14
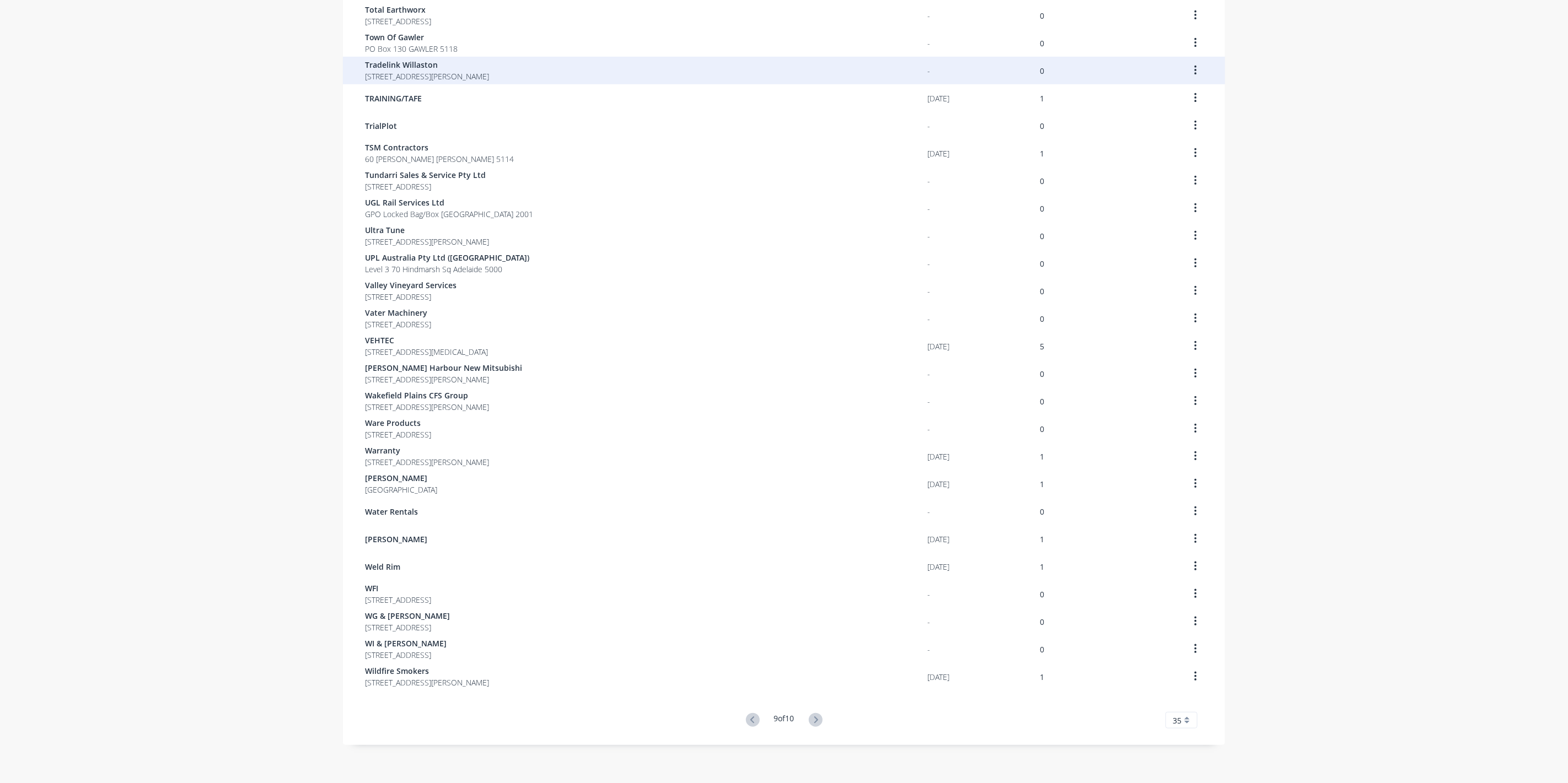
click at [384, 71] on span "[STREET_ADDRESS][PERSON_NAME]" at bounding box center [427, 76] width 124 height 11
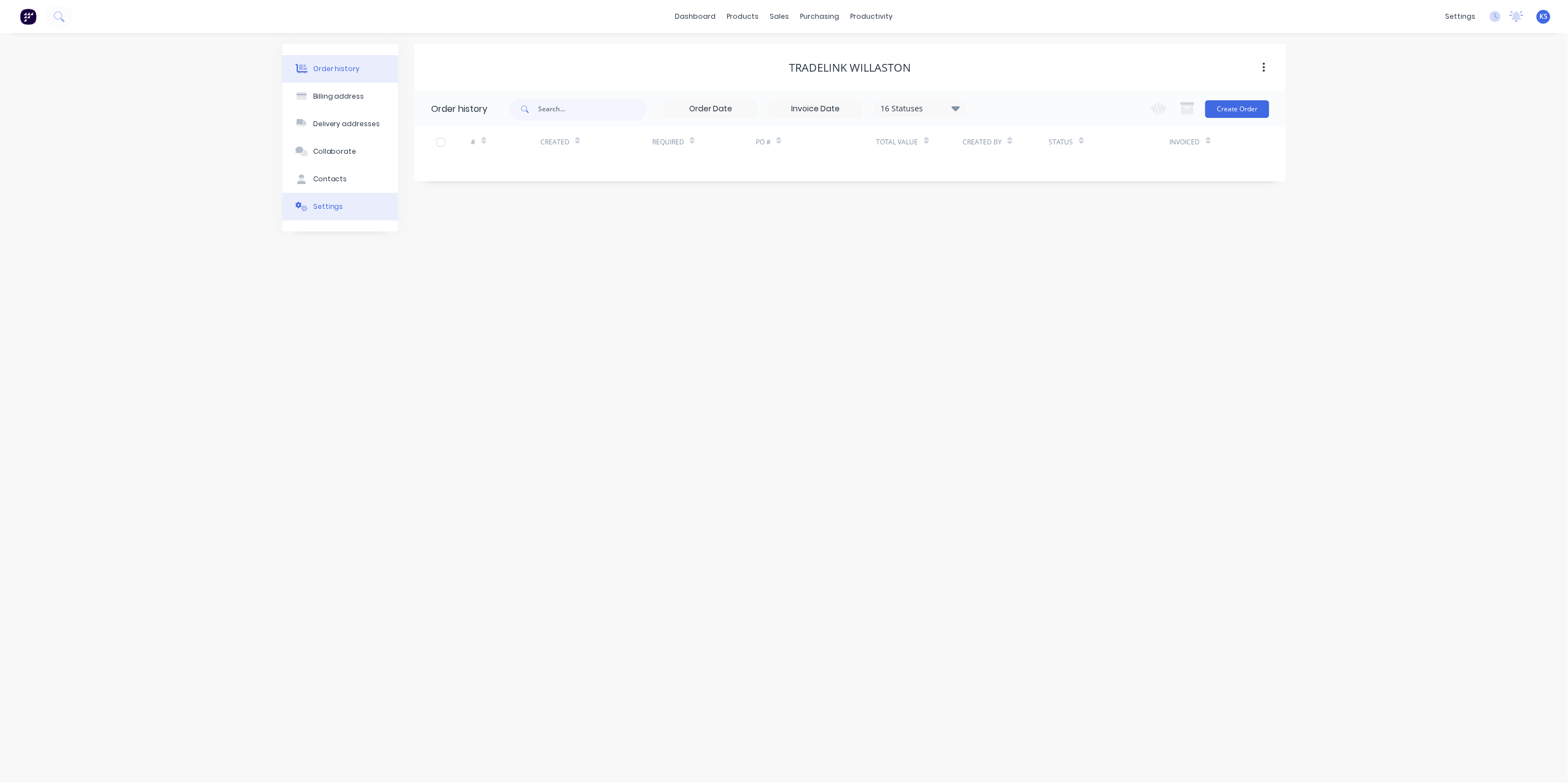
click at [347, 200] on button "Settings" at bounding box center [340, 206] width 116 height 28
click at [435, 343] on div at bounding box center [435, 342] width 22 height 22
click at [530, 361] on div at bounding box center [568, 366] width 122 height 14
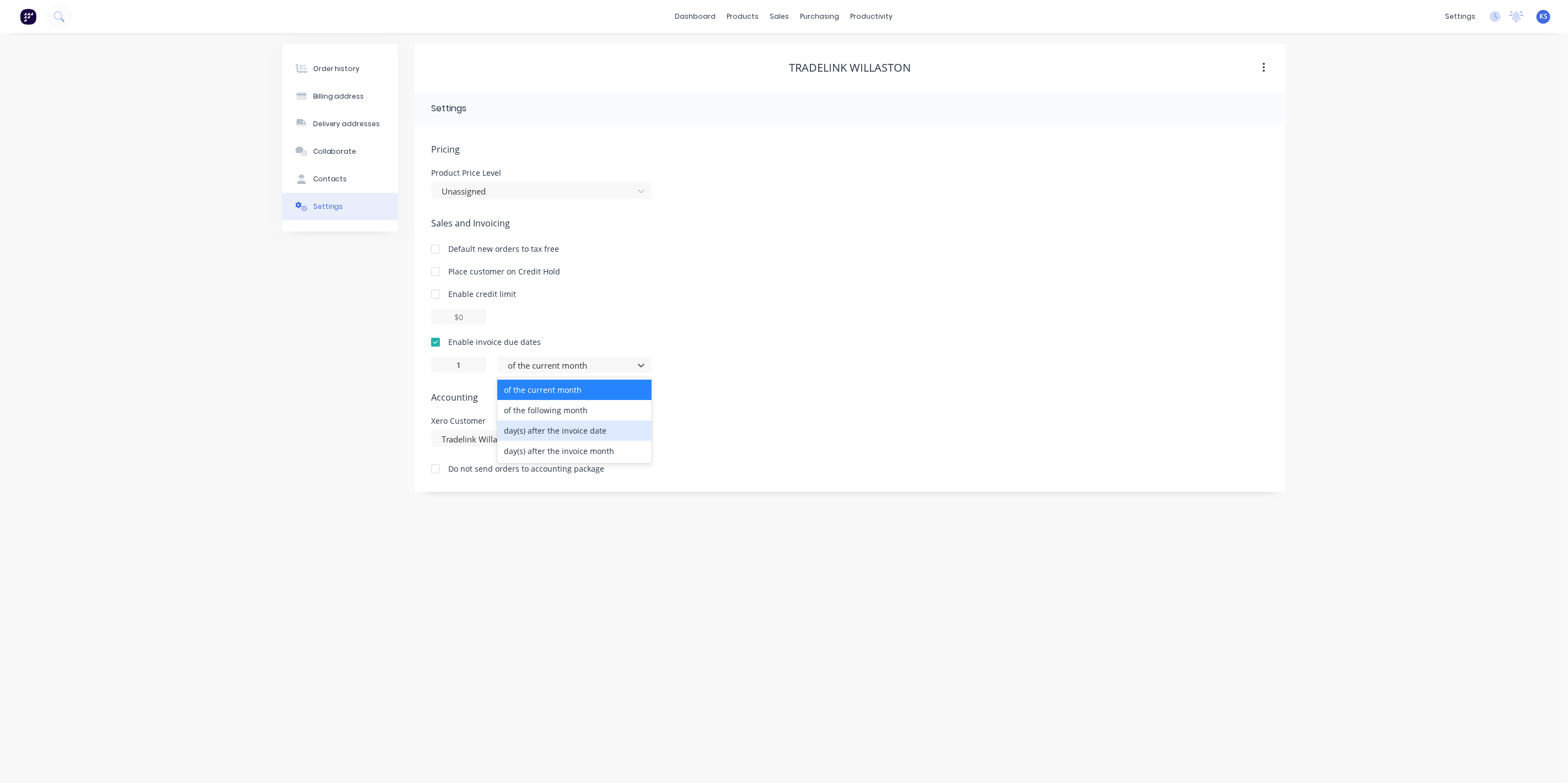
click at [543, 423] on div "day(s) after the invoice date" at bounding box center [574, 430] width 155 height 20
type input "0"
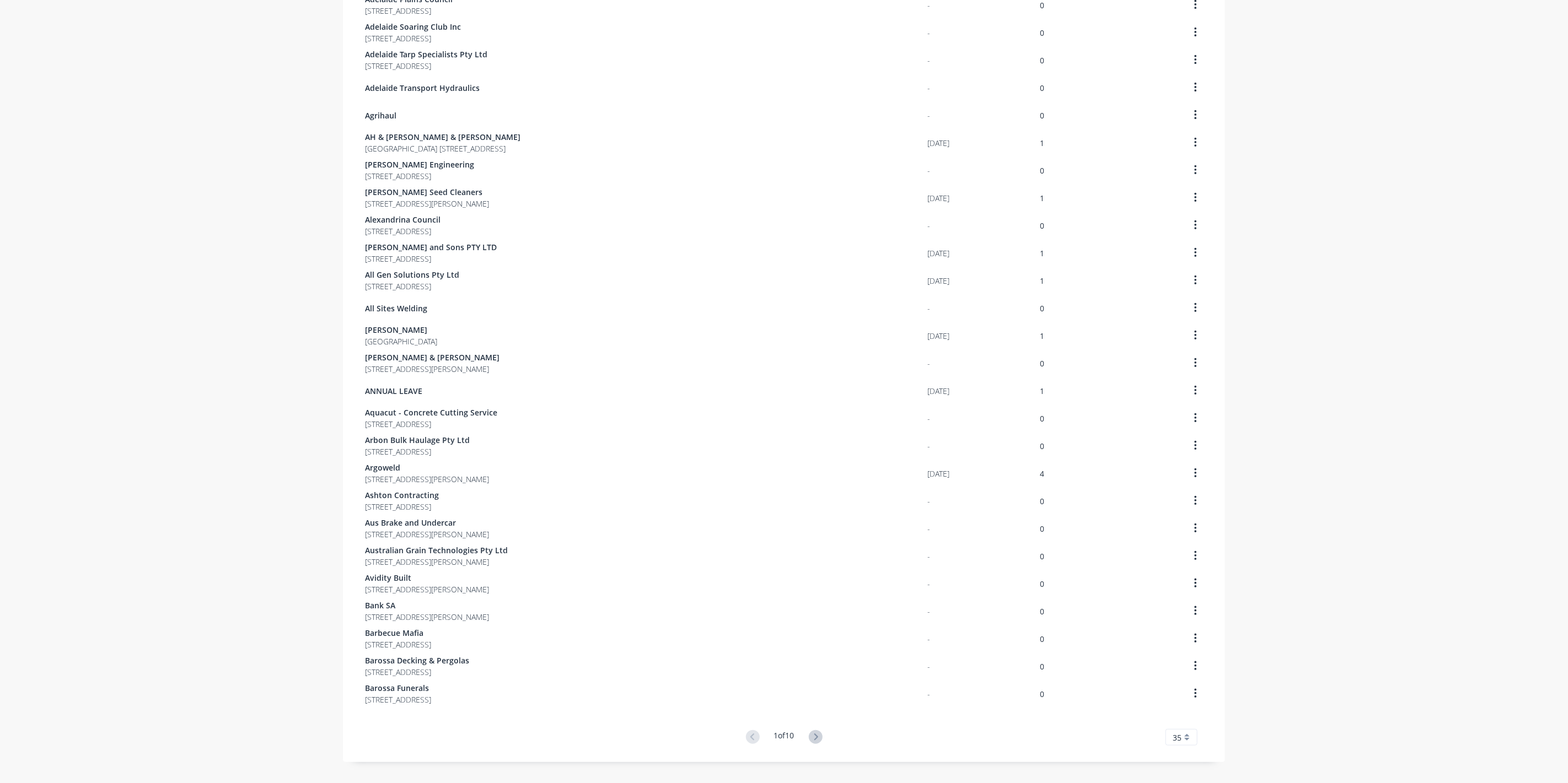
scroll to position [384, 0]
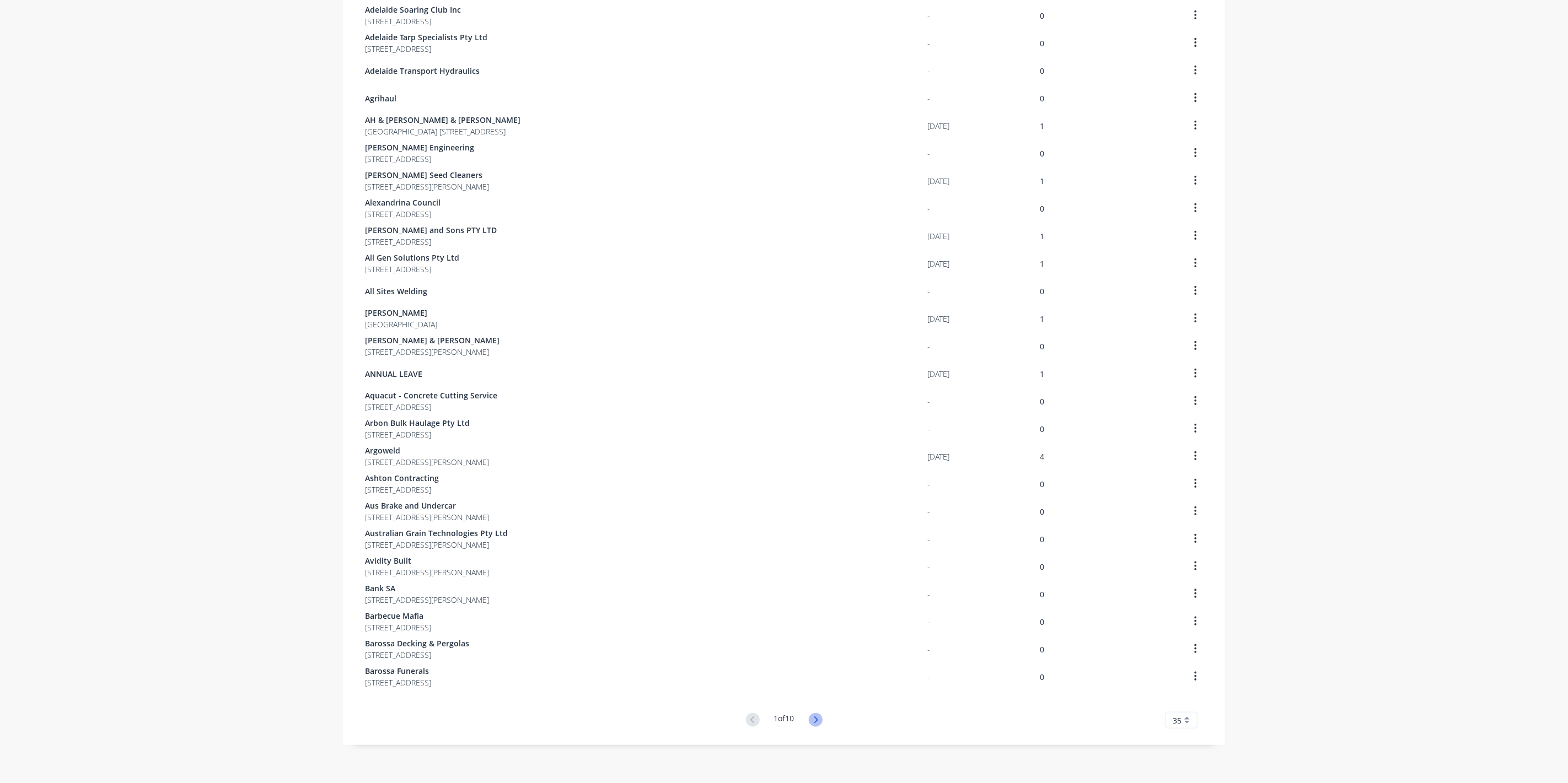
click at [810, 718] on icon at bounding box center [816, 720] width 14 height 14
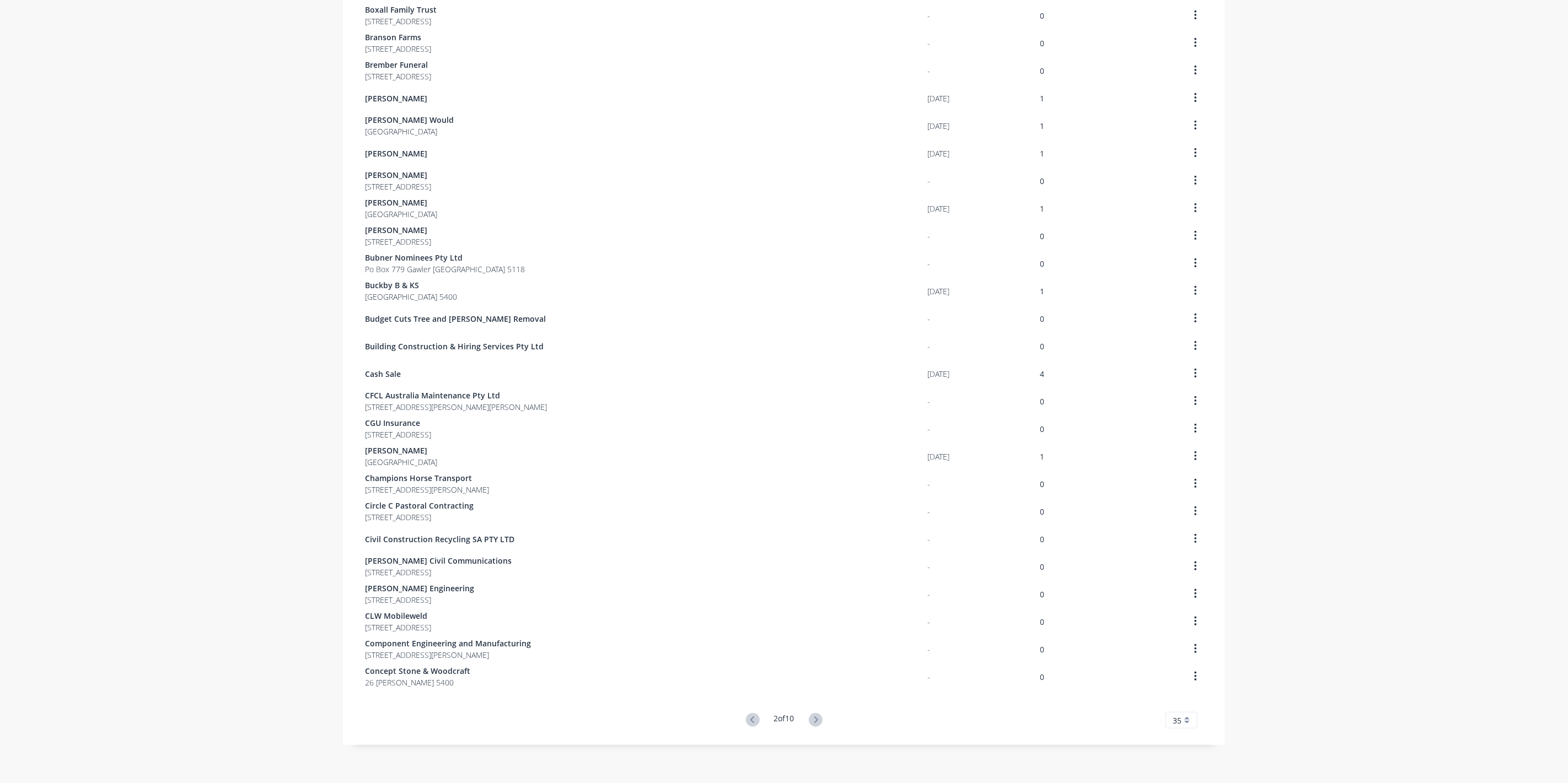
click at [810, 718] on icon at bounding box center [816, 720] width 14 height 14
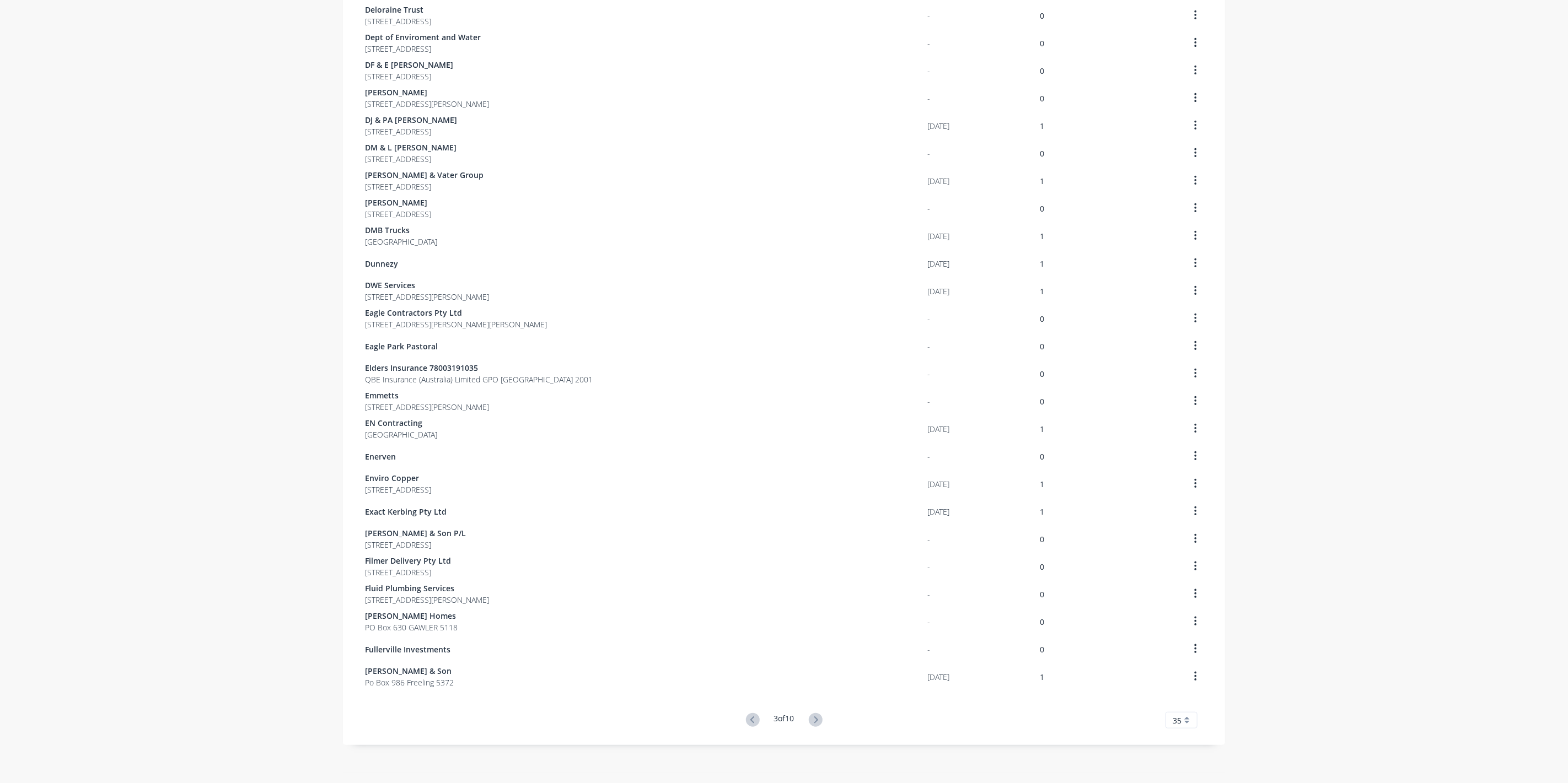
click at [810, 718] on icon at bounding box center [816, 720] width 14 height 14
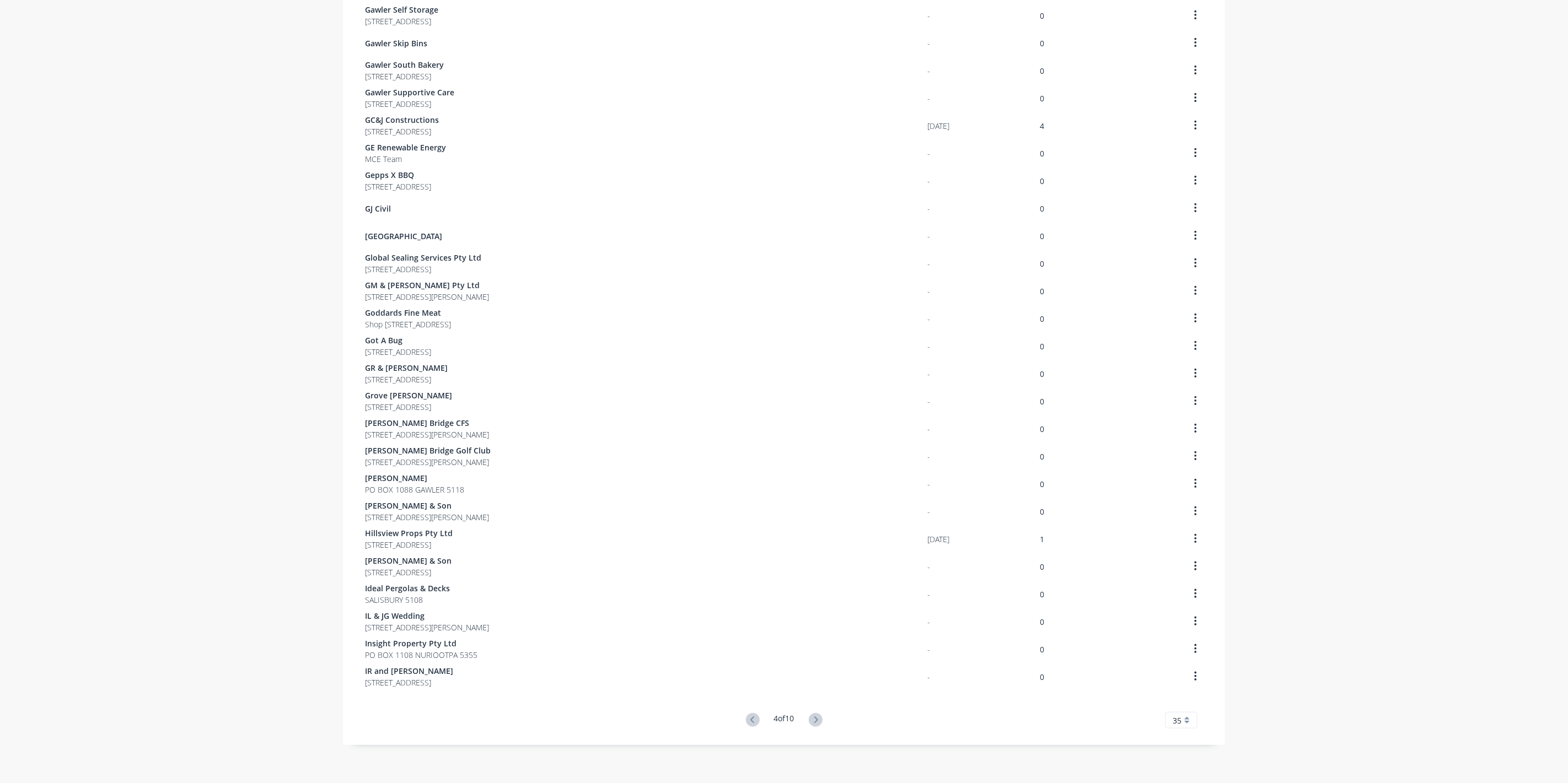
click at [810, 718] on icon at bounding box center [816, 720] width 14 height 14
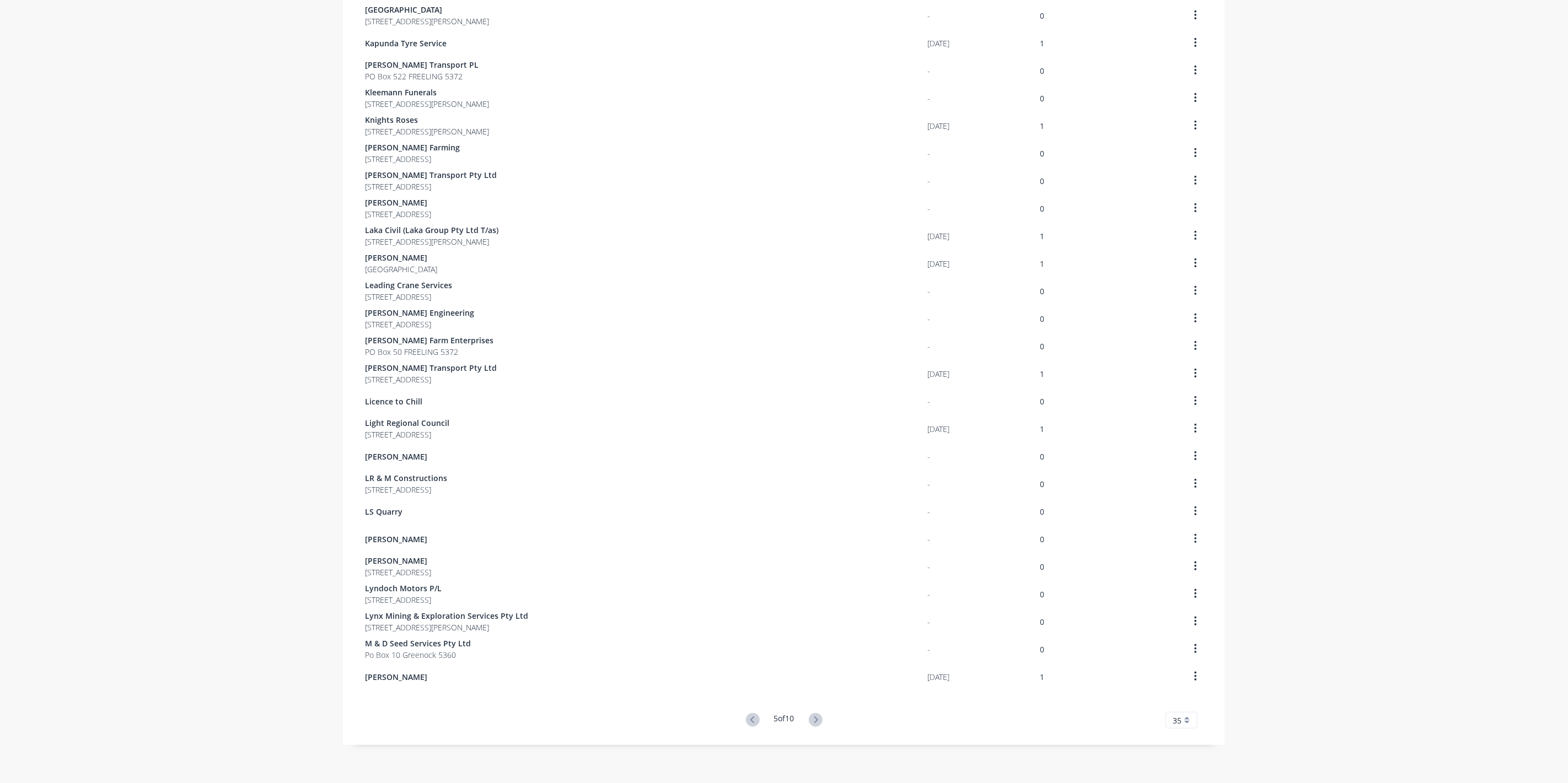
click at [810, 718] on icon at bounding box center [816, 720] width 14 height 14
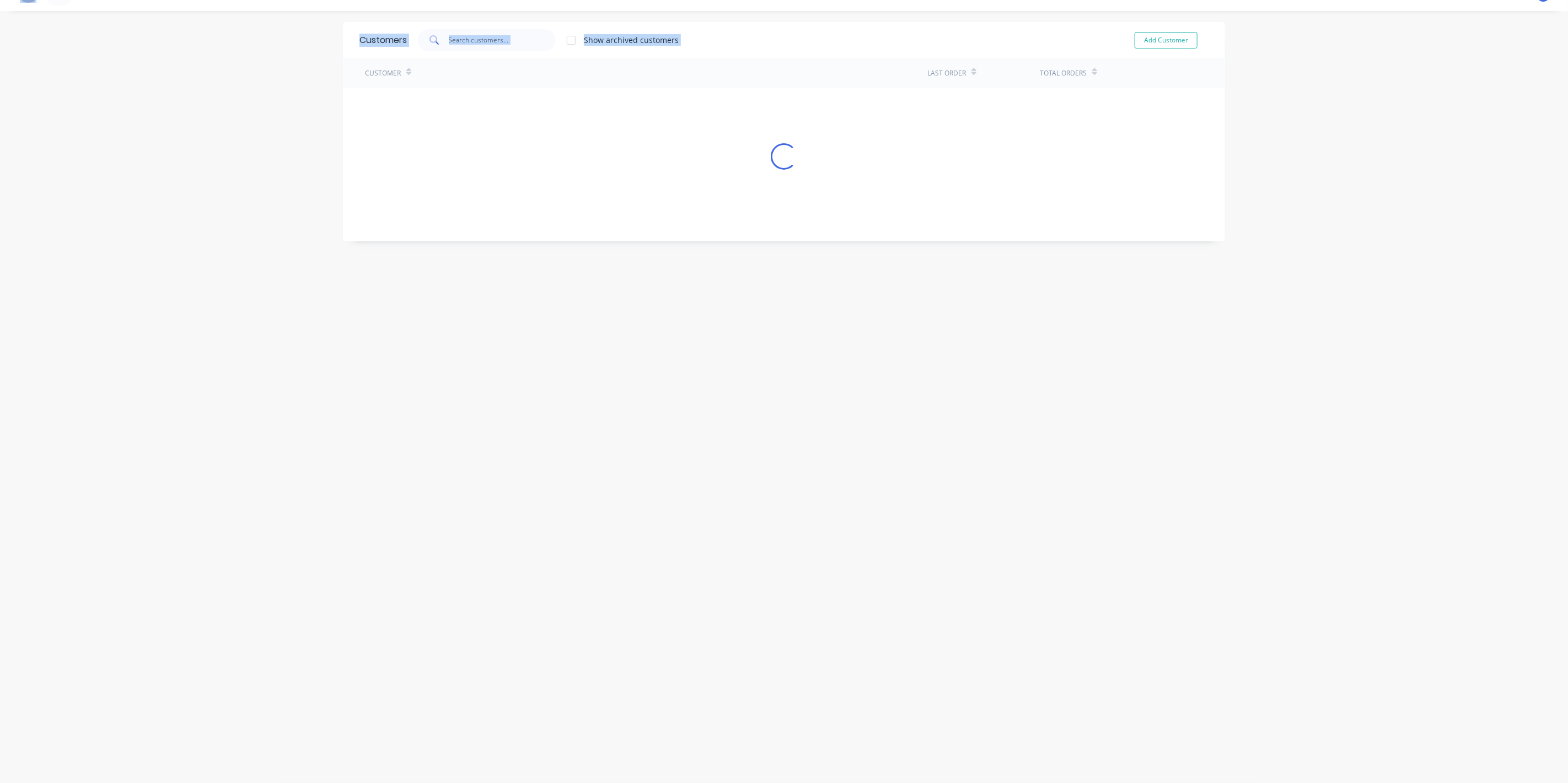
click at [810, 718] on div "Customers Show archived customers Add Customer Customer Last Order Total Orders…" at bounding box center [784, 396] width 882 height 750
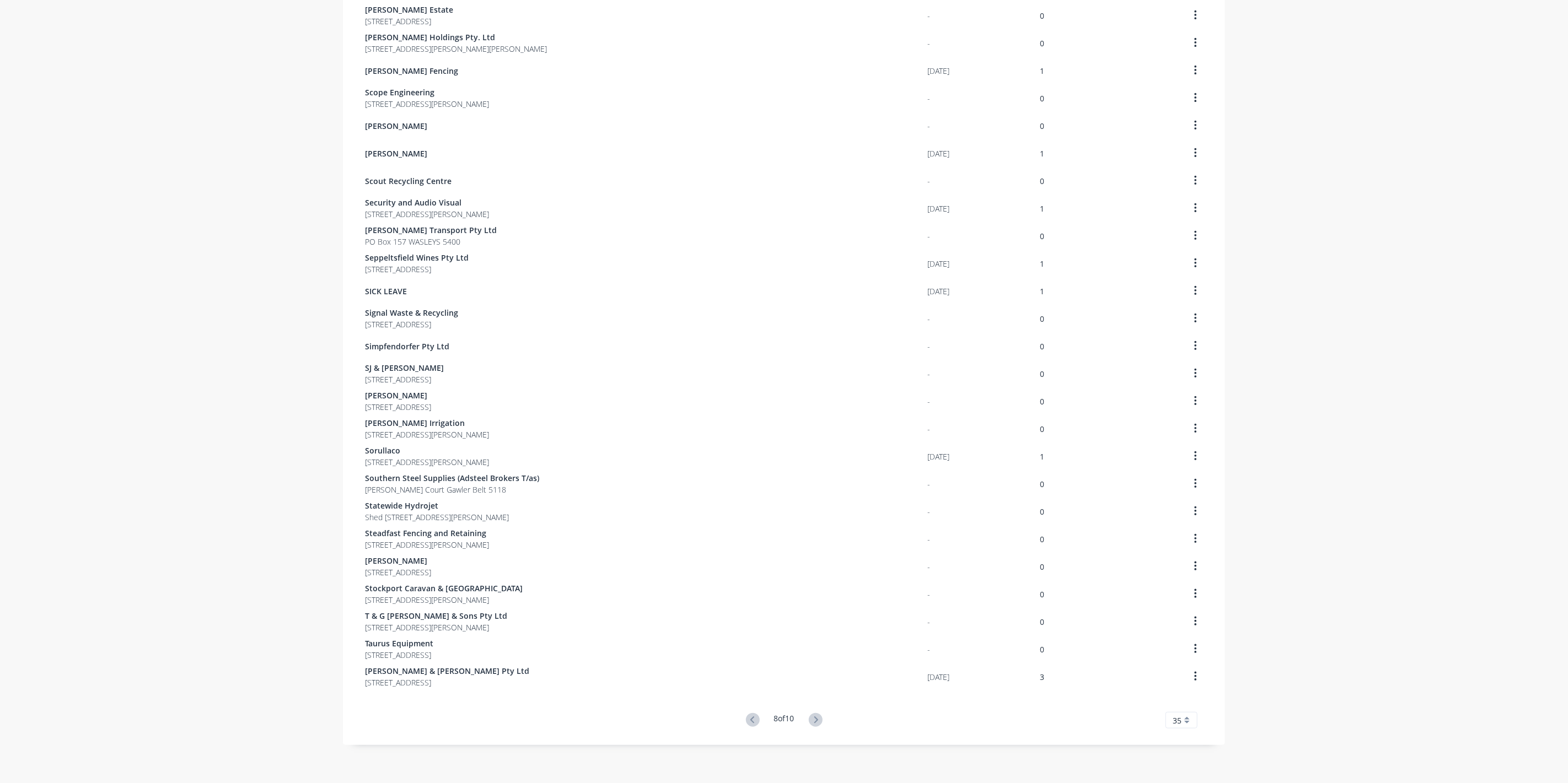
click at [810, 718] on icon at bounding box center [816, 720] width 14 height 14
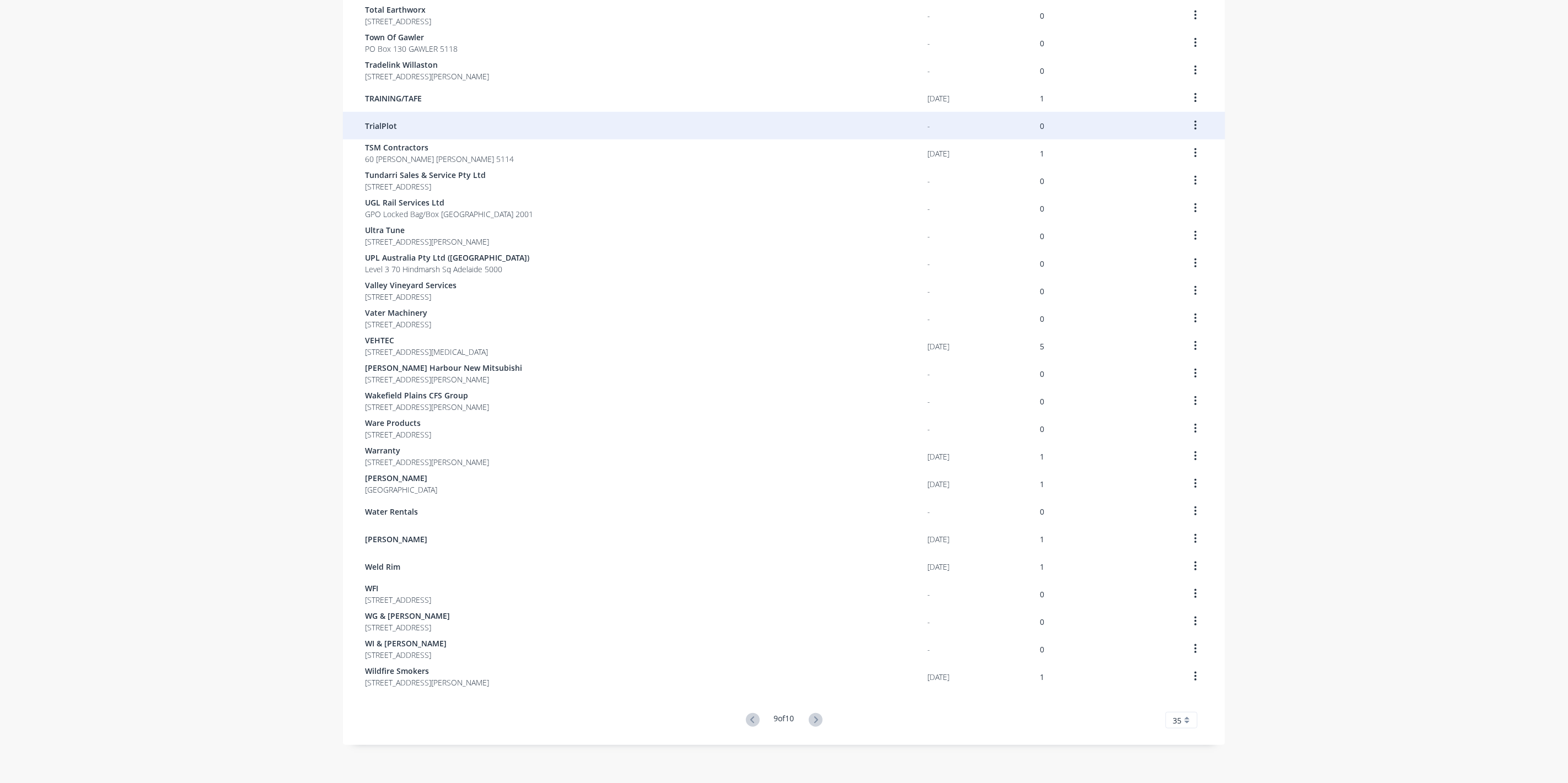
click at [375, 123] on span "TrialPlot" at bounding box center [381, 125] width 32 height 11
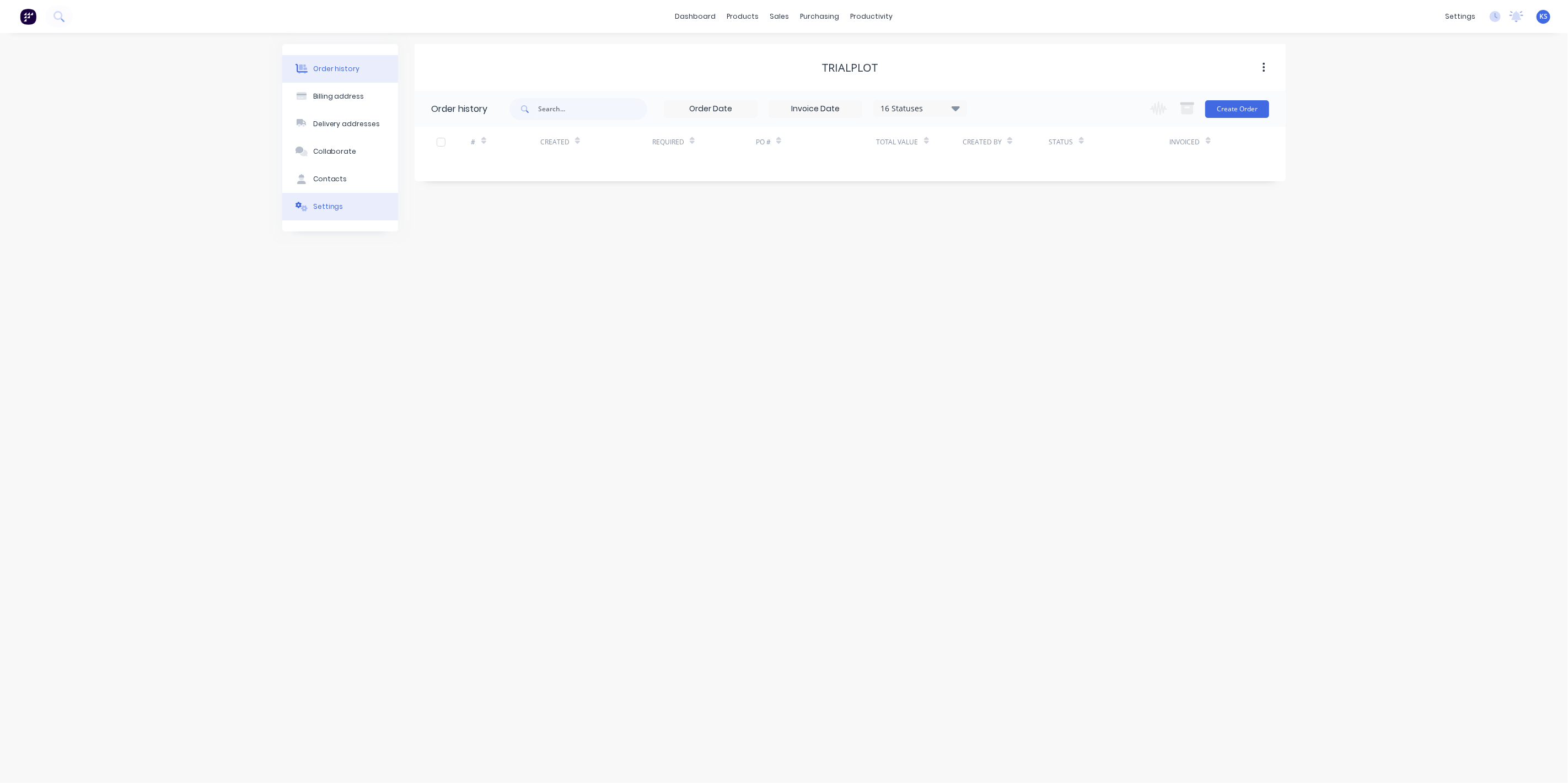
click at [326, 200] on button "Settings" at bounding box center [340, 206] width 116 height 28
click at [456, 344] on div "Enable invoice due dates" at bounding box center [494, 342] width 92 height 11
click at [437, 339] on div at bounding box center [435, 342] width 22 height 22
drag, startPoint x: 507, startPoint y: 354, endPoint x: 565, endPoint y: 369, distance: 59.9
click at [565, 360] on div at bounding box center [568, 366] width 122 height 14
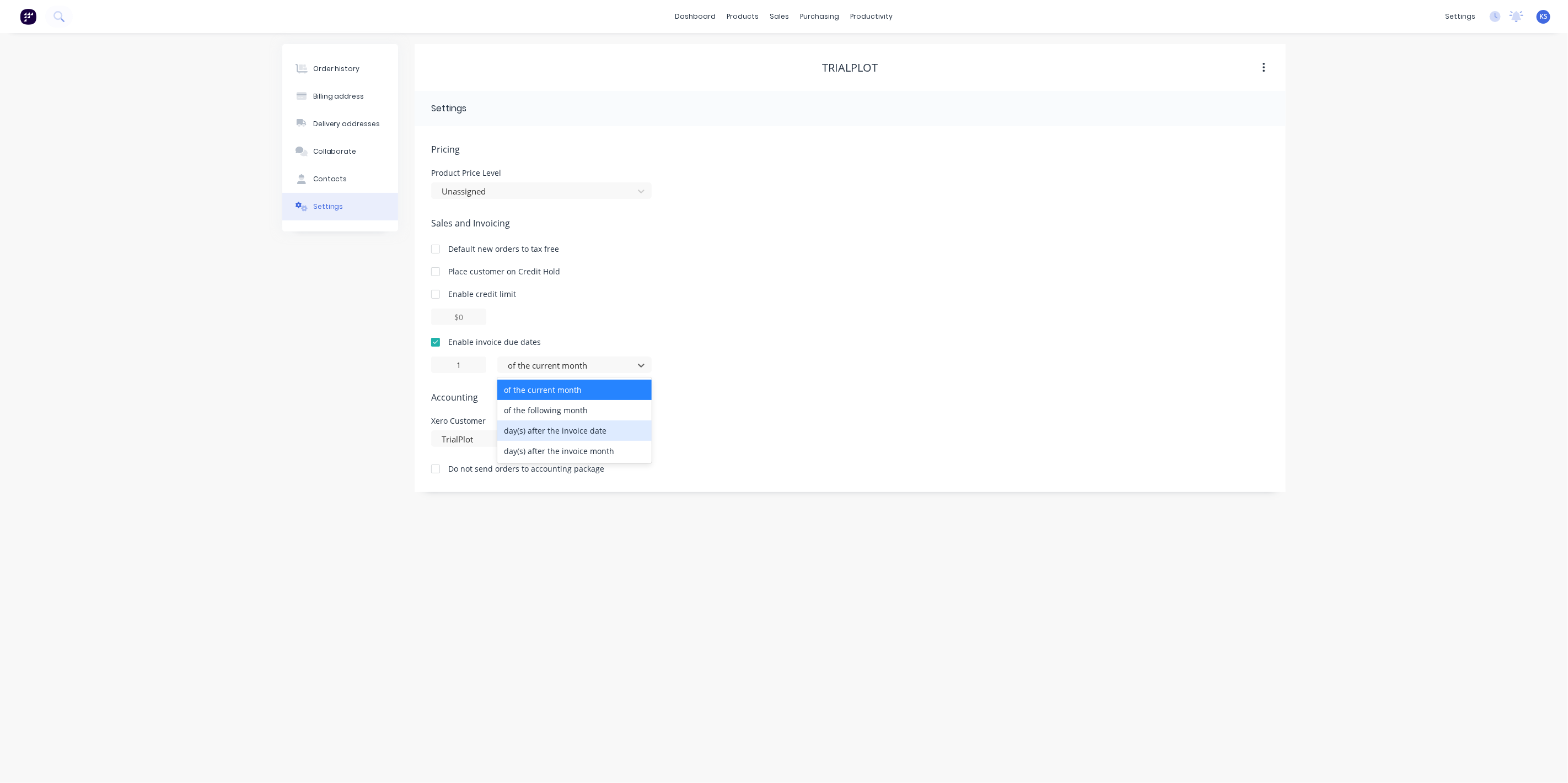
click at [537, 430] on div "day(s) after the invoice date" at bounding box center [574, 430] width 155 height 20
type input "0"
click at [138, 262] on div "Order history Billing address Delivery addresses Collaborate Contacts Settings …" at bounding box center [784, 408] width 1568 height 750
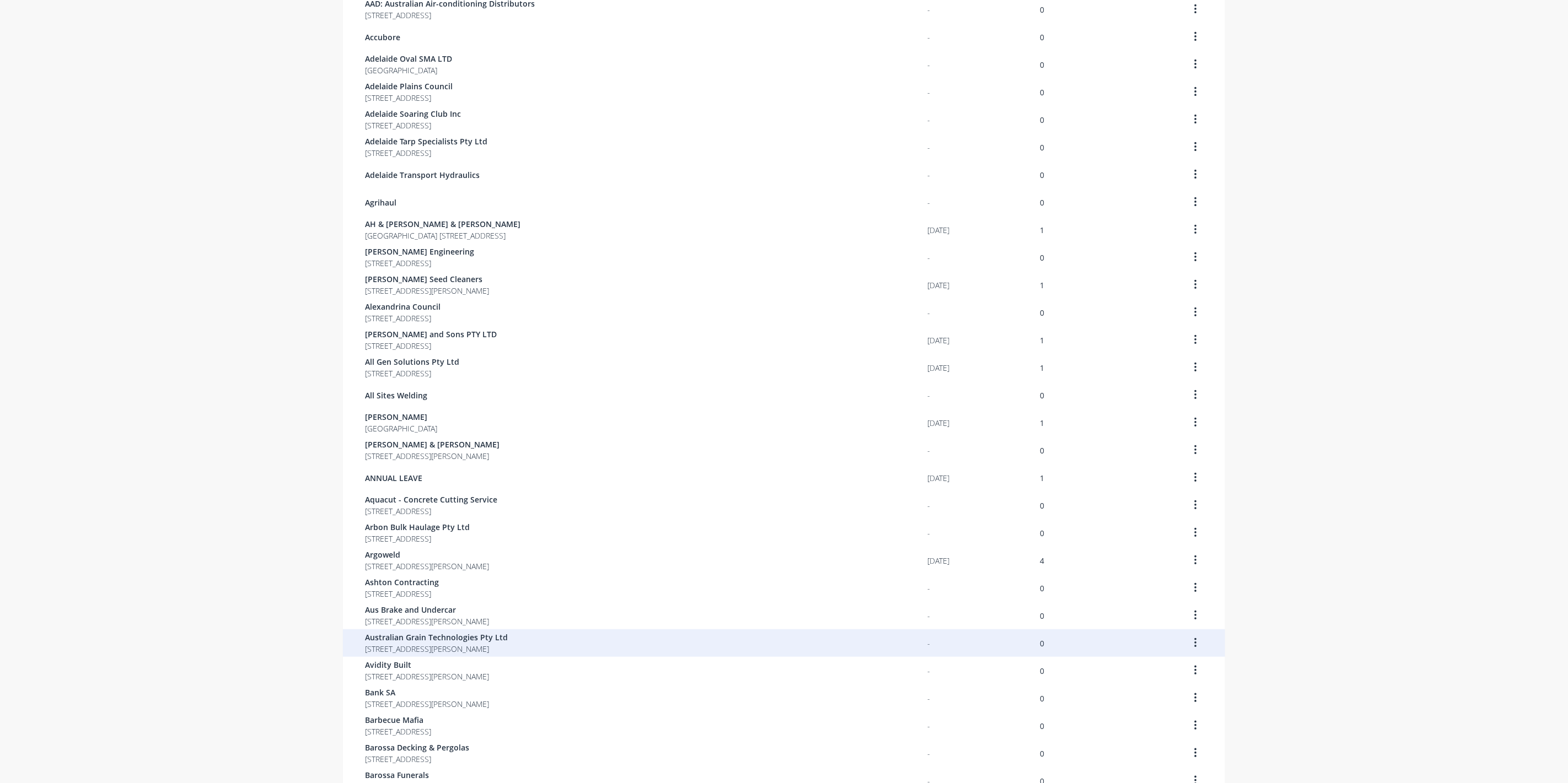
scroll to position [384, 0]
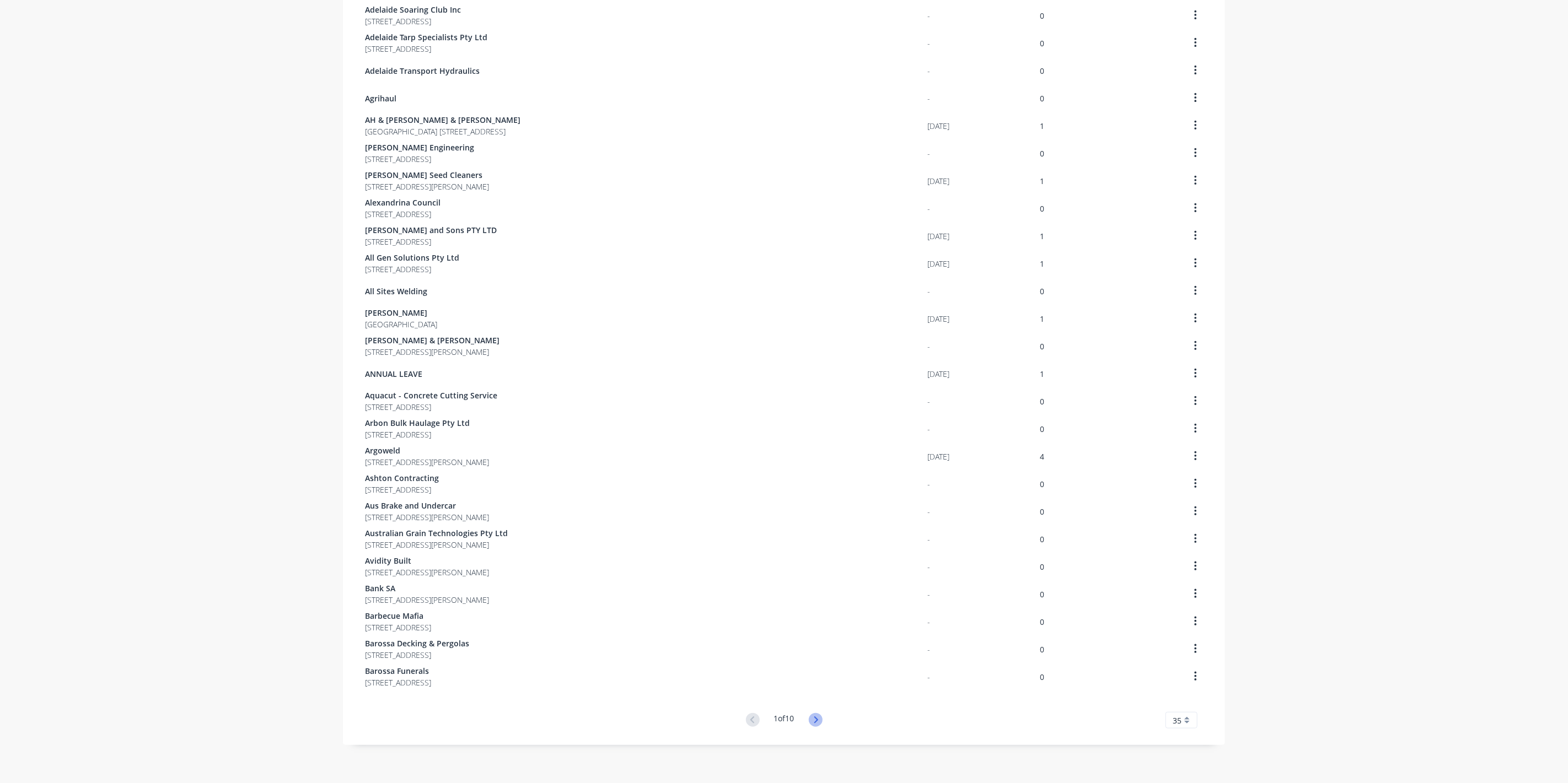
click at [817, 721] on icon at bounding box center [816, 720] width 14 height 14
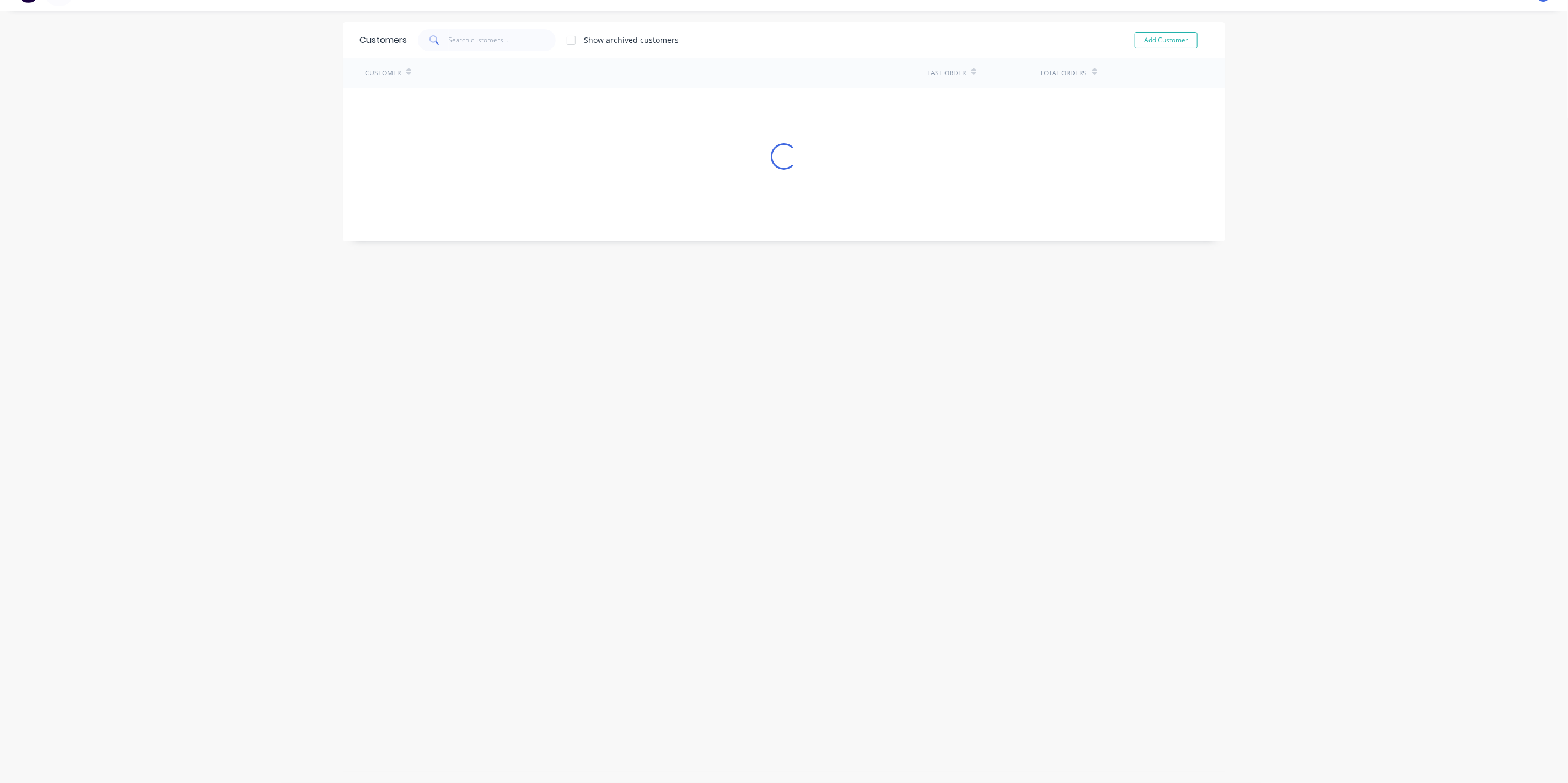
click at [819, 721] on div "Customers Show archived customers Add Customer Customer Last Order Total Orders…" at bounding box center [784, 396] width 882 height 750
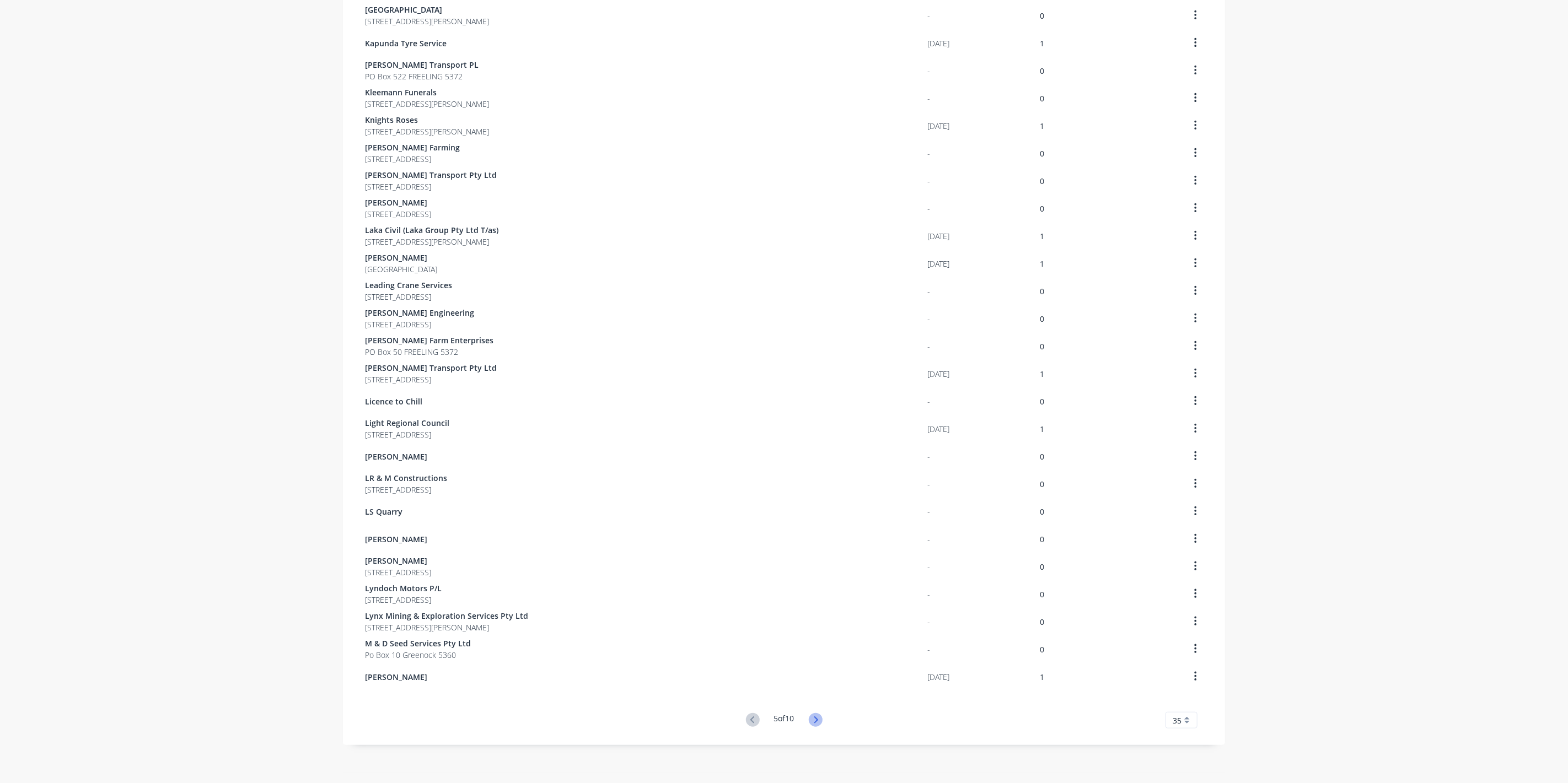
click at [819, 721] on icon at bounding box center [816, 720] width 14 height 14
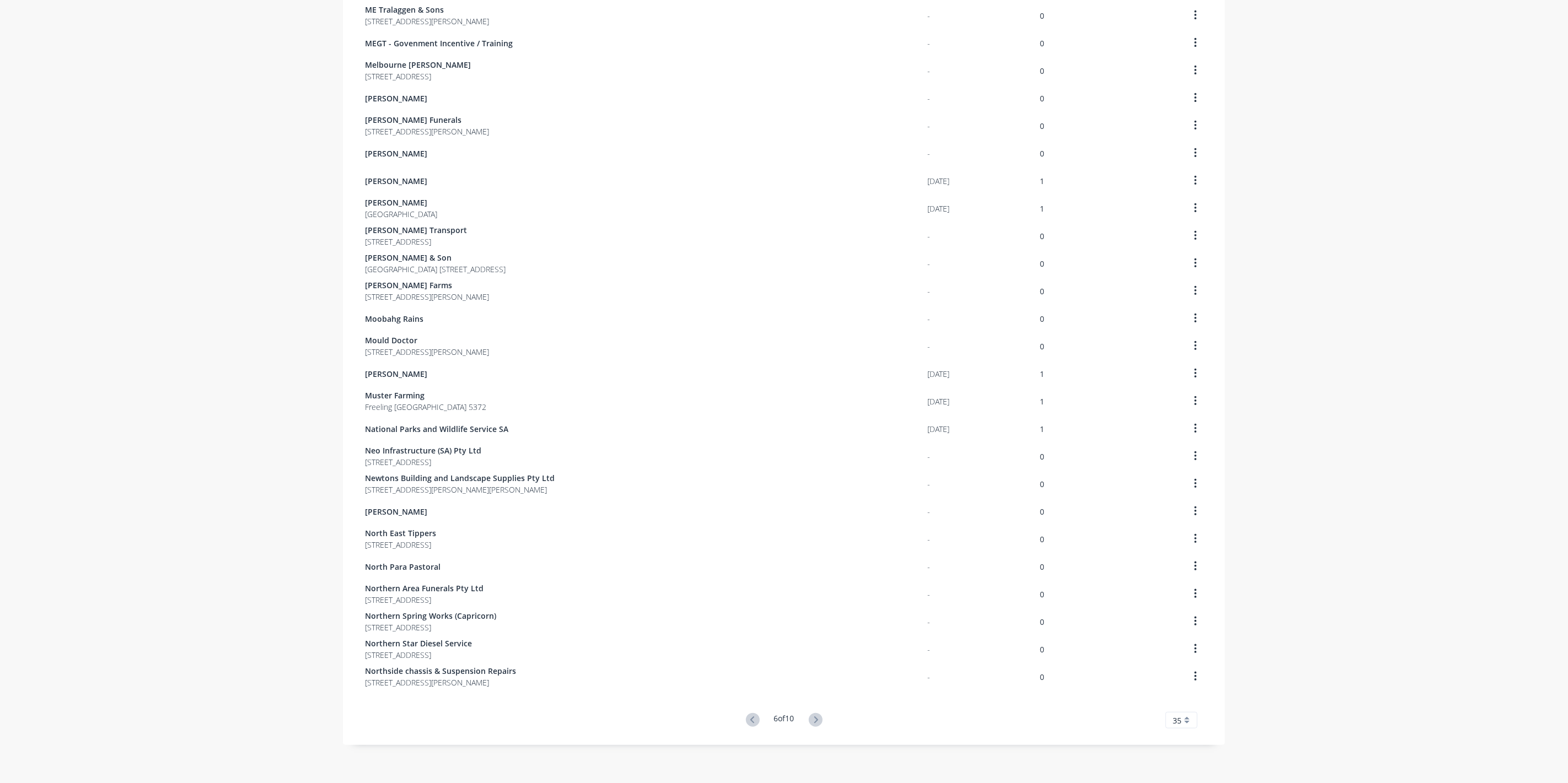
click at [820, 721] on button at bounding box center [816, 720] width 20 height 16
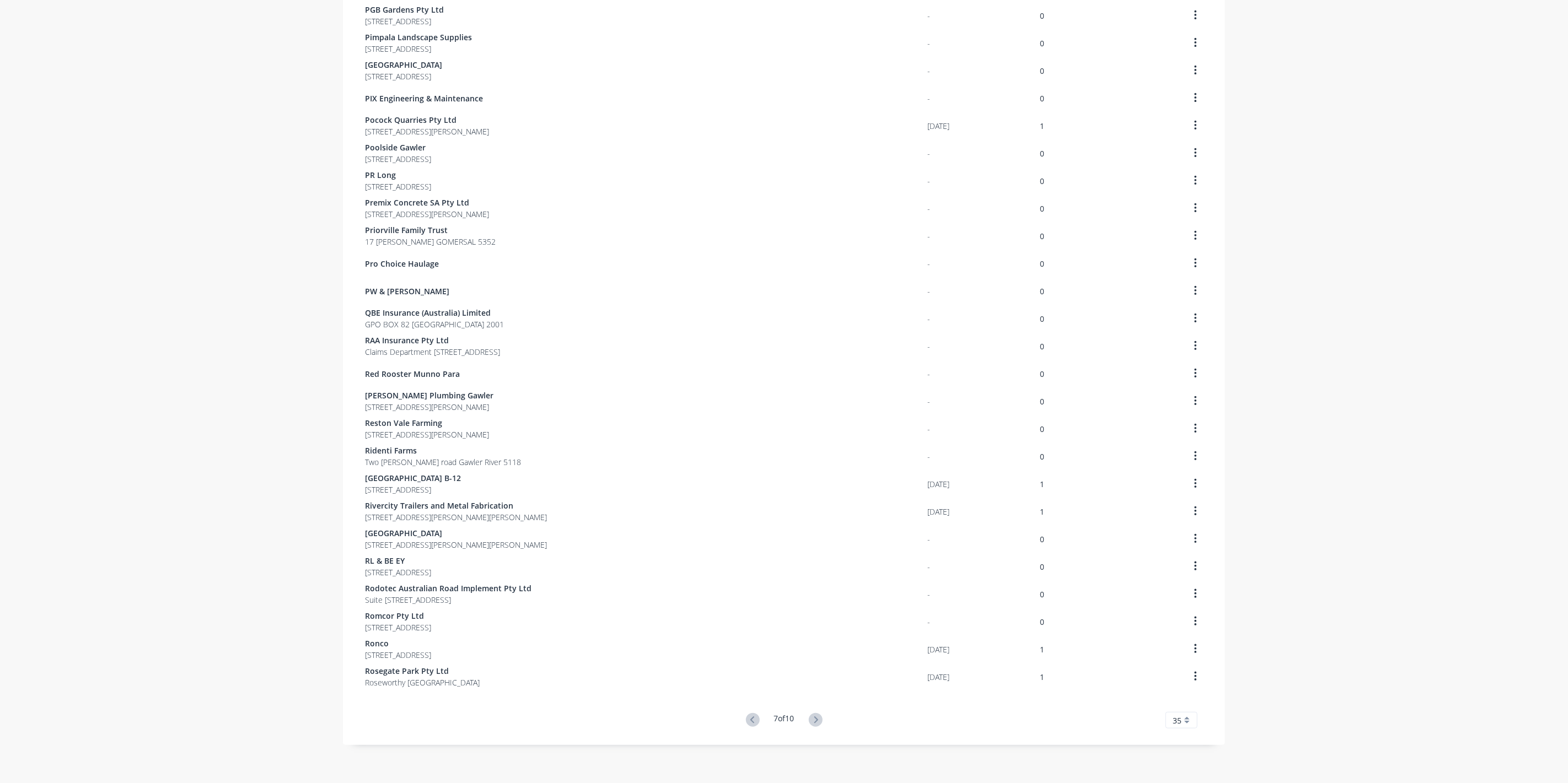
click at [820, 723] on button at bounding box center [816, 720] width 20 height 16
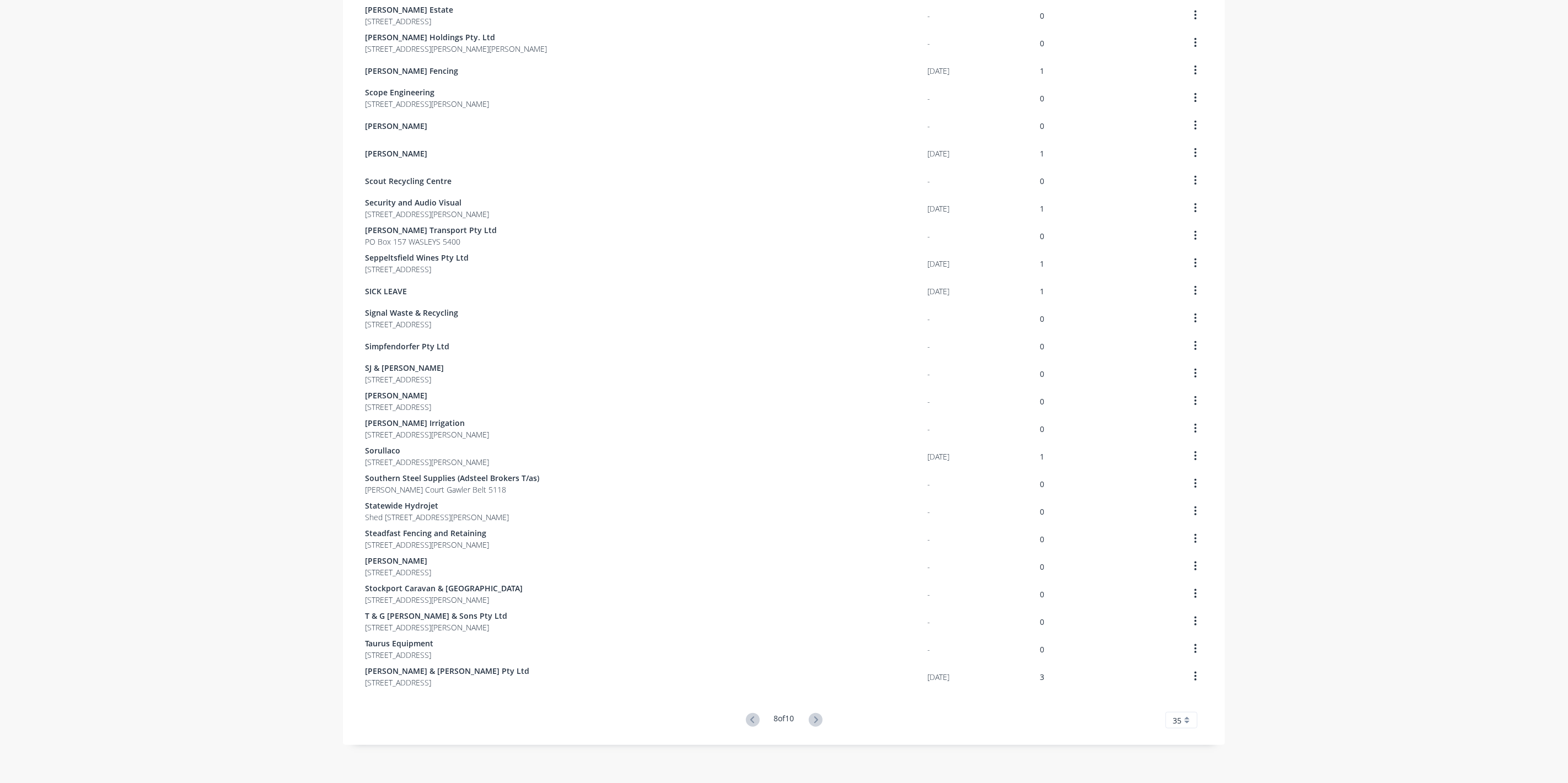
click at [820, 723] on button at bounding box center [816, 720] width 20 height 16
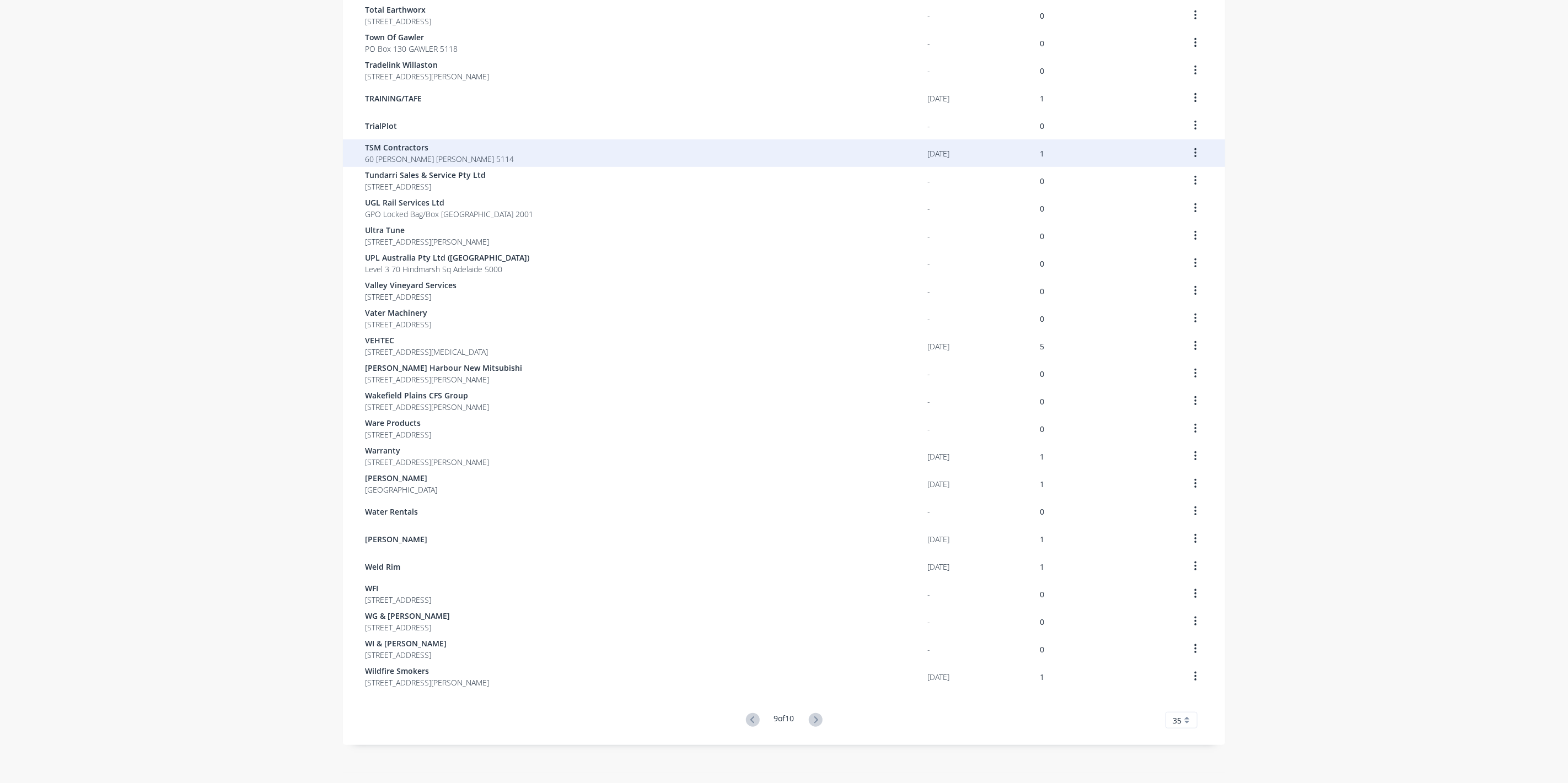
click at [367, 149] on span "TSM Contractors" at bounding box center [439, 147] width 149 height 11
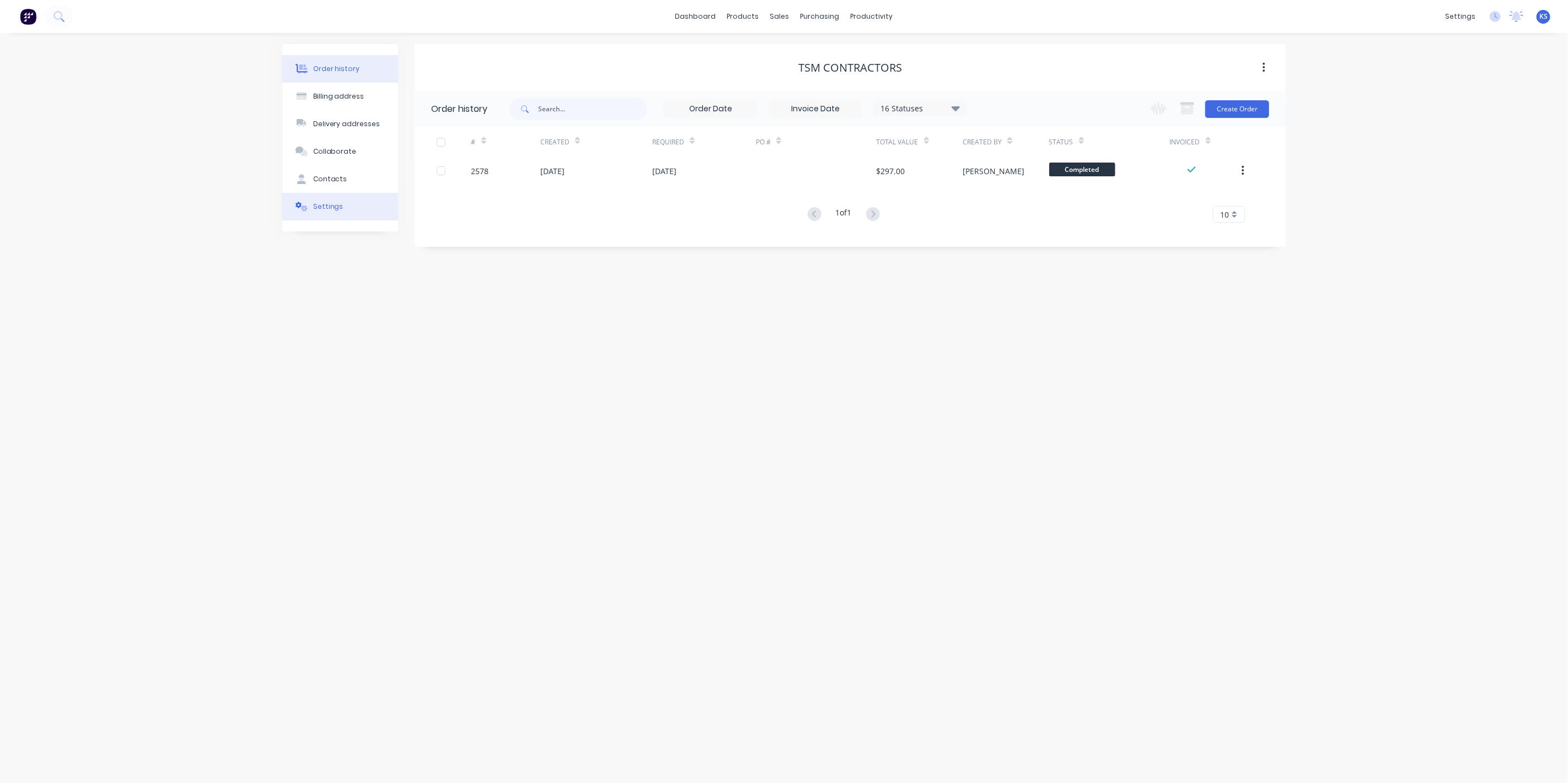
click at [342, 198] on button "Settings" at bounding box center [340, 206] width 116 height 28
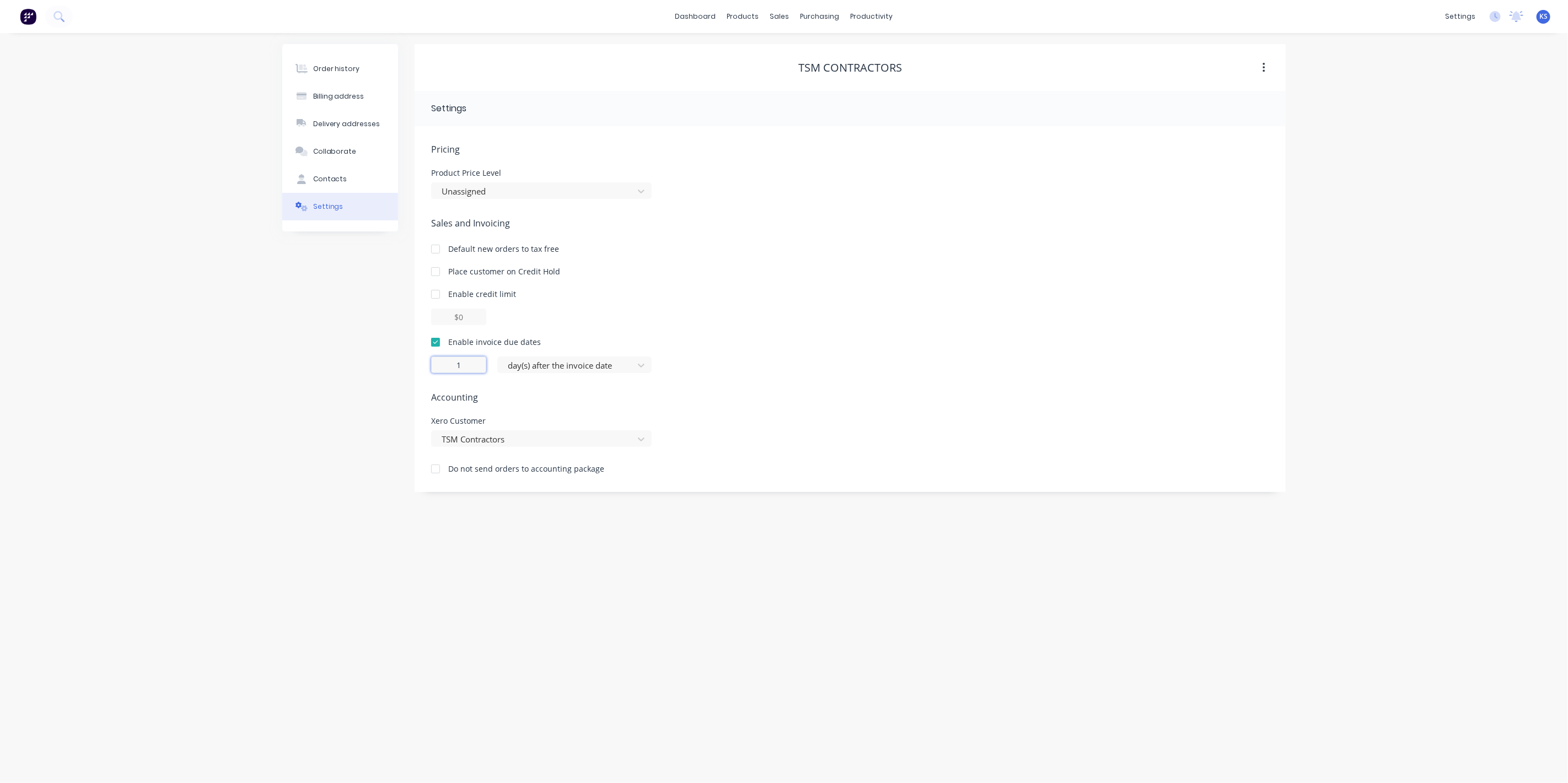
drag, startPoint x: 475, startPoint y: 373, endPoint x: 454, endPoint y: 365, distance: 22.5
click at [454, 365] on input "1" at bounding box center [458, 365] width 55 height 17
type input "0"
click at [315, 372] on div "Order history Billing address Delivery addresses Collaborate Contacts Settings" at bounding box center [340, 268] width 116 height 448
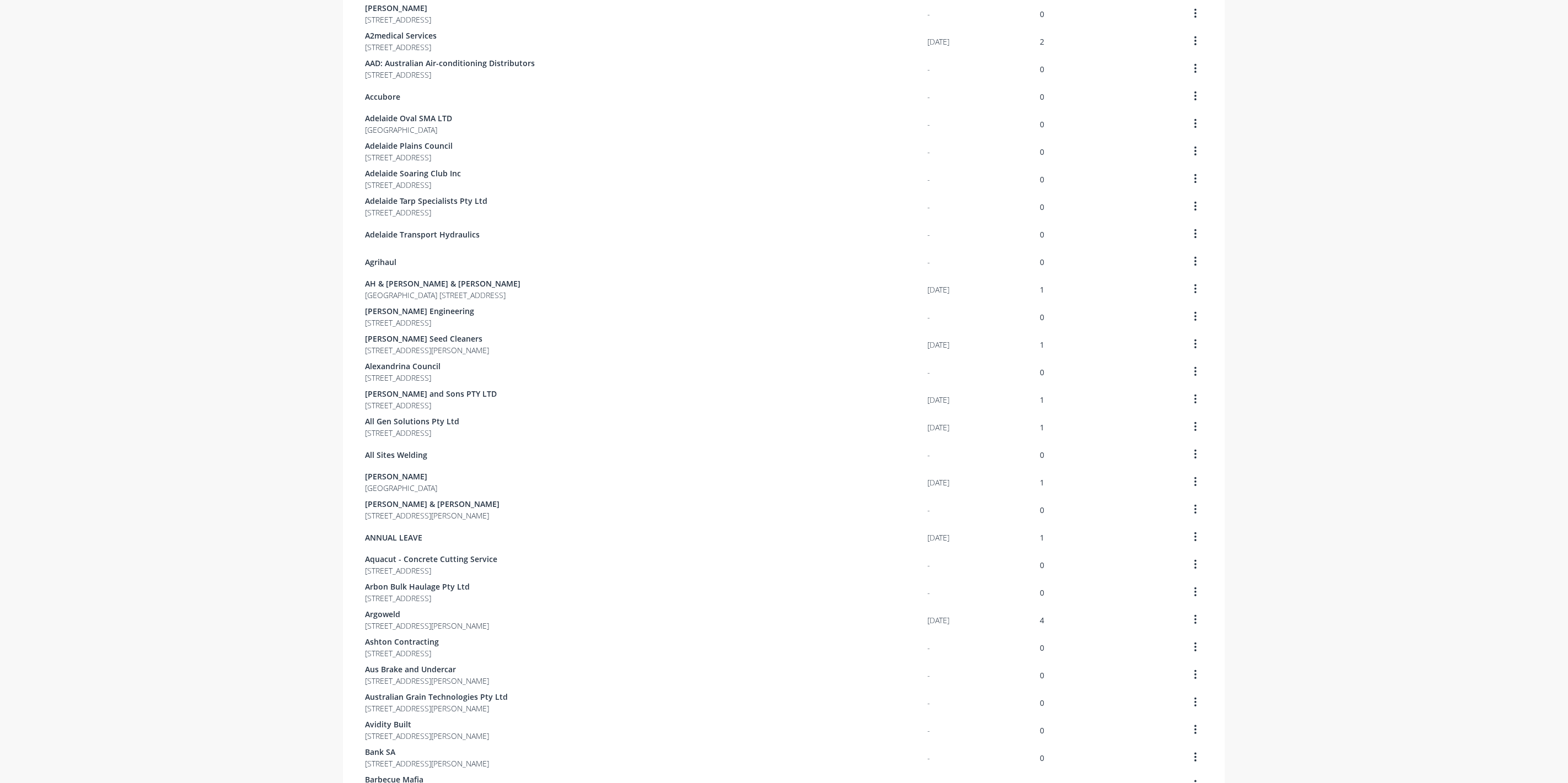
scroll to position [367, 0]
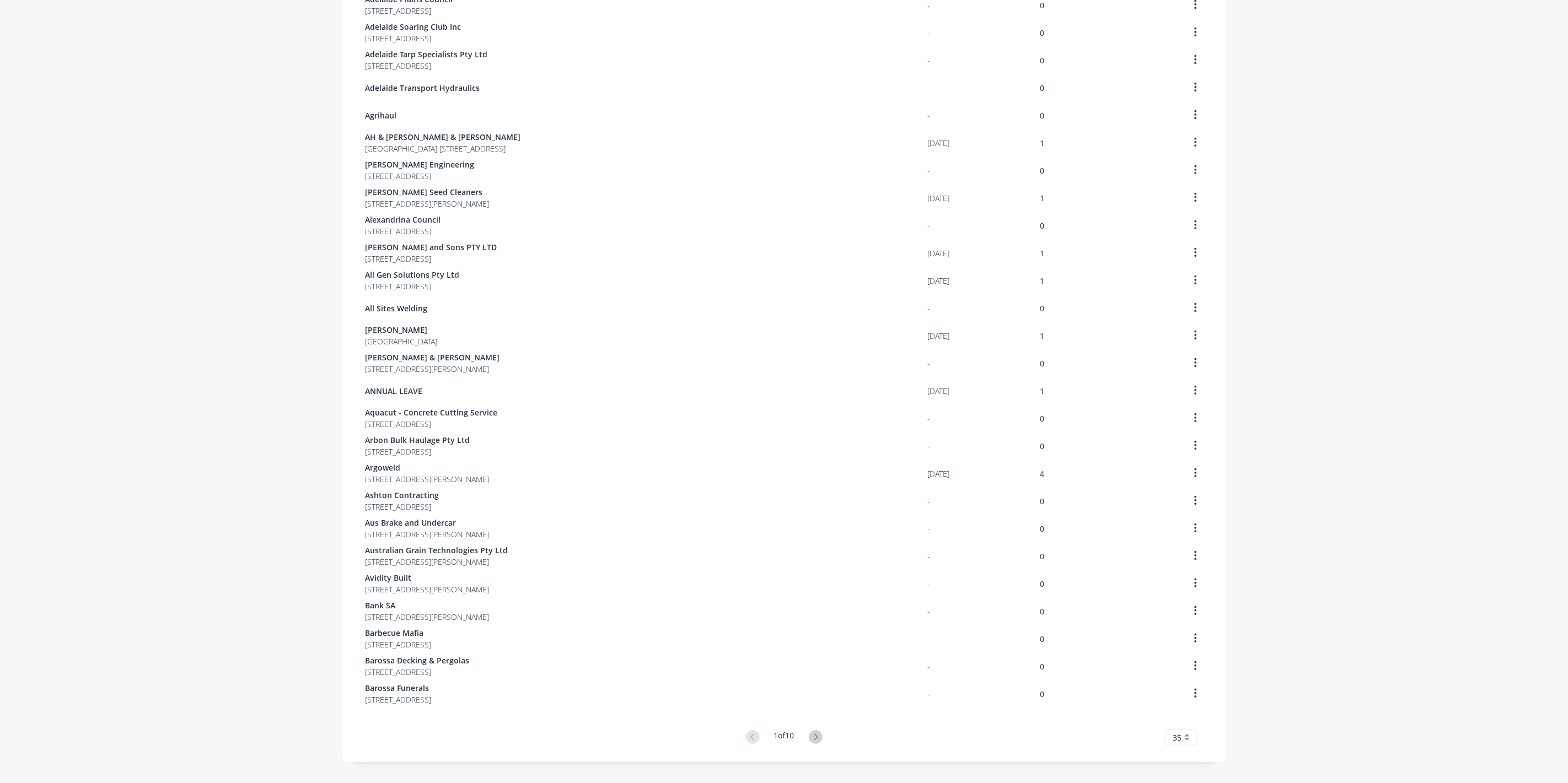
click at [819, 736] on icon at bounding box center [816, 737] width 14 height 14
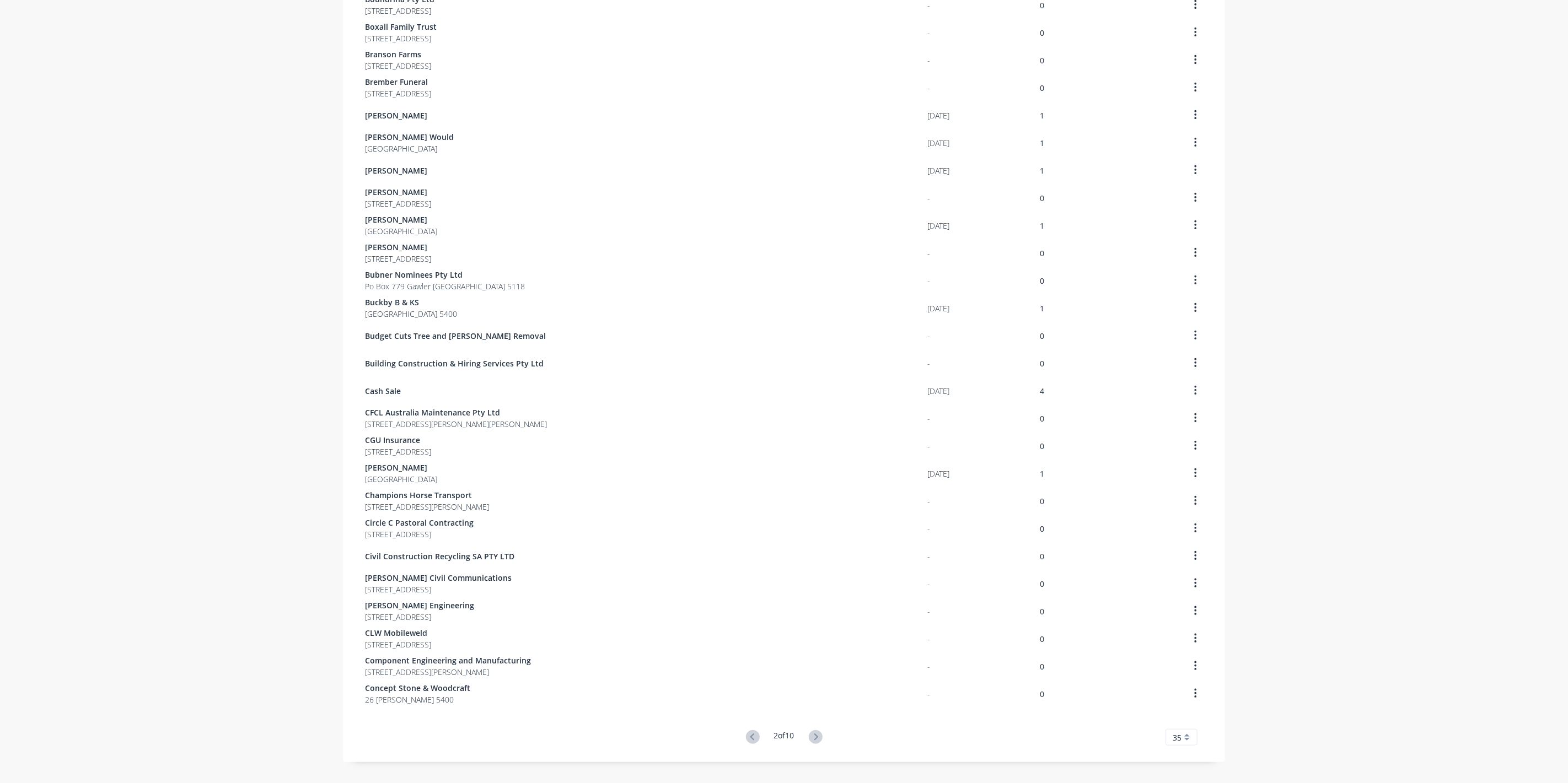
click
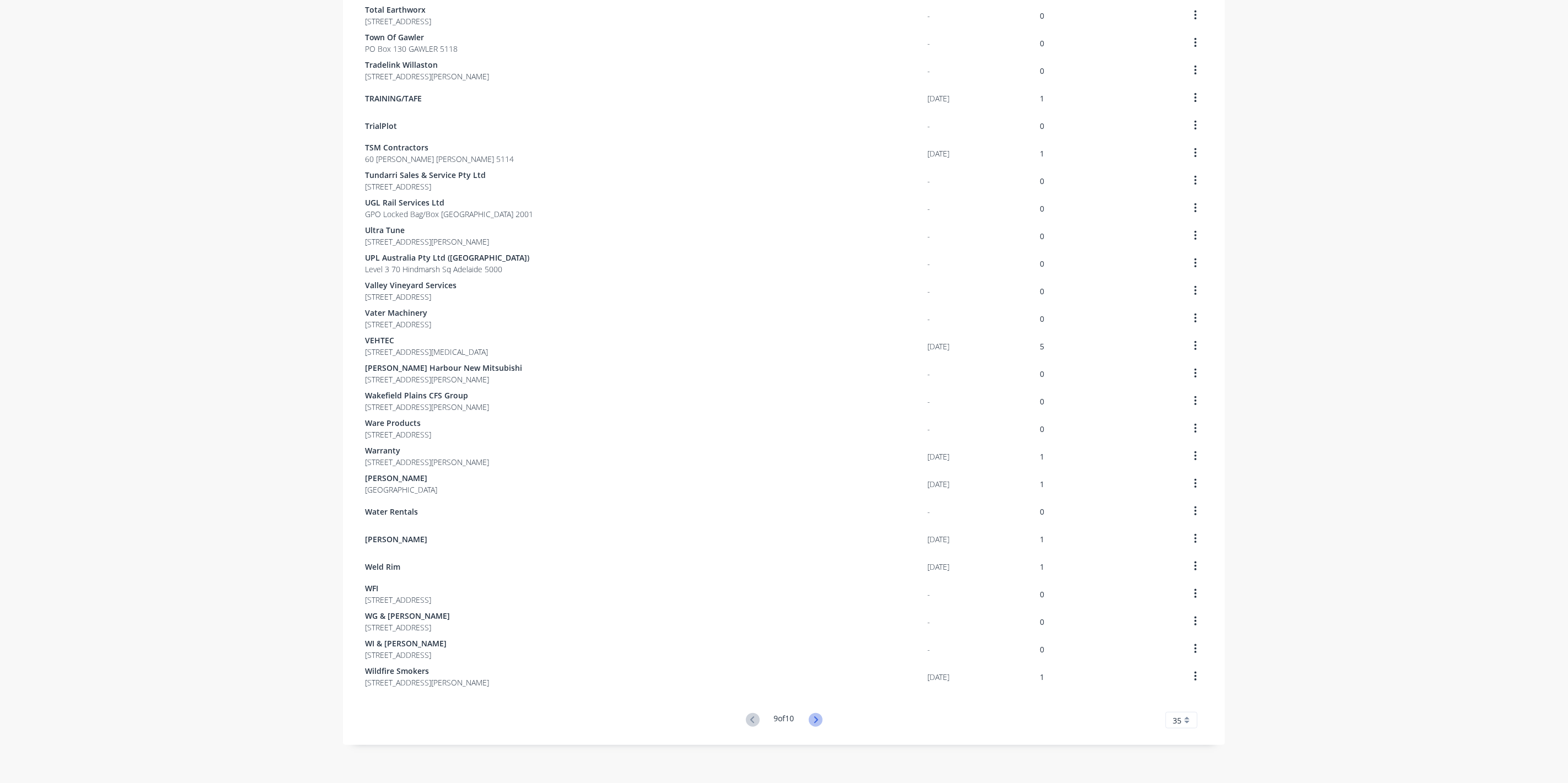
scroll to position [384, 0]
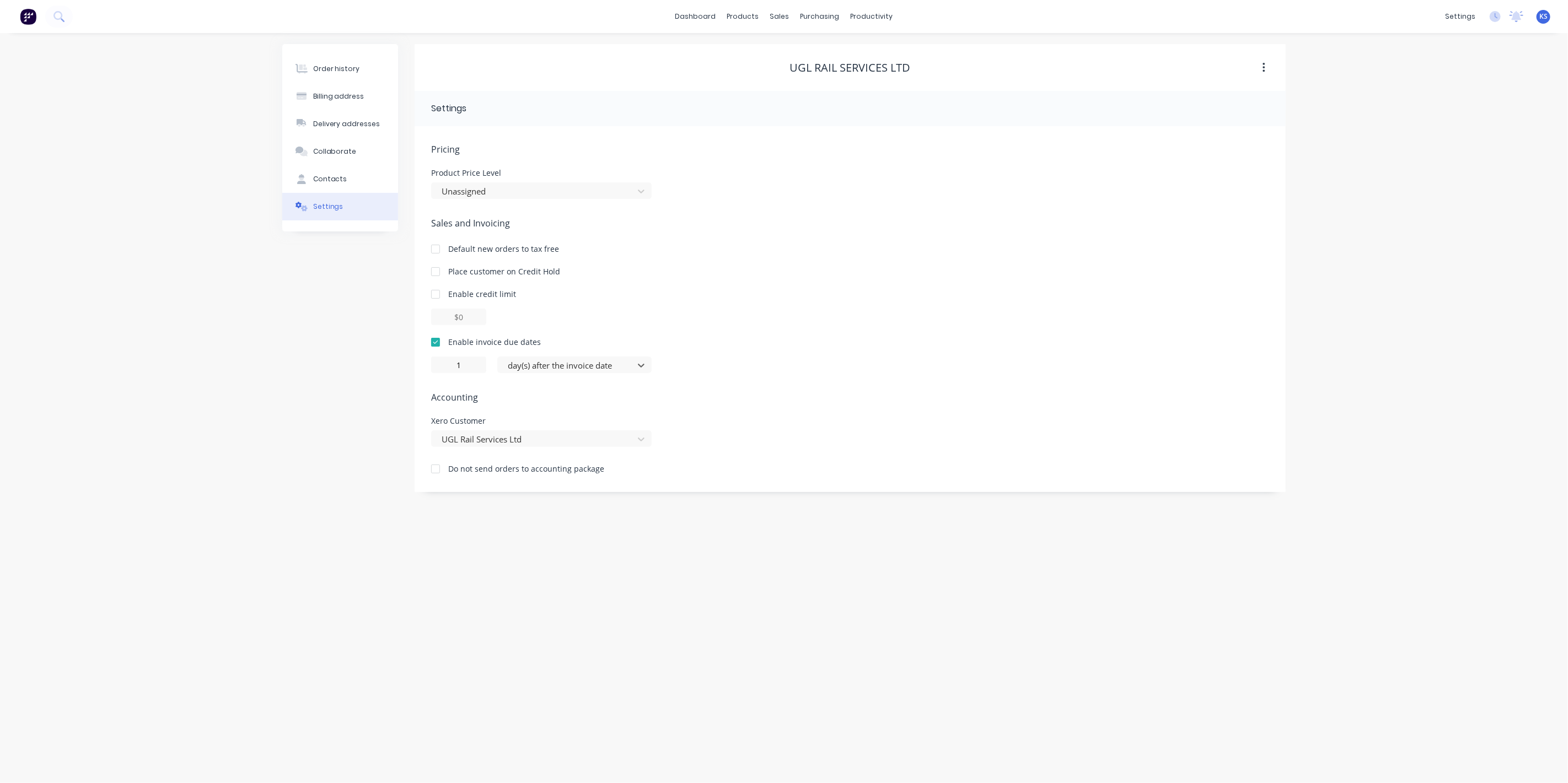
type input "0"
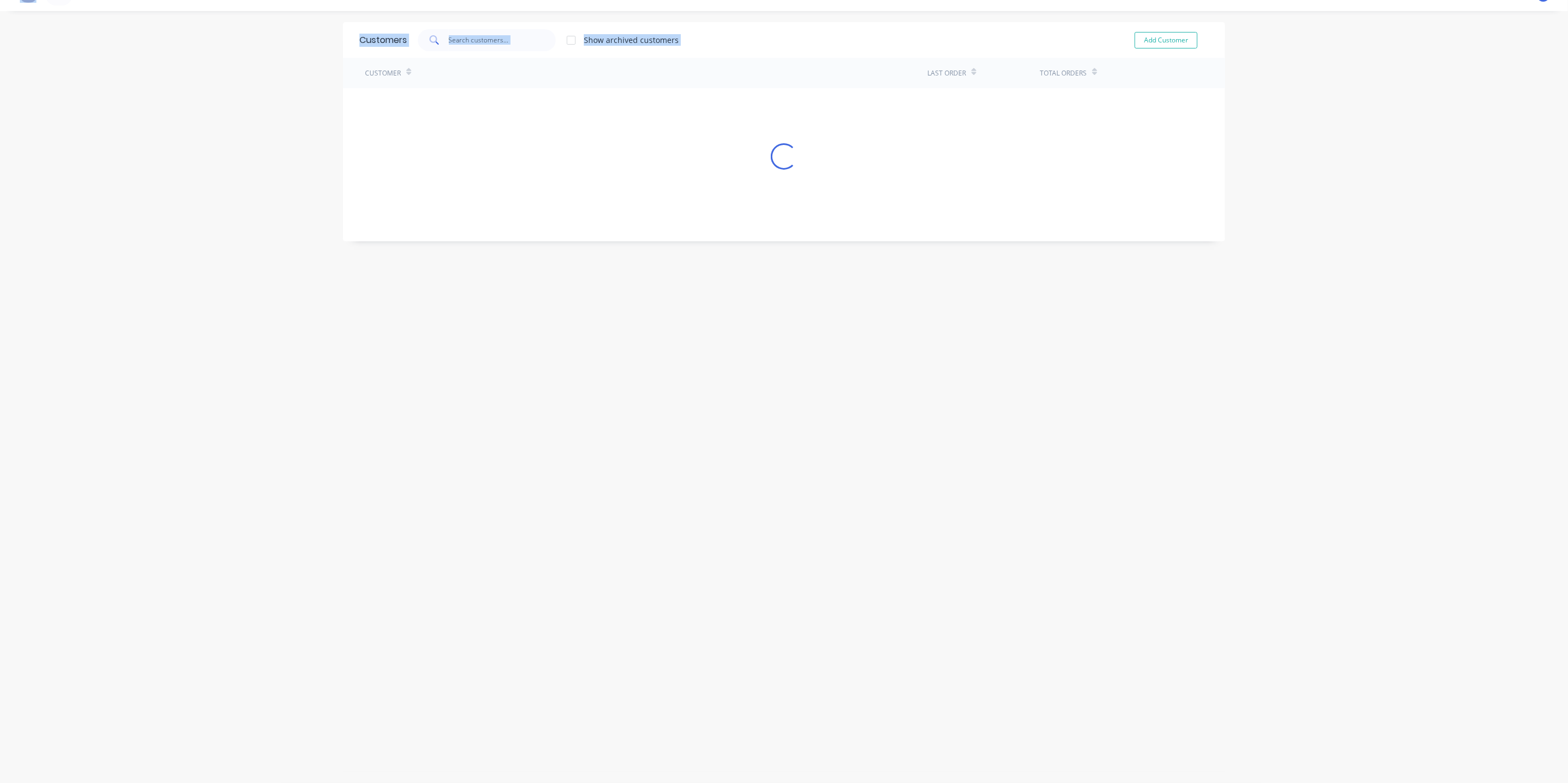
scroll to position [384, 0]
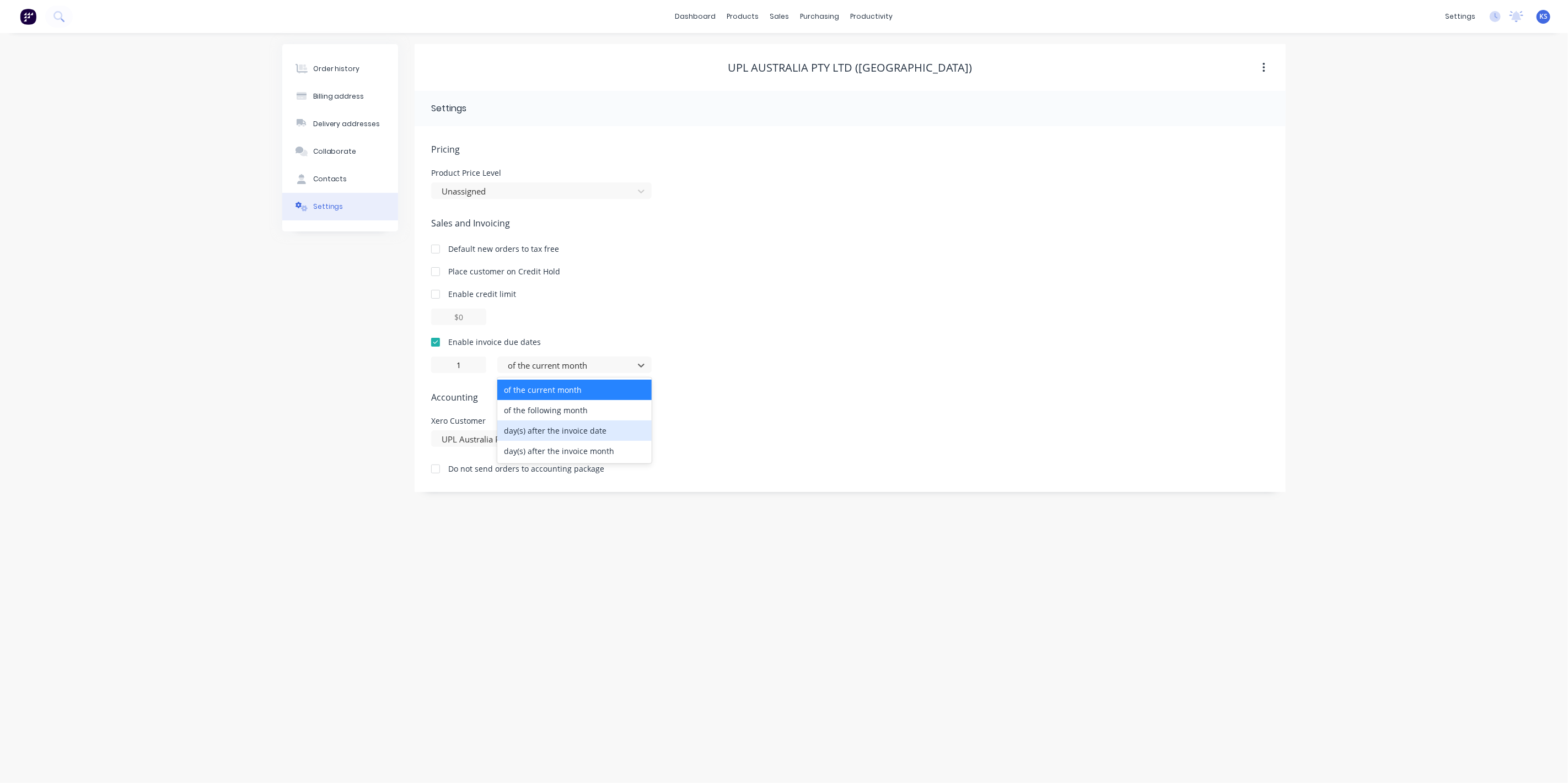
type input "0"
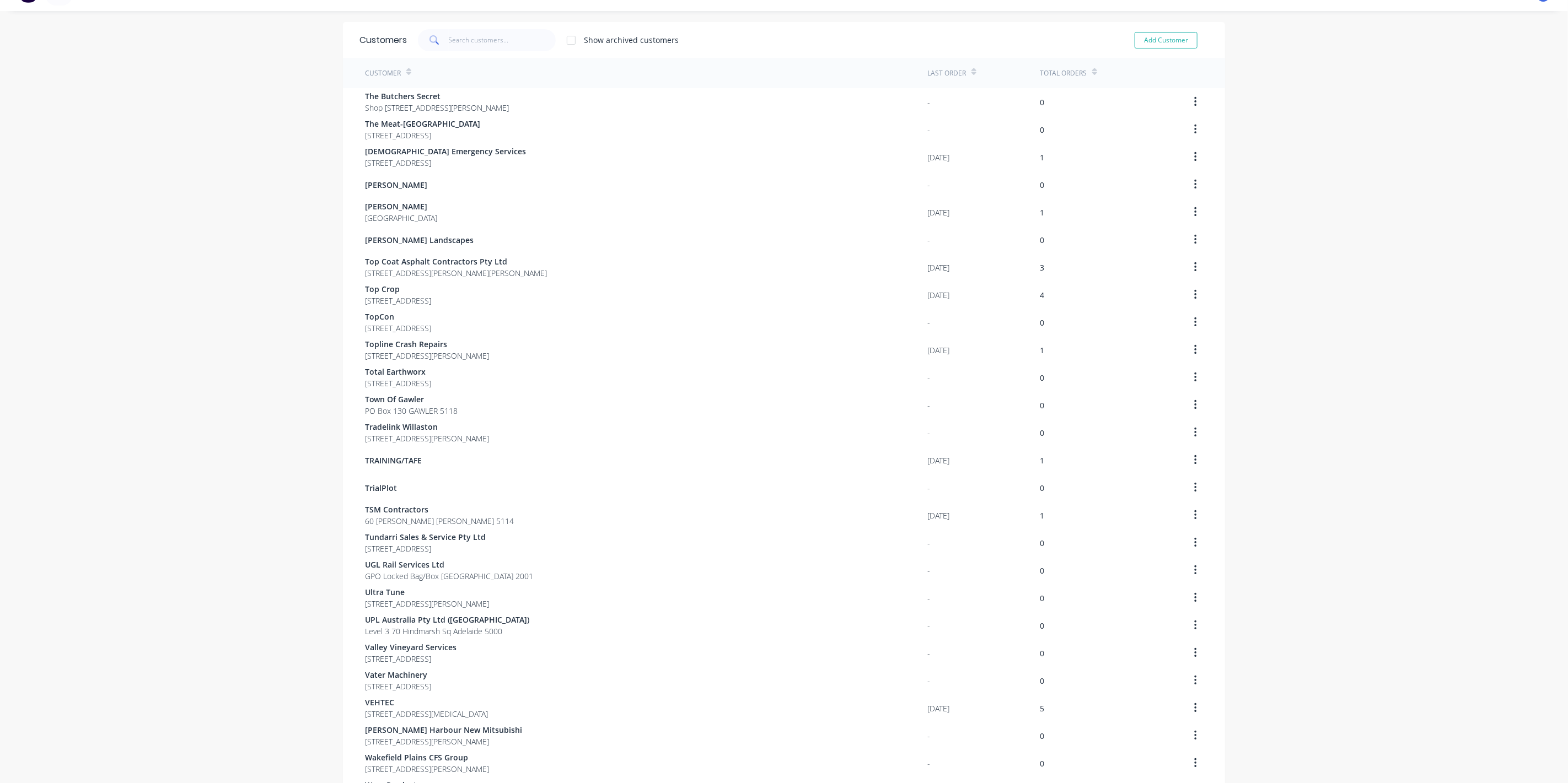
scroll to position [384, 0]
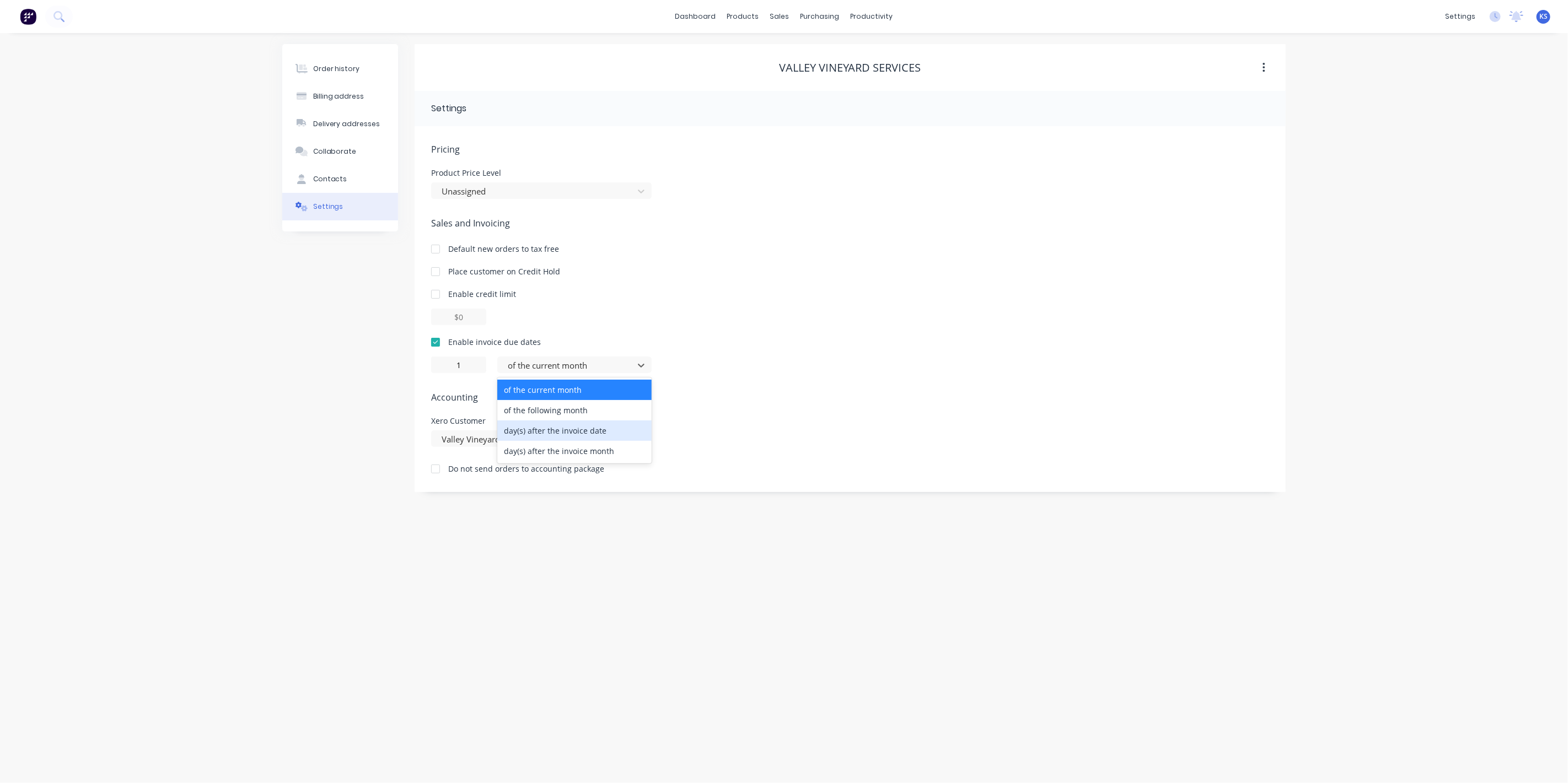
type input "0"
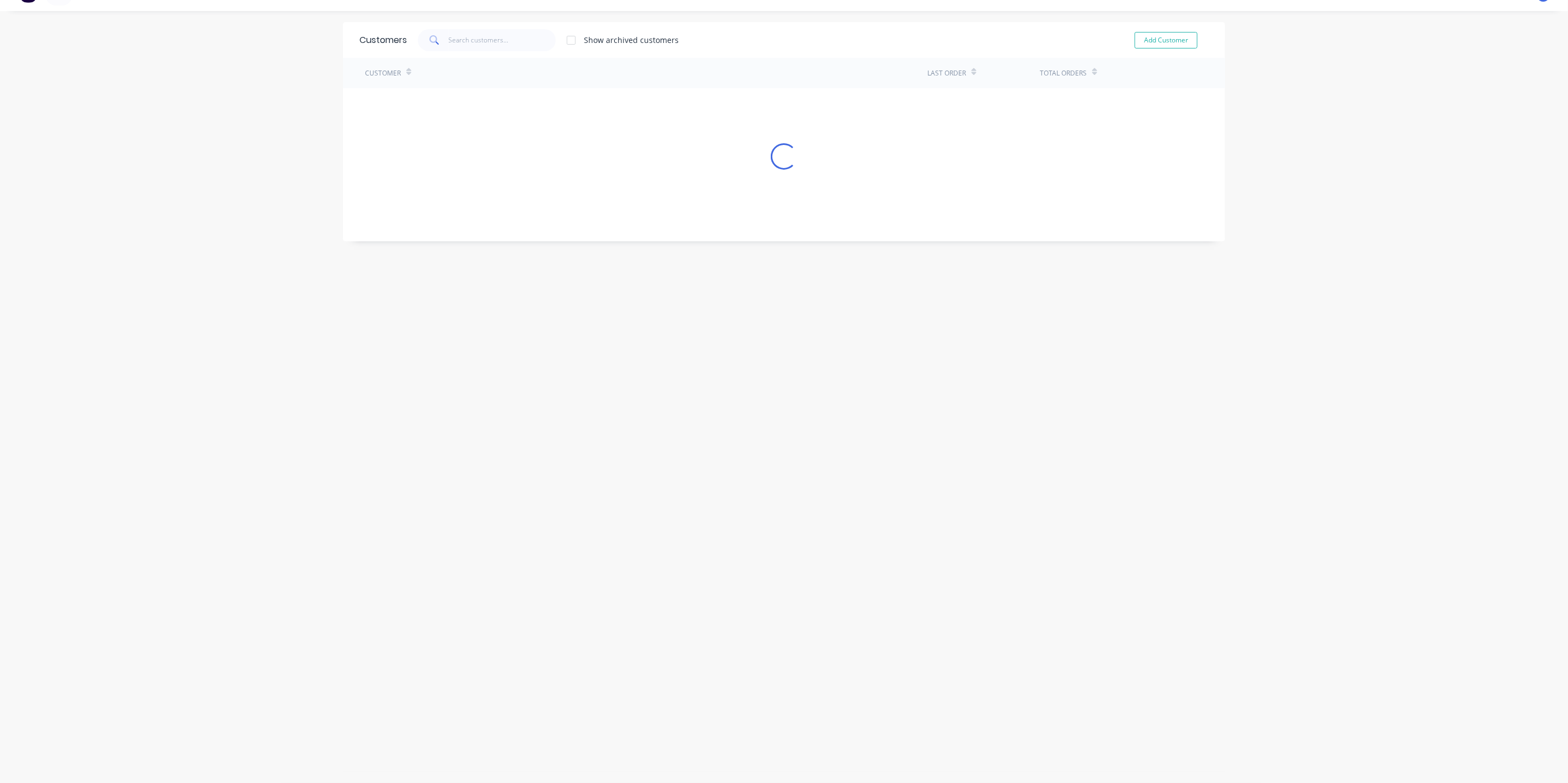
scroll to position [384, 0]
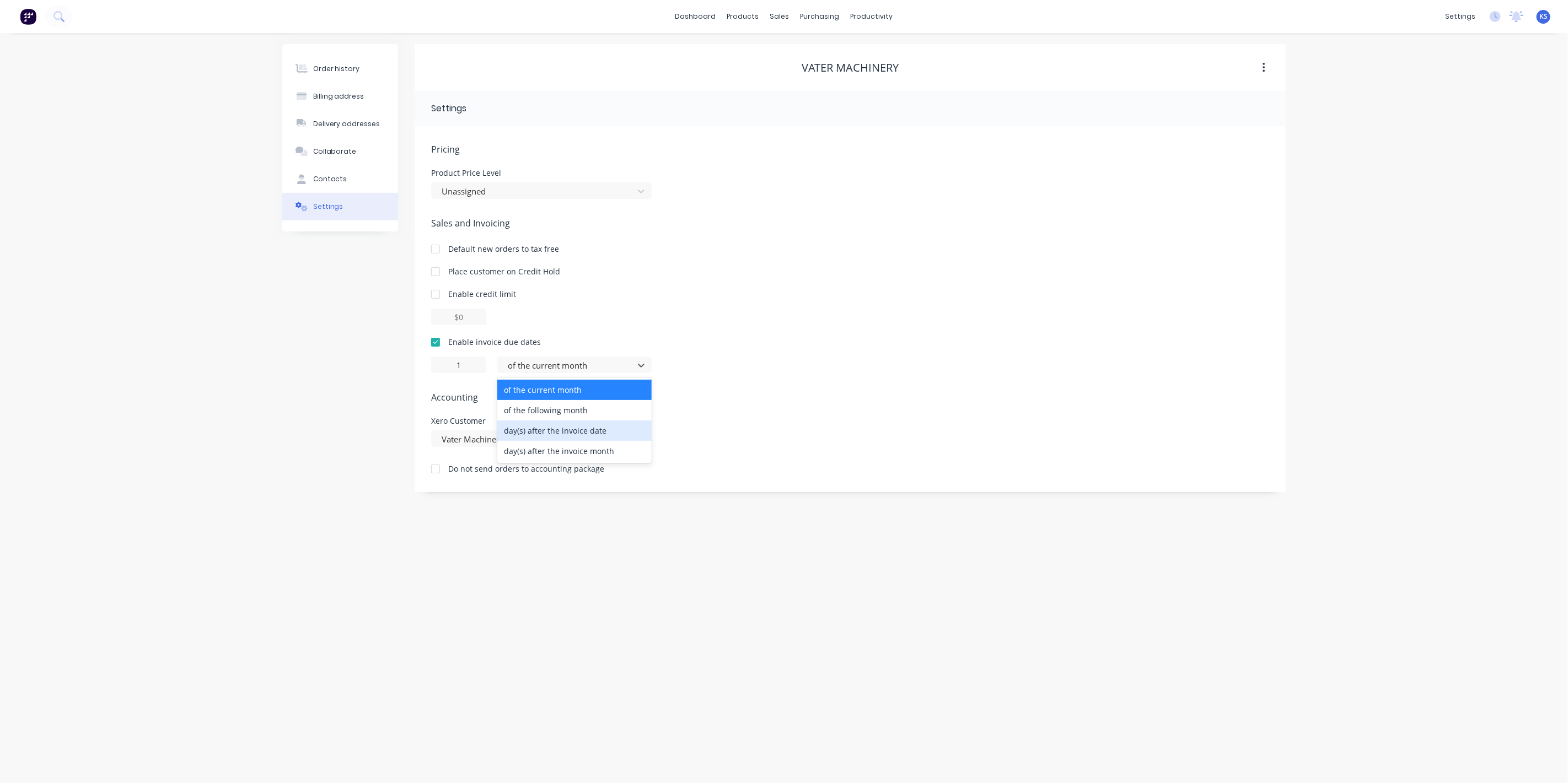
type input "0"
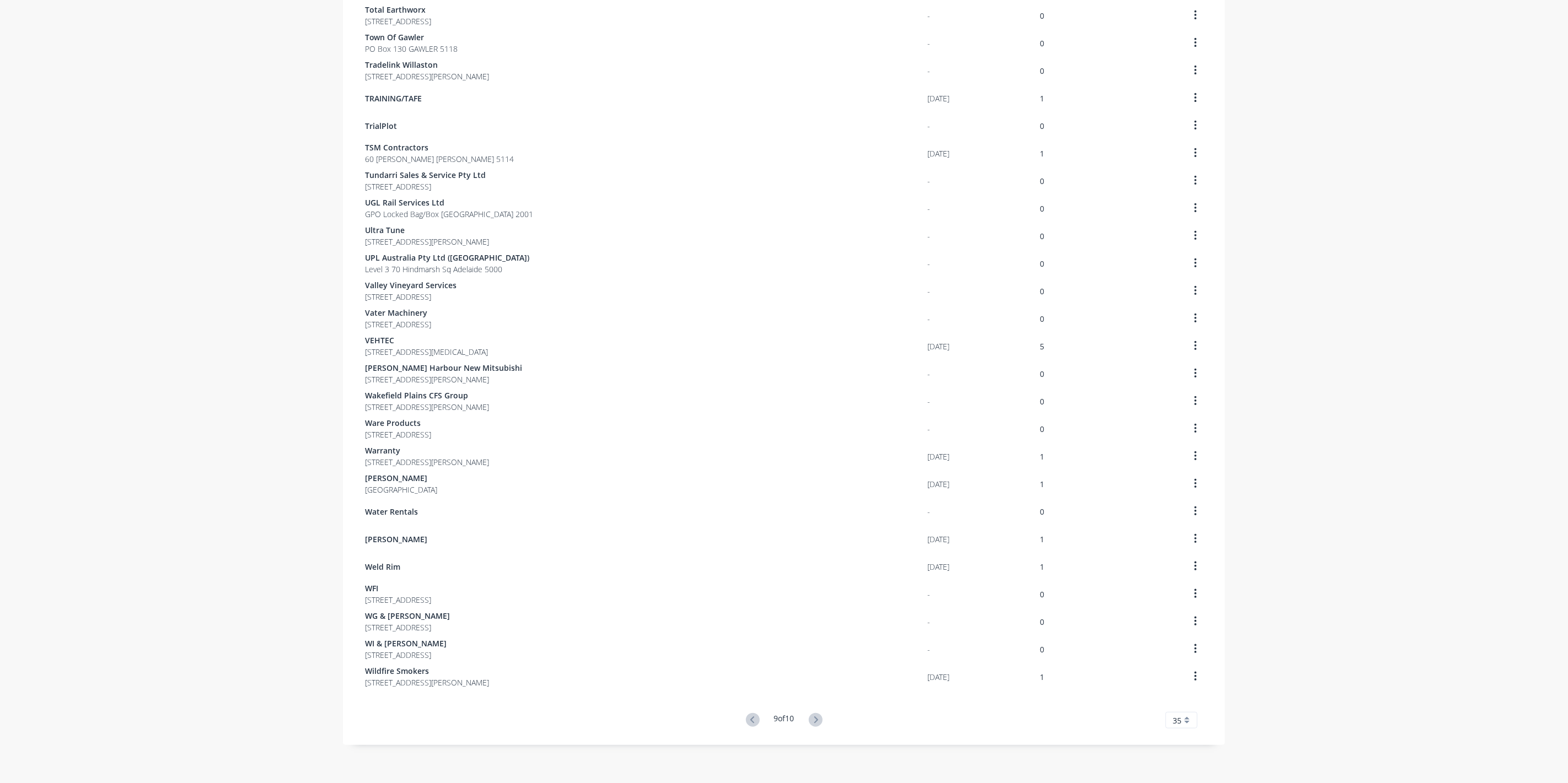
scroll to position [384, 0]
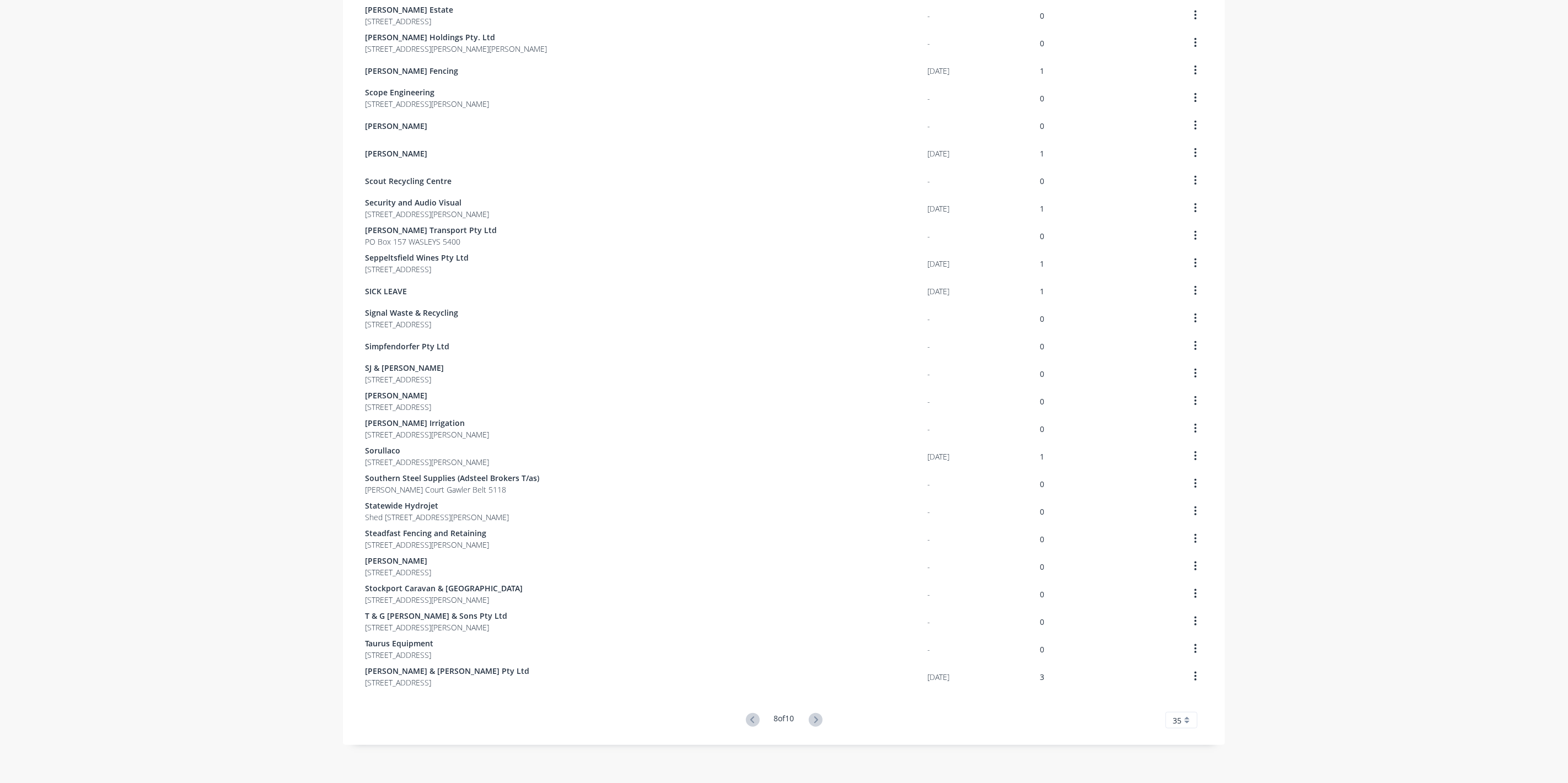
scroll to position [384, 0]
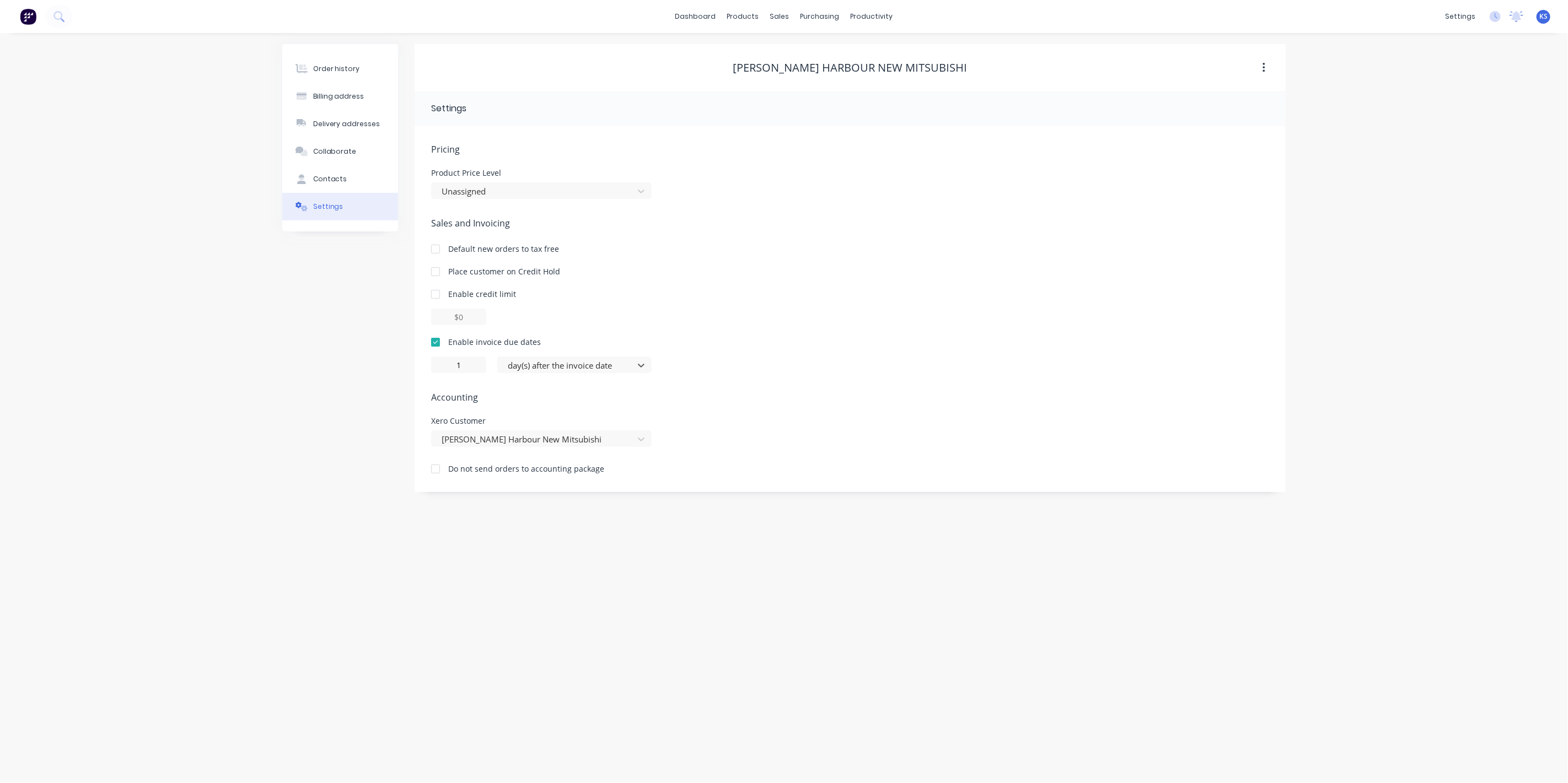
type input "0"
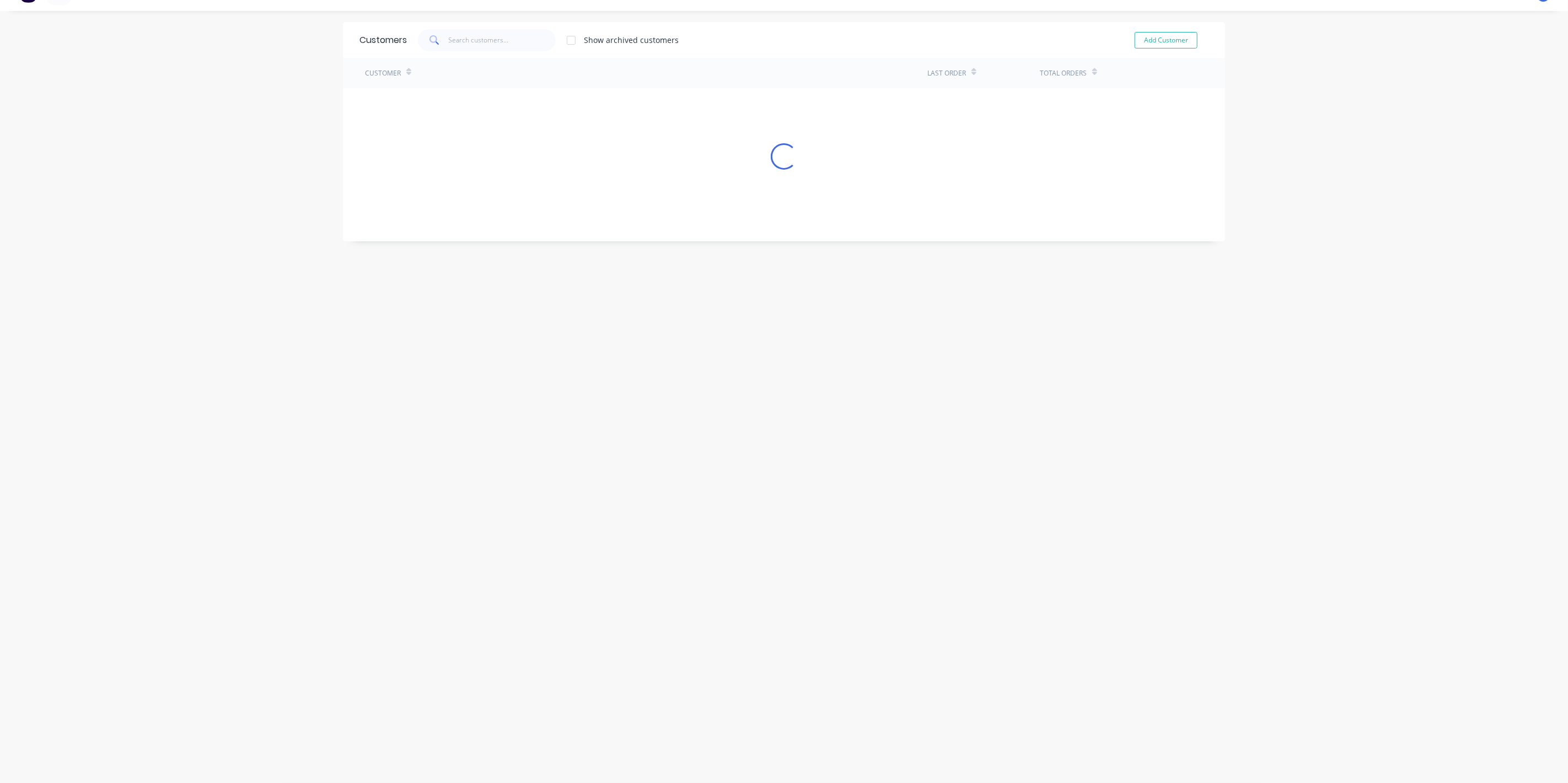
scroll to position [384, 0]
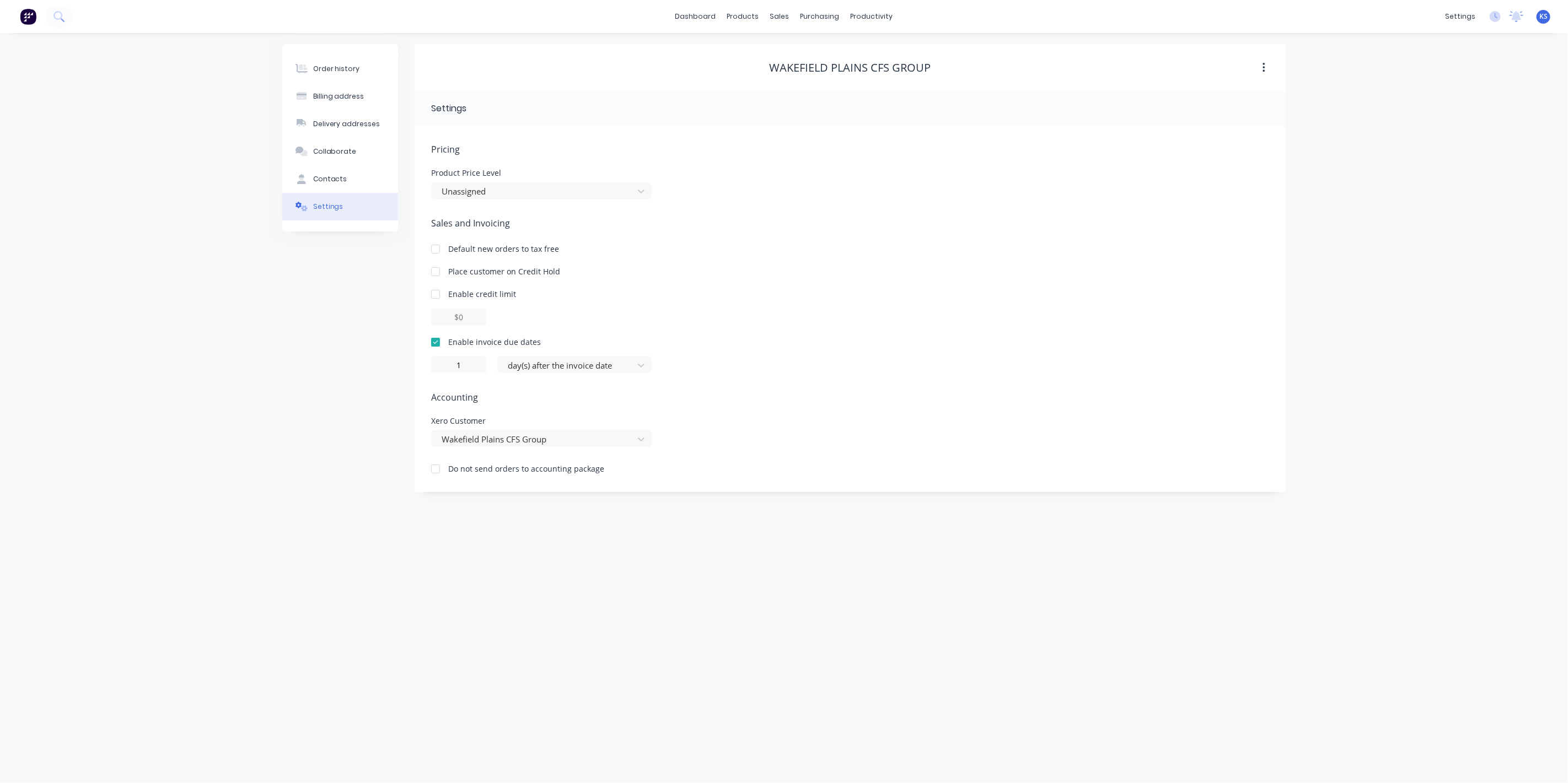
type input "0"
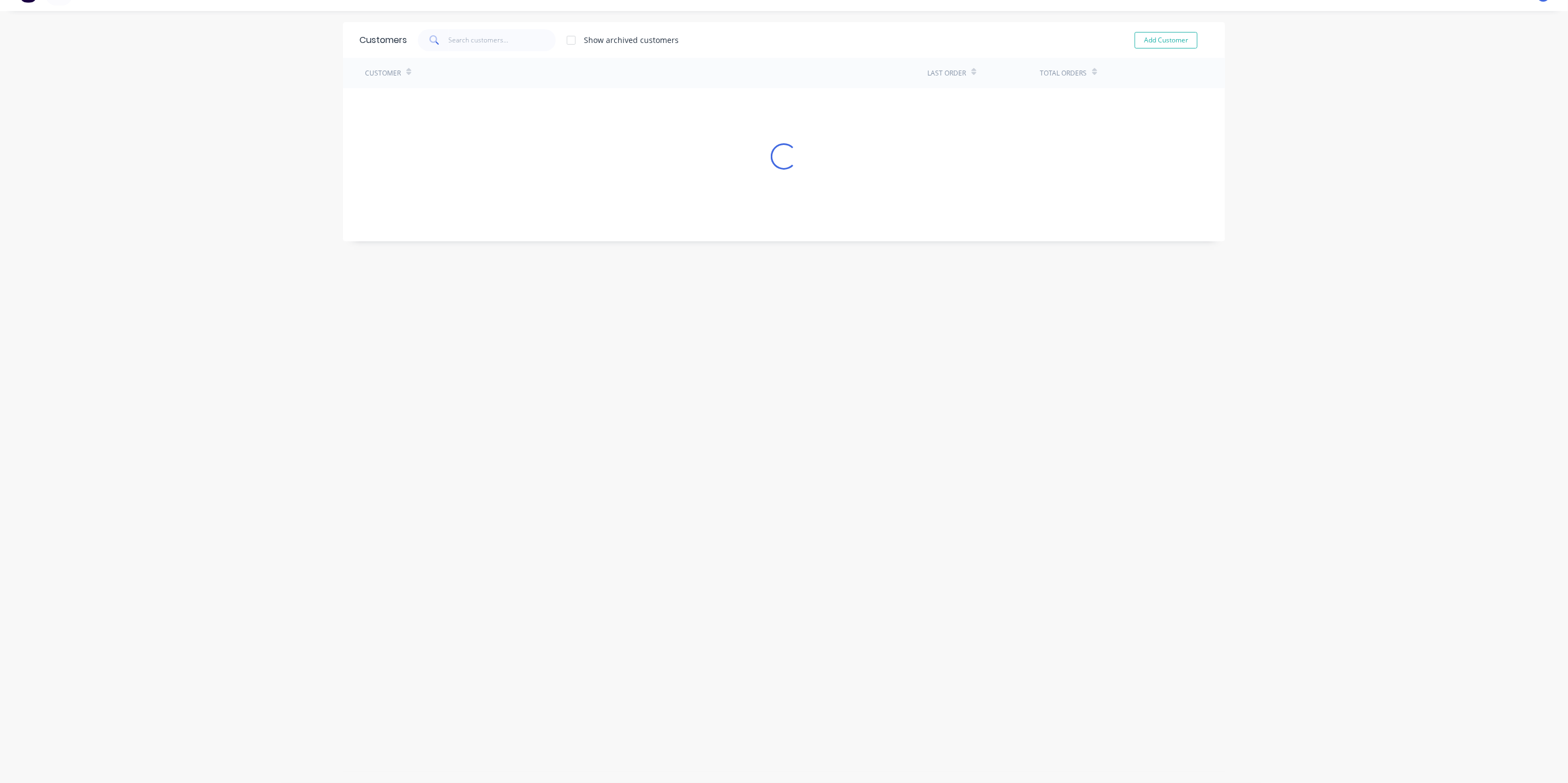
scroll to position [384, 0]
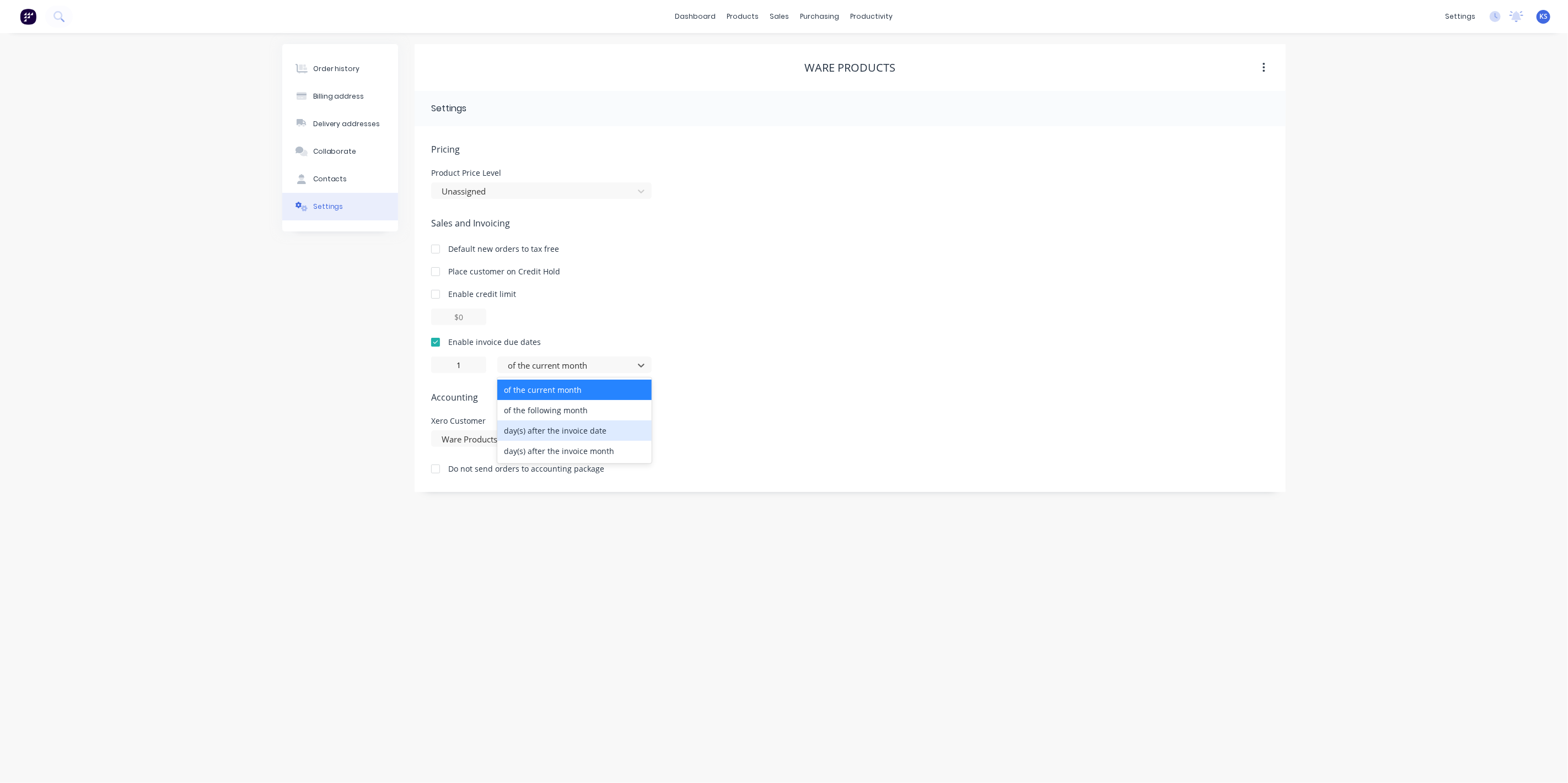
type input "0"
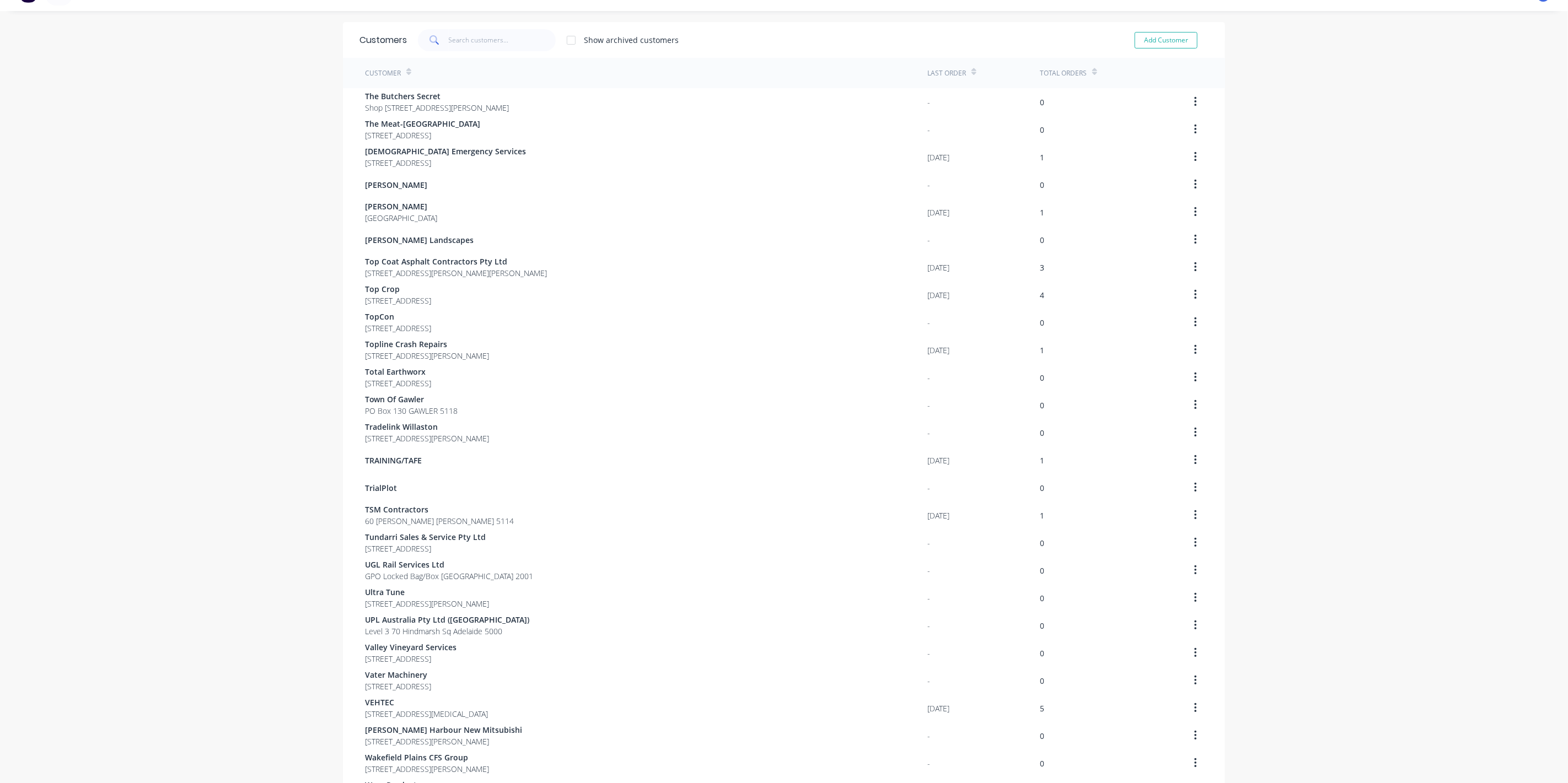
scroll to position [384, 0]
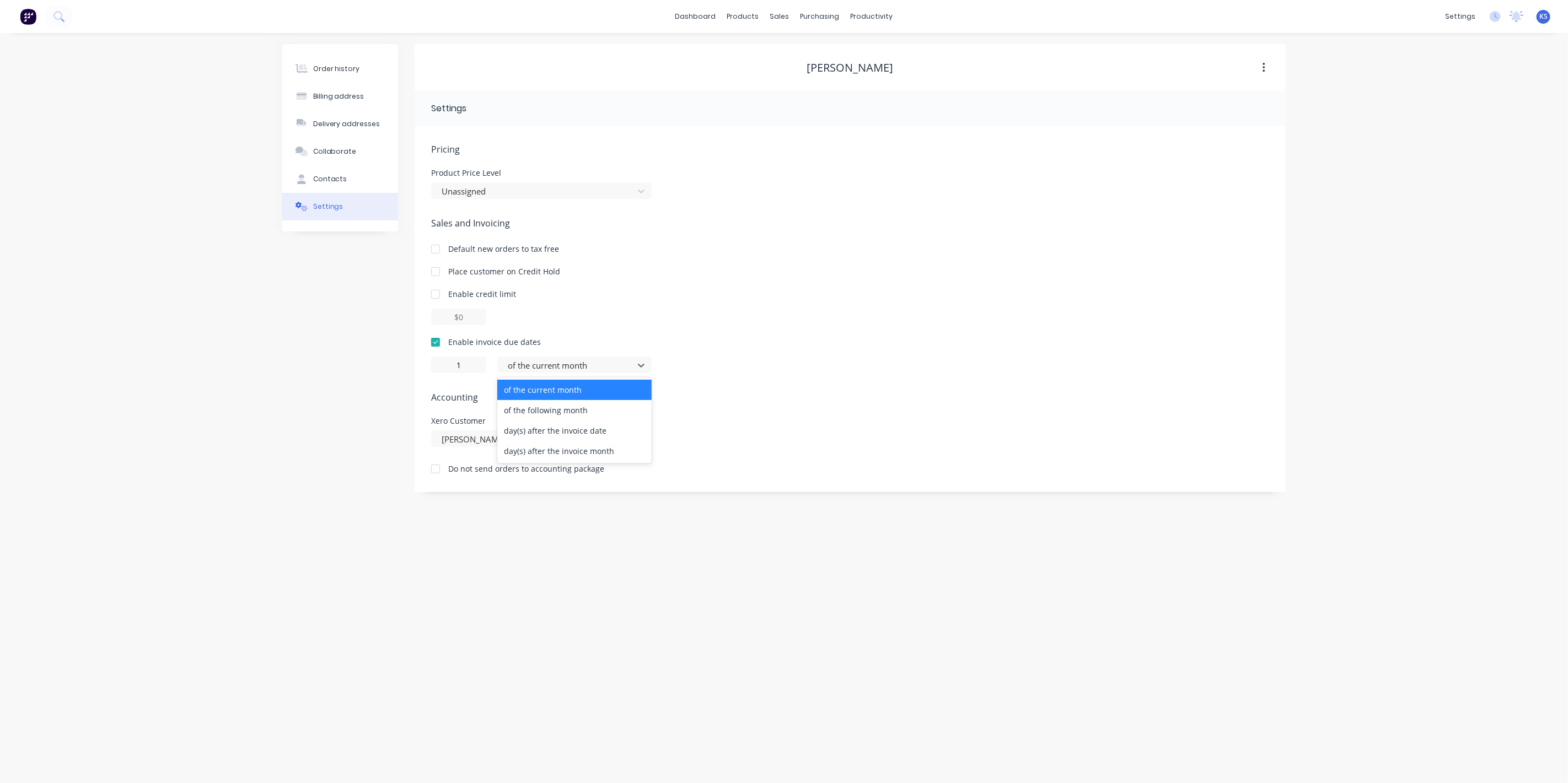
drag, startPoint x: 553, startPoint y: 368, endPoint x: 559, endPoint y: 381, distance: 14.3
type input "0"
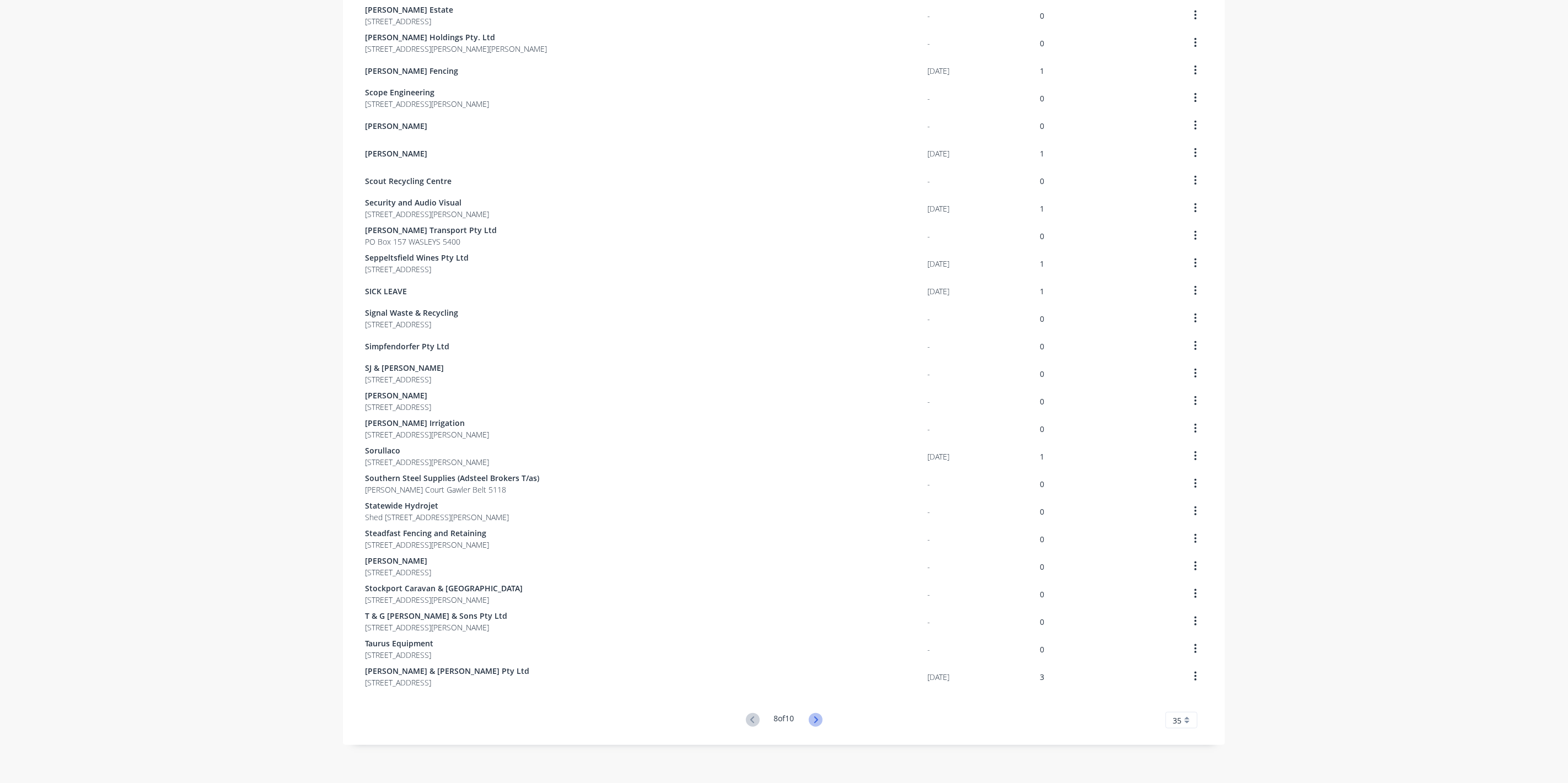
scroll to position [384, 0]
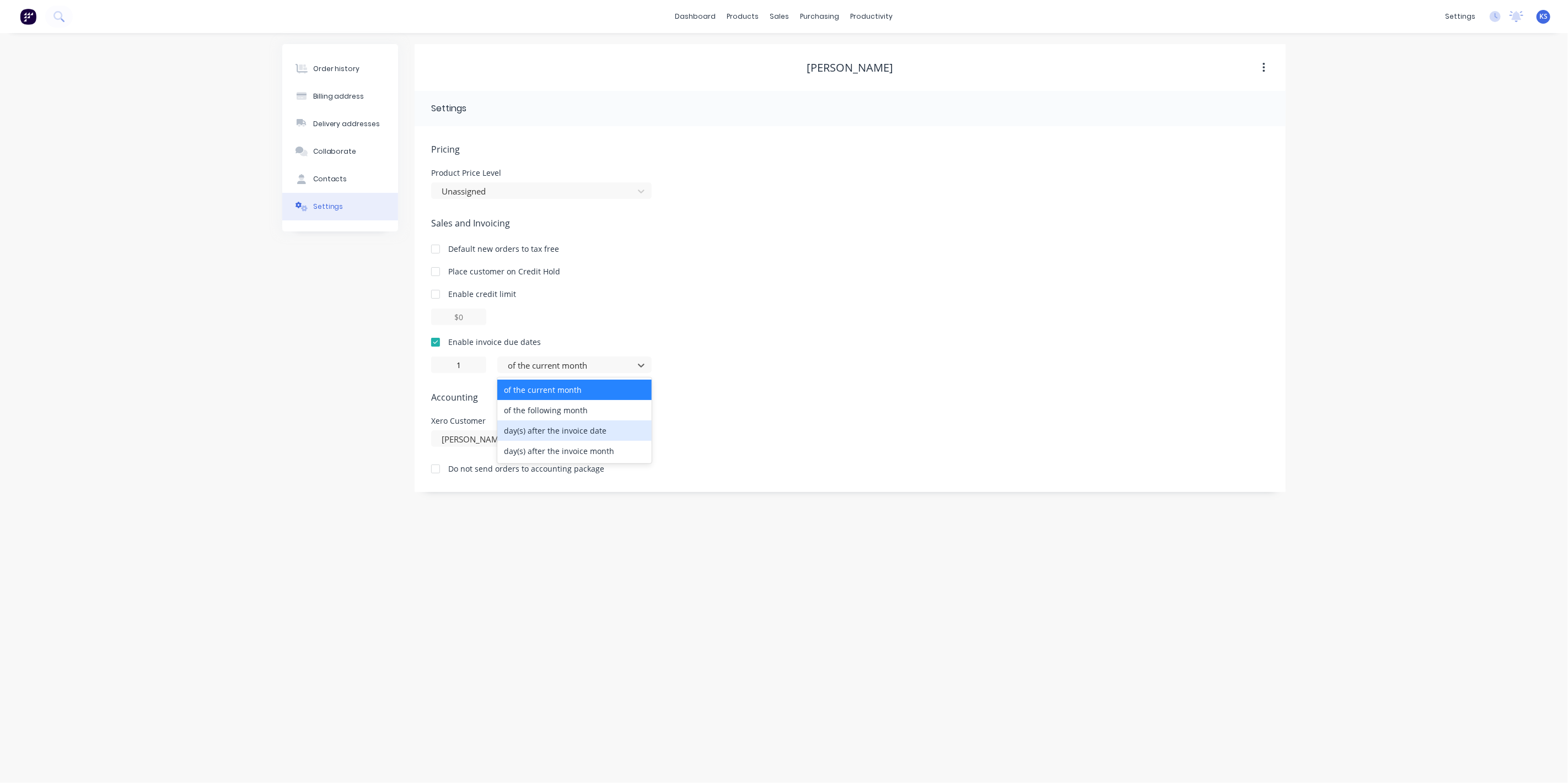
type input "0"
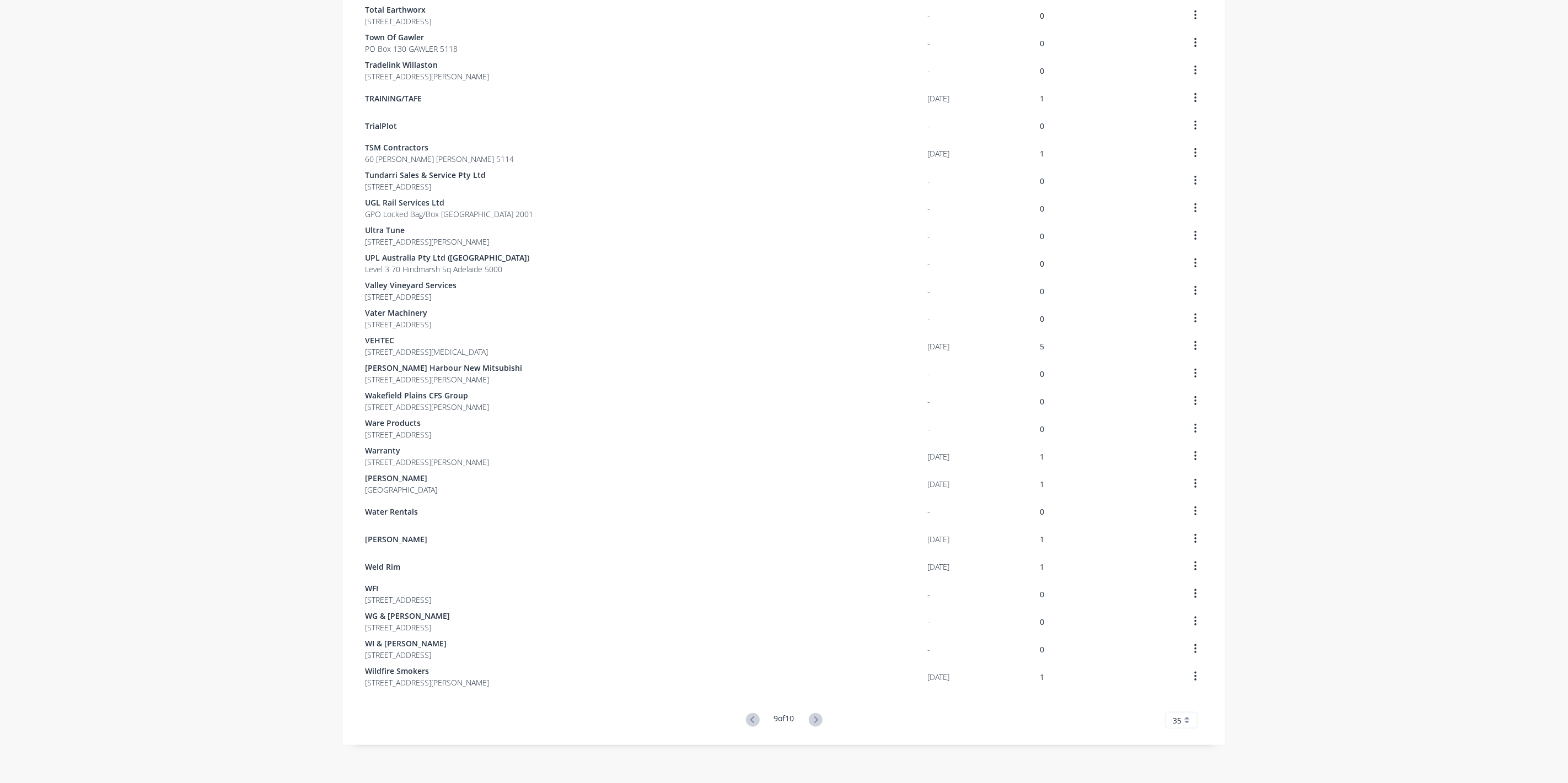
scroll to position [384, 0]
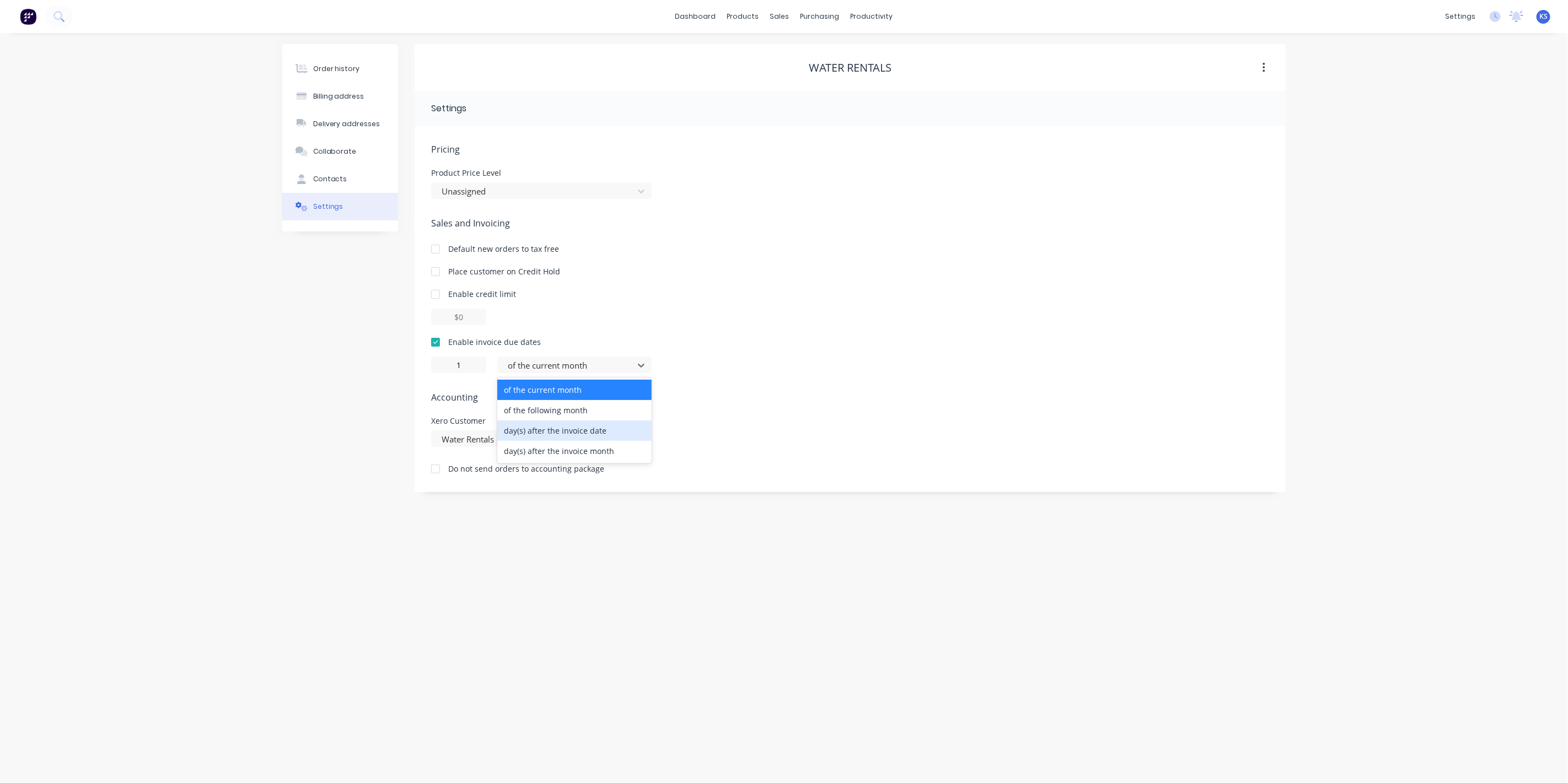
type input "0"
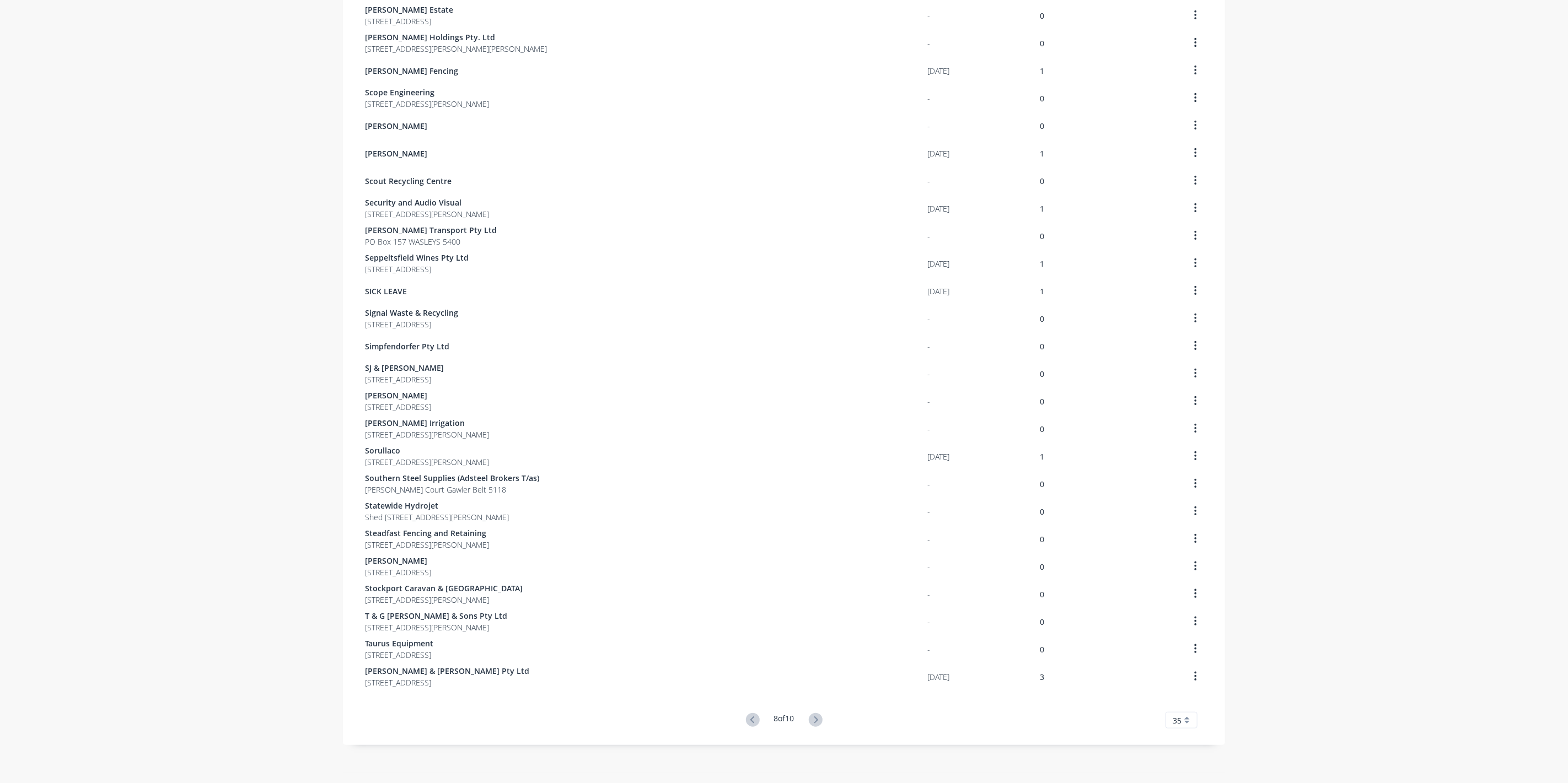
scroll to position [384, 0]
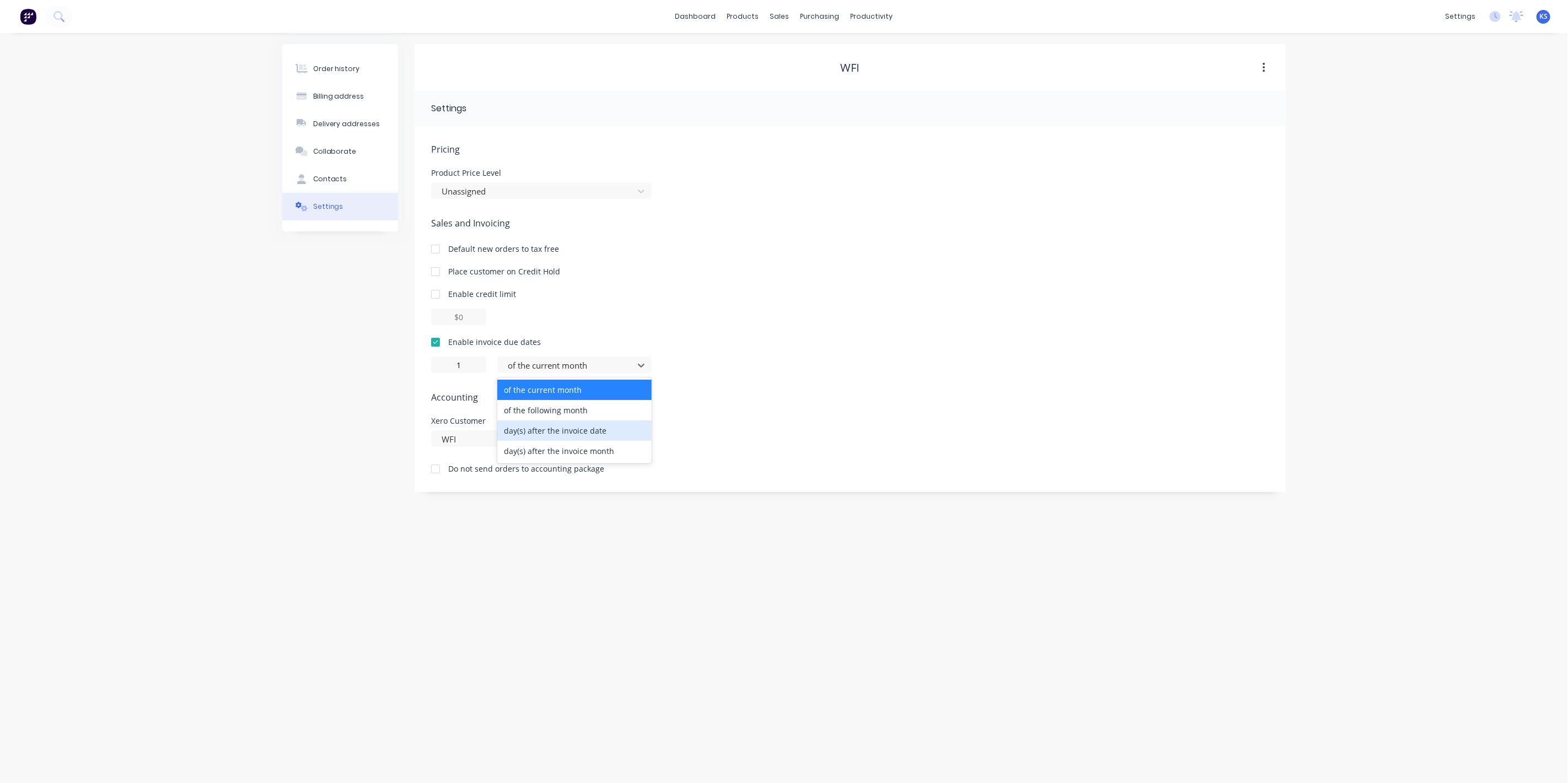
type input "0"
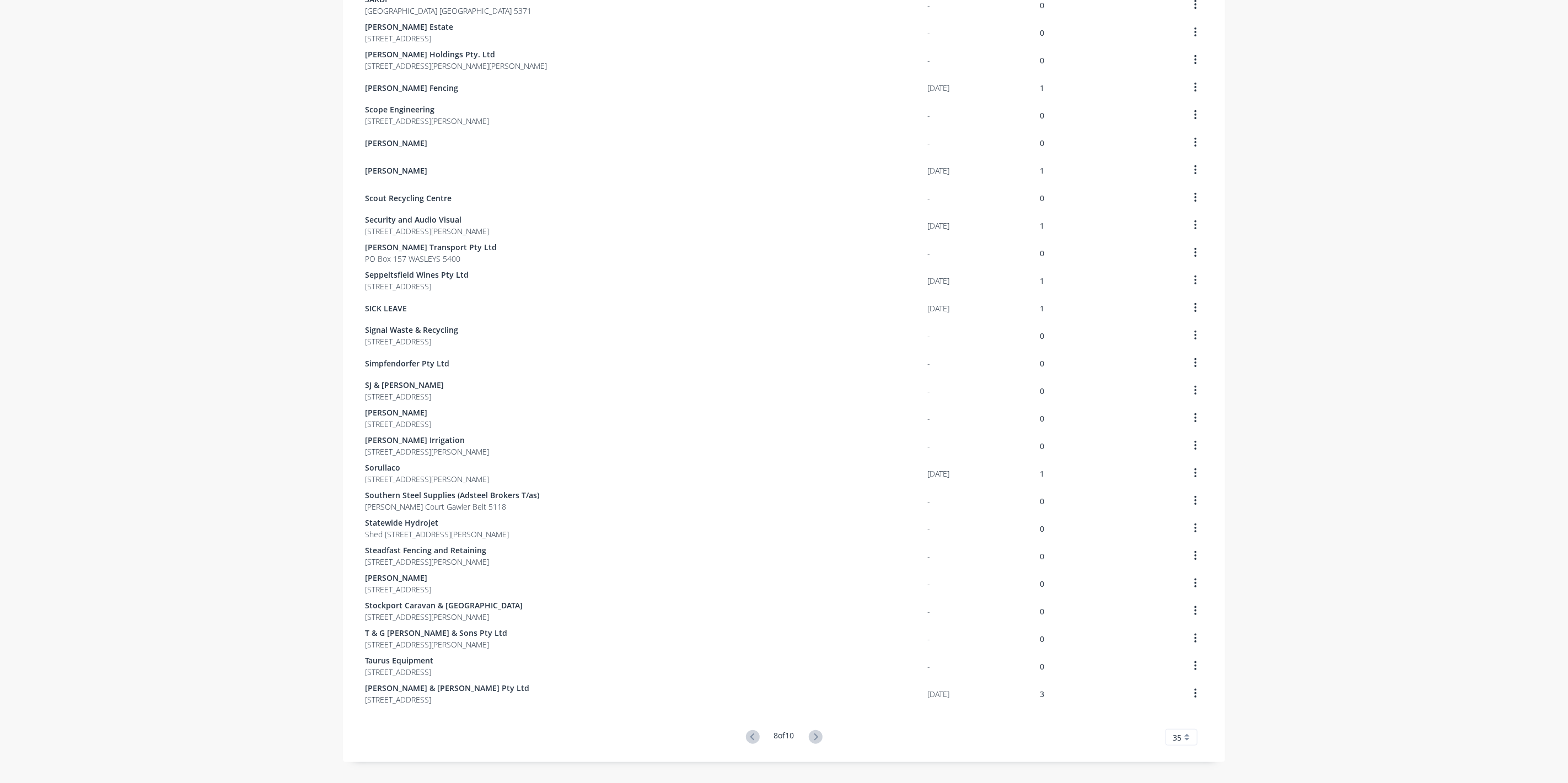
scroll to position [367, 0]
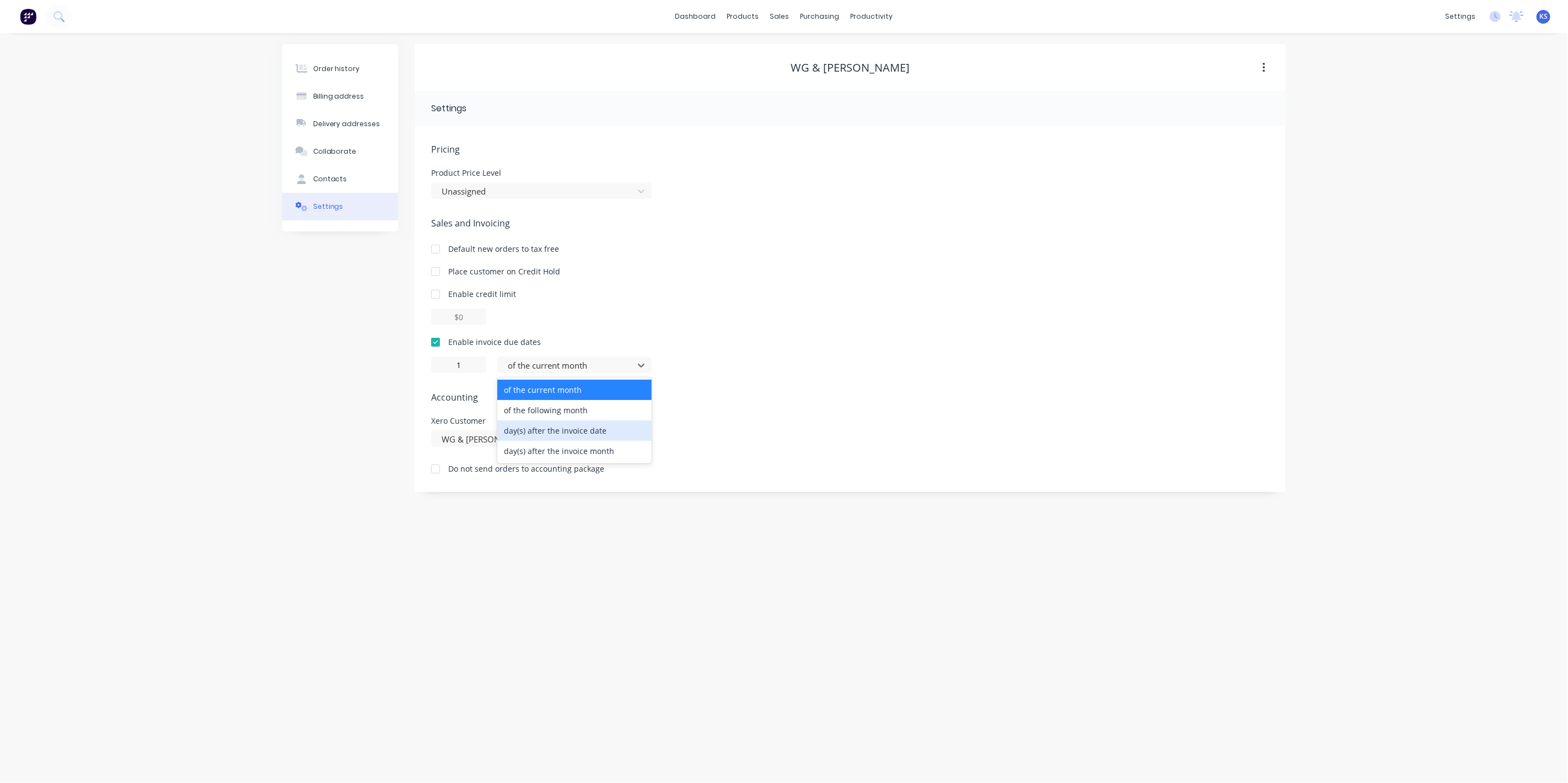
type input "0"
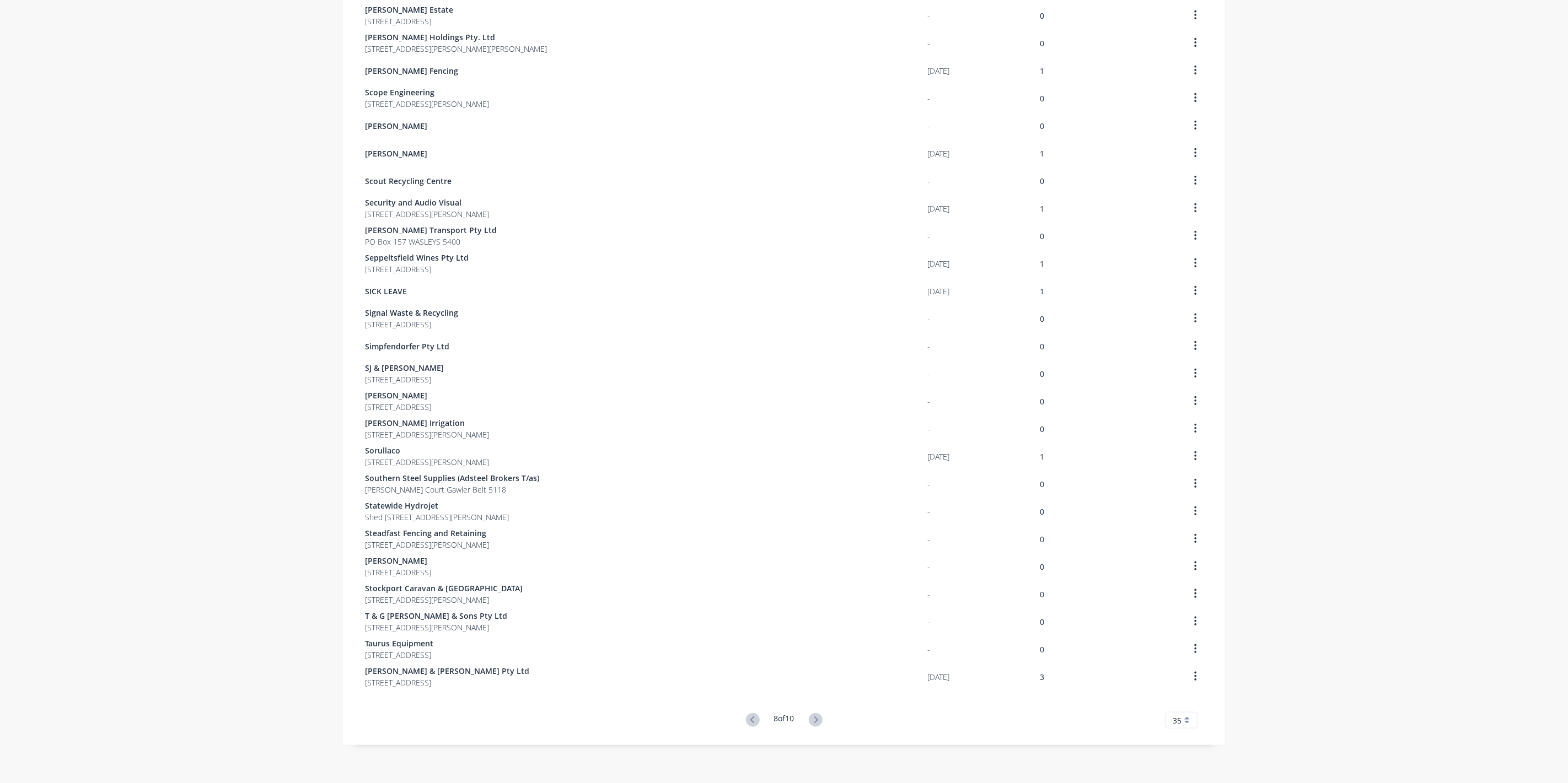
scroll to position [384, 0]
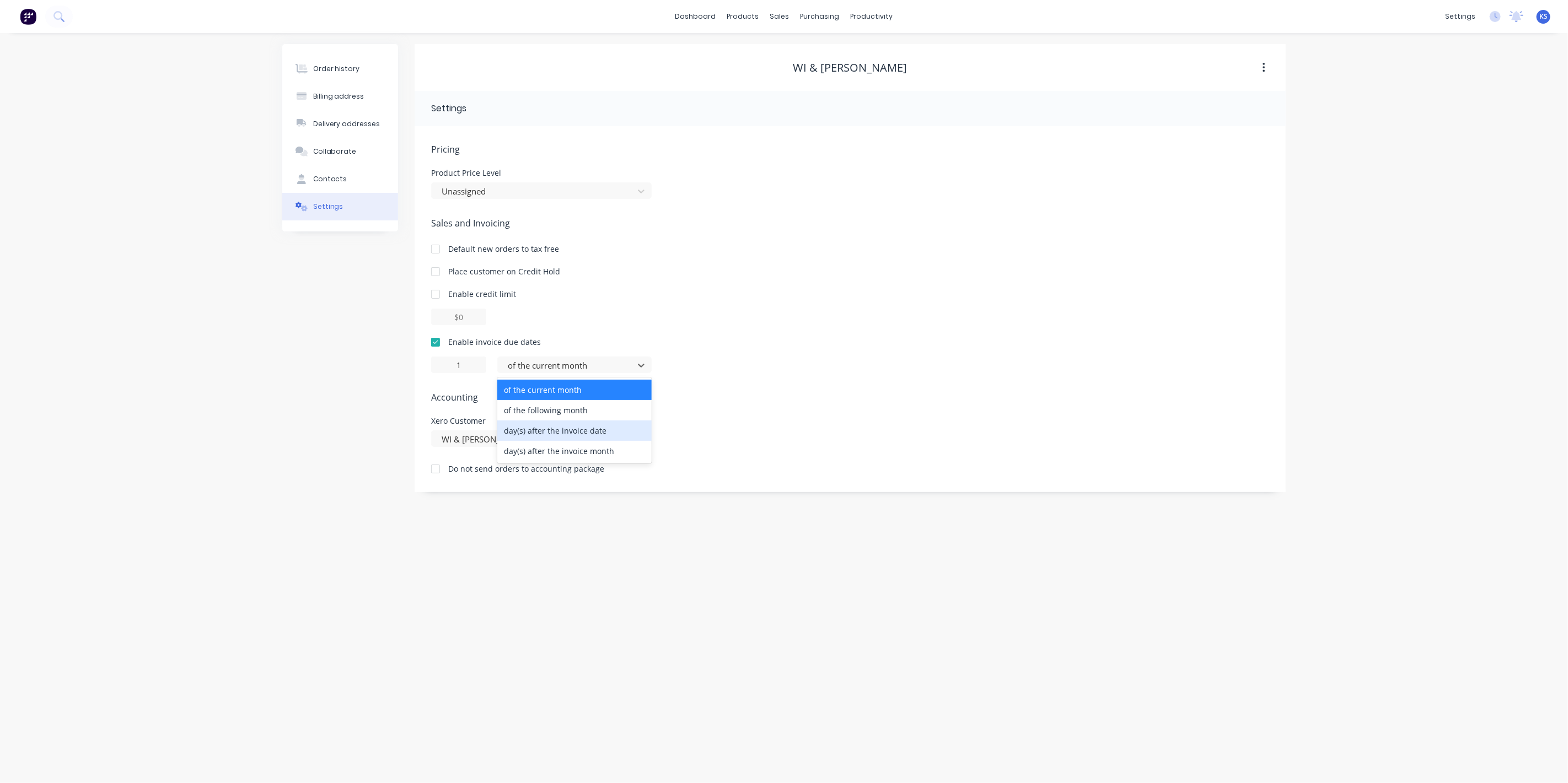
type input "0"
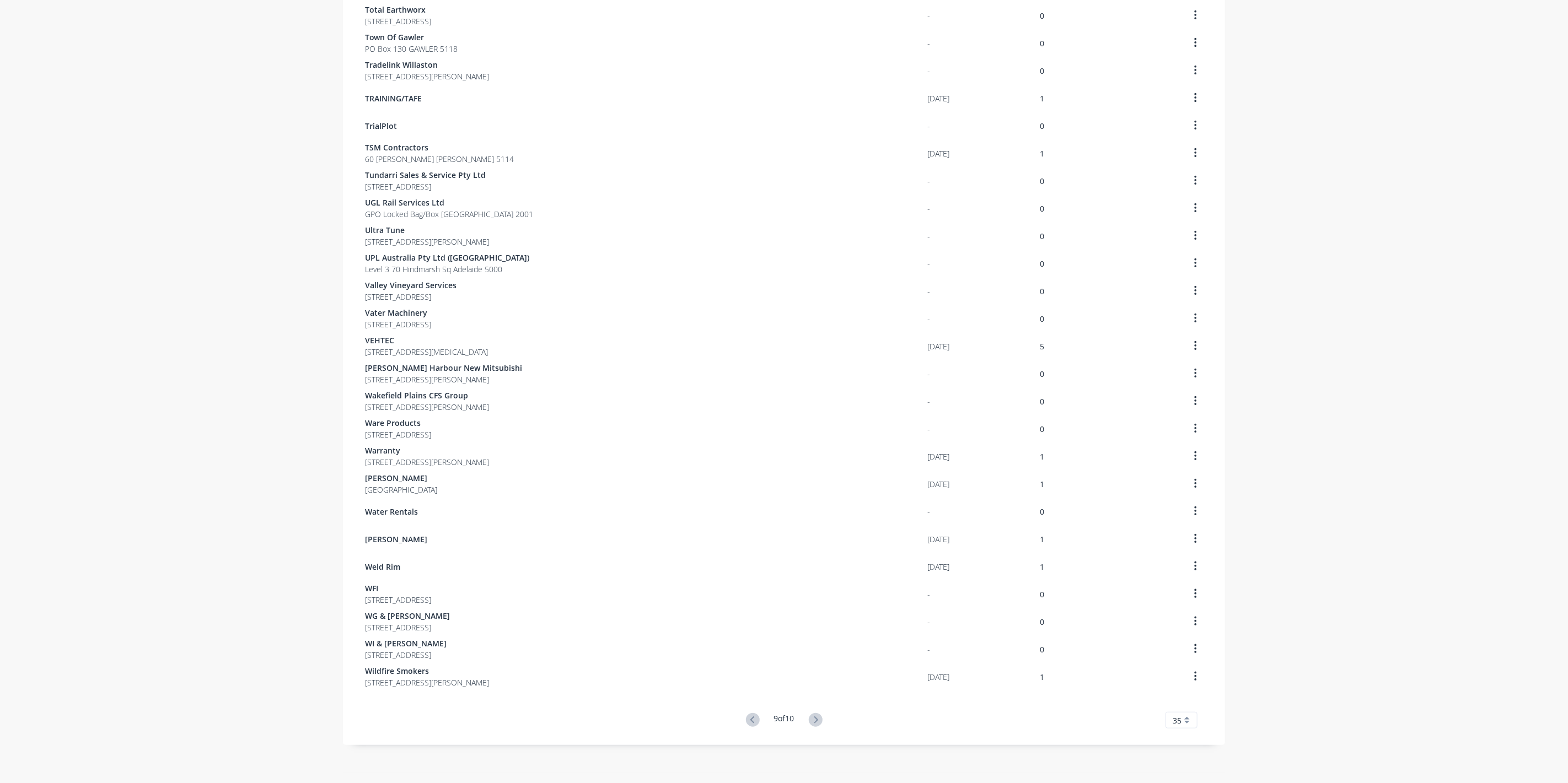
scroll to position [384, 0]
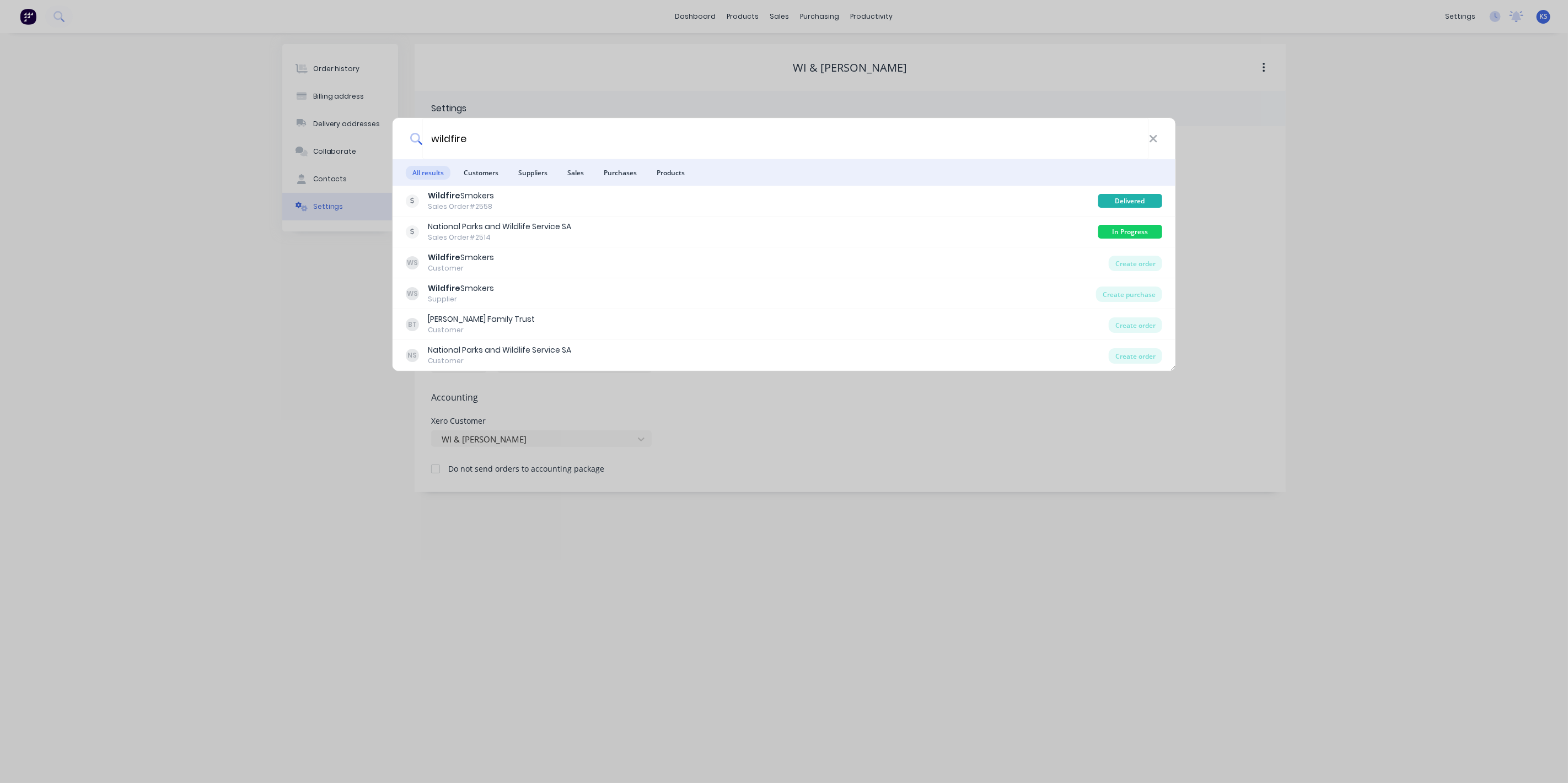
type input "wildfire"
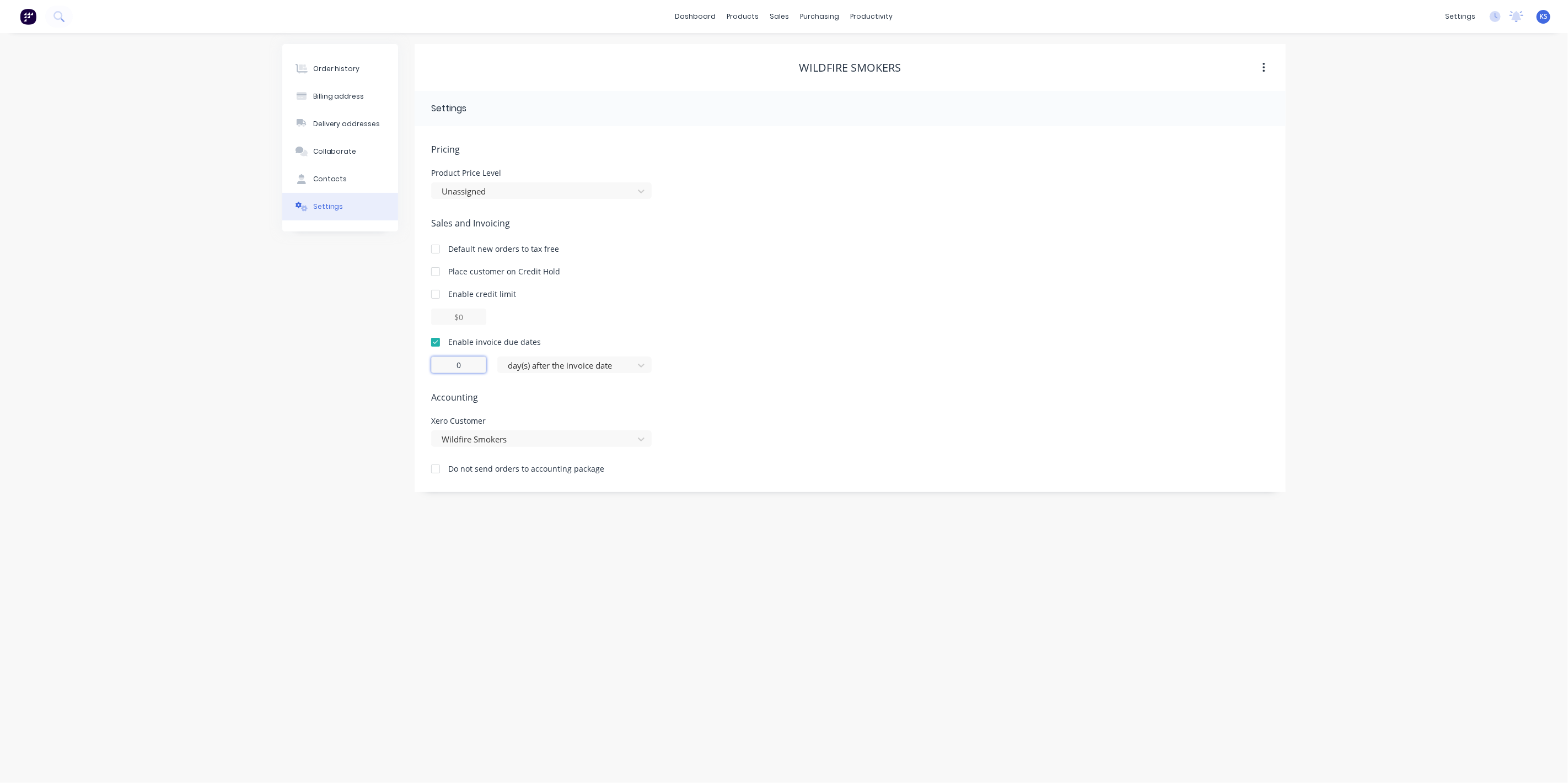
drag, startPoint x: 466, startPoint y: 368, endPoint x: 406, endPoint y: 364, distance: 60.1
type input "7"
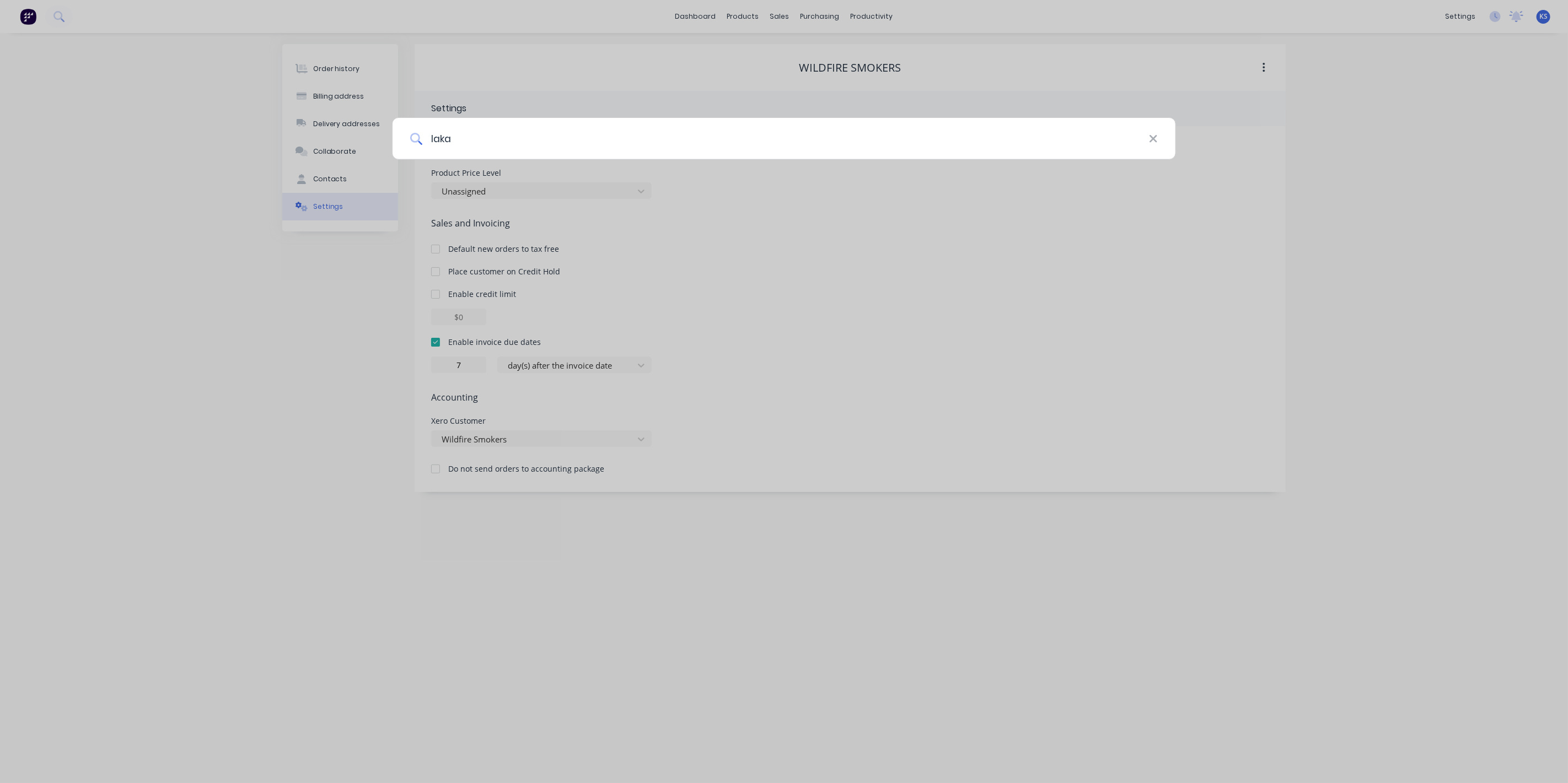
type input "laka"
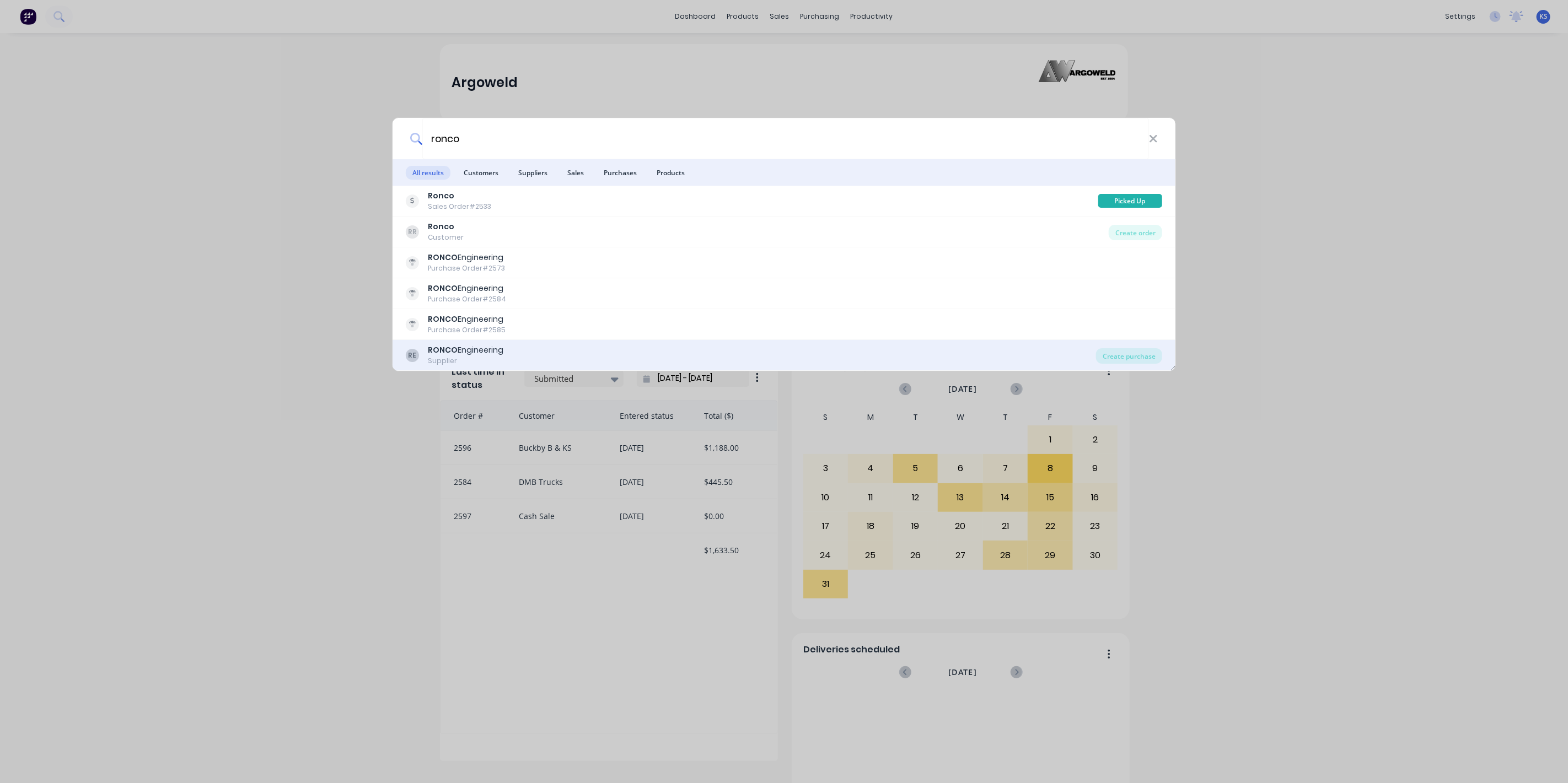
type input "ronco"
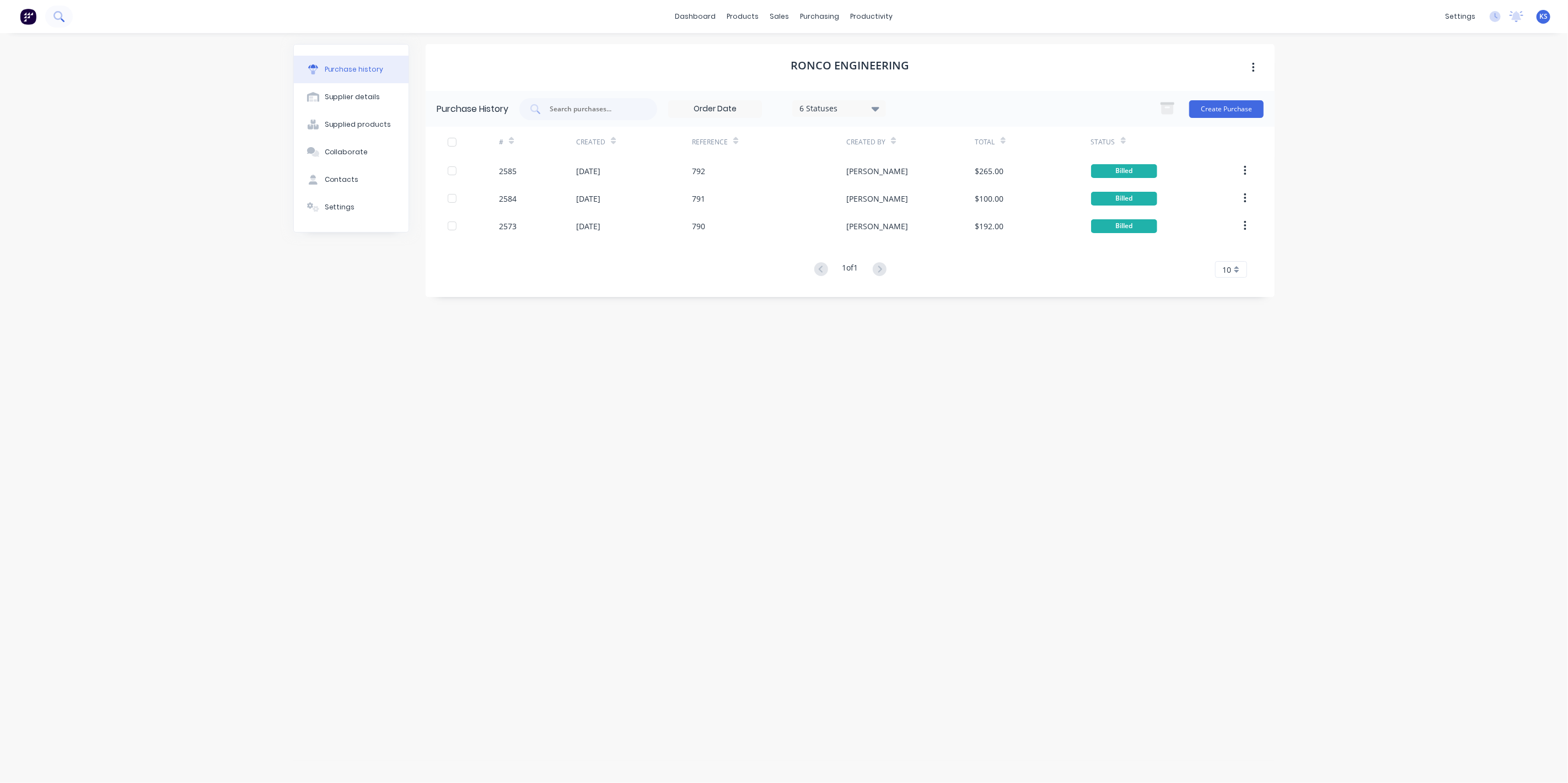
click at [52, 20] on button at bounding box center [59, 16] width 28 height 22
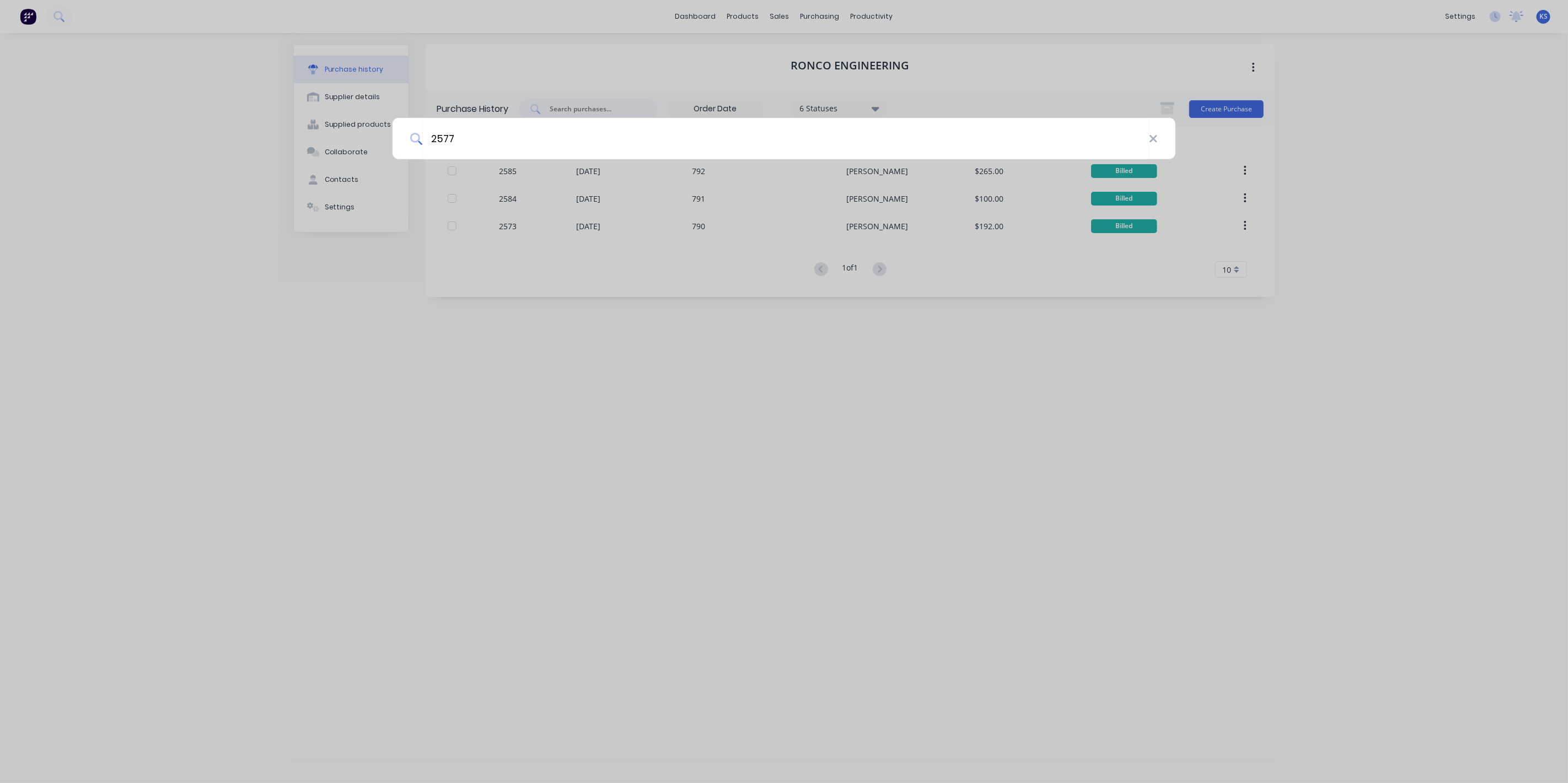
type input "2577"
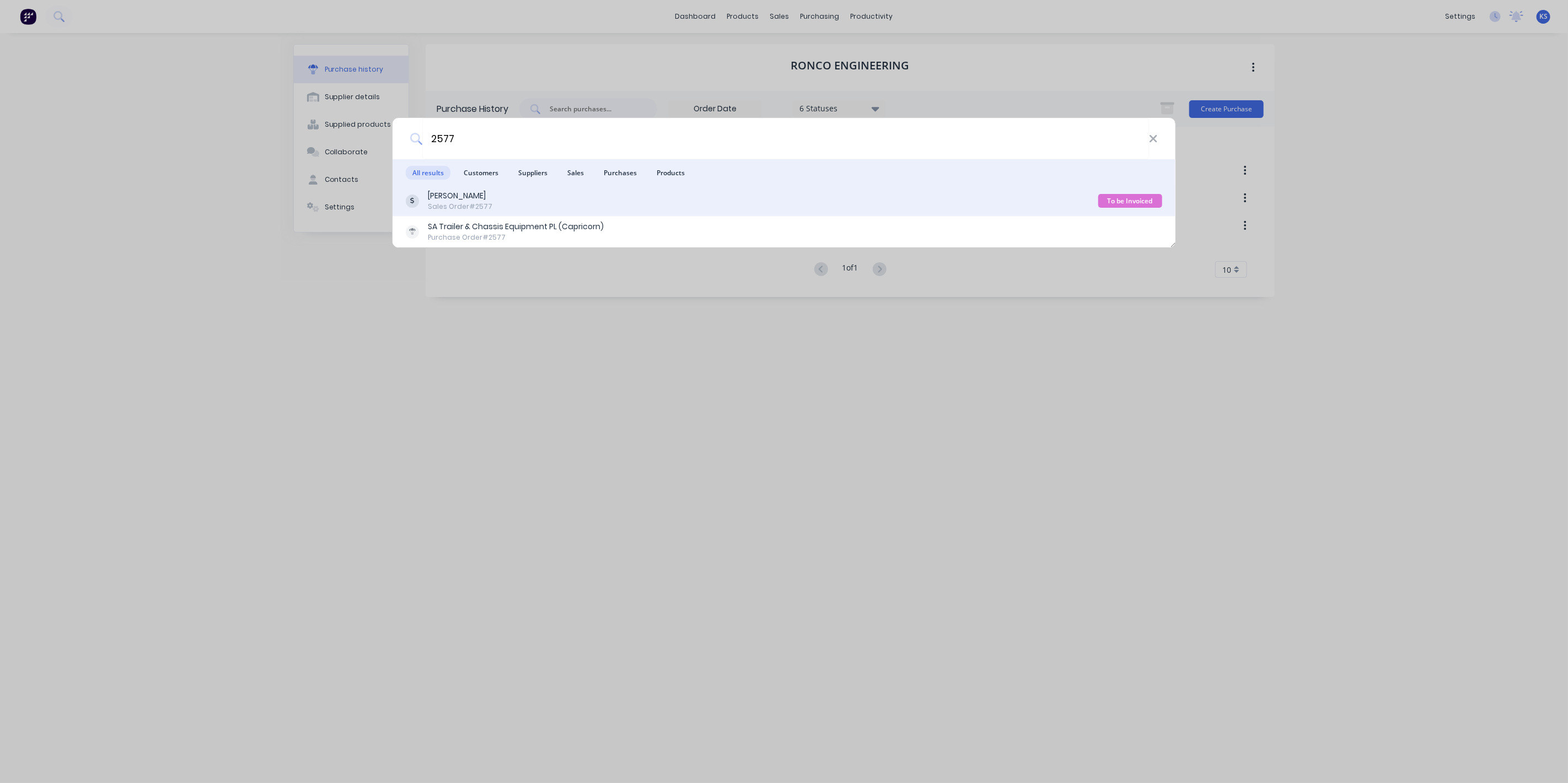
click at [477, 196] on div "[PERSON_NAME]" at bounding box center [460, 195] width 65 height 11
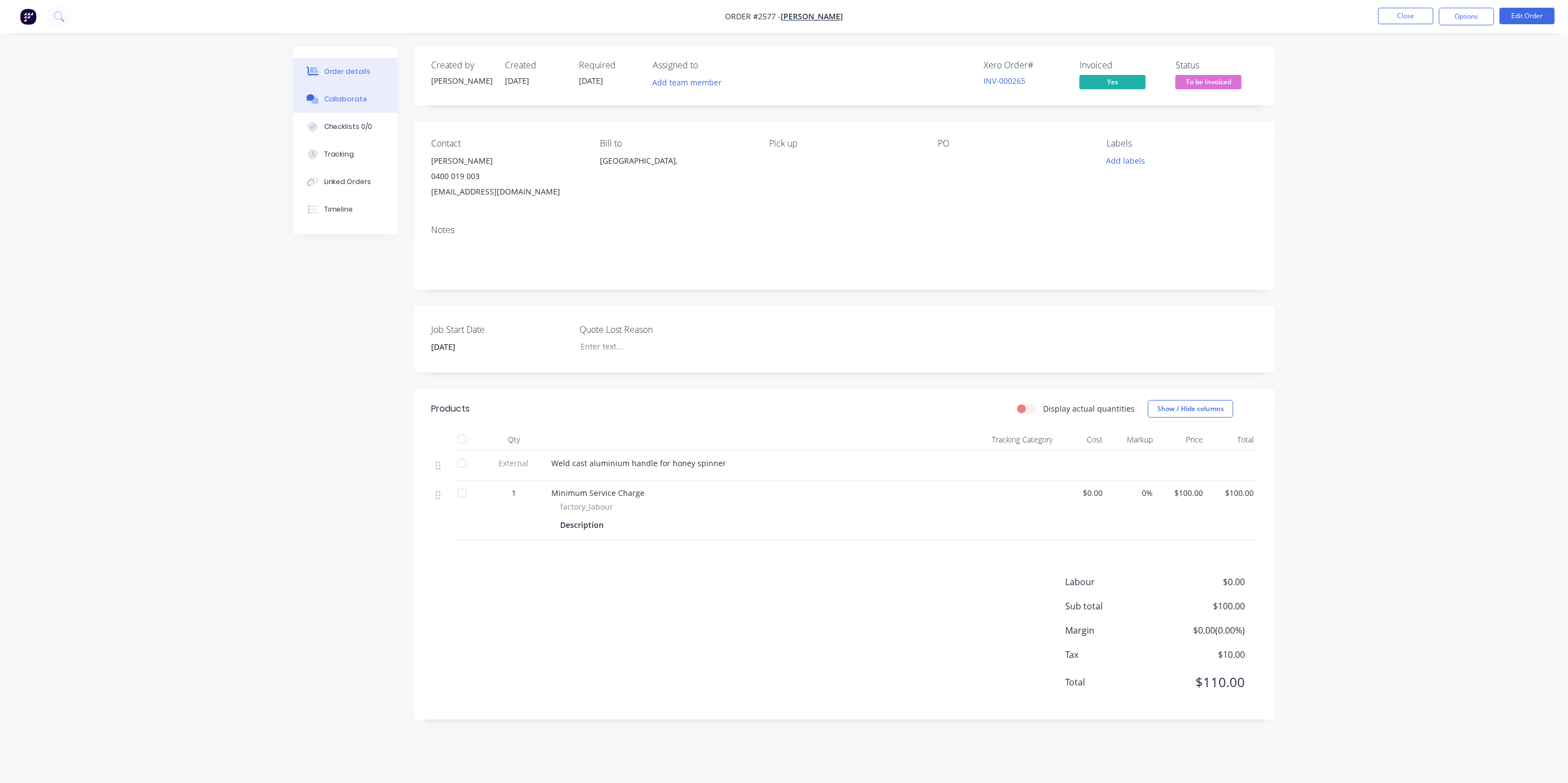
click at [354, 103] on div "Collaborate" at bounding box center [346, 99] width 44 height 10
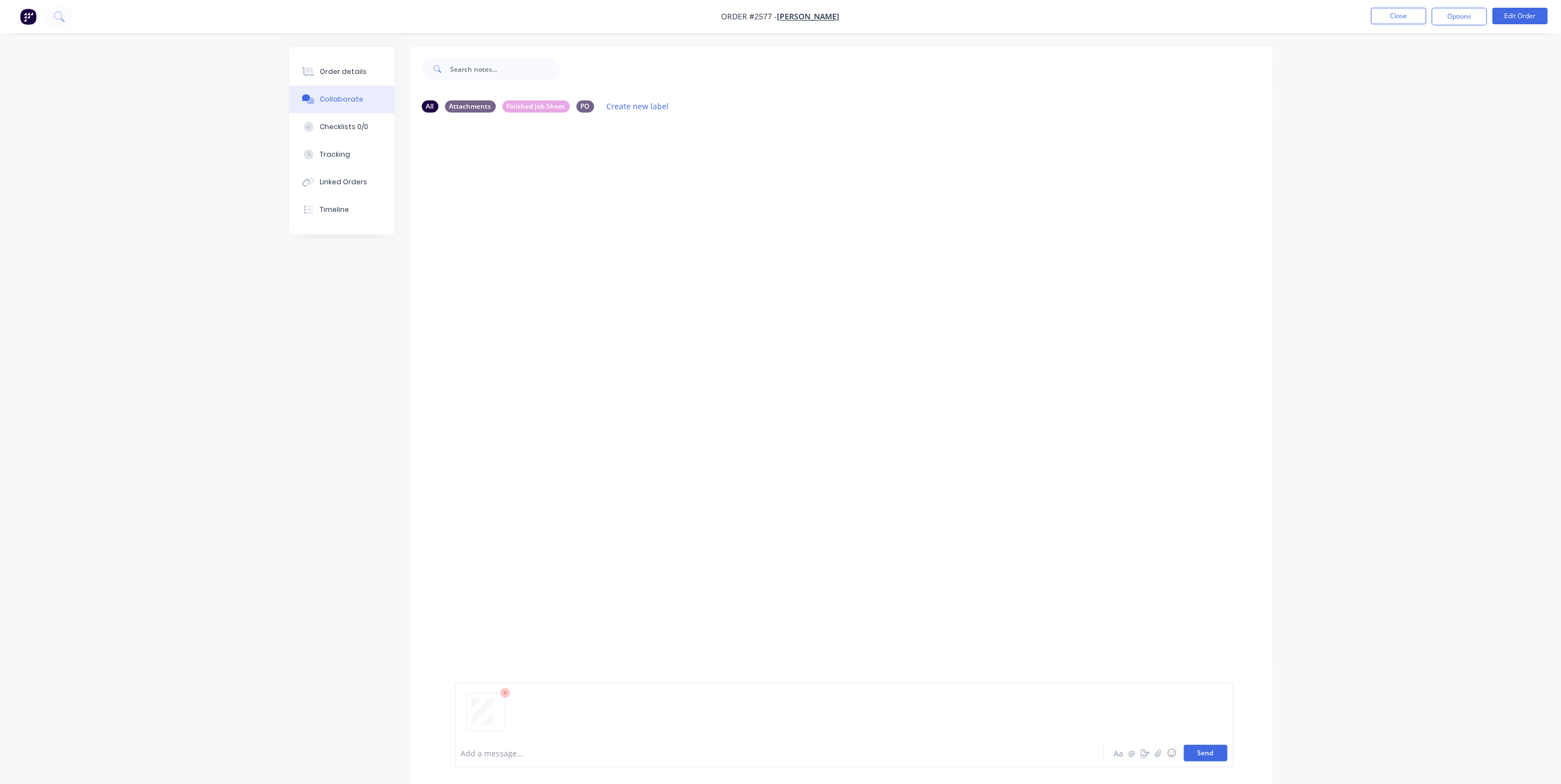
click at [1204, 749] on button "Send" at bounding box center [1205, 753] width 44 height 17
click at [353, 71] on div "Order details" at bounding box center [343, 71] width 47 height 10
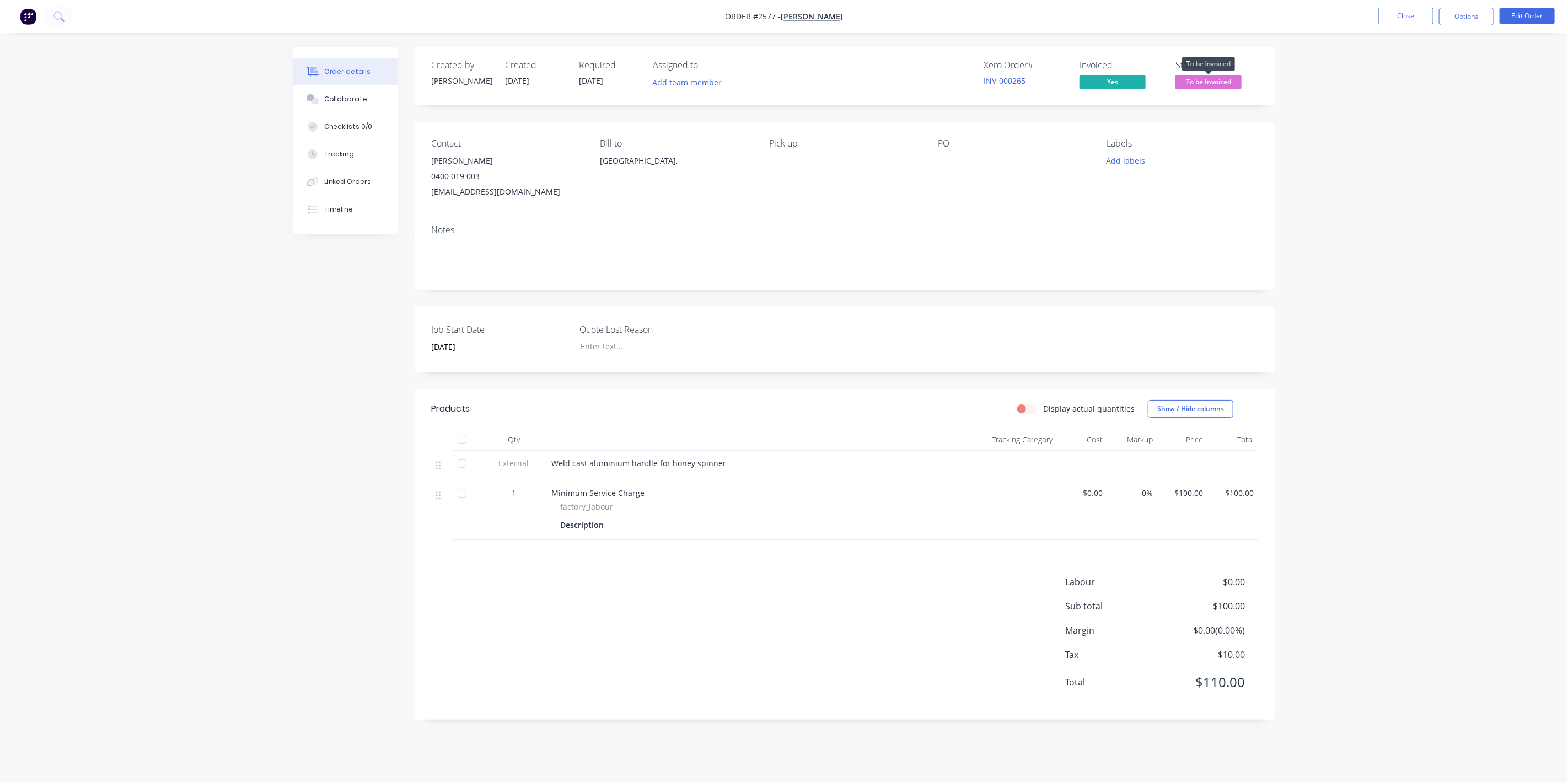
click at [1215, 82] on span "To be Invoiced" at bounding box center [1208, 82] width 66 height 14
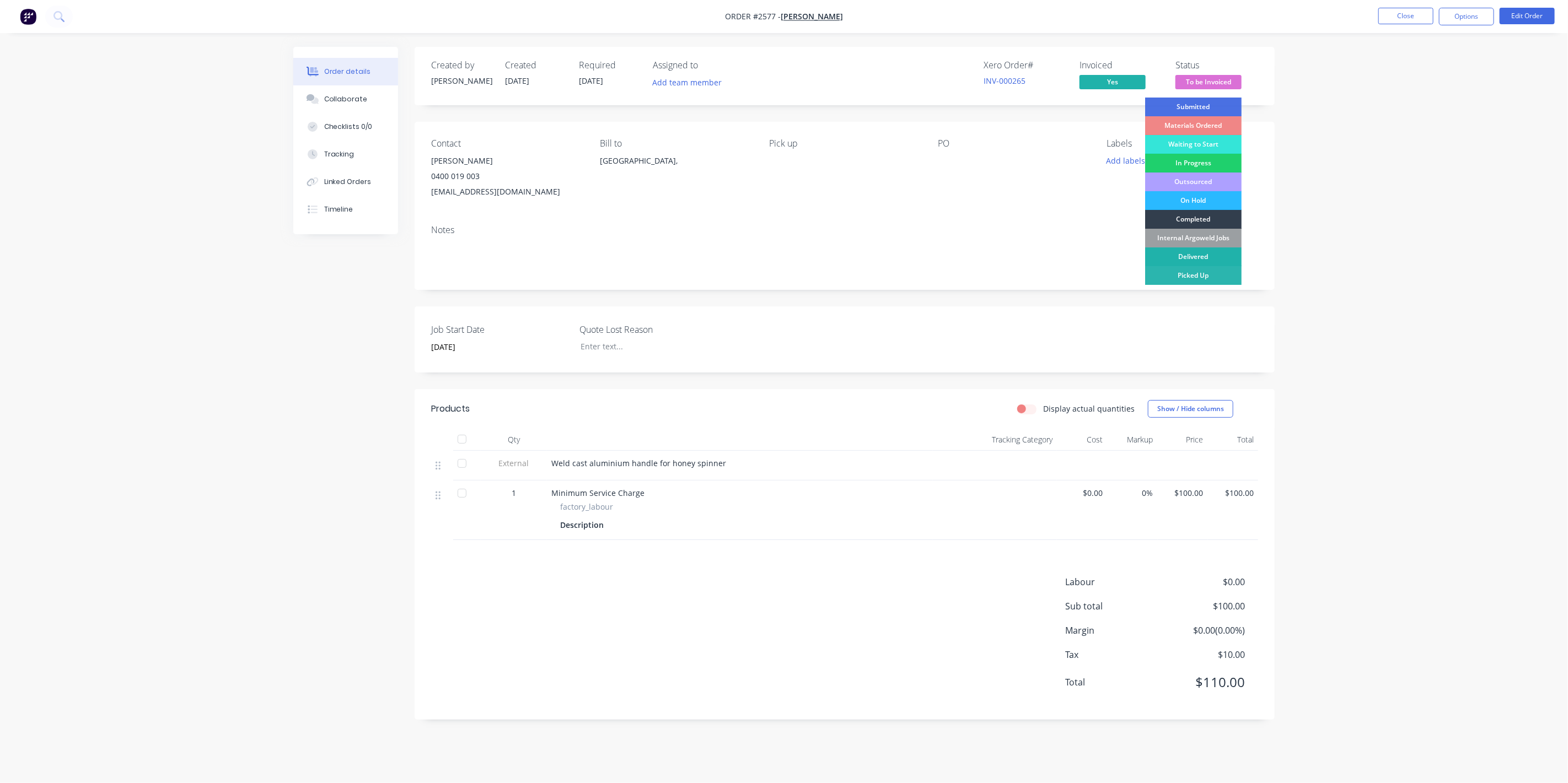
click at [1193, 253] on div "Delivered" at bounding box center [1193, 257] width 96 height 19
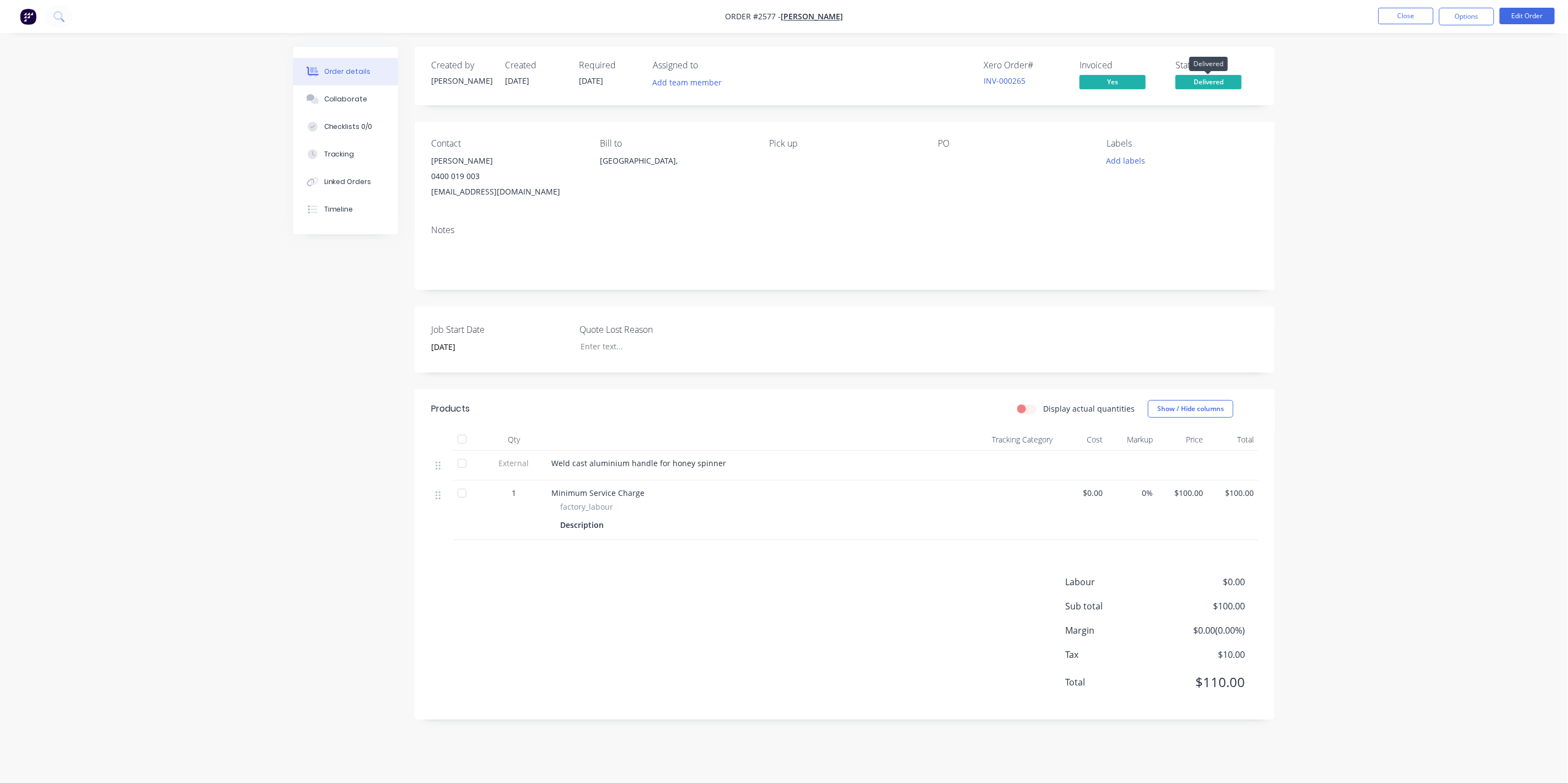
click at [1218, 84] on span "Delivered" at bounding box center [1208, 82] width 66 height 14
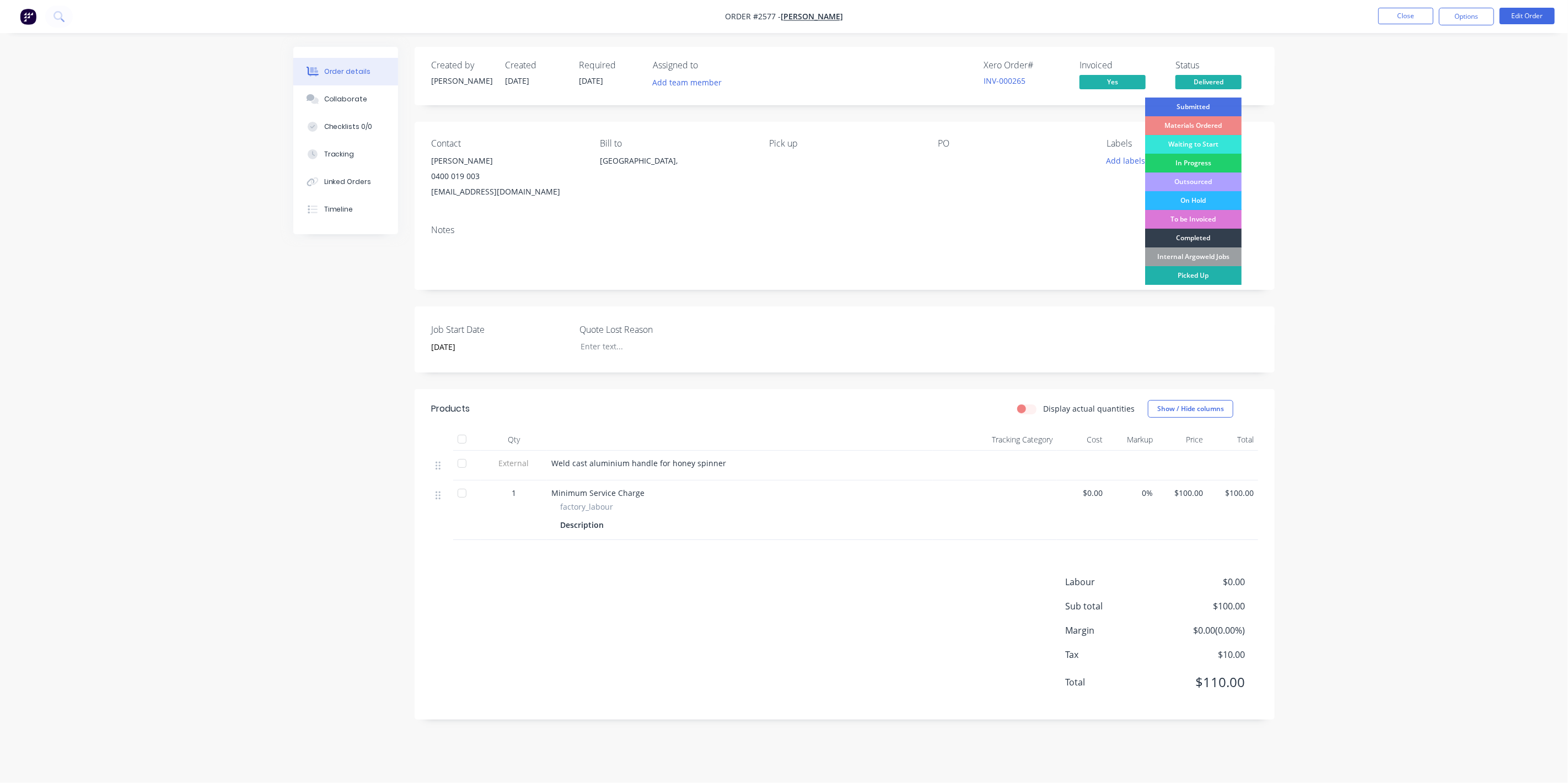
click at [1225, 276] on div "Picked Up" at bounding box center [1193, 276] width 96 height 19
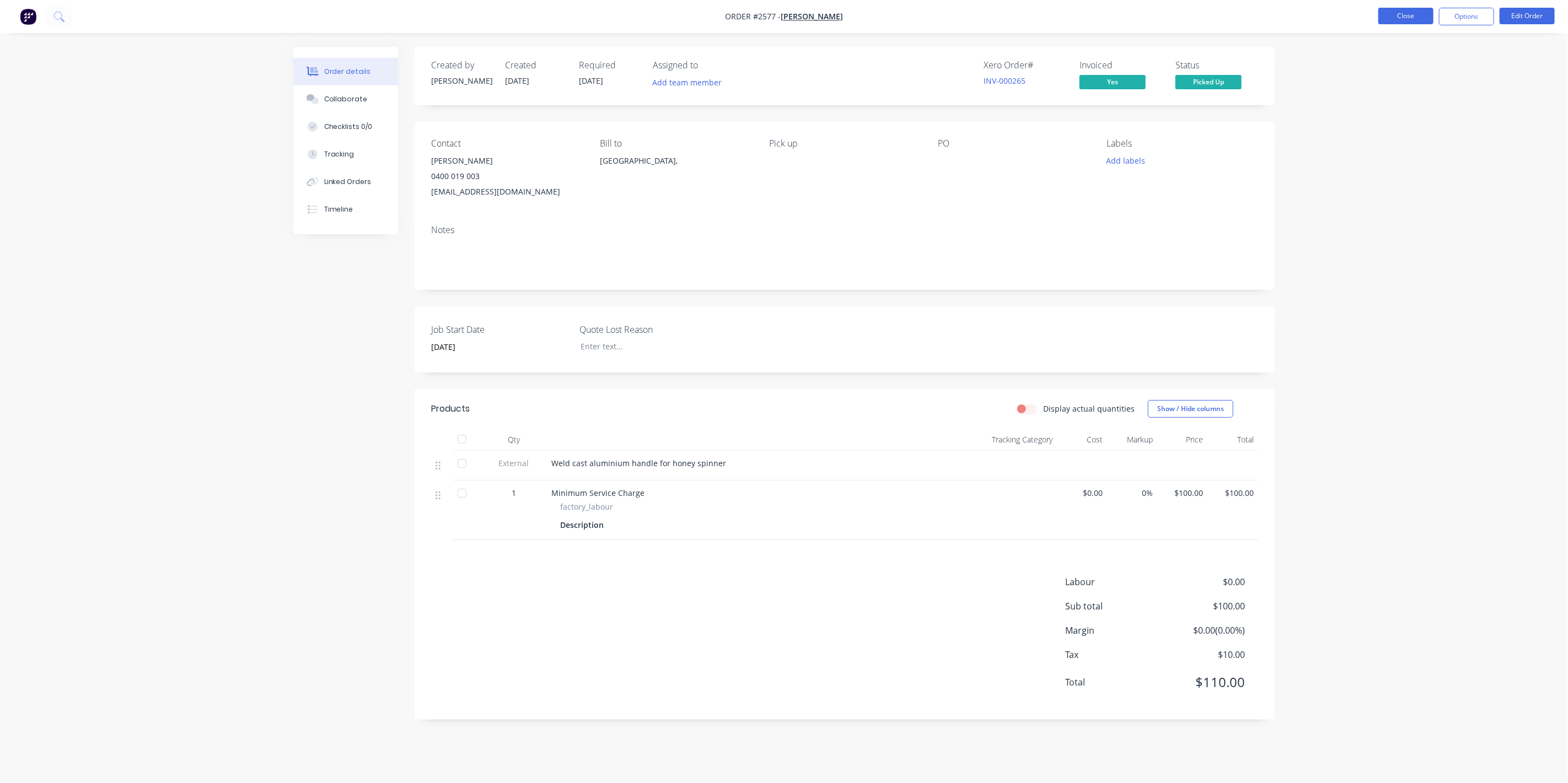
click at [1401, 22] on button "Close" at bounding box center [1406, 16] width 55 height 17
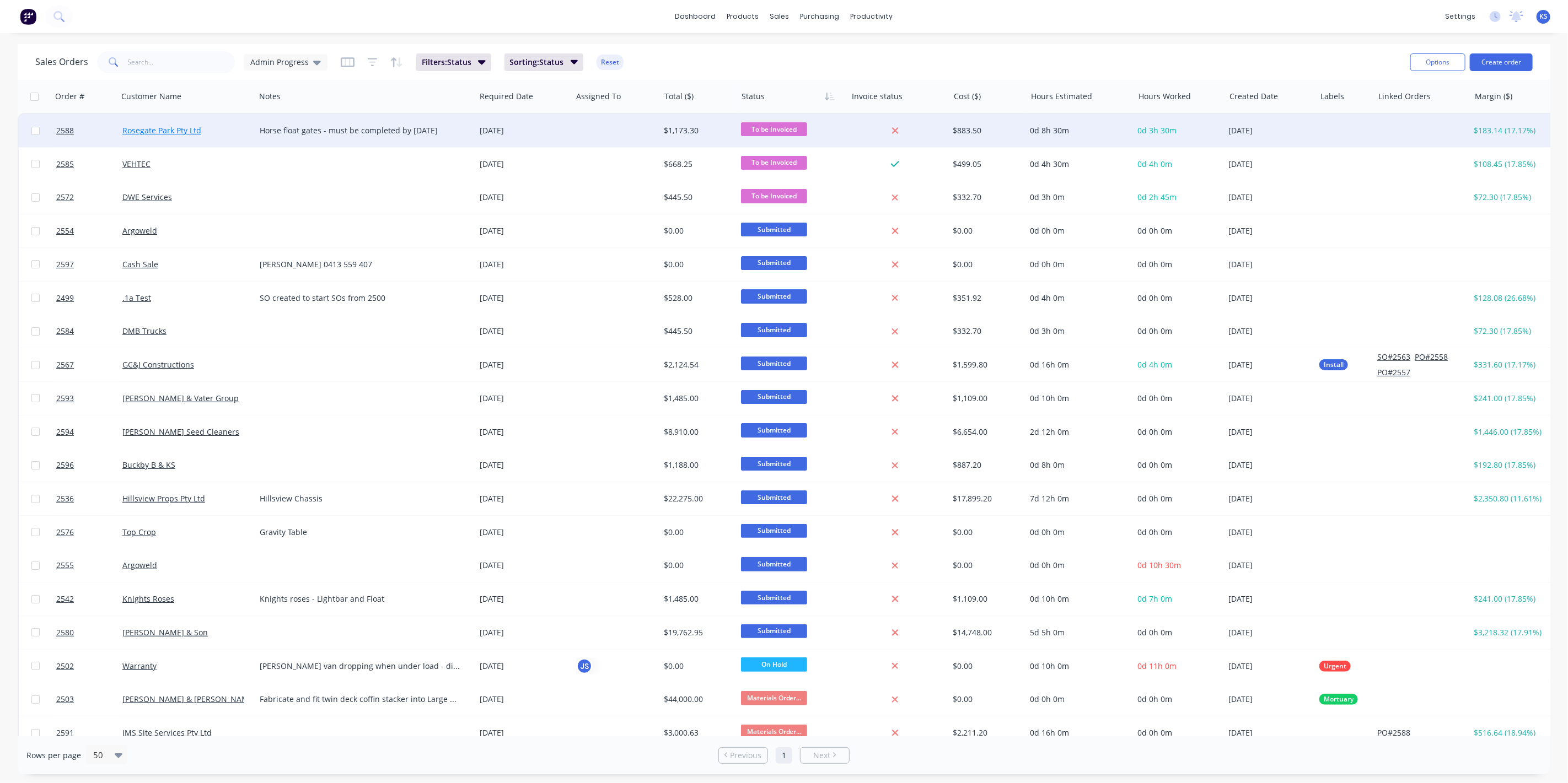
click at [151, 130] on link "Rosegate Park Pty Ltd" at bounding box center [161, 131] width 79 height 11
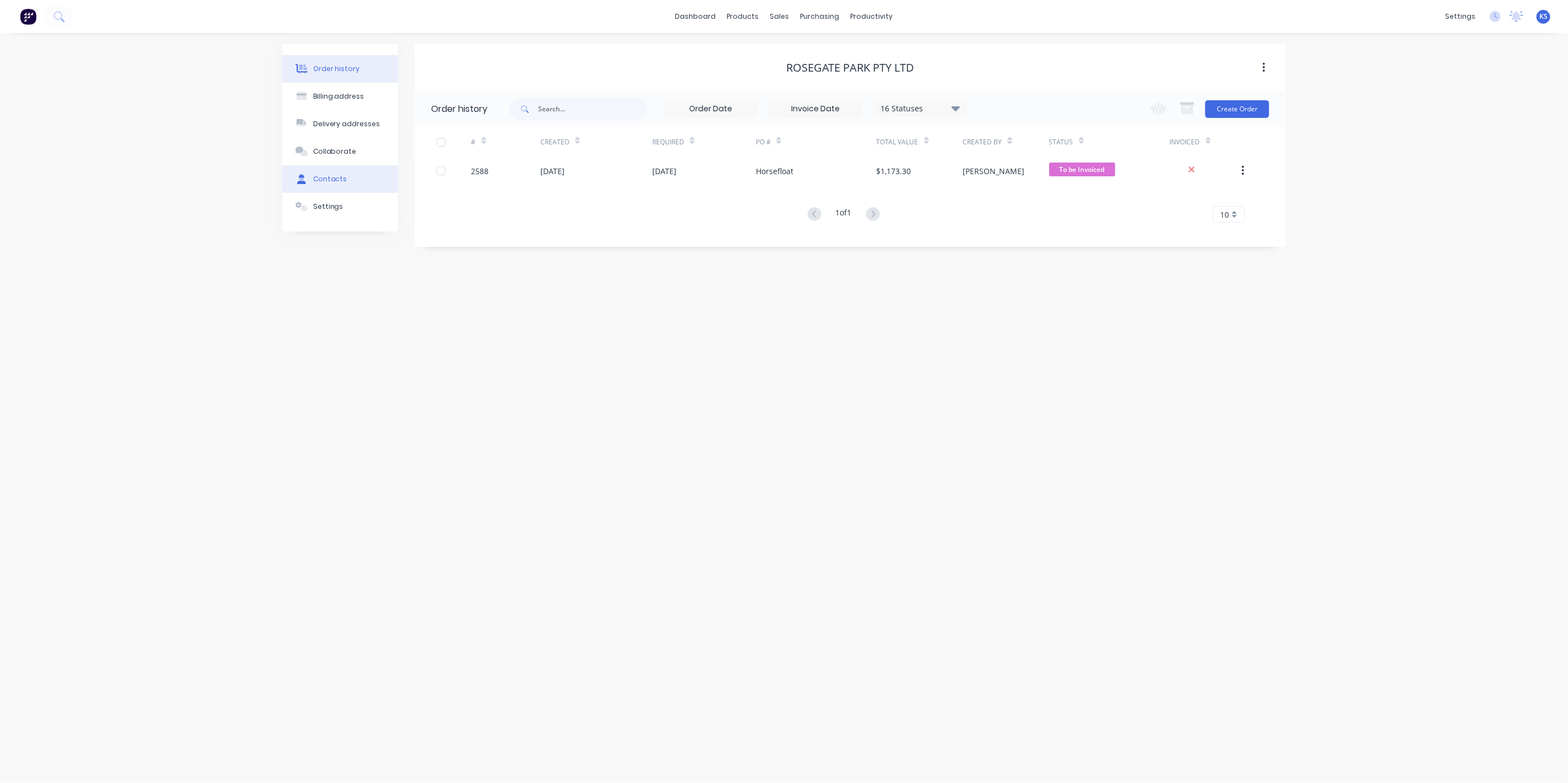
click at [337, 177] on div "Contacts" at bounding box center [330, 179] width 35 height 10
click at [358, 66] on button "Order history" at bounding box center [340, 68] width 116 height 28
click at [360, 96] on button "Billing address" at bounding box center [340, 96] width 116 height 28
select select "AU"
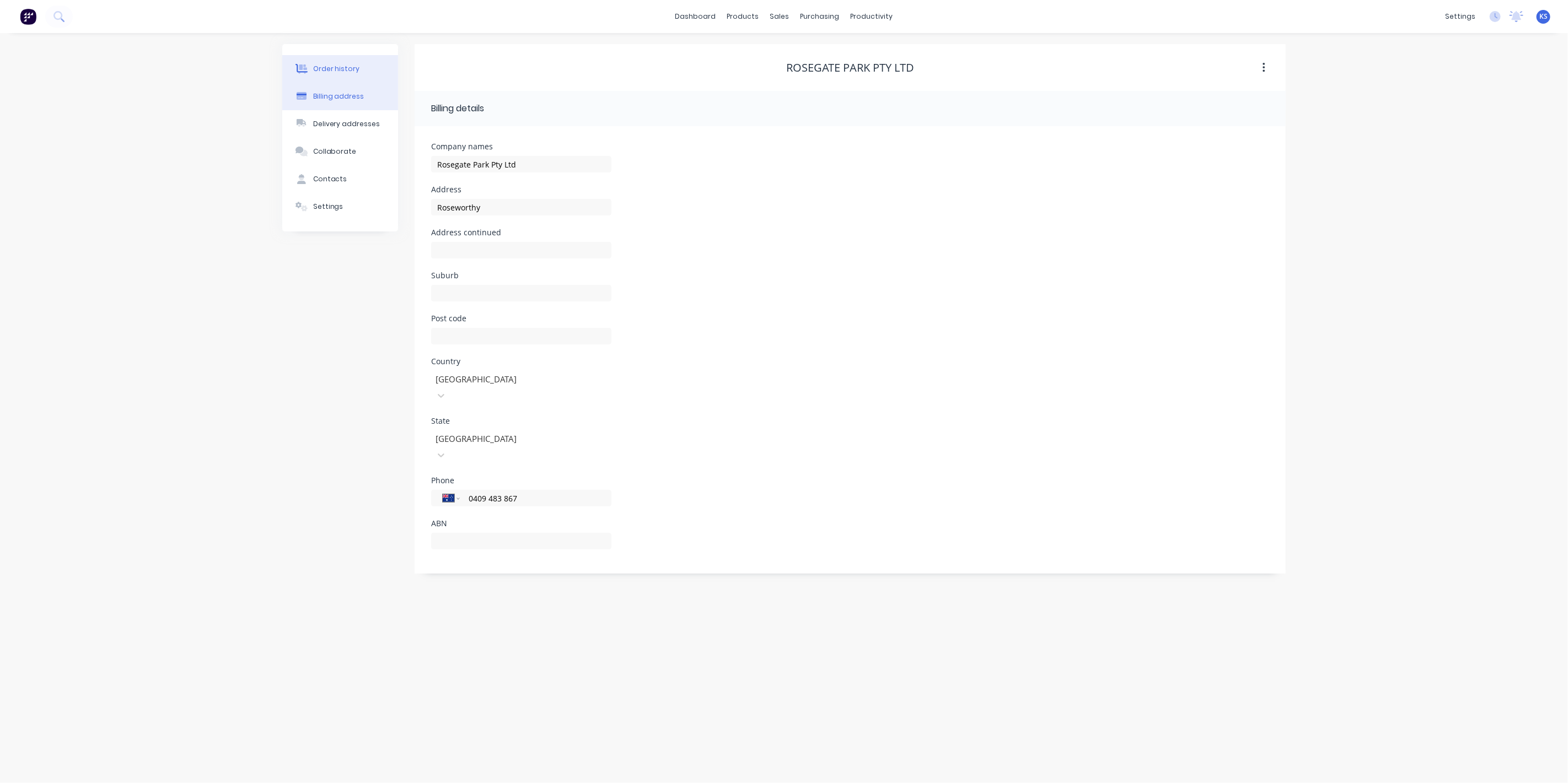
click at [351, 63] on button "Order history" at bounding box center [340, 68] width 116 height 28
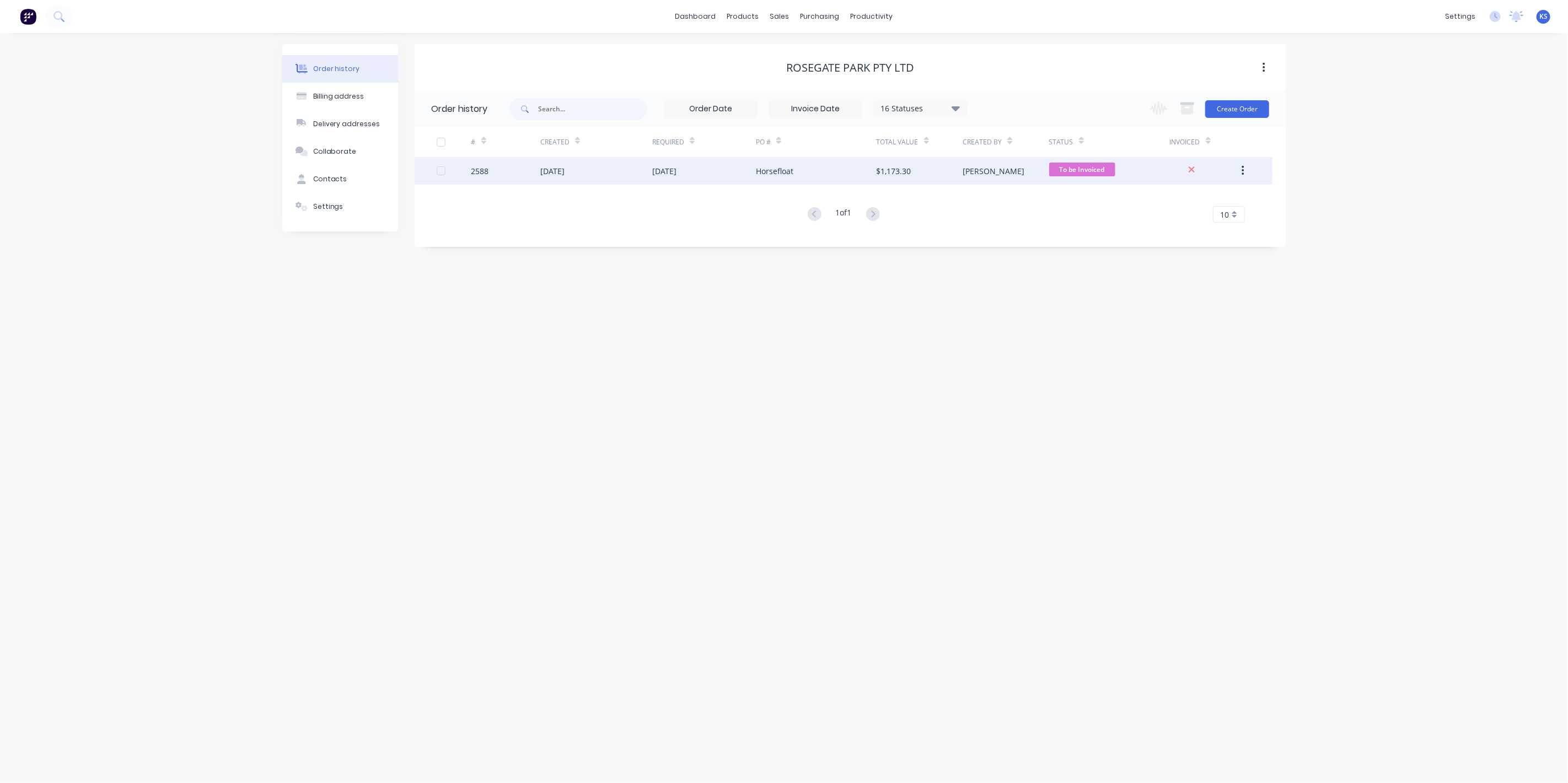
click at [551, 171] on div "[DATE]" at bounding box center [553, 170] width 24 height 11
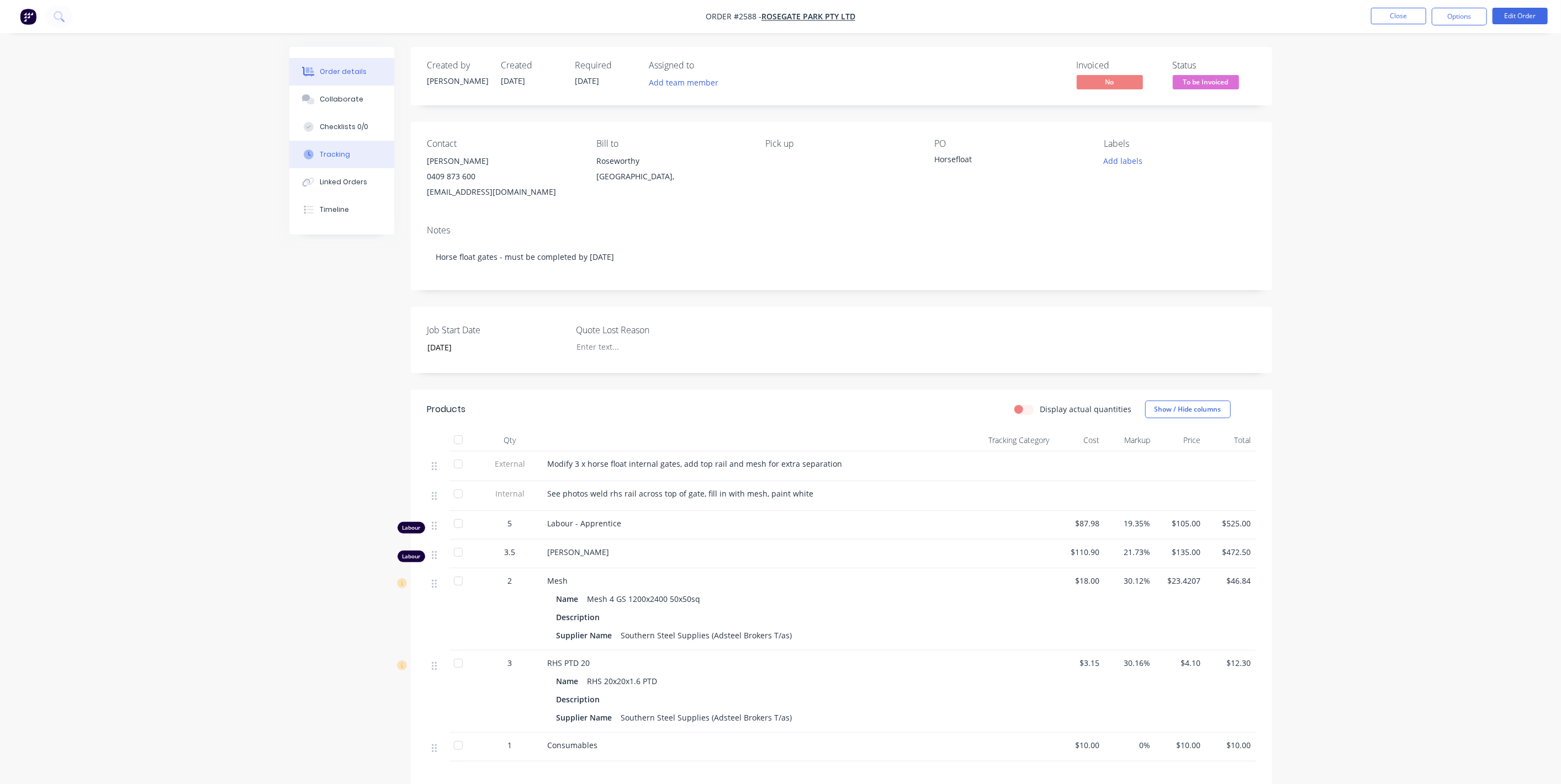
click at [353, 158] on button "Tracking" at bounding box center [342, 154] width 105 height 28
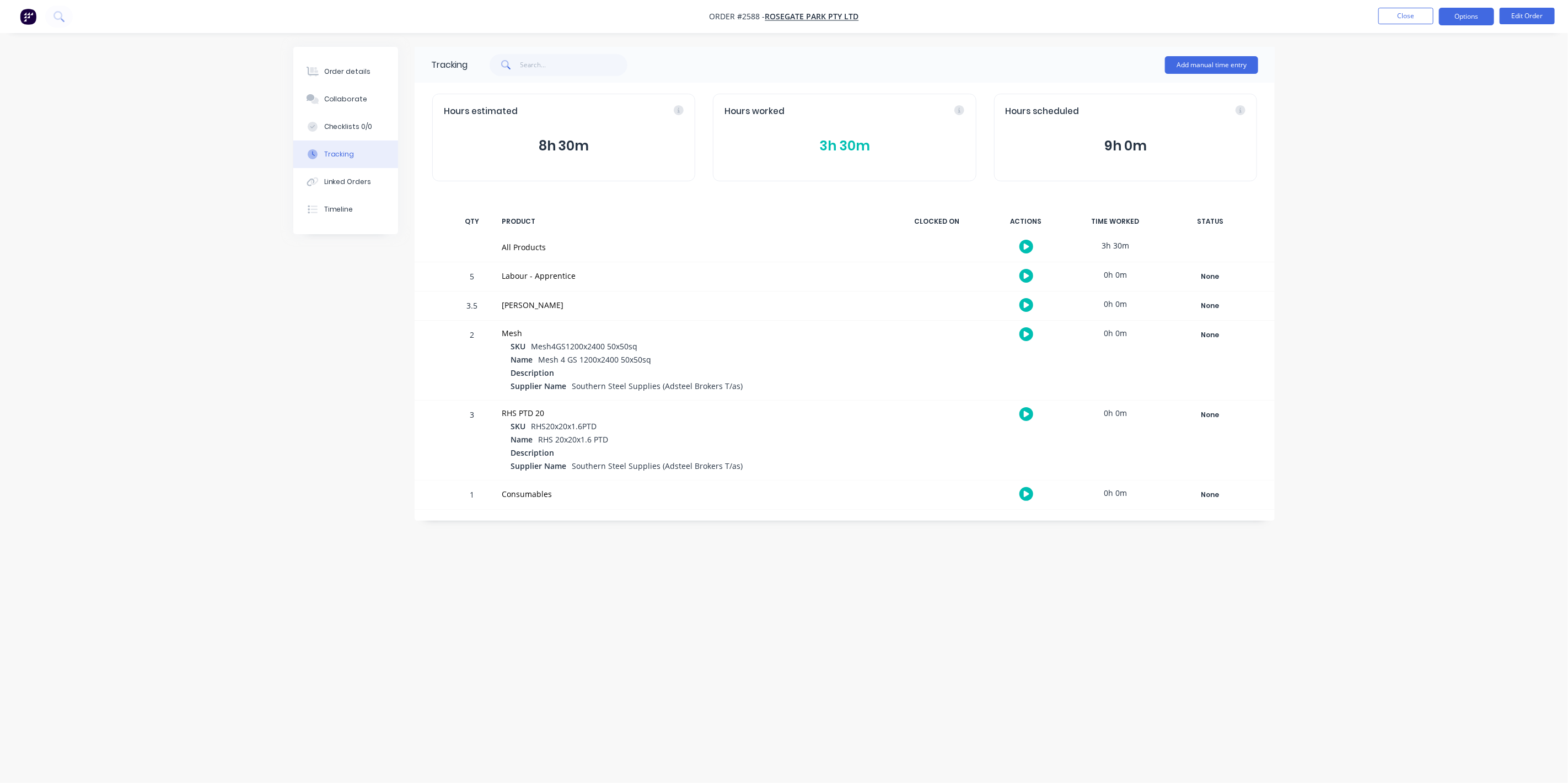
click at [1476, 18] on button "Options" at bounding box center [1466, 16] width 55 height 17
click at [1408, 54] on button "EMAIL / PRINT" at bounding box center [1434, 44] width 122 height 22
click at [1417, 68] on div "Invoice" at bounding box center [1434, 67] width 101 height 16
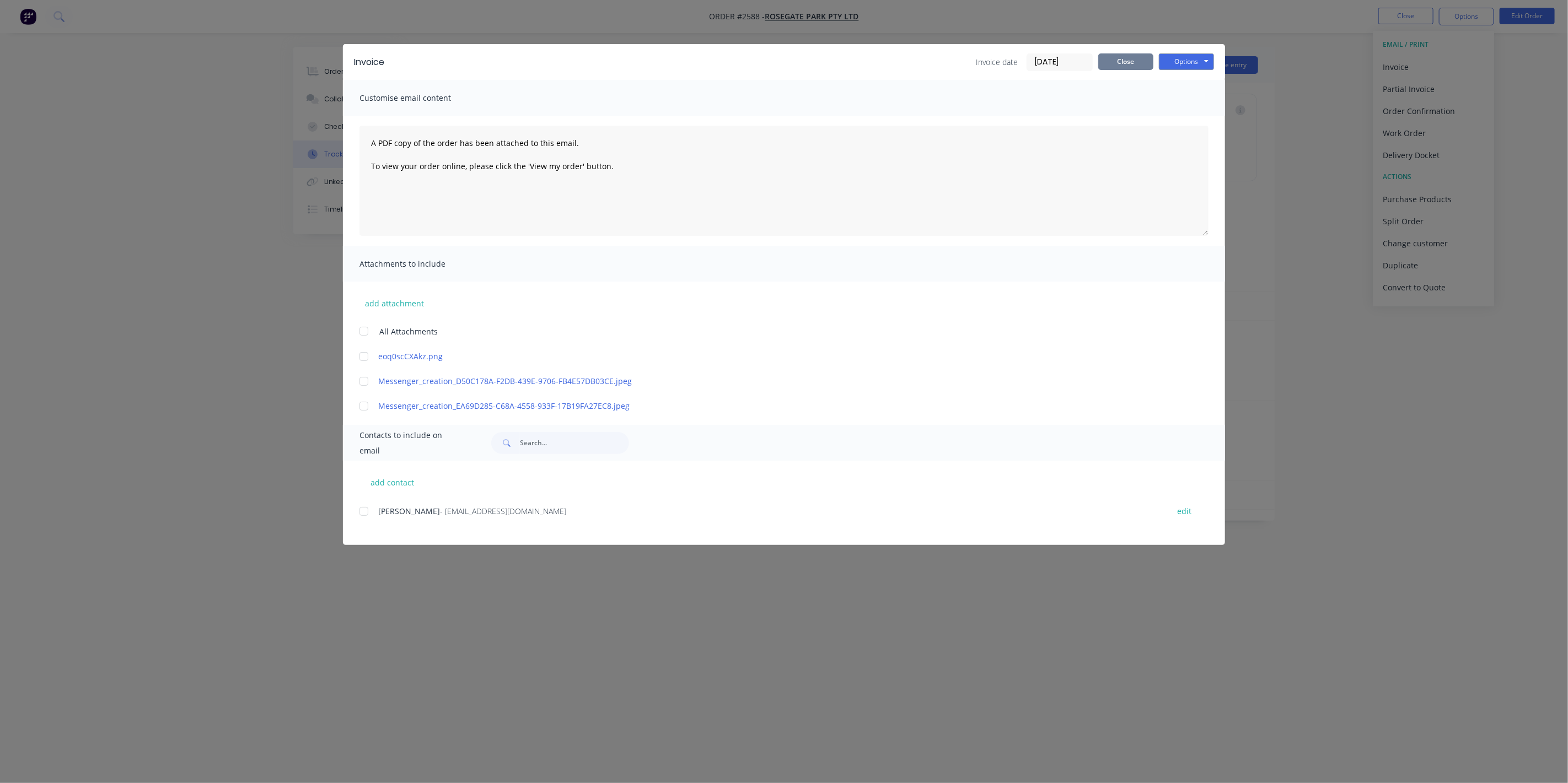
click at [1125, 62] on button "Close" at bounding box center [1126, 62] width 55 height 17
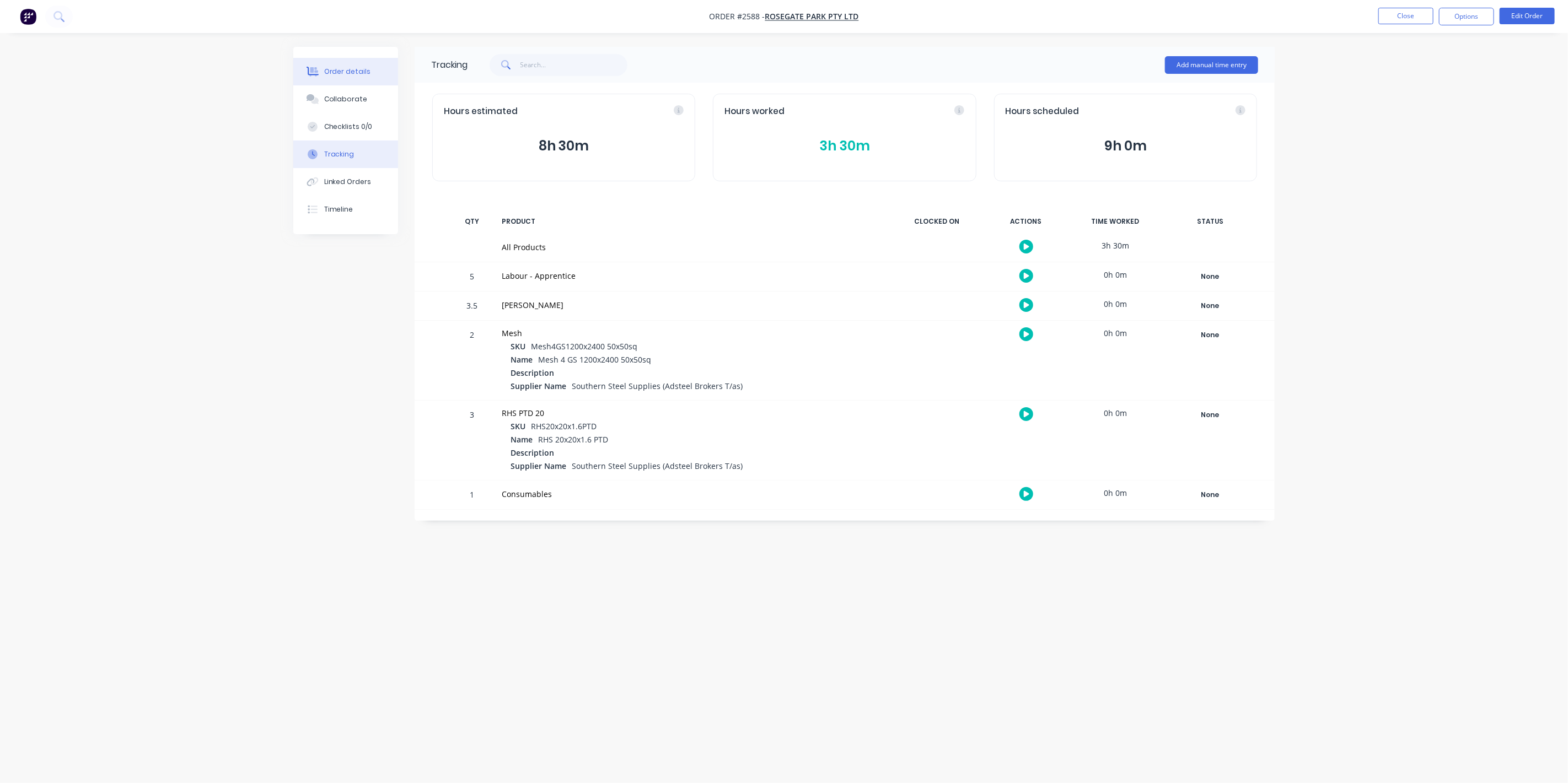
click at [343, 65] on button "Order details" at bounding box center [346, 71] width 105 height 28
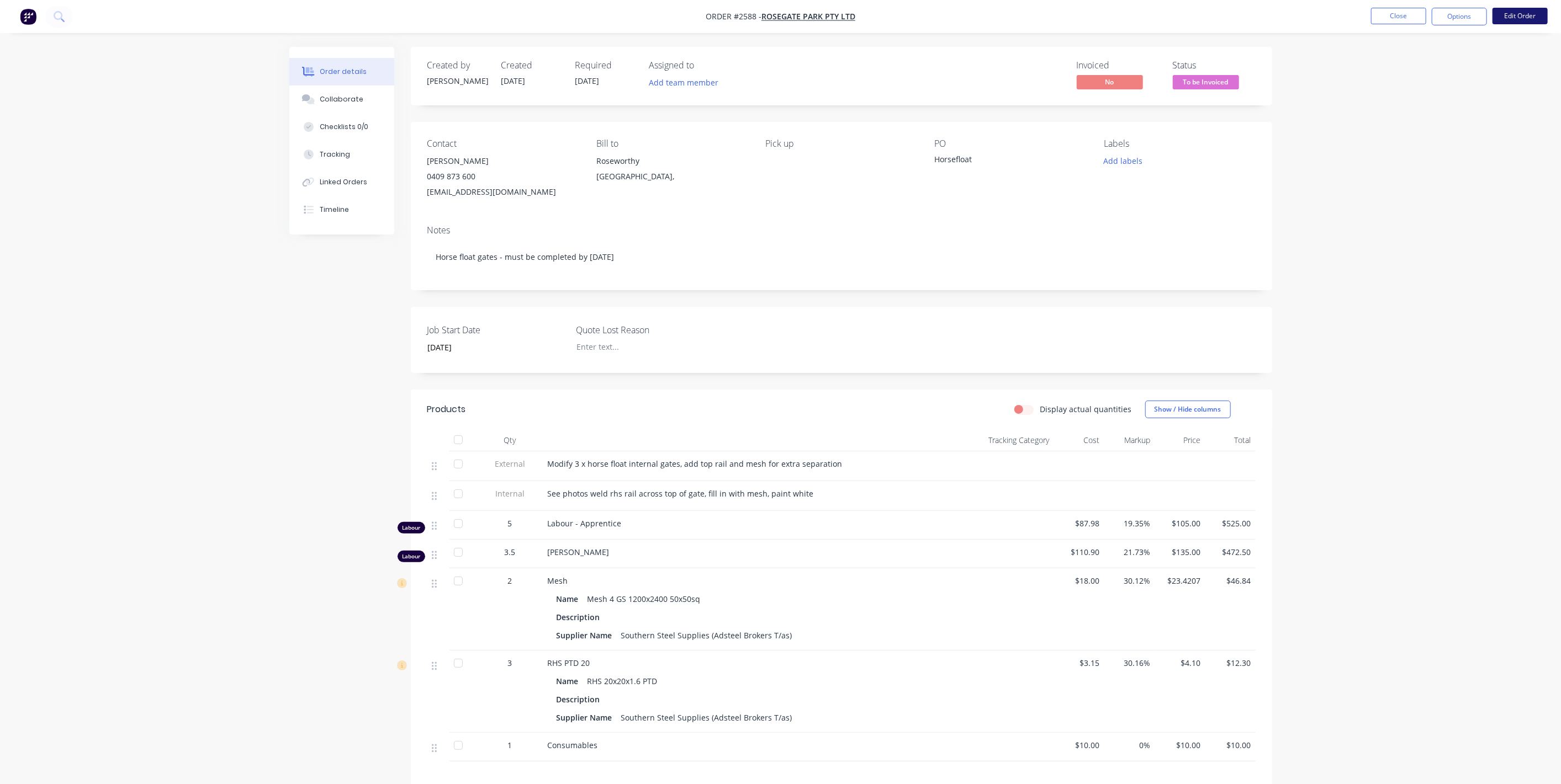
click at [1526, 17] on button "Edit Order" at bounding box center [1520, 16] width 55 height 17
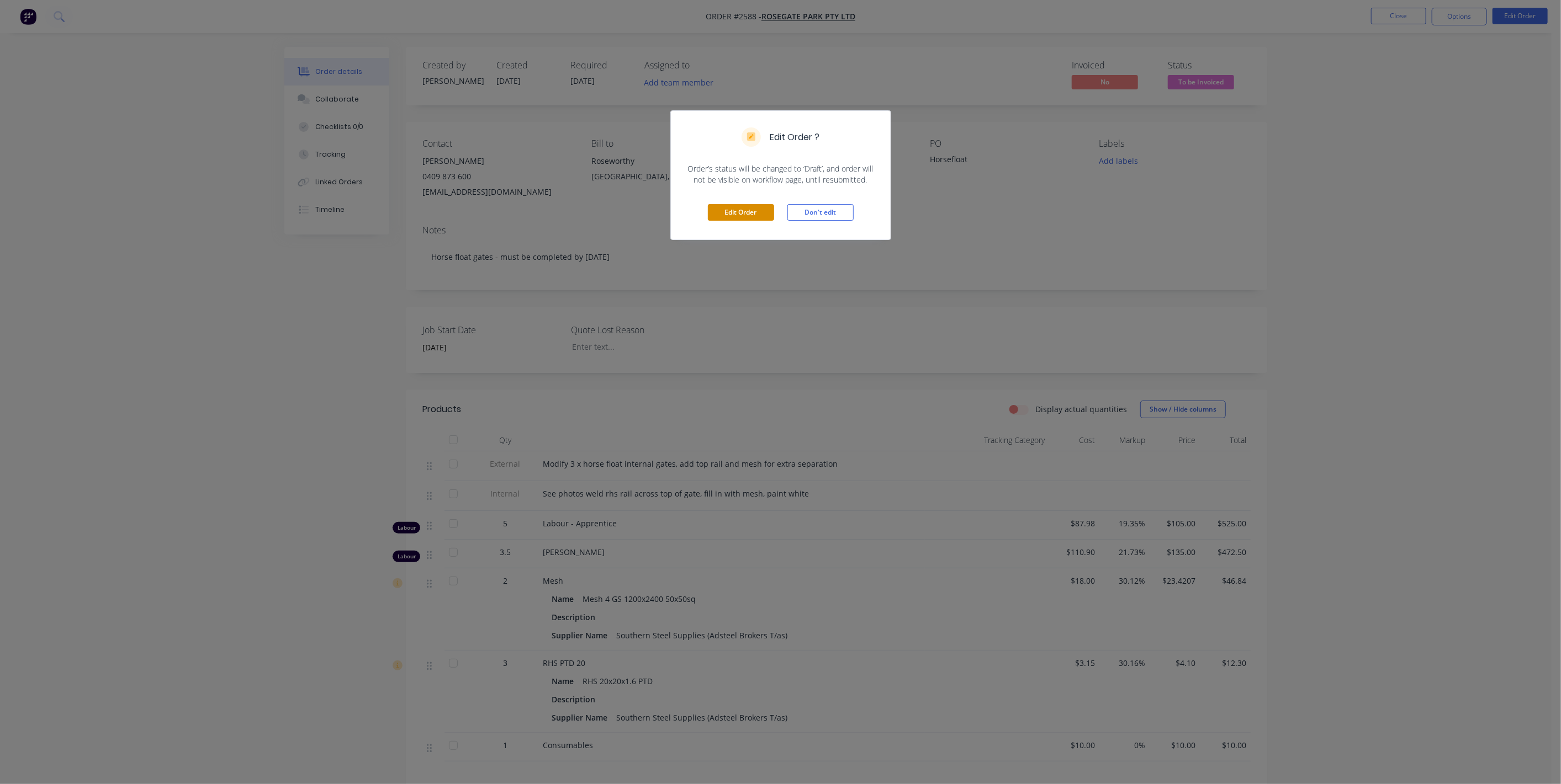
click at [724, 207] on button "Edit Order" at bounding box center [741, 213] width 66 height 17
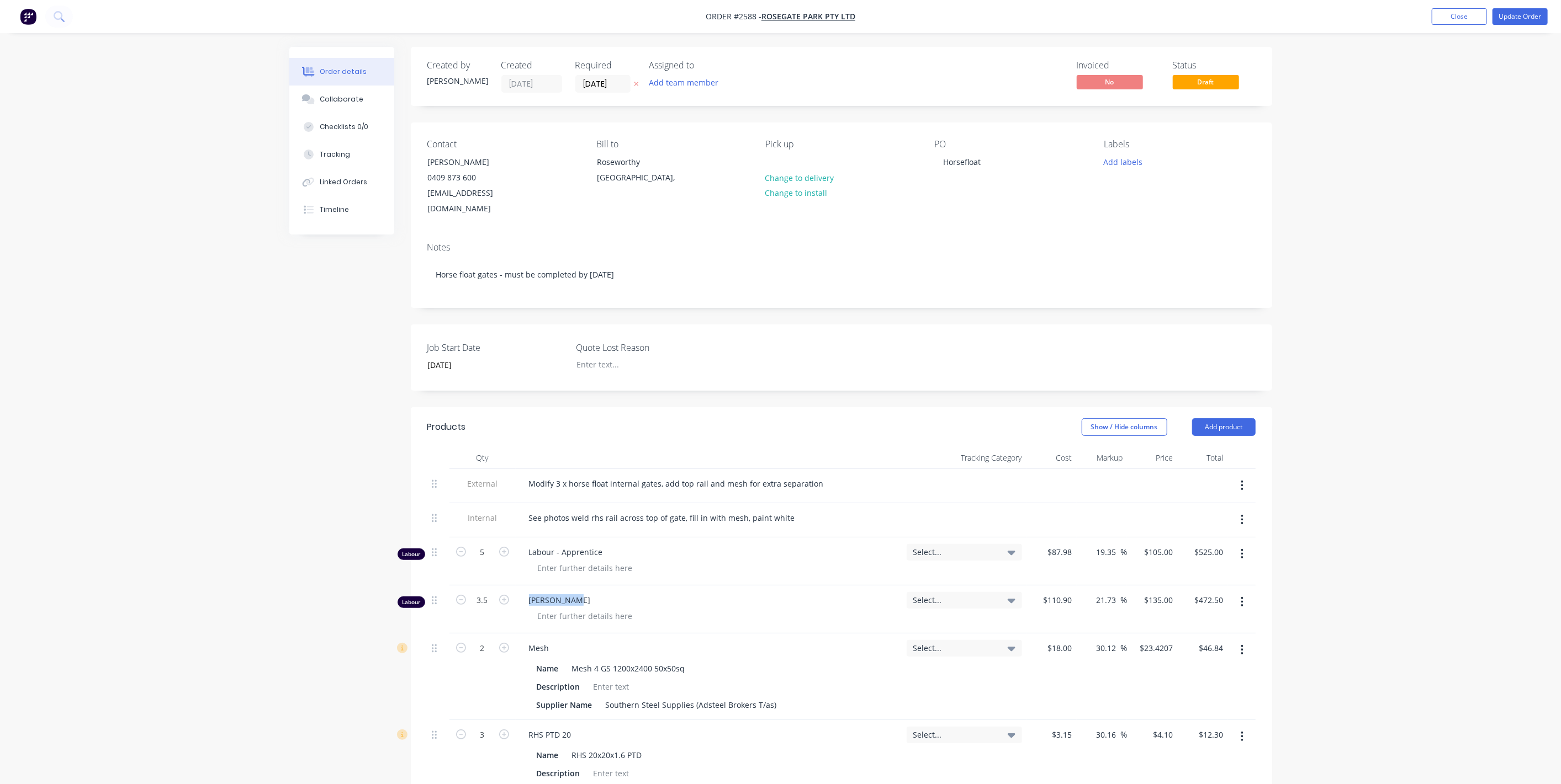
drag, startPoint x: 529, startPoint y: 580, endPoint x: 597, endPoint y: 573, distance: 68.4
click at [597, 586] on div "[PERSON_NAME]" at bounding box center [709, 610] width 386 height 48
click at [1229, 419] on button "Add product" at bounding box center [1223, 427] width 63 height 17
click at [1327, 552] on div "Order details Collaborate Checklists 0/0 Tracking Linked Orders Timeline Order …" at bounding box center [780, 587] width 1561 height 1175
click at [562, 595] on span "[PERSON_NAME]" at bounding box center [713, 600] width 368 height 11
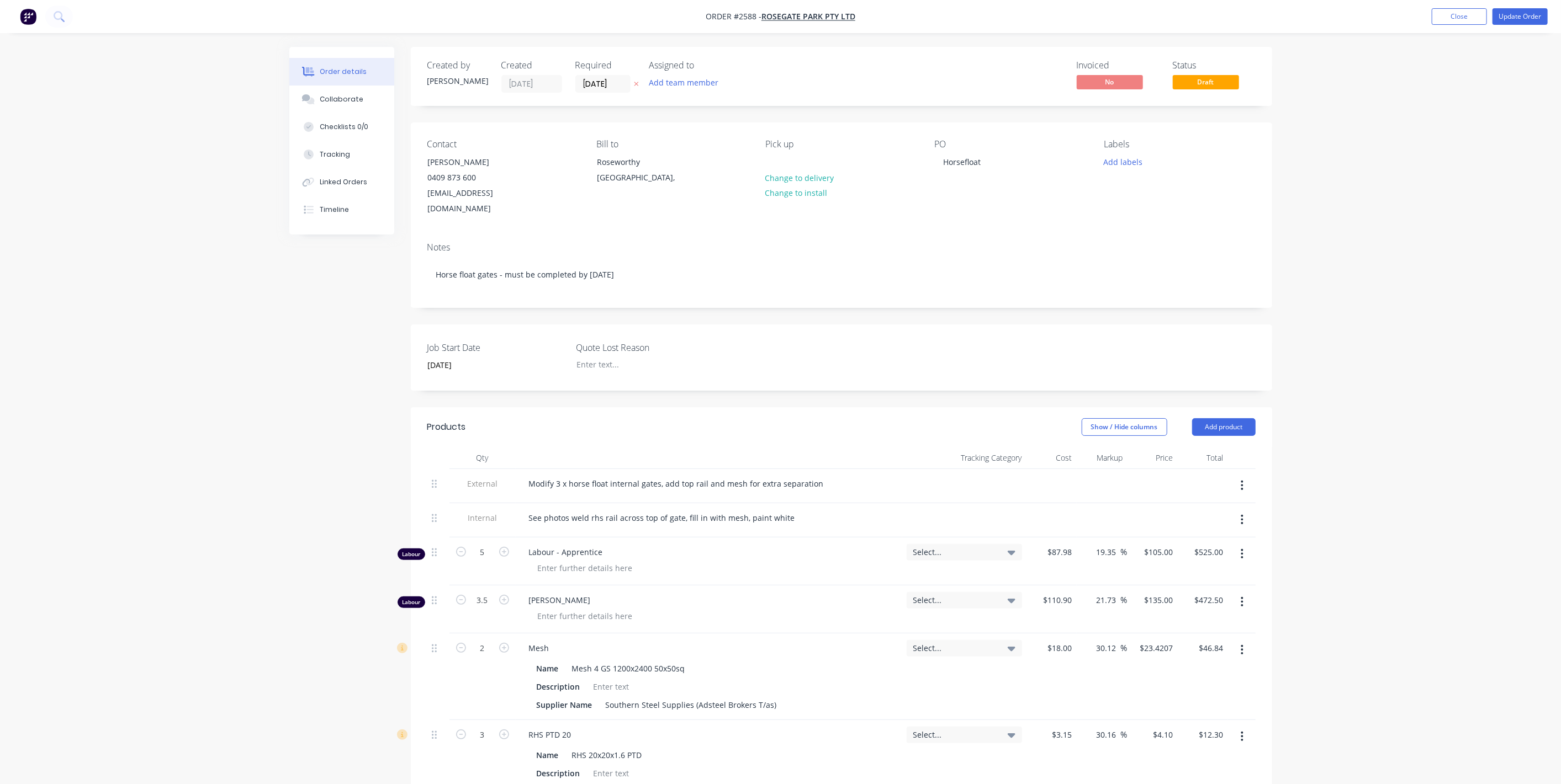
click at [533, 595] on span "[PERSON_NAME]" at bounding box center [713, 600] width 368 height 11
drag, startPoint x: 529, startPoint y: 578, endPoint x: 574, endPoint y: 580, distance: 45.0
click at [574, 595] on span "[PERSON_NAME]" at bounding box center [713, 600] width 368 height 11
click at [1245, 419] on button "Add product" at bounding box center [1223, 427] width 63 height 17
click at [1190, 558] on div "Labour" at bounding box center [1202, 565] width 85 height 16
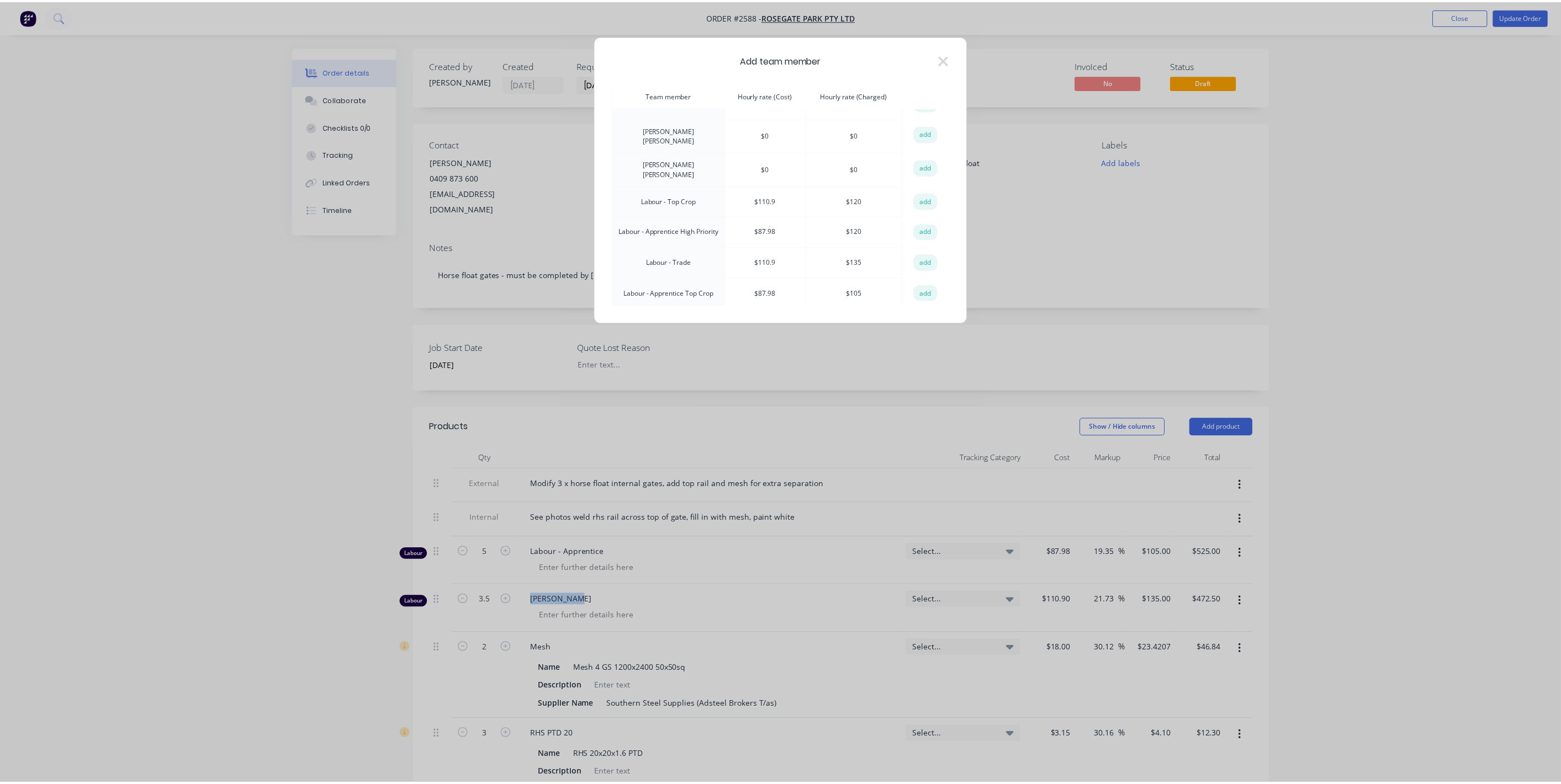
scroll to position [123, 0]
click at [932, 253] on button "add" at bounding box center [931, 261] width 24 height 17
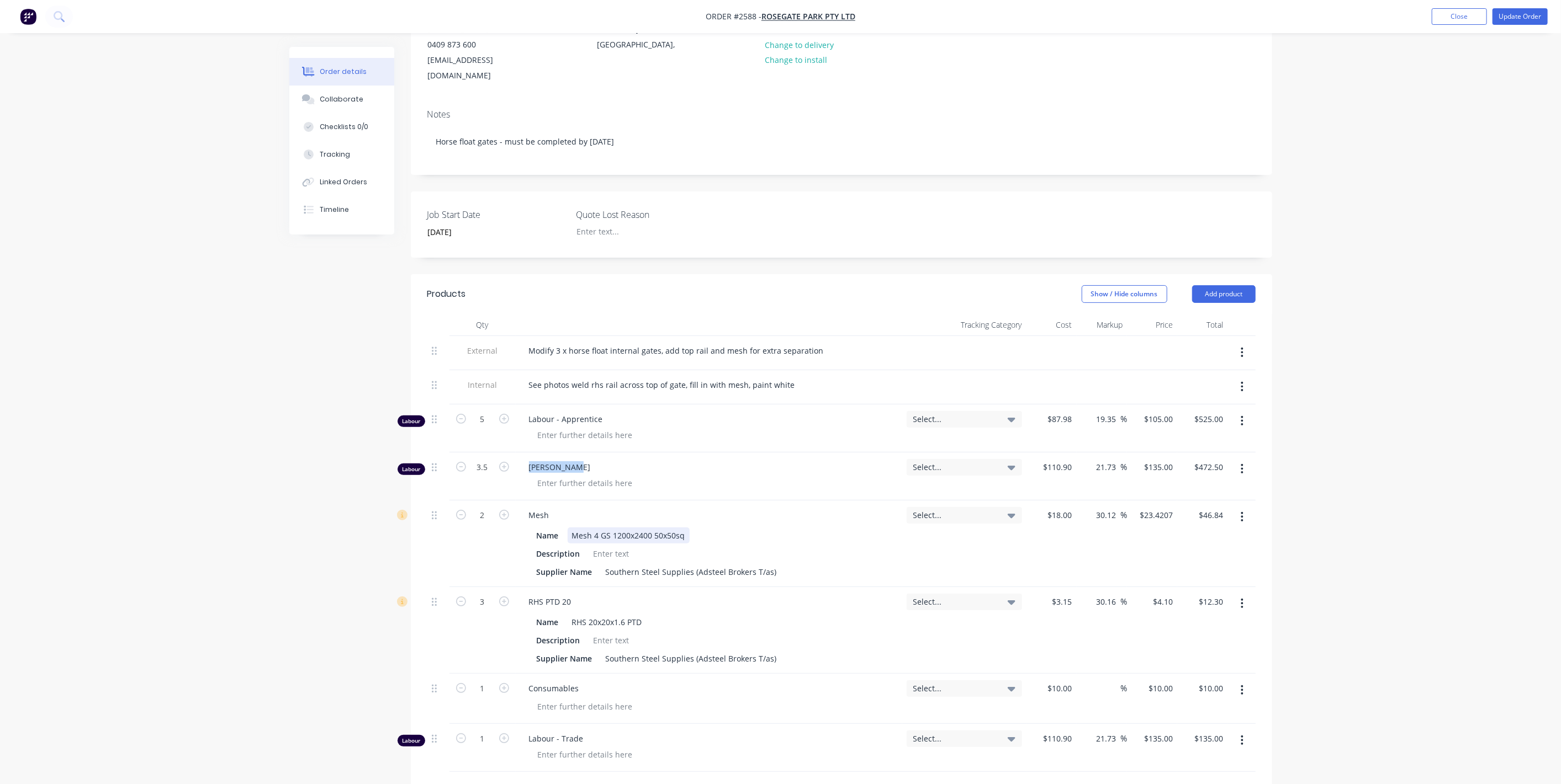
scroll to position [368, 0]
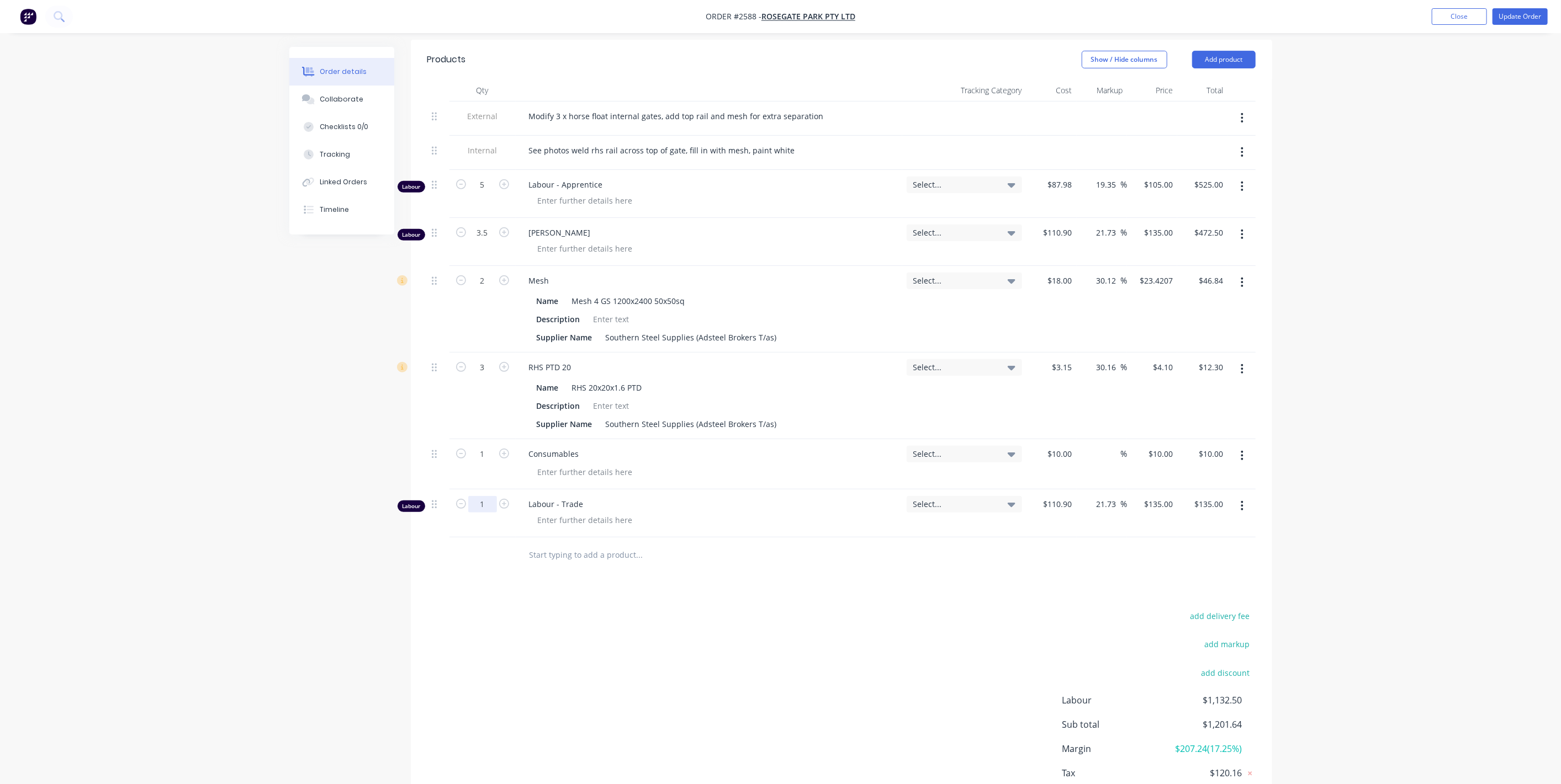
click at [493, 193] on input "1" at bounding box center [483, 185] width 29 height 17
type input "3.5"
type input "$472.50"
click at [462, 560] on div "Products Show / Hide columns Add product Qty Tracking Category Cost Markup Pric…" at bounding box center [841, 439] width 861 height 798
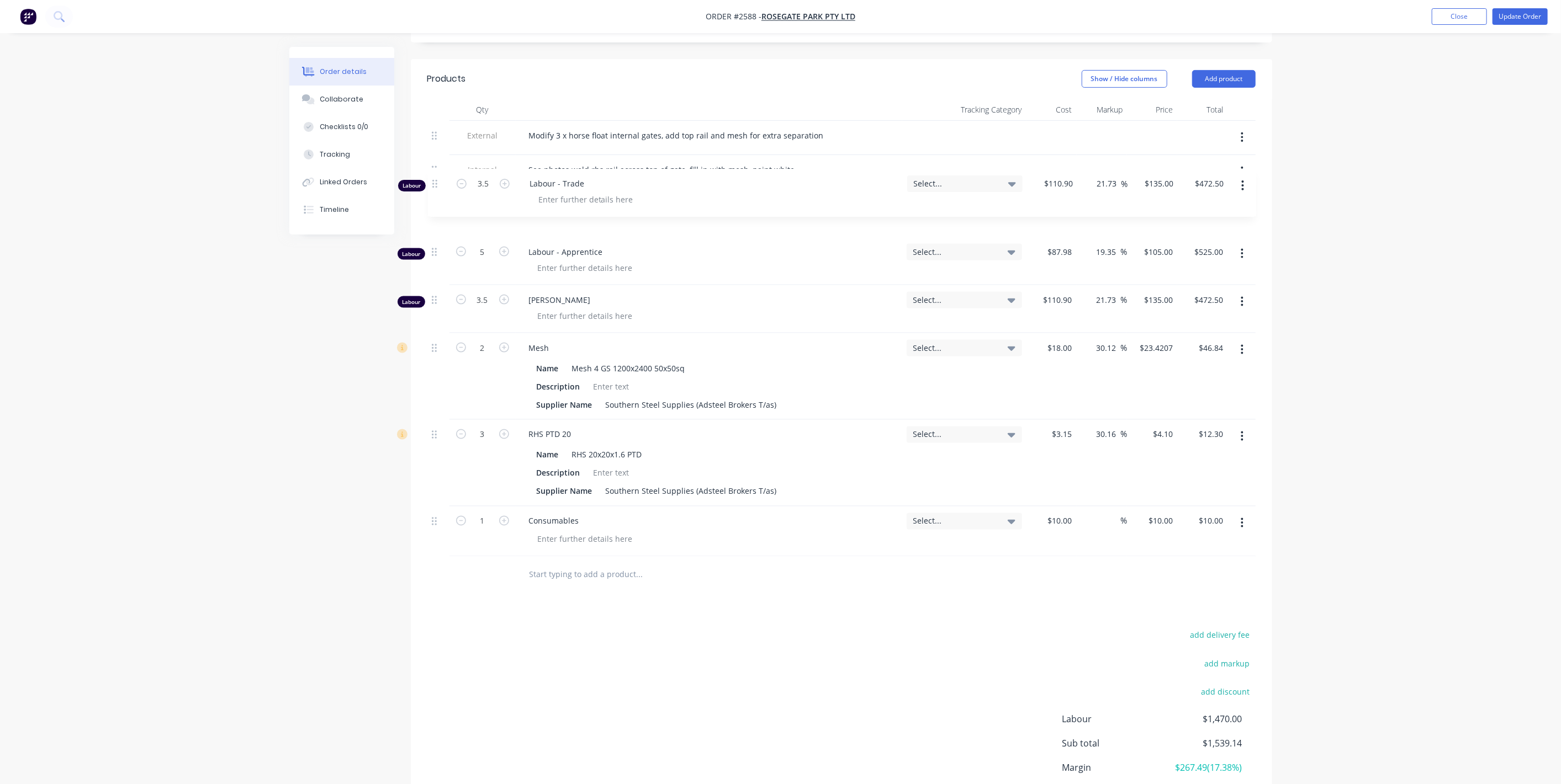
scroll to position [347, 0]
drag, startPoint x: 435, startPoint y: 491, endPoint x: 435, endPoint y: 188, distance: 303.0
click at [435, 188] on div "External Modify 3 x horse float internal gates, add top rail and mesh for extra…" at bounding box center [841, 340] width 828 height 436
click at [1244, 245] on button "button" at bounding box center [1241, 255] width 26 height 20
click at [1174, 342] on div "Delete" at bounding box center [1202, 350] width 85 height 16
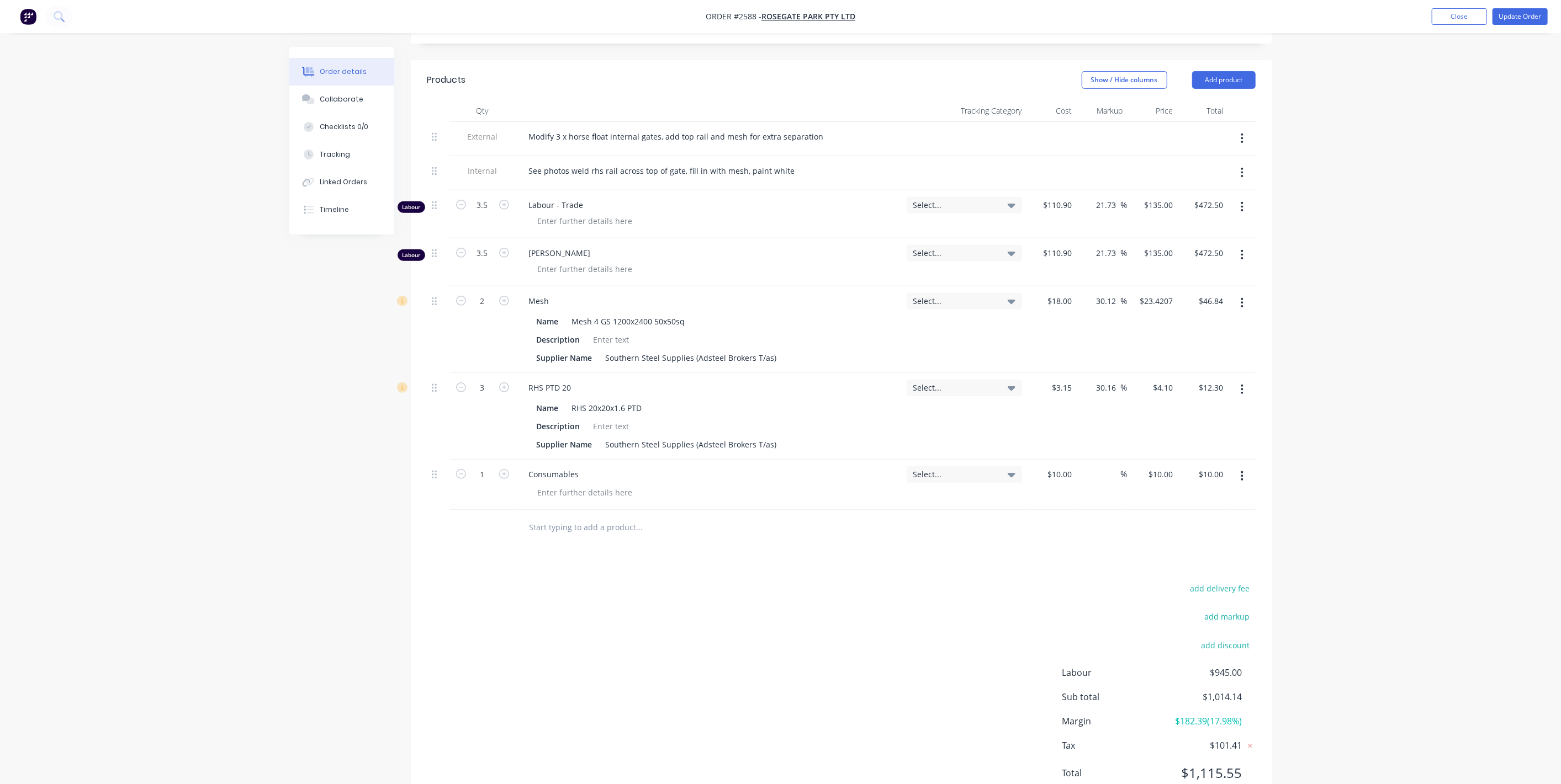
click at [1238, 245] on button "button" at bounding box center [1241, 255] width 26 height 20
click at [1180, 342] on div "Delete" at bounding box center [1202, 350] width 85 height 16
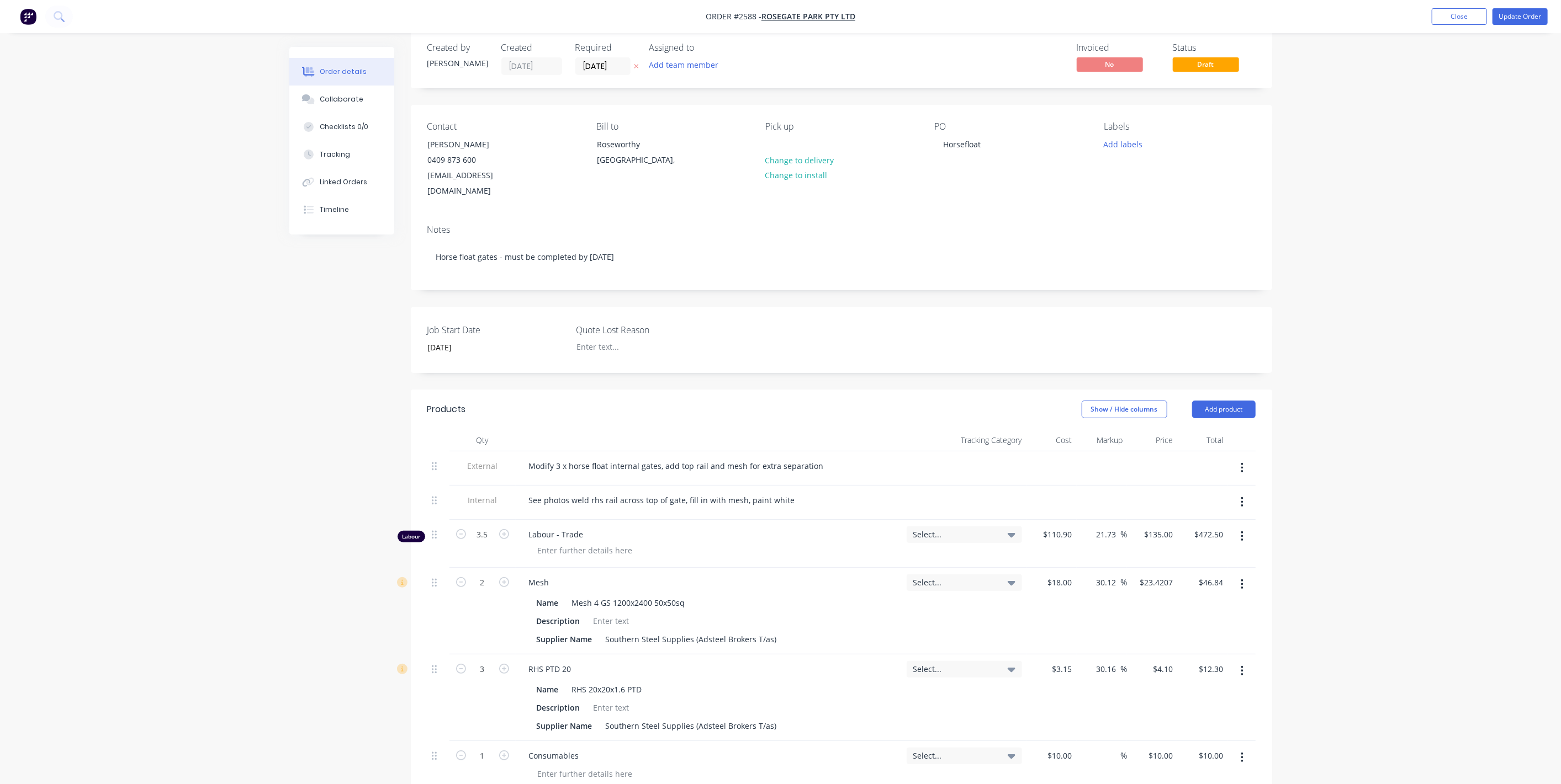
scroll to position [17, 0]
click at [1535, 16] on button "Update Order" at bounding box center [1520, 17] width 55 height 17
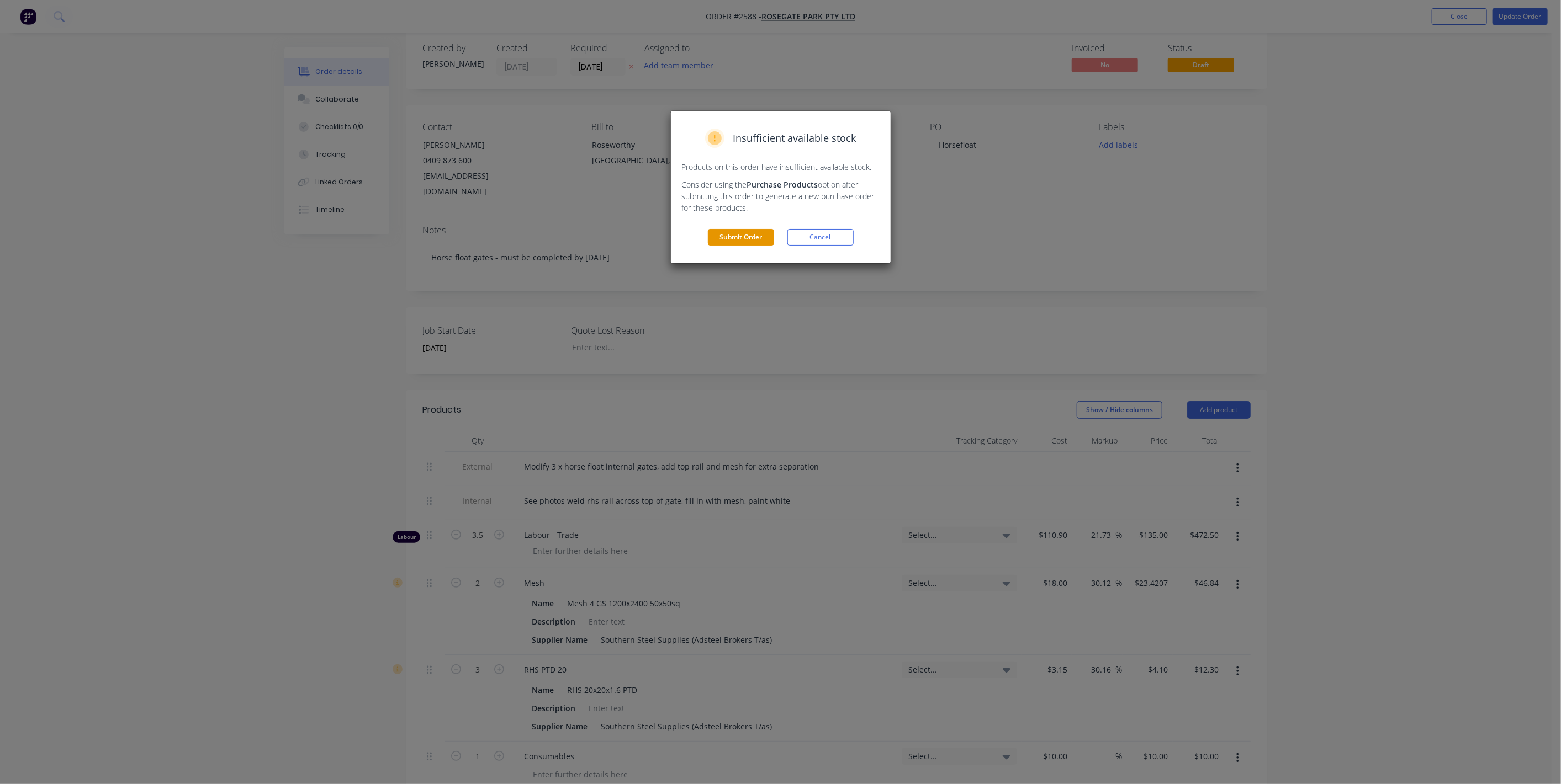
click at [751, 235] on button "Submit Order" at bounding box center [741, 238] width 66 height 17
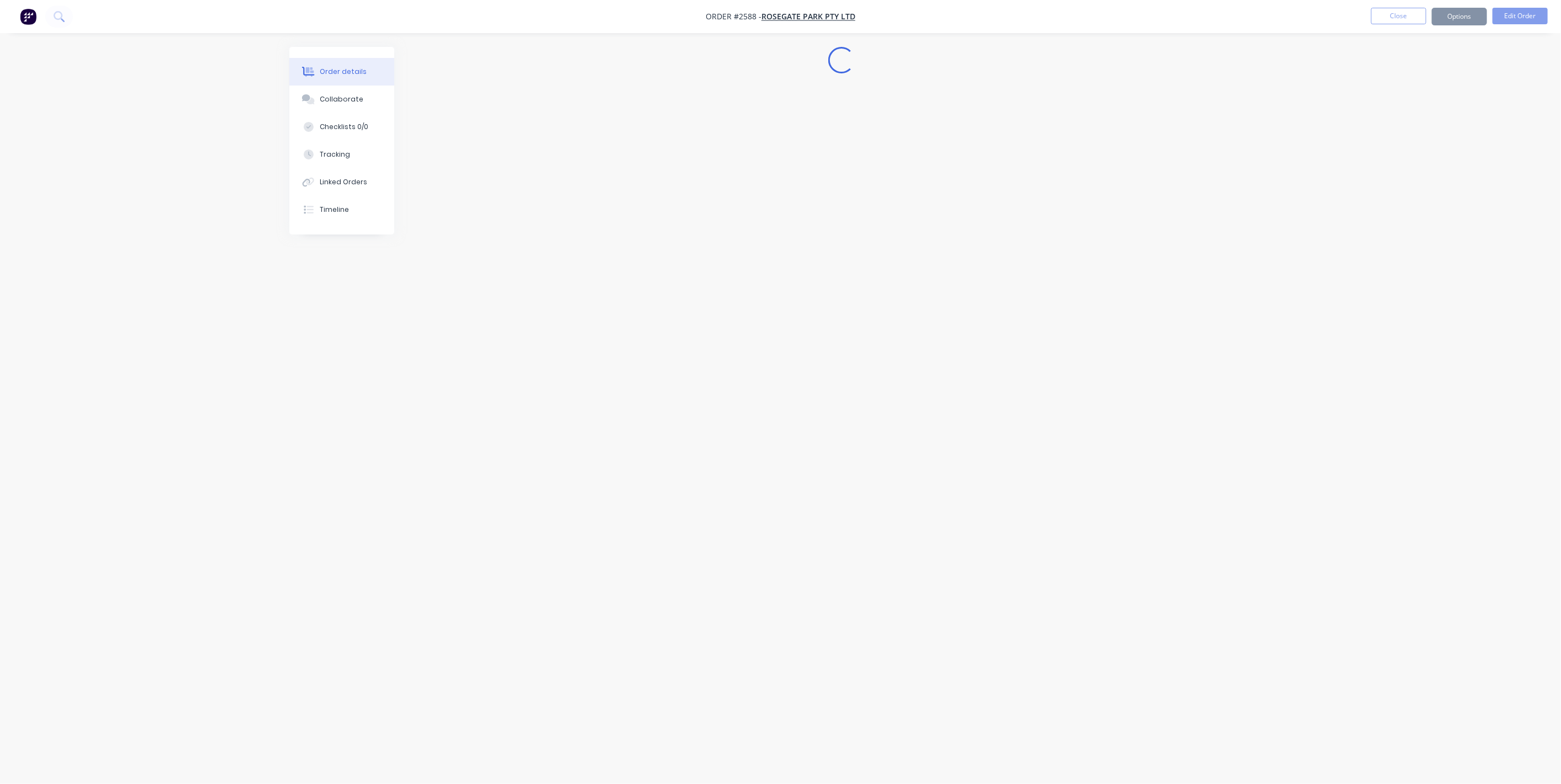
scroll to position [0, 0]
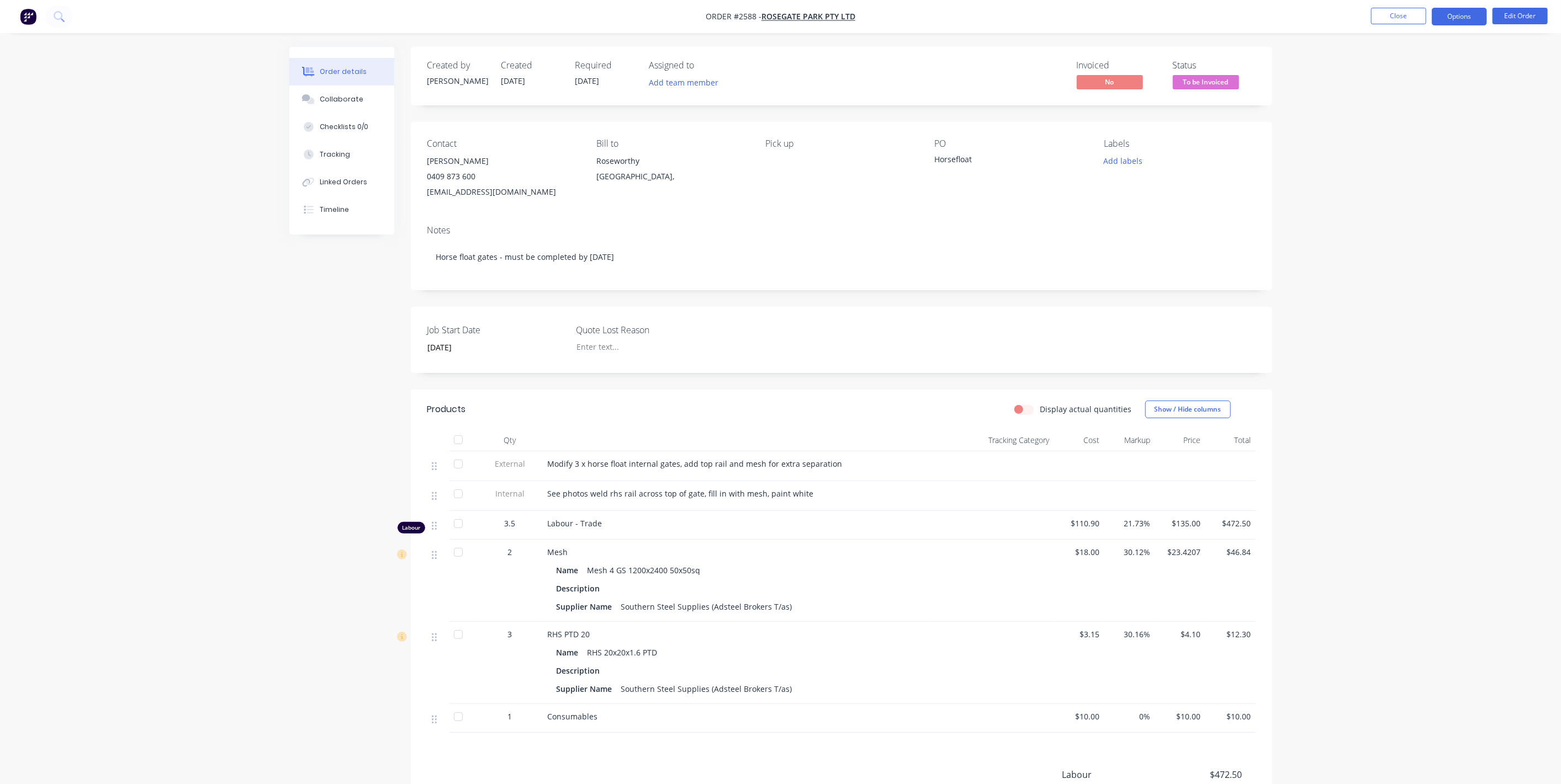
click at [1456, 14] on button "Options" at bounding box center [1459, 16] width 55 height 17
click at [1414, 62] on div "Invoice" at bounding box center [1426, 67] width 102 height 16
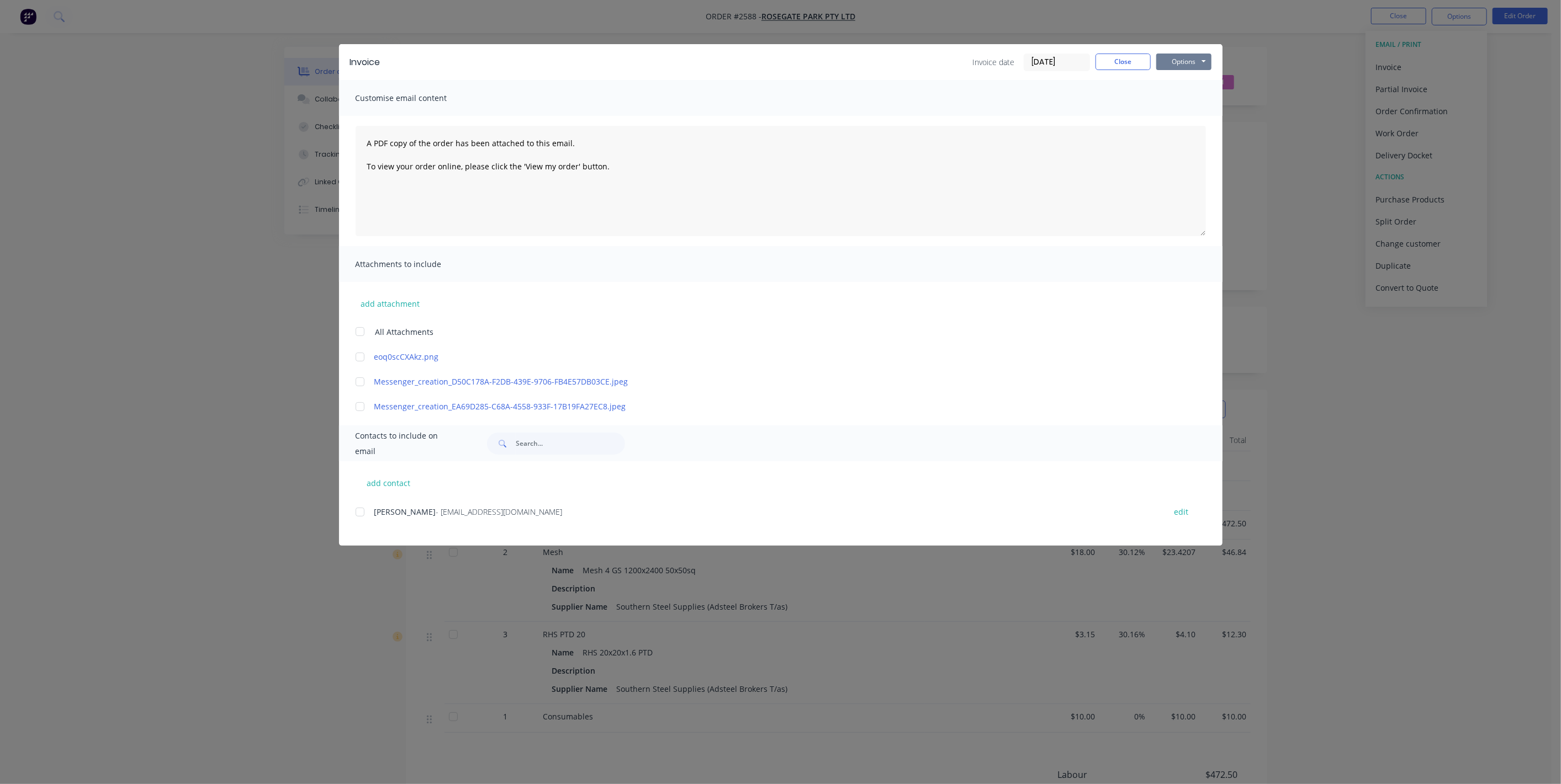
click at [1196, 59] on button "Options" at bounding box center [1184, 62] width 55 height 17
click at [1175, 83] on button "Preview" at bounding box center [1192, 81] width 71 height 18
click at [1112, 63] on button "Close" at bounding box center [1123, 62] width 55 height 17
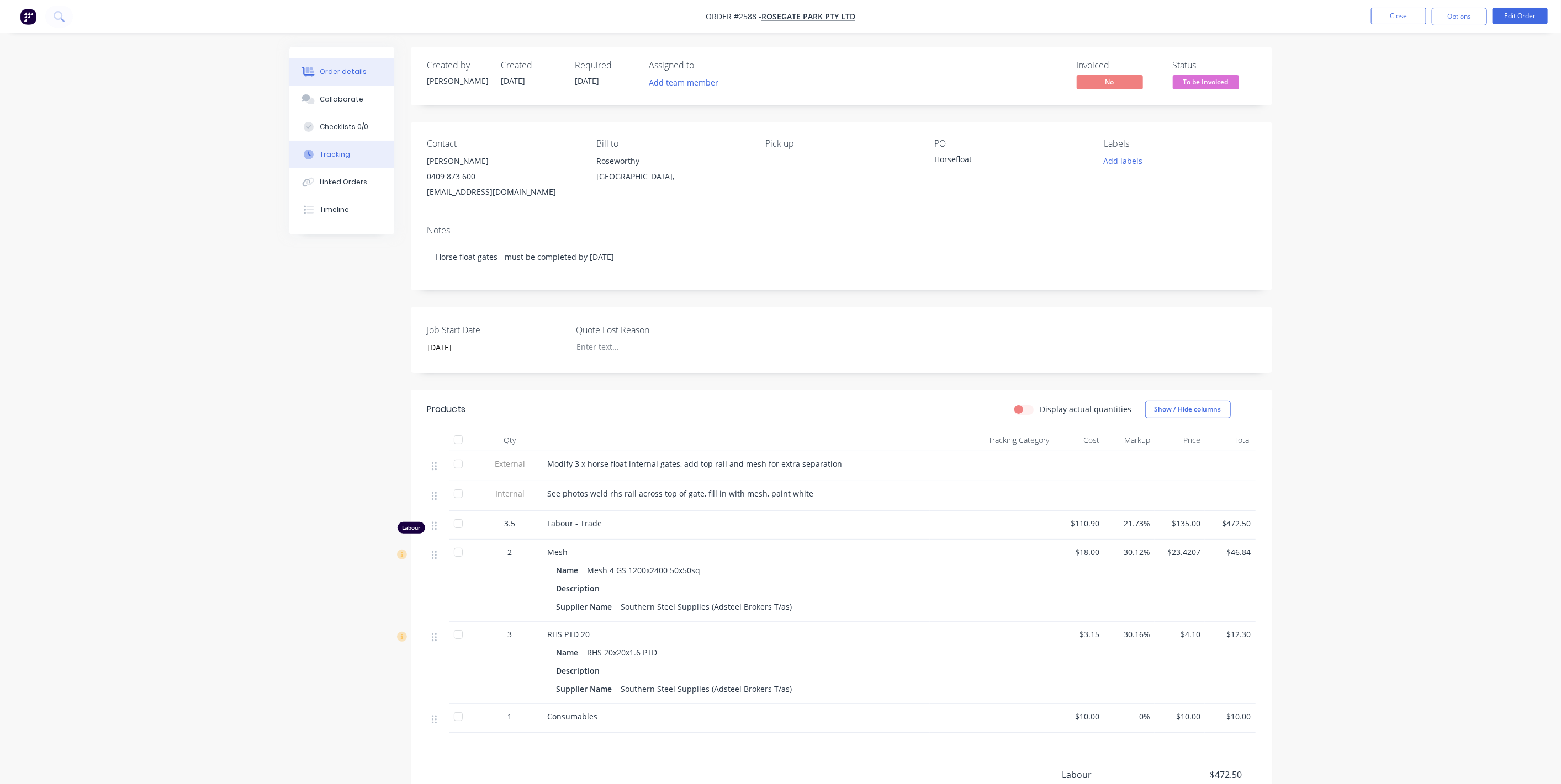
click at [328, 150] on div "Tracking" at bounding box center [335, 154] width 30 height 10
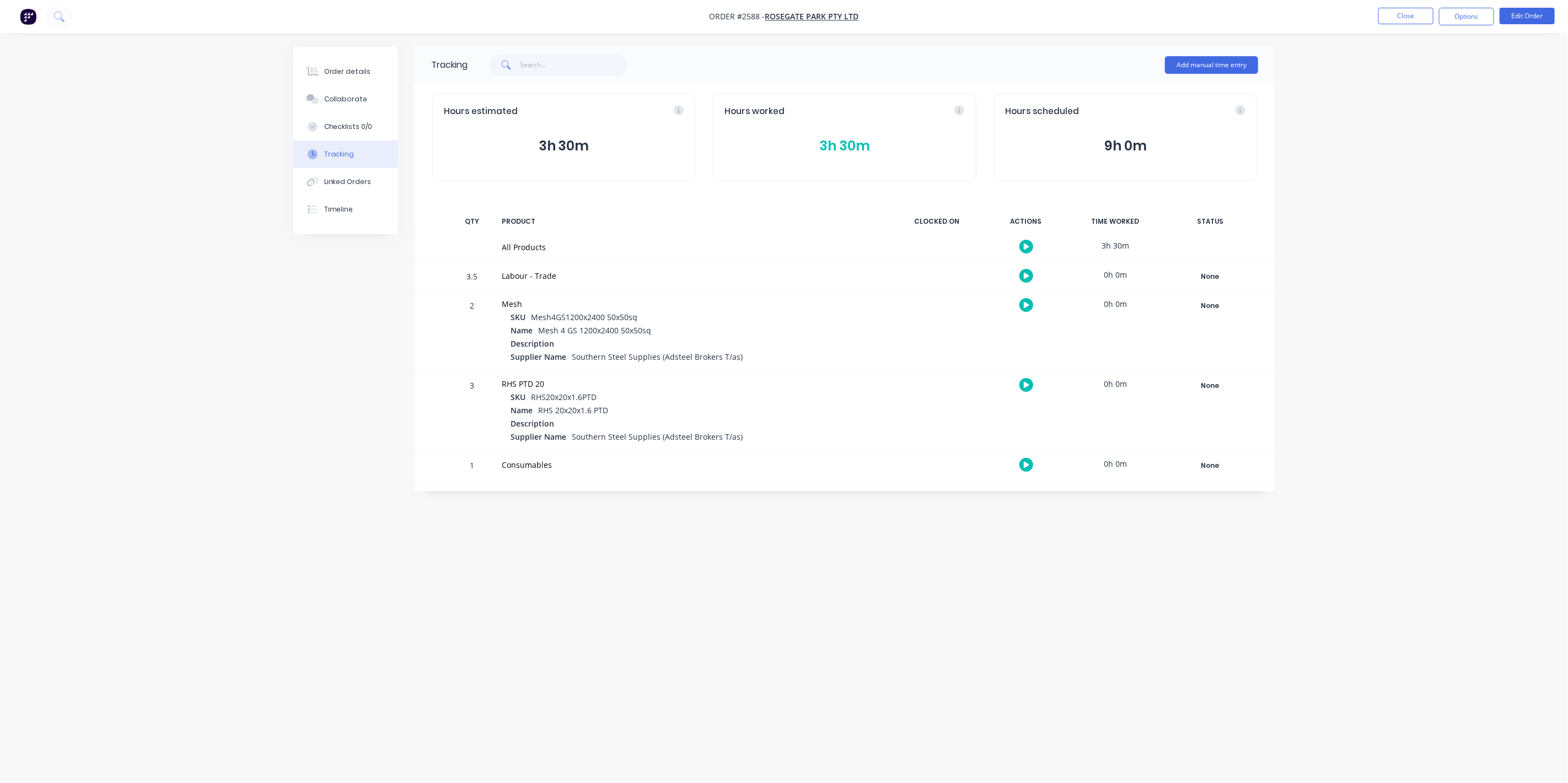
click at [849, 142] on button "3h 30m" at bounding box center [844, 146] width 240 height 21
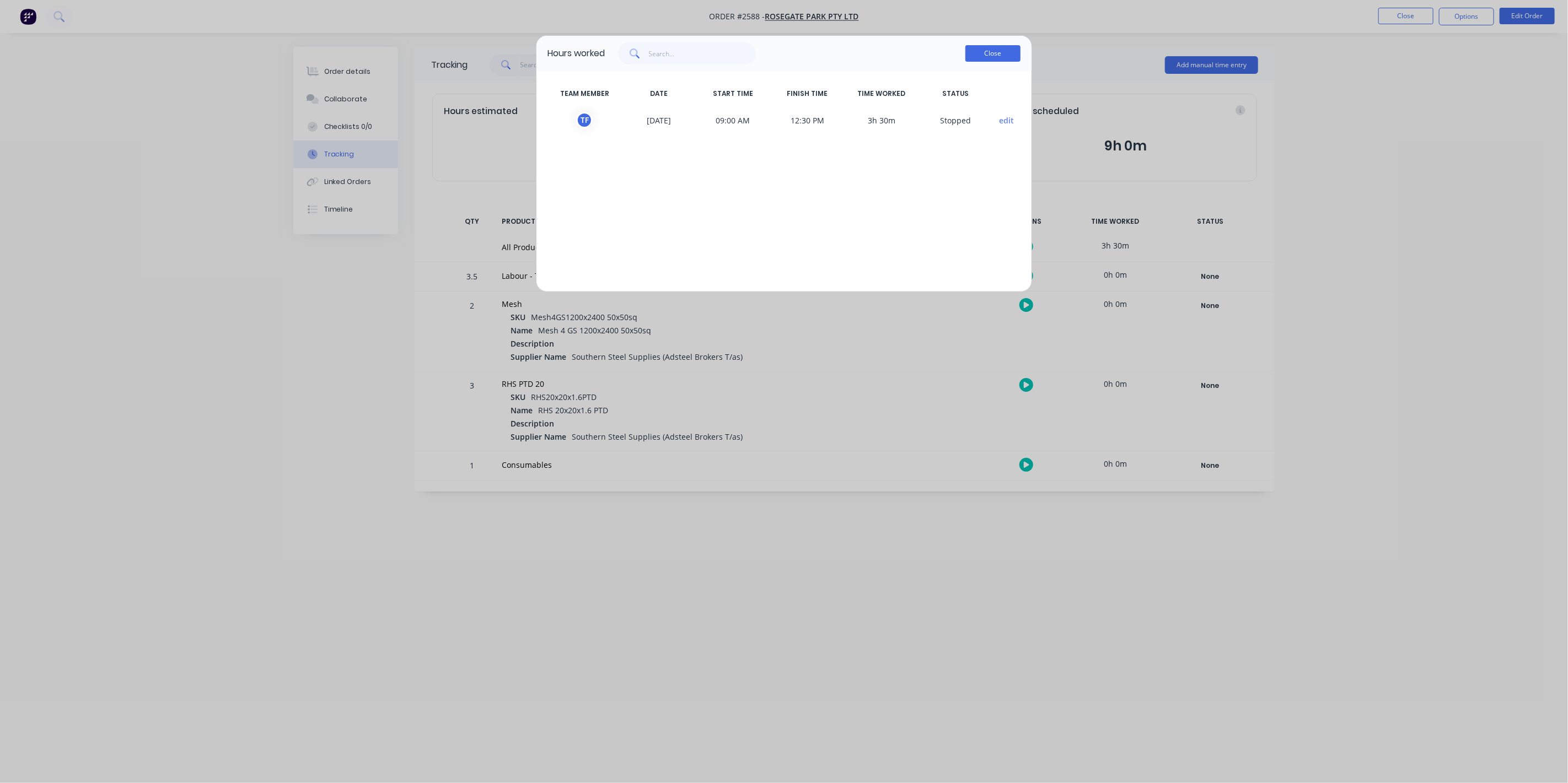
click at [1002, 56] on button "Close" at bounding box center [993, 53] width 55 height 17
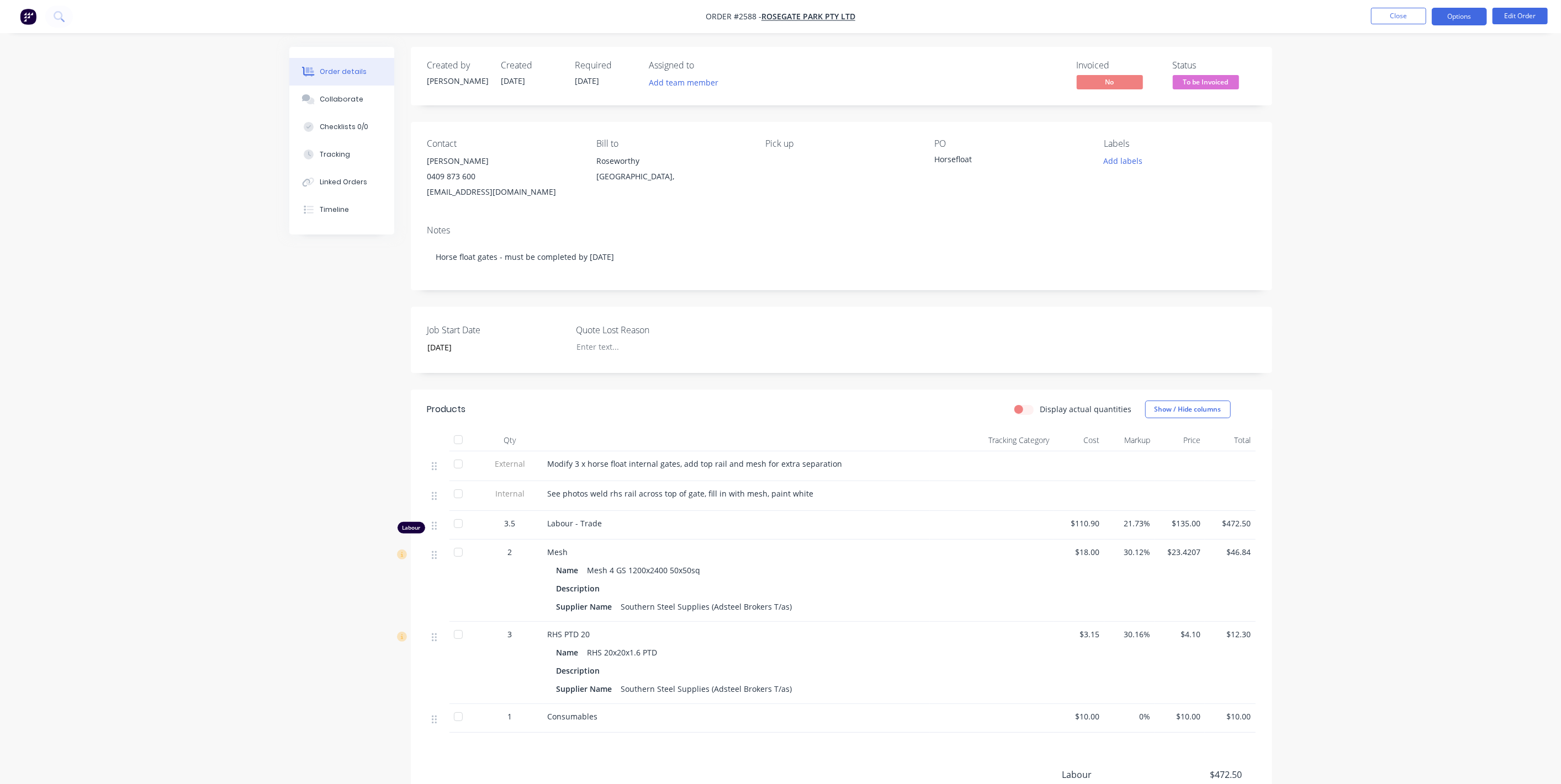
click at [1463, 15] on button "Options" at bounding box center [1459, 16] width 55 height 17
click at [1412, 70] on div "Invoice" at bounding box center [1426, 67] width 102 height 16
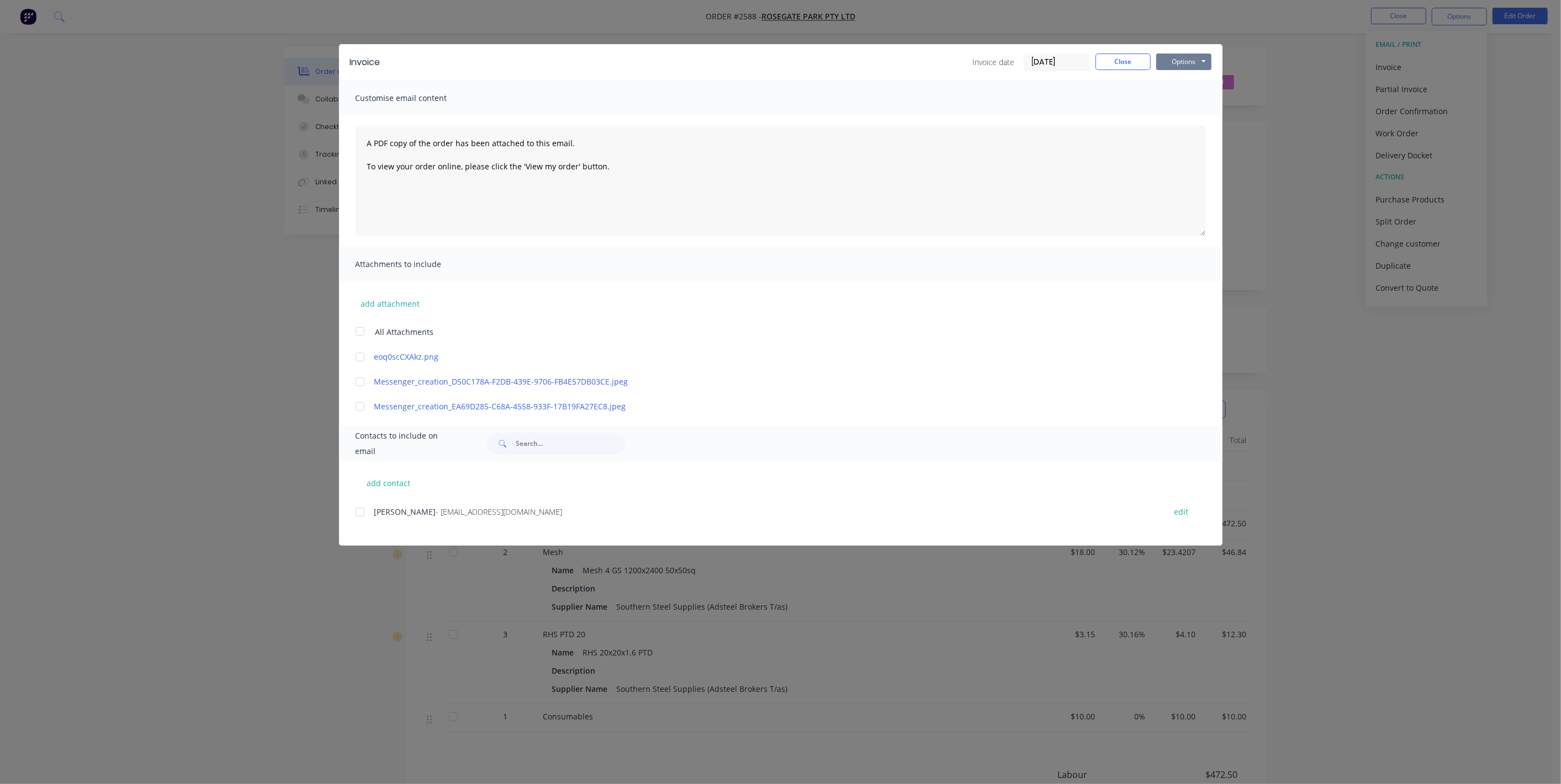
click at [1183, 62] on button "Options" at bounding box center [1184, 62] width 55 height 17
click at [1181, 96] on button "Print" at bounding box center [1192, 99] width 71 height 18
click at [1123, 65] on button "Close" at bounding box center [1123, 62] width 55 height 17
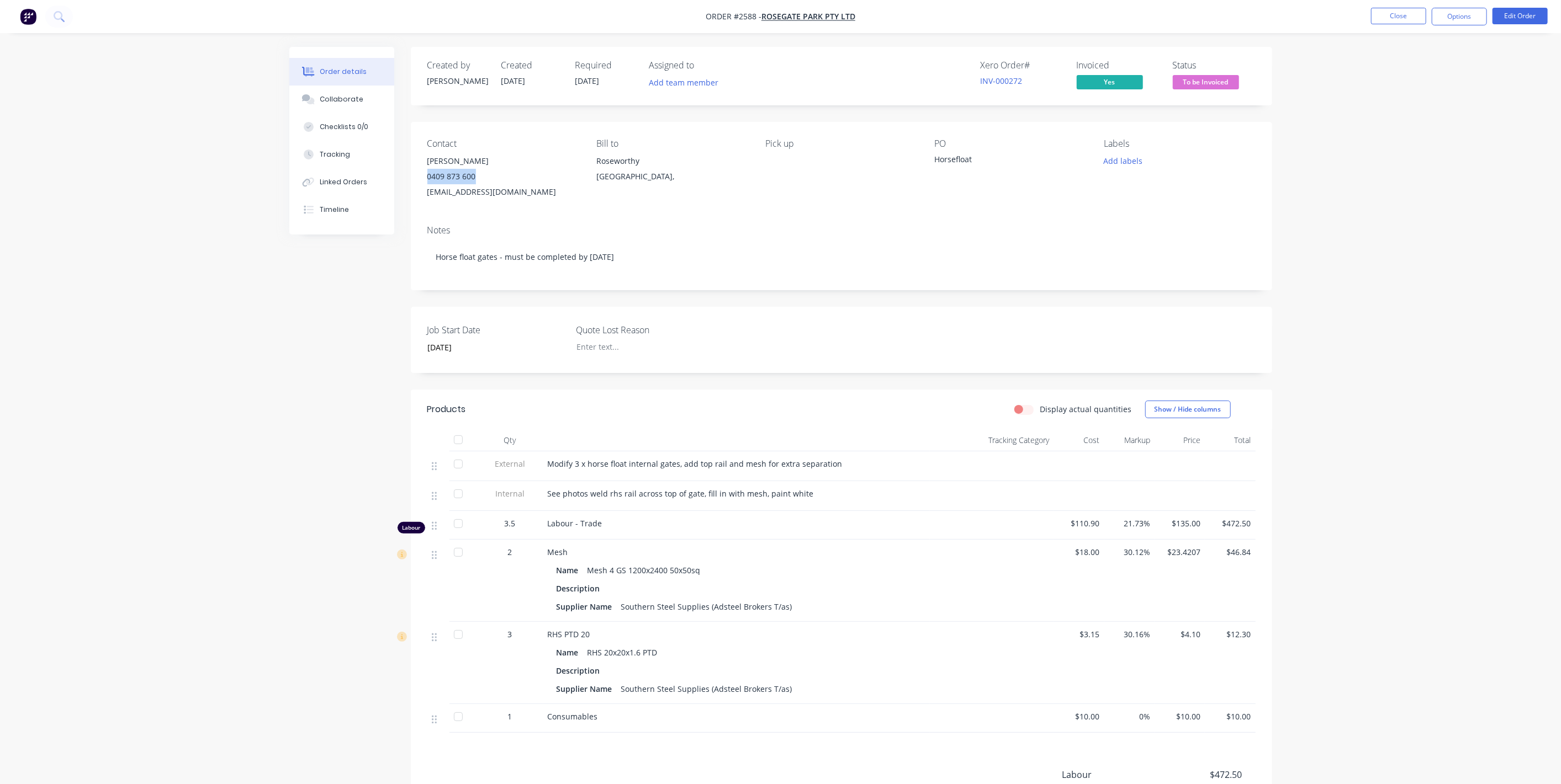
drag, startPoint x: 479, startPoint y: 177, endPoint x: 423, endPoint y: 177, distance: 56.0
click at [423, 177] on div "Contact [PERSON_NAME] [PHONE_NUMBER] [EMAIL_ADDRESS][DOMAIN_NAME] Bill to Rosew…" at bounding box center [841, 169] width 861 height 95
copy div "0409 873 600"
click at [353, 183] on div "Linked Orders" at bounding box center [343, 182] width 47 height 10
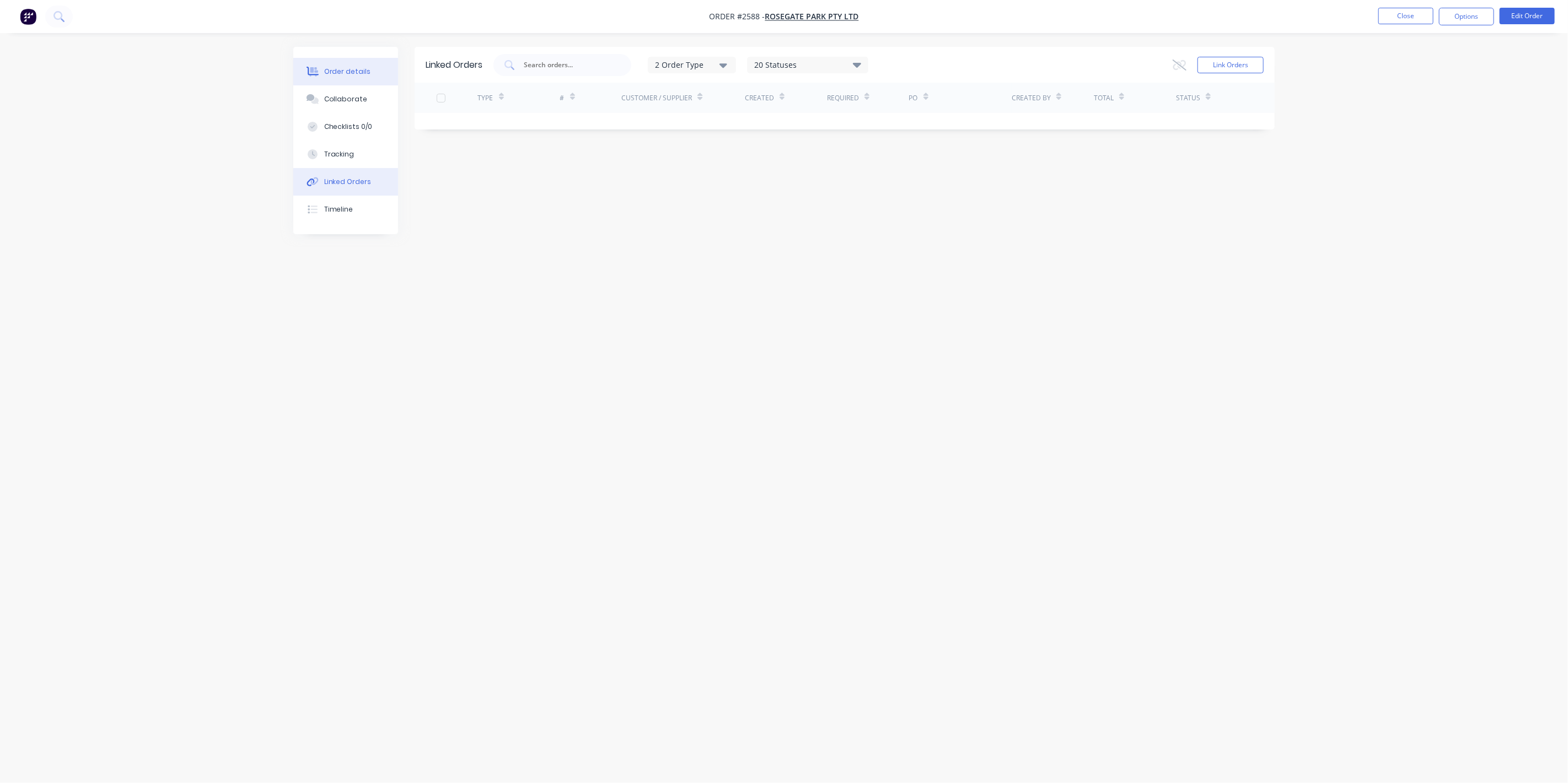
click at [359, 74] on div "Order details" at bounding box center [348, 71] width 47 height 10
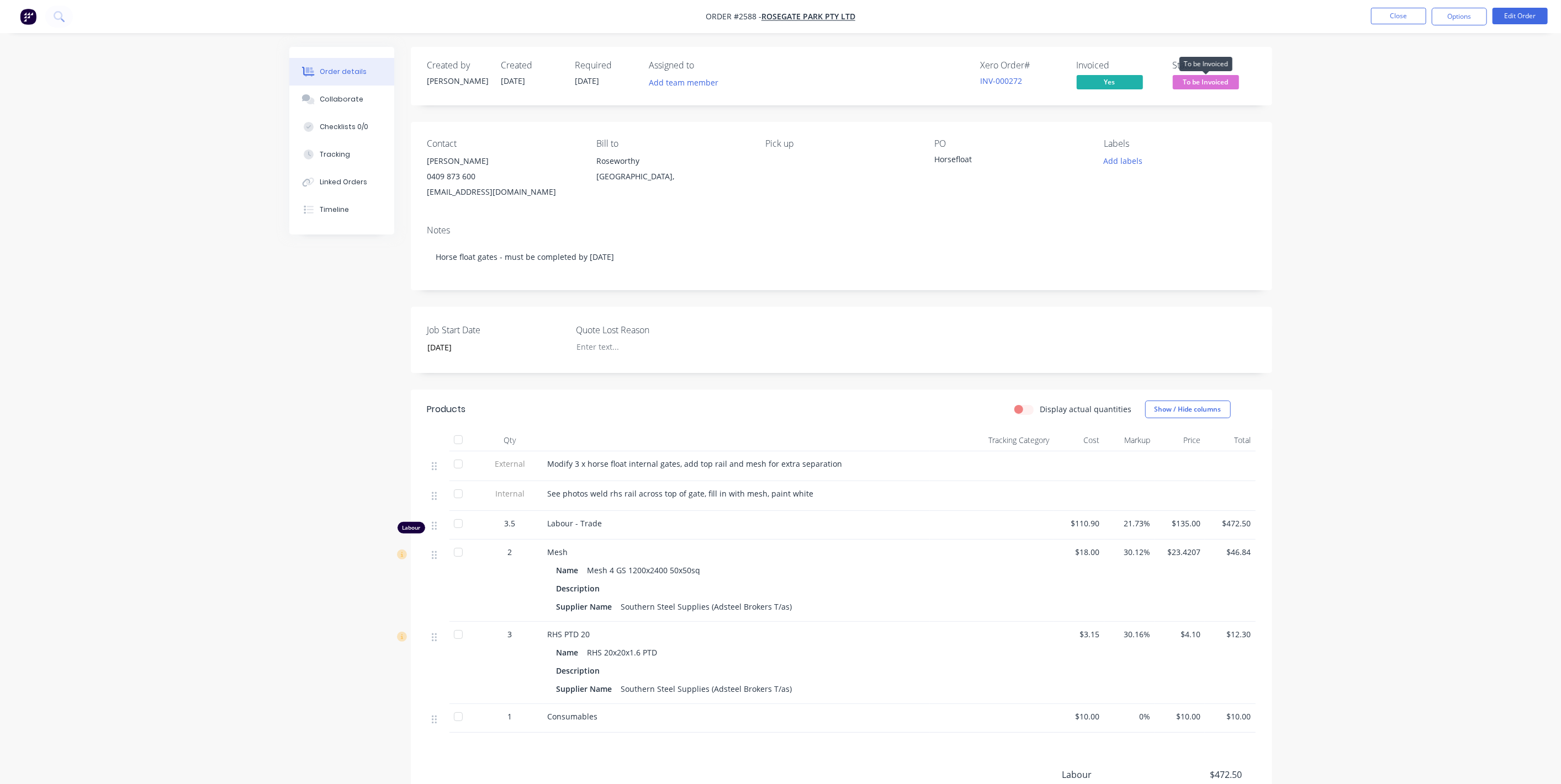
click at [1214, 80] on span "To be Invoiced" at bounding box center [1206, 82] width 66 height 14
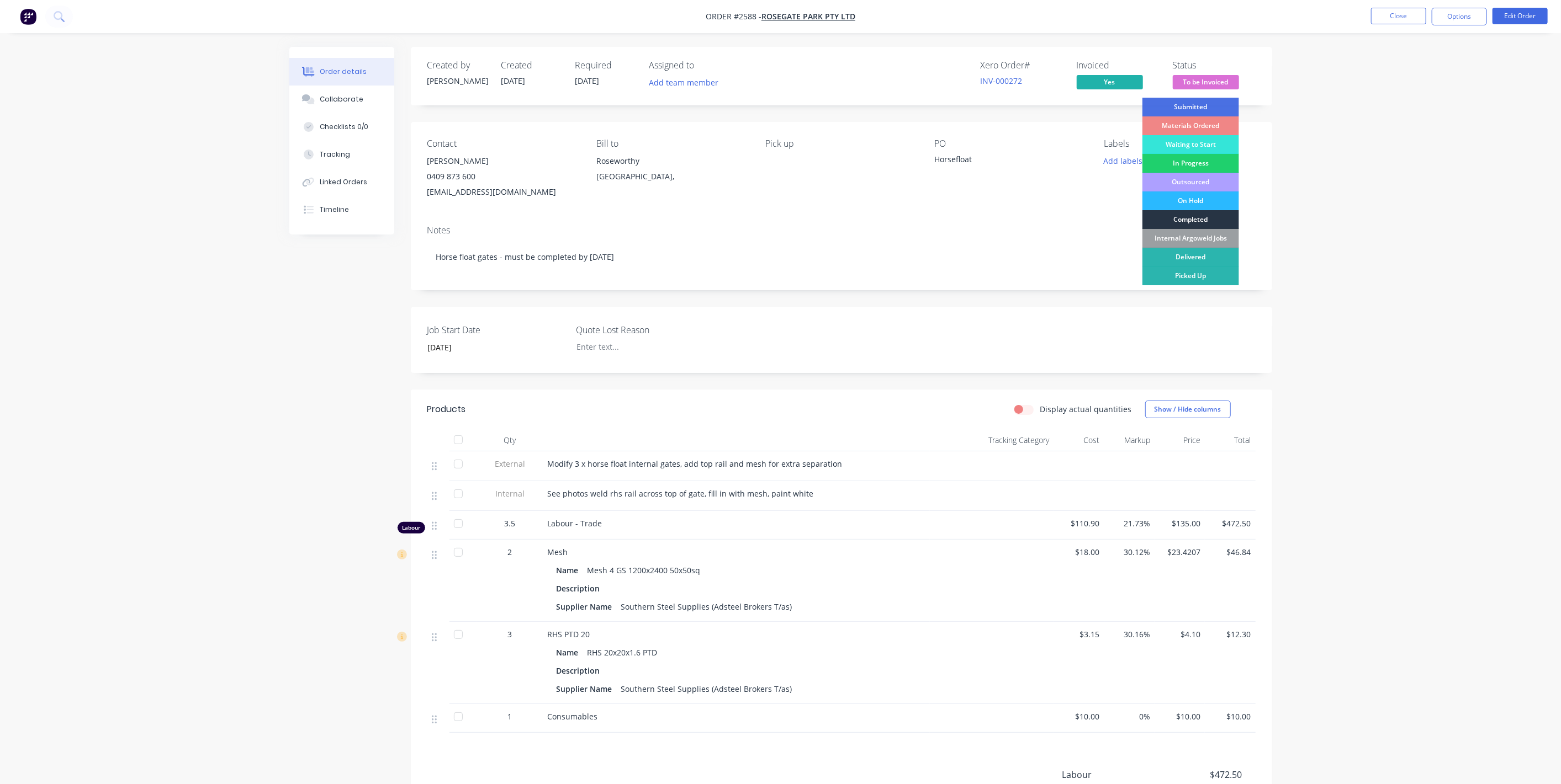
click at [1192, 219] on div "Completed" at bounding box center [1190, 219] width 96 height 19
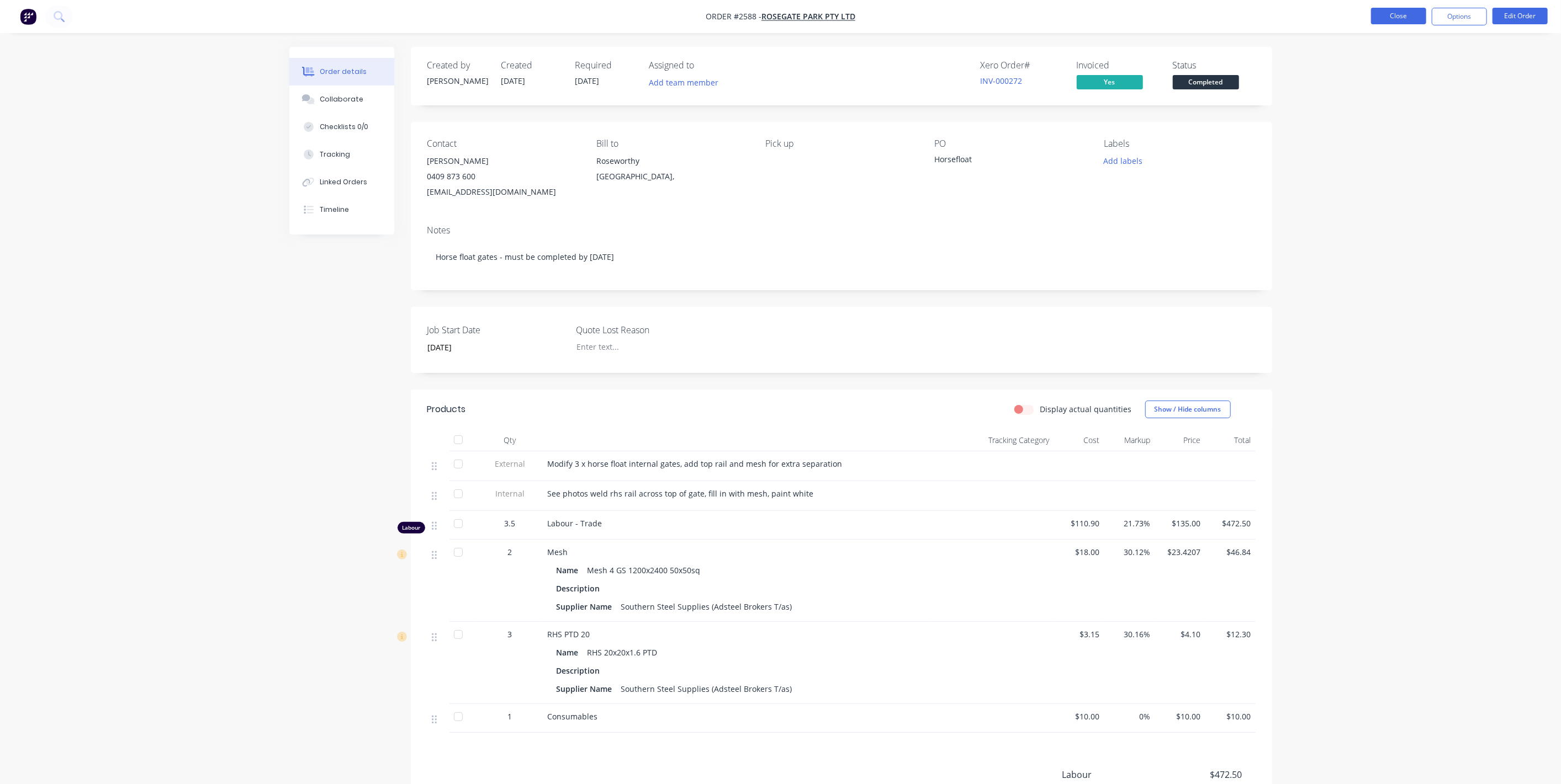
click at [1394, 17] on button "Close" at bounding box center [1398, 16] width 55 height 17
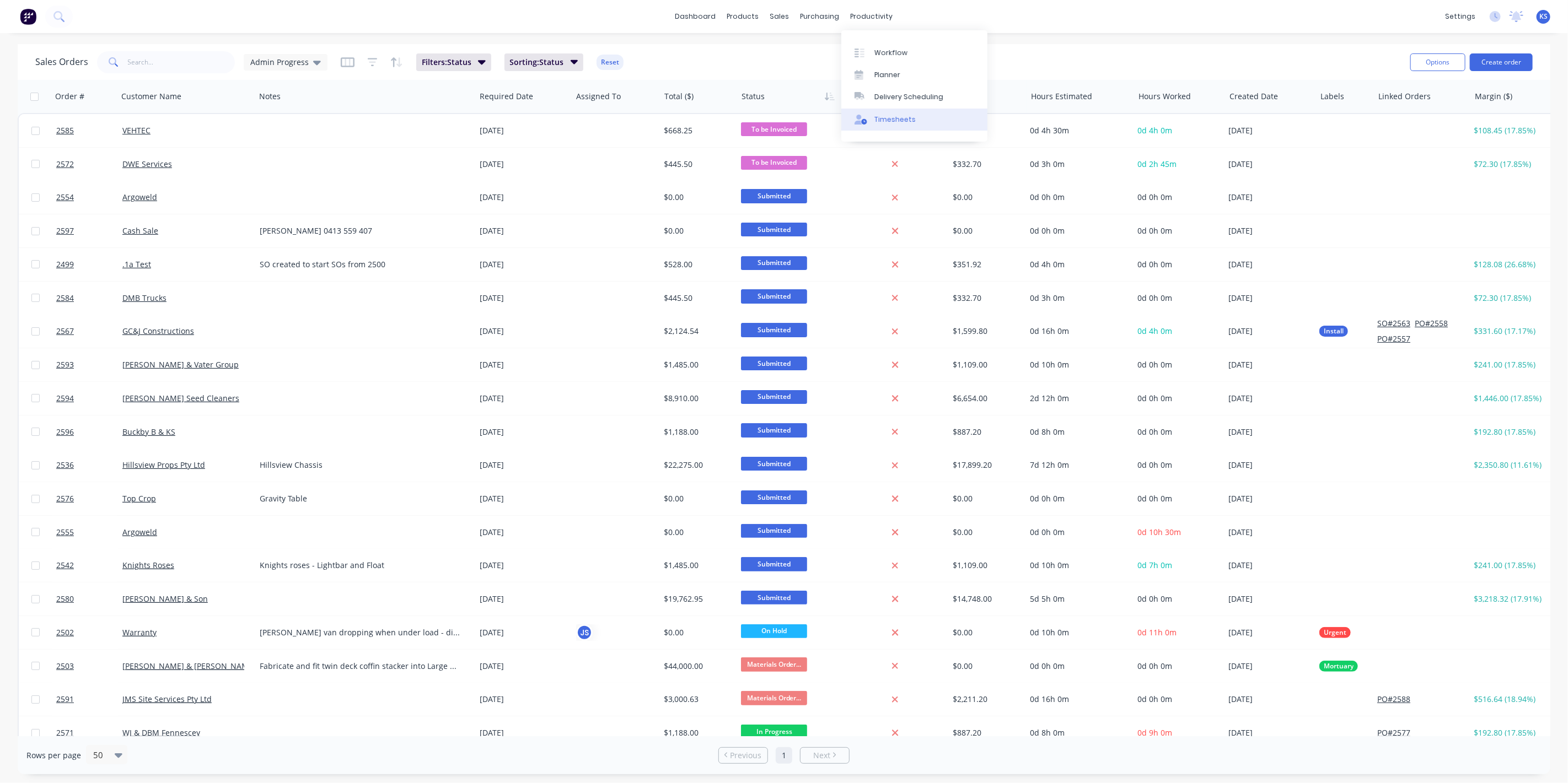
click at [891, 117] on div "Timesheets" at bounding box center [895, 119] width 41 height 10
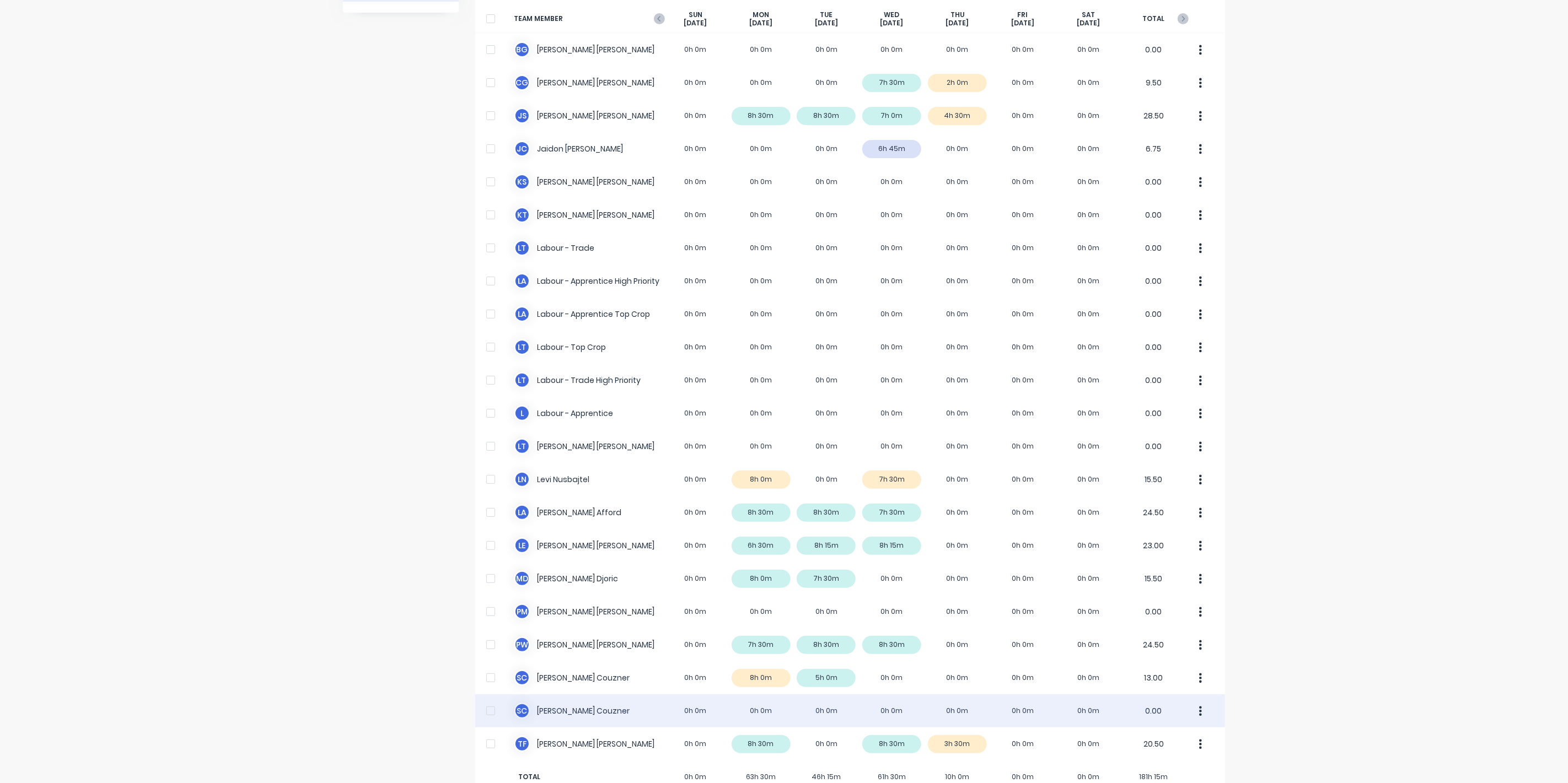
scroll to position [109, 0]
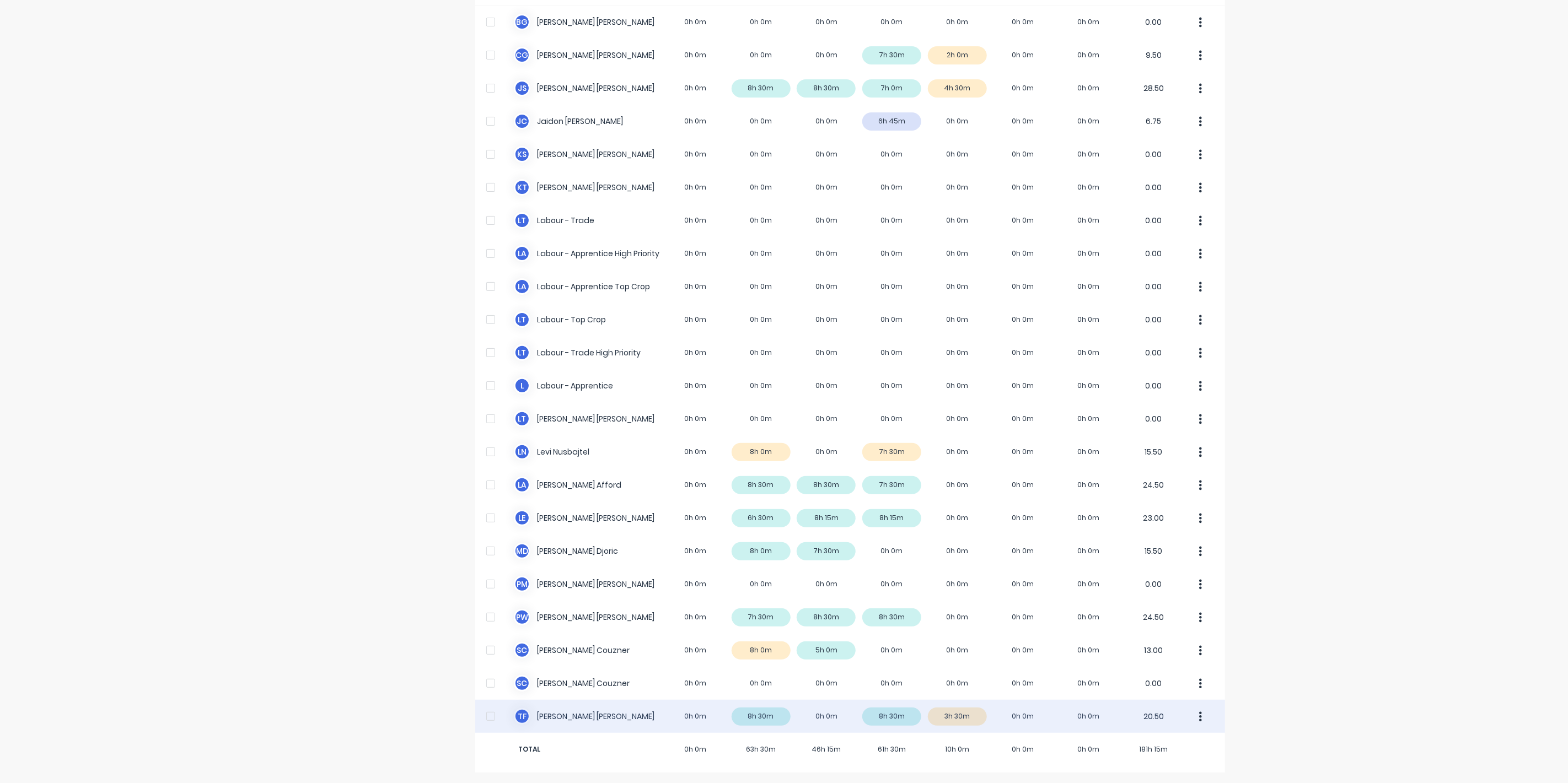
click at [547, 714] on div "T F [PERSON_NAME] 0h 0m 8h 30m 0h 0m 8h 30m 3h 30m 0h 0m 0h 0m 20.50" at bounding box center [850, 717] width 750 height 33
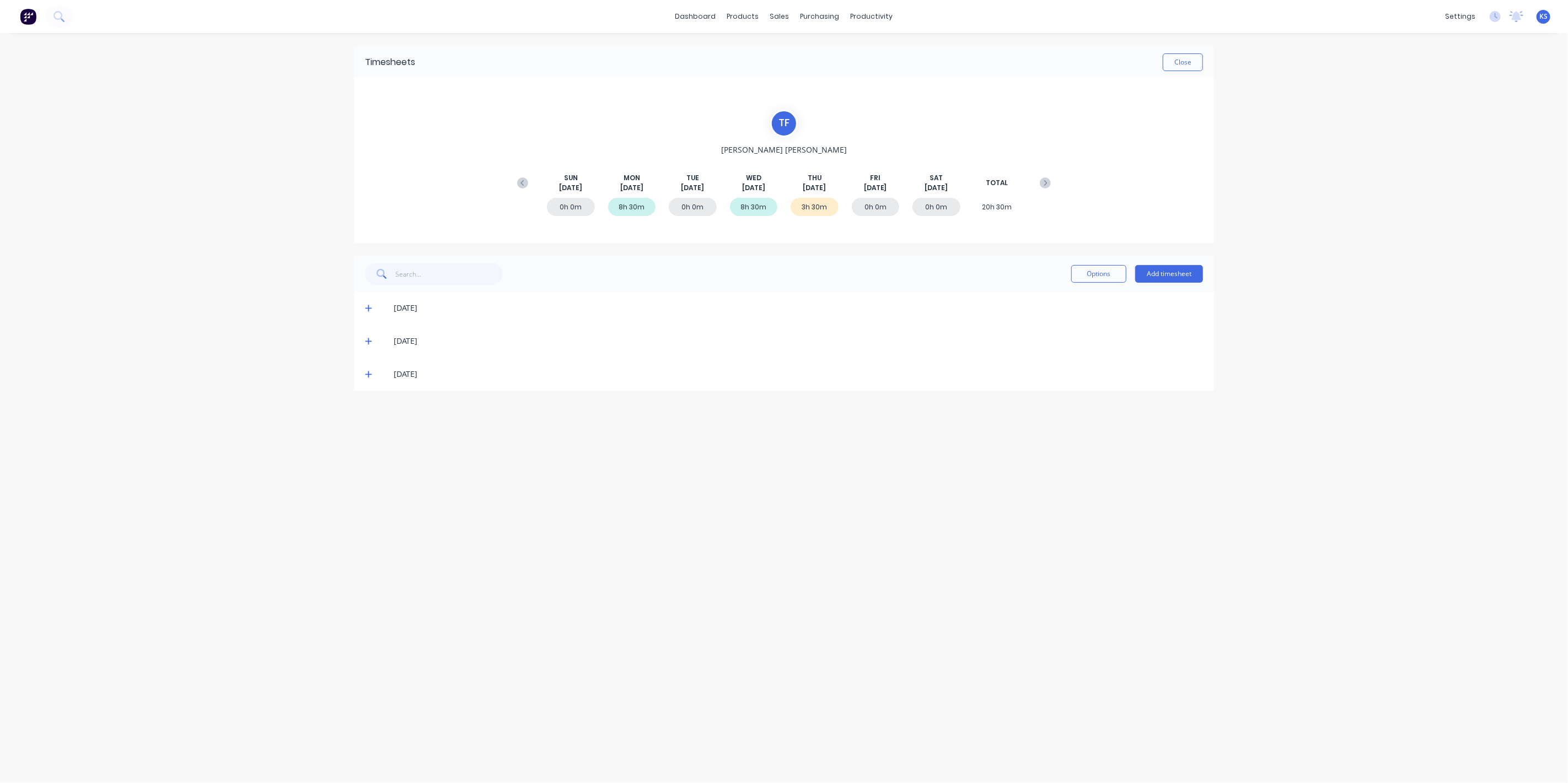
click at [373, 372] on span at bounding box center [370, 374] width 11 height 11
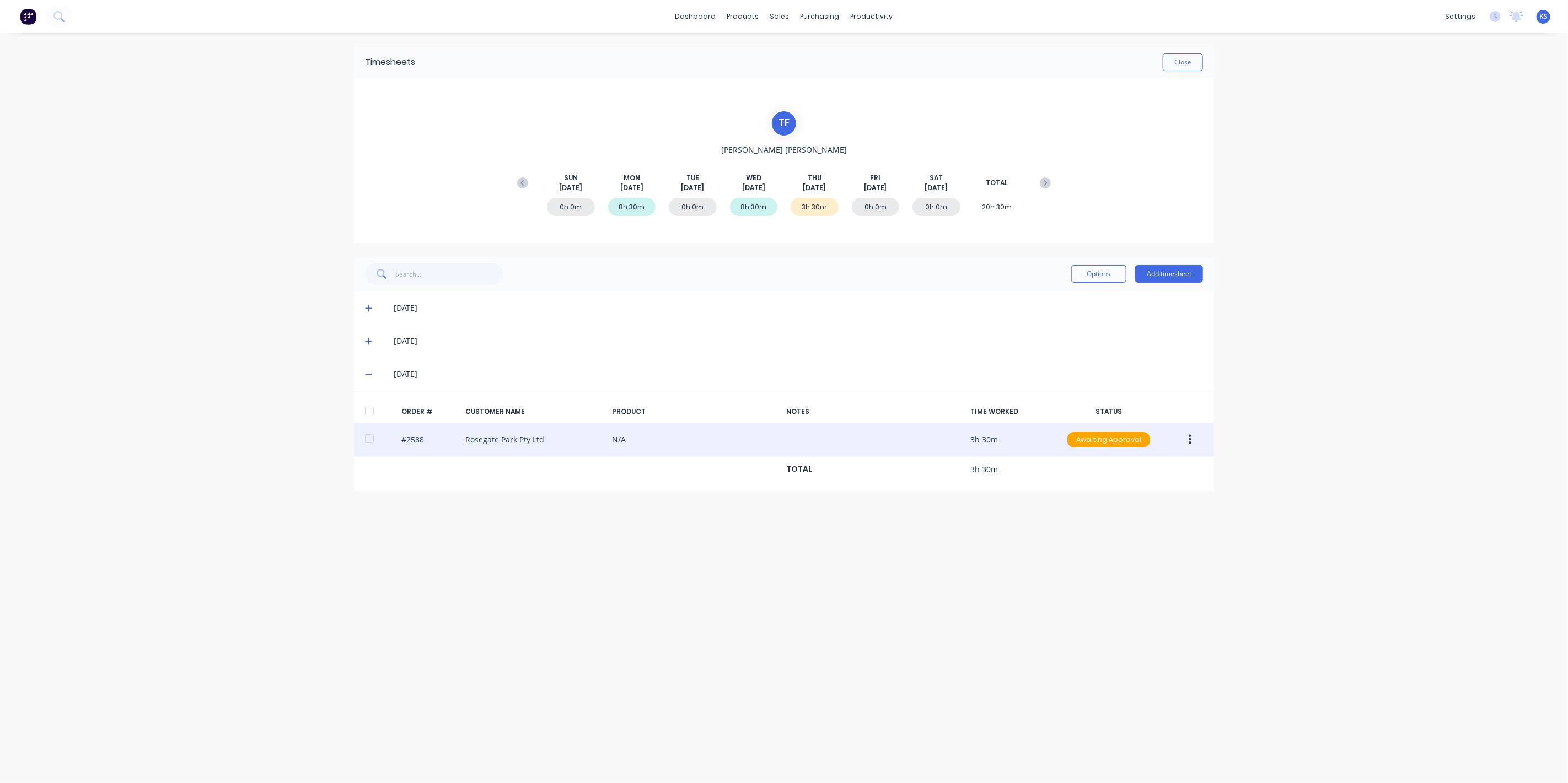
click at [368, 437] on div at bounding box center [369, 438] width 22 height 22
click at [1198, 440] on button "button" at bounding box center [1190, 440] width 26 height 20
click at [1141, 471] on div "Approve" at bounding box center [1150, 468] width 85 height 16
click at [63, 16] on icon at bounding box center [59, 17] width 11 height 11
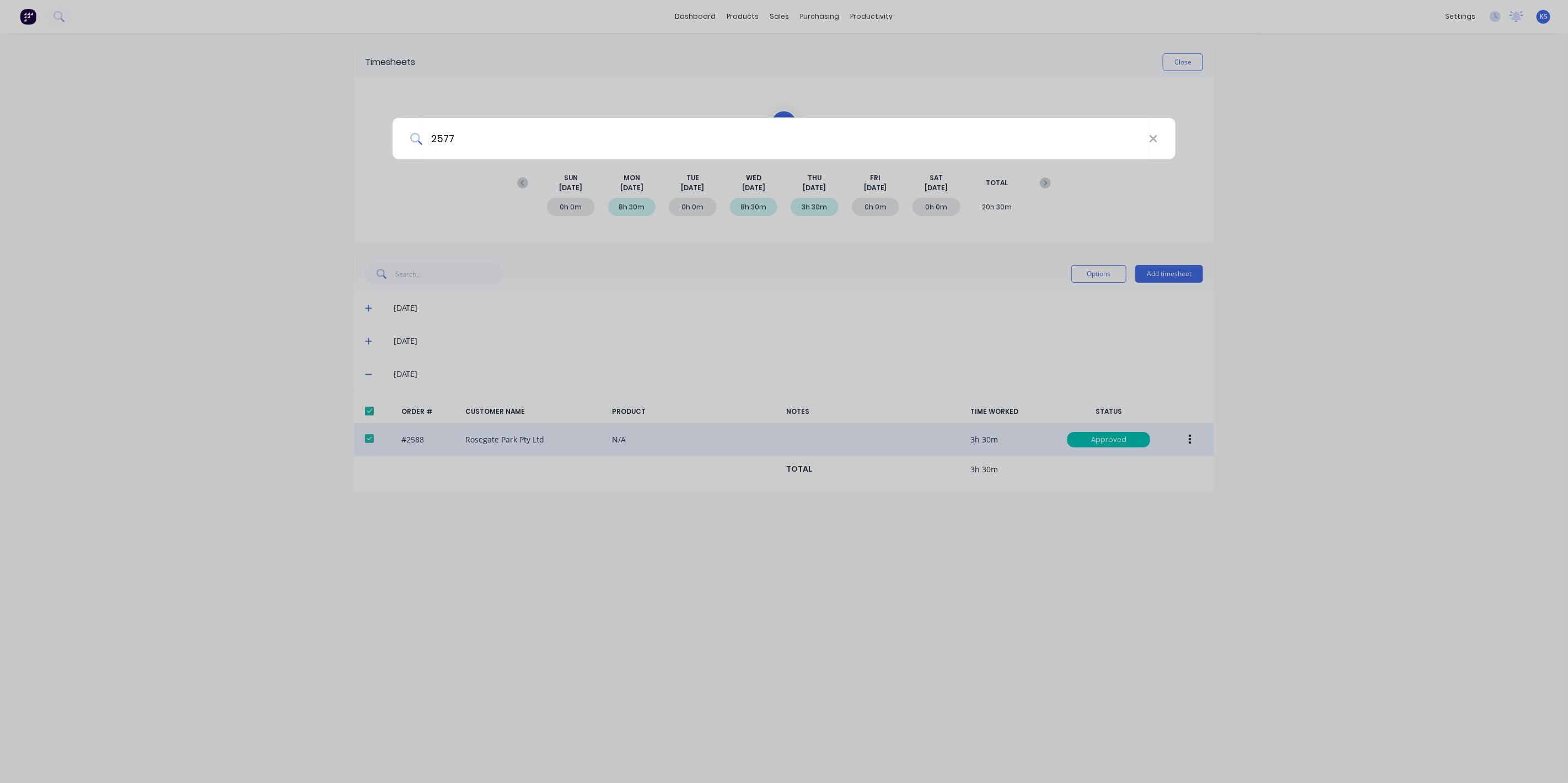
type input "2577"
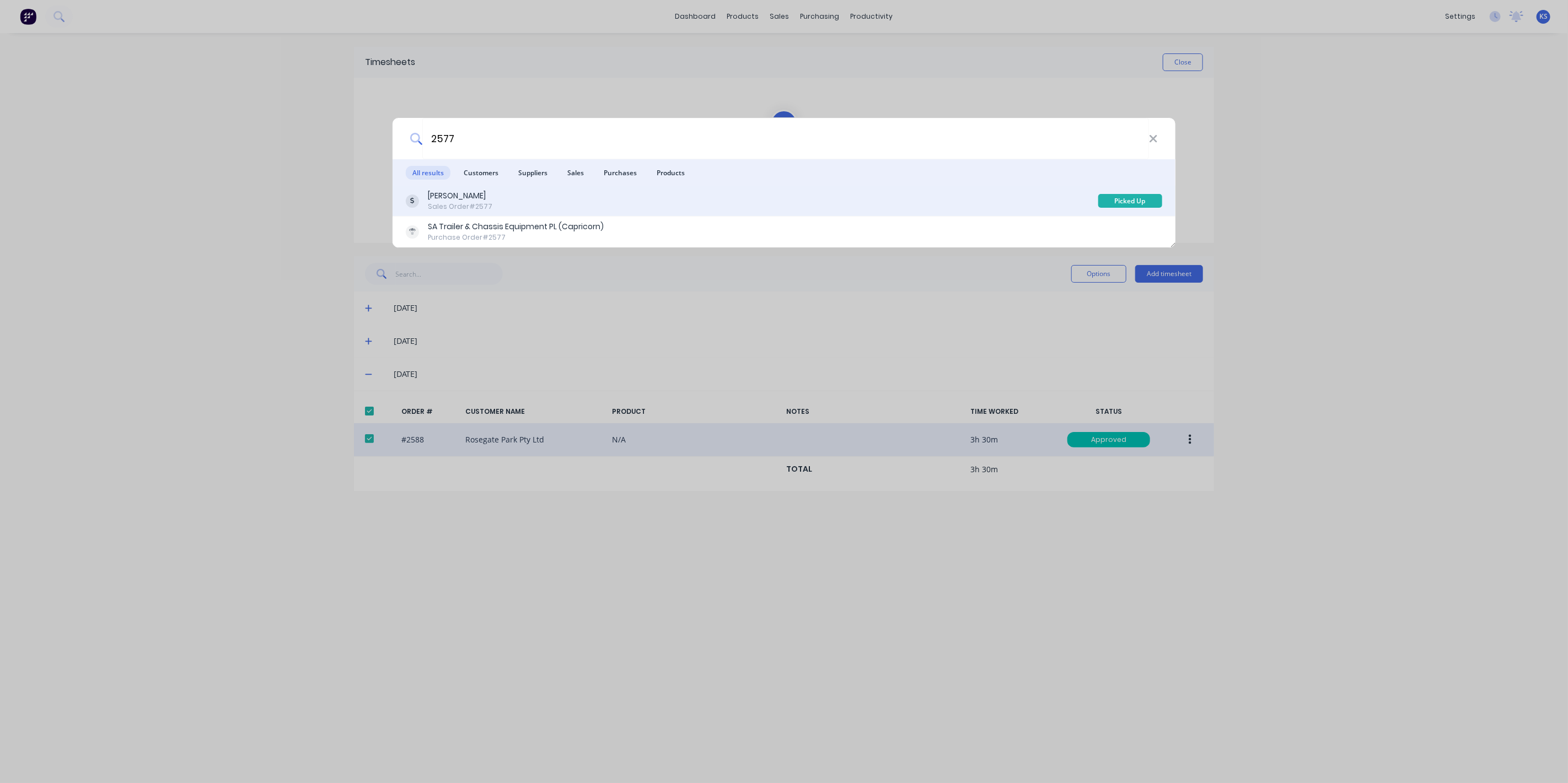
click at [470, 200] on div "[PERSON_NAME]" at bounding box center [460, 195] width 65 height 11
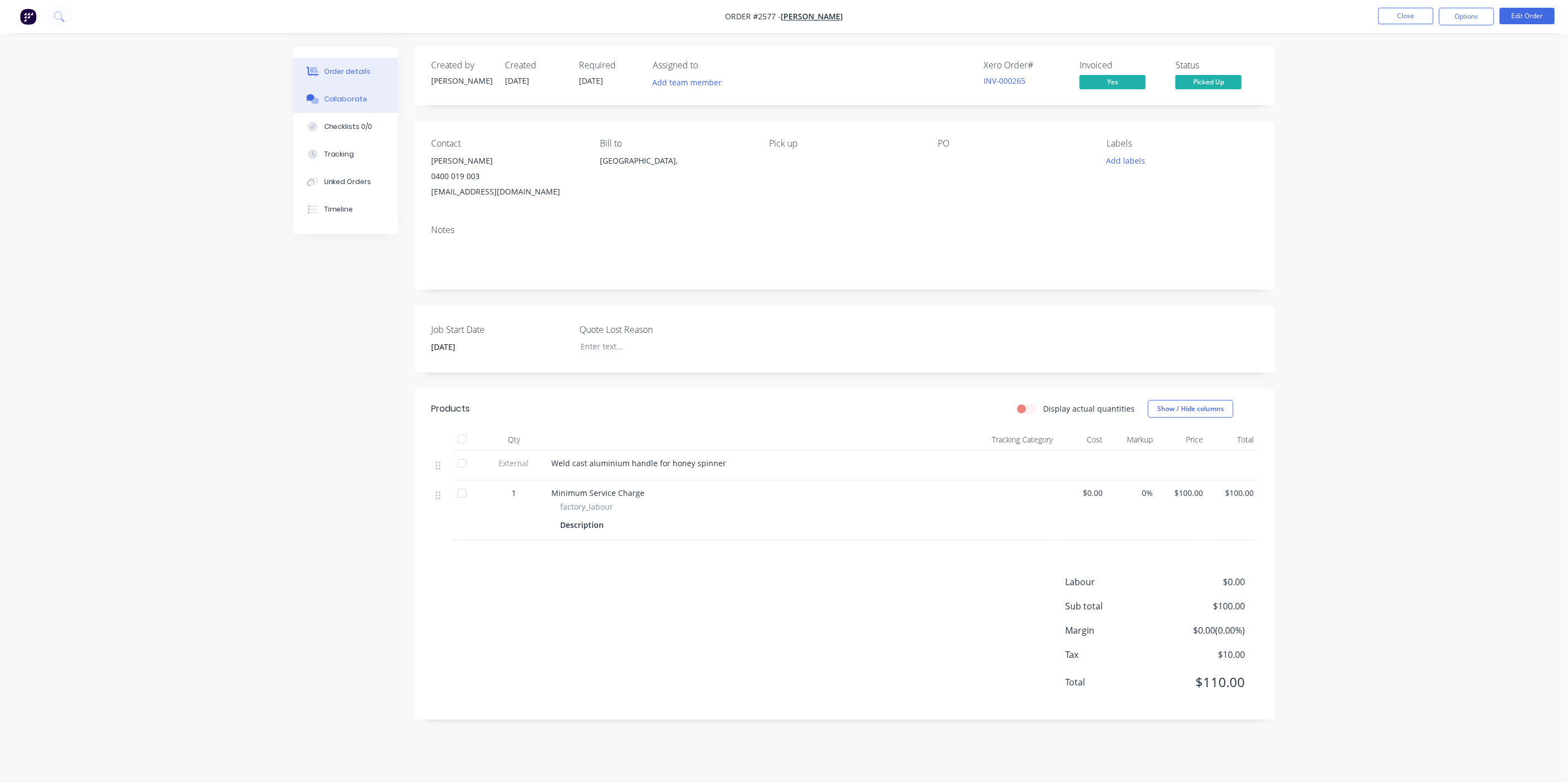
click at [350, 107] on button "Collaborate" at bounding box center [346, 99] width 105 height 28
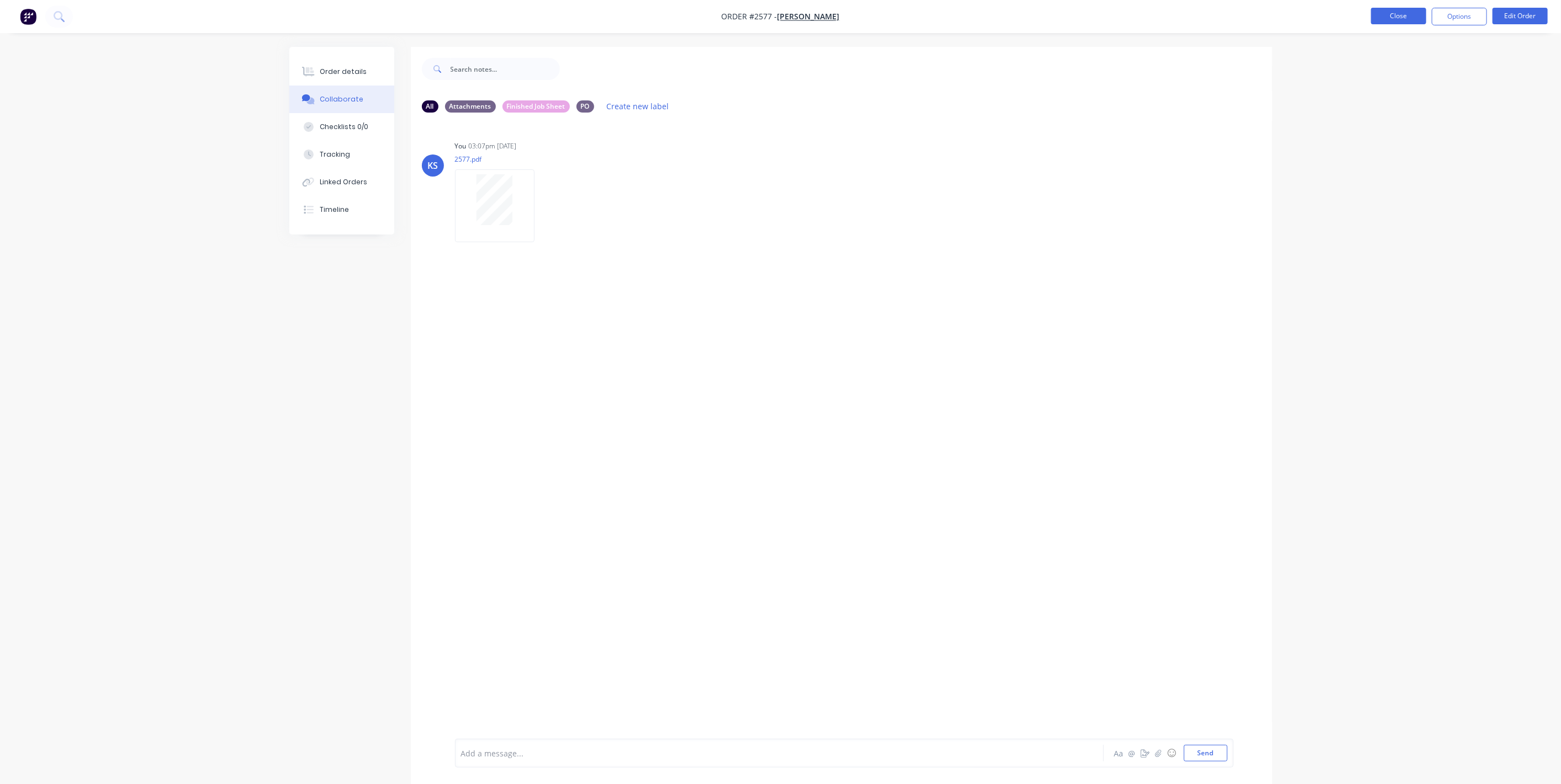
click at [1388, 16] on button "Close" at bounding box center [1398, 16] width 55 height 17
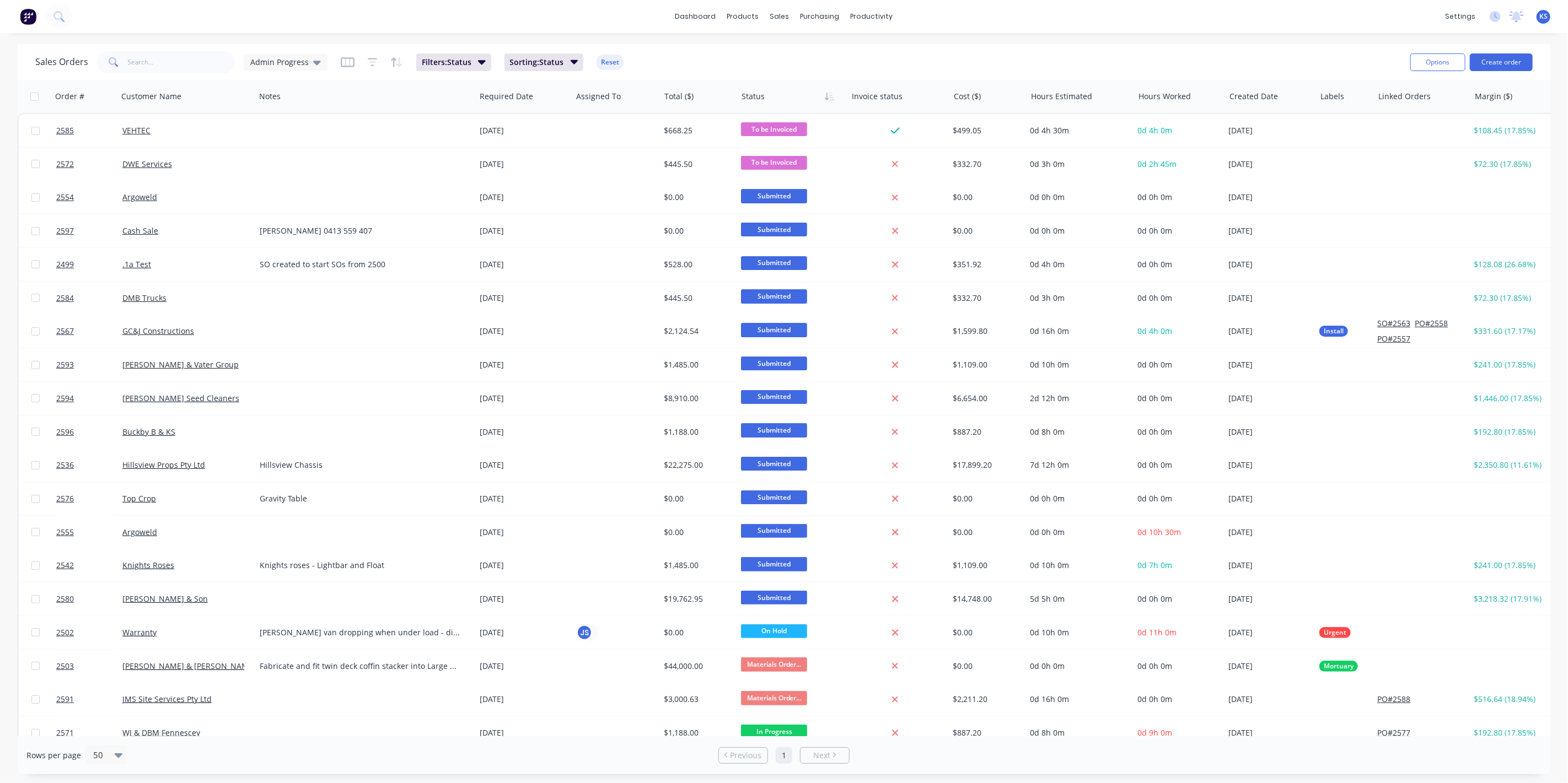
click at [74, 20] on div "dashboard products sales purchasing productivity dashboard products Product Cat…" at bounding box center [784, 17] width 1568 height 33
click at [59, 16] on icon at bounding box center [59, 17] width 11 height 11
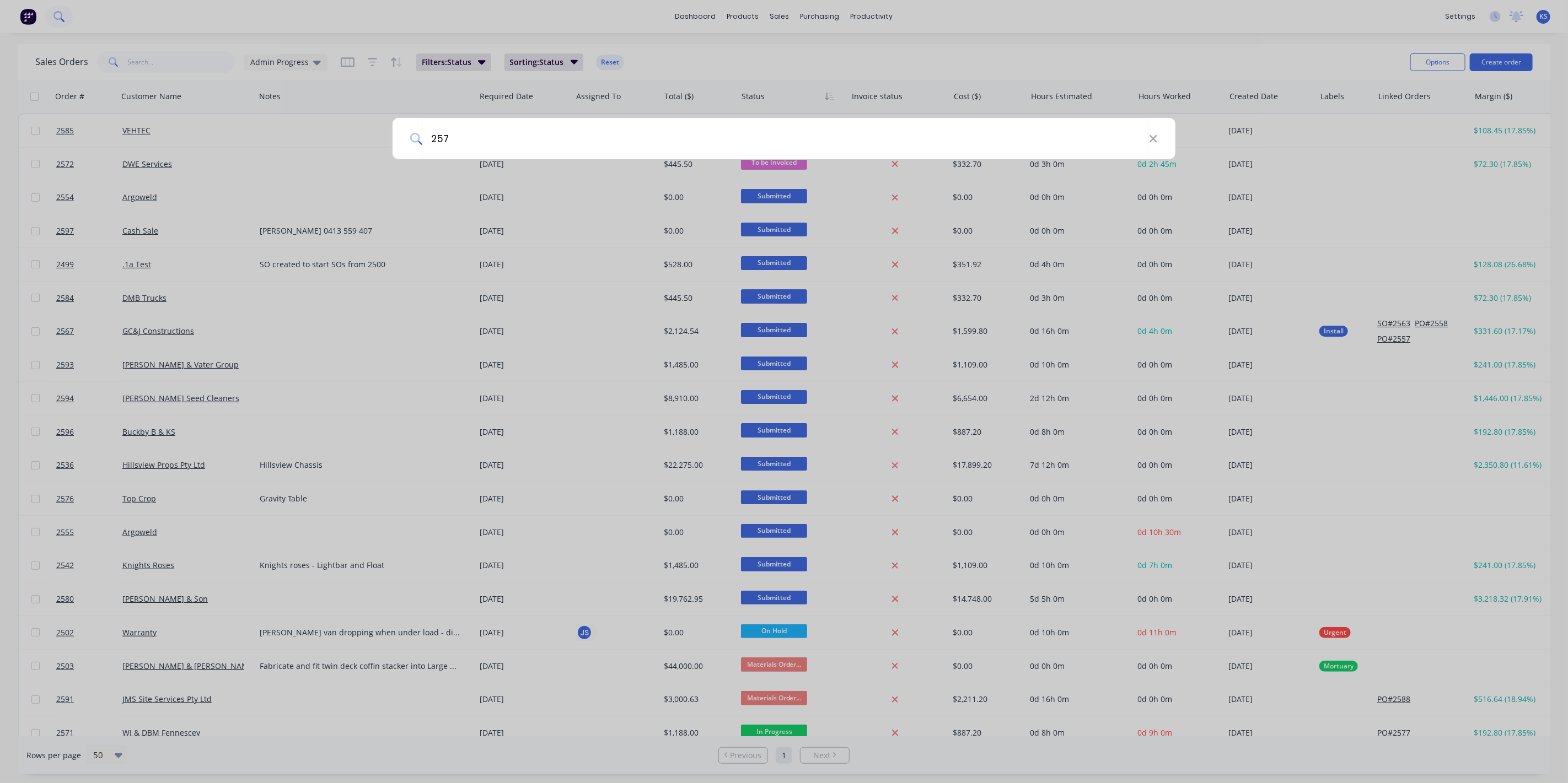
type input "2572"
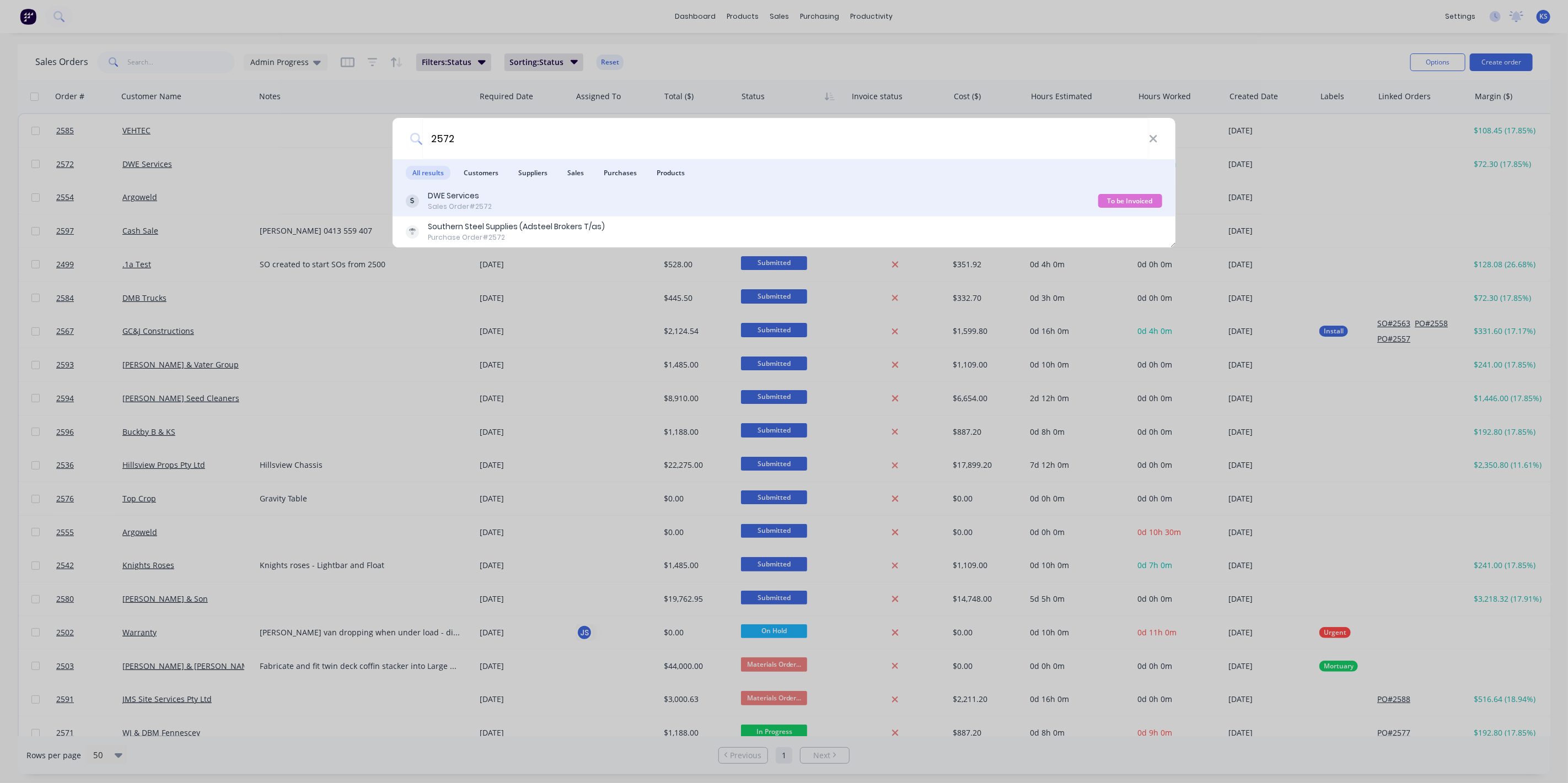
click at [481, 212] on div "DWE Services Sales Order #2572 To be Invoiced" at bounding box center [784, 200] width 783 height 31
click at [468, 198] on div "DWE Services" at bounding box center [460, 195] width 64 height 11
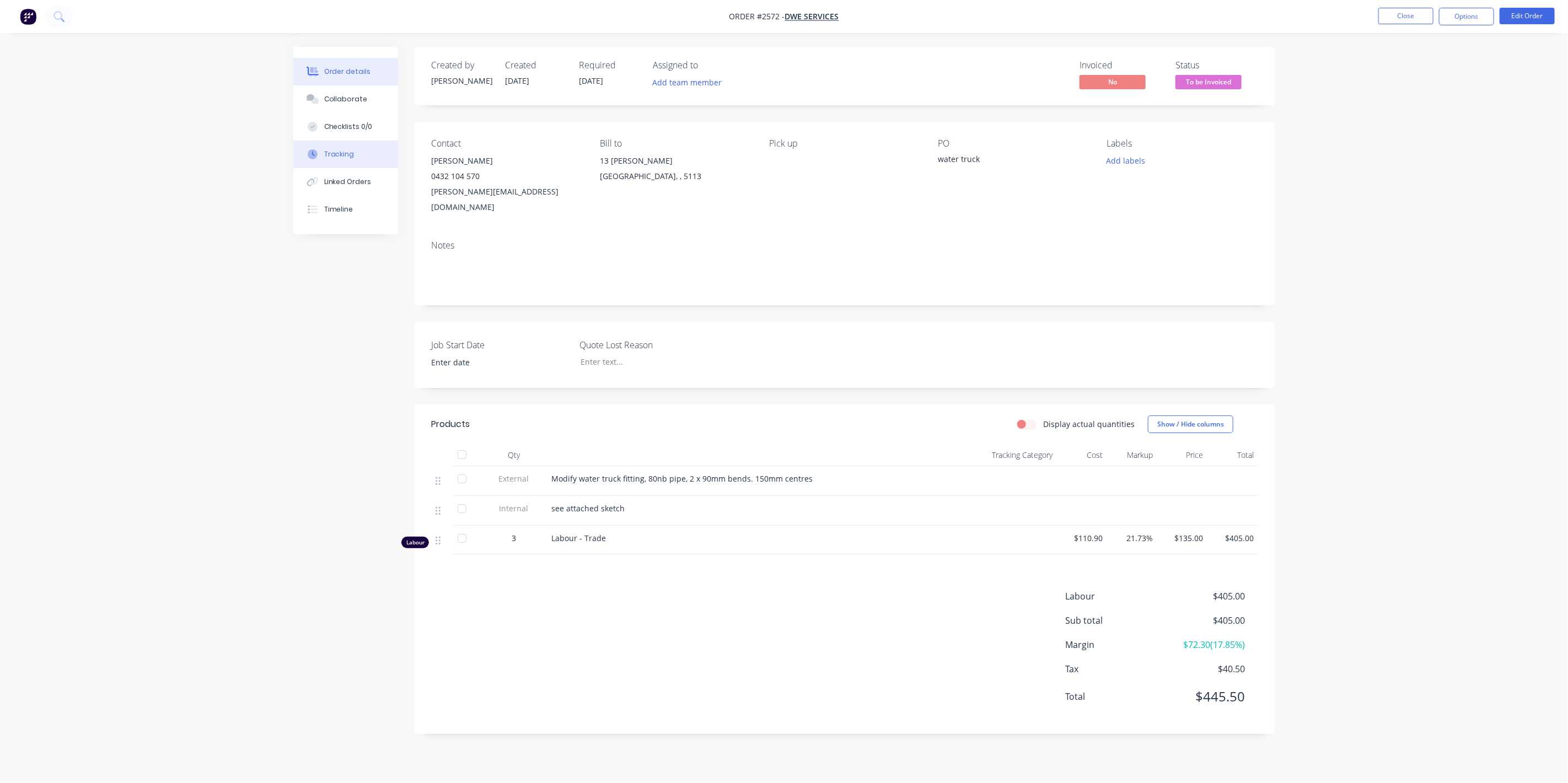
click at [335, 155] on div "Tracking" at bounding box center [339, 154] width 30 height 10
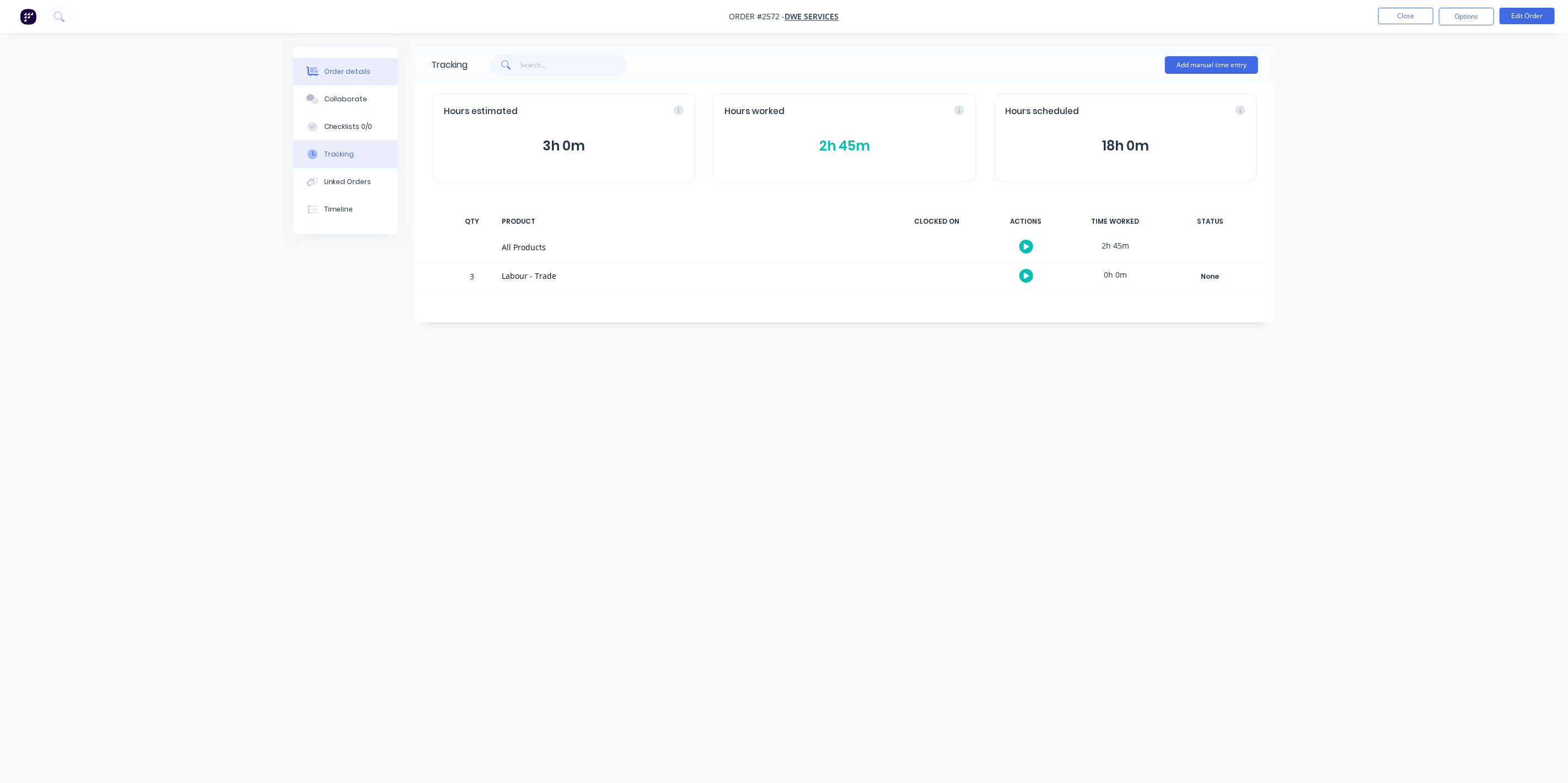
click at [354, 72] on div "Order details" at bounding box center [348, 71] width 47 height 10
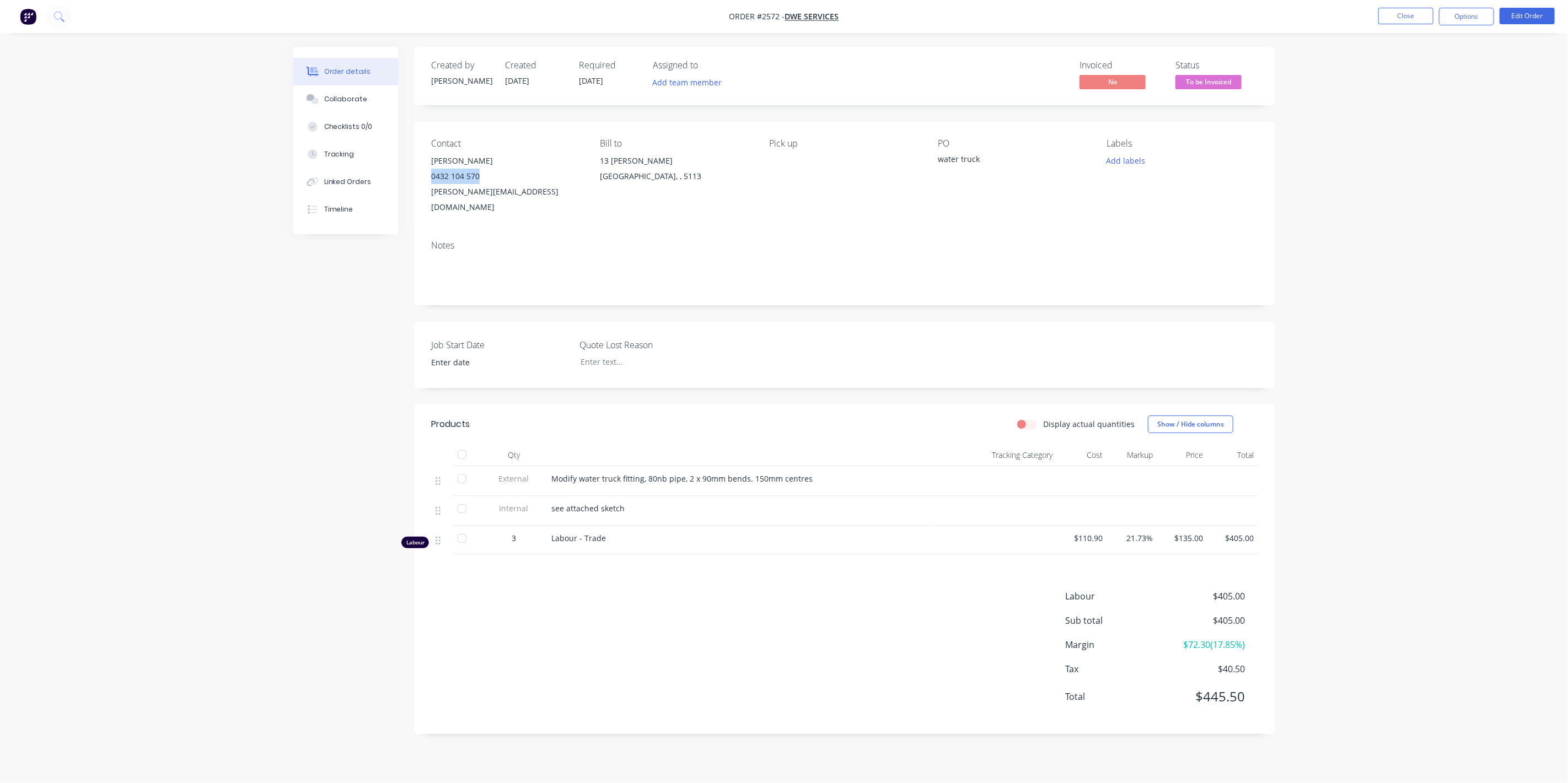
drag, startPoint x: 489, startPoint y: 175, endPoint x: 430, endPoint y: 182, distance: 59.4
click at [430, 182] on div "Contact [PERSON_NAME] [PHONE_NUMBER] [PERSON_NAME][EMAIL_ADDRESS][DOMAIN_NAME] …" at bounding box center [844, 176] width 860 height 110
copy div "0432 104 570"
click at [354, 150] on button "Tracking" at bounding box center [346, 154] width 105 height 28
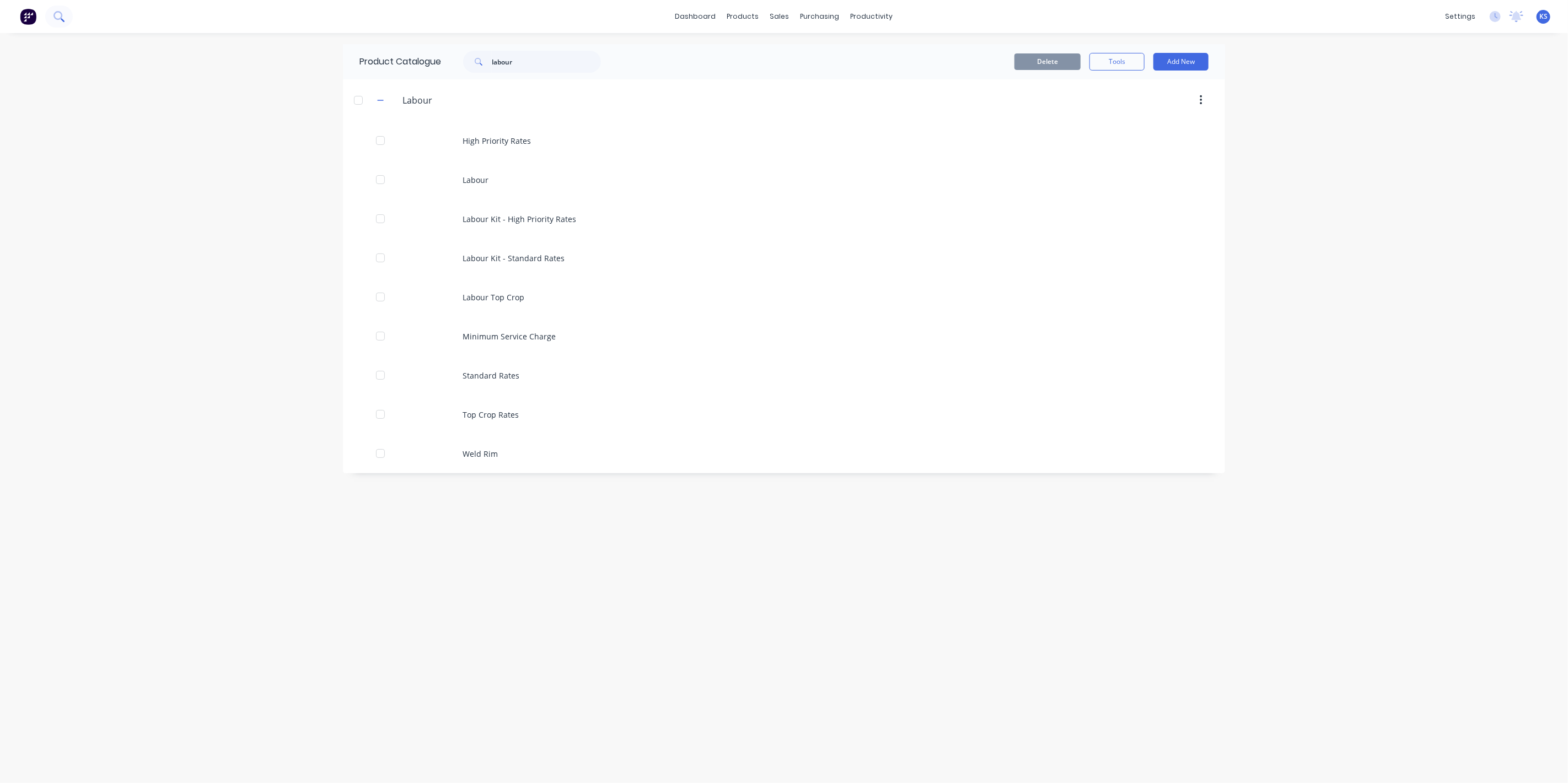
click at [68, 18] on button at bounding box center [59, 16] width 28 height 22
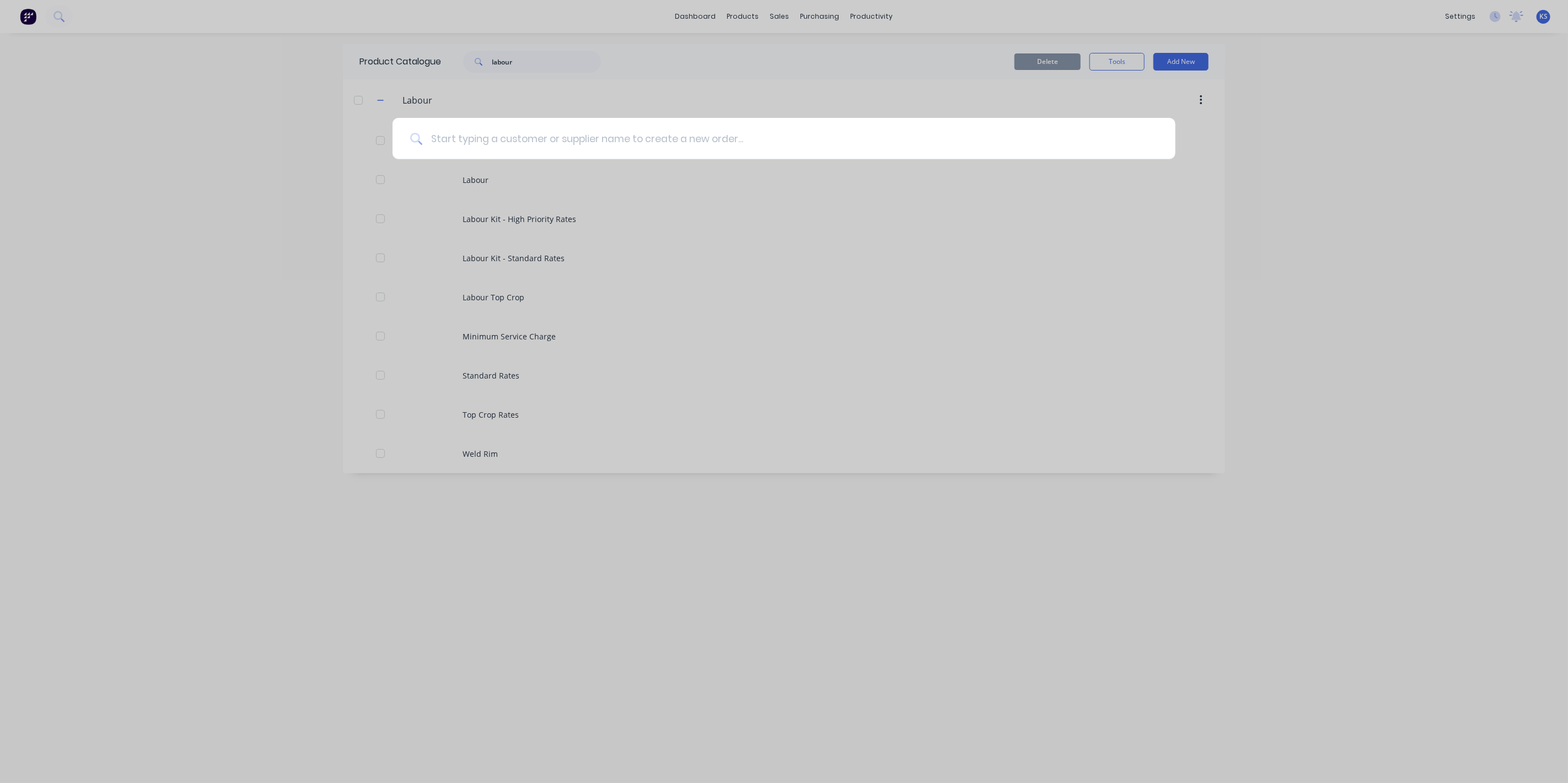
click at [463, 129] on input at bounding box center [790, 138] width 736 height 41
type input "taylor"
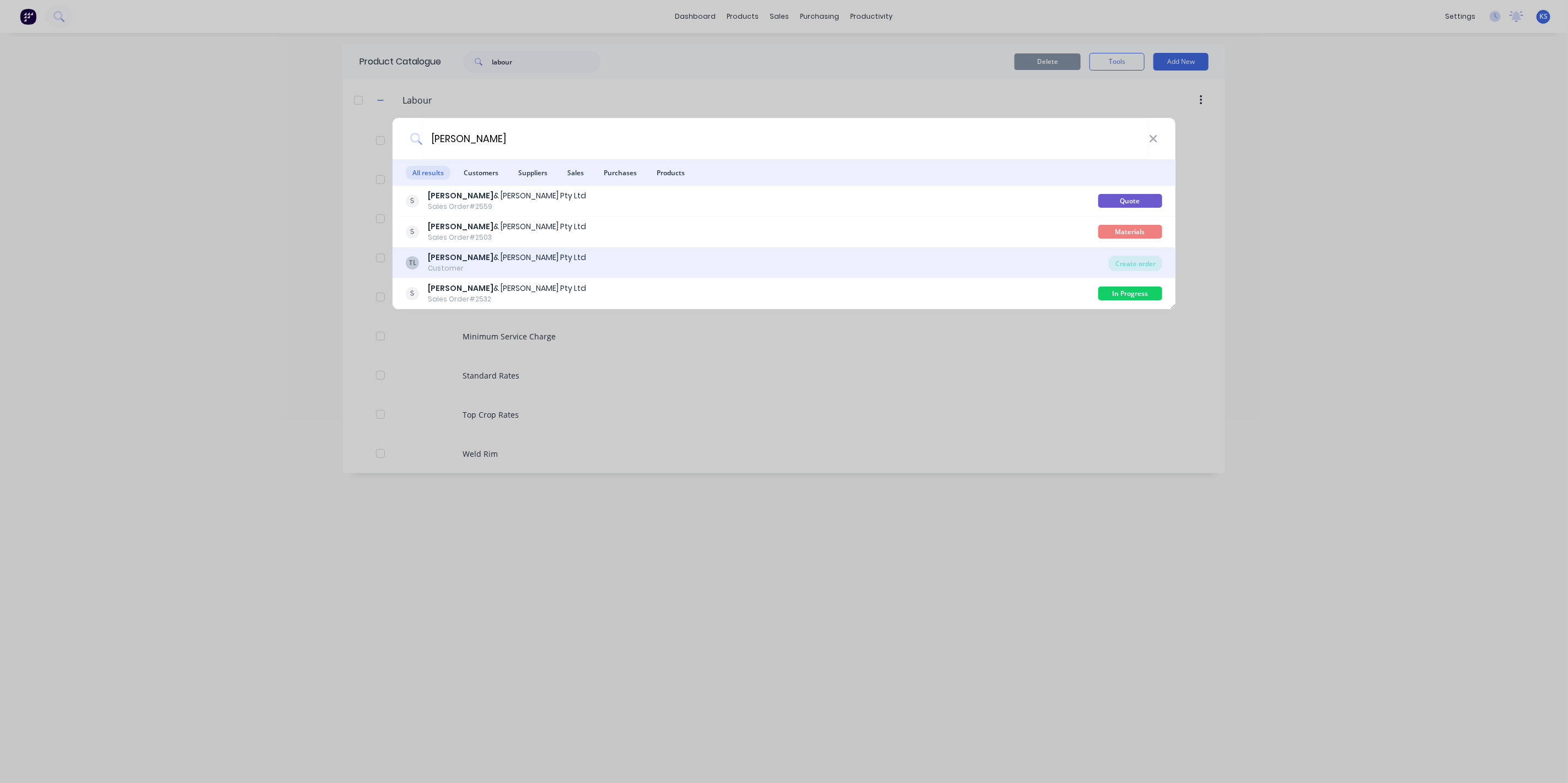
click at [440, 260] on b "Taylor" at bounding box center [460, 257] width 65 height 11
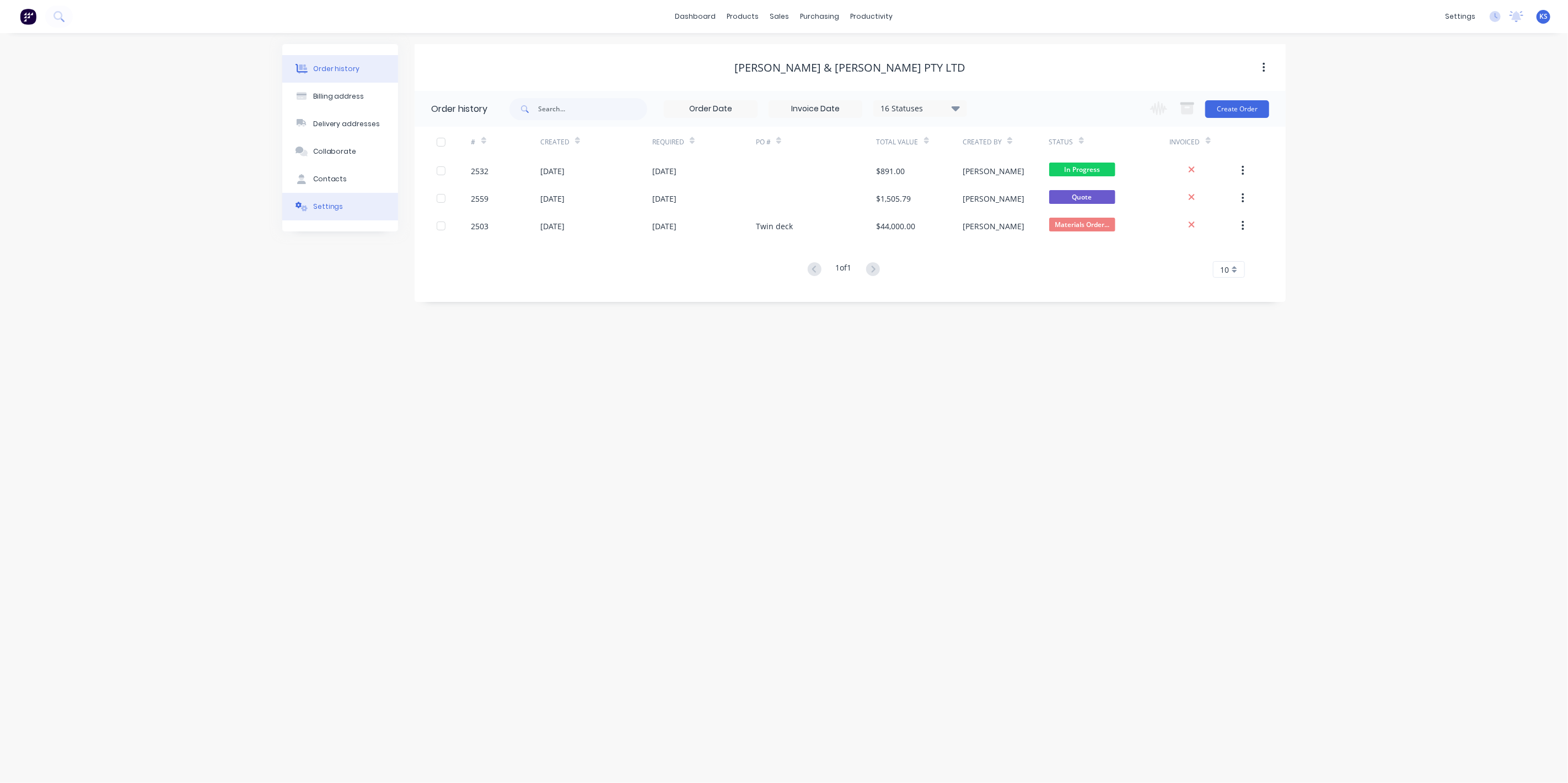
click at [326, 196] on button "Settings" at bounding box center [340, 206] width 116 height 28
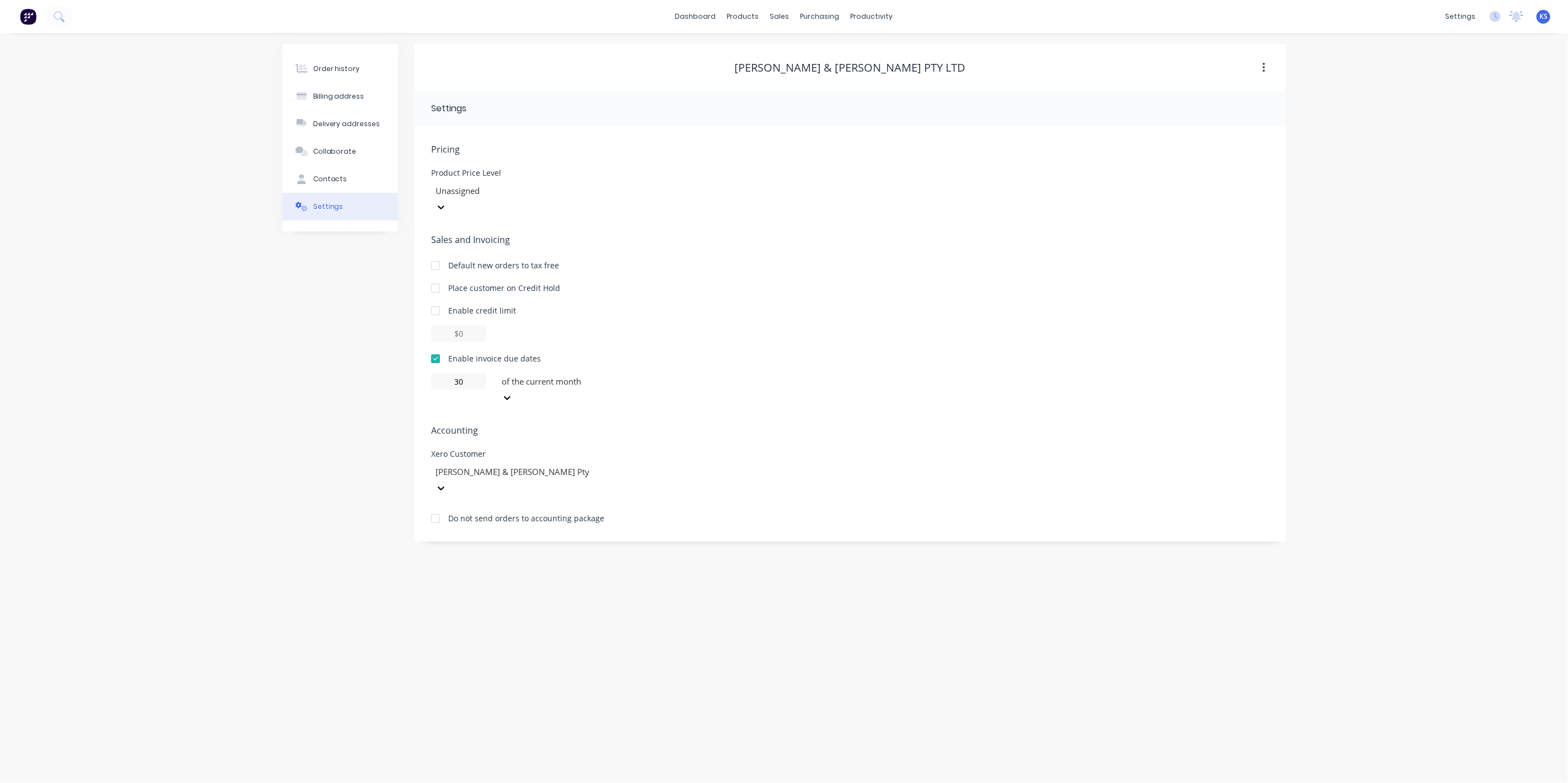
drag, startPoint x: 545, startPoint y: 366, endPoint x: 550, endPoint y: 375, distance: 10.3
click at [545, 375] on div at bounding box center [580, 381] width 158 height 14
click at [559, 450] on div "day(s) after the invoice month" at bounding box center [580, 446] width 165 height 11
click at [59, 11] on icon at bounding box center [59, 17] width 11 height 11
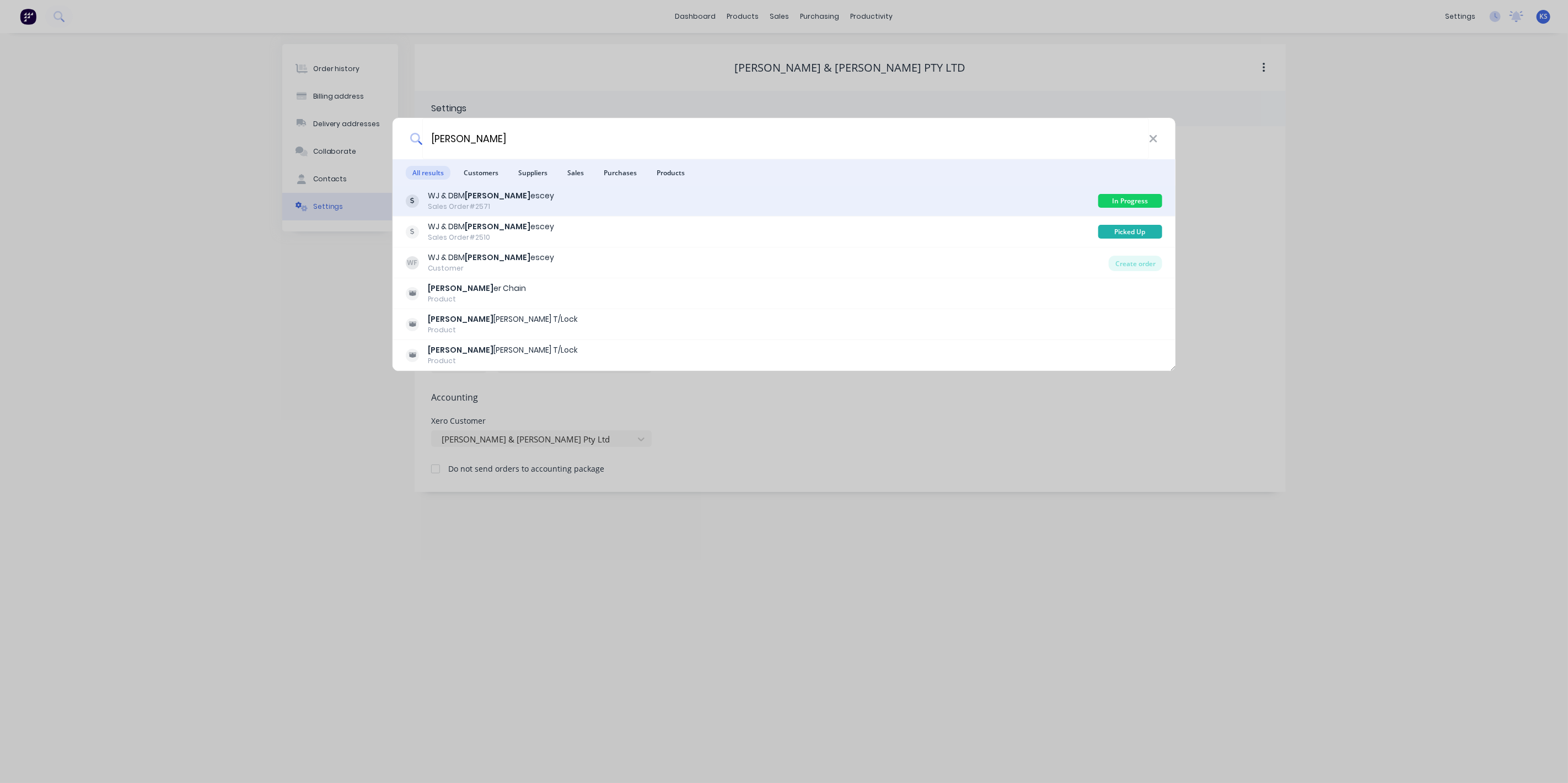
type input "fenn"
click at [497, 198] on div "WJ & DBM Fenn escey" at bounding box center [491, 195] width 126 height 11
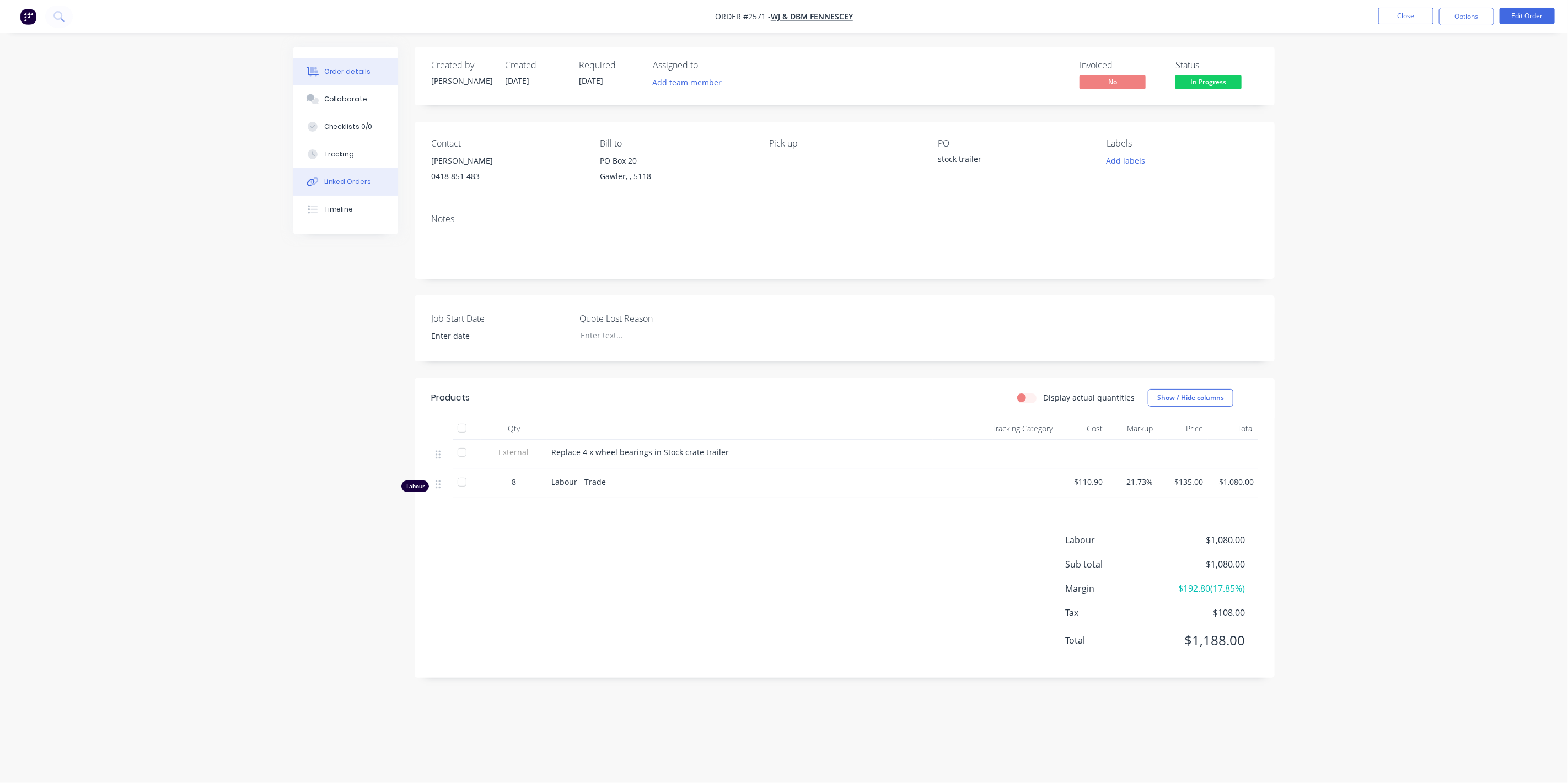
click at [331, 174] on button "Linked Orders" at bounding box center [346, 182] width 105 height 28
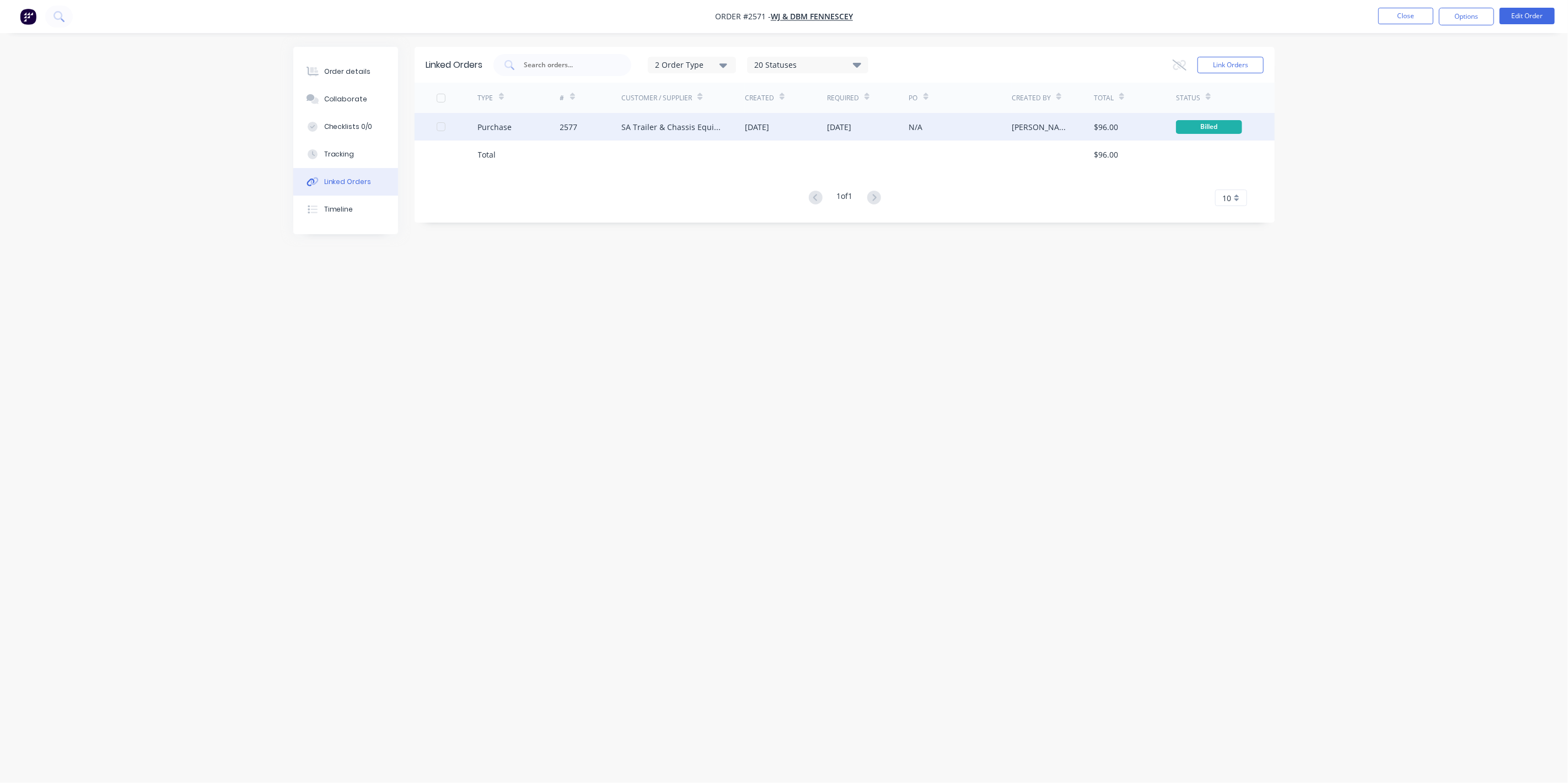
click at [651, 130] on div "SA Trailer & Chassis Equipment PL (Capricorn)" at bounding box center [672, 127] width 101 height 11
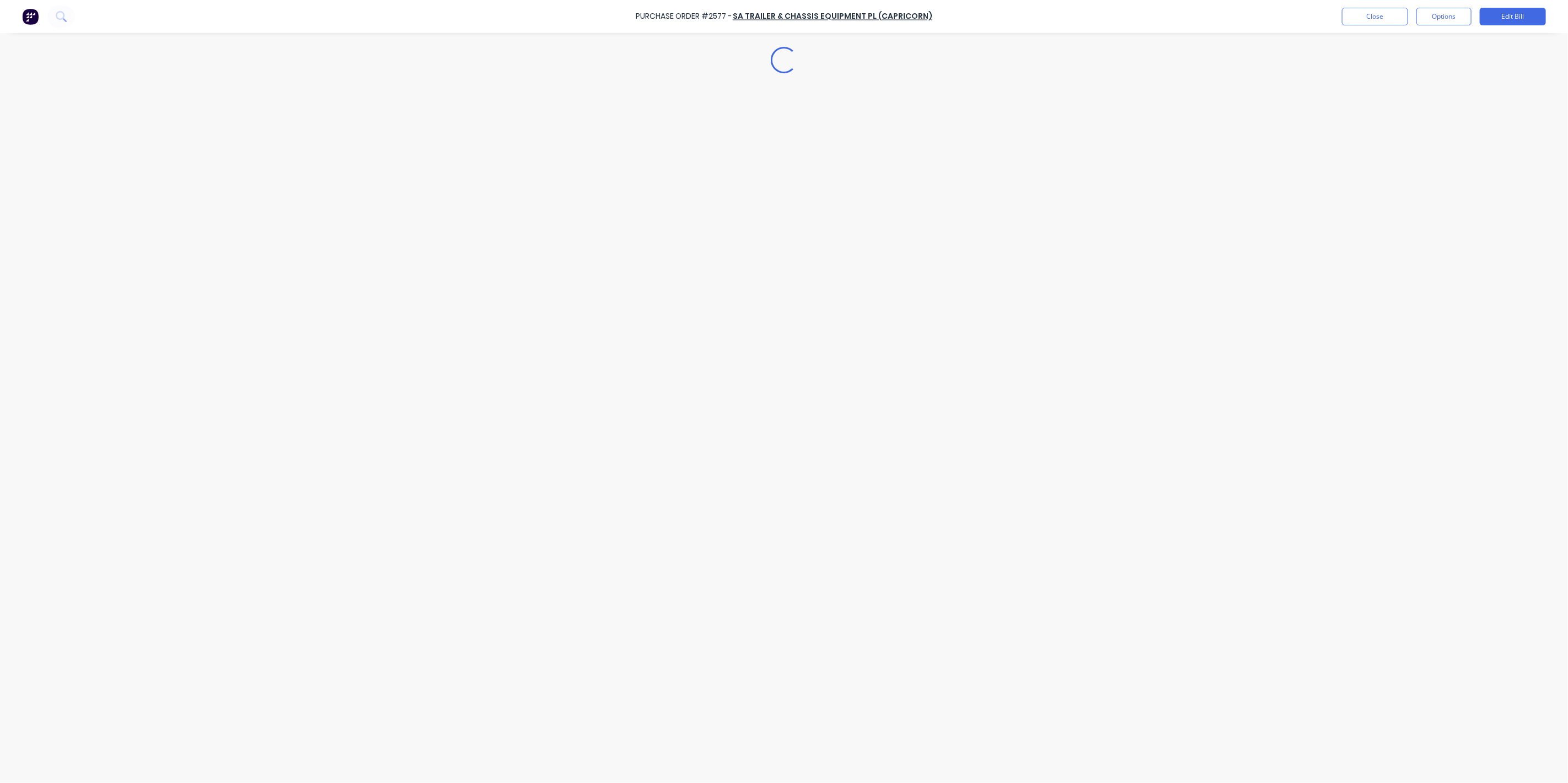
type textarea "x"
click at [55, 18] on icon at bounding box center [58, 16] width 9 height 9
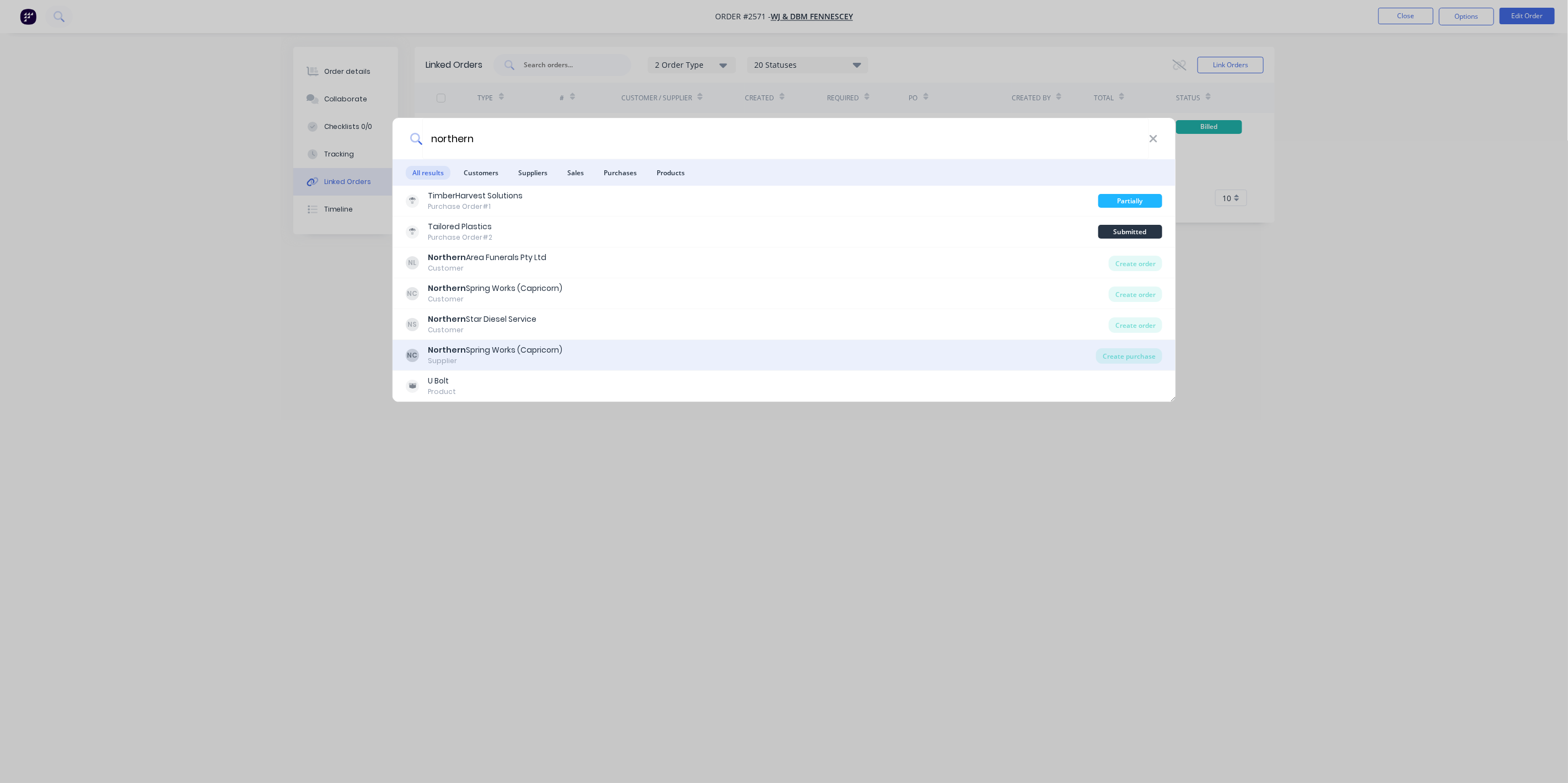
type input "northern"
click at [510, 352] on div "Northern Spring Works (Capricorn)" at bounding box center [495, 350] width 134 height 11
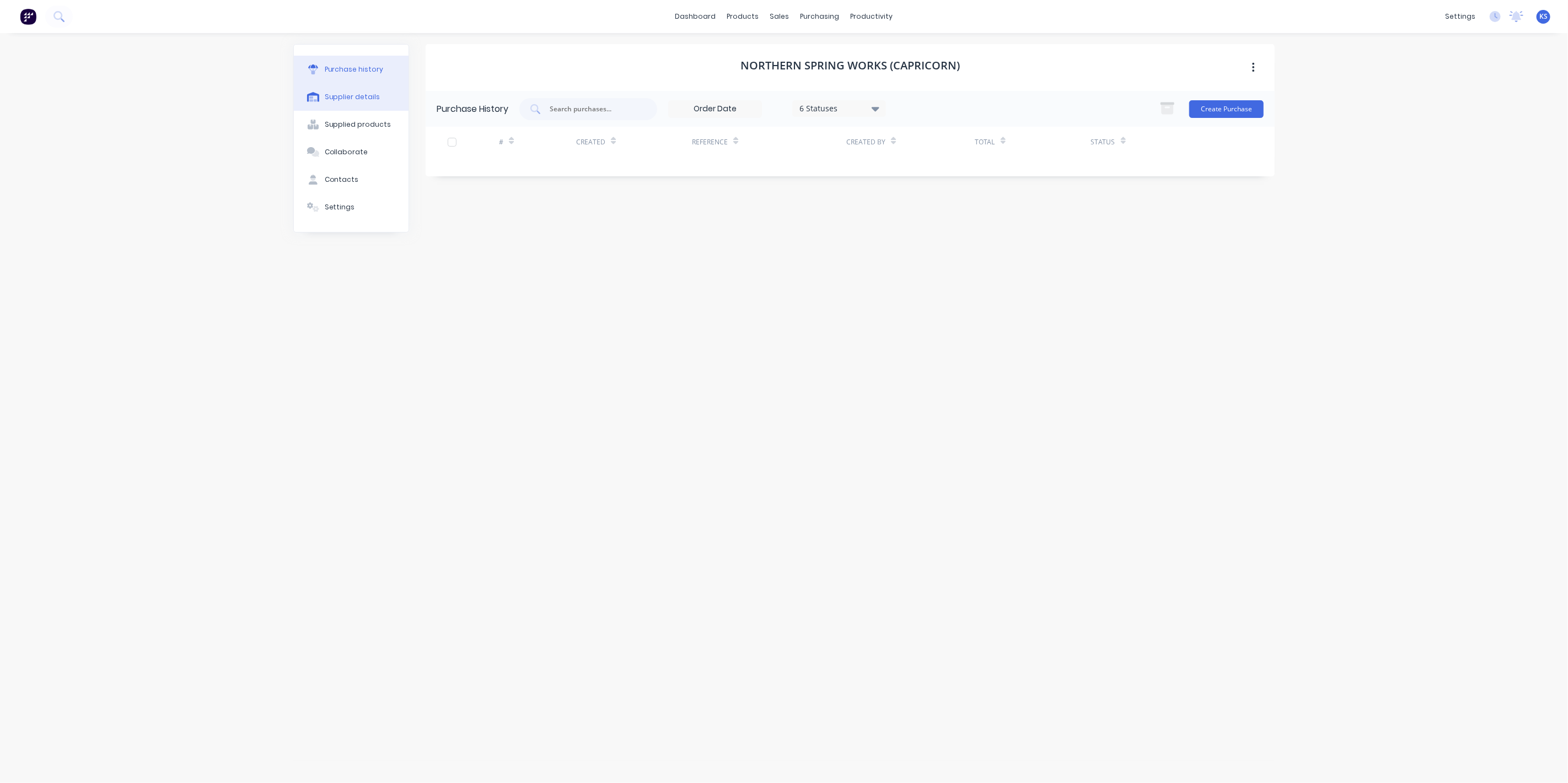
click at [372, 103] on button "Supplier details" at bounding box center [351, 97] width 115 height 28
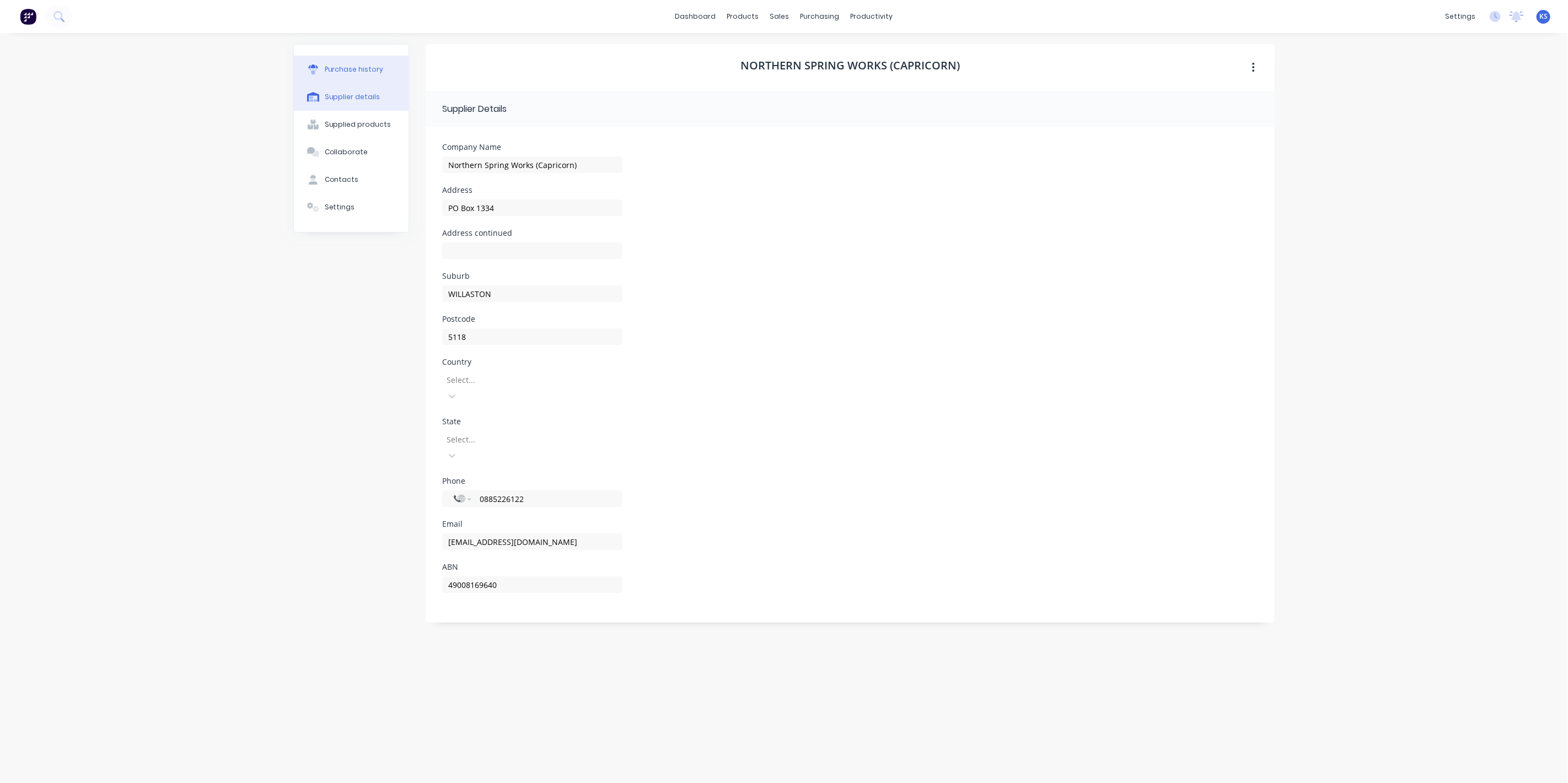
click at [350, 67] on div "Purchase history" at bounding box center [354, 69] width 59 height 10
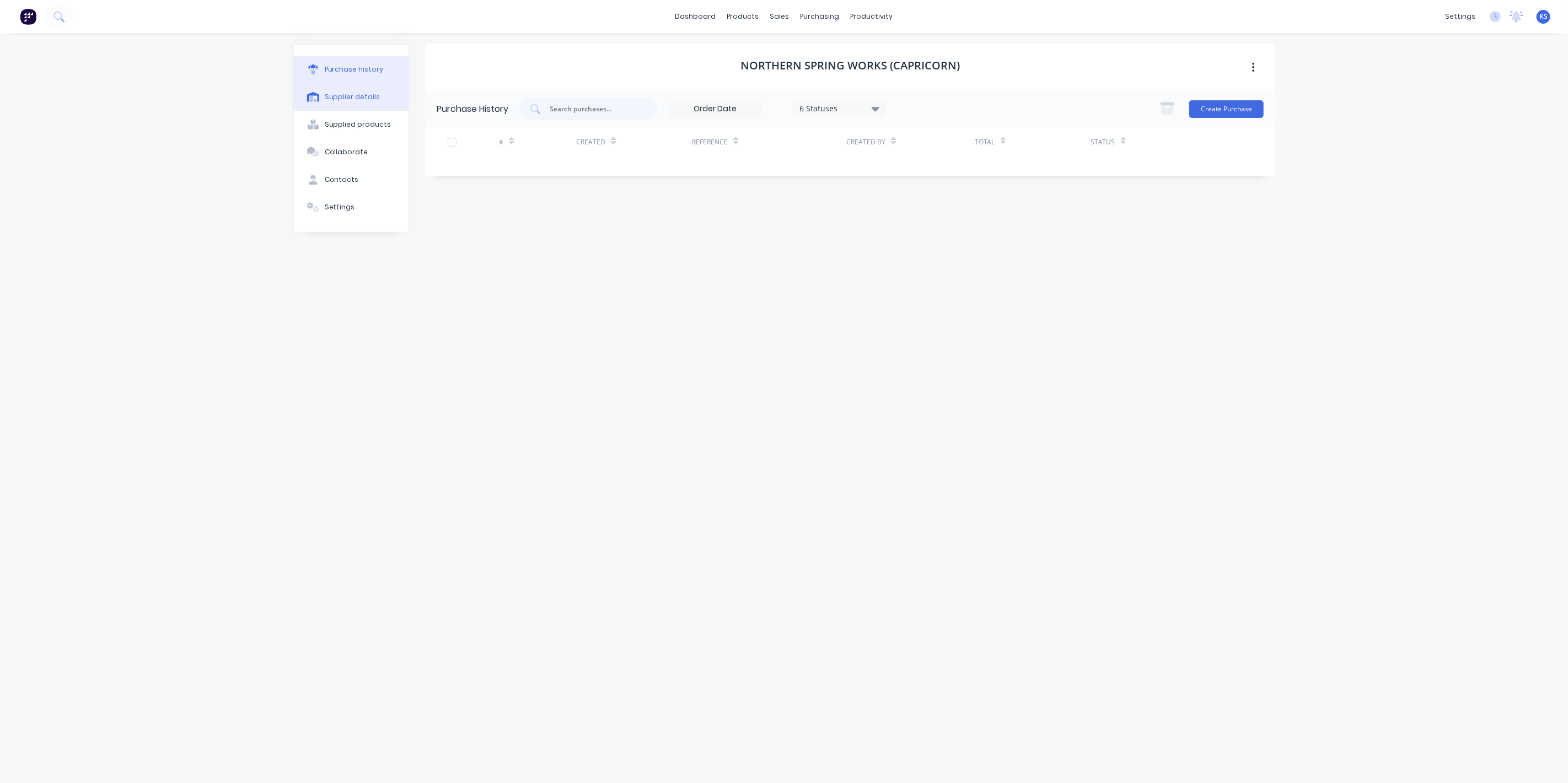
click at [348, 101] on button "Supplier details" at bounding box center [351, 97] width 115 height 28
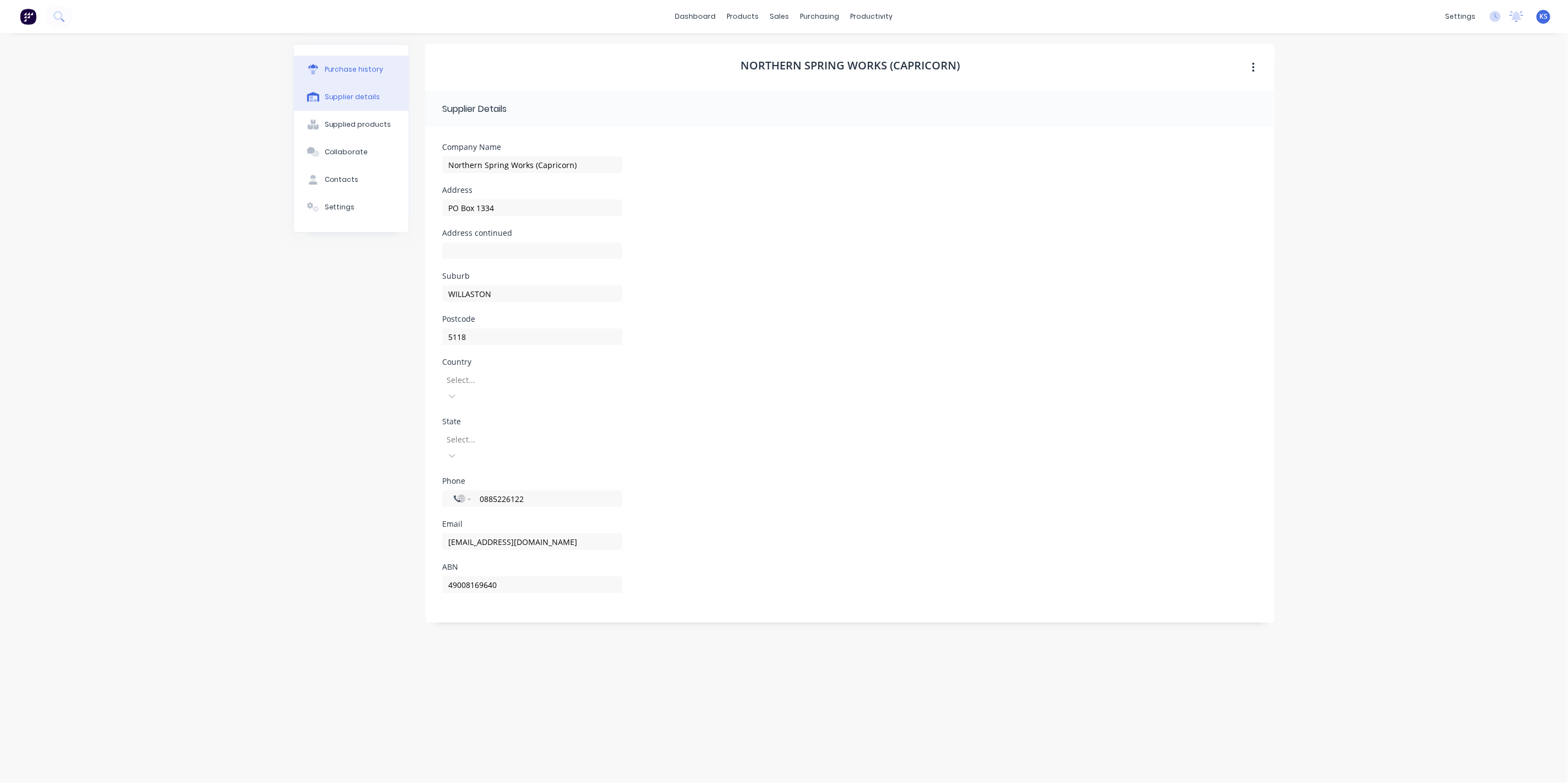
click at [357, 67] on div "Purchase history" at bounding box center [354, 69] width 59 height 10
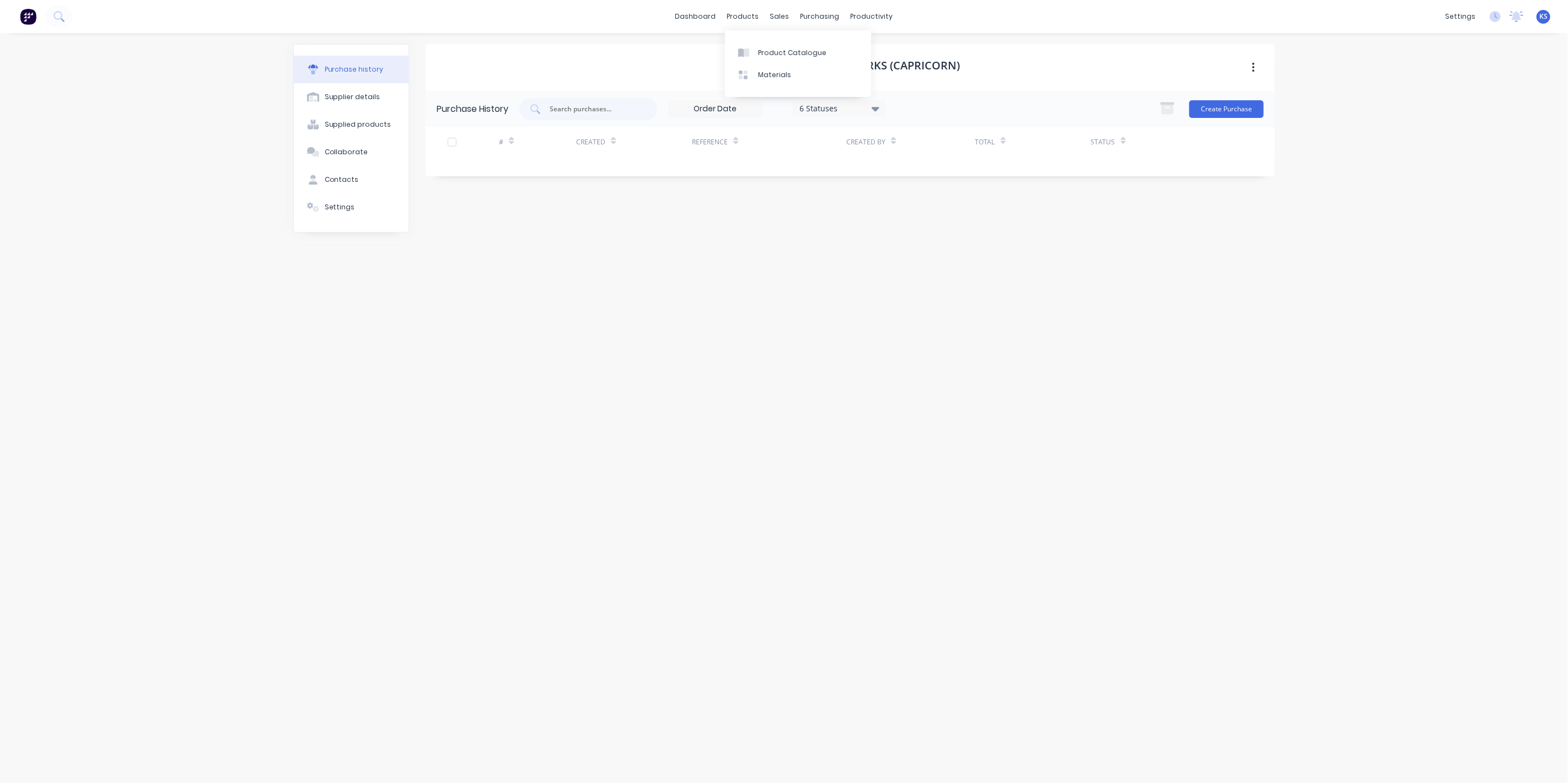
click at [674, 20] on div "dashboard products sales purchasing productivity dashboard products Product Cat…" at bounding box center [784, 17] width 1568 height 33
click at [696, 15] on link "dashboard" at bounding box center [695, 17] width 52 height 17
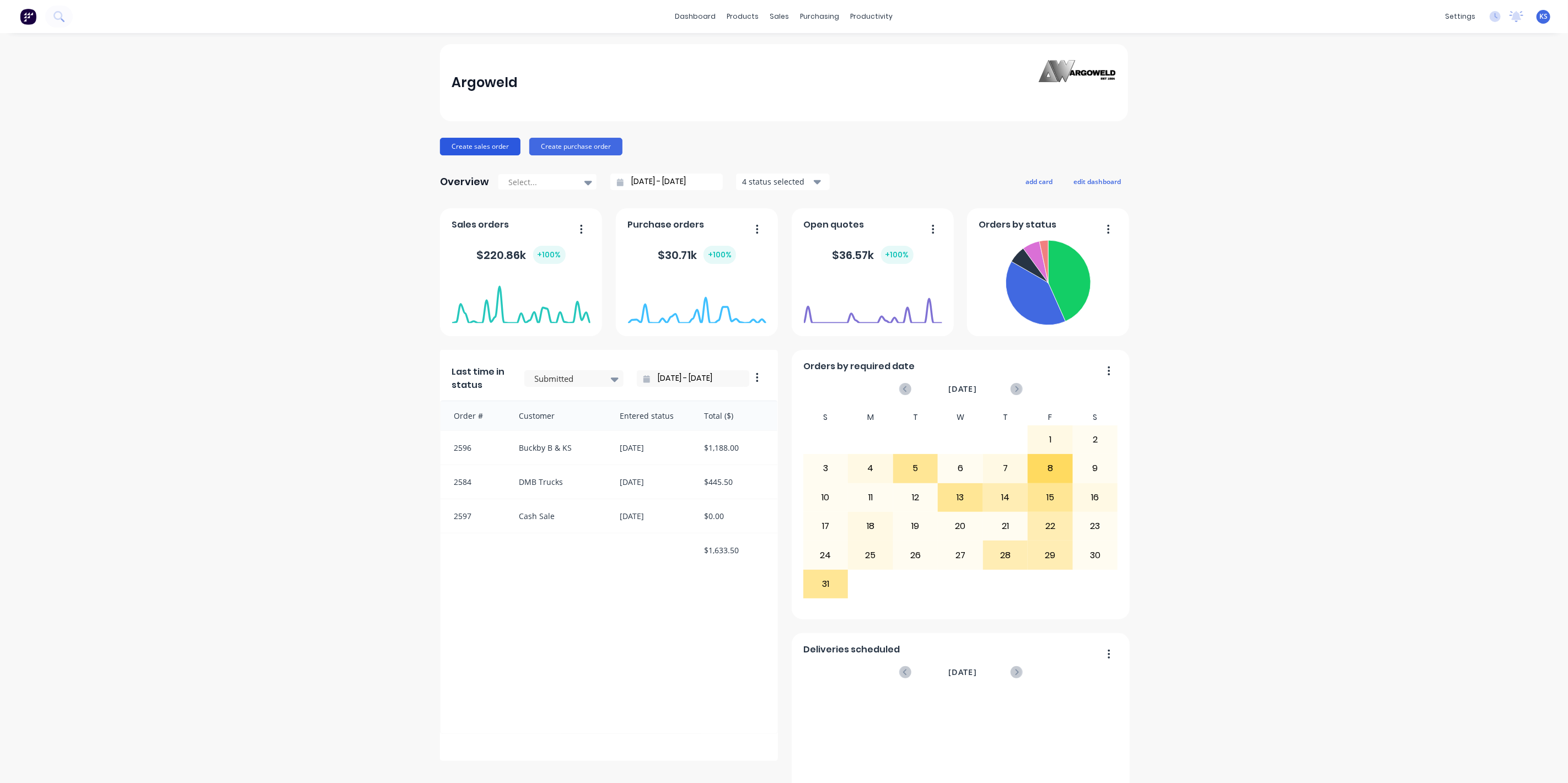
click at [495, 150] on button "Create sales order" at bounding box center [480, 146] width 80 height 17
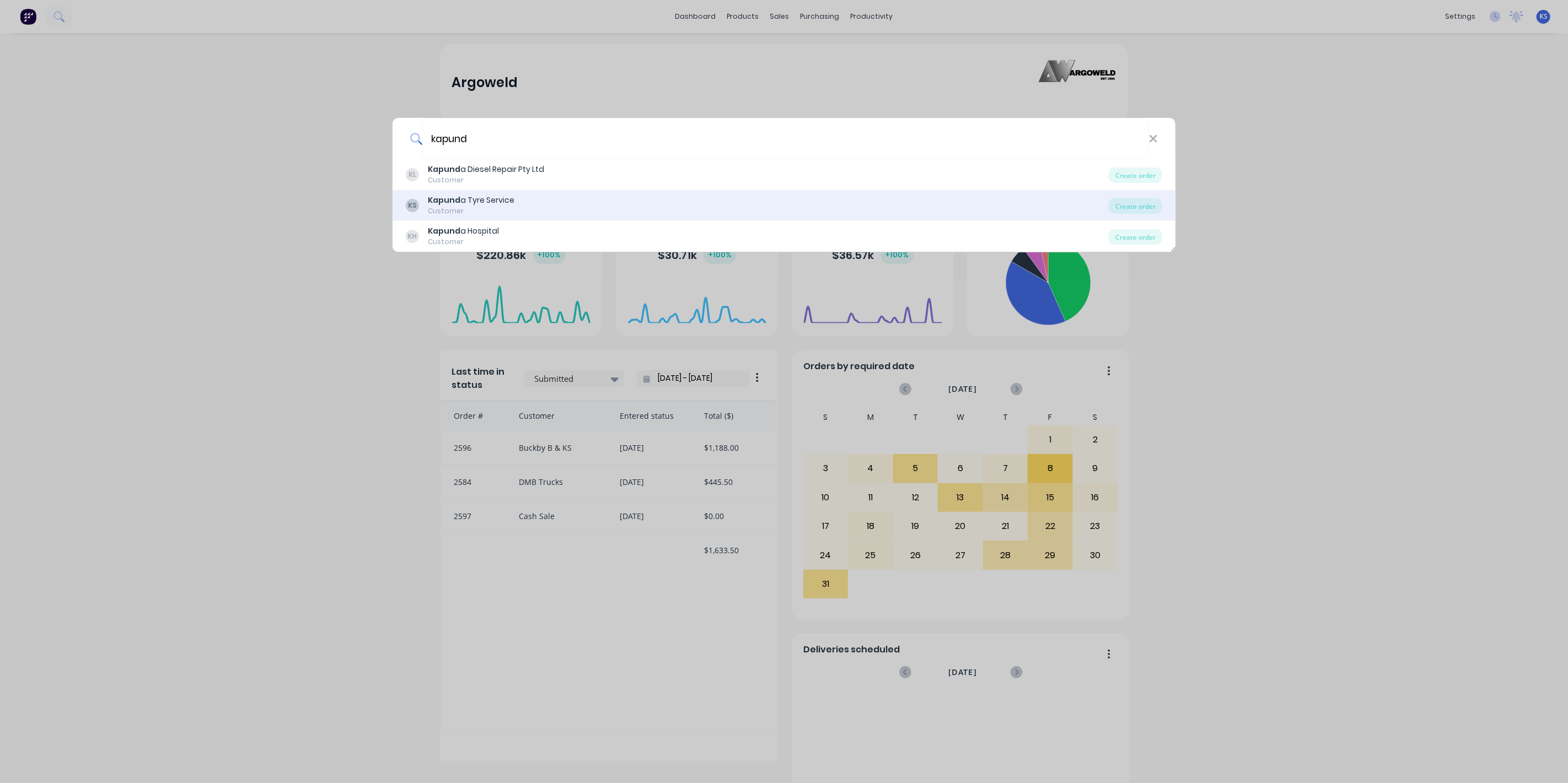
type input "kapund"
click at [520, 204] on div "KS Kapund a Tyre Service Customer" at bounding box center [757, 205] width 703 height 22
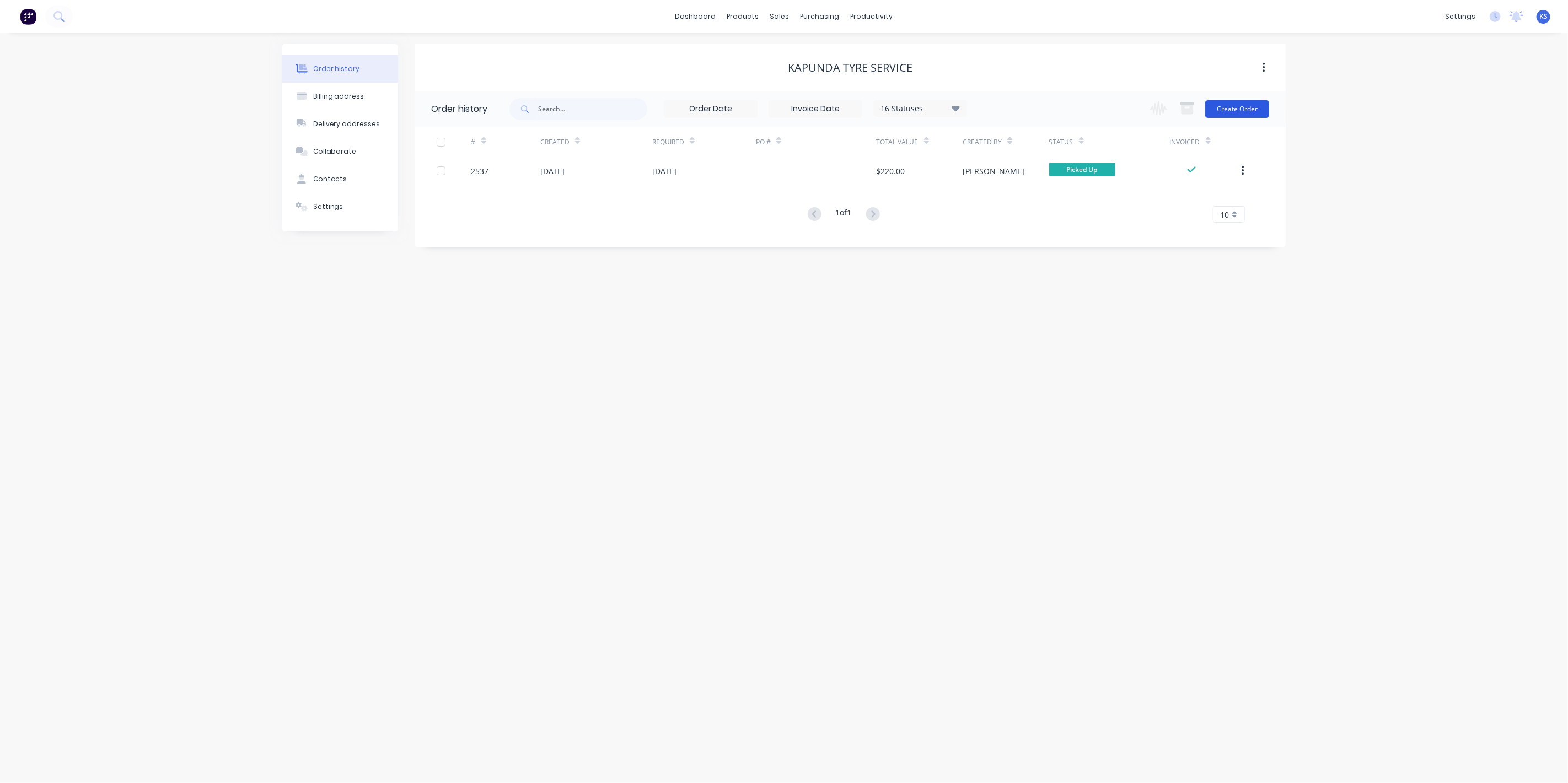
click at [1233, 108] on button "Create Order" at bounding box center [1237, 109] width 64 height 17
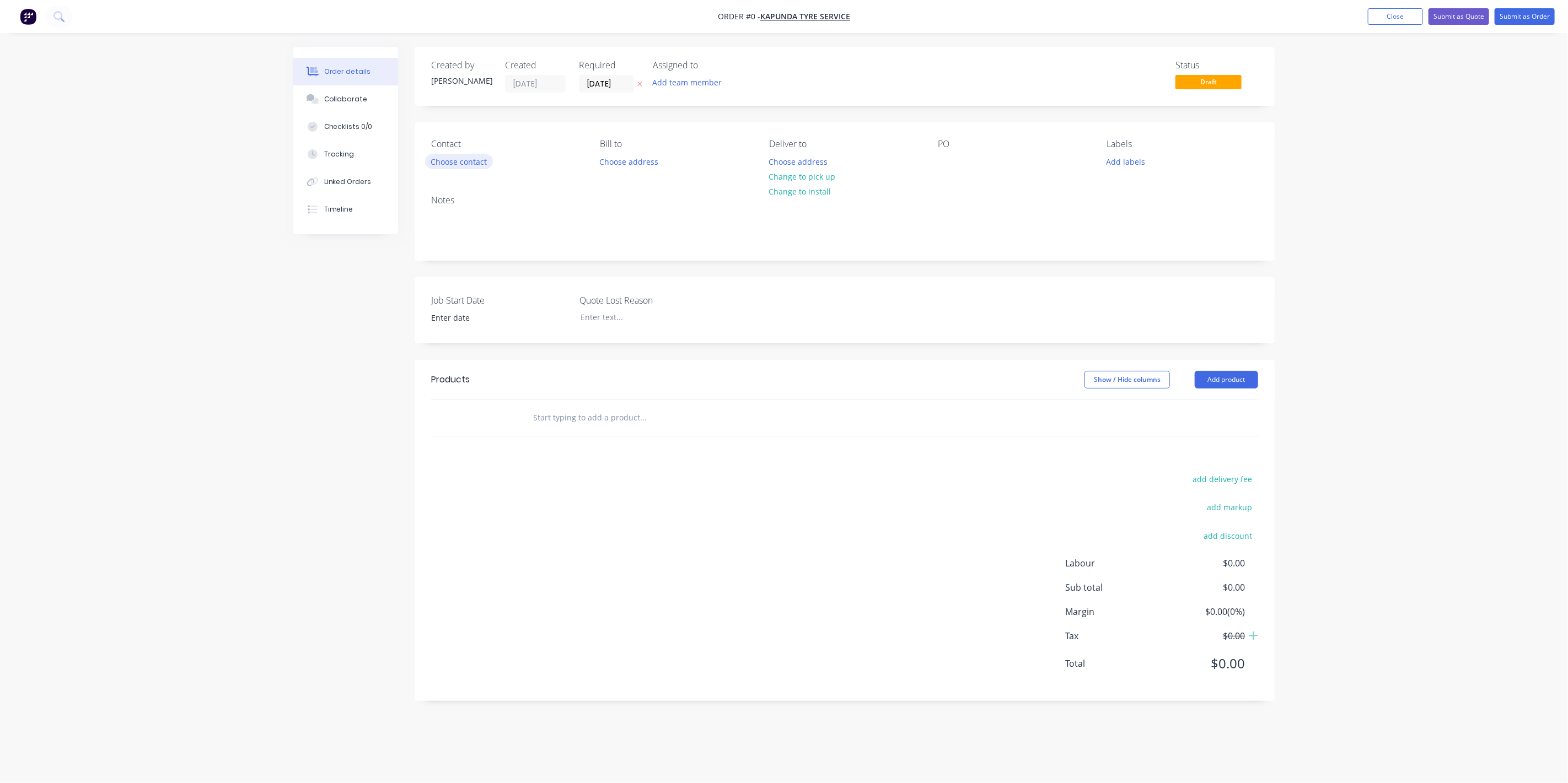
click at [444, 164] on button "Choose contact" at bounding box center [459, 161] width 68 height 15
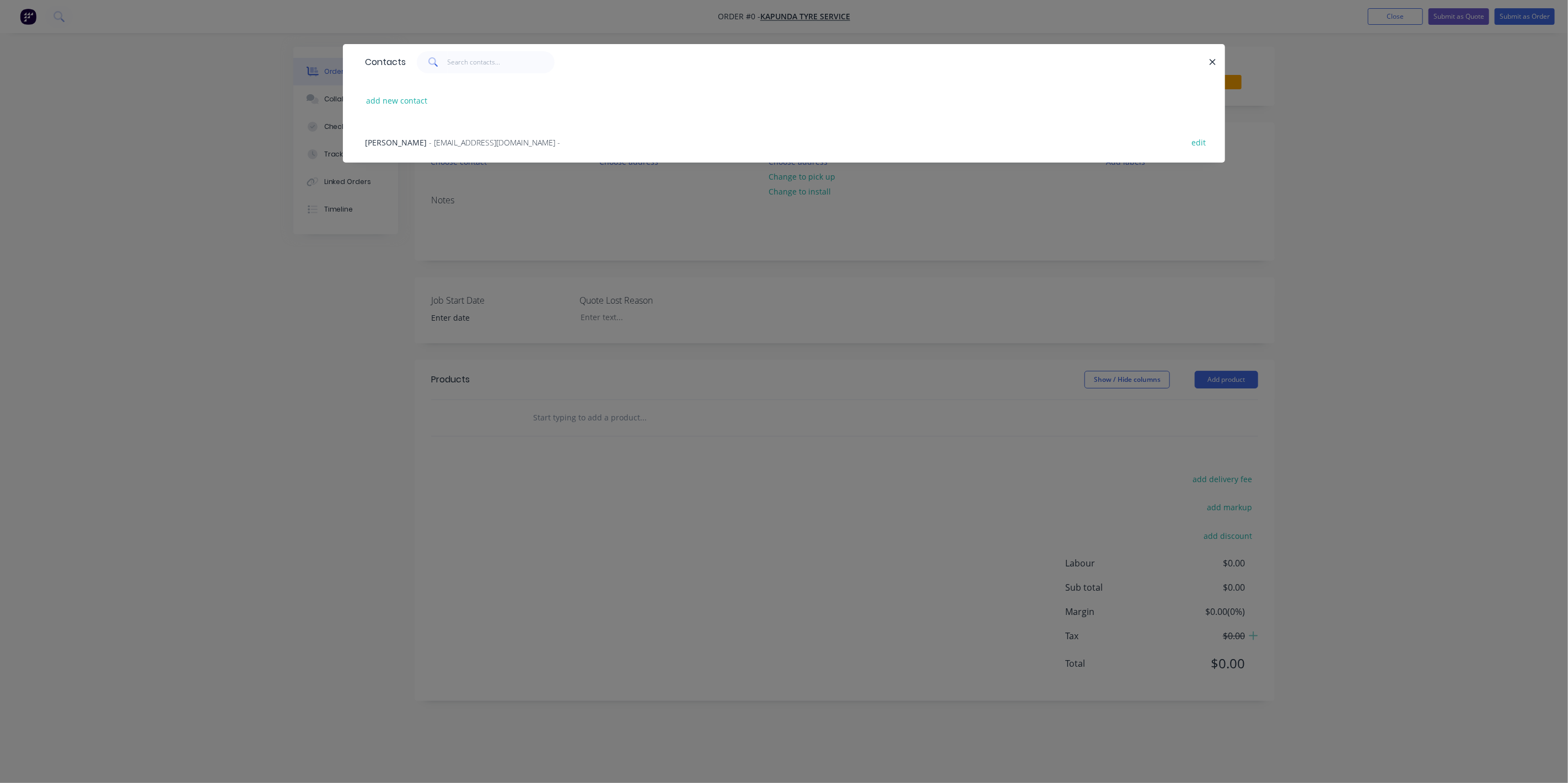
click at [429, 146] on span "- Kapundats@gmail.com -" at bounding box center [494, 143] width 131 height 11
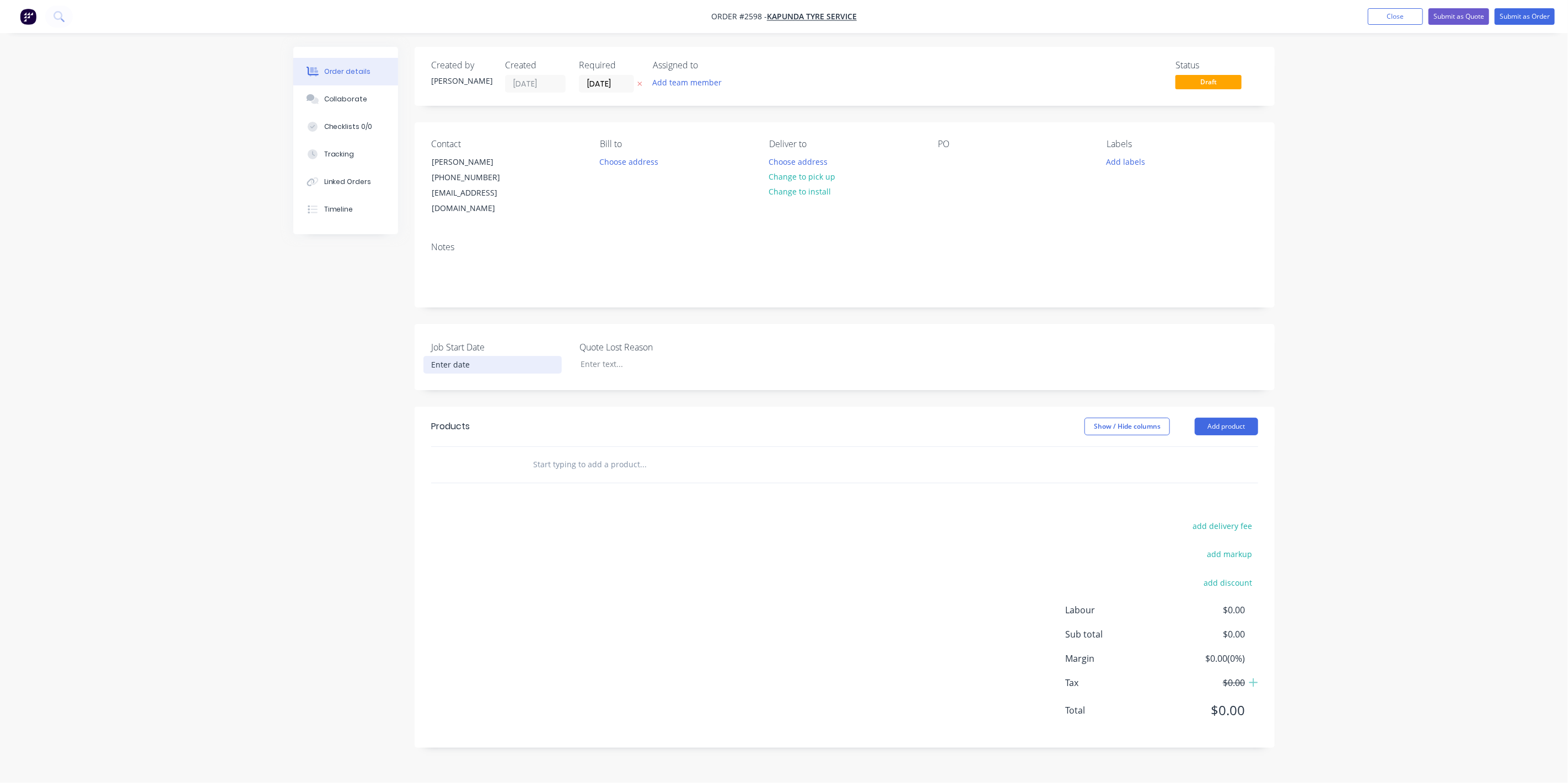
click at [437, 357] on input at bounding box center [493, 365] width 137 height 17
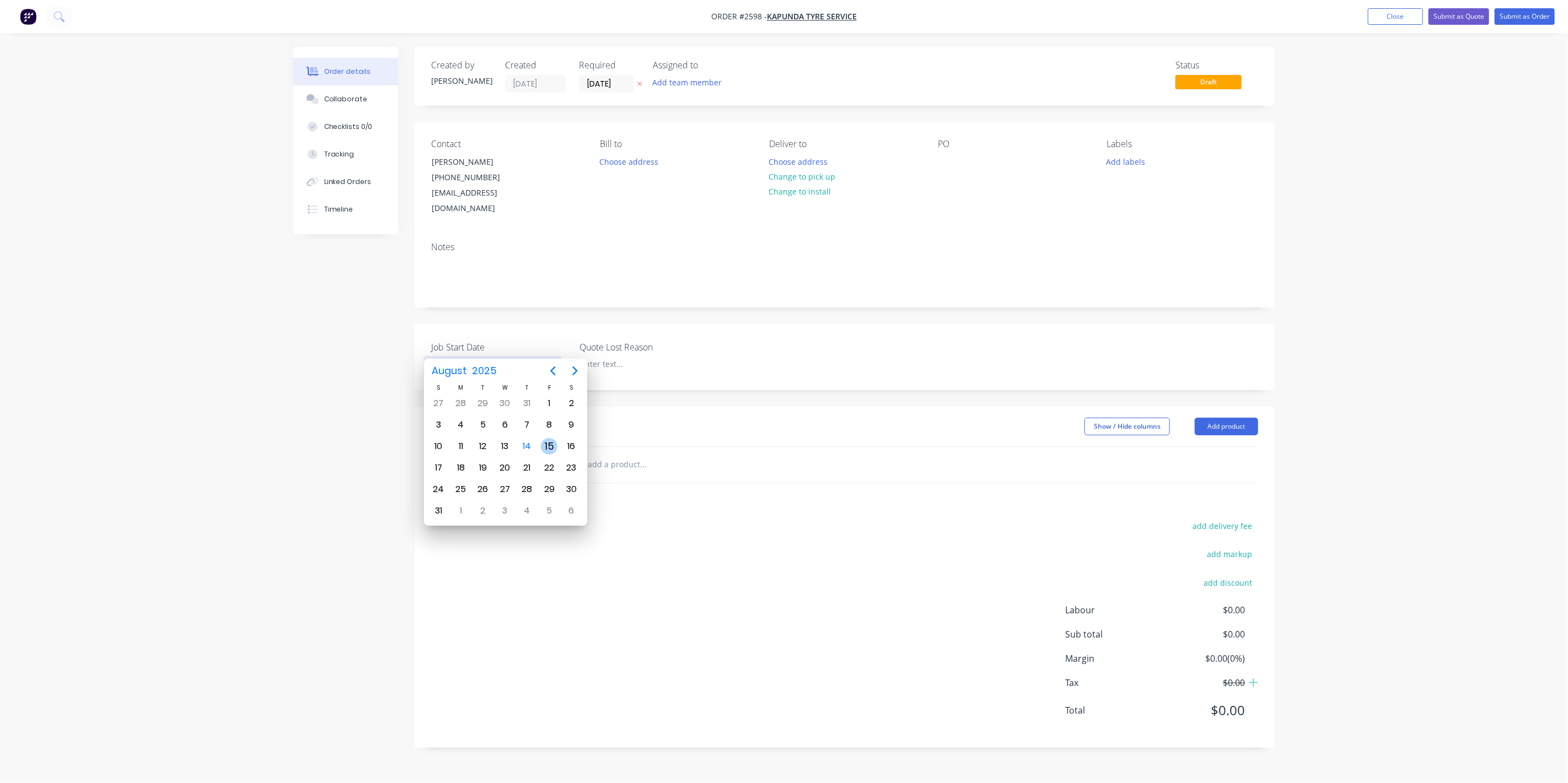
click at [548, 444] on div "15" at bounding box center [549, 447] width 17 height 17
type input "15/08/2025"
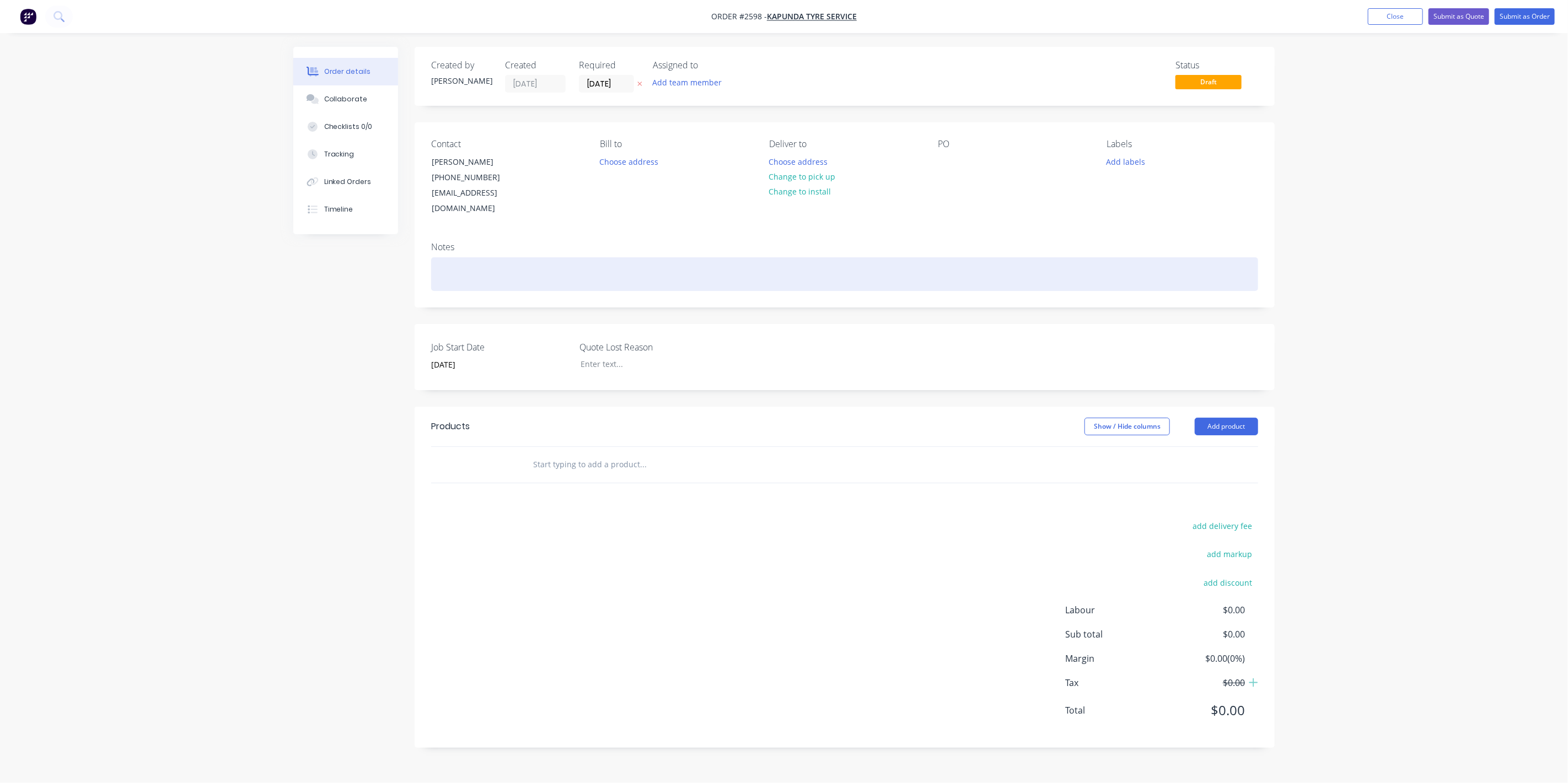
click at [476, 259] on div at bounding box center [844, 274] width 827 height 34
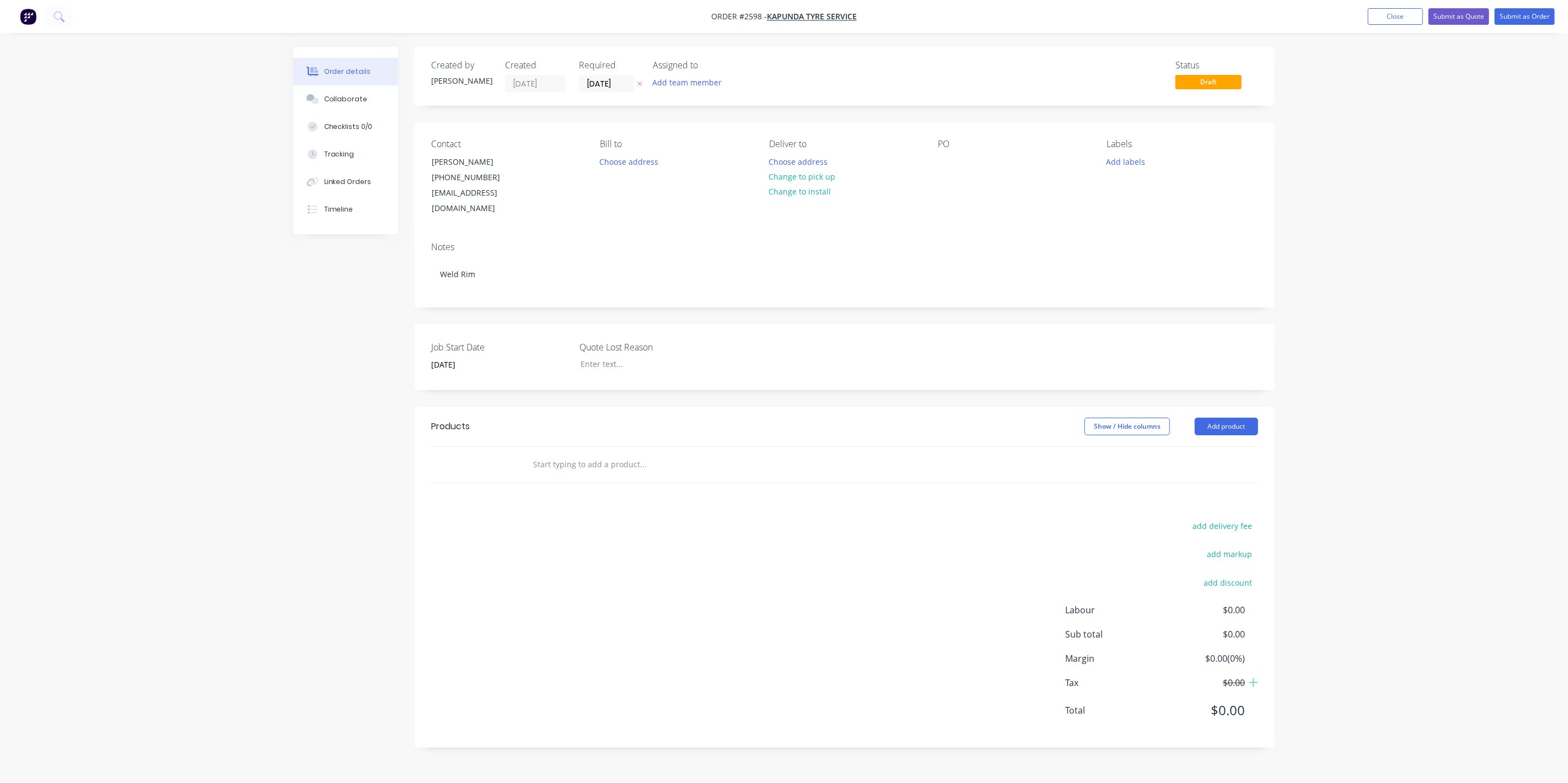
click at [551, 456] on input "text" at bounding box center [643, 464] width 221 height 22
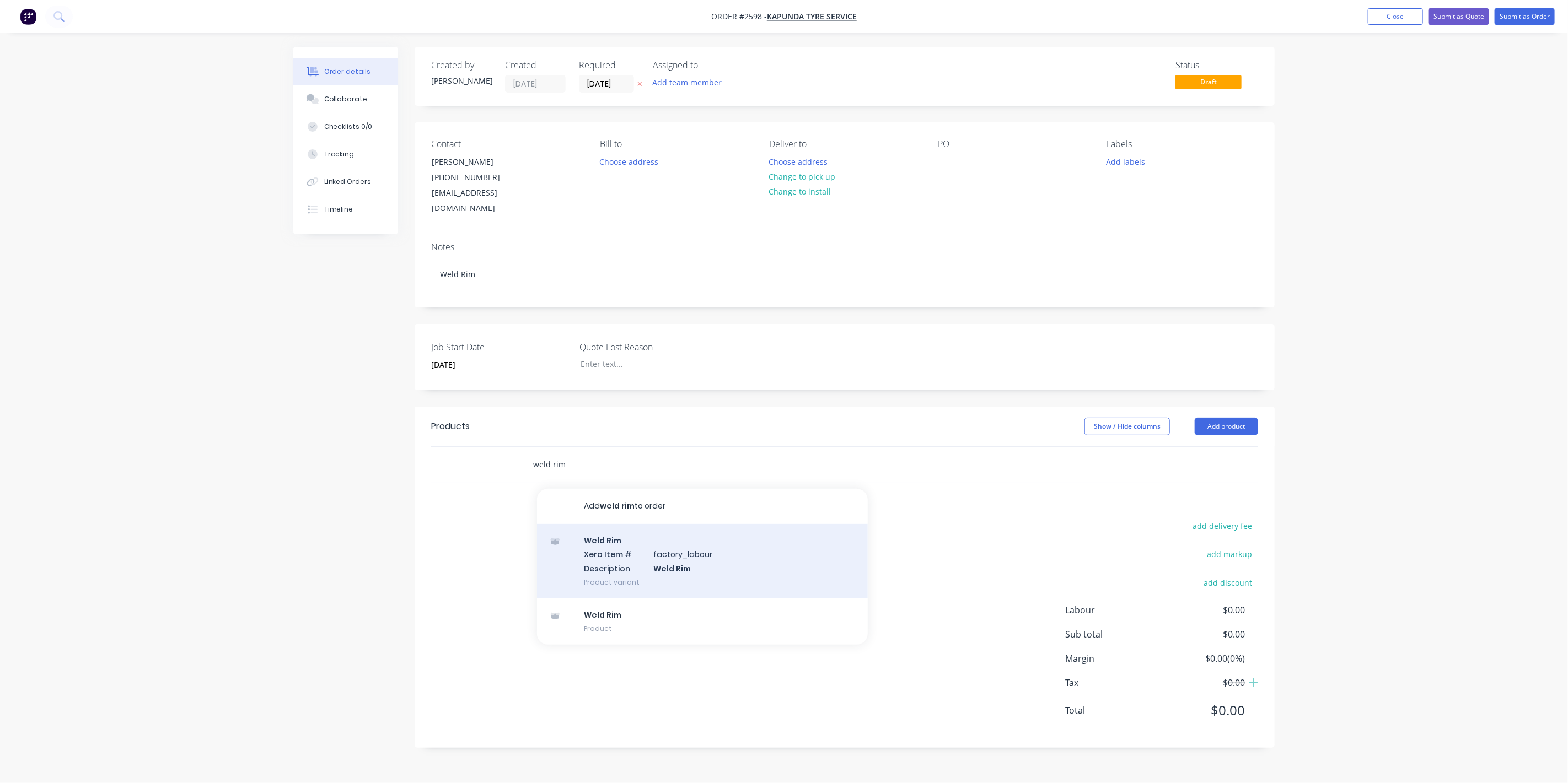
type input "weld rim"
click at [595, 558] on div "Weld Rim Xero Item # factory_labour Description Weld Rim Product variant" at bounding box center [702, 561] width 331 height 74
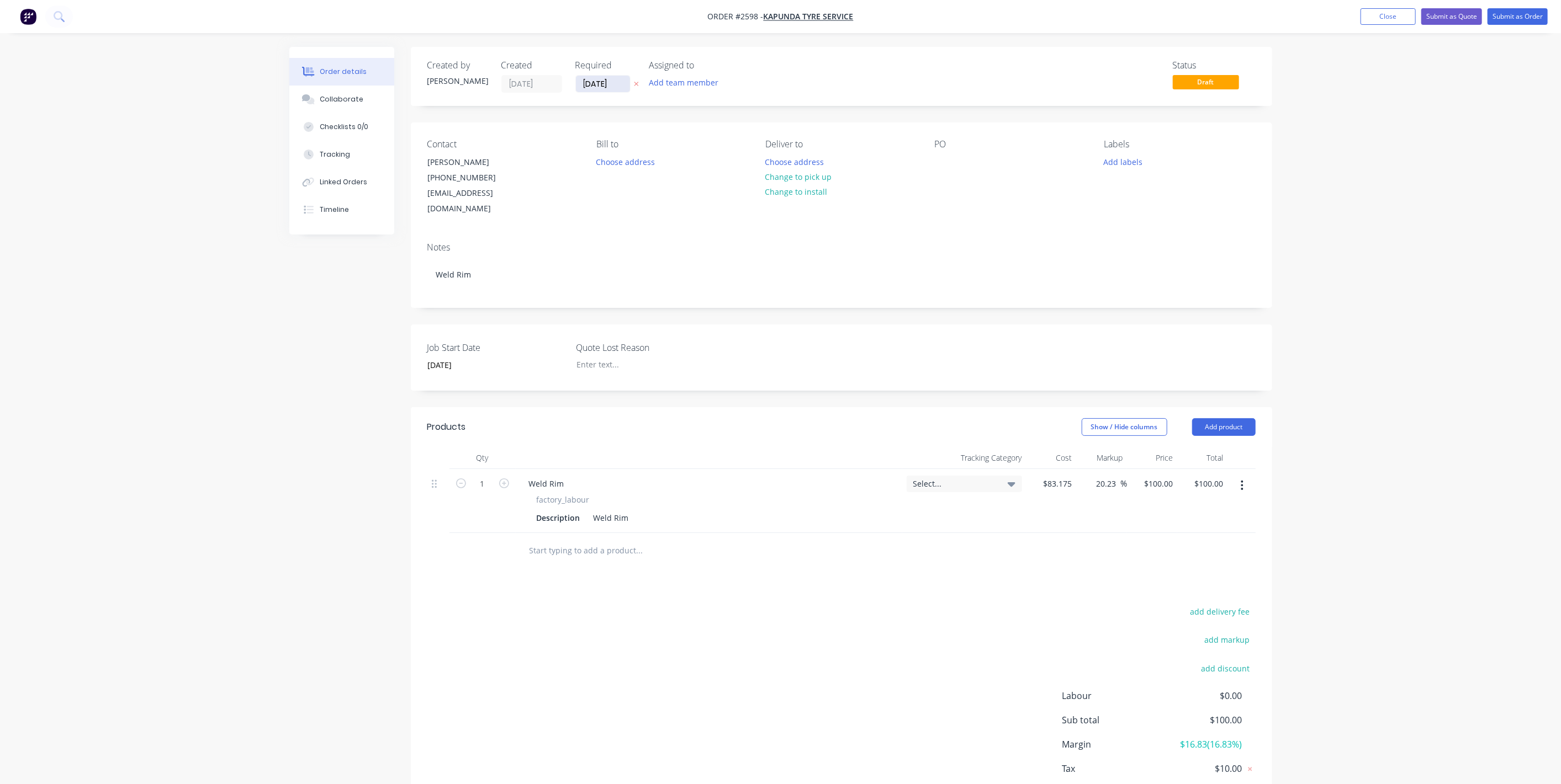
click at [593, 78] on input "[DATE]" at bounding box center [603, 84] width 54 height 17
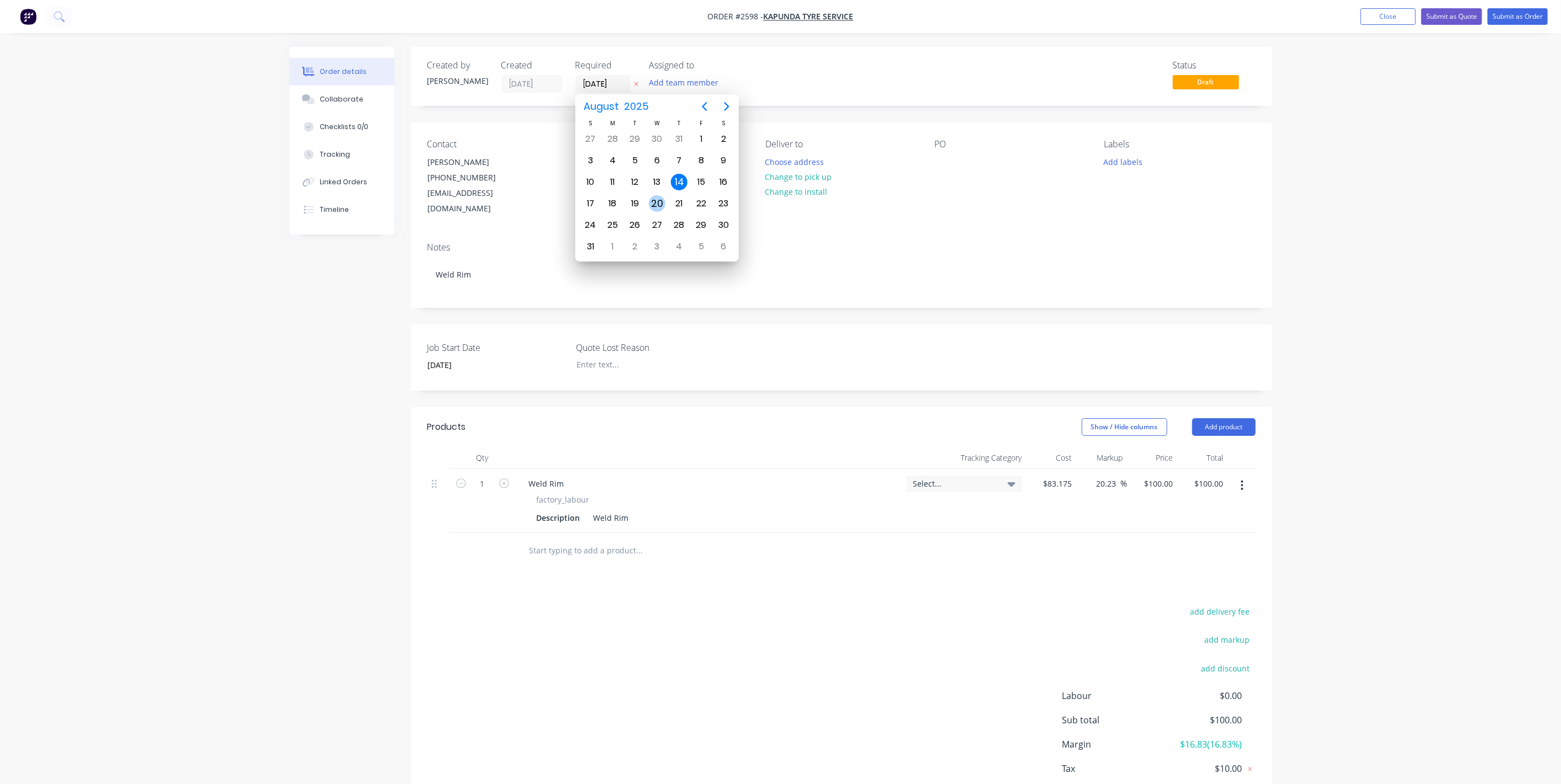
click at [653, 203] on div "20" at bounding box center [657, 204] width 17 height 17
type input "20/08/25"
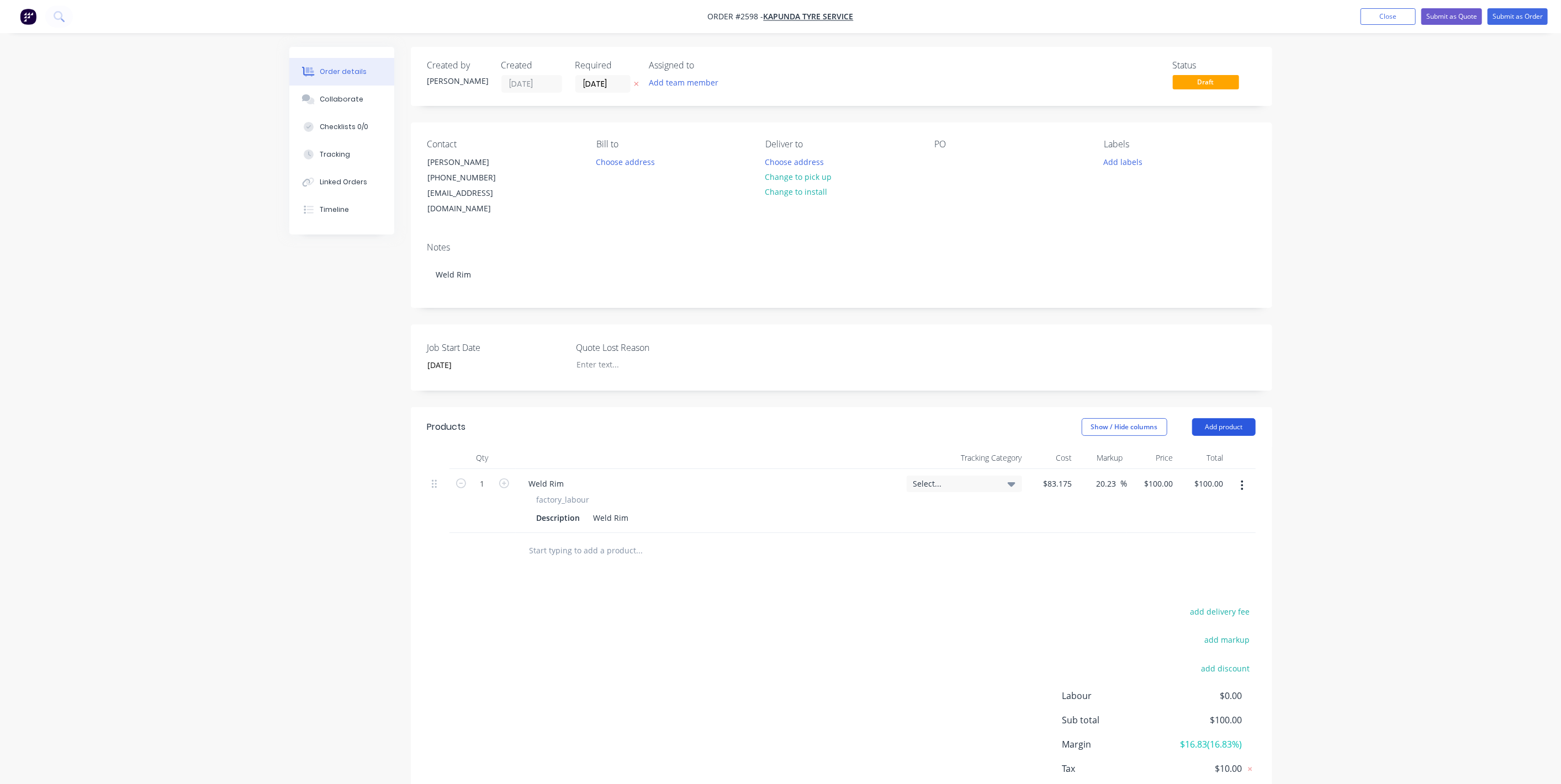
click at [1211, 419] on button "Add product" at bounding box center [1223, 427] width 63 height 17
click at [1192, 580] on div "Notes (Internal)" at bounding box center [1202, 587] width 85 height 16
drag, startPoint x: 438, startPoint y: 534, endPoint x: 436, endPoint y: 470, distance: 64.0
click at [436, 470] on div "1 Weld Rim factory_labour Description Weld Rim Select... $83.175 $83.175 20.23 …" at bounding box center [841, 518] width 828 height 98
click at [554, 476] on div at bounding box center [560, 483] width 80 height 16
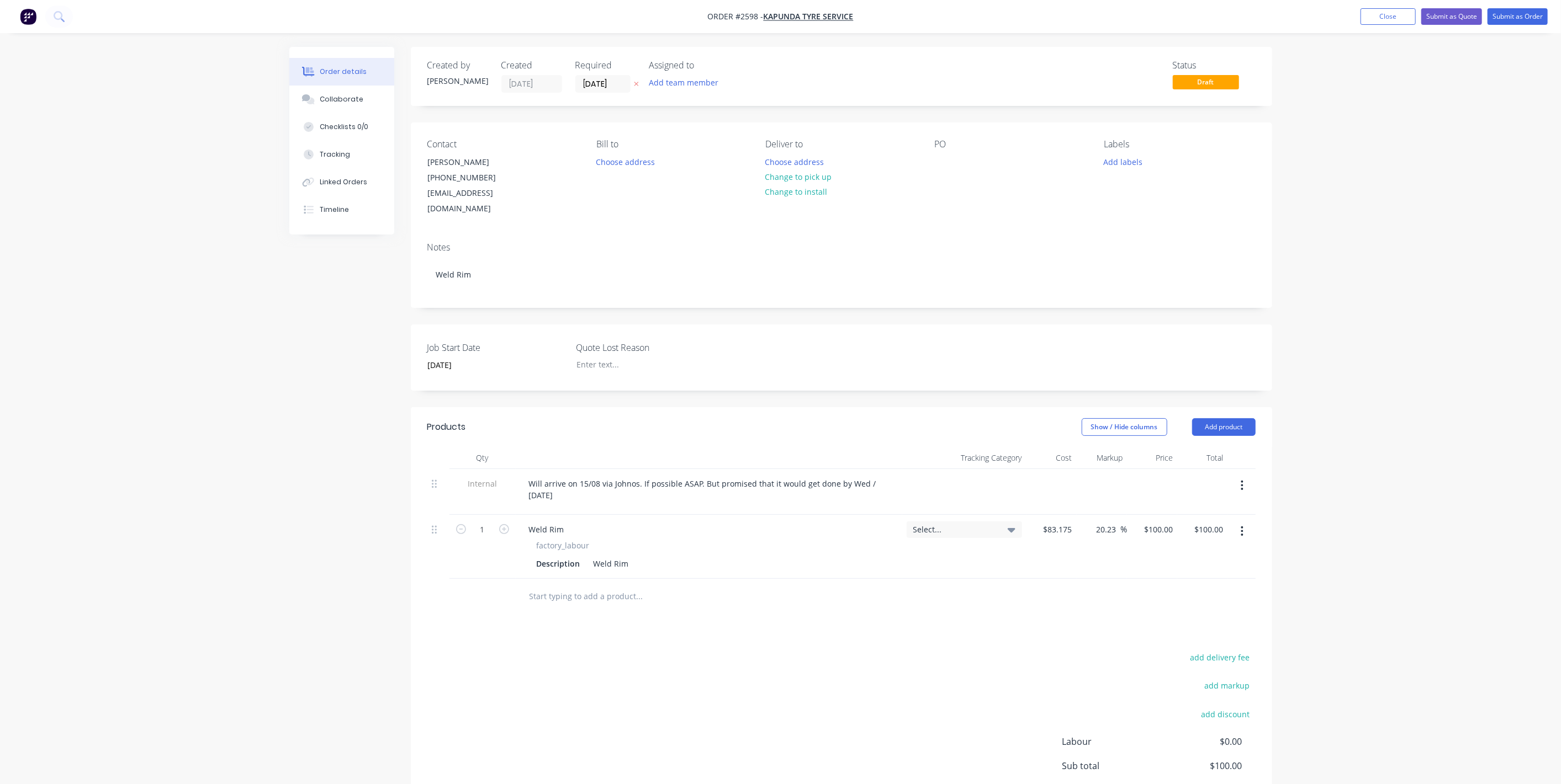
click at [1344, 424] on div "Order details Collaborate Checklists 0/0 Tracking Linked Orders Timeline Order …" at bounding box center [780, 448] width 1561 height 896
click at [1508, 17] on button "Submit as Order" at bounding box center [1517, 17] width 60 height 17
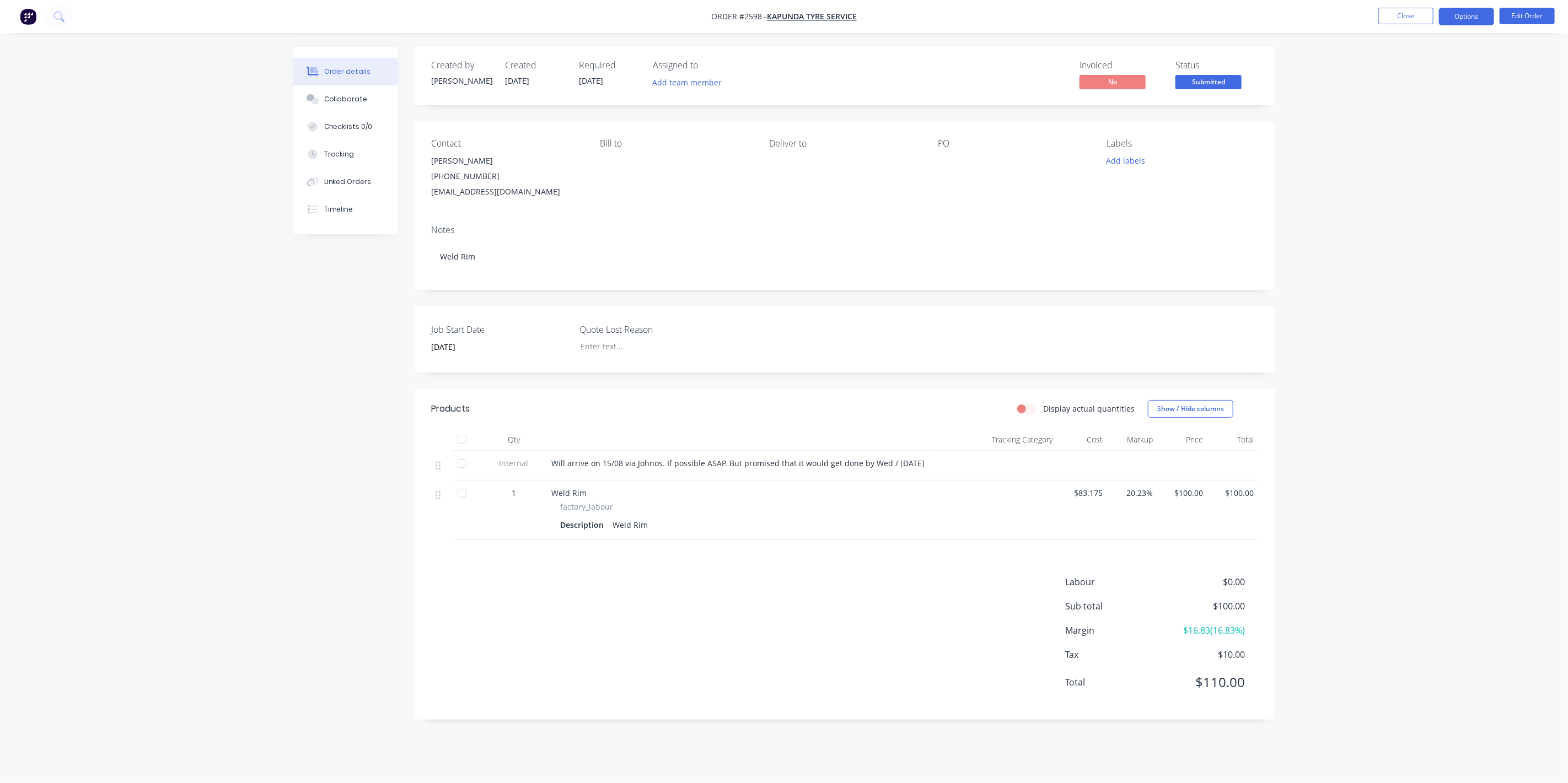
click at [1467, 23] on button "Options" at bounding box center [1466, 16] width 55 height 17
click at [1408, 125] on div "Work Order" at bounding box center [1434, 133] width 101 height 16
click at [1407, 105] on div "Without pricing" at bounding box center [1434, 110] width 101 height 16
click at [1315, 71] on div "Order details Collaborate Checklists 0/0 Tracking Linked Orders Timeline Order …" at bounding box center [784, 391] width 1568 height 783
click at [1410, 16] on button "Close" at bounding box center [1406, 16] width 55 height 17
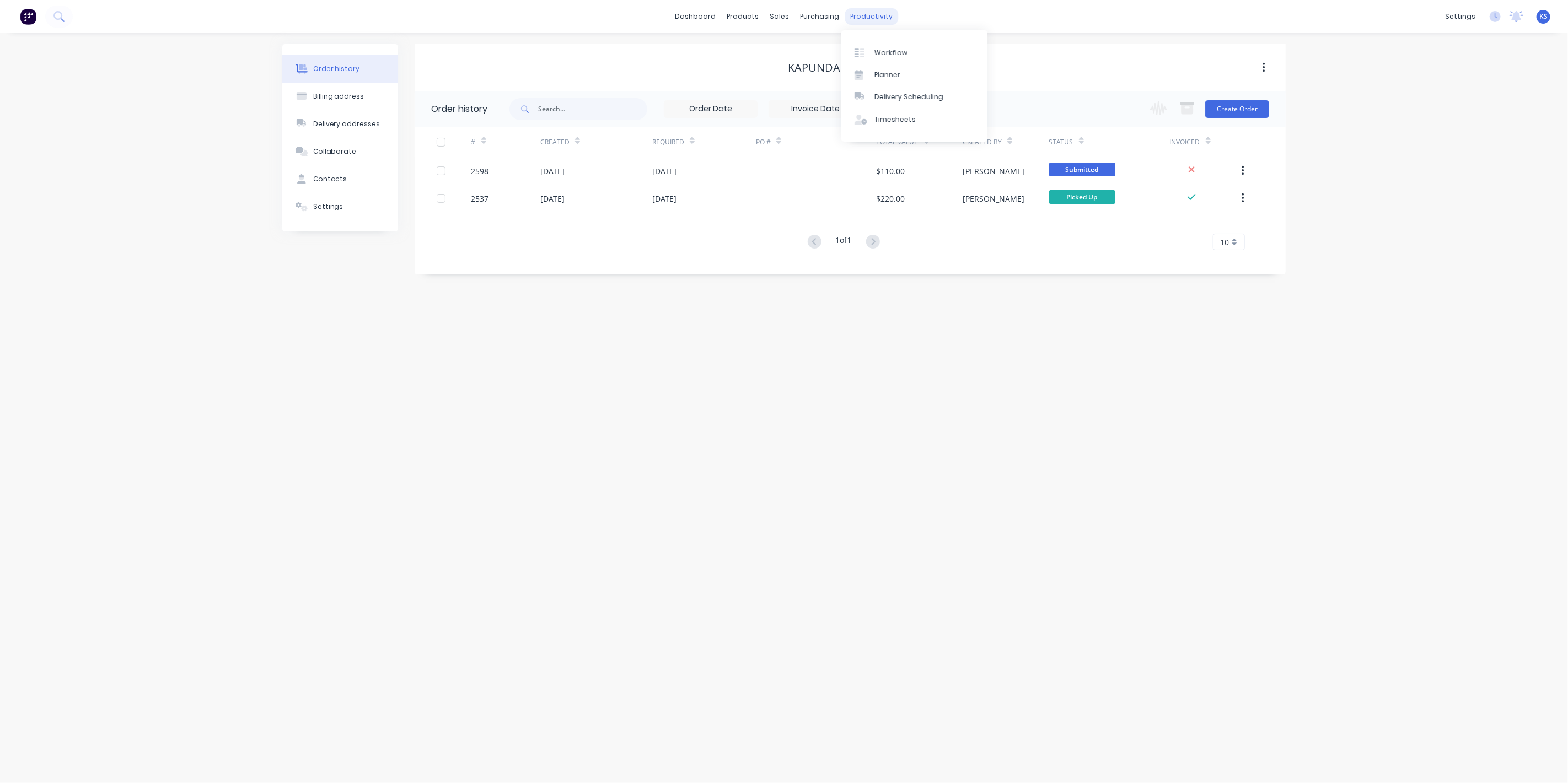
click at [852, 20] on div "productivity" at bounding box center [872, 17] width 53 height 17
click at [872, 109] on link "Timesheets" at bounding box center [914, 119] width 146 height 22
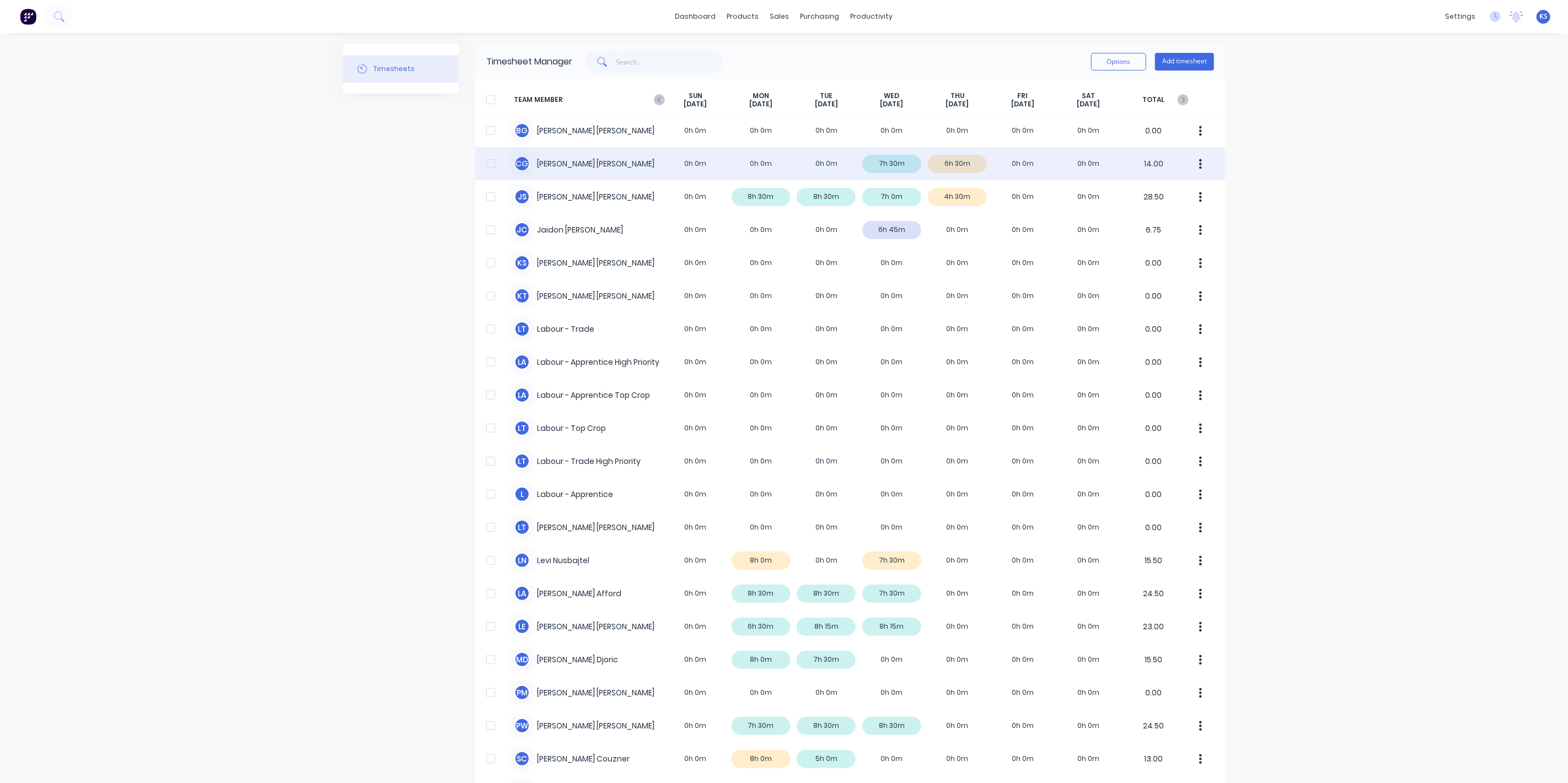
click at [558, 158] on div "C G Clayton Gilbert 0h 0m 0h 0m 0h 0m 7h 30m 6h 30m 0h 0m 0h 0m 14.00" at bounding box center [850, 164] width 750 height 33
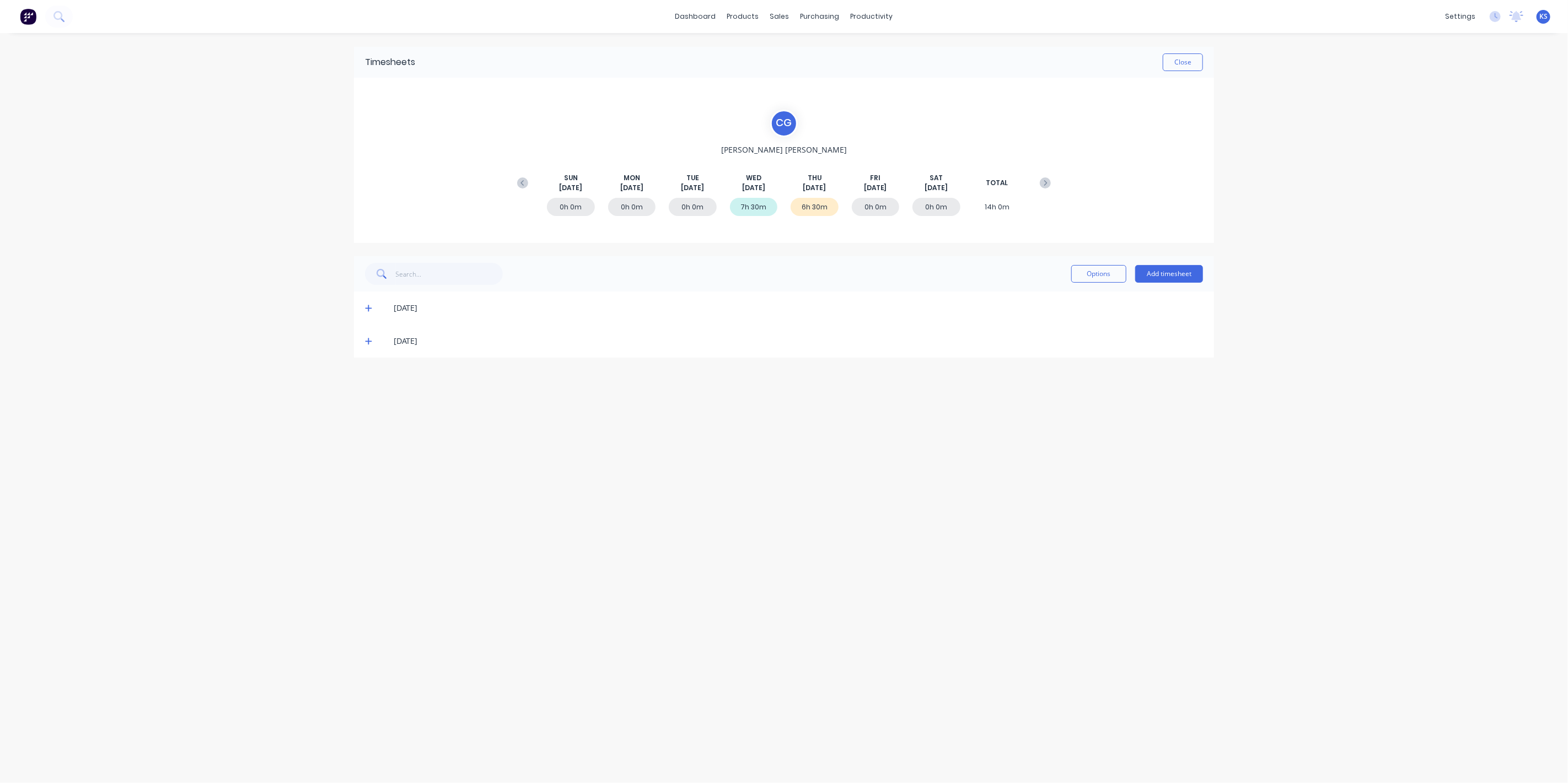
click at [370, 339] on icon at bounding box center [369, 341] width 8 height 8
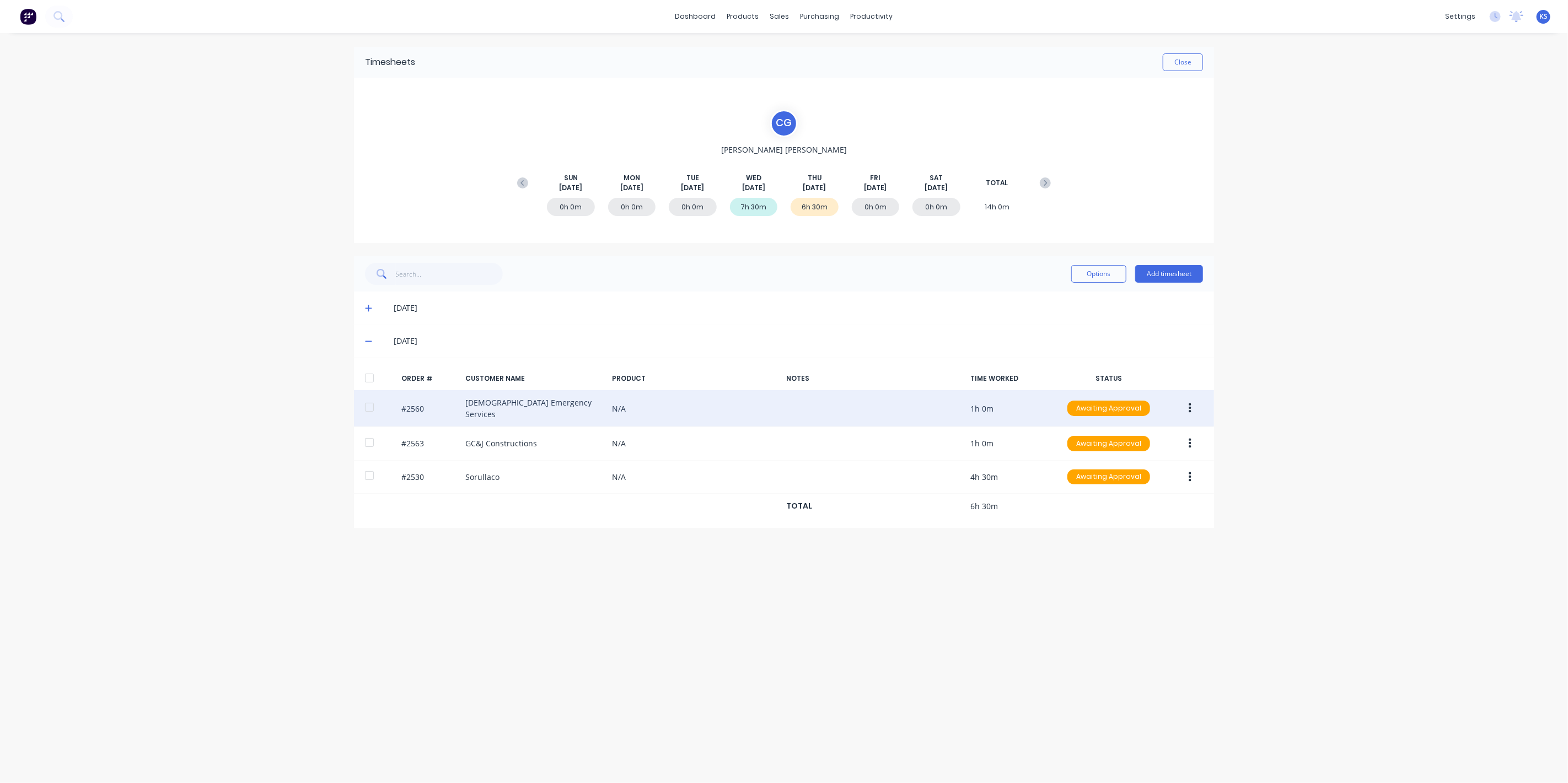
click at [365, 411] on div at bounding box center [369, 407] width 22 height 22
click at [1189, 407] on icon "button" at bounding box center [1190, 408] width 3 height 12
click at [1152, 439] on div "Approve" at bounding box center [1150, 437] width 85 height 16
click at [828, 76] on div "Suppliers" at bounding box center [843, 74] width 33 height 10
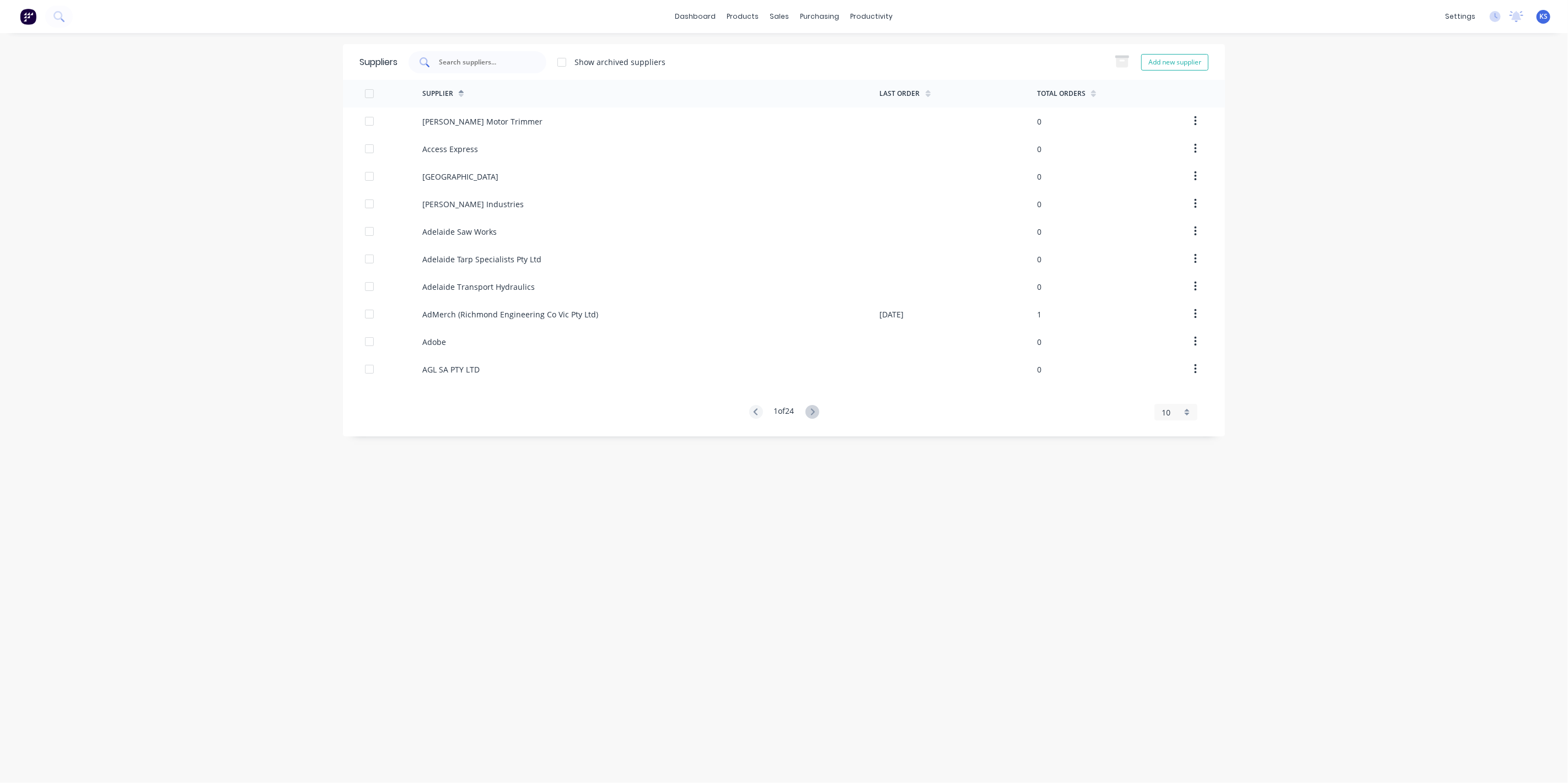
click at [489, 61] on input "text" at bounding box center [484, 62] width 92 height 11
type input "northern springs"
click at [67, 14] on button at bounding box center [59, 16] width 28 height 22
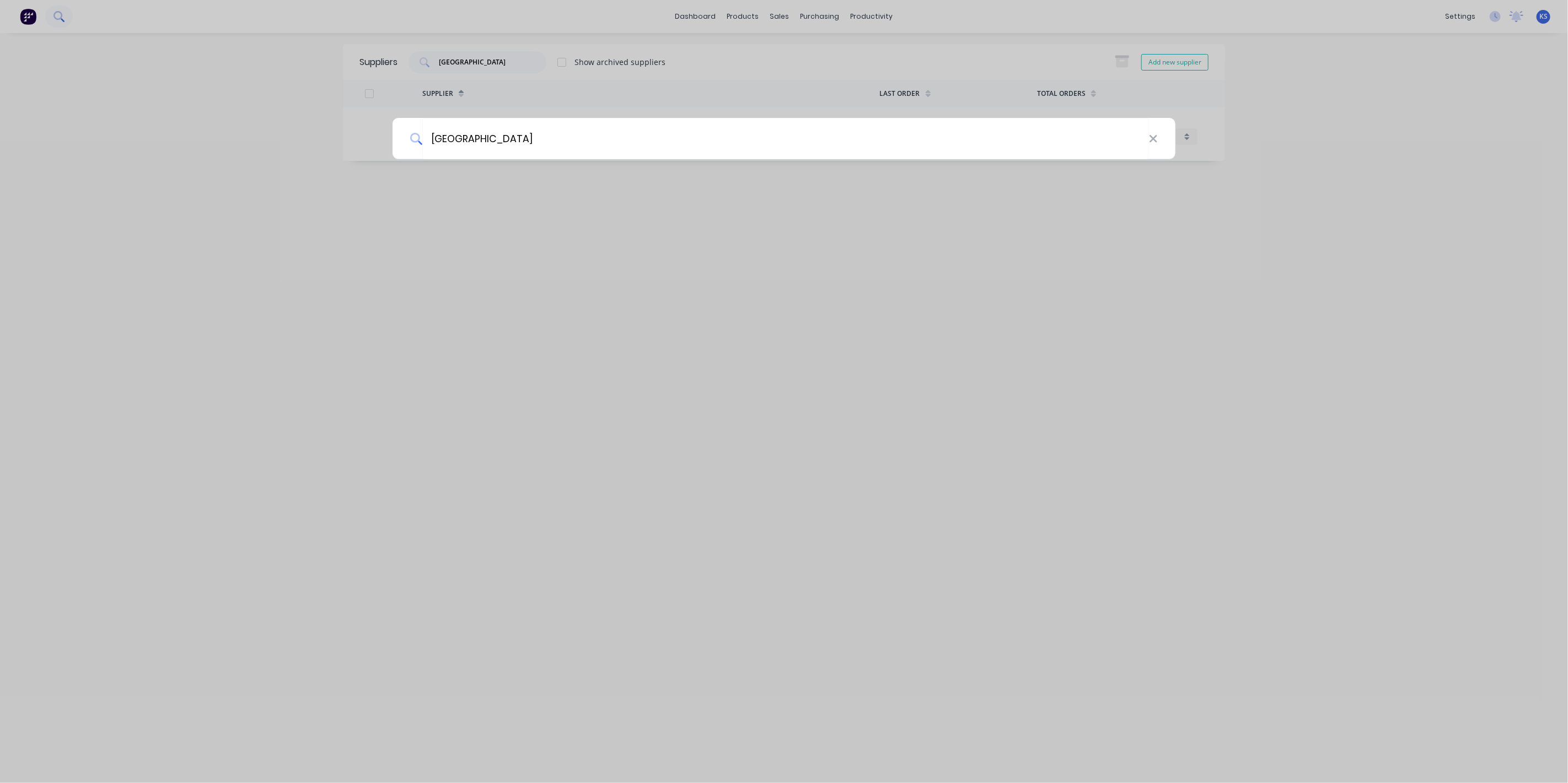
type input "northern springs"
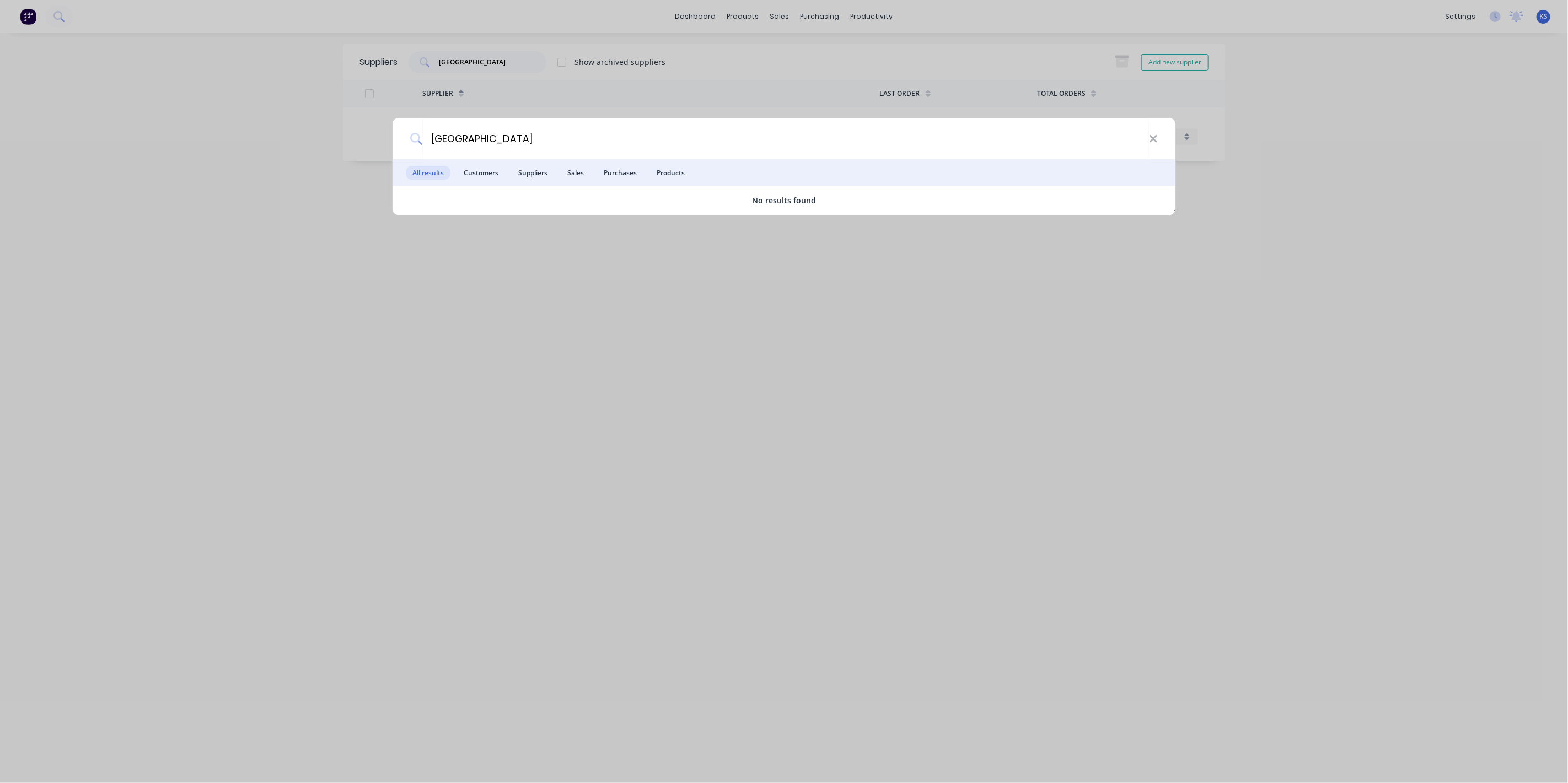
click at [250, 122] on div "northern springs All results Customers Suppliers Sales Purchases Products No re…" at bounding box center [784, 391] width 1568 height 783
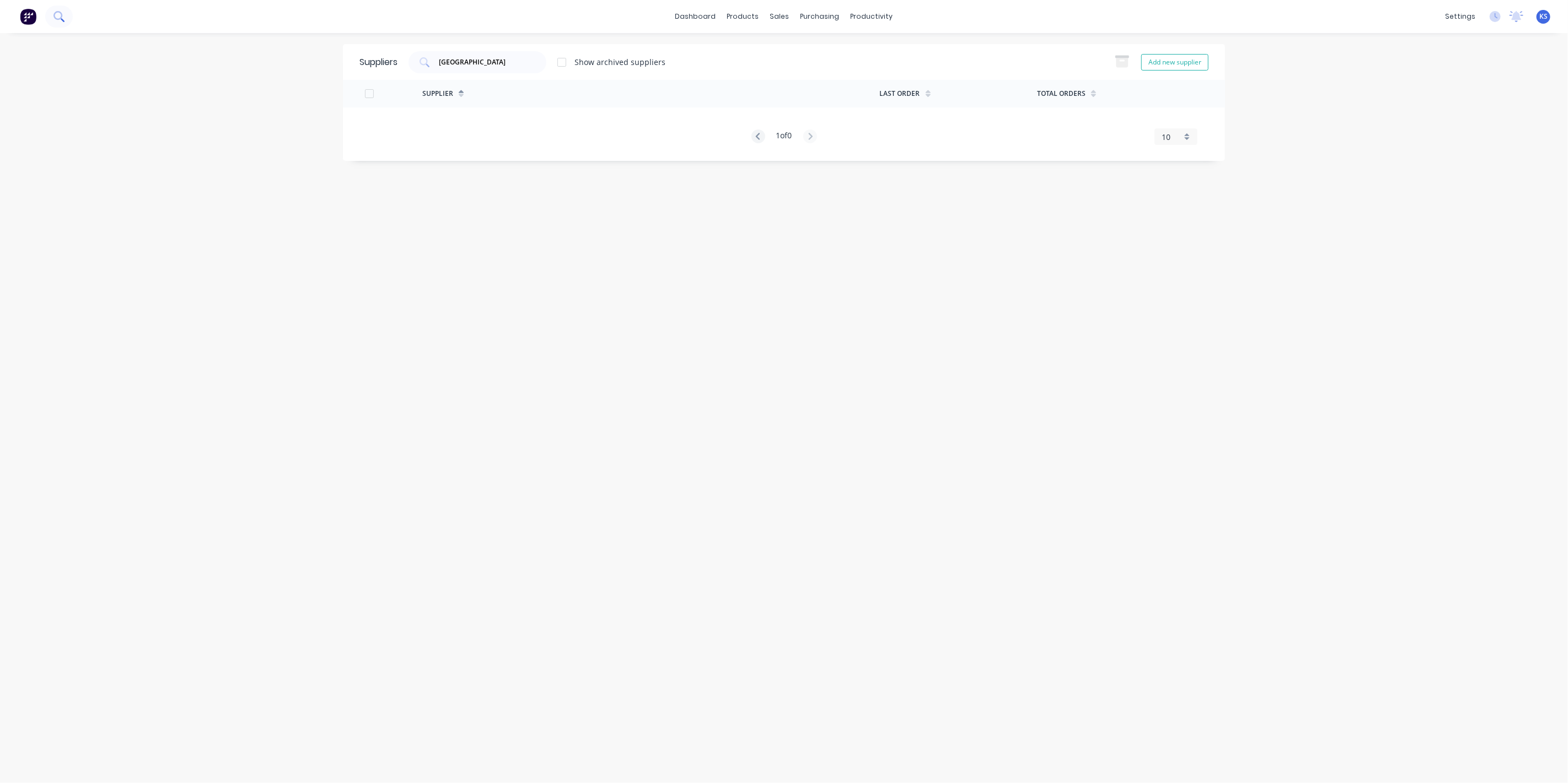
click at [58, 18] on icon at bounding box center [58, 16] width 9 height 9
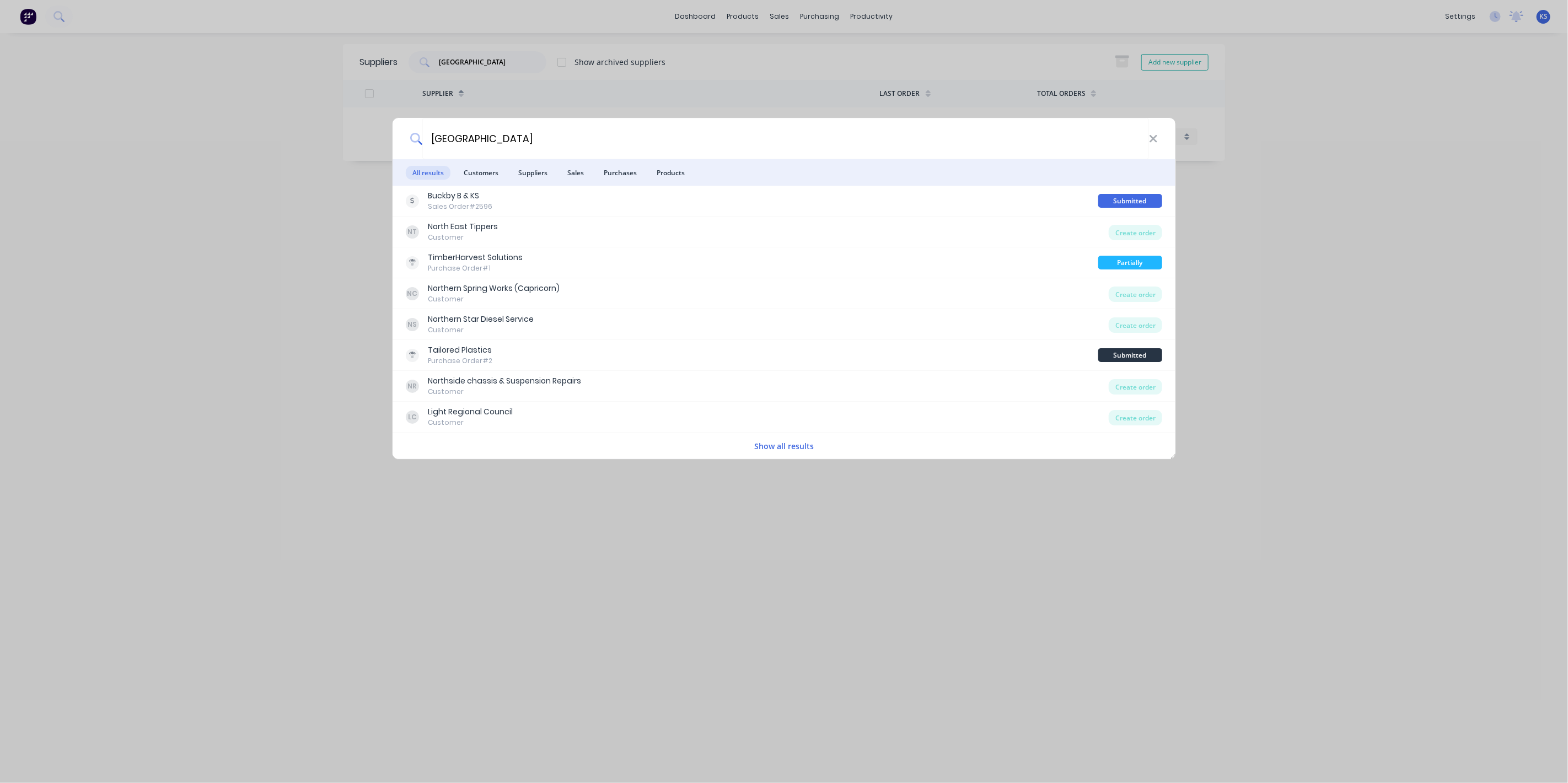
type input "northern springs"
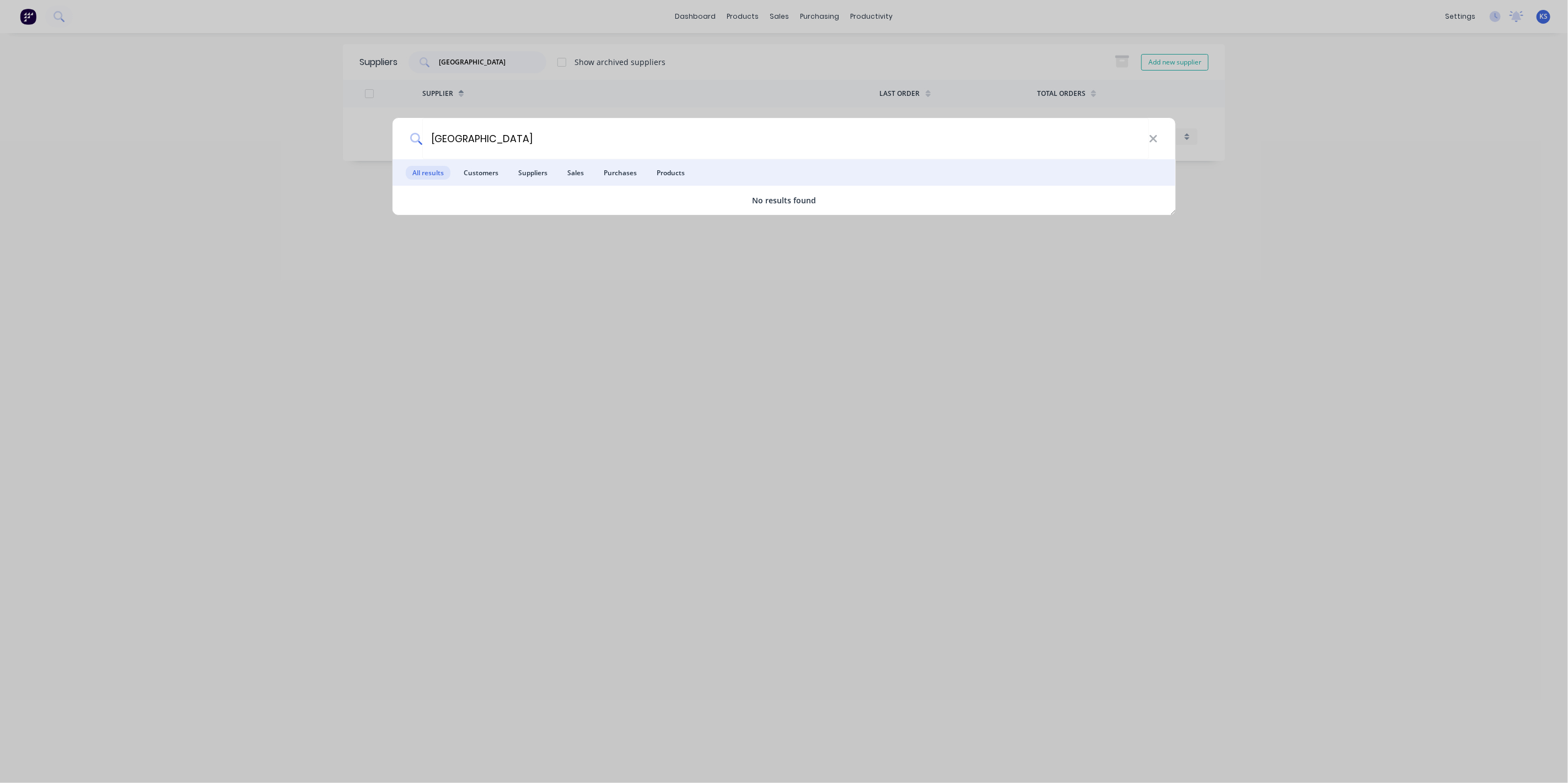
click at [204, 95] on div "northern springs All results Customers Suppliers Sales Purchases Products No re…" at bounding box center [784, 391] width 1568 height 783
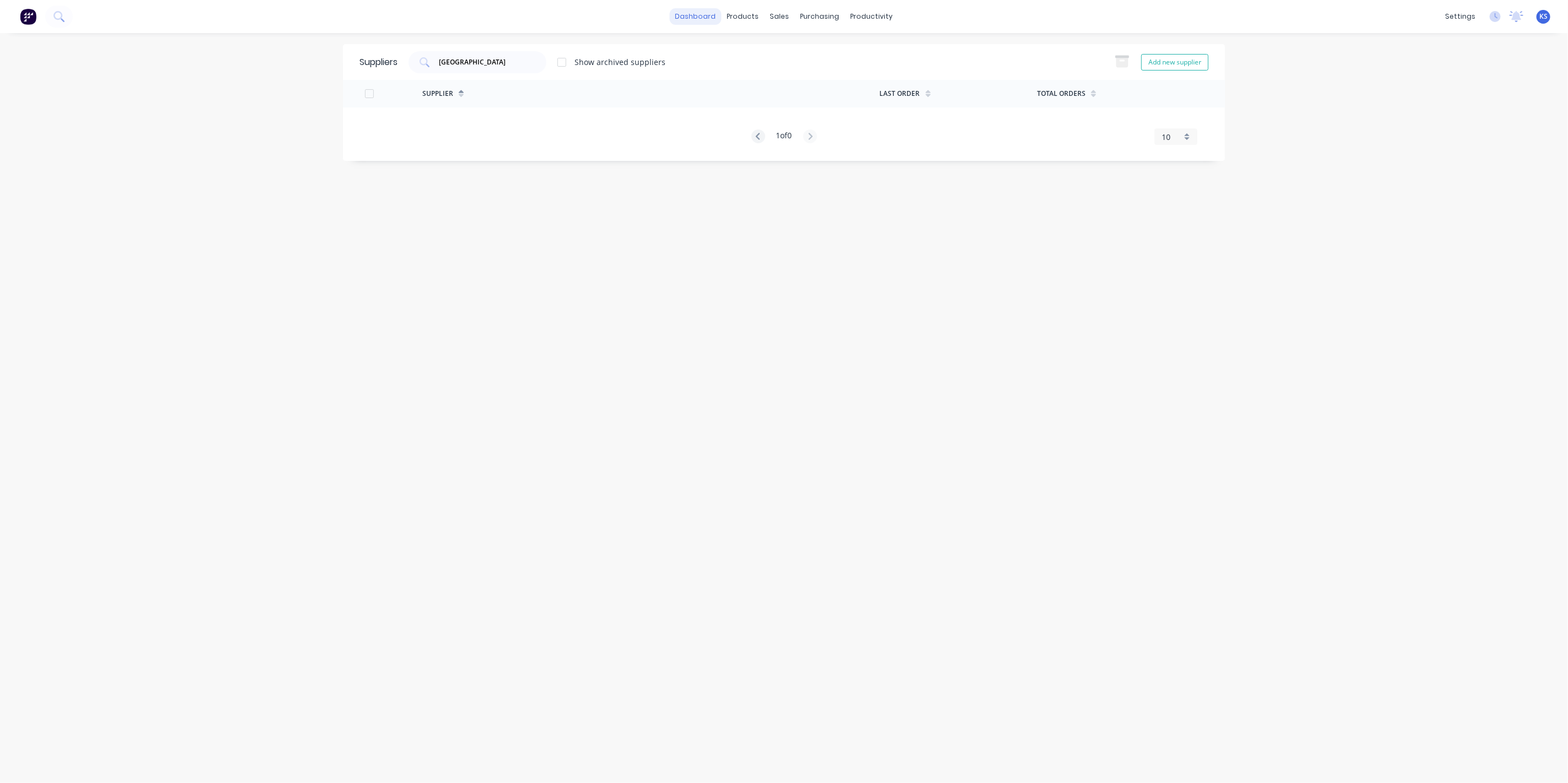
click at [701, 14] on link "dashboard" at bounding box center [695, 17] width 52 height 17
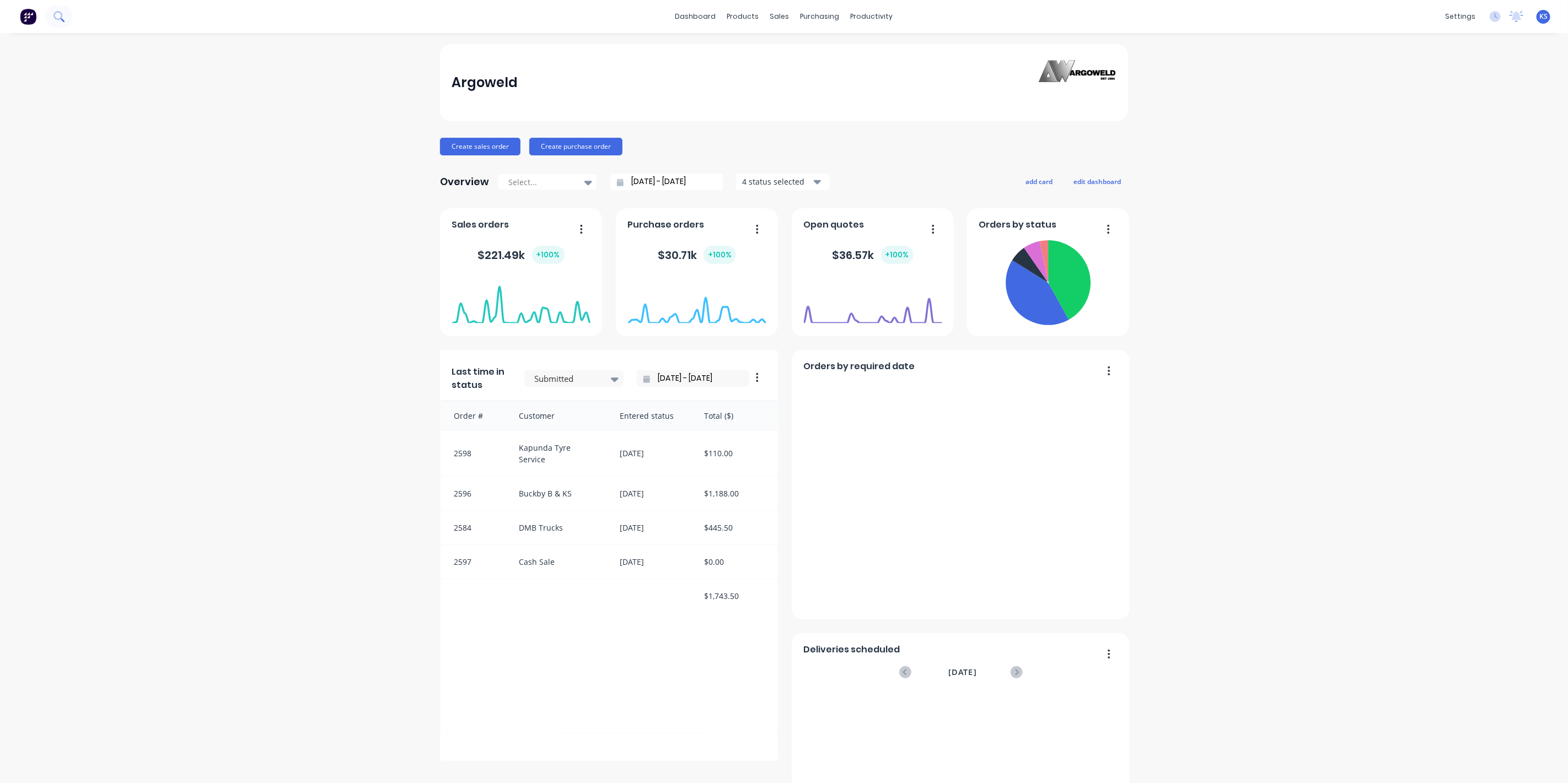
click at [57, 15] on icon at bounding box center [59, 17] width 11 height 11
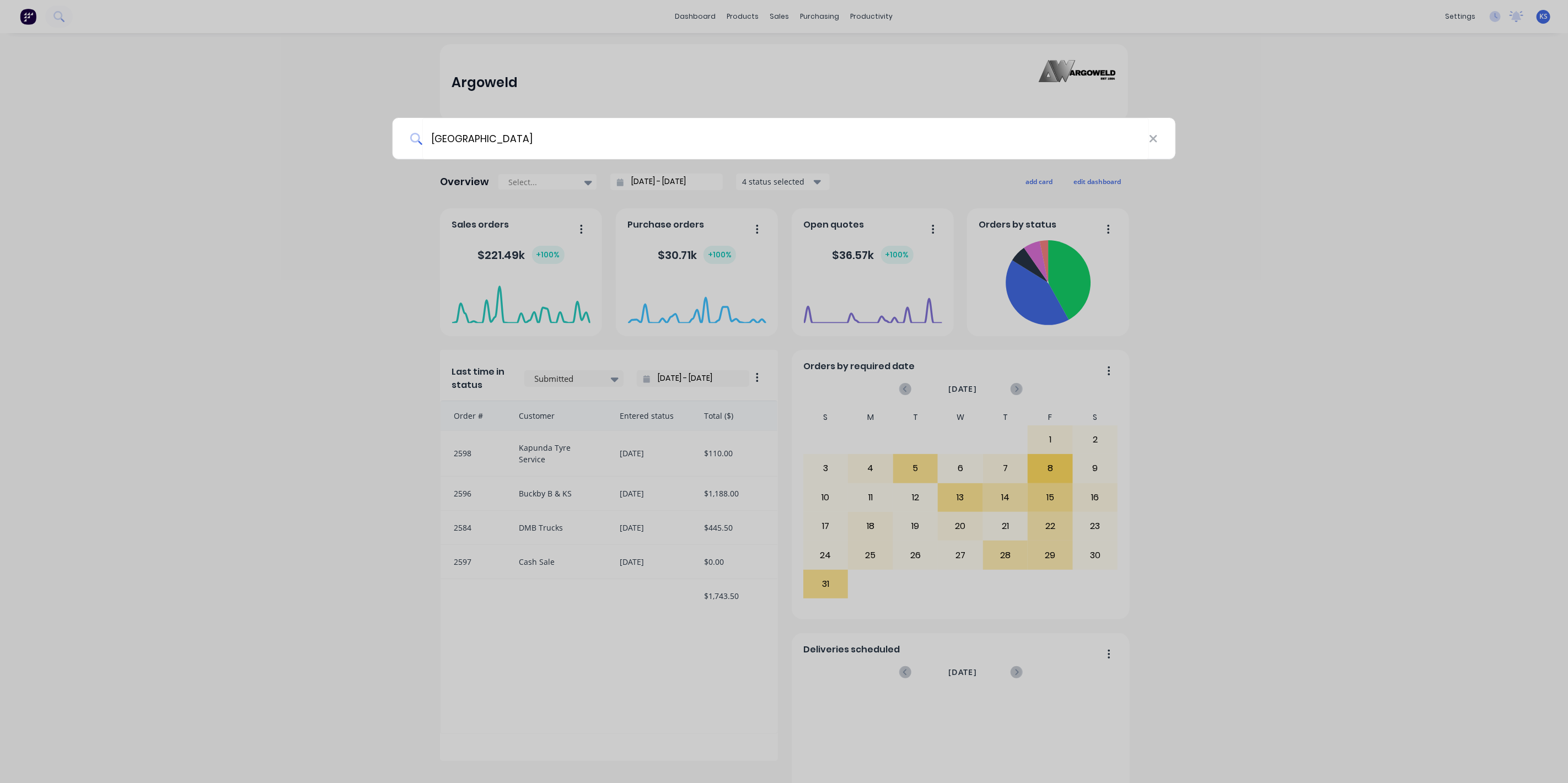
type input "northern springs"
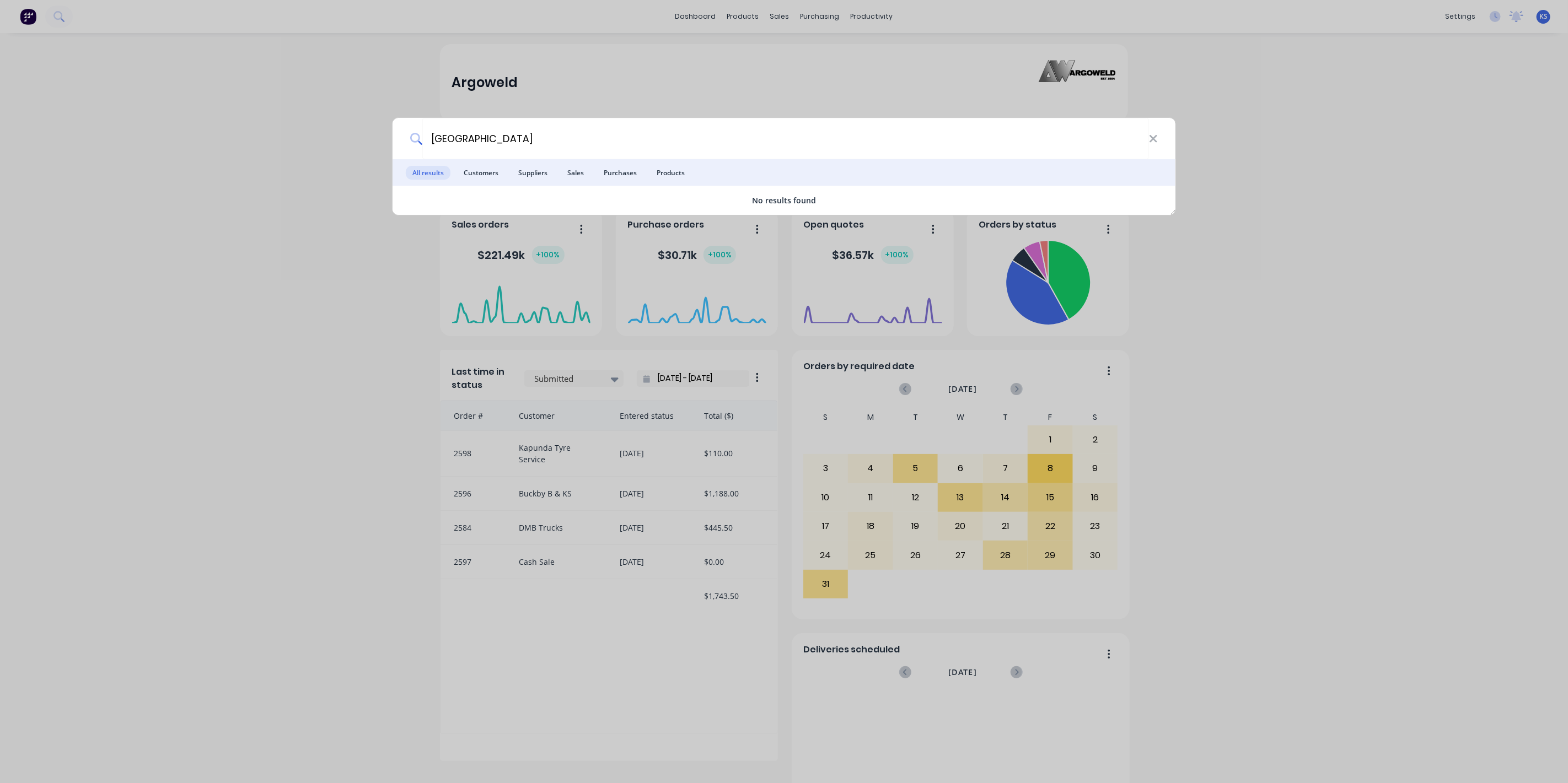
click at [201, 131] on div "northern springs All results Customers Suppliers Sales Purchases Products No re…" at bounding box center [784, 391] width 1568 height 783
